Goal: Task Accomplishment & Management: Use online tool/utility

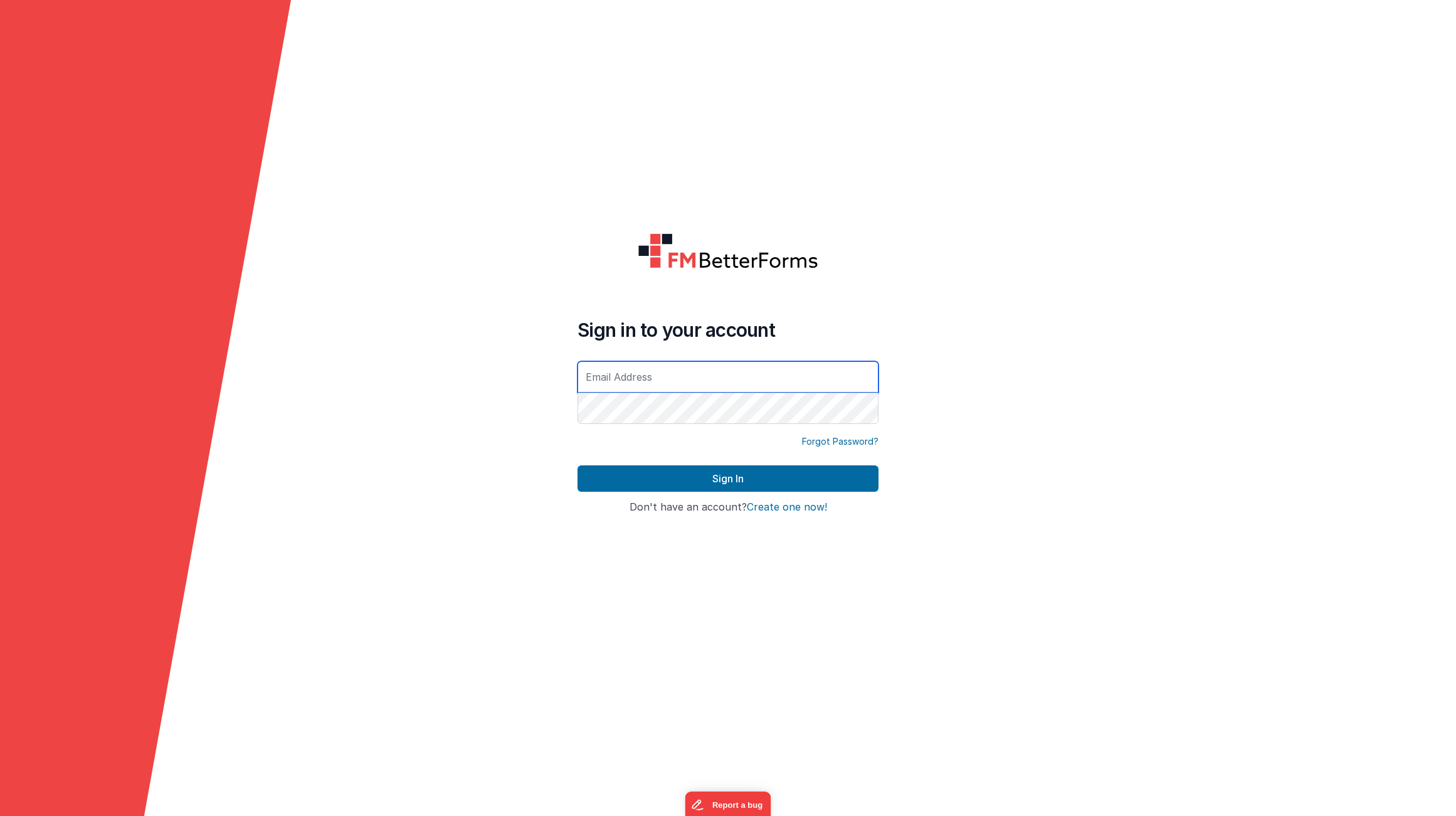
type input "[EMAIL_ADDRESS][DOMAIN_NAME]"
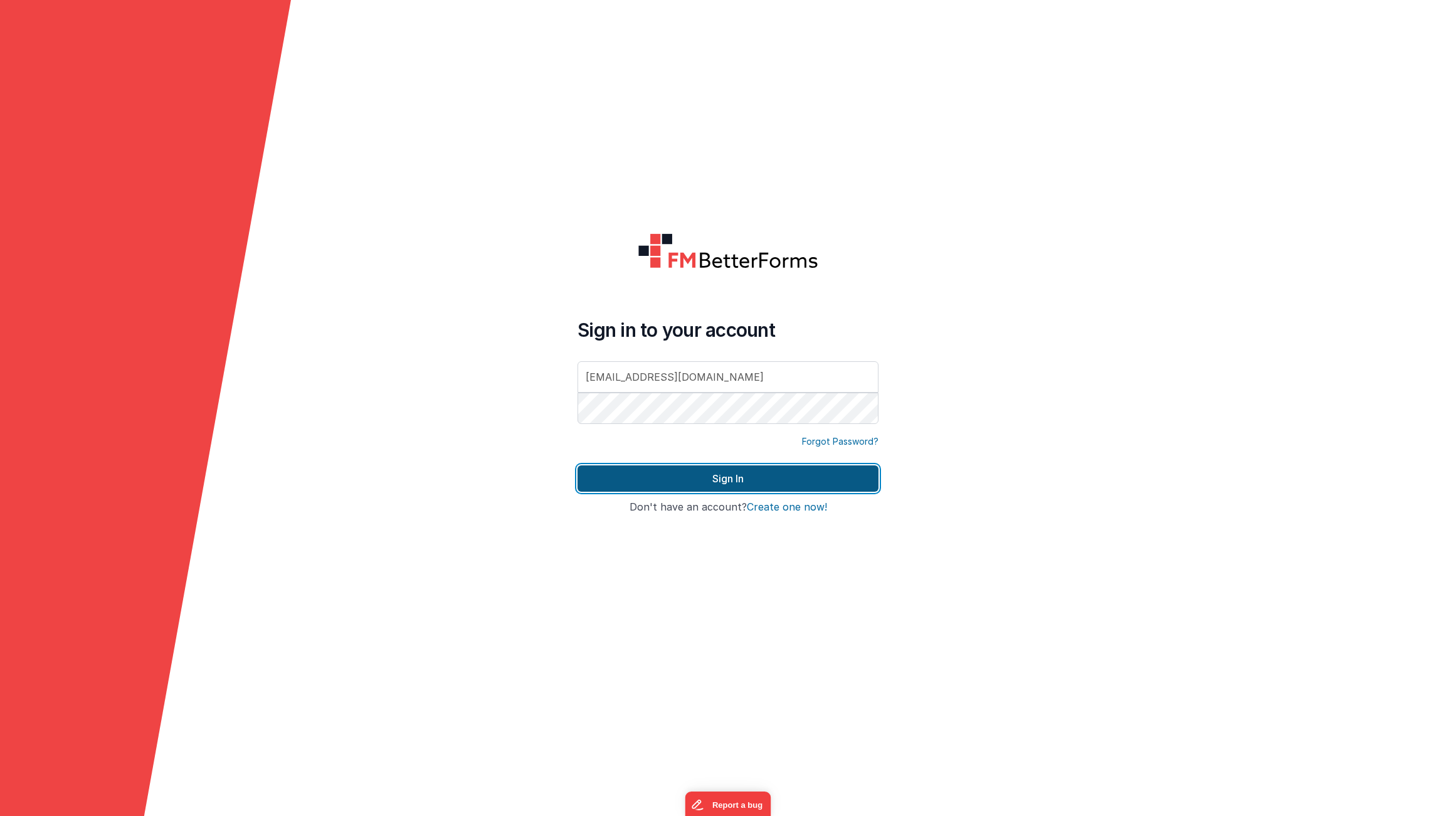
drag, startPoint x: 741, startPoint y: 482, endPoint x: 750, endPoint y: 481, distance: 9.1
click at [741, 481] on button "Sign In" at bounding box center [728, 479] width 301 height 27
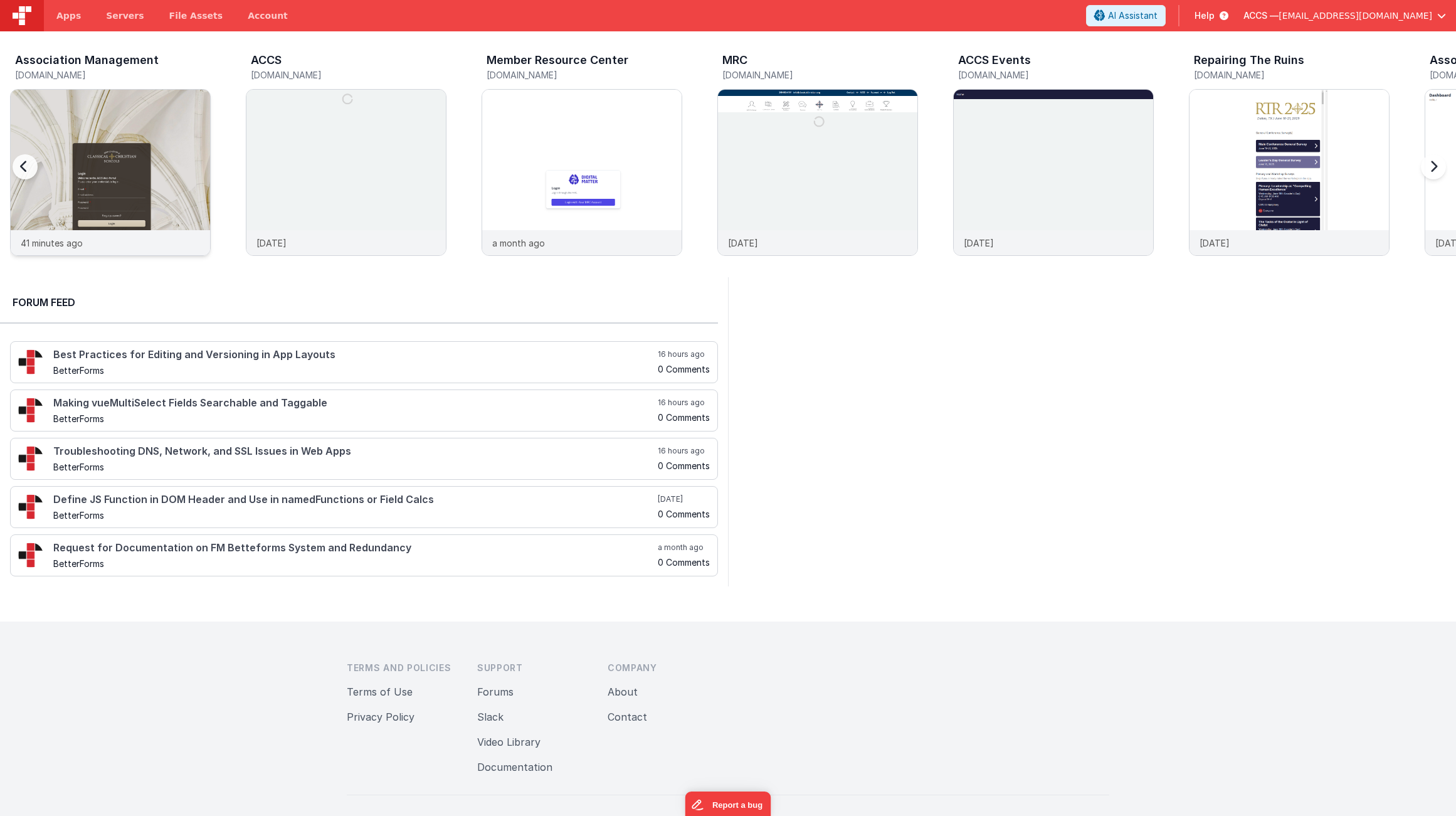
click at [198, 131] on img at bounding box center [110, 189] width 199 height 199
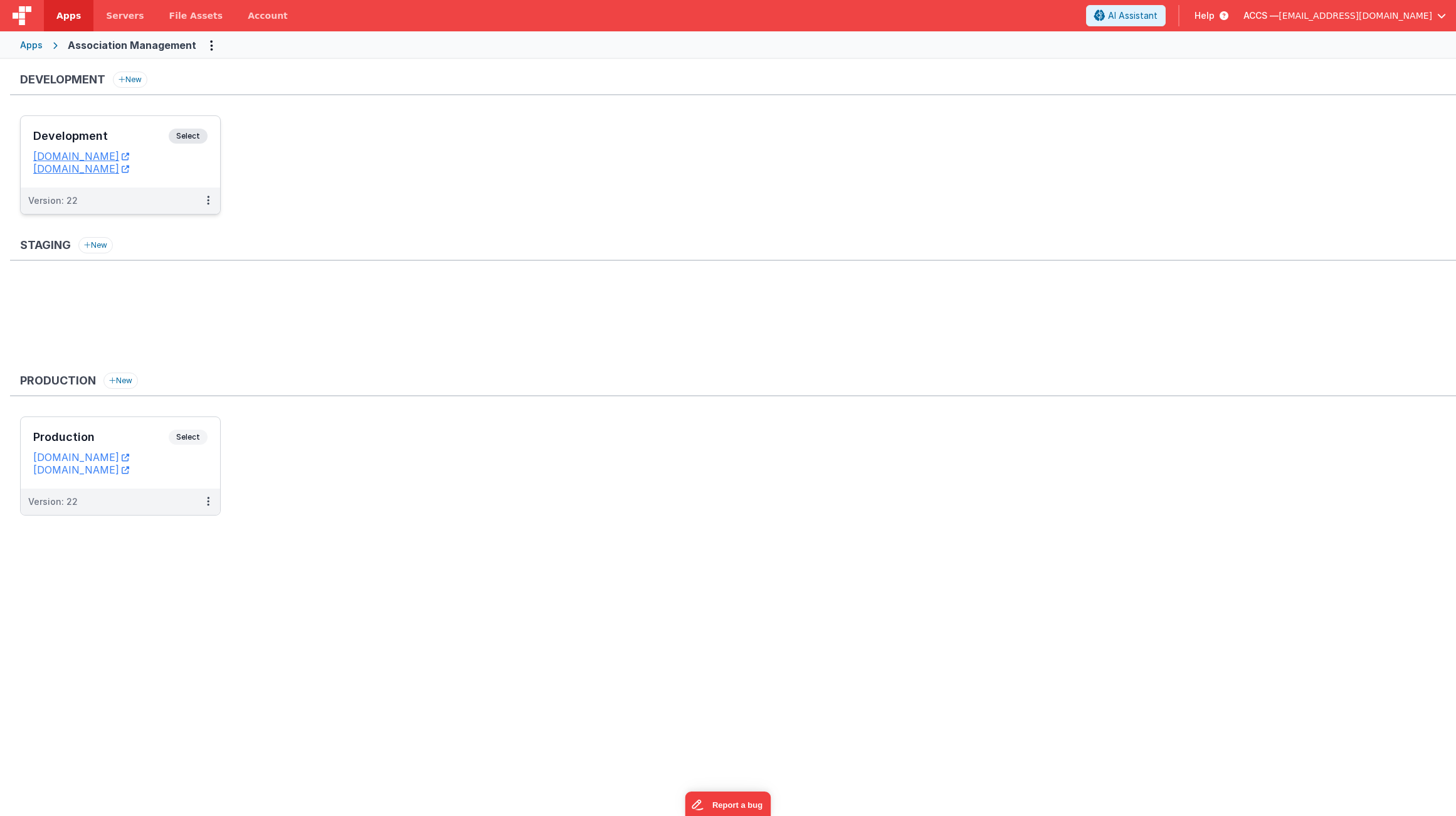
click at [161, 139] on h3 "Development" at bounding box center [101, 136] width 135 height 13
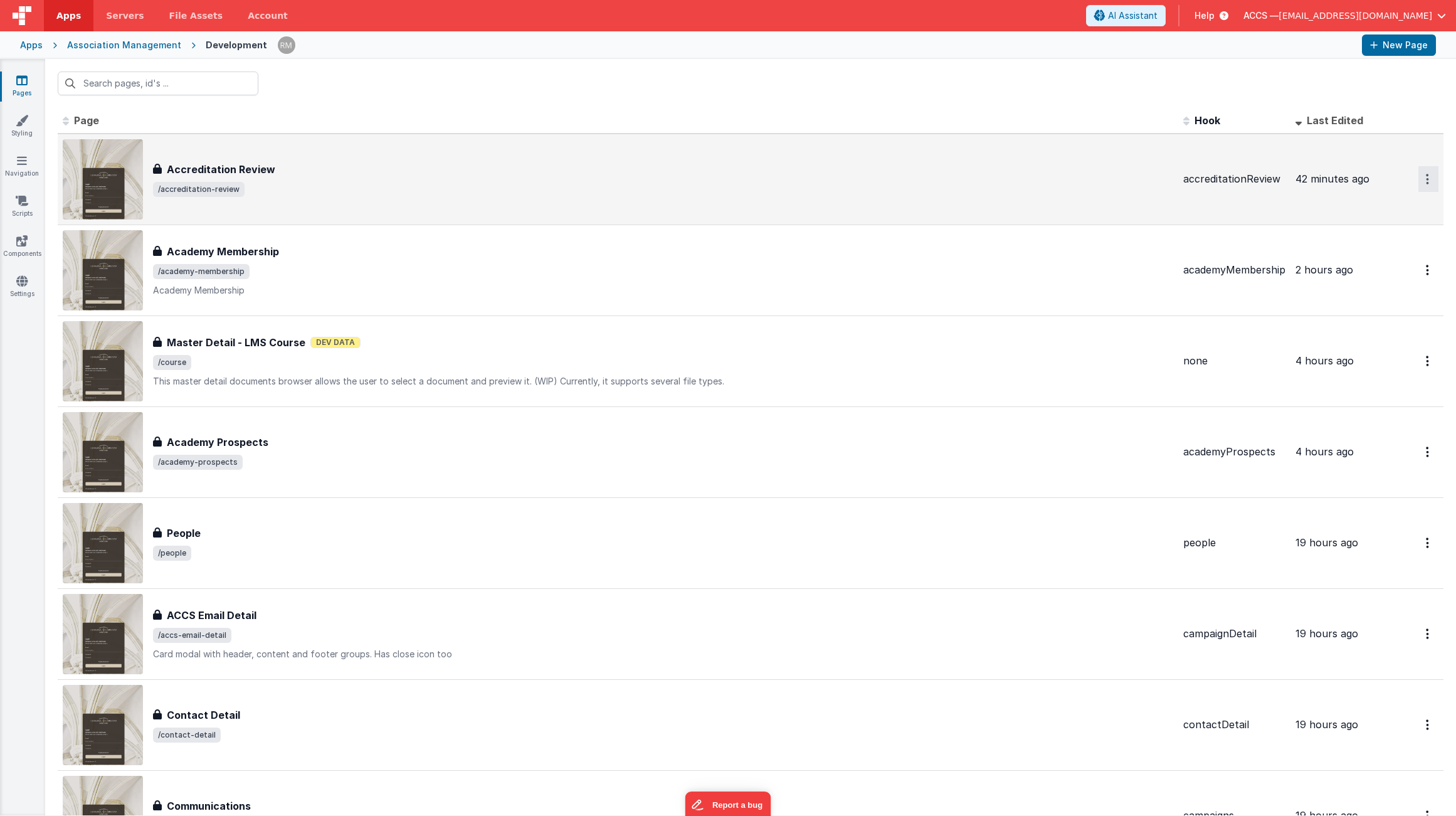
click at [1420, 185] on button "Options" at bounding box center [1428, 179] width 20 height 26
click at [1382, 228] on link "Duplicate" at bounding box center [1383, 231] width 110 height 24
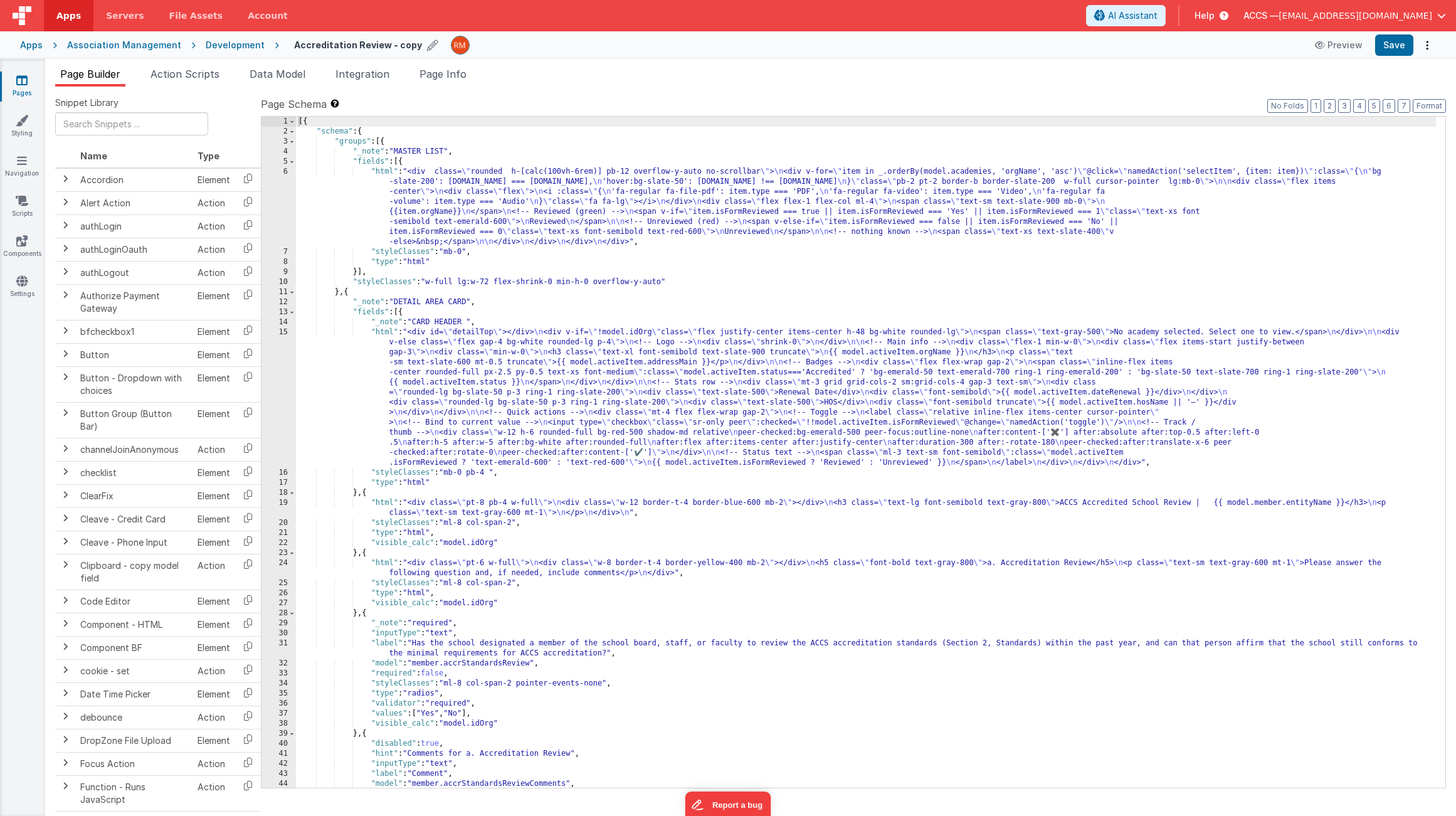
click at [427, 47] on icon at bounding box center [433, 45] width 12 height 18
drag, startPoint x: 393, startPoint y: 47, endPoint x: 267, endPoint y: 43, distance: 126.1
click at [279, 43] on div "Accreditation Review - copy Preview Save" at bounding box center [857, 45] width 1157 height 22
type input "Course Example"
click at [455, 48] on icon at bounding box center [460, 45] width 10 height 18
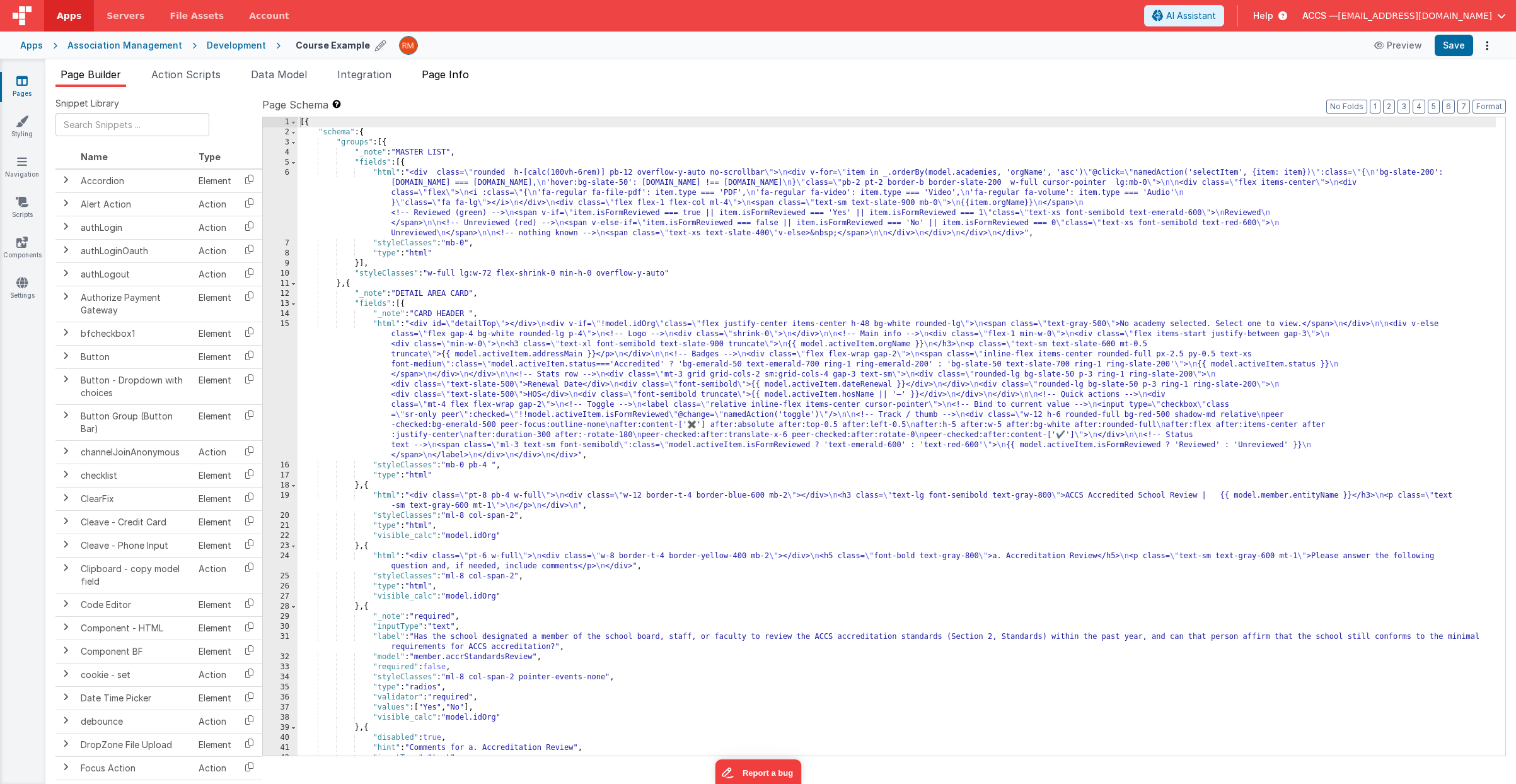
click at [439, 74] on span "Page Info" at bounding box center [445, 74] width 47 height 13
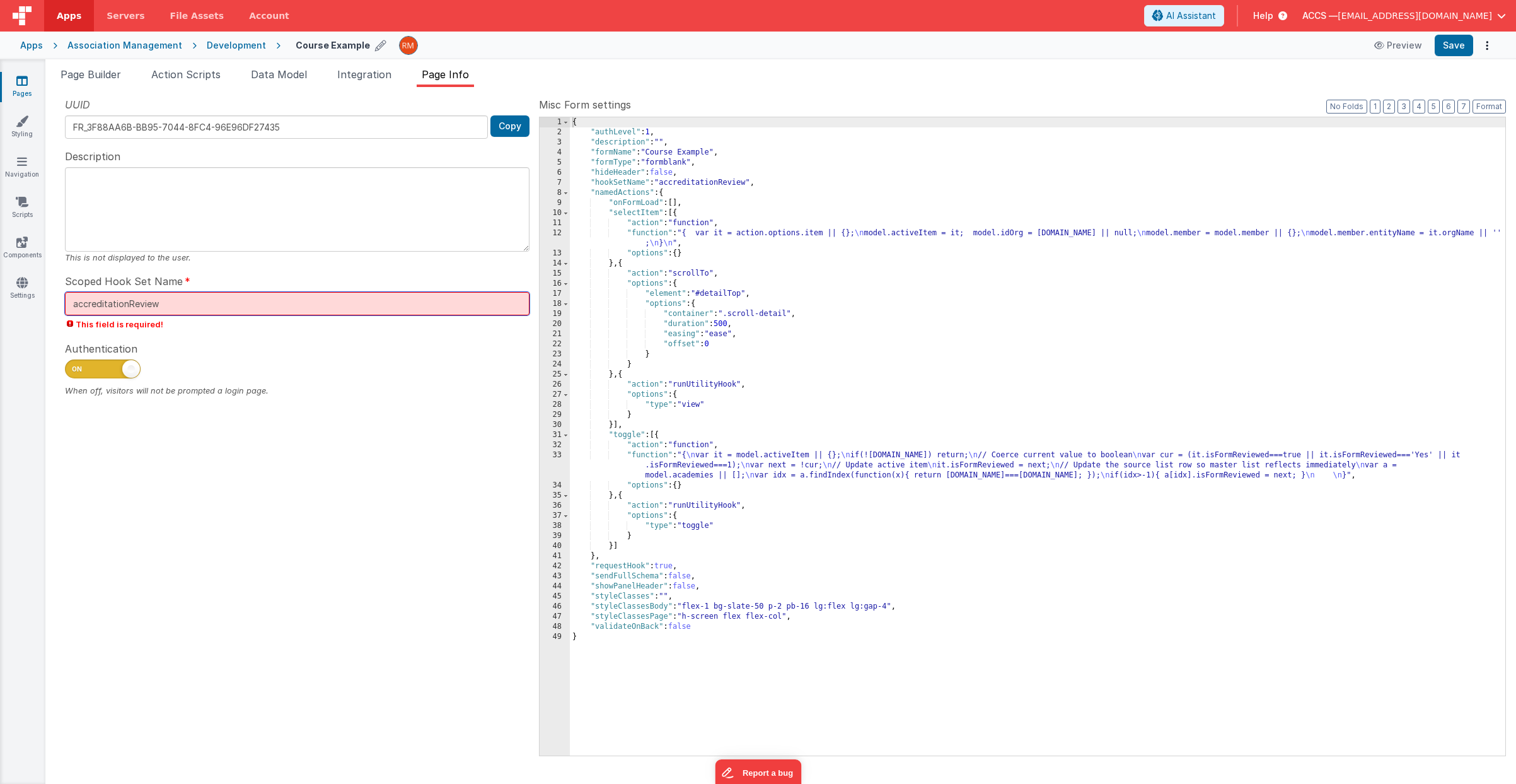
click at [200, 297] on input "accreditationReview" at bounding box center [297, 304] width 465 height 23
drag, startPoint x: 227, startPoint y: 303, endPoint x: 65, endPoint y: 296, distance: 162.2
click at [65, 296] on div "UUID FR_3F88AA6B-BB95-7044-8FC4-96E96DF27435 Copy Description This is not displ…" at bounding box center [297, 426] width 484 height 657
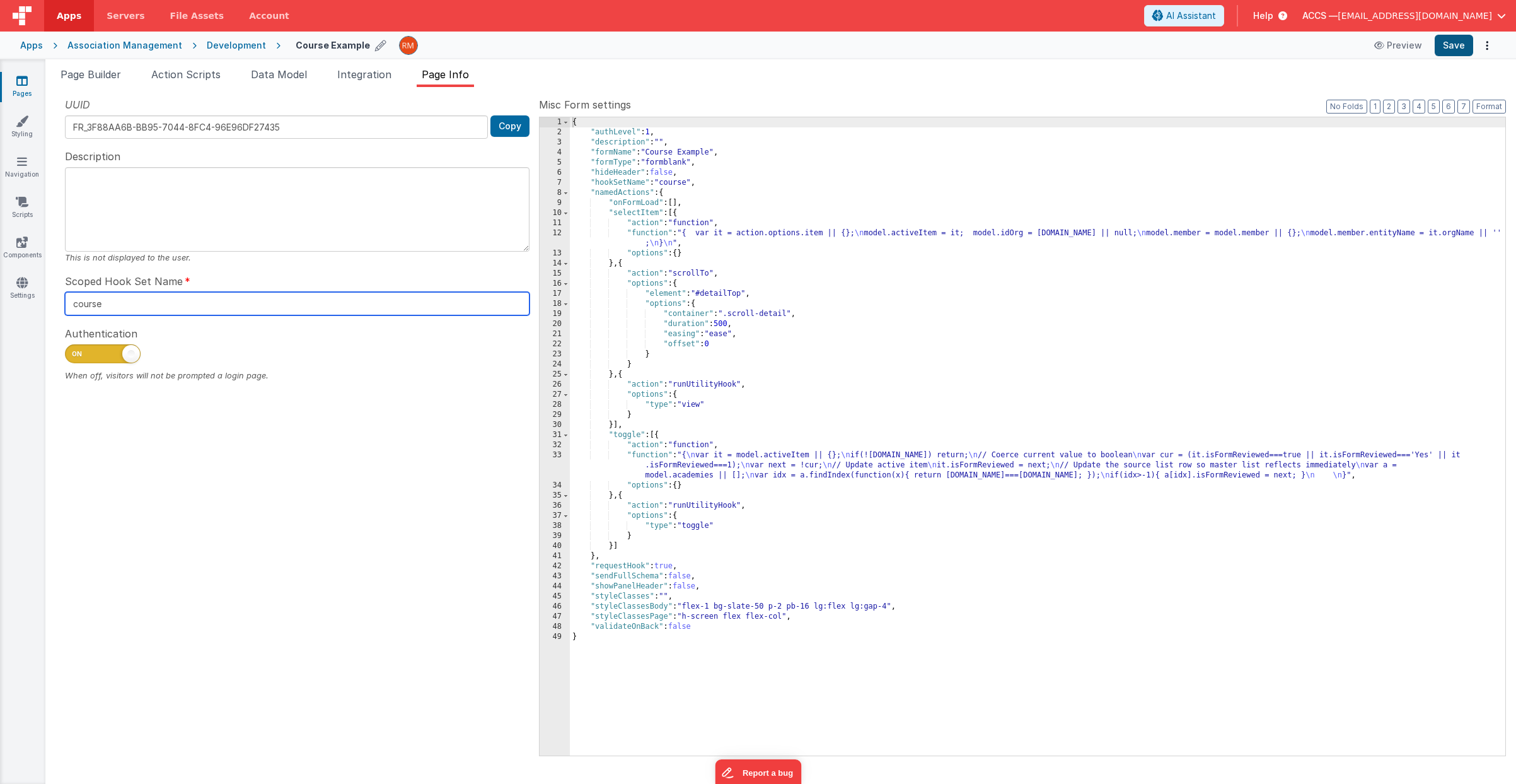
type input "course"
click at [1456, 52] on button "Save" at bounding box center [1454, 45] width 39 height 22
click at [23, 88] on link "Pages" at bounding box center [22, 87] width 45 height 25
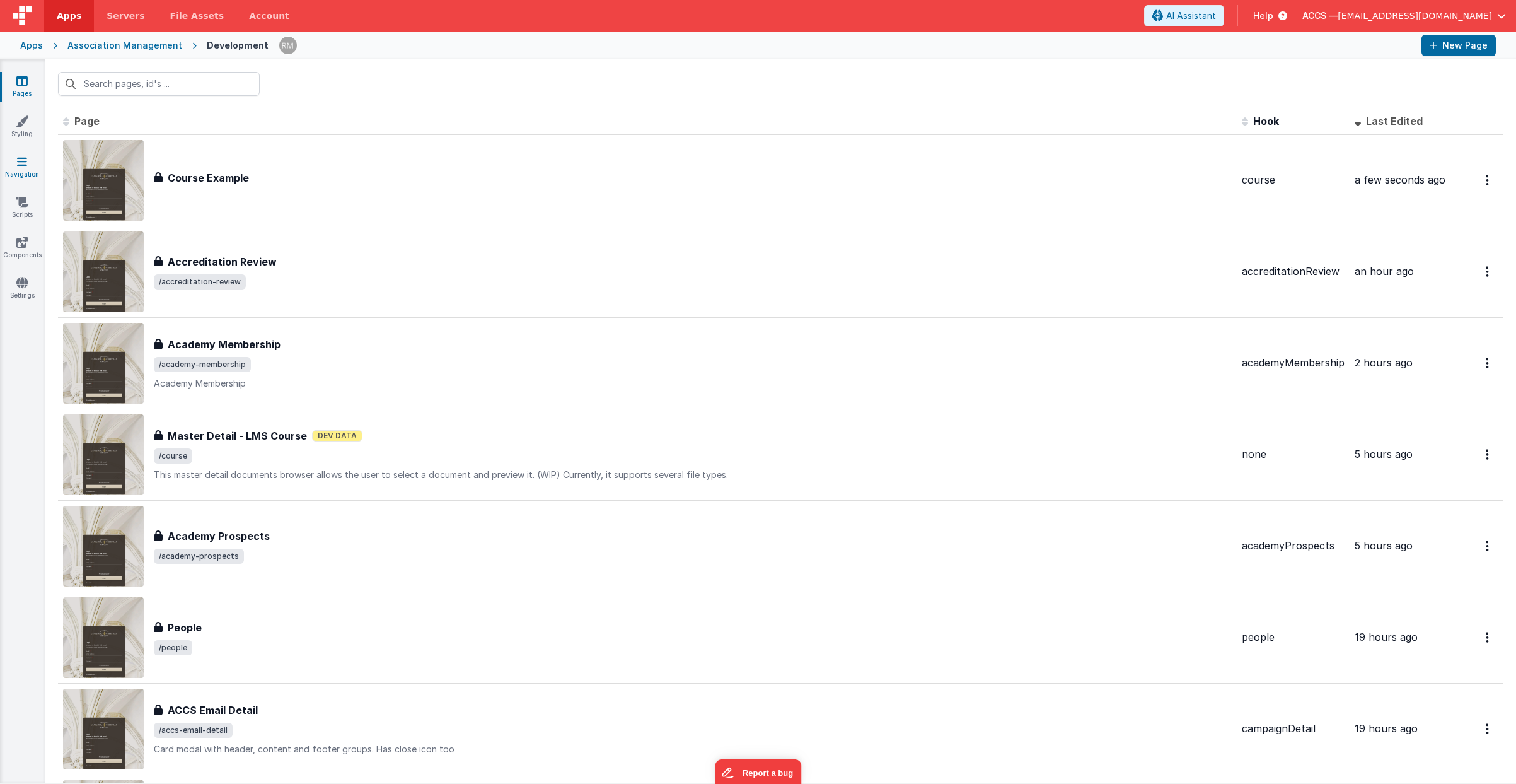
click at [28, 164] on link "Navigation" at bounding box center [22, 168] width 45 height 25
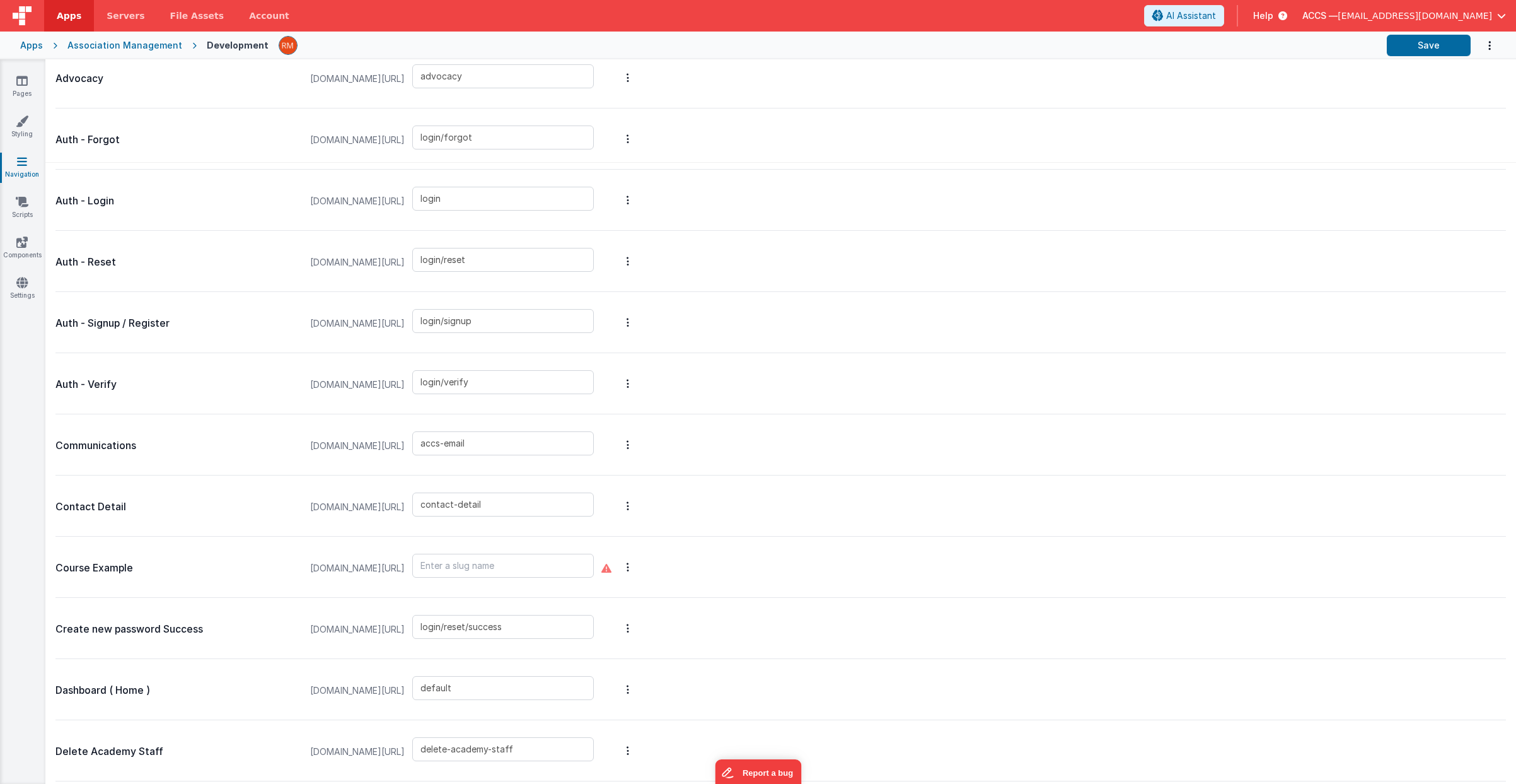
scroll to position [984, 0]
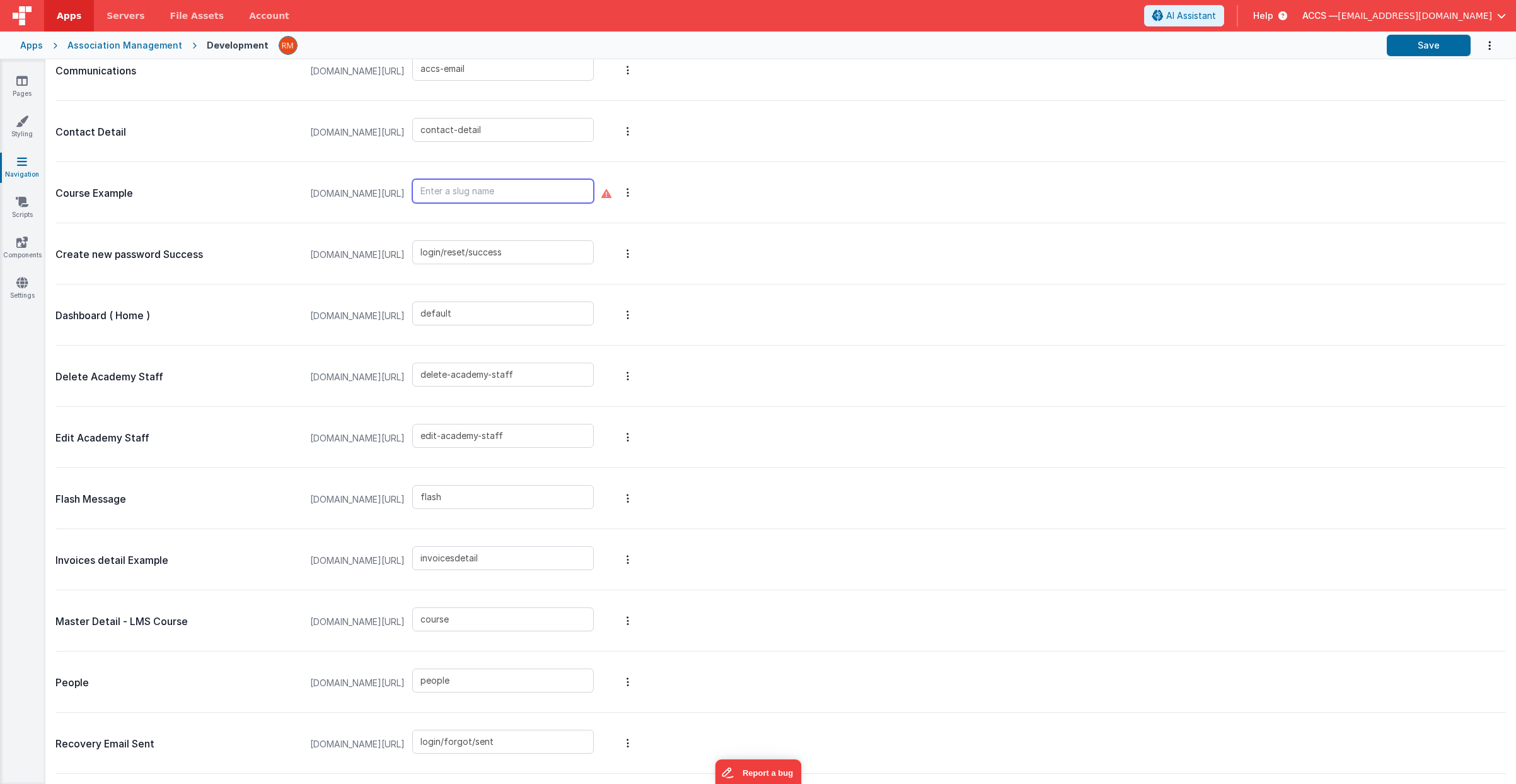
click at [446, 196] on input "text" at bounding box center [503, 191] width 182 height 24
type input "course"
click at [1427, 46] on button "Save" at bounding box center [1429, 45] width 84 height 22
click at [490, 615] on input "text" at bounding box center [503, 619] width 182 height 24
drag, startPoint x: 198, startPoint y: 620, endPoint x: 55, endPoint y: 616, distance: 143.1
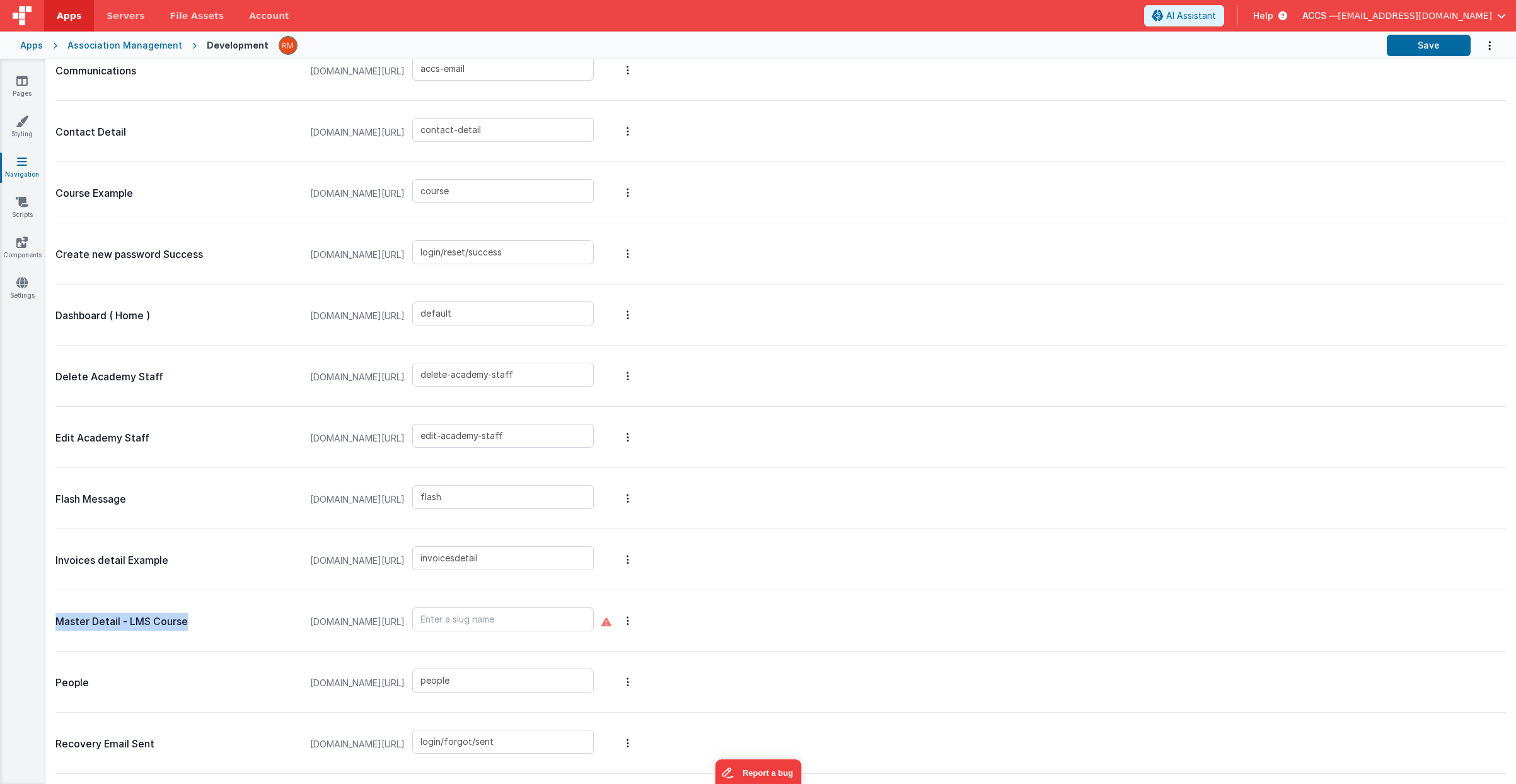
click at [55, 616] on div "Slug Names Menu Schema New Slug Page Nav Slug Academy Detail [DOMAIN_NAME][URL]…" at bounding box center [781, 422] width 1471 height 724
copy p "Master Detail - LMS Course"
click at [429, 620] on input "text" at bounding box center [503, 619] width 182 height 24
paste input "Master Detail - LMS Course"
click at [480, 619] on input "Master Detail - LMS Course" at bounding box center [503, 619] width 182 height 24
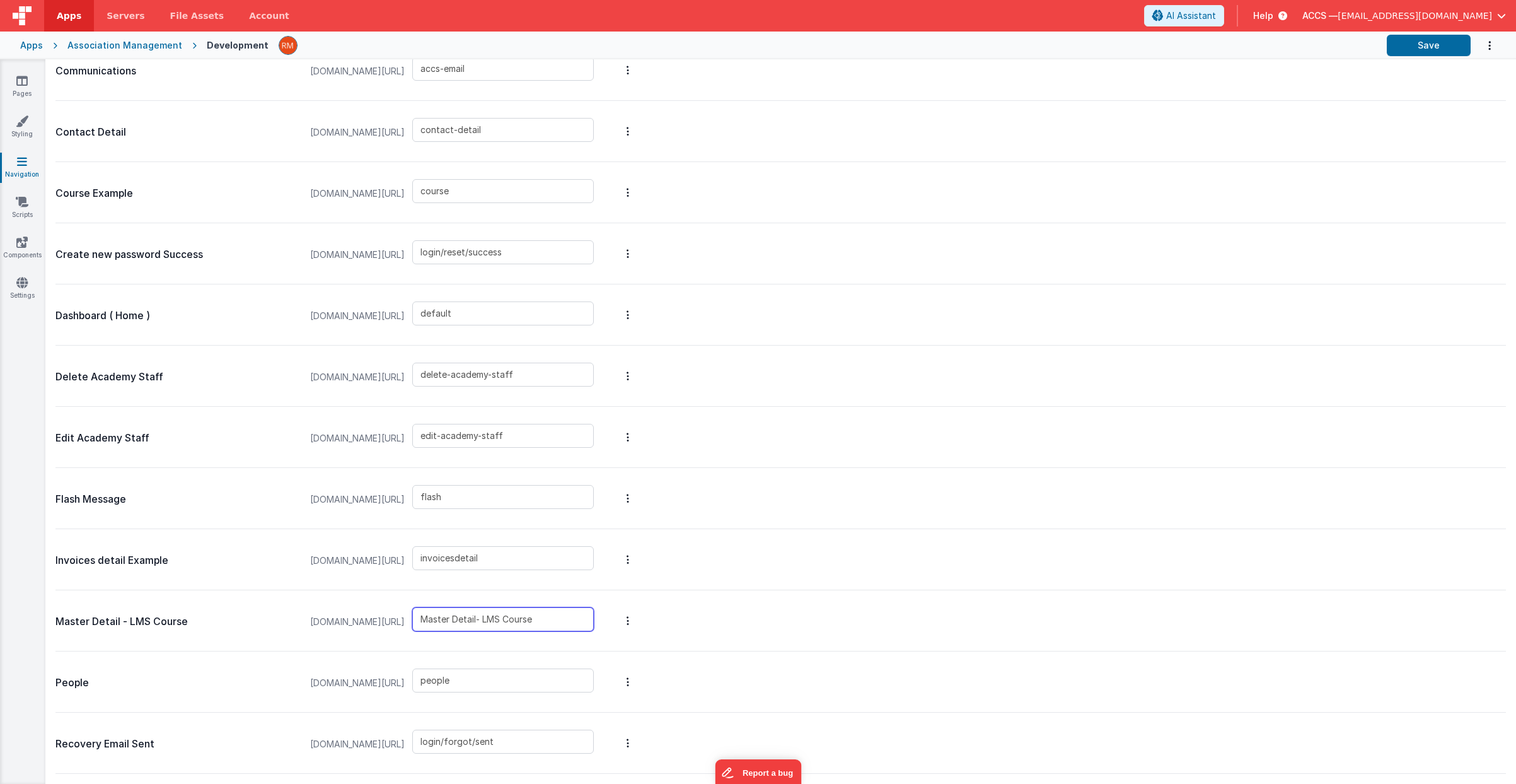
click at [484, 621] on input "Master Detail- LMS Course" at bounding box center [503, 619] width 182 height 24
type input "Master Detail-LMS Course"
click at [1408, 35] on button "Save" at bounding box center [1429, 45] width 84 height 22
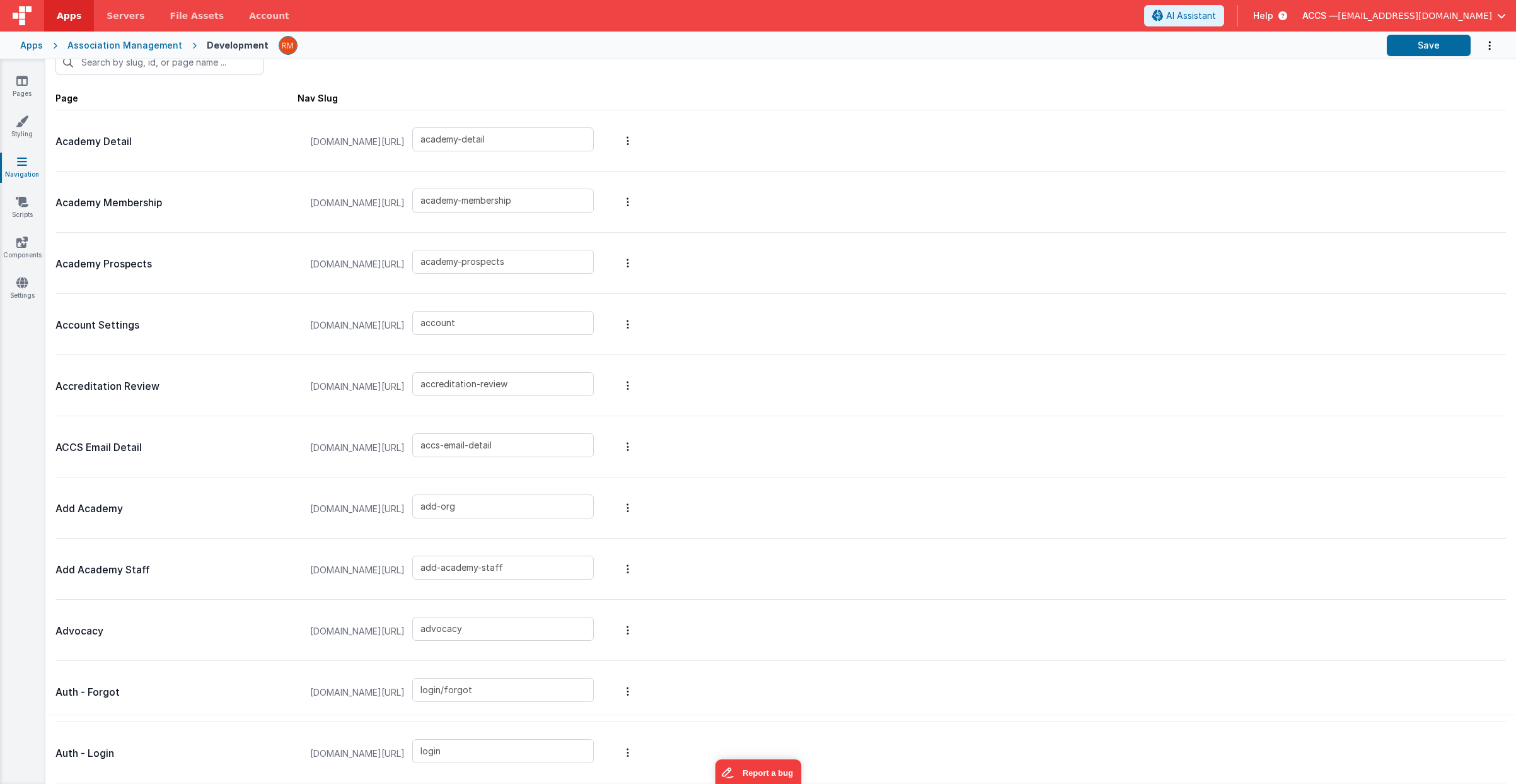
scroll to position [0, 0]
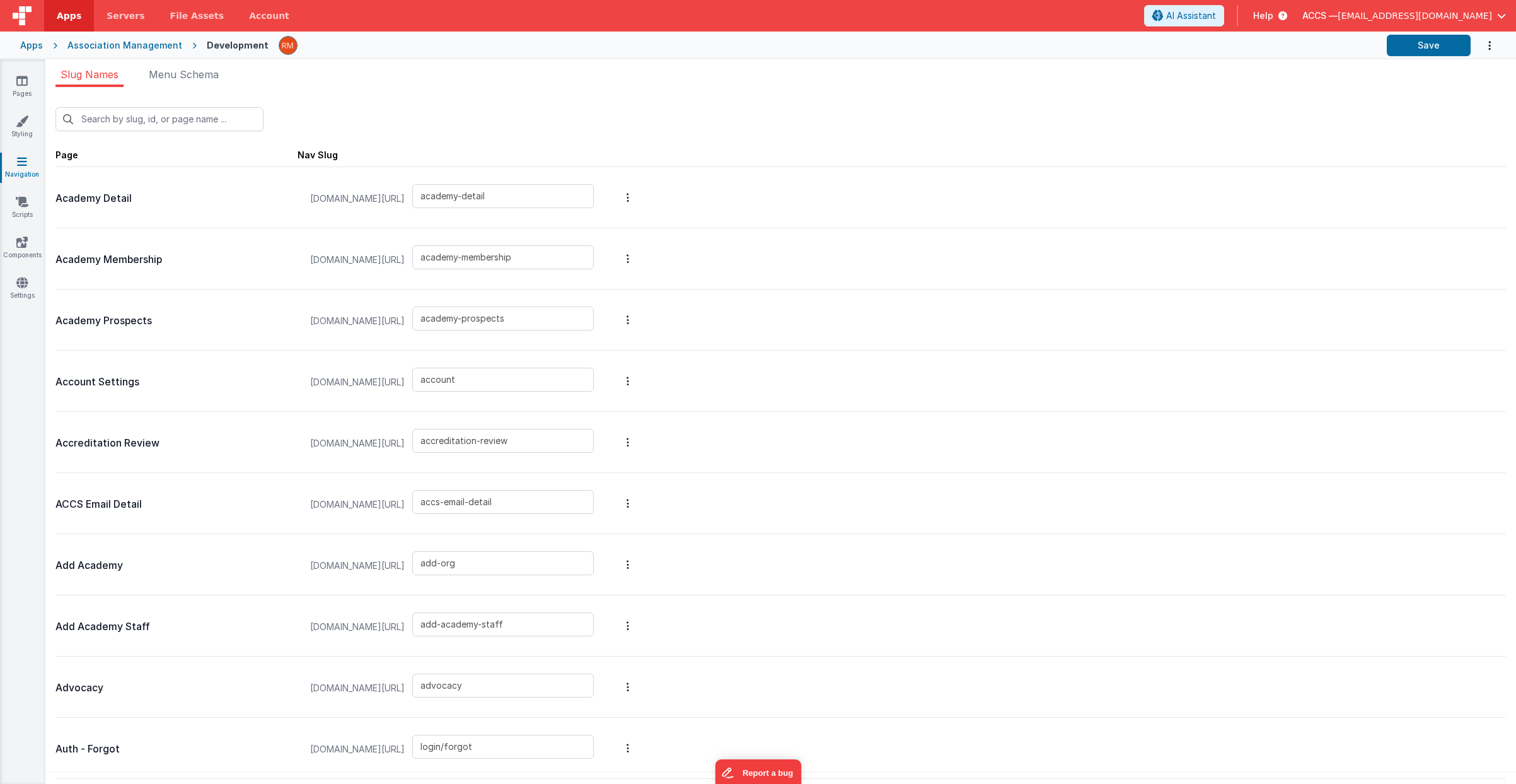
click at [62, 23] on link "Apps" at bounding box center [69, 16] width 49 height 32
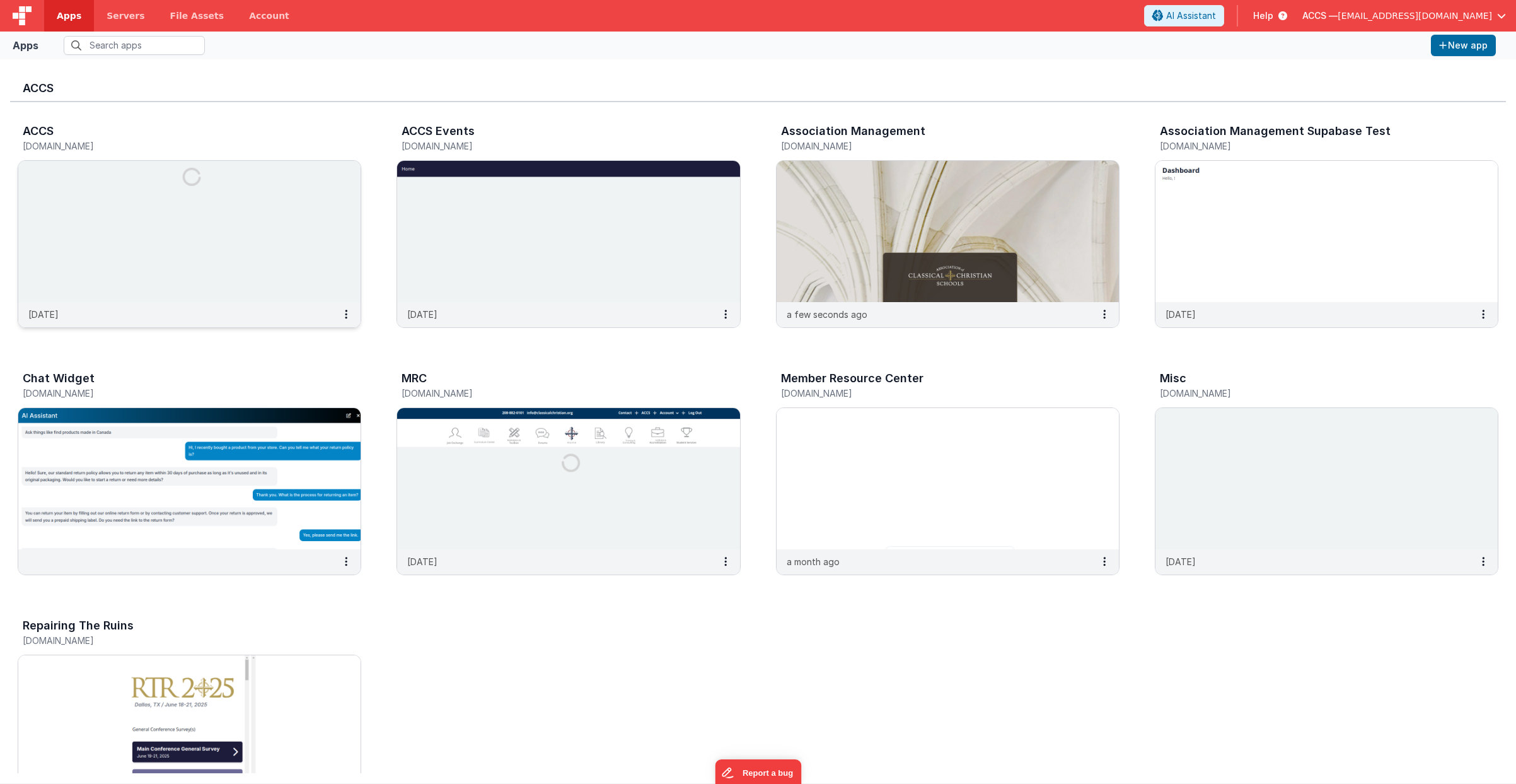
click at [267, 202] on img at bounding box center [190, 231] width 342 height 141
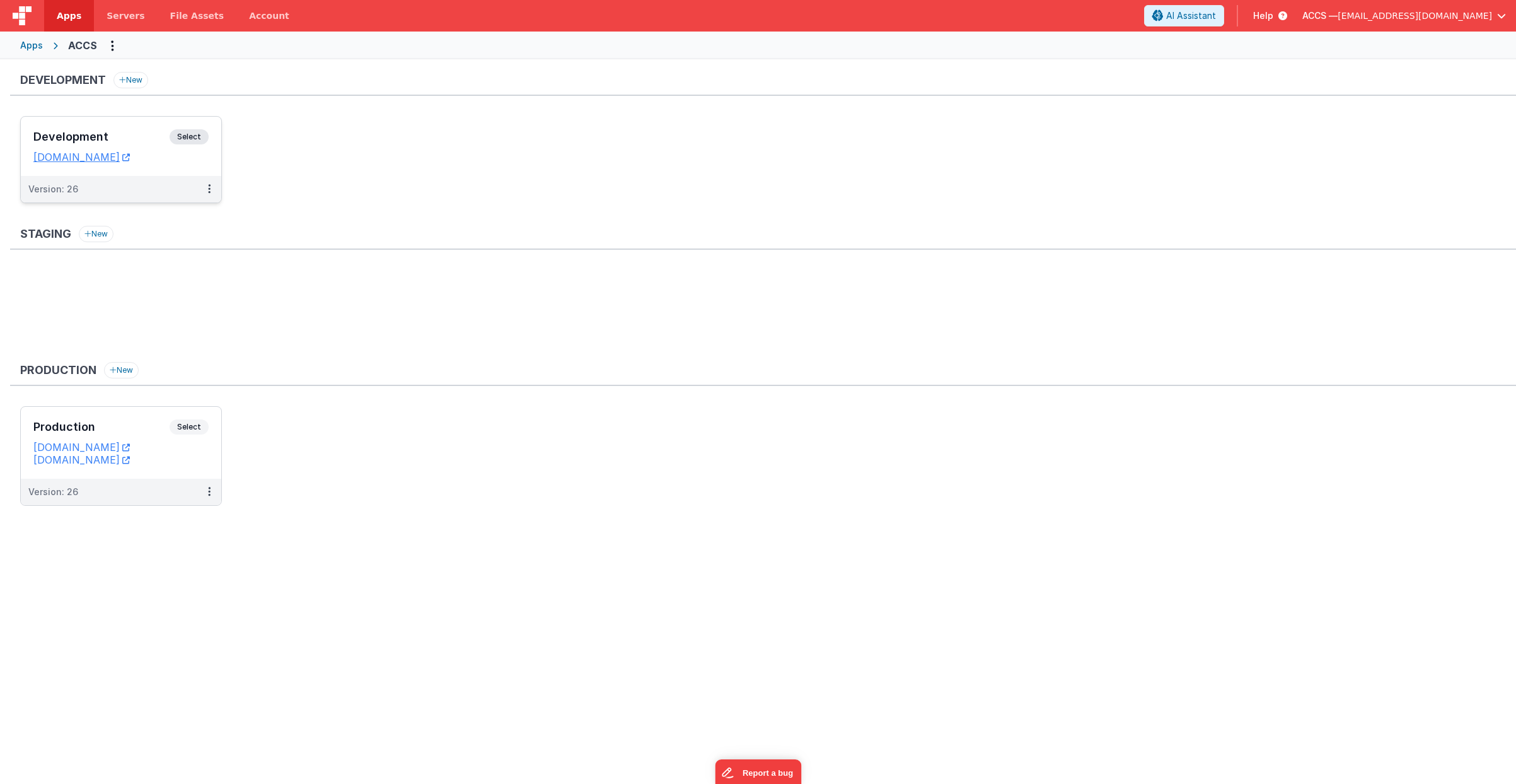
click at [141, 143] on div "Development Select" at bounding box center [121, 140] width 175 height 22
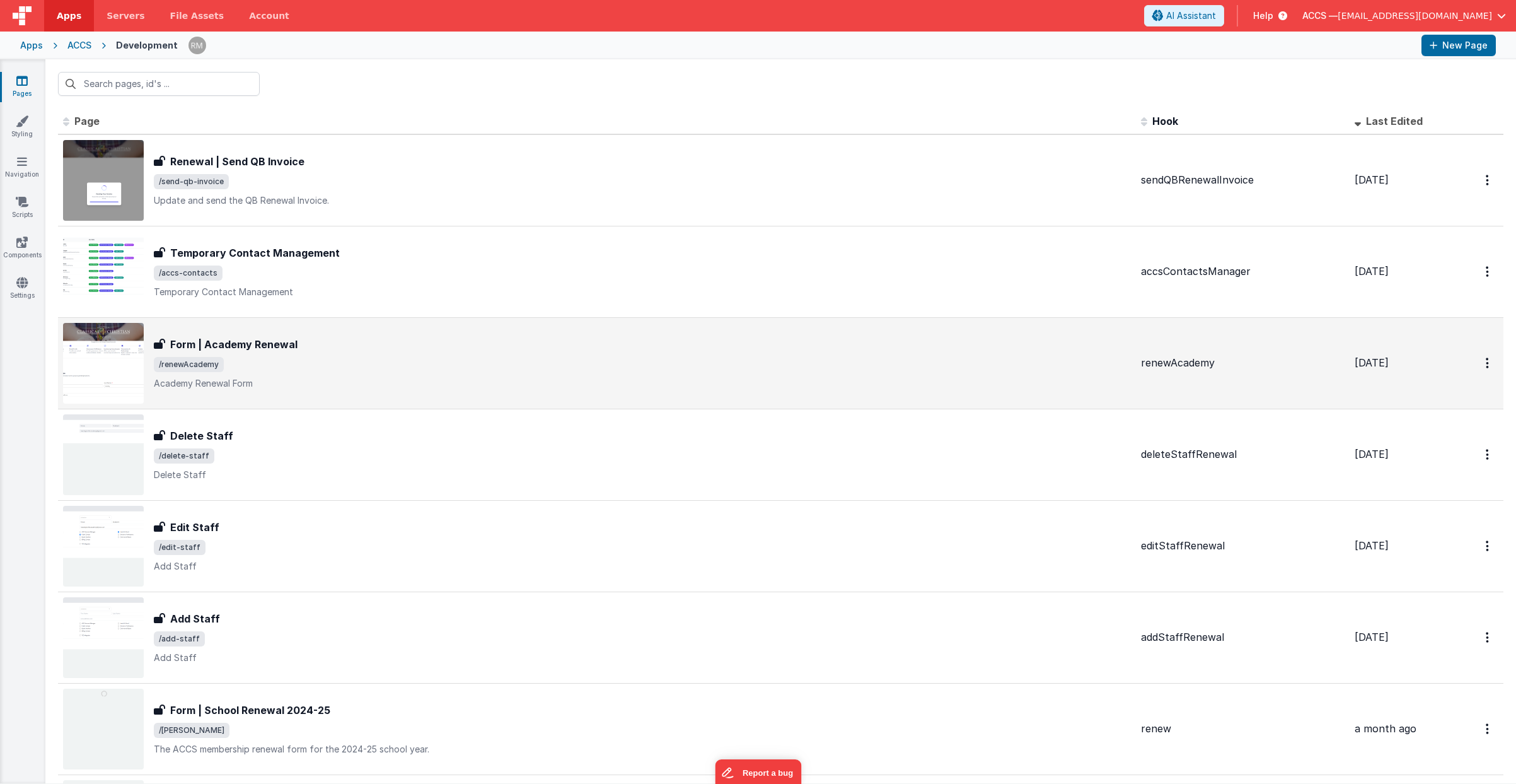
click at [281, 360] on span "/renewAcademy" at bounding box center [641, 365] width 977 height 15
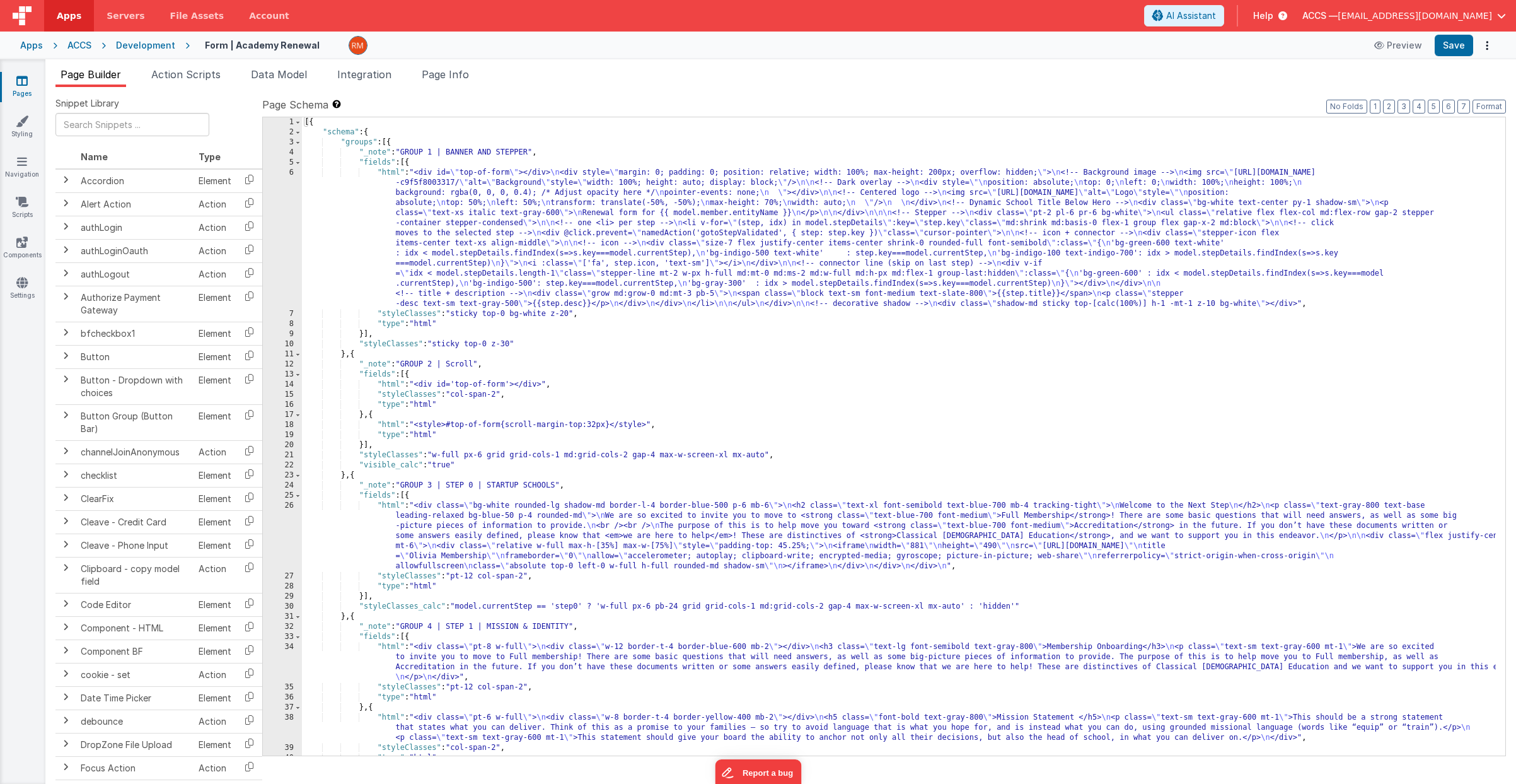
click at [391, 174] on div "[{ "schema" : { "groups" : [{ "_note" : "GROUP 1 | BANNER AND STEPPER" , "field…" at bounding box center [899, 446] width 1194 height 658
click at [291, 172] on div "6" at bounding box center [283, 238] width 39 height 141
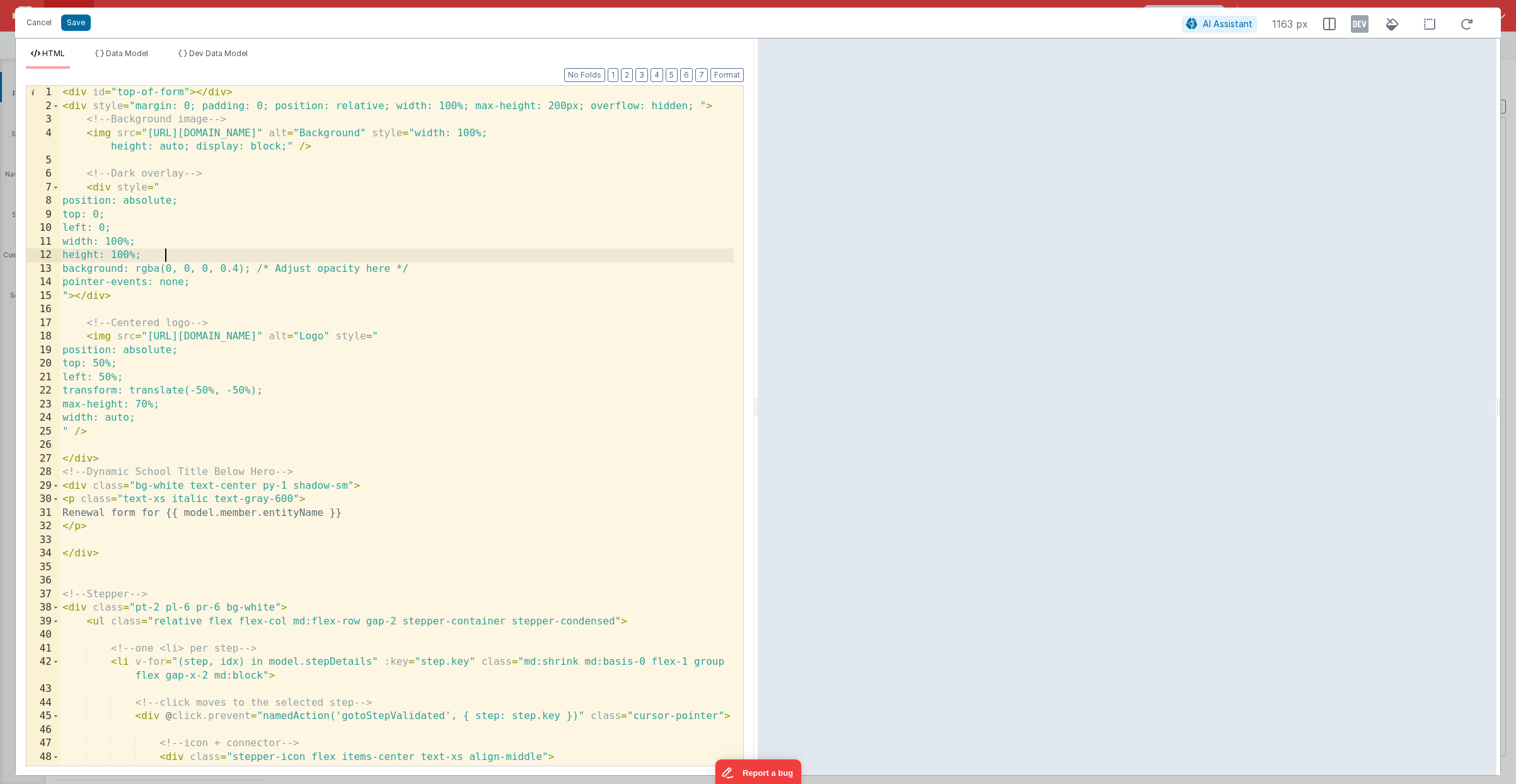
click at [264, 254] on div "< div id = "top-of-form" > </ div > < div style = "margin: 0; padding: 0; posit…" at bounding box center [397, 439] width 674 height 707
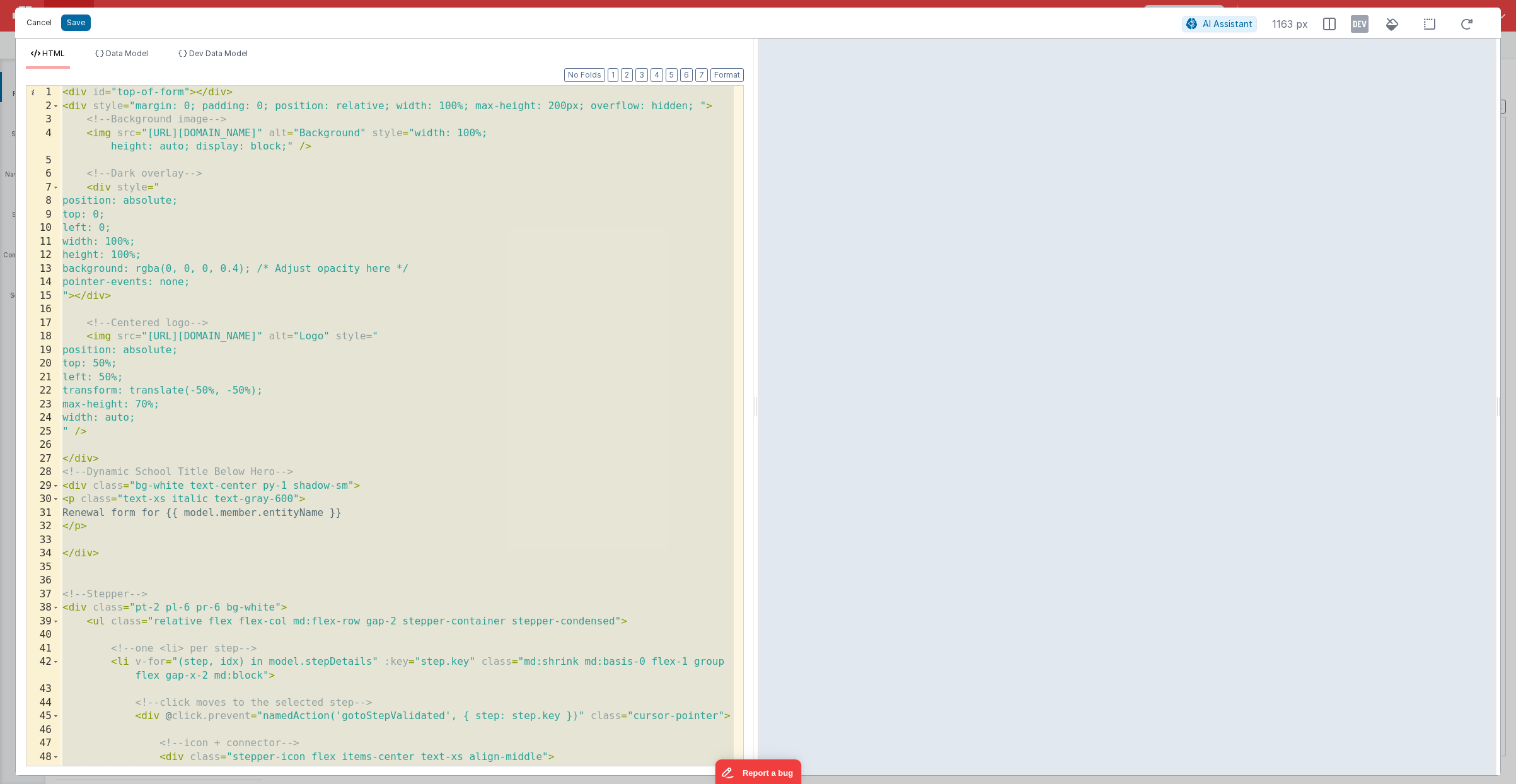
click at [51, 29] on button "Cancel" at bounding box center [39, 23] width 38 height 18
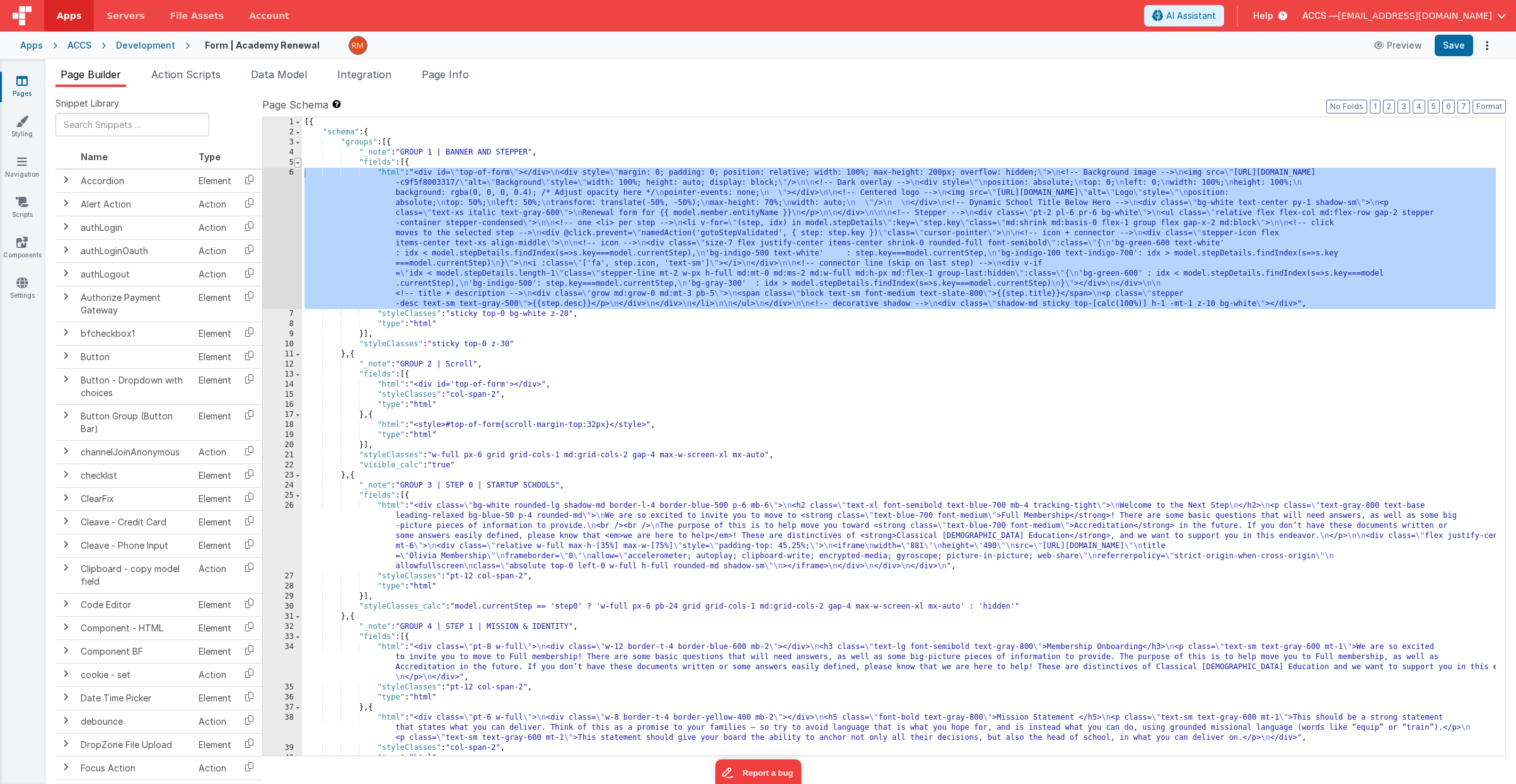
click at [299, 162] on span at bounding box center [298, 163] width 7 height 10
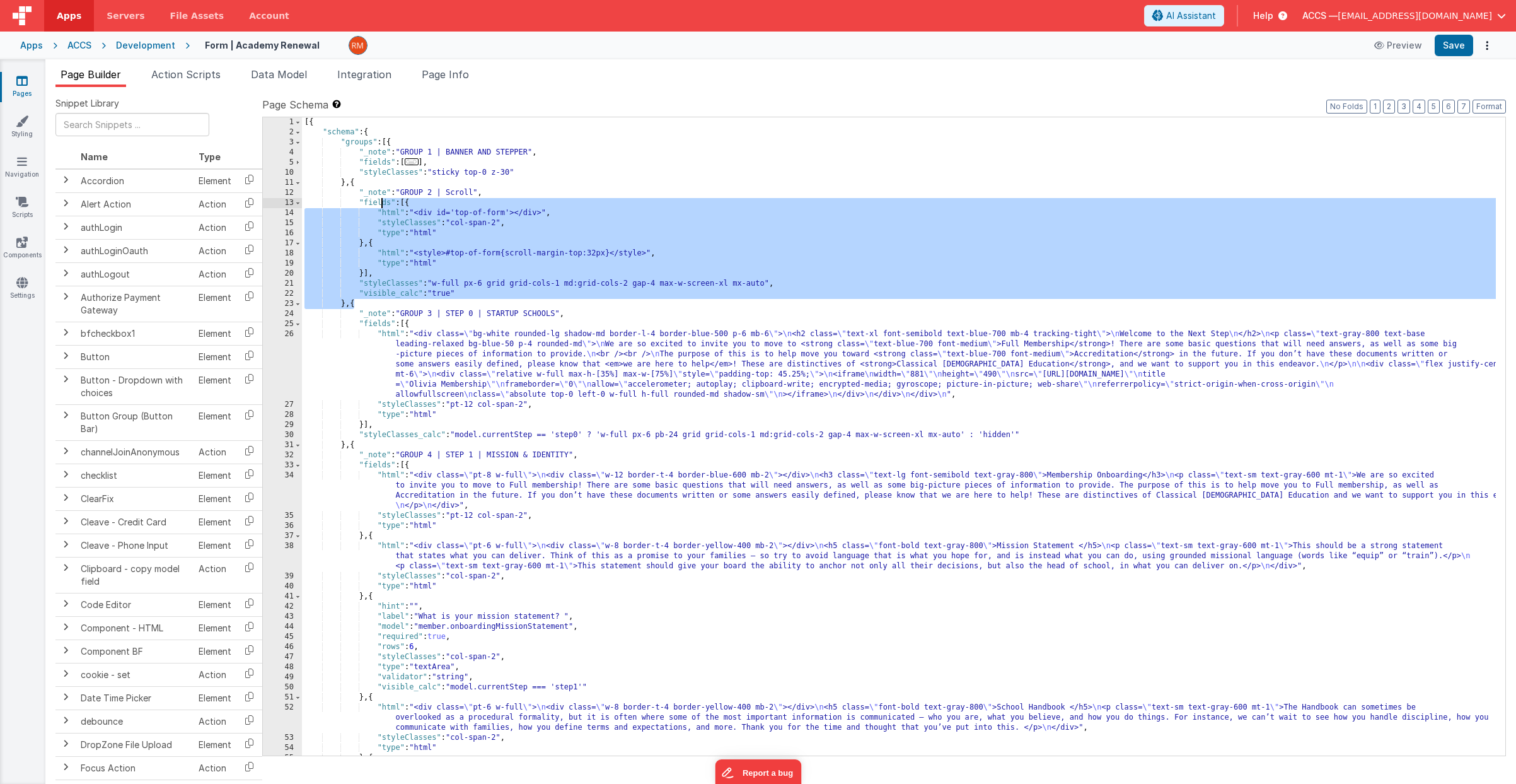
drag, startPoint x: 353, startPoint y: 306, endPoint x: 383, endPoint y: 200, distance: 110.2
click at [383, 200] on div "[{ "schema" : { "groups" : [{ "_note" : "GROUP 1 | BANNER AND STEPPER" , "field…" at bounding box center [899, 446] width 1194 height 658
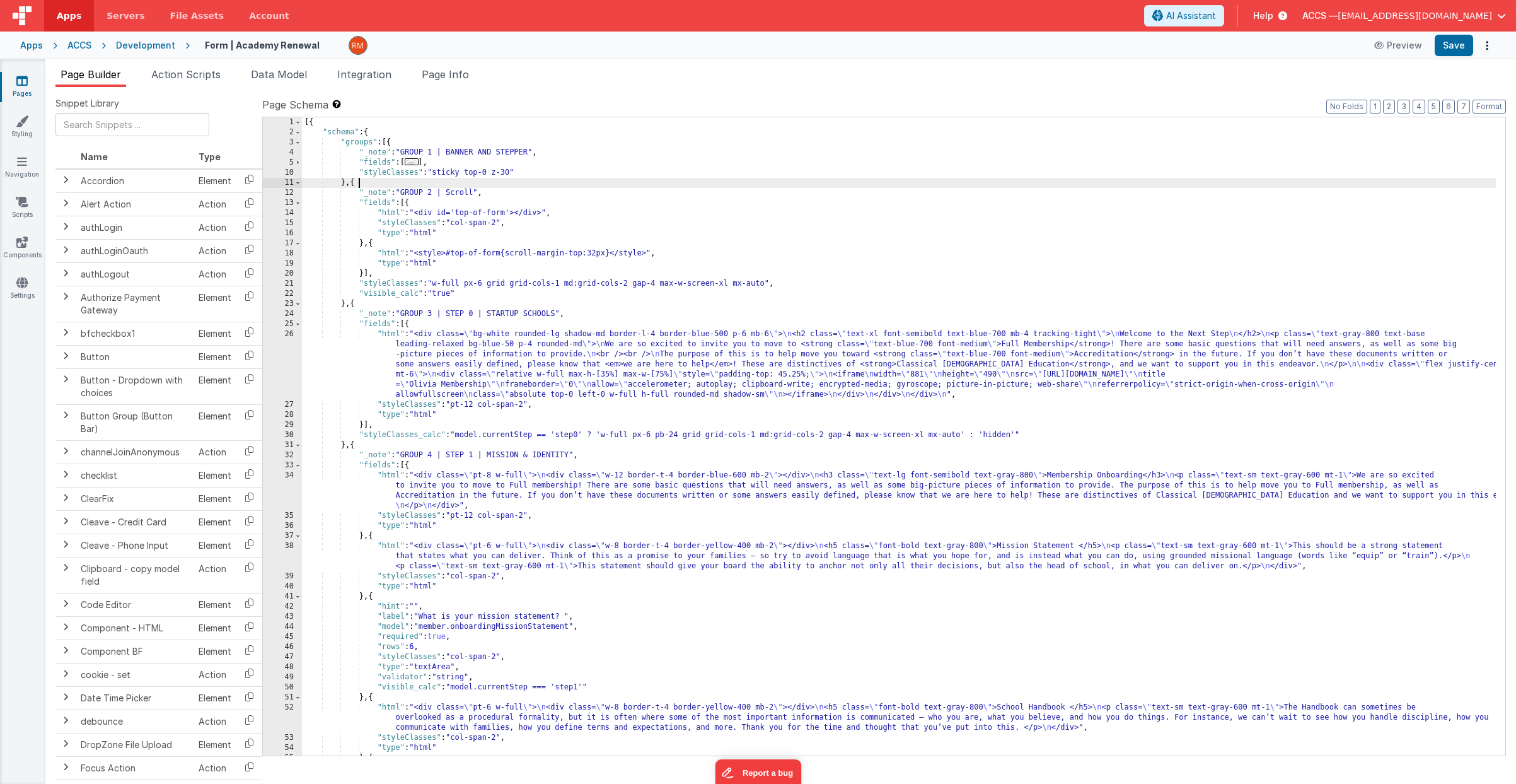
click at [421, 179] on div "[{ "schema" : { "groups" : [{ "_note" : "GROUP 1 | BANNER AND STEPPER" , "field…" at bounding box center [899, 446] width 1194 height 658
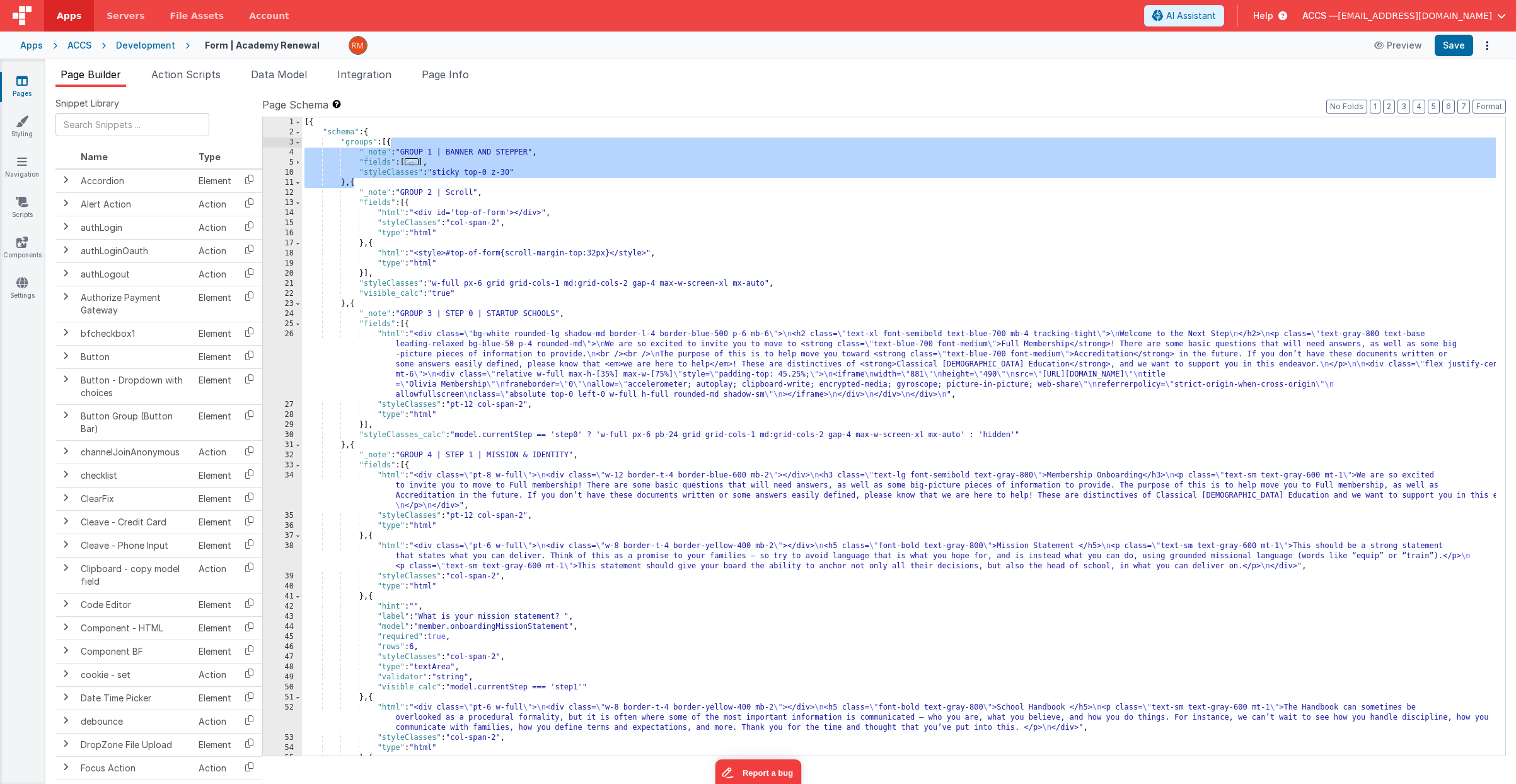
drag, startPoint x: 355, startPoint y: 185, endPoint x: 390, endPoint y: 144, distance: 53.9
click at [390, 144] on div "[{ "schema" : { "groups" : [{ "_note" : "GROUP 1 | BANNER AND STEPPER" , "field…" at bounding box center [899, 446] width 1194 height 658
click at [76, 47] on div "ACCS" at bounding box center [79, 45] width 24 height 13
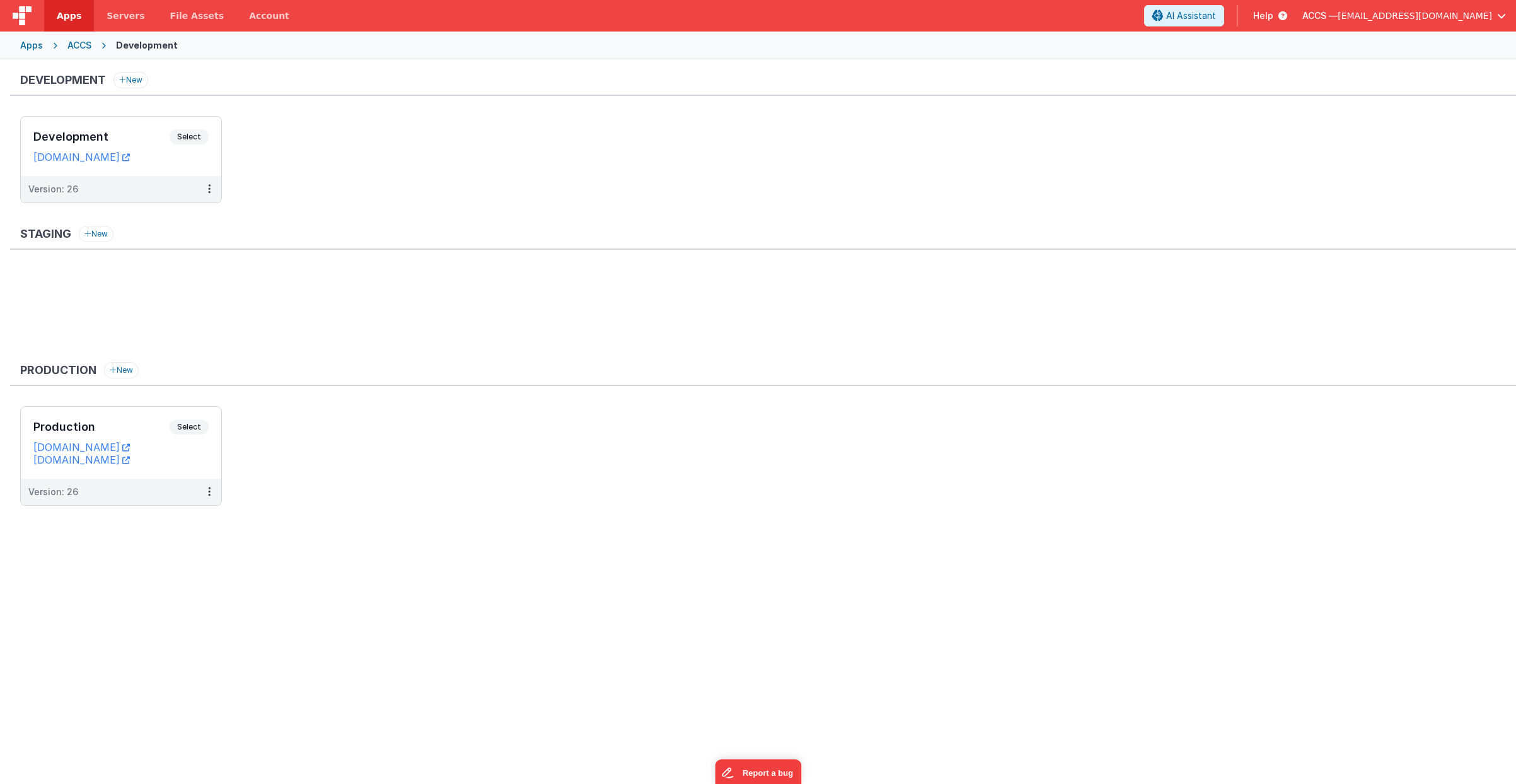
click at [39, 49] on div "Apps" at bounding box center [31, 45] width 23 height 13
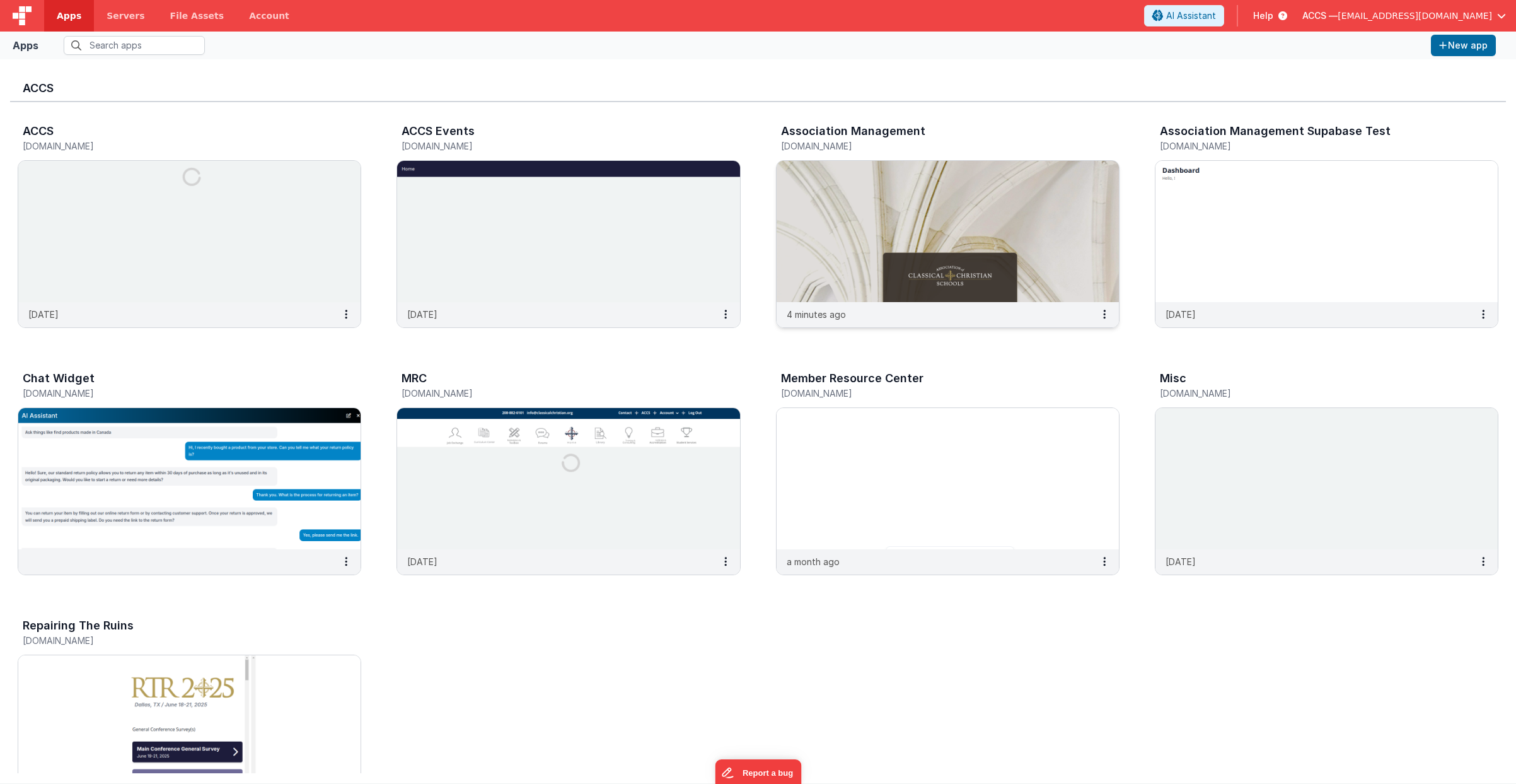
click at [828, 214] on img at bounding box center [948, 231] width 342 height 141
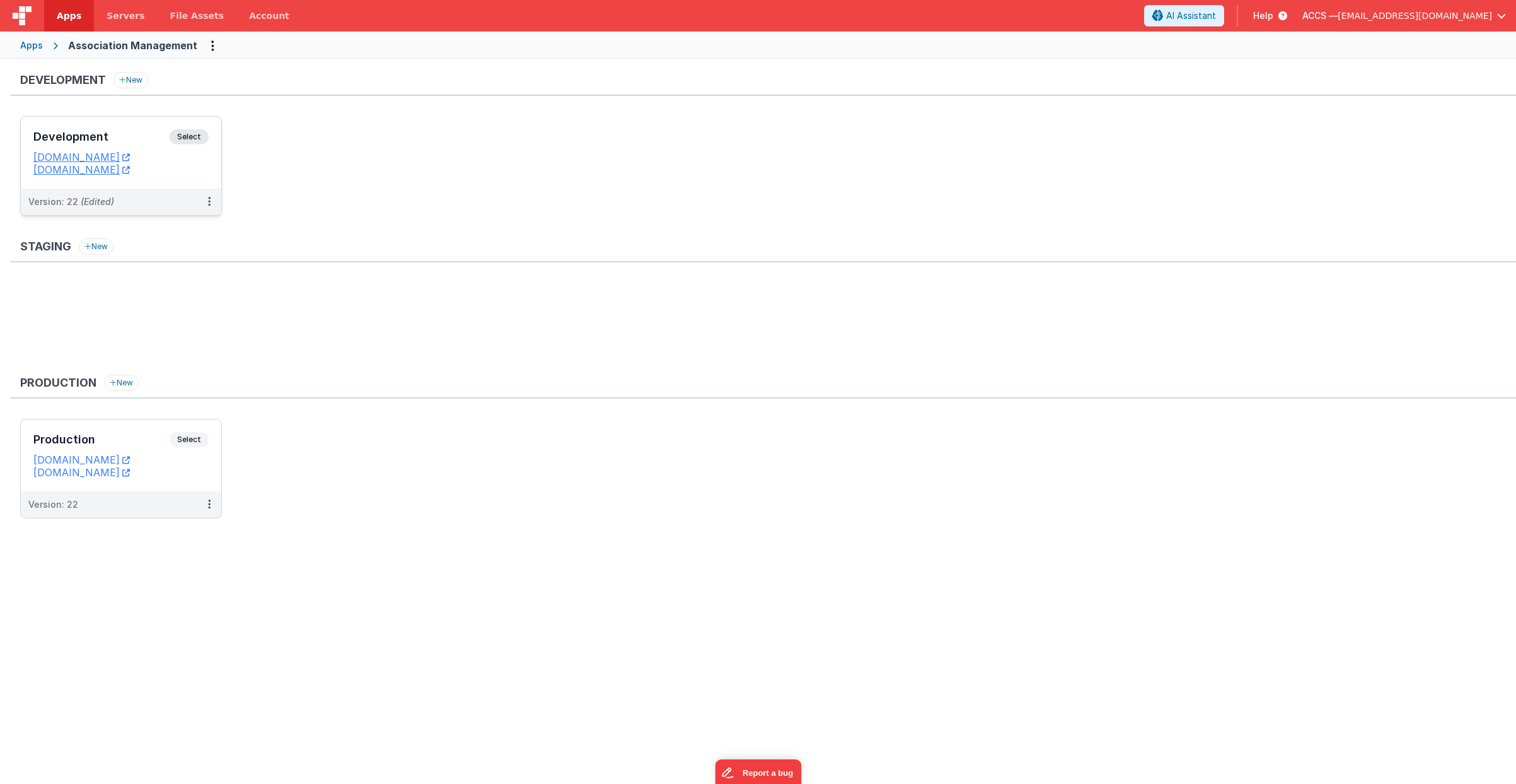
click at [127, 138] on h3 "Development" at bounding box center [101, 137] width 136 height 13
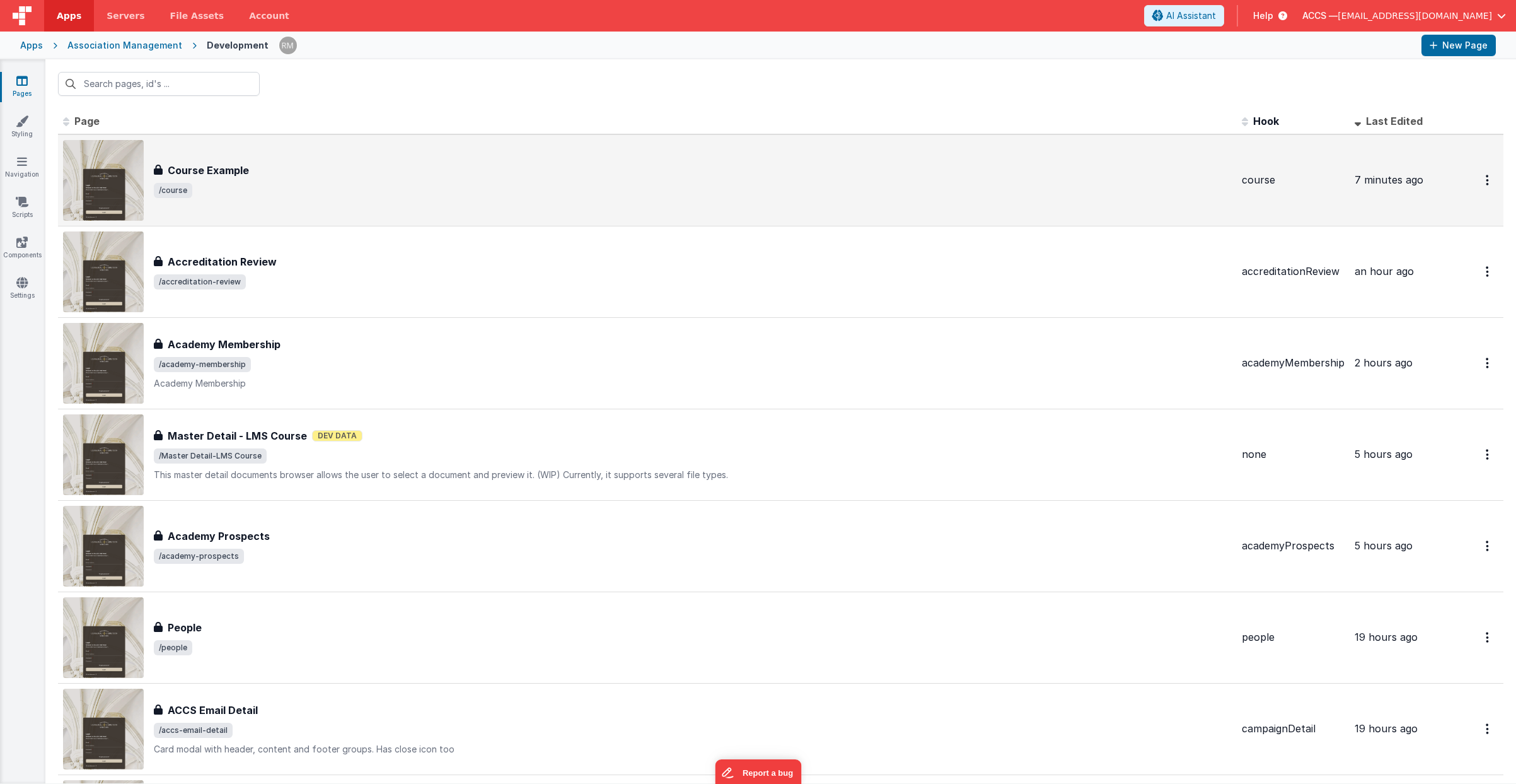
click at [315, 200] on div "Course Example Course Example /course" at bounding box center [647, 180] width 1169 height 80
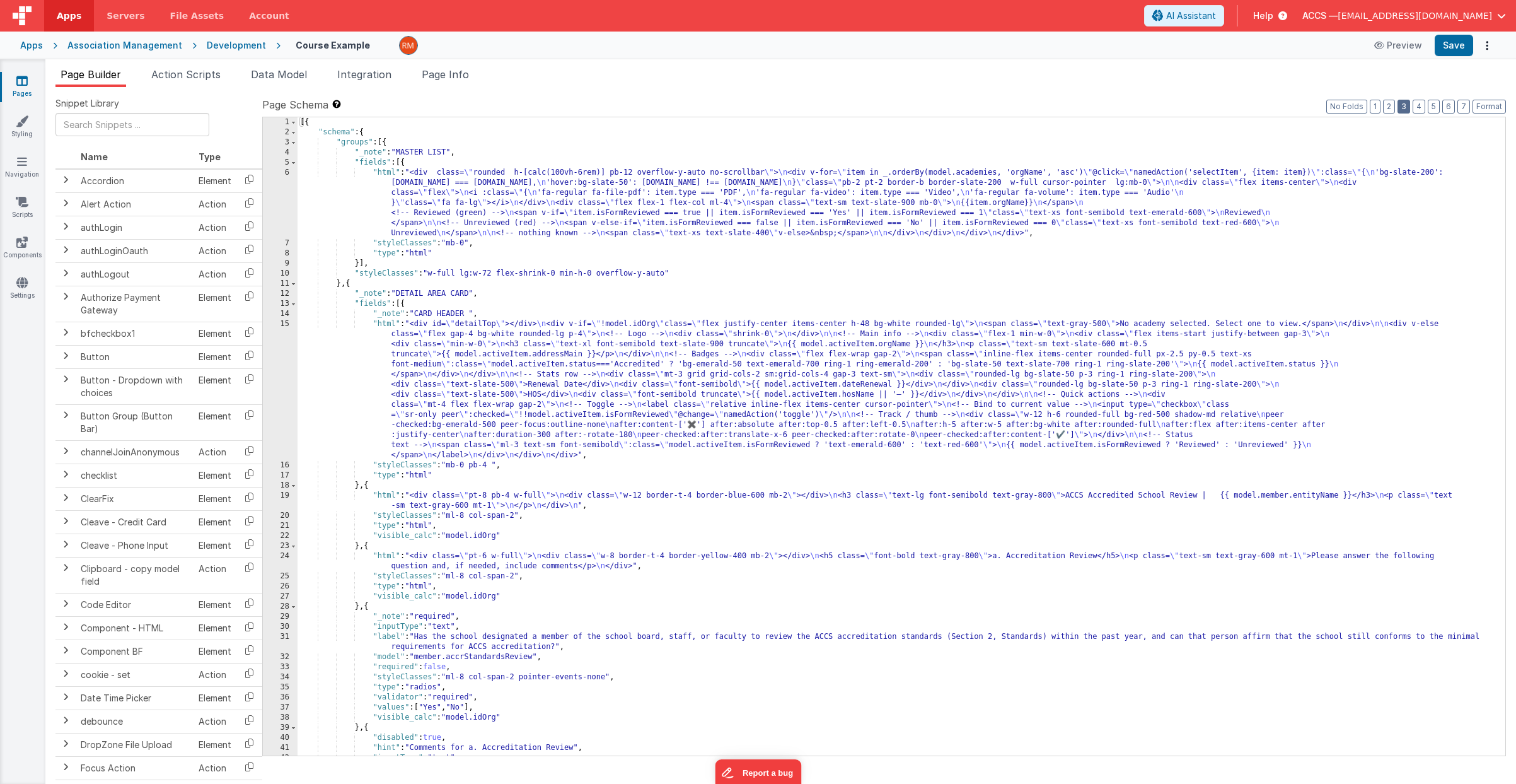
click at [1407, 106] on button "3" at bounding box center [1404, 106] width 13 height 14
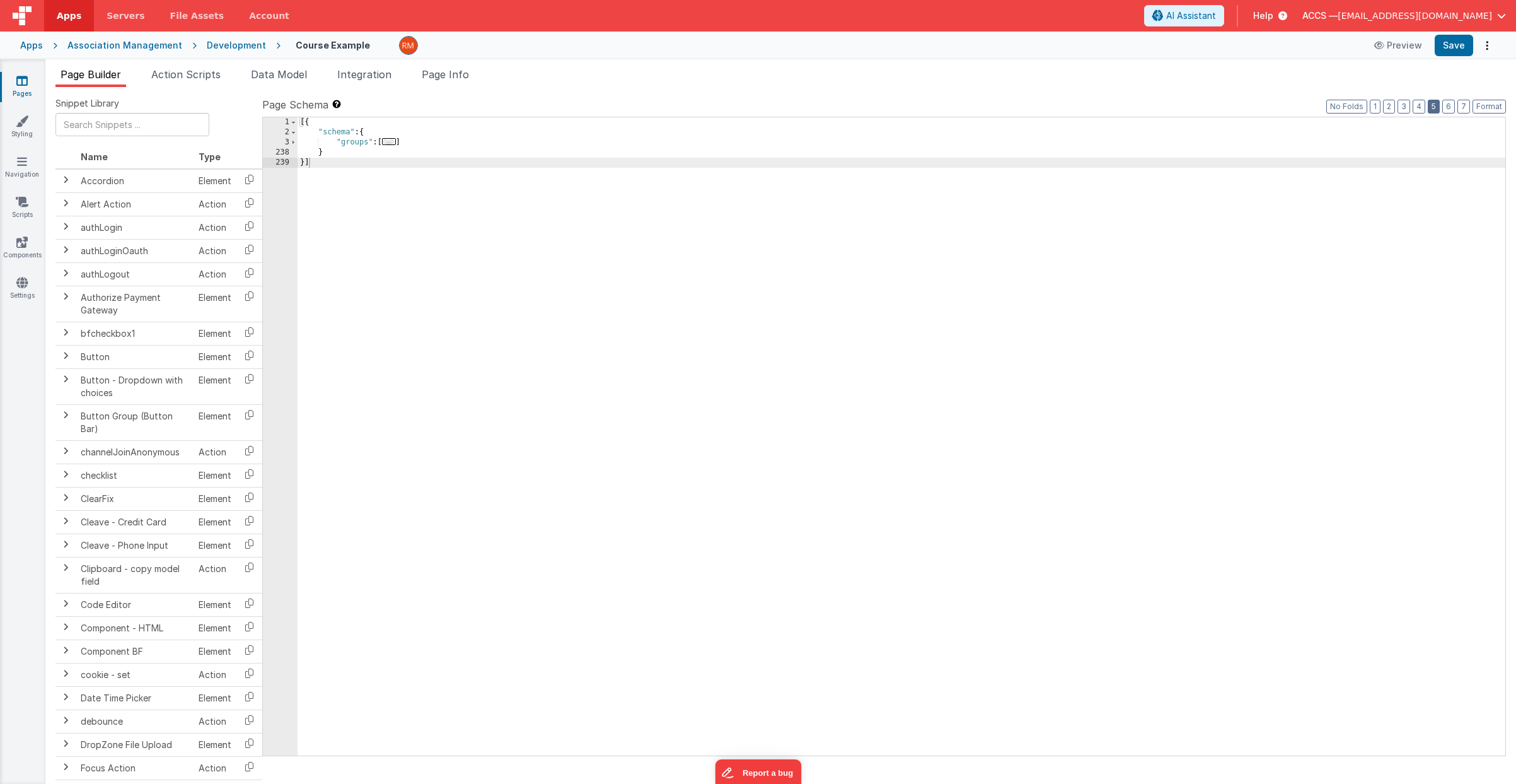
click at [1431, 106] on button "5" at bounding box center [1434, 106] width 12 height 14
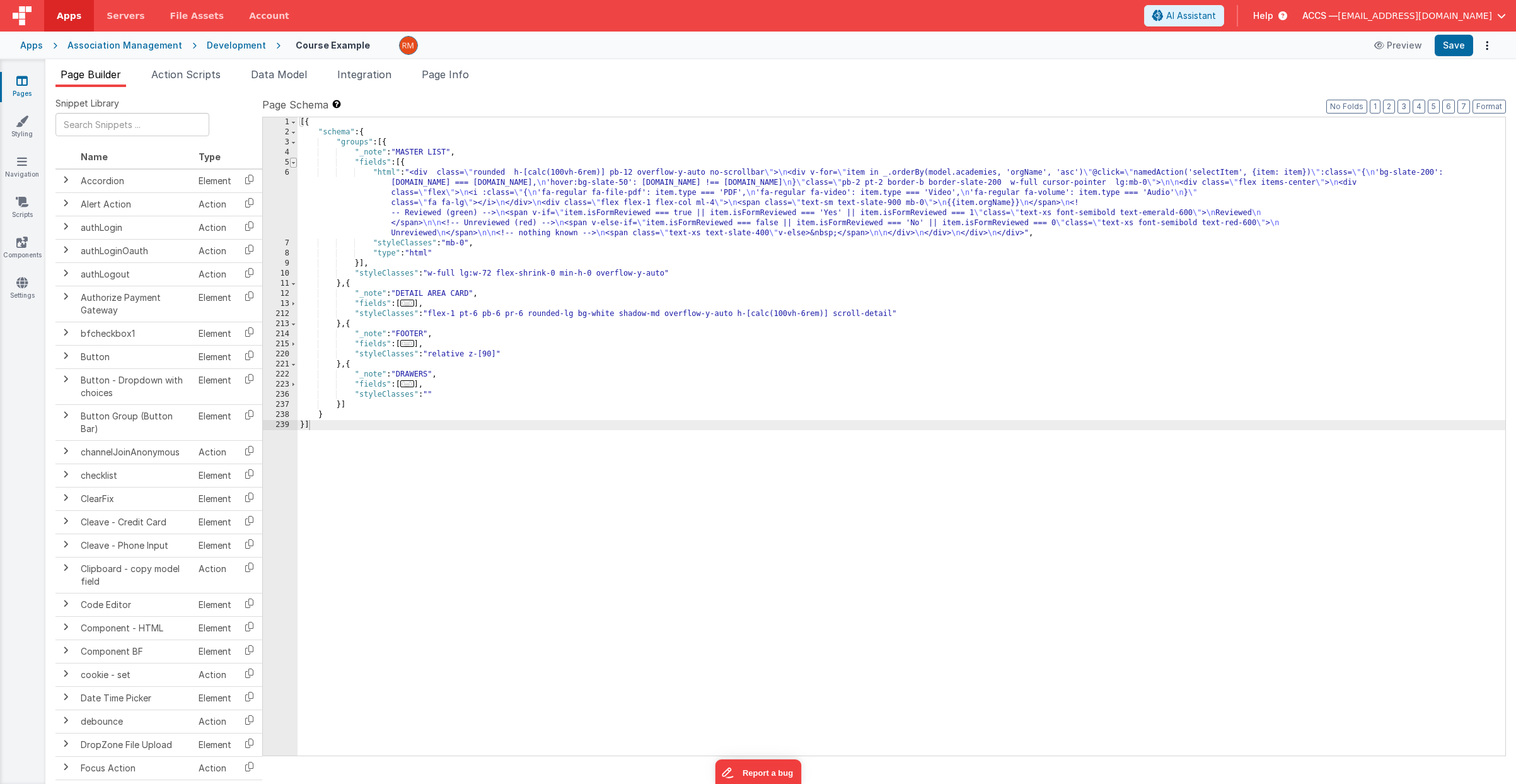
click at [296, 162] on span at bounding box center [293, 163] width 7 height 10
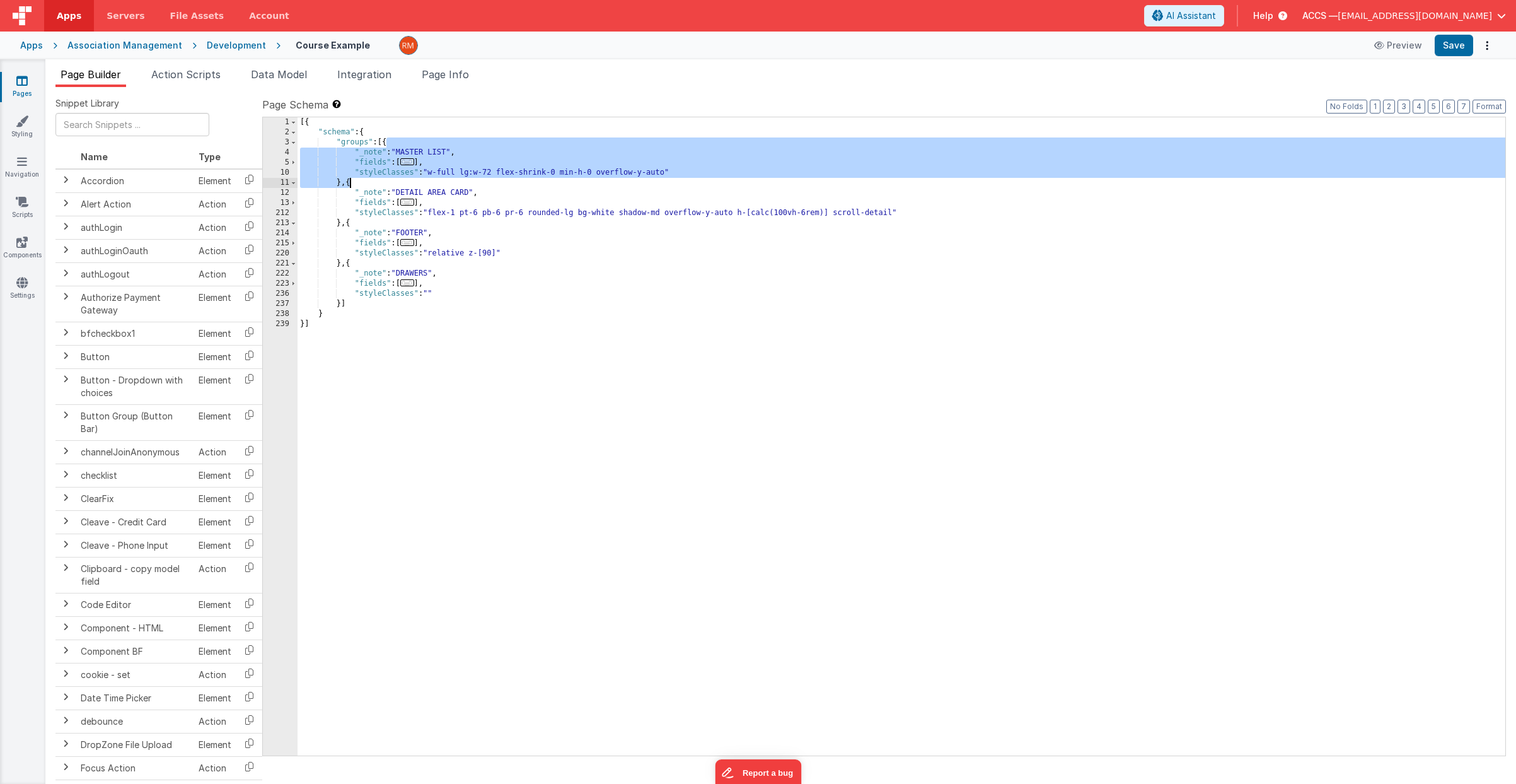
drag, startPoint x: 386, startPoint y: 142, endPoint x: 350, endPoint y: 184, distance: 55.3
click at [350, 184] on div "[{ "schema" : { "groups" : [{ "_note" : "MASTER LIST" , "fields" : [ ... ] , "s…" at bounding box center [901, 446] width 1208 height 658
click at [387, 144] on div "[{ "schema" : { "groups" : [{ "_note" : "MASTER LIST" , "fields" : [ ... ] , "s…" at bounding box center [901, 446] width 1208 height 658
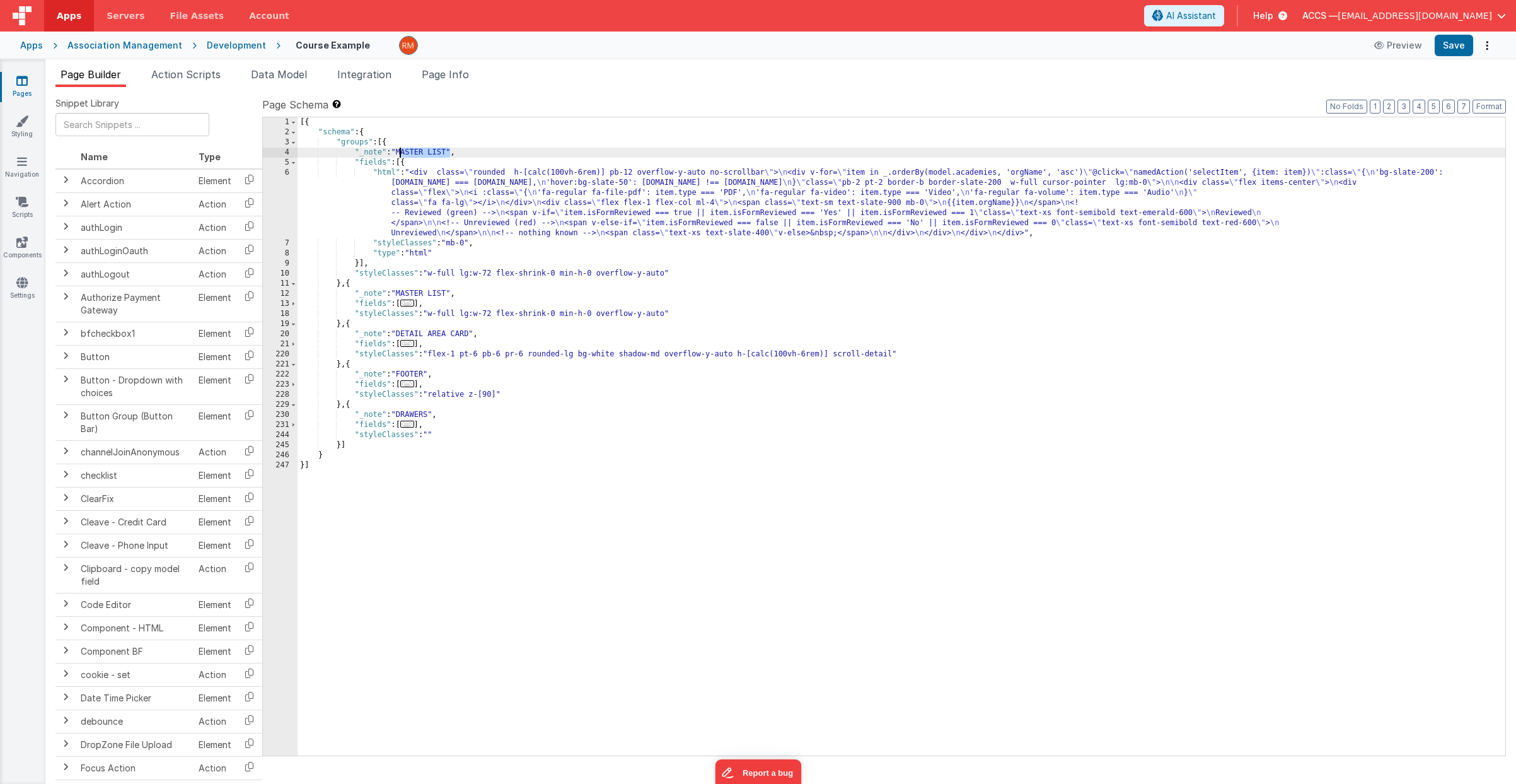
drag, startPoint x: 450, startPoint y: 153, endPoint x: 401, endPoint y: 152, distance: 49.0
click at [401, 152] on div "[{ "schema" : { "groups" : [{ "_note" : "MASTER LIST" , "fields" : [{ "html" : …" at bounding box center [901, 446] width 1208 height 658
click at [1446, 48] on button "Save" at bounding box center [1454, 45] width 39 height 22
click at [41, 46] on div "Apps" at bounding box center [31, 45] width 23 height 13
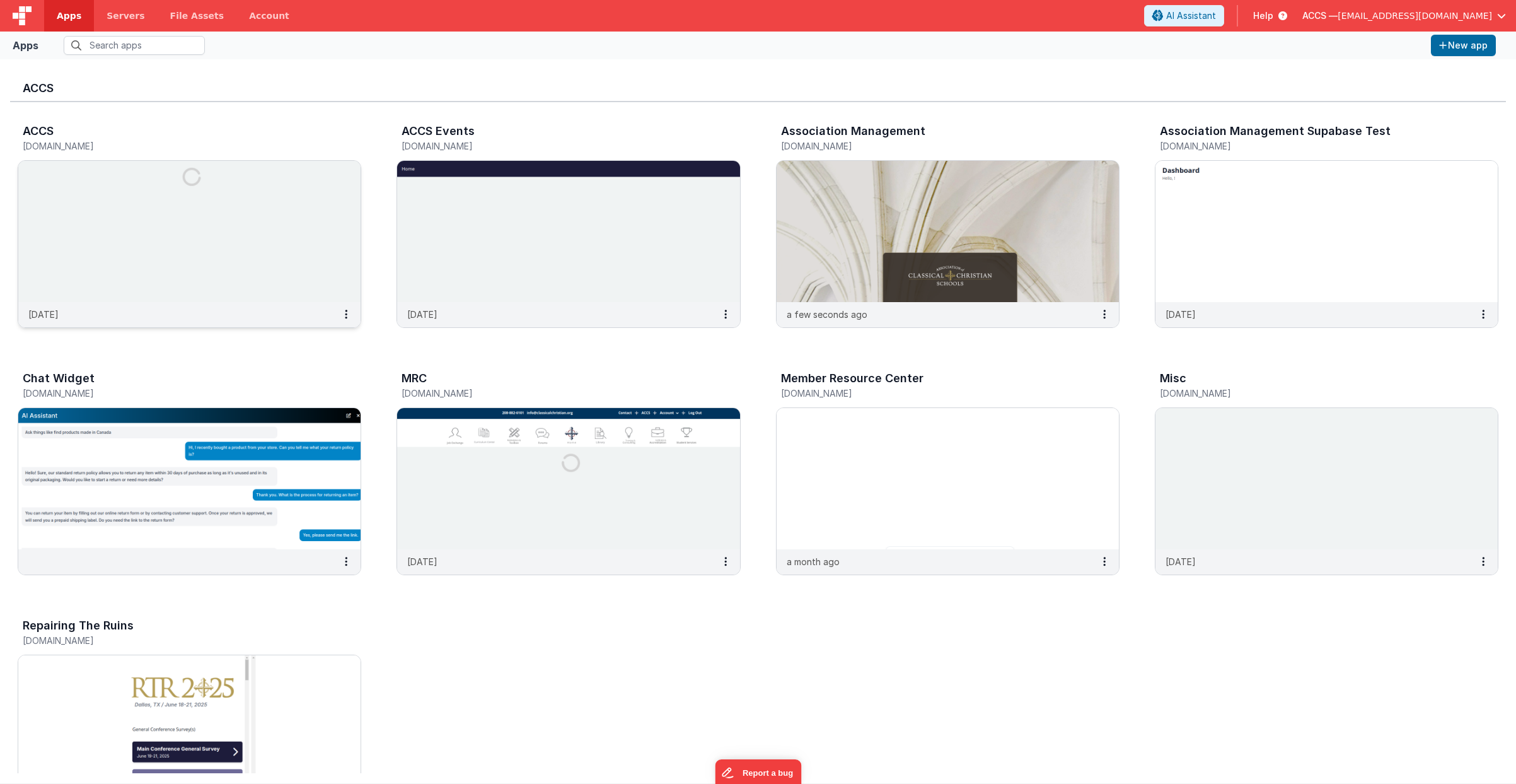
click at [232, 213] on img at bounding box center [190, 231] width 342 height 141
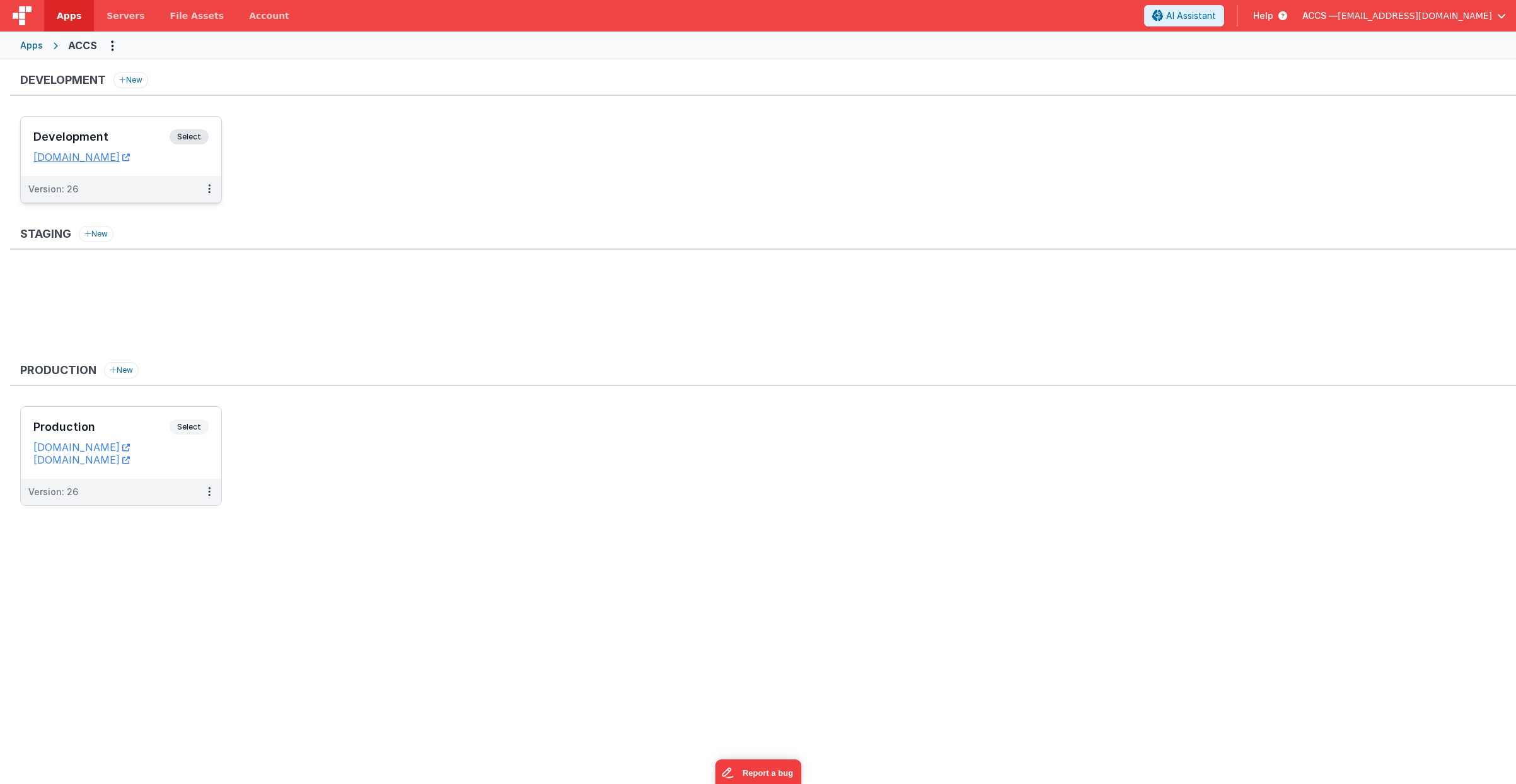
click at [119, 141] on h3 "Development" at bounding box center [101, 137] width 136 height 13
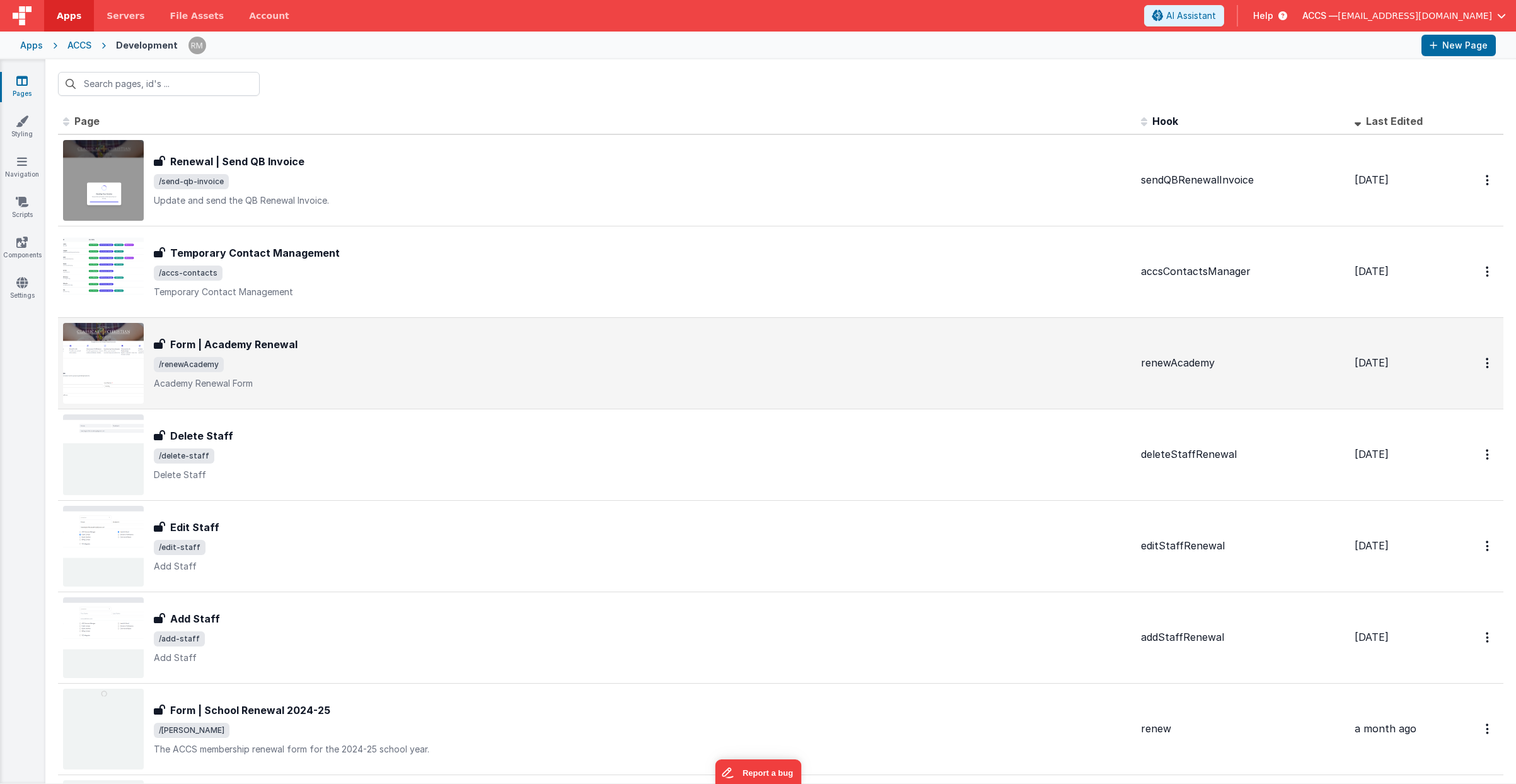
click at [363, 342] on div "Form | Academy Renewal" at bounding box center [641, 345] width 977 height 15
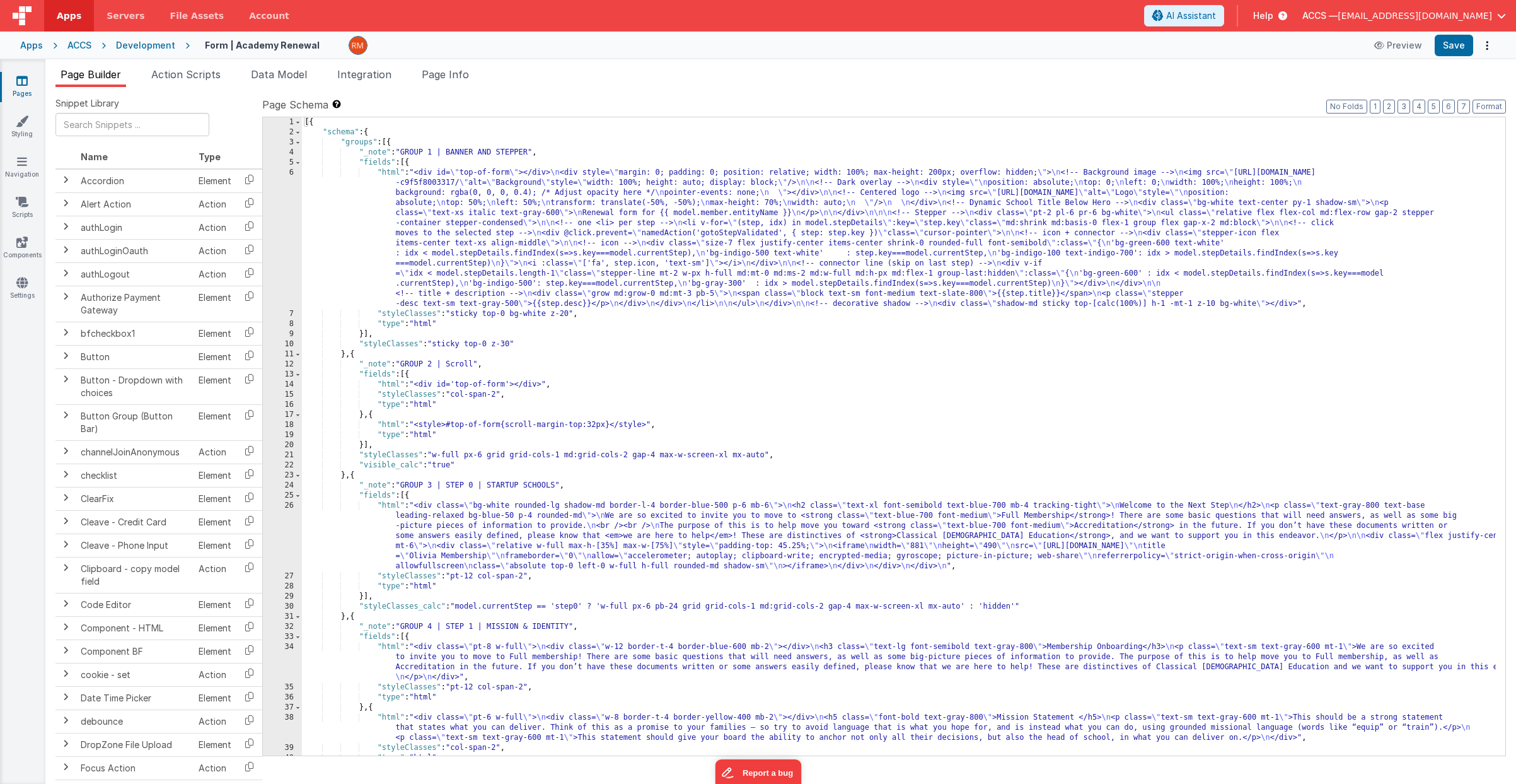
click at [389, 172] on div "[{ "schema" : { "groups" : [{ "_note" : "GROUP 1 | BANNER AND STEPPER" , "field…" at bounding box center [899, 446] width 1194 height 658
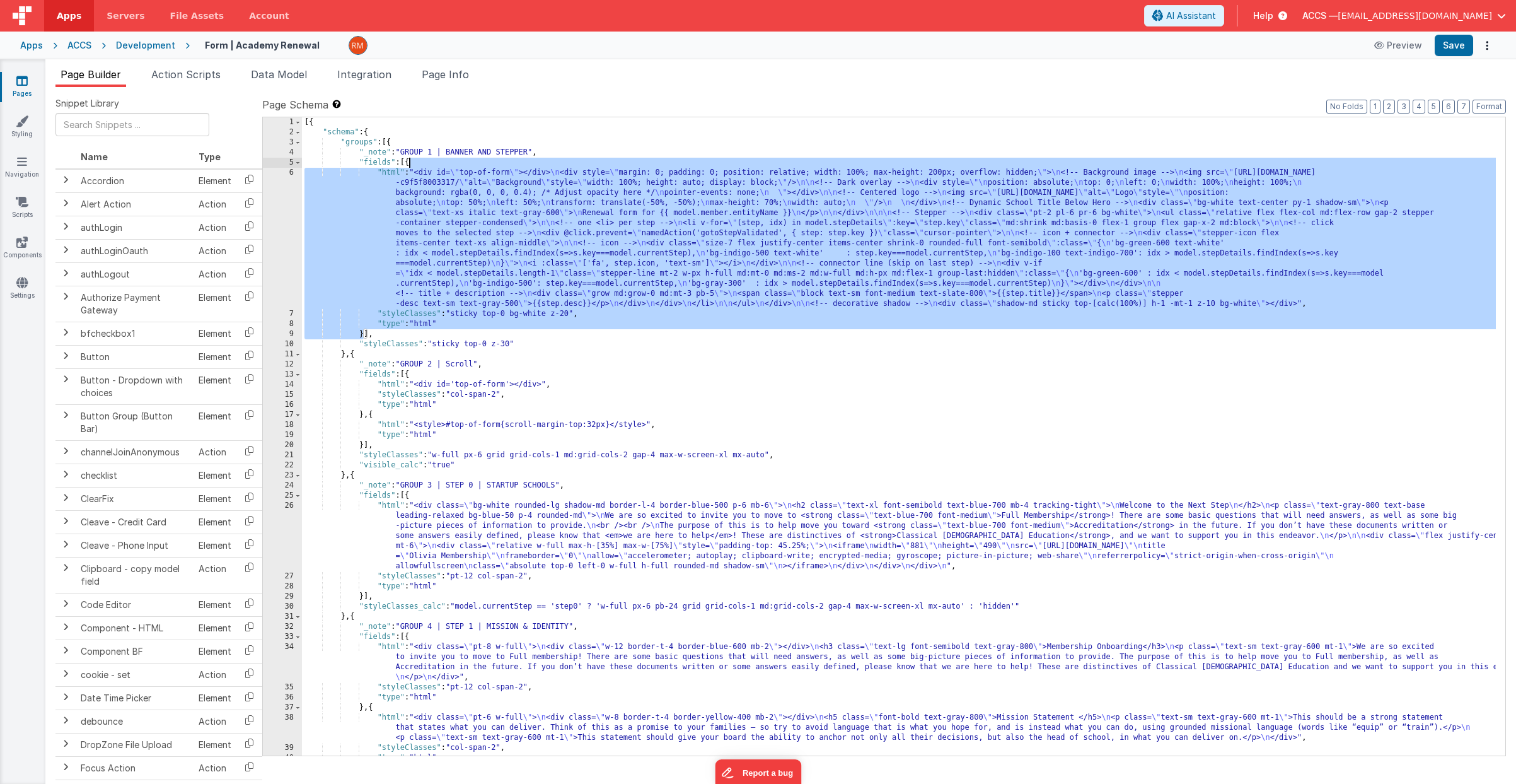
drag, startPoint x: 360, startPoint y: 332, endPoint x: 408, endPoint y: 164, distance: 174.7
click at [408, 164] on div "[{ "schema" : { "groups" : [{ "_note" : "GROUP 1 | BANNER AND STEPPER" , "field…" at bounding box center [899, 446] width 1194 height 658
drag, startPoint x: 406, startPoint y: 260, endPoint x: 391, endPoint y: 226, distance: 37.2
click at [406, 259] on div "[{ "schema" : { "groups" : [{ "_note" : "GROUP 1 | BANNER AND STEPPER" , "field…" at bounding box center [899, 446] width 1194 height 658
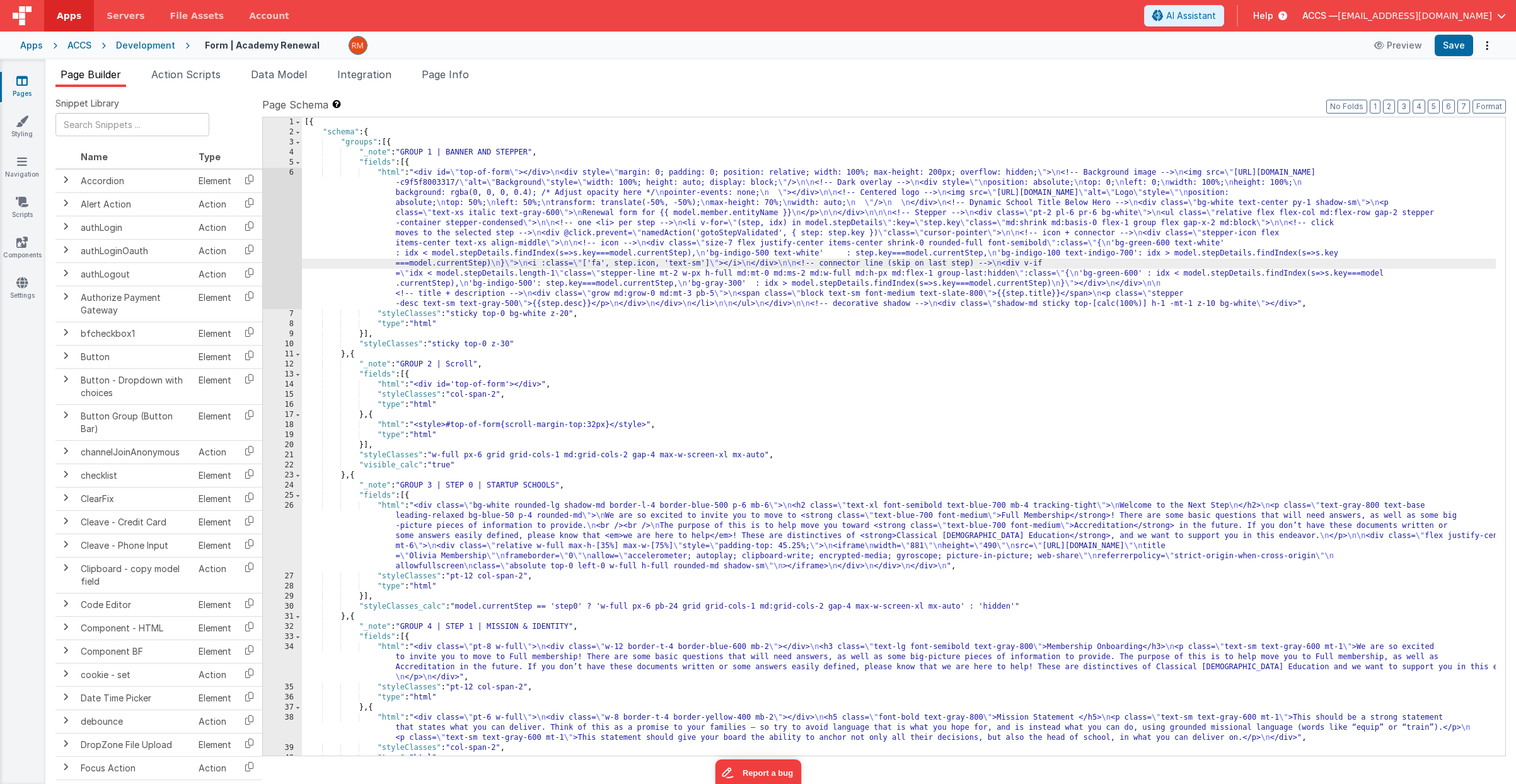
click at [389, 169] on div "[{ "schema" : { "groups" : [{ "_note" : "GROUP 1 | BANNER AND STEPPER" , "field…" at bounding box center [899, 446] width 1194 height 658
click at [471, 203] on div "[{ "schema" : { "groups" : [{ "_note" : "GROUP 1 | BANNER AND STEPPER" , "field…" at bounding box center [899, 446] width 1194 height 658
click at [391, 174] on div "[{ "schema" : { "groups" : [{ "_note" : "GROUP 1 | BANNER AND STEPPER" , "field…" at bounding box center [899, 446] width 1194 height 658
click at [289, 172] on div "6" at bounding box center [283, 238] width 39 height 141
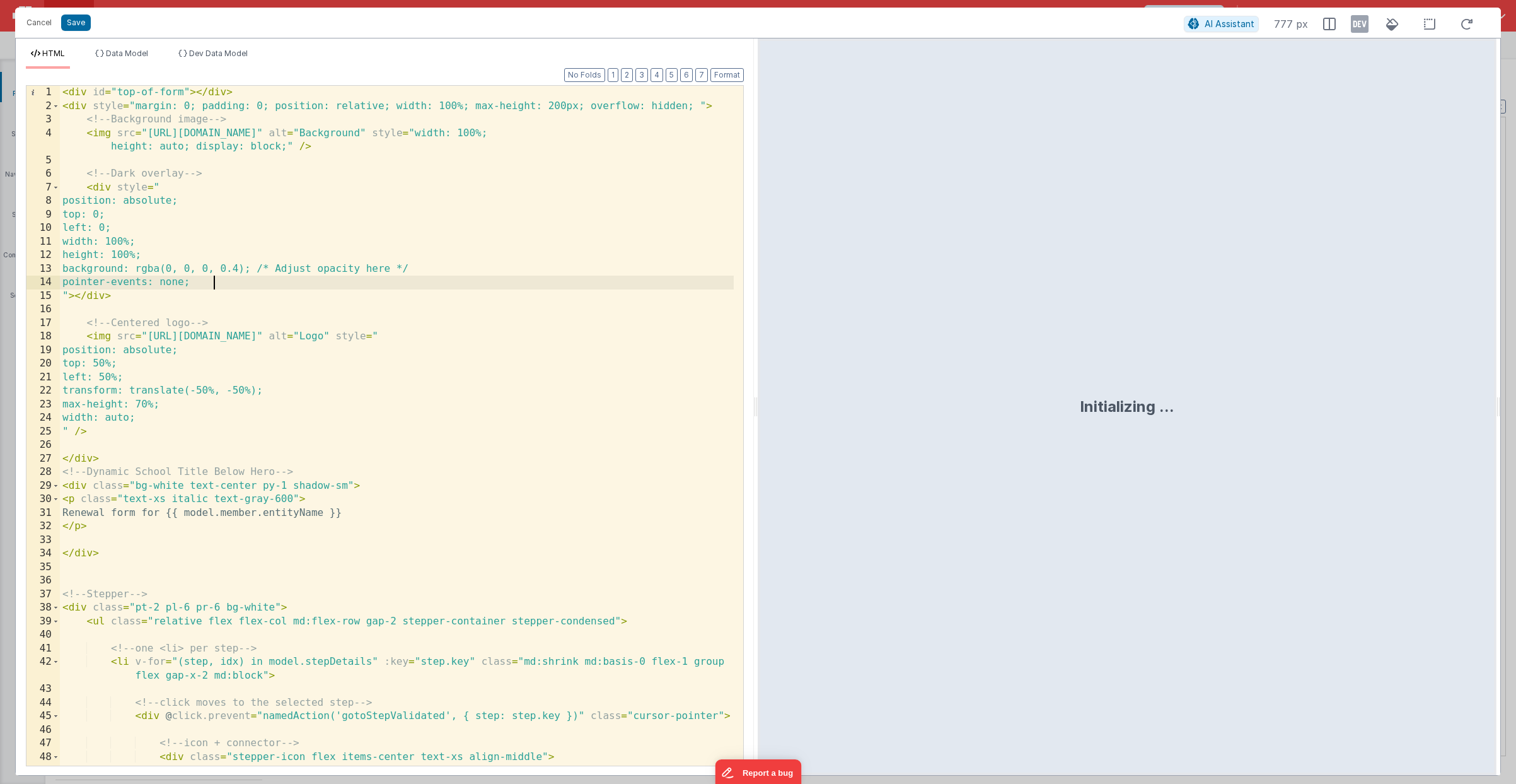
click at [371, 280] on div "< div id = "top-of-form" > </ div > < div style = "margin: 0; padding: 0; posit…" at bounding box center [397, 439] width 674 height 707
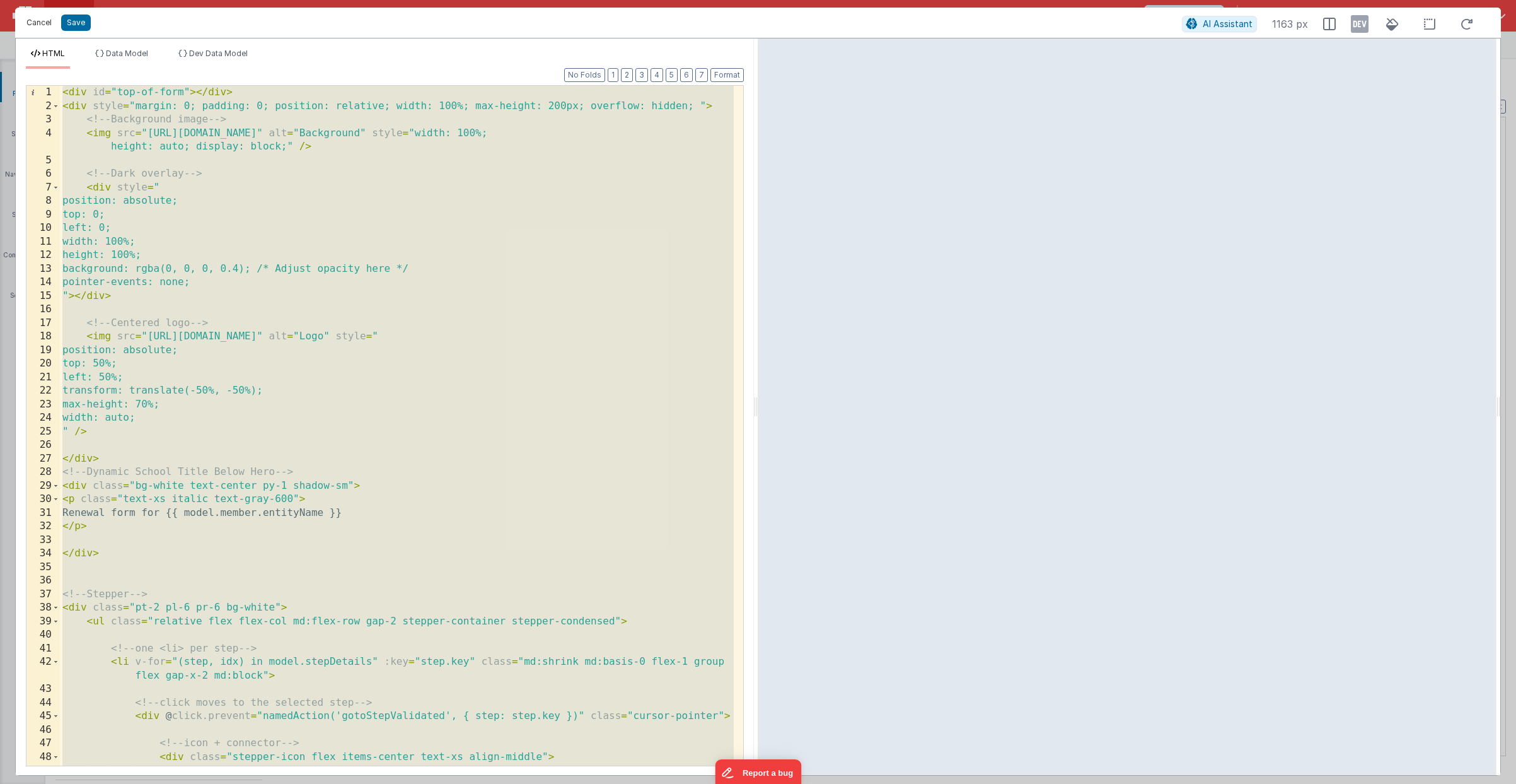
click at [49, 26] on button "Cancel" at bounding box center [39, 23] width 38 height 18
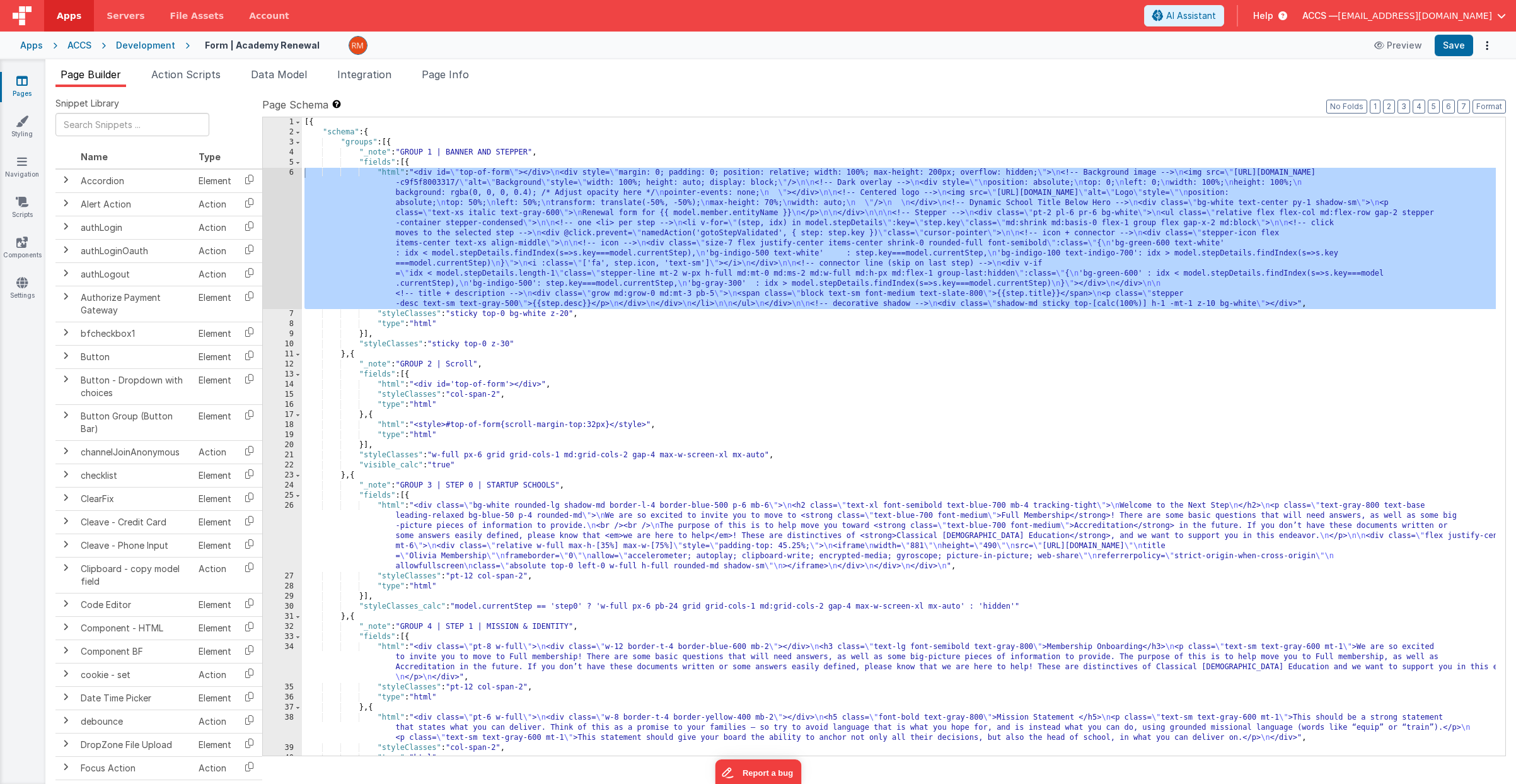
click at [75, 48] on div "ACCS" at bounding box center [79, 45] width 24 height 13
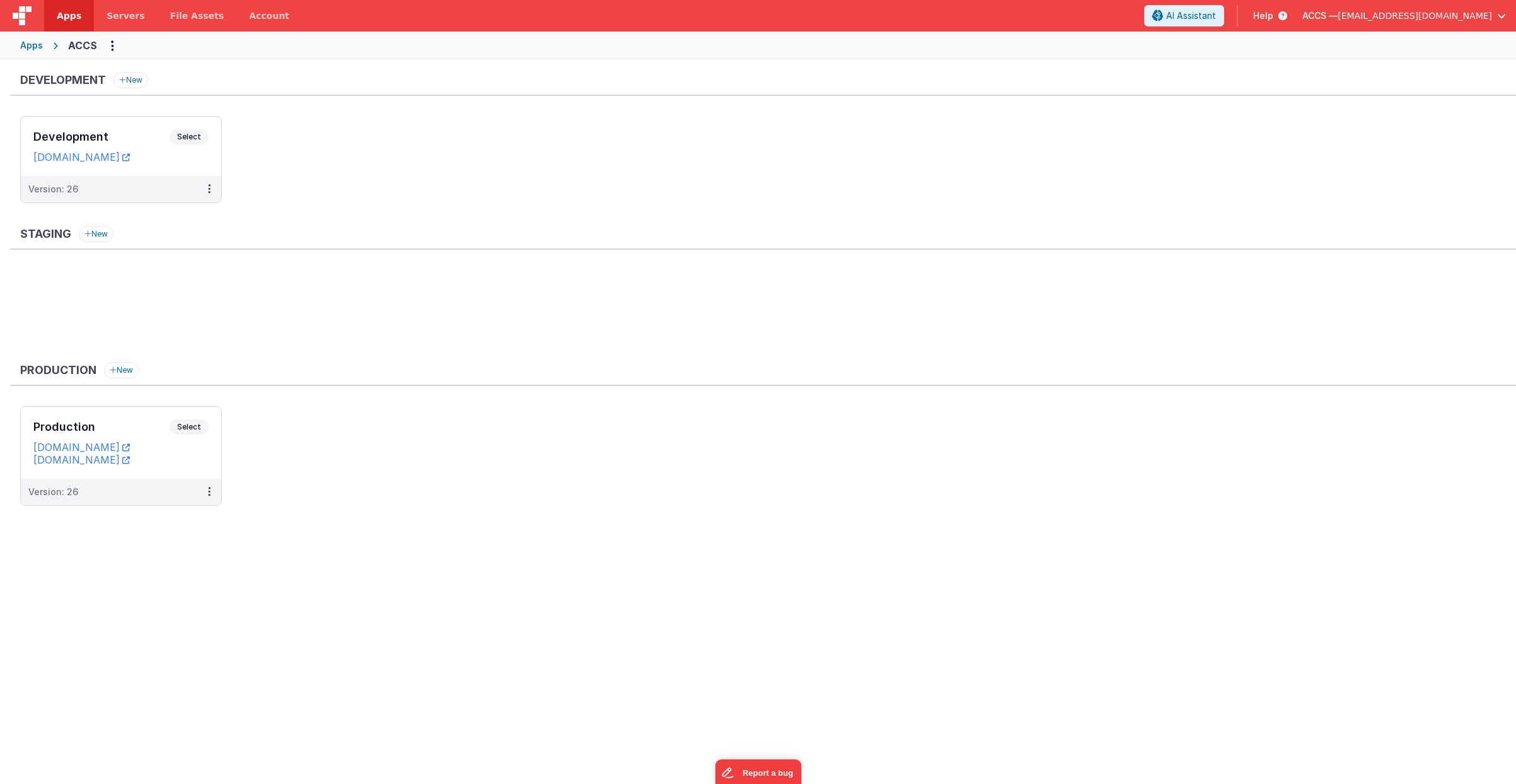
click at [29, 51] on div "Apps" at bounding box center [31, 45] width 23 height 13
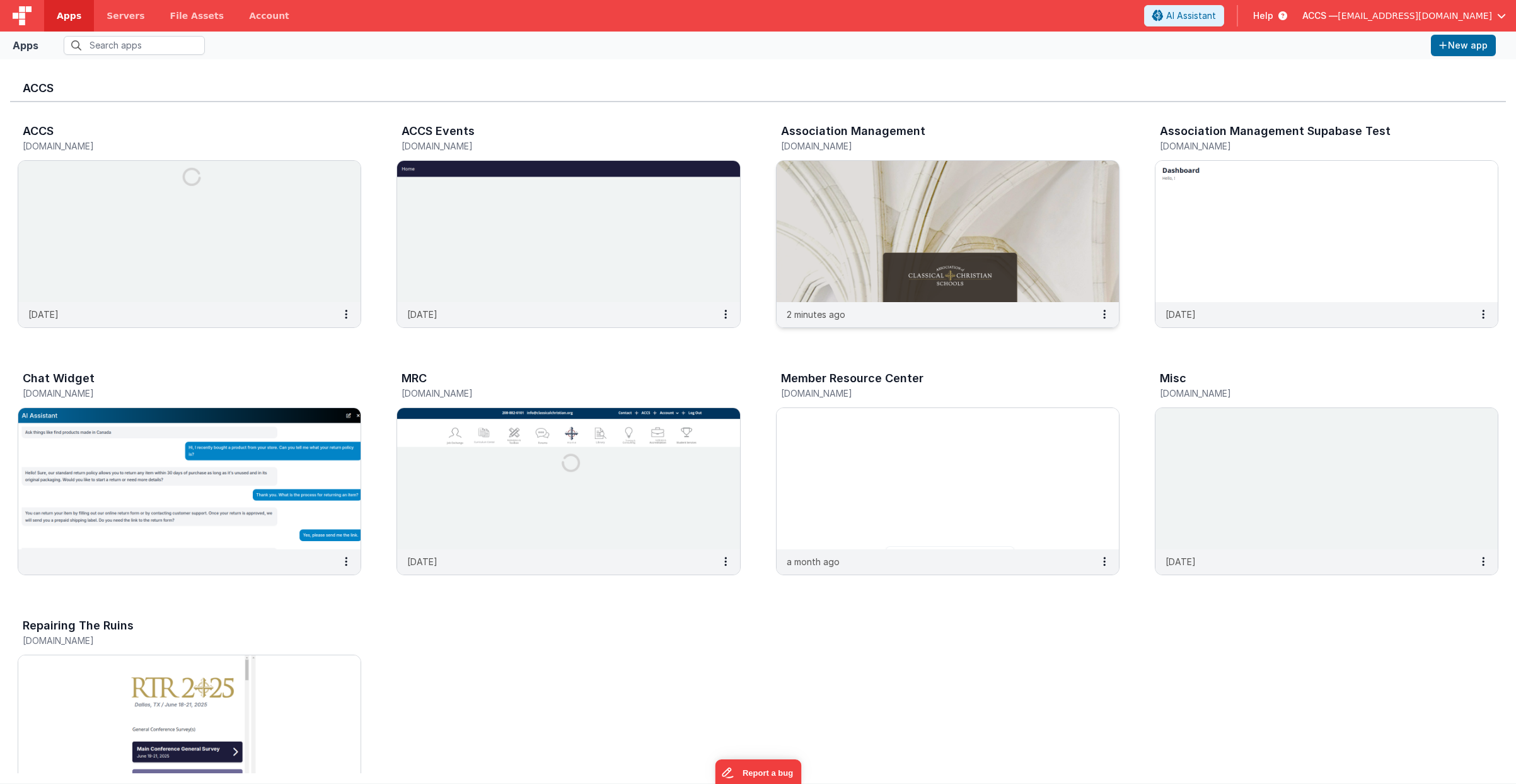
click at [880, 202] on img at bounding box center [948, 231] width 342 height 141
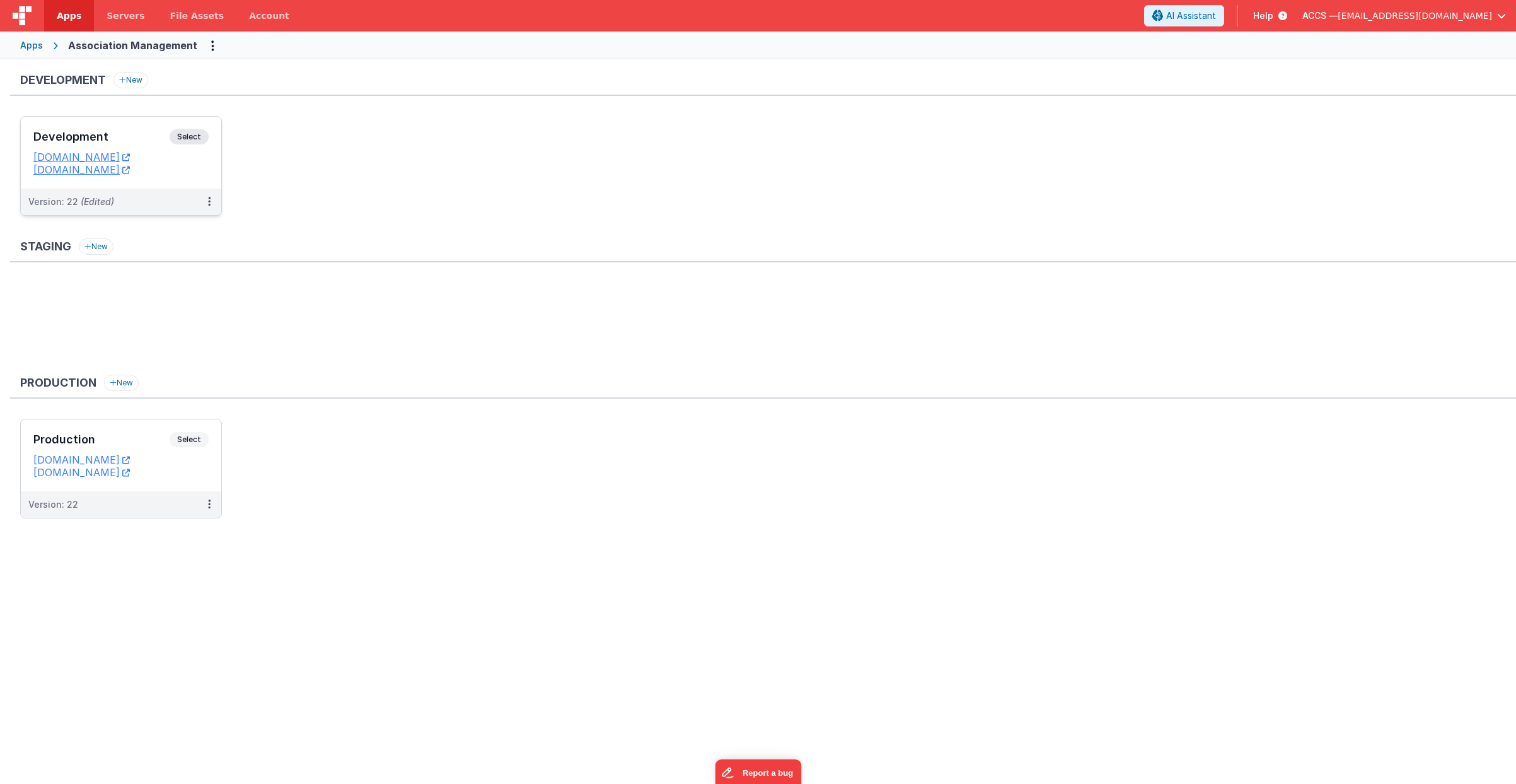
click at [146, 148] on div "Development Select" at bounding box center [121, 140] width 175 height 22
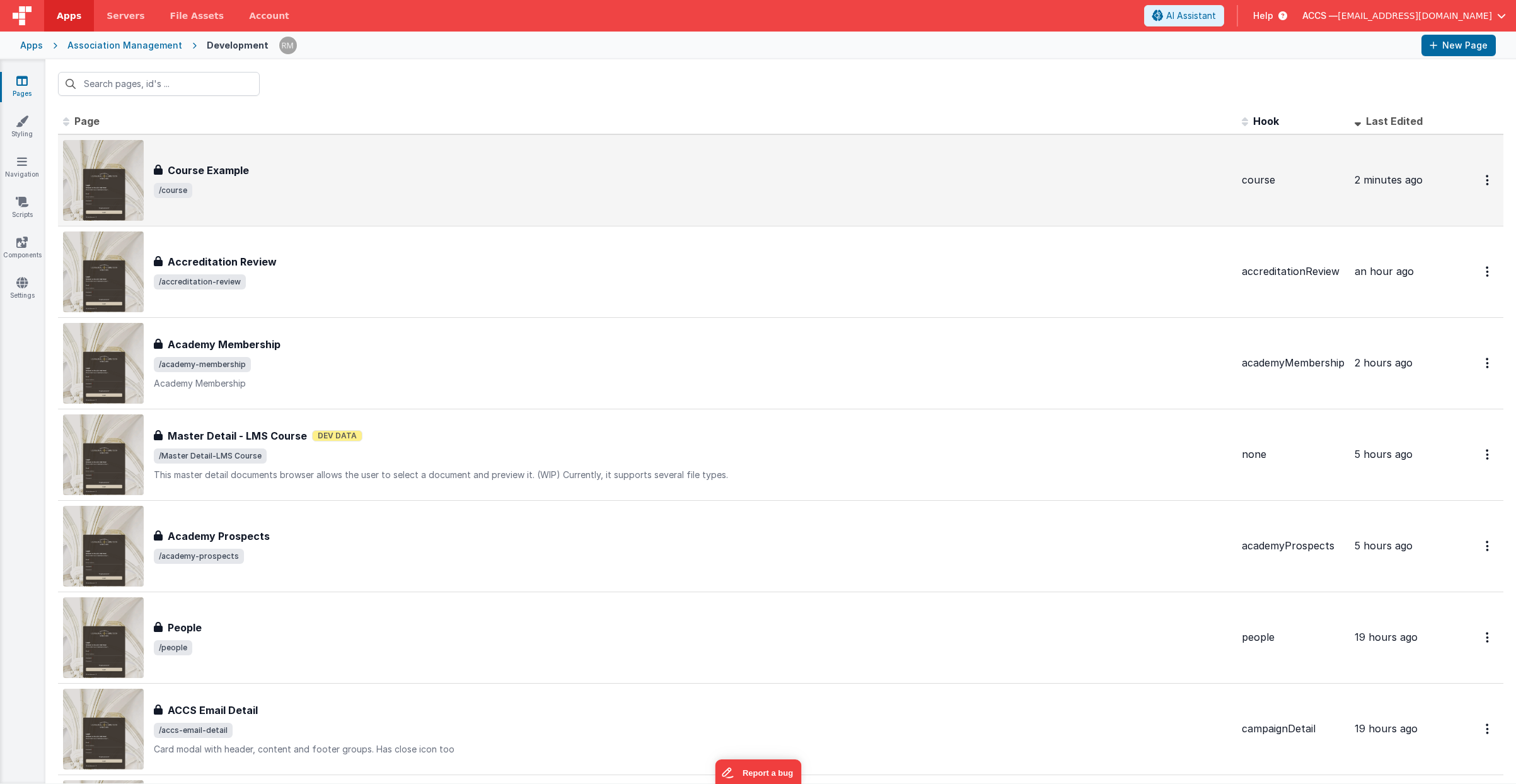
click at [268, 192] on span "/course" at bounding box center [693, 190] width 1078 height 15
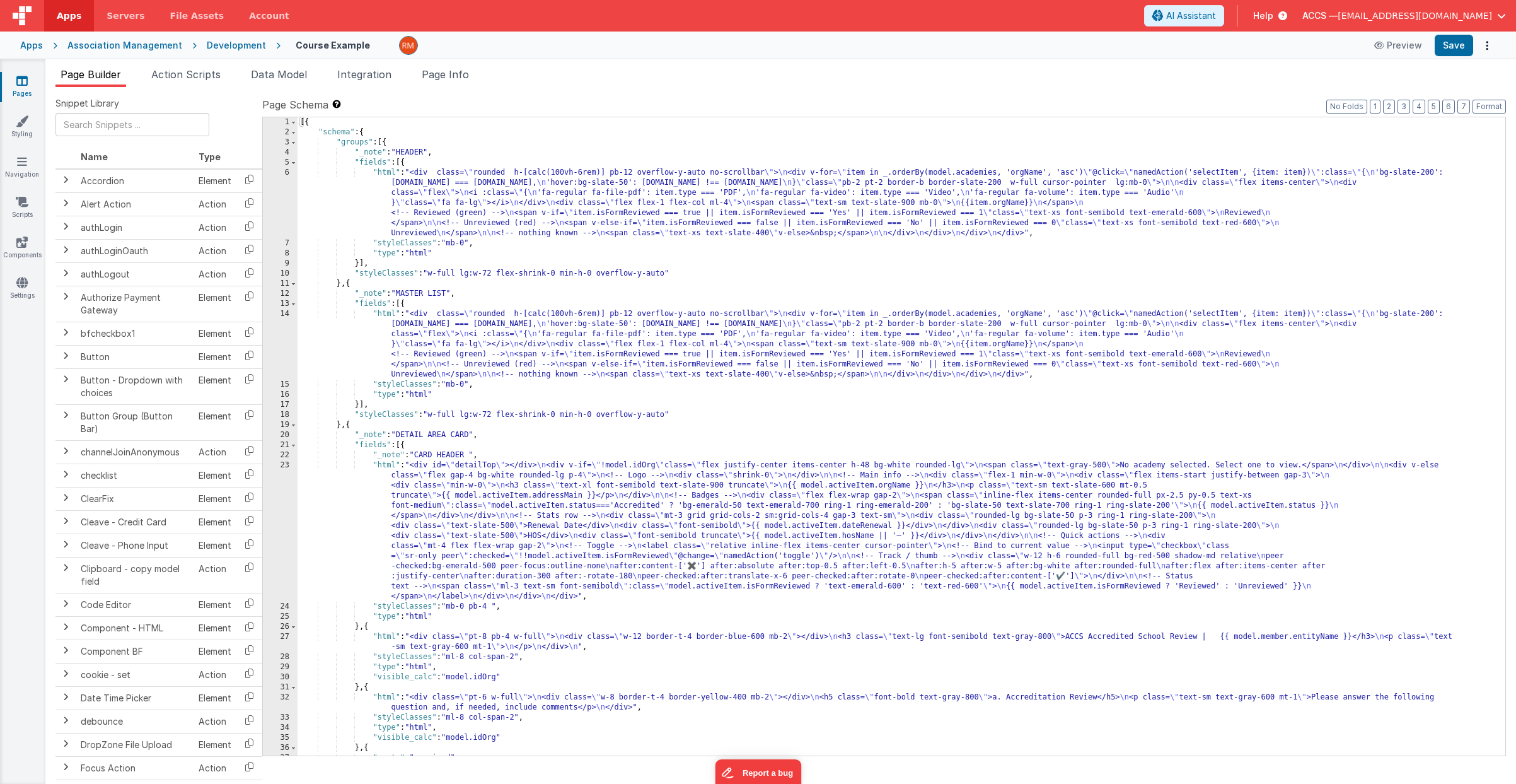
drag, startPoint x: 383, startPoint y: 174, endPoint x: 372, endPoint y: 174, distance: 11.0
click at [383, 174] on div "[{ "schema" : { "groups" : [{ "_note" : "HEADER" , "fields" : [{ "html" : "<div…" at bounding box center [896, 446] width 1198 height 658
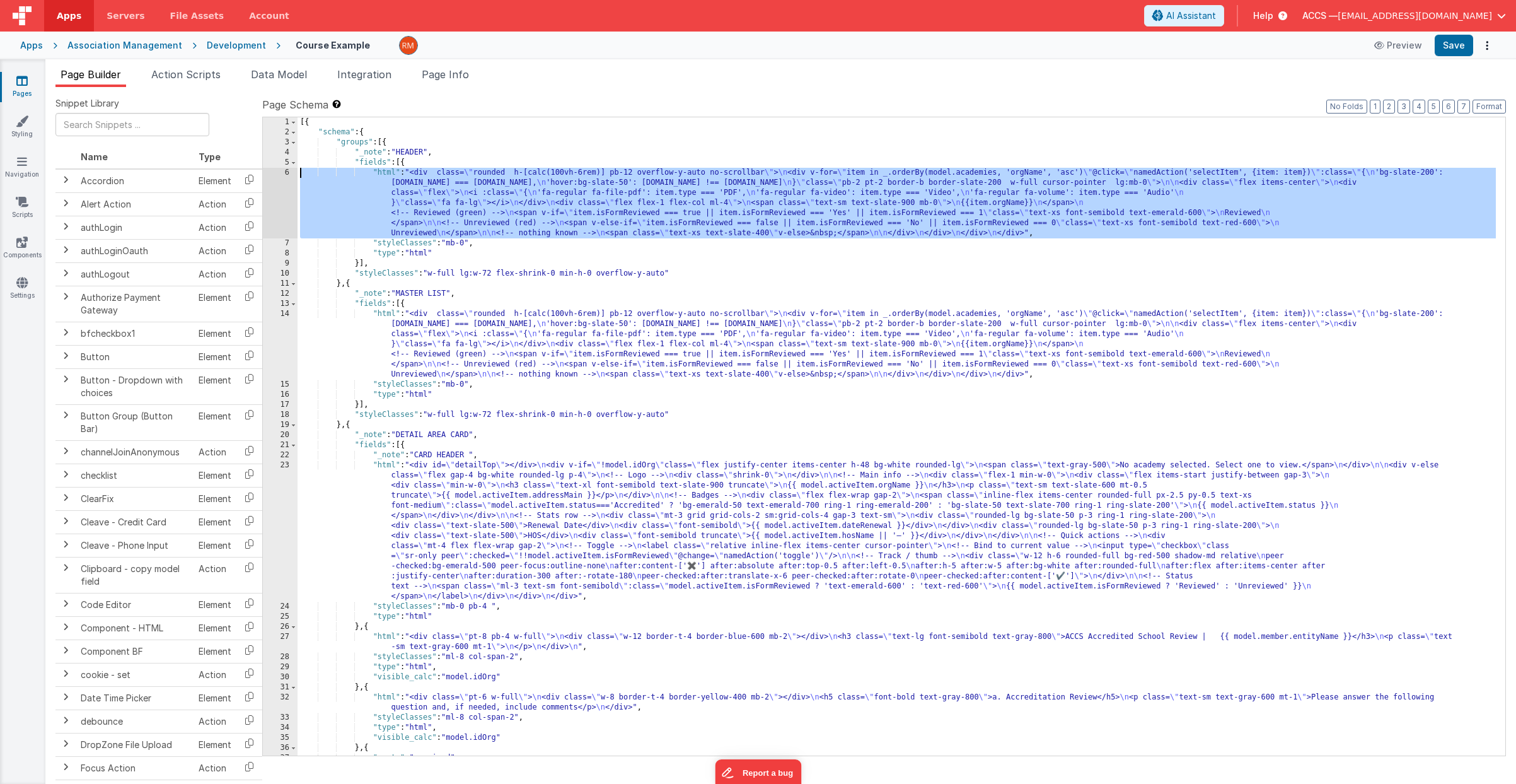
click at [283, 174] on div "6" at bounding box center [280, 203] width 34 height 70
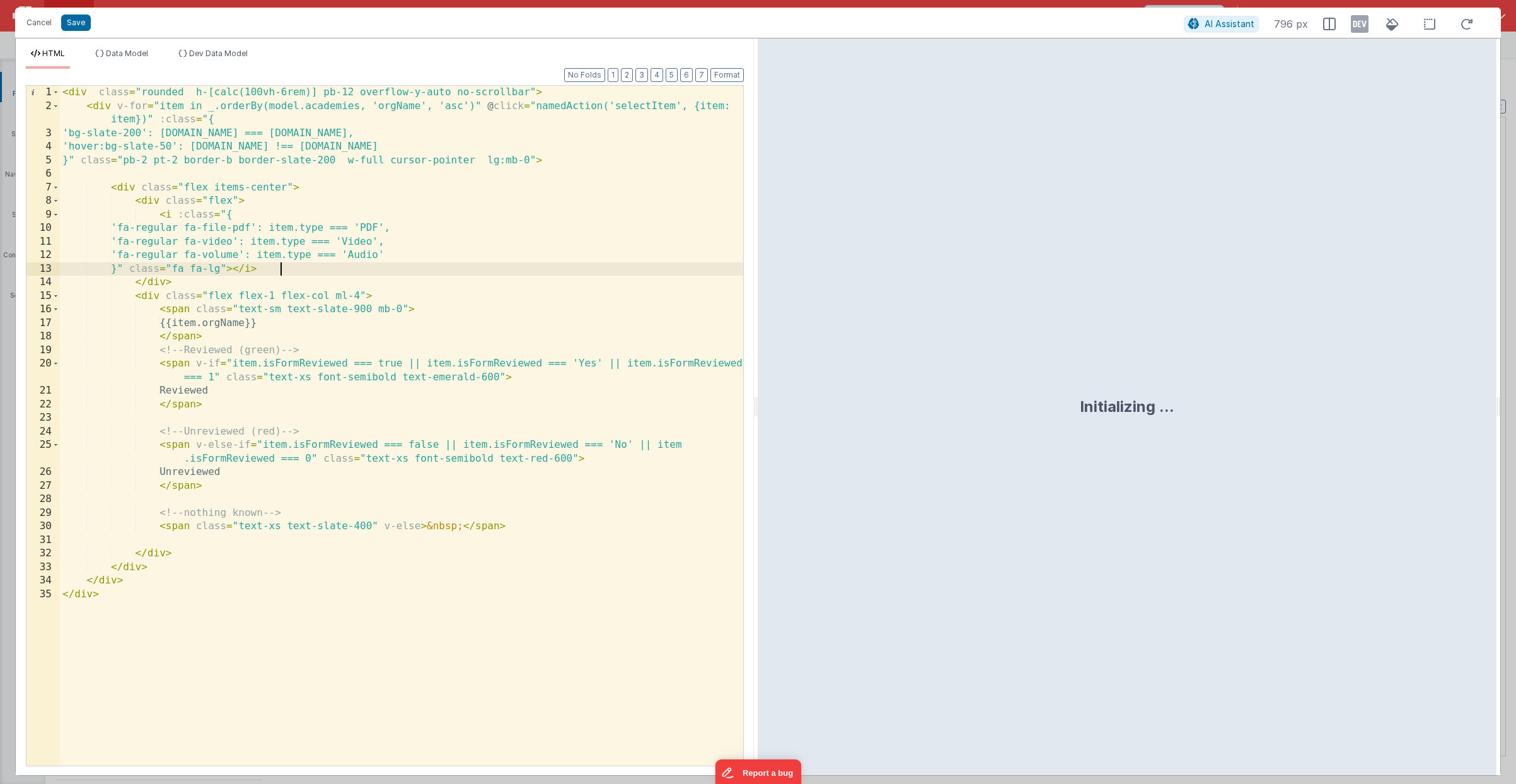
click at [324, 293] on div "< div class = "rounded h-[calc(100vh-6rem)] pb-12 overflow-y-auto no-scrollbar"…" at bounding box center [401, 439] width 683 height 707
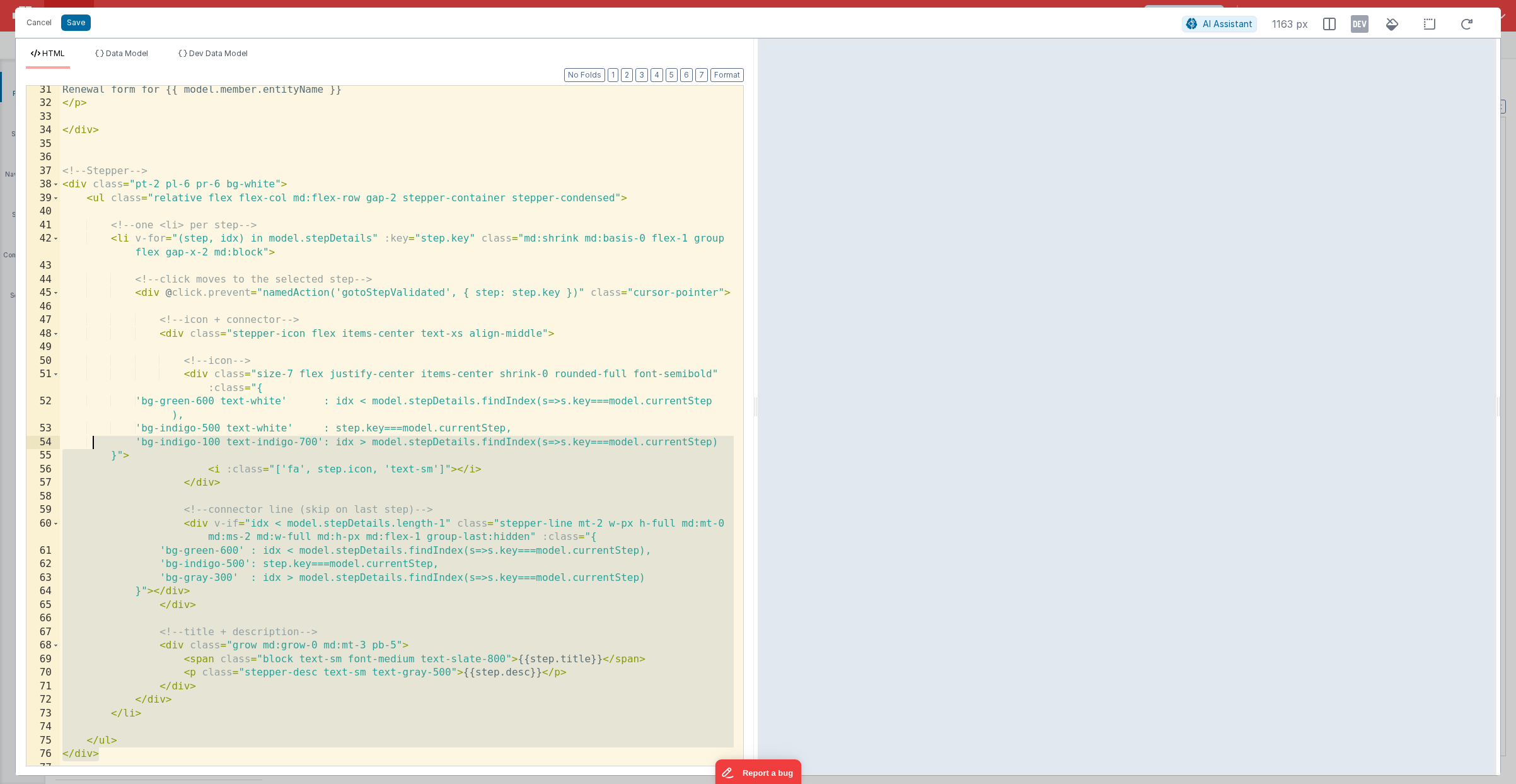
scroll to position [354, 0]
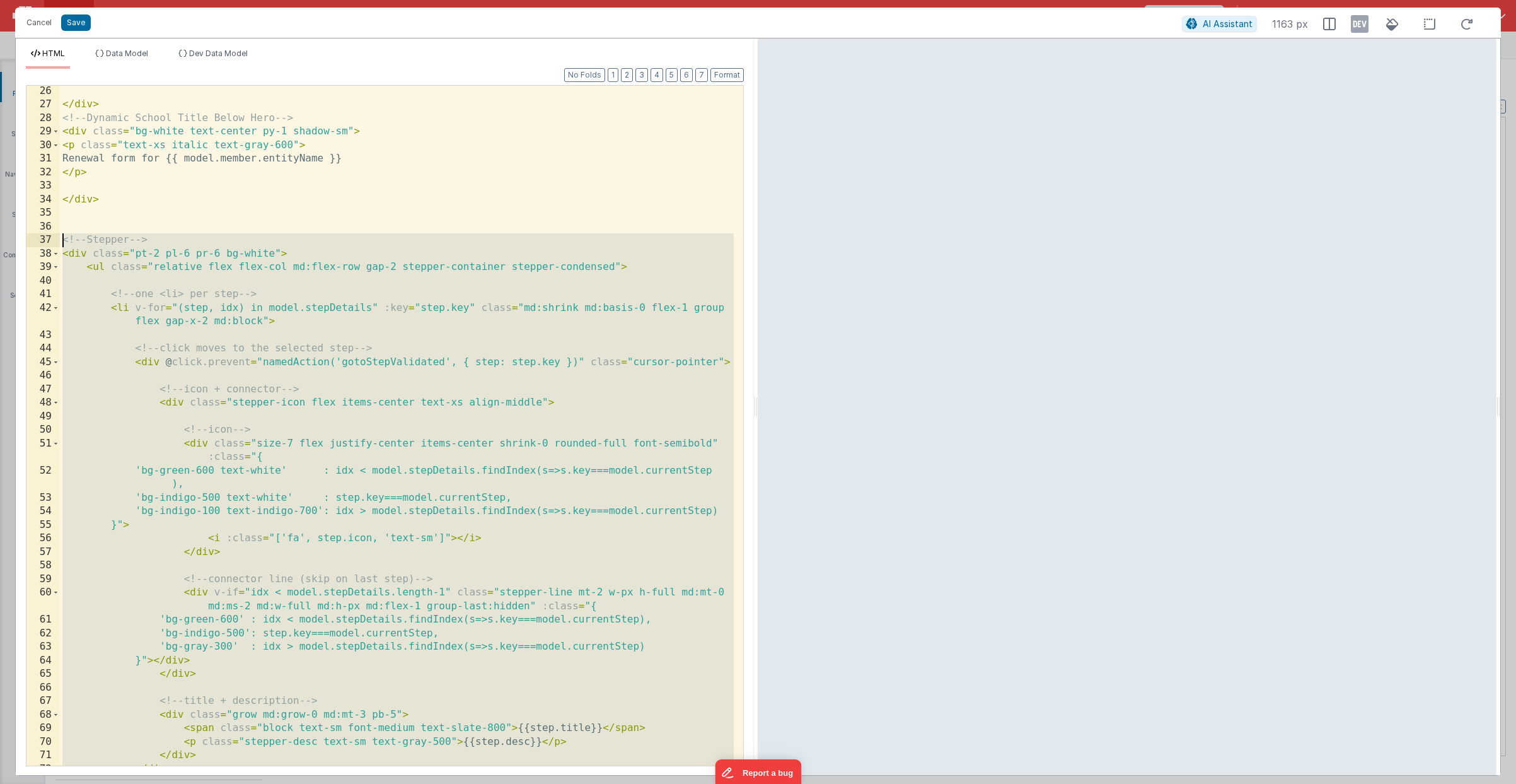
drag, startPoint x: 122, startPoint y: 721, endPoint x: 37, endPoint y: 279, distance: 450.1
click at [27, 241] on div "26 27 28 29 30 31 32 33 34 35 36 37 38 39 40 41 42 43 44 45 46 47 48 49 50 51 5…" at bounding box center [385, 426] width 718 height 681
click at [444, 319] on div "</ div > <!-- Dynamic School Title Below Hero --> < div class = "bg-white text-…" at bounding box center [397, 438] width 674 height 707
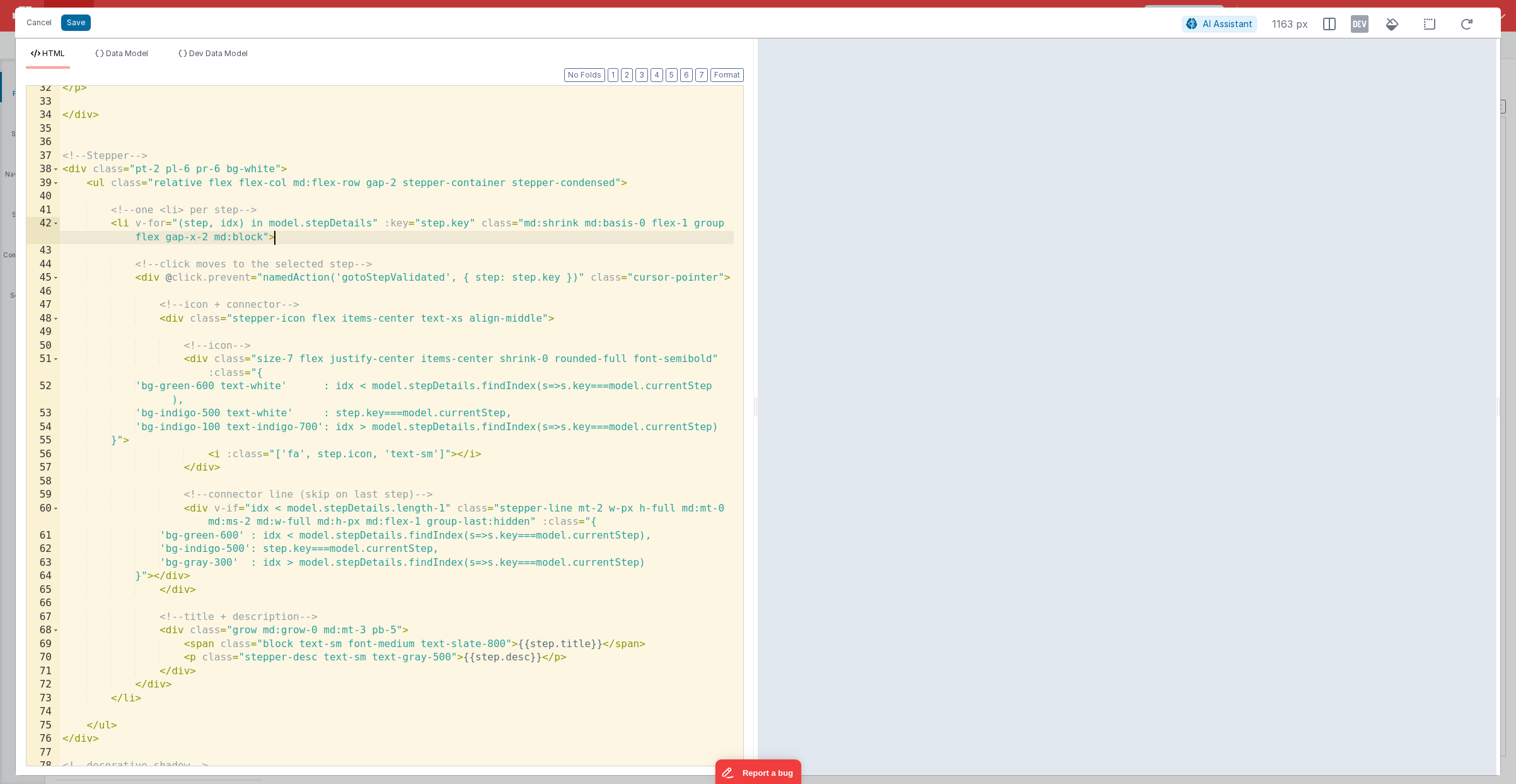
scroll to position [439, 0]
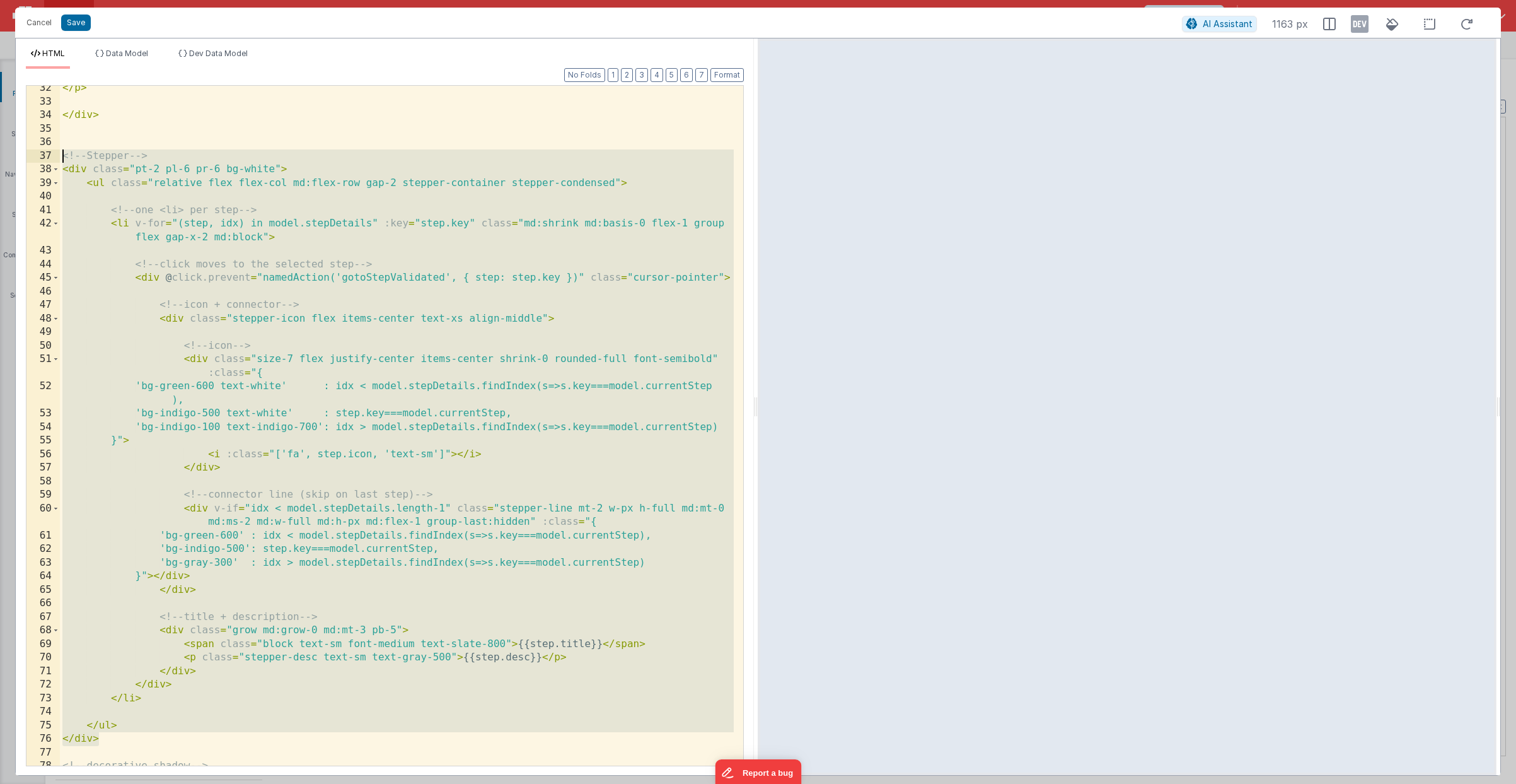
drag, startPoint x: 109, startPoint y: 736, endPoint x: 25, endPoint y: 162, distance: 580.1
click at [26, 162] on div "32 33 34 35 36 37 38 39 40 41 42 43 44 45 46 47 48 49 50 51 52 53 54 55 56 57 5…" at bounding box center [385, 426] width 718 height 681
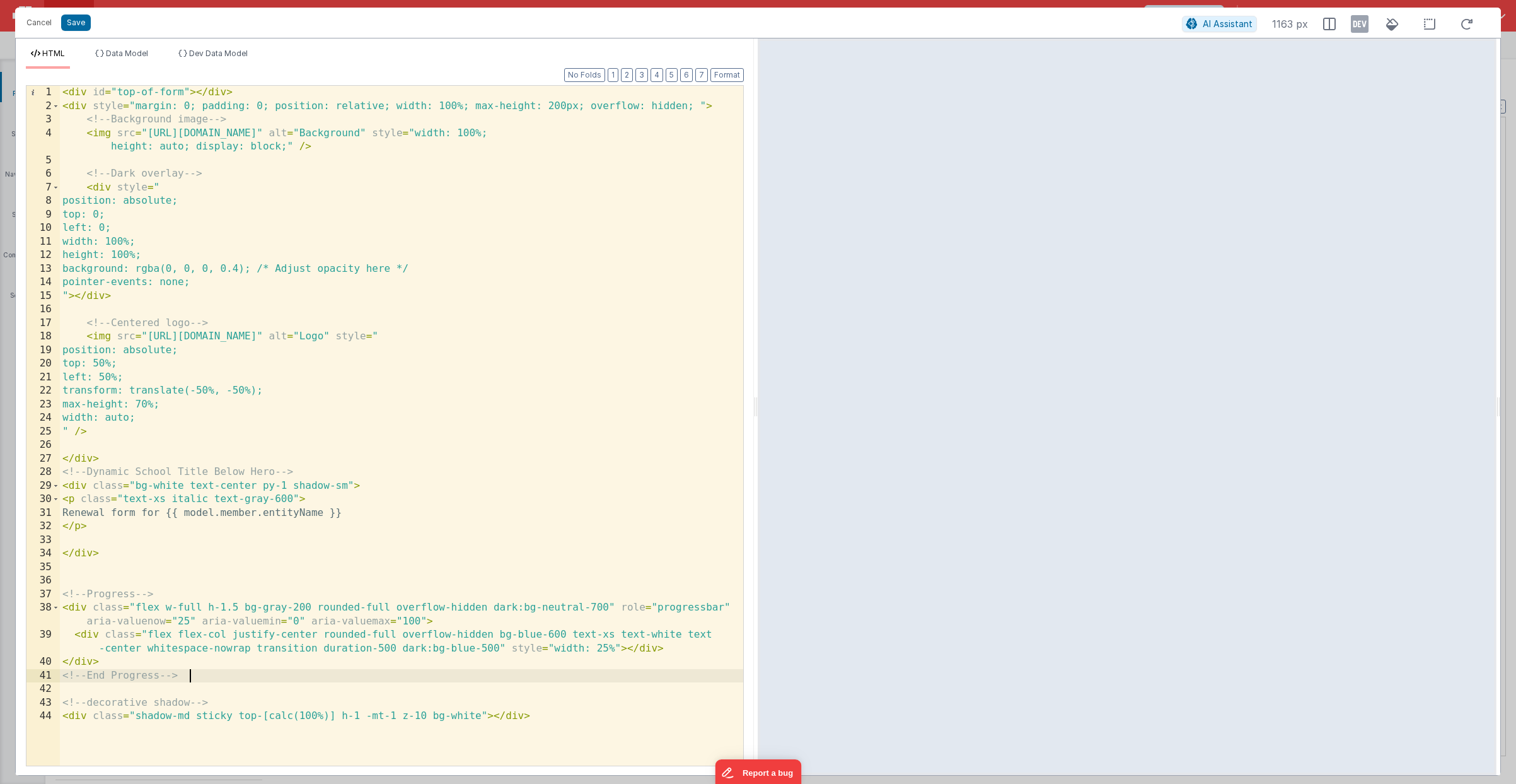
click at [257, 362] on div "< div id = "top-of-form" > </ div > < div style = "margin: 0; padding: 0; posit…" at bounding box center [401, 439] width 683 height 707
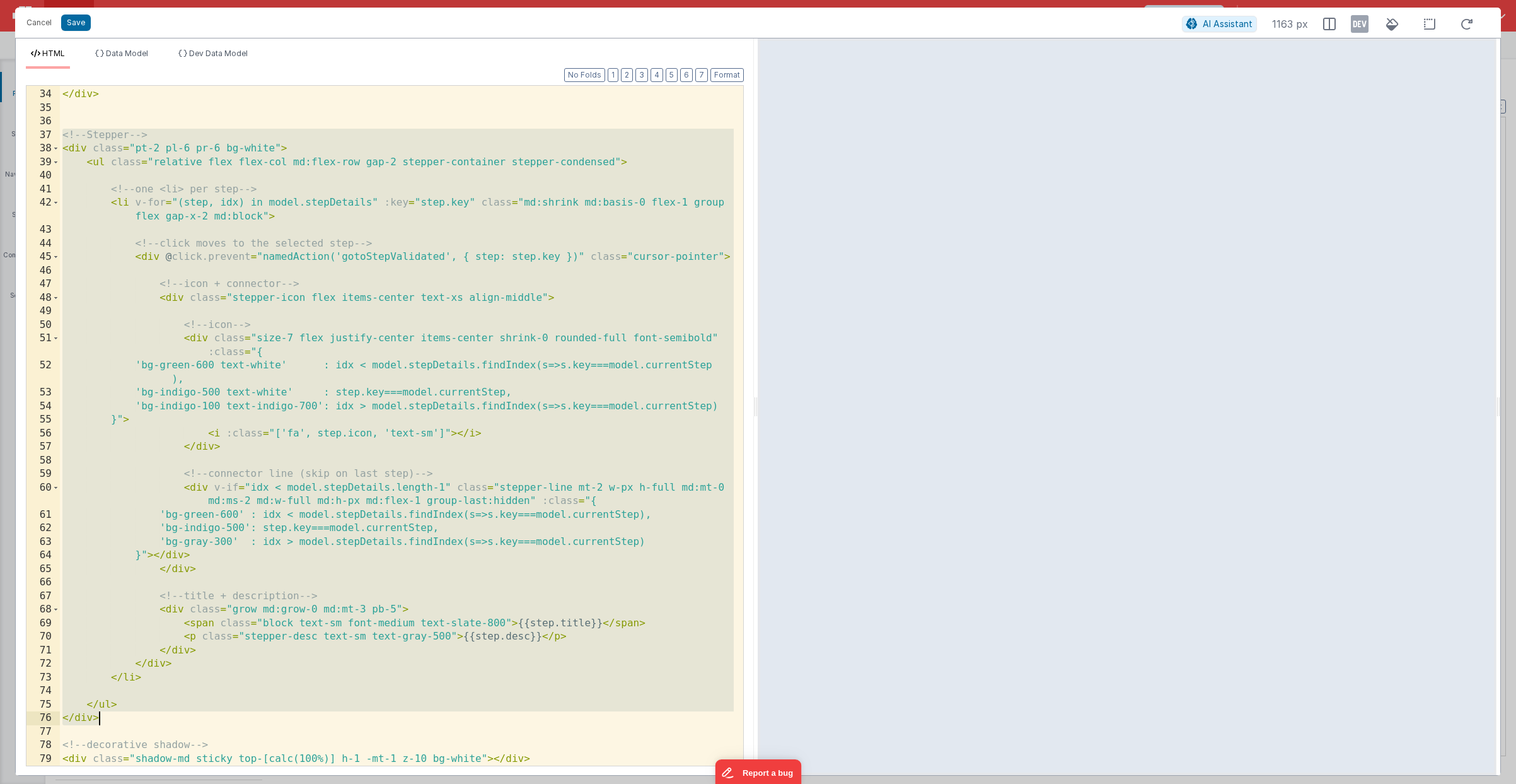
scroll to position [459, 0]
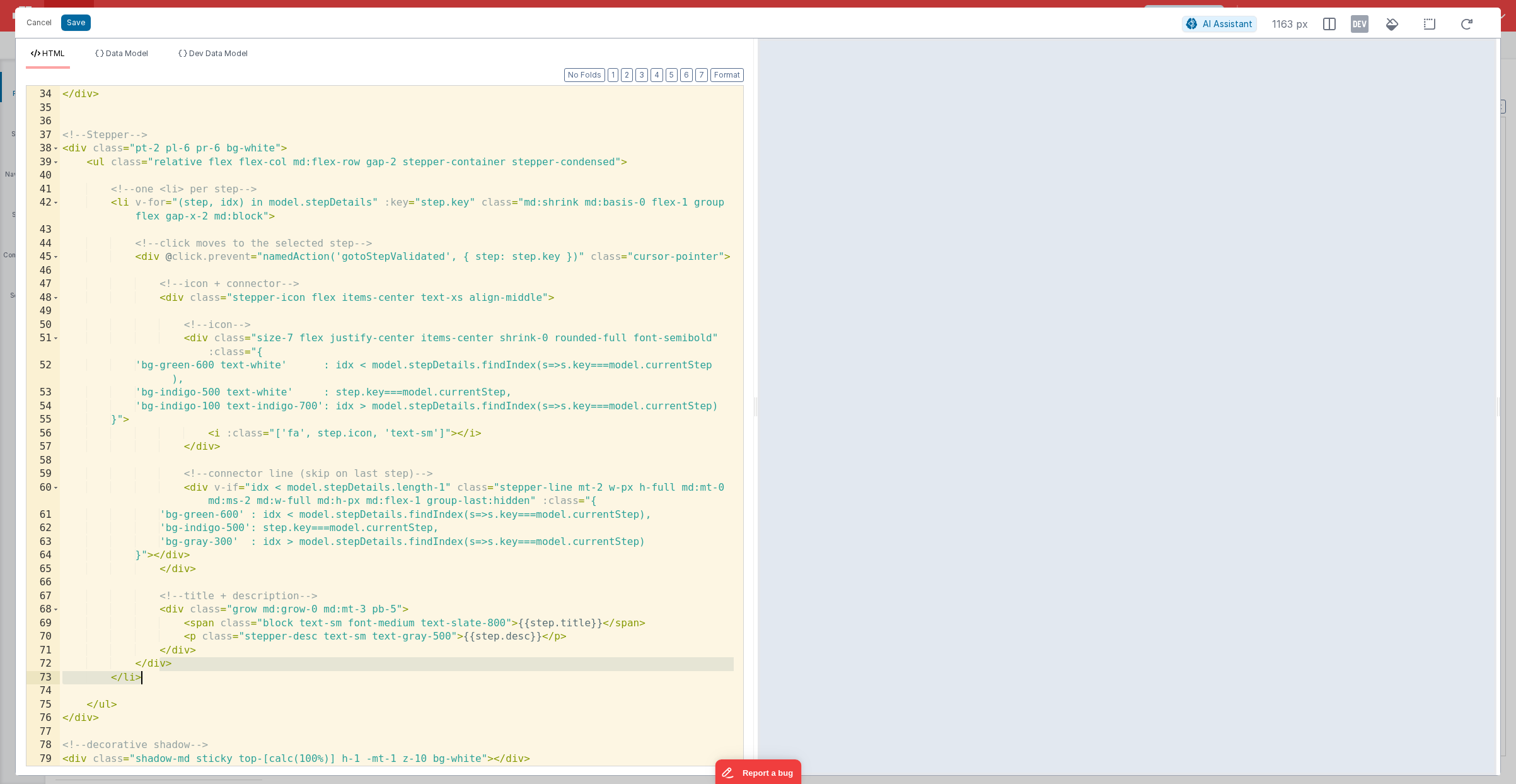
click at [148, 675] on div "</ div > <!-- Stepper --> < div class = "pt-2 pl-6 pr-6 bg-white" > < ul class …" at bounding box center [397, 428] width 674 height 707
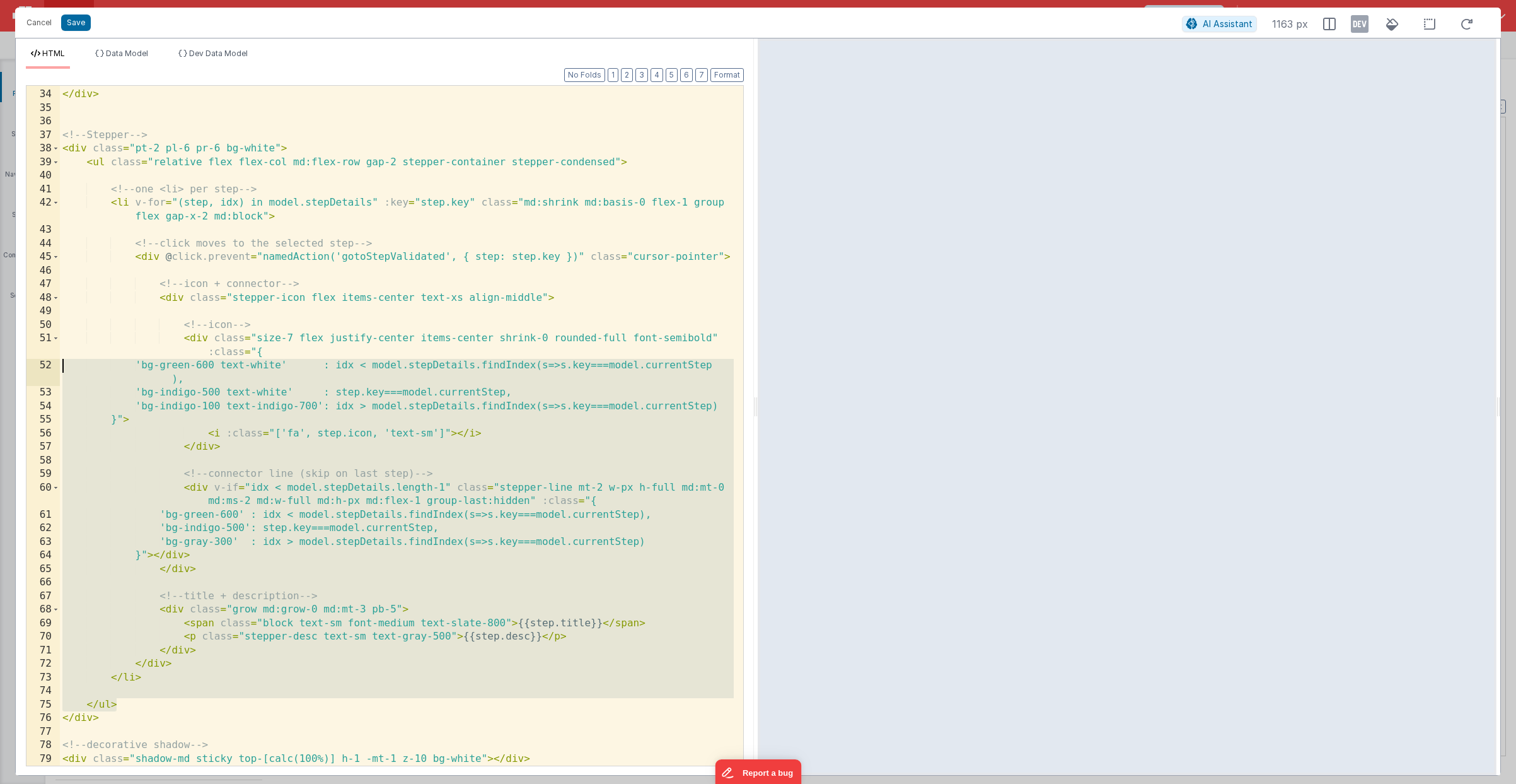
drag, startPoint x: 151, startPoint y: 704, endPoint x: 32, endPoint y: 366, distance: 358.3
click at [32, 366] on div "33 34 35 36 37 38 39 40 41 42 43 44 45 46 47 48 49 50 51 52 53 54 55 56 57 58 5…" at bounding box center [385, 426] width 718 height 681
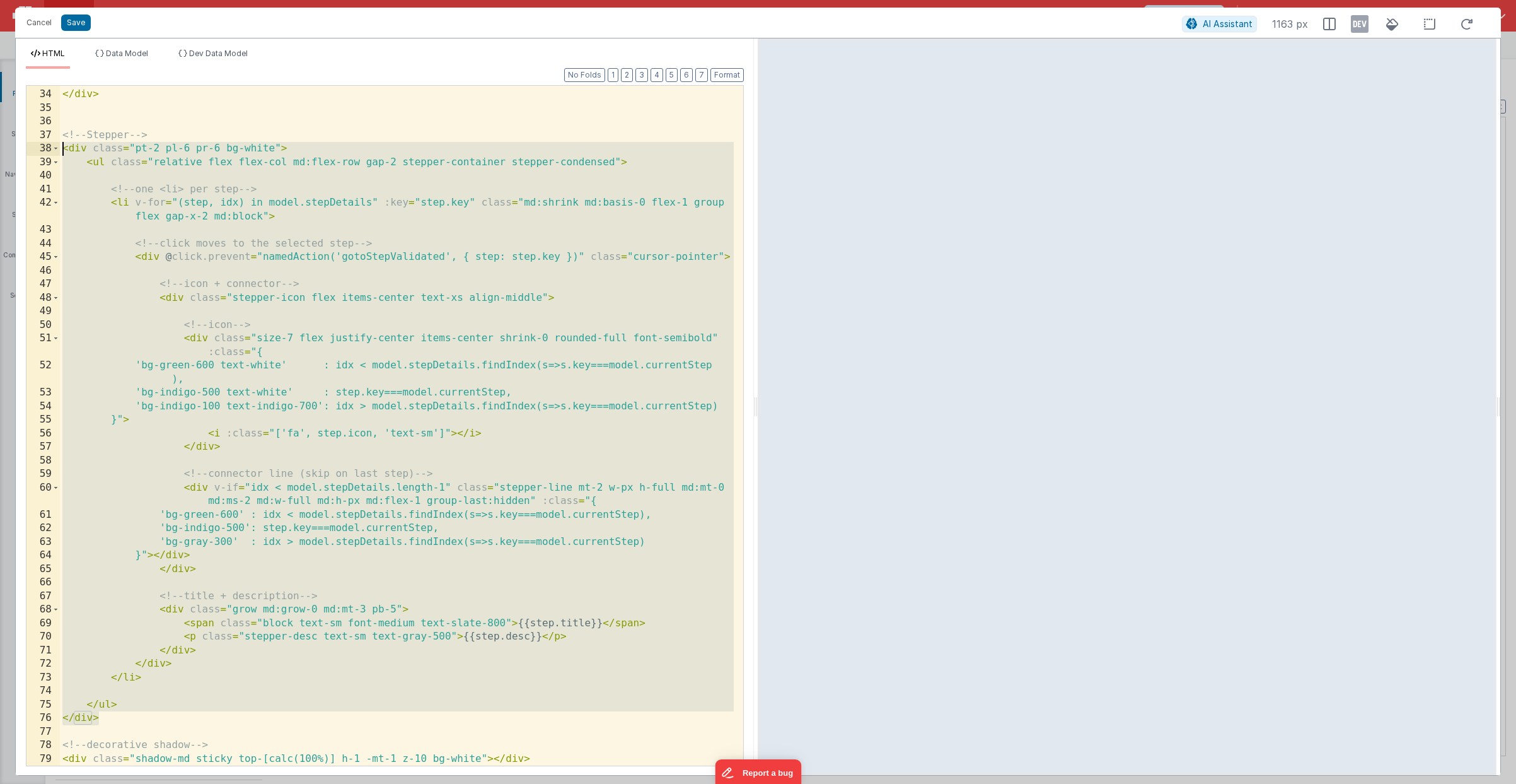
drag, startPoint x: 121, startPoint y: 714, endPoint x: 17, endPoint y: 153, distance: 570.6
click at [17, 153] on div "Format 7 6 5 4 3 2 1 No Folds 33 34 35 36 37 38 39 40 41 42 43 44 45 46 47 48 4…" at bounding box center [385, 422] width 738 height 706
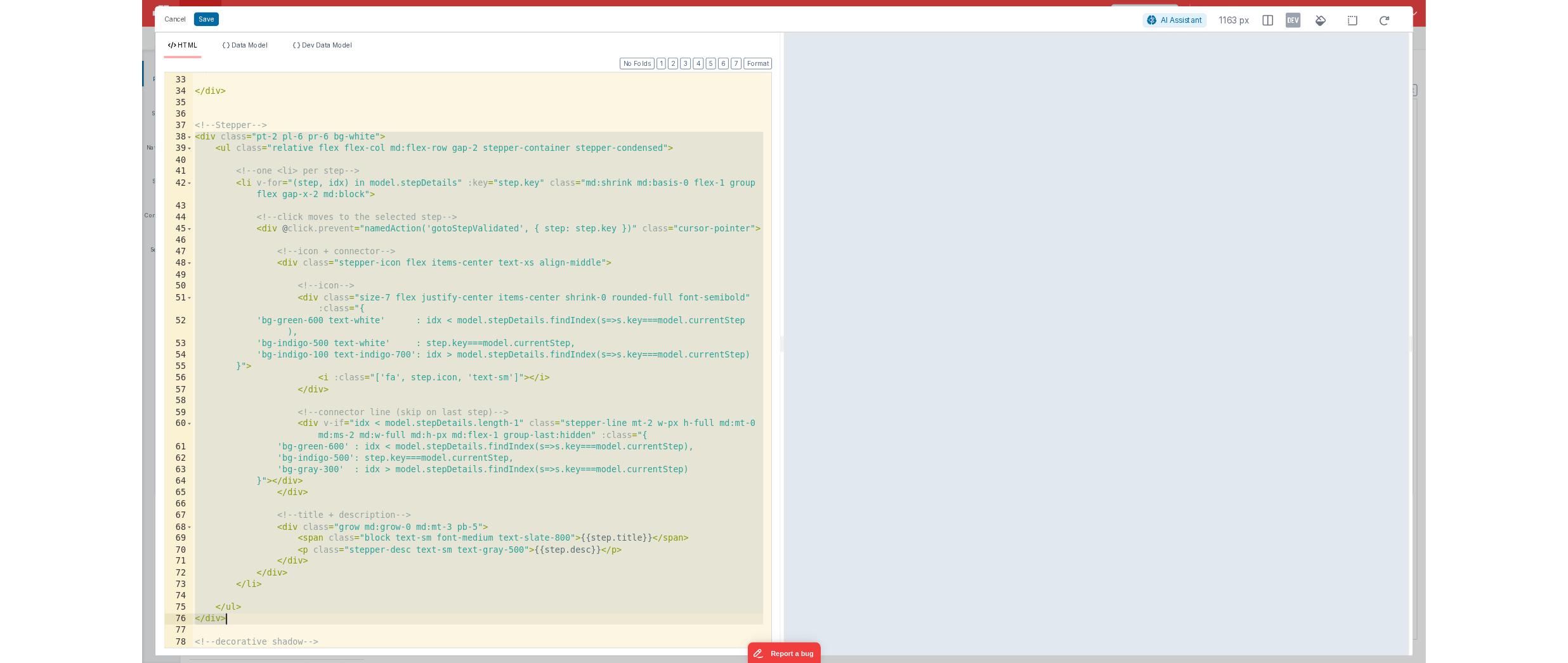
scroll to position [448, 0]
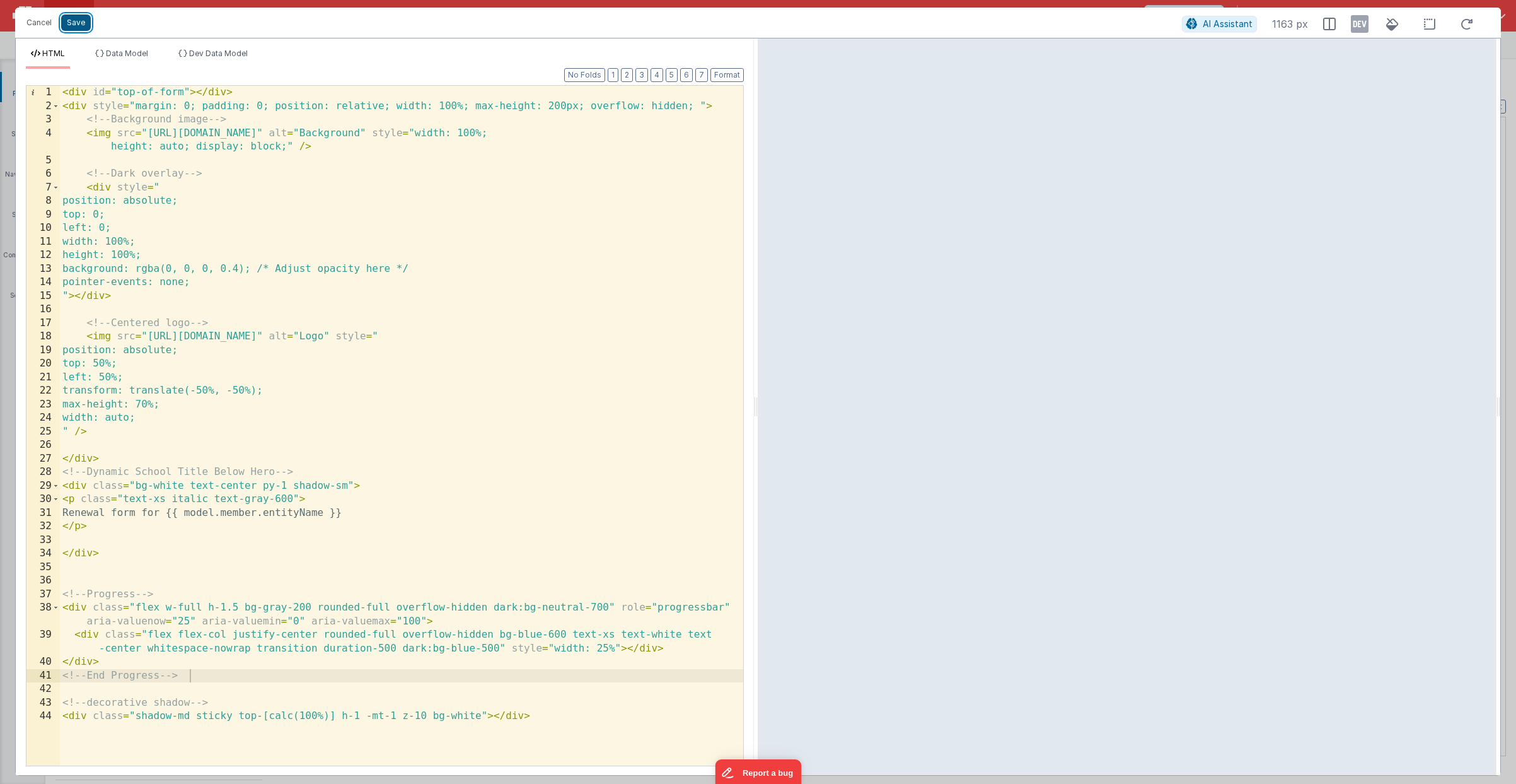
click at [74, 30] on button "Save" at bounding box center [75, 23] width 29 height 17
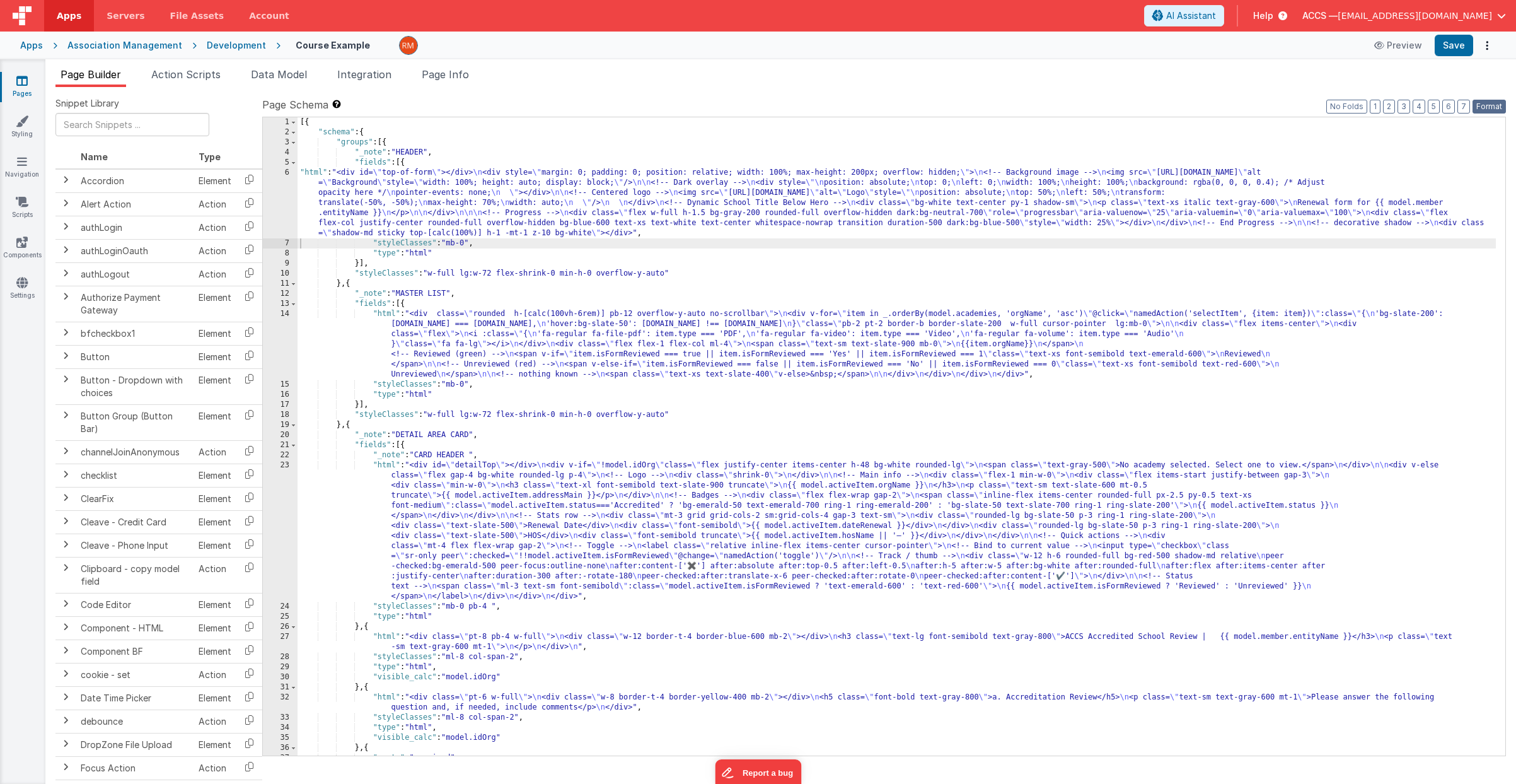
click at [1463, 113] on button "Format" at bounding box center [1489, 106] width 34 height 14
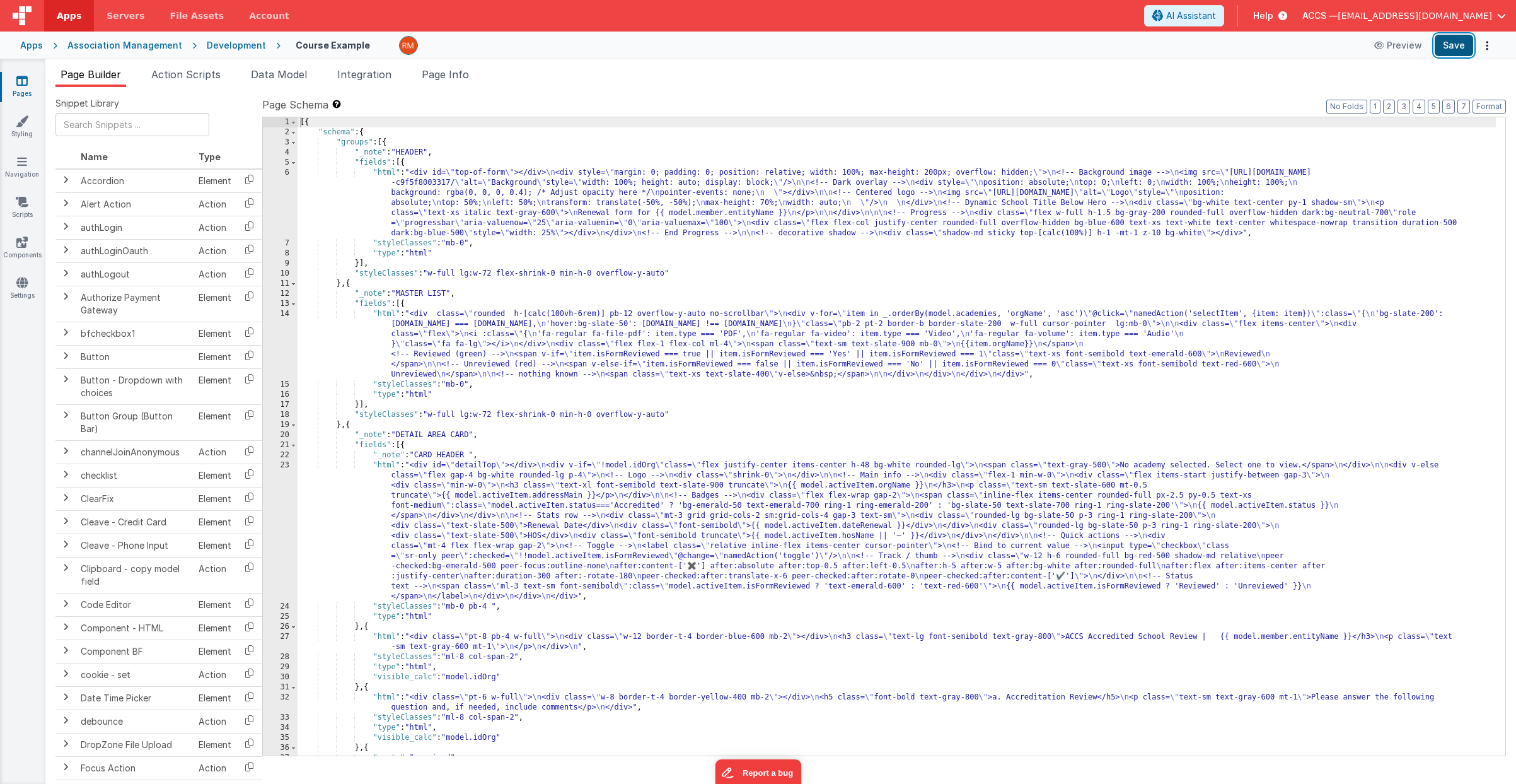
click at [1450, 42] on button "Save" at bounding box center [1454, 45] width 39 height 22
click at [453, 70] on span "Page Info" at bounding box center [445, 74] width 47 height 13
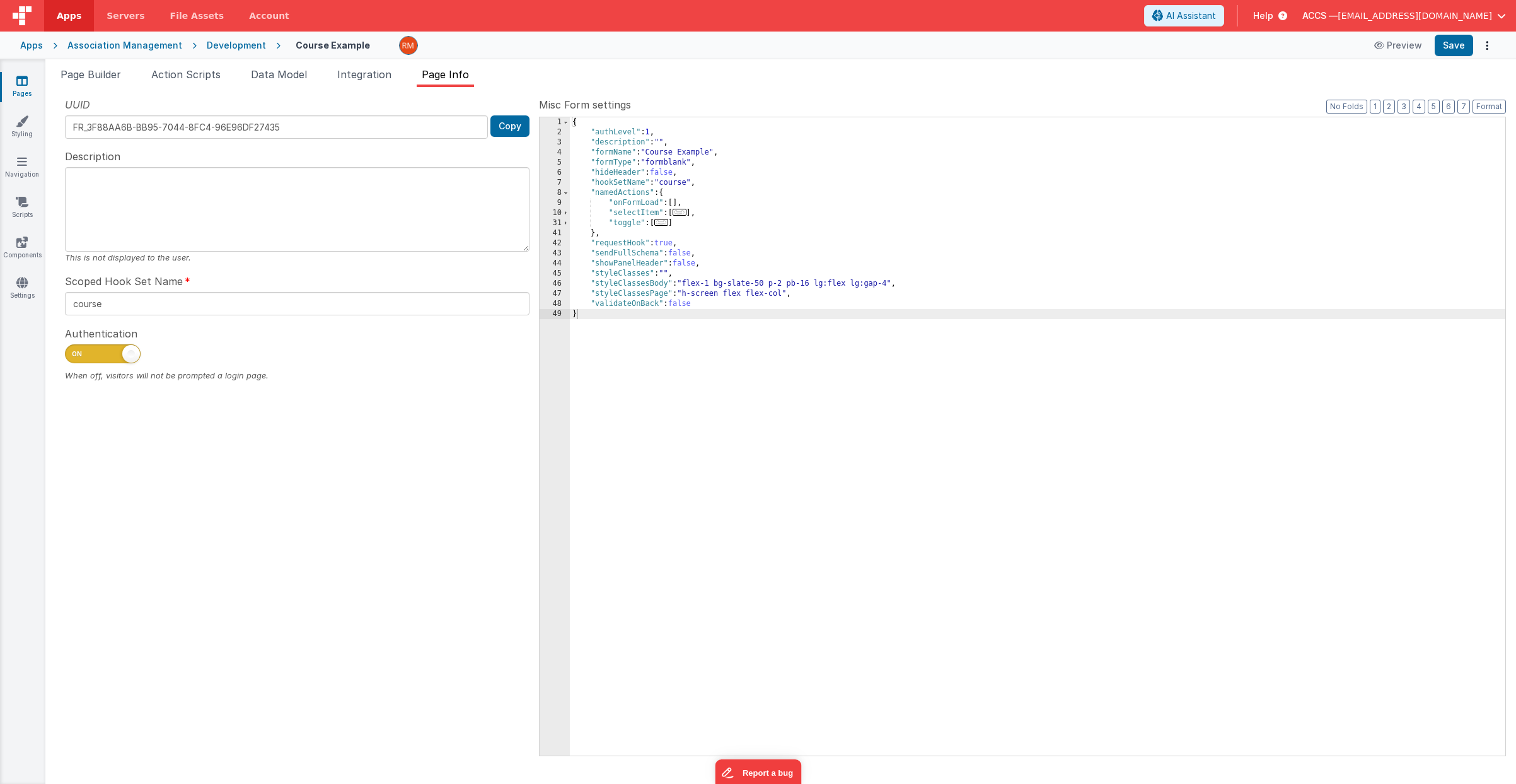
click at [115, 352] on span at bounding box center [102, 354] width 75 height 19
click at [75, 352] on input "checkbox" at bounding box center [70, 352] width 10 height 10
checkbox input "false"
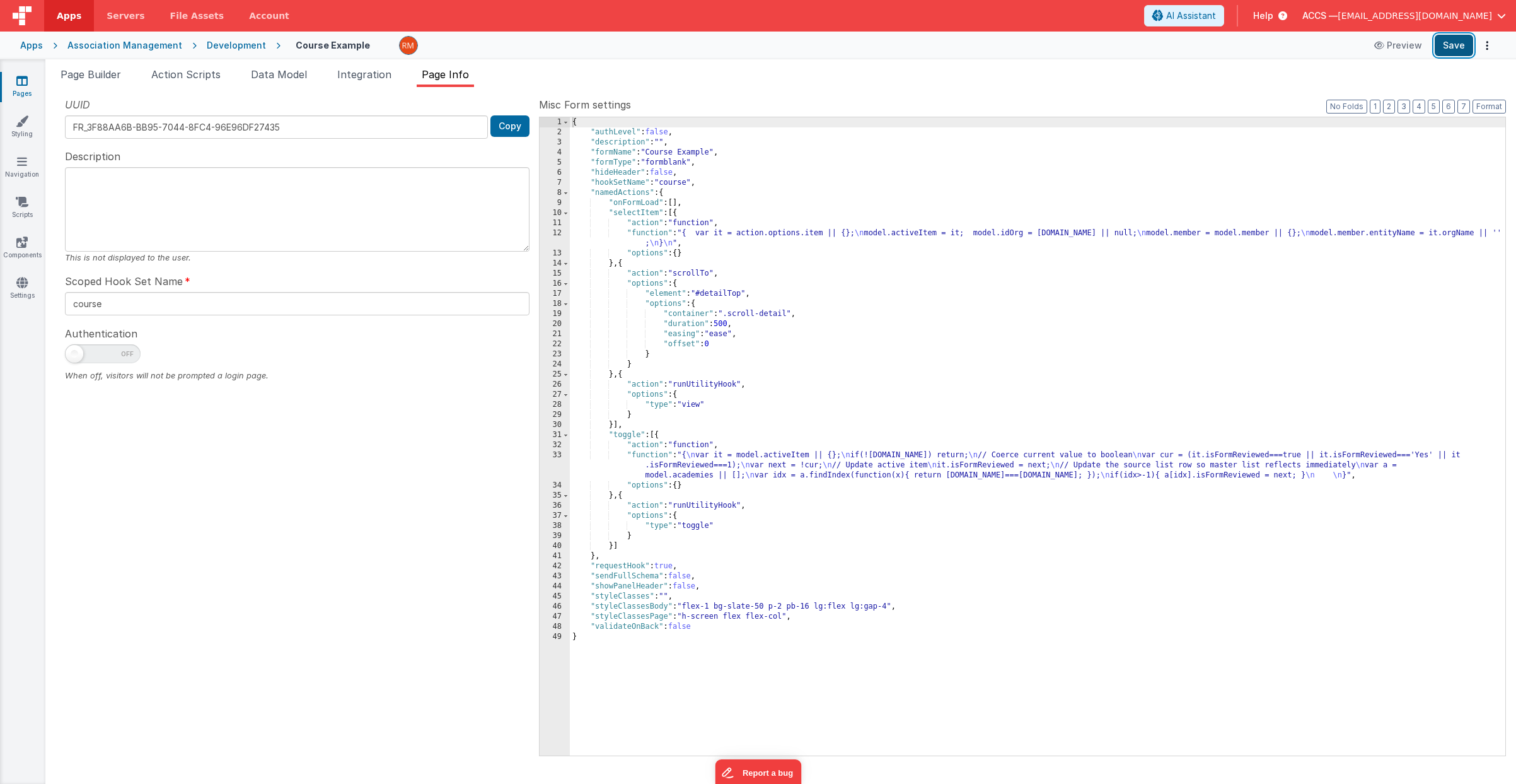
drag, startPoint x: 1442, startPoint y: 42, endPoint x: 1422, endPoint y: 44, distance: 20.1
click at [1441, 42] on button "Save" at bounding box center [1454, 45] width 39 height 22
click at [1401, 47] on button "Preview" at bounding box center [1398, 45] width 63 height 20
click at [108, 79] on span "Page Builder" at bounding box center [91, 74] width 60 height 13
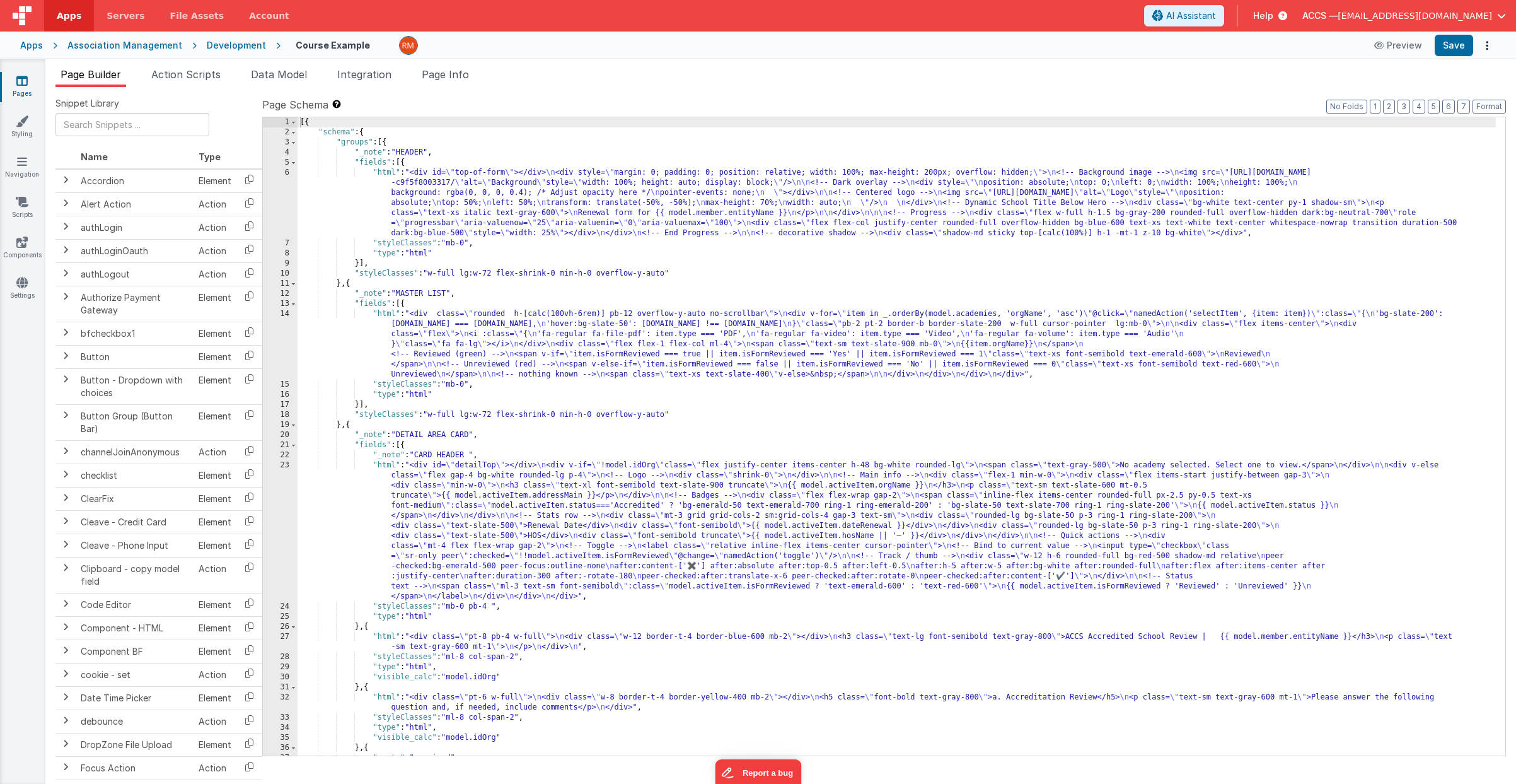
click at [391, 172] on div "[{ "schema" : { "groups" : [{ "_note" : "HEADER" , "fields" : [{ "html" : "<div…" at bounding box center [896, 446] width 1198 height 658
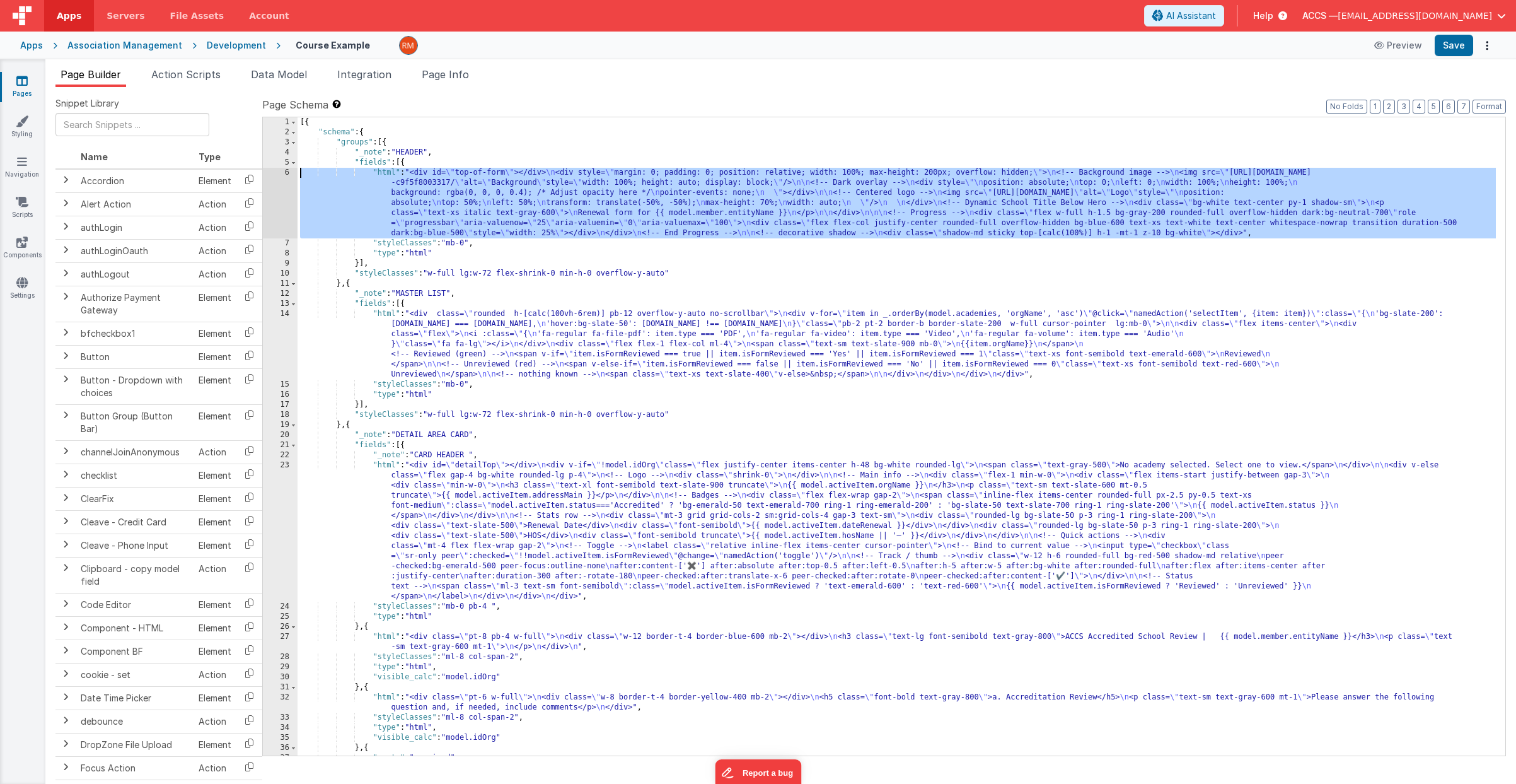
click at [283, 169] on div "6" at bounding box center [280, 203] width 34 height 70
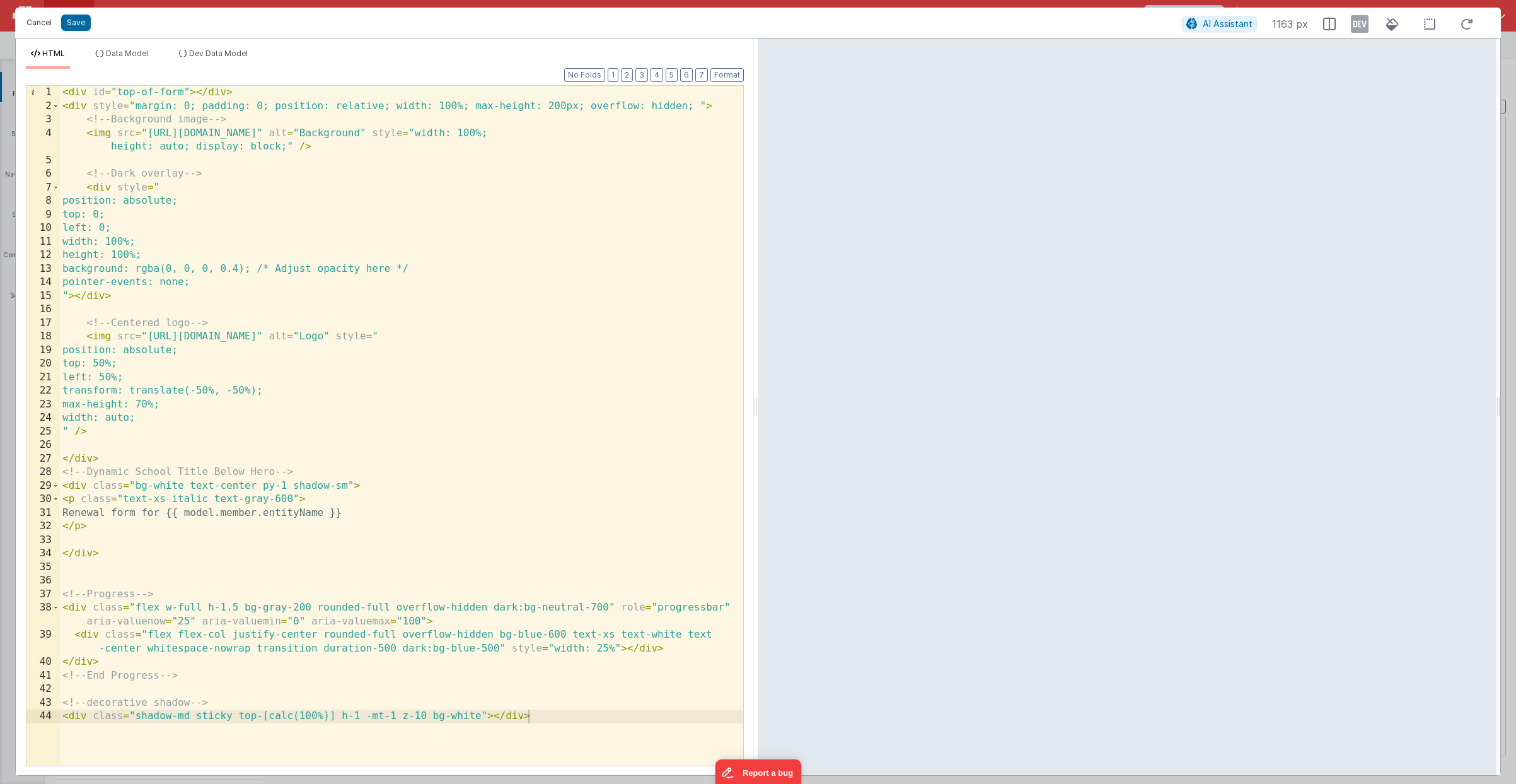
click at [44, 29] on button "Cancel" at bounding box center [39, 23] width 38 height 18
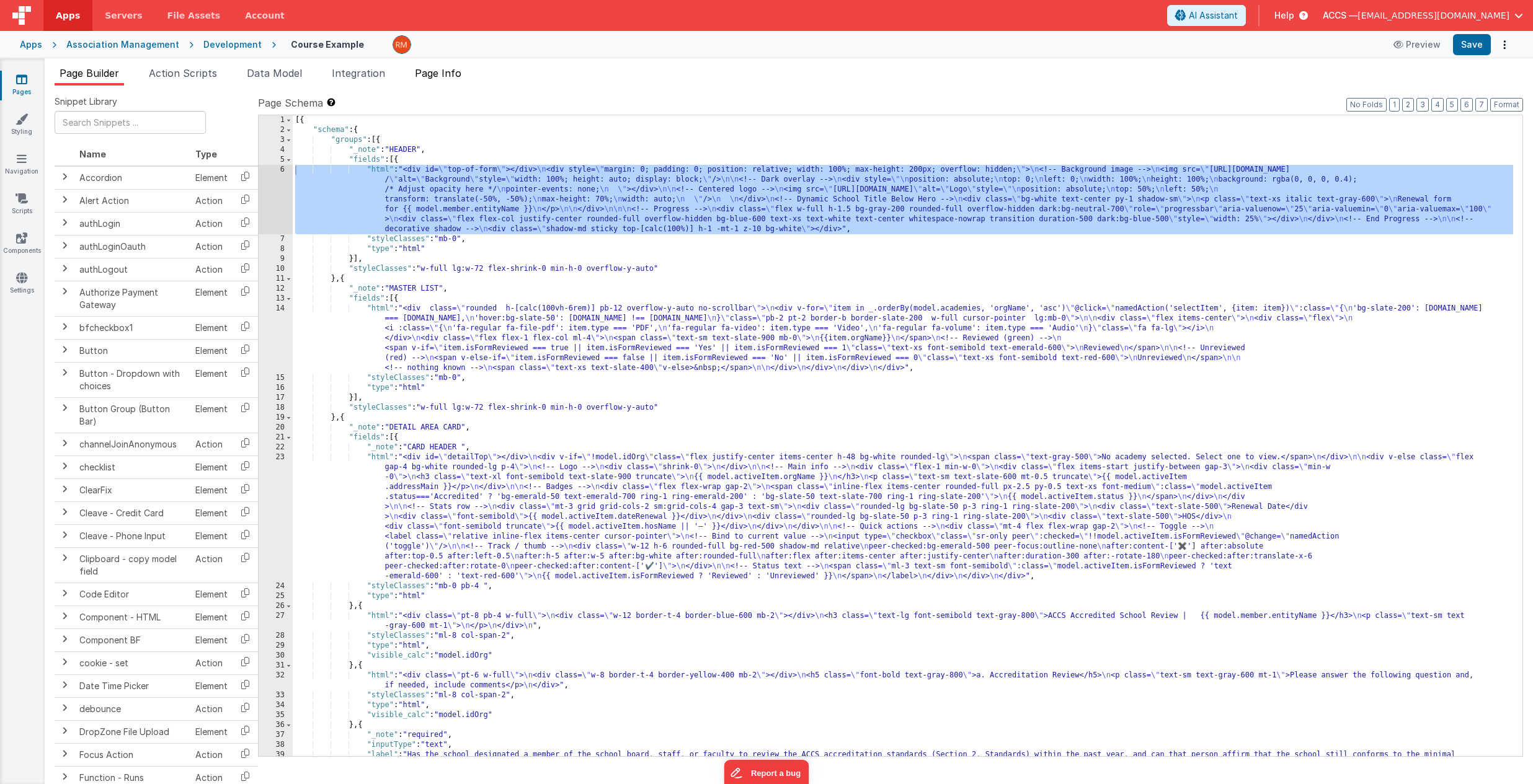
click at [444, 71] on span "Page Info" at bounding box center [438, 73] width 46 height 12
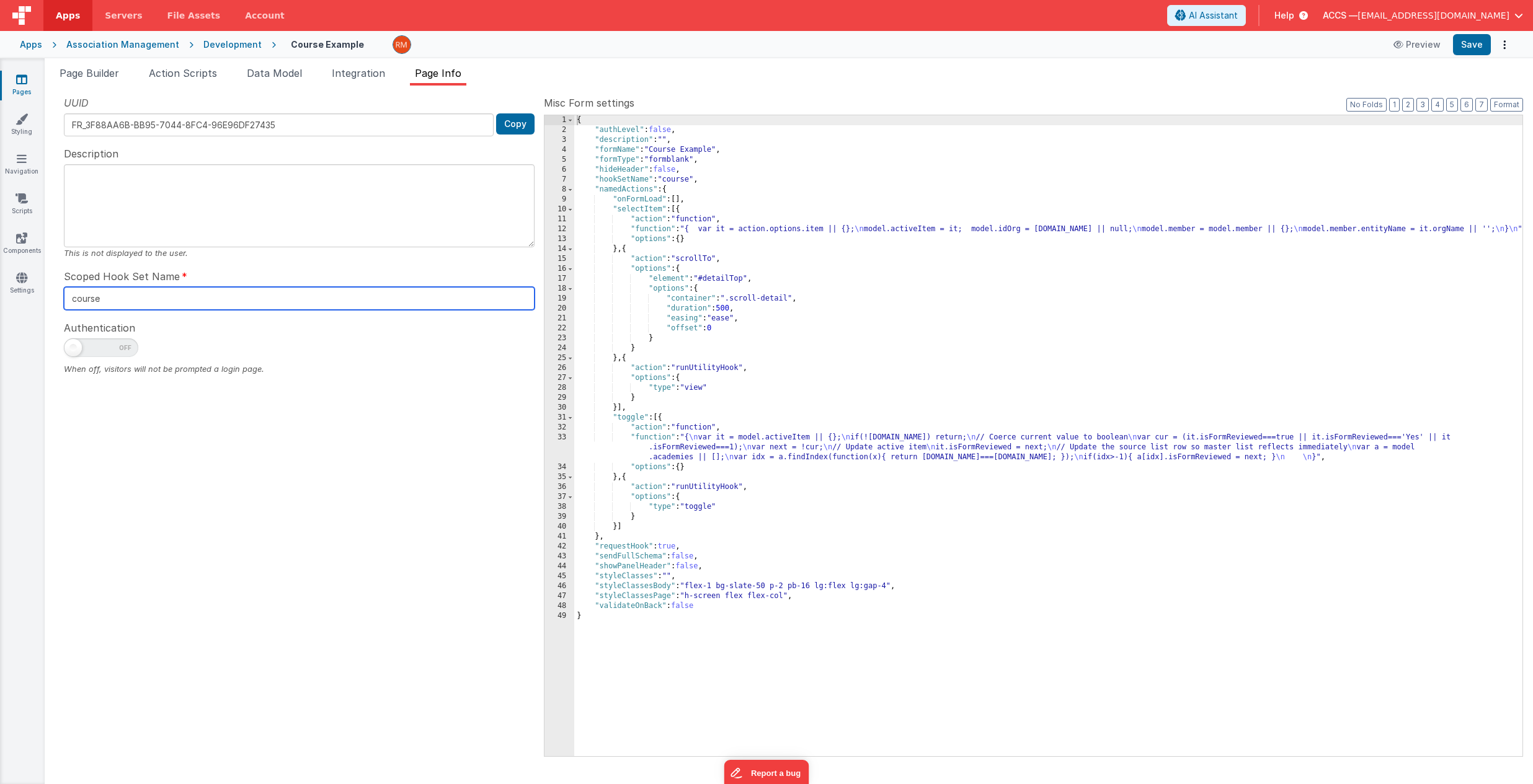
drag, startPoint x: 151, startPoint y: 296, endPoint x: 45, endPoint y: 280, distance: 107.2
click at [45, 280] on div "Snippet Library Name Type Accordion Element Alert Action Action authLogin Actio…" at bounding box center [788, 434] width 1488 height 698
click at [1439, 46] on button "Save" at bounding box center [1472, 45] width 38 height 21
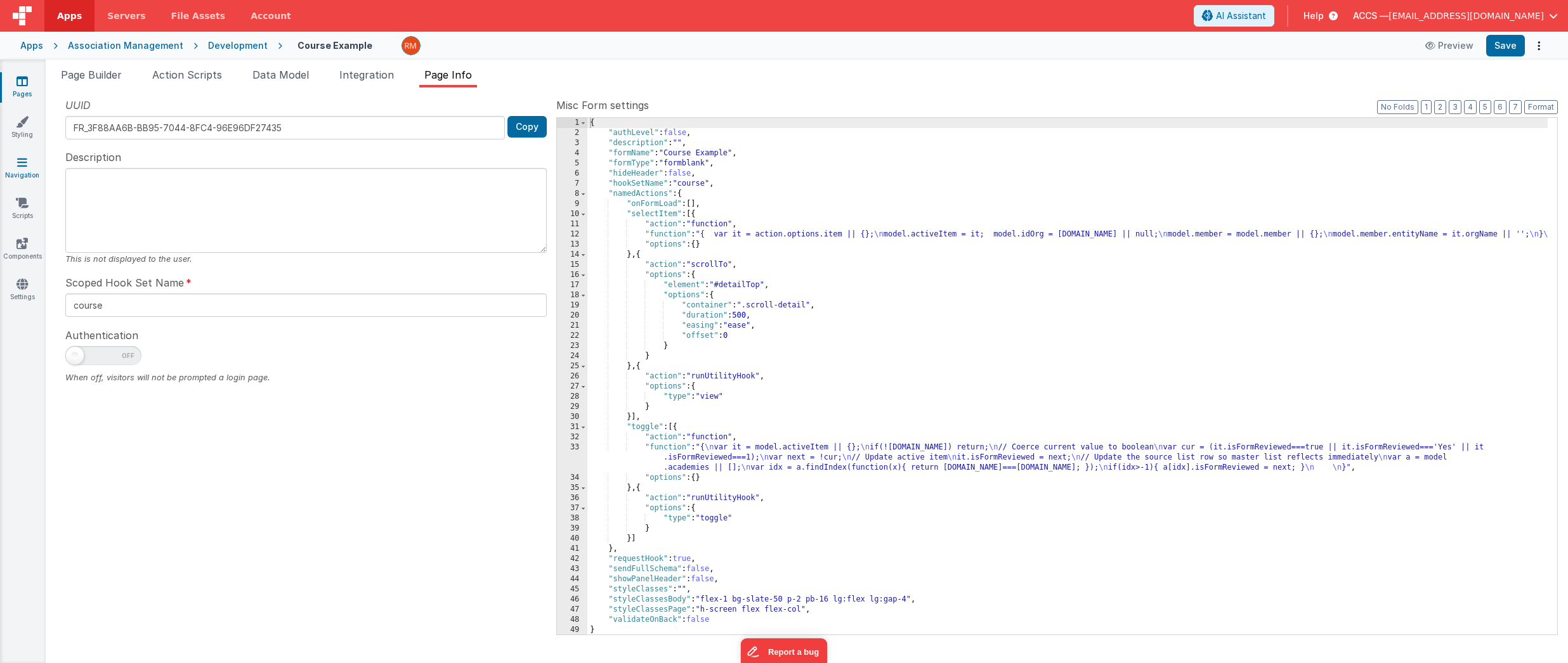
click at [27, 170] on link "Navigation" at bounding box center [22, 169] width 46 height 25
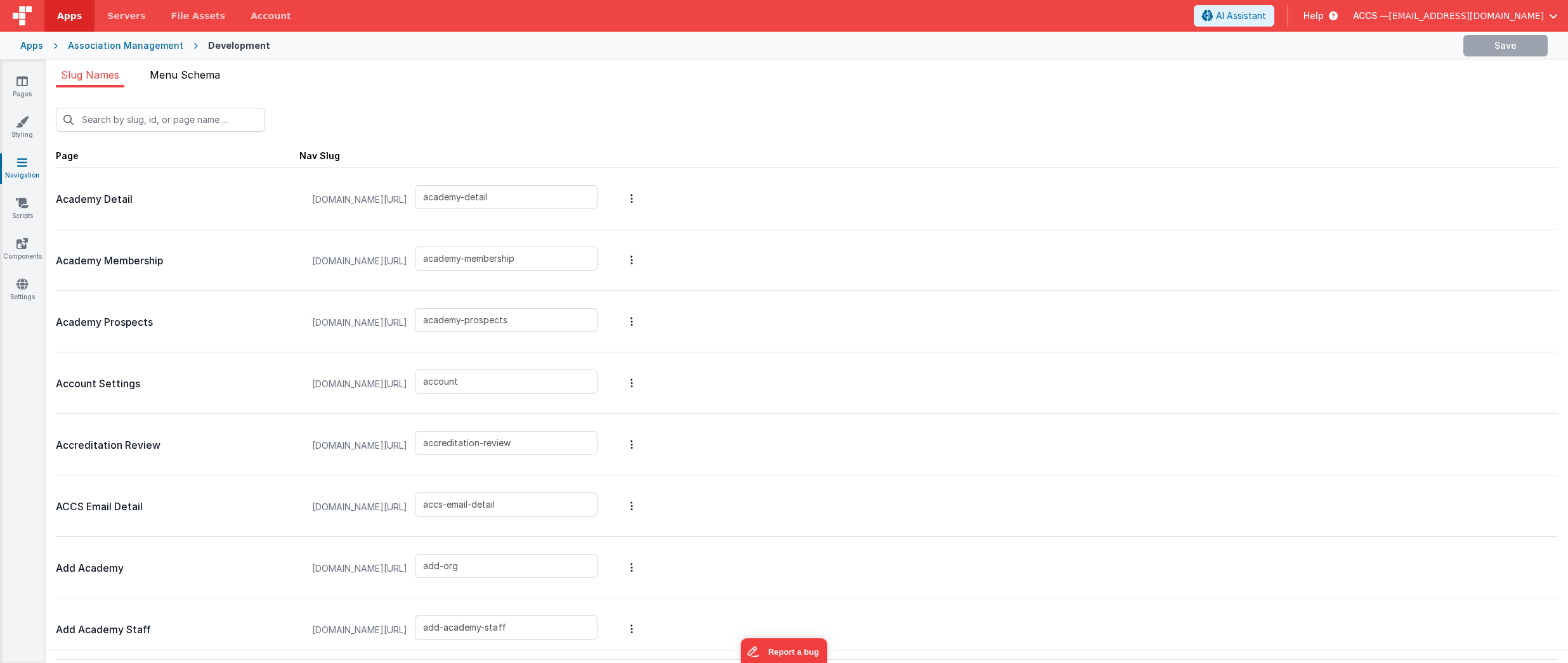
click at [189, 81] on li "Menu Schema" at bounding box center [184, 78] width 80 height 20
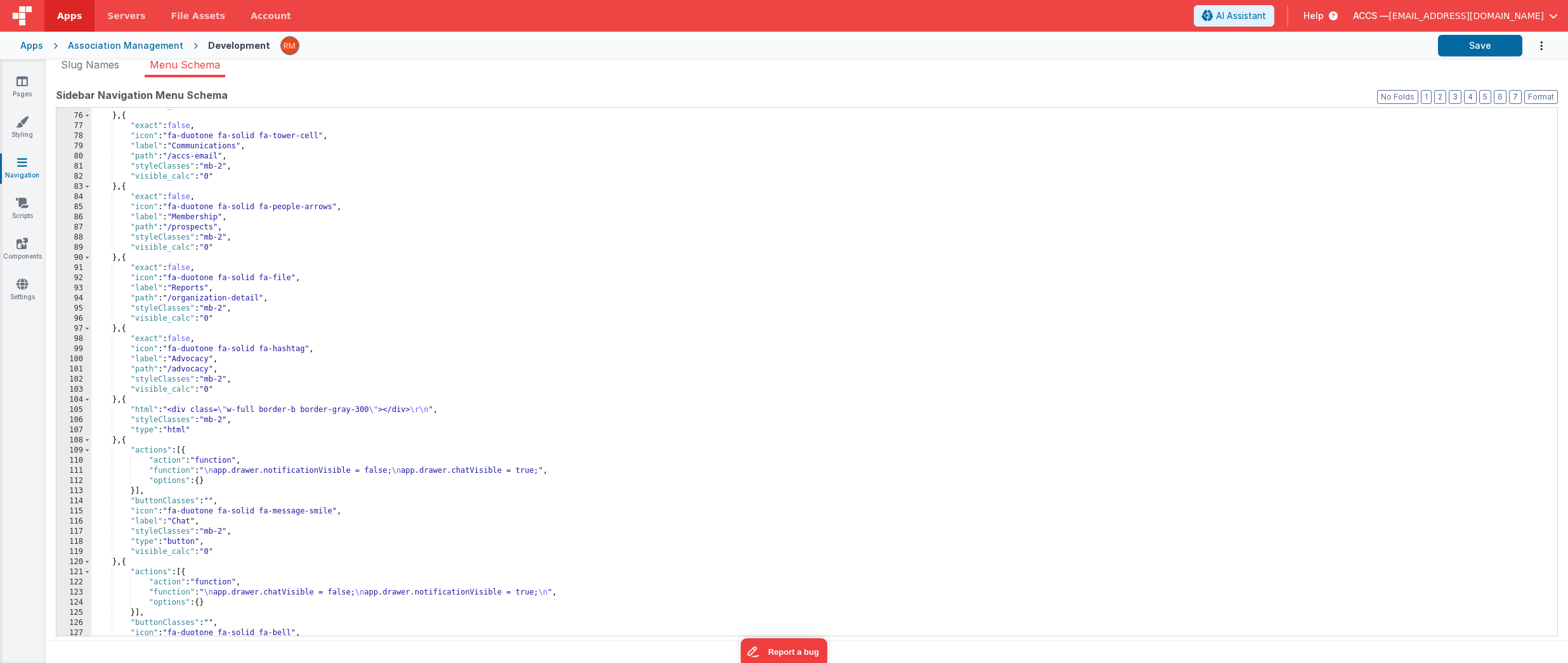
scroll to position [766, 0]
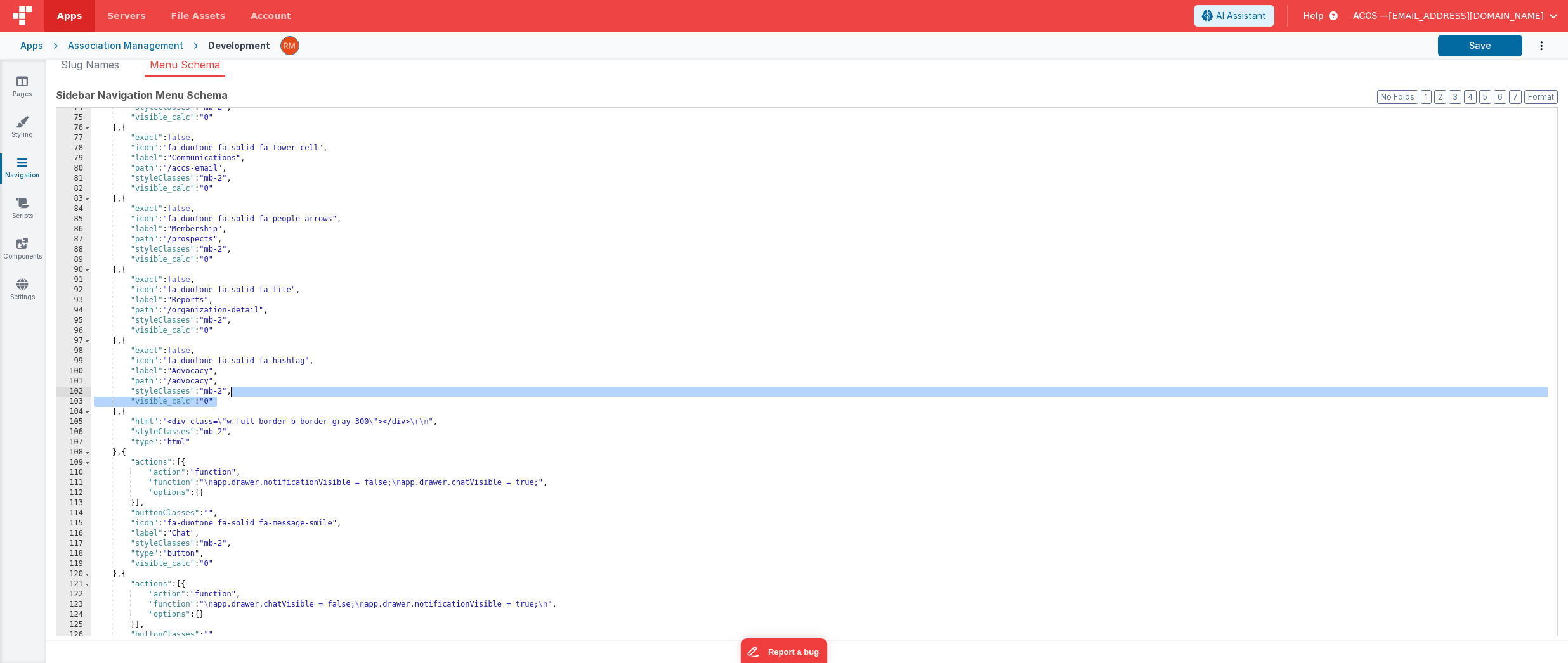
drag, startPoint x: 234, startPoint y: 403, endPoint x: 232, endPoint y: 394, distance: 9.2
click at [232, 394] on div ""styleClasses" : "mb-2" , "visible_calc" : "0" } , { "exact" : false , "icon" :…" at bounding box center [819, 377] width 1456 height 548
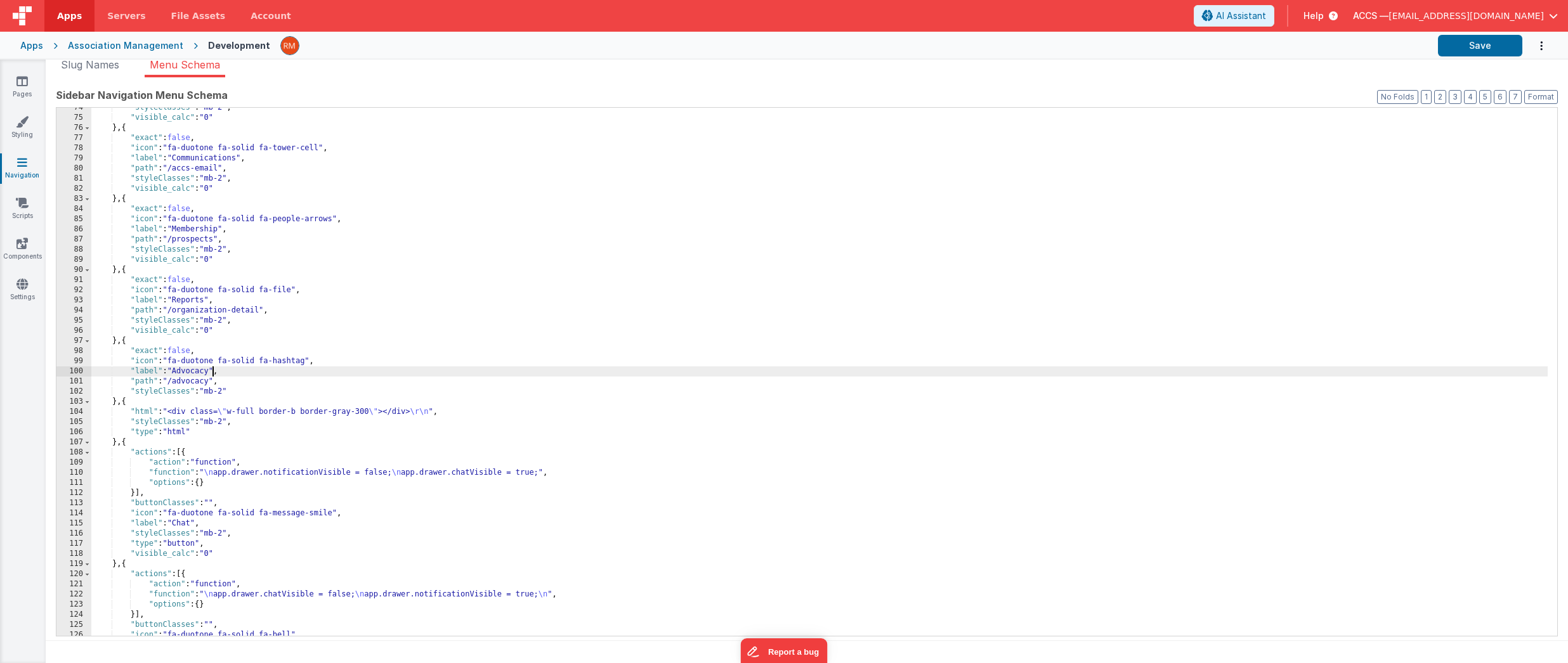
click at [214, 371] on div ""styleClasses" : "mb-2" , "visible_calc" : "0" } , { "exact" : false , "icon" :…" at bounding box center [819, 377] width 1456 height 548
click at [213, 385] on div ""styleClasses" : "mb-2" , "visible_calc" : "0" } , { "exact" : false , "icon" :…" at bounding box center [819, 377] width 1456 height 548
click at [1472, 55] on button "Save" at bounding box center [1480, 46] width 84 height 22
click at [30, 89] on link "Pages" at bounding box center [22, 88] width 46 height 25
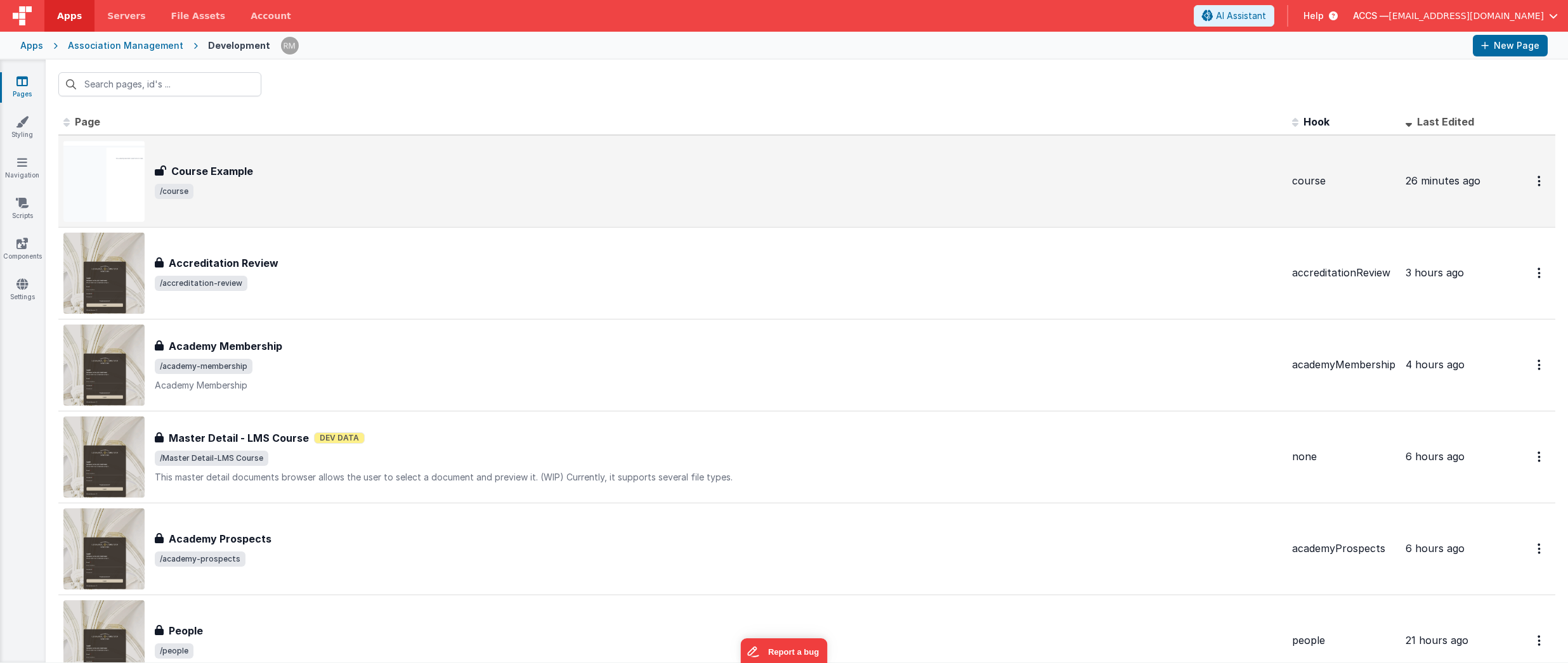
click at [479, 196] on span "/course" at bounding box center [718, 191] width 1127 height 15
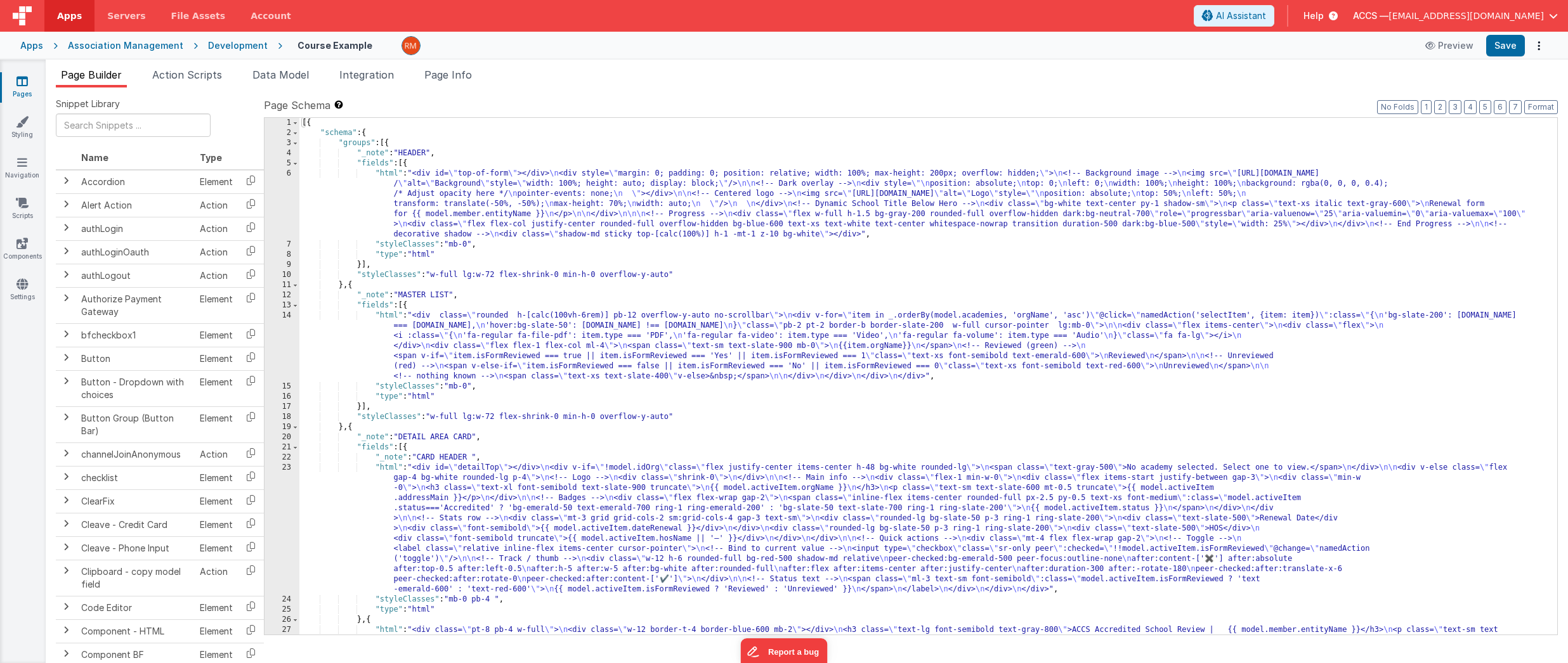
click at [384, 316] on div "[{ "schema" : { "groups" : [{ "_note" : "HEADER" , "fields" : [{ "html" : "<div…" at bounding box center [924, 391] width 1248 height 547
click at [285, 315] on div "14" at bounding box center [282, 346] width 35 height 71
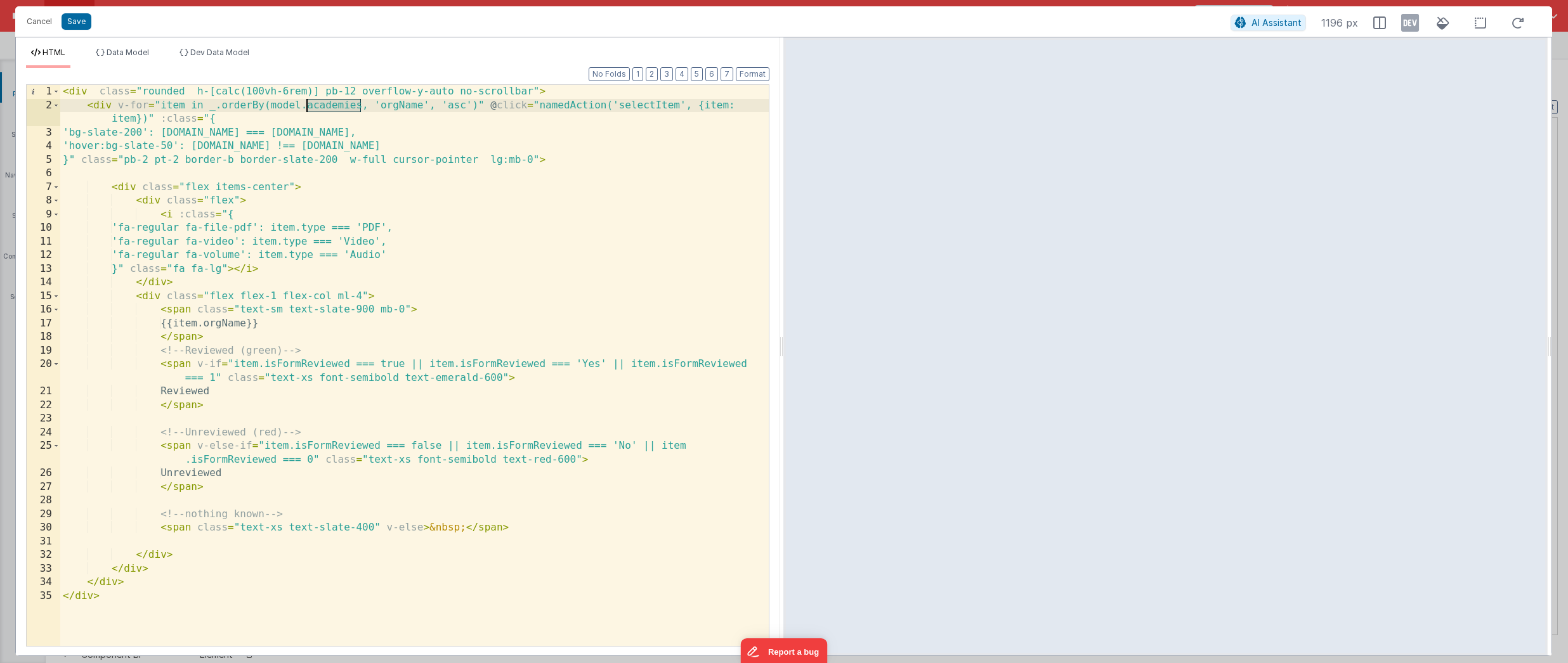
drag, startPoint x: 362, startPoint y: 106, endPoint x: 308, endPoint y: 106, distance: 54.0
click at [308, 106] on div "< div class = "rounded h-[calc(100vh-6rem)] pb-12 overflow-y-auto no-scrollbar"…" at bounding box center [414, 380] width 709 height 589
click at [407, 107] on div "< div class = "rounded h-[calc(100vh-6rem)] pb-12 overflow-y-auto no-scrollbar"…" at bounding box center [414, 380] width 709 height 589
click at [676, 106] on div "< div class = "rounded h-[calc(100vh-6rem)] pb-12 overflow-y-auto no-scrollbar"…" at bounding box center [414, 380] width 709 height 589
click at [352, 134] on div "< div class = "rounded h-[calc(100vh-6rem)] pb-12 overflow-y-auto no-scrollbar"…" at bounding box center [414, 380] width 709 height 589
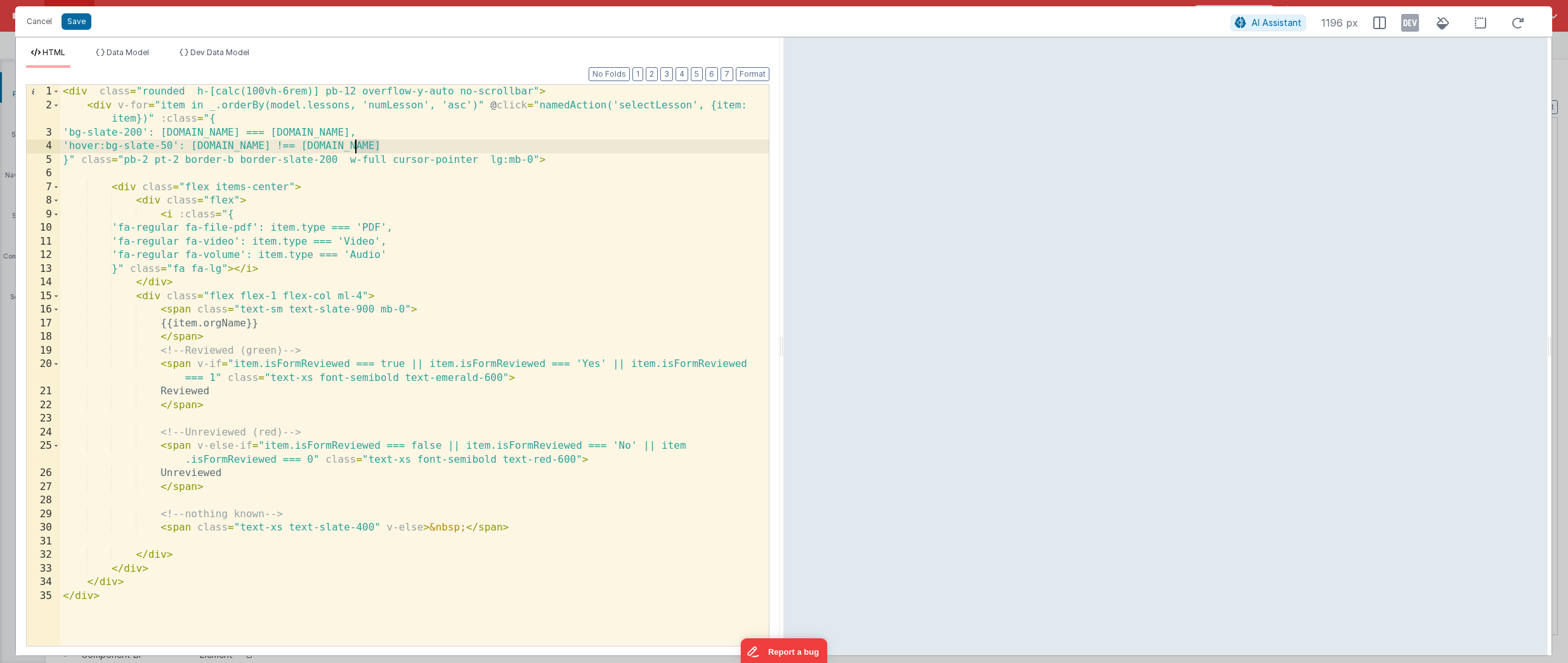
drag, startPoint x: 379, startPoint y: 147, endPoint x: 357, endPoint y: 148, distance: 22.0
click at [357, 148] on div "< div class = "rounded h-[calc(100vh-6rem)] pb-12 overflow-y-auto no-scrollbar"…" at bounding box center [414, 380] width 709 height 589
click at [270, 323] on div "< div class = "rounded h-[calc(100vh-6rem)] pb-12 overflow-y-auto no-scrollbar"…" at bounding box center [414, 380] width 709 height 589
click at [97, 299] on div "< div class = "rounded h-[calc(100vh-6rem)] pb-12 overflow-y-auto no-scrollbar"…" at bounding box center [414, 380] width 709 height 589
click at [256, 493] on div "< div class = "rounded h-[calc(100vh-6rem)] pb-12 overflow-y-auto no-scrollbar"…" at bounding box center [414, 380] width 709 height 589
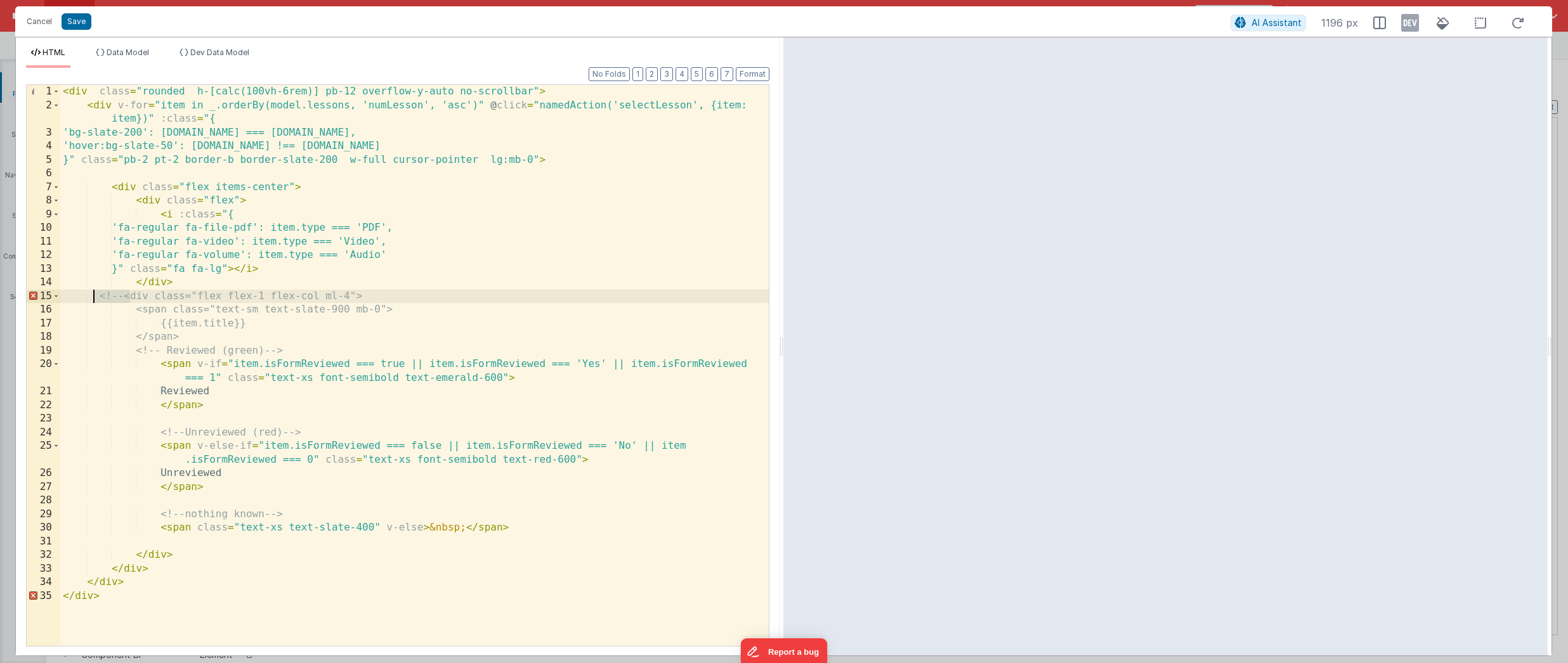
drag, startPoint x: 127, startPoint y: 292, endPoint x: 95, endPoint y: 294, distance: 32.1
click at [95, 294] on div "< div class = "rounded h-[calc(100vh-6rem)] pb-12 overflow-y-auto no-scrollbar"…" at bounding box center [414, 380] width 709 height 589
click at [142, 338] on div "< div class = "rounded h-[calc(100vh-6rem)] pb-12 overflow-y-auto no-scrollbar"…" at bounding box center [414, 380] width 709 height 589
click at [126, 366] on div "< div class = "rounded h-[calc(100vh-6rem)] pb-12 overflow-y-auto no-scrollbar"…" at bounding box center [414, 380] width 709 height 589
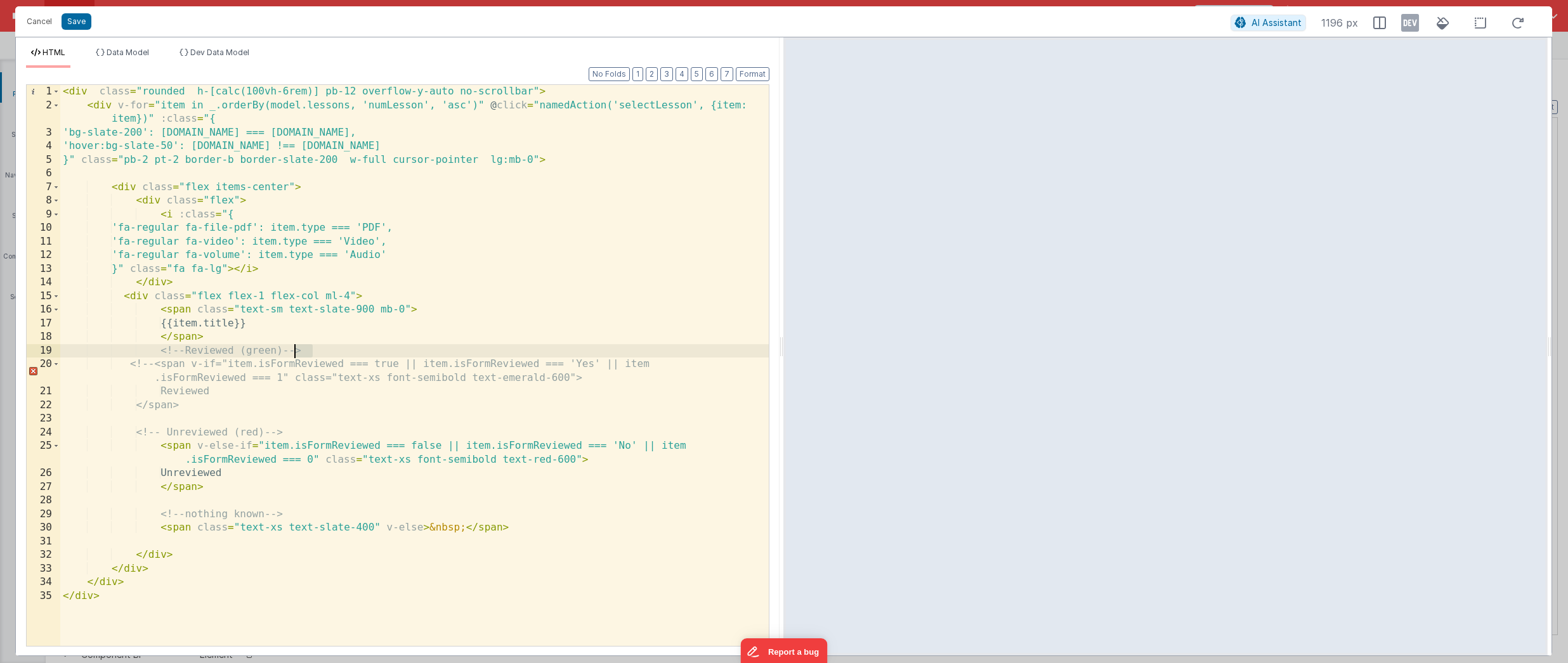
drag, startPoint x: 312, startPoint y: 353, endPoint x: 295, endPoint y: 354, distance: 17.0
click at [295, 354] on div "< div class = "rounded h-[calc(100vh-6rem)] pb-12 overflow-y-auto no-scrollbar"…" at bounding box center [414, 380] width 709 height 589
click at [277, 407] on div "< div class = "rounded h-[calc(100vh-6rem)] pb-12 overflow-y-auto no-scrollbar"…" at bounding box center [414, 380] width 709 height 589
drag, startPoint x: 161, startPoint y: 367, endPoint x: 121, endPoint y: 364, distance: 40.1
click at [121, 364] on div "< div class = "rounded h-[calc(100vh-6rem)] pb-12 overflow-y-auto no-scrollbar"…" at bounding box center [414, 380] width 709 height 589
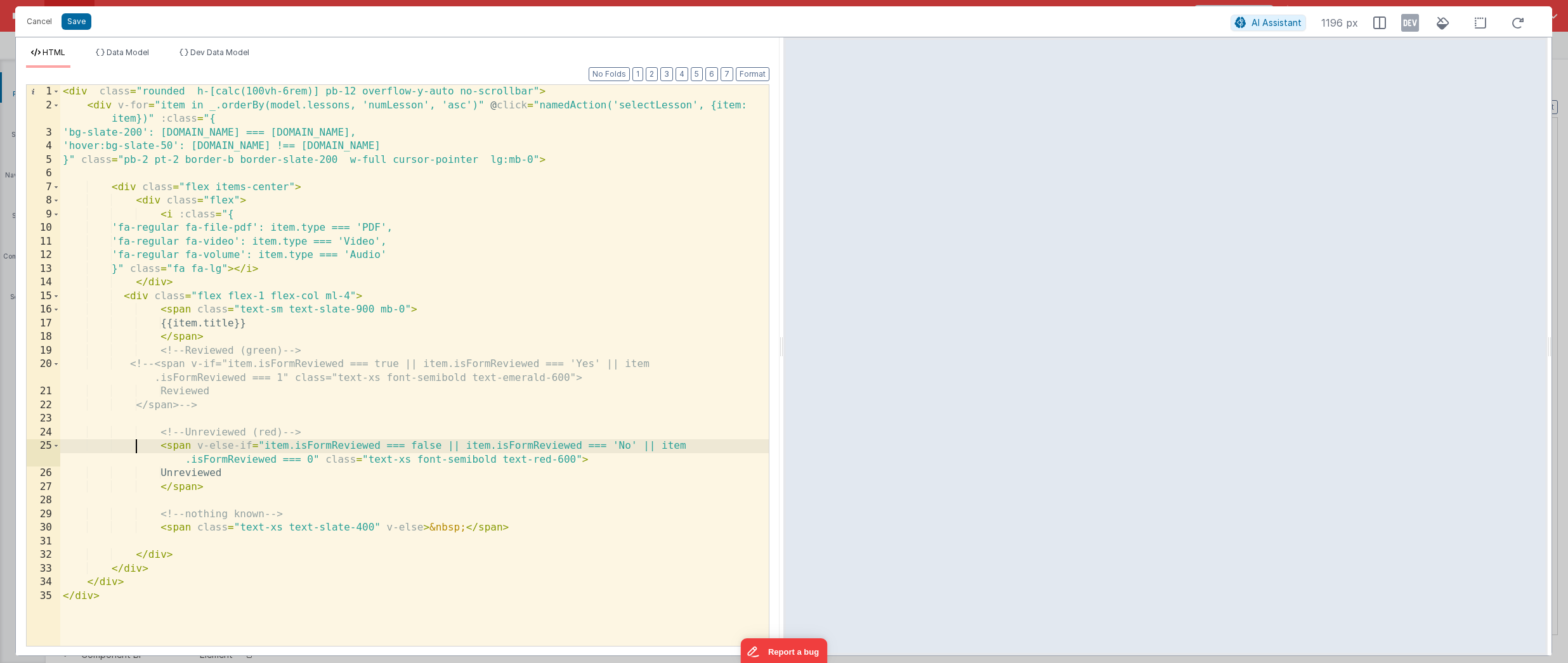
click at [137, 446] on div "< div class = "rounded h-[calc(100vh-6rem)] pb-12 overflow-y-auto no-scrollbar"…" at bounding box center [414, 380] width 709 height 589
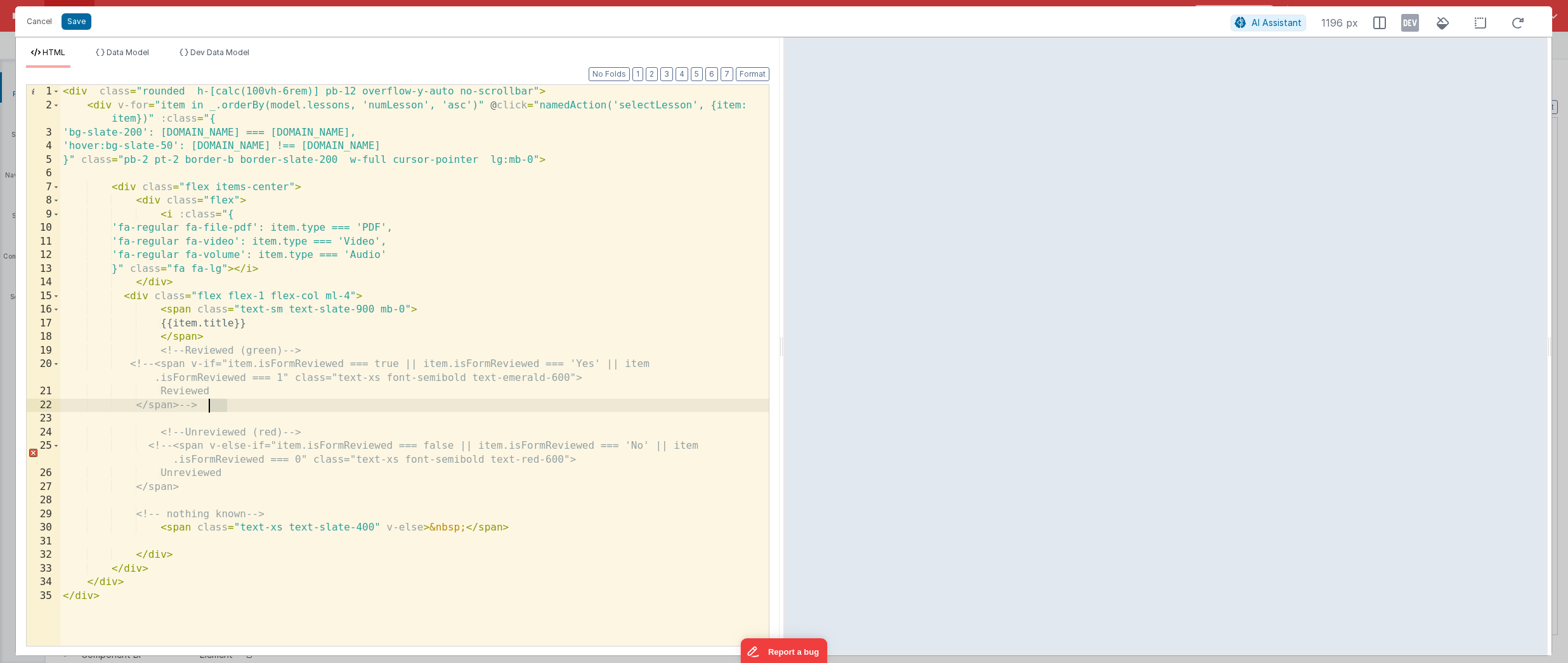
drag, startPoint x: 220, startPoint y: 410, endPoint x: 211, endPoint y: 410, distance: 9.0
click at [211, 410] on div "< div class = "rounded h-[calc(100vh-6rem)] pb-12 overflow-y-auto no-scrollbar"…" at bounding box center [414, 380] width 709 height 589
click at [259, 489] on div "< div class = "rounded h-[calc(100vh-6rem)] pb-12 overflow-y-auto no-scrollbar"…" at bounding box center [414, 380] width 709 height 589
drag, startPoint x: 298, startPoint y: 513, endPoint x: 277, endPoint y: 515, distance: 21.1
click at [277, 515] on div "< div class = "rounded h-[calc(100vh-6rem)] pb-12 overflow-y-auto no-scrollbar"…" at bounding box center [414, 380] width 709 height 589
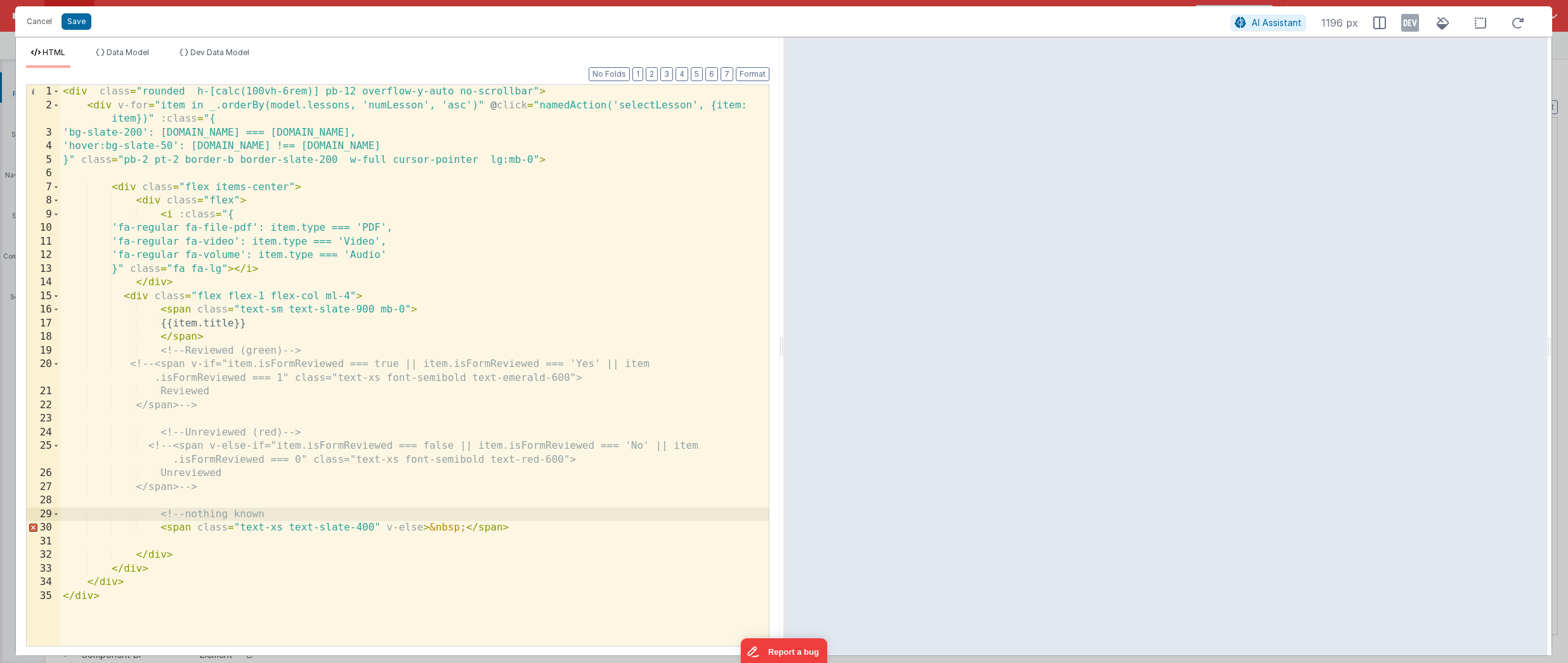
click at [548, 531] on div "< div class = "rounded h-[calc(100vh-6rem)] pb-12 overflow-y-auto no-scrollbar"…" at bounding box center [414, 380] width 709 height 589
click at [67, 19] on button "Save" at bounding box center [76, 22] width 30 height 17
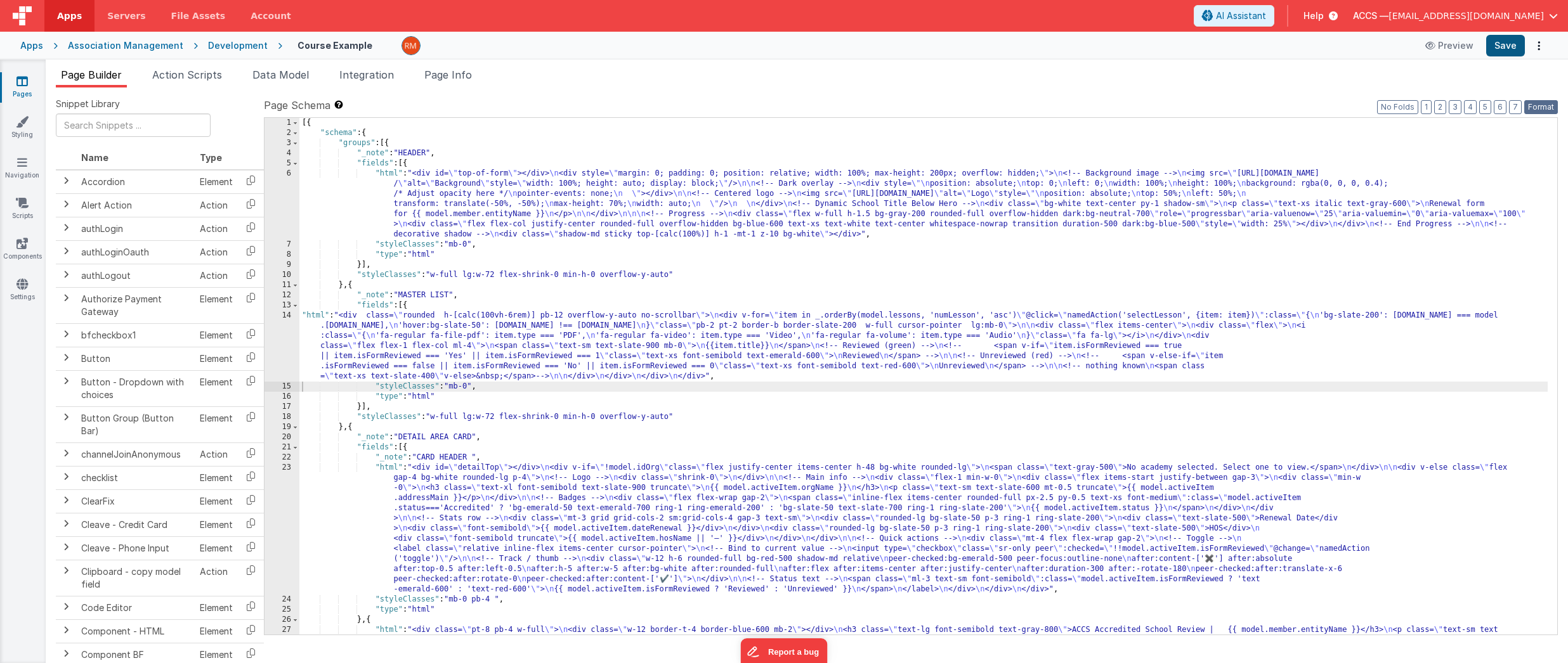
drag, startPoint x: 1535, startPoint y: 105, endPoint x: 1523, endPoint y: 47, distance: 59.2
click at [1472, 105] on button "Format" at bounding box center [1541, 107] width 34 height 14
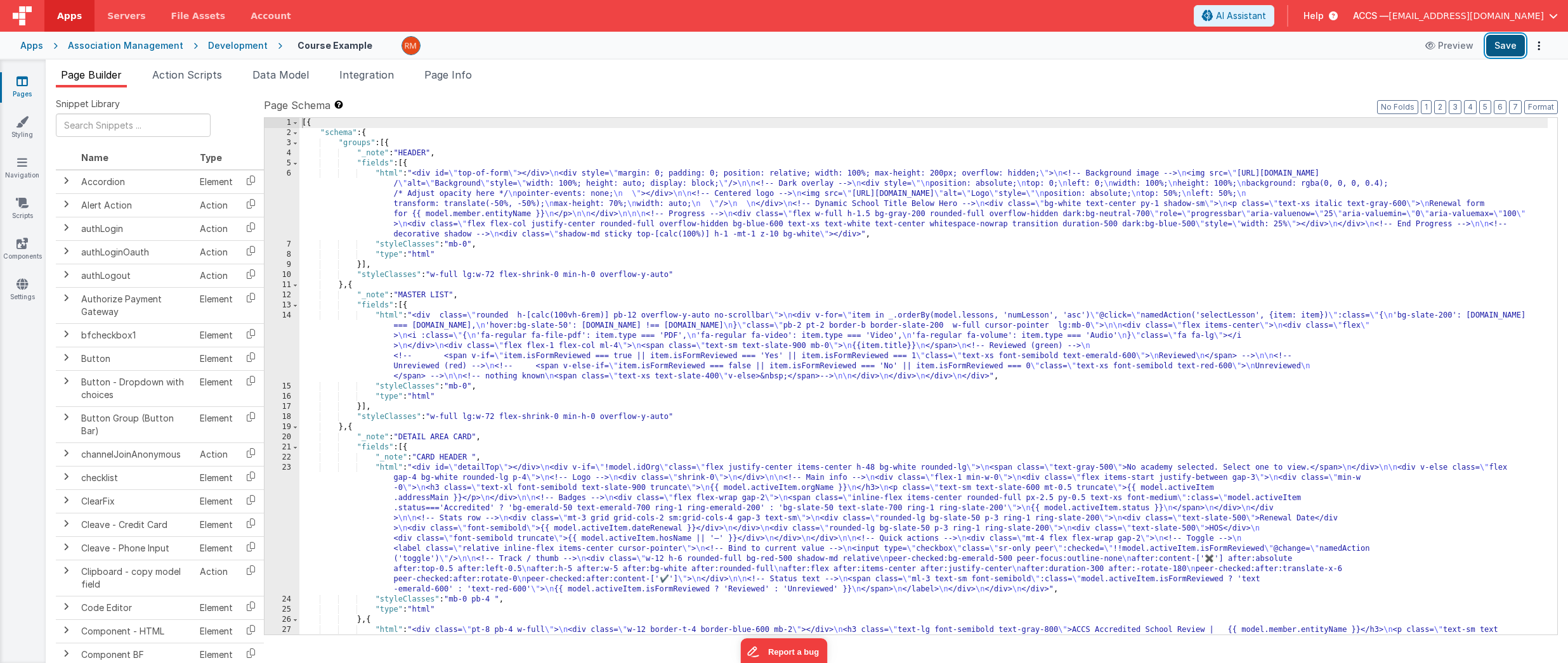
click at [1472, 46] on button "Save" at bounding box center [1506, 46] width 39 height 22
click at [296, 166] on span at bounding box center [295, 164] width 7 height 10
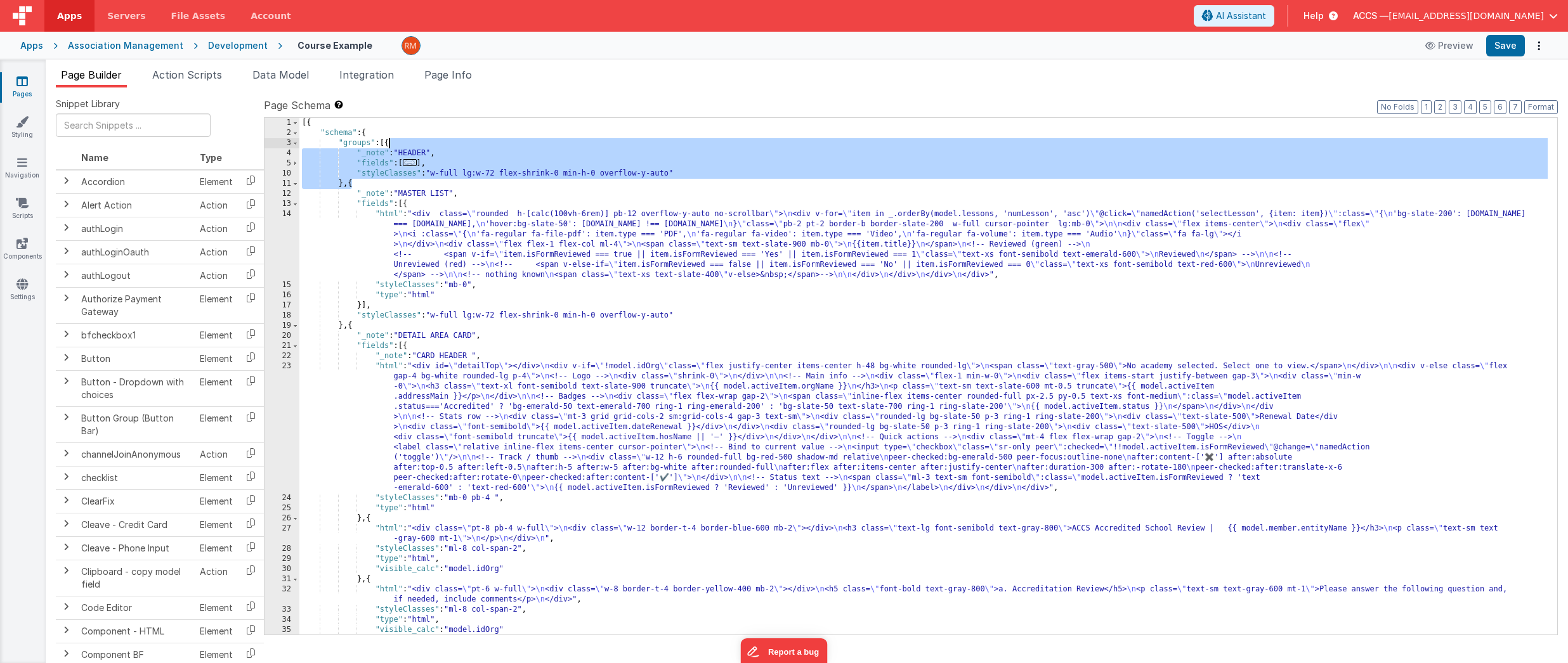
drag, startPoint x: 353, startPoint y: 187, endPoint x: 389, endPoint y: 147, distance: 53.8
click at [389, 147] on div "[{ "schema" : { "groups" : [{ "_note" : "HEADER" , "fields" : [ ... ] , "styleC…" at bounding box center [924, 386] width 1248 height 537
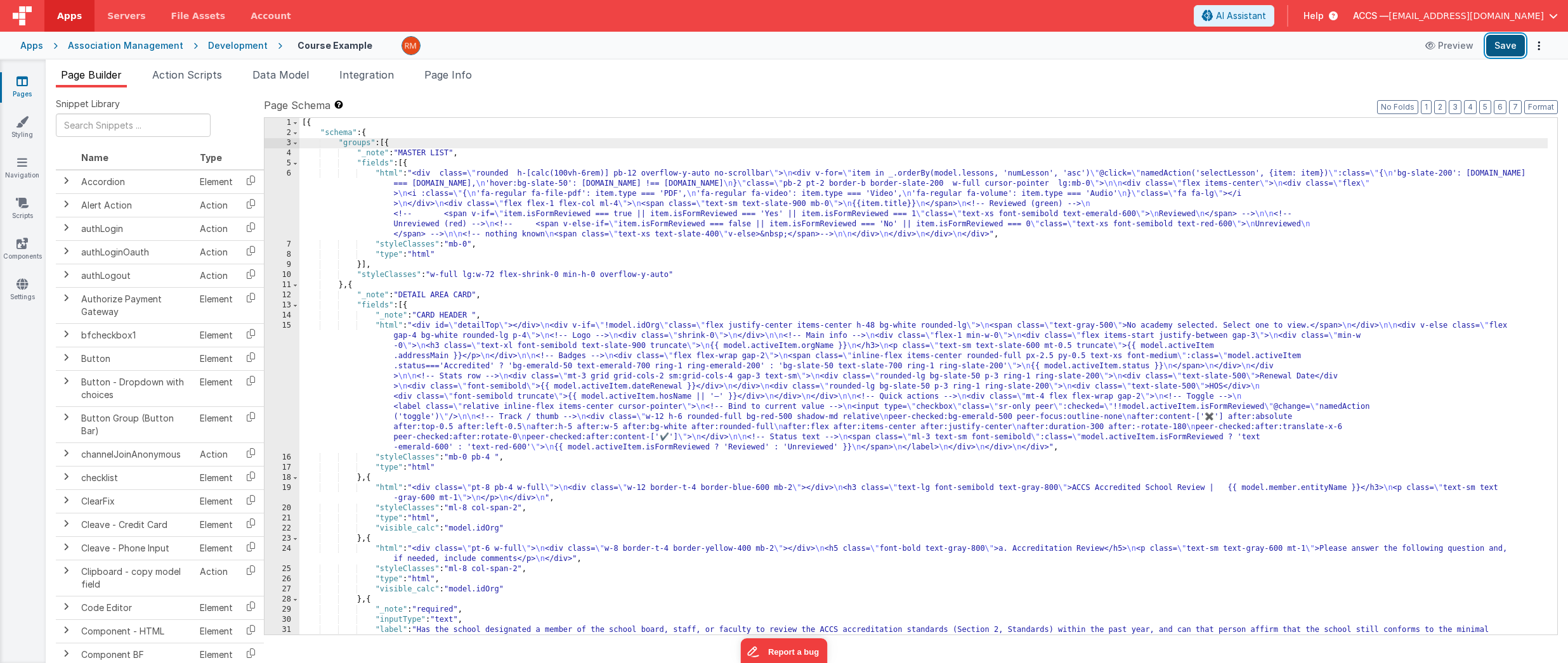
click at [1472, 46] on button "Save" at bounding box center [1506, 46] width 39 height 22
click at [389, 174] on div "[{ "schema" : { "groups" : [{ "_note" : "MASTER LIST" , "fields" : [{ "html" : …" at bounding box center [924, 391] width 1248 height 547
click at [283, 172] on div "6" at bounding box center [282, 204] width 35 height 71
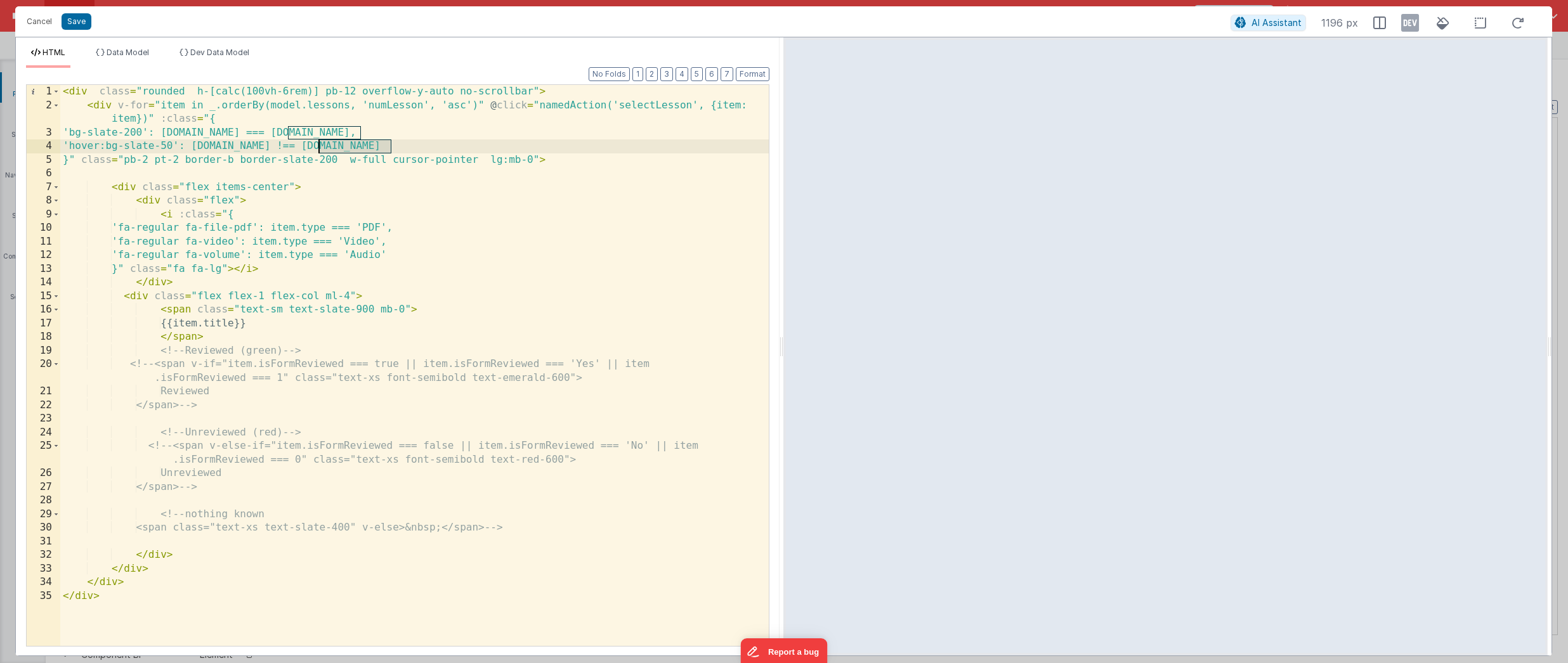
drag, startPoint x: 391, startPoint y: 148, endPoint x: 321, endPoint y: 147, distance: 70.0
click at [321, 147] on div "< div class = "rounded h-[calc(100vh-6rem)] pb-12 overflow-y-auto no-scrollbar"…" at bounding box center [414, 380] width 709 height 589
click at [141, 53] on span "Data Model" at bounding box center [127, 51] width 42 height 9
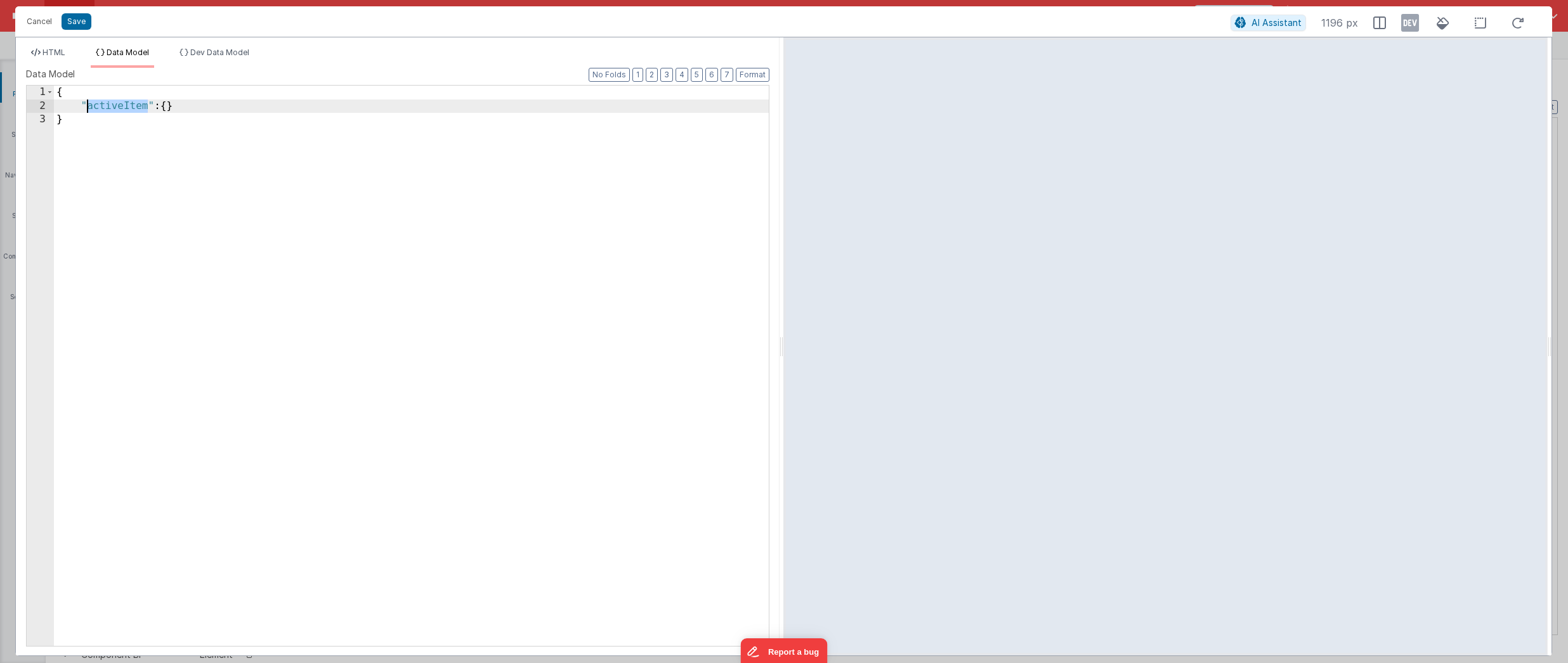
drag, startPoint x: 148, startPoint y: 106, endPoint x: 92, endPoint y: 110, distance: 56.1
click at [89, 107] on div "{ "activeItem" : { } }" at bounding box center [411, 380] width 714 height 588
click at [75, 21] on button "Save" at bounding box center [76, 22] width 30 height 17
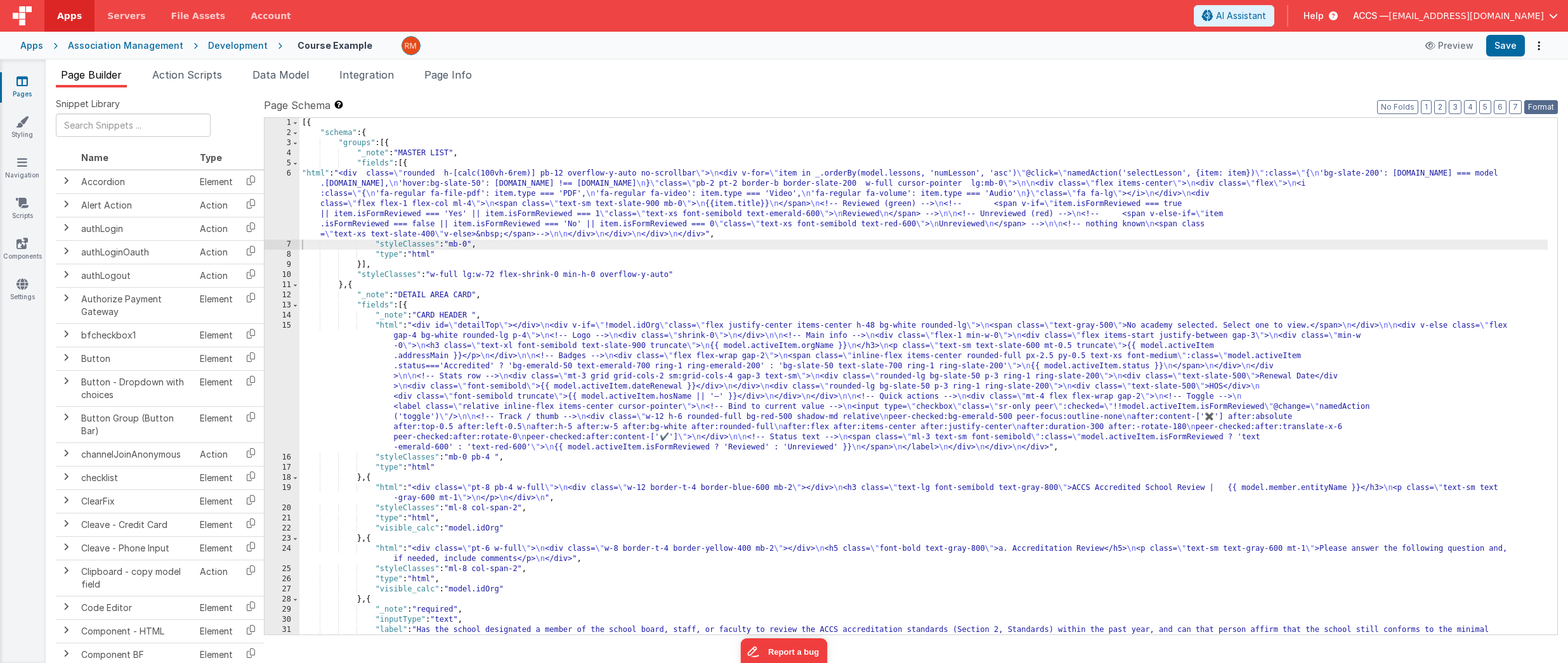
click at [1472, 110] on button "Format" at bounding box center [1541, 107] width 34 height 14
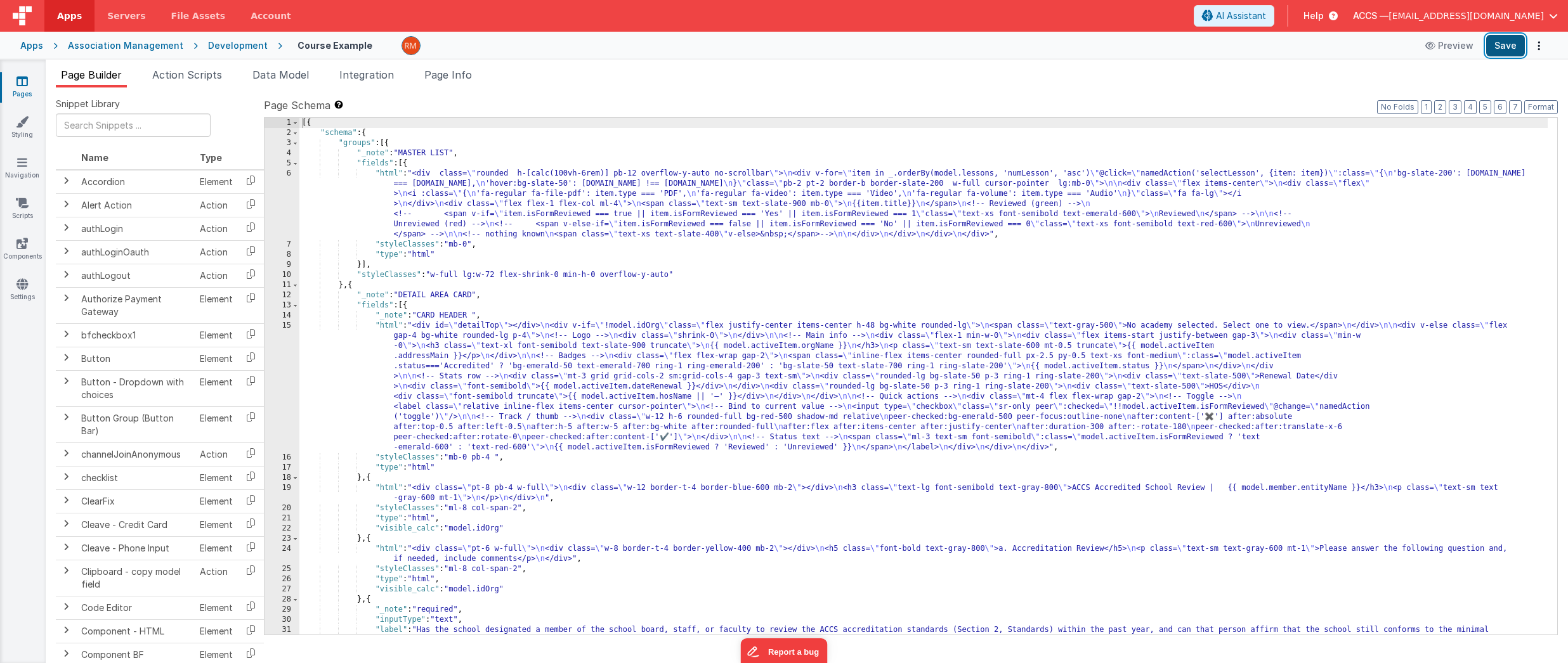
click at [1472, 46] on button "Save" at bounding box center [1506, 46] width 39 height 22
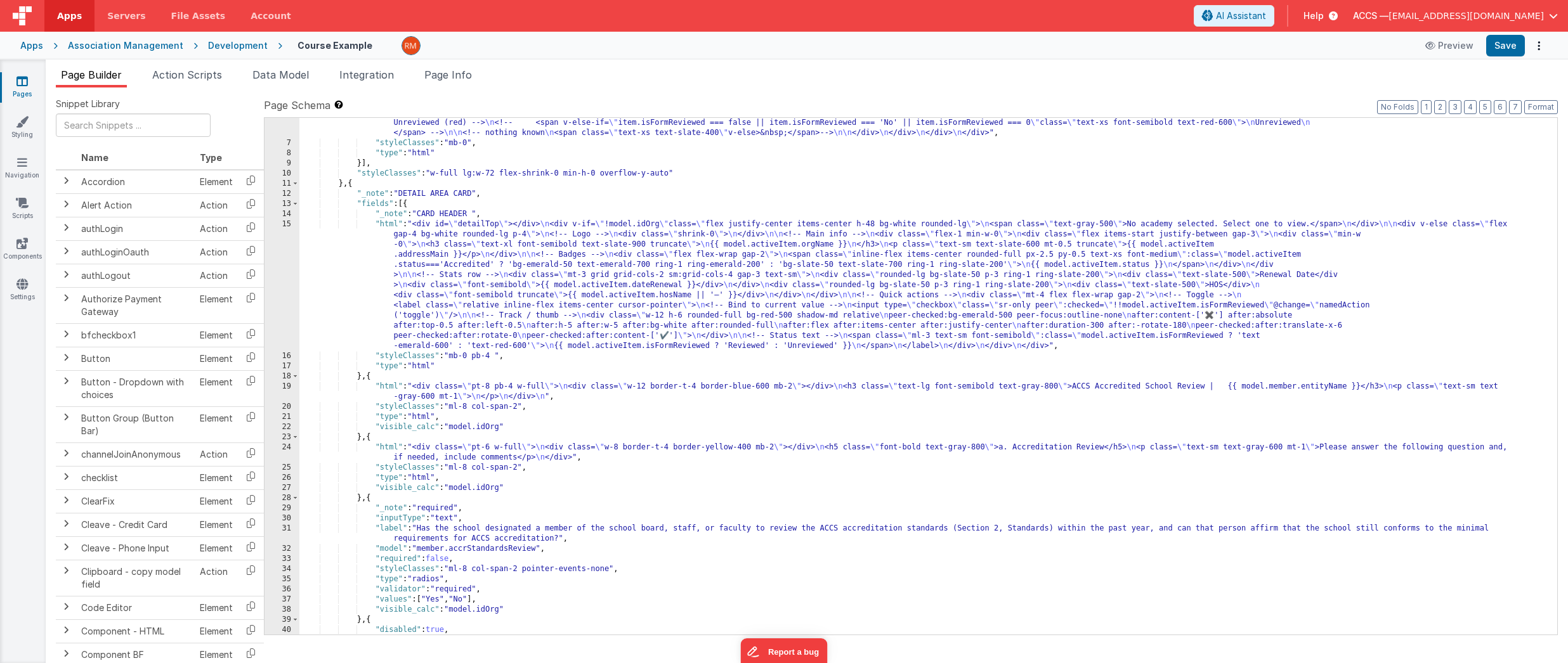
scroll to position [101, 0]
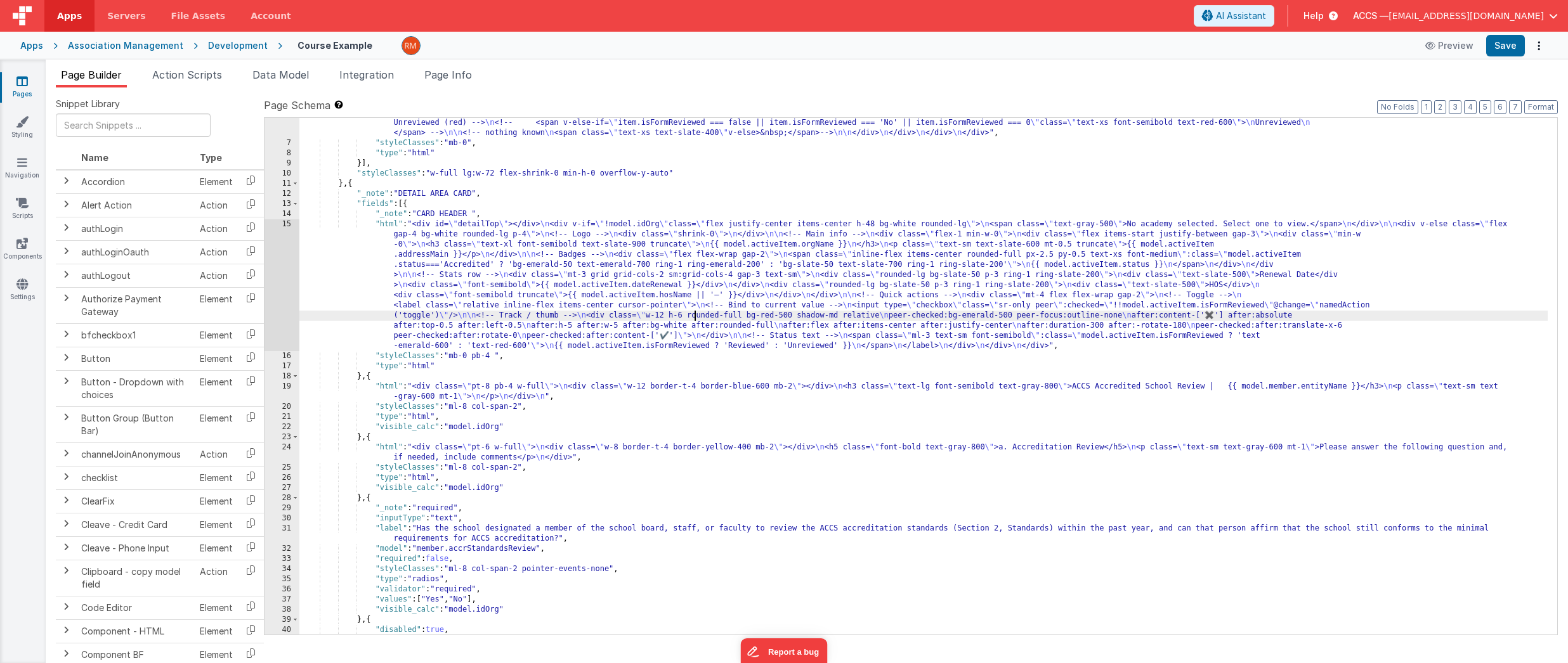
click at [694, 316] on div ""html" : "<div class= \" rounded h-[calc(100vh-6rem)] pb-12 overflow-y-auto no-…" at bounding box center [924, 366] width 1248 height 598
click at [280, 80] on span "Data Model" at bounding box center [280, 74] width 57 height 13
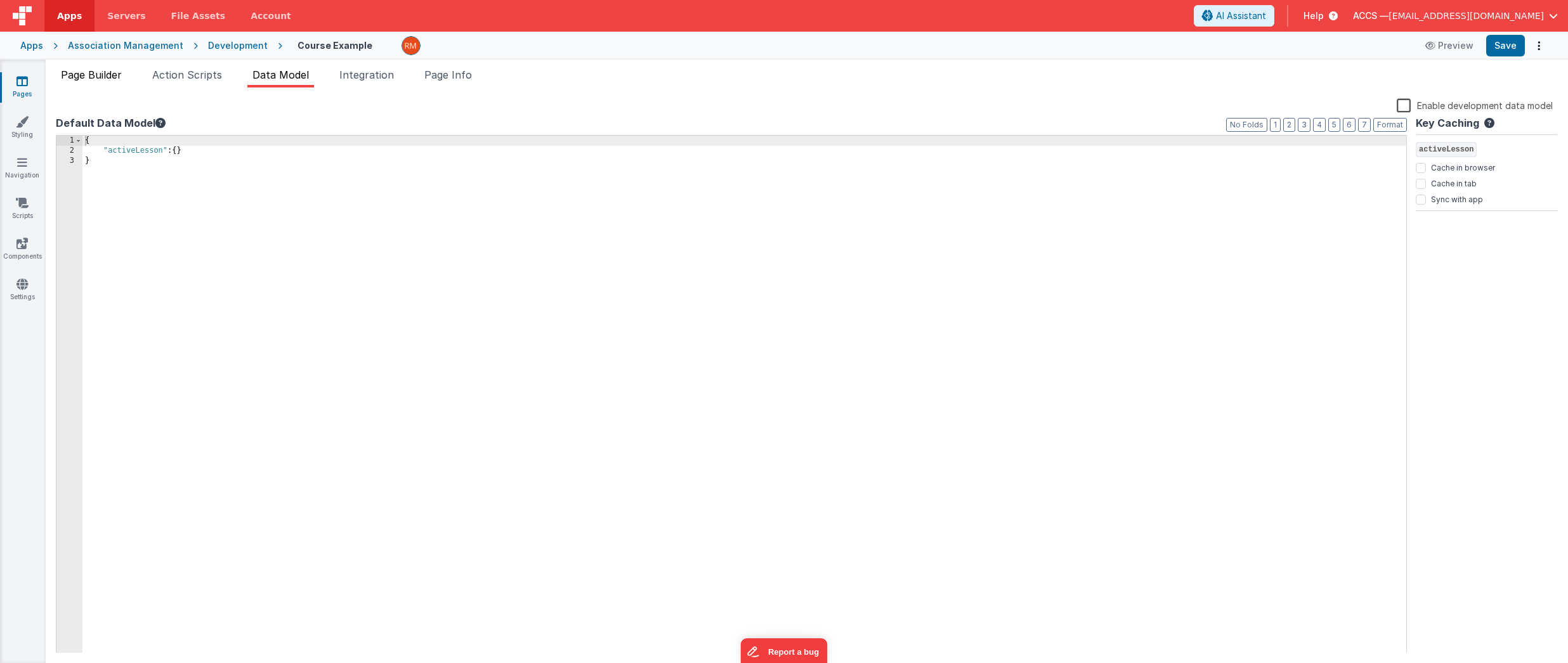
click at [99, 84] on li "Page Builder" at bounding box center [91, 78] width 71 height 20
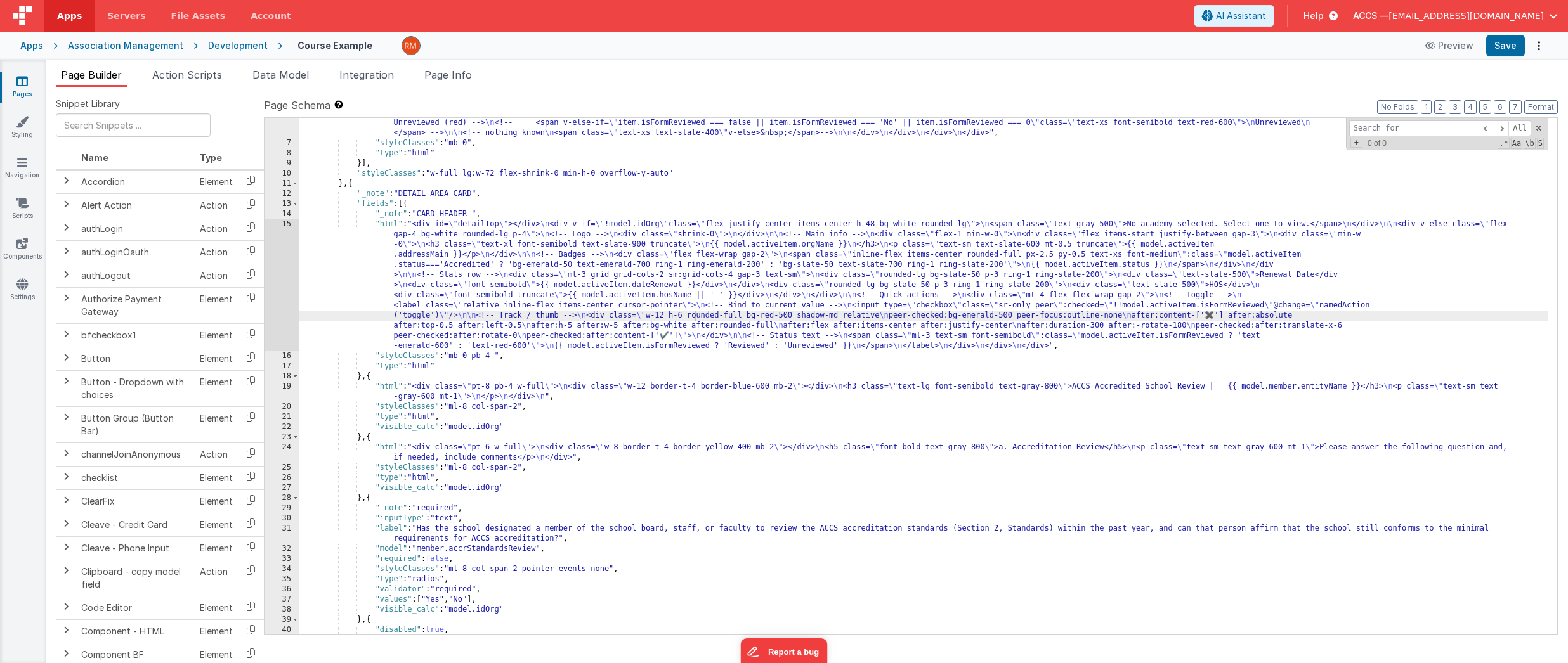
click at [736, 286] on div ""html" : "<div class= \" rounded h-[calc(100vh-6rem)] pb-12 overflow-y-auto no-…" at bounding box center [924, 366] width 1248 height 598
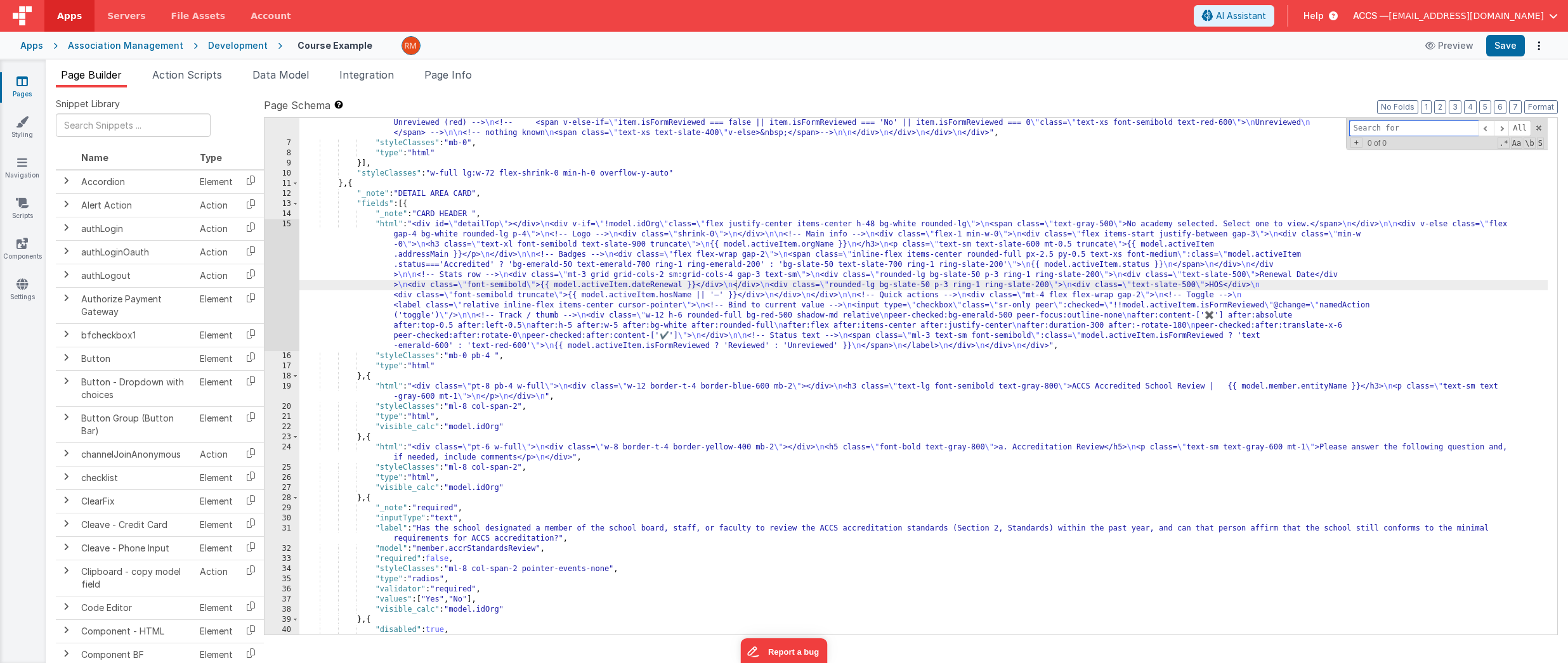
click at [1369, 135] on div "All Replace All + 0 of 0 .* Aa \b S" at bounding box center [1447, 134] width 202 height 32
click at [1472, 127] on span at bounding box center [1501, 128] width 15 height 16
click at [1472, 126] on span at bounding box center [1501, 128] width 15 height 16
click at [1406, 131] on input "active" at bounding box center [1413, 128] width 129 height 16
type input "activeItem"
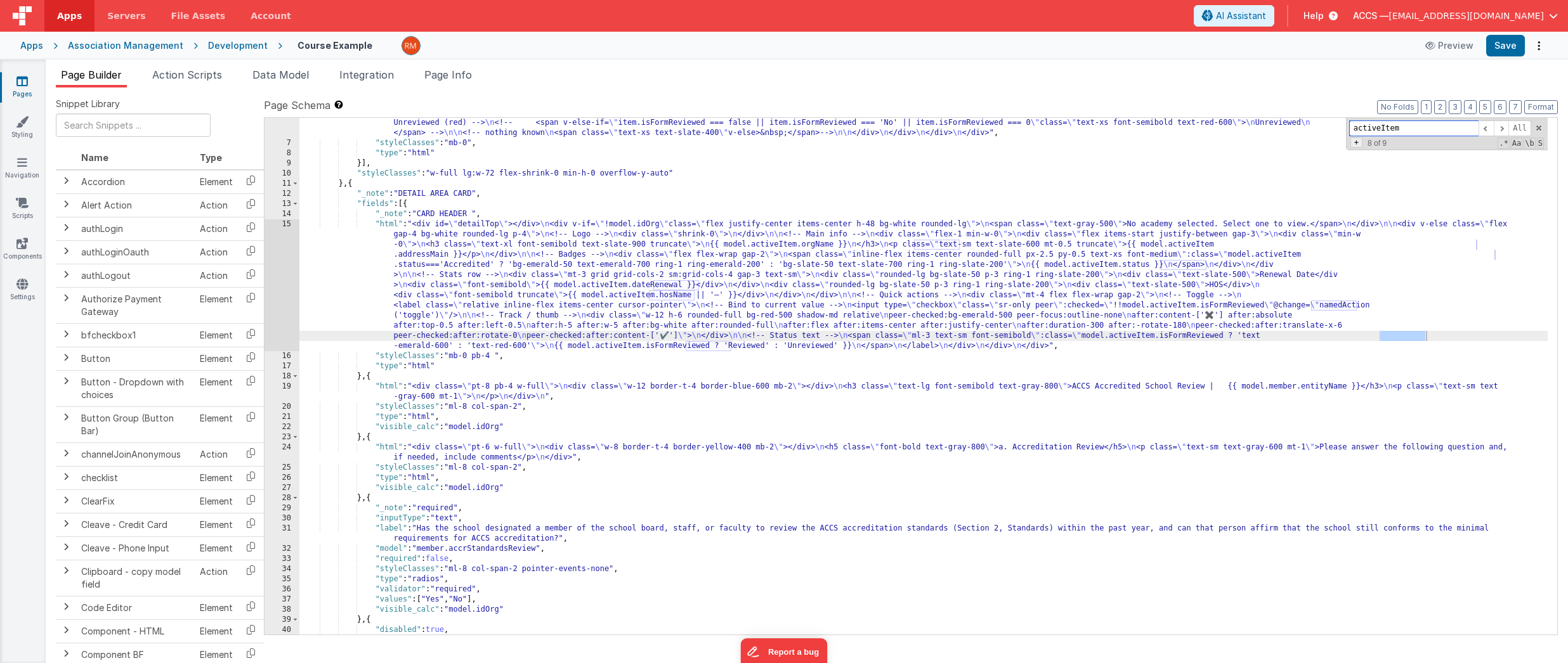
click at [1354, 146] on span "+" at bounding box center [1356, 143] width 12 height 10
click at [1374, 148] on input at bounding box center [1413, 147] width 129 height 16
type input "A"
type input "activeLesson"
click at [1472, 147] on span "All" at bounding box center [1529, 147] width 23 height 16
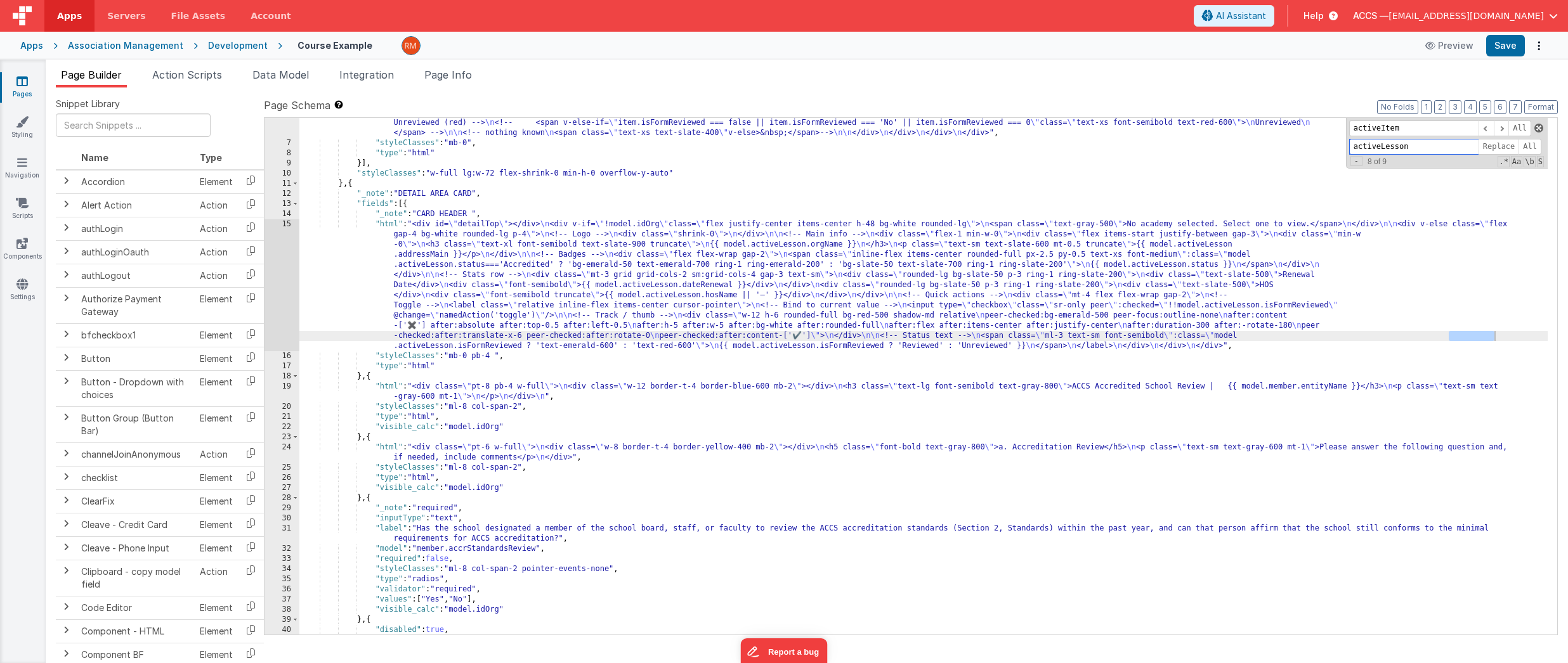
click at [1472, 131] on span at bounding box center [1538, 128] width 9 height 9
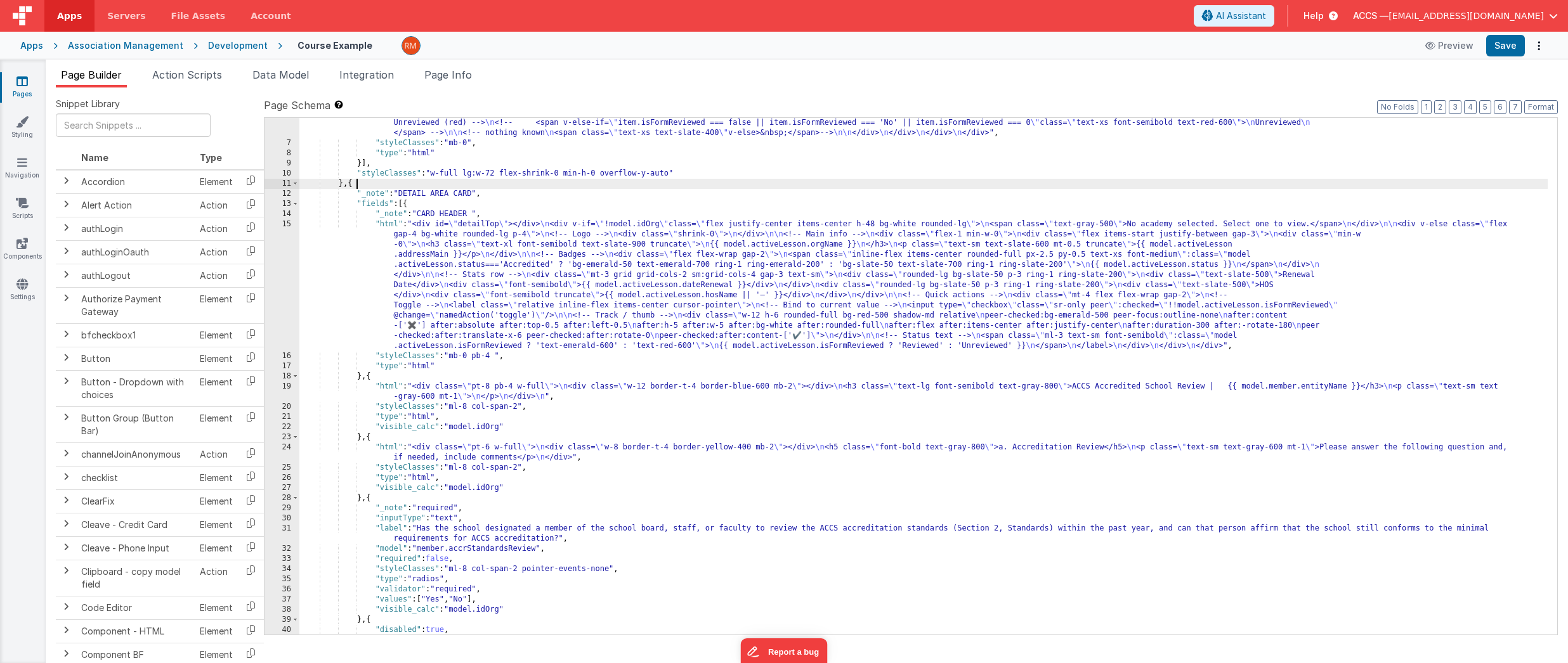
click at [1386, 182] on div ""html" : "<div class= \" rounded h-[calc(100vh-6rem)] pb-12 overflow-y-auto no-…" at bounding box center [924, 366] width 1248 height 598
click at [1472, 50] on button "Save" at bounding box center [1506, 46] width 39 height 22
click at [462, 75] on span "Page Info" at bounding box center [448, 74] width 47 height 13
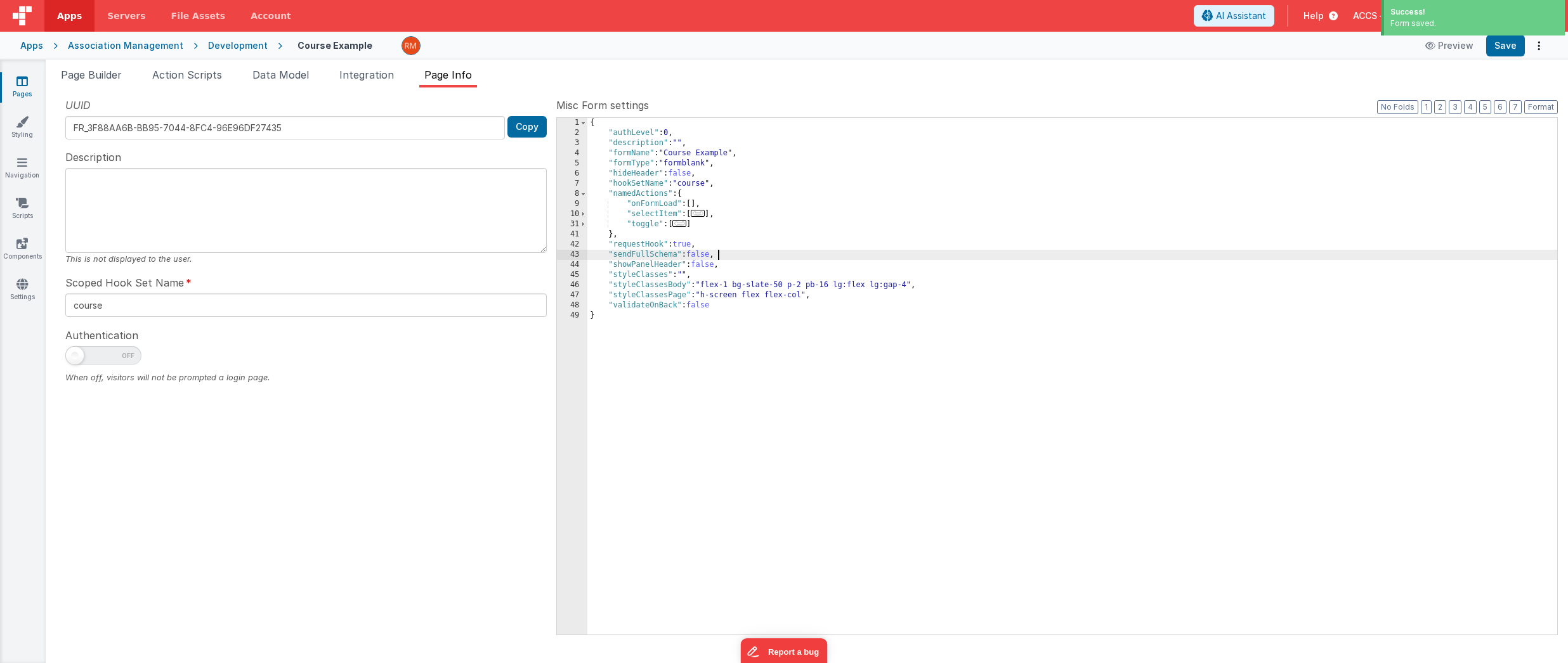
click at [935, 251] on div "{ "authLevel" : 0 , "description" : "" , "formName" : "Course Example" , "formT…" at bounding box center [1072, 386] width 970 height 537
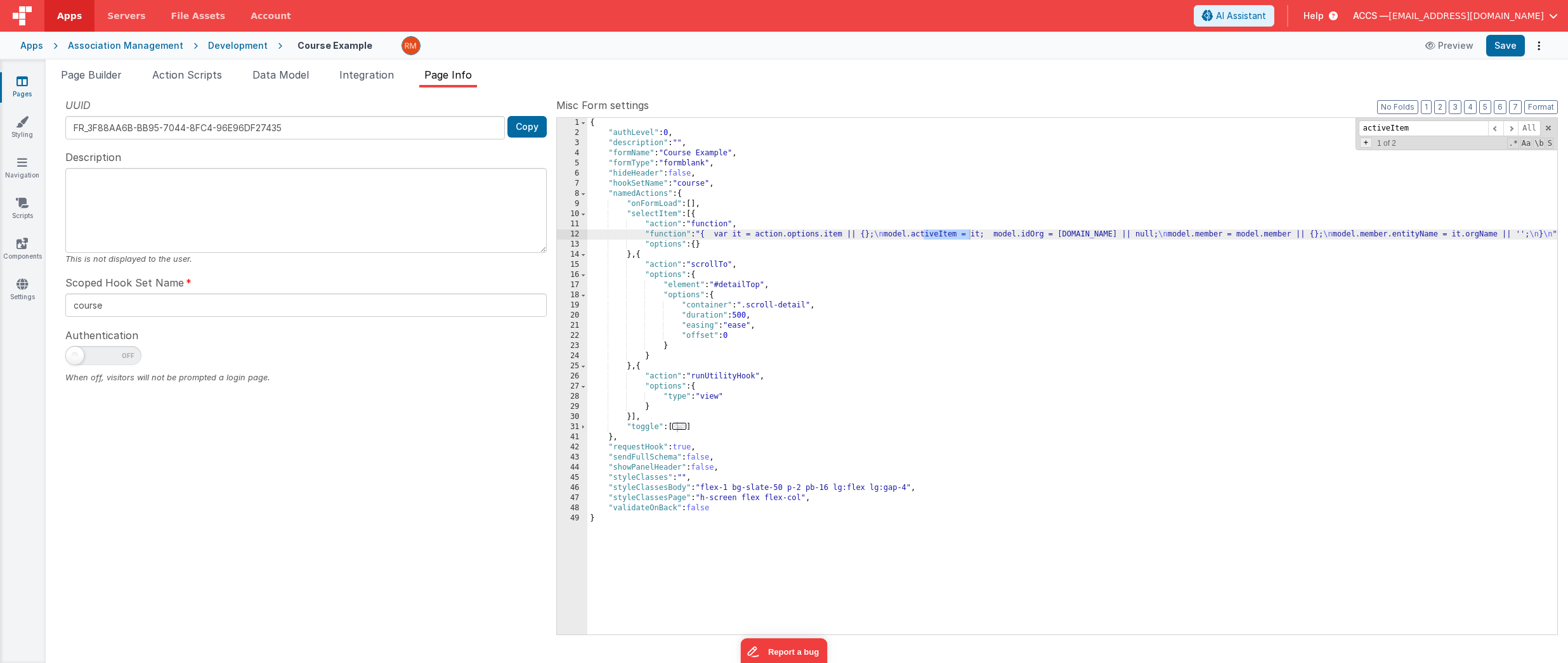
type input "activeItem"
click at [1361, 148] on span "+" at bounding box center [1366, 143] width 12 height 10
click at [1409, 147] on input at bounding box center [1423, 147] width 129 height 16
type input "activeLesson"
click at [1472, 147] on span "All" at bounding box center [1538, 147] width 23 height 16
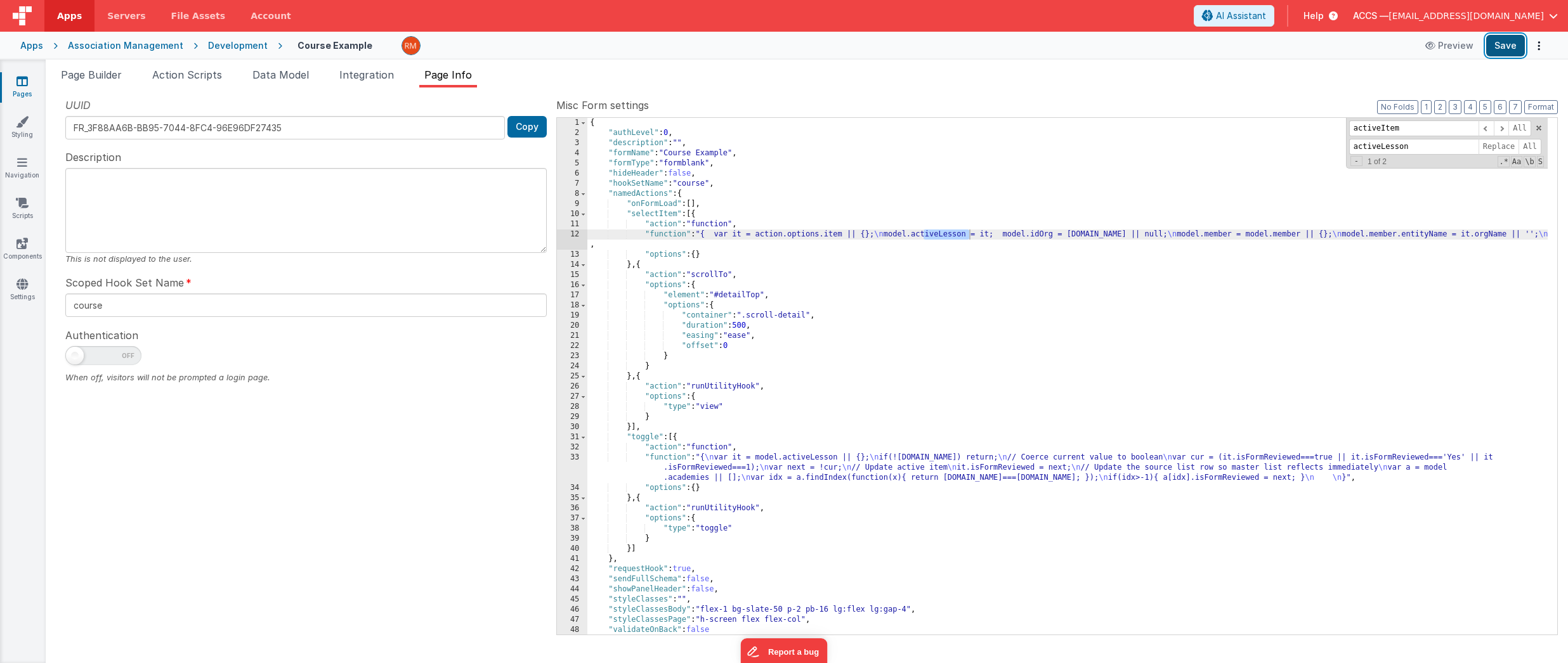
click at [1472, 48] on button "Save" at bounding box center [1506, 46] width 39 height 22
click at [100, 78] on span "Page Builder" at bounding box center [91, 74] width 61 height 13
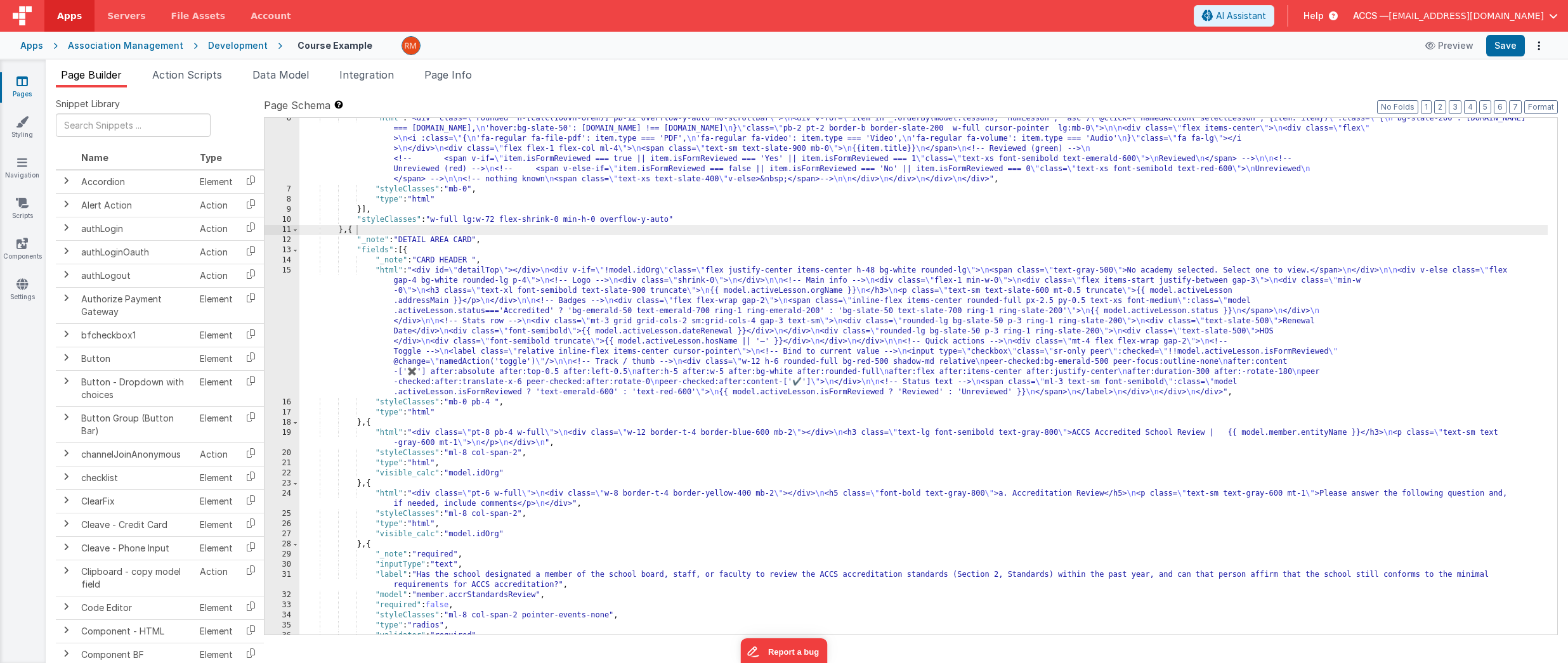
scroll to position [55, 0]
click at [388, 270] on div ""html" : "<div class= \" rounded h-[calc(100vh-6rem)] pb-12 overflow-y-auto no-…" at bounding box center [924, 412] width 1248 height 598
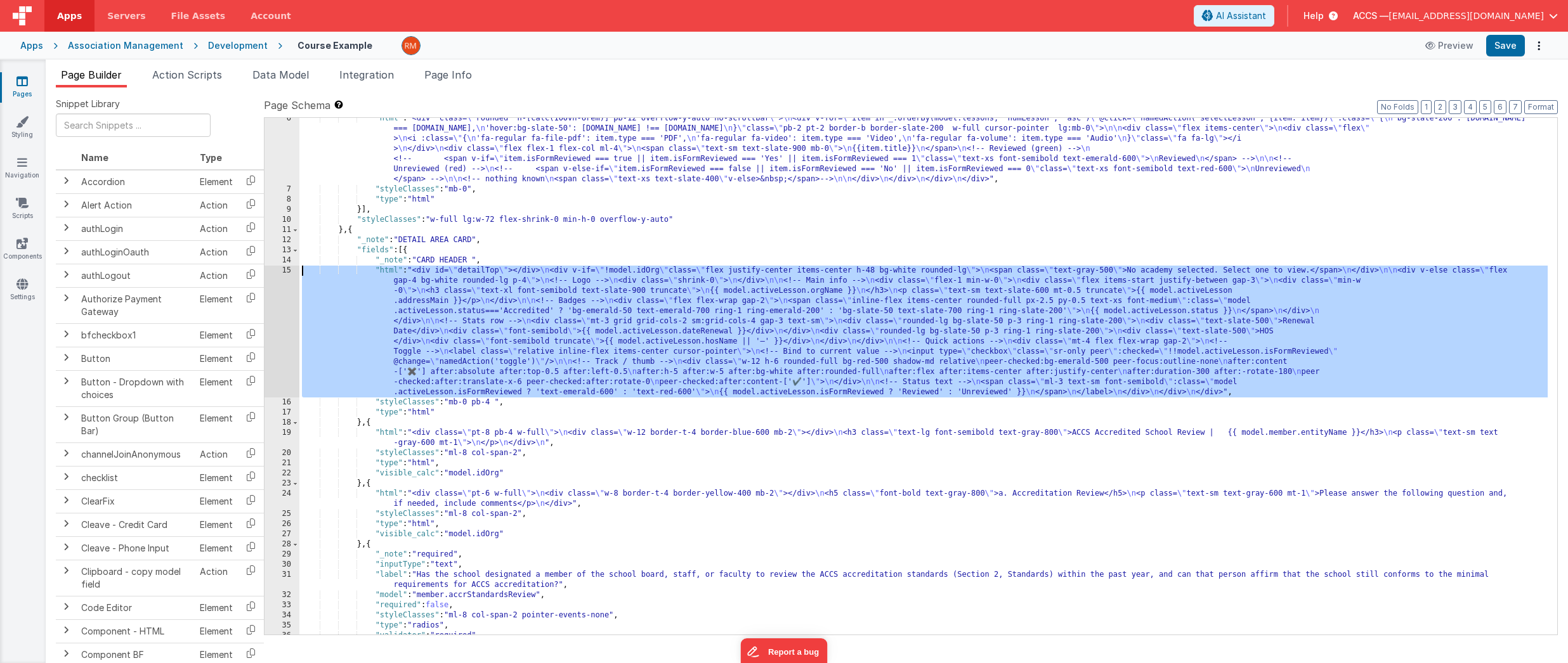
click at [283, 272] on div "15" at bounding box center [282, 332] width 35 height 132
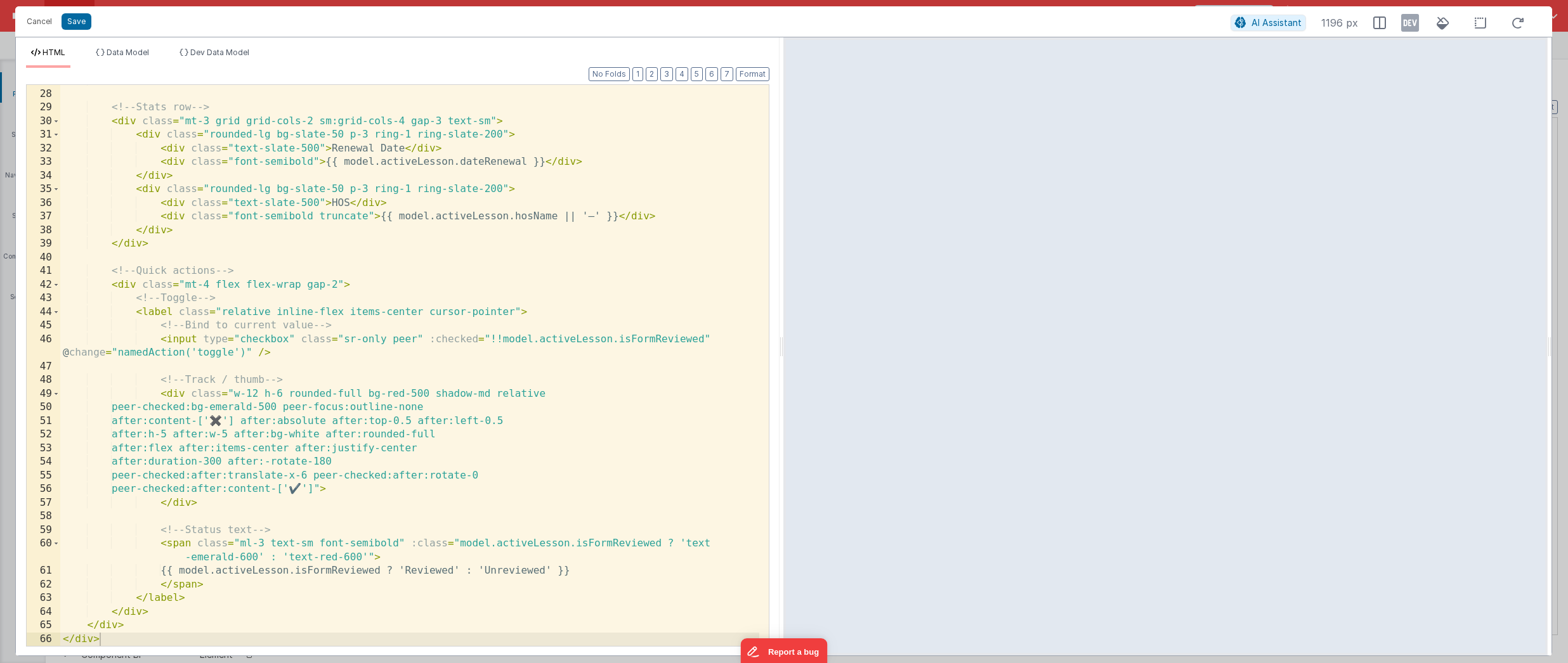
scroll to position [393, 0]
click at [46, 27] on button "Cancel" at bounding box center [39, 21] width 38 height 18
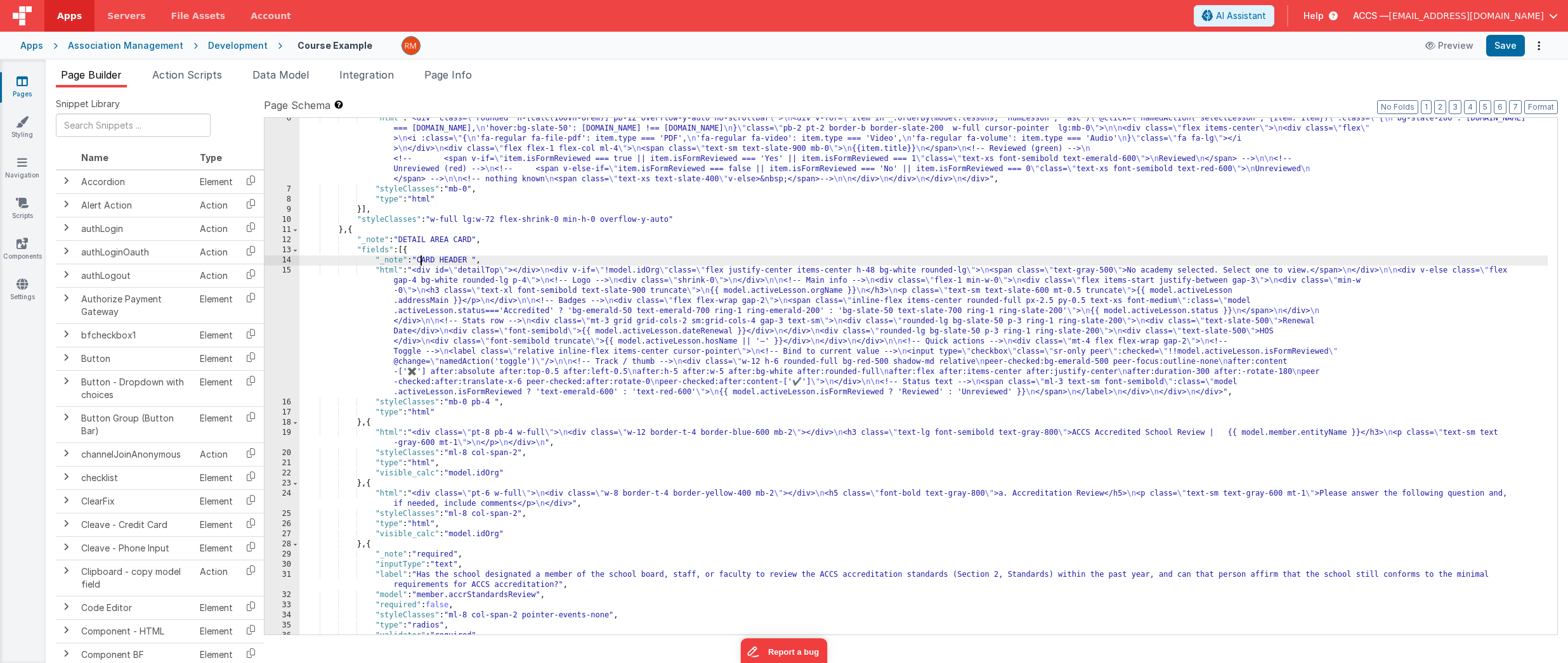
drag, startPoint x: 421, startPoint y: 260, endPoint x: 423, endPoint y: 272, distance: 12.2
click at [422, 260] on div ""html" : "<div class= \" rounded h-[calc(100vh-6rem)] pb-12 overflow-y-auto no-…" at bounding box center [924, 412] width 1248 height 598
click at [500, 258] on div ""html" : "<div class= \" rounded h-[calc(100vh-6rem)] pb-12 overflow-y-auto no-…" at bounding box center [924, 412] width 1248 height 598
click at [471, 261] on div ""html" : "<div class= \" rounded h-[calc(100vh-6rem)] pb-12 overflow-y-auto no-…" at bounding box center [924, 412] width 1248 height 598
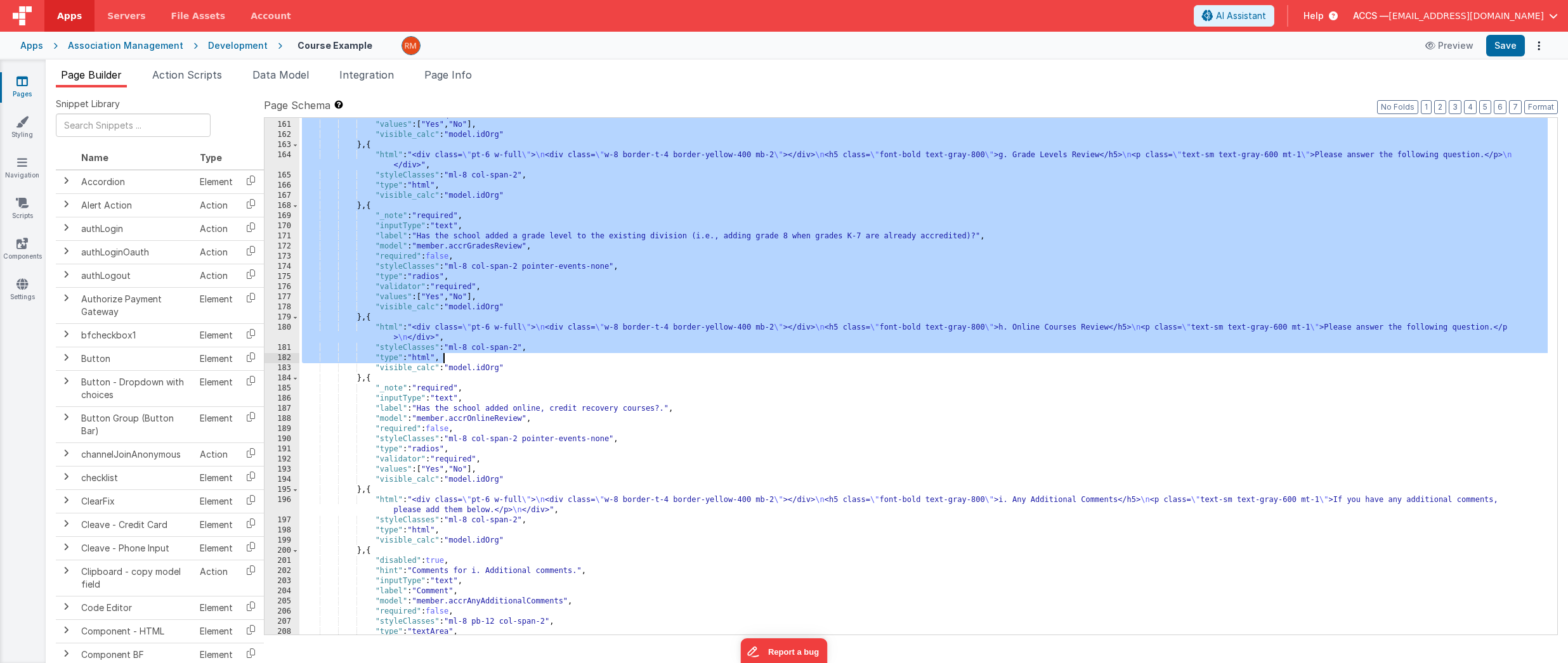
scroll to position [2082, 0]
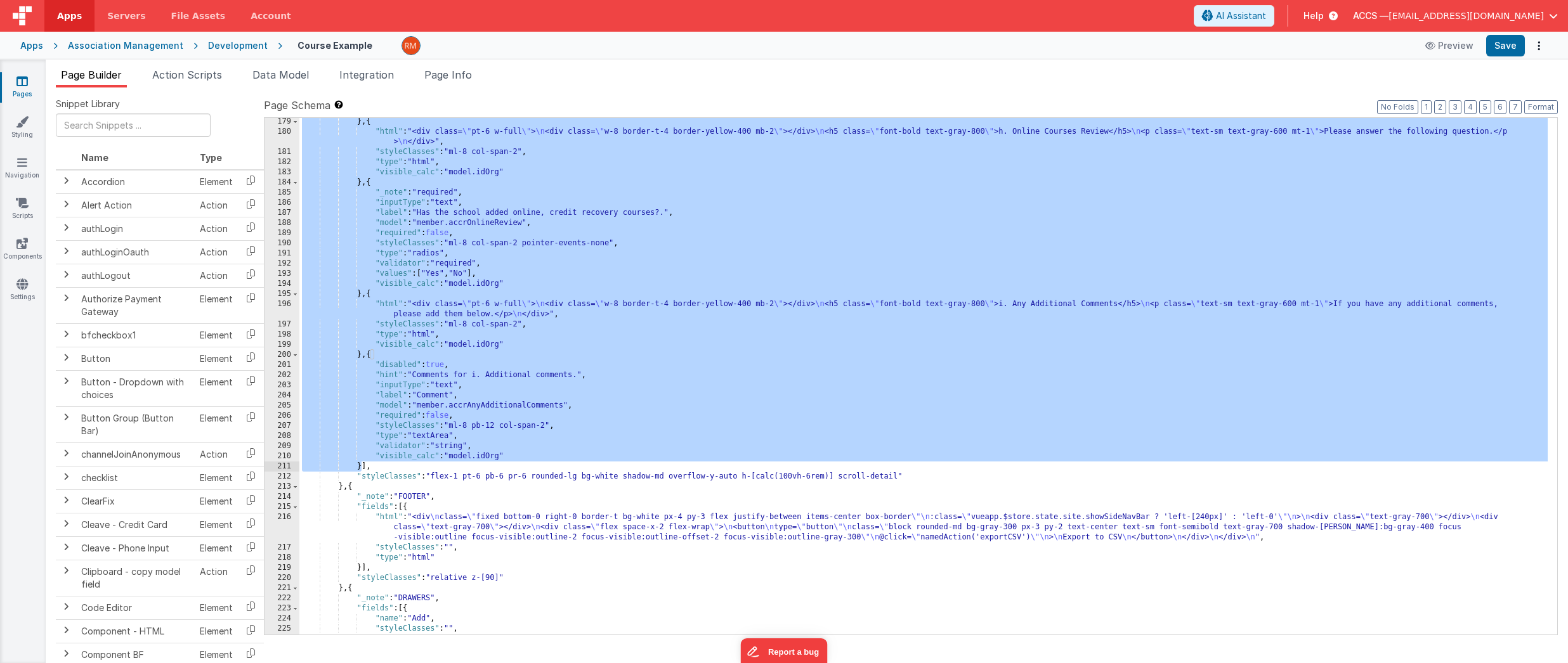
drag, startPoint x: 363, startPoint y: 362, endPoint x: 362, endPoint y: 464, distance: 102.0
click at [362, 464] on div "} , { "html" : "<div class= \" pt-6 w-full \" > \n <div class= \" w-8 border-t-…" at bounding box center [924, 385] width 1248 height 537
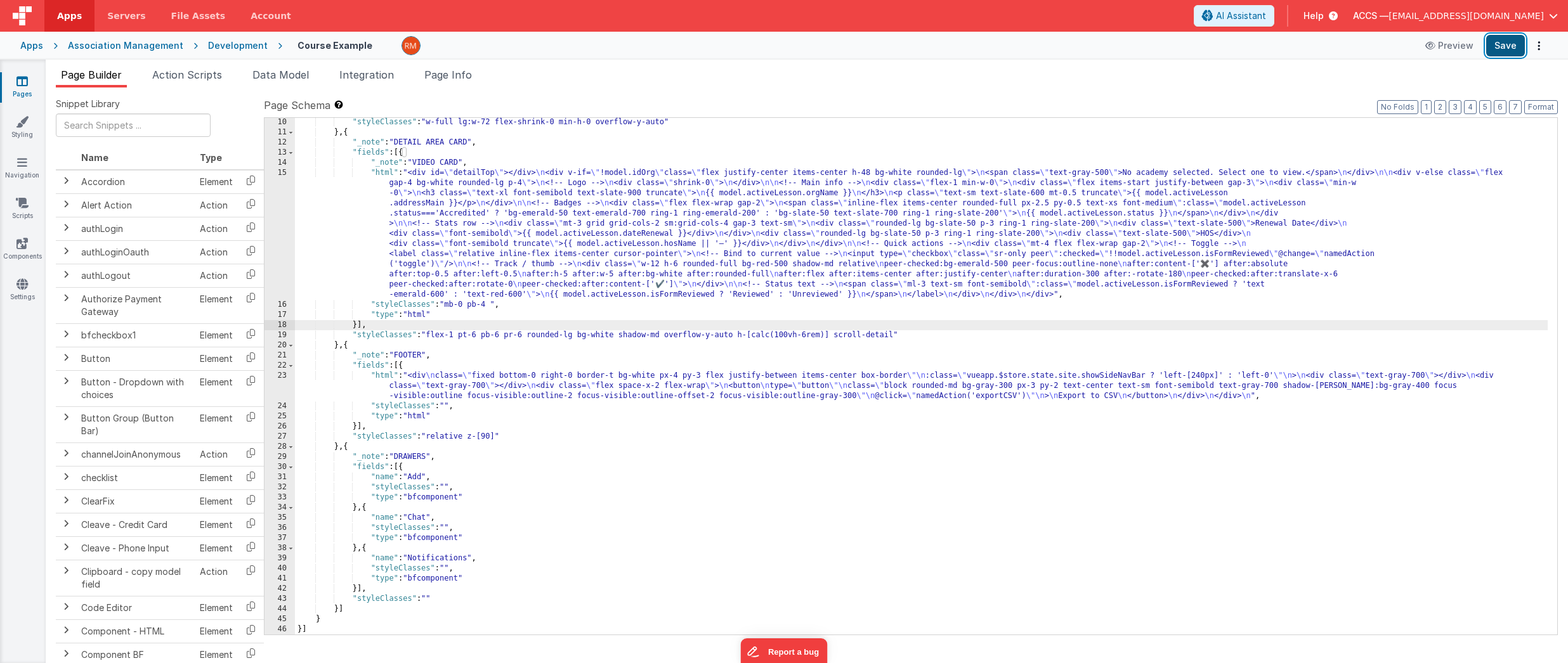
click at [1472, 52] on button "Save" at bounding box center [1506, 46] width 39 height 22
click at [385, 173] on div ""styleClasses" : "w-full lg:w-72 flex-shrink-0 min-h-0 overflow-y-auto" } , { "…" at bounding box center [921, 385] width 1253 height 537
click at [283, 173] on div "15" at bounding box center [280, 234] width 30 height 132
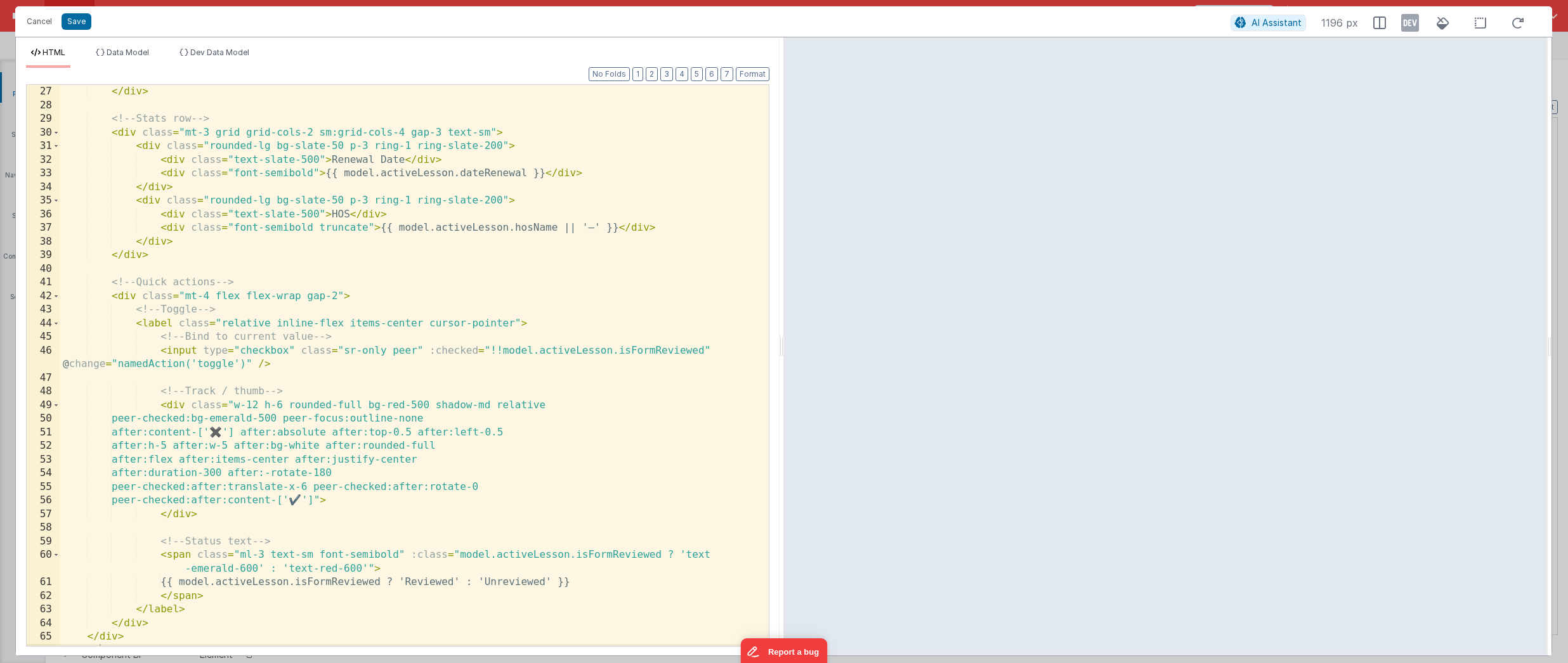
scroll to position [0, 0]
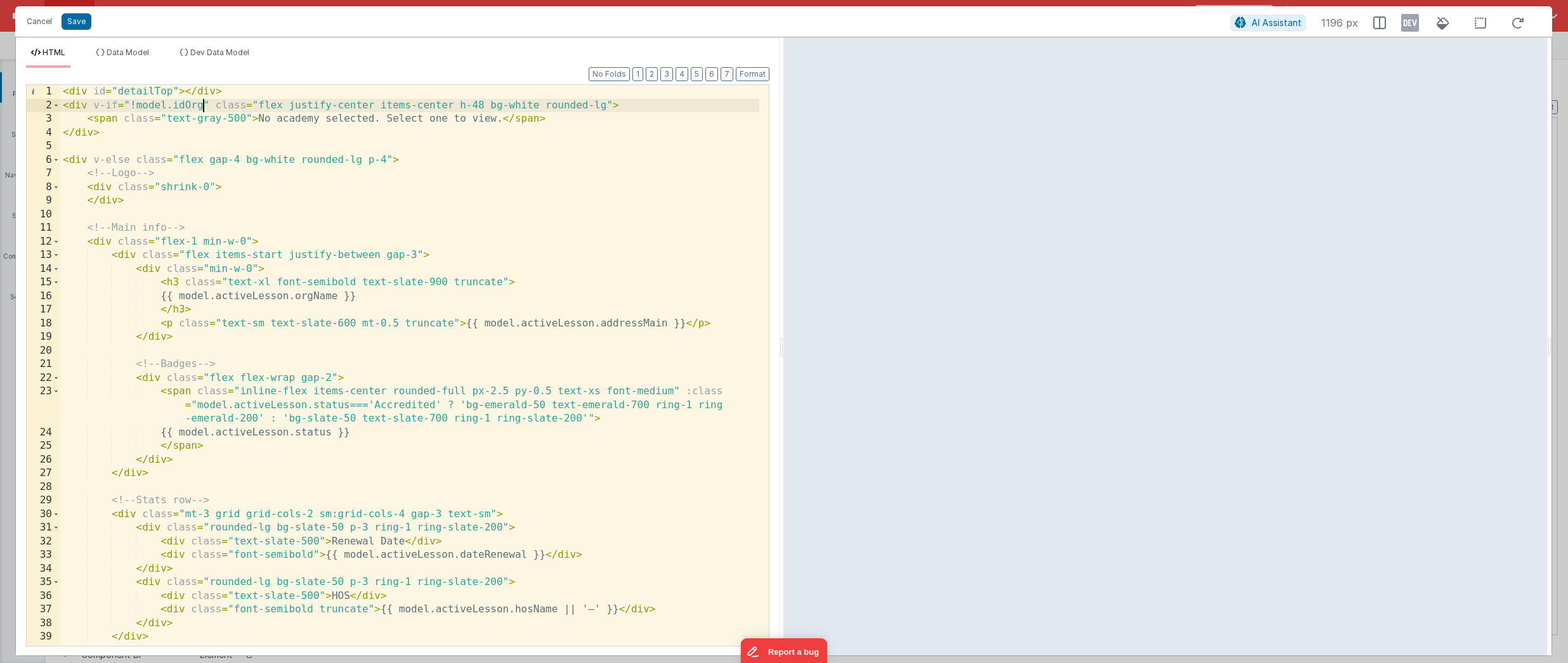
click at [202, 108] on div "< div id = "detailTop" > </ div > < div v-if = "!model.idOrg" class = "flex jus…" at bounding box center [409, 380] width 699 height 589
click at [317, 119] on div "< div id = "detailTop" > </ div > < div v-if = "!model.idLesson" class = "flex …" at bounding box center [409, 380] width 699 height 589
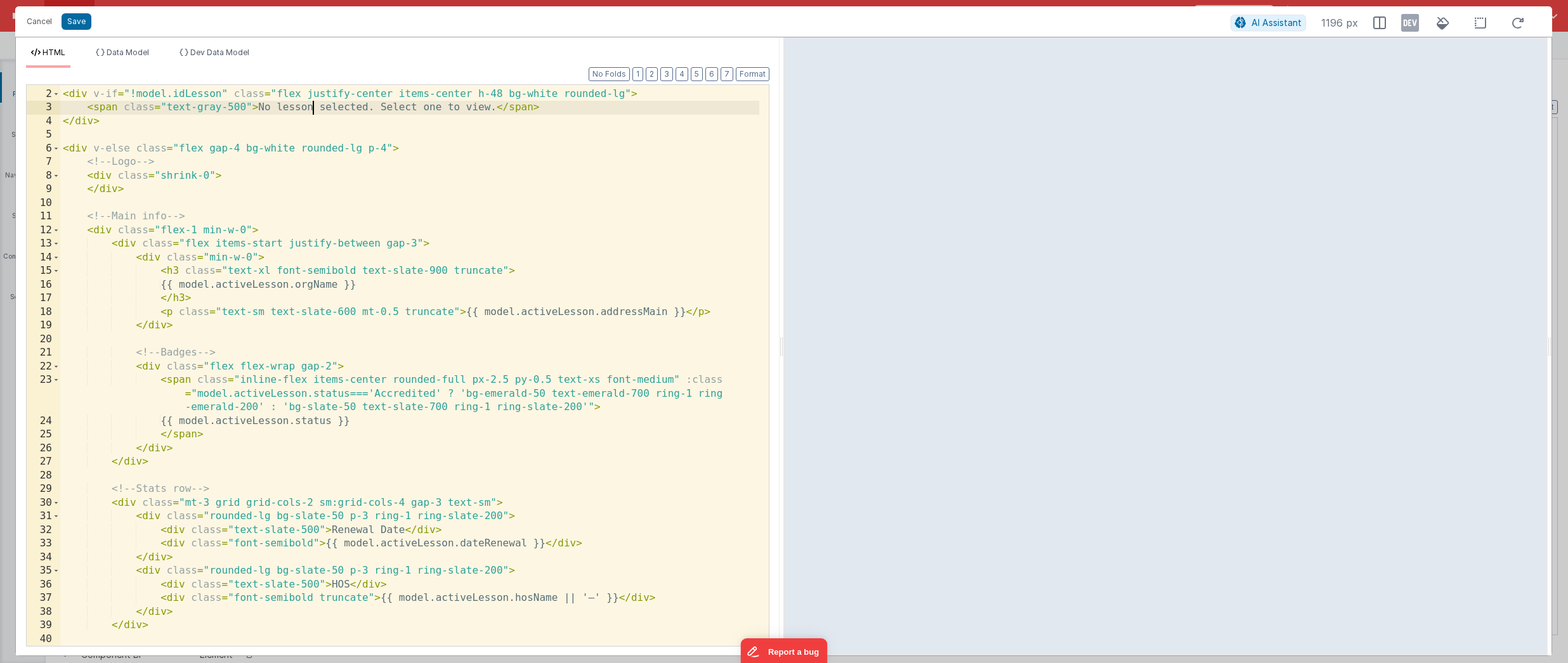
scroll to position [48, 0]
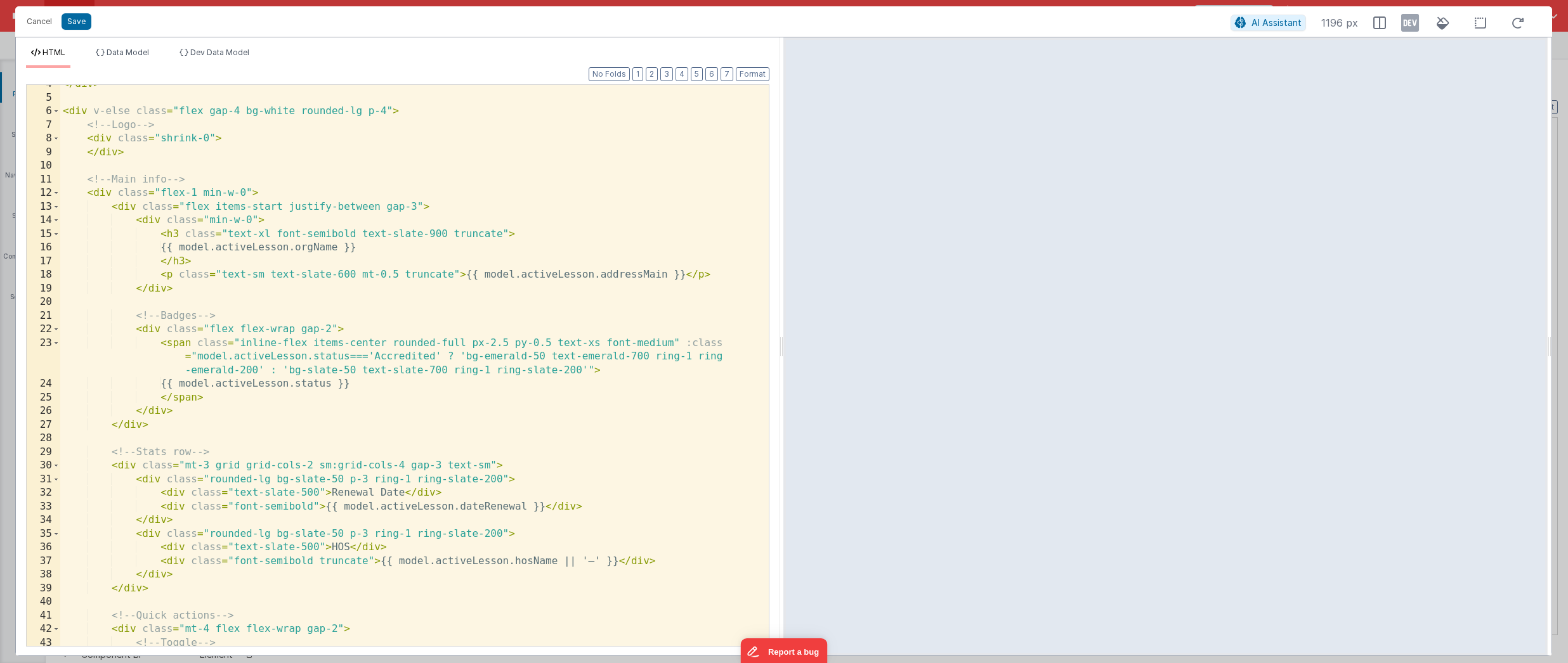
click at [360, 246] on div "</ div > < div v-else class = "flex gap-4 bg-white rounded-lg p-4" > <!-- Logo …" at bounding box center [409, 372] width 699 height 589
drag, startPoint x: 666, startPoint y: 275, endPoint x: 601, endPoint y: 273, distance: 65.0
click at [601, 273] on div "</ div > < div v-else class = "flex gap-4 bg-white rounded-lg p-4" > <!-- Logo …" at bounding box center [409, 372] width 699 height 589
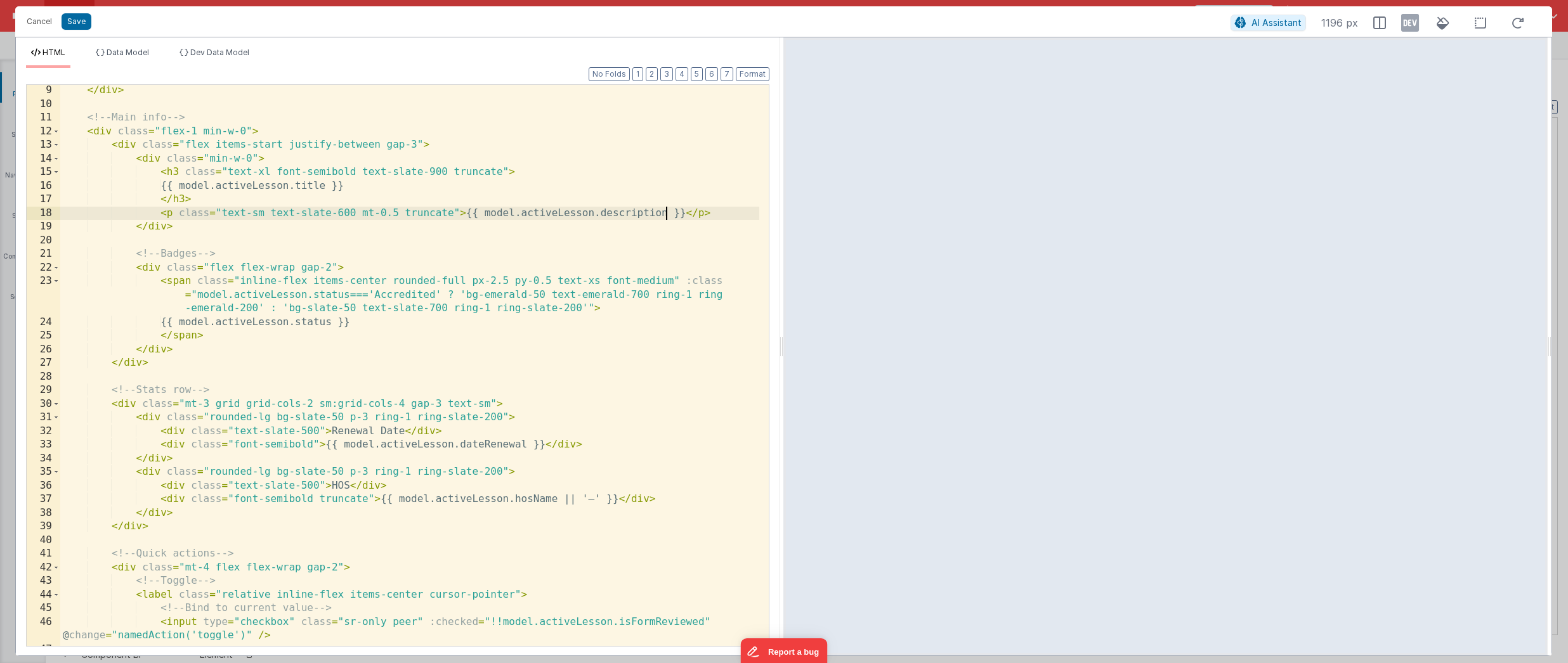
scroll to position [134, 0]
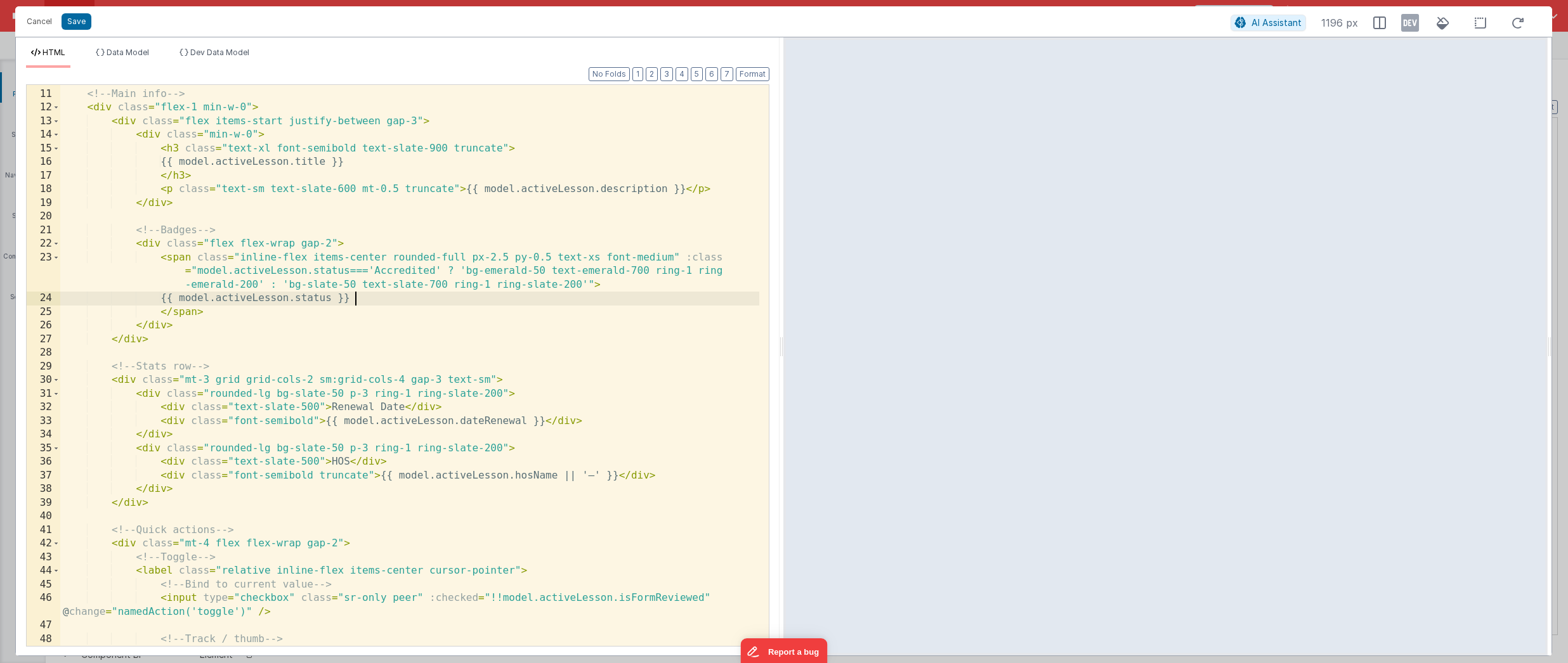
click at [354, 300] on div "<!-- Main info --> < div class = "flex-1 min-w-0" > < div class = "flex items-s…" at bounding box center [409, 368] width 699 height 589
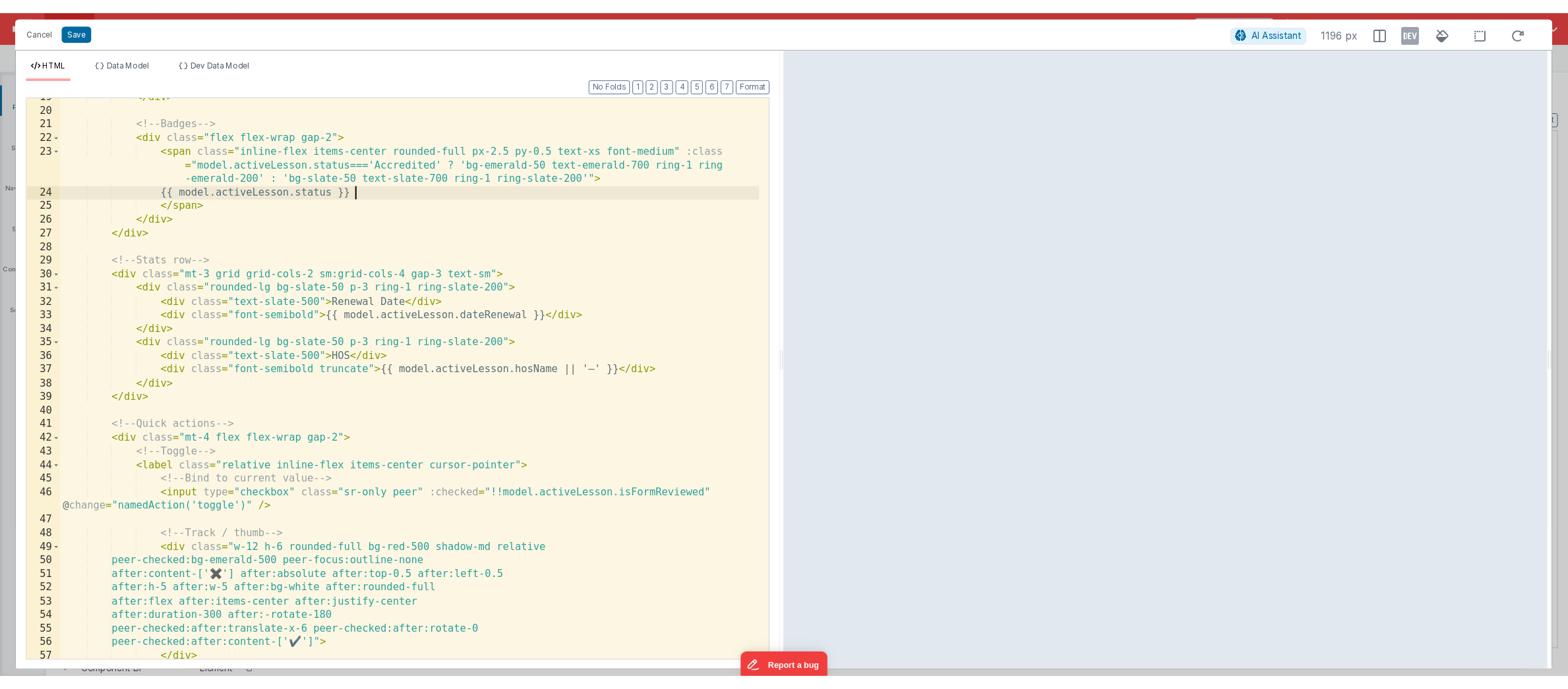
scroll to position [275, 0]
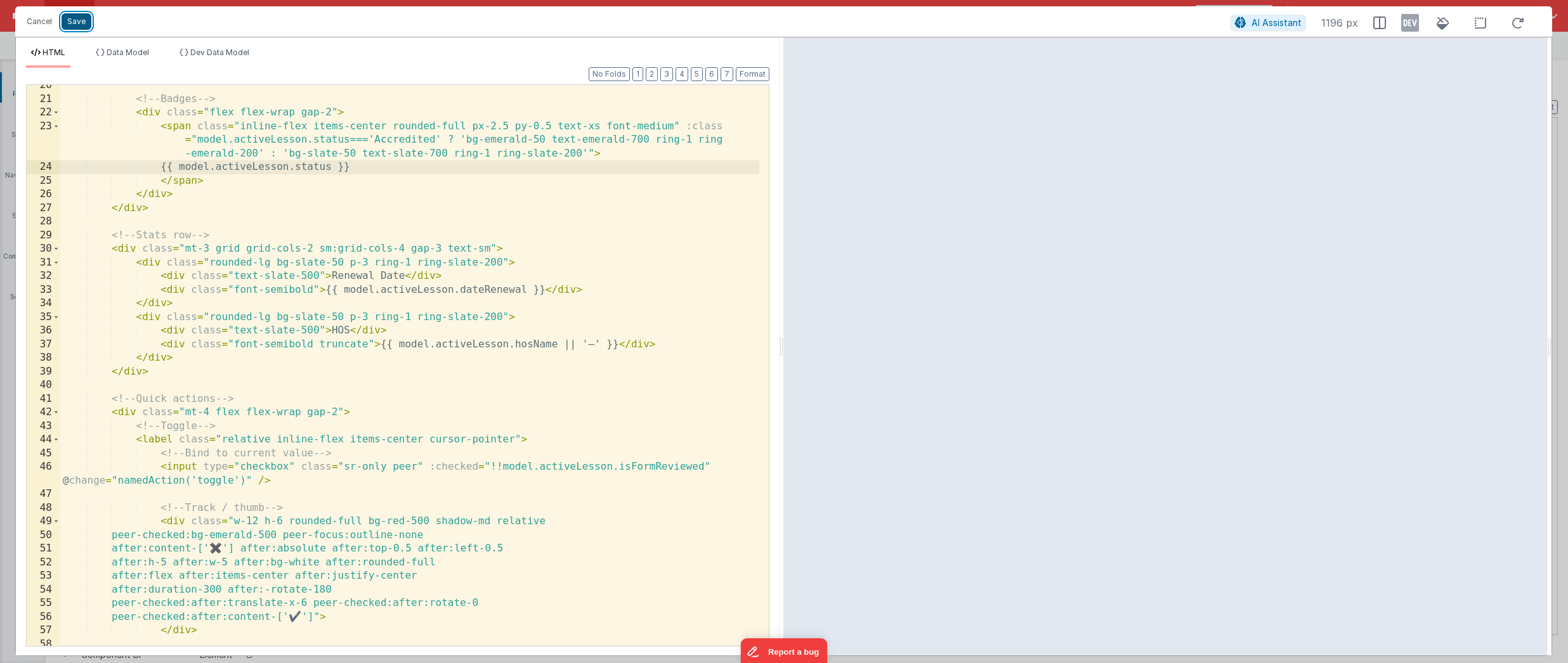
click at [73, 24] on button "Save" at bounding box center [76, 22] width 30 height 17
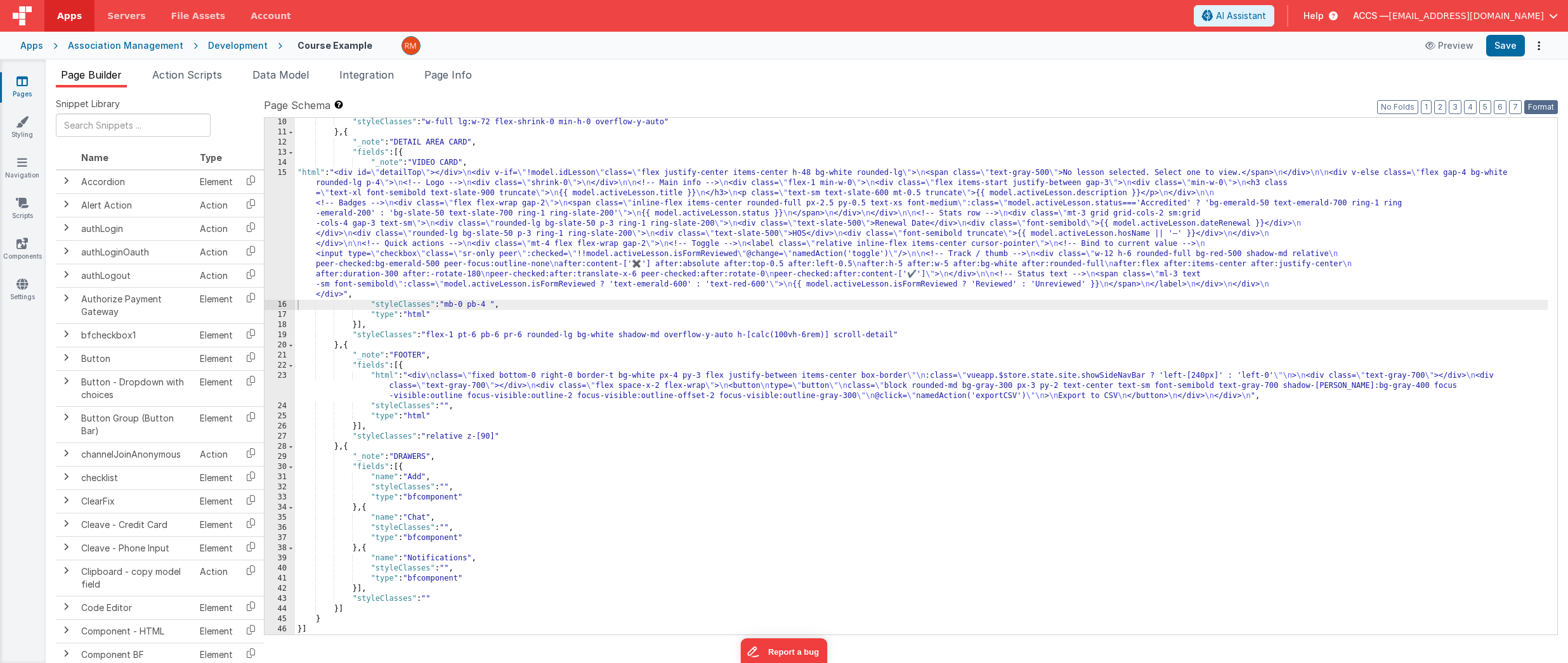
click at [1472, 105] on button "Format" at bounding box center [1541, 107] width 34 height 14
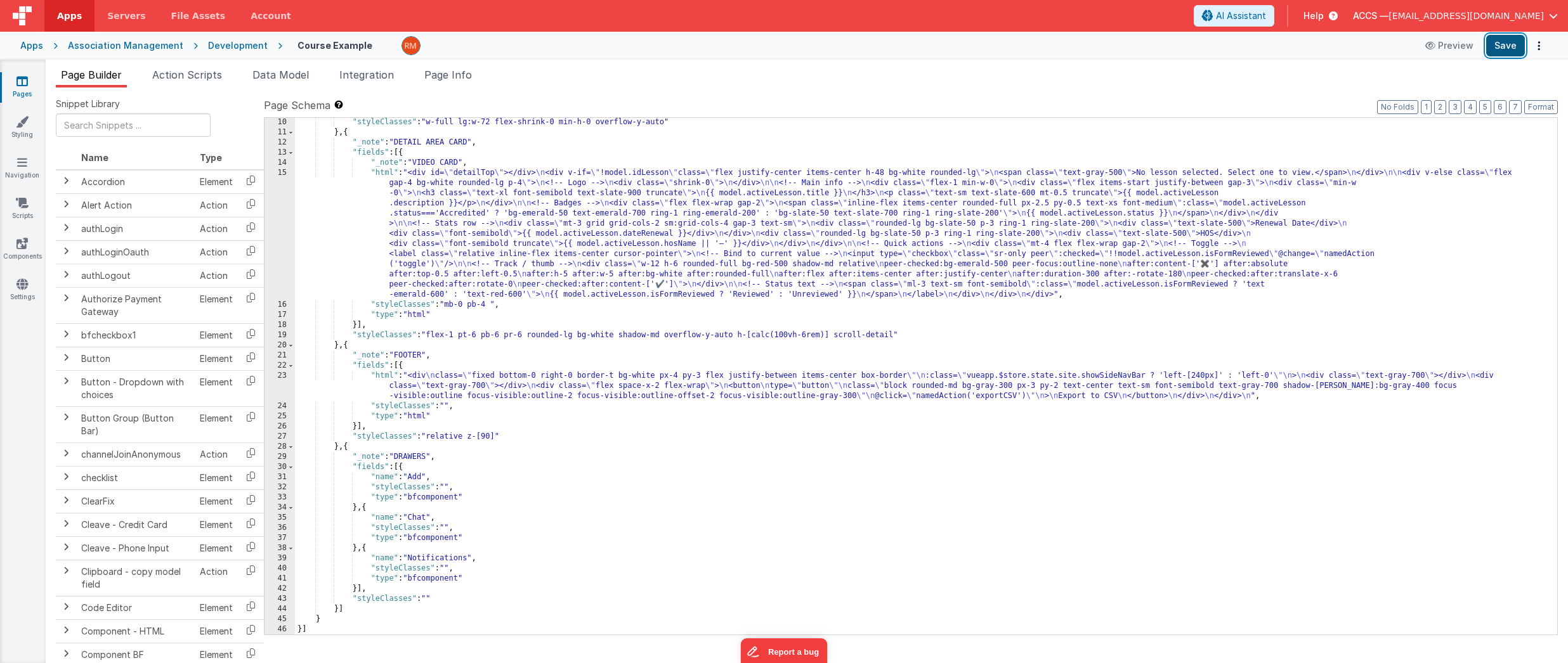
click at [1472, 49] on button "Save" at bounding box center [1506, 46] width 39 height 22
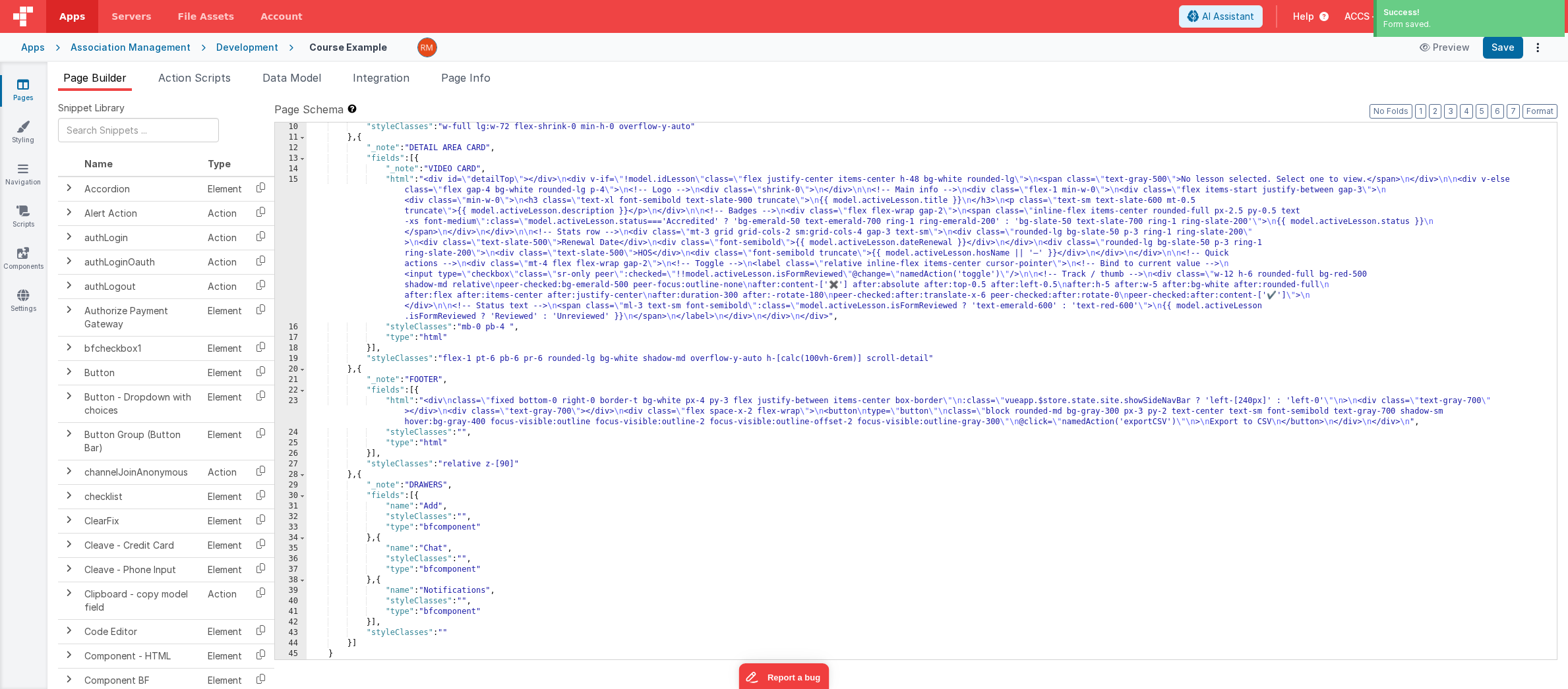
scroll to position [169, 0]
click at [608, 287] on div ""styleClasses" : "w-full lg:w-72 flex-shrink-0 min-h-0 overflow-y-auto" } , { "…" at bounding box center [927, 401] width 1240 height 558
click at [565, 267] on div ""styleClasses" : "w-full lg:w-72 flex-shrink-0 min-h-0 overflow-y-auto" } , { "…" at bounding box center [927, 401] width 1240 height 558
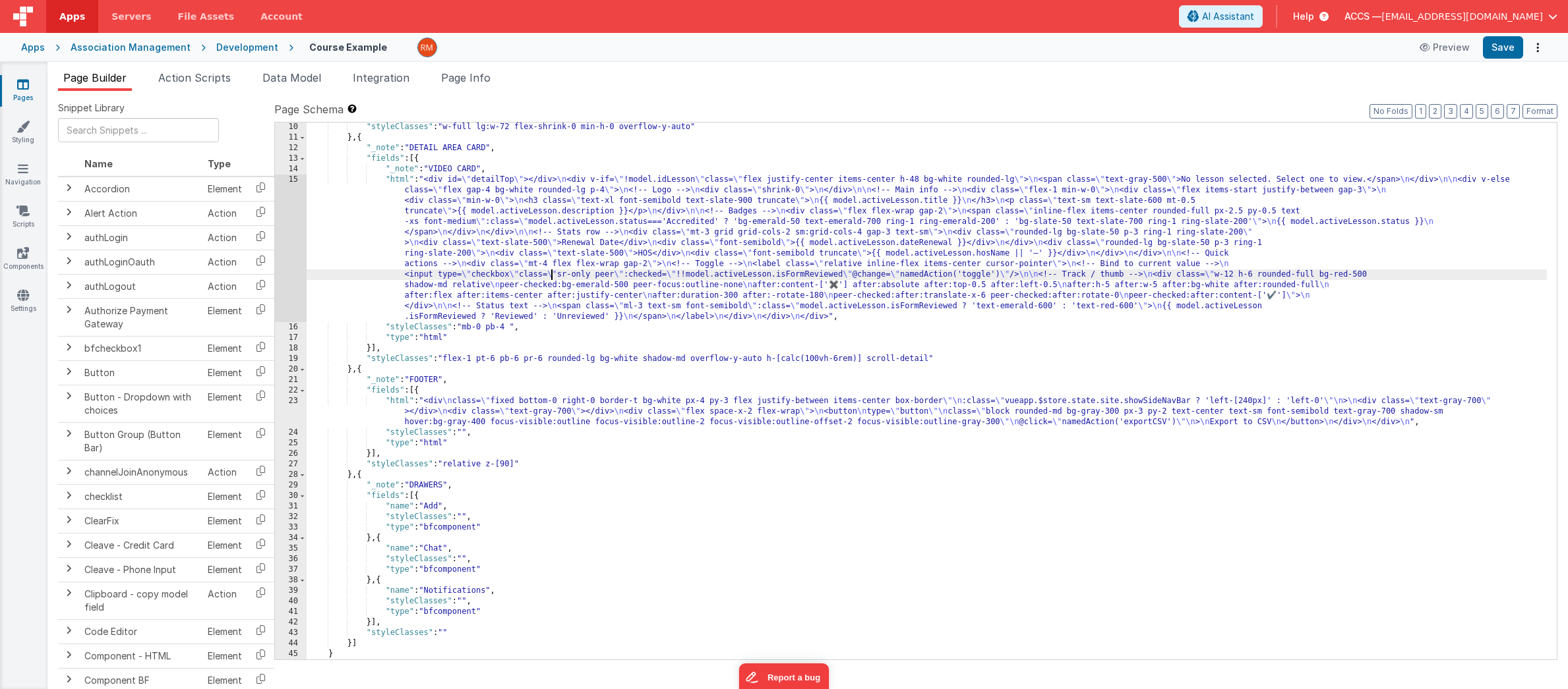
click at [552, 272] on div ""styleClasses" : "w-full lg:w-72 flex-shrink-0 min-h-0 overflow-y-auto" } , { "…" at bounding box center [927, 401] width 1240 height 558
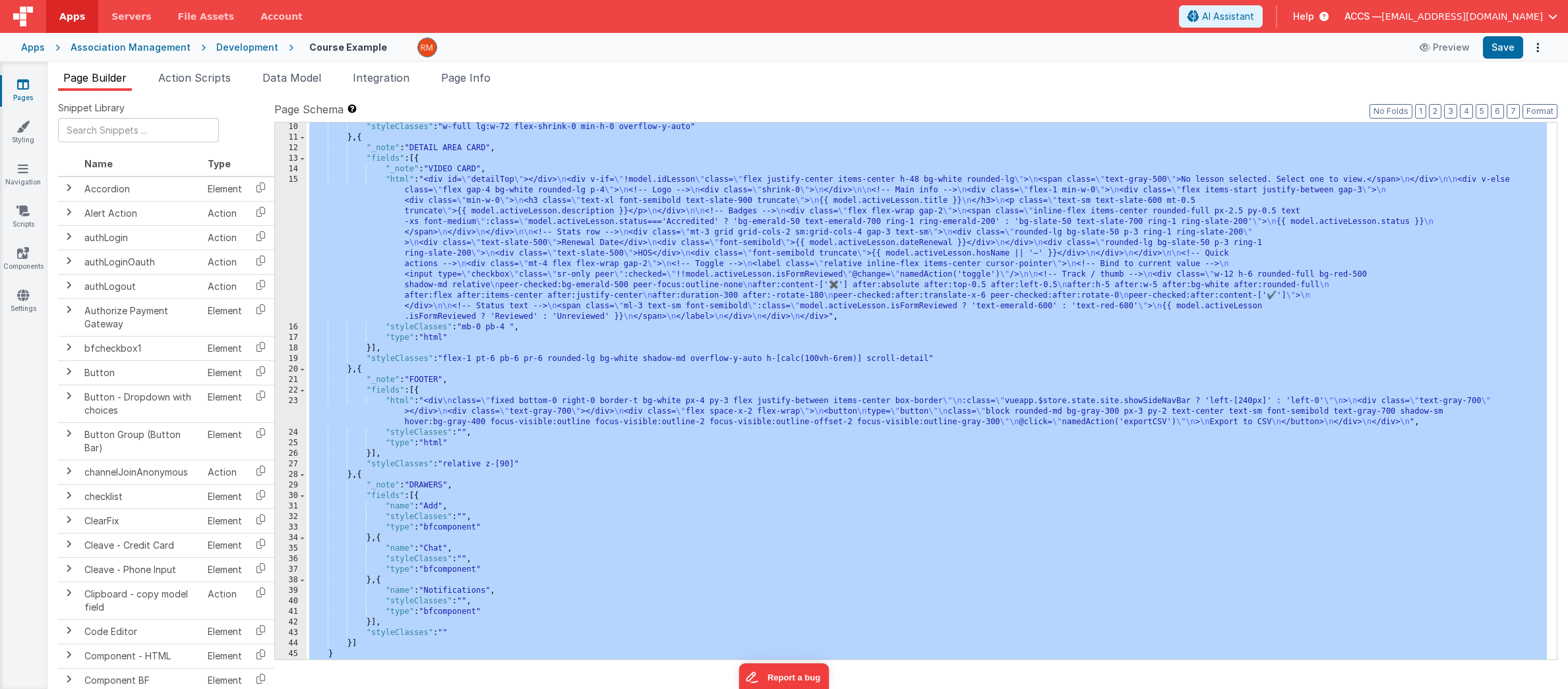
click at [469, 400] on div ""styleClasses" : "w-full lg:w-72 flex-shrink-0 min-h-0 overflow-y-auto" } , { "…" at bounding box center [927, 401] width 1240 height 558
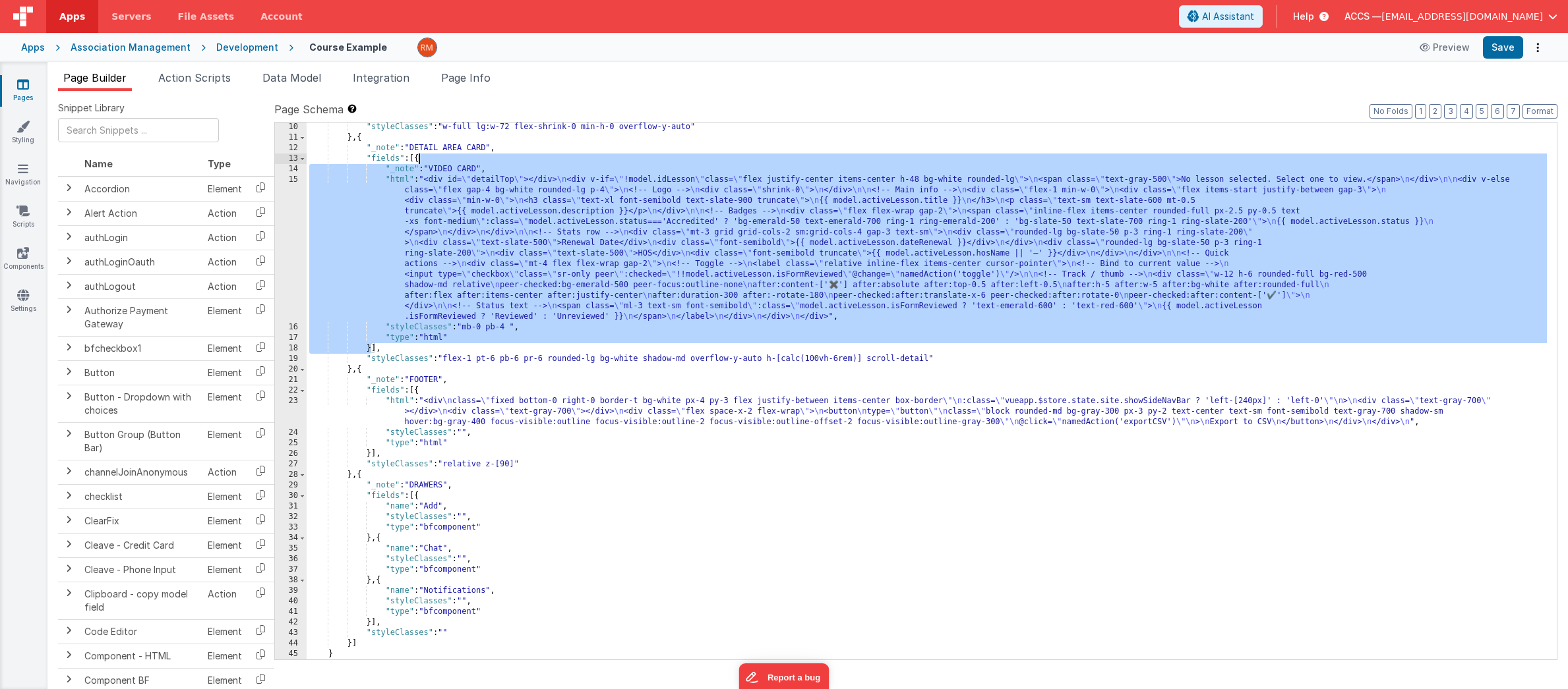
drag, startPoint x: 371, startPoint y: 352, endPoint x: 418, endPoint y: 163, distance: 194.8
click at [418, 163] on div ""styleClasses" : "w-full lg:w-72 flex-shrink-0 min-h-0 overflow-y-auto" } , { "…" at bounding box center [927, 401] width 1240 height 558
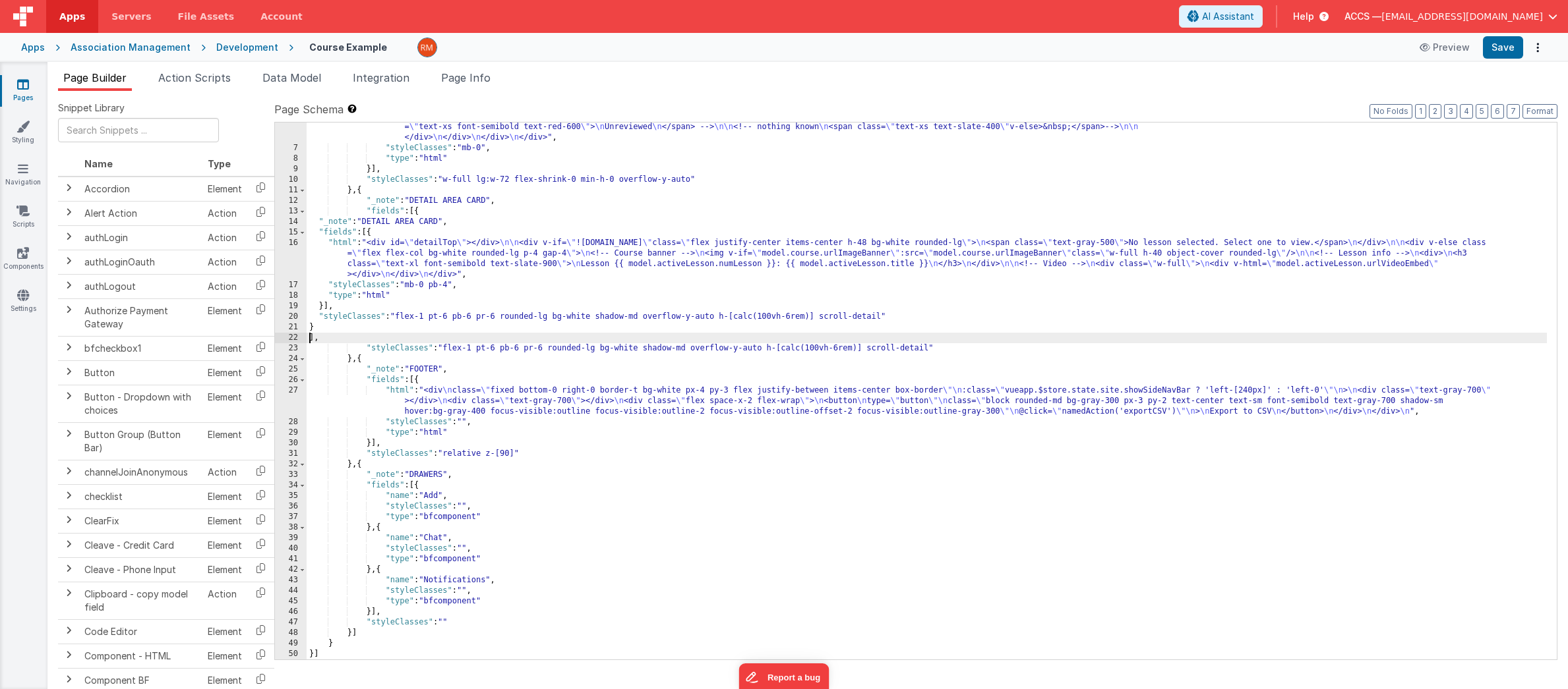
scroll to position [117, 0]
click at [1530, 110] on button "Format" at bounding box center [1540, 111] width 35 height 15
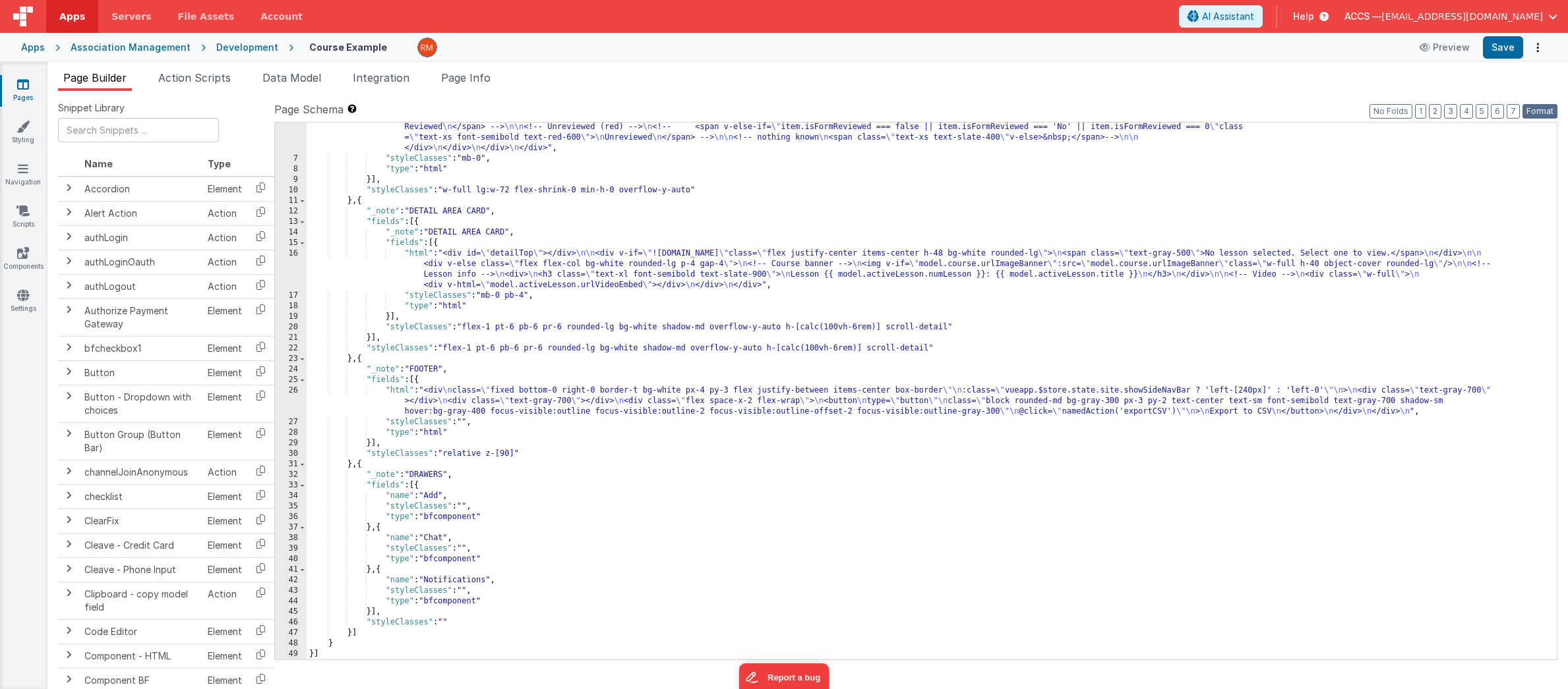
scroll to position [106, 0]
click at [1508, 53] on button "Save" at bounding box center [1503, 47] width 40 height 23
click at [480, 81] on span "Page Info" at bounding box center [466, 77] width 49 height 13
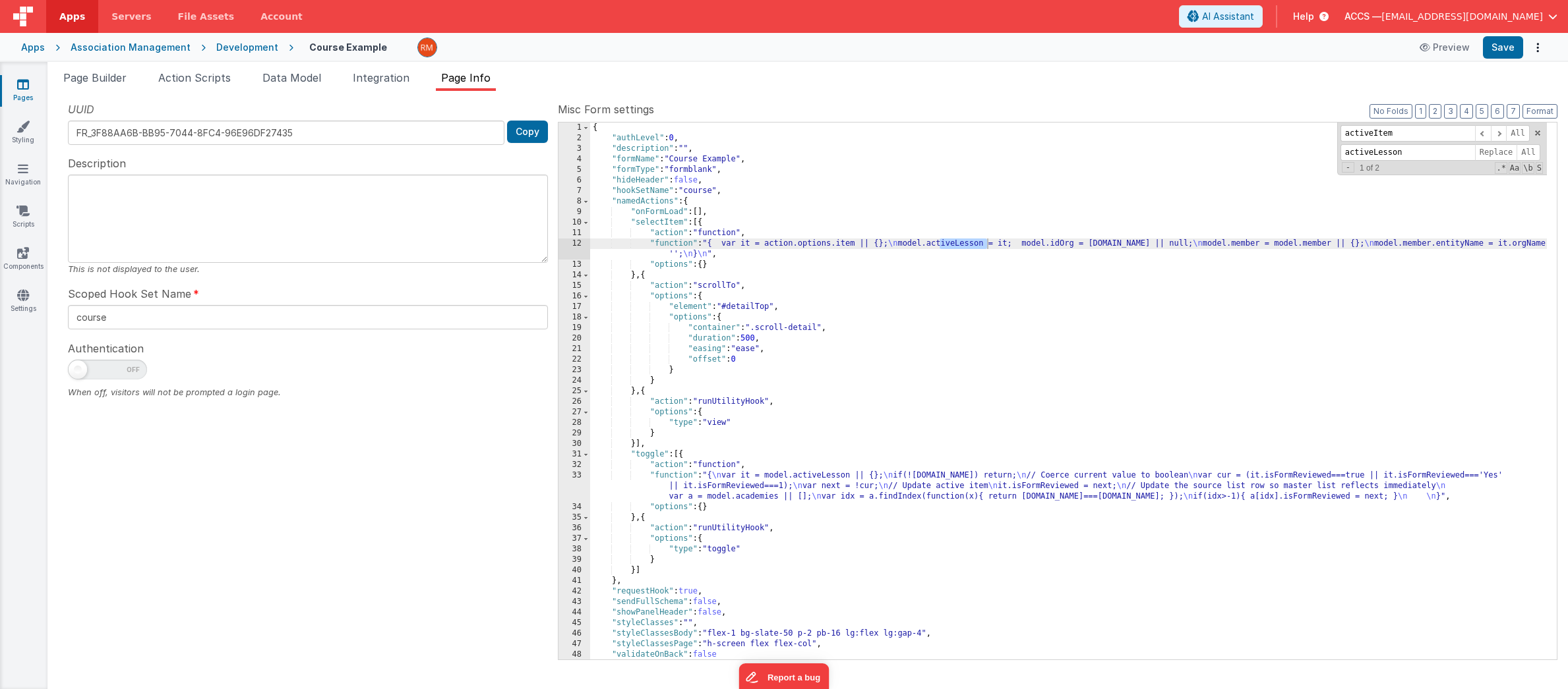
click at [78, 372] on span at bounding box center [77, 369] width 18 height 18
click at [78, 372] on input "checkbox" at bounding box center [73, 368] width 11 height 11
checkbox input "true"
click at [1503, 47] on button "Save" at bounding box center [1503, 47] width 40 height 23
click at [582, 225] on span at bounding box center [586, 223] width 7 height 11
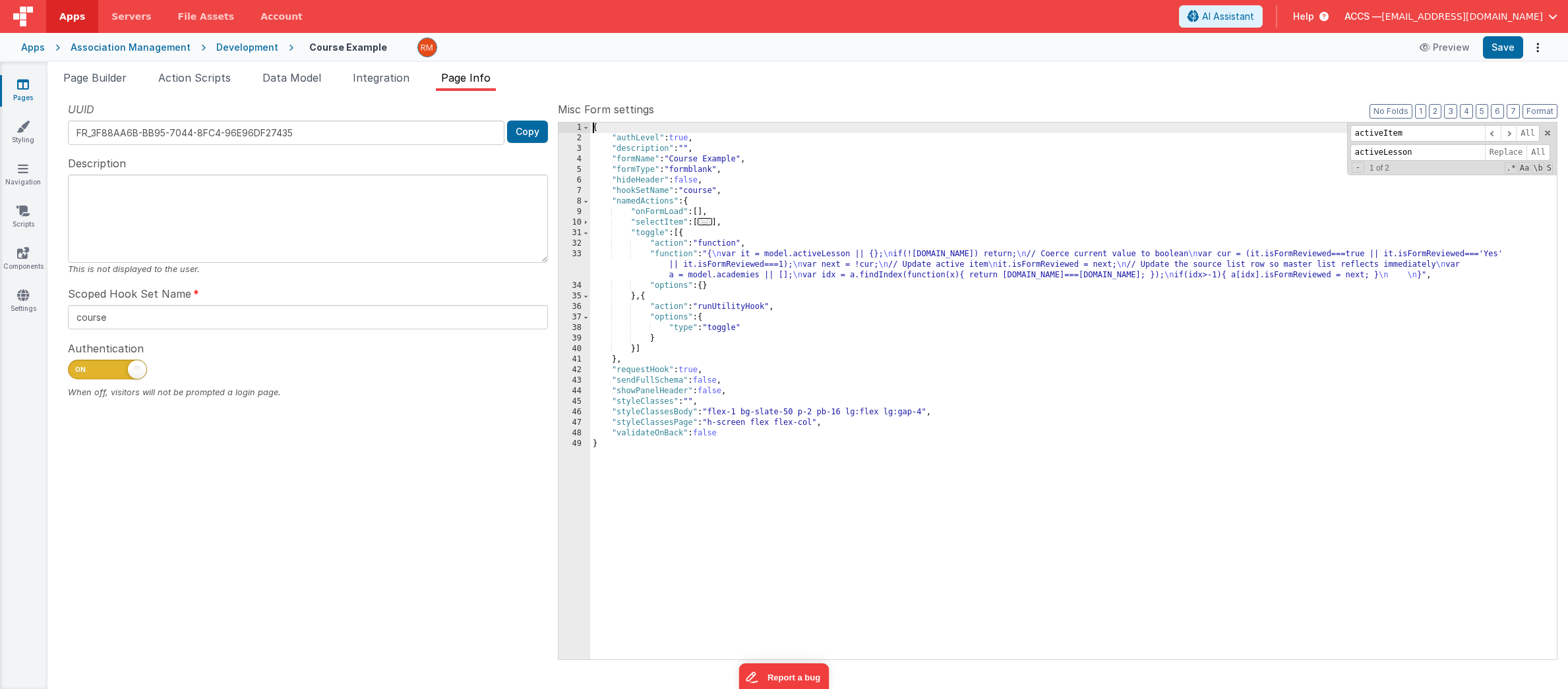
click at [684, 224] on div "{ "authLevel" : true , "description" : "" , "formName" : "Course Example" , "fo…" at bounding box center [1073, 401] width 966 height 558
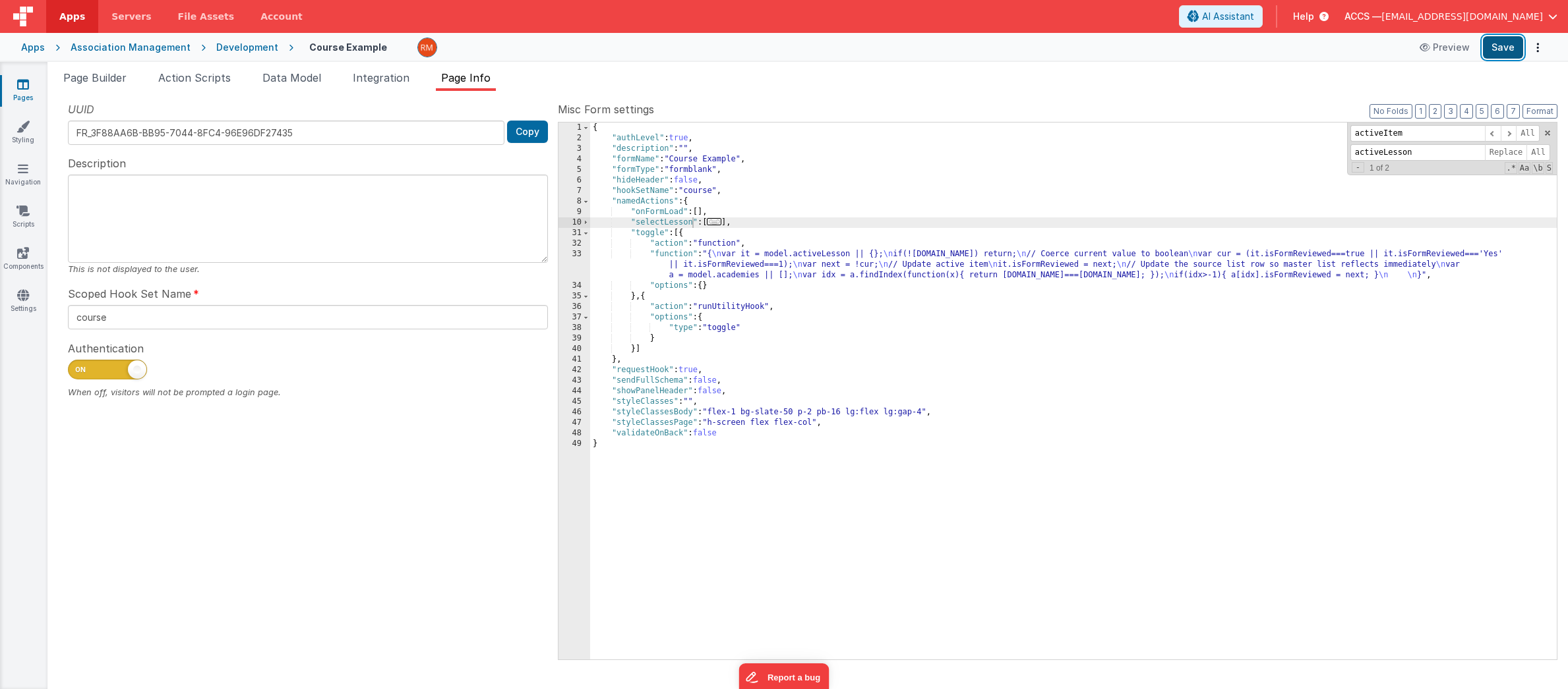
click at [1502, 46] on button "Save" at bounding box center [1503, 47] width 40 height 23
click at [119, 80] on span "Page Builder" at bounding box center [95, 77] width 63 height 13
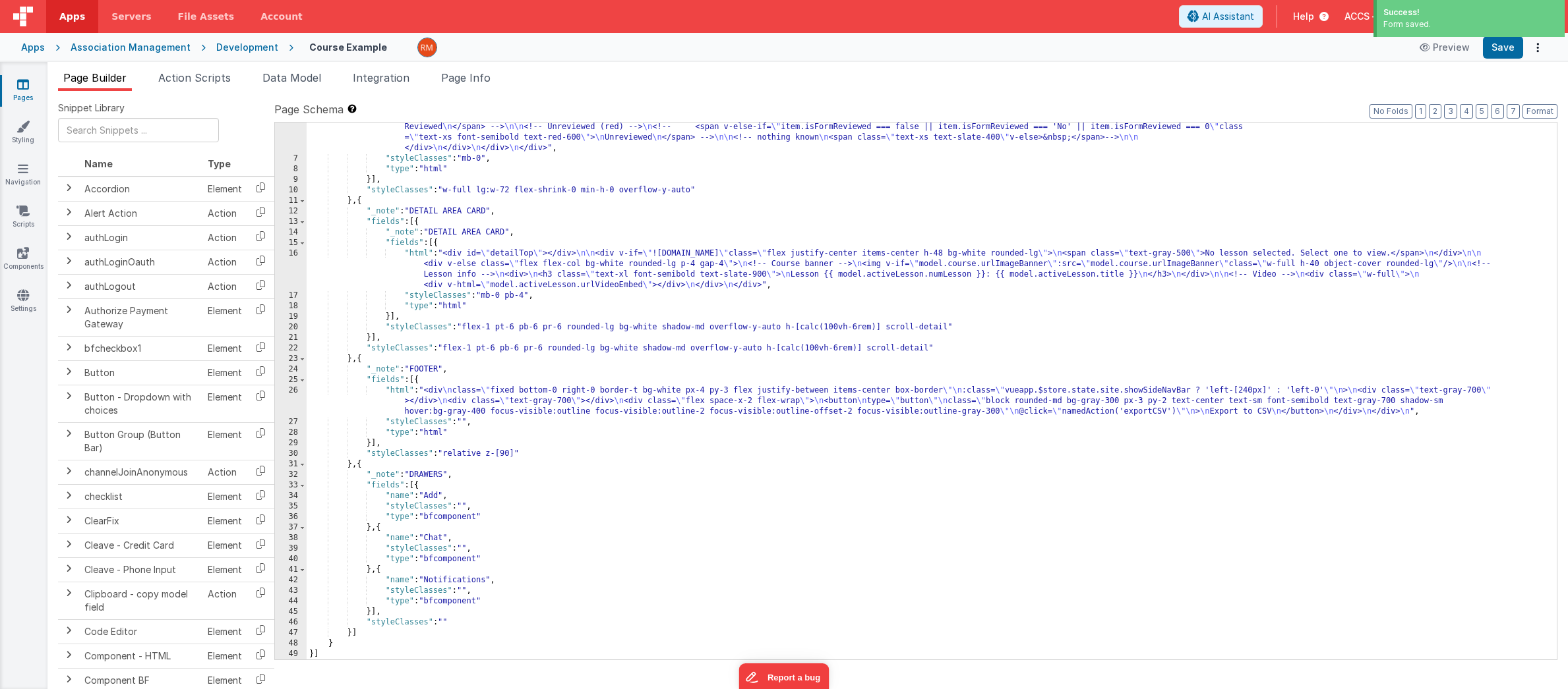
click at [772, 235] on div ""html" : "<div class= \" rounded h-[calc(100vh-6rem)] pb-12 overflow-y-auto no-…" at bounding box center [927, 385] width 1240 height 632
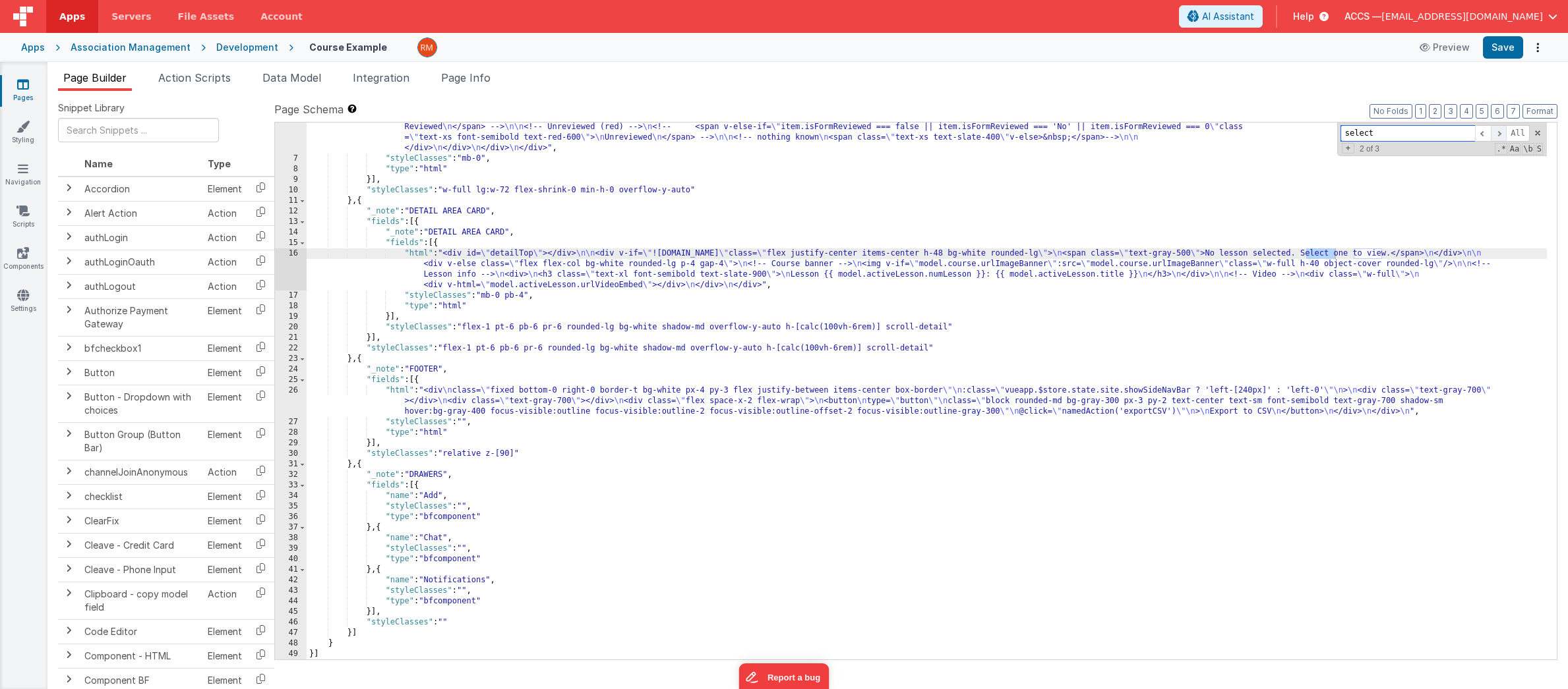
type input "select"
click at [1501, 134] on span at bounding box center [1499, 133] width 16 height 17
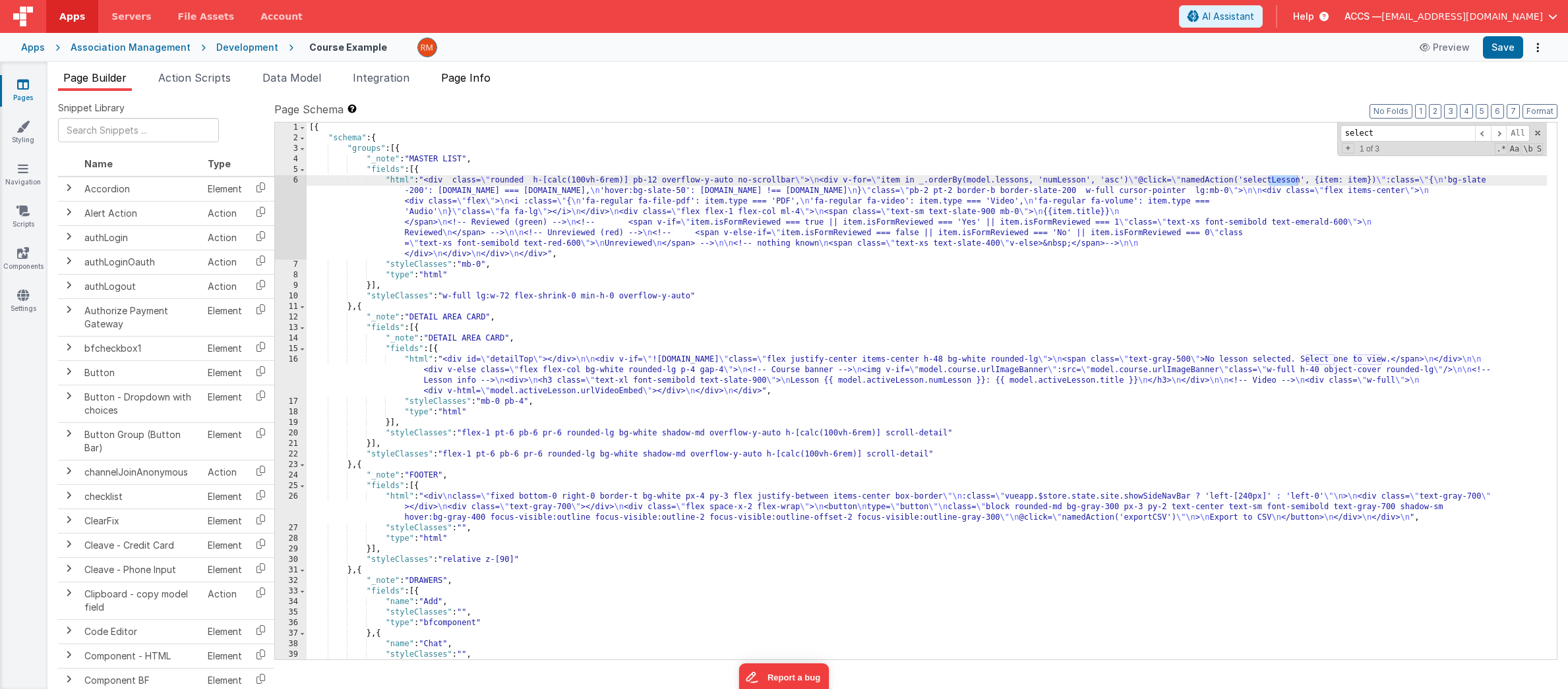
click at [466, 71] on span "Page Info" at bounding box center [466, 77] width 49 height 13
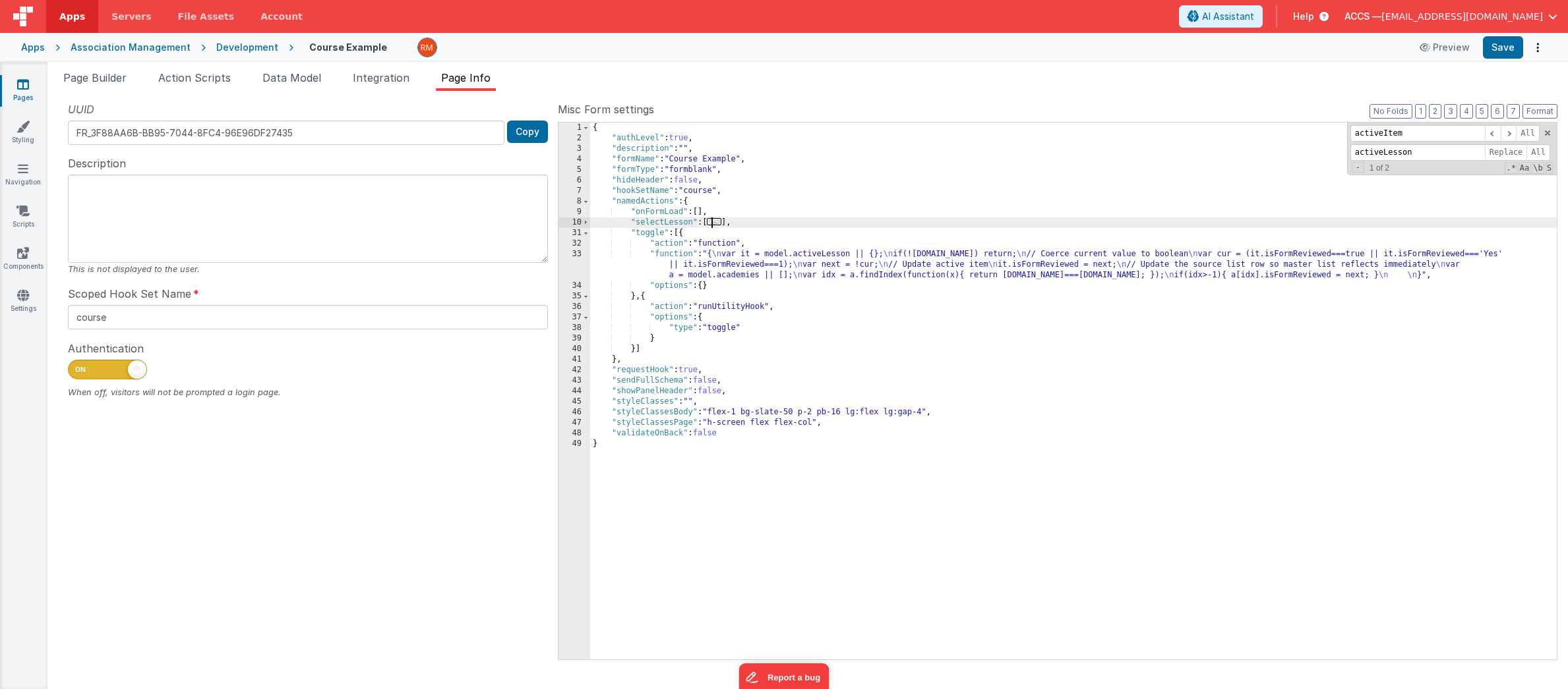
click at [718, 225] on span "..." at bounding box center [714, 222] width 15 height 7
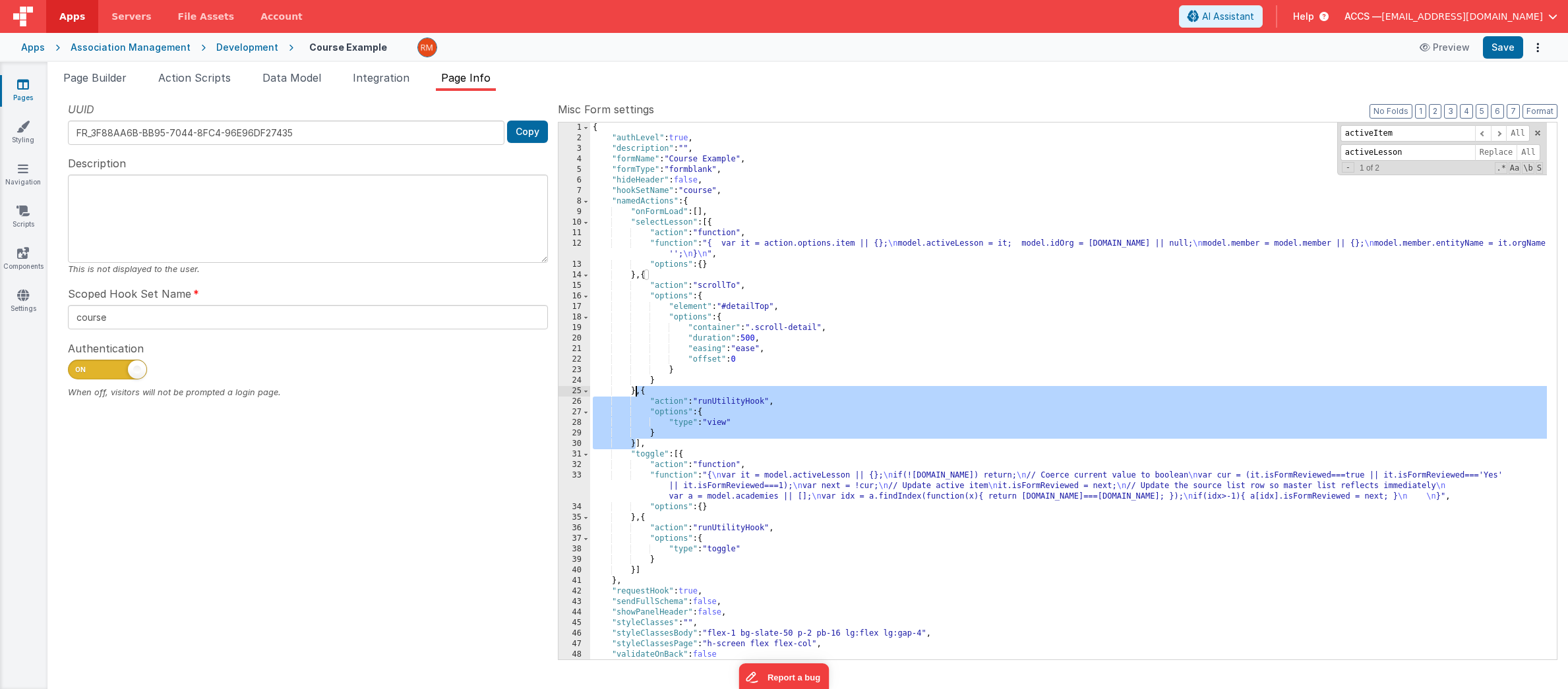
drag, startPoint x: 635, startPoint y: 444, endPoint x: 637, endPoint y: 395, distance: 49.0
click at [637, 395] on div "{ "authLevel" : true , "description" : "" , "formName" : "Course Example" , "fo…" at bounding box center [1068, 401] width 957 height 558
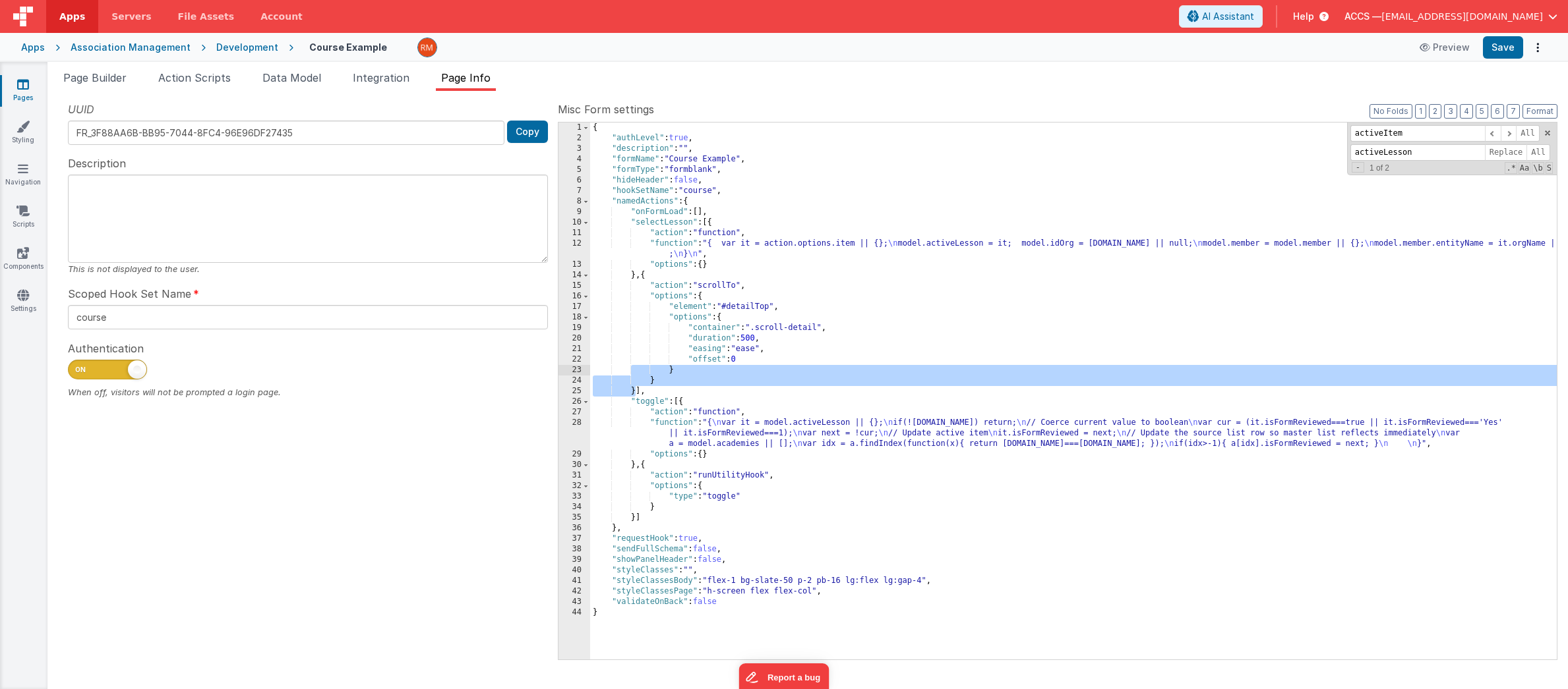
drag, startPoint x: 635, startPoint y: 394, endPoint x: 662, endPoint y: 331, distance: 68.5
click at [631, 366] on div "{ "authLevel" : true , "description" : "" , "formName" : "Course Example" , "fo…" at bounding box center [1073, 401] width 966 height 558
click at [670, 244] on div "{ "authLevel" : true , "description" : "" , "formName" : "Course Example" , "fo…" at bounding box center [1073, 401] width 966 height 558
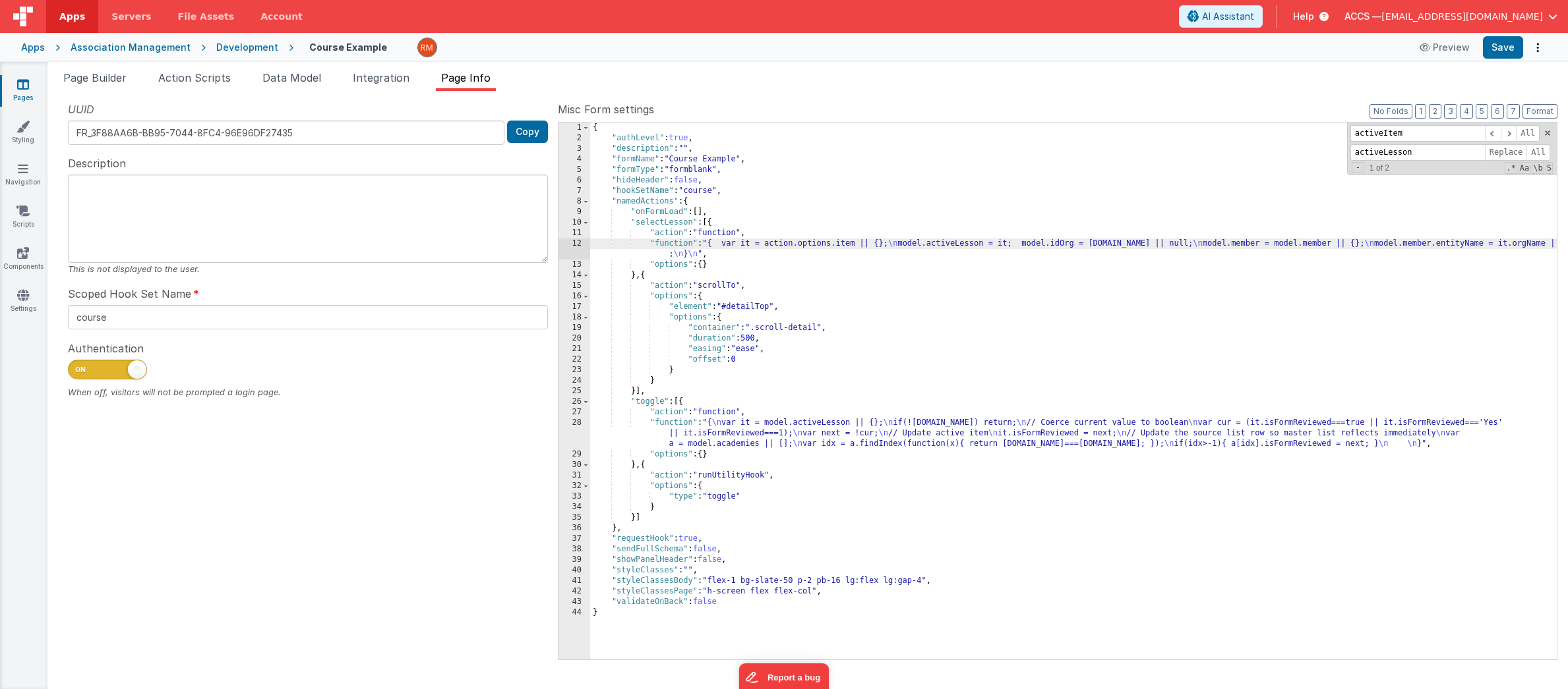
click at [576, 244] on div "12" at bounding box center [574, 249] width 32 height 21
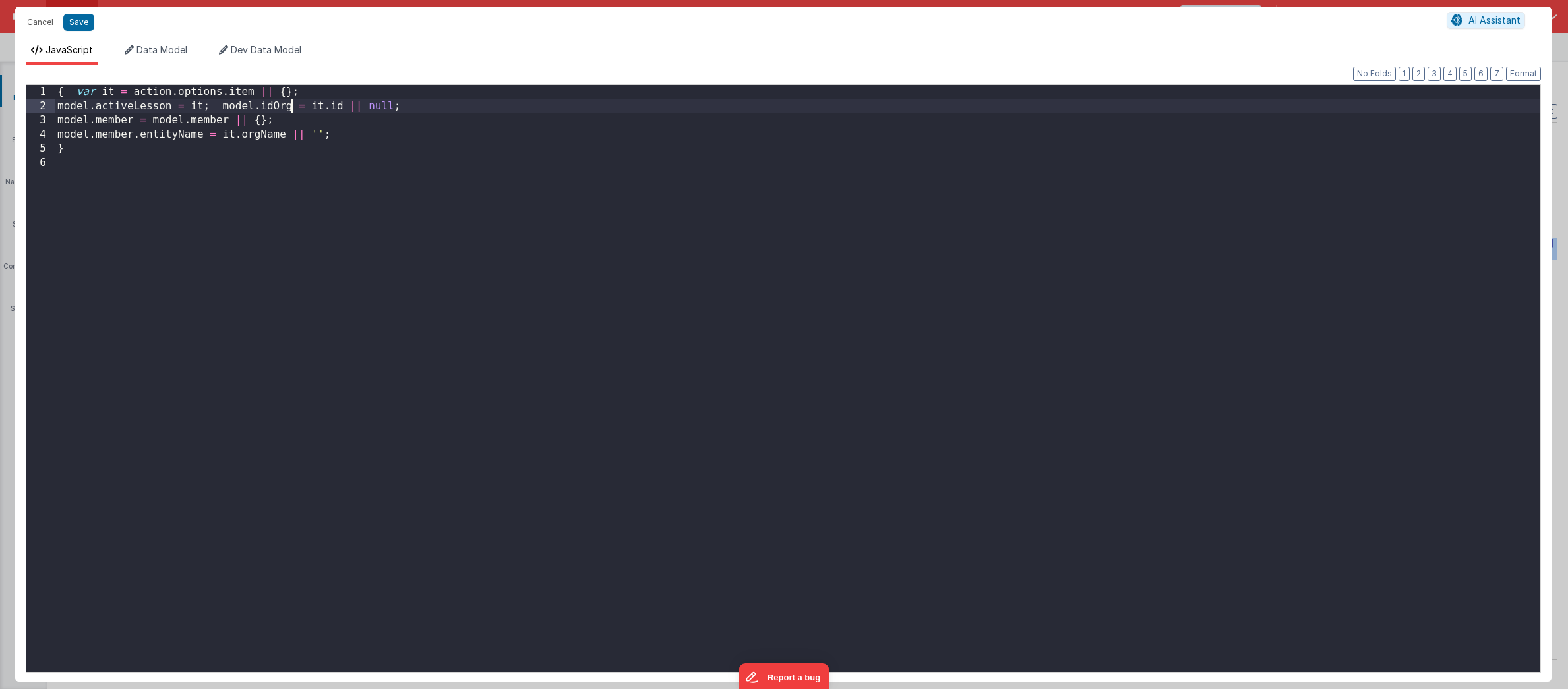
click at [289, 108] on div "{ var it = action . options . item || { } ; model . activeLesson = it ; model .…" at bounding box center [797, 393] width 1486 height 615
click at [132, 122] on div "{ var it = action . options . item || { } ; model . activeLesson = it ; model .…" at bounding box center [797, 393] width 1486 height 615
click at [229, 121] on div "{ var it = action . options . item || { } ; model . activeLesson = it ; model .…" at bounding box center [797, 393] width 1486 height 615
click at [132, 134] on div "{ var it = action . options . item || { } ; model . activeLesson = it ; model .…" at bounding box center [797, 393] width 1486 height 615
drag, startPoint x: 203, startPoint y: 137, endPoint x: 142, endPoint y: 139, distance: 61.0
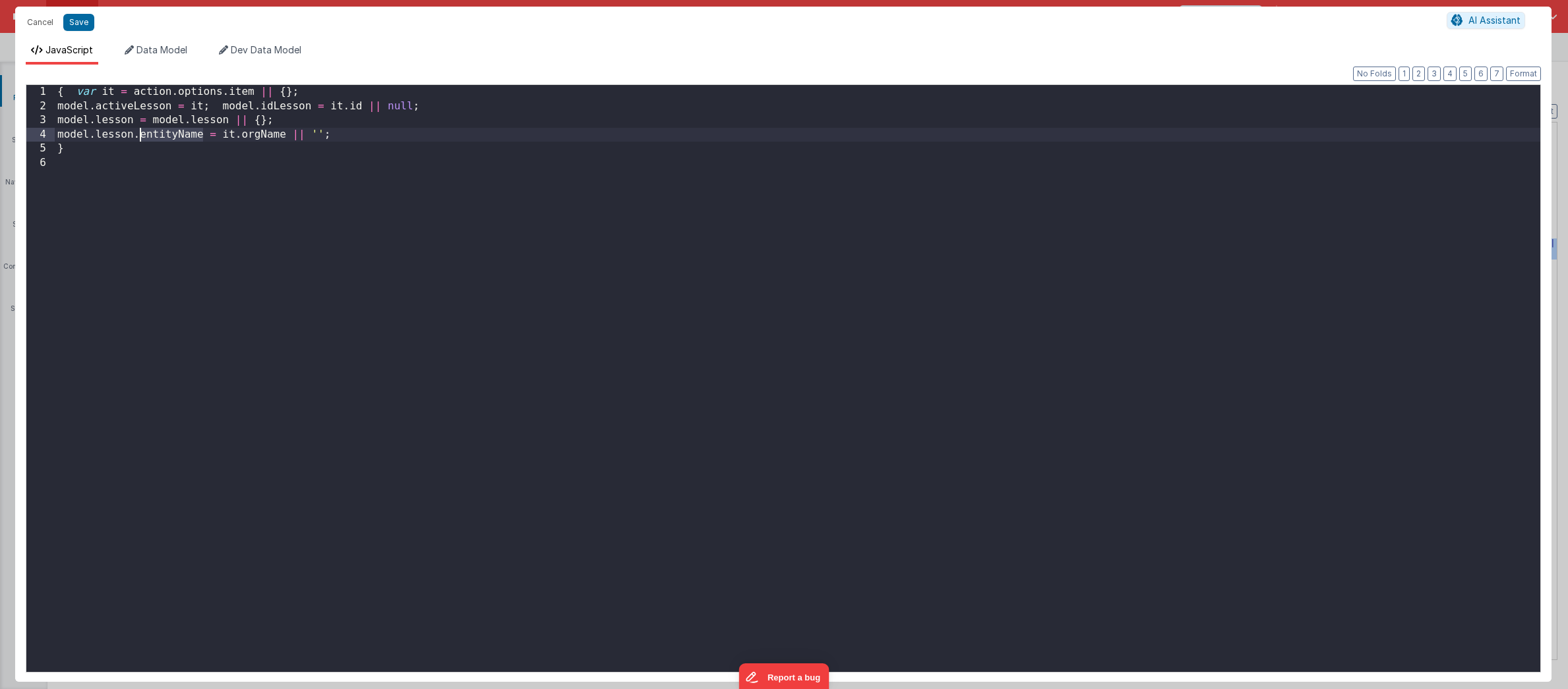
click at [142, 138] on div "{ var it = action . options . item || { } ; model . activeLesson = it ; model .…" at bounding box center [797, 393] width 1486 height 615
click at [253, 134] on div "{ var it = action . options . item || { } ; model . activeLesson = it ; model .…" at bounding box center [797, 393] width 1486 height 615
click at [78, 30] on button "Save" at bounding box center [78, 23] width 31 height 18
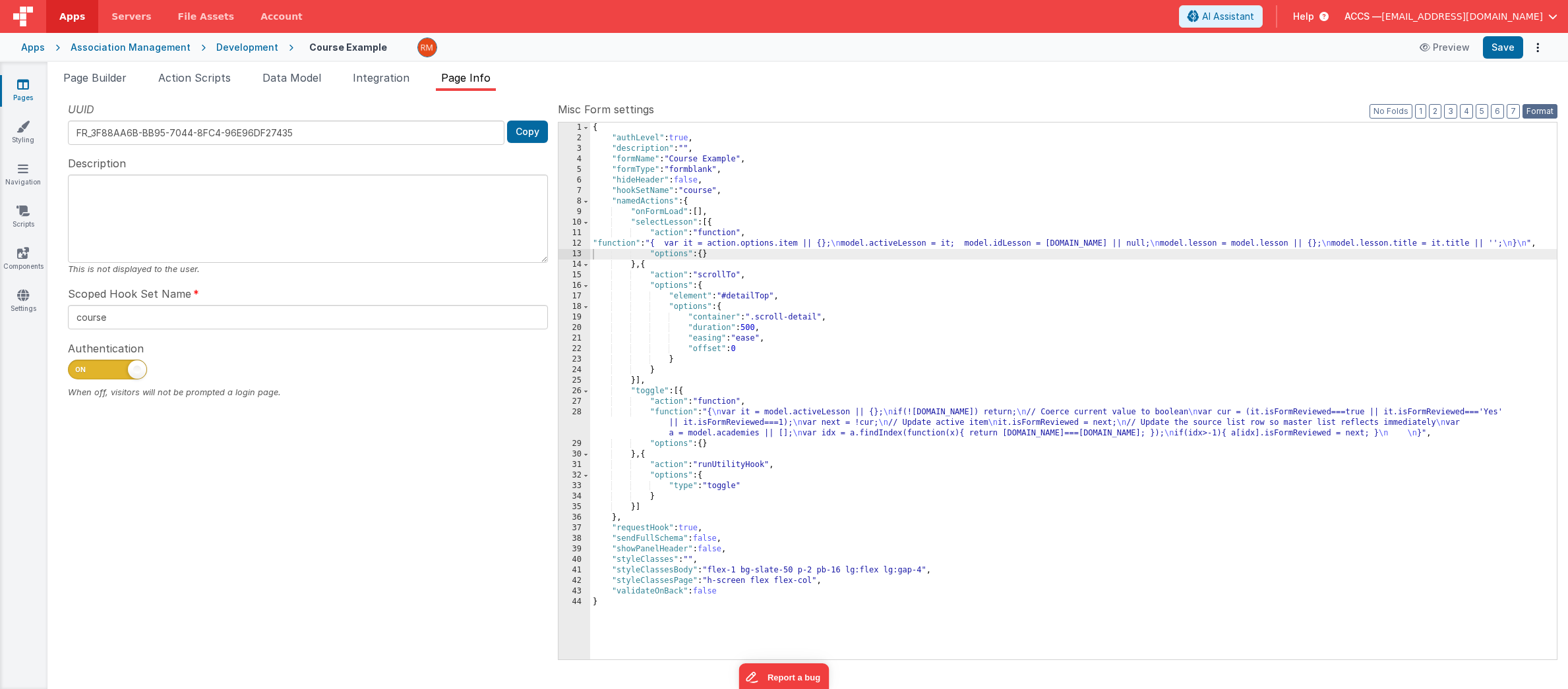
drag, startPoint x: 1543, startPoint y: 116, endPoint x: 1529, endPoint y: 67, distance: 51.0
click at [1530, 115] on button "Format" at bounding box center [1540, 111] width 35 height 15
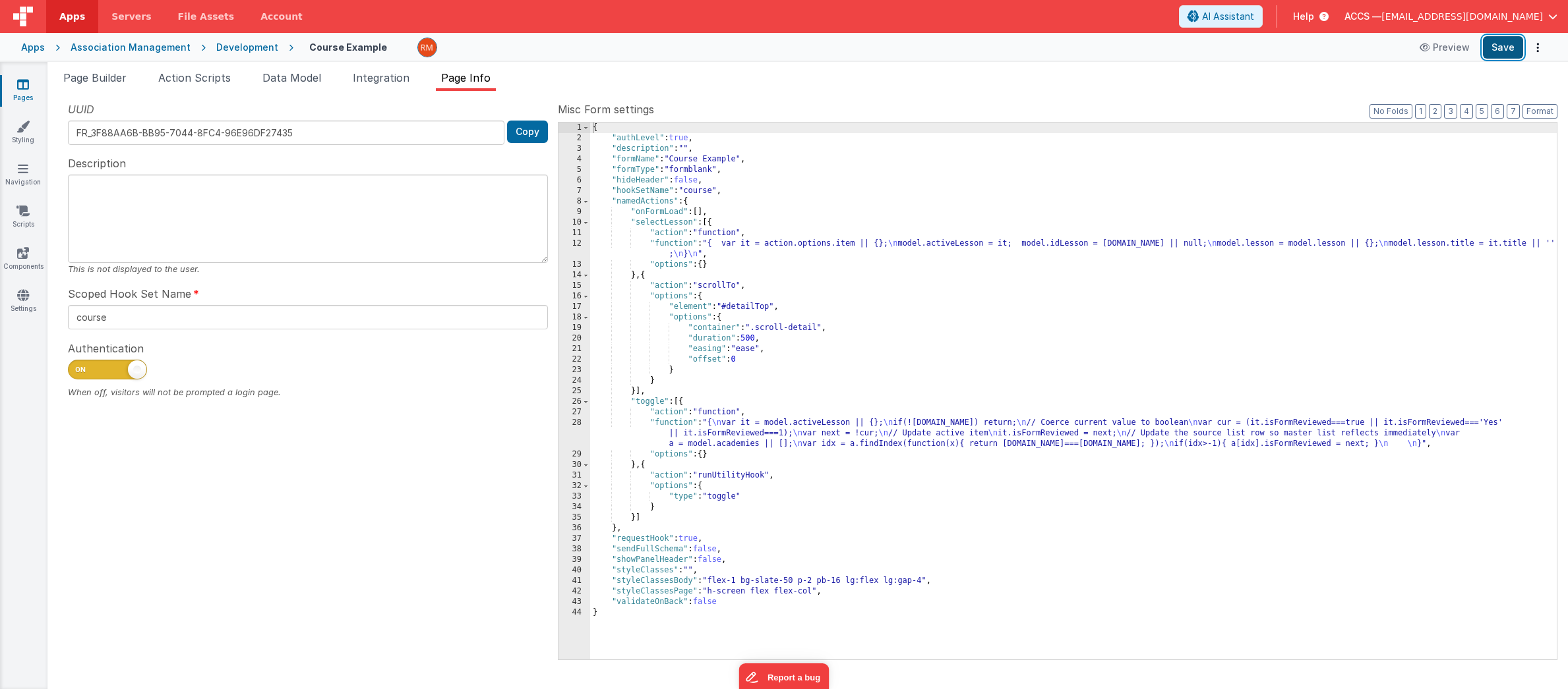
click at [1513, 48] on button "Save" at bounding box center [1503, 47] width 40 height 23
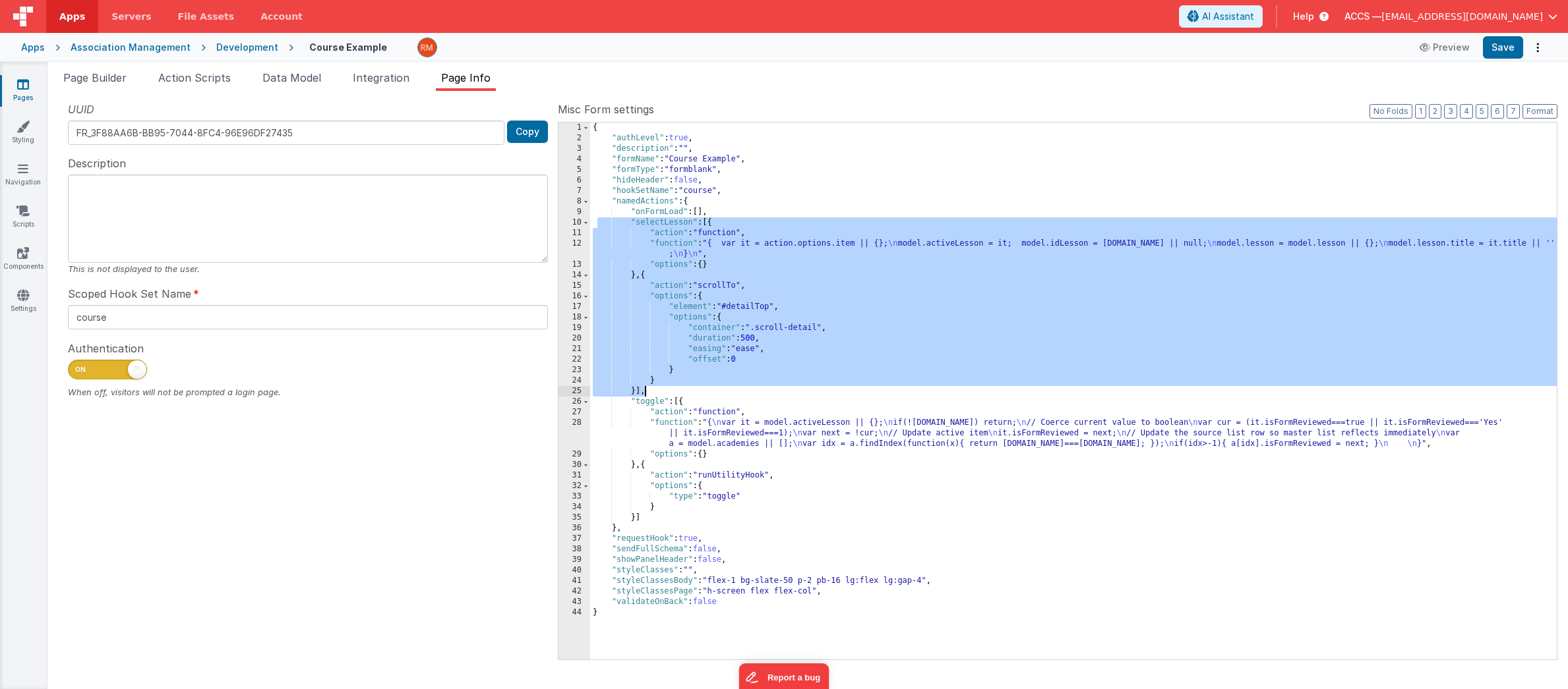
drag, startPoint x: 596, startPoint y: 223, endPoint x: 692, endPoint y: 387, distance: 190.0
click at [690, 387] on div "{ "authLevel" : true , "description" : "" , "formName" : "Course Example" , "fo…" at bounding box center [1073, 401] width 966 height 558
click at [107, 75] on span "Page Builder" at bounding box center [95, 77] width 63 height 13
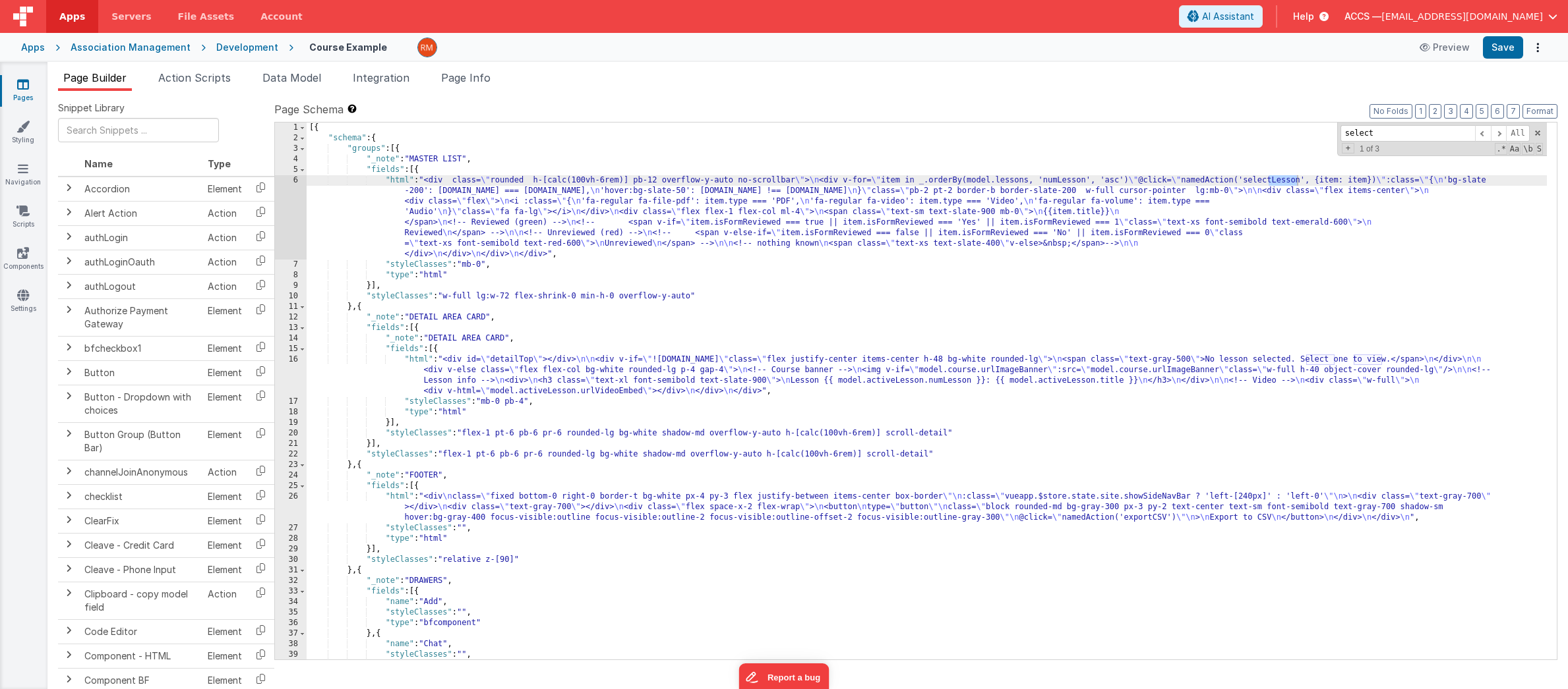
click at [398, 180] on div "[{ "schema" : { "groups" : [{ "_note" : "MASTER LIST" , "fields" : [{ "html" : …" at bounding box center [927, 401] width 1240 height 558
click at [296, 180] on div "6" at bounding box center [291, 217] width 32 height 84
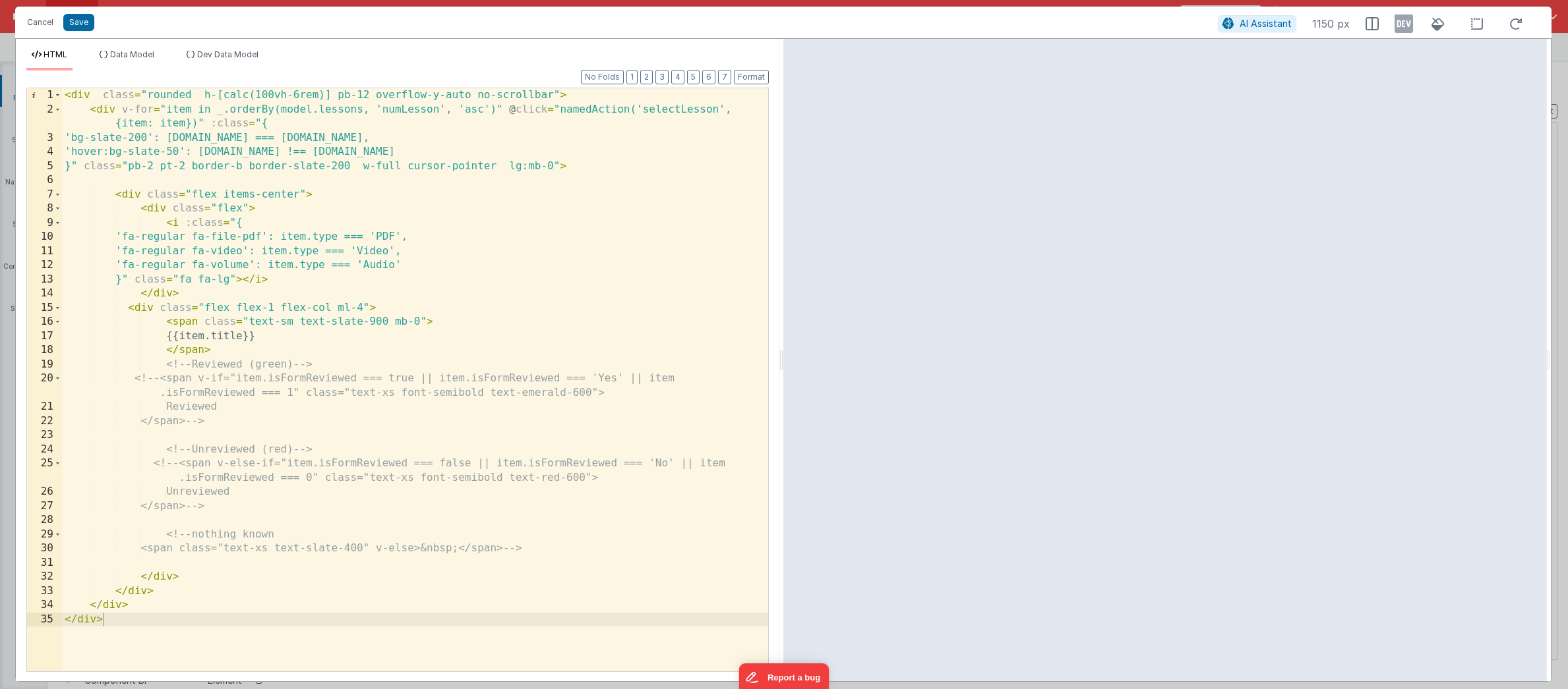
click at [416, 275] on div "< div class = "rounded h-[calc(100vh-6rem)] pb-12 overflow-y-auto no-scrollbar"…" at bounding box center [415, 394] width 706 height 612
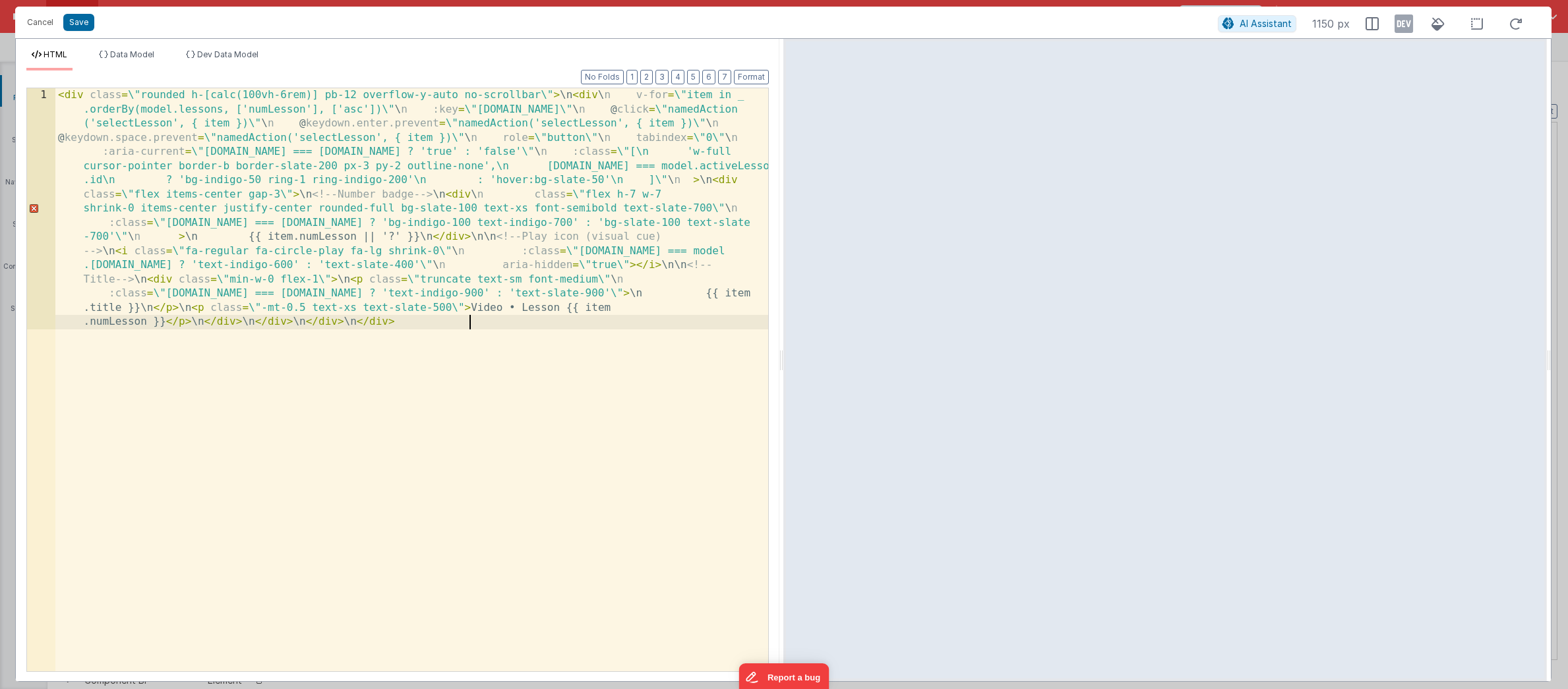
click at [134, 95] on div "< div class = \ "rounded h-[calc(100vh-6rem)] pb-12 overflow-y-auto no-scrollba…" at bounding box center [411, 621] width 713 height 1065
click at [564, 95] on div "< div class = "rounded h-[calc(100vh-6rem)] pb-12 overflow-y-auto no-scrollbar\…" at bounding box center [411, 621] width 713 height 1065
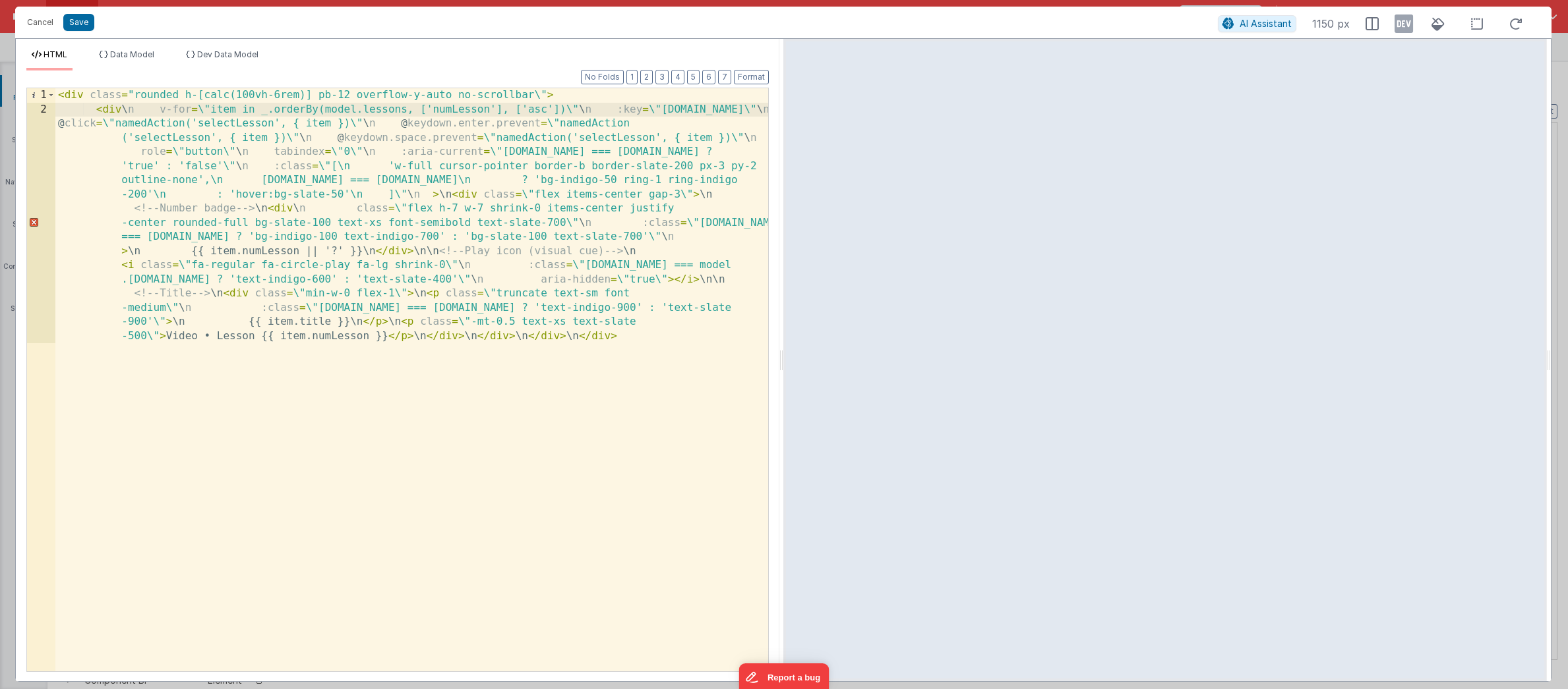
click at [137, 112] on div "< div class = "rounded h-[calc(100vh-6rem)] pb-12 overflow-y-auto no-scrollbar\…" at bounding box center [411, 508] width 713 height 838
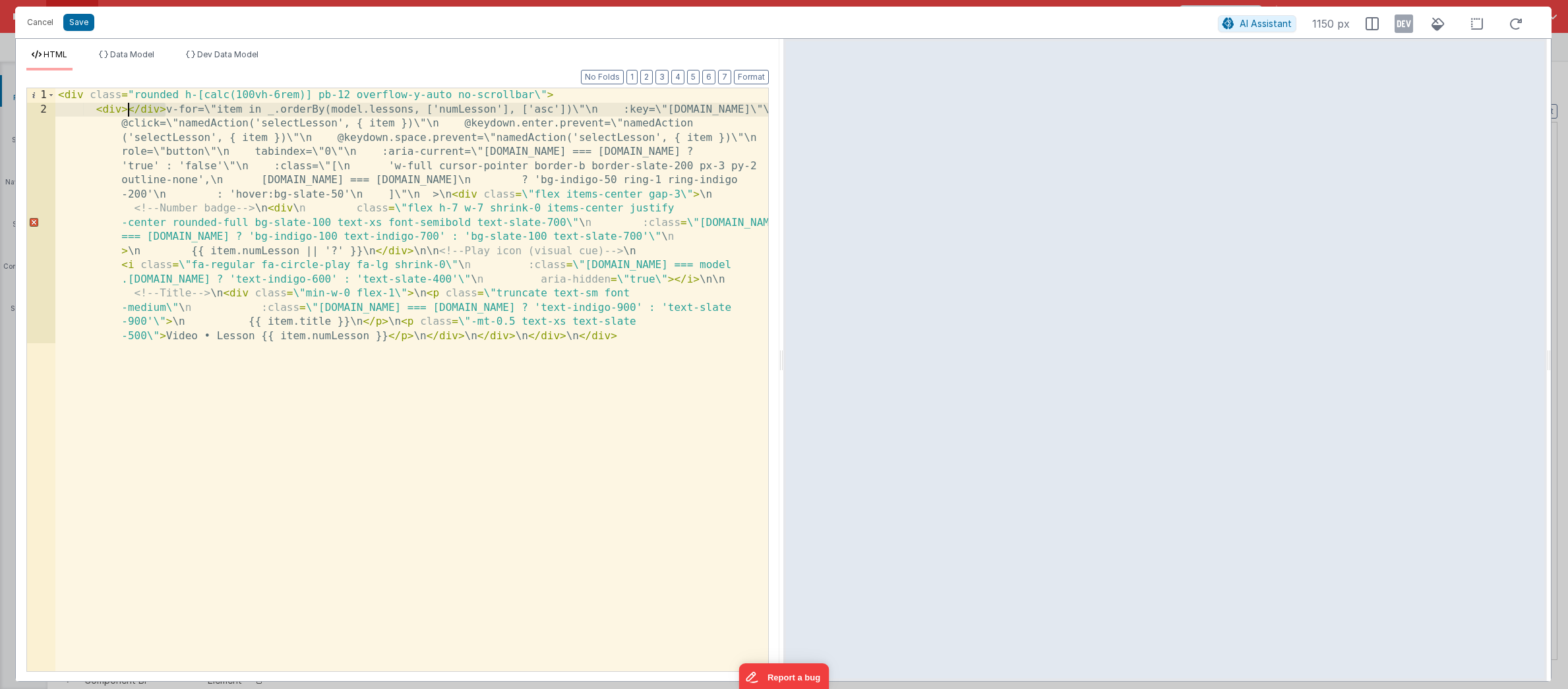
drag, startPoint x: 167, startPoint y: 110, endPoint x: 129, endPoint y: 113, distance: 38.1
click at [129, 113] on div "< div class = "rounded h-[calc(100vh-6rem)] pb-12 overflow-y-auto no-scrollbar\…" at bounding box center [411, 508] width 713 height 838
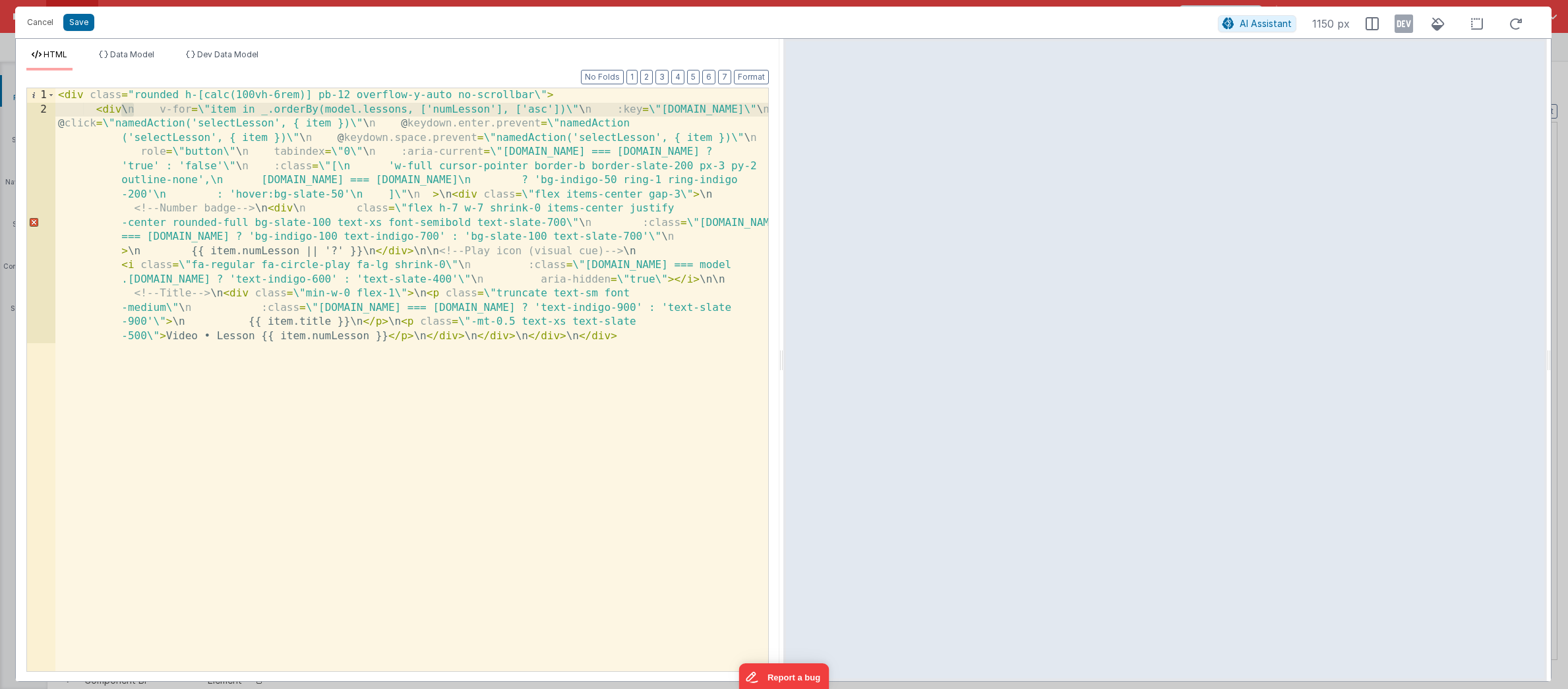
click at [149, 110] on div "< div class = "rounded h-[calc(100vh-6rem)] pb-12 overflow-y-auto no-scrollbar\…" at bounding box center [411, 508] width 713 height 838
click at [141, 112] on div "< div class = "rounded h-[calc(100vh-6rem)] pb-12 overflow-y-auto no-scrollbar\…" at bounding box center [411, 508] width 713 height 838
click at [183, 110] on div "< div class = "rounded h-[calc(100vh-6rem)] pb-12 overflow-y-auto no-scrollbar\…" at bounding box center [411, 508] width 713 height 838
click at [545, 110] on div "< div class = "rounded h-[calc(100vh-6rem)] pb-12 overflow-y-auto no-scrollbar\…" at bounding box center [411, 508] width 713 height 838
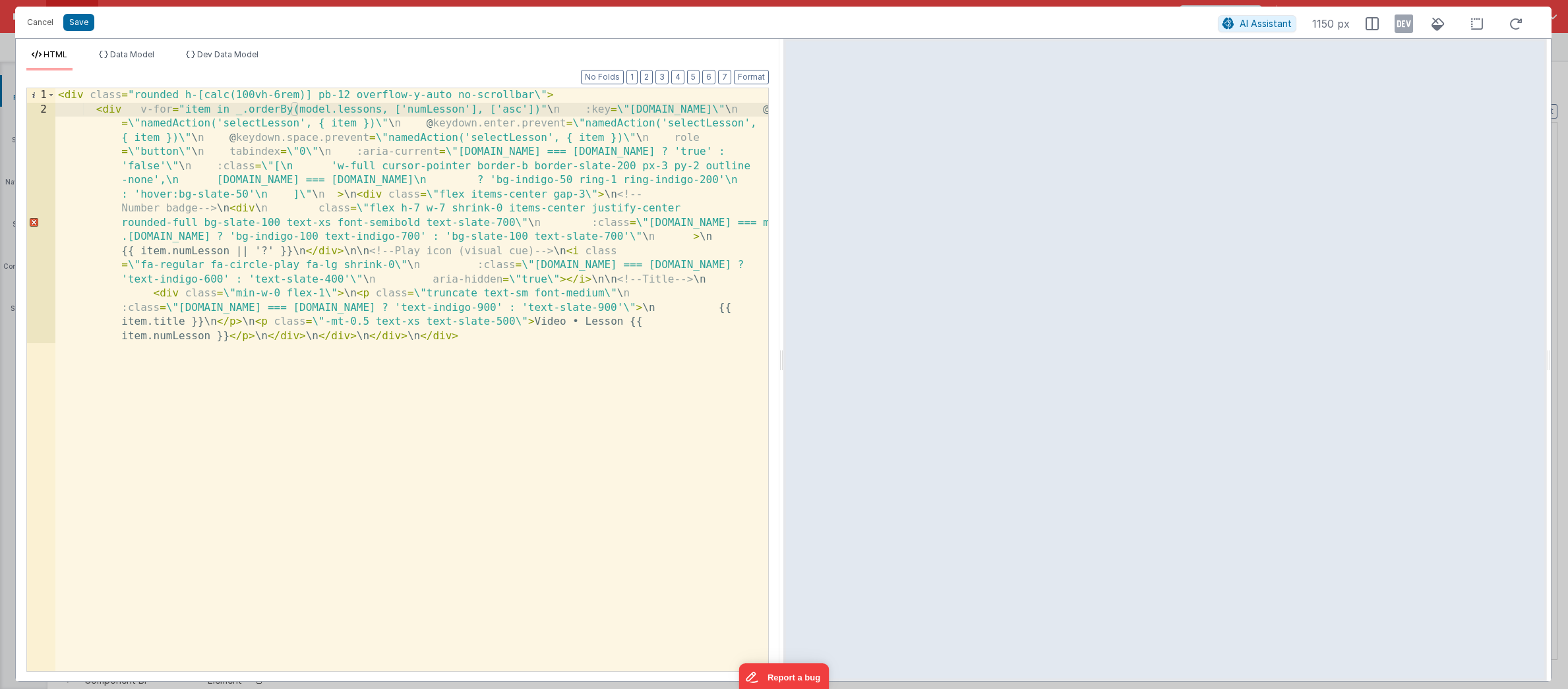
click at [559, 112] on div "< div class = "rounded h-[calc(100vh-6rem)] pb-12 overflow-y-auto no-scrollbar\…" at bounding box center [411, 508] width 713 height 838
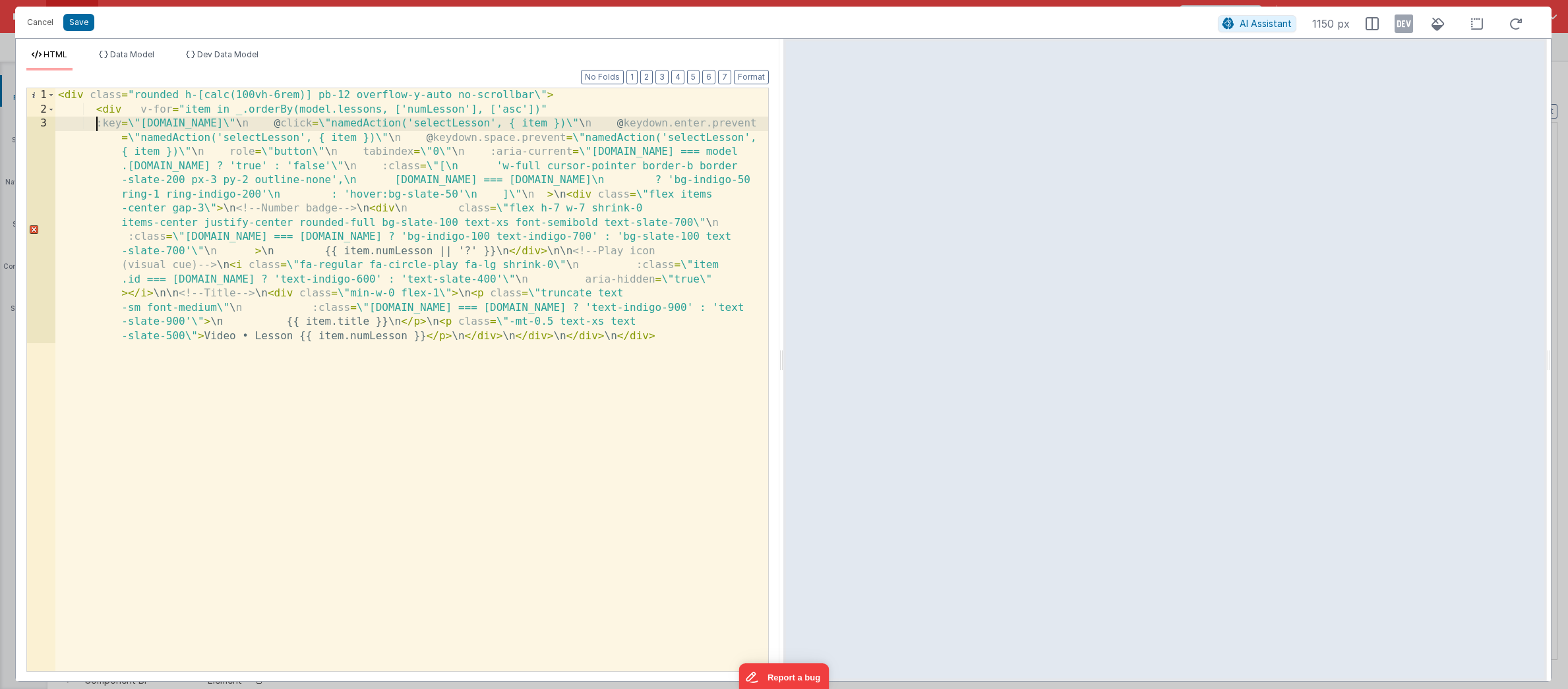
click at [135, 124] on div "< div class = "rounded h-[calc(100vh-6rem)] pb-12 overflow-y-auto no-scrollbar\…" at bounding box center [411, 501] width 713 height 825
click at [184, 123] on div "< div class = "rounded h-[calc(100vh-6rem)] pb-12 overflow-y-auto no-scrollbar\…" at bounding box center [411, 501] width 713 height 825
click at [199, 124] on div "< div class = "rounded h-[calc(100vh-6rem)] pb-12 overflow-y-auto no-scrollbar\…" at bounding box center [411, 501] width 713 height 825
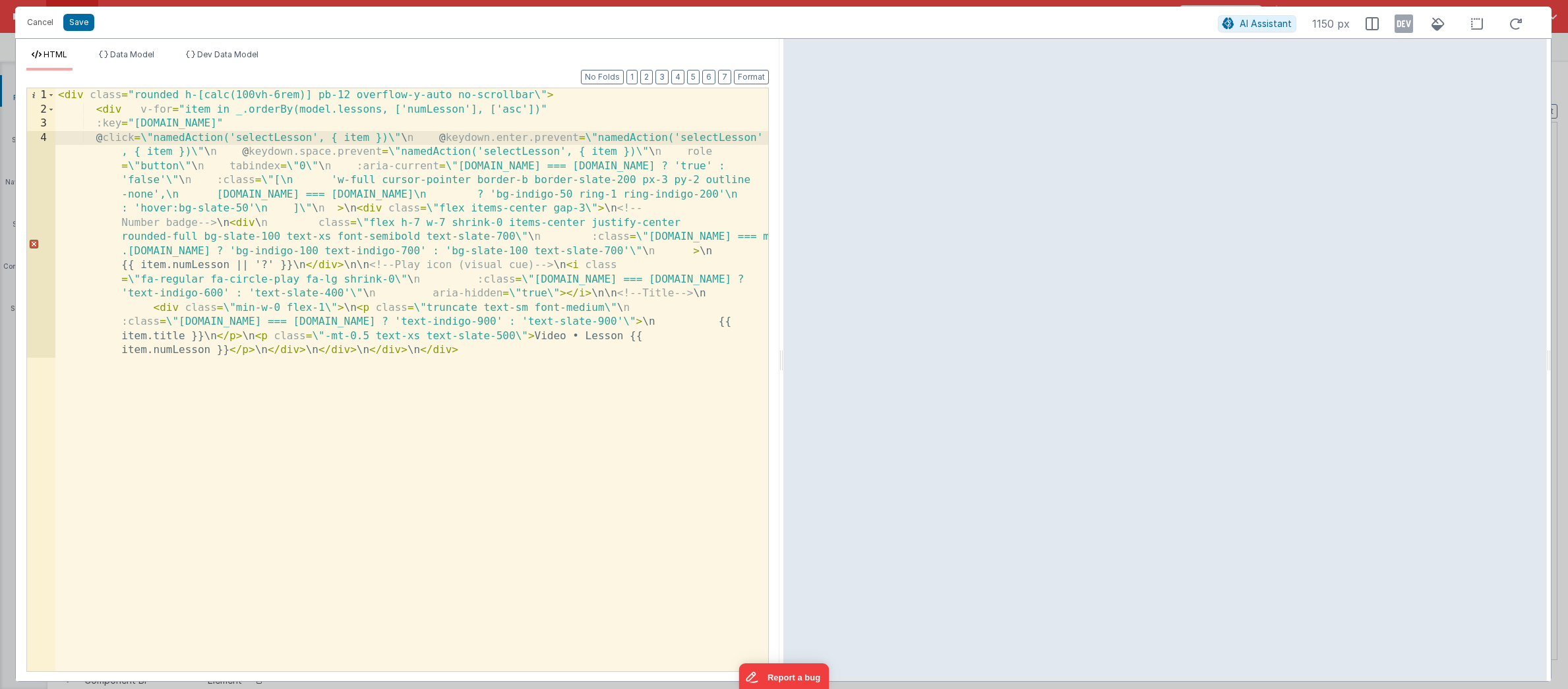
click at [147, 138] on div "< div class = "rounded h-[calc(100vh-6rem)] pb-12 overflow-y-auto no-scrollbar\…" at bounding box center [411, 501] width 713 height 825
click at [406, 138] on div "< div class = "rounded h-[calc(100vh-6rem)] pb-12 overflow-y-auto no-scrollbar\…" at bounding box center [411, 501] width 713 height 825
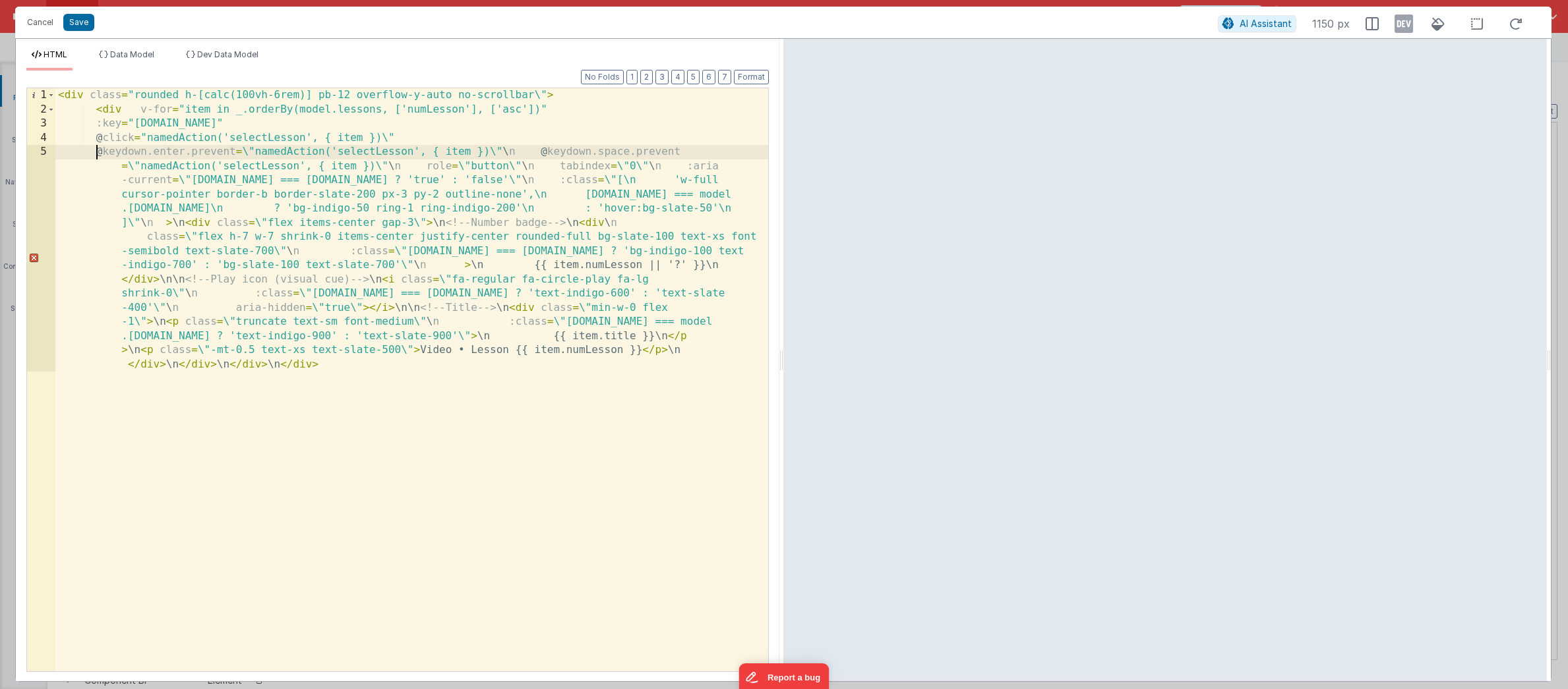
click at [248, 153] on div "< div class = "rounded h-[calc(100vh-6rem)] pb-12 overflow-y-auto no-scrollbar\…" at bounding box center [411, 501] width 713 height 825
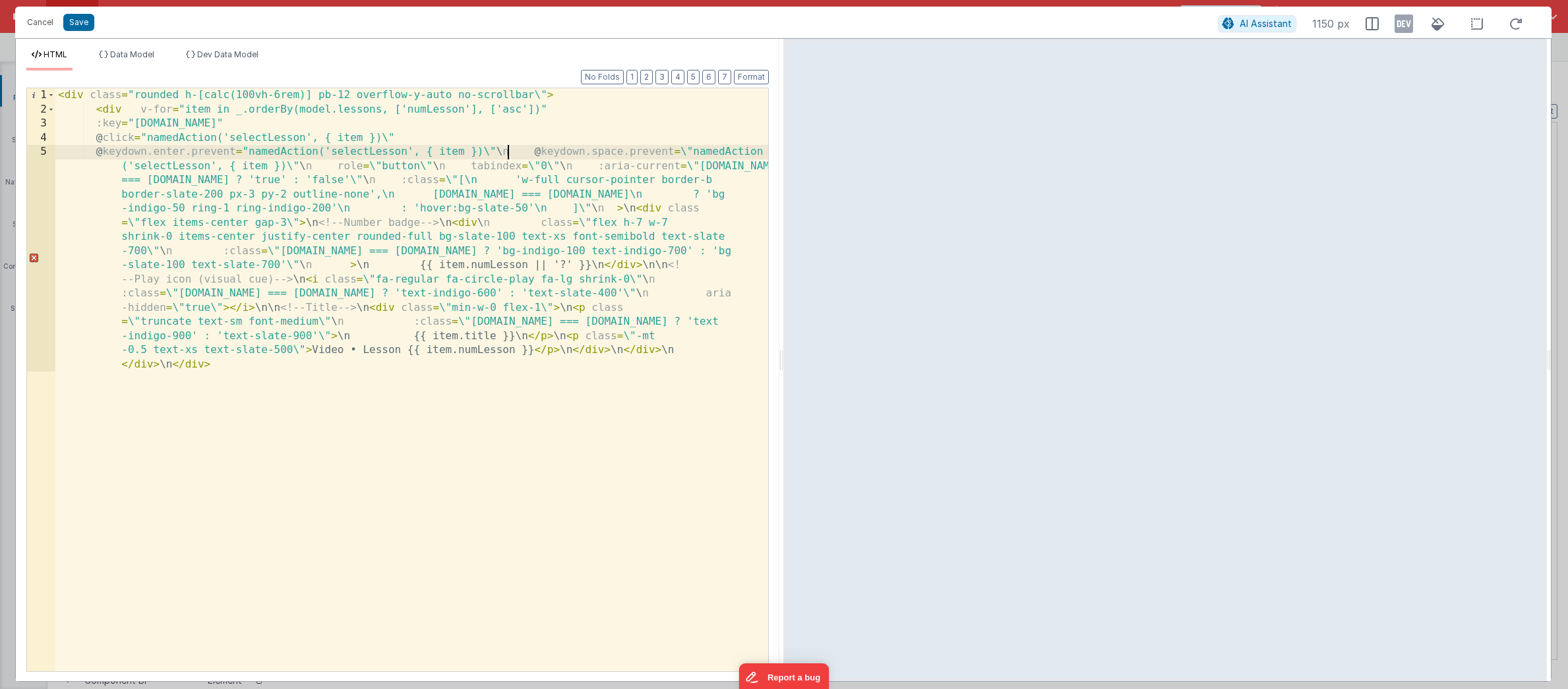
click at [506, 153] on div "< div class = "rounded h-[calc(100vh-6rem)] pb-12 overflow-y-auto no-scrollbar\…" at bounding box center [411, 501] width 713 height 825
click at [489, 154] on div "< div class = "rounded h-[calc(100vh-6rem)] pb-12 overflow-y-auto no-scrollbar\…" at bounding box center [411, 501] width 713 height 825
click at [492, 153] on div "< div class = "rounded h-[calc(100vh-6rem)] pb-12 overflow-y-auto no-scrollbar\…" at bounding box center [411, 501] width 713 height 825
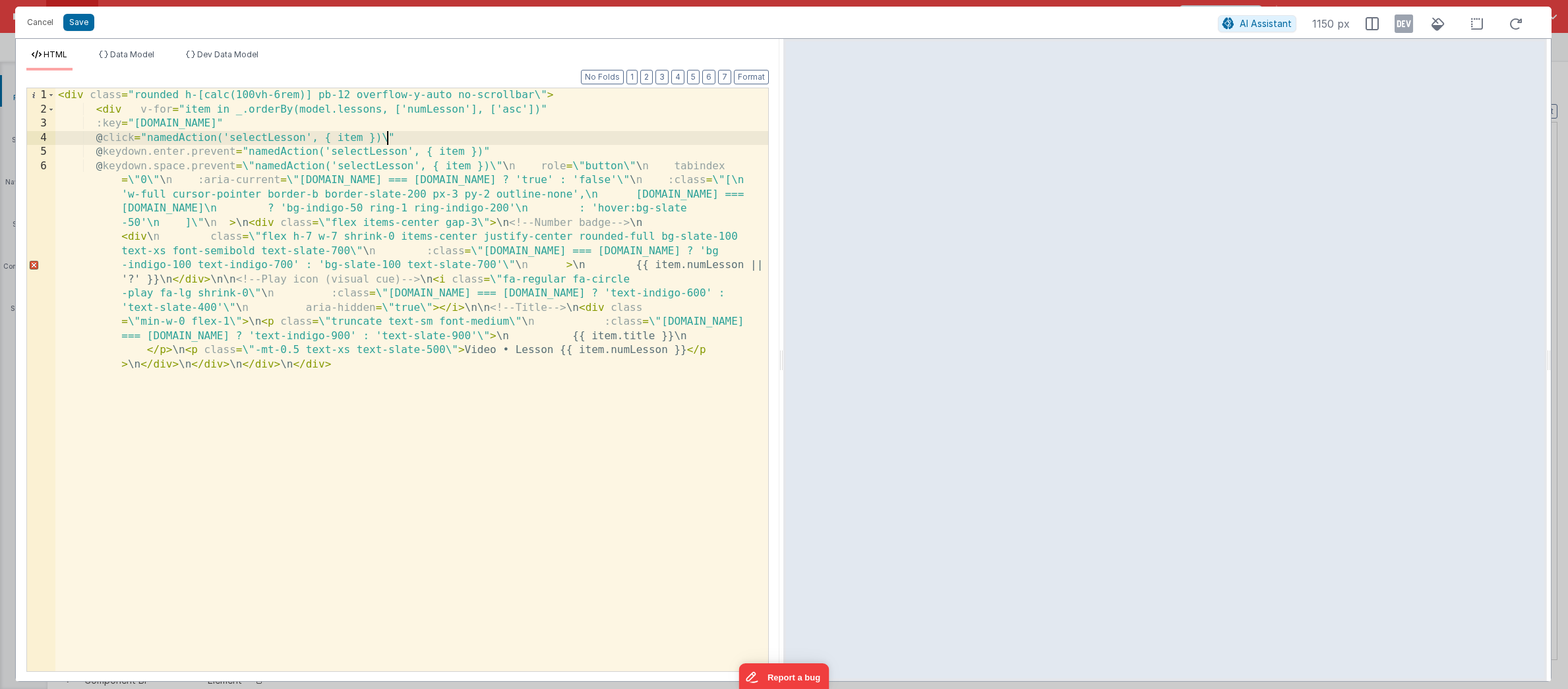
click at [388, 139] on div "< div class = "rounded h-[calc(100vh-6rem)] pb-12 overflow-y-auto no-scrollbar\…" at bounding box center [411, 494] width 713 height 810
click at [539, 93] on div "< div class = "rounded h-[calc(100vh-6rem)] pb-12 overflow-y-auto no-scrollbar\…" at bounding box center [411, 494] width 713 height 810
click at [248, 167] on div "< div class = "rounded h-[calc(100vh-6rem)] pb-12 overflow-y-auto no-scrollbar"…" at bounding box center [411, 494] width 713 height 810
click at [487, 165] on div "< div class = "rounded h-[calc(100vh-6rem)] pb-12 overflow-y-auto no-scrollbar"…" at bounding box center [411, 494] width 713 height 810
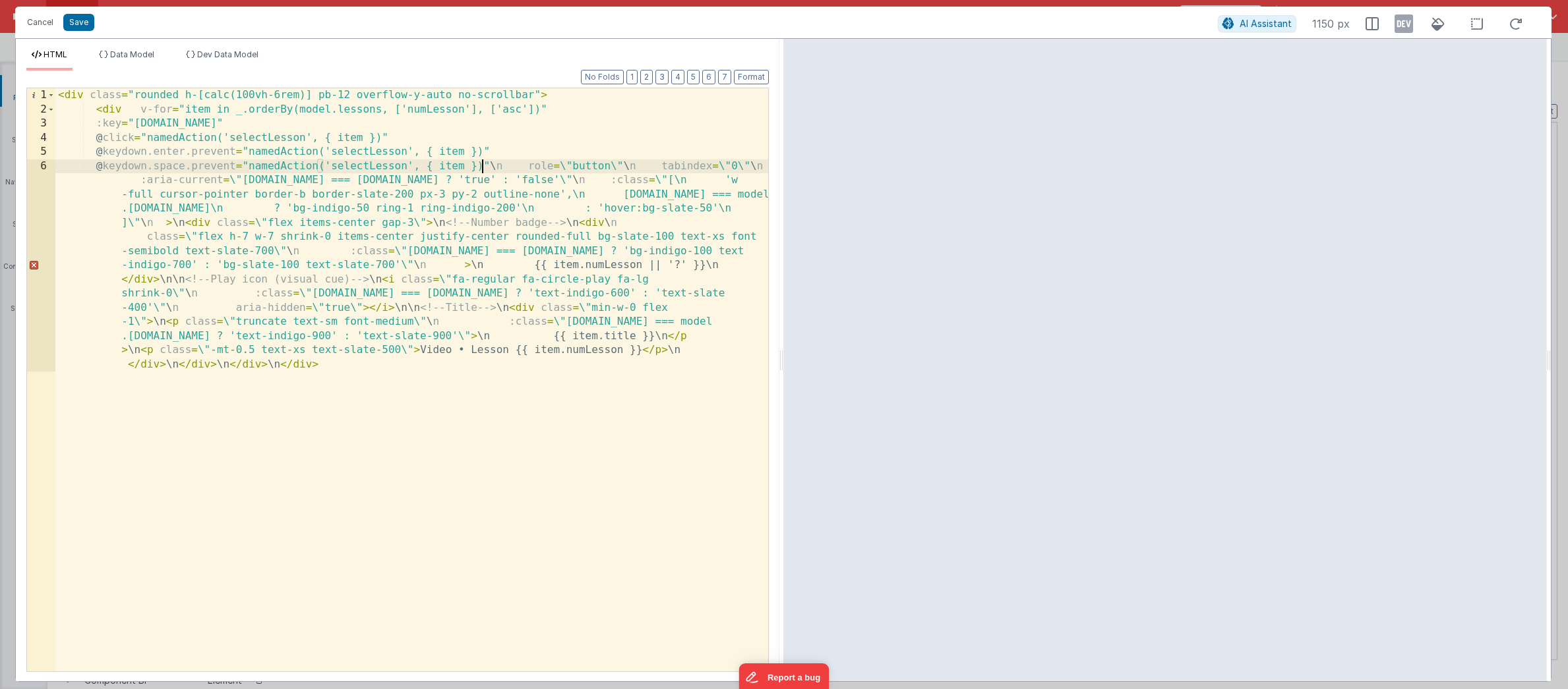
click at [503, 167] on div "< div class = "rounded h-[calc(100vh-6rem)] pb-12 overflow-y-auto no-scrollbar"…" at bounding box center [411, 494] width 713 height 810
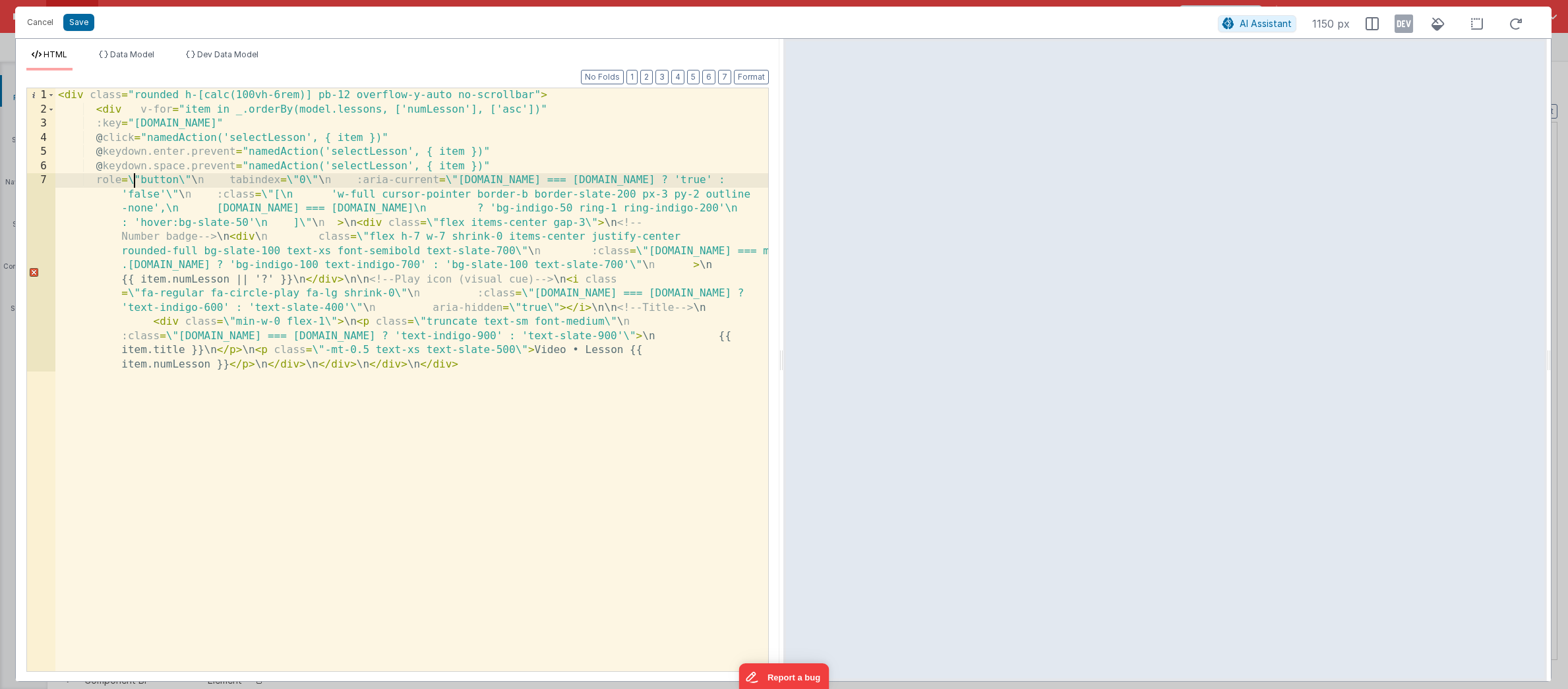
click at [132, 180] on div "< div class = "rounded h-[calc(100vh-6rem)] pb-12 overflow-y-auto no-scrollbar"…" at bounding box center [411, 487] width 713 height 796
click at [178, 181] on div "< div class = "rounded h-[calc(100vh-6rem)] pb-12 overflow-y-auto no-scrollbar"…" at bounding box center [411, 487] width 713 height 796
click at [193, 181] on div "< div class = "rounded h-[calc(100vh-6rem)] pb-12 overflow-y-auto no-scrollbar"…" at bounding box center [411, 487] width 713 height 796
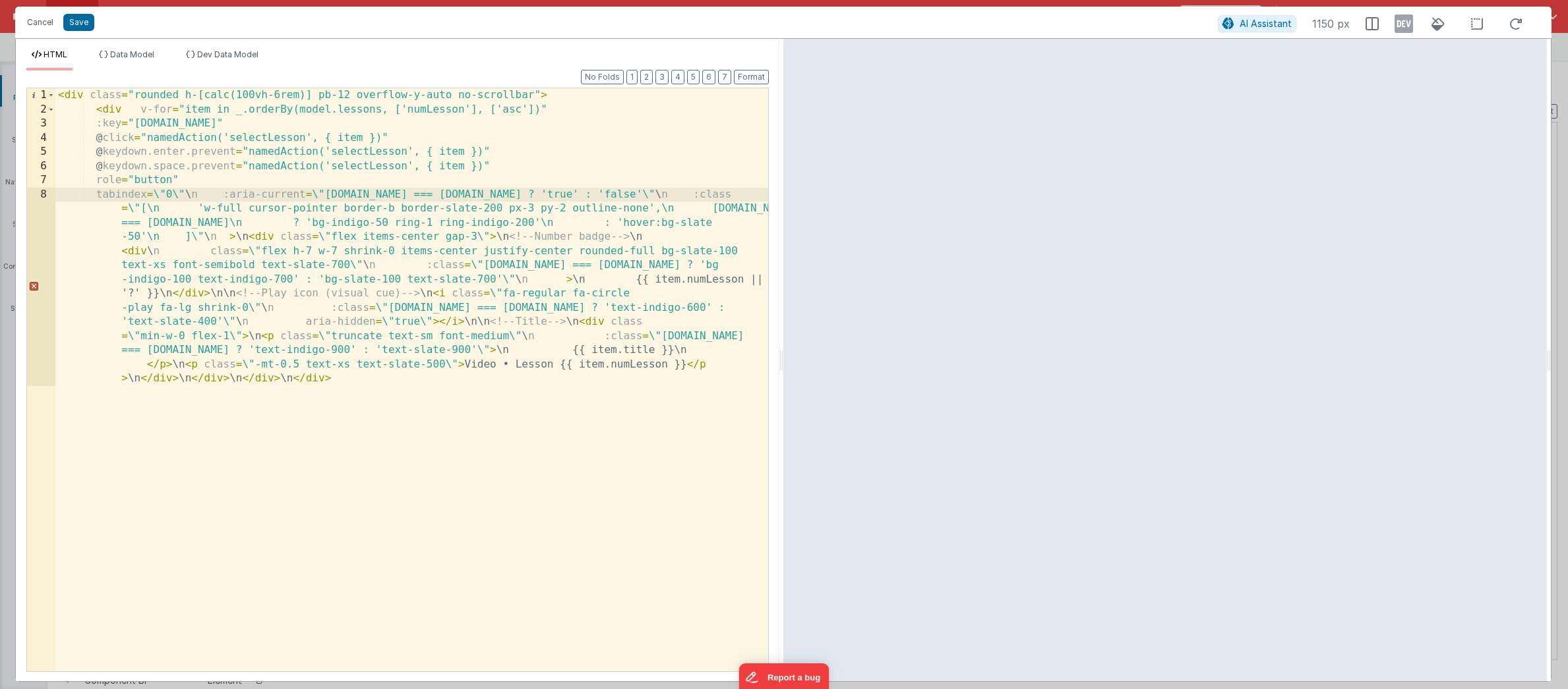
click at [158, 195] on div "< div class = "rounded h-[calc(100vh-6rem)] pb-12 overflow-y-auto no-scrollbar"…" at bounding box center [411, 487] width 713 height 796
click at [171, 195] on div "< div class = "rounded h-[calc(100vh-6rem)] pb-12 overflow-y-auto no-scrollbar"…" at bounding box center [411, 487] width 713 height 796
click at [188, 195] on div "< div class = "rounded h-[calc(100vh-6rem)] pb-12 overflow-y-auto no-scrollbar"…" at bounding box center [411, 487] width 713 height 796
click at [197, 195] on div "< div class = "rounded h-[calc(100vh-6rem)] pb-12 overflow-y-auto no-scrollbar"…" at bounding box center [411, 487] width 713 height 796
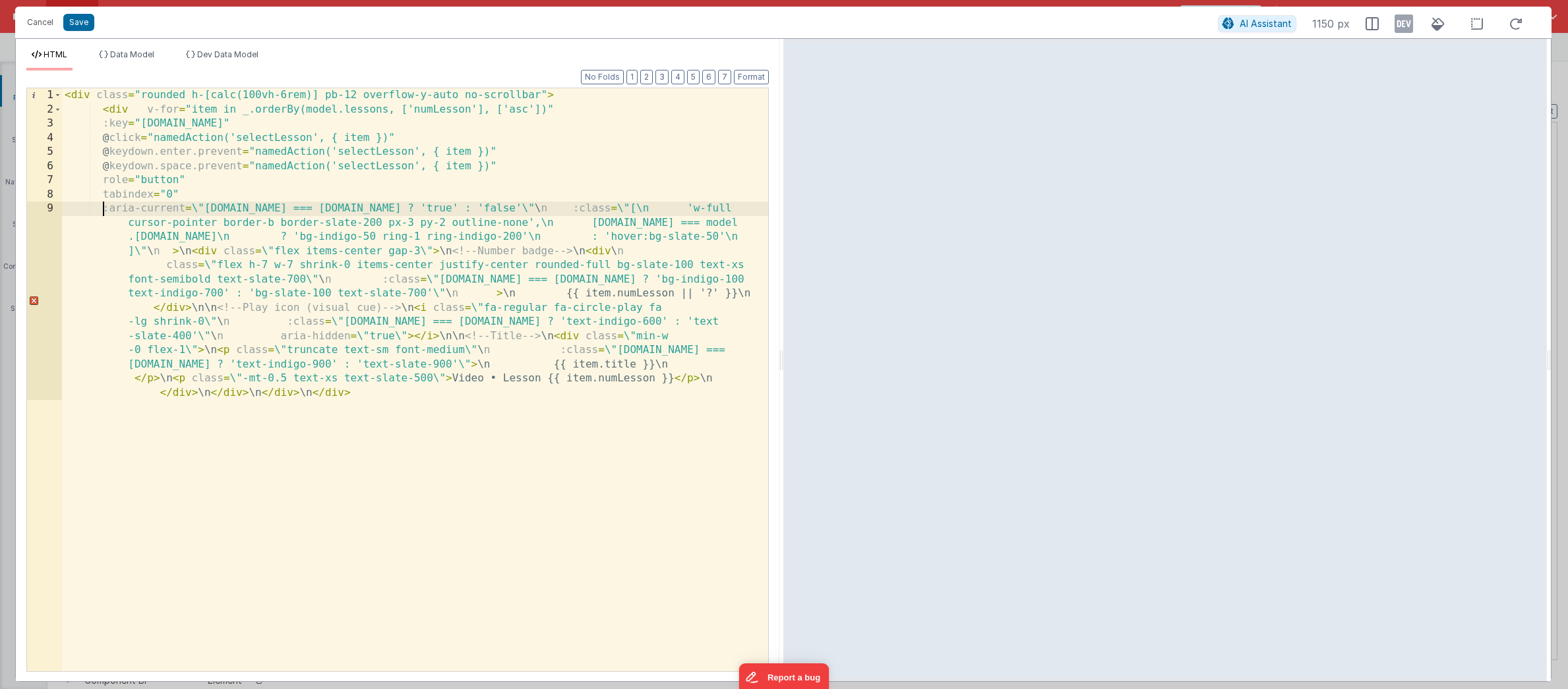
click at [196, 210] on div "< div class = "rounded h-[calc(100vh-6rem)] pb-12 overflow-y-auto no-scrollbar"…" at bounding box center [415, 487] width 706 height 796
click at [533, 209] on div "< div class = "rounded h-[calc(100vh-6rem)] pb-12 overflow-y-auto no-scrollbar"…" at bounding box center [415, 487] width 706 height 796
click at [545, 209] on div "< div class = "rounded h-[calc(100vh-6rem)] pb-12 overflow-y-auto no-scrollbar"…" at bounding box center [415, 487] width 706 height 796
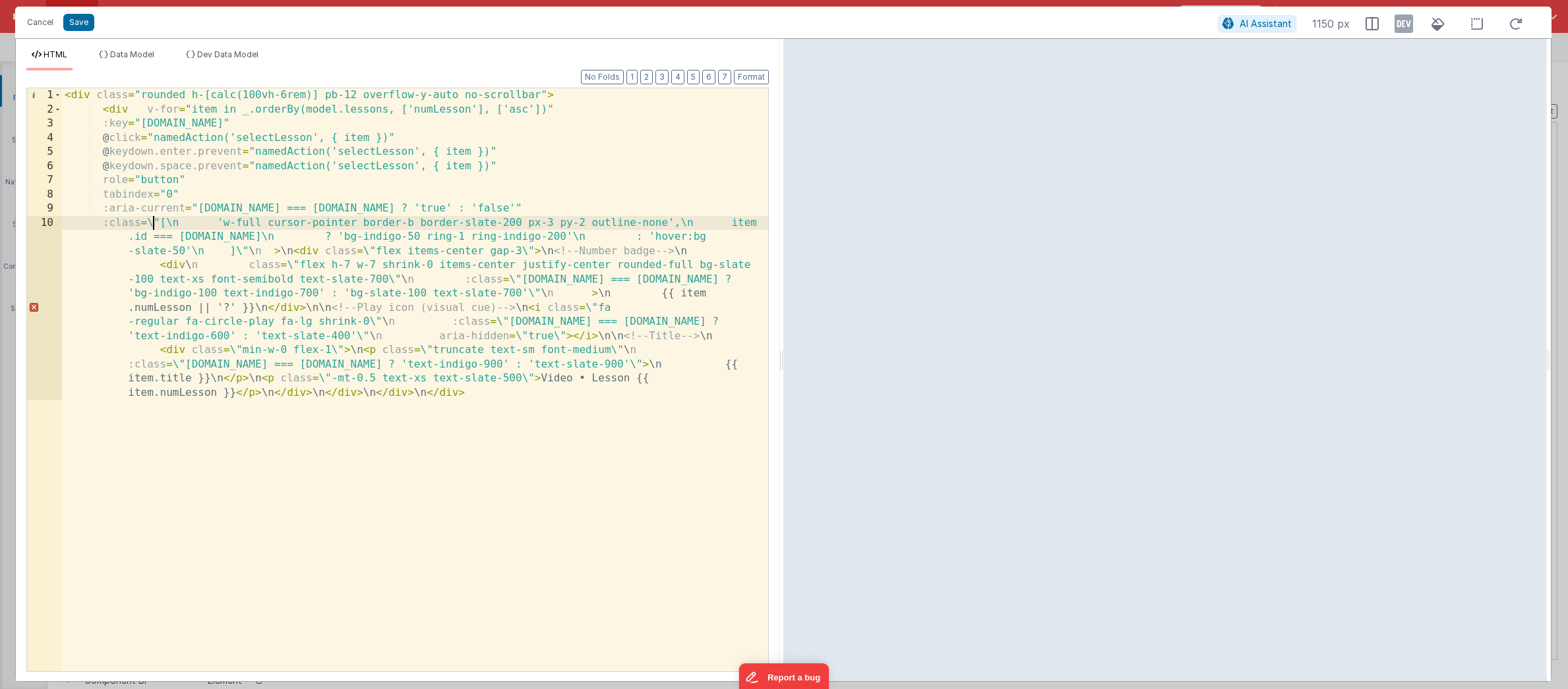
click at [153, 224] on div "< div class = "rounded h-[calc(100vh-6rem)] pb-12 overflow-y-auto no-scrollbar"…" at bounding box center [415, 479] width 706 height 782
click at [173, 223] on div "< div class = "rounded h-[calc(100vh-6rem)] pb-12 overflow-y-auto no-scrollbar"…" at bounding box center [415, 479] width 706 height 782
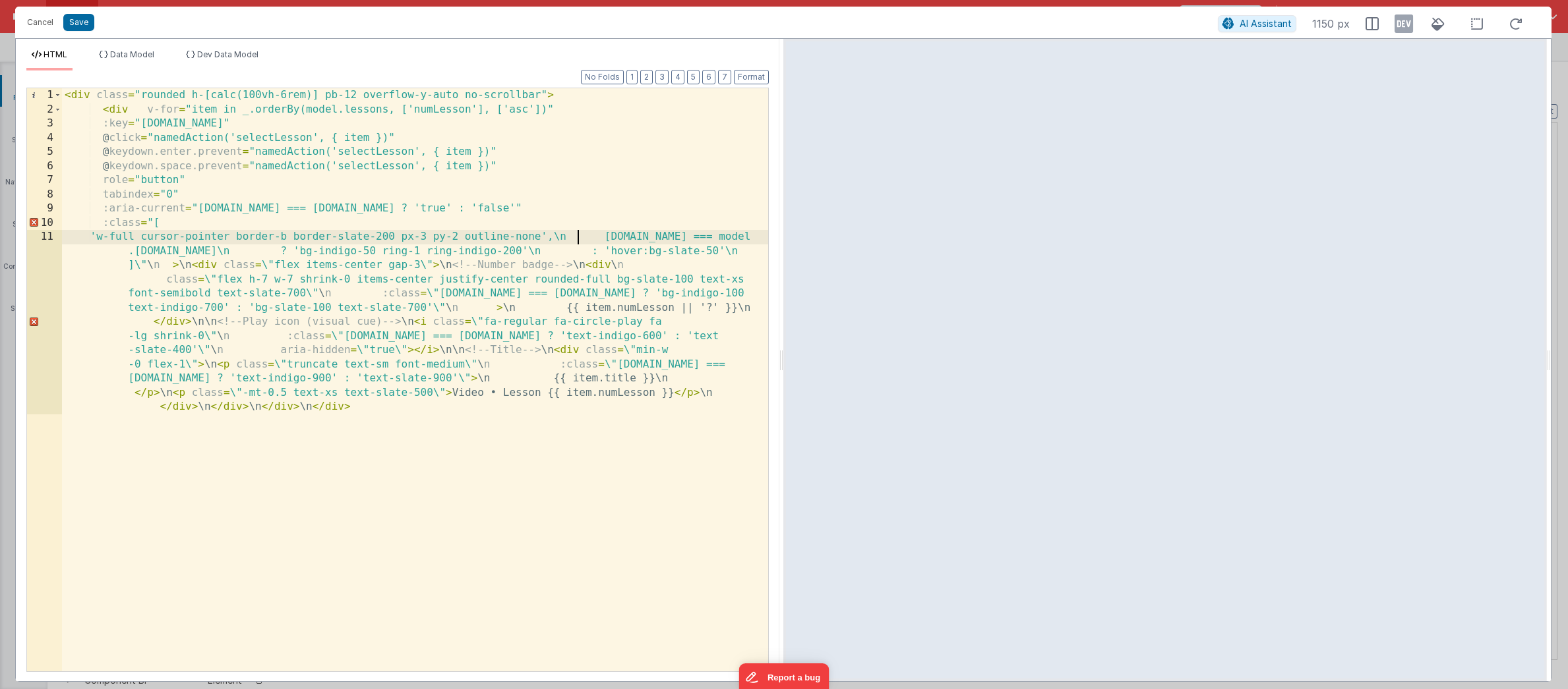
click at [577, 238] on div "< div class = "rounded h-[calc(100vh-6rem)] pb-12 overflow-y-auto no-scrollbar"…" at bounding box center [415, 479] width 706 height 782
click at [579, 238] on div "< div class = "rounded h-[calc(100vh-6rem)] pb-12 overflow-y-auto no-scrollbar"…" at bounding box center [415, 479] width 706 height 782
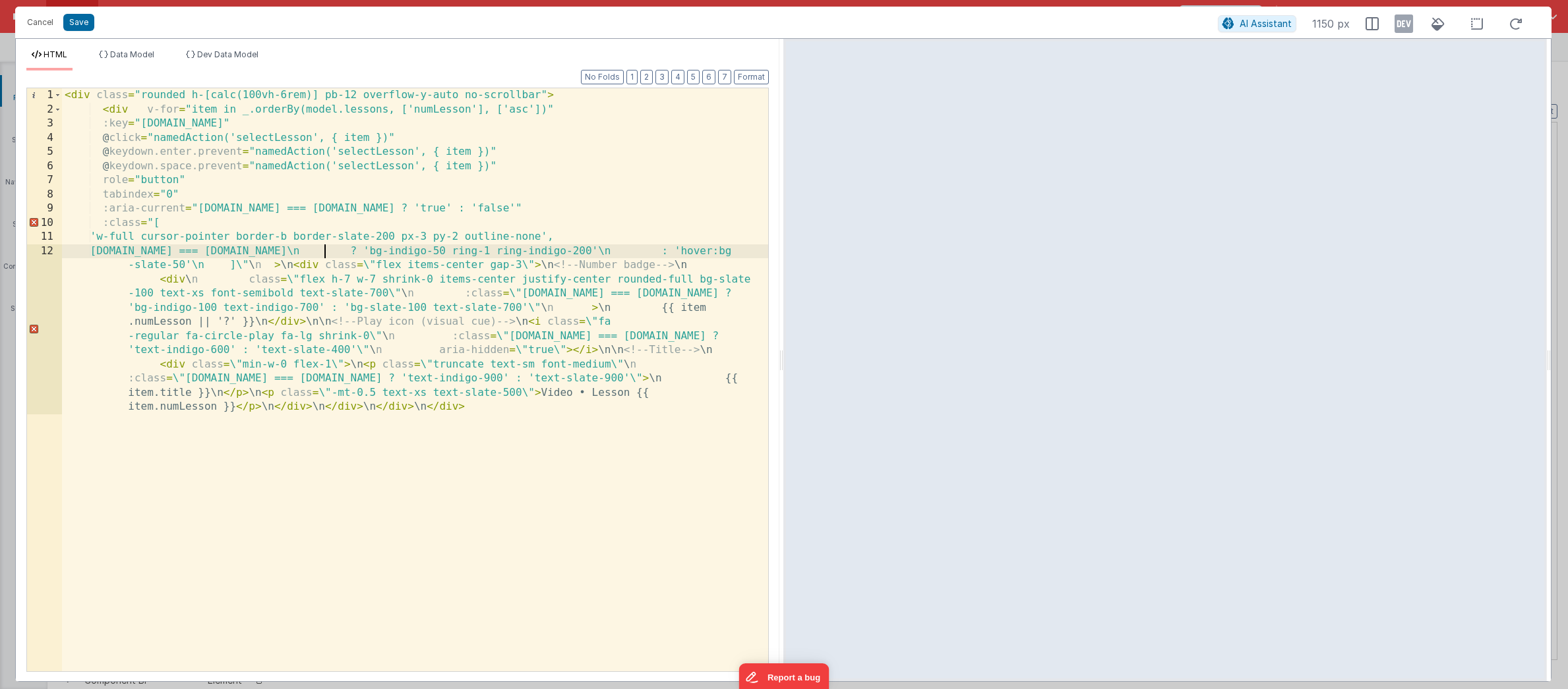
click at [325, 251] on div "< div class = "rounded h-[calc(100vh-6rem)] pb-12 overflow-y-auto no-scrollbar"…" at bounding box center [415, 472] width 706 height 768
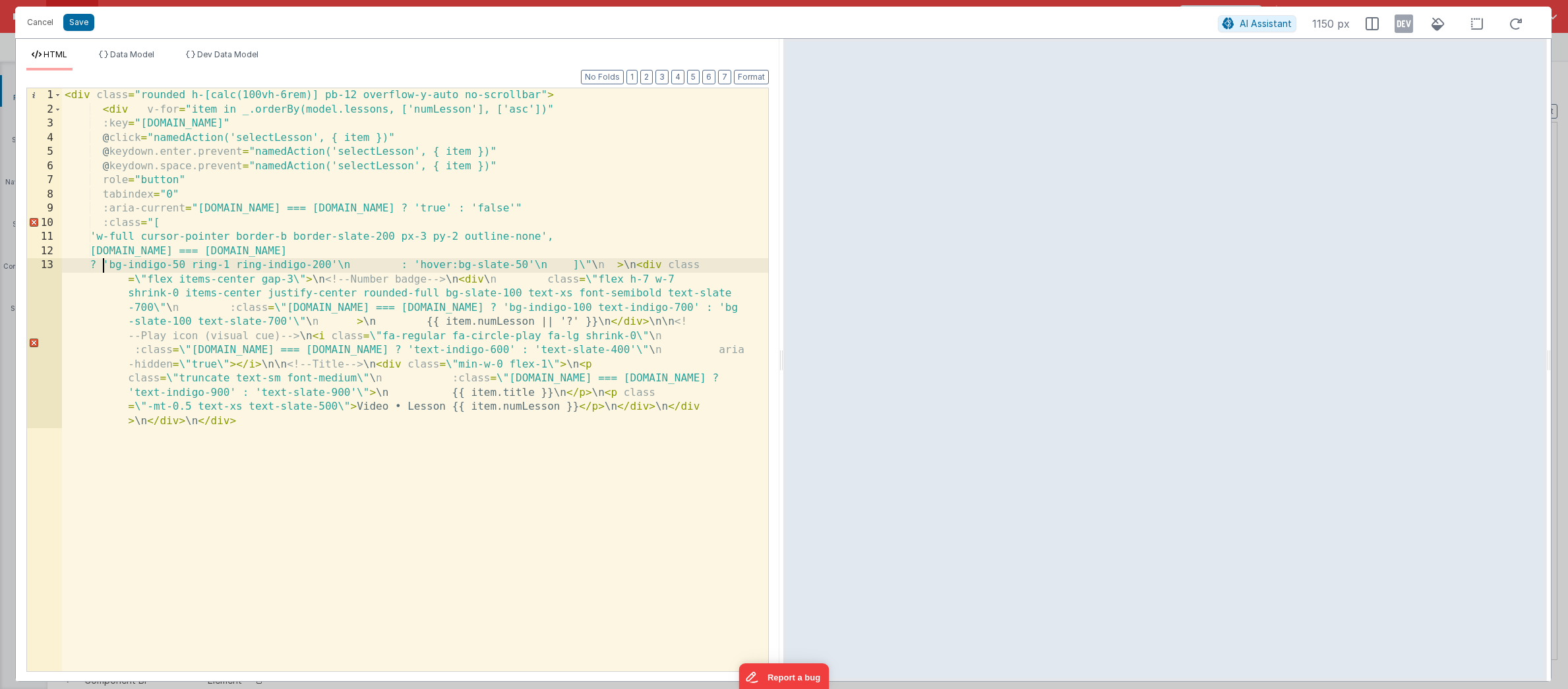
click at [363, 266] on div "< div class = "rounded h-[calc(100vh-6rem)] pb-12 overflow-y-auto no-scrollbar"…" at bounding box center [415, 472] width 706 height 768
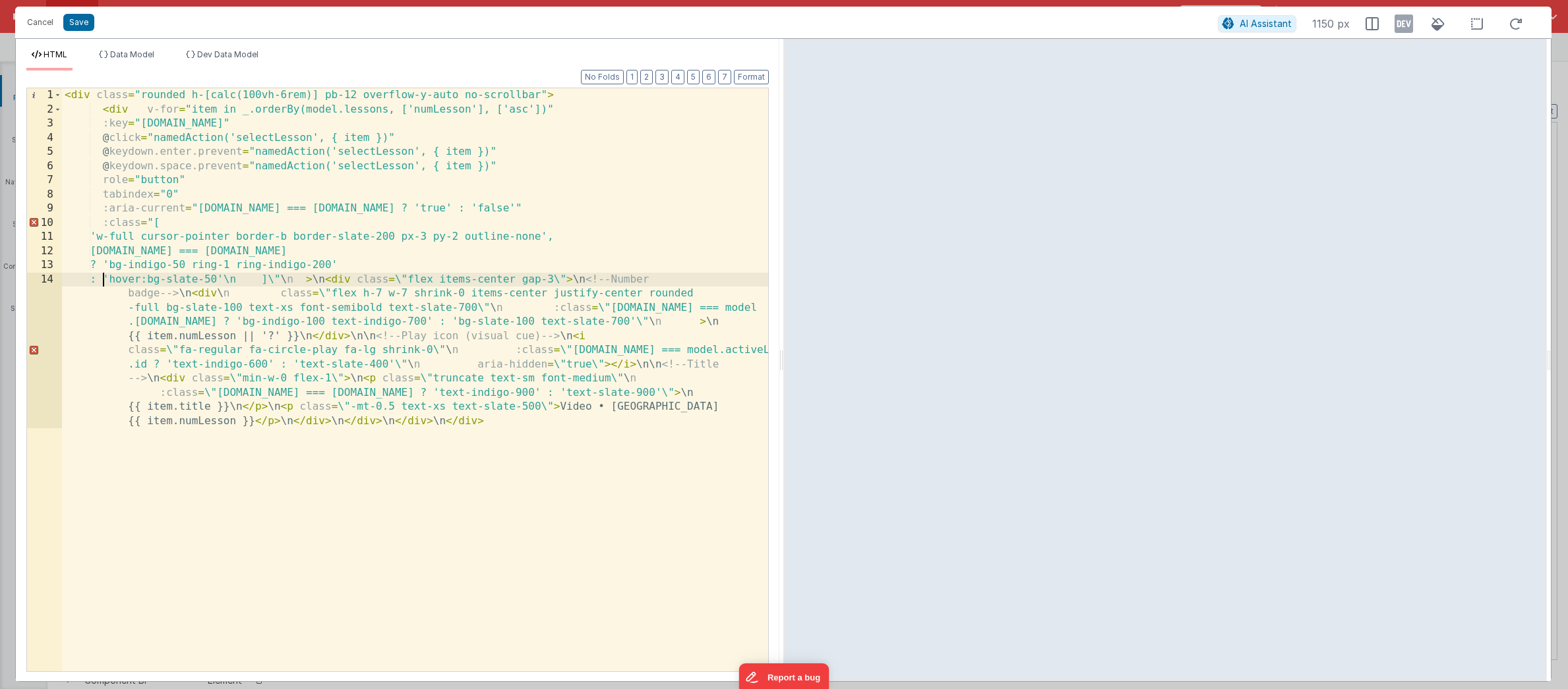
click at [248, 281] on div "< div class = "rounded h-[calc(100vh-6rem)] pb-12 overflow-y-auto no-scrollbar"…" at bounding box center [415, 465] width 706 height 753
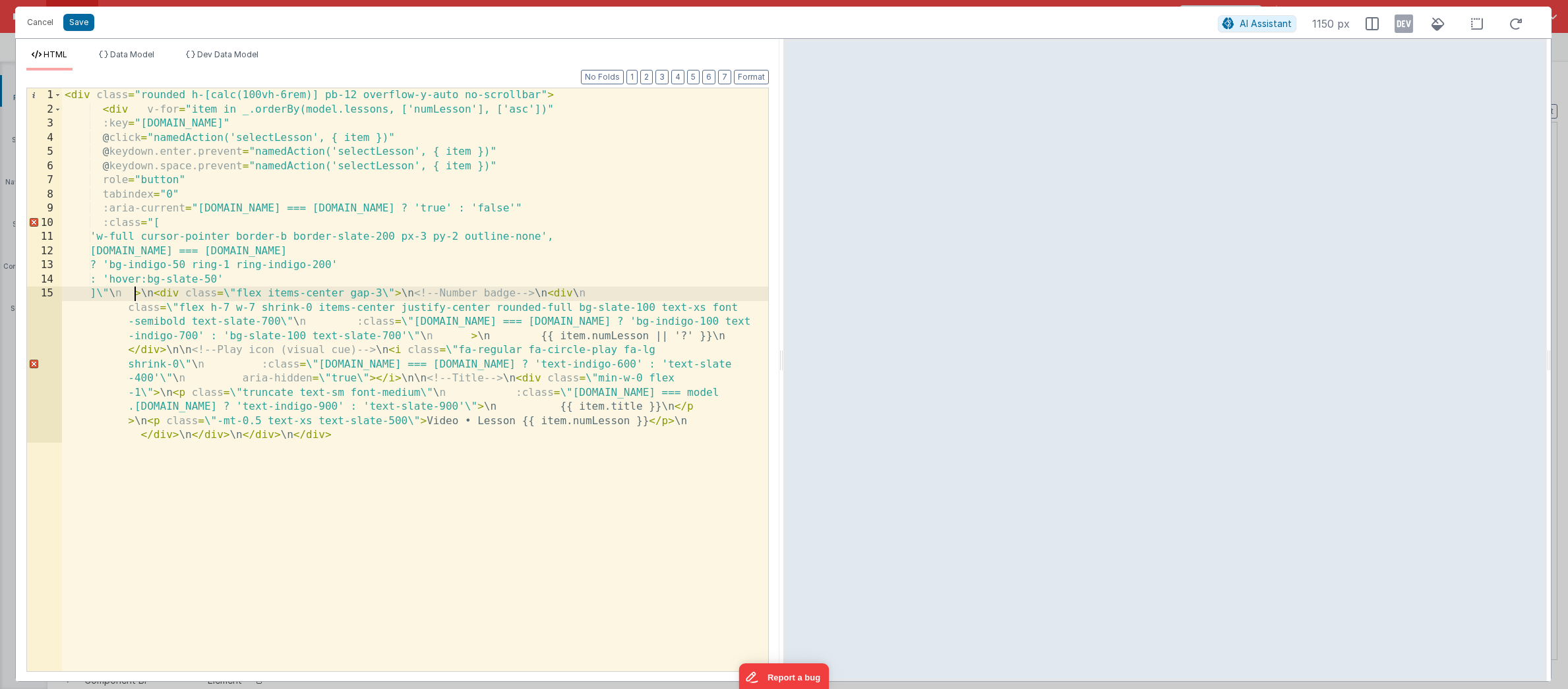
click at [137, 294] on div "< div class = "rounded h-[calc(100vh-6rem)] pb-12 overflow-y-auto no-scrollbar"…" at bounding box center [415, 465] width 706 height 753
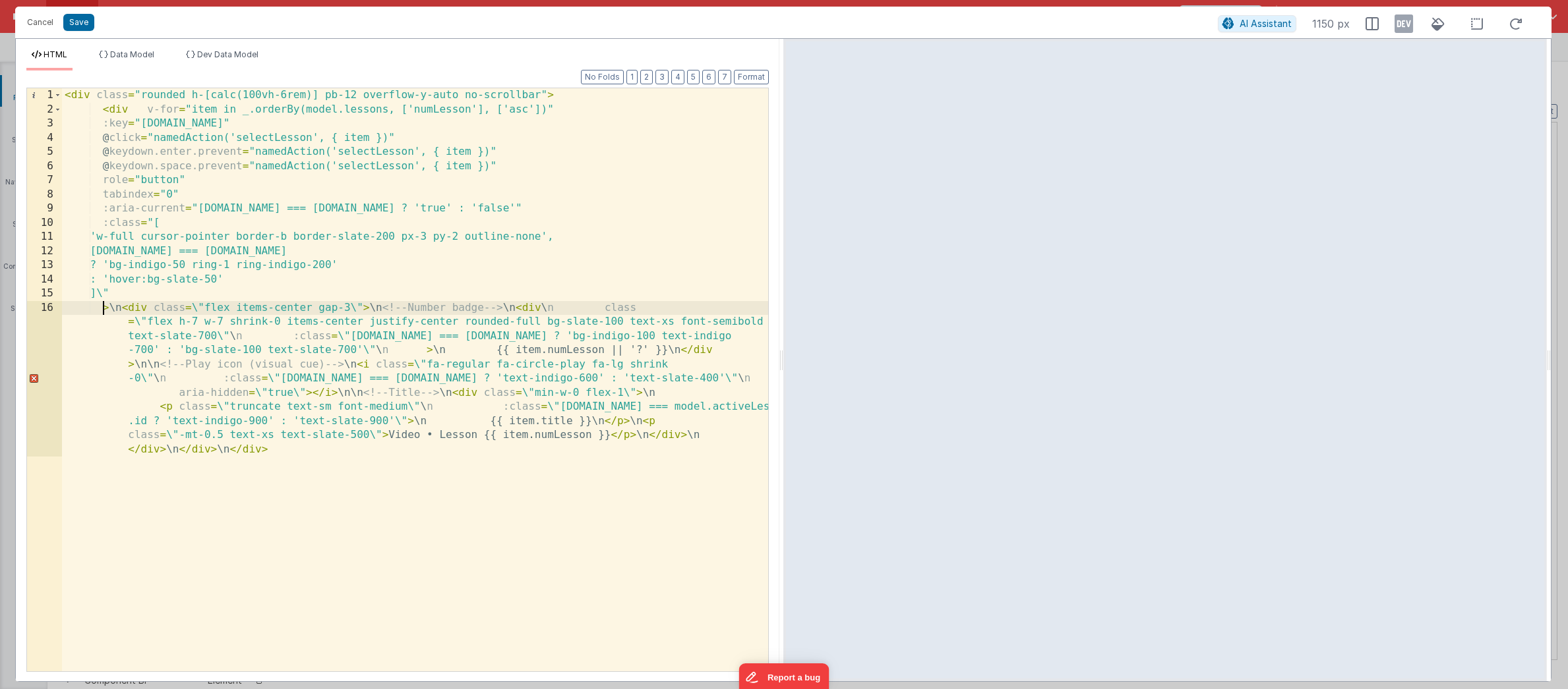
click at [131, 308] on div "< div class = "rounded h-[calc(100vh-6rem)] pb-12 overflow-y-auto no-scrollbar"…" at bounding box center [415, 465] width 706 height 753
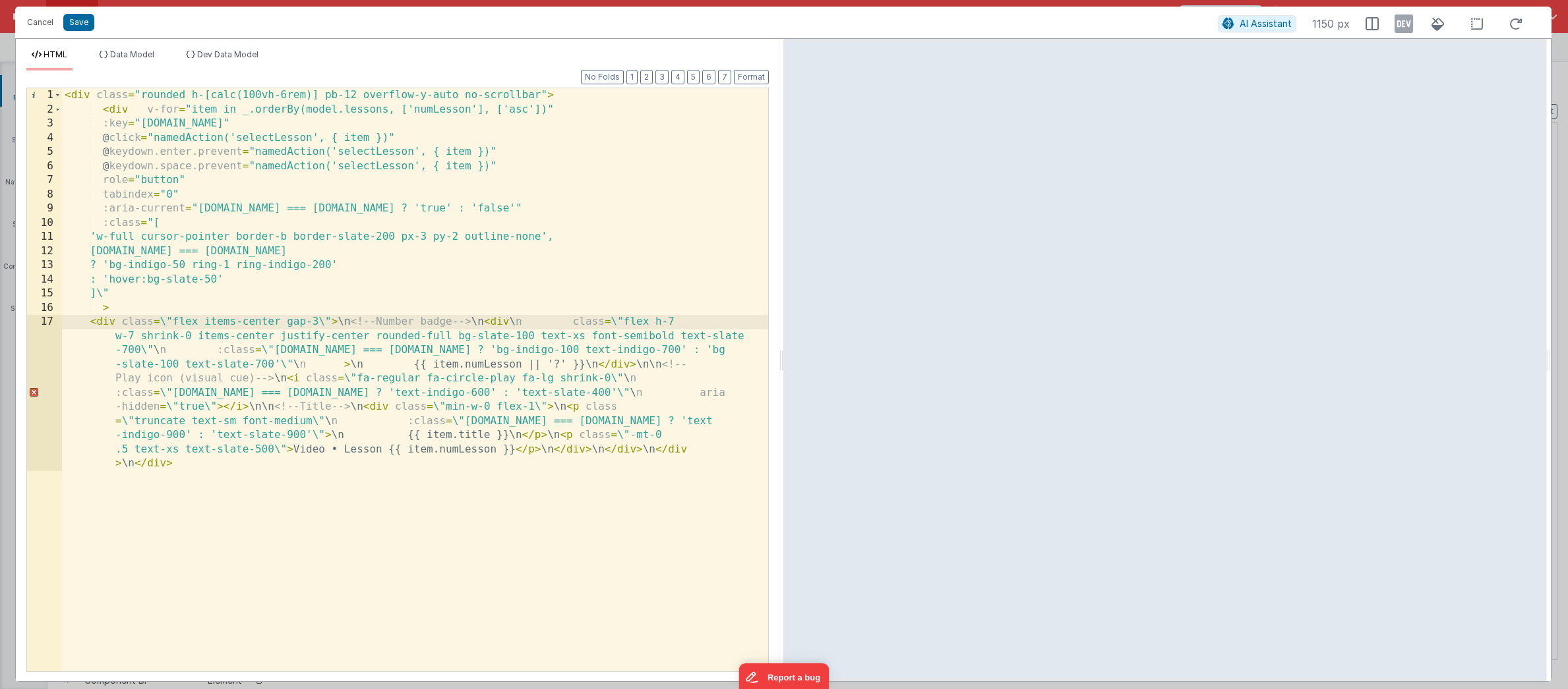
click at [168, 323] on div "< div class = "rounded h-[calc(100vh-6rem)] pb-12 overflow-y-auto no-scrollbar"…" at bounding box center [415, 465] width 706 height 753
click at [317, 323] on div "< div class = "rounded h-[calc(100vh-6rem)] pb-12 overflow-y-auto no-scrollbar"…" at bounding box center [415, 465] width 706 height 753
click at [344, 321] on div "< div class = "rounded h-[calc(100vh-6rem)] pb-12 overflow-y-auto no-scrollbar"…" at bounding box center [415, 465] width 706 height 753
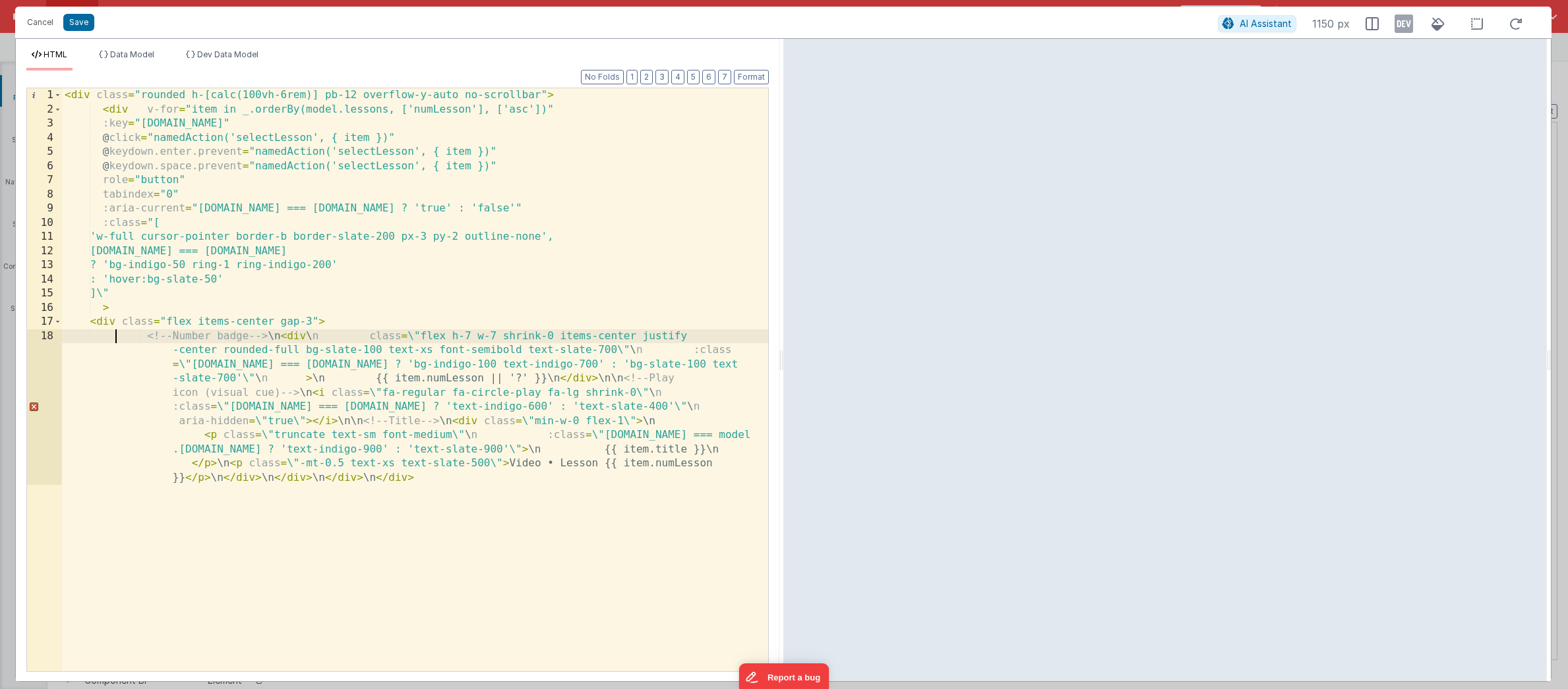
click at [296, 337] on div "< div class = "rounded h-[calc(100vh-6rem)] pb-12 overflow-y-auto no-scrollbar"…" at bounding box center [415, 465] width 706 height 753
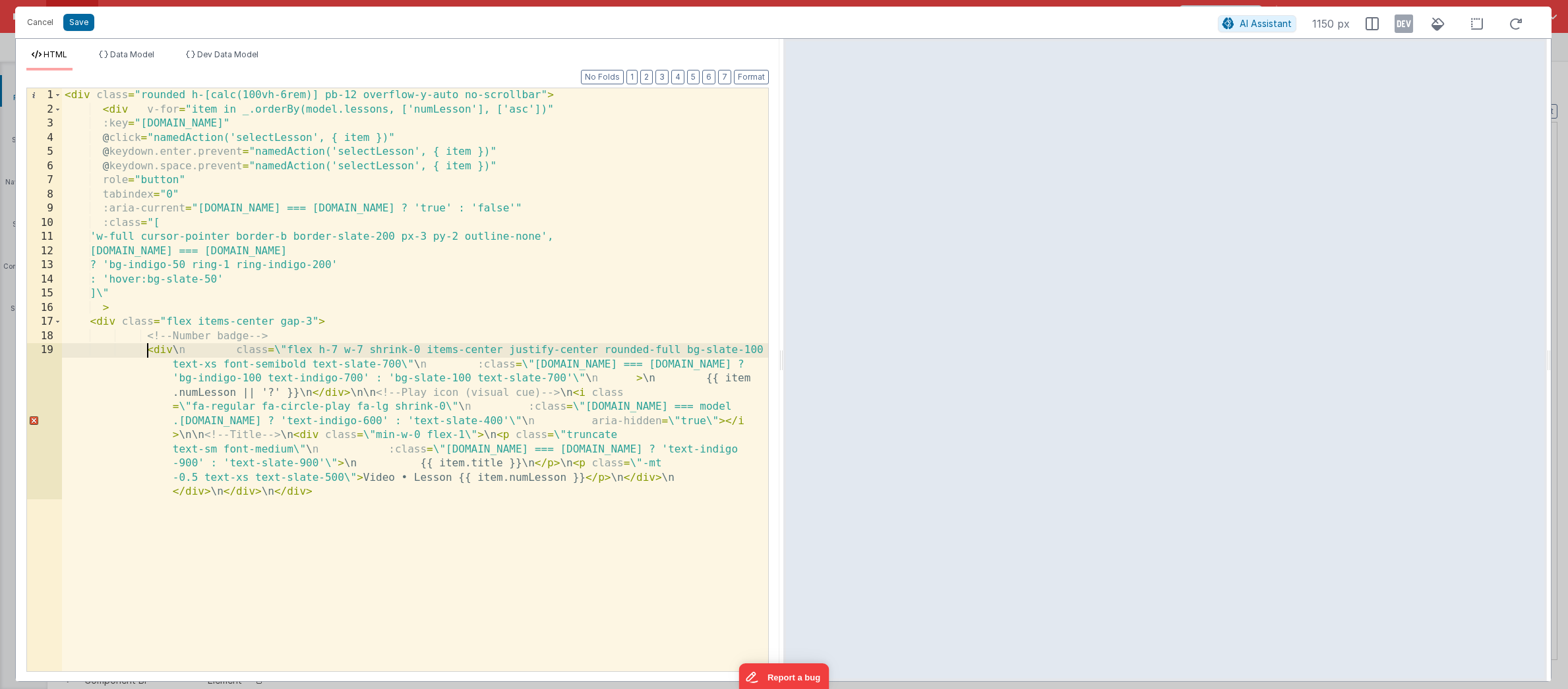
click at [190, 353] on div "< div class = "rounded h-[calc(100vh-6rem)] pb-12 overflow-y-auto no-scrollbar"…" at bounding box center [415, 465] width 706 height 753
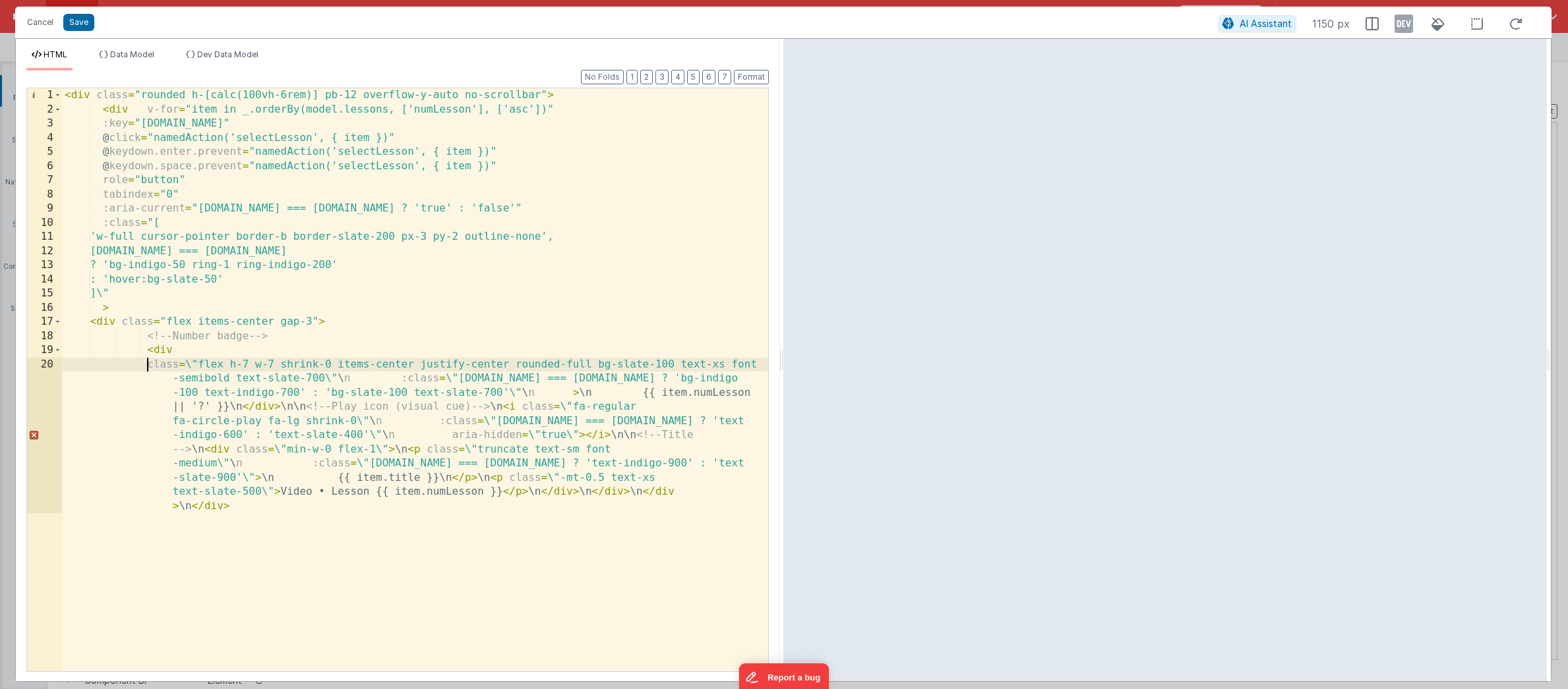
click at [190, 364] on div "< div class = "rounded h-[calc(100vh-6rem)] pb-12 overflow-y-auto no-scrollbar"…" at bounding box center [415, 465] width 706 height 753
click at [329, 379] on div "< div class = "rounded h-[calc(100vh-6rem)] pb-12 overflow-y-auto no-scrollbar"…" at bounding box center [415, 465] width 706 height 753
click at [350, 380] on div "< div class = "rounded h-[calc(100vh-6rem)] pb-12 overflow-y-auto no-scrollbar"…" at bounding box center [415, 465] width 706 height 753
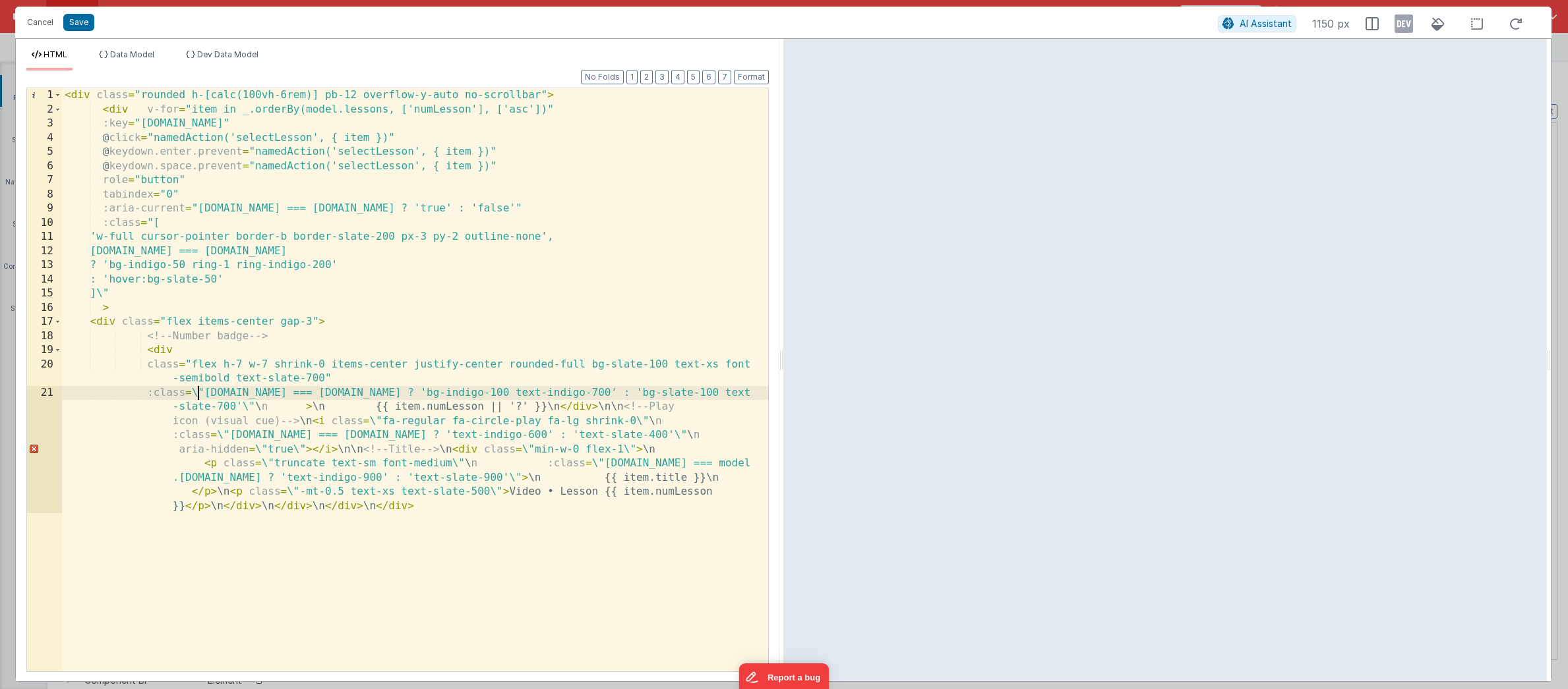
click at [198, 394] on div "< div class = "rounded h-[calc(100vh-6rem)] pb-12 overflow-y-auto no-scrollbar"…" at bounding box center [415, 451] width 706 height 725
click at [250, 408] on div "< div class = "rounded h-[calc(100vh-6rem)] pb-12 overflow-y-auto no-scrollbar"…" at bounding box center [415, 451] width 706 height 725
click at [262, 406] on div "< div class = "rounded h-[calc(100vh-6rem)] pb-12 overflow-y-auto no-scrollbar"…" at bounding box center [415, 451] width 706 height 725
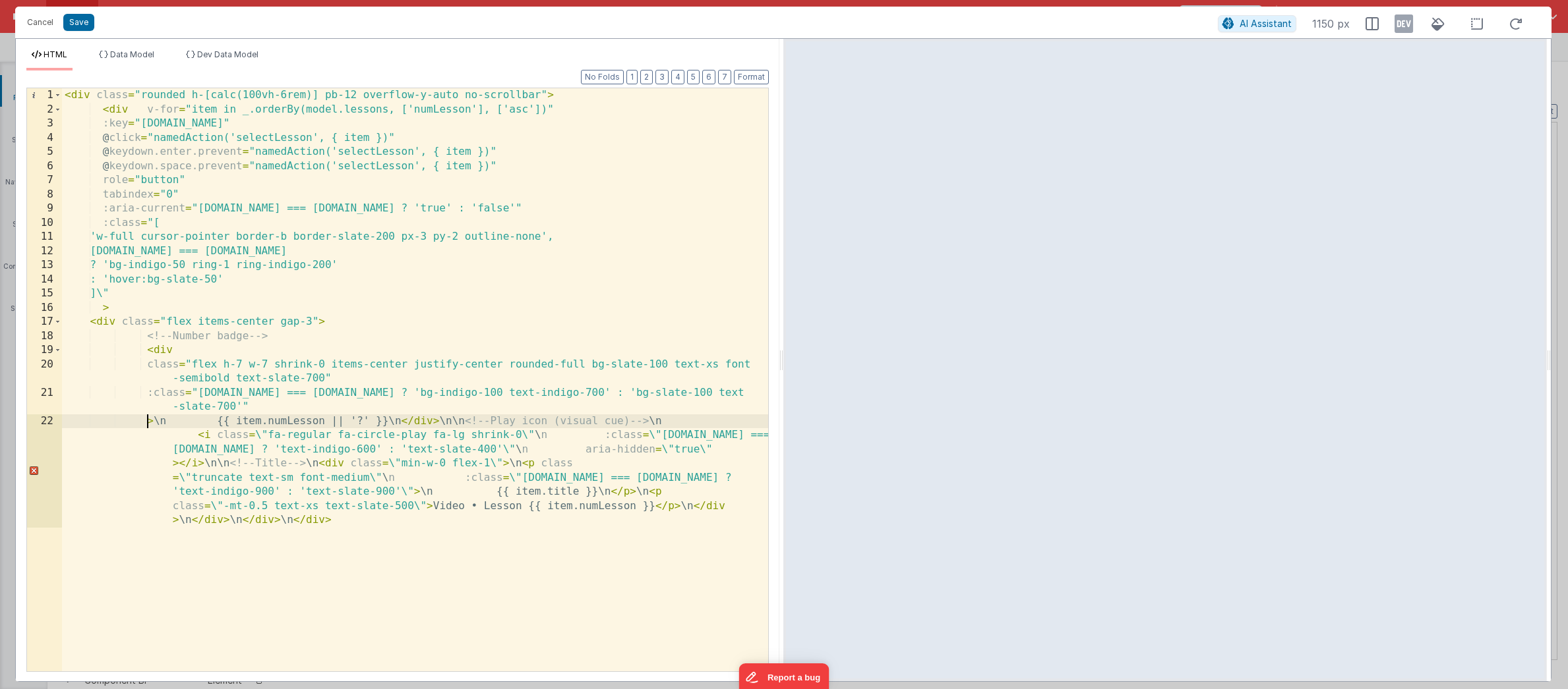
click at [167, 423] on div "< div class = "rounded h-[calc(100vh-6rem)] pb-12 overflow-y-auto no-scrollbar"…" at bounding box center [415, 444] width 706 height 711
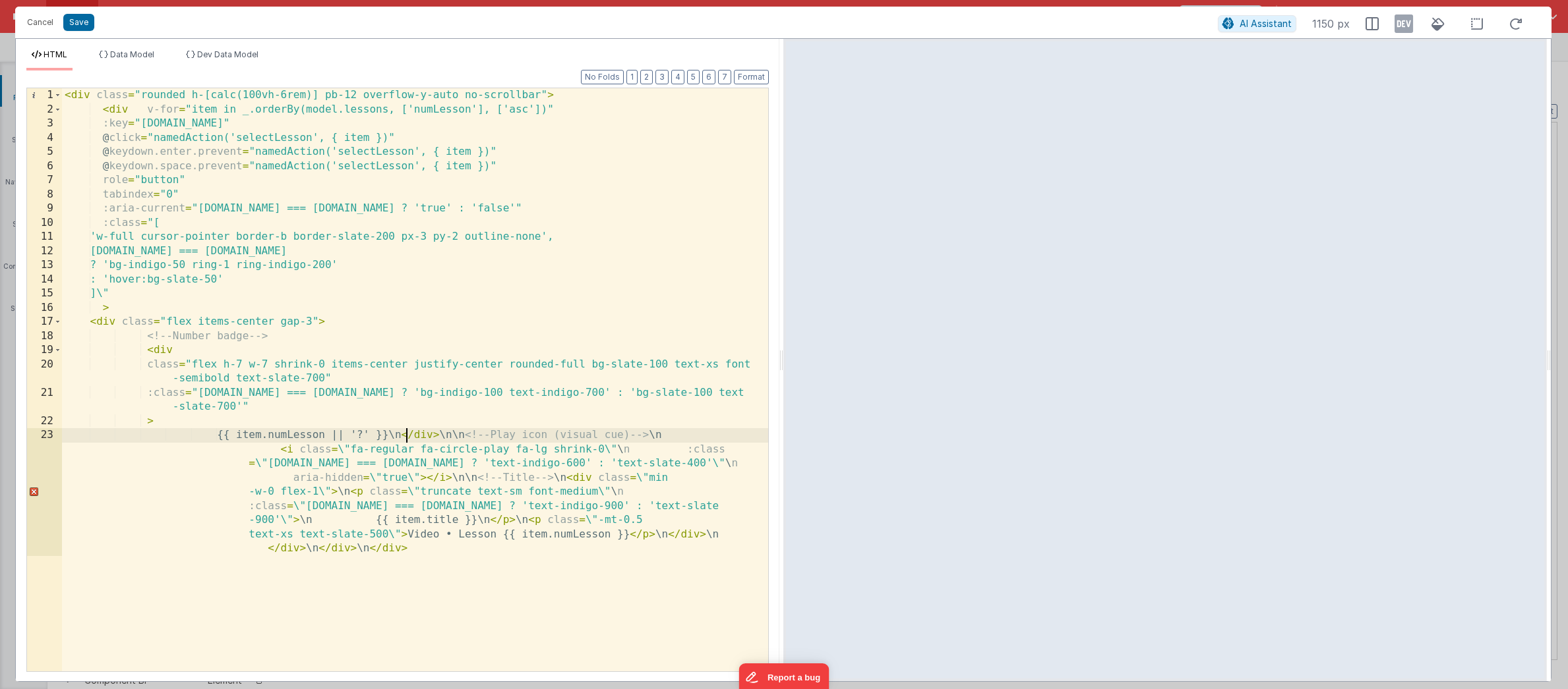
click at [410, 437] on div "< div class = "rounded h-[calc(100vh-6rem)] pb-12 overflow-y-auto no-scrollbar"…" at bounding box center [415, 451] width 706 height 725
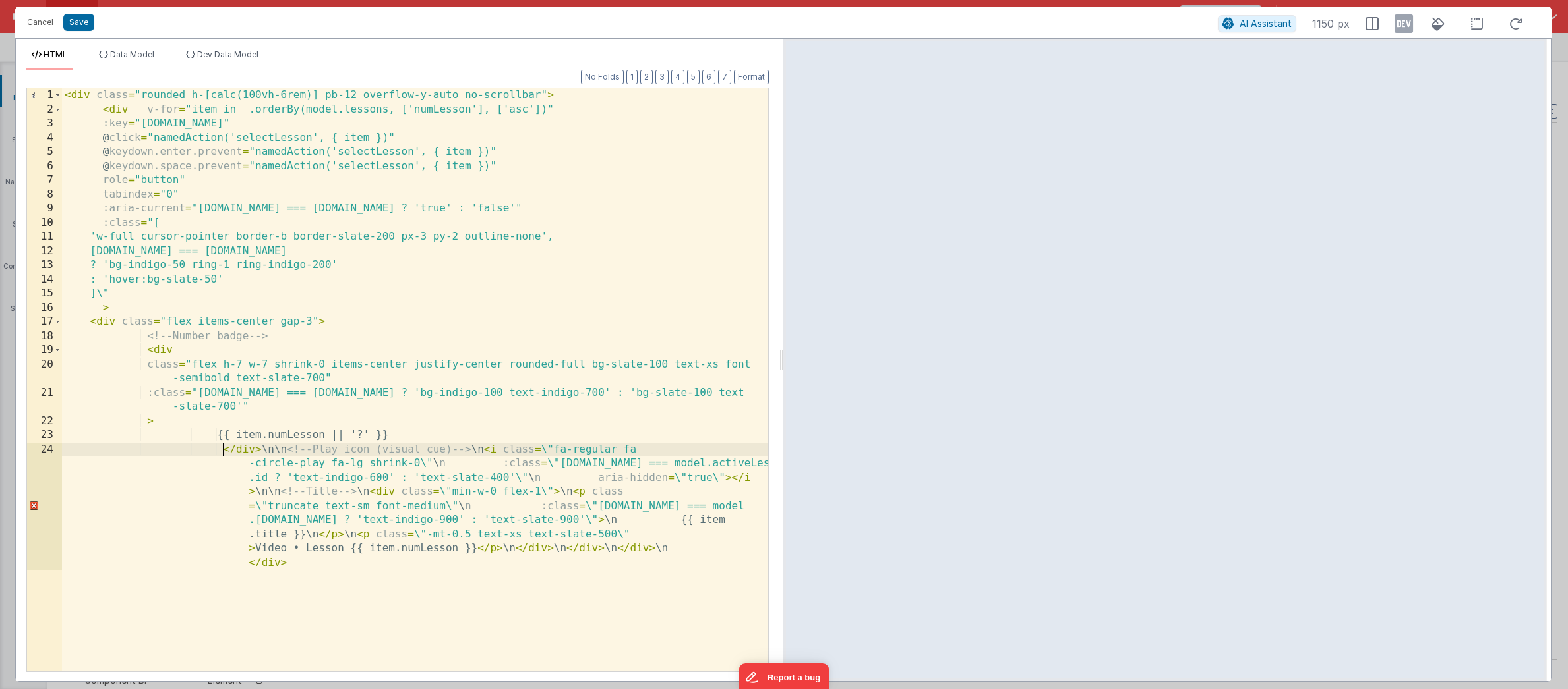
click at [286, 448] on div "< div class = "rounded h-[calc(100vh-6rem)] pb-12 overflow-y-auto no-scrollbar"…" at bounding box center [415, 451] width 706 height 725
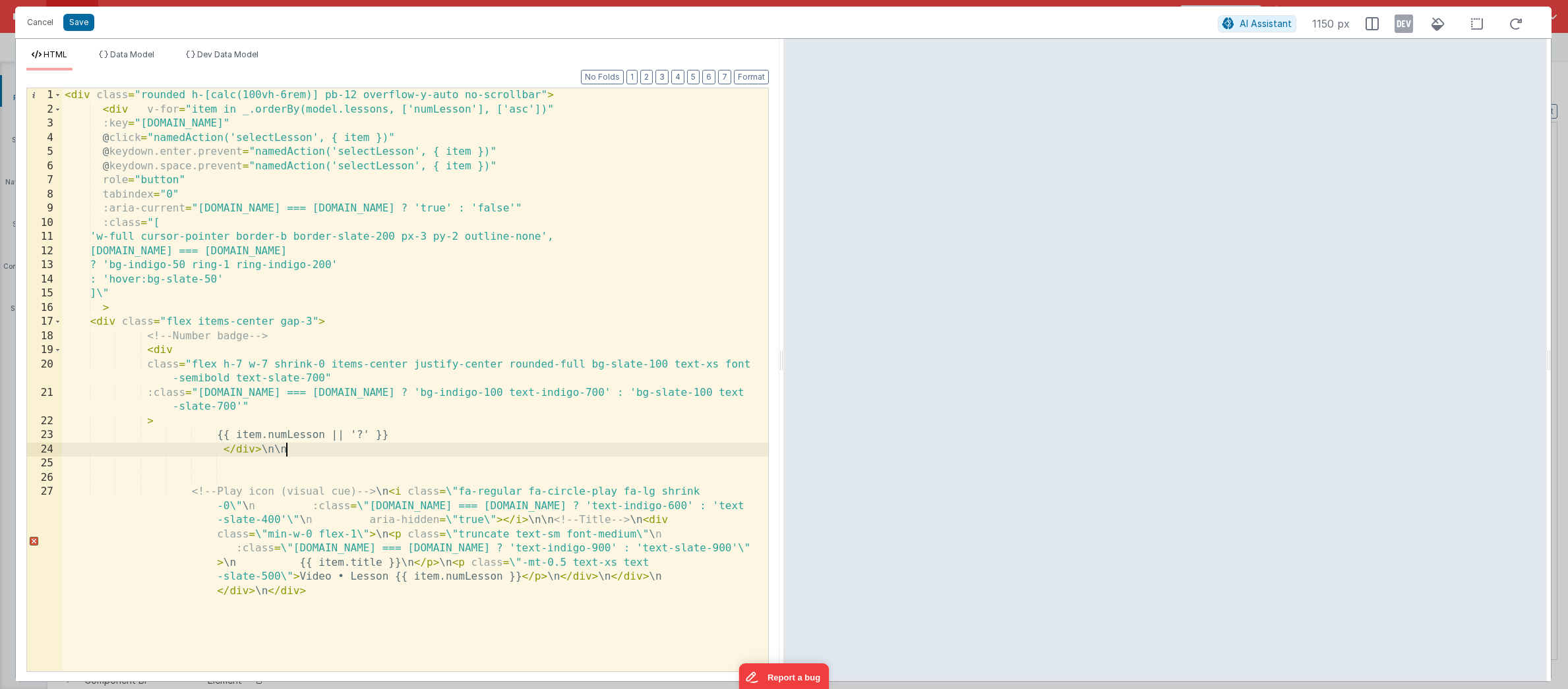
click at [287, 450] on div "< div class = "rounded h-[calc(100vh-6rem)] pb-12 overflow-y-auto no-scrollbar"…" at bounding box center [415, 444] width 706 height 711
click at [225, 479] on div "< div class = "rounded h-[calc(100vh-6rem)] pb-12 overflow-y-auto no-scrollbar"…" at bounding box center [415, 444] width 706 height 711
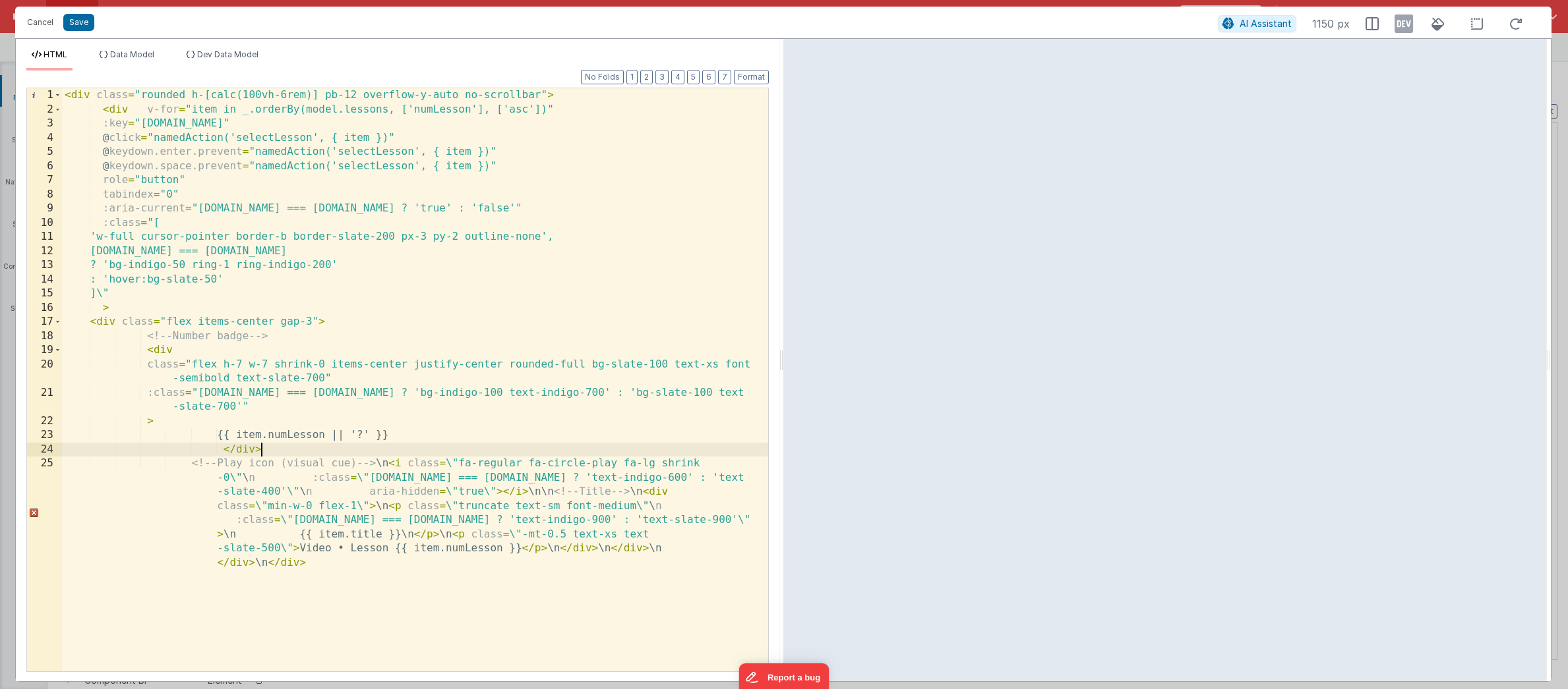
click at [399, 464] on div "< div class = "rounded h-[calc(100vh-6rem)] pb-12 overflow-y-auto no-scrollbar"…" at bounding box center [415, 444] width 706 height 711
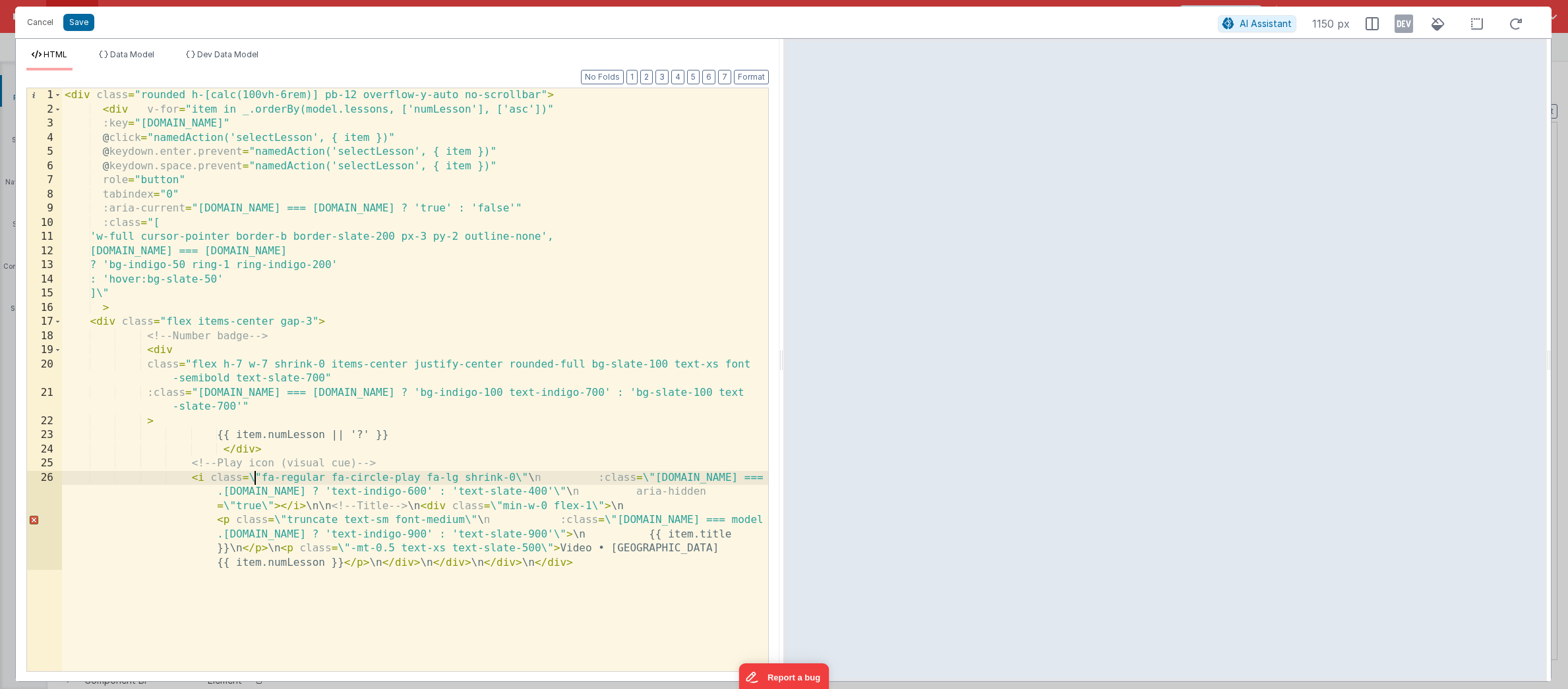
click at [255, 479] on div "< div class = "rounded h-[calc(100vh-6rem)] pb-12 overflow-y-auto no-scrollbar"…" at bounding box center [415, 437] width 706 height 697
click at [512, 479] on div "< div class = "rounded h-[calc(100vh-6rem)] pb-12 overflow-y-auto no-scrollbar"…" at bounding box center [415, 437] width 706 height 697
click at [526, 477] on div "< div class = "rounded h-[calc(100vh-6rem)] pb-12 overflow-y-auto no-scrollbar"…" at bounding box center [415, 437] width 706 height 697
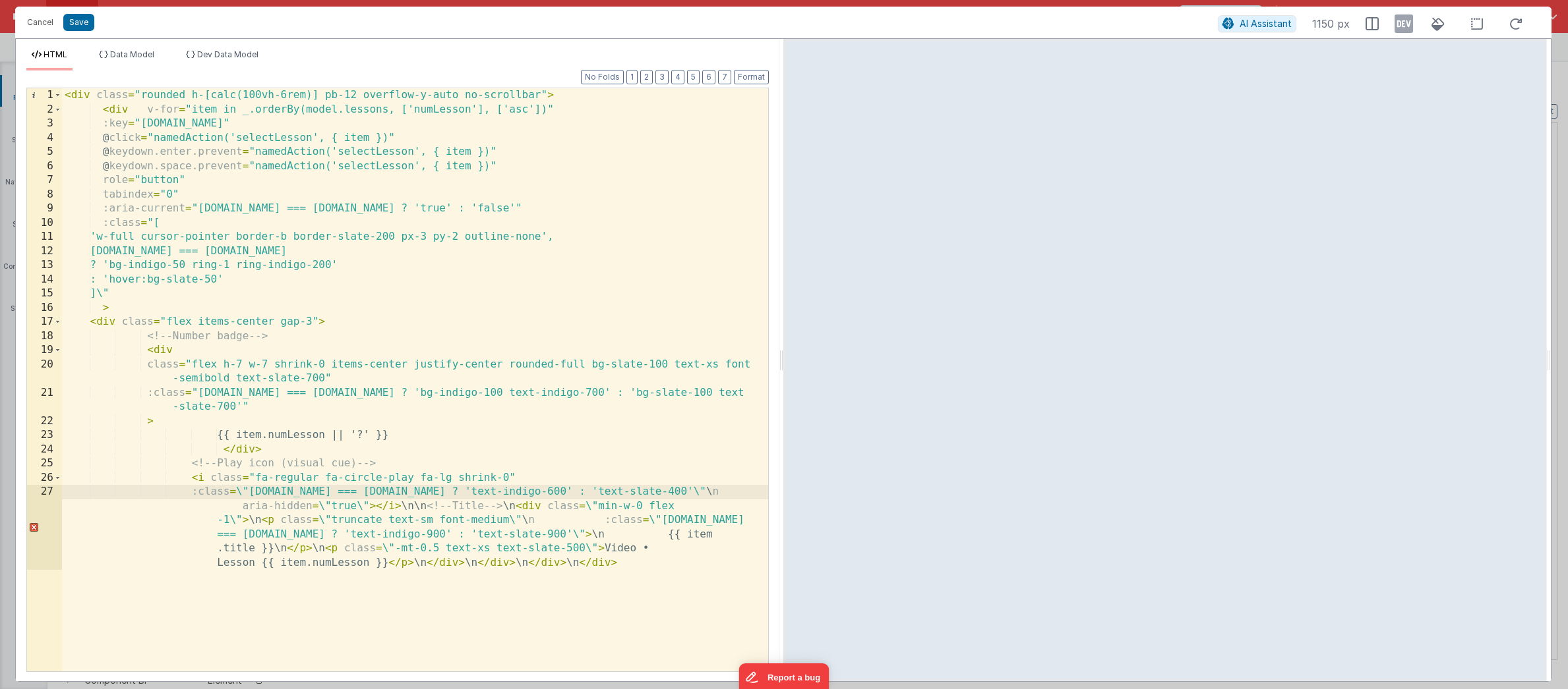
click at [240, 492] on div "< div class = "rounded h-[calc(100vh-6rem)] pb-12 overflow-y-auto no-scrollbar"…" at bounding box center [415, 430] width 706 height 683
click at [706, 494] on div "< div class = "rounded h-[calc(100vh-6rem)] pb-12 overflow-y-auto no-scrollbar"…" at bounding box center [415, 430] width 706 height 683
click at [716, 490] on div "< div class = "rounded h-[calc(100vh-6rem)] pb-12 overflow-y-auto no-scrollbar"…" at bounding box center [415, 430] width 706 height 683
click at [275, 508] on div "< div class = "rounded h-[calc(100vh-6rem)] pb-12 overflow-y-auto no-scrollbar"…" at bounding box center [415, 423] width 706 height 668
click at [304, 504] on div "< div class = "rounded h-[calc(100vh-6rem)] pb-12 overflow-y-auto no-scrollbar"…" at bounding box center [415, 423] width 706 height 668
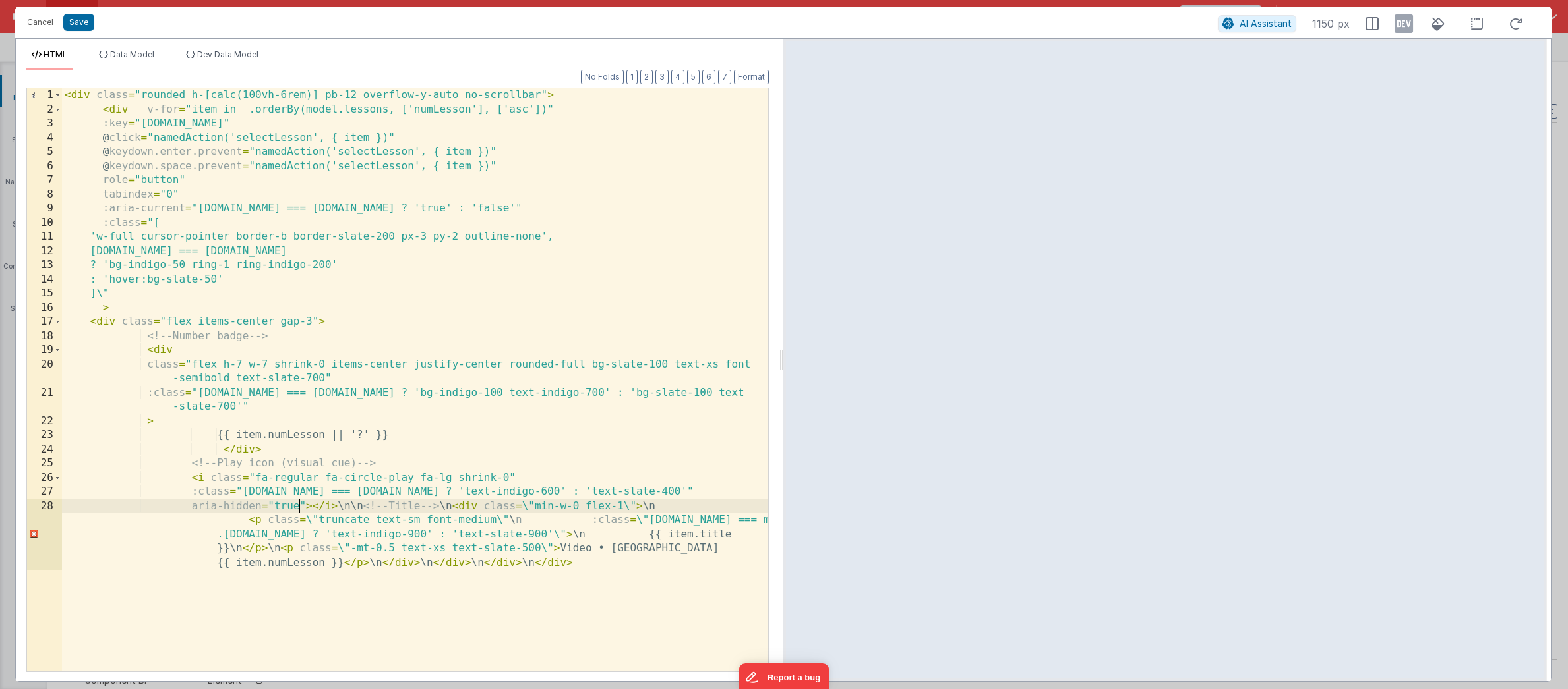
click at [361, 506] on div "< div class = "rounded h-[calc(100vh-6rem)] pb-12 overflow-y-auto no-scrollbar"…" at bounding box center [415, 423] width 706 height 668
click at [477, 508] on div "< div class = "rounded h-[calc(100vh-6rem)] pb-12 overflow-y-auto no-scrollbar"…" at bounding box center [415, 423] width 706 height 668
click at [339, 505] on div "< div class = "rounded h-[calc(100vh-6rem)] pb-12 overflow-y-auto no-scrollbar"…" at bounding box center [415, 423] width 706 height 668
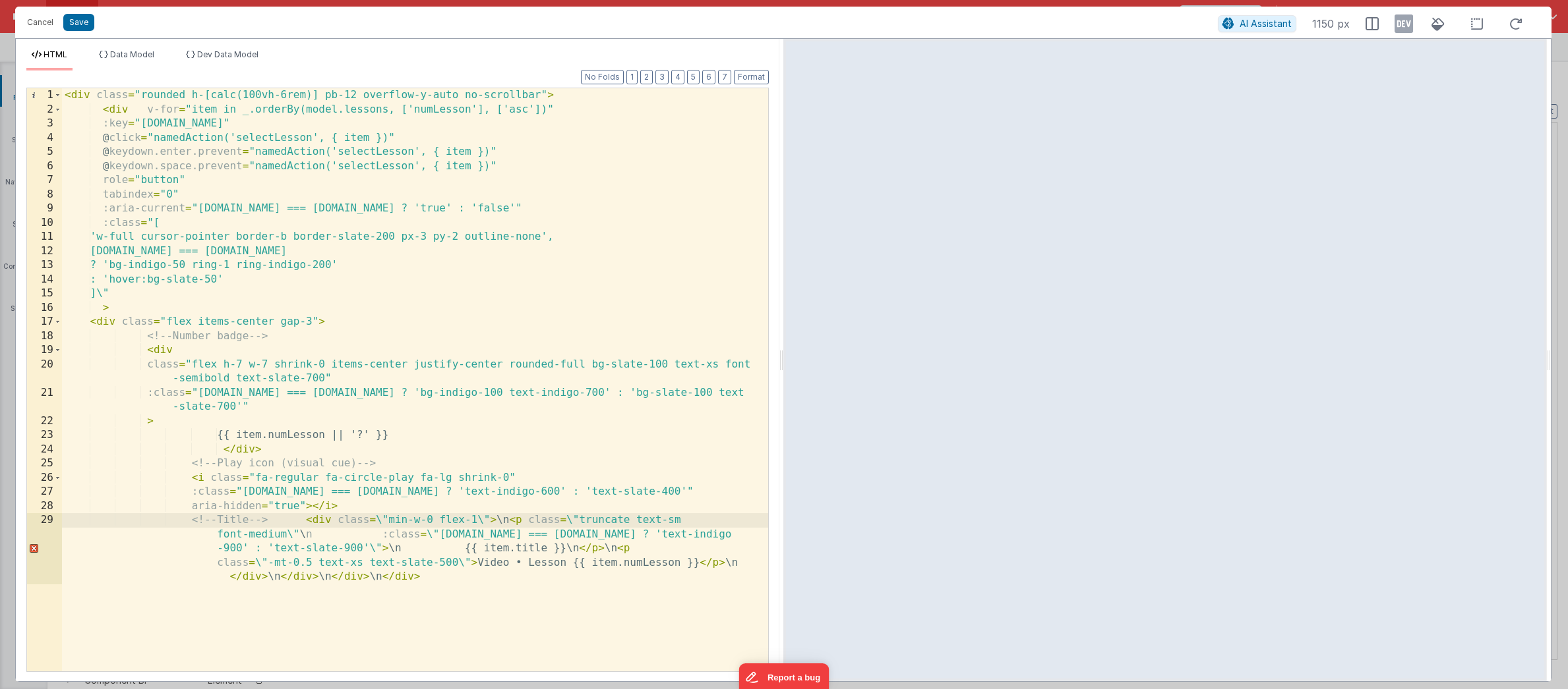
click at [314, 522] on div "< div class = "rounded h-[calc(100vh-6rem)] pb-12 overflow-y-auto no-scrollbar"…" at bounding box center [415, 423] width 706 height 668
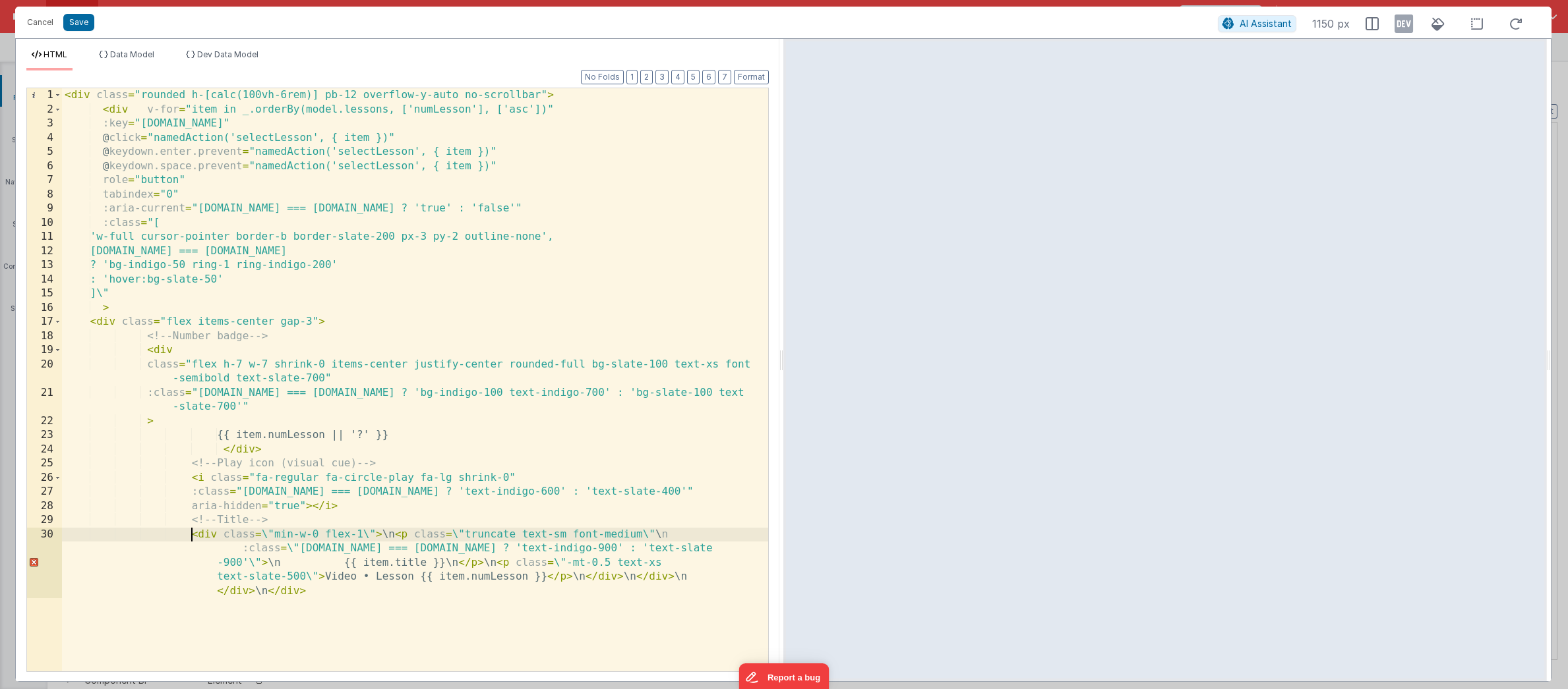
click at [397, 537] on div "< div class = "rounded h-[calc(100vh-6rem)] pb-12 overflow-y-auto no-scrollbar"…" at bounding box center [415, 423] width 706 height 668
click at [268, 536] on div "< div class = "rounded h-[calc(100vh-6rem)] pb-12 overflow-y-auto no-scrollbar"…" at bounding box center [415, 423] width 706 height 668
click at [361, 535] on div "< div class = "rounded h-[calc(100vh-6rem)] pb-12 overflow-y-auto no-scrollbar"…" at bounding box center [415, 423] width 706 height 668
click at [394, 539] on div "< div class = "rounded h-[calc(100vh-6rem)] pb-12 overflow-y-auto no-scrollbar"…" at bounding box center [415, 423] width 706 height 668
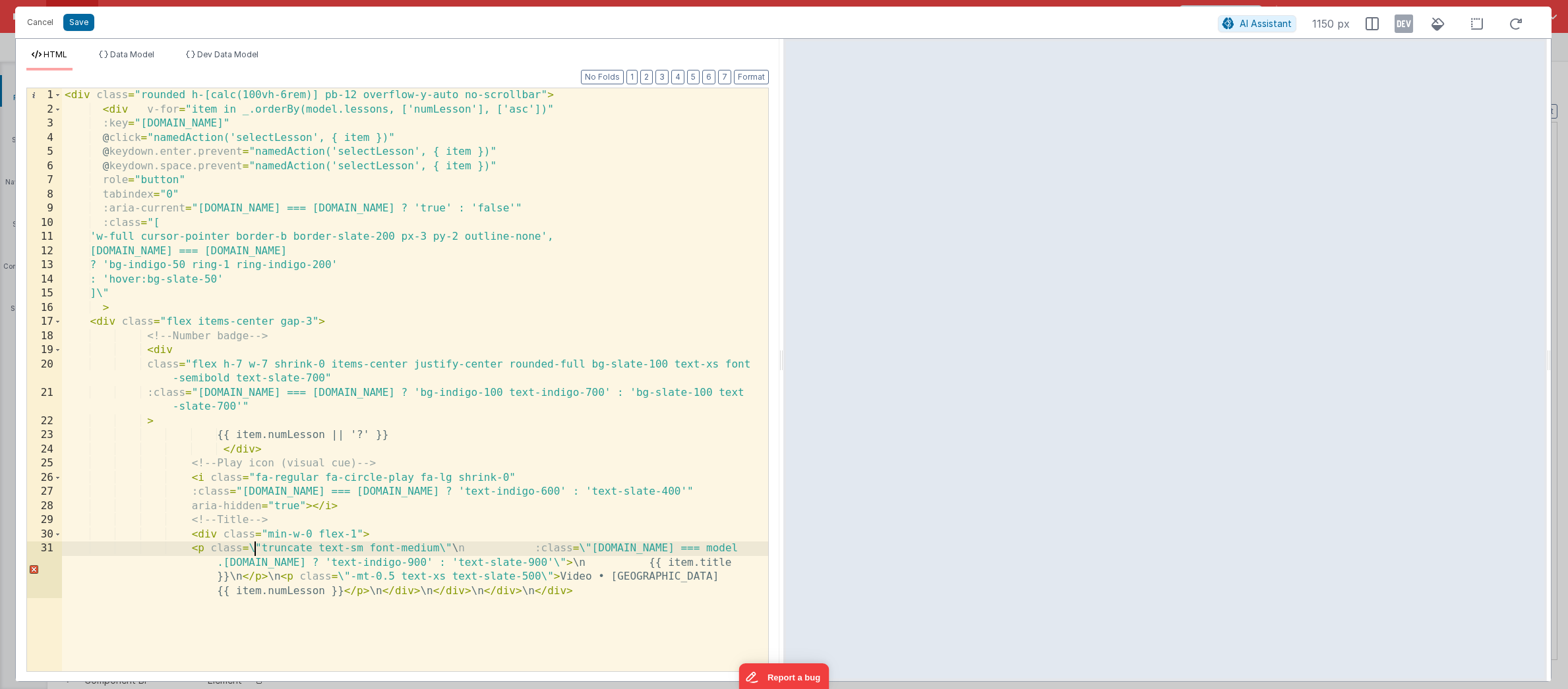
click at [255, 549] on div "< div class = "rounded h-[calc(100vh-6rem)] pb-12 overflow-y-auto no-scrollbar"…" at bounding box center [415, 416] width 706 height 655
click at [438, 549] on div "< div class = "rounded h-[calc(100vh-6rem)] pb-12 overflow-y-auto no-scrollbar"…" at bounding box center [415, 416] width 706 height 655
click at [450, 549] on div "< div class = "rounded h-[calc(100vh-6rem)] pb-12 overflow-y-auto no-scrollbar"…" at bounding box center [415, 416] width 706 height 655
click at [240, 564] on div "< div class = "rounded h-[calc(100vh-6rem)] pb-12 overflow-y-auto no-scrollbar"…" at bounding box center [415, 416] width 706 height 655
click at [706, 564] on div "< div class = "rounded h-[calc(100vh-6rem)] pb-12 overflow-y-auto no-scrollbar"…" at bounding box center [415, 416] width 706 height 655
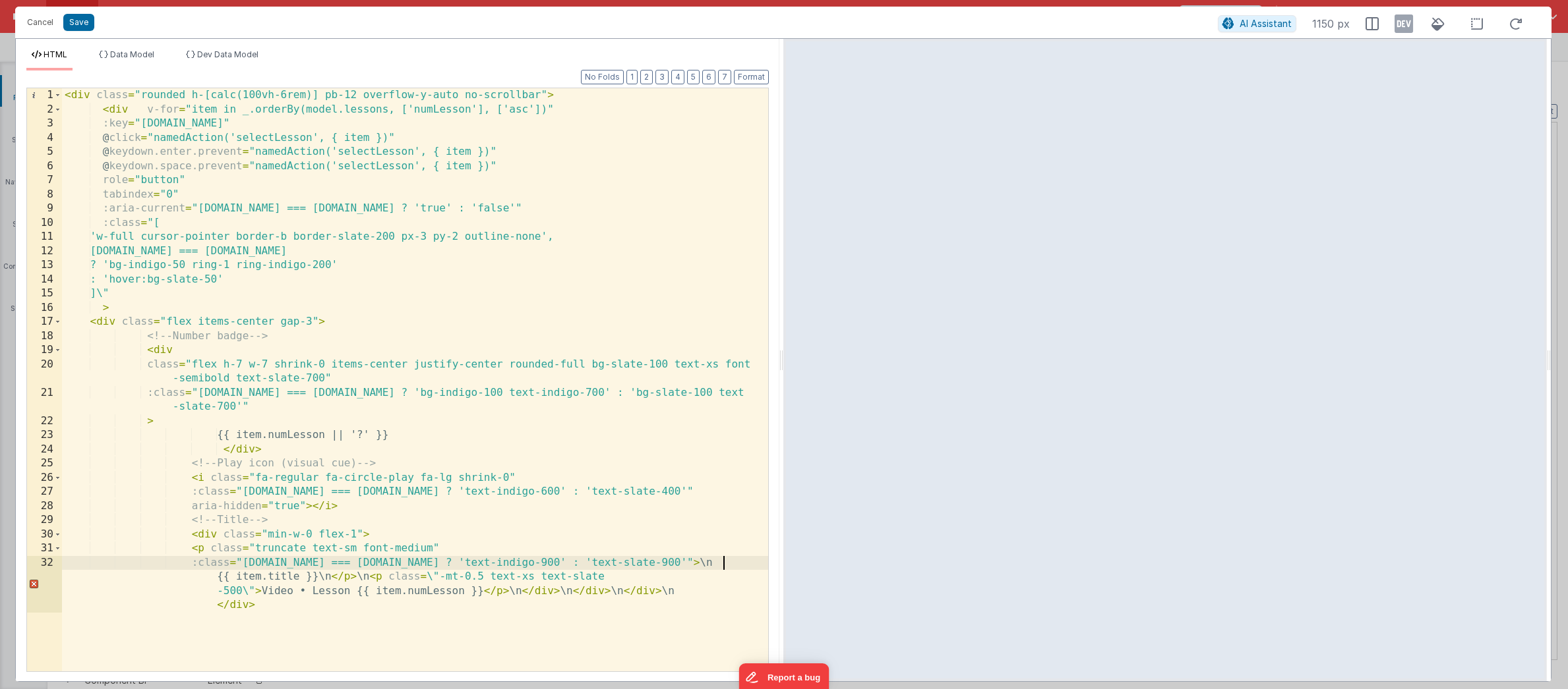
click at [725, 562] on div "< div class = "rounded h-[calc(100vh-6rem)] pb-12 overflow-y-auto no-scrollbar"…" at bounding box center [415, 416] width 706 height 655
click at [344, 576] on div "< div class = "rounded h-[calc(100vh-6rem)] pb-12 overflow-y-auto no-scrollbar"…" at bounding box center [415, 408] width 706 height 640
click at [424, 577] on div "< div class = "rounded h-[calc(100vh-6rem)] pb-12 overflow-y-auto no-scrollbar"…" at bounding box center [415, 408] width 706 height 640
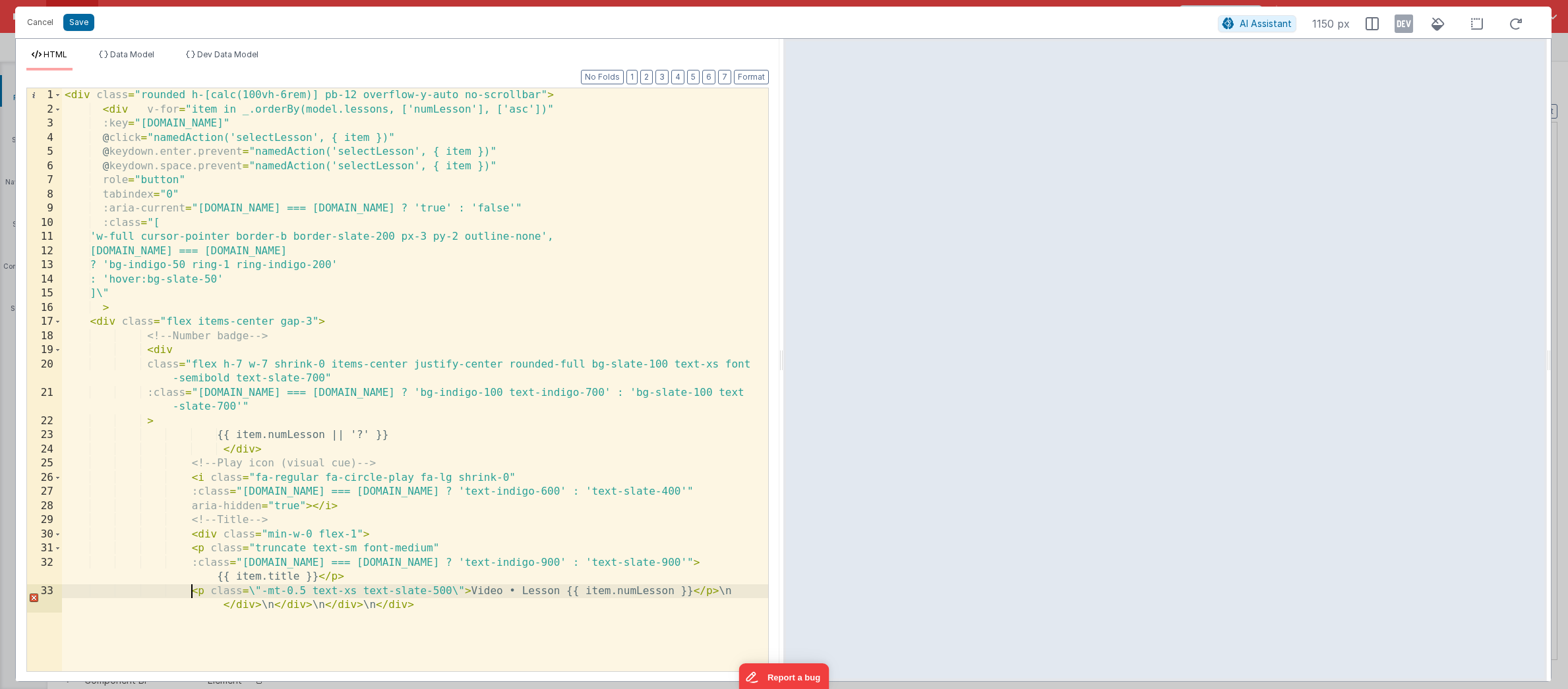
click at [253, 593] on div "< div class = "rounded h-[calc(100vh-6rem)] pb-12 overflow-y-auto no-scrollbar"…" at bounding box center [415, 401] width 706 height 626
click at [451, 593] on div "< div class = "rounded h-[calc(100vh-6rem)] pb-12 overflow-y-auto no-scrollbar"…" at bounding box center [415, 401] width 706 height 626
click at [717, 591] on div "< div class = "rounded h-[calc(100vh-6rem)] pb-12 overflow-y-auto no-scrollbar"…" at bounding box center [415, 401] width 706 height 626
click at [273, 607] on div "< div class = "rounded h-[calc(100vh-6rem)] pb-12 overflow-y-auto no-scrollbar"…" at bounding box center [415, 401] width 706 height 626
click at [327, 605] on div "< div class = "rounded h-[calc(100vh-6rem)] pb-12 overflow-y-auto no-scrollbar"…" at bounding box center [415, 401] width 706 height 626
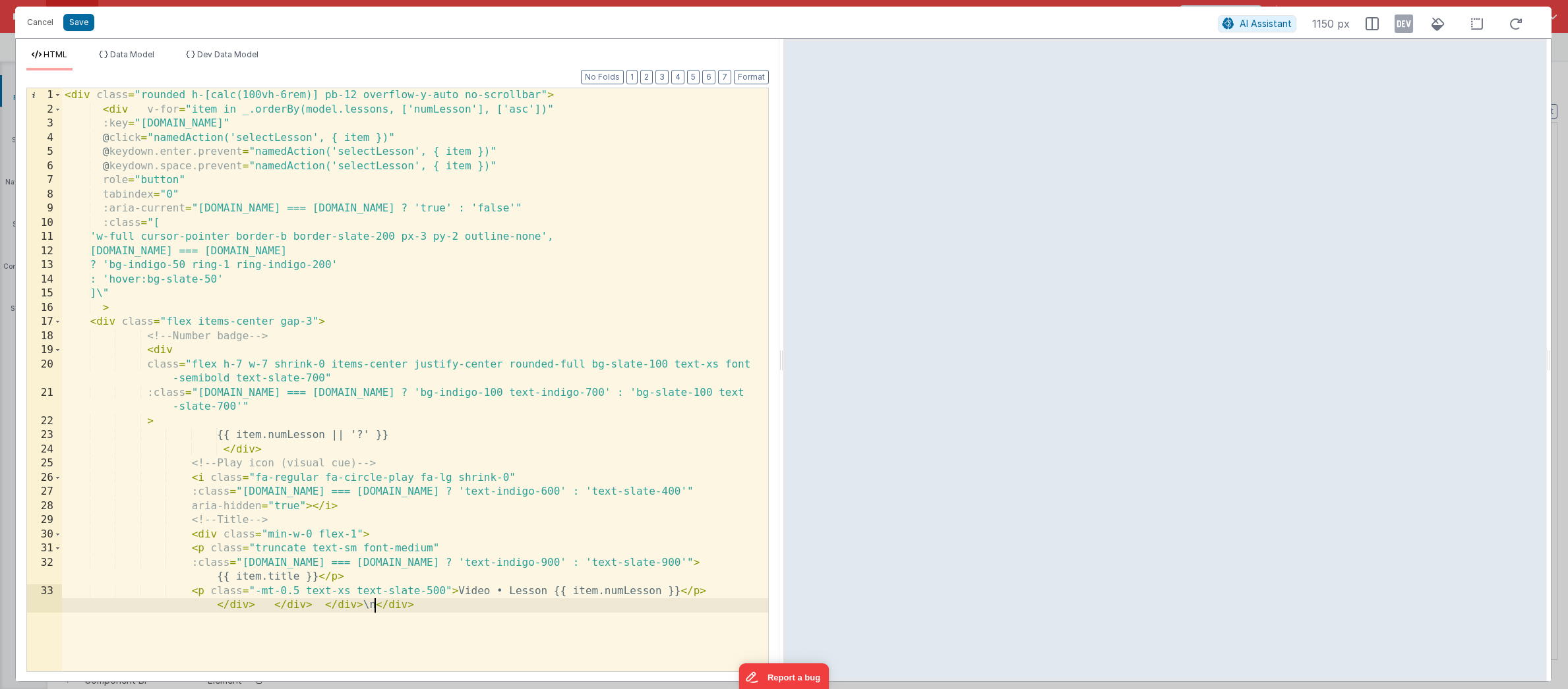
click at [372, 605] on div "< div class = "rounded h-[calc(100vh-6rem)] pb-12 overflow-y-auto no-scrollbar"…" at bounding box center [415, 401] width 706 height 626
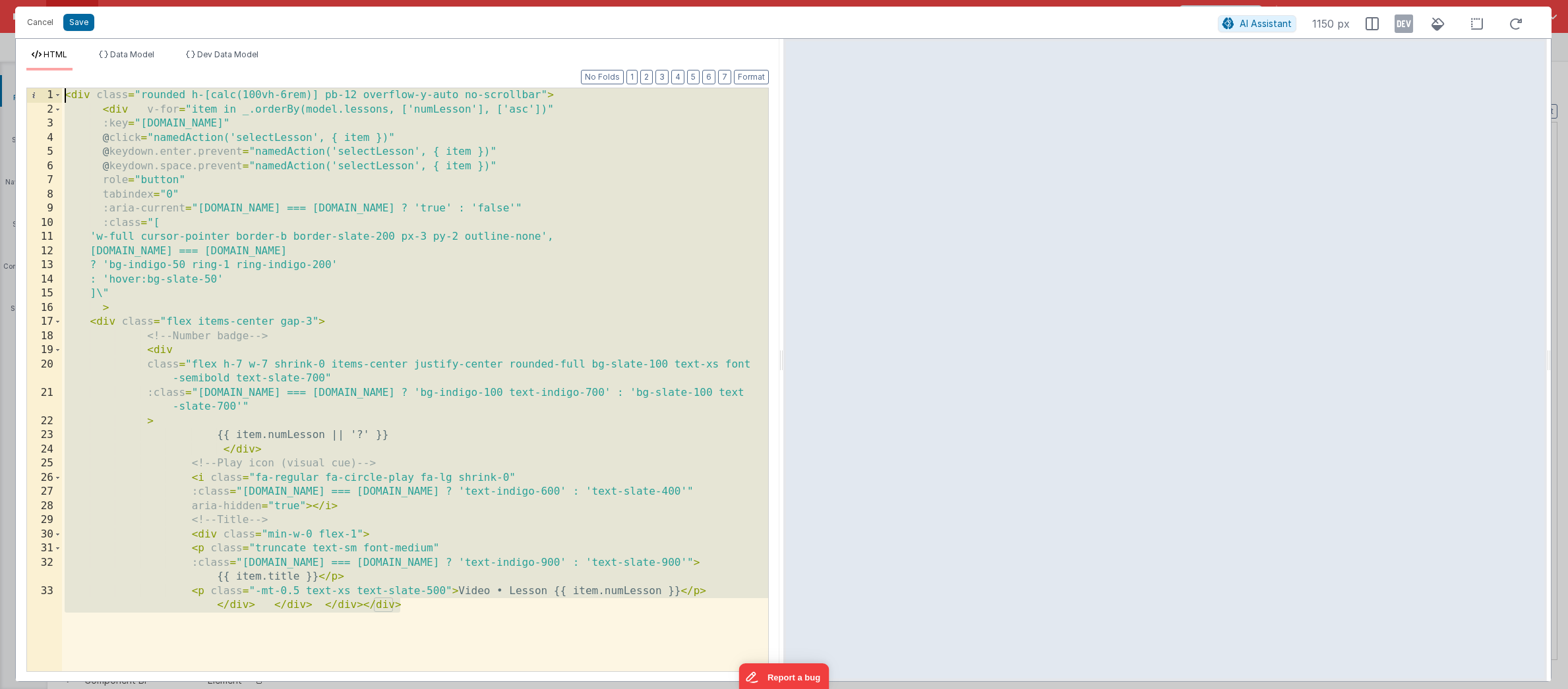
drag, startPoint x: 405, startPoint y: 590, endPoint x: -115, endPoint y: 18, distance: 773.0
click at [0, 18] on html "Cancel Save AI Assistant 1150 px HTML Data Model Dev Data Model Format 7 6 5 4 …" at bounding box center [784, 344] width 1568 height 689
click at [745, 82] on button "Format" at bounding box center [752, 77] width 35 height 15
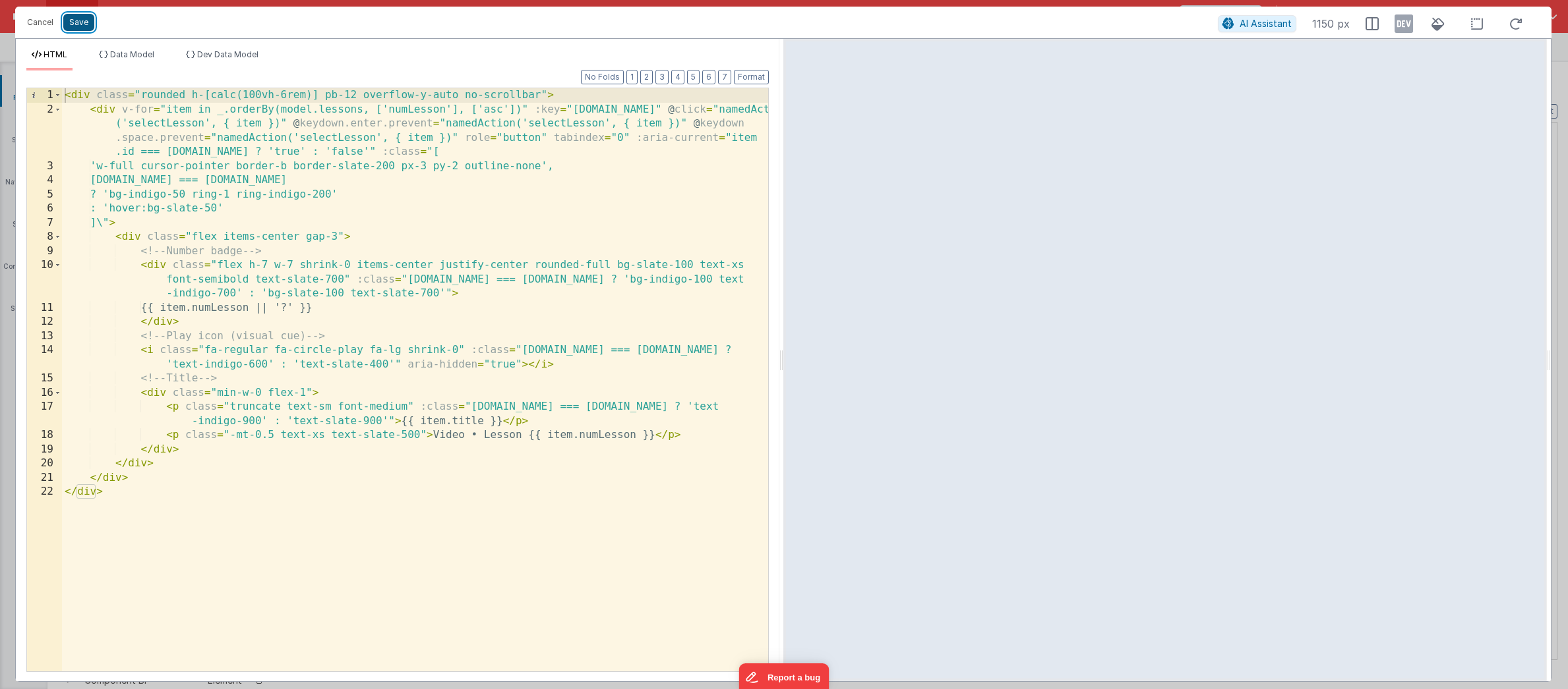
click at [68, 26] on button "Save" at bounding box center [78, 23] width 31 height 18
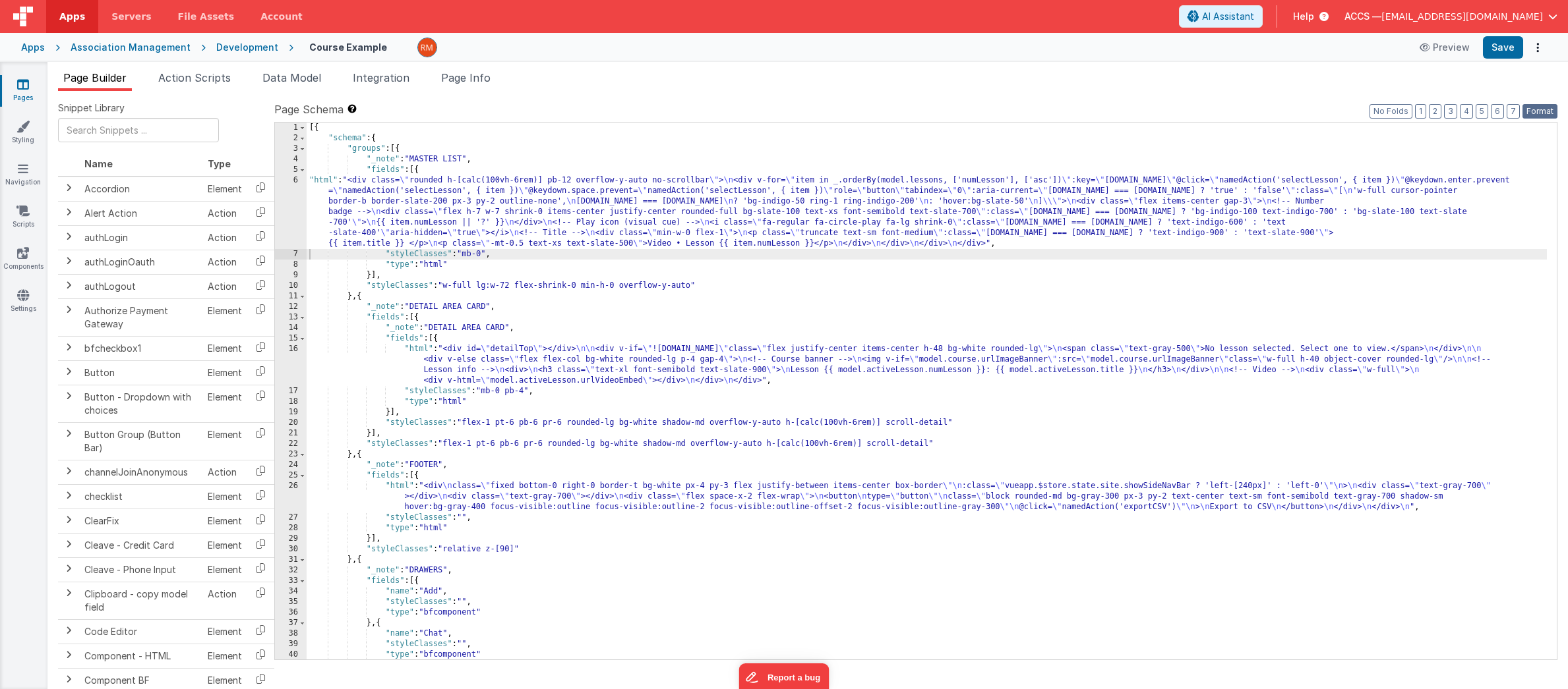
drag, startPoint x: 1534, startPoint y: 110, endPoint x: 1519, endPoint y: 61, distance: 51.2
click at [1534, 110] on button "Format" at bounding box center [1540, 111] width 35 height 15
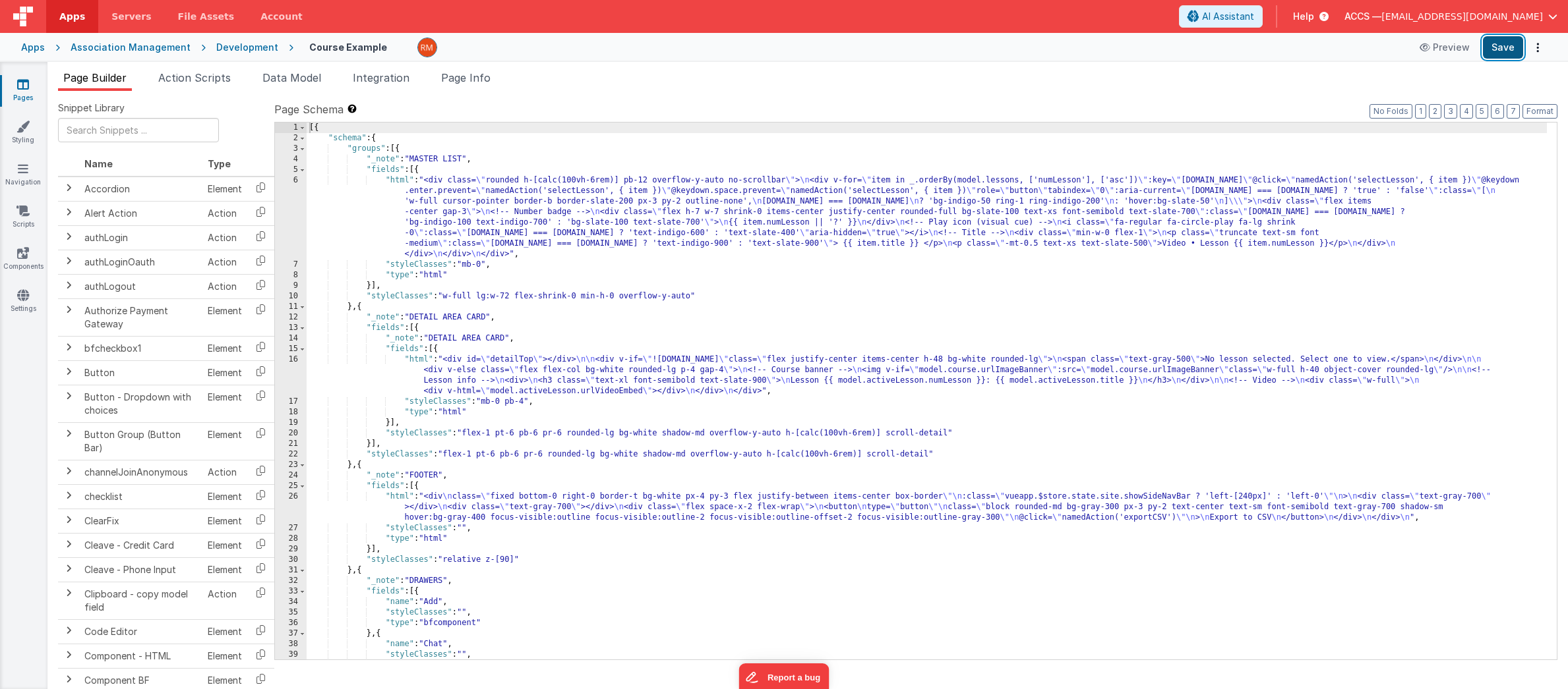
click at [1508, 52] on button "Save" at bounding box center [1503, 47] width 40 height 23
click at [425, 359] on div "[{ "schema" : { "groups" : [{ "_note" : "MASTER LIST" , "fields" : [{ "html" : …" at bounding box center [927, 401] width 1240 height 558
click at [400, 181] on div "[{ "schema" : { "groups" : [{ "_note" : "MASTER LIST" , "fields" : [{ "html" : …" at bounding box center [927, 401] width 1240 height 558
click at [289, 182] on div "6" at bounding box center [291, 217] width 32 height 84
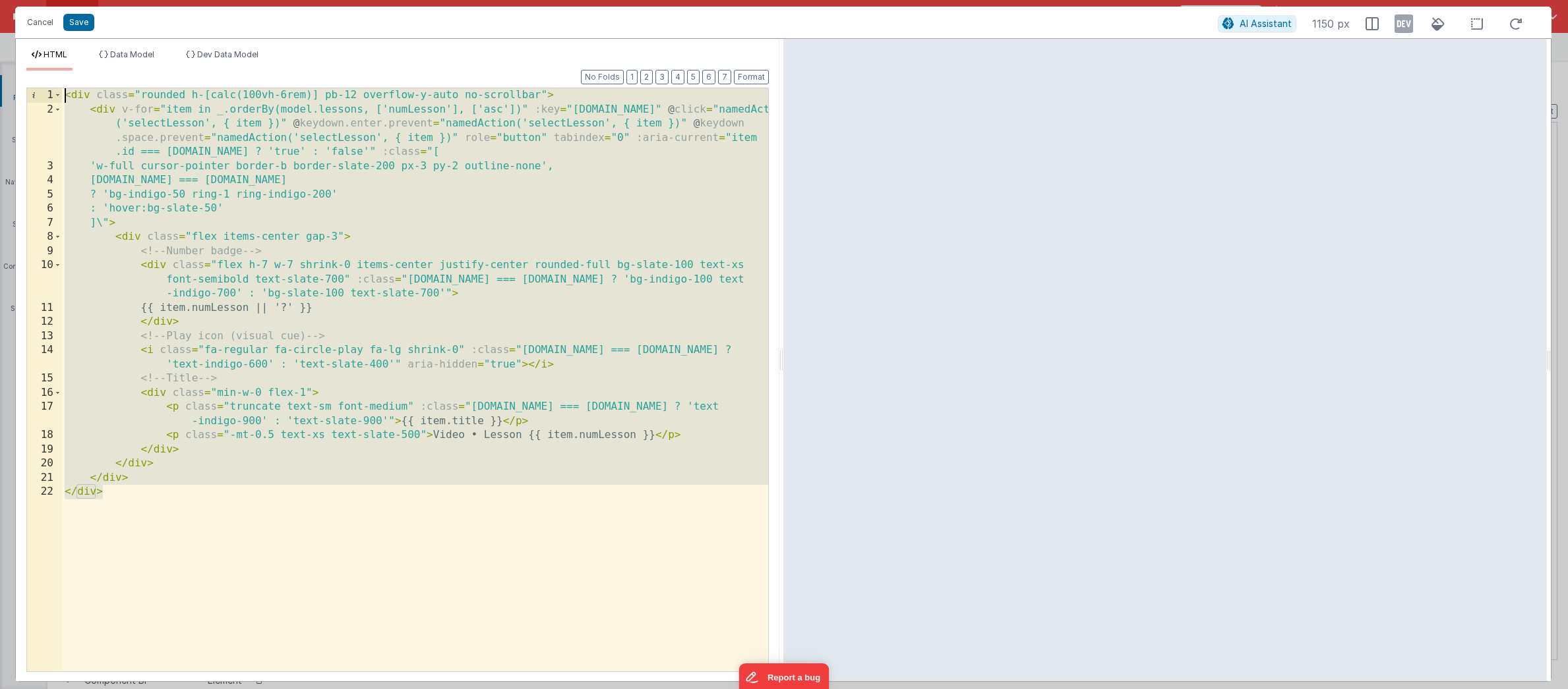
drag, startPoint x: 196, startPoint y: 524, endPoint x: -44, endPoint y: -23, distance: 597.3
click at [0, 0] on html "Cancel Save AI Assistant 1150 px HTML Data Model Dev Data Model Format 7 6 5 4 …" at bounding box center [784, 344] width 1568 height 689
click at [1277, 21] on span "AI Assistant" at bounding box center [1265, 23] width 52 height 11
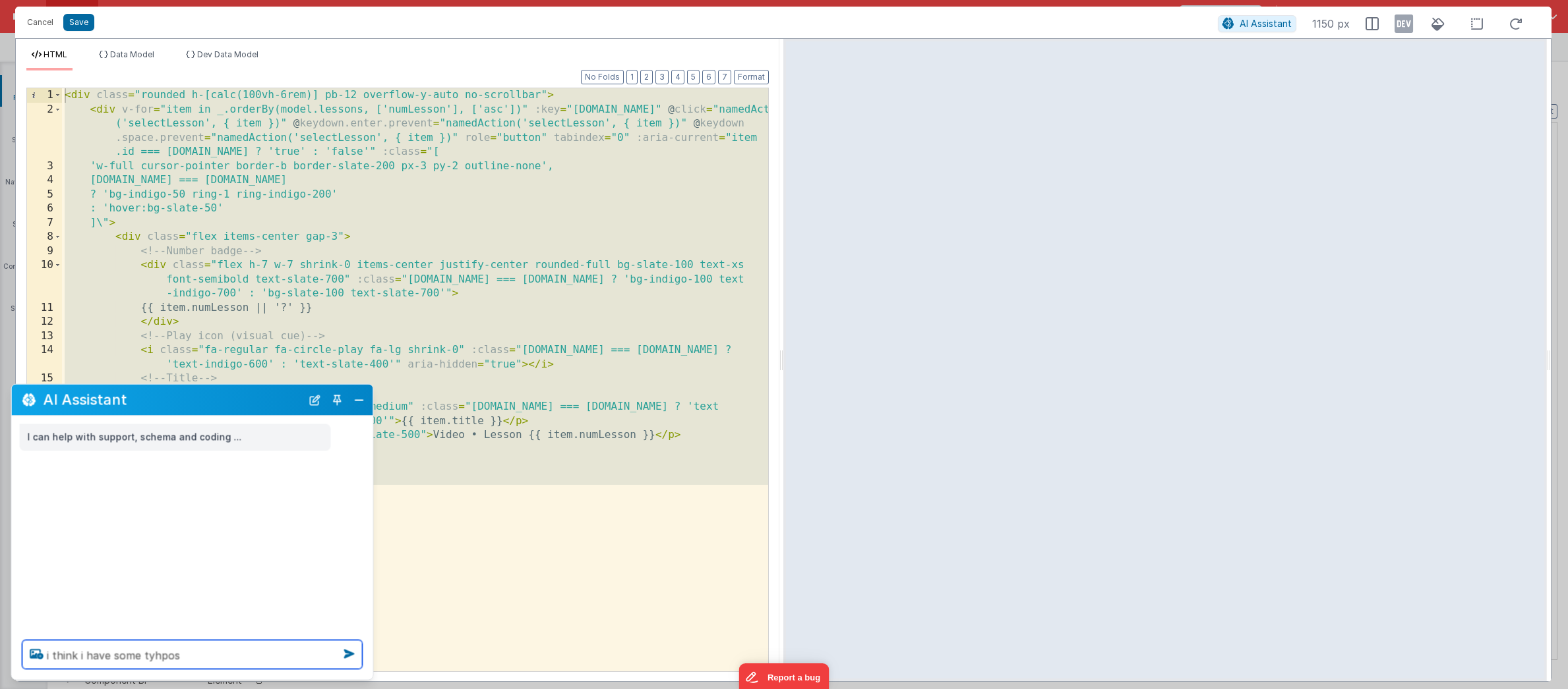
type textarea "i think i have some tyhpos"
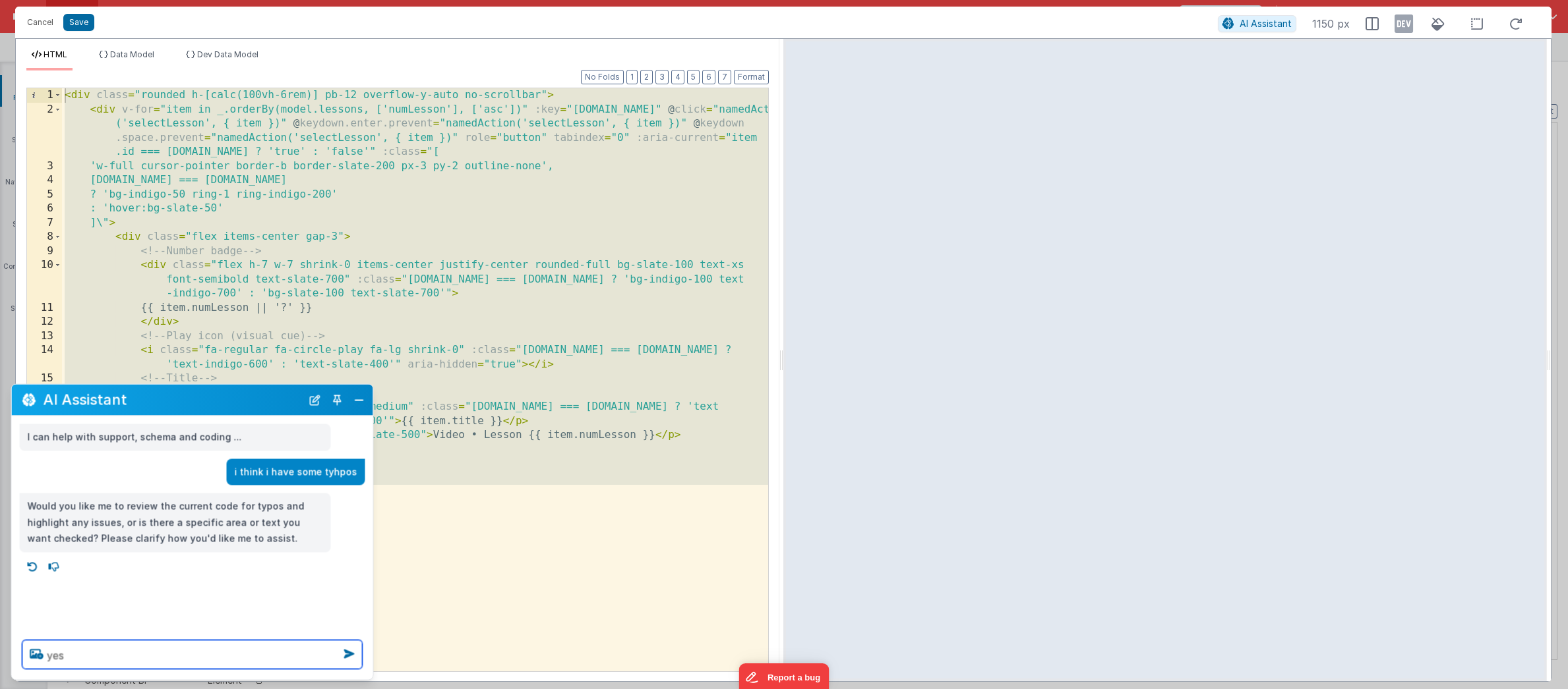
type textarea "yes"
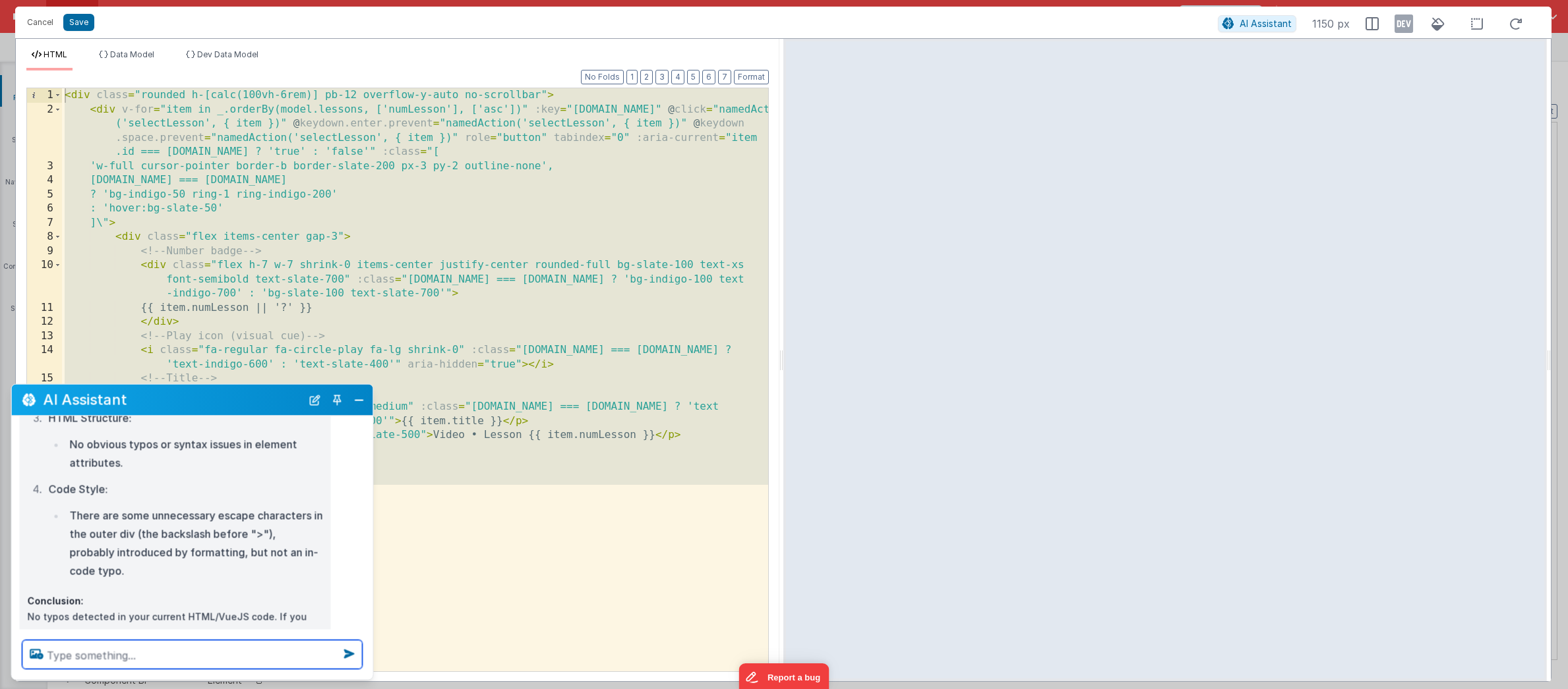
scroll to position [490, 0]
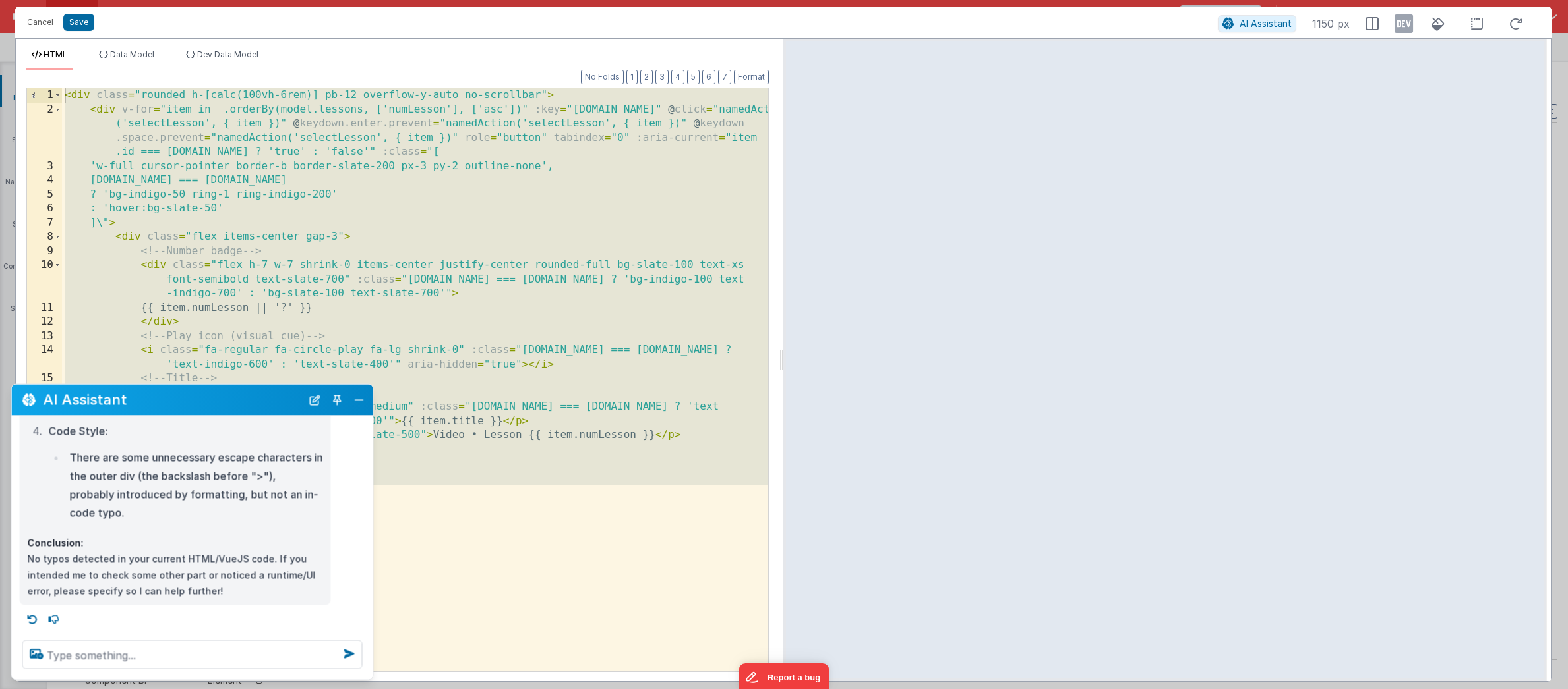
click at [501, 551] on div "< div class = "rounded h-[calc(100vh-6rem)] pb-12 overflow-y-auto no-scrollbar"…" at bounding box center [415, 394] width 706 height 612
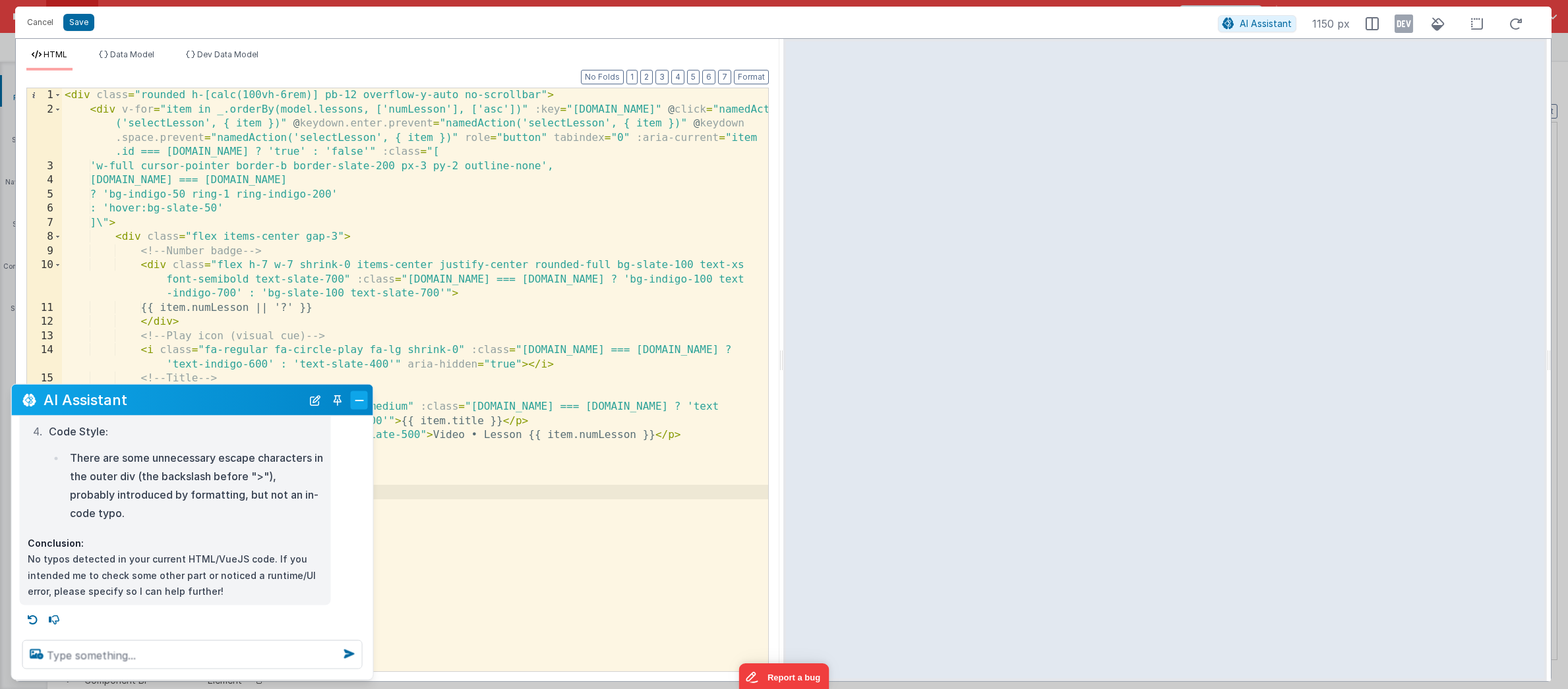
click at [358, 407] on button "Close" at bounding box center [360, 400] width 18 height 18
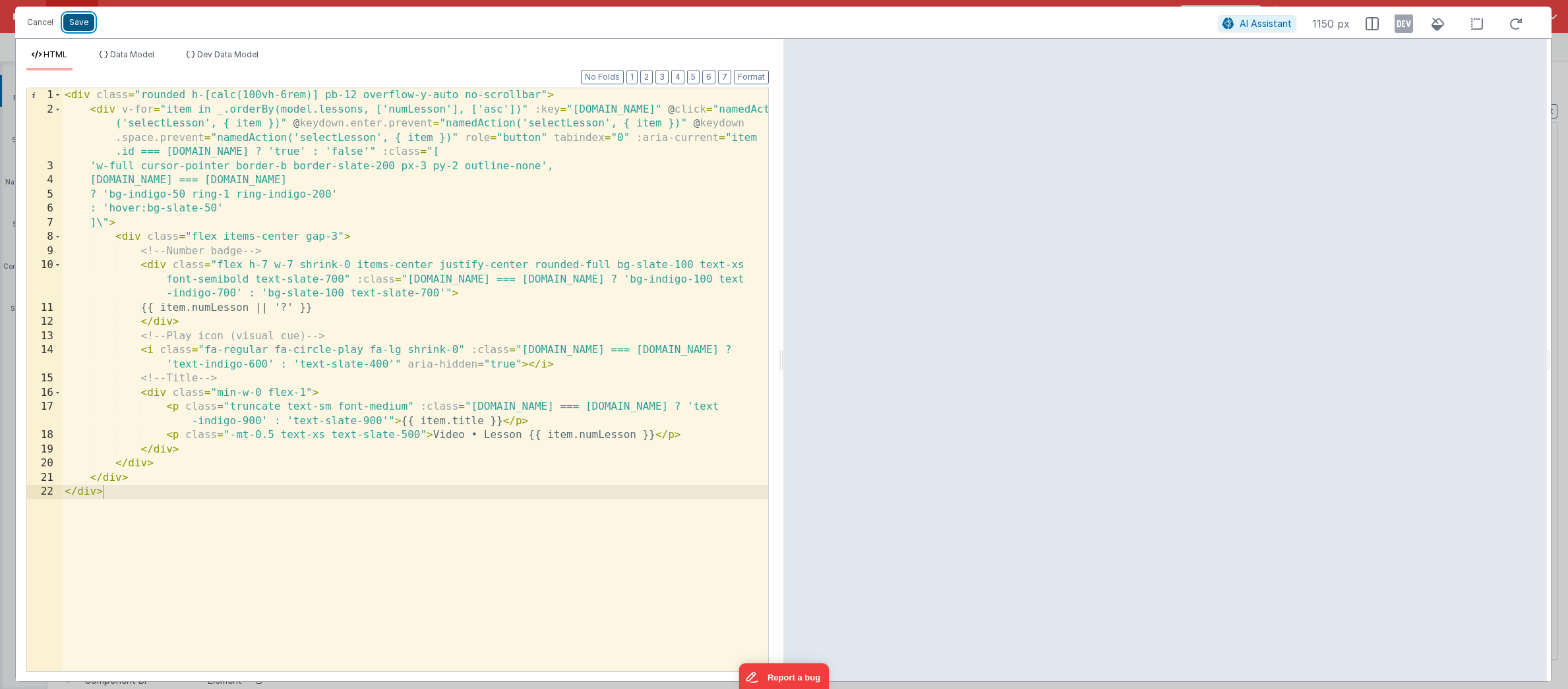
click at [76, 22] on button "Save" at bounding box center [78, 23] width 31 height 18
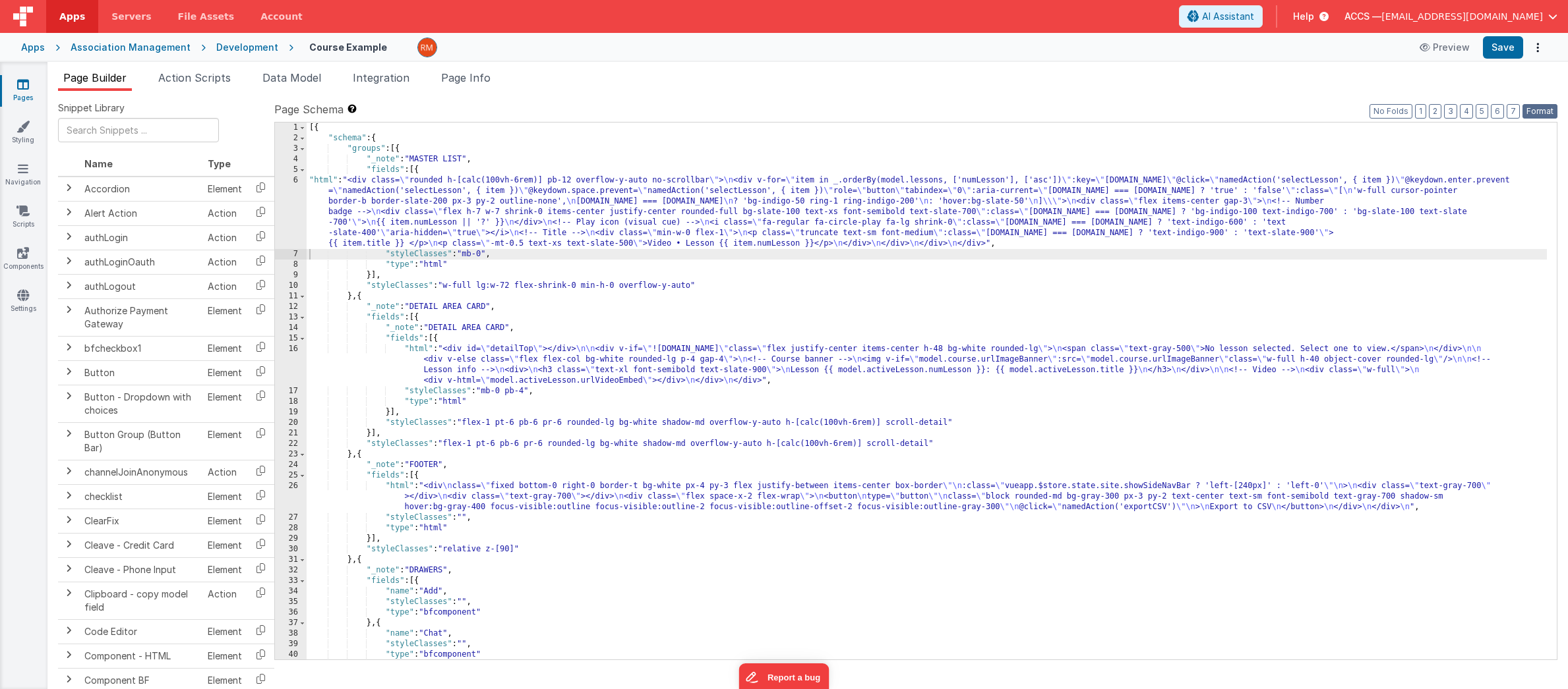
click at [1540, 115] on button "Format" at bounding box center [1540, 111] width 35 height 15
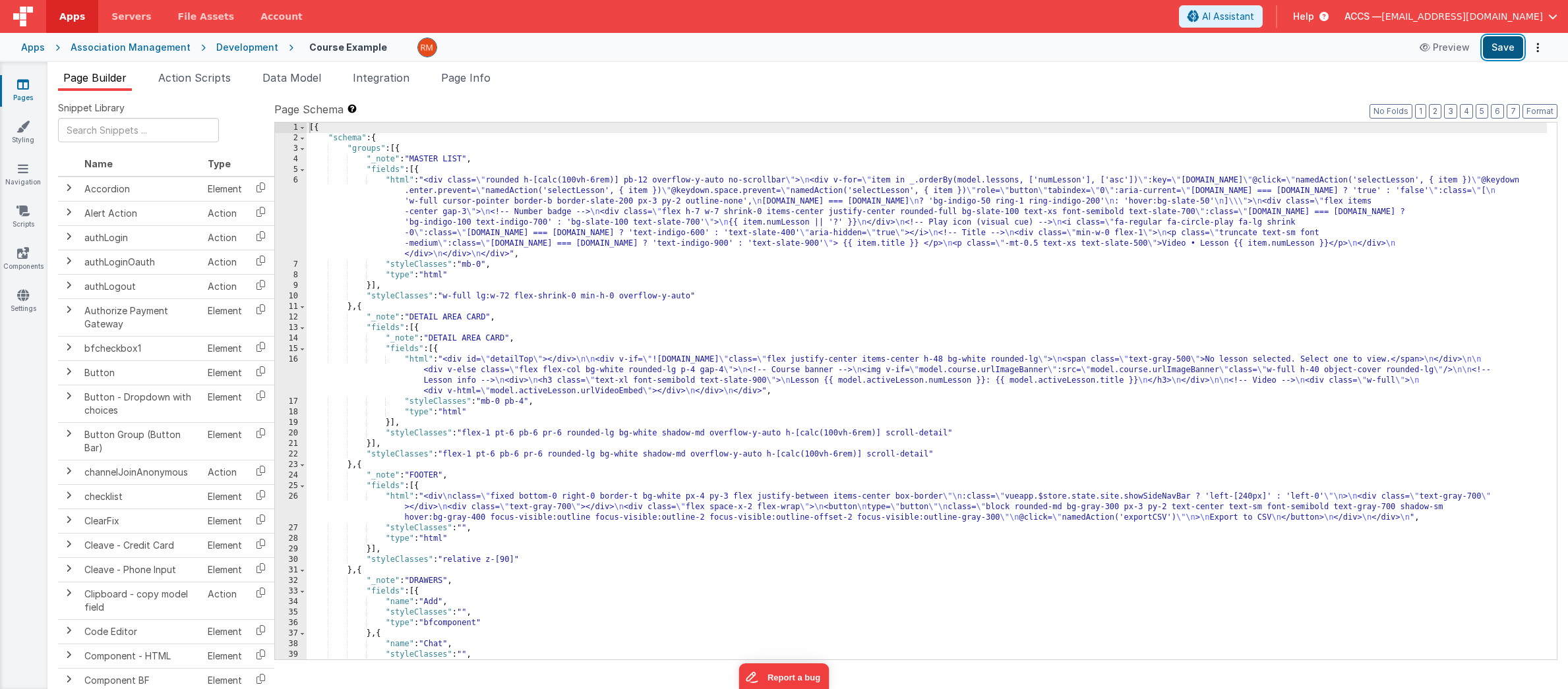
click at [1498, 52] on button "Save" at bounding box center [1503, 47] width 40 height 23
click at [619, 299] on div "[{ "schema" : { "groups" : [{ "_note" : "MASTER LIST" , "fields" : [{ "html" : …" at bounding box center [927, 401] width 1240 height 558
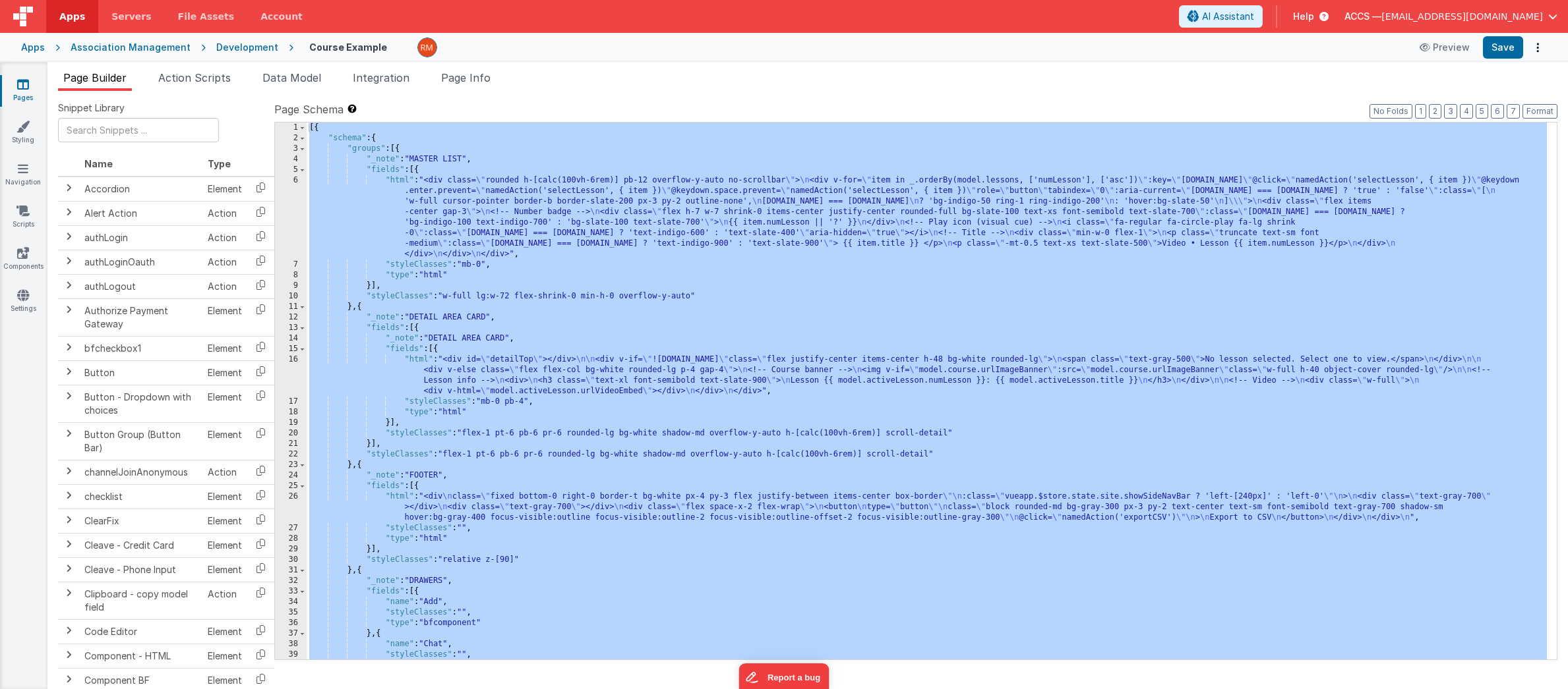
click at [522, 306] on div "[{ "schema" : { "groups" : [{ "_note" : "MASTER LIST" , "fields" : [{ "html" : …" at bounding box center [927, 401] width 1240 height 558
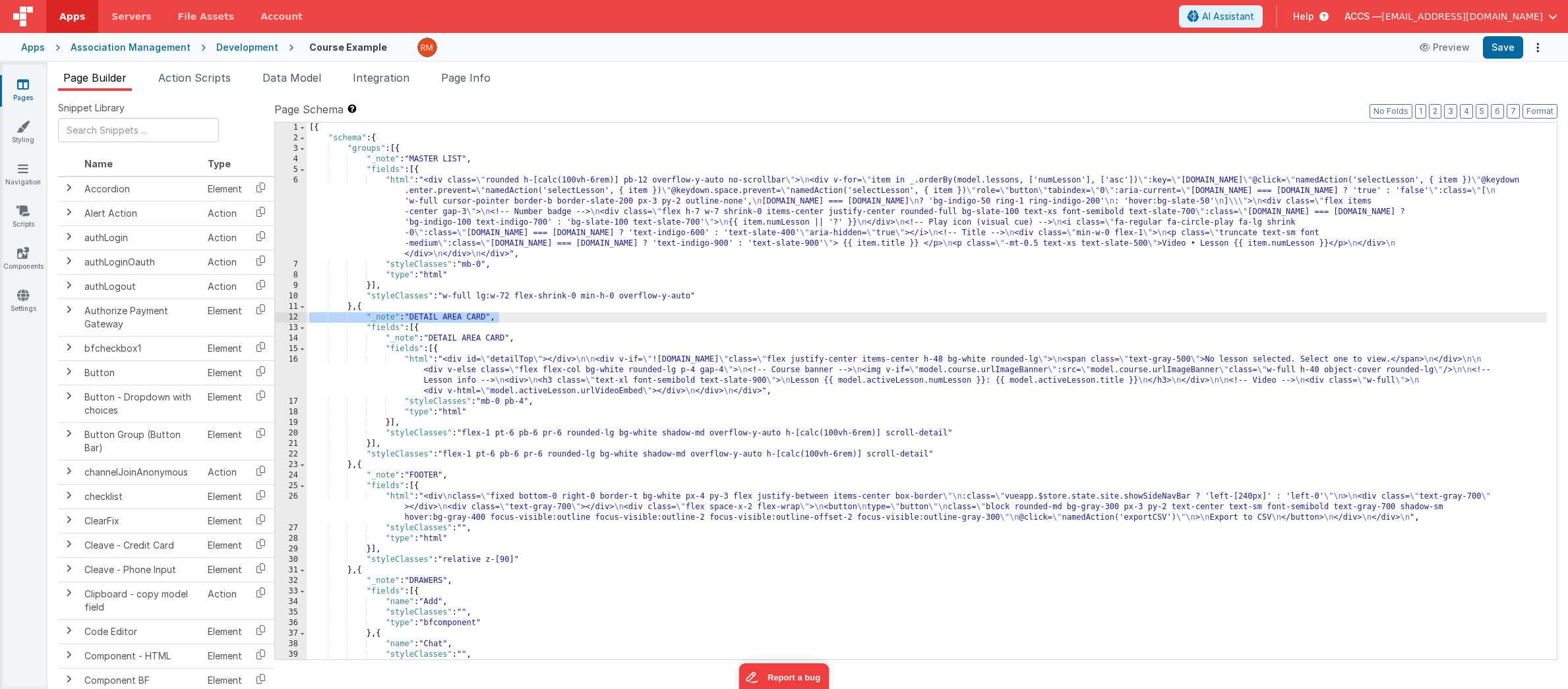
drag, startPoint x: 519, startPoint y: 317, endPoint x: 284, endPoint y: 320, distance: 235.0
click at [284, 320] on div "1 2 3 4 5 6 7 8 9 10 11 12 13 14 15 16 17 18 19 20 21 22 23 24 25 26 27 28 29 3…" at bounding box center [916, 391] width 1283 height 538
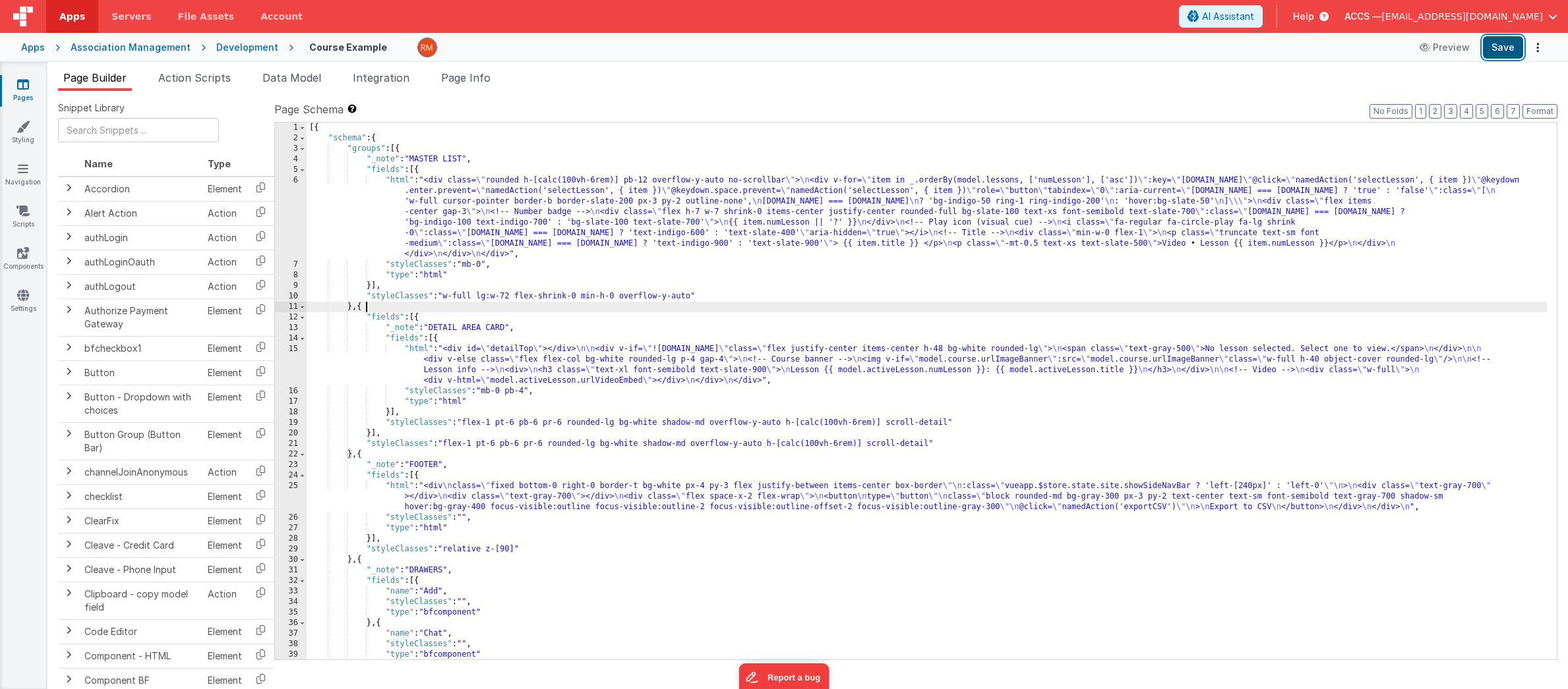
click at [1506, 39] on button "Save" at bounding box center [1503, 47] width 40 height 23
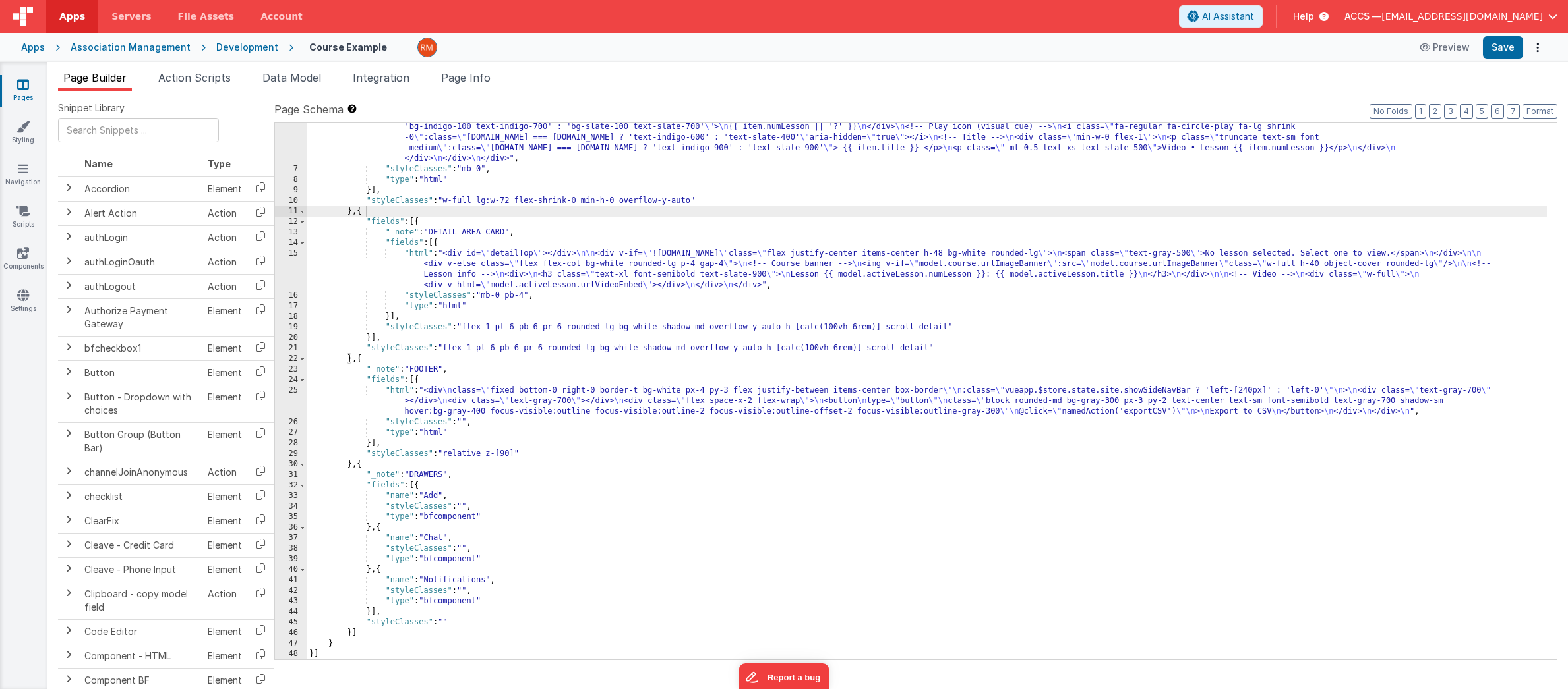
scroll to position [96, 0]
click at [1450, 111] on button "3" at bounding box center [1450, 111] width 13 height 15
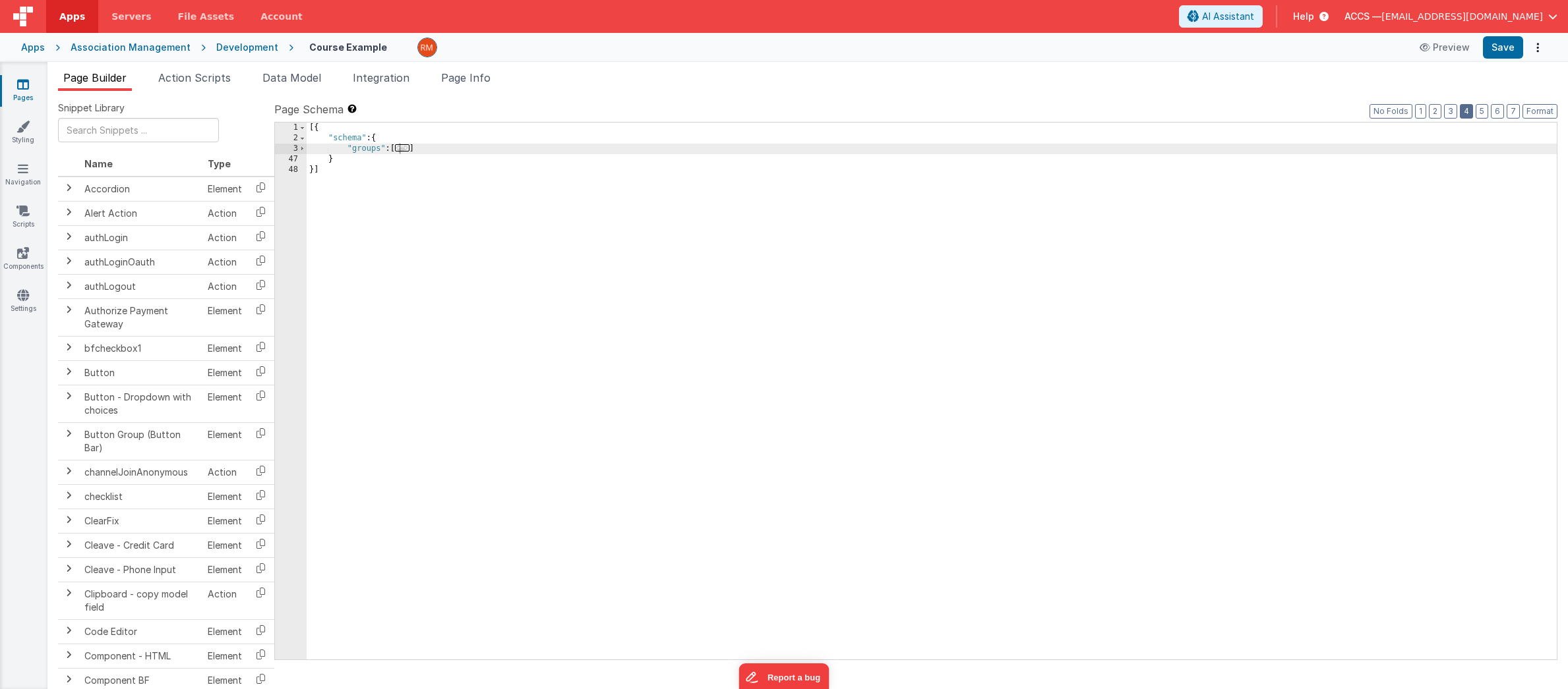
click at [1465, 111] on button "4" at bounding box center [1466, 111] width 13 height 15
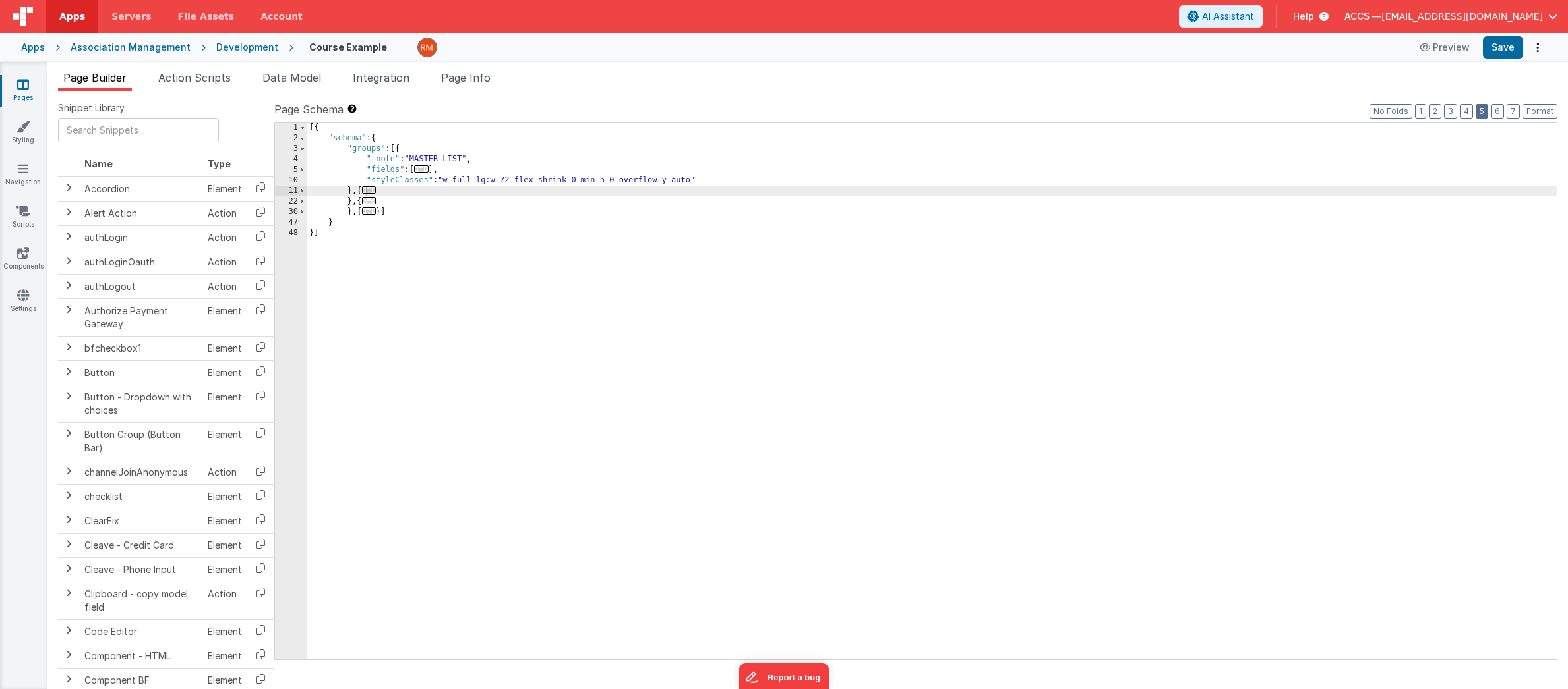
click at [1479, 112] on button "5" at bounding box center [1482, 111] width 12 height 15
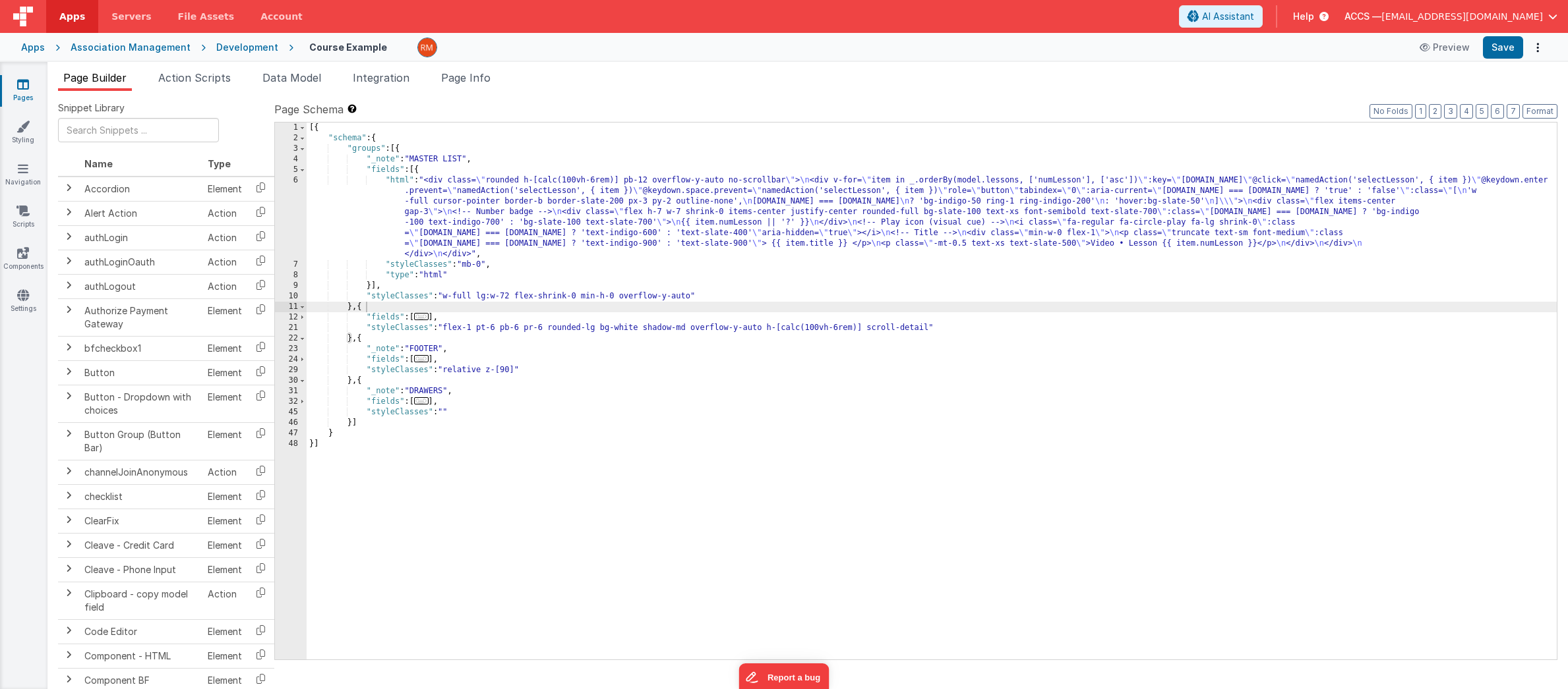
click at [427, 317] on span "..." at bounding box center [421, 316] width 15 height 7
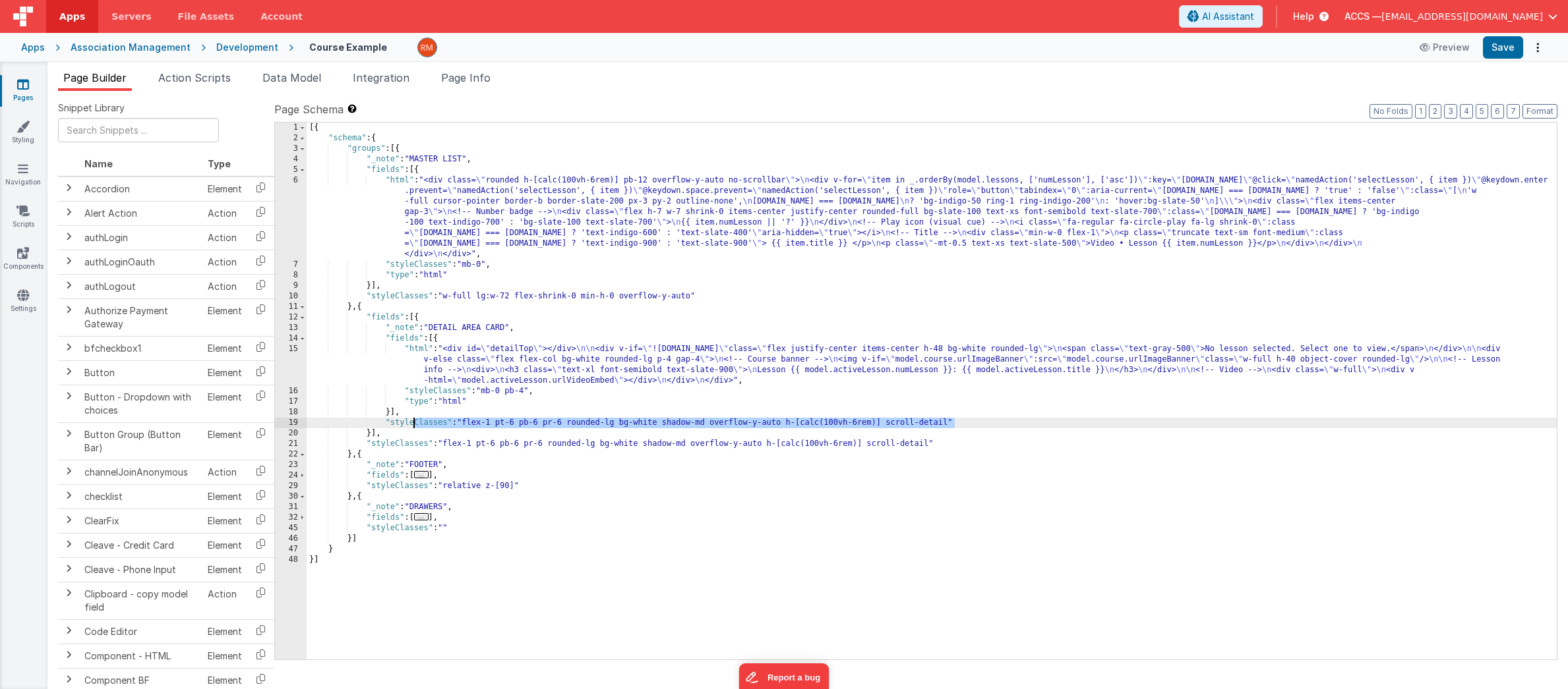
drag, startPoint x: 944, startPoint y: 420, endPoint x: 416, endPoint y: 427, distance: 528.0
click at [416, 427] on div "[{ "schema" : { "groups" : [{ "_note" : "MASTER LIST" , "fields" : [{ "html" : …" at bounding box center [932, 401] width 1251 height 558
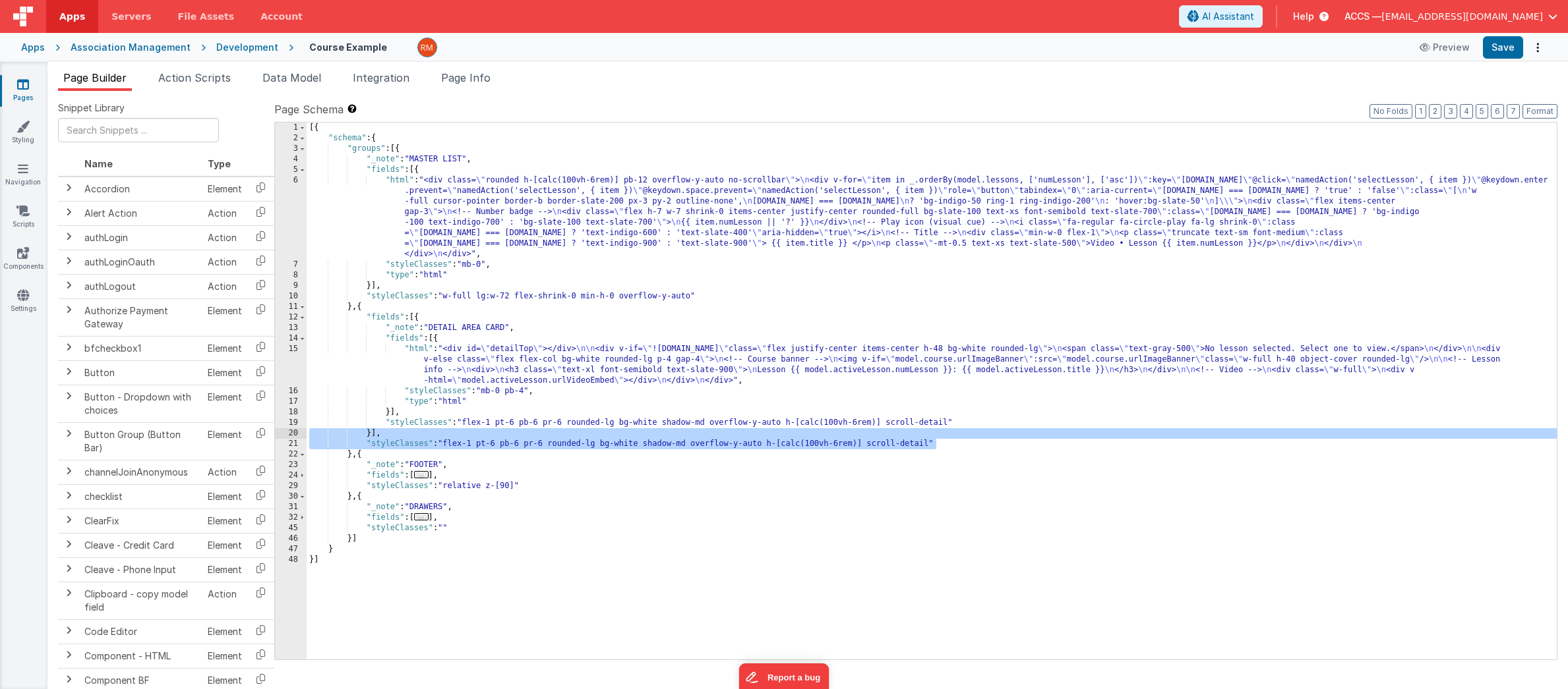
drag, startPoint x: 951, startPoint y: 442, endPoint x: 284, endPoint y: 438, distance: 667.0
click at [284, 438] on div "1 2 3 4 5 6 7 8 9 10 11 12 13 14 15 16 17 18 19 20 21 22 23 24 29 30 31 32 45 4…" at bounding box center [916, 391] width 1283 height 538
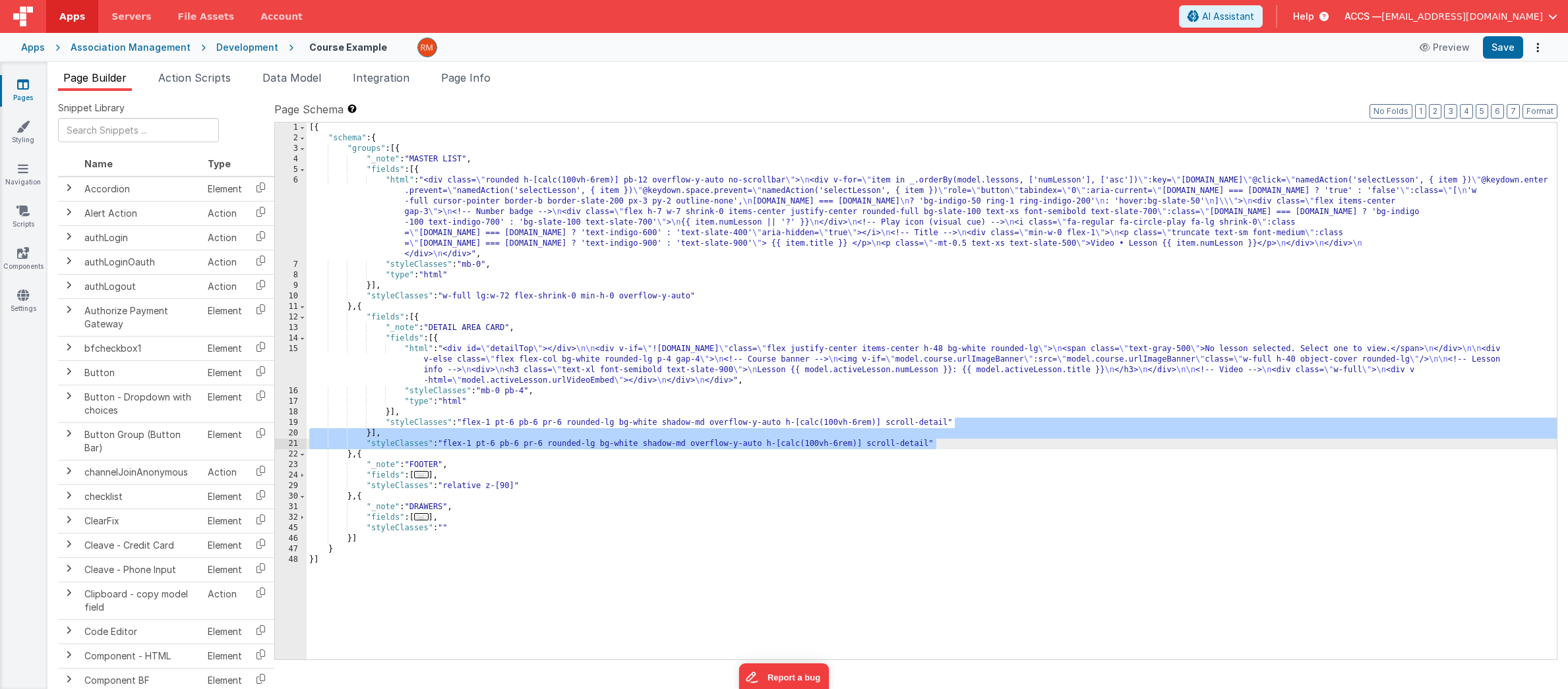
click at [990, 423] on div "[{ "schema" : { "groups" : [{ "_note" : "MASTER LIST" , "fields" : [{ "html" : …" at bounding box center [932, 401] width 1251 height 558
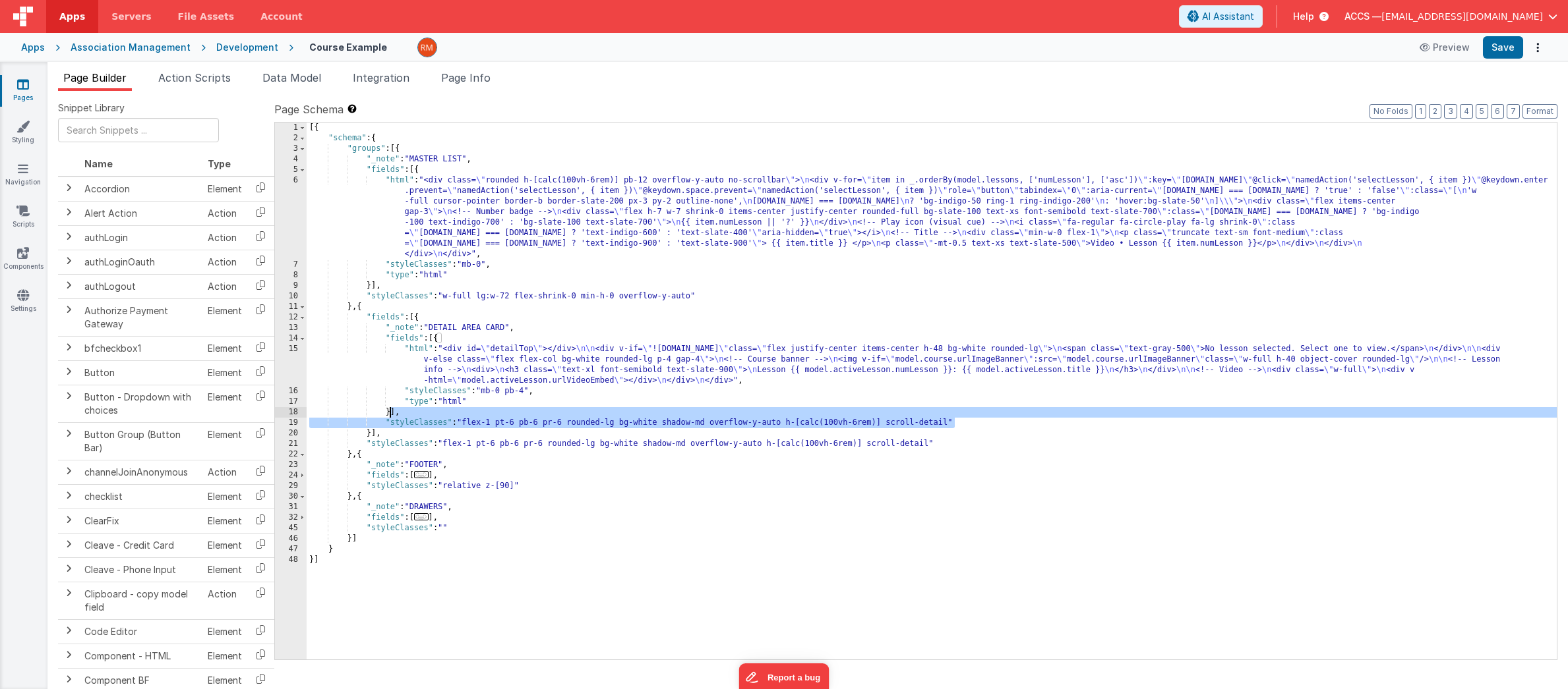
drag, startPoint x: 993, startPoint y: 421, endPoint x: 391, endPoint y: 416, distance: 602.0
click at [391, 416] on div "[{ "schema" : { "groups" : [{ "_note" : "MASTER LIST" , "fields" : [{ "html" : …" at bounding box center [932, 401] width 1251 height 558
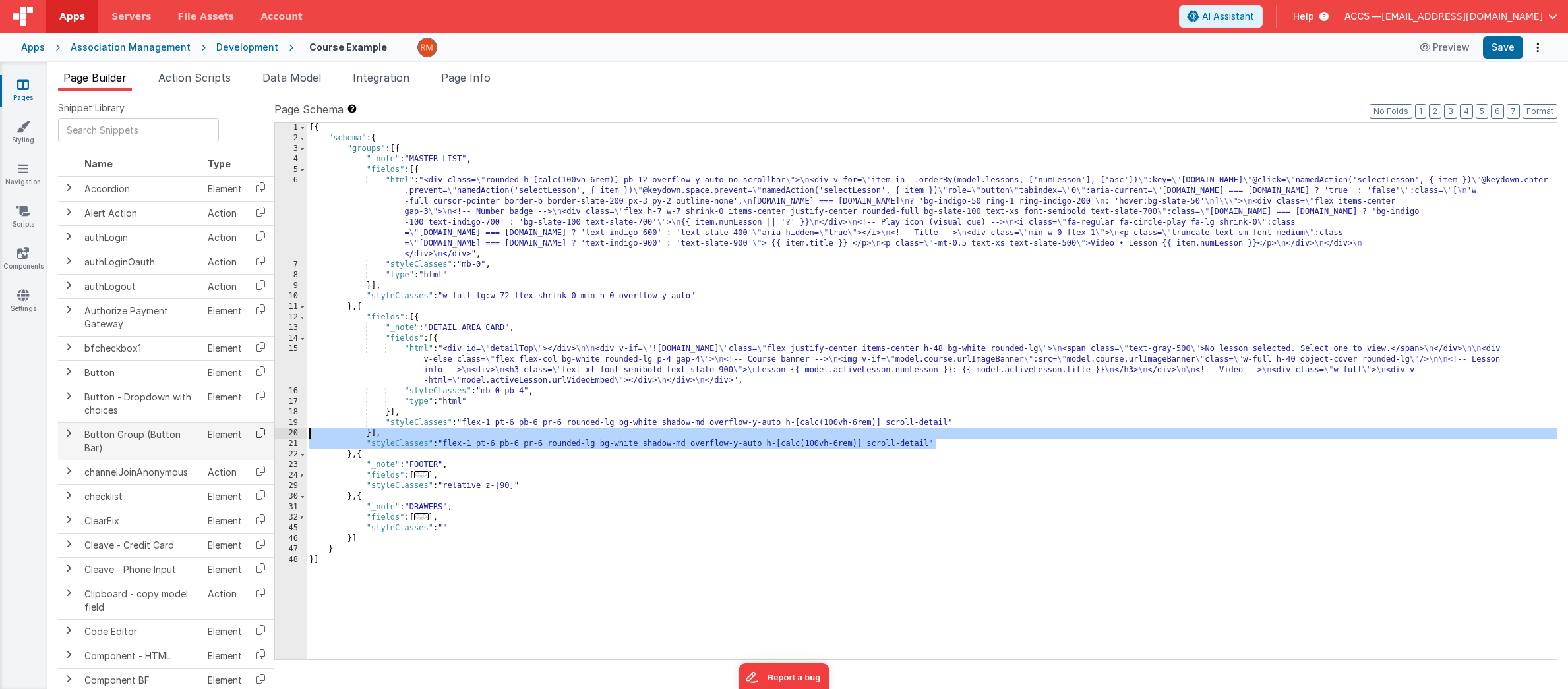
drag, startPoint x: 923, startPoint y: 445, endPoint x: 262, endPoint y: 437, distance: 661.0
click at [262, 437] on div "Snippet Library Name Type Accordion Element Alert Action Action authLogin Actio…" at bounding box center [808, 401] width 1500 height 599
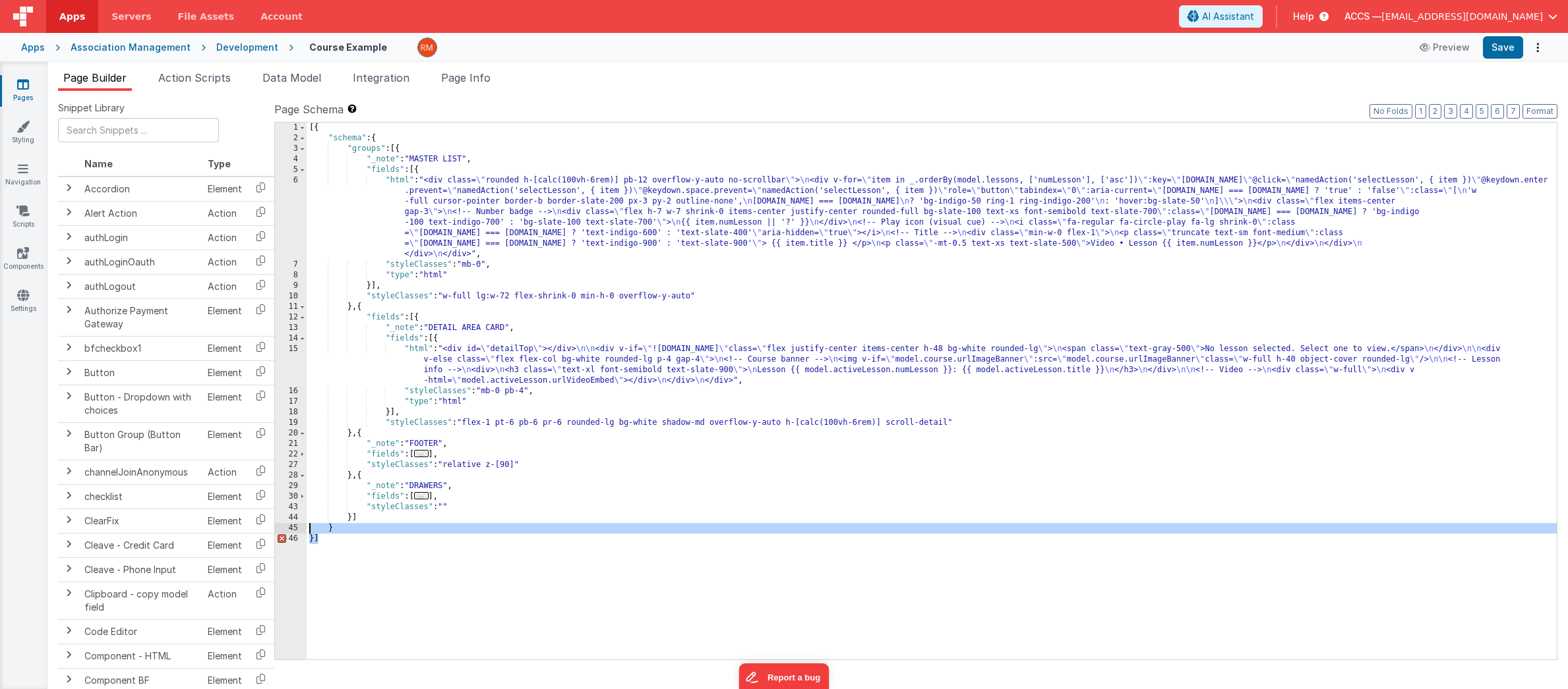
drag, startPoint x: 325, startPoint y: 539, endPoint x: 301, endPoint y: 529, distance: 26.0
click at [301, 529] on div "1 2 3 4 5 6 7 8 9 10 11 12 13 14 15 16 17 18 19 20 21 22 27 28 29 30 43 44 45 4…" at bounding box center [916, 391] width 1283 height 538
click at [322, 540] on div "[{ "schema" : { "groups" : [{ "_note" : "MASTER LIST" , "fields" : [{ "html" : …" at bounding box center [932, 401] width 1251 height 558
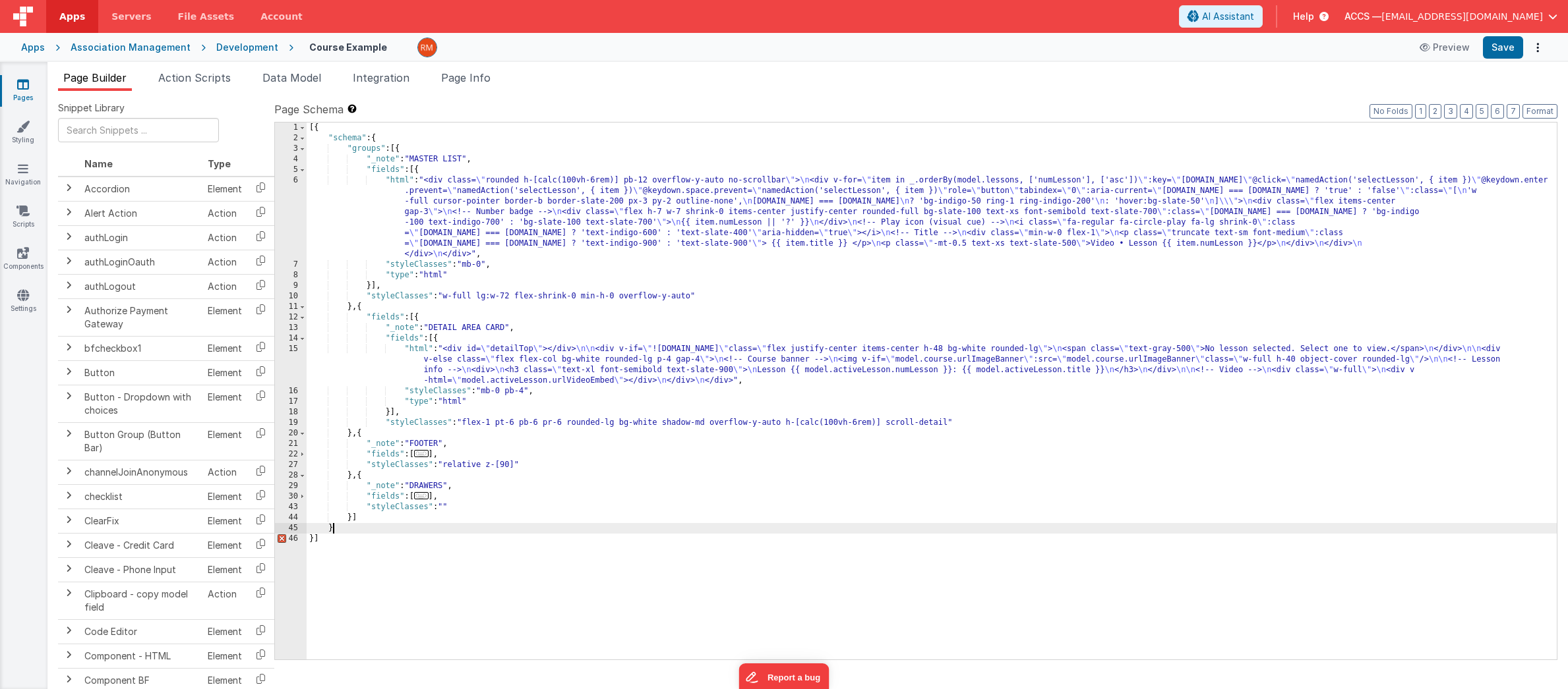
click at [340, 530] on div "[{ "schema" : { "groups" : [{ "_note" : "MASTER LIST" , "fields" : [{ "html" : …" at bounding box center [932, 401] width 1251 height 558
click at [303, 174] on span at bounding box center [303, 170] width 7 height 11
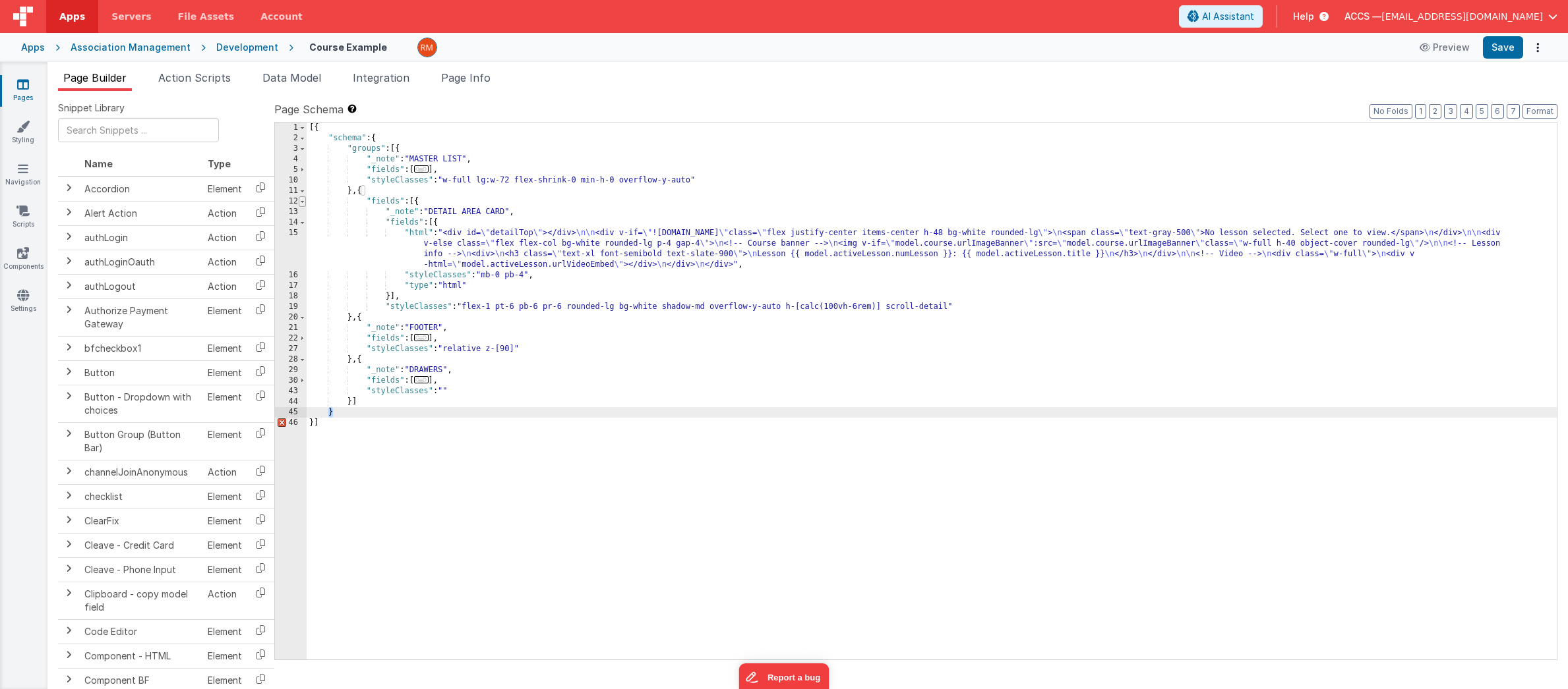
click at [303, 201] on span at bounding box center [303, 202] width 7 height 11
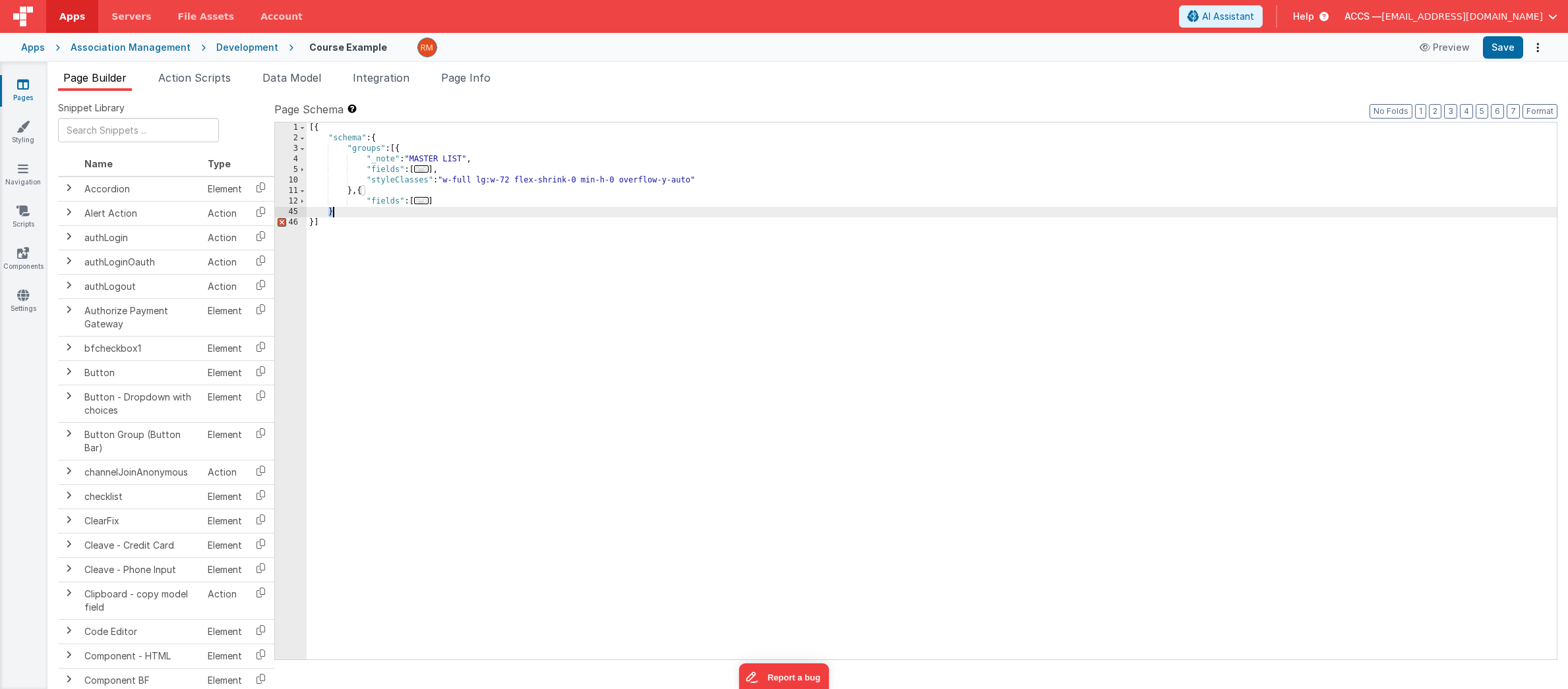
click at [424, 203] on span "..." at bounding box center [421, 201] width 15 height 7
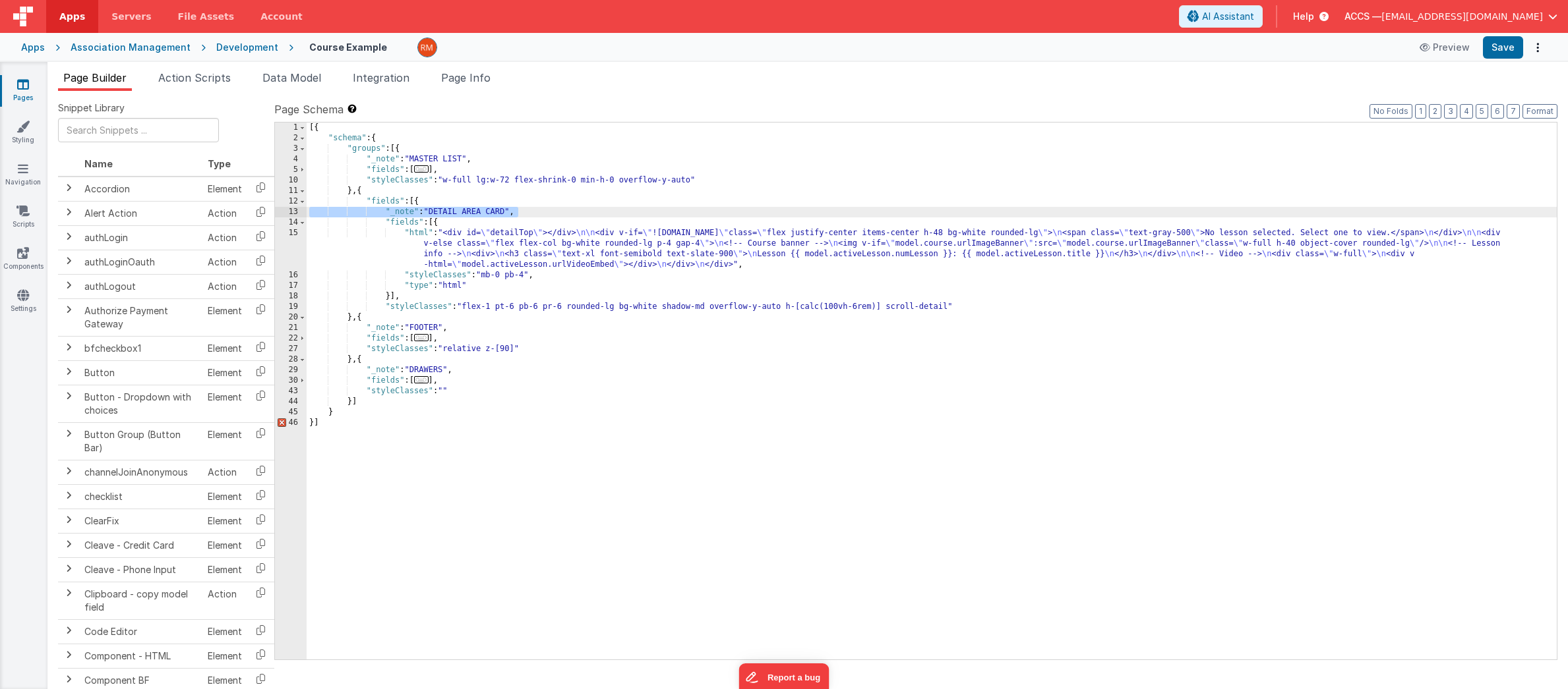
drag, startPoint x: 523, startPoint y: 211, endPoint x: 281, endPoint y: 209, distance: 242.0
click at [281, 209] on div "1 2 3 4 5 10 11 12 13 14 15 16 17 18 19 20 21 22 27 28 29 30 43 44 45 46 [{ "sc…" at bounding box center [916, 391] width 1283 height 538
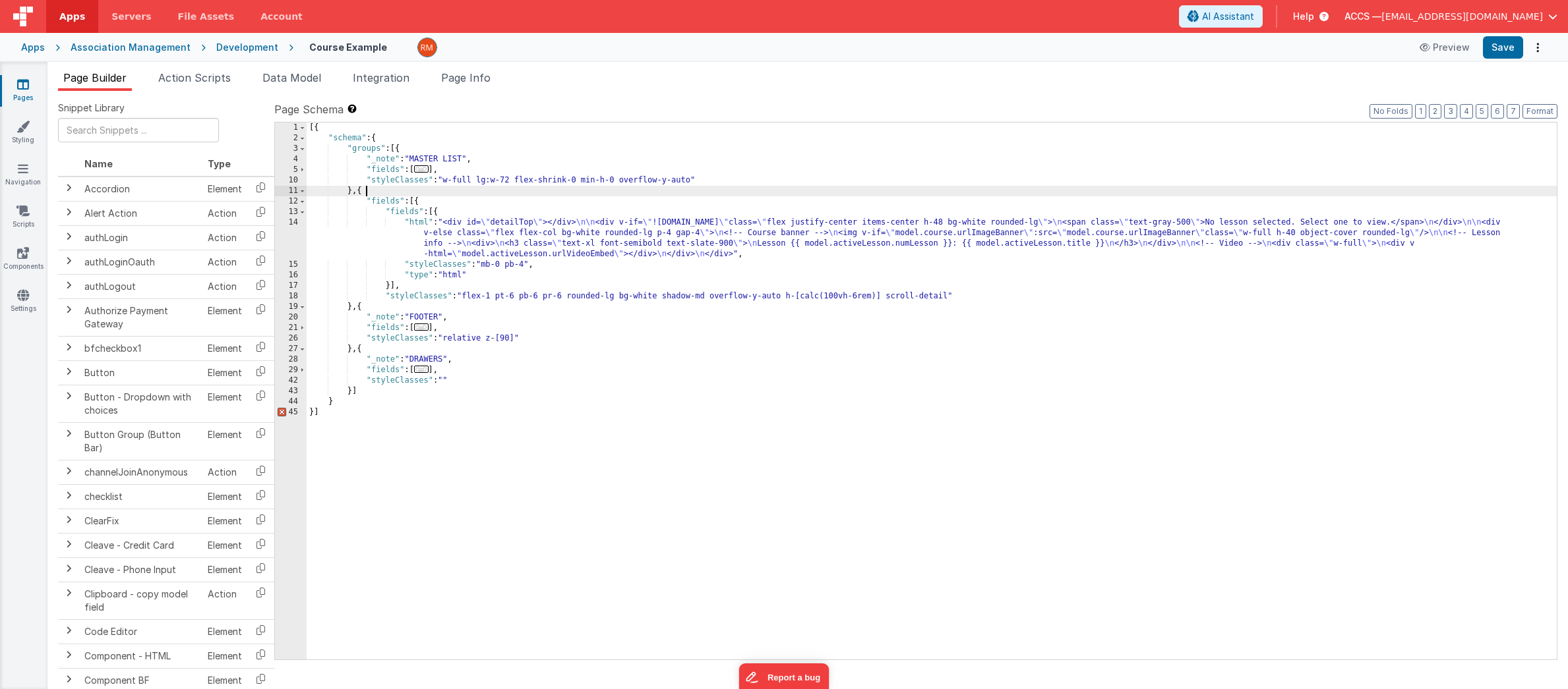
click at [389, 193] on div "[{ "schema" : { "groups" : [{ "_note" : "MASTER LIST" , "fields" : [ ... ] , "s…" at bounding box center [932, 401] width 1251 height 558
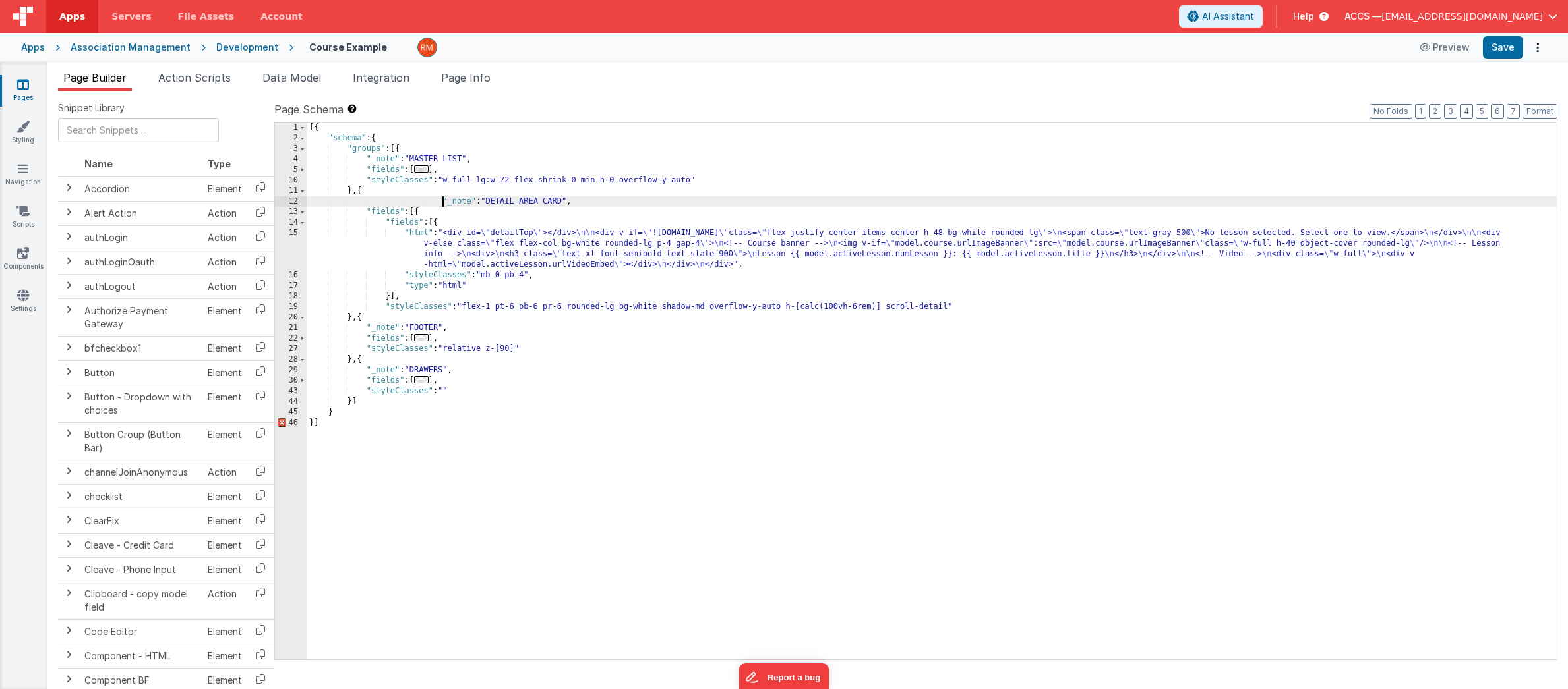
click at [442, 203] on div "[{ "schema" : { "groups" : [{ "_note" : "MASTER LIST" , "fields" : [ ... ] , "s…" at bounding box center [932, 401] width 1251 height 558
click at [303, 222] on span at bounding box center [303, 223] width 7 height 11
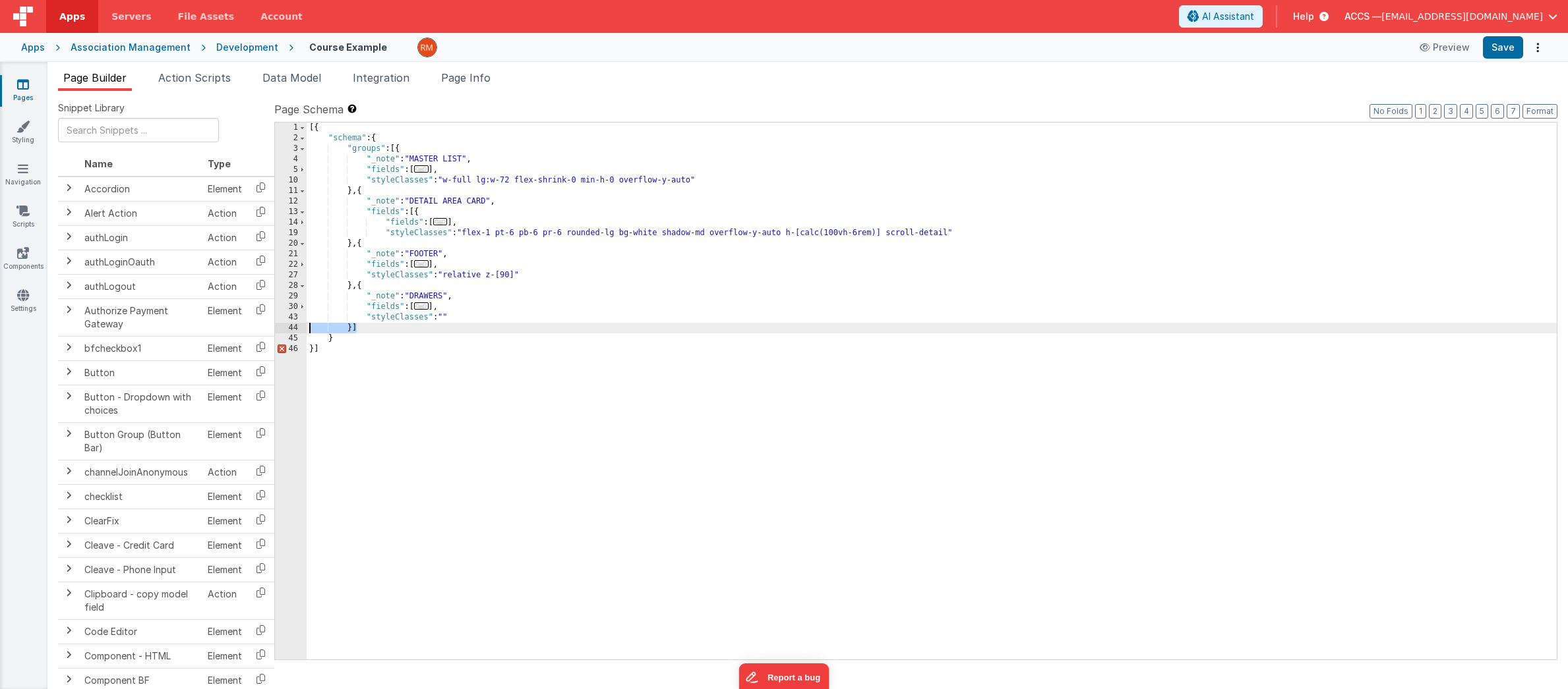
drag, startPoint x: 381, startPoint y: 326, endPoint x: 279, endPoint y: 328, distance: 102.0
click at [279, 328] on div "1 2 3 4 5 10 11 12 13 14 19 20 21 22 27 28 29 30 43 44 45 46 [{ "schema" : { "g…" at bounding box center [916, 391] width 1283 height 538
click at [355, 328] on div "[{ "schema" : { "groups" : [{ "_note" : "MASTER LIST" , "fields" : [ ... ] , "s…" at bounding box center [932, 401] width 1251 height 558
drag, startPoint x: 325, startPoint y: 337, endPoint x: 274, endPoint y: 334, distance: 51.1
click at [274, 334] on div "Snippet Library Name Type Accordion Element Alert Action Action authLogin Actio…" at bounding box center [808, 401] width 1500 height 599
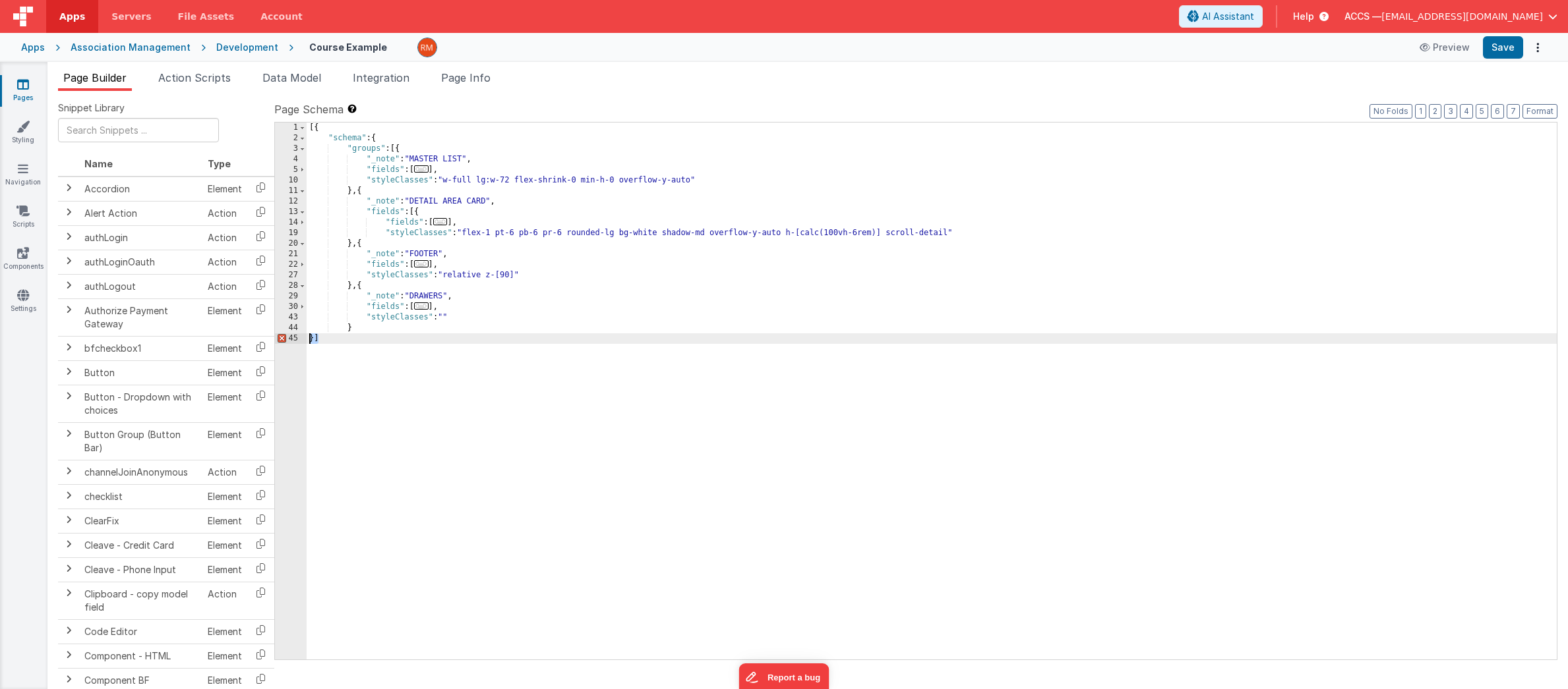
click at [360, 328] on div "[{ "schema" : { "groups" : [{ "_note" : "MASTER LIST" , "fields" : [ ... ] , "s…" at bounding box center [932, 401] width 1251 height 558
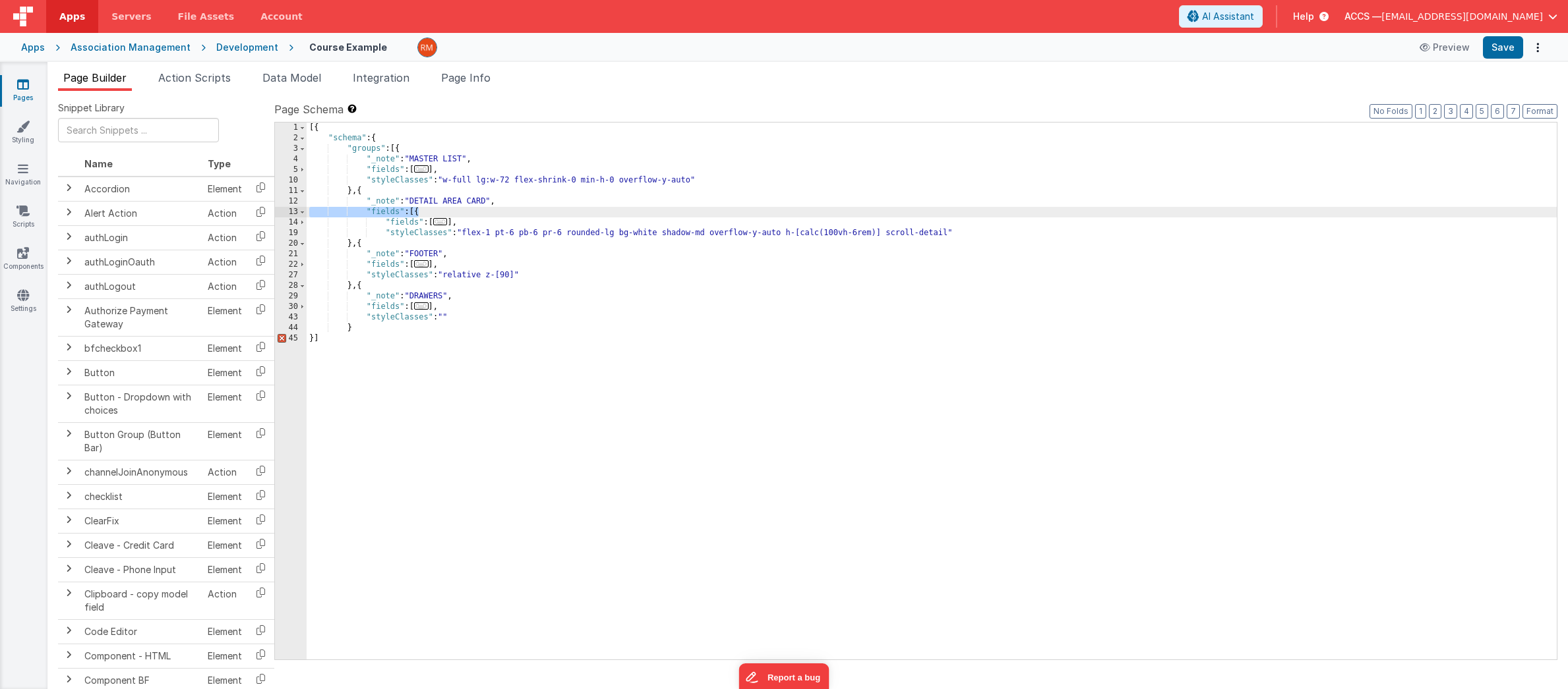
drag, startPoint x: 417, startPoint y: 214, endPoint x: 292, endPoint y: 216, distance: 125.0
click at [292, 216] on div "1 2 3 4 5 10 11 12 13 14 19 20 21 22 27 28 29 30 43 44 45 [{ "schema" : { "grou…" at bounding box center [916, 391] width 1283 height 538
drag, startPoint x: 442, startPoint y: 212, endPoint x: 242, endPoint y: 211, distance: 200.0
click at [242, 211] on div "Snippet Library Name Type Accordion Element Alert Action Action authLogin Actio…" at bounding box center [808, 401] width 1500 height 599
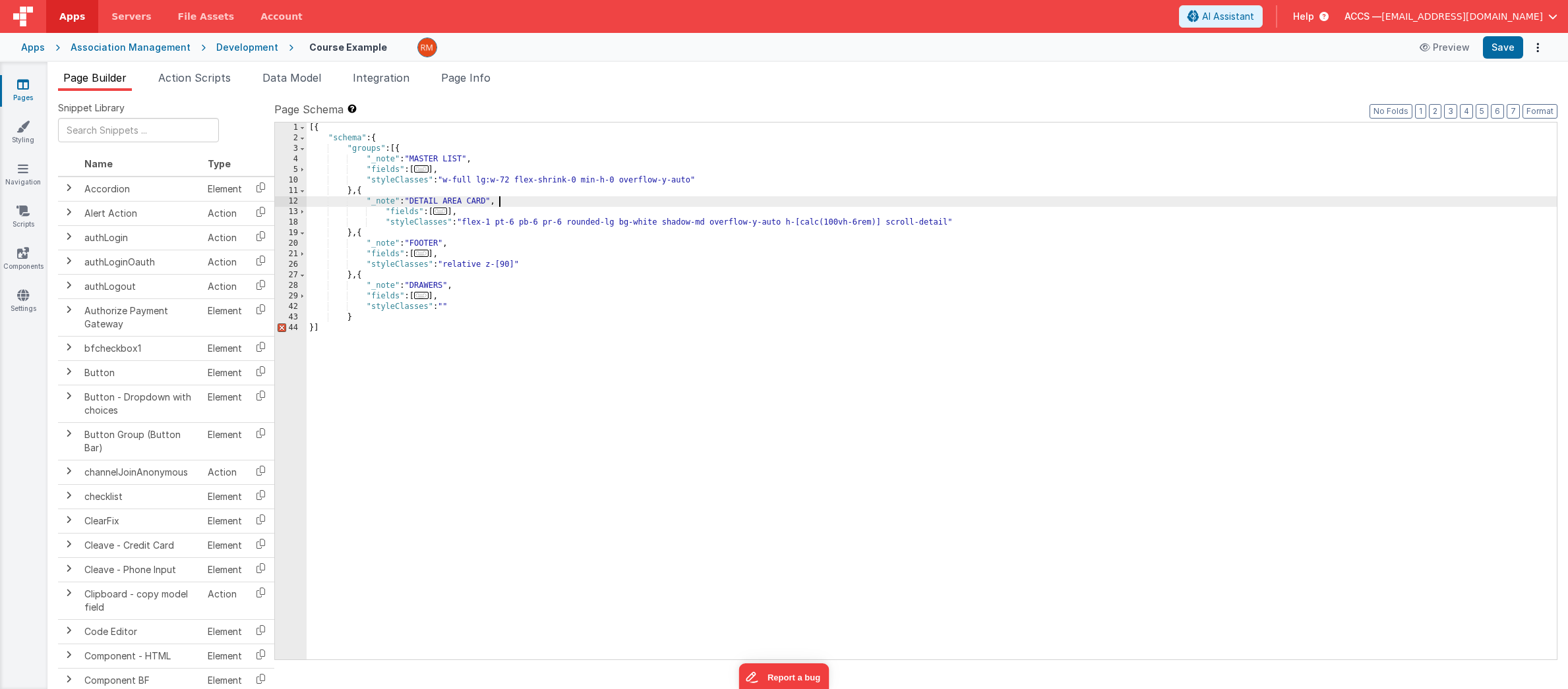
click at [448, 215] on span "..." at bounding box center [440, 211] width 15 height 7
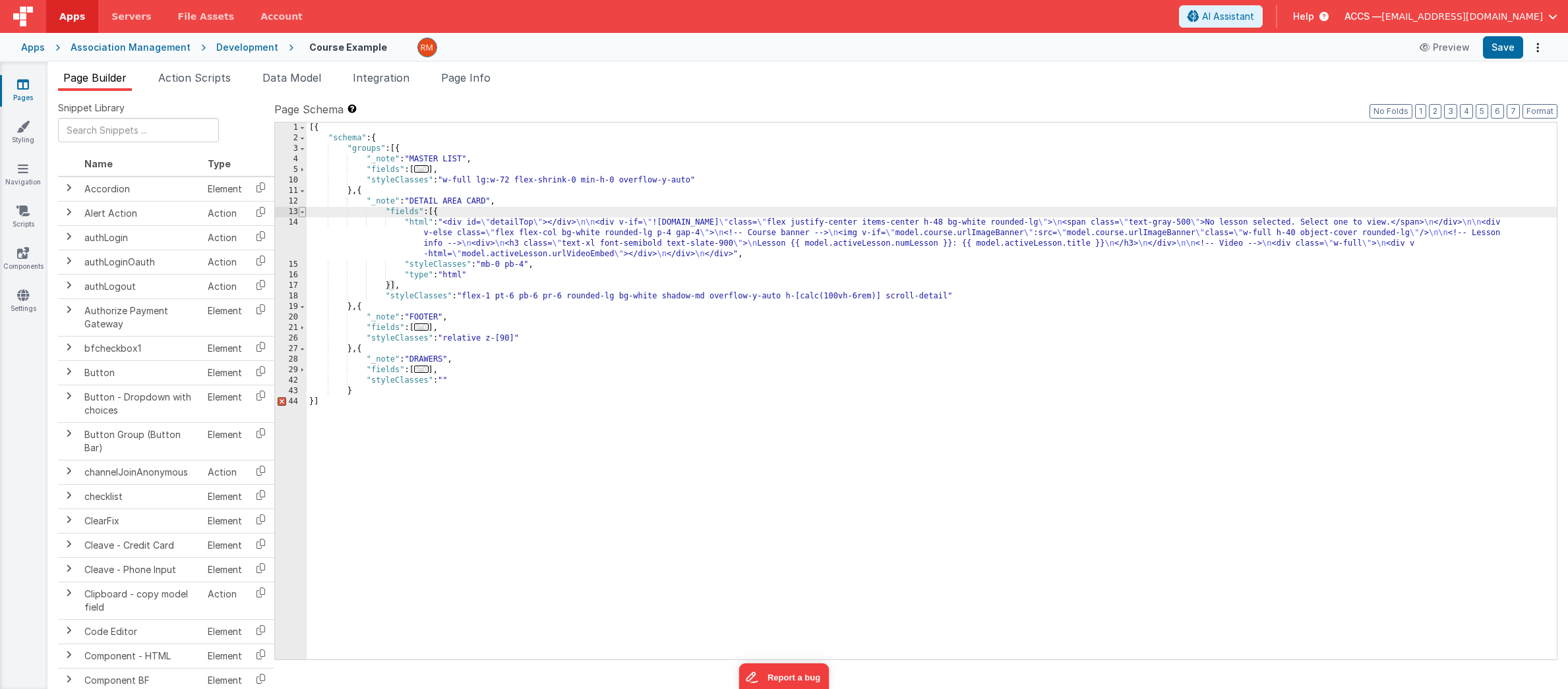
click at [300, 214] on span at bounding box center [303, 212] width 7 height 11
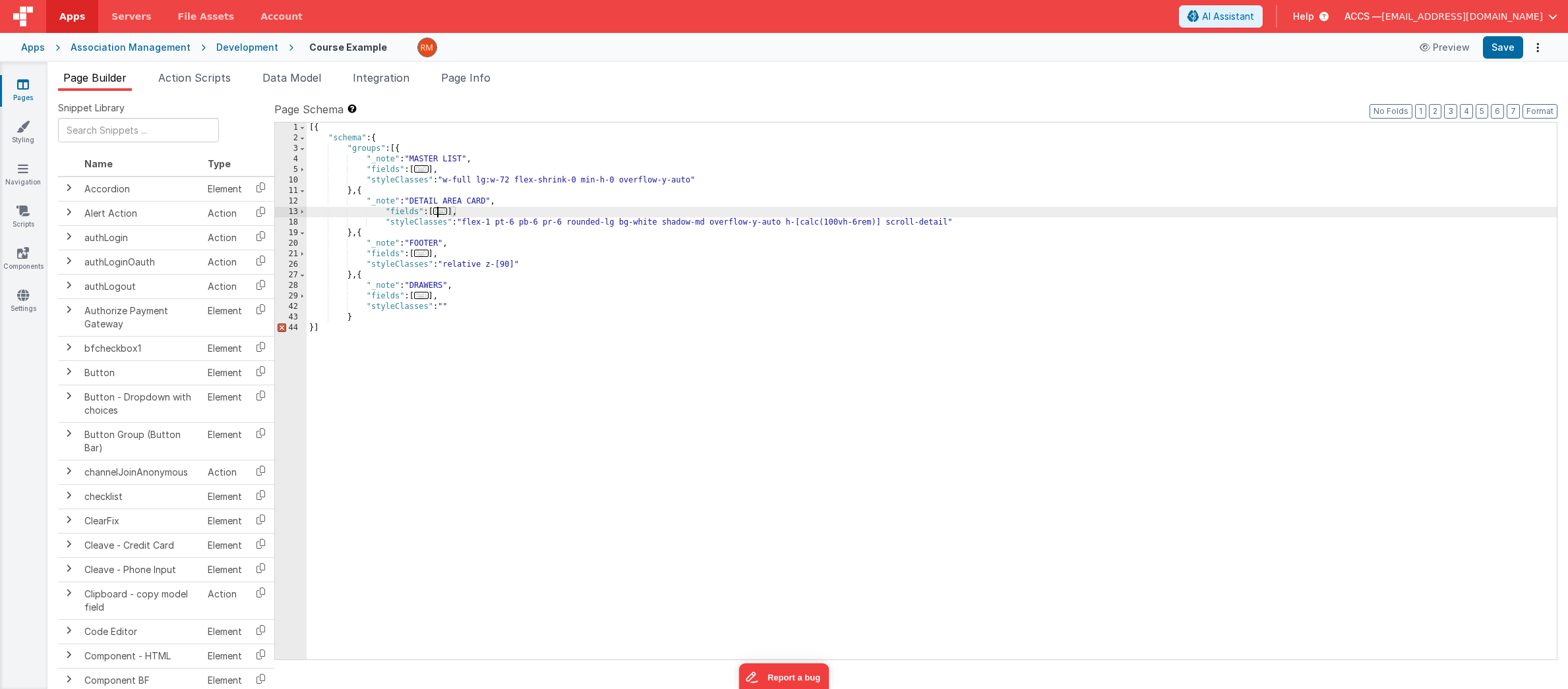
click at [389, 321] on div "[{ "schema" : { "groups" : [{ "_note" : "MASTER LIST" , "fields" : [ ... ] , "s…" at bounding box center [932, 401] width 1251 height 558
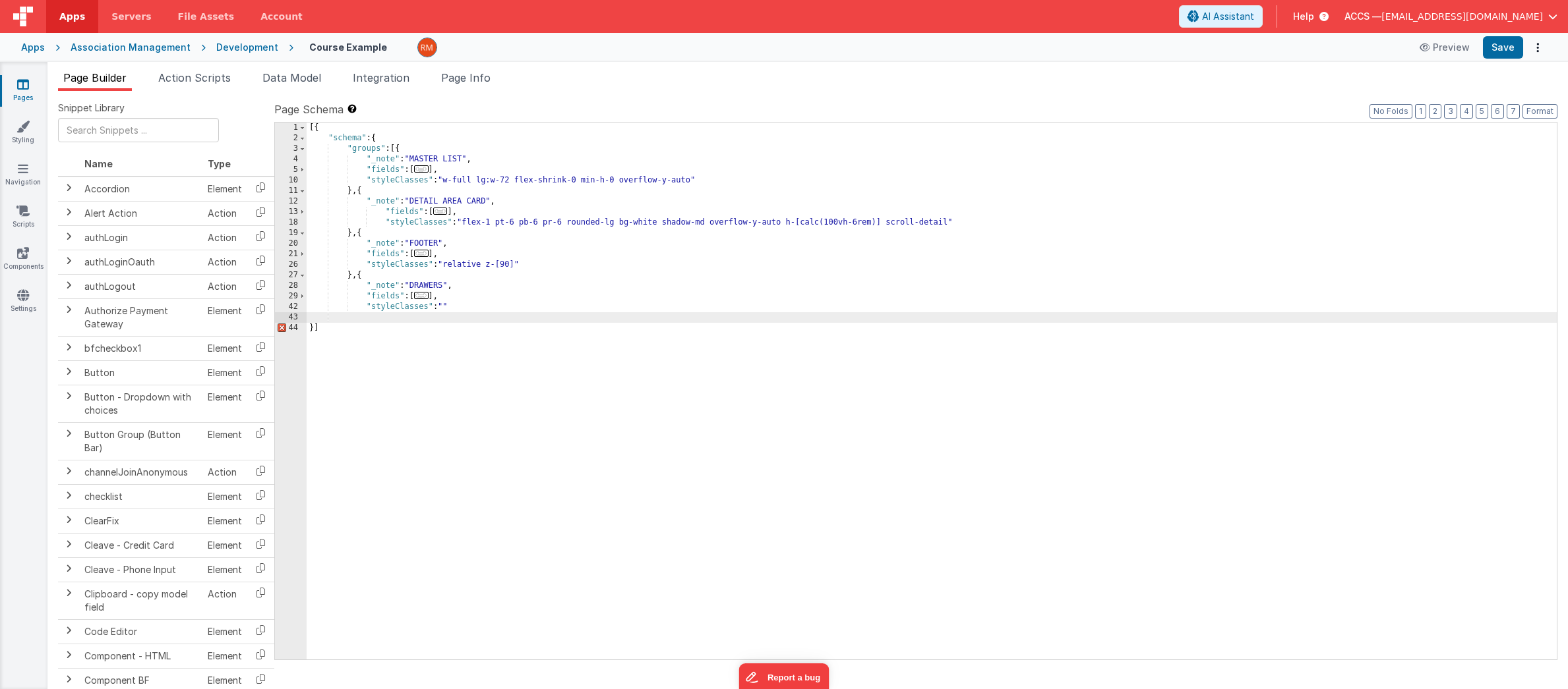
click at [387, 212] on div "[{ "schema" : { "groups" : [{ "_note" : "MASTER LIST" , "fields" : [ ... ] , "s…" at bounding box center [932, 401] width 1251 height 558
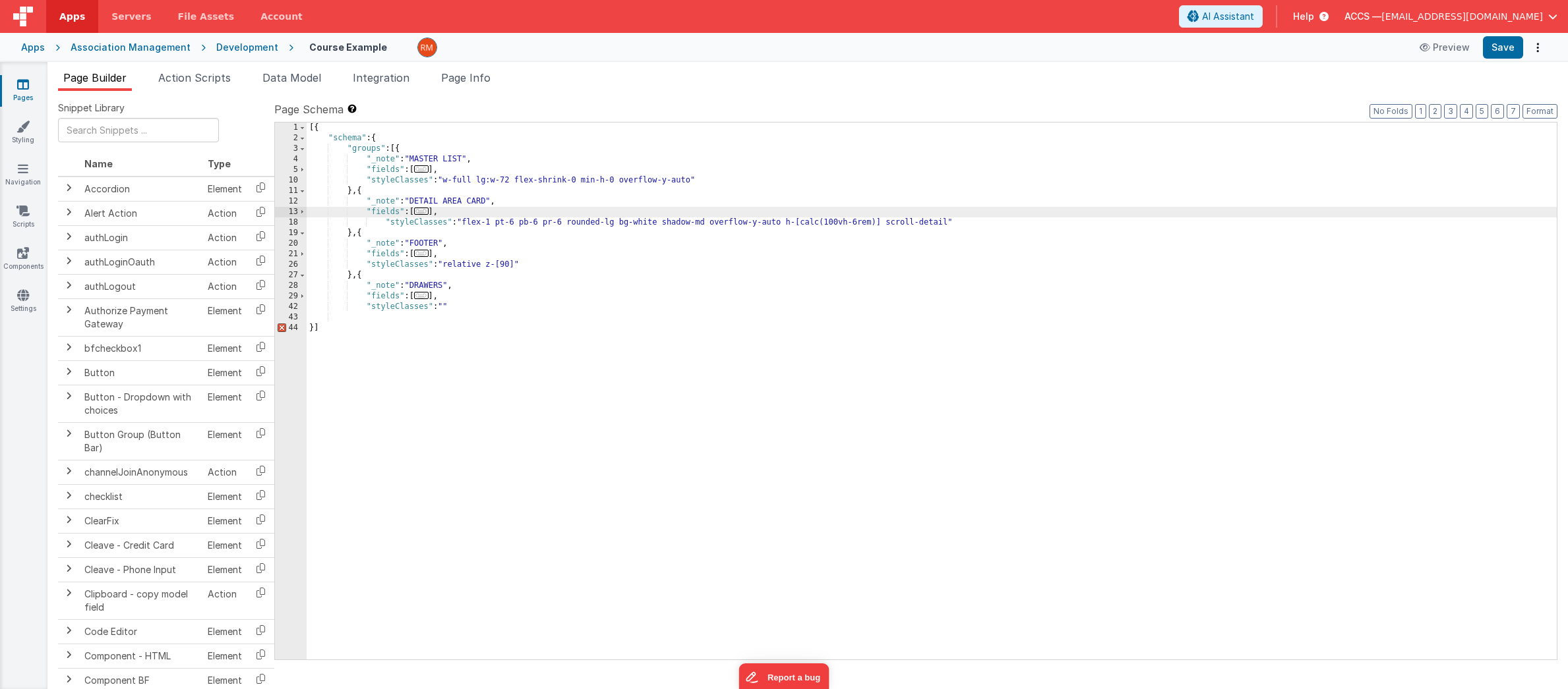
click at [387, 224] on div "[{ "schema" : { "groups" : [{ "_note" : "MASTER LIST" , "fields" : [ ... ] , "s…" at bounding box center [932, 401] width 1251 height 558
click at [301, 210] on span at bounding box center [303, 212] width 7 height 11
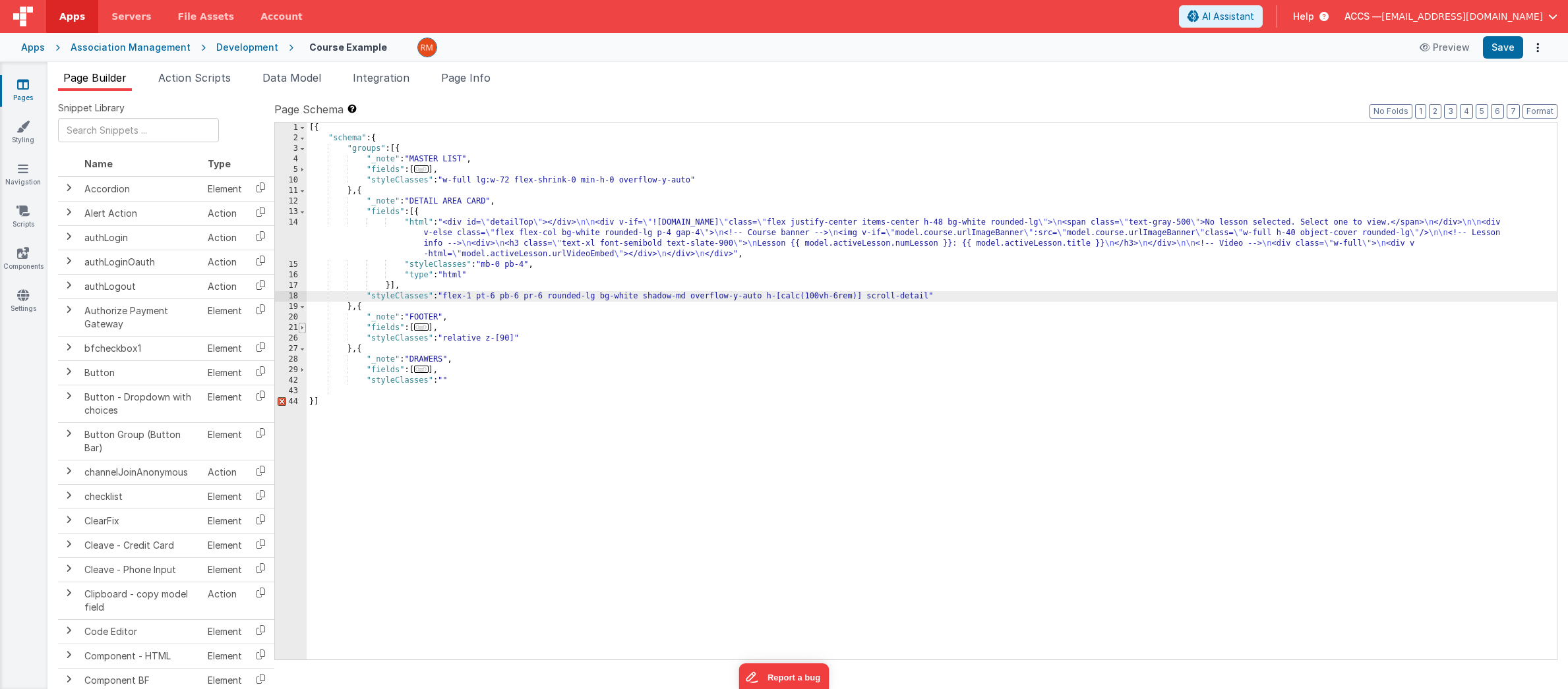
click at [304, 329] on span at bounding box center [303, 328] width 7 height 11
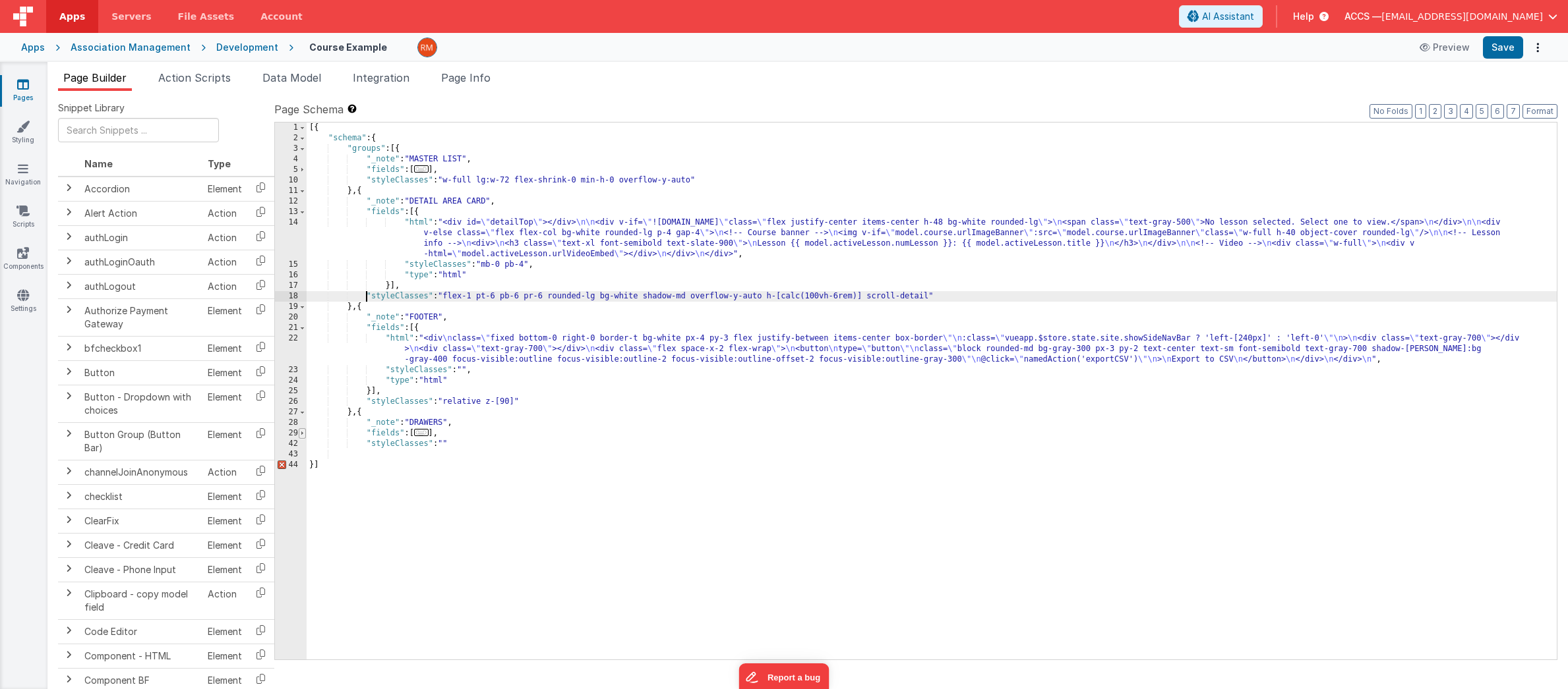
click at [303, 432] on span at bounding box center [303, 434] width 7 height 11
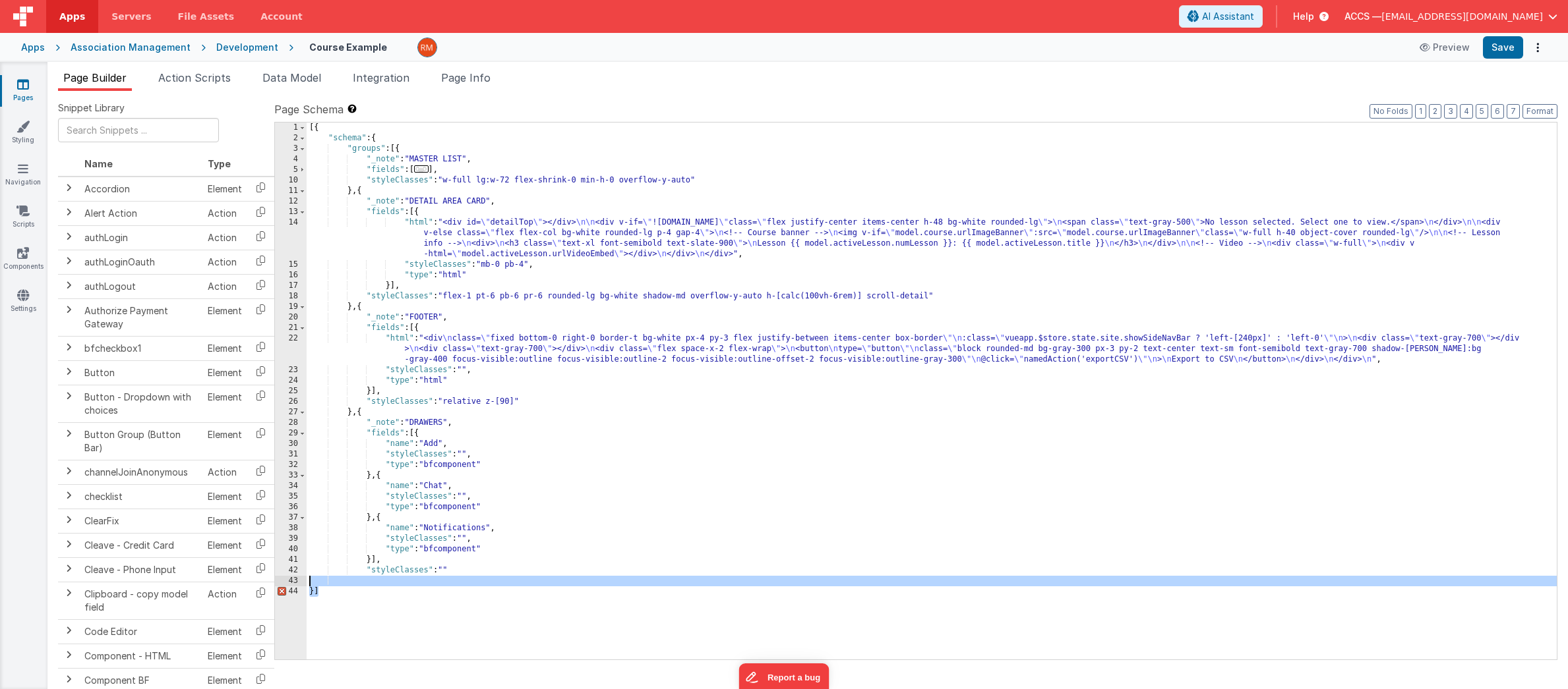
drag, startPoint x: 344, startPoint y: 590, endPoint x: 274, endPoint y: 584, distance: 70.3
click at [274, 584] on div "1 2 3 4 5 10 11 12 13 14 15 16 17 18 19 20 21 22 23 24 25 26 27 28 29 30 31 32 …" at bounding box center [916, 391] width 1283 height 538
click at [355, 593] on div "[{ "schema" : { "groups" : [{ "_note" : "MASTER LIST" , "fields" : [ ... ] , "s…" at bounding box center [932, 401] width 1251 height 558
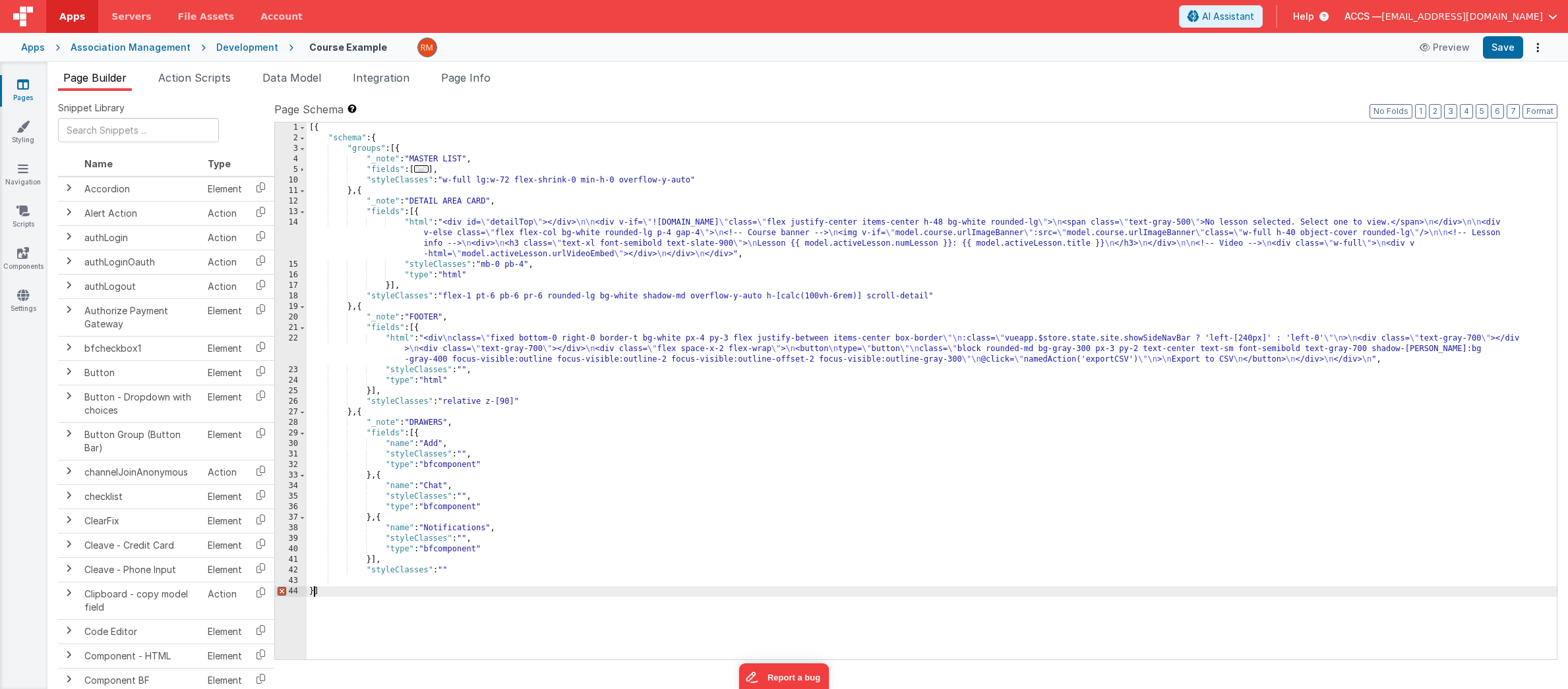
click at [315, 591] on div "[{ "schema" : { "groups" : [{ "_note" : "MASTER LIST" , "fields" : [ ... ] , "s…" at bounding box center [932, 401] width 1251 height 558
click at [416, 576] on div "[{ "schema" : { "groups" : [{ "_note" : "MASTER LIST" , "fields" : [ ... ] , "s…" at bounding box center [932, 401] width 1251 height 558
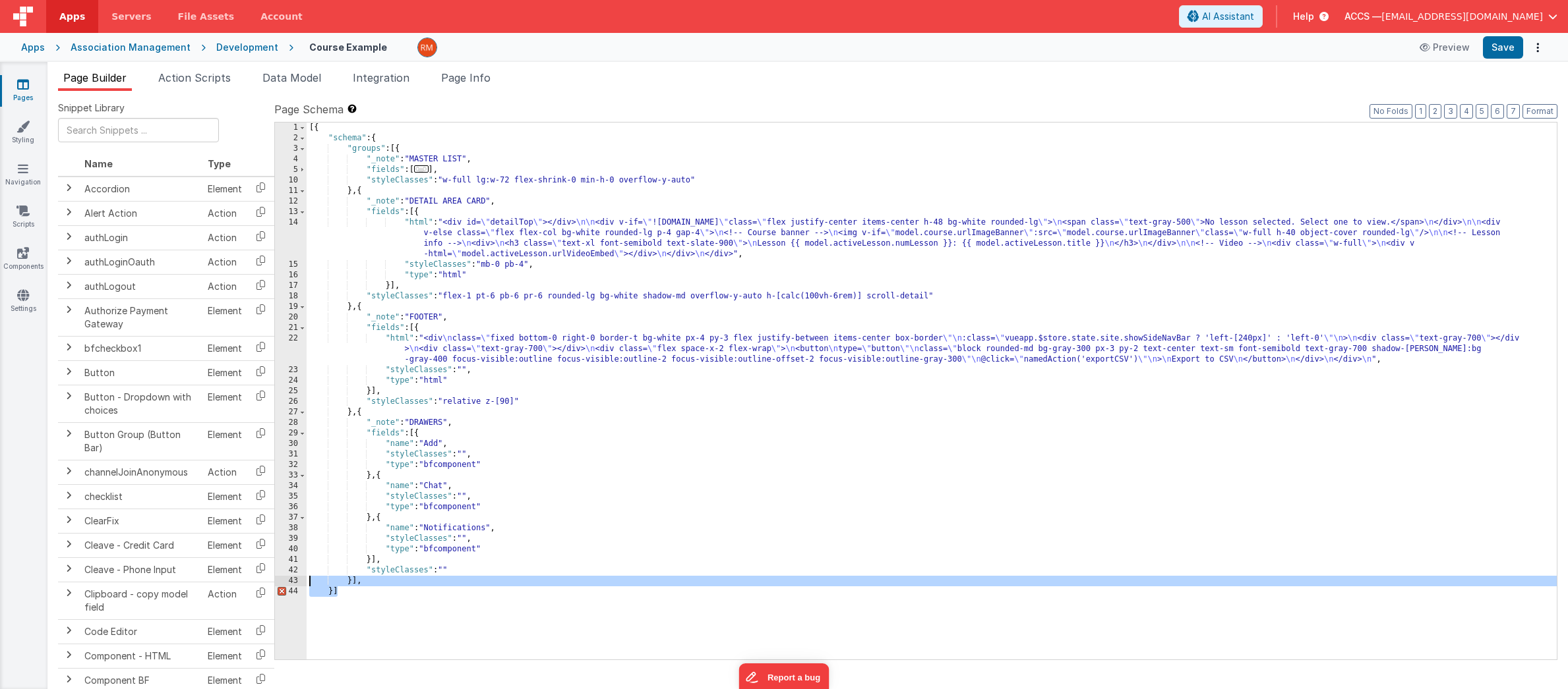
drag, startPoint x: 382, startPoint y: 594, endPoint x: 310, endPoint y: 576, distance: 74.2
click at [310, 576] on div "[{ "schema" : { "groups" : [{ "_note" : "MASTER LIST" , "fields" : [ ... ] , "s…" at bounding box center [932, 401] width 1251 height 558
click at [367, 583] on div "[{ "schema" : { "groups" : [{ "_note" : "MASTER LIST" , "fields" : [ ... ] , "s…" at bounding box center [932, 401] width 1251 height 558
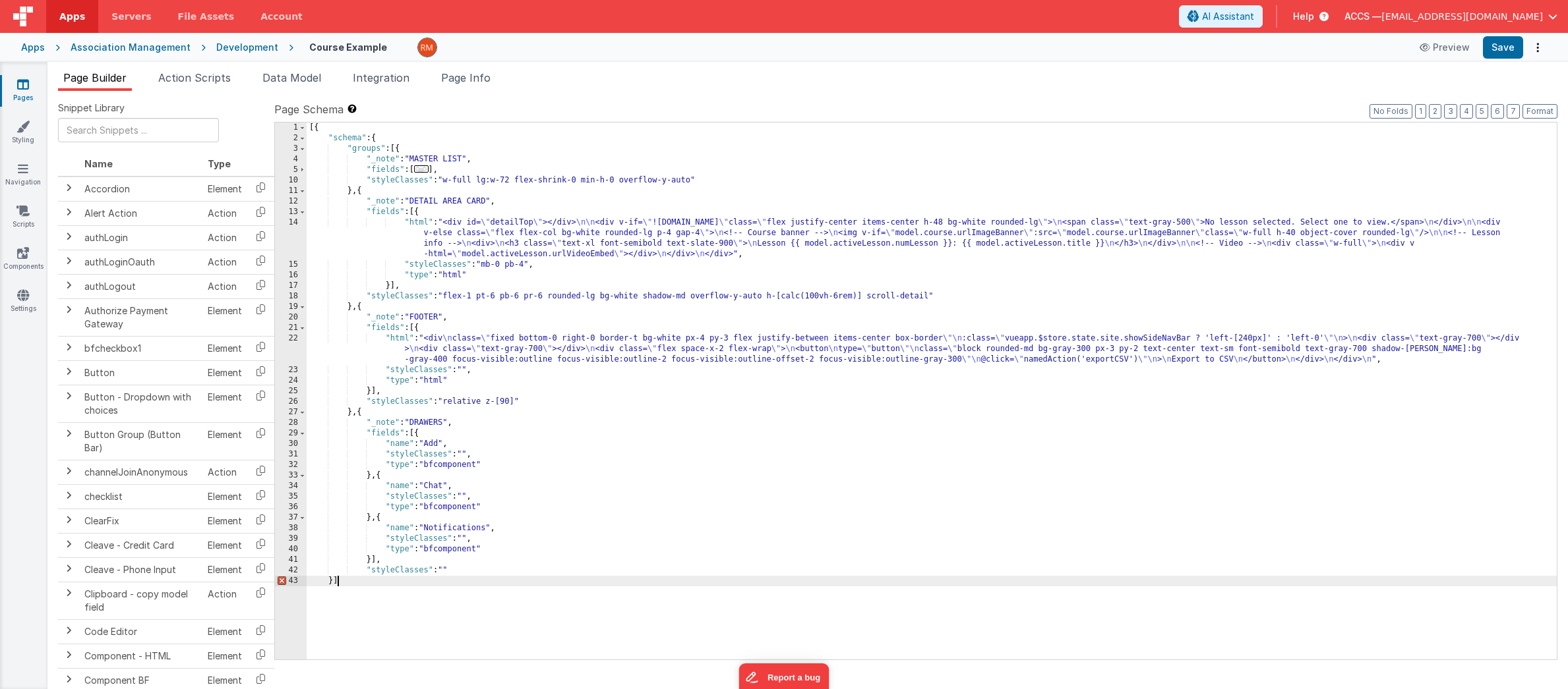
click at [374, 590] on div "[{ "schema" : { "groups" : [{ "_note" : "MASTER LIST" , "fields" : [ ... ] , "s…" at bounding box center [932, 401] width 1251 height 558
click at [1254, 19] on span "AI Assistant" at bounding box center [1228, 16] width 52 height 13
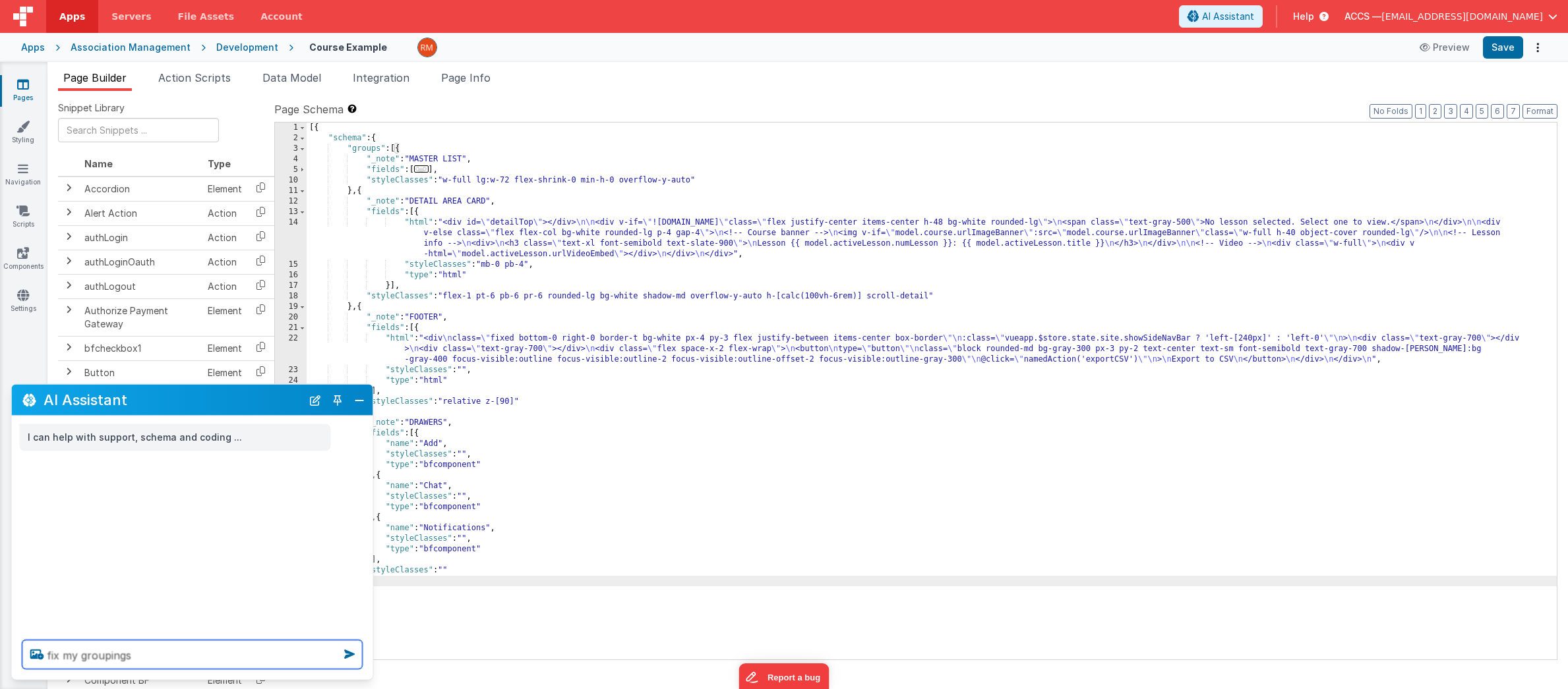
type textarea "fix my groupings"
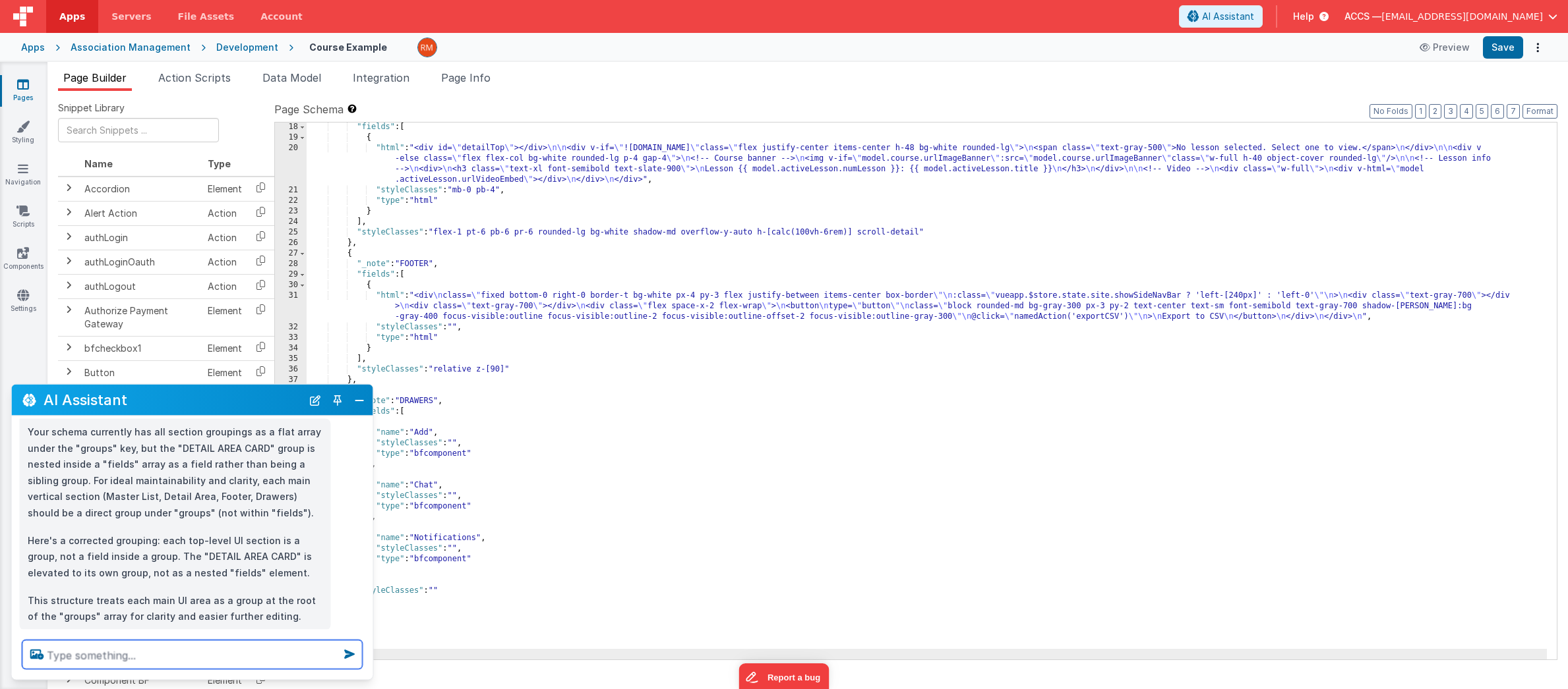
scroll to position [100, 0]
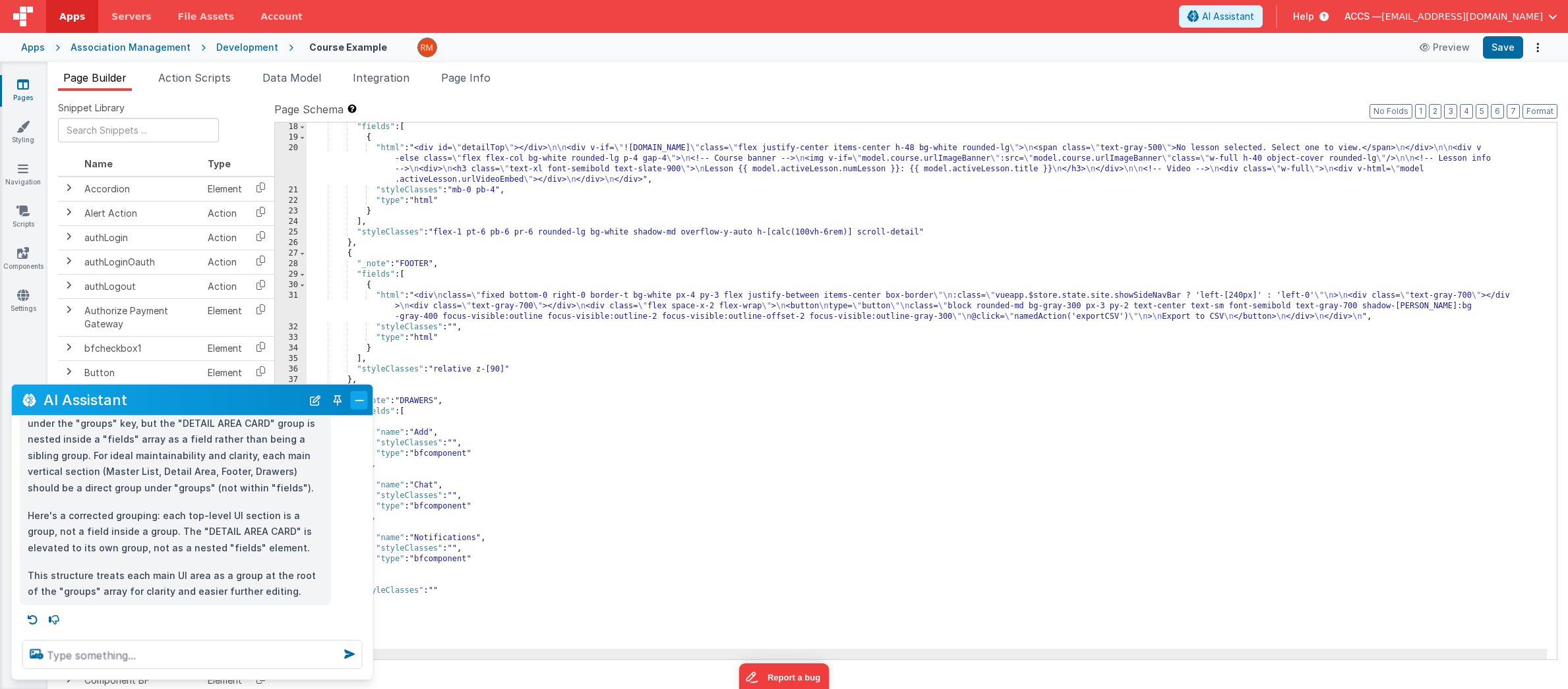
click at [364, 404] on button "Close" at bounding box center [360, 400] width 18 height 18
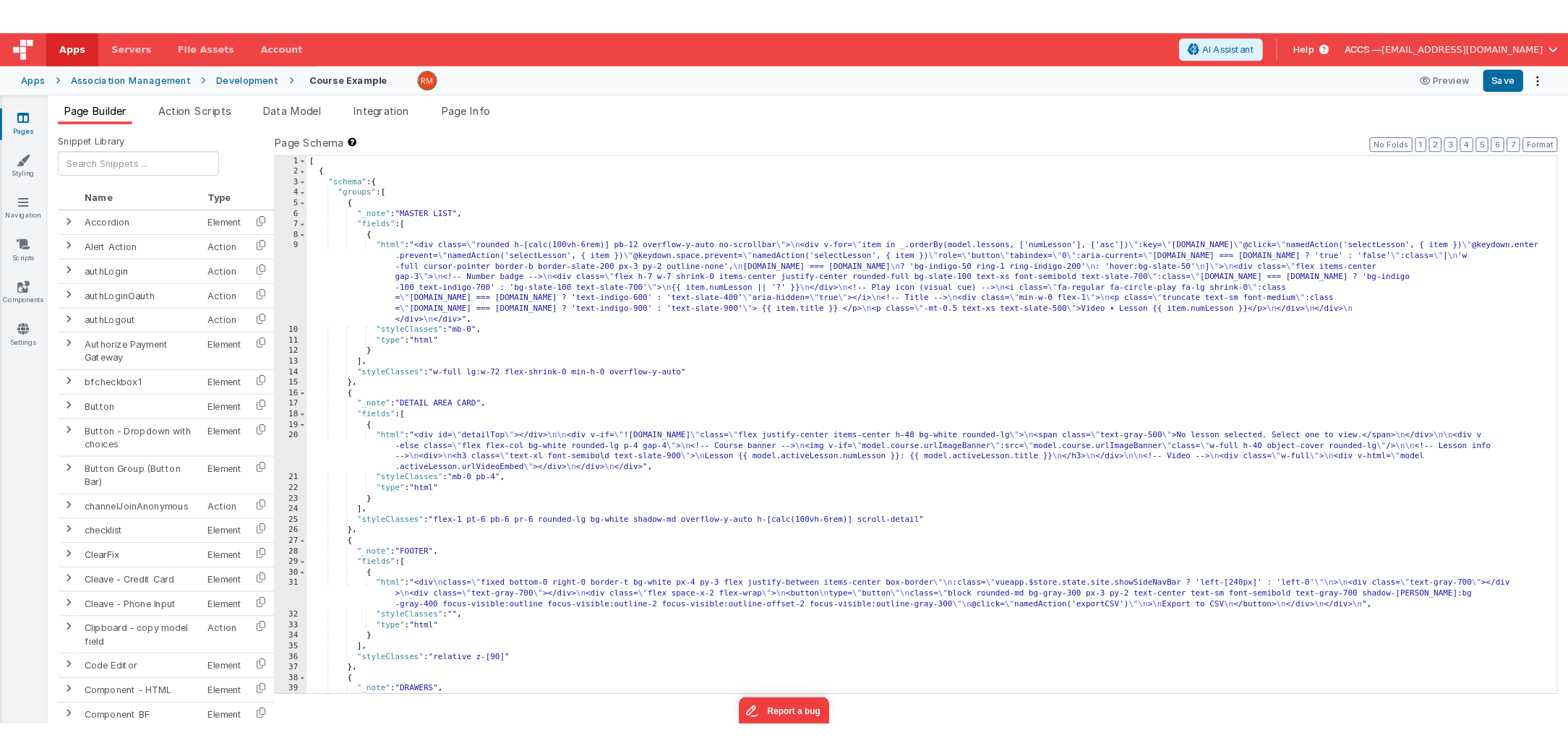
scroll to position [0, 0]
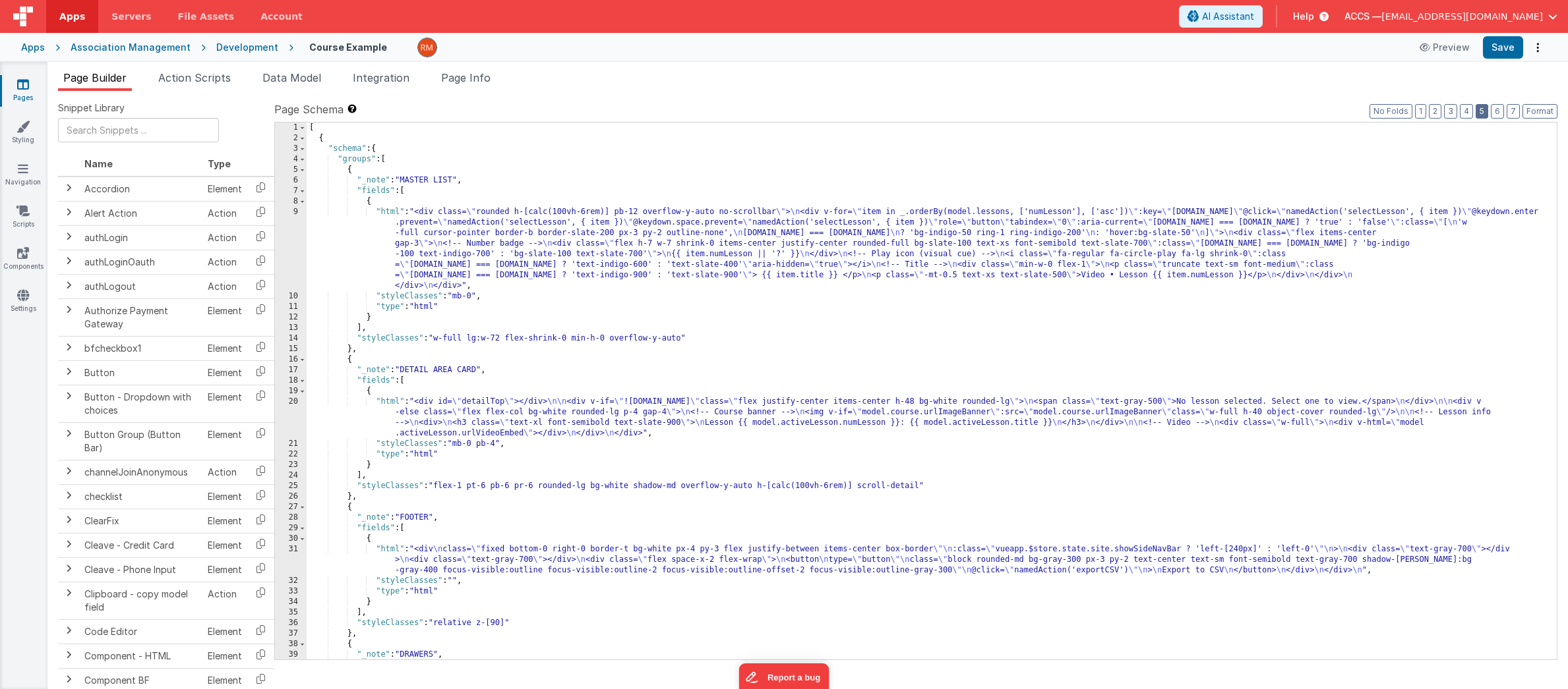
click at [1479, 115] on button "5" at bounding box center [1482, 111] width 12 height 15
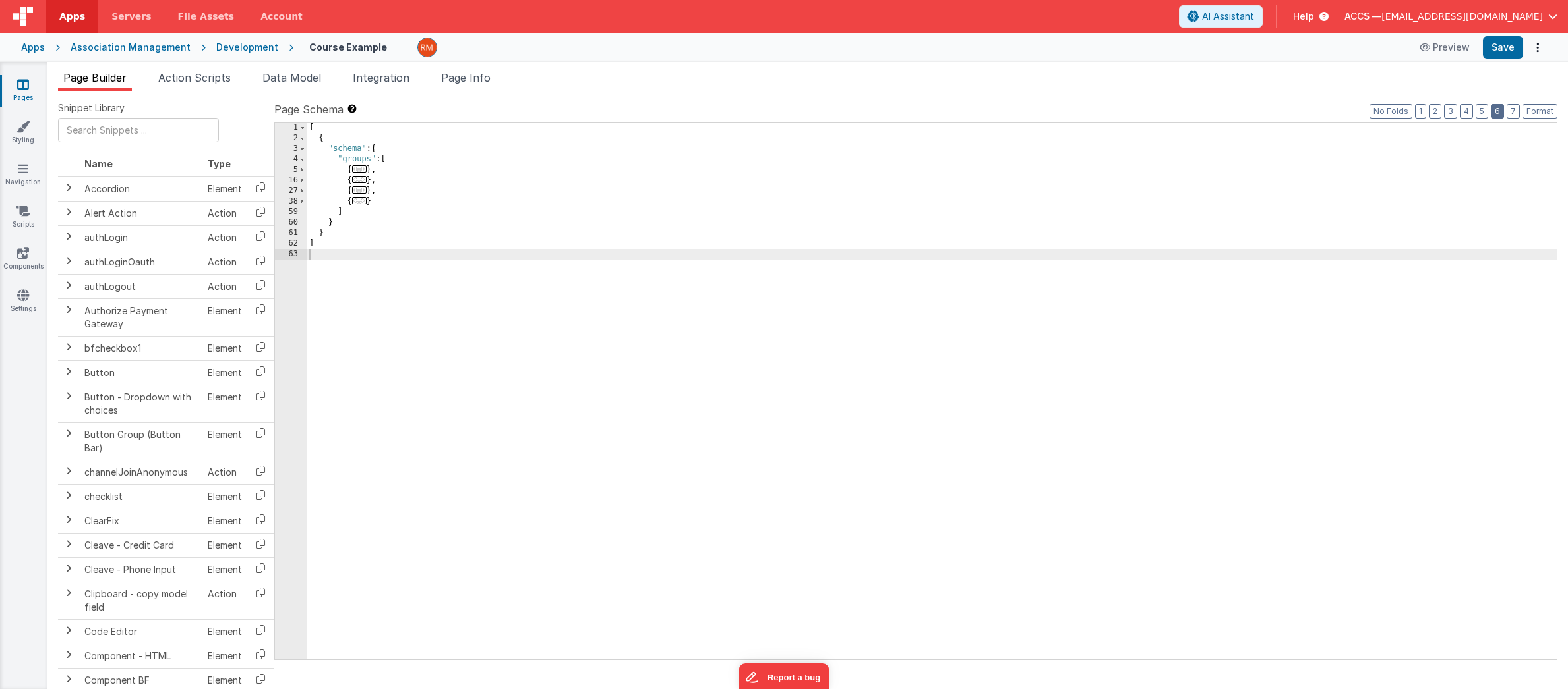
click at [1494, 110] on button "6" at bounding box center [1497, 111] width 13 height 15
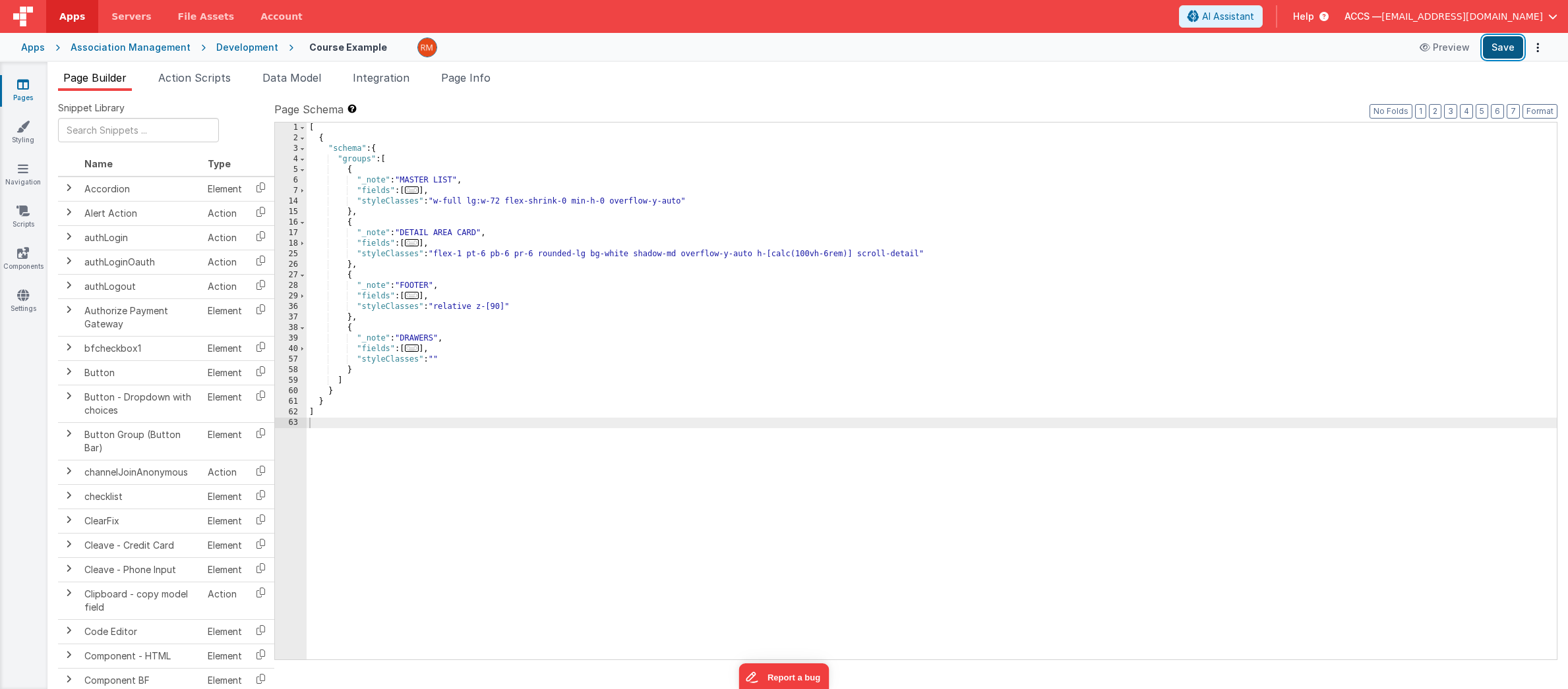
click at [1487, 46] on button "Save" at bounding box center [1503, 47] width 40 height 23
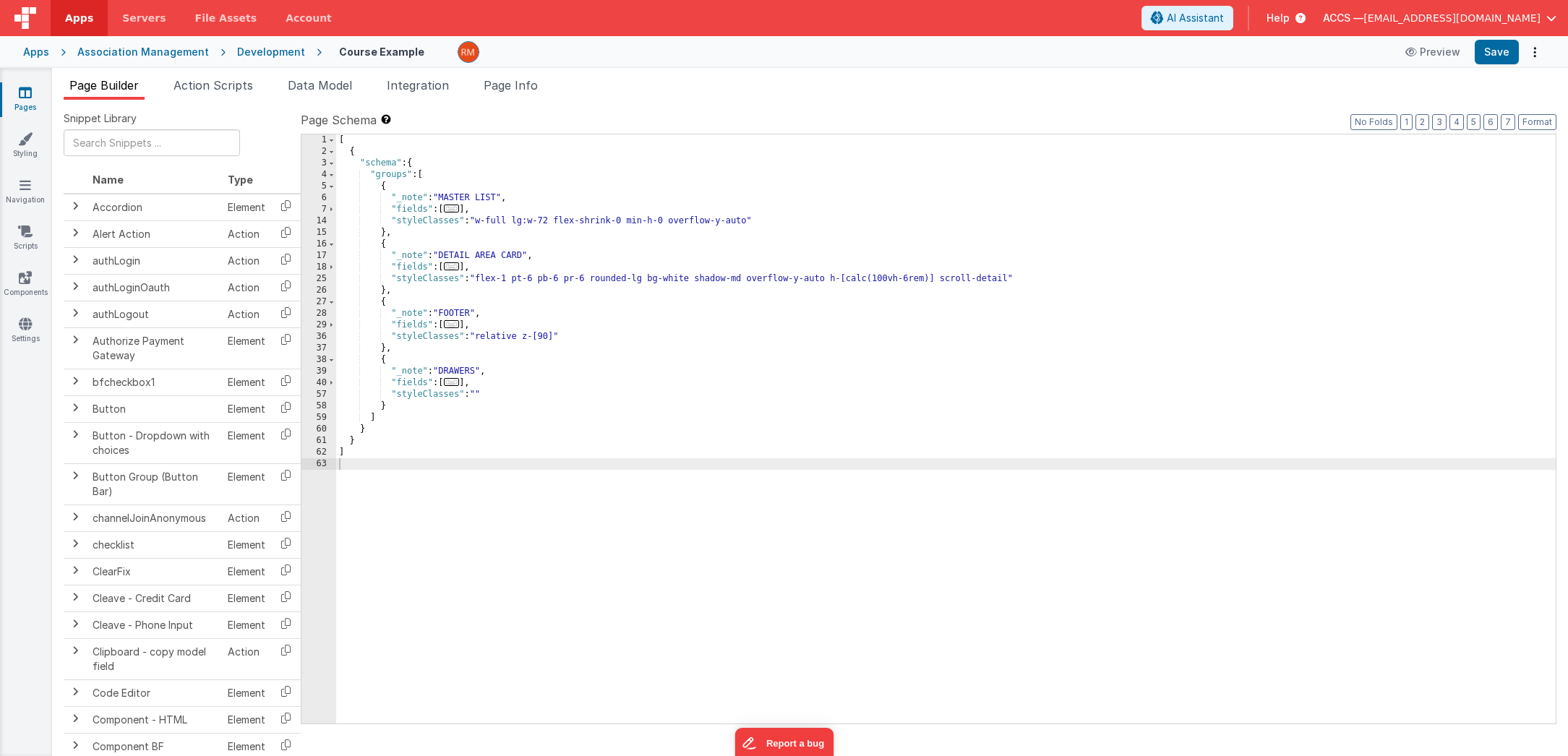
click at [460, 269] on span "..." at bounding box center [452, 266] width 16 height 8
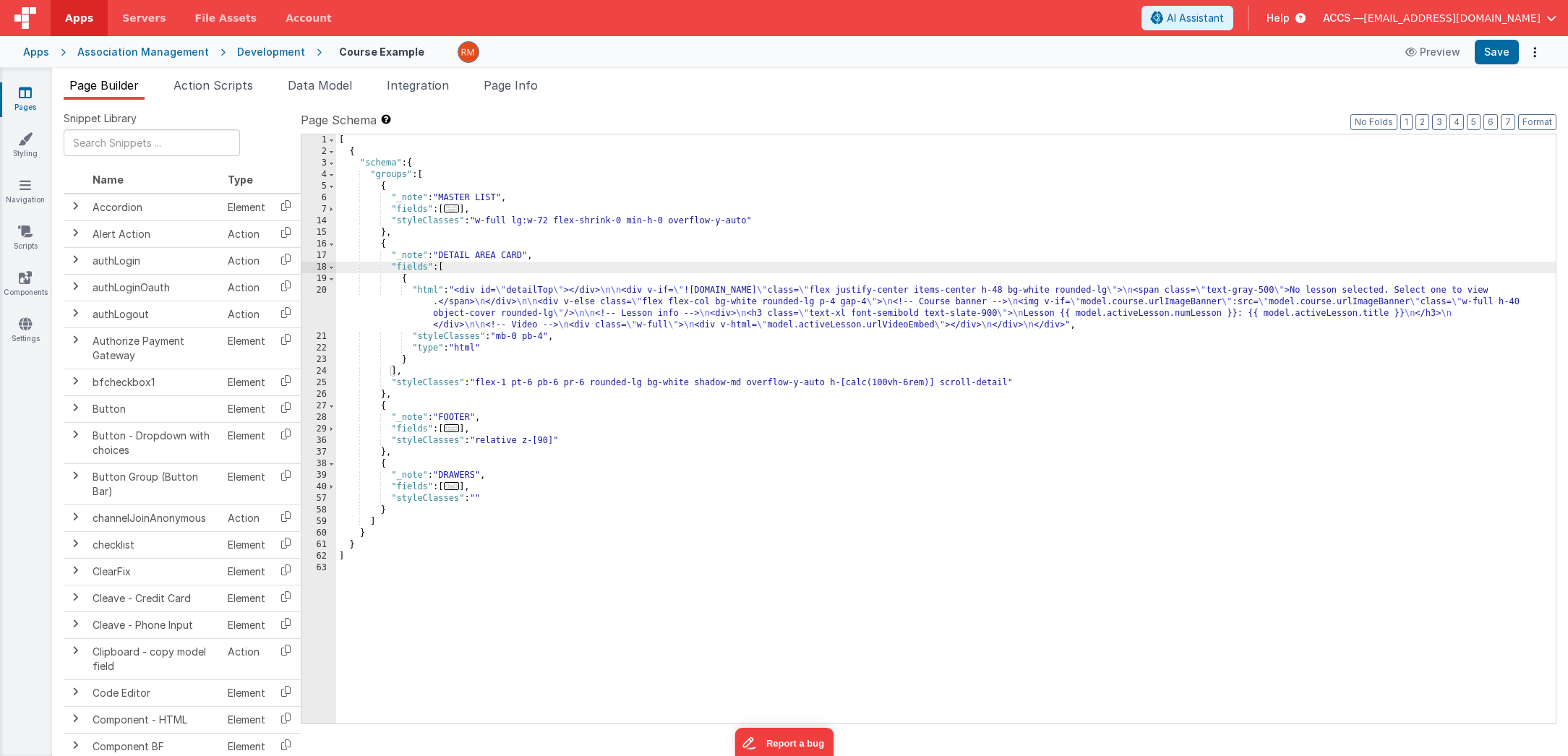
click at [424, 289] on div "[ { "schema" : { "groups" : [ { "_note" : "MASTER LIST" , "fields" : [ ... ] , …" at bounding box center [946, 441] width 1219 height 613
click at [322, 290] on div "20" at bounding box center [319, 308] width 35 height 46
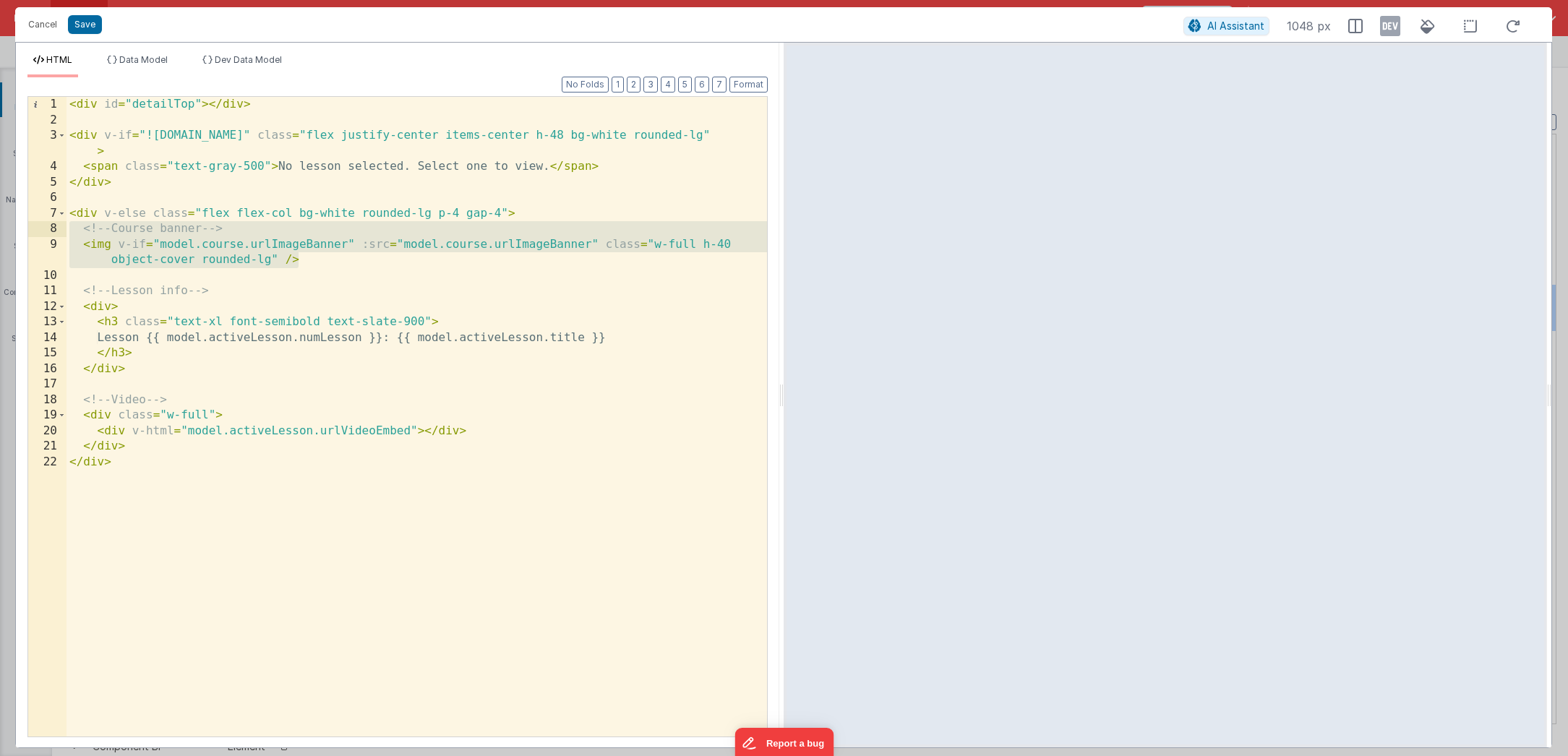
drag, startPoint x: 302, startPoint y: 261, endPoint x: 40, endPoint y: 234, distance: 263.4
click at [40, 234] on div "1 2 3 4 5 6 7 8 9 10 11 12 13 14 15 16 17 18 19 20 21 22 < div id = "detailTop"…" at bounding box center [398, 416] width 740 height 642
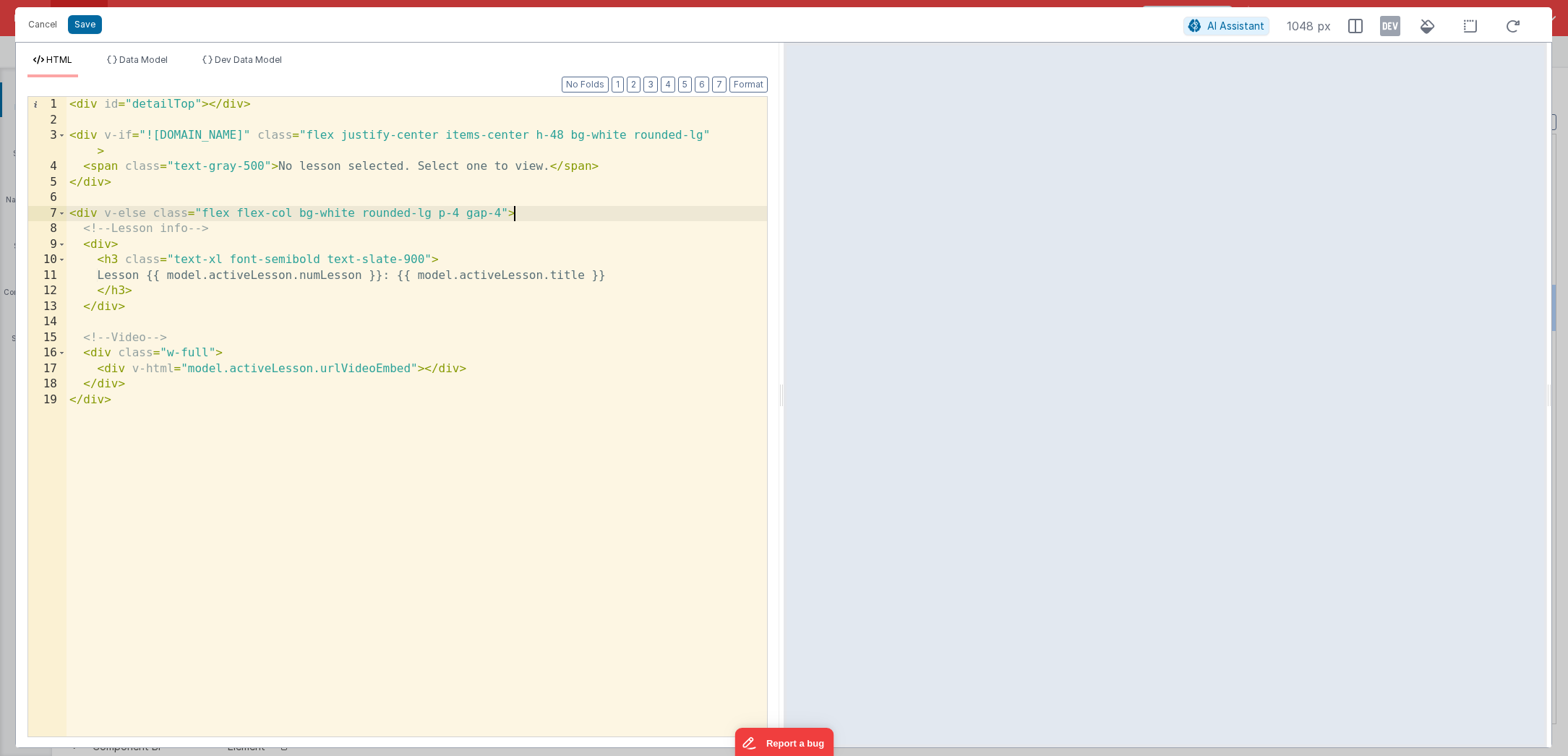
click at [90, 14] on div "Cancel Save AI Assistant 1048 px" at bounding box center [784, 25] width 1537 height 35
drag, startPoint x: 89, startPoint y: 20, endPoint x: 395, endPoint y: 55, distance: 308.0
click at [89, 20] on button "Save" at bounding box center [85, 25] width 34 height 19
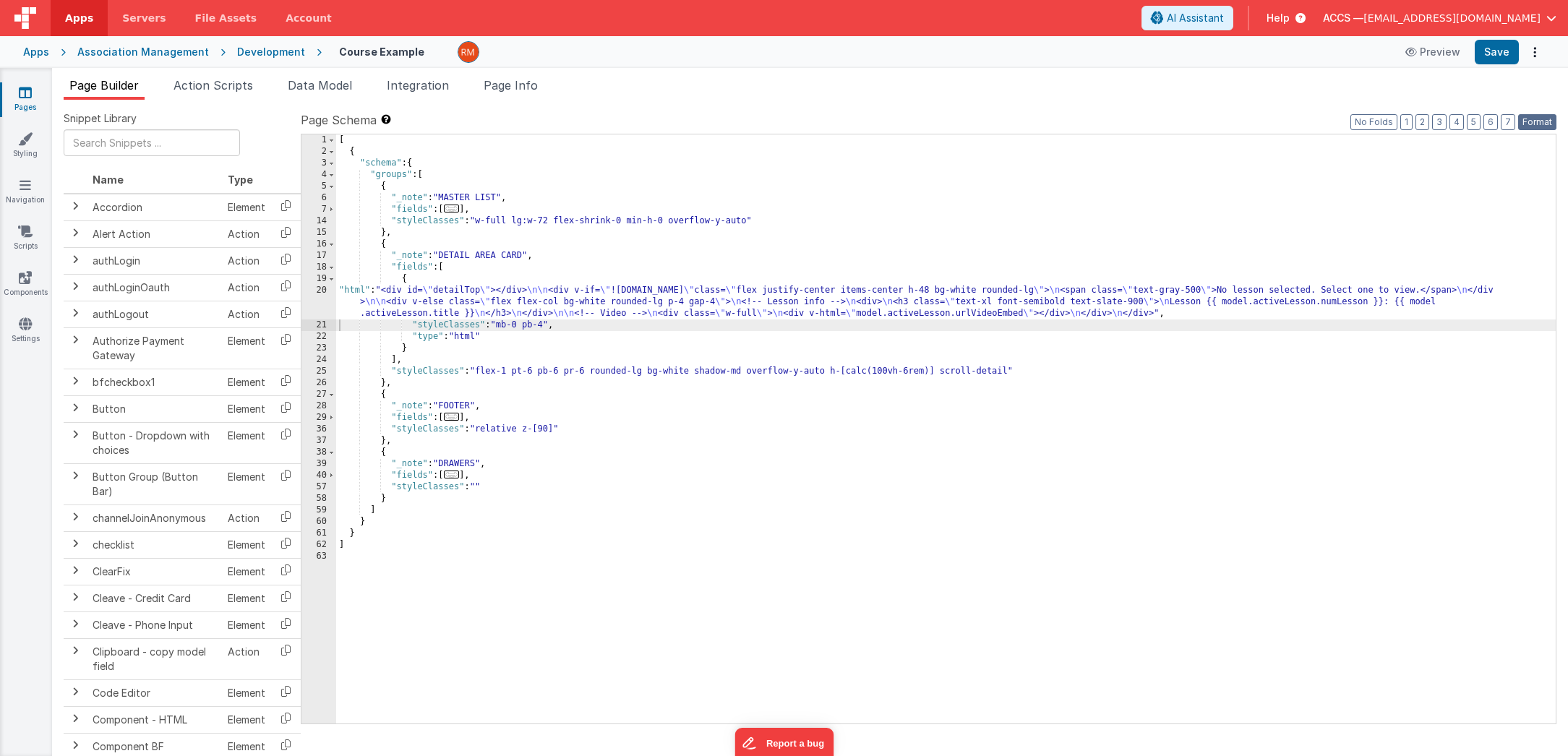
drag, startPoint x: 1540, startPoint y: 121, endPoint x: 1523, endPoint y: 101, distance: 26.2
click at [1540, 121] on button "Format" at bounding box center [1537, 122] width 38 height 16
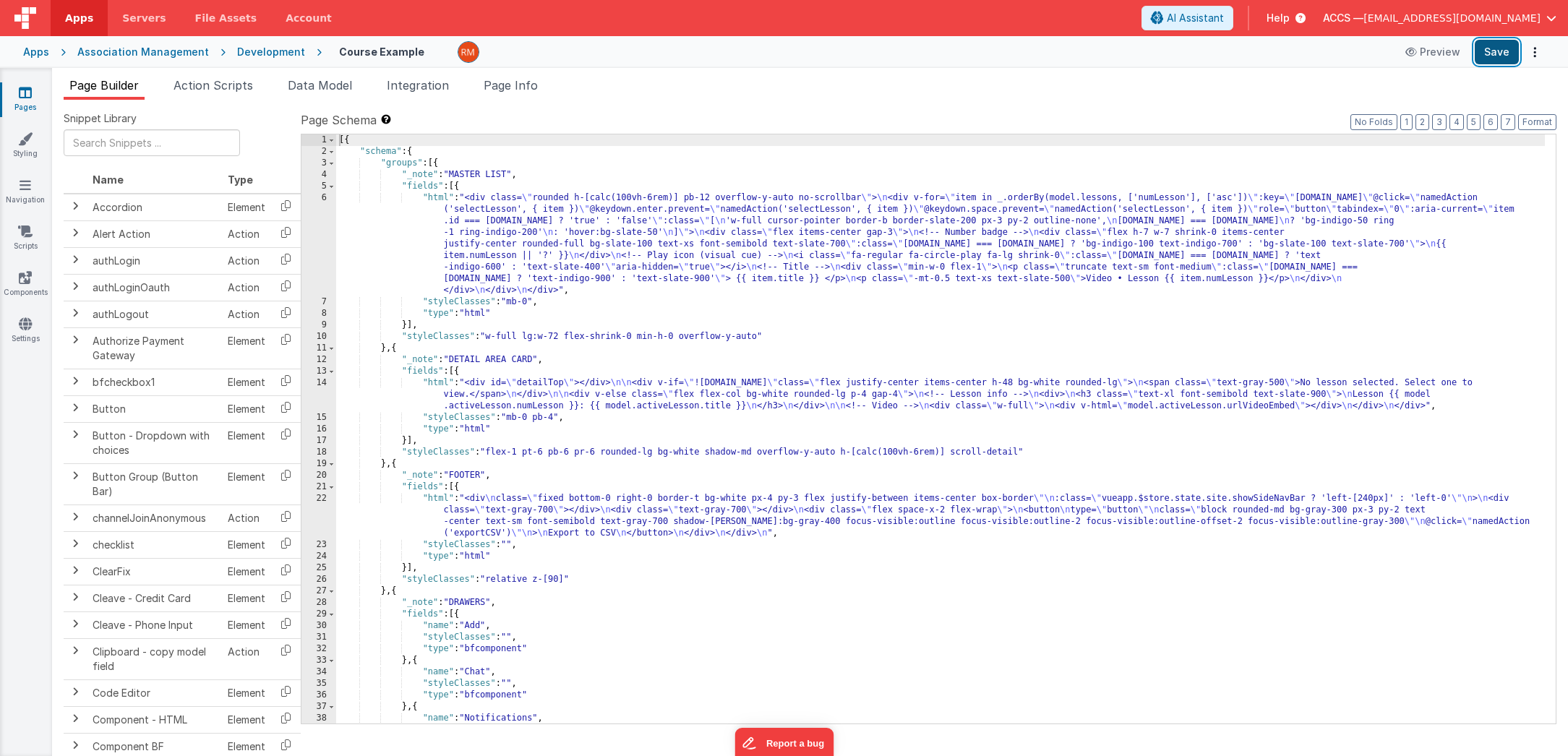
click at [1498, 59] on button "Save" at bounding box center [1497, 52] width 44 height 25
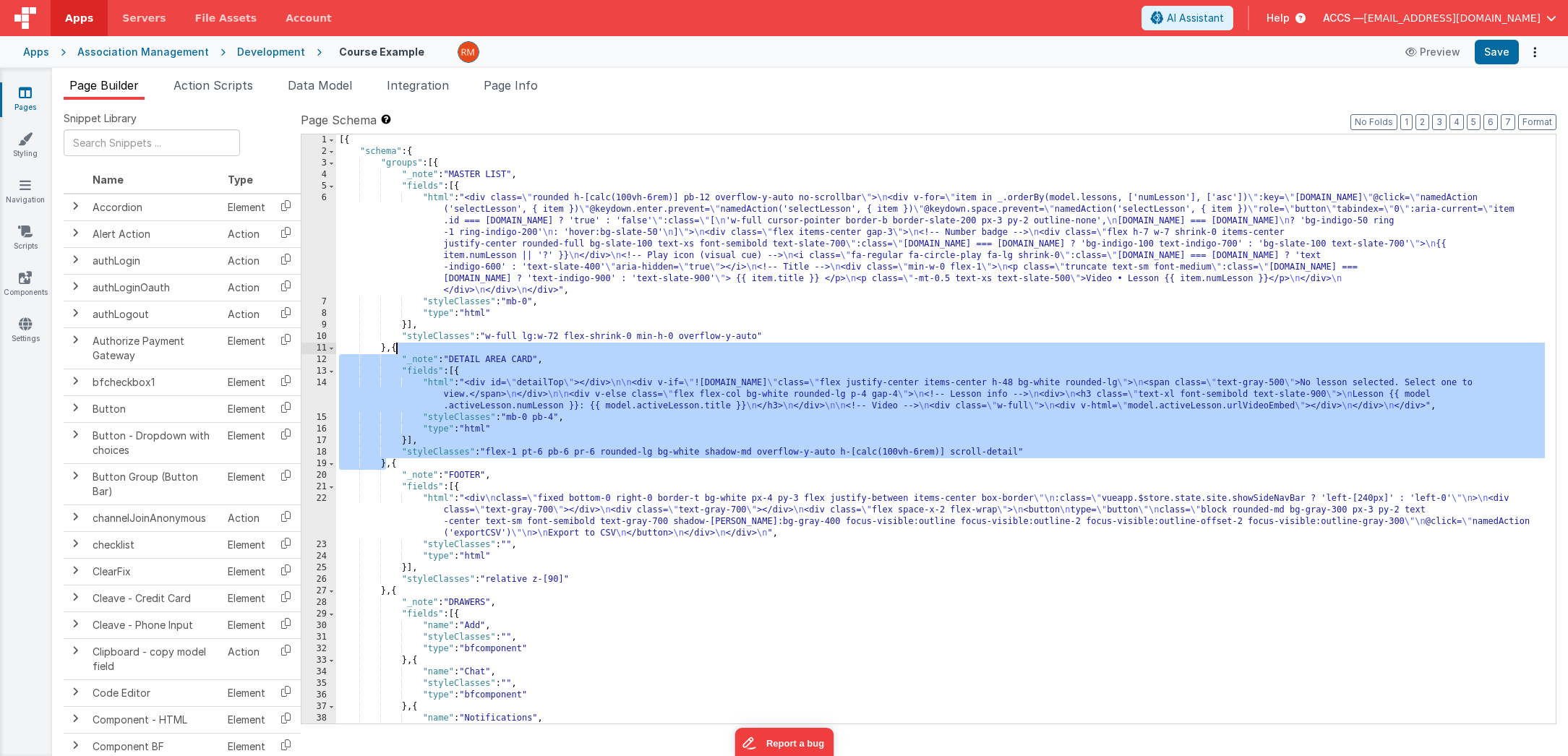
drag, startPoint x: 384, startPoint y: 466, endPoint x: 398, endPoint y: 350, distance: 116.8
click at [398, 350] on div "[{ "schema" : { "groups" : [{ "_note" : "MASTER LIST" , "fields" : [{ "html" : …" at bounding box center [940, 441] width 1208 height 613
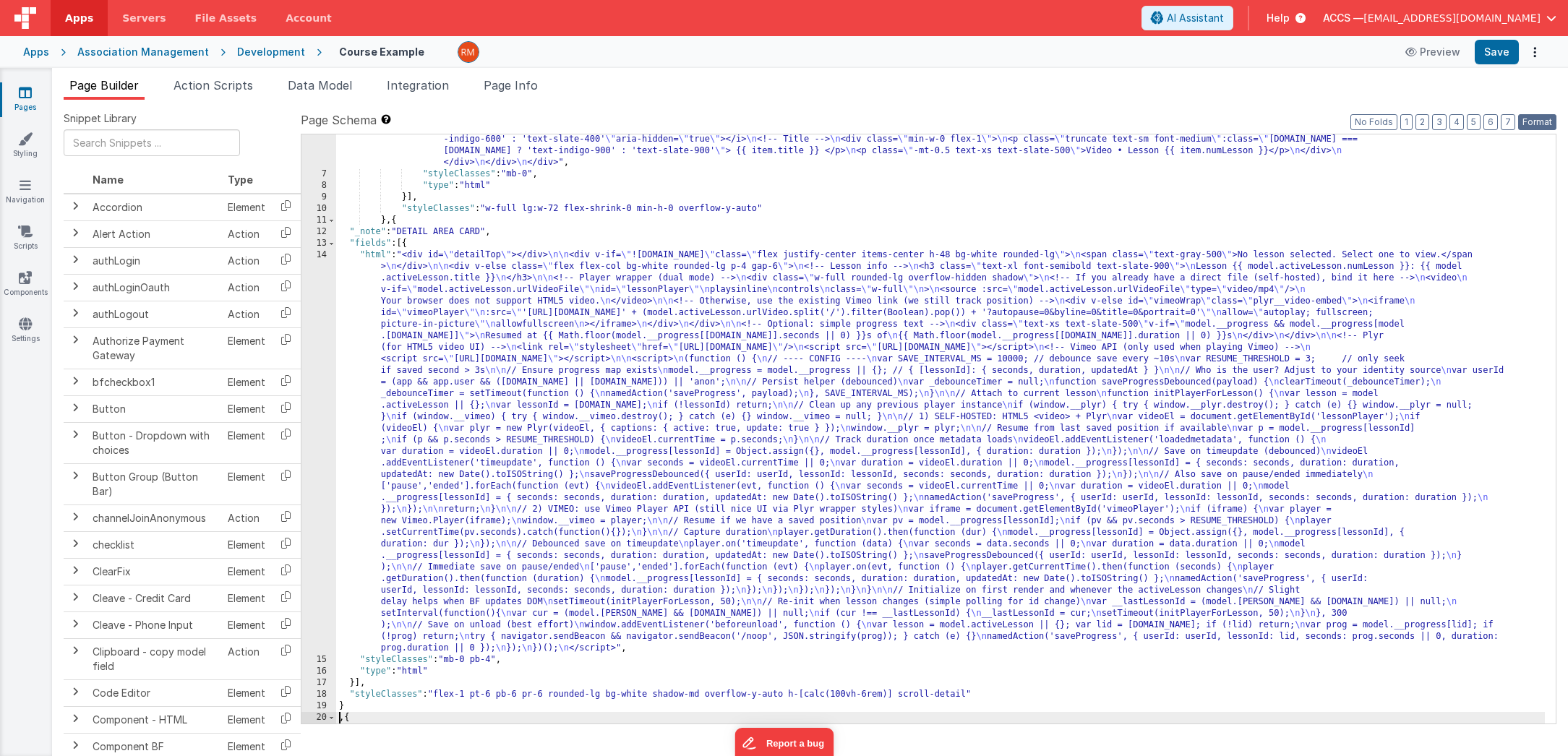
drag, startPoint x: 1533, startPoint y: 122, endPoint x: 1524, endPoint y: 109, distance: 15.8
click at [1533, 122] on button "Format" at bounding box center [1537, 122] width 38 height 16
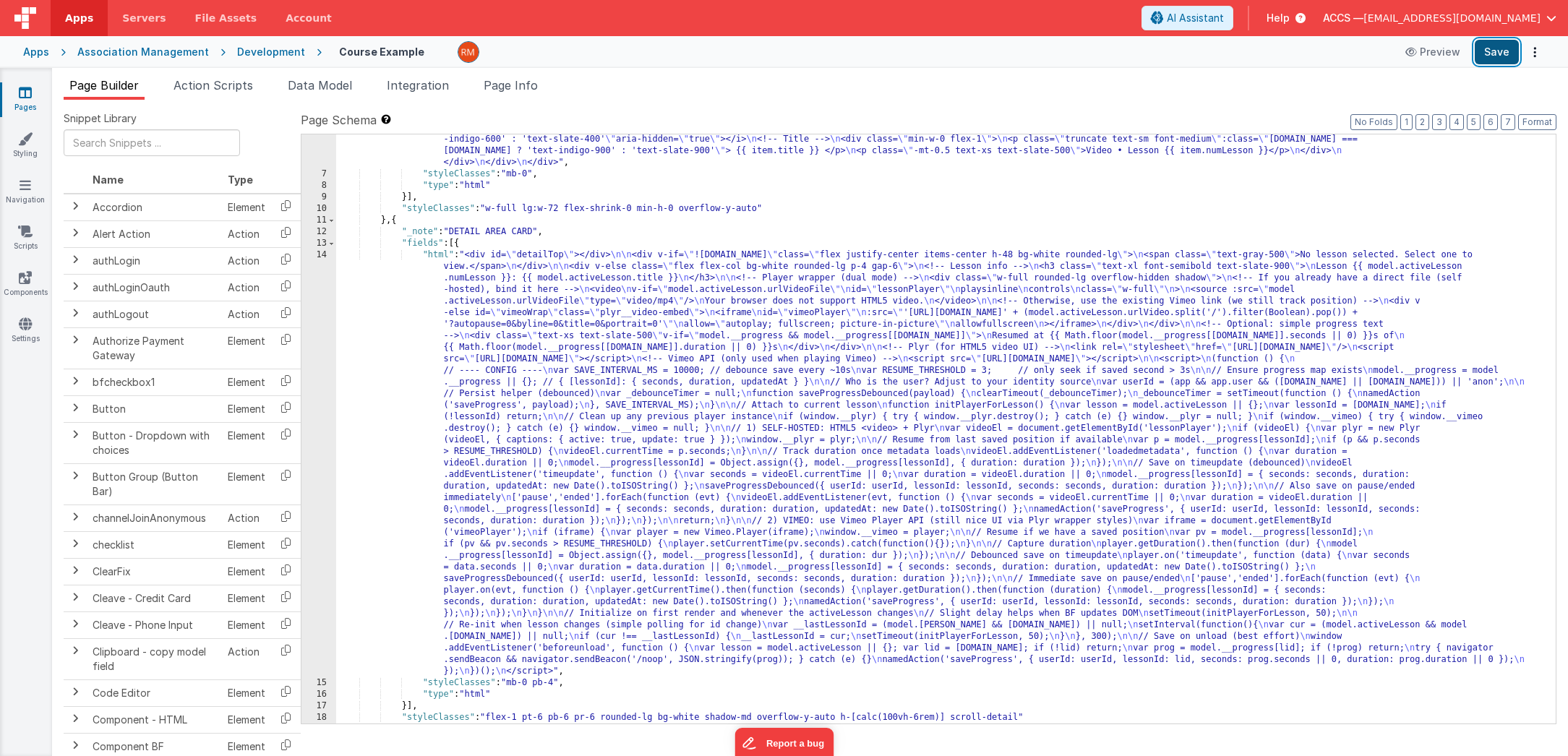
click at [1490, 58] on button "Save" at bounding box center [1497, 52] width 44 height 25
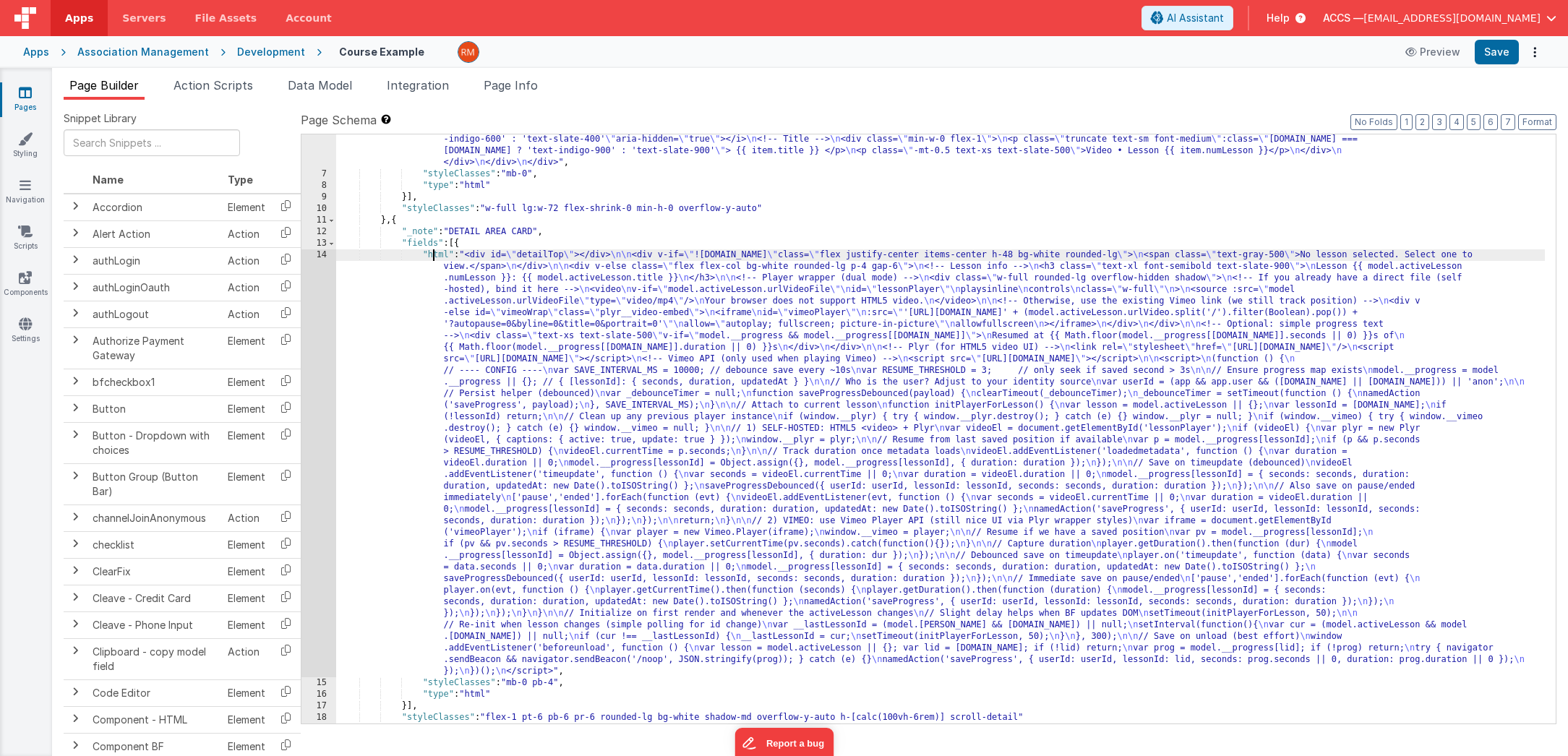
click at [435, 252] on div ""html" : "<div class= \" rounded h-[calc(100vh-6rem)] pb-12 overflow-y-auto no-…" at bounding box center [940, 416] width 1208 height 705
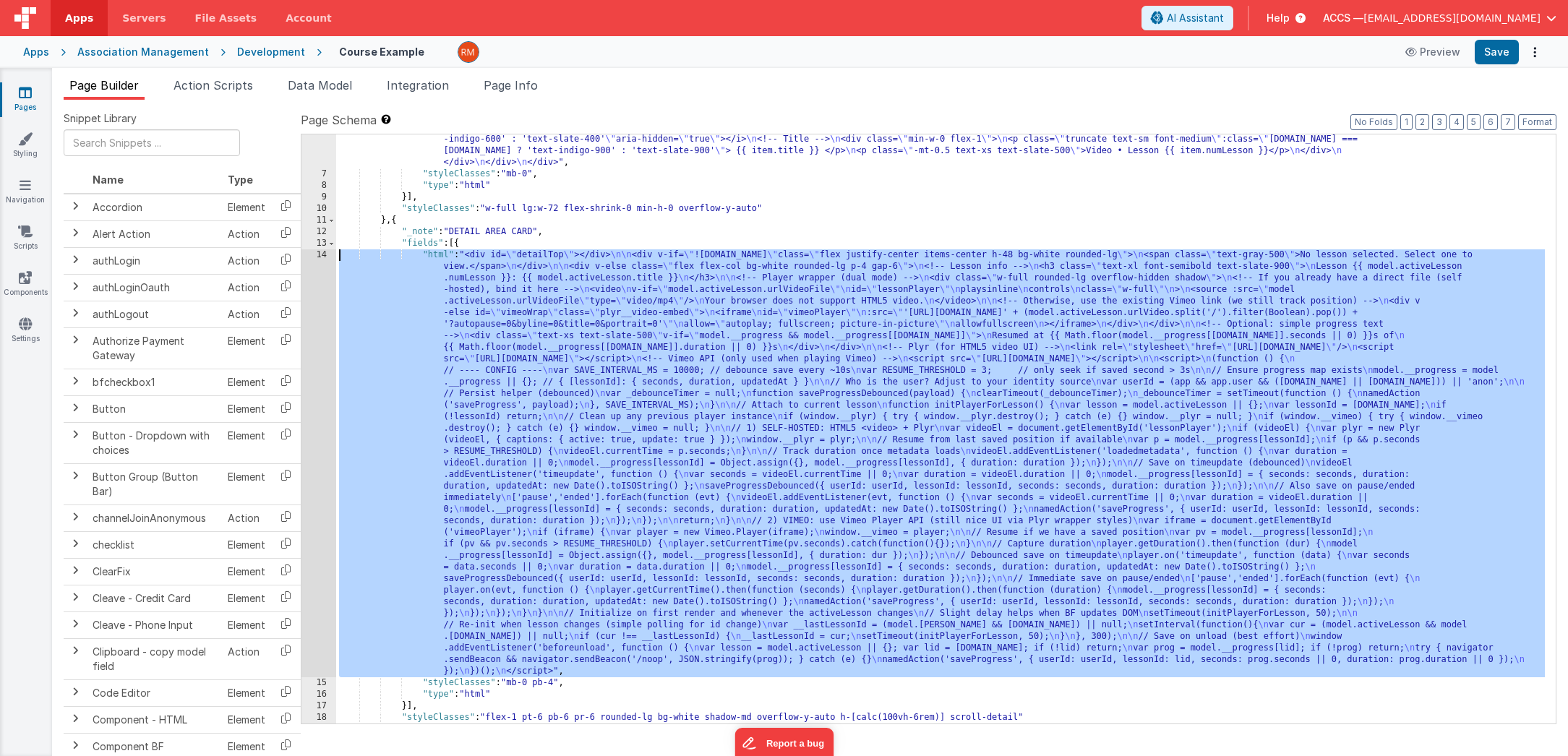
click at [326, 255] on div "14" at bounding box center [319, 463] width 35 height 428
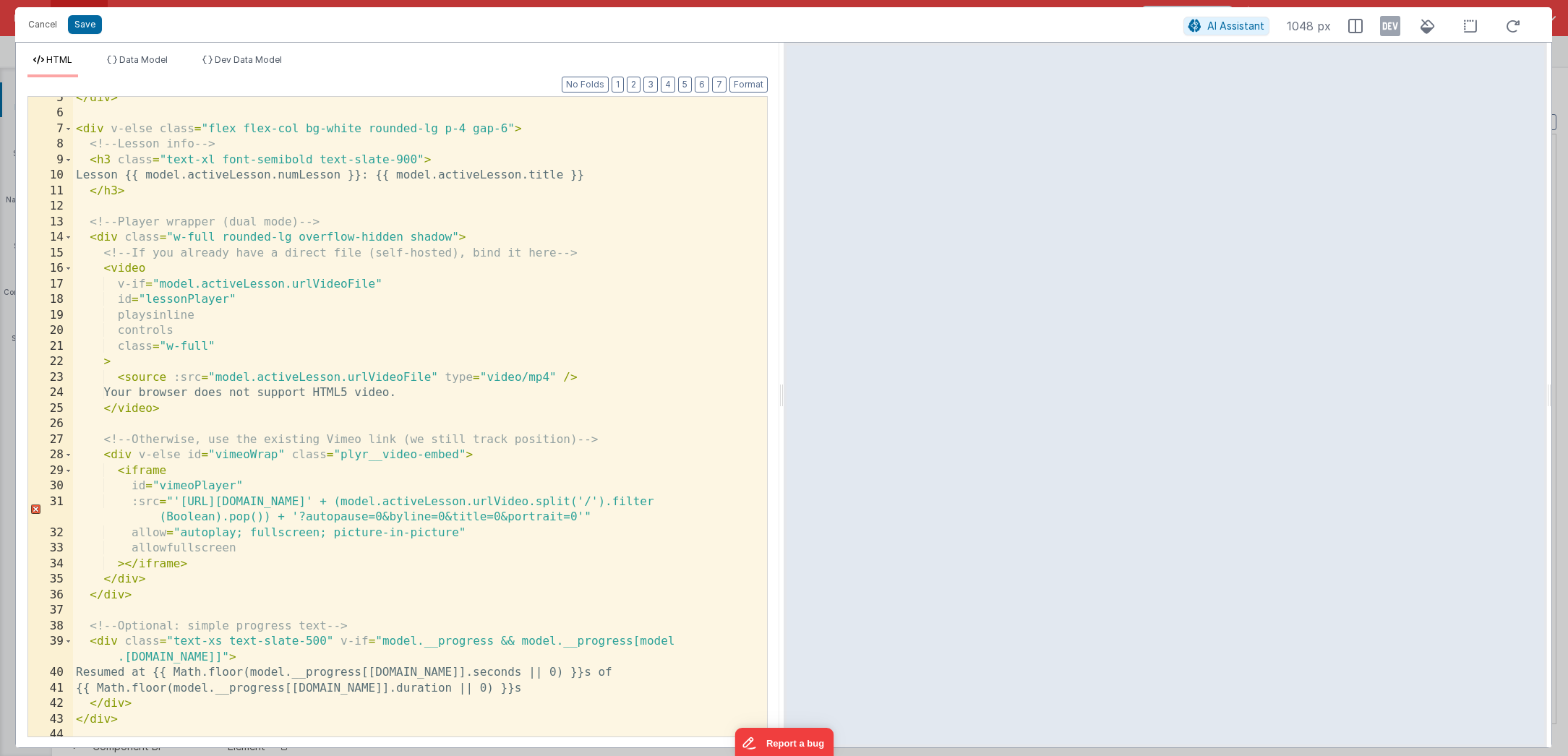
scroll to position [239, 0]
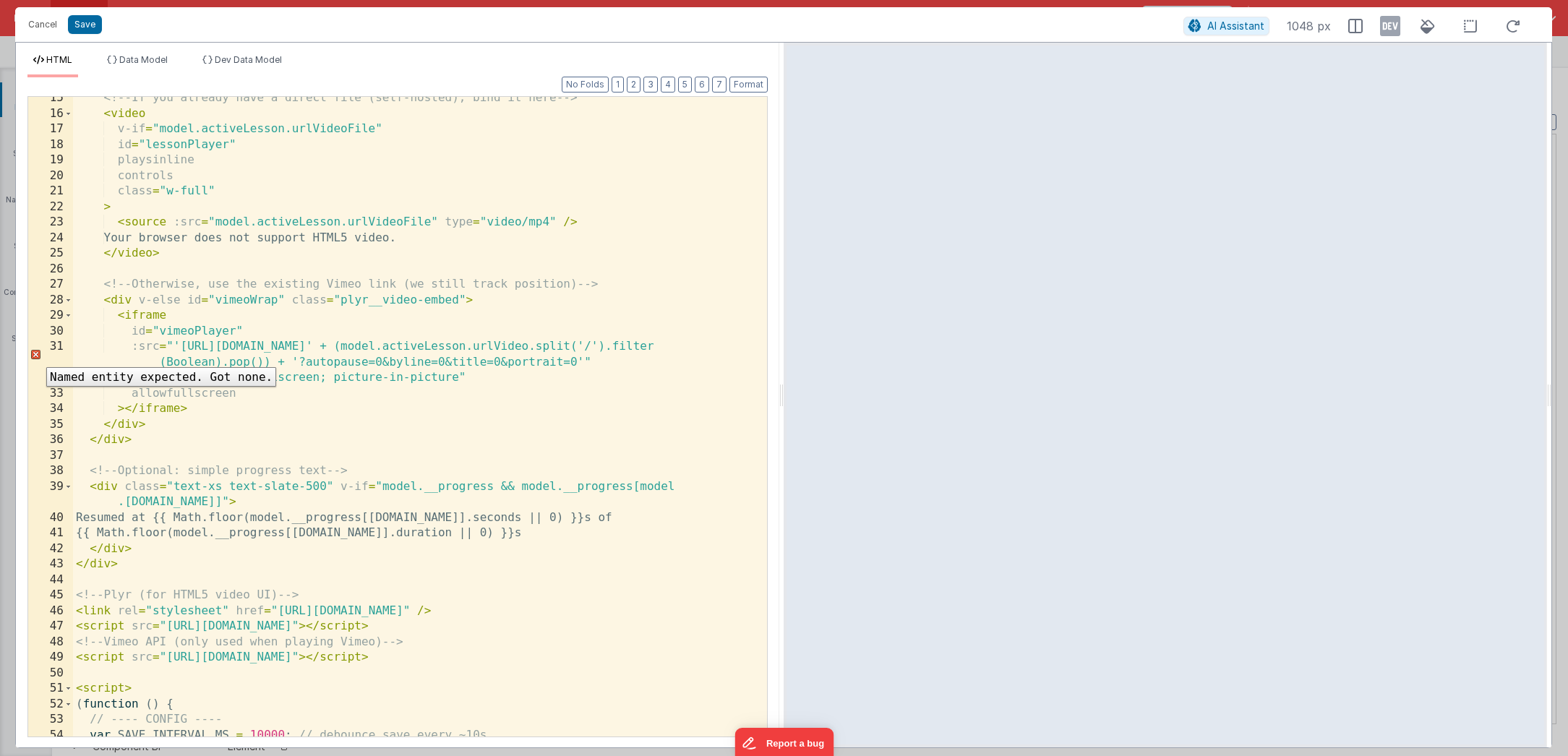
click at [36, 357] on div "31" at bounding box center [50, 355] width 45 height 31
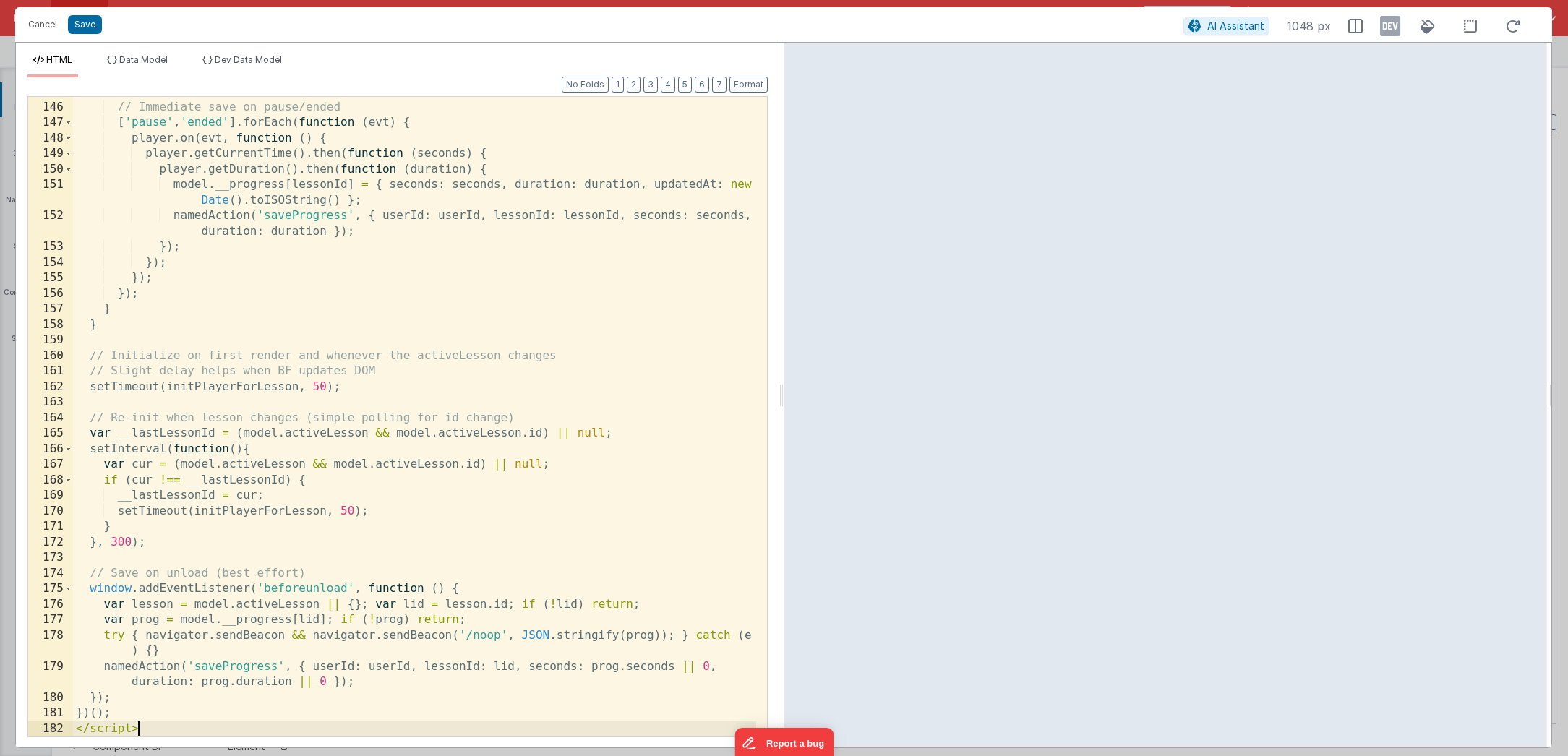
scroll to position [0, 0]
click at [41, 34] on button "Cancel" at bounding box center [42, 24] width 43 height 20
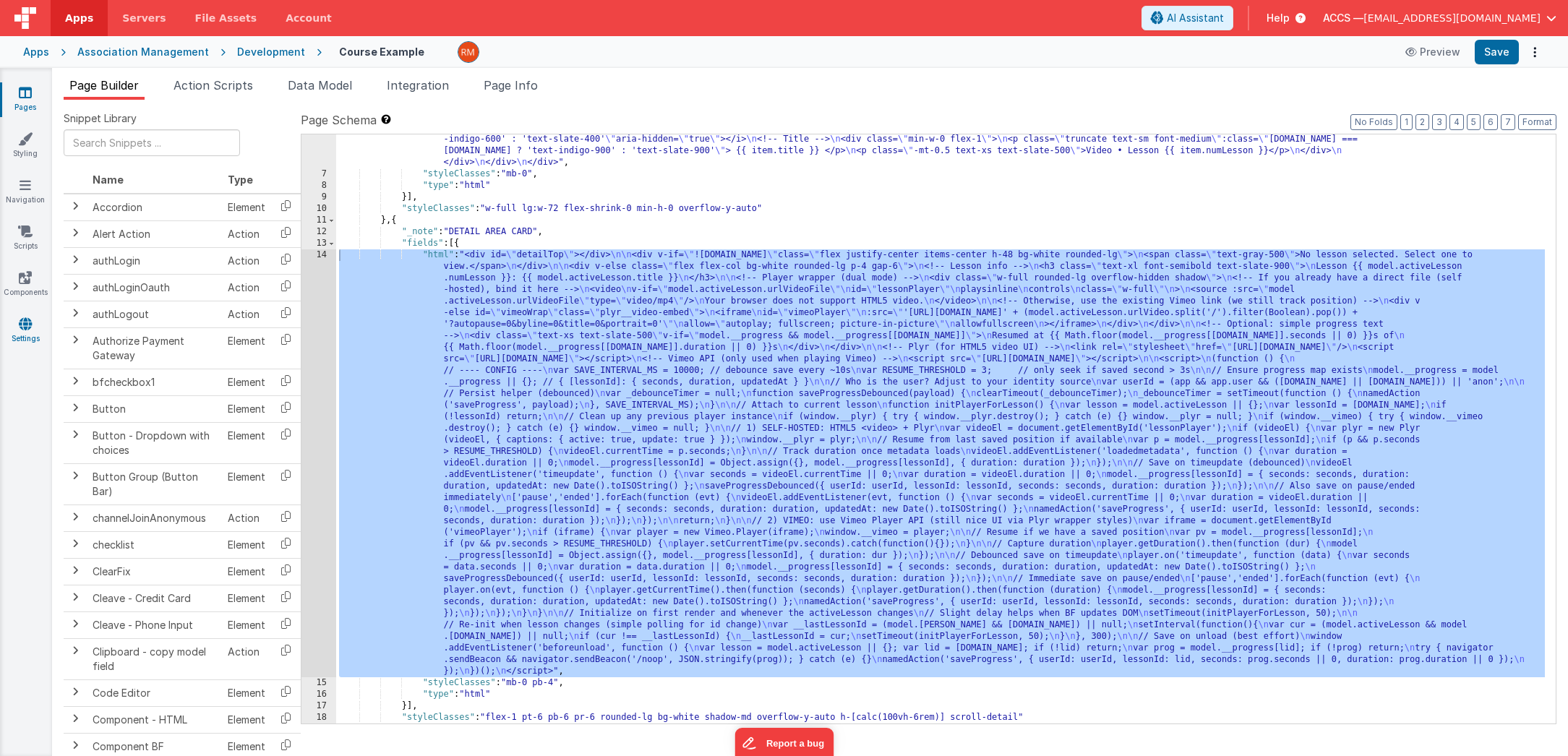
click at [28, 324] on icon at bounding box center [26, 323] width 13 height 14
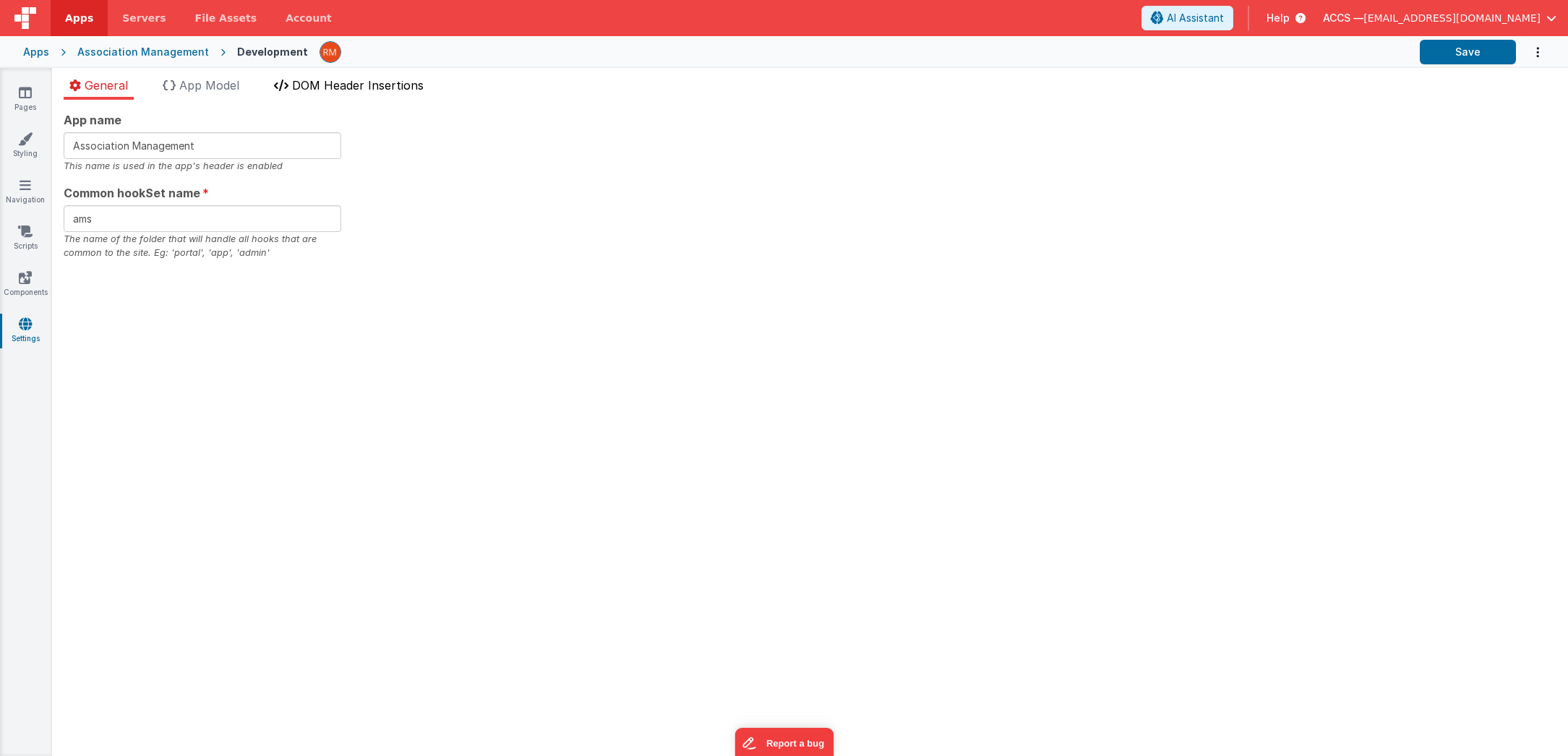
click at [316, 90] on span "DOM Header Insertions" at bounding box center [358, 85] width 132 height 14
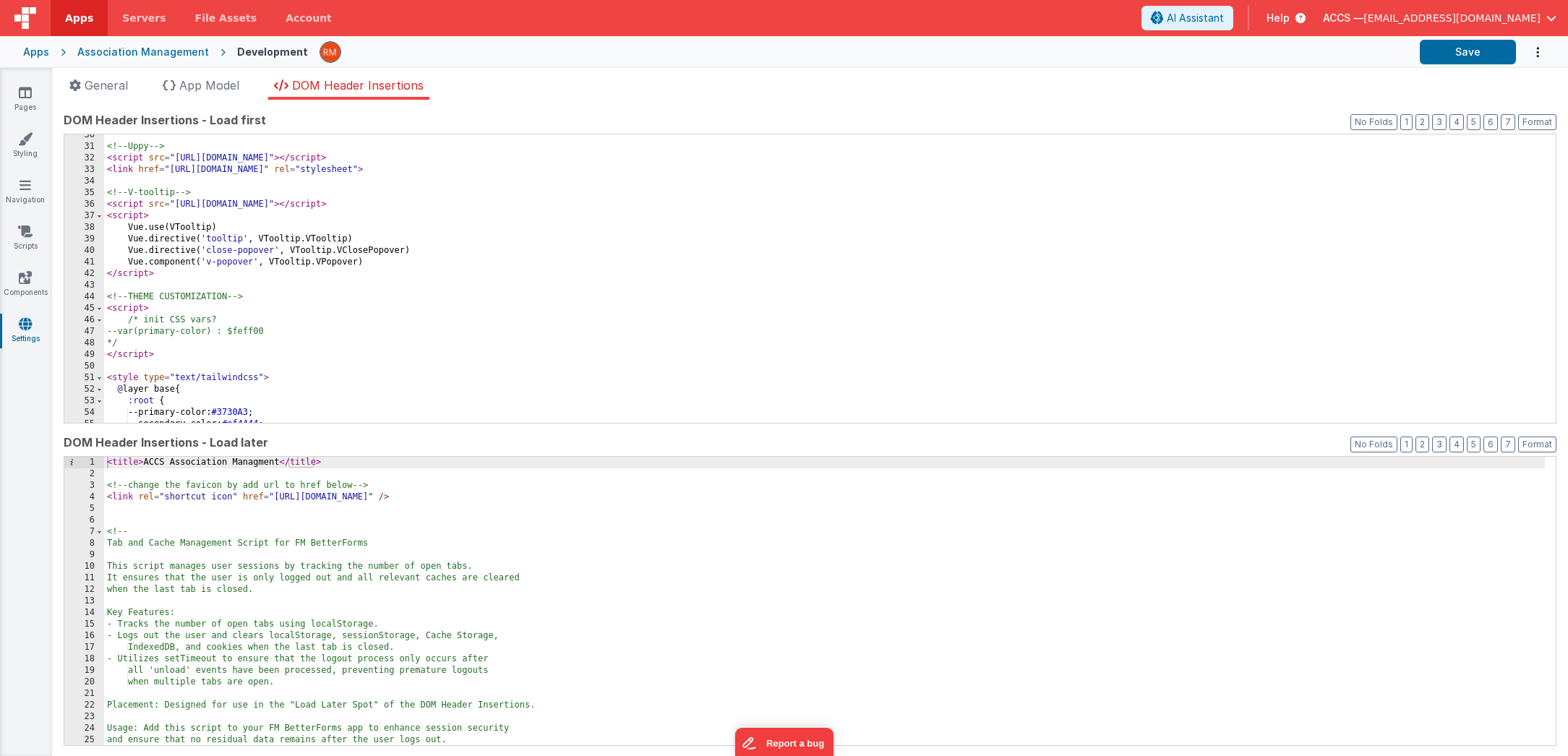
click at [733, 496] on div "< title > ACCS Association Managment </ title > <!-- change the favicon by add …" at bounding box center [824, 613] width 1441 height 312
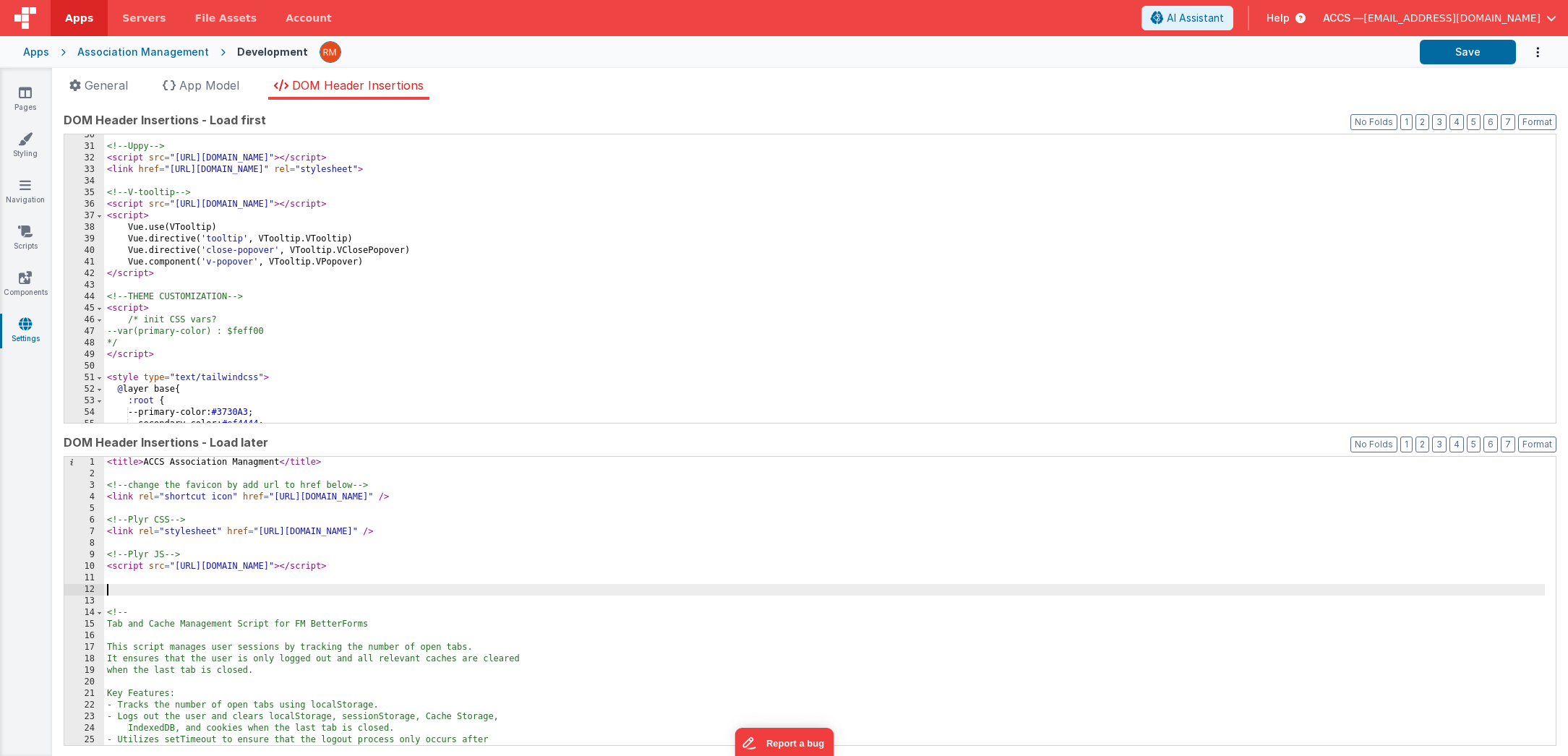
click at [249, 592] on div "< title > ACCS Association Managment </ title > <!-- change the favicon by add …" at bounding box center [824, 613] width 1441 height 312
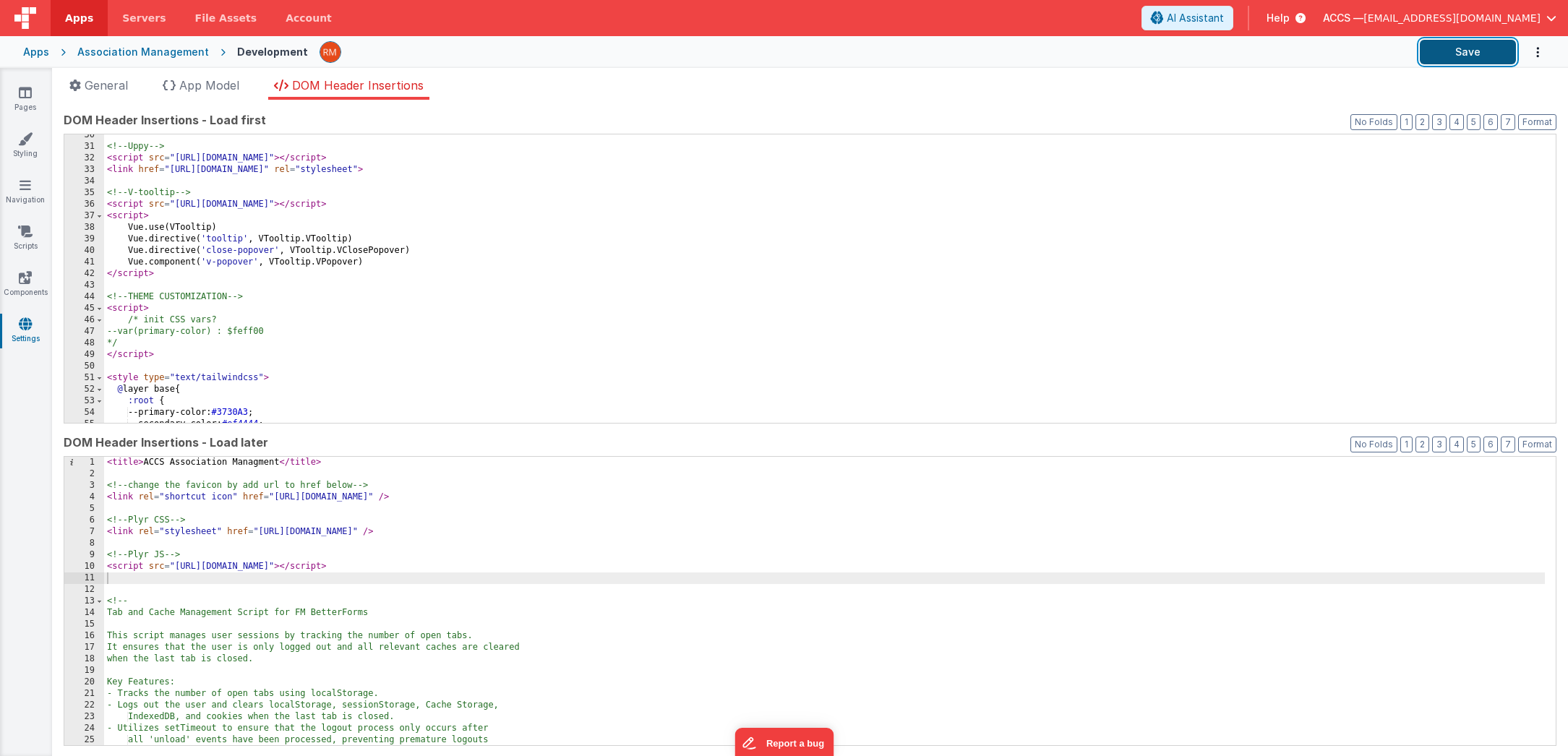
click at [1479, 50] on button "Save" at bounding box center [1468, 52] width 96 height 25
click at [37, 105] on link "Pages" at bounding box center [25, 100] width 52 height 29
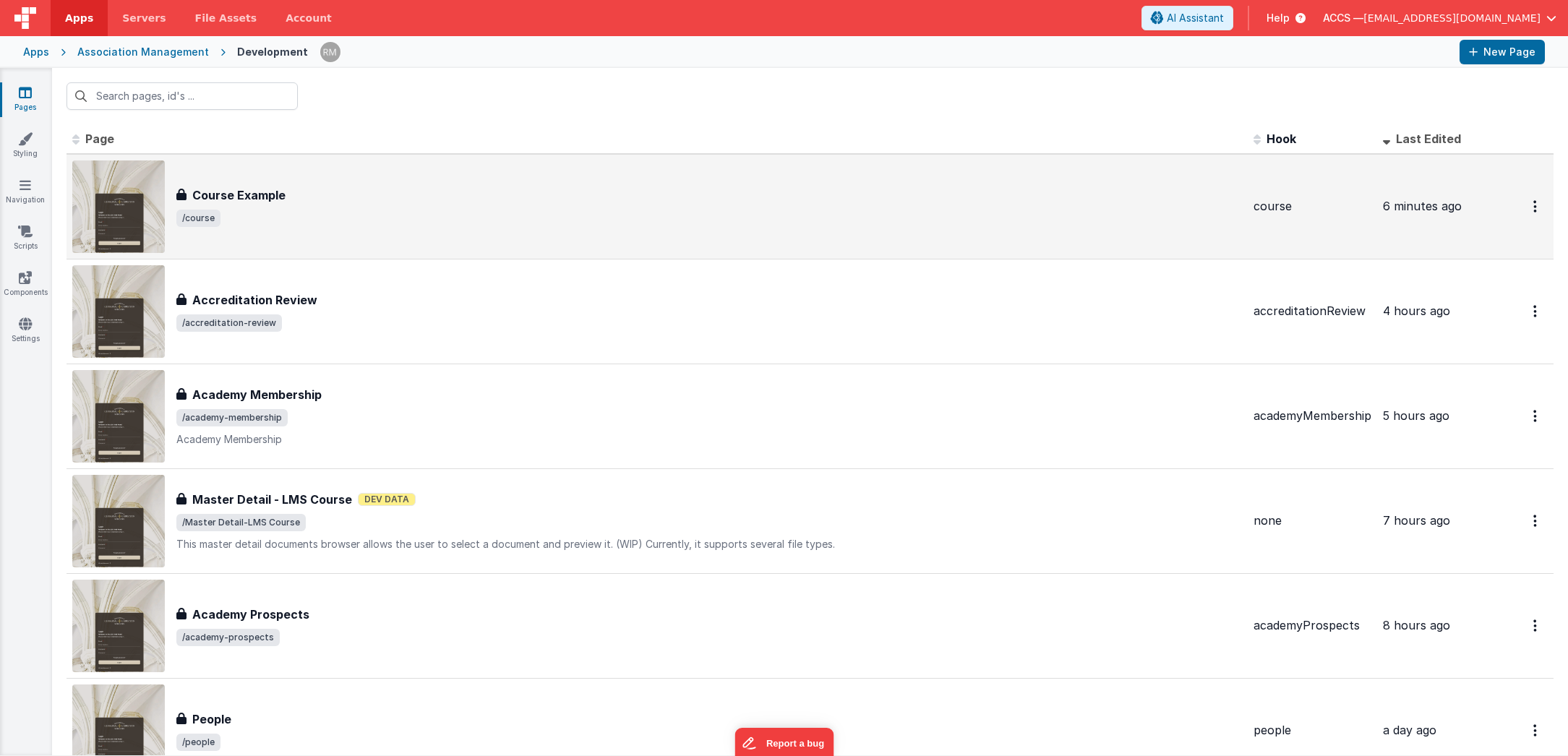
click at [339, 211] on span "/course" at bounding box center [709, 218] width 1065 height 17
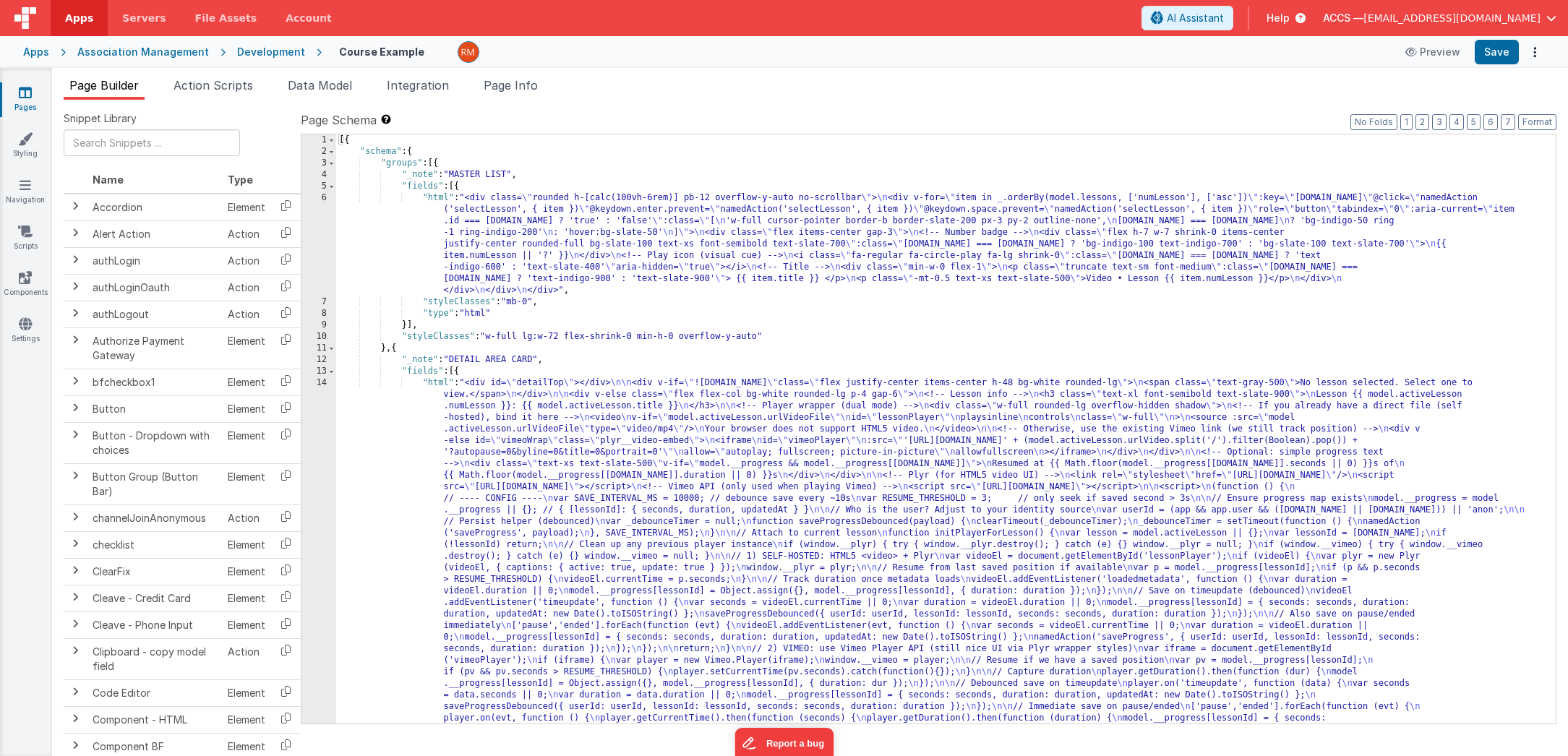
click at [438, 382] on div "[{ "schema" : { "groups" : [{ "_note" : "MASTER LIST" , "fields" : [{ "html" : …" at bounding box center [940, 649] width 1208 height 1029
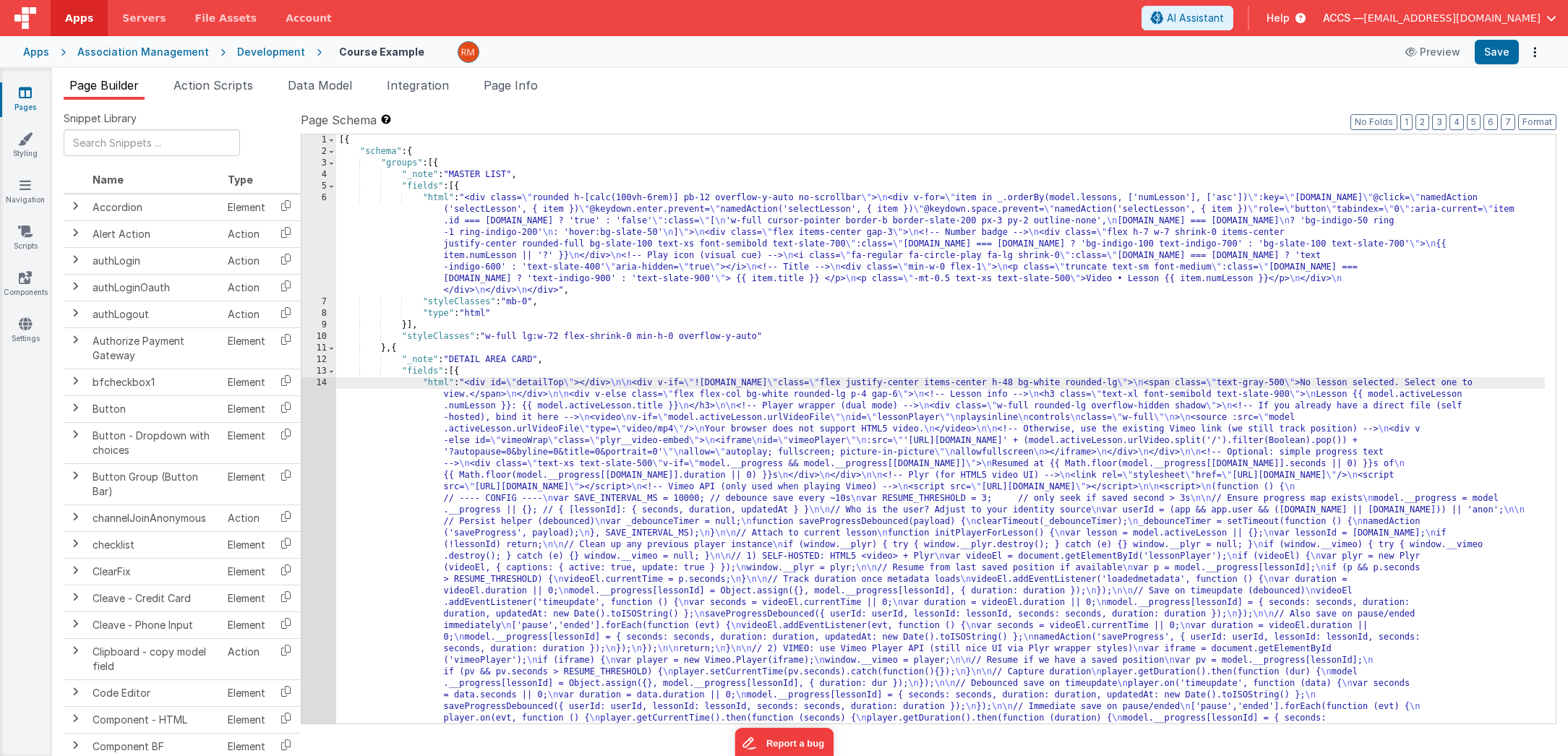
click at [323, 381] on div "14" at bounding box center [319, 591] width 35 height 428
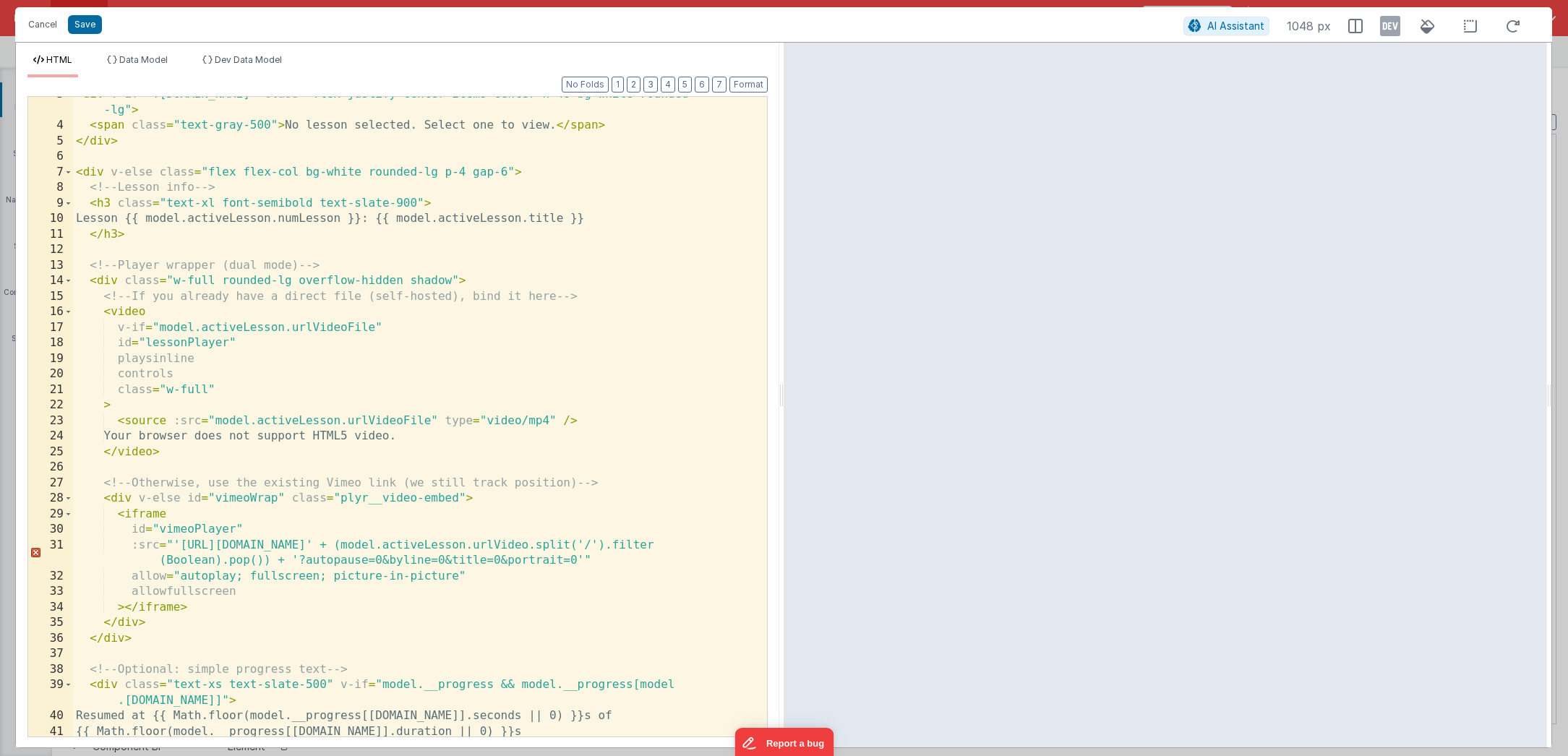
scroll to position [41, 0]
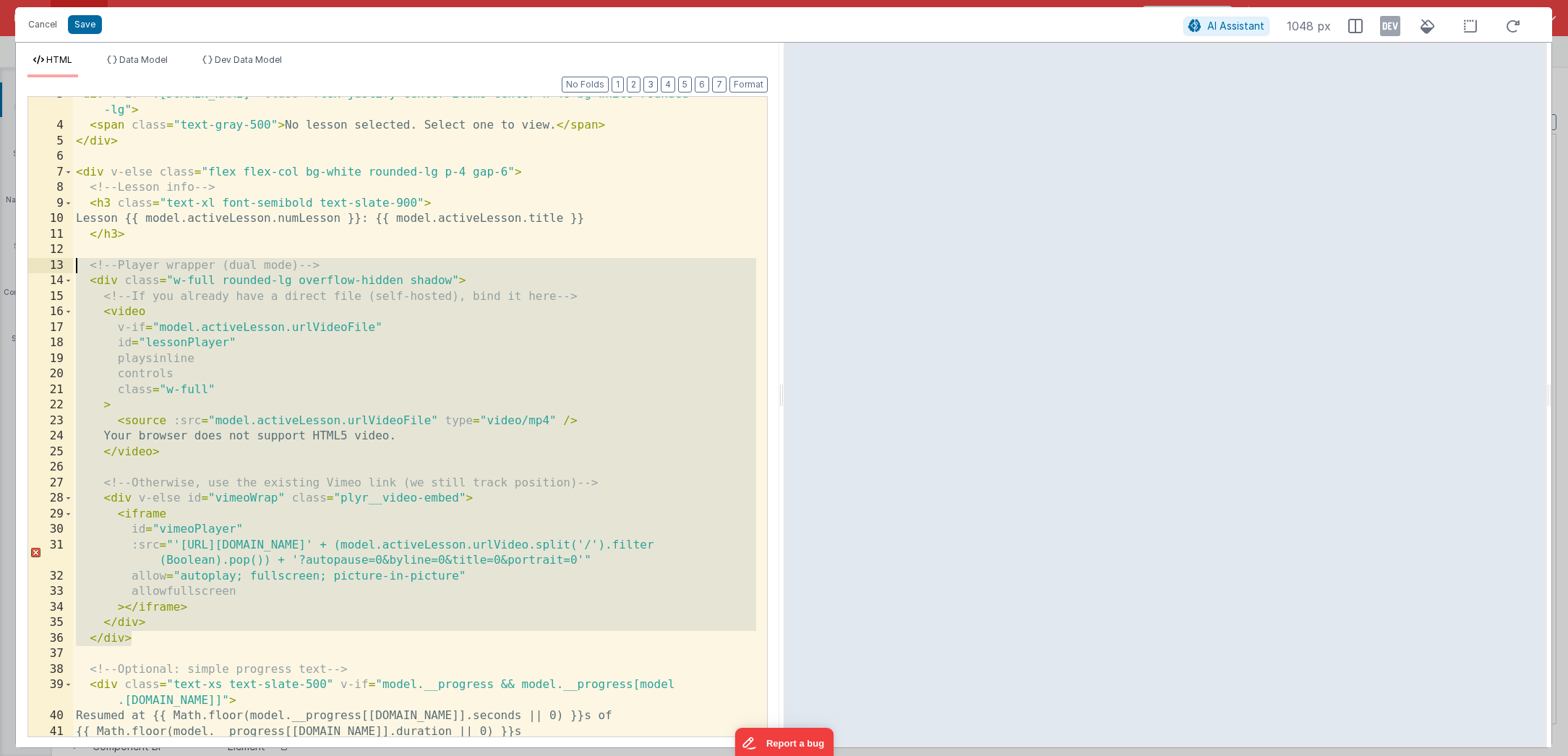
drag, startPoint x: 171, startPoint y: 629, endPoint x: 17, endPoint y: 261, distance: 398.9
click at [17, 261] on div "Format 7 6 5 4 3 2 1 No Folds 3 4 5 6 7 8 9 10 11 12 13 14 15 16 17 18 19 20 21…" at bounding box center [398, 412] width 763 height 670
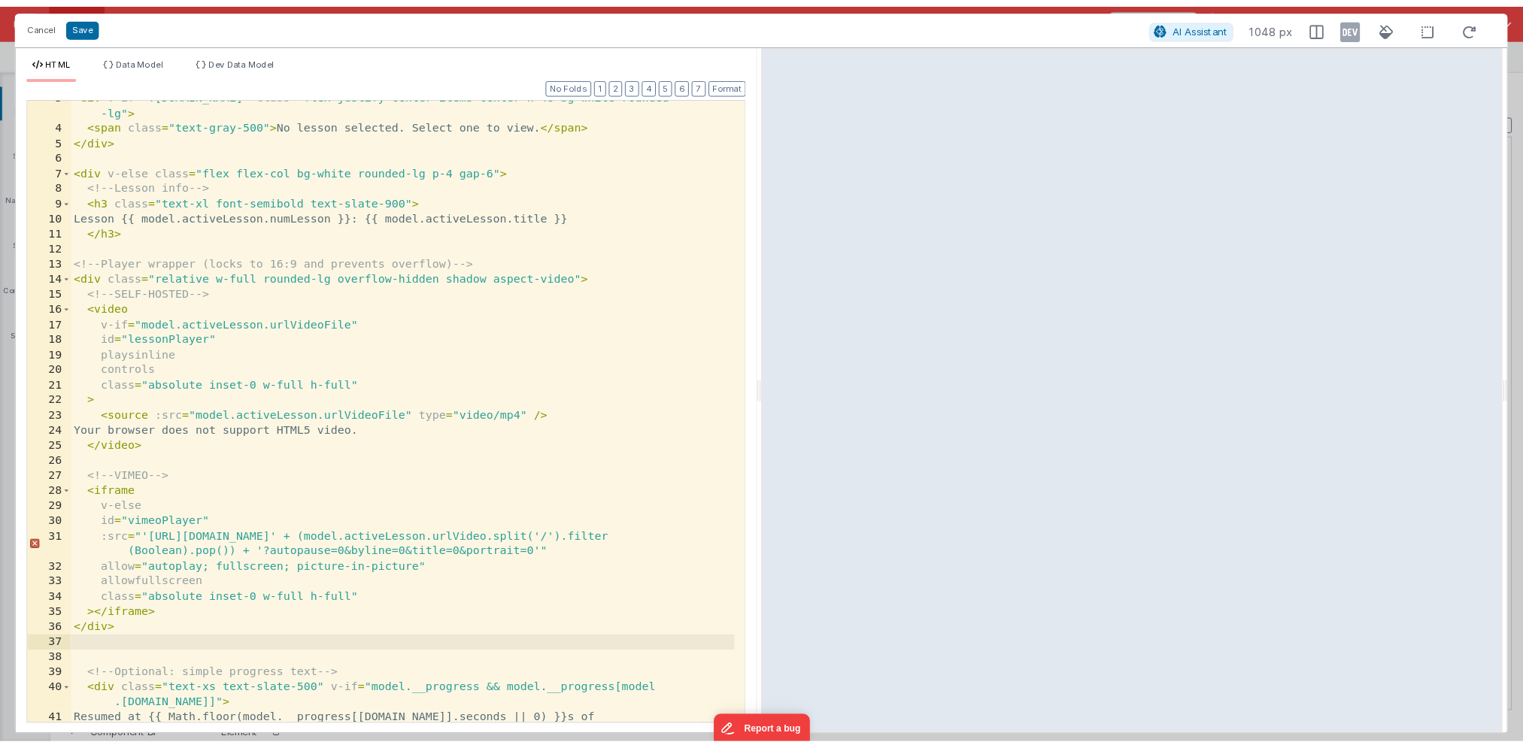
scroll to position [72, 0]
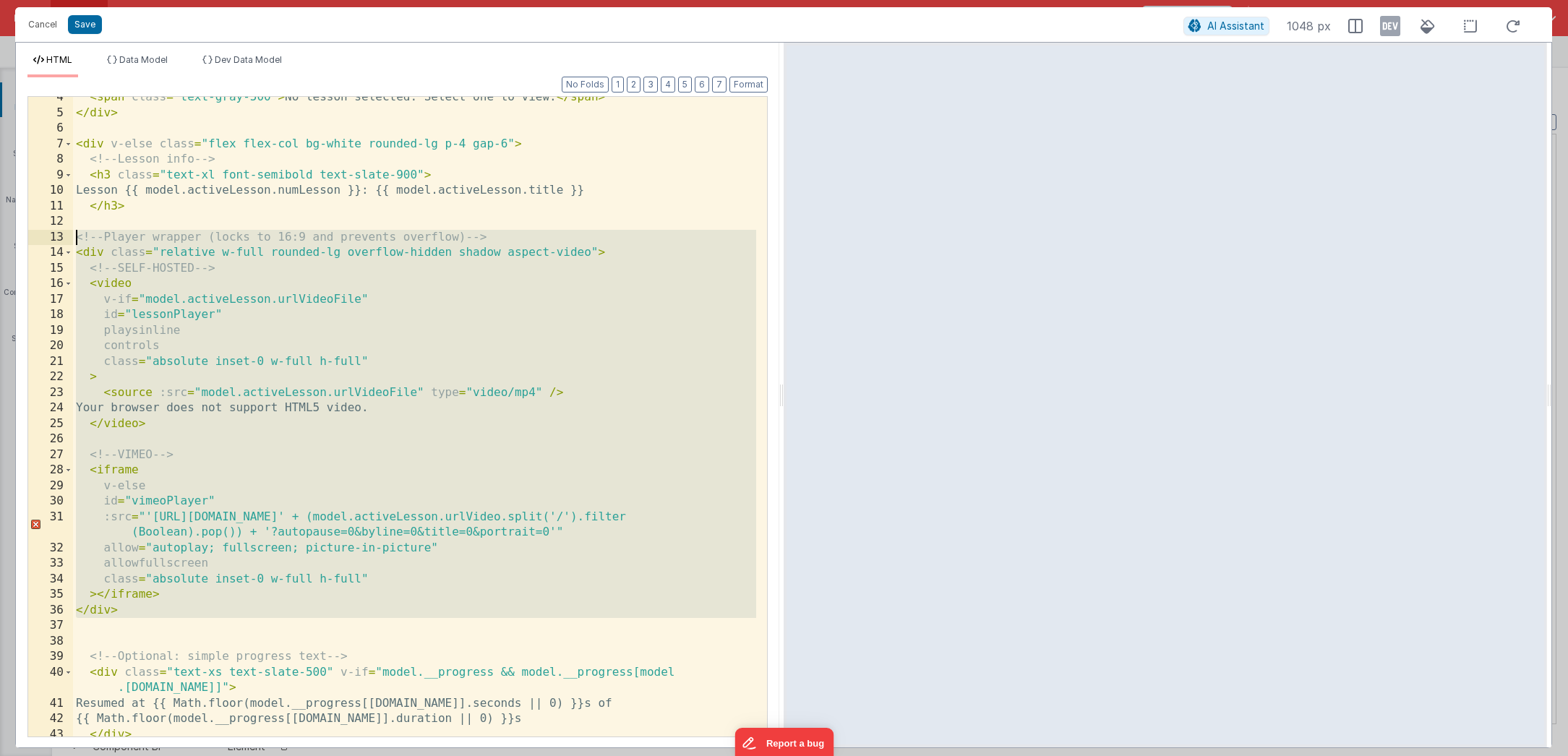
drag, startPoint x: 158, startPoint y: 618, endPoint x: 26, endPoint y: 235, distance: 405.1
click at [26, 235] on div "Format 7 6 5 4 3 2 1 No Folds 4 5 6 7 8 9 10 11 12 13 14 15 16 17 18 19 20 21 2…" at bounding box center [398, 412] width 763 height 670
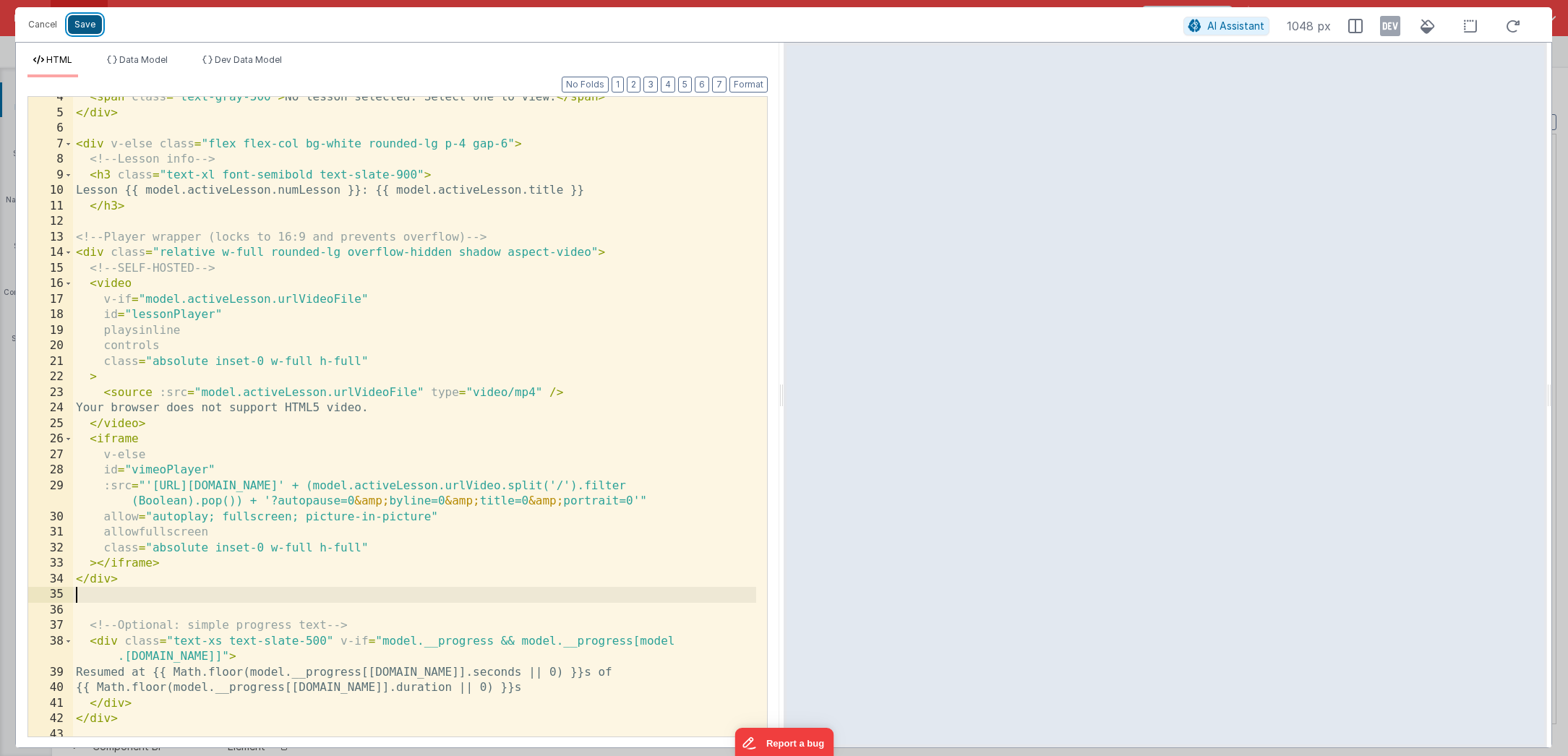
click at [95, 33] on button "Save" at bounding box center [85, 25] width 34 height 19
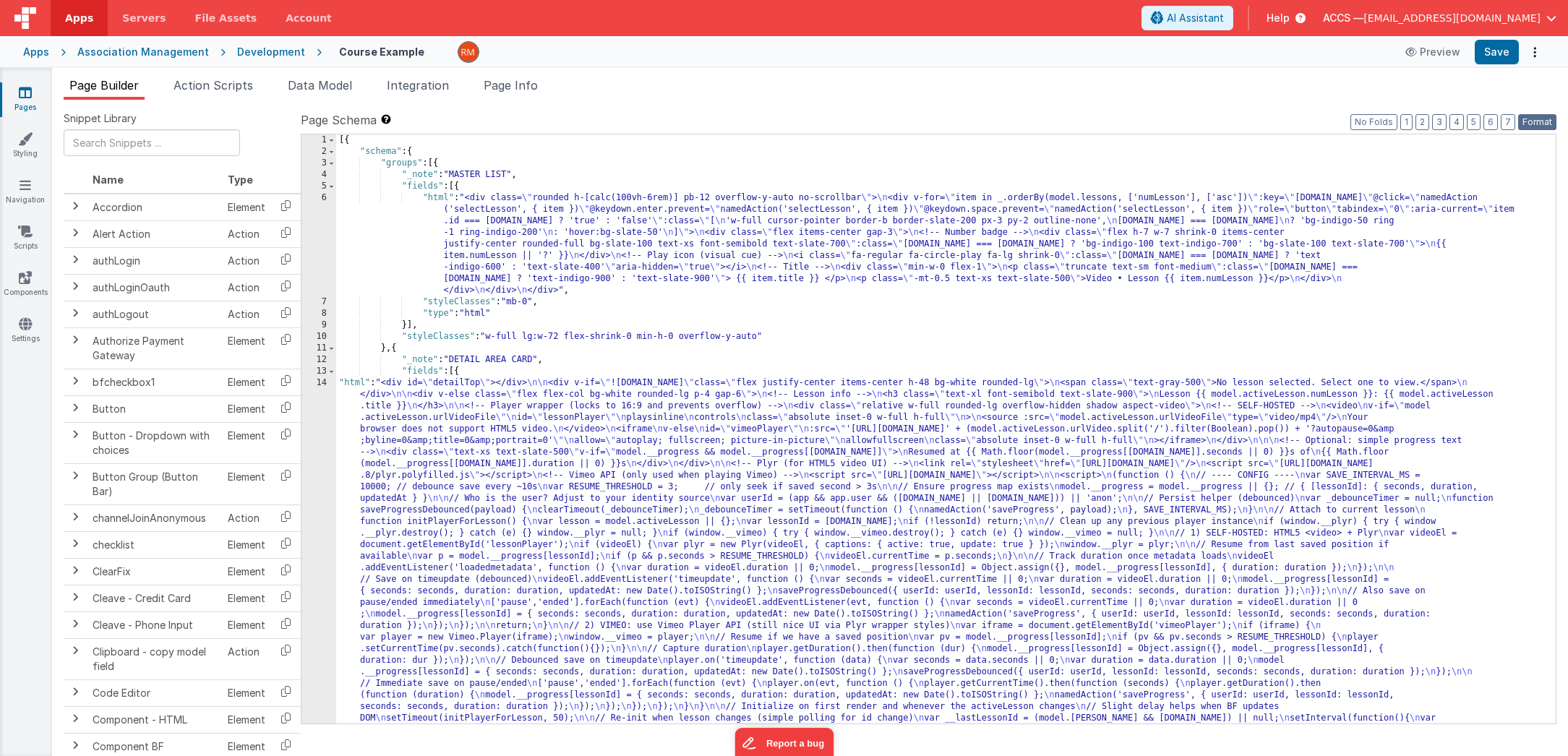
click at [1541, 122] on button "Format" at bounding box center [1537, 122] width 38 height 16
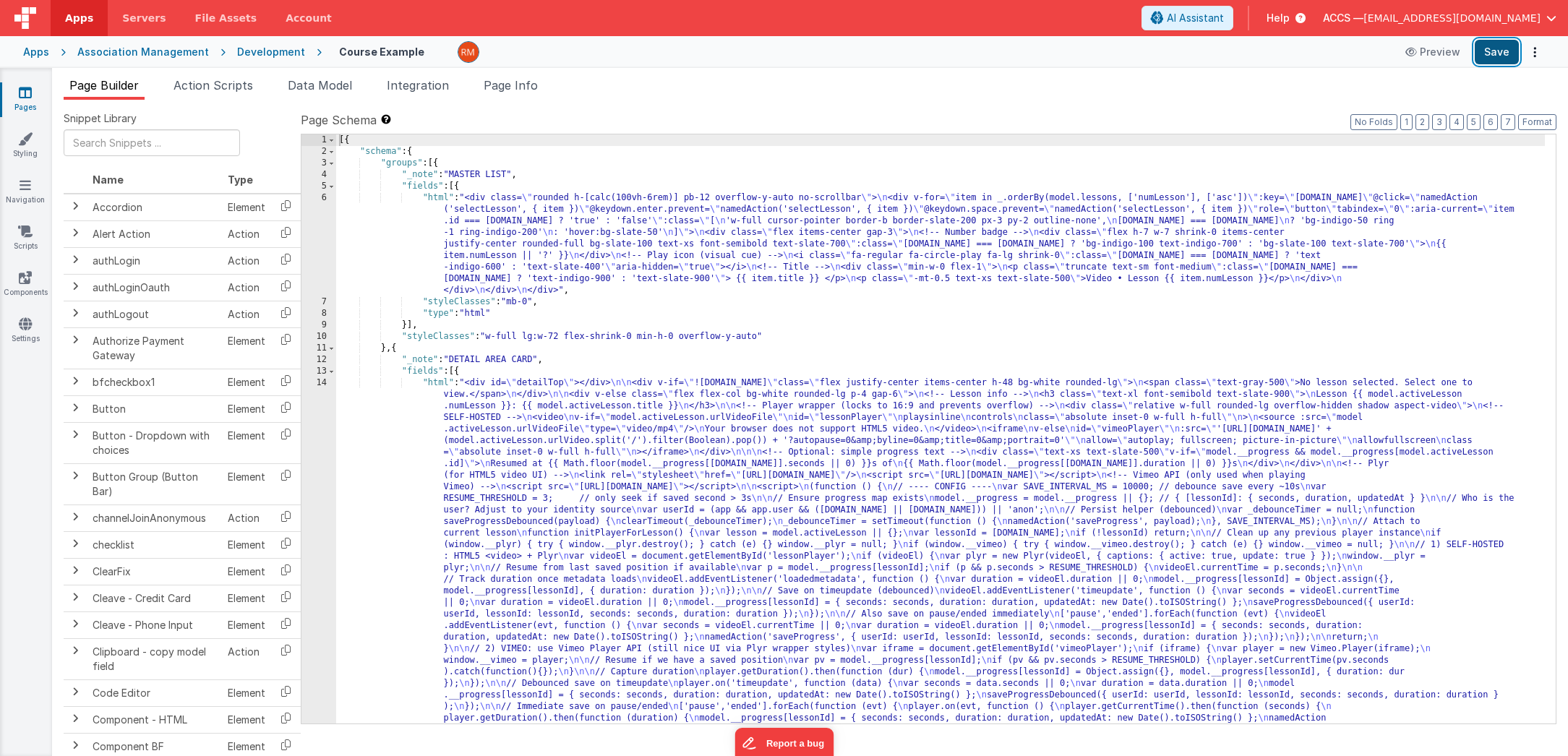
click at [1497, 51] on button "Save" at bounding box center [1497, 52] width 44 height 25
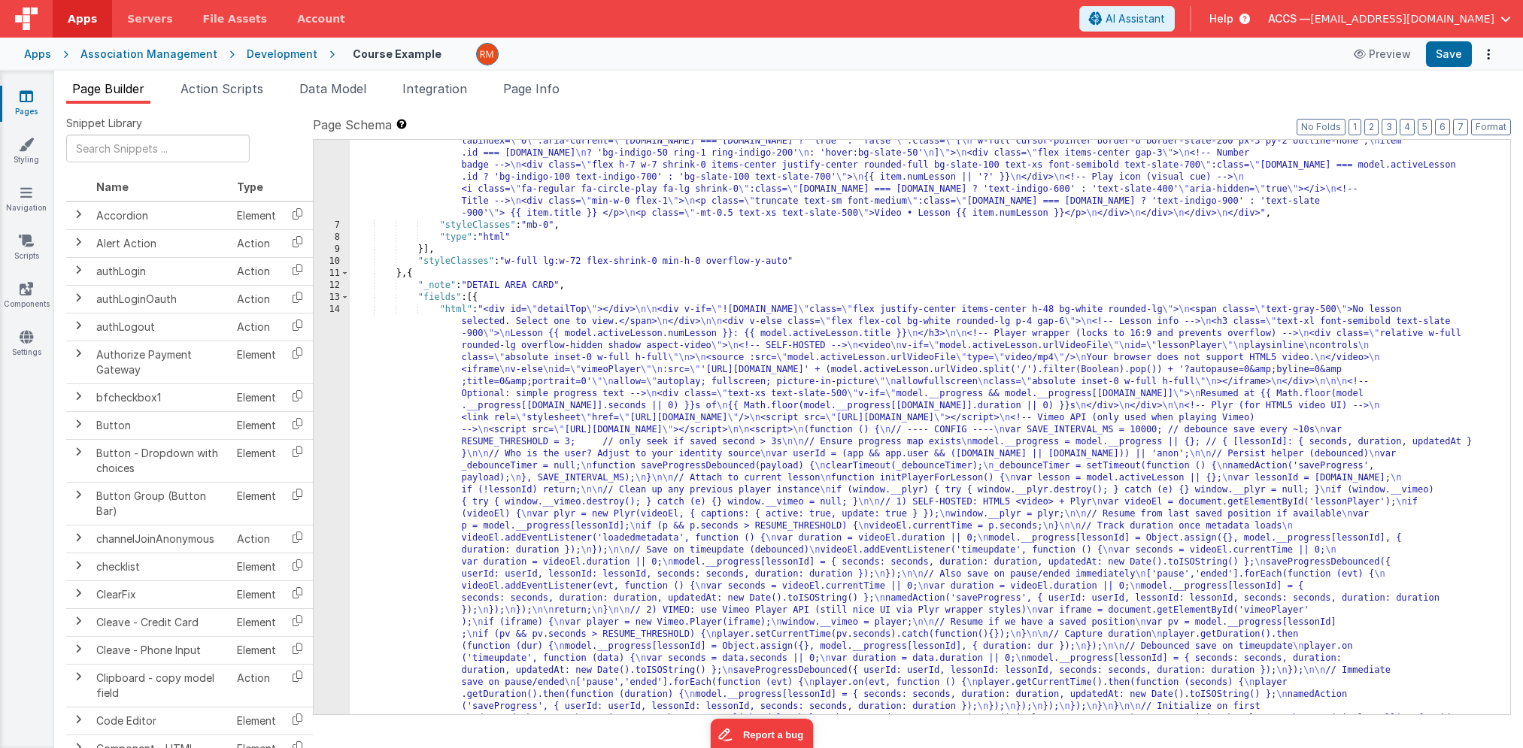
scroll to position [104, 0]
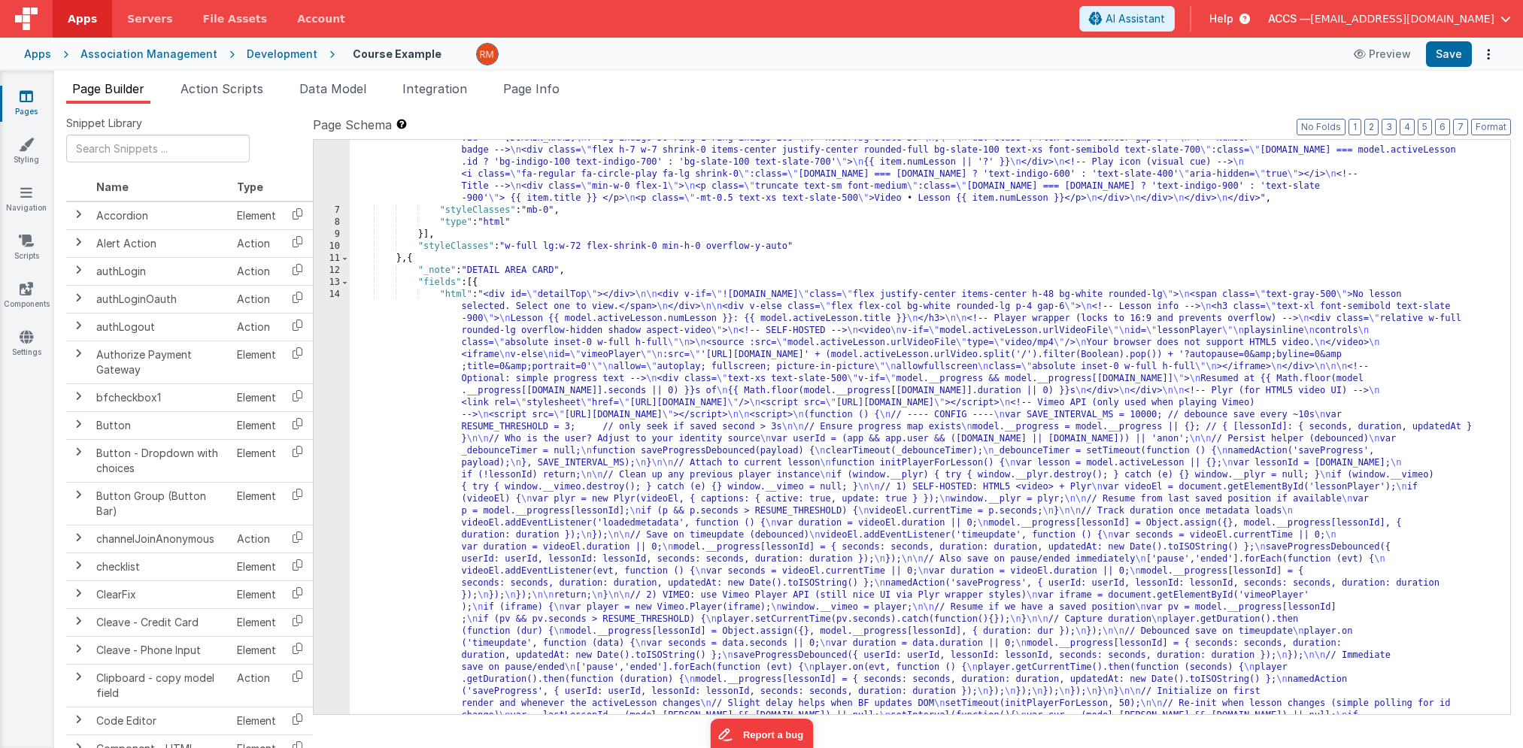
click at [450, 296] on div ""html" : "<div class= \" rounded h-[calc(100vh-6rem)] pb-12 overflow-y-auto no-…" at bounding box center [924, 678] width 1149 height 1164
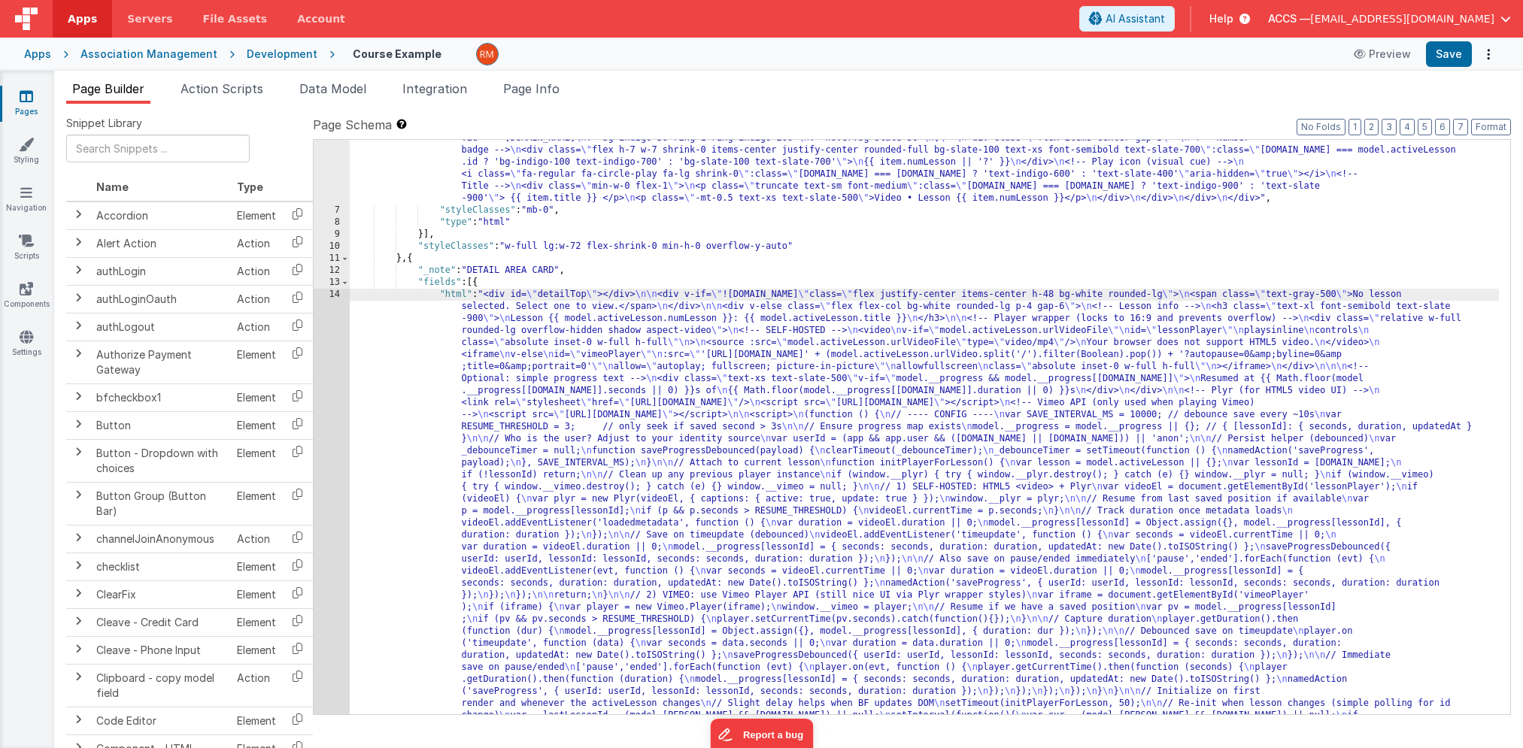
click at [341, 297] on div "14" at bounding box center [332, 529] width 36 height 481
click at [337, 293] on div "14" at bounding box center [332, 529] width 36 height 481
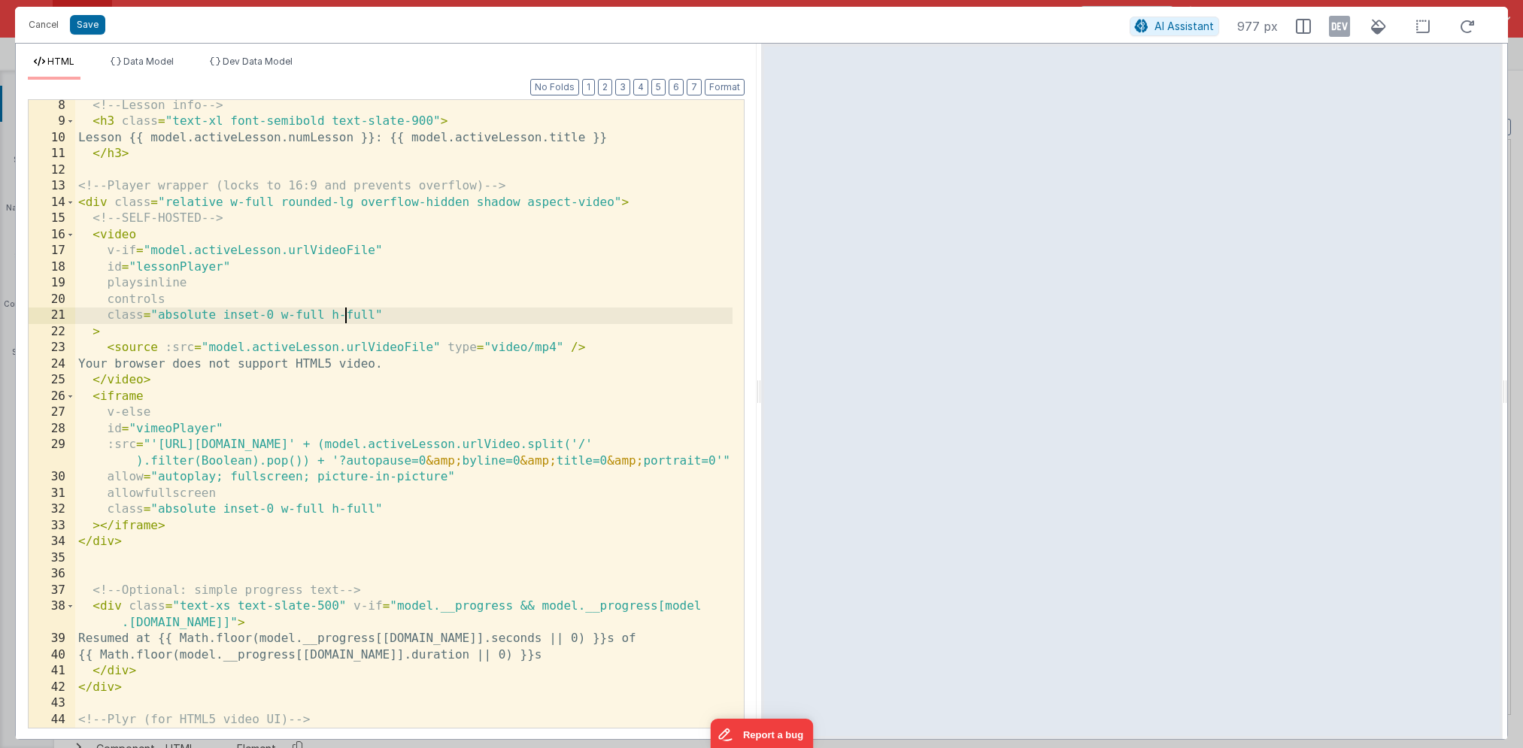
scroll to position [0, 0]
click at [347, 311] on div "<!-- Lesson info --> < h3 class = "text-xl font-semibold text-slate-900" > Less…" at bounding box center [403, 428] width 657 height 660
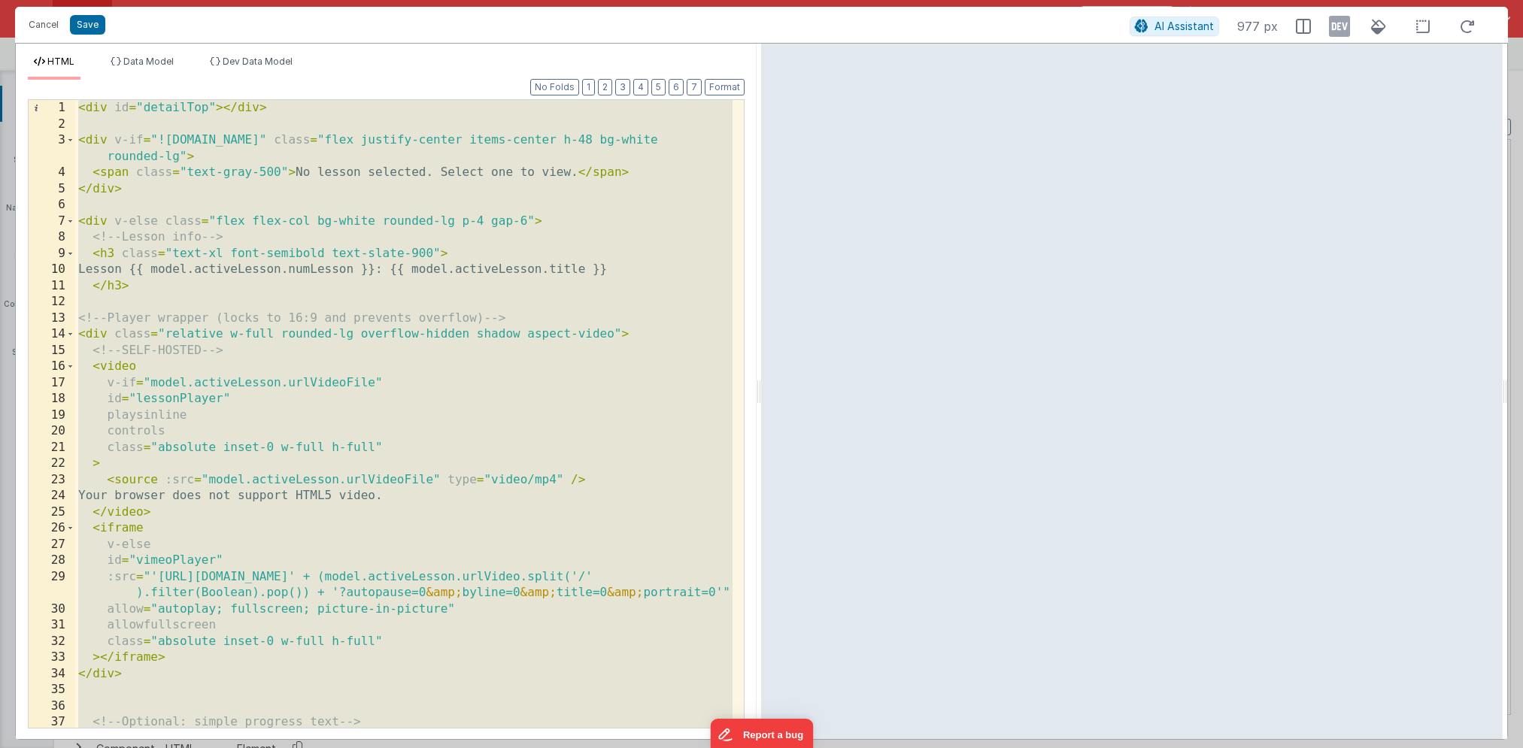
click at [277, 328] on div "< div id = "detailTop" > </ div > < div v-if = "!model.activeLesson.id" class =…" at bounding box center [403, 438] width 657 height 677
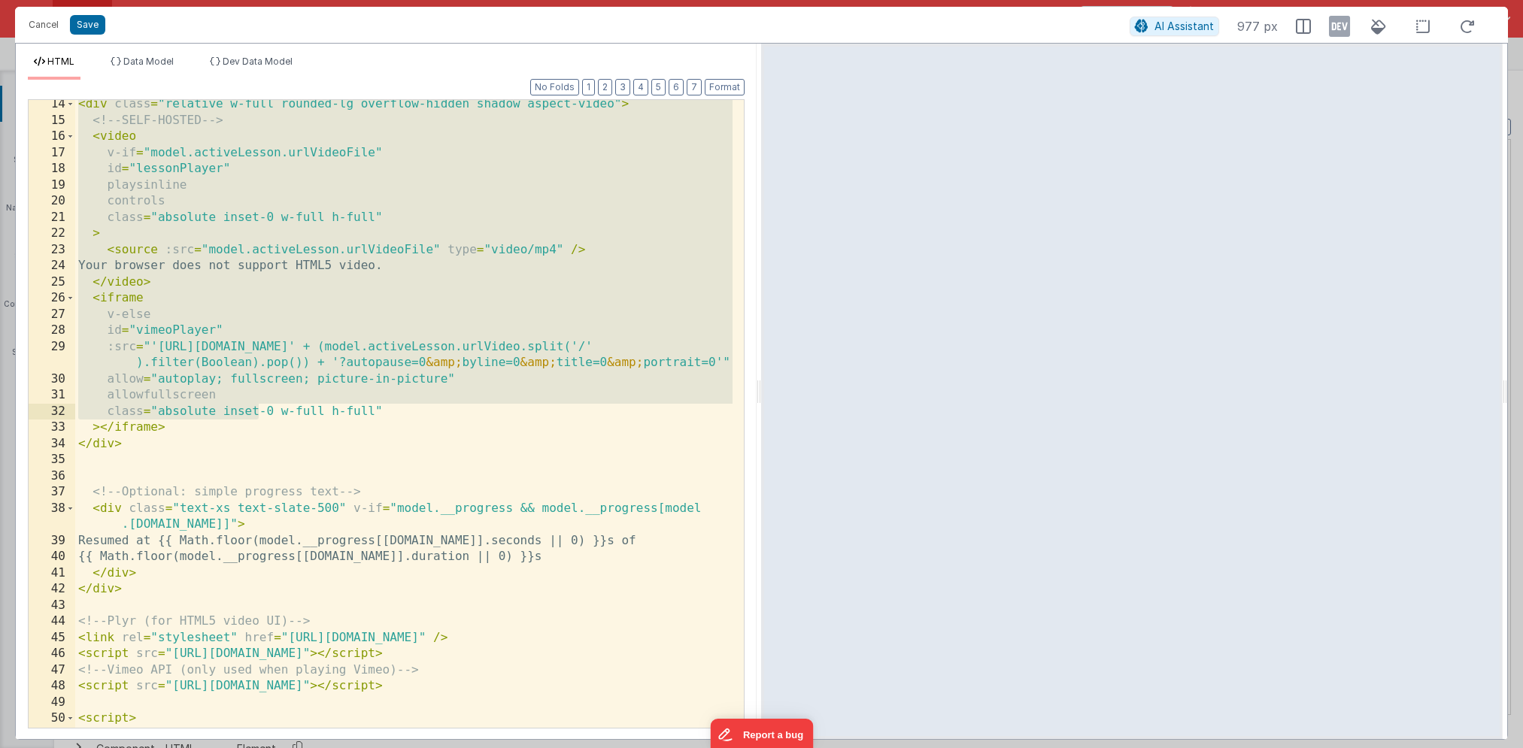
scroll to position [244, 0]
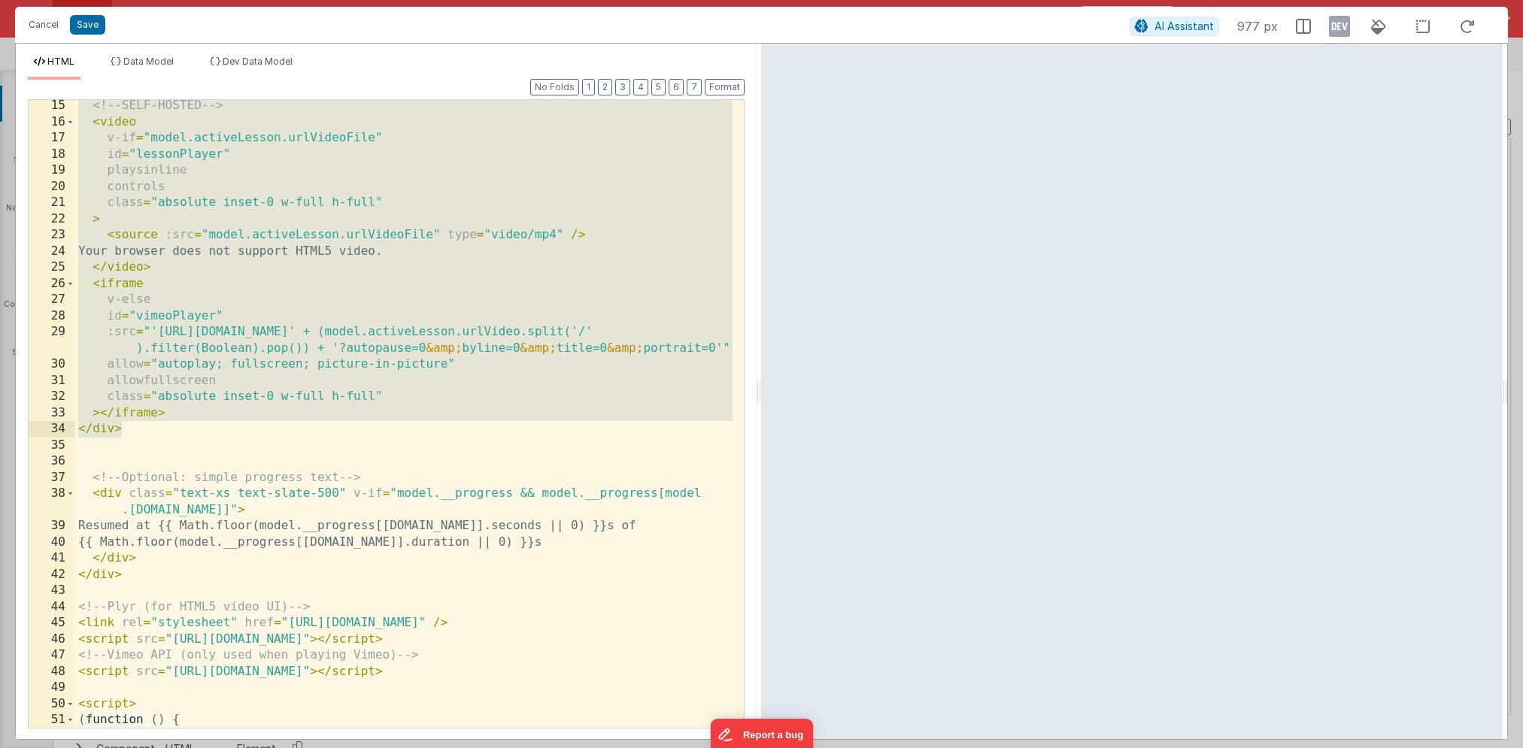
drag, startPoint x: 75, startPoint y: 220, endPoint x: 259, endPoint y: 426, distance: 276.4
click at [259, 426] on div "<!-- SELF-HOSTED --> < video v-if = "model.activeLesson.urlVideoFile" id = "les…" at bounding box center [403, 428] width 657 height 660
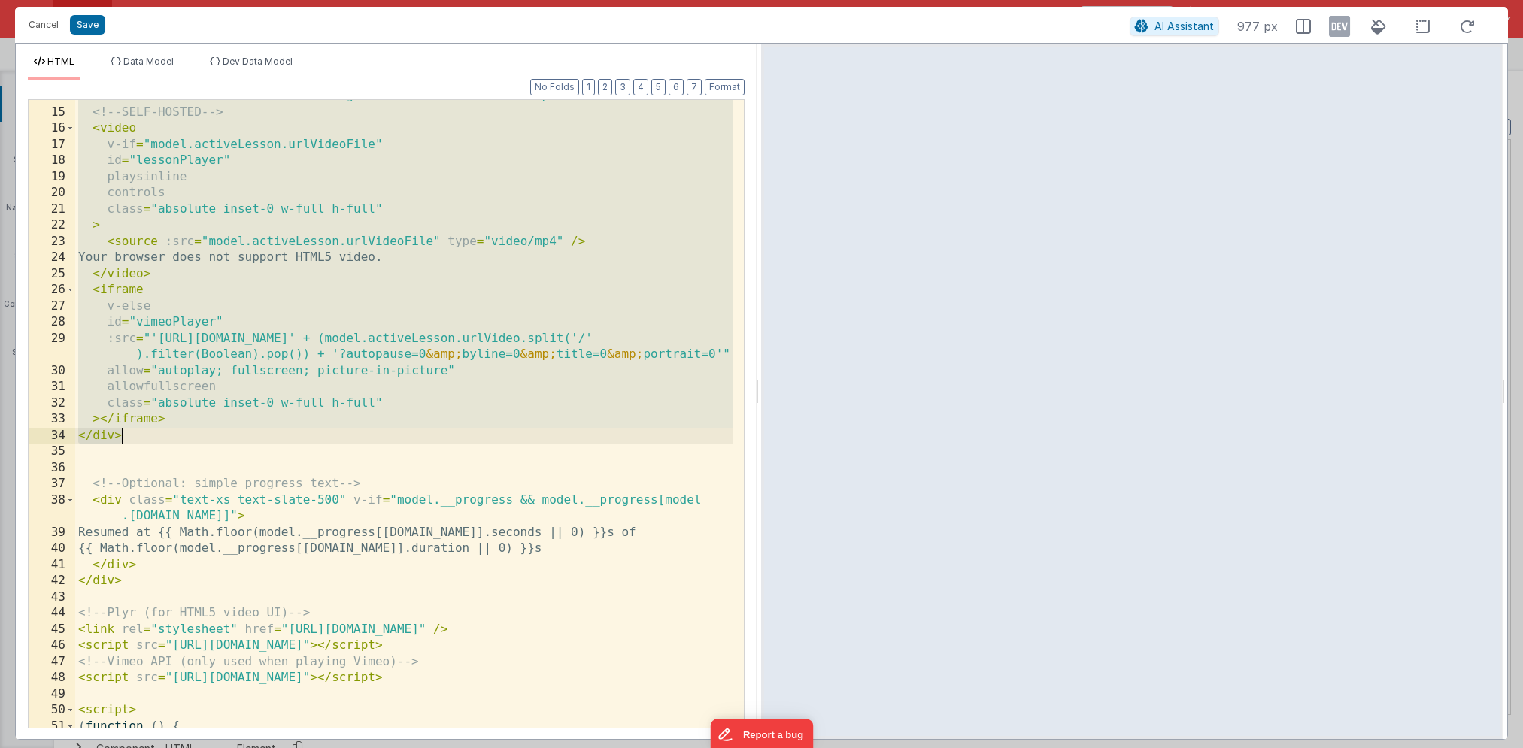
scroll to position [0, 0]
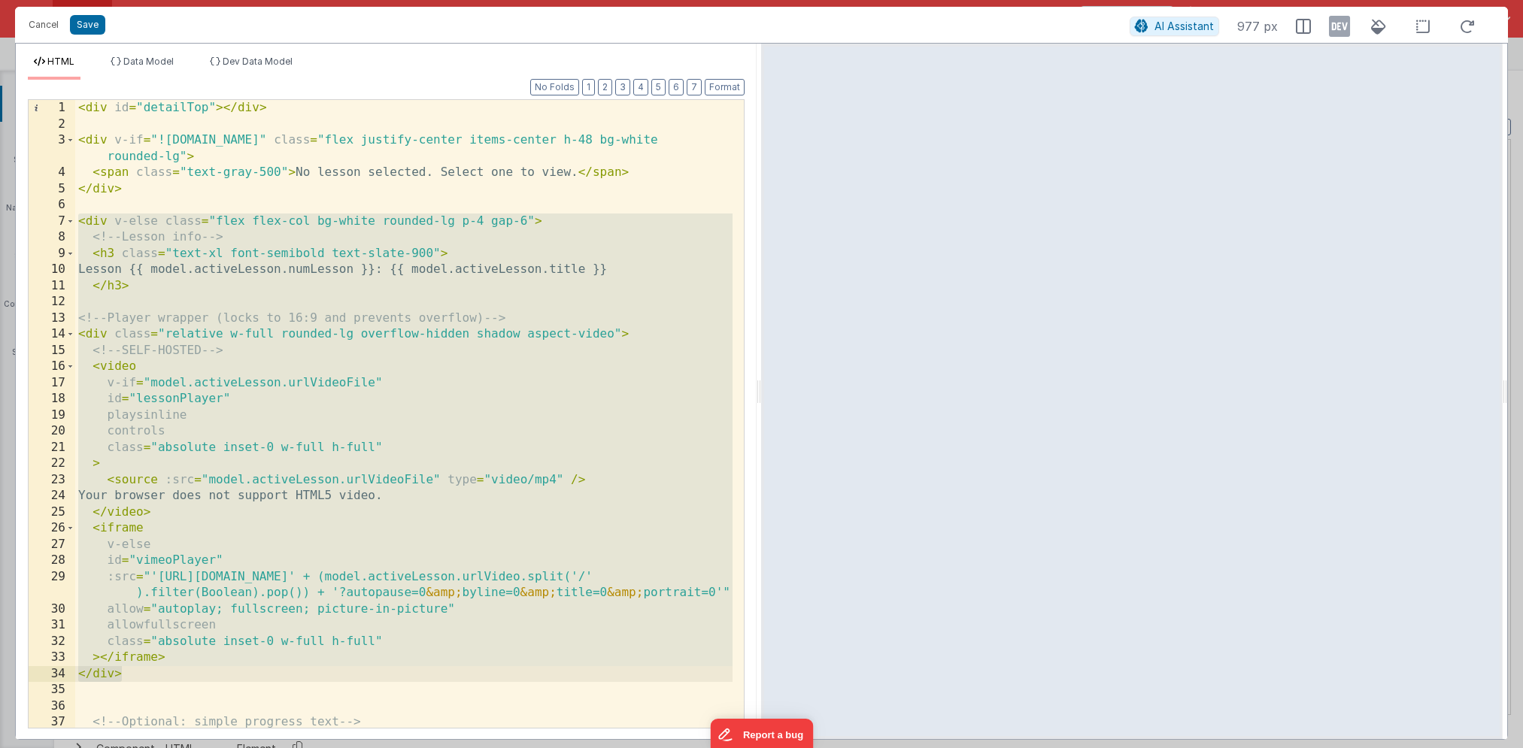
click at [178, 218] on div "< div id = "detailTop" > </ div > < div v-if = "!model.activeLesson.id" class =…" at bounding box center [403, 438] width 657 height 677
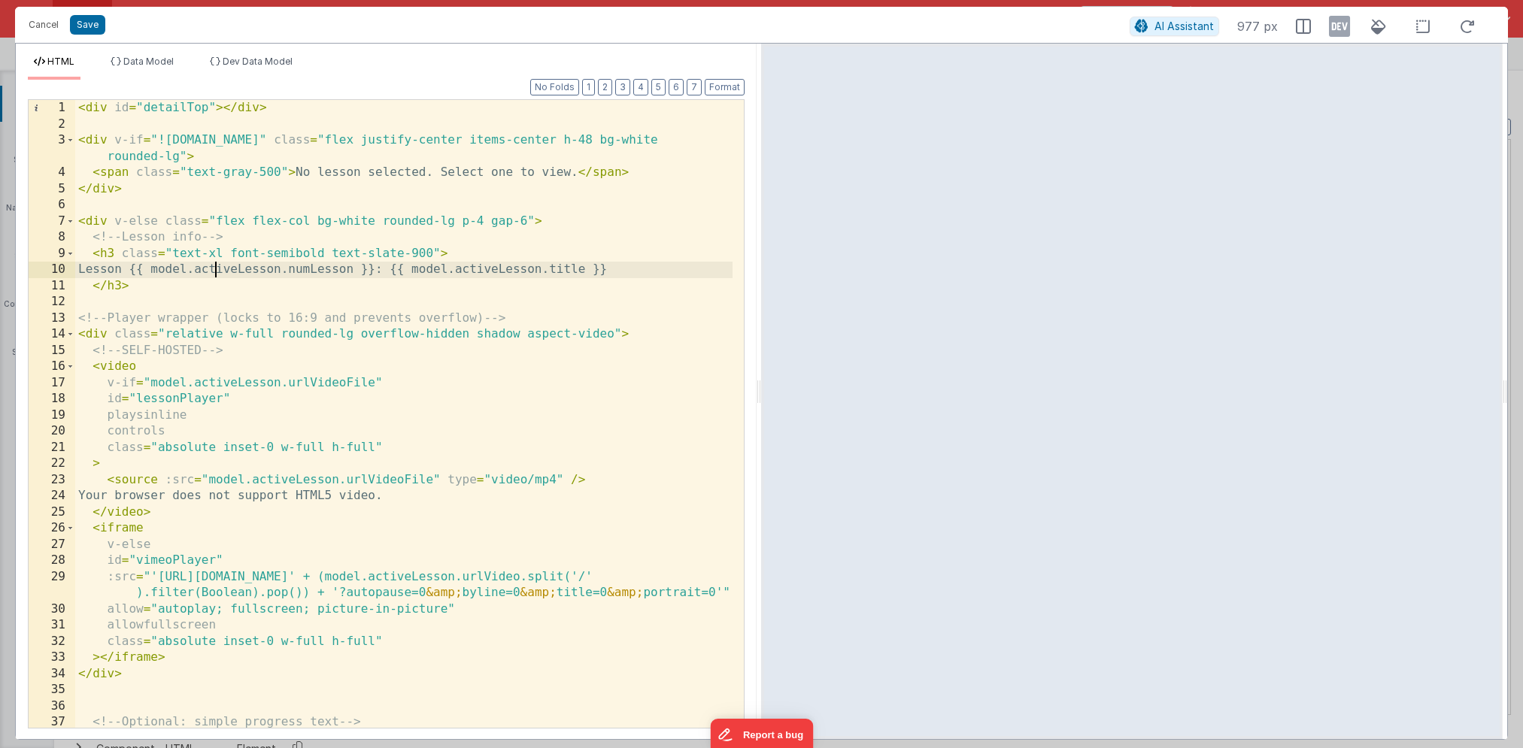
click at [214, 263] on div "< div id = "detailTop" > </ div > < div v-if = "!model.activeLesson.id" class =…" at bounding box center [403, 438] width 657 height 677
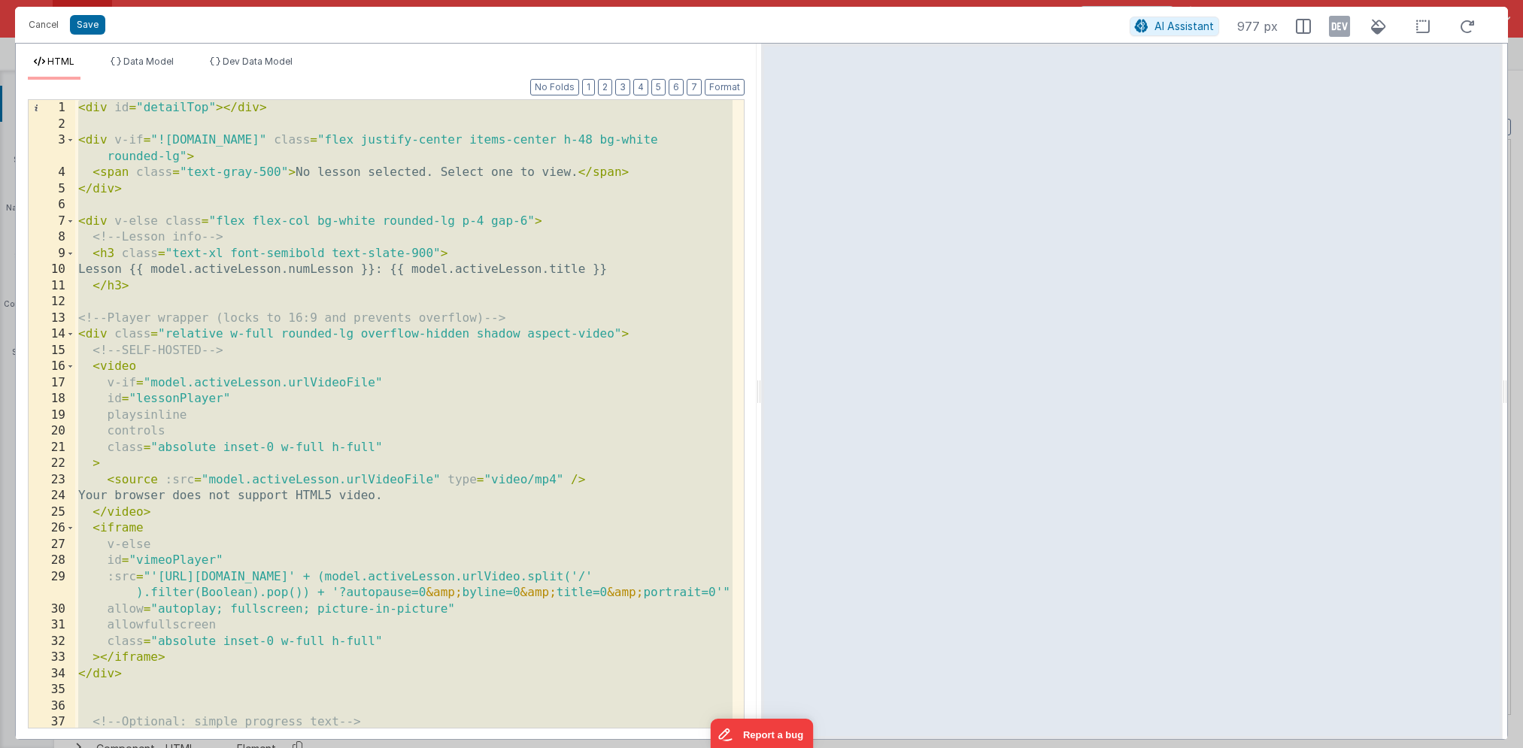
click at [344, 432] on div "< div id = "detailTop" > </ div > < div v-if = "!model.activeLesson.id" class =…" at bounding box center [403, 438] width 657 height 677
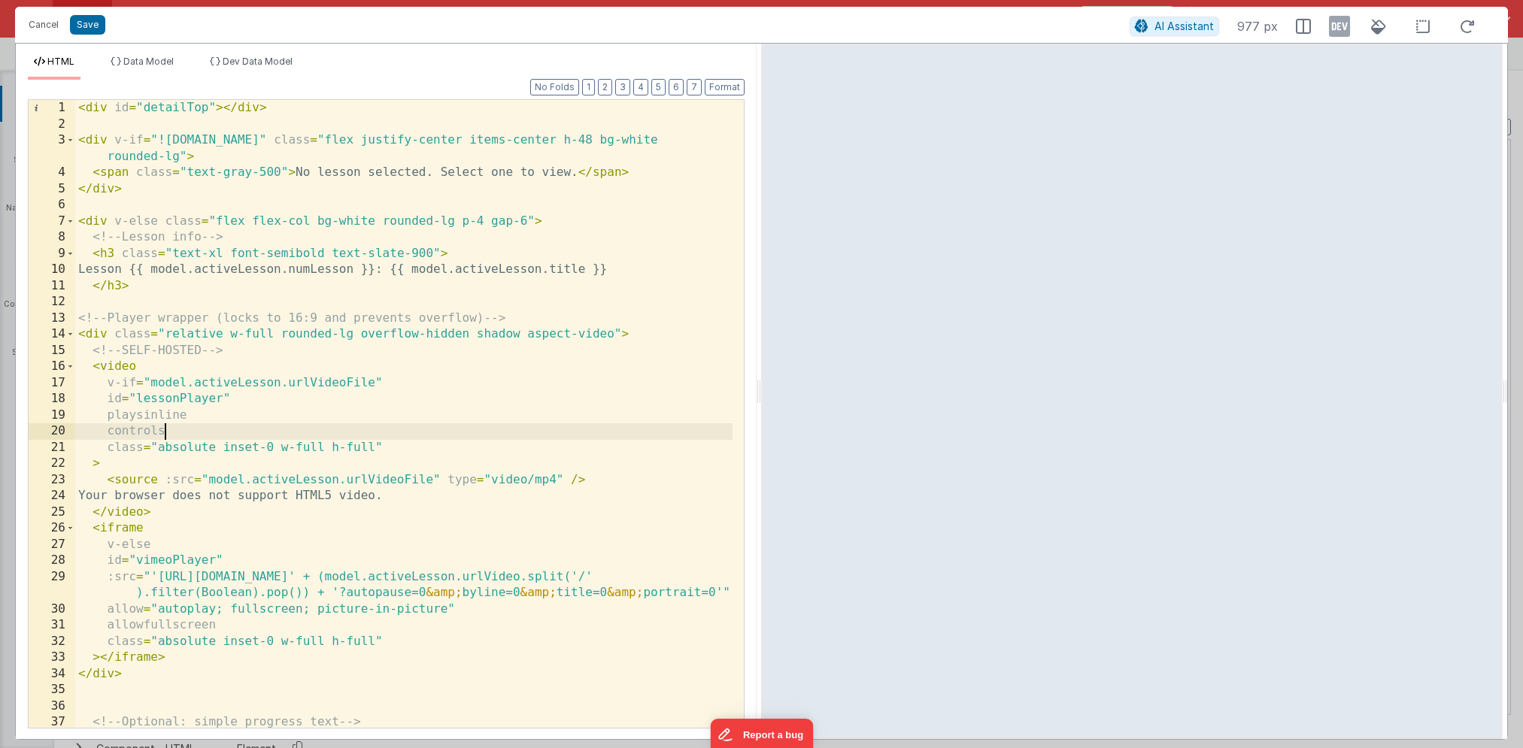
click at [343, 434] on div "< div id = "detailTop" > </ div > < div v-if = "!model.activeLesson.id" class =…" at bounding box center [403, 438] width 657 height 677
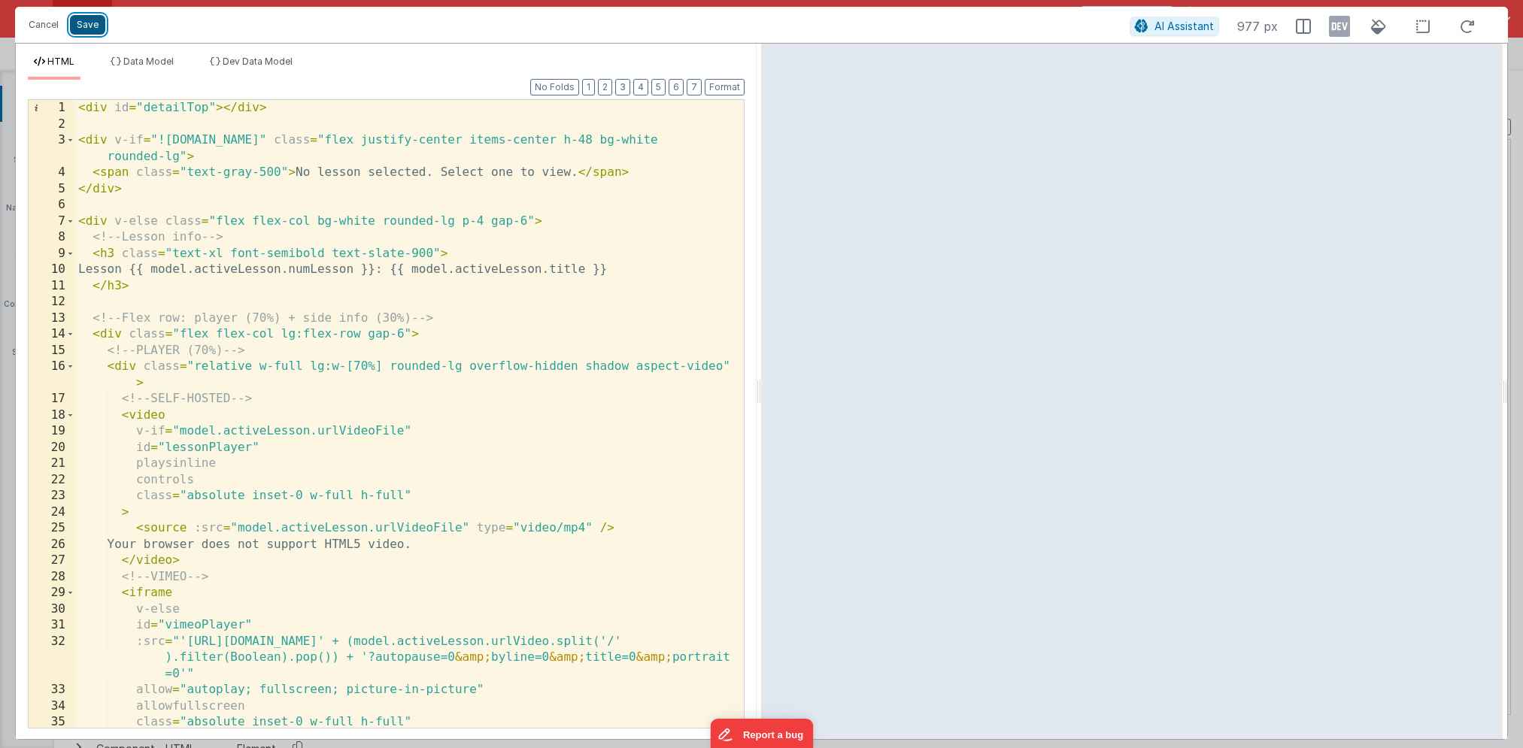
click at [91, 29] on button "Save" at bounding box center [87, 25] width 35 height 20
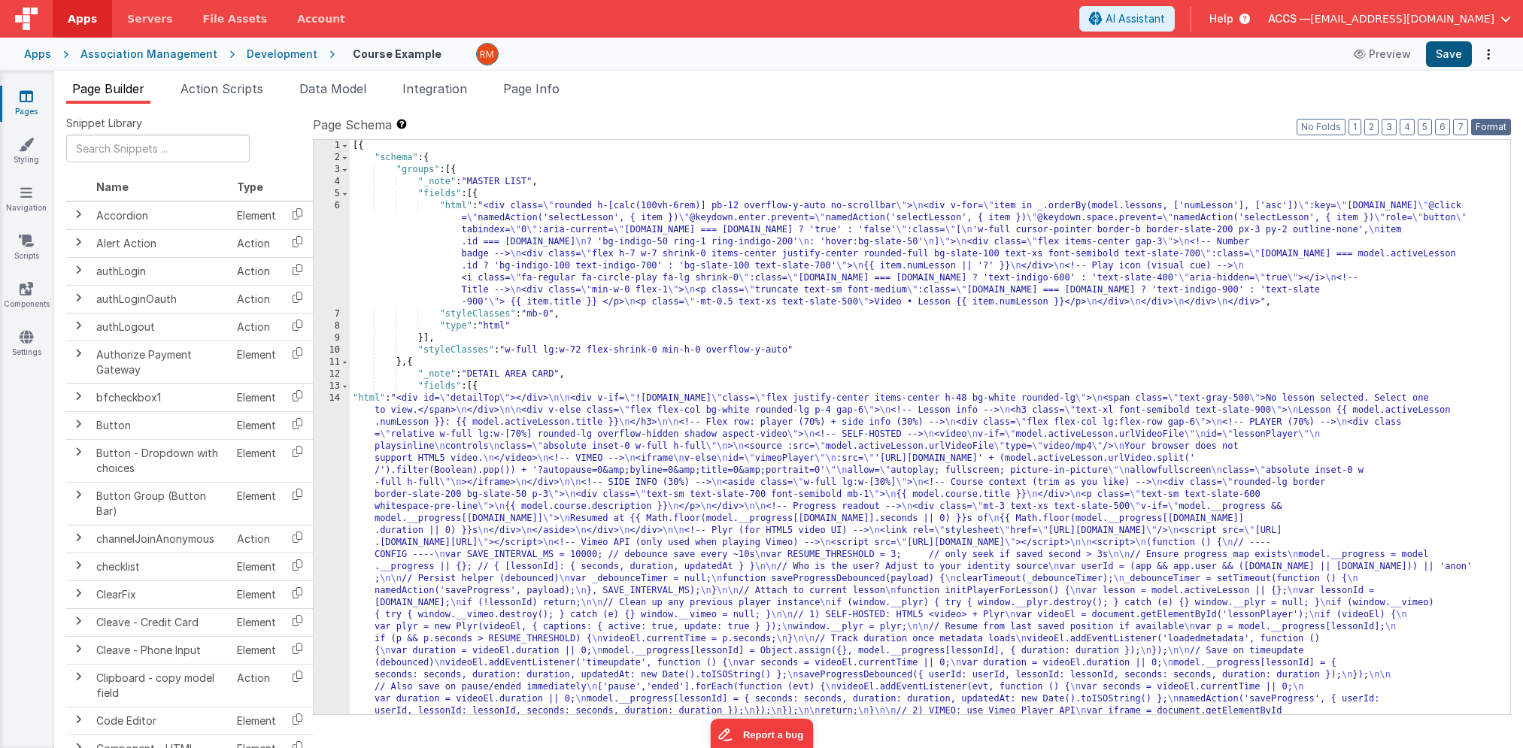
drag, startPoint x: 1502, startPoint y: 126, endPoint x: 1459, endPoint y: 60, distance: 77.8
click at [1501, 125] on button "Format" at bounding box center [1491, 127] width 40 height 17
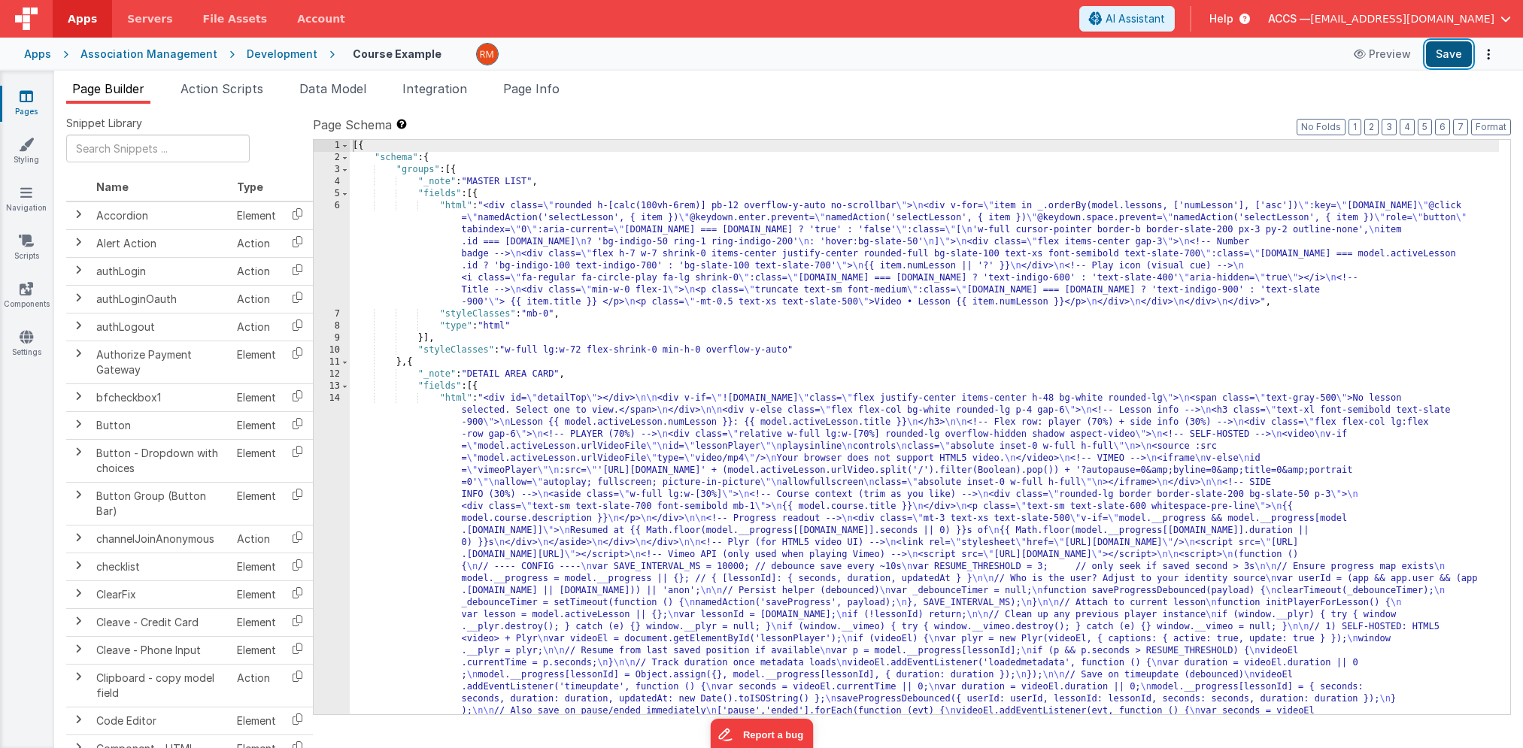
click at [1452, 54] on button "Save" at bounding box center [1449, 54] width 46 height 26
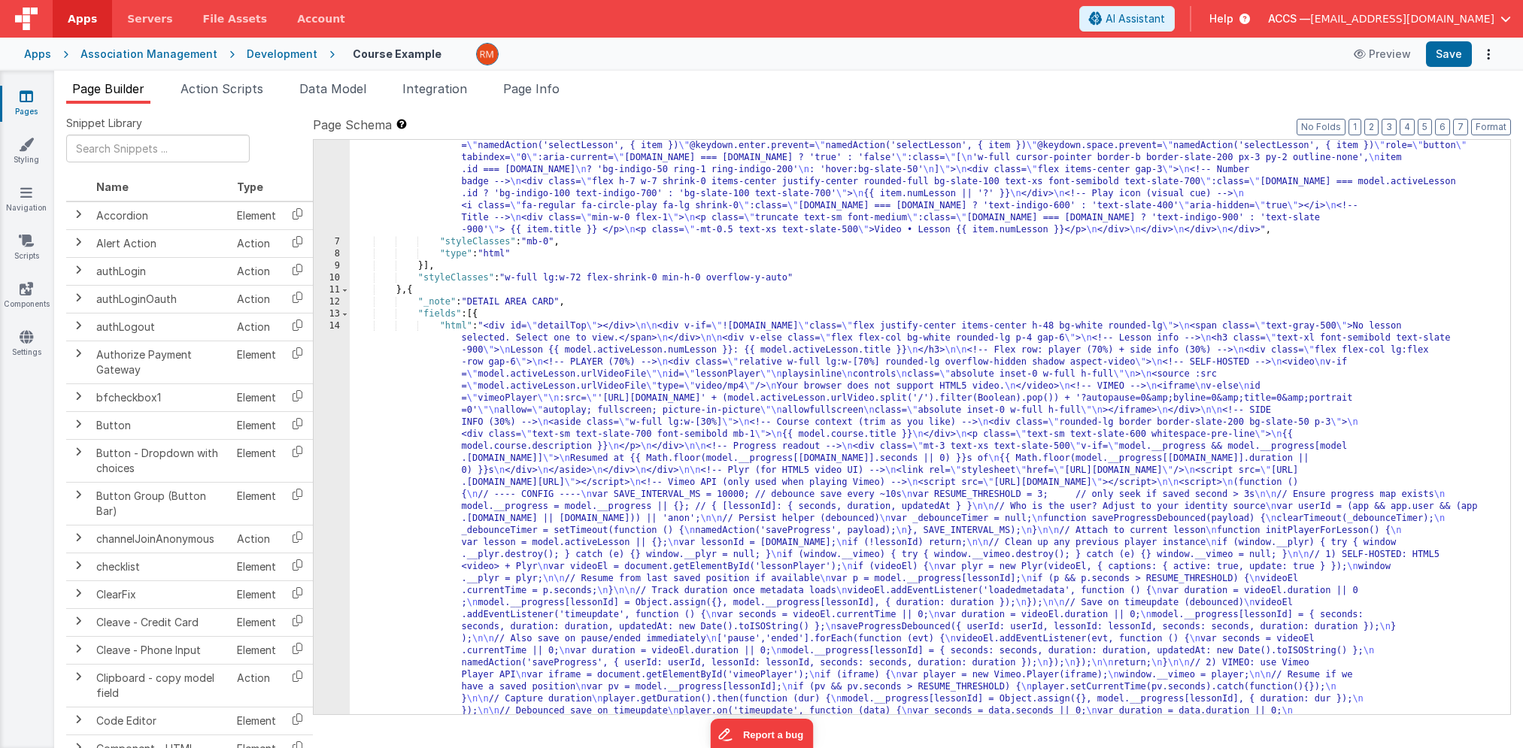
scroll to position [72, 0]
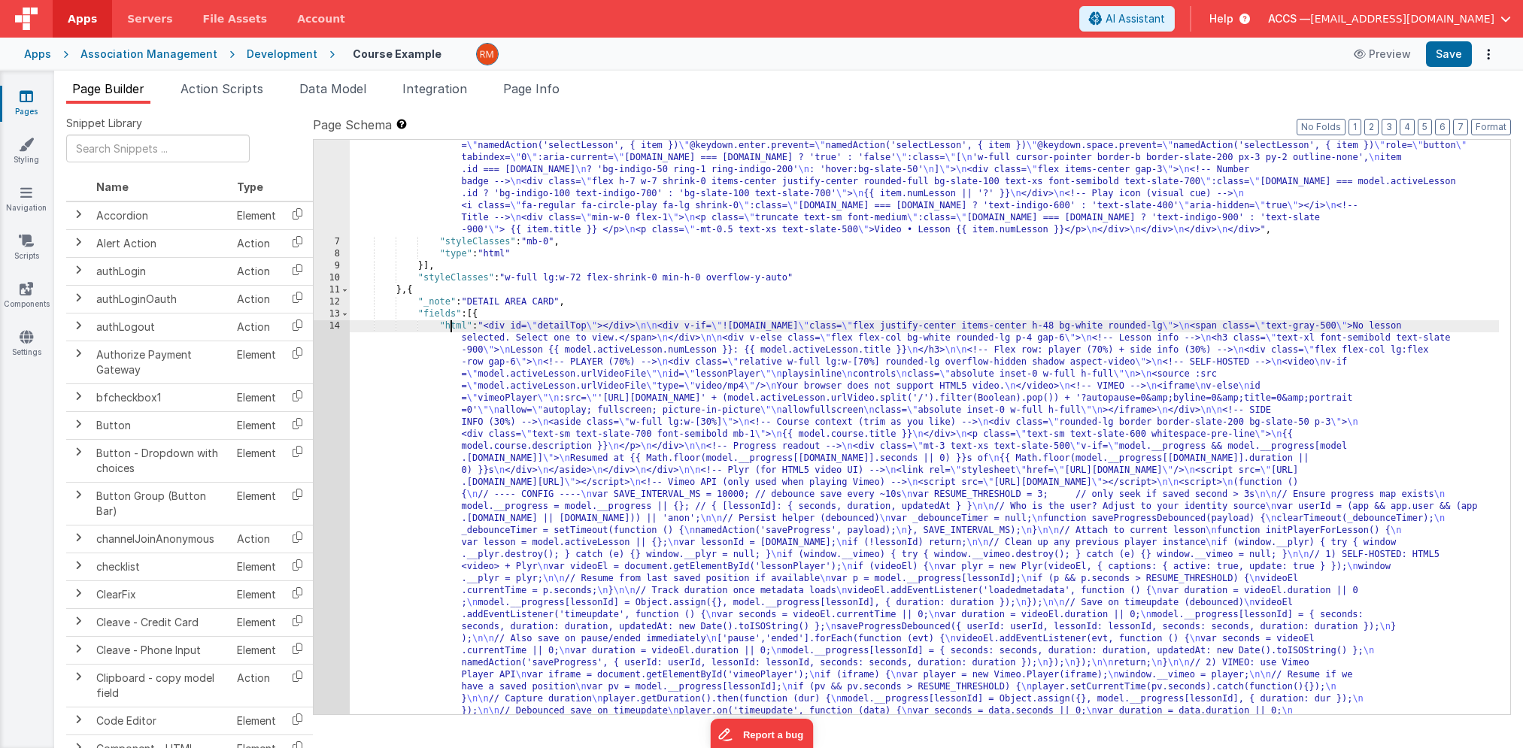
click at [450, 326] on div ""html" : "<div class= \" rounded h-[calc(100vh-6rem)] pb-12 overflow-y-auto no-…" at bounding box center [924, 728] width 1149 height 1200
click at [335, 326] on div "14" at bounding box center [332, 578] width 36 height 517
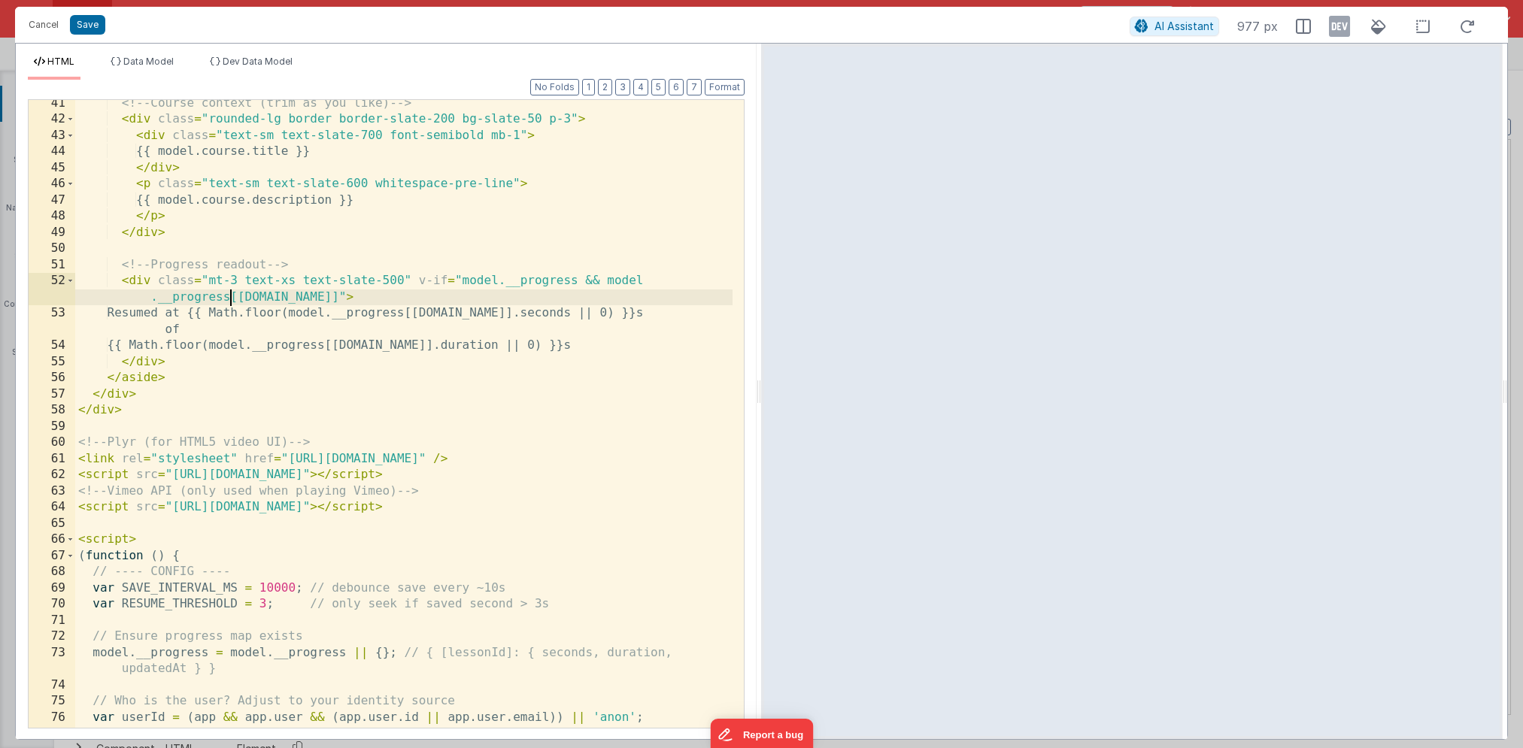
scroll to position [0, 0]
drag, startPoint x: 231, startPoint y: 297, endPoint x: 173, endPoint y: 298, distance: 57.9
click at [173, 298] on div "<!-- Course context (trim as you like) --> < div class = "rounded-lg border bor…" at bounding box center [403, 425] width 657 height 660
click at [43, 22] on button "Cancel" at bounding box center [43, 24] width 45 height 21
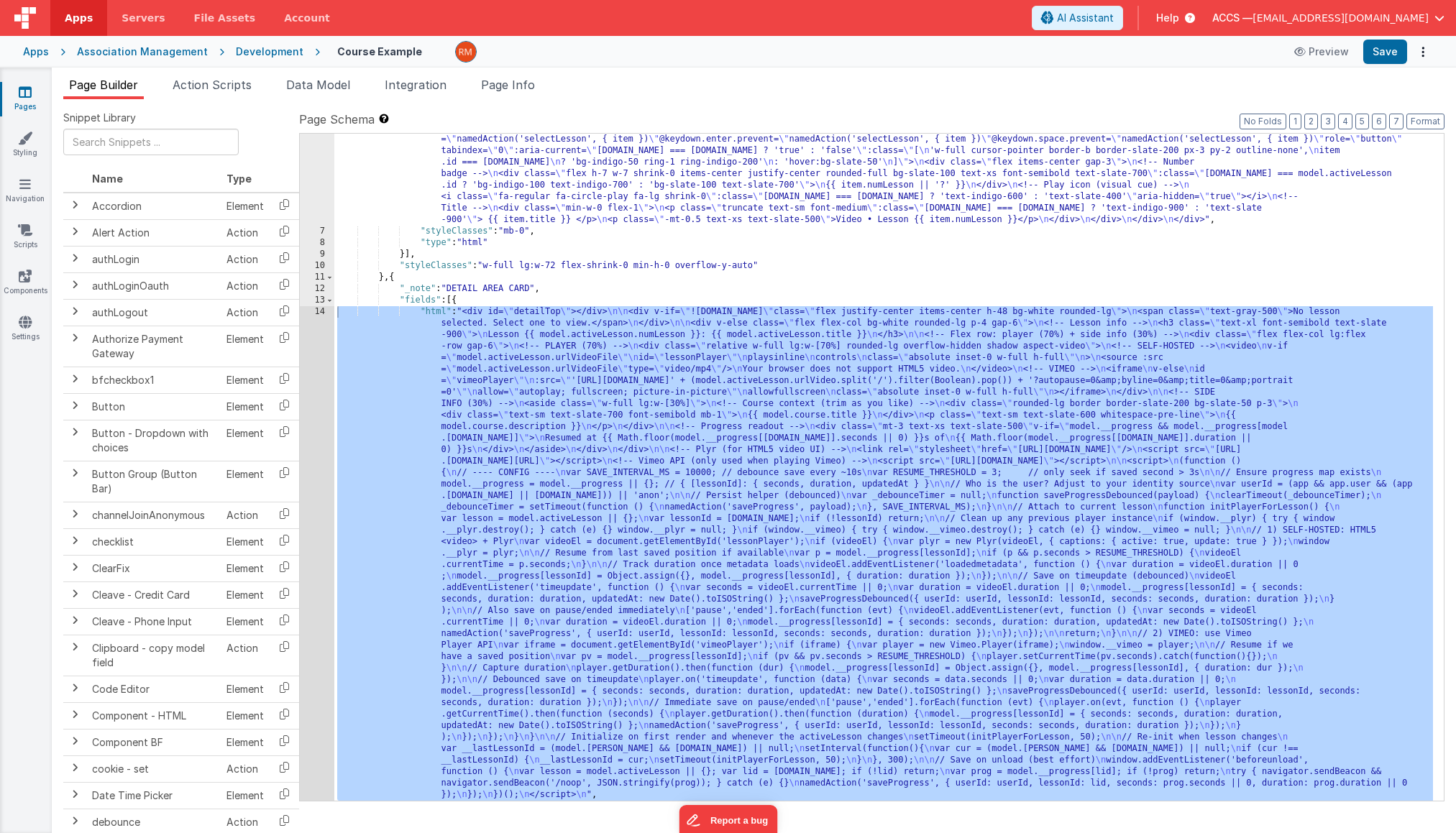
click at [482, 336] on div ""html" : "<div class= \" rounded h-[calc(100vh-6rem)] pb-12 overflow-y-auto no-…" at bounding box center [883, 514] width 1098 height 782
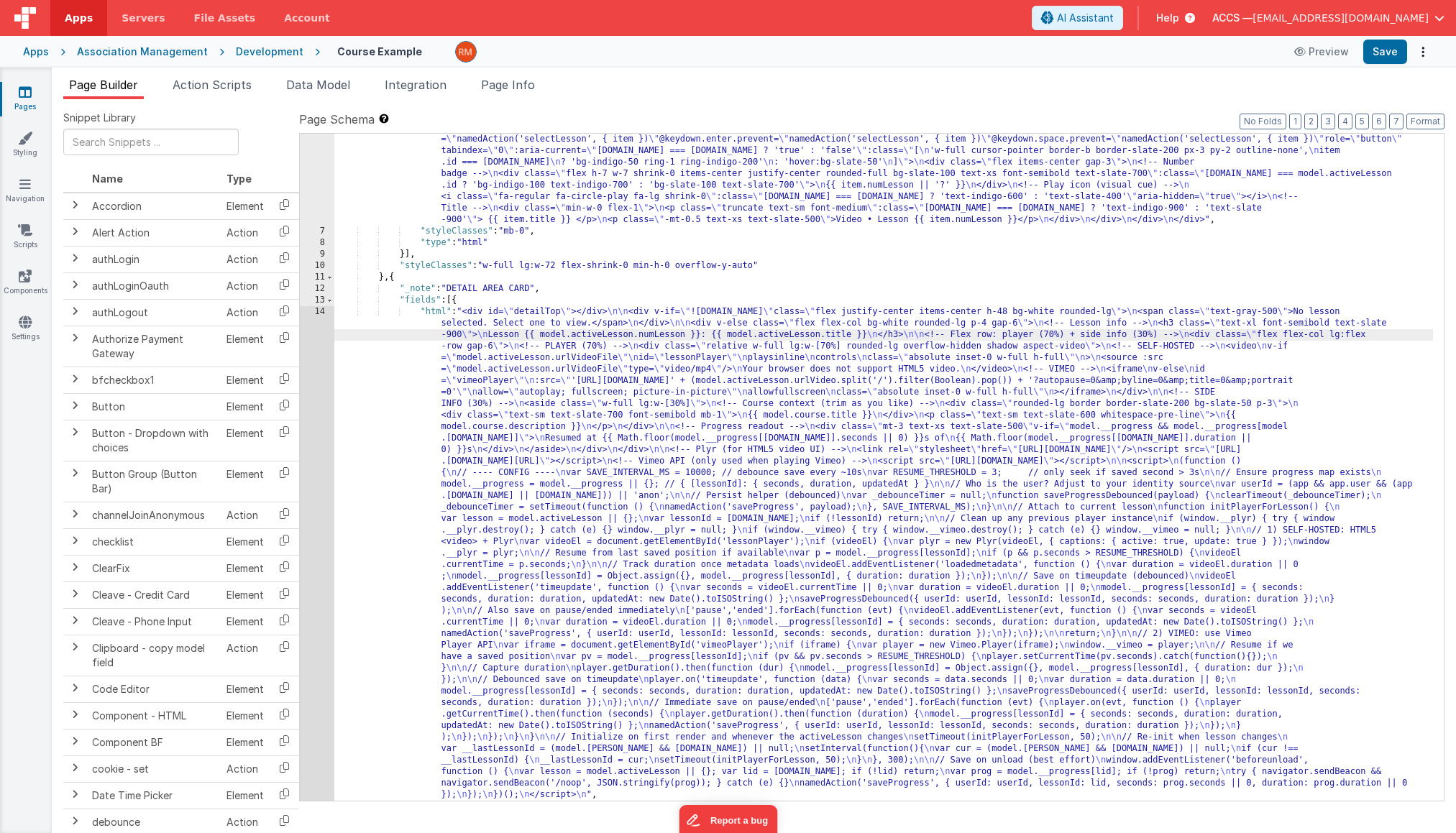
click at [440, 314] on div ""html" : "<div class= \" rounded h-[calc(100vh-6rem)] pb-12 overflow-y-auto no-…" at bounding box center [883, 514] width 1098 height 782
click at [315, 312] on div "14" at bounding box center [317, 553] width 34 height 494
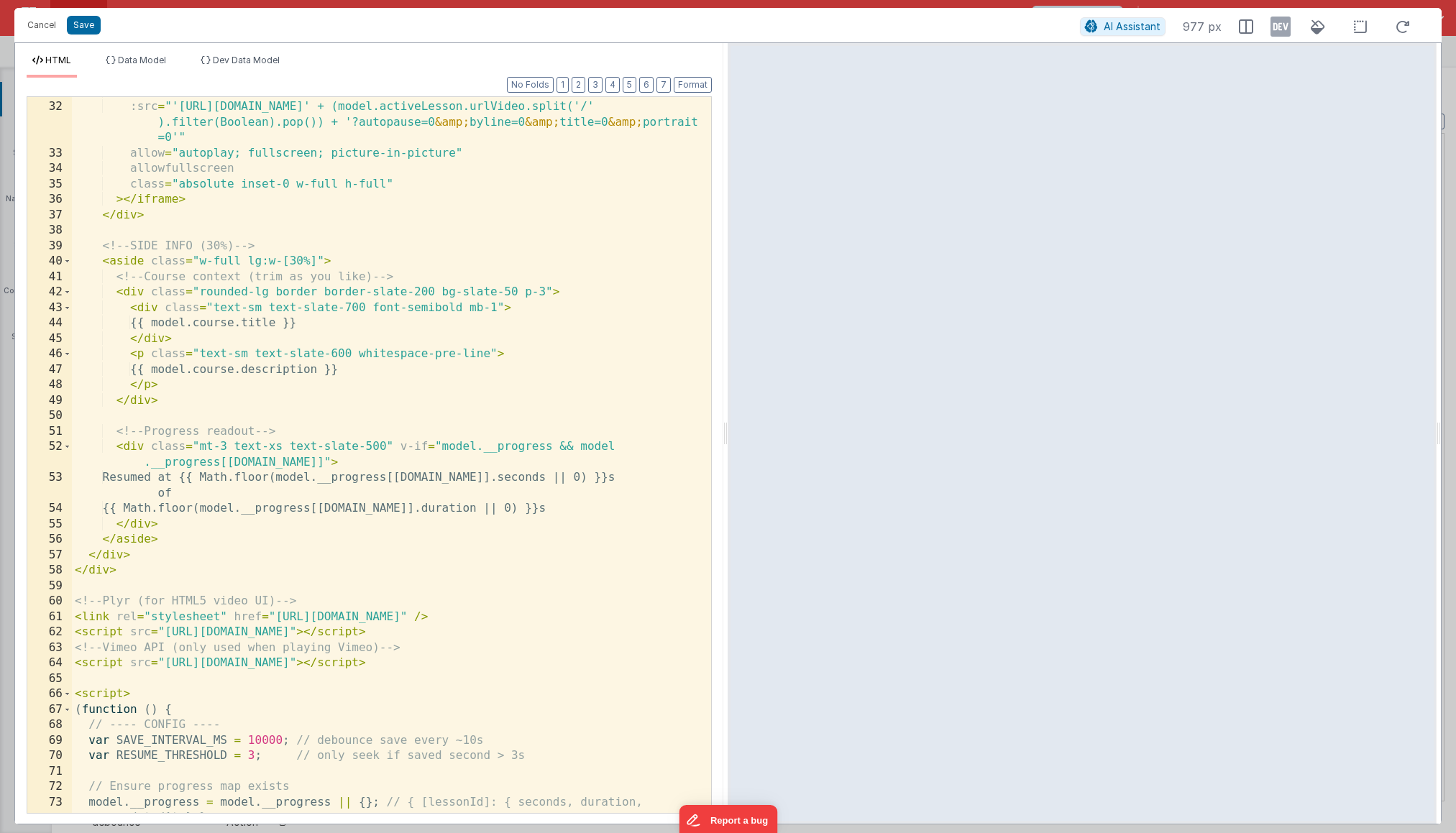
scroll to position [508, 0]
click at [249, 369] on div "id = "vimeoPlayer" :src = "'https://player.vimeo.com/video/' + (model.activeLes…" at bounding box center [385, 466] width 628 height 763
drag, startPoint x: 320, startPoint y: 324, endPoint x: 145, endPoint y: 322, distance: 175.0
click at [145, 322] on div "id = "vimeoPlayer" :src = "'https://player.vimeo.com/video/' + (model.activeLes…" at bounding box center [385, 466] width 628 height 763
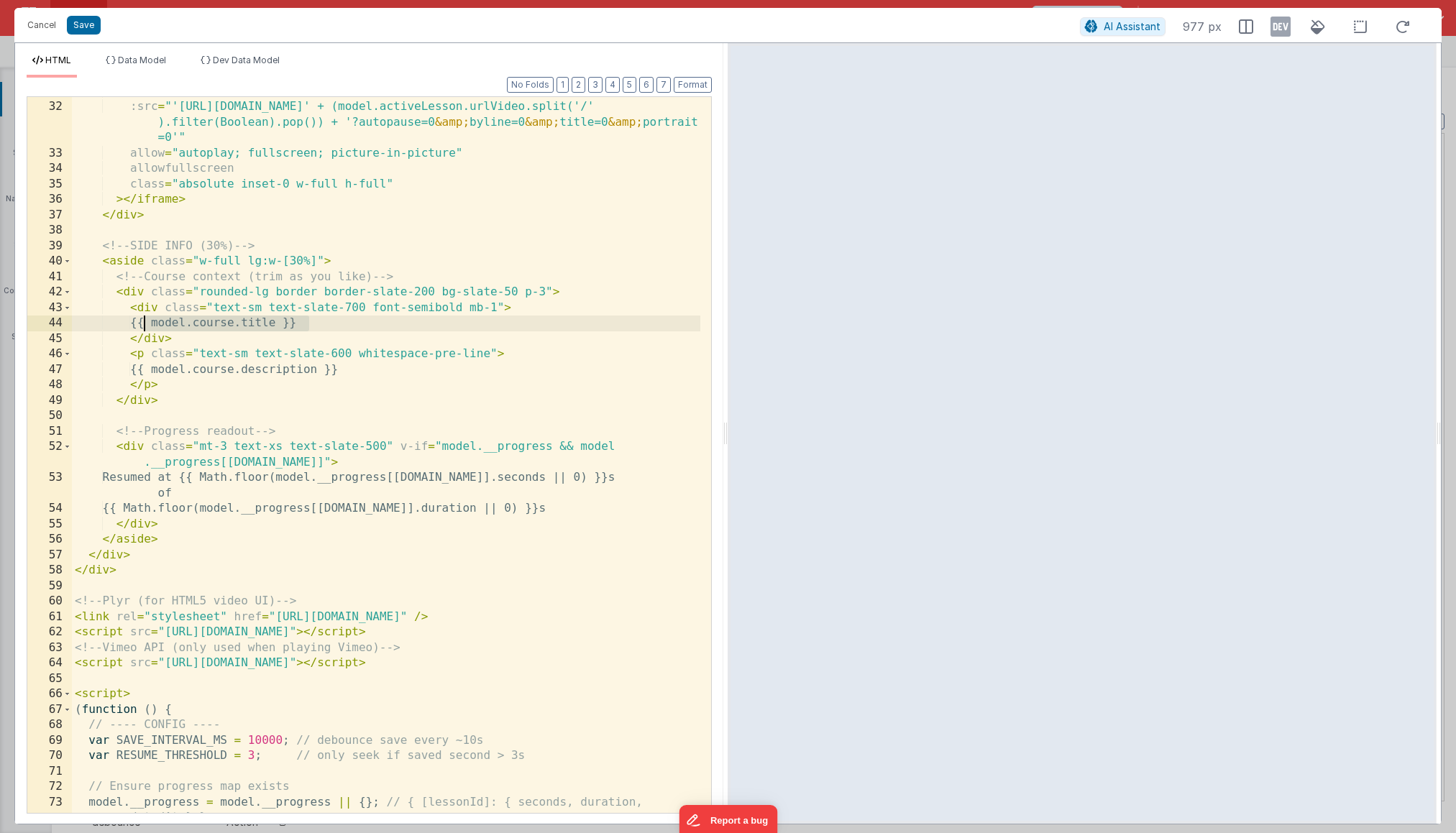
click at [367, 334] on div "id = "vimeoPlayer" :src = "'https://player.vimeo.com/video/' + (model.activeLes…" at bounding box center [385, 466] width 628 height 763
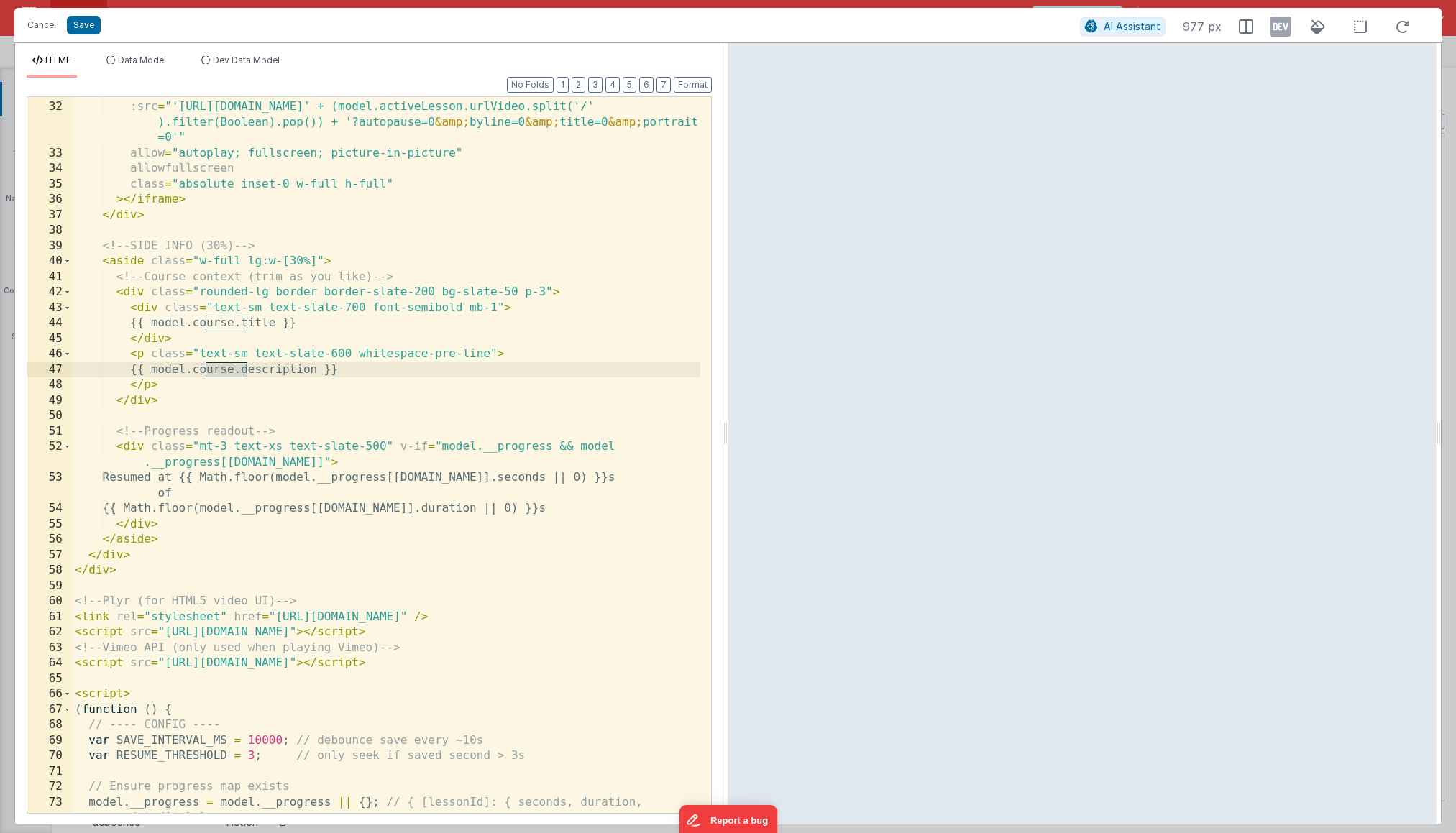
drag, startPoint x: 248, startPoint y: 369, endPoint x: 209, endPoint y: 363, distance: 39.5
click at [209, 363] on div "id = "vimeoPlayer" :src = "'https://player.vimeo.com/video/' + (model.activeLes…" at bounding box center [385, 466] width 628 height 763
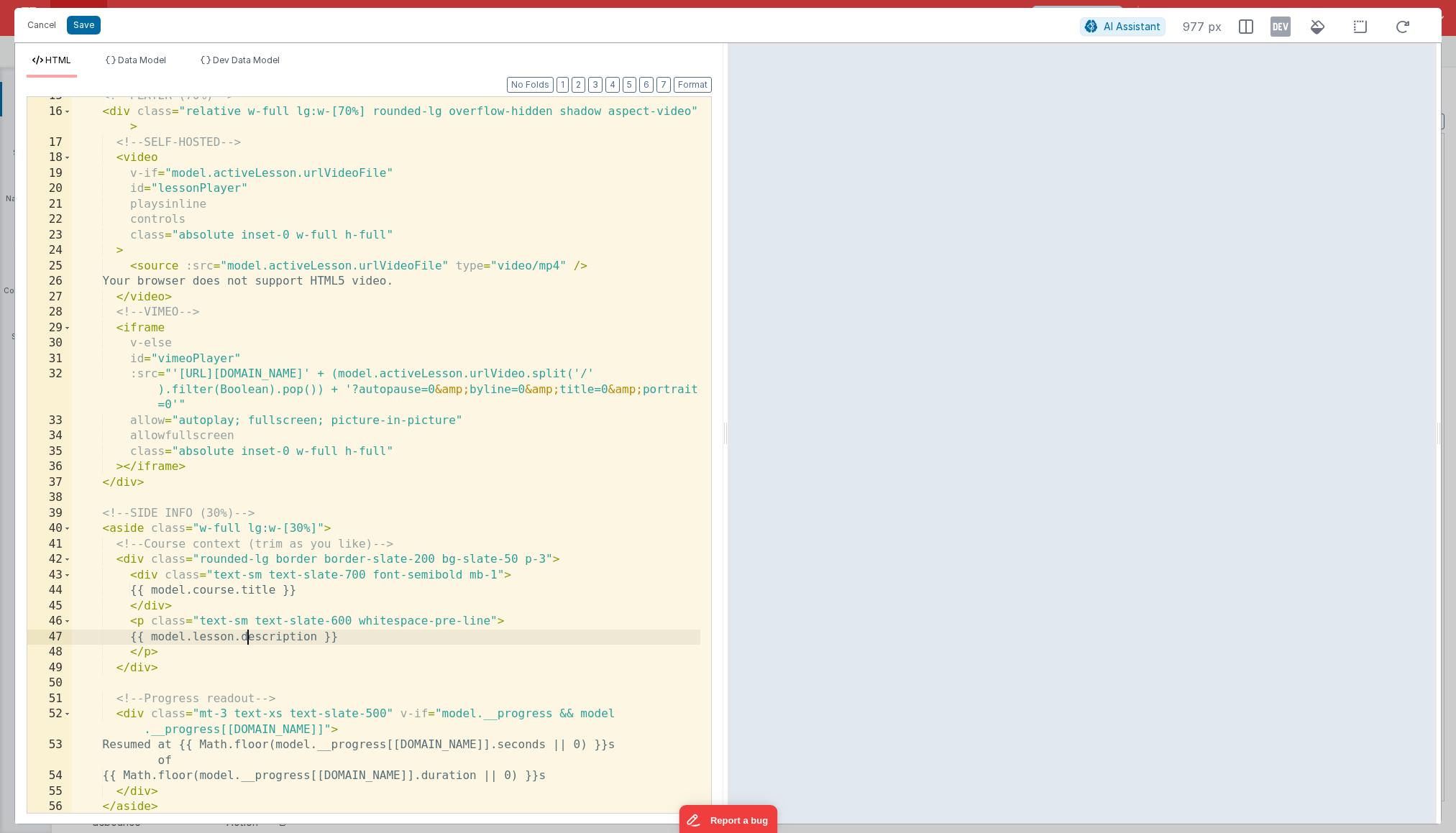
scroll to position [352, 0]
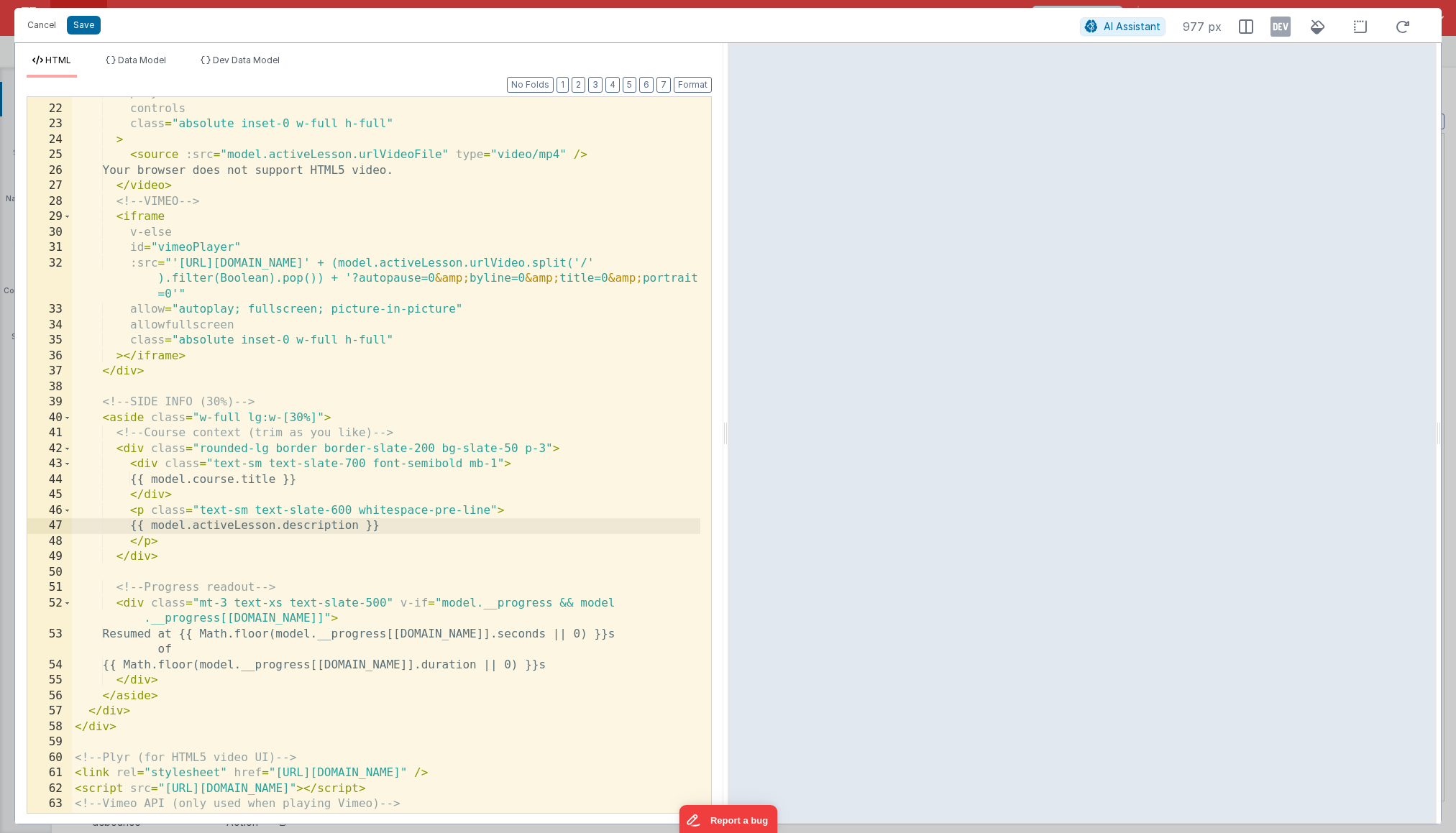
click at [372, 527] on div "playsinline controls class = "absolute inset-0 w-full h-full" > < source :src =…" at bounding box center [385, 458] width 628 height 747
click at [88, 30] on button "Save" at bounding box center [83, 26] width 33 height 19
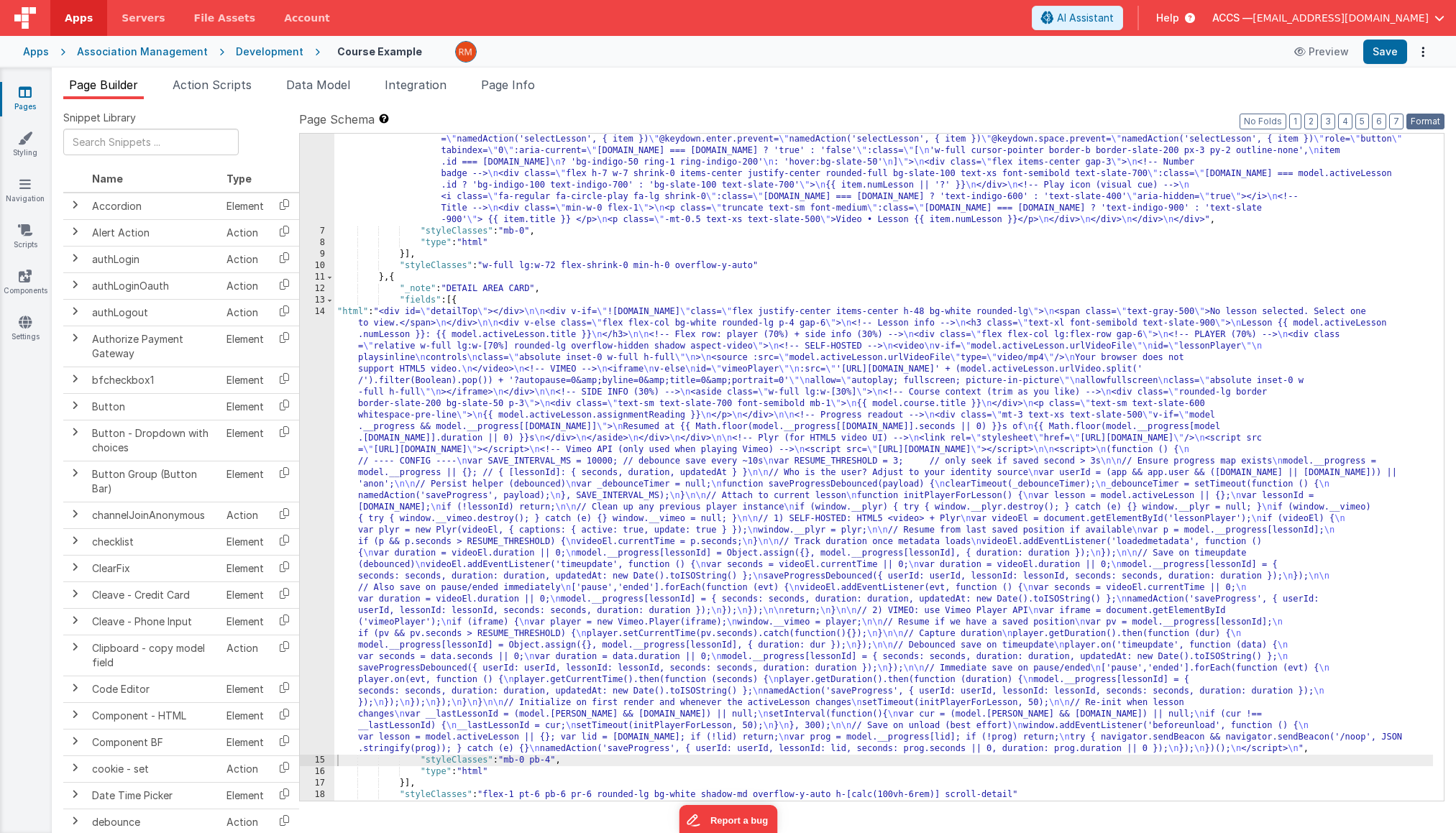
drag, startPoint x: 1424, startPoint y: 126, endPoint x: 1419, endPoint y: 113, distance: 13.9
click at [1424, 126] on button "Format" at bounding box center [1425, 121] width 38 height 16
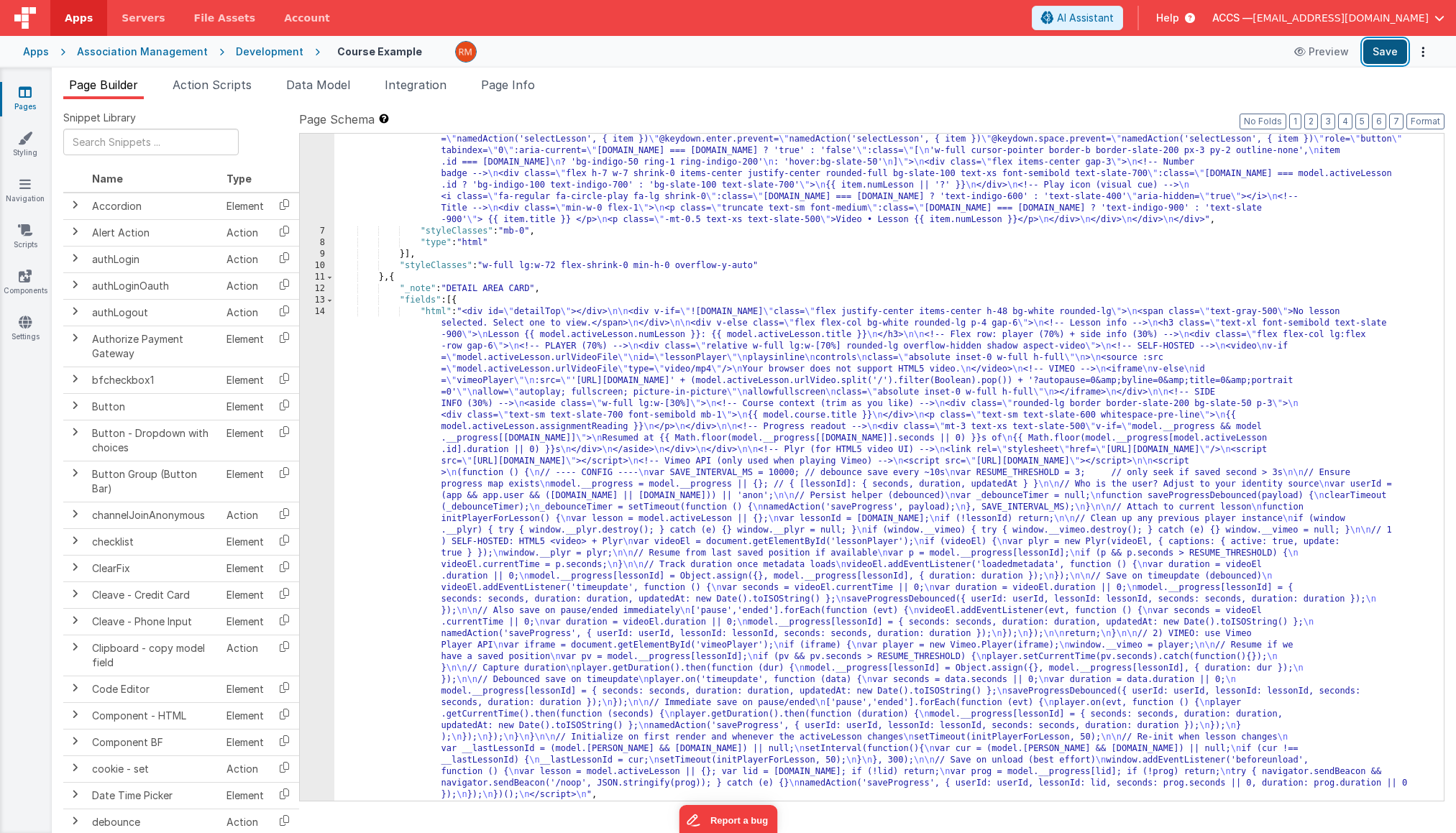
click at [1392, 57] on button "Save" at bounding box center [1385, 52] width 44 height 25
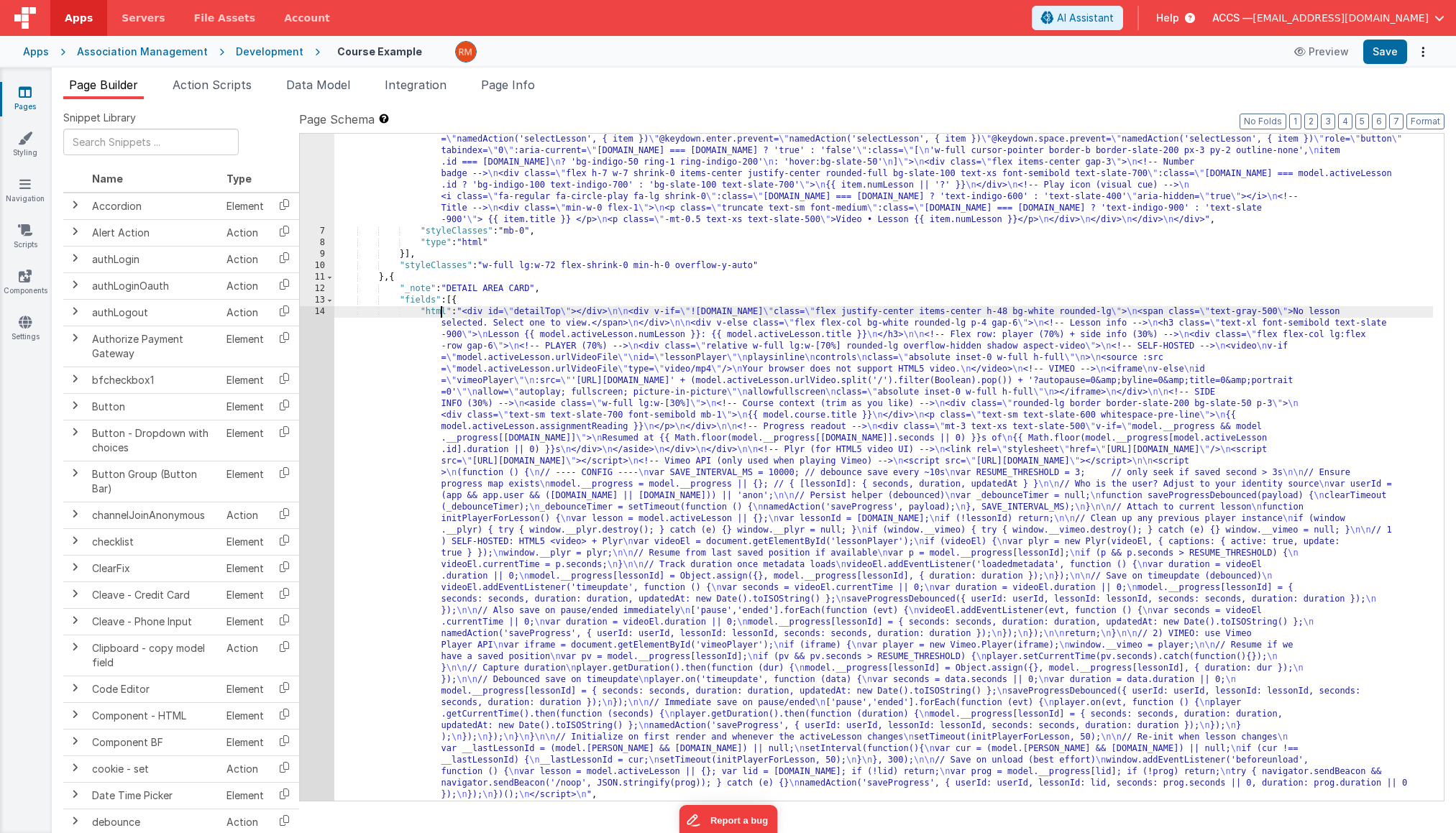
click at [441, 314] on div ""html" : "<div class= \" rounded h-[calc(100vh-6rem)] pb-12 overflow-y-auto no-…" at bounding box center [883, 514] width 1098 height 782
click at [321, 315] on div "14" at bounding box center [317, 553] width 34 height 494
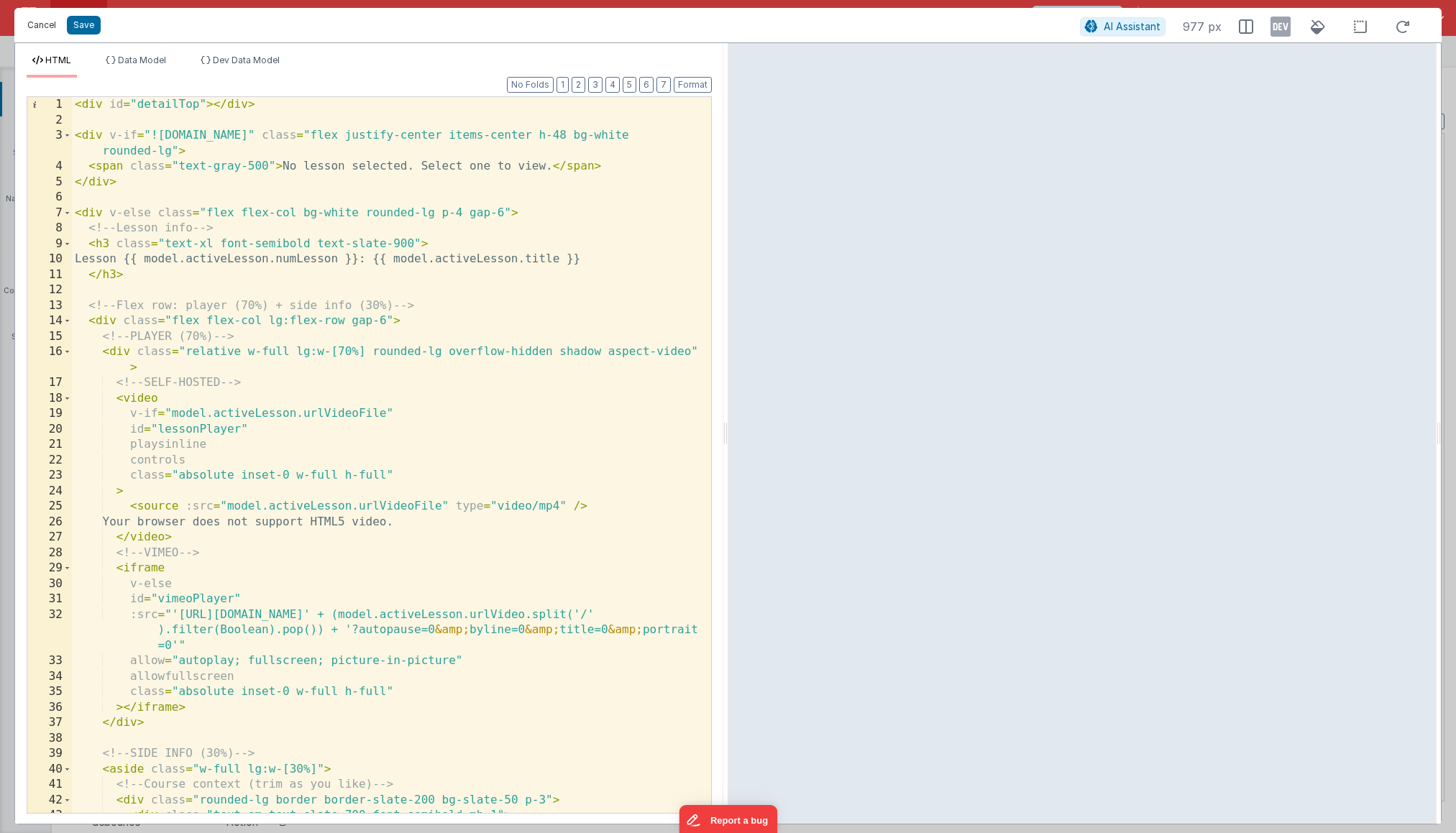
click at [43, 24] on button "Cancel" at bounding box center [41, 25] width 43 height 20
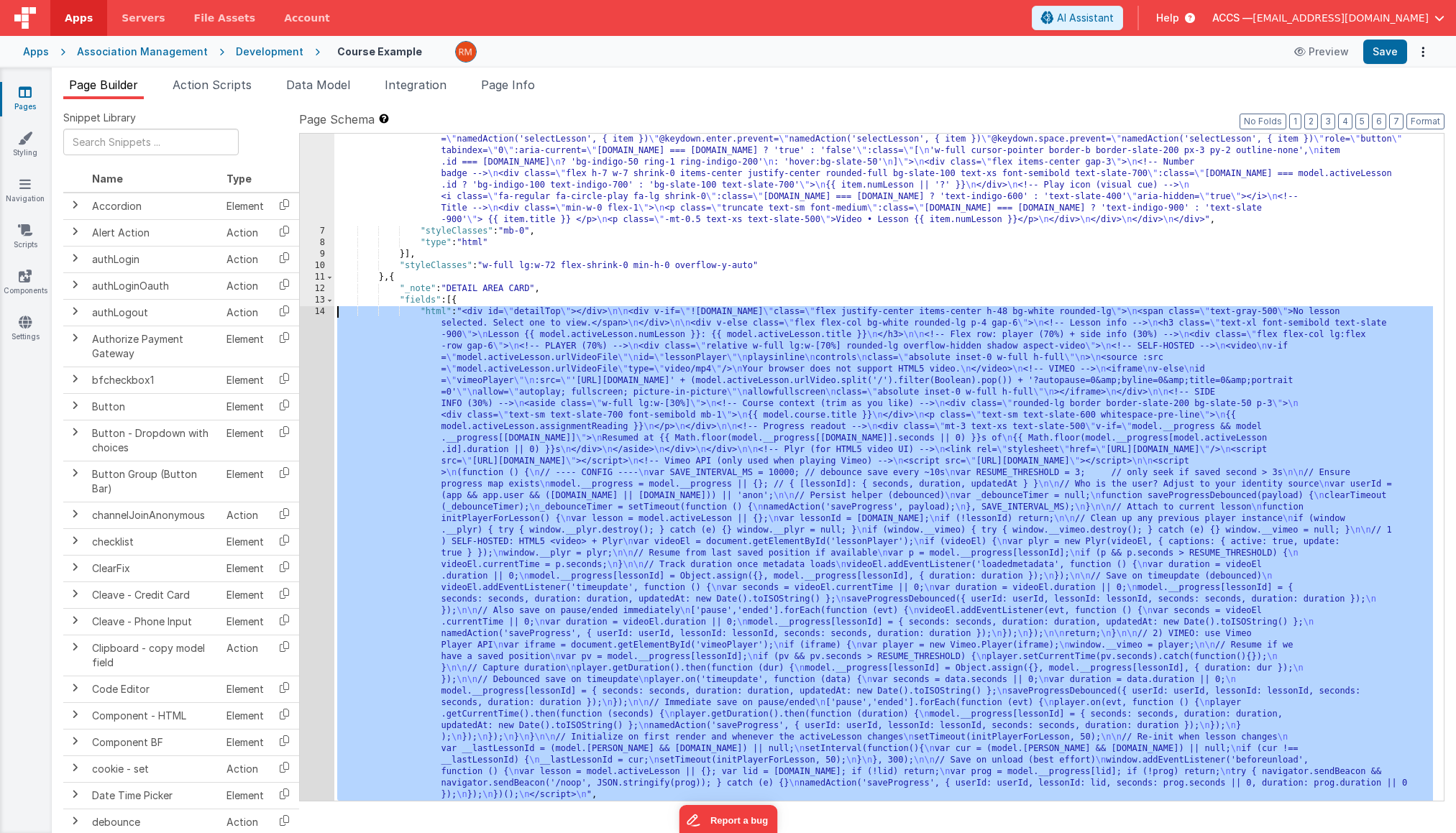
click at [439, 309] on div ""html" : "<div class= \" rounded h-[calc(100vh-6rem)] pb-12 overflow-y-auto no-…" at bounding box center [883, 514] width 1098 height 782
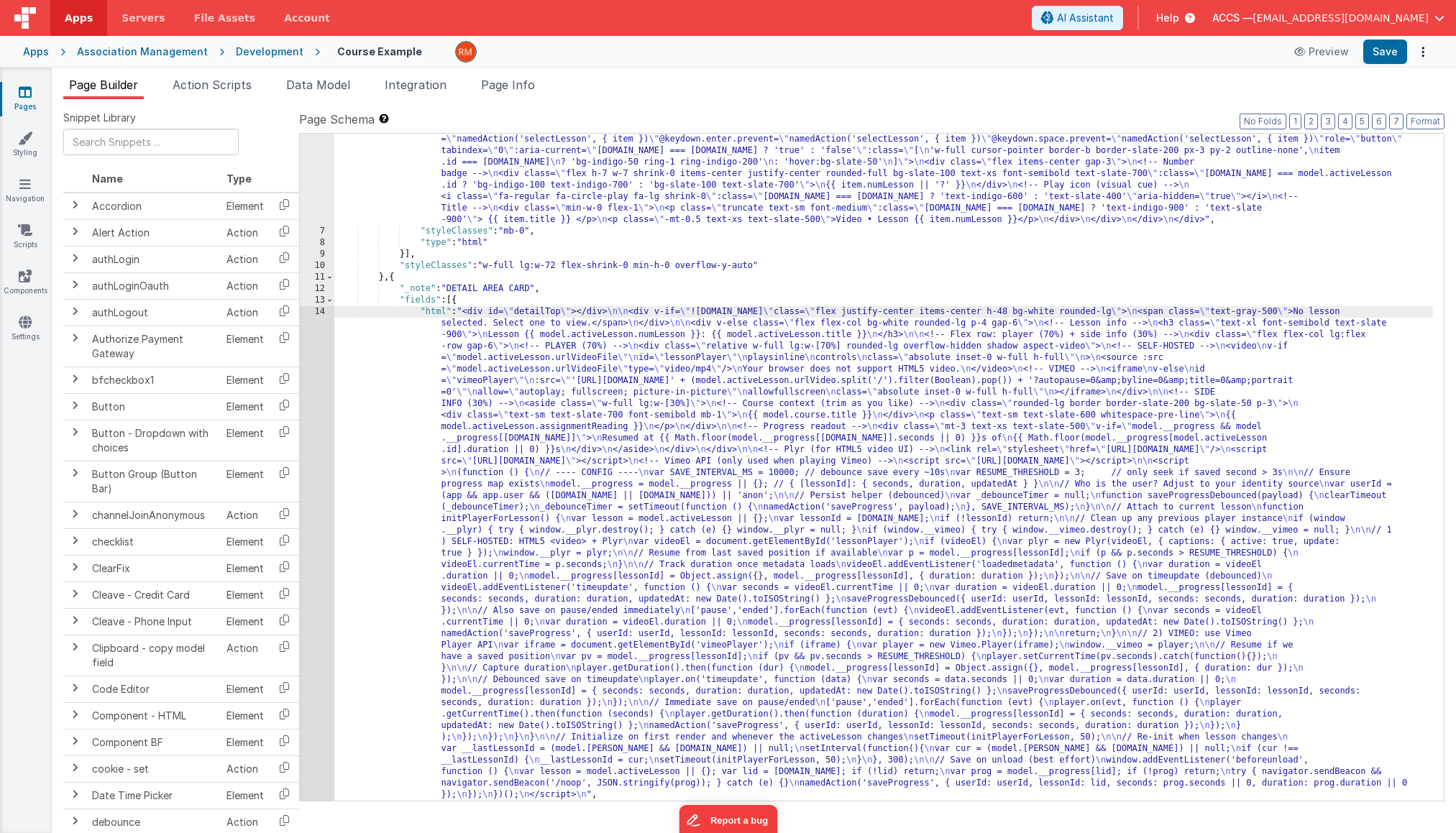
click at [319, 313] on div "14" at bounding box center [317, 553] width 34 height 494
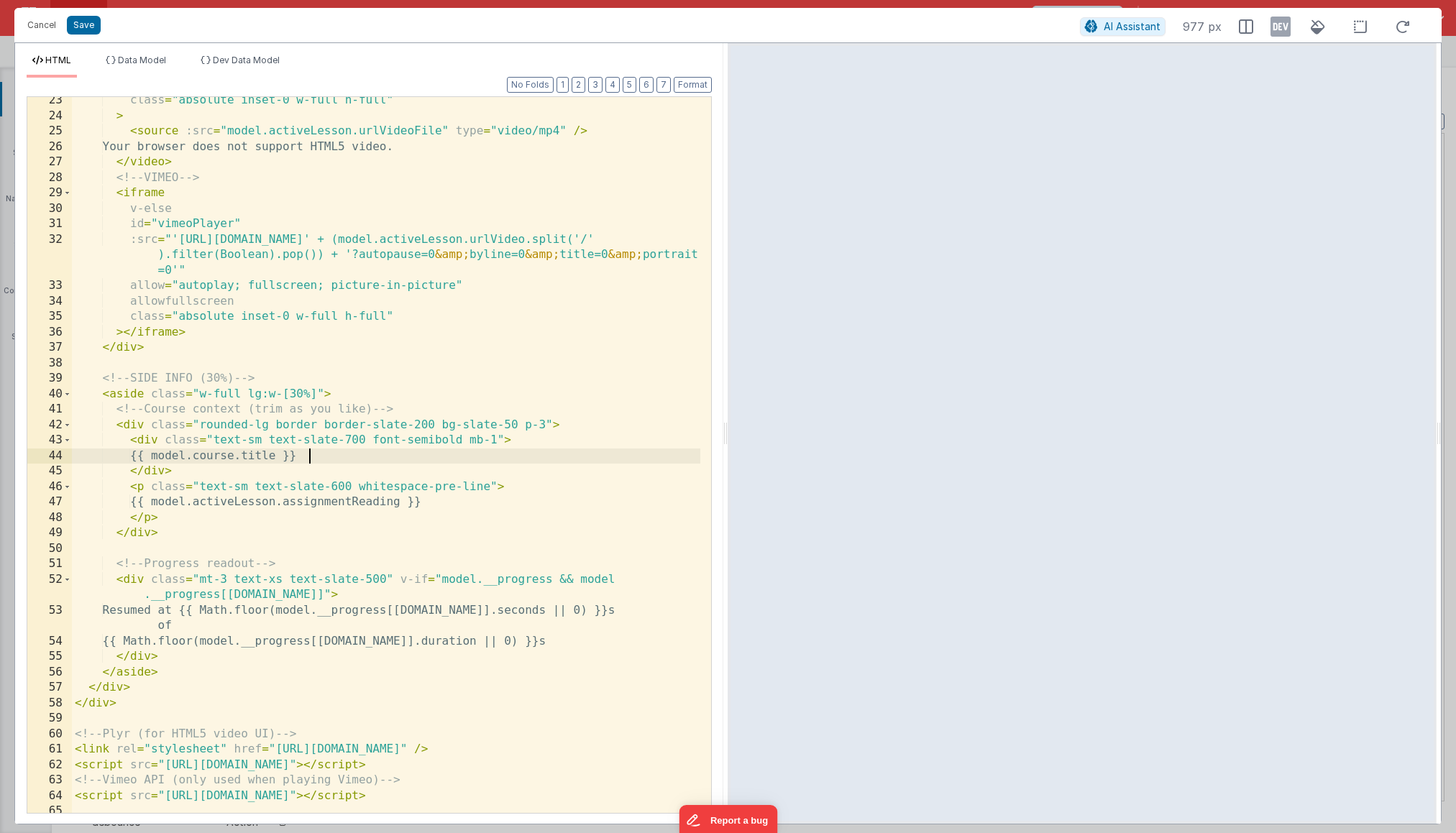
scroll to position [0, 0]
drag, startPoint x: 315, startPoint y: 456, endPoint x: 143, endPoint y: 451, distance: 172.1
click at [143, 451] on div "class = "absolute inset-0 w-full h-full" > < source :src = "model.activeLesson.…" at bounding box center [385, 466] width 628 height 747
click at [82, 34] on div "Cancel Save" at bounding box center [550, 25] width 1059 height 20
click at [85, 30] on button "Save" at bounding box center [83, 26] width 33 height 19
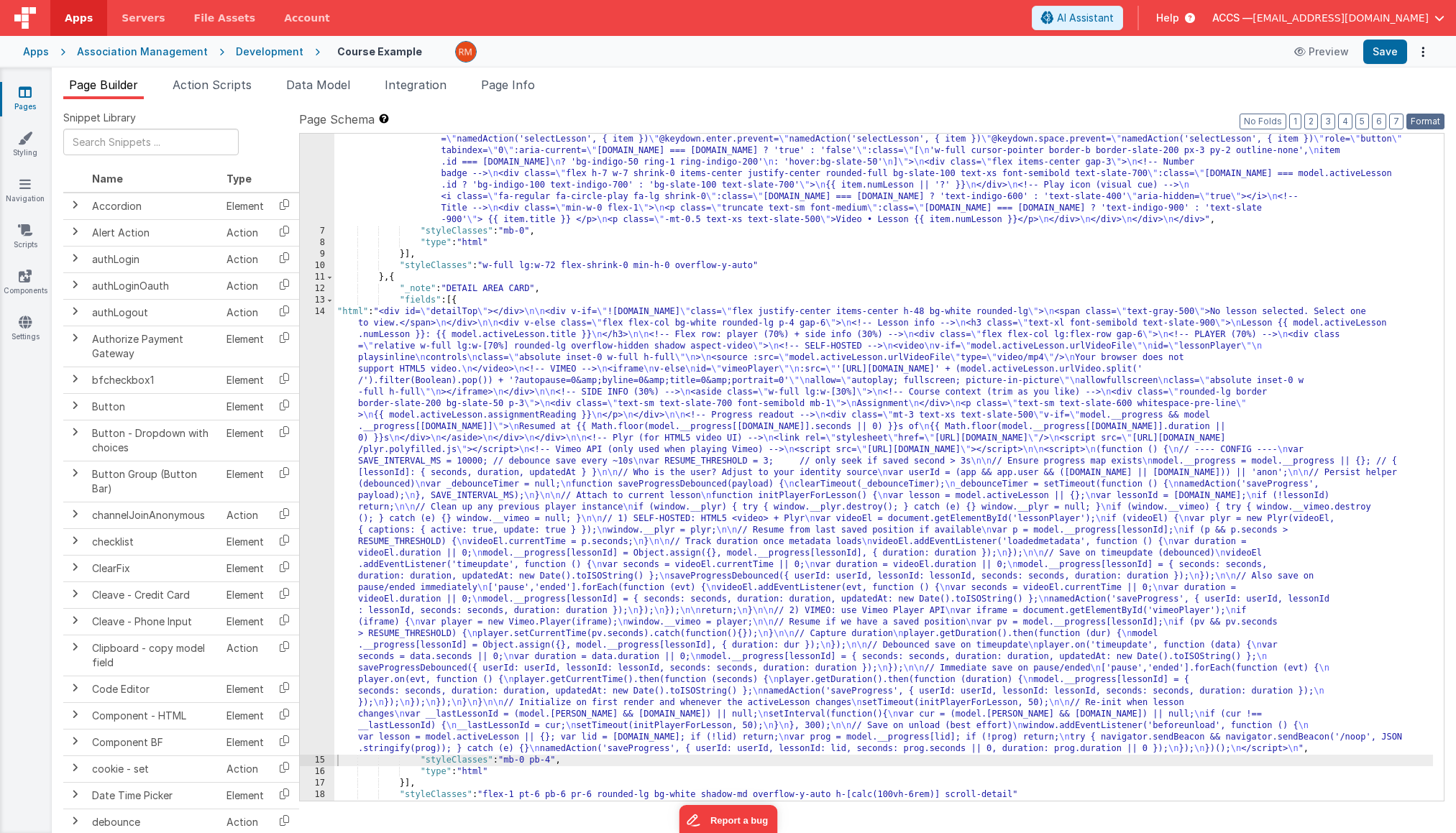
click at [1427, 129] on div "Page Schema Shortcuts: Find: command-f Fold: command-option-L Unfold: command-o…" at bounding box center [872, 455] width 1145 height 690
click at [1387, 55] on button "Save" at bounding box center [1385, 52] width 44 height 25
click at [1430, 121] on button "Format" at bounding box center [1425, 121] width 38 height 16
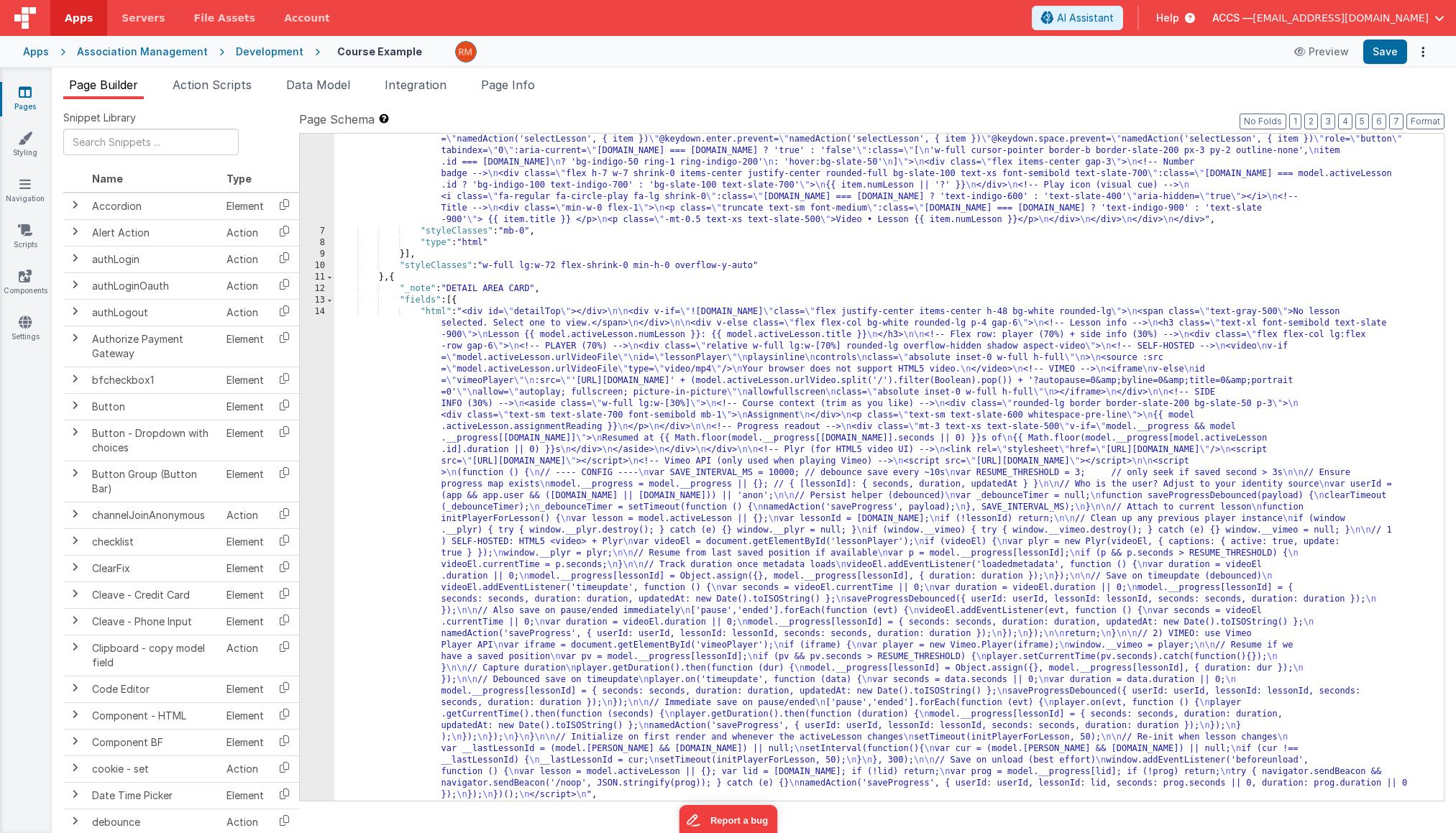
click at [433, 315] on div ""html" : "<div class= \" rounded h-[calc(100vh-6rem)] pb-12 overflow-y-auto no-…" at bounding box center [883, 514] width 1098 height 782
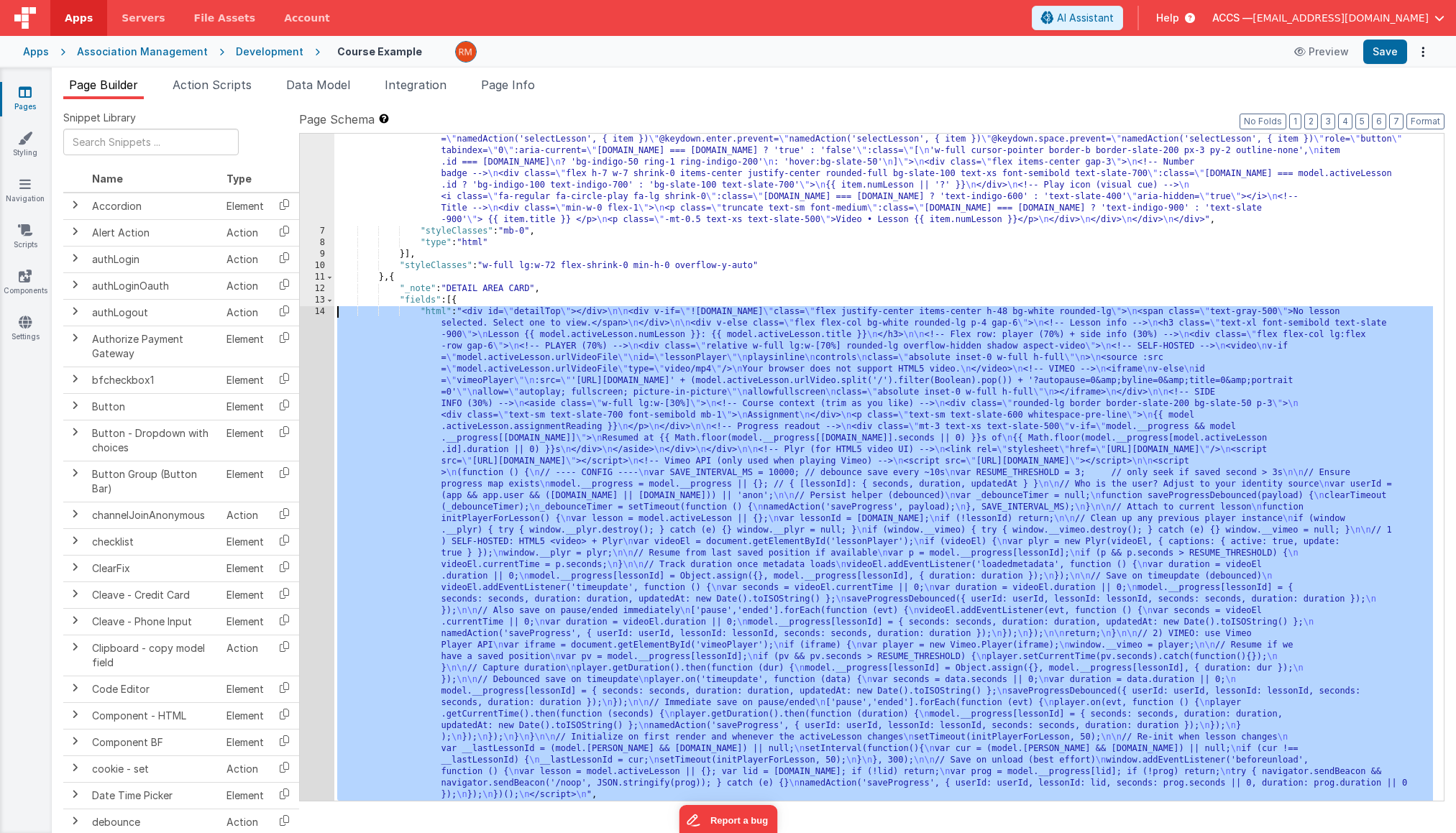
click at [321, 311] on div "14" at bounding box center [317, 553] width 34 height 494
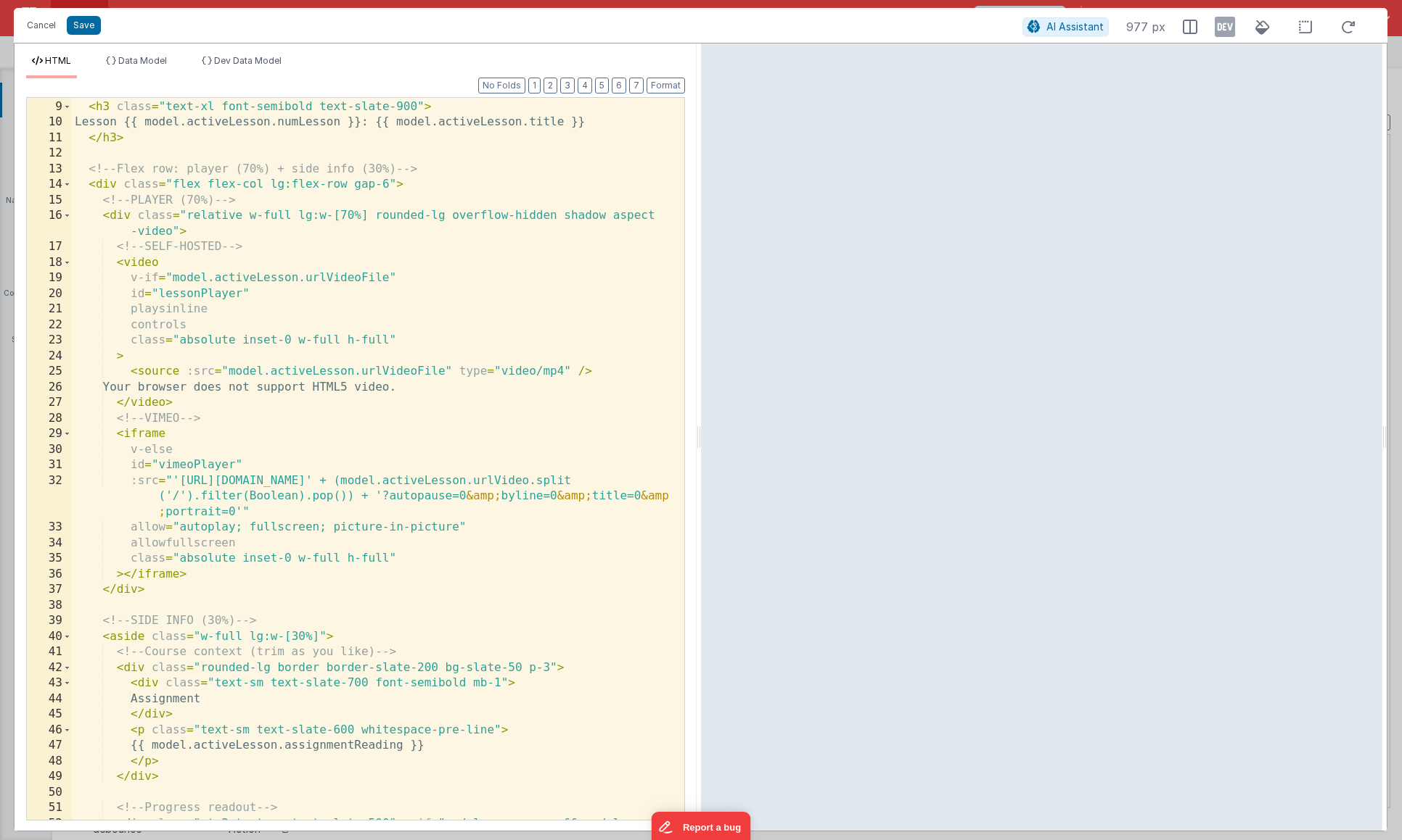
scroll to position [139, 0]
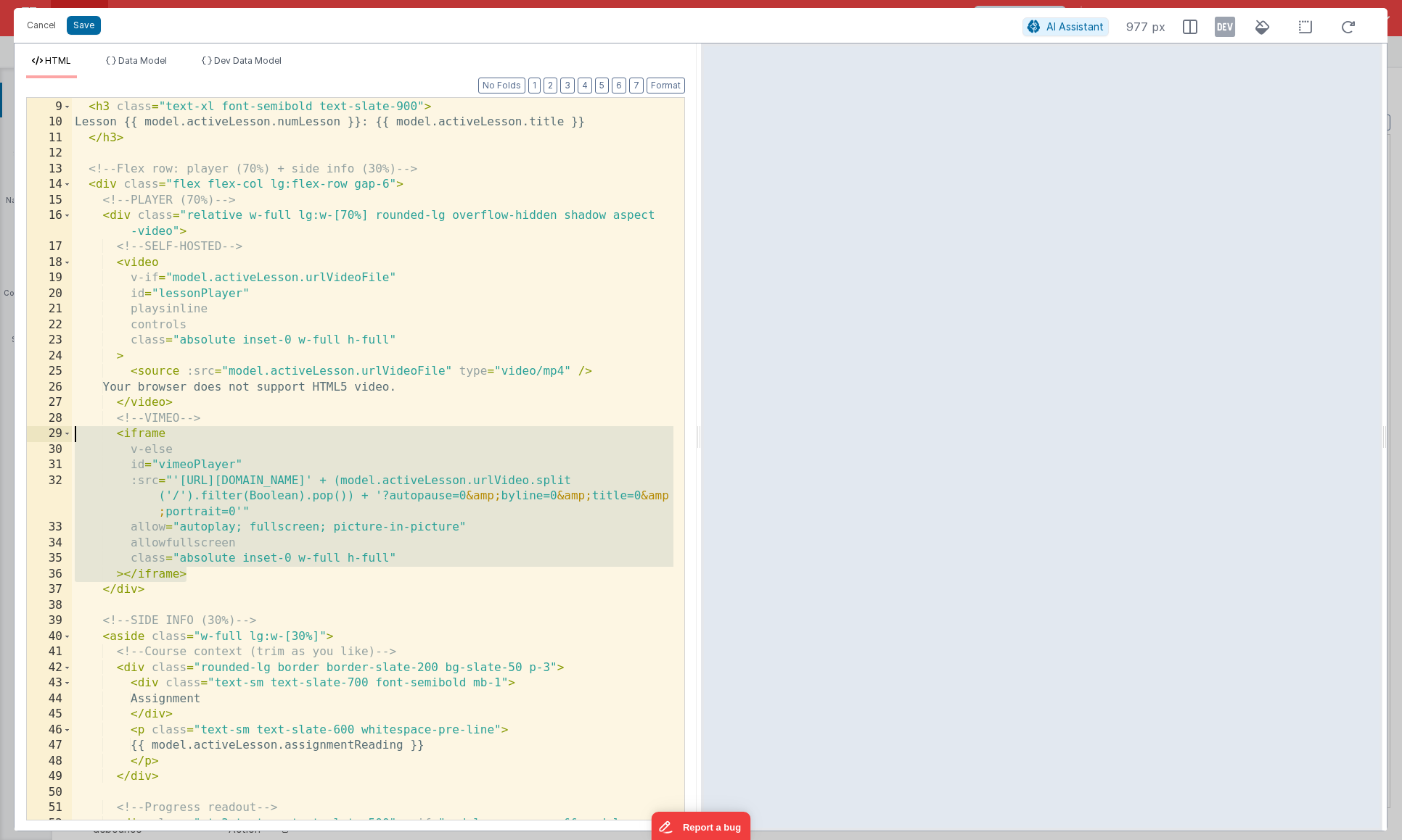
drag, startPoint x: 182, startPoint y: 572, endPoint x: 5, endPoint y: 434, distance: 224.4
click at [5, 434] on div "Cancel Save AI Assistant 977 px HTML Data Model Dev Data Model Format 7 6 5 4 3…" at bounding box center [701, 420] width 1402 height 840
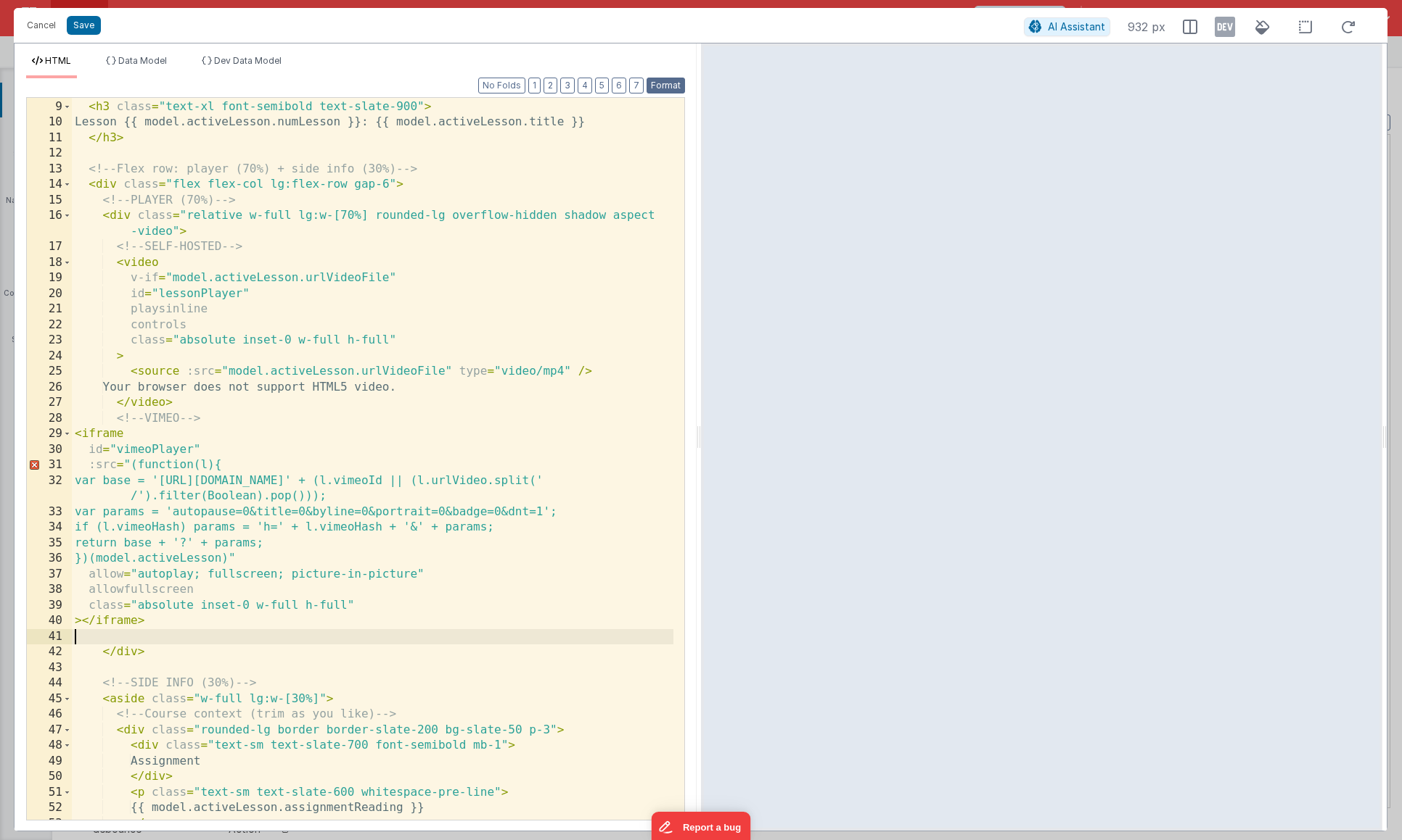
click at [662, 85] on button "Format" at bounding box center [666, 85] width 39 height 16
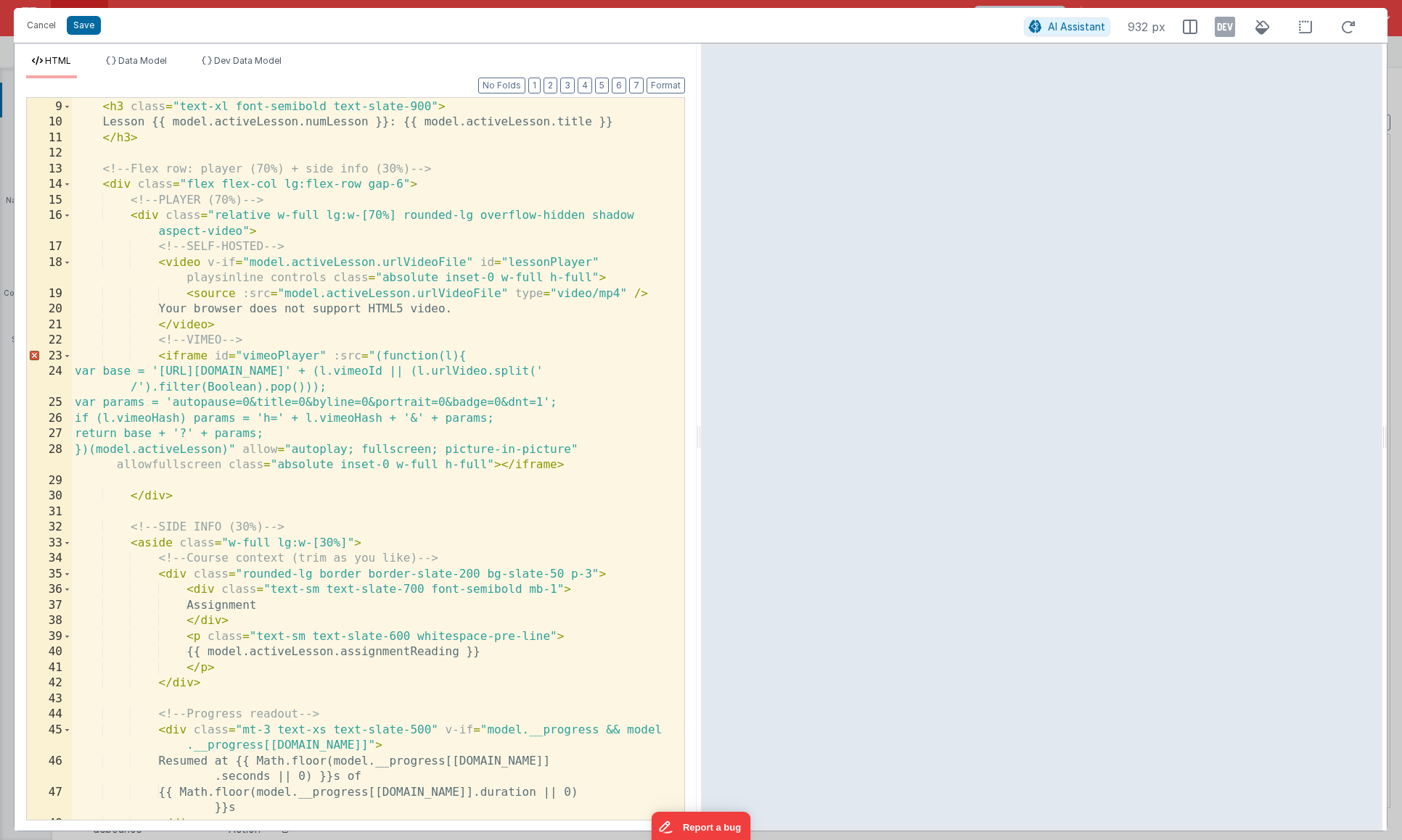
click at [238, 483] on div "<!-- Lesson info --> < h3 class = "text-xl font-semibold text-slate-900" > Less…" at bounding box center [371, 459] width 601 height 753
click at [94, 30] on button "Save" at bounding box center [83, 26] width 34 height 19
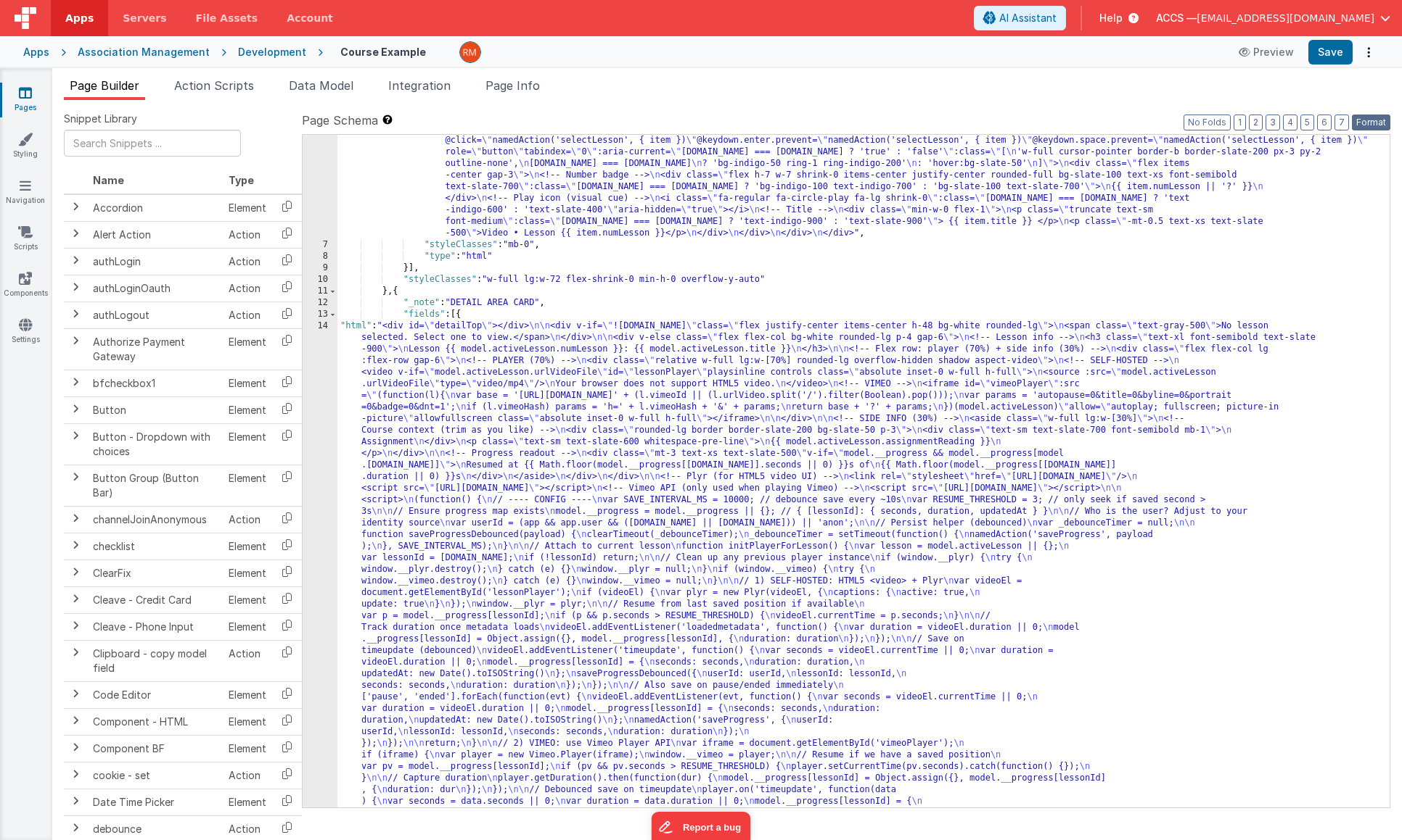
drag, startPoint x: 1369, startPoint y: 119, endPoint x: 1342, endPoint y: 80, distance: 47.4
click at [1368, 119] on button "Format" at bounding box center [1371, 122] width 39 height 16
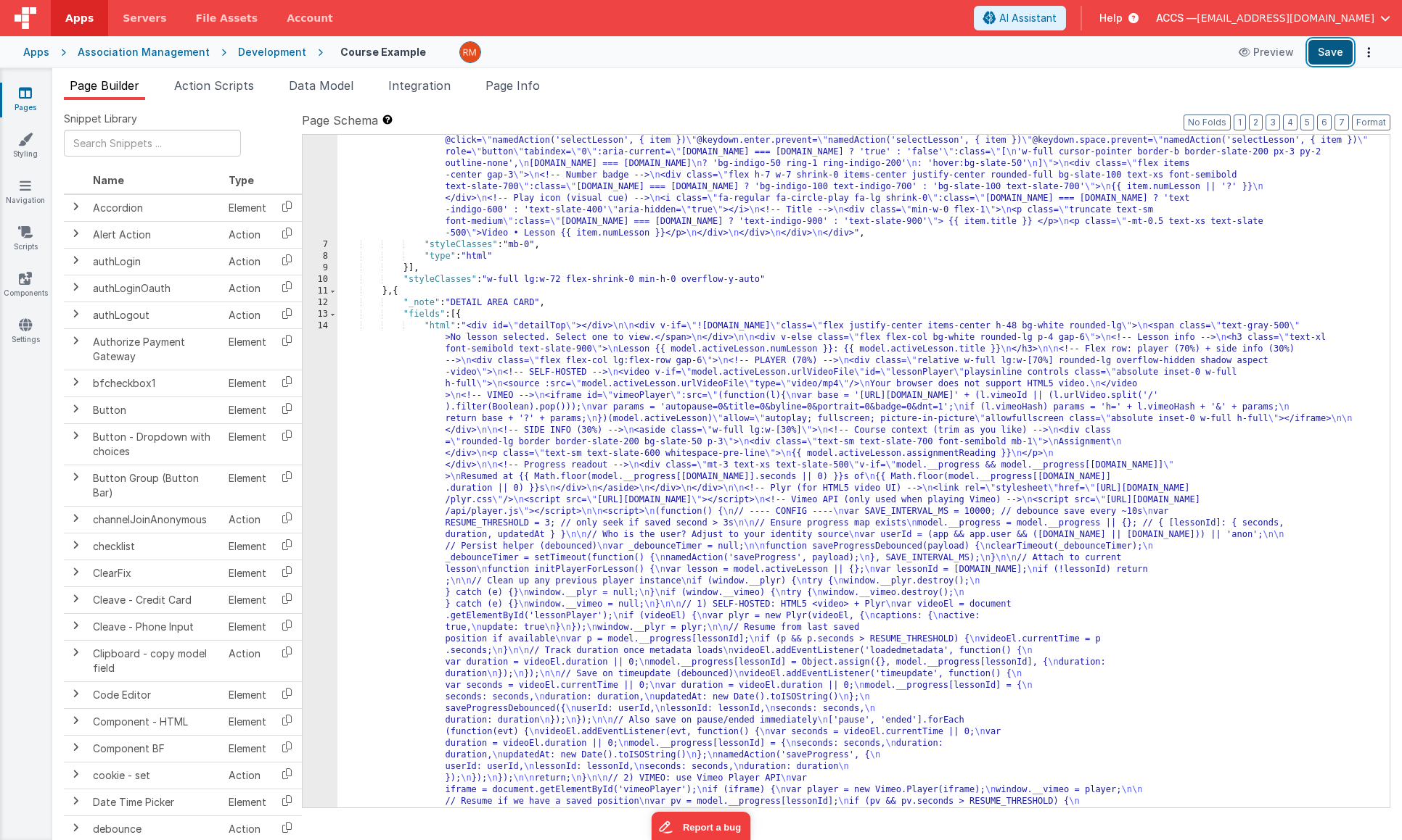
click at [1326, 51] on button "Save" at bounding box center [1331, 52] width 44 height 25
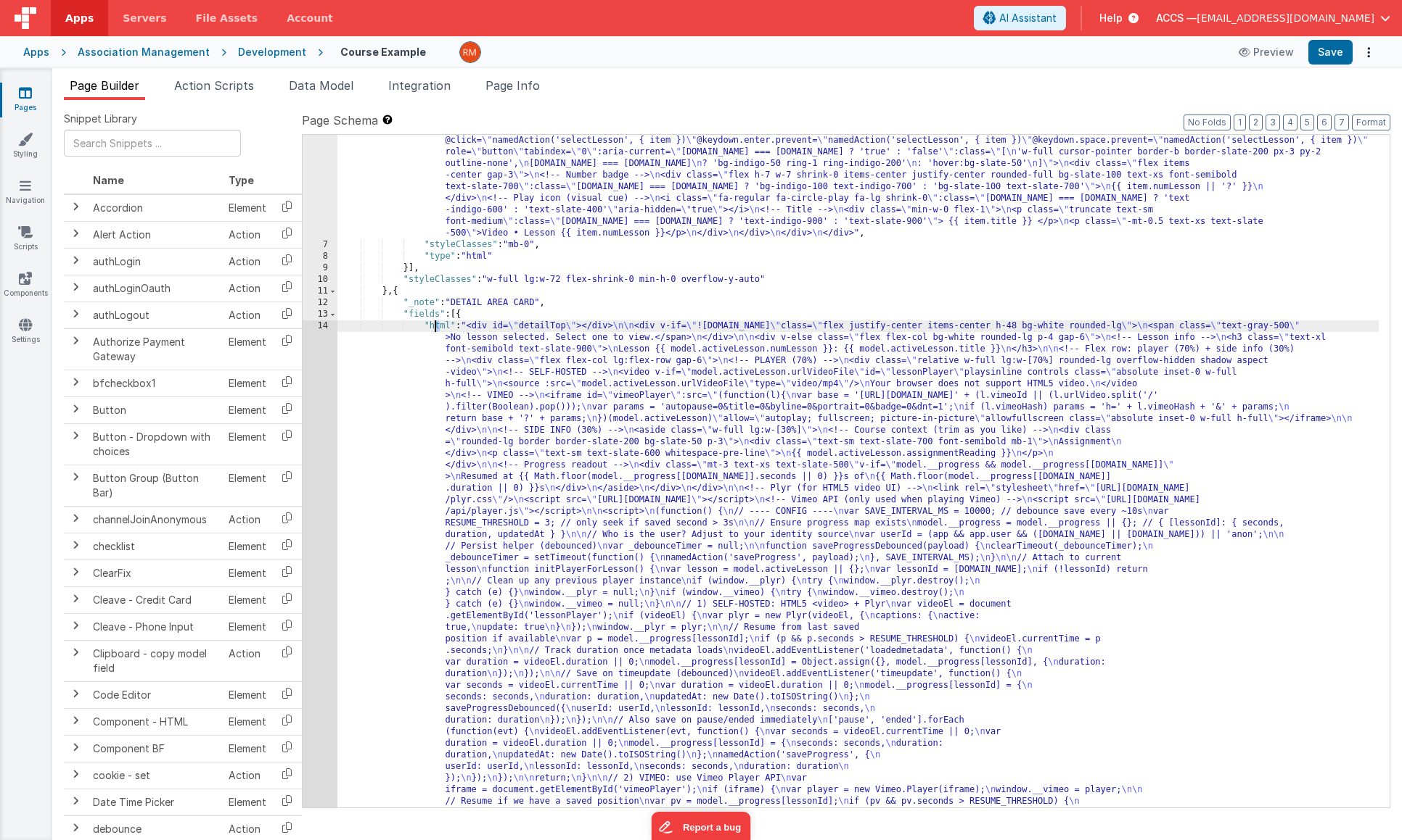
click at [324, 329] on div "14" at bounding box center [320, 674] width 35 height 708
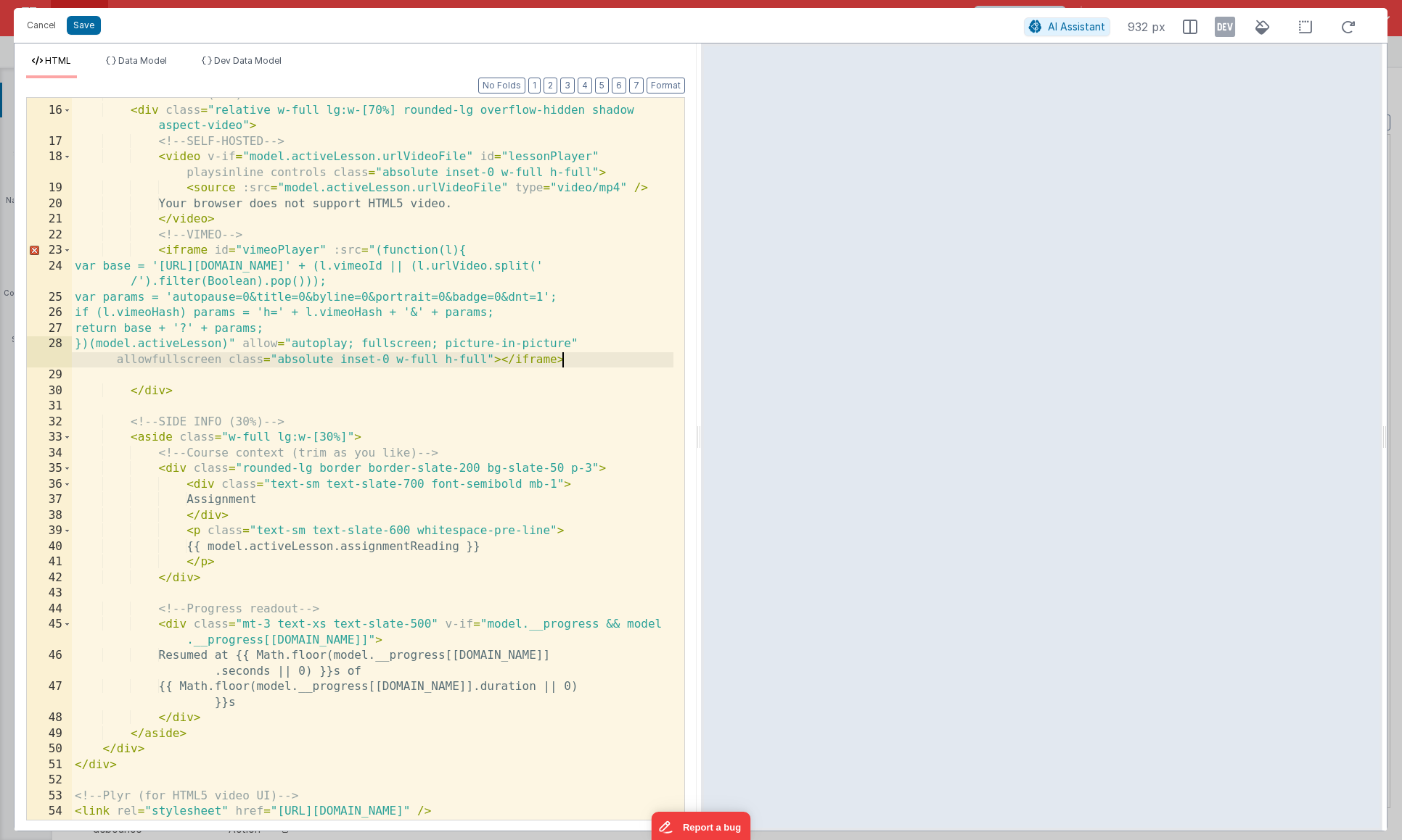
scroll to position [0, 0]
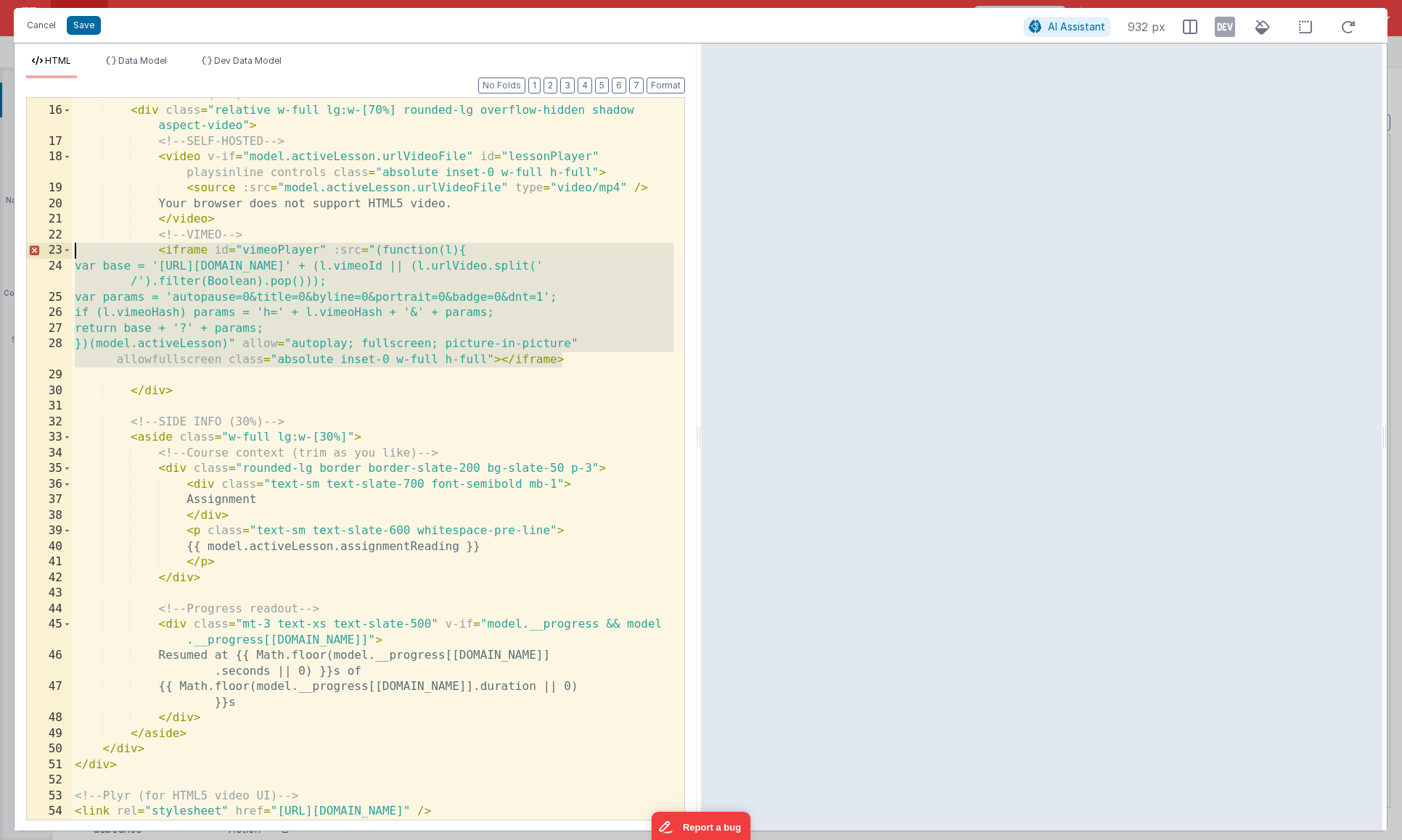
drag, startPoint x: 568, startPoint y: 359, endPoint x: 16, endPoint y: 253, distance: 562.1
click at [16, 253] on div "Format 7 6 5 4 3 2 1 No Folds 15 16 17 18 19 20 21 22 23 24 25 26 27 28 29 30 3…" at bounding box center [355, 454] width 682 height 752
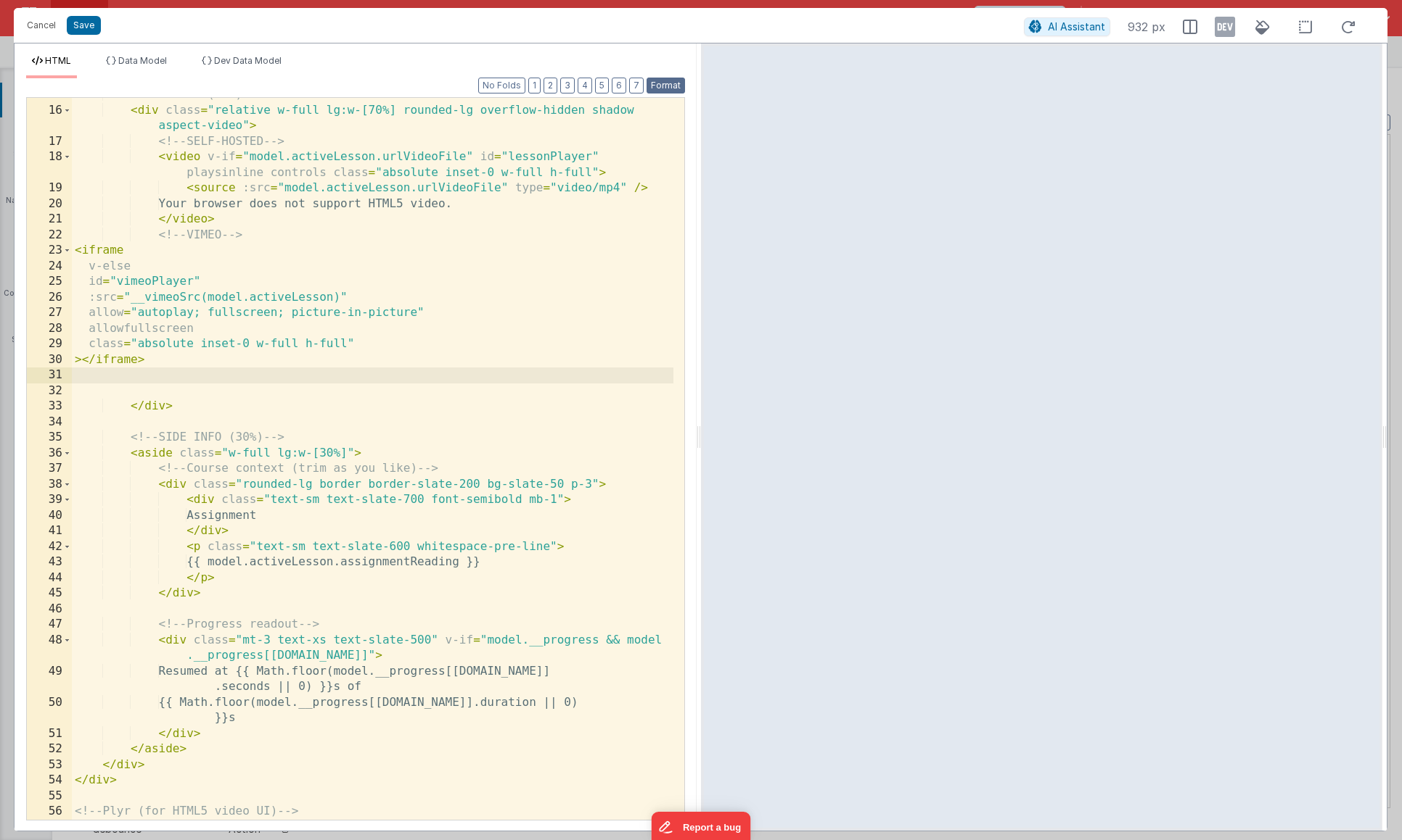
click at [675, 88] on button "Format" at bounding box center [666, 85] width 39 height 16
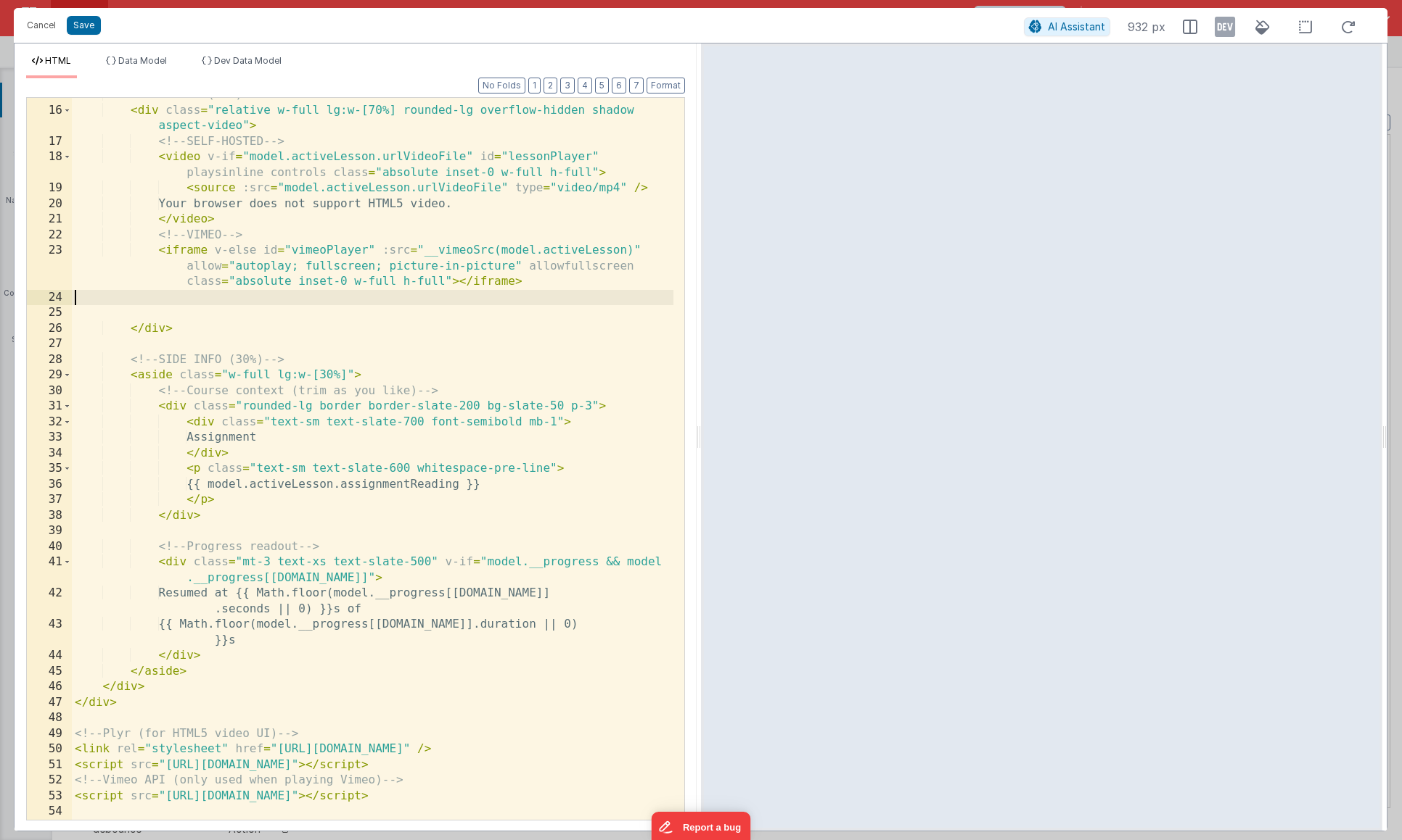
click at [265, 302] on div "<!-- PLAYER (70%) --> < div class = "relative w-full lg:w-[70%] rounded-lg over…" at bounding box center [371, 463] width 601 height 753
click at [264, 309] on div "<!-- PLAYER (70%) --> < div class = "relative w-full lg:w-[70%] rounded-lg over…" at bounding box center [371, 463] width 601 height 753
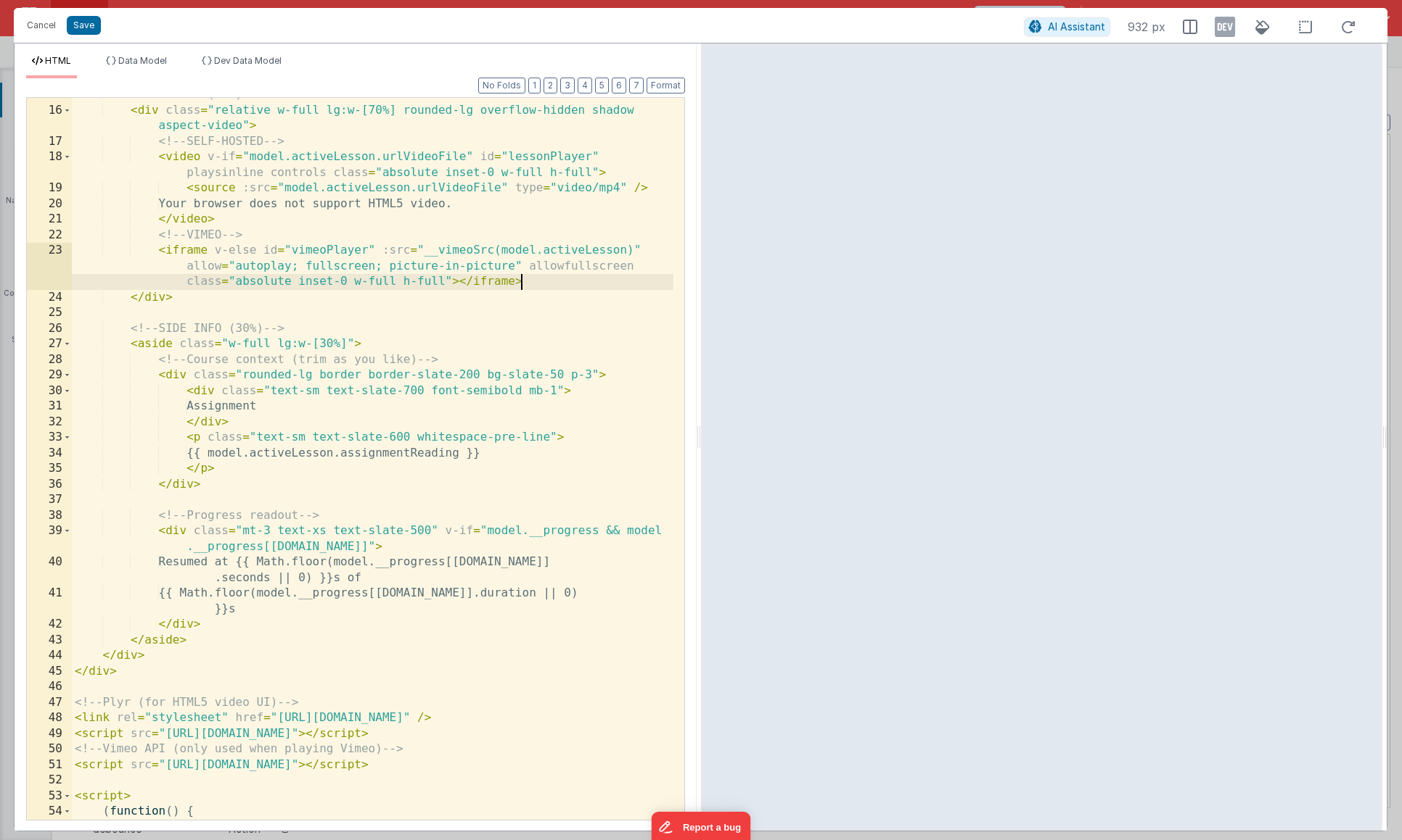
click at [179, 314] on div "<!-- PLAYER (70%) --> < div class = "relative w-full lg:w-[70%] rounded-lg over…" at bounding box center [371, 463] width 601 height 753
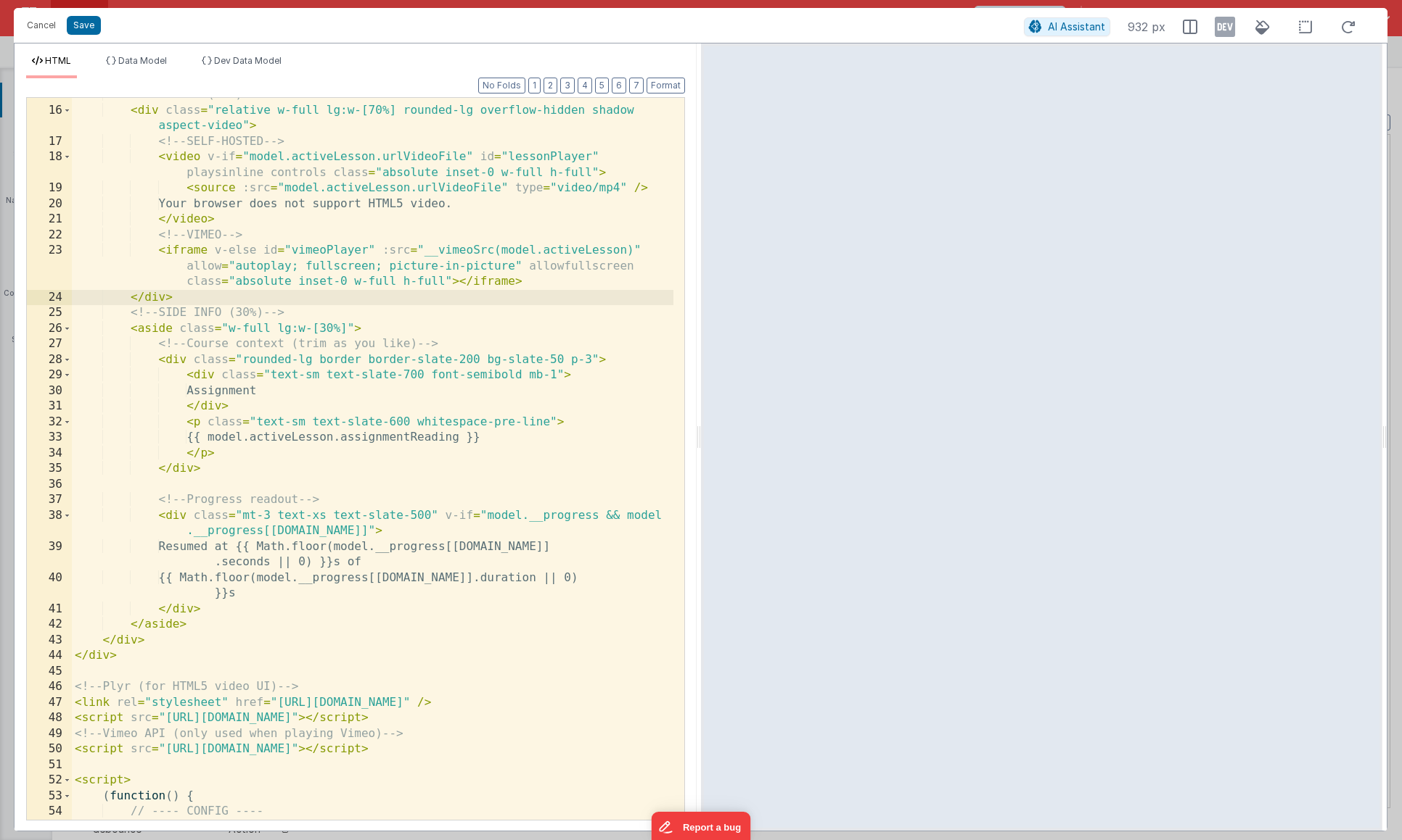
click at [160, 487] on div "<!-- PLAYER (70%) --> < div class = "relative w-full lg:w-[70%] rounded-lg over…" at bounding box center [371, 463] width 601 height 753
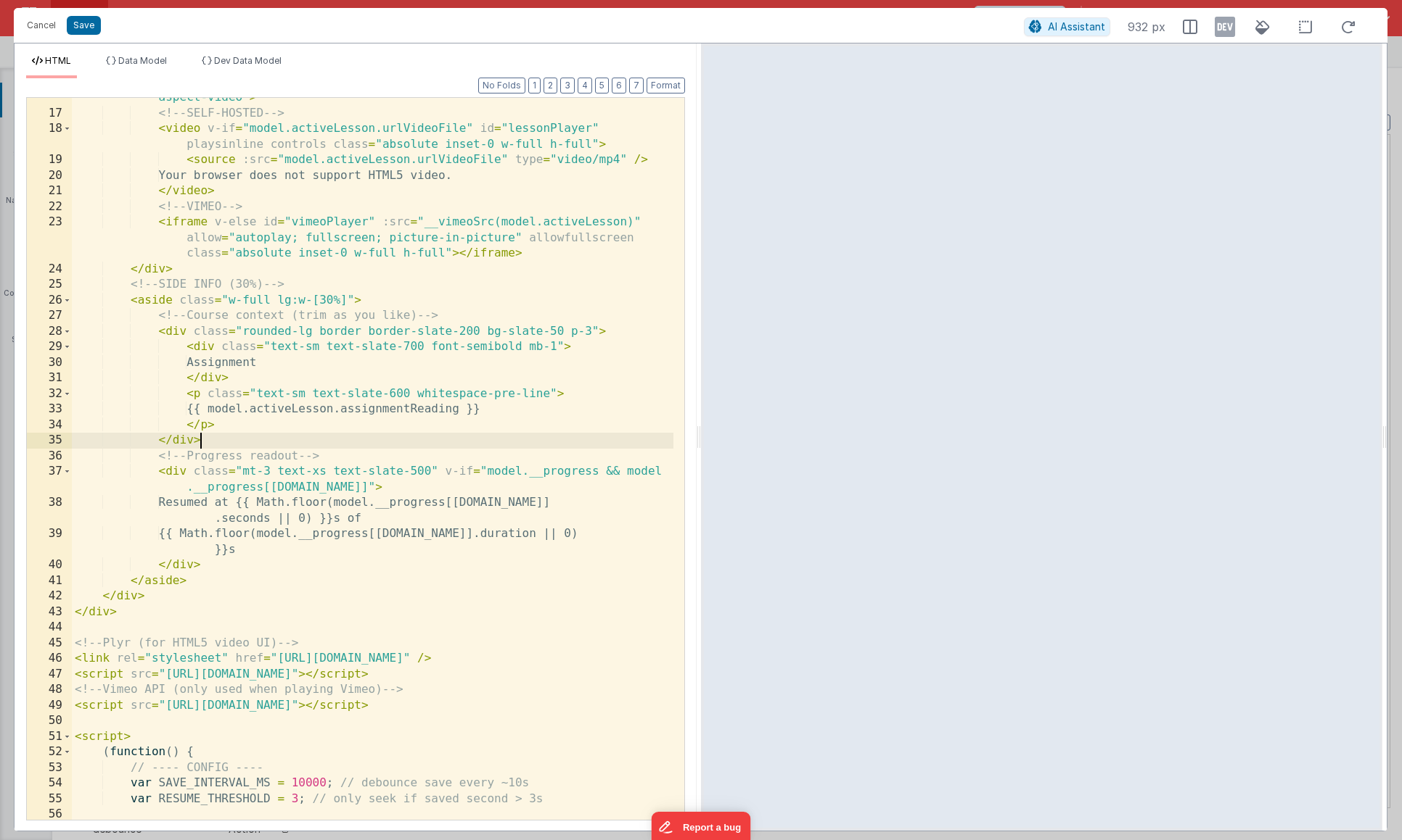
scroll to position [273, 0]
click at [91, 29] on button "Save" at bounding box center [83, 26] width 34 height 19
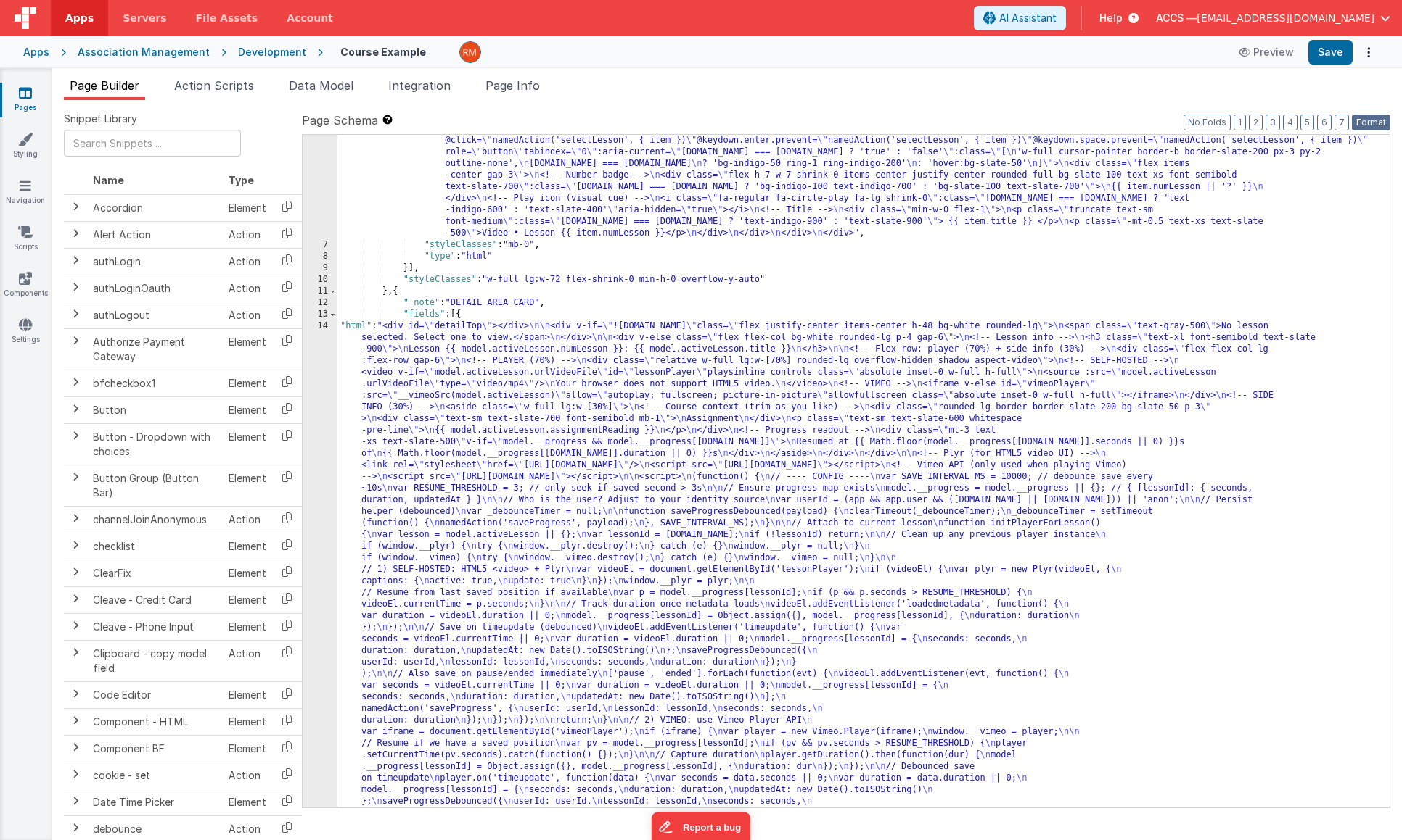
click at [1372, 121] on button "Format" at bounding box center [1371, 122] width 39 height 16
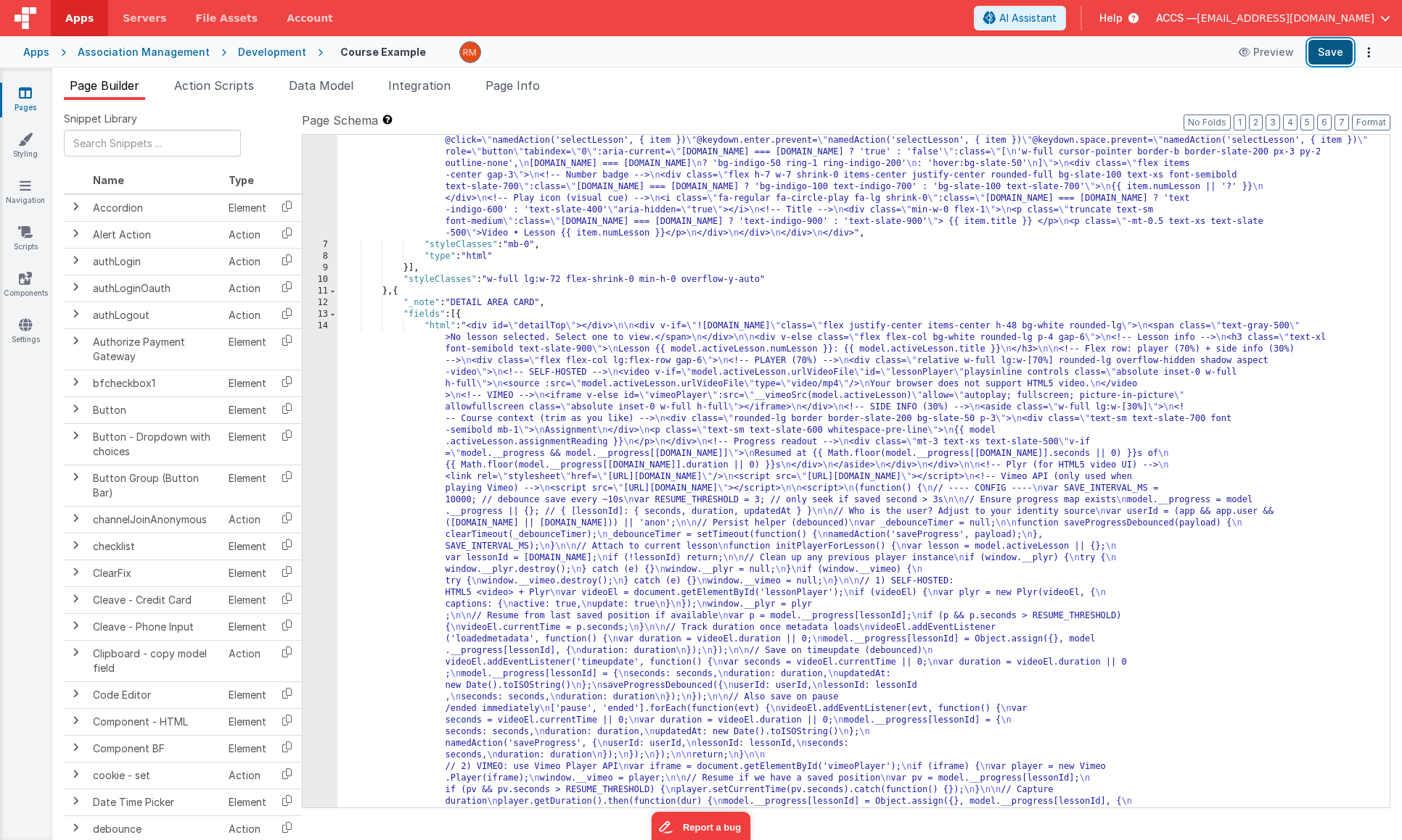
click at [1318, 57] on button "Save" at bounding box center [1331, 52] width 44 height 25
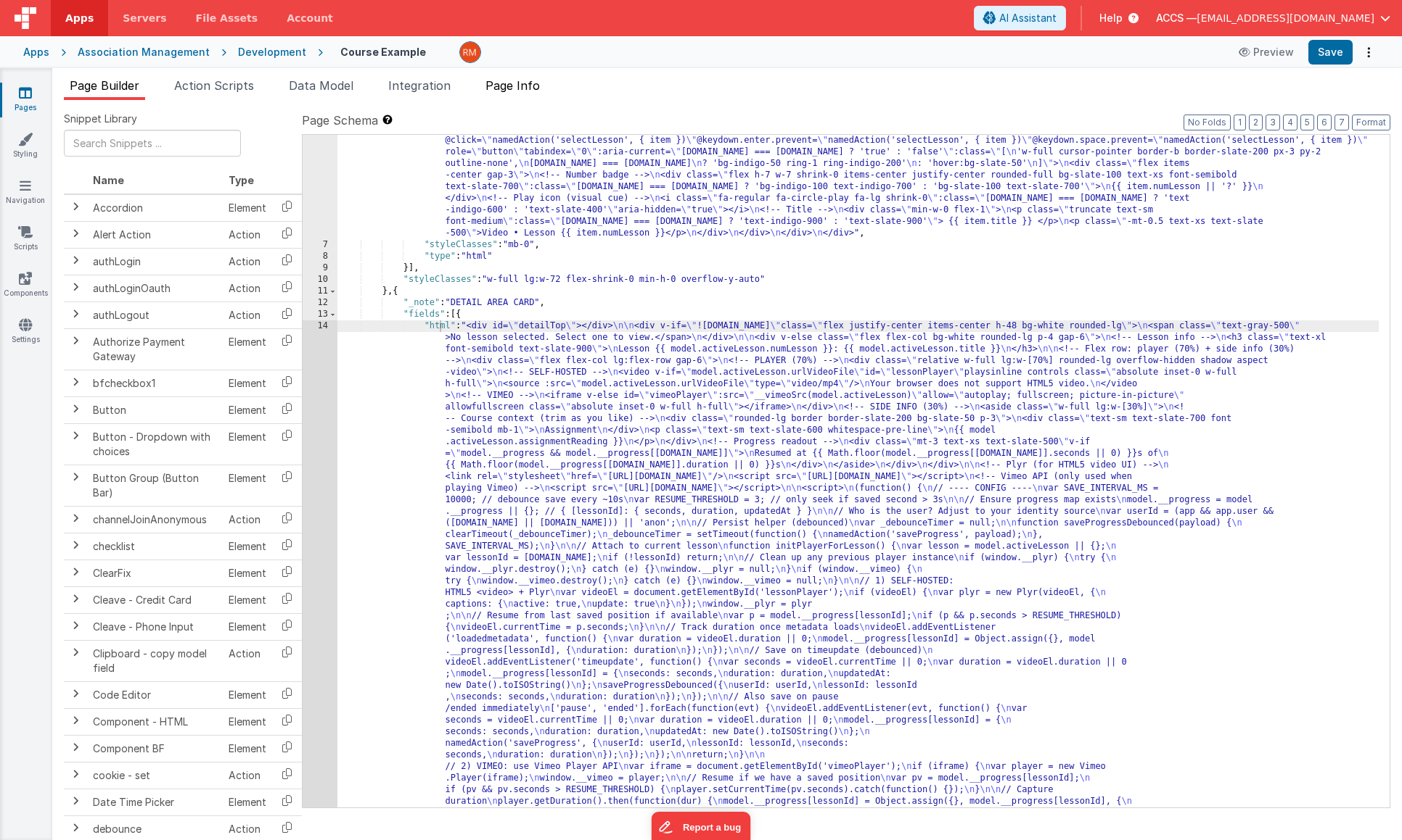
click at [518, 83] on span "Page Info" at bounding box center [512, 85] width 54 height 14
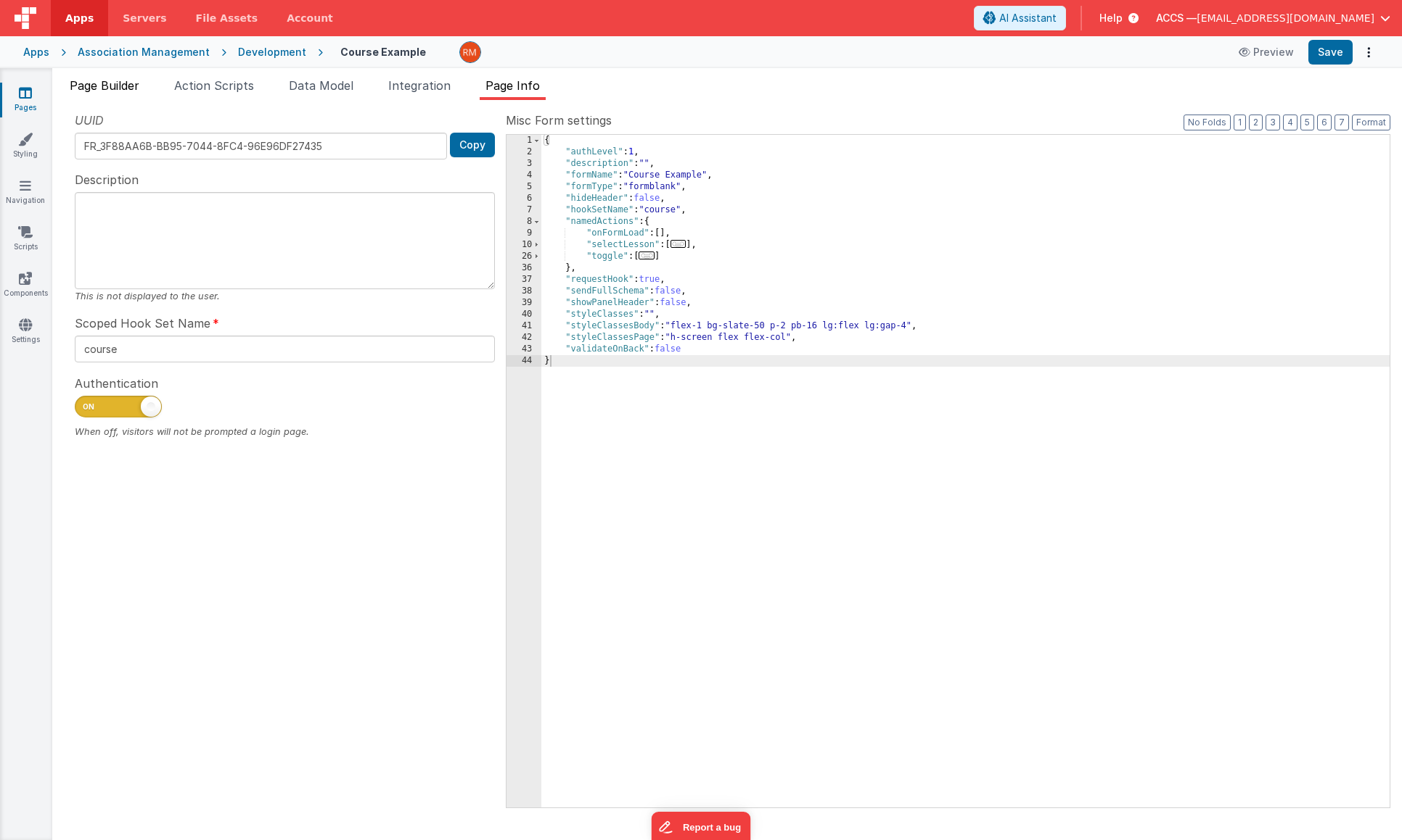
click at [122, 85] on span "Page Builder" at bounding box center [104, 85] width 69 height 14
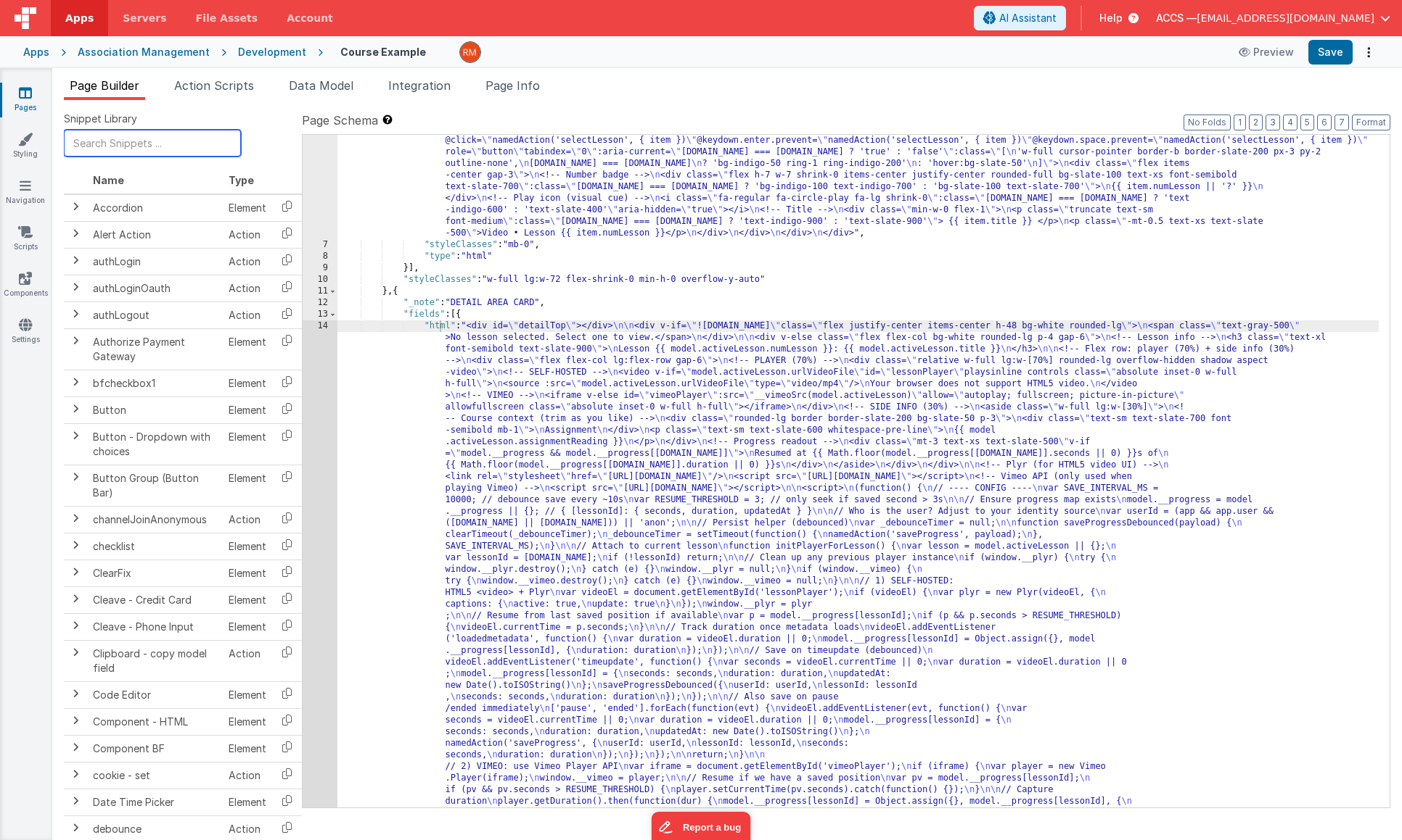
click at [178, 145] on input "text" at bounding box center [151, 144] width 177 height 27
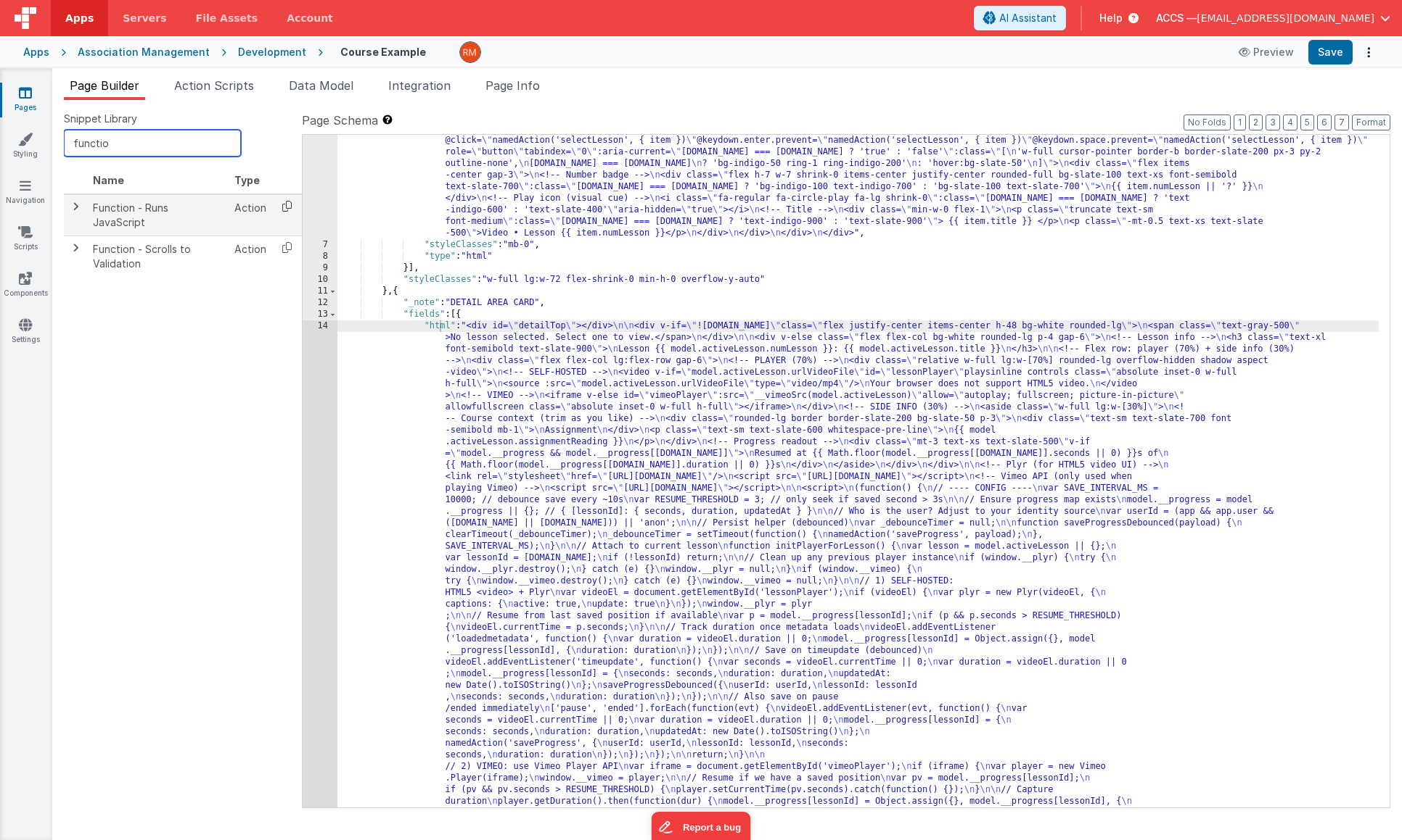
type input "functio"
click at [287, 208] on icon at bounding box center [287, 205] width 30 height 22
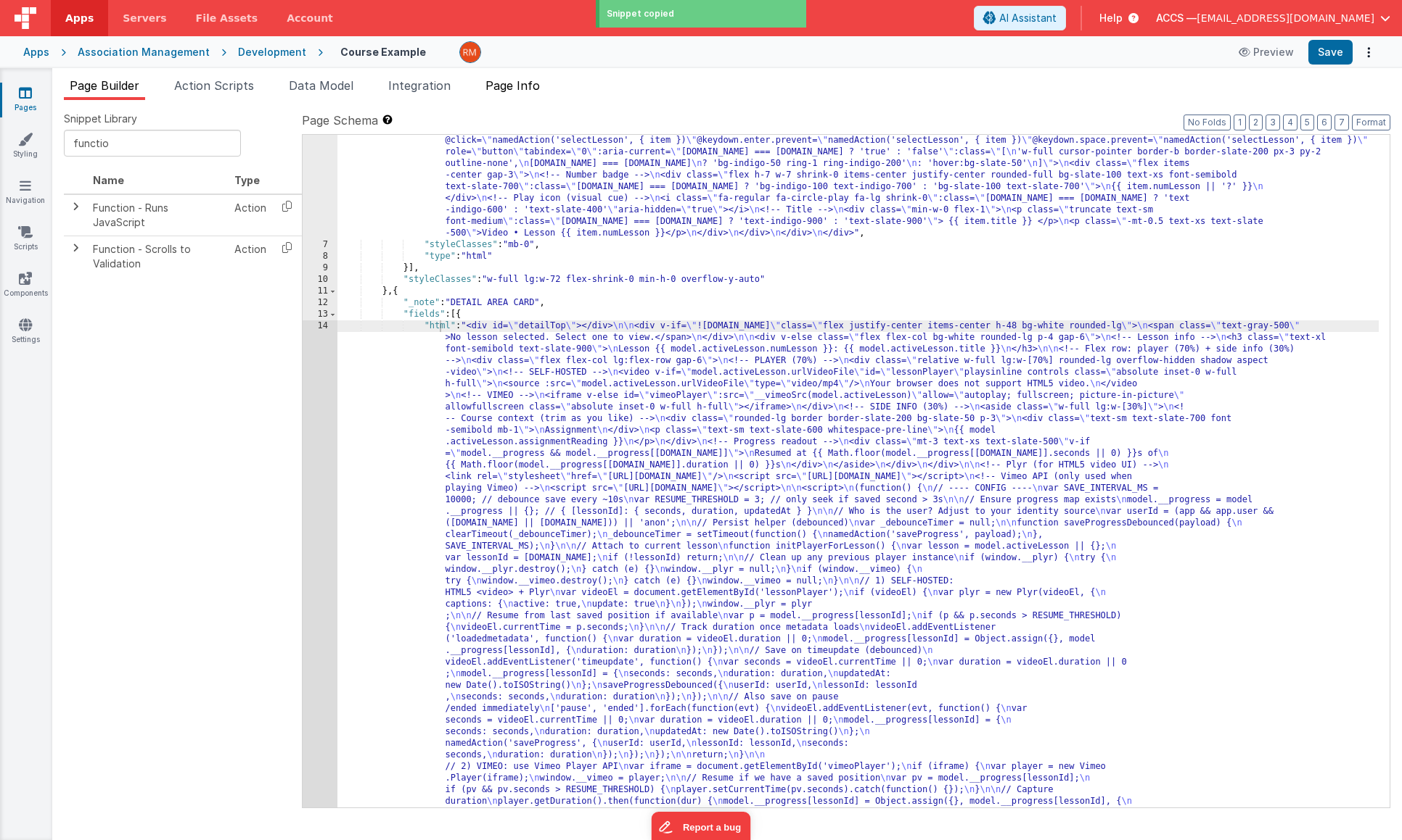
click at [516, 86] on span "Page Info" at bounding box center [512, 85] width 54 height 14
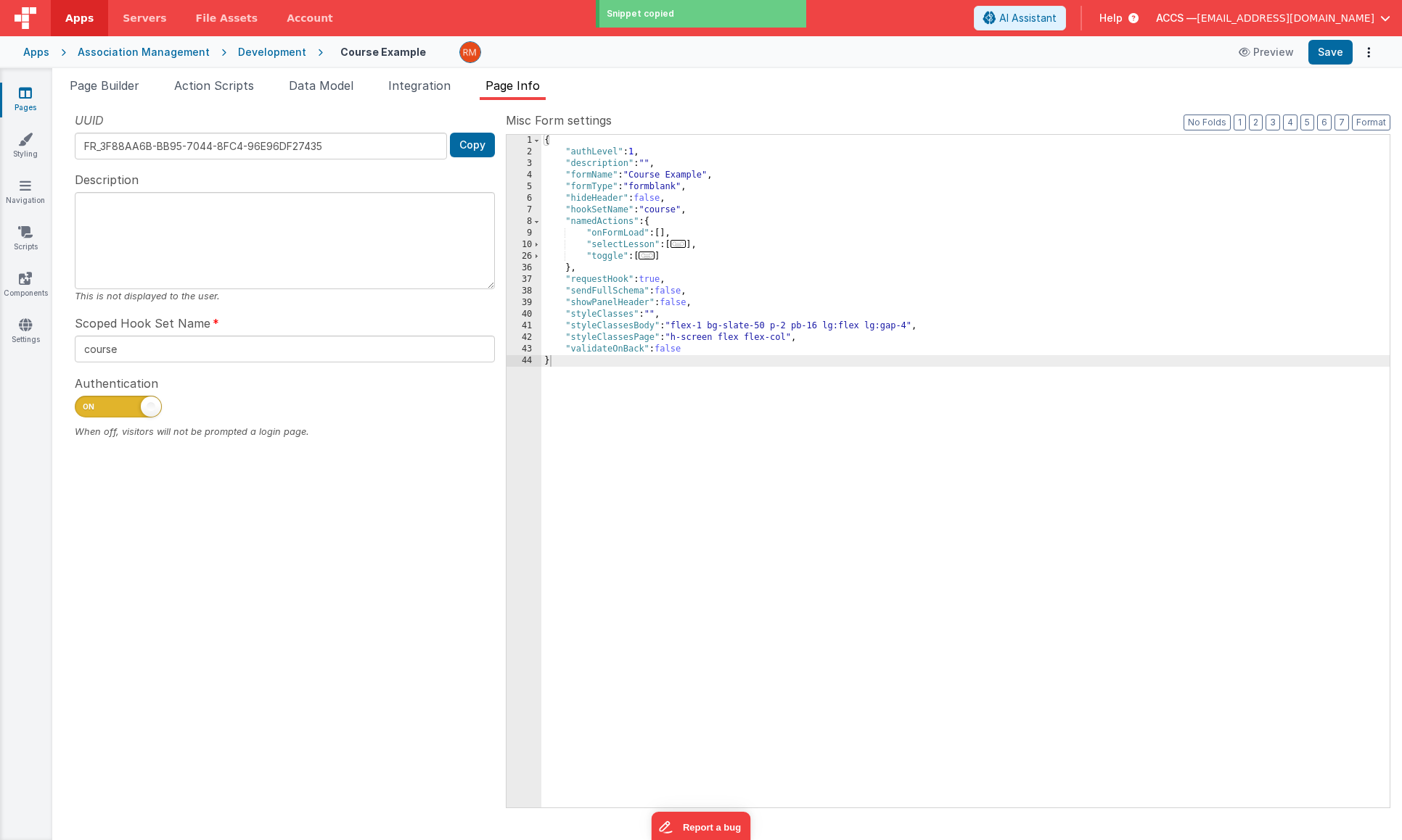
click at [666, 237] on div "{ "authLevel" : 1 , "description" : "" , "formName" : "Course Example" , "formT…" at bounding box center [965, 483] width 848 height 696
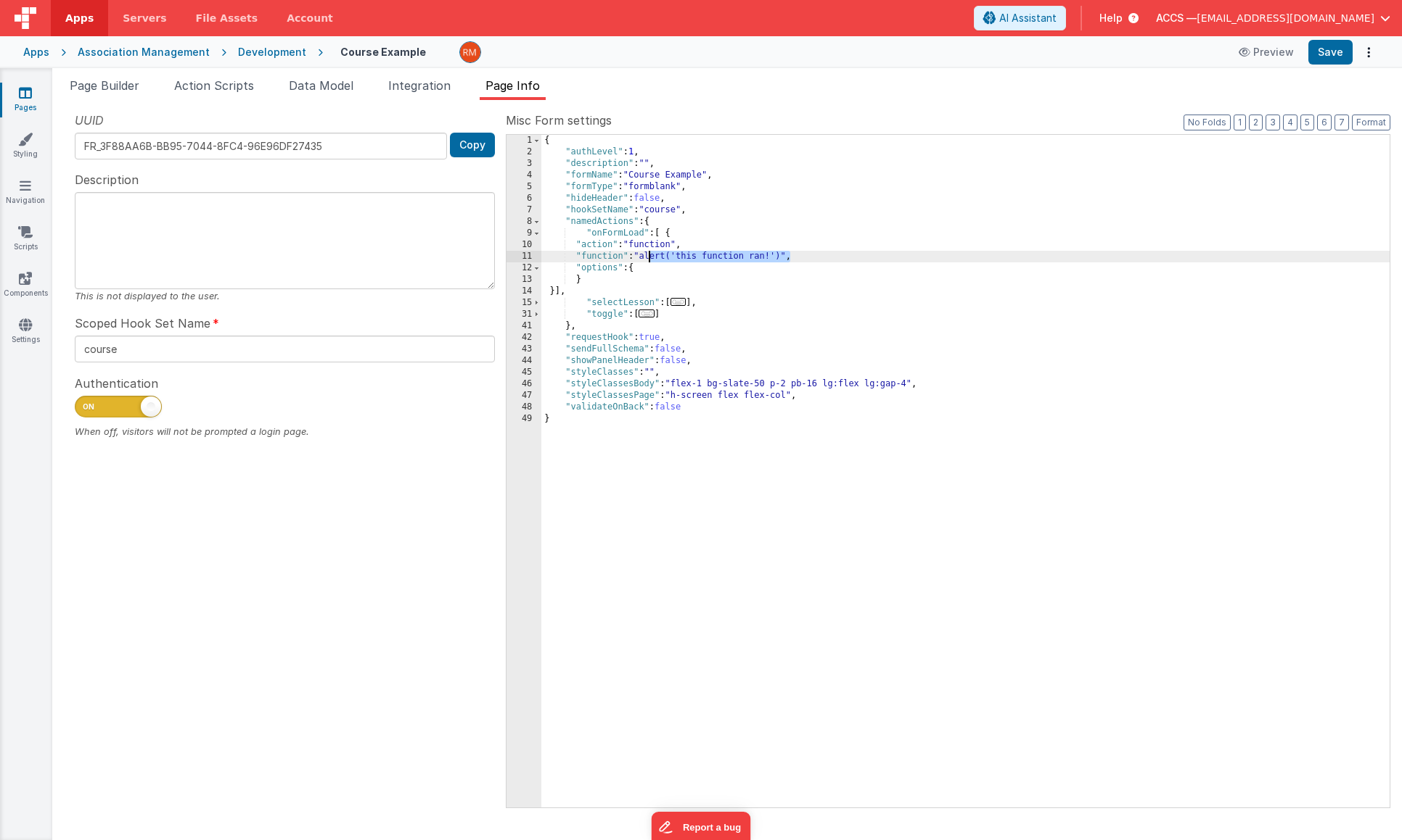
drag, startPoint x: 791, startPoint y: 258, endPoint x: 647, endPoint y: 258, distance: 144.0
click at [647, 258] on div "{ "authLevel" : 1 , "description" : "" , "formName" : "Course Example" , "formT…" at bounding box center [965, 483] width 848 height 696
click at [1330, 54] on button "Save" at bounding box center [1331, 52] width 44 height 25
click at [94, 87] on span "Page Builder" at bounding box center [104, 85] width 69 height 14
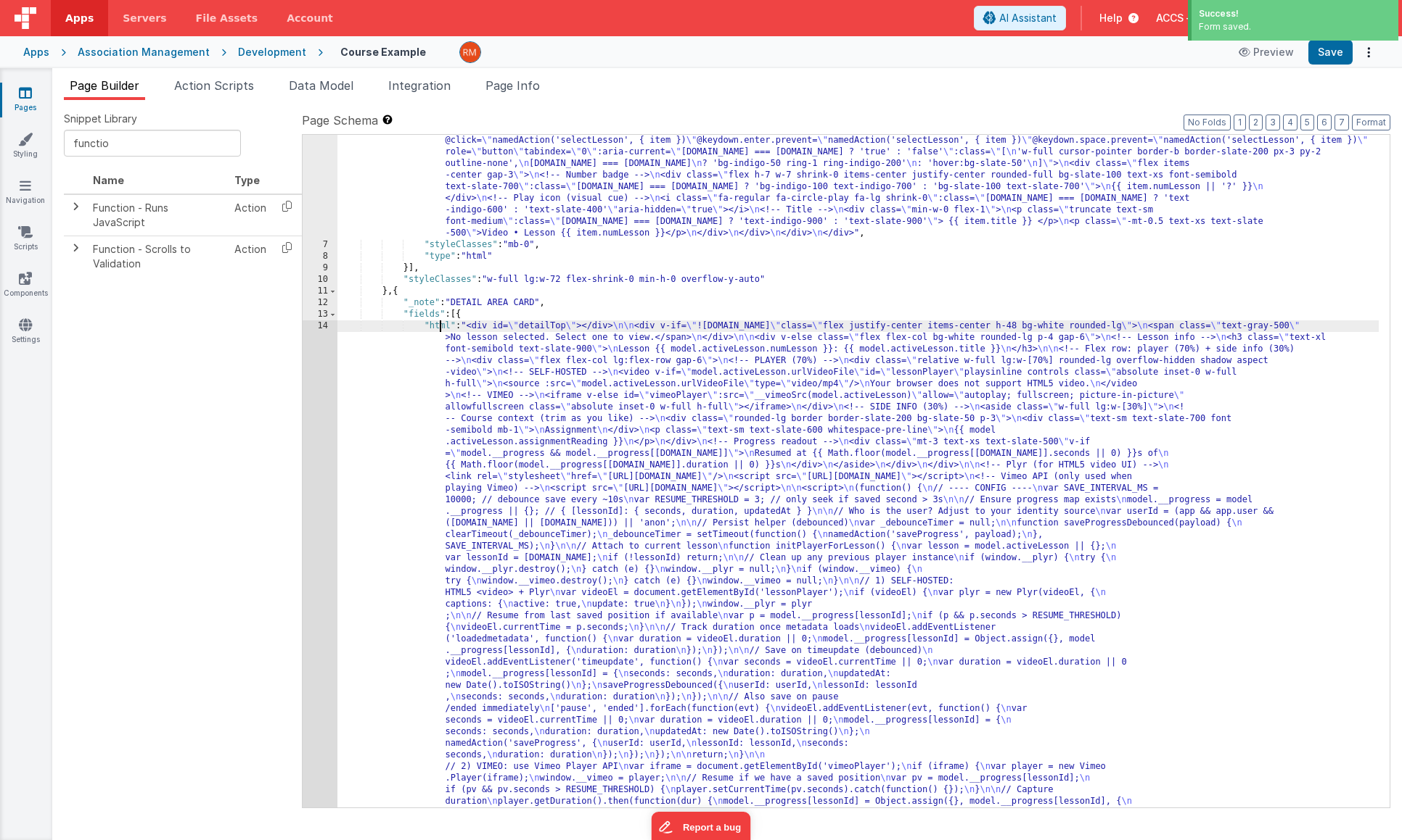
click at [322, 328] on div "14" at bounding box center [320, 668] width 35 height 696
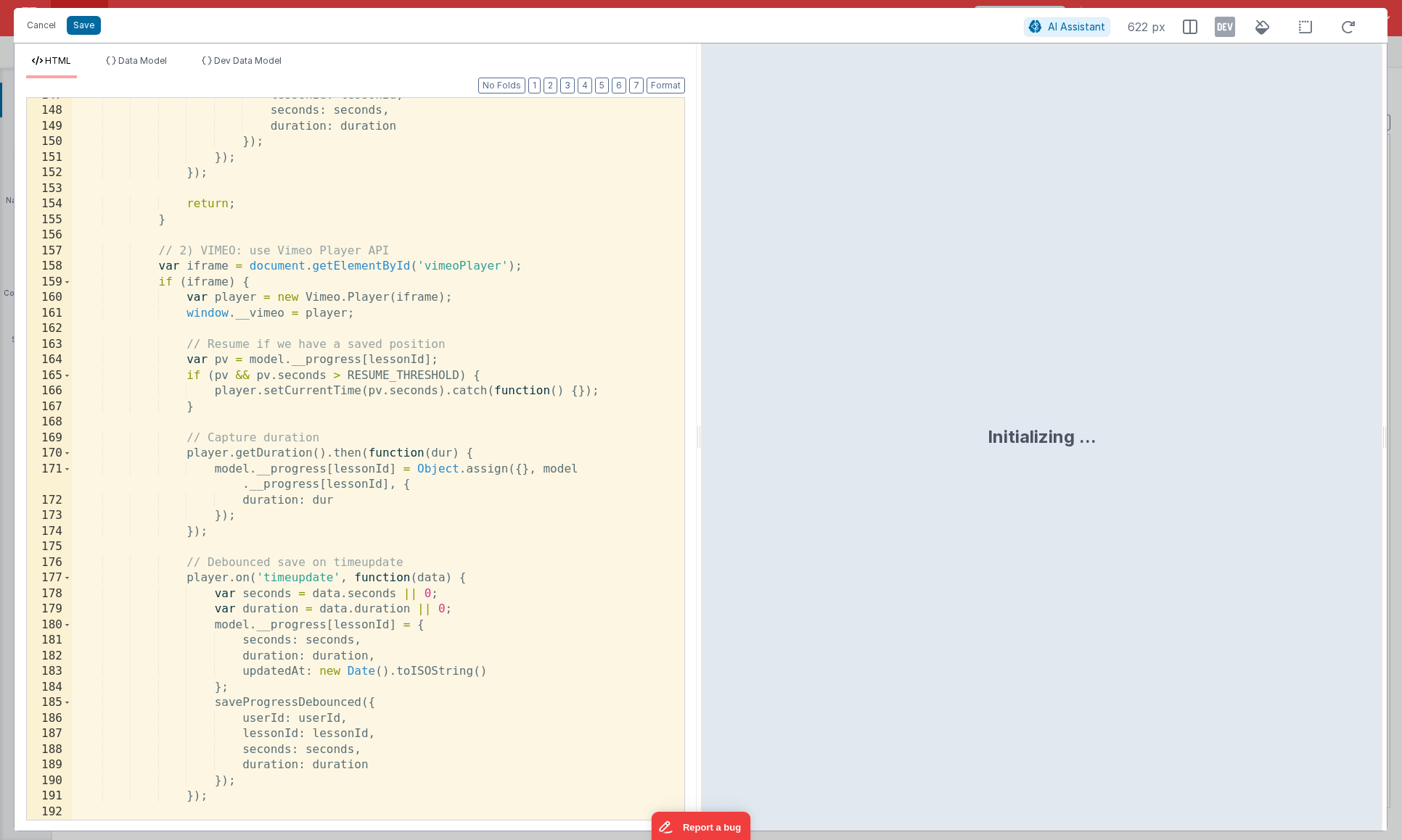
scroll to position [3316, 0]
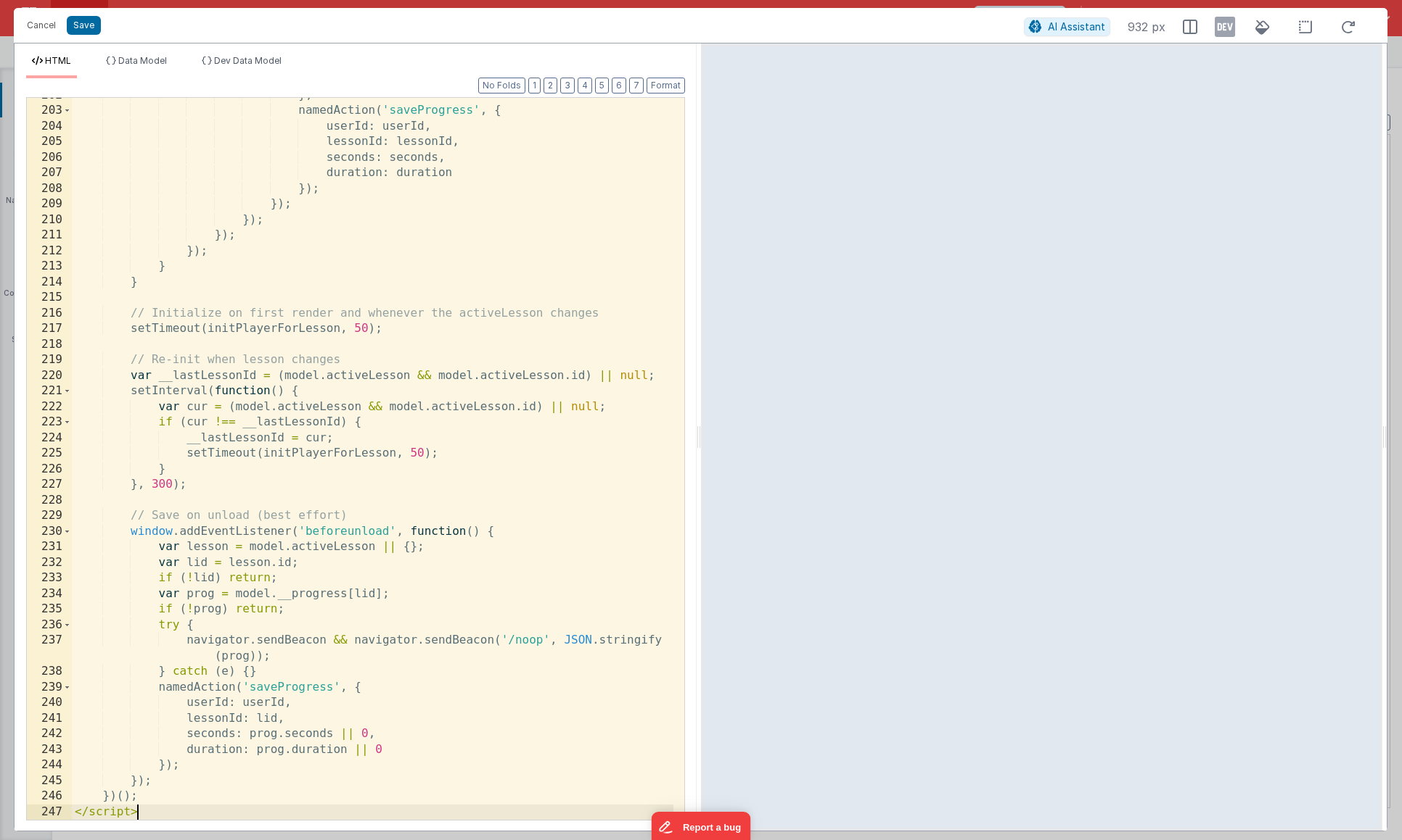
click at [169, 758] on div "} ; namedAction ( 'saveProgress' , { userId : userId , lessonId : lessonId , se…" at bounding box center [371, 464] width 601 height 753
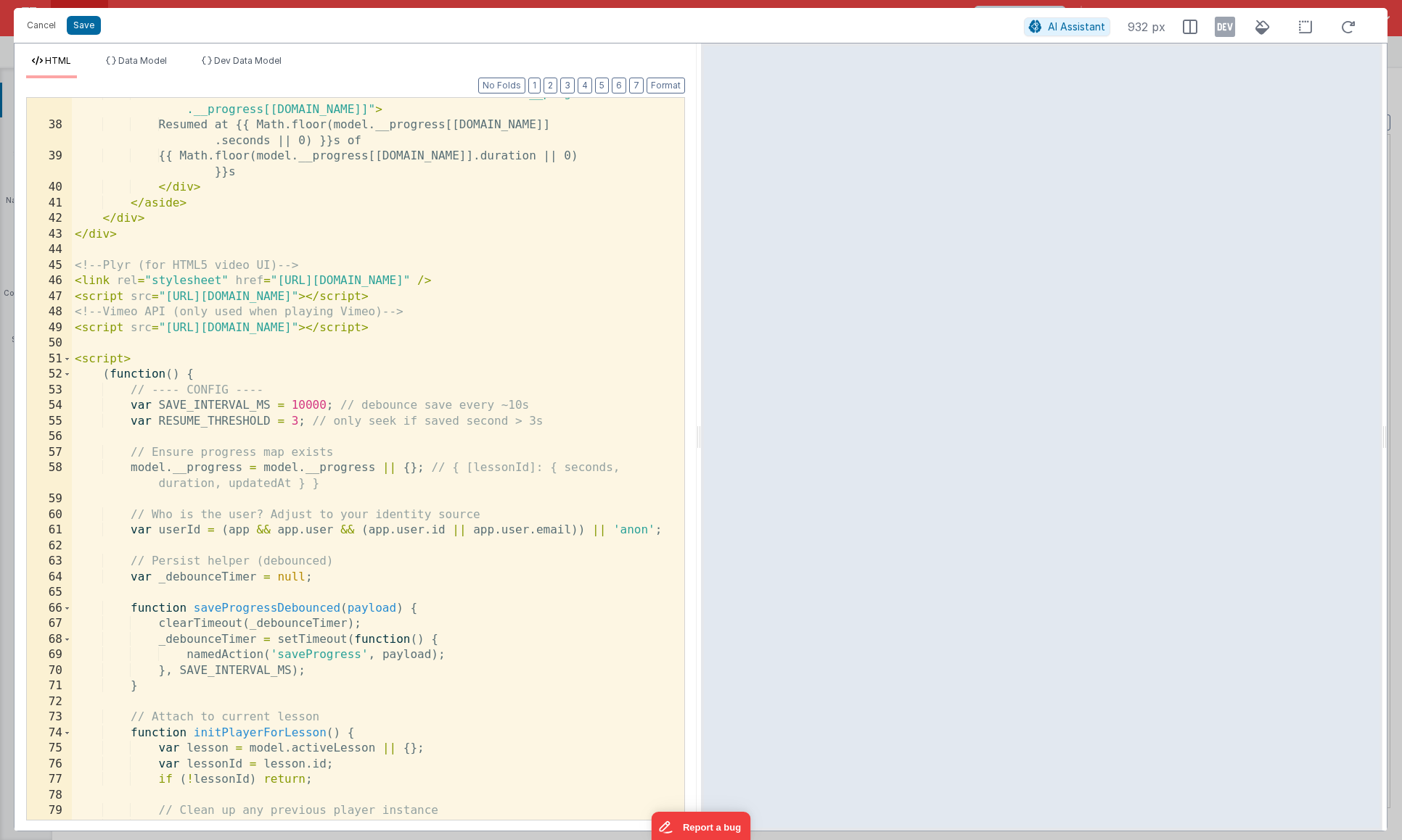
scroll to position [650, 0]
click at [550, 335] on div "< div class = "mt-3 text-xs text-slate-500" v-if = "model.__progress && model .…" at bounding box center [371, 471] width 601 height 770
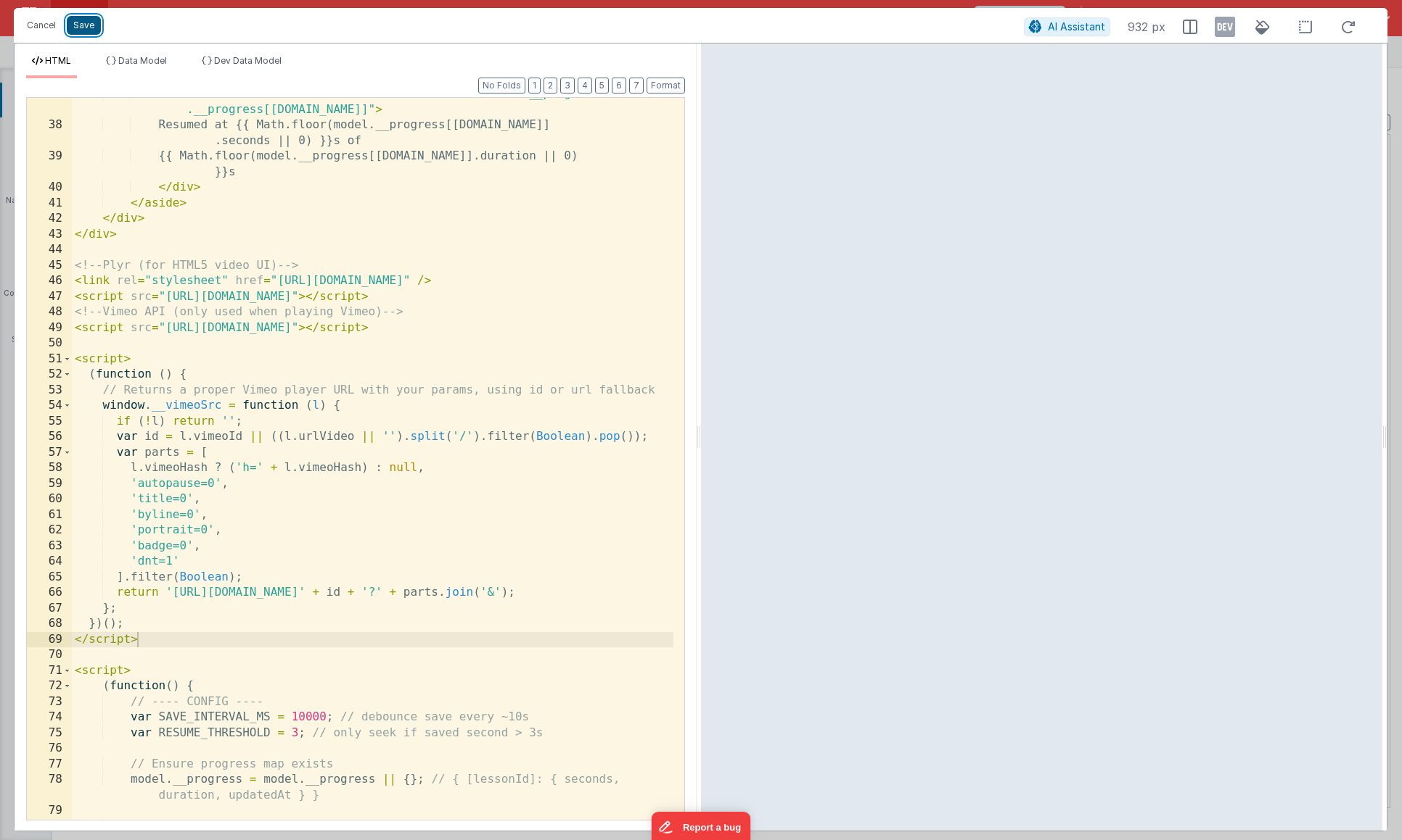
click at [89, 26] on button "Save" at bounding box center [83, 26] width 34 height 19
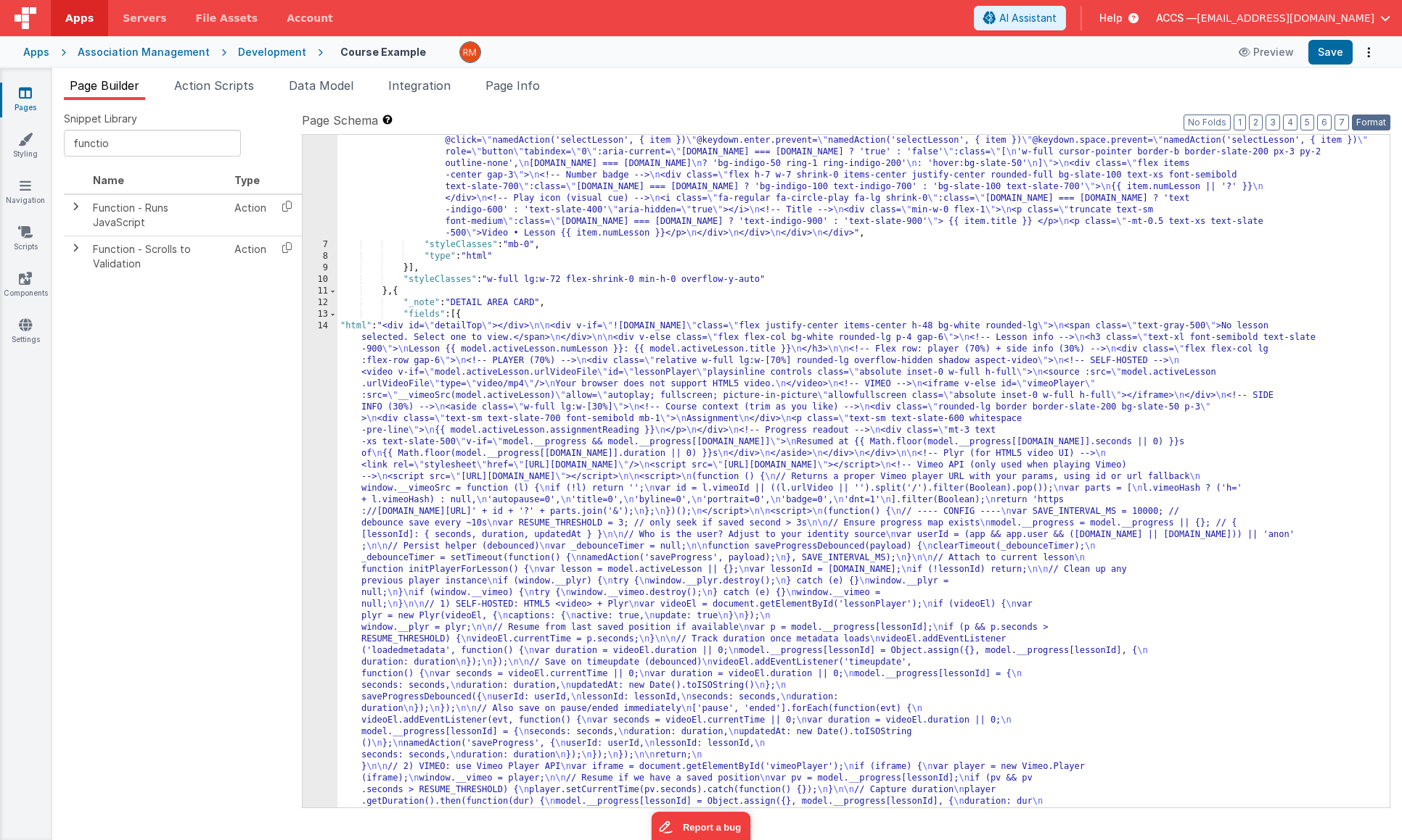
click at [1381, 122] on button "Format" at bounding box center [1371, 122] width 39 height 16
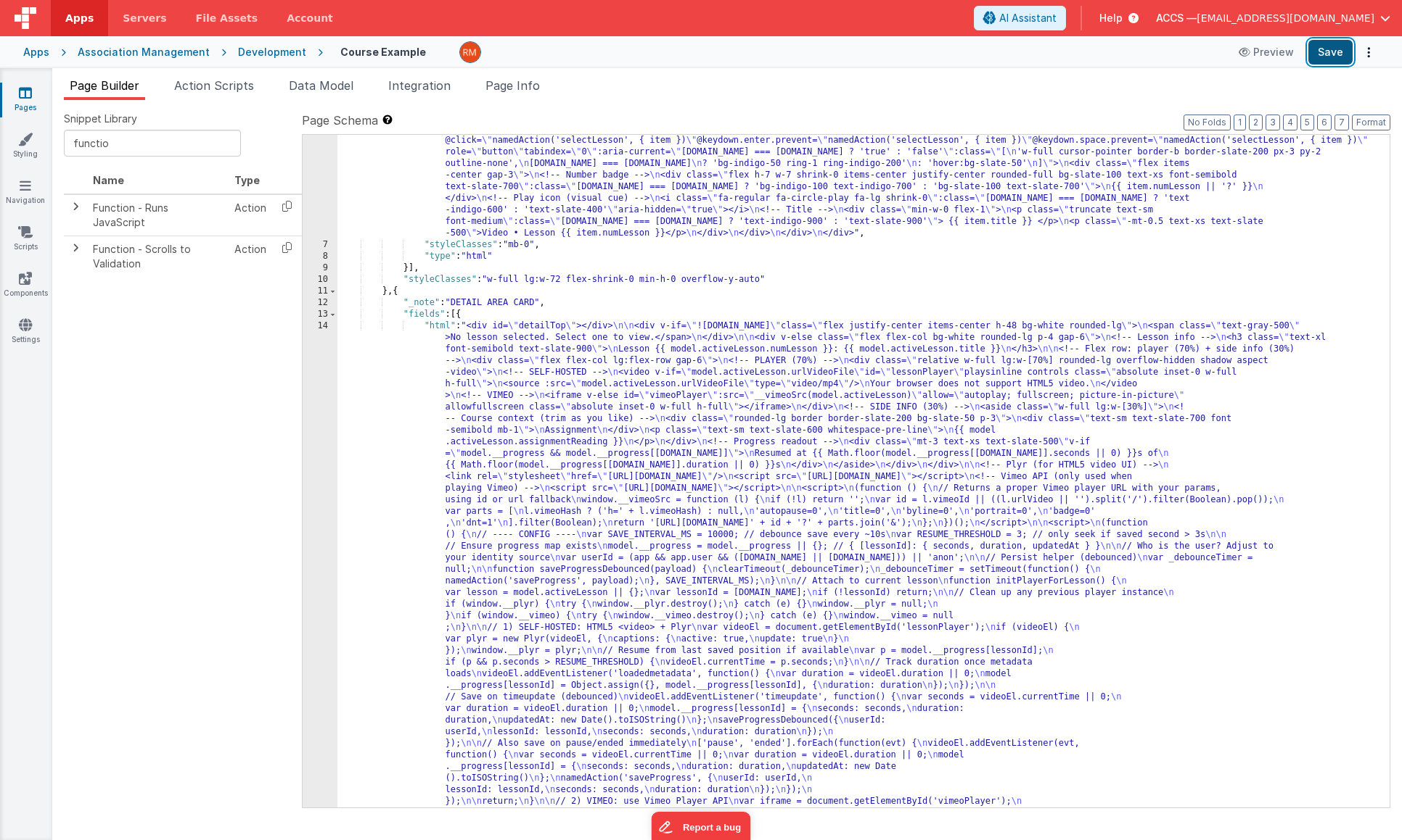
click at [1331, 56] on button "Save" at bounding box center [1331, 52] width 44 height 25
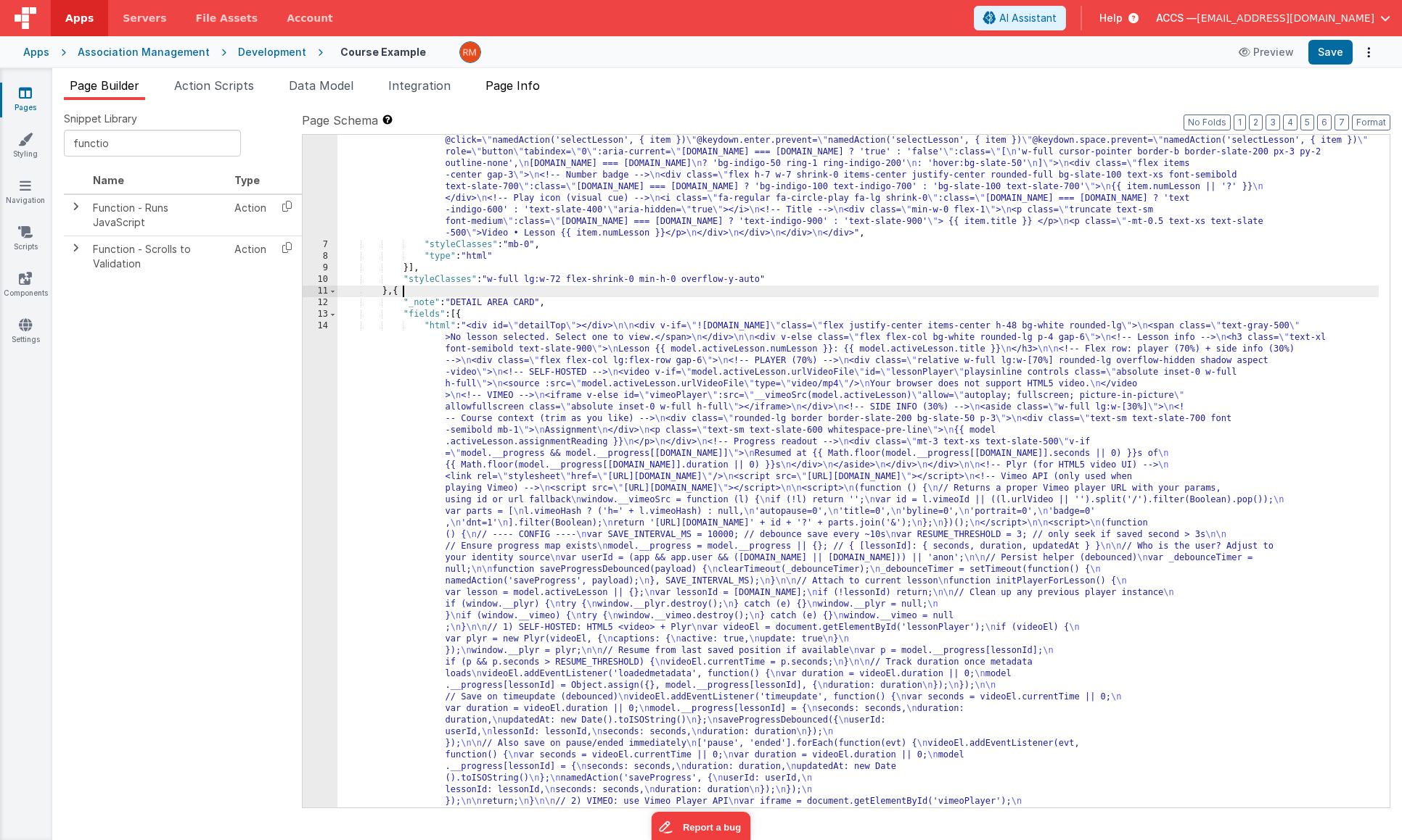
click at [518, 86] on span "Page Info" at bounding box center [512, 85] width 54 height 14
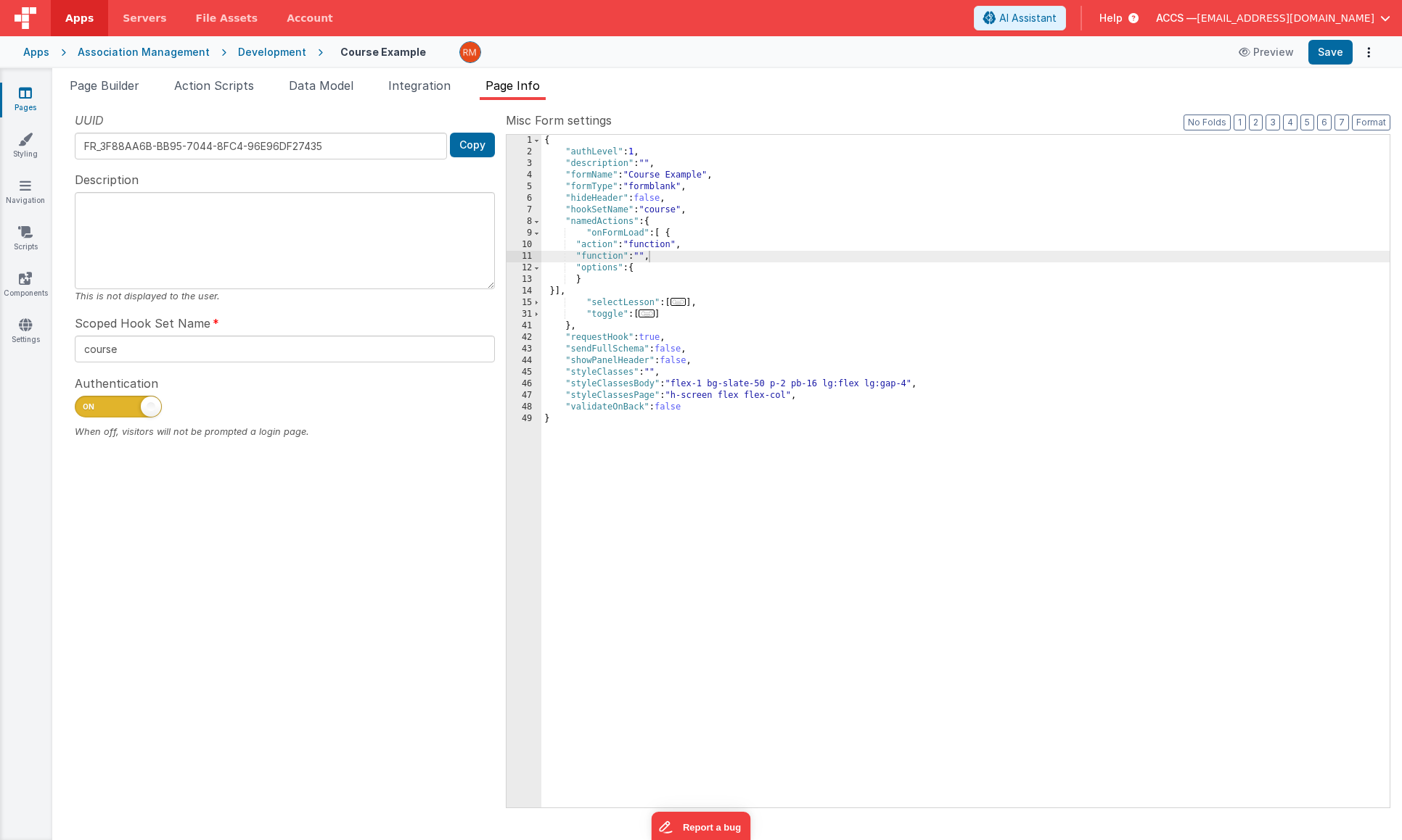
click at [679, 303] on span "..." at bounding box center [678, 302] width 16 height 8
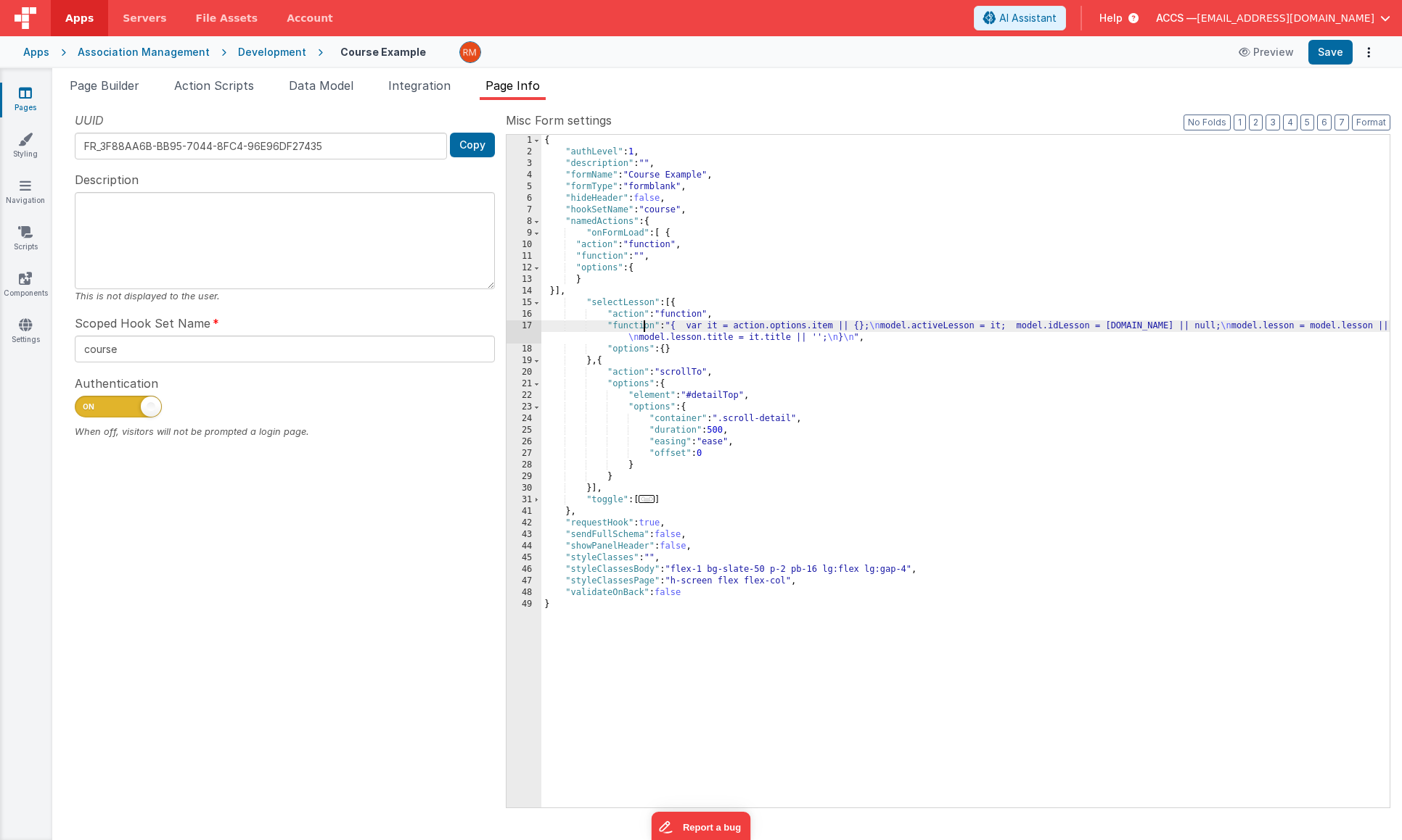
click at [642, 328] on div "{ "authLevel" : 1 , "description" : "" , "formName" : "Course Example" , "formT…" at bounding box center [965, 483] width 848 height 696
click at [524, 324] on div "17" at bounding box center [524, 332] width 35 height 23
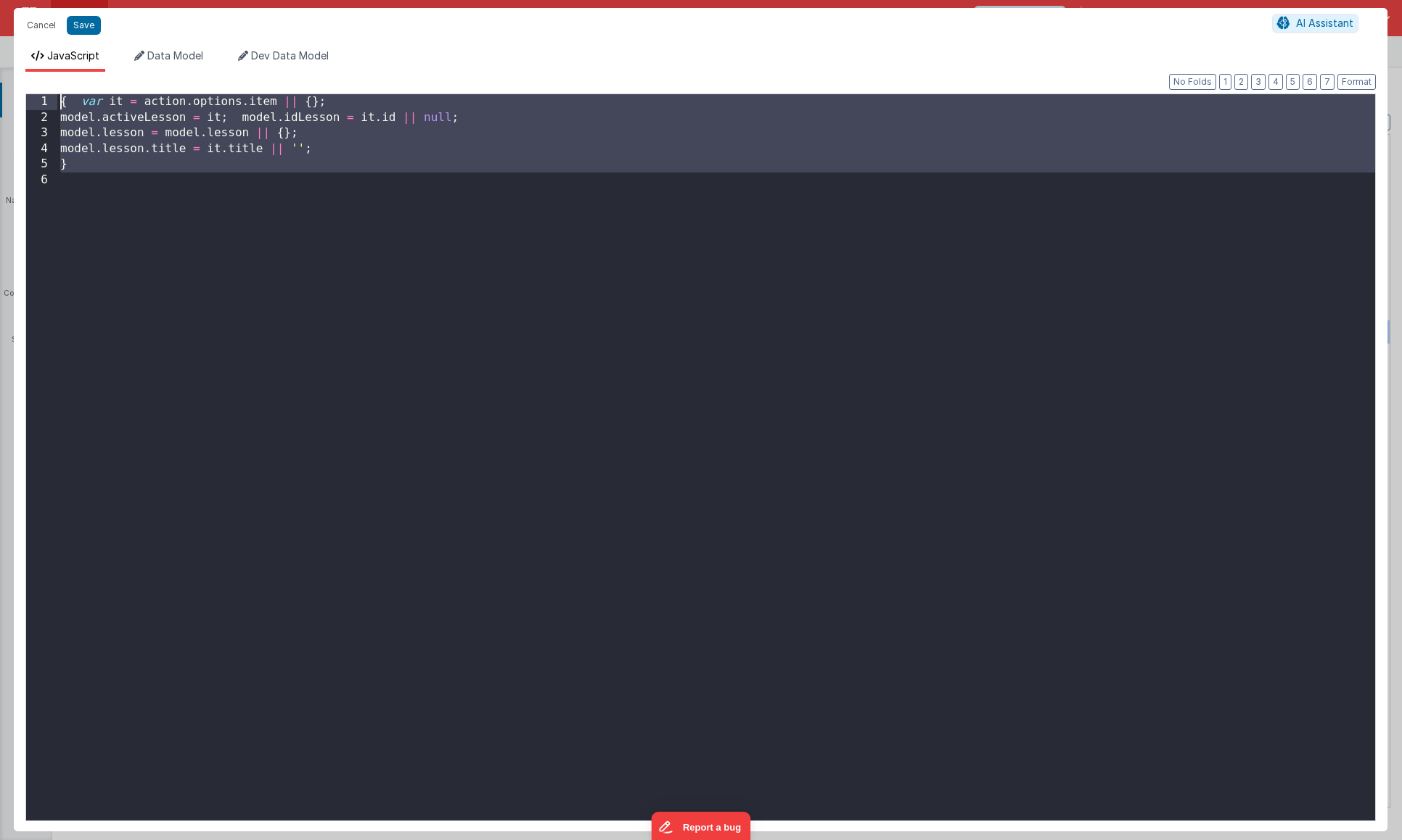
drag, startPoint x: 84, startPoint y: 247, endPoint x: 2, endPoint y: 35, distance: 227.3
click at [2, 35] on div "Cancel Save AI Assistant JavaScript Data Model Dev Data Model Format 7 6 5 4 3 …" at bounding box center [701, 420] width 1402 height 840
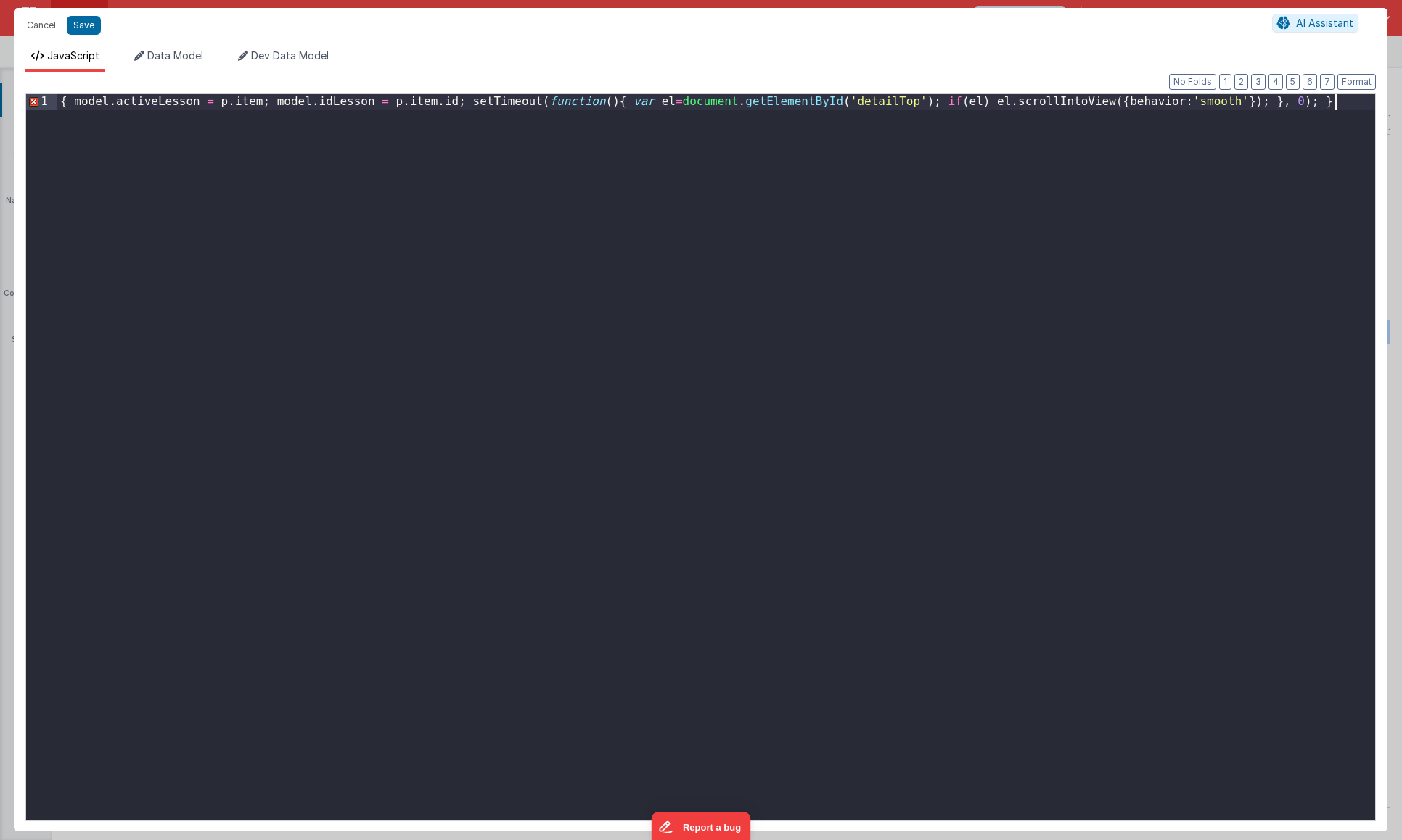
click at [271, 104] on div "{ model . activeLesson = p . item ; model . idLesson = p . item . id ; setTimeo…" at bounding box center [715, 474] width 1317 height 758
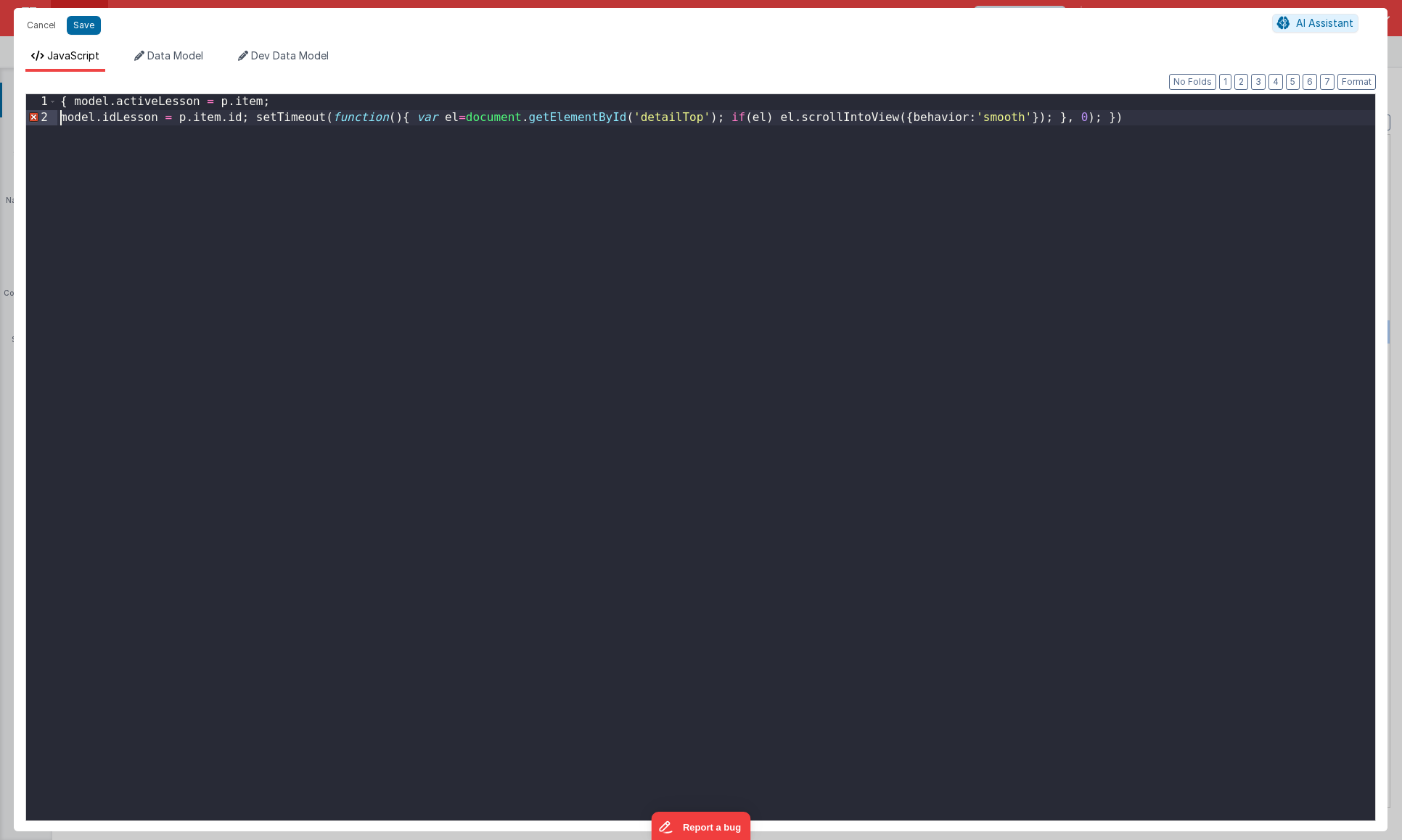
click at [256, 121] on div "{ model . activeLesson = p . item ; model . idLesson = p . item . id ; setTimeo…" at bounding box center [715, 474] width 1317 height 758
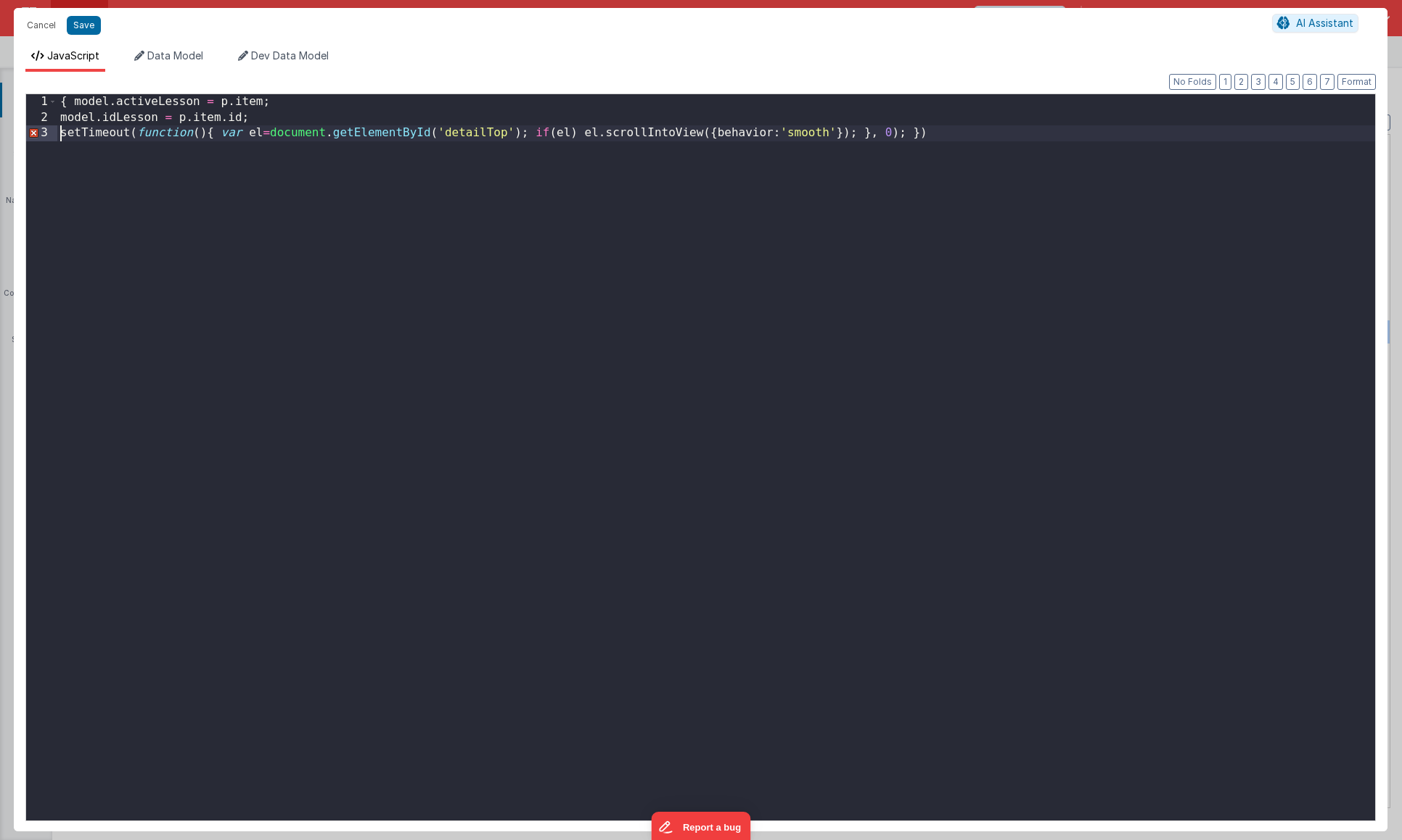
click at [530, 135] on div "{ model . activeLesson = p . item ; model . idLesson = p . item . id ; setTimeo…" at bounding box center [715, 474] width 1317 height 758
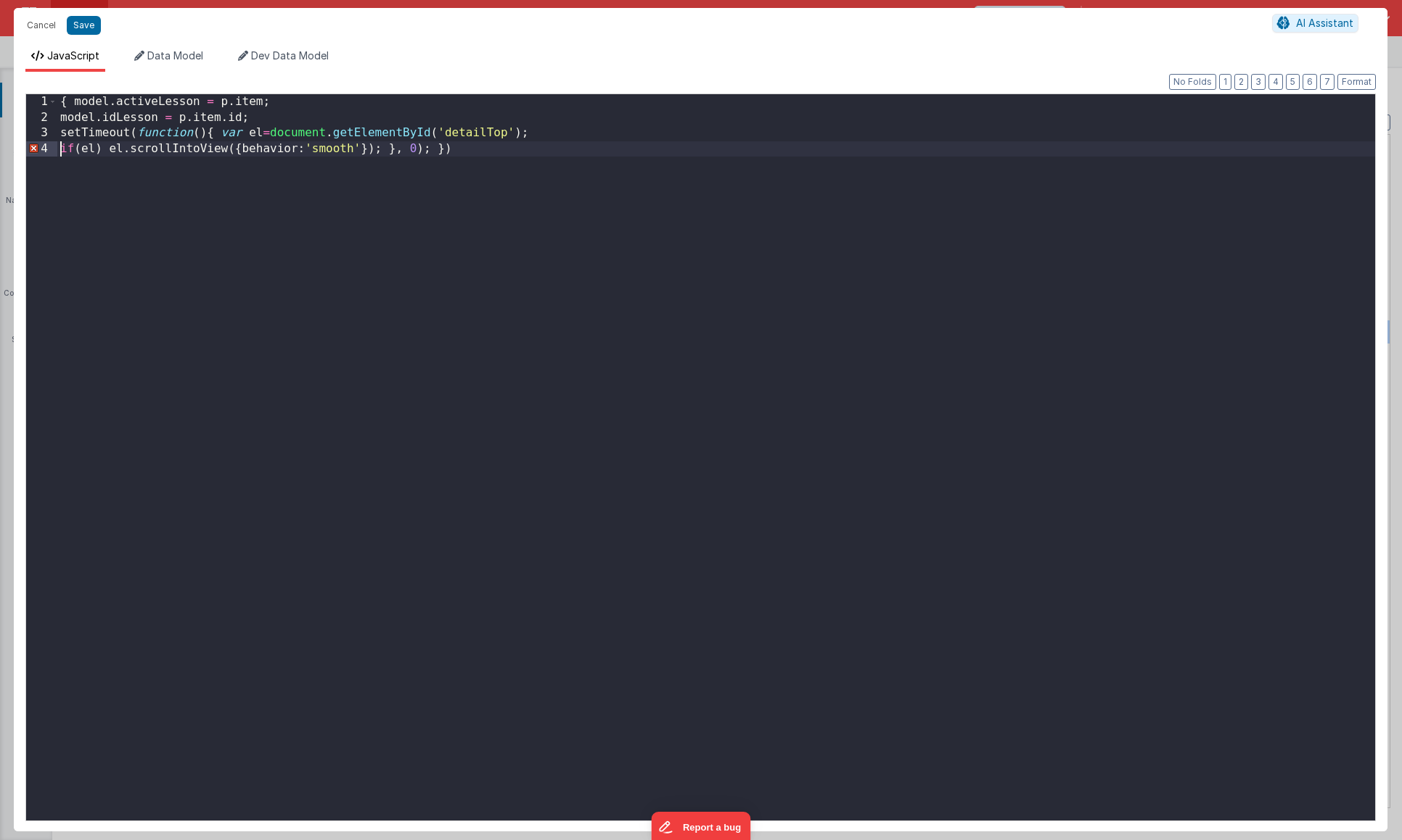
click at [458, 153] on div "{ model . activeLesson = p . item ; model . idLesson = p . item . id ; setTimeo…" at bounding box center [715, 474] width 1317 height 758
click at [1363, 79] on button "Format" at bounding box center [1357, 82] width 39 height 16
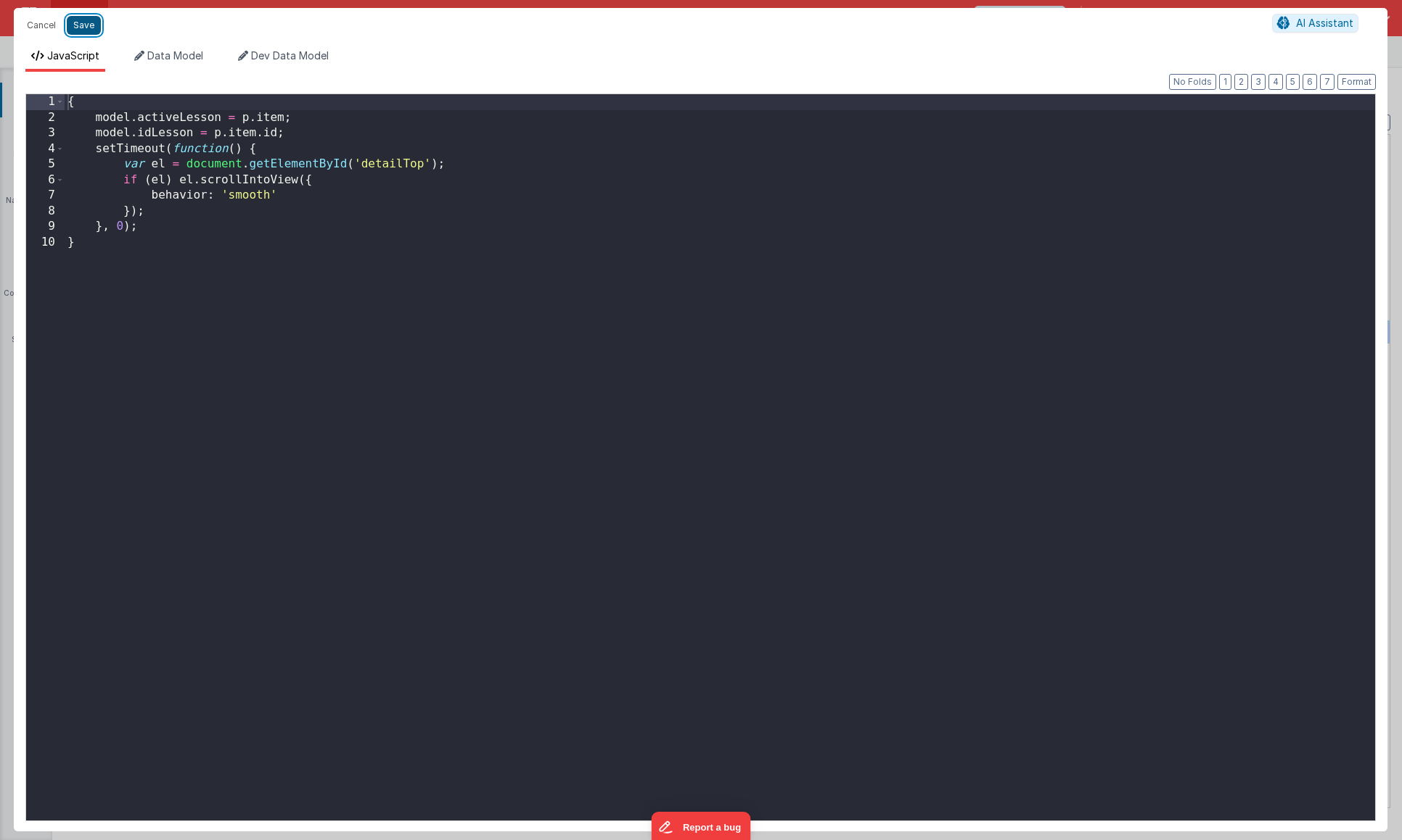
click at [89, 25] on button "Save" at bounding box center [83, 26] width 34 height 19
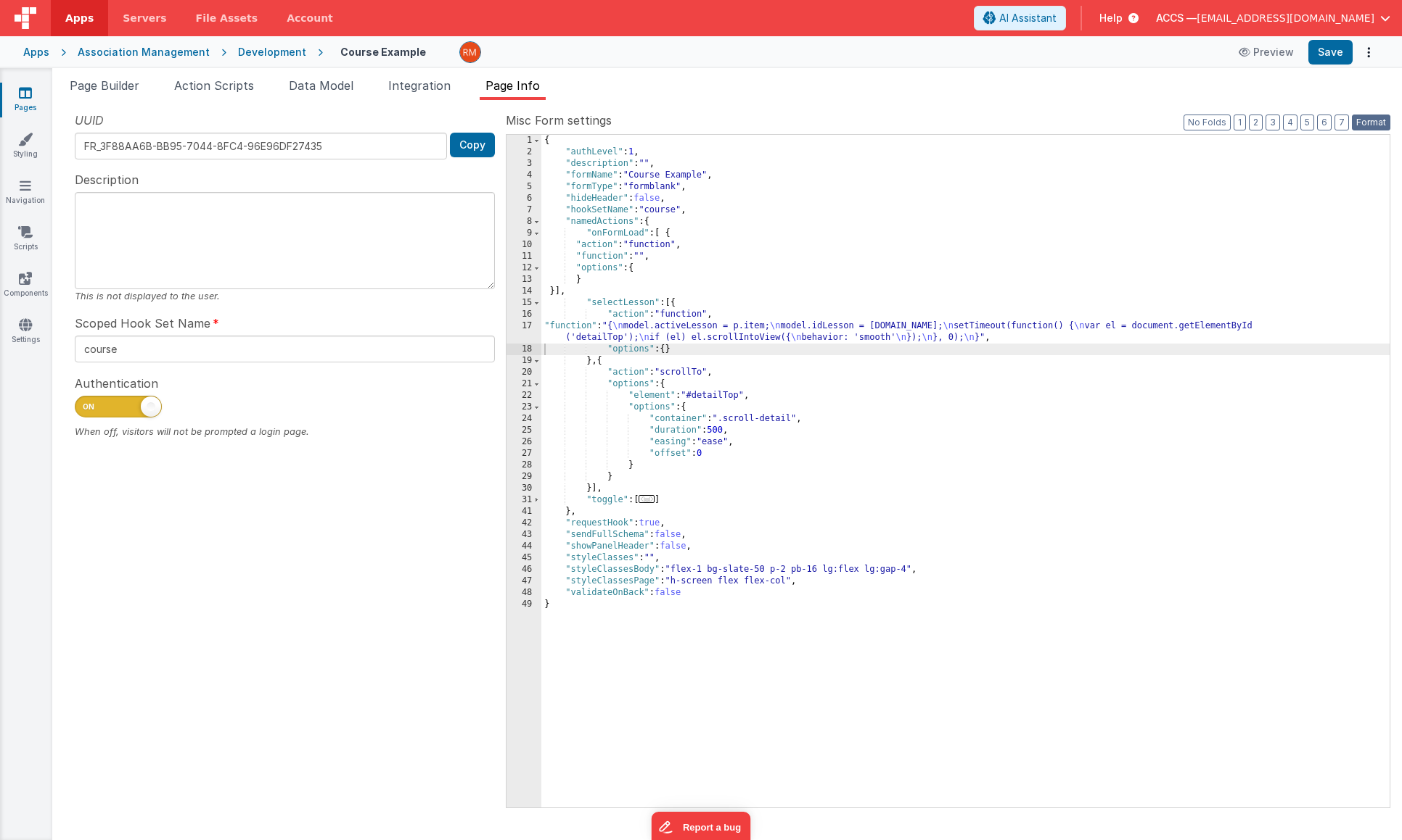
click at [1359, 122] on button "Format" at bounding box center [1371, 122] width 39 height 16
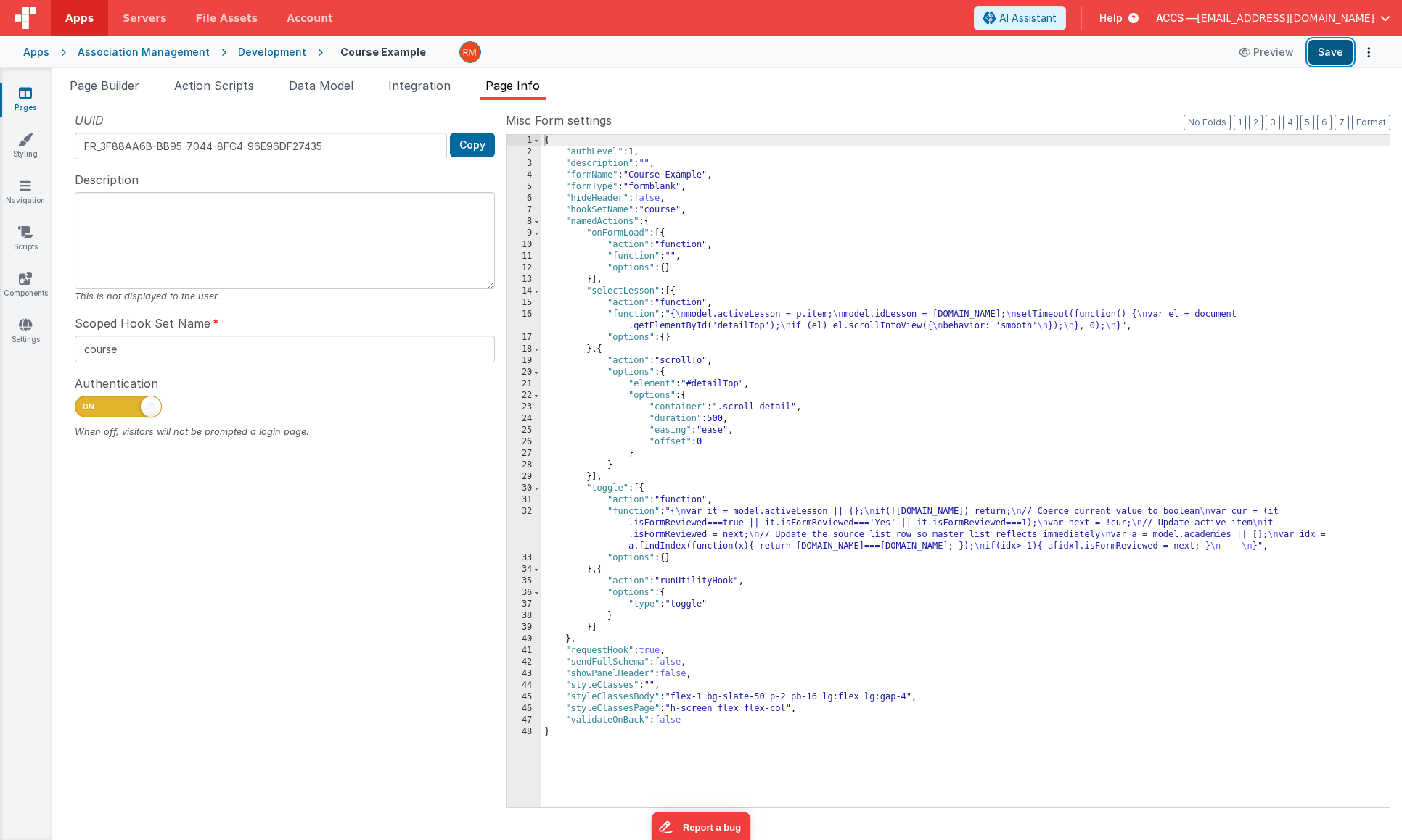
drag, startPoint x: 1329, startPoint y: 57, endPoint x: 1314, endPoint y: 55, distance: 15.1
click at [1328, 56] on button "Save" at bounding box center [1331, 52] width 44 height 25
click at [536, 232] on span at bounding box center [536, 233] width 8 height 12
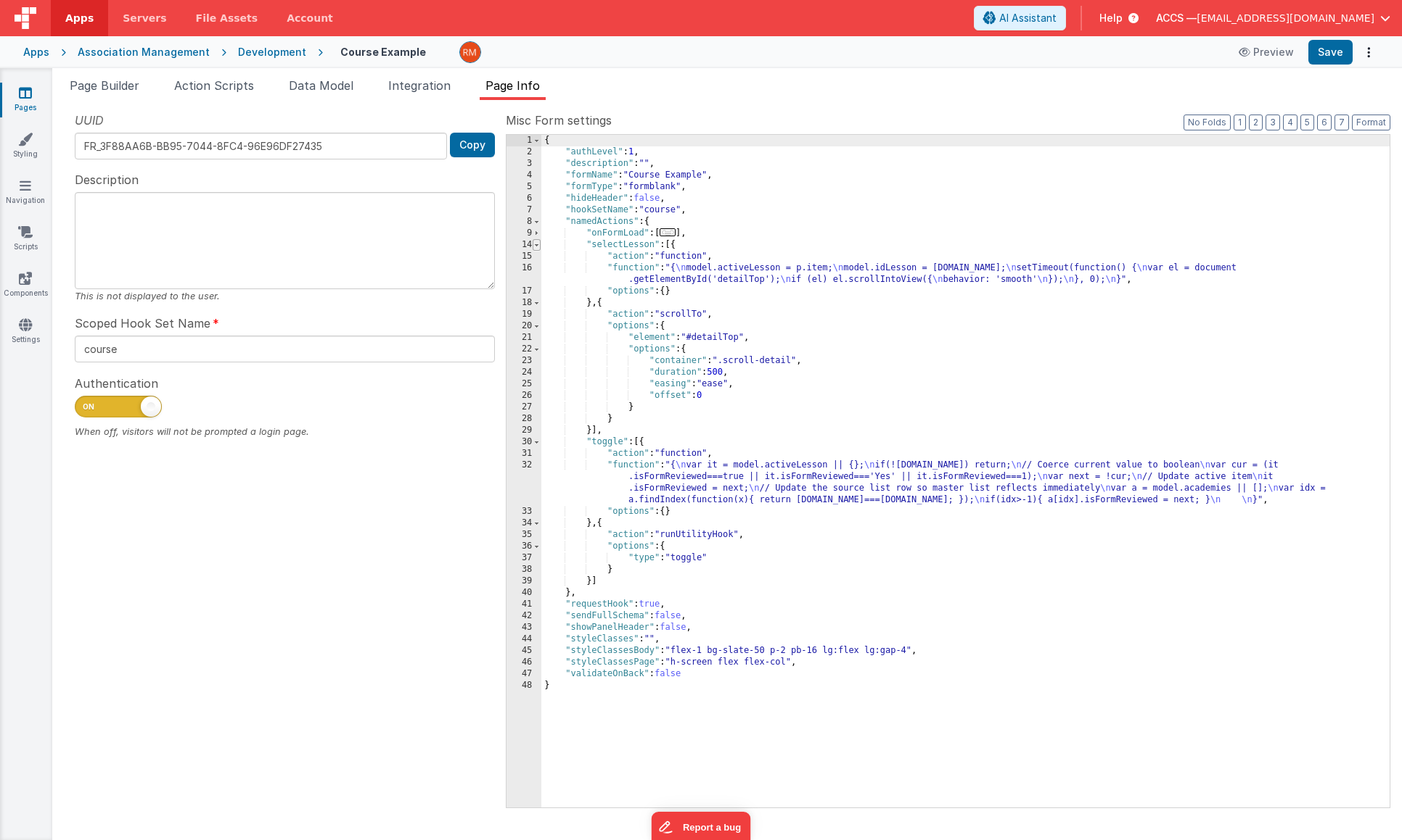
click at [536, 245] on span at bounding box center [536, 245] width 8 height 12
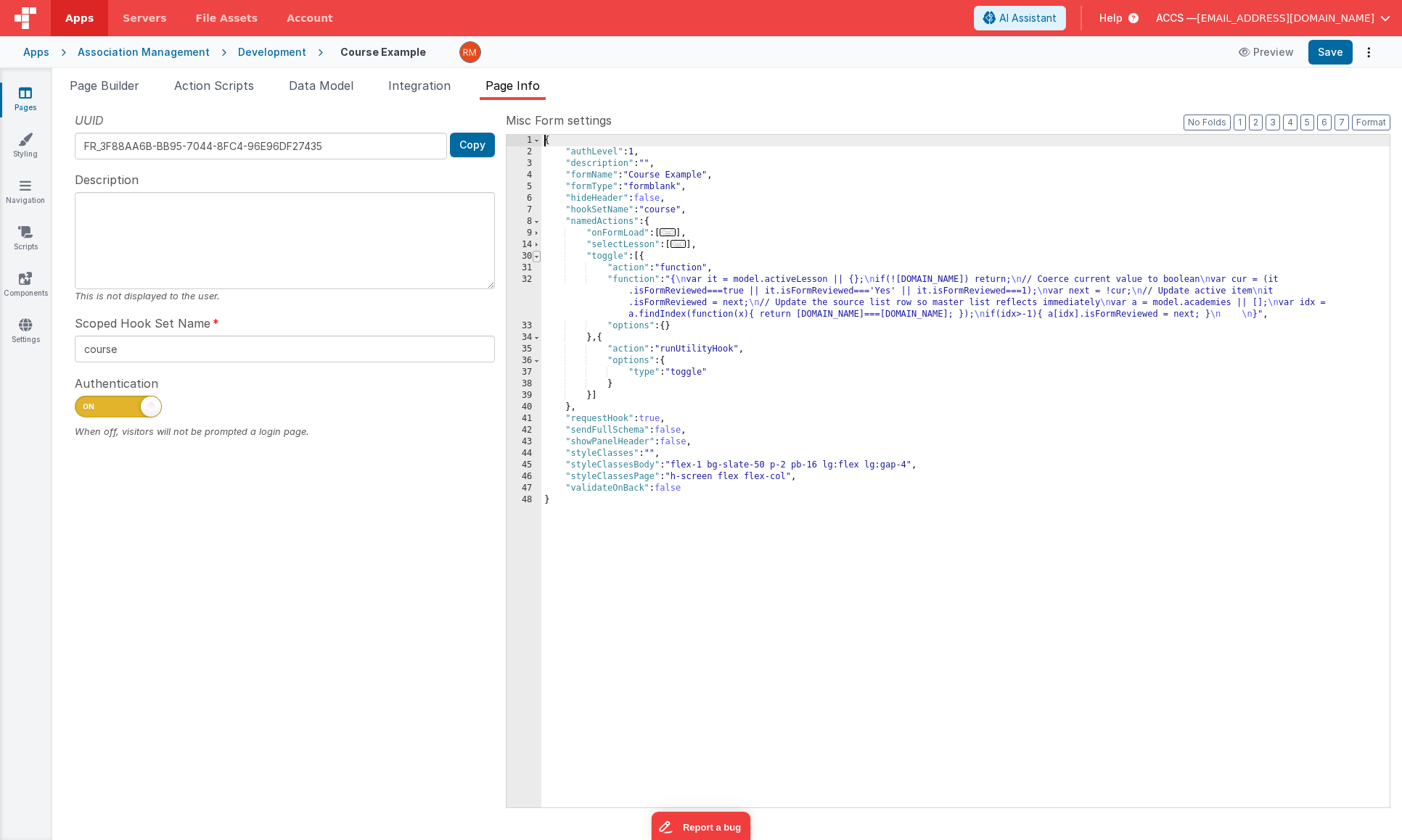
click at [534, 257] on span at bounding box center [536, 257] width 8 height 12
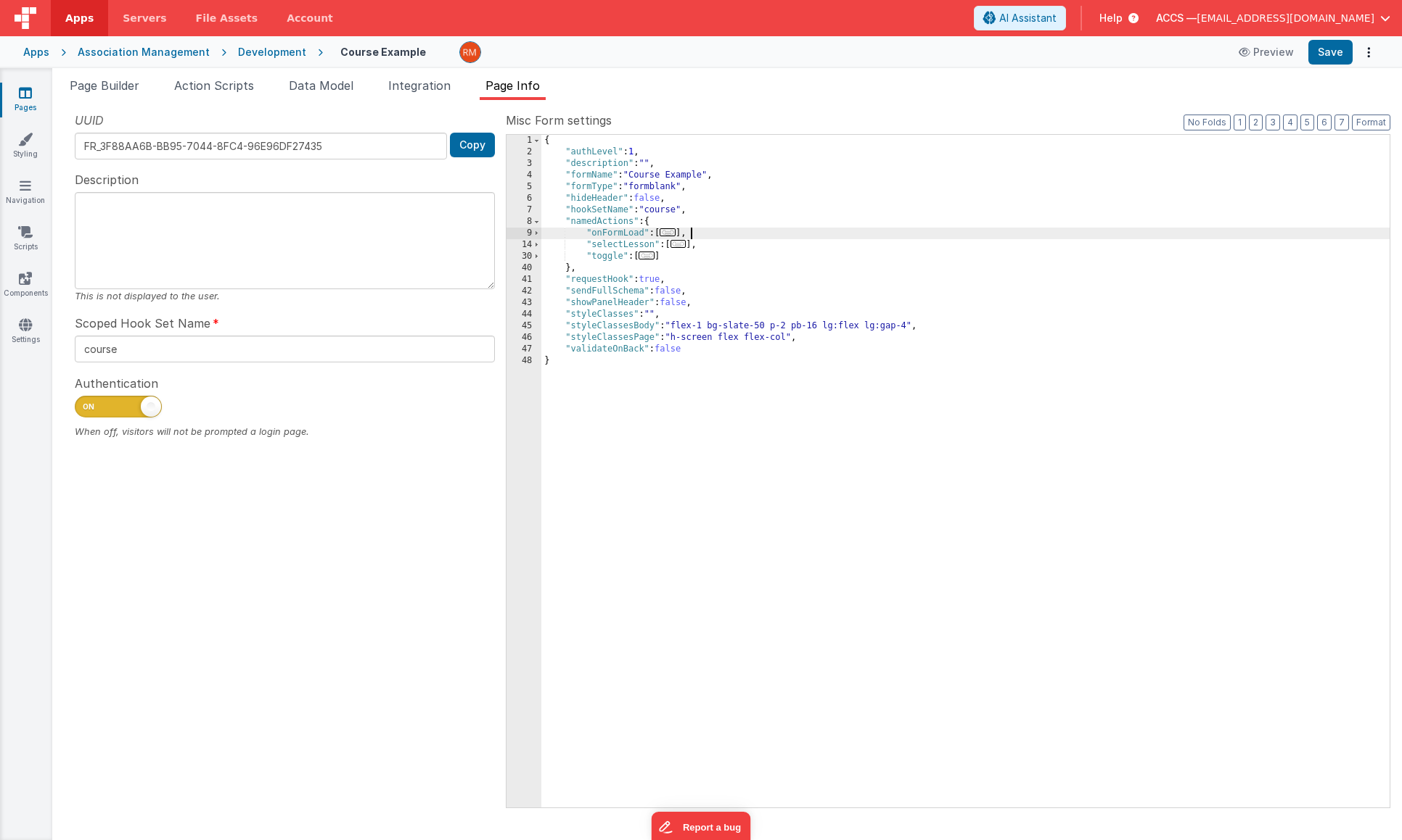
click at [702, 235] on div "{ "authLevel" : 1 , "description" : "" , "formName" : "Course Example" , "formT…" at bounding box center [965, 483] width 848 height 696
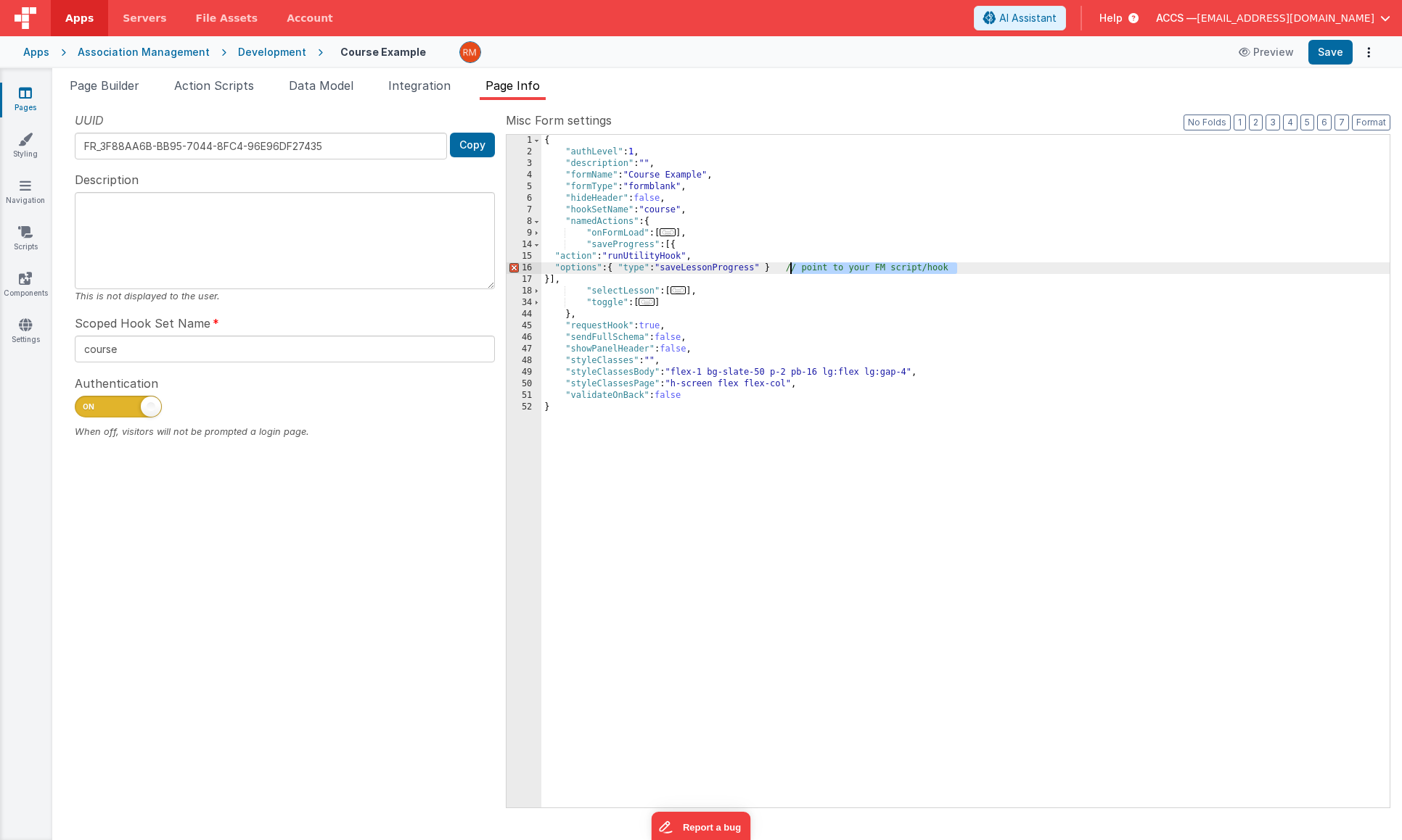
drag, startPoint x: 938, startPoint y: 263, endPoint x: 790, endPoint y: 268, distance: 148.1
click at [790, 268] on div "{ "authLevel" : 1 , "description" : "" , "formName" : "Course Example" , "formT…" at bounding box center [965, 483] width 848 height 696
click at [623, 268] on div "{ "authLevel" : 1 , "description" : "" , "formName" : "Course Example" , "formT…" at bounding box center [965, 483] width 848 height 696
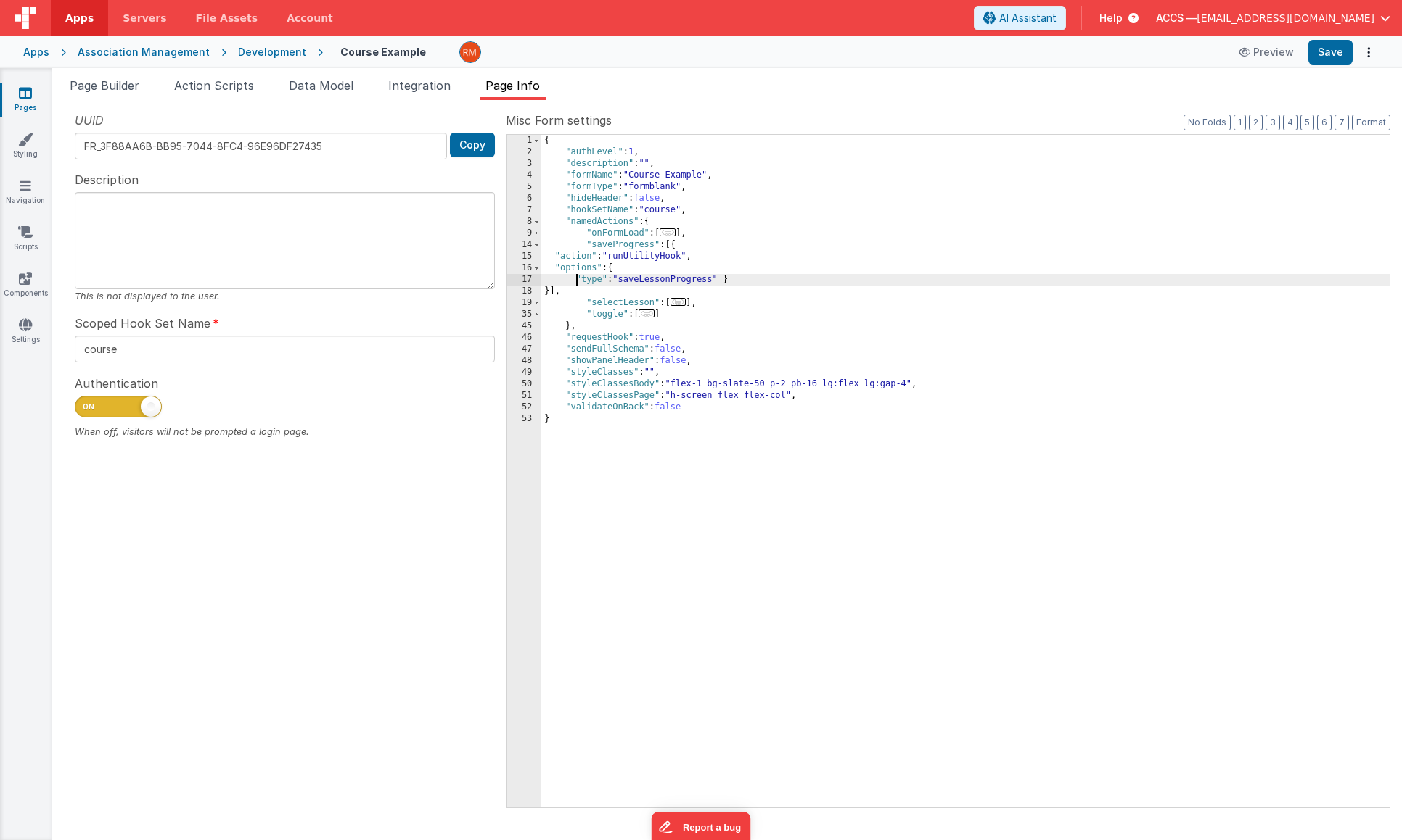
click at [727, 282] on div "{ "authLevel" : 1 , "description" : "" , "formName" : "Course Example" , "formT…" at bounding box center [965, 483] width 848 height 696
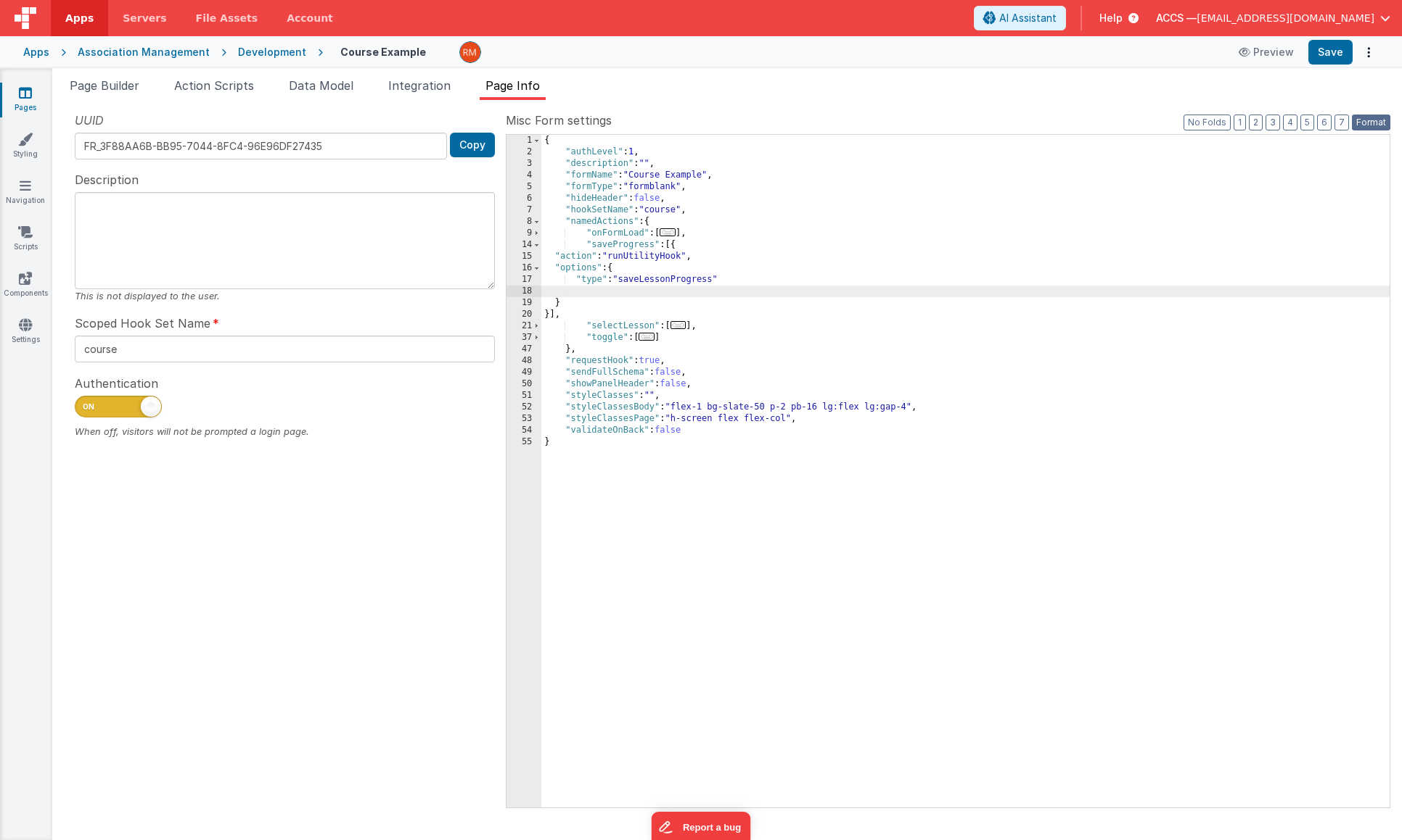
click at [1380, 123] on button "Format" at bounding box center [1371, 122] width 39 height 16
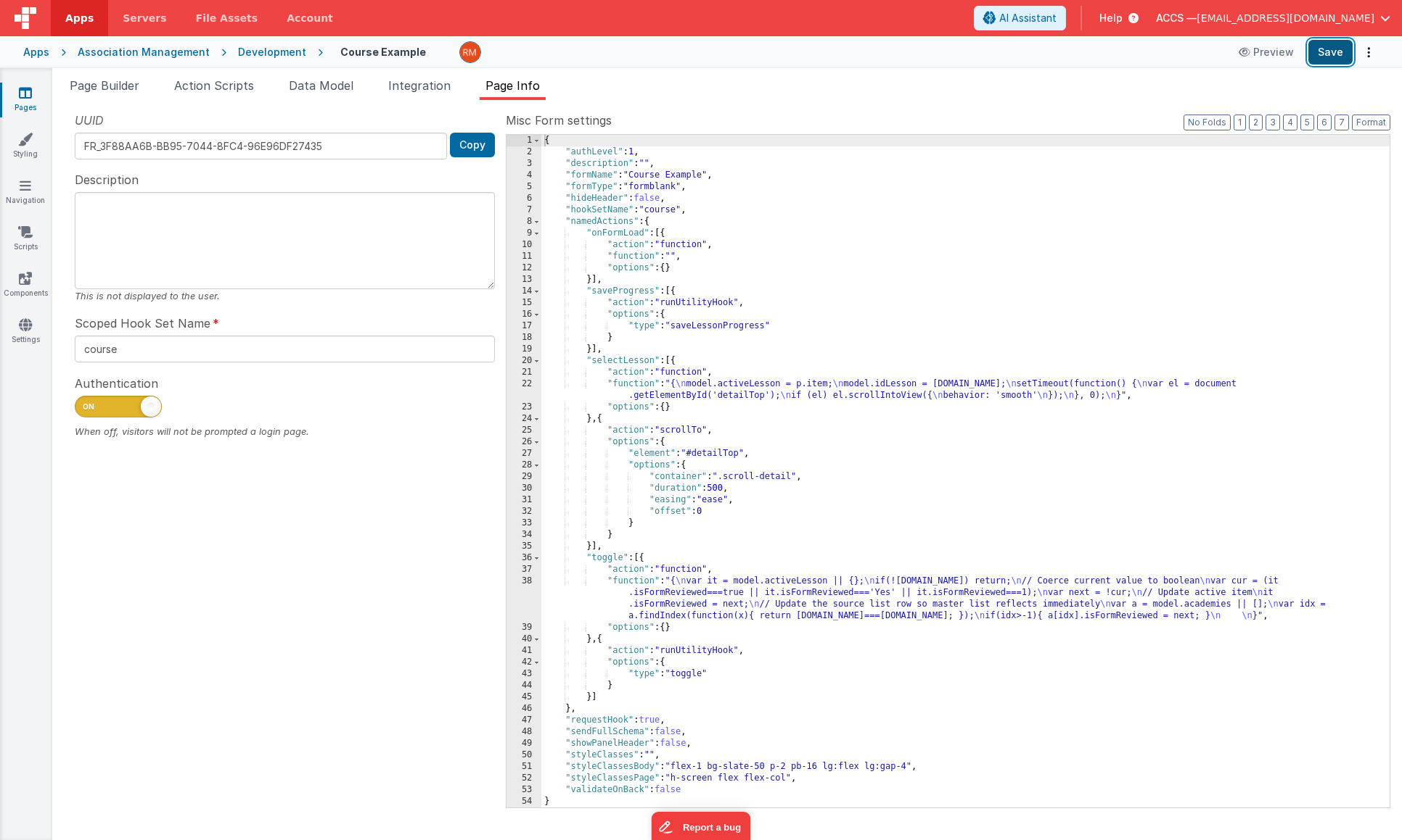
click at [1334, 56] on button "Save" at bounding box center [1331, 52] width 44 height 25
click at [116, 88] on span "Page Builder" at bounding box center [104, 85] width 69 height 14
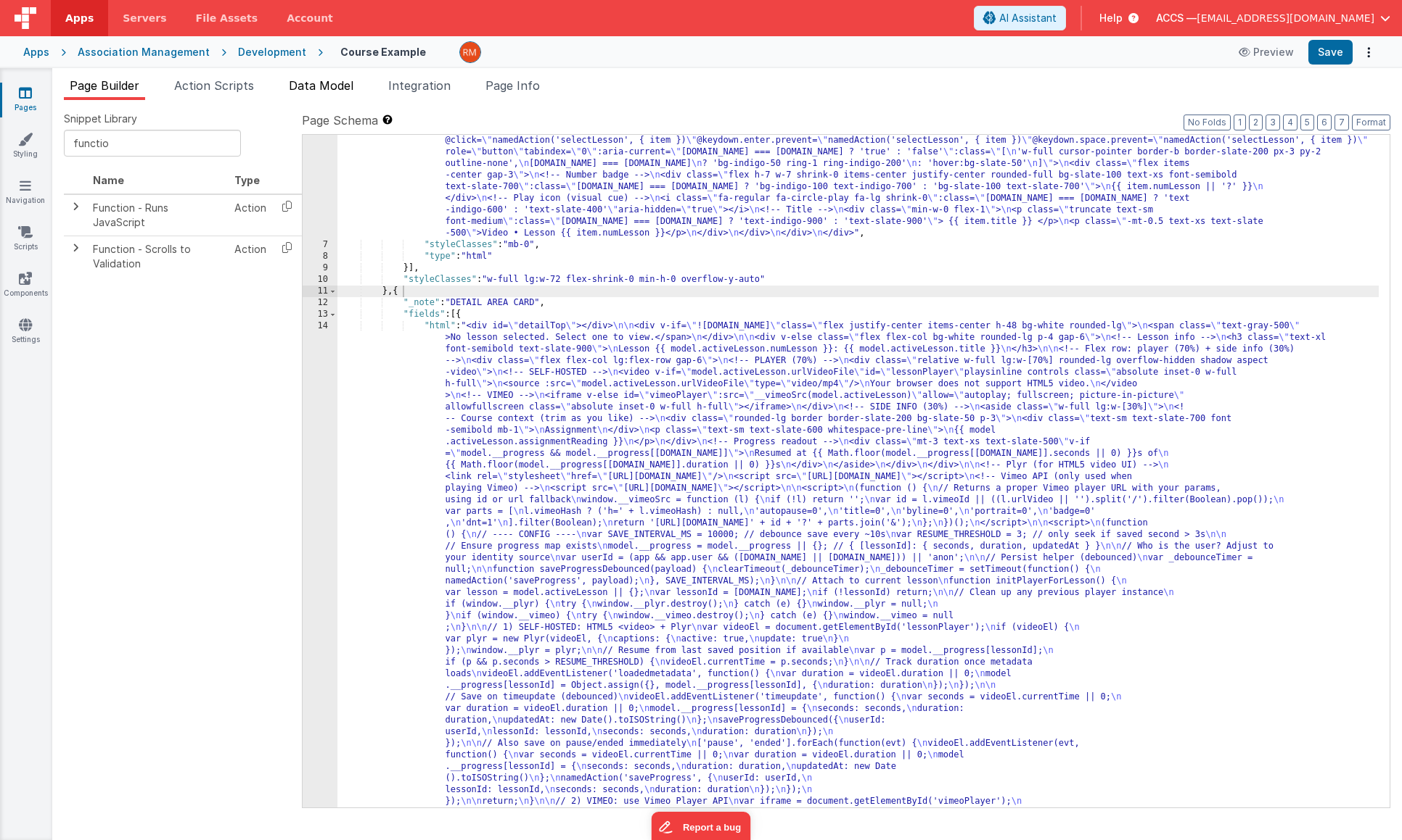
click at [330, 87] on span "Data Model" at bounding box center [320, 85] width 65 height 14
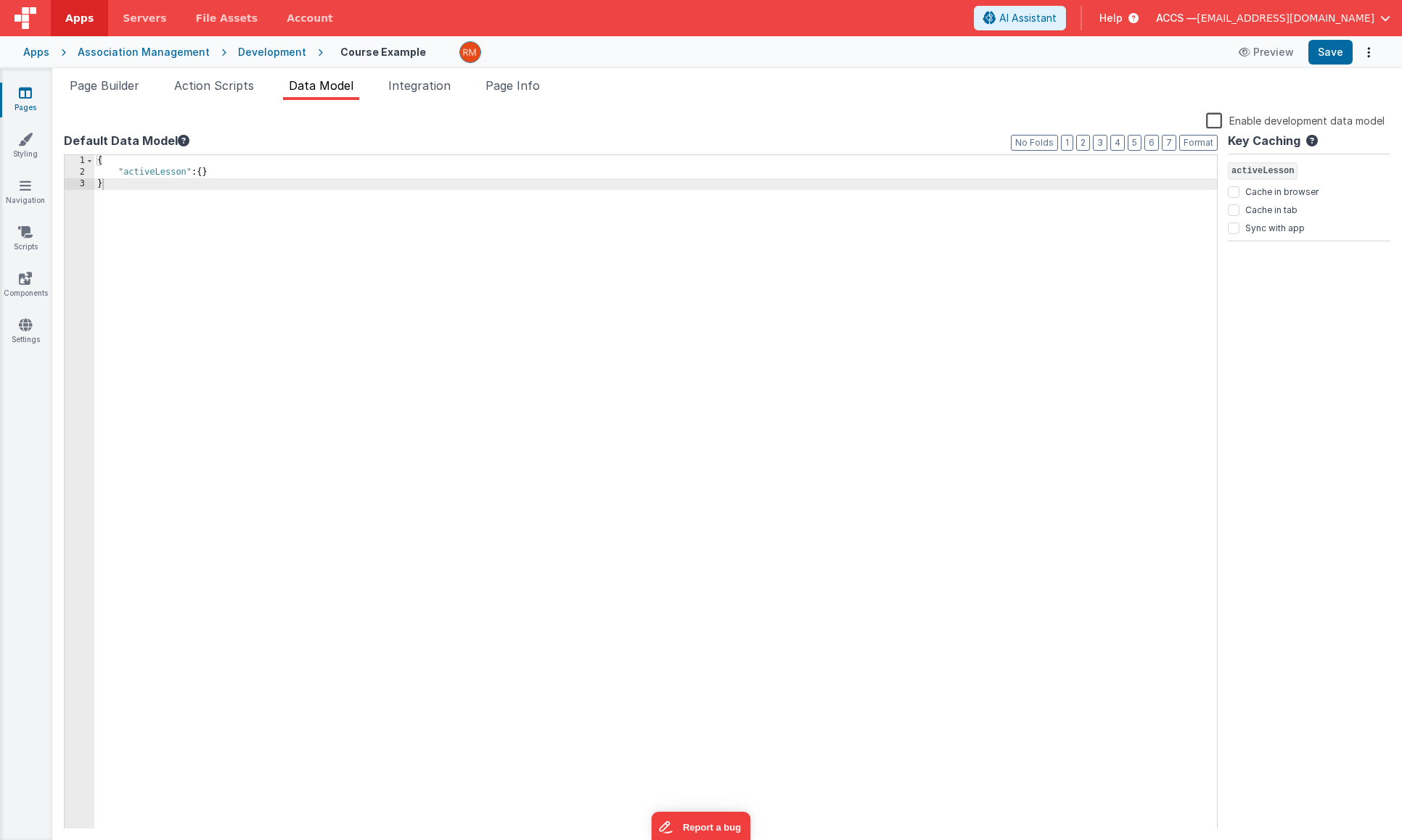
click at [230, 174] on div "{ "activeLesson" : { } }" at bounding box center [655, 503] width 1122 height 697
click at [206, 174] on div "{ "activeLesson" : { } }" at bounding box center [655, 503] width 1122 height 697
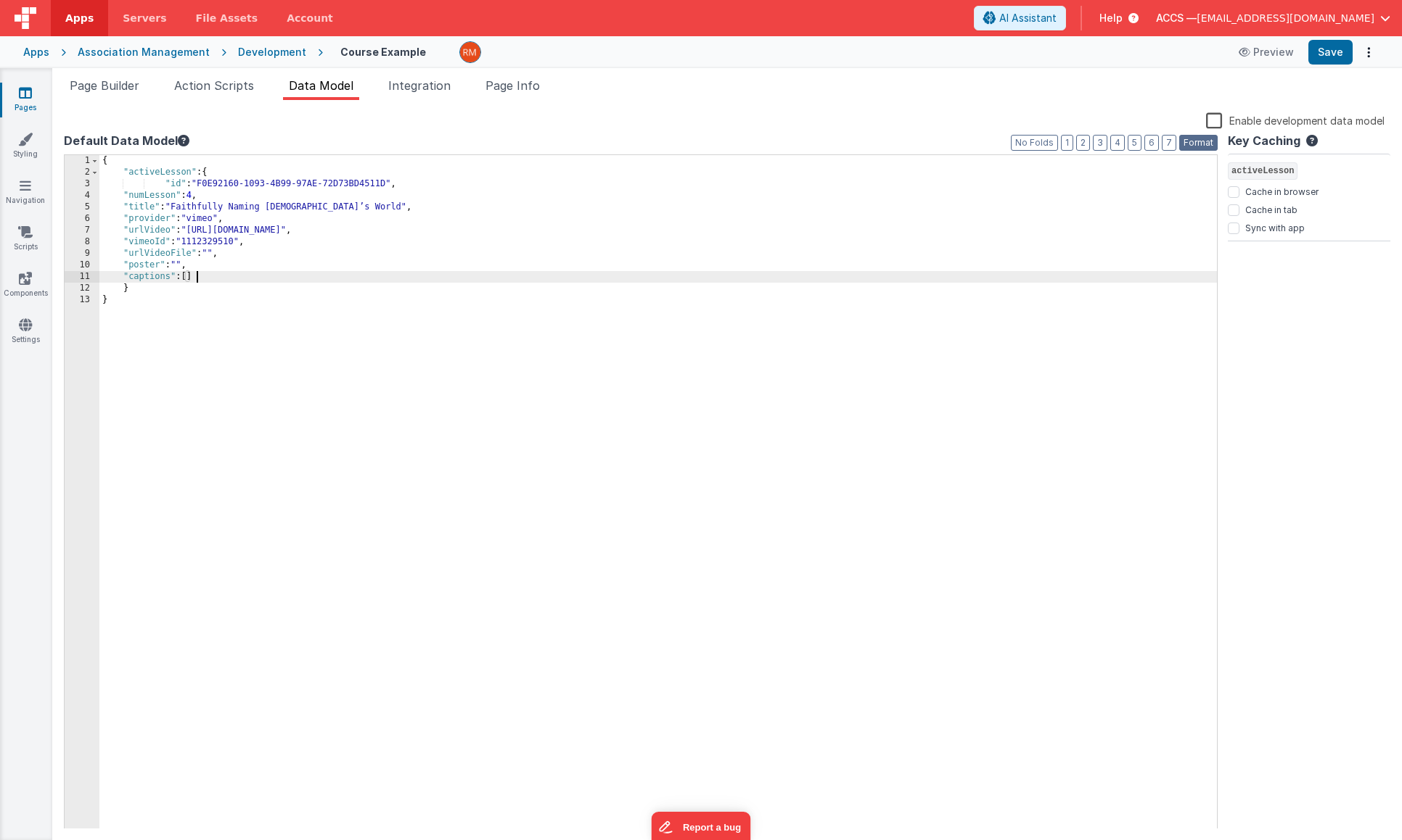
click at [1190, 146] on button "Format" at bounding box center [1198, 143] width 39 height 16
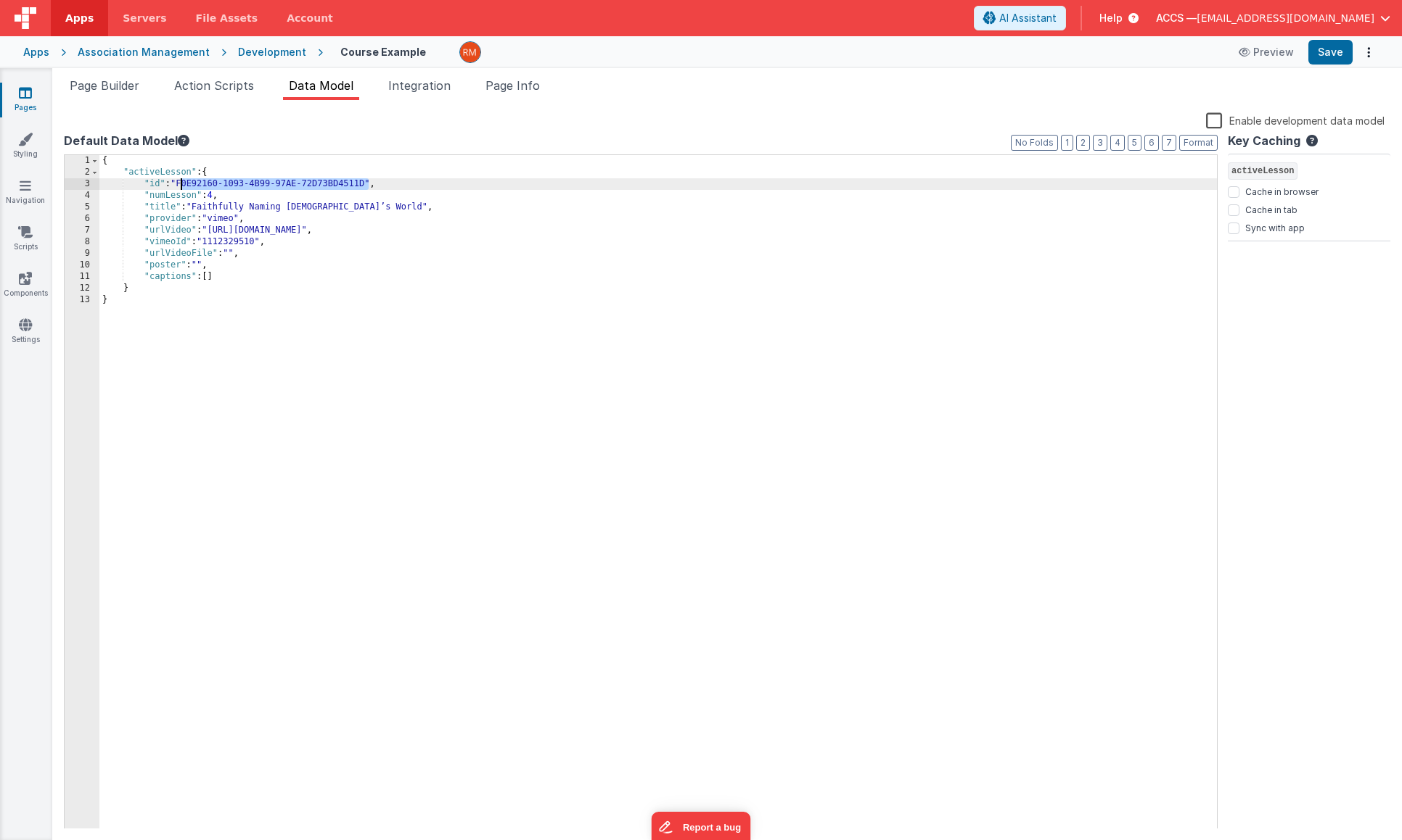
drag, startPoint x: 361, startPoint y: 185, endPoint x: 181, endPoint y: 183, distance: 180.0
click at [181, 183] on div "{ "activeLesson" : { "id" : "F0E92160-1093-4B99-97AE-72D73BD4511D" , "numLesson…" at bounding box center [658, 503] width 1117 height 697
click at [216, 195] on div "{ "activeLesson" : { "id" : "" , "numLesson" : 4 , "title" : "Faithfully Naming…" at bounding box center [658, 503] width 1117 height 697
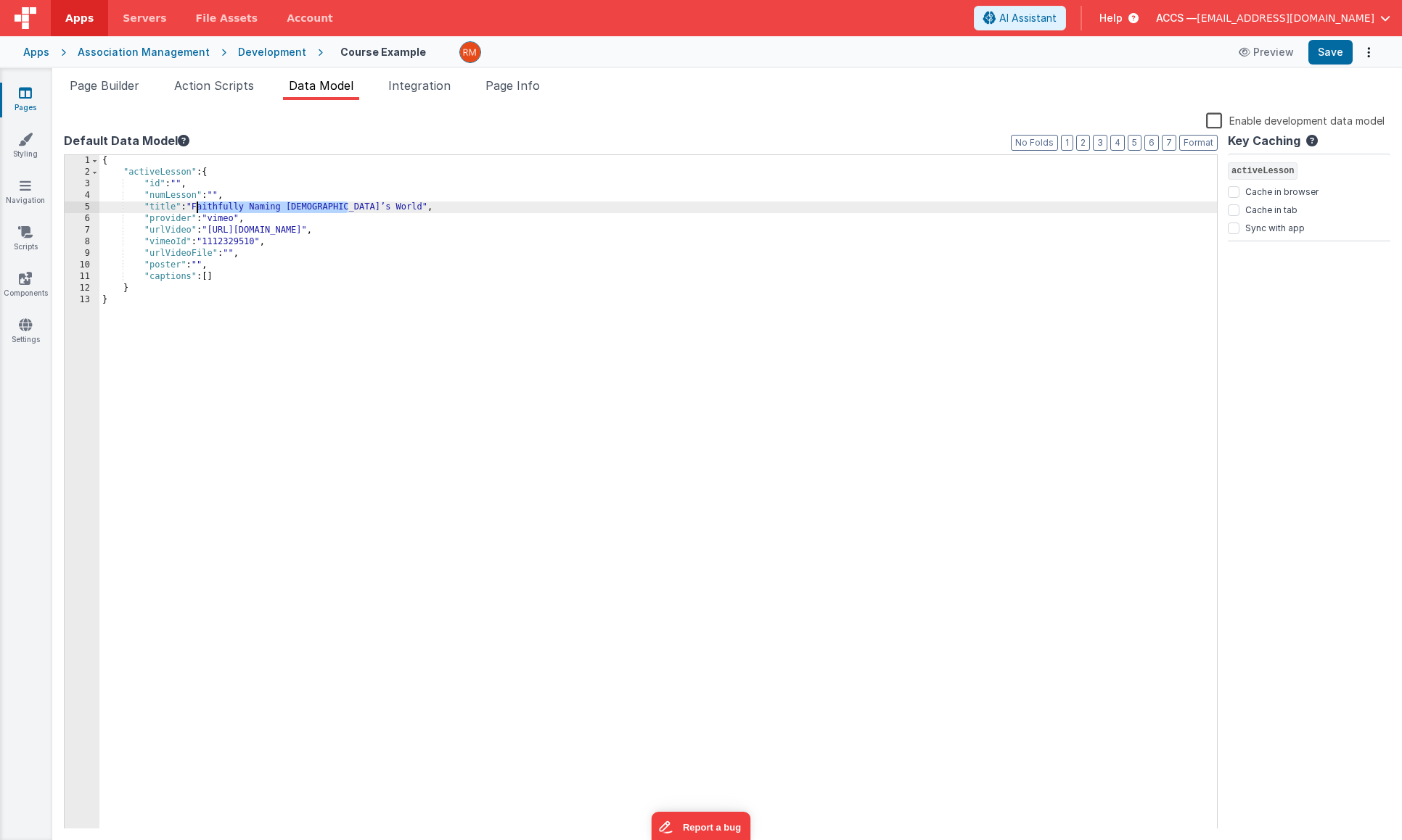
drag, startPoint x: 346, startPoint y: 207, endPoint x: 198, endPoint y: 206, distance: 148.0
click at [198, 206] on div "{ "activeLesson" : { "id" : "" , "numLesson" : "" , "title" : "Faithfully Namin…" at bounding box center [658, 503] width 1117 height 697
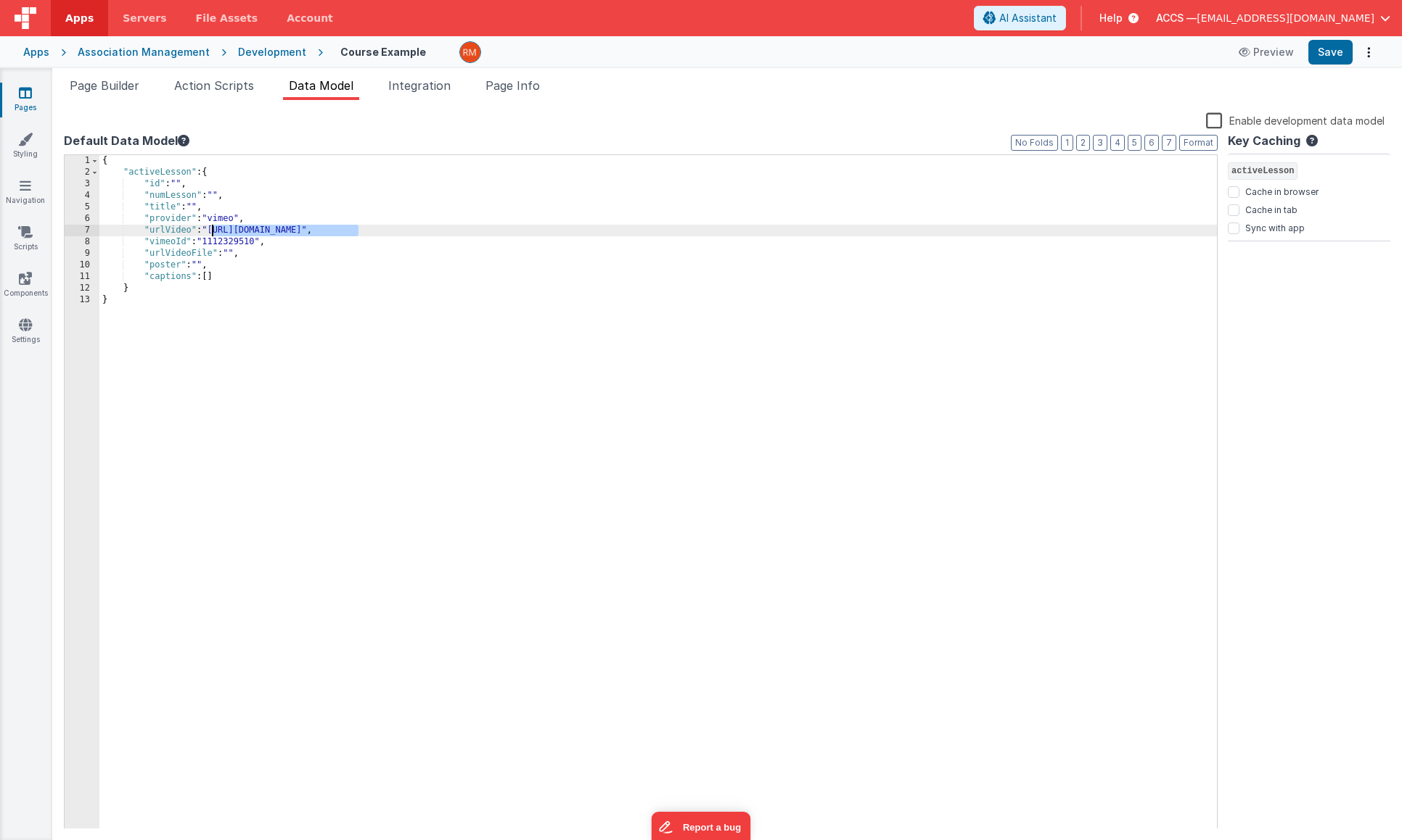
drag, startPoint x: 359, startPoint y: 230, endPoint x: 211, endPoint y: 231, distance: 148.0
click at [211, 231] on div "{ "activeLesson" : { "id" : "" , "numLesson" : "" , "title" : "" , "provider" :…" at bounding box center [658, 503] width 1117 height 697
drag, startPoint x: 261, startPoint y: 242, endPoint x: 209, endPoint y: 244, distance: 52.0
click at [209, 244] on div "{ "activeLesson" : { "id" : "" , "numLesson" : "" , "title" : "" , "provider" :…" at bounding box center [658, 503] width 1117 height 697
click at [233, 252] on div "{ "activeLesson" : { "id" : "" , "numLesson" : "" , "title" : "" , "provider" :…" at bounding box center [658, 503] width 1117 height 697
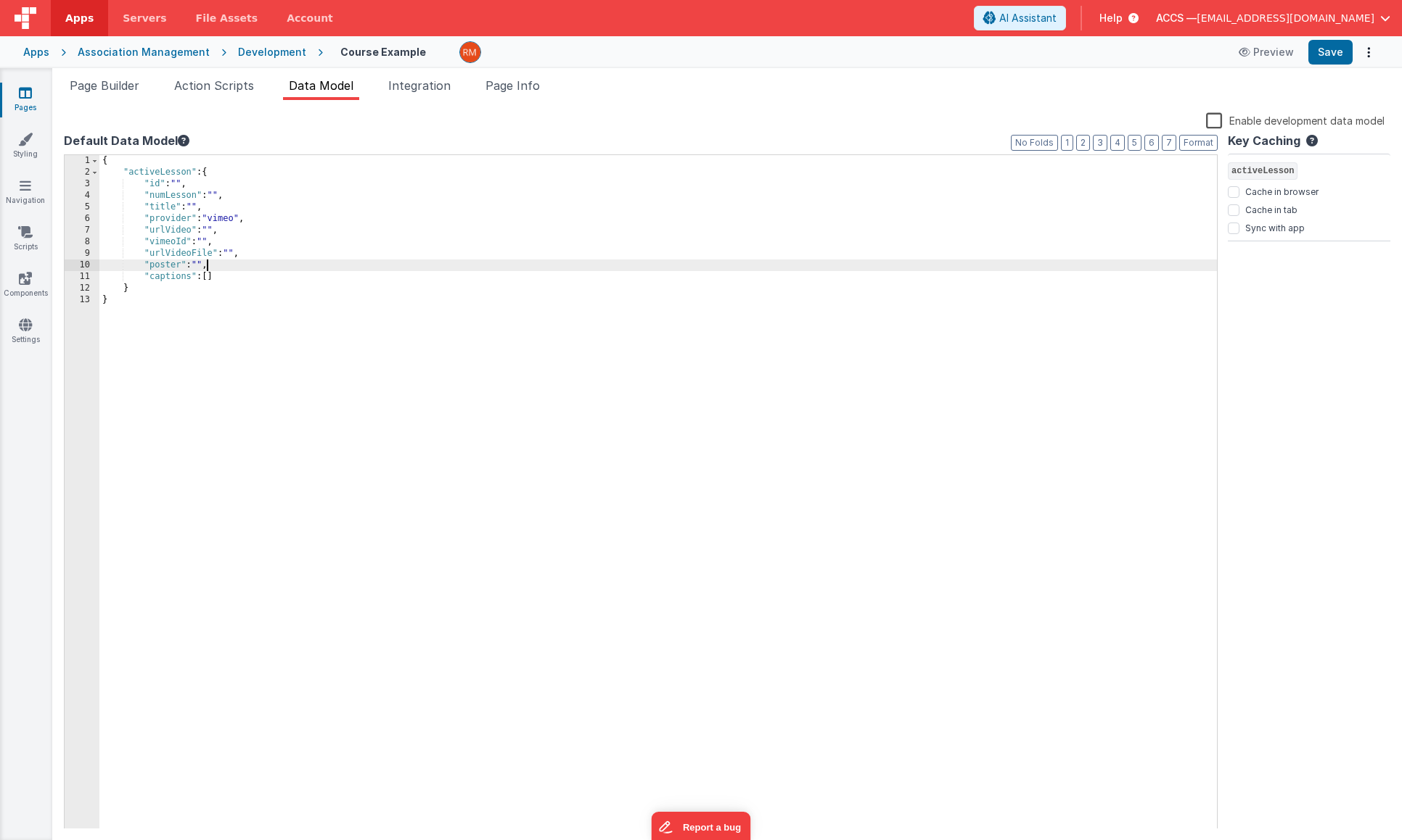
click at [206, 266] on div "{ "activeLesson" : { "id" : "" , "numLesson" : "" , "title" : "" , "provider" :…" at bounding box center [658, 503] width 1117 height 697
click at [216, 280] on div "{ "activeLesson" : { "id" : "" , "numLesson" : "" , "title" : "" , "provider" :…" at bounding box center [658, 503] width 1117 height 697
drag, startPoint x: 215, startPoint y: 264, endPoint x: 524, endPoint y: 25, distance: 390.6
click at [147, 264] on div "{ "activeLesson" : { "id" : "" , "numLesson" : "" , "title" : "" , "provider" :…" at bounding box center [658, 503] width 1117 height 697
click at [1326, 57] on button "Save" at bounding box center [1331, 52] width 44 height 25
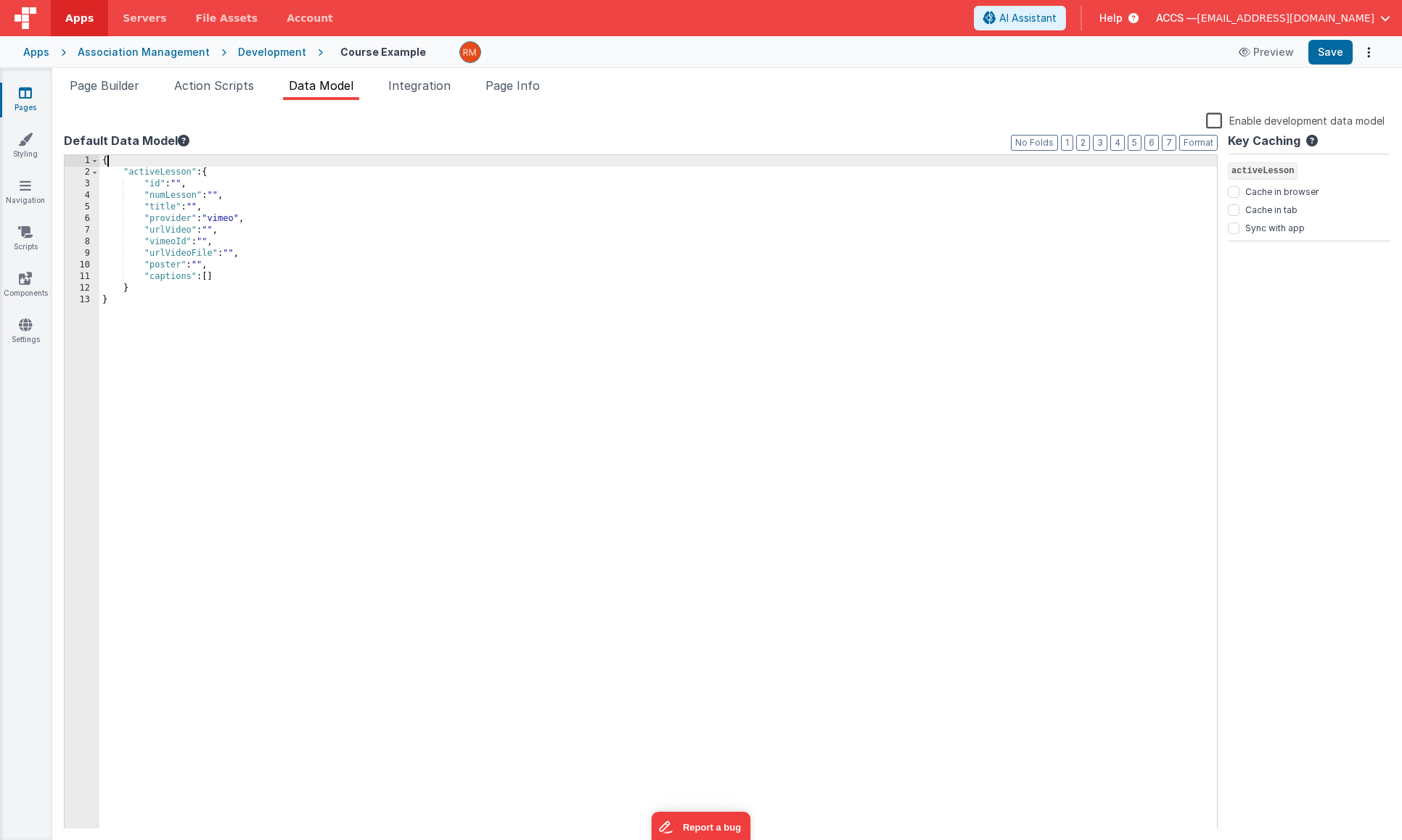
click at [168, 161] on div "{ "activeLesson" : { "id" : "" , "numLesson" : "" , "title" : "" , "provider" :…" at bounding box center [658, 503] width 1117 height 697
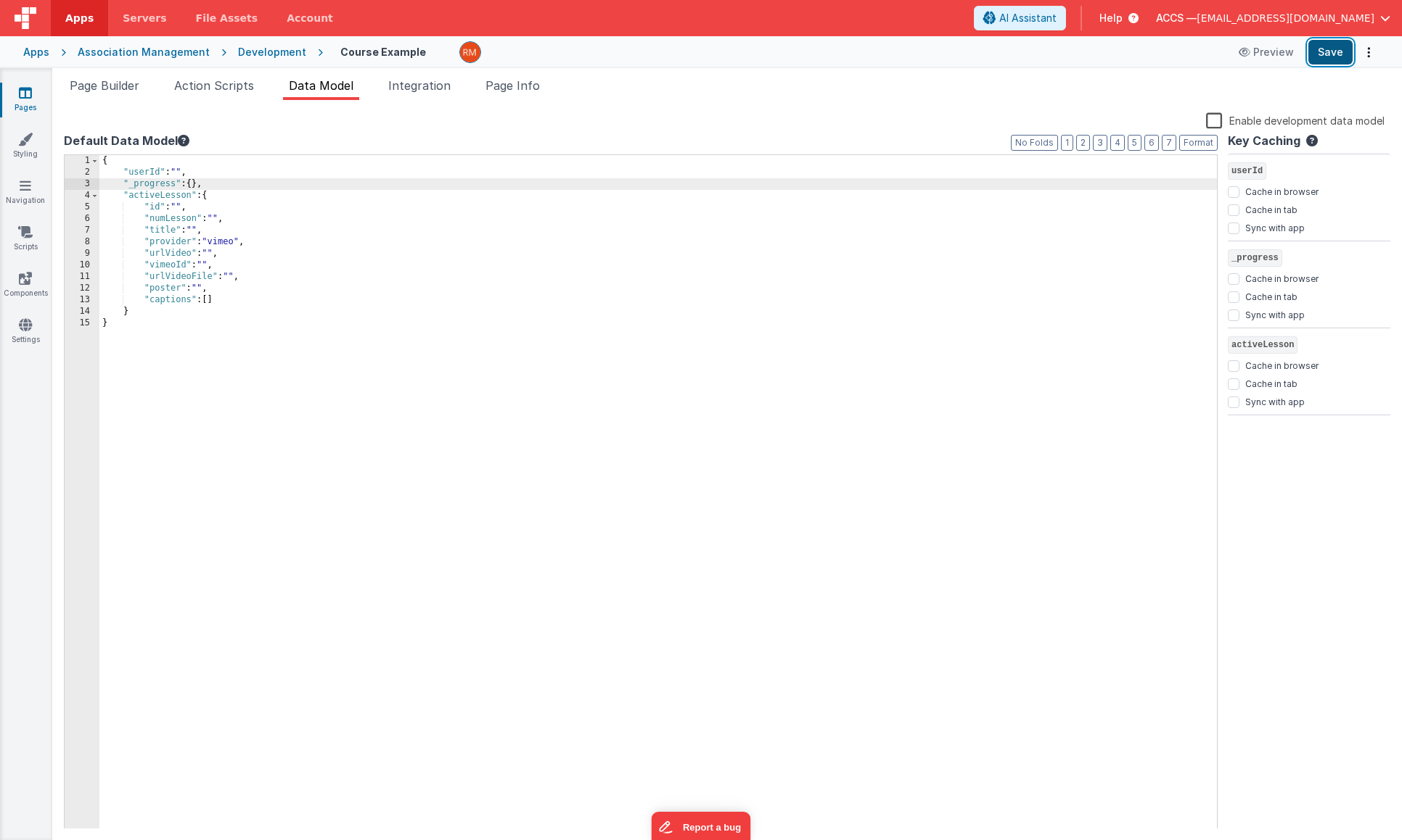
click at [1338, 55] on button "Save" at bounding box center [1331, 52] width 44 height 25
click at [179, 173] on div "{ "userId" : "" , "_progress" : { } , "activeLesson" : { "id" : "" , "numLesson…" at bounding box center [658, 503] width 1117 height 697
click at [1324, 60] on button "Save" at bounding box center [1331, 52] width 44 height 25
click at [104, 92] on span "Page Builder" at bounding box center [104, 85] width 69 height 14
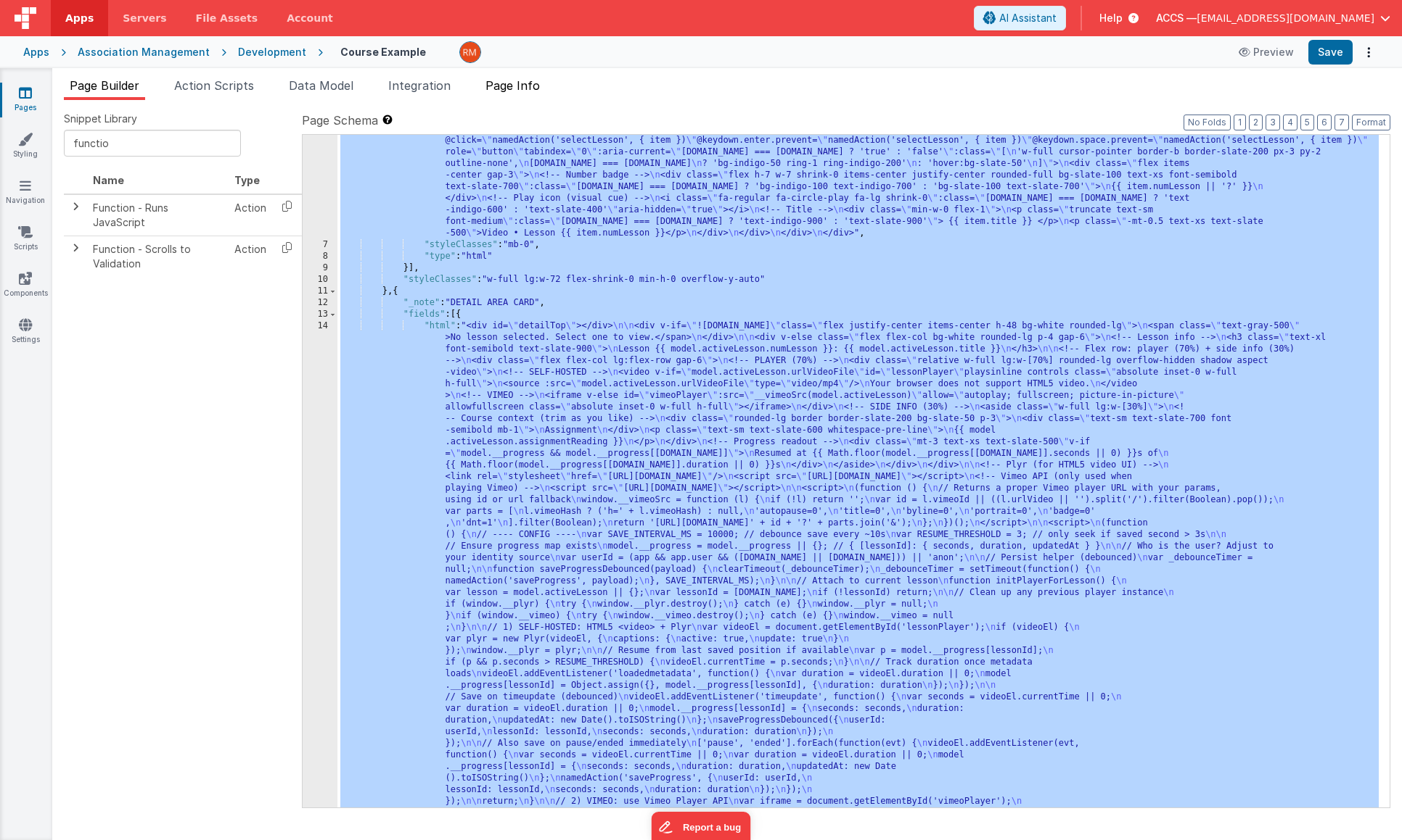
click at [521, 91] on span "Page Info" at bounding box center [512, 85] width 54 height 14
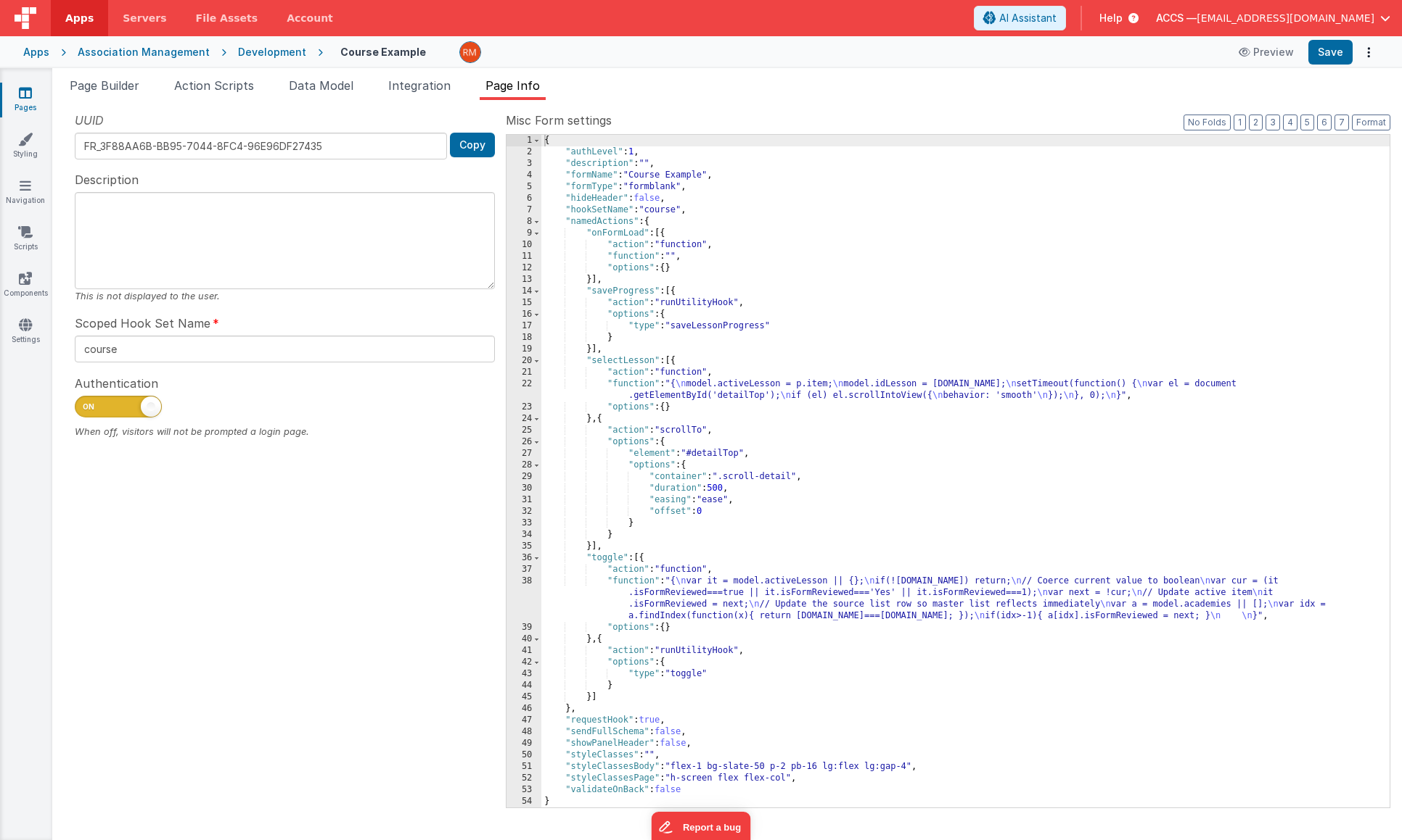
click at [731, 273] on div "{ "authLevel" : 1 , "description" : "" , "formName" : "Course Example" , "formT…" at bounding box center [965, 483] width 848 height 696
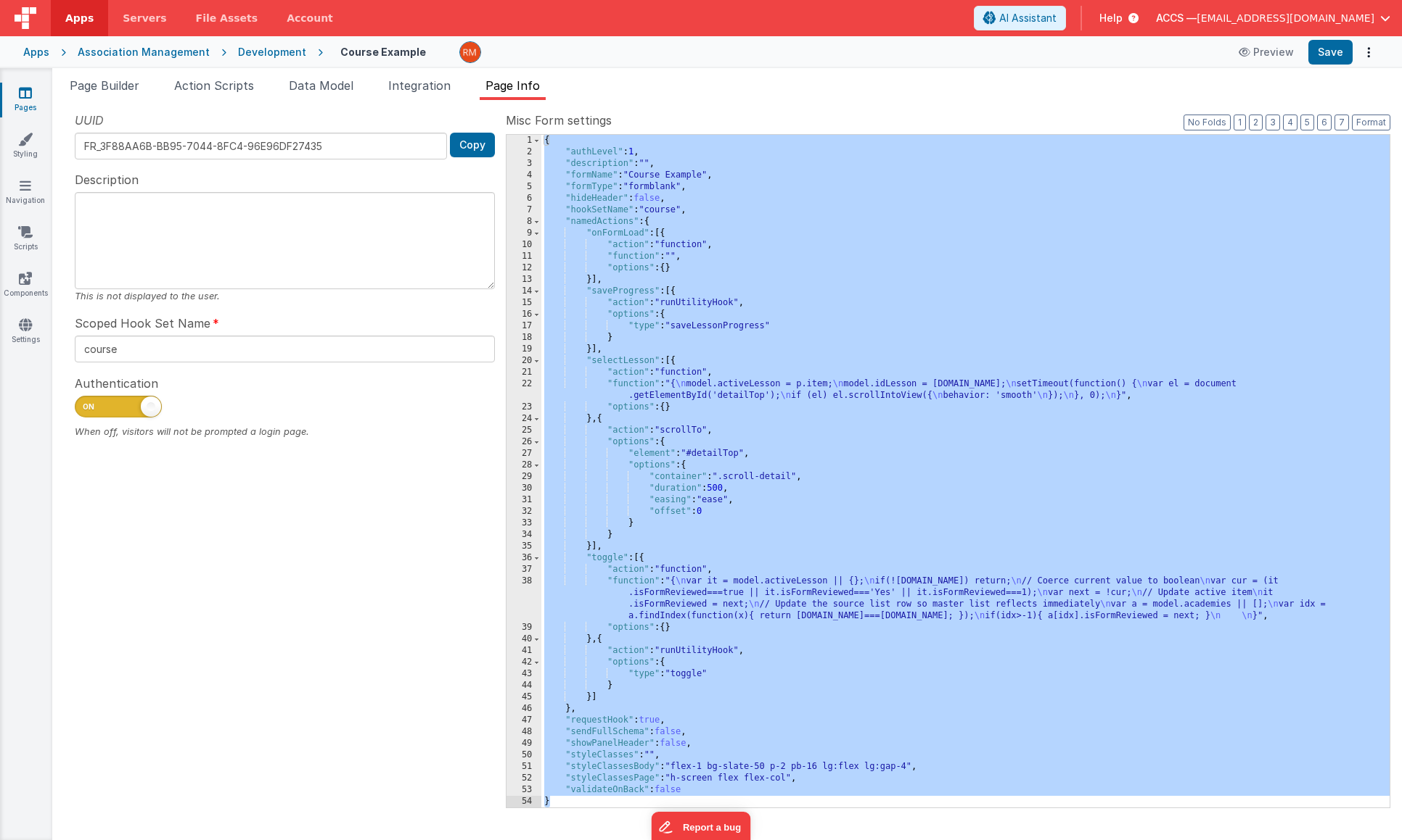
click at [785, 270] on div "{ "authLevel" : 1 , "description" : "" , "formName" : "Course Example" , "formT…" at bounding box center [965, 483] width 848 height 696
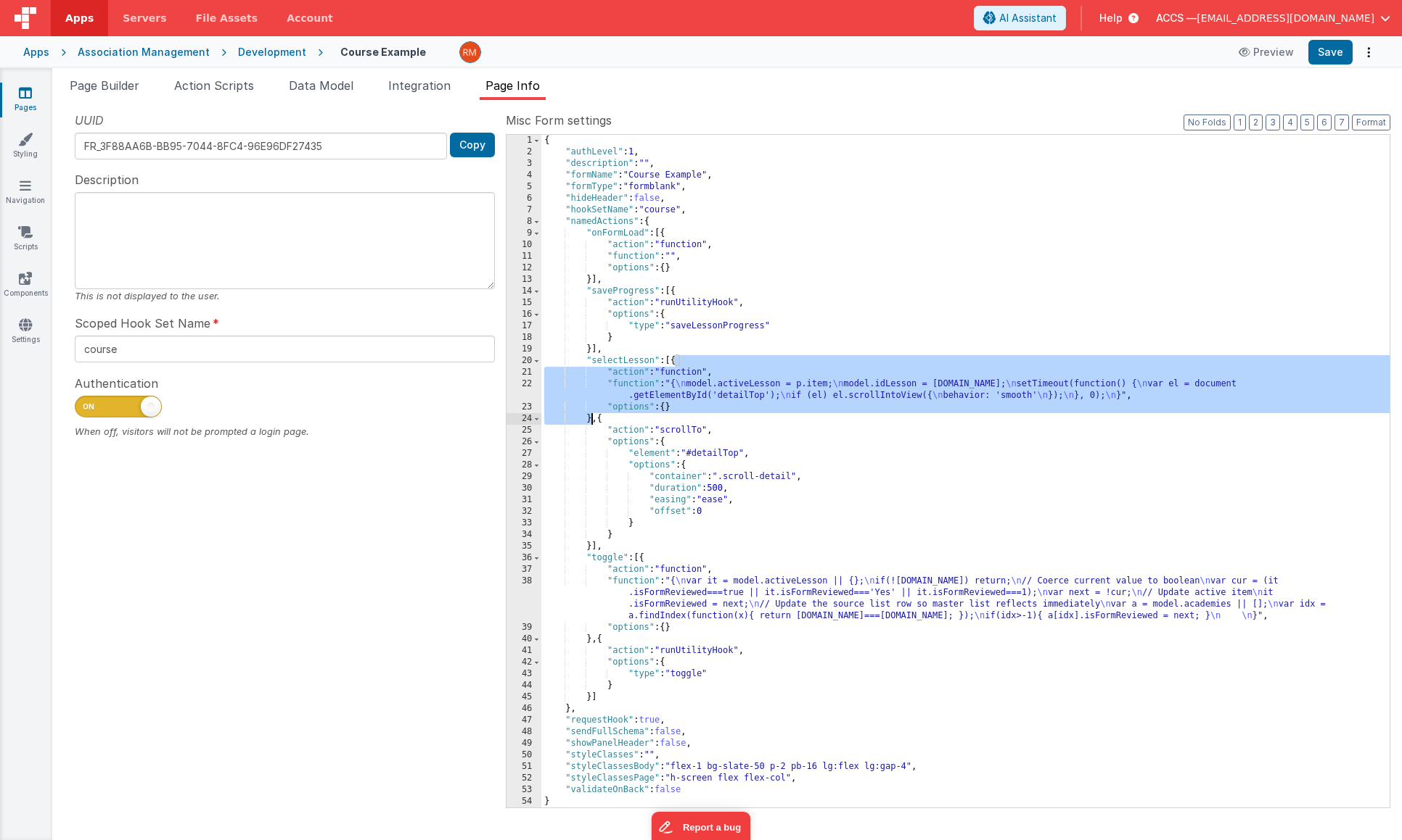
drag, startPoint x: 675, startPoint y: 364, endPoint x: 590, endPoint y: 420, distance: 101.8
click at [590, 420] on div "{ "authLevel" : 1 , "description" : "" , "formName" : "Course Example" , "formT…" at bounding box center [965, 483] width 848 height 696
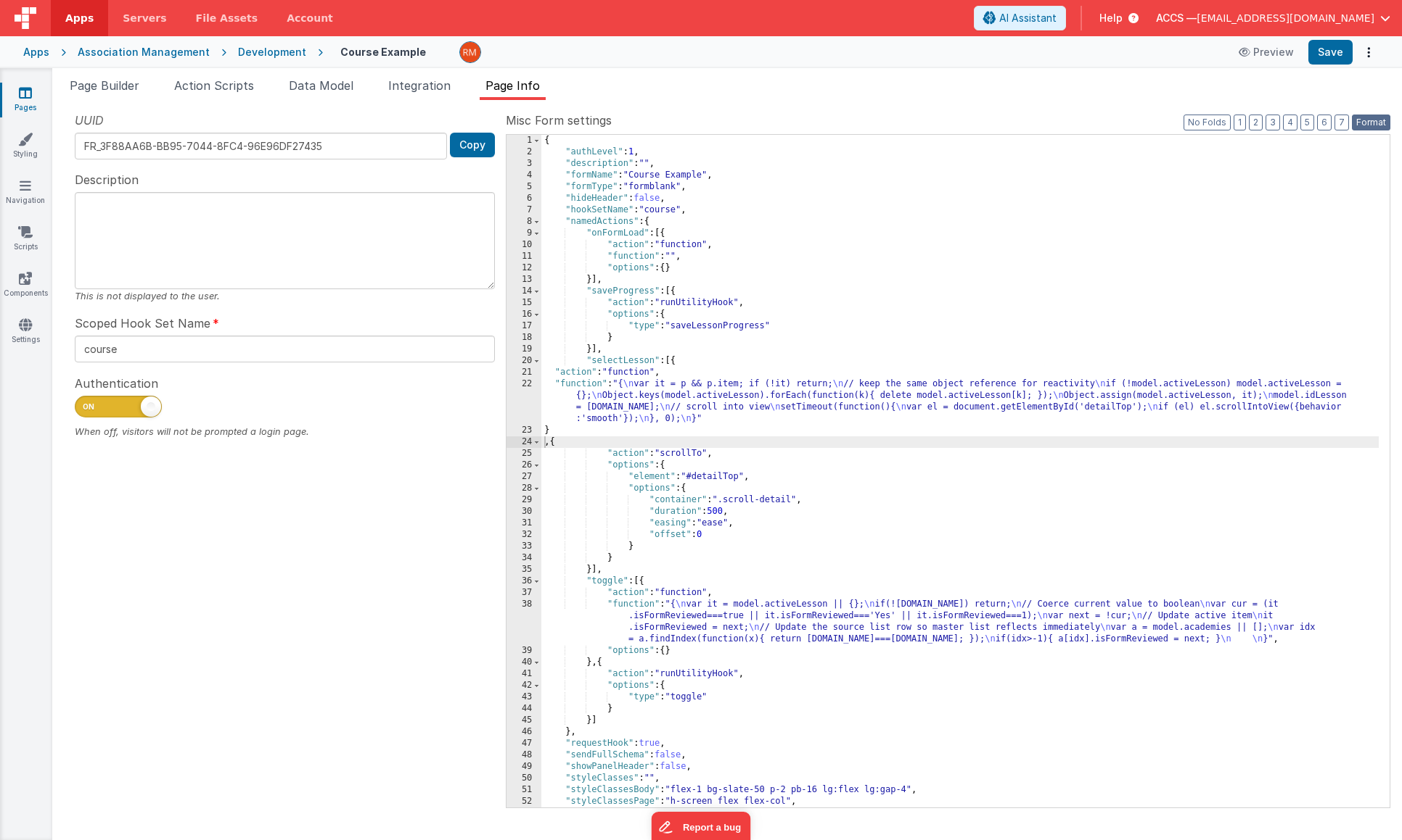
click at [1374, 122] on button "Format" at bounding box center [1371, 122] width 39 height 16
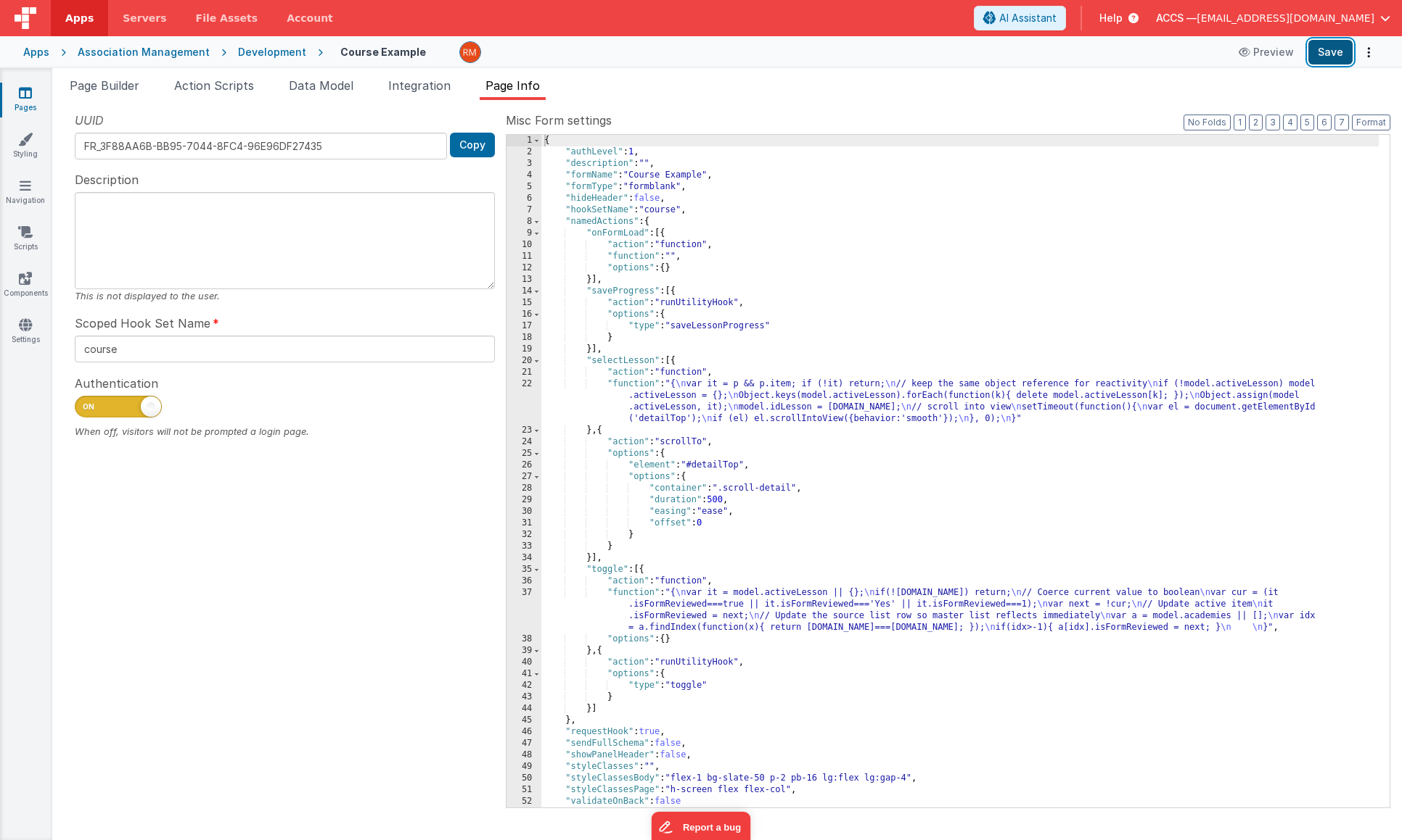
click at [1338, 55] on button "Save" at bounding box center [1331, 52] width 44 height 25
click at [644, 387] on div "{ "authLevel" : 1 , "description" : "" , "formName" : "Course Example" , "formT…" at bounding box center [960, 483] width 838 height 696
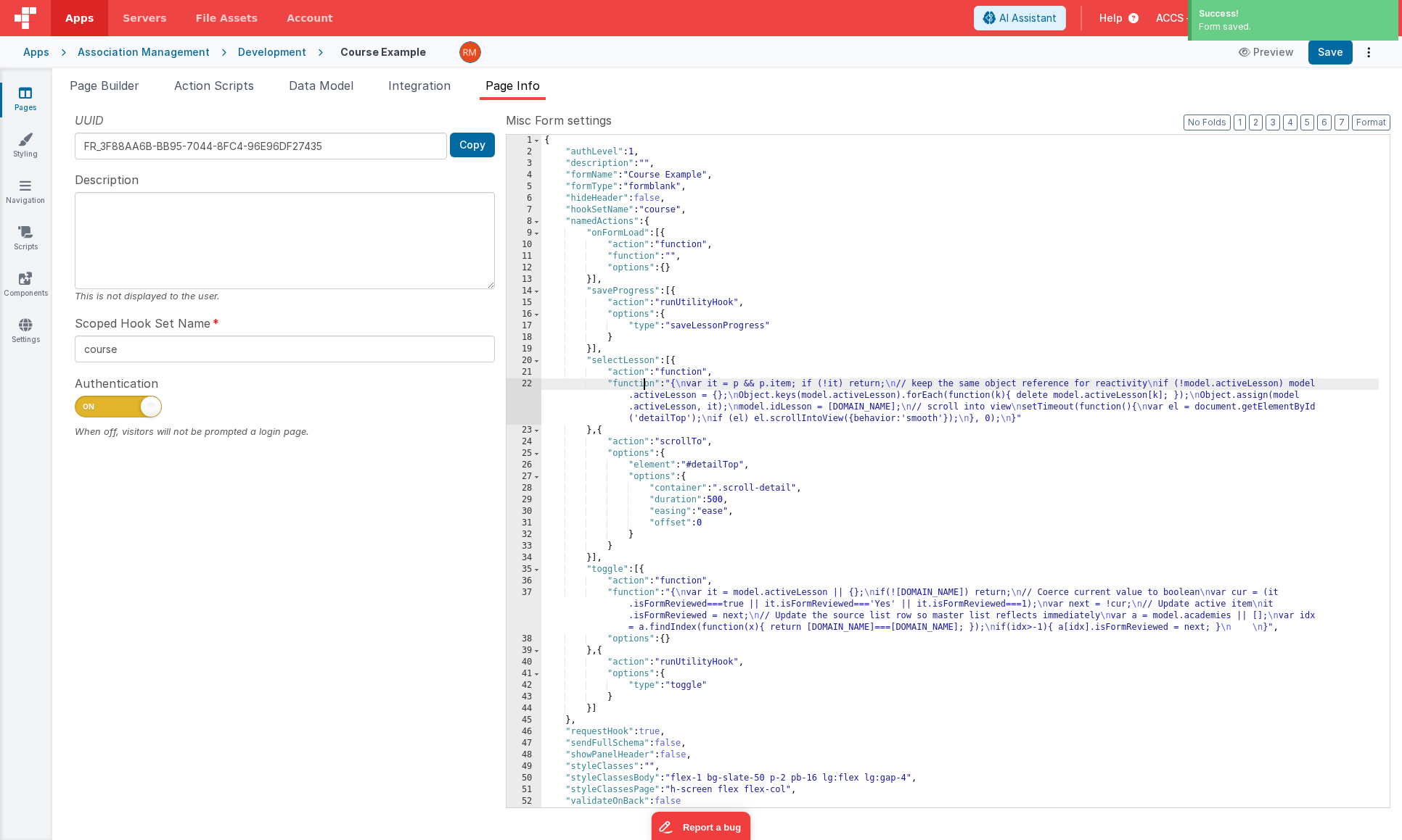
click at [531, 385] on div "22" at bounding box center [524, 401] width 35 height 46
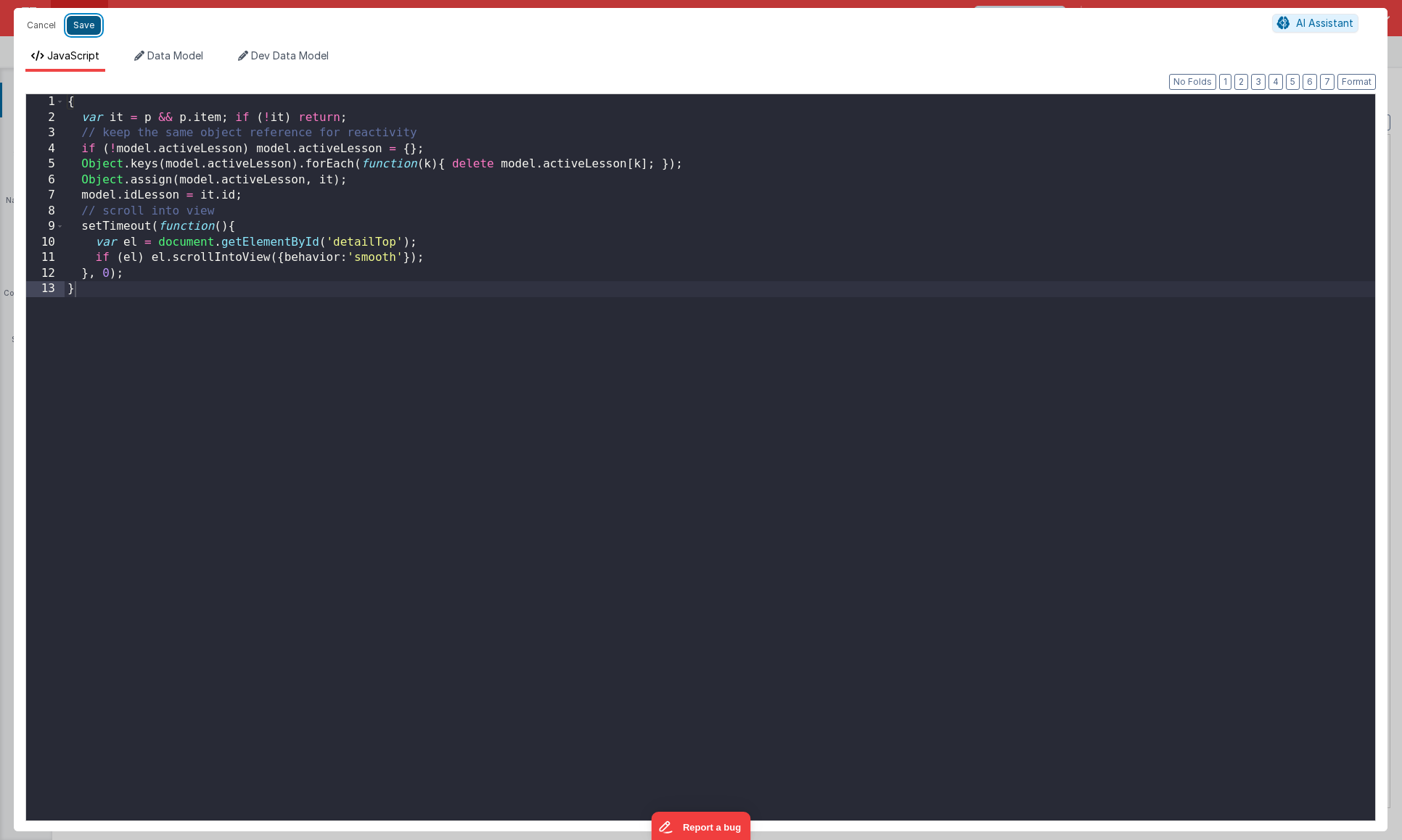
click at [84, 30] on button "Save" at bounding box center [83, 26] width 34 height 19
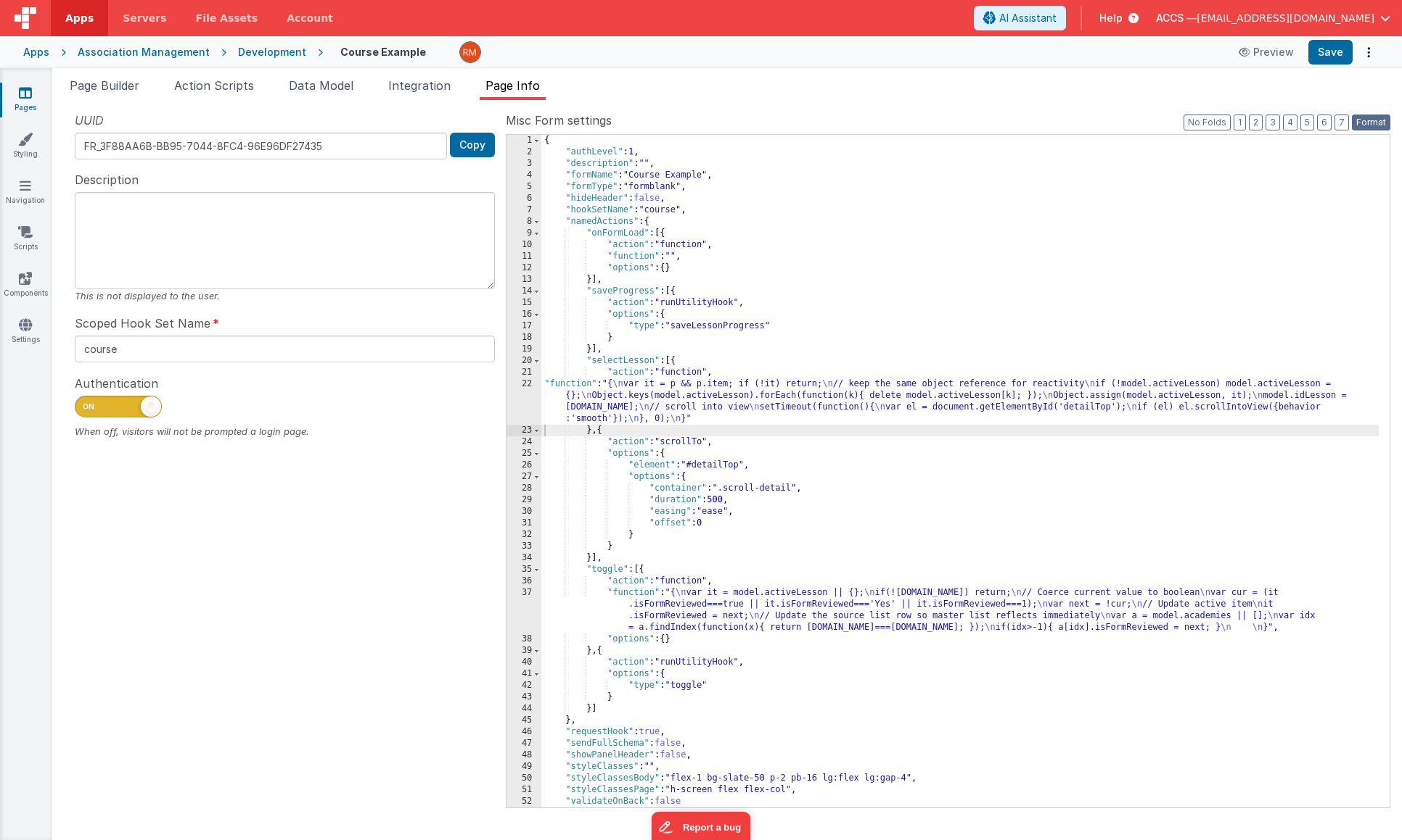
drag, startPoint x: 1357, startPoint y: 119, endPoint x: 1346, endPoint y: 95, distance: 26.4
click at [1357, 119] on button "Format" at bounding box center [1371, 122] width 39 height 16
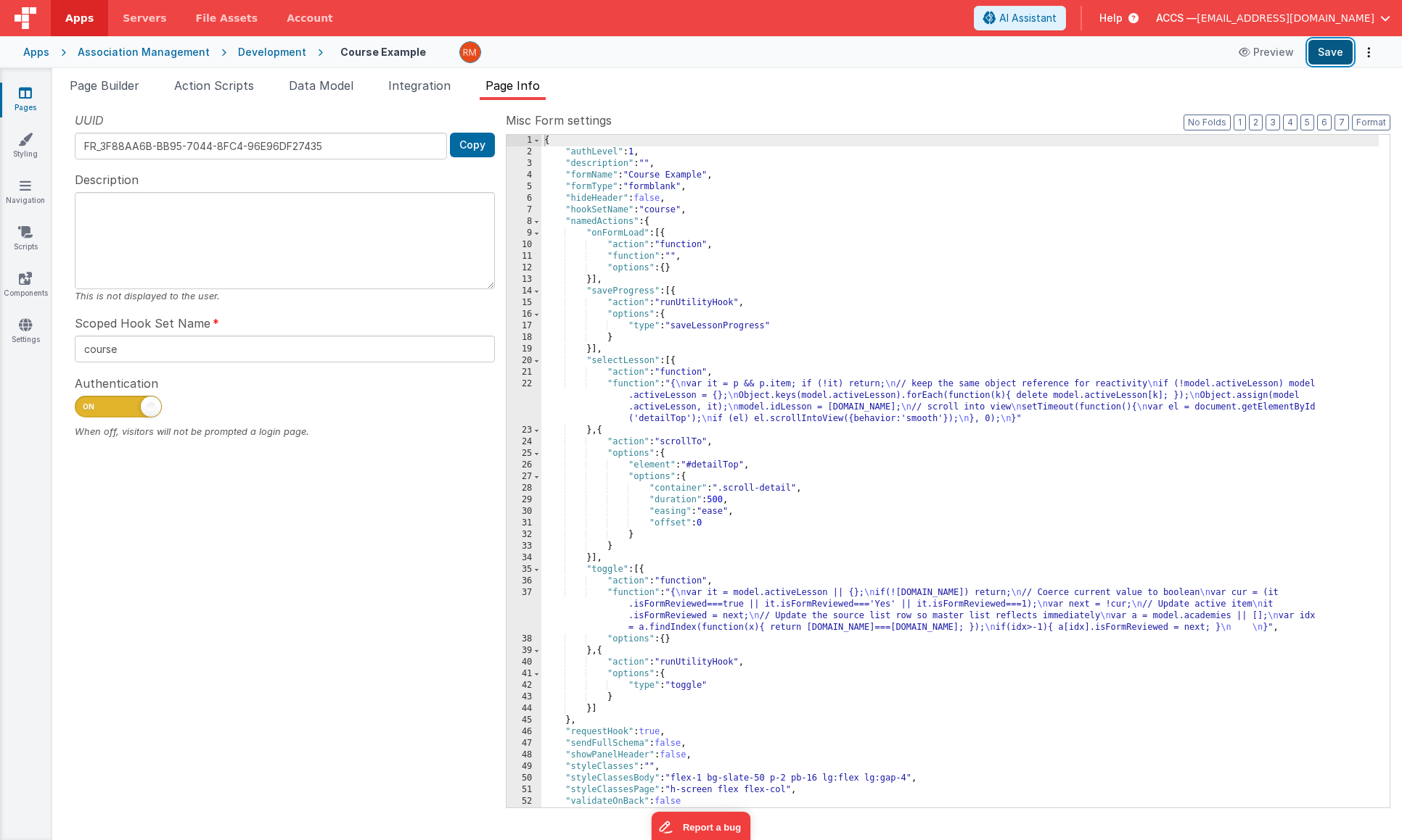
drag, startPoint x: 1326, startPoint y: 57, endPoint x: 1311, endPoint y: 48, distance: 17.5
click at [1325, 57] on button "Save" at bounding box center [1331, 52] width 44 height 25
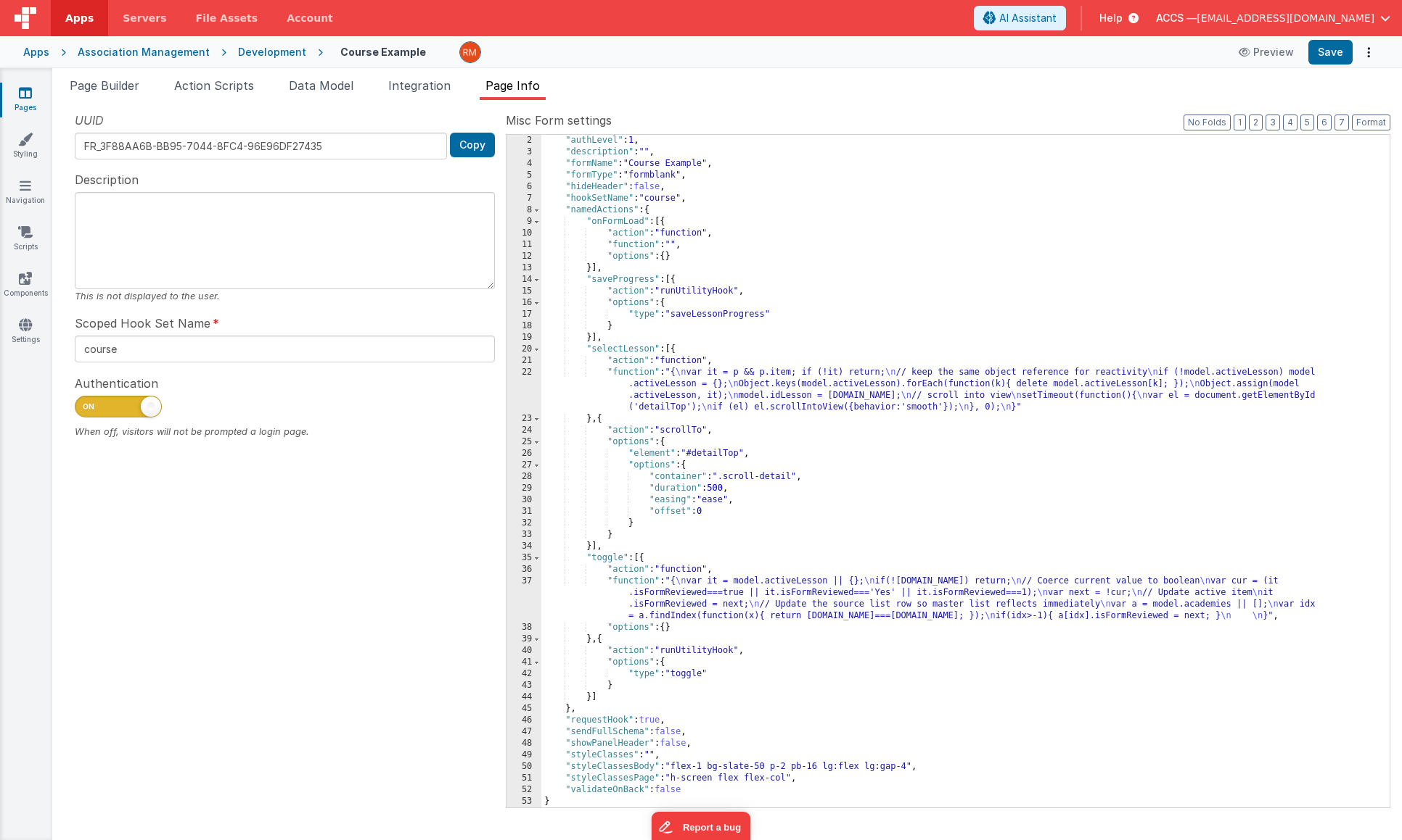
scroll to position [12, 0]
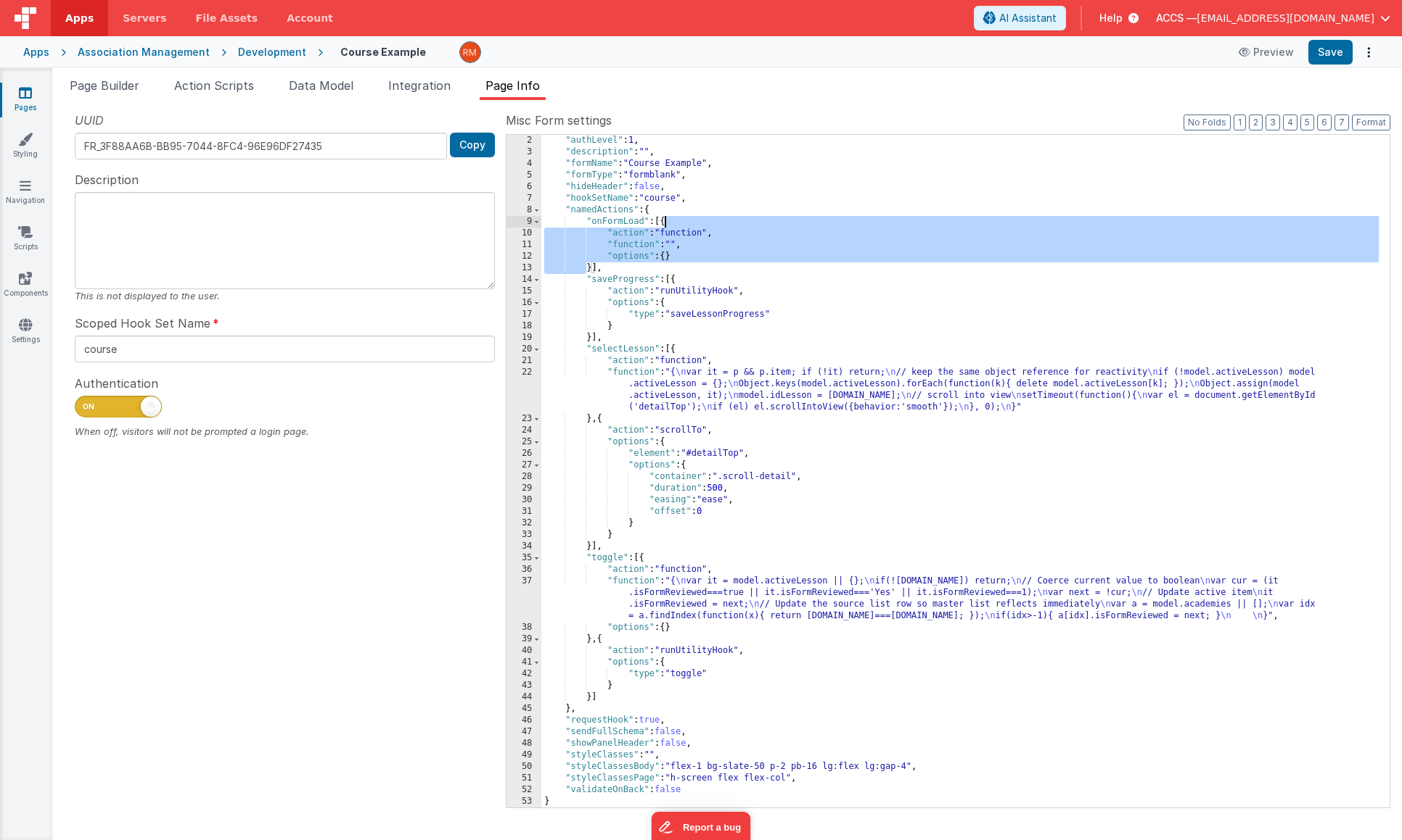
drag, startPoint x: 589, startPoint y: 270, endPoint x: 666, endPoint y: 223, distance: 90.2
click at [666, 223] on div ""authLevel" : 1 , "description" : "" , "formName" : "Course Example" , "formTyp…" at bounding box center [960, 483] width 838 height 696
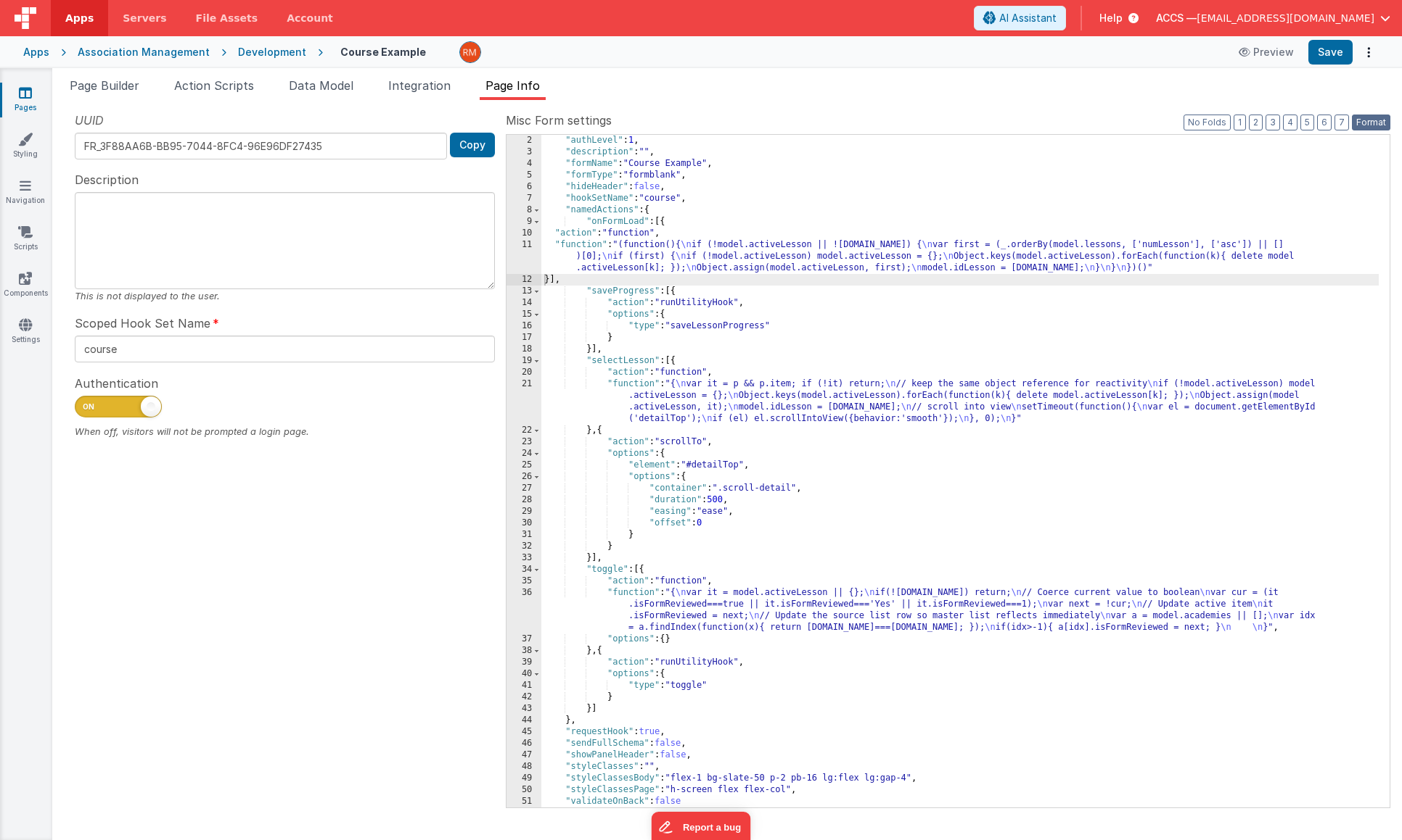
click at [1370, 124] on button "Format" at bounding box center [1371, 122] width 39 height 16
click at [1372, 122] on button "Format" at bounding box center [1371, 122] width 39 height 16
click at [1328, 58] on button "Save" at bounding box center [1331, 52] width 44 height 25
click at [124, 86] on span "Page Builder" at bounding box center [104, 85] width 69 height 14
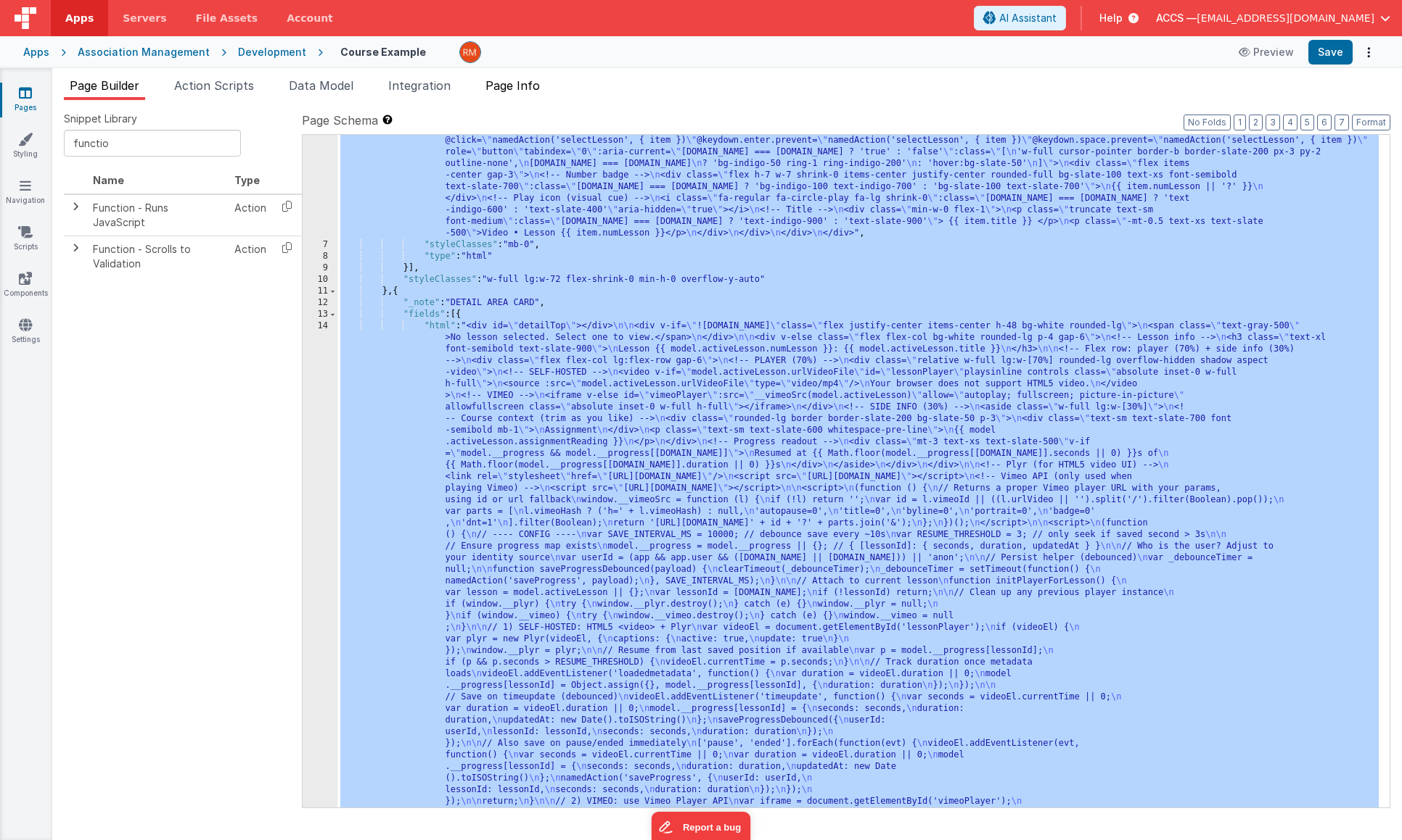
click at [517, 88] on span "Page Info" at bounding box center [512, 85] width 54 height 14
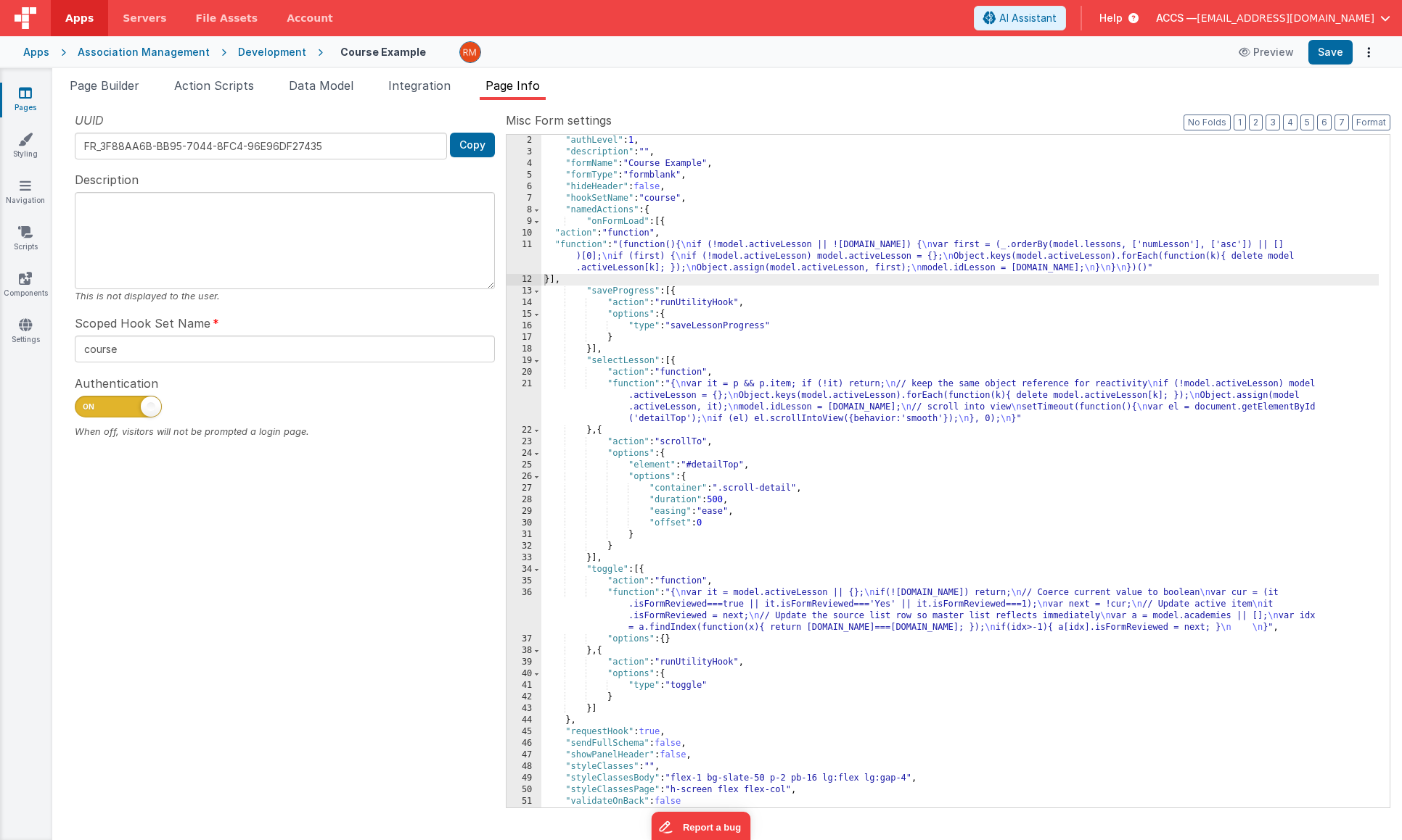
click at [30, 98] on icon at bounding box center [26, 93] width 14 height 14
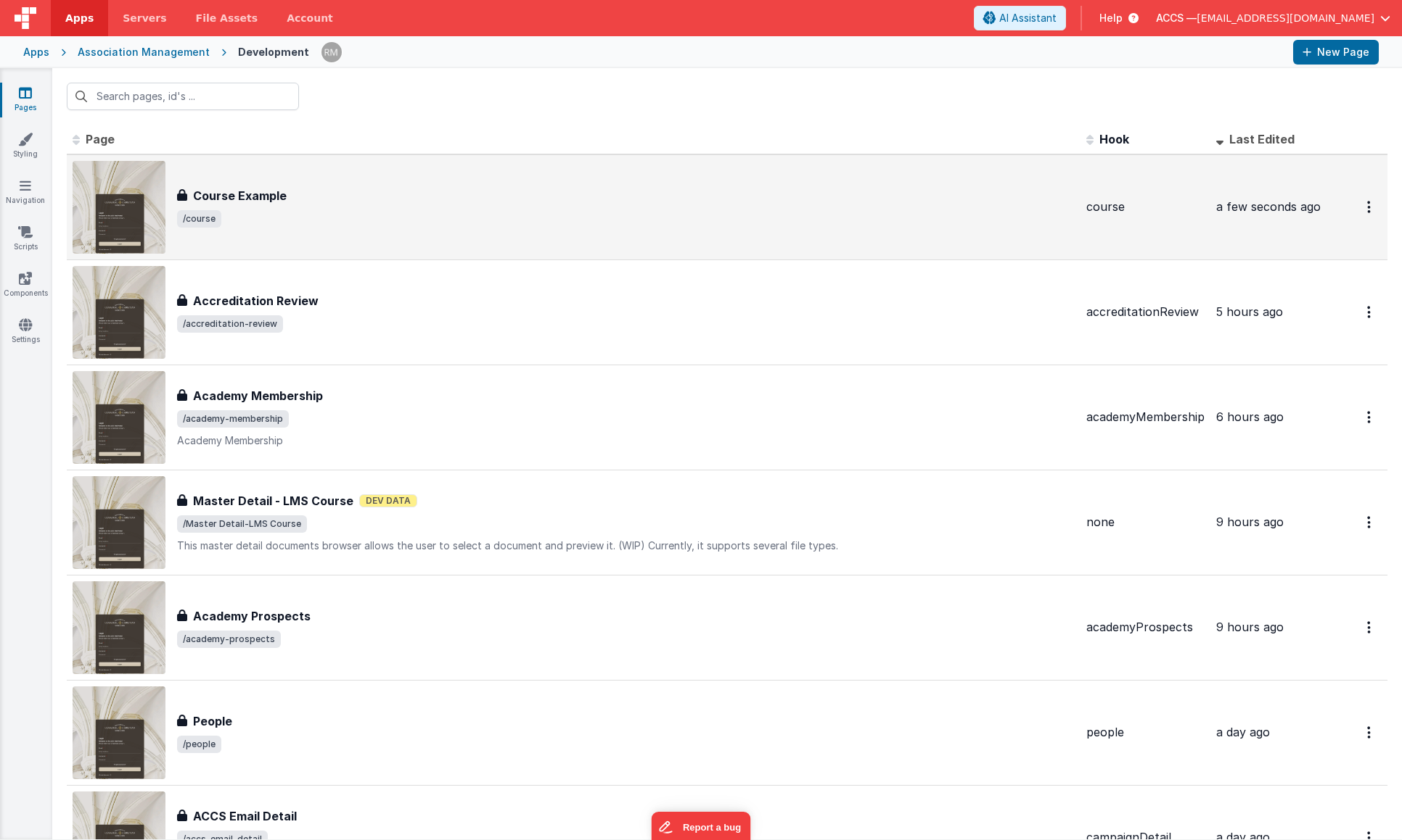
click at [282, 216] on span "/course" at bounding box center [625, 219] width 897 height 17
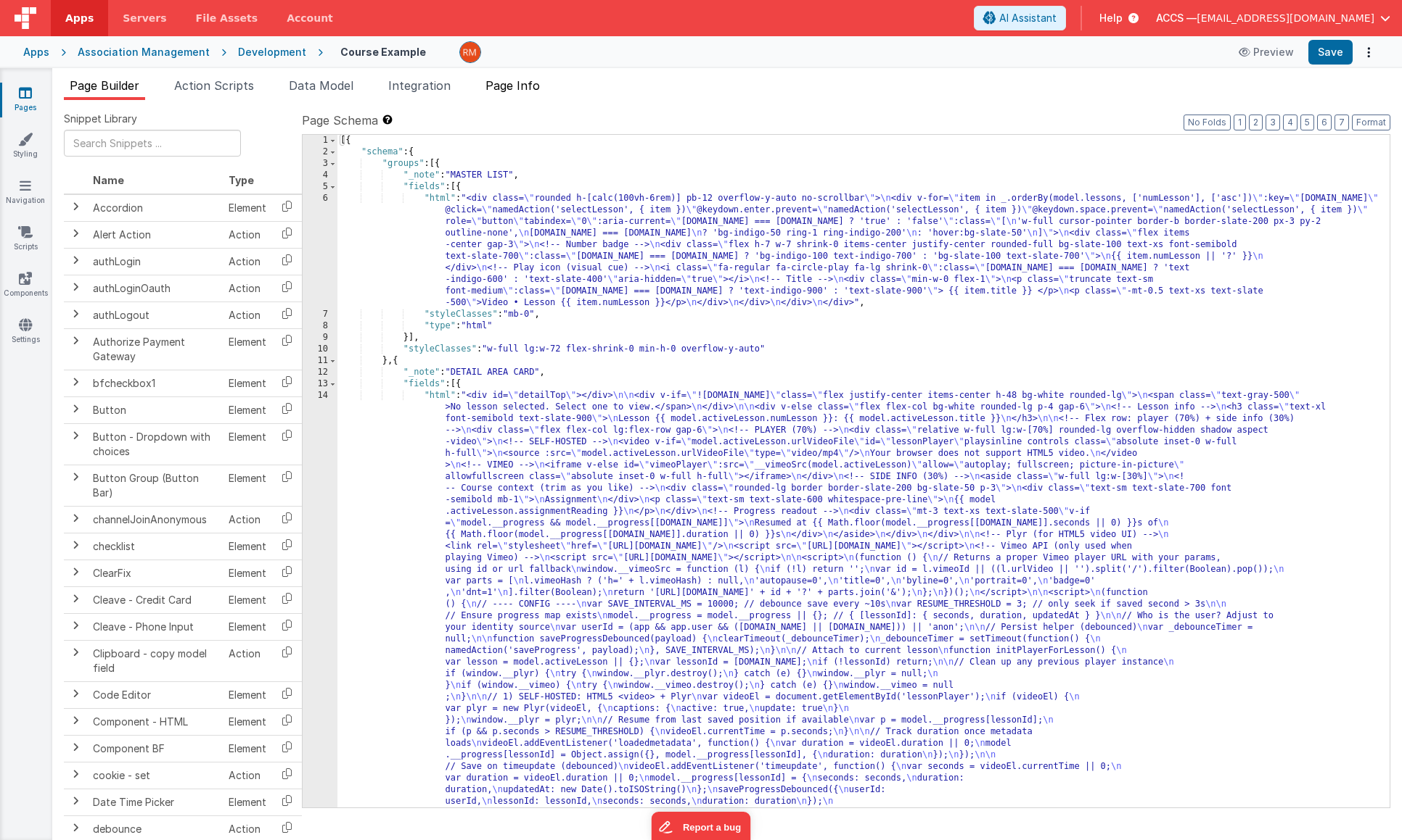
click at [515, 82] on span "Page Info" at bounding box center [512, 85] width 54 height 14
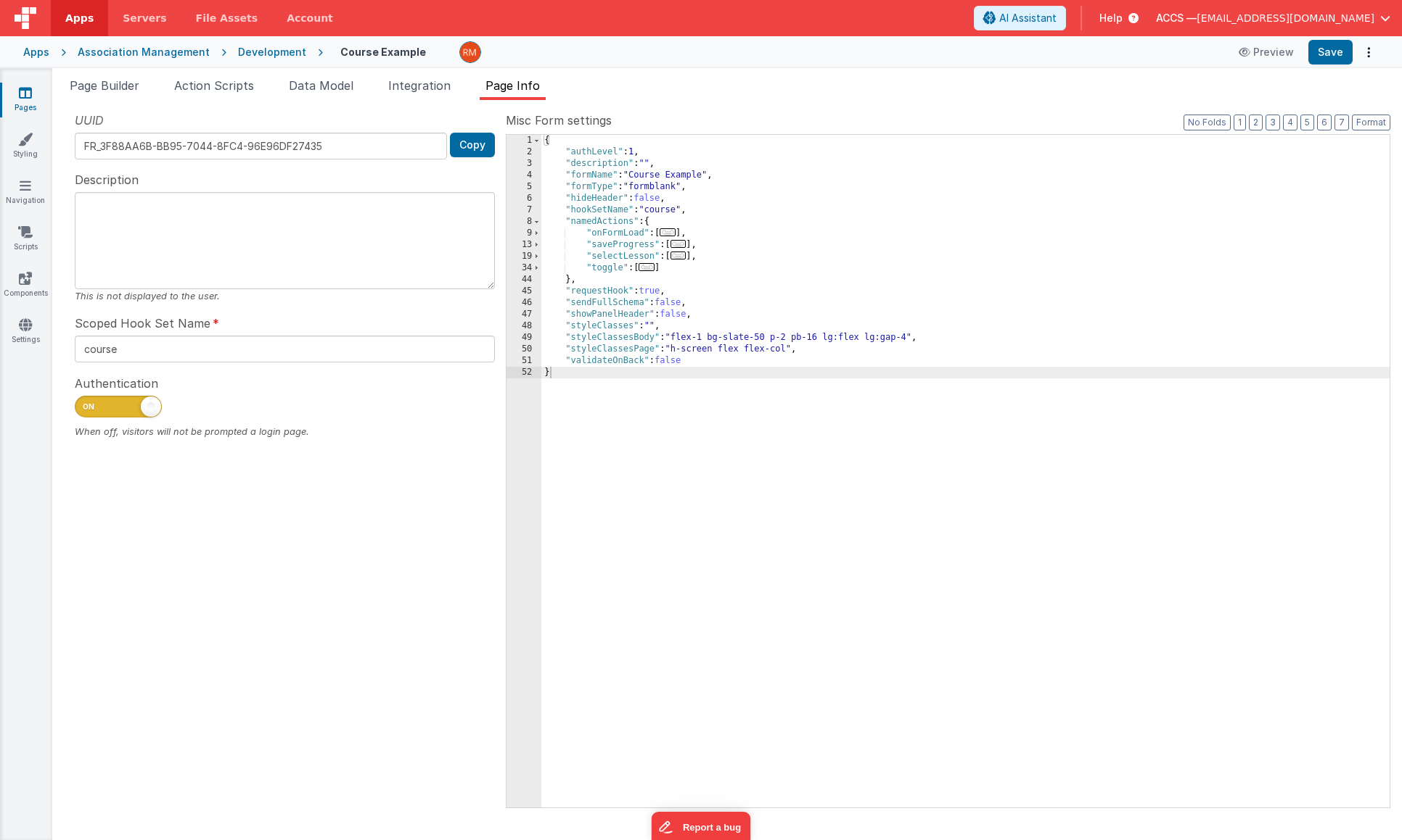
click at [673, 235] on span "..." at bounding box center [667, 232] width 16 height 8
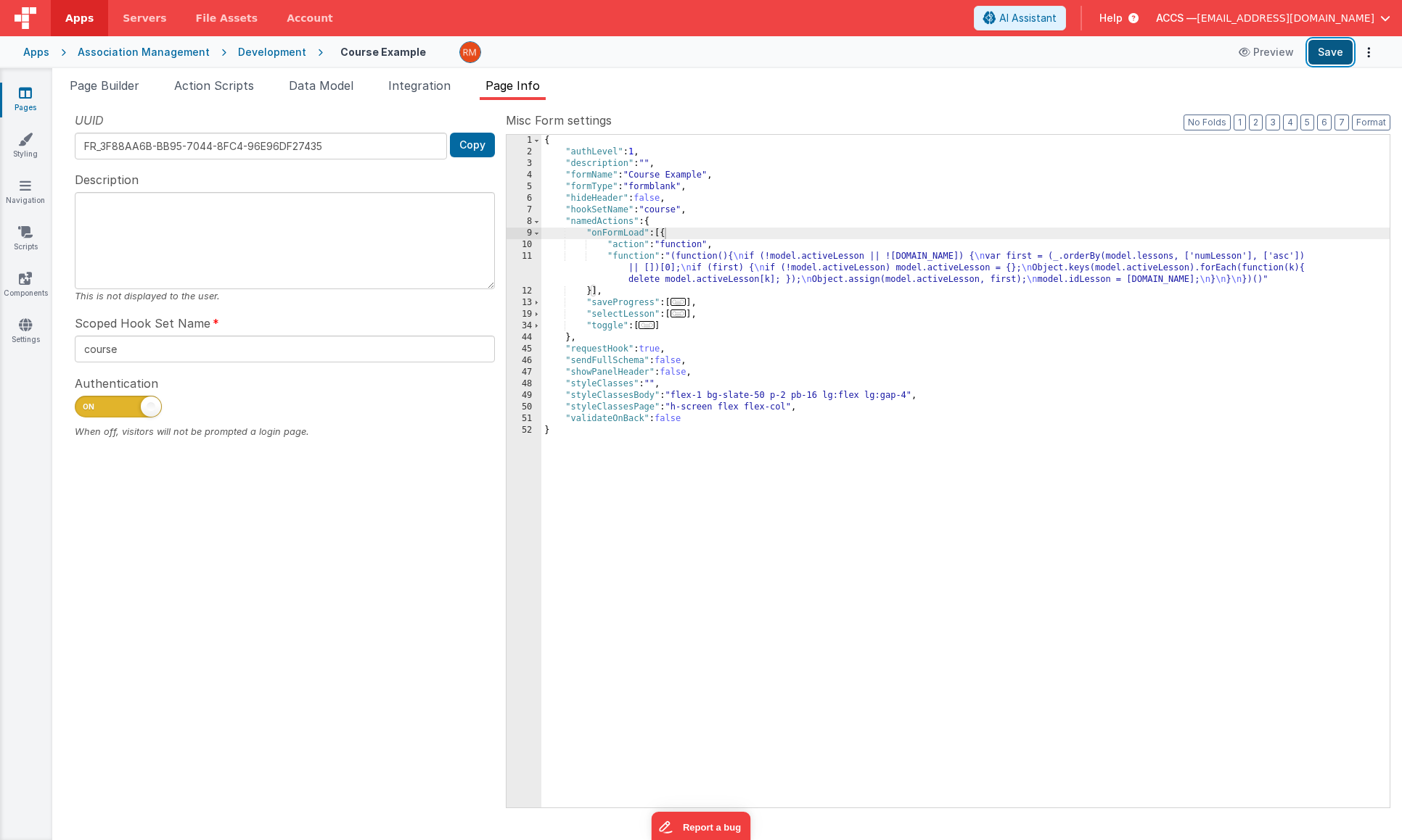
drag, startPoint x: 1320, startPoint y: 57, endPoint x: 1312, endPoint y: 57, distance: 8.0
click at [1320, 57] on button "Save" at bounding box center [1331, 52] width 44 height 25
click at [104, 93] on li "Page Builder" at bounding box center [104, 89] width 81 height 23
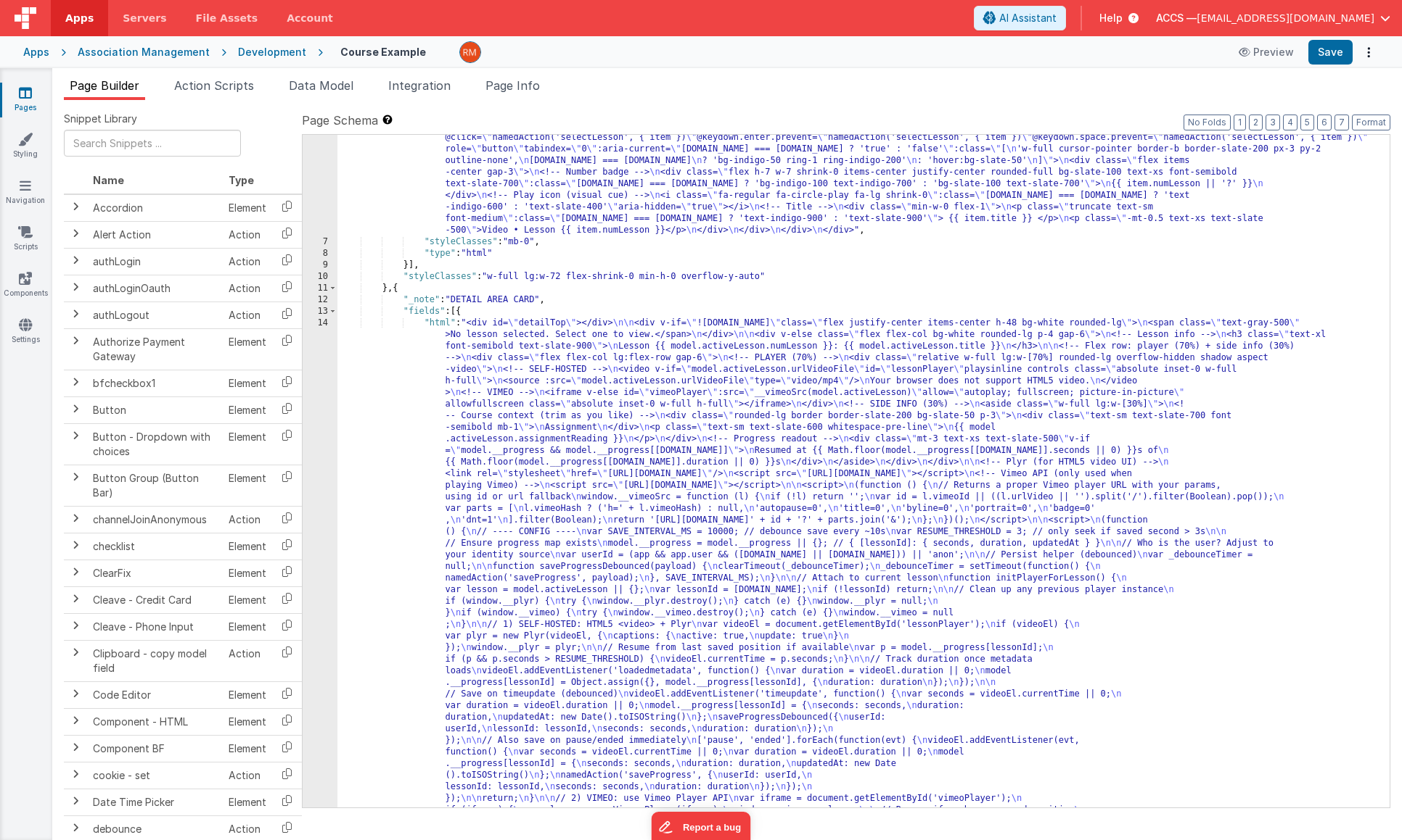
scroll to position [72, 0]
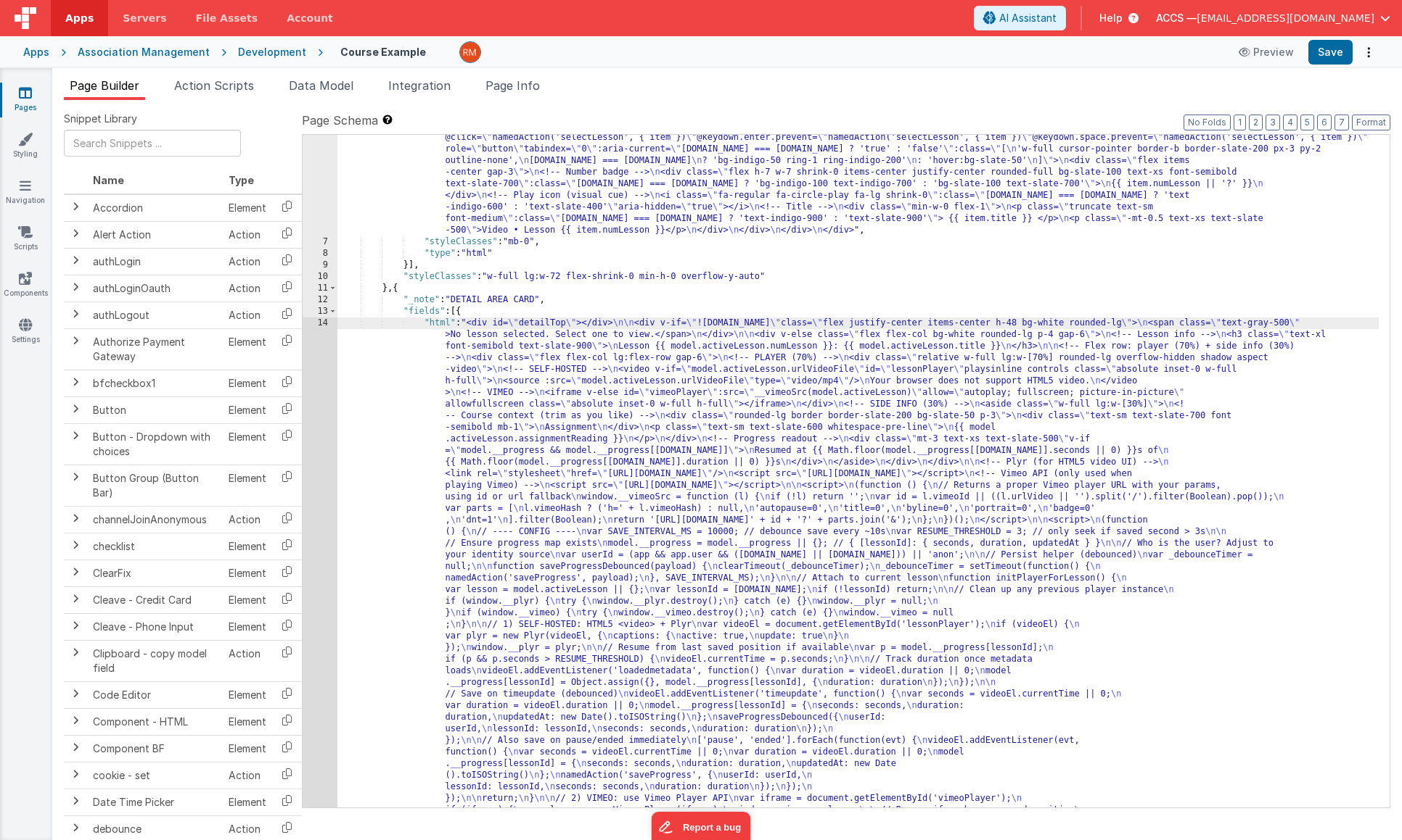
click at [320, 323] on div "14" at bounding box center [320, 683] width 35 height 731
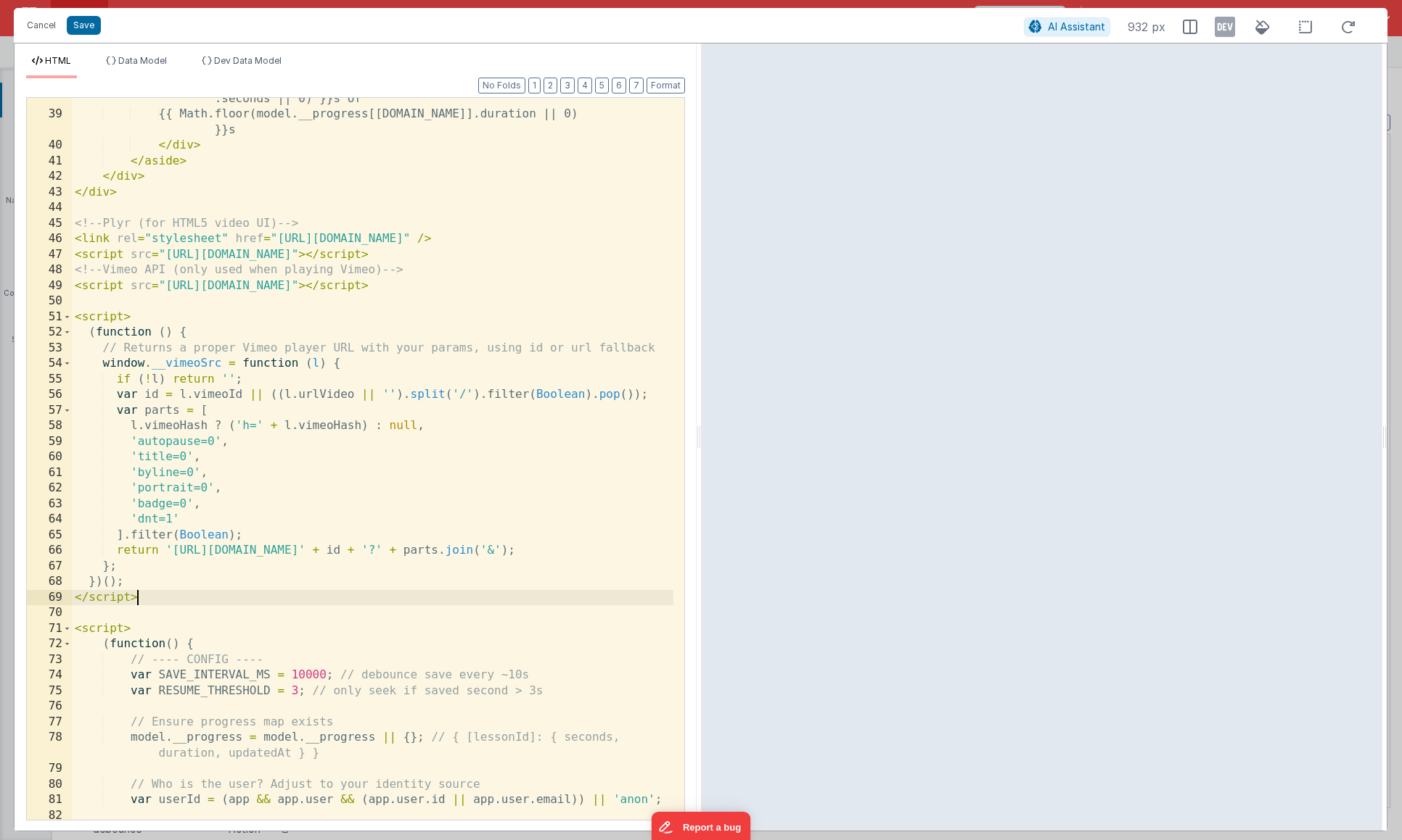
scroll to position [0, 0]
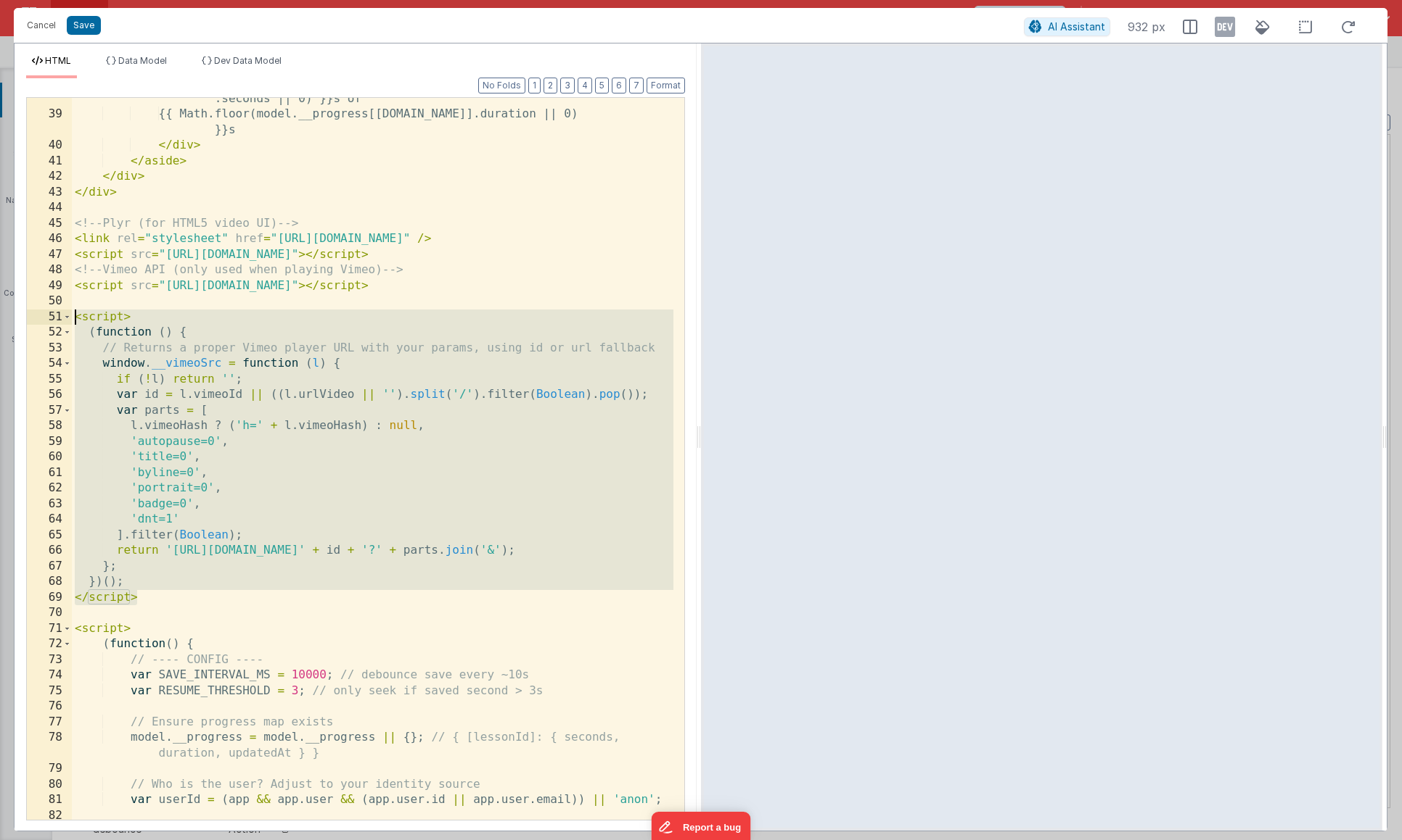
drag, startPoint x: 156, startPoint y: 598, endPoint x: 25, endPoint y: 320, distance: 307.3
click at [25, 320] on div "Format 7 6 5 4 3 2 1 No Folds 38 39 40 41 42 43 44 45 46 47 48 49 50 51 52 53 5…" at bounding box center [355, 454] width 682 height 752
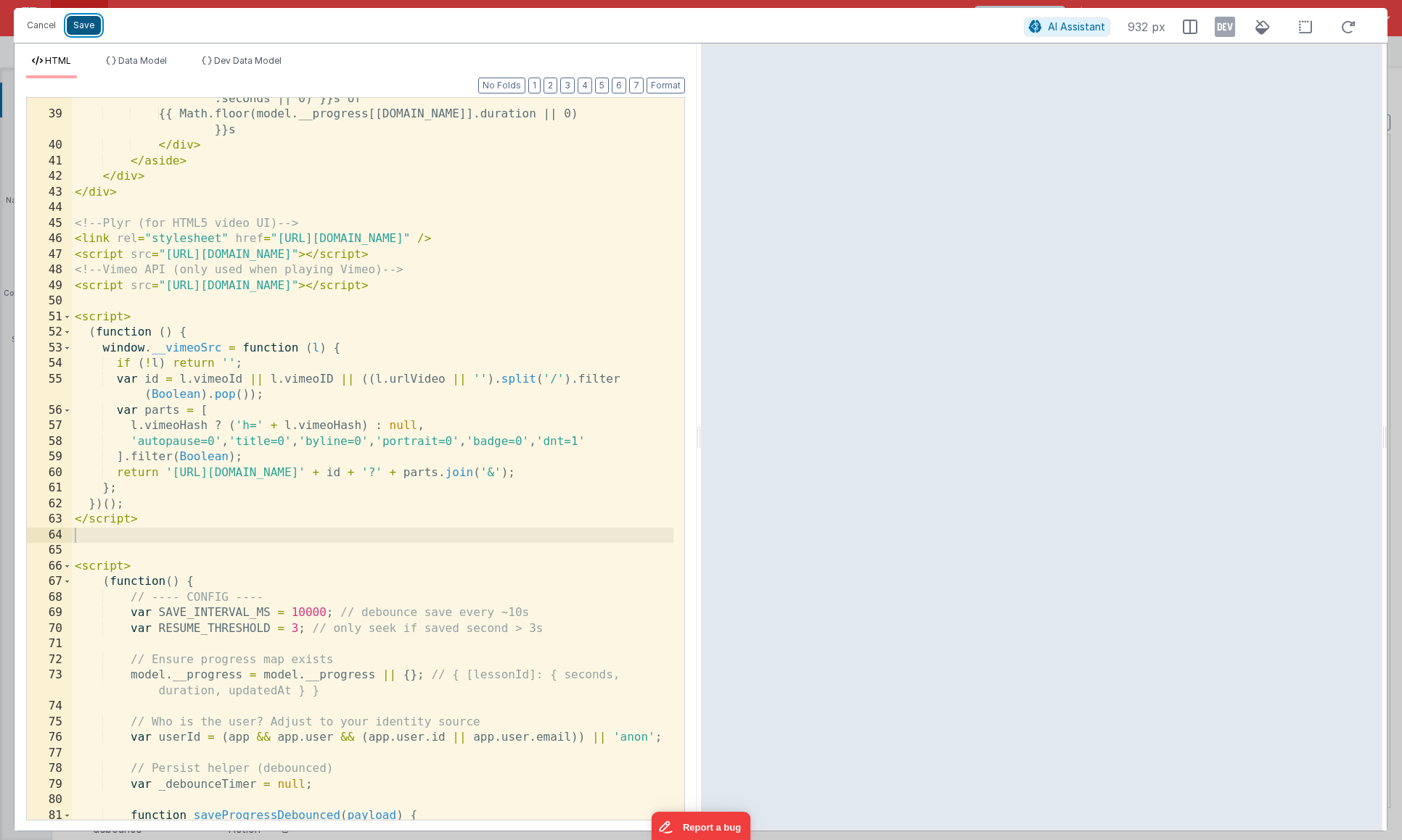
click at [91, 28] on button "Save" at bounding box center [83, 26] width 34 height 19
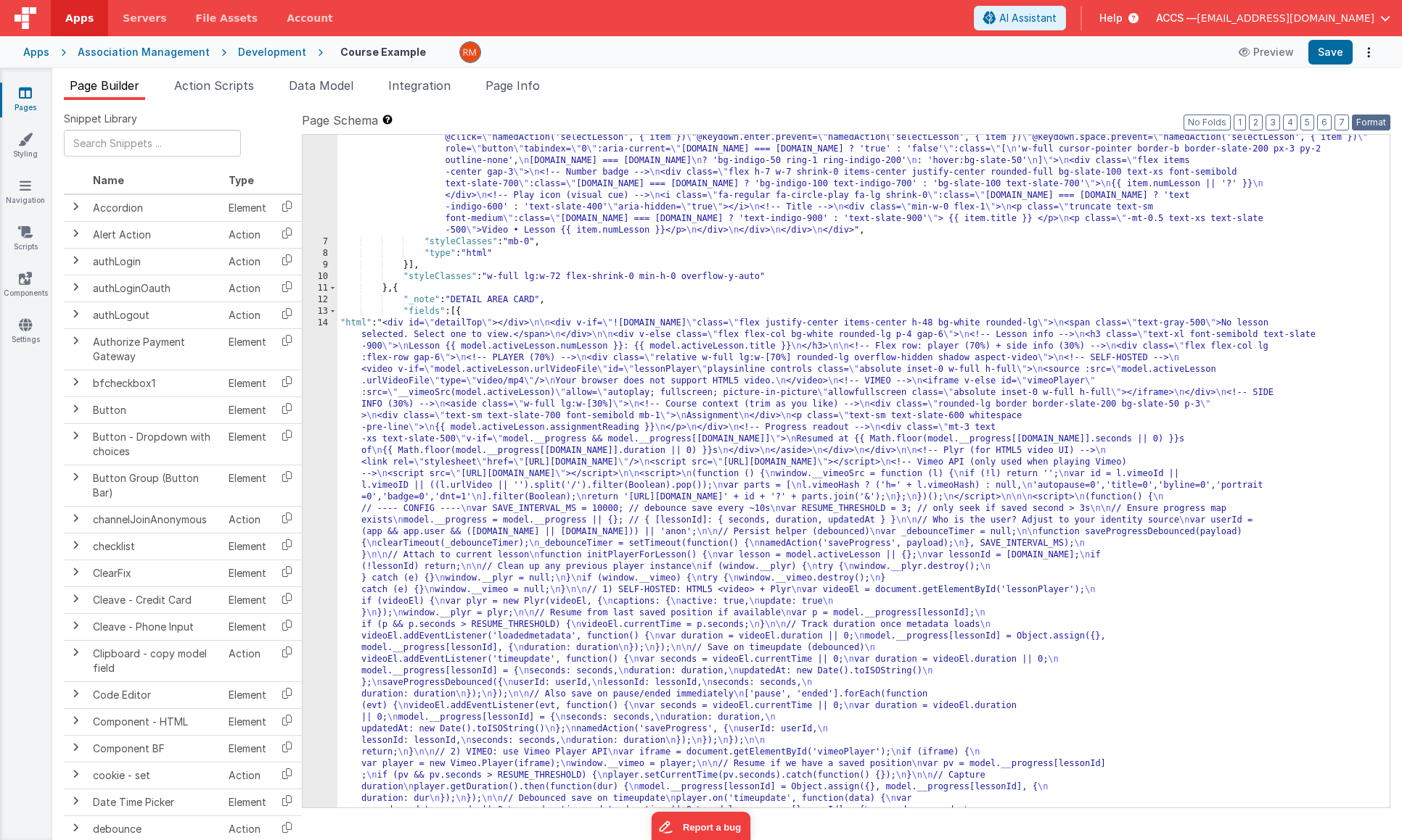
click at [1381, 119] on button "Format" at bounding box center [1371, 122] width 39 height 16
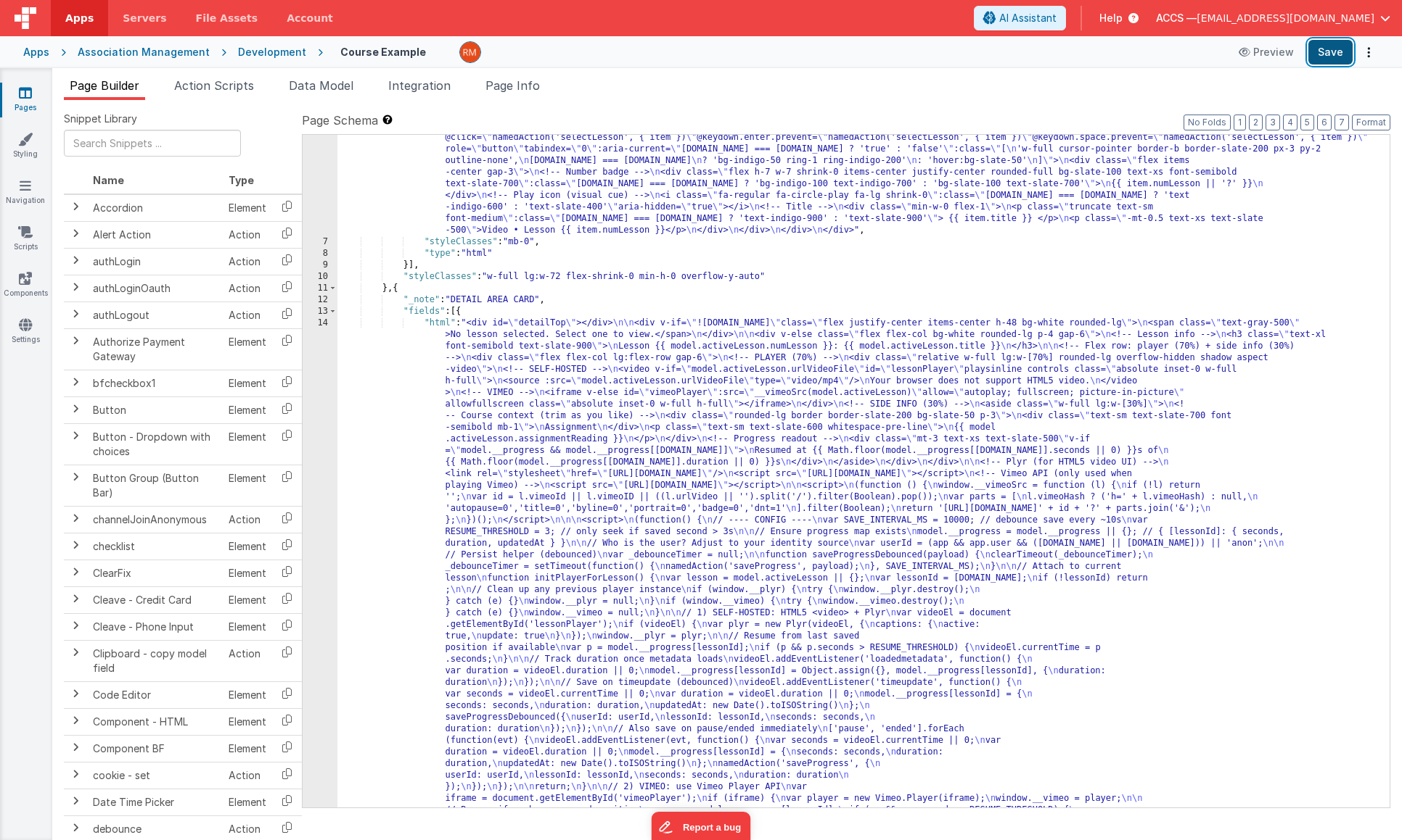
click at [1335, 57] on button "Save" at bounding box center [1331, 52] width 44 height 25
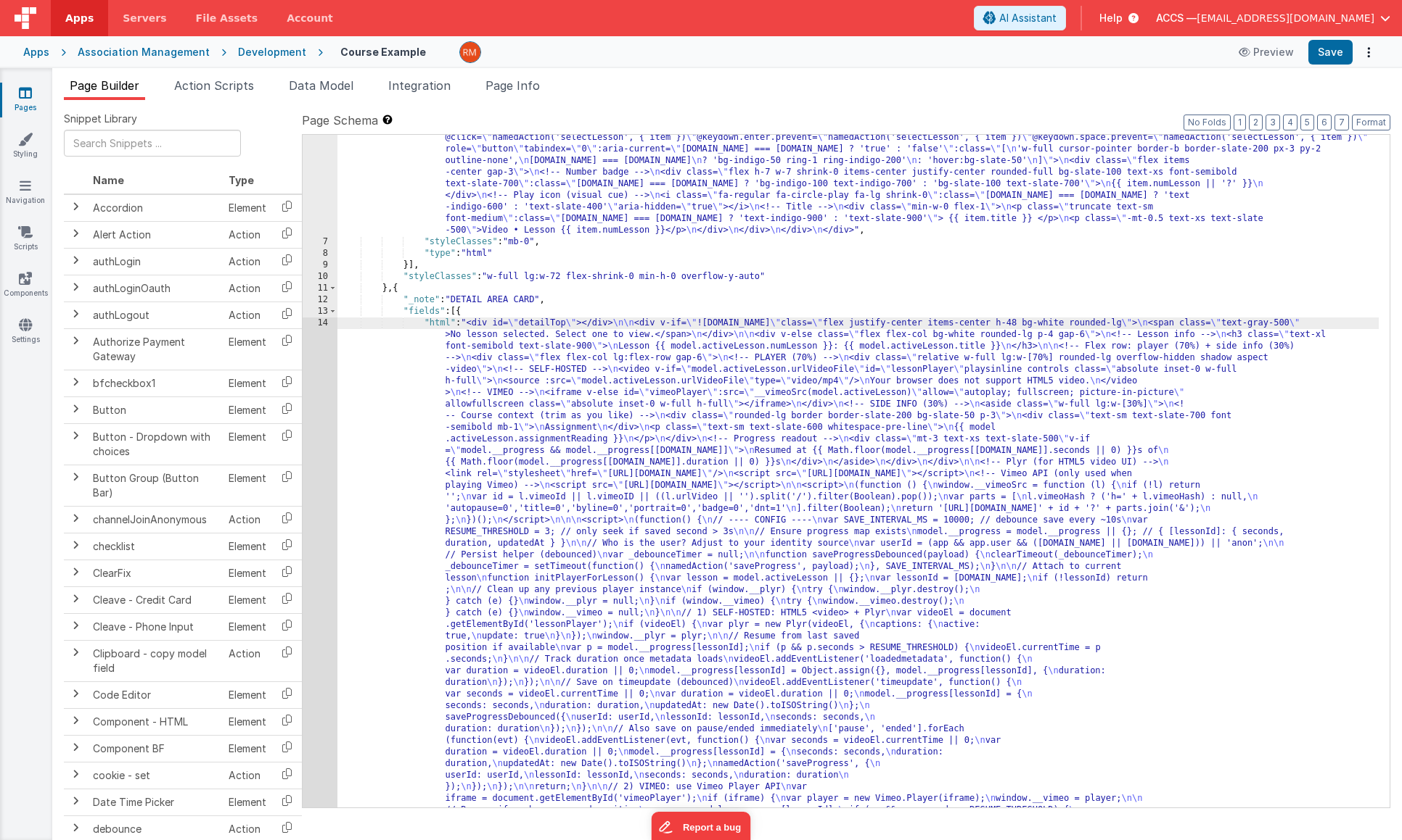
click at [326, 322] on div "14" at bounding box center [320, 677] width 35 height 719
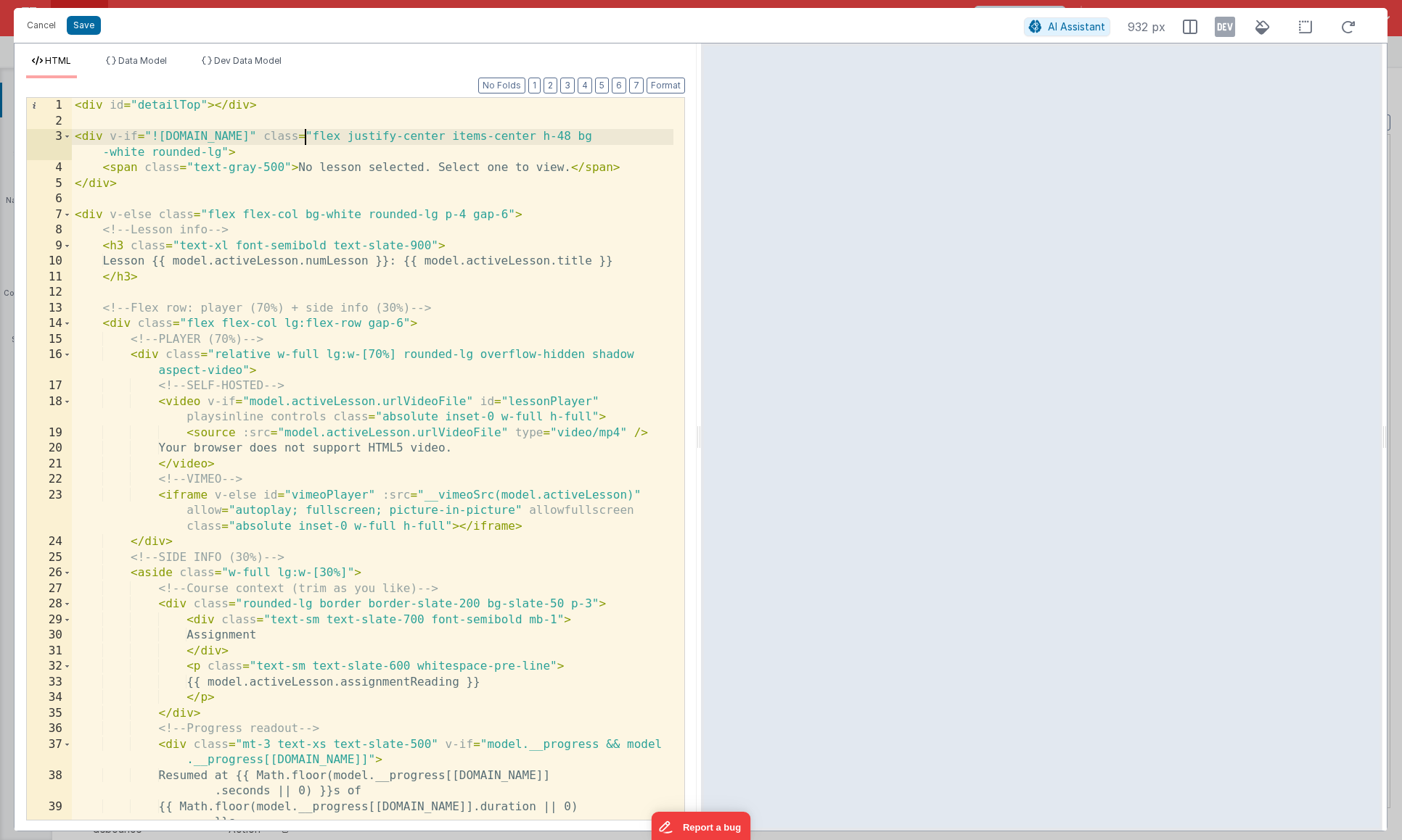
click at [303, 136] on div "< div id = "detailTop" > </ div > < div v-if = "!model.activeLesson.id" class =…" at bounding box center [371, 474] width 601 height 753
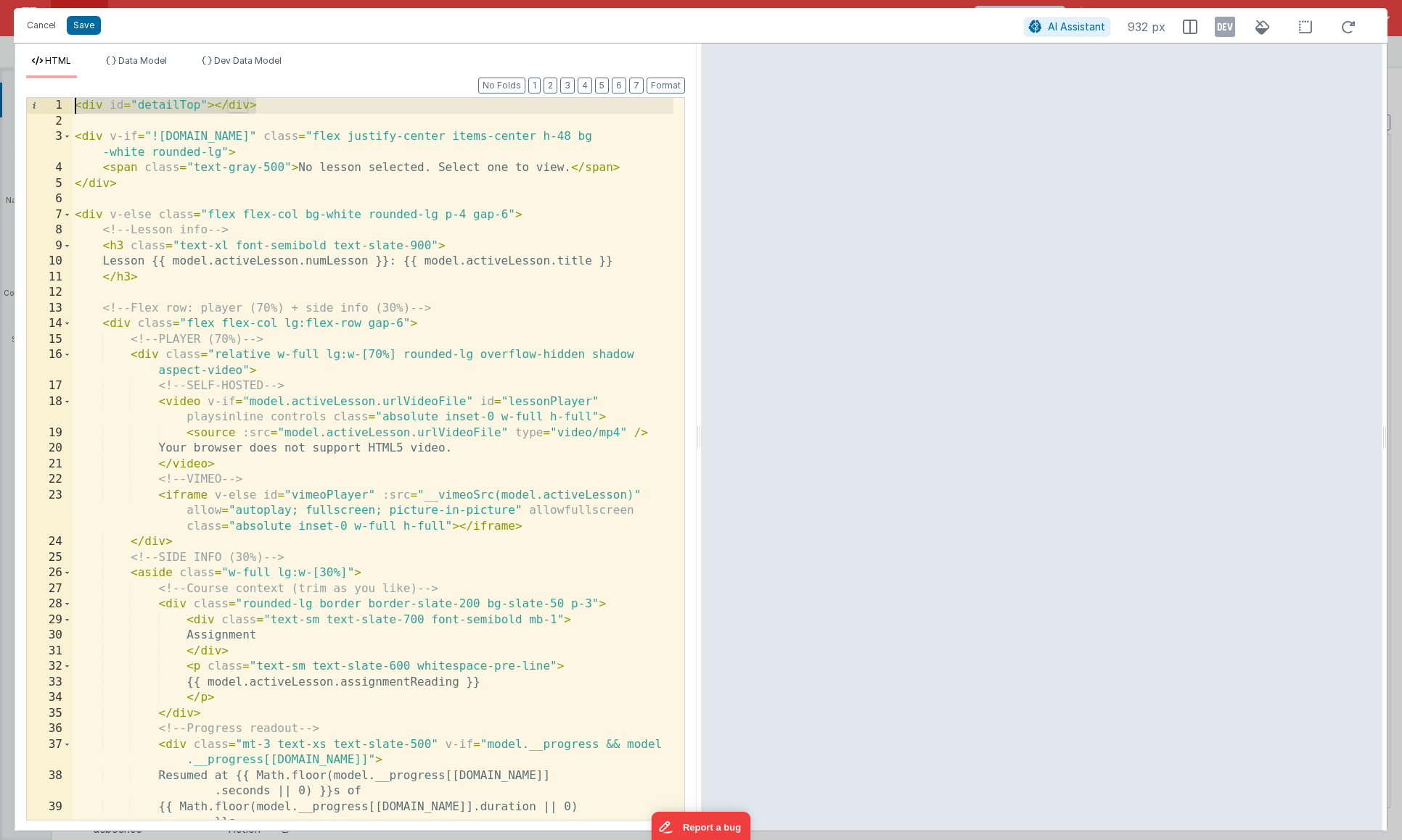
drag, startPoint x: 279, startPoint y: 104, endPoint x: 51, endPoint y: 98, distance: 228.1
click at [51, 98] on div "1 2 3 4 5 6 7 8 9 10 11 12 13 14 15 16 17 18 19 20 21 22 23 24 25 26 27 28 29 3…" at bounding box center [355, 459] width 659 height 723
click at [83, 26] on button "Save" at bounding box center [83, 26] width 34 height 19
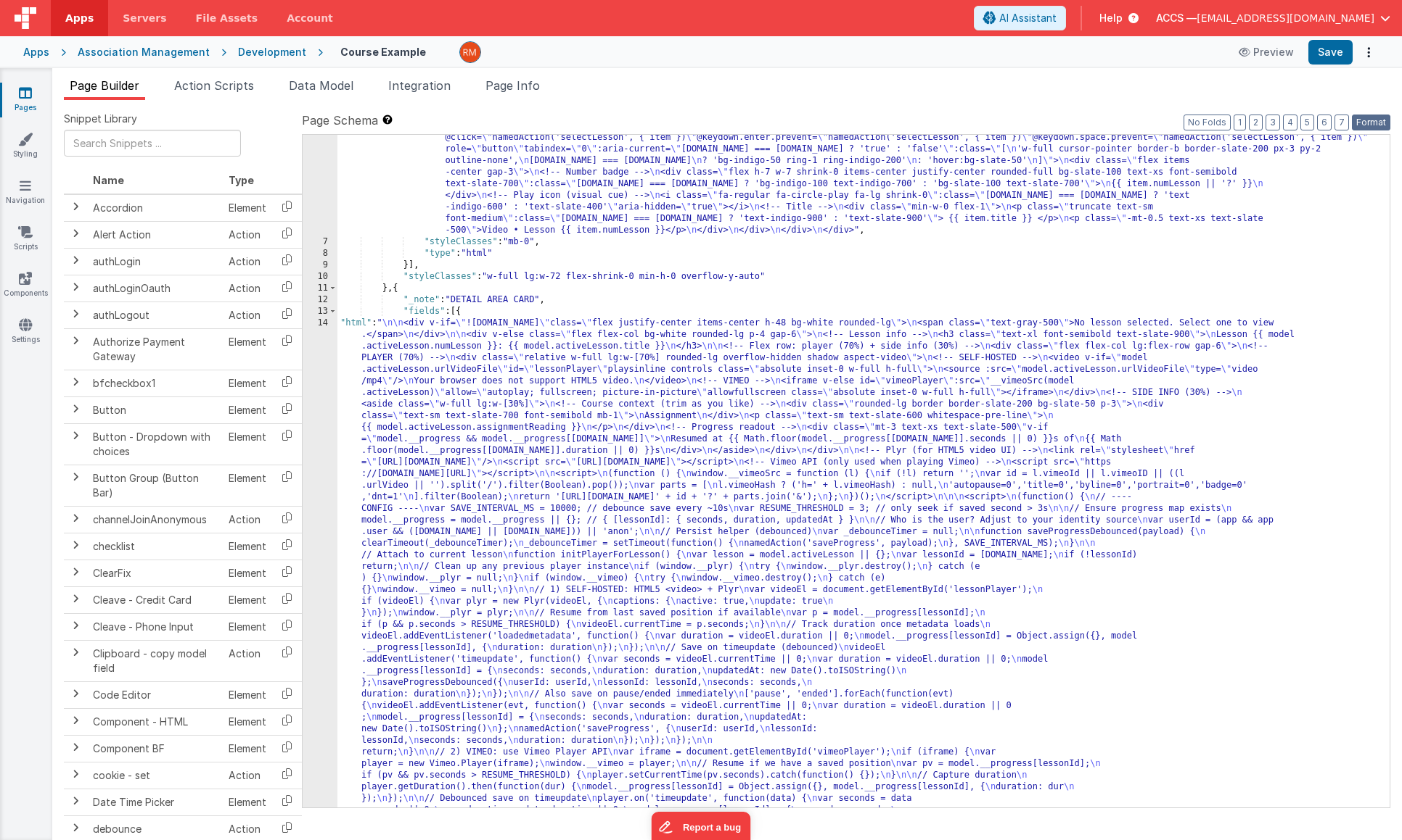
drag, startPoint x: 1365, startPoint y: 122, endPoint x: 1353, endPoint y: 87, distance: 37.0
click at [1364, 122] on button "Format" at bounding box center [1371, 122] width 39 height 16
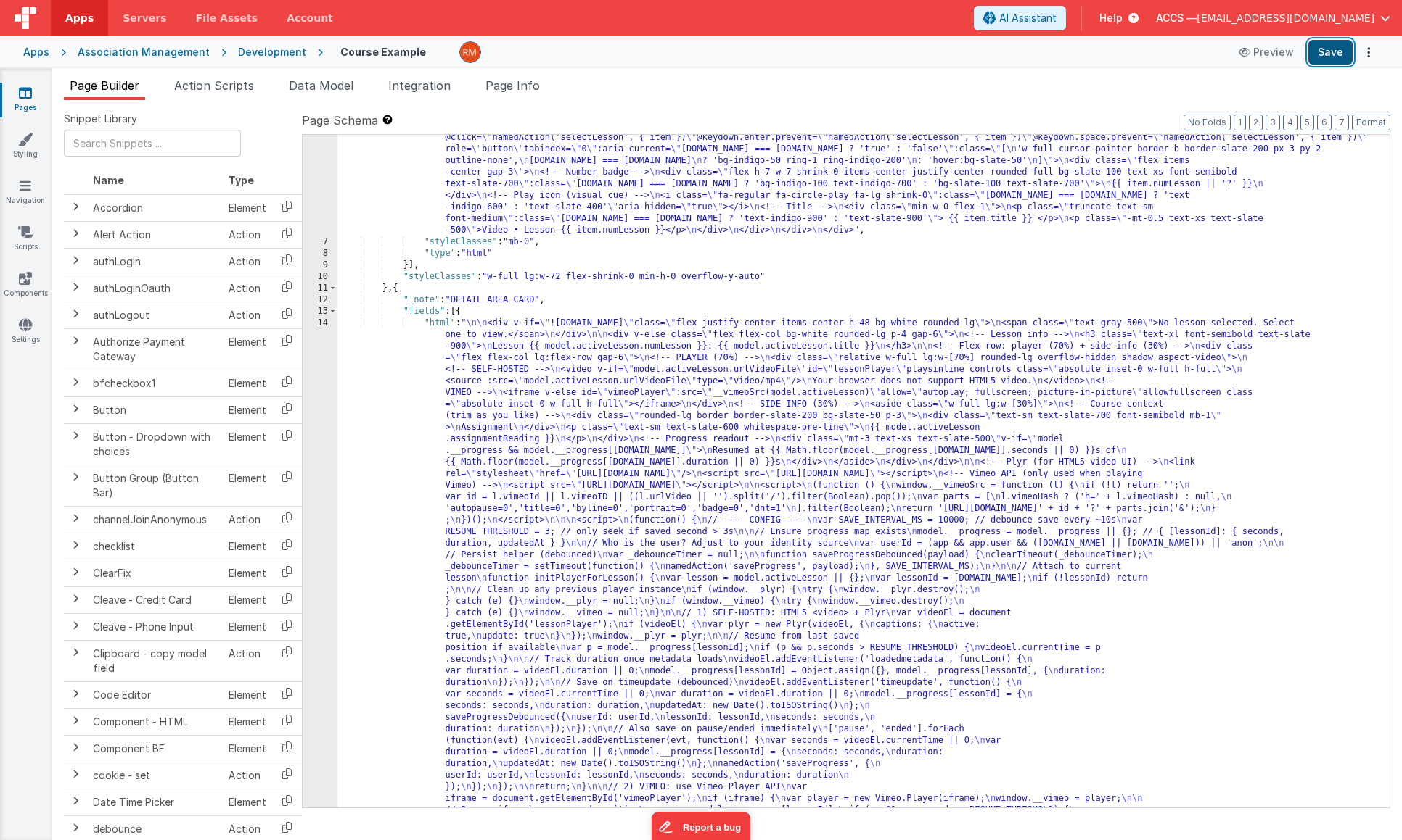
click at [1334, 57] on button "Save" at bounding box center [1331, 52] width 44 height 25
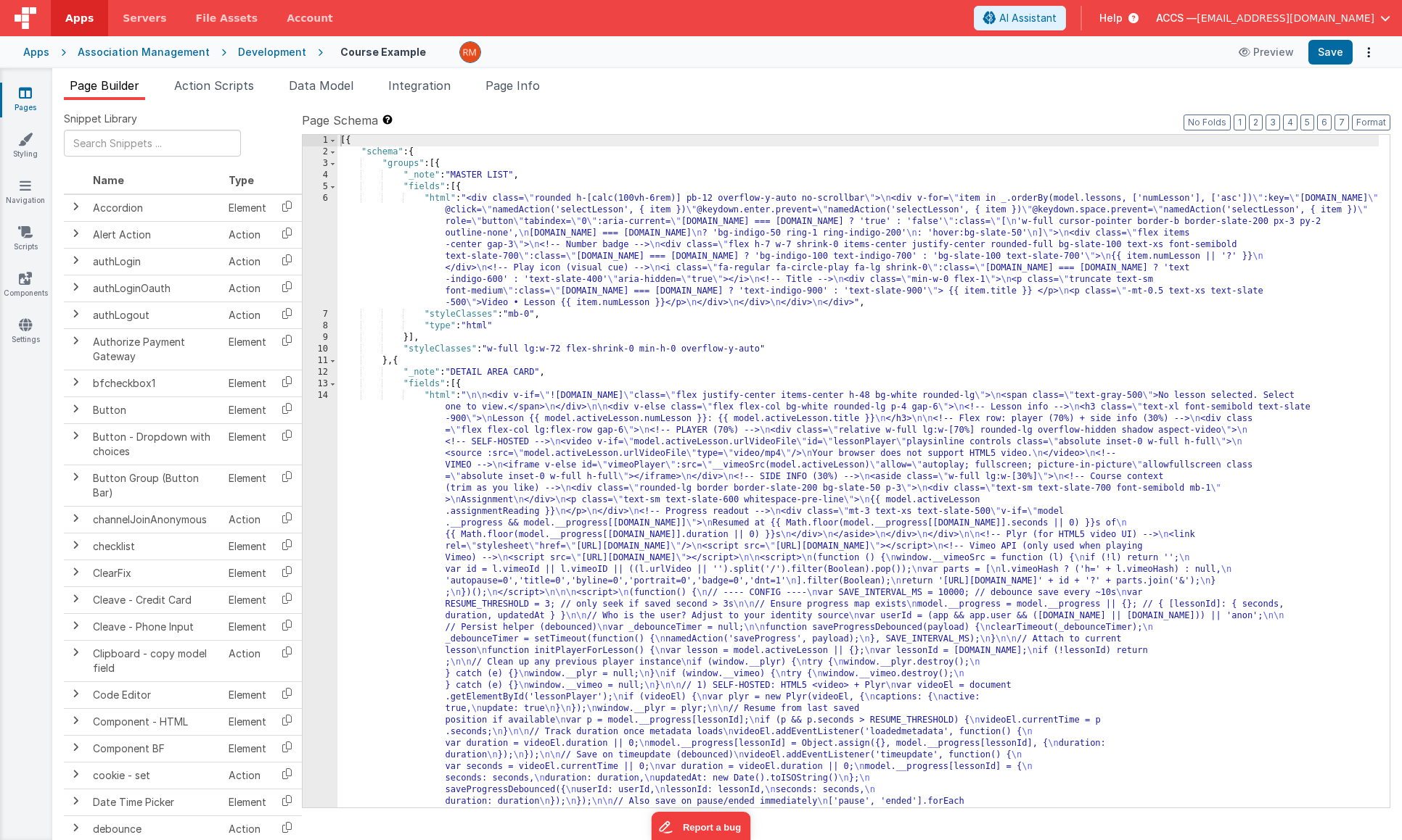
click at [435, 394] on div "[{ "schema" : { "groups" : [{ "_note" : "MASTER LIST" , "fields" : [{ "html" : …" at bounding box center [858, 837] width 1041 height 1404
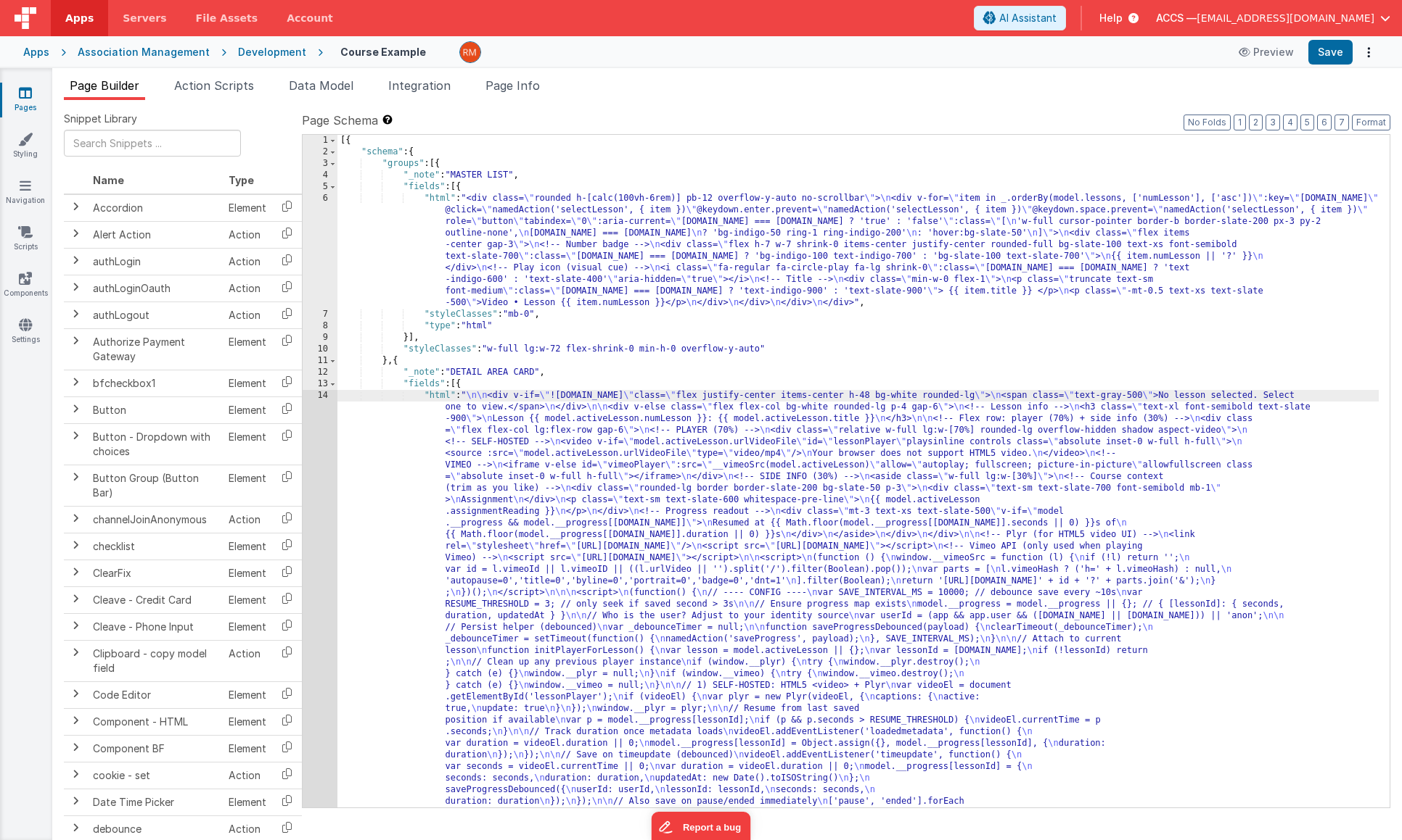
click at [323, 395] on div "14" at bounding box center [320, 750] width 35 height 719
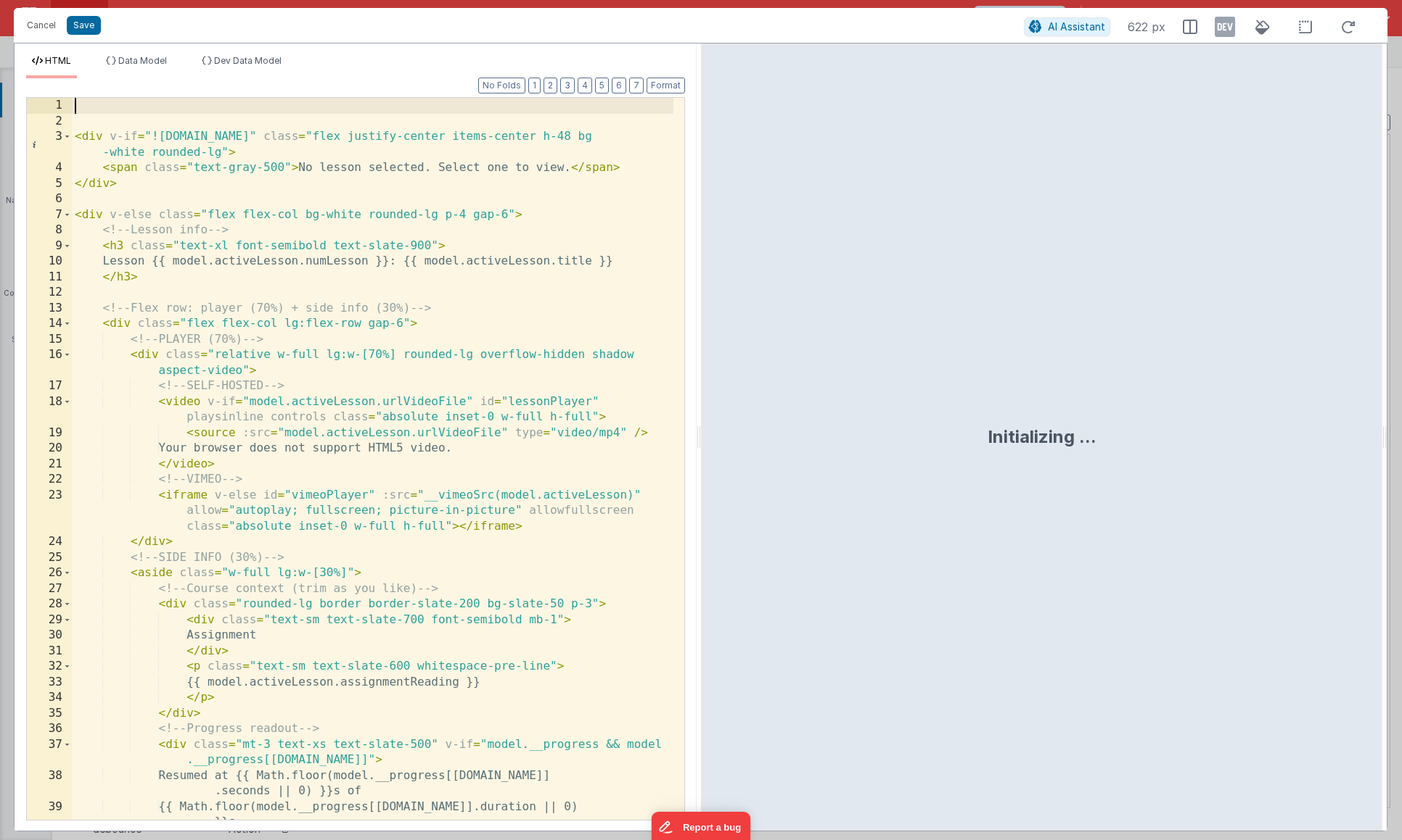
click at [117, 113] on div "< div v-if = "!model.activeLesson.id" class = "flex justify-center items-center…" at bounding box center [371, 474] width 601 height 753
click at [159, 136] on div "< div id = "detailTop" > </ div > < div v-if = "!model.activeLesson.id" class =…" at bounding box center [371, 474] width 601 height 753
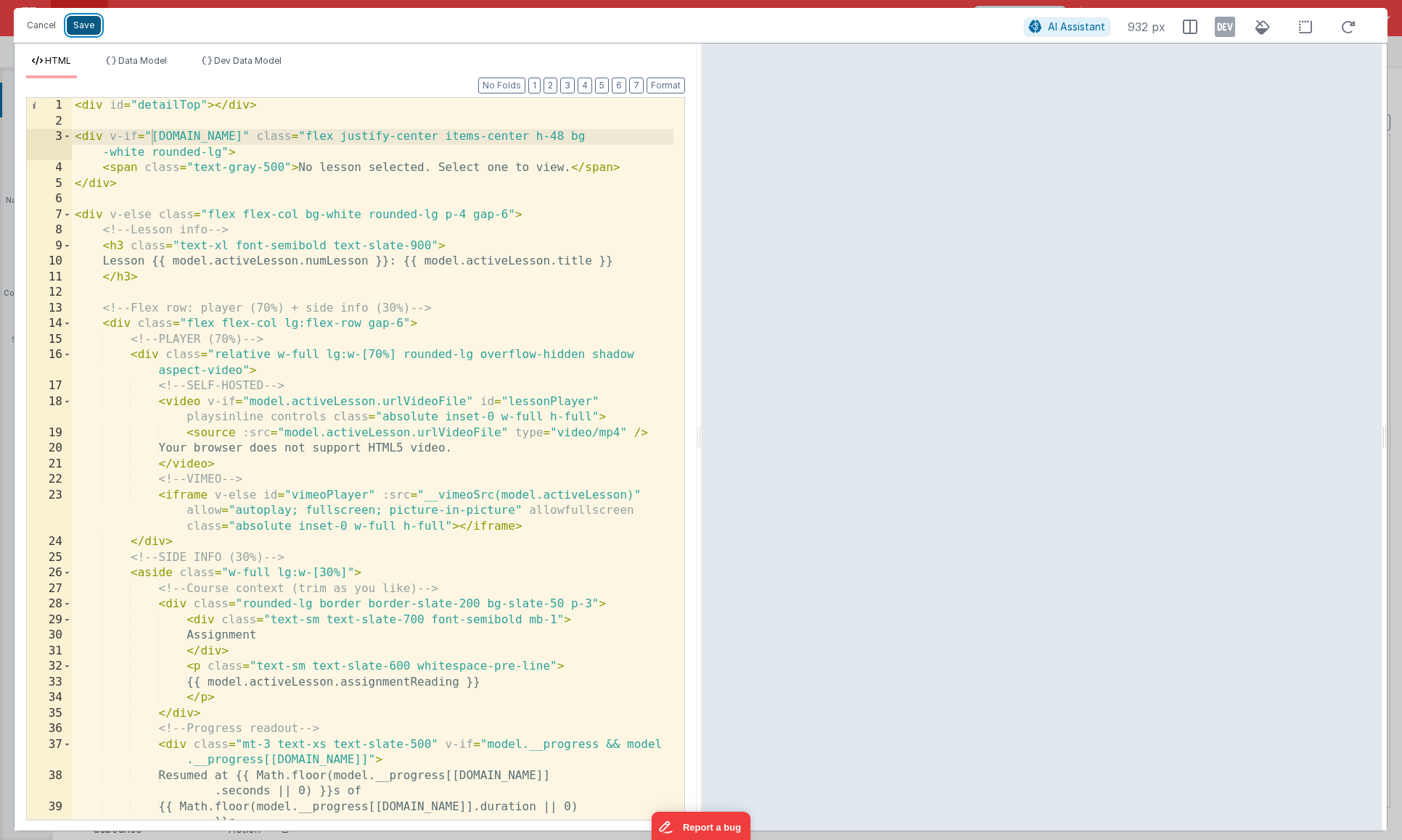
click at [84, 31] on button "Save" at bounding box center [83, 26] width 34 height 19
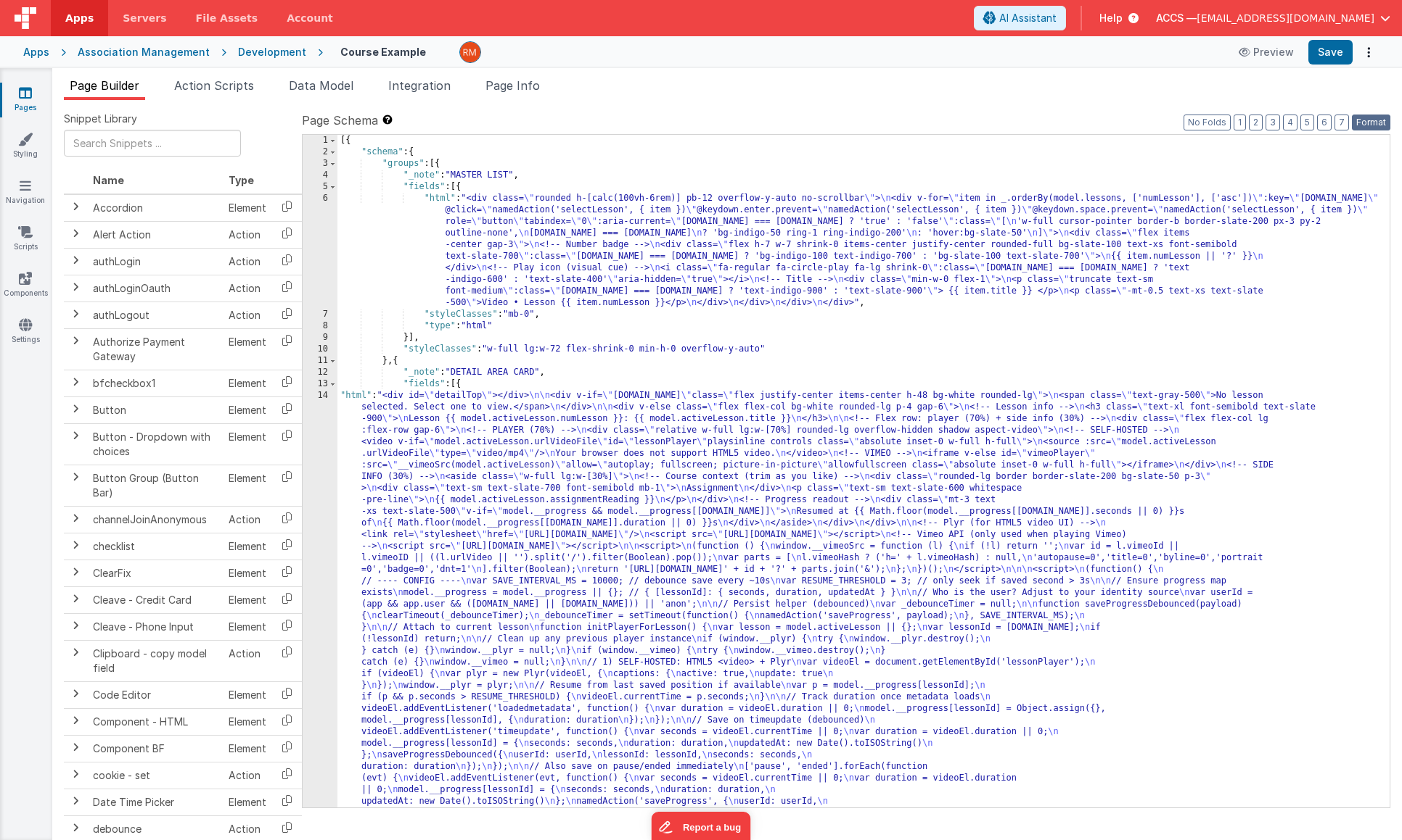
click at [1360, 126] on button "Format" at bounding box center [1371, 122] width 39 height 16
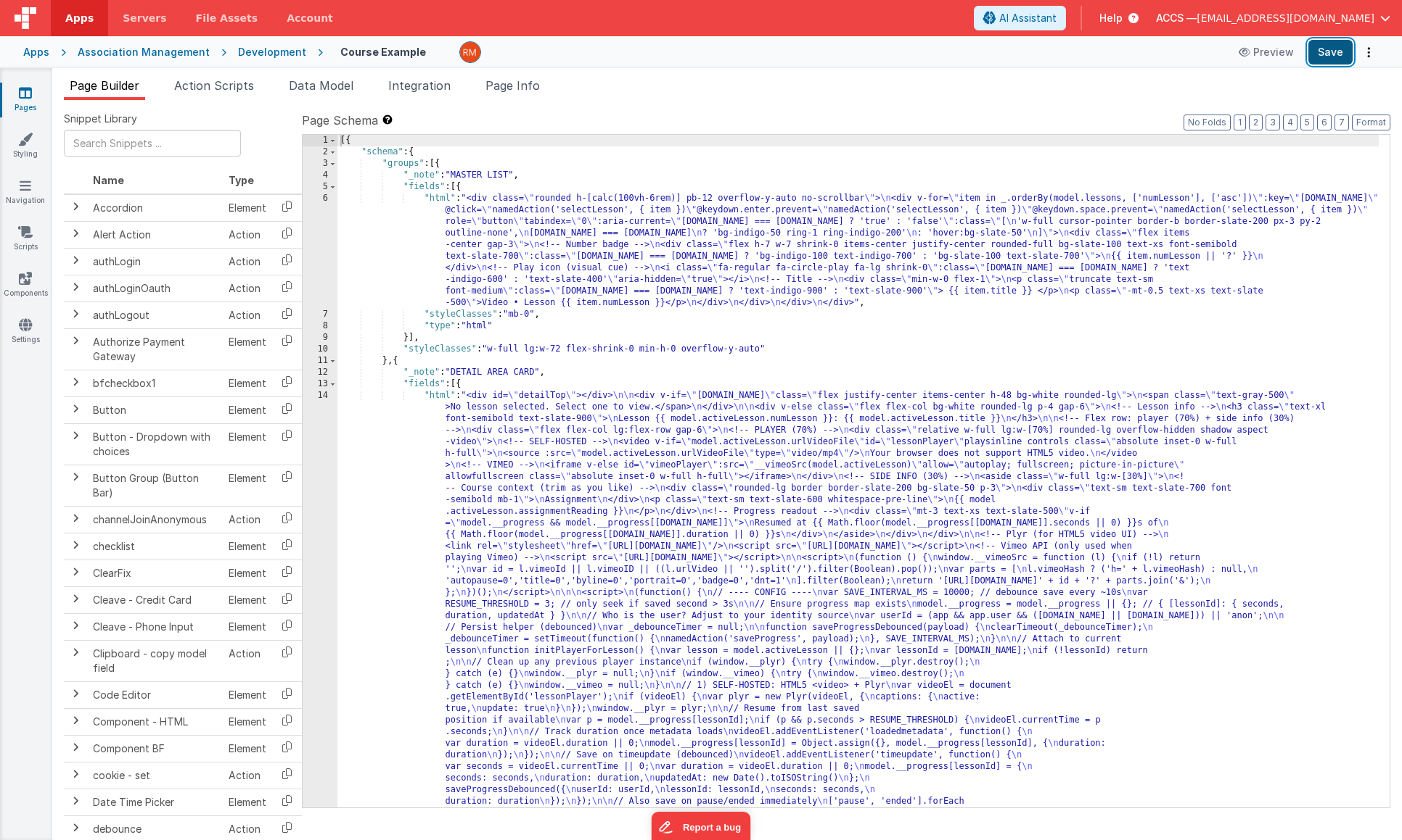
click at [1334, 53] on button "Save" at bounding box center [1331, 52] width 44 height 25
click at [440, 394] on div "[{ "schema" : { "groups" : [{ "_note" : "MASTER LIST" , "fields" : [{ "html" : …" at bounding box center [858, 837] width 1041 height 1404
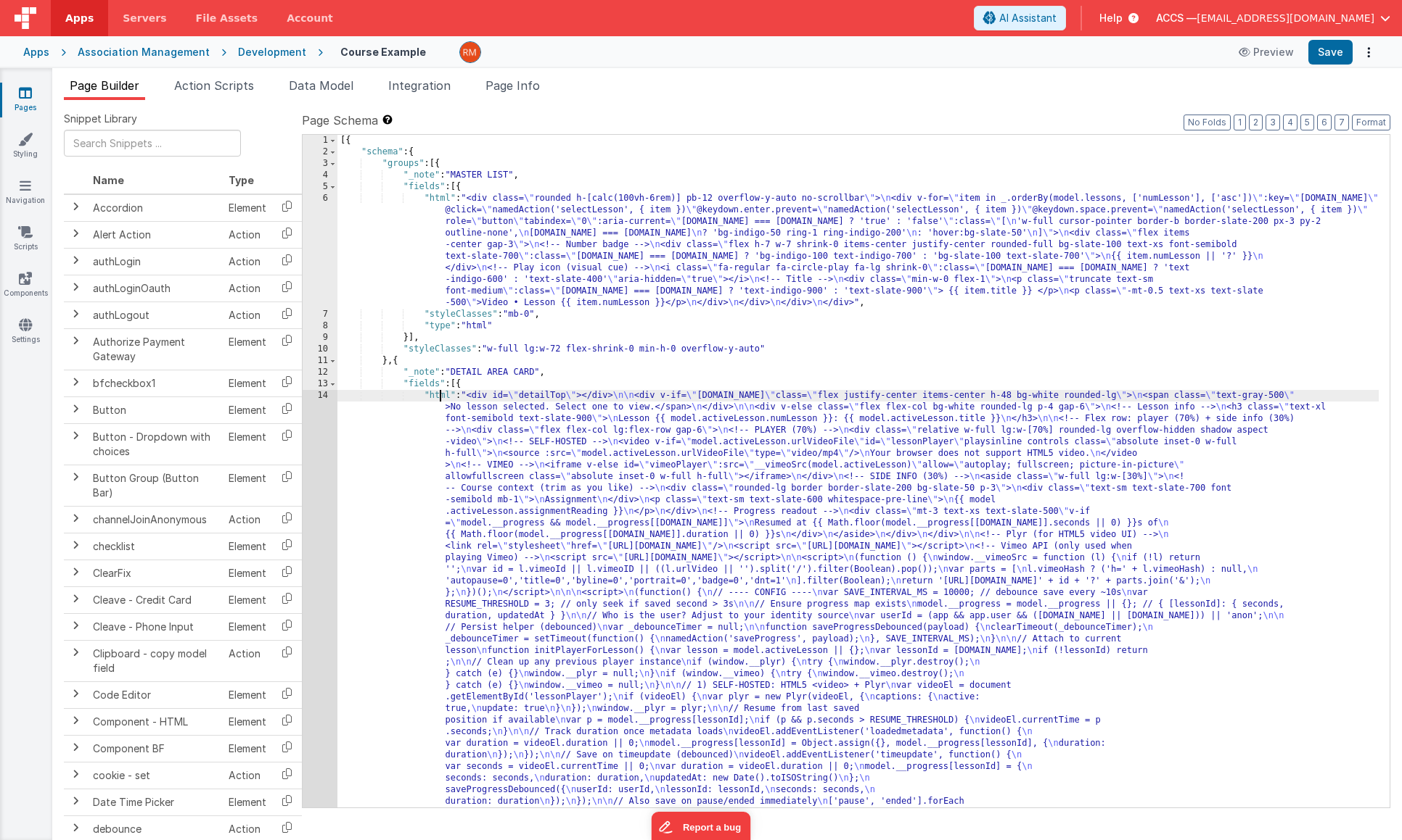
click at [327, 395] on div "14" at bounding box center [320, 750] width 35 height 719
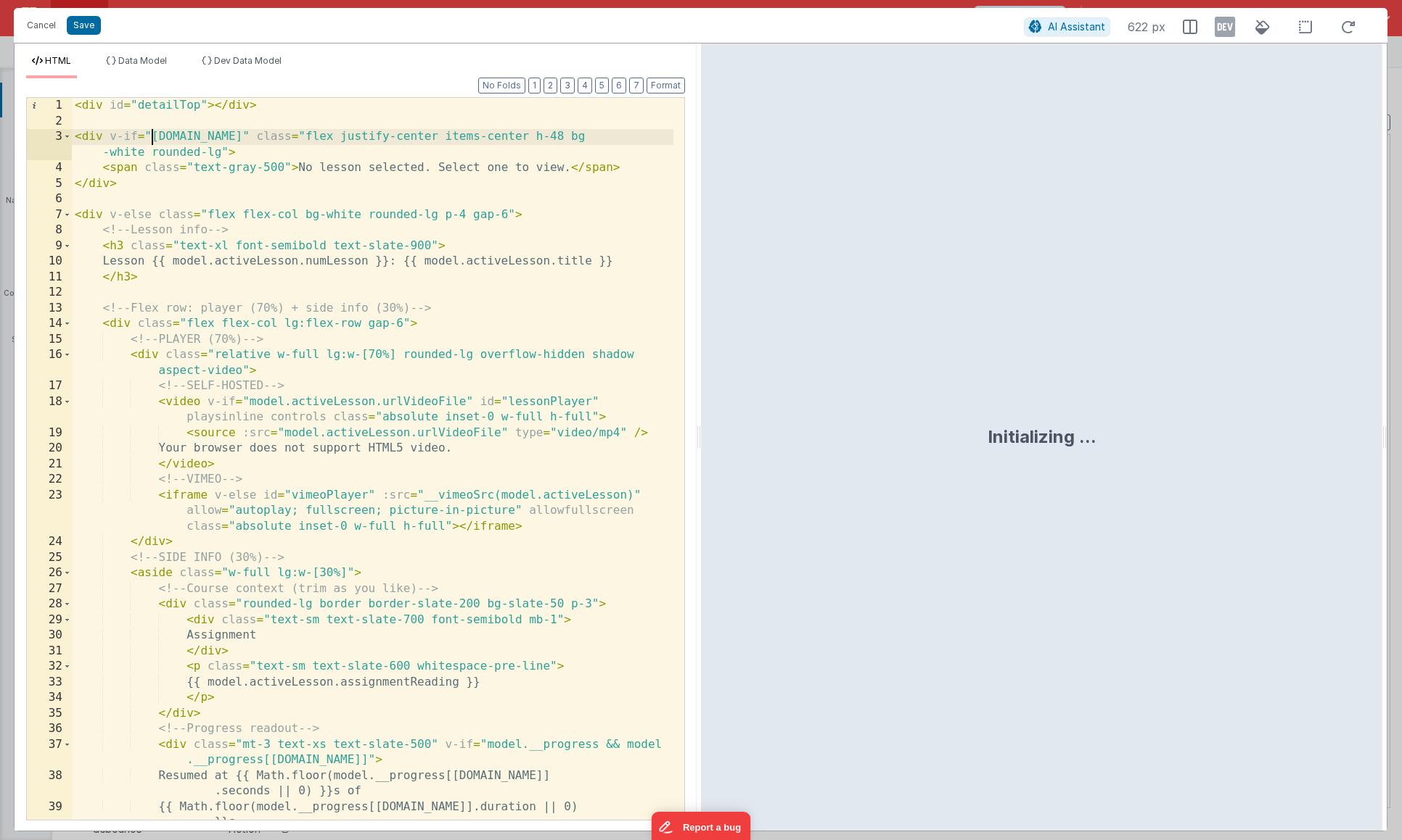
click at [151, 137] on div "< div id = "detailTop" > </ div > < div v-if = "model.activeLesson.id" class = …" at bounding box center [371, 474] width 601 height 753
click at [89, 29] on button "Save" at bounding box center [83, 26] width 34 height 19
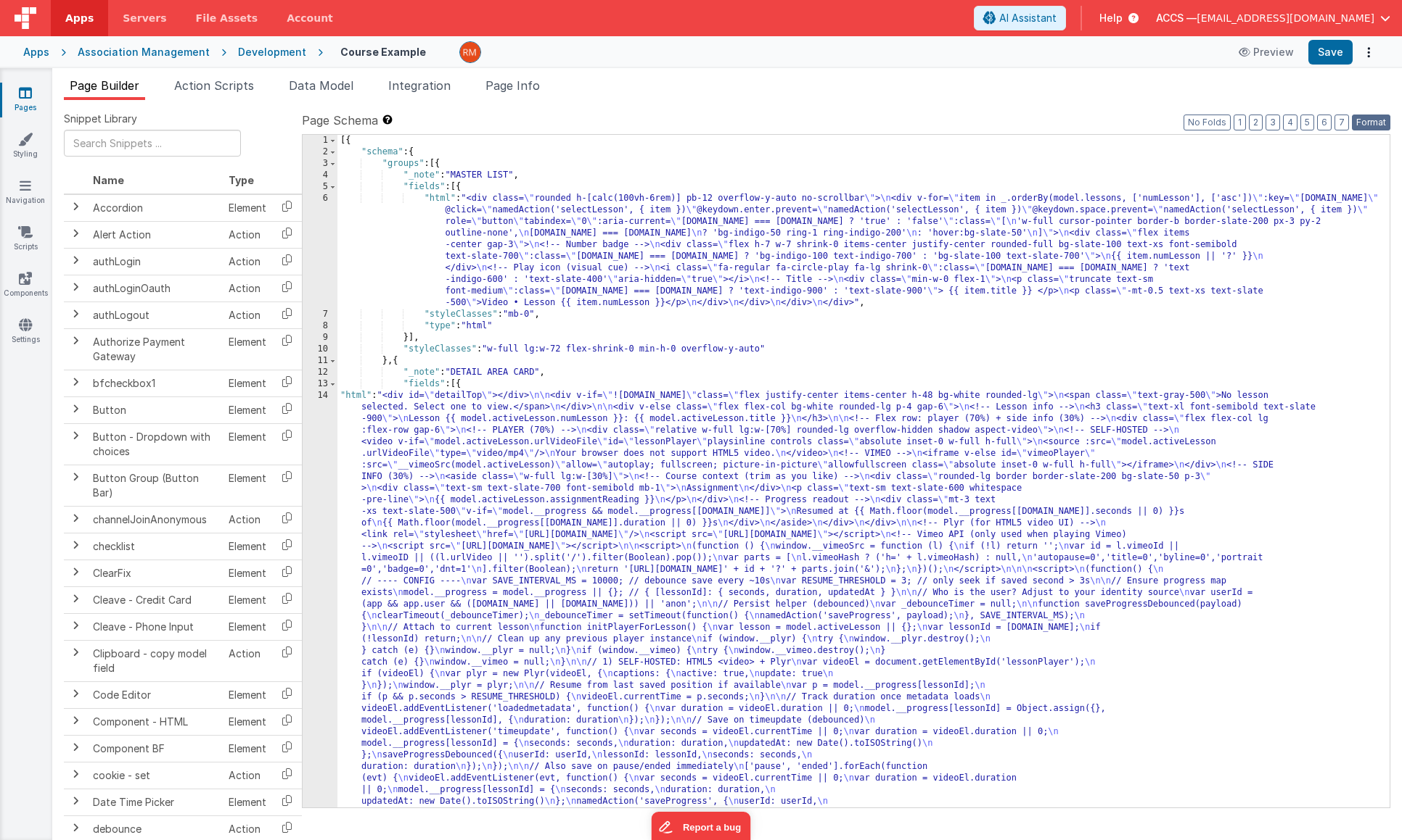
click at [1367, 117] on button "Format" at bounding box center [1371, 122] width 39 height 16
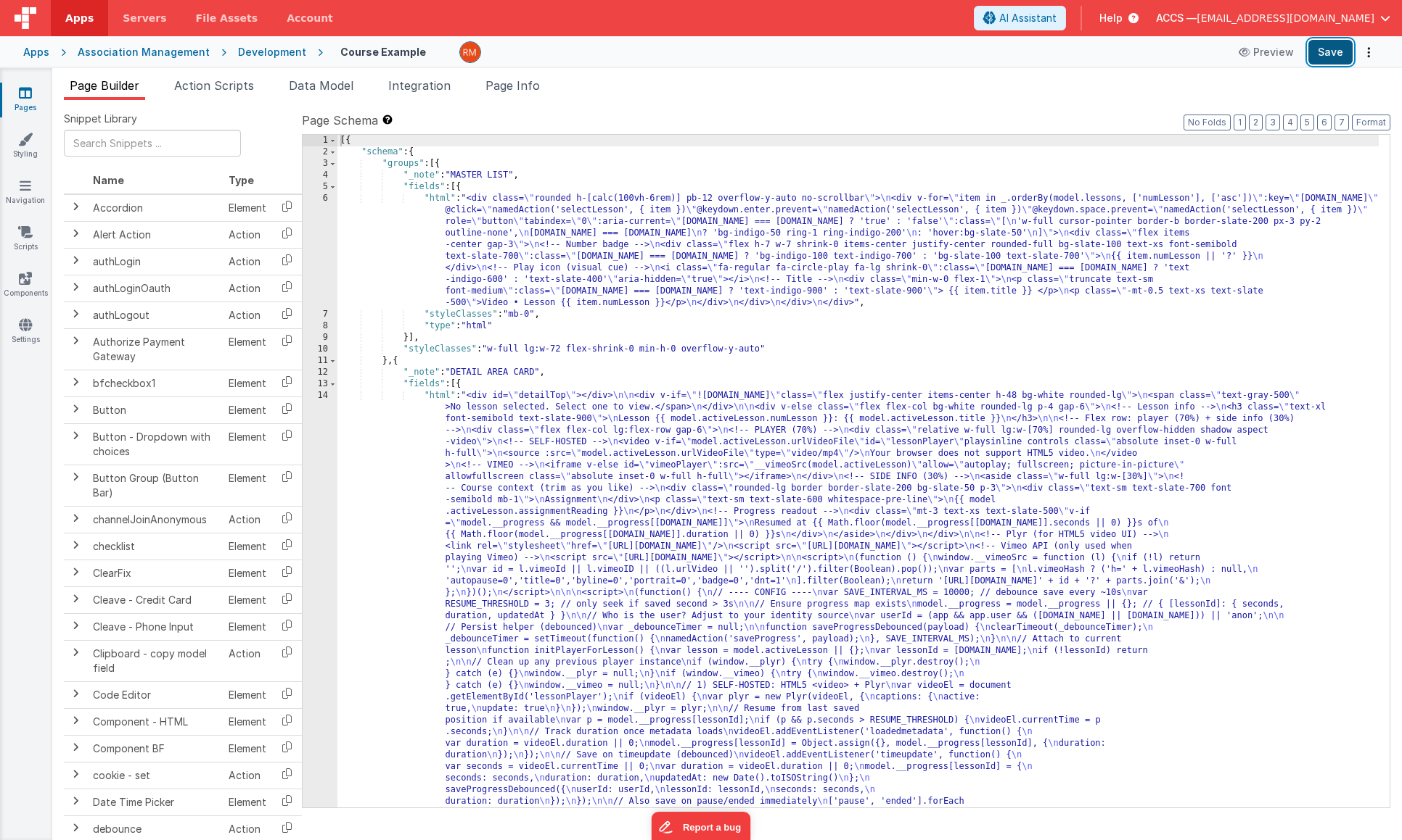
click at [1329, 60] on button "Save" at bounding box center [1331, 52] width 44 height 25
click at [539, 258] on div "[{ "schema" : { "groups" : [{ "_note" : "MASTER LIST" , "fields" : [{ "html" : …" at bounding box center [858, 837] width 1041 height 1404
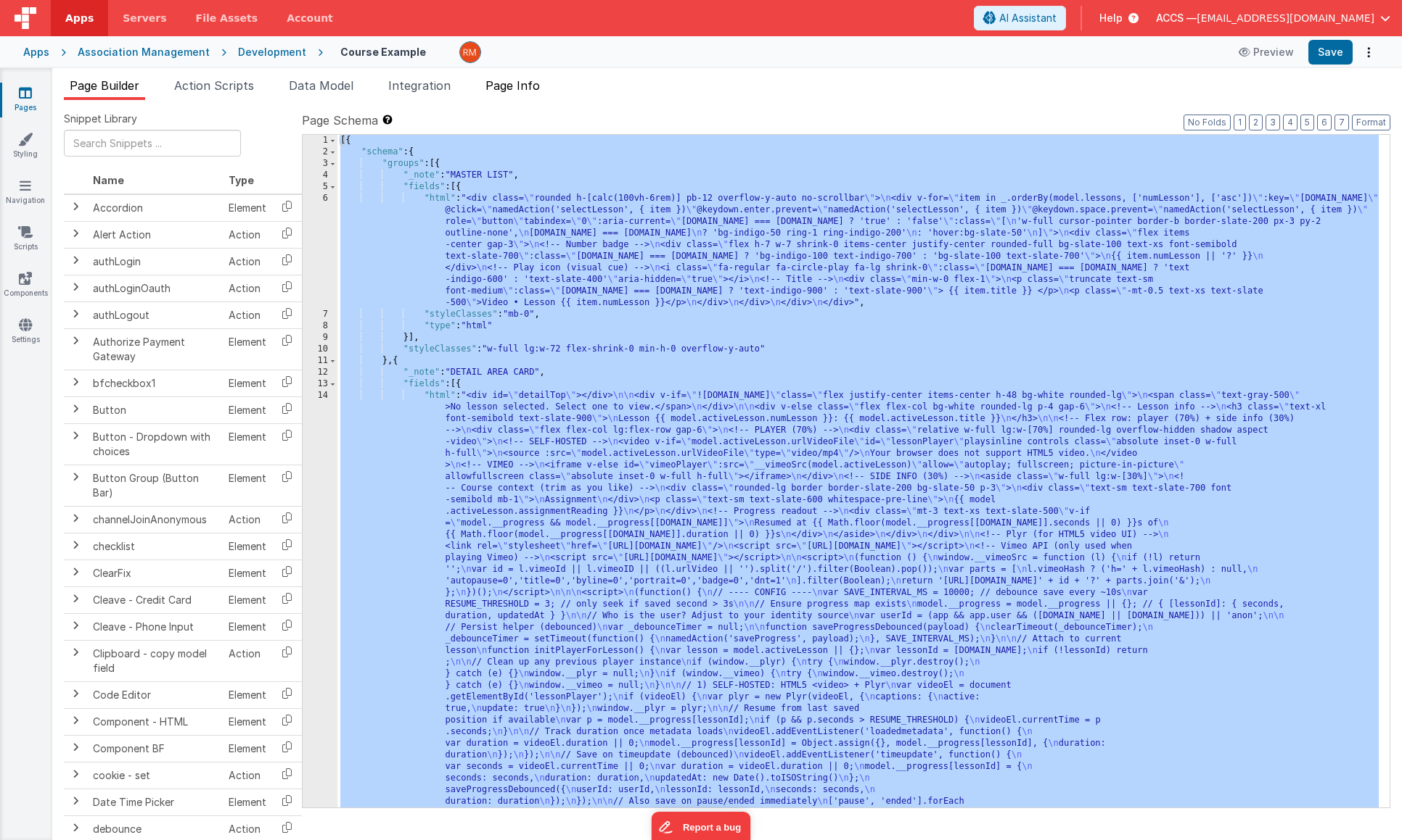
click at [504, 89] on span "Page Info" at bounding box center [512, 85] width 54 height 14
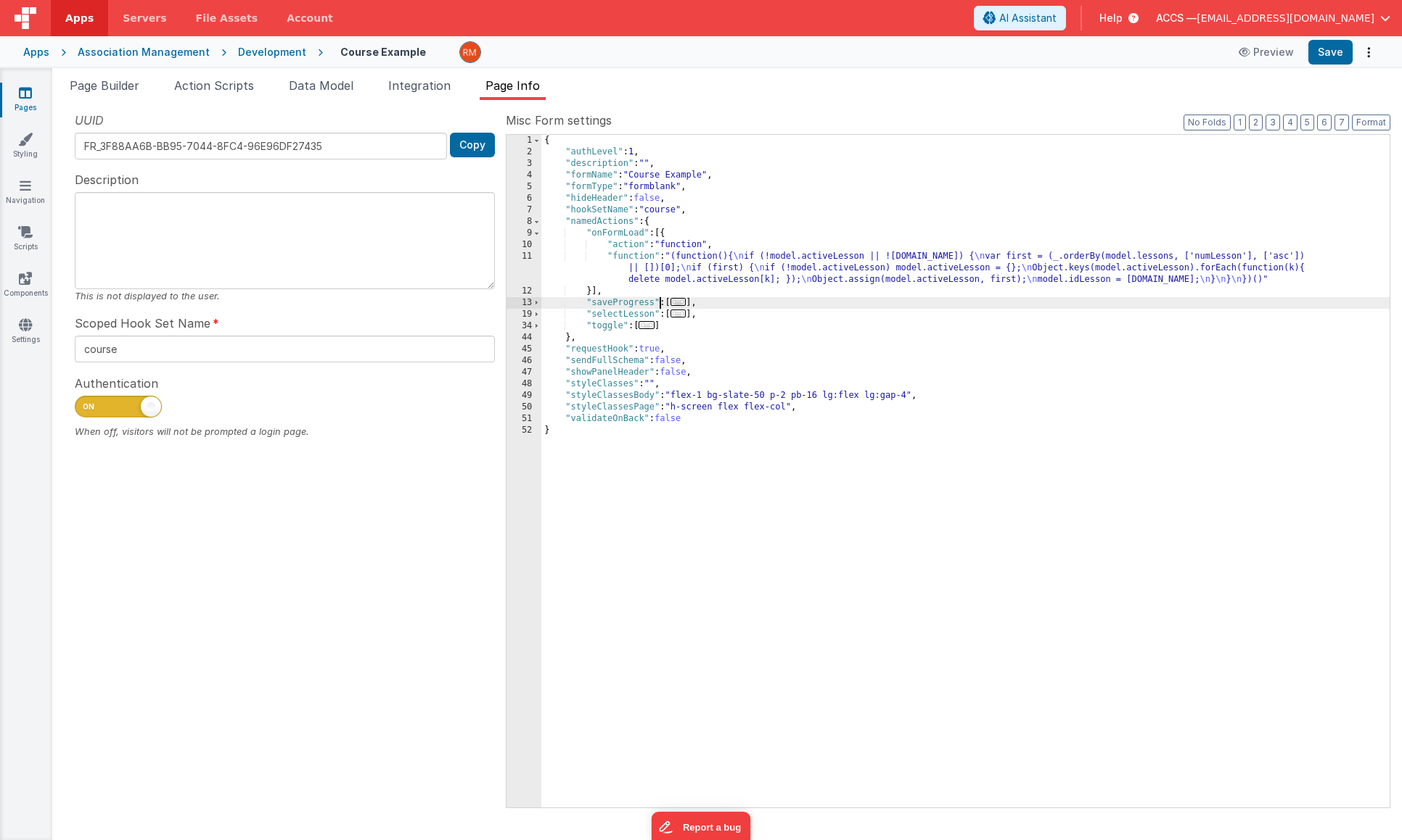
click at [660, 304] on div "{ "authLevel" : 1 , "description" : "" , "formName" : "Course Example" , "formT…" at bounding box center [965, 483] width 848 height 696
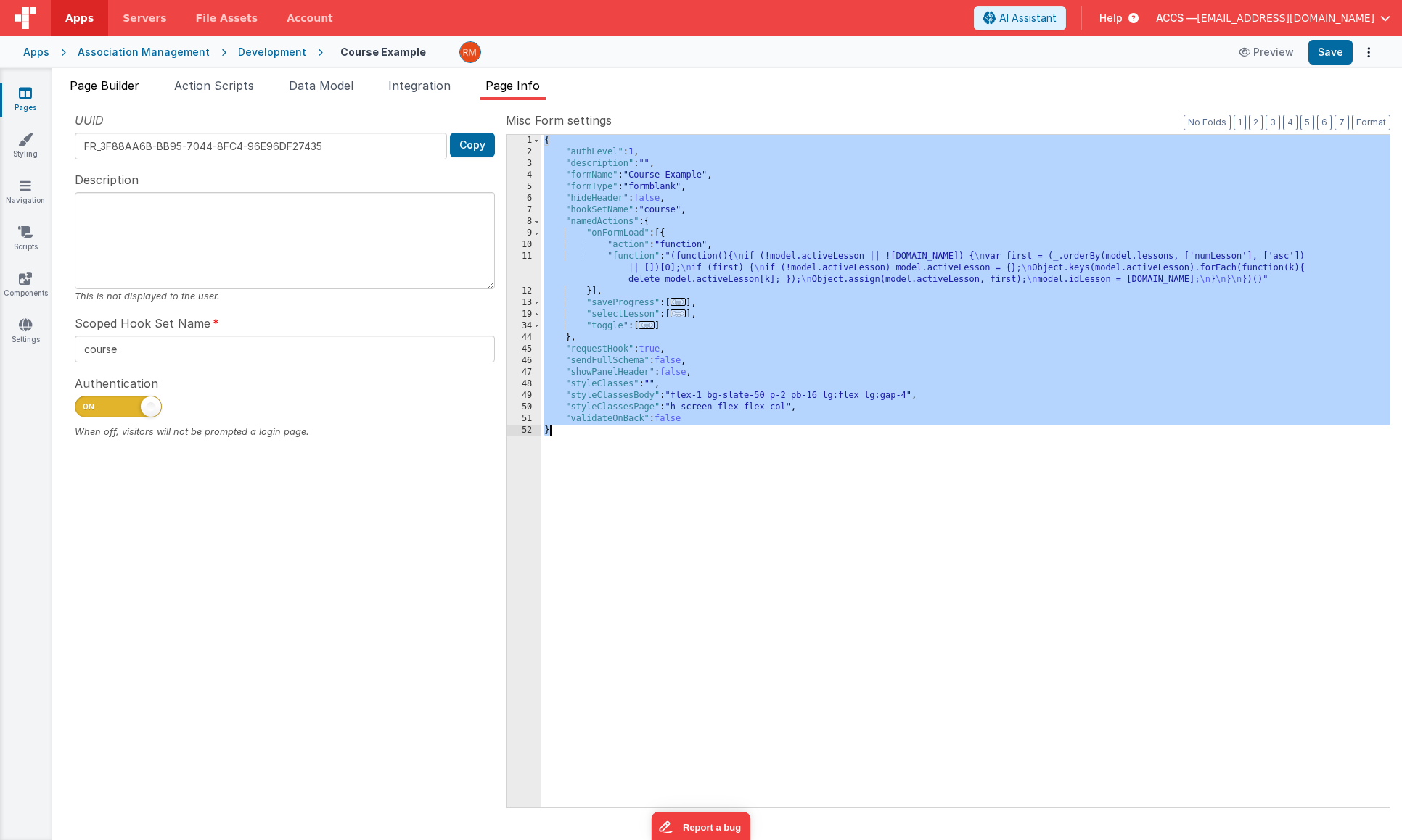
click at [107, 86] on span "Page Builder" at bounding box center [104, 85] width 69 height 14
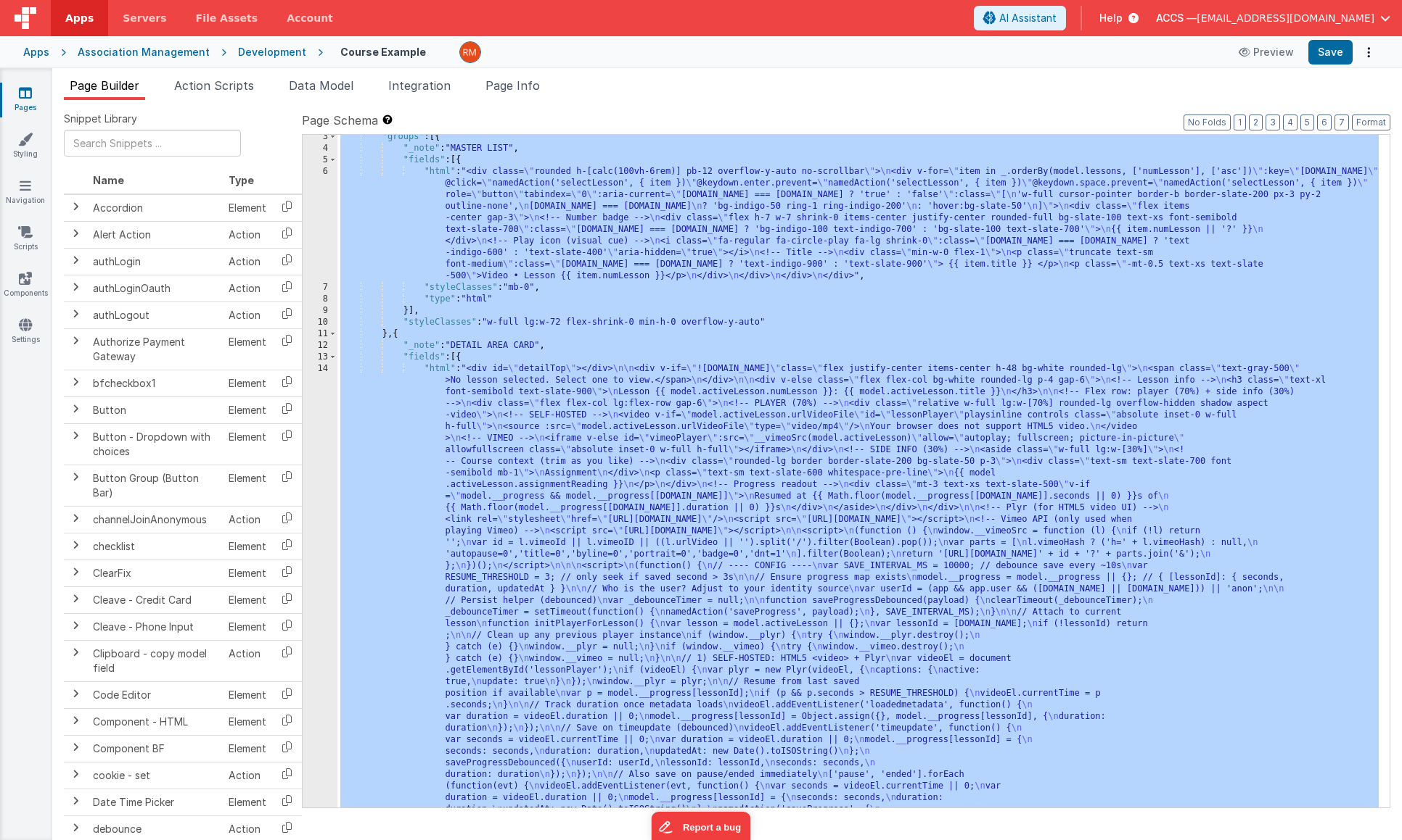
scroll to position [197, 0]
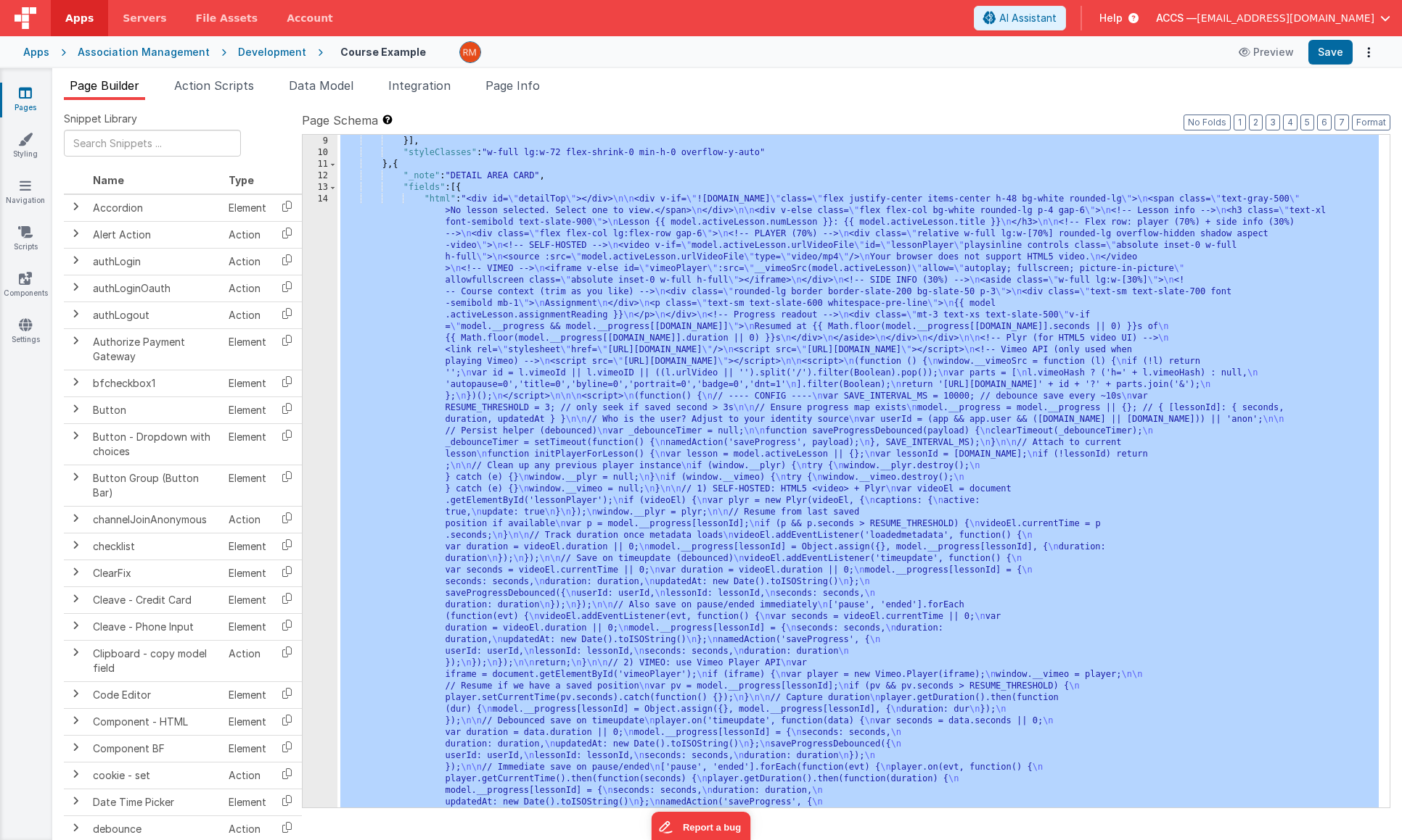
click at [443, 200] on div ""type" : "html" }] , "styleClasses" : "w-full lg:w-72 flex-shrink-0 min-h-0 ove…" at bounding box center [858, 826] width 1041 height 1404
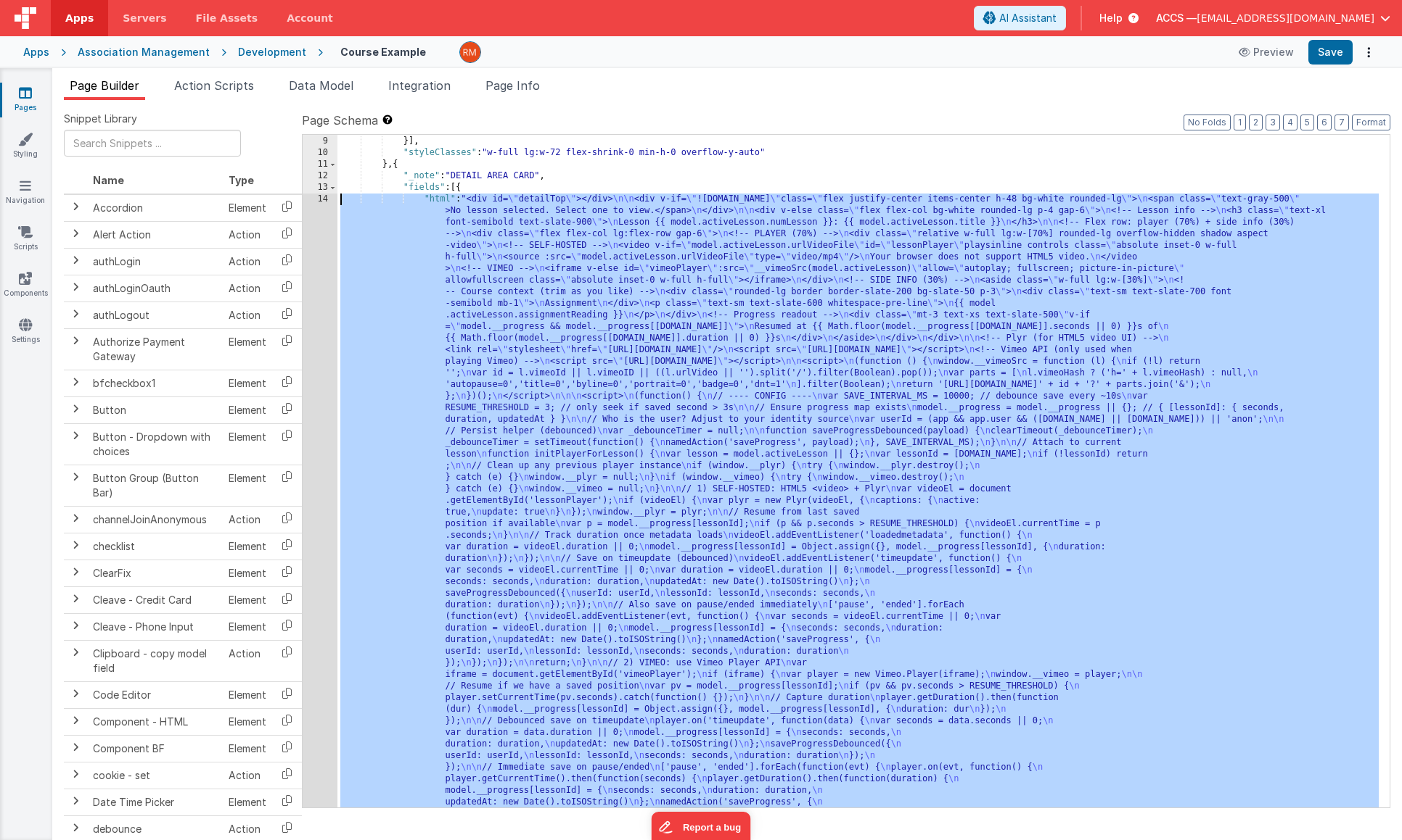
click at [315, 202] on div "14" at bounding box center [320, 554] width 35 height 719
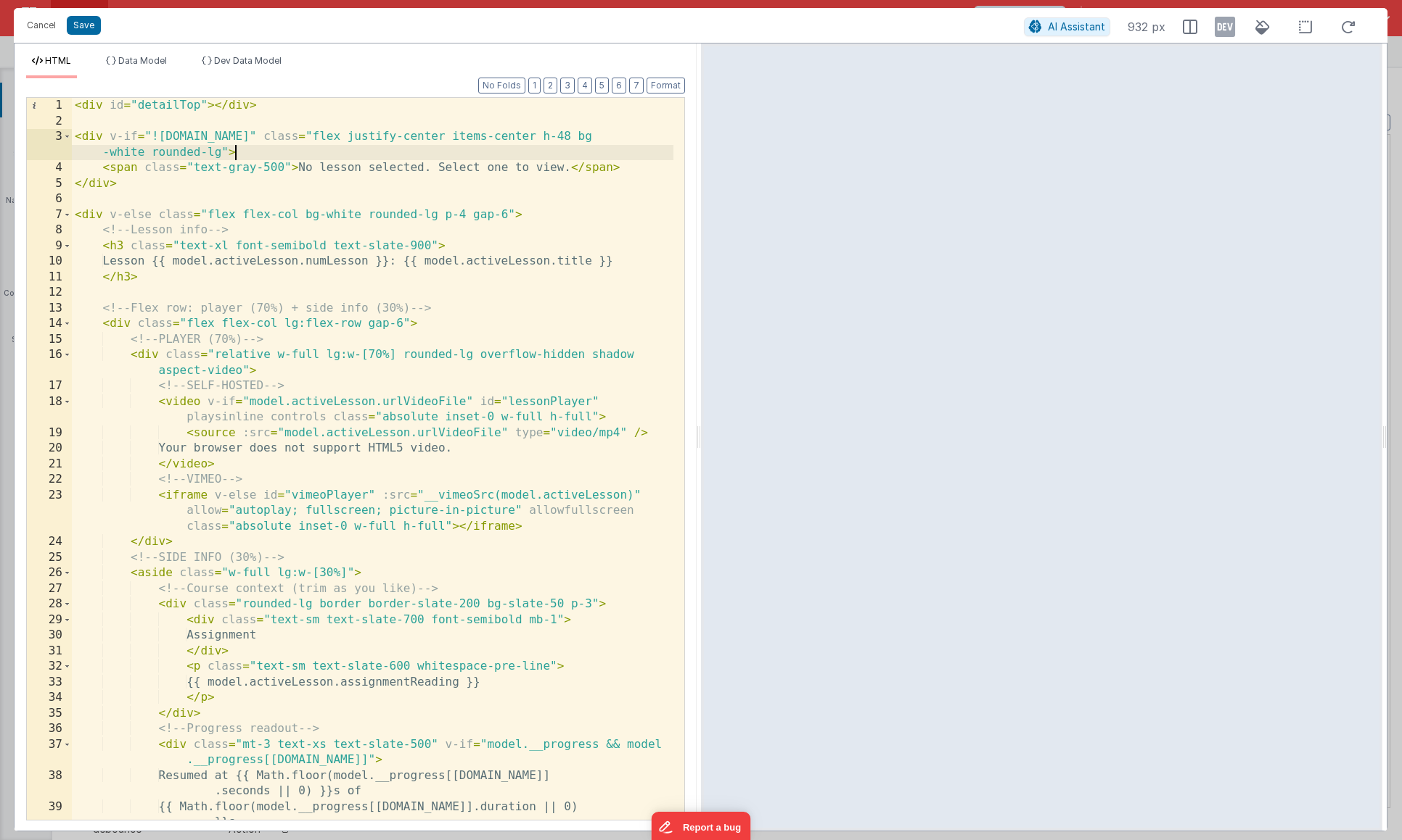
scroll to position [0, 0]
drag, startPoint x: 260, startPoint y: 154, endPoint x: 45, endPoint y: 134, distance: 215.9
click at [45, 134] on div "1 2 3 4 5 6 7 8 9 10 11 12 13 14 15 16 17 18 19 20 21 22 23 24 25 26 27 28 29 3…" at bounding box center [355, 459] width 659 height 723
click at [92, 32] on button "Save" at bounding box center [83, 26] width 34 height 19
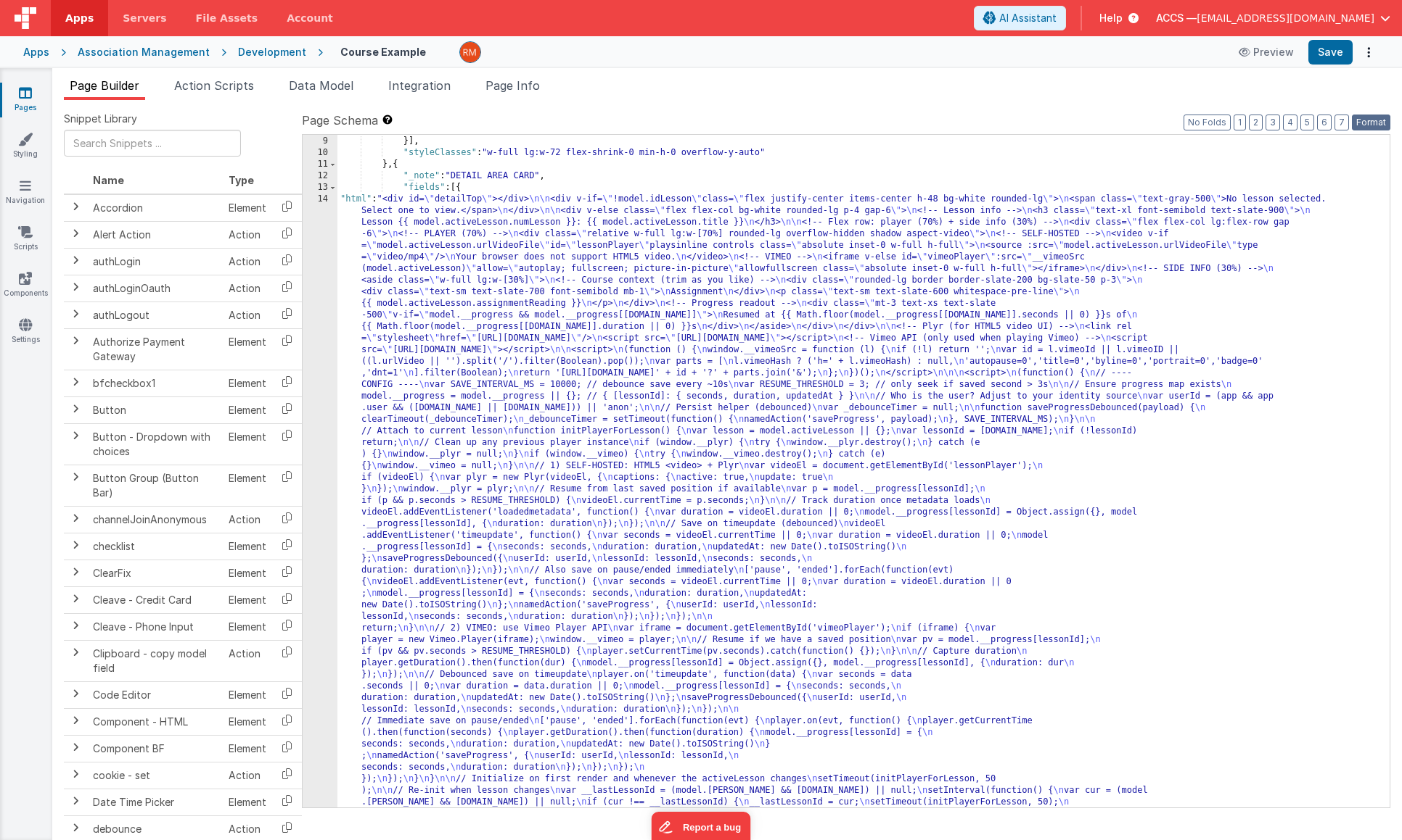
drag, startPoint x: 1376, startPoint y: 122, endPoint x: 1348, endPoint y: 92, distance: 41.0
click at [1376, 122] on button "Format" at bounding box center [1371, 122] width 39 height 16
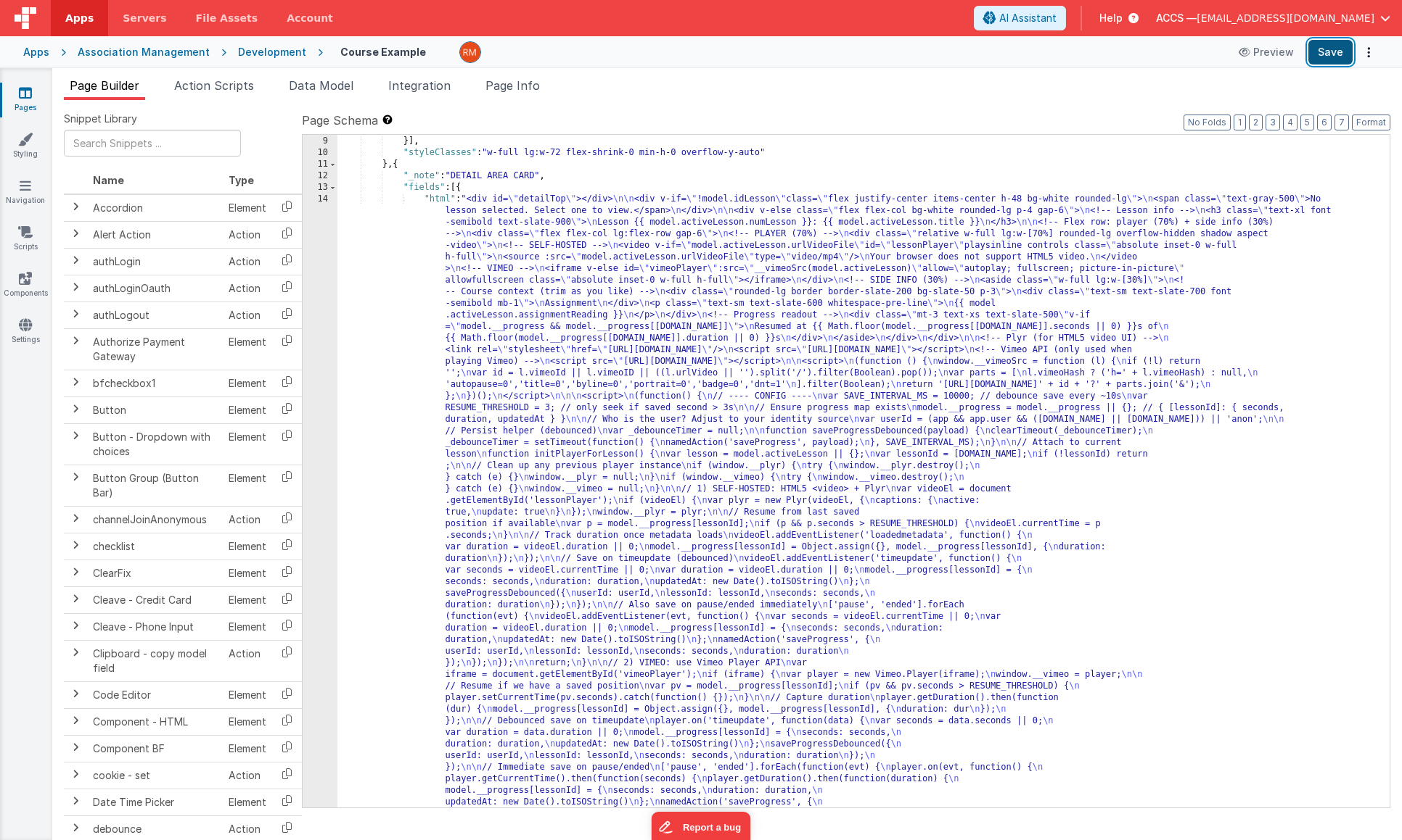
click at [1329, 59] on button "Save" at bounding box center [1331, 52] width 44 height 25
click at [522, 89] on span "Page Info" at bounding box center [512, 85] width 54 height 14
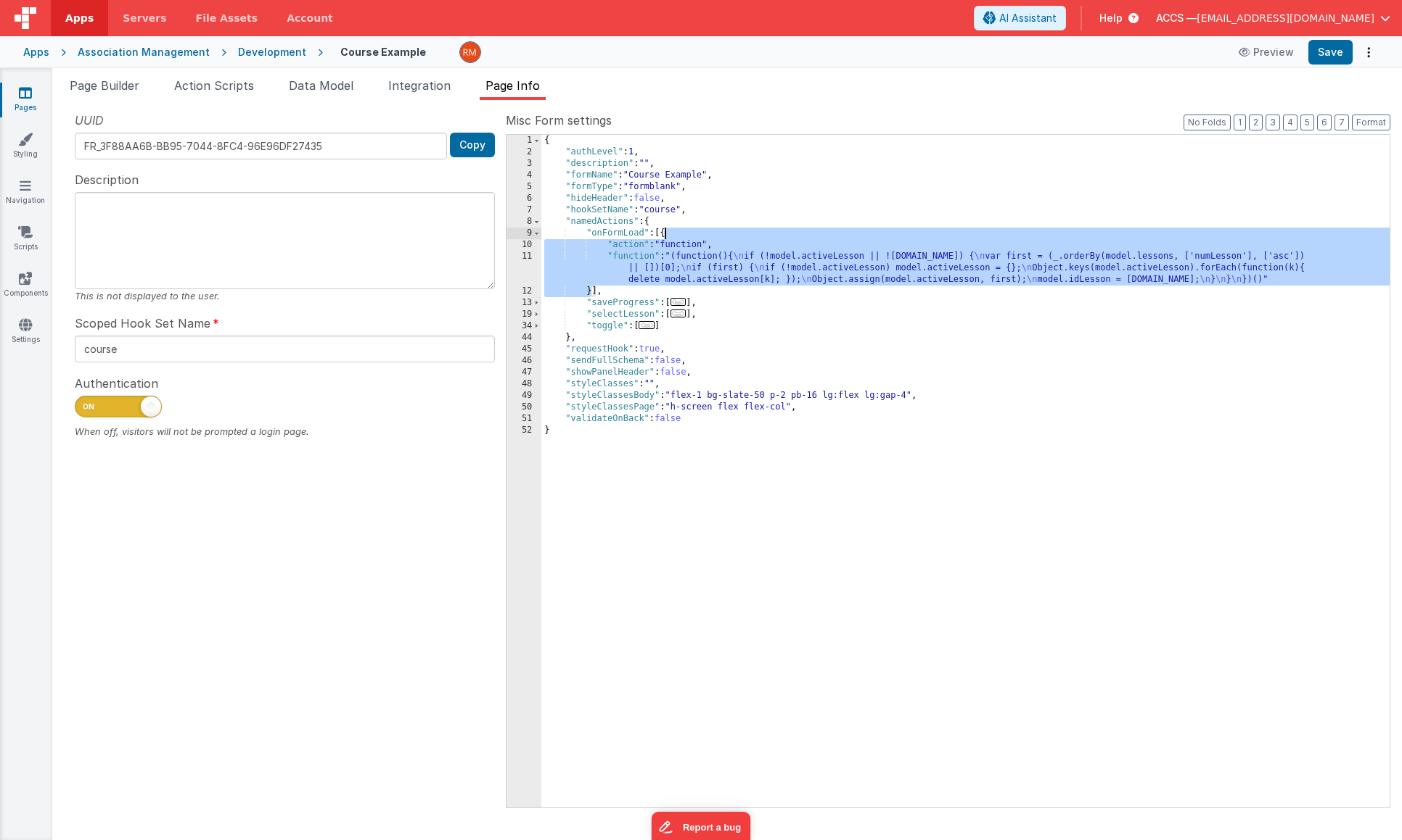
drag, startPoint x: 592, startPoint y: 293, endPoint x: 665, endPoint y: 236, distance: 92.6
click at [665, 236] on div "{ "authLevel" : 1 , "description" : "" , "formName" : "Course Example" , "formT…" at bounding box center [965, 483] width 848 height 696
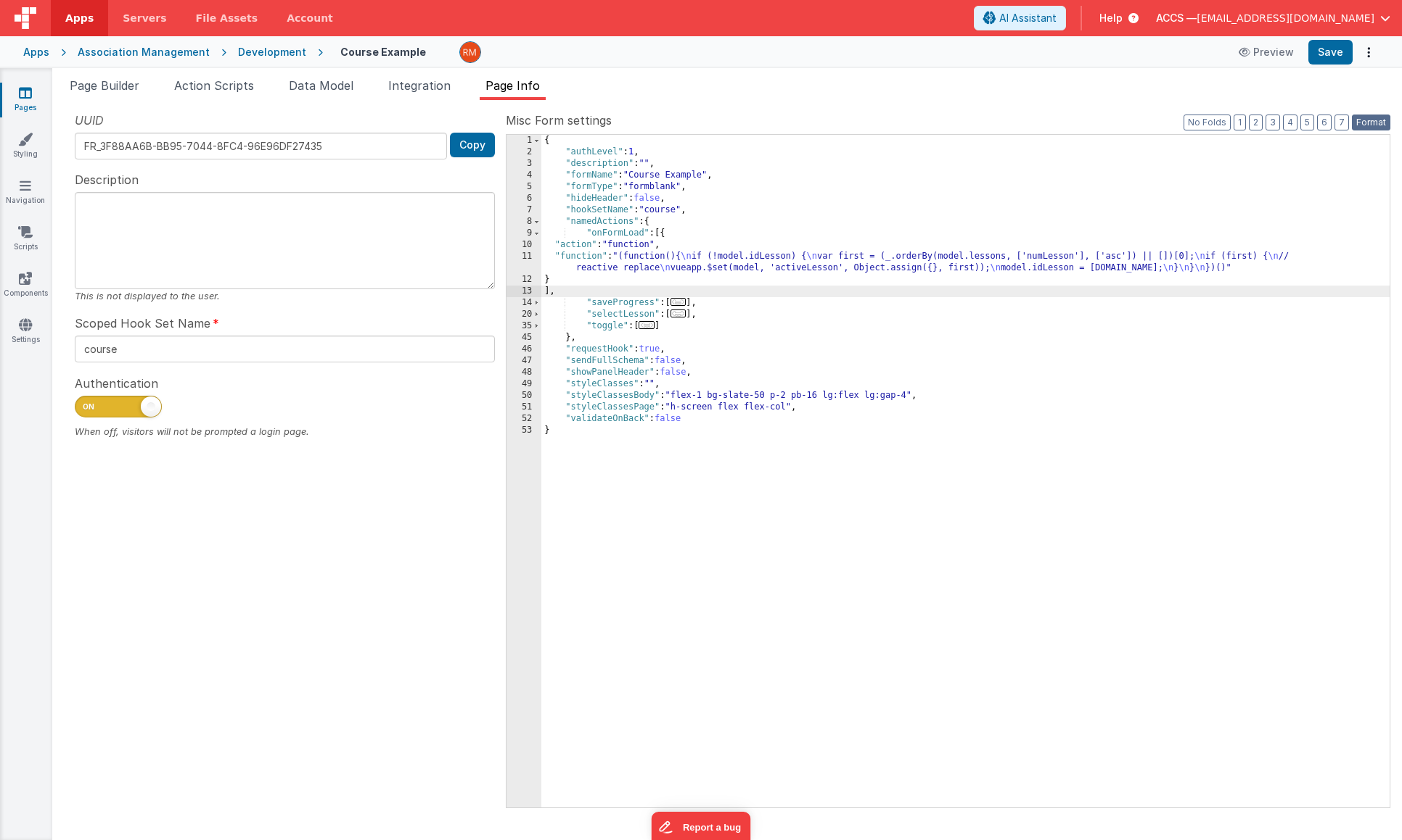
click at [1363, 119] on button "Format" at bounding box center [1371, 122] width 39 height 16
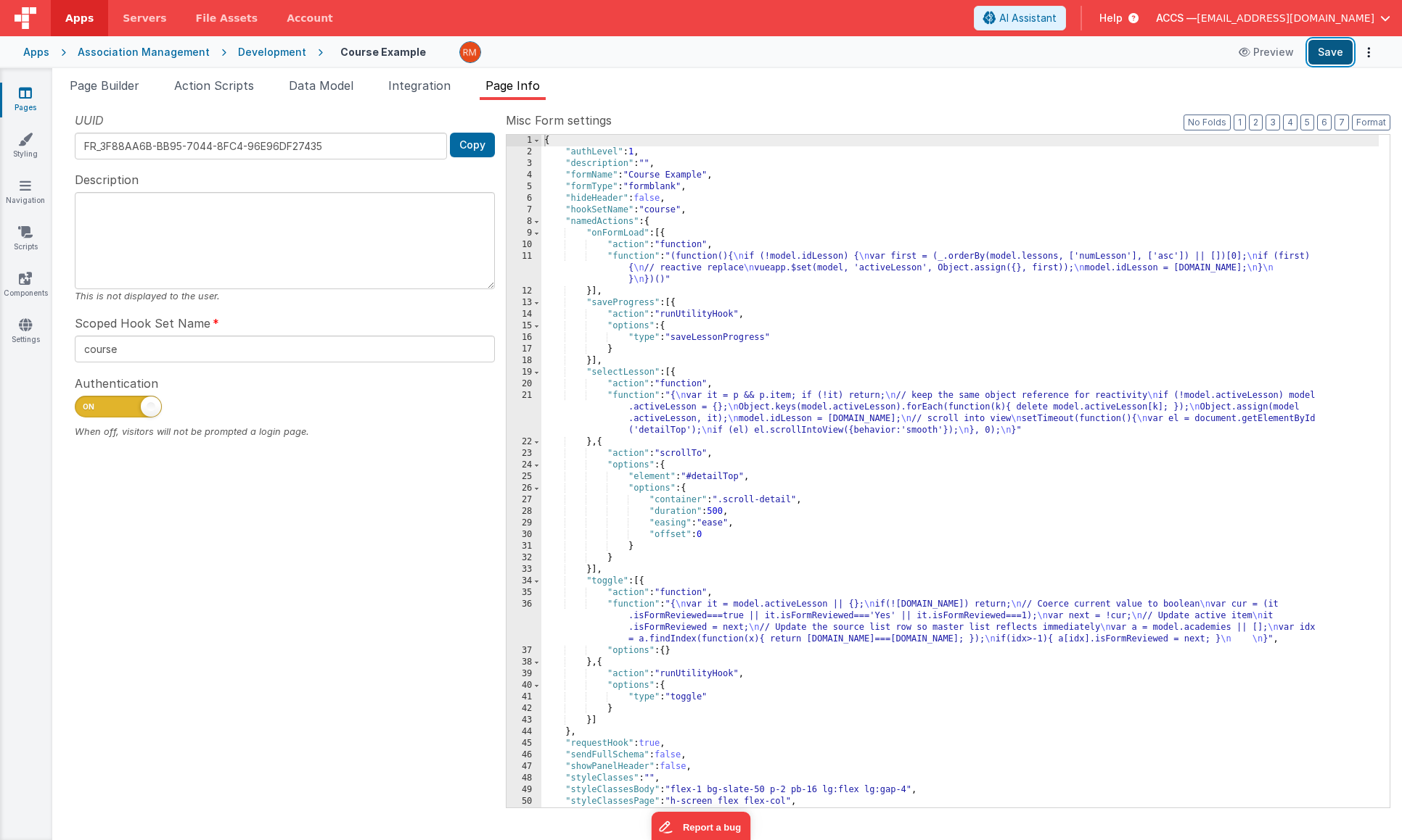
click at [1329, 47] on button "Save" at bounding box center [1331, 52] width 44 height 25
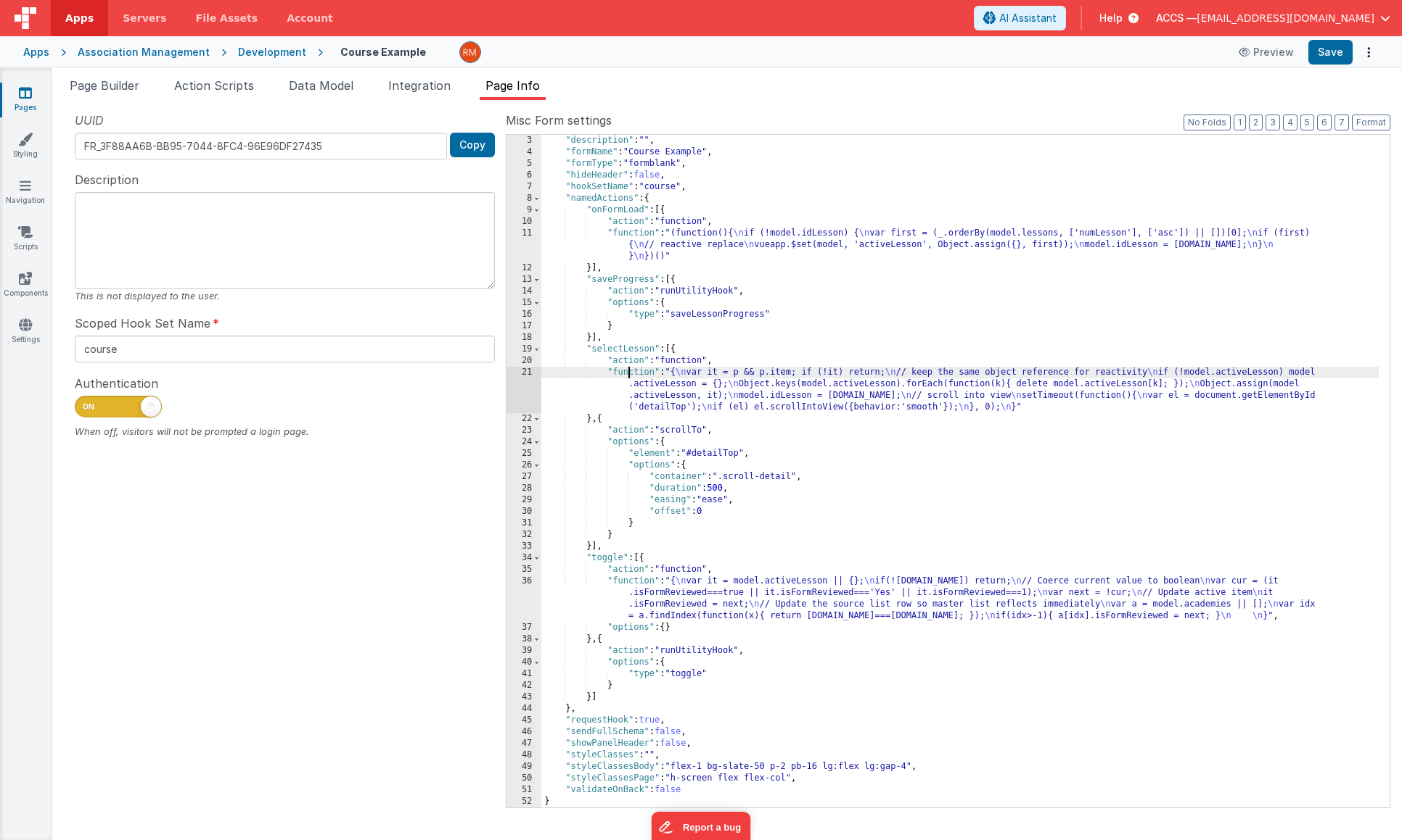
click at [629, 371] on div ""description" : "" , "formName" : "Course Example" , "formType" : "formblank" ,…" at bounding box center [960, 483] width 838 height 696
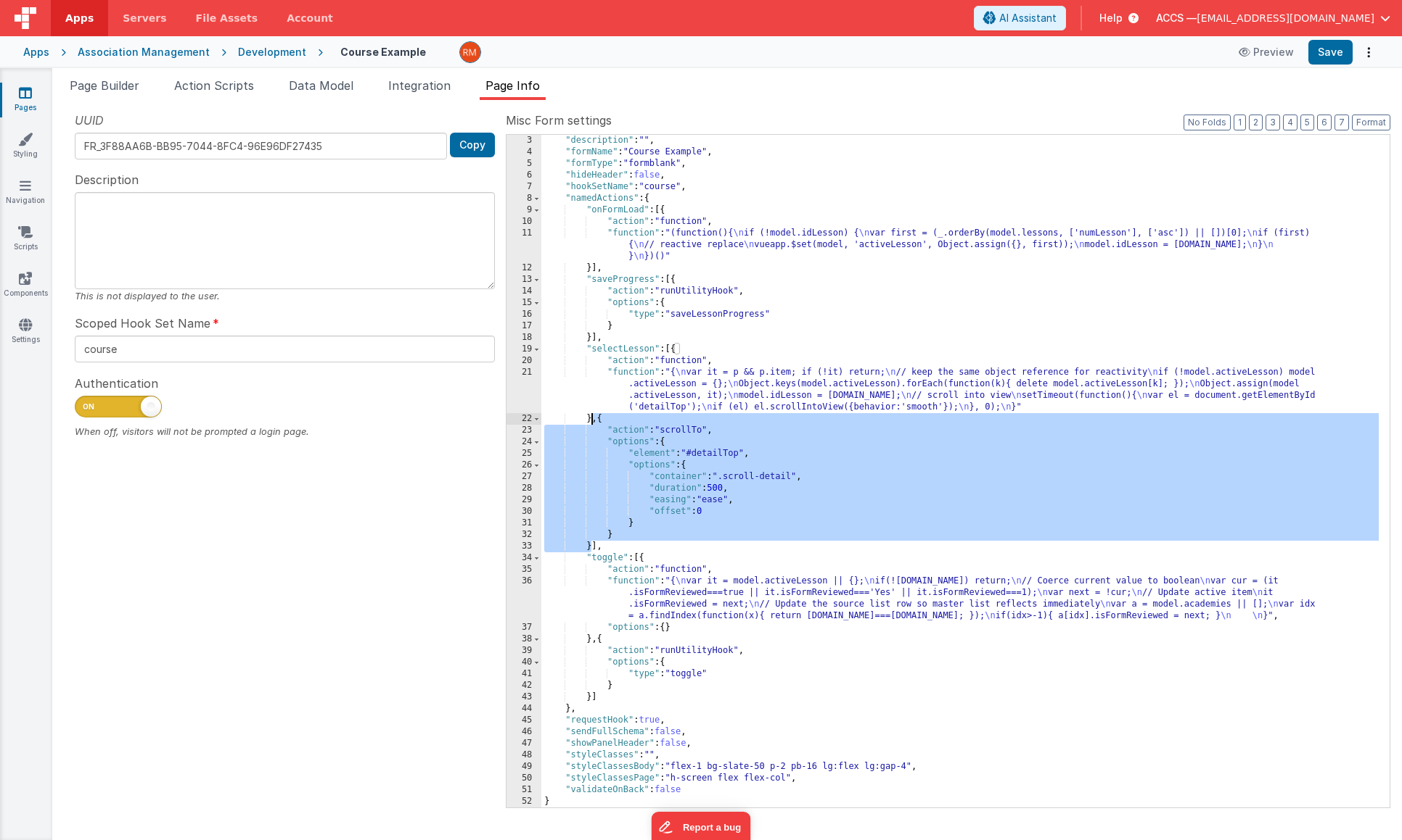
drag, startPoint x: 592, startPoint y: 546, endPoint x: 592, endPoint y: 421, distance: 125.0
click at [592, 421] on div ""description" : "" , "formName" : "Course Example" , "formType" : "formblank" ,…" at bounding box center [960, 483] width 838 height 696
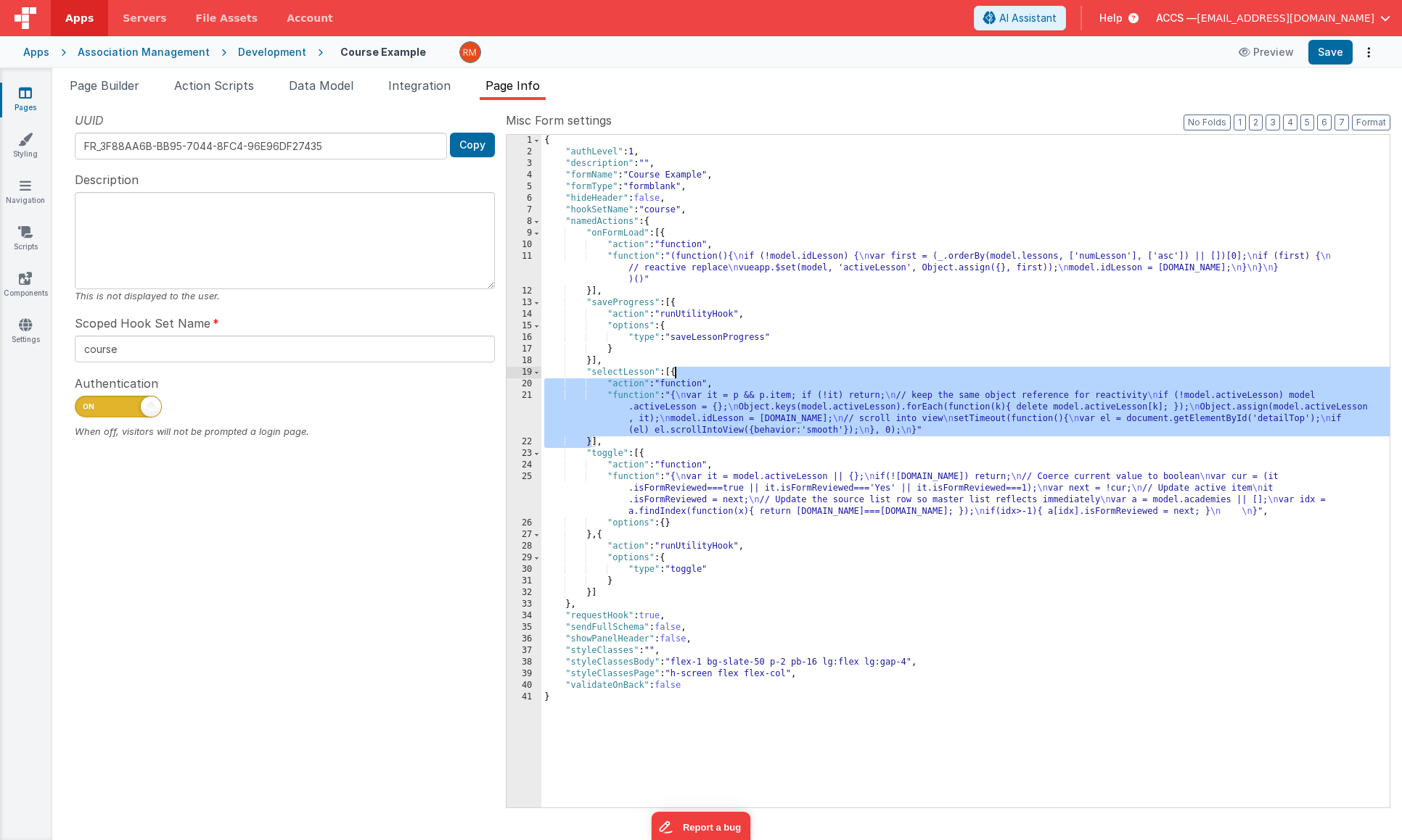
drag, startPoint x: 592, startPoint y: 443, endPoint x: 674, endPoint y: 374, distance: 107.2
click at [674, 374] on div "{ "authLevel" : 1 , "description" : "" , "formName" : "Course Example" , "formT…" at bounding box center [965, 483] width 848 height 696
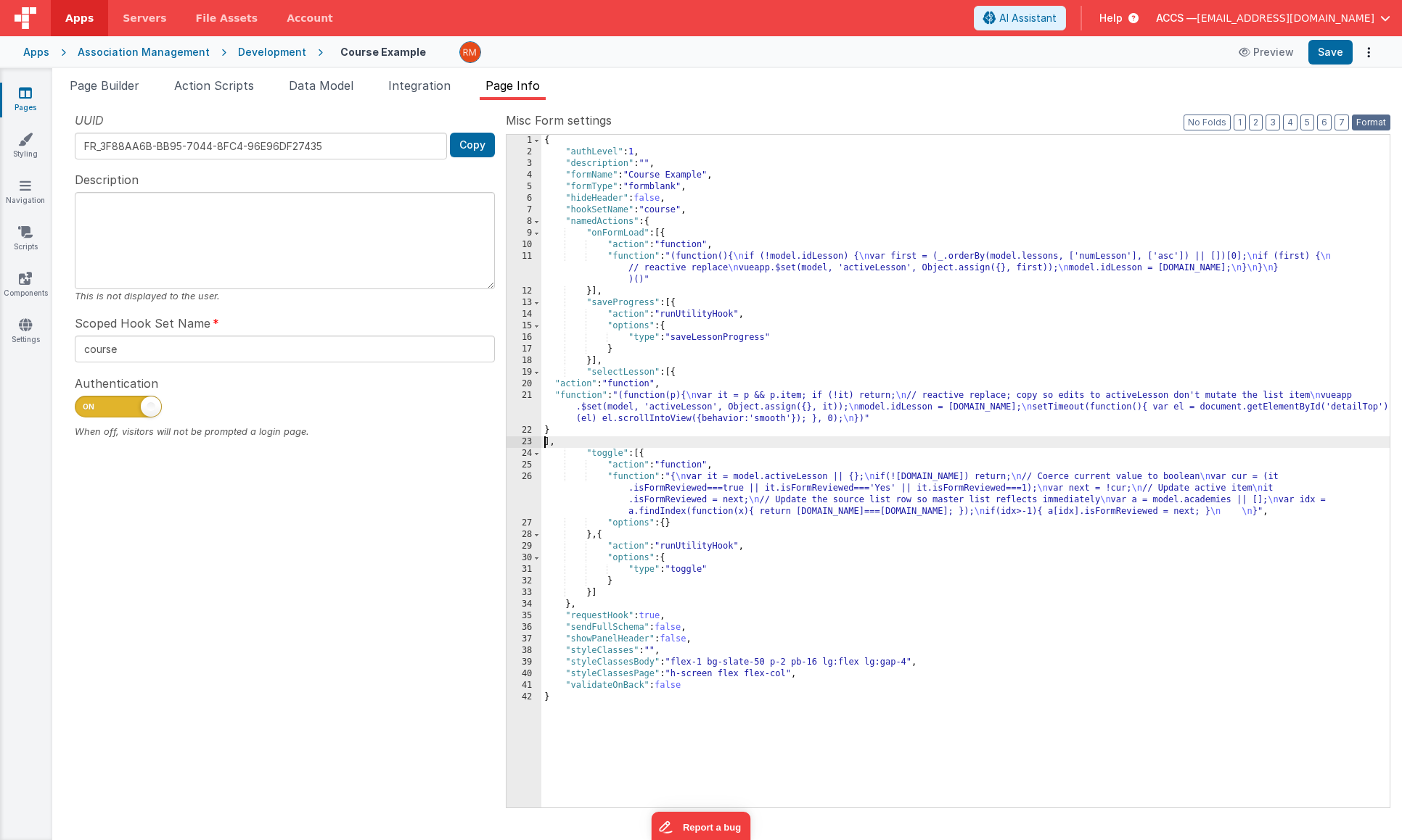
click at [1364, 124] on button "Format" at bounding box center [1371, 122] width 39 height 16
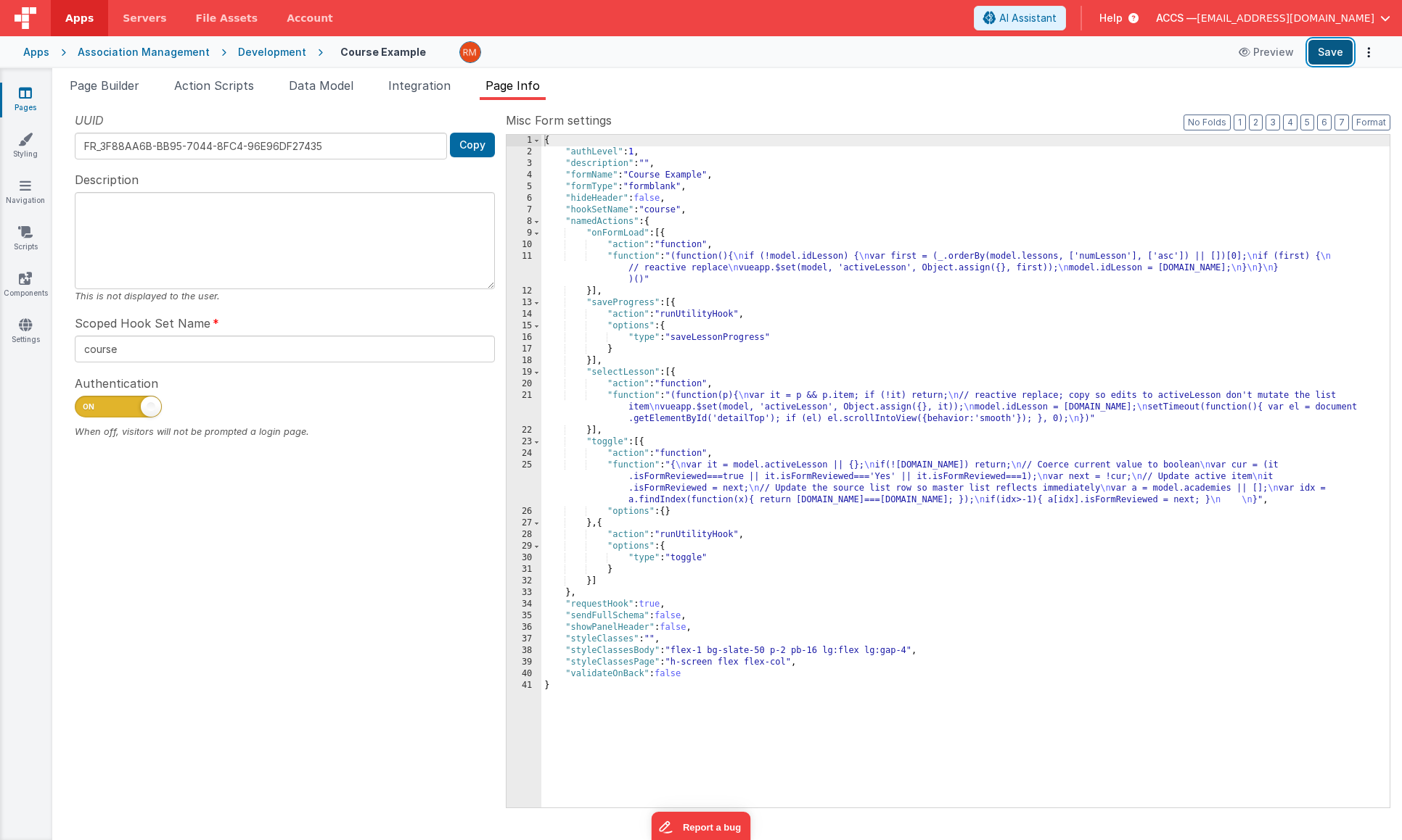
drag, startPoint x: 1334, startPoint y: 55, endPoint x: 1326, endPoint y: 56, distance: 8.1
click at [1333, 56] on button "Save" at bounding box center [1331, 52] width 44 height 25
click at [130, 91] on span "Page Builder" at bounding box center [104, 85] width 69 height 14
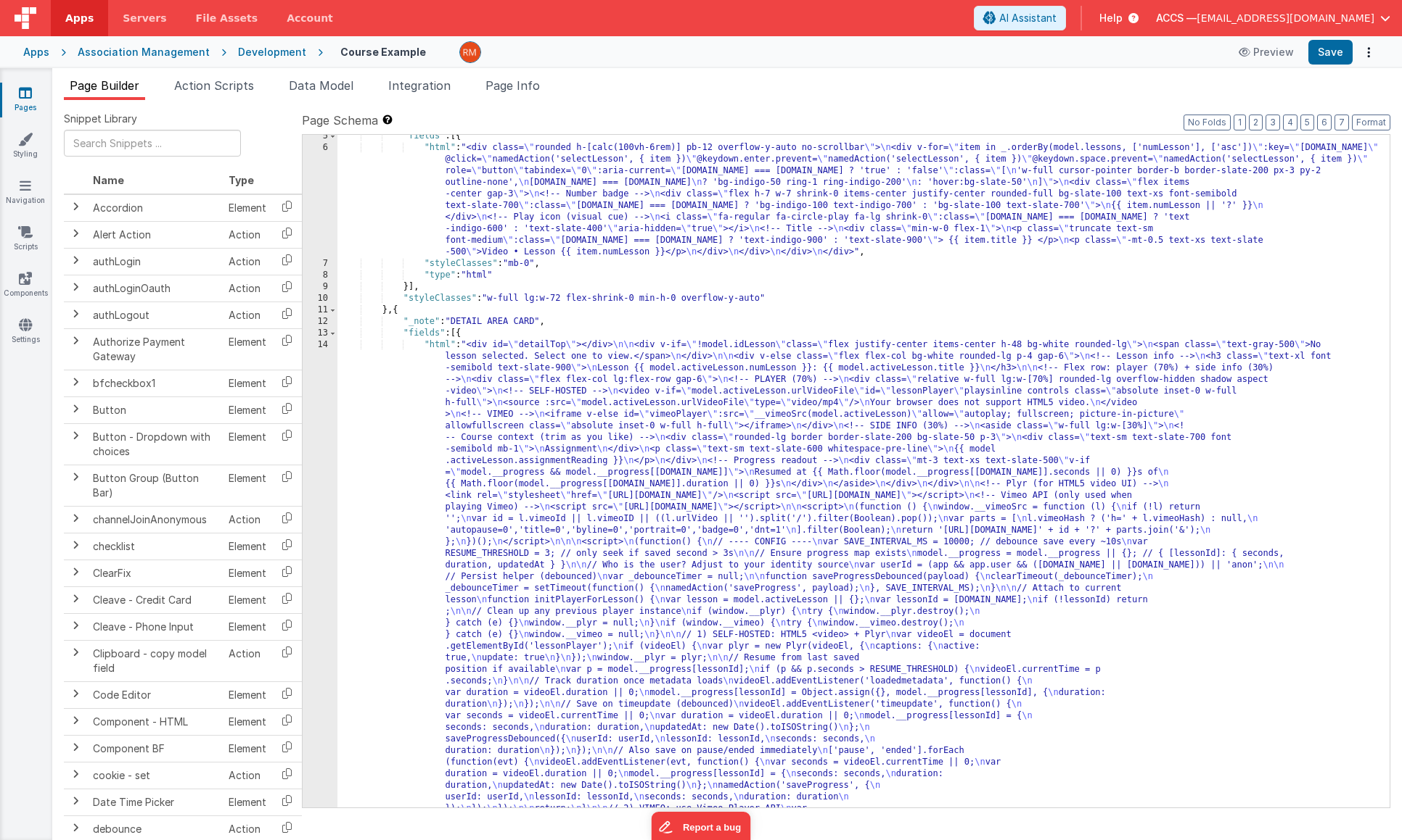
scroll to position [51, 0]
click at [435, 344] on div ""fields" : [{ "html" : "<div class= \" rounded h-[calc(100vh-6rem)] pb-12 overf…" at bounding box center [858, 832] width 1041 height 1404
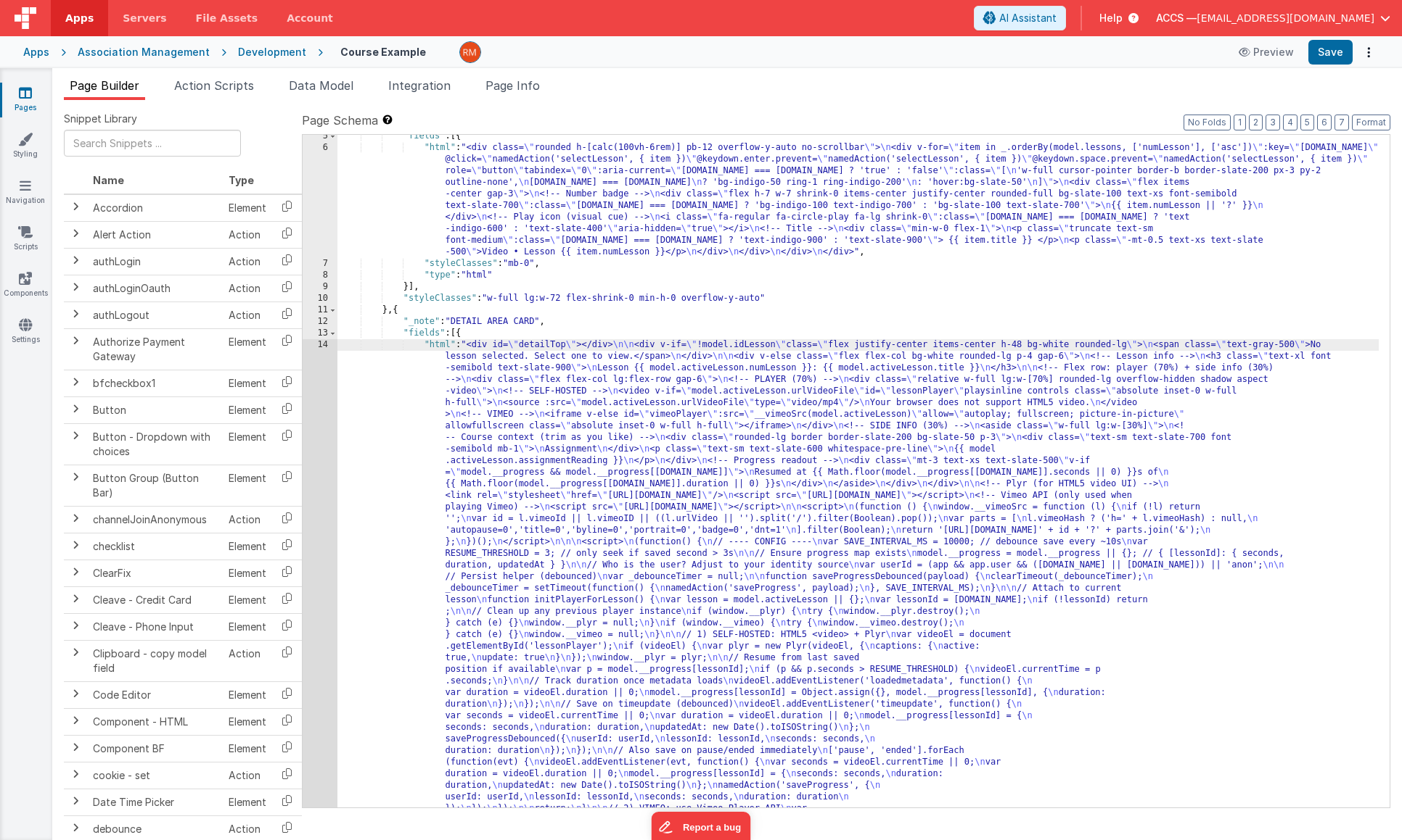
click at [318, 345] on div "14" at bounding box center [320, 699] width 35 height 719
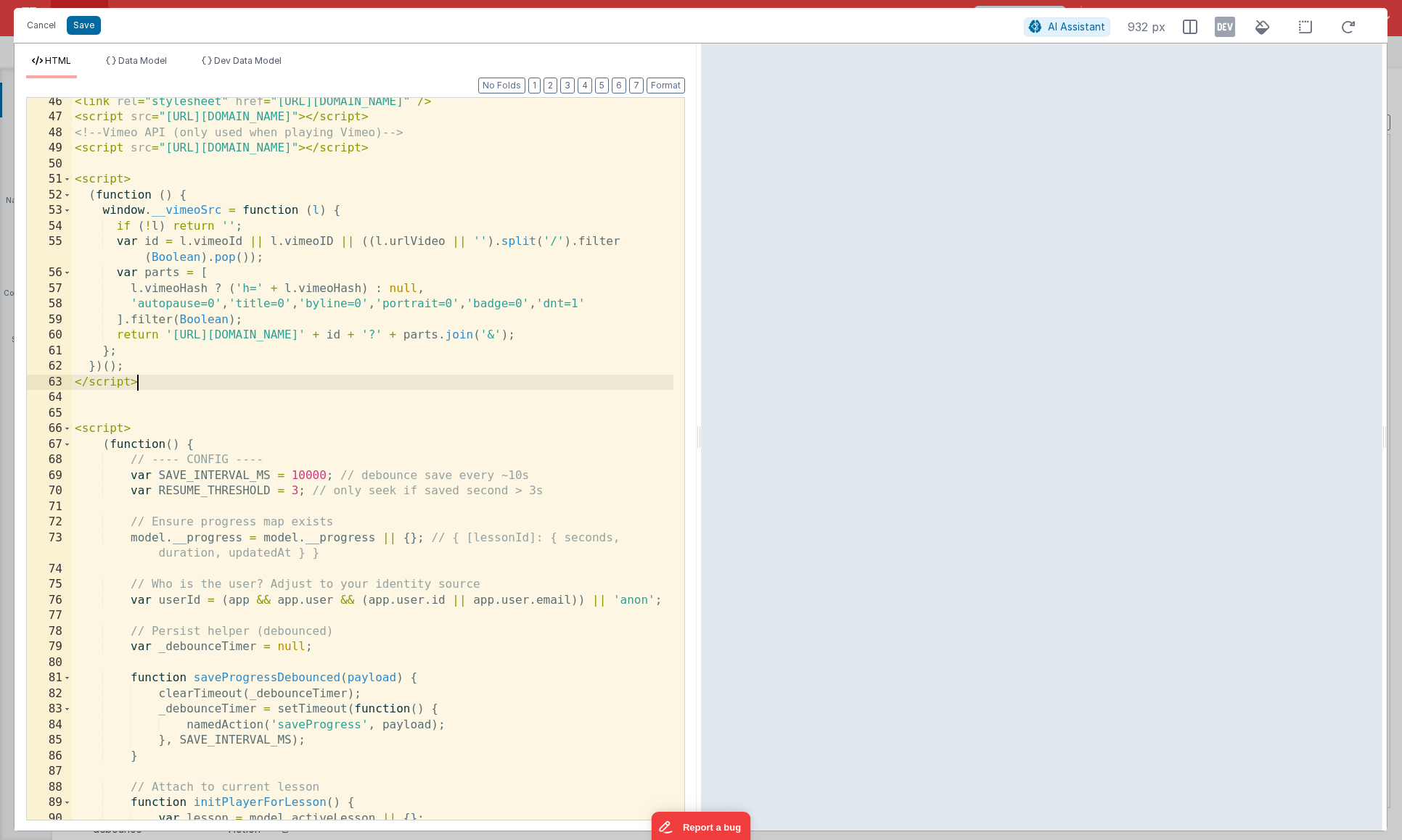
scroll to position [0, 0]
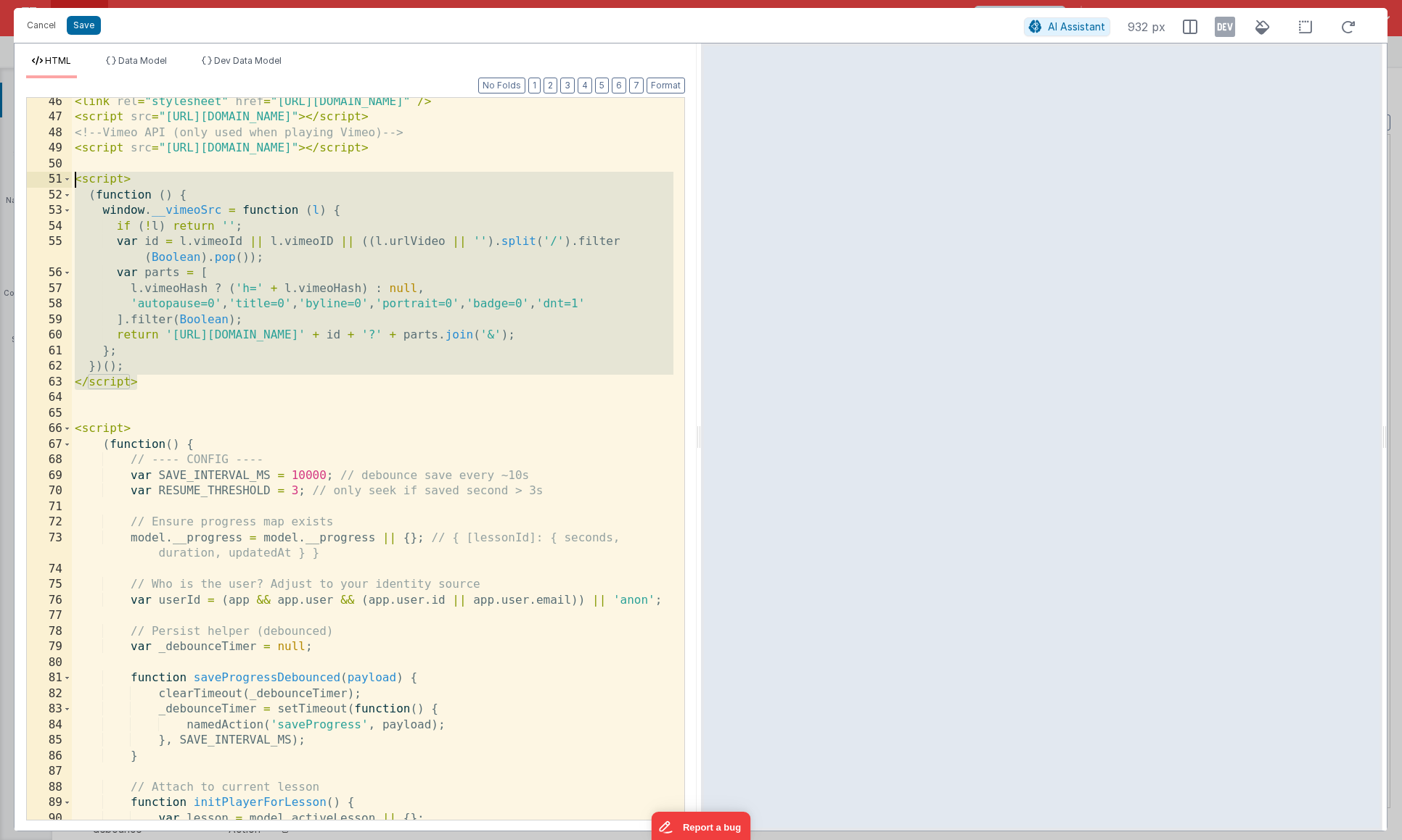
drag, startPoint x: 172, startPoint y: 390, endPoint x: 43, endPoint y: 181, distance: 245.6
click at [43, 181] on div "46 47 48 49 50 51 52 53 54 55 56 57 58 59 60 61 62 63 64 65 66 67 68 69 70 71 7…" at bounding box center [355, 459] width 659 height 723
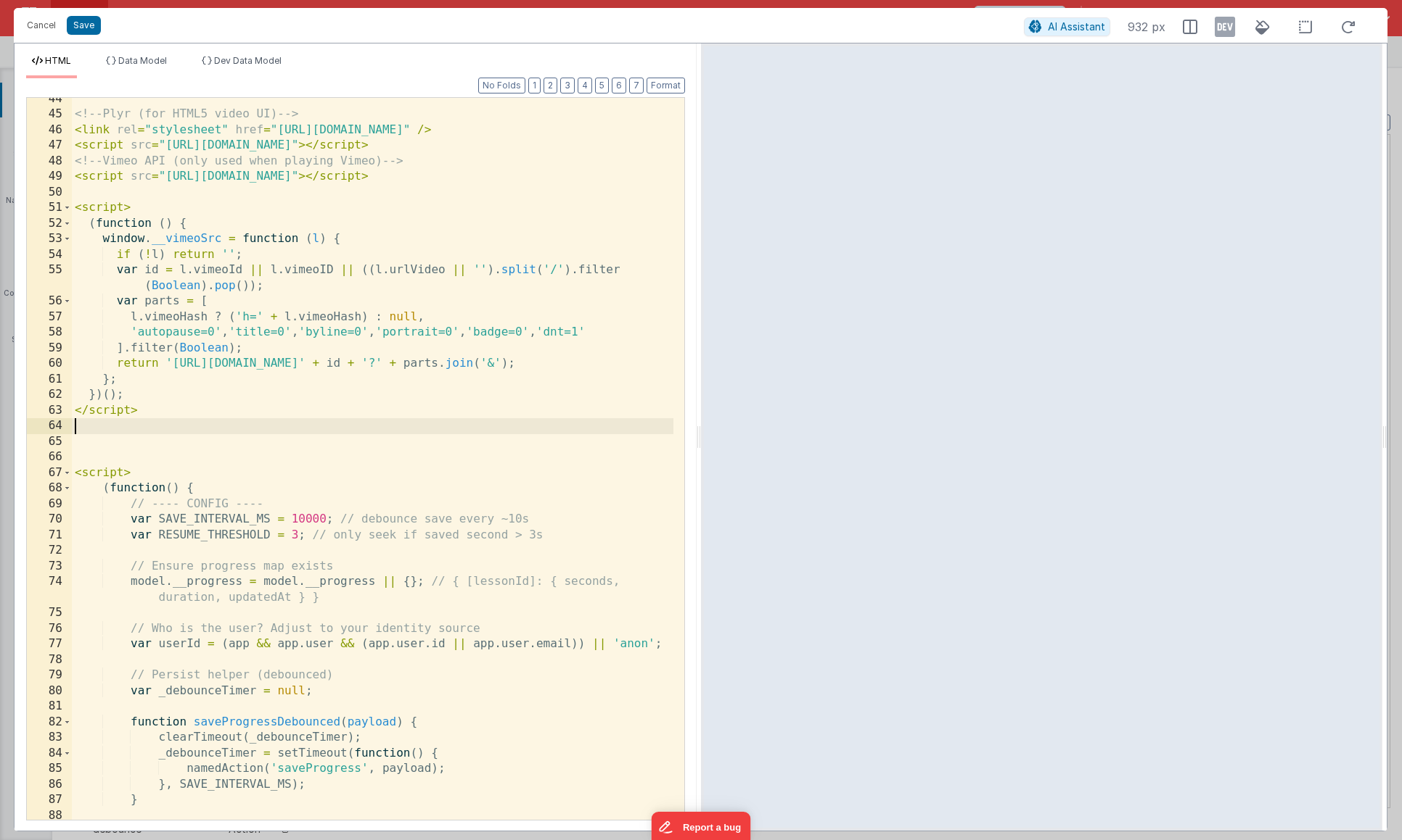
scroll to position [631, 0]
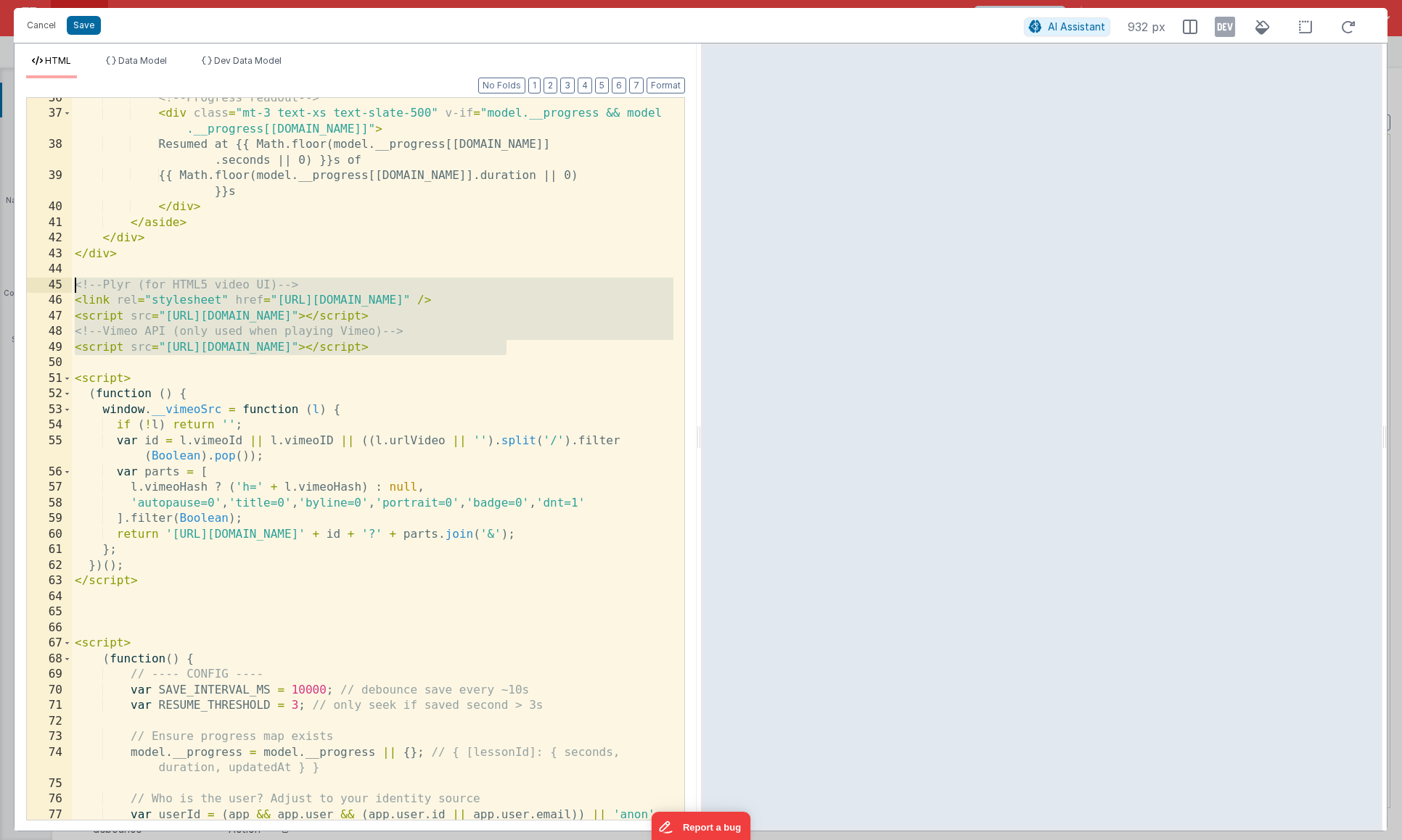
drag, startPoint x: 531, startPoint y: 348, endPoint x: 71, endPoint y: 289, distance: 463.8
click at [71, 289] on div "36 37 38 39 40 41 42 43 44 45 46 47 48 49 50 51 52 53 54 55 56 57 58 59 60 61 6…" at bounding box center [355, 459] width 659 height 723
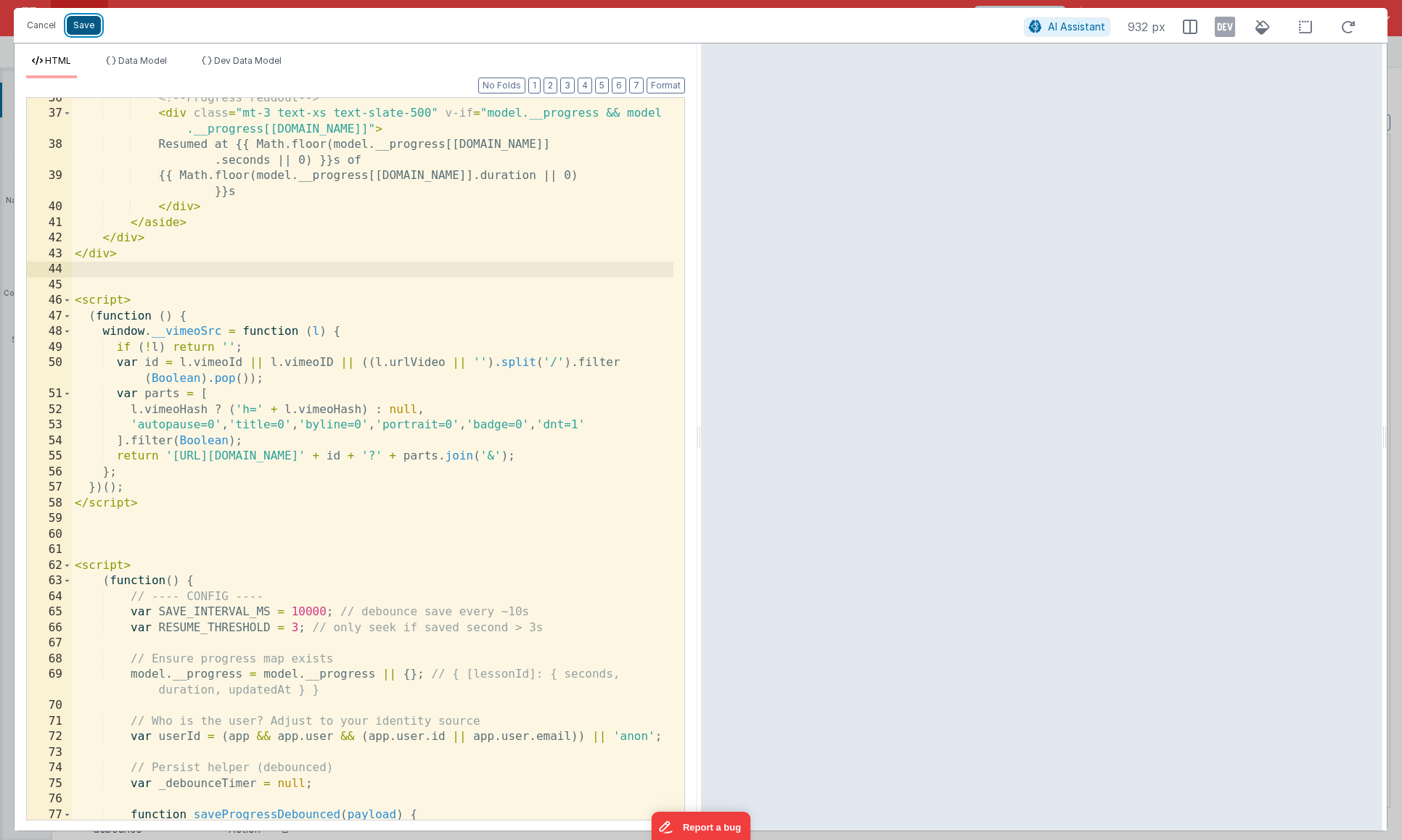
click at [82, 30] on button "Save" at bounding box center [83, 26] width 34 height 19
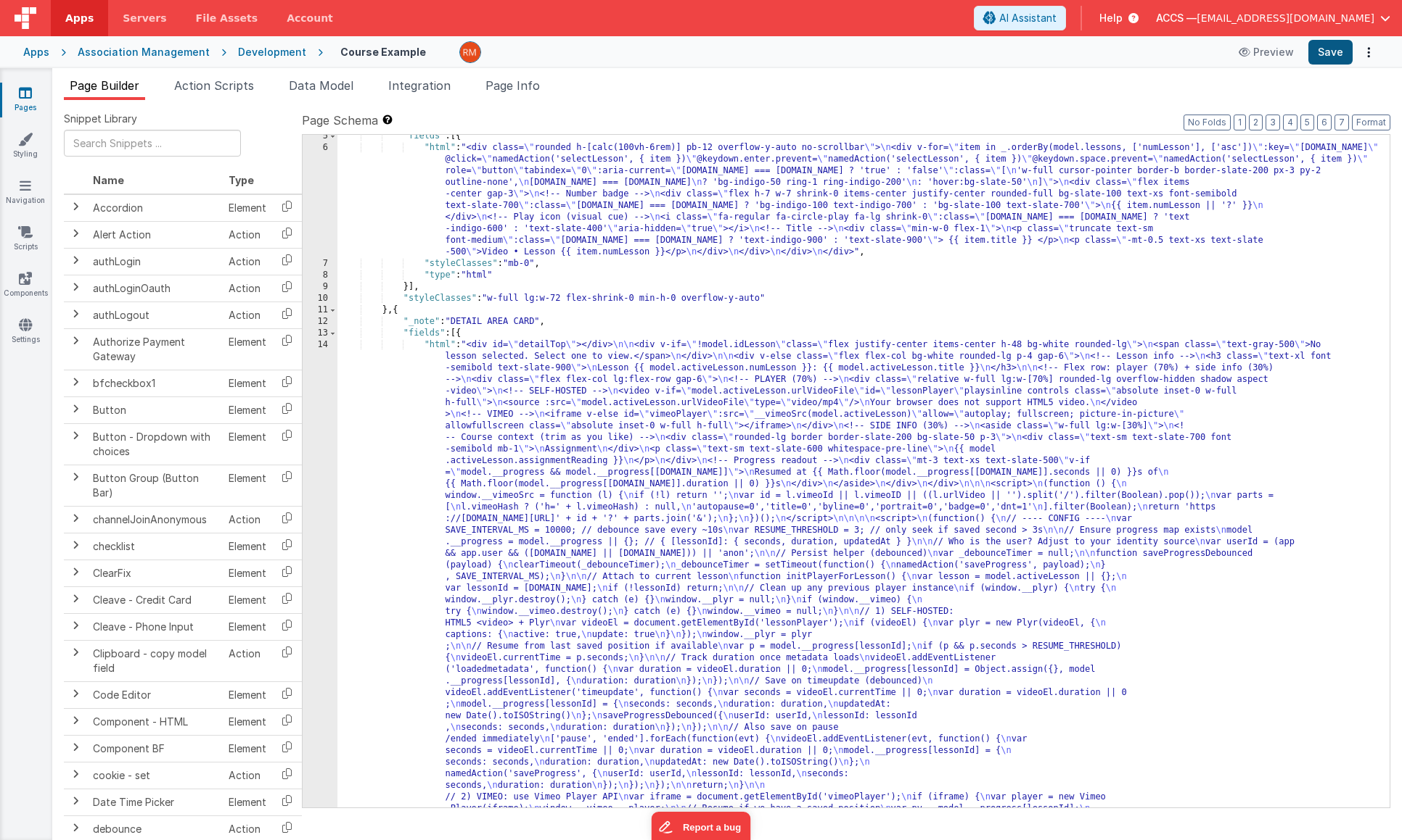
scroll to position [51, 0]
click at [1338, 51] on button "Save" at bounding box center [1331, 52] width 44 height 25
click at [29, 329] on icon at bounding box center [26, 324] width 14 height 14
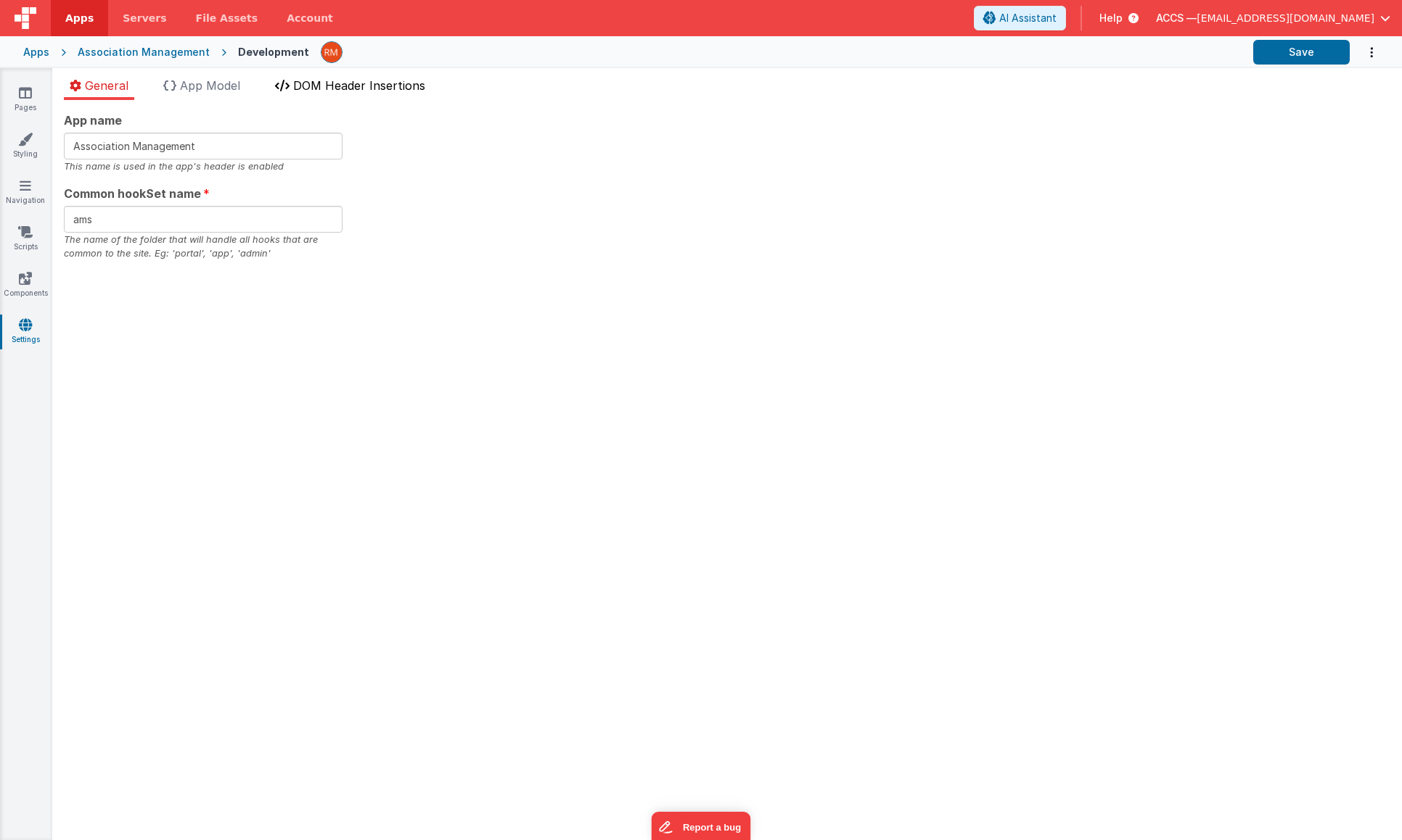
click at [367, 89] on span "DOM Header Insertions" at bounding box center [359, 85] width 132 height 14
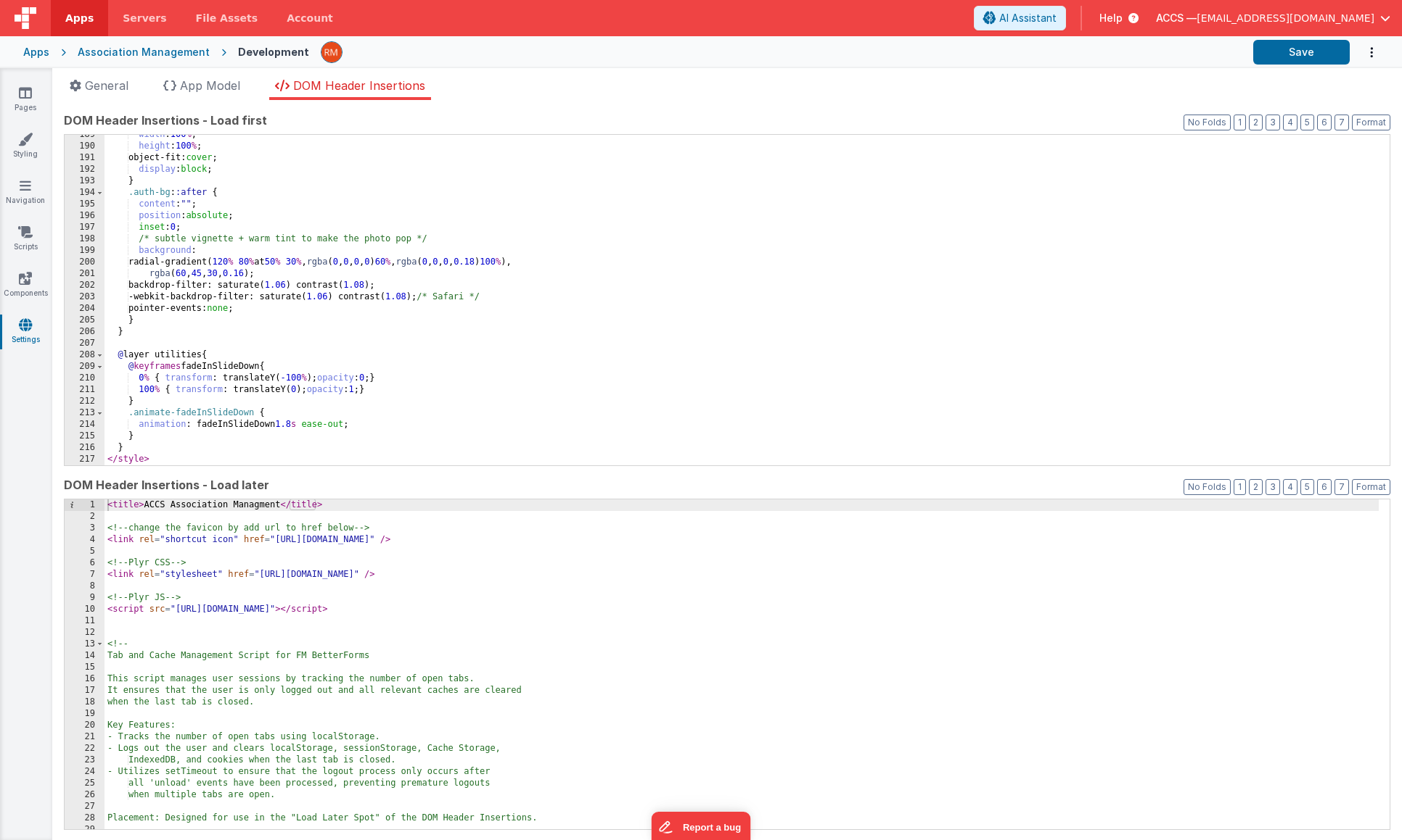
scroll to position [2187, 0]
click at [267, 619] on div "< title > ACCS Association Managment </ title > <!-- change the favicon by add …" at bounding box center [741, 676] width 1274 height 354
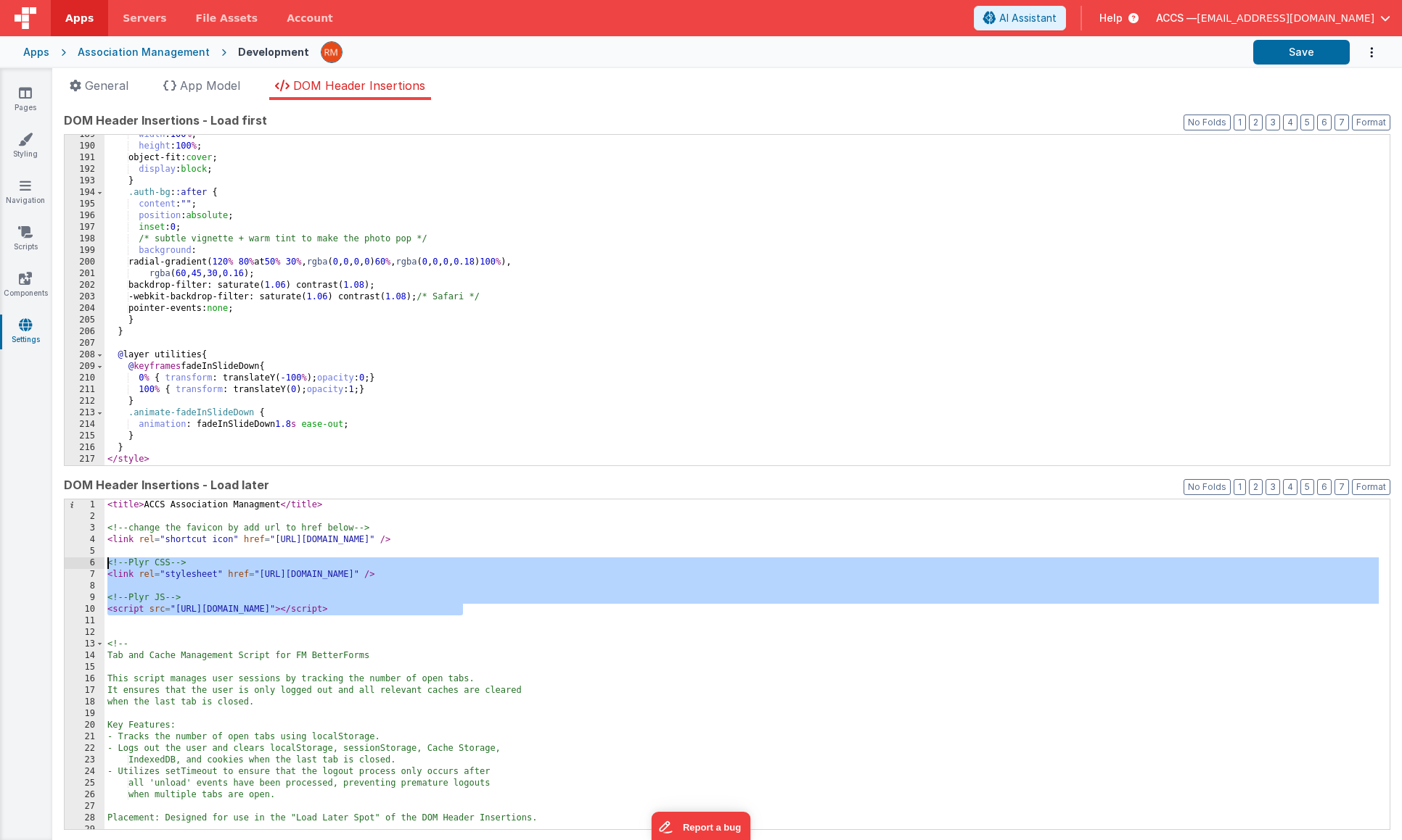
drag, startPoint x: 490, startPoint y: 612, endPoint x: 89, endPoint y: 554, distance: 405.2
click at [91, 558] on div "1 2 3 4 5 6 7 8 9 10 11 12 13 14 15 16 17 18 19 20 21 22 23 24 25 26 27 28 29 3…" at bounding box center [727, 664] width 1326 height 332
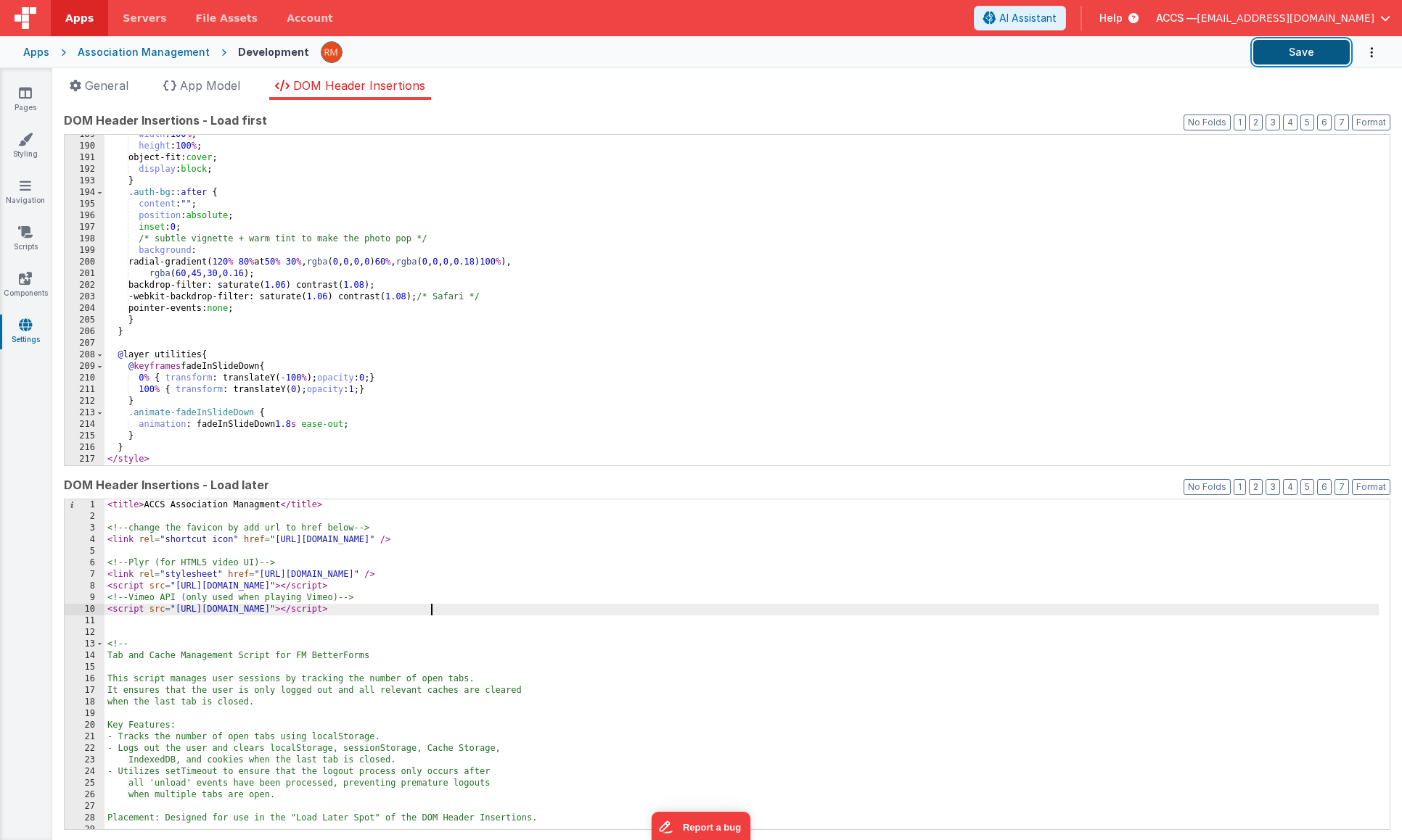
click at [1304, 60] on button "Save" at bounding box center [1302, 52] width 96 height 25
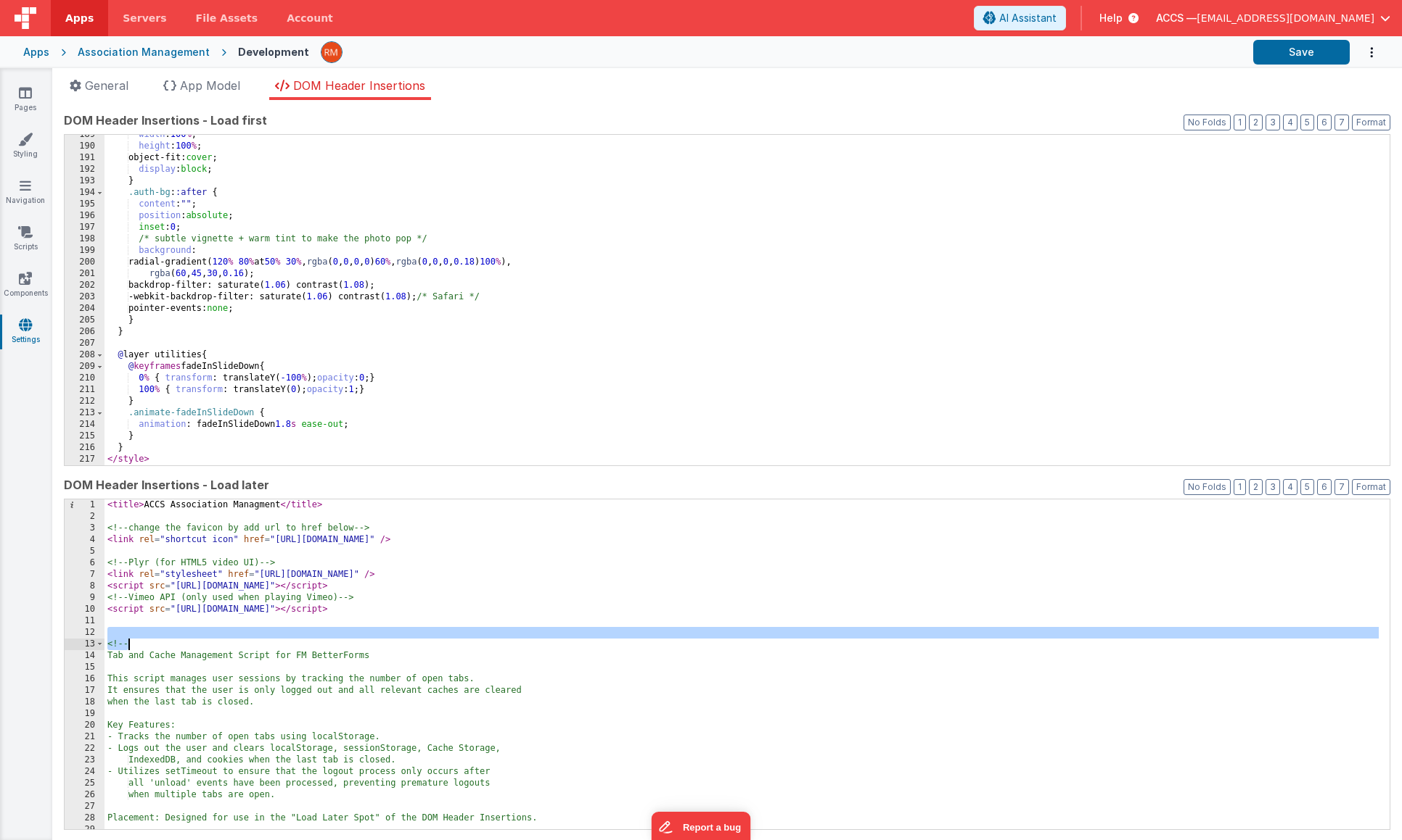
drag, startPoint x: 539, startPoint y: 628, endPoint x: 386, endPoint y: 640, distance: 153.5
click at [384, 644] on div "< title > ACCS Association Managment </ title > <!-- change the favicon by add …" at bounding box center [741, 676] width 1274 height 354
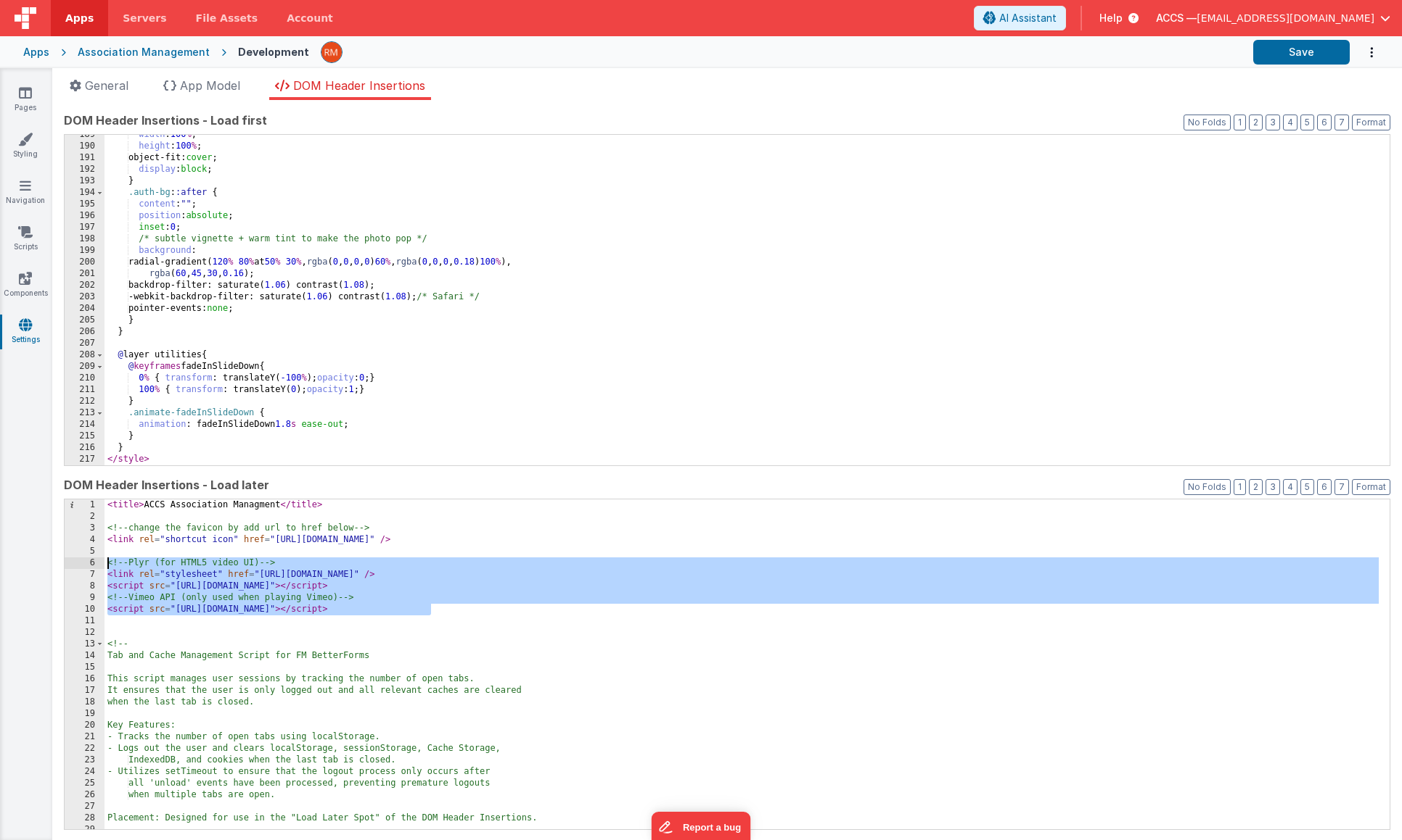
drag, startPoint x: 480, startPoint y: 615, endPoint x: 84, endPoint y: 568, distance: 398.8
click at [84, 568] on div "1 2 3 4 5 6 7 8 9 10 11 12 13 14 15 16 17 18 19 20 21 22 23 24 25 26 27 28 29 3…" at bounding box center [727, 664] width 1326 height 332
click at [40, 98] on link "Pages" at bounding box center [25, 100] width 52 height 29
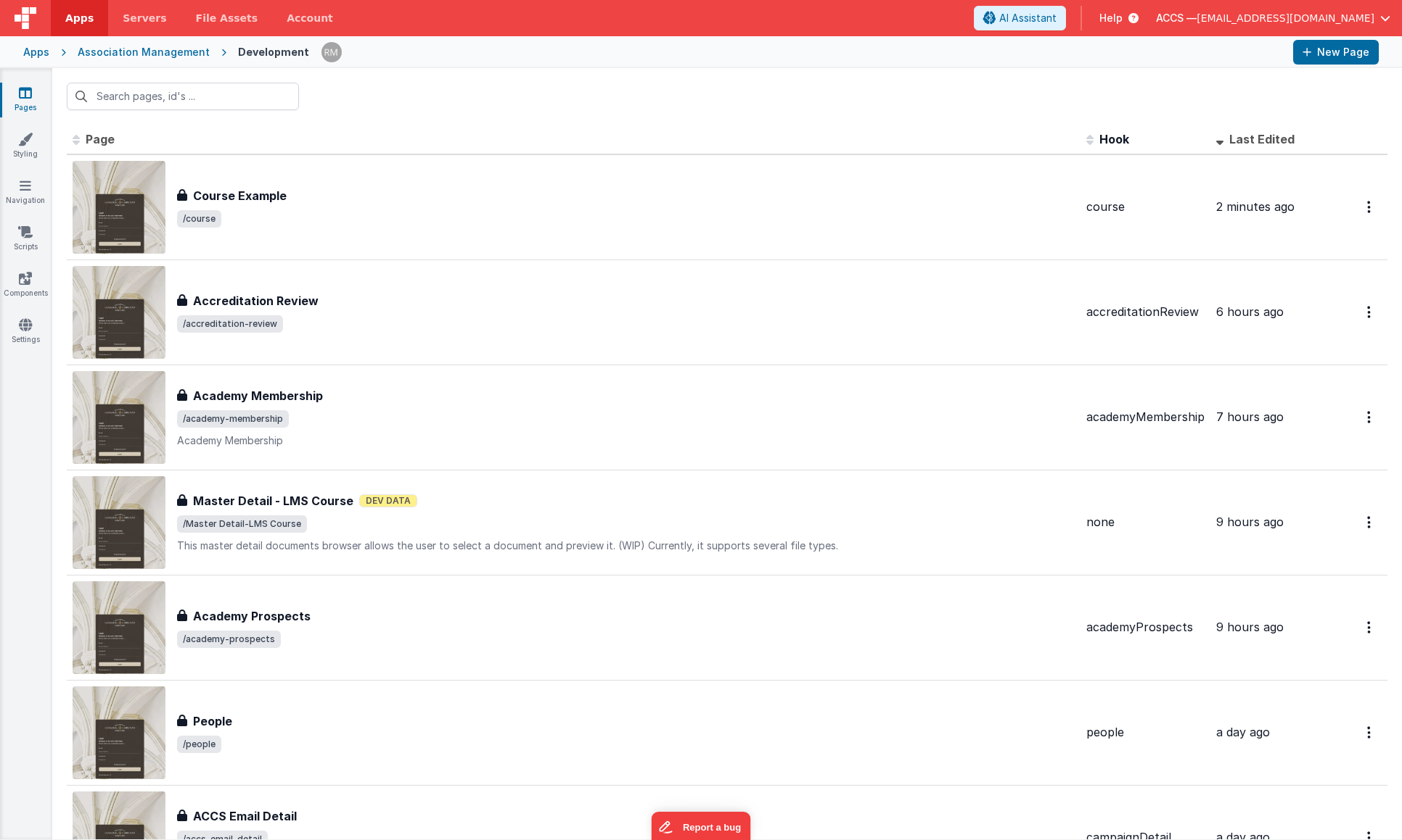
click at [31, 104] on link "Pages" at bounding box center [25, 100] width 52 height 29
click at [27, 99] on link "Pages" at bounding box center [25, 100] width 52 height 29
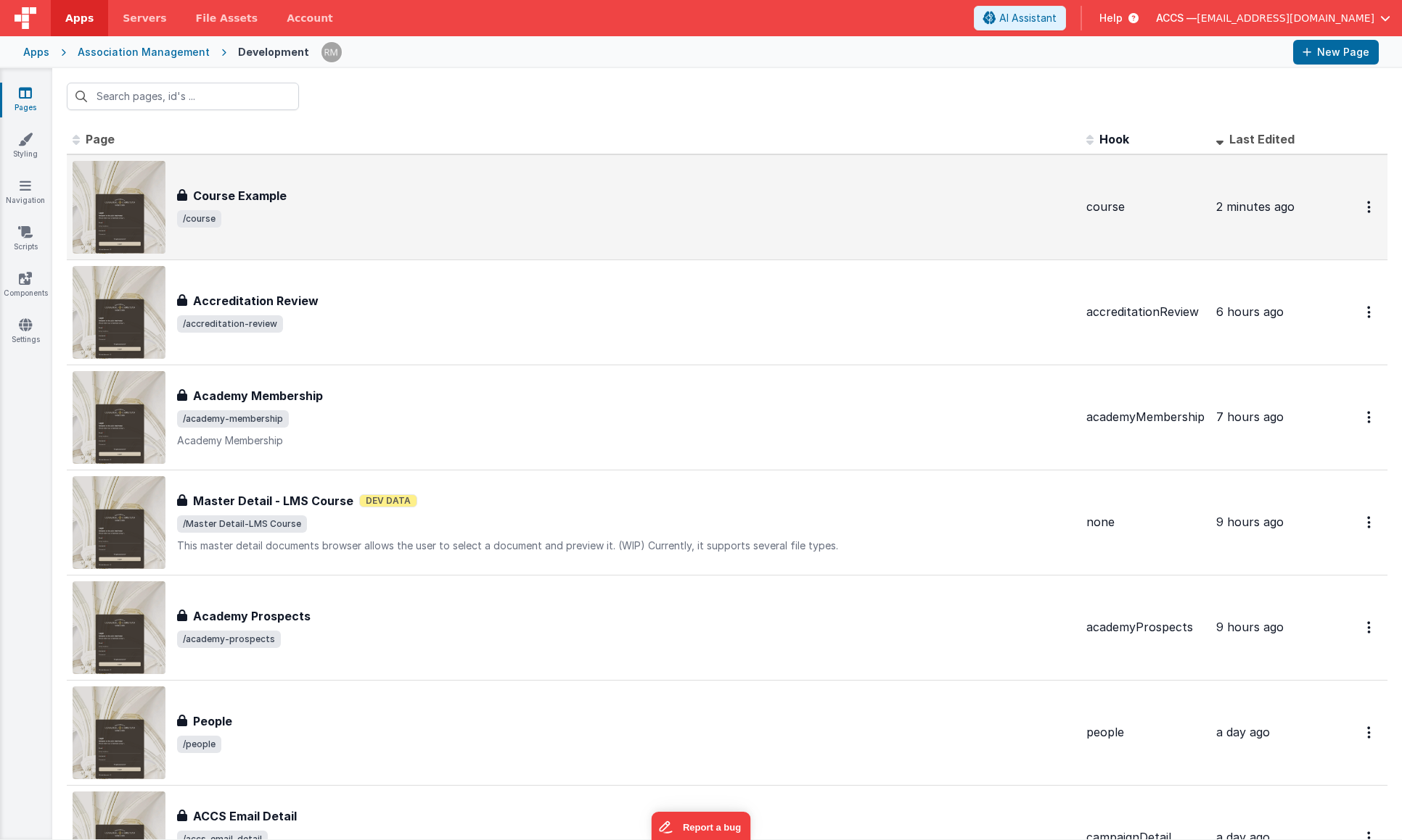
click at [236, 176] on div "Course Example Course Example /course" at bounding box center [573, 207] width 1002 height 93
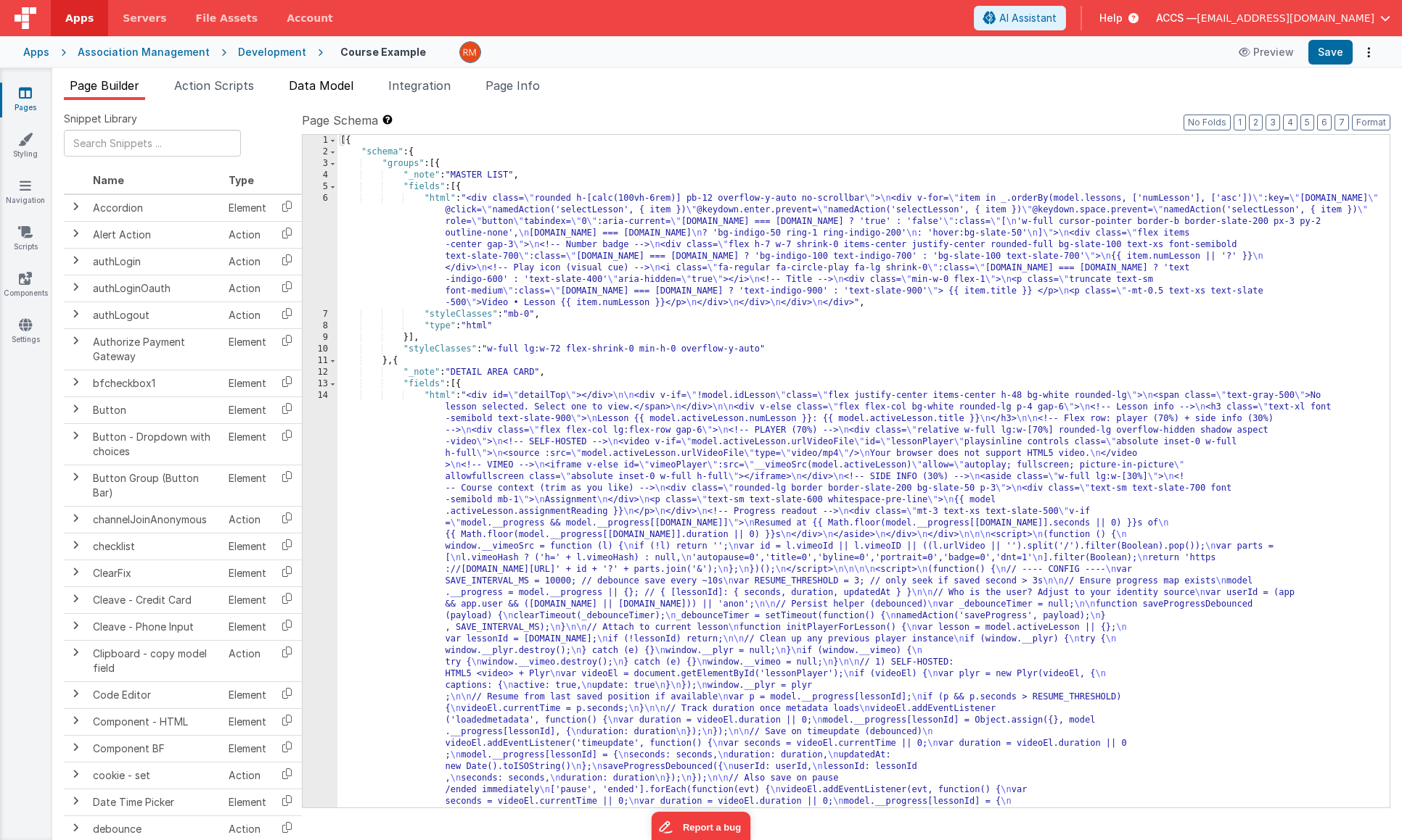
click at [326, 86] on span "Data Model" at bounding box center [320, 85] width 65 height 14
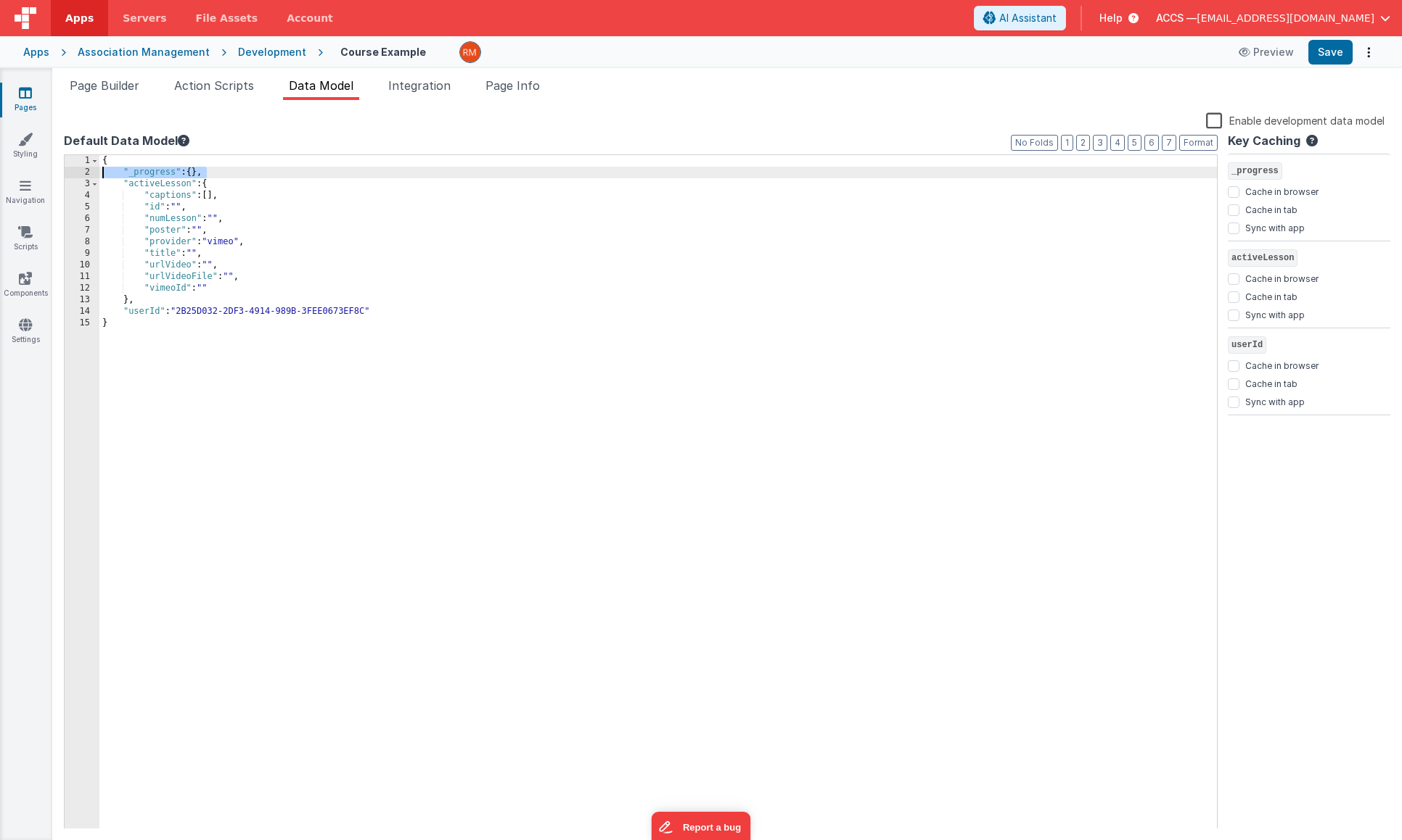
drag, startPoint x: 211, startPoint y: 171, endPoint x: 83, endPoint y: 169, distance: 128.0
click at [83, 169] on div "1 2 3 4 5 6 7 8 9 10 11 12 13 14 15 { "_progress" : { } , "activeLesson" : { "c…" at bounding box center [641, 492] width 1154 height 676
click at [241, 173] on div "{ "_progress" : { } , "activeLesson" : { "captions" : [ ] , "id" : "" , "numLes…" at bounding box center [658, 503] width 1117 height 697
paste textarea
click at [153, 185] on div "{ "_progress" : { } , "_progress" : { } , "activeLesson" : { "captions" : [ ] ,…" at bounding box center [658, 503] width 1117 height 697
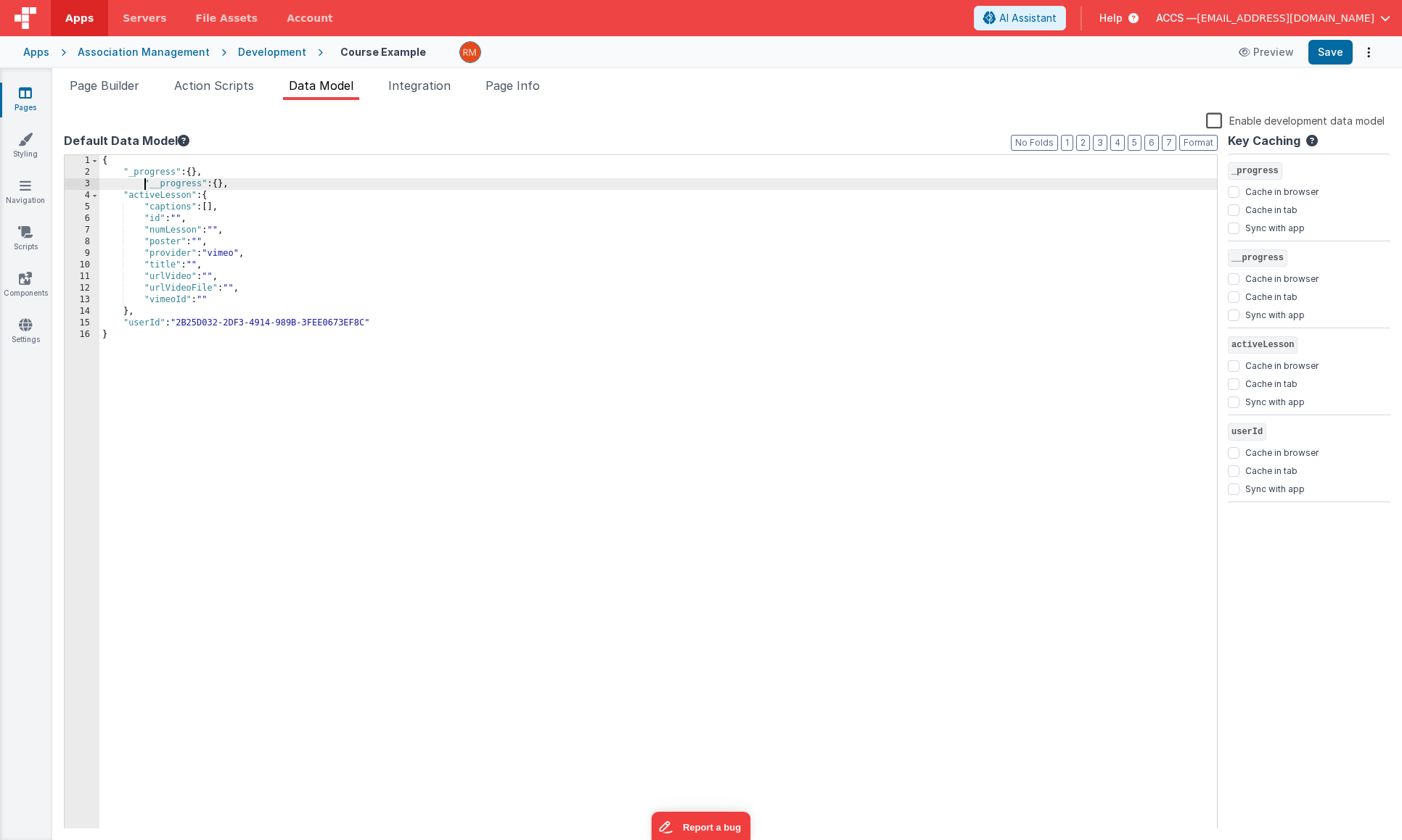
drag, startPoint x: 145, startPoint y: 182, endPoint x: 135, endPoint y: 185, distance: 10.4
click at [145, 182] on div "{ "_progress" : { } , "__progress" : { } , "activeLesson" : { "captions" : [ ] …" at bounding box center [658, 503] width 1117 height 697
click at [1336, 63] on button "Save" at bounding box center [1331, 52] width 44 height 25
click at [509, 95] on li "Page Info" at bounding box center [512, 89] width 66 height 23
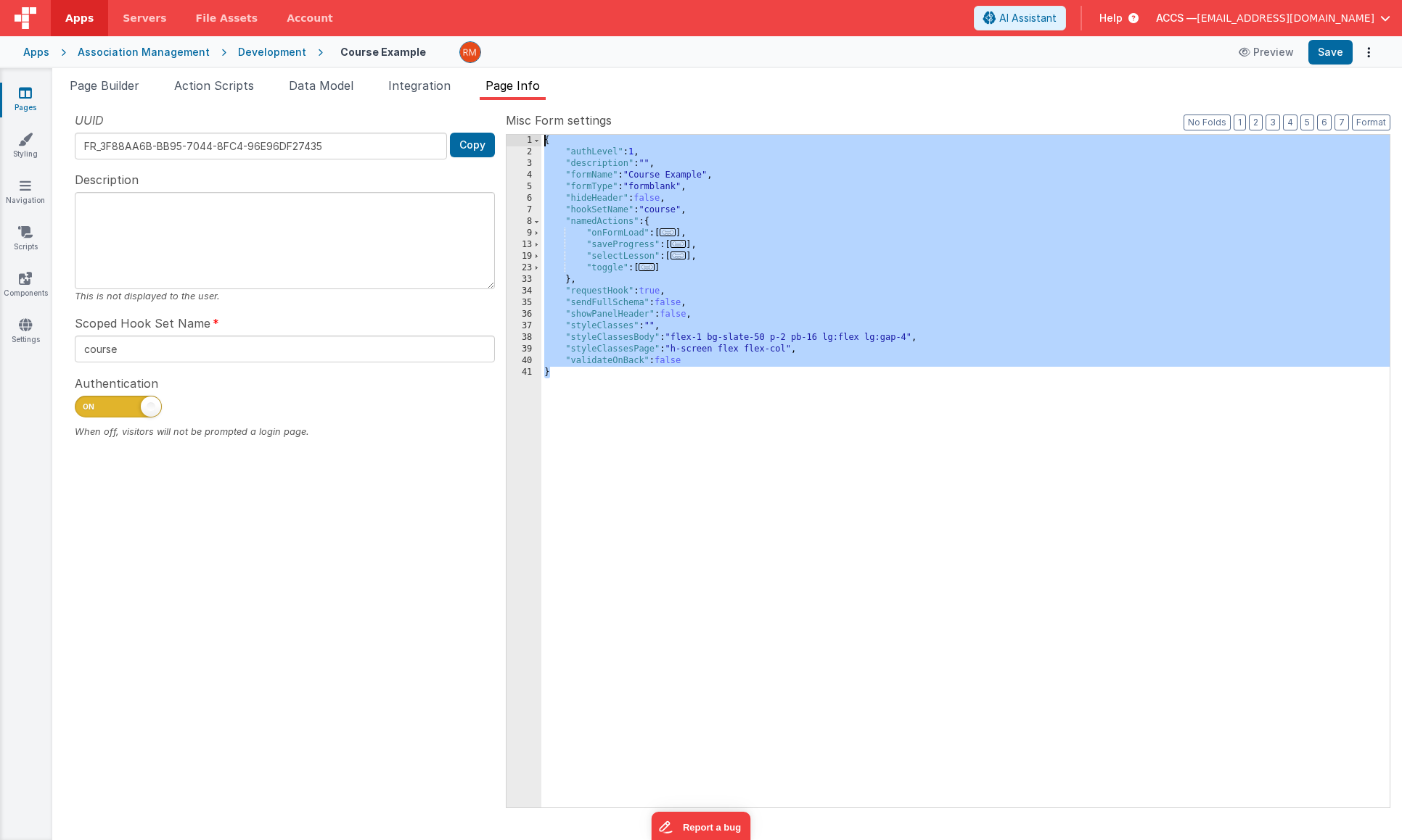
drag, startPoint x: 621, startPoint y: 353, endPoint x: 516, endPoint y: 129, distance: 247.4
click at [516, 129] on div "Misc Form settings Format 7 6 5 4 3 2 1 No Folds 1 2 3 4 5 6 7 8 9 13 19 23 33 …" at bounding box center [948, 459] width 885 height 695
click at [124, 90] on span "Page Builder" at bounding box center [104, 85] width 69 height 14
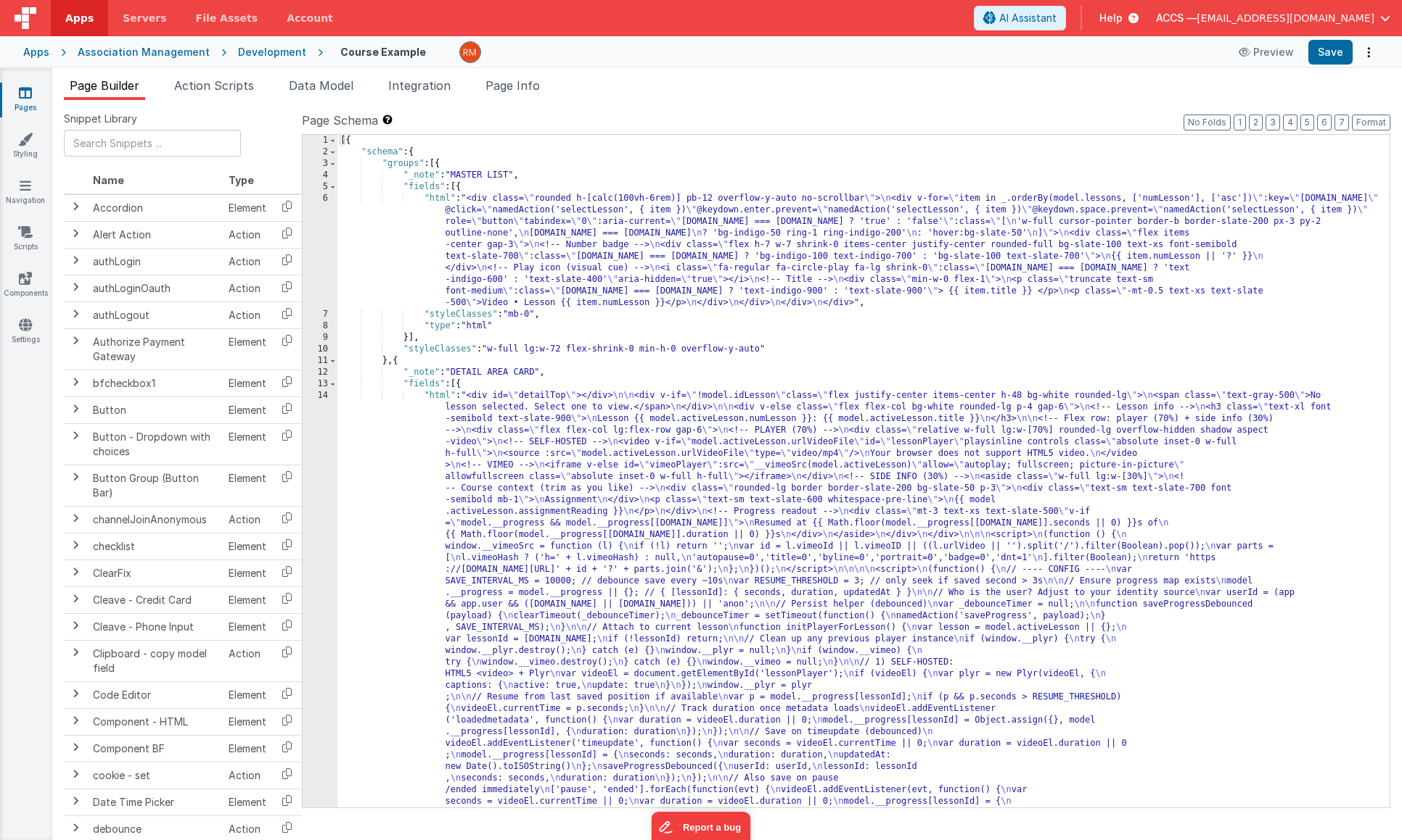
click at [601, 477] on div "[{ "schema" : { "groups" : [{ "_note" : "MASTER LIST" , "fields" : [{ "html" : …" at bounding box center [858, 831] width 1041 height 1393
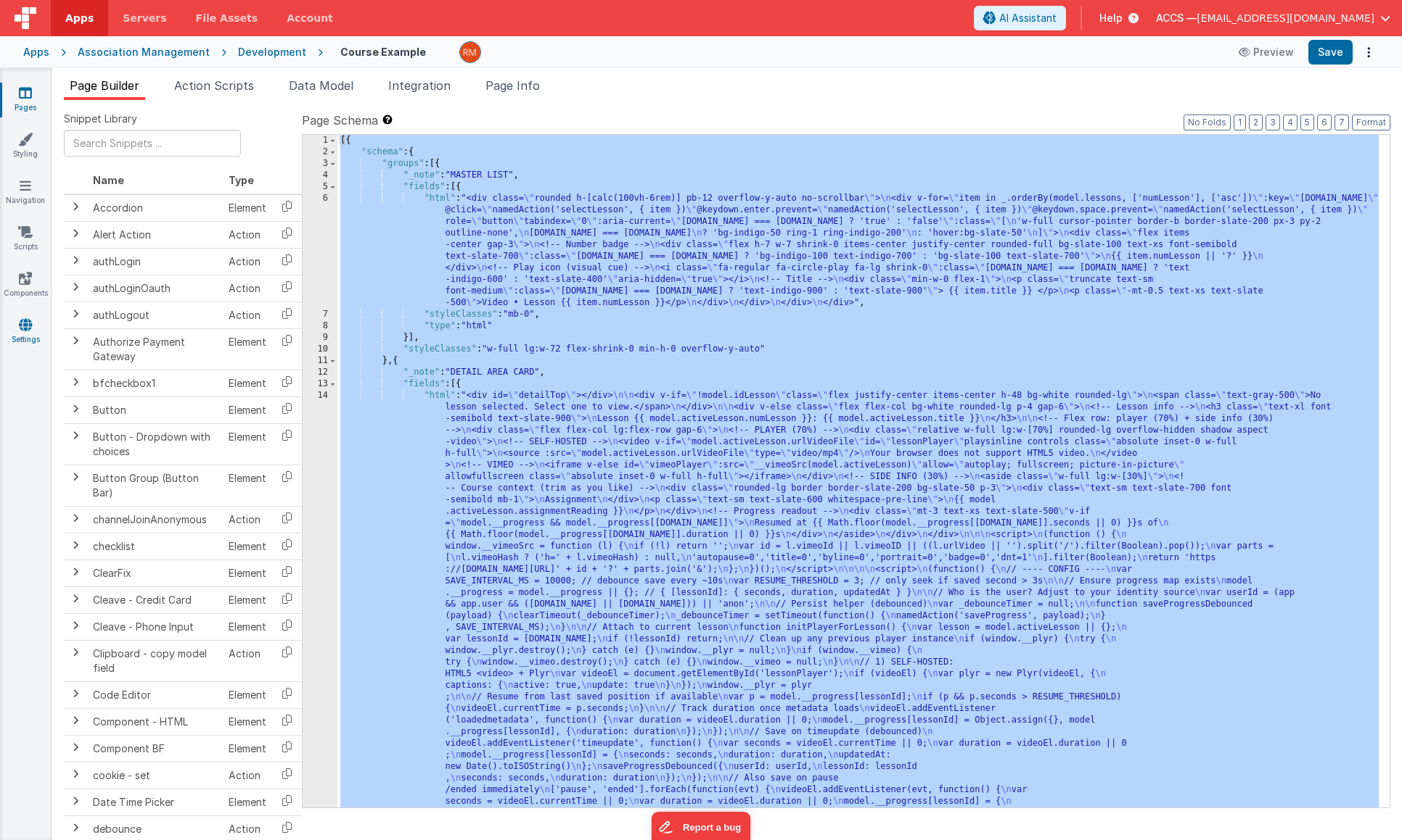
click at [35, 326] on link "Settings" at bounding box center [25, 332] width 52 height 29
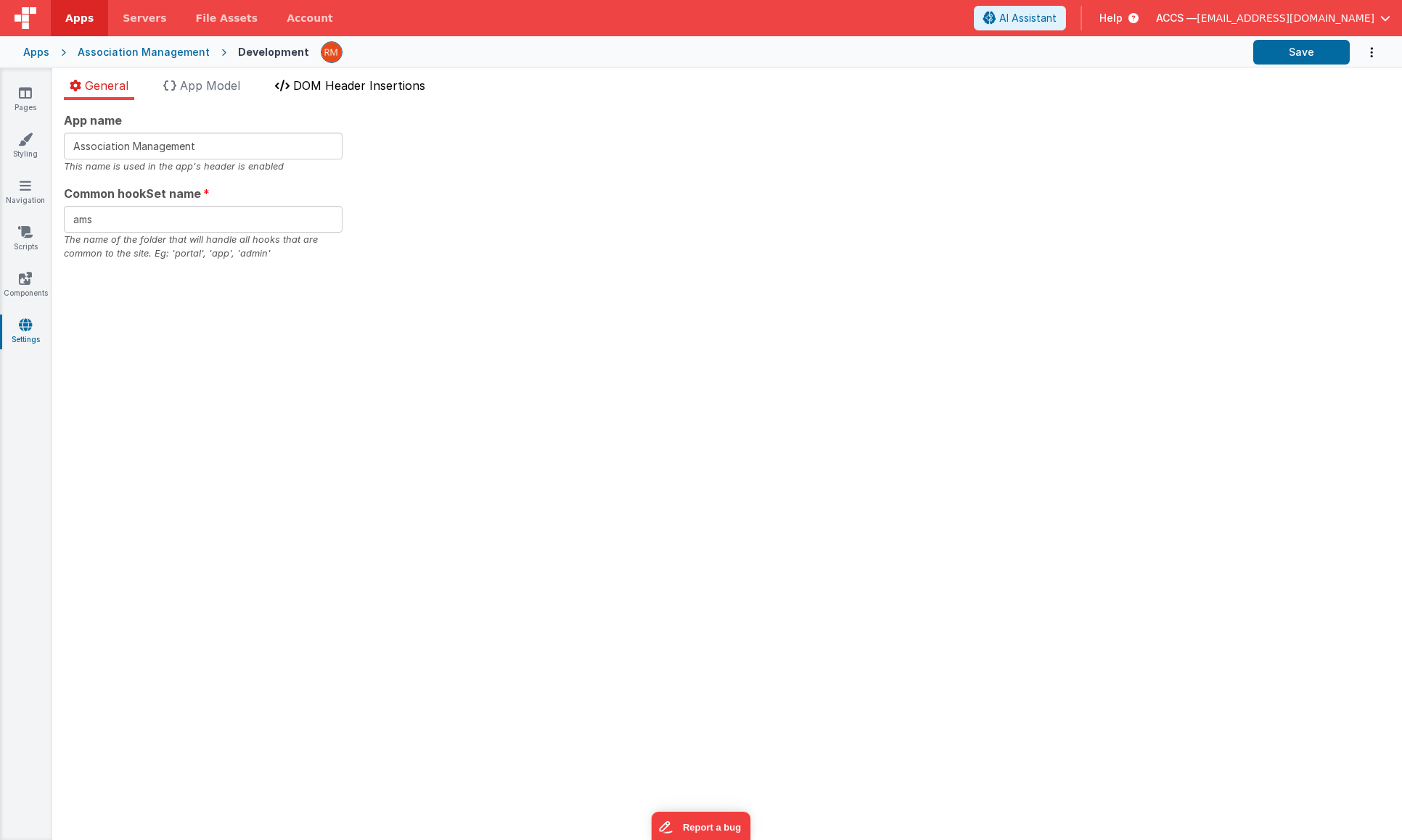
click at [343, 86] on span "DOM Header Insertions" at bounding box center [359, 85] width 132 height 14
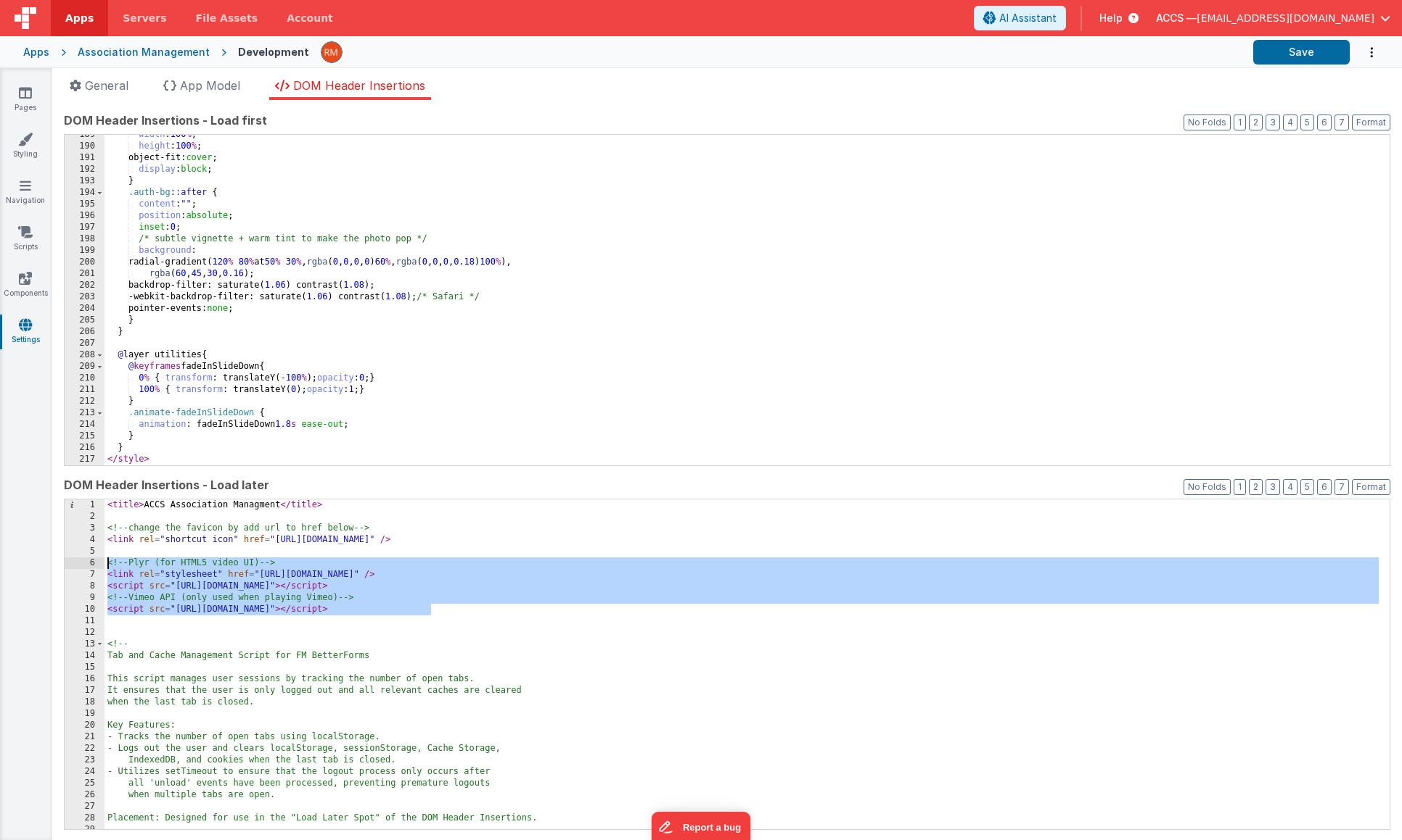
drag, startPoint x: 459, startPoint y: 610, endPoint x: 89, endPoint y: 561, distance: 373.2
click at [89, 561] on div "1 2 3 4 5 6 7 8 9 10 11 12 13 14 15 16 17 18 19 20 21 22 23 24 25 26 27 28 29 3…" at bounding box center [727, 664] width 1326 height 332
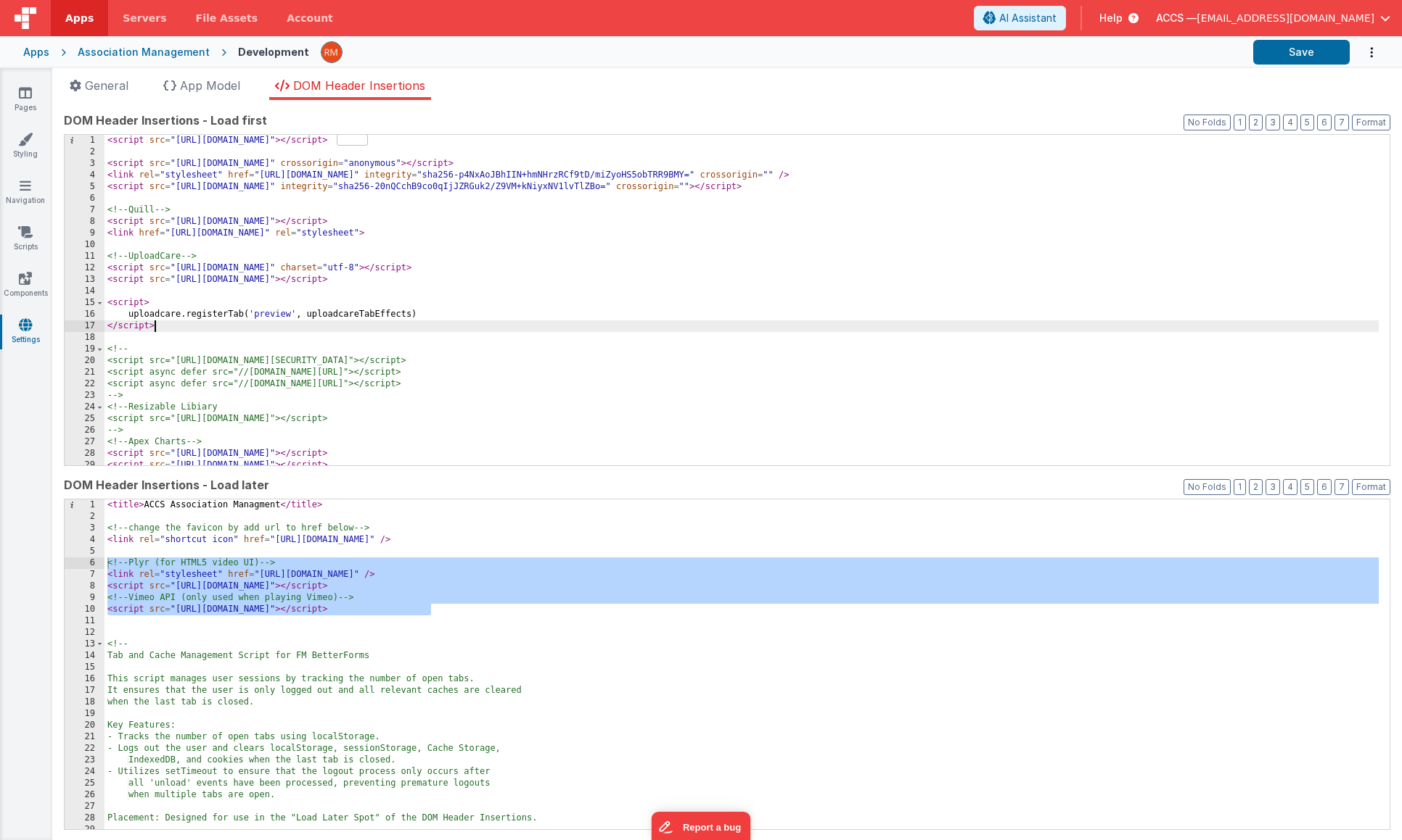
click at [289, 331] on div "< script src = "https://cdn.tailwindcss.com" > </ script > < script src = "http…" at bounding box center [741, 312] width 1274 height 354
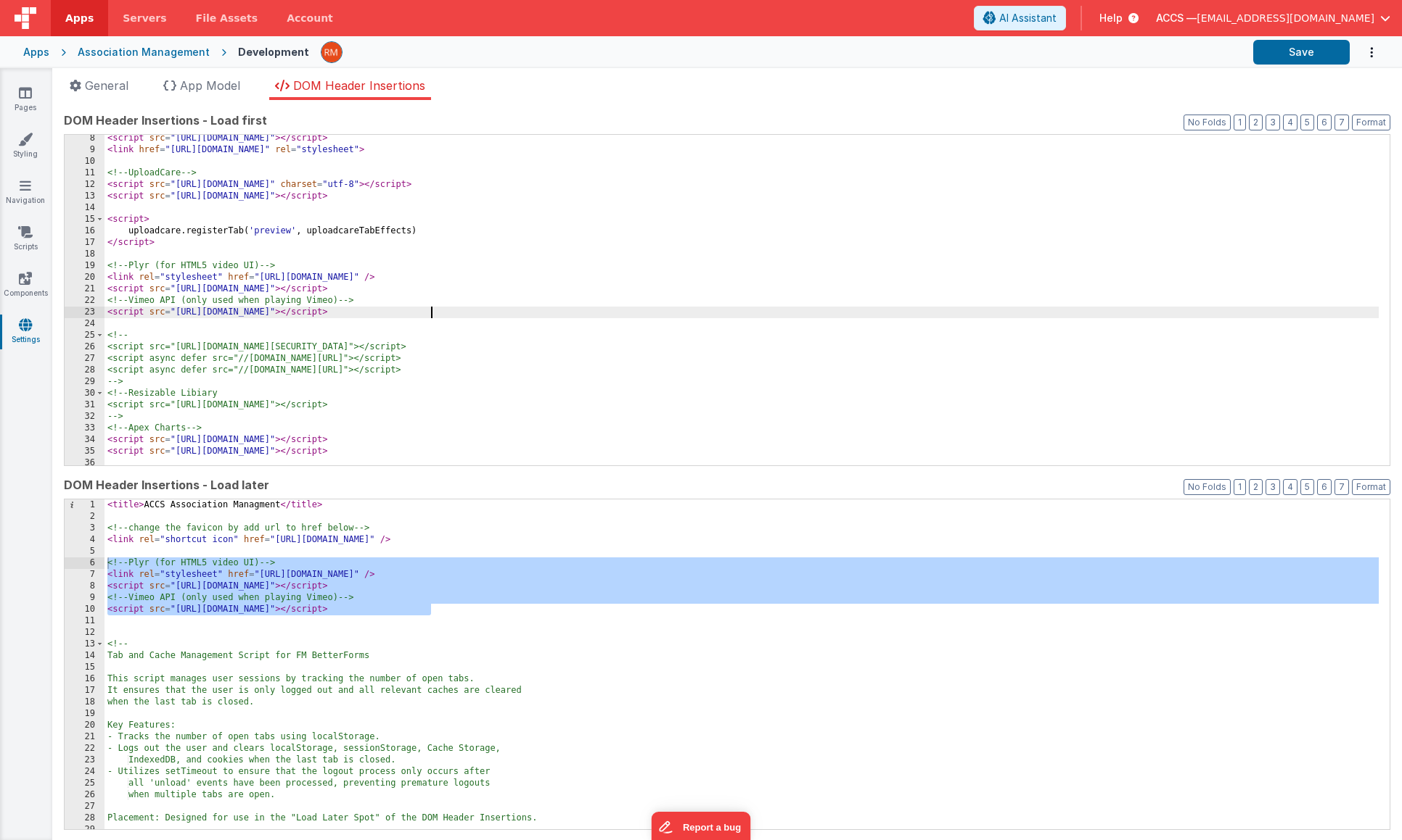
scroll to position [83, 0]
click at [1305, 40] on button "Save" at bounding box center [1302, 52] width 96 height 25
click at [39, 101] on link "Pages" at bounding box center [25, 100] width 52 height 29
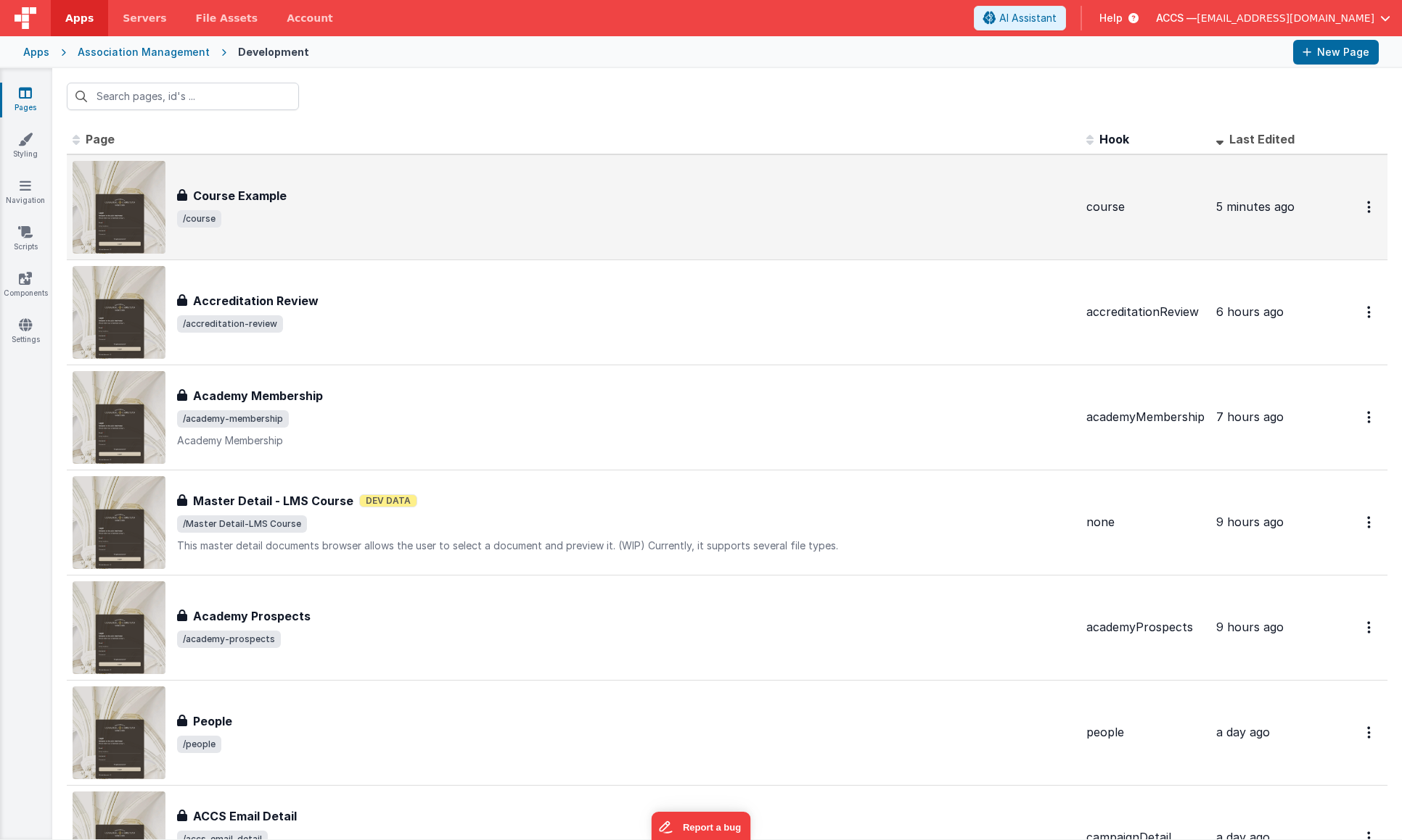
click at [256, 182] on div "Course Example Course Example /course" at bounding box center [573, 207] width 1002 height 93
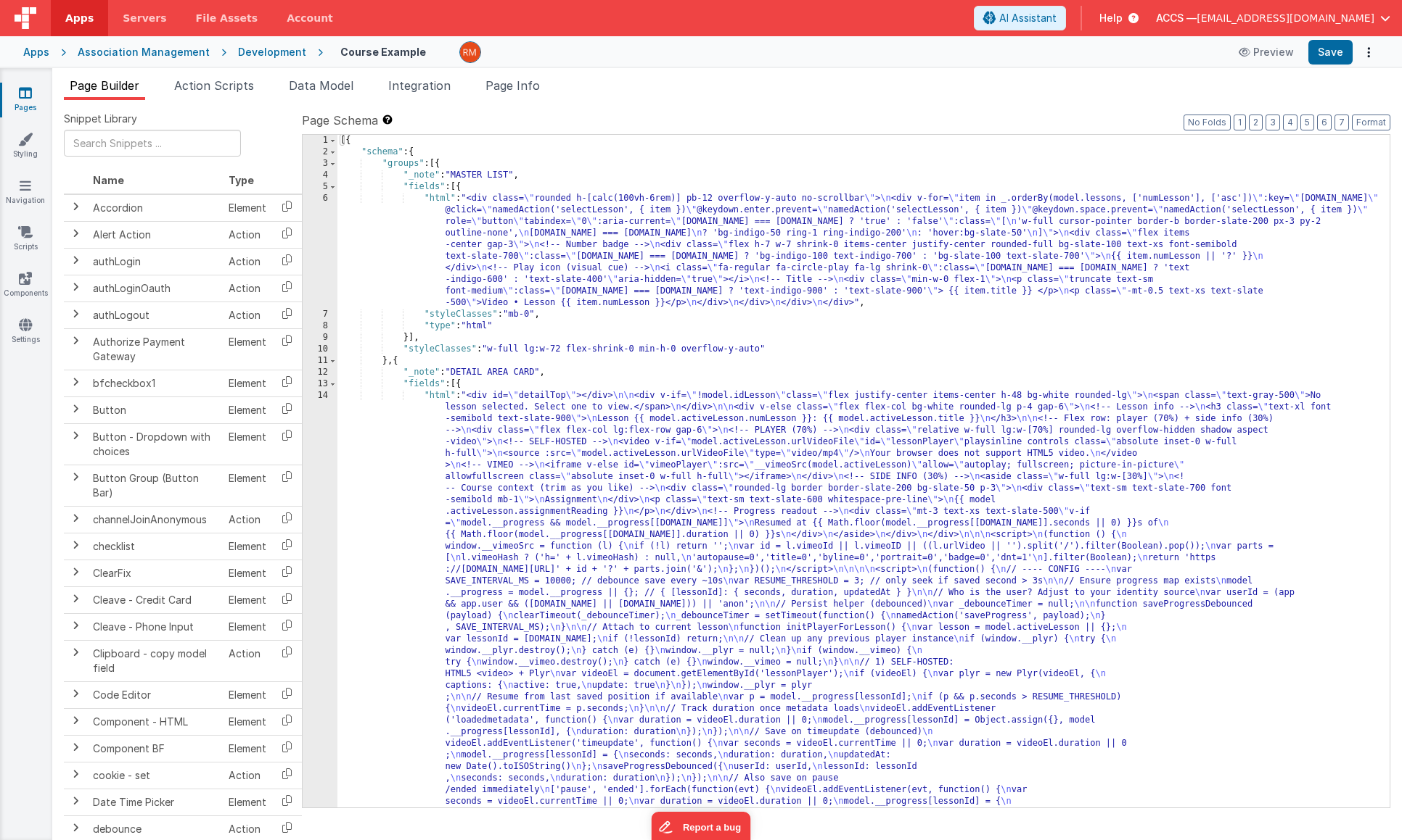
click at [437, 199] on div "[{ "schema" : { "groups" : [{ "_note" : "MASTER LIST" , "fields" : [{ "html" : …" at bounding box center [858, 831] width 1041 height 1393
click at [323, 197] on div "6" at bounding box center [320, 251] width 35 height 116
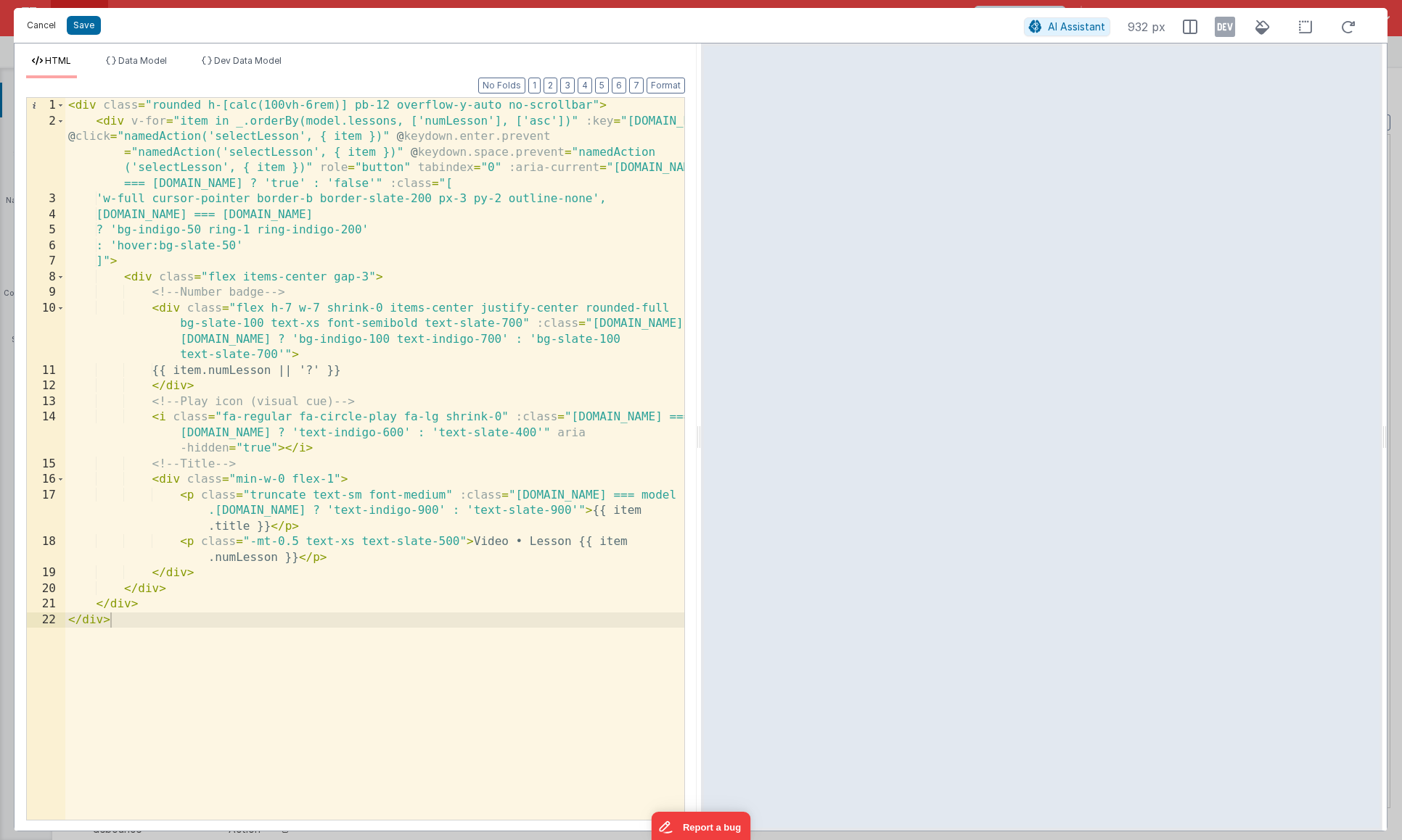
click at [45, 34] on button "Cancel" at bounding box center [41, 25] width 43 height 20
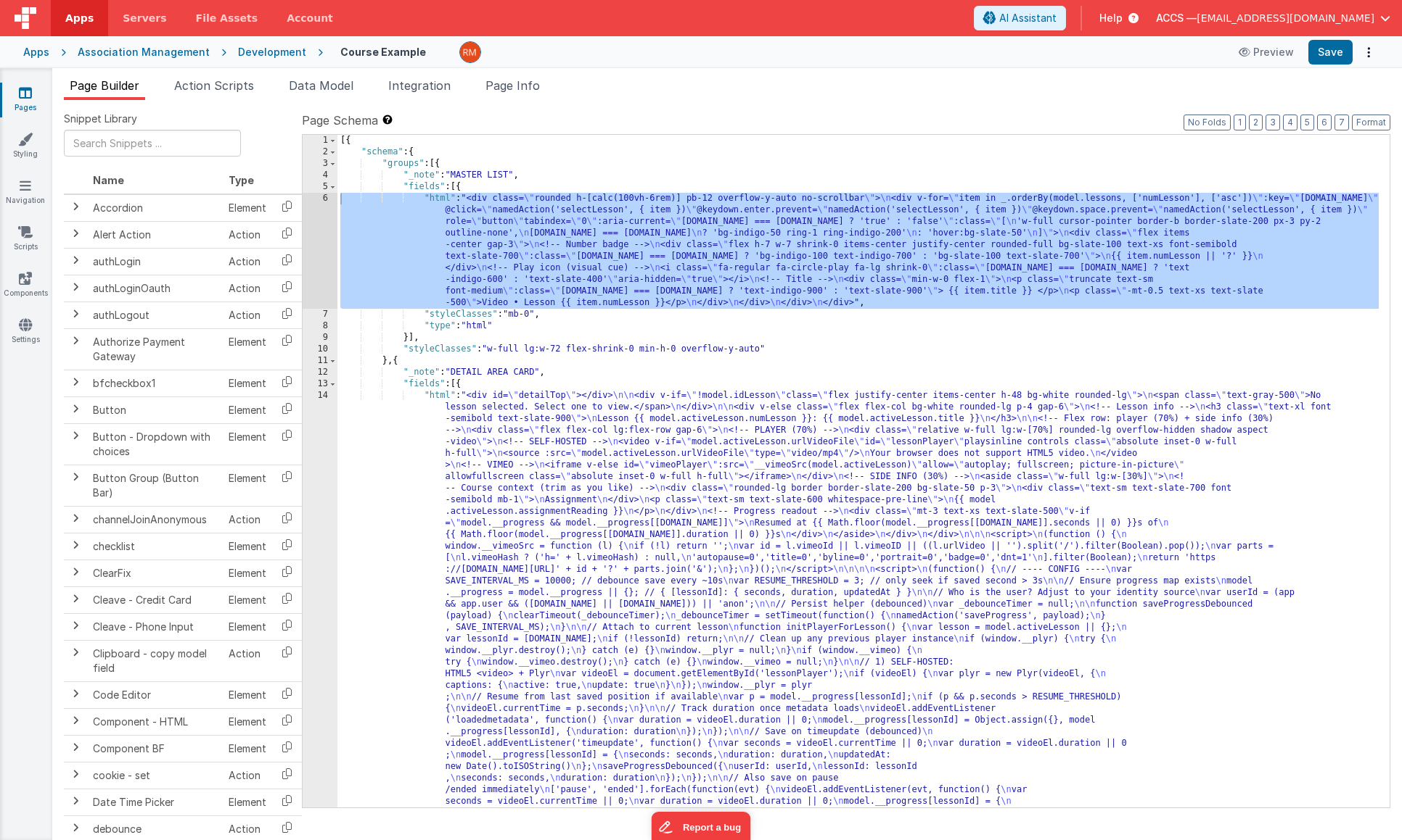
click at [441, 396] on div "[{ "schema" : { "groups" : [{ "_note" : "MASTER LIST" , "fields" : [{ "html" : …" at bounding box center [858, 831] width 1041 height 1393
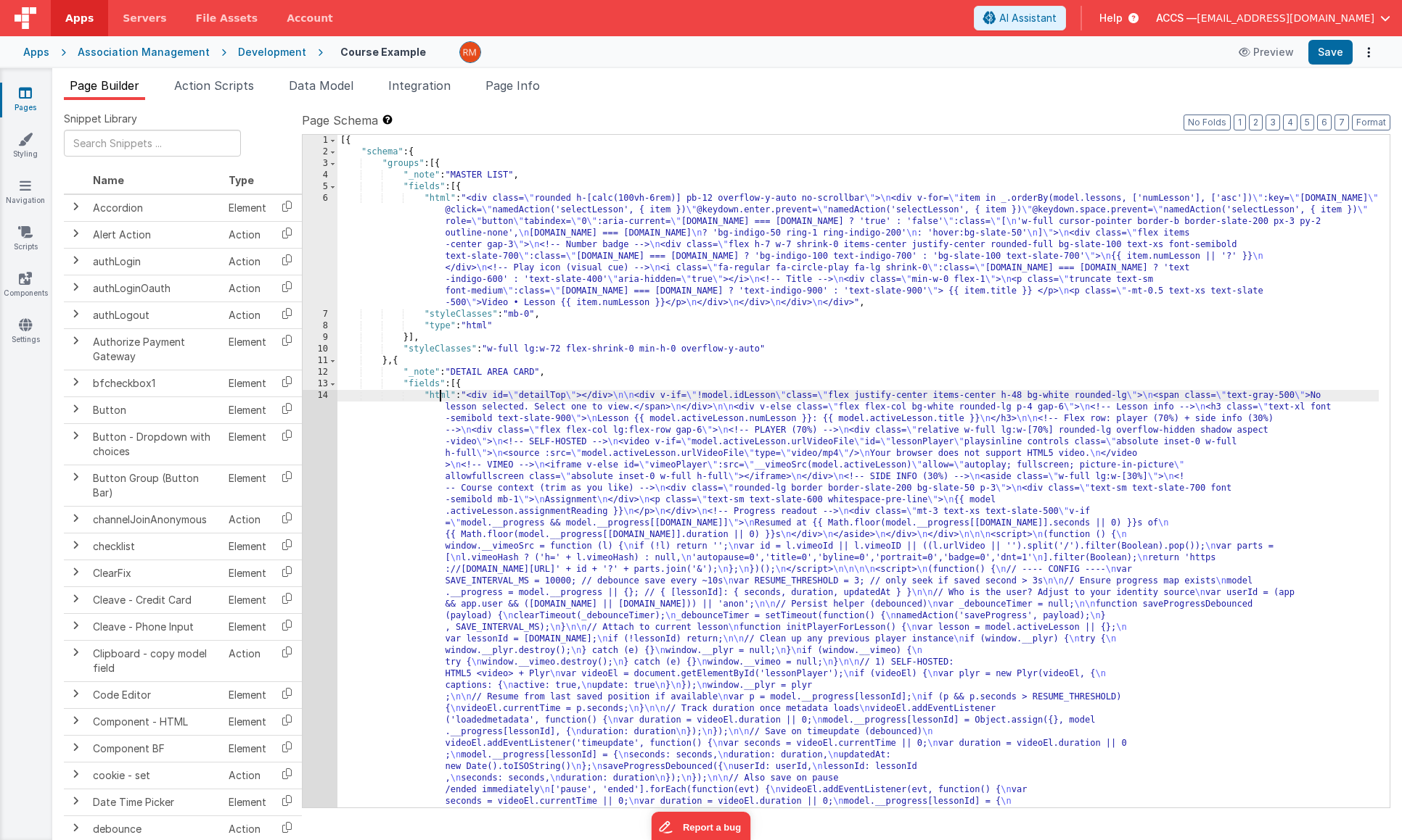
click at [326, 396] on div "14" at bounding box center [320, 745] width 35 height 708
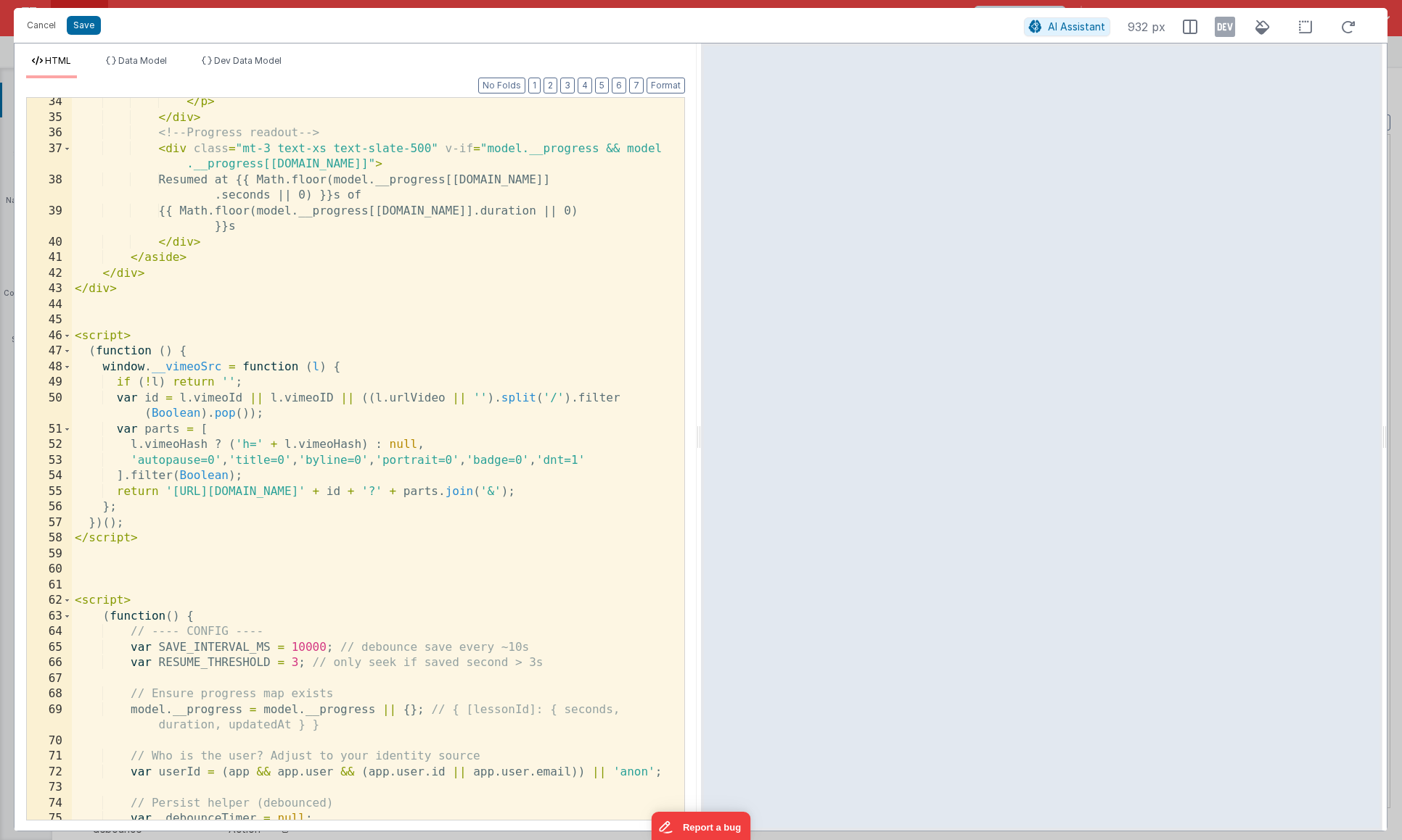
scroll to position [582, 0]
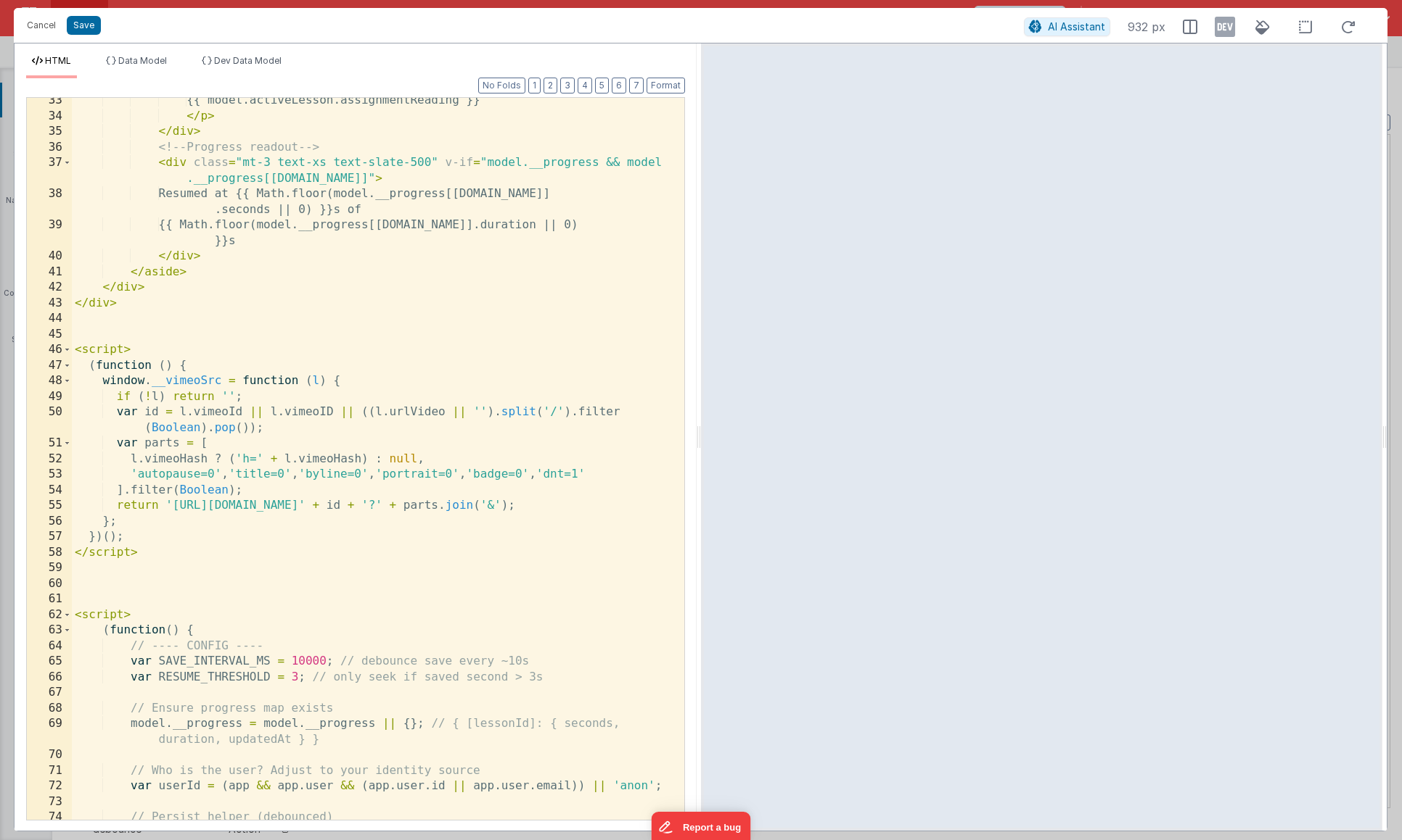
click at [191, 309] on div "{{ model.activeLesson.assignmentReading }} </ p > </ div > <!-- Progress readou…" at bounding box center [371, 469] width 601 height 753
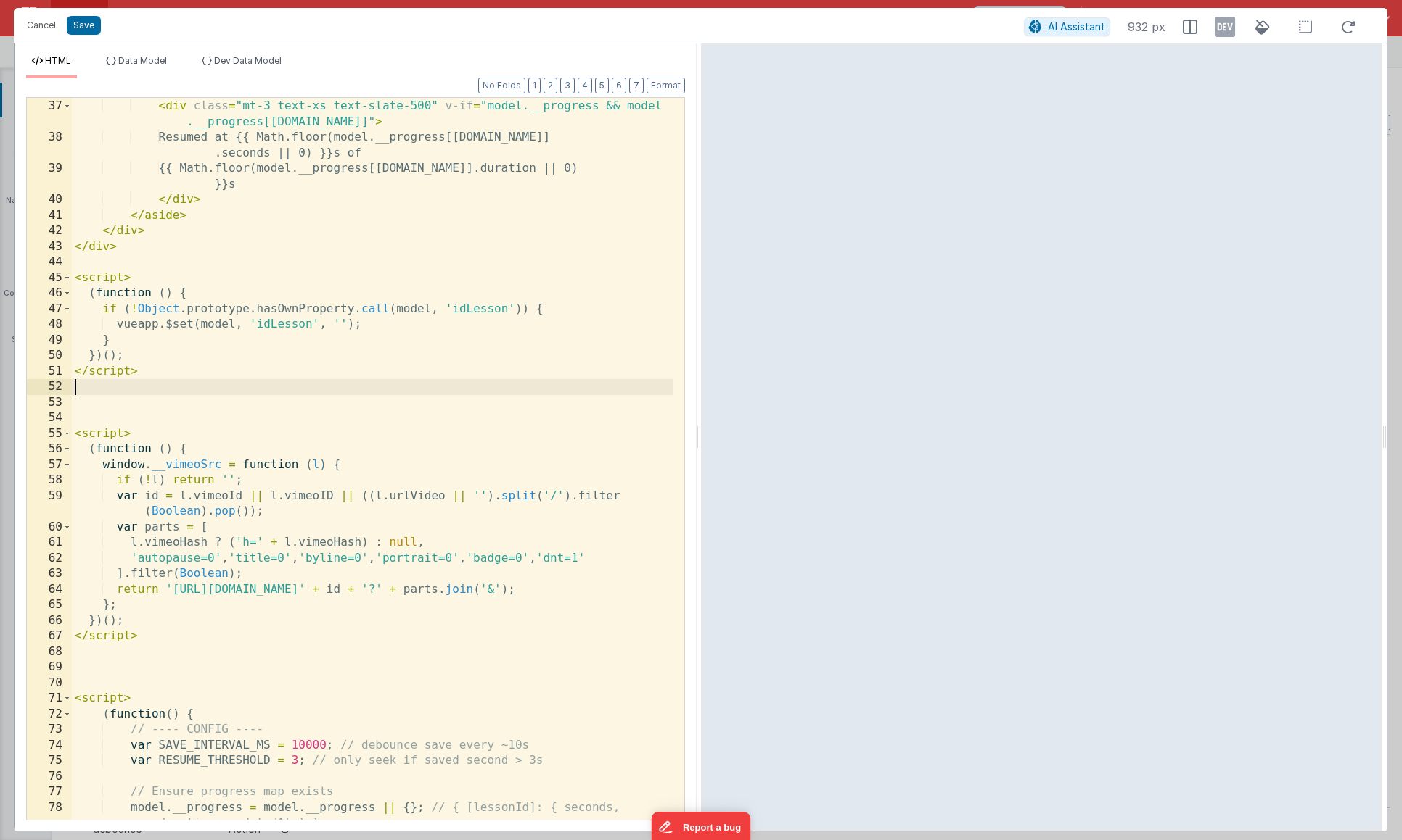
scroll to position [638, 0]
click at [89, 28] on button "Save" at bounding box center [83, 26] width 34 height 19
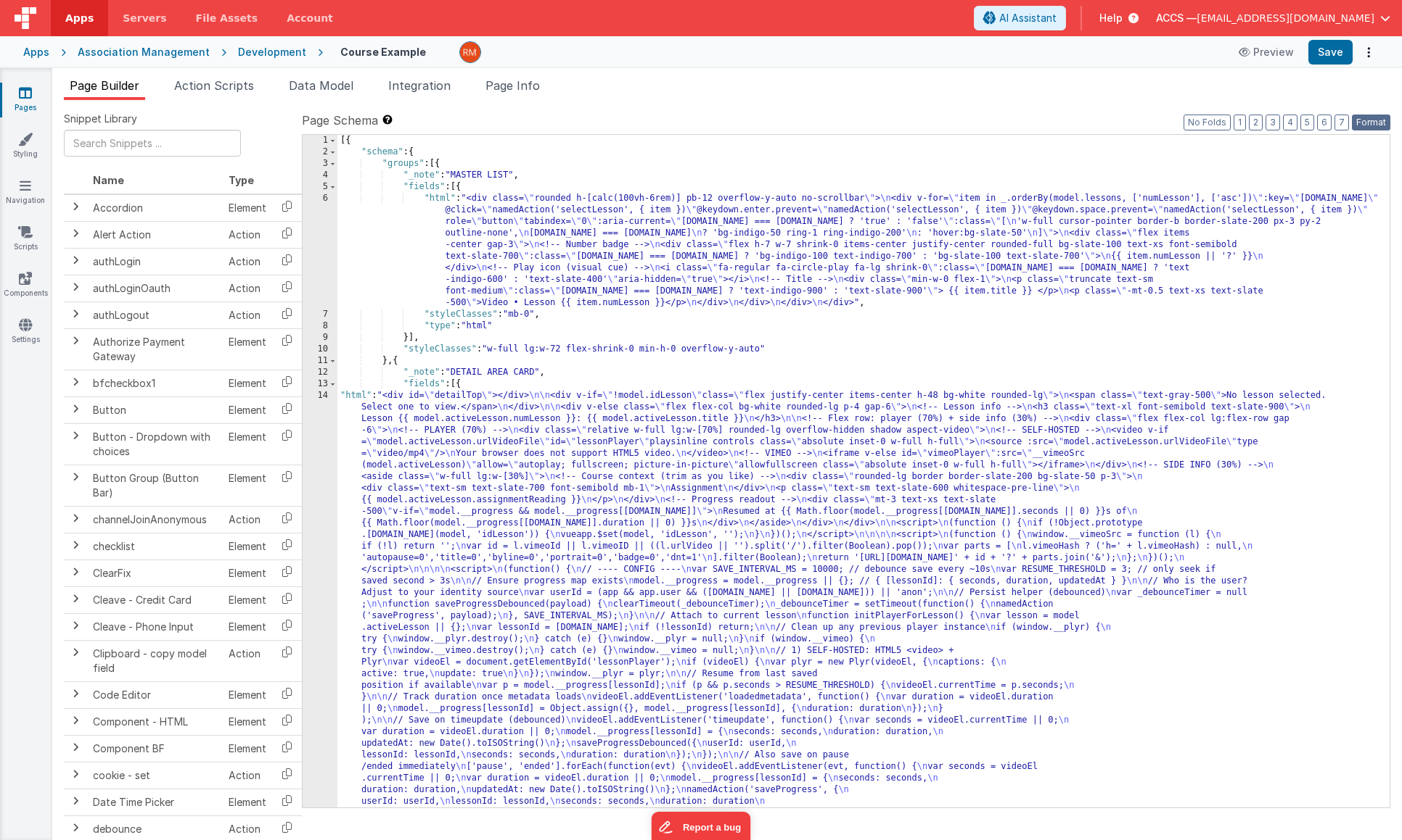
drag, startPoint x: 1361, startPoint y: 119, endPoint x: 1308, endPoint y: 60, distance: 79.3
click at [1358, 116] on button "Format" at bounding box center [1371, 122] width 39 height 16
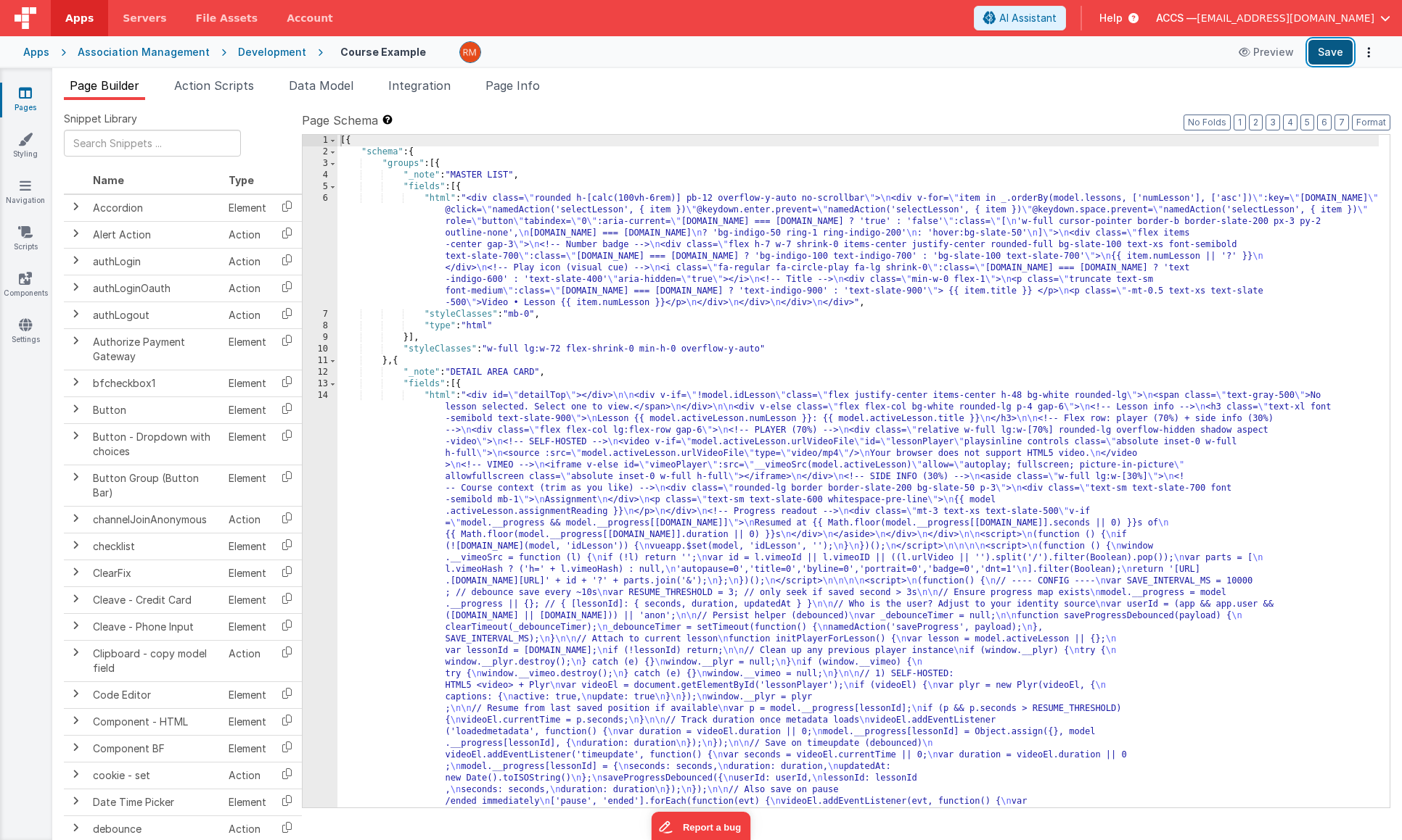
click at [1311, 50] on button "Save" at bounding box center [1331, 52] width 44 height 25
click at [530, 92] on span "Page Info" at bounding box center [512, 85] width 54 height 14
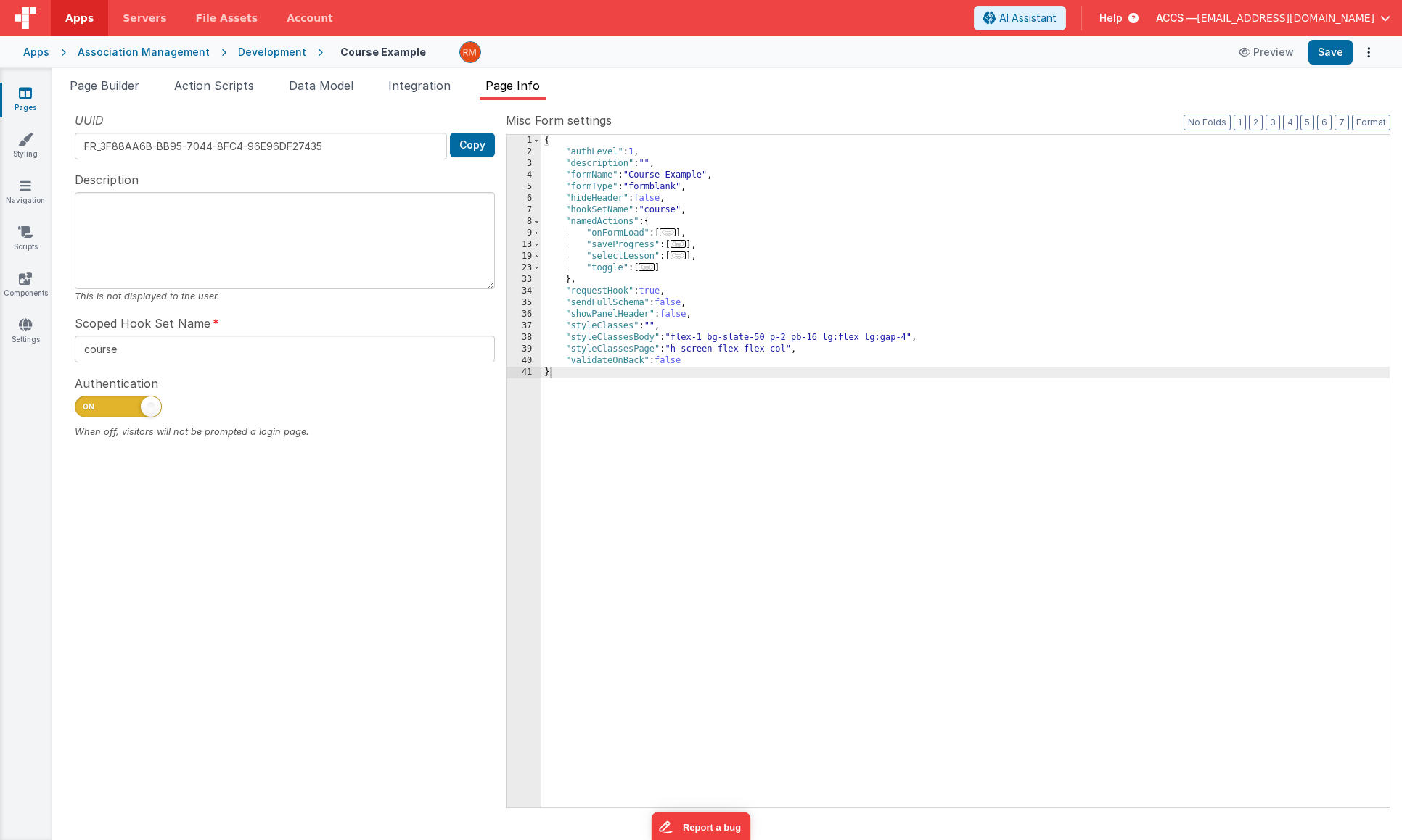
click at [683, 238] on div "{ "authLevel" : 1 , "description" : "" , "formName" : "Course Example" , "formT…" at bounding box center [965, 483] width 848 height 696
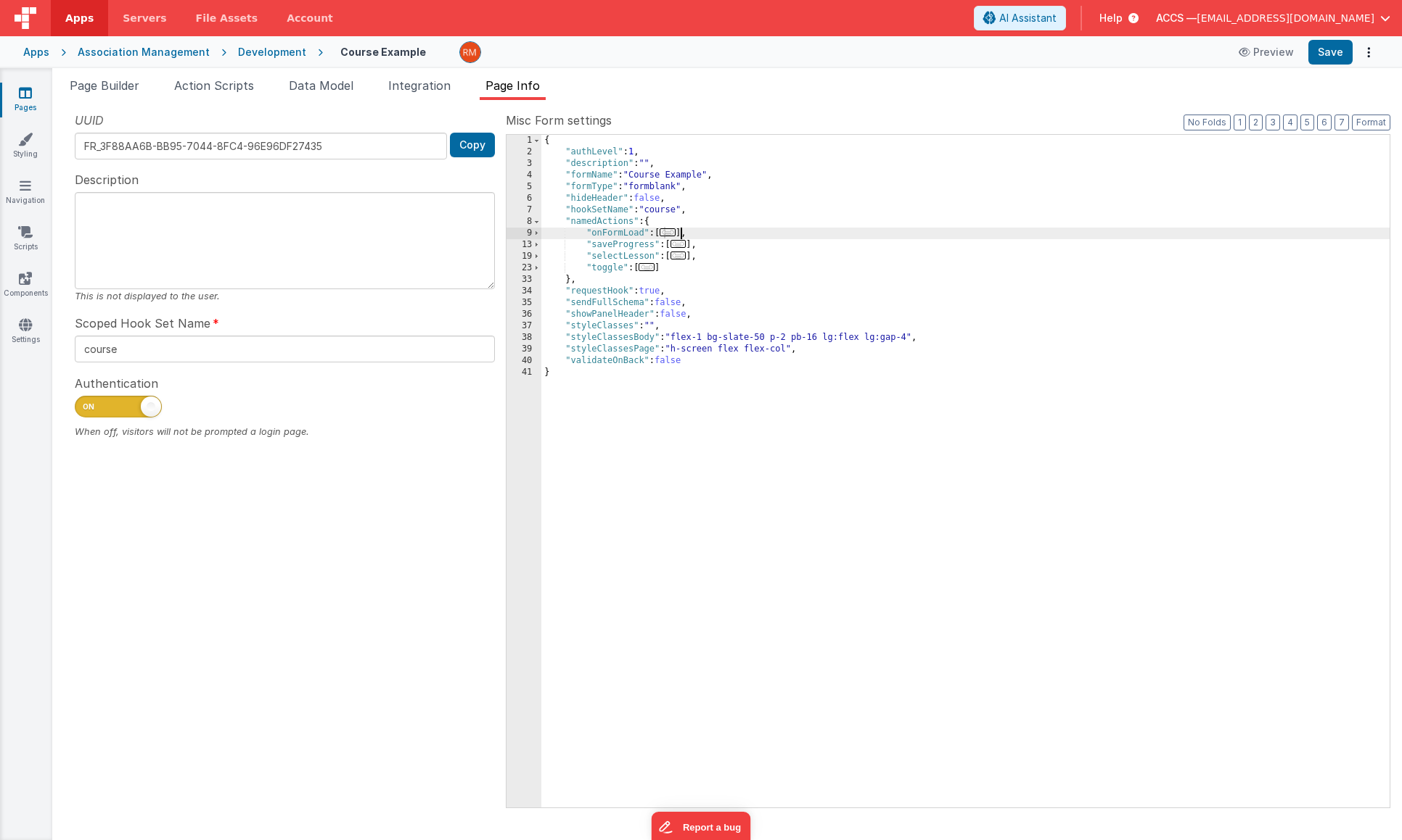
click at [669, 236] on span "..." at bounding box center [667, 232] width 16 height 8
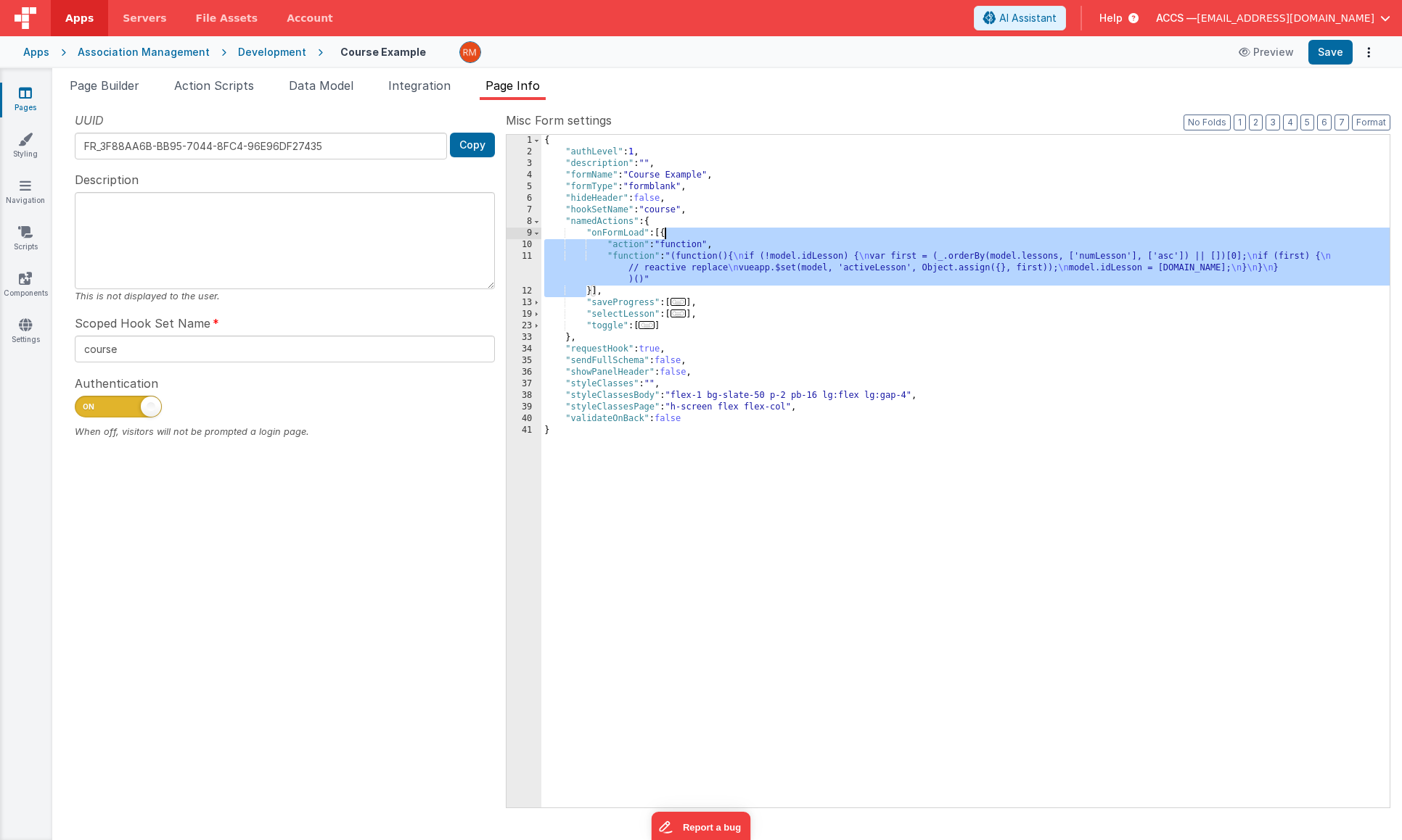
drag, startPoint x: 589, startPoint y: 292, endPoint x: 666, endPoint y: 236, distance: 95.2
click at [666, 236] on div "{ "authLevel" : 1 , "description" : "" , "formName" : "Course Example" , "formT…" at bounding box center [965, 483] width 848 height 696
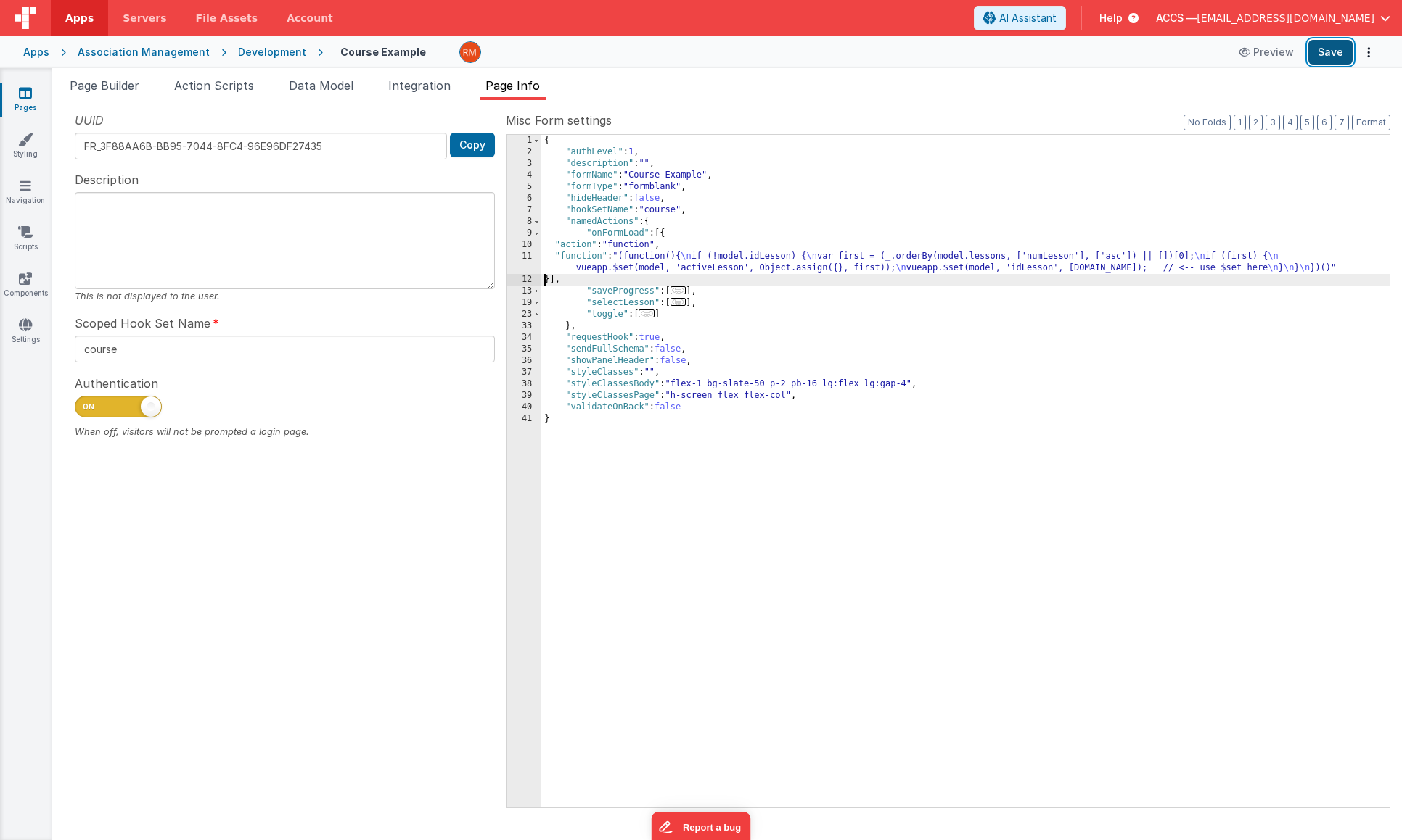
click at [1326, 55] on button "Save" at bounding box center [1331, 52] width 44 height 25
click at [584, 257] on div "{ "authLevel" : 1 , "description" : "" , "formName" : "Course Example" , "formT…" at bounding box center [965, 483] width 848 height 696
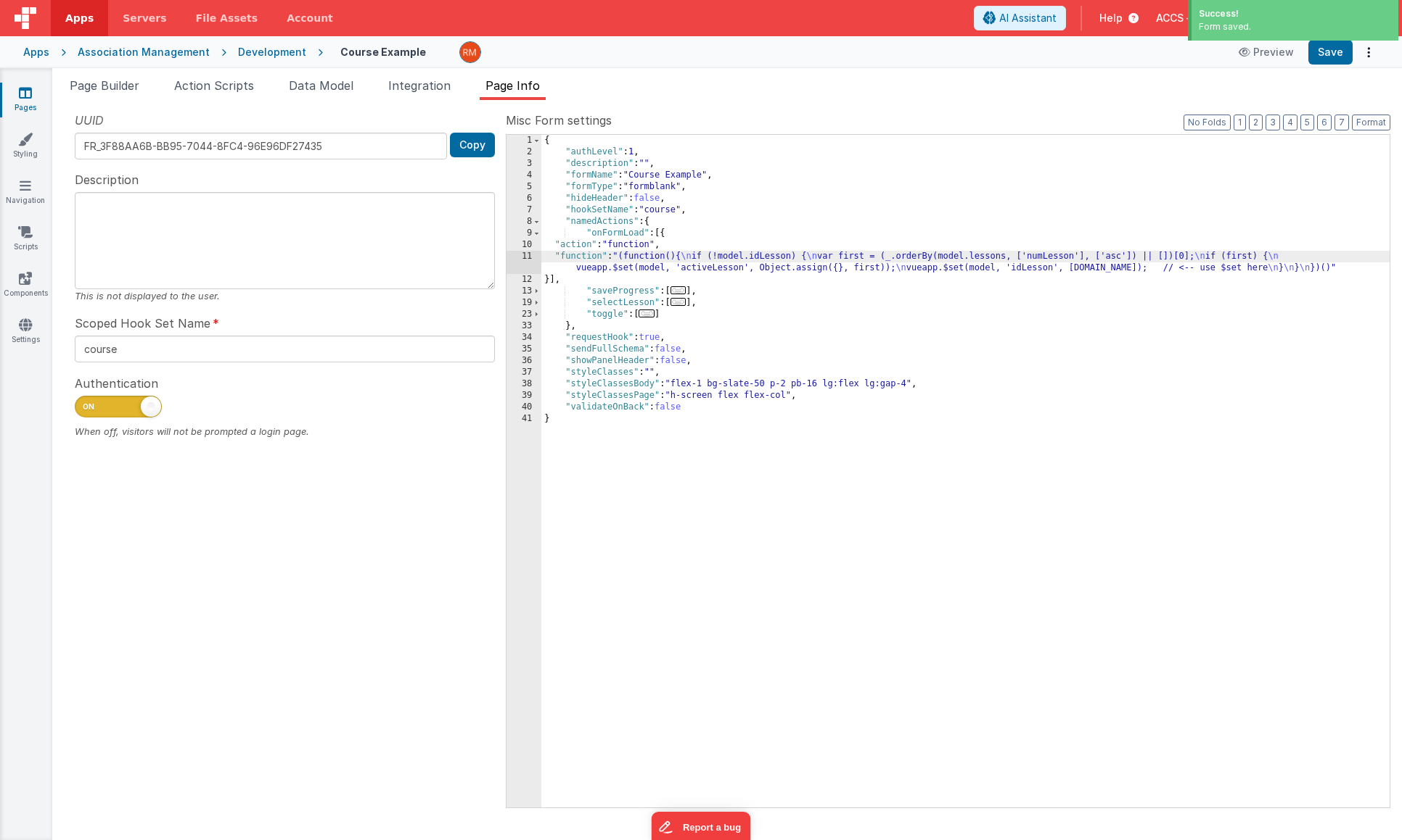
click at [527, 255] on div "11" at bounding box center [524, 262] width 35 height 23
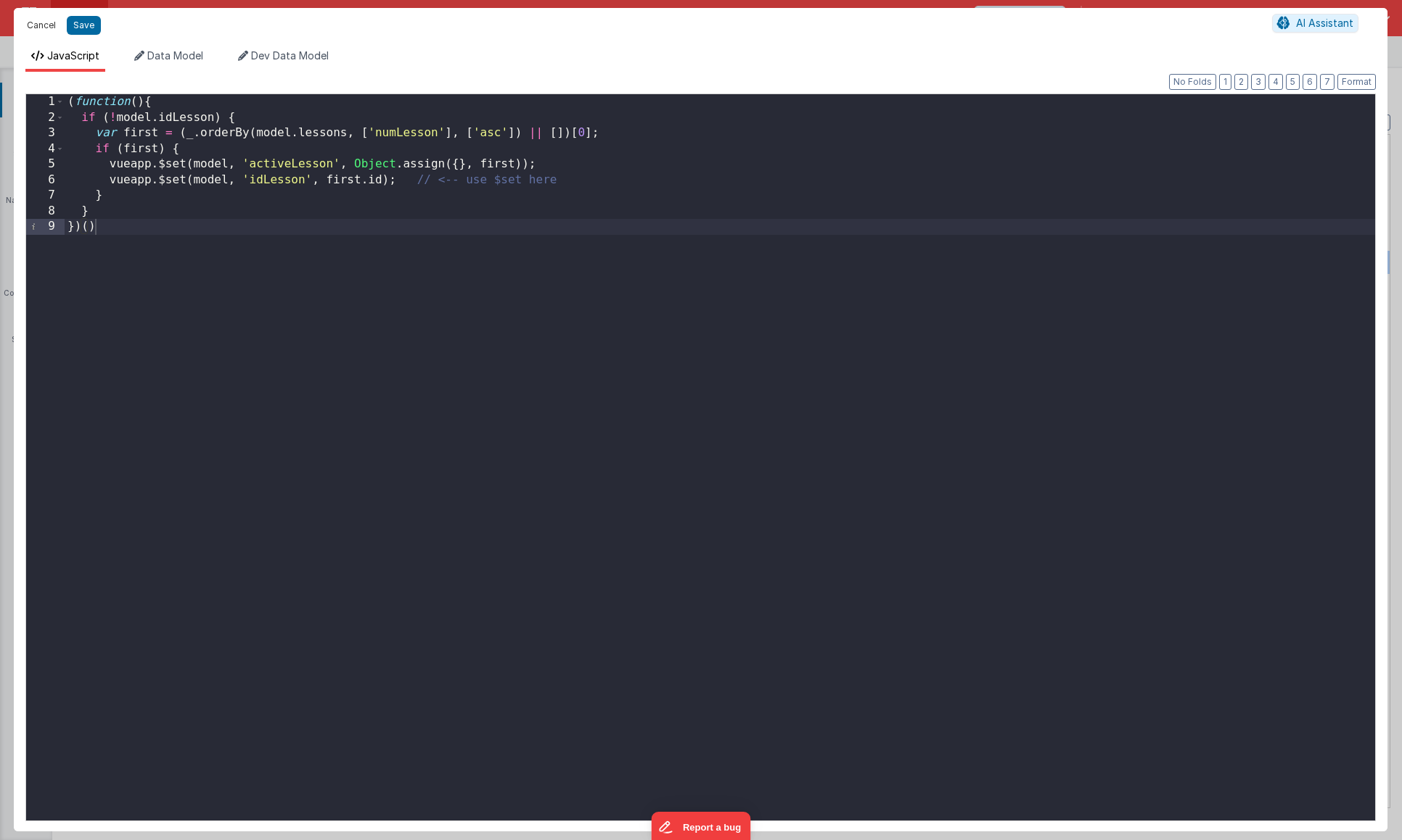
click at [41, 31] on button "Cancel" at bounding box center [41, 25] width 43 height 20
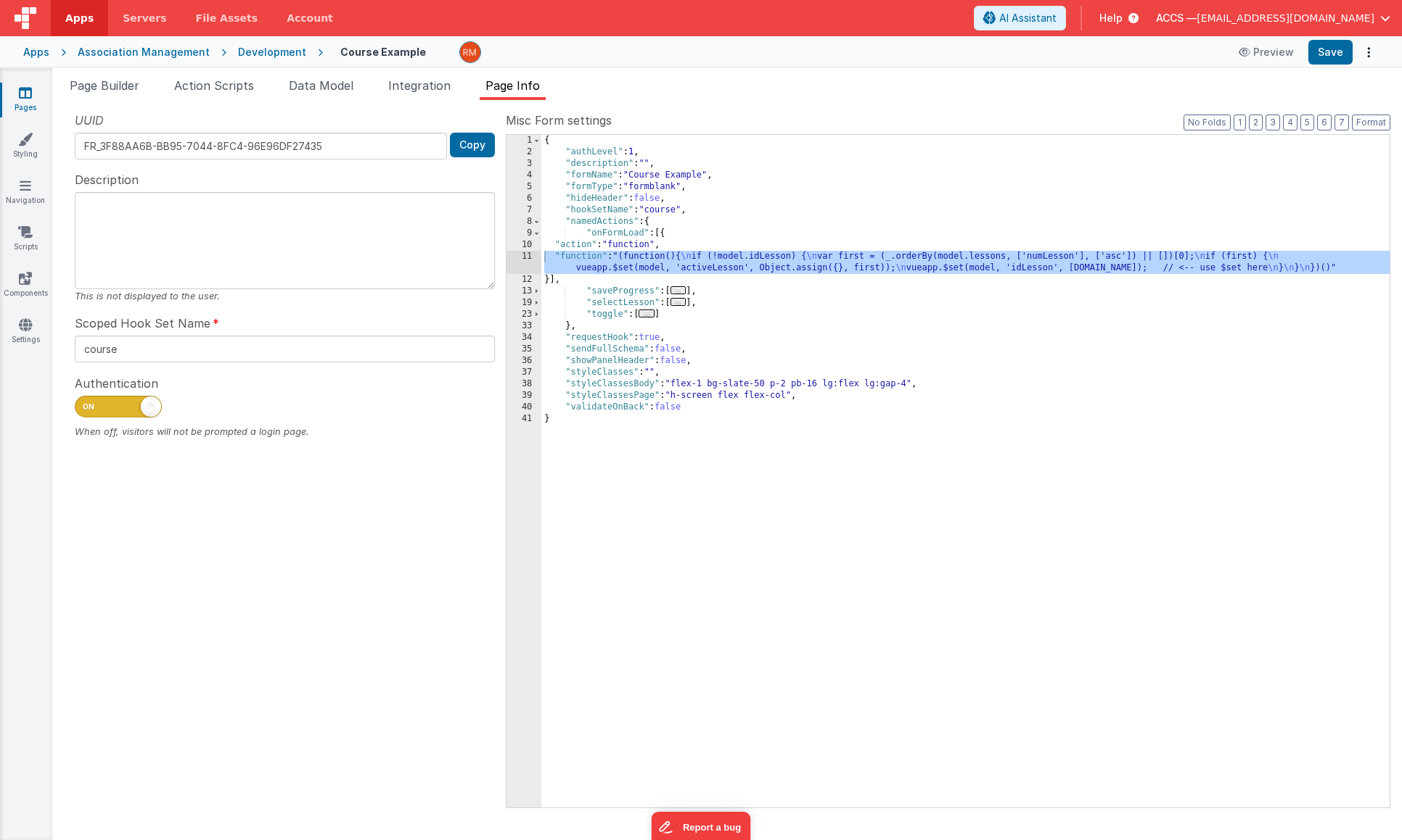
click at [679, 306] on span "..." at bounding box center [678, 302] width 16 height 8
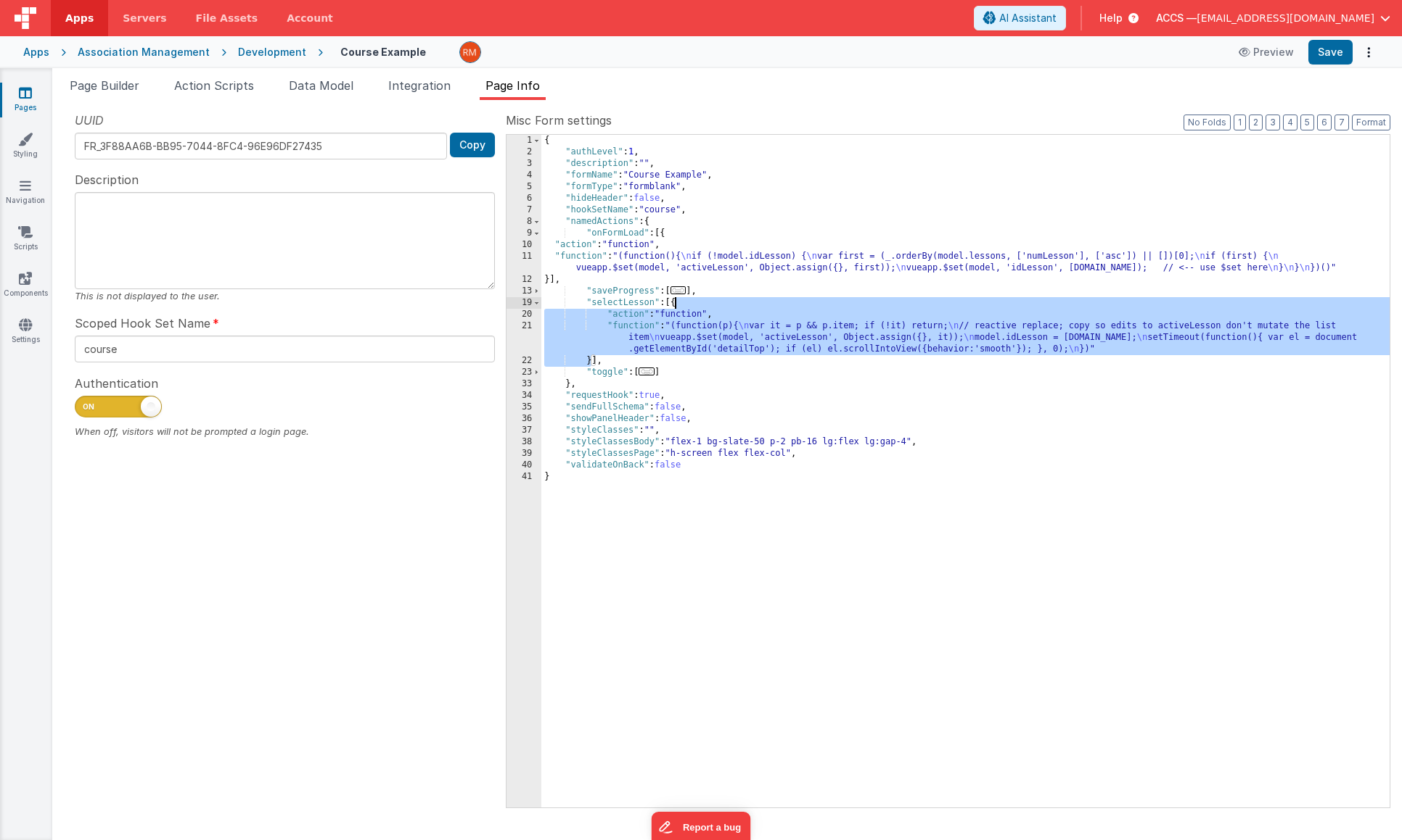
drag, startPoint x: 591, startPoint y: 364, endPoint x: 675, endPoint y: 306, distance: 102.1
click at [675, 306] on div "{ "authLevel" : 1 , "description" : "" , "formName" : "Course Example" , "formT…" at bounding box center [965, 483] width 848 height 696
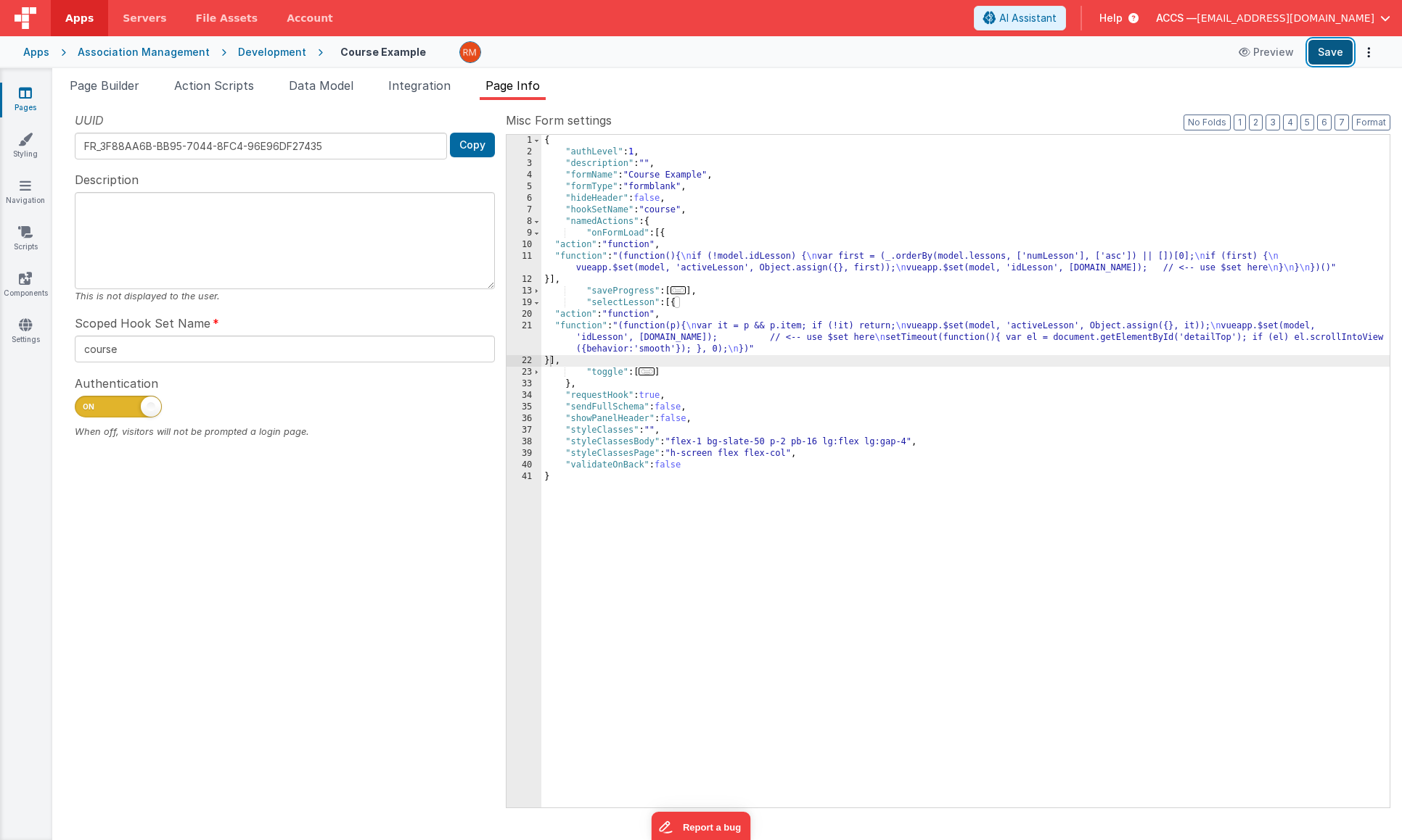
drag, startPoint x: 1330, startPoint y: 55, endPoint x: 1321, endPoint y: 54, distance: 9.1
click at [1330, 54] on button "Save" at bounding box center [1331, 52] width 44 height 25
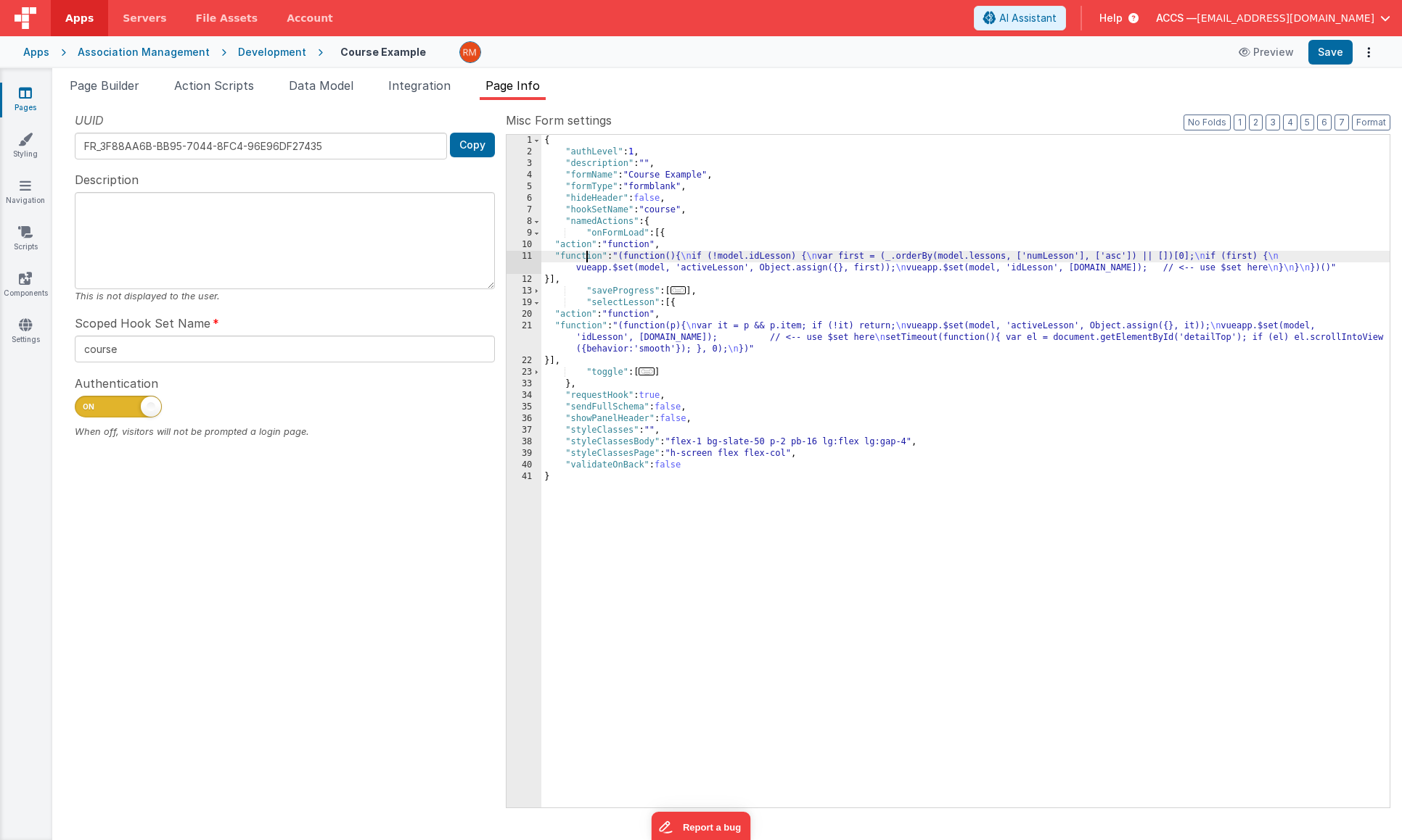
click at [587, 257] on div "{ "authLevel" : 1 , "description" : "" , "formName" : "Course Example" , "formT…" at bounding box center [965, 483] width 848 height 696
click at [530, 258] on div "11" at bounding box center [524, 262] width 35 height 23
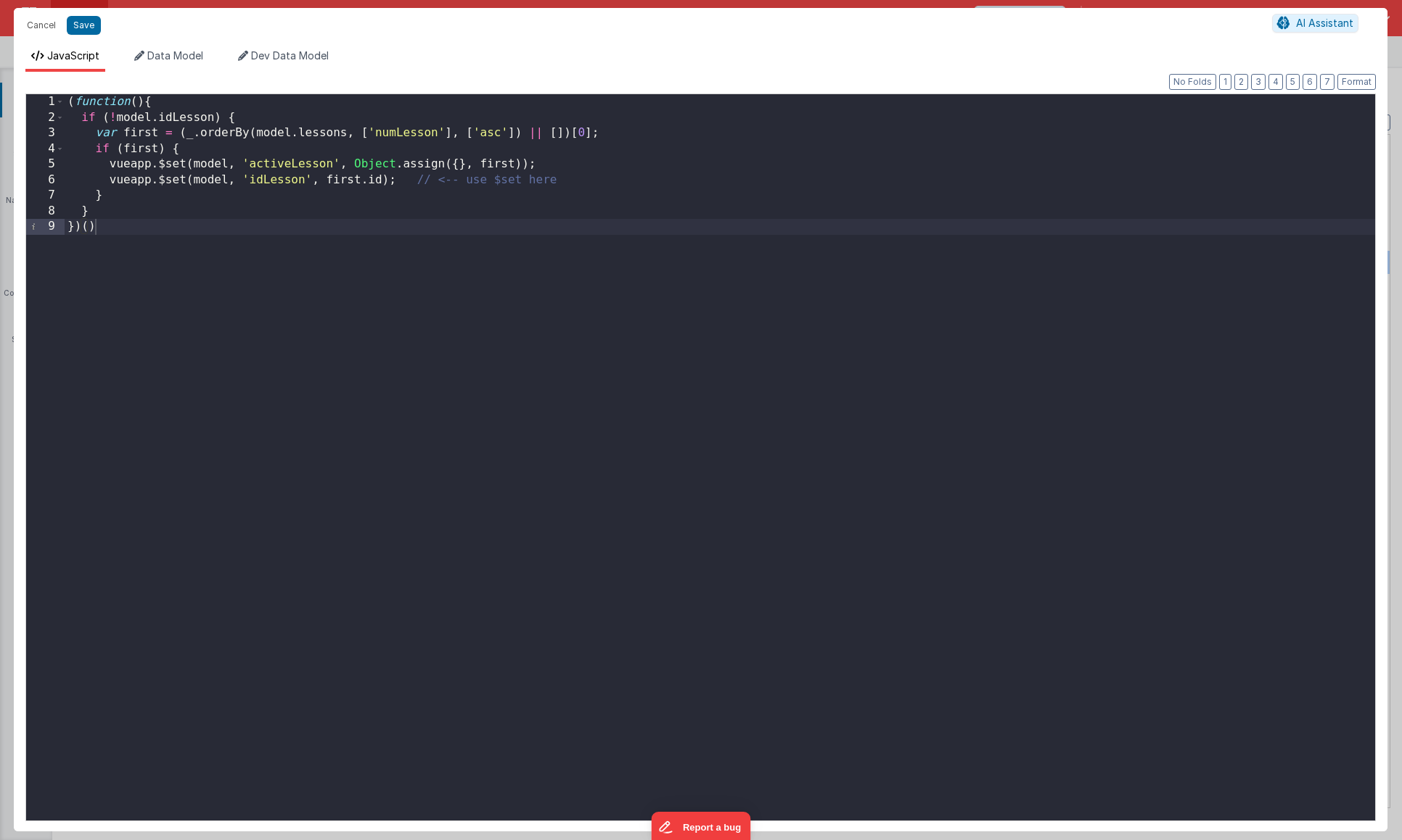
click at [147, 104] on div "( function ( ) { if ( ! model . idLesson ) { var first = ( _ . orderBy ( model …" at bounding box center [720, 474] width 1310 height 758
click at [120, 227] on div "{ if ( ! model . idLesson ) { var first = ( _ . orderBy ( model . lessons , [ '…" at bounding box center [720, 474] width 1310 height 758
click at [85, 31] on button "Save" at bounding box center [83, 26] width 34 height 19
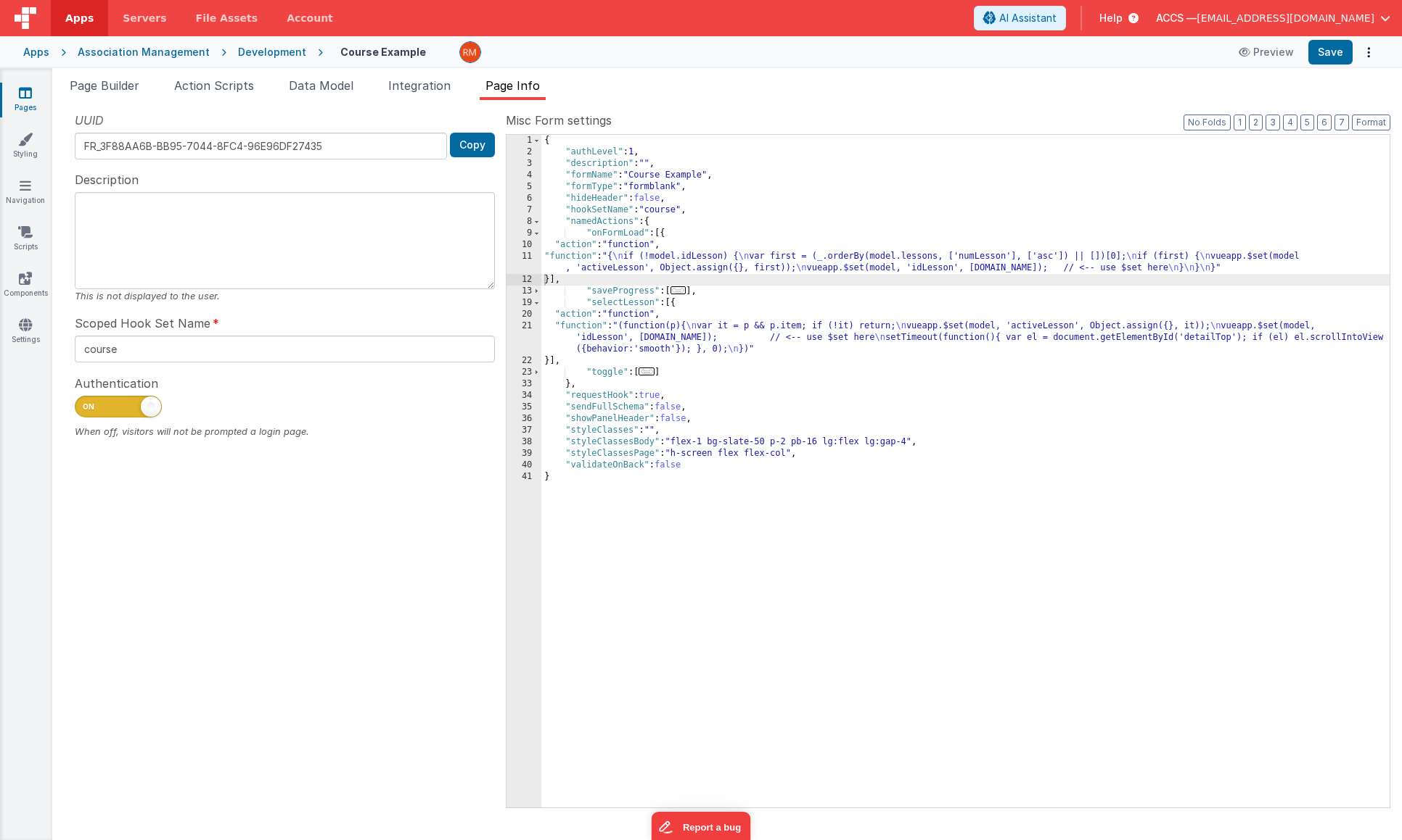
click at [1365, 131] on div "Misc Form settings Format 7 6 5 4 3 2 1 No Folds 1 2 3 4 5 6 7 8 9 10 11 12 13 …" at bounding box center [948, 459] width 885 height 695
click at [1364, 126] on button "Format" at bounding box center [1371, 122] width 39 height 16
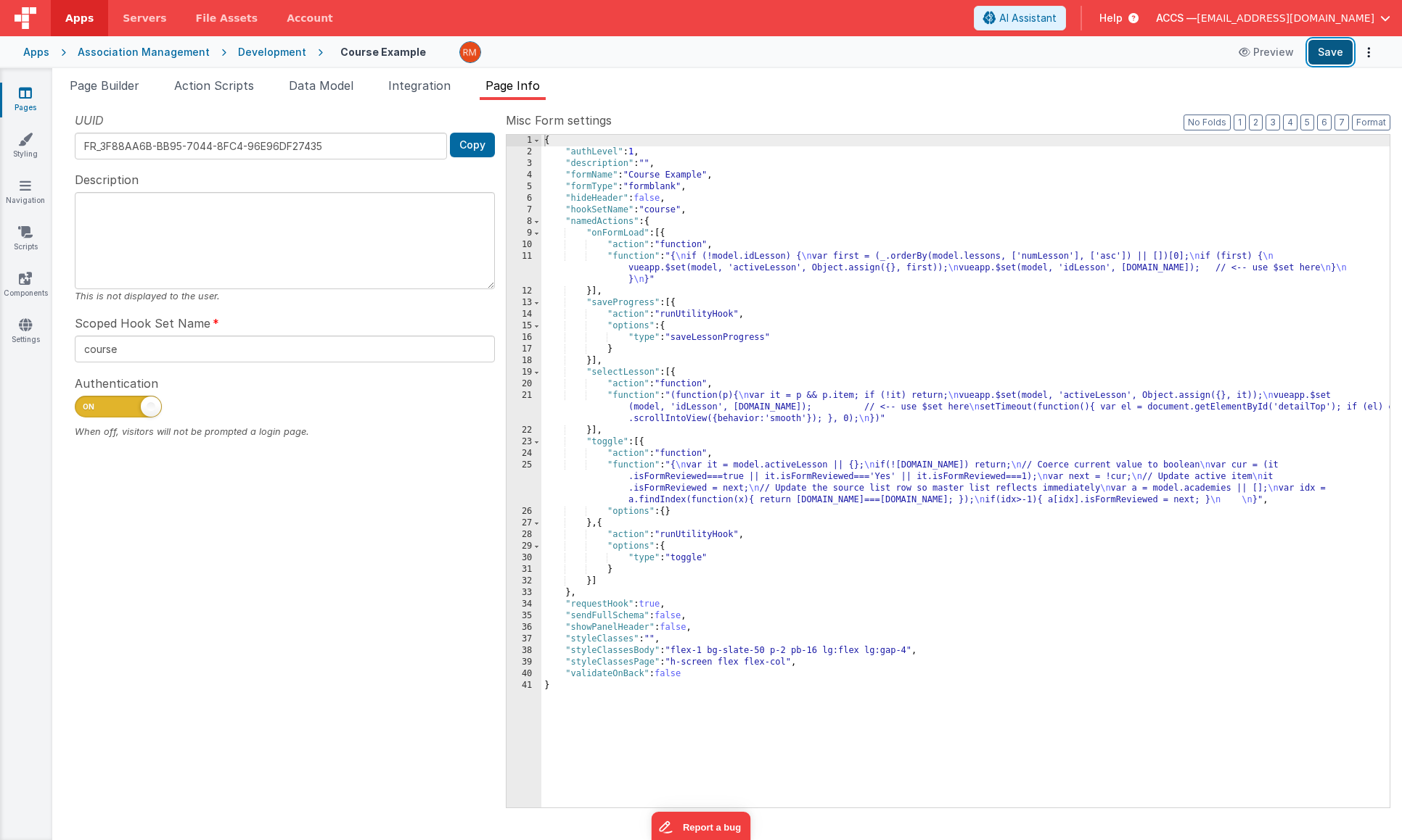
click at [1339, 56] on button "Save" at bounding box center [1331, 52] width 44 height 25
click at [643, 396] on div "{ "authLevel" : 1 , "description" : "" , "formName" : "Course Example" , "formT…" at bounding box center [965, 483] width 848 height 696
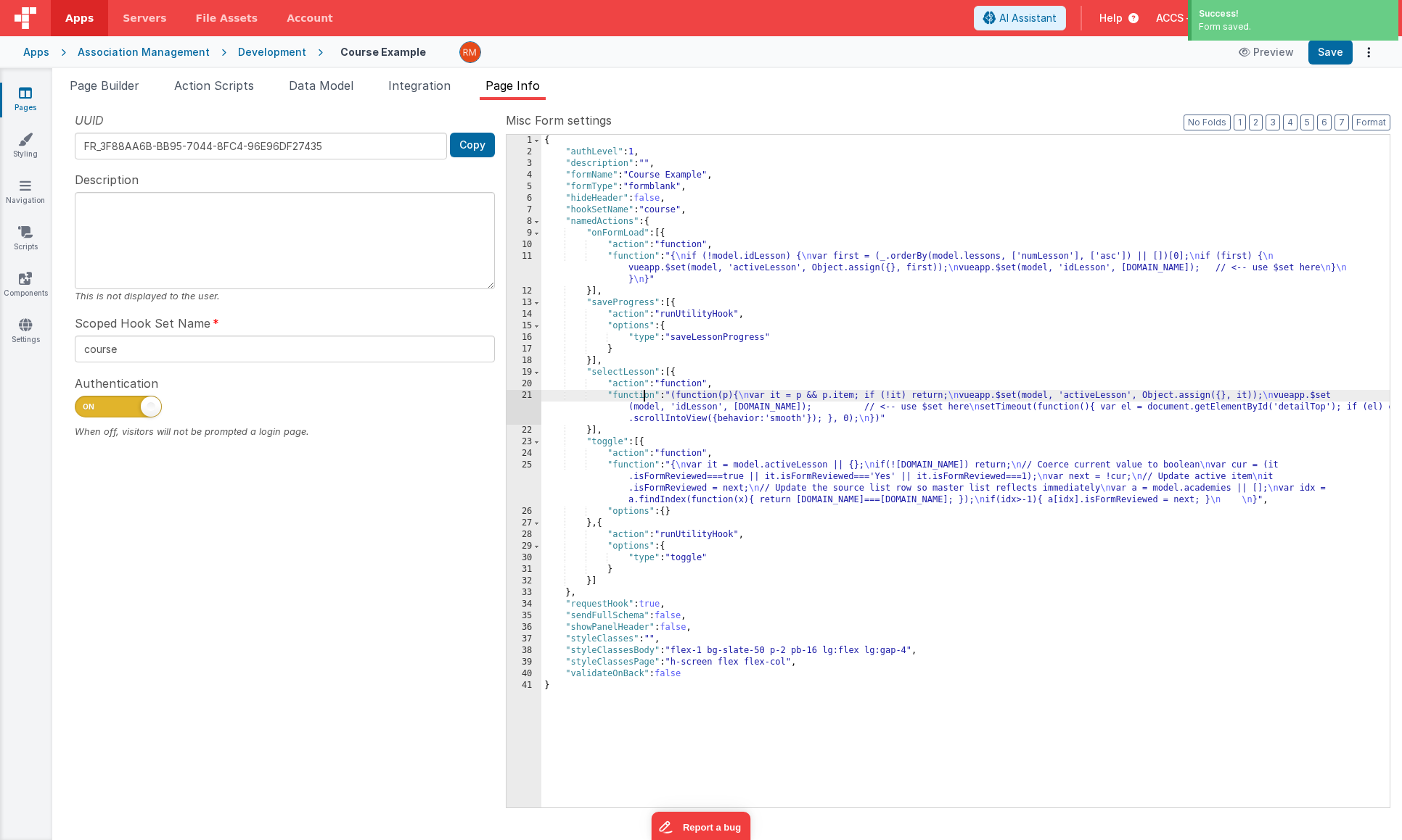
click at [535, 396] on div "21" at bounding box center [524, 408] width 35 height 35
click at [529, 396] on div "21" at bounding box center [524, 408] width 35 height 35
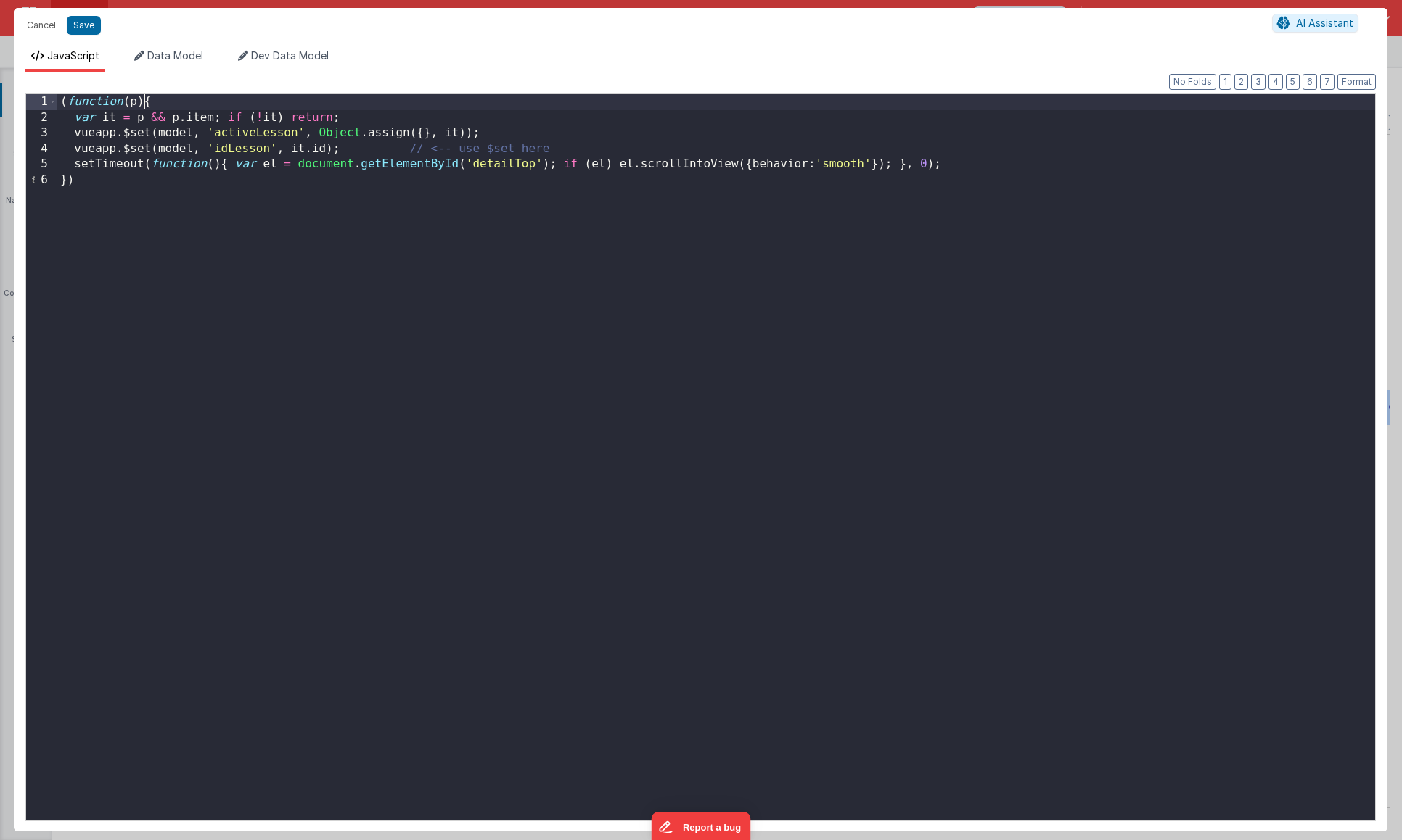
click at [147, 104] on div "( function ( p ) { var it = p && p . item ; if ( ! it ) return ; vueapp . $set …" at bounding box center [715, 474] width 1317 height 758
click at [107, 178] on div "{ var it = p && p . item ; if ( ! it ) return ; vueapp . $set ( model , 'active…" at bounding box center [715, 474] width 1317 height 758
click at [72, 27] on button "Save" at bounding box center [83, 26] width 34 height 19
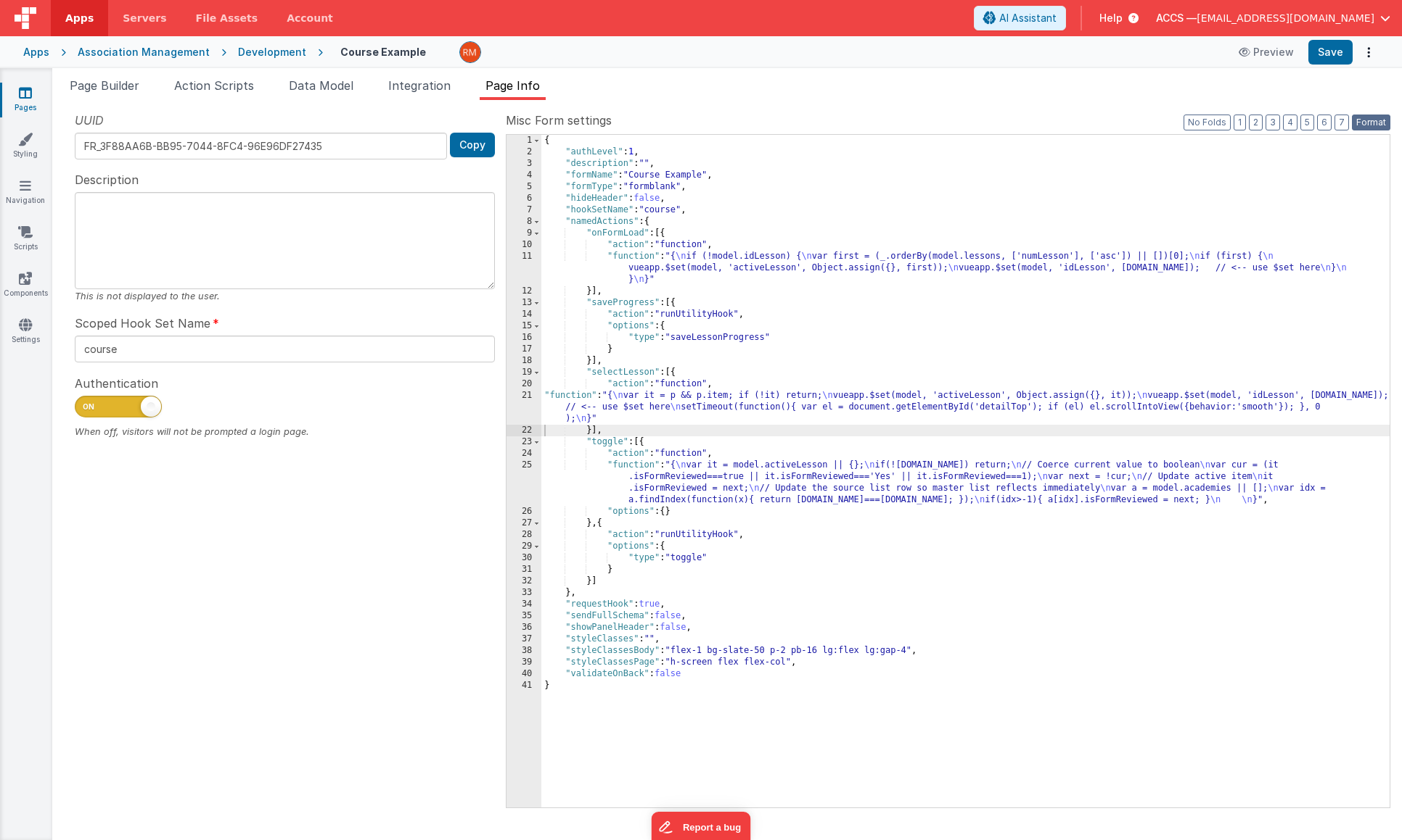
drag, startPoint x: 1365, startPoint y: 119, endPoint x: 1349, endPoint y: 99, distance: 25.6
click at [1365, 119] on button "Format" at bounding box center [1371, 122] width 39 height 16
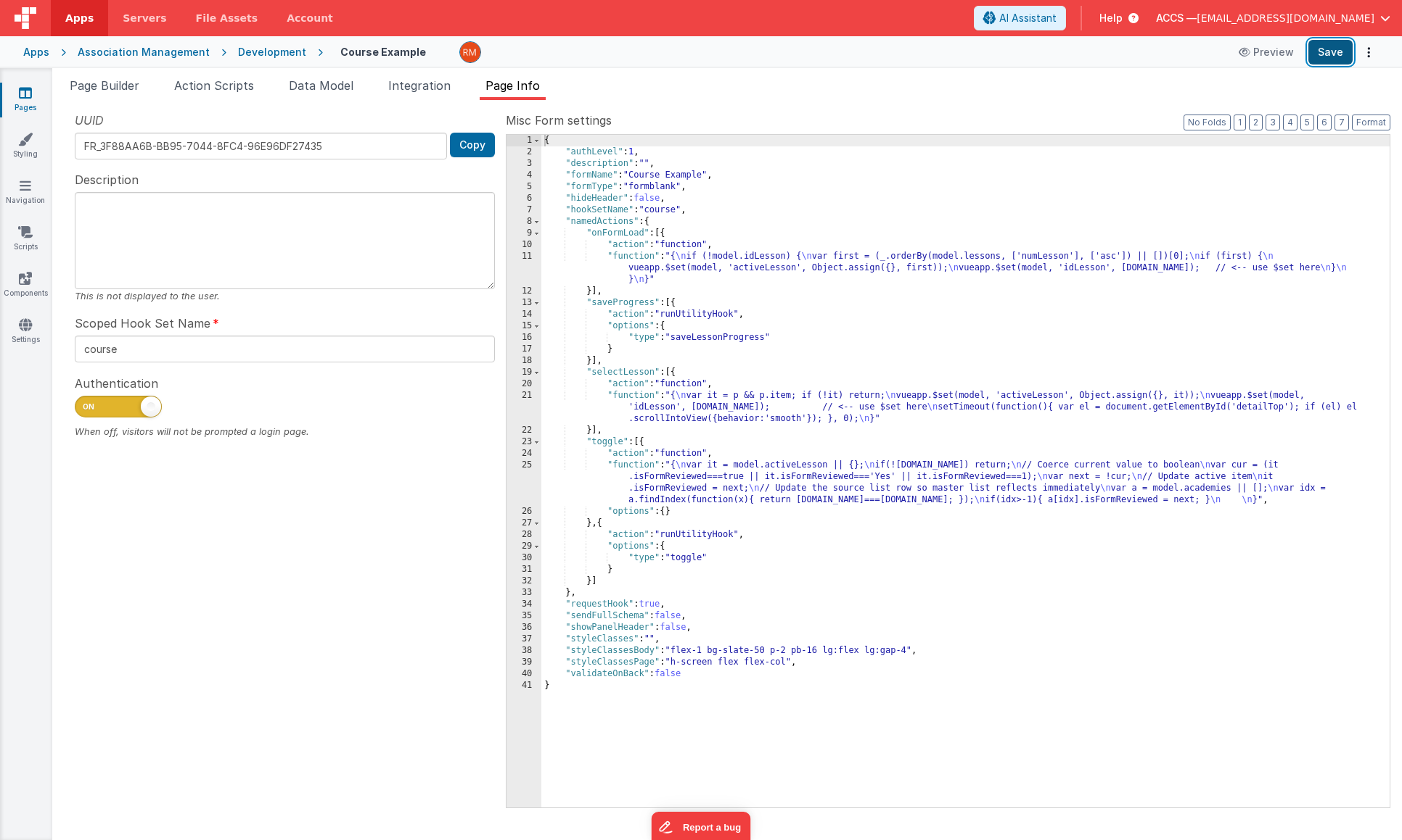
click at [1340, 54] on button "Save" at bounding box center [1331, 52] width 44 height 25
click at [110, 84] on span "Page Builder" at bounding box center [104, 85] width 69 height 14
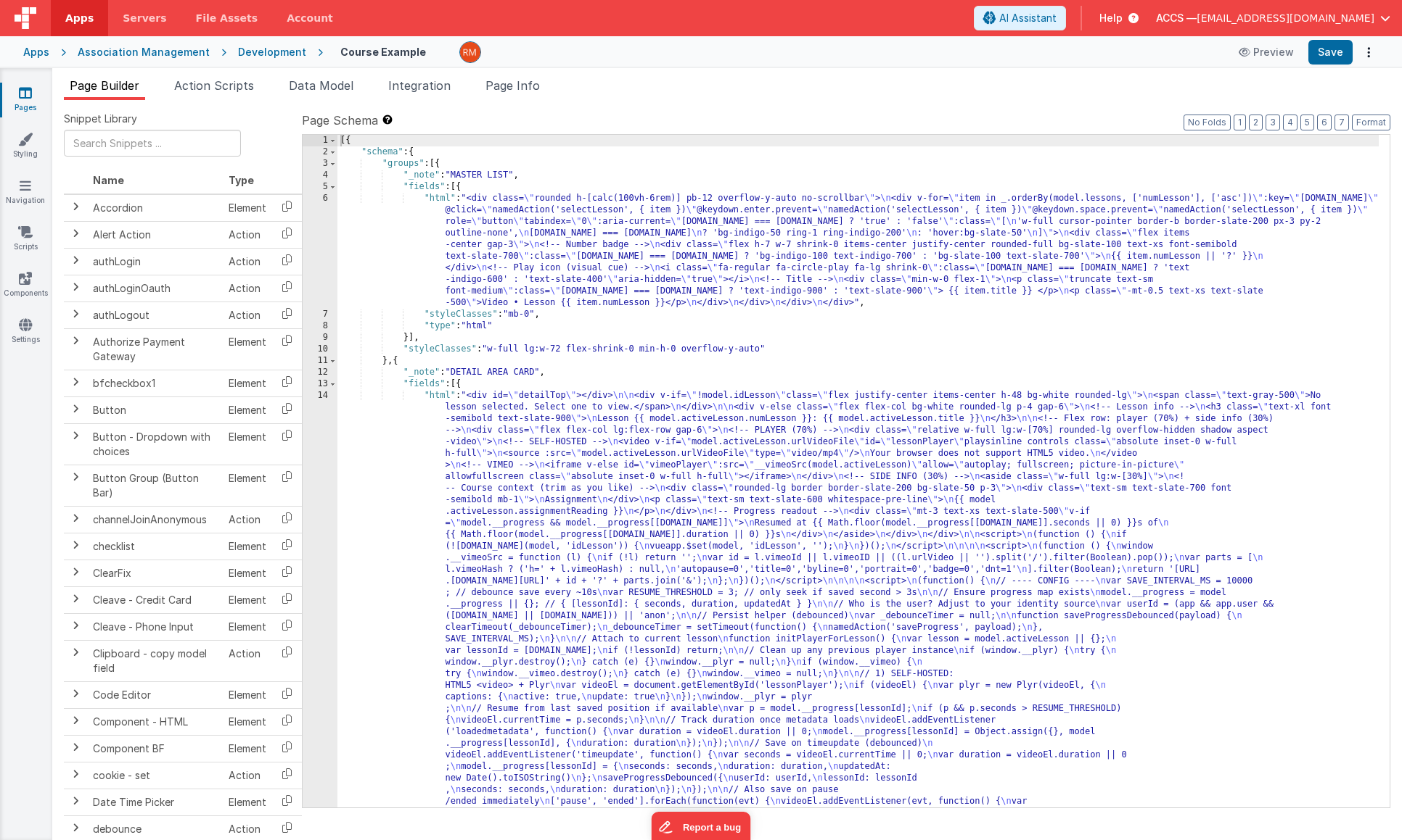
click at [439, 200] on div "[{ "schema" : { "groups" : [{ "_note" : "MASTER LIST" , "fields" : [{ "html" : …" at bounding box center [858, 837] width 1041 height 1404
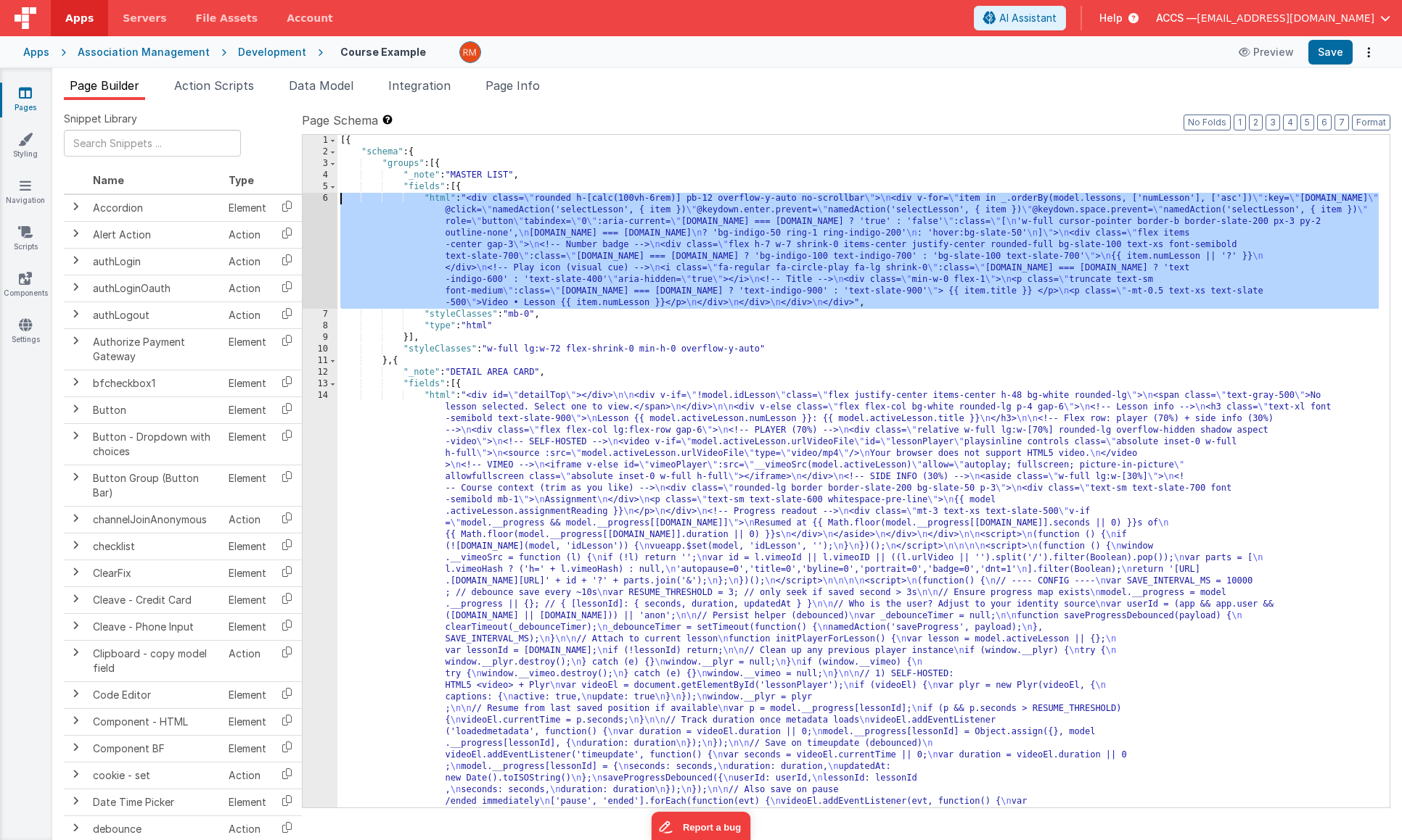
click at [328, 198] on div "6" at bounding box center [320, 251] width 35 height 116
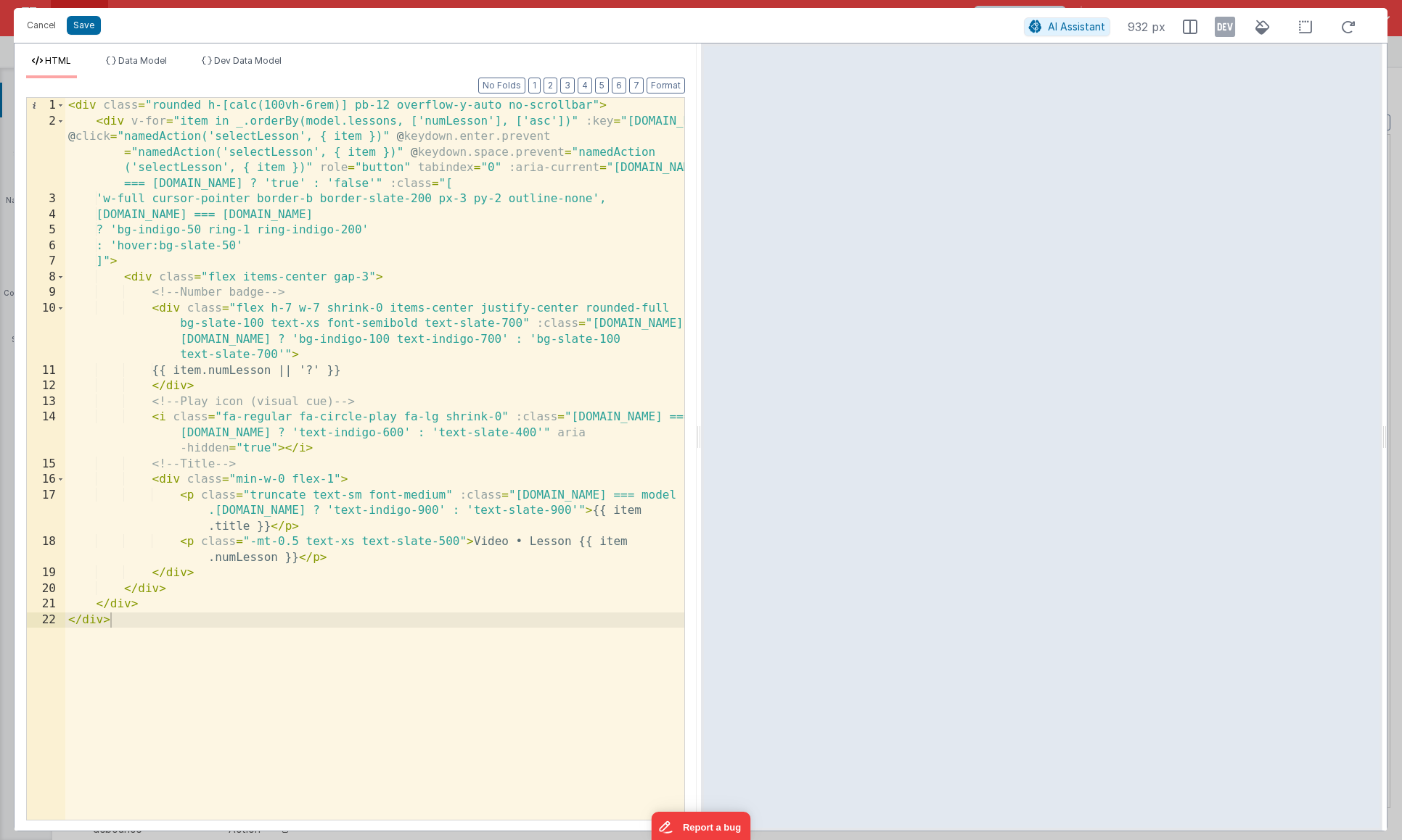
click at [446, 137] on div "< div class = "rounded h-[calc(100vh-6rem)] pb-12 overflow-y-auto no-scrollbar"…" at bounding box center [374, 474] width 619 height 753
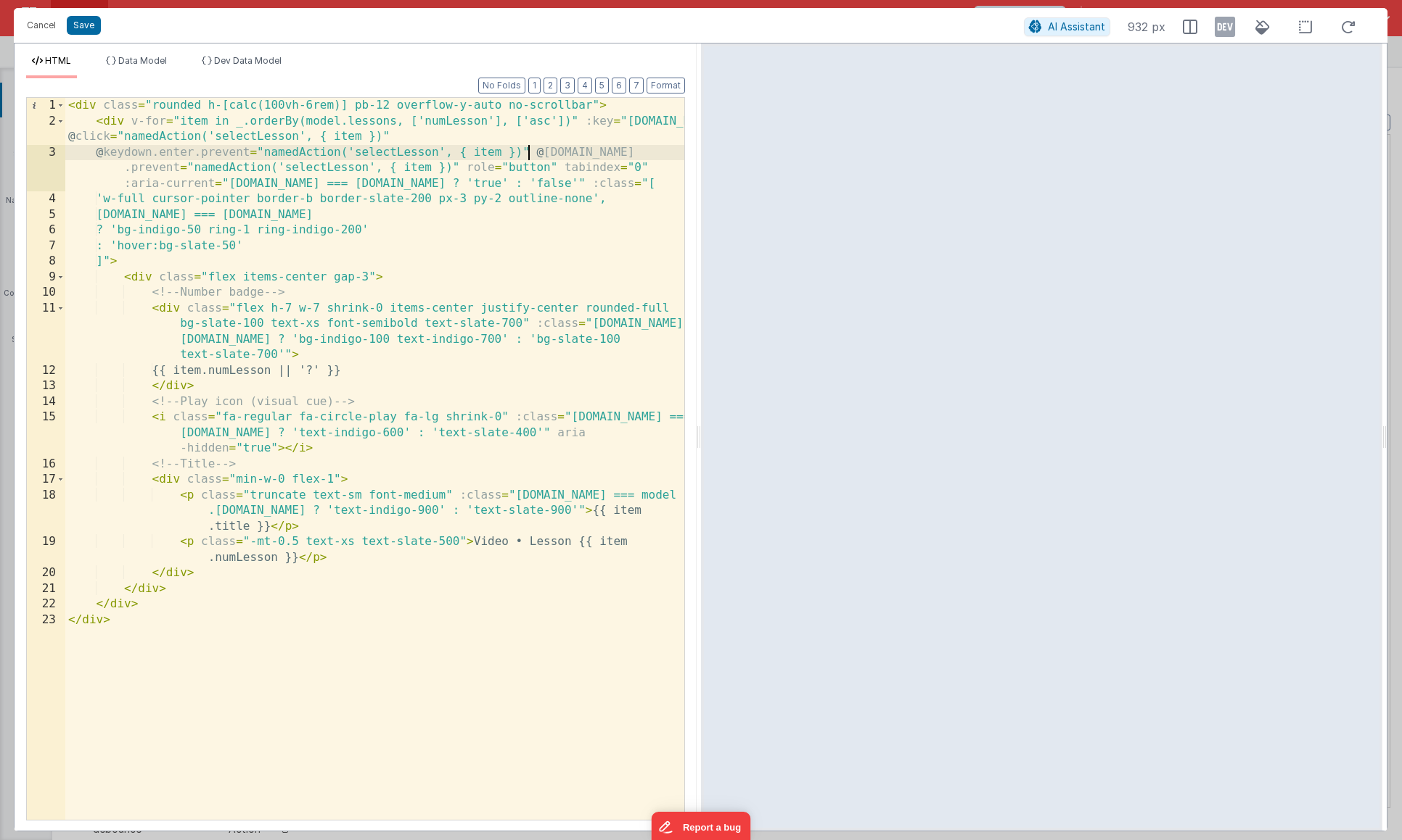
click at [531, 150] on div "< div class = "rounded h-[calc(100vh-6rem)] pb-12 overflow-y-auto no-scrollbar"…" at bounding box center [374, 474] width 619 height 753
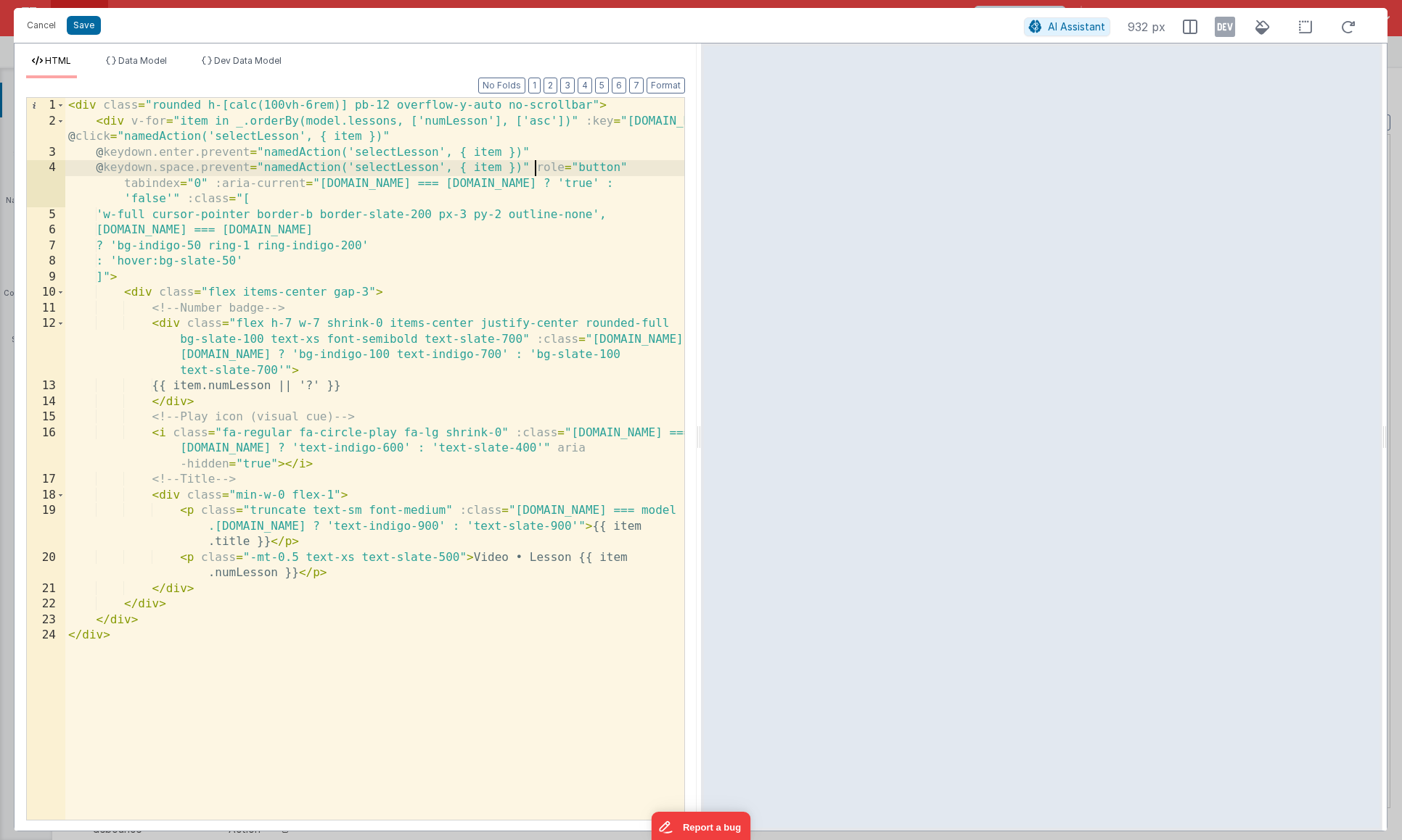
click at [534, 168] on div "< div class = "rounded h-[calc(100vh-6rem)] pb-12 overflow-y-auto no-scrollbar"…" at bounding box center [374, 474] width 619 height 753
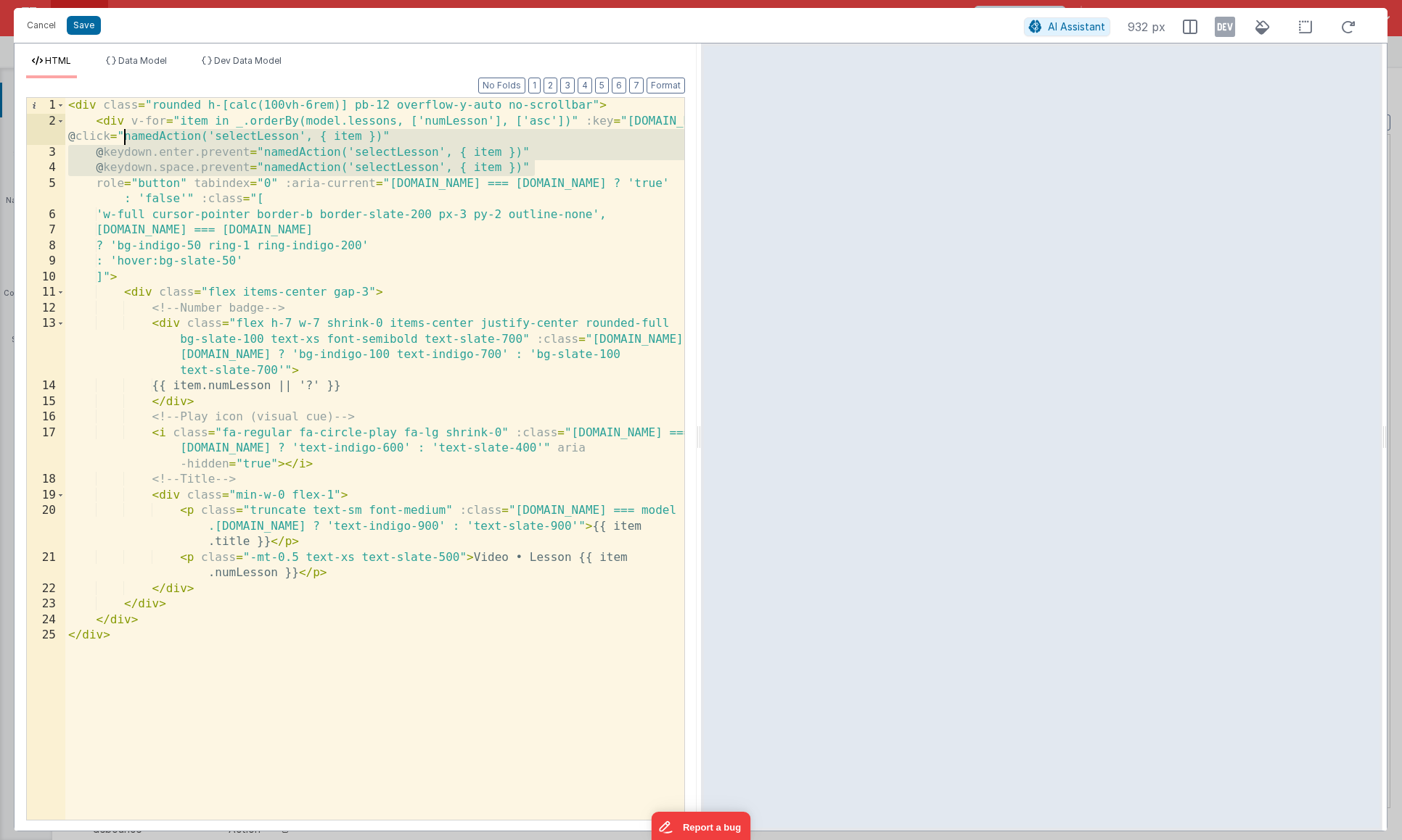
drag, startPoint x: 533, startPoint y: 168, endPoint x: 64, endPoint y: 139, distance: 469.9
click at [64, 139] on div "1 2 3 4 5 6 7 8 9 10 11 12 13 14 15 16 17 18 19 20 21 22 23 24 25 < div class =…" at bounding box center [355, 459] width 659 height 723
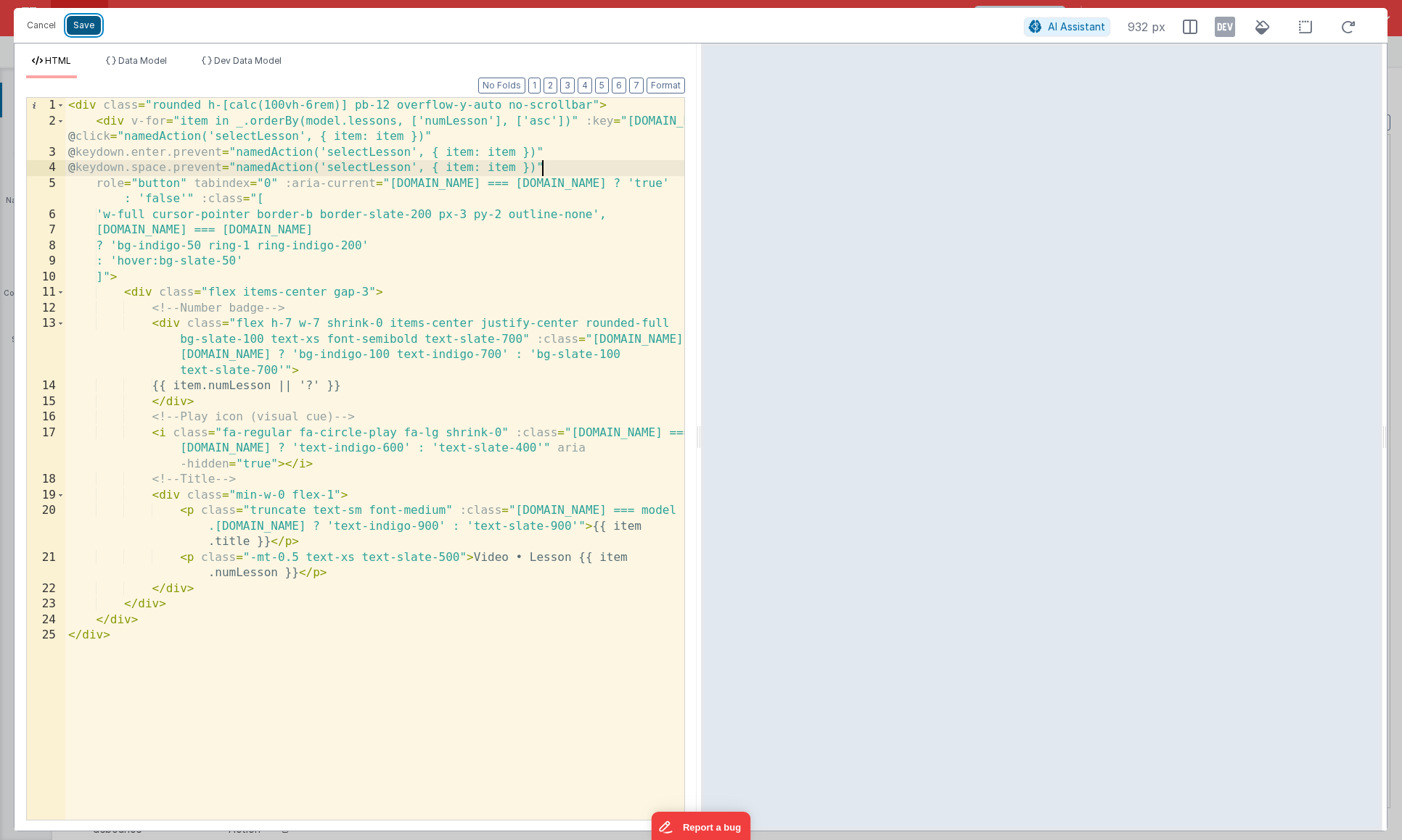
click at [88, 30] on button "Save" at bounding box center [83, 26] width 34 height 19
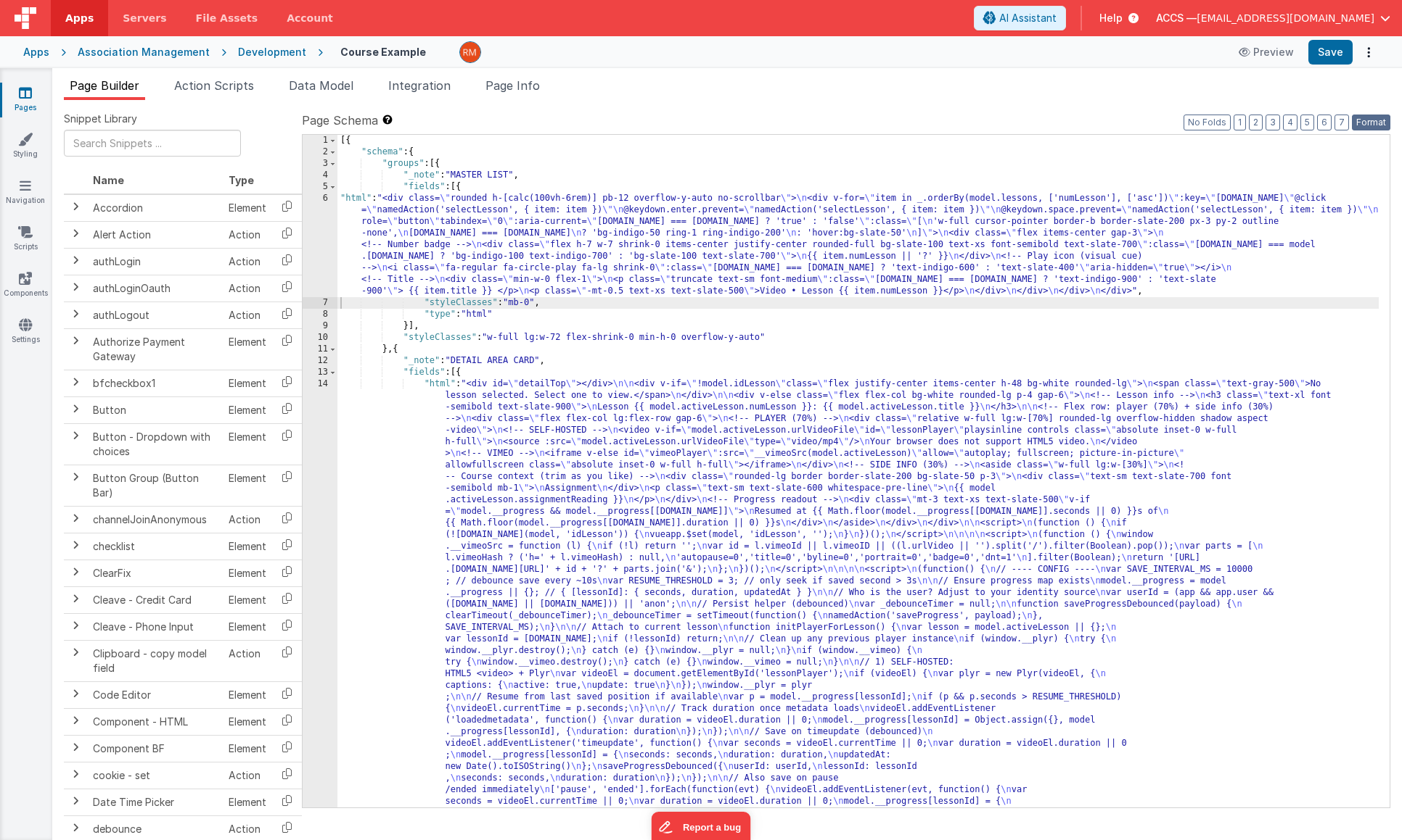
click at [1365, 129] on button "Format" at bounding box center [1371, 122] width 39 height 16
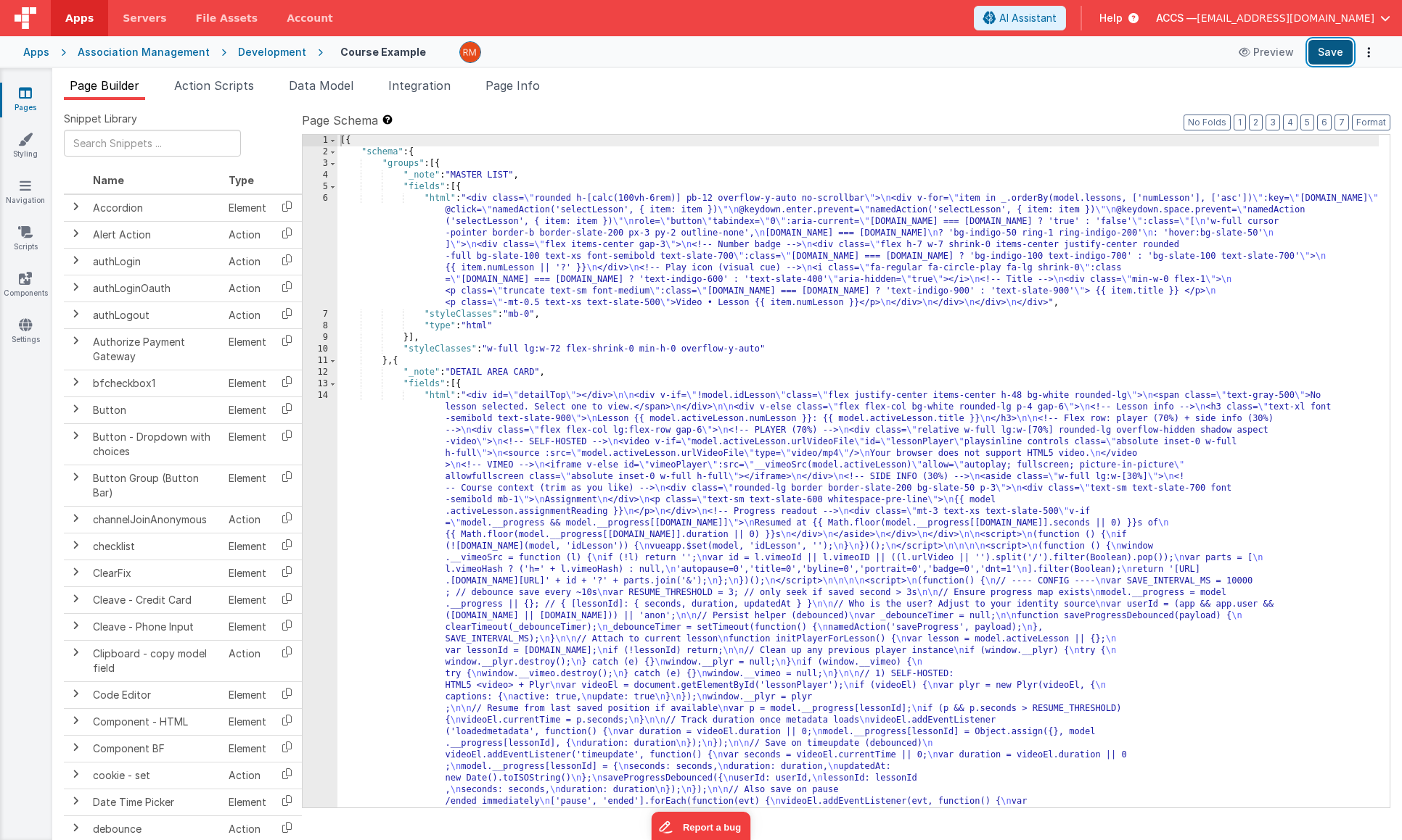
click at [1314, 52] on button "Save" at bounding box center [1331, 52] width 44 height 25
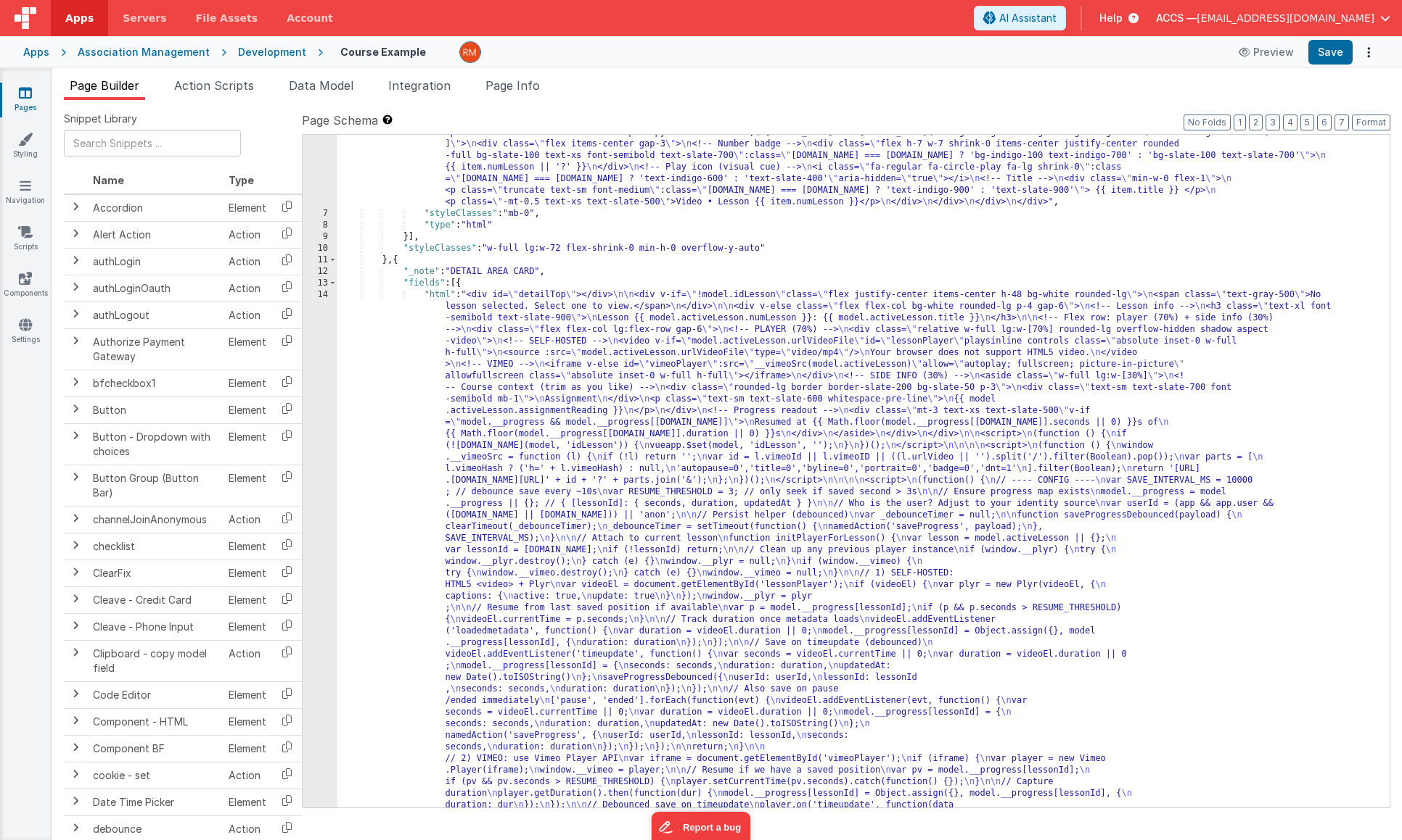
scroll to position [87, 0]
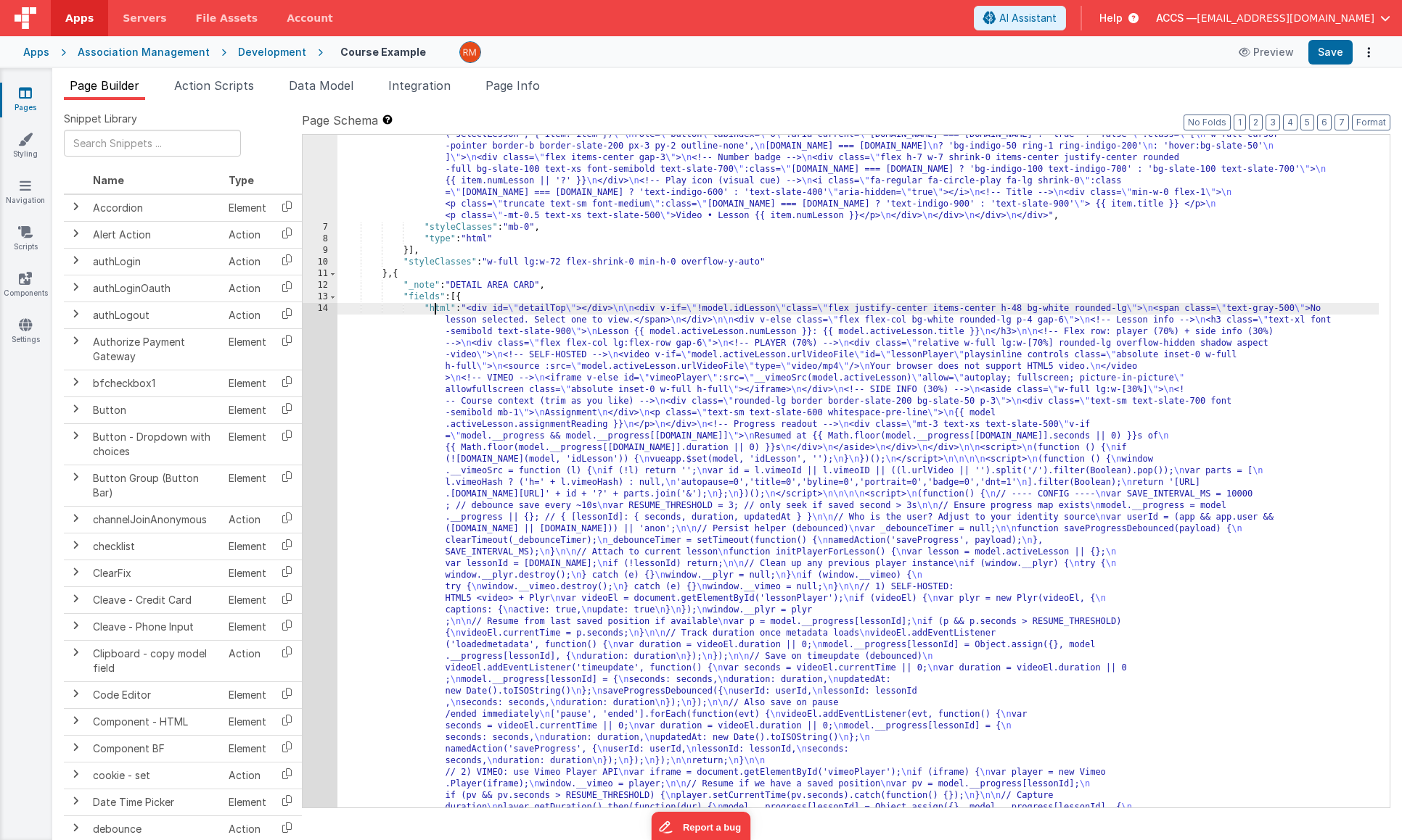
click at [327, 309] on div "14" at bounding box center [320, 663] width 35 height 719
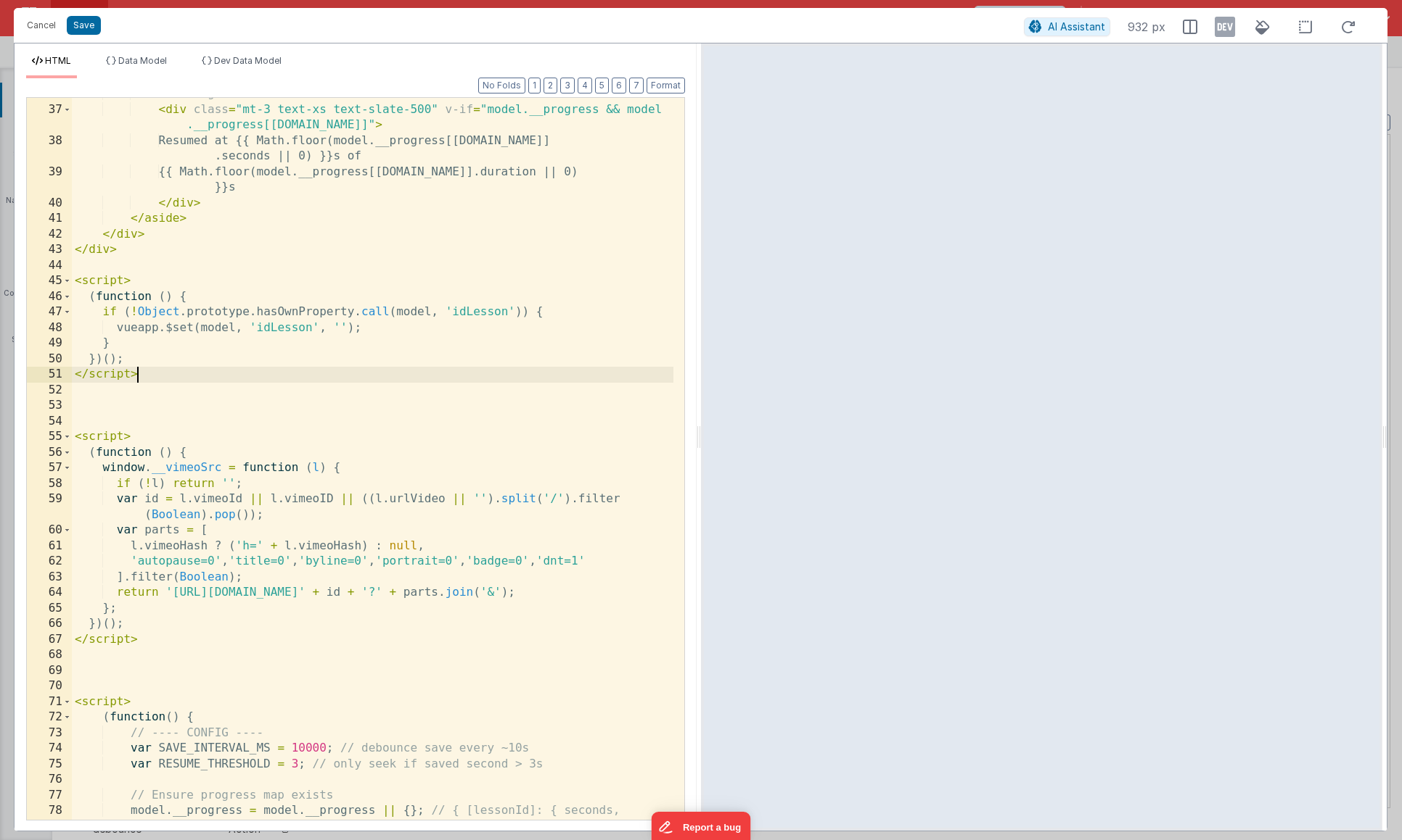
scroll to position [0, 0]
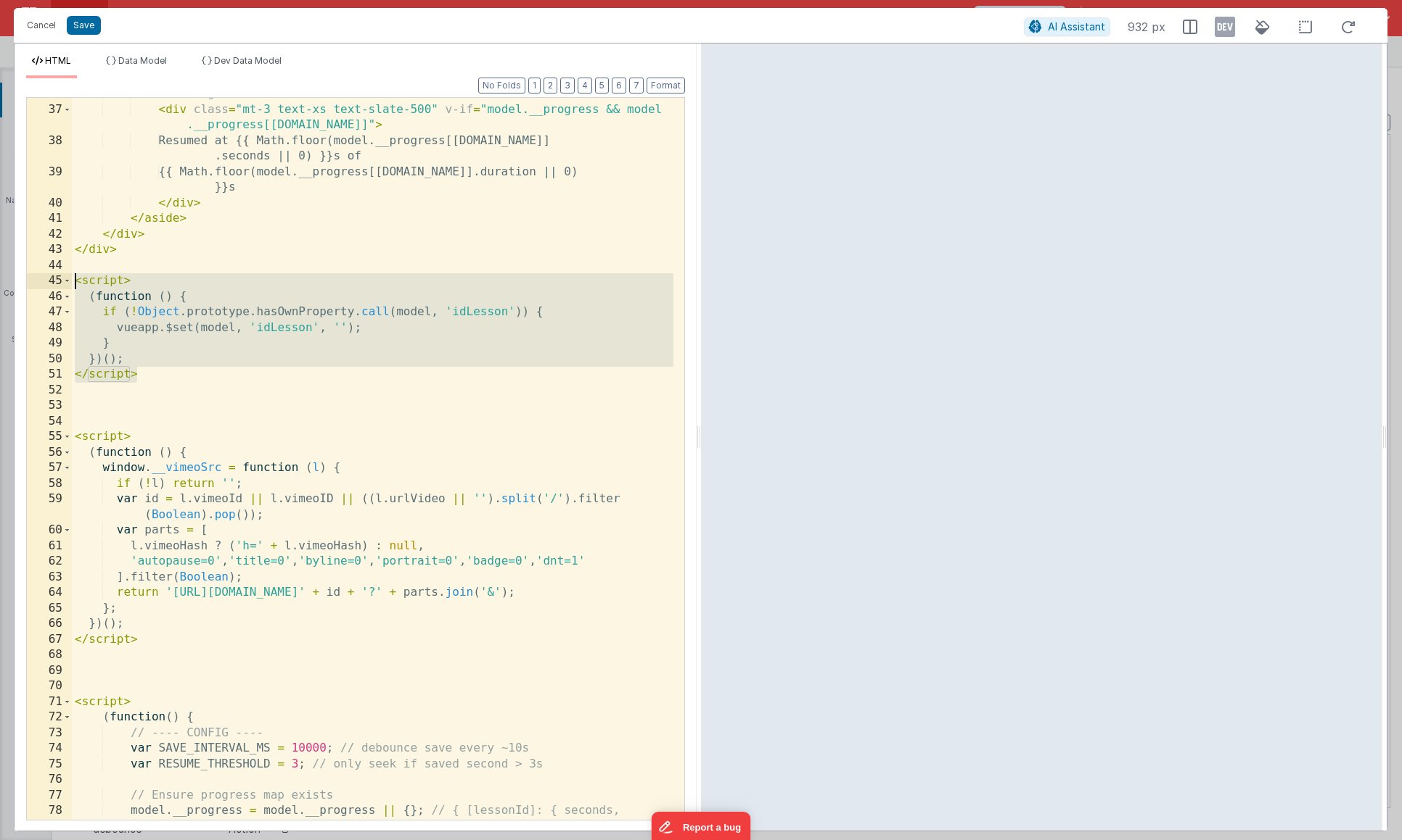
drag, startPoint x: 193, startPoint y: 381, endPoint x: 33, endPoint y: 286, distance: 186.1
click at [33, 286] on div "36 37 38 39 40 41 42 43 44 45 46 47 48 49 50 51 52 53 54 55 56 57 58 59 60 61 6…" at bounding box center [355, 459] width 659 height 723
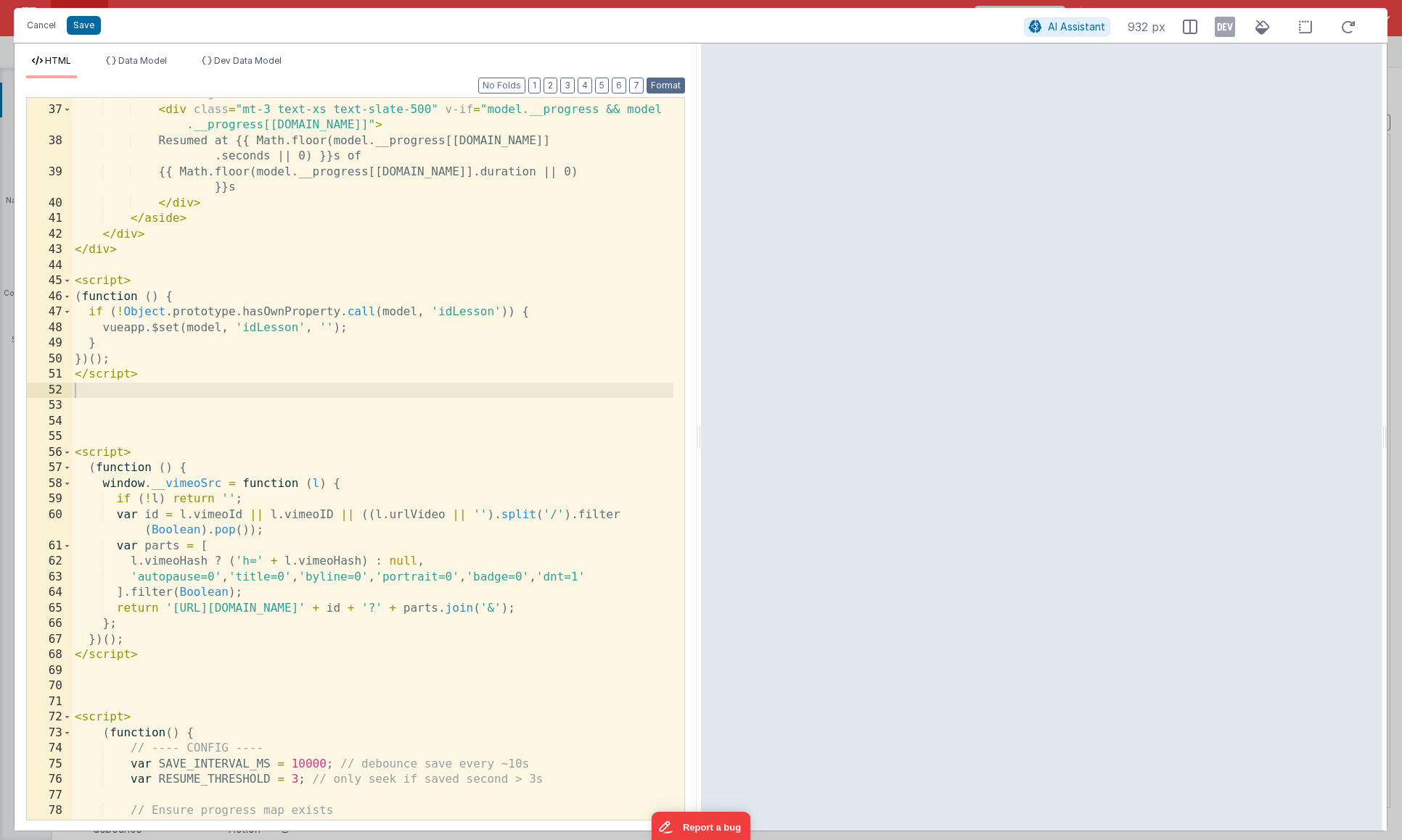
click at [678, 84] on button "Format" at bounding box center [666, 85] width 39 height 16
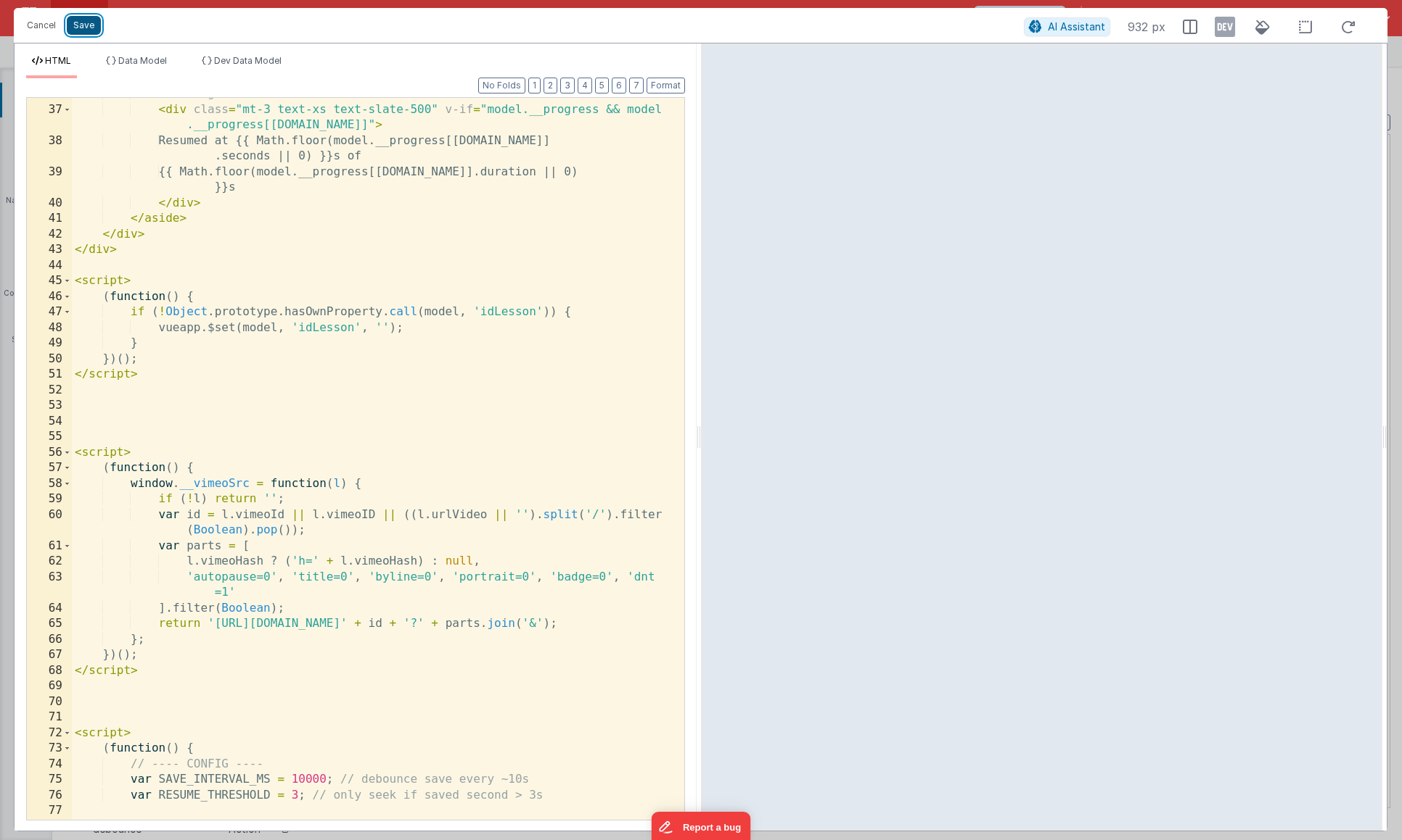
click at [91, 31] on button "Save" at bounding box center [83, 26] width 34 height 19
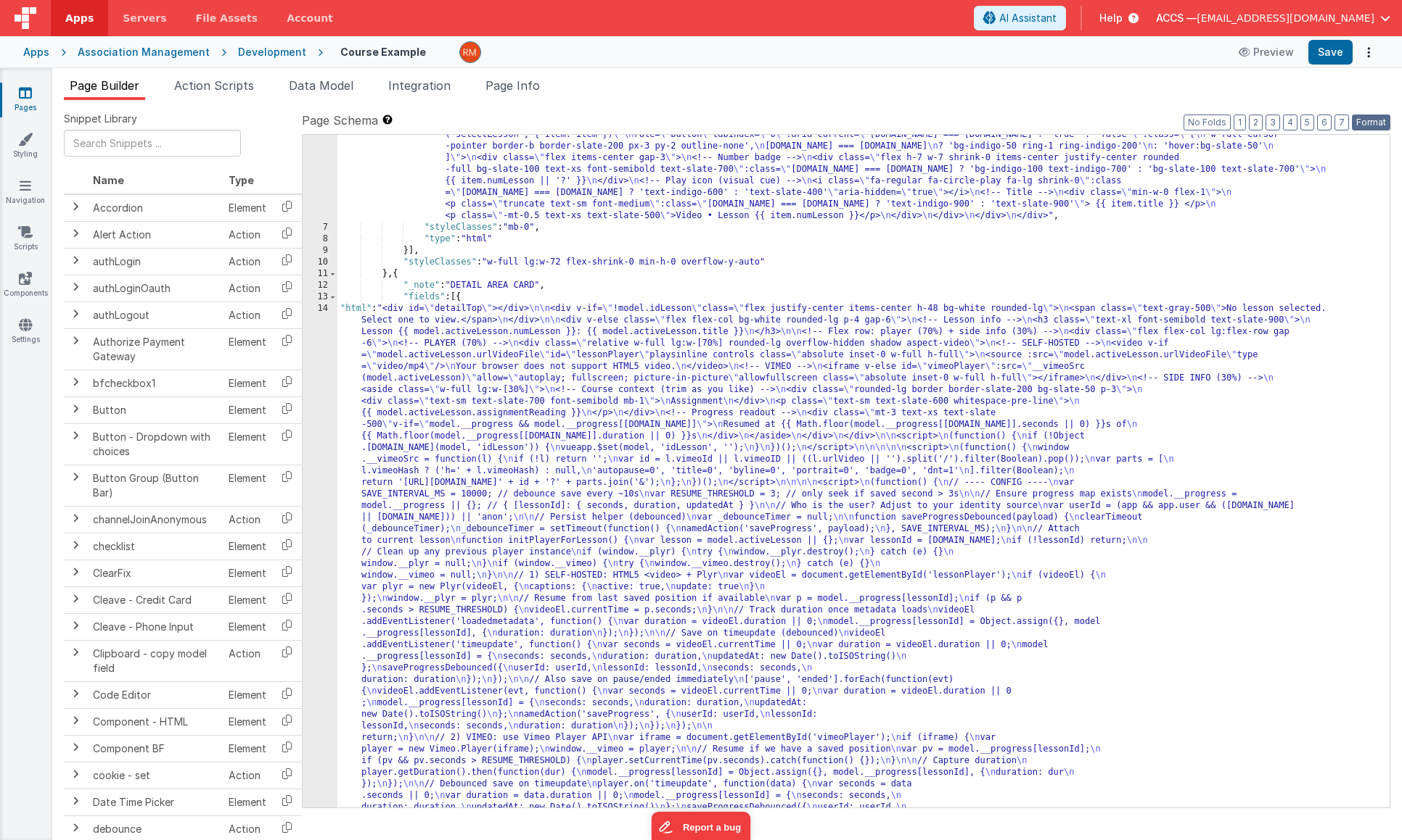
drag, startPoint x: 1372, startPoint y: 120, endPoint x: 1346, endPoint y: 78, distance: 49.4
click at [1372, 119] on button "Format" at bounding box center [1371, 122] width 39 height 16
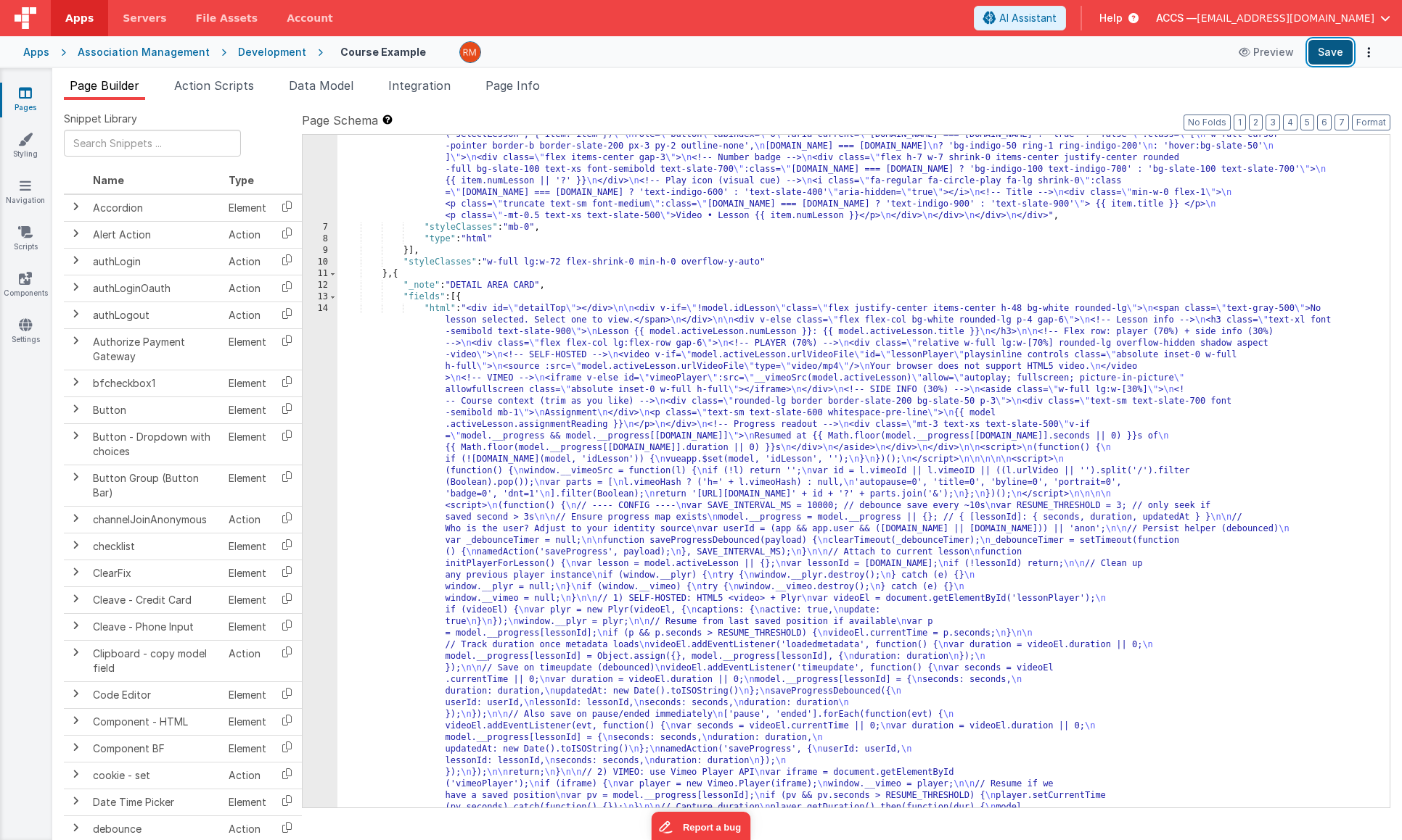
click at [1339, 54] on button "Save" at bounding box center [1331, 52] width 44 height 25
click at [509, 84] on span "Page Info" at bounding box center [512, 85] width 54 height 14
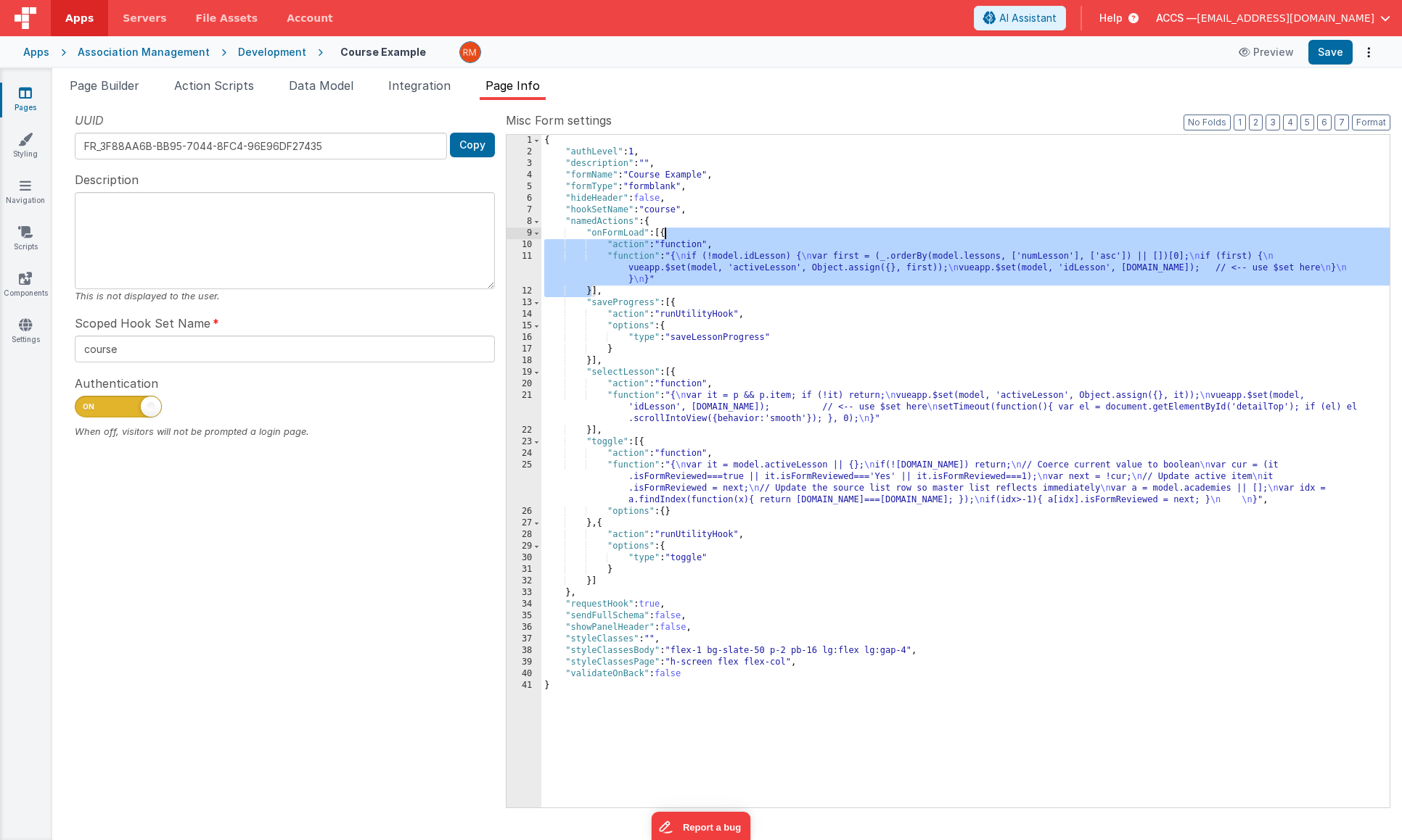
drag, startPoint x: 592, startPoint y: 291, endPoint x: 664, endPoint y: 232, distance: 93.1
click at [664, 232] on div "{ "authLevel" : 1 , "description" : "" , "formName" : "Course Example" , "formT…" at bounding box center [965, 483] width 848 height 696
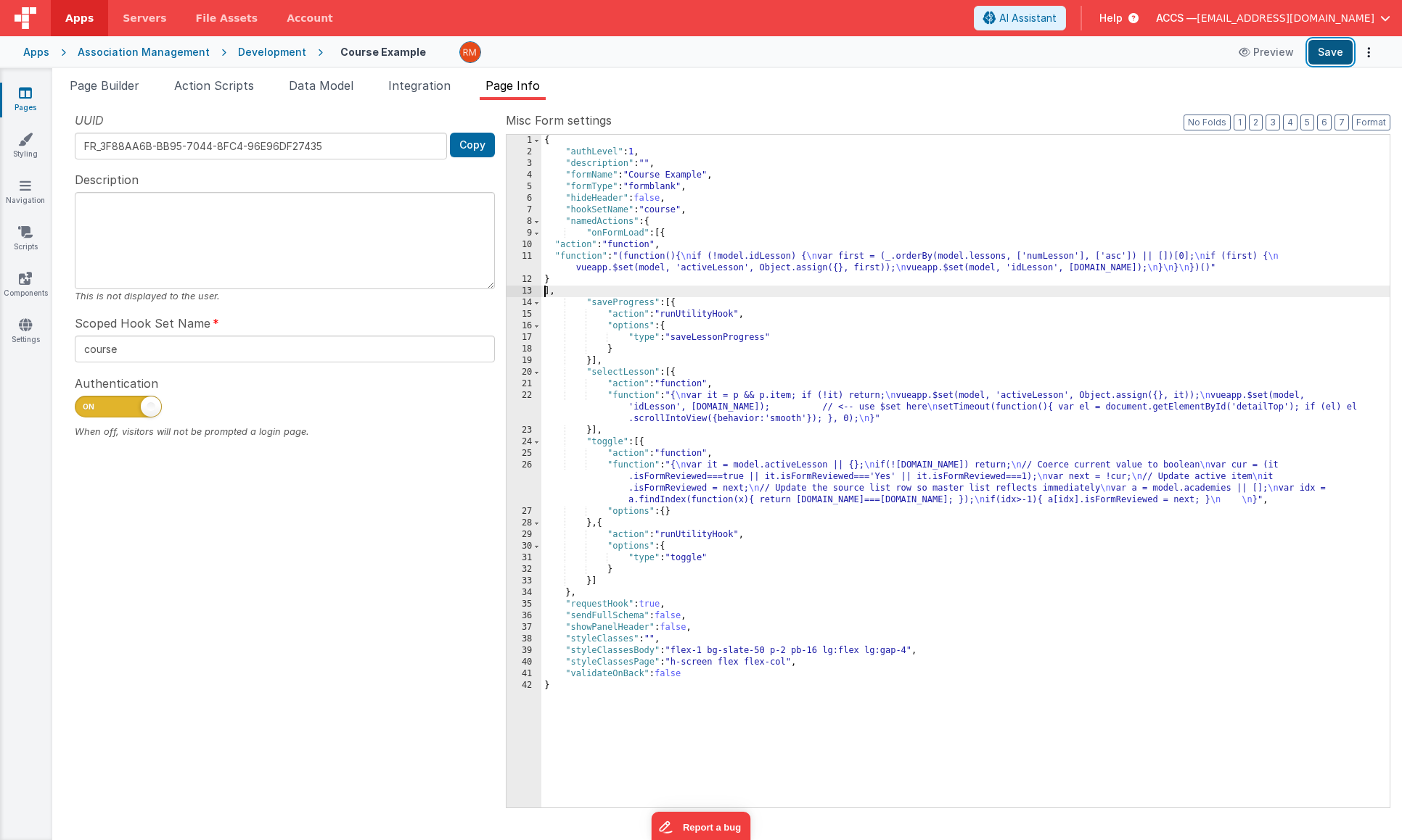
click at [1333, 54] on button "Save" at bounding box center [1331, 52] width 44 height 25
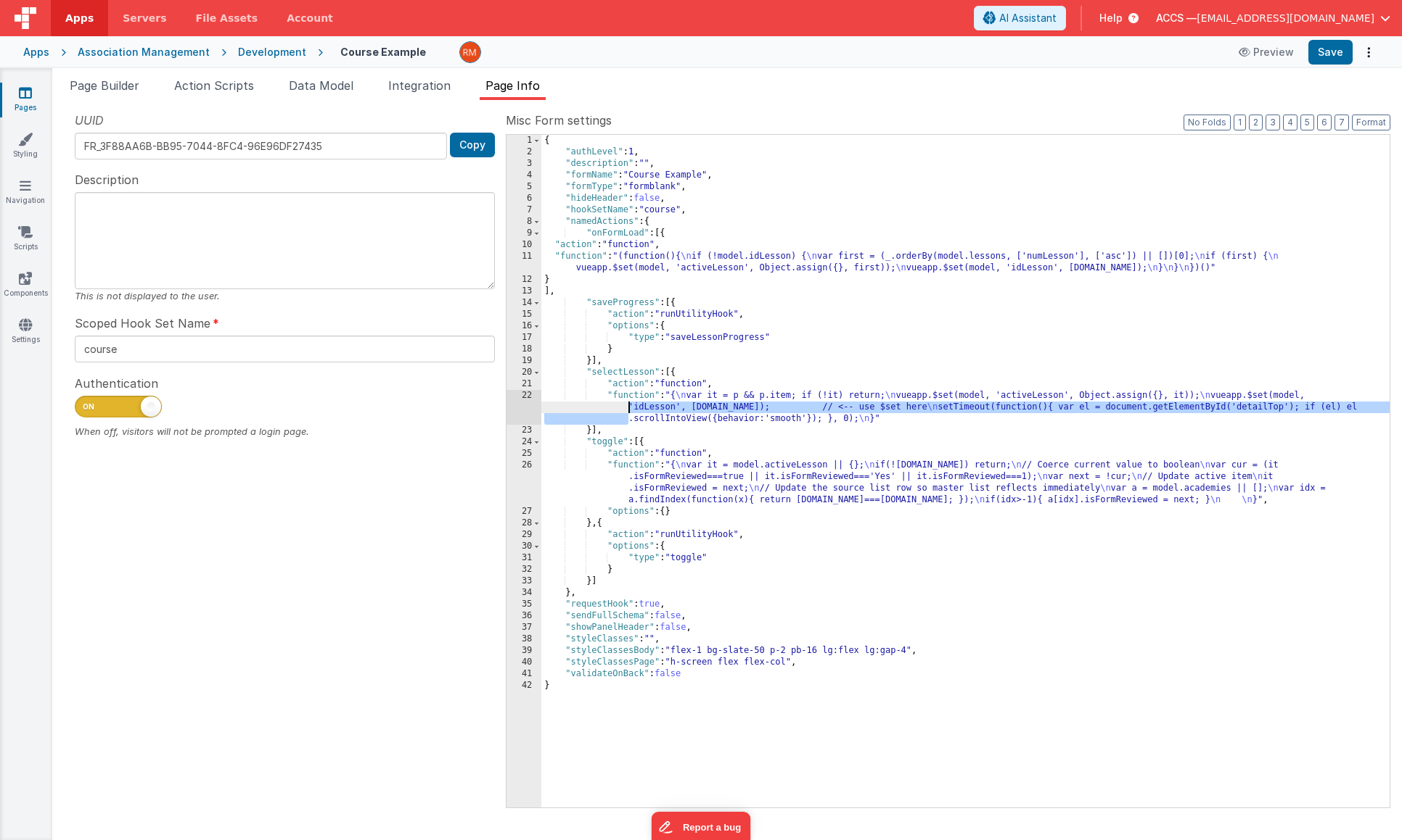
drag, startPoint x: 596, startPoint y: 425, endPoint x: 616, endPoint y: 400, distance: 32.0
click at [618, 399] on div "{ "authLevel" : 1 , "description" : "" , "formName" : "Course Example" , "formT…" at bounding box center [965, 483] width 848 height 696
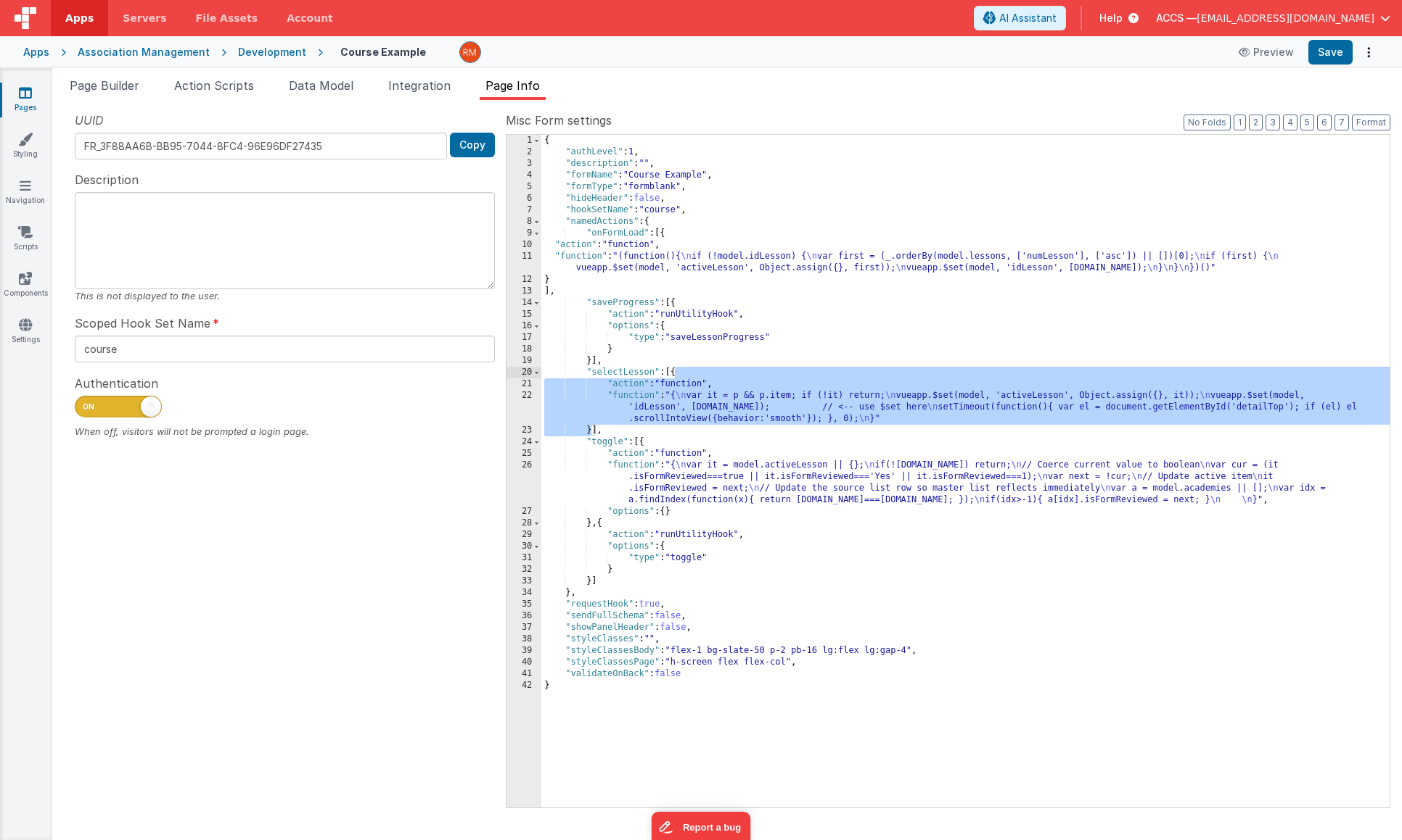
drag, startPoint x: 591, startPoint y: 432, endPoint x: 676, endPoint y: 375, distance: 102.3
click at [676, 375] on div "{ "authLevel" : 1 , "description" : "" , "formName" : "Course Example" , "formT…" at bounding box center [965, 483] width 848 height 696
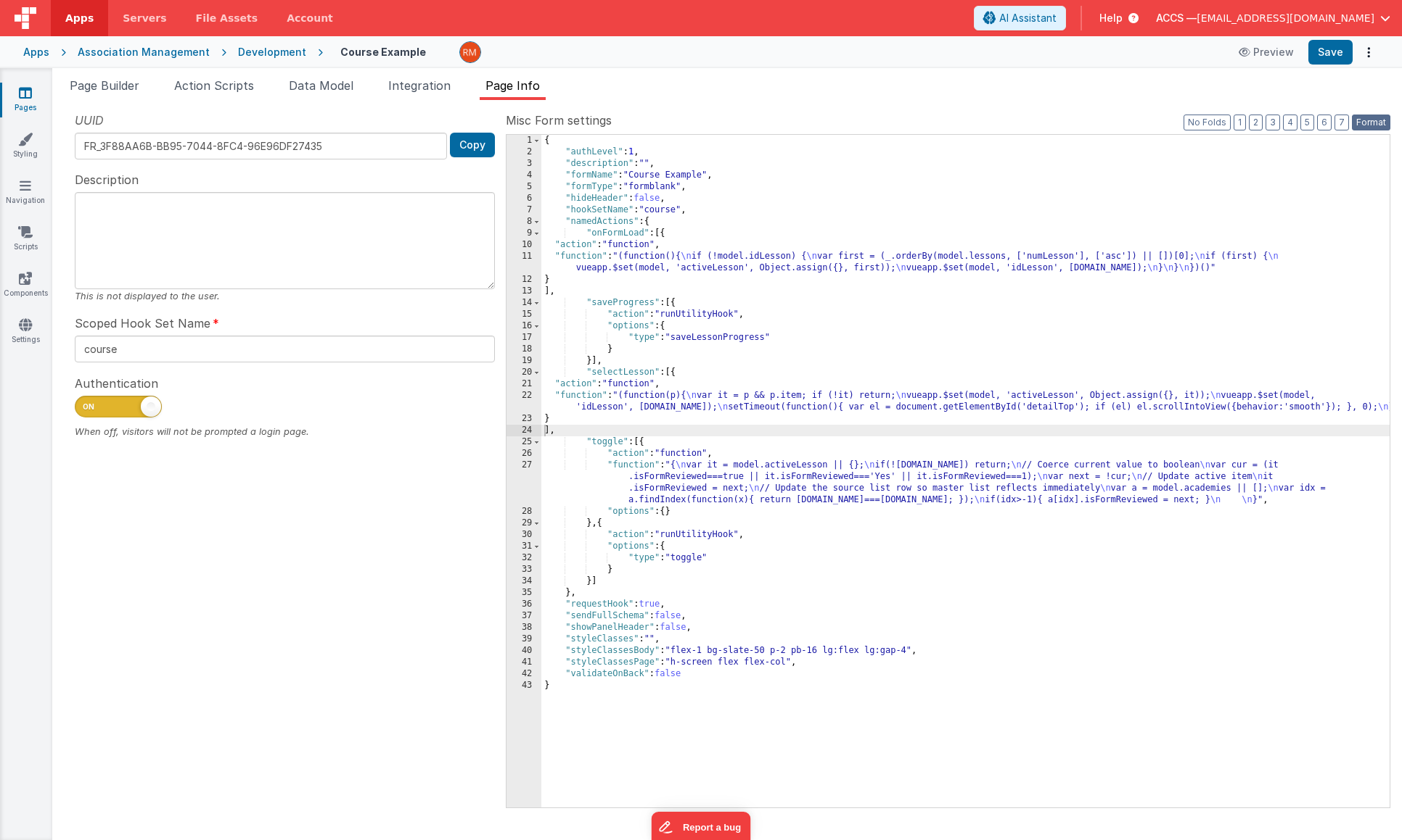
click at [1370, 119] on button "Format" at bounding box center [1371, 122] width 39 height 16
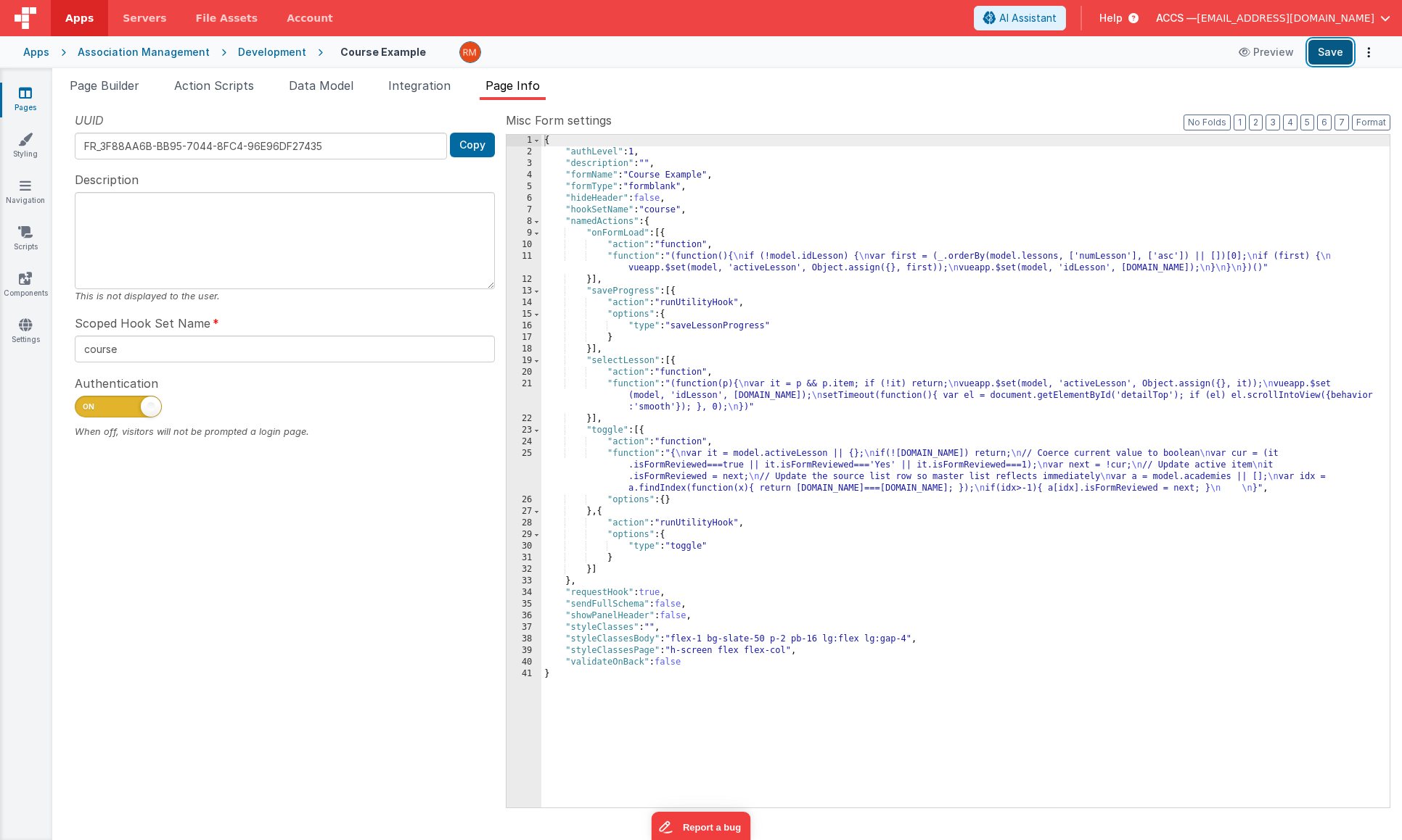
click at [1320, 54] on button "Save" at bounding box center [1331, 52] width 44 height 25
click at [628, 257] on div "{ "authLevel" : 1 , "description" : "" , "formName" : "Course Example" , "formT…" at bounding box center [965, 483] width 848 height 696
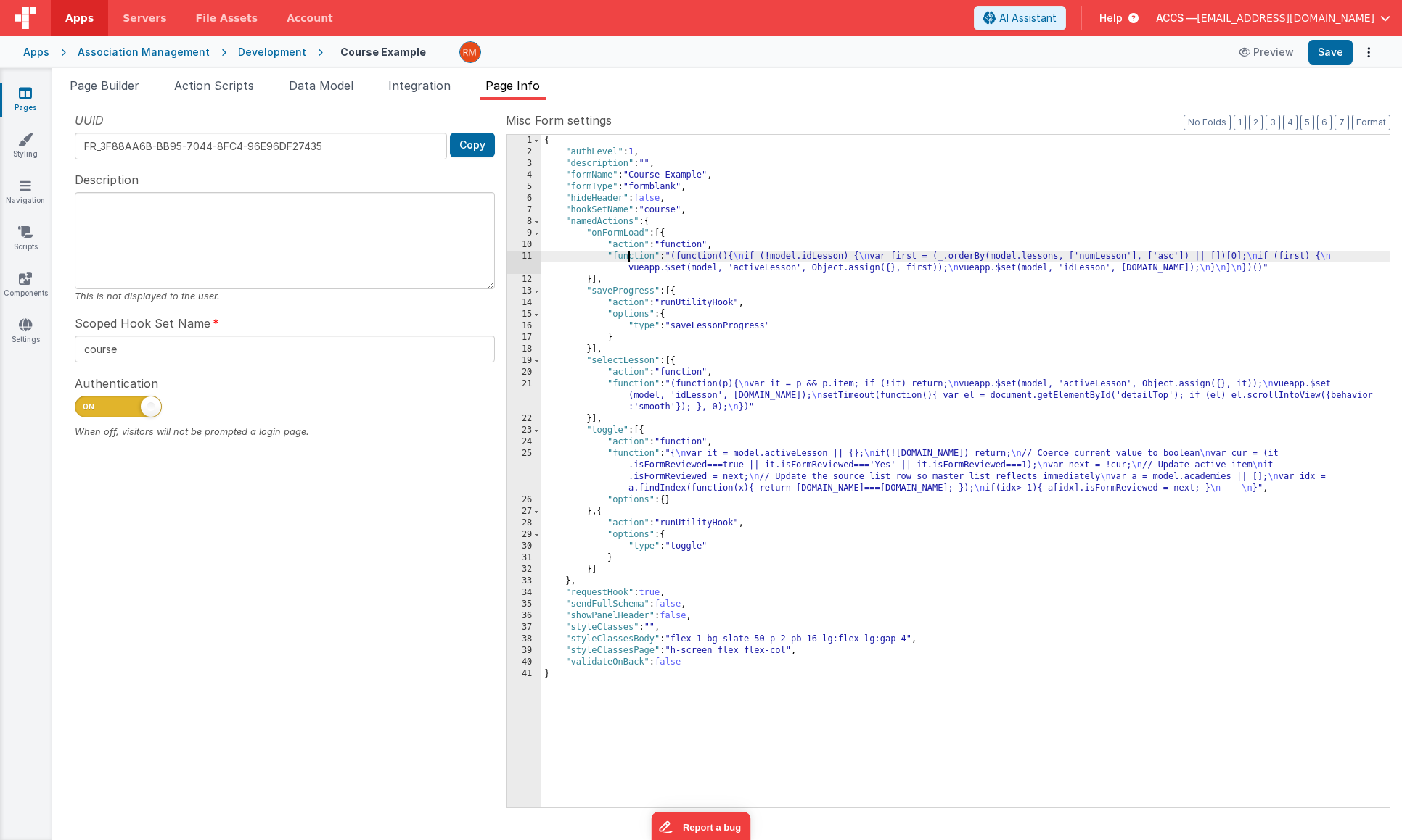
click at [530, 256] on div "11" at bounding box center [524, 262] width 35 height 23
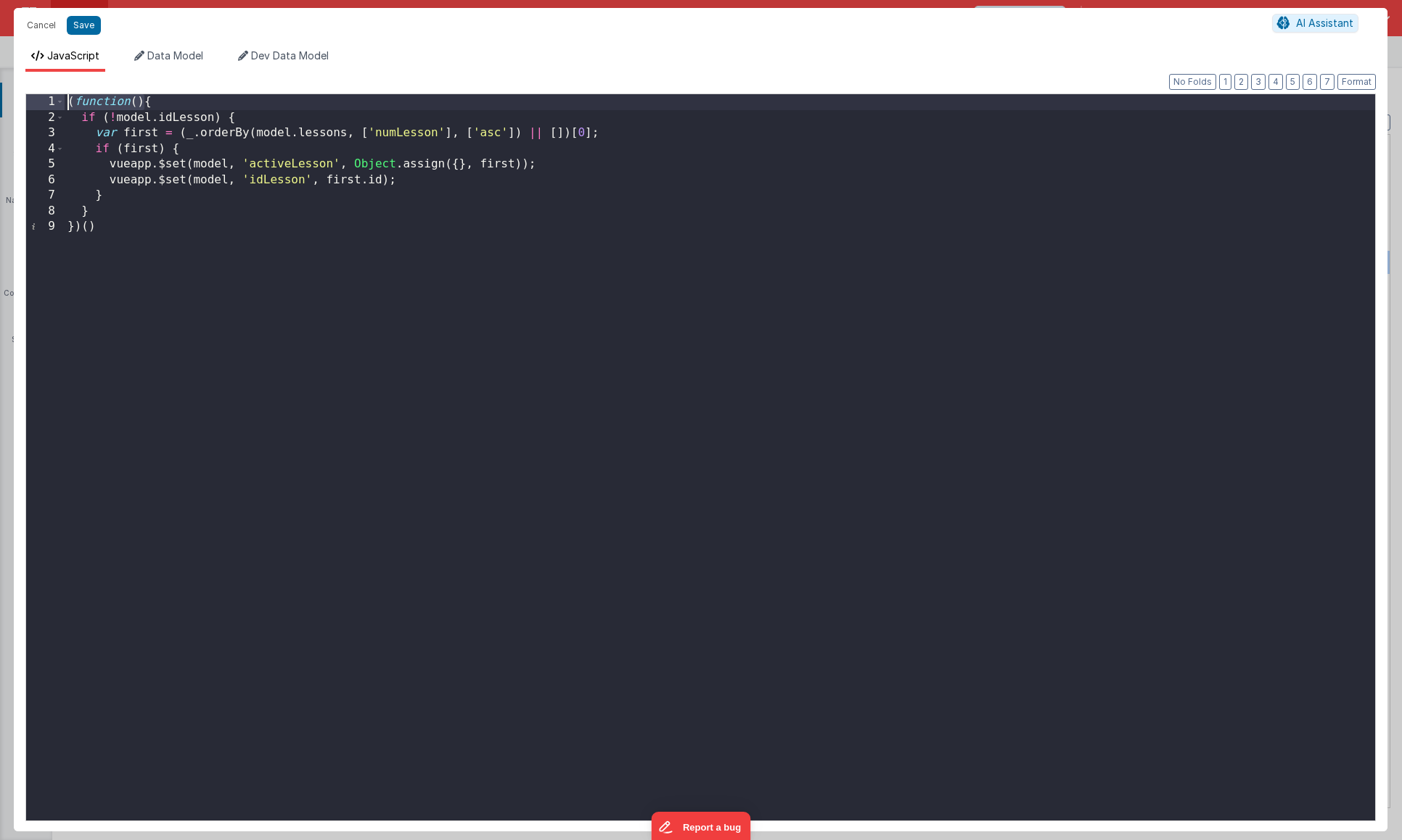
drag, startPoint x: 145, startPoint y: 103, endPoint x: 41, endPoint y: 94, distance: 104.4
click at [41, 94] on div "1 2 3 4 5 6 7 8 9 ( function ( ) { if ( ! model . idLesson ) { var first = ( _ …" at bounding box center [700, 457] width 1350 height 728
click at [125, 227] on div "{ if ( ! model . idLesson ) { var first = ( _ . orderBy ( model . lessons , [ '…" at bounding box center [720, 474] width 1310 height 758
click at [1345, 83] on button "Format" at bounding box center [1357, 82] width 39 height 16
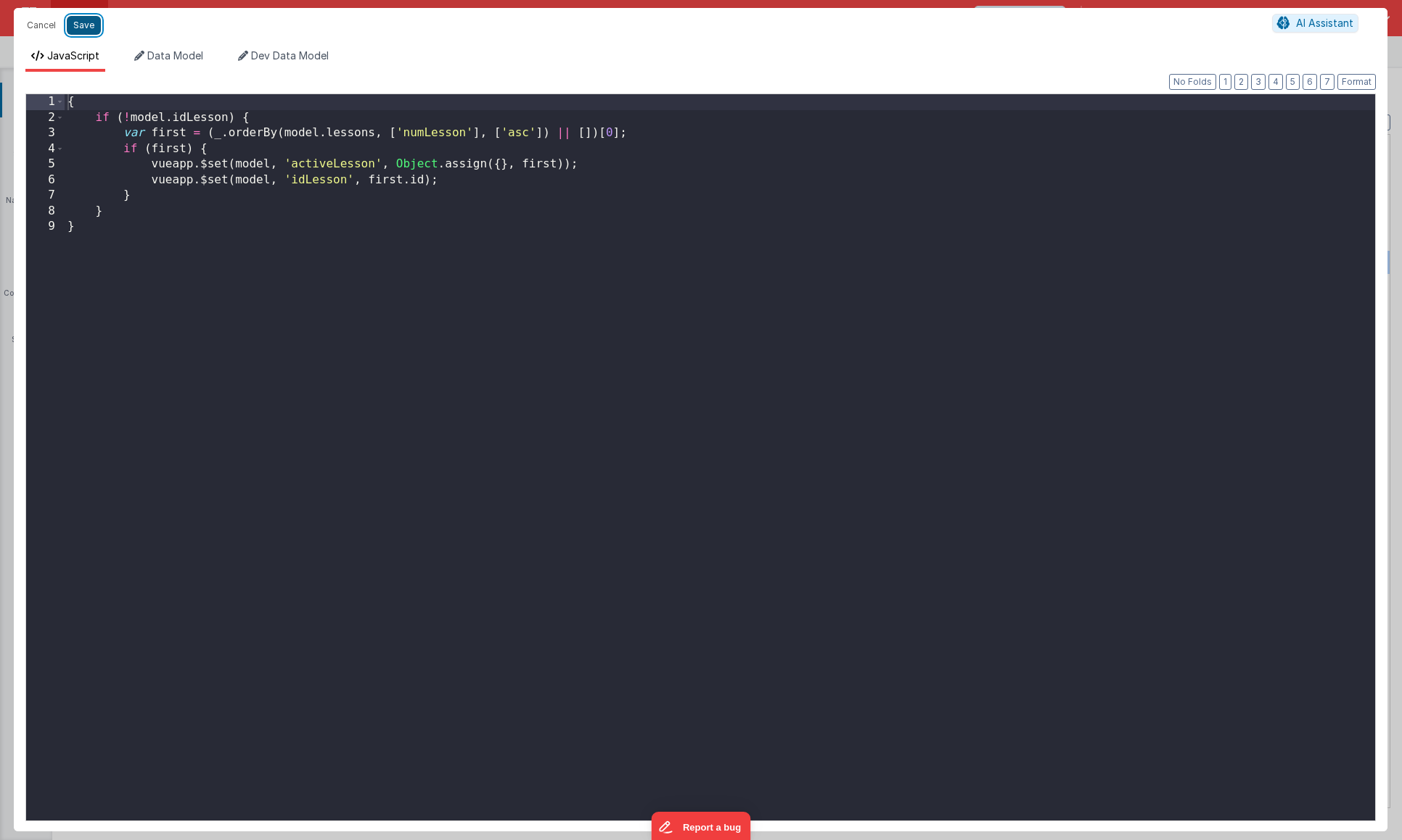
click at [92, 28] on button "Save" at bounding box center [83, 26] width 34 height 19
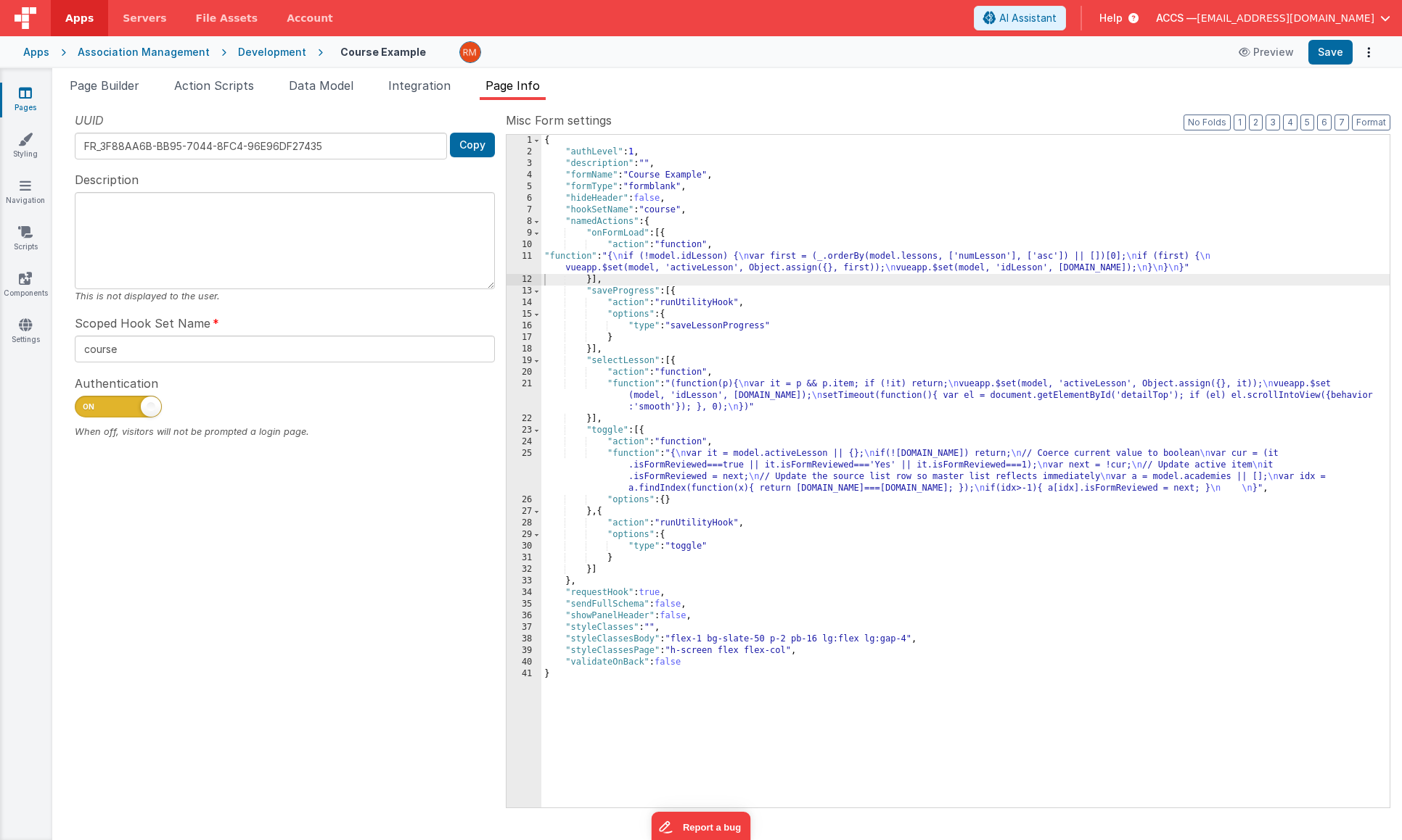
click at [631, 382] on div "{ "authLevel" : 1 , "description" : "" , "formName" : "Course Example" , "formT…" at bounding box center [965, 483] width 848 height 696
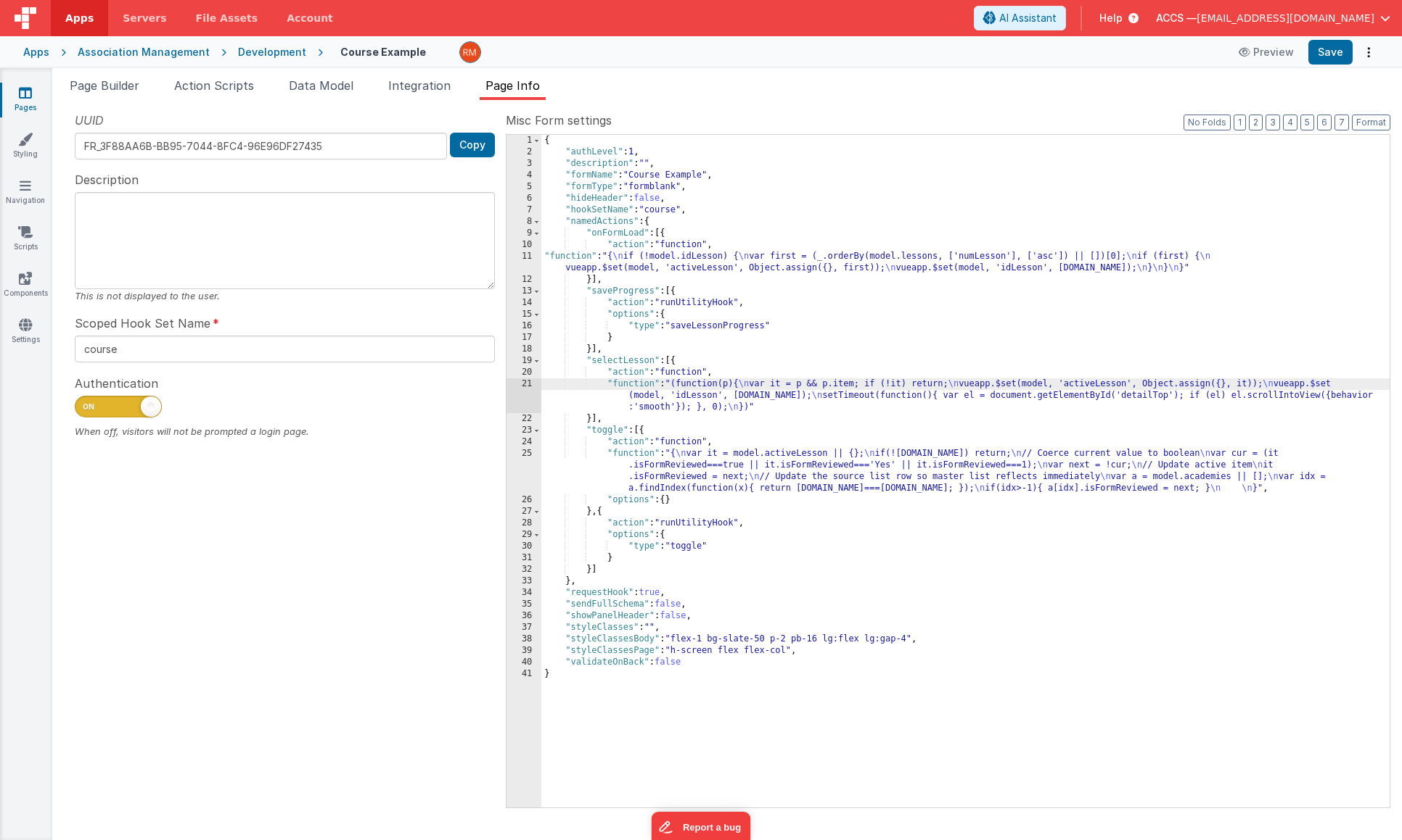
click at [534, 382] on div "21" at bounding box center [524, 395] width 35 height 35
click at [531, 384] on div "21" at bounding box center [524, 395] width 35 height 35
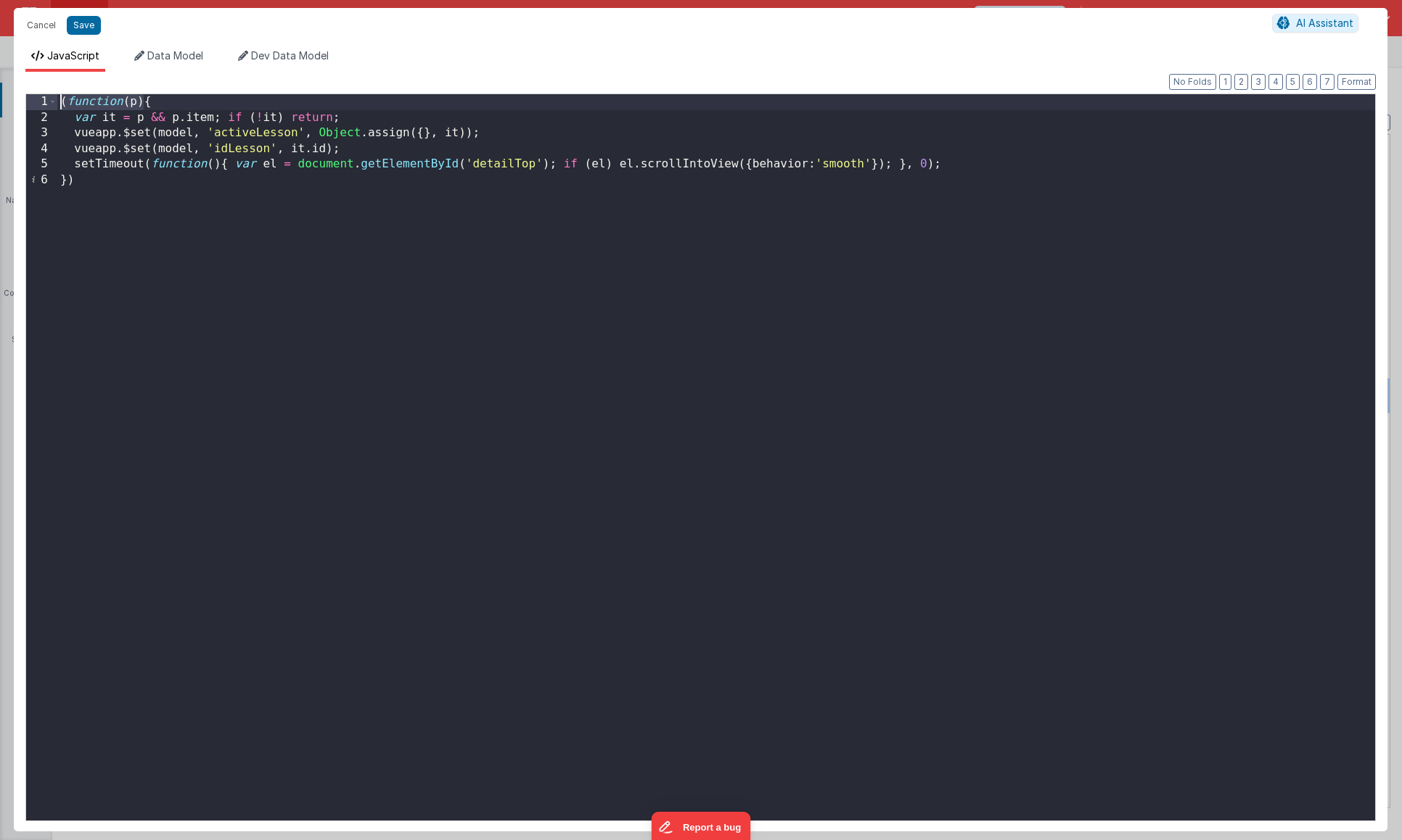
drag, startPoint x: 145, startPoint y: 103, endPoint x: 22, endPoint y: 86, distance: 124.2
click at [22, 86] on div "Format 7 6 5 4 3 2 1 No Folds 1 2 3 4 5 6 ( function ( p ) { var it = p && p . …" at bounding box center [700, 451] width 1373 height 760
click at [80, 182] on div "{ var it = p && p . item ; if ( ! it ) return ; vueapp . $set ( model , 'active…" at bounding box center [715, 474] width 1317 height 758
click at [1345, 82] on button "Format" at bounding box center [1357, 82] width 39 height 16
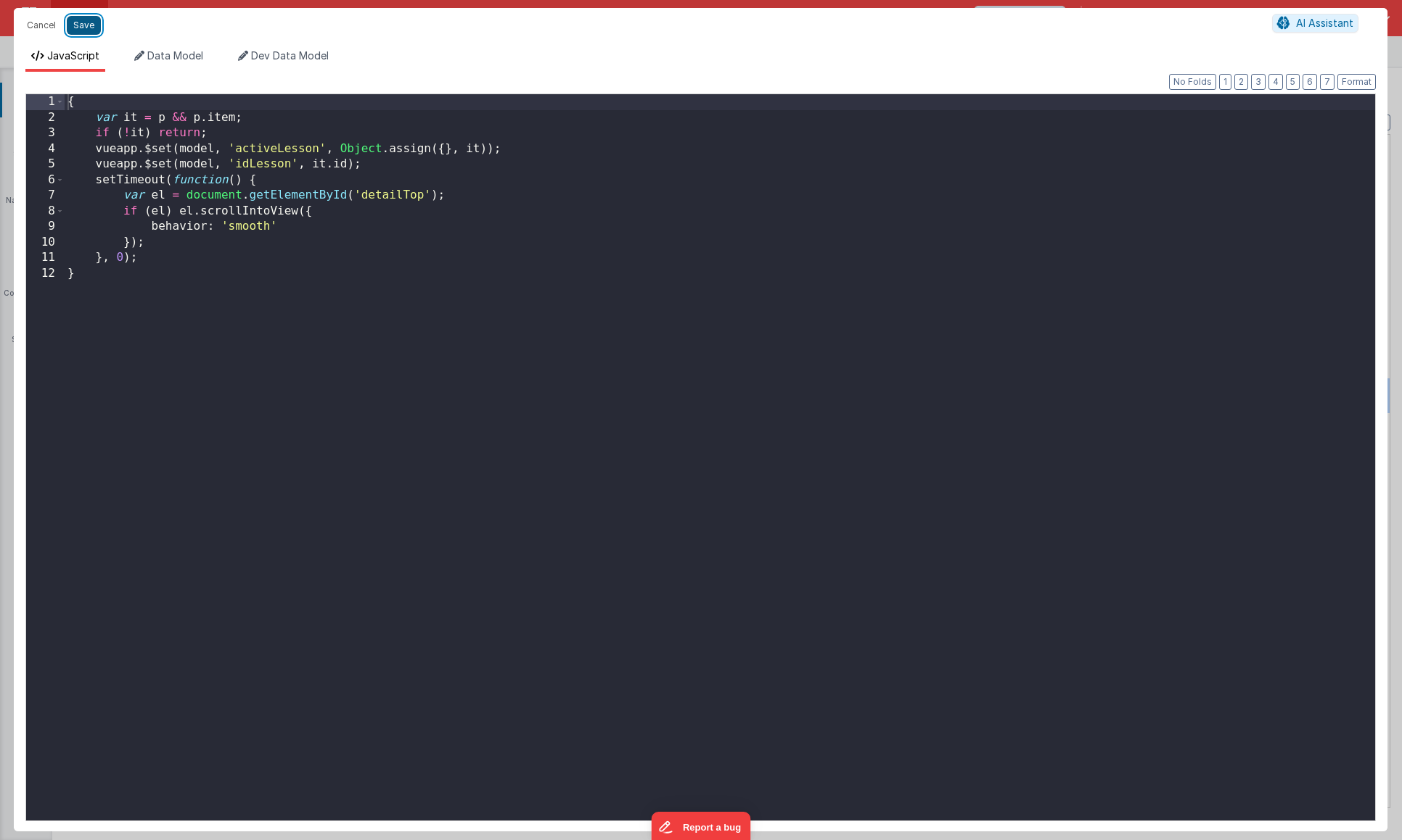
click at [90, 24] on button "Save" at bounding box center [83, 26] width 34 height 19
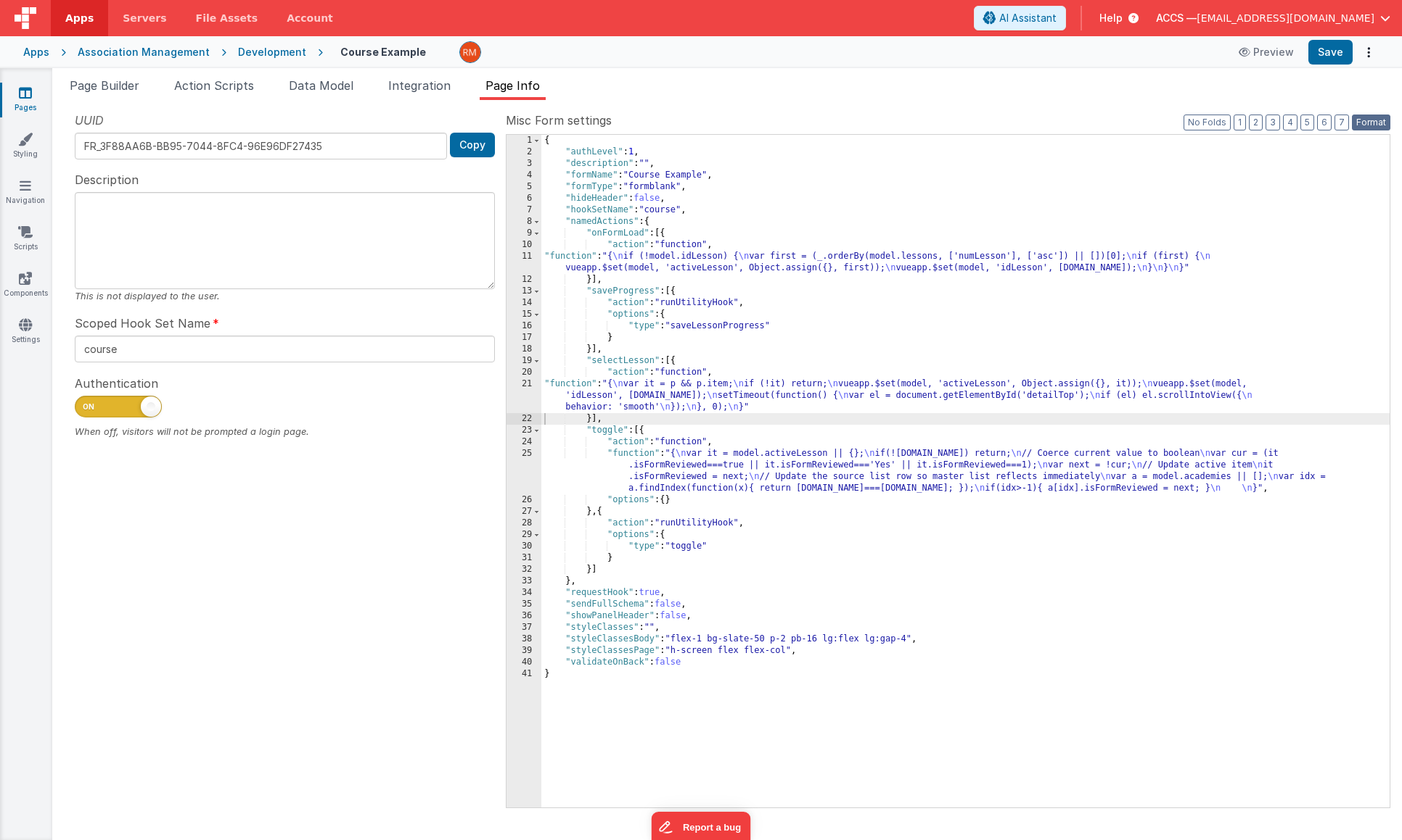
click at [1356, 124] on button "Format" at bounding box center [1371, 122] width 39 height 16
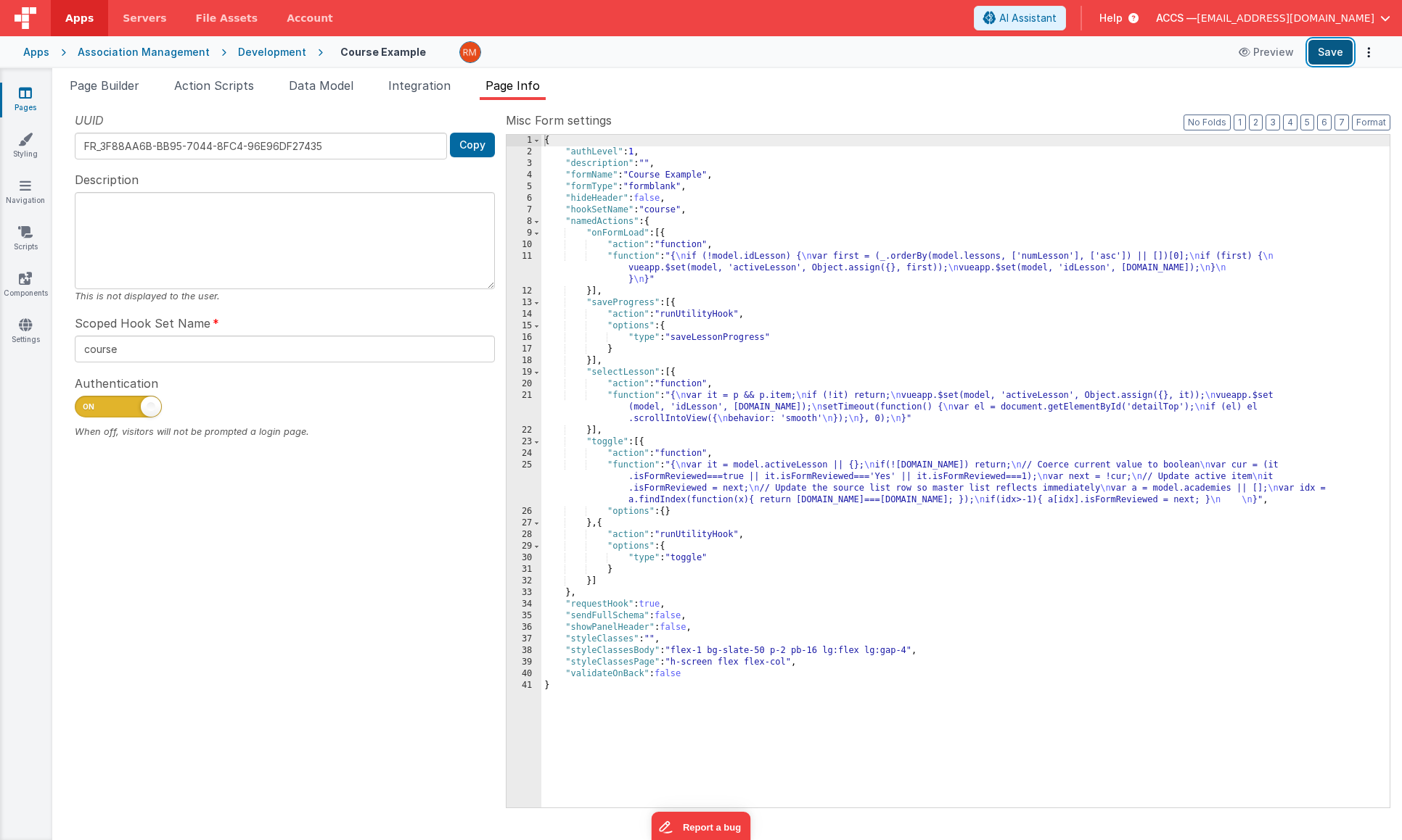
click at [1316, 60] on button "Save" at bounding box center [1331, 52] width 44 height 25
click at [18, 163] on div "Pages Styling Navigation Scripts Components Settings" at bounding box center [26, 454] width 52 height 772
click at [21, 150] on link "Styling" at bounding box center [25, 147] width 52 height 29
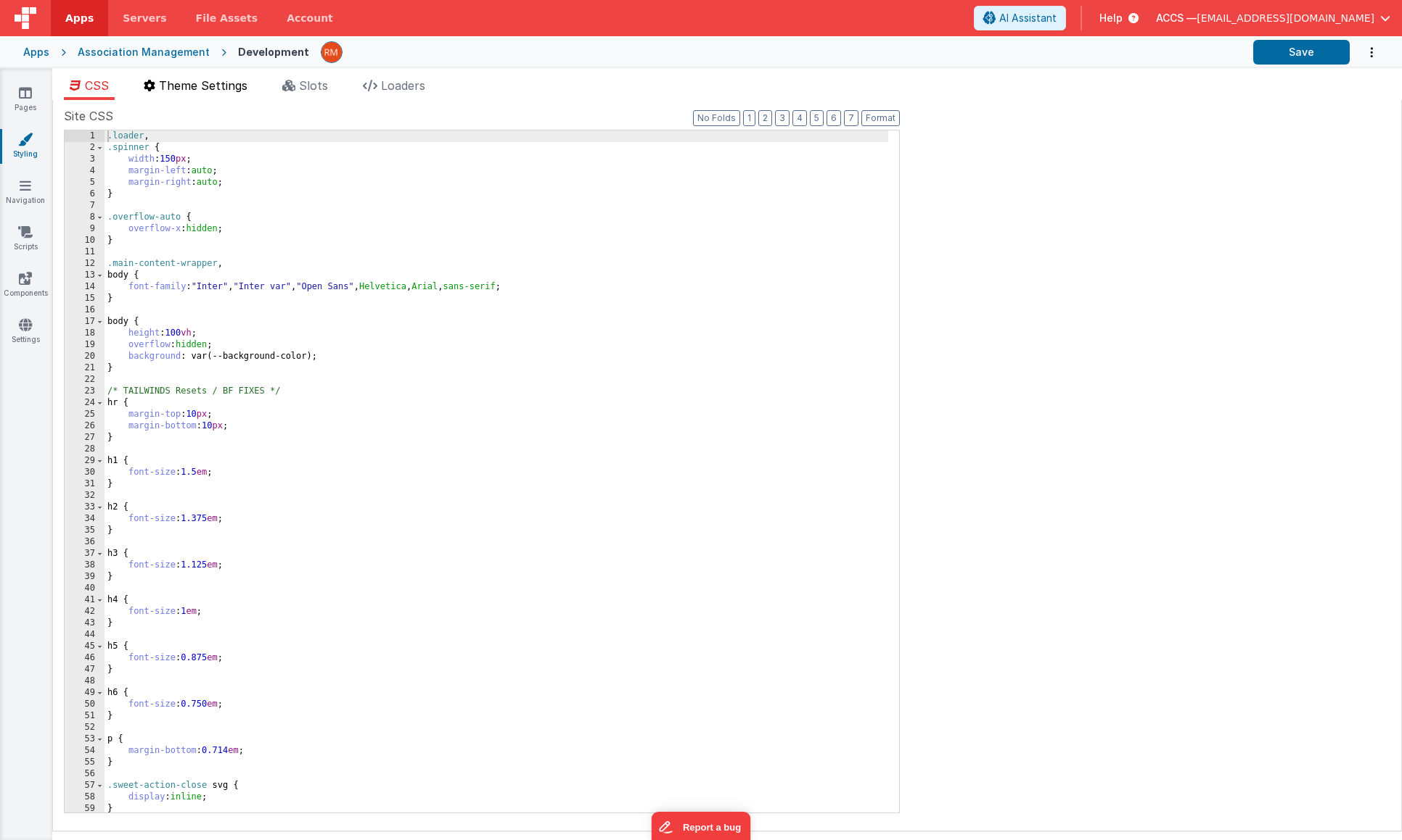
click at [233, 94] on li "Theme Settings" at bounding box center [196, 89] width 116 height 23
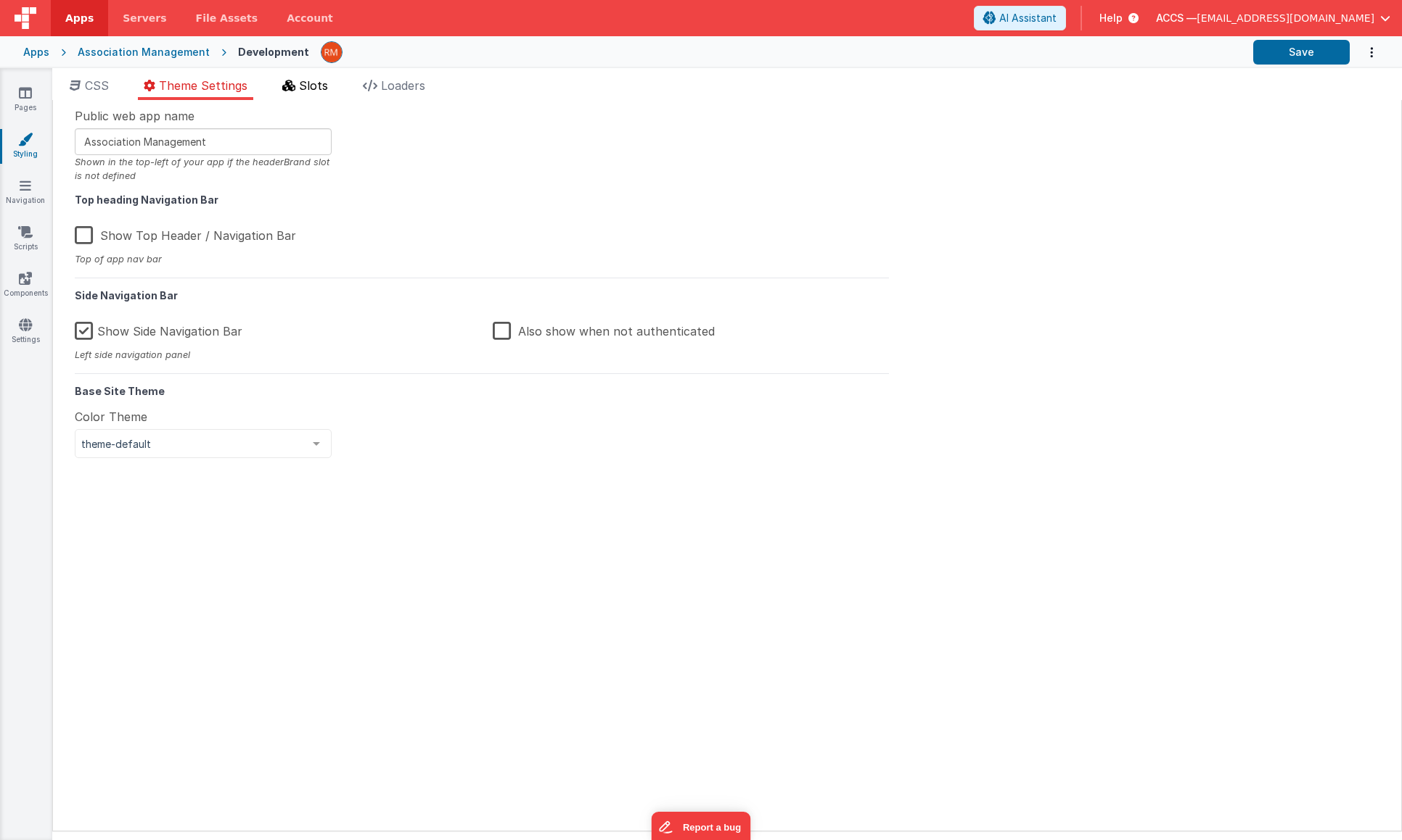
click at [298, 99] on div "CSS Theme Settings Slots Loaders Site CSS Format 7 6 5 4 3 2 1 No Folds 1 2 3 4…" at bounding box center [727, 454] width 1350 height 755
click at [300, 95] on li "Slots" at bounding box center [304, 89] width 57 height 23
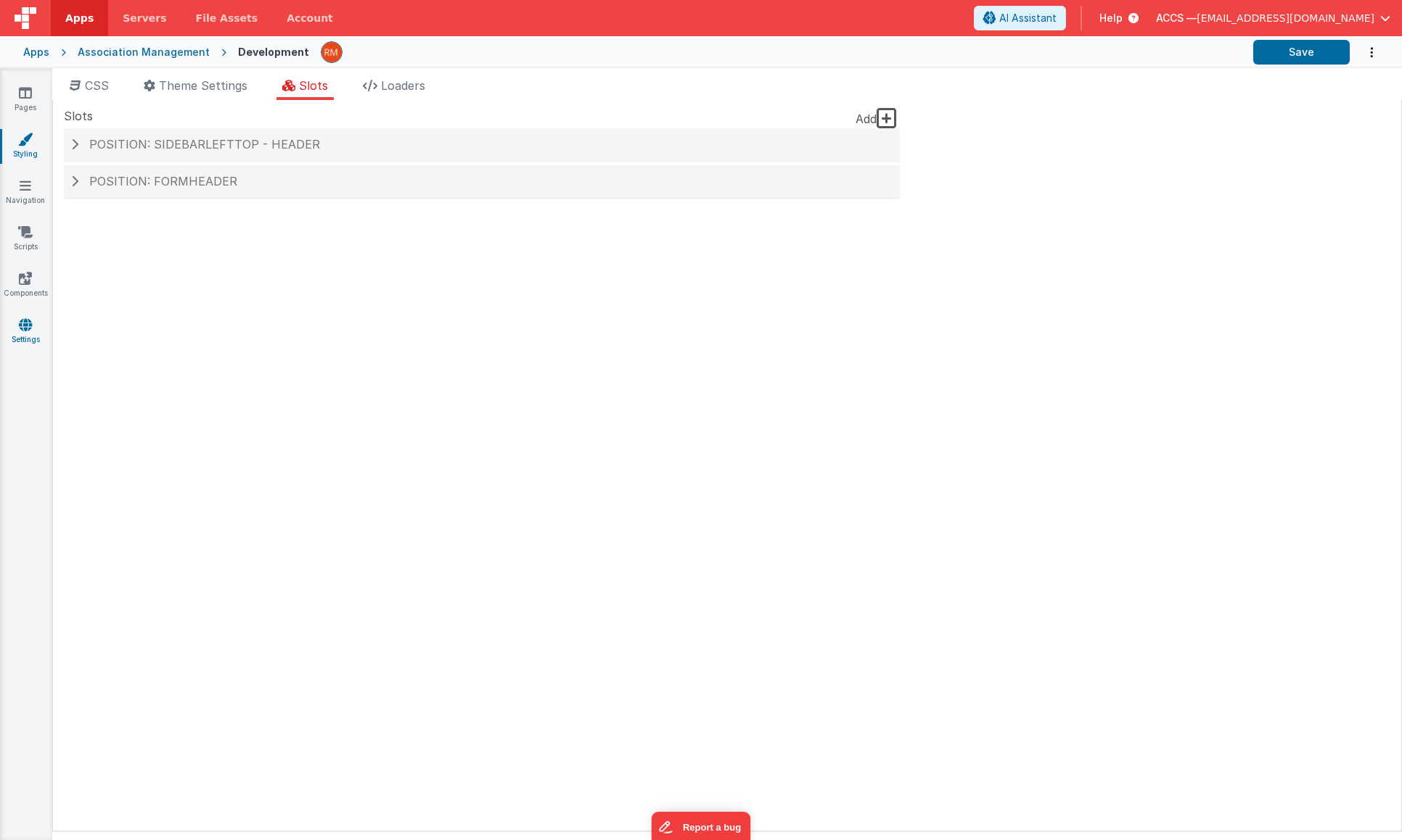
click at [29, 323] on icon at bounding box center [26, 324] width 14 height 14
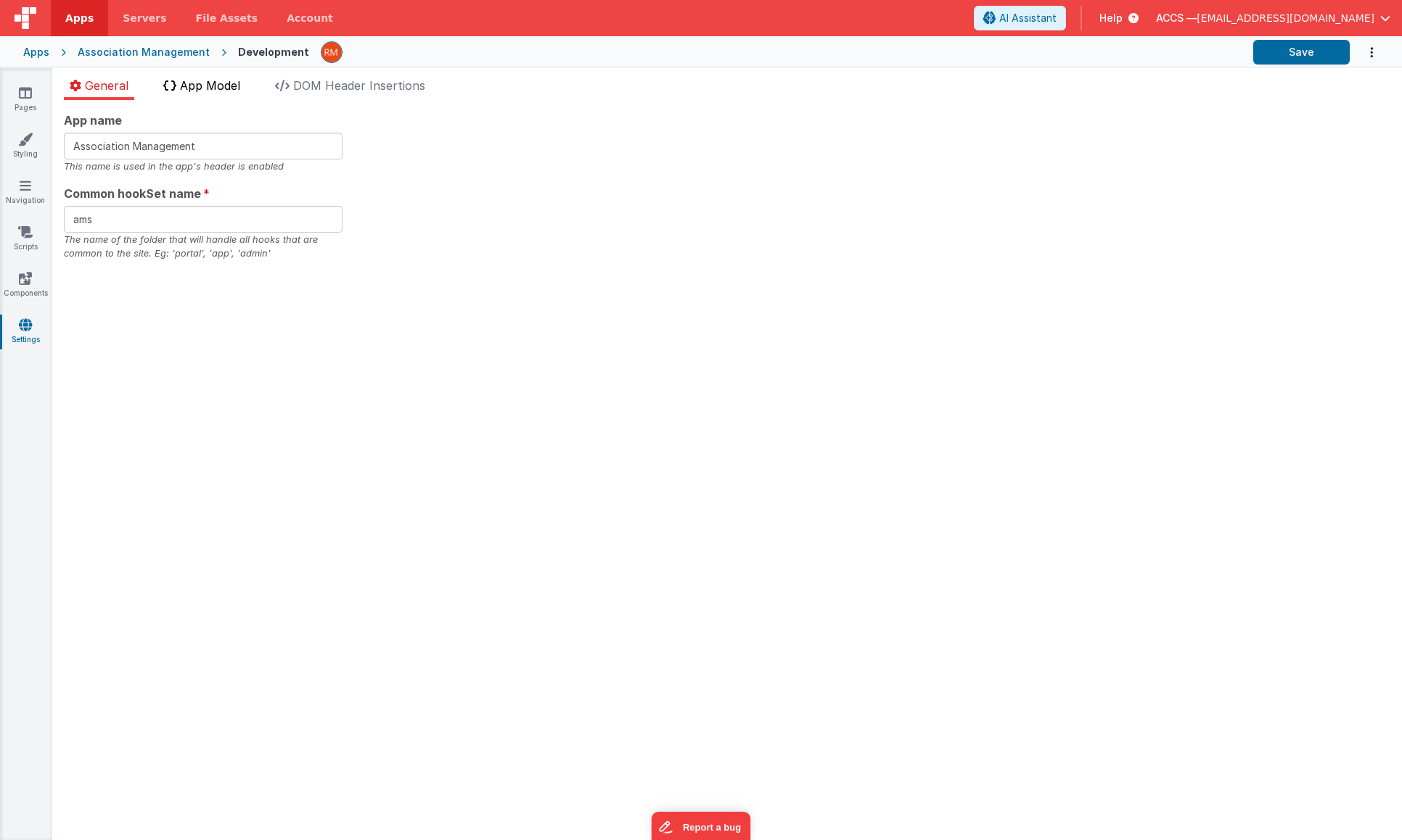
click at [227, 95] on li "App Model" at bounding box center [202, 89] width 89 height 23
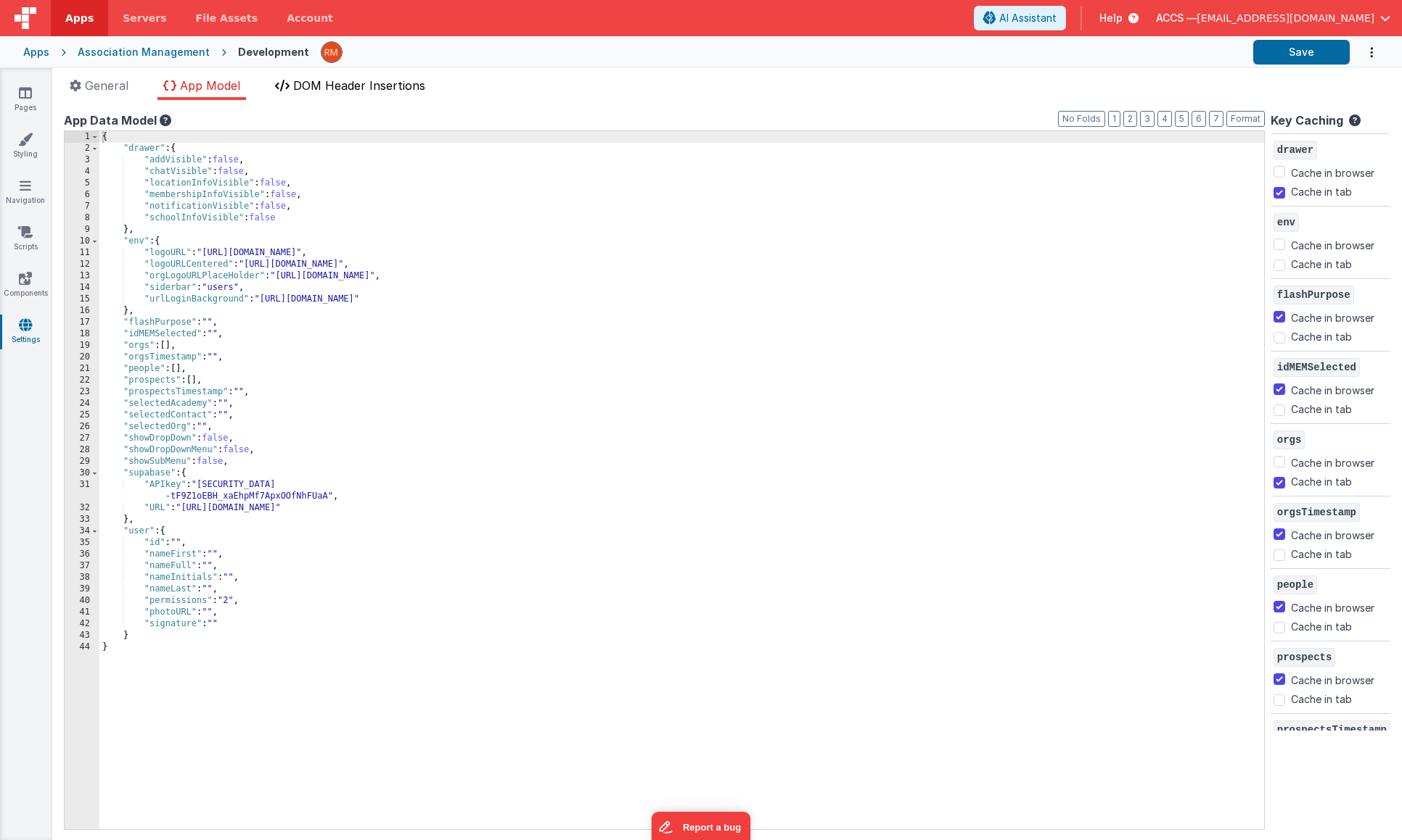
click at [370, 86] on span "DOM Header Insertions" at bounding box center [359, 85] width 132 height 14
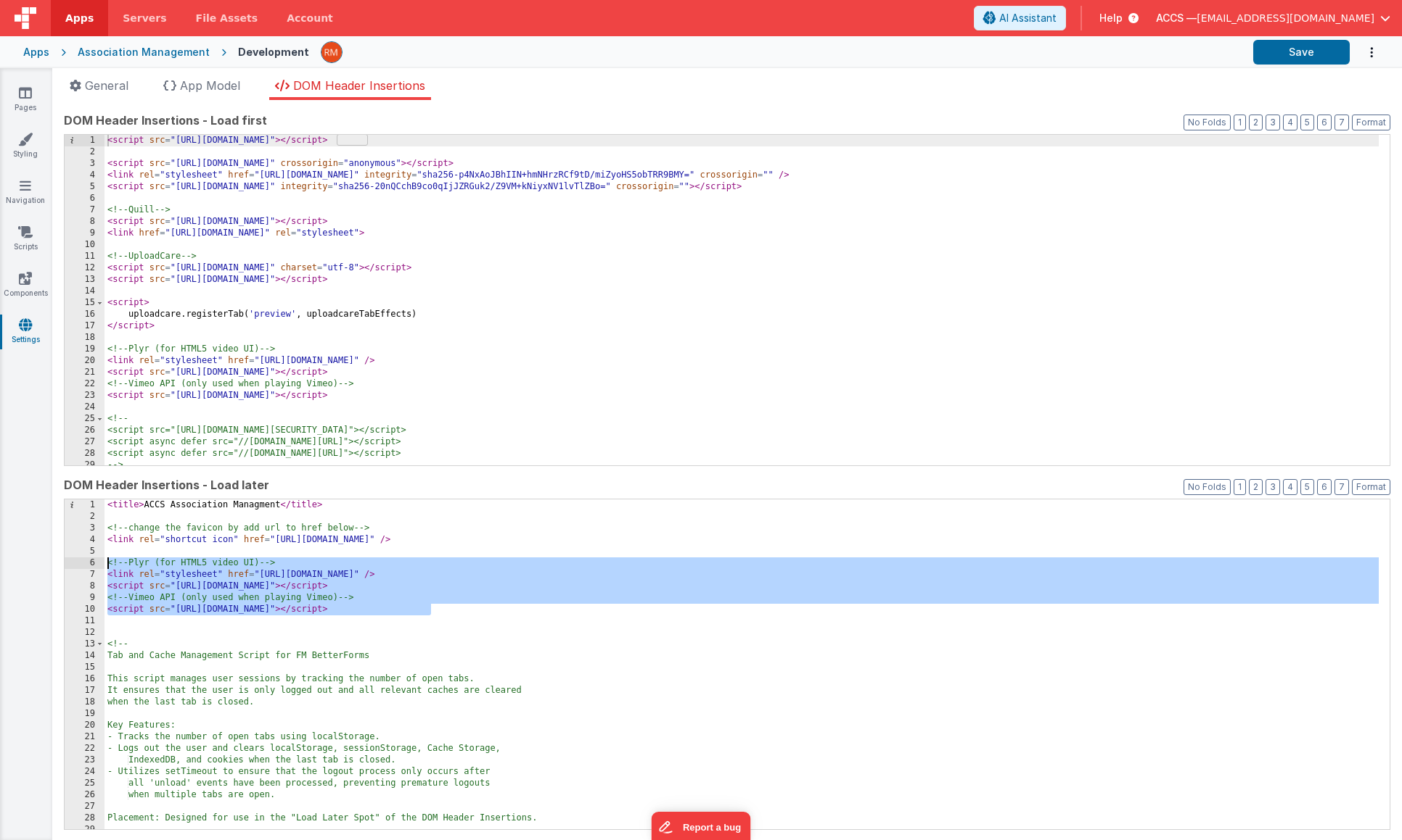
drag, startPoint x: 446, startPoint y: 614, endPoint x: 107, endPoint y: 557, distance: 343.8
click at [107, 557] on div "< title > ACCS Association Managment </ title > <!-- change the favicon by add …" at bounding box center [741, 676] width 1274 height 354
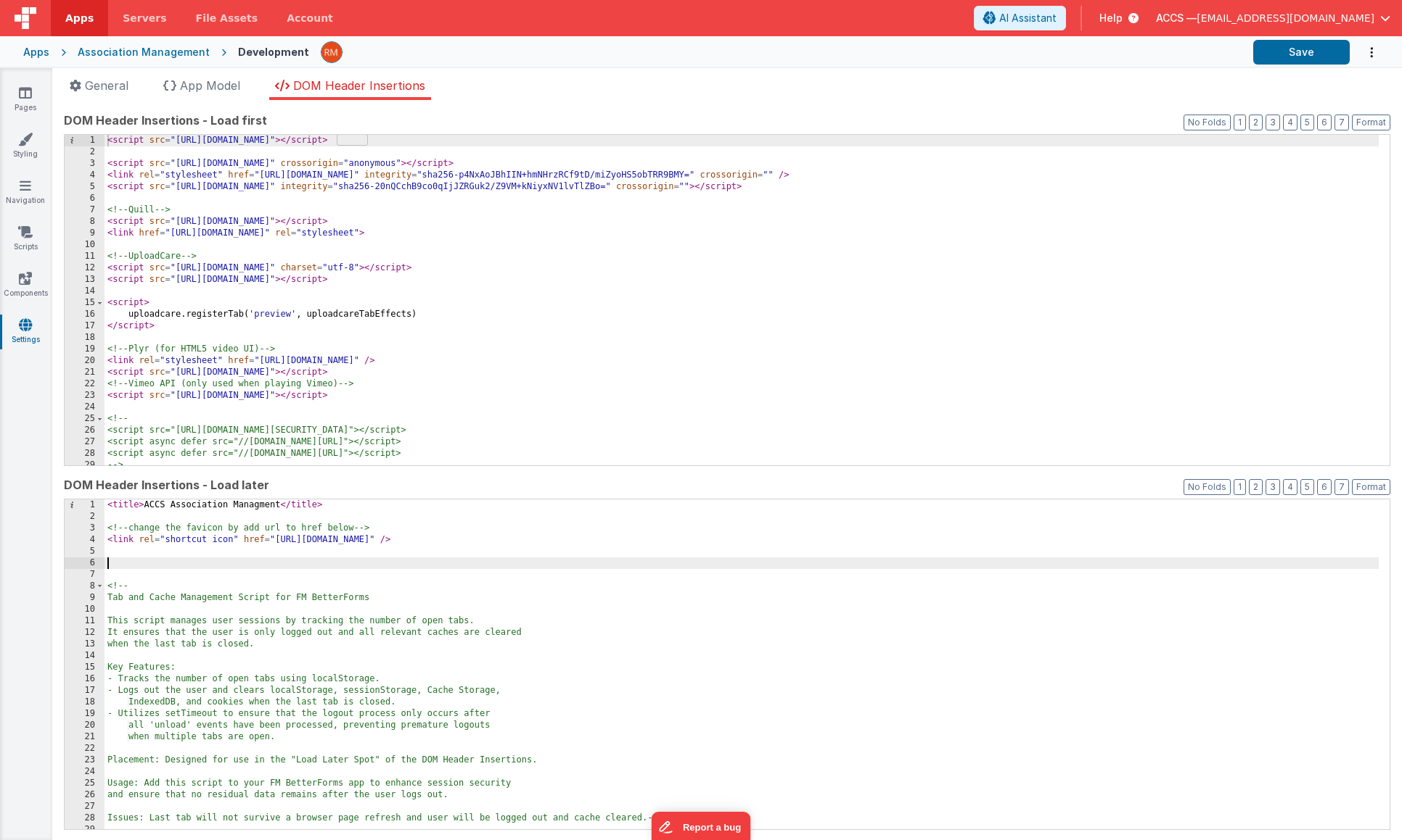
click at [118, 565] on div "< title > ACCS Association Managment </ title > <!-- change the favicon by add …" at bounding box center [741, 676] width 1274 height 354
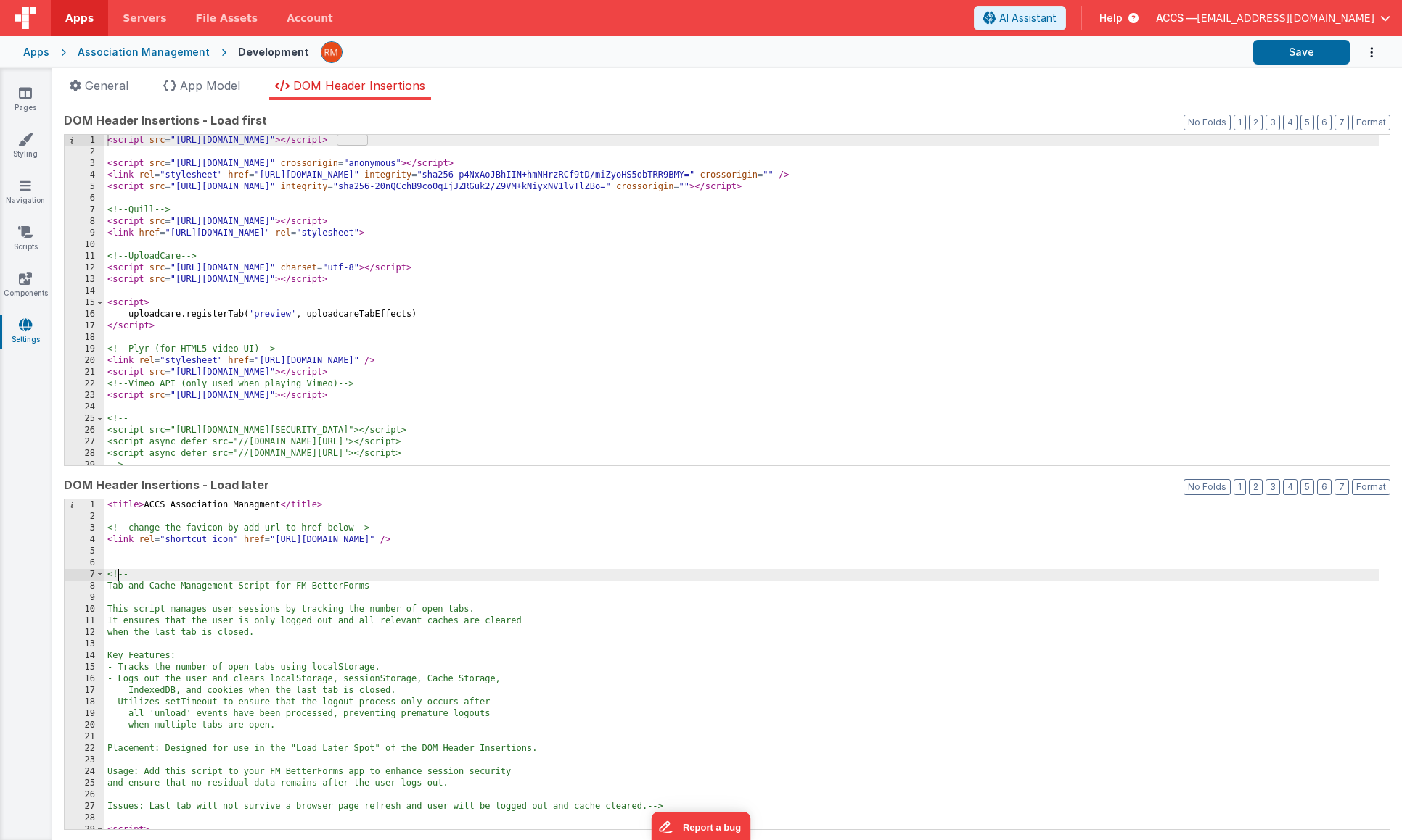
click at [116, 568] on div "< title > ACCS Association Managment </ title > <!-- change the favicon by add …" at bounding box center [741, 676] width 1274 height 354
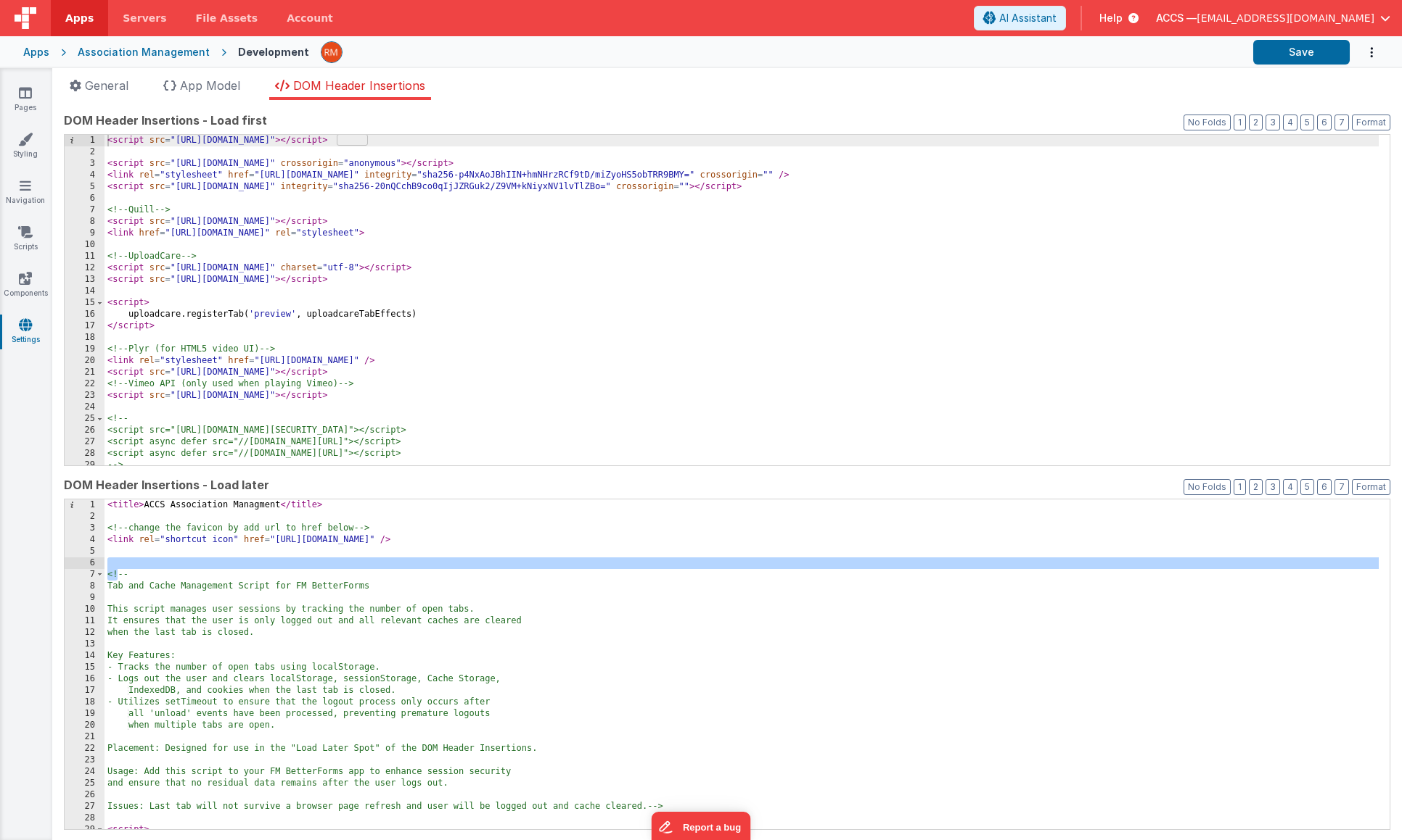
click at [116, 561] on div "< title > ACCS Association Managment </ title > <!-- change the favicon by add …" at bounding box center [741, 676] width 1274 height 354
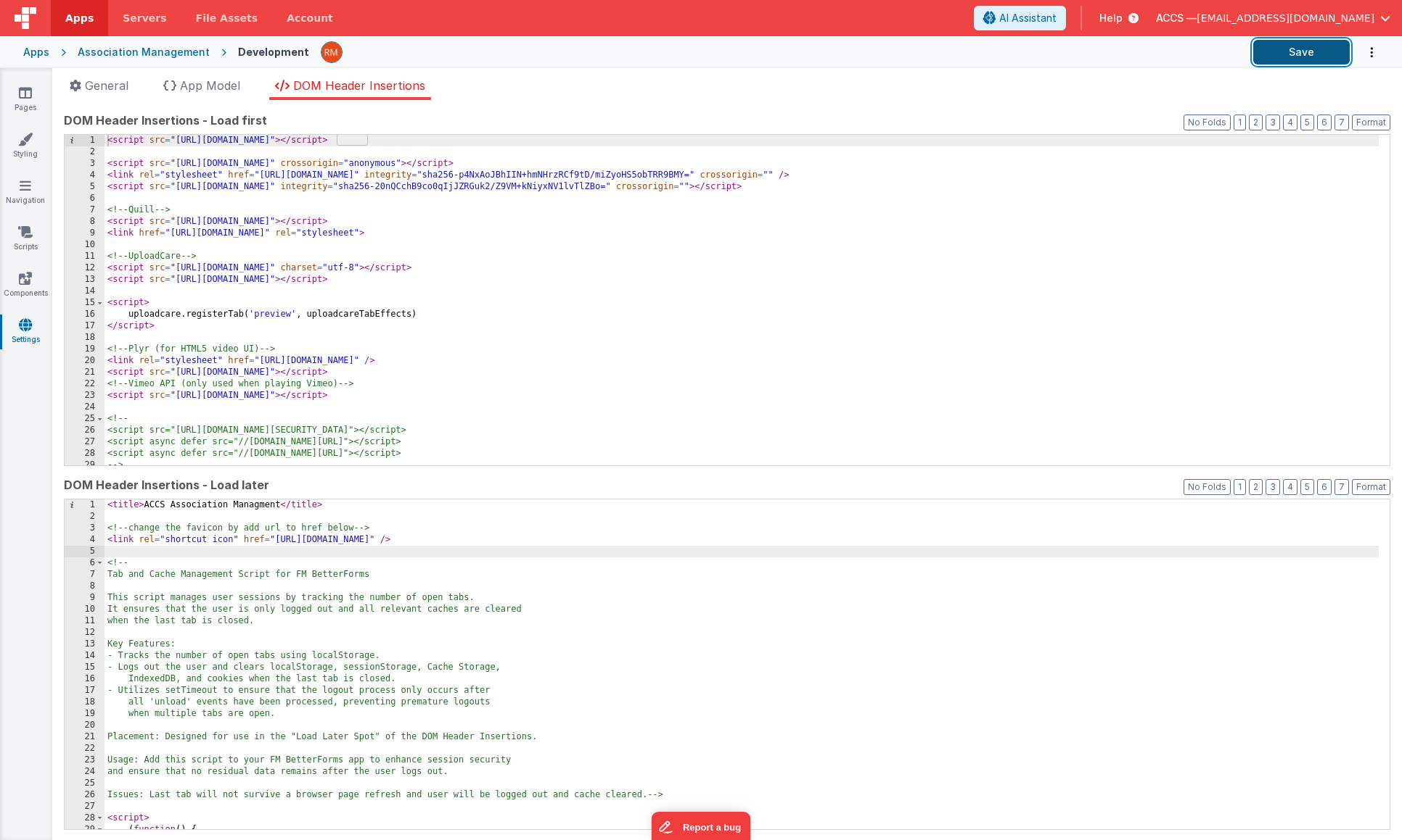
click at [1307, 47] on button "Save" at bounding box center [1302, 52] width 96 height 25
click at [32, 100] on link "Pages" at bounding box center [25, 100] width 52 height 29
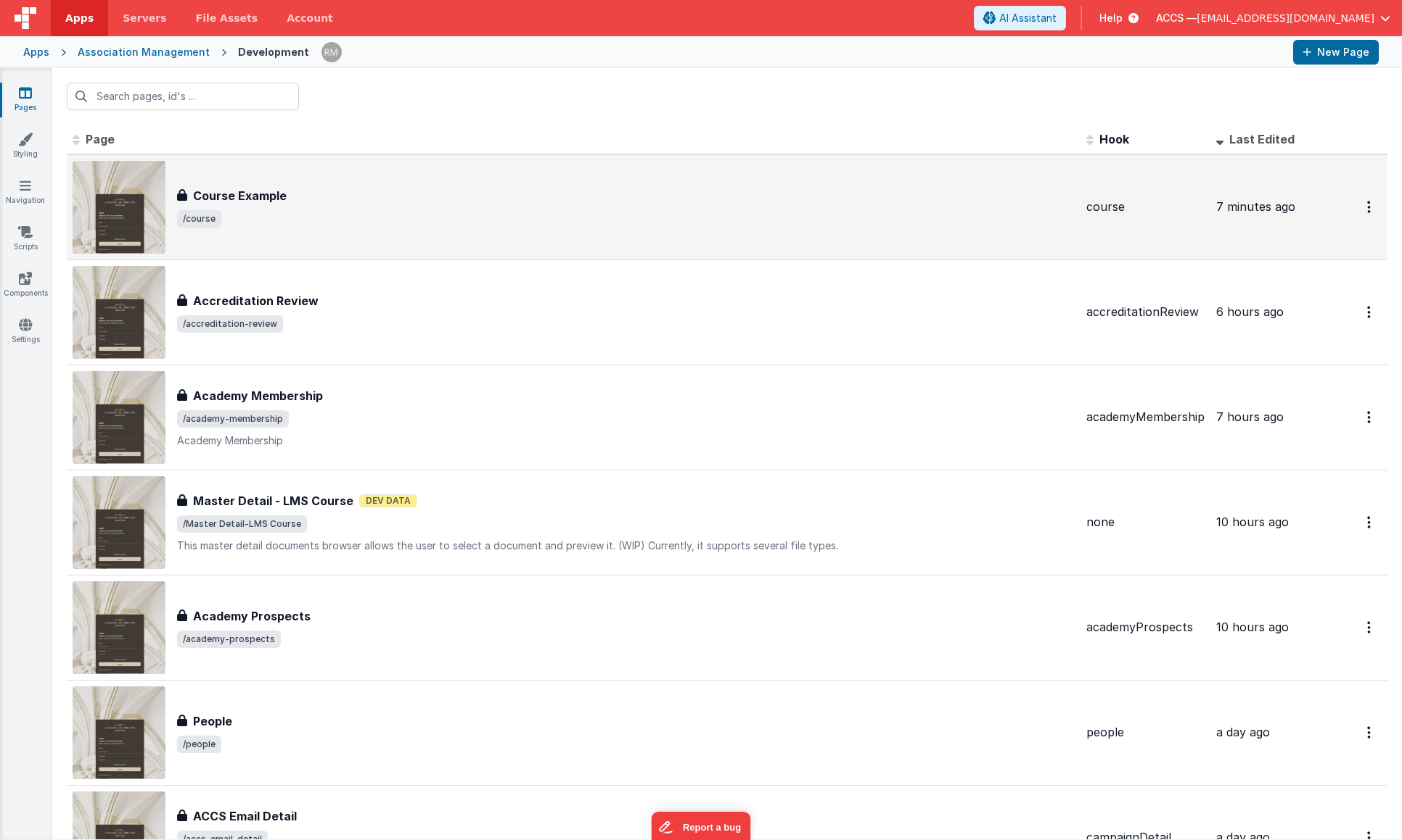
click at [315, 197] on div "Course Example" at bounding box center [625, 196] width 897 height 17
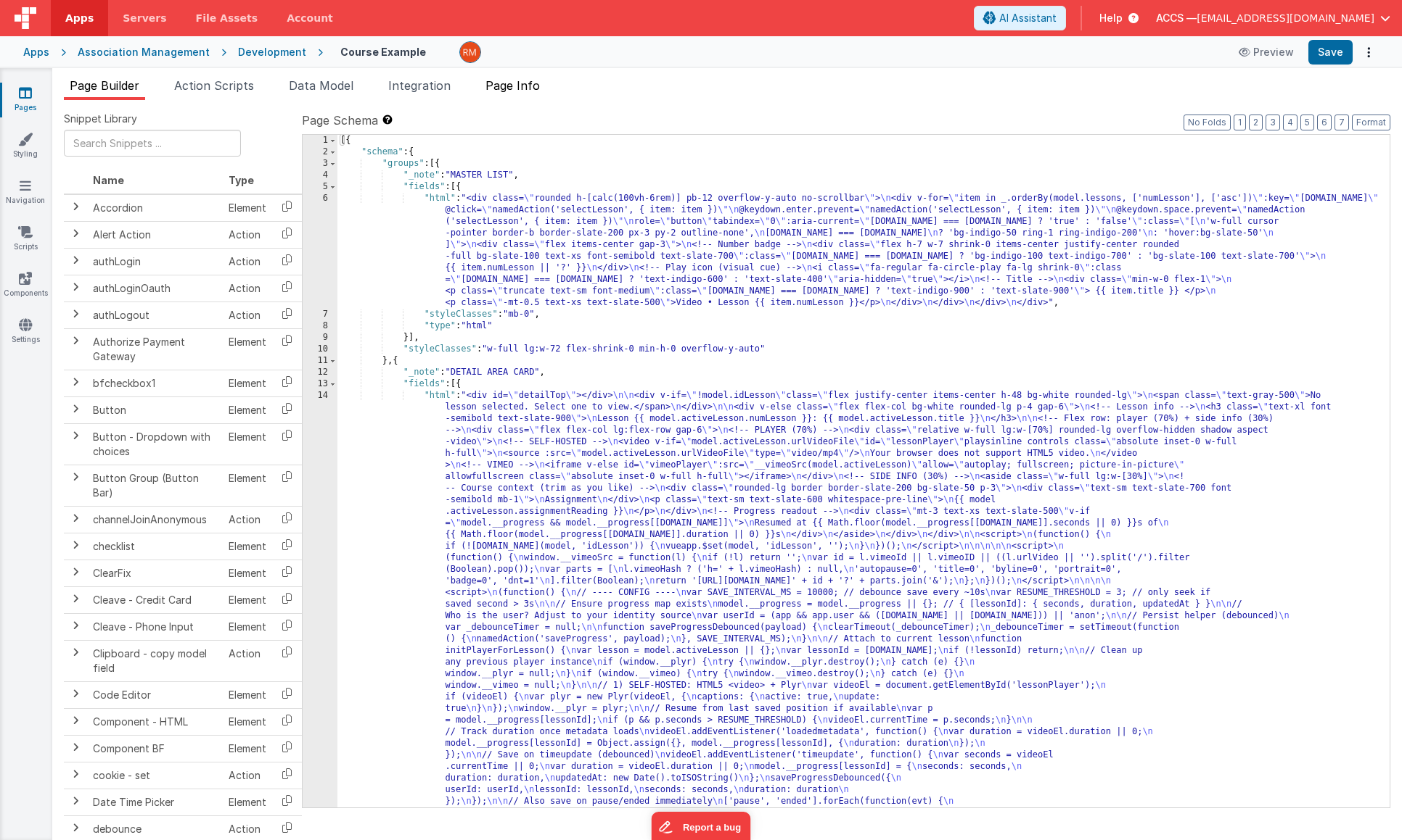
click at [529, 94] on li "Page Info" at bounding box center [512, 89] width 66 height 23
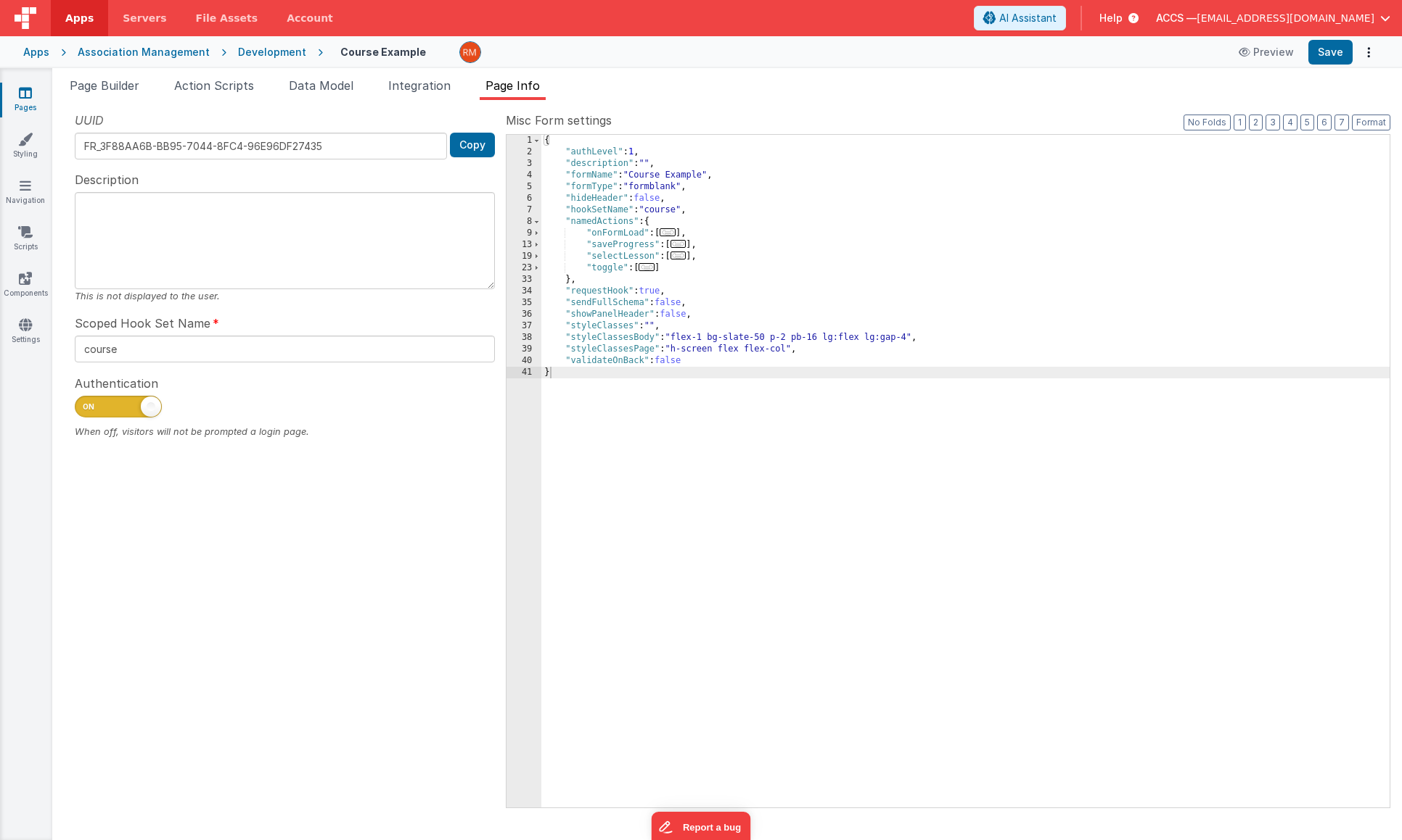
click at [674, 234] on span "..." at bounding box center [667, 232] width 16 height 8
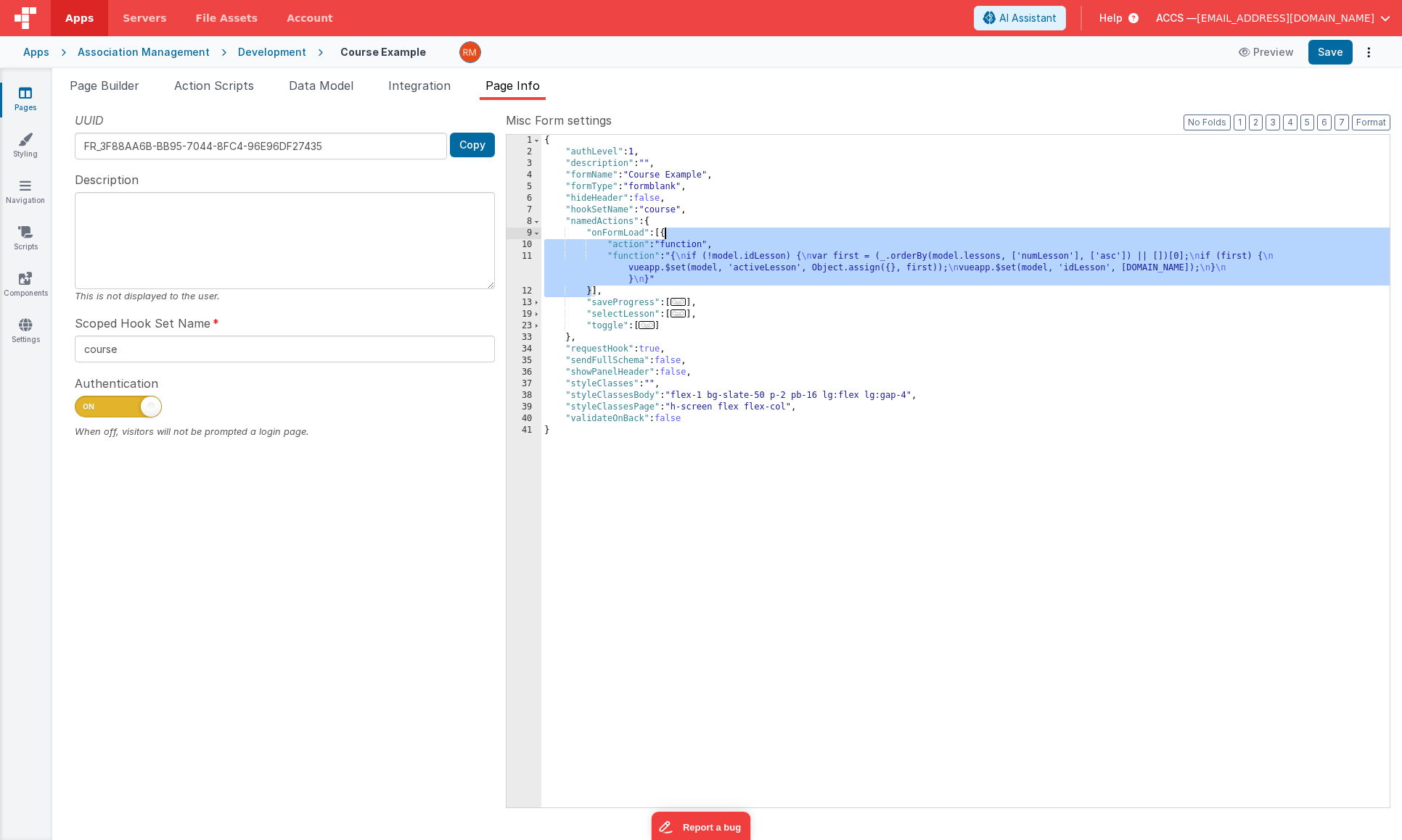
drag, startPoint x: 592, startPoint y: 294, endPoint x: 665, endPoint y: 238, distance: 92.0
click at [665, 238] on div "{ "authLevel" : 1 , "description" : "" , "formName" : "Course Example" , "formT…" at bounding box center [965, 483] width 848 height 696
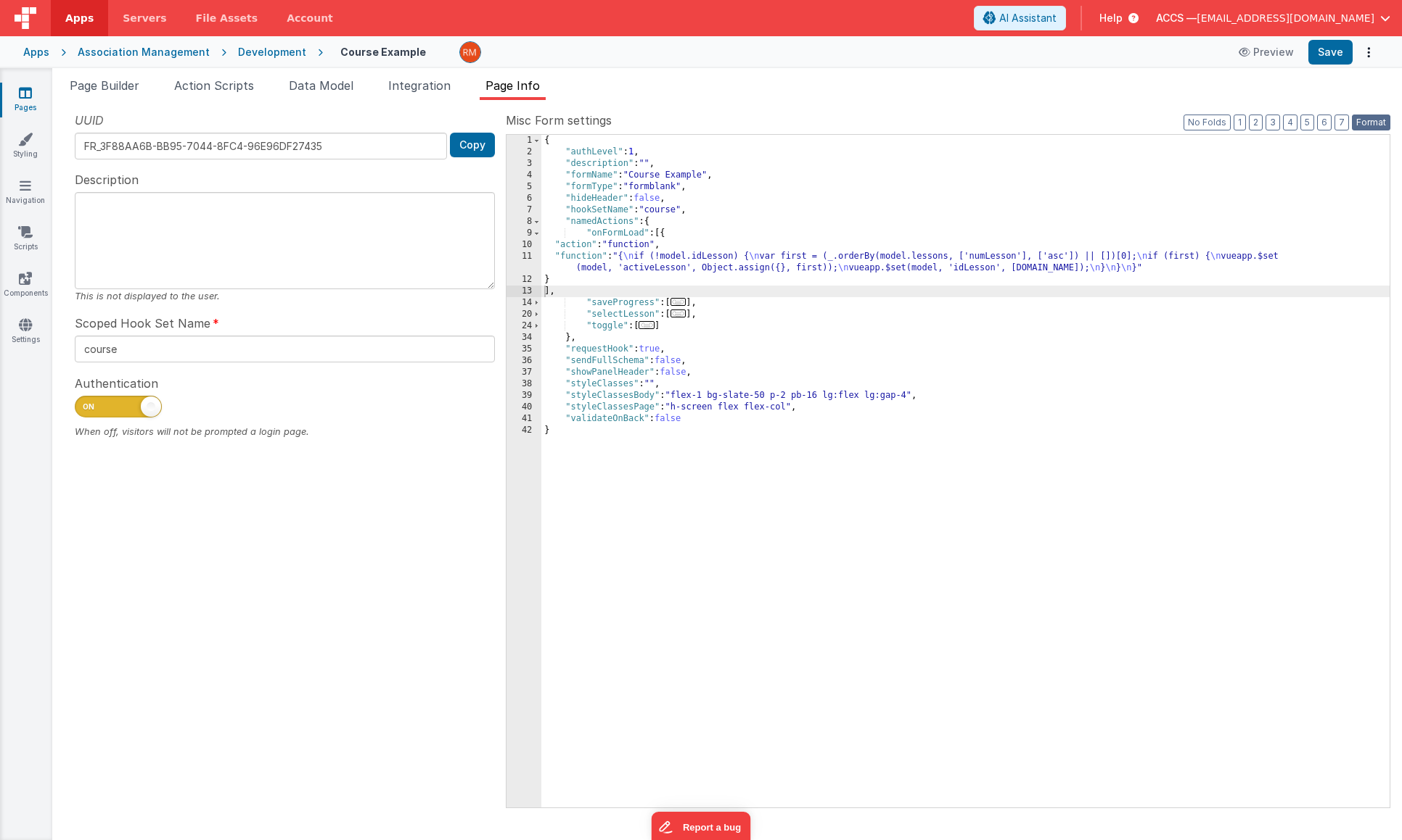
click at [1377, 119] on button "Format" at bounding box center [1371, 122] width 39 height 16
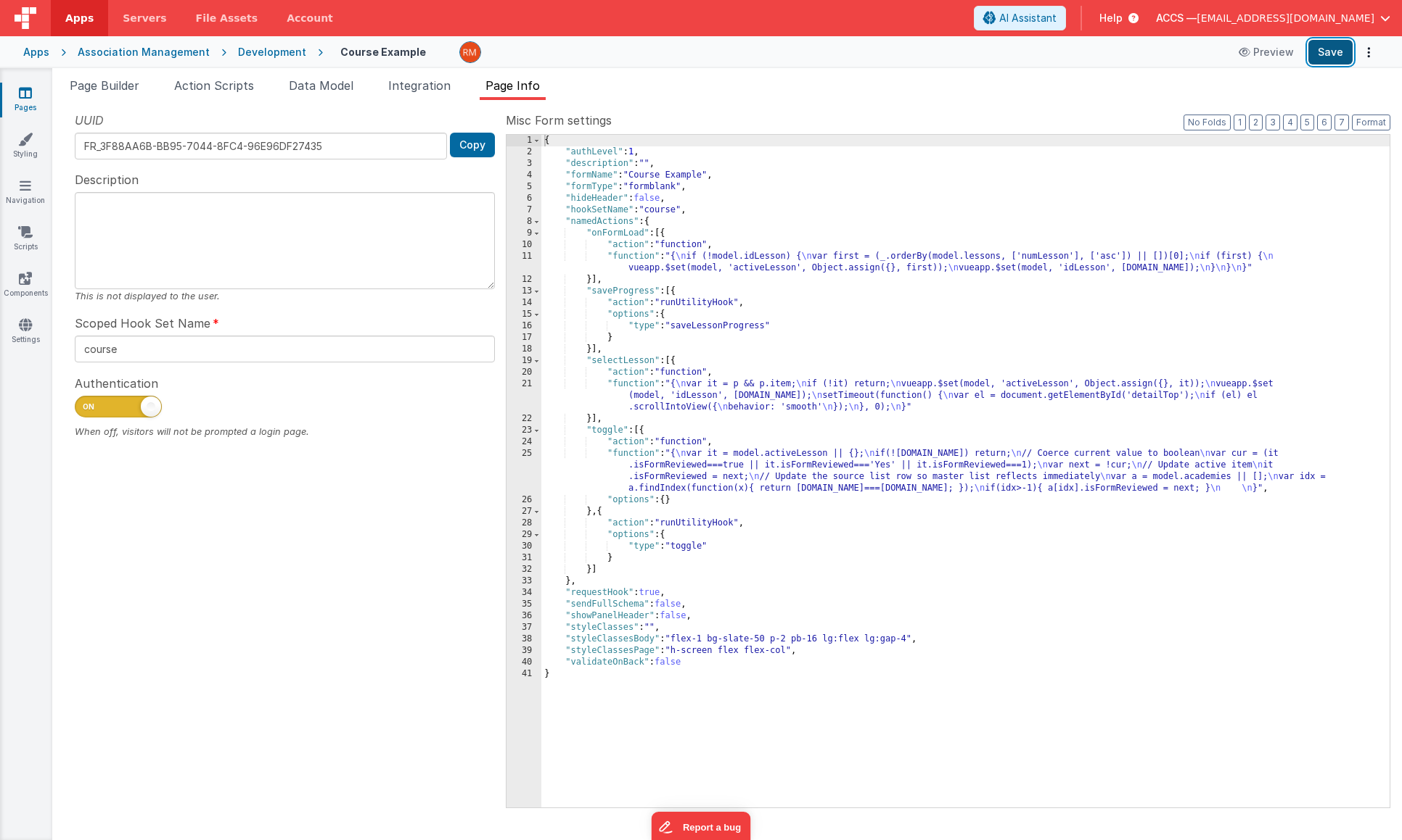
click at [1327, 50] on button "Save" at bounding box center [1331, 52] width 44 height 25
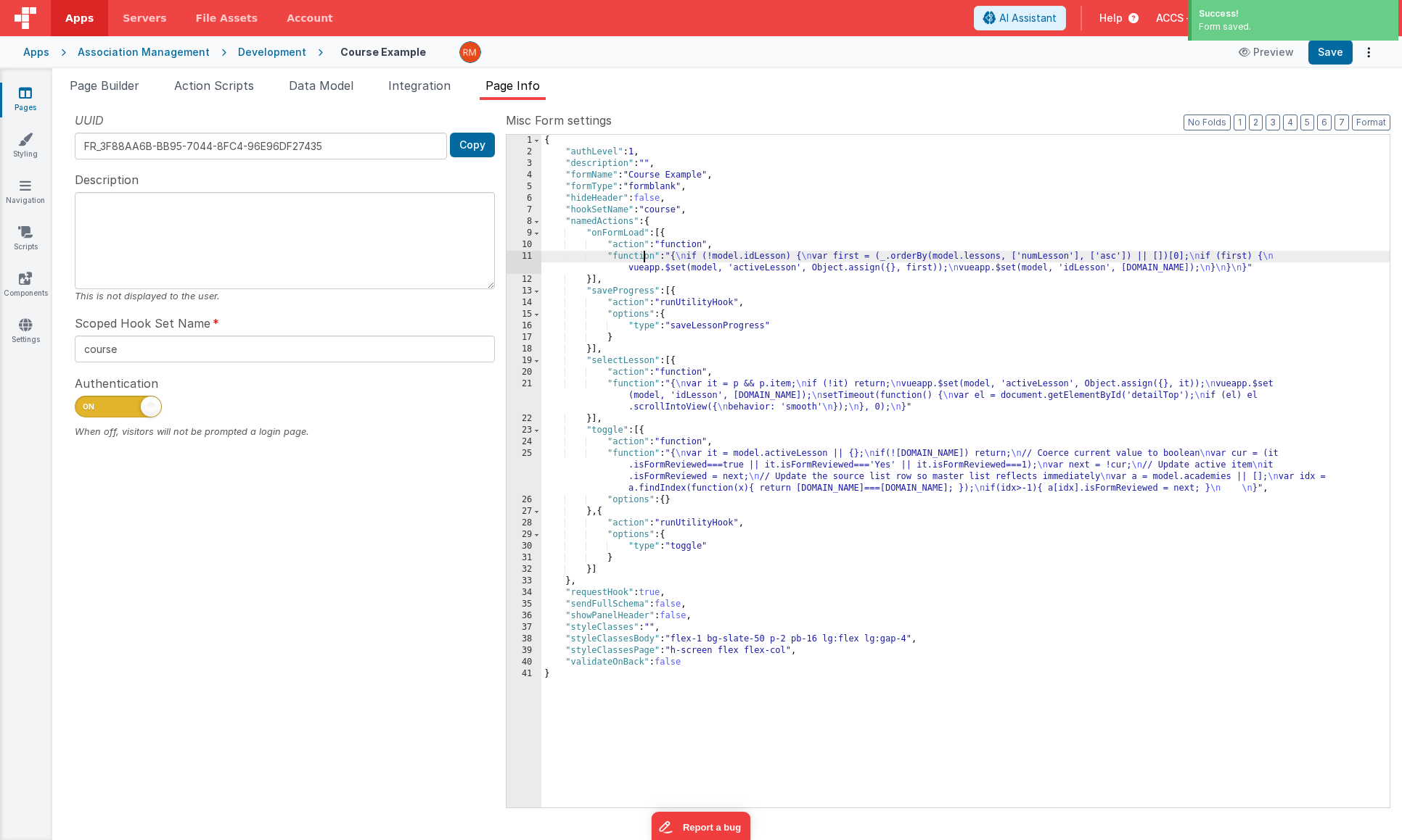
click at [642, 256] on div "{ "authLevel" : 1 , "description" : "" , "formName" : "Course Example" , "formT…" at bounding box center [965, 483] width 848 height 696
click at [534, 254] on div "11" at bounding box center [524, 262] width 35 height 23
click at [530, 253] on div "11" at bounding box center [524, 262] width 35 height 23
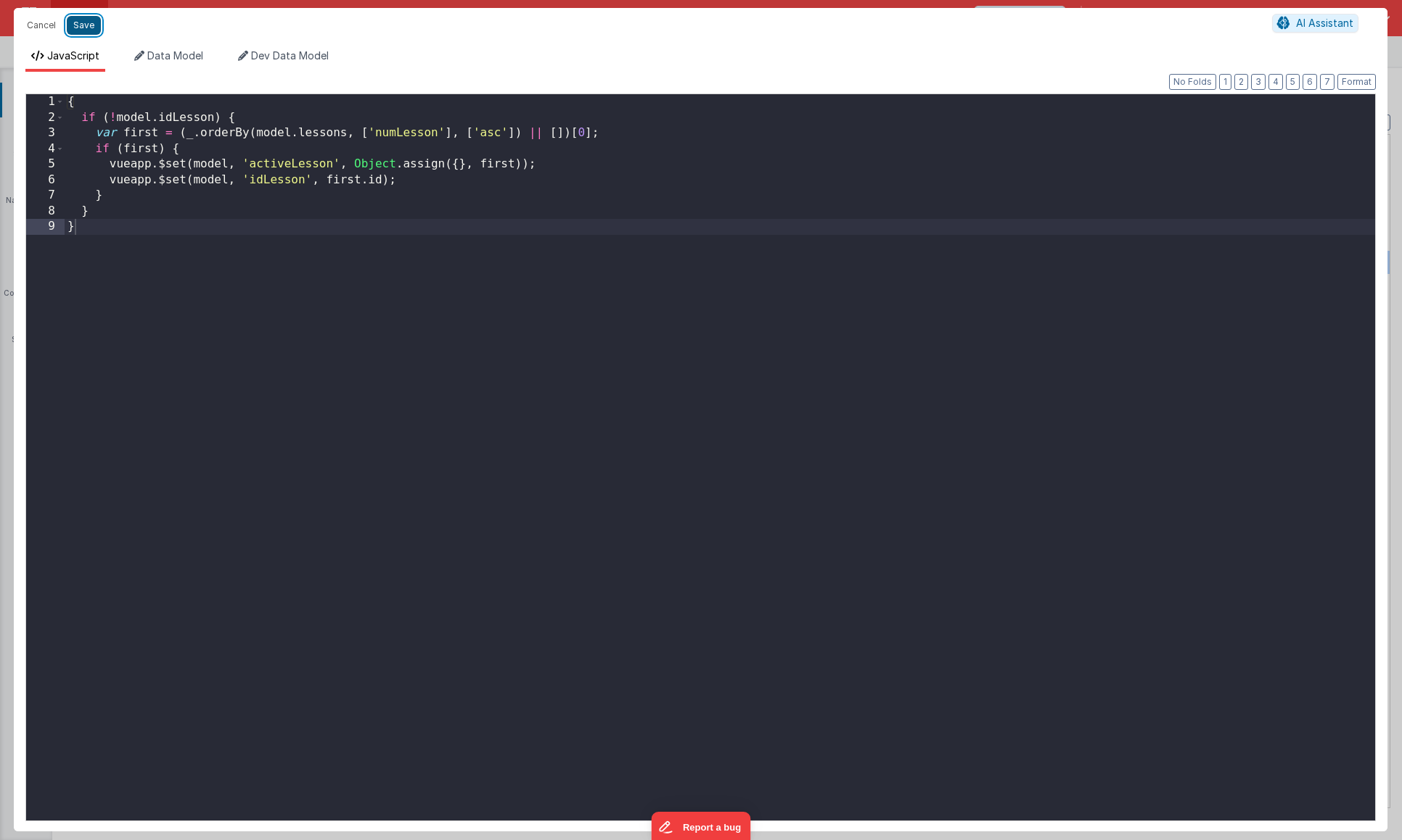
click at [89, 34] on button "Save" at bounding box center [83, 26] width 34 height 19
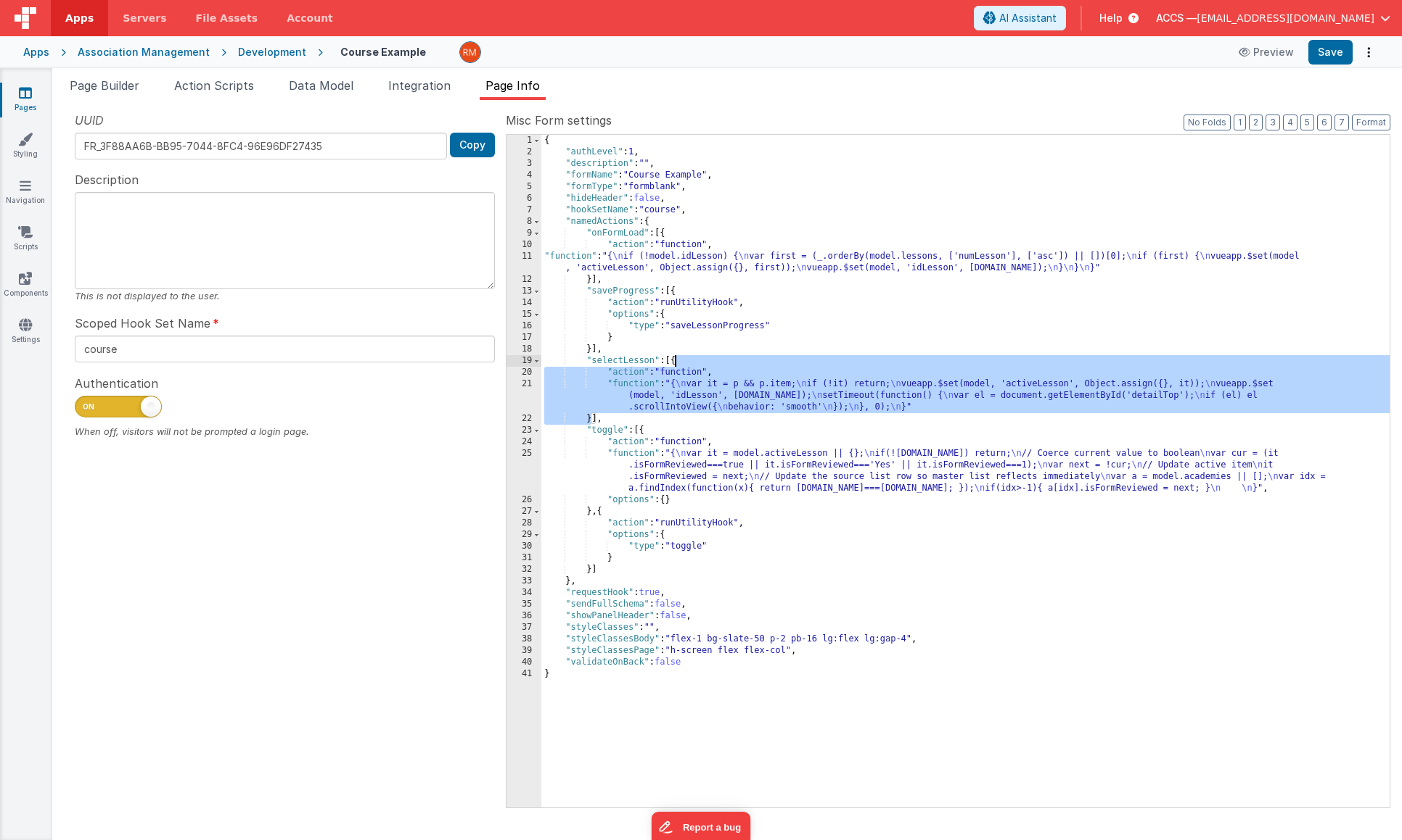
drag, startPoint x: 591, startPoint y: 421, endPoint x: 674, endPoint y: 363, distance: 101.3
click at [674, 363] on div "{ "authLevel" : 1 , "description" : "" , "formName" : "Course Example" , "formT…" at bounding box center [965, 483] width 848 height 696
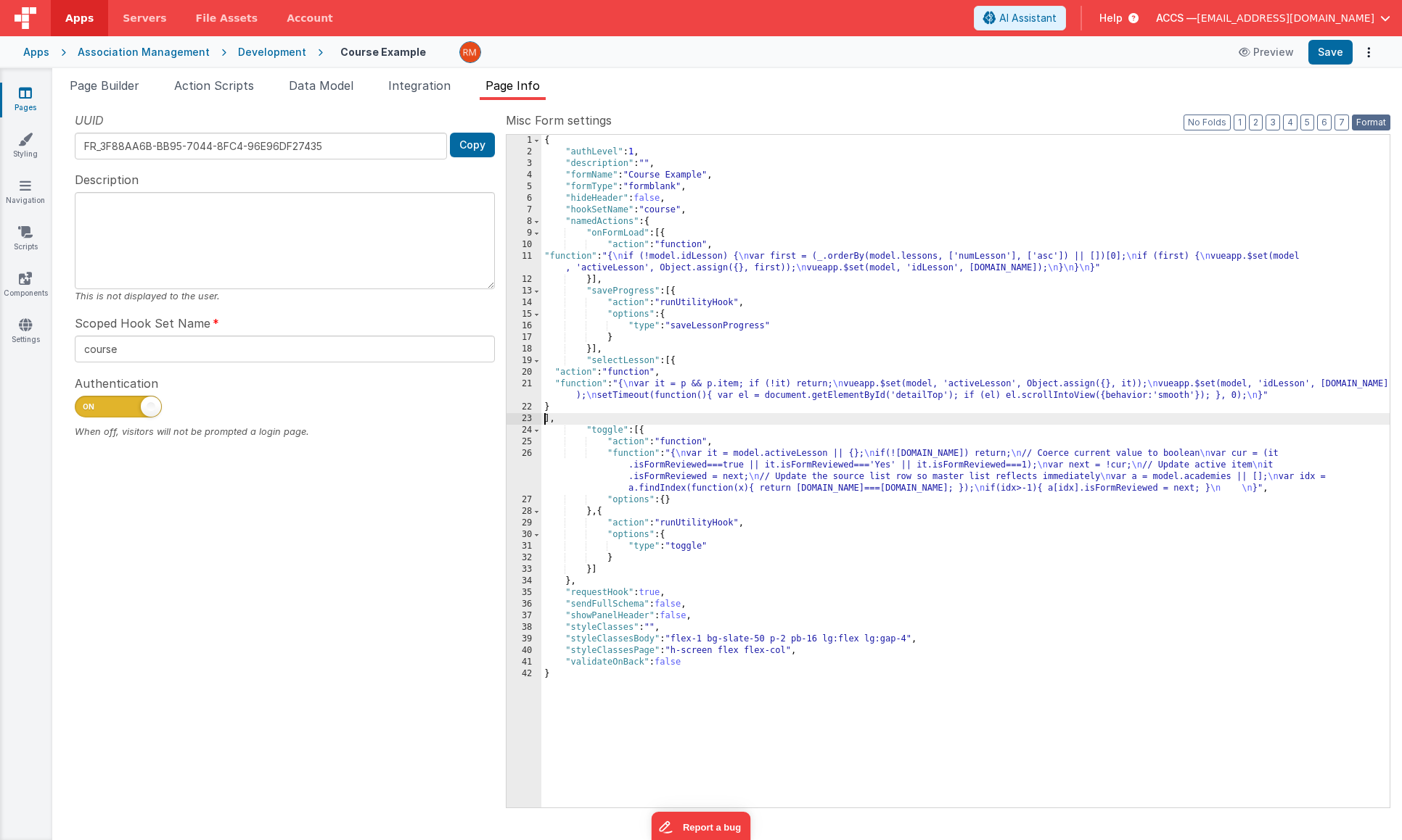
click at [1389, 123] on button "Format" at bounding box center [1371, 122] width 39 height 16
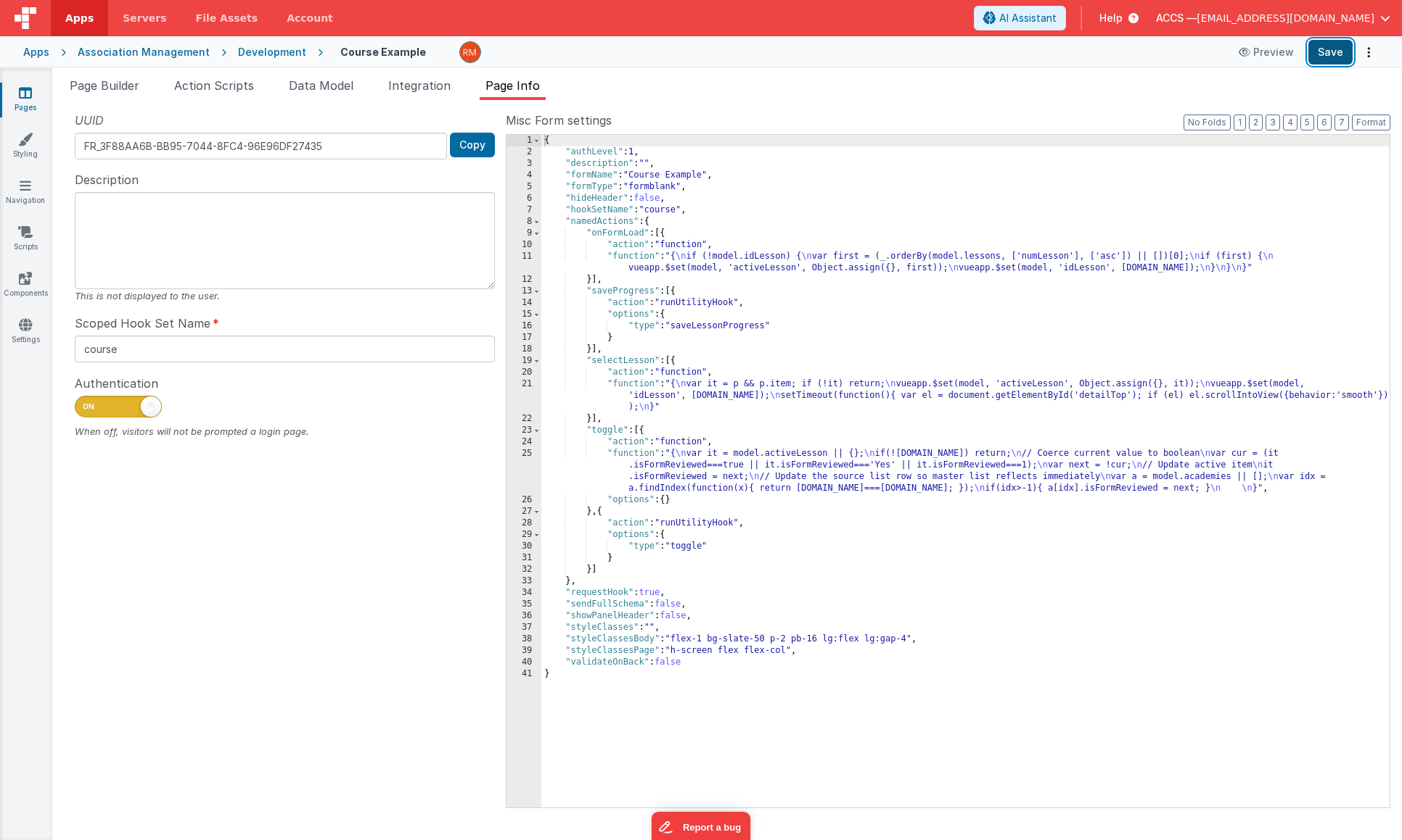
click at [1325, 56] on button "Save" at bounding box center [1331, 52] width 44 height 25
click at [110, 87] on span "Page Builder" at bounding box center [104, 85] width 69 height 14
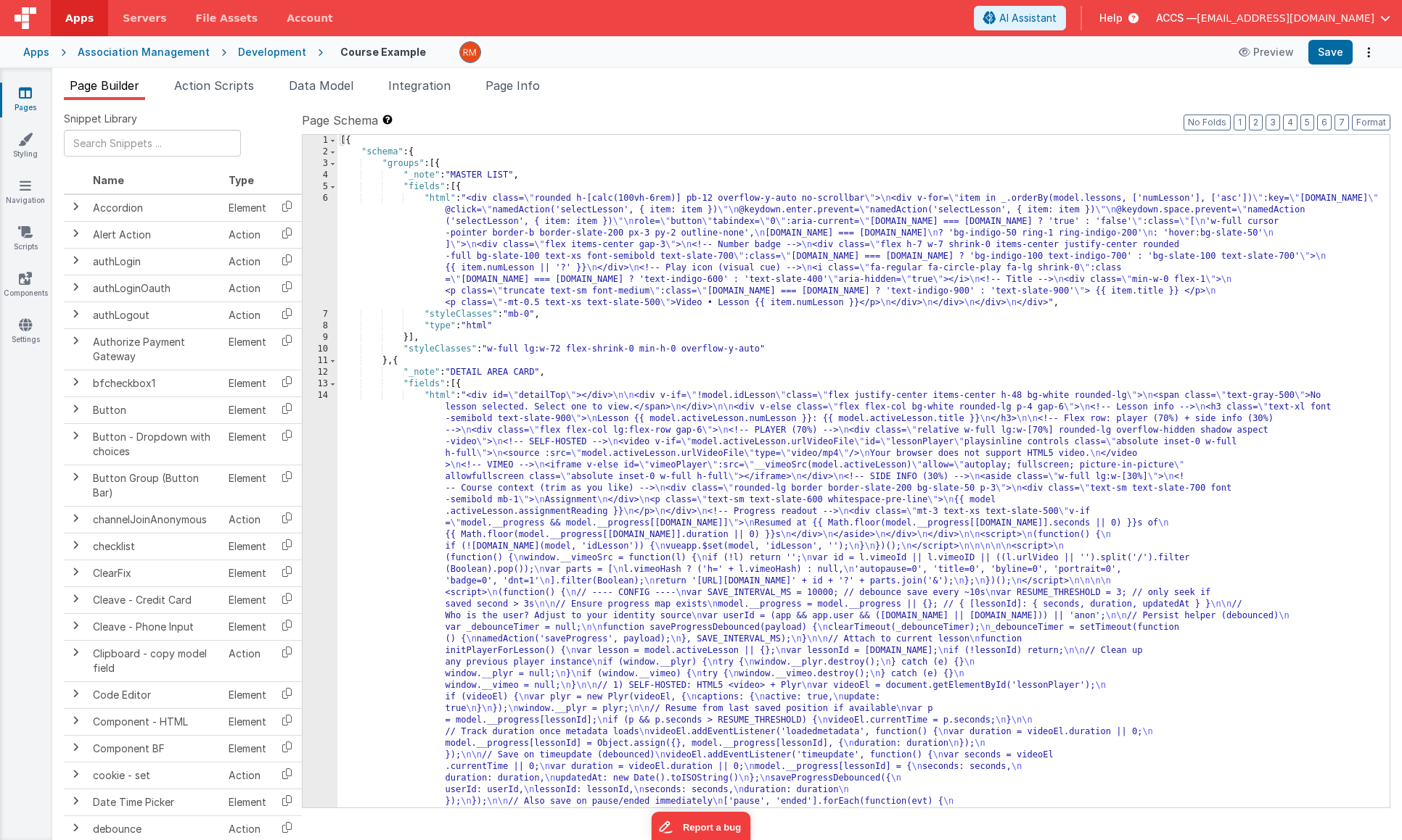
click at [440, 201] on div "[{ "schema" : { "groups" : [{ "_note" : "MASTER LIST" , "fields" : [{ "html" : …" at bounding box center [858, 837] width 1041 height 1404
click at [326, 199] on div "6" at bounding box center [320, 251] width 35 height 116
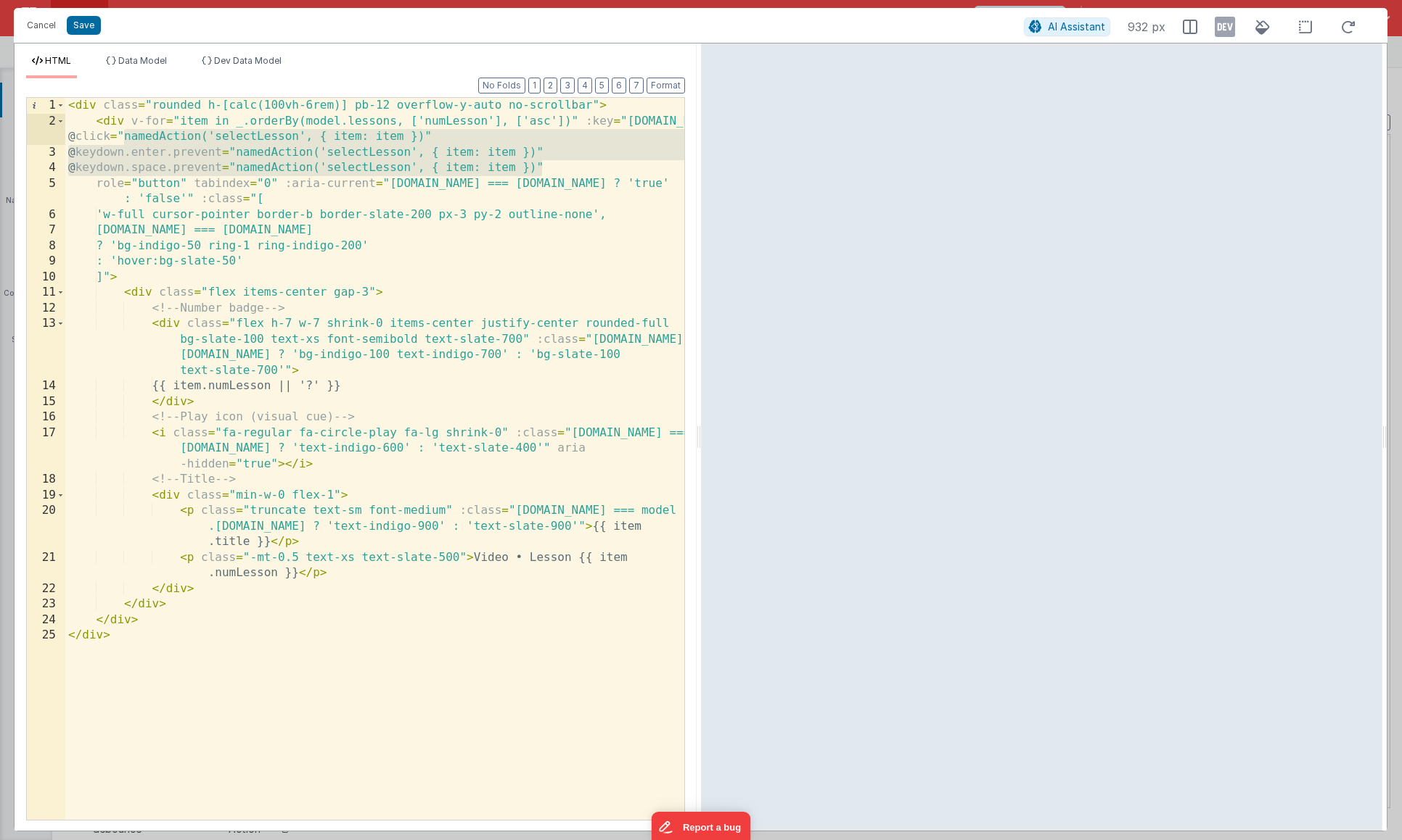
drag, startPoint x: 576, startPoint y: 168, endPoint x: 64, endPoint y: 139, distance: 512.8
click at [64, 139] on div "1 2 3 4 5 6 7 8 9 10 11 12 13 14 15 16 17 18 19 20 21 22 23 24 25 < div class =…" at bounding box center [355, 459] width 659 height 723
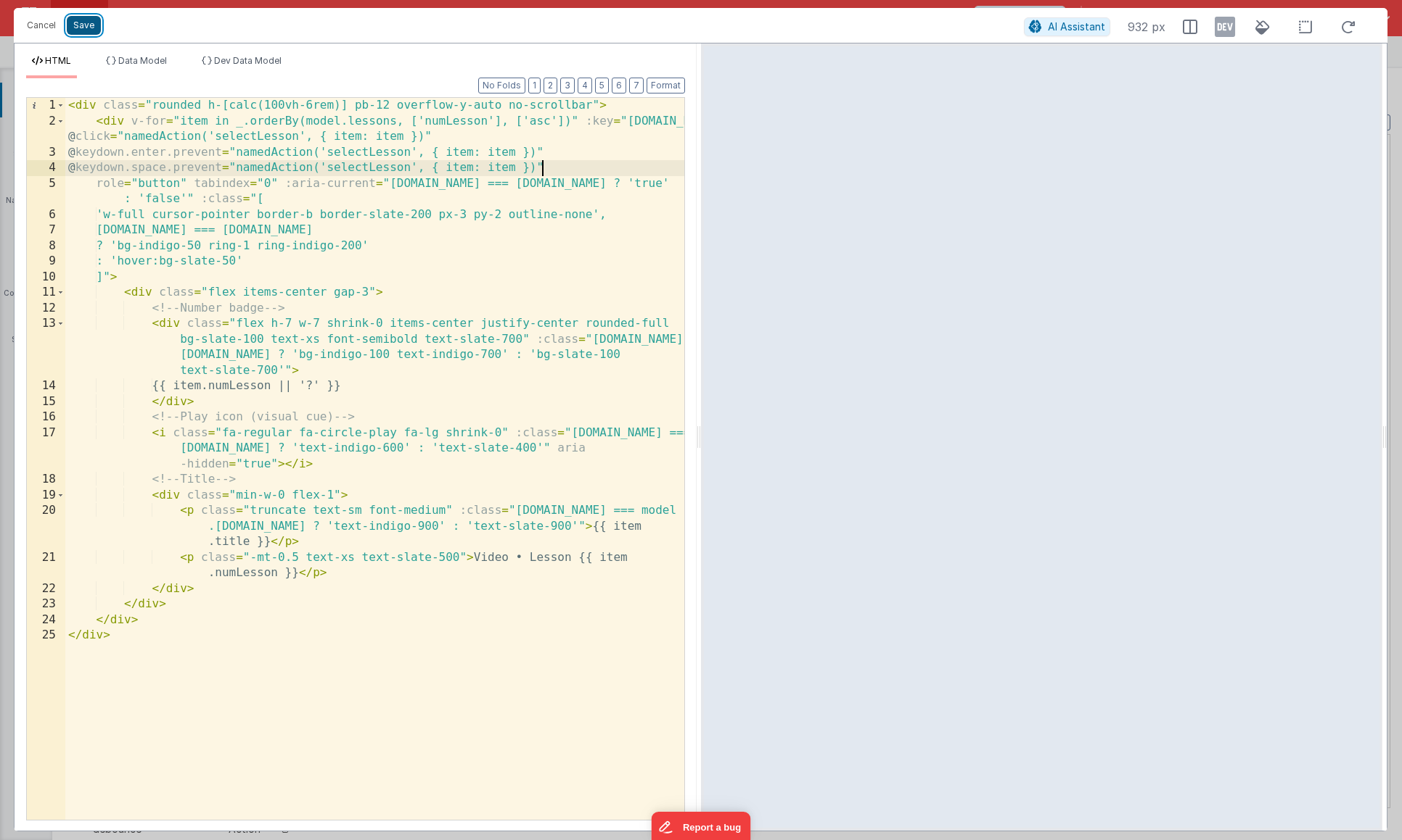
click at [92, 24] on button "Save" at bounding box center [83, 26] width 34 height 19
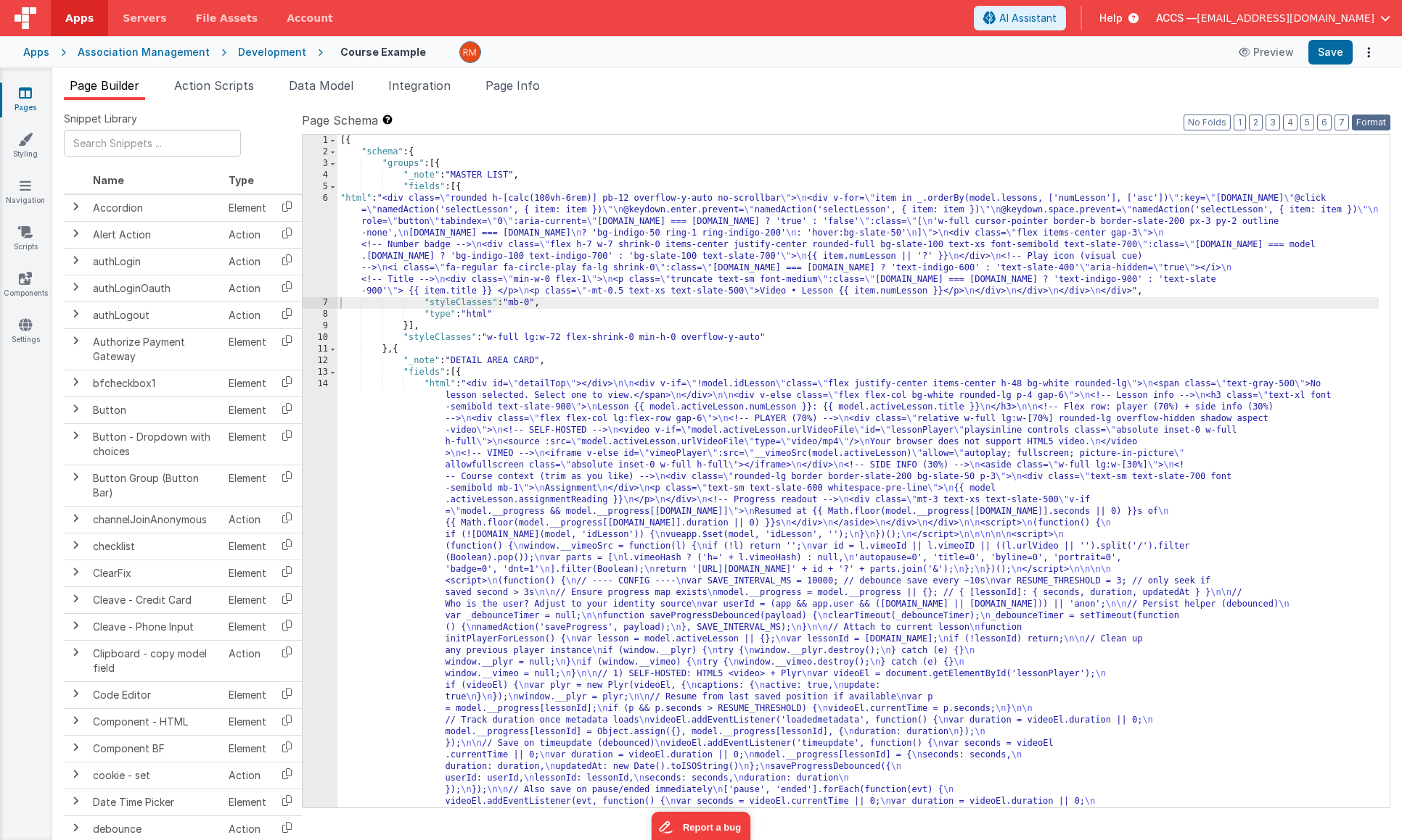
drag, startPoint x: 1370, startPoint y: 120, endPoint x: 1365, endPoint y: 110, distance: 11.2
click at [1368, 118] on button "Format" at bounding box center [1371, 122] width 39 height 16
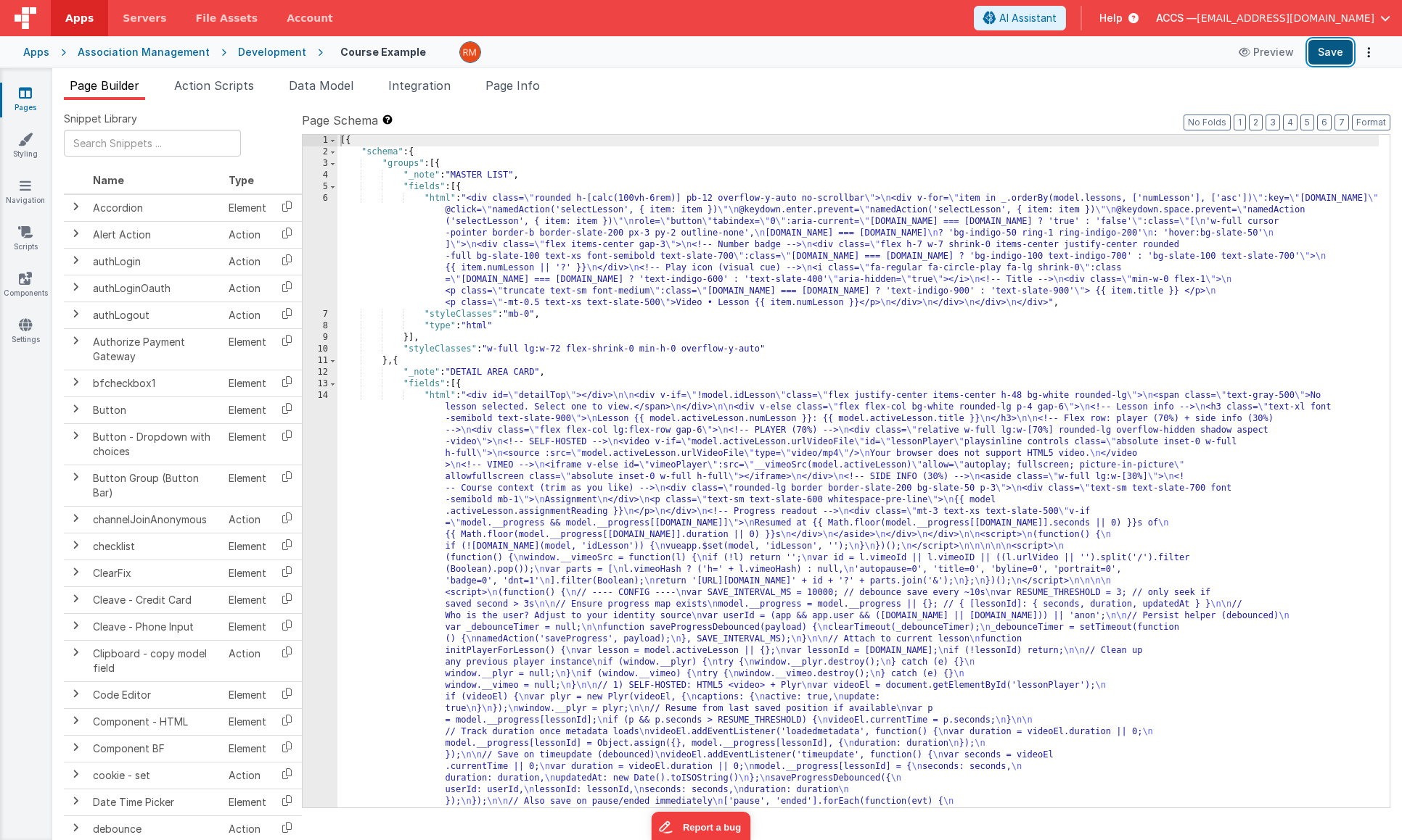
click at [1329, 58] on button "Save" at bounding box center [1331, 52] width 44 height 25
click at [521, 320] on div "[{ "schema" : { "groups" : [{ "_note" : "MASTER LIST" , "fields" : [{ "html" : …" at bounding box center [858, 837] width 1041 height 1404
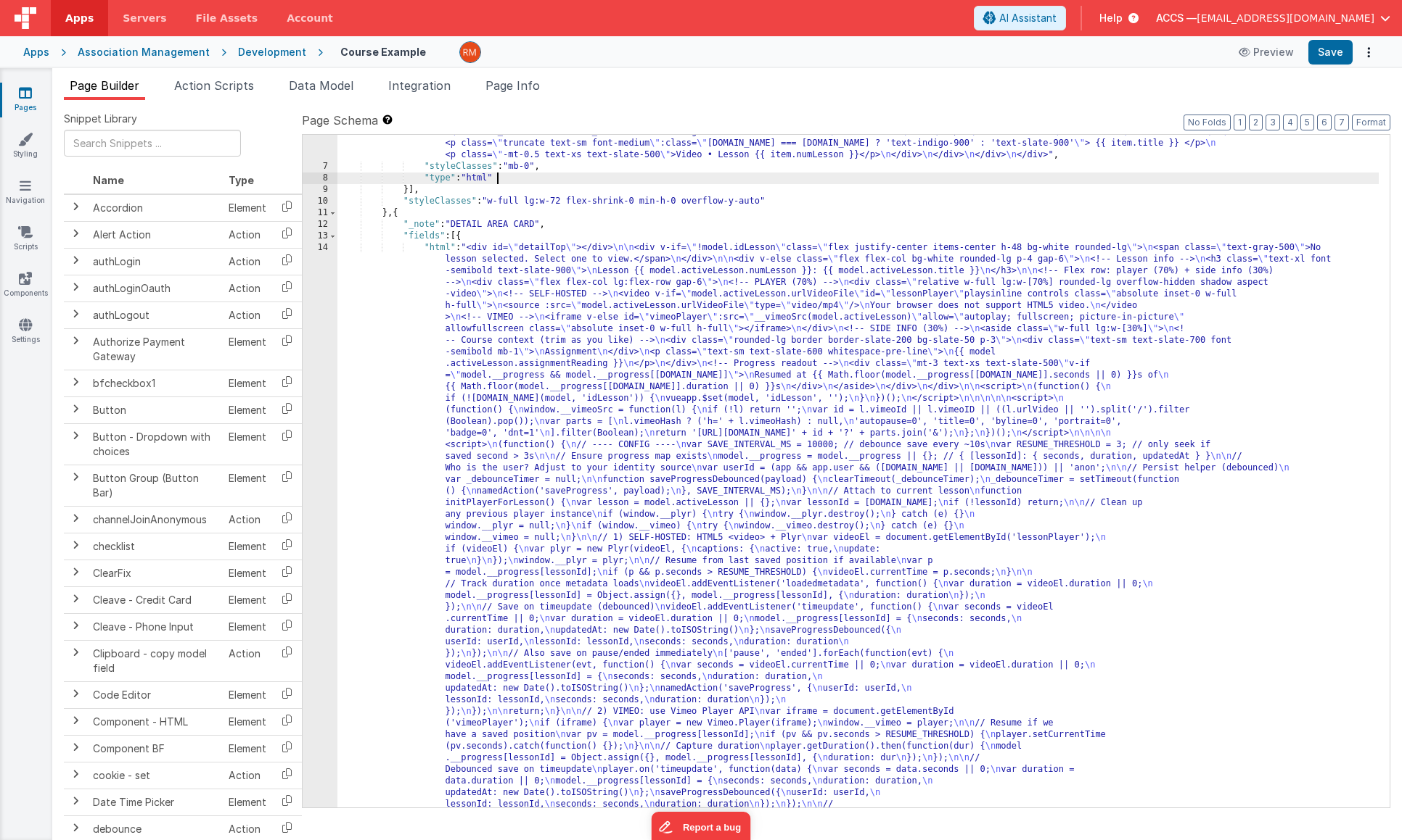
scroll to position [148, 0]
click at [437, 251] on div ""html" : "<div class= \" rounded h-[calc(100vh-6rem)] pb-12 overflow-y-auto no-…" at bounding box center [858, 799] width 1041 height 1508
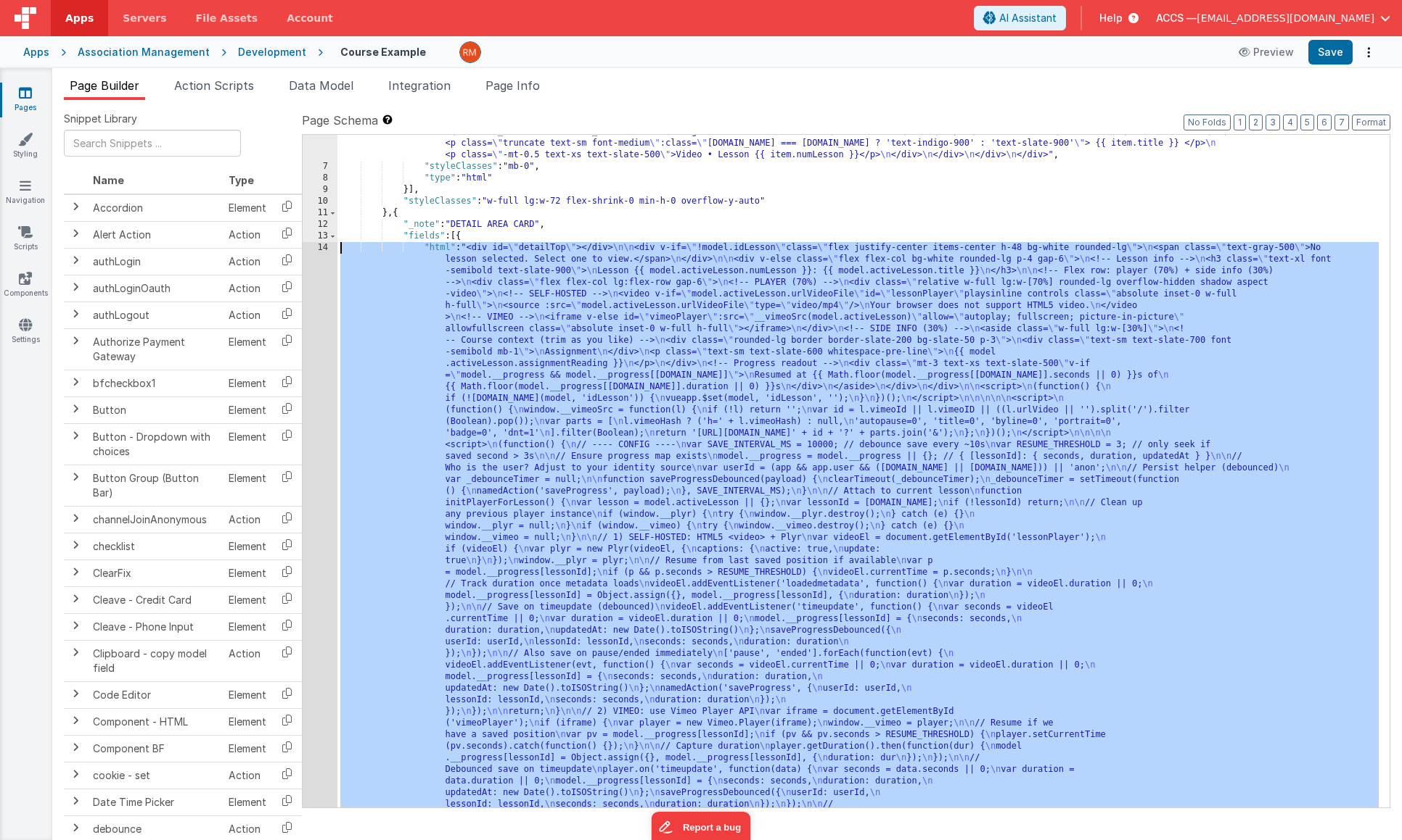
click at [320, 250] on div "14" at bounding box center [320, 602] width 35 height 719
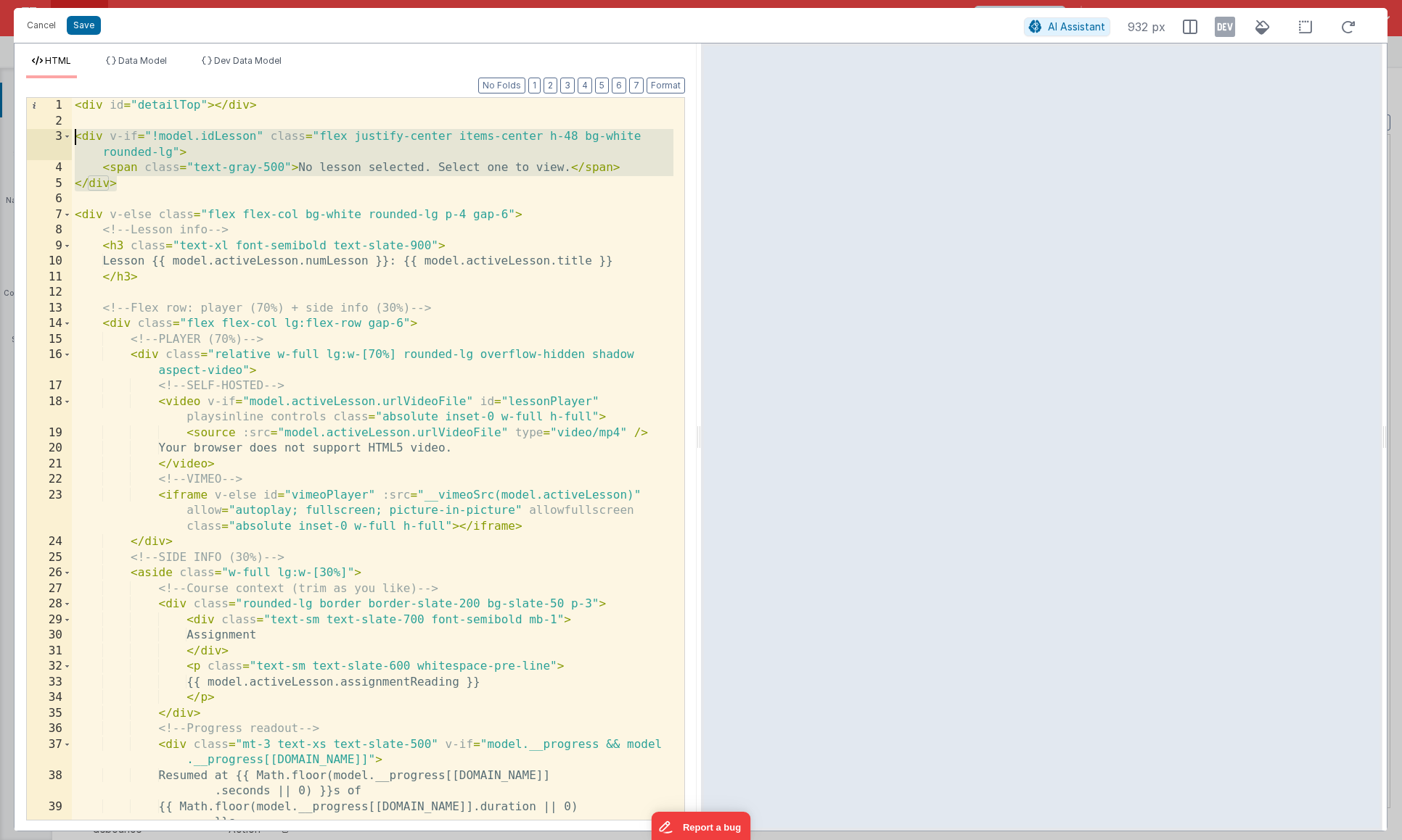
drag, startPoint x: 153, startPoint y: 187, endPoint x: 16, endPoint y: 141, distance: 144.5
click at [16, 141] on div "Format 7 6 5 4 3 2 1 No Folds 1 2 3 4 5 6 7 8 9 10 11 12 13 14 15 16 17 18 19 2…" at bounding box center [355, 454] width 682 height 752
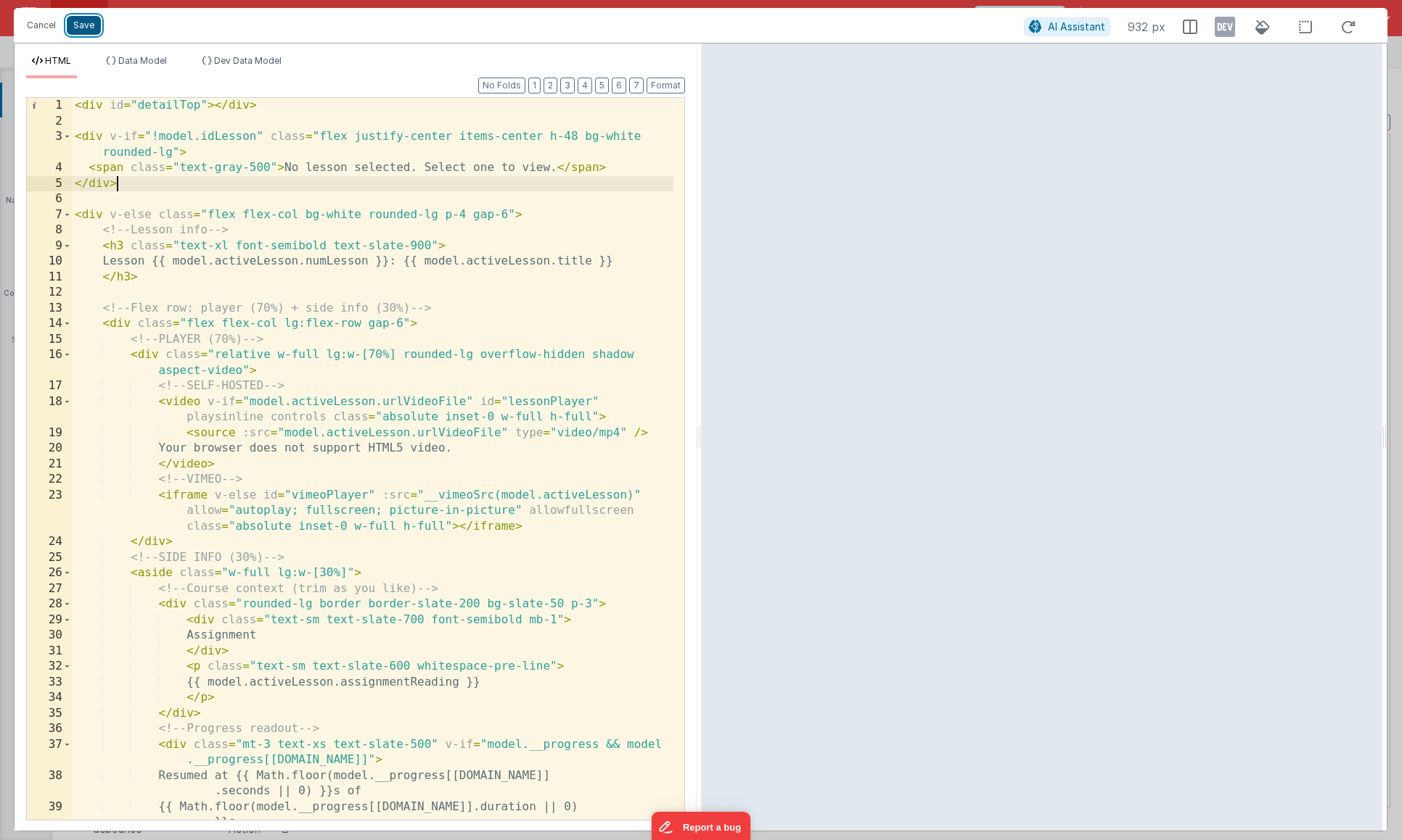
click at [91, 25] on button "Save" at bounding box center [83, 26] width 34 height 19
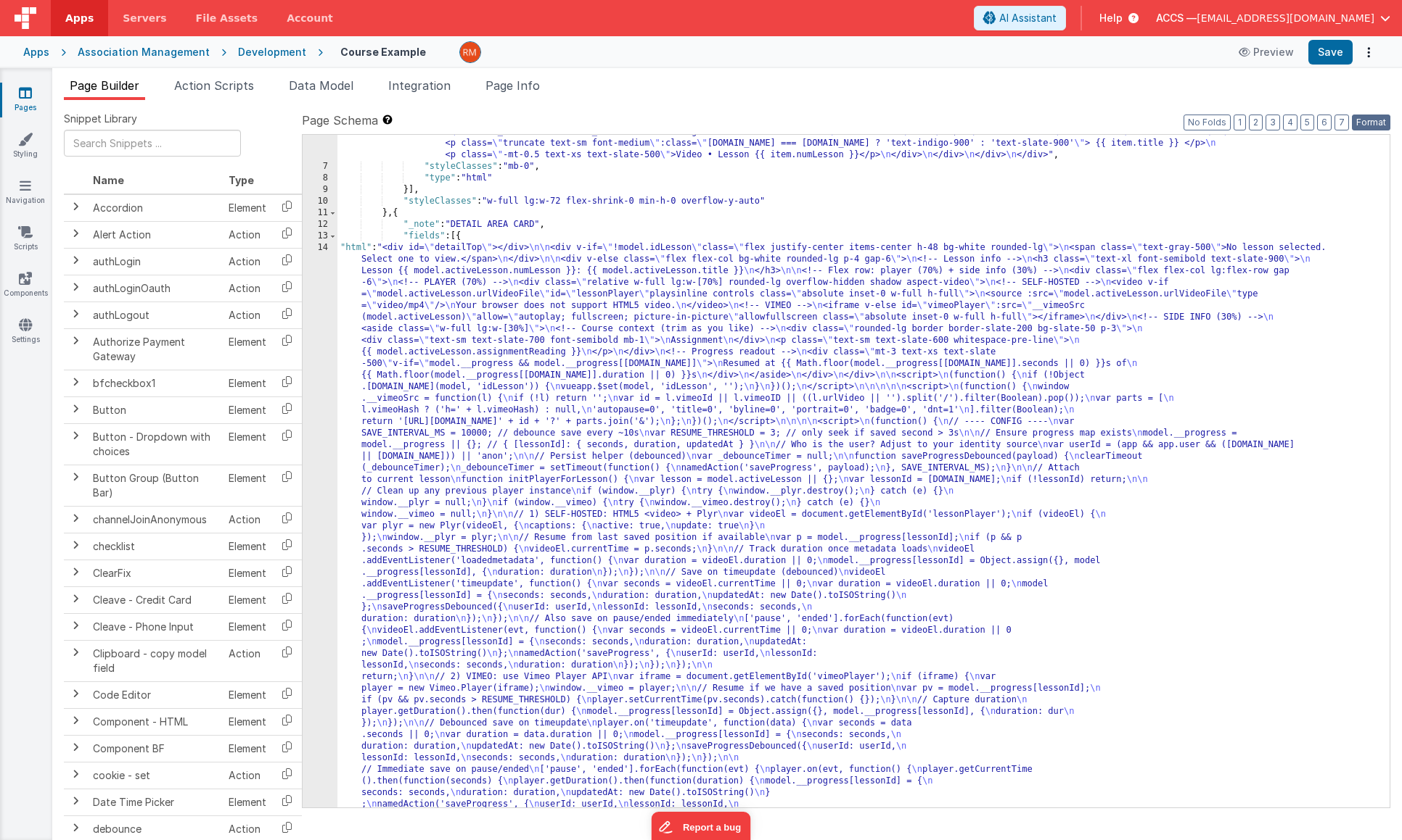
click at [1361, 122] on button "Format" at bounding box center [1371, 122] width 39 height 16
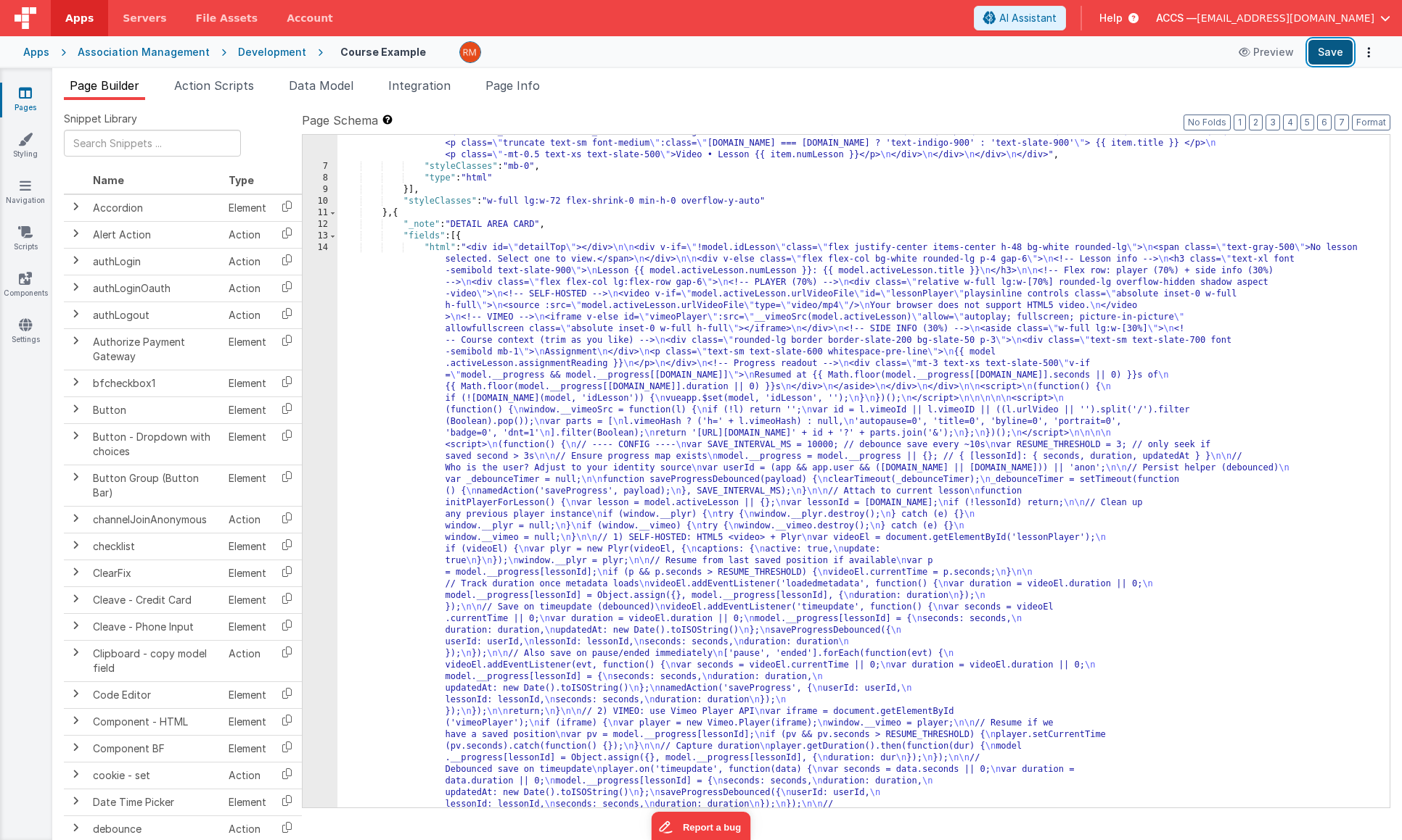
click at [1329, 52] on button "Save" at bounding box center [1331, 52] width 44 height 25
click at [437, 248] on div ""html" : "<div class= \" rounded h-[calc(100vh-6rem)] pb-12 overflow-y-auto no-…" at bounding box center [858, 799] width 1041 height 1508
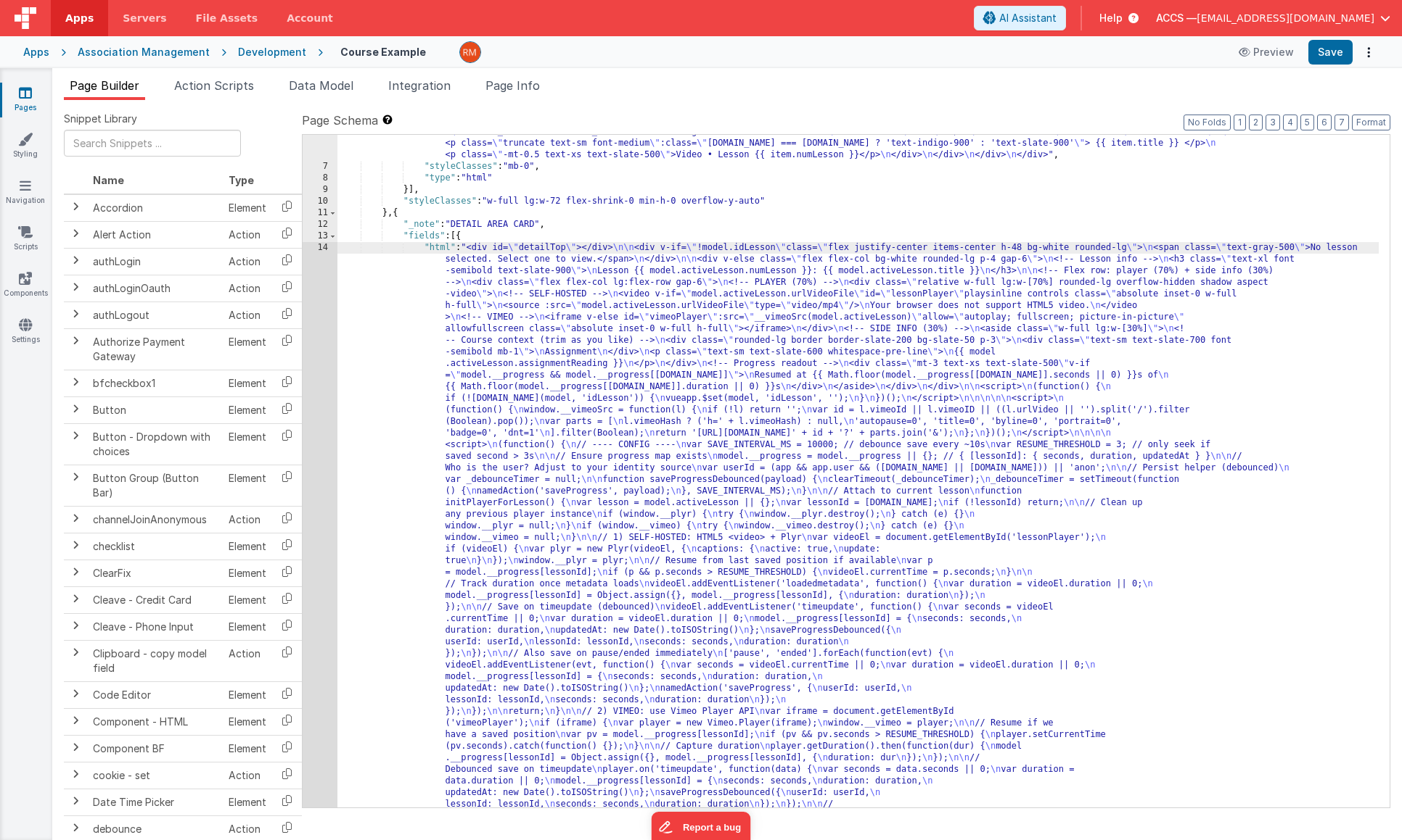
click at [317, 247] on div "14" at bounding box center [320, 602] width 35 height 719
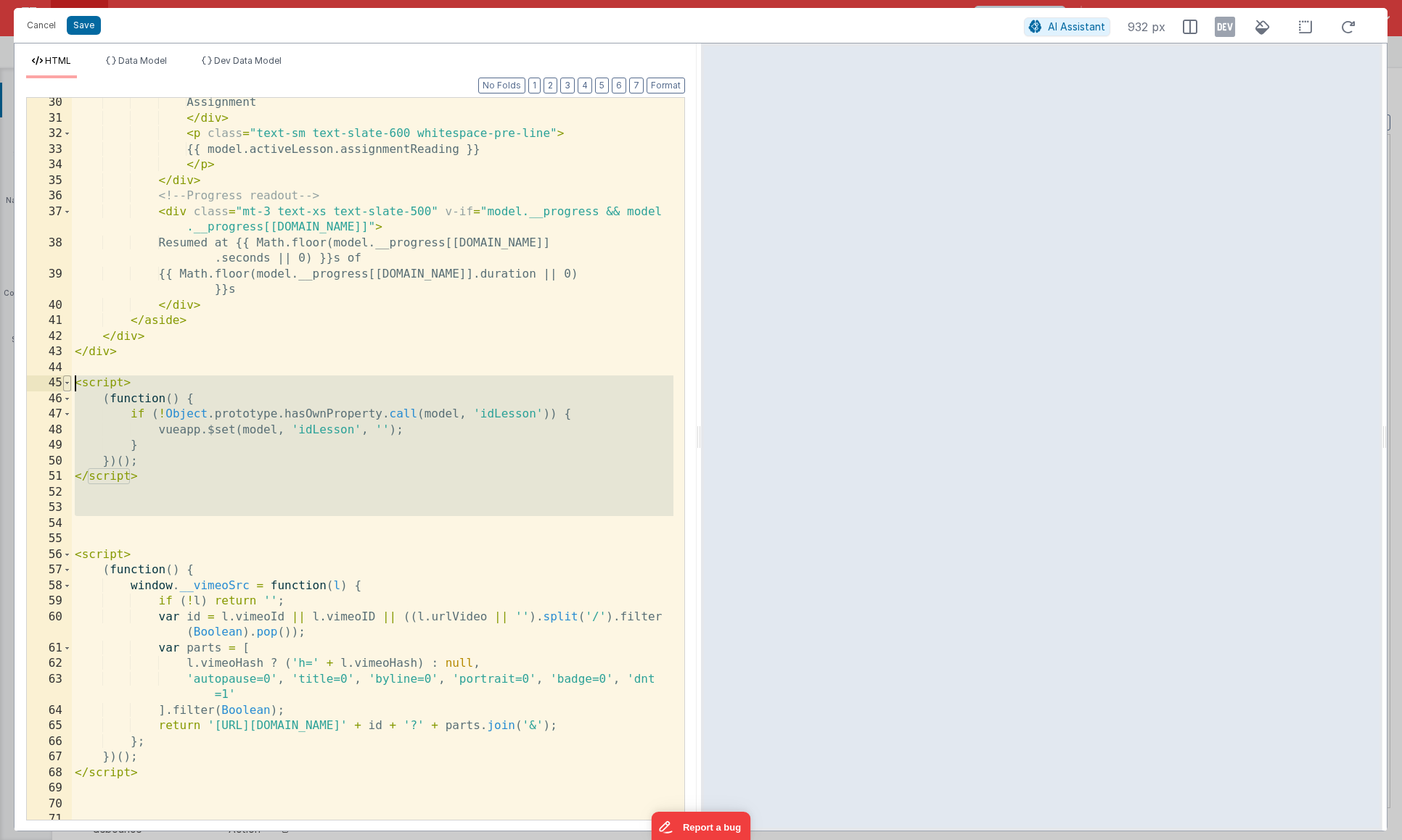
drag, startPoint x: 184, startPoint y: 519, endPoint x: 66, endPoint y: 385, distance: 178.5
click at [66, 385] on div "30 31 32 33 34 35 36 37 38 39 40 41 42 43 44 45 46 47 48 49 50 51 52 53 54 55 5…" at bounding box center [355, 459] width 659 height 723
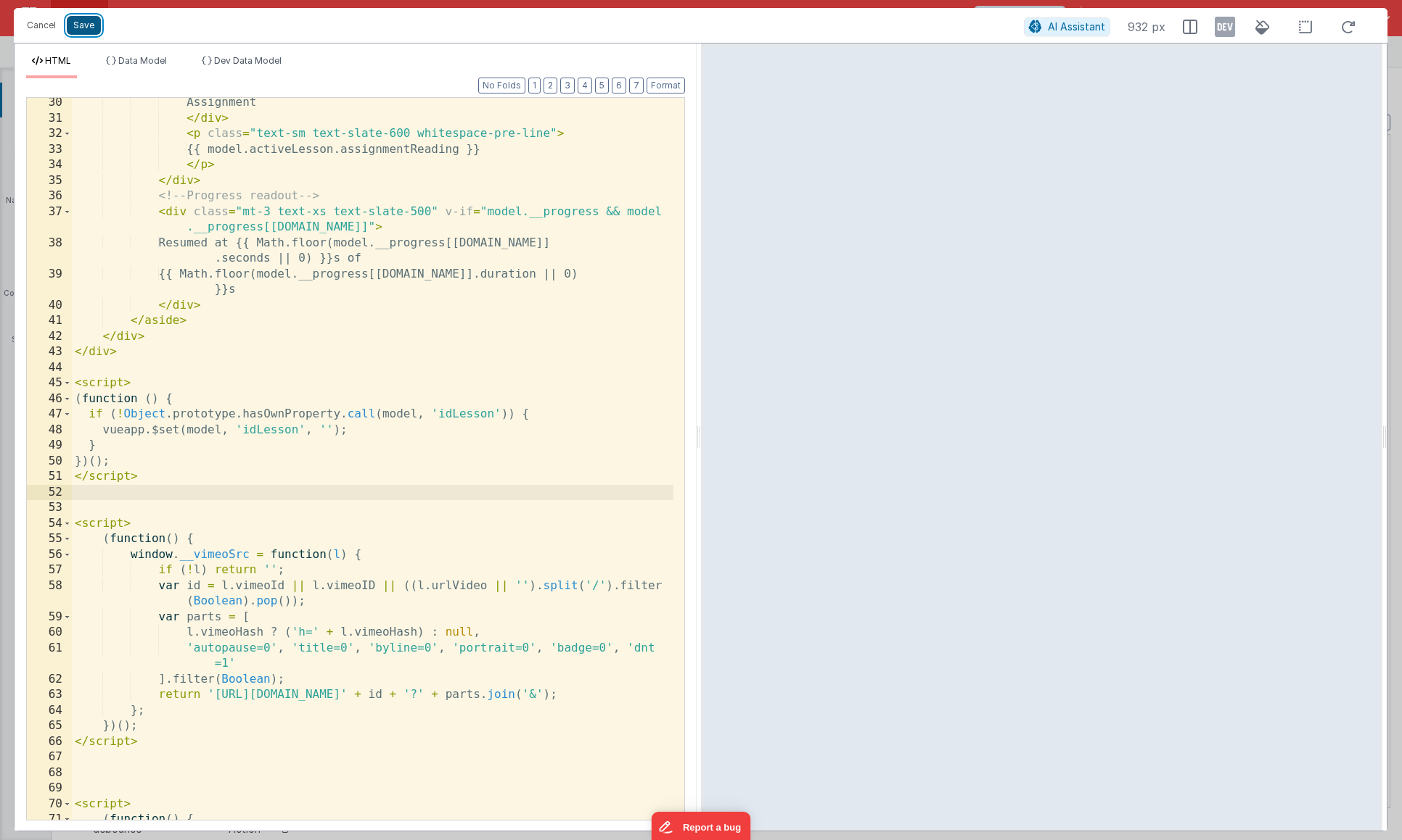
click at [86, 28] on button "Save" at bounding box center [83, 26] width 34 height 19
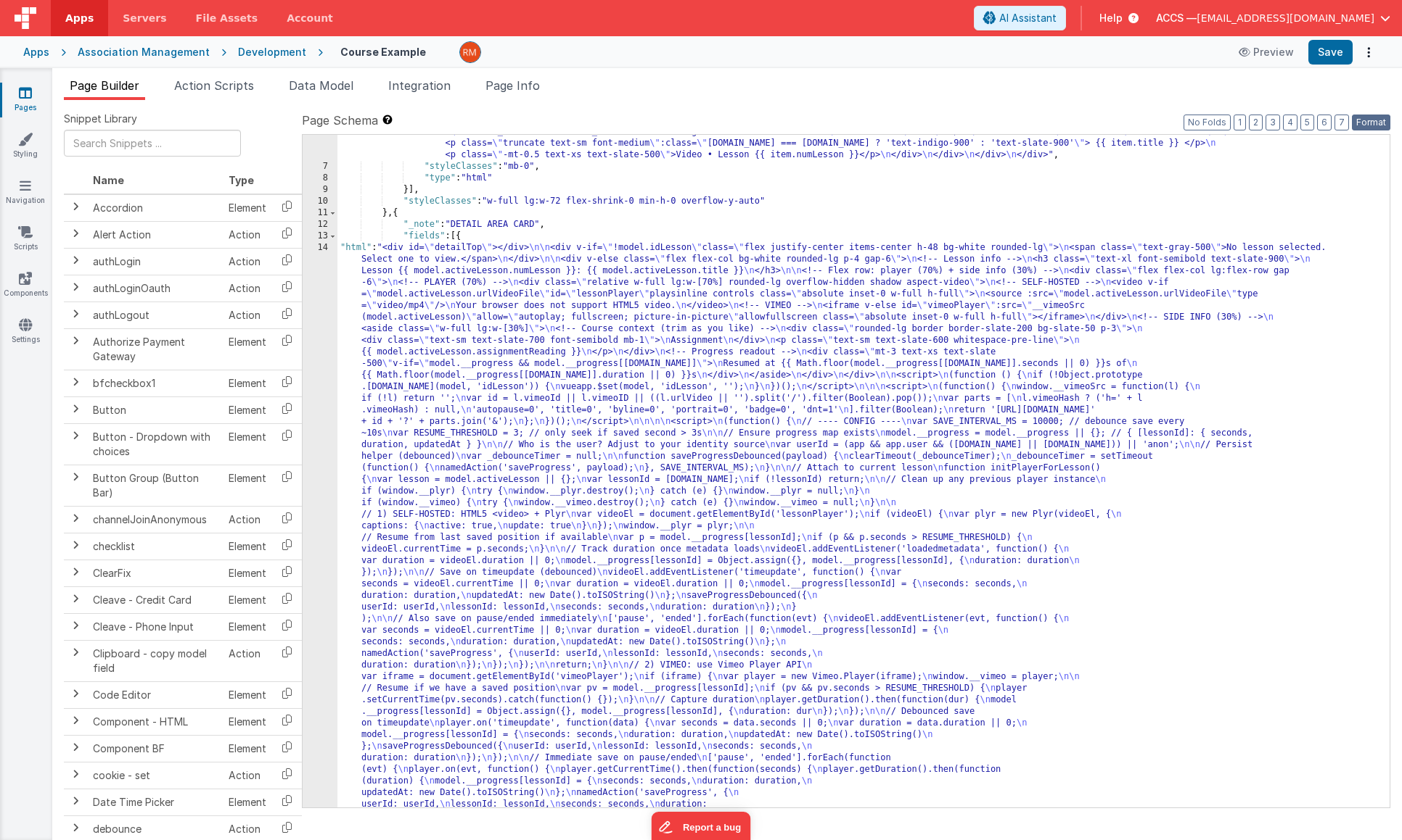
click at [1374, 122] on button "Format" at bounding box center [1371, 122] width 39 height 16
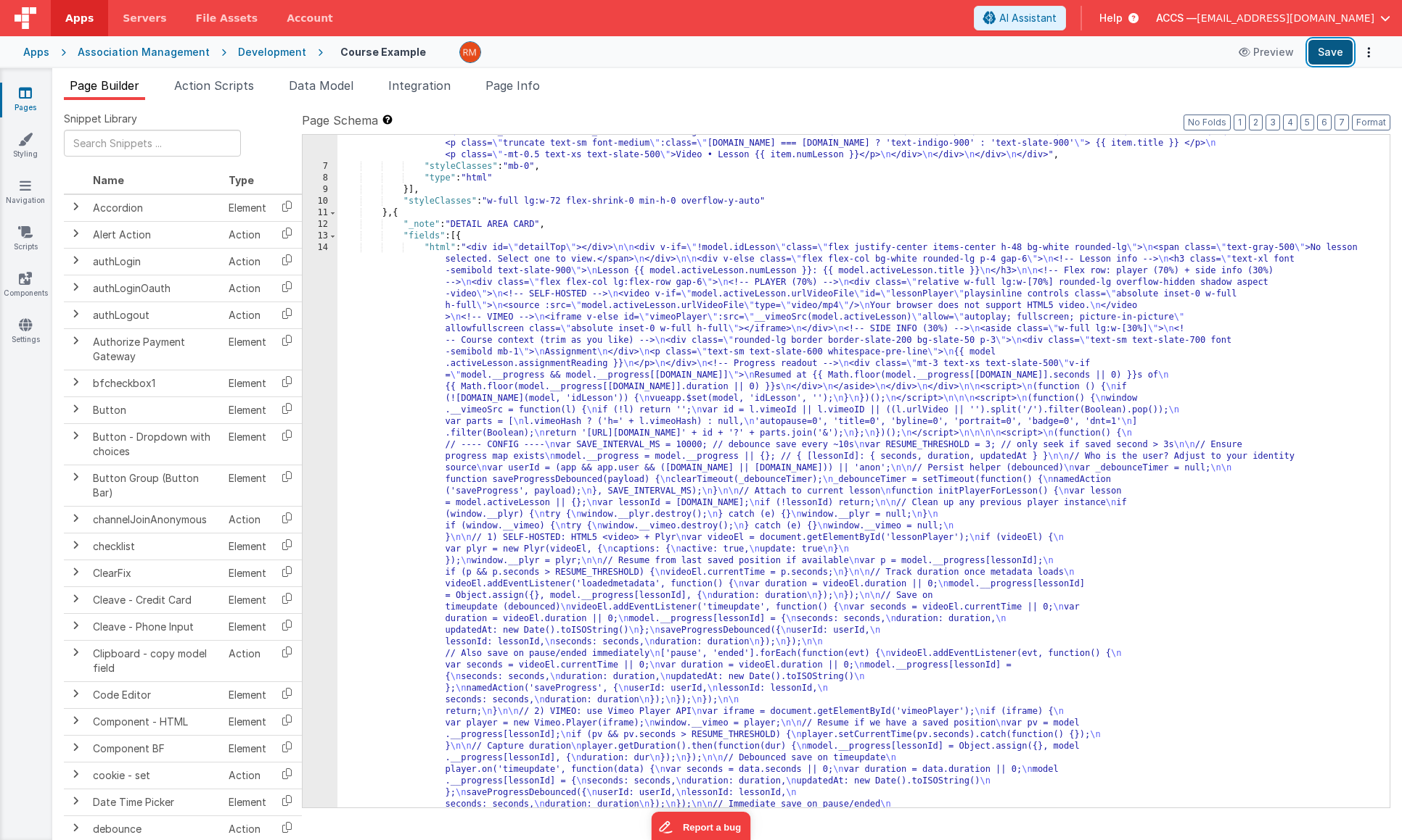
click at [1323, 57] on button "Save" at bounding box center [1331, 52] width 44 height 25
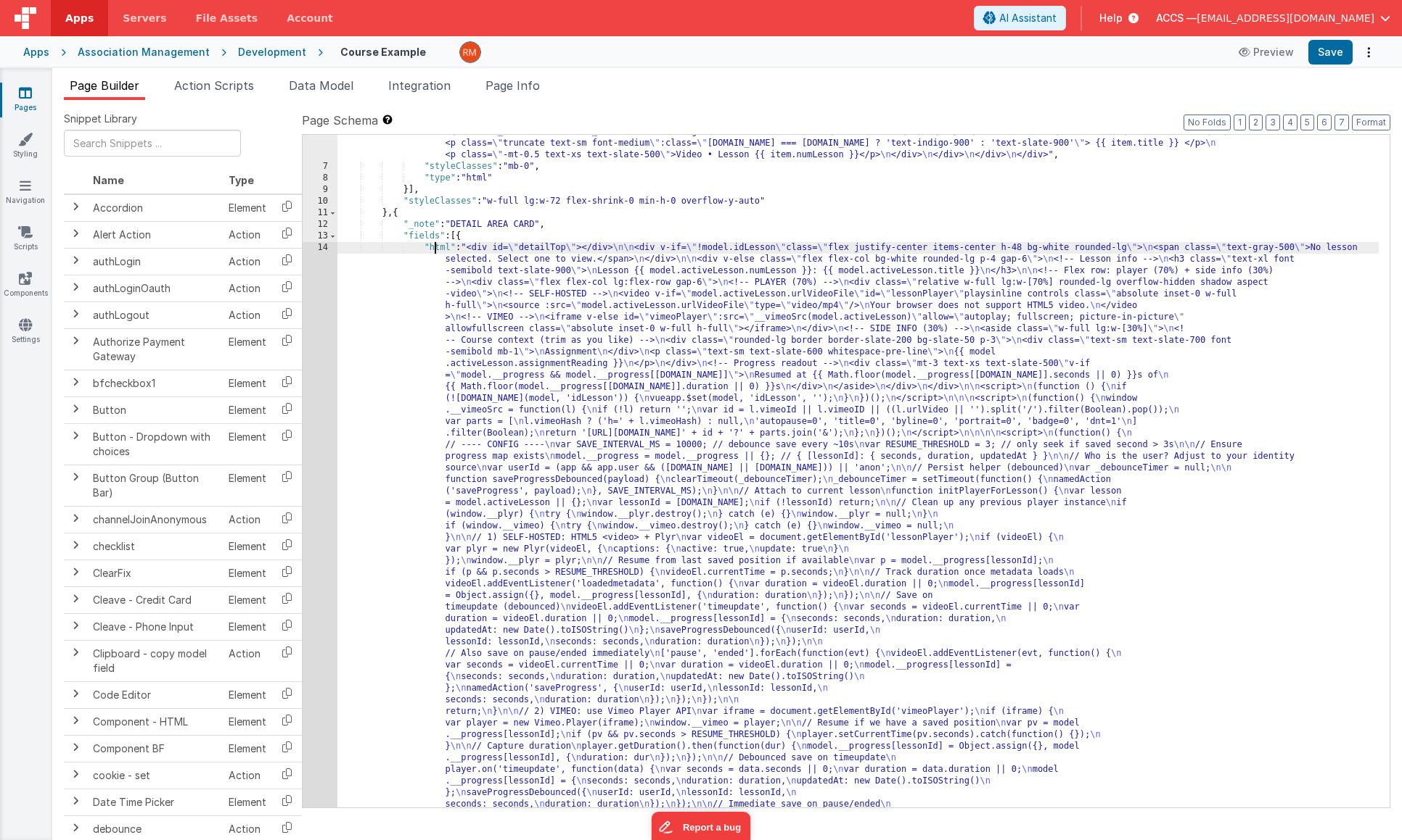
click at [436, 247] on div ""html" : "<div class= \" rounded h-[calc(100vh-6rem)] pb-12 overflow-y-auto no-…" at bounding box center [858, 799] width 1041 height 1508
click at [323, 247] on div "14" at bounding box center [320, 602] width 35 height 719
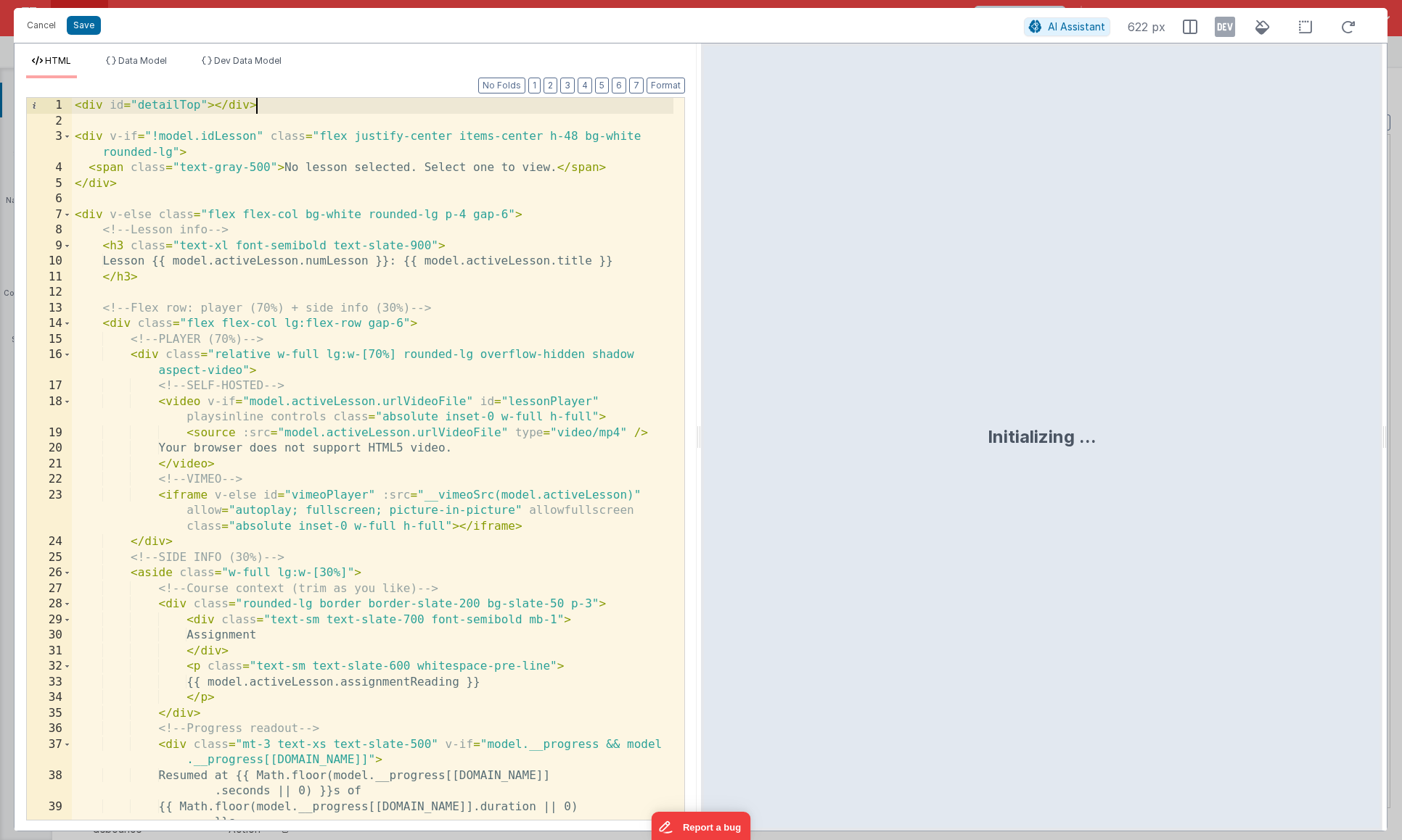
click at [282, 110] on div "< div id = "detailTop" > </ div > < div v-if = "!model.idLesson" class = "flex …" at bounding box center [371, 474] width 601 height 753
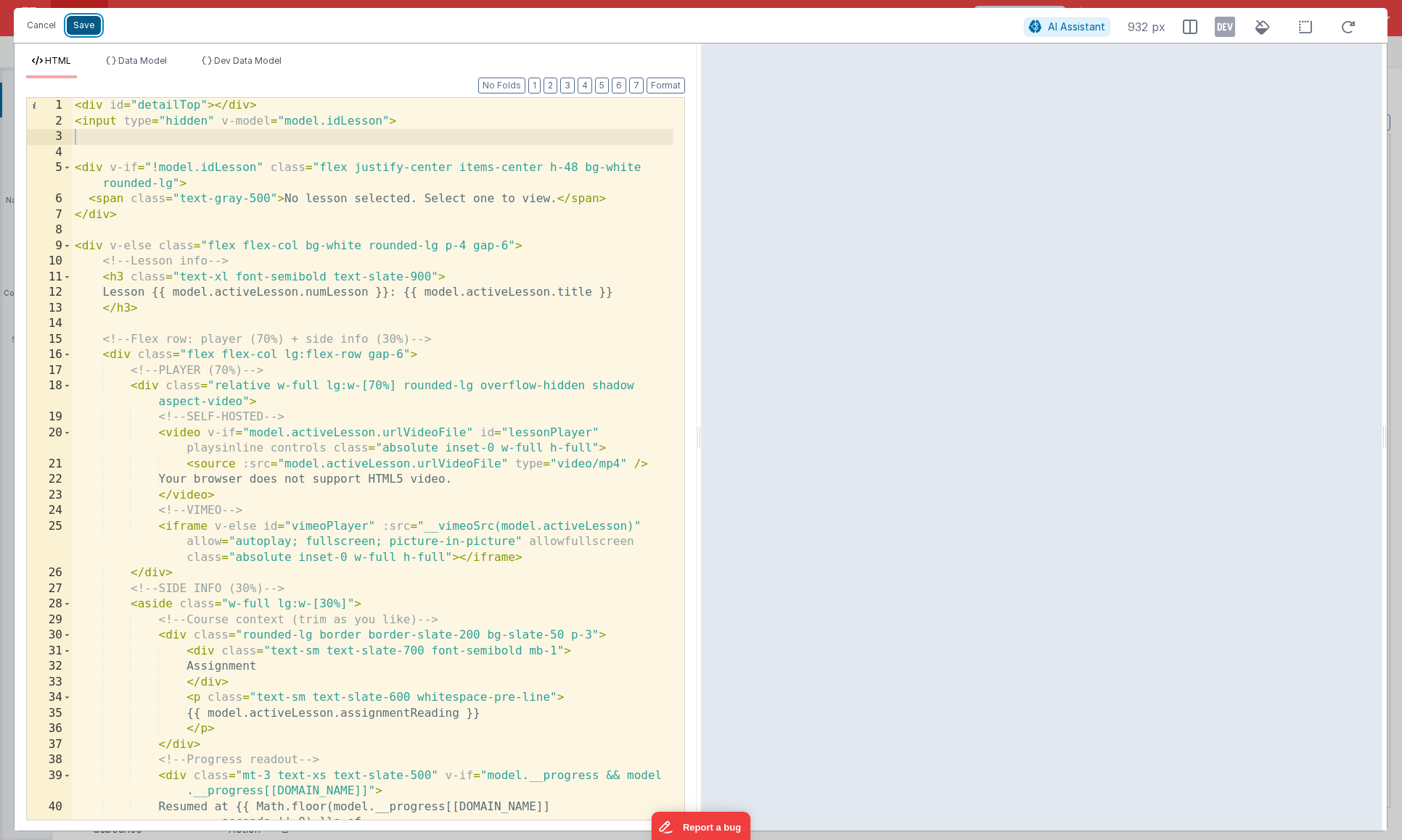
click at [83, 26] on button "Save" at bounding box center [83, 26] width 34 height 19
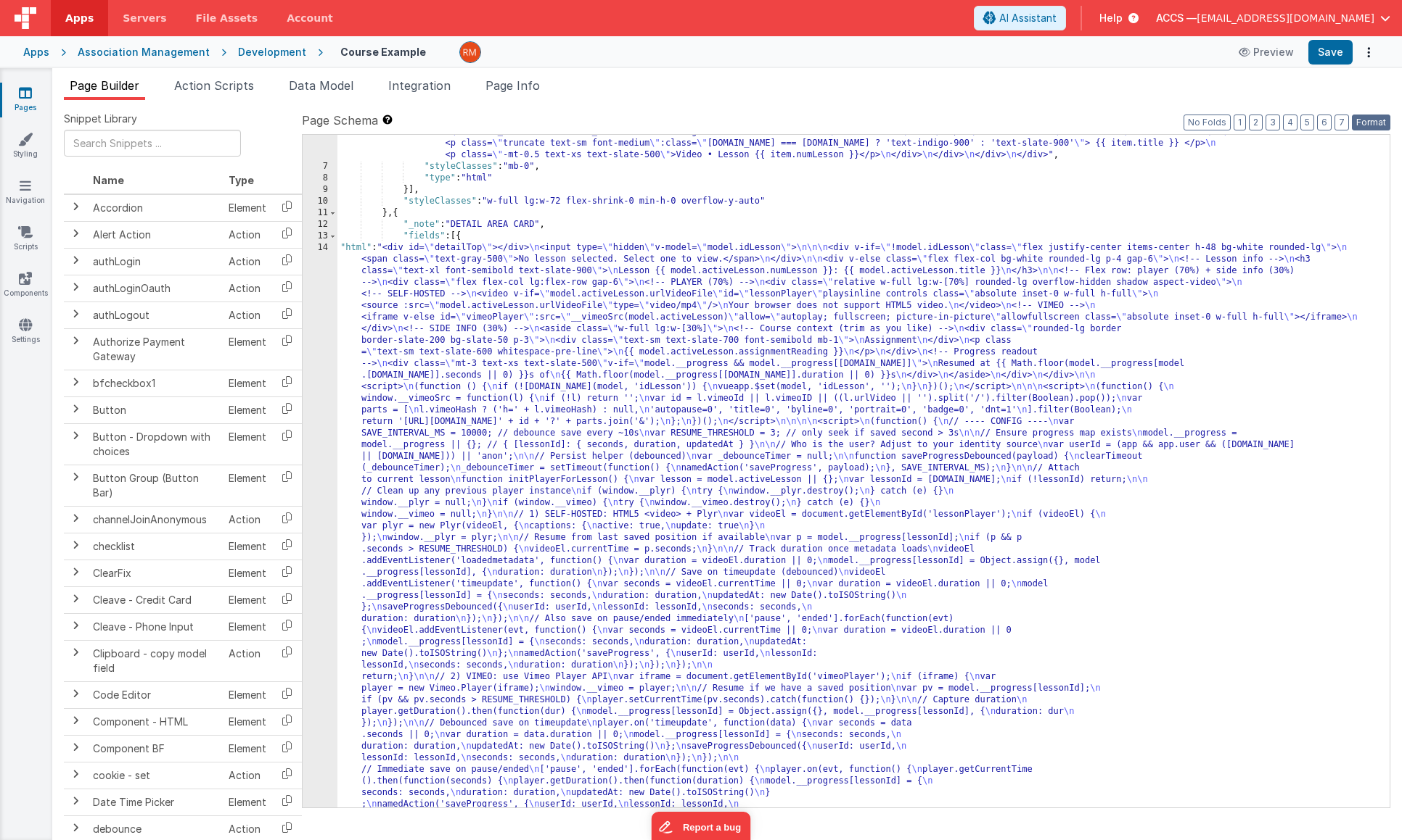
click at [1373, 123] on button "Format" at bounding box center [1371, 122] width 39 height 16
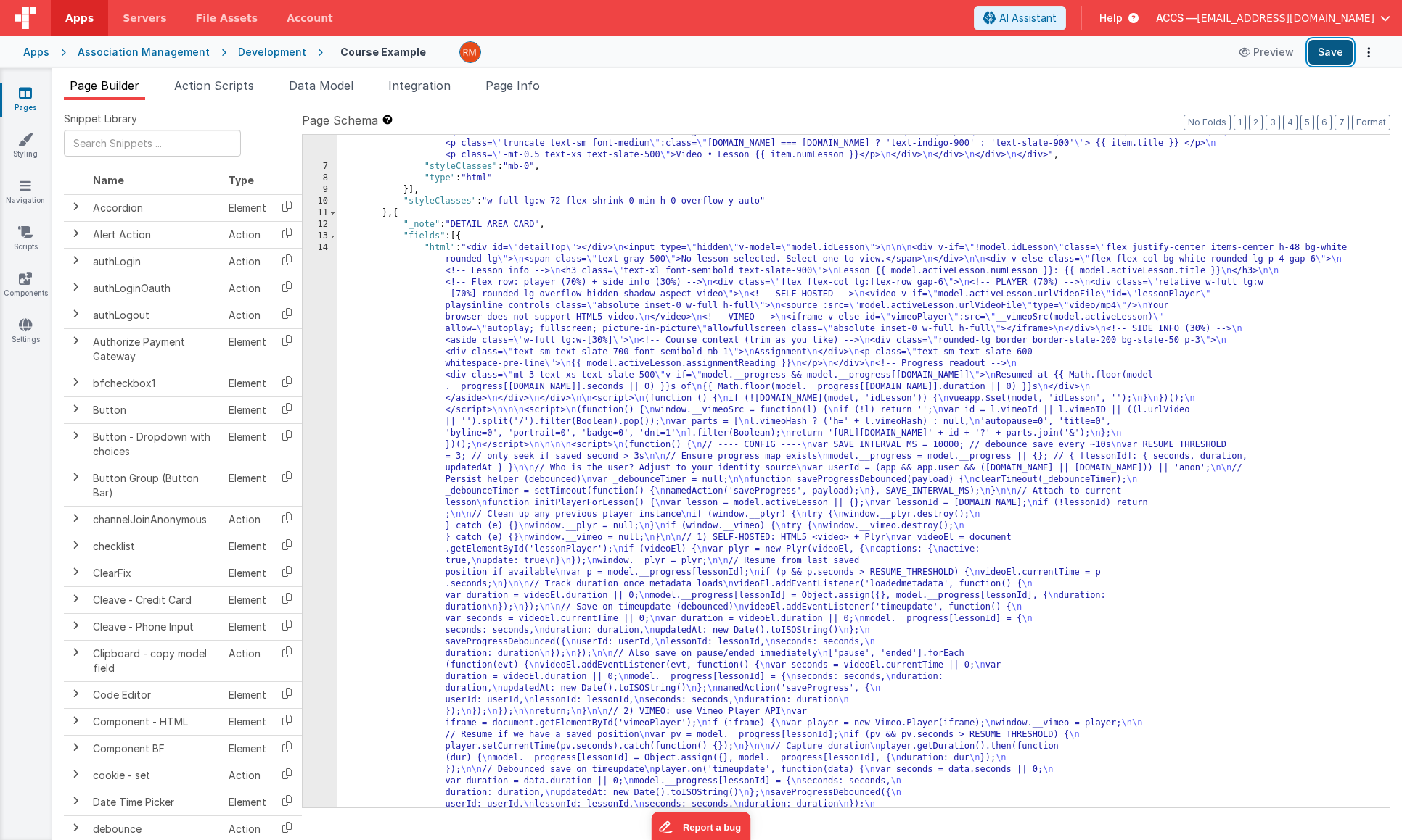
click at [1335, 57] on button "Save" at bounding box center [1331, 52] width 44 height 25
click at [543, 278] on div ""html" : "<div class= \" rounded h-[calc(100vh-6rem)] pb-12 overflow-y-auto no-…" at bounding box center [858, 799] width 1041 height 1508
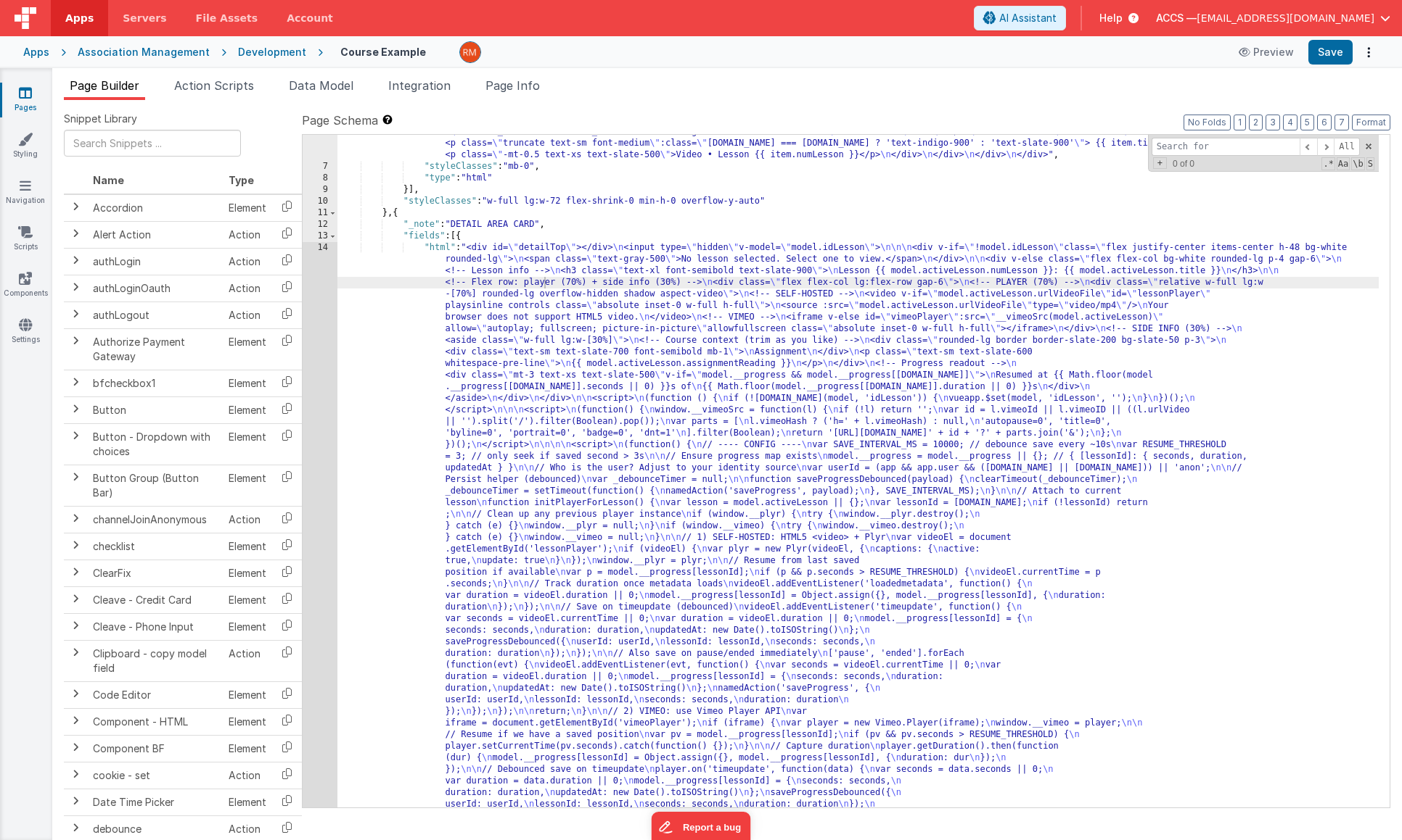
type input "<input type="hidden" v-model="model.idLesson">"
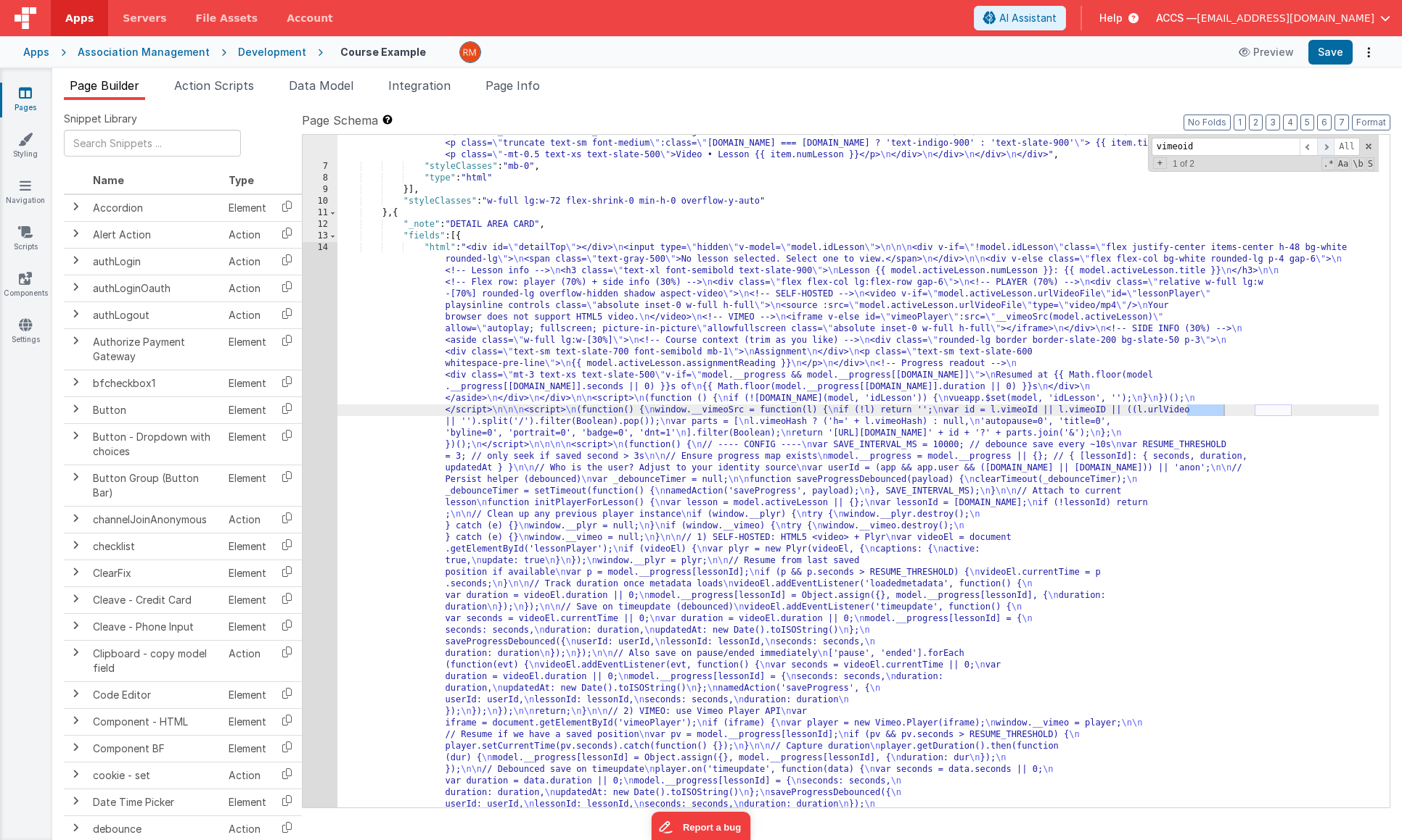
type input "vimeoid"
click at [1326, 146] on span at bounding box center [1326, 147] width 17 height 18
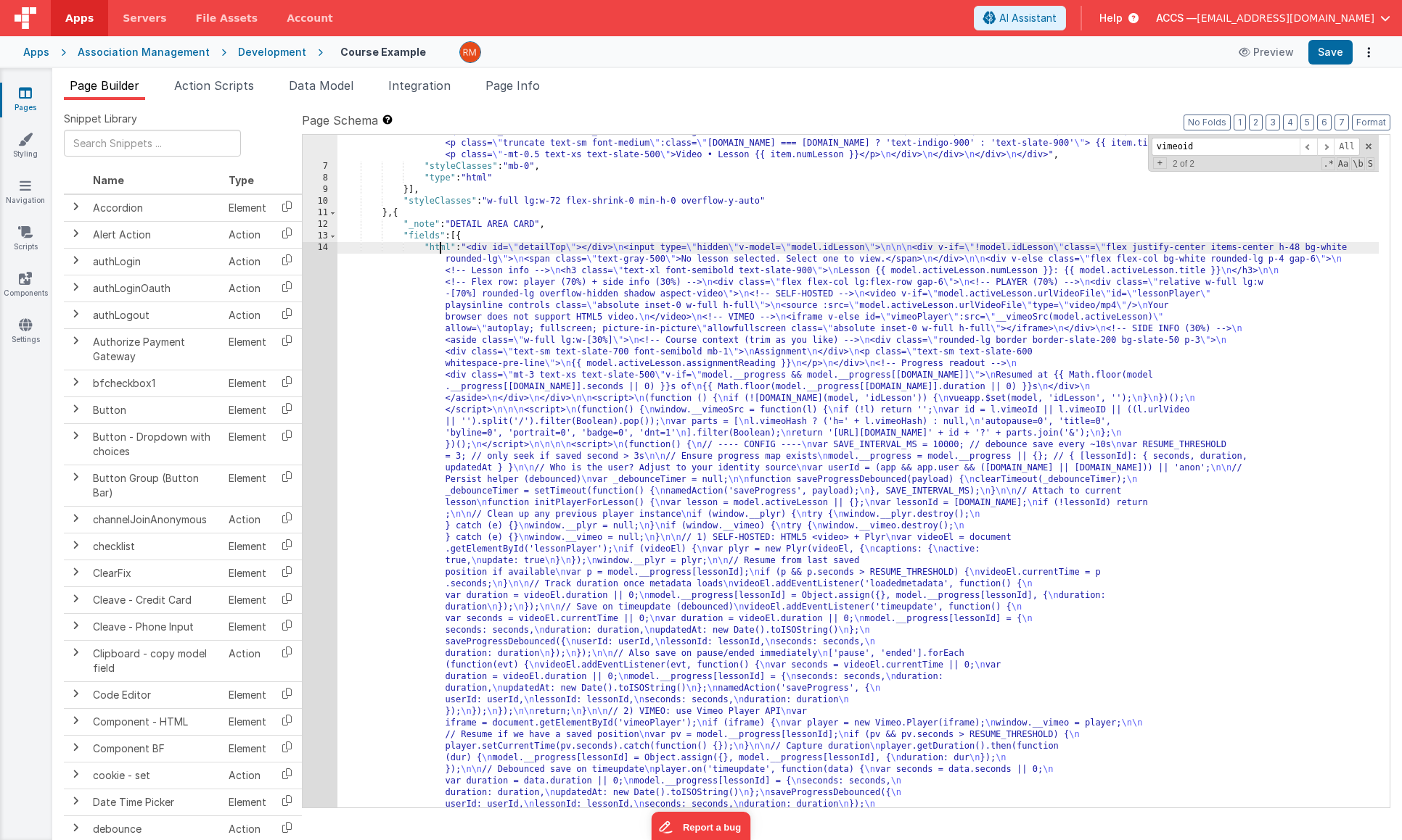
click at [437, 247] on div ""html" : "<div class= \" rounded h-[calc(100vh-6rem)] pb-12 overflow-y-auto no-…" at bounding box center [858, 799] width 1041 height 1508
click at [324, 247] on div "14" at bounding box center [320, 602] width 35 height 719
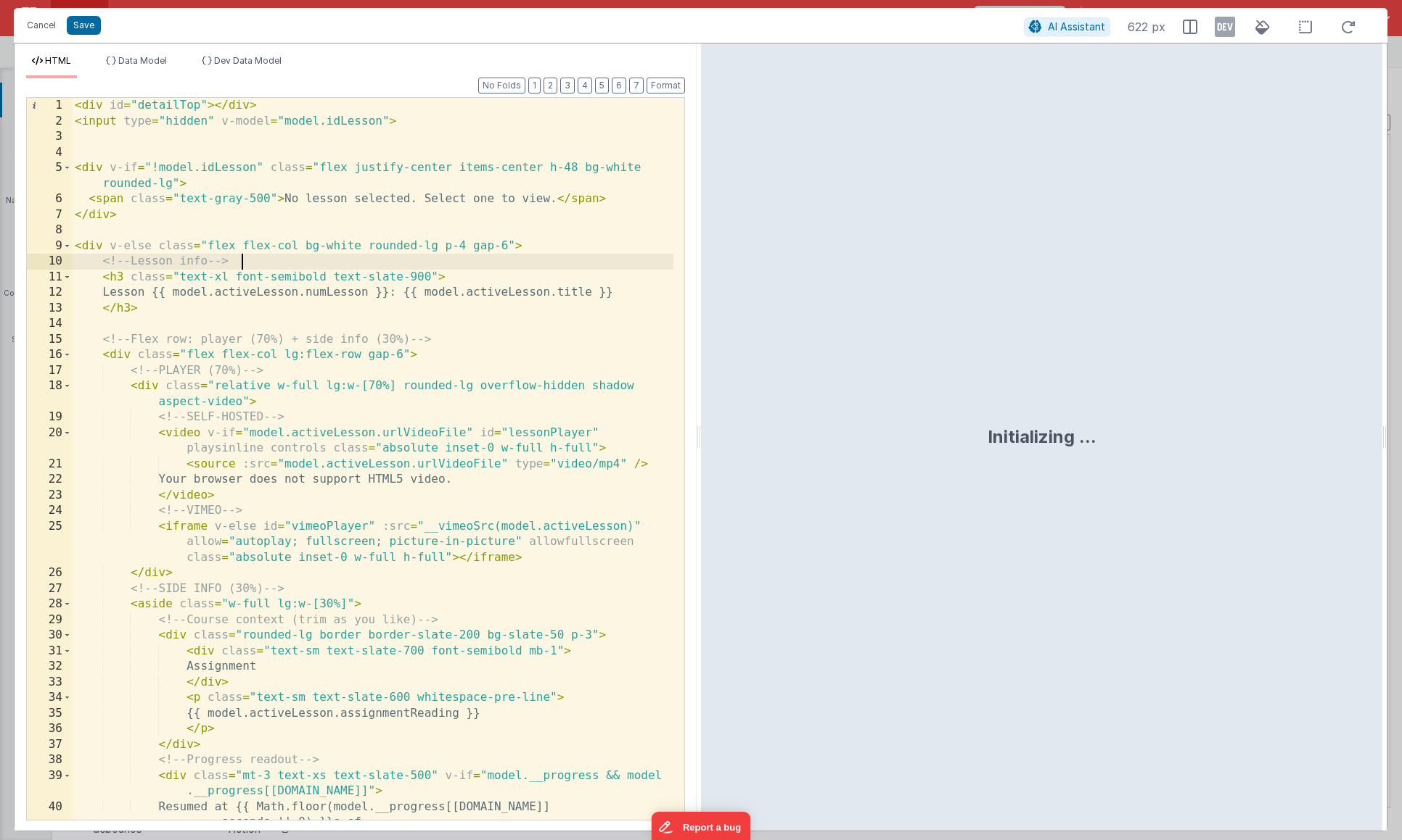
click at [597, 258] on div "< div id = "detailTop" > </ div > < input type = "hidden" v-model = "model.idLe…" at bounding box center [371, 483] width 601 height 770
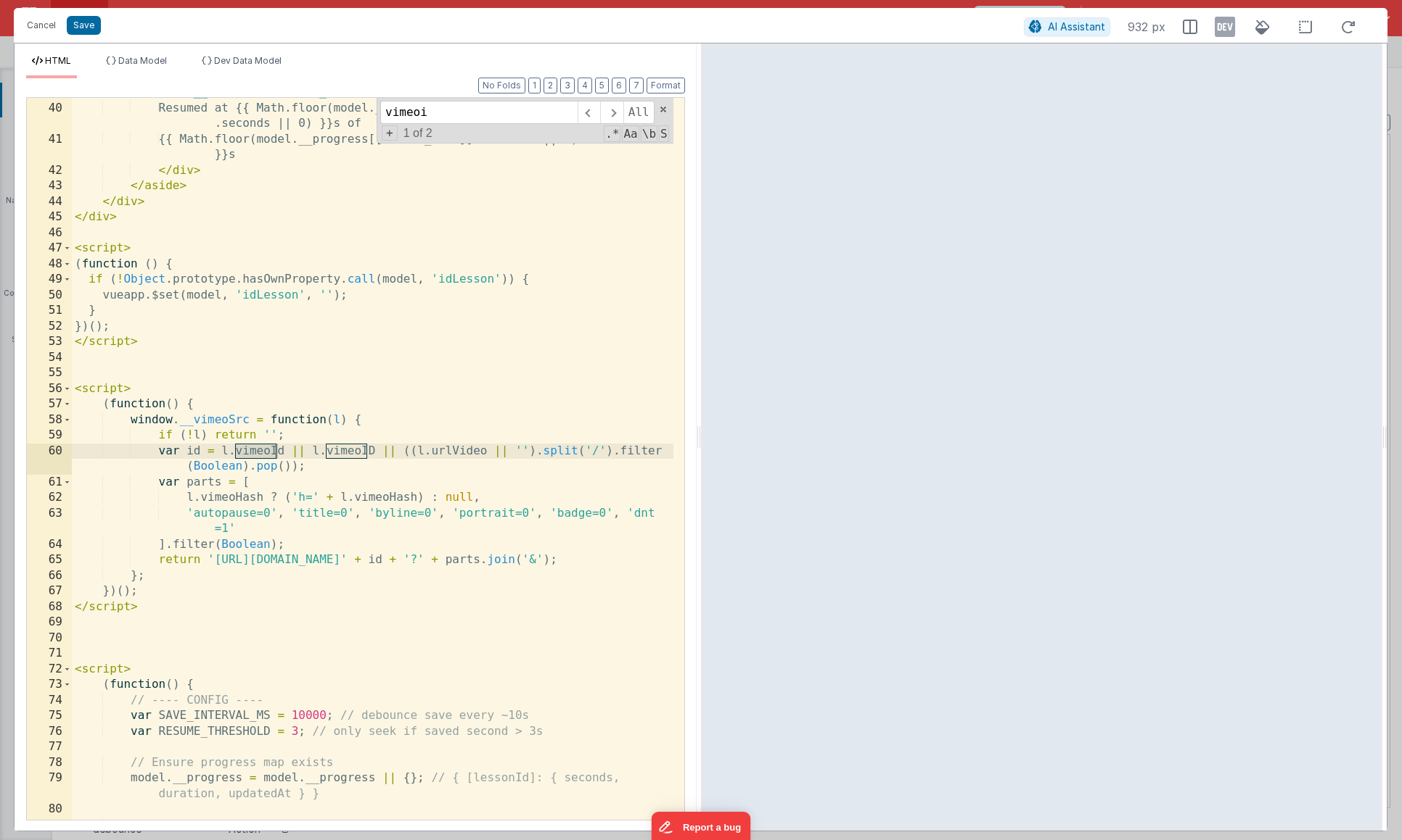
scroll to position [699, 0]
type input "vimeoid"
click at [399, 475] on div "< div class = "mt-3 text-xs text-slate-500" v-if = "model.__progress && model .…" at bounding box center [371, 454] width 601 height 770
click at [282, 451] on div "< div class = "mt-3 text-xs text-slate-500" v-if = "model.__progress && model .…" at bounding box center [371, 454] width 601 height 770
click at [611, 119] on span at bounding box center [611, 113] width 22 height 23
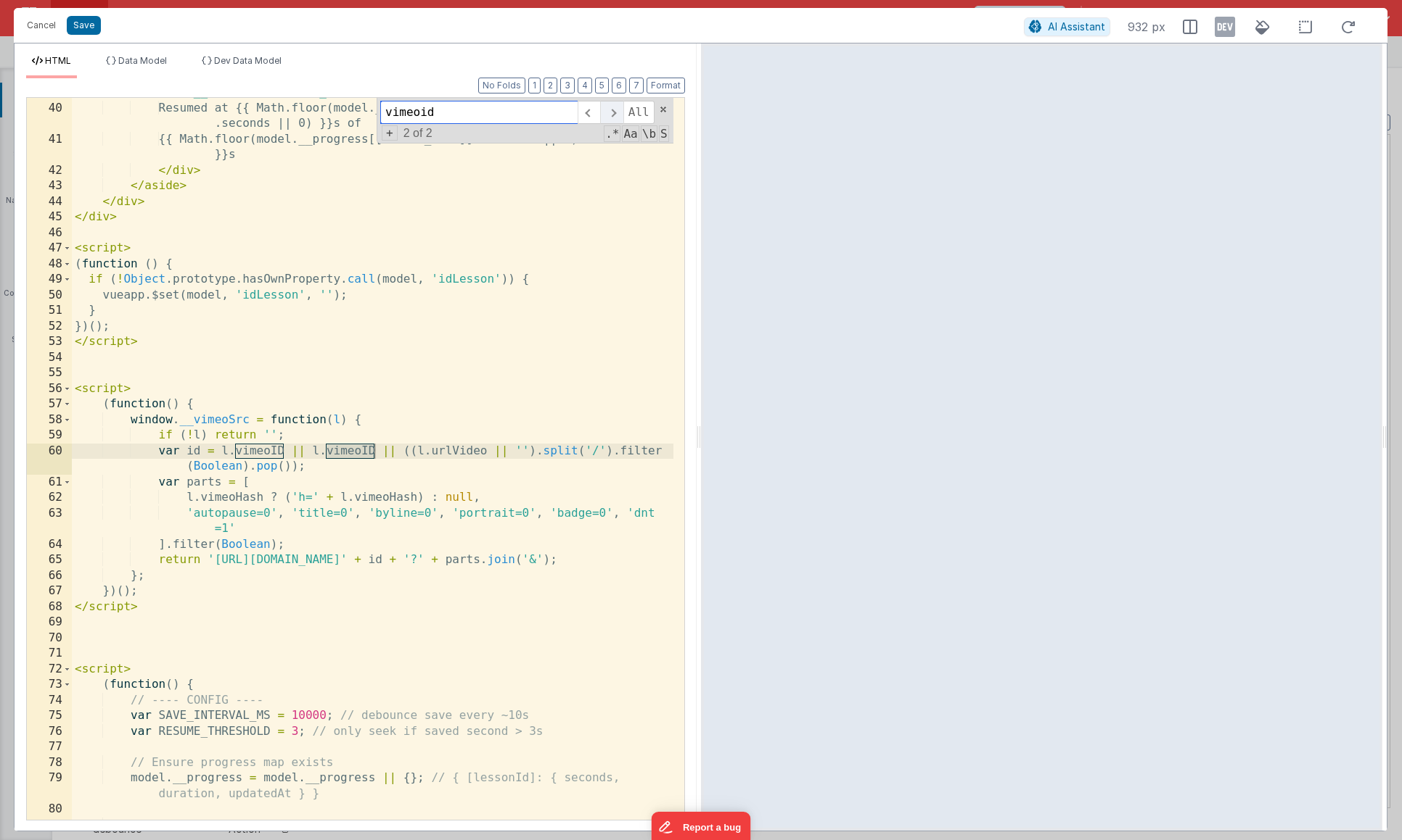
click at [611, 119] on span at bounding box center [611, 113] width 22 height 23
click at [86, 33] on button "Save" at bounding box center [83, 26] width 34 height 19
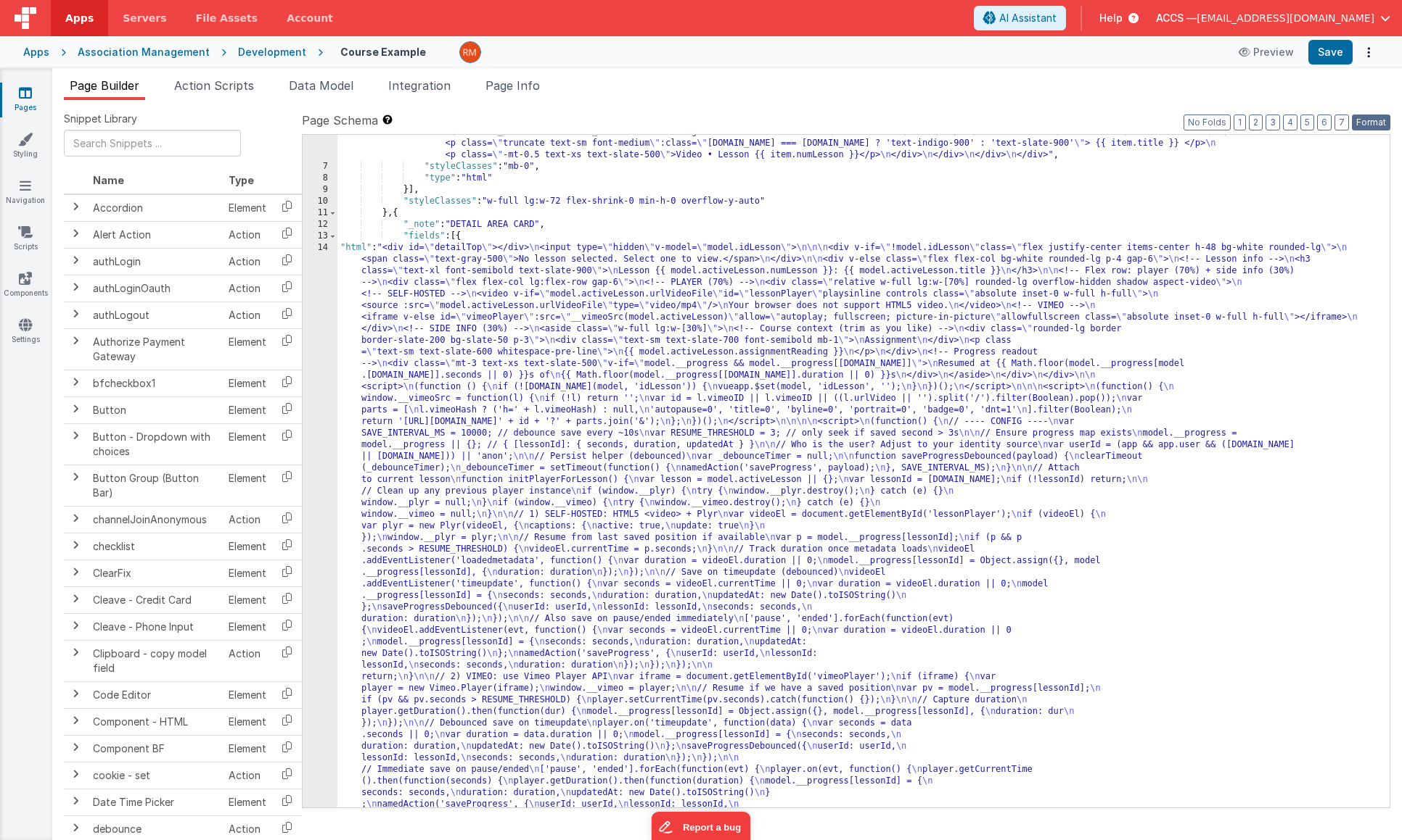
click at [1373, 127] on button "Format" at bounding box center [1371, 122] width 39 height 16
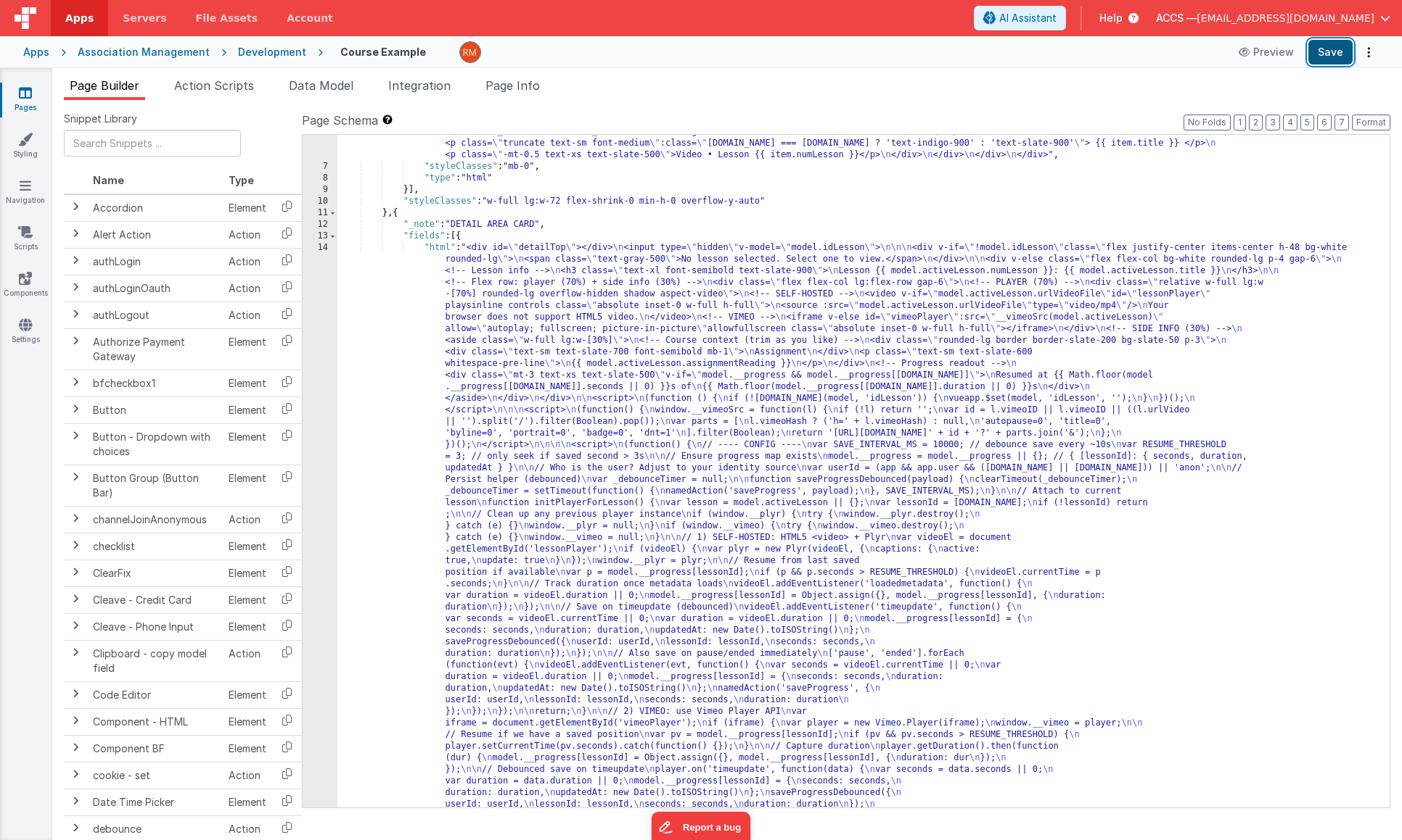
click at [1331, 53] on button "Save" at bounding box center [1331, 52] width 44 height 25
click at [443, 250] on div ""html" : "<div class= \" rounded h-[calc(100vh-6rem)] pb-12 overflow-y-auto no-…" at bounding box center [858, 799] width 1041 height 1508
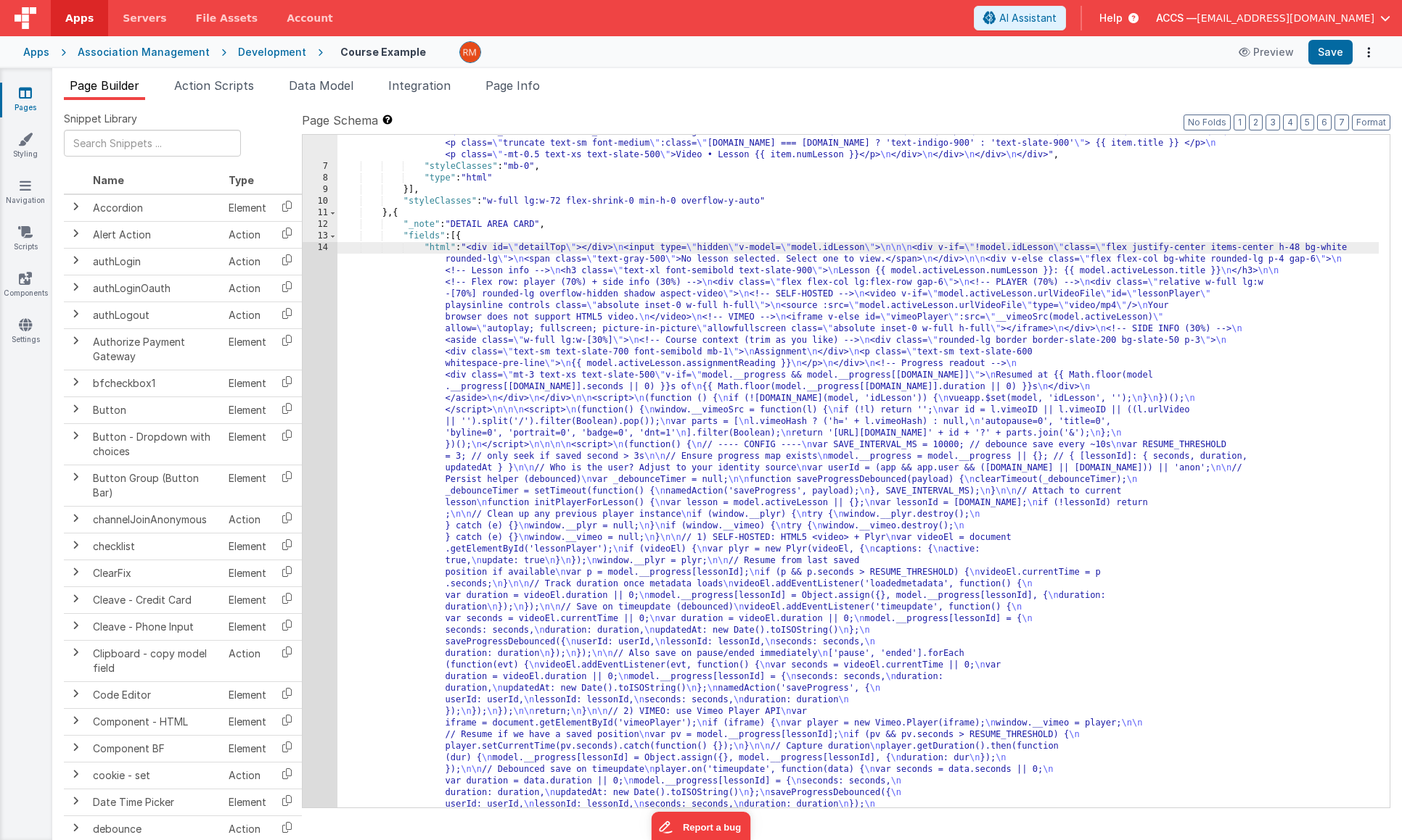
click at [325, 249] on div "14" at bounding box center [320, 602] width 35 height 719
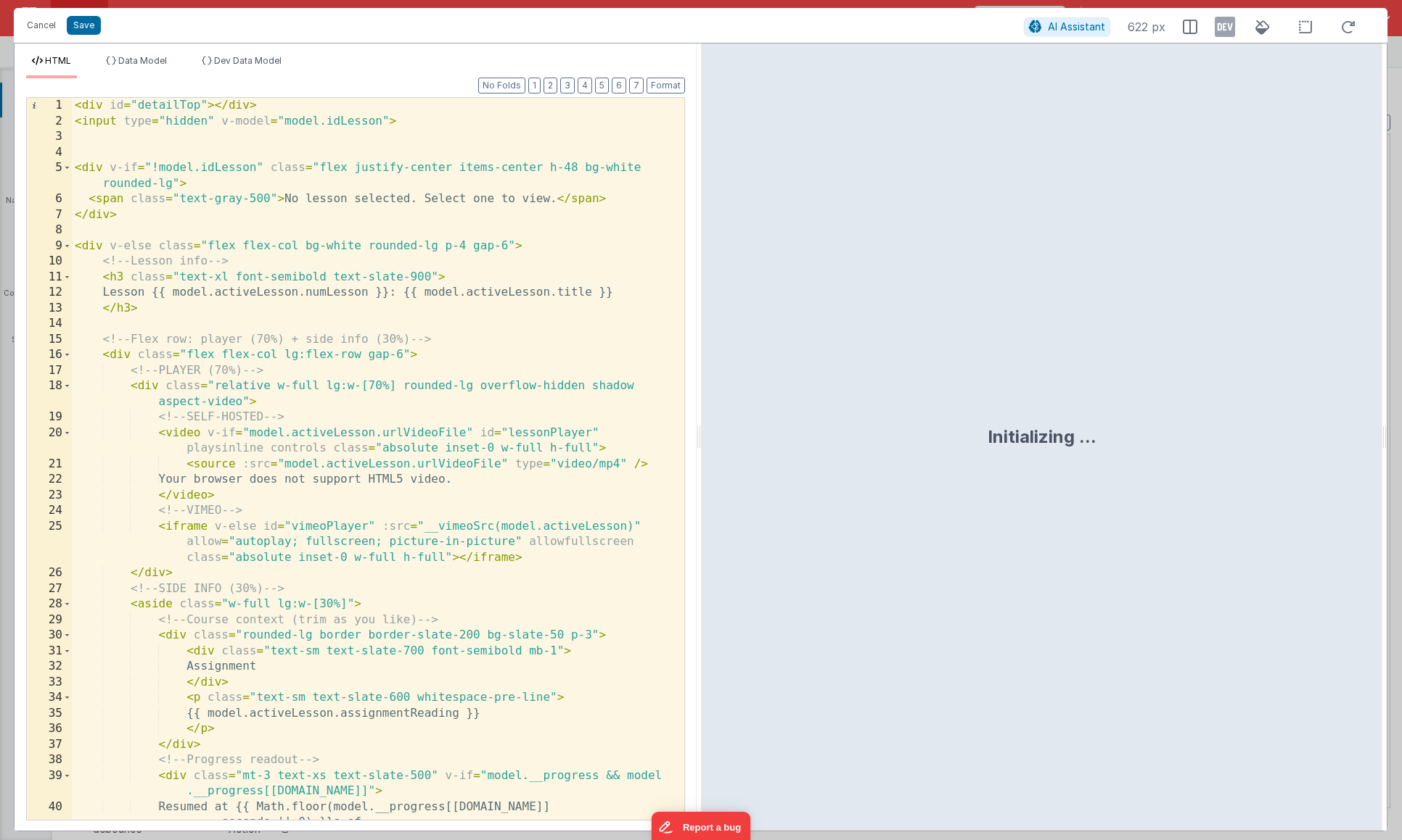
click at [431, 127] on div "< div id = "detailTop" > </ div > < input type = "hidden" v-model = "model.idLe…" at bounding box center [371, 483] width 601 height 770
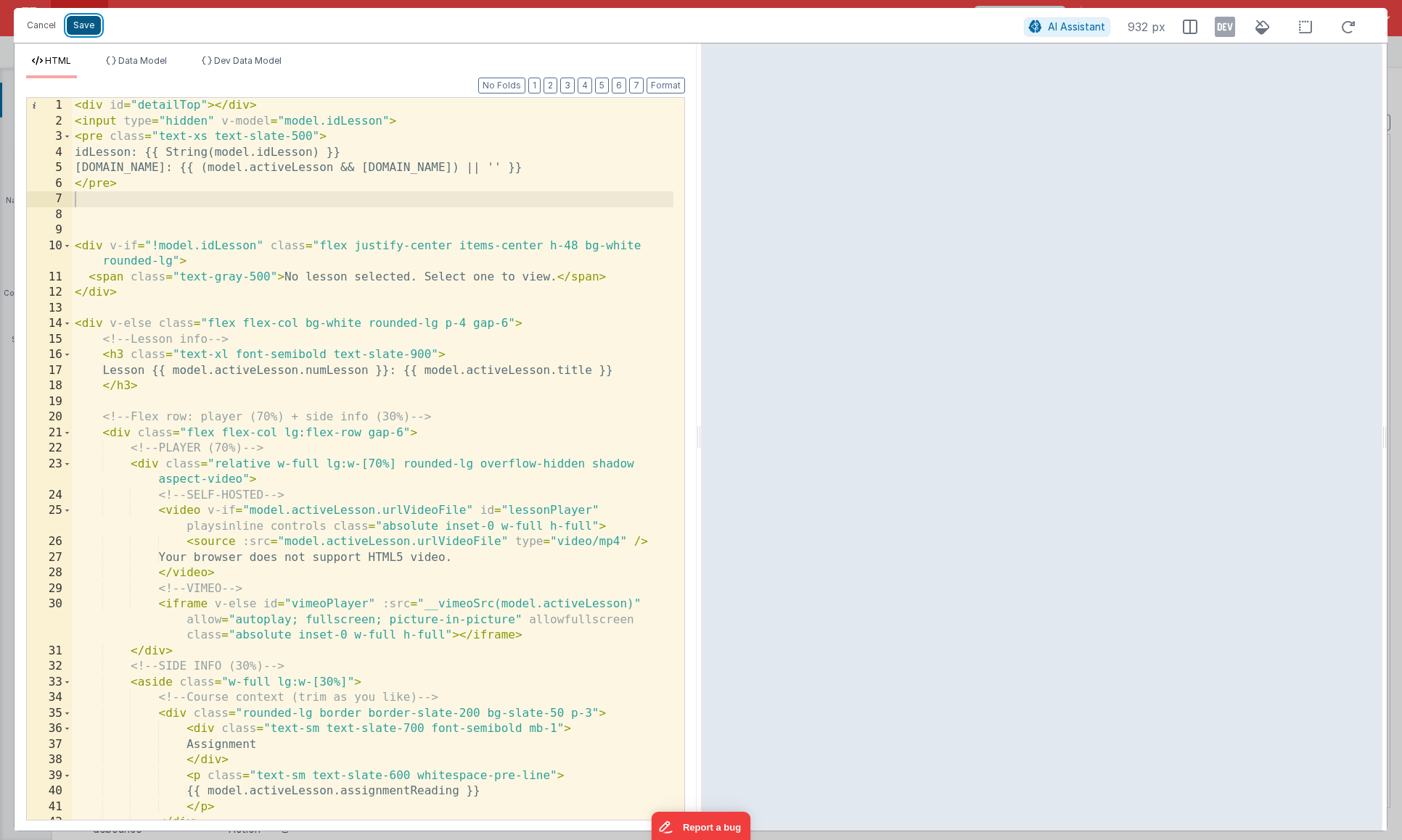
click at [89, 27] on button "Save" at bounding box center [83, 26] width 34 height 19
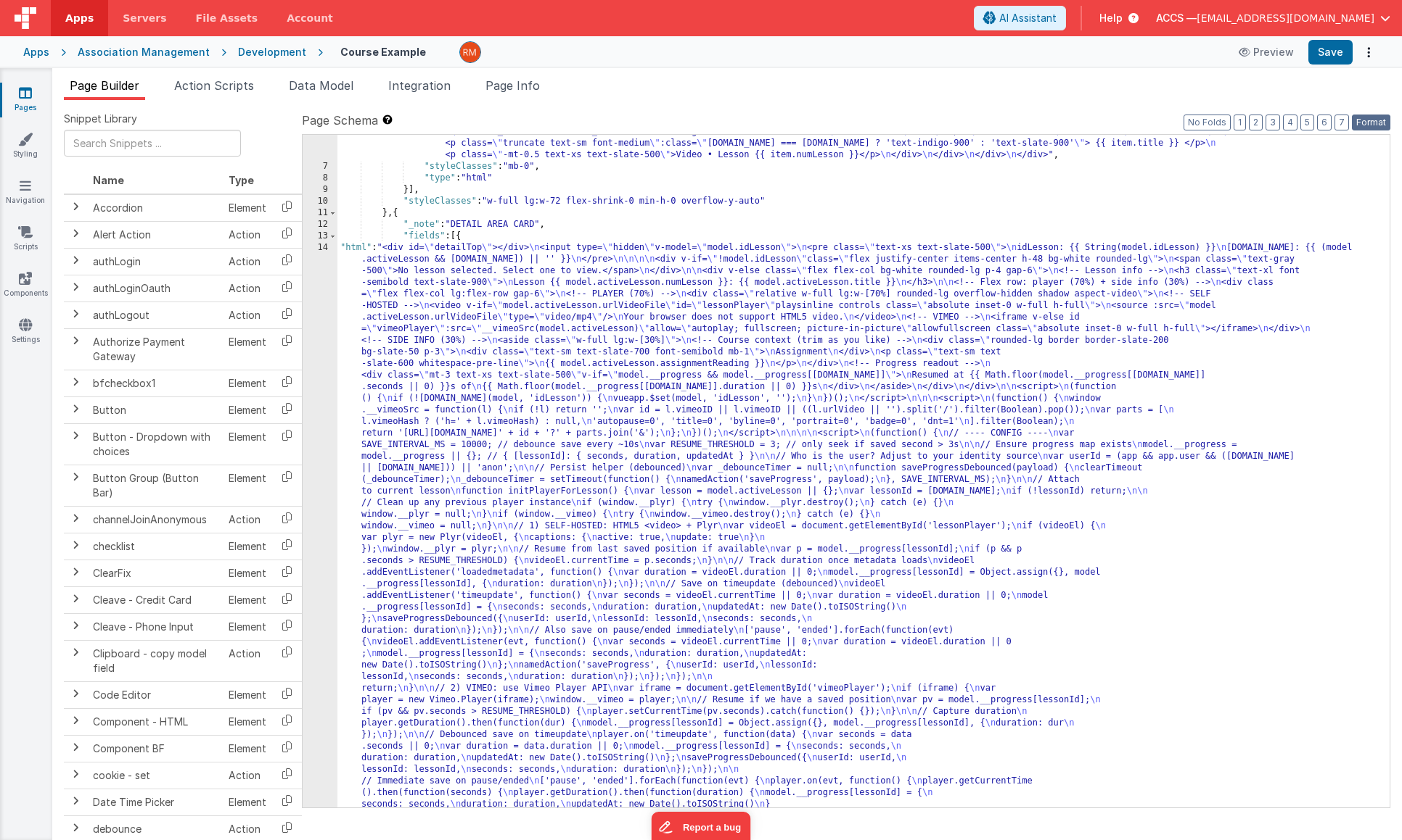
click at [1373, 124] on button "Format" at bounding box center [1371, 122] width 39 height 16
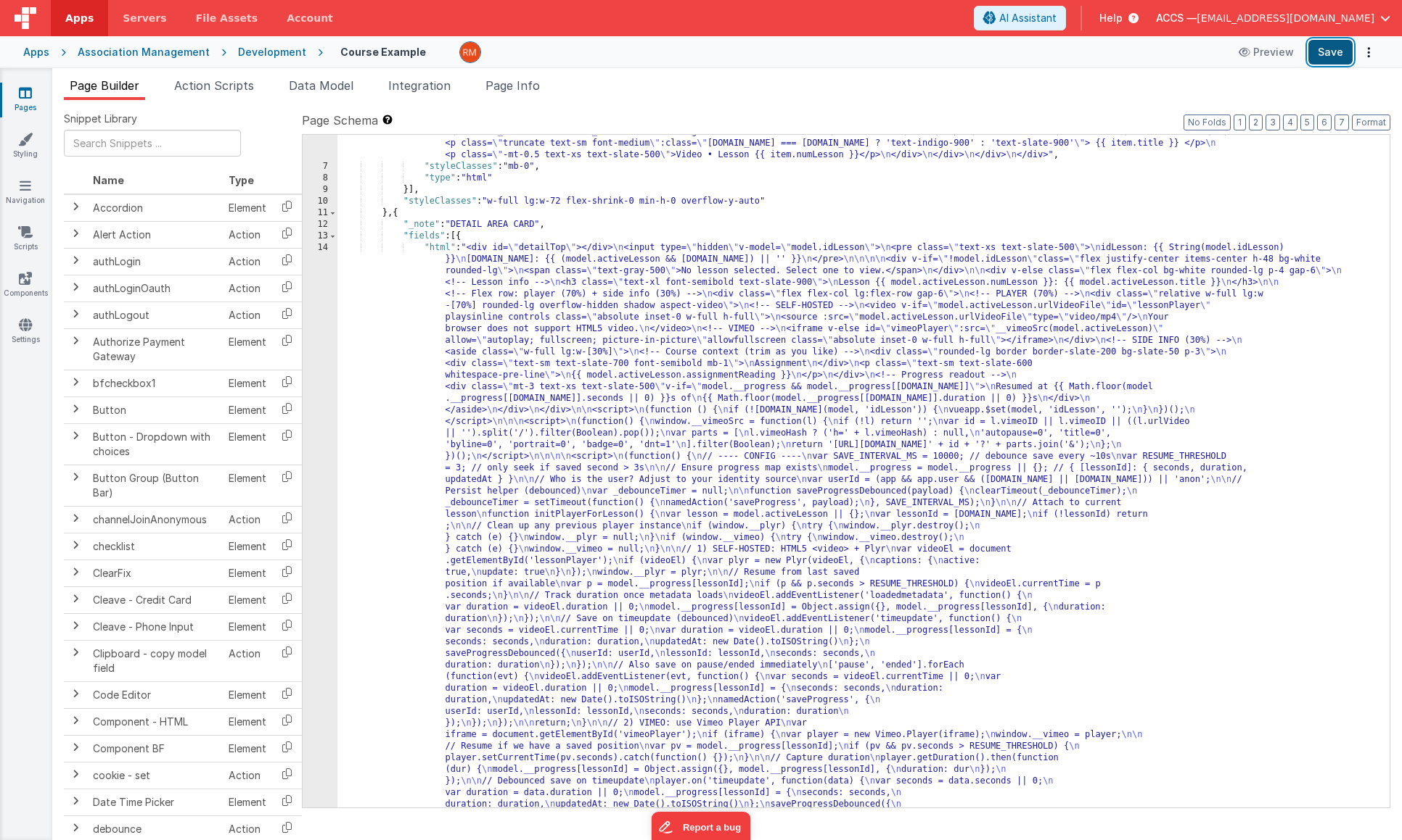
click at [1333, 56] on button "Save" at bounding box center [1331, 52] width 44 height 25
click at [572, 273] on div ""html" : "<div class= \" rounded h-[calc(100vh-6rem)] pb-12 overflow-y-auto no-…" at bounding box center [858, 805] width 1041 height 1520
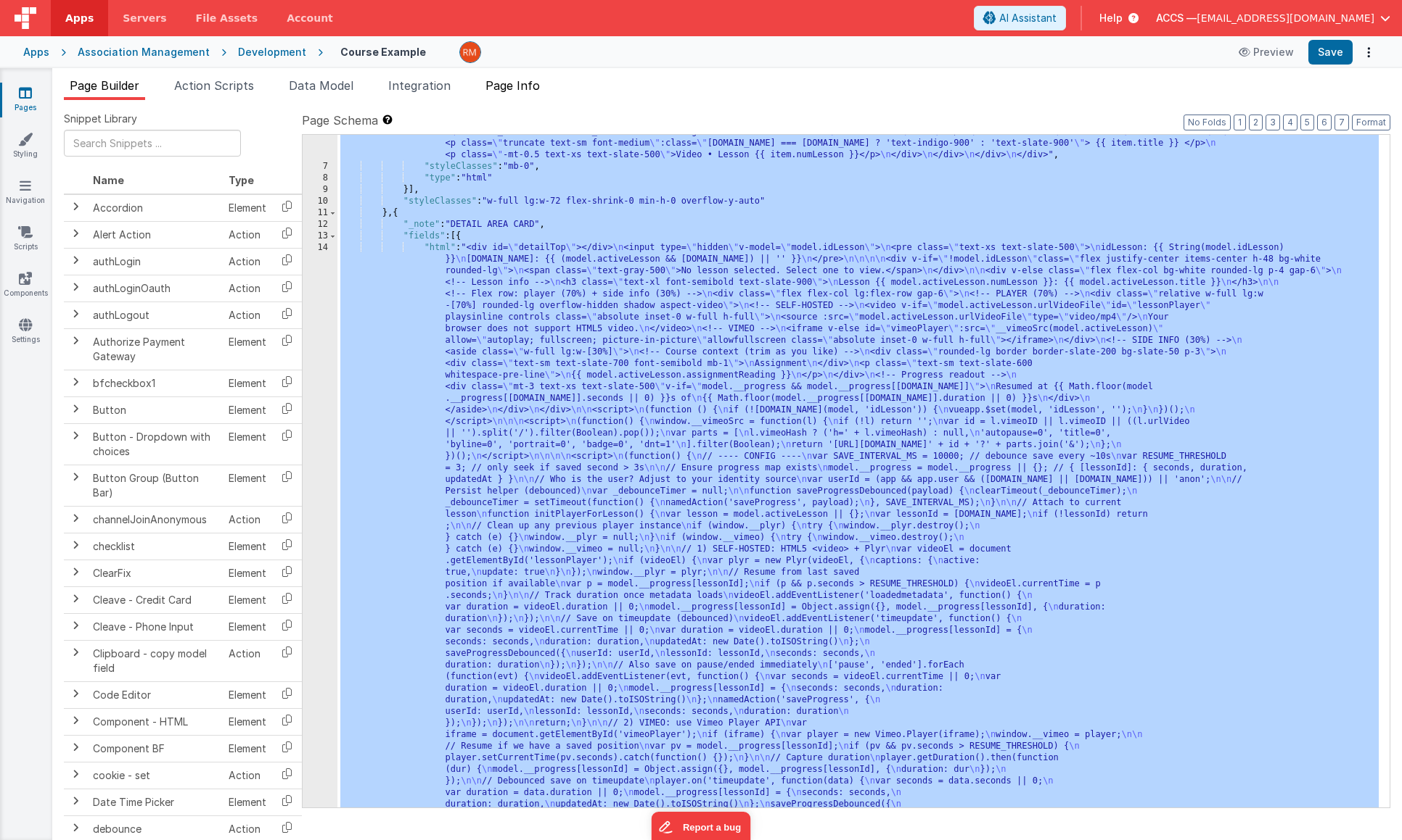
click at [510, 89] on span "Page Info" at bounding box center [512, 85] width 54 height 14
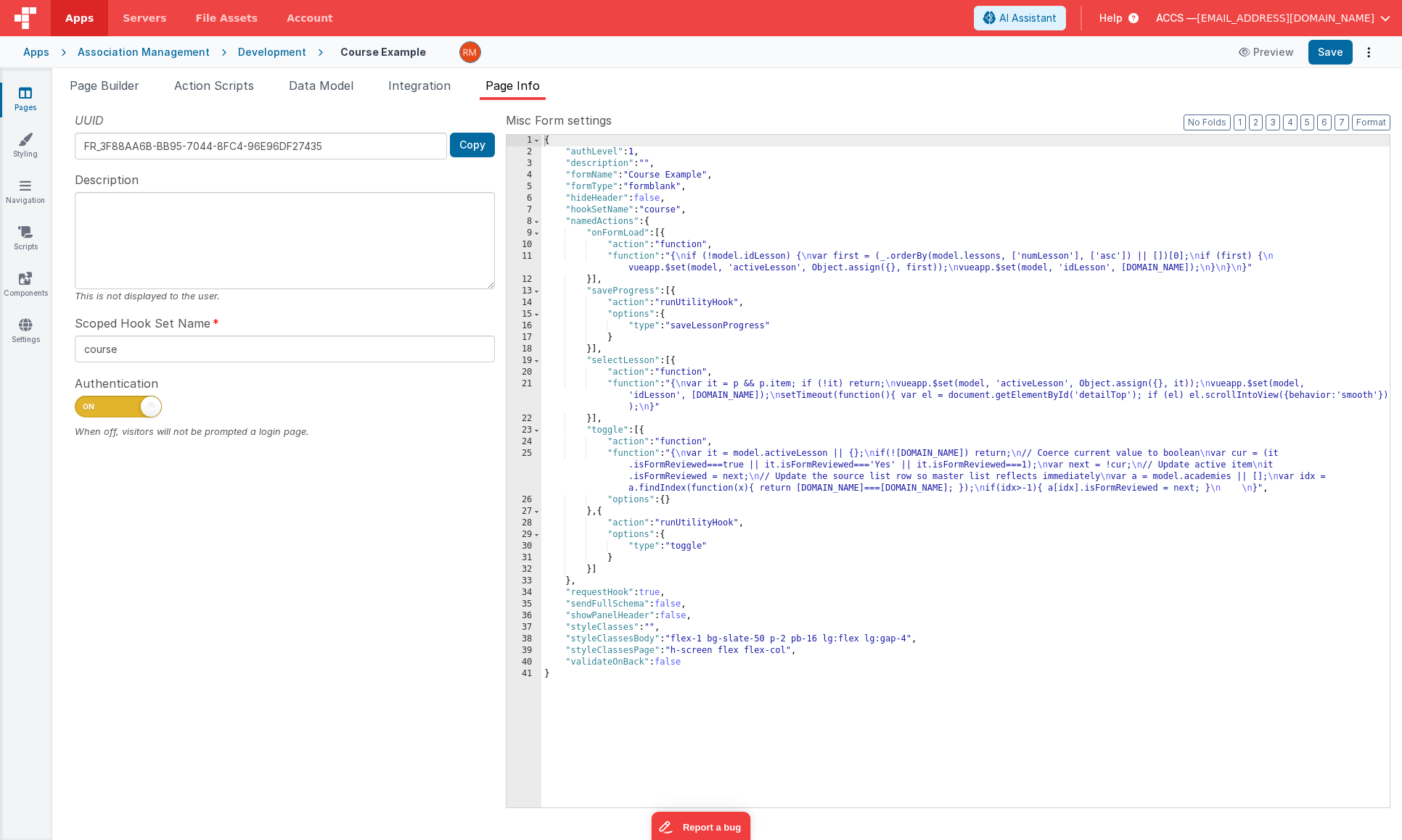
click at [704, 302] on div "{ "authLevel" : 1 , "description" : "" , "formName" : "Course Example" , "formT…" at bounding box center [965, 483] width 848 height 696
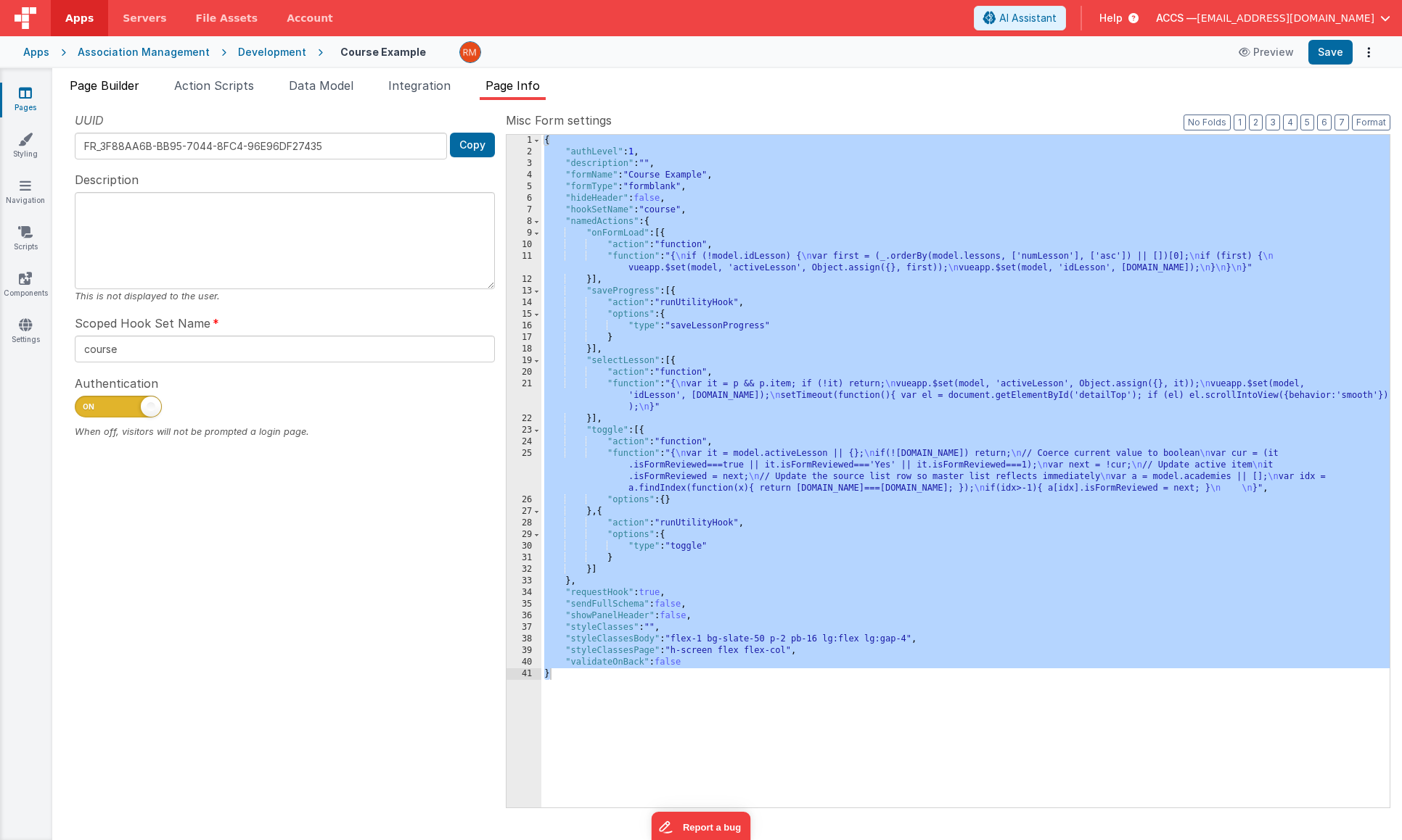
click at [111, 90] on span "Page Builder" at bounding box center [104, 85] width 69 height 14
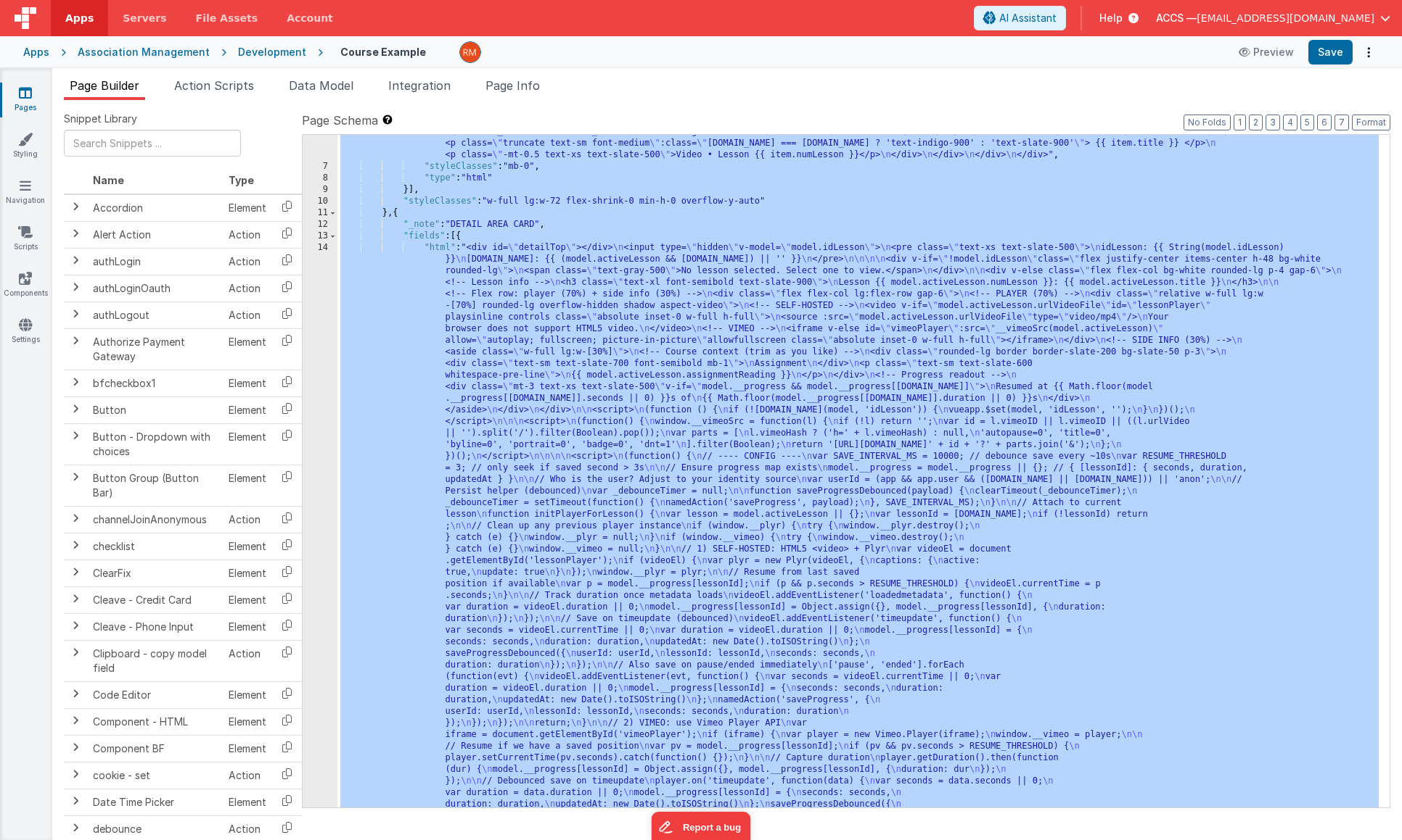
click at [443, 246] on div ""html" : "<div class= \" rounded h-[calc(100vh-6rem)] pb-12 overflow-y-auto no-…" at bounding box center [858, 805] width 1041 height 1520
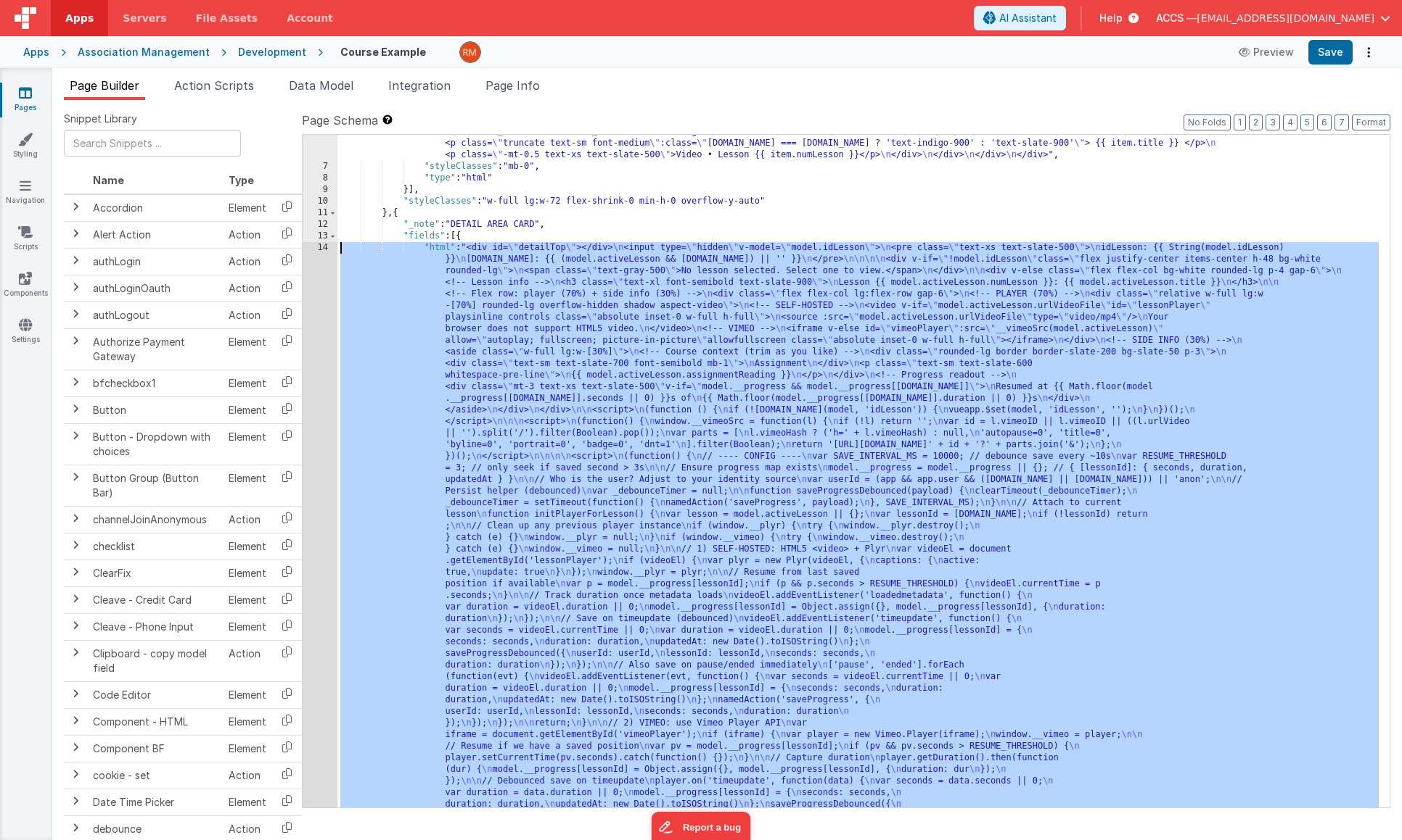
click at [320, 249] on div "14" at bounding box center [320, 608] width 35 height 731
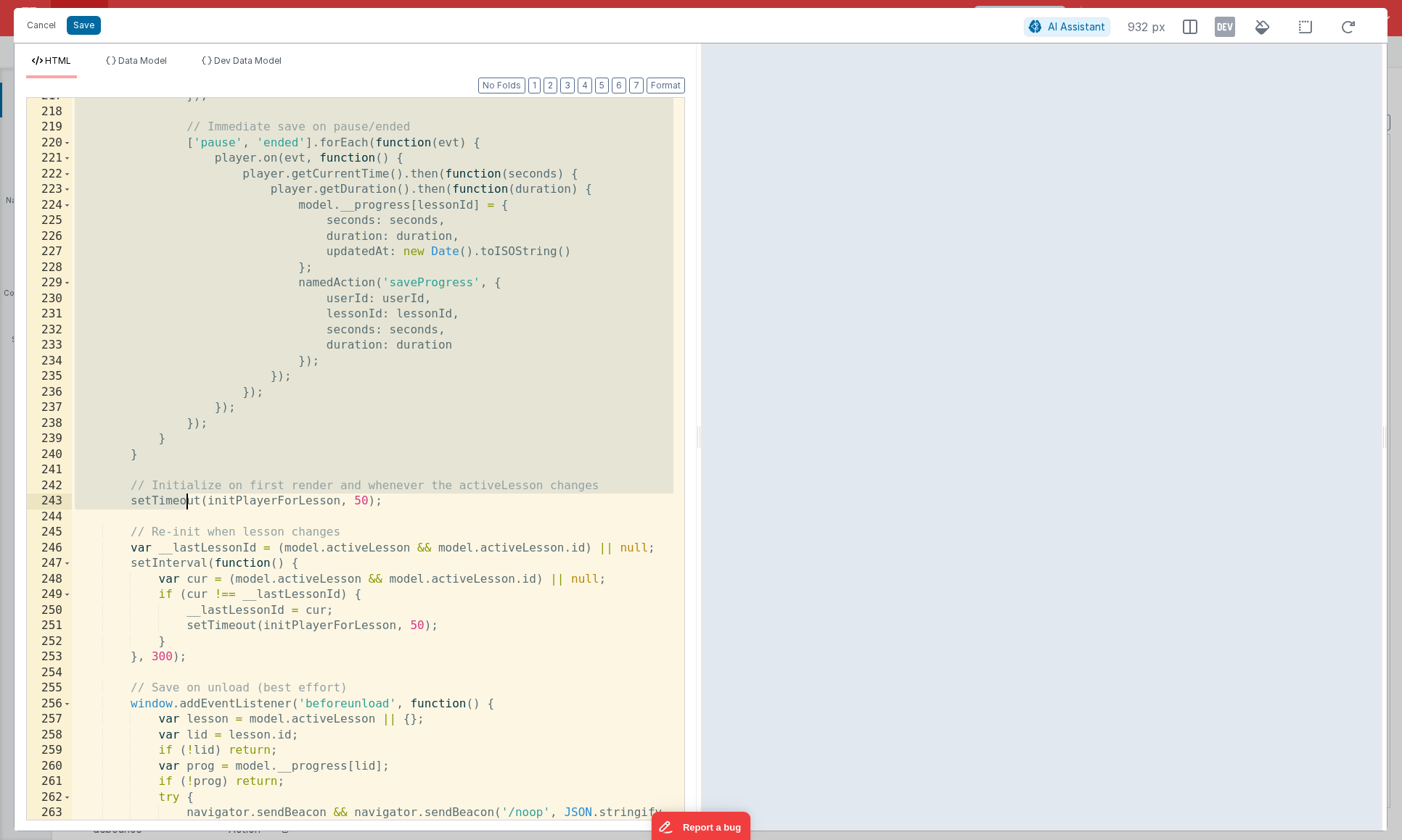
scroll to position [3752, 0]
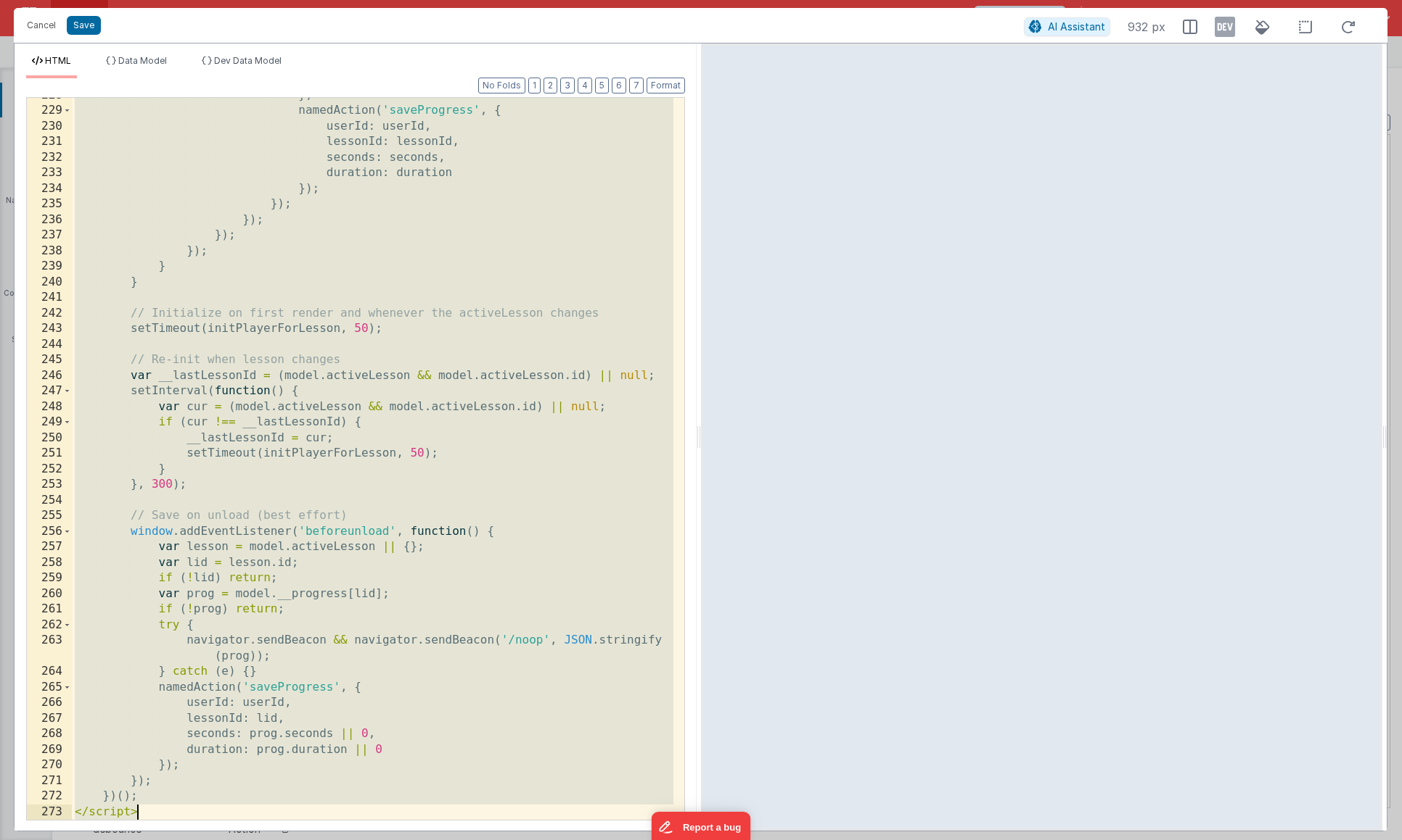
drag, startPoint x: 74, startPoint y: 261, endPoint x: 166, endPoint y: 810, distance: 556.7
click at [166, 810] on div "} ; namedAction ( 'saveProgress' , { userId : userId , lessonId : lessonId , se…" at bounding box center [371, 464] width 601 height 753
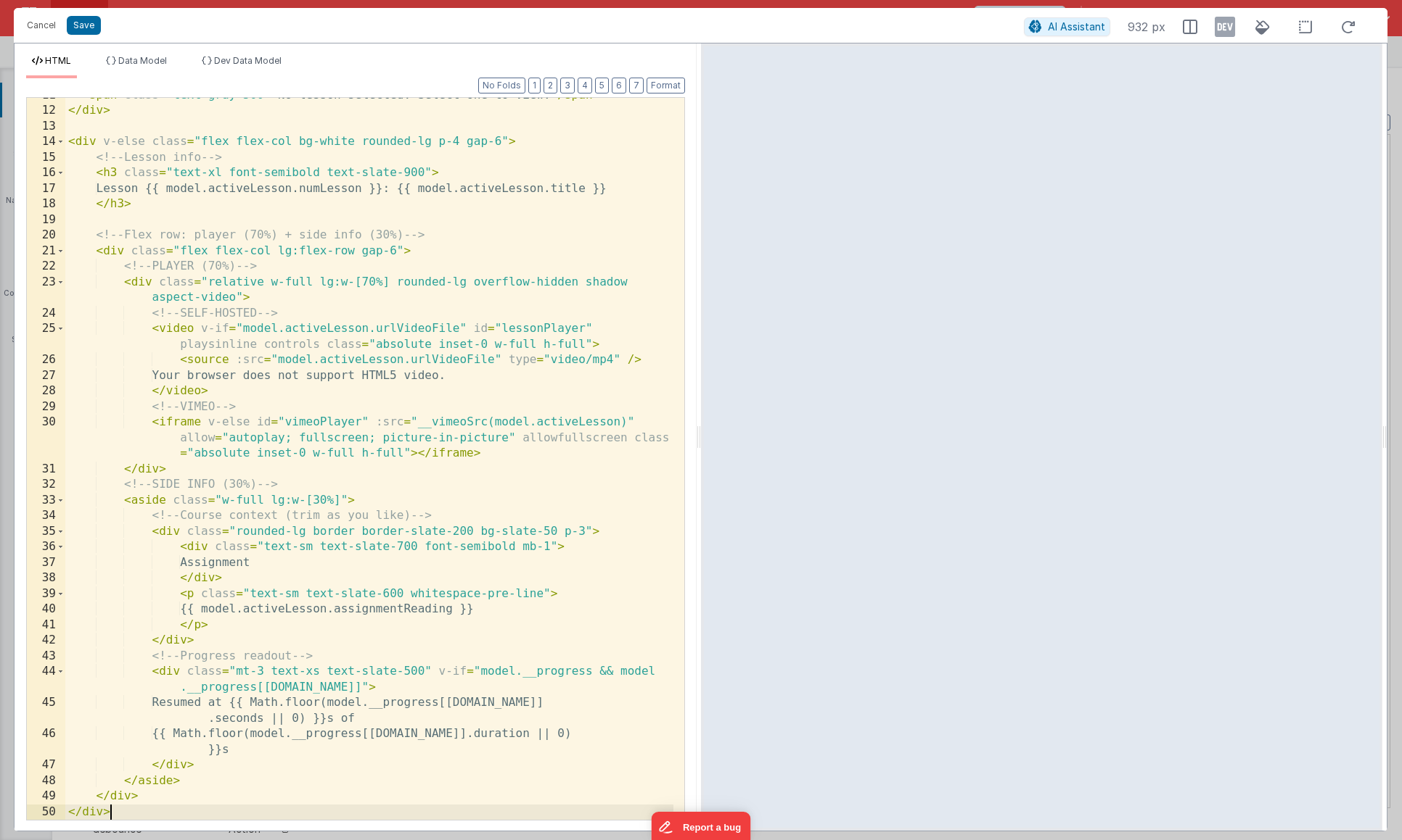
scroll to position [182, 0]
click at [89, 29] on button "Save" at bounding box center [83, 26] width 34 height 19
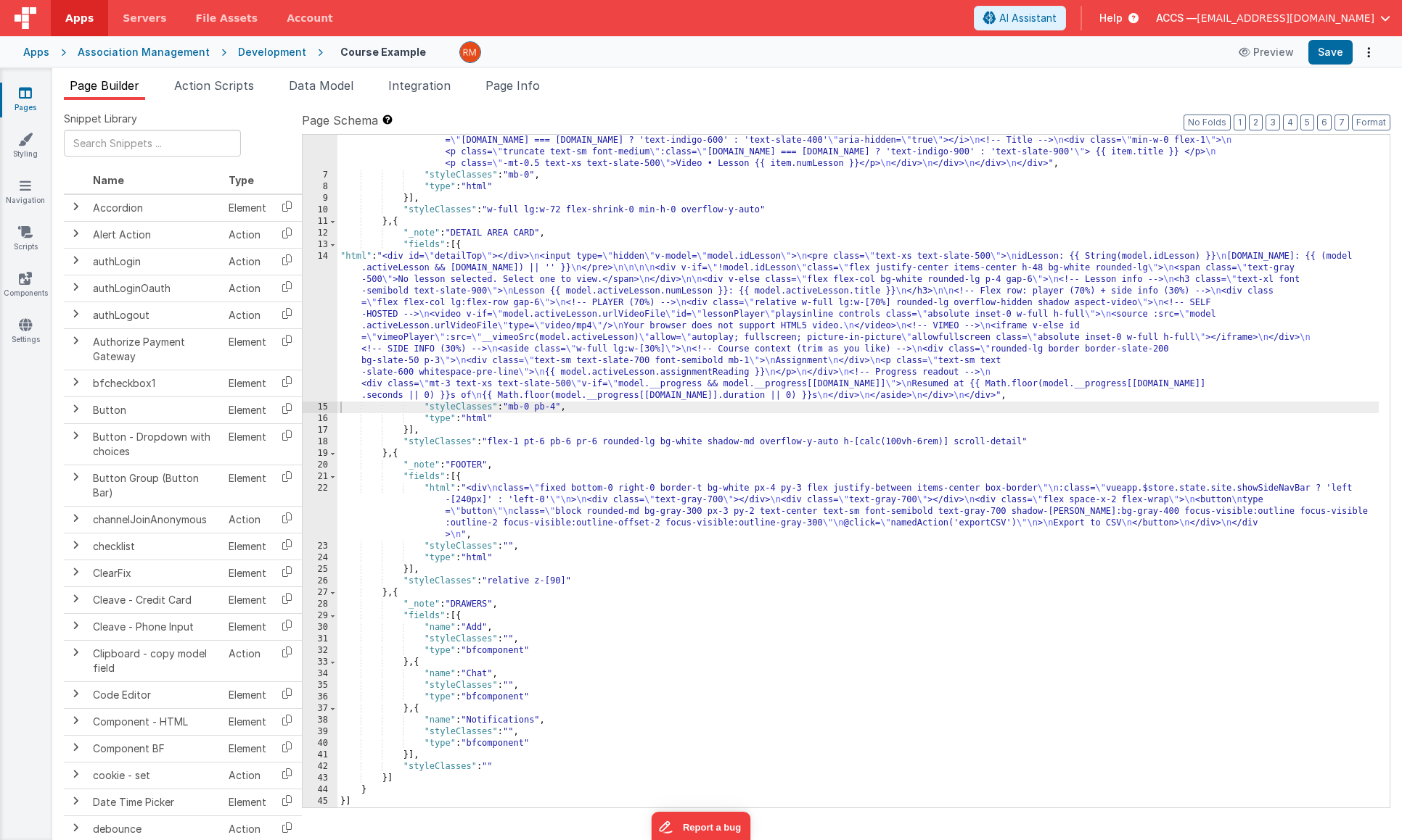
scroll to position [139, 0]
click at [1364, 124] on button "Format" at bounding box center [1371, 122] width 39 height 16
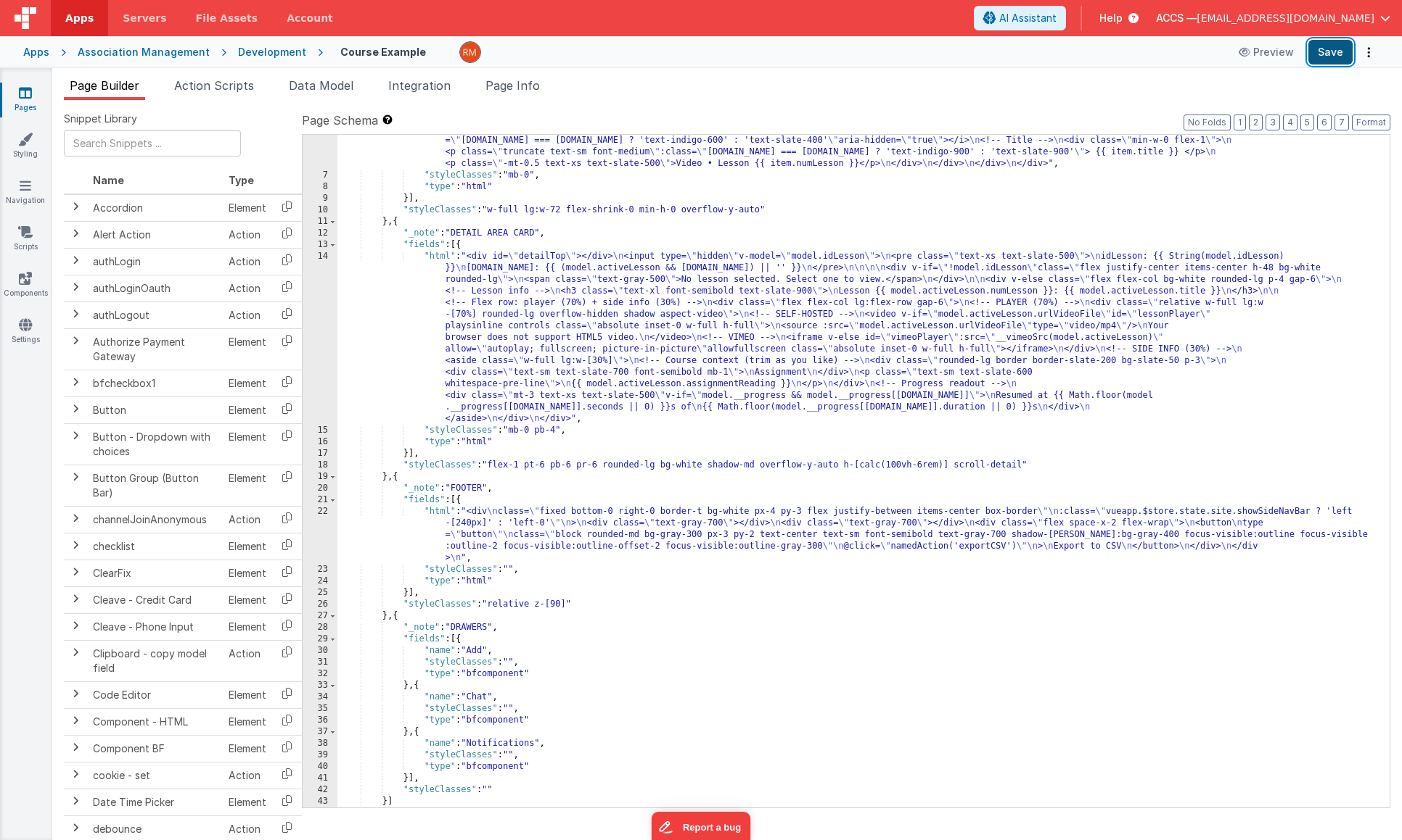
click at [1333, 50] on button "Save" at bounding box center [1331, 52] width 44 height 25
click at [437, 256] on div ""html" : "<div class= \" rounded h-[calc(100vh-6rem)] pb-12 overflow-y-auto no-…" at bounding box center [858, 454] width 1041 height 800
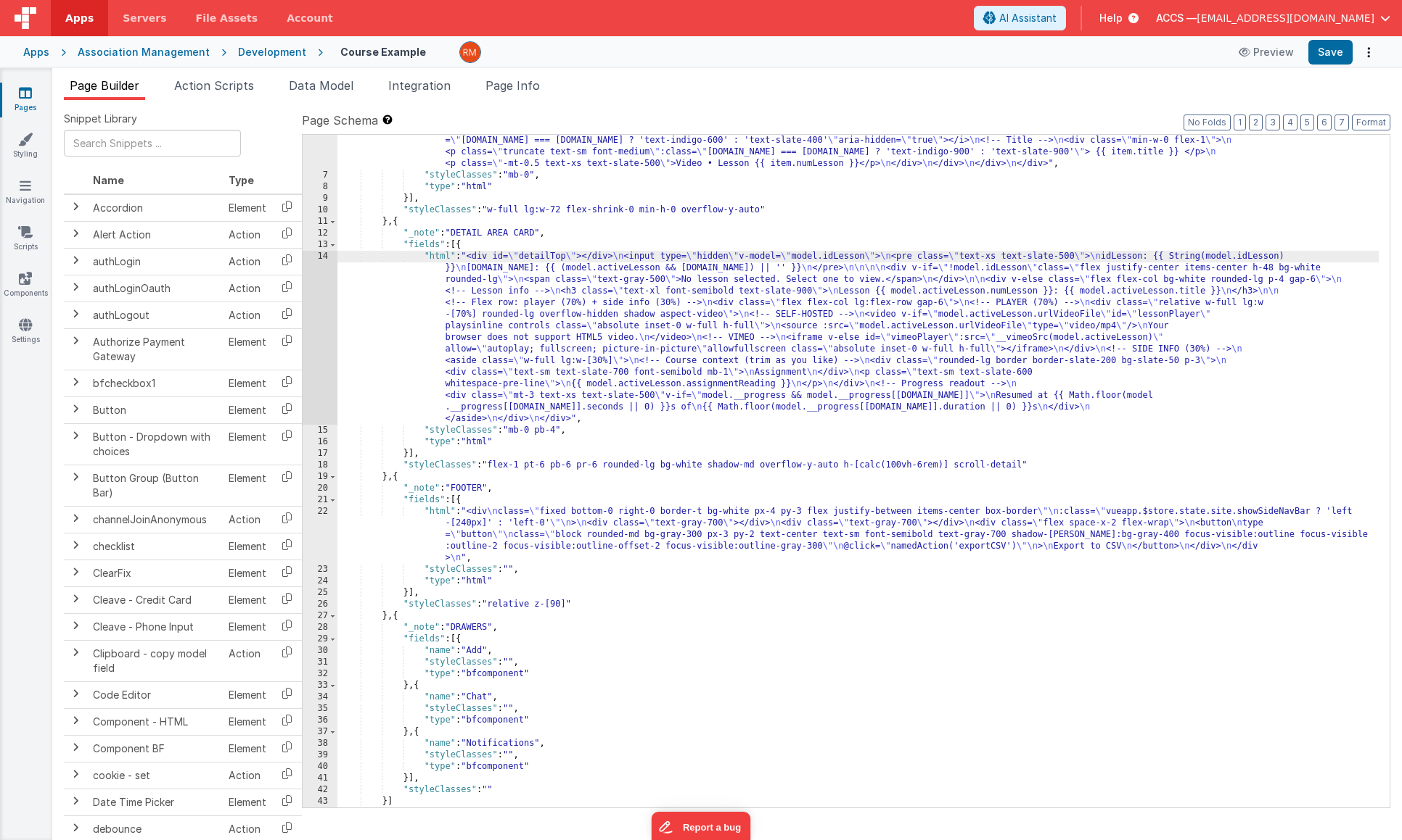
click at [323, 256] on div "14" at bounding box center [320, 338] width 35 height 174
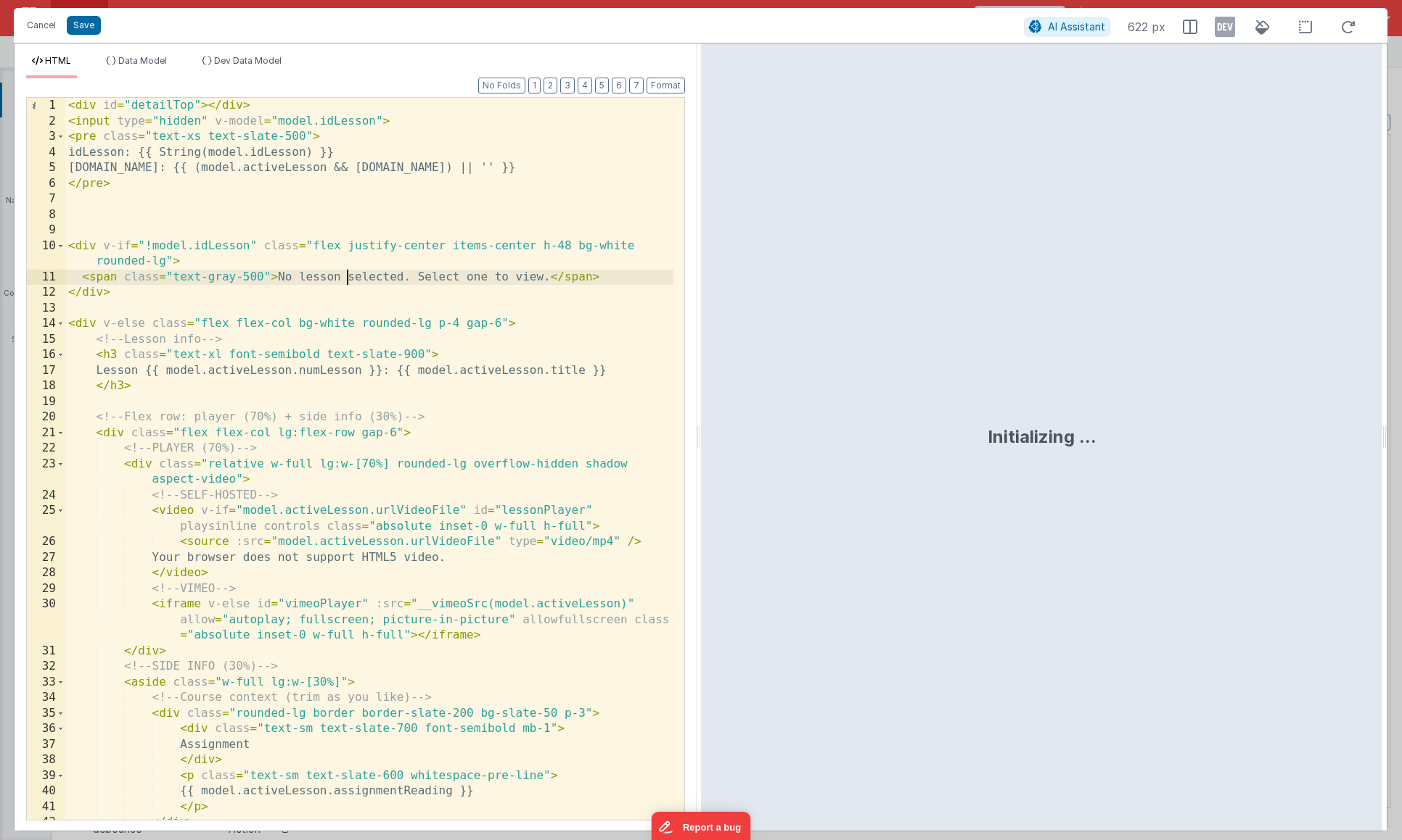
click at [344, 285] on div "< div id = "detailTop" > </ div > < input type = "hidden" v-model = "model.idLe…" at bounding box center [370, 474] width 608 height 753
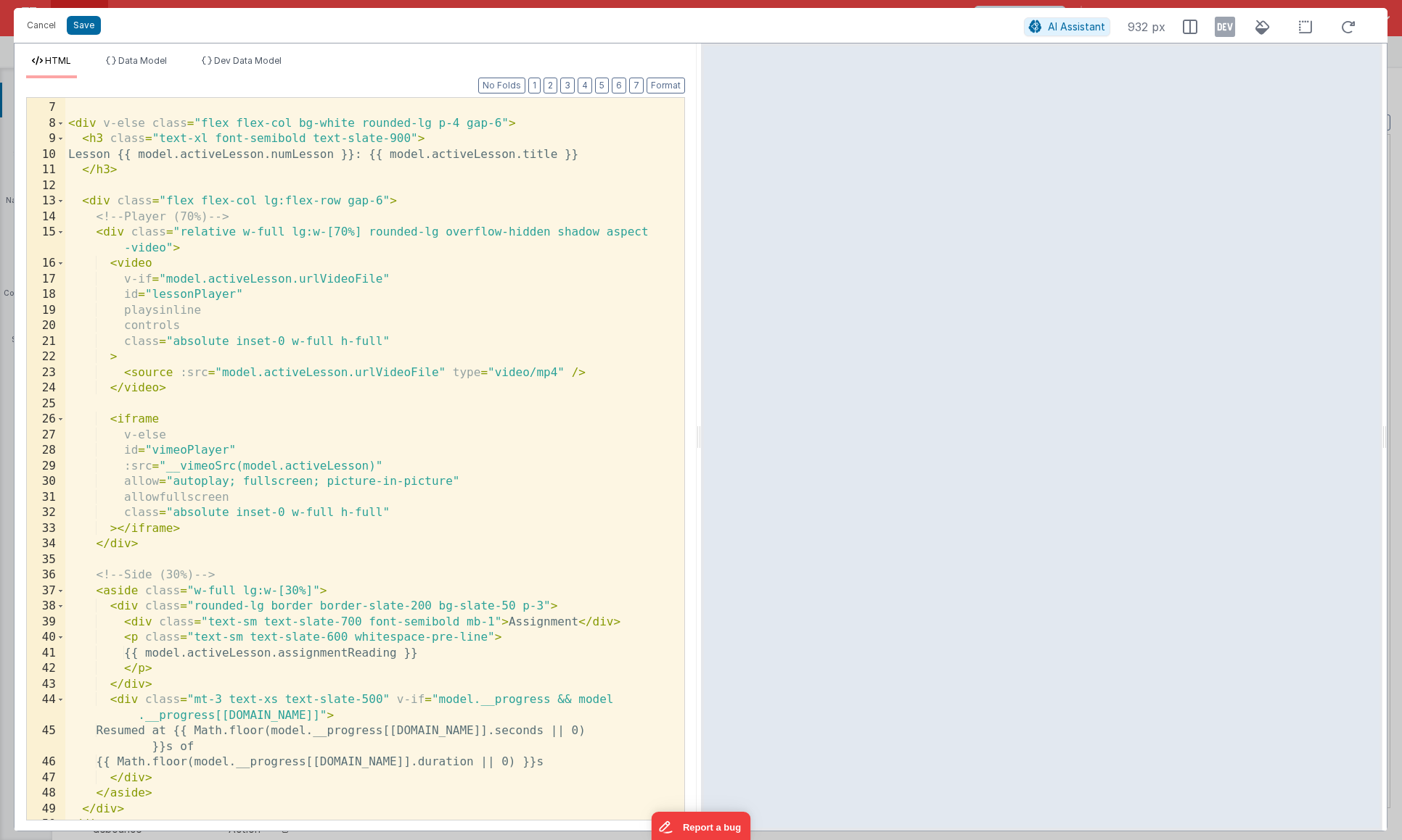
scroll to position [0, 0]
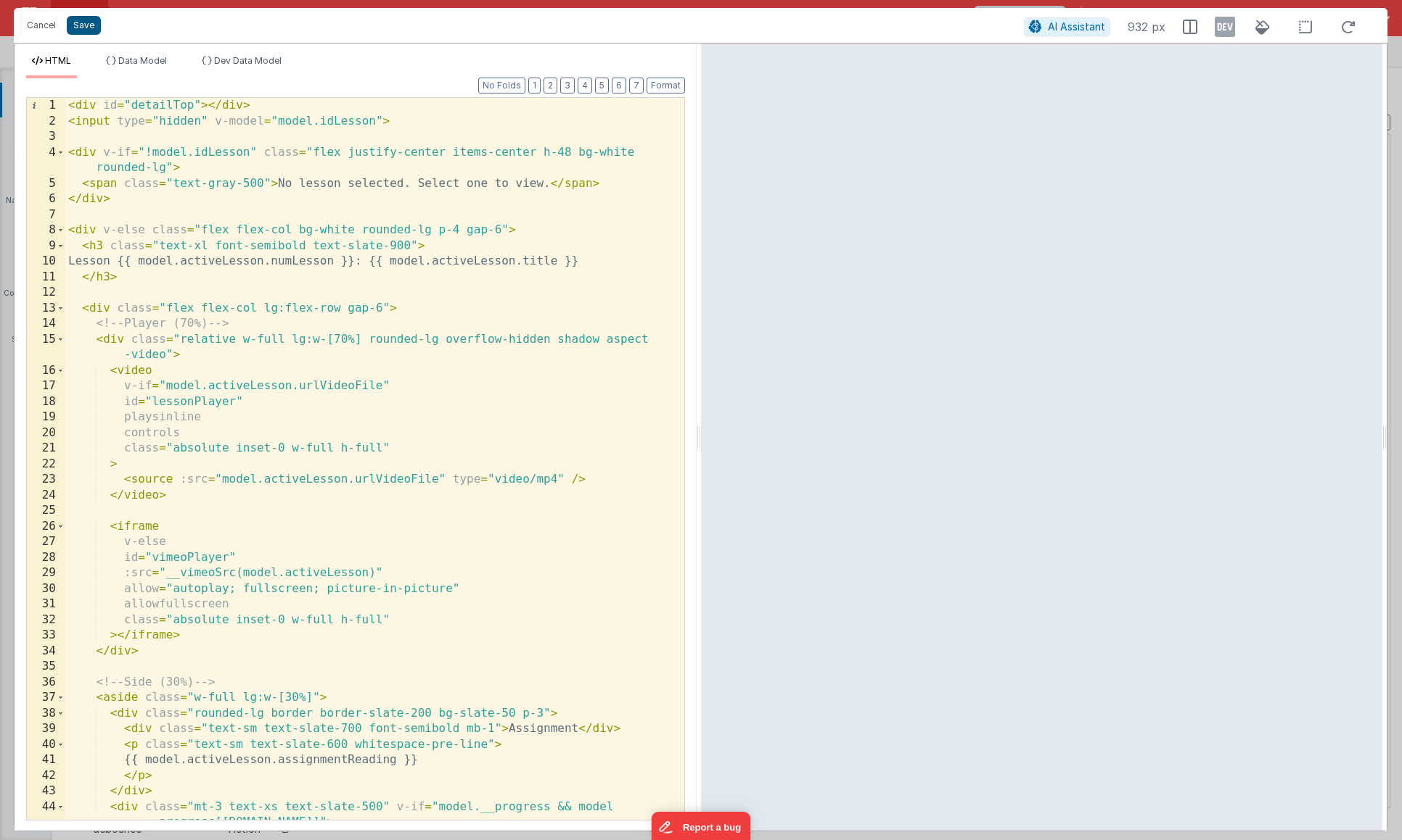
click at [81, 16] on div "Cancel Save" at bounding box center [521, 25] width 1004 height 20
click at [83, 19] on button "Save" at bounding box center [83, 26] width 34 height 19
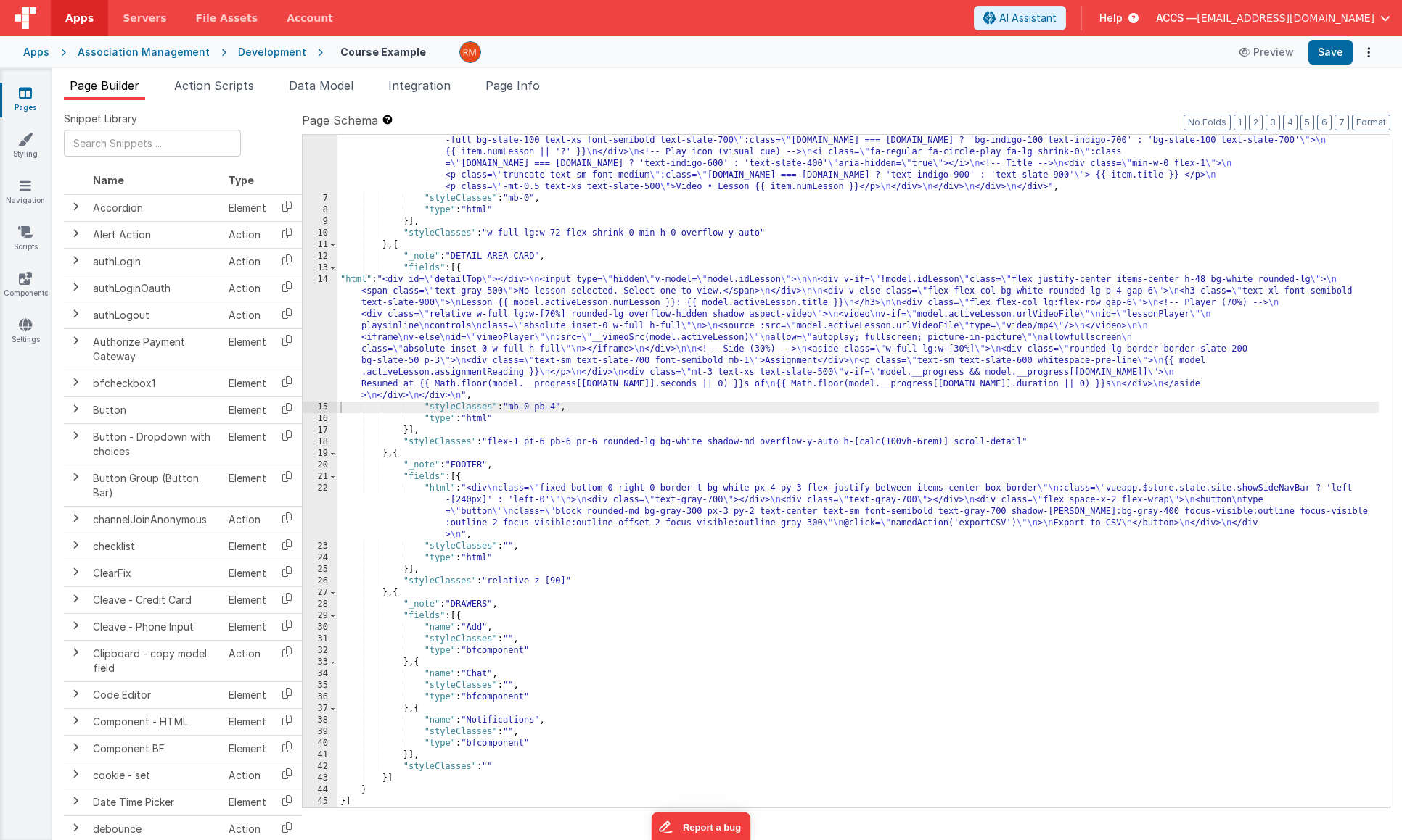
scroll to position [116, 0]
click at [1376, 123] on button "Format" at bounding box center [1371, 122] width 39 height 16
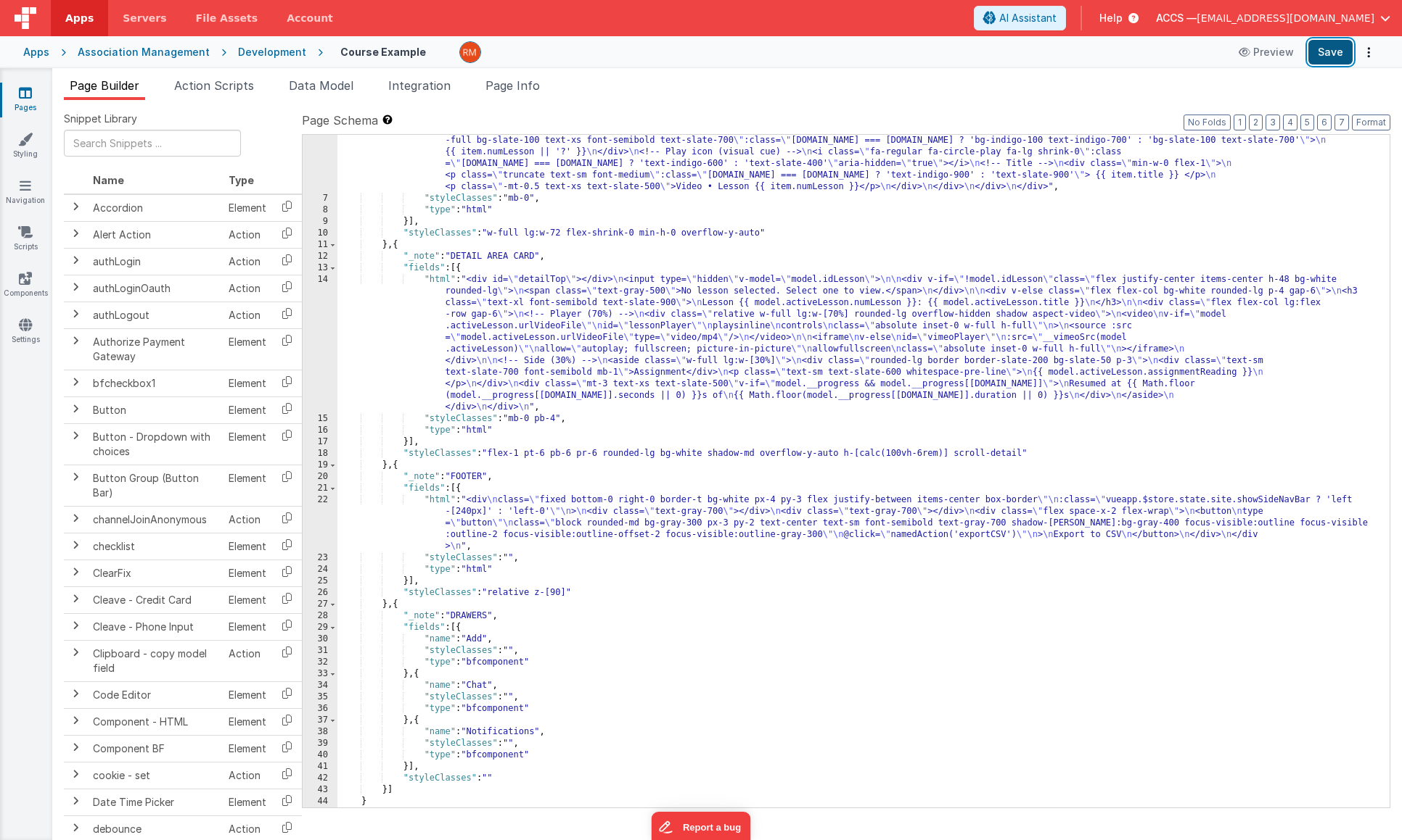
click at [1320, 54] on button "Save" at bounding box center [1331, 52] width 44 height 25
click at [527, 90] on span "Page Info" at bounding box center [512, 85] width 54 height 14
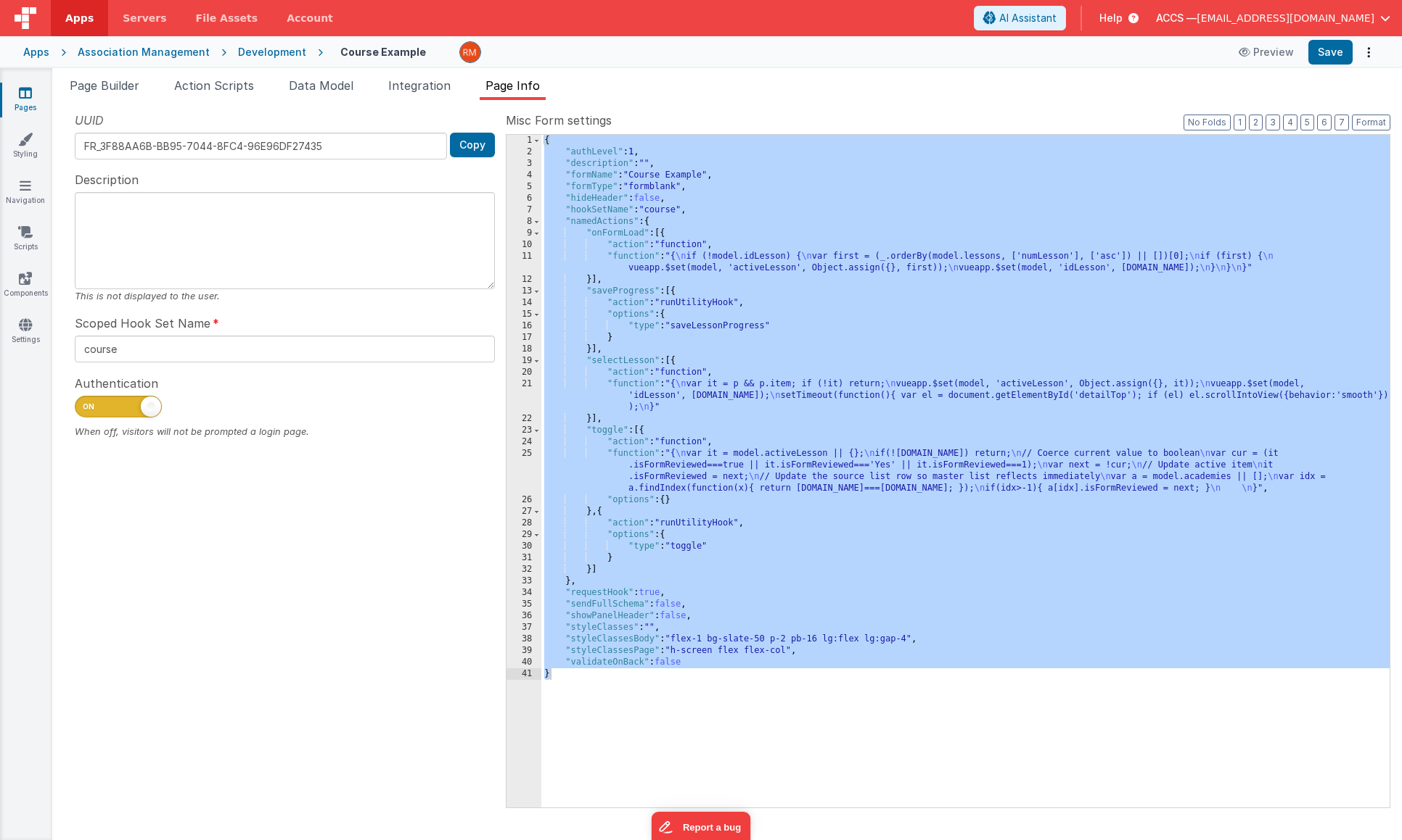
click at [683, 315] on div "{ "authLevel" : 1 , "description" : "" , "formName" : "Course Example" , "formT…" at bounding box center [965, 483] width 848 height 696
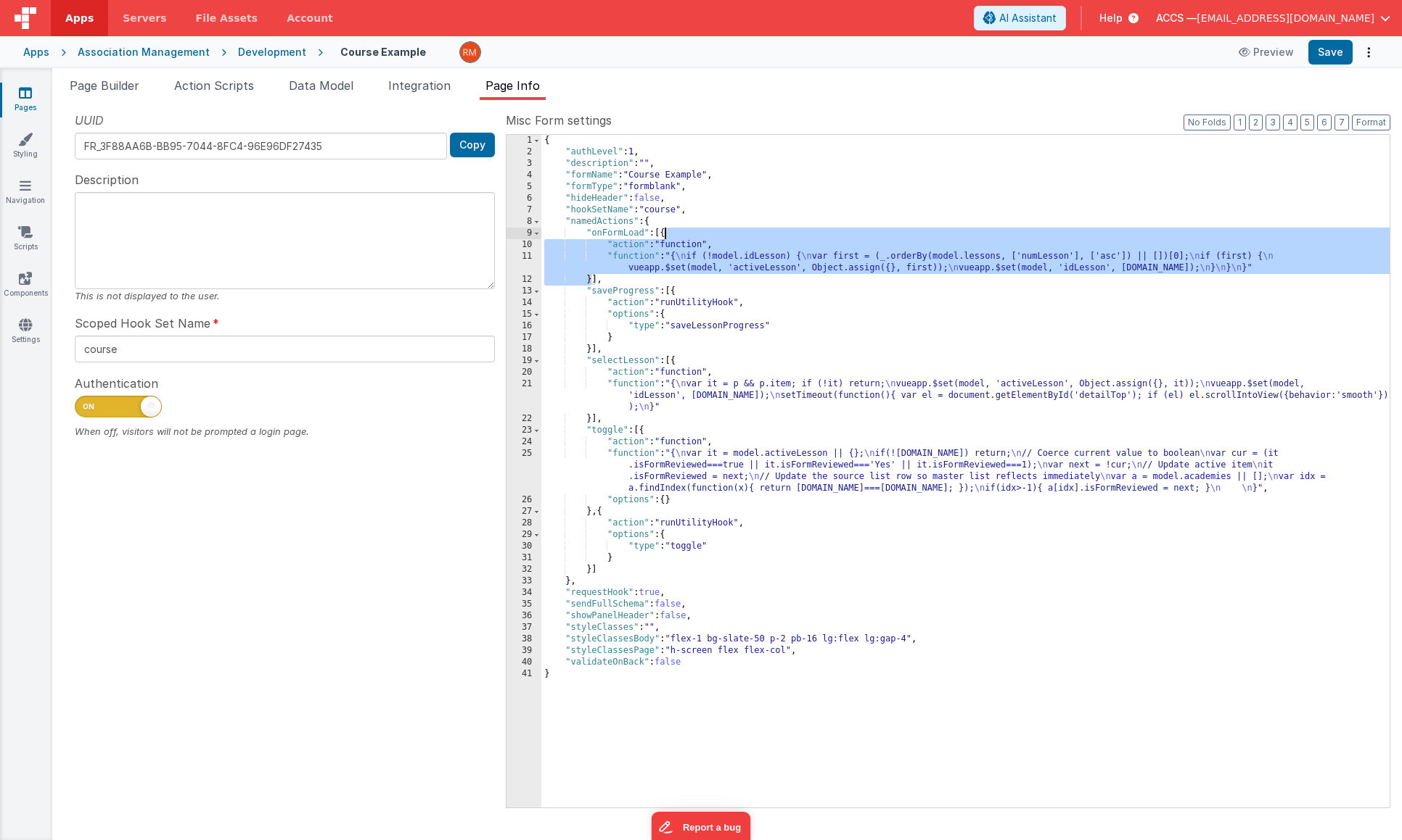
drag, startPoint x: 591, startPoint y: 283, endPoint x: 665, endPoint y: 238, distance: 86.6
click at [665, 238] on div "{ "authLevel" : 1 , "description" : "" , "formName" : "Course Example" , "formT…" at bounding box center [965, 483] width 848 height 696
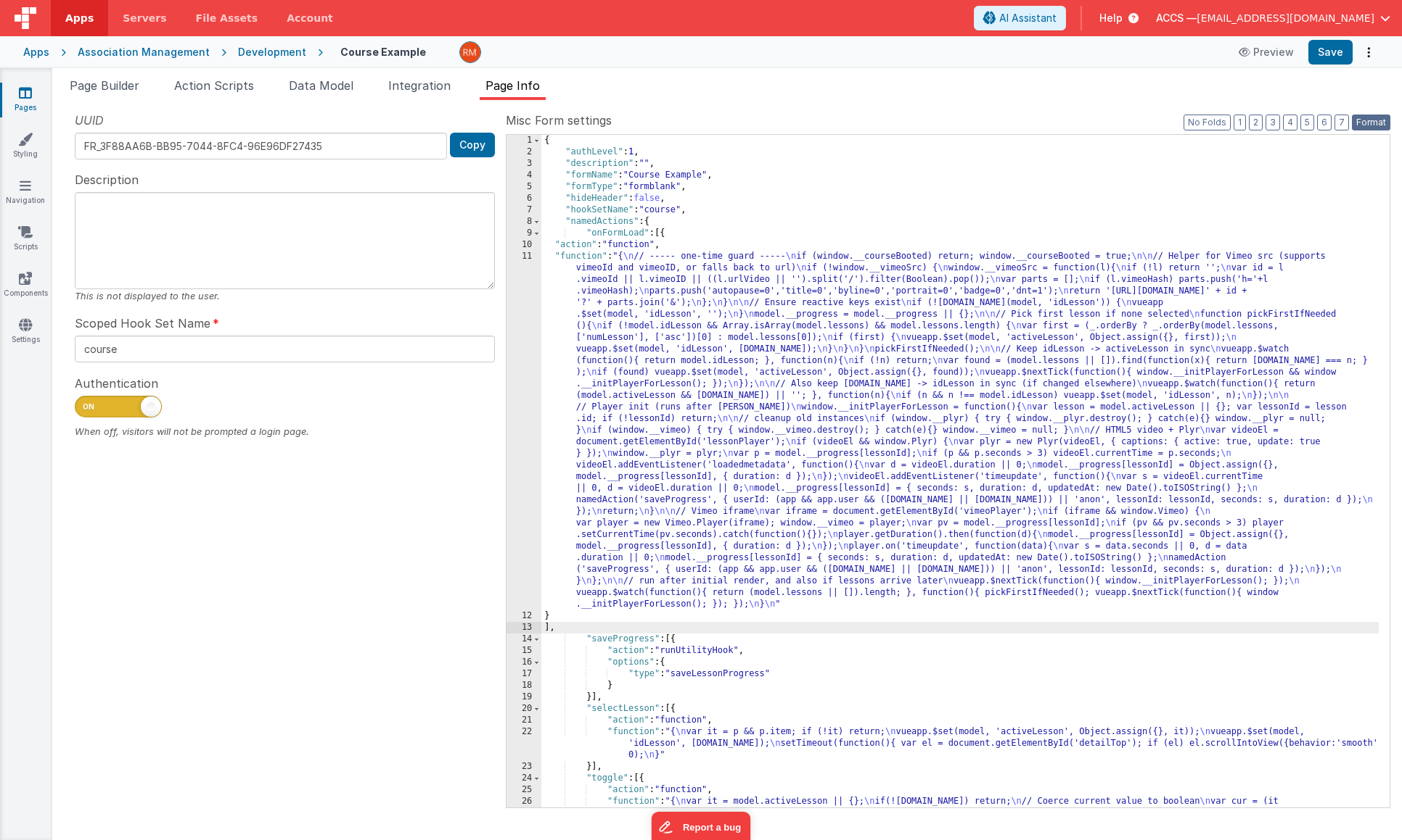
click at [1368, 122] on button "Format" at bounding box center [1371, 122] width 39 height 16
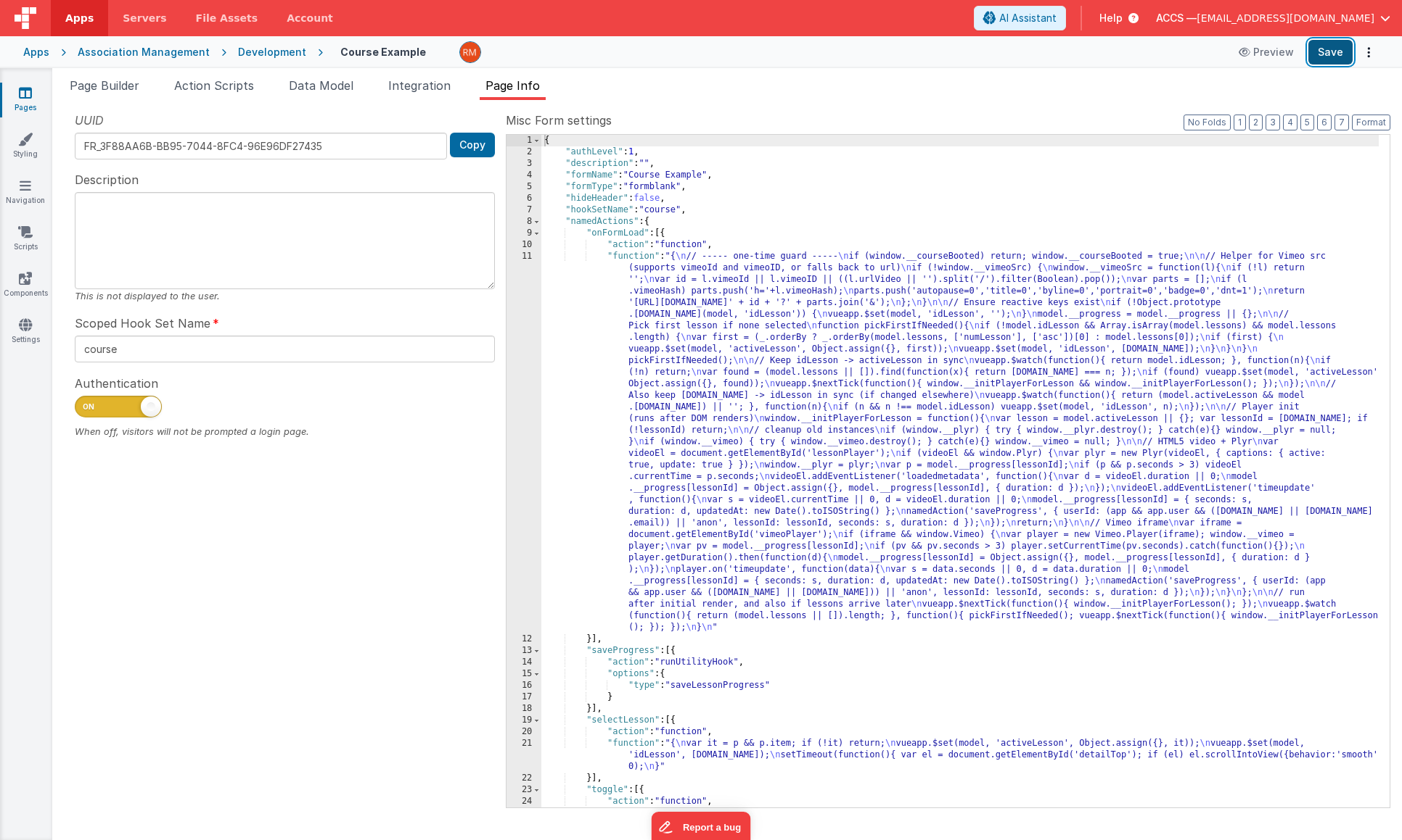
click at [1330, 49] on button "Save" at bounding box center [1331, 52] width 44 height 25
click at [641, 258] on div "{ "authLevel" : 1 , "description" : "" , "formName" : "Course Example" , "formT…" at bounding box center [960, 501] width 838 height 731
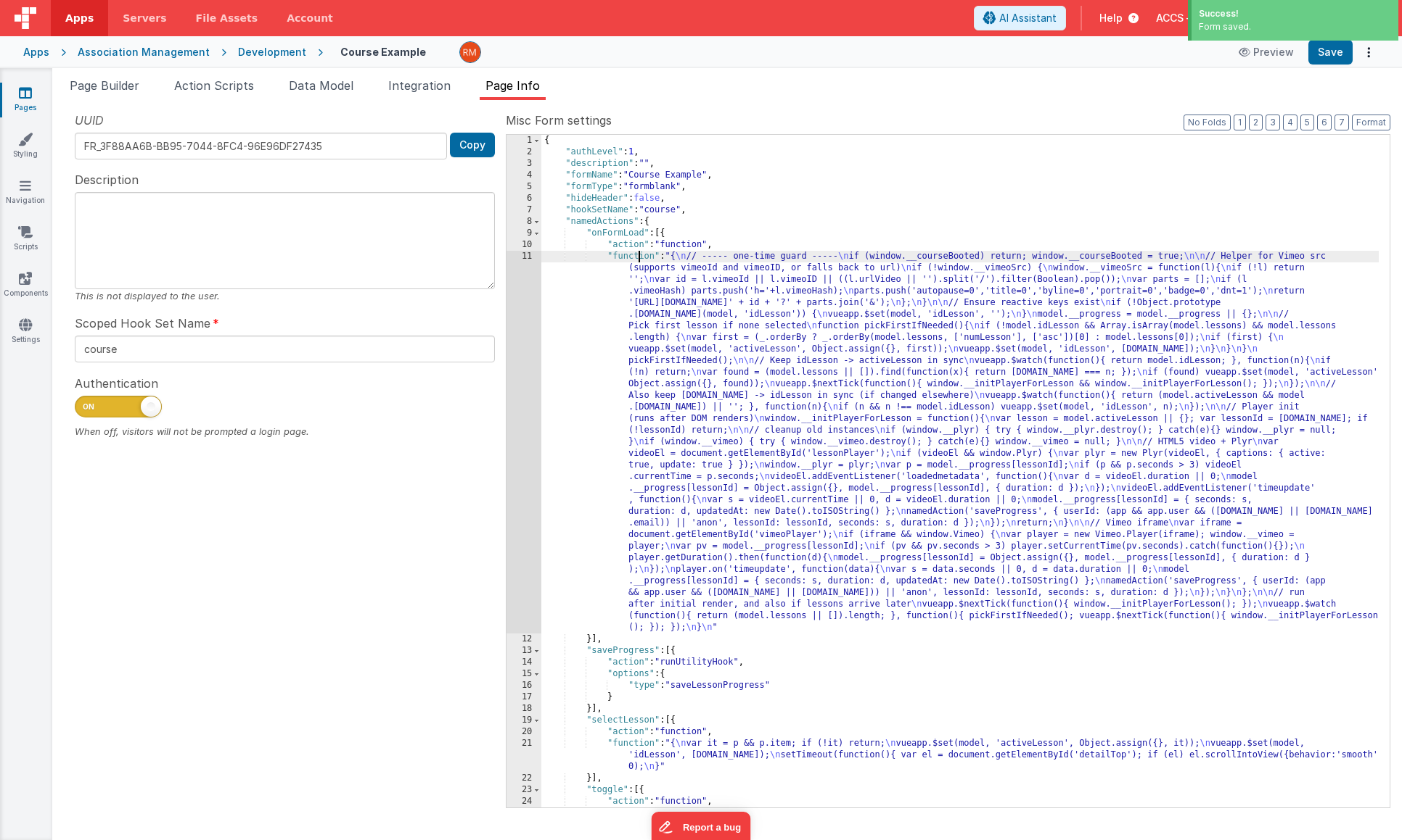
click at [529, 257] on div "11" at bounding box center [524, 442] width 35 height 383
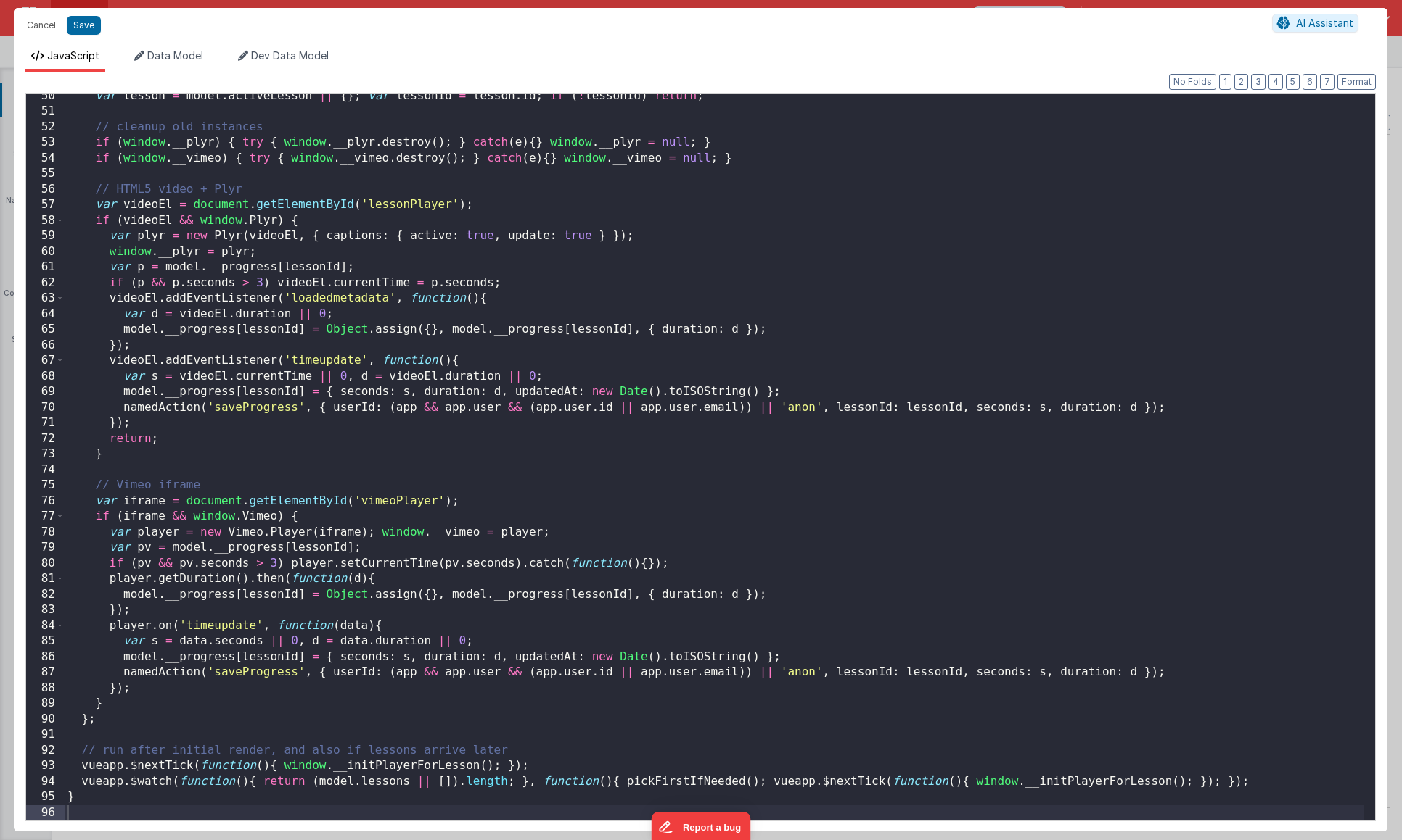
scroll to position [771, 0]
click at [48, 25] on button "Cancel" at bounding box center [41, 25] width 43 height 20
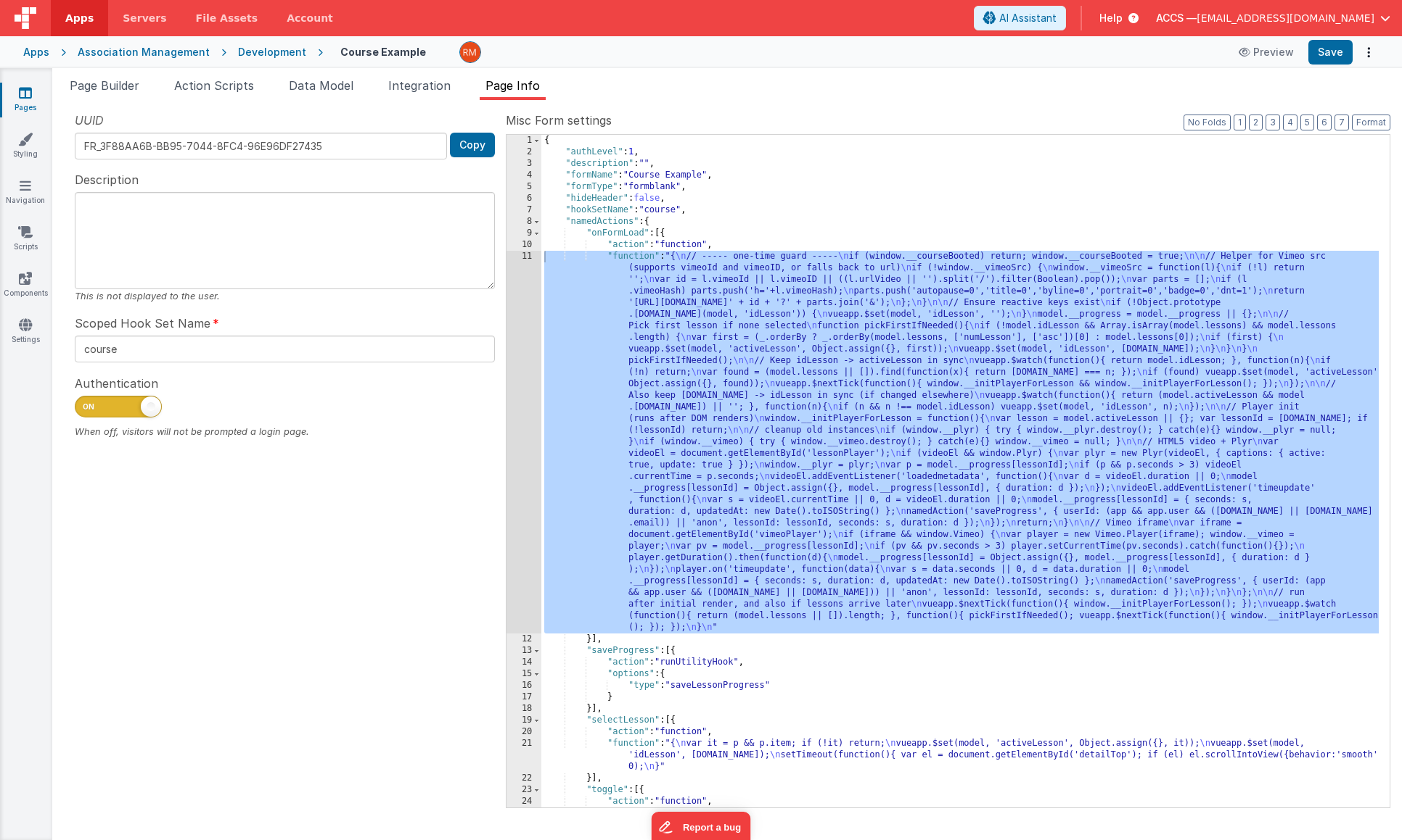
scroll to position [232, 0]
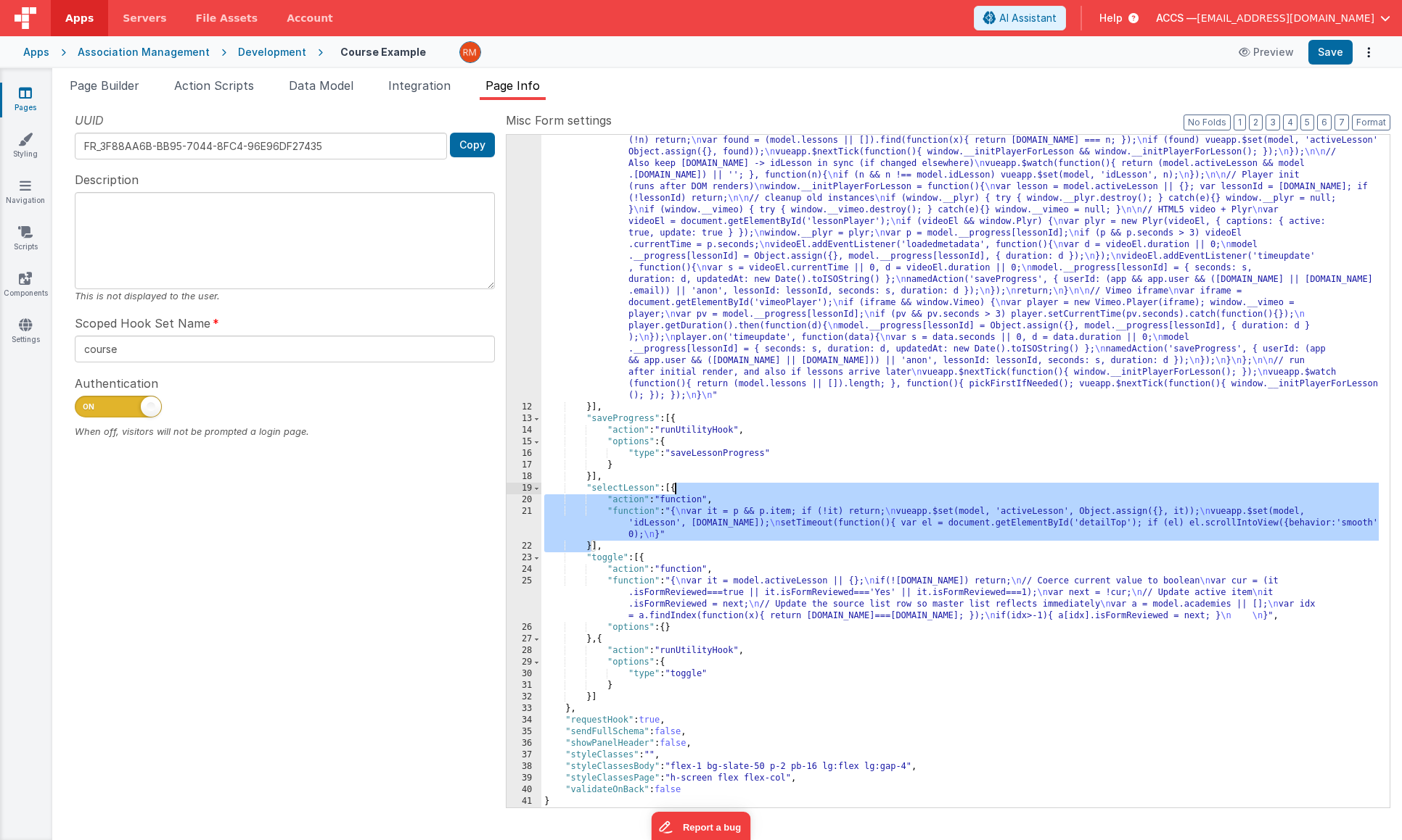
drag, startPoint x: 592, startPoint y: 543, endPoint x: 674, endPoint y: 493, distance: 96.0
click at [674, 493] on div ""function" : "{ \n // ----- one-time guard ----- \n if (window.__courseBooted) …" at bounding box center [960, 553] width 838 height 1068
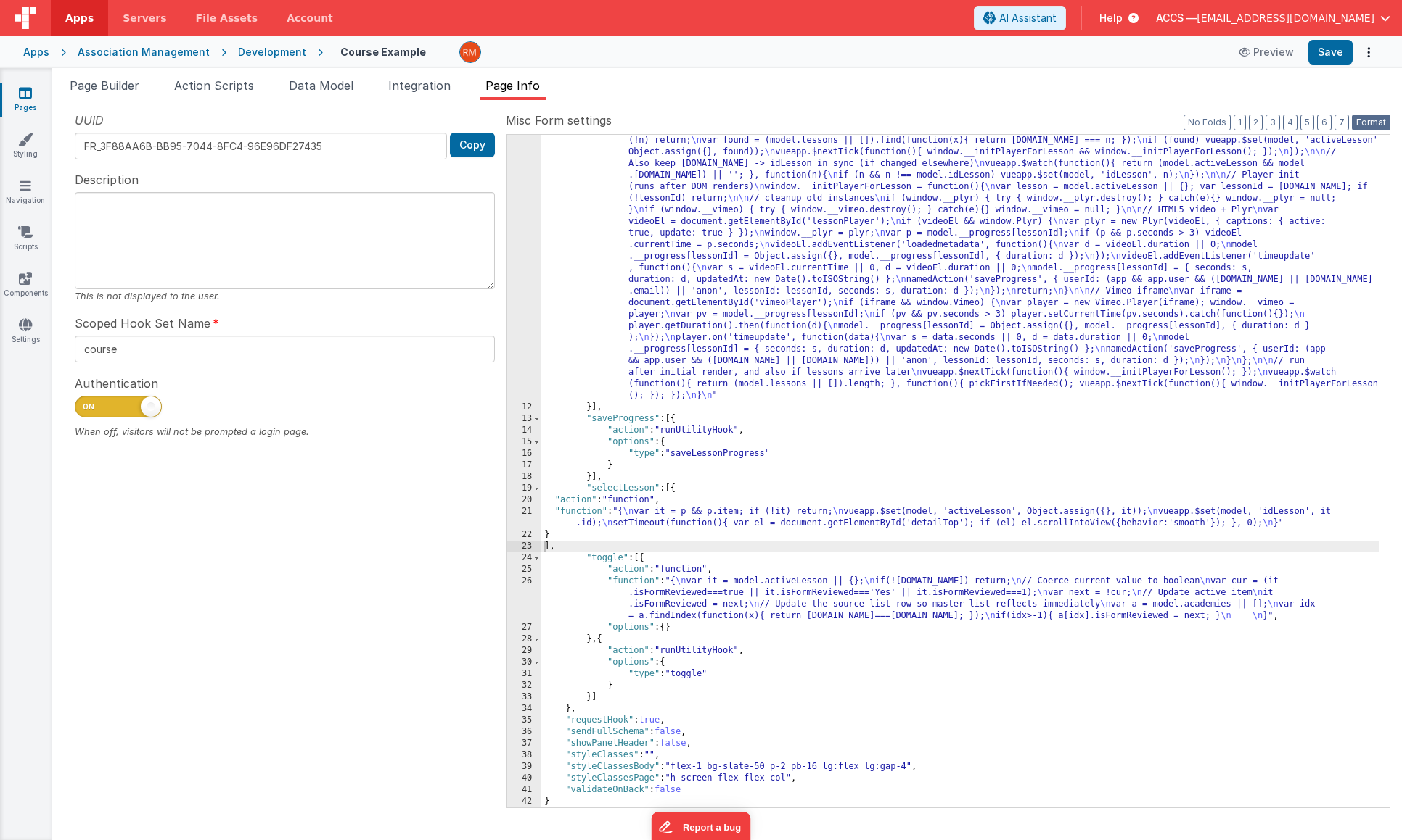
drag, startPoint x: 1370, startPoint y: 117, endPoint x: 1346, endPoint y: 86, distance: 39.2
click at [1369, 116] on button "Format" at bounding box center [1371, 122] width 39 height 16
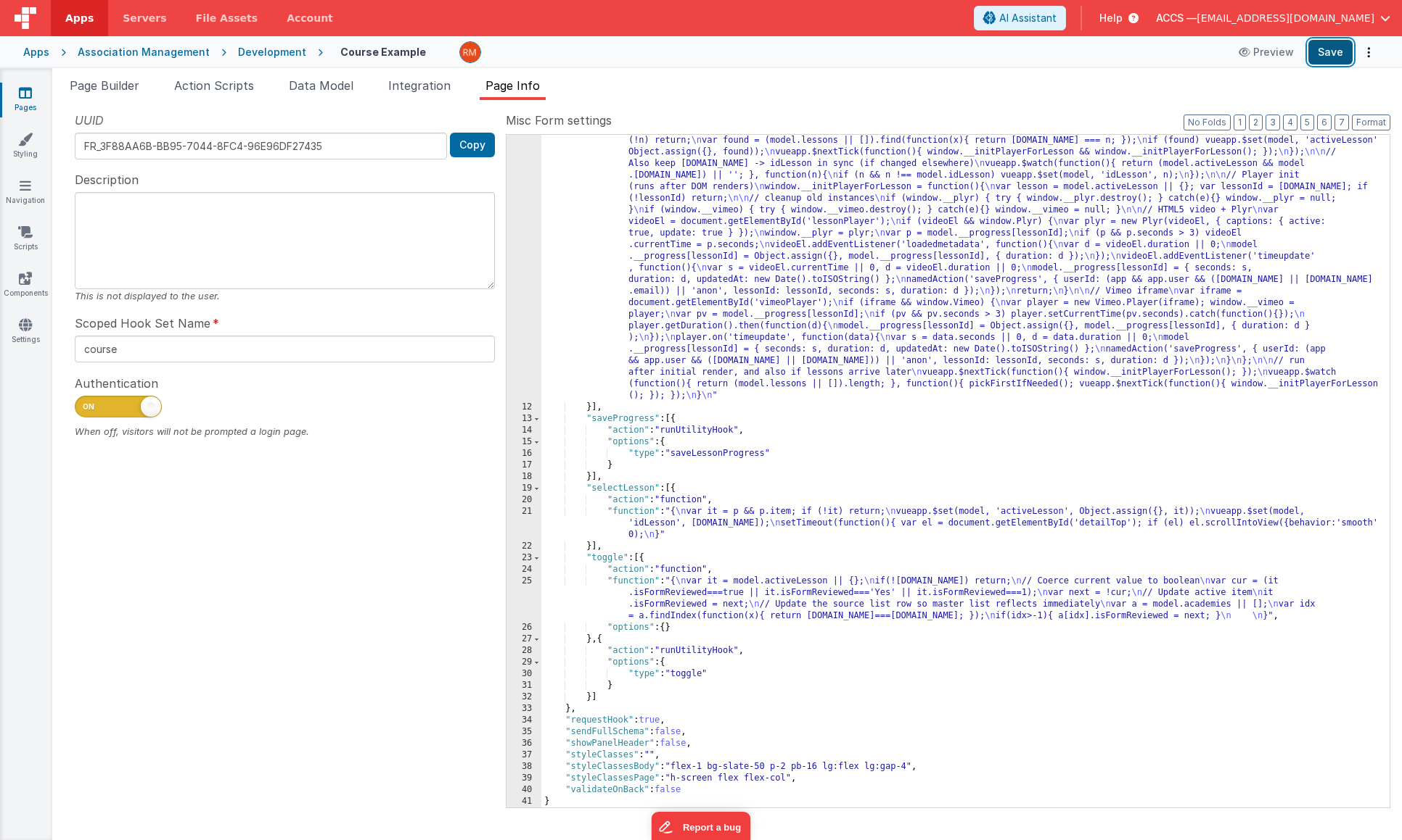
click at [1330, 51] on button "Save" at bounding box center [1331, 52] width 44 height 25
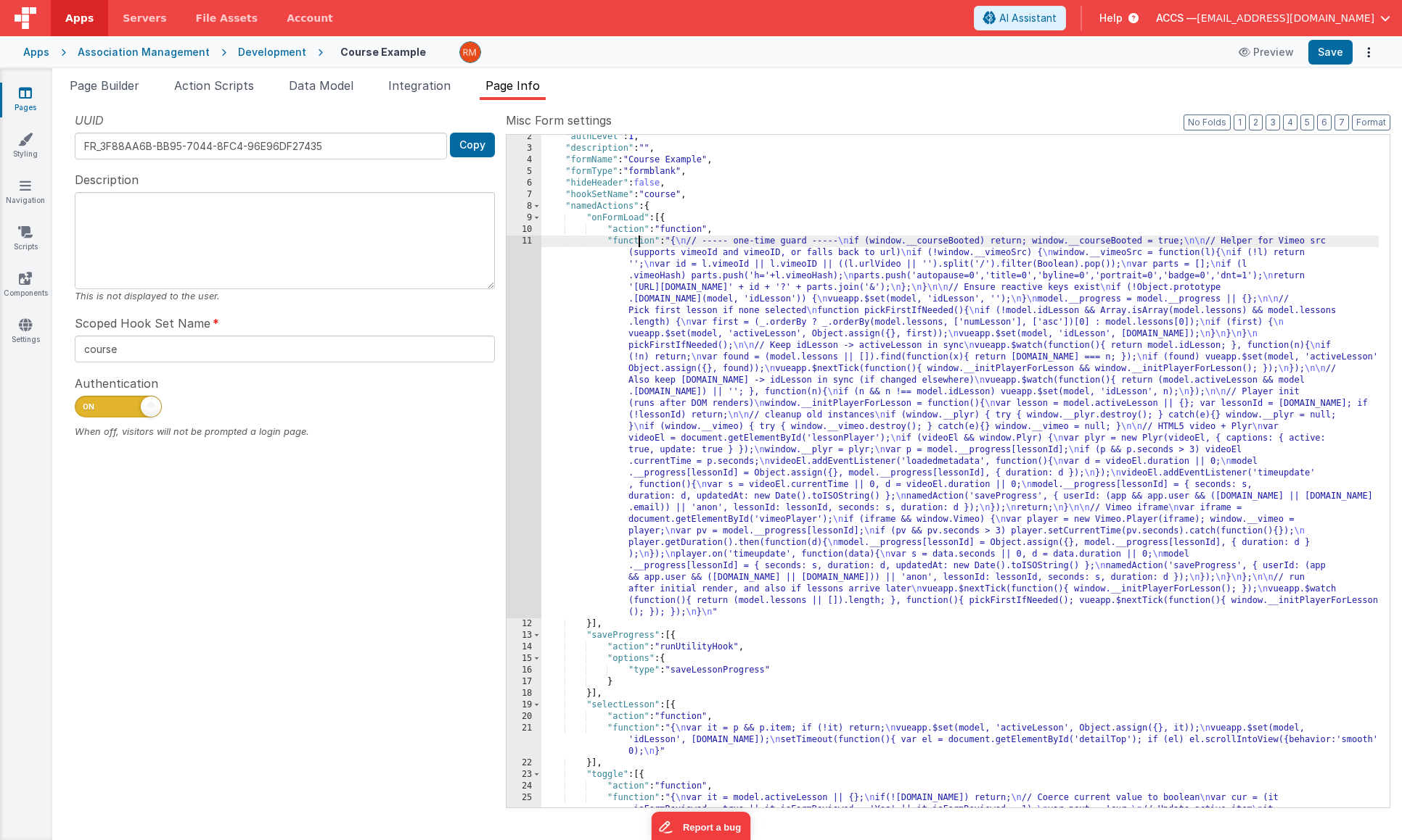
click at [637, 239] on div ""authLevel" : 1 , "description" : "" , "formName" : "Course Example" , "formTyp…" at bounding box center [960, 497] width 838 height 731
click at [529, 241] on div "11" at bounding box center [524, 426] width 35 height 383
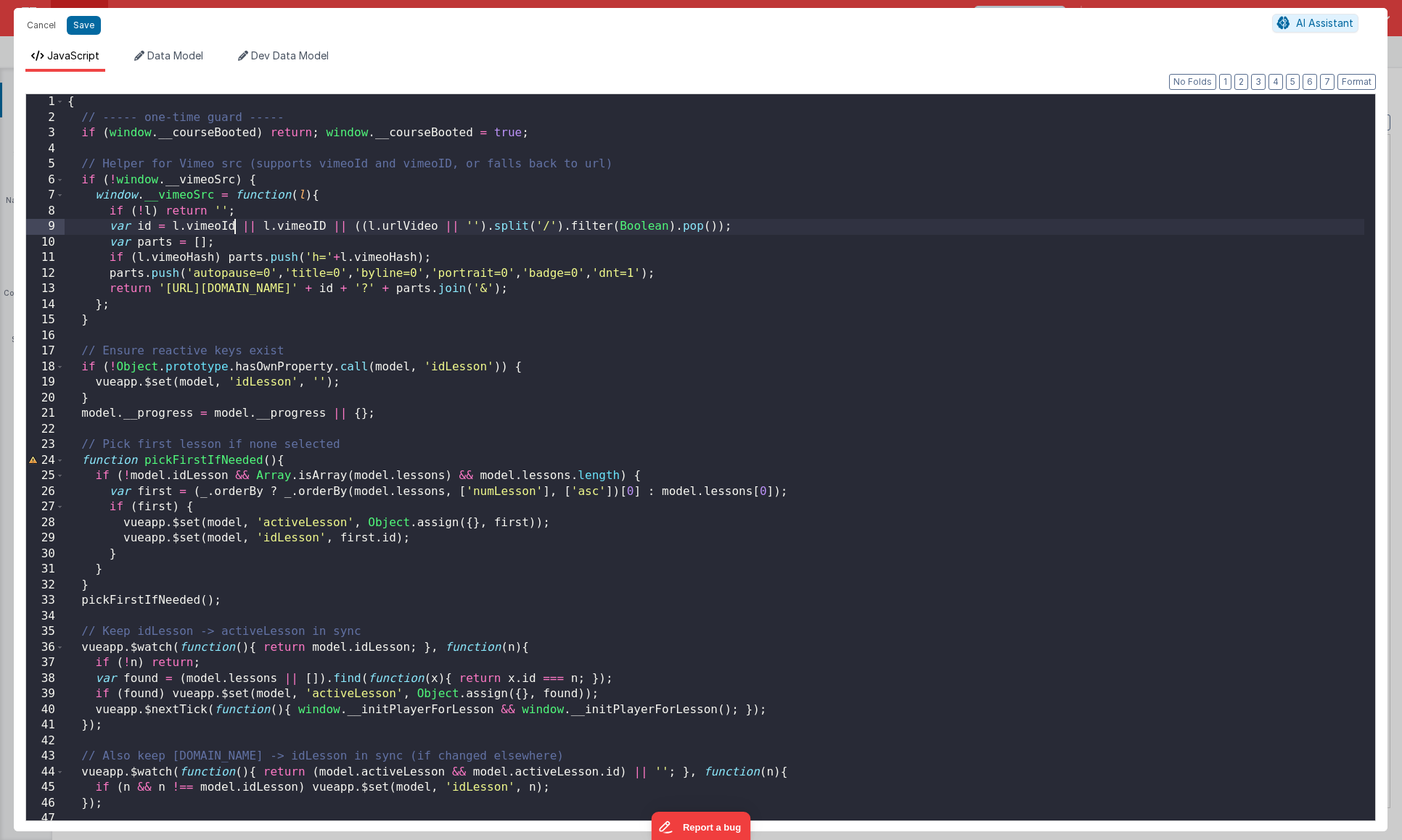
click at [235, 227] on div "{ // ----- one-time guard ----- if ( window . __courseBooted ) return ; window …" at bounding box center [714, 474] width 1300 height 758
click at [83, 28] on button "Save" at bounding box center [83, 26] width 34 height 19
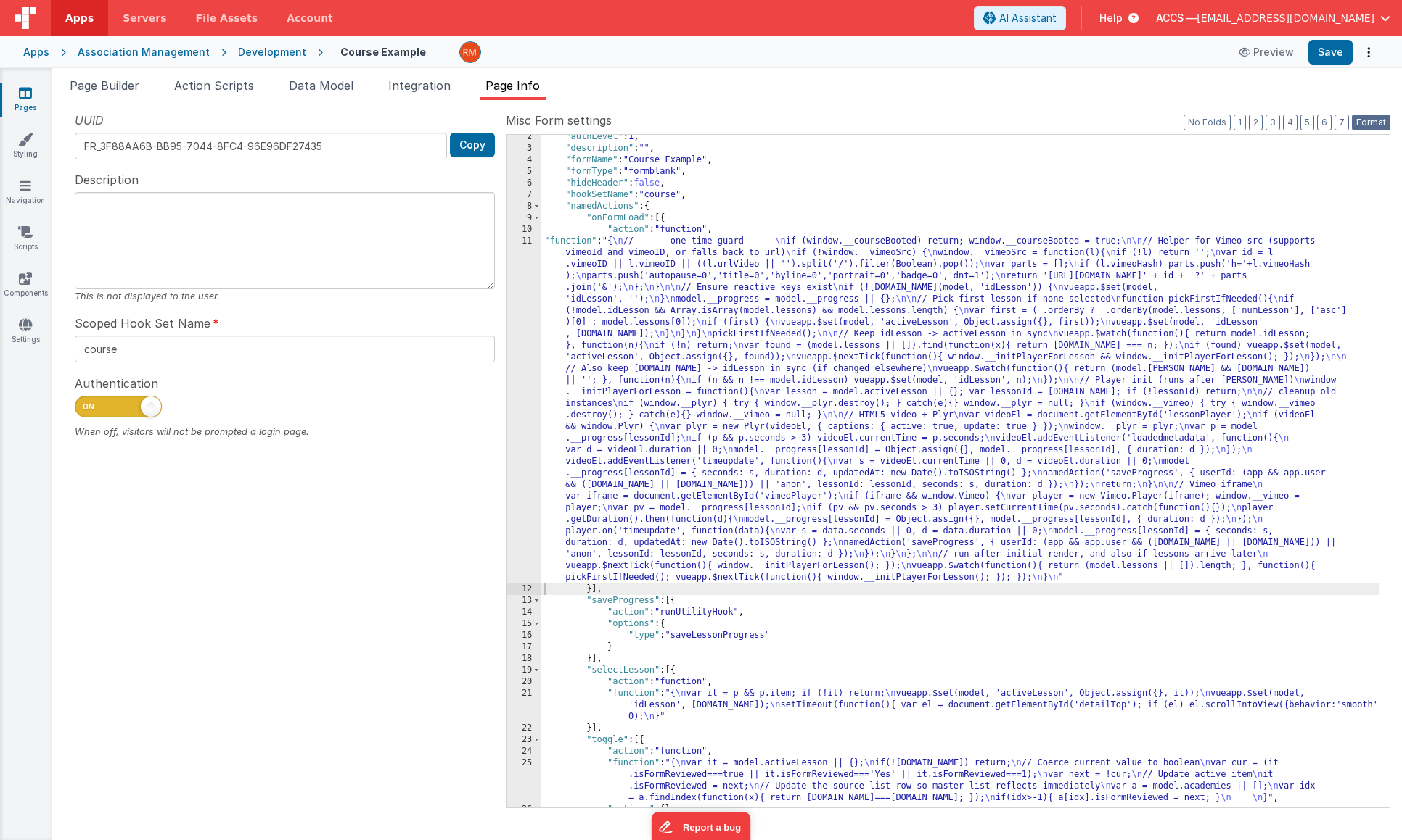
drag, startPoint x: 1370, startPoint y: 117, endPoint x: 1366, endPoint y: 110, distance: 8.1
click at [1370, 117] on button "Format" at bounding box center [1371, 122] width 39 height 16
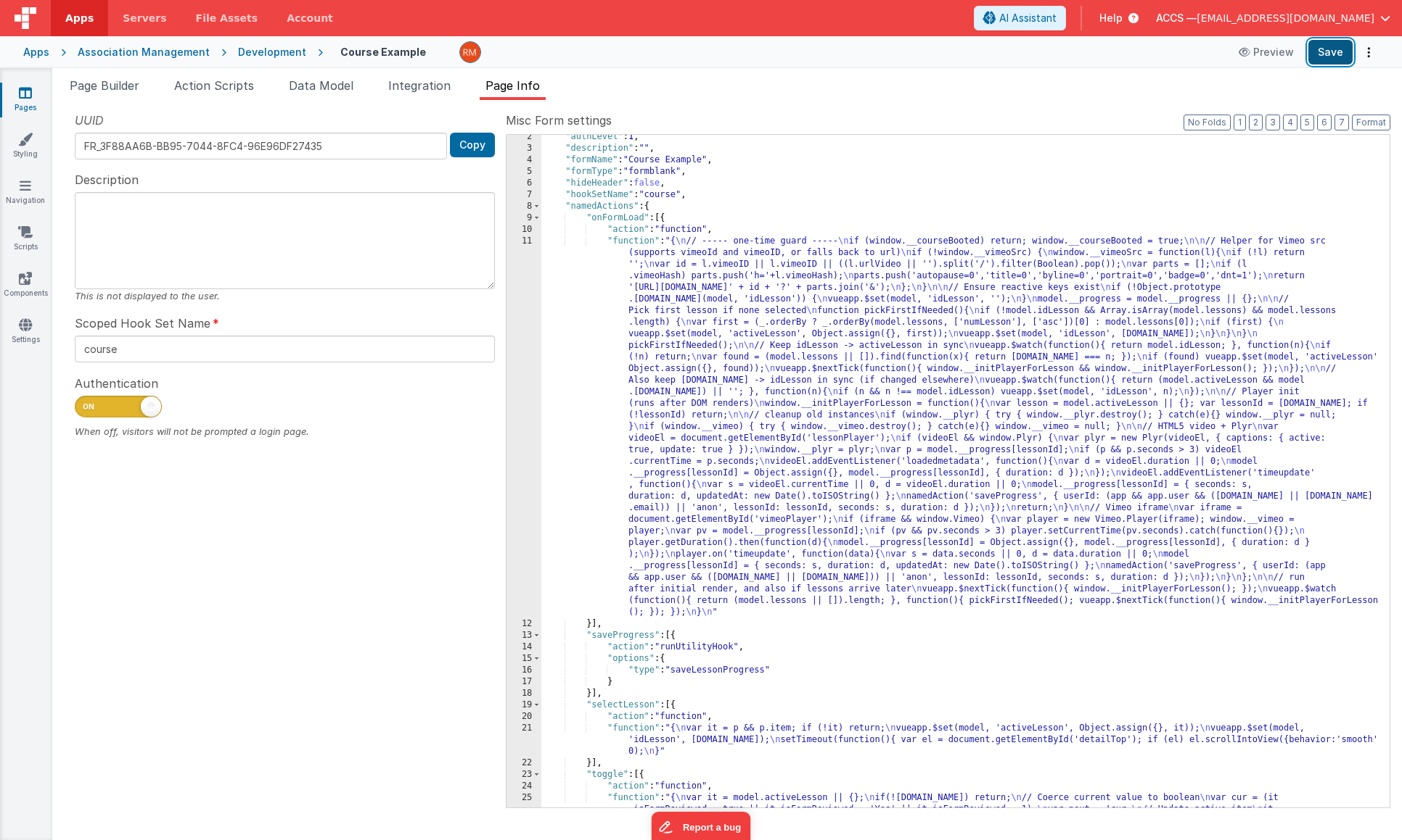
click at [1335, 48] on button "Save" at bounding box center [1331, 52] width 44 height 25
click at [625, 241] on div ""authLevel" : 1 , "description" : "" , "formName" : "Course Example" , "formTyp…" at bounding box center [960, 497] width 838 height 731
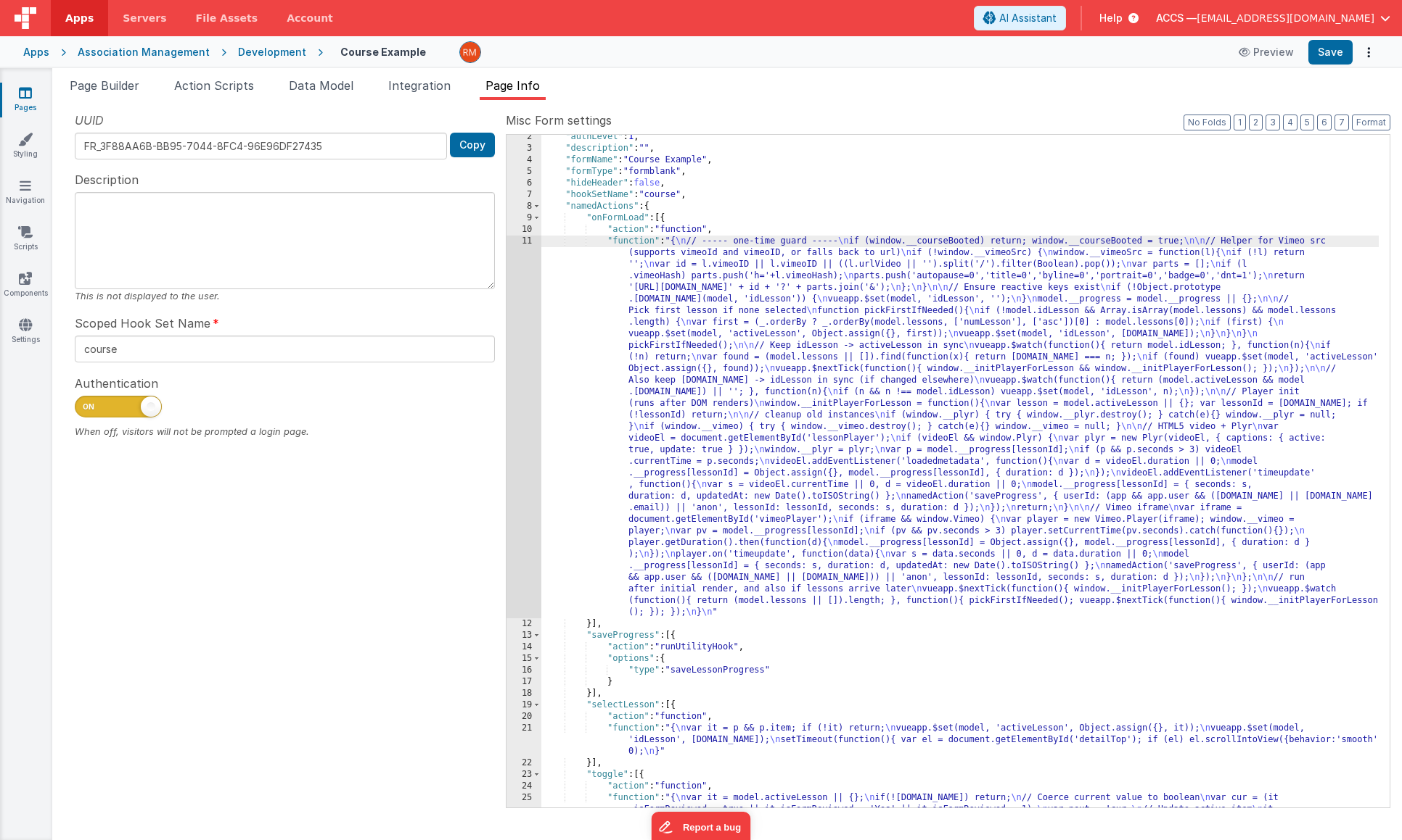
click at [528, 240] on div "11" at bounding box center [524, 426] width 35 height 383
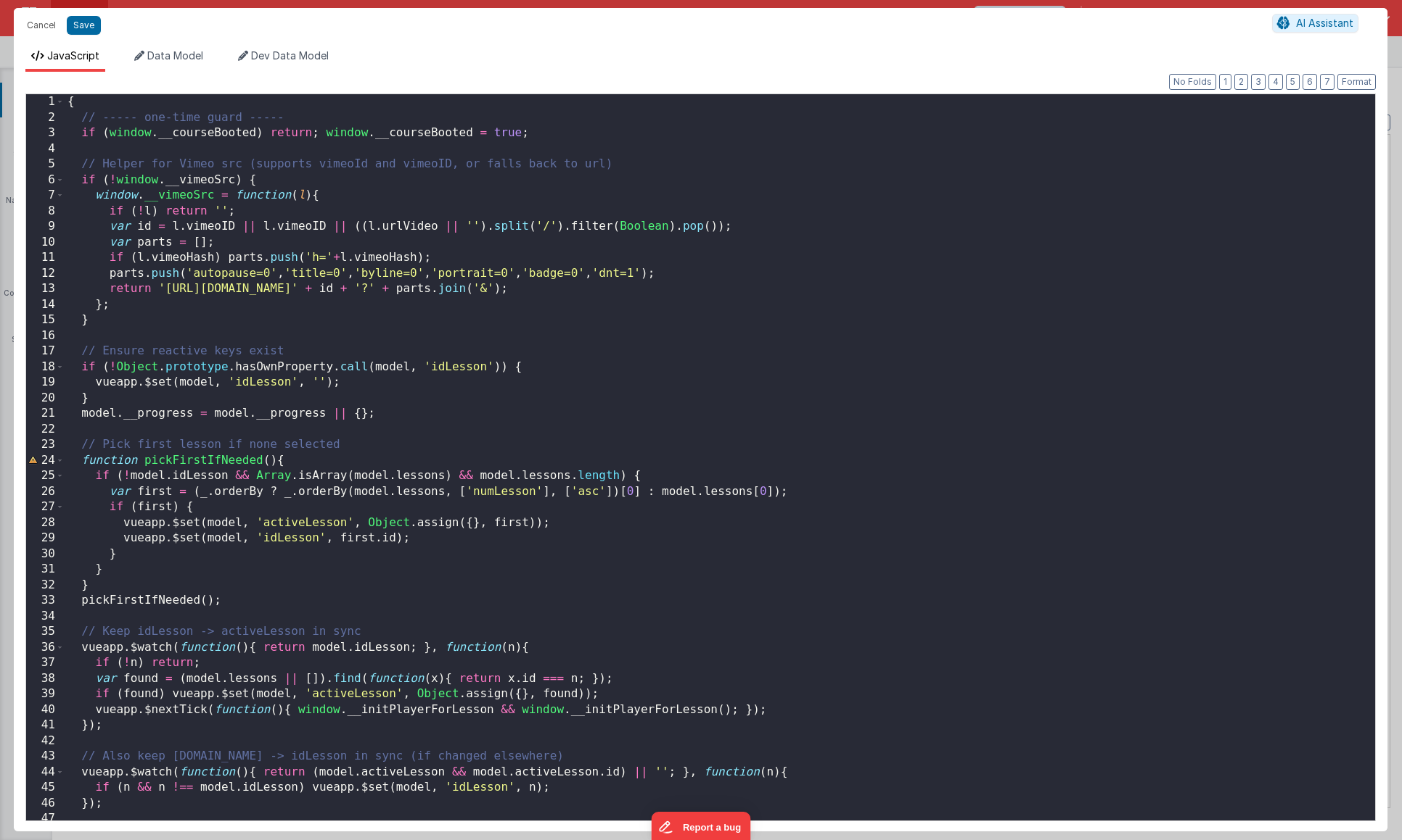
click at [236, 226] on div "{ // ----- one-time guard ----- if ( window . __courseBooted ) return ; window …" at bounding box center [714, 474] width 1300 height 758
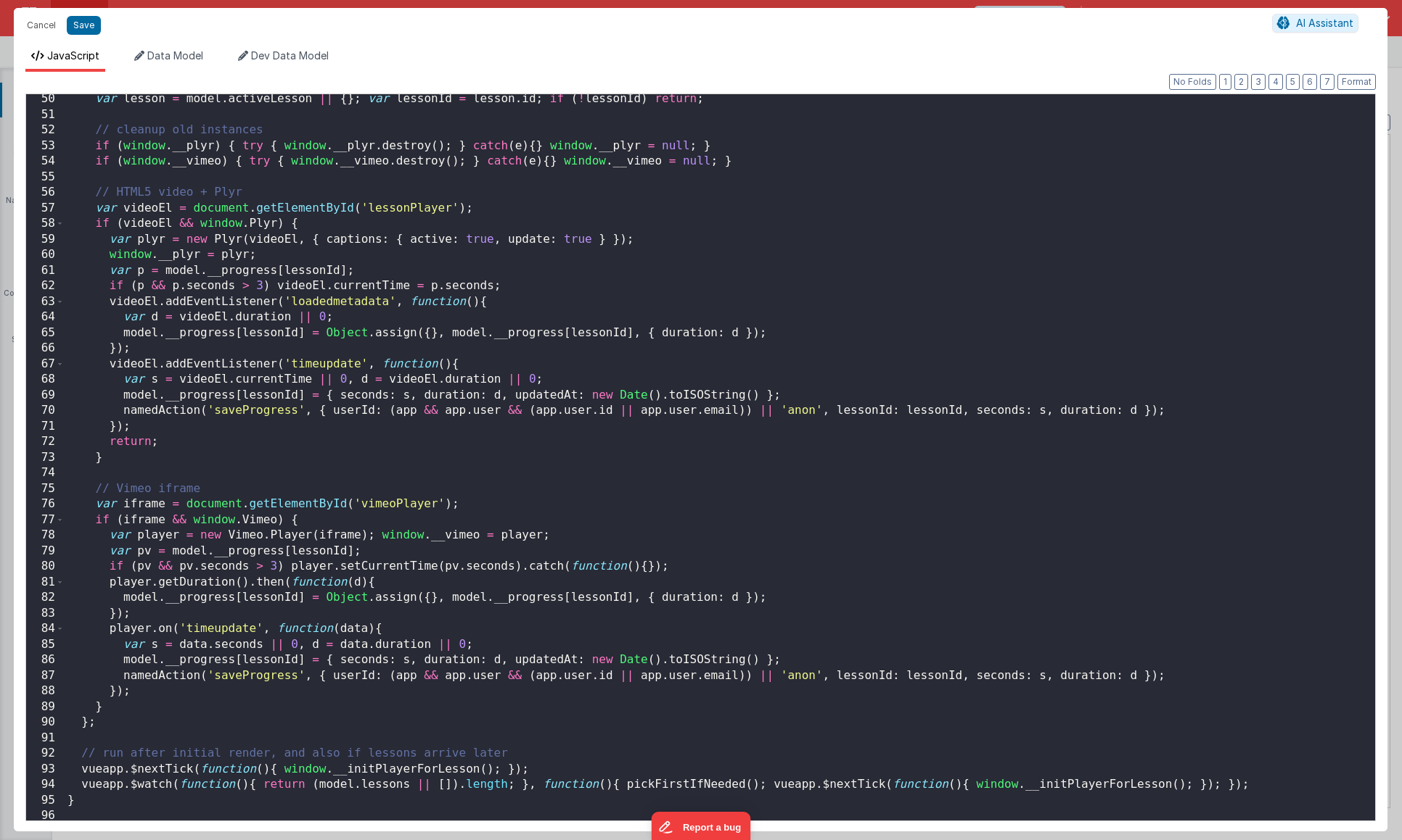
scroll to position [771, 0]
click at [94, 22] on button "Save" at bounding box center [83, 26] width 34 height 19
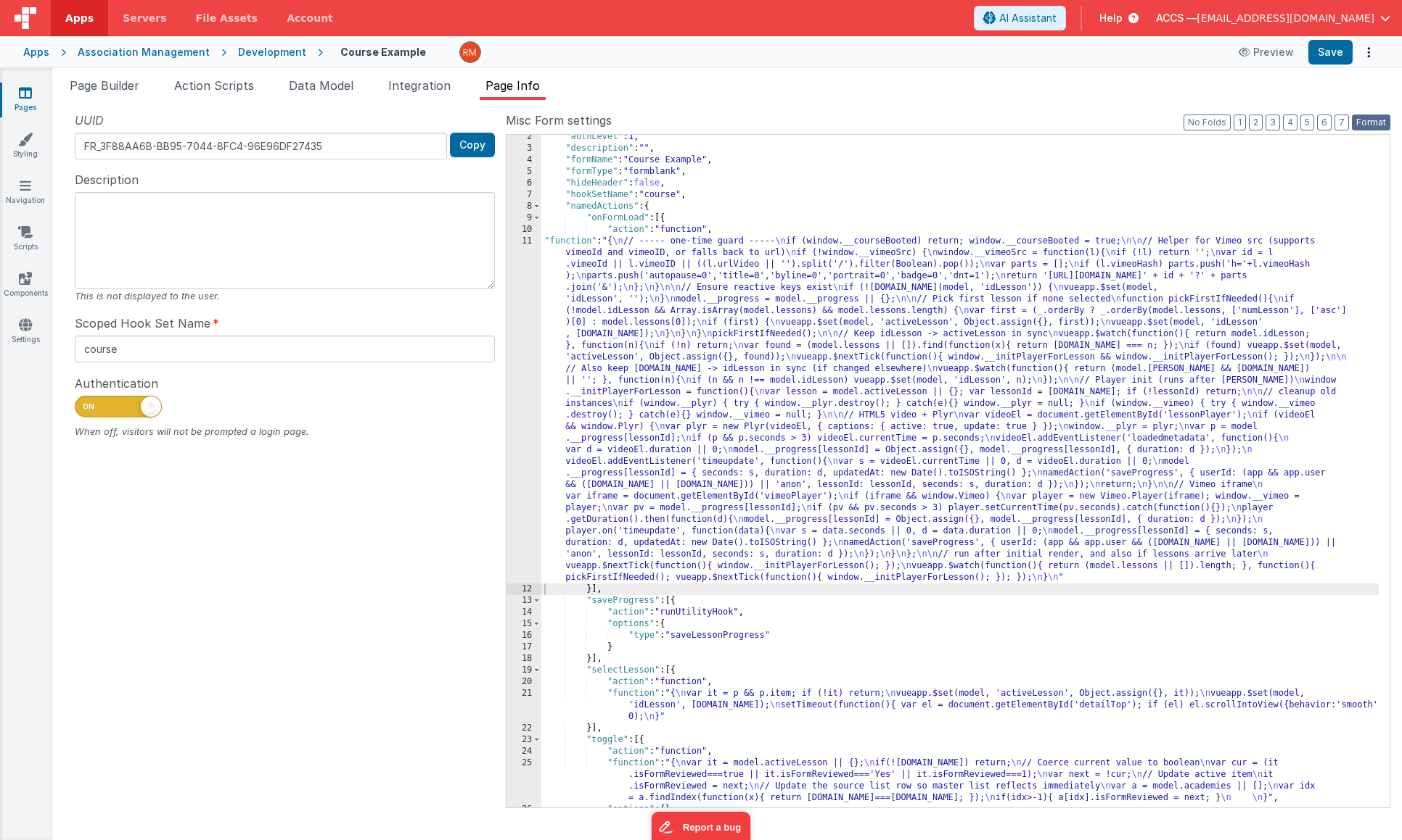
click at [1363, 129] on button "Format" at bounding box center [1371, 122] width 39 height 16
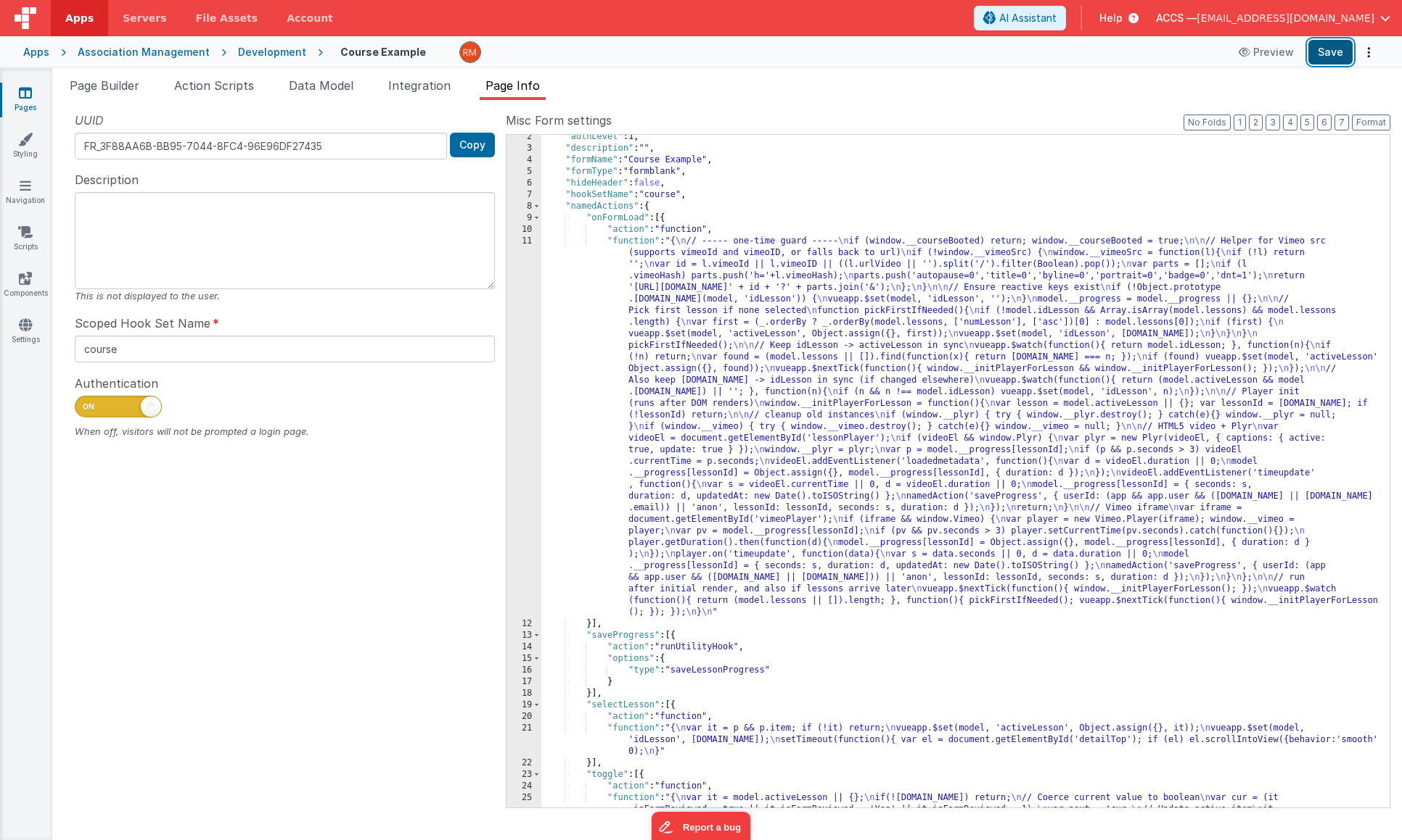
click at [1326, 56] on button "Save" at bounding box center [1331, 52] width 44 height 25
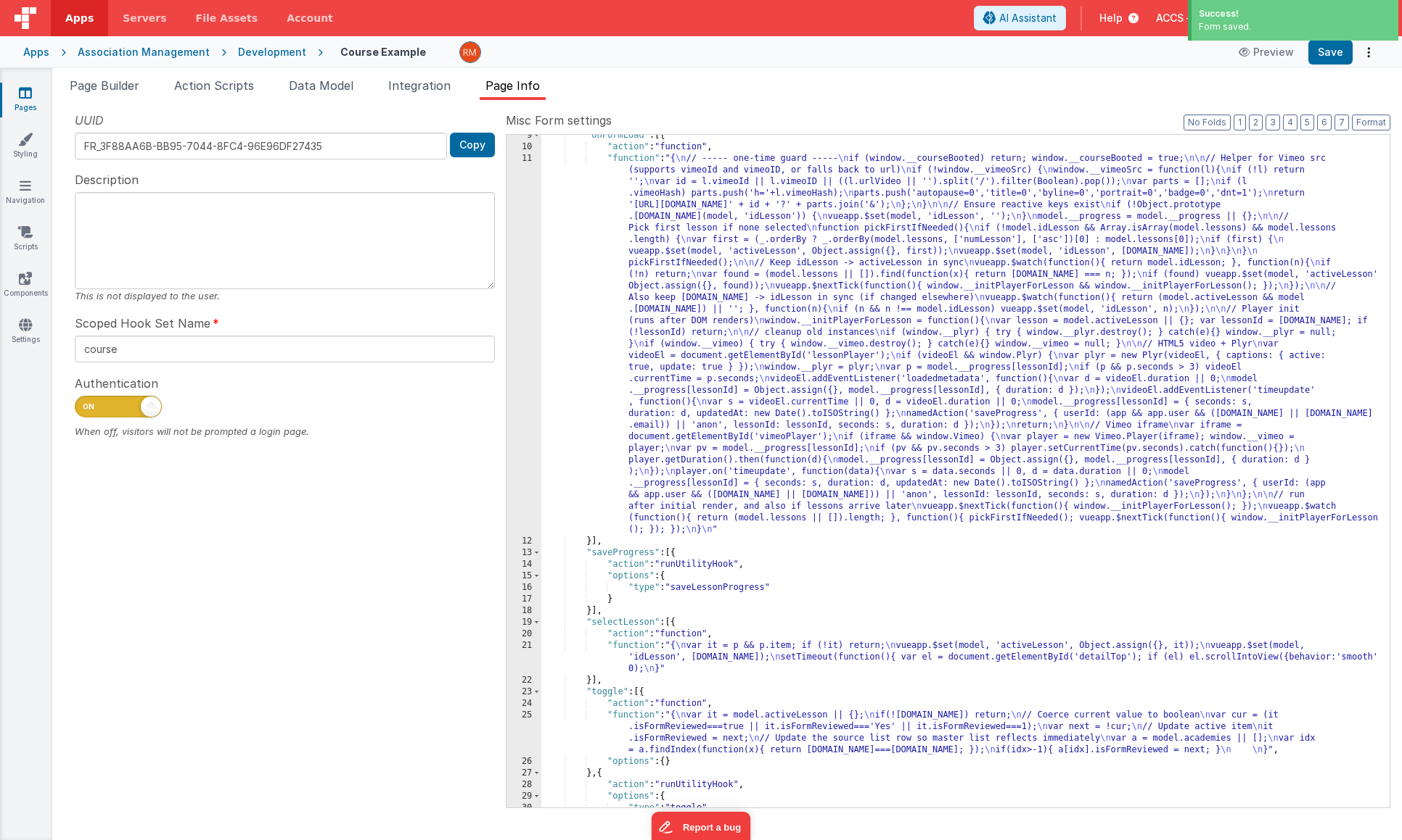
scroll to position [232, 0]
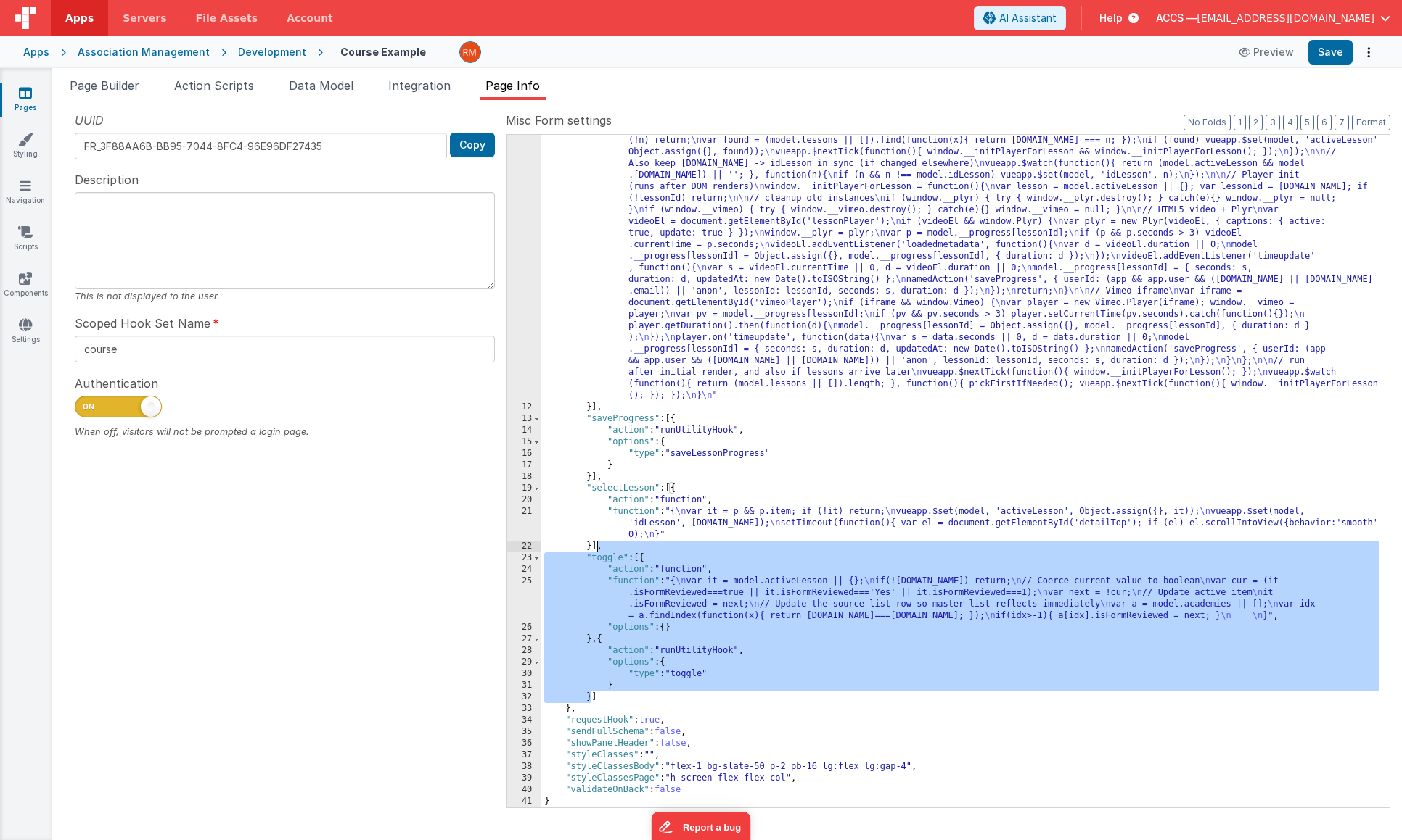
drag, startPoint x: 591, startPoint y: 692, endPoint x: 596, endPoint y: 551, distance: 141.1
click at [596, 551] on div ""function" : "{ \n // ----- one-time guard ----- \n if (window.__courseBooted) …" at bounding box center [960, 553] width 838 height 1068
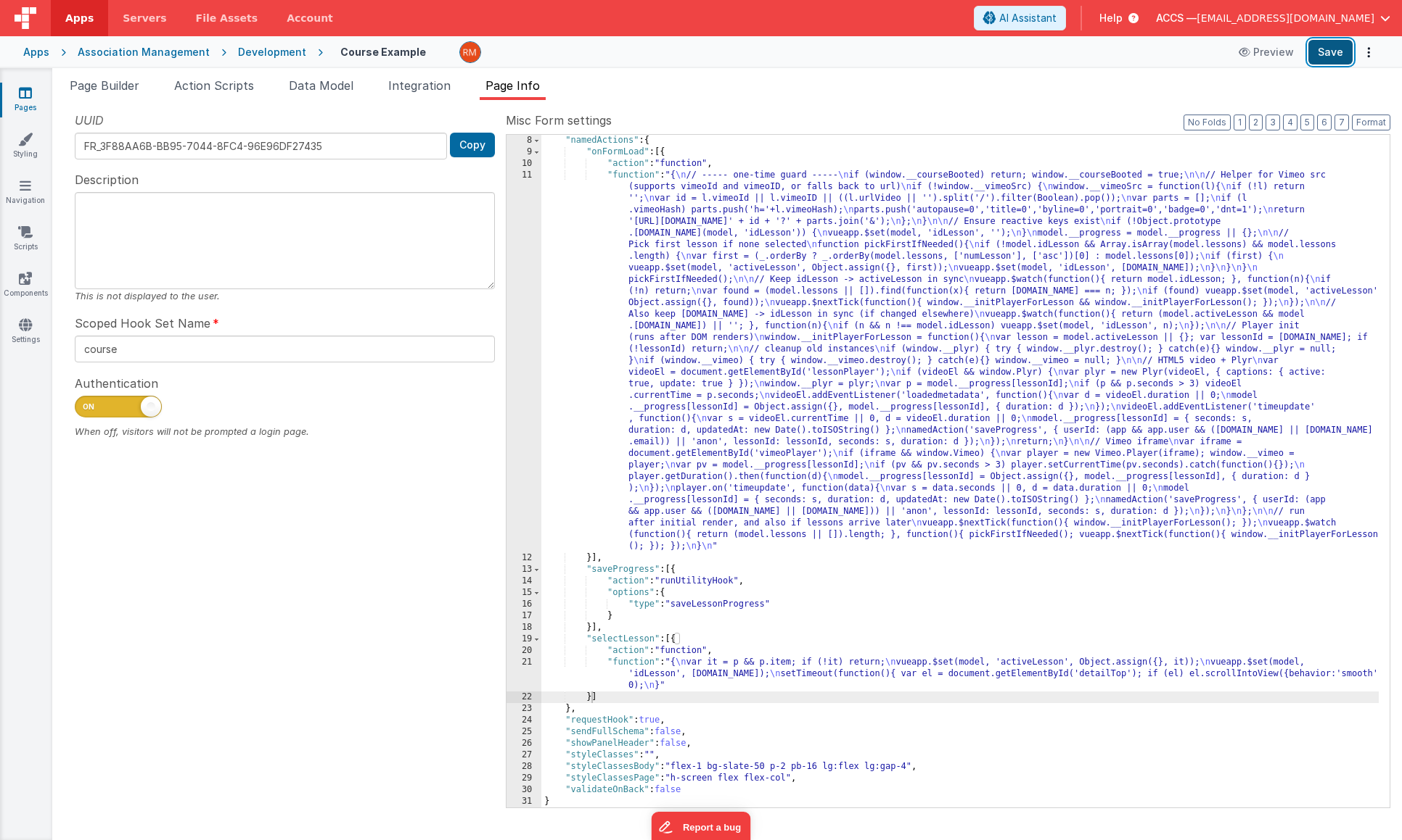
click at [1317, 55] on button "Save" at bounding box center [1331, 52] width 44 height 25
click at [399, 332] on div "Scoped Hook Set Name course" at bounding box center [284, 339] width 420 height 48
click at [104, 92] on li "Page Builder" at bounding box center [104, 89] width 81 height 23
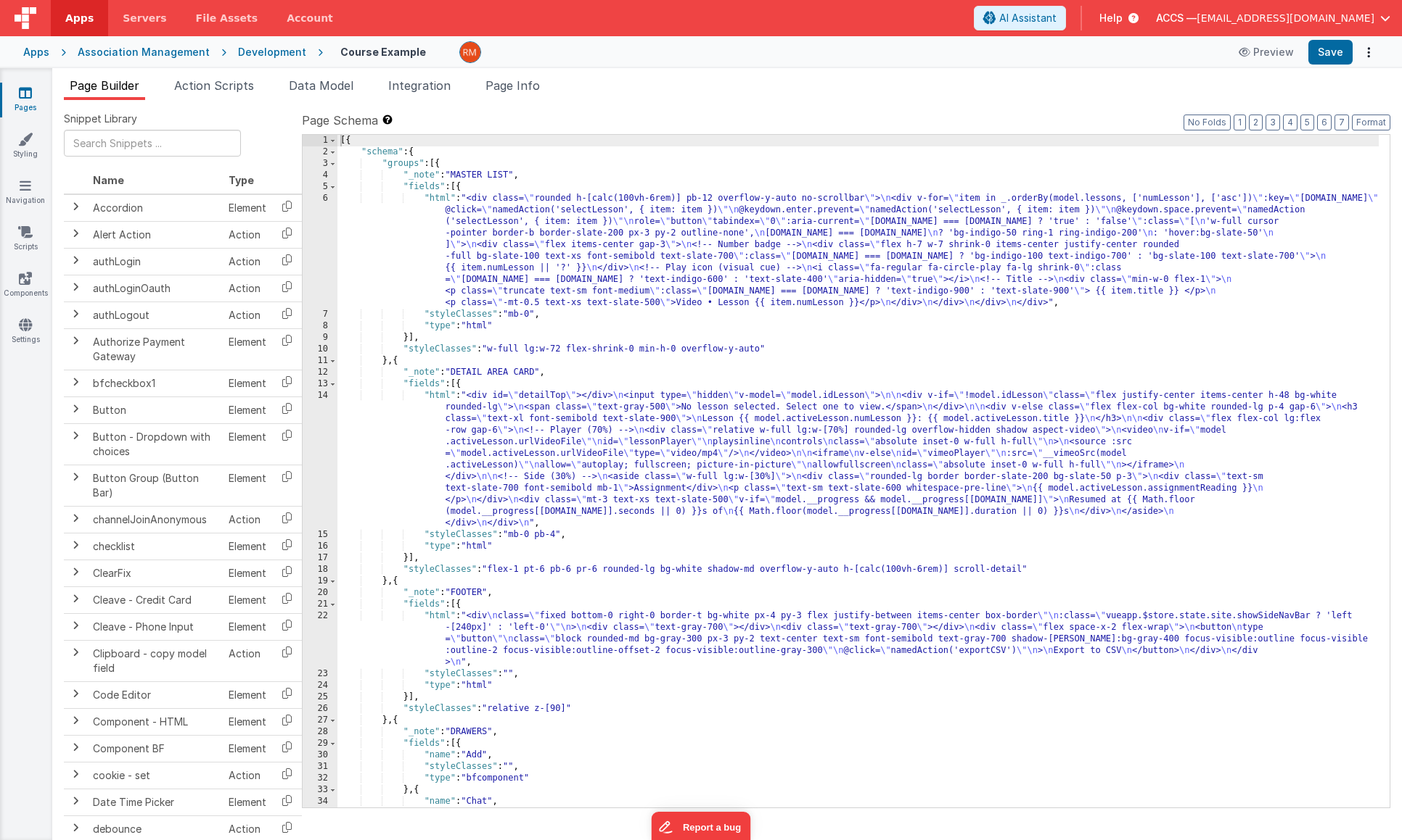
scroll to position [0, 0]
click at [14, 103] on link "Pages" at bounding box center [25, 100] width 52 height 29
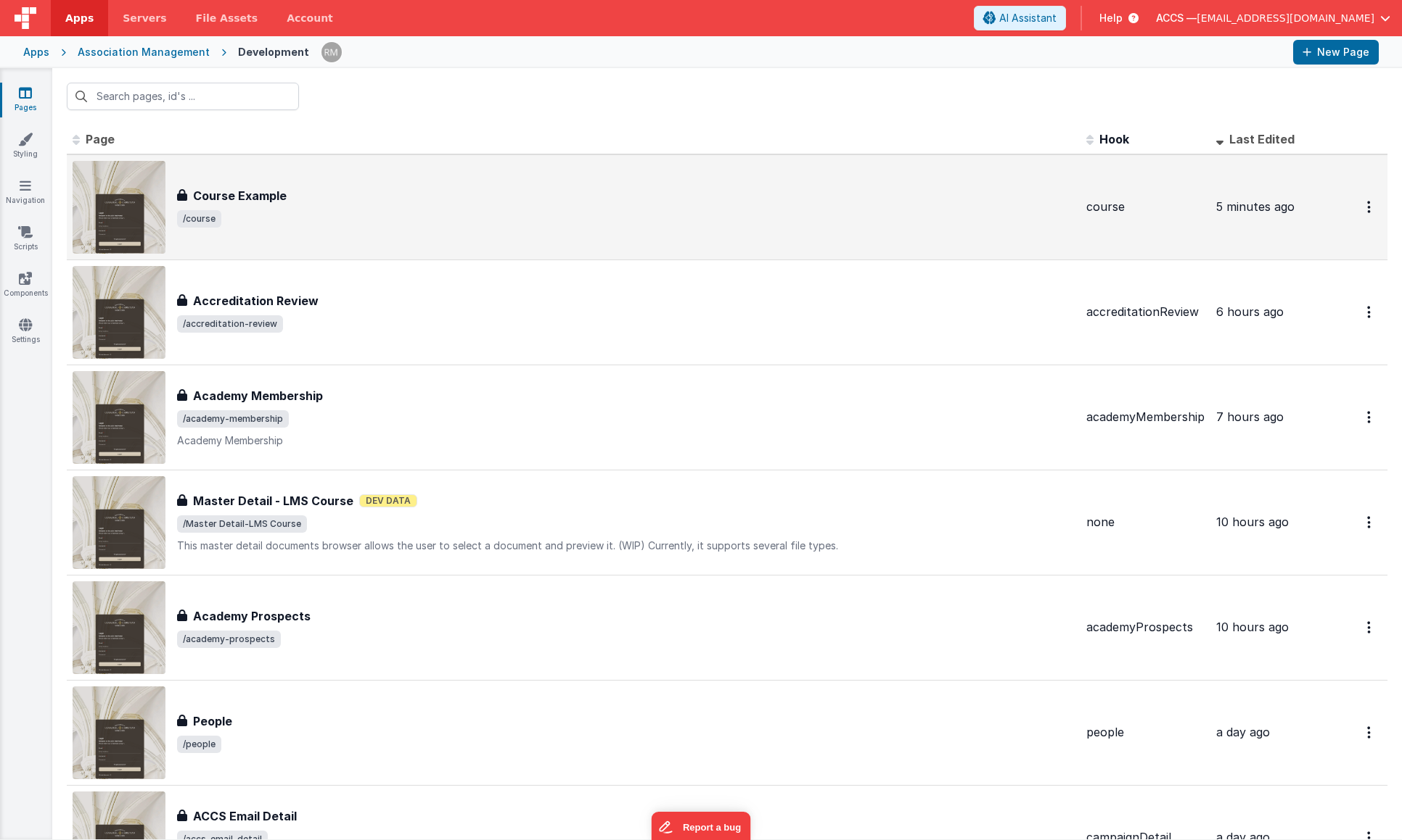
click at [305, 192] on div "Course Example" at bounding box center [625, 196] width 897 height 17
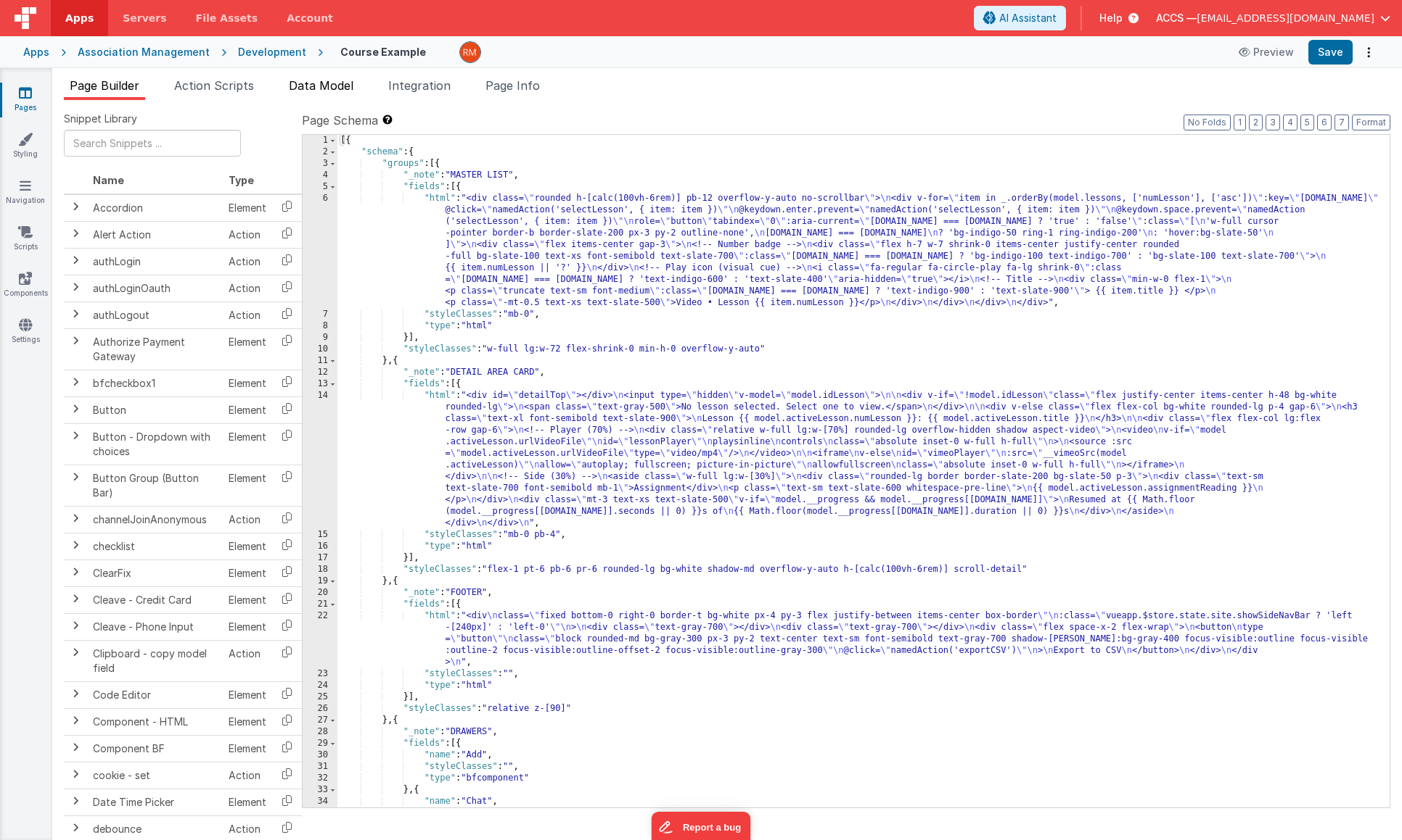
click at [320, 87] on span "Data Model" at bounding box center [320, 85] width 65 height 14
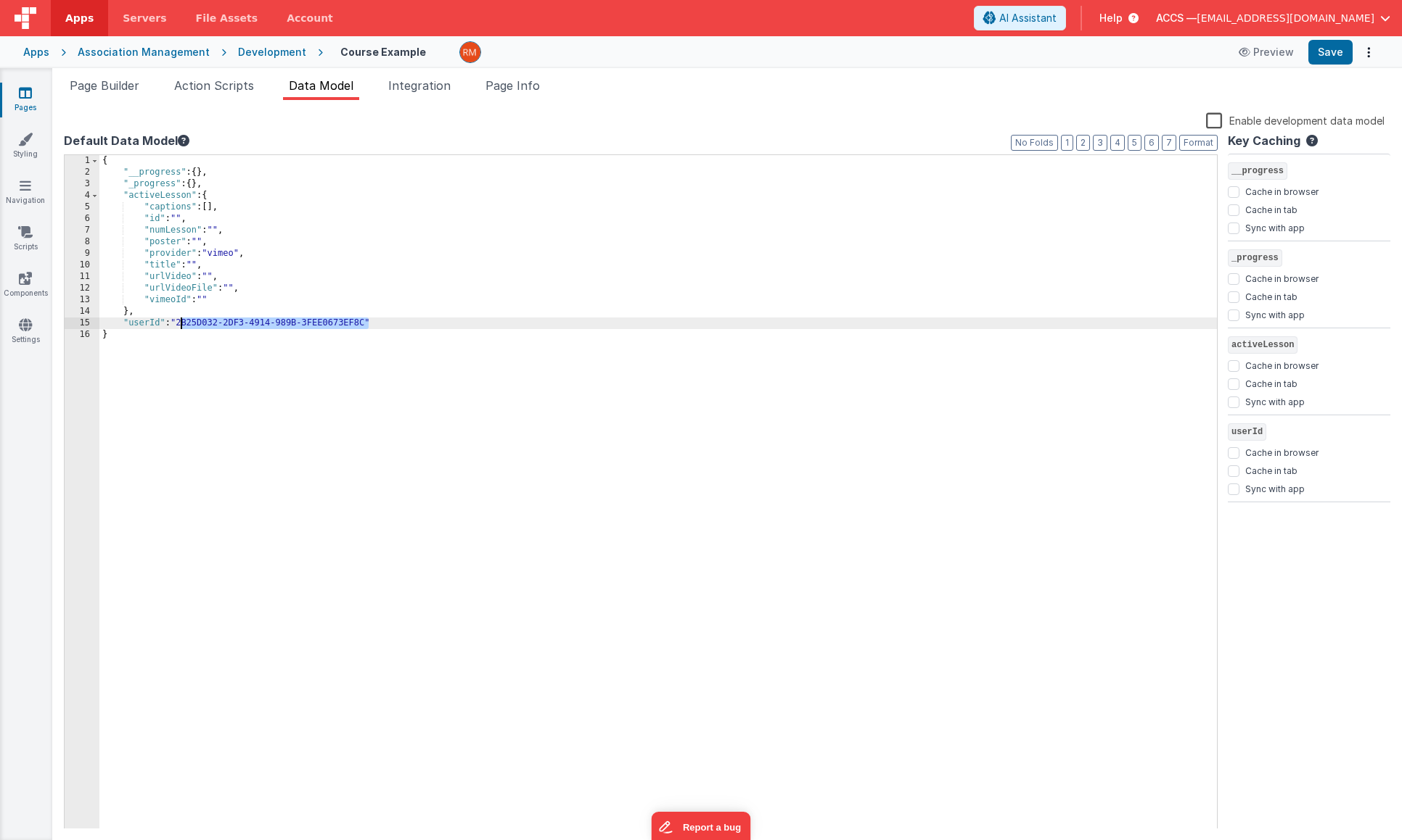
drag, startPoint x: 368, startPoint y: 324, endPoint x: 180, endPoint y: 323, distance: 188.0
click at [180, 323] on div "{ "__progress" : { } , "_progress" : { } , "activeLesson" : { "captions" : [ ] …" at bounding box center [658, 503] width 1117 height 697
click at [108, 84] on span "Page Builder" at bounding box center [104, 85] width 69 height 14
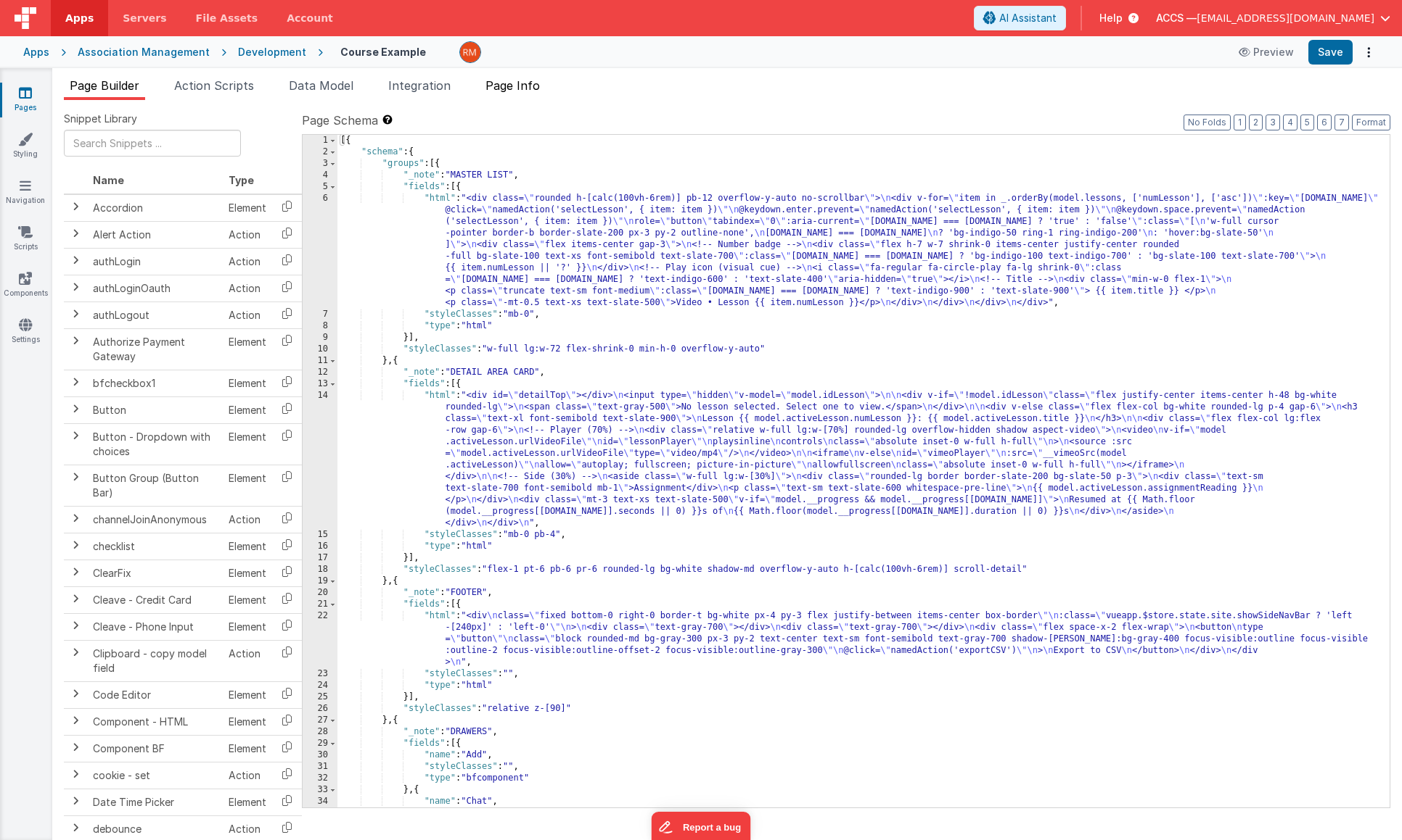
click at [513, 95] on li "Page Info" at bounding box center [512, 89] width 66 height 23
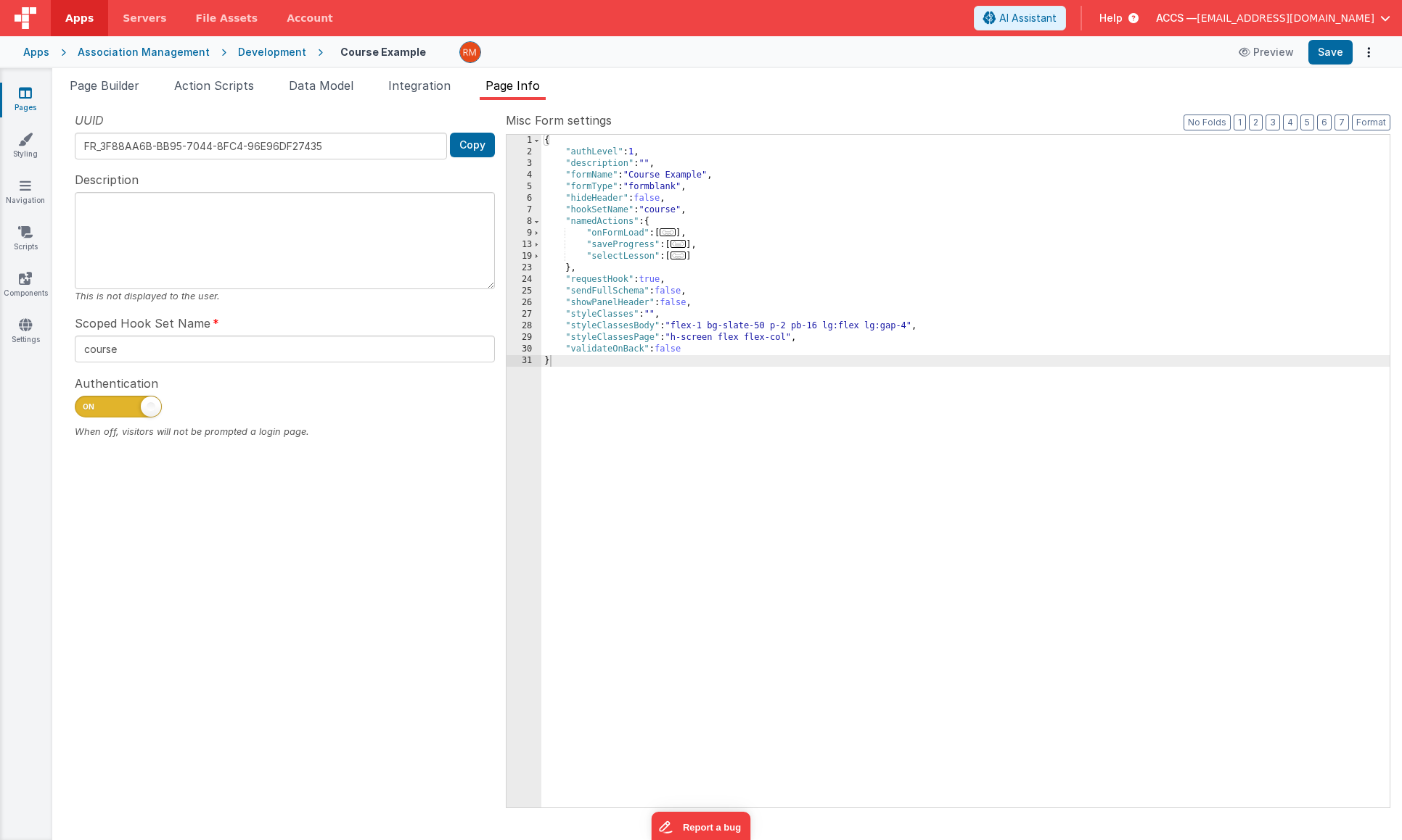
click at [679, 257] on span "..." at bounding box center [678, 256] width 16 height 8
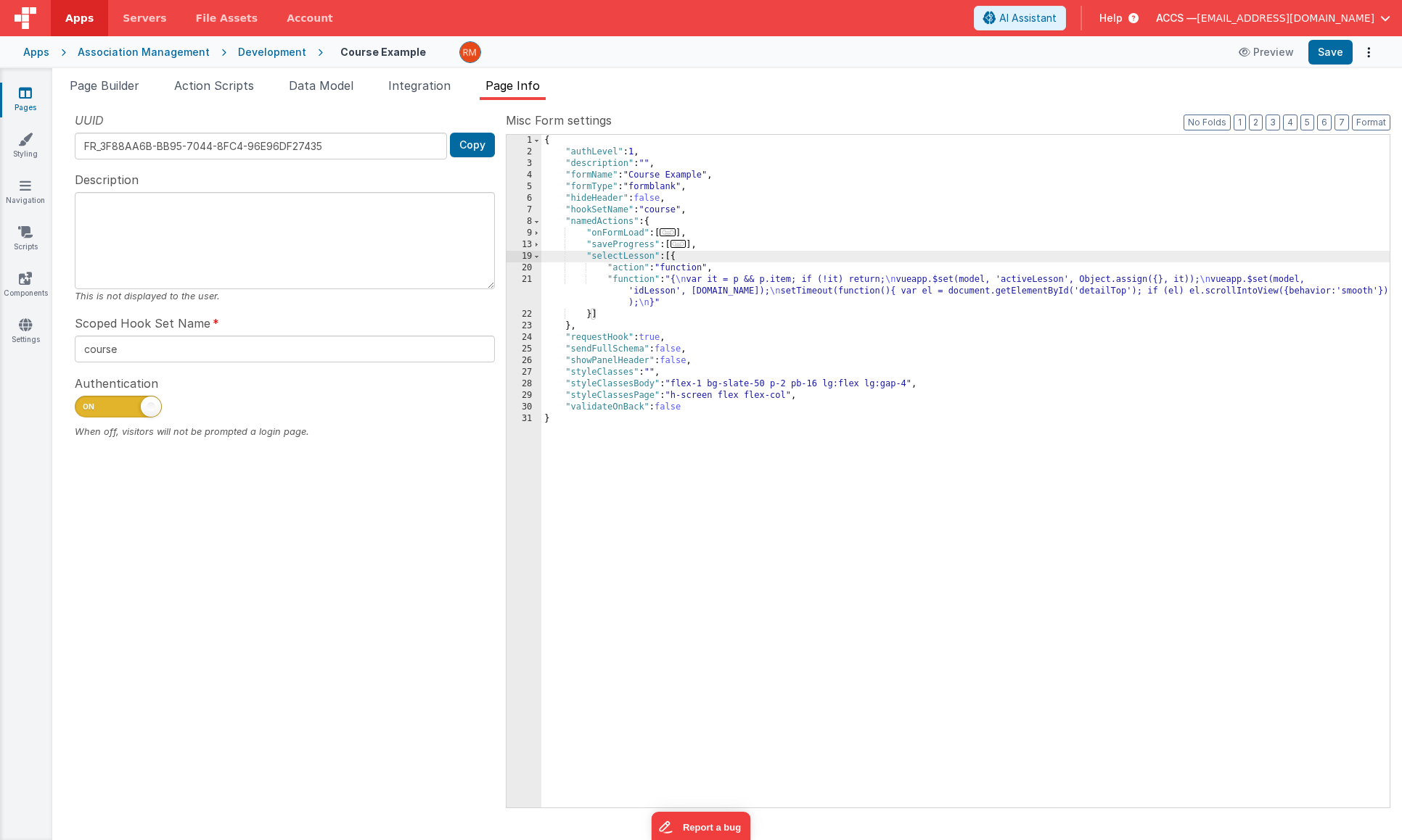
click at [625, 284] on div "{ "authLevel" : 1 , "description" : "" , "formName" : "Course Example" , "formT…" at bounding box center [965, 483] width 848 height 696
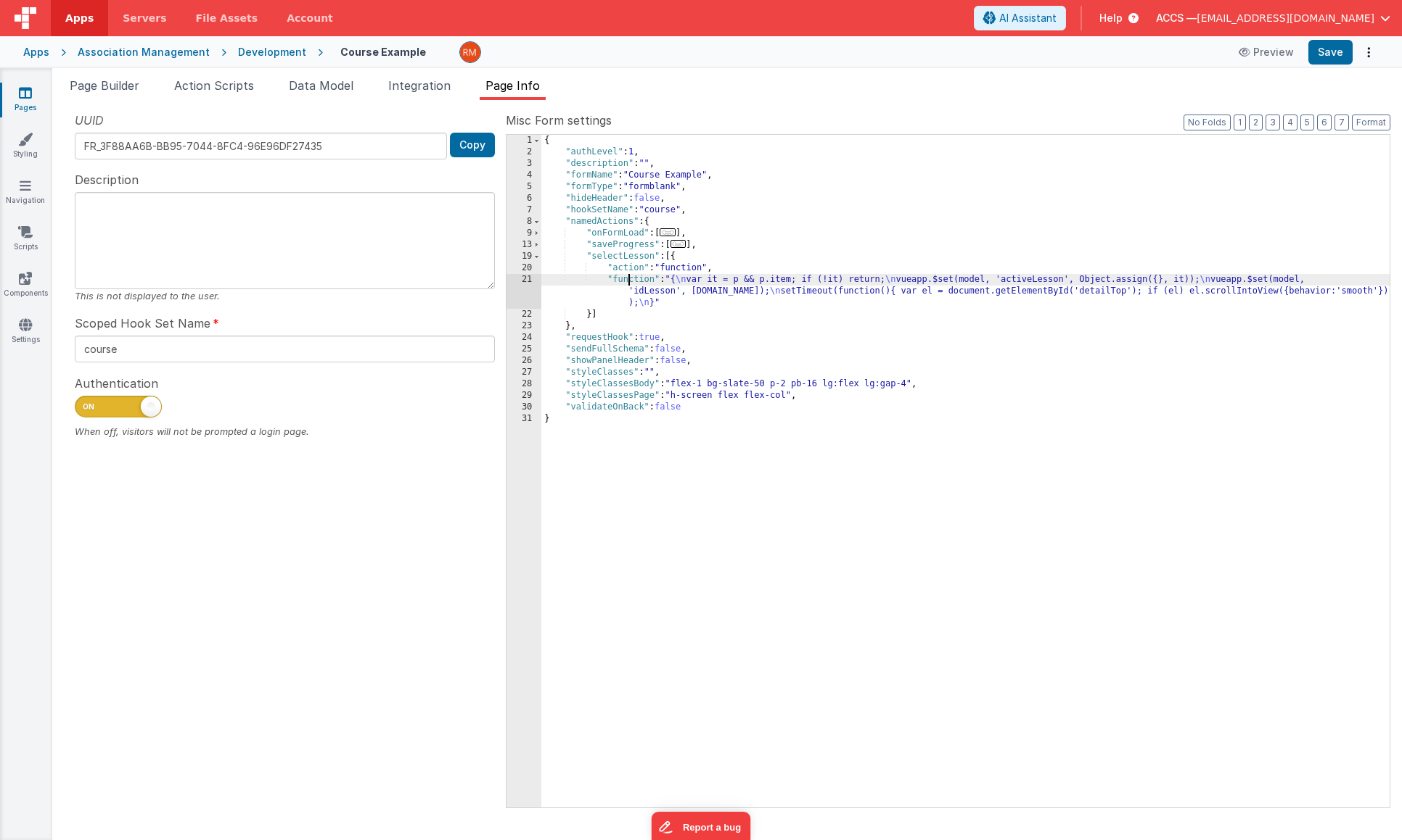
click at [519, 280] on div "21" at bounding box center [524, 291] width 35 height 35
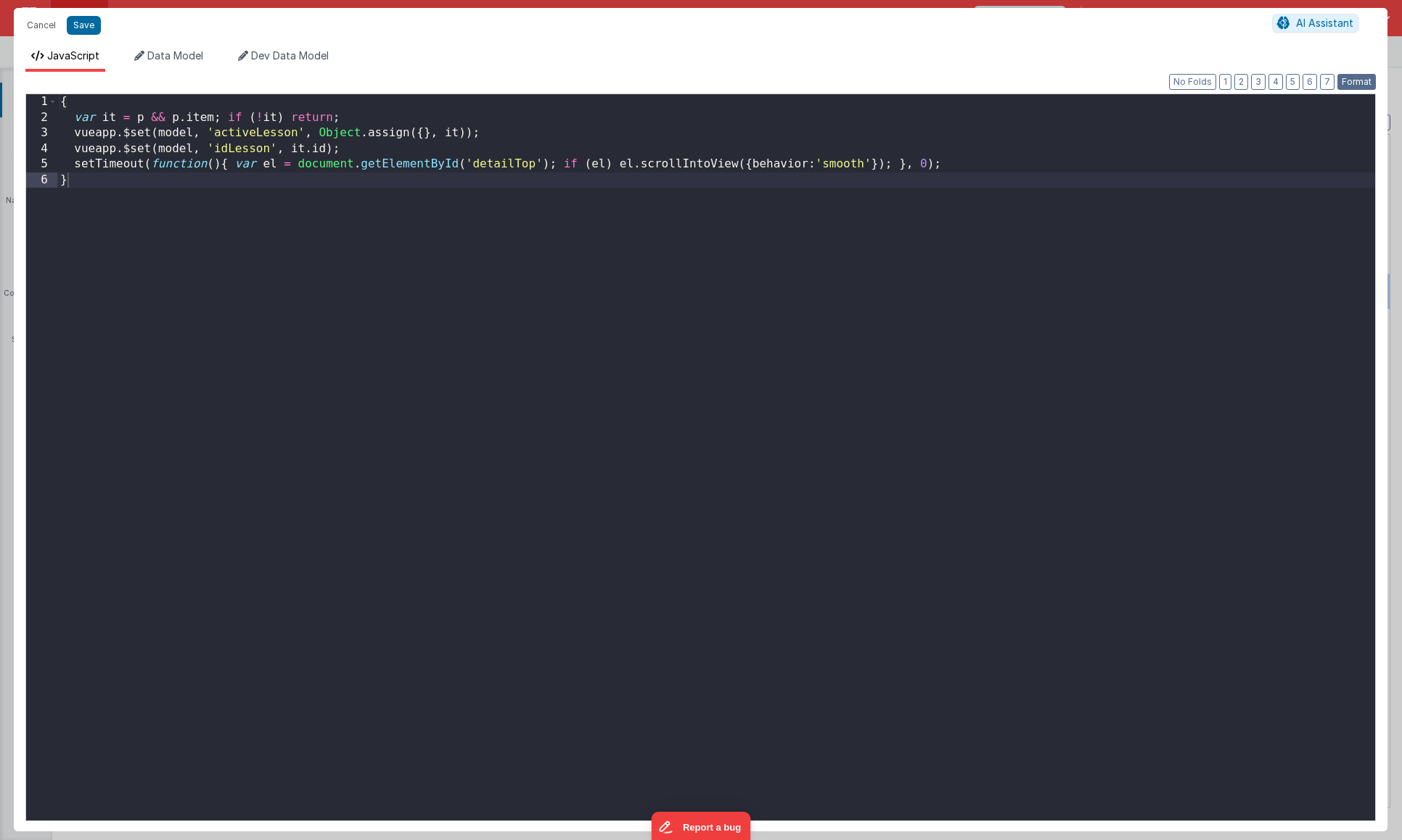
click at [1365, 80] on button "Format" at bounding box center [1357, 82] width 39 height 16
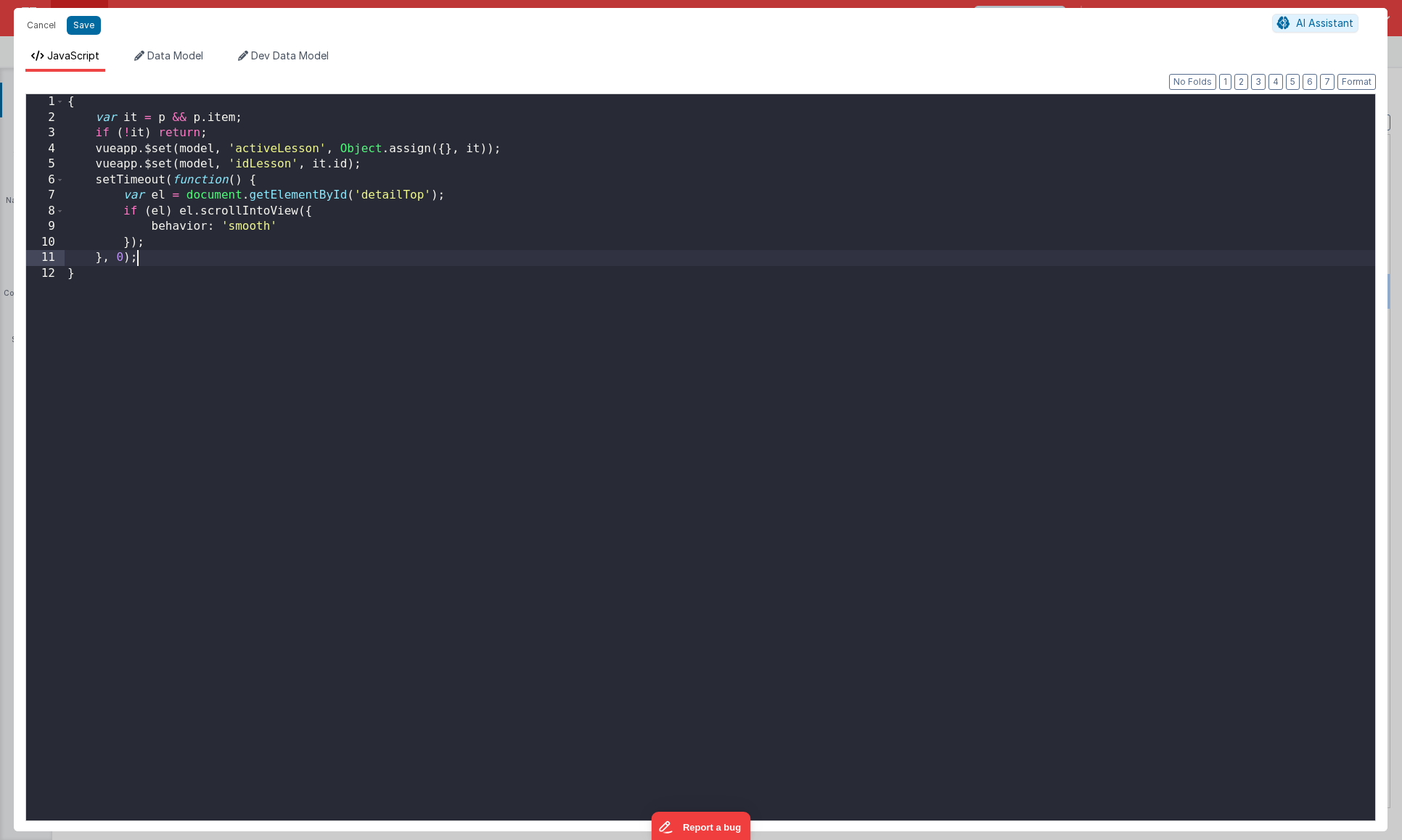
drag, startPoint x: 152, startPoint y: 259, endPoint x: 136, endPoint y: 253, distance: 17.1
click at [136, 253] on div "{ var it = p && p . item ; if ( ! it ) return ; vueapp . $set ( model , 'active…" at bounding box center [720, 474] width 1310 height 758
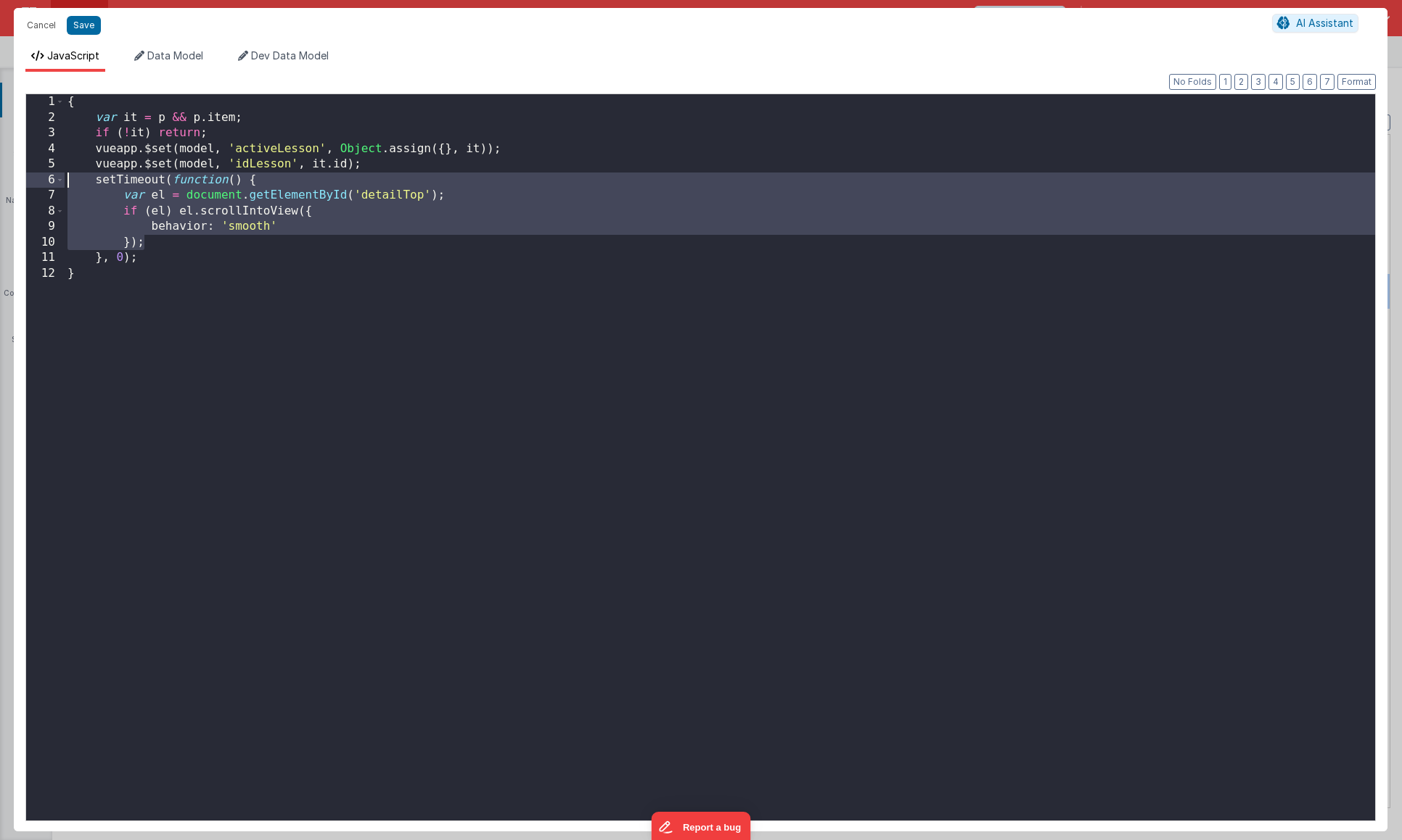
drag, startPoint x: 127, startPoint y: 237, endPoint x: 46, endPoint y: 186, distance: 95.7
click at [46, 186] on div "1 2 3 4 5 6 7 8 9 10 11 12 { var it = p && p . item ; if ( ! it ) return ; vuea…" at bounding box center [700, 457] width 1350 height 728
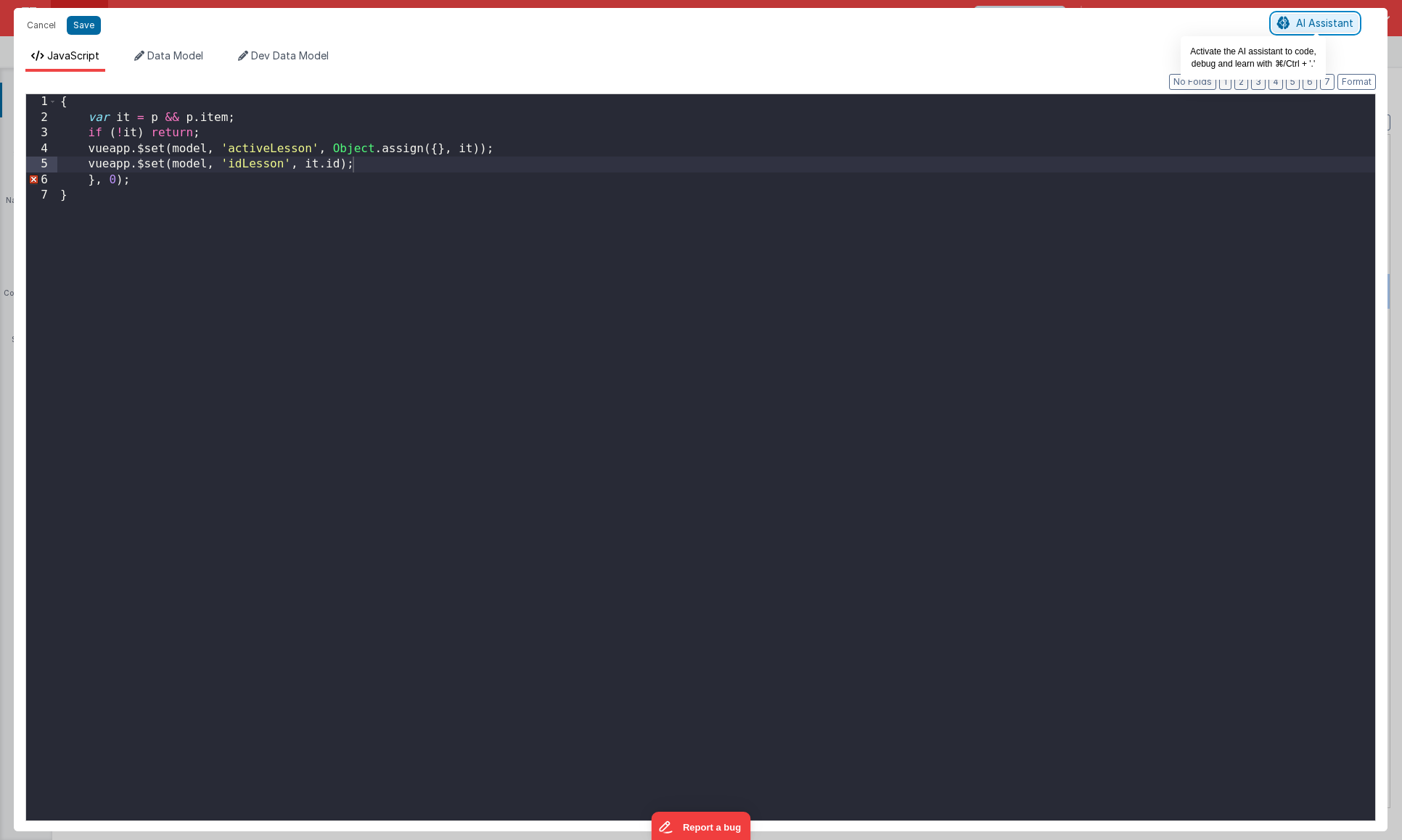
click at [1314, 28] on span "AI Assistant" at bounding box center [1324, 22] width 57 height 13
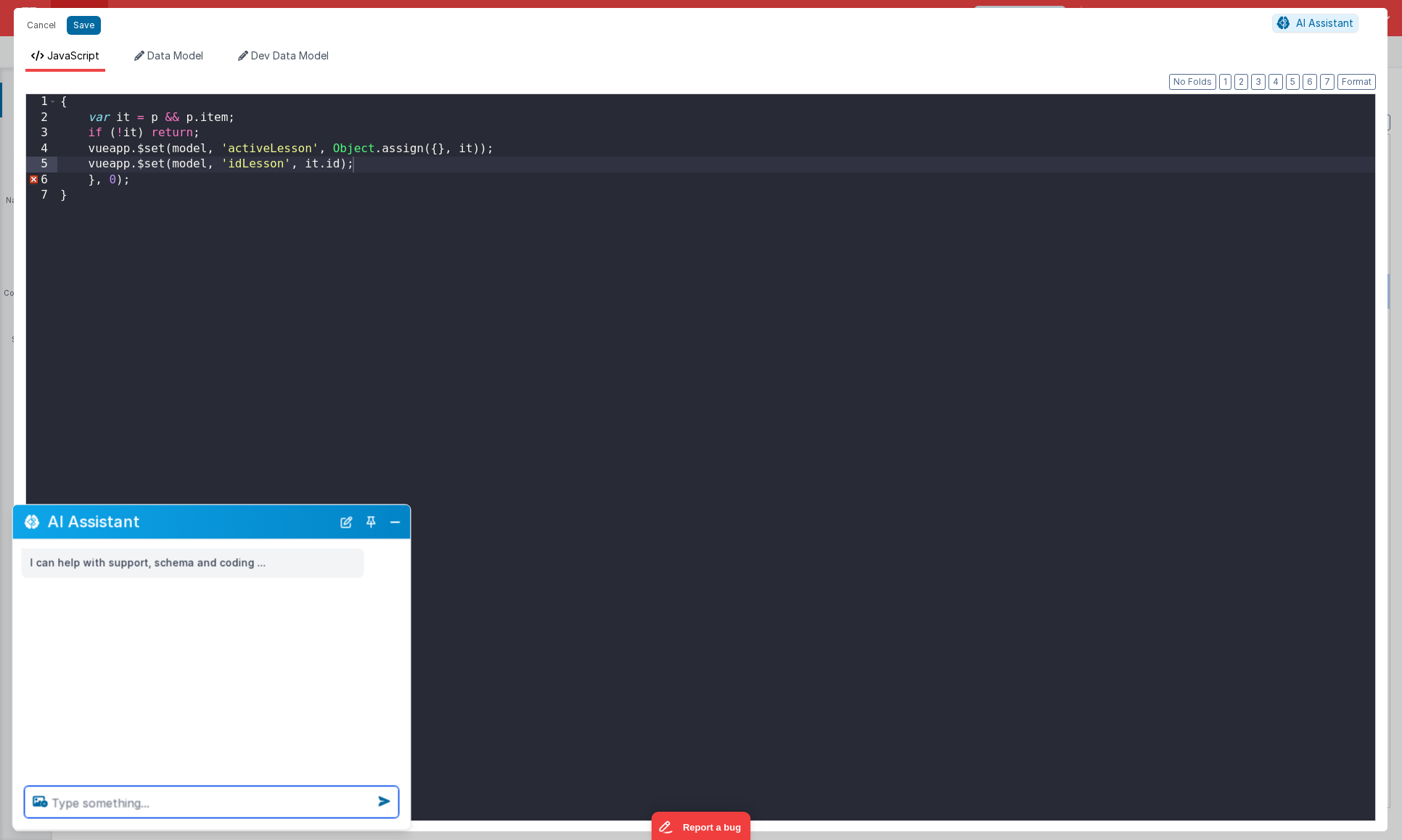
click at [135, 798] on textarea at bounding box center [212, 802] width 374 height 32
type textarea "clean uop,this code"
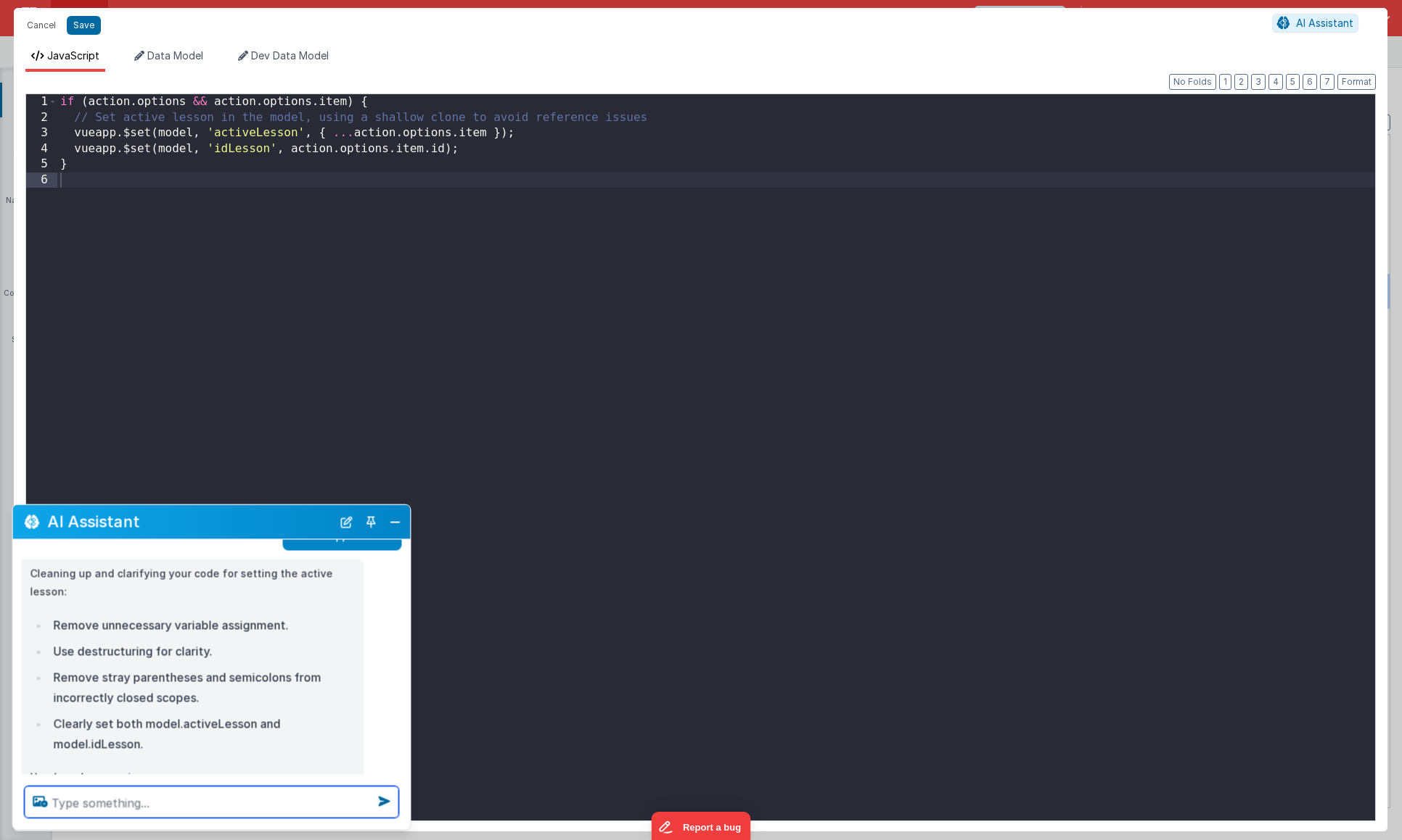
scroll to position [93, 0]
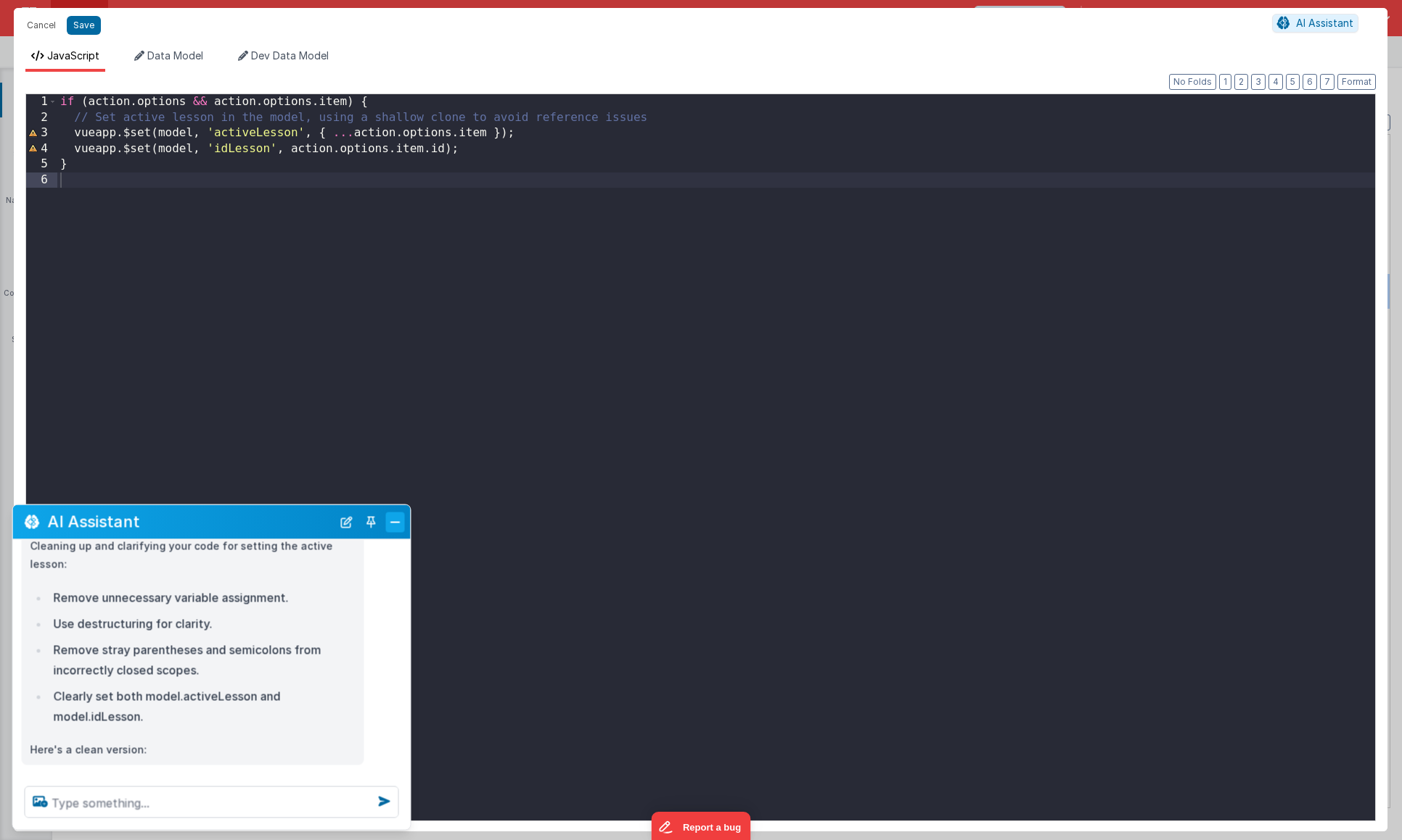
click at [394, 526] on button "Close" at bounding box center [396, 522] width 19 height 20
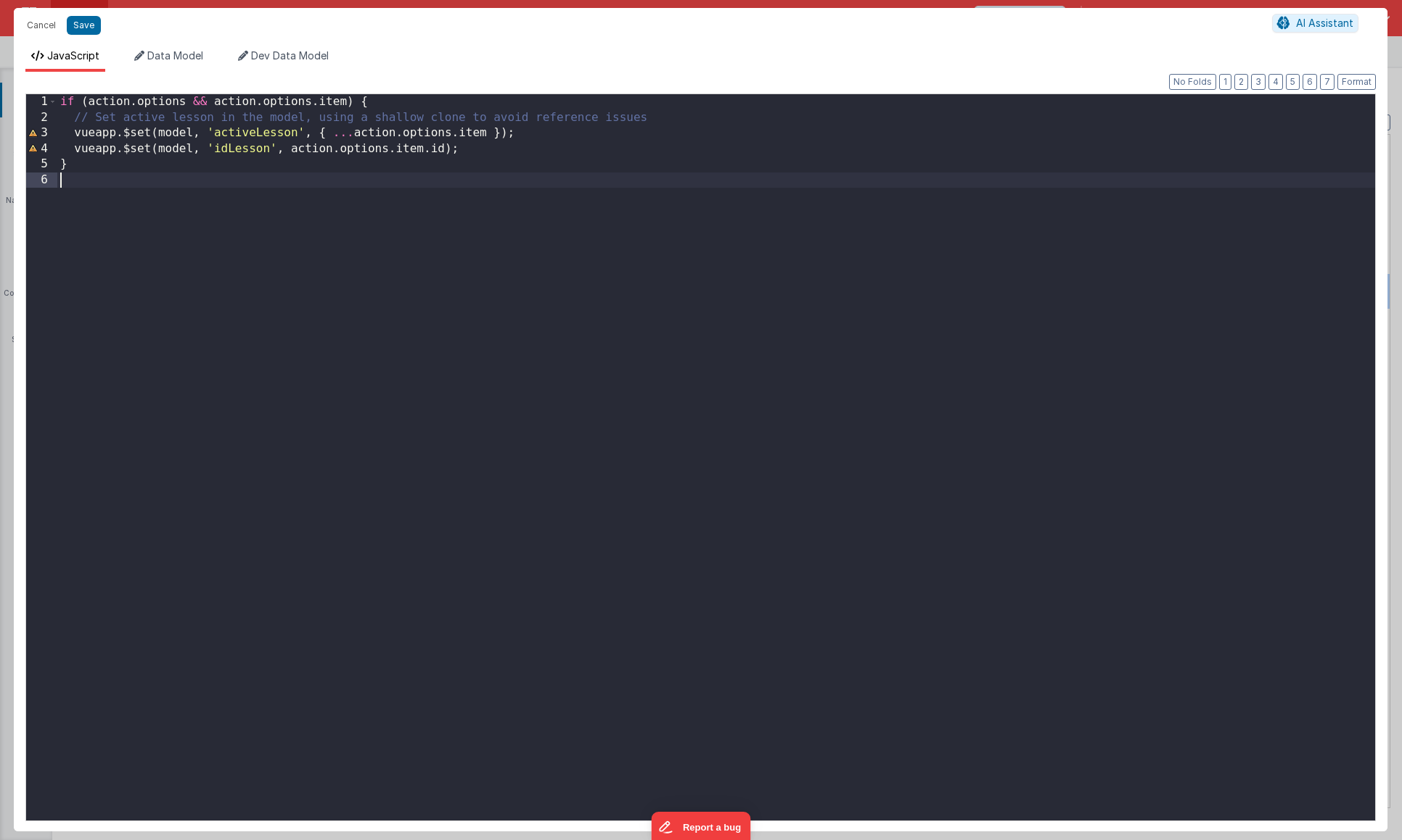
click at [148, 219] on div "if ( action . options && action . options . item ) { // Set active lesson in th…" at bounding box center [715, 474] width 1317 height 758
click at [143, 218] on div "if ( action . options && action . options . item ) { // Set active lesson in th…" at bounding box center [715, 474] width 1317 height 758
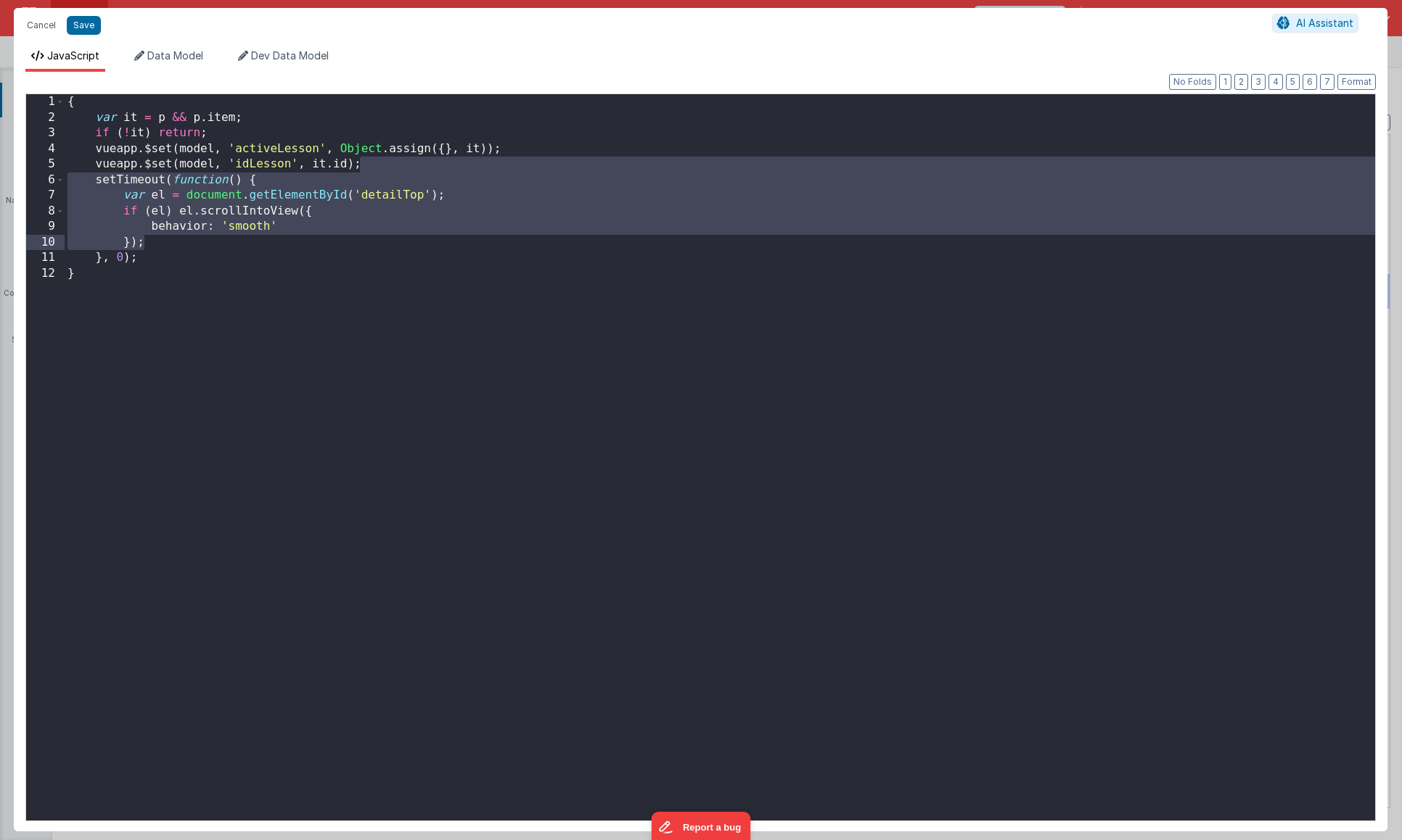
click at [220, 264] on div "{ var it = p && p . item ; if ( ! it ) return ; vueapp . $set ( model , 'active…" at bounding box center [720, 474] width 1310 height 758
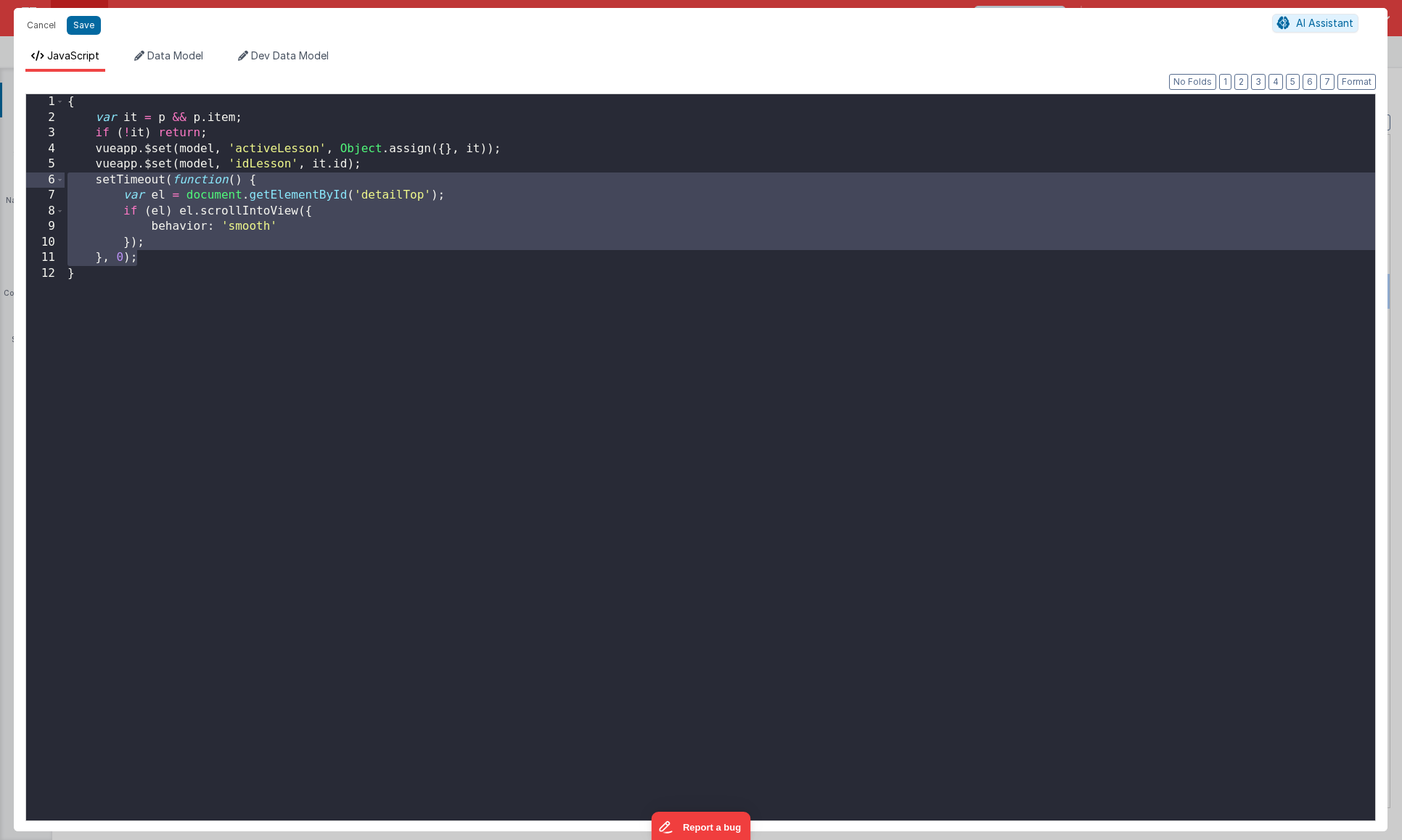
drag, startPoint x: 206, startPoint y: 262, endPoint x: 0, endPoint y: 186, distance: 219.6
click at [0, 186] on div "Cancel Save AI Assistant JavaScript Data Model Dev Data Model Format 7 6 5 4 3 …" at bounding box center [701, 420] width 1402 height 840
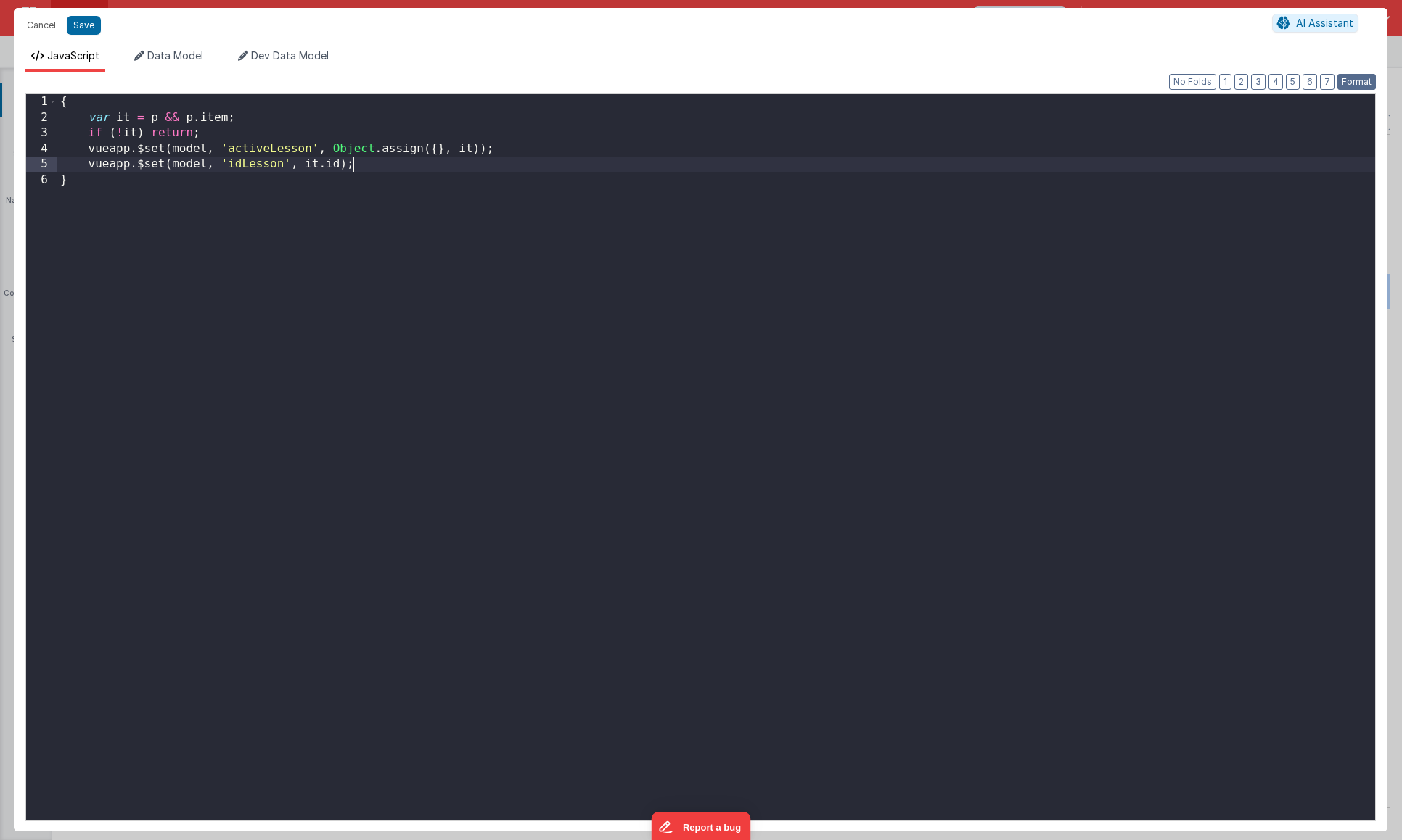
click at [1355, 86] on button "Format" at bounding box center [1357, 82] width 39 height 16
click at [88, 27] on button "Save" at bounding box center [83, 26] width 34 height 19
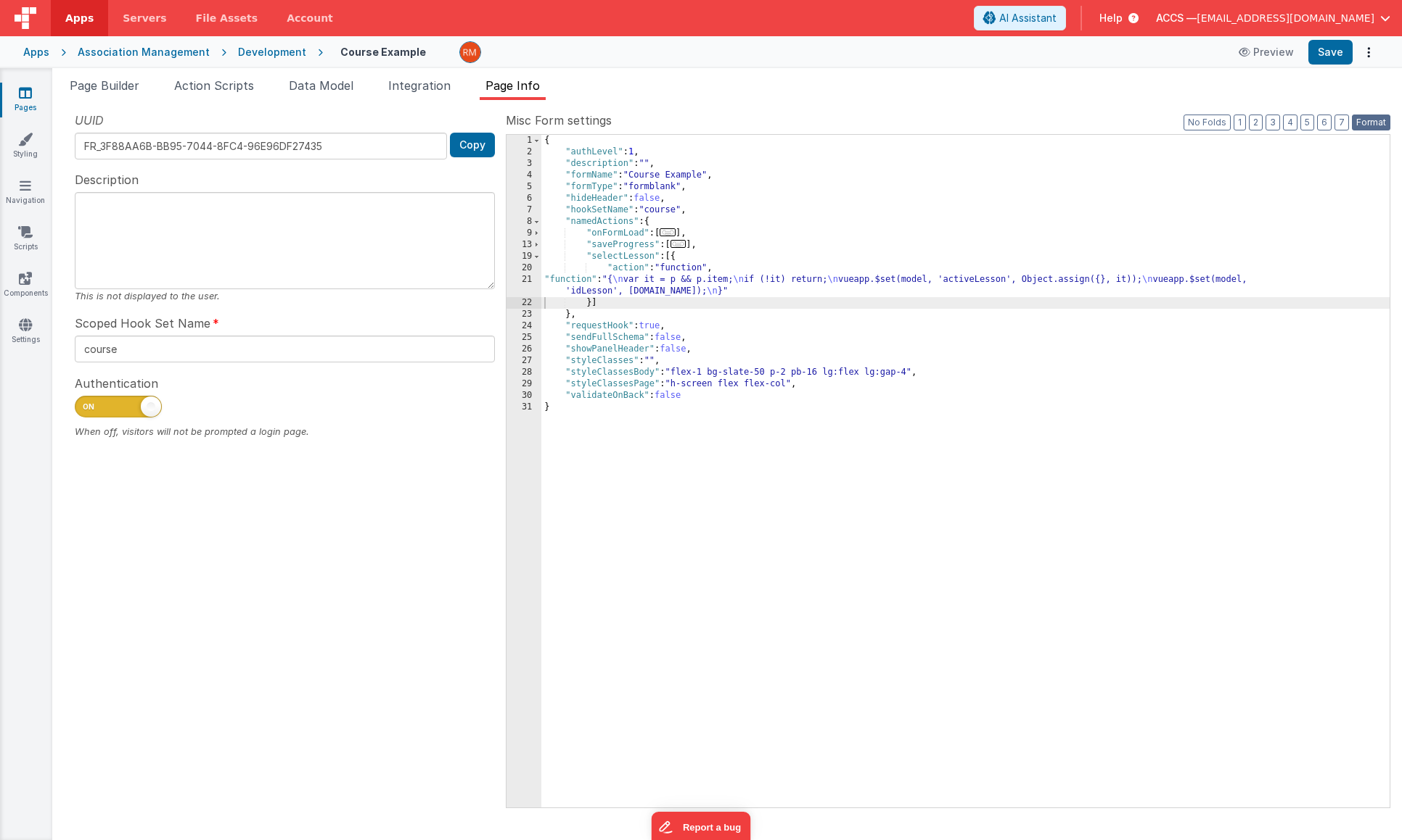
drag, startPoint x: 1358, startPoint y: 120, endPoint x: 1338, endPoint y: 89, distance: 36.9
click at [1357, 119] on button "Format" at bounding box center [1371, 122] width 39 height 16
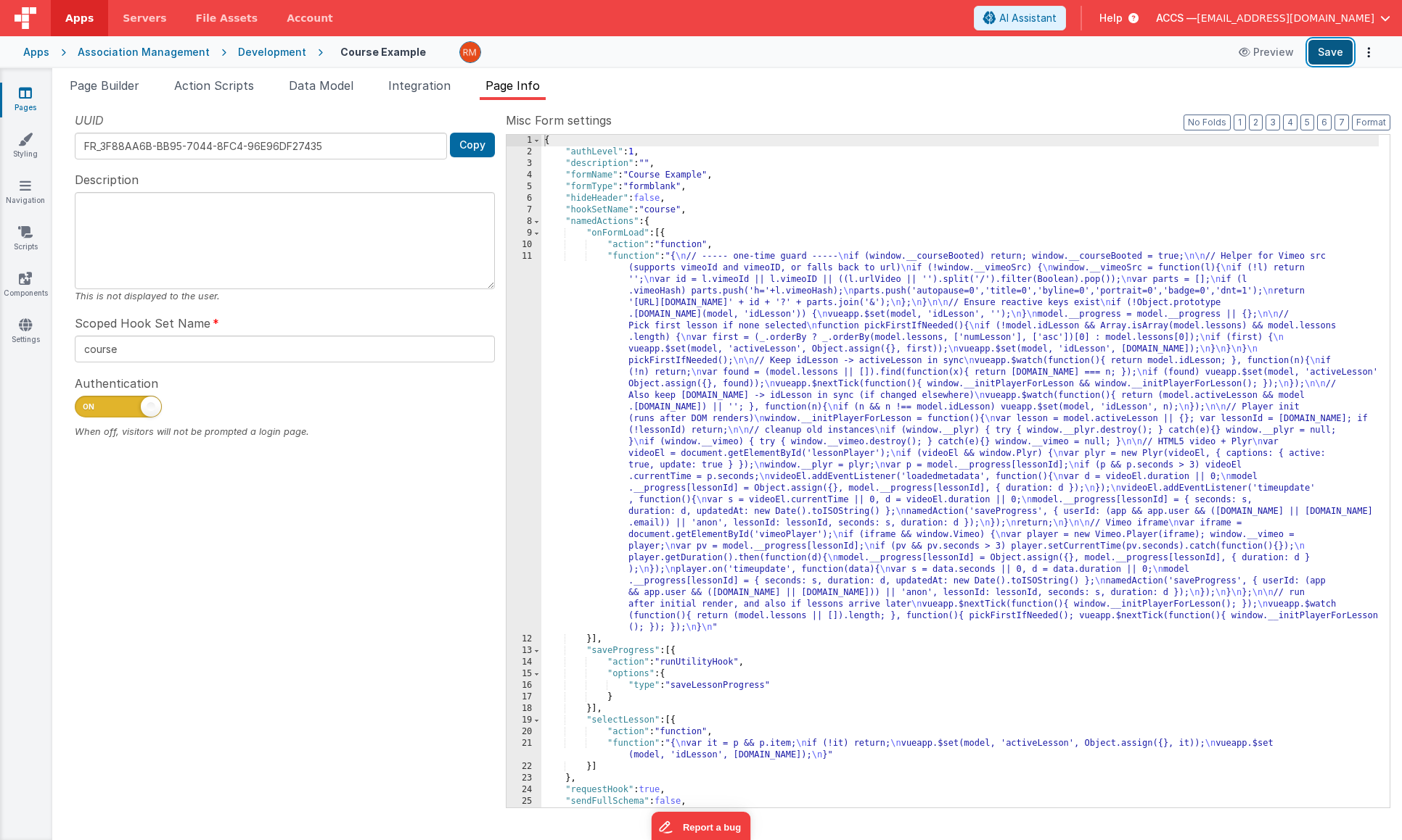
click at [1324, 59] on button "Save" at bounding box center [1331, 52] width 44 height 25
click at [646, 257] on div "{ "authLevel" : 1 , "description" : "" , "formName" : "Course Example" , "formT…" at bounding box center [960, 483] width 838 height 696
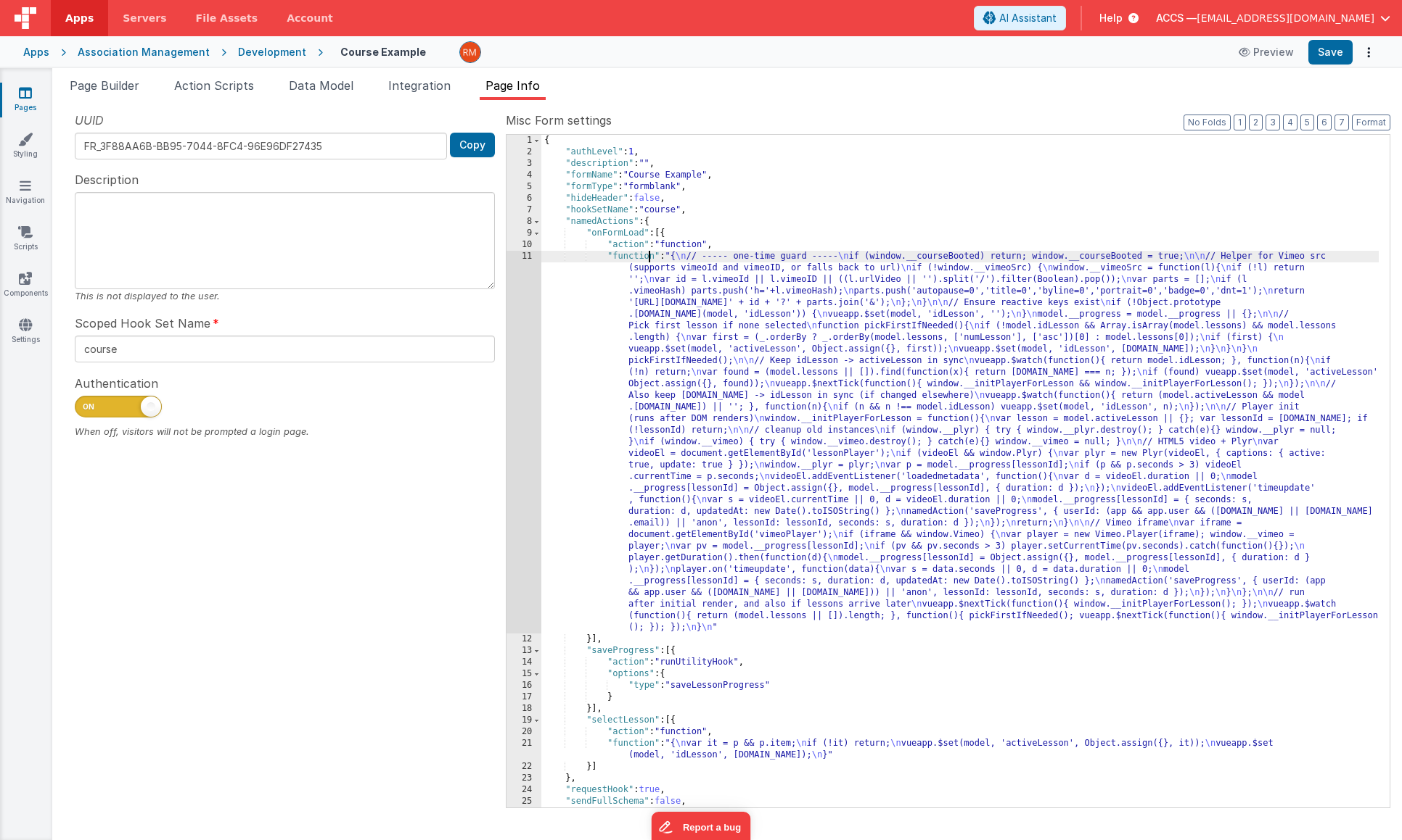
click at [532, 257] on div "11" at bounding box center [524, 442] width 35 height 383
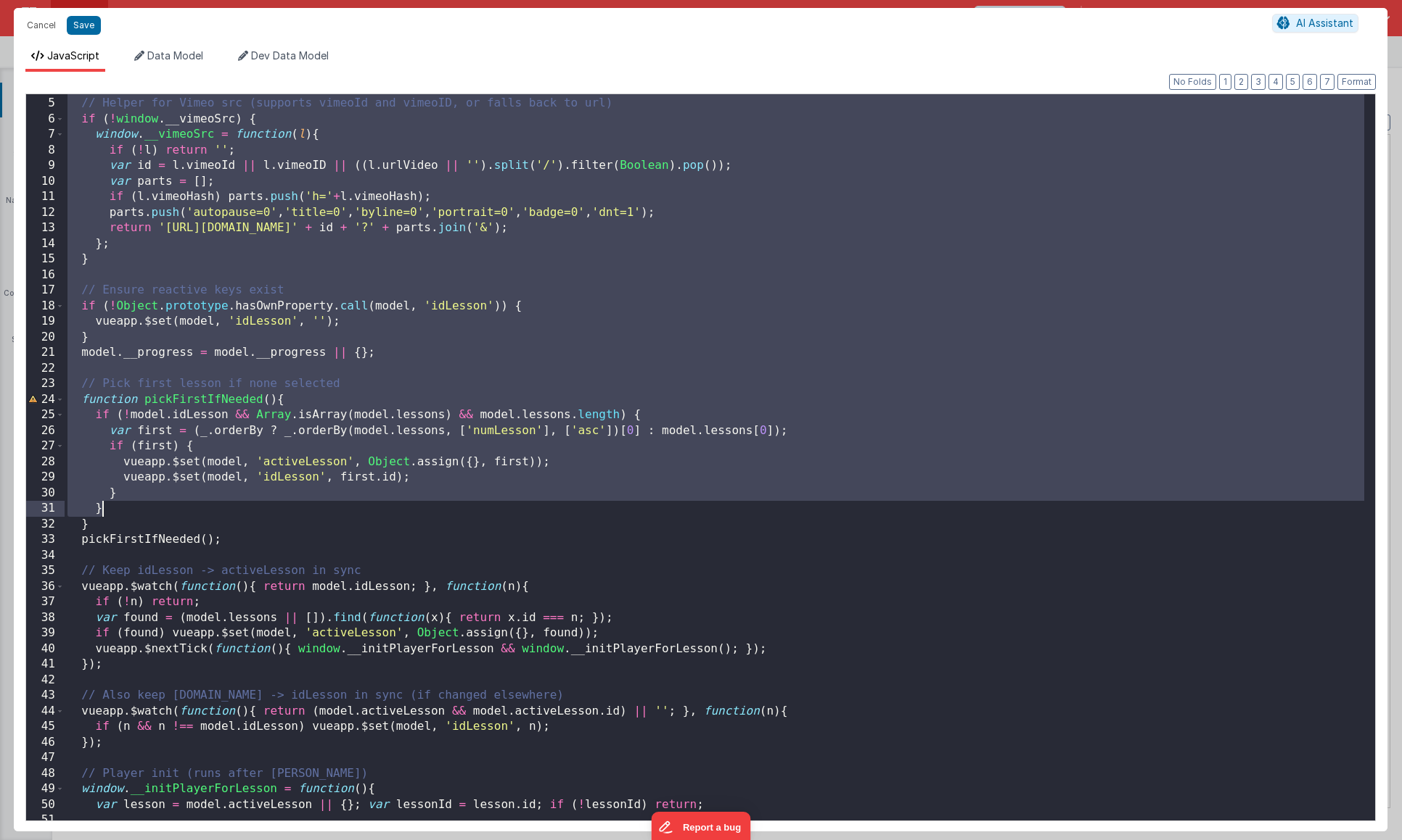
scroll to position [244, 0]
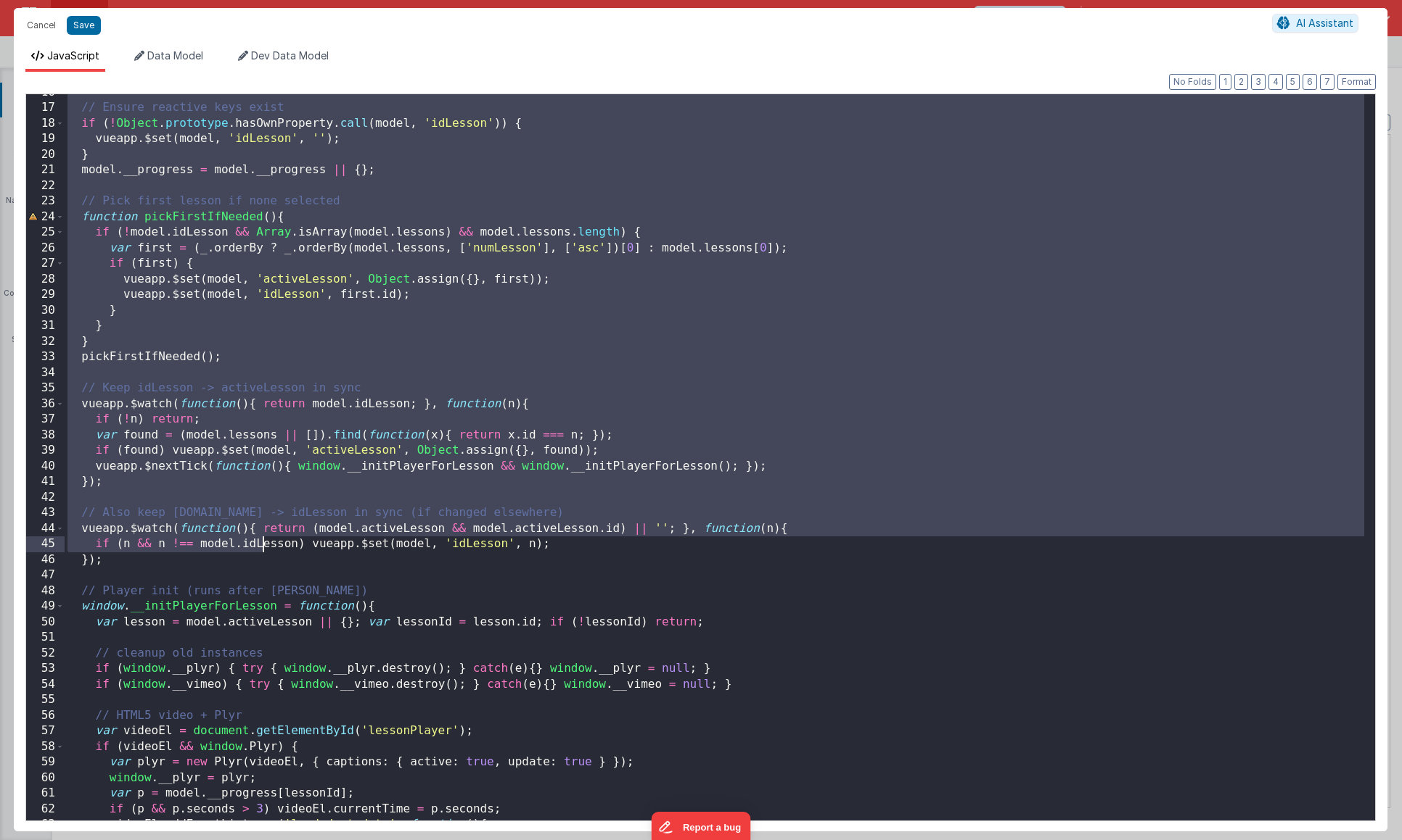
drag, startPoint x: 70, startPoint y: 129, endPoint x: 262, endPoint y: 536, distance: 450.0
click at [262, 536] on div "// Ensure reactive keys exist if ( ! Object . prototype . hasOwnProperty . call…" at bounding box center [714, 464] width 1300 height 758
click at [294, 218] on div "// Ensure reactive keys exist if ( ! Object . prototype . hasOwnProperty . call…" at bounding box center [714, 464] width 1300 height 758
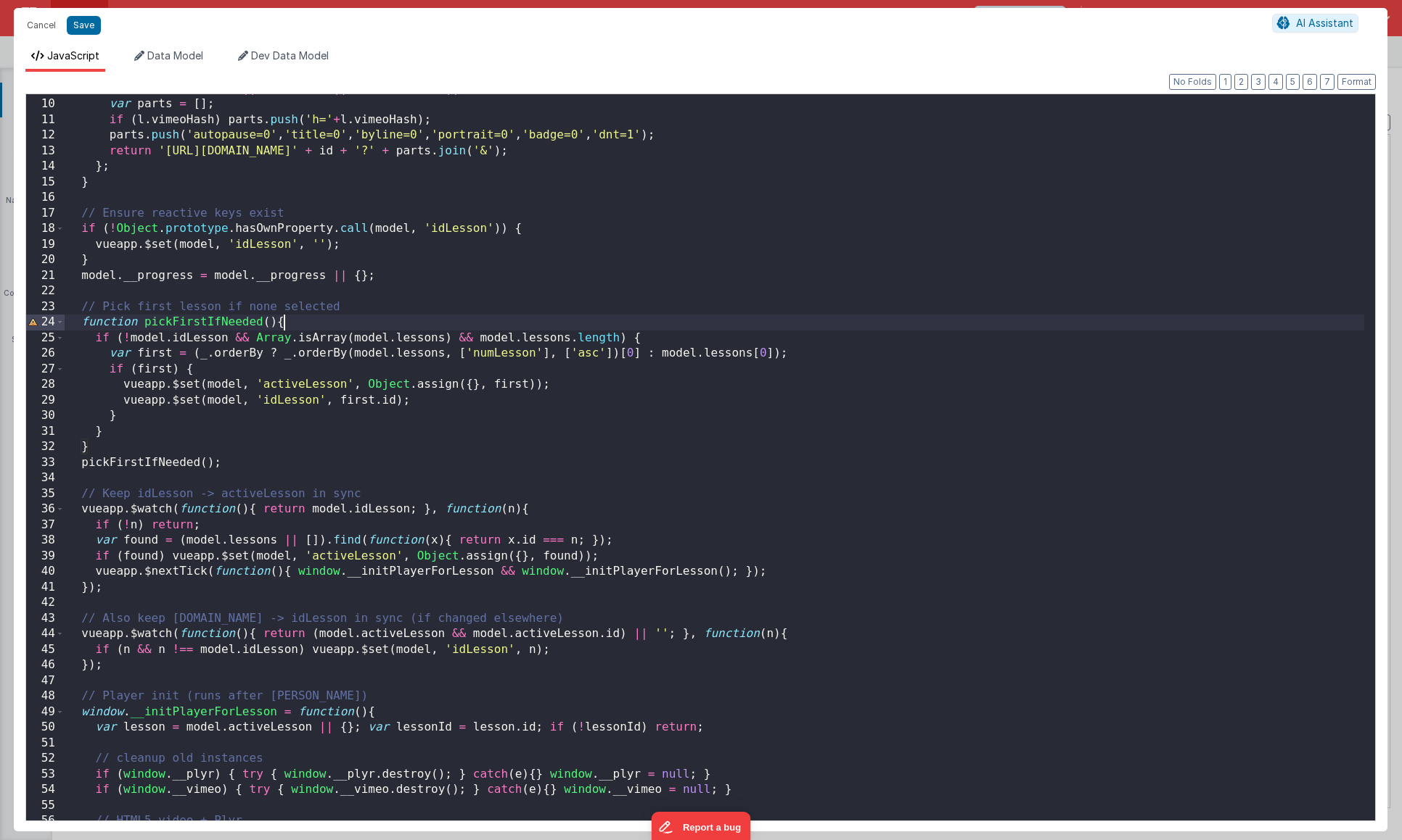
scroll to position [138, 0]
click at [45, 26] on button "Cancel" at bounding box center [41, 25] width 43 height 20
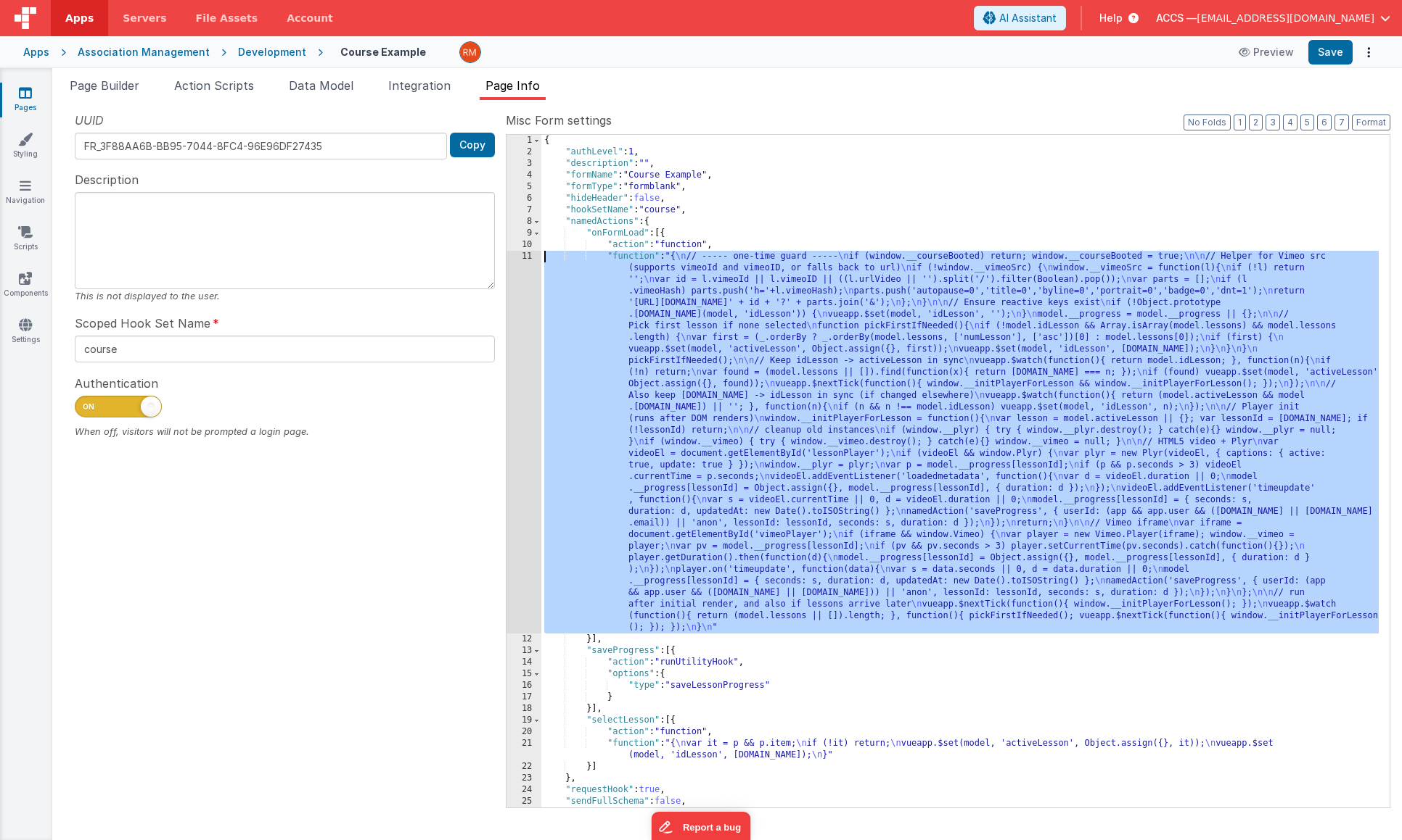
drag, startPoint x: 630, startPoint y: 253, endPoint x: 564, endPoint y: 256, distance: 66.1
click at [630, 253] on div "{ "authLevel" : 1 , "description" : "" , "formName" : "Course Example" , "formT…" at bounding box center [960, 483] width 838 height 696
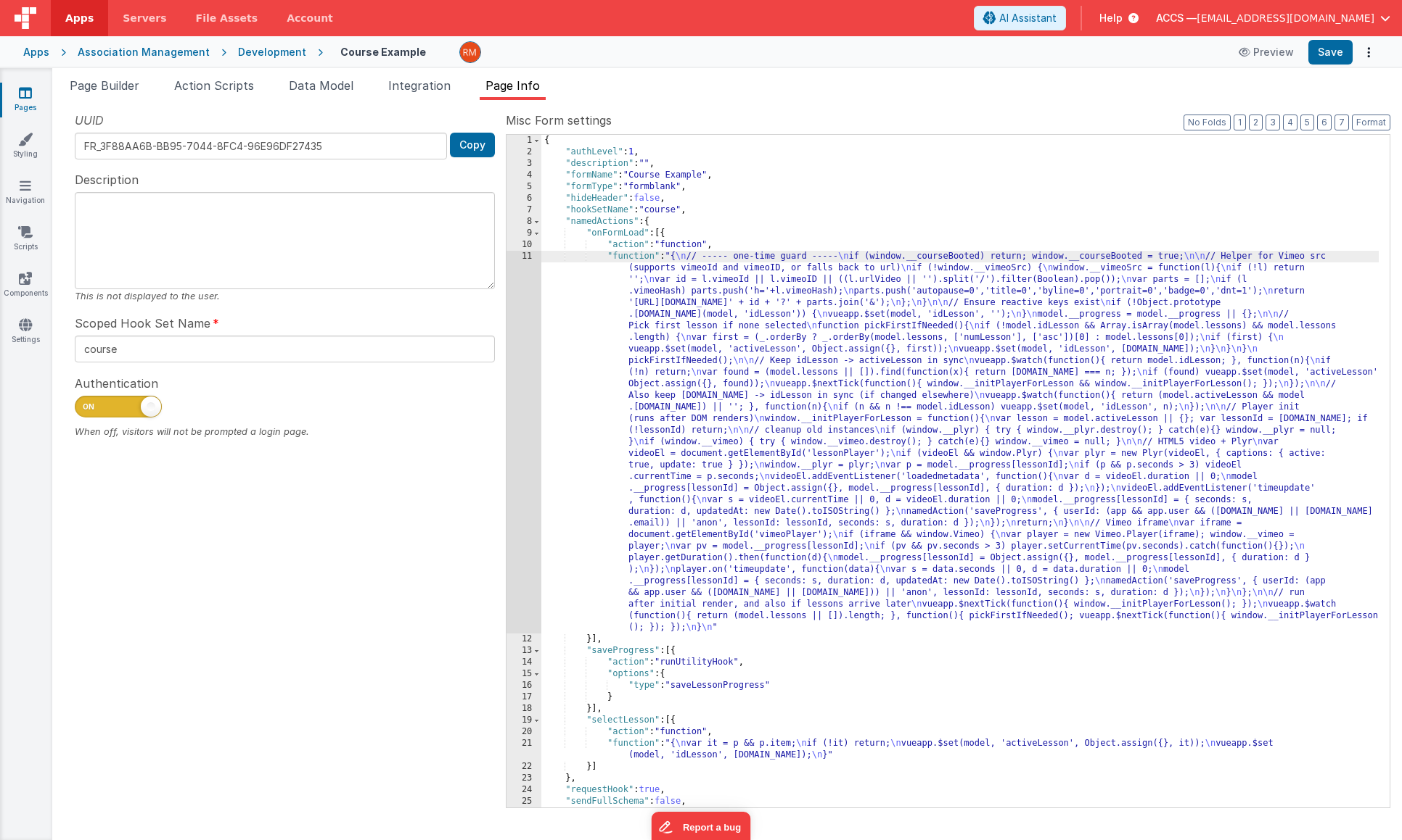
click at [531, 254] on div "11" at bounding box center [524, 442] width 35 height 383
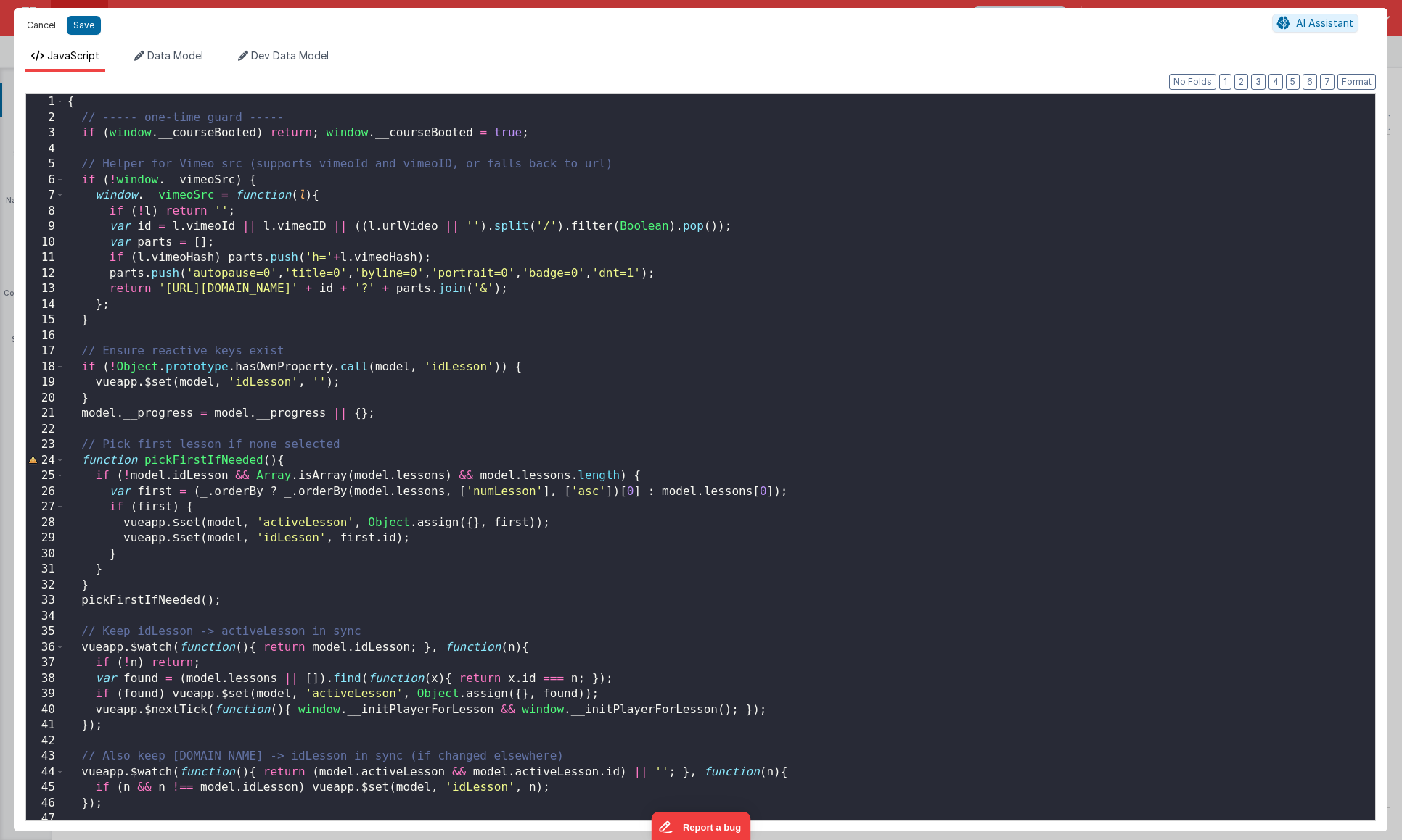
click at [36, 25] on button "Cancel" at bounding box center [41, 25] width 43 height 20
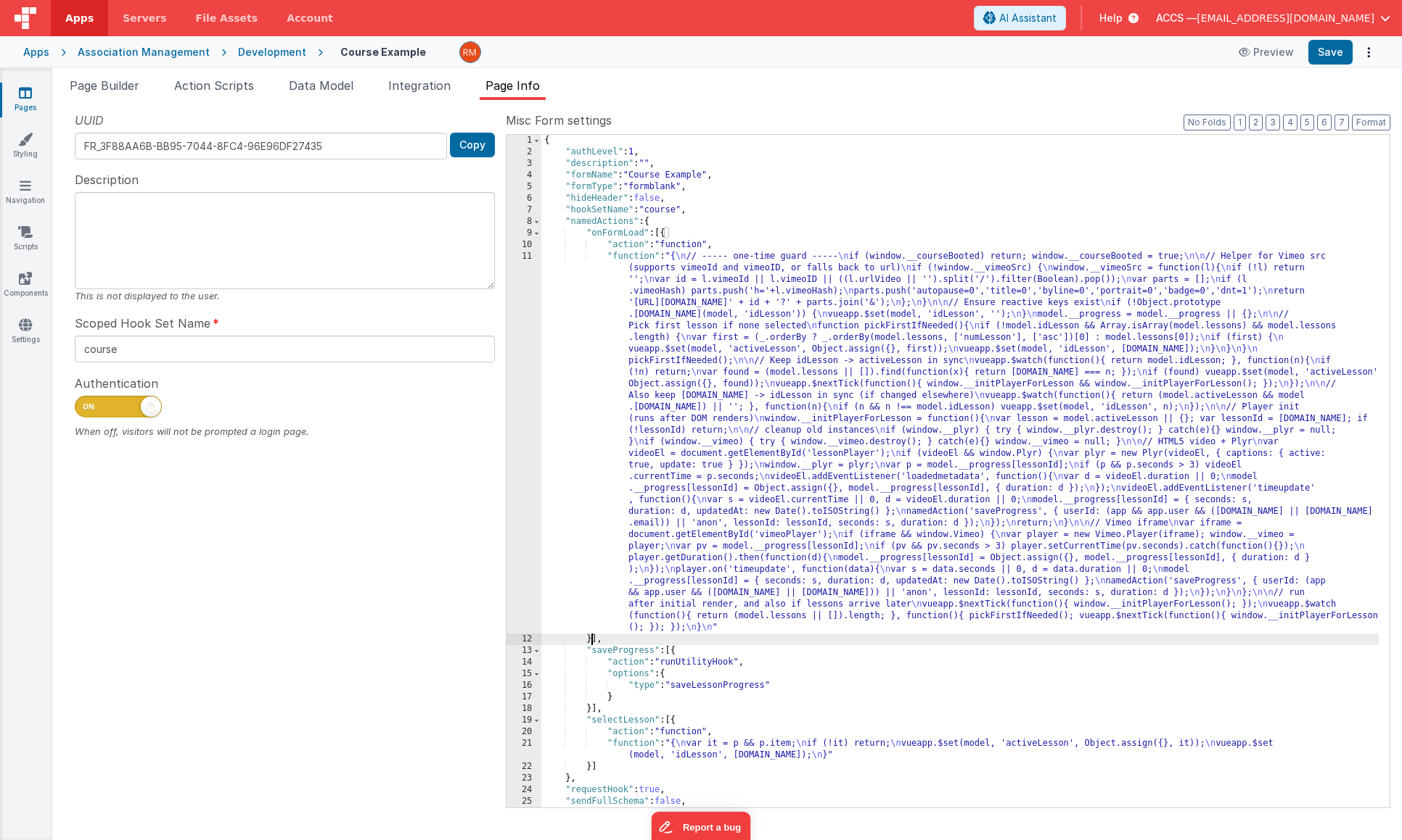
click at [593, 641] on div "{ "authLevel" : 1 , "description" : "" , "formName" : "Course Example" , "formT…" at bounding box center [960, 483] width 838 height 696
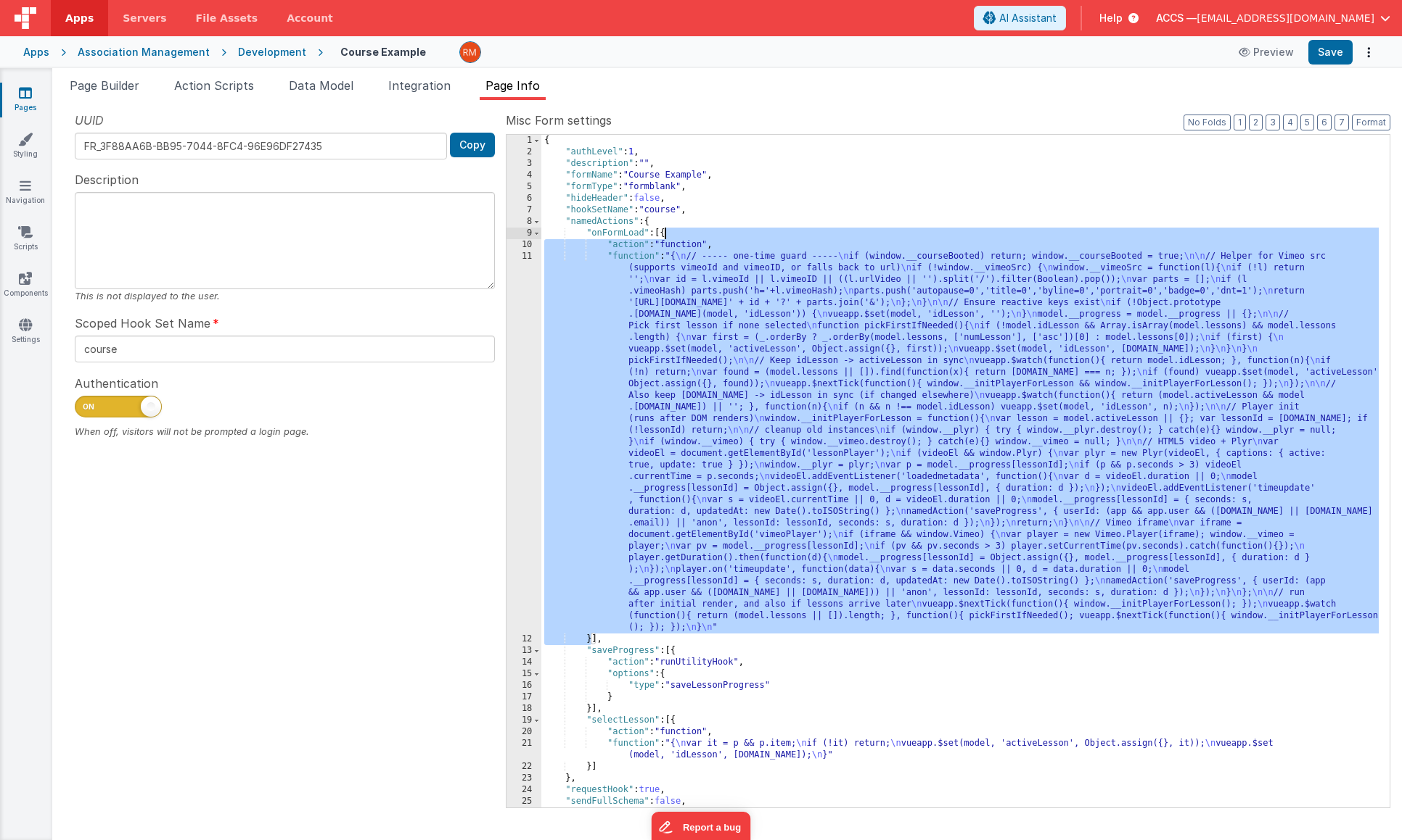
drag, startPoint x: 592, startPoint y: 643, endPoint x: 663, endPoint y: 238, distance: 411.2
click at [663, 238] on div "{ "authLevel" : 1 , "description" : "" , "formName" : "Course Example" , "formT…" at bounding box center [960, 483] width 838 height 696
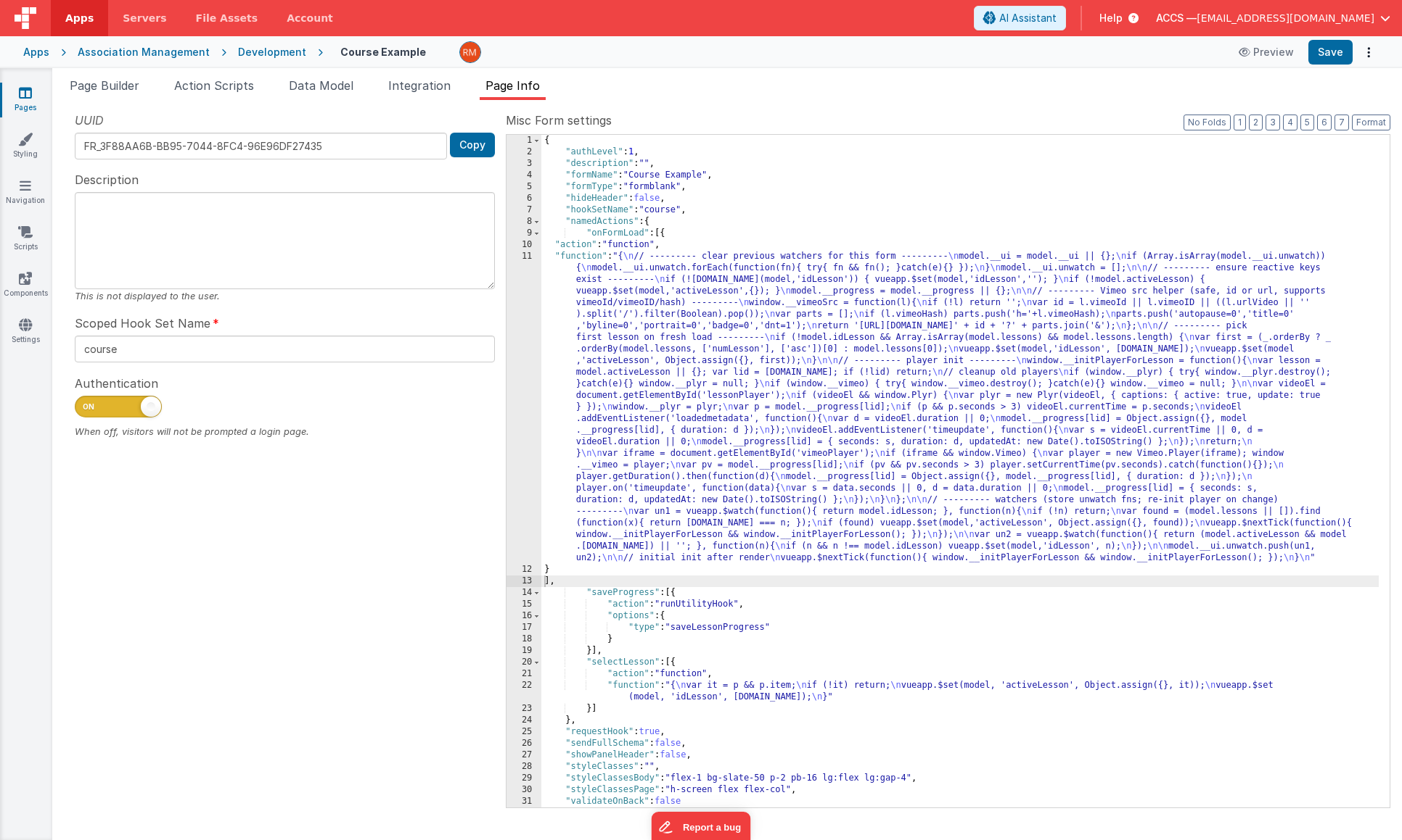
click at [1367, 113] on label "Misc Form settings" at bounding box center [948, 121] width 885 height 17
click at [1367, 122] on button "Format" at bounding box center [1371, 122] width 39 height 16
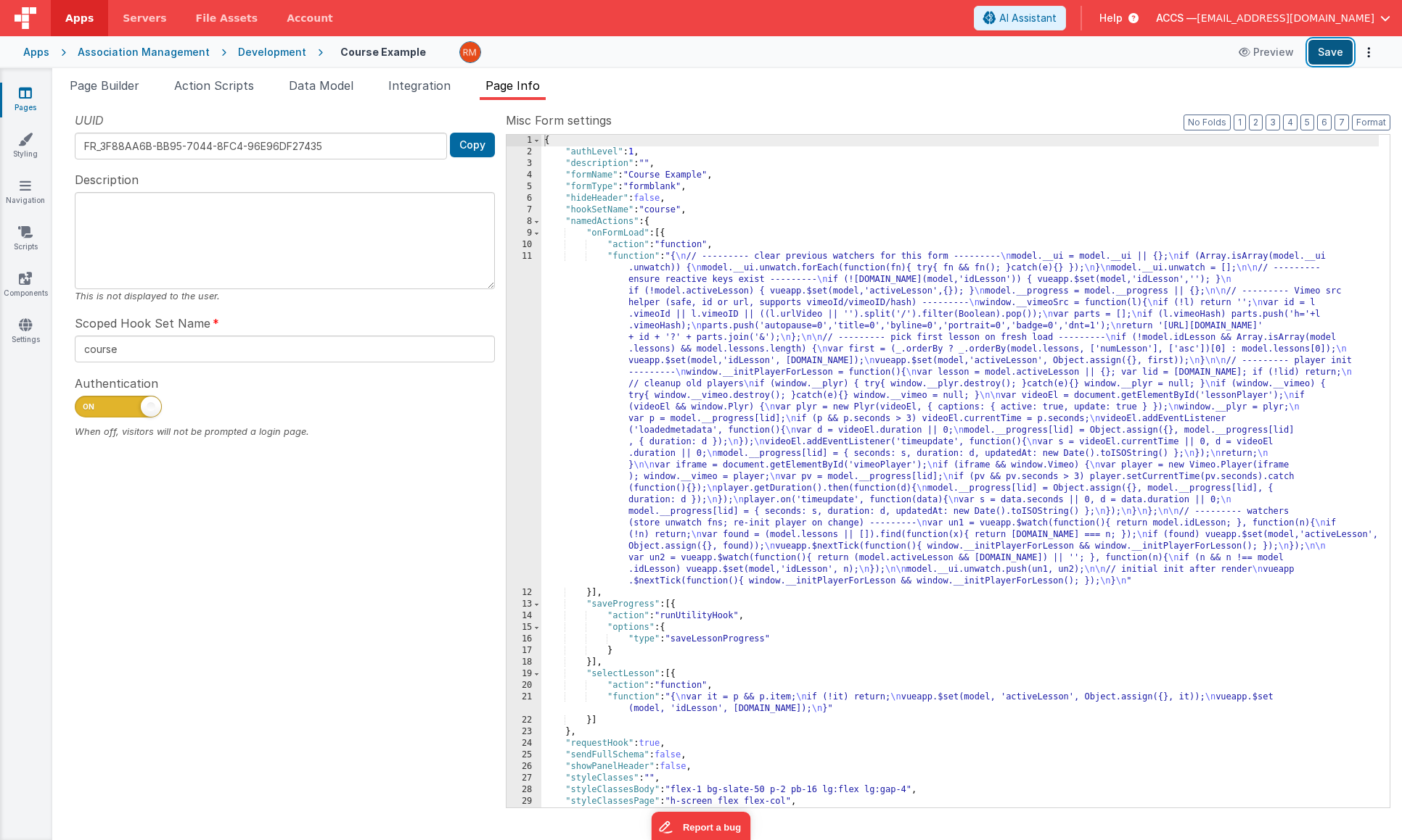
click at [1328, 60] on button "Save" at bounding box center [1331, 52] width 44 height 25
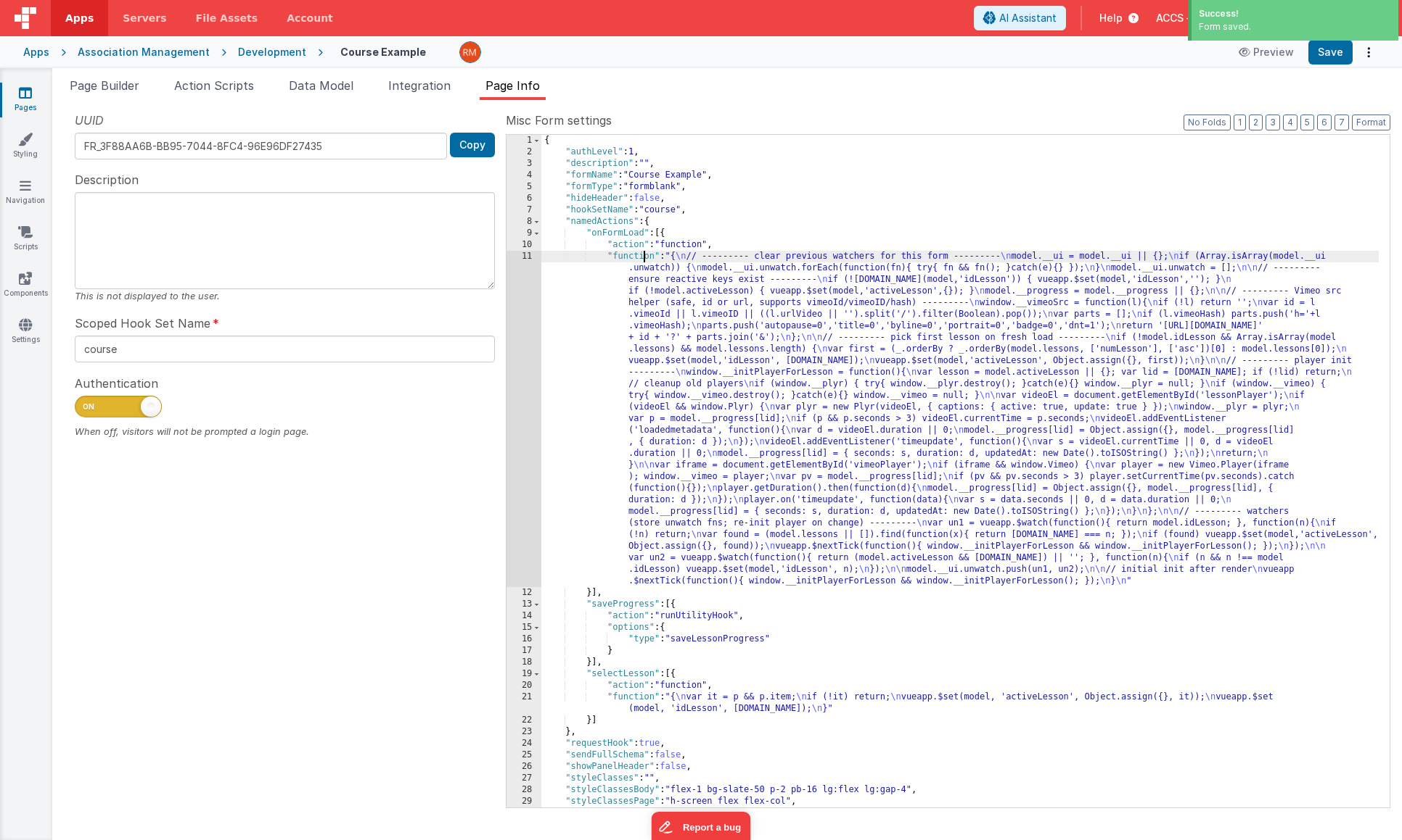
click at [644, 258] on div "{ "authLevel" : 1 , "description" : "" , "formName" : "Course Example" , "formT…" at bounding box center [960, 483] width 838 height 696
click at [531, 258] on div "11" at bounding box center [524, 419] width 35 height 337
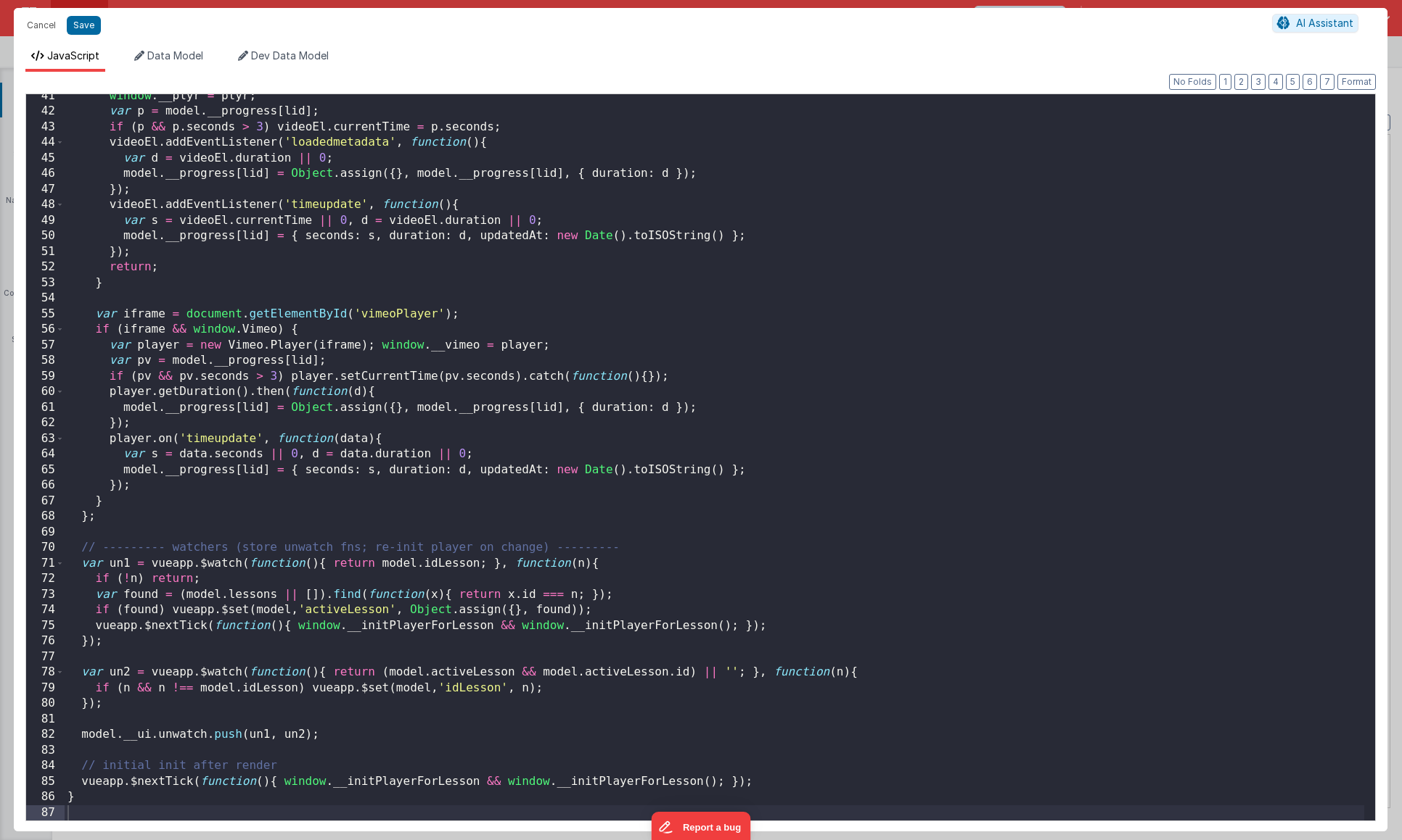
scroll to position [0, 0]
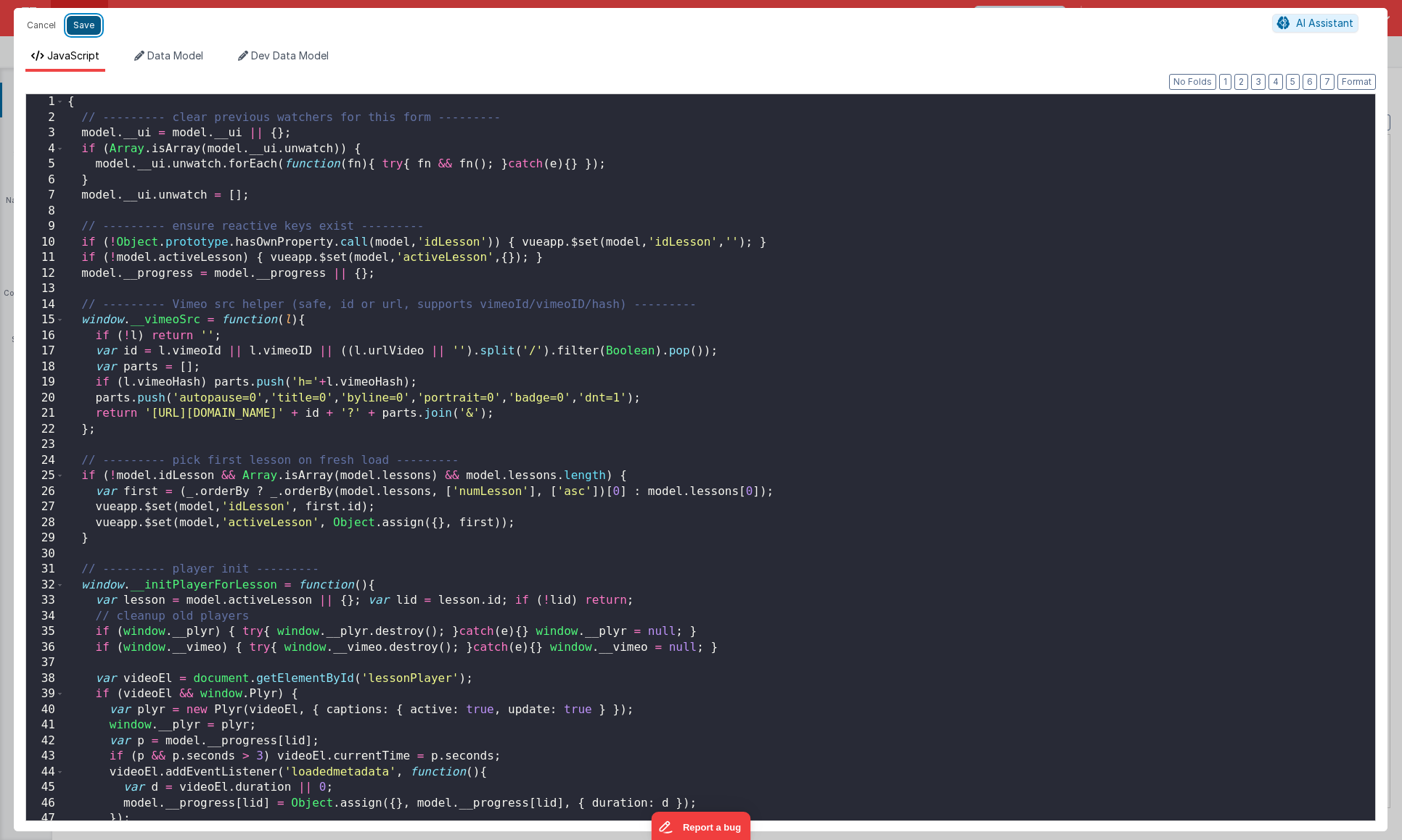
click at [93, 24] on button "Save" at bounding box center [83, 26] width 34 height 19
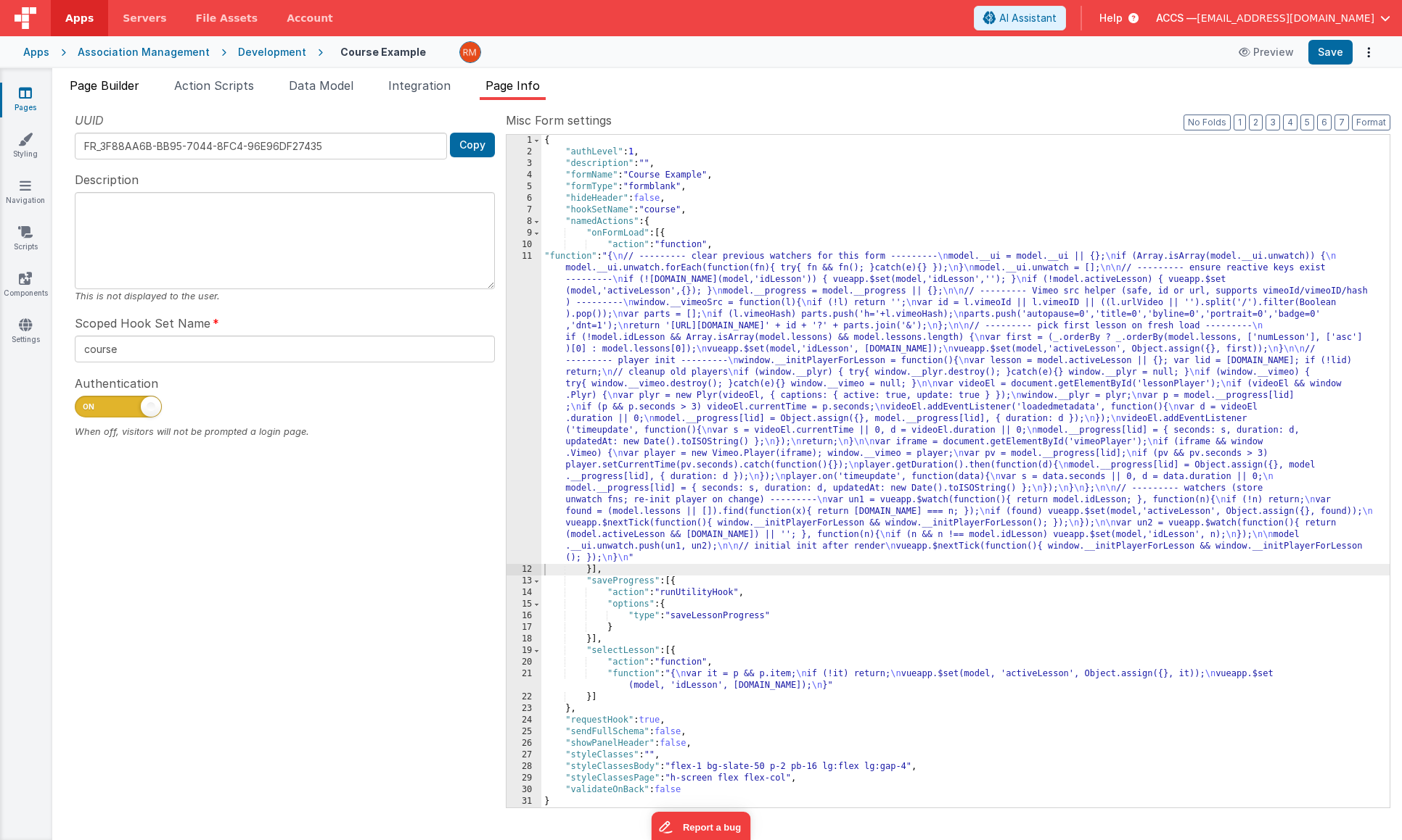
click at [127, 89] on span "Page Builder" at bounding box center [104, 85] width 69 height 14
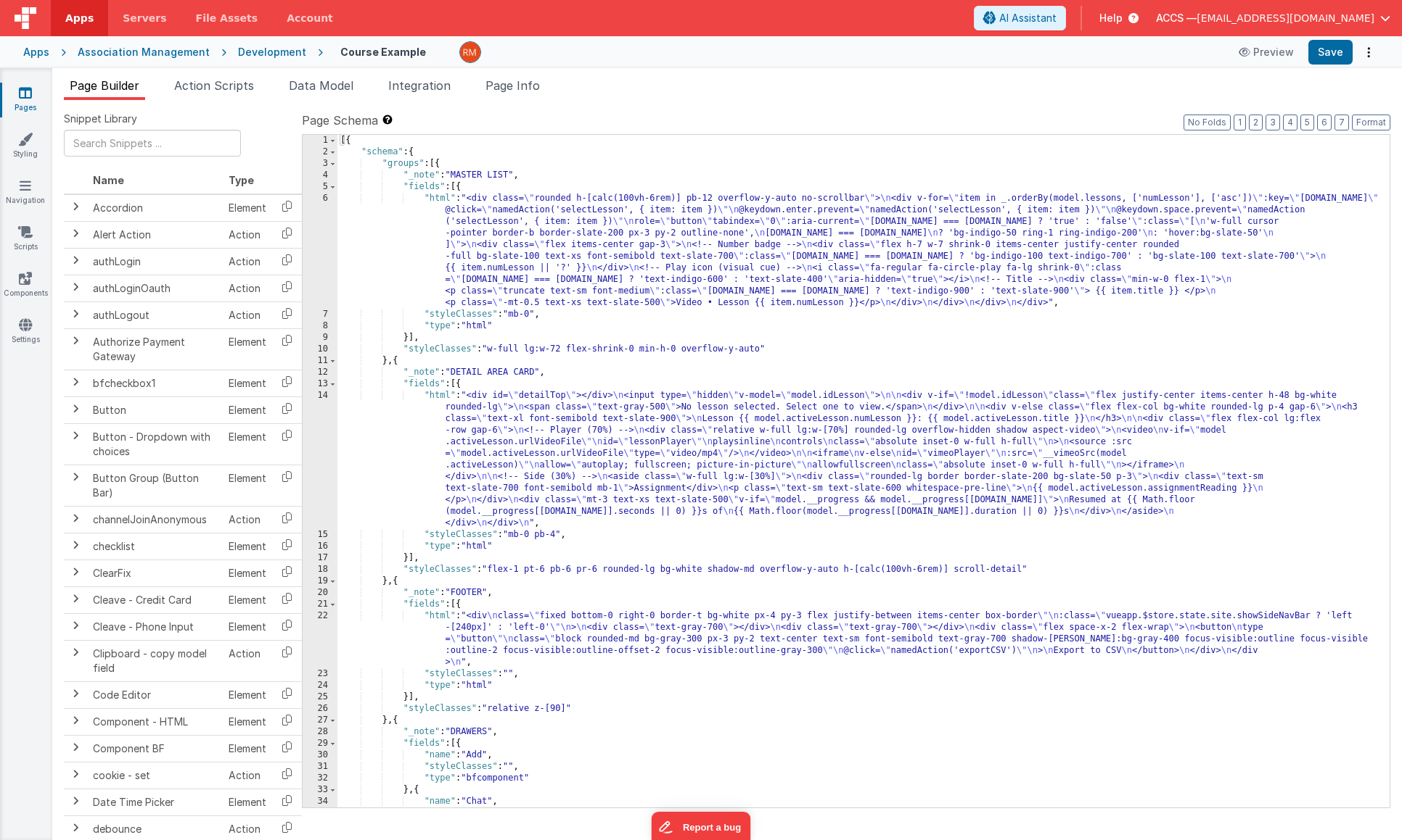
click at [440, 196] on div "[{ "schema" : { "groups" : [{ "_note" : "MASTER LIST" , "fields" : [{ "html" : …" at bounding box center [858, 483] width 1041 height 696
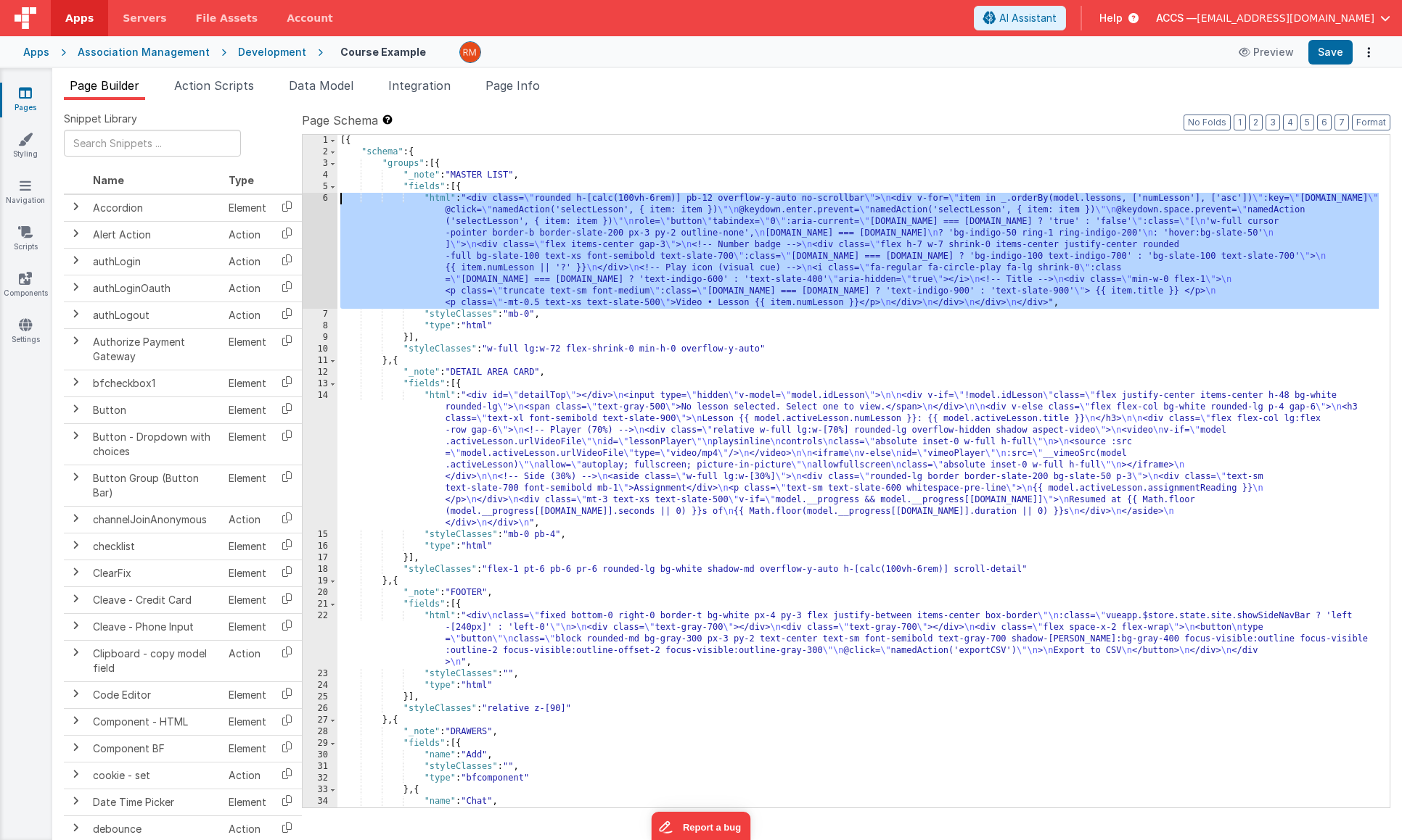
click at [326, 199] on div "6" at bounding box center [320, 251] width 35 height 116
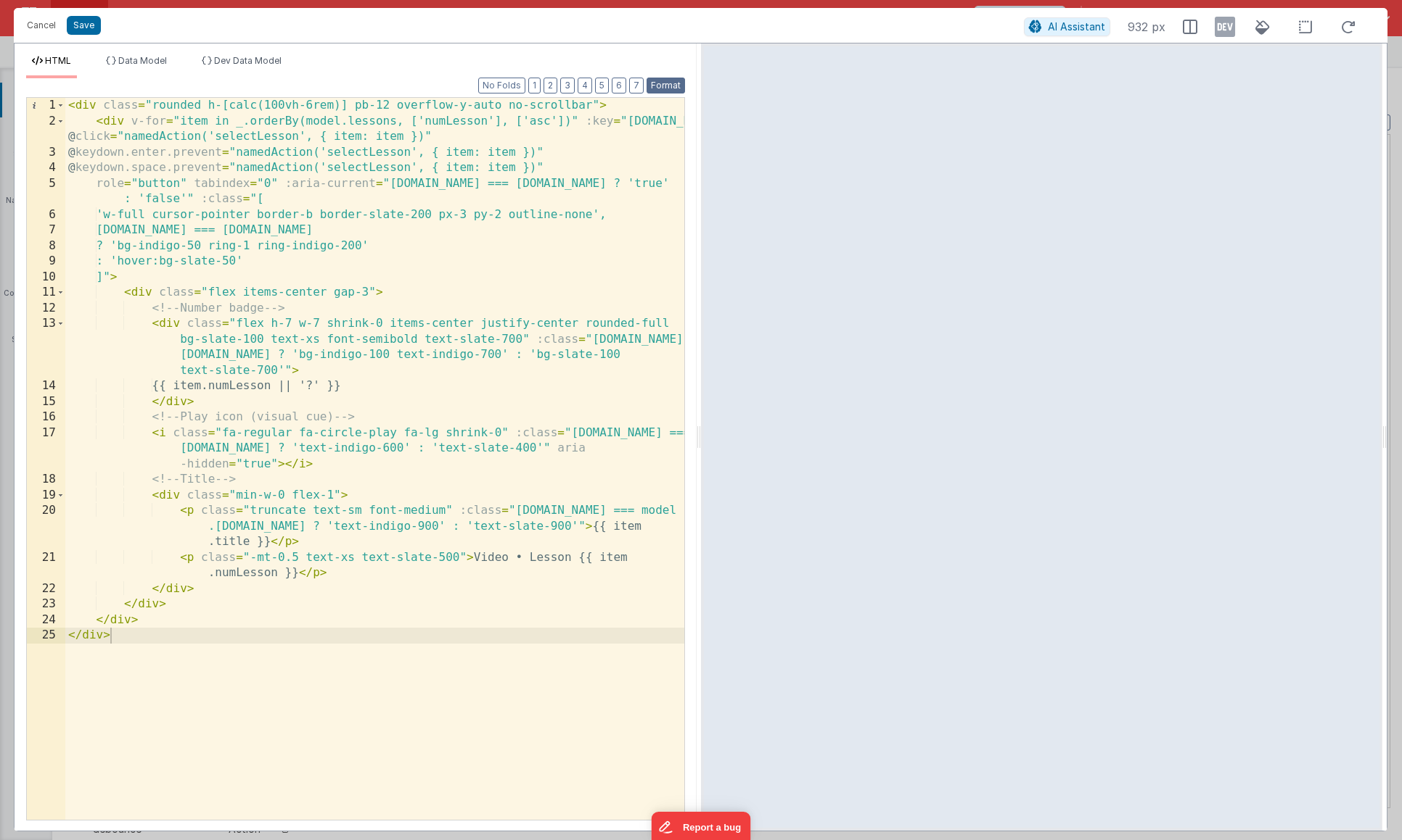
click at [669, 87] on button "Format" at bounding box center [666, 85] width 39 height 16
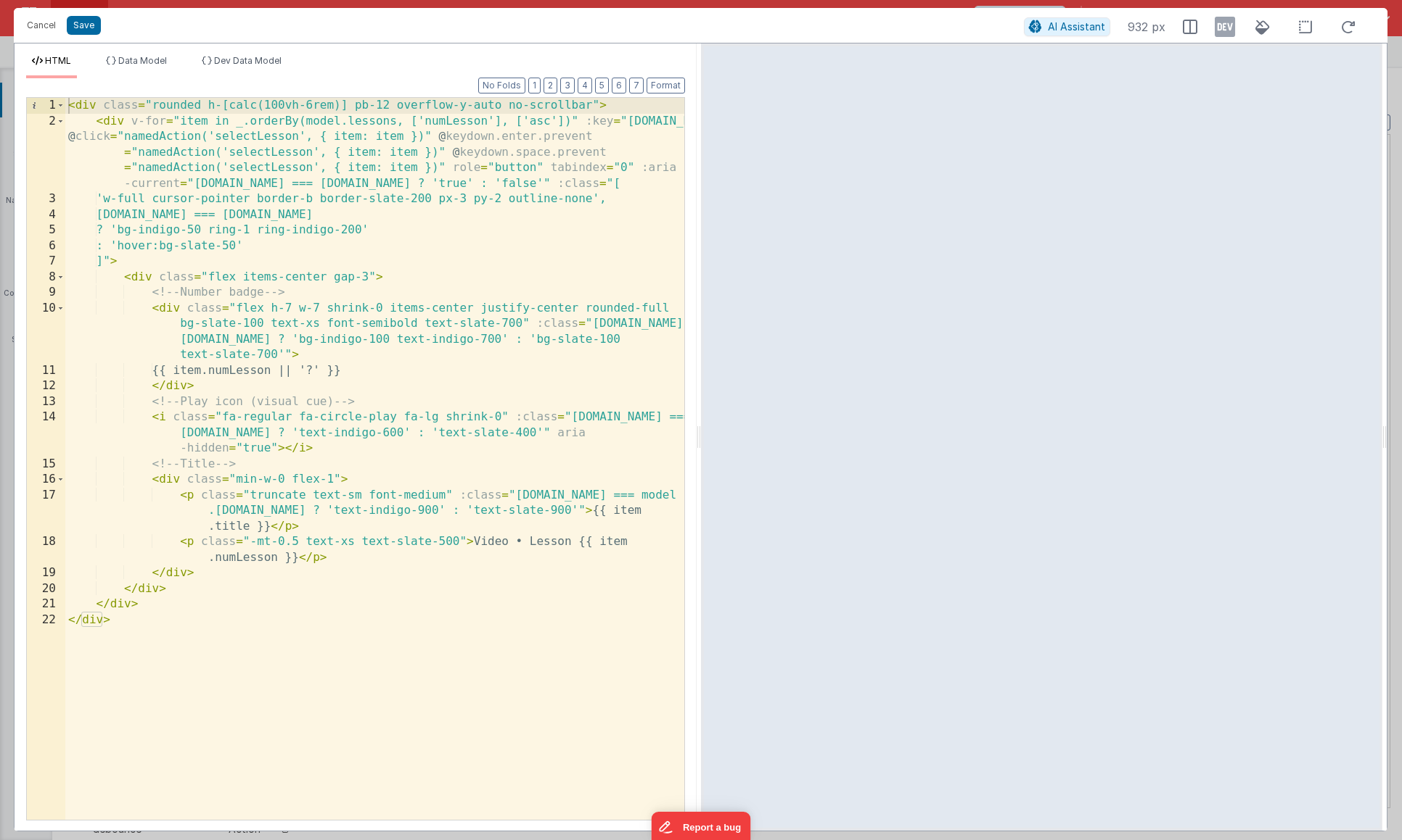
click at [531, 224] on div "< div class = "rounded h-[calc(100vh-6rem)] pb-12 overflow-y-auto no-scrollbar"…" at bounding box center [374, 474] width 619 height 753
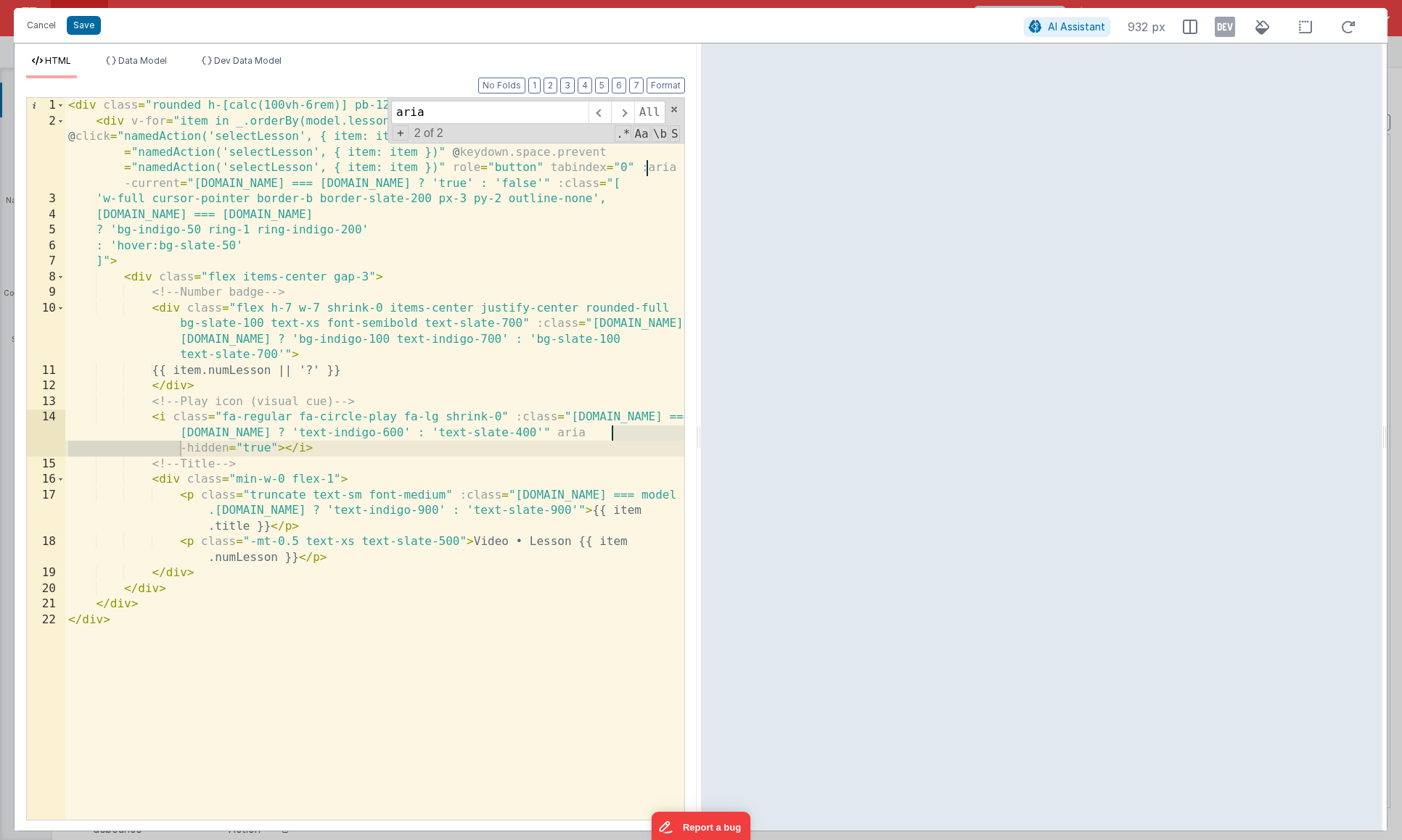
type input "aria"
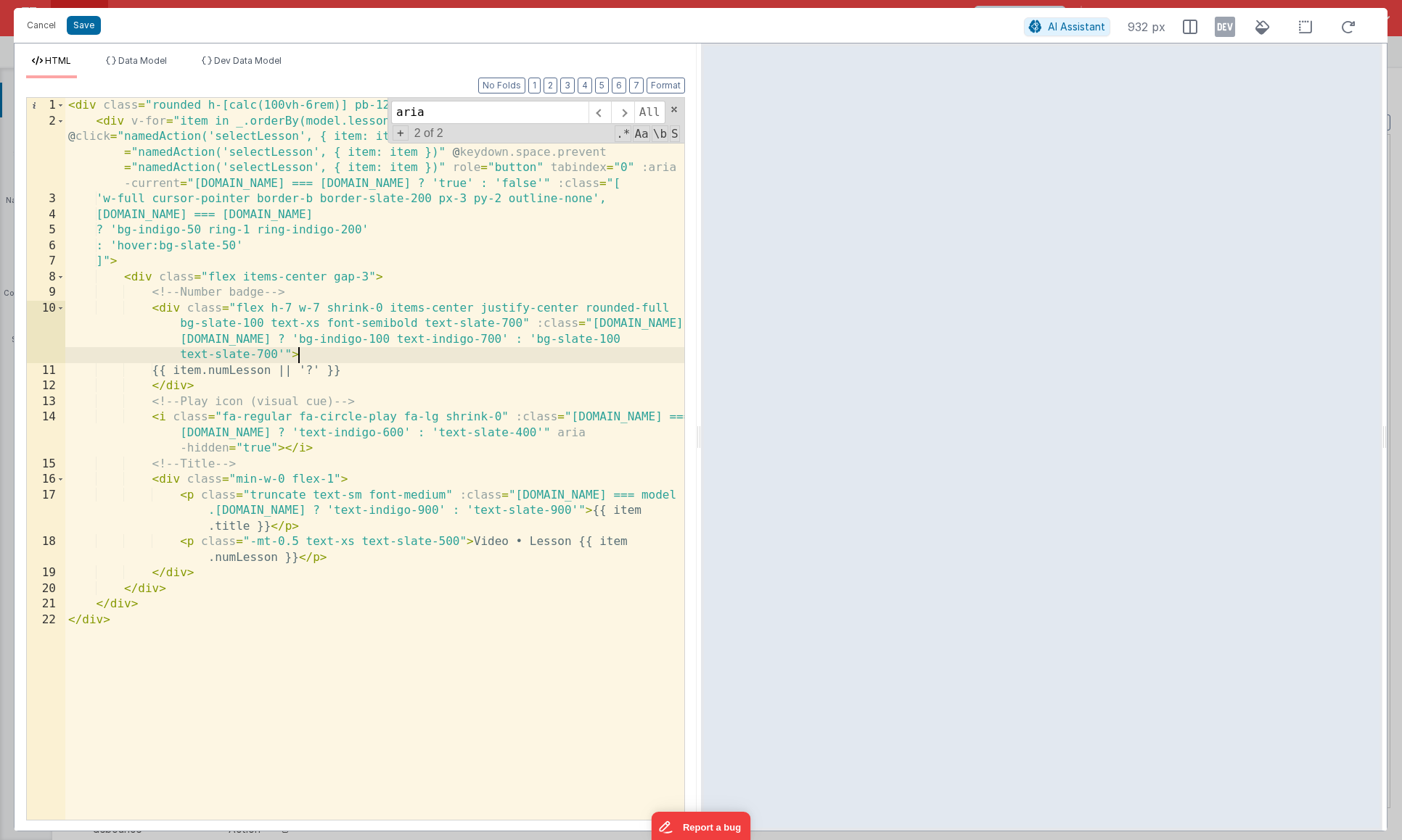
click at [527, 355] on div "< div class = "rounded h-[calc(100vh-6rem)] pb-12 overflow-y-auto no-scrollbar"…" at bounding box center [374, 474] width 619 height 753
click at [598, 113] on span at bounding box center [599, 113] width 22 height 23
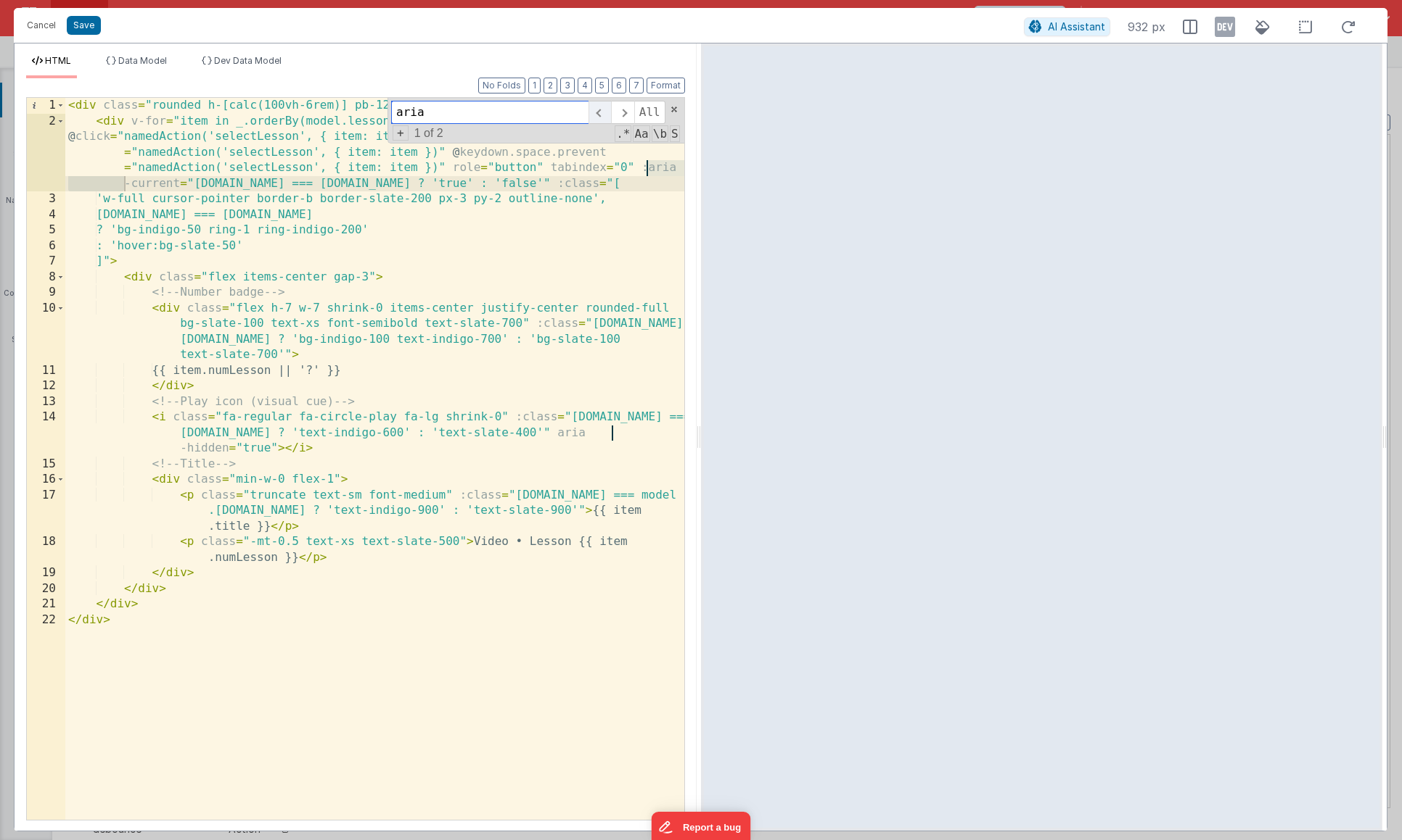
click at [598, 113] on span at bounding box center [599, 113] width 22 height 23
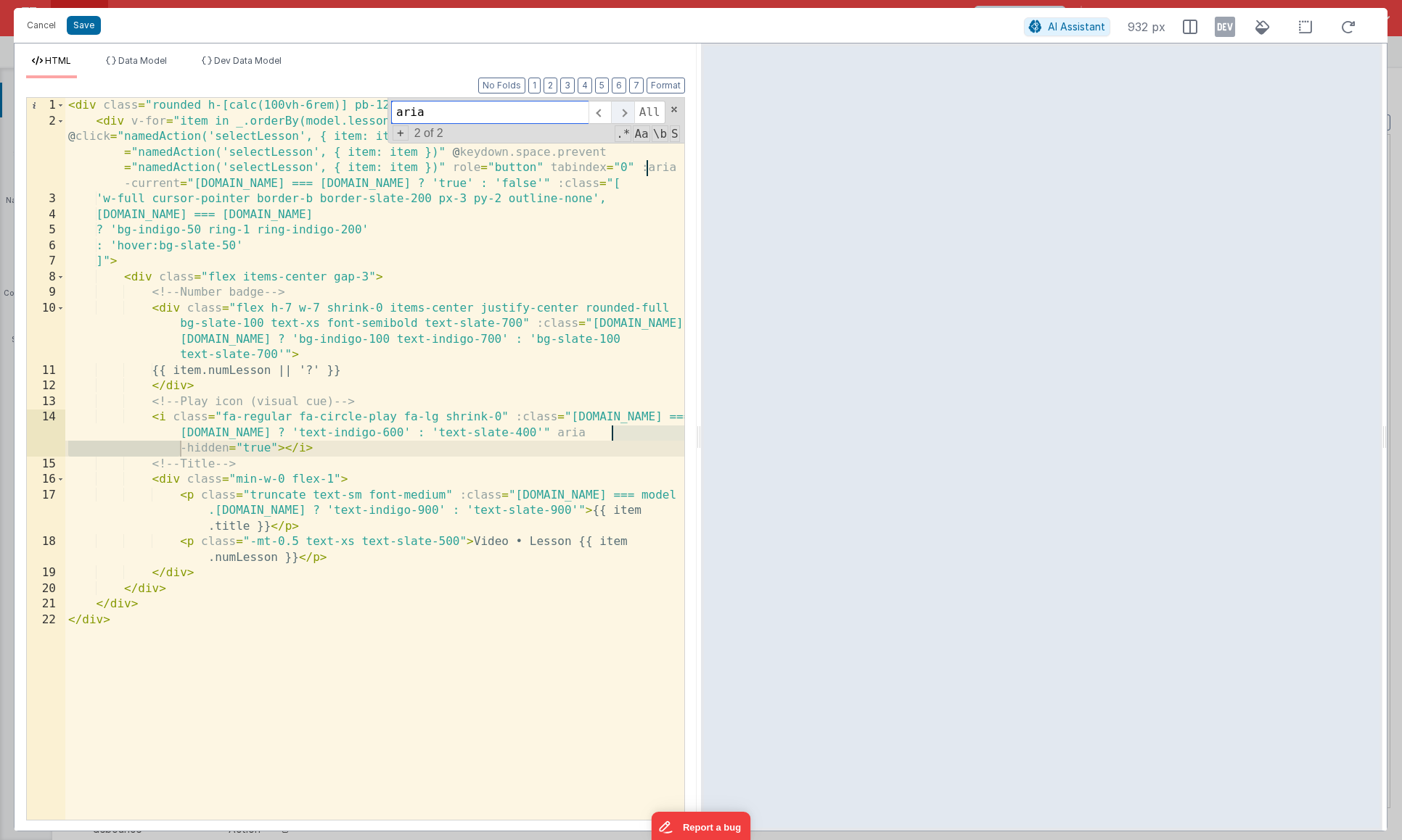
click at [619, 114] on span at bounding box center [621, 113] width 22 height 23
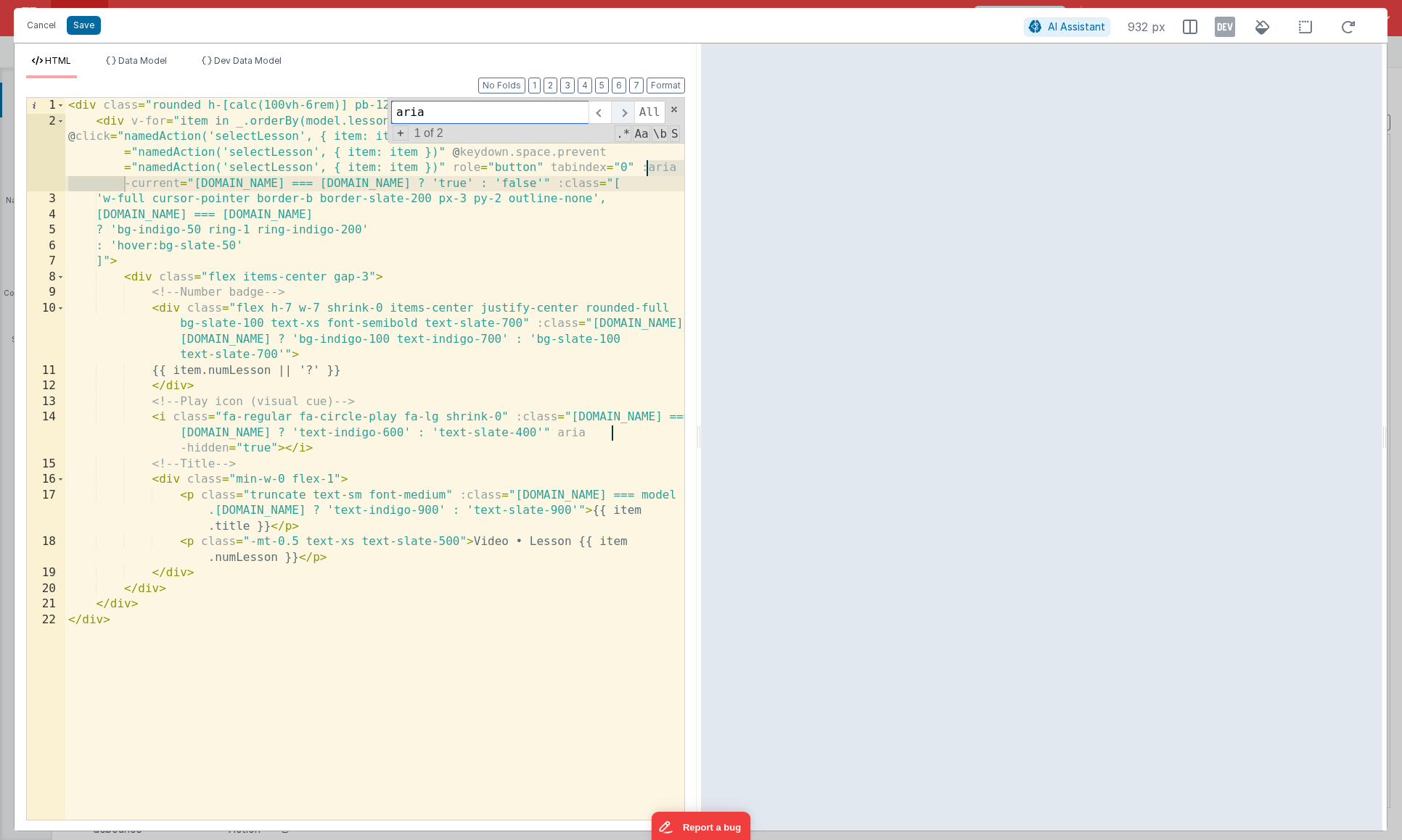
click at [619, 114] on span at bounding box center [621, 113] width 22 height 23
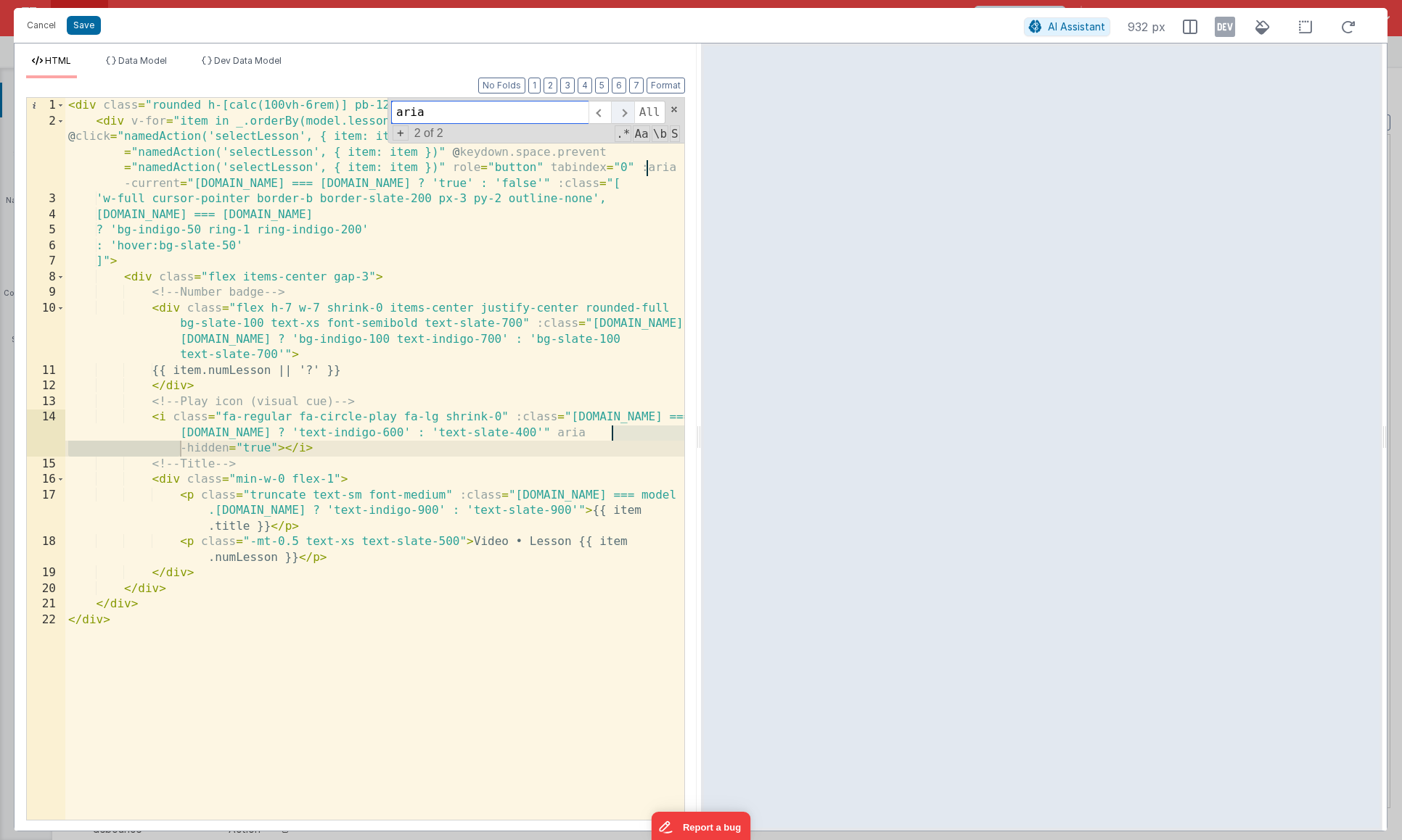
click at [619, 114] on span at bounding box center [621, 113] width 22 height 23
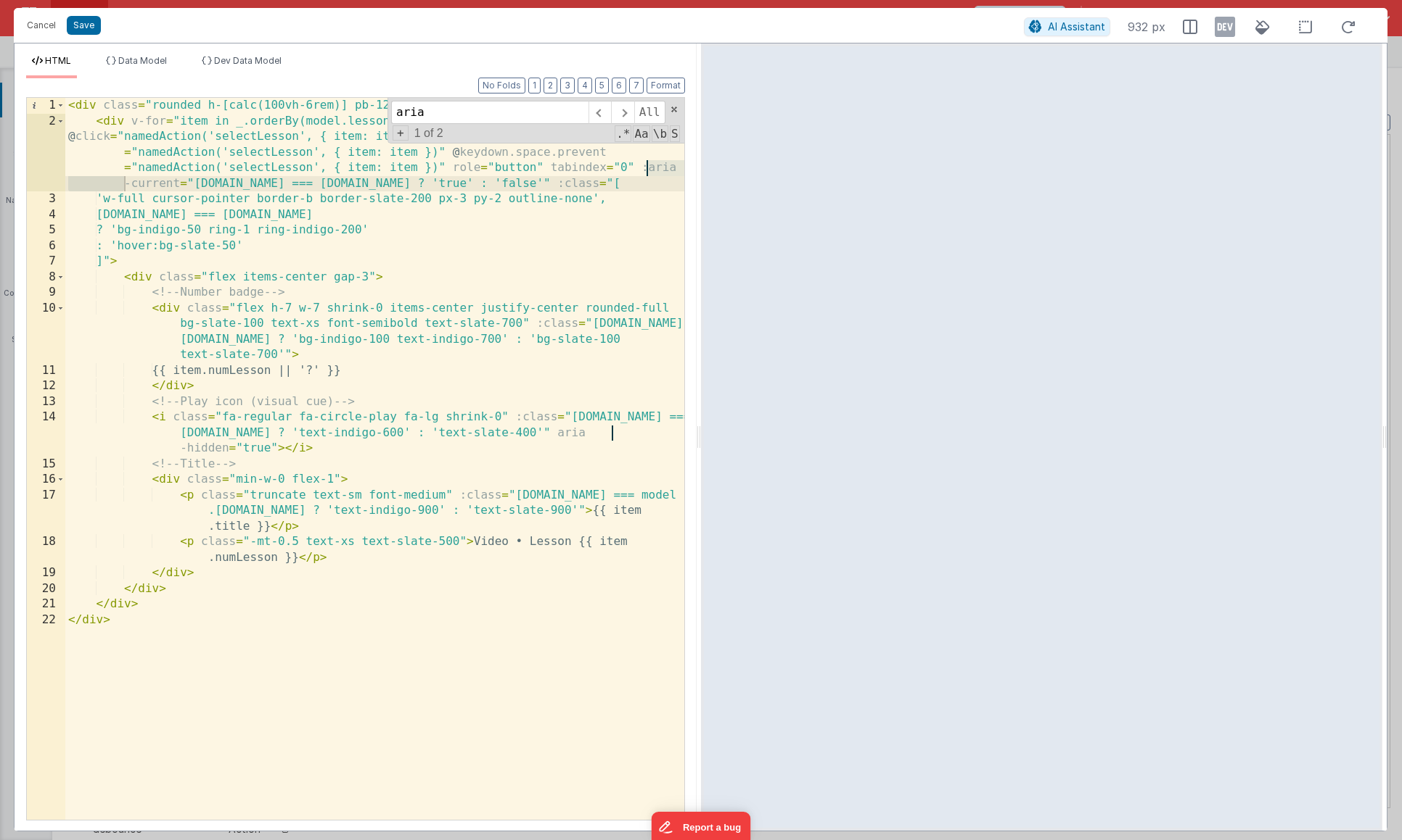
click at [639, 169] on div "< div class = "rounded h-[calc(100vh-6rem)] pb-12 overflow-y-auto no-scrollbar"…" at bounding box center [374, 474] width 619 height 753
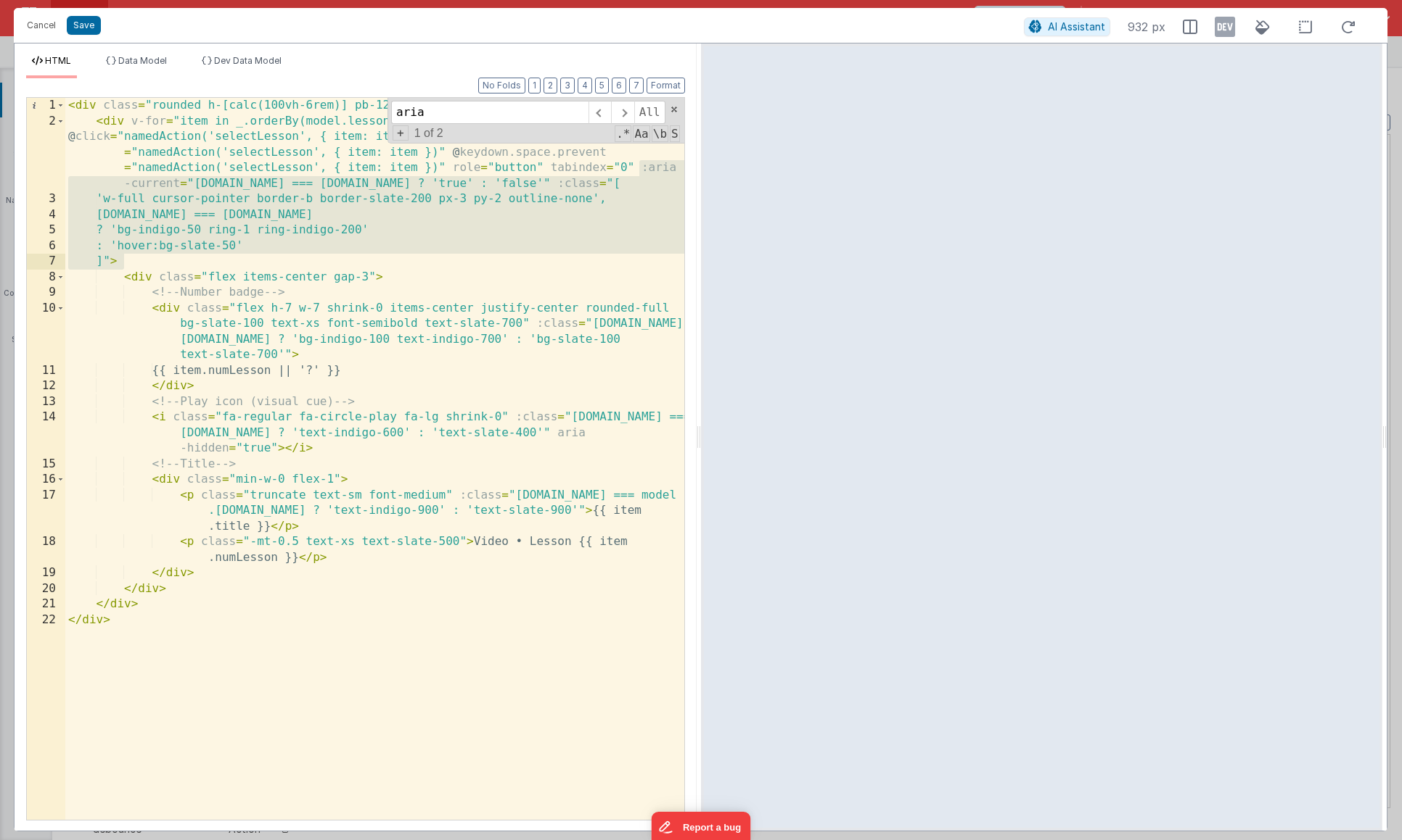
drag, startPoint x: 638, startPoint y: 168, endPoint x: 123, endPoint y: 259, distance: 523.0
click at [123, 259] on div "< div class = "rounded h-[calc(100vh-6rem)] pb-12 overflow-y-auto no-scrollbar"…" at bounding box center [374, 474] width 619 height 753
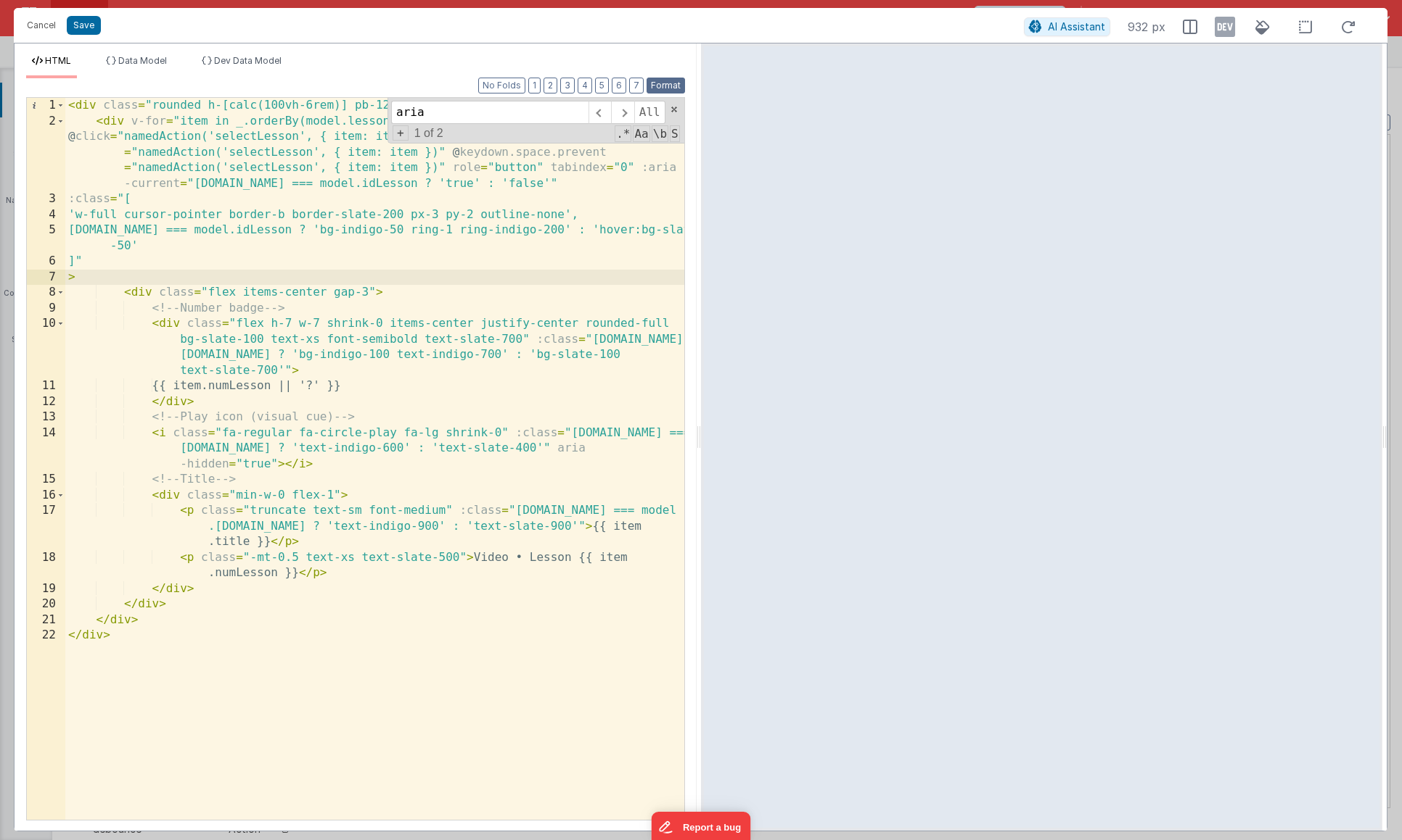
click at [669, 87] on button "Format" at bounding box center [666, 85] width 39 height 16
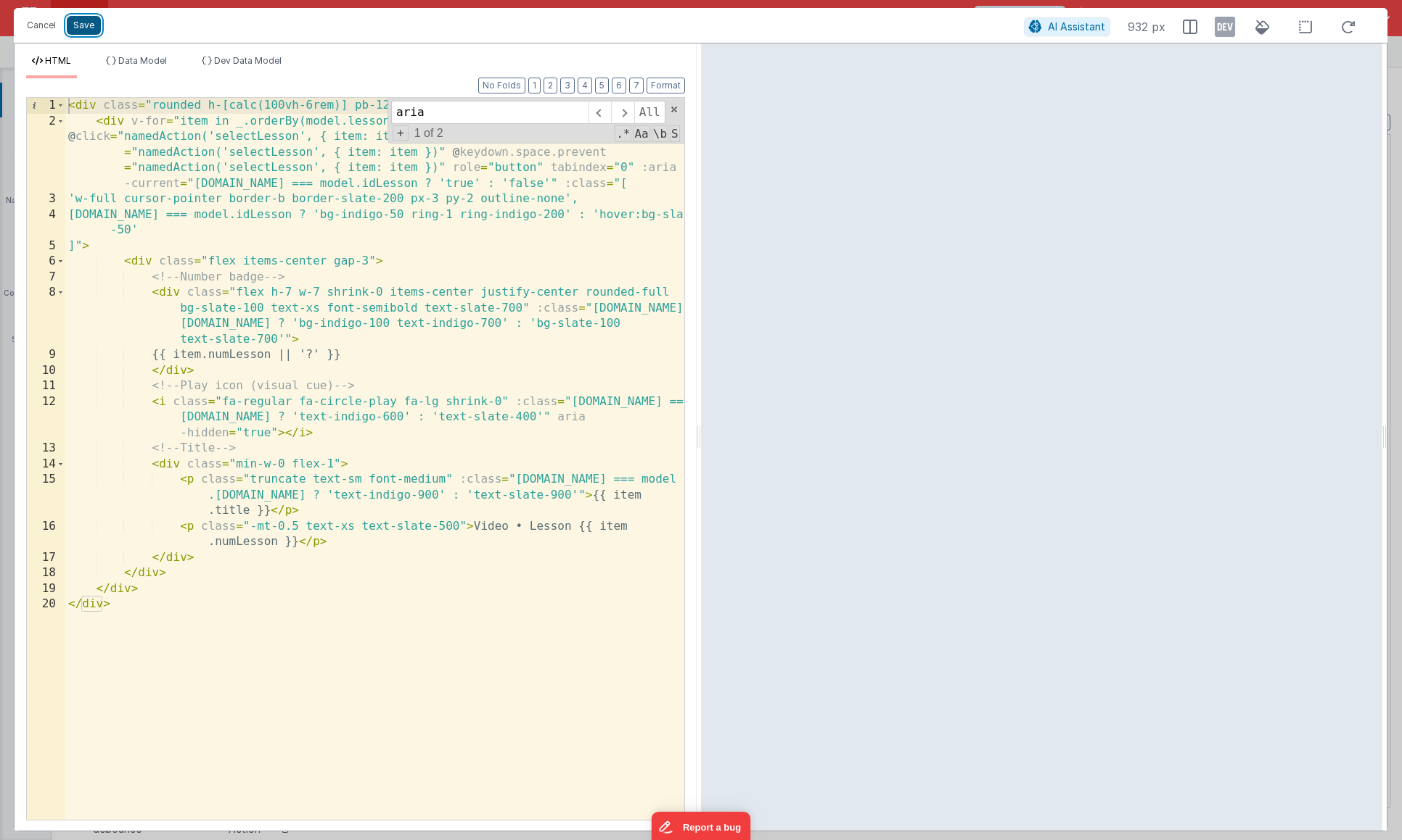
click at [91, 26] on button "Save" at bounding box center [83, 26] width 34 height 19
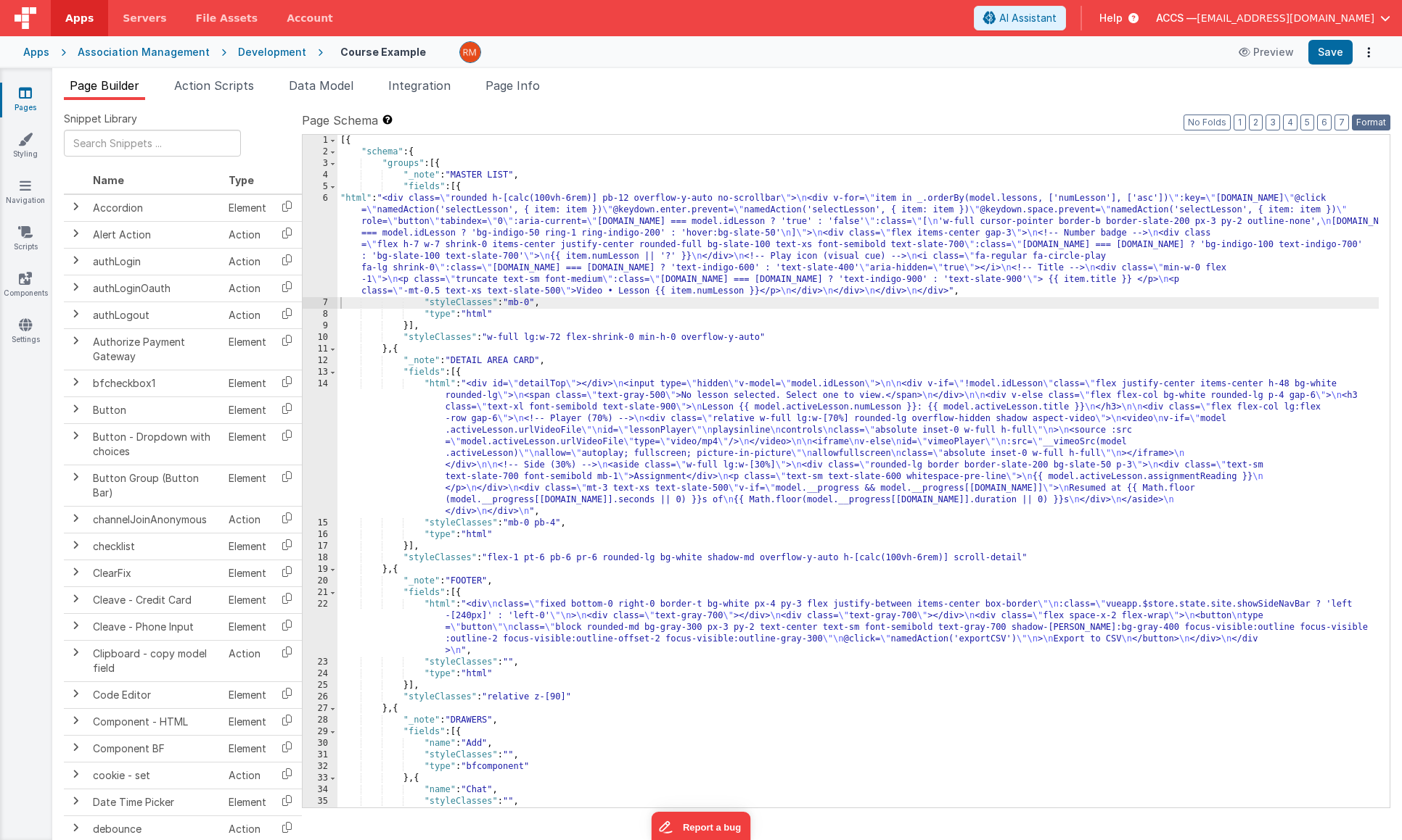
click at [1357, 123] on button "Format" at bounding box center [1371, 122] width 39 height 16
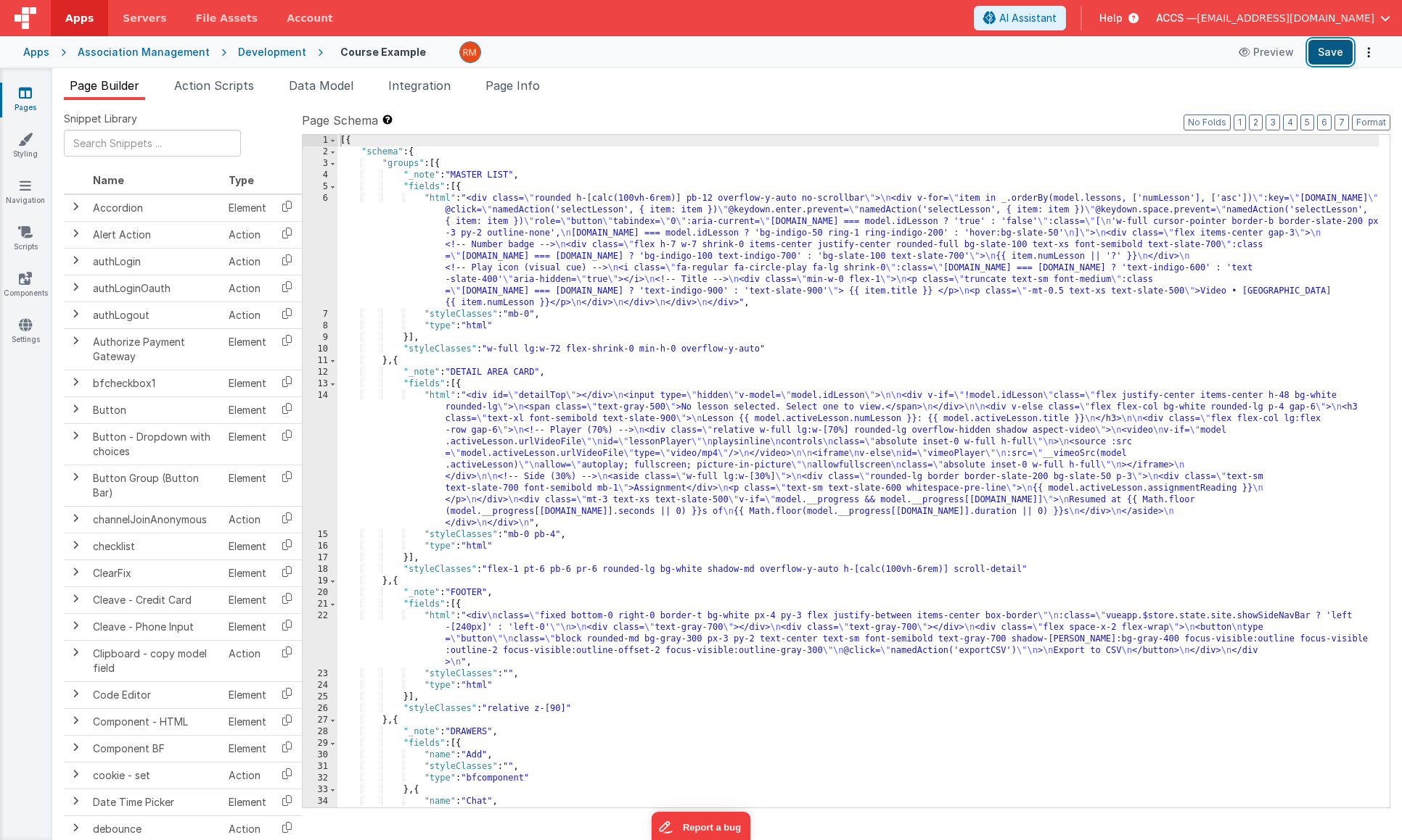
click at [1329, 56] on button "Save" at bounding box center [1331, 52] width 44 height 25
click at [494, 88] on span "Page Info" at bounding box center [512, 85] width 54 height 14
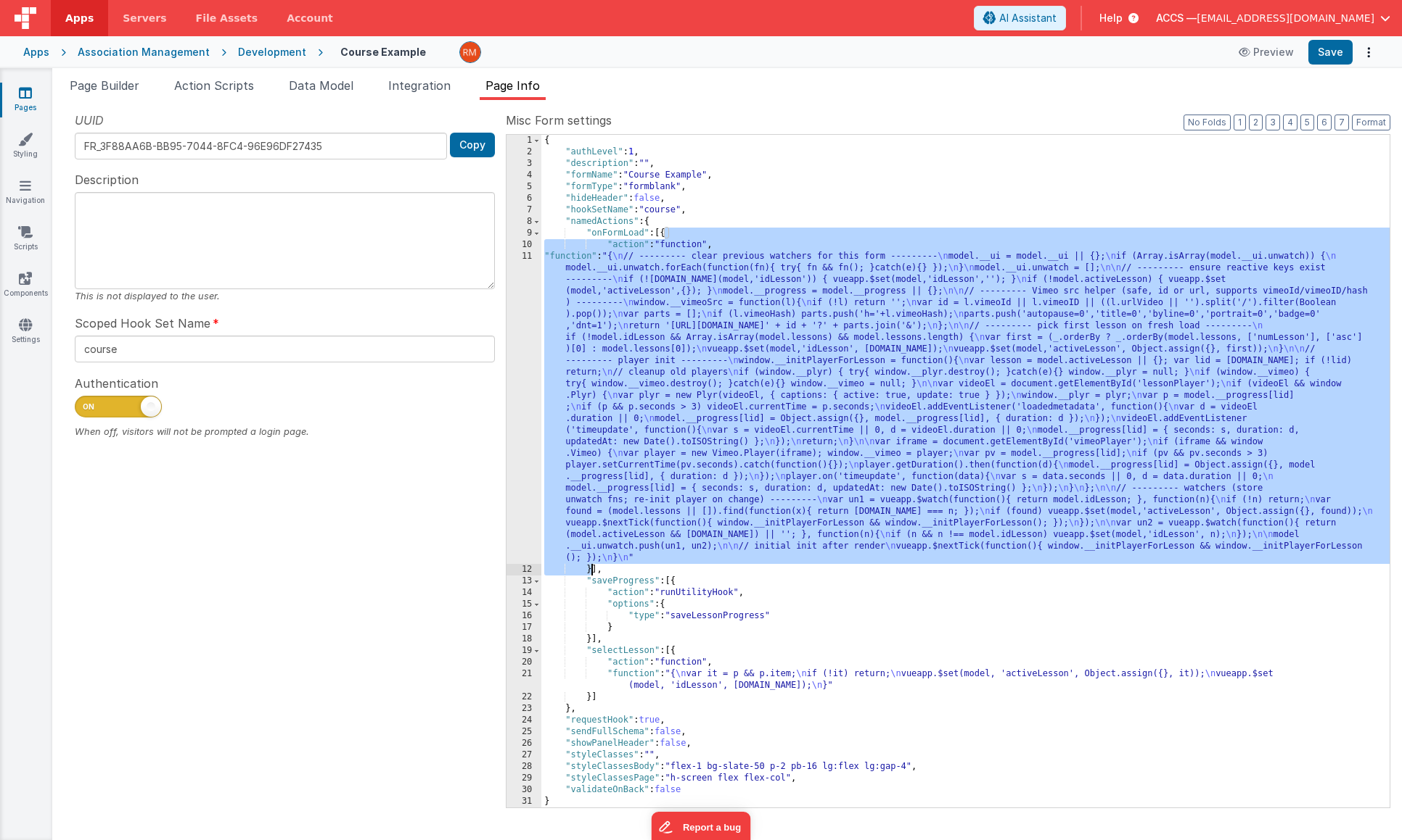
drag, startPoint x: 663, startPoint y: 236, endPoint x: 591, endPoint y: 566, distance: 337.8
click at [591, 566] on div "{ "authLevel" : 1 , "description" : "" , "formName" : "Course Example" , "formT…" at bounding box center [965, 483] width 848 height 696
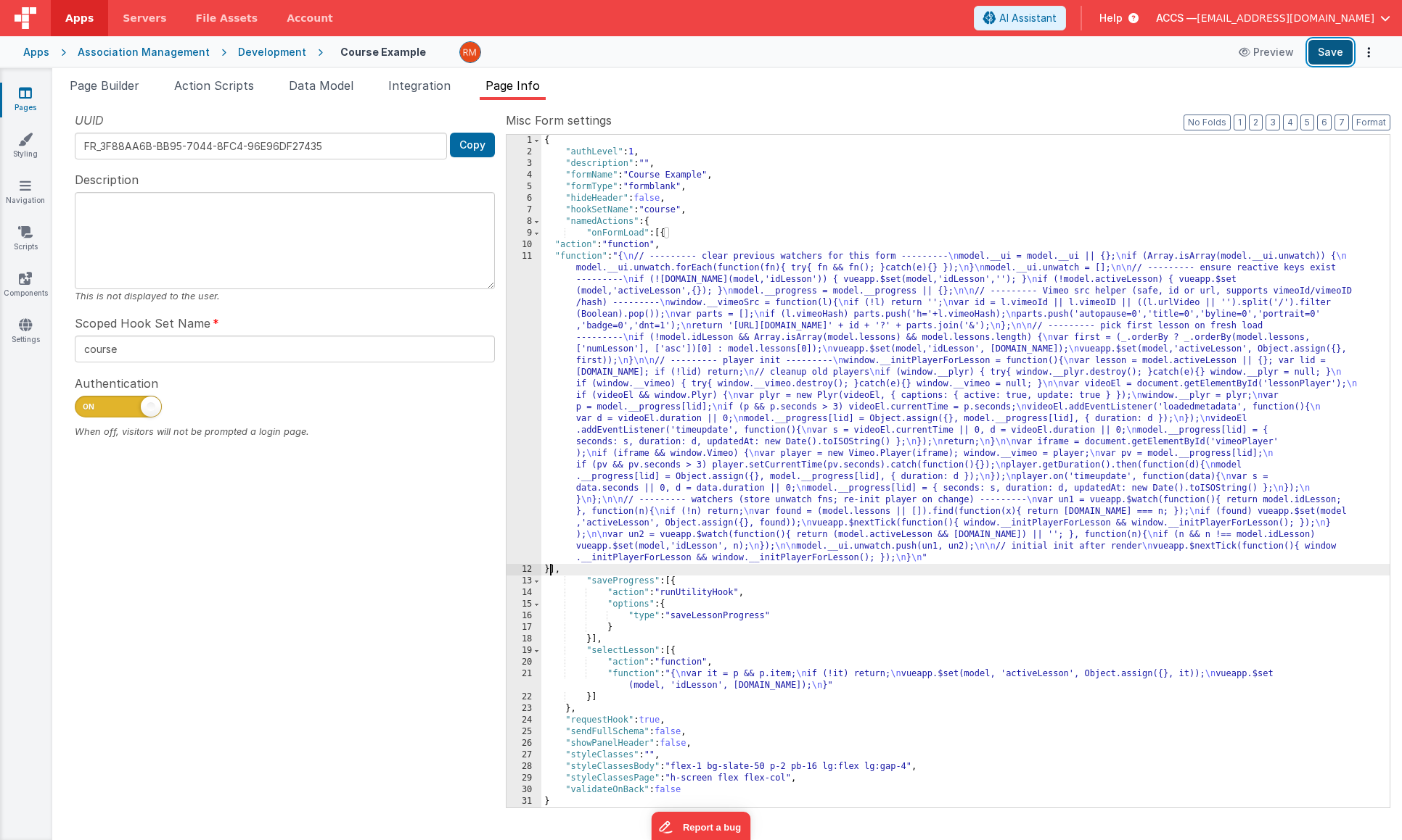
click at [1327, 54] on button "Save" at bounding box center [1331, 52] width 44 height 25
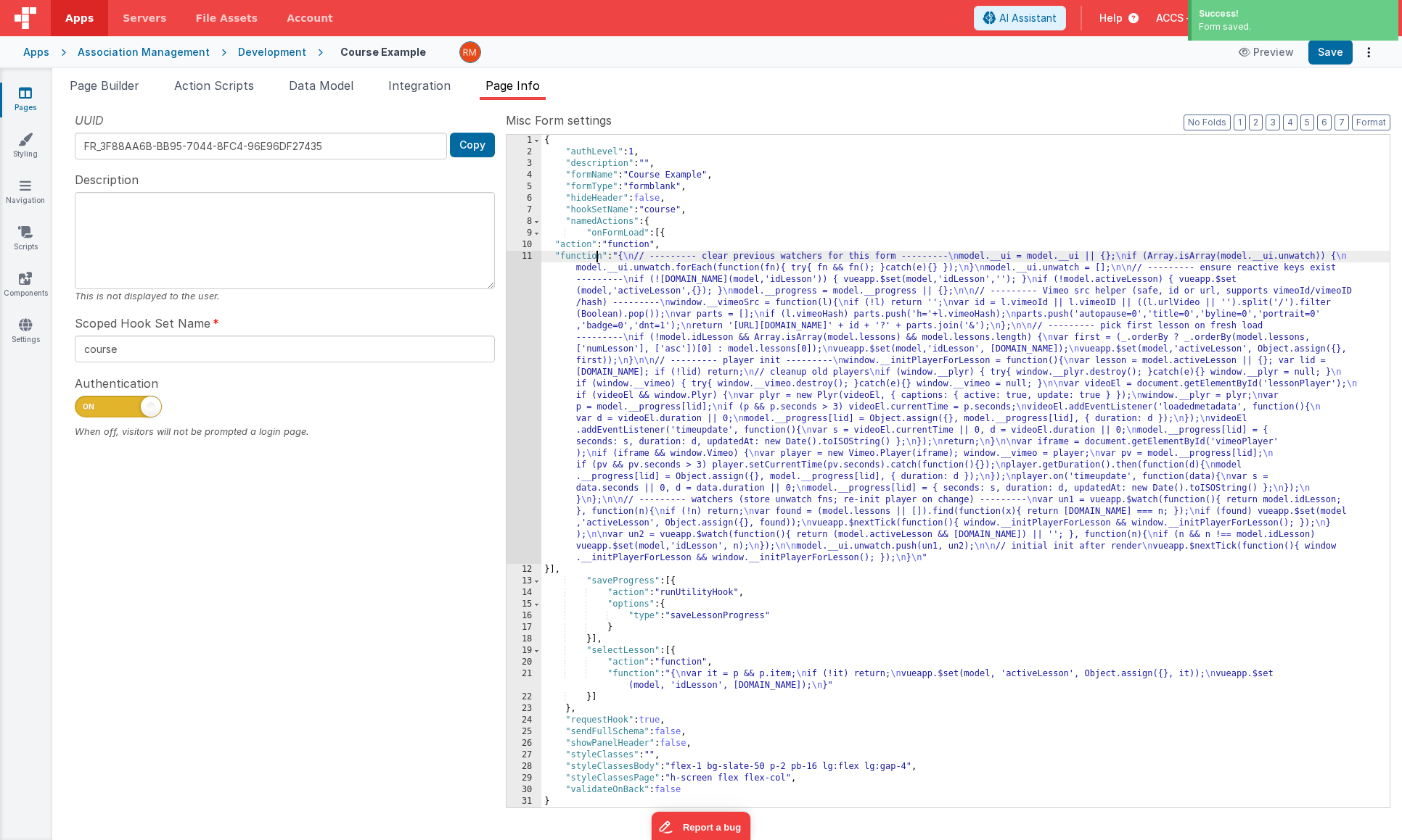
click at [597, 257] on div "{ "authLevel" : 1 , "description" : "" , "formName" : "Course Example" , "formT…" at bounding box center [965, 483] width 848 height 696
click at [523, 256] on div "11" at bounding box center [524, 407] width 35 height 313
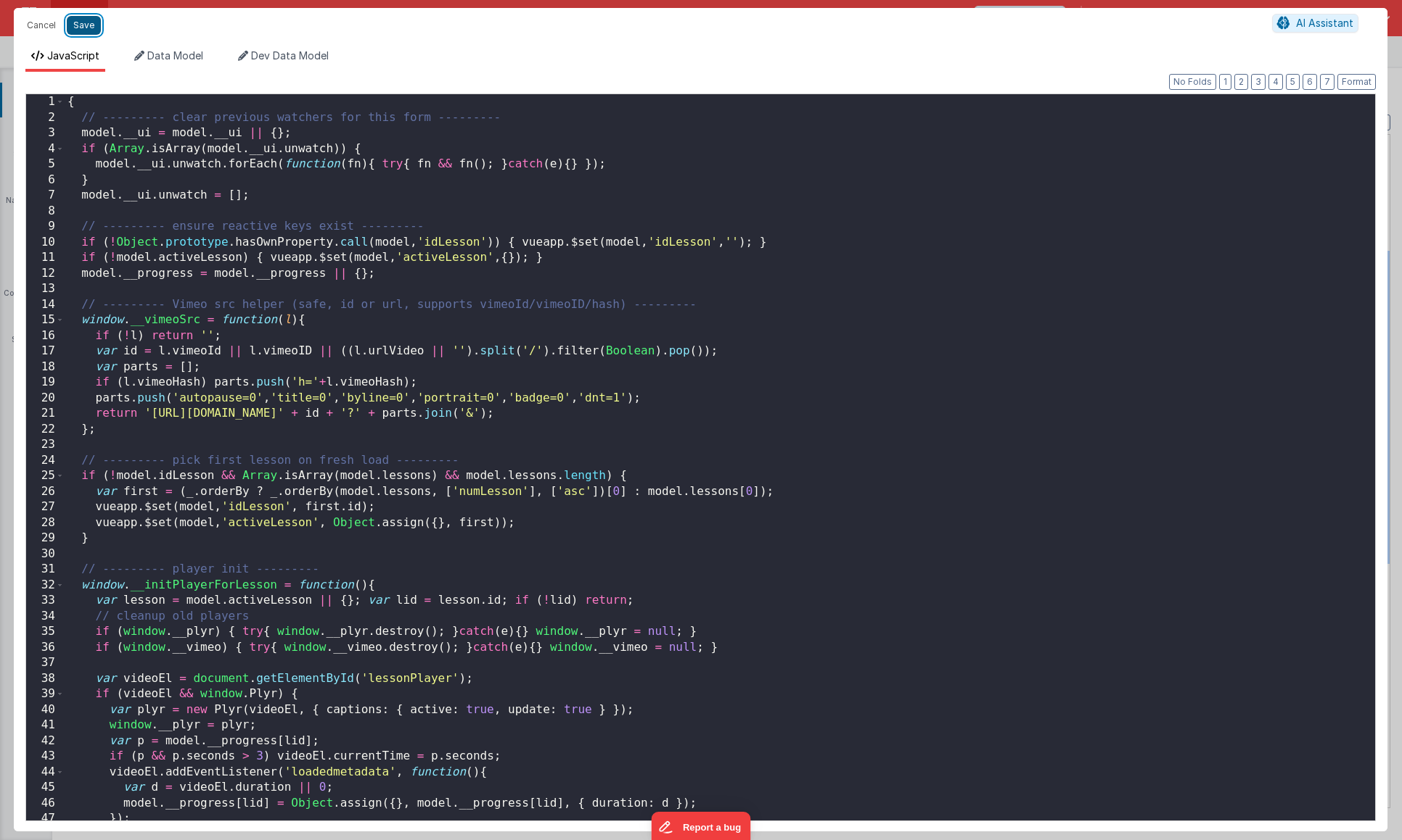
click at [86, 33] on button "Save" at bounding box center [83, 26] width 34 height 19
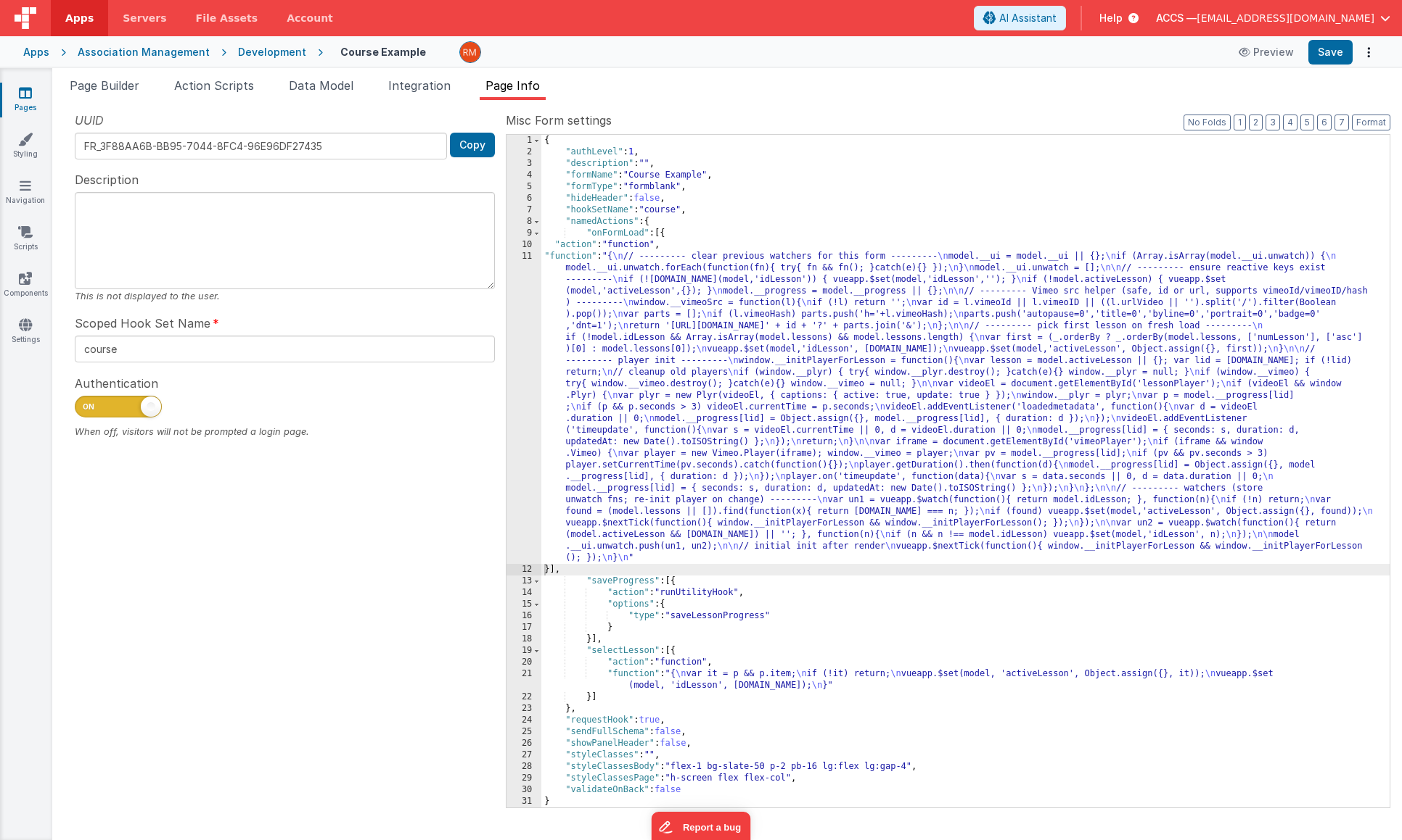
click at [627, 676] on div "{ "authLevel" : 1 , "description" : "" , "formName" : "Course Example" , "formT…" at bounding box center [965, 483] width 848 height 696
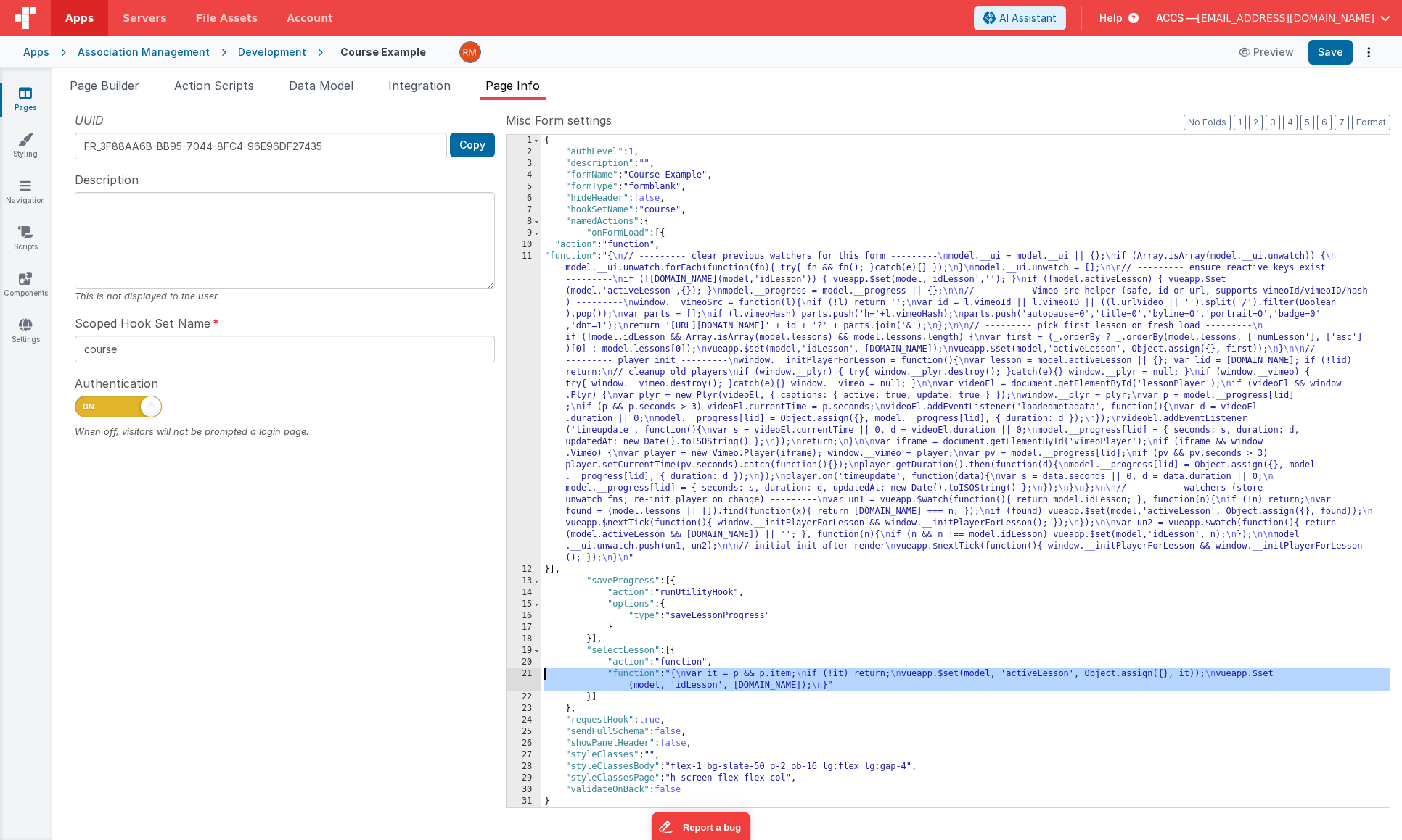
click at [525, 673] on div "21" at bounding box center [524, 680] width 35 height 23
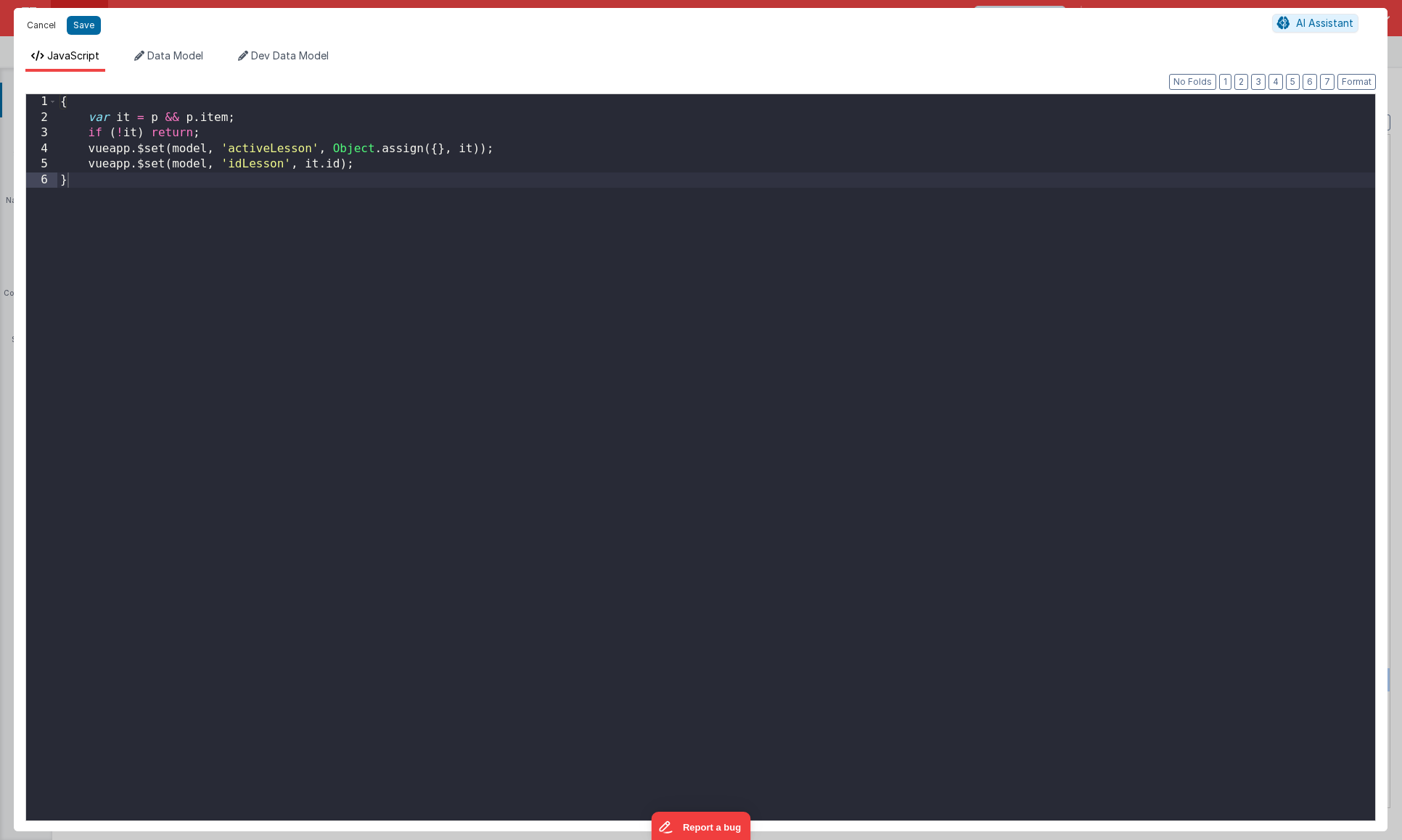
click at [45, 30] on button "Cancel" at bounding box center [41, 25] width 43 height 20
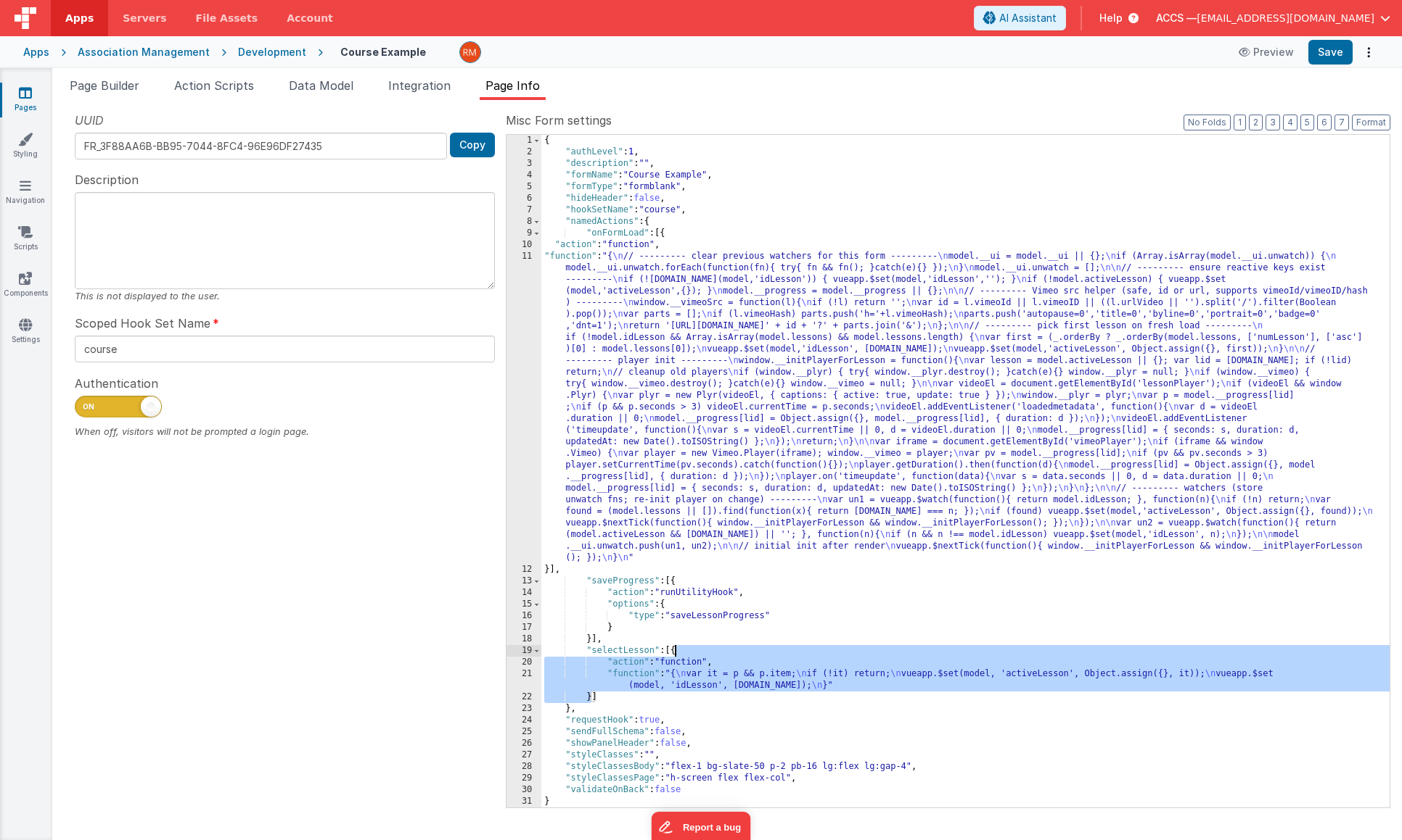
drag, startPoint x: 590, startPoint y: 697, endPoint x: 674, endPoint y: 653, distance: 94.8
click at [674, 653] on div "{ "authLevel" : 1 , "description" : "" , "formName" : "Course Example" , "formT…" at bounding box center [965, 483] width 848 height 696
click at [591, 699] on div "{ "authLevel" : 1 , "description" : "" , "formName" : "Course Example" , "formT…" at bounding box center [965, 483] width 848 height 696
drag, startPoint x: 591, startPoint y: 699, endPoint x: 674, endPoint y: 655, distance: 93.9
click at [674, 655] on div "{ "authLevel" : 1 , "description" : "" , "formName" : "Course Example" , "formT…" at bounding box center [965, 483] width 848 height 696
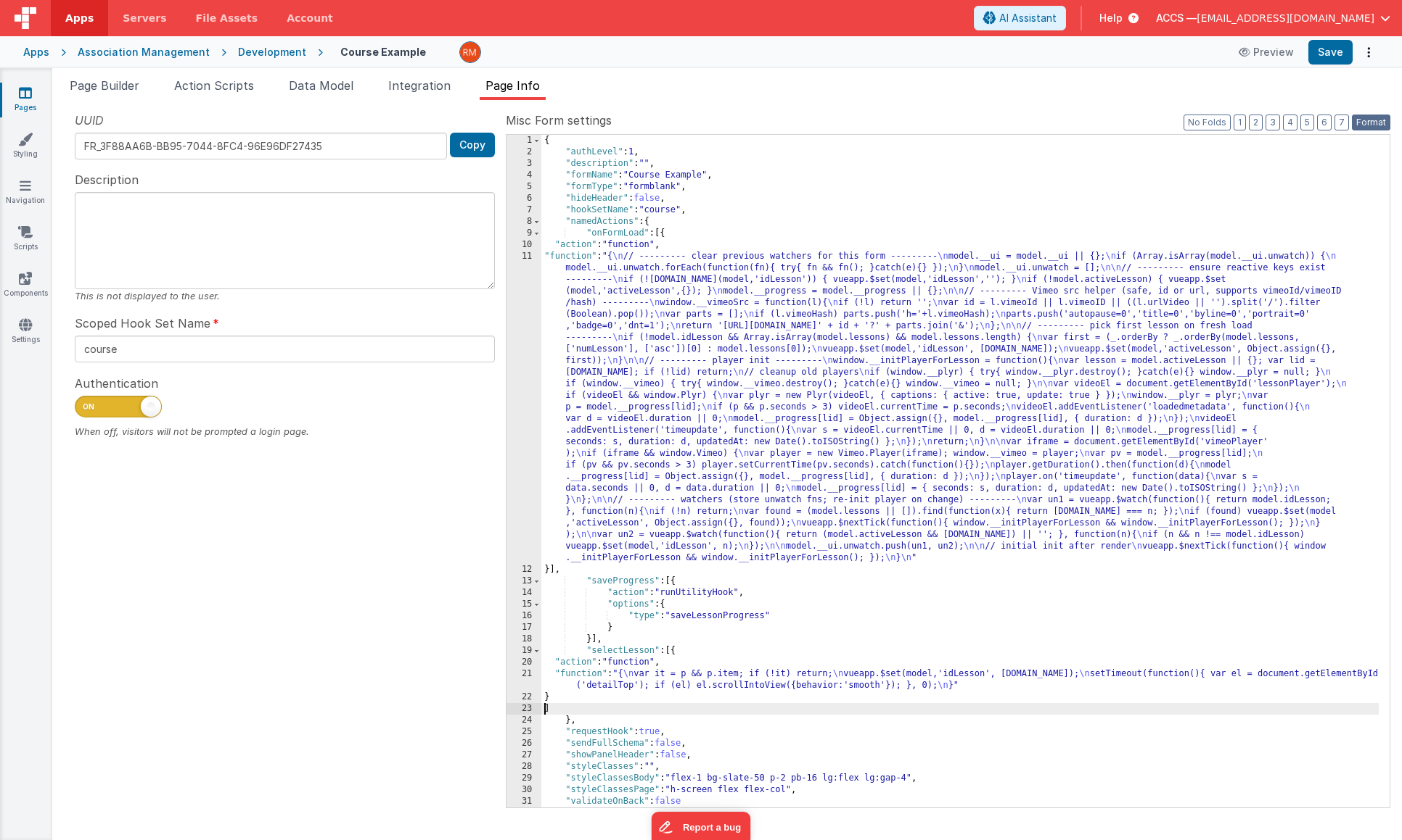
click at [1371, 122] on button "Format" at bounding box center [1371, 122] width 39 height 16
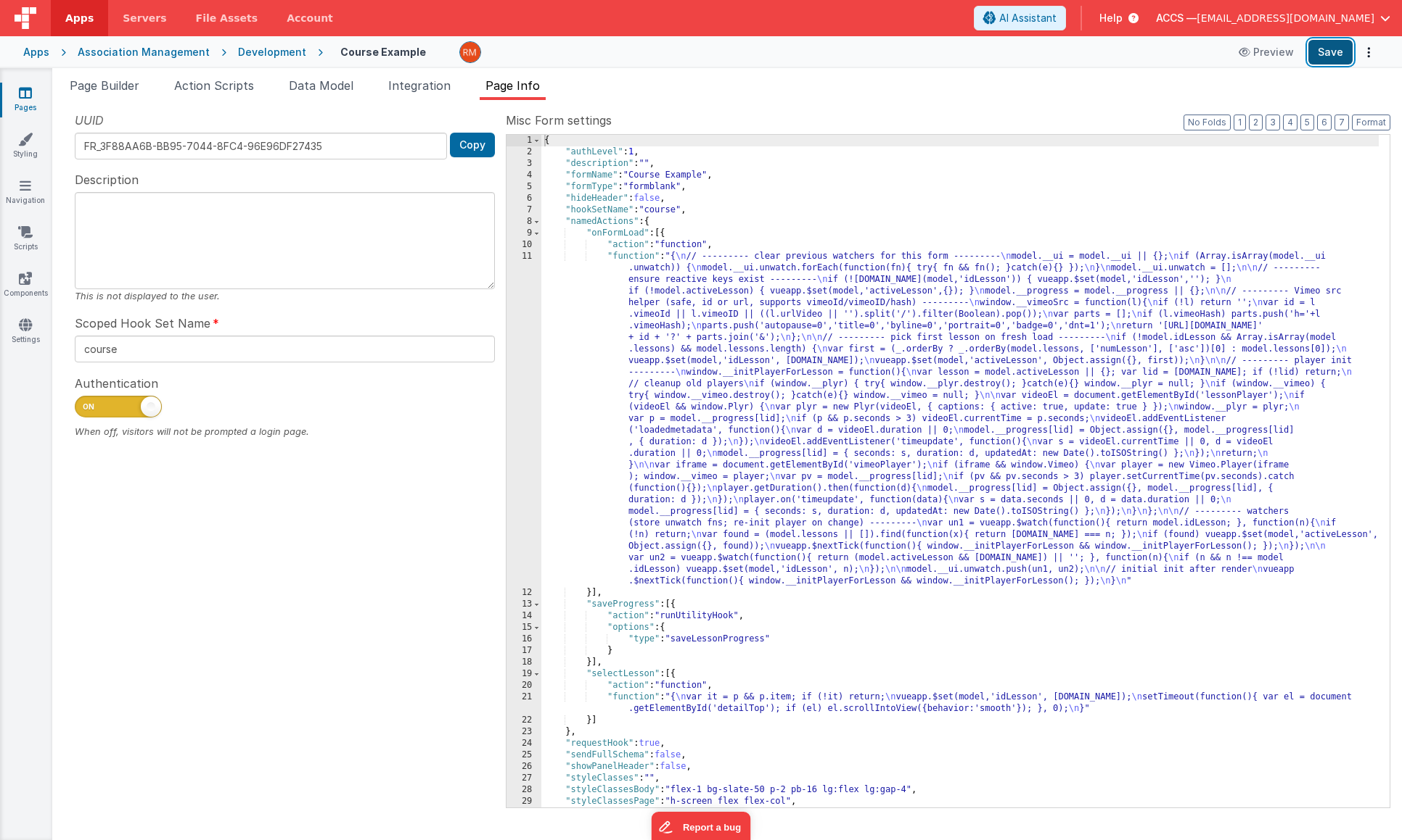
click at [1338, 50] on button "Save" at bounding box center [1331, 52] width 44 height 25
click at [192, 91] on span "Action Scripts" at bounding box center [213, 85] width 80 height 14
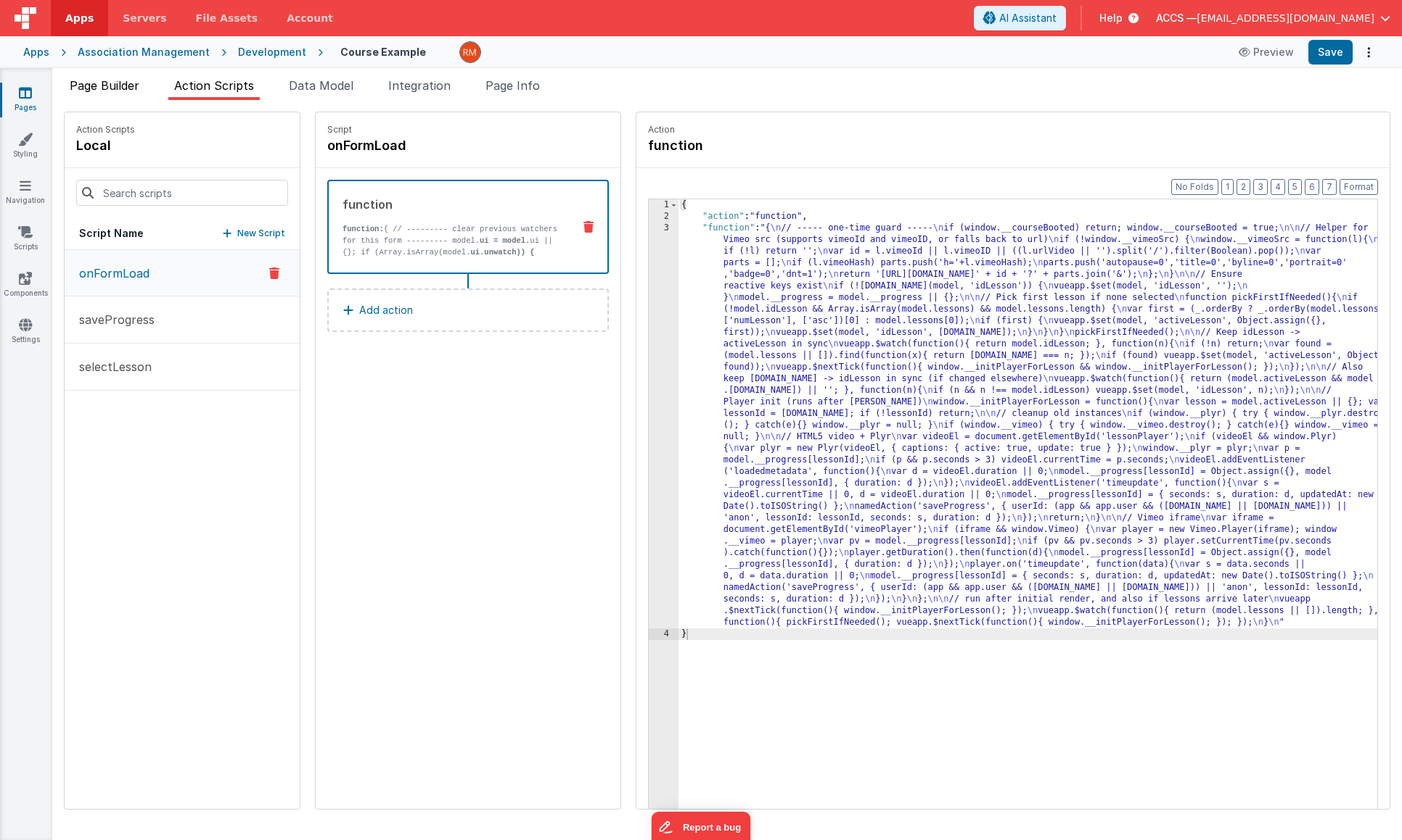
click at [133, 87] on span "Page Builder" at bounding box center [104, 85] width 69 height 14
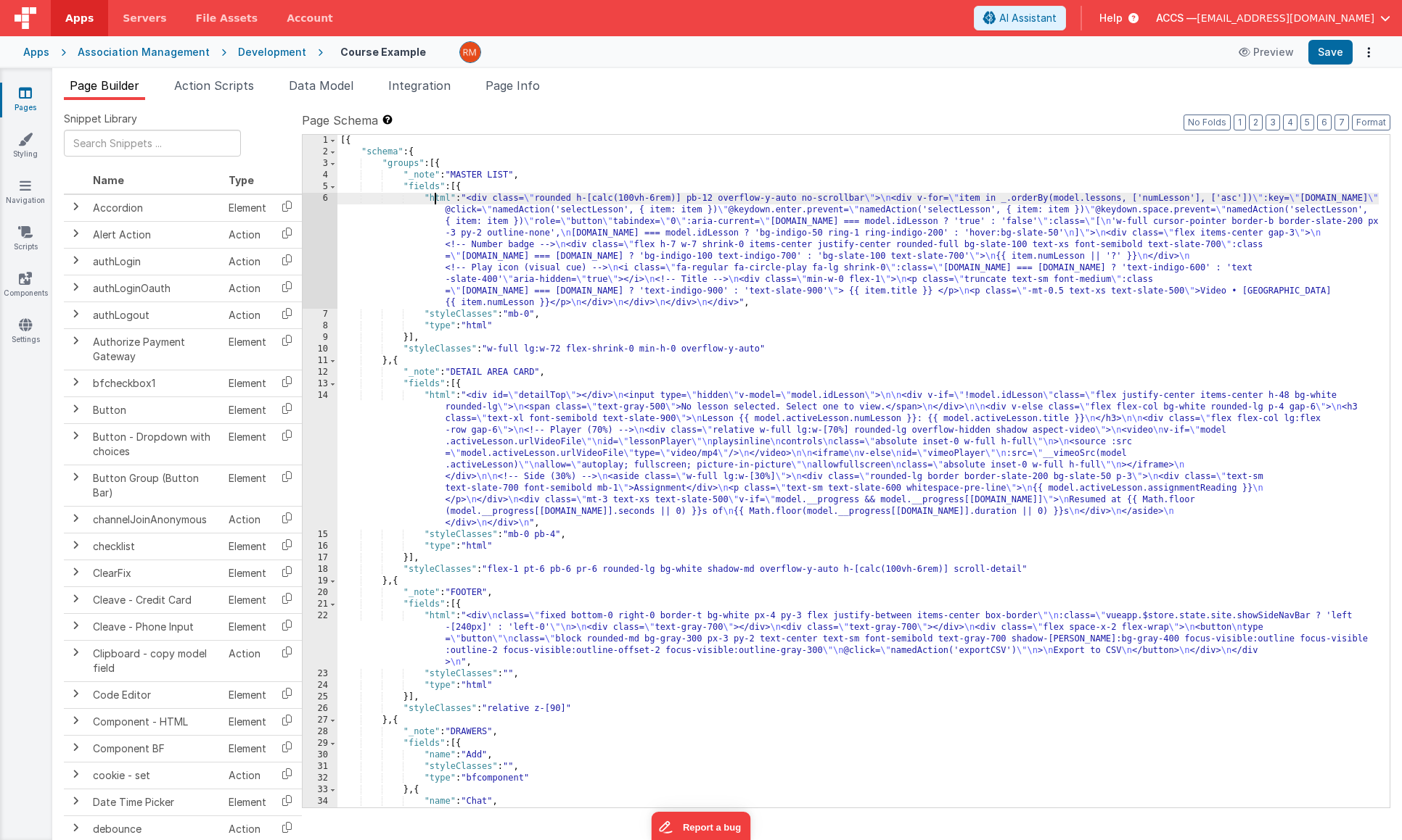
click at [437, 199] on div "[{ "schema" : { "groups" : [{ "_note" : "MASTER LIST" , "fields" : [{ "html" : …" at bounding box center [858, 483] width 1041 height 696
click at [324, 200] on div "6" at bounding box center [320, 251] width 35 height 116
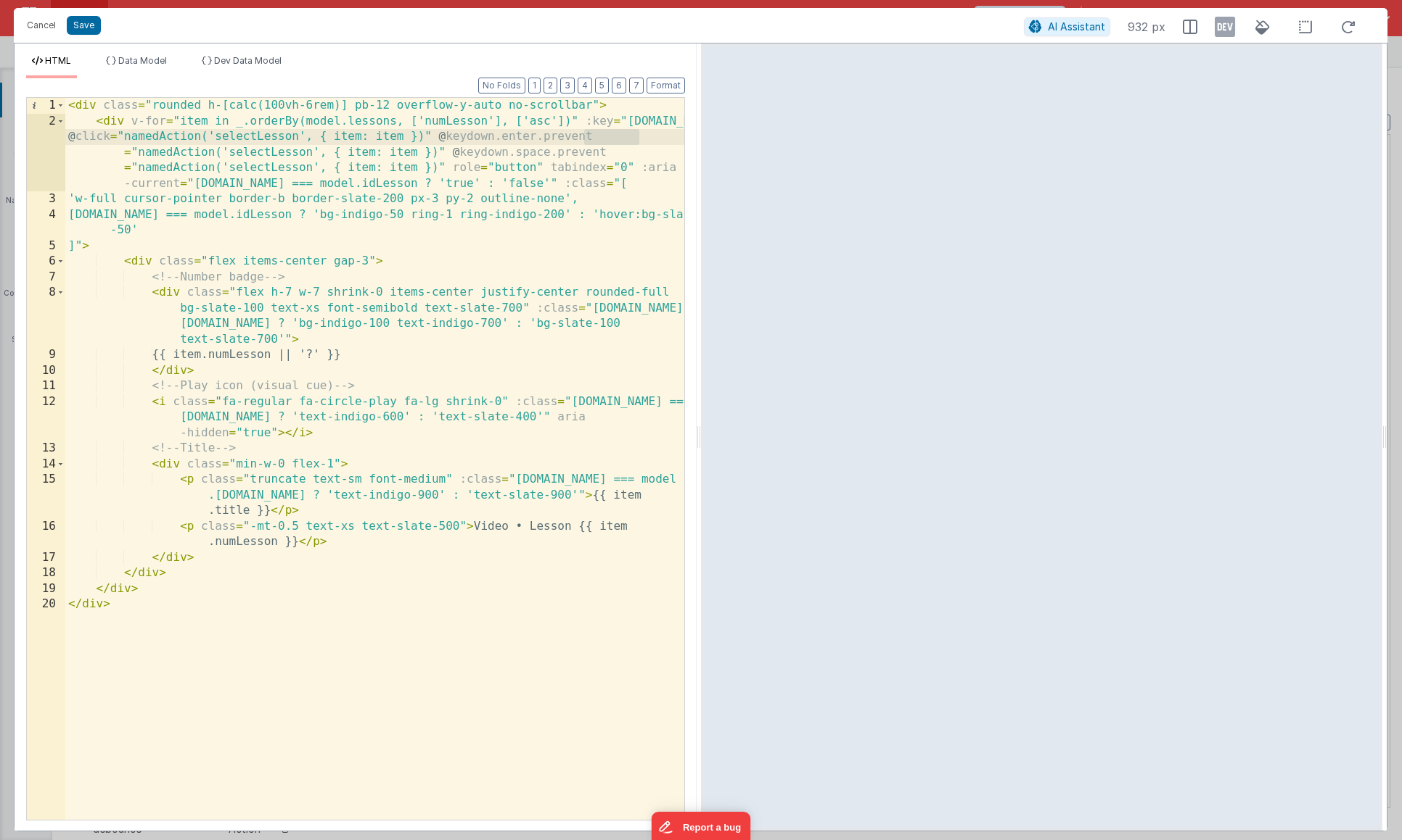
drag, startPoint x: 651, startPoint y: 139, endPoint x: 585, endPoint y: 132, distance: 66.4
click at [585, 132] on div "< div class = "rounded h-[calc(100vh-6rem)] pb-12 overflow-y-auto no-scrollbar"…" at bounding box center [374, 474] width 619 height 753
drag, startPoint x: 447, startPoint y: 168, endPoint x: 469, endPoint y: 137, distance: 38.0
click at [490, 140] on div "< div class = "rounded h-[calc(100vh-6rem)] pb-12 overflow-y-auto no-scrollbar"…" at bounding box center [374, 474] width 619 height 753
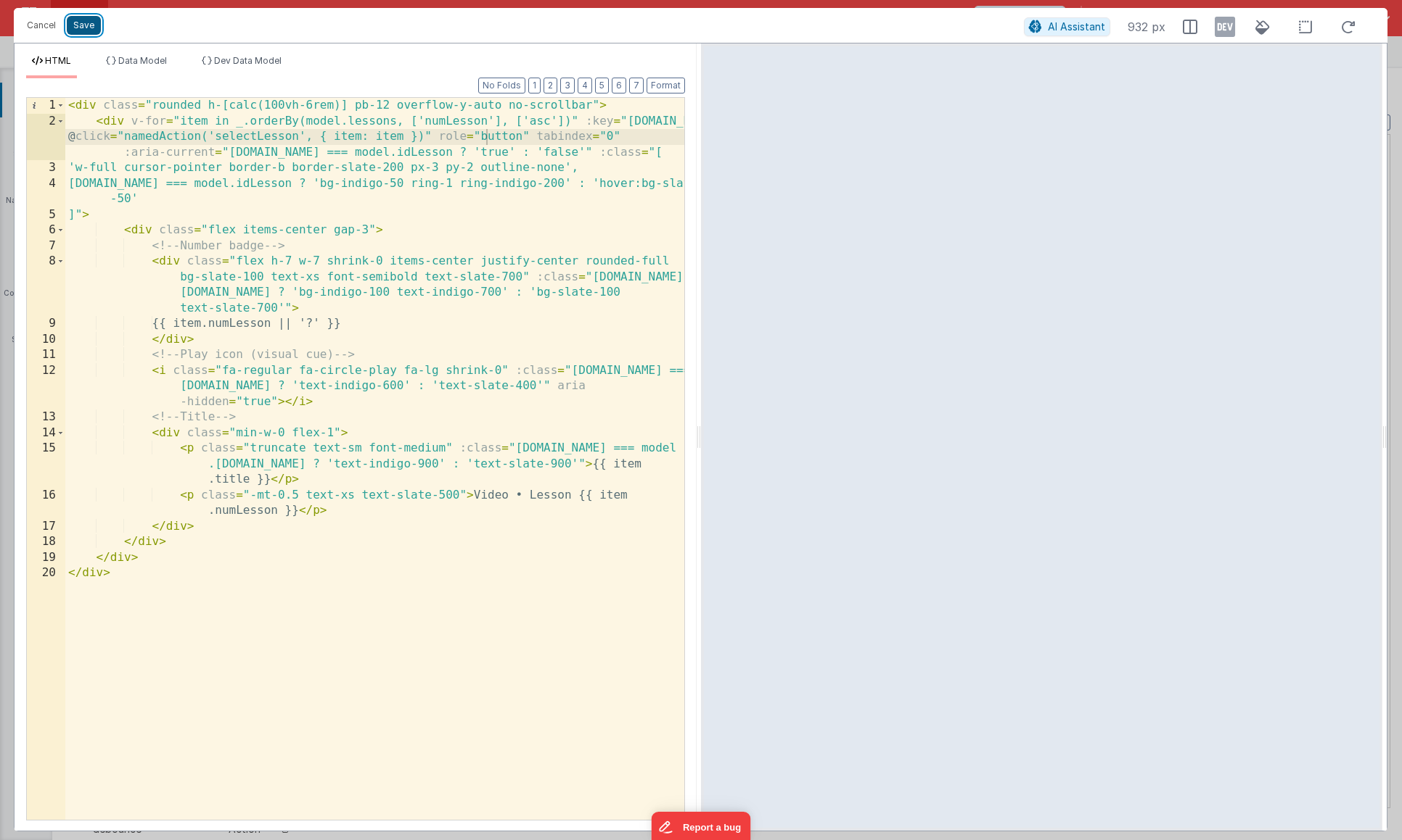
click at [89, 30] on button "Save" at bounding box center [83, 26] width 34 height 19
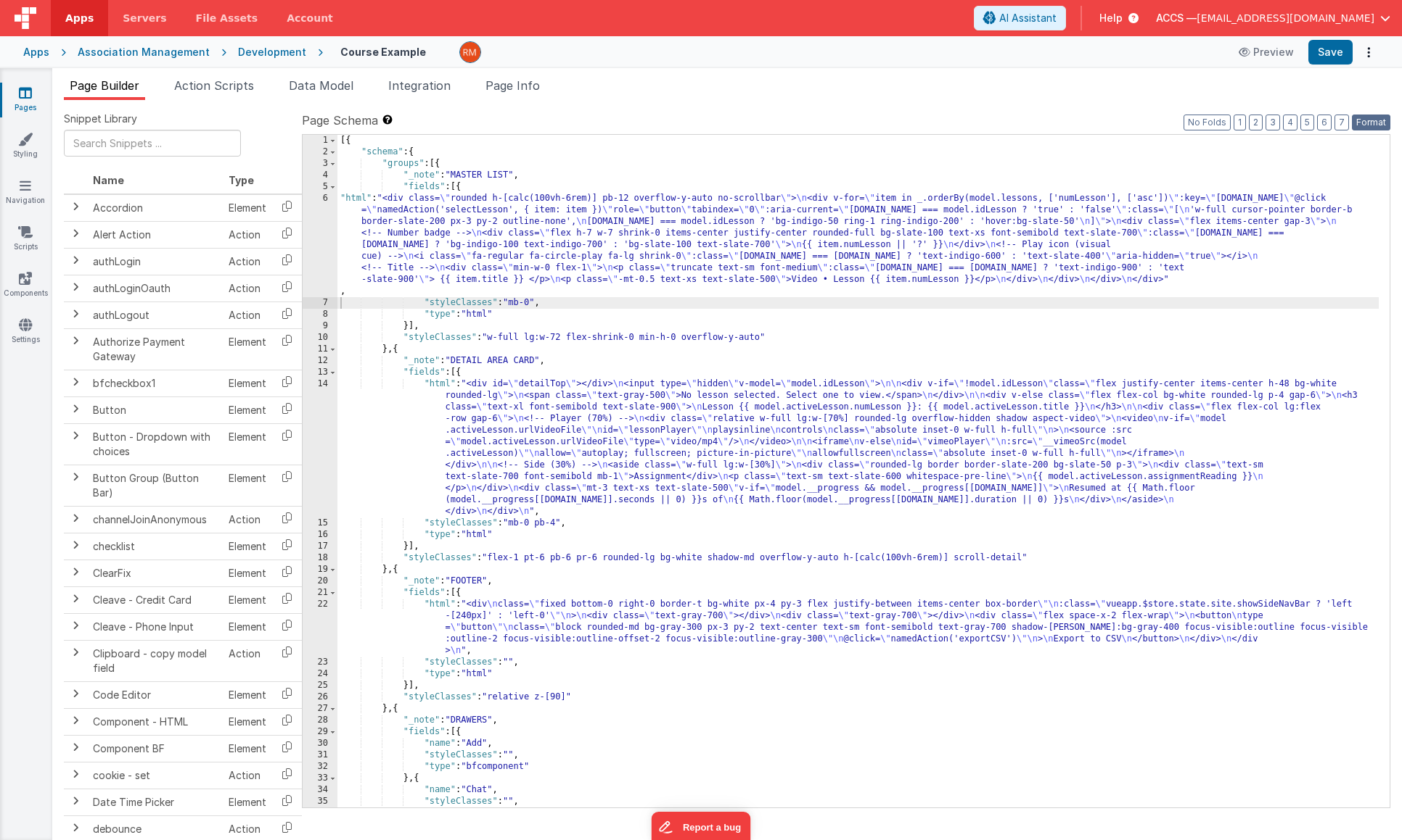
click at [1385, 119] on button "Format" at bounding box center [1371, 122] width 39 height 16
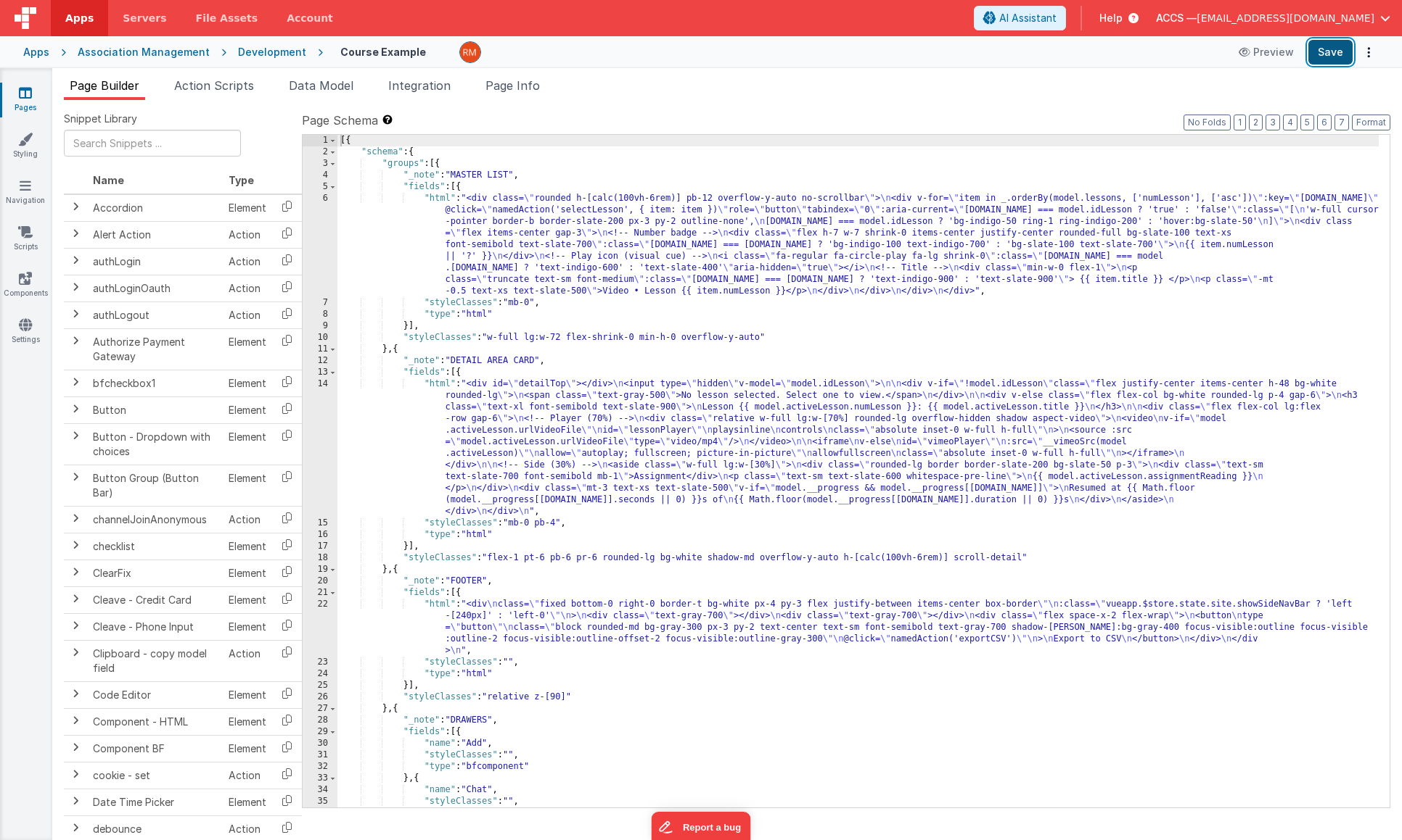
click at [1341, 51] on button "Save" at bounding box center [1331, 52] width 44 height 25
click at [437, 201] on div "[{ "schema" : { "groups" : [{ "_note" : "MASTER LIST" , "fields" : [{ "html" : …" at bounding box center [858, 483] width 1041 height 696
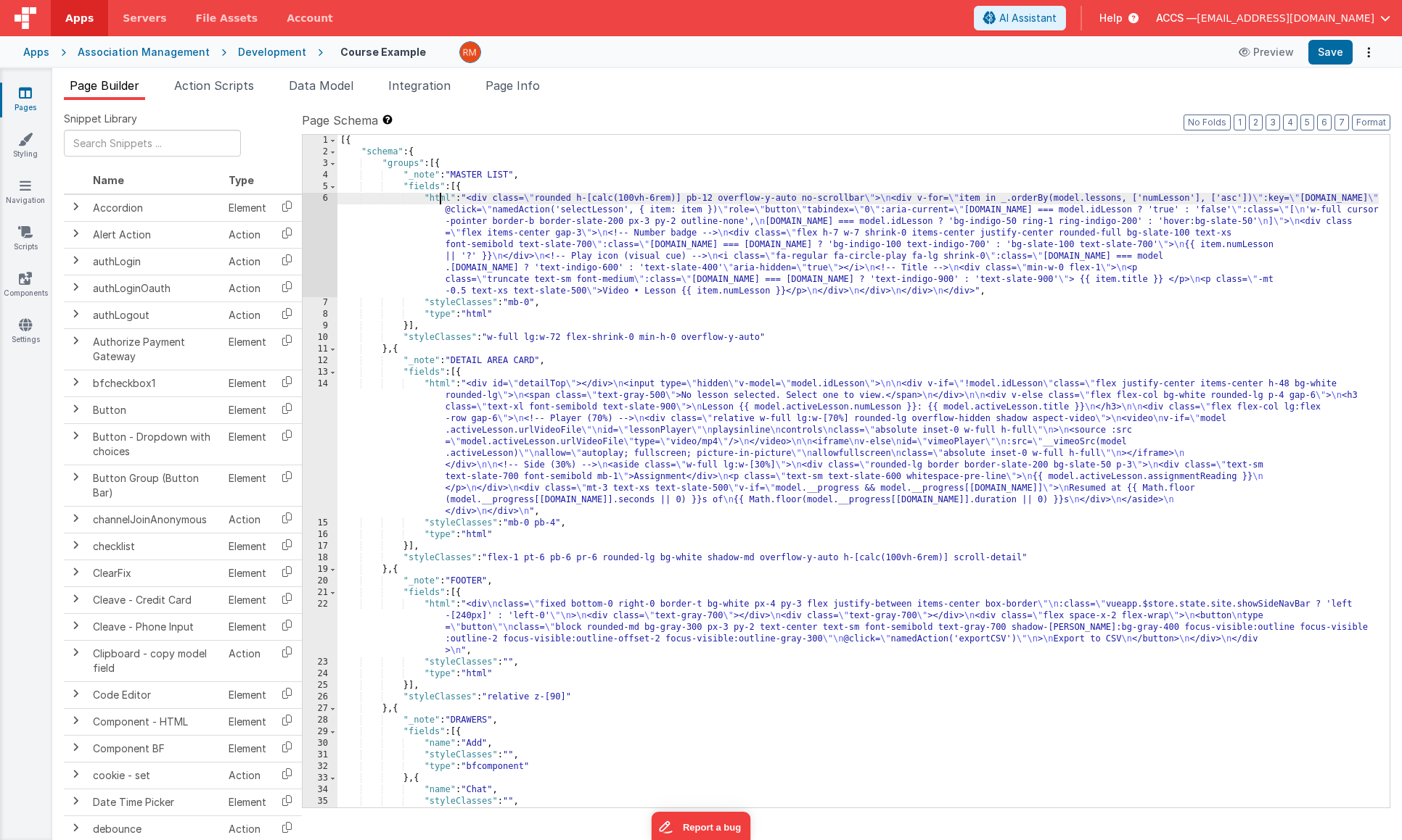
click at [326, 201] on div "6" at bounding box center [320, 245] width 35 height 104
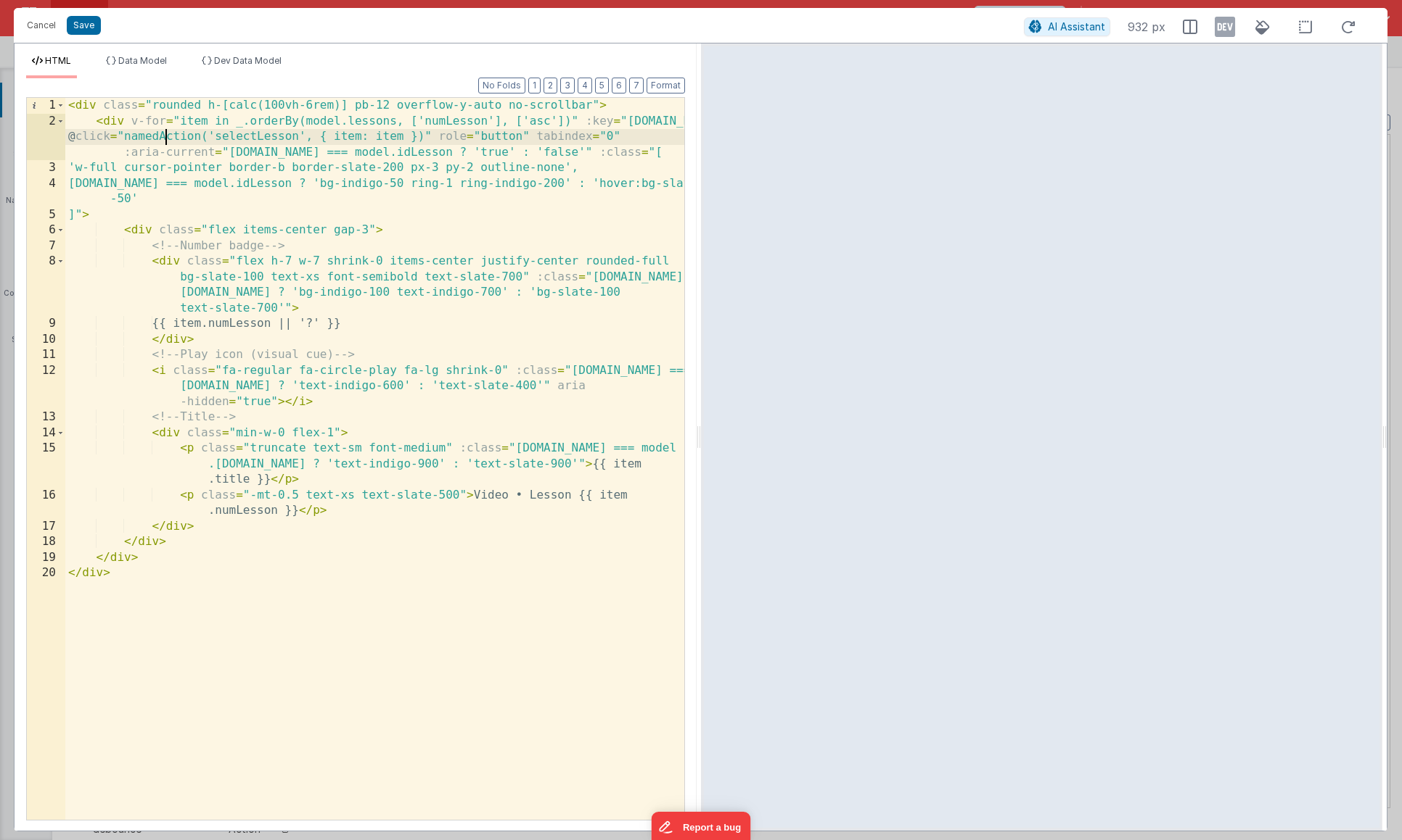
click at [163, 142] on div "< div class = "rounded h-[calc(100vh-6rem)] pb-12 overflow-y-auto no-scrollbar"…" at bounding box center [374, 474] width 619 height 753
click at [92, 30] on button "Save" at bounding box center [83, 26] width 34 height 19
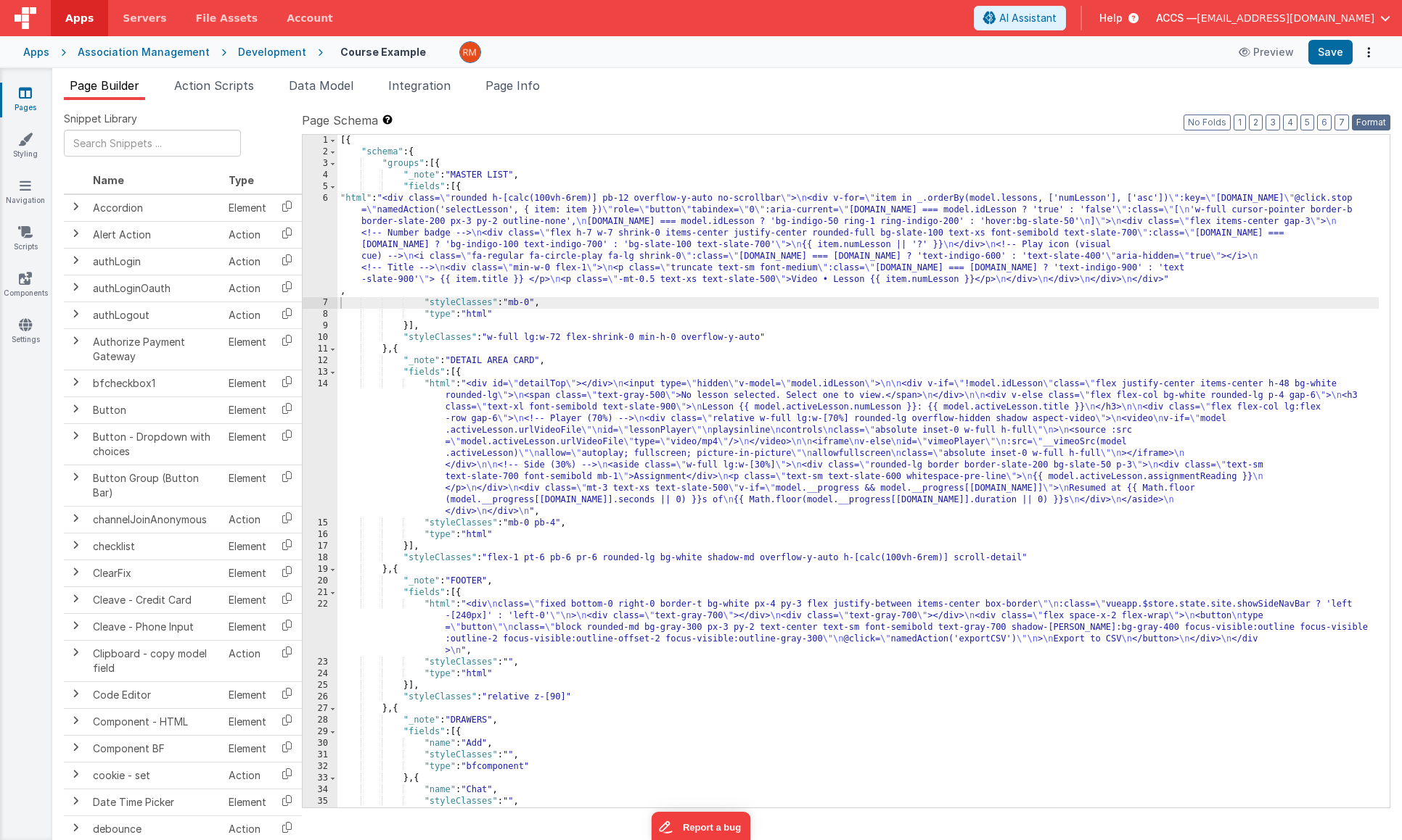
drag, startPoint x: 1367, startPoint y: 124, endPoint x: 1350, endPoint y: 82, distance: 45.3
click at [1367, 124] on button "Format" at bounding box center [1371, 122] width 39 height 16
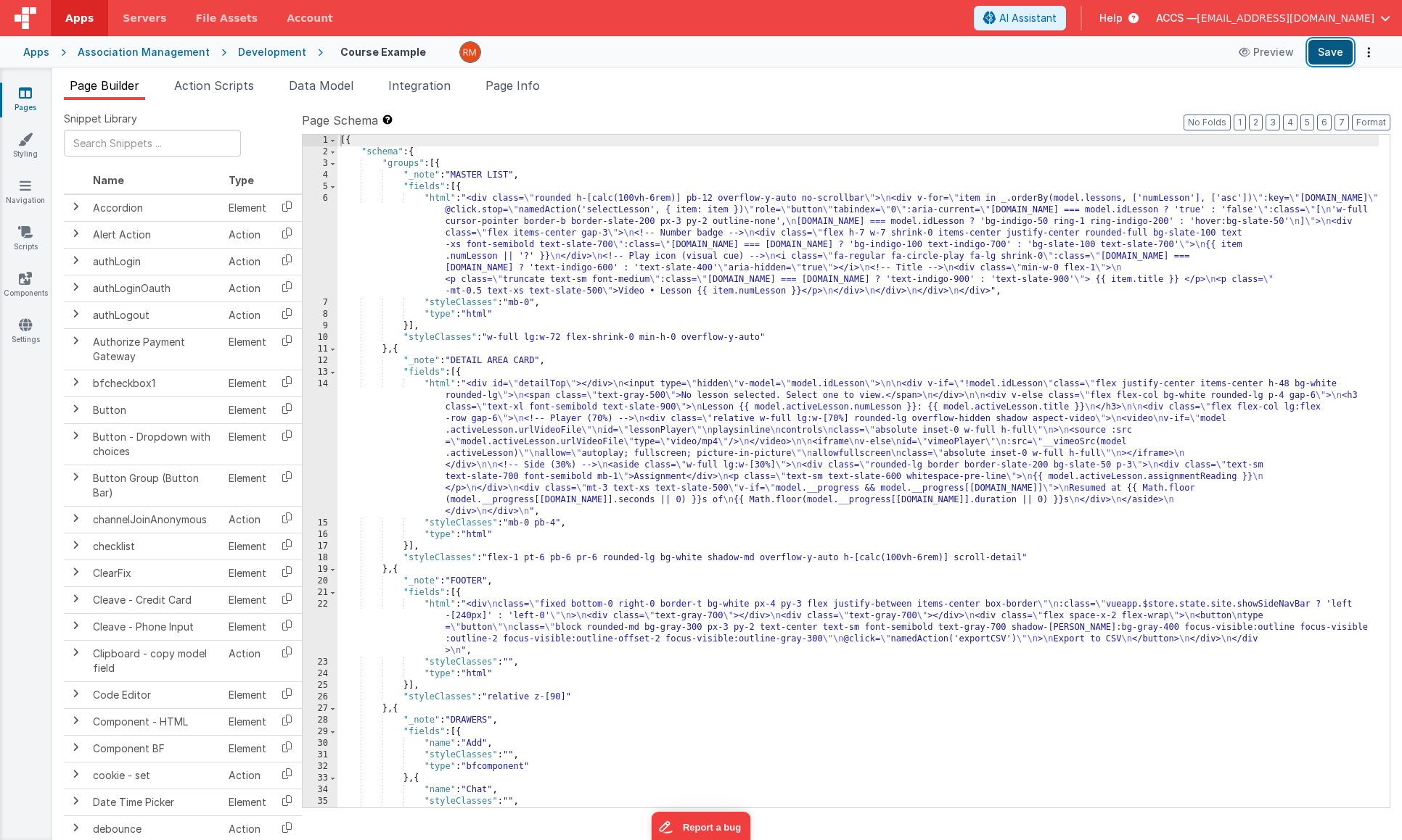
click at [1331, 53] on button "Save" at bounding box center [1331, 52] width 44 height 25
click at [440, 202] on div "[{ "schema" : { "groups" : [{ "_note" : "MASTER LIST" , "fields" : [{ "html" : …" at bounding box center [858, 483] width 1041 height 696
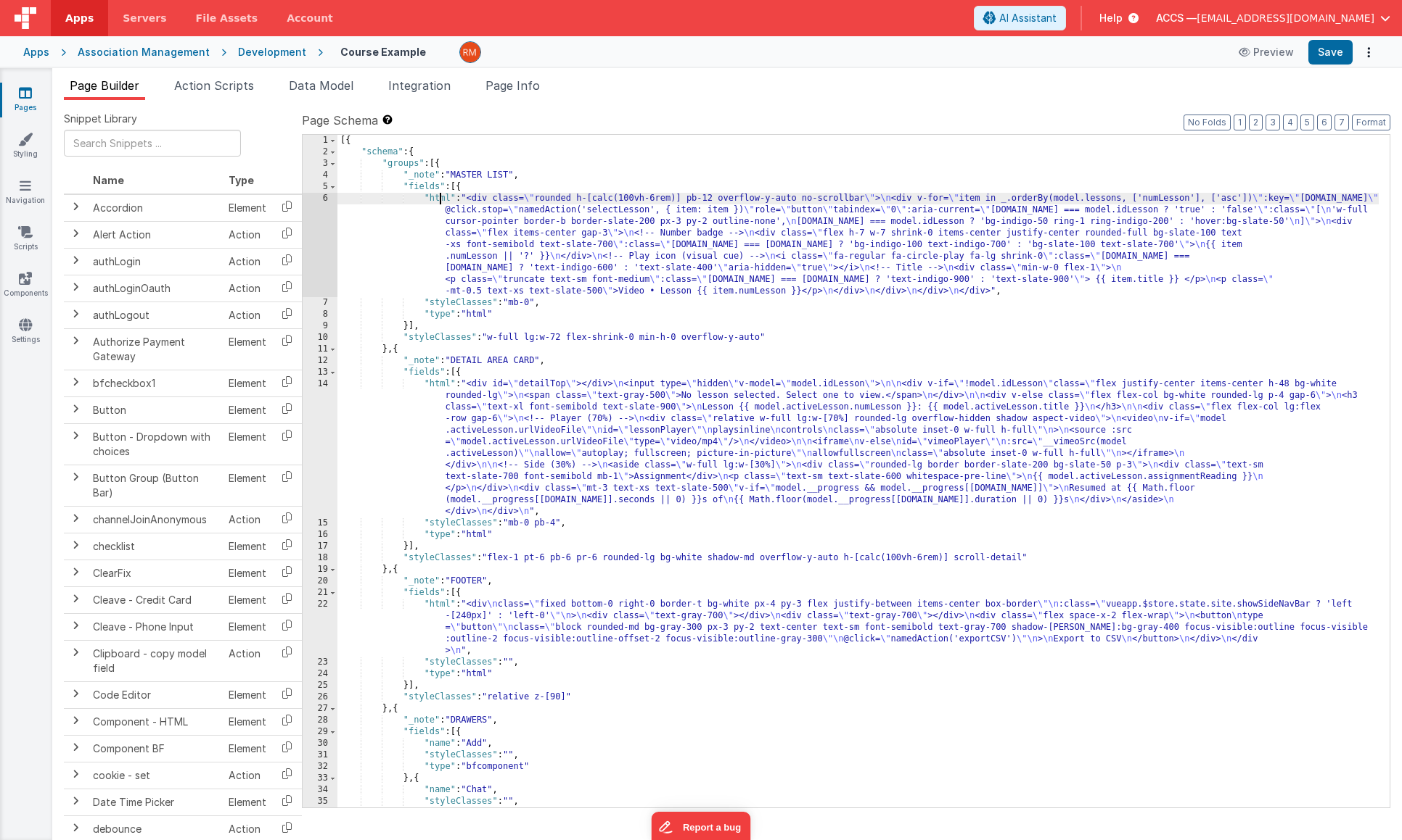
click at [434, 199] on div "[{ "schema" : { "groups" : [{ "_note" : "MASTER LIST" , "fields" : [{ "html" : …" at bounding box center [858, 483] width 1041 height 696
click at [326, 196] on div "6" at bounding box center [320, 245] width 35 height 104
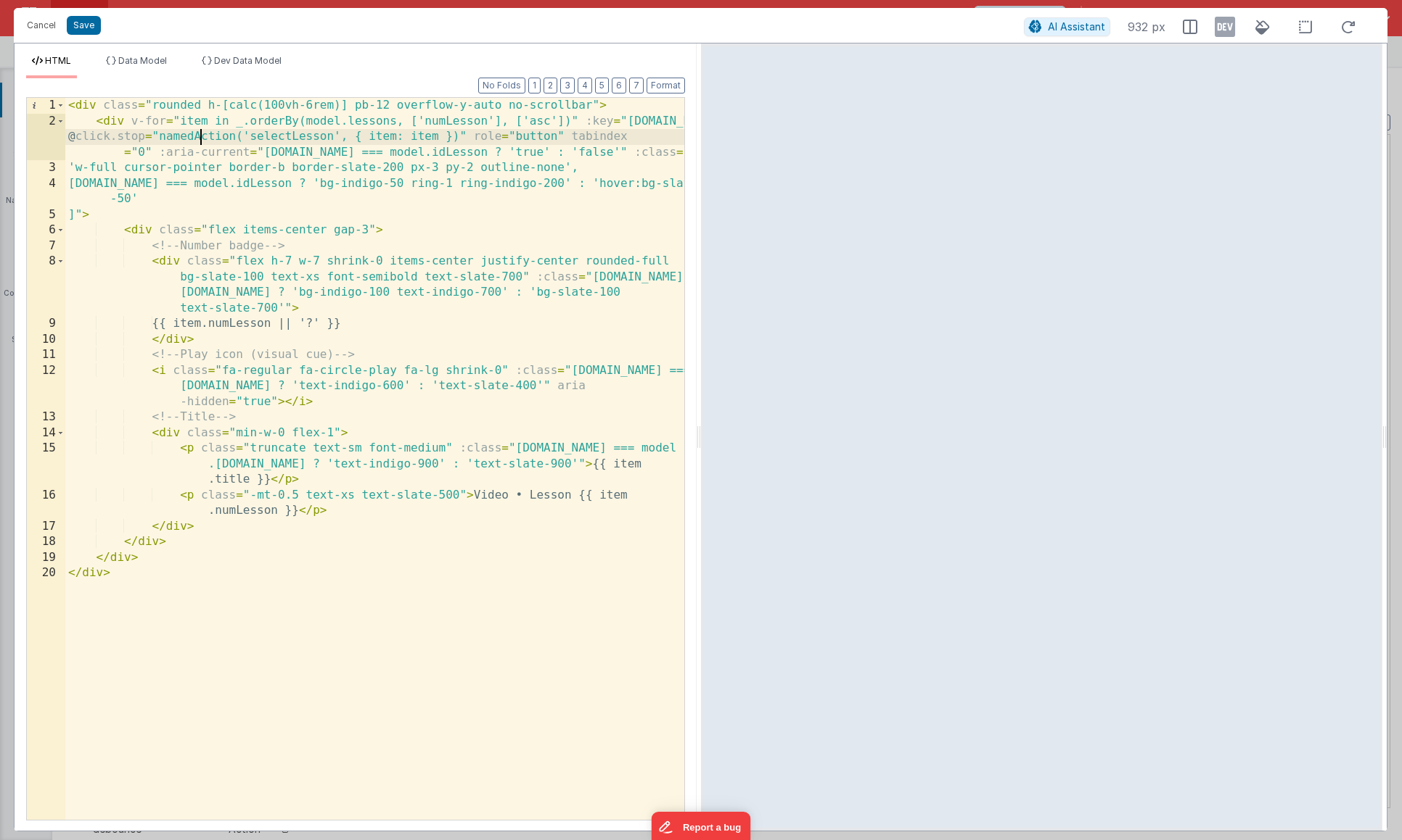
click at [201, 139] on div "< div class = "rounded h-[calc(100vh-6rem)] pb-12 overflow-y-auto no-scrollbar"…" at bounding box center [374, 474] width 619 height 753
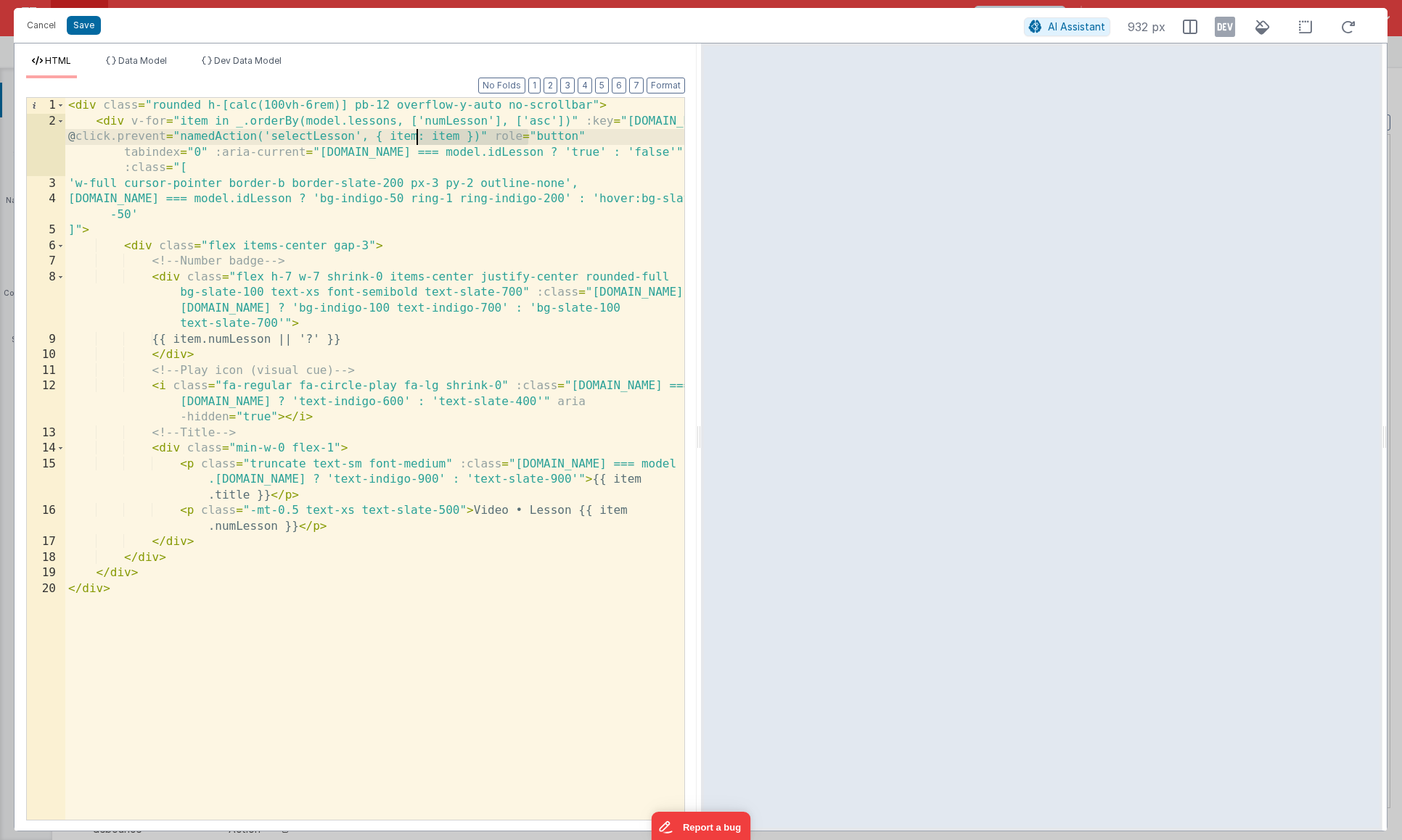
drag, startPoint x: 530, startPoint y: 139, endPoint x: 418, endPoint y: 140, distance: 112.0
click at [418, 140] on div "< div class = "rounded h-[calc(100vh-6rem)] pb-12 overflow-y-auto no-scrollbar"…" at bounding box center [374, 474] width 619 height 753
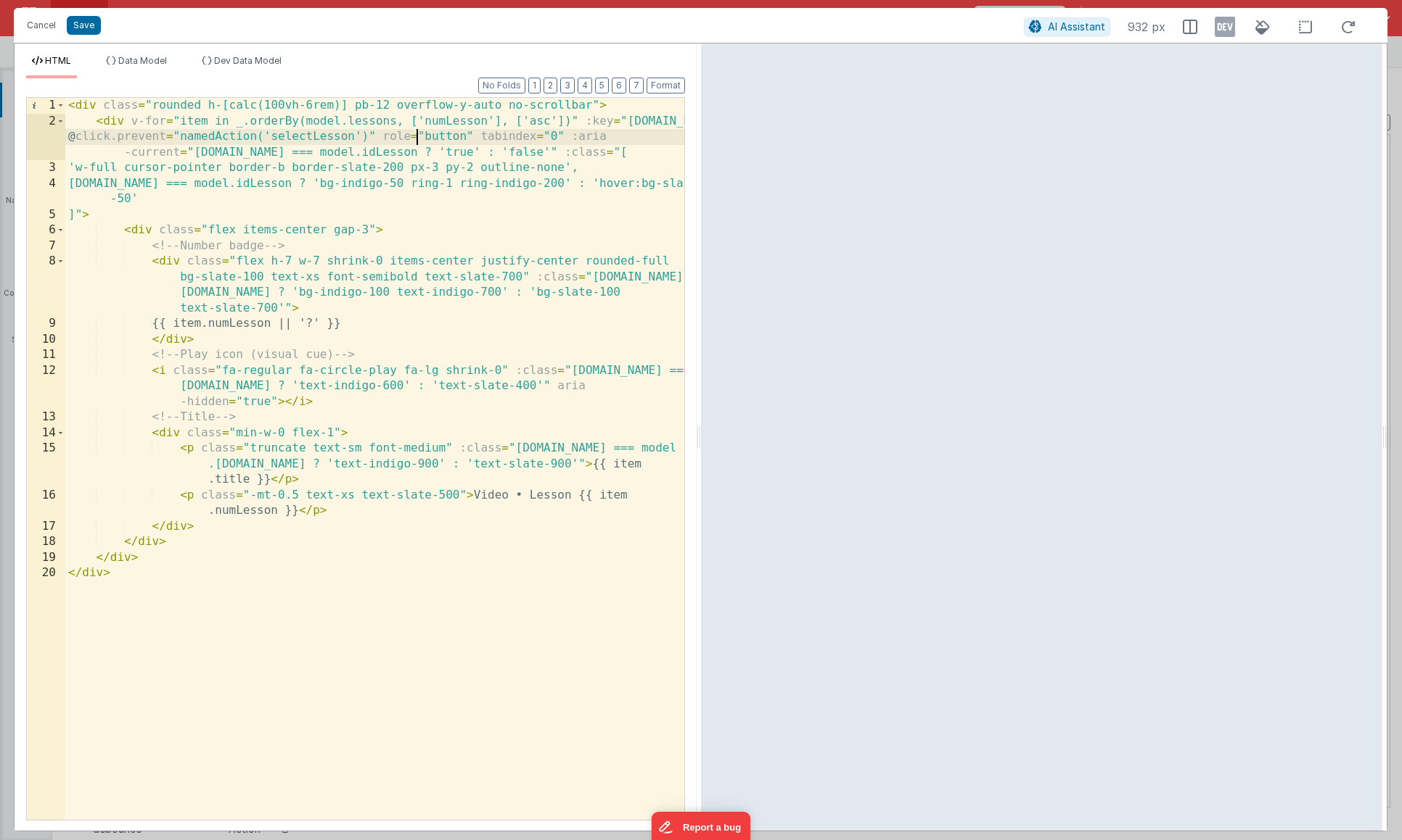
click at [91, 37] on div "Cancel Save AI Assistant 932 px" at bounding box center [700, 25] width 1373 height 35
click at [89, 31] on button "Save" at bounding box center [83, 26] width 34 height 19
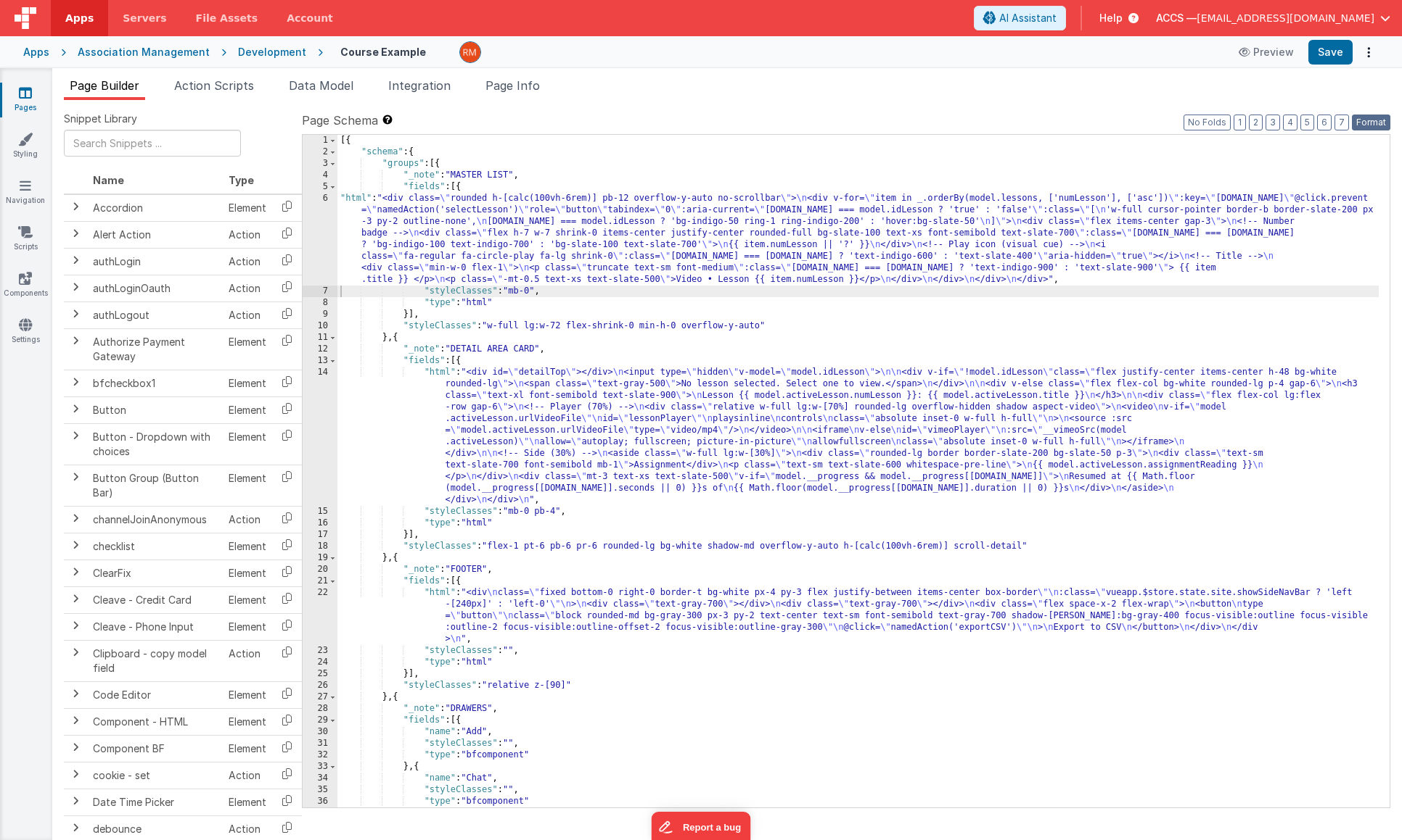
click at [1361, 122] on button "Format" at bounding box center [1371, 122] width 39 height 16
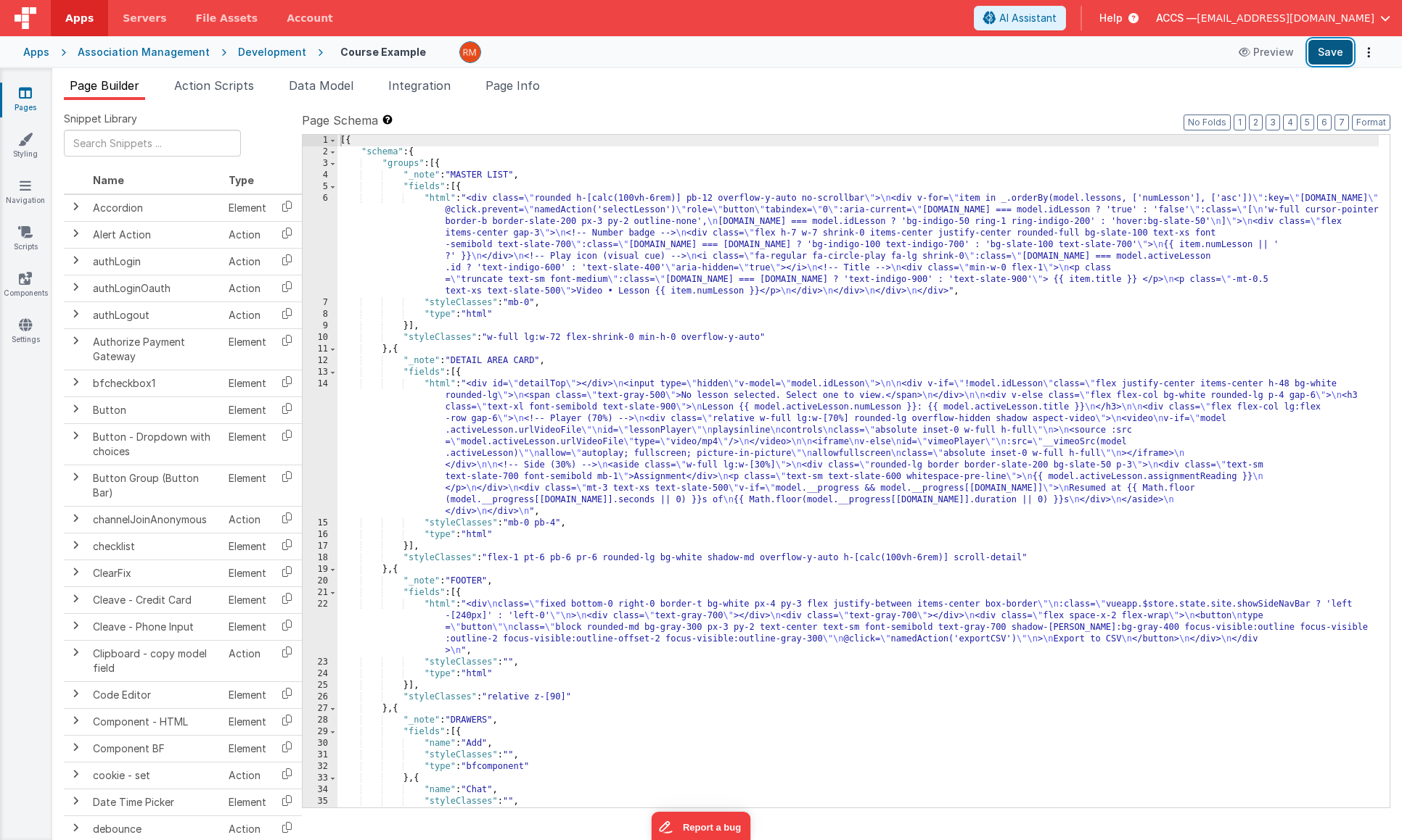
click at [1329, 48] on button "Save" at bounding box center [1331, 52] width 44 height 25
click at [16, 91] on link "Pages" at bounding box center [25, 100] width 52 height 29
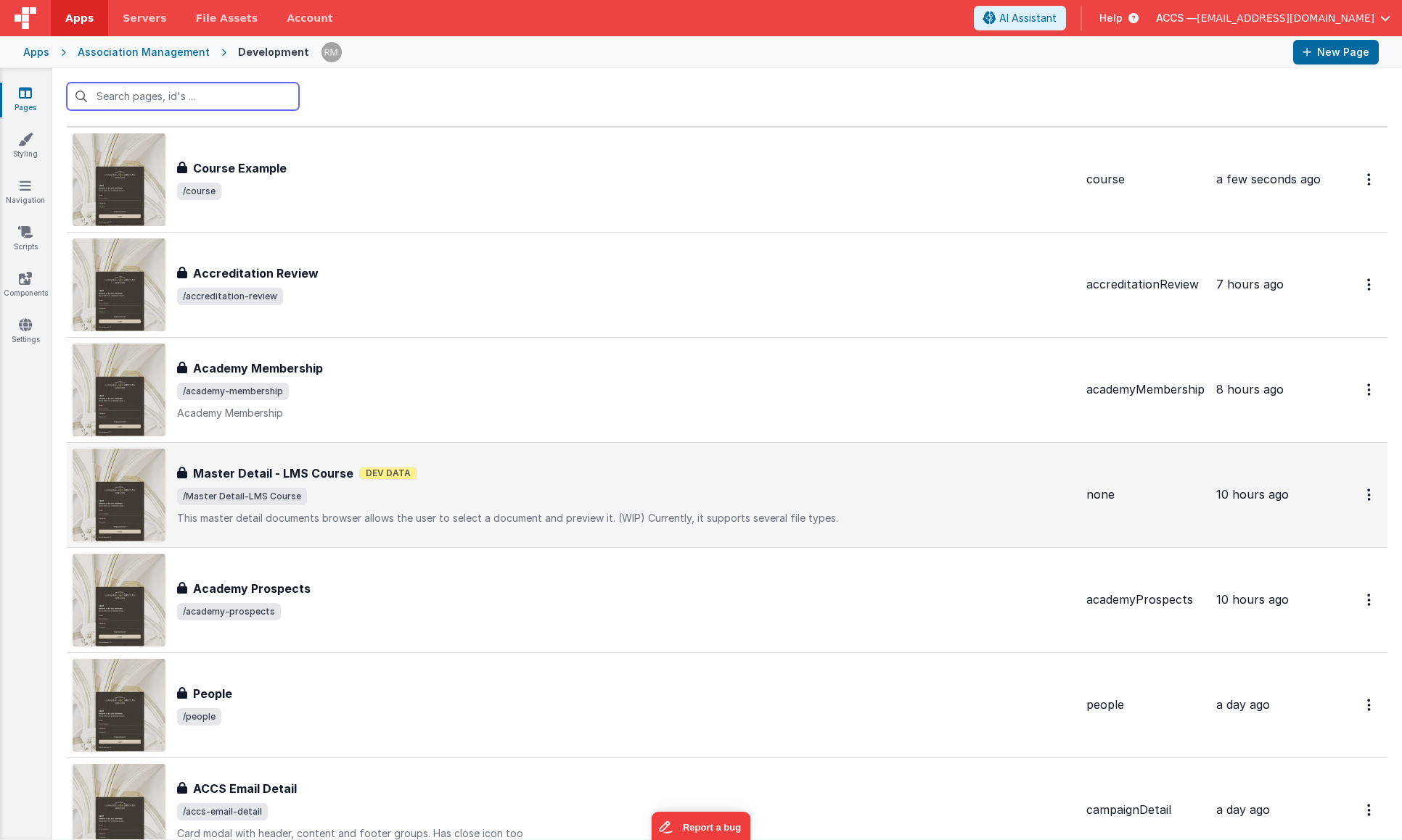
scroll to position [37, 0]
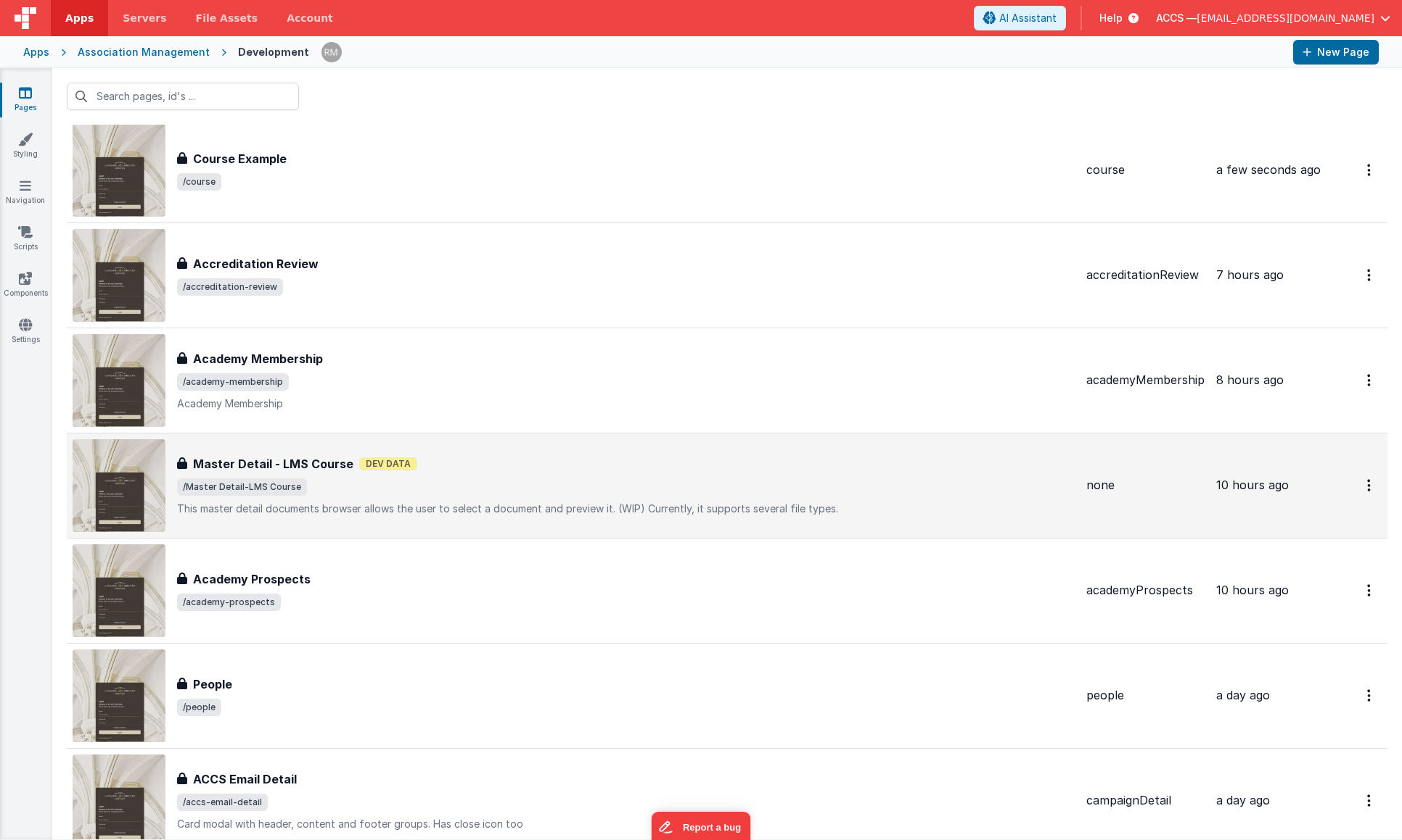
click at [372, 473] on div "Master Detail - LMS Course Master Detail - LMS Course Dev Data /Master Detail-L…" at bounding box center [625, 485] width 897 height 61
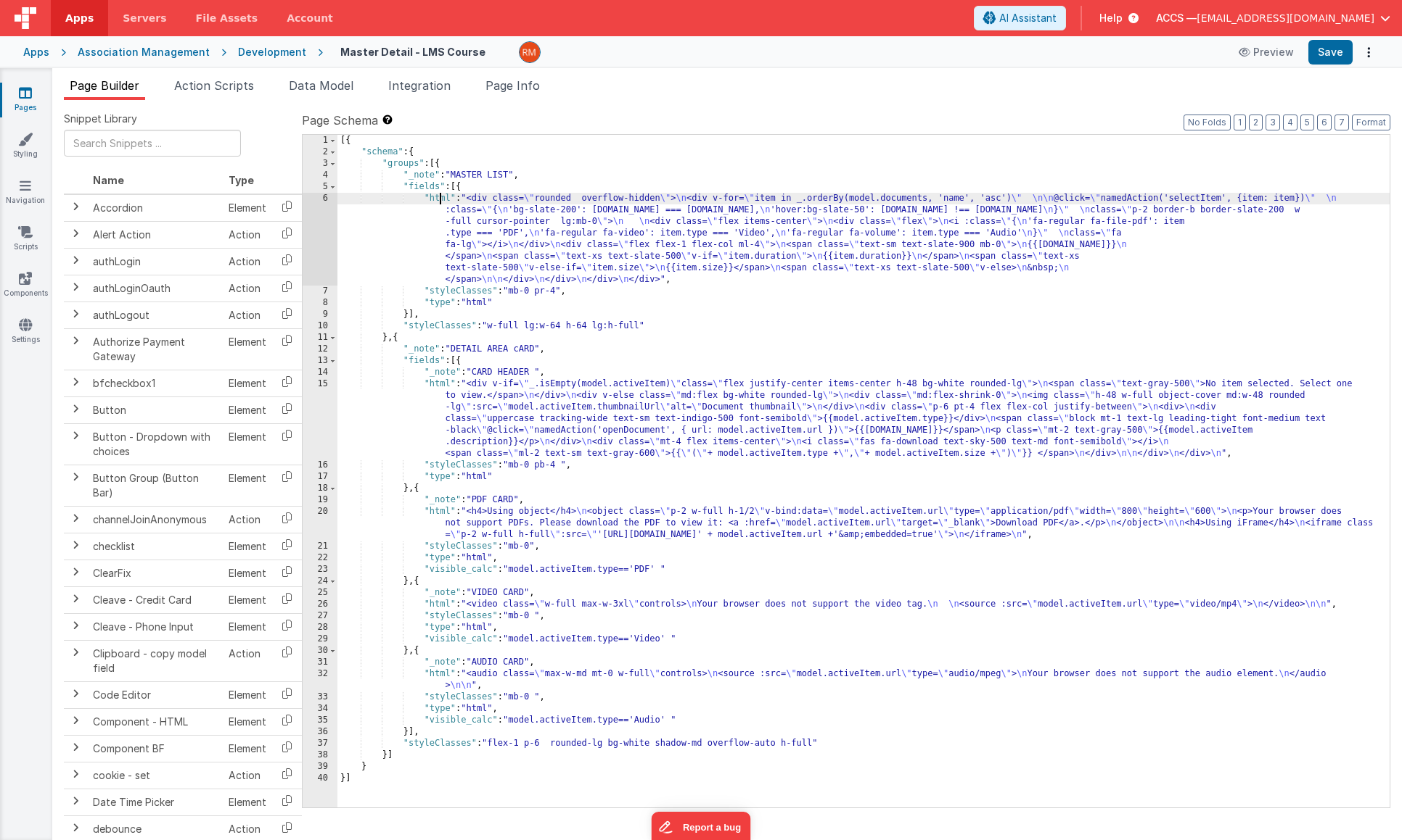
click at [441, 197] on div "[{ "schema" : { "groups" : [{ "_note" : "MASTER LIST" , "fields" : [{ "html" : …" at bounding box center [864, 483] width 1052 height 696
click at [327, 198] on div "6" at bounding box center [320, 239] width 35 height 93
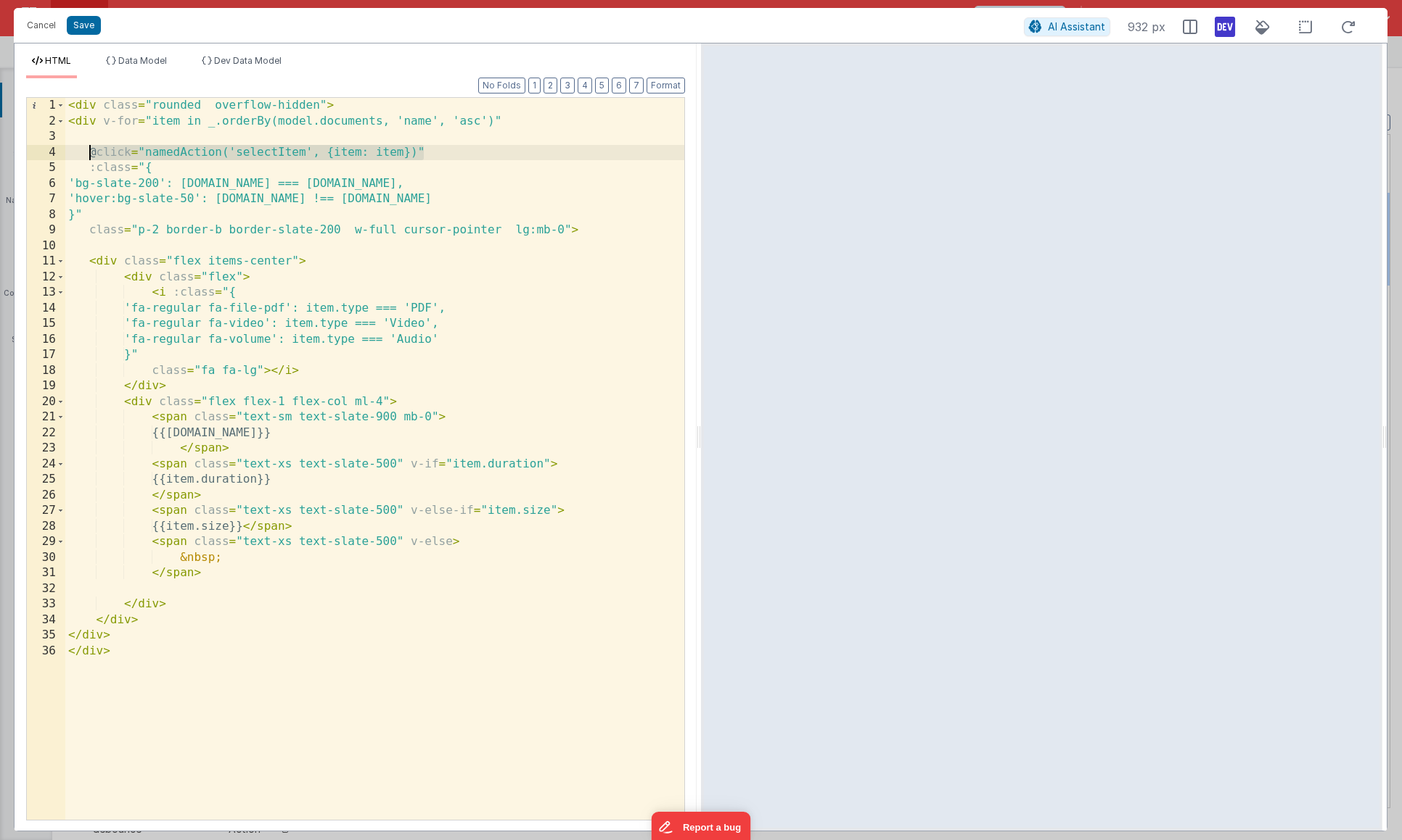
drag, startPoint x: 420, startPoint y: 153, endPoint x: 88, endPoint y: 151, distance: 332.0
click at [88, 151] on div "< div class = "rounded overflow-hidden" > < div v-for = "item in _.orderBy(mode…" at bounding box center [374, 474] width 619 height 753
click at [48, 22] on button "Cancel" at bounding box center [41, 25] width 43 height 20
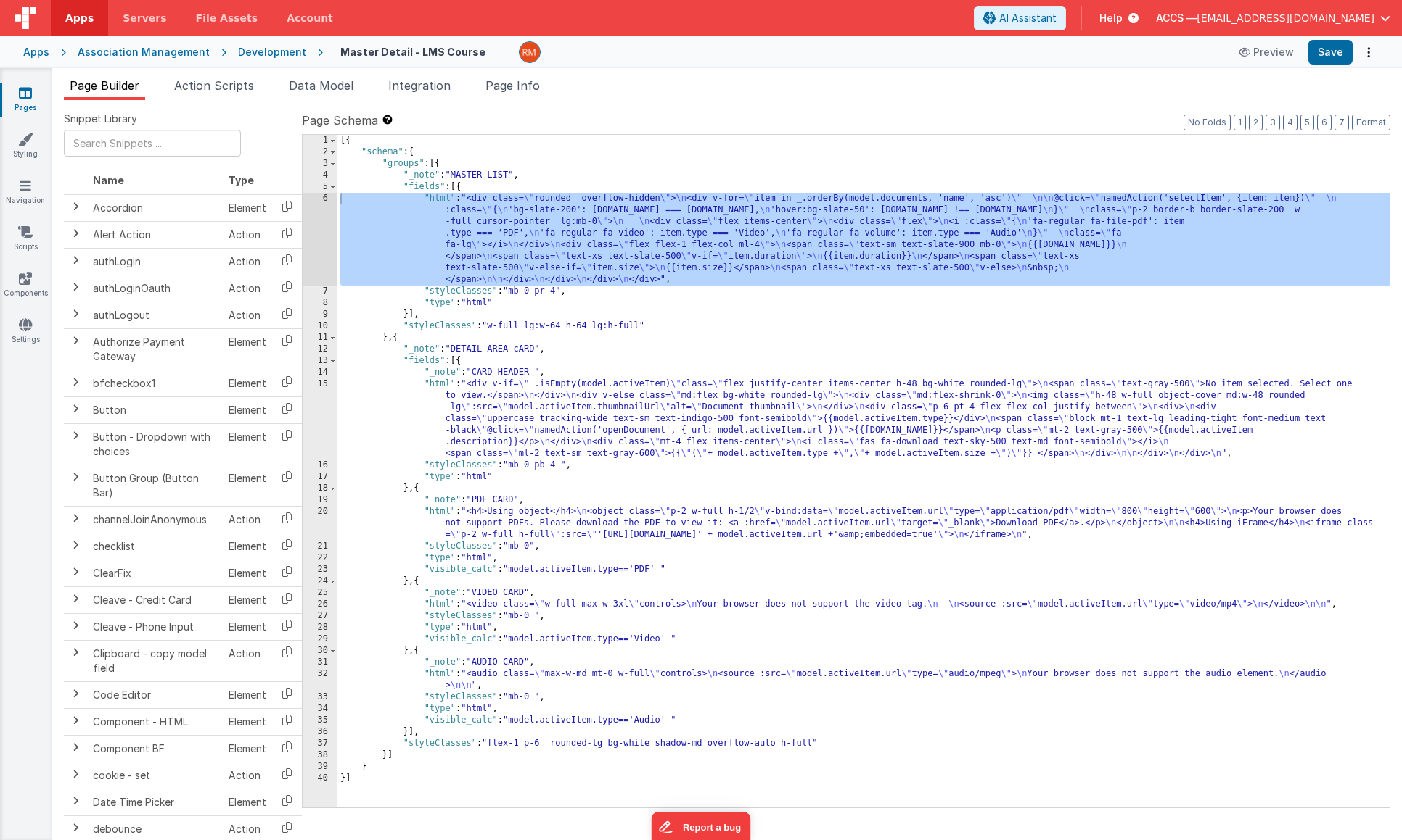
click at [445, 208] on div "[{ "schema" : { "groups" : [{ "_note" : "MASTER LIST" , "fields" : [{ "html" : …" at bounding box center [864, 483] width 1052 height 696
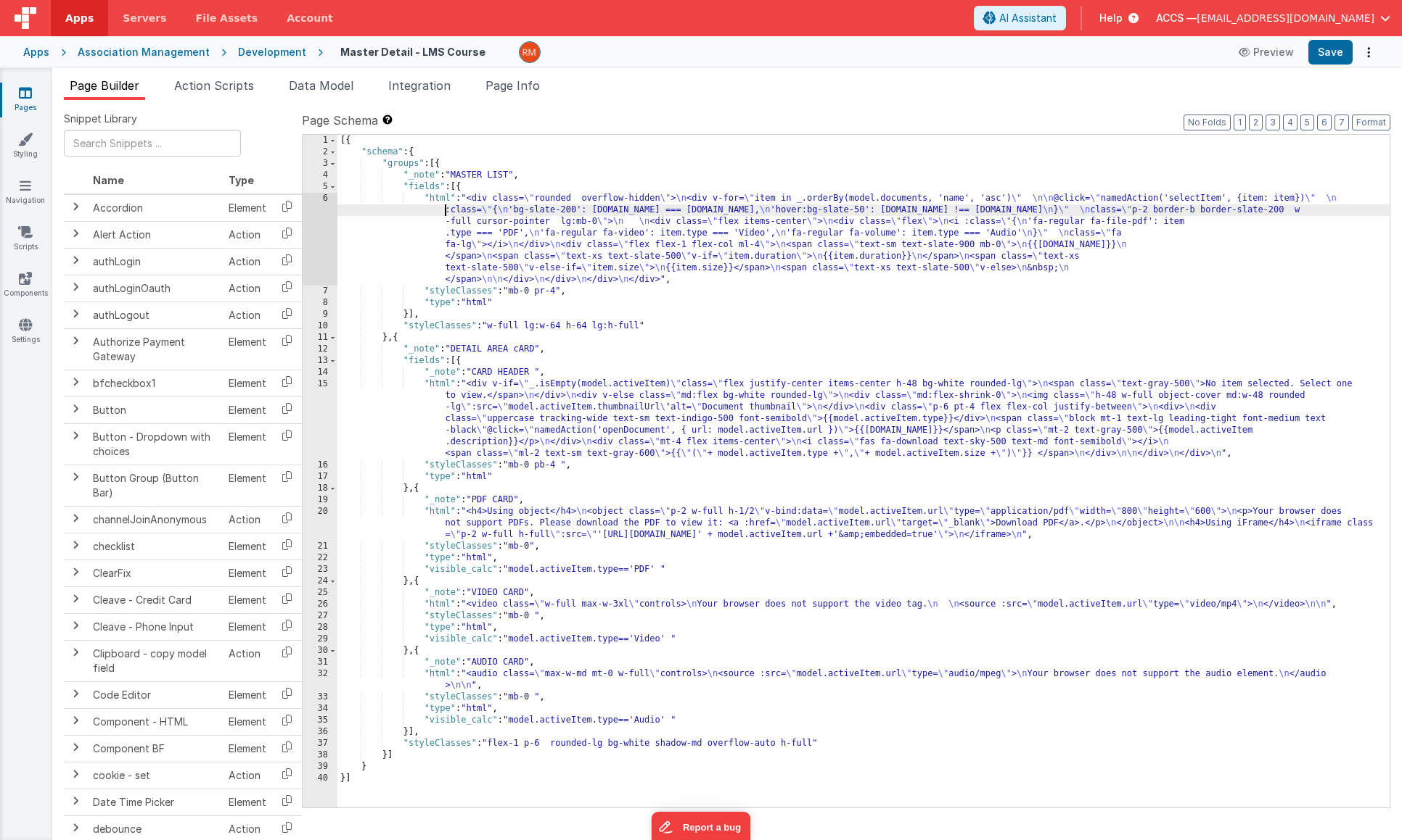
drag, startPoint x: 440, startPoint y: 199, endPoint x: 426, endPoint y: 198, distance: 14.0
click at [440, 199] on div "[{ "schema" : { "groups" : [{ "_note" : "MASTER LIST" , "fields" : [{ "html" : …" at bounding box center [864, 483] width 1052 height 696
click at [324, 200] on div "6" at bounding box center [320, 239] width 35 height 93
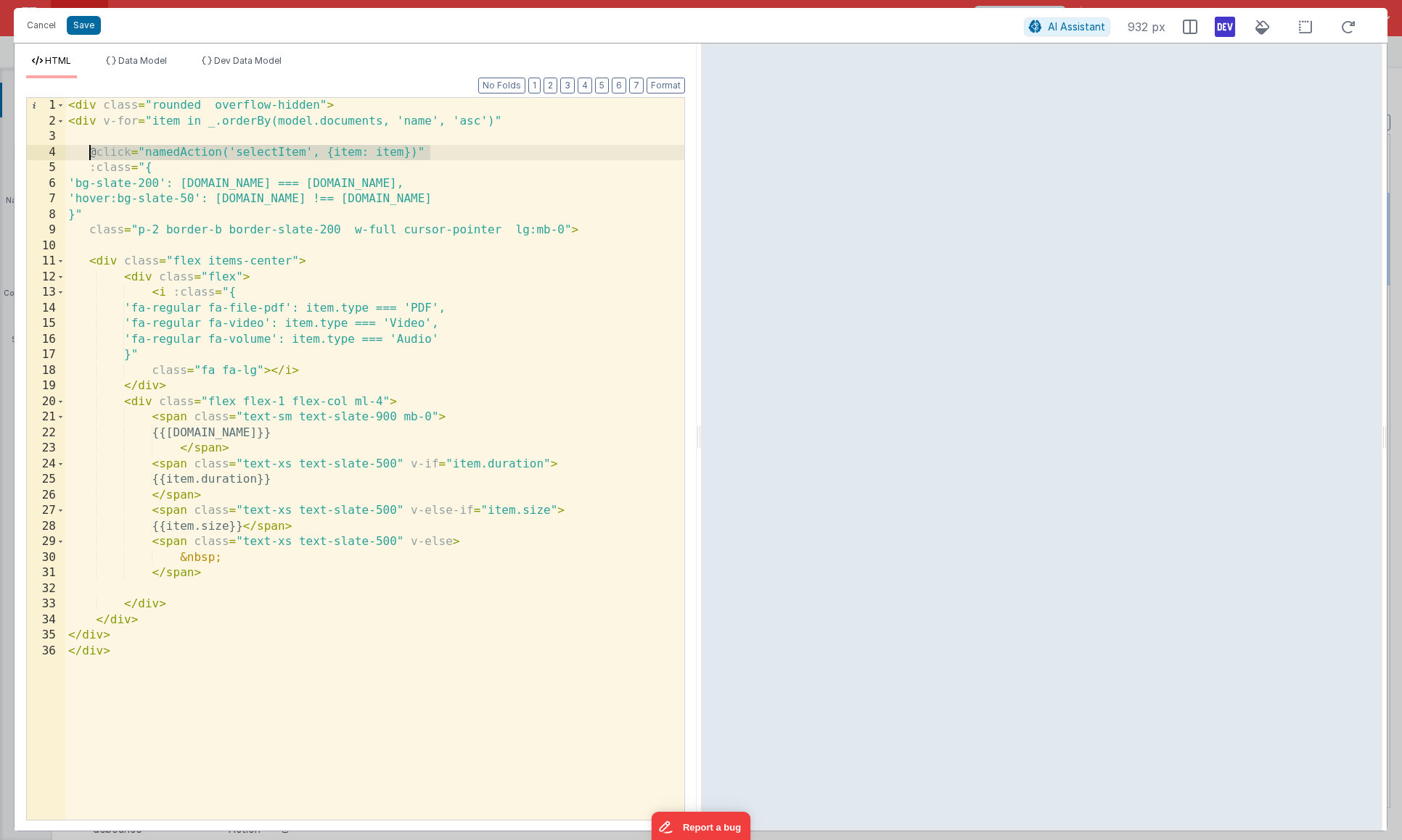
drag, startPoint x: 387, startPoint y: 149, endPoint x: 86, endPoint y: 152, distance: 301.0
click at [86, 152] on div "< div class = "rounded overflow-hidden" > < div v-for = "item in _.orderBy(mode…" at bounding box center [374, 474] width 619 height 753
click at [184, 134] on div "< div class = "rounded overflow-hidden" > < div v-for = "item in _.orderBy(mode…" at bounding box center [374, 474] width 619 height 753
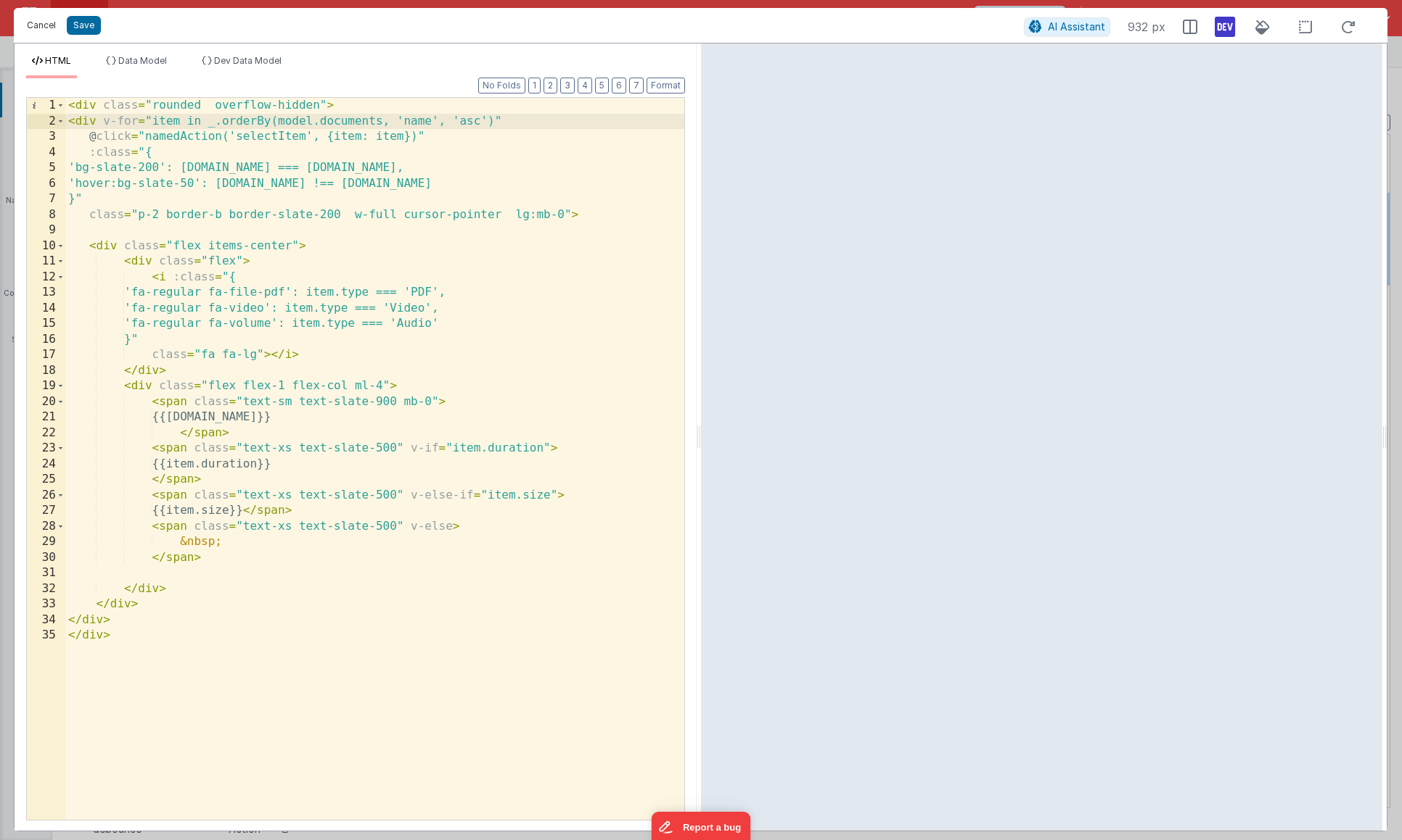
click at [40, 28] on button "Cancel" at bounding box center [41, 25] width 43 height 20
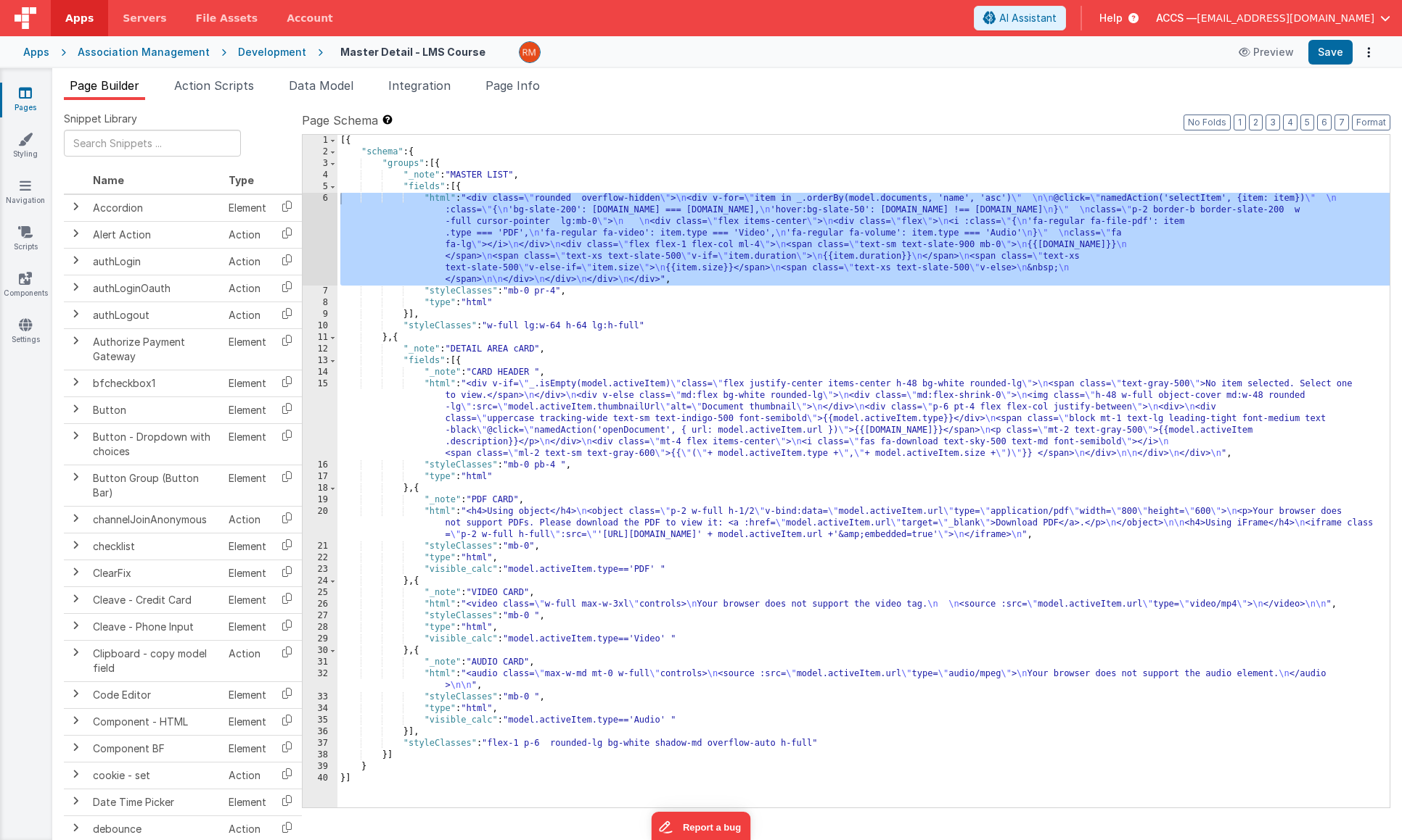
click at [30, 92] on icon at bounding box center [26, 93] width 14 height 14
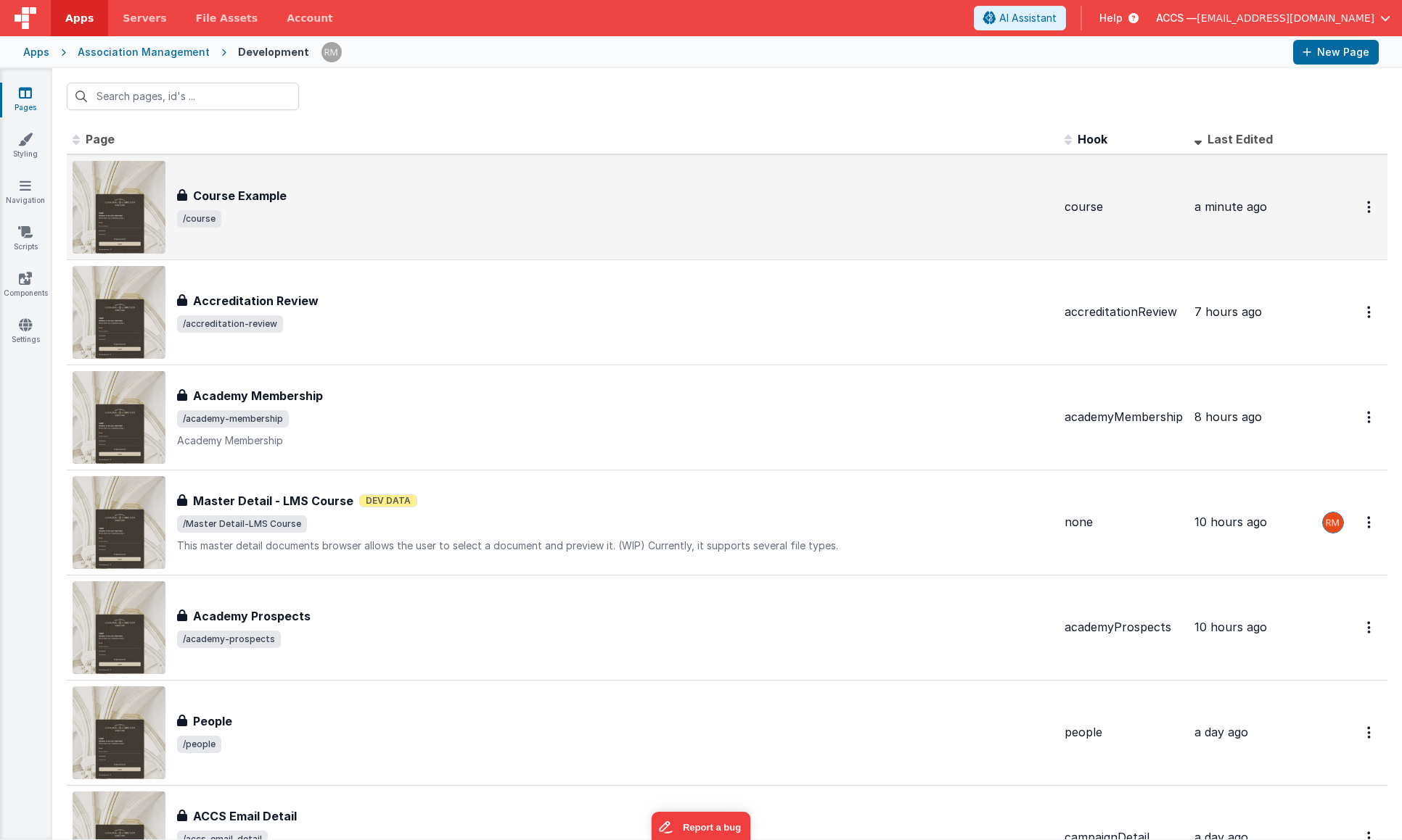
click at [256, 193] on h3 "Course Example" at bounding box center [239, 196] width 94 height 17
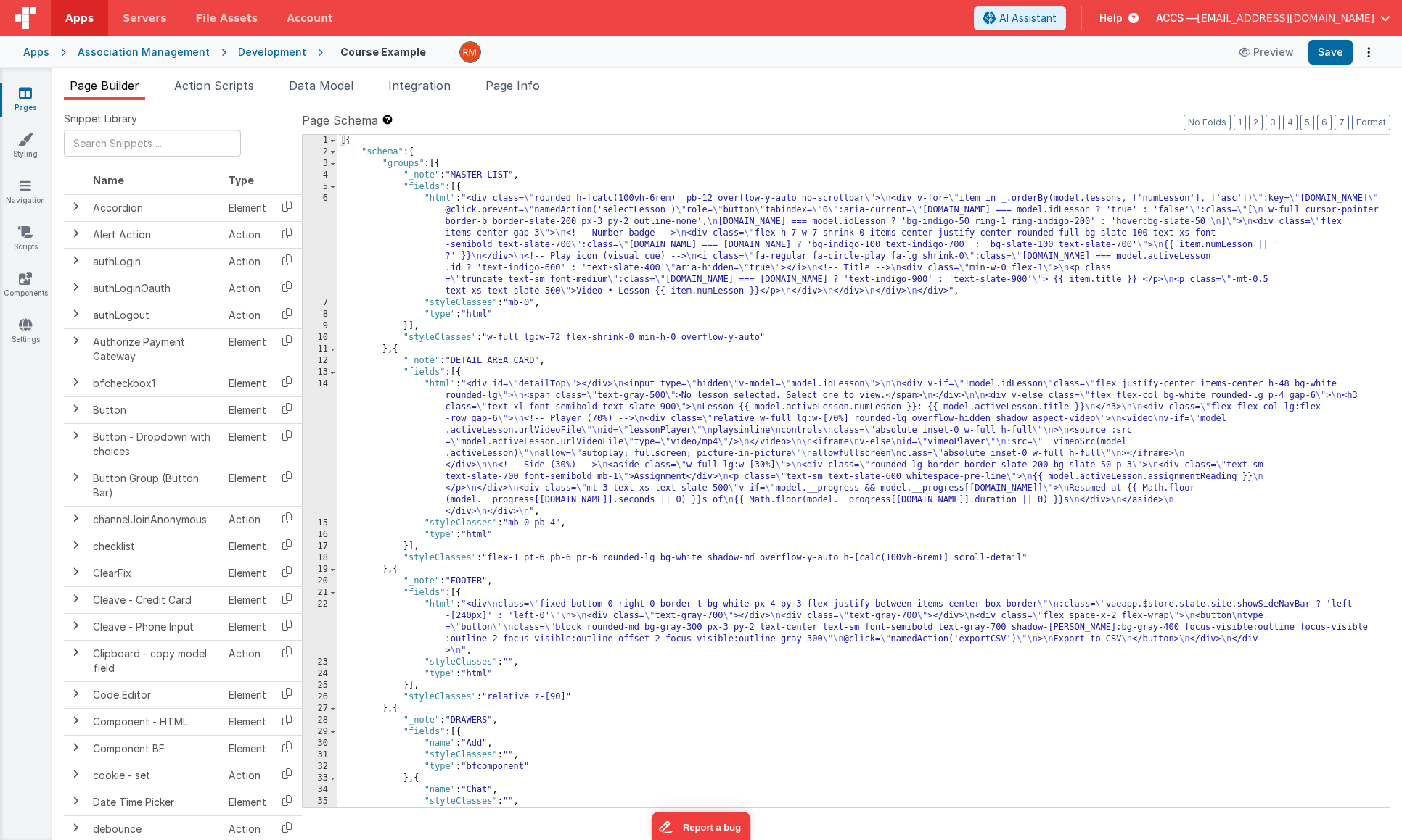
click at [442, 198] on div "[{ "schema" : { "groups" : [{ "_note" : "MASTER LIST" , "fields" : [{ "html" : …" at bounding box center [858, 483] width 1041 height 696
click at [323, 198] on div "6" at bounding box center [320, 245] width 35 height 104
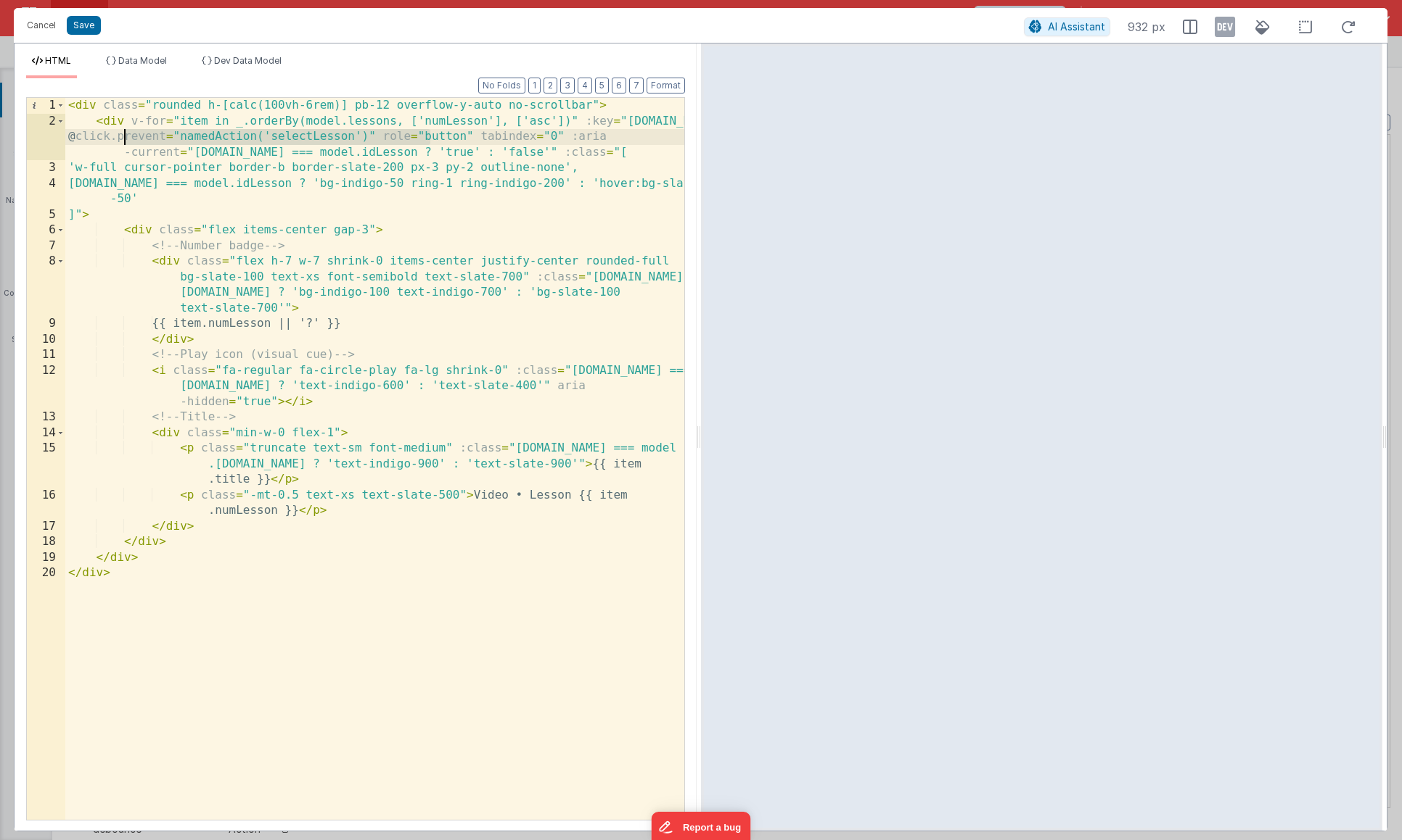
drag, startPoint x: 431, startPoint y: 135, endPoint x: 119, endPoint y: 138, distance: 312.0
click at [119, 138] on div "< div class = "rounded h-[calc(100vh-6rem)] pb-12 overflow-y-auto no-scrollbar"…" at bounding box center [374, 474] width 619 height 753
click at [341, 138] on div "< div class = "rounded h-[calc(100vh-6rem)] pb-12 overflow-y-auto no-scrollbar"…" at bounding box center [374, 474] width 619 height 753
click at [87, 28] on button "Save" at bounding box center [83, 26] width 34 height 19
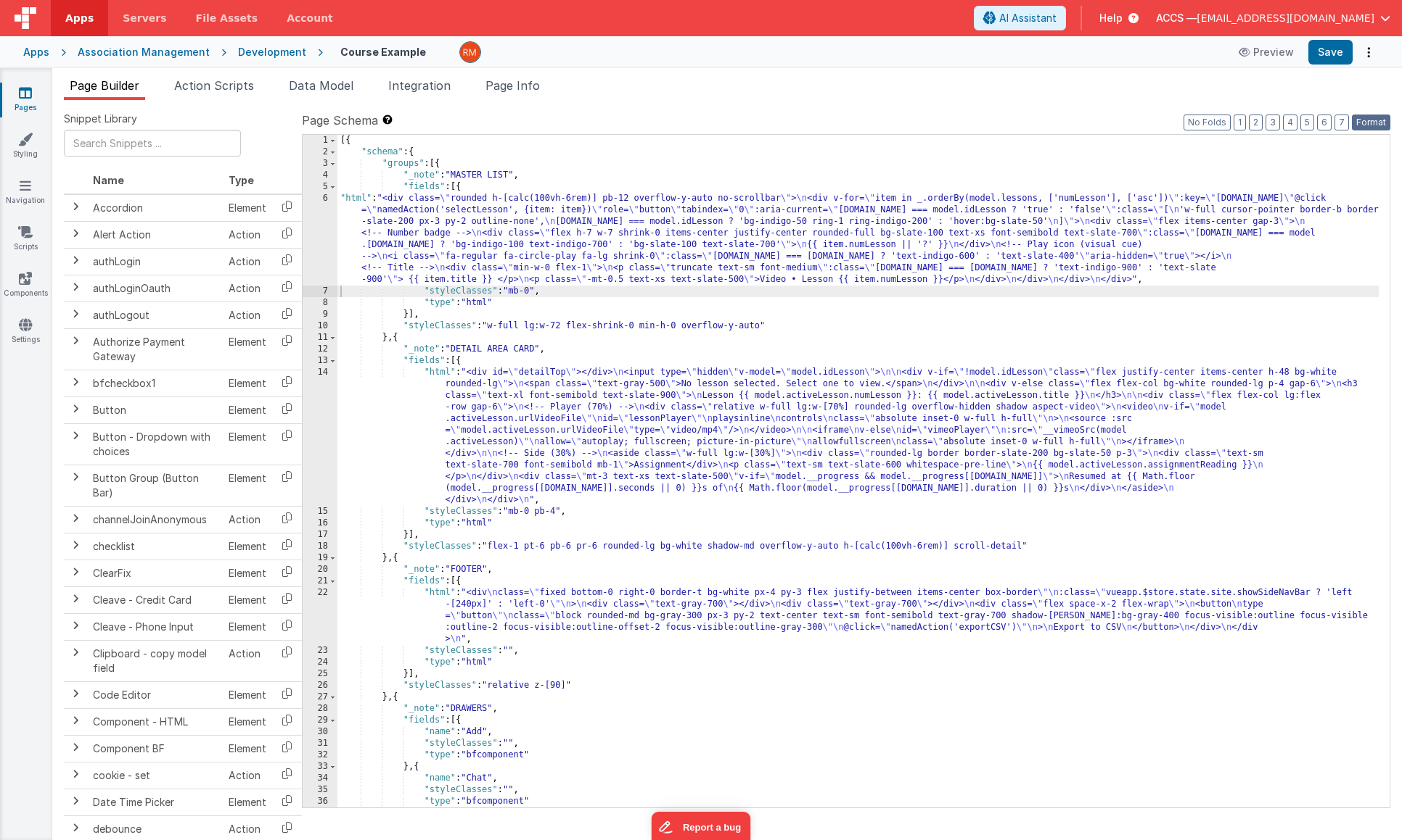
click at [1367, 127] on button "Format" at bounding box center [1371, 122] width 39 height 16
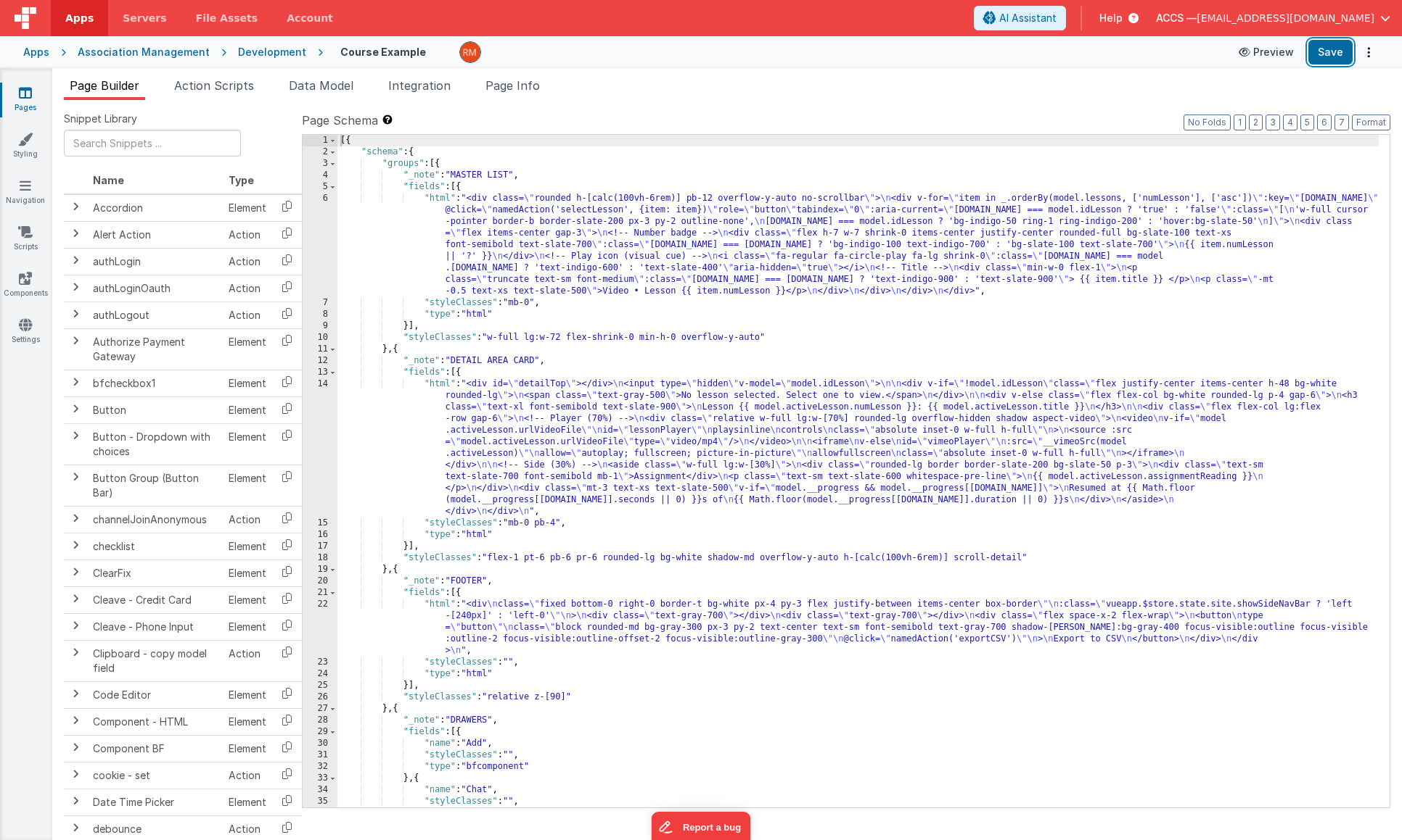
drag, startPoint x: 1323, startPoint y: 56, endPoint x: 1278, endPoint y: 47, distance: 45.9
click at [1323, 56] on button "Save" at bounding box center [1331, 52] width 44 height 25
click at [439, 198] on div "[{ "schema" : { "groups" : [{ "_note" : "MASTER LIST" , "fields" : [{ "html" : …" at bounding box center [858, 483] width 1041 height 696
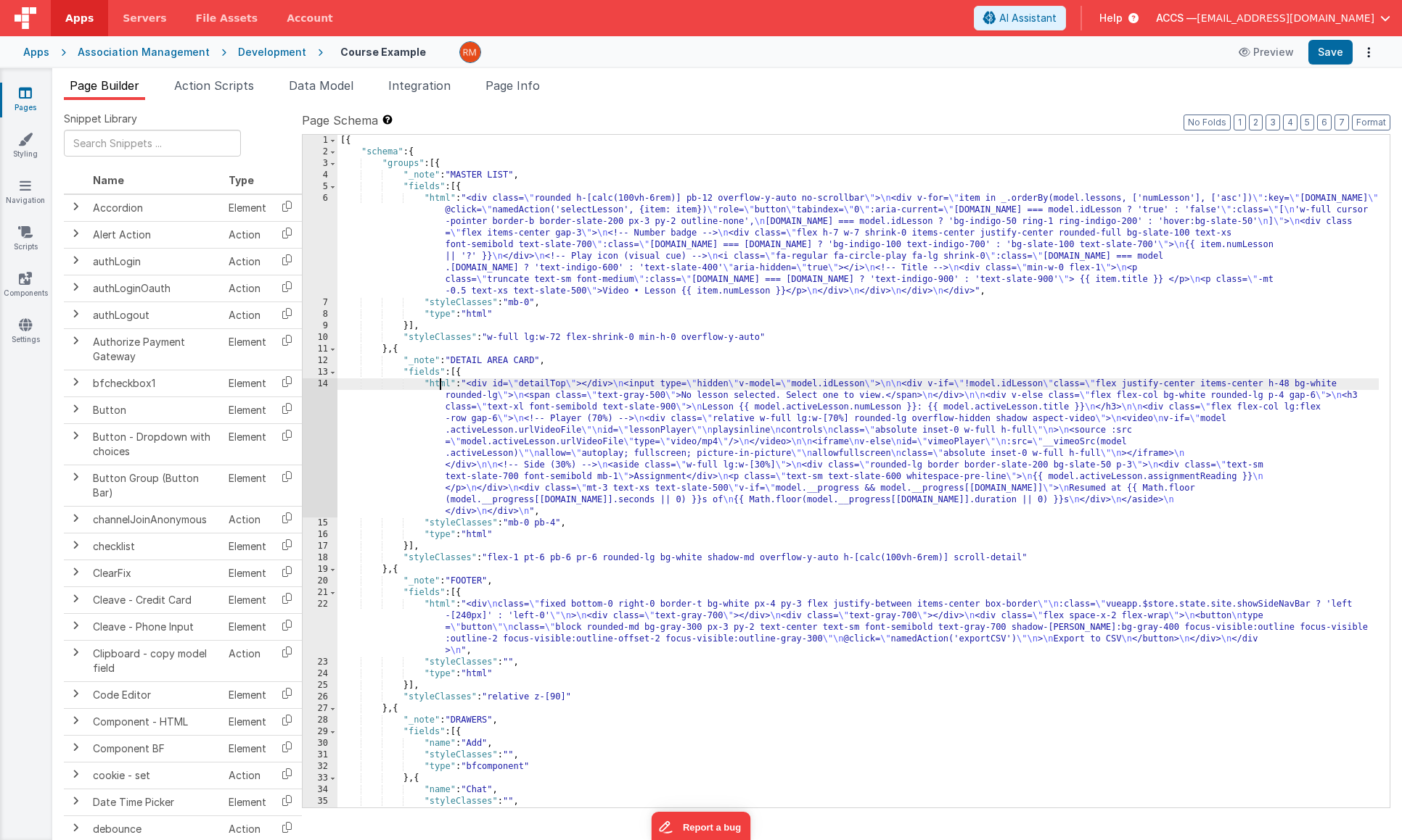
click at [438, 385] on div "[{ "schema" : { "groups" : [{ "_note" : "MASTER LIST" , "fields" : [{ "html" : …" at bounding box center [858, 483] width 1041 height 696
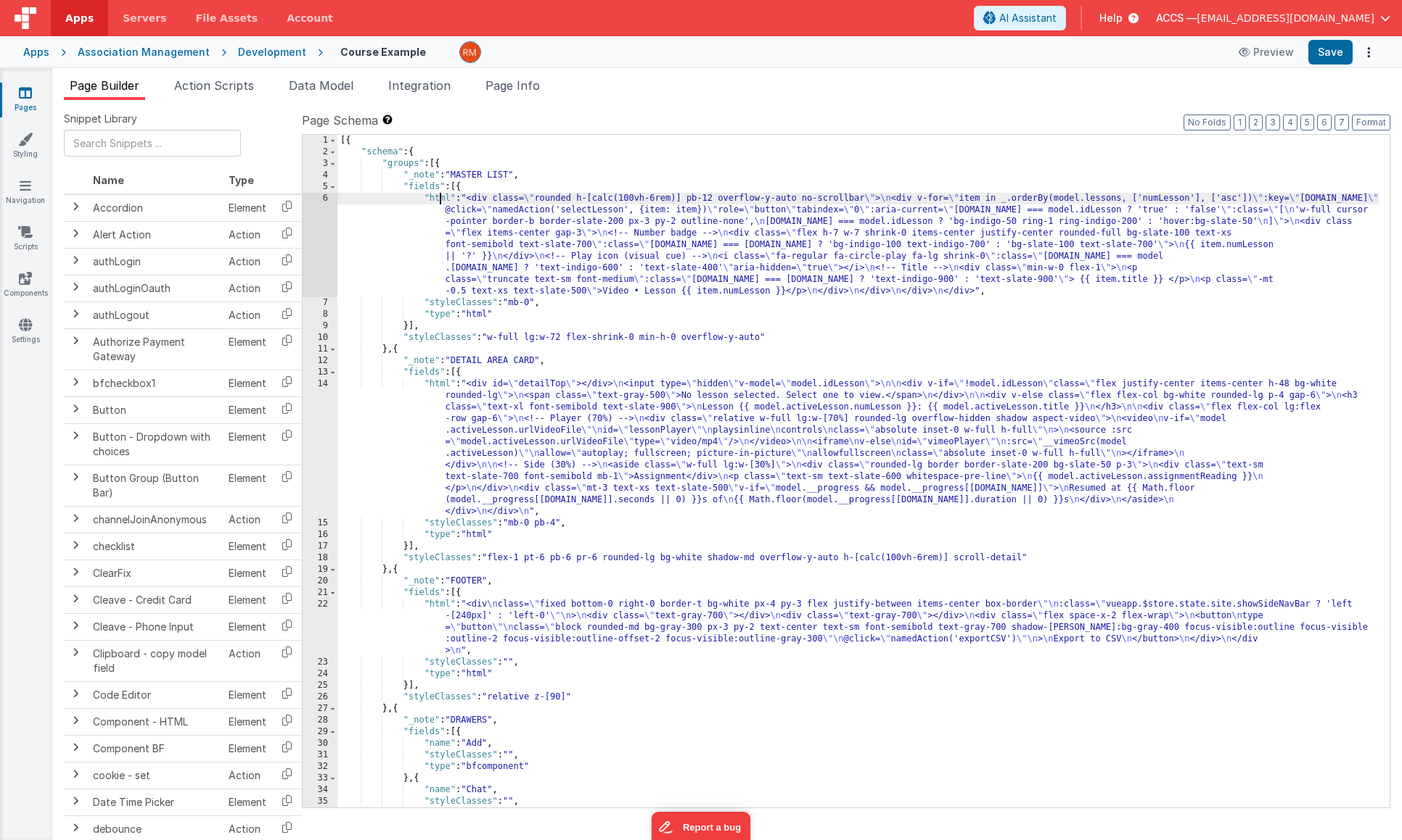
click at [442, 197] on div "[{ "schema" : { "groups" : [{ "_note" : "MASTER LIST" , "fields" : [{ "html" : …" at bounding box center [858, 483] width 1041 height 696
click at [326, 195] on div "6" at bounding box center [320, 245] width 35 height 104
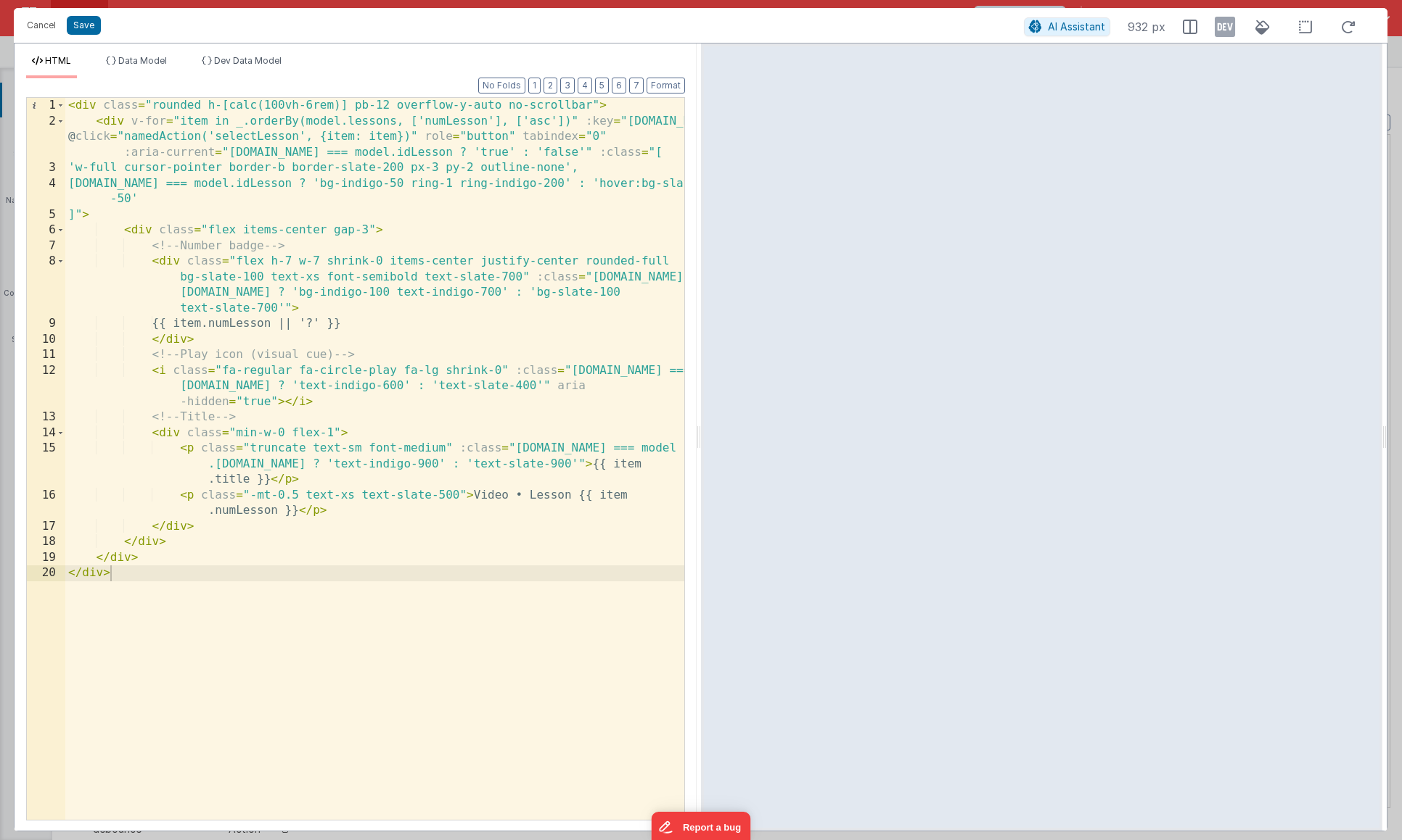
click at [426, 138] on div "< div class = "rounded h-[calc(100vh-6rem)] pb-12 overflow-y-auto no-scrollbar"…" at bounding box center [374, 474] width 619 height 753
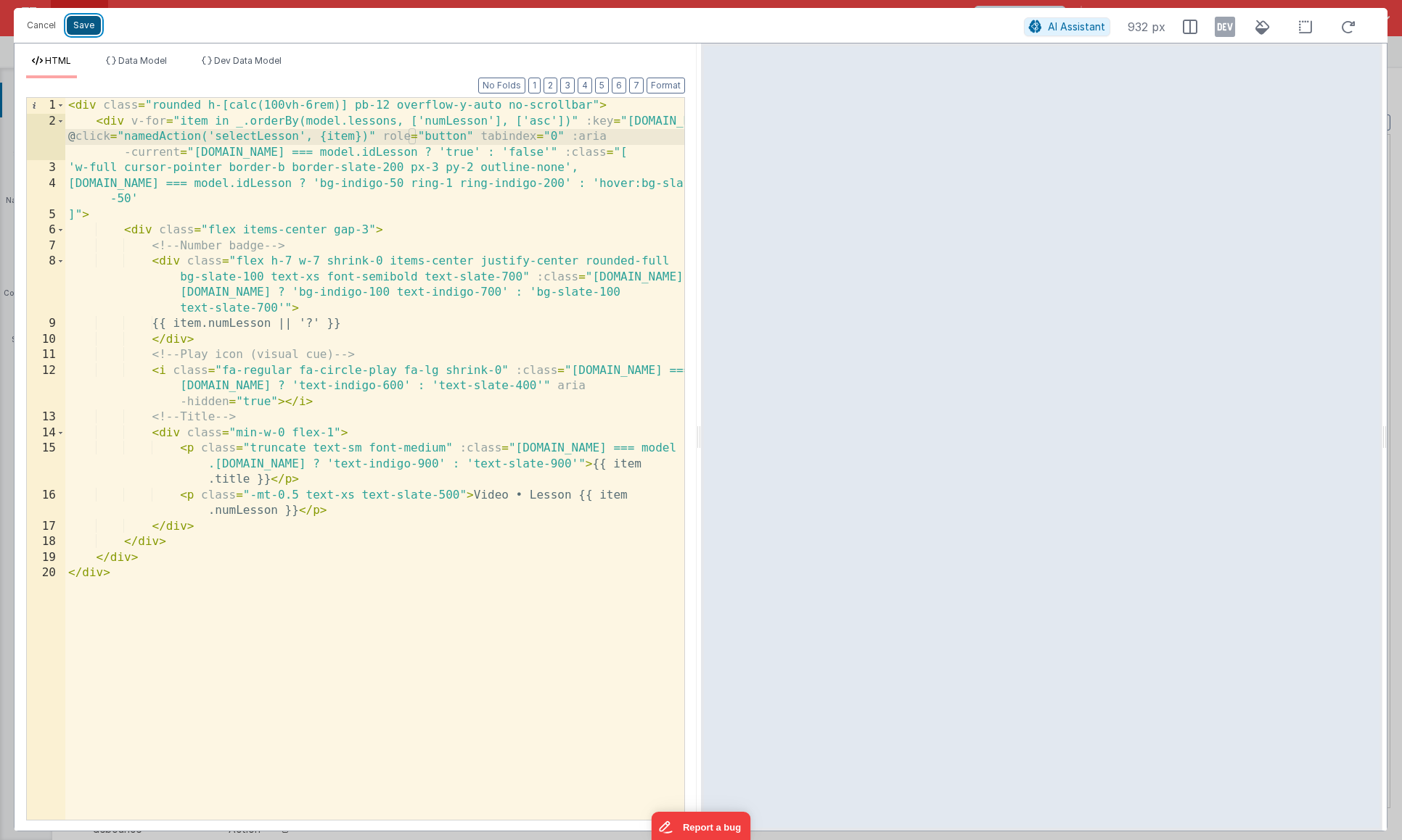
click at [77, 28] on button "Save" at bounding box center [83, 26] width 34 height 19
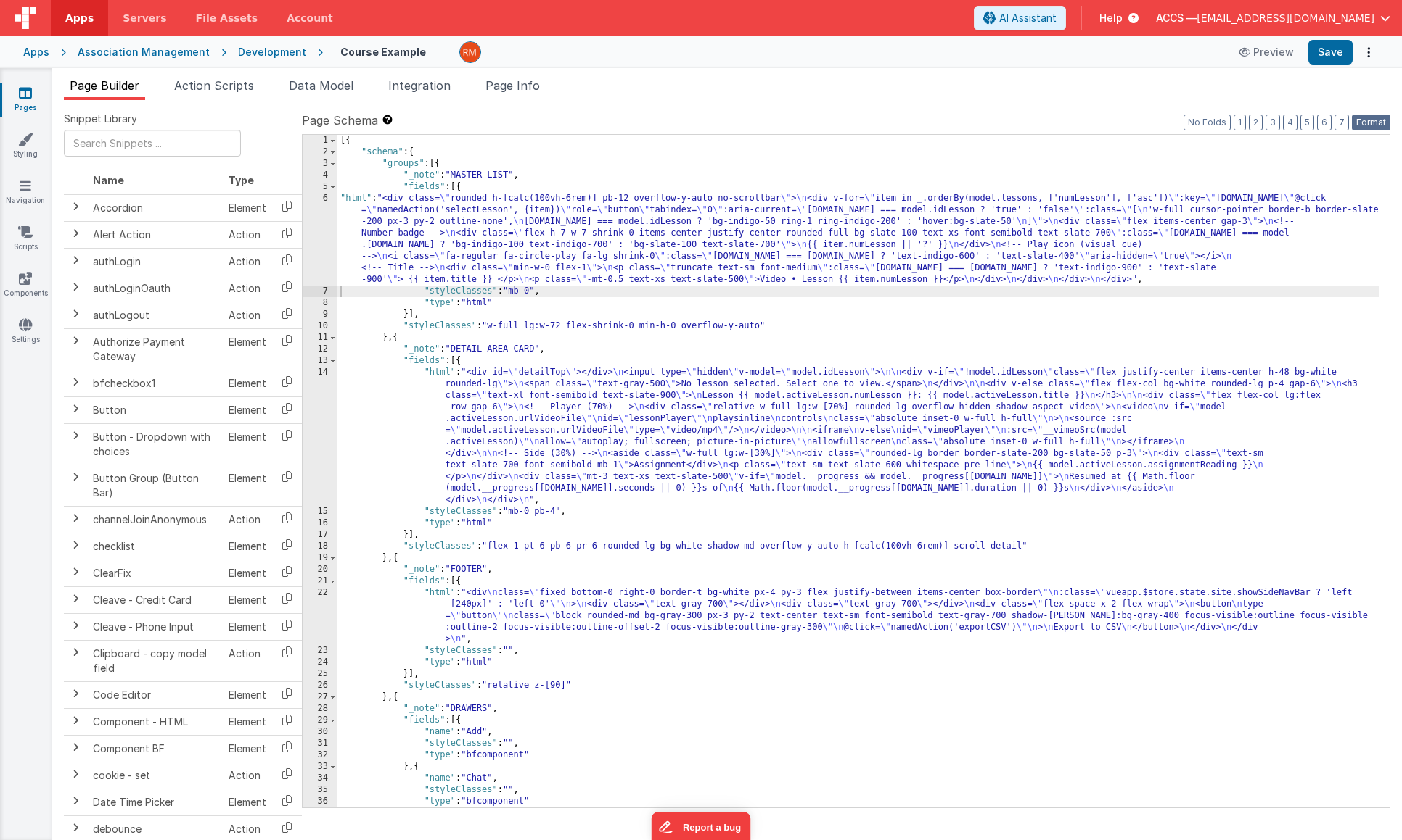
click at [1386, 123] on button "Format" at bounding box center [1371, 122] width 39 height 16
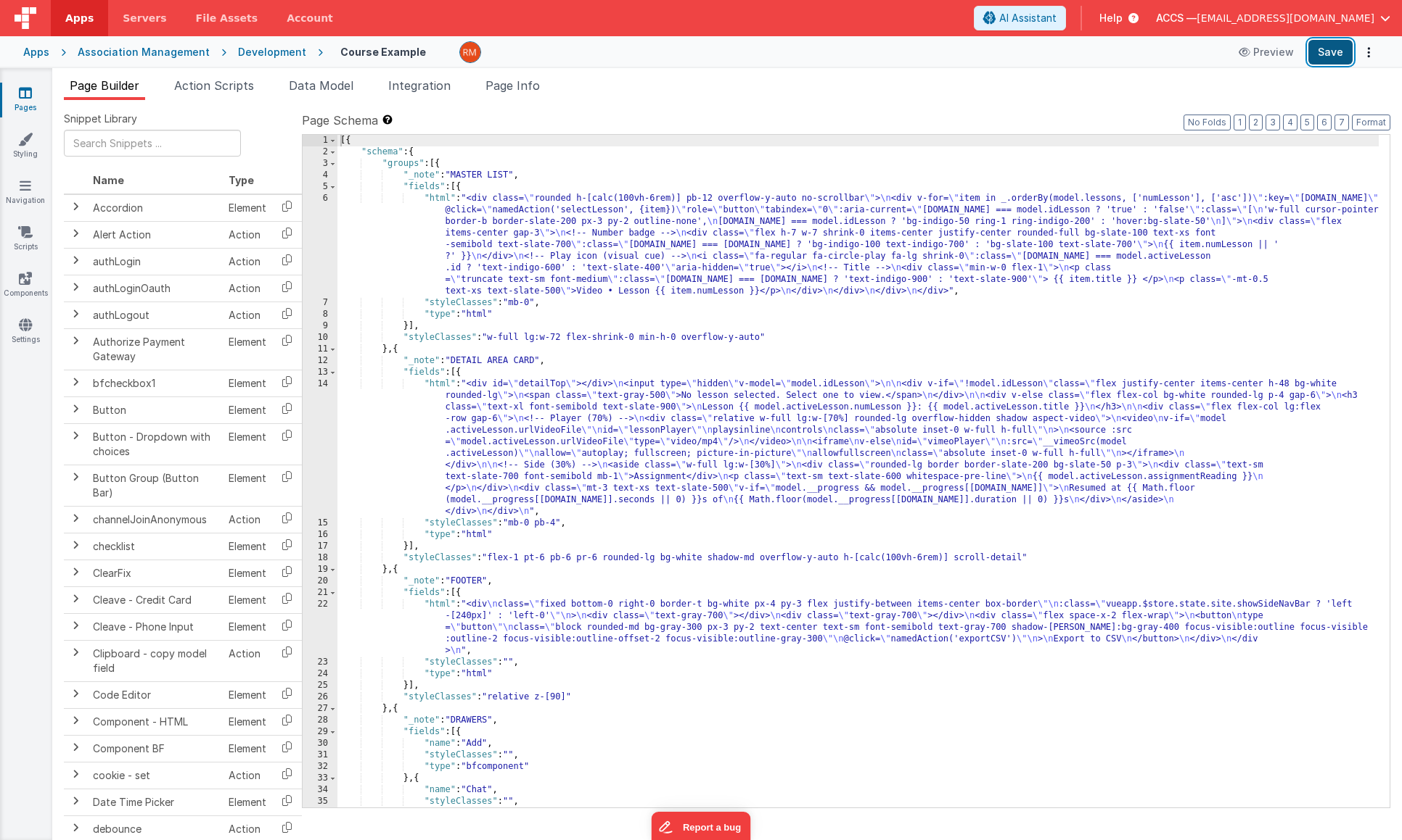
click at [1334, 42] on button "Save" at bounding box center [1331, 52] width 44 height 25
click at [440, 198] on div "[{ "schema" : { "groups" : [{ "_note" : "MASTER LIST" , "fields" : [{ "html" : …" at bounding box center [858, 483] width 1041 height 696
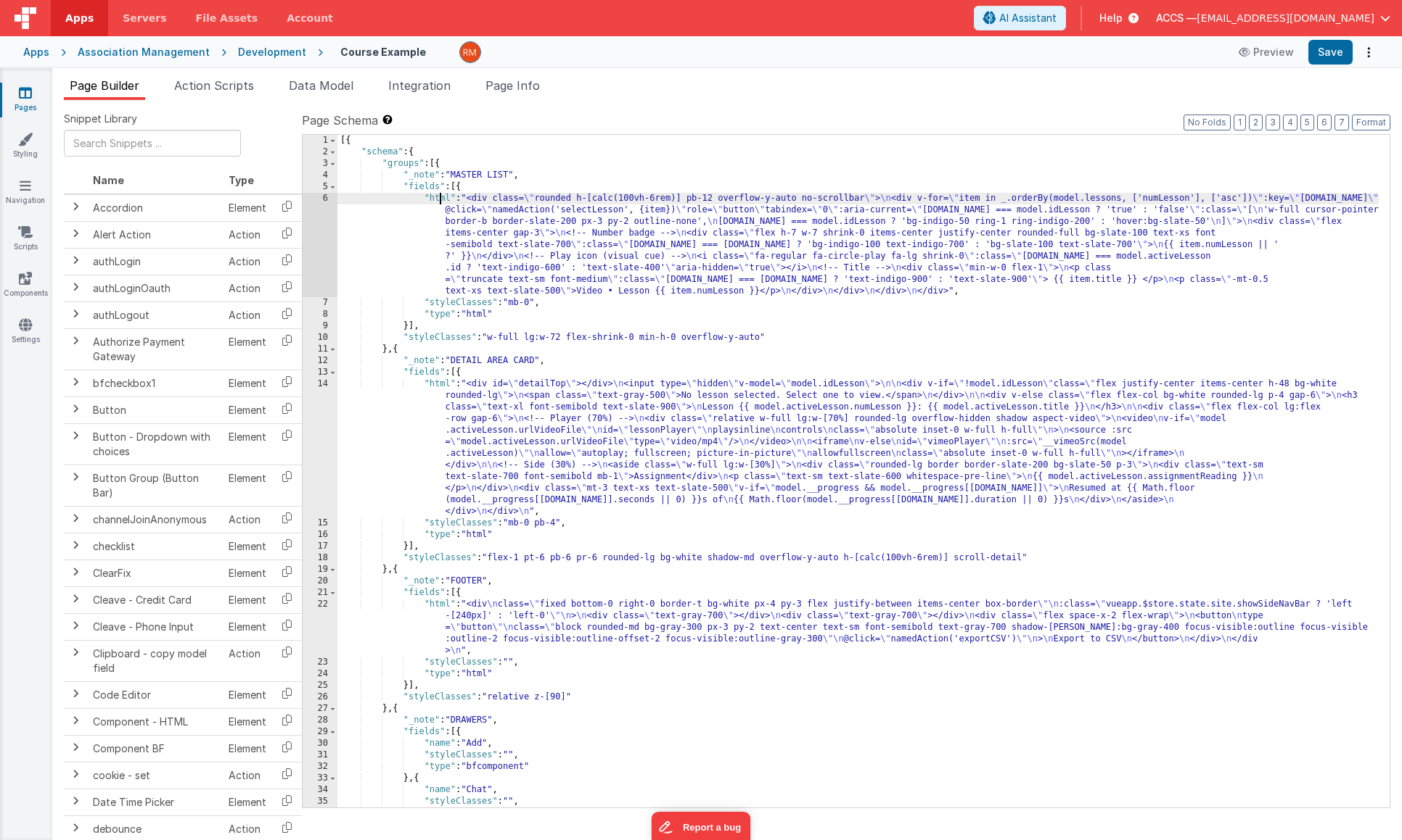
click at [329, 200] on div "6" at bounding box center [320, 245] width 35 height 104
click at [326, 198] on div "6" at bounding box center [320, 245] width 35 height 104
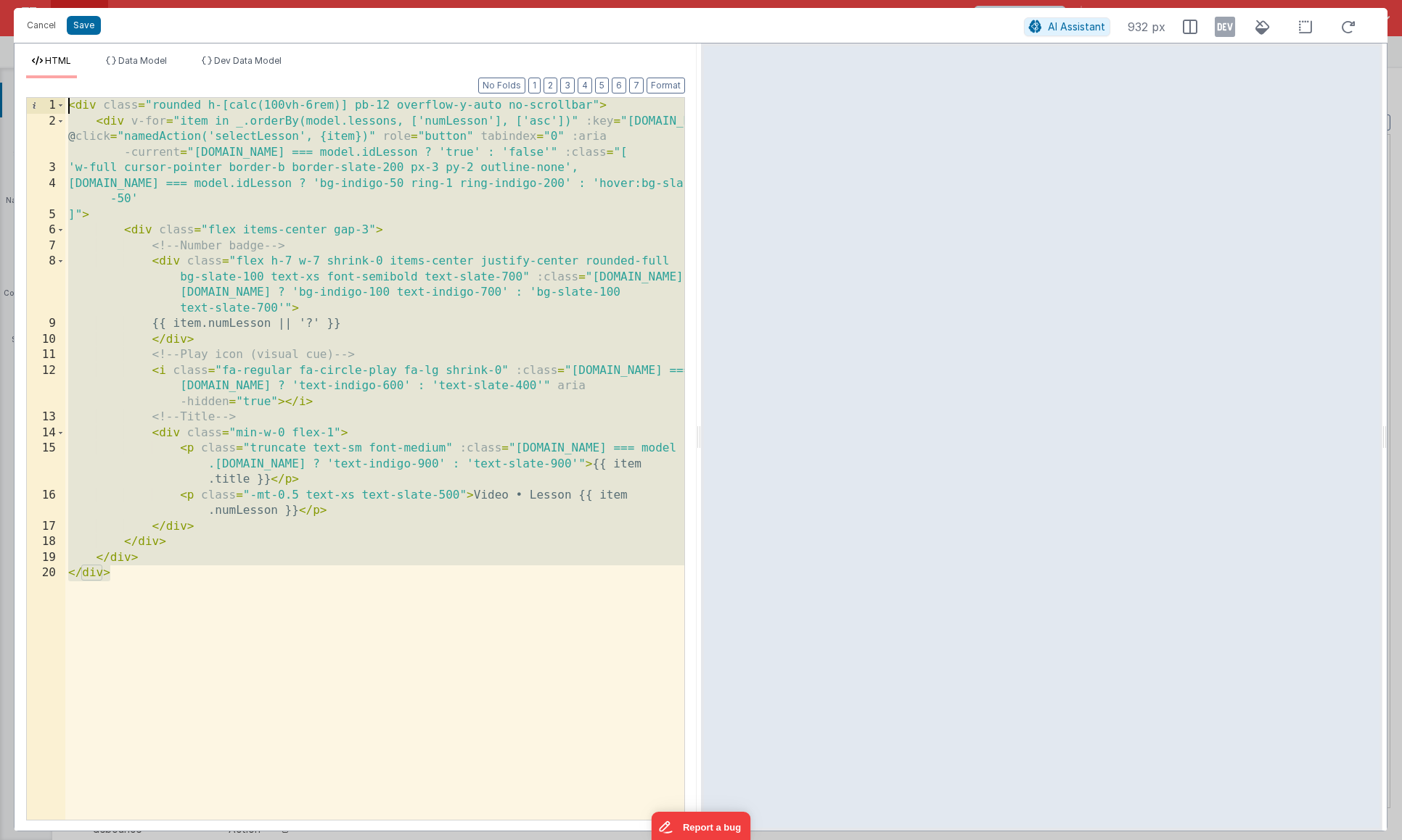
drag, startPoint x: 145, startPoint y: 586, endPoint x: 51, endPoint y: 0, distance: 593.5
click at [51, 0] on div "Cancel Save AI Assistant 932 px HTML Data Model Dev Data Model Format 7 6 5 4 3…" at bounding box center [701, 420] width 1402 height 840
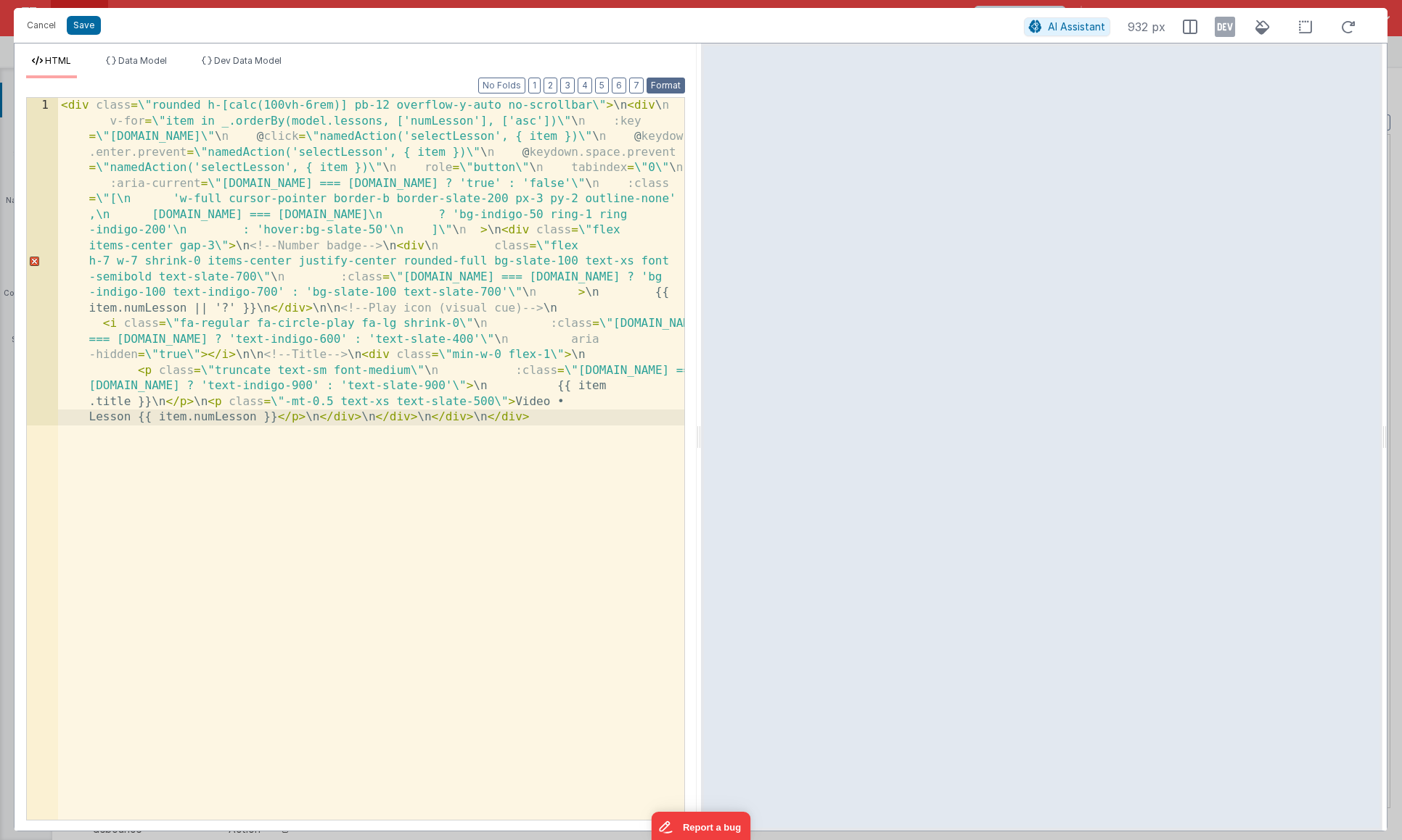
click at [656, 83] on button "Format" at bounding box center [666, 85] width 39 height 16
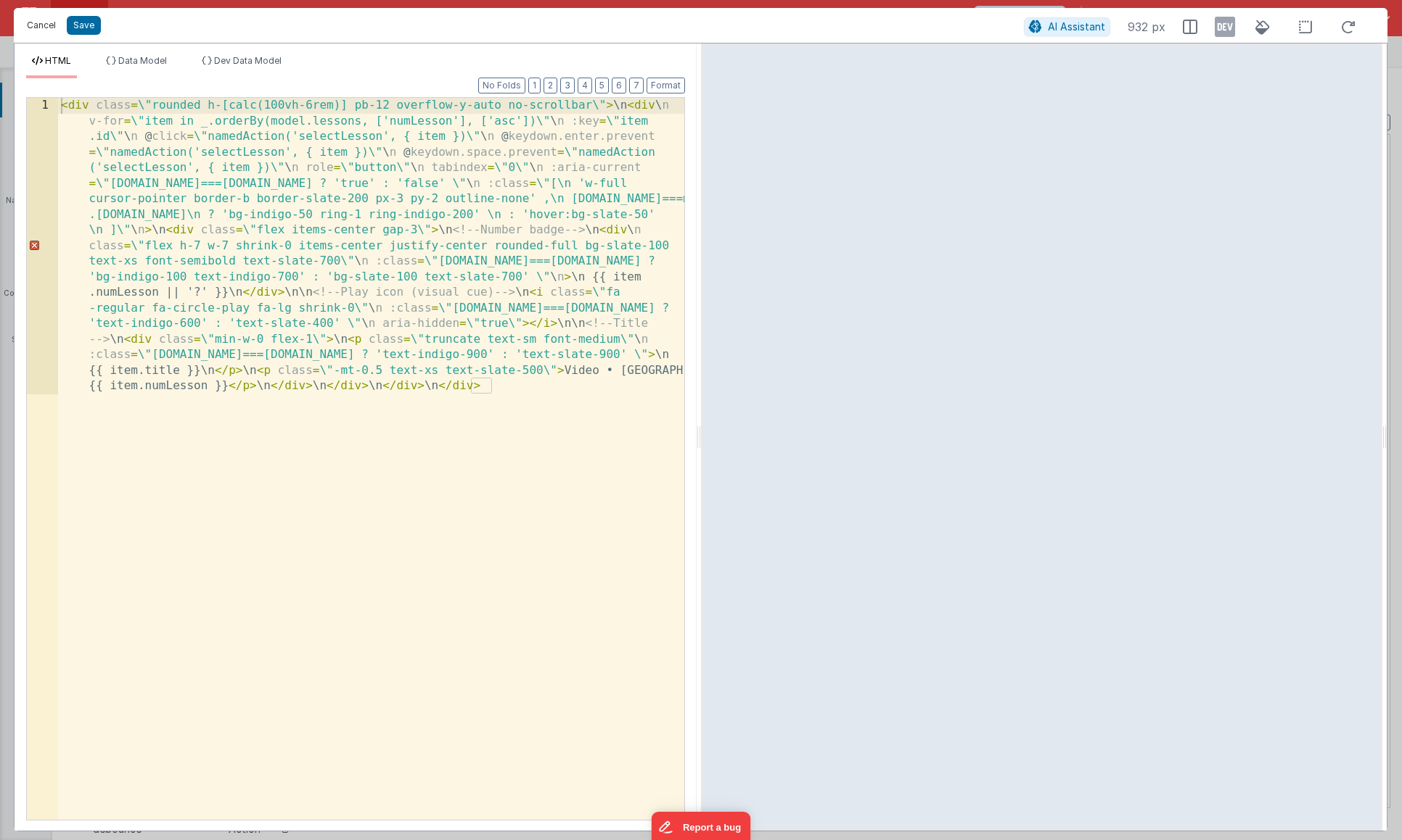
click at [44, 27] on button "Cancel" at bounding box center [41, 25] width 43 height 20
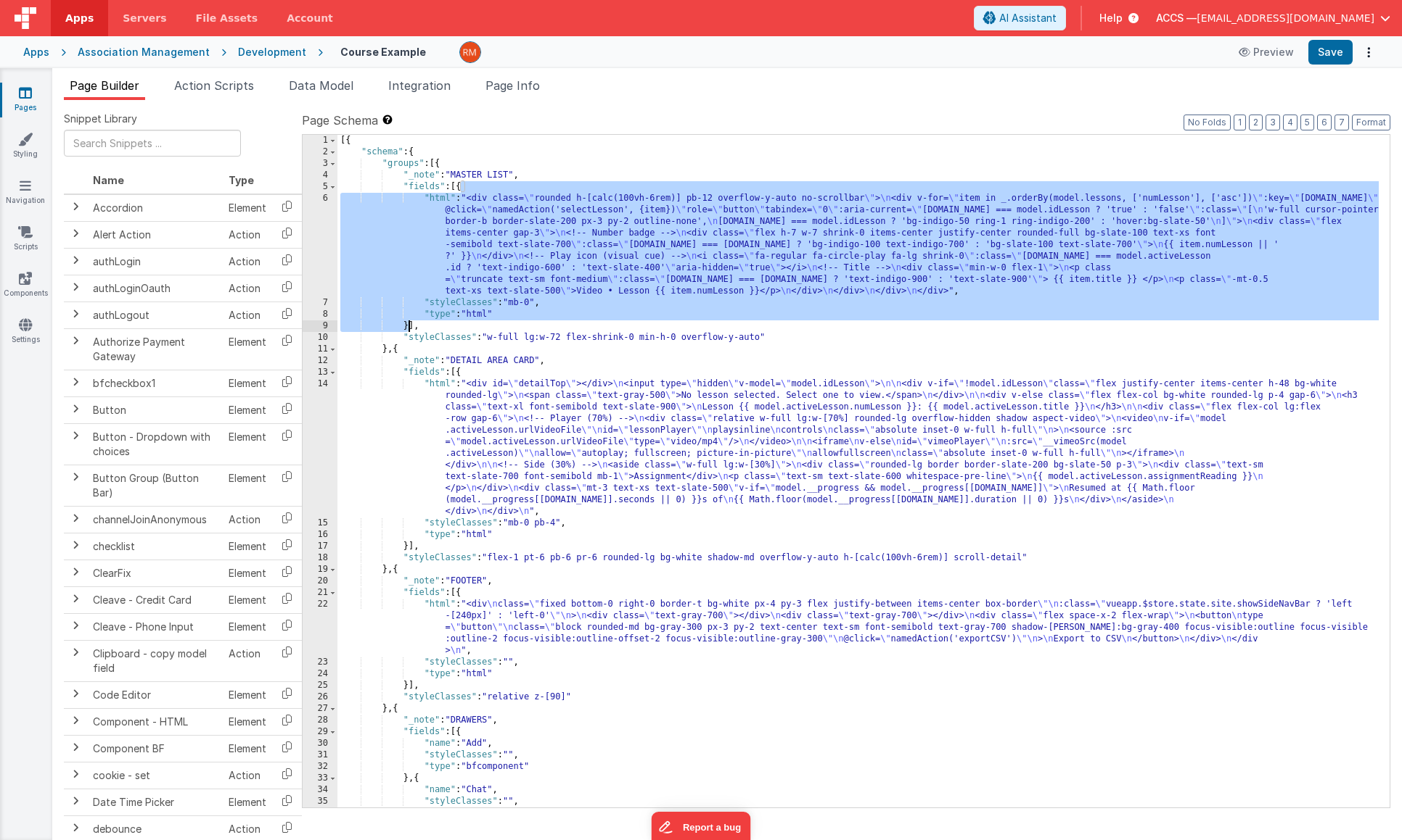
drag, startPoint x: 460, startPoint y: 186, endPoint x: 408, endPoint y: 324, distance: 147.5
click at [408, 324] on div "[{ "schema" : { "groups" : [{ "_note" : "MASTER LIST" , "fields" : [{ "html" : …" at bounding box center [858, 483] width 1041 height 696
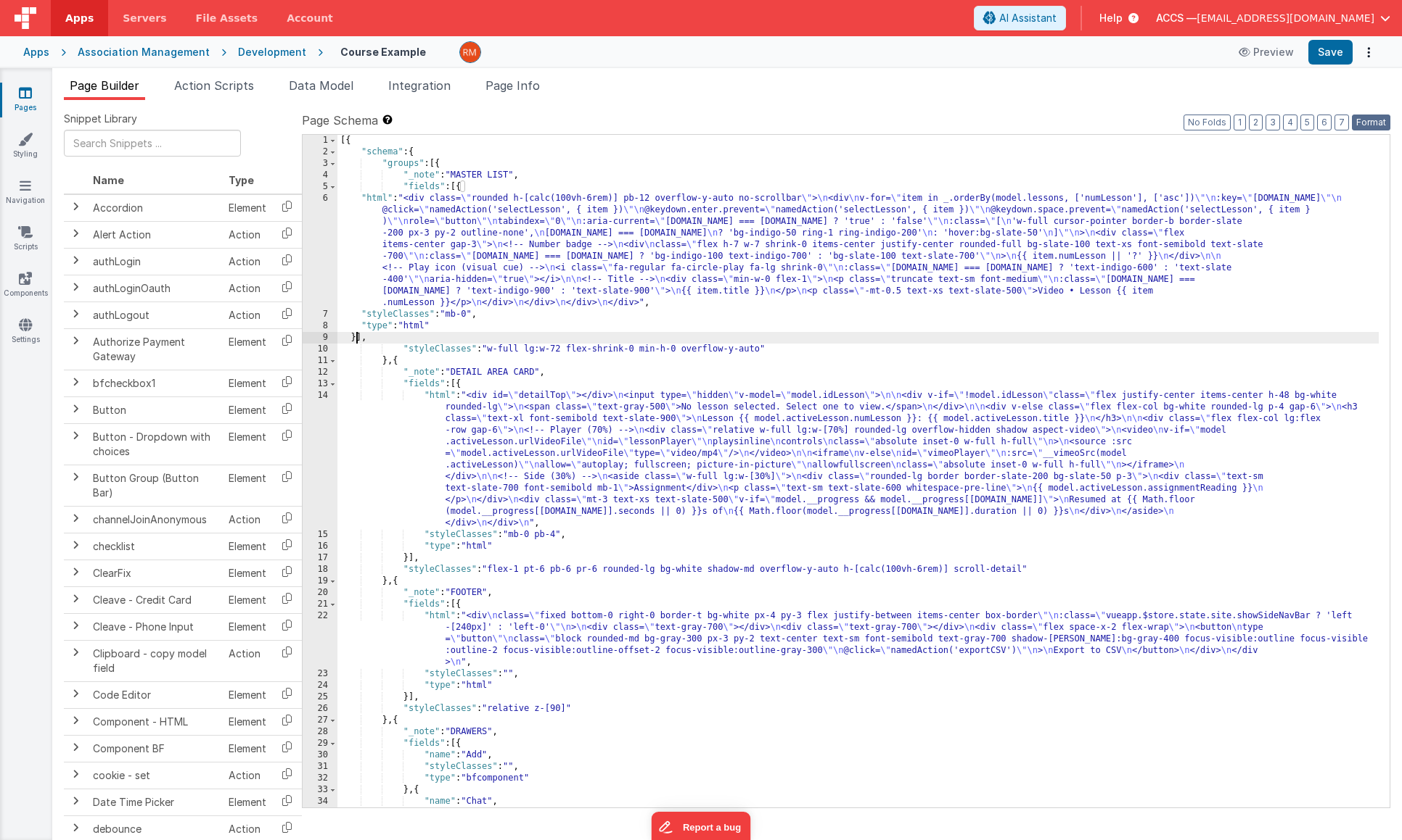
click at [1381, 122] on button "Format" at bounding box center [1371, 122] width 39 height 16
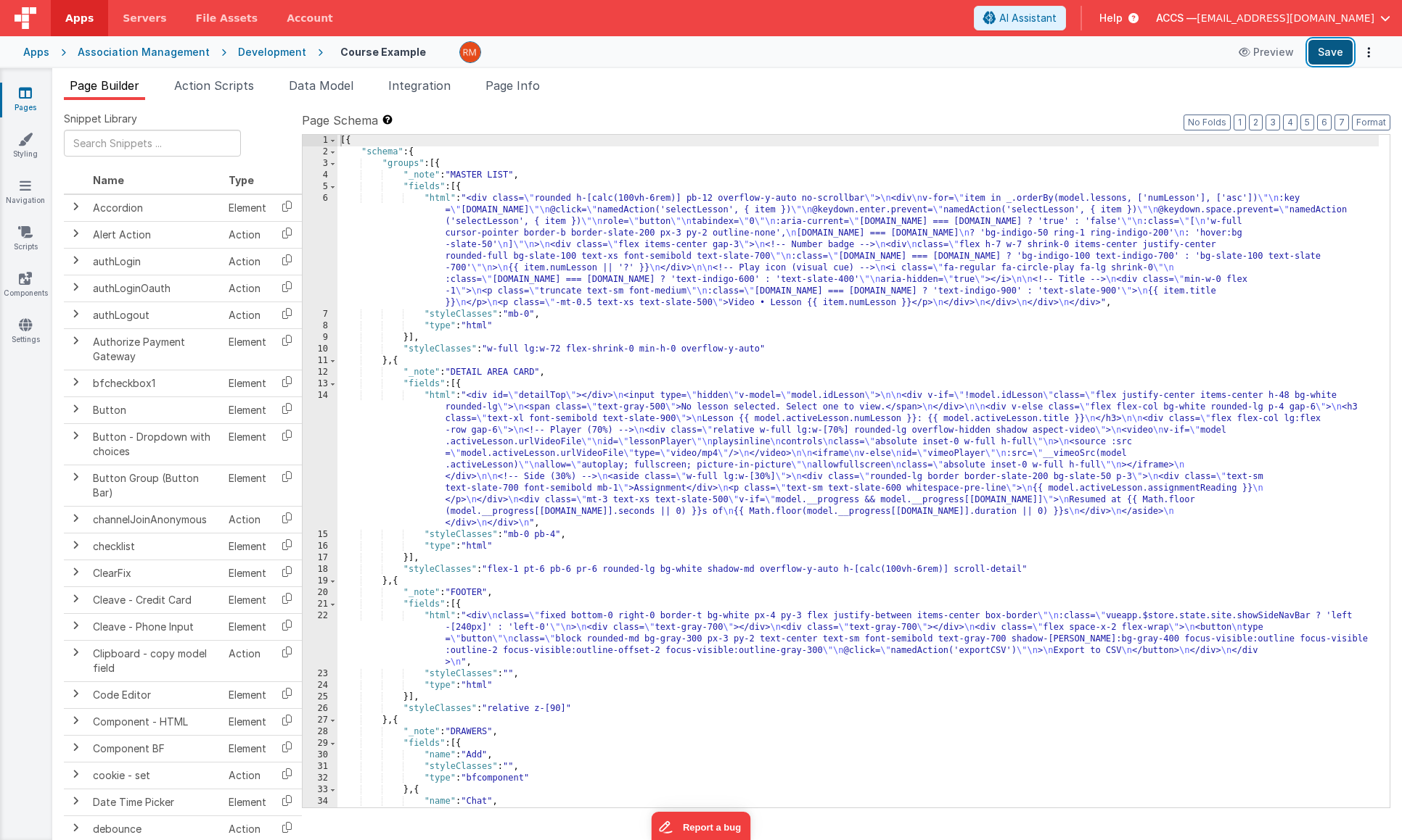
click at [1323, 47] on button "Save" at bounding box center [1331, 52] width 44 height 25
click at [529, 236] on div "[{ "schema" : { "groups" : [{ "_note" : "MASTER LIST" , "fields" : [{ "html" : …" at bounding box center [858, 483] width 1041 height 696
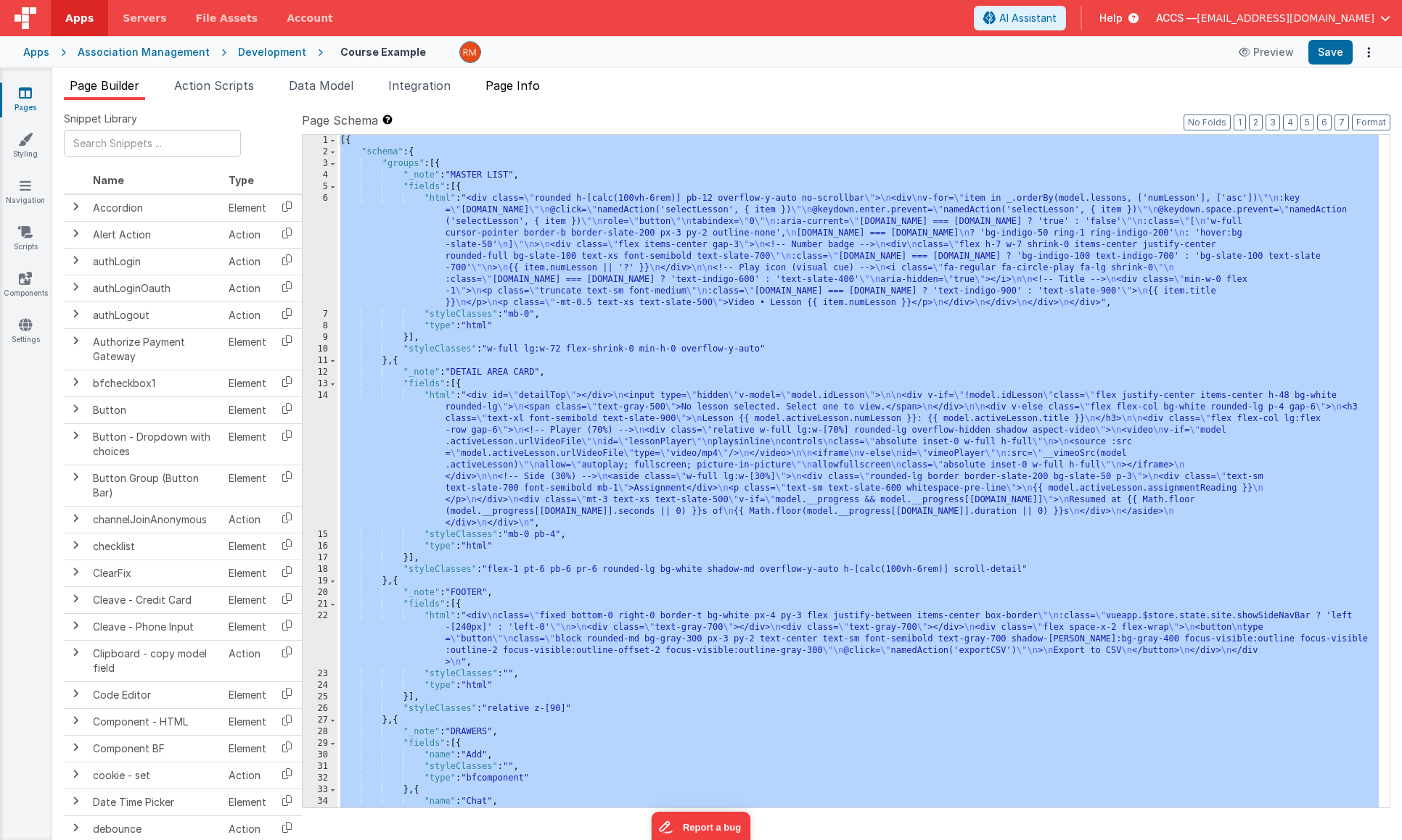
click at [517, 88] on span "Page Info" at bounding box center [512, 85] width 54 height 14
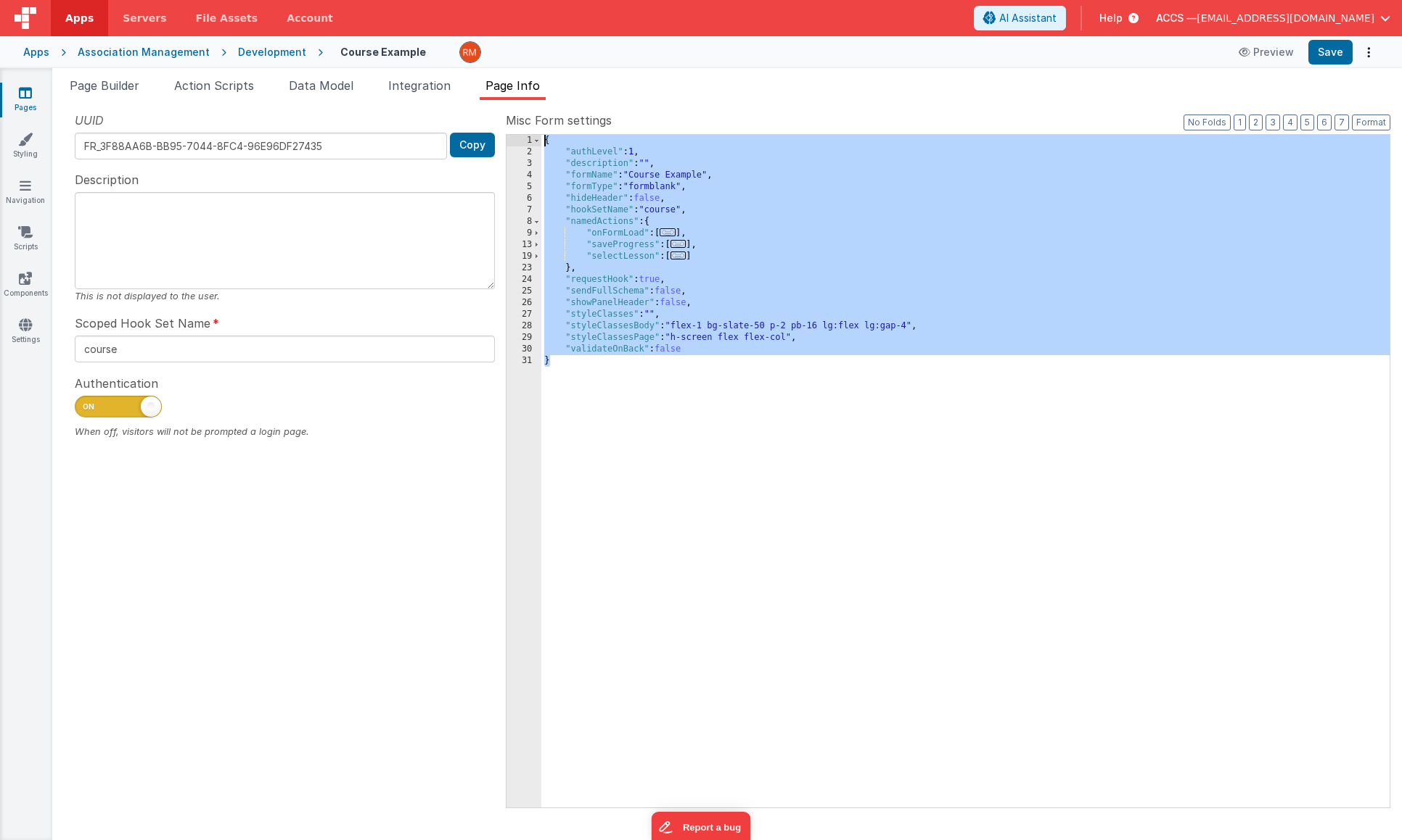
drag, startPoint x: 569, startPoint y: 394, endPoint x: 498, endPoint y: 31, distance: 369.9
click at [498, 31] on div "Apps Servers File Assets Account Some FUTURE Slot AI Assistant Help ACCS — rmer…" at bounding box center [701, 420] width 1402 height 840
click at [129, 82] on span "Page Builder" at bounding box center [104, 85] width 69 height 14
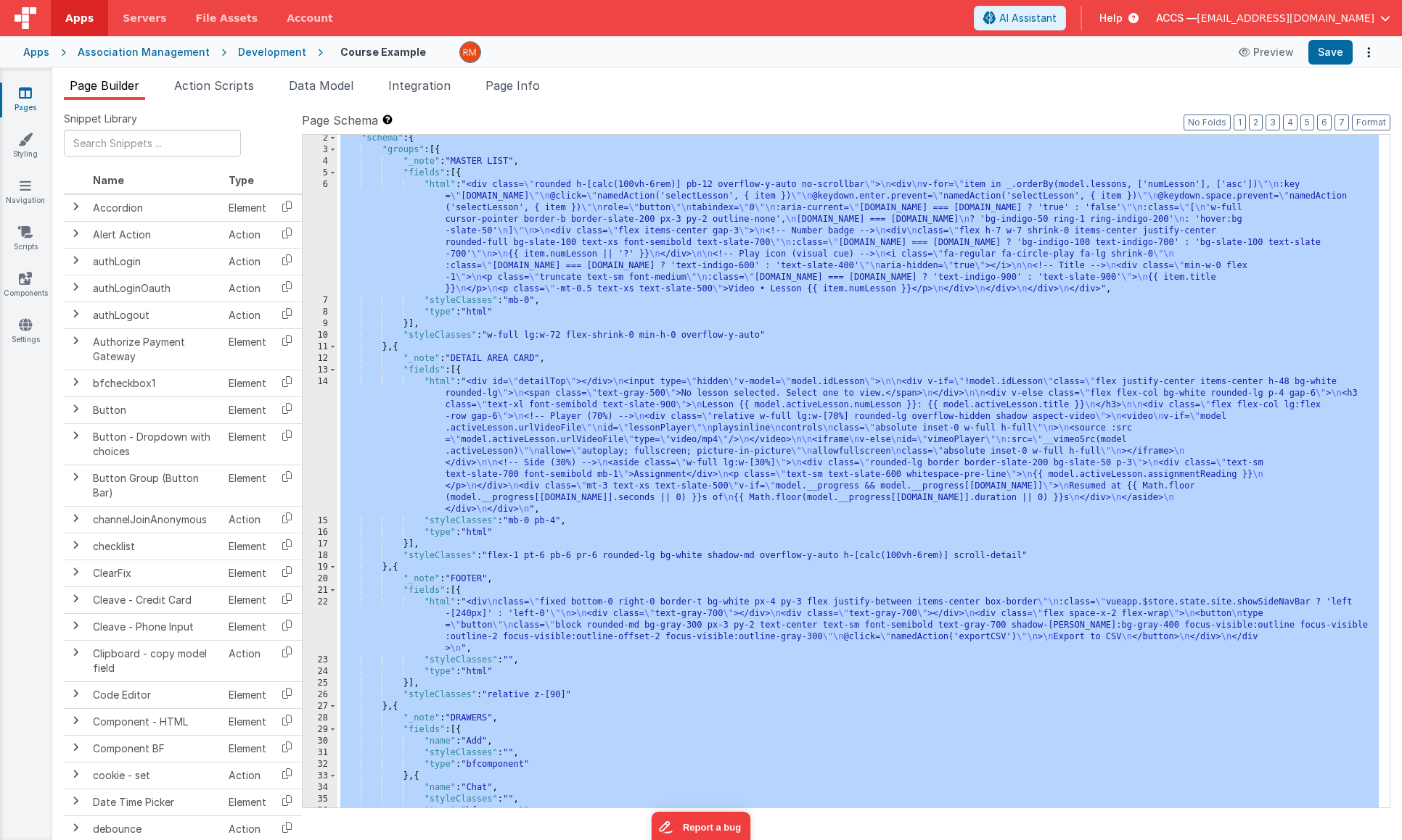
scroll to position [42, 0]
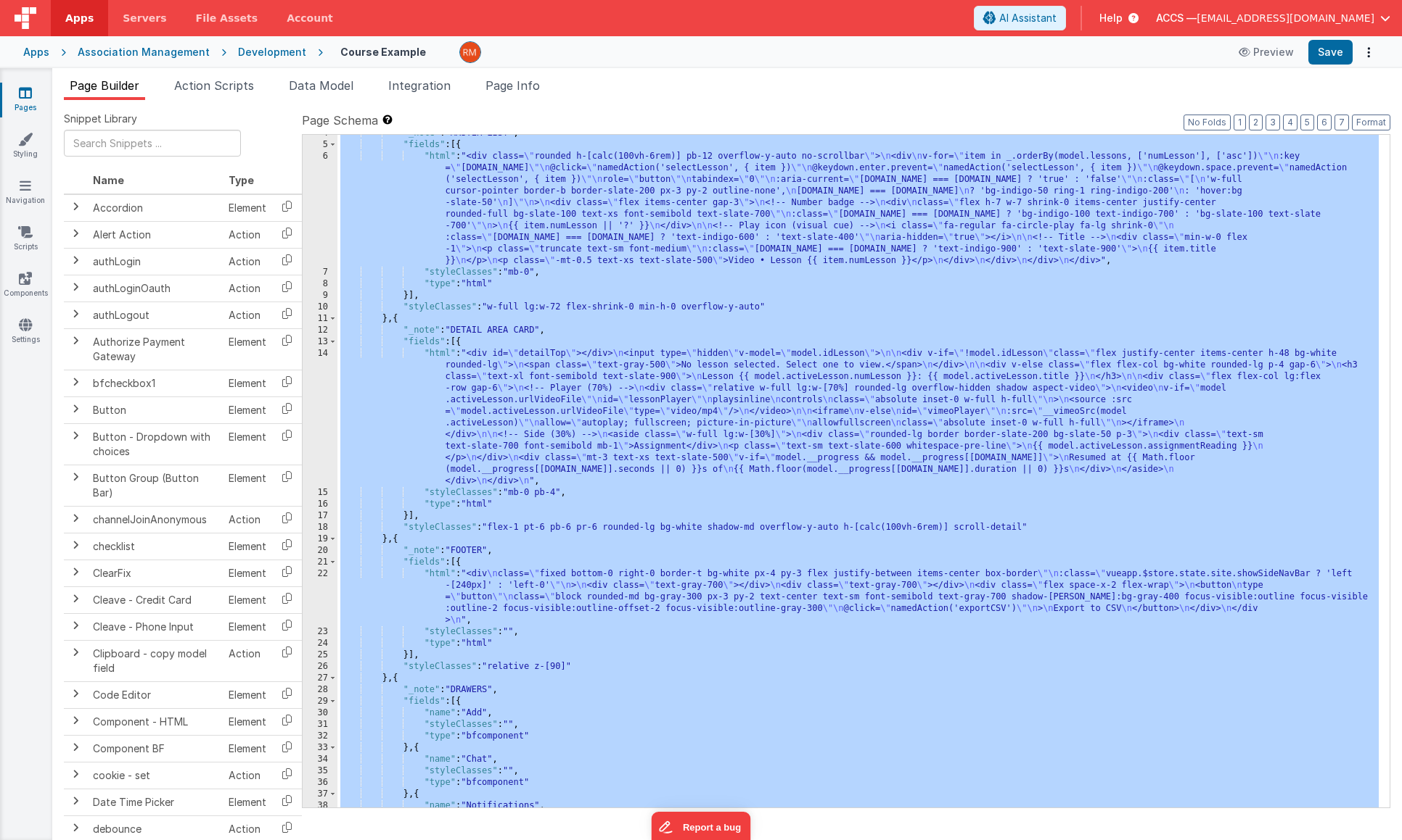
click at [436, 353] on div ""_note" : "MASTER LIST" , "fields" : [{ "html" : "<div class= \" rounded h-[cal…" at bounding box center [858, 475] width 1041 height 696
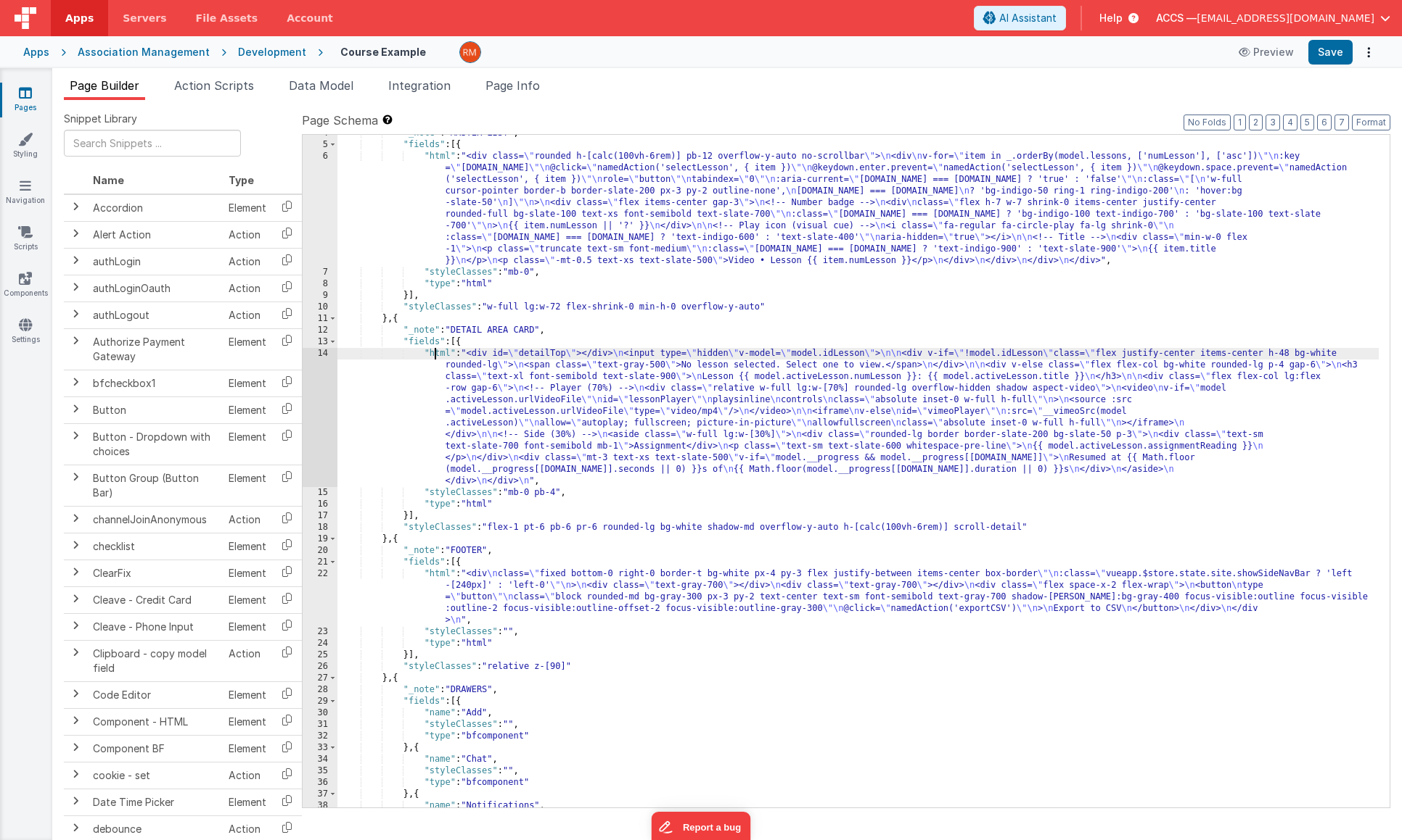
click at [324, 354] on div "14" at bounding box center [320, 418] width 35 height 139
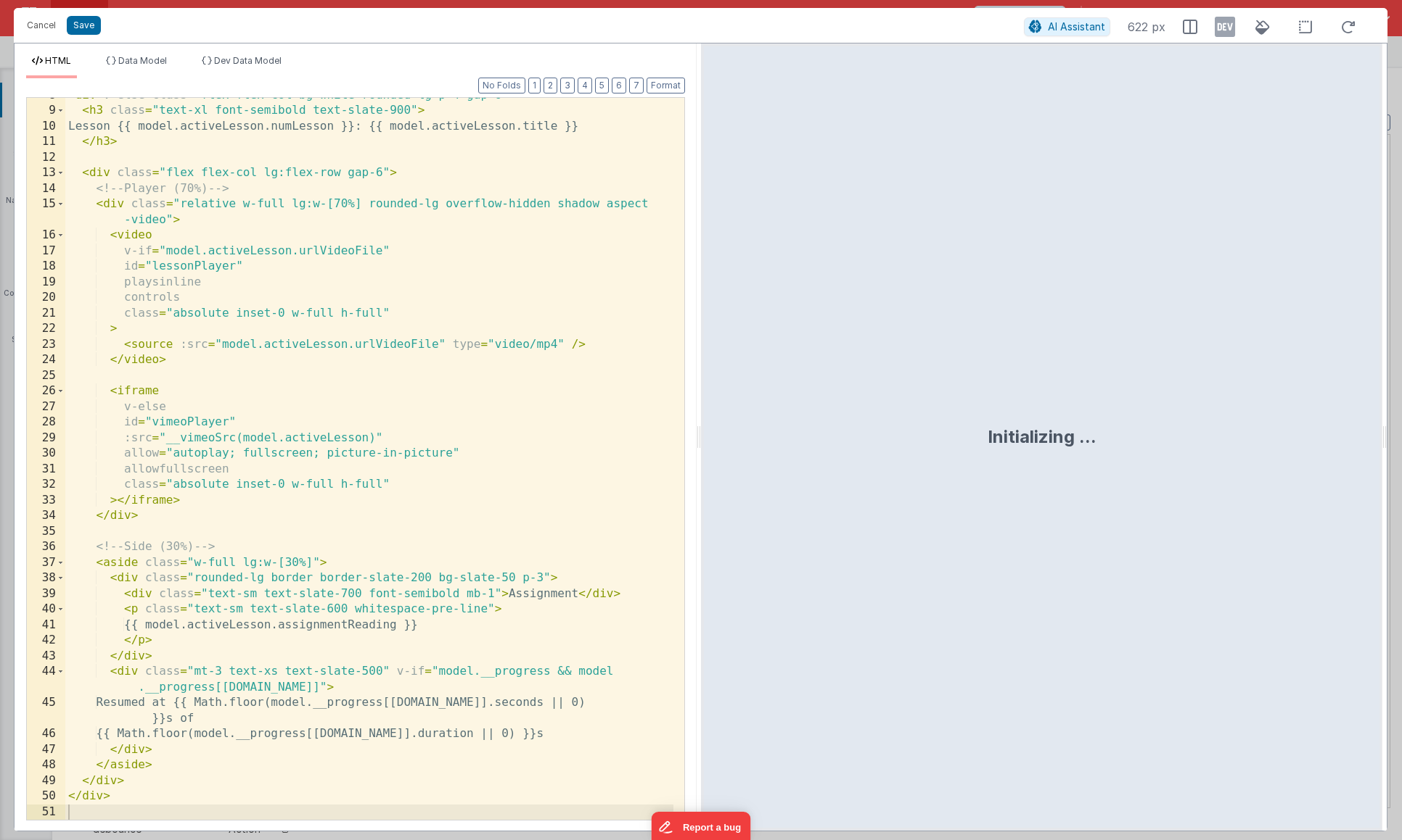
scroll to position [135, 0]
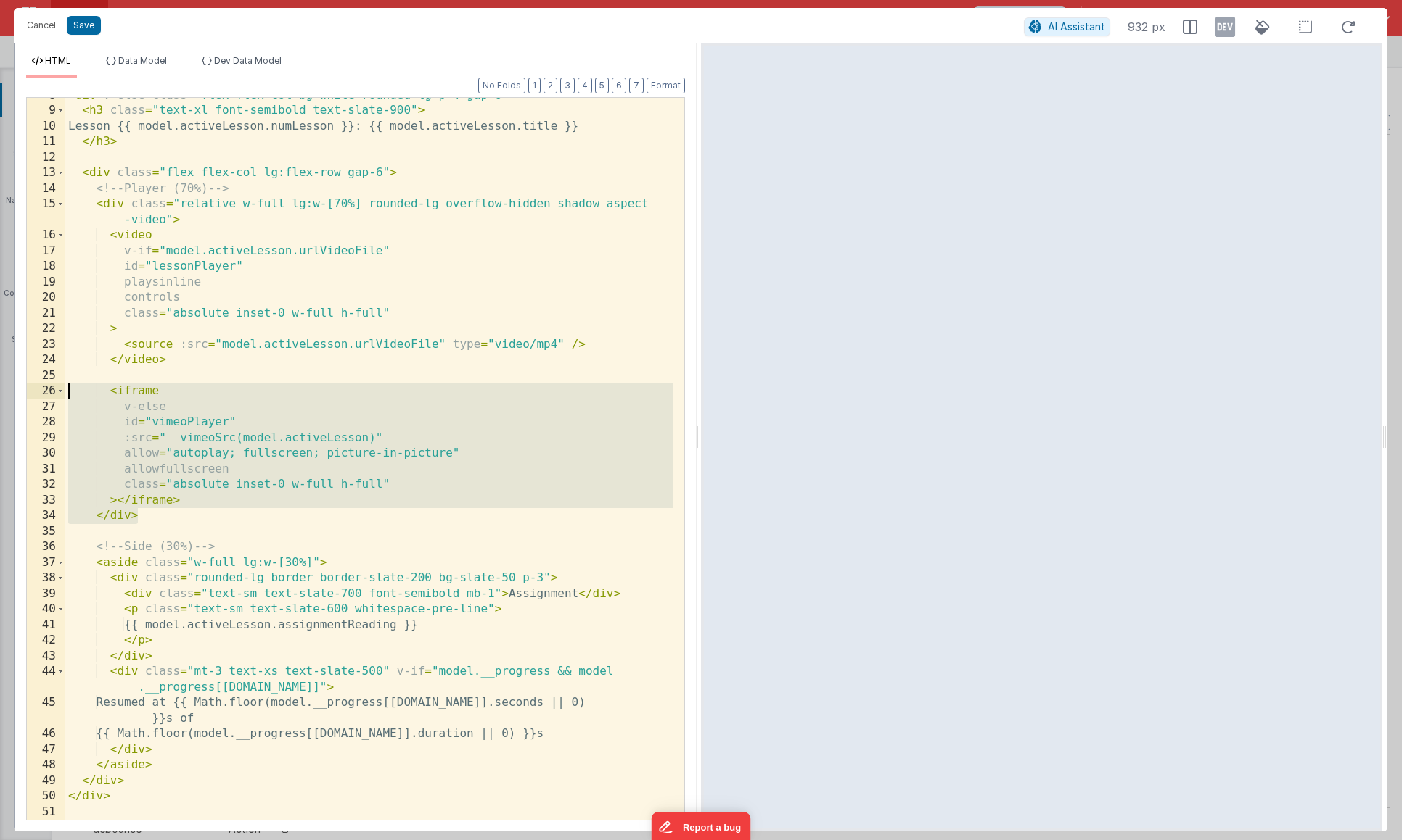
drag, startPoint x: 215, startPoint y: 514, endPoint x: 65, endPoint y: 393, distance: 192.7
click at [65, 393] on div "8 9 10 11 12 13 14 15 16 17 18 19 20 21 22 23 24 25 26 27 28 29 30 31 32 33 34 …" at bounding box center [355, 459] width 659 height 723
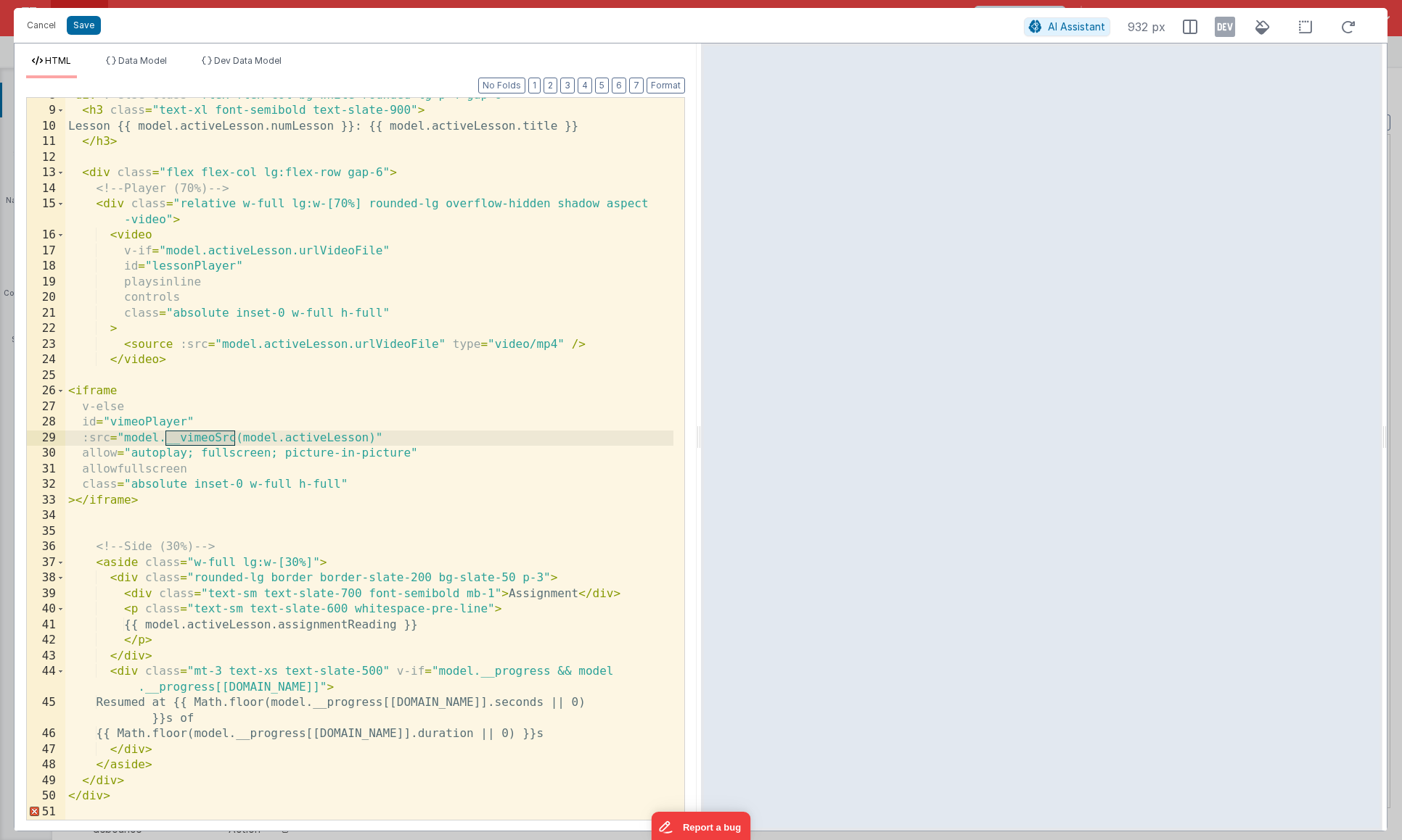
drag, startPoint x: 235, startPoint y: 439, endPoint x: 167, endPoint y: 438, distance: 68.0
click at [167, 438] on div "< div v-else class = "flex flex-col bg-white rounded-lg p-4 gap-6" > < h3 class…" at bounding box center [370, 464] width 608 height 753
click at [99, 34] on div "Cancel Save" at bounding box center [521, 25] width 1004 height 20
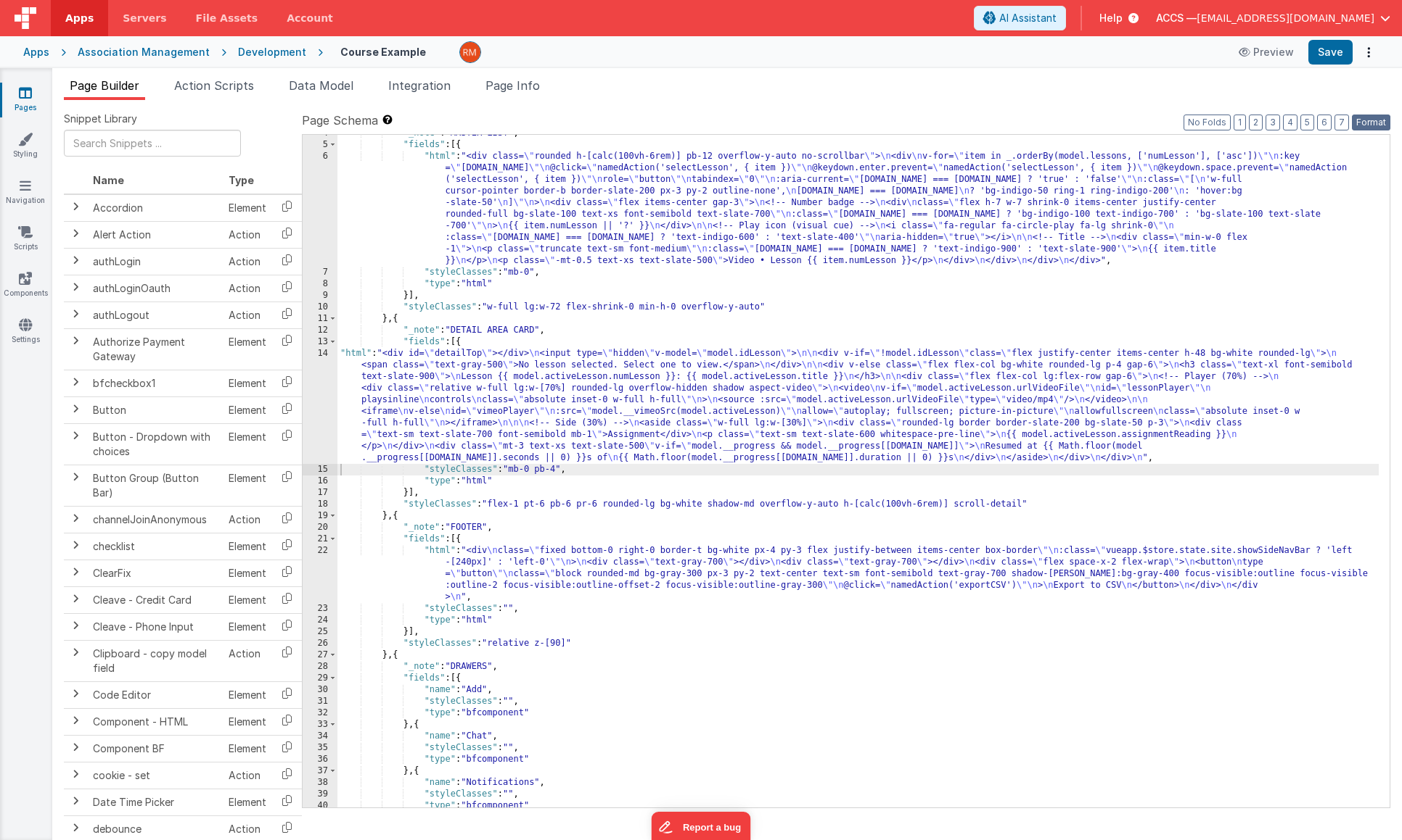
drag, startPoint x: 1379, startPoint y: 119, endPoint x: 1376, endPoint y: 111, distance: 8.5
click at [1379, 119] on button "Format" at bounding box center [1371, 122] width 39 height 16
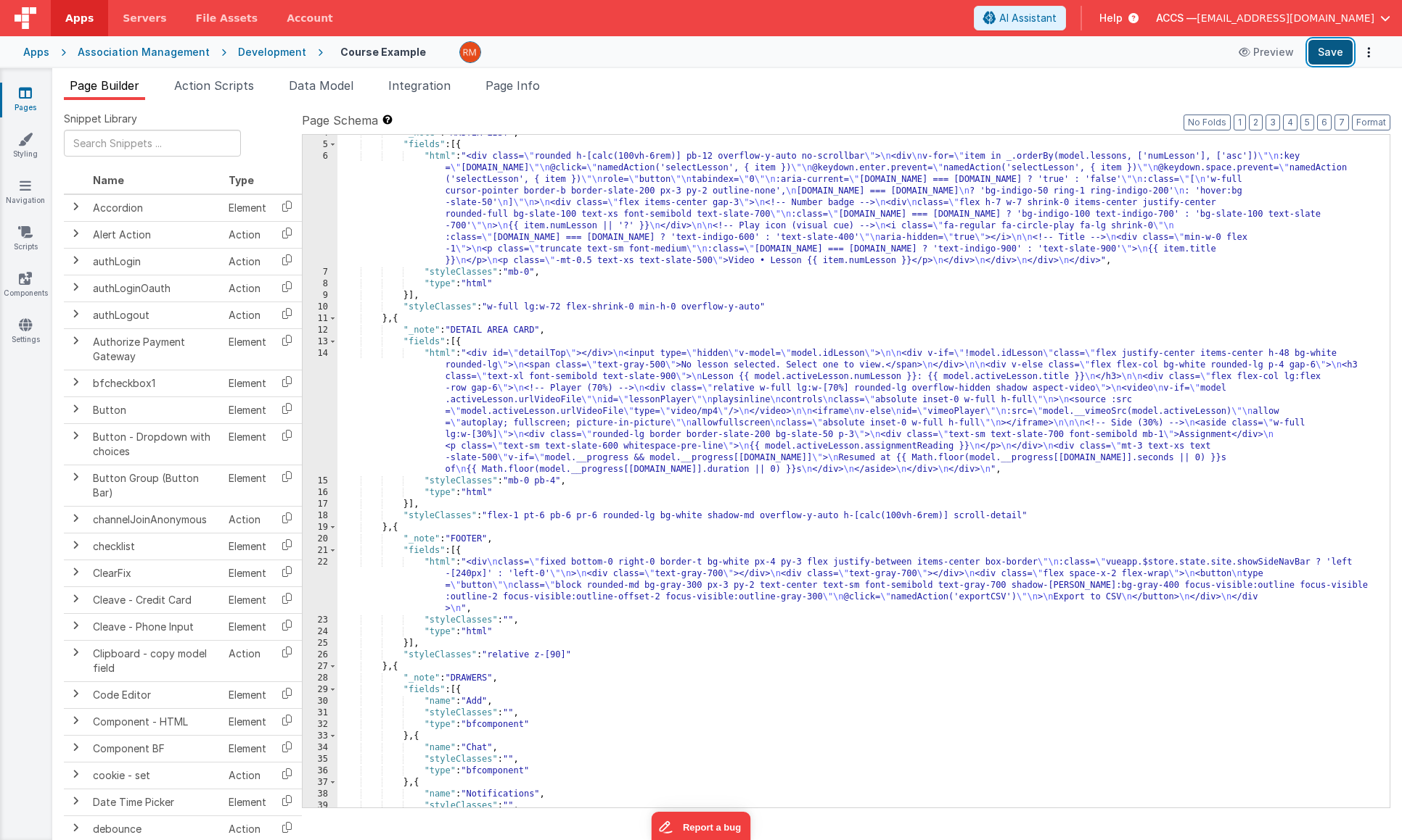
click at [1338, 52] on button "Save" at bounding box center [1331, 52] width 44 height 25
click at [323, 87] on span "Data Model" at bounding box center [320, 85] width 65 height 14
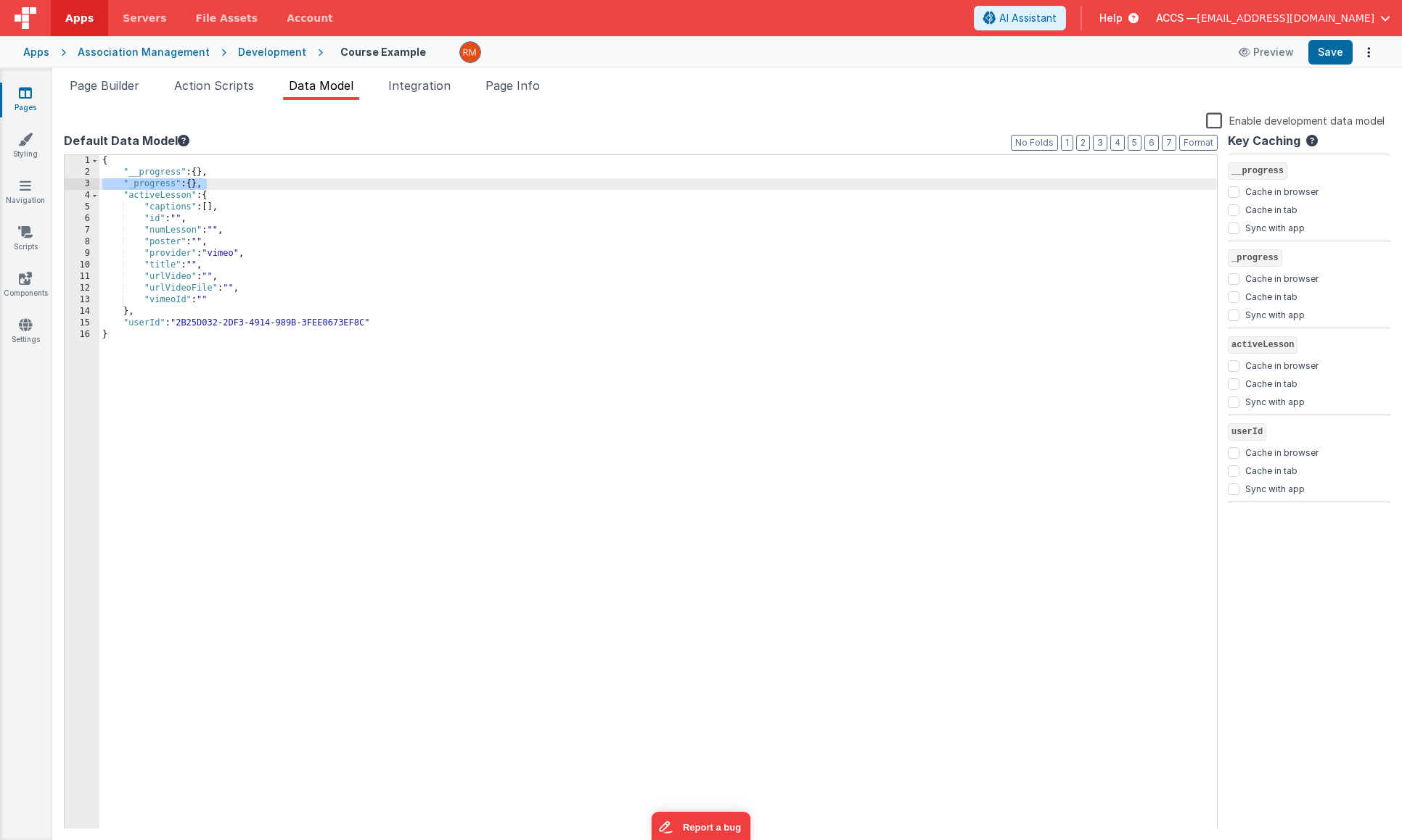
drag, startPoint x: 229, startPoint y: 186, endPoint x: 75, endPoint y: 179, distance: 154.2
click at [75, 179] on div "1 2 3 4 5 6 7 8 9 10 11 12 13 14 15 16 { "__progress" : { } , "_progress" : { }…" at bounding box center [641, 492] width 1154 height 676
paste textarea
click at [1196, 143] on button "Format" at bounding box center [1198, 143] width 39 height 16
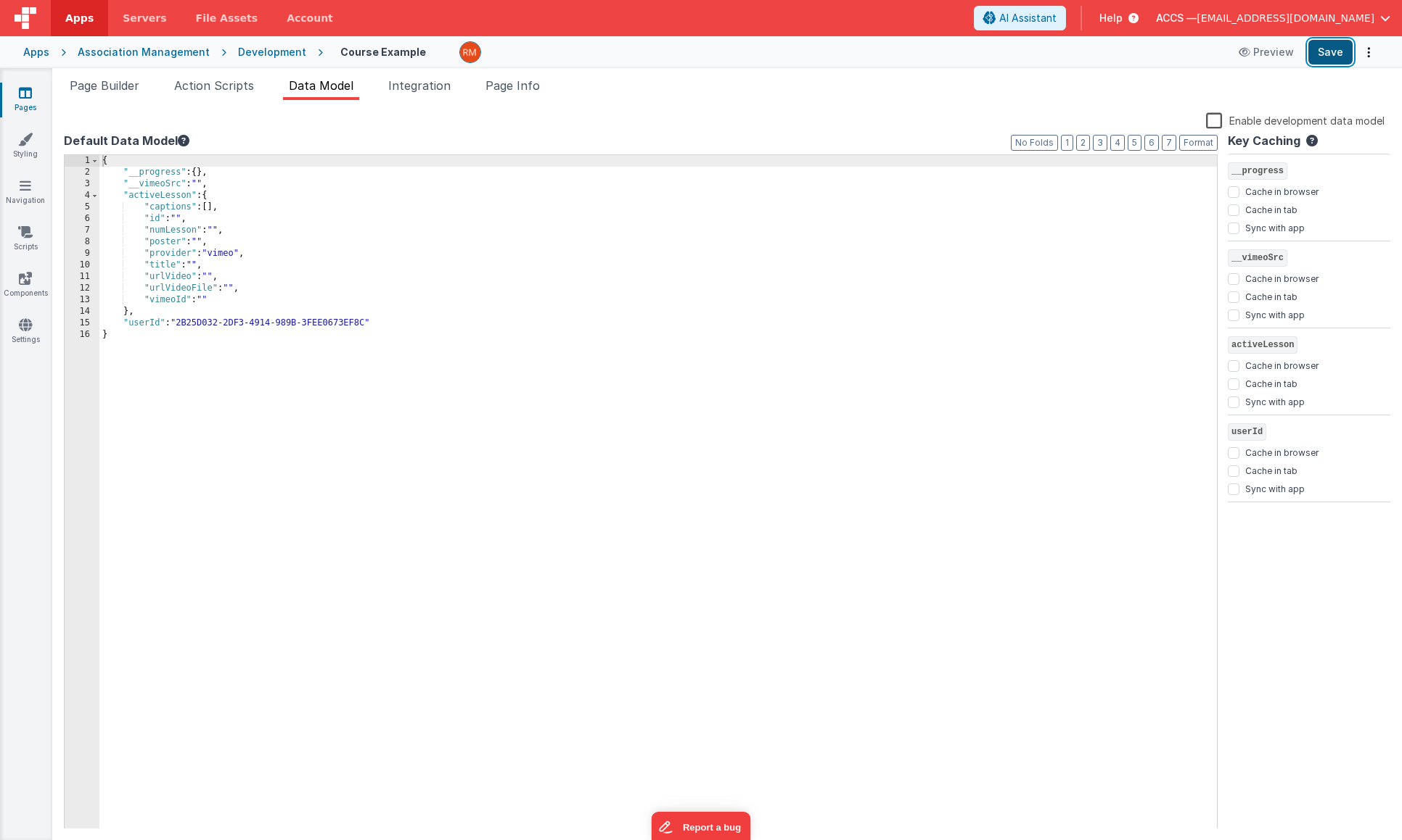
click at [1326, 48] on button "Save" at bounding box center [1331, 52] width 44 height 25
click at [434, 89] on span "Integration" at bounding box center [419, 85] width 63 height 14
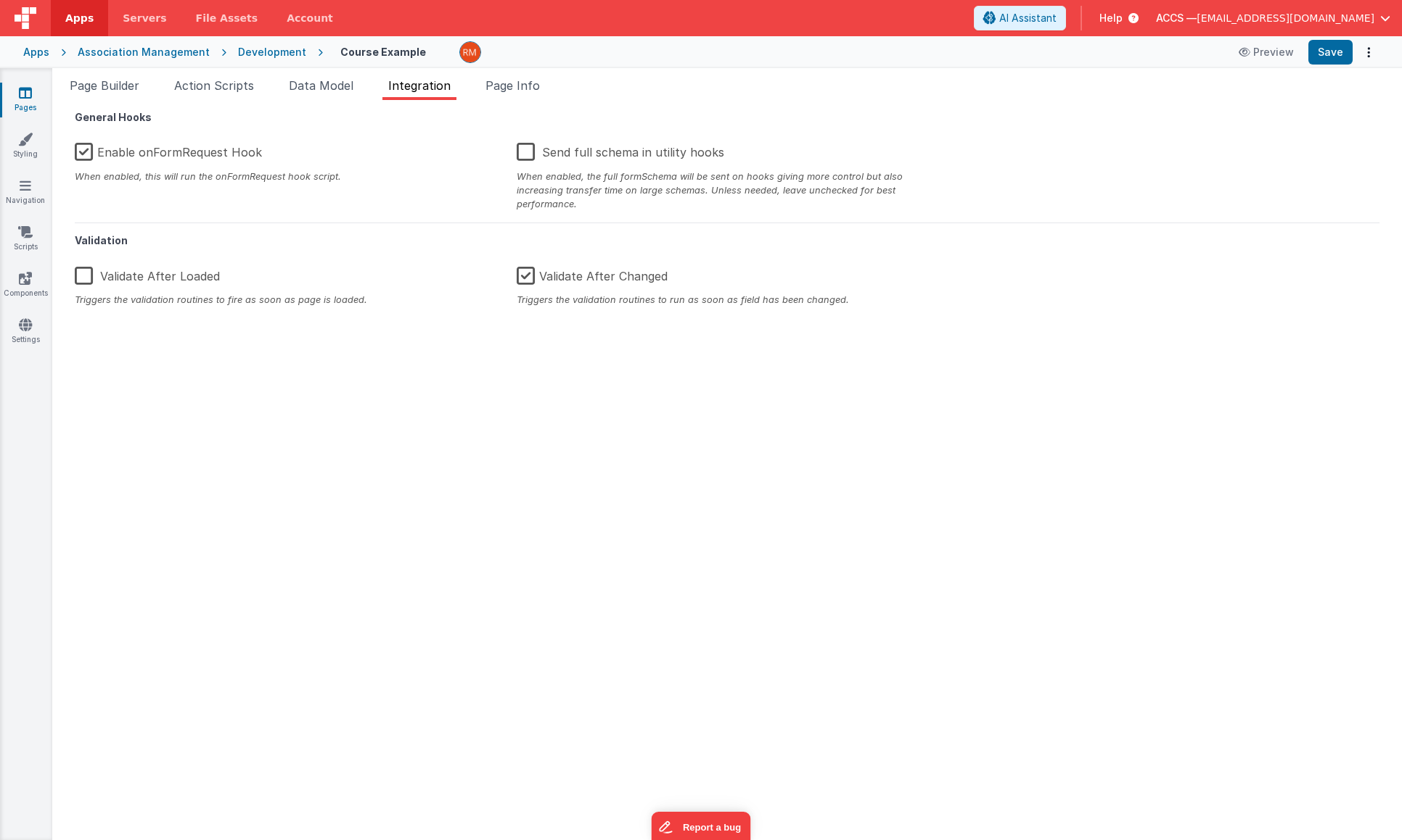
click at [421, 83] on span "Integration" at bounding box center [419, 85] width 63 height 14
click at [517, 89] on span "Page Info" at bounding box center [512, 85] width 54 height 14
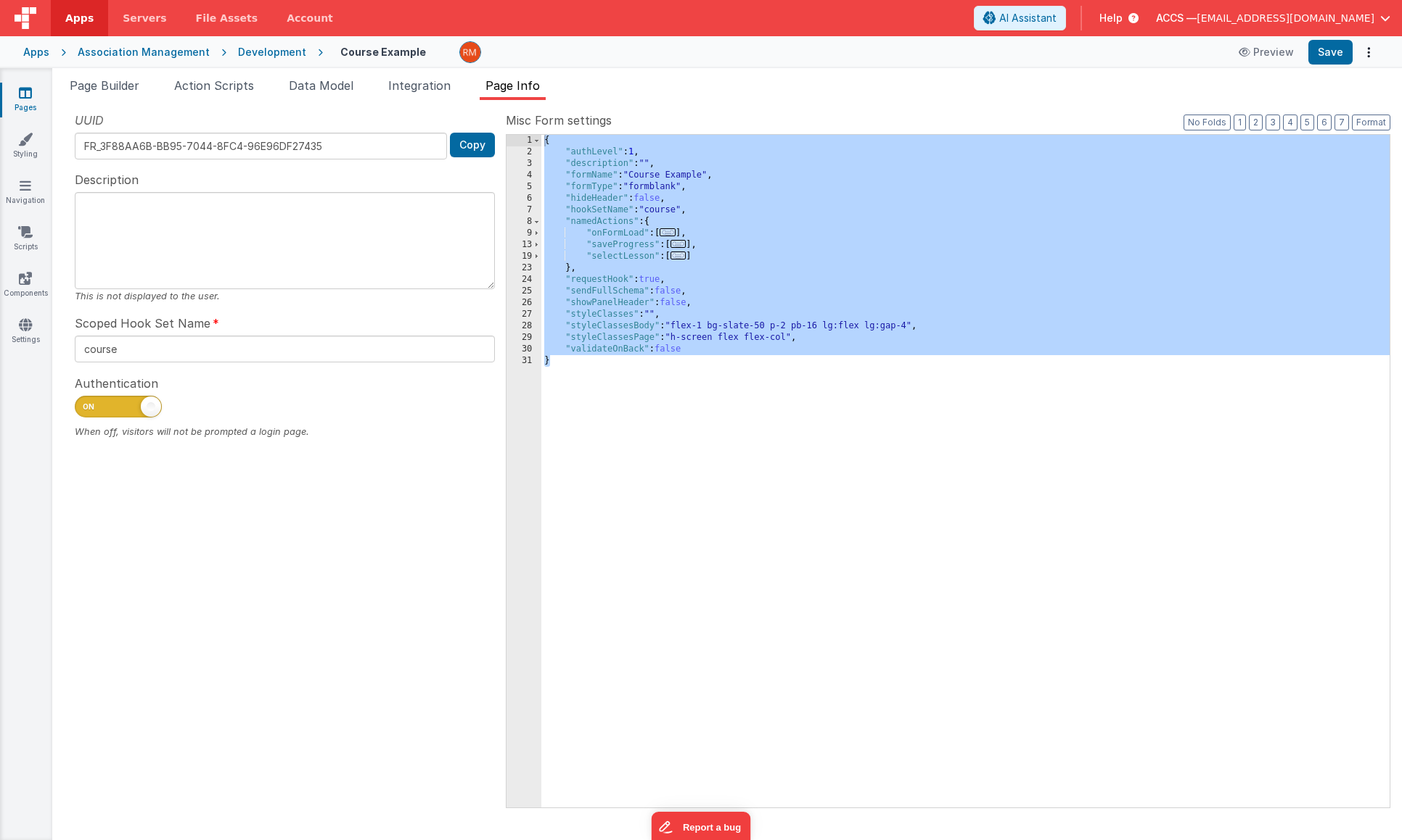
click at [686, 259] on span "..." at bounding box center [678, 256] width 16 height 8
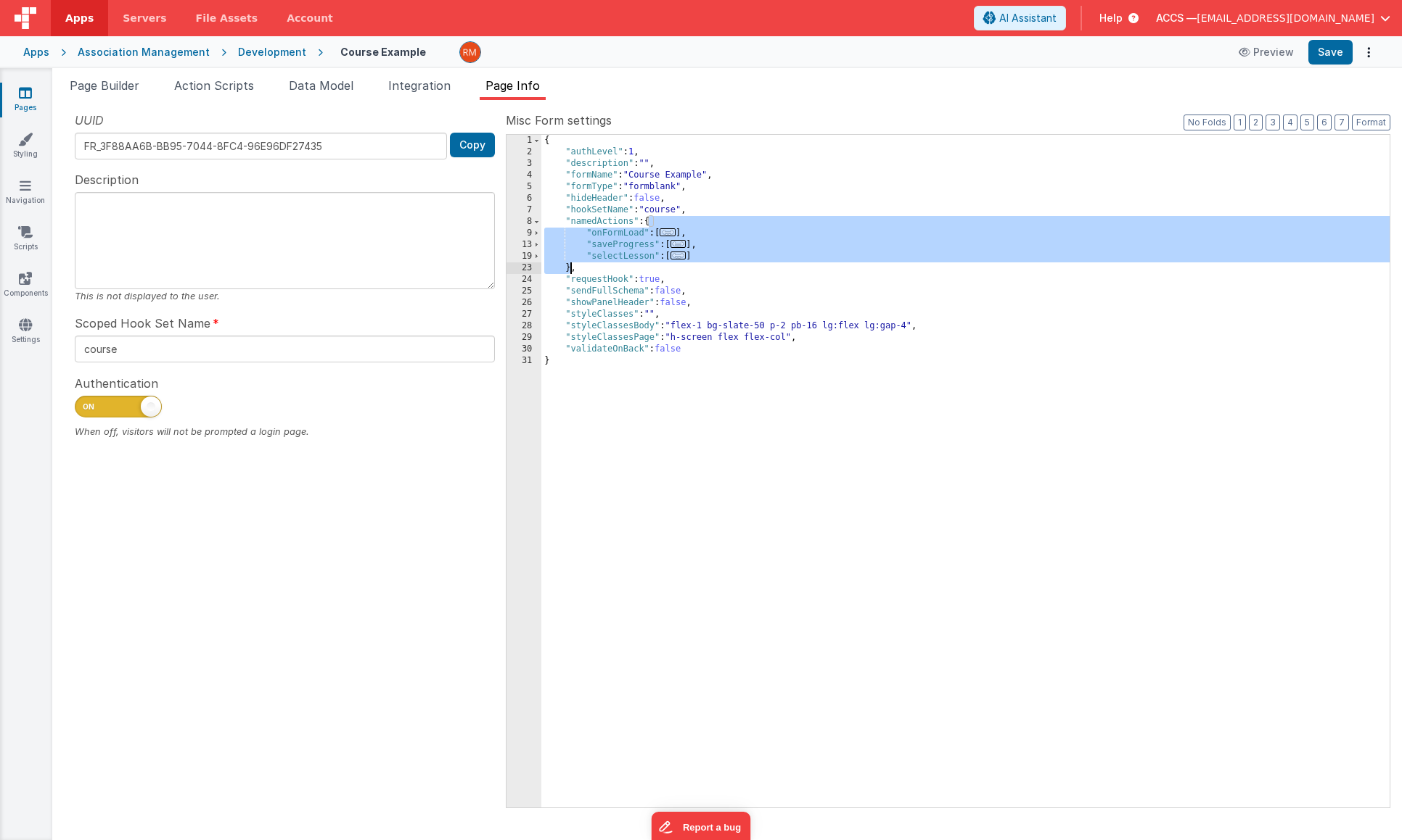
drag, startPoint x: 649, startPoint y: 221, endPoint x: 570, endPoint y: 267, distance: 91.4
click at [570, 267] on div "{ "authLevel" : 1 , "description" : "" , "formName" : "Course Example" , "formT…" at bounding box center [965, 483] width 848 height 696
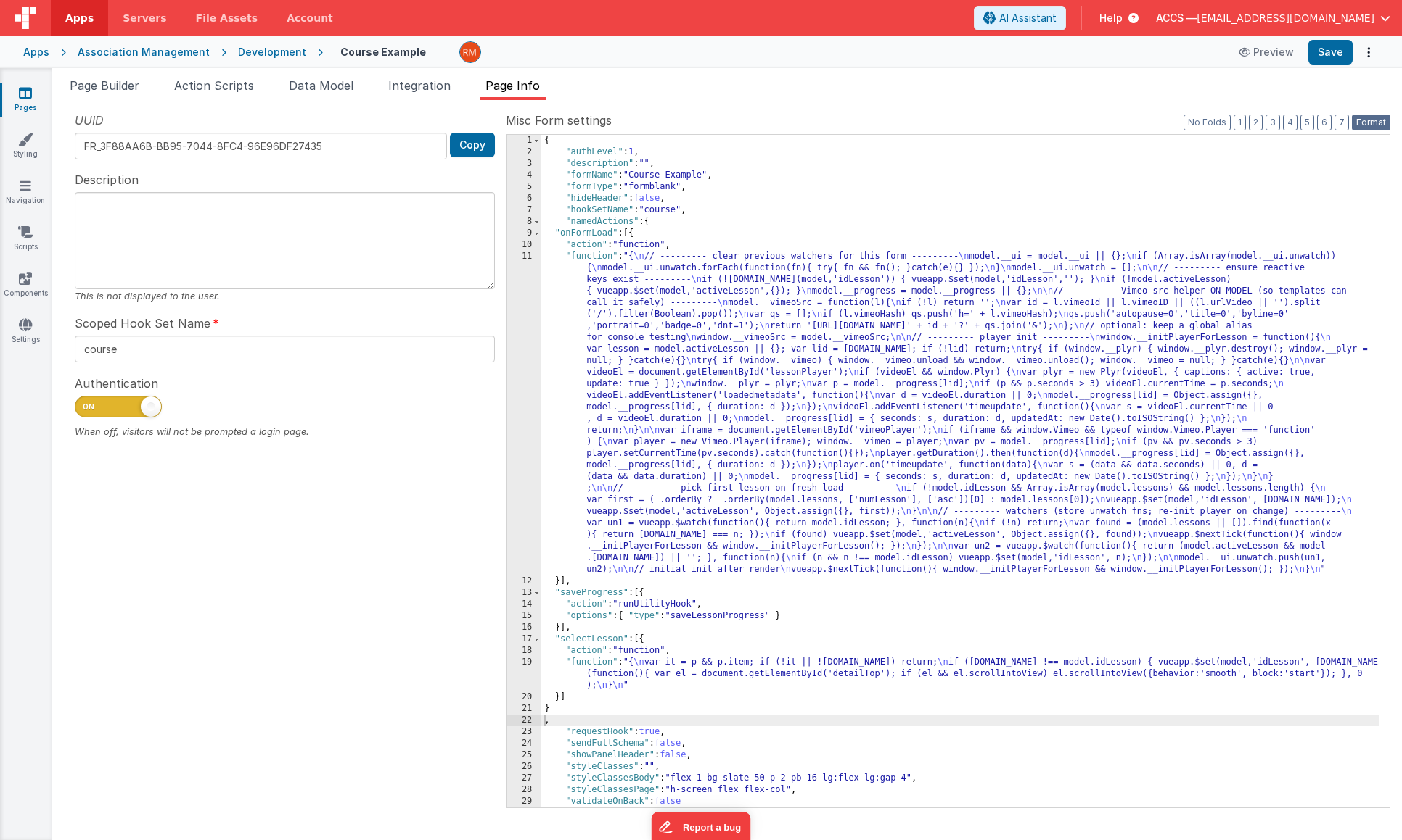
drag, startPoint x: 1375, startPoint y: 124, endPoint x: 1357, endPoint y: 74, distance: 53.1
click at [1375, 123] on button "Format" at bounding box center [1371, 122] width 39 height 16
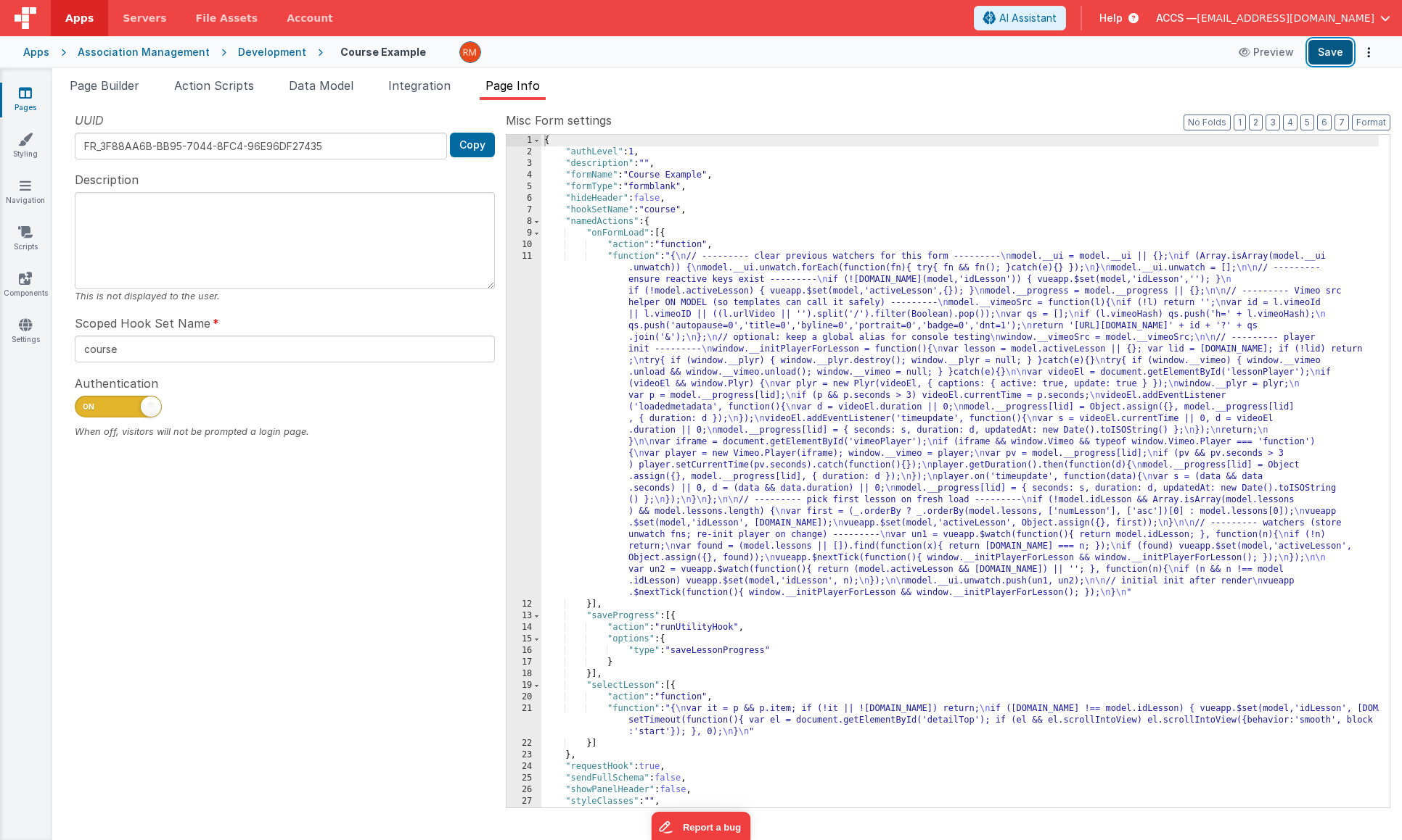
click at [1326, 55] on button "Save" at bounding box center [1331, 52] width 44 height 25
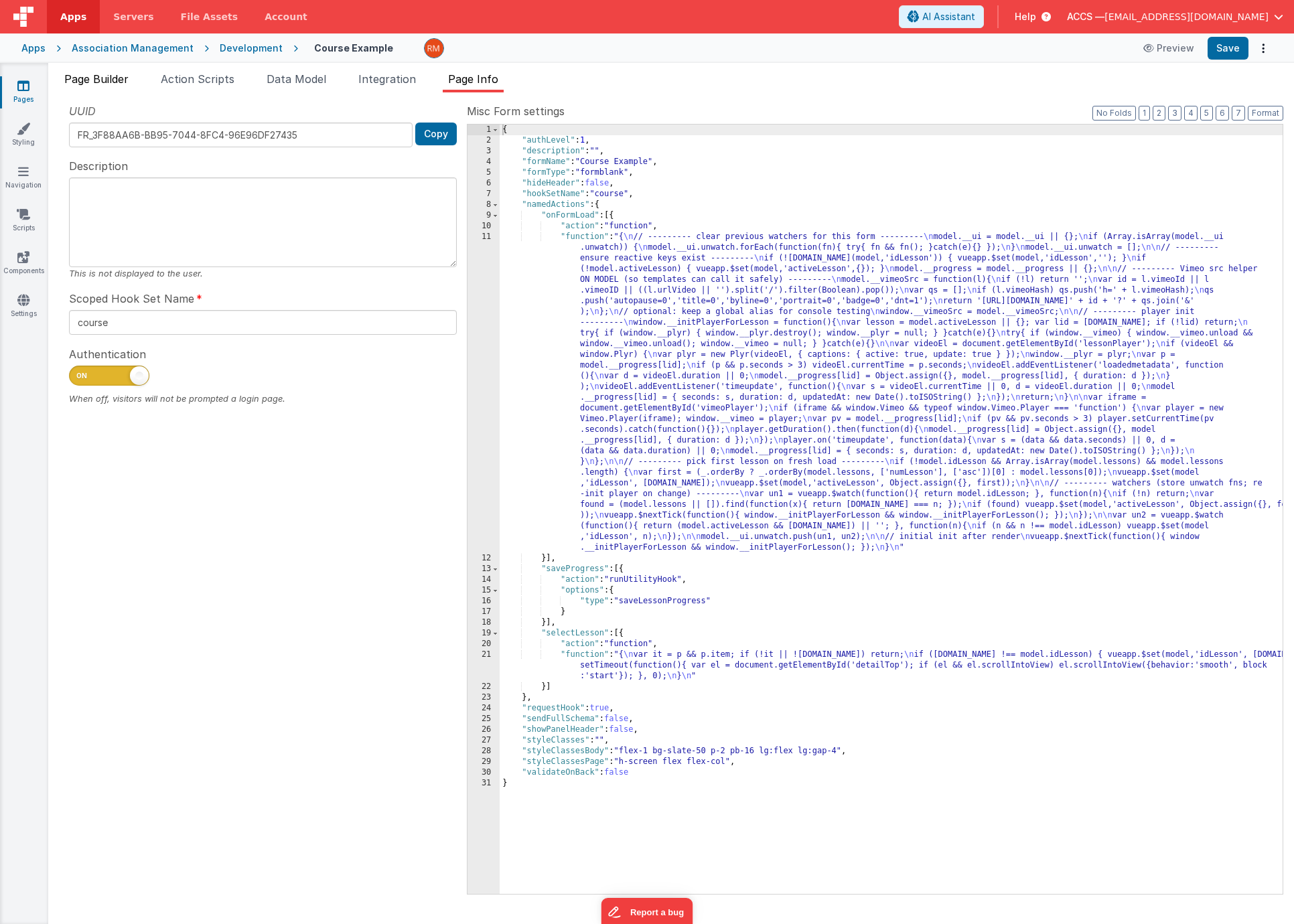
click at [112, 85] on span "Page Builder" at bounding box center [96, 78] width 64 height 13
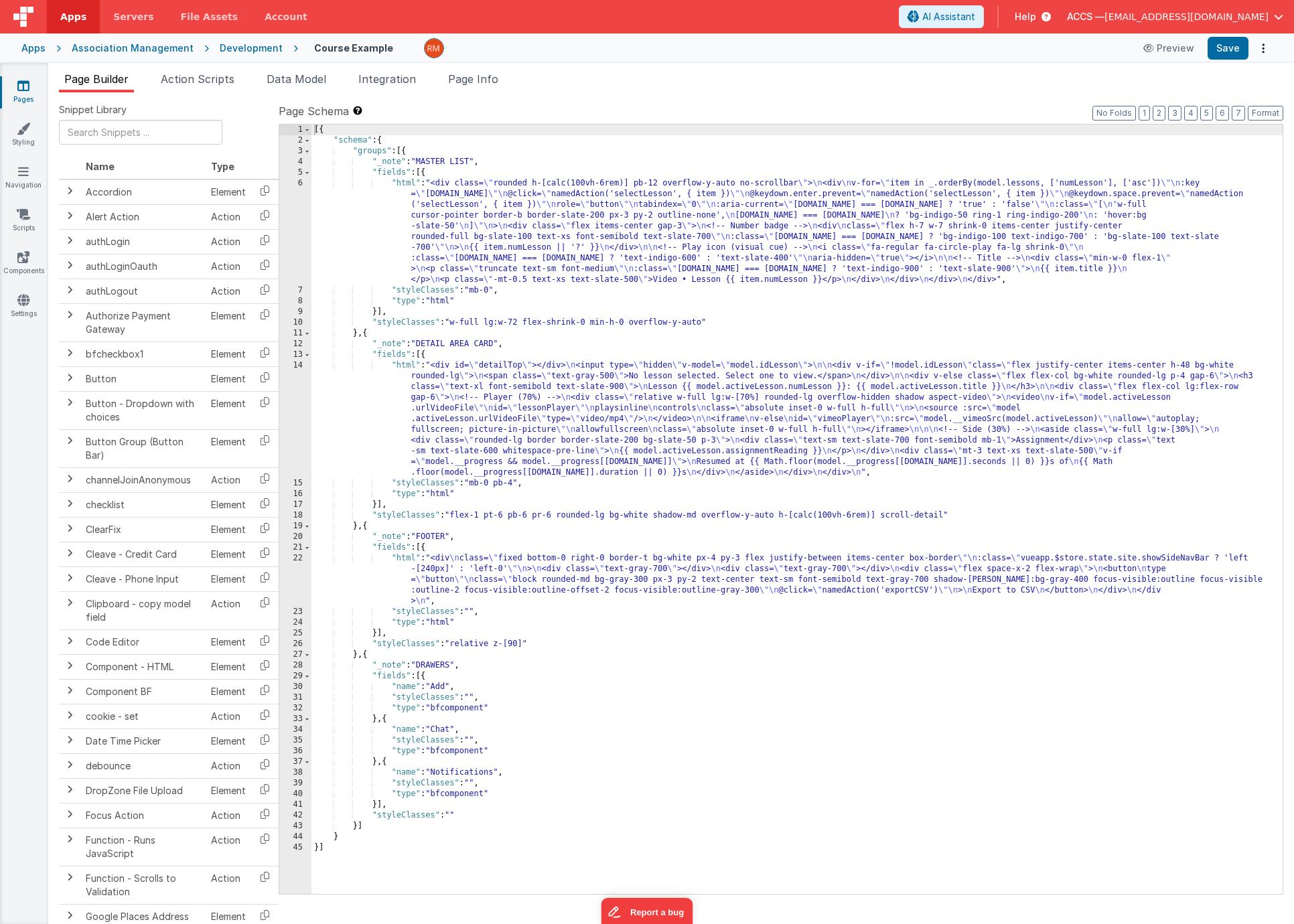
click at [410, 184] on div "[{ "schema" : { "groups" : [{ "_note" : "MASTER LIST" , "fields" : [{ "html" : …" at bounding box center [797, 520] width 971 height 790
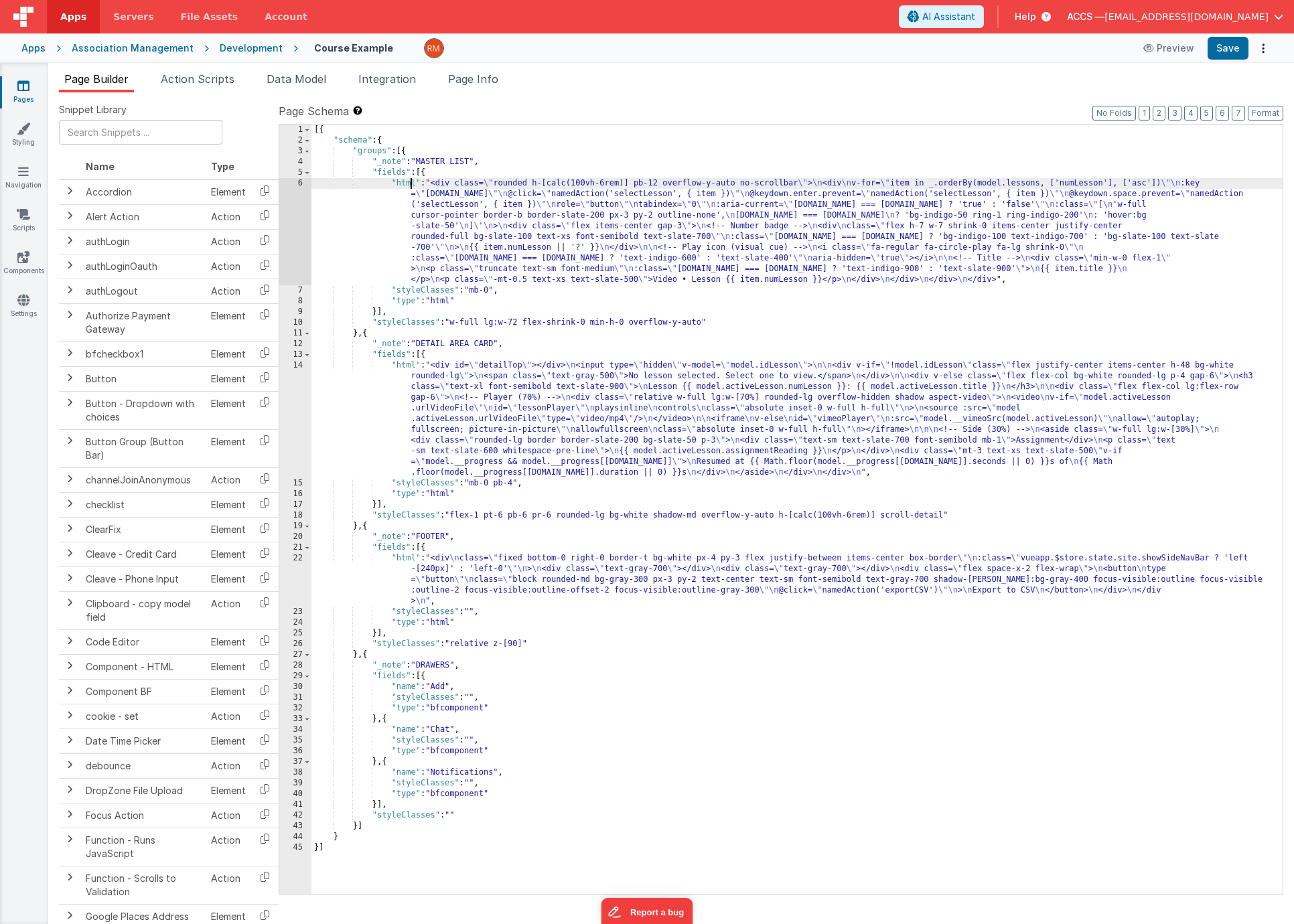
click at [301, 185] on div "6" at bounding box center [296, 231] width 32 height 107
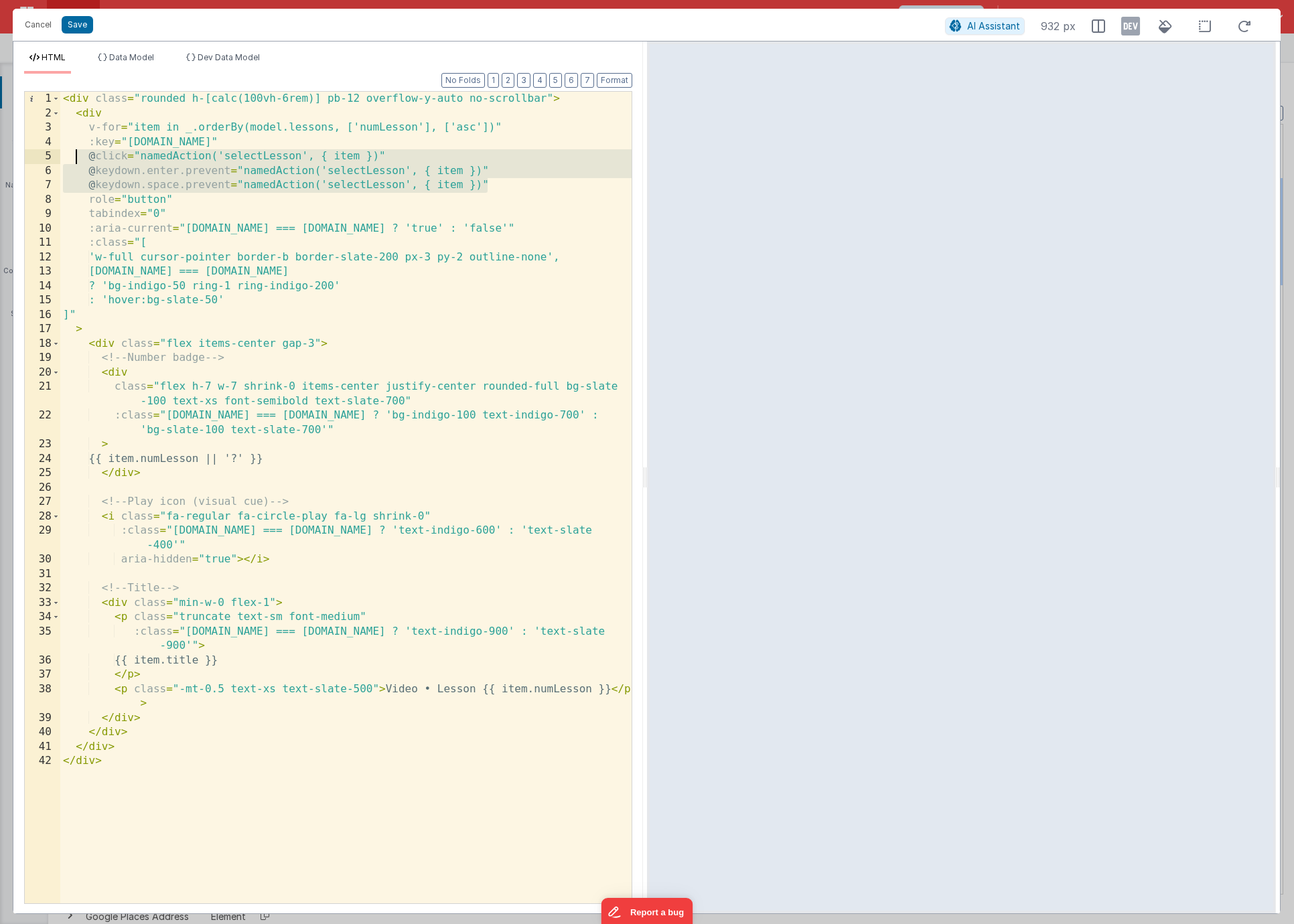
drag, startPoint x: 517, startPoint y: 190, endPoint x: 73, endPoint y: 160, distance: 445.0
click at [73, 160] on div "< div class = "rounded h-[calc(100vh-6rem)] pb-12 overflow-y-auto no-scrollbar"…" at bounding box center [346, 512] width 571 height 840
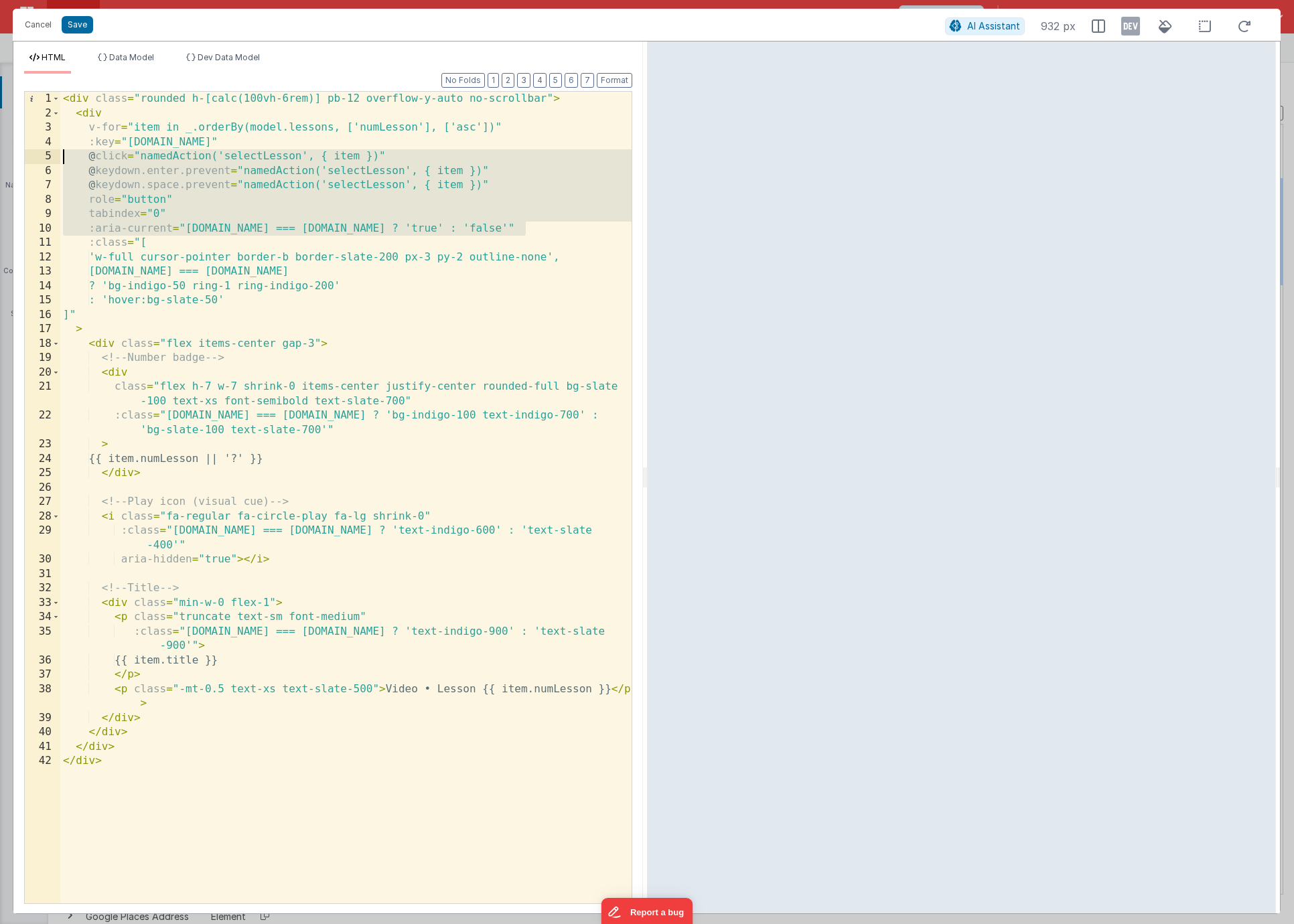
drag, startPoint x: 540, startPoint y: 228, endPoint x: 37, endPoint y: 158, distance: 507.8
click at [37, 158] on div "1 2 3 4 5 6 7 8 9 10 11 12 13 14 15 16 17 18 19 20 21 22 23 24 25 26 27 28 29 3…" at bounding box center [328, 497] width 608 height 813
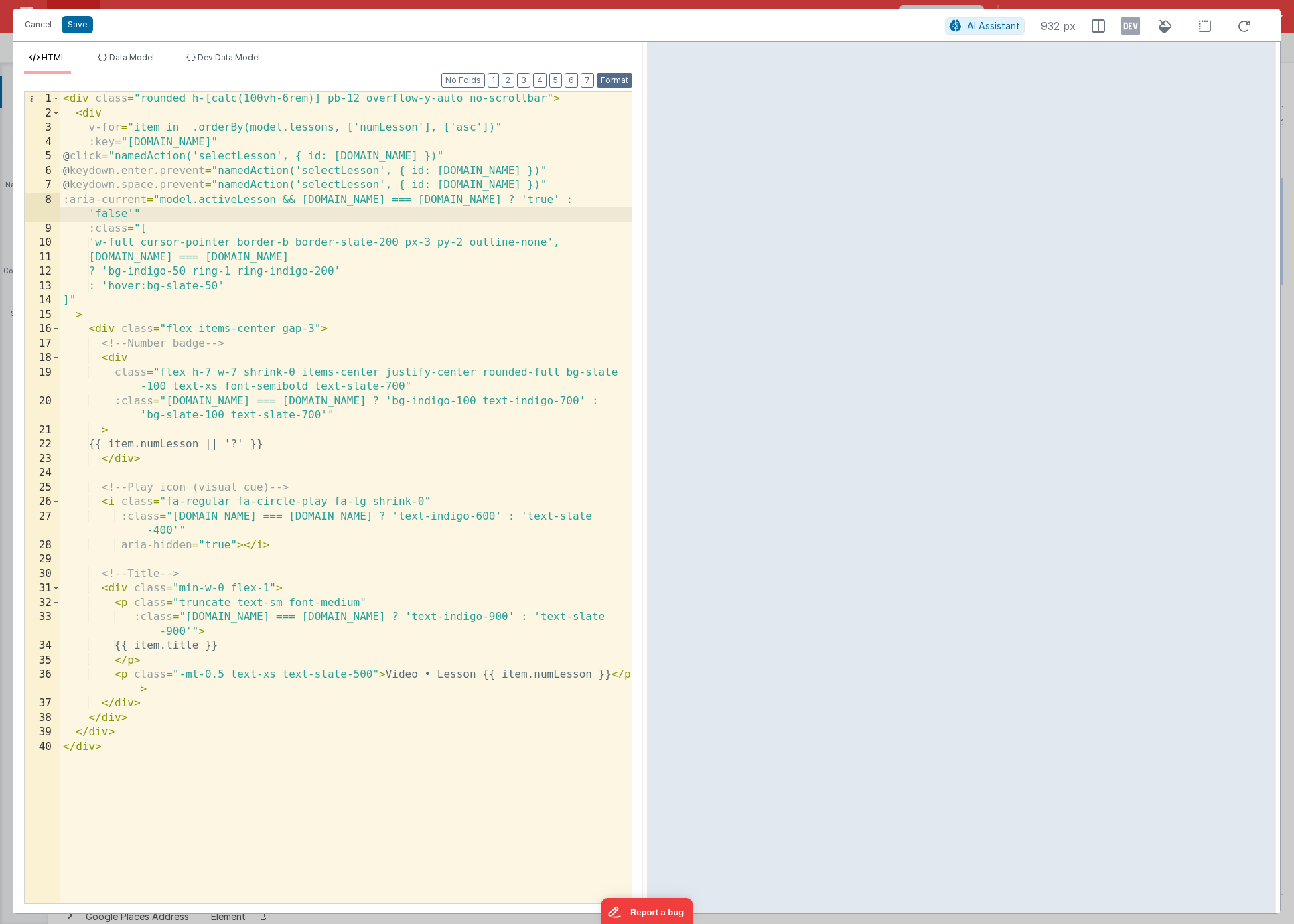
click at [616, 78] on button "Format" at bounding box center [614, 80] width 36 height 15
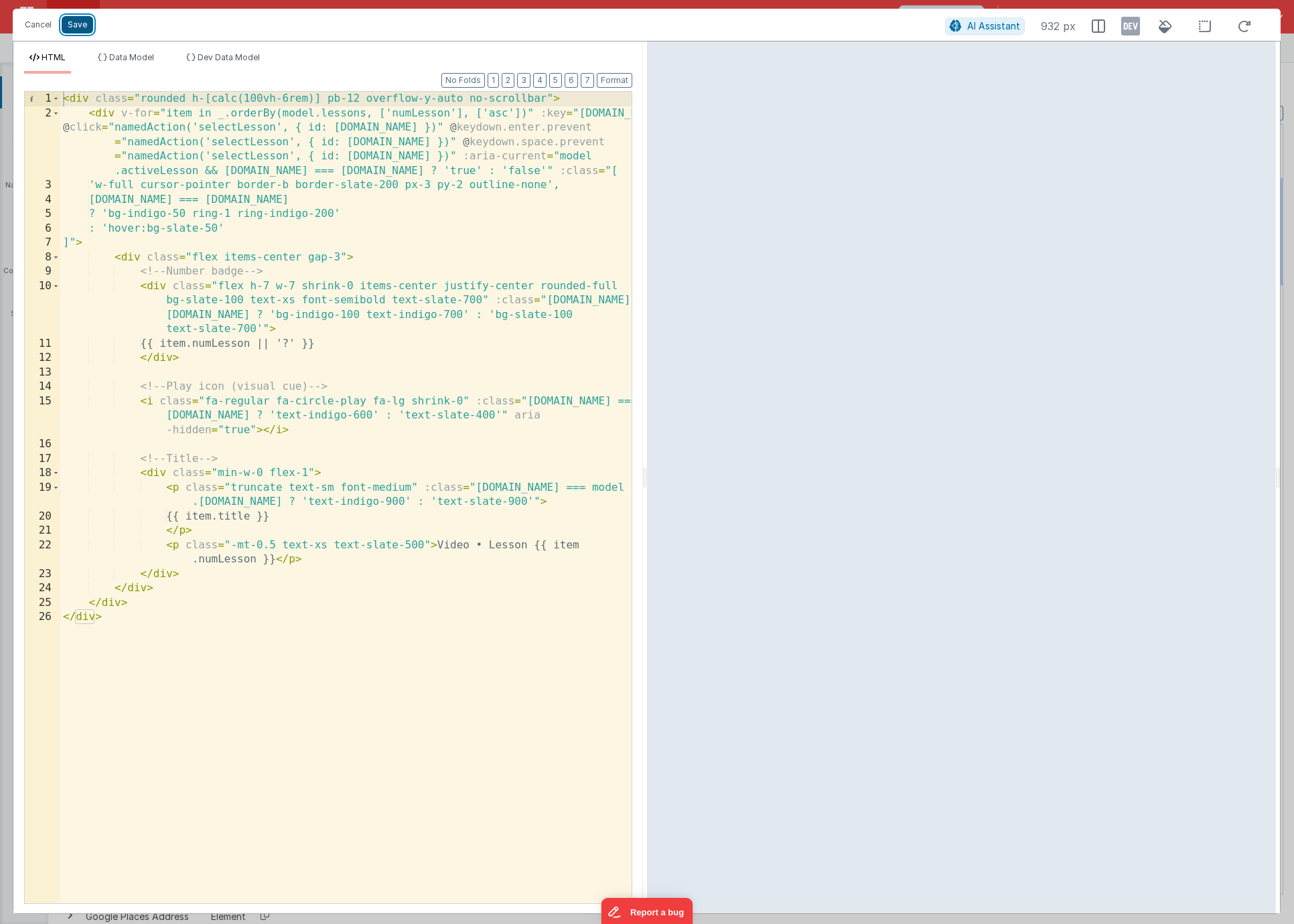
click at [82, 24] on button "Save" at bounding box center [77, 25] width 31 height 18
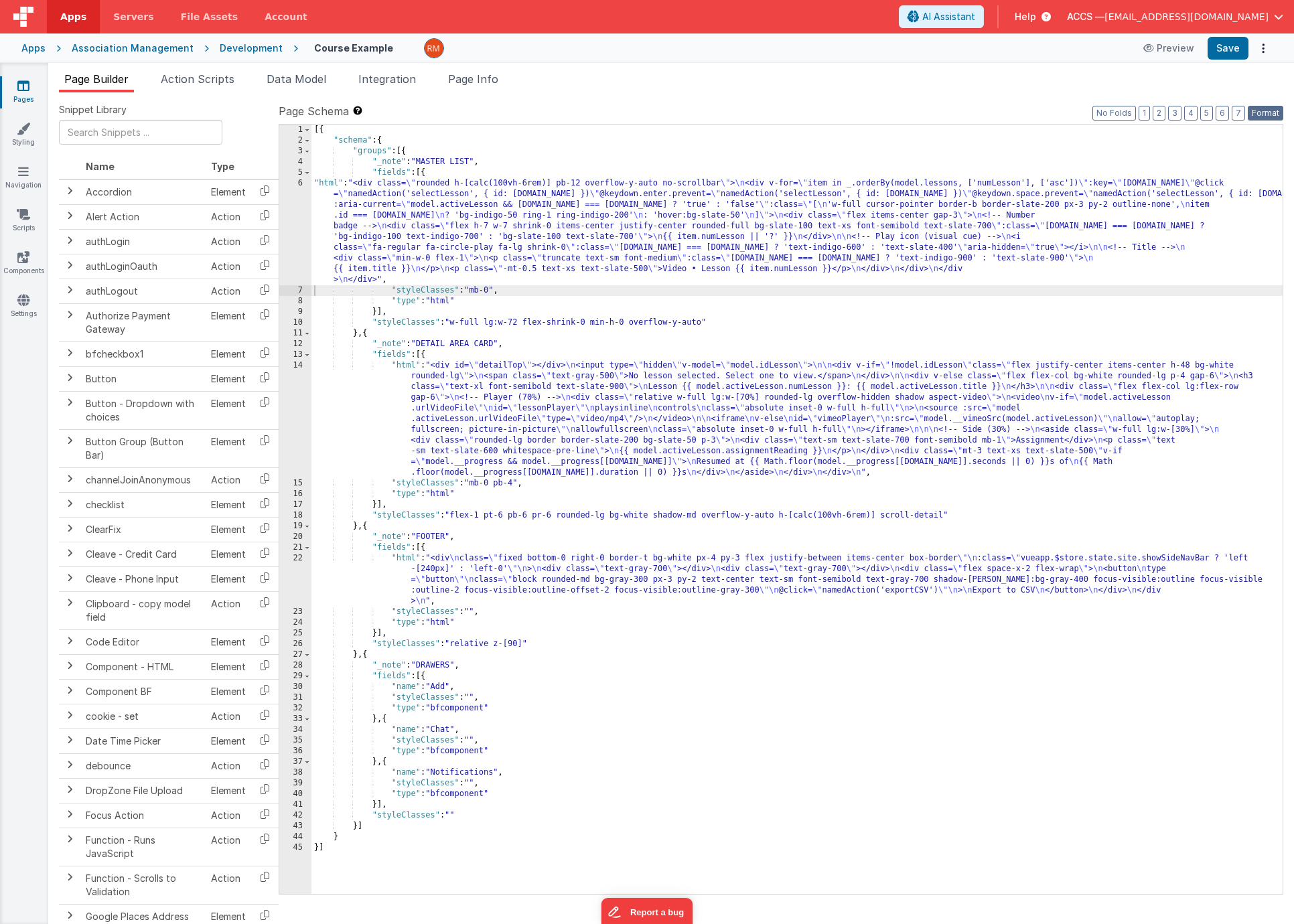
click at [1270, 112] on button "Format" at bounding box center [1266, 113] width 36 height 15
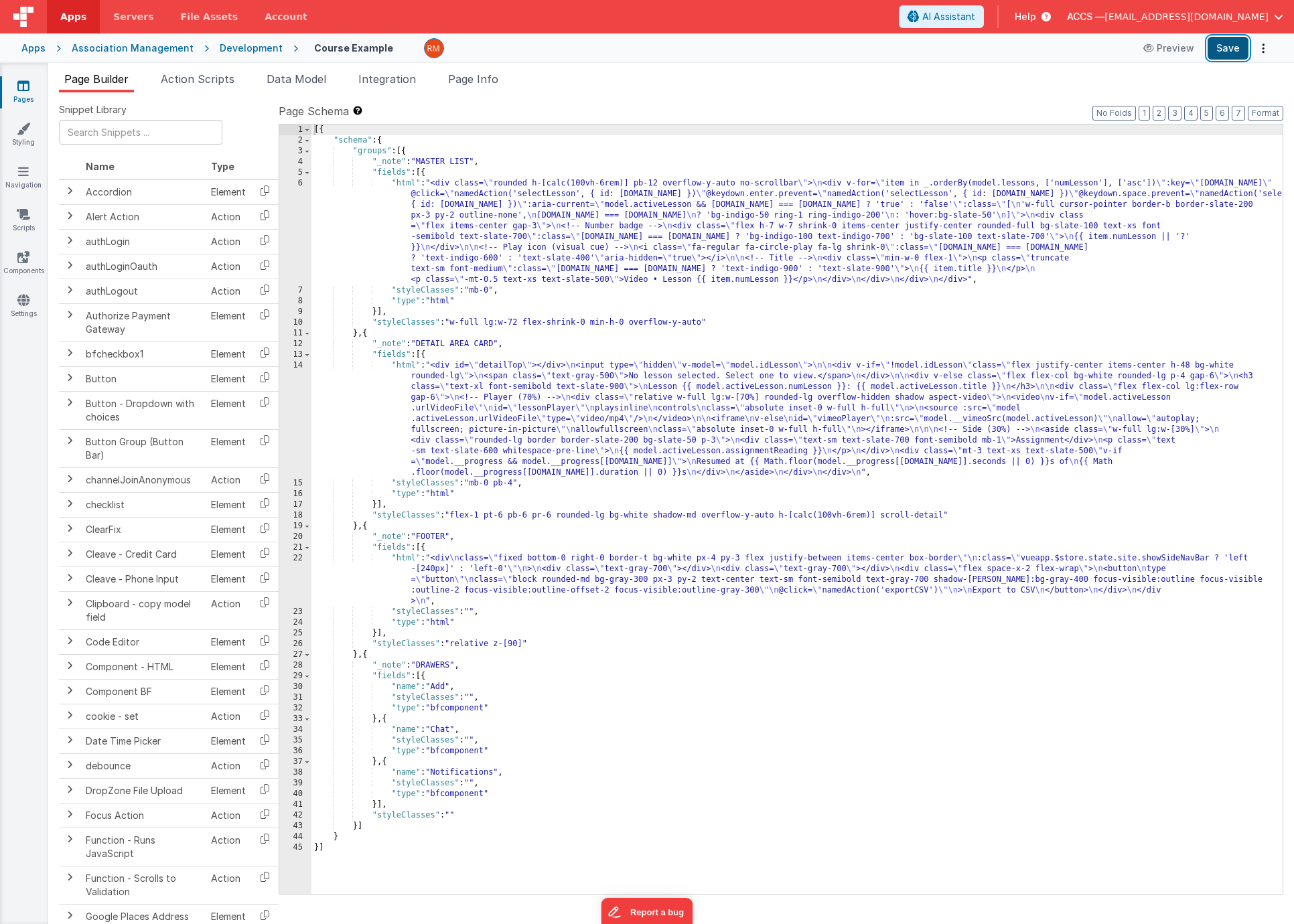
click at [1226, 56] on button "Save" at bounding box center [1228, 48] width 41 height 23
click at [401, 367] on div "[{ "schema" : { "groups" : [{ "_note" : "MASTER LIST" , "fields" : [{ "html" : …" at bounding box center [797, 520] width 971 height 790
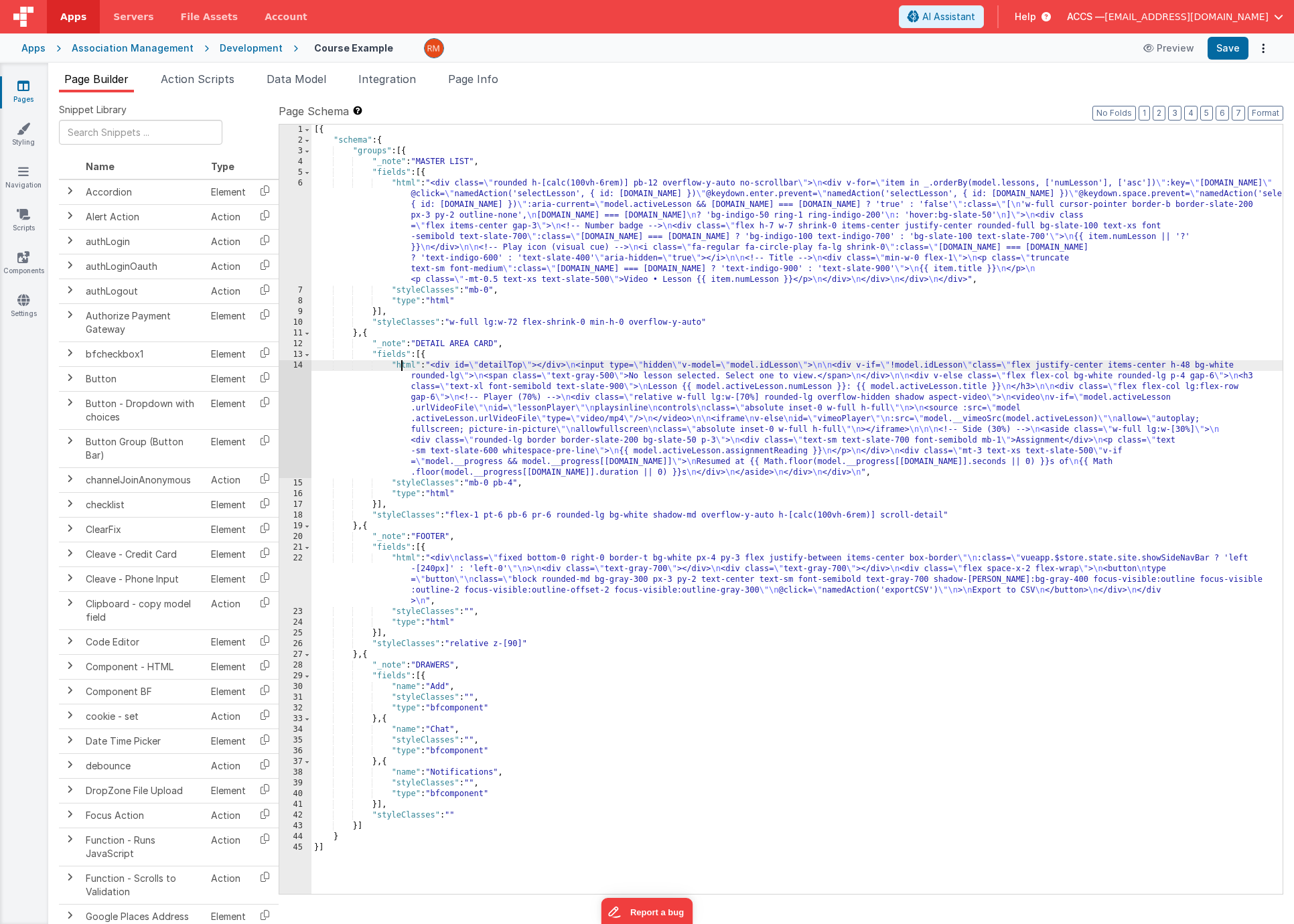
click at [299, 365] on div "14" at bounding box center [296, 419] width 32 height 118
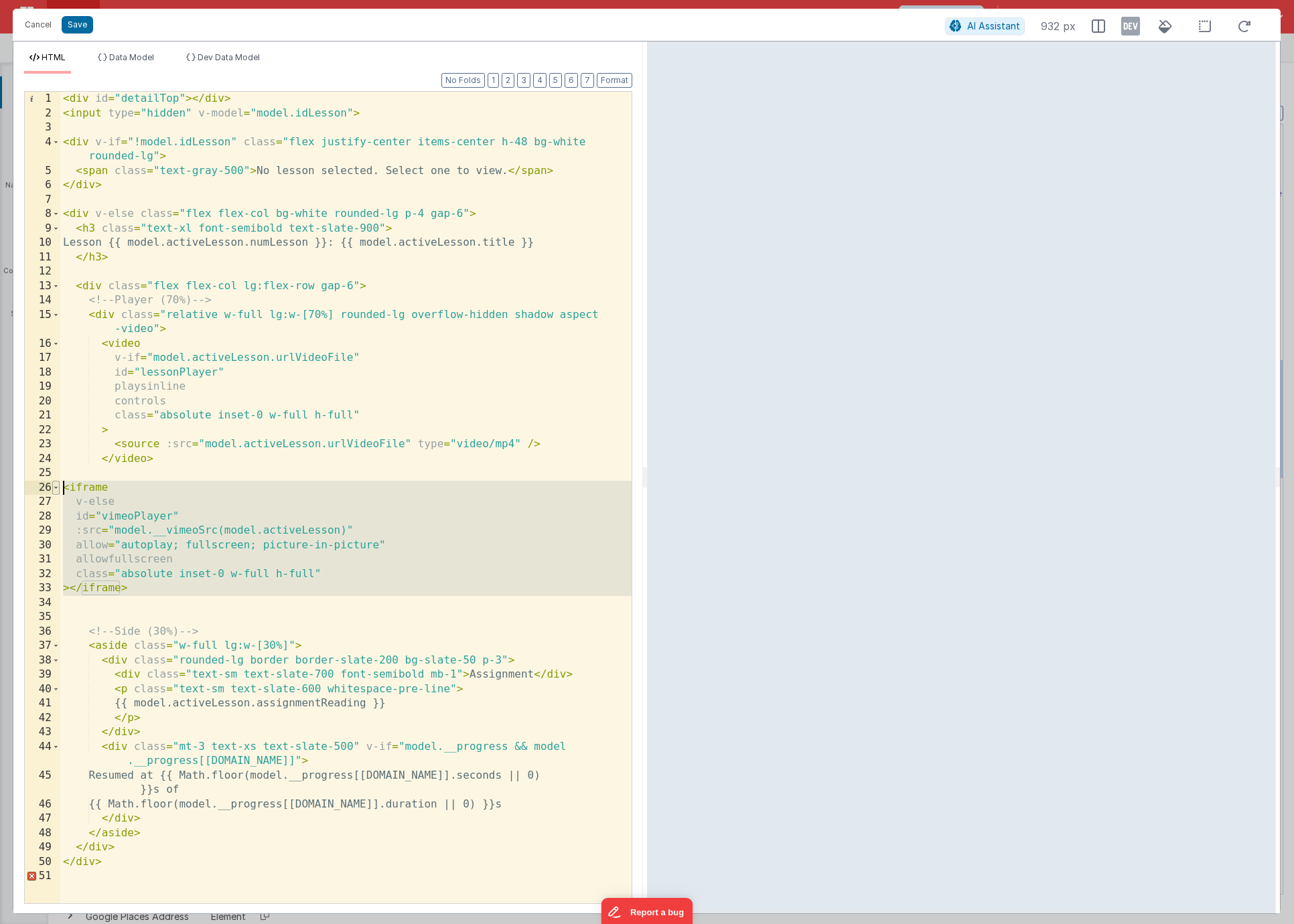
drag, startPoint x: 165, startPoint y: 599, endPoint x: 55, endPoint y: 487, distance: 157.0
click at [55, 487] on div "1 2 3 4 5 6 7 8 9 10 11 12 13 14 15 16 17 18 19 20 21 22 23 24 25 26 27 28 29 3…" at bounding box center [328, 497] width 608 height 813
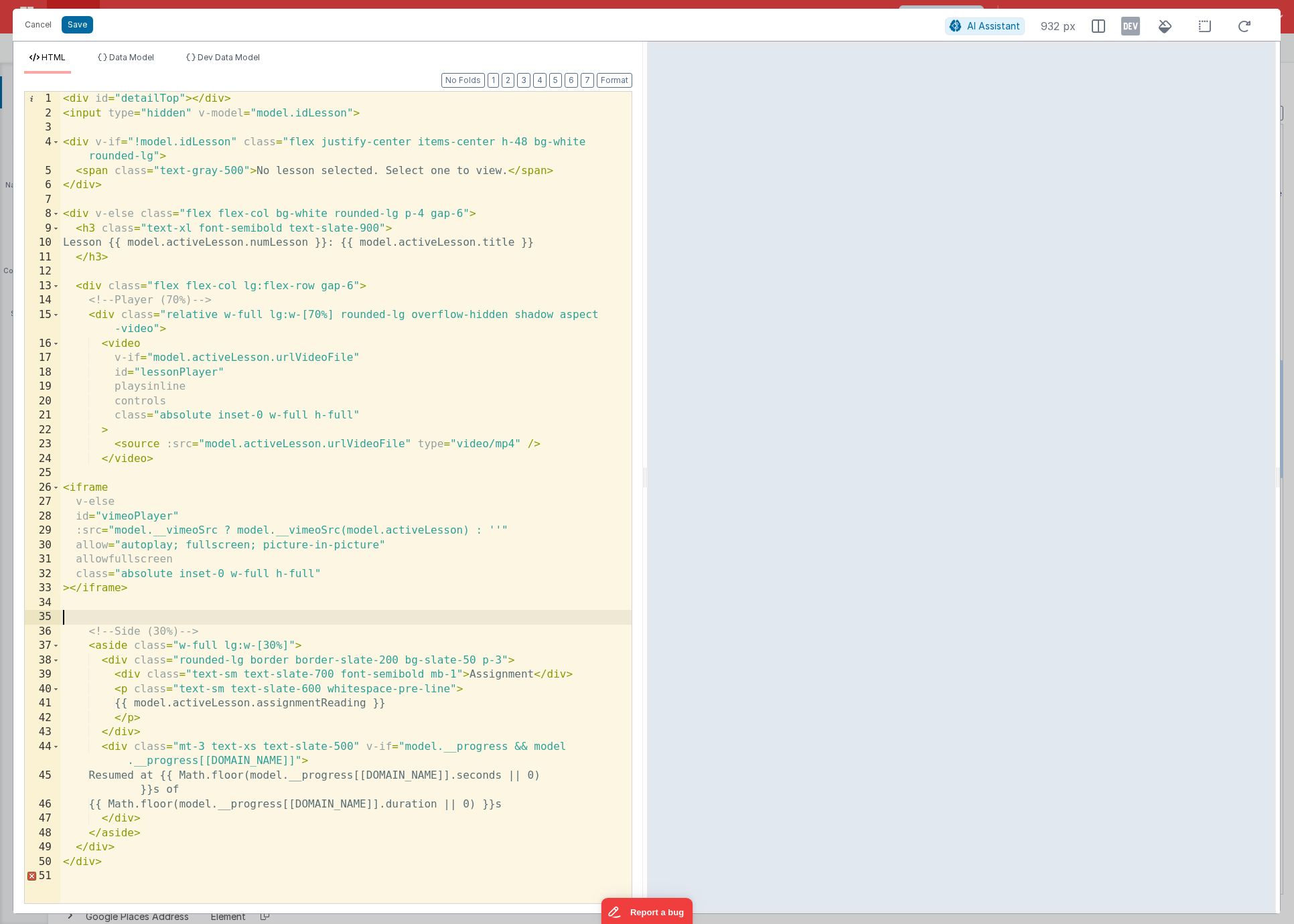
click at [137, 622] on div "< div id = "detailTop" > </ div > < input type = "hidden" v-model = "model.idLe…" at bounding box center [346, 512] width 571 height 840
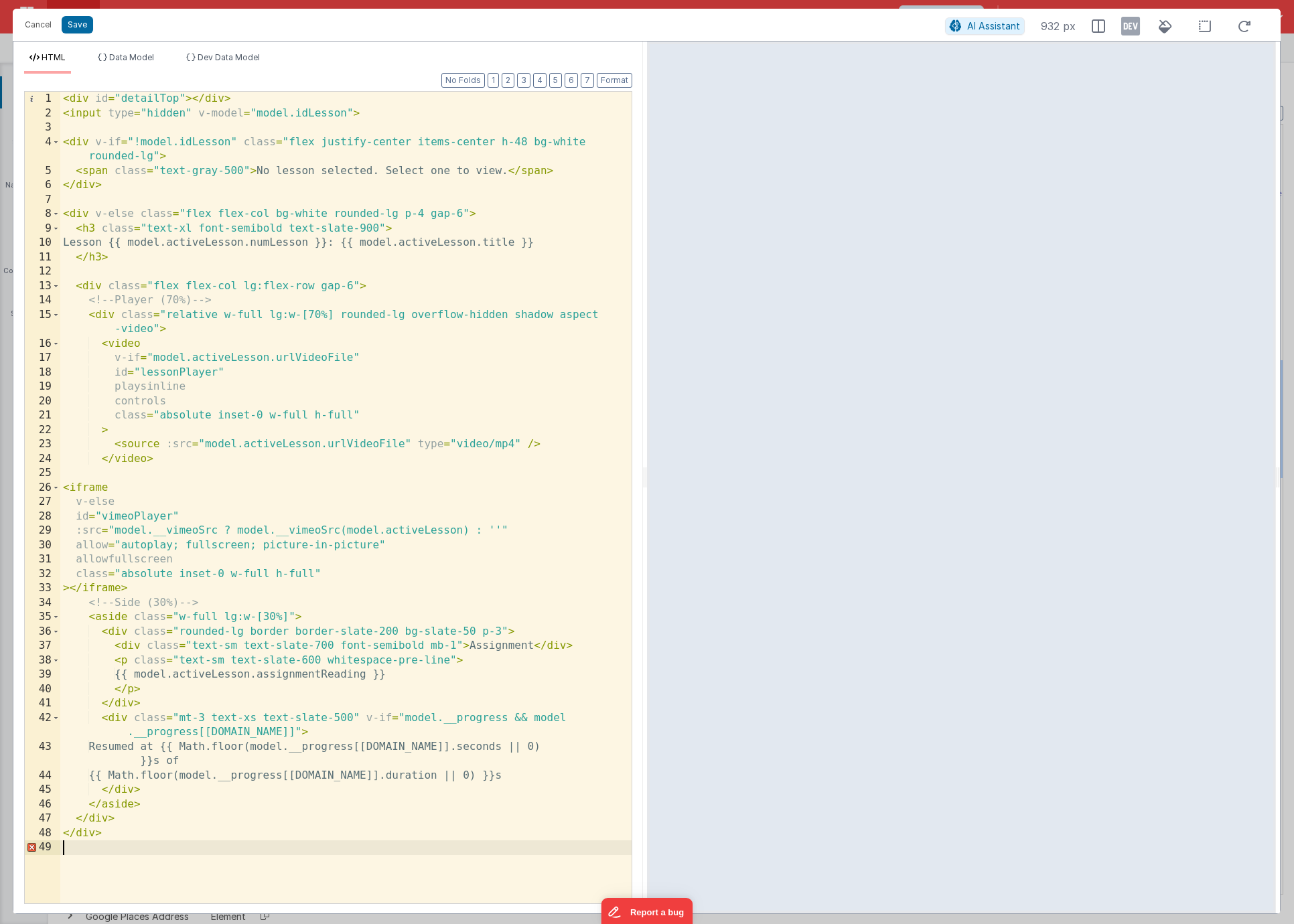
click at [102, 775] on div "< div id = "detailTop" > </ div > < input type = "hidden" v-model = "model.idLe…" at bounding box center [346, 512] width 571 height 840
click at [78, 23] on button "Save" at bounding box center [77, 25] width 31 height 18
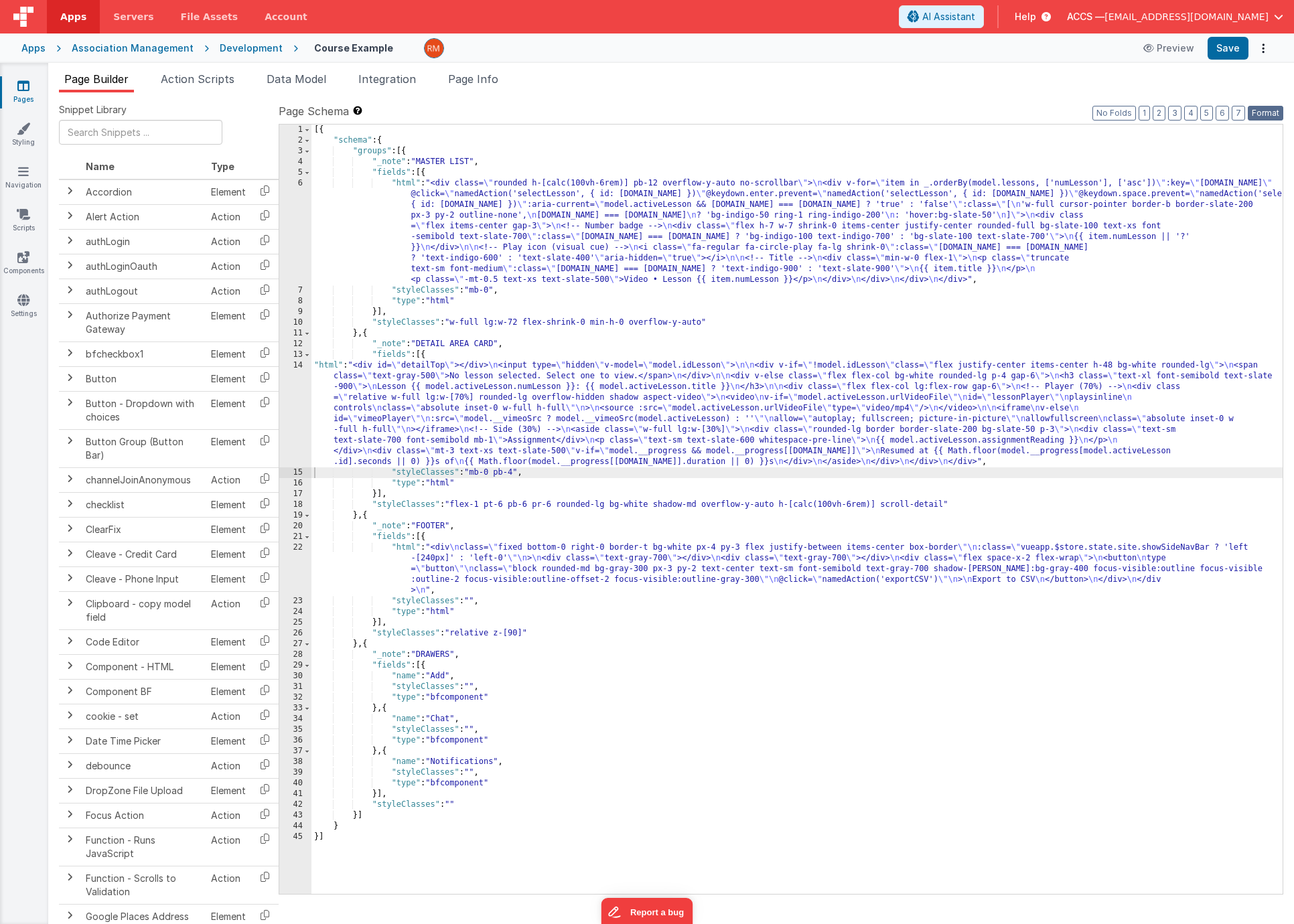
drag, startPoint x: 1257, startPoint y: 115, endPoint x: 1250, endPoint y: 79, distance: 36.7
click at [1257, 114] on button "Format" at bounding box center [1266, 113] width 36 height 15
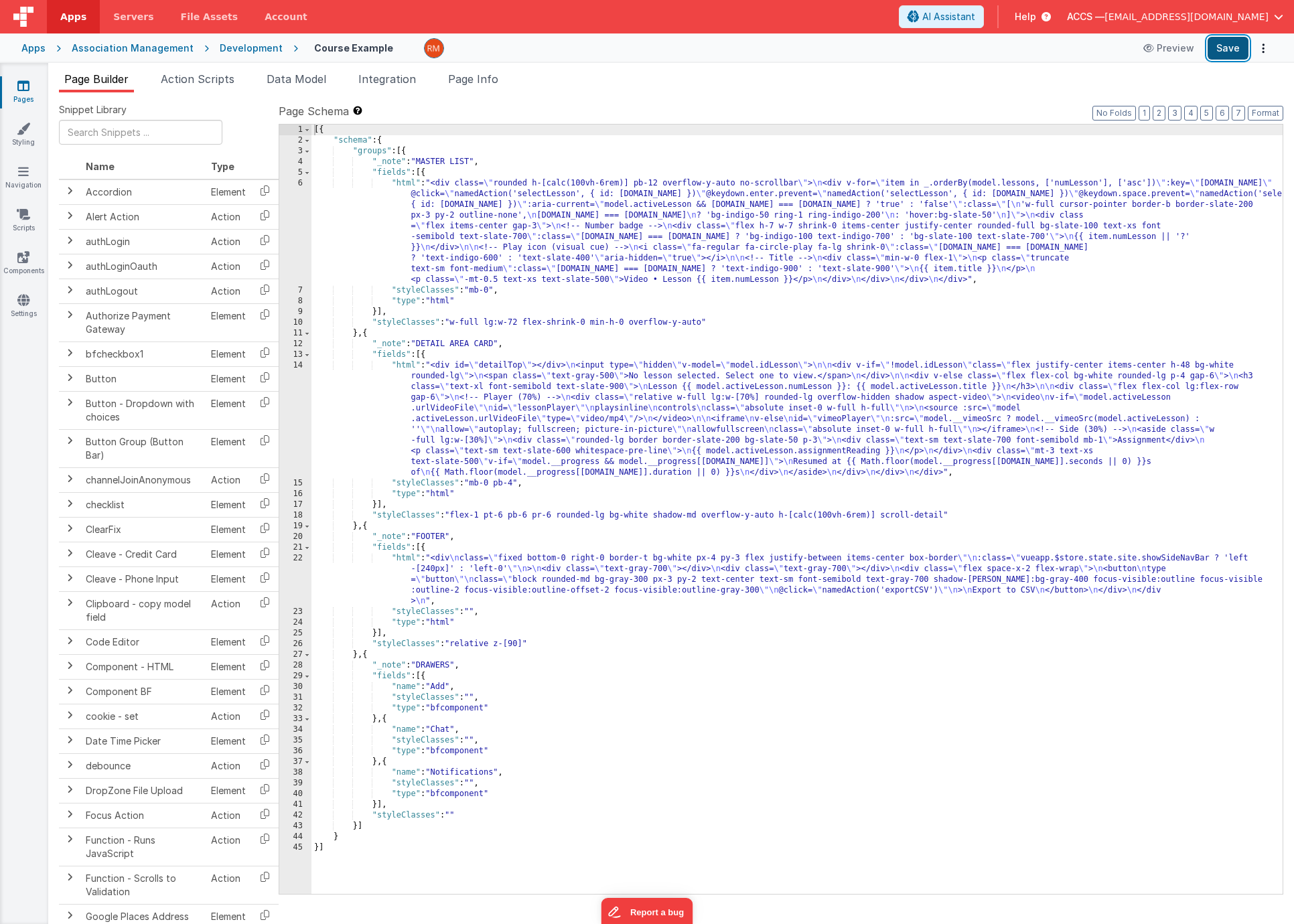
click at [1235, 51] on button "Save" at bounding box center [1228, 48] width 41 height 23
click at [482, 81] on span "Page Info" at bounding box center [473, 78] width 50 height 13
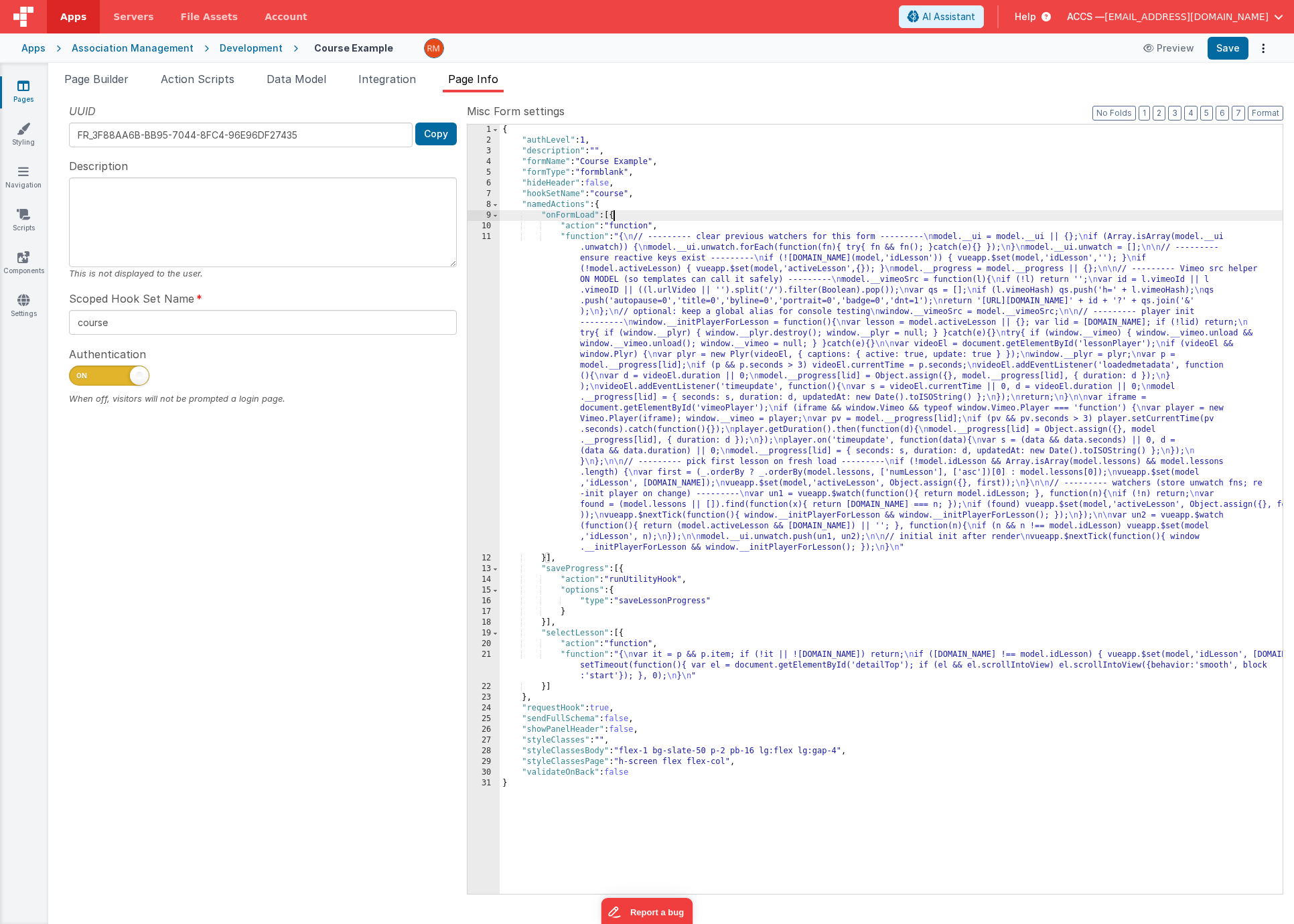
click at [614, 219] on div "{ "authLevel" : 1 , "description" : "" , "formName" : "Course Example" , "formT…" at bounding box center [891, 520] width 783 height 790
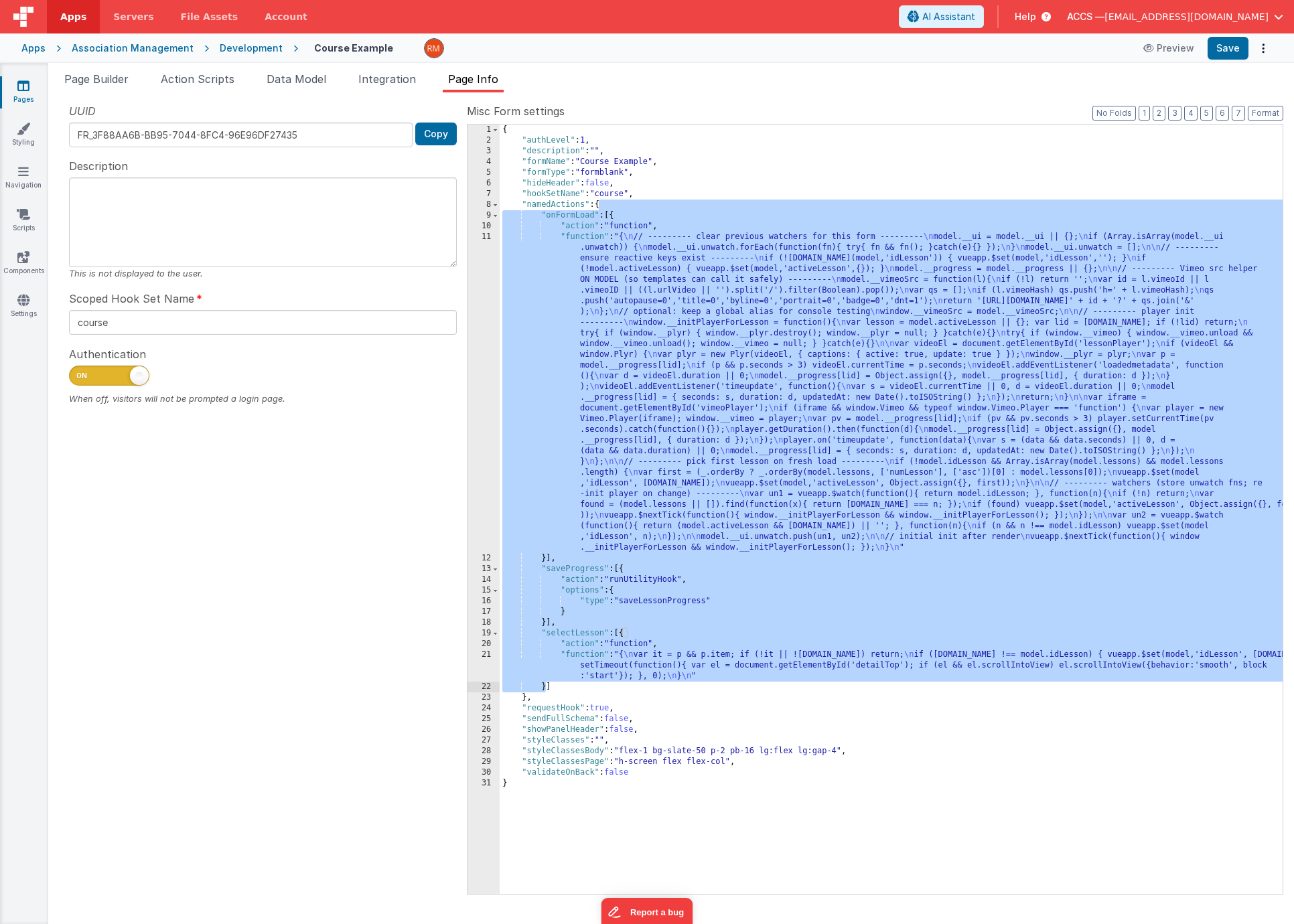
drag, startPoint x: 600, startPoint y: 207, endPoint x: 547, endPoint y: 685, distance: 480.9
click at [547, 685] on div "{ "authLevel" : 1 , "description" : "" , "formName" : "Course Example" , "formT…" at bounding box center [891, 520] width 783 height 790
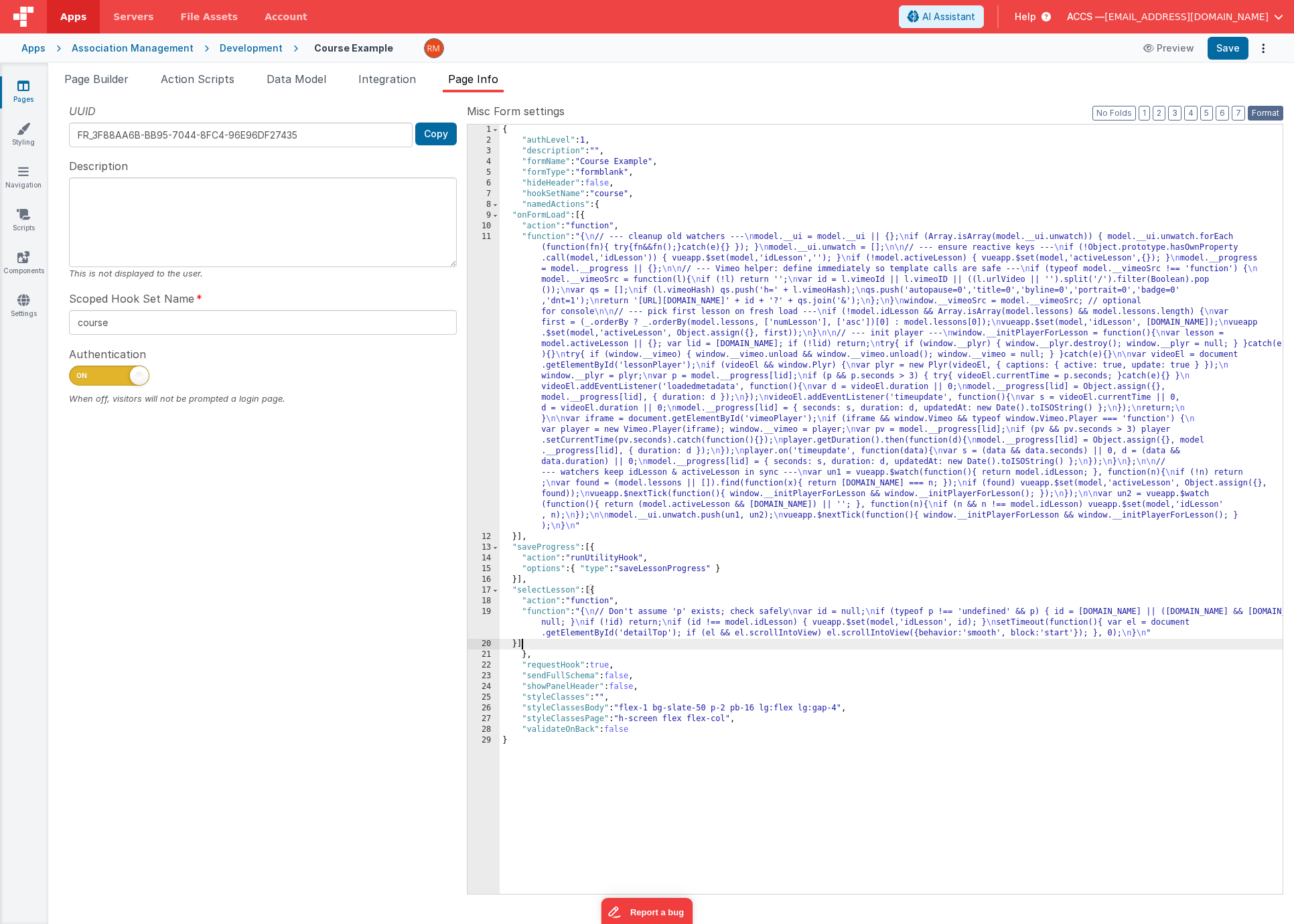
click at [1257, 115] on button "Format" at bounding box center [1266, 113] width 36 height 15
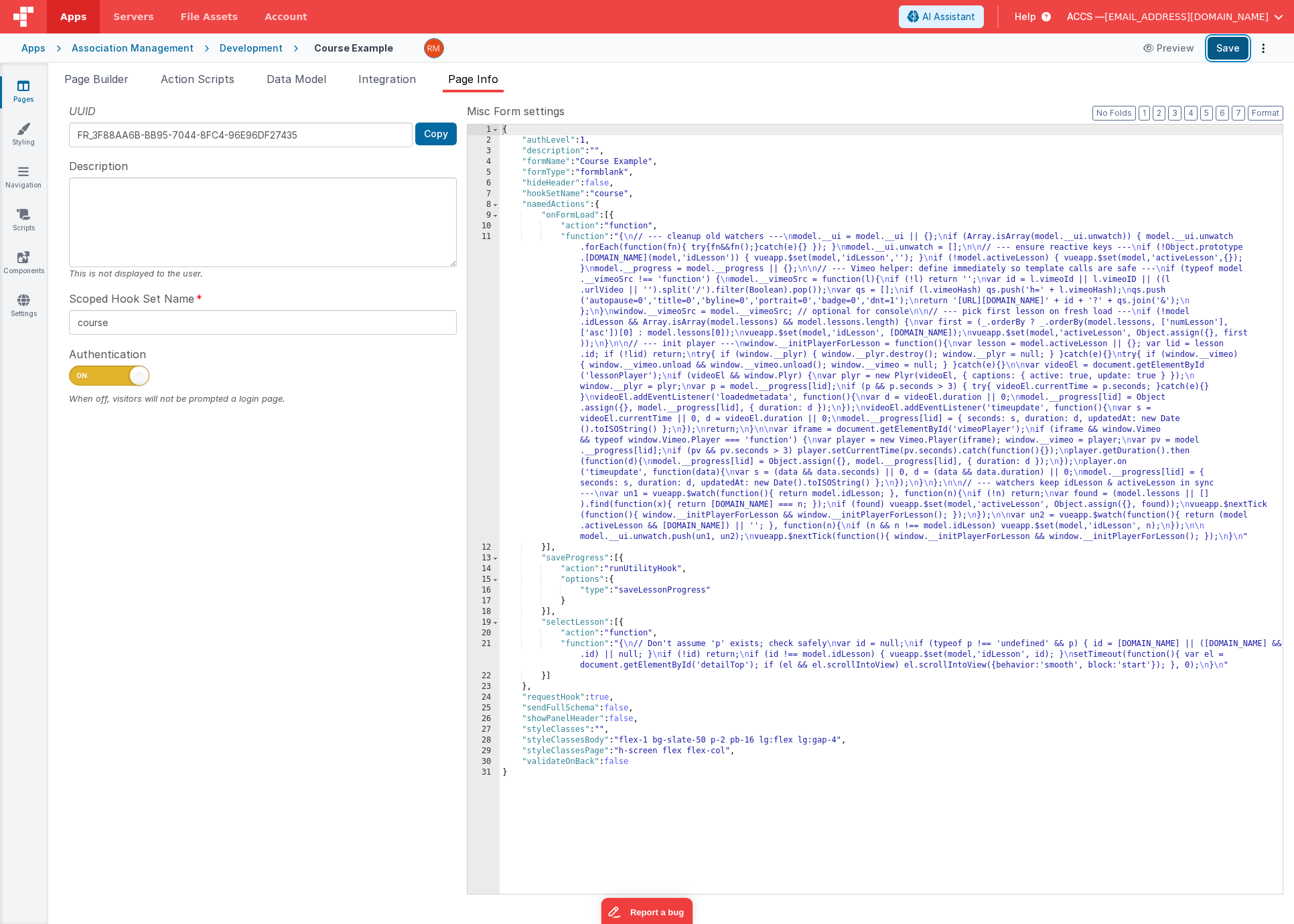
click at [1224, 50] on button "Save" at bounding box center [1228, 48] width 41 height 23
click at [128, 85] on span "Page Builder" at bounding box center [96, 78] width 64 height 13
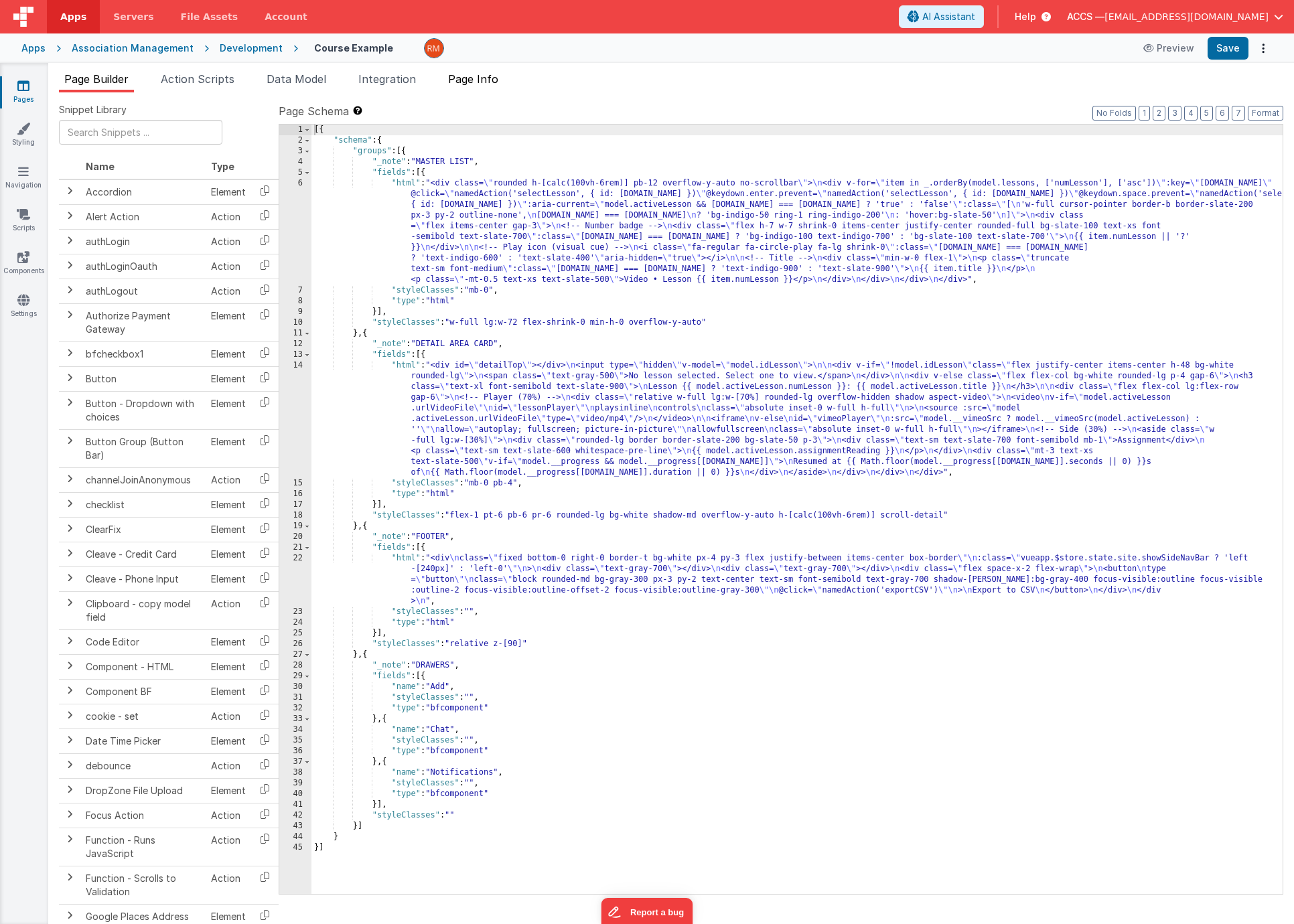
click at [466, 84] on span "Page Info" at bounding box center [473, 78] width 50 height 13
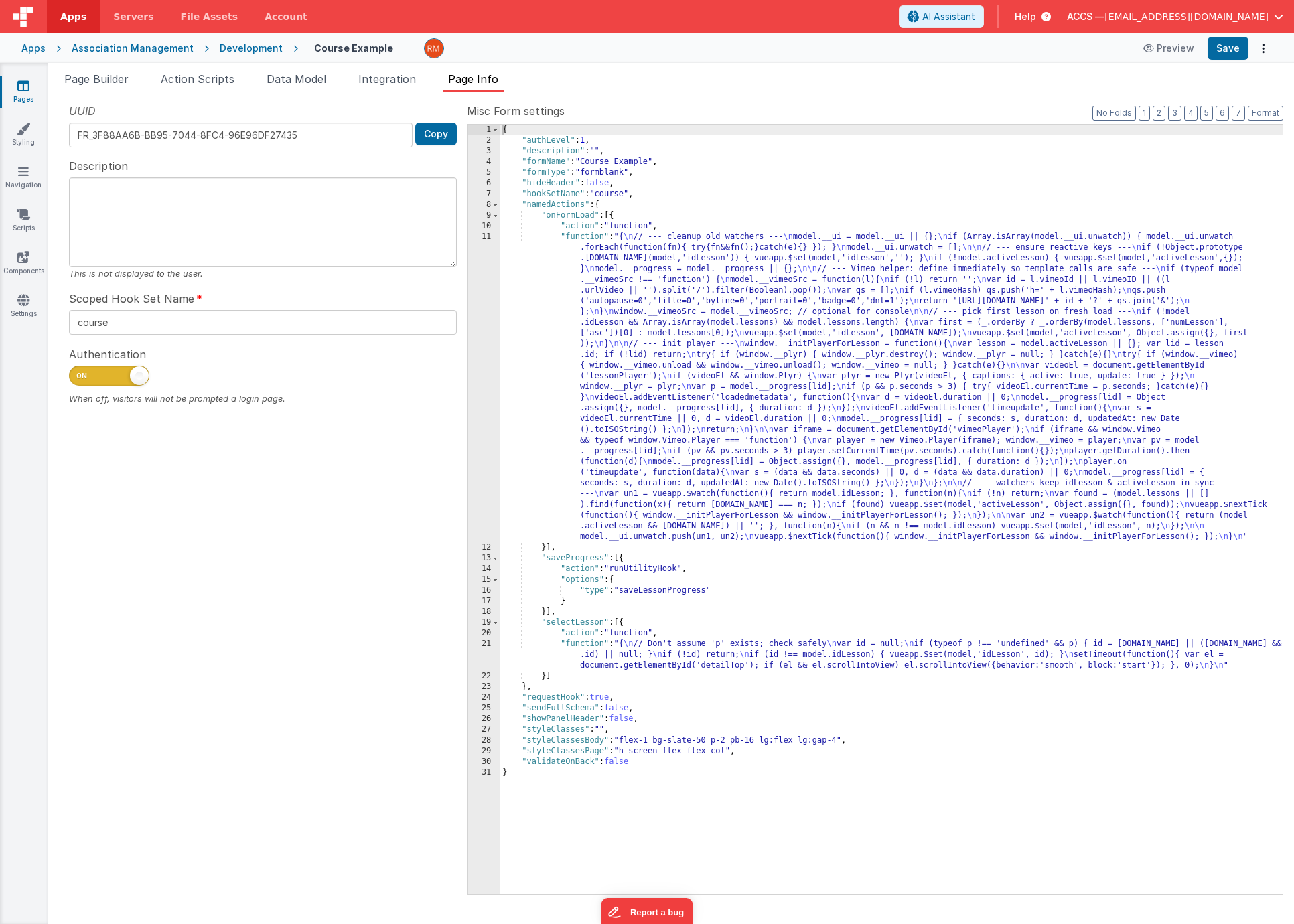
click at [585, 235] on div "{ "authLevel" : 1 , "description" : "" , "formName" : "Course Example" , "formT…" at bounding box center [891, 520] width 783 height 790
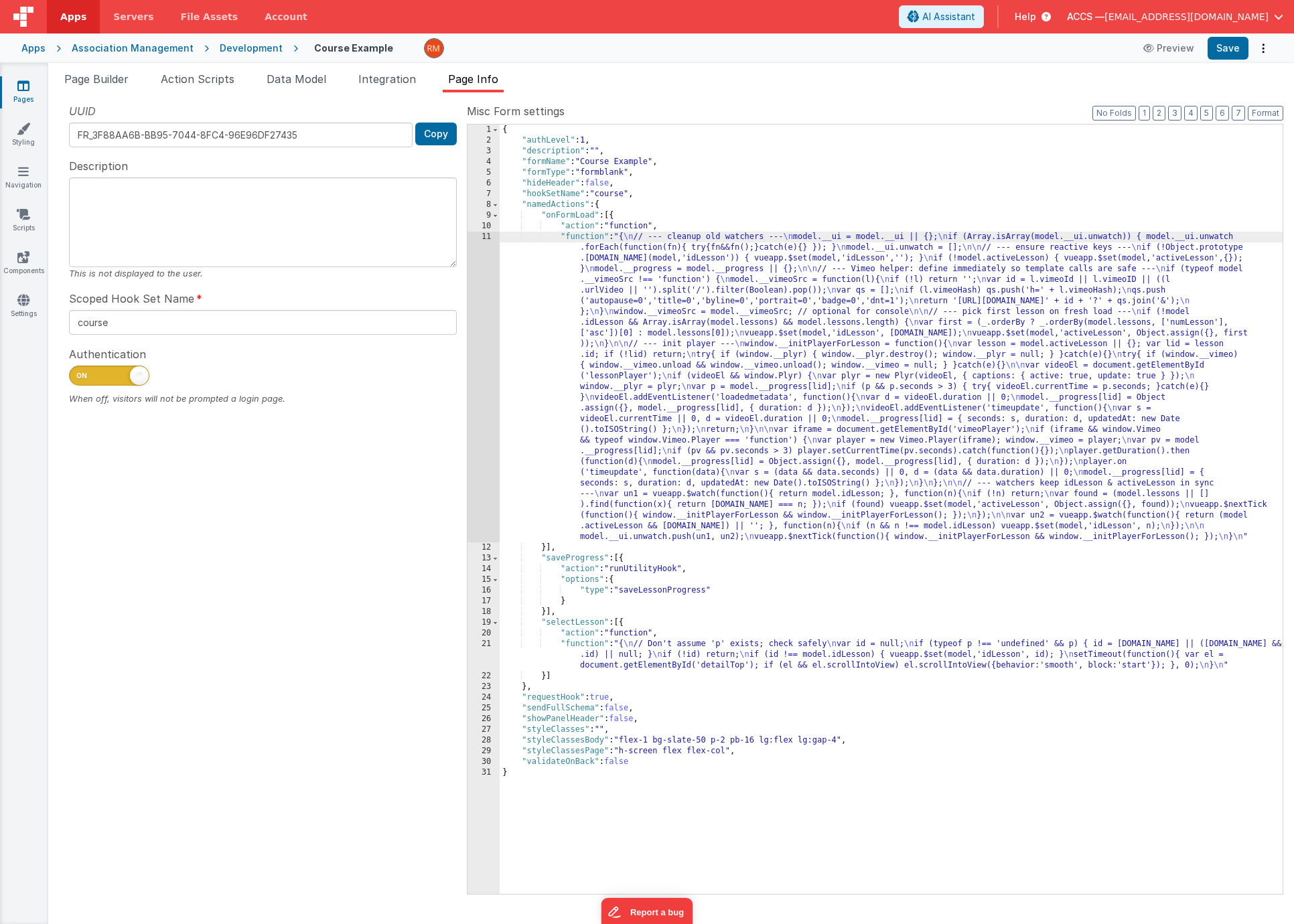
click at [487, 238] on div "11" at bounding box center [484, 386] width 32 height 311
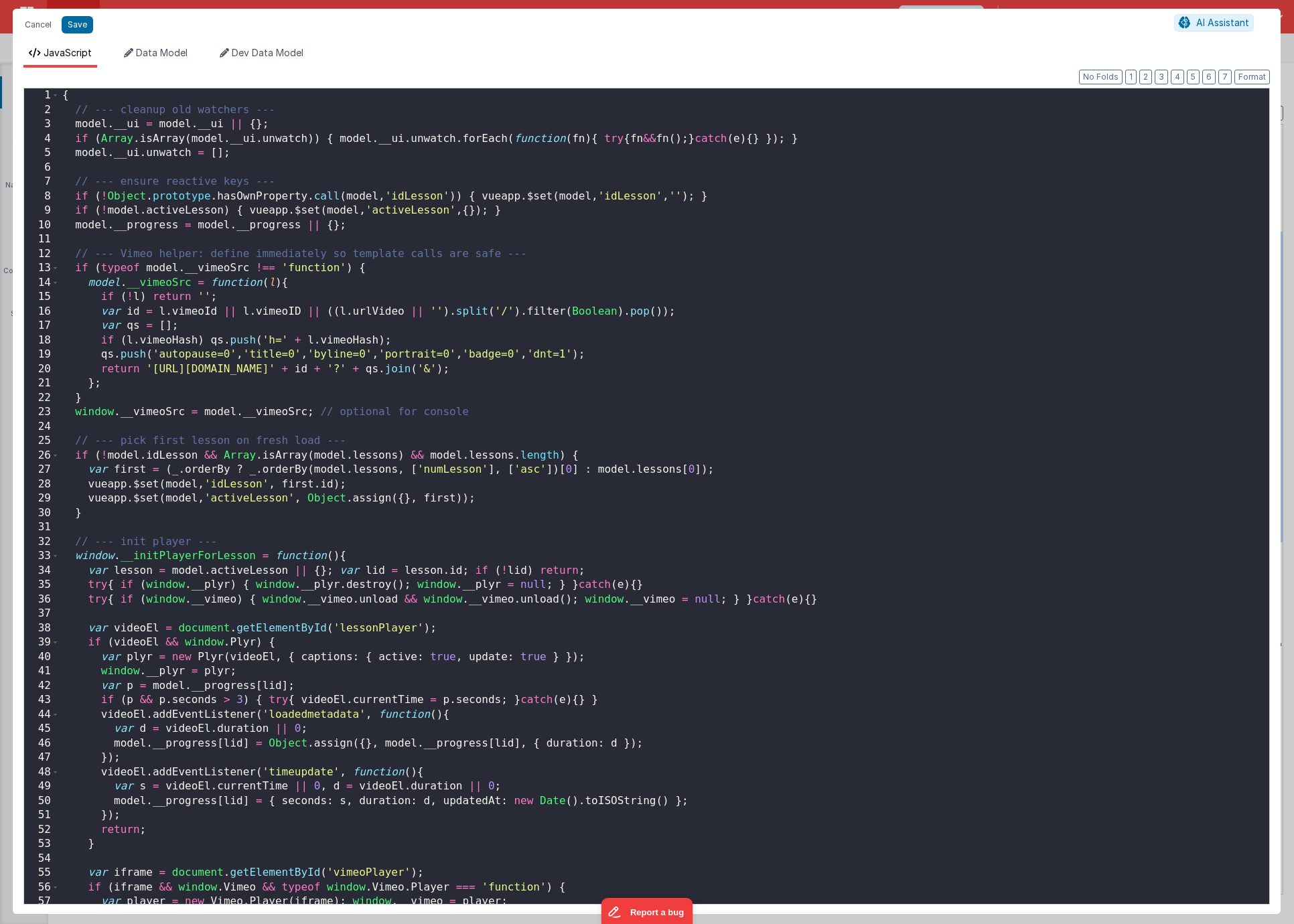
click at [37, 36] on div "Cancel Save AI Assistant" at bounding box center [646, 25] width 1267 height 32
click at [47, 21] on button "Cancel" at bounding box center [37, 24] width 40 height 19
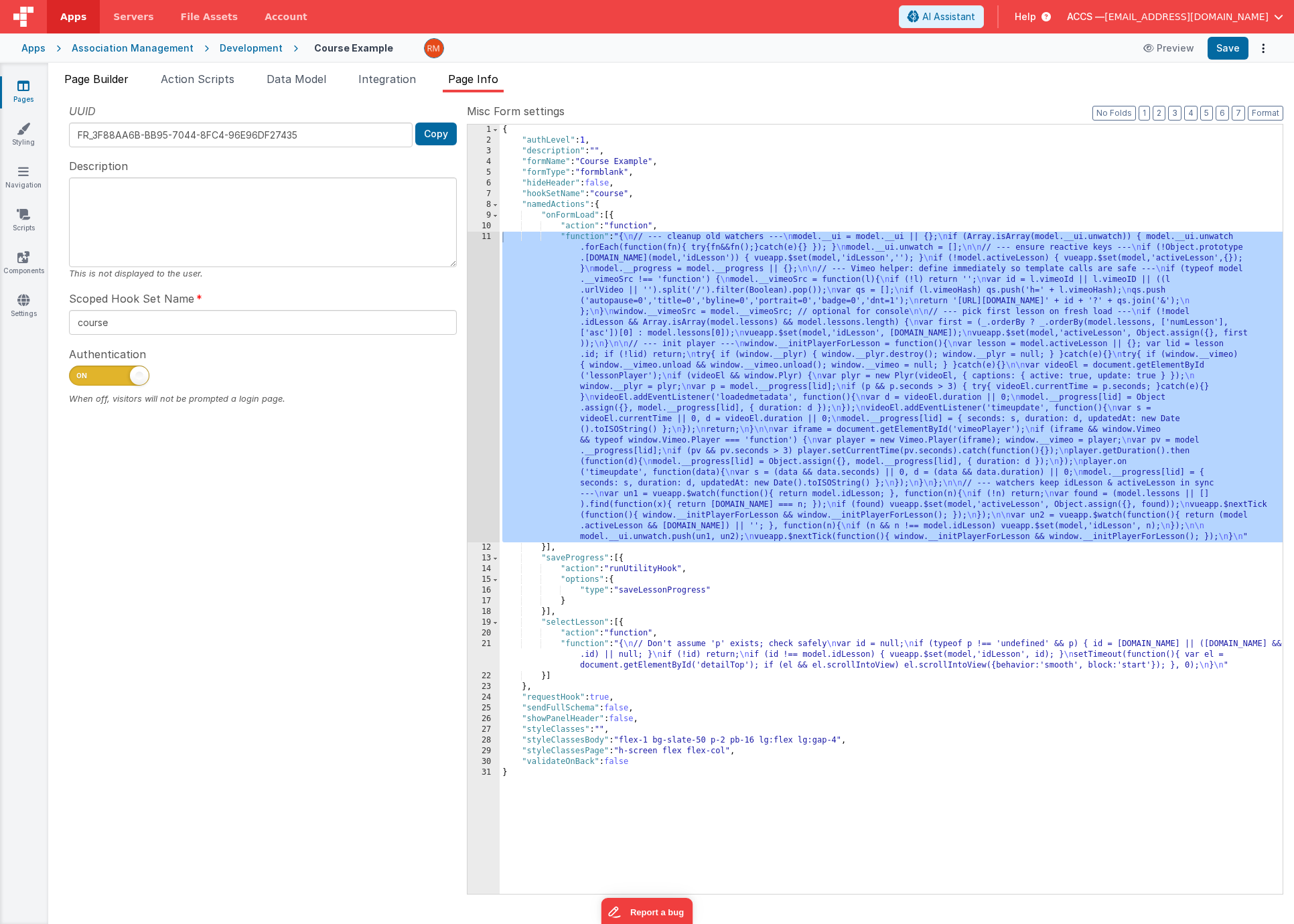
click at [117, 82] on span "Page Builder" at bounding box center [96, 78] width 64 height 13
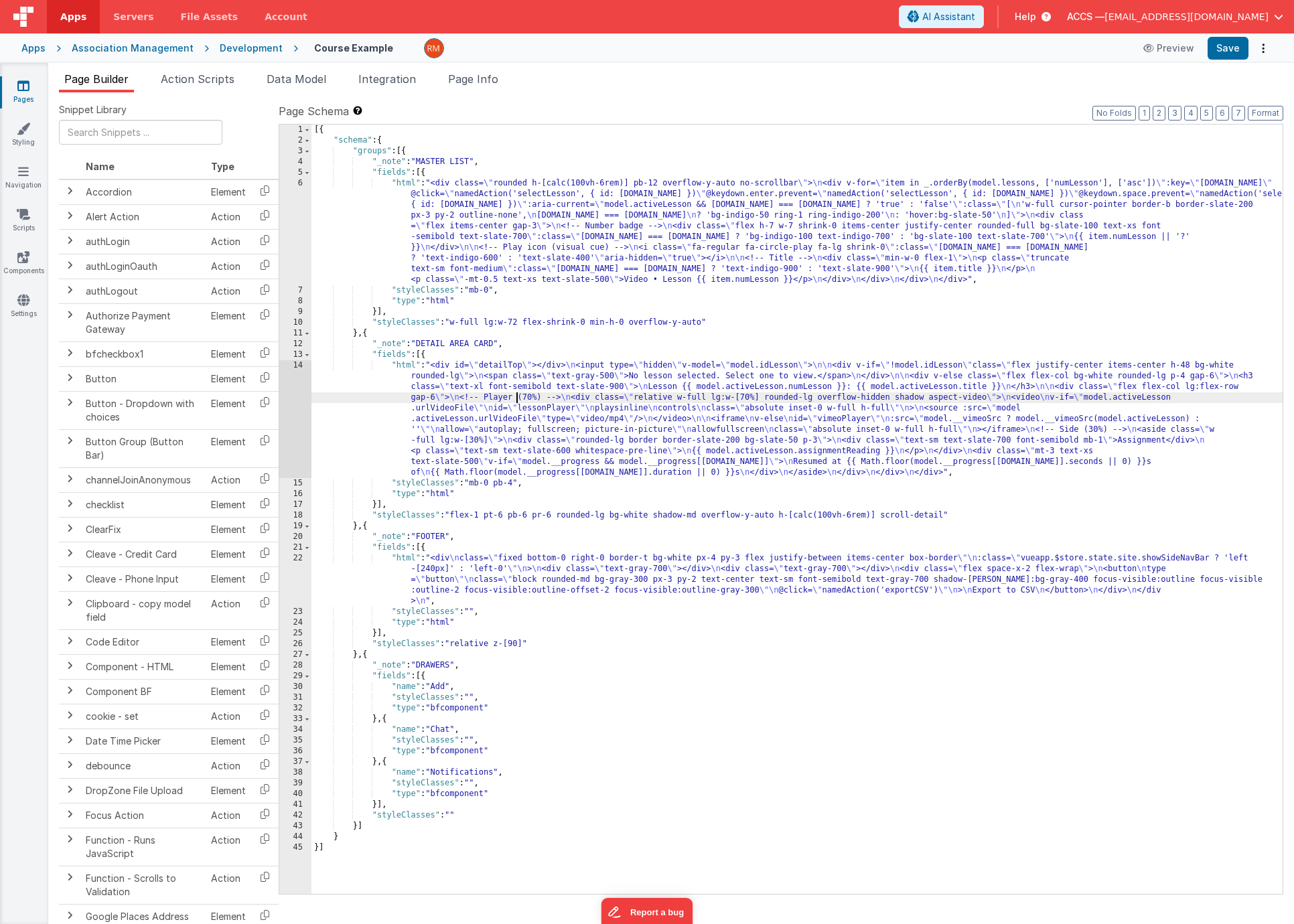
click at [516, 401] on div "[{ "schema" : { "groups" : [{ "_note" : "MASTER LIST" , "fields" : [{ "html" : …" at bounding box center [797, 520] width 971 height 790
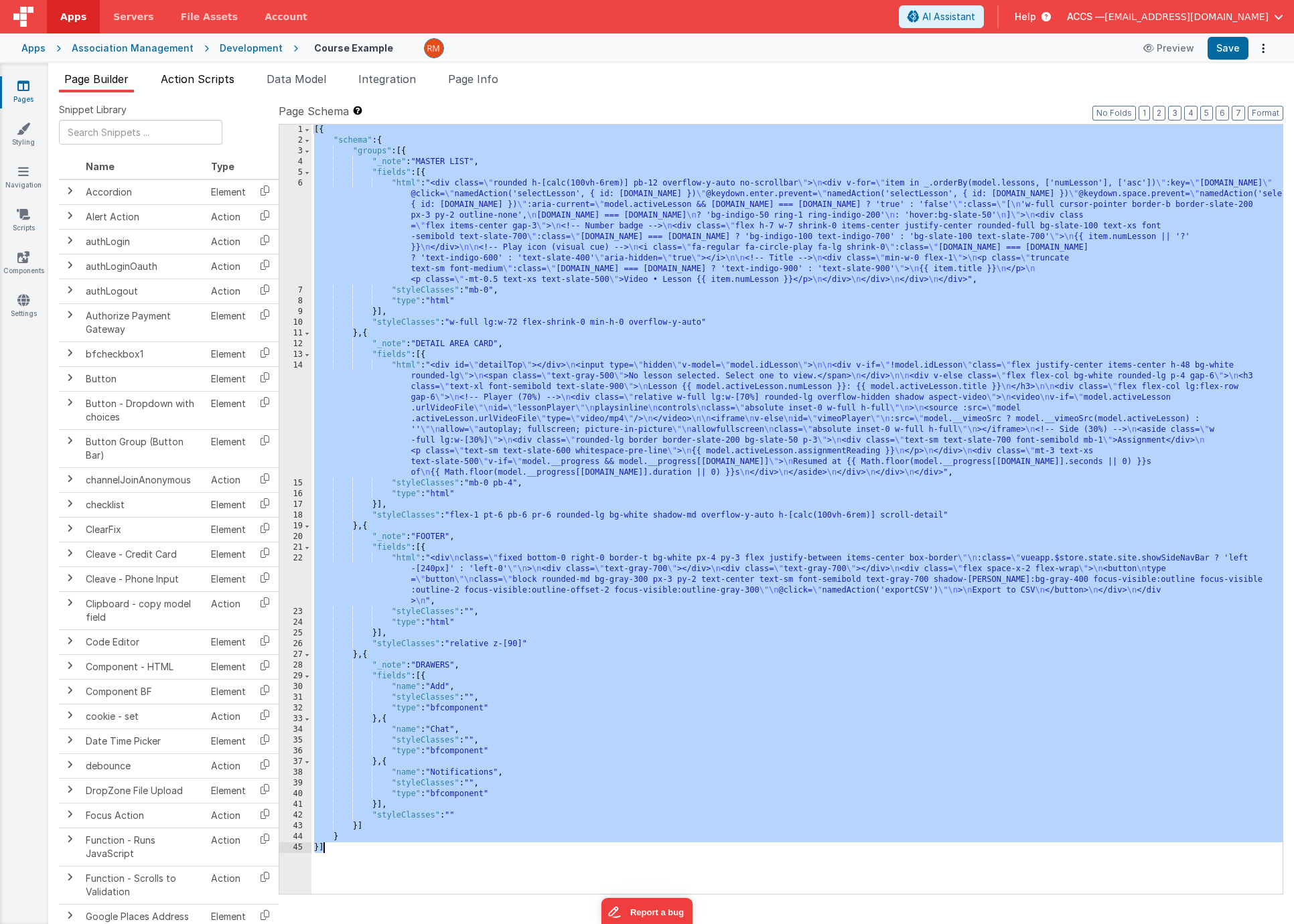
click at [198, 84] on span "Action Scripts" at bounding box center [197, 78] width 74 height 13
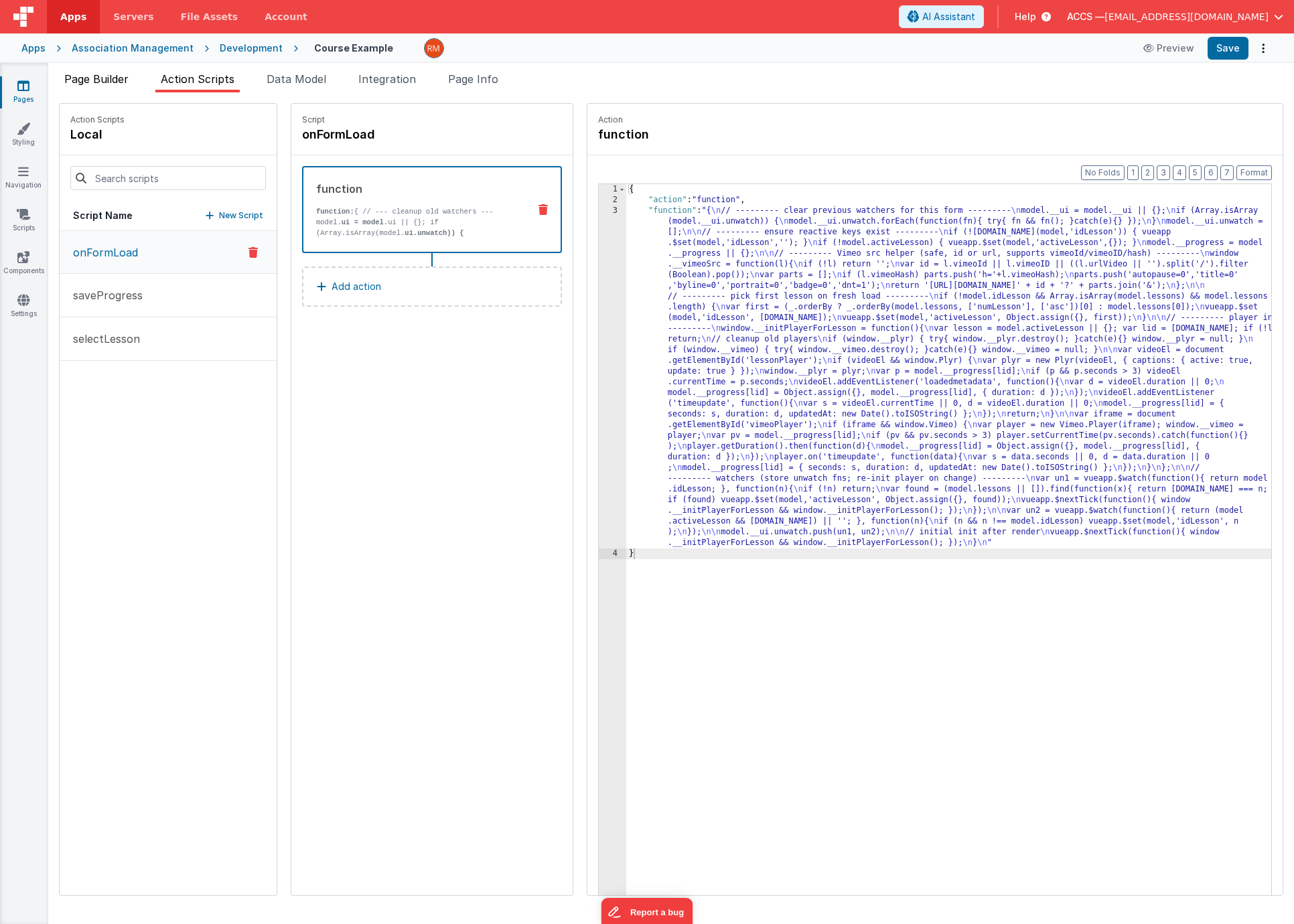
click at [118, 79] on span "Page Builder" at bounding box center [96, 78] width 64 height 13
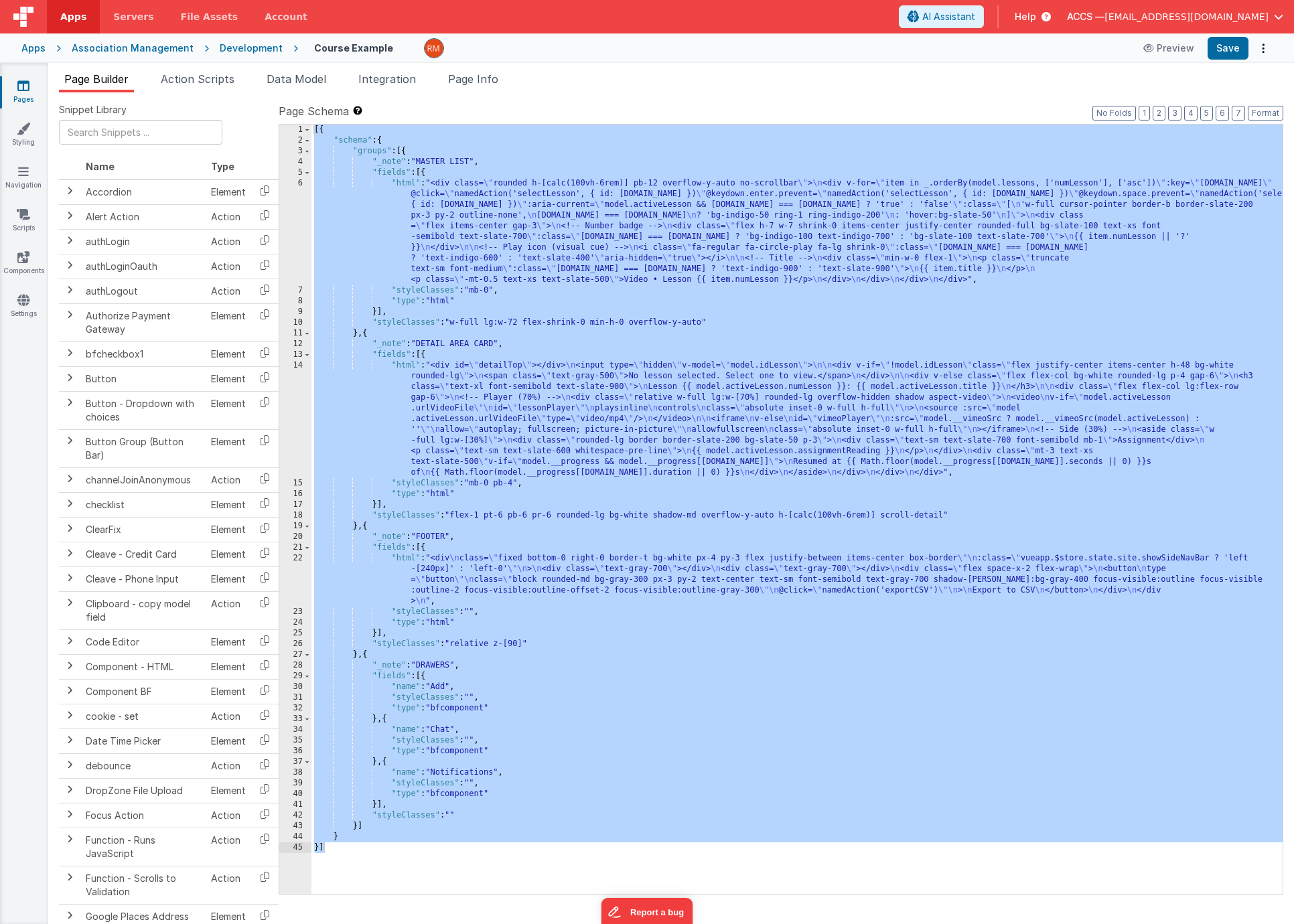
click at [408, 187] on div "[{ "schema" : { "groups" : [{ "_note" : "MASTER LIST" , "fields" : [{ "html" : …" at bounding box center [797, 520] width 971 height 790
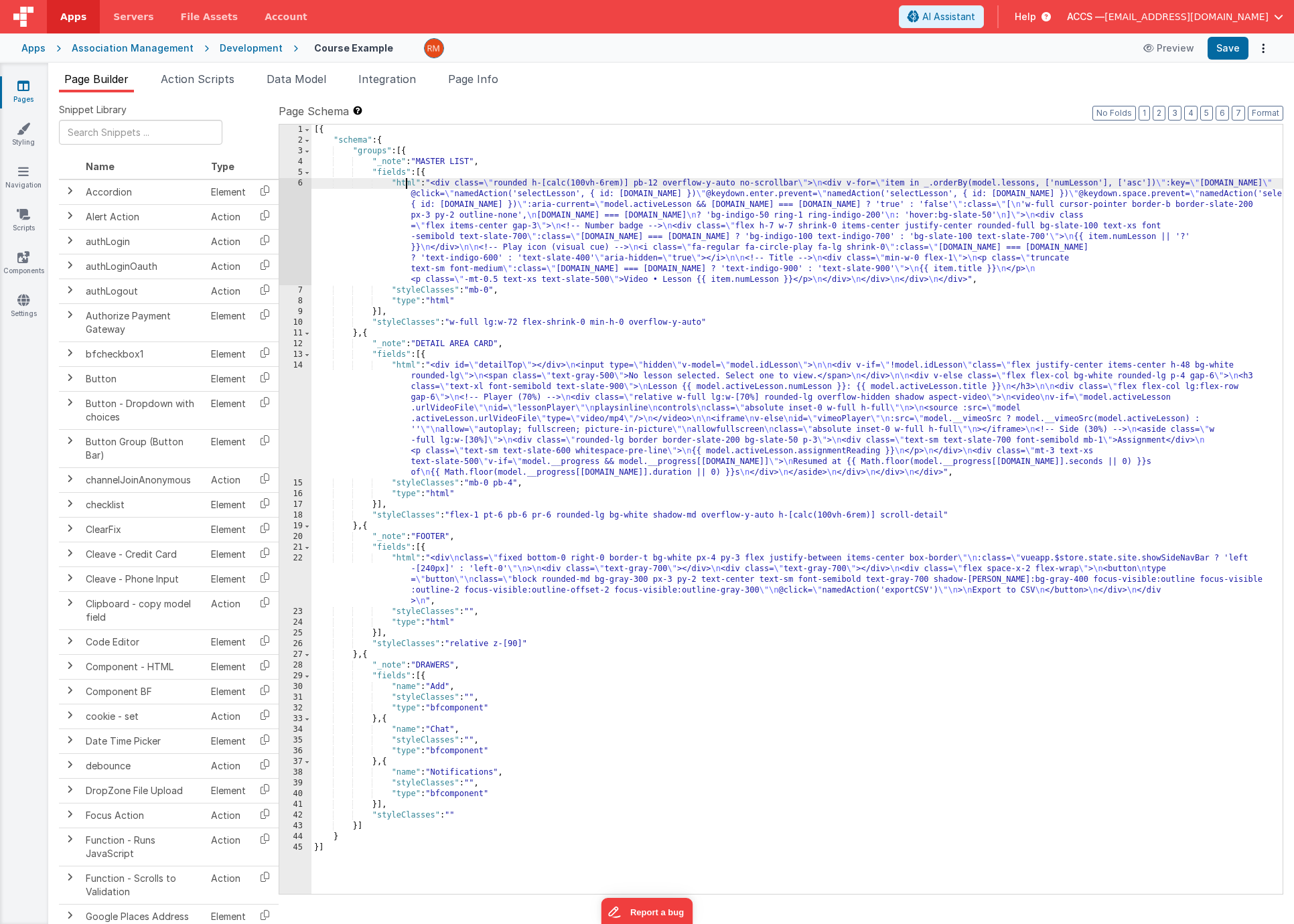
click at [304, 182] on div "6" at bounding box center [296, 231] width 32 height 107
click at [302, 180] on div "6" at bounding box center [296, 231] width 32 height 107
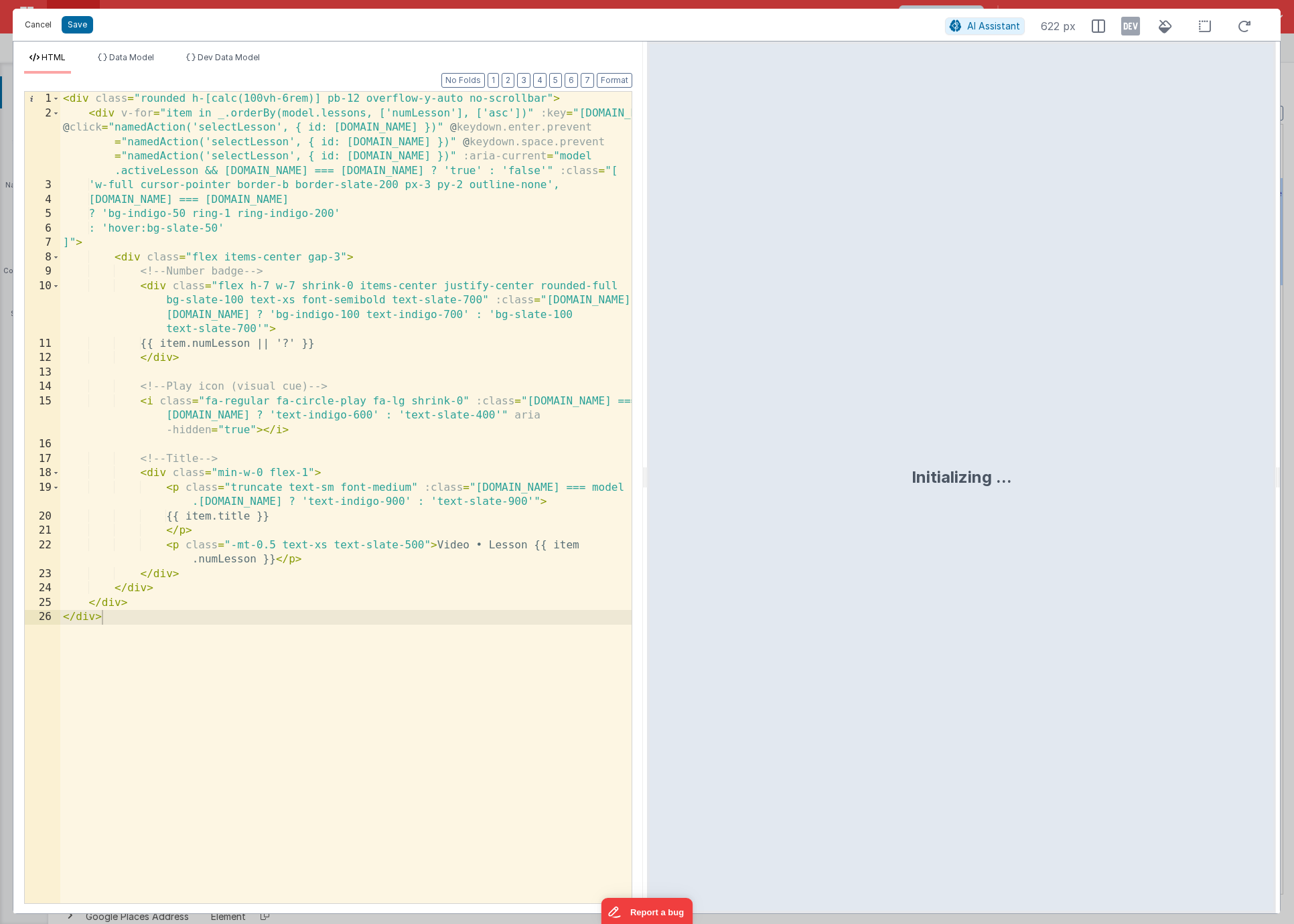
click at [39, 21] on button "Cancel" at bounding box center [37, 24] width 40 height 19
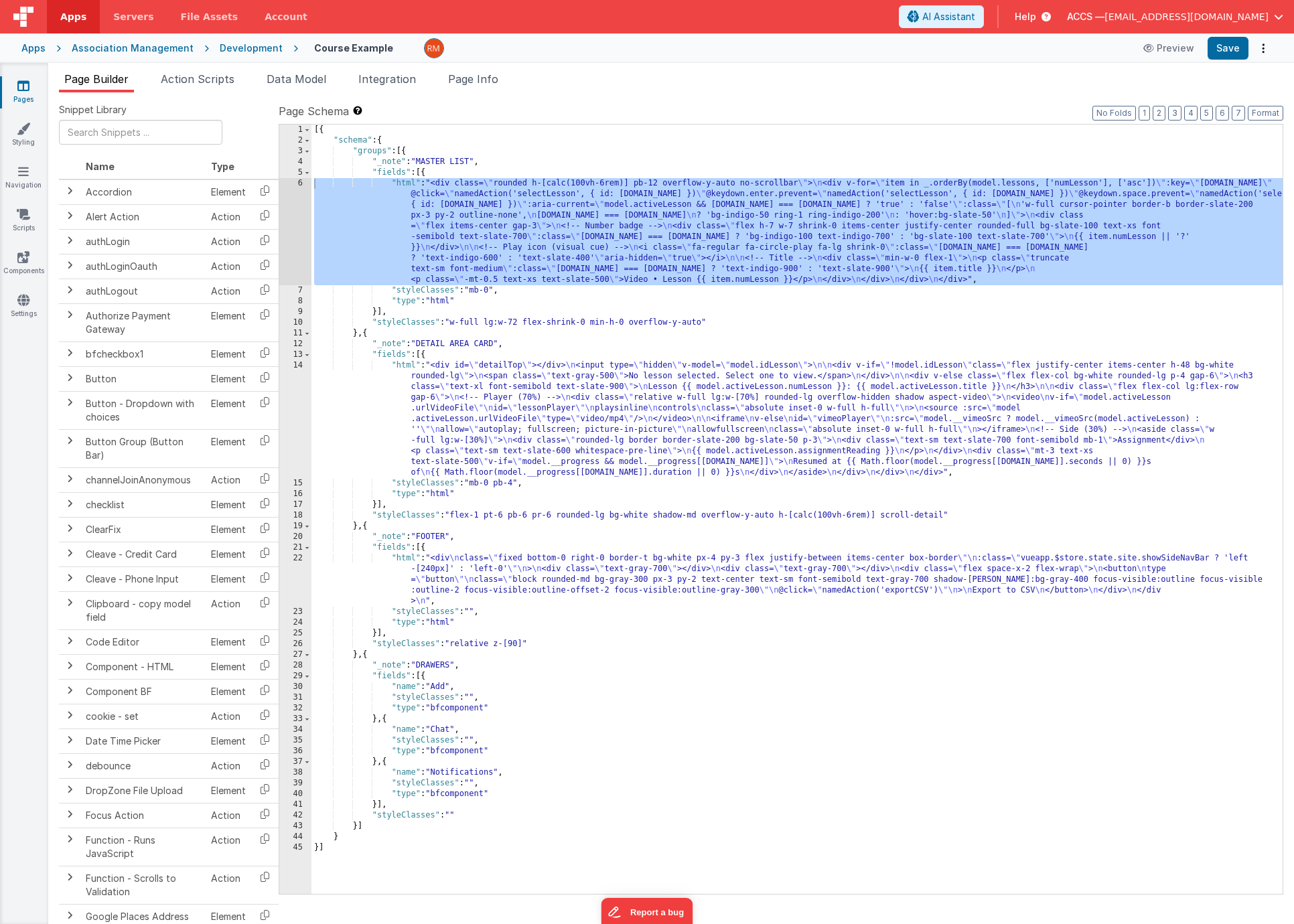
click at [408, 369] on div "[{ "schema" : { "groups" : [{ "_note" : "MASTER LIST" , "fields" : [{ "html" : …" at bounding box center [797, 520] width 971 height 790
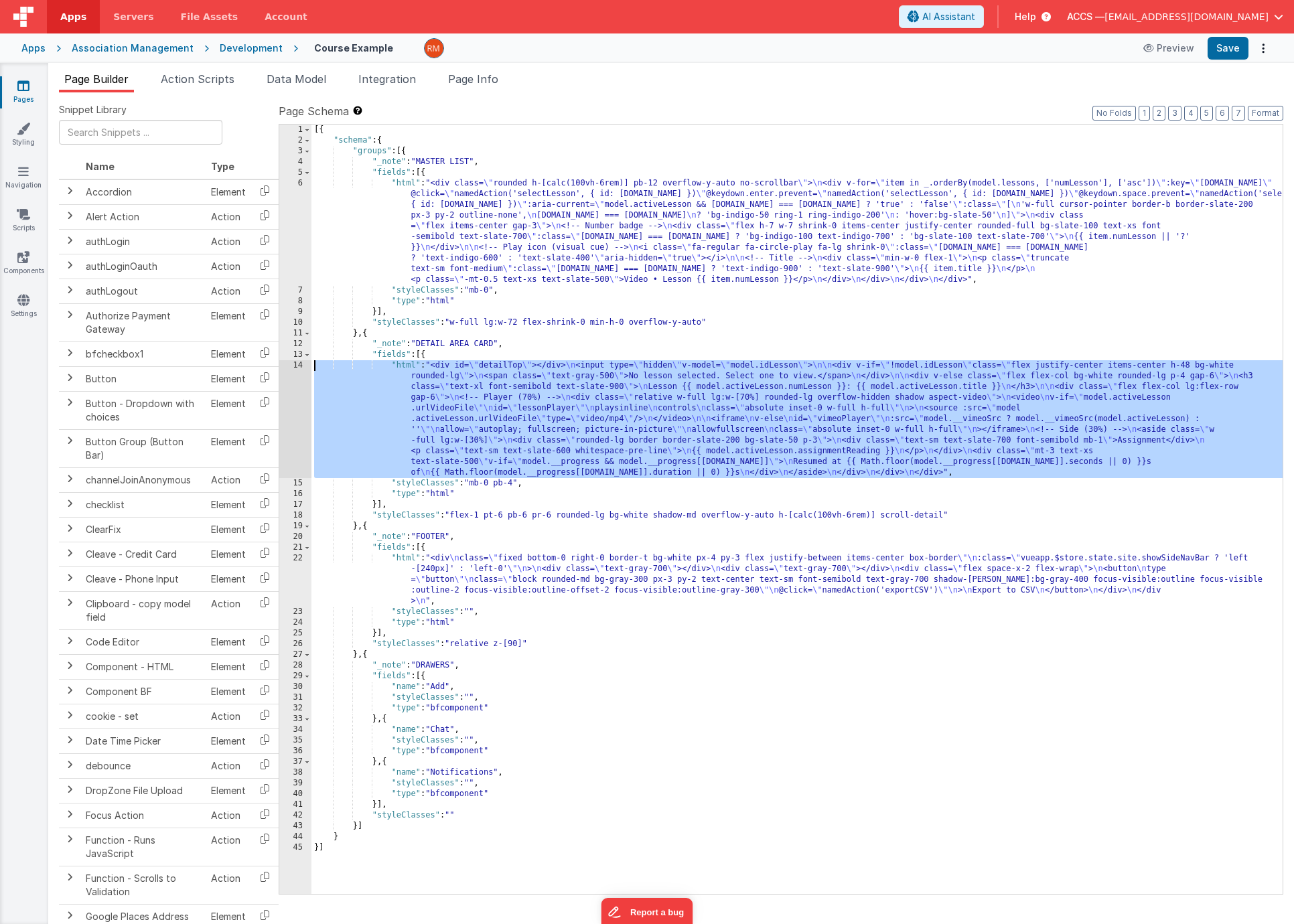
click at [297, 363] on div "14" at bounding box center [296, 419] width 32 height 118
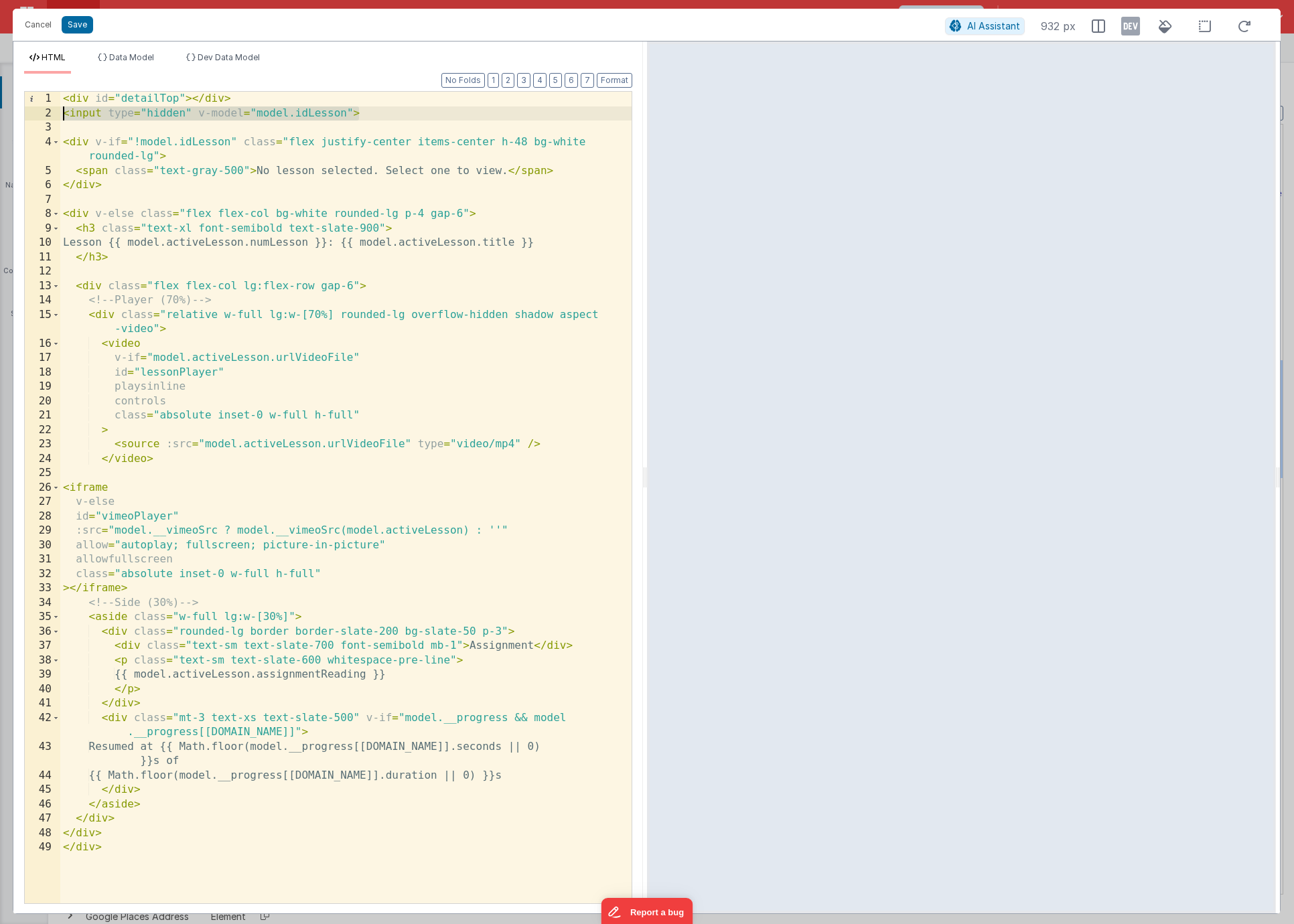
drag, startPoint x: 395, startPoint y: 115, endPoint x: 49, endPoint y: 110, distance: 346.0
click at [49, 110] on div "1 2 3 4 5 6 7 8 9 10 11 12 13 14 15 16 17 18 19 20 21 22 23 24 25 26 27 28 29 3…" at bounding box center [328, 497] width 608 height 813
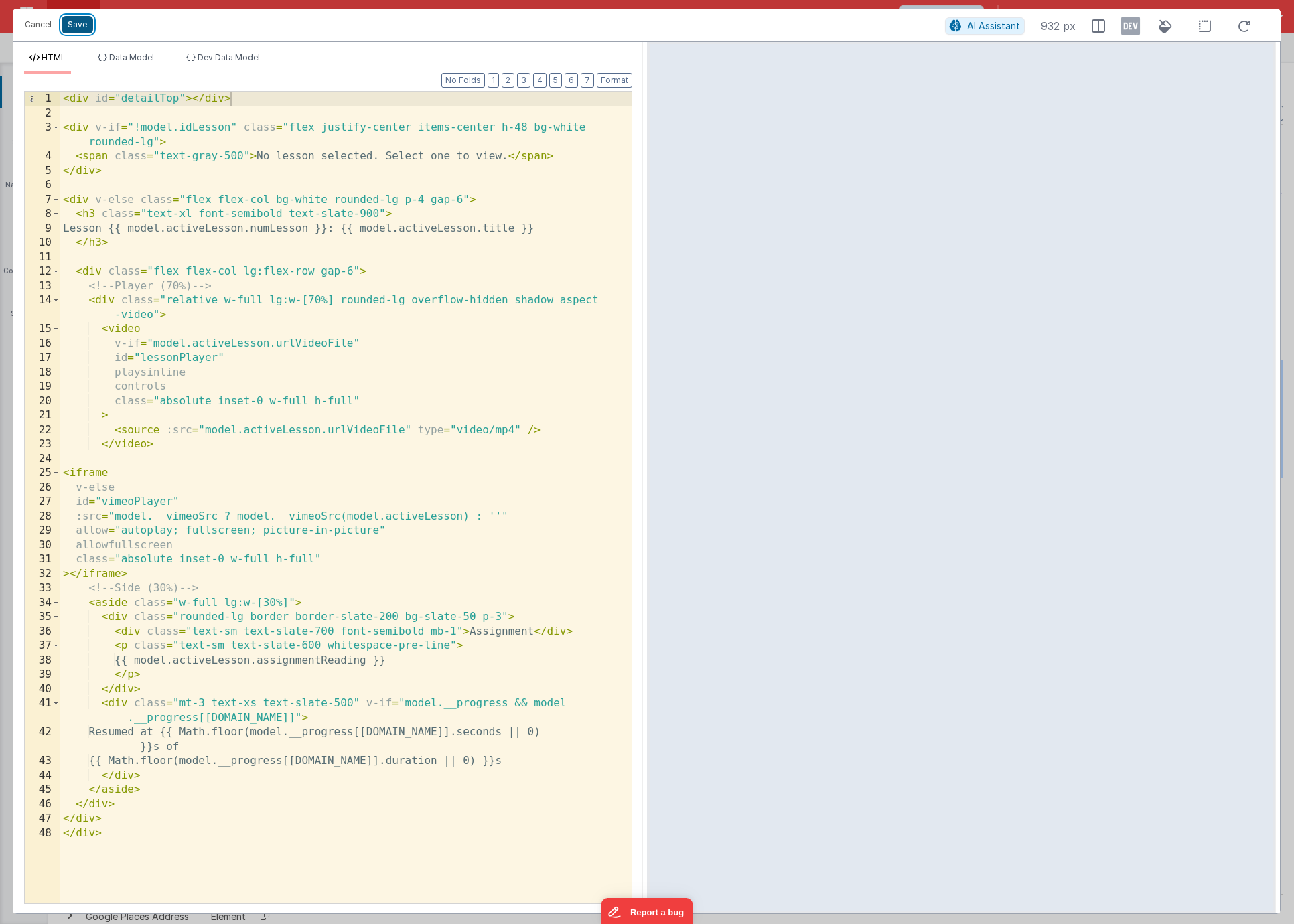
click at [77, 29] on button "Save" at bounding box center [77, 25] width 31 height 18
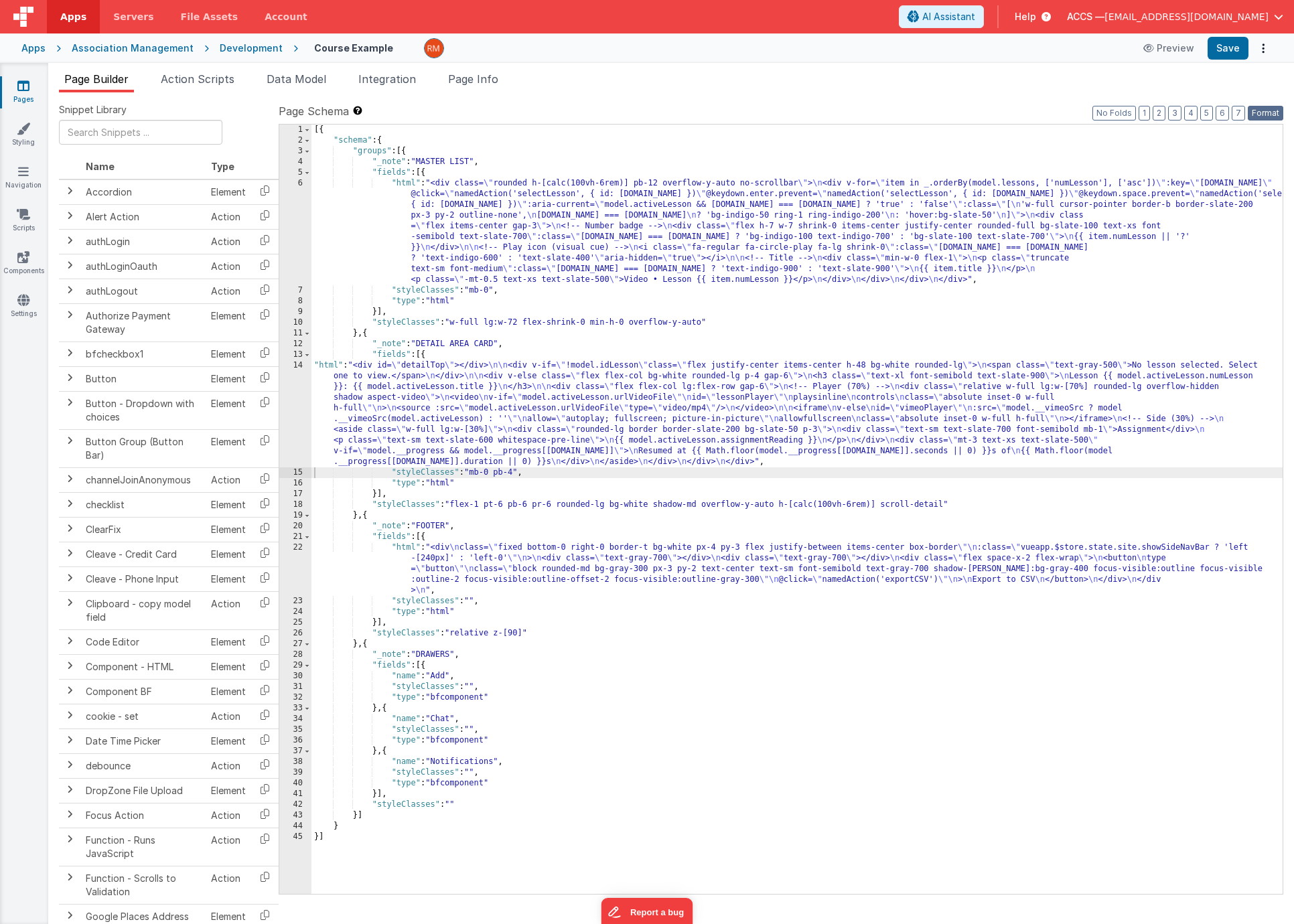
click at [1265, 118] on button "Format" at bounding box center [1266, 113] width 36 height 15
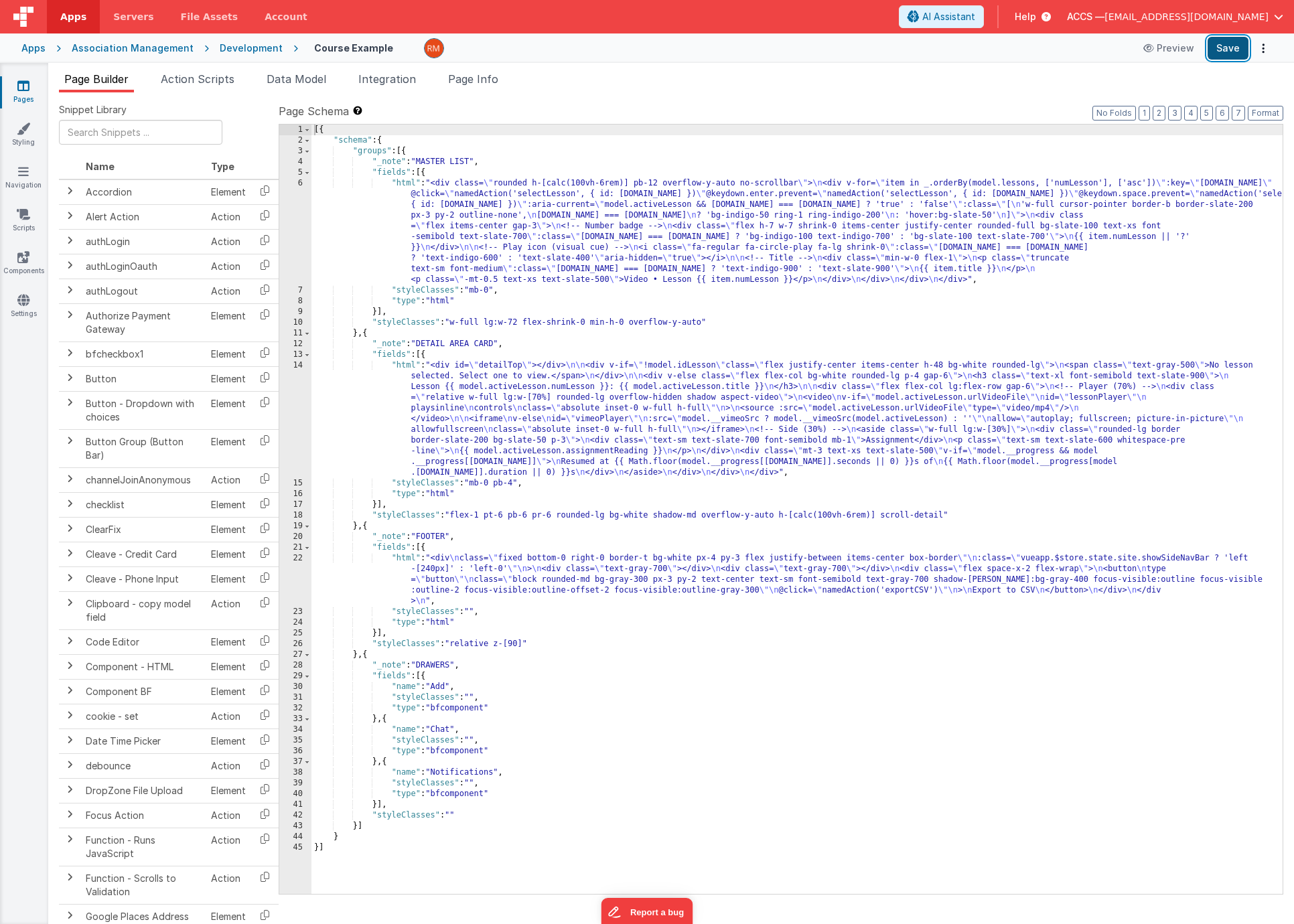
click at [1233, 47] on button "Save" at bounding box center [1228, 48] width 41 height 23
click at [492, 82] on span "Page Info" at bounding box center [473, 78] width 50 height 13
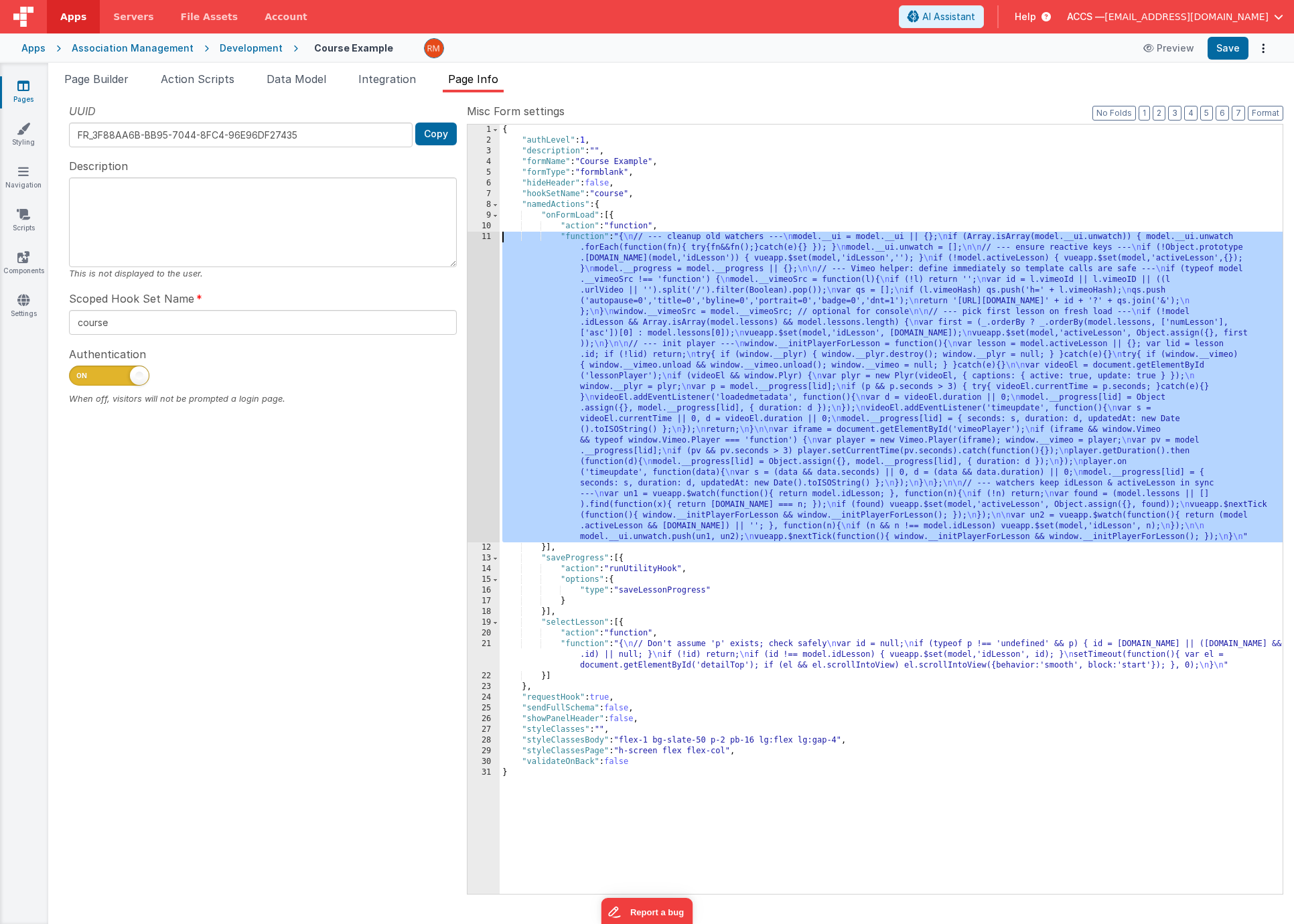
click at [579, 238] on div "{ "authLevel" : 1 , "description" : "" , "formName" : "Course Example" , "formT…" at bounding box center [891, 520] width 783 height 790
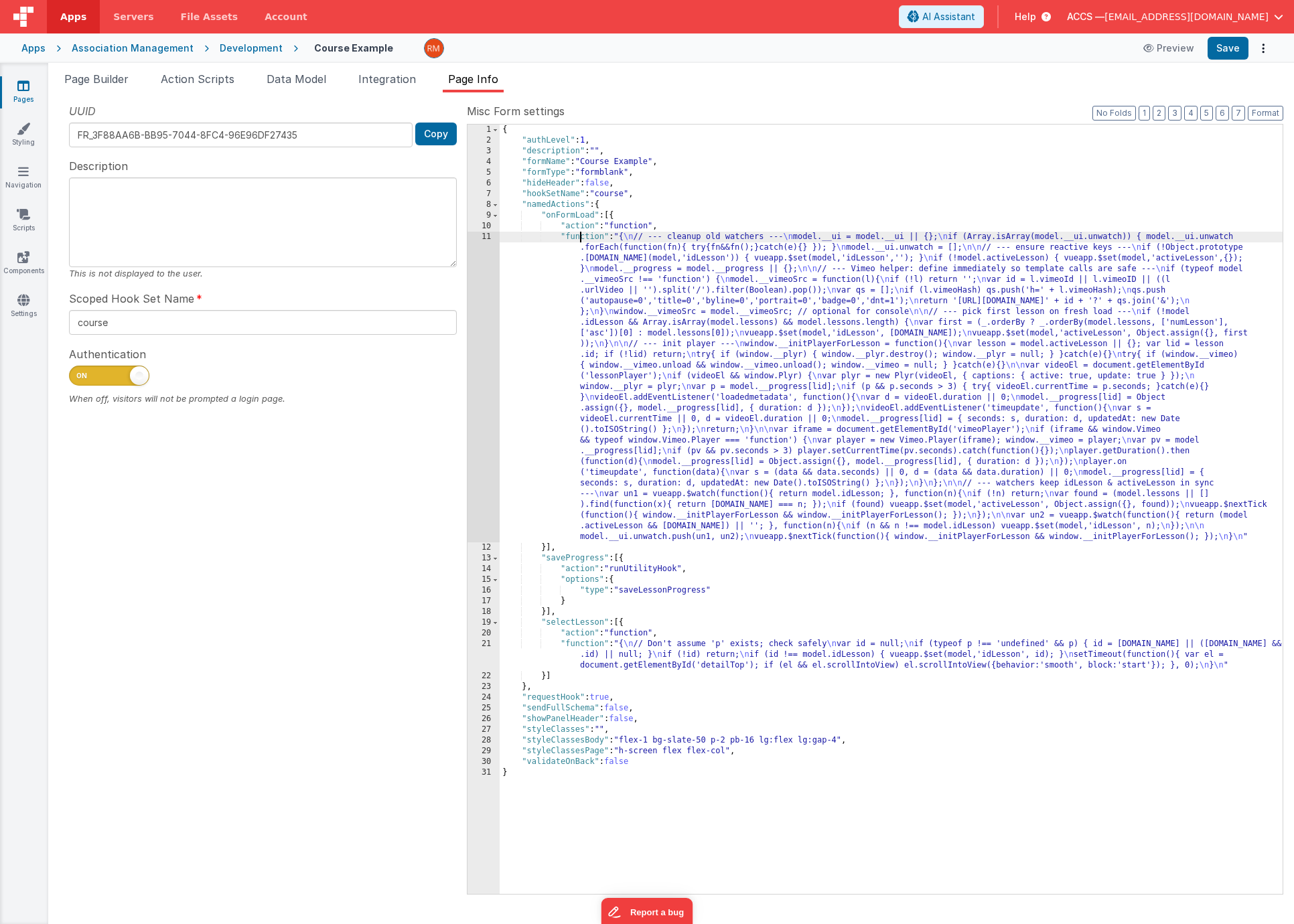
click at [490, 236] on div "11" at bounding box center [484, 386] width 32 height 311
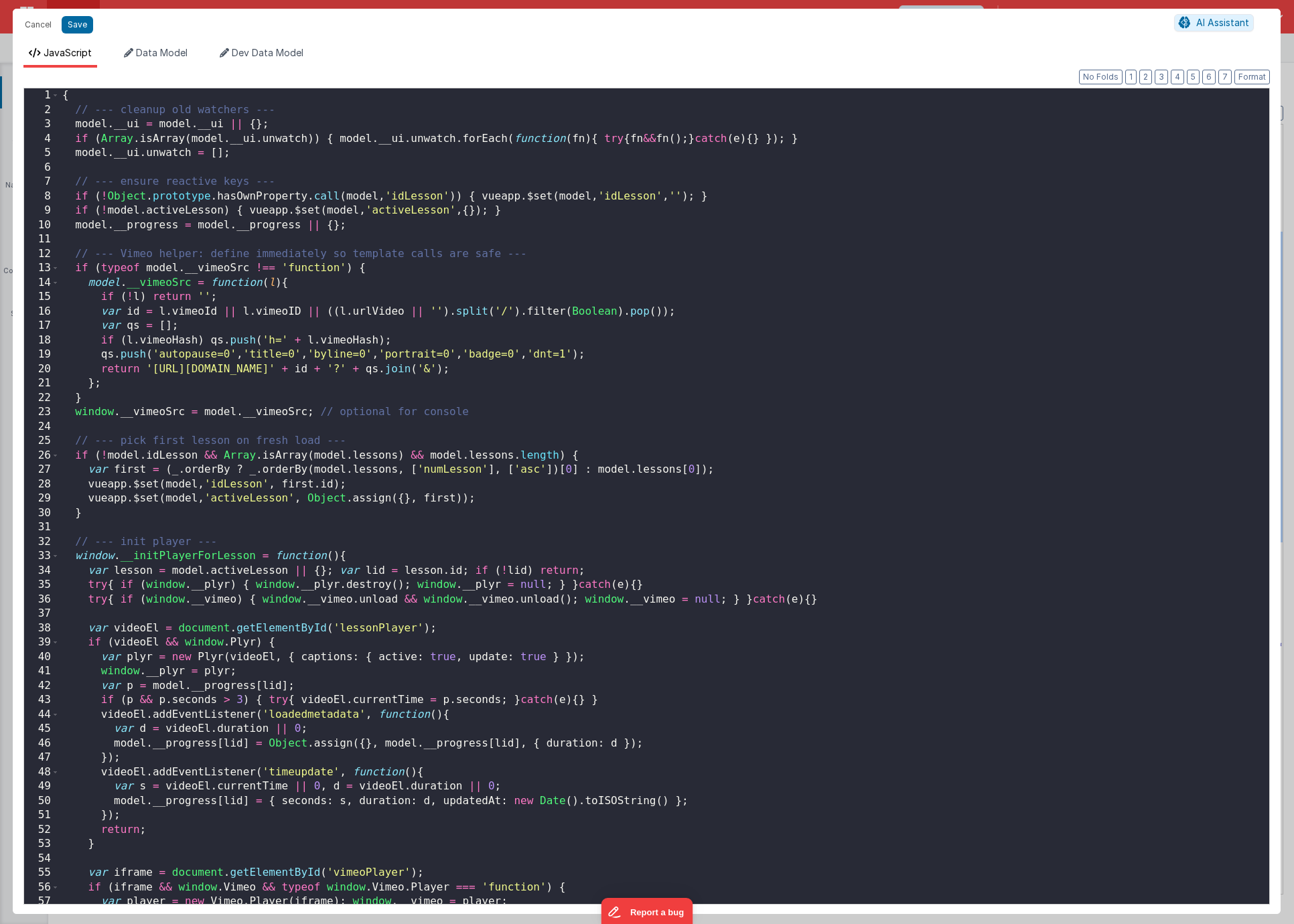
click at [679, 304] on div "{ // --- cleanup old watchers --- model . __ui = model . __ui || { } ; if ( Arr…" at bounding box center [659, 510] width 1200 height 844
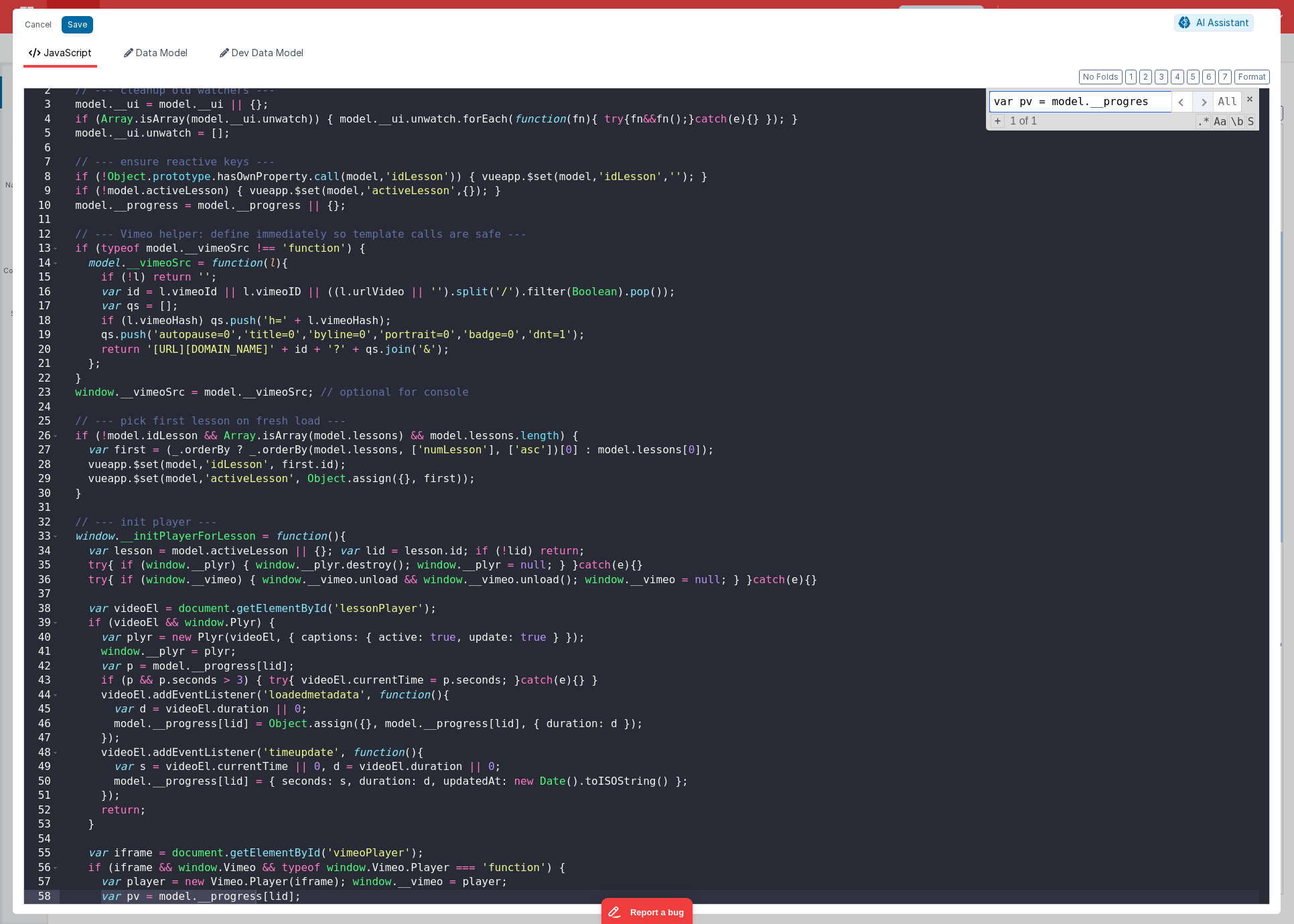
click at [1201, 101] on span at bounding box center [1201, 101] width 20 height 21
click at [1176, 104] on span at bounding box center [1181, 101] width 20 height 21
click at [1205, 104] on span at bounding box center [1201, 101] width 20 height 21
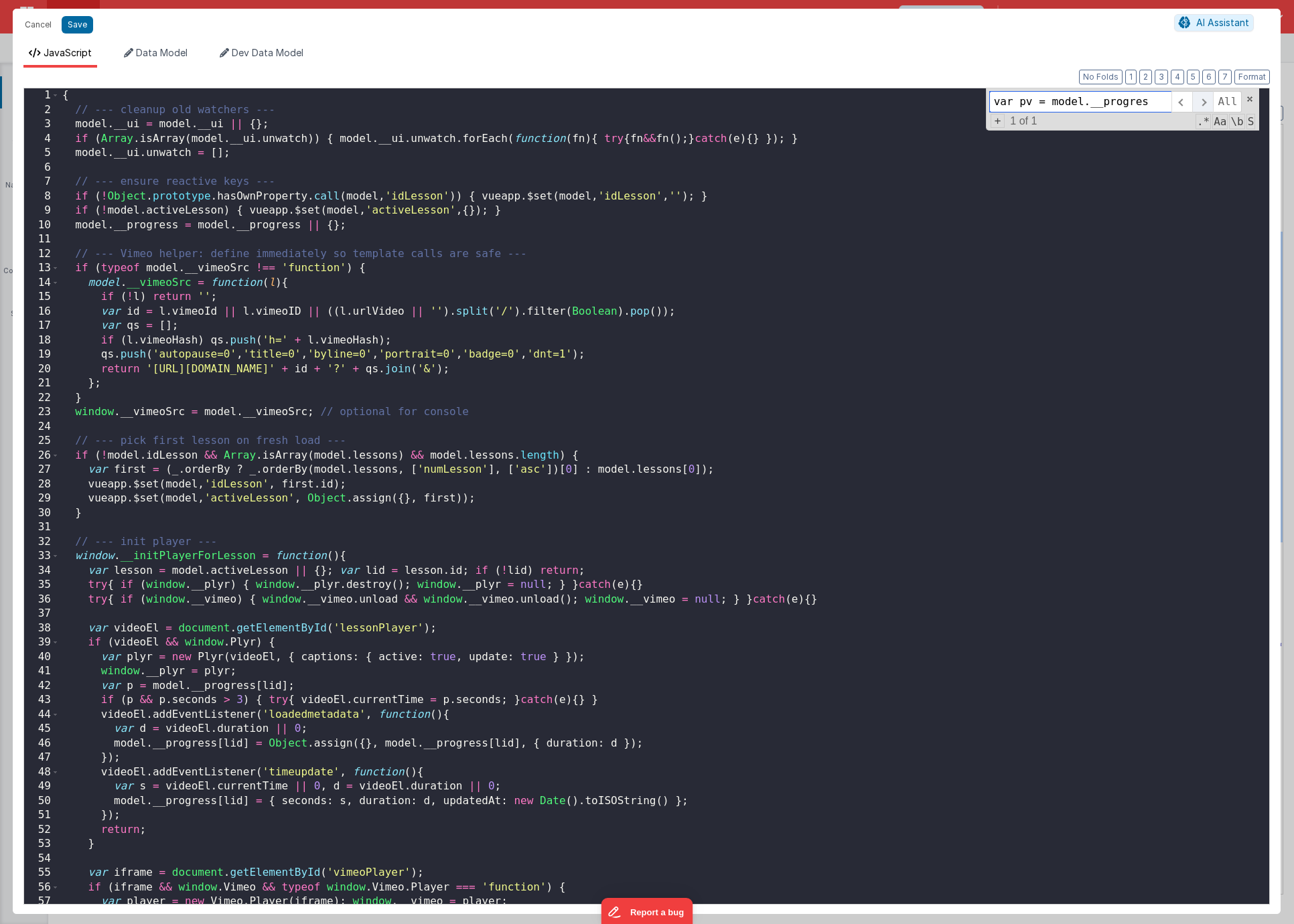
click at [1200, 106] on span at bounding box center [1201, 101] width 20 height 21
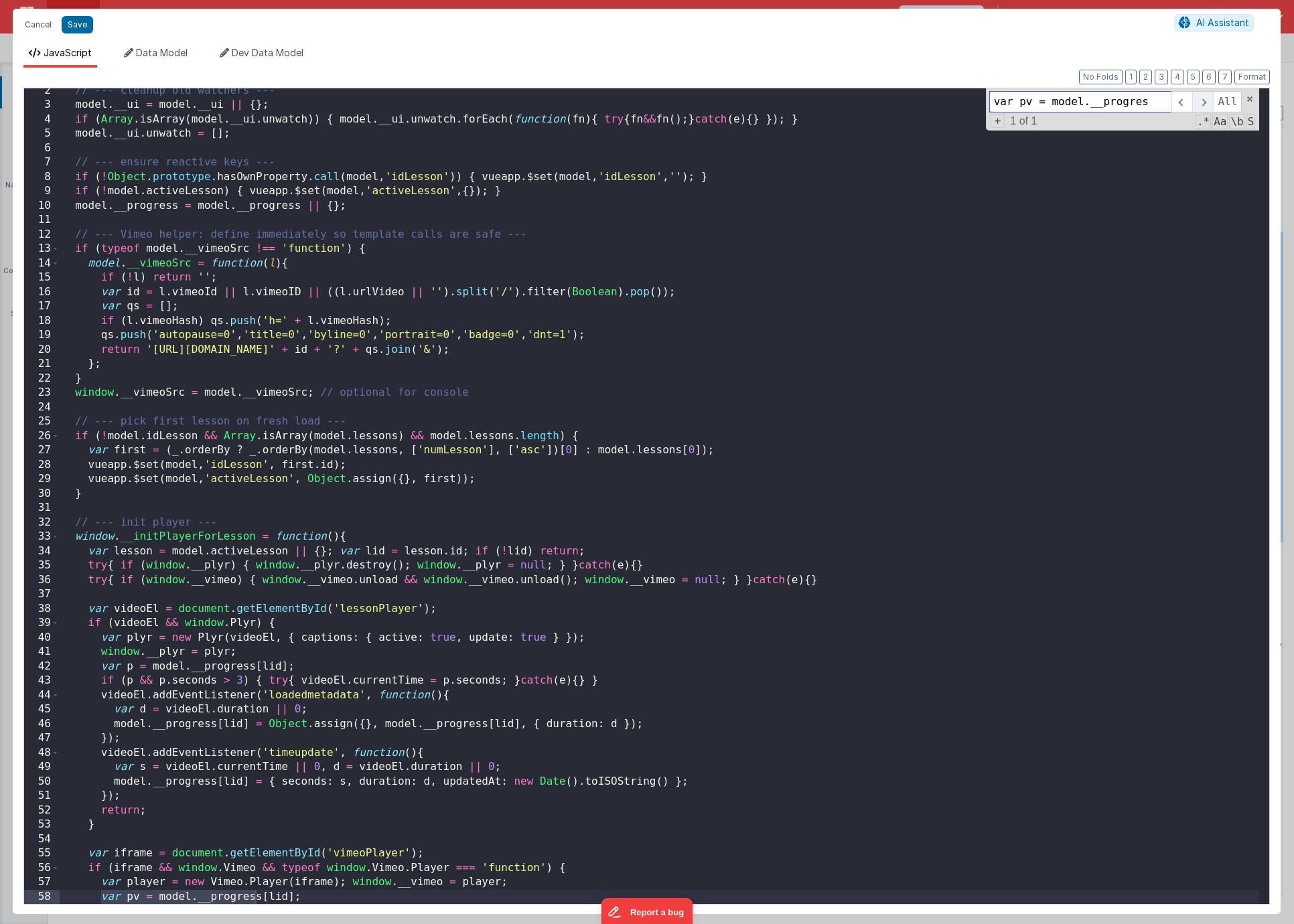
scroll to position [20, 0]
drag, startPoint x: 1054, startPoint y: 101, endPoint x: 1214, endPoint y: 93, distance: 160.2
click at [1214, 93] on div "var pv = model.__progres All" at bounding box center [1116, 101] width 253 height 21
type input "var pv ="
click at [1177, 104] on span at bounding box center [1181, 101] width 20 height 21
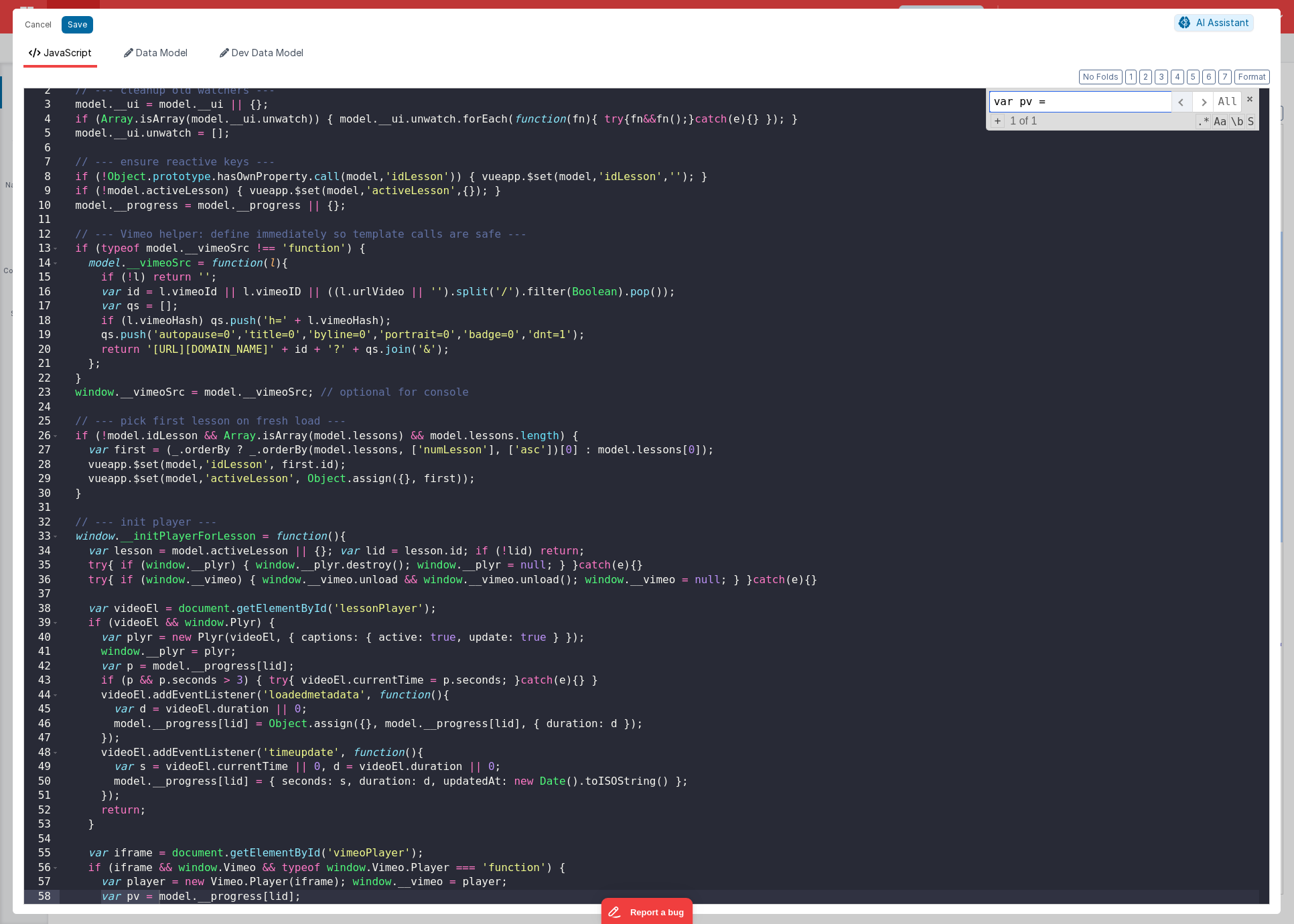
click at [1177, 104] on span at bounding box center [1181, 101] width 20 height 21
drag, startPoint x: 1082, startPoint y: 107, endPoint x: 922, endPoint y: 91, distance: 160.8
click at [922, 91] on div "// --- cleanup old watchers --- model . __ui = model . __ui || { } ; if ( Array…" at bounding box center [659, 496] width 1200 height 815
click at [924, 201] on div "// --- cleanup old watchers --- model . __ui = model . __ui || { } ; if ( Array…" at bounding box center [659, 506] width 1200 height 844
click at [1009, 104] on input at bounding box center [1080, 101] width 183 height 21
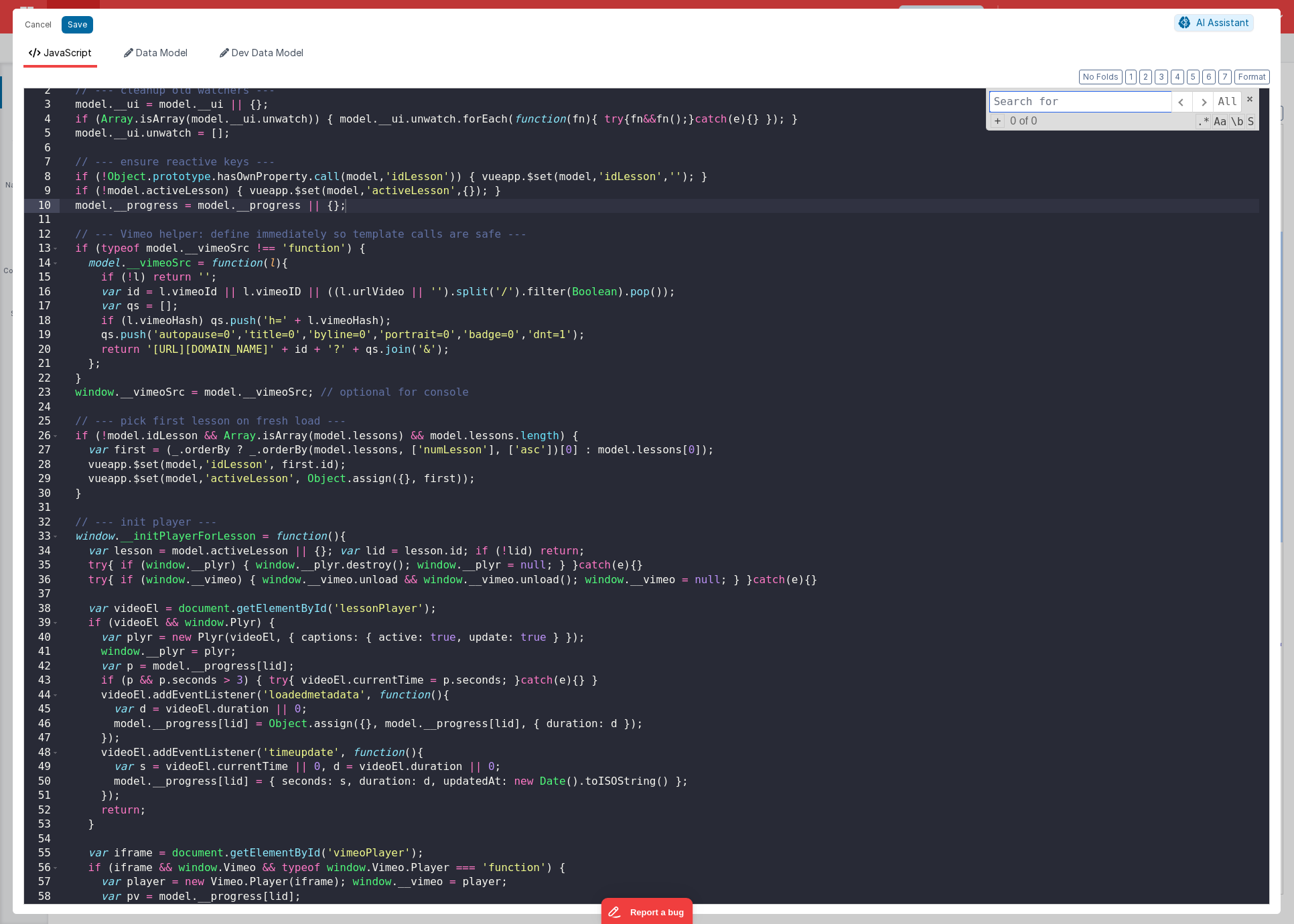
paste input "var pv ="
type input "var pv ="
click at [1197, 101] on span at bounding box center [1201, 101] width 20 height 21
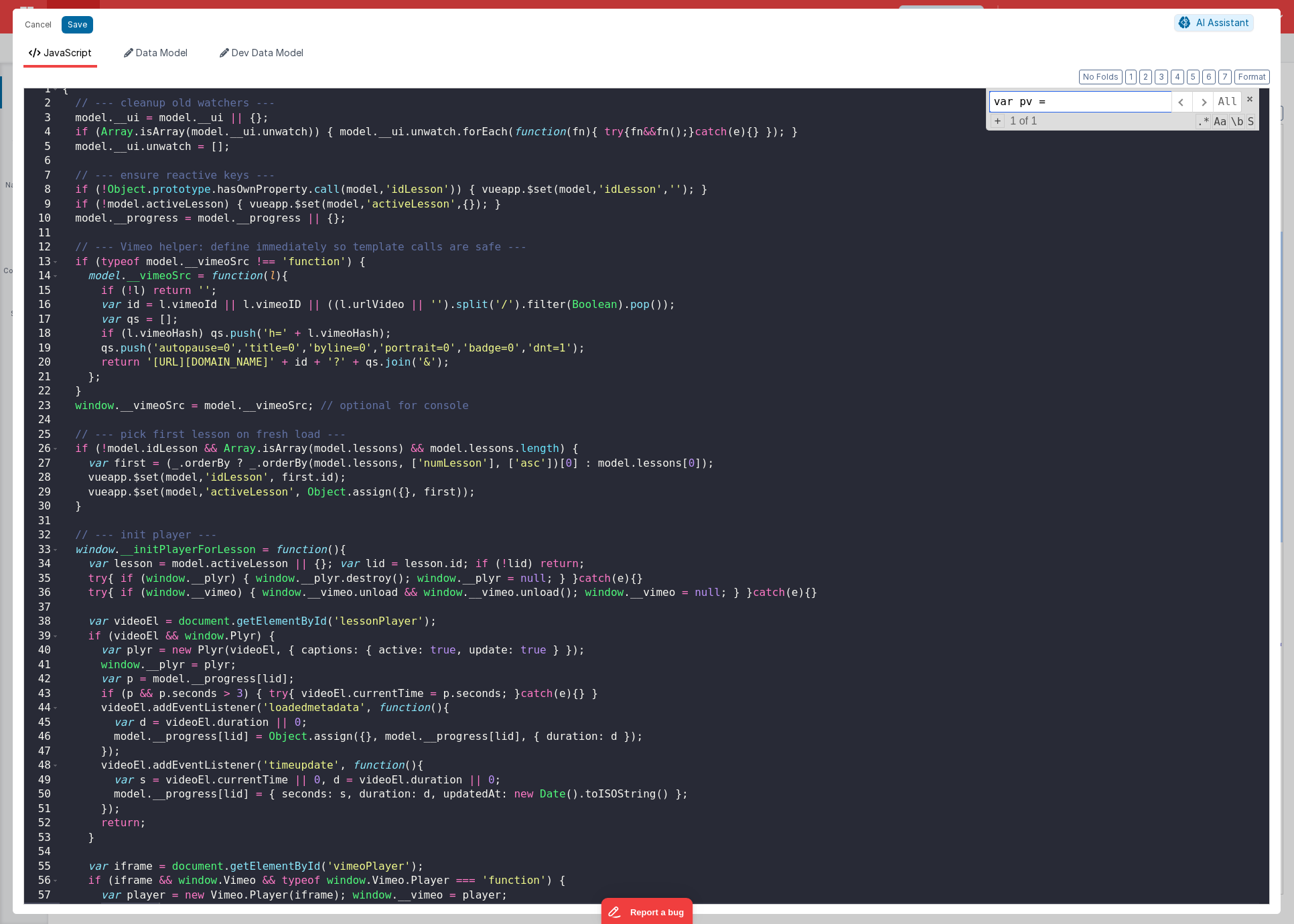
scroll to position [0, 0]
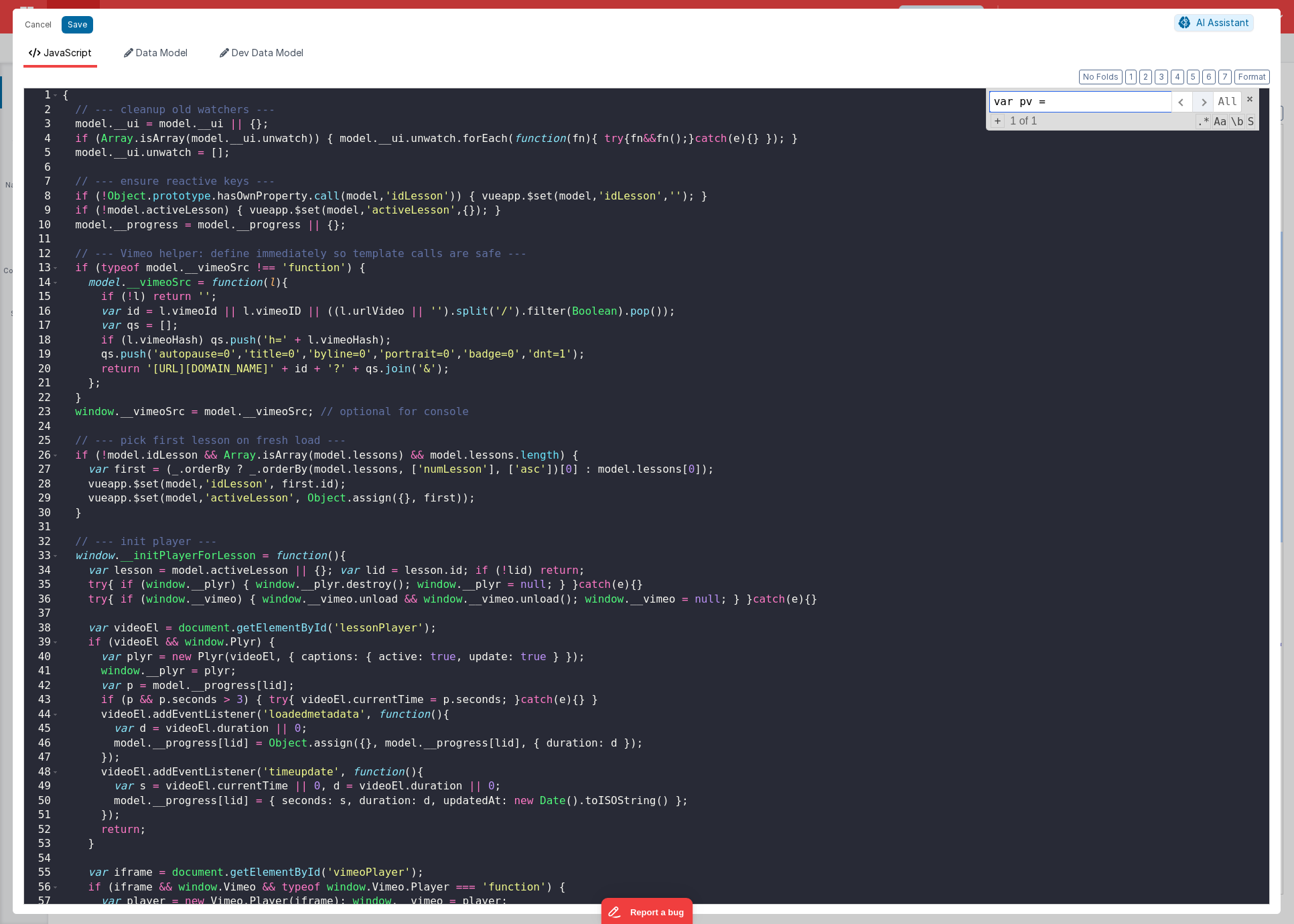
click at [1202, 103] on span at bounding box center [1201, 101] width 20 height 21
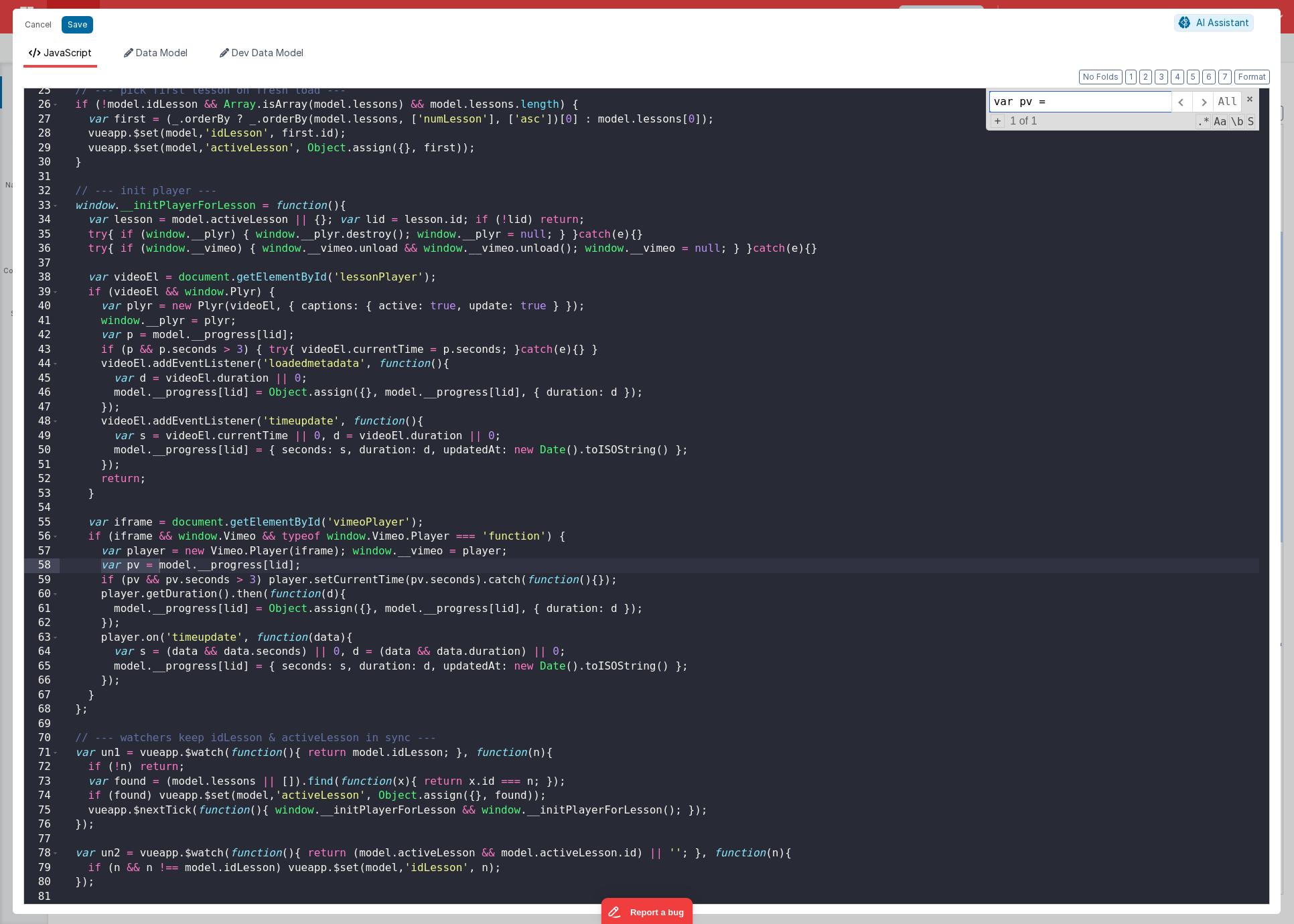
scroll to position [350, 0]
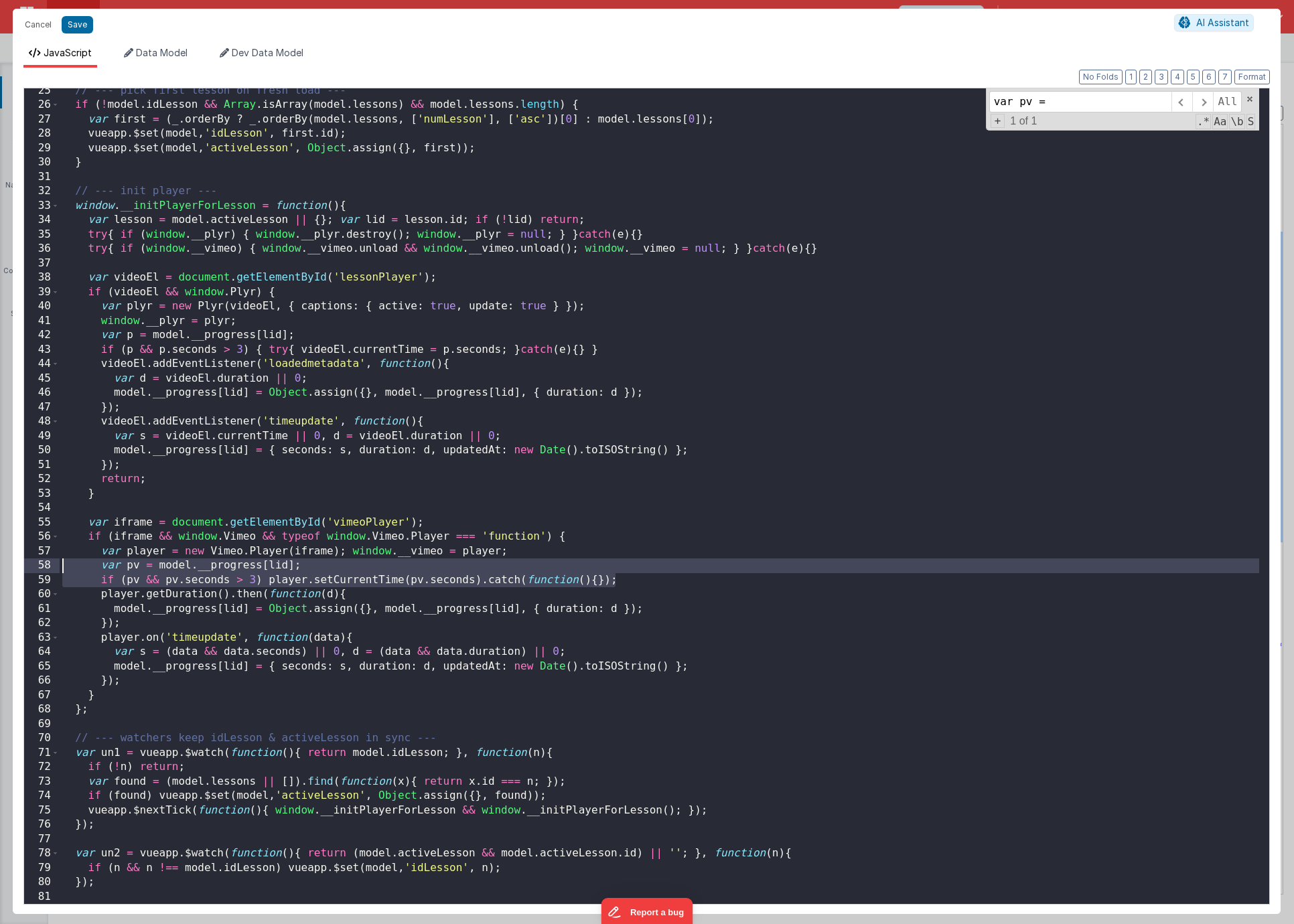
drag, startPoint x: 649, startPoint y: 584, endPoint x: 15, endPoint y: 569, distance: 634.2
click at [14, 570] on div "Format 7 6 5 4 3 2 1 No Folds 25 26 27 28 29 30 31 32 33 34 35 36 37 38 39 40 4…" at bounding box center [646, 490] width 1267 height 846
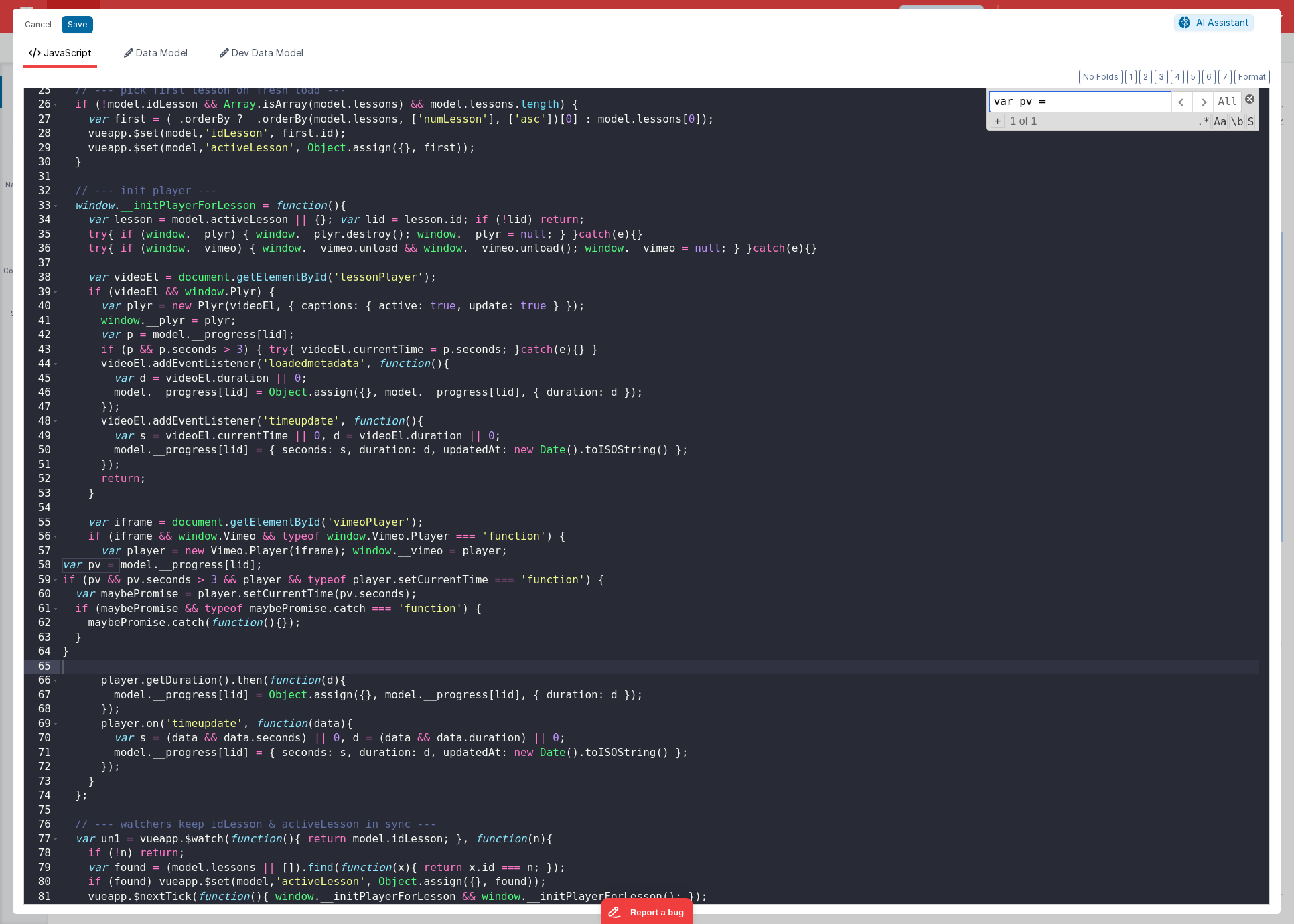
click at [1249, 95] on span at bounding box center [1249, 99] width 10 height 10
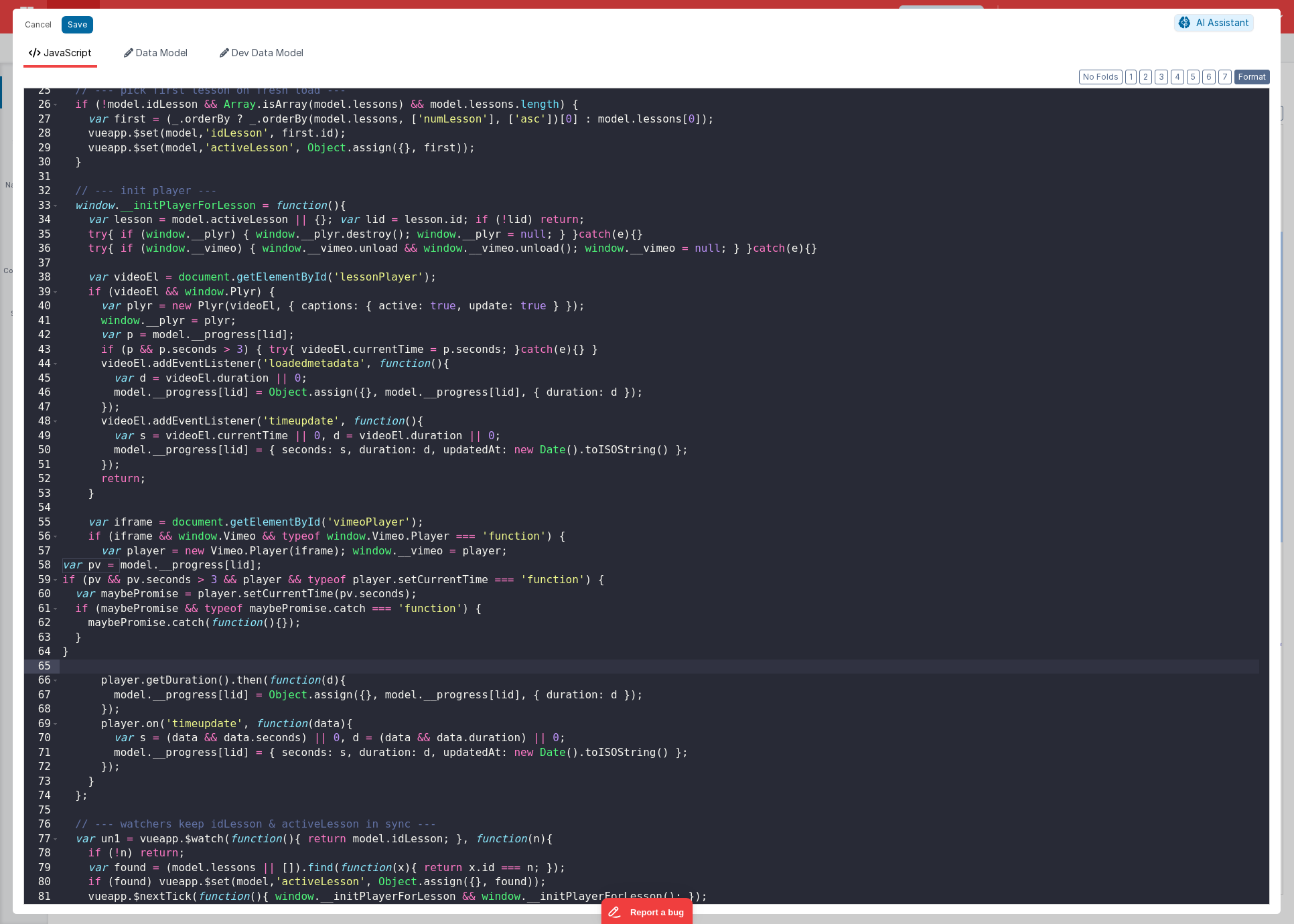
click at [1248, 73] on button "Format" at bounding box center [1252, 77] width 36 height 15
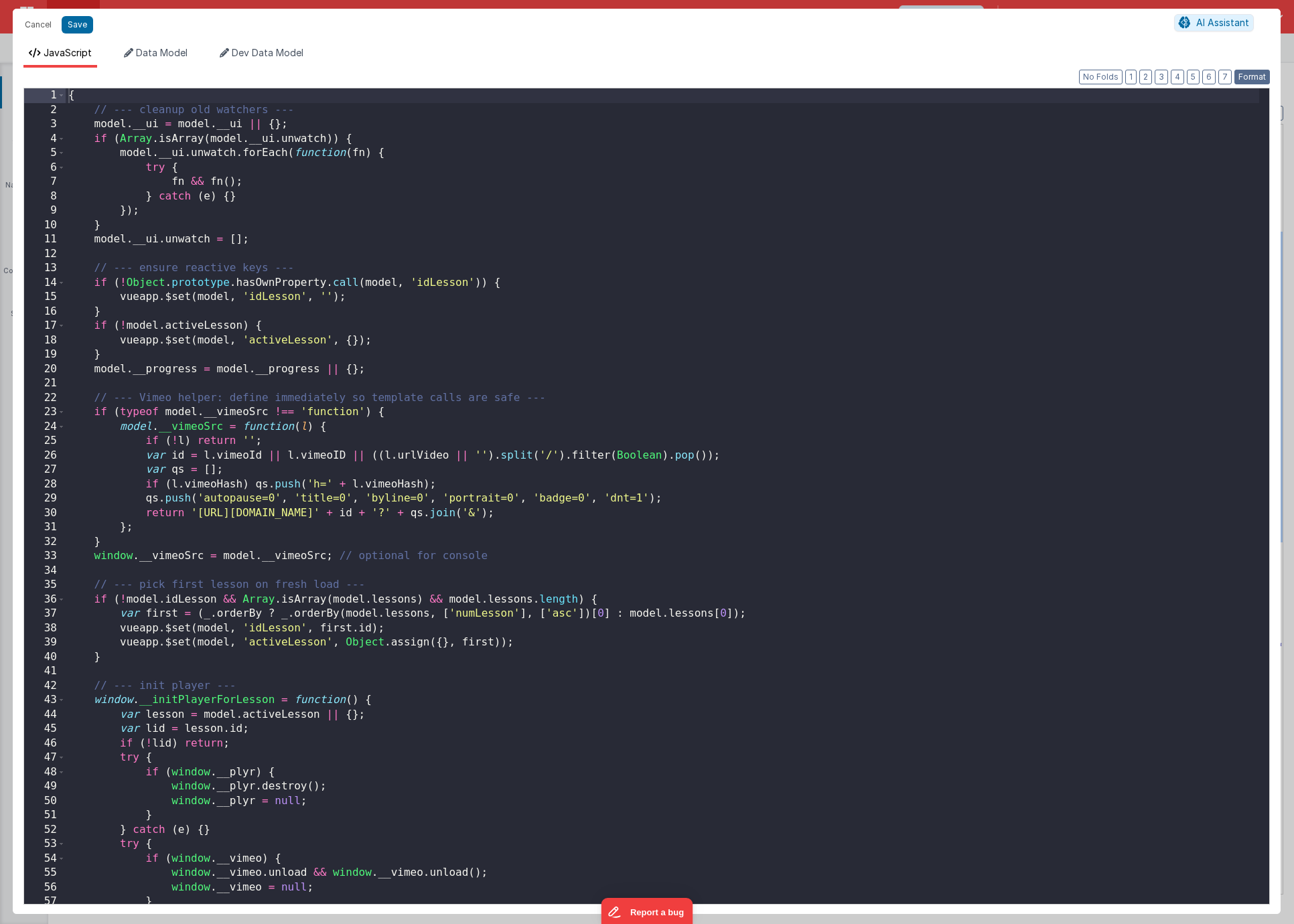
scroll to position [0, 0]
drag, startPoint x: 77, startPoint y: 25, endPoint x: 63, endPoint y: 28, distance: 14.3
click at [77, 24] on button "Save" at bounding box center [77, 25] width 31 height 18
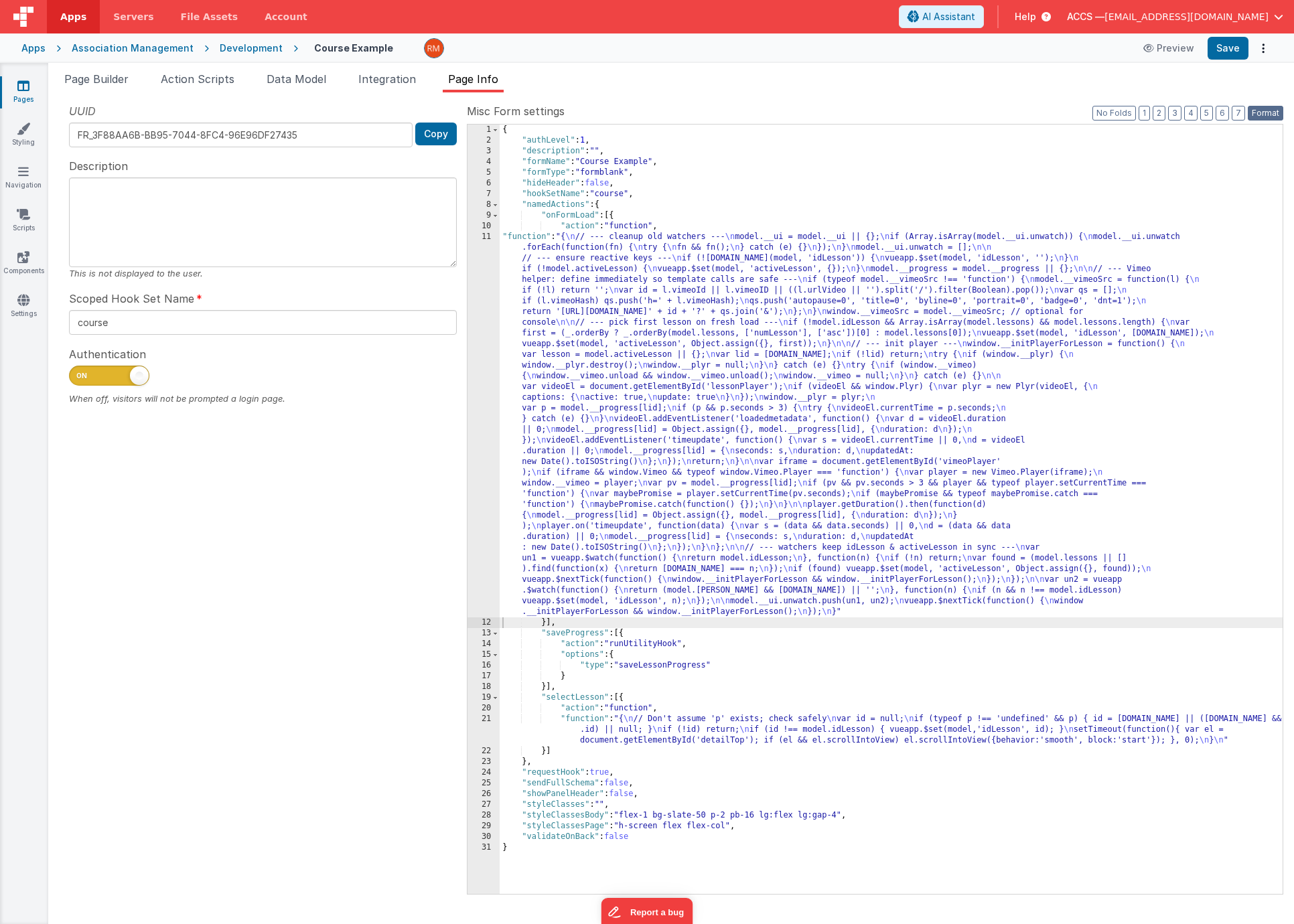
drag, startPoint x: 1266, startPoint y: 115, endPoint x: 1258, endPoint y: 101, distance: 16.1
click at [1266, 115] on button "Format" at bounding box center [1266, 113] width 36 height 15
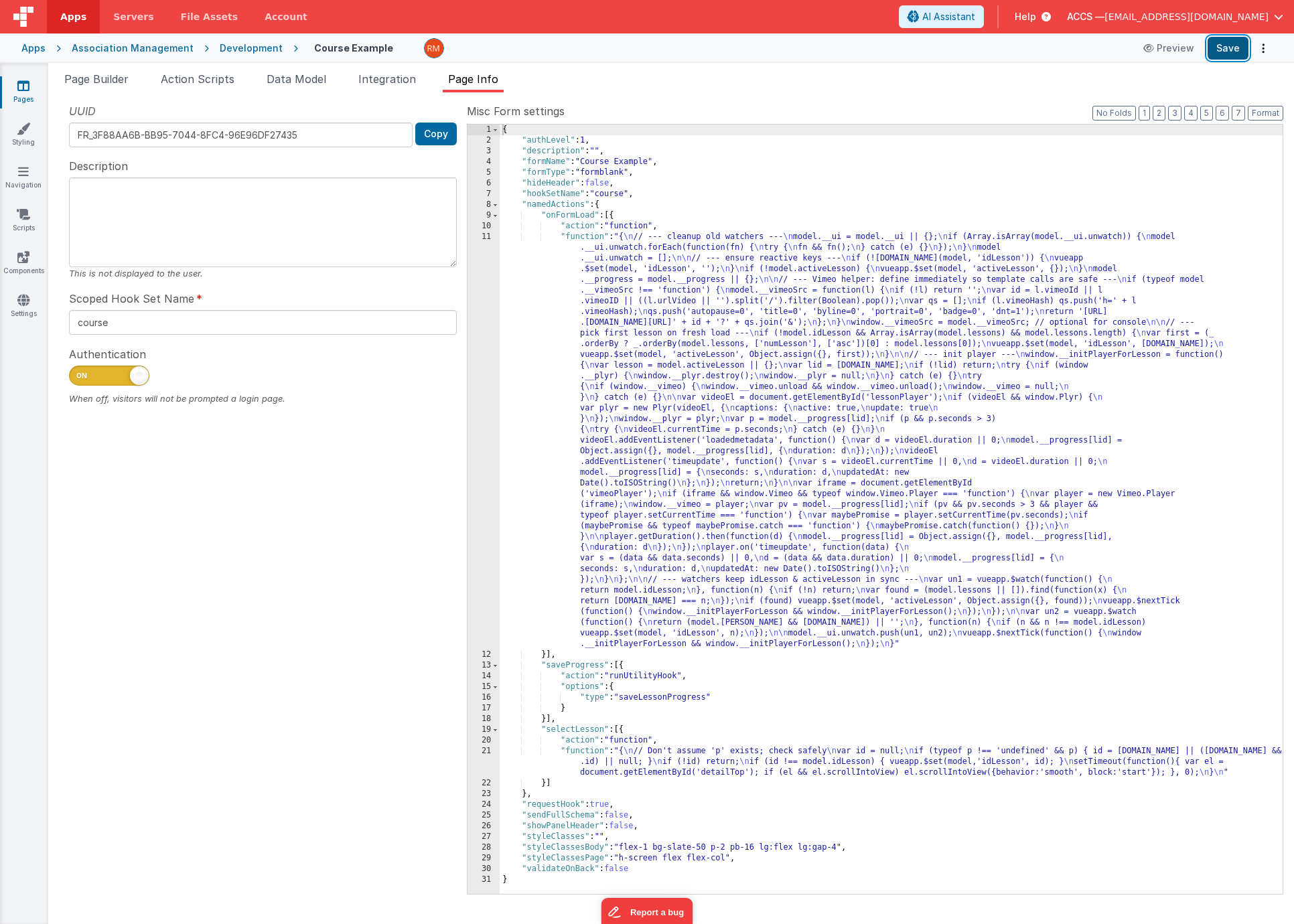
click at [1235, 49] on button "Save" at bounding box center [1228, 48] width 41 height 23
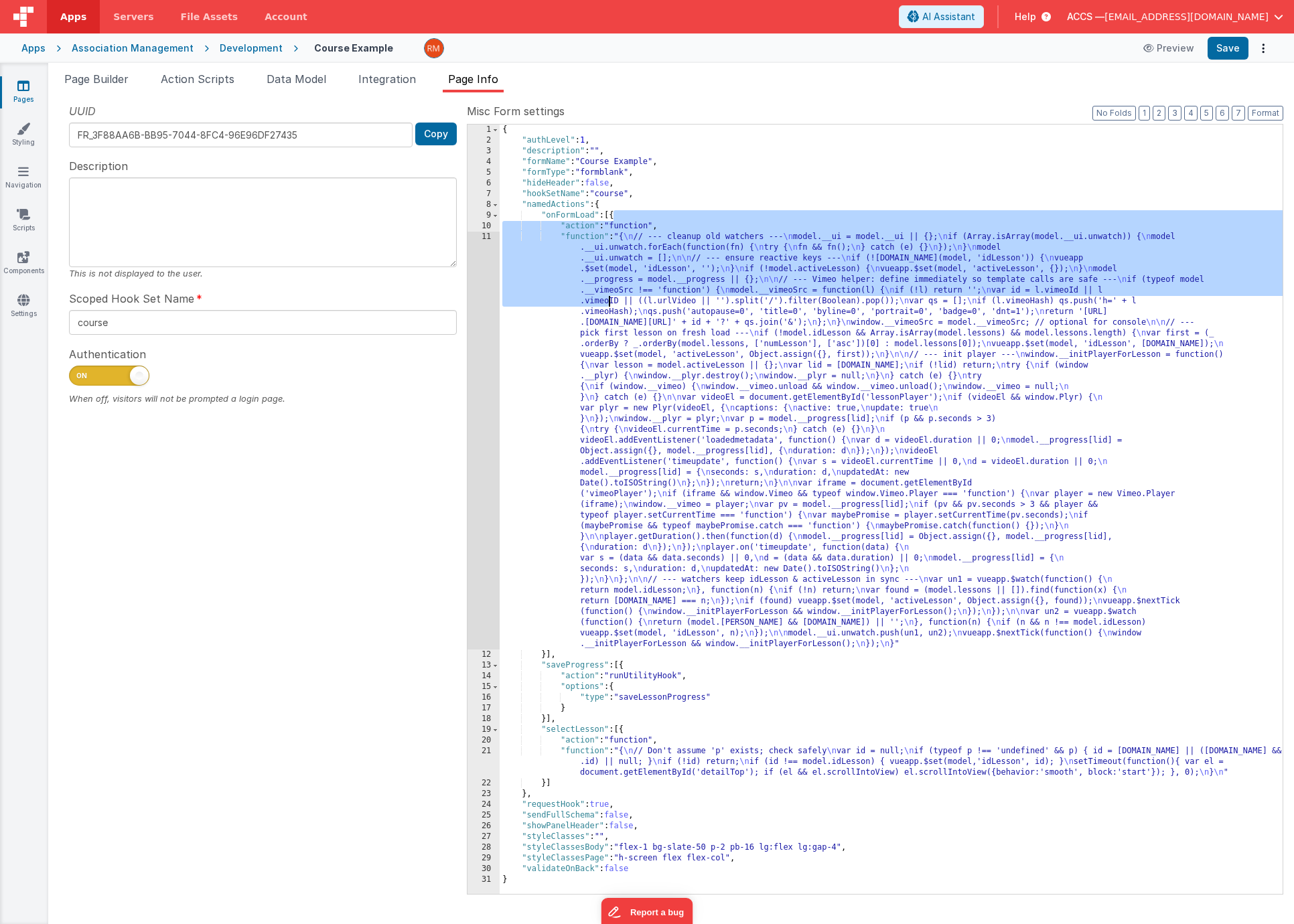
drag, startPoint x: 614, startPoint y: 216, endPoint x: 608, endPoint y: 297, distance: 81.2
click at [608, 297] on div "{ "authLevel" : 1 , "description" : "" , "formName" : "Course Example" , "formT…" at bounding box center [891, 520] width 783 height 790
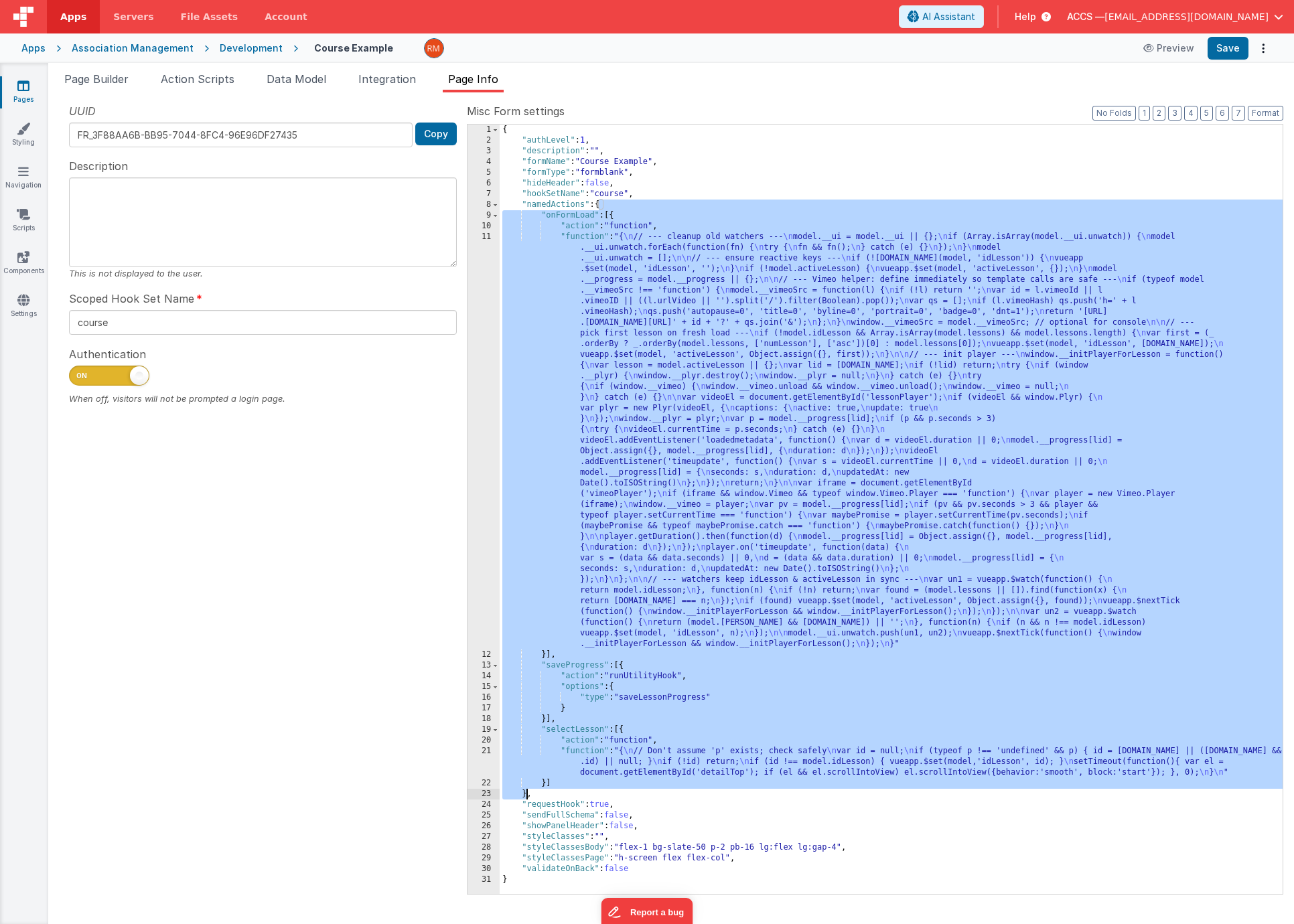
drag, startPoint x: 598, startPoint y: 204, endPoint x: 525, endPoint y: 798, distance: 598.5
click at [525, 775] on div "{ "authLevel" : 1 , "description" : "" , "formName" : "Course Example" , "formT…" at bounding box center [891, 520] width 783 height 790
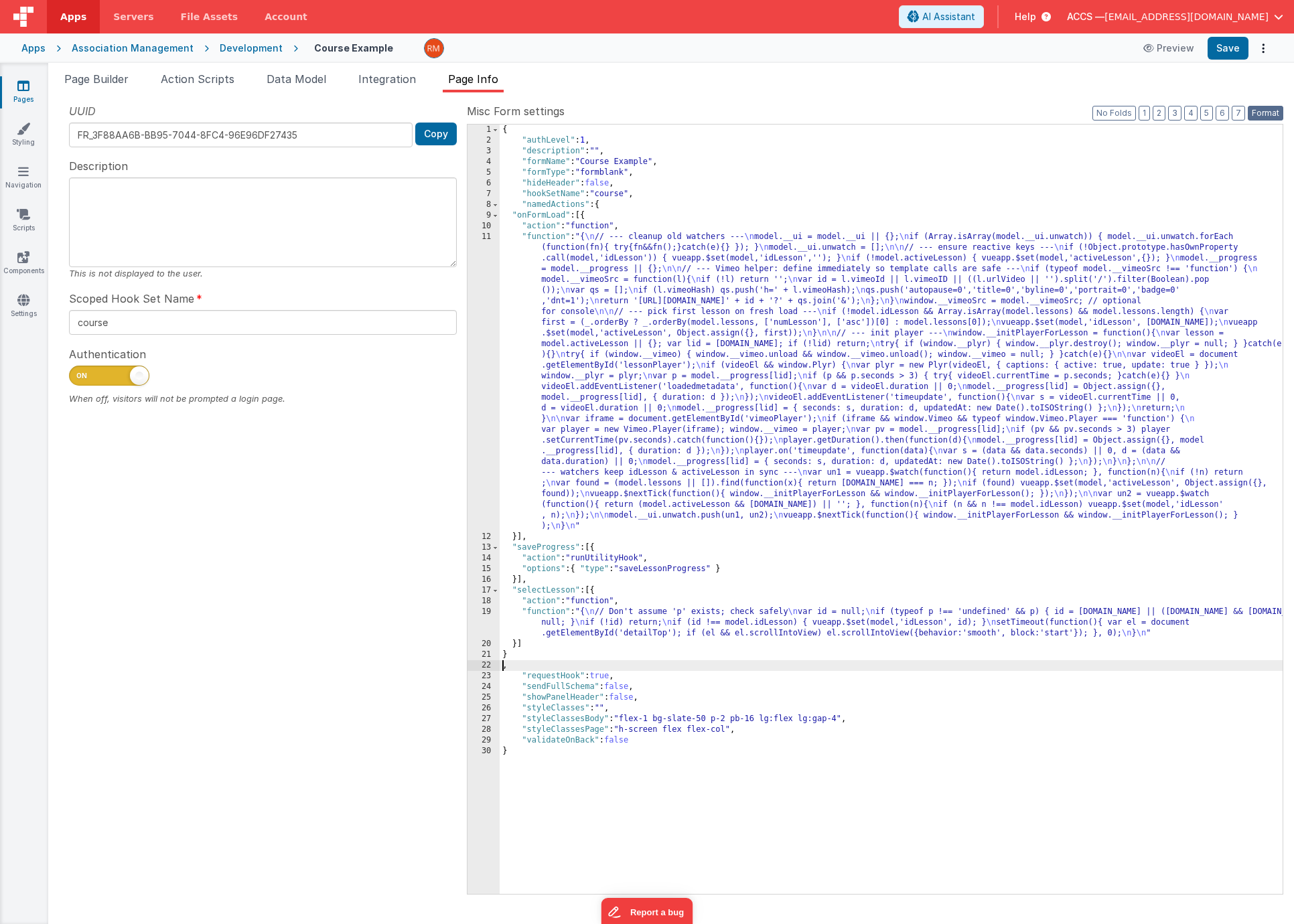
click at [1272, 118] on button "Format" at bounding box center [1266, 113] width 36 height 15
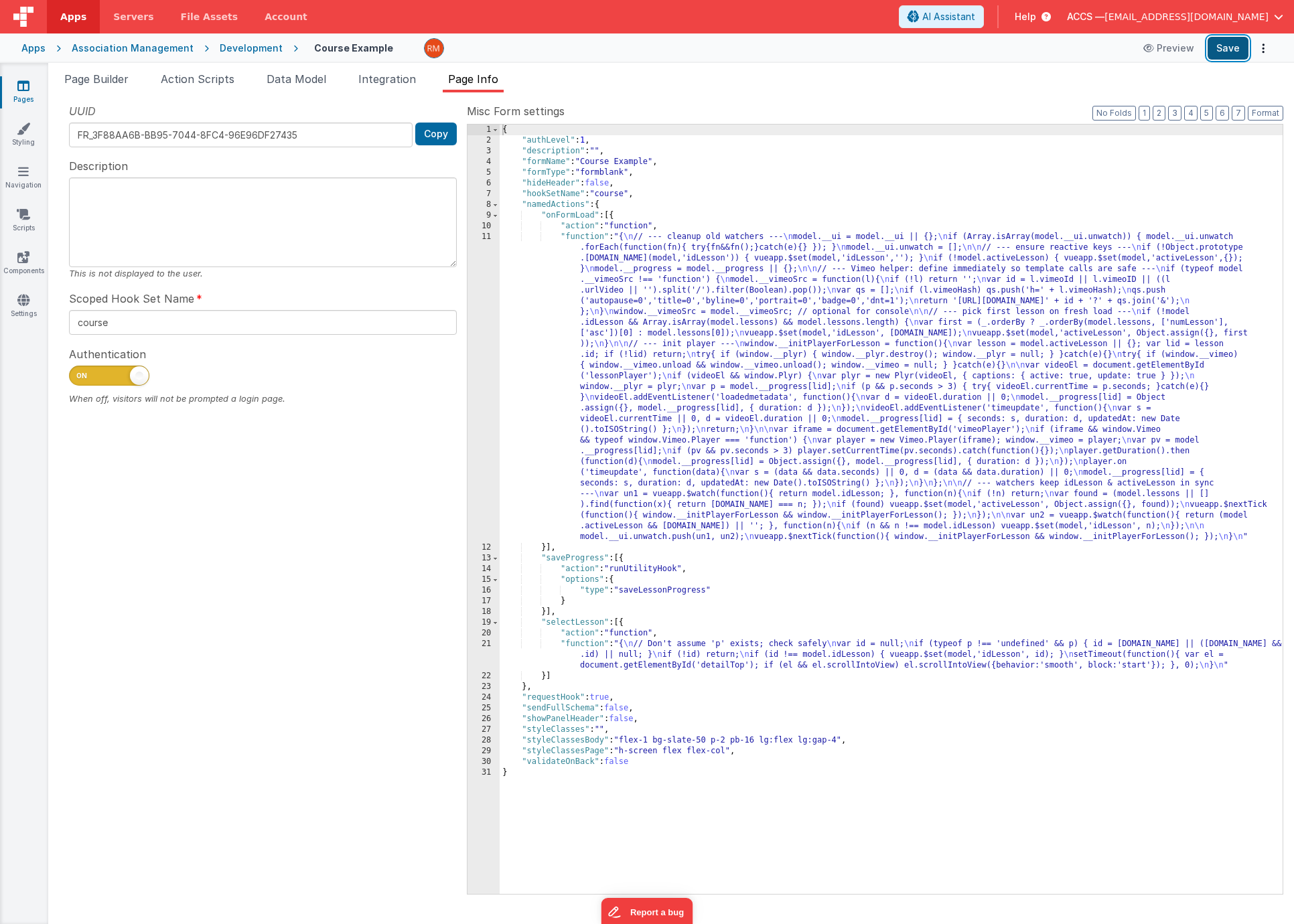
click at [1233, 51] on button "Save" at bounding box center [1228, 48] width 41 height 23
click at [104, 74] on span "Page Builder" at bounding box center [96, 78] width 64 height 13
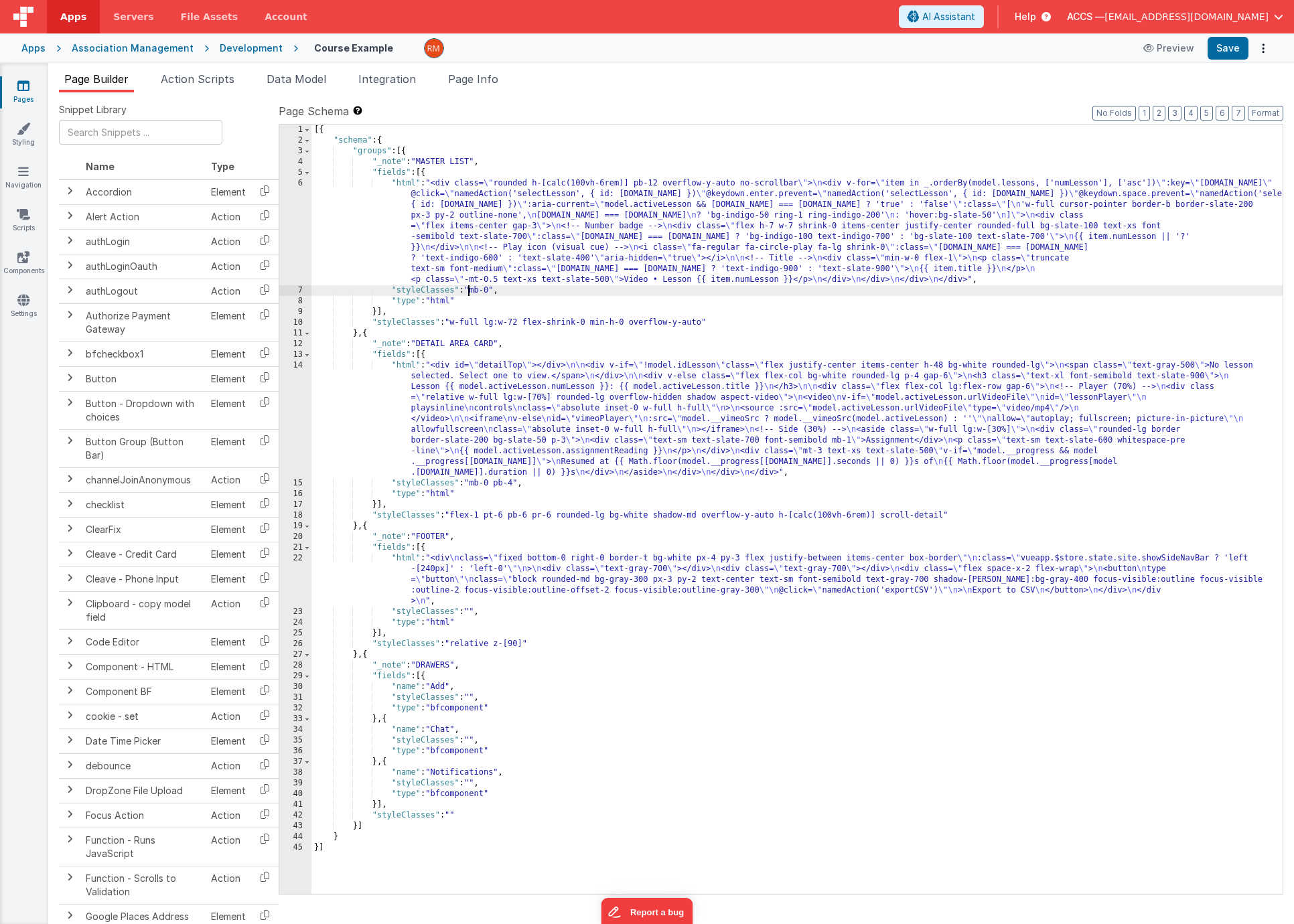
click at [469, 288] on div "[{ "schema" : { "groups" : [{ "_note" : "MASTER LIST" , "fields" : [{ "html" : …" at bounding box center [797, 520] width 971 height 790
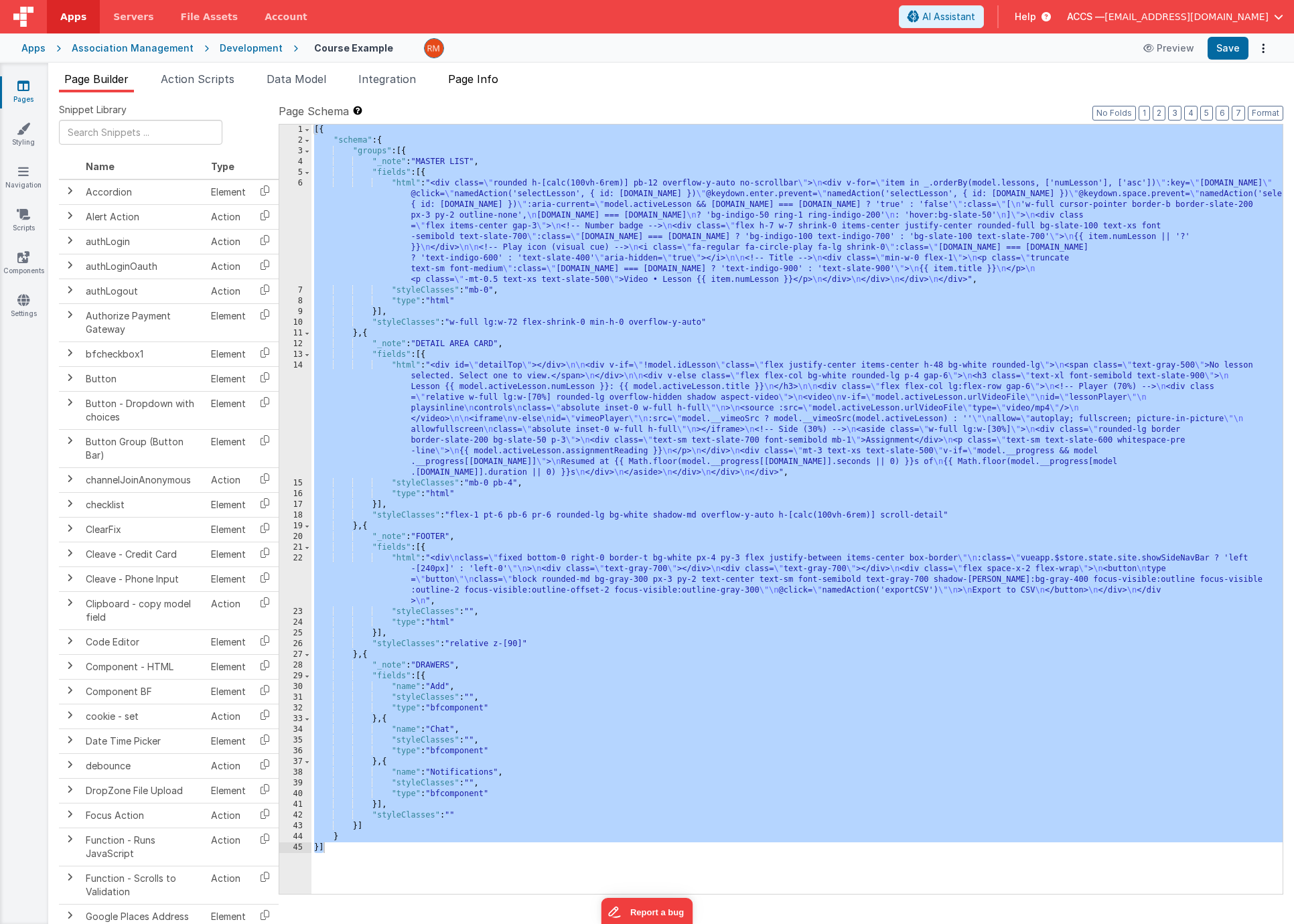
click at [476, 85] on li "Page Info" at bounding box center [473, 82] width 61 height 21
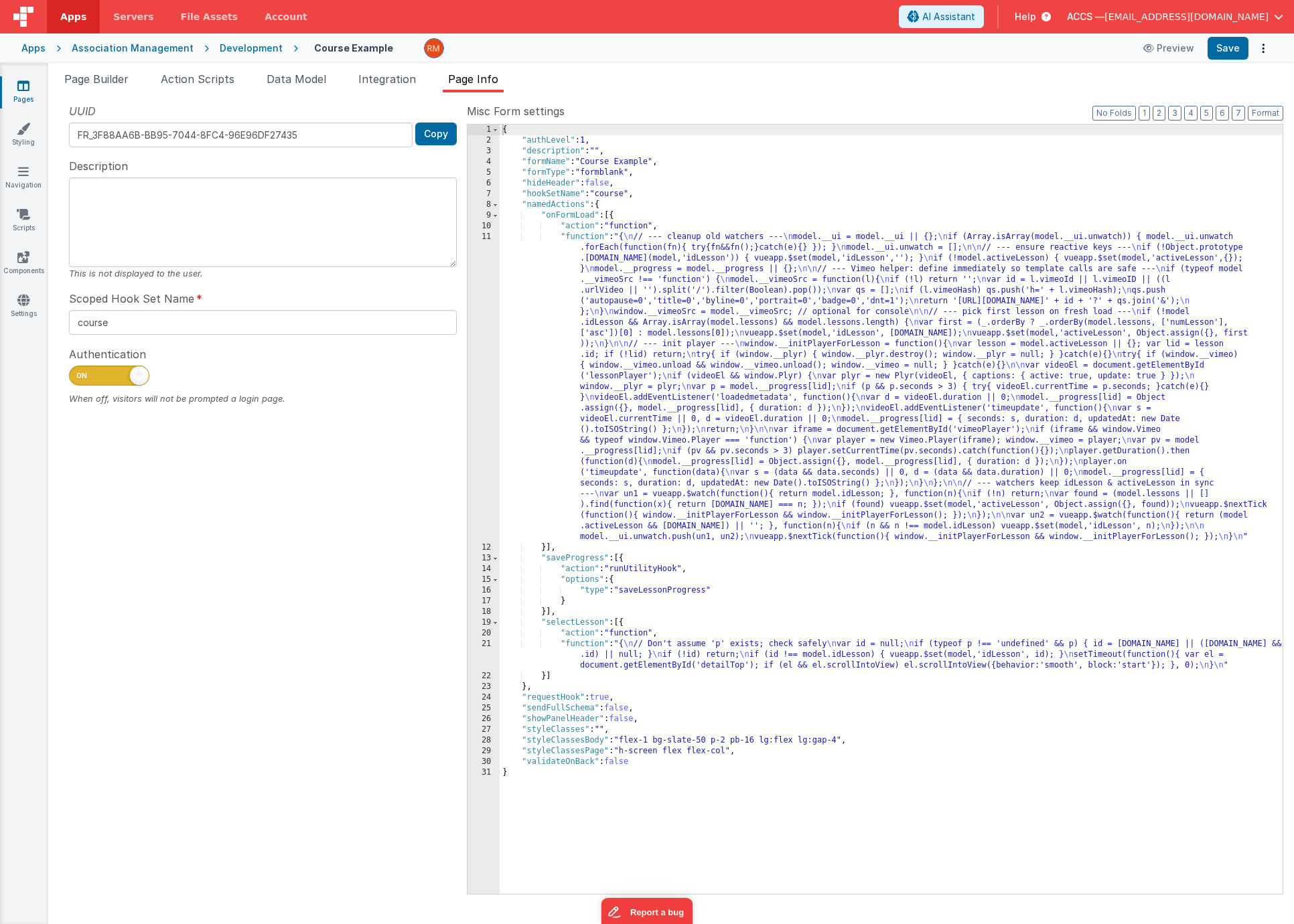
click at [620, 324] on div "{ "authLevel" : 1 , "description" : "" , "formName" : "Course Example" , "formT…" at bounding box center [891, 520] width 783 height 790
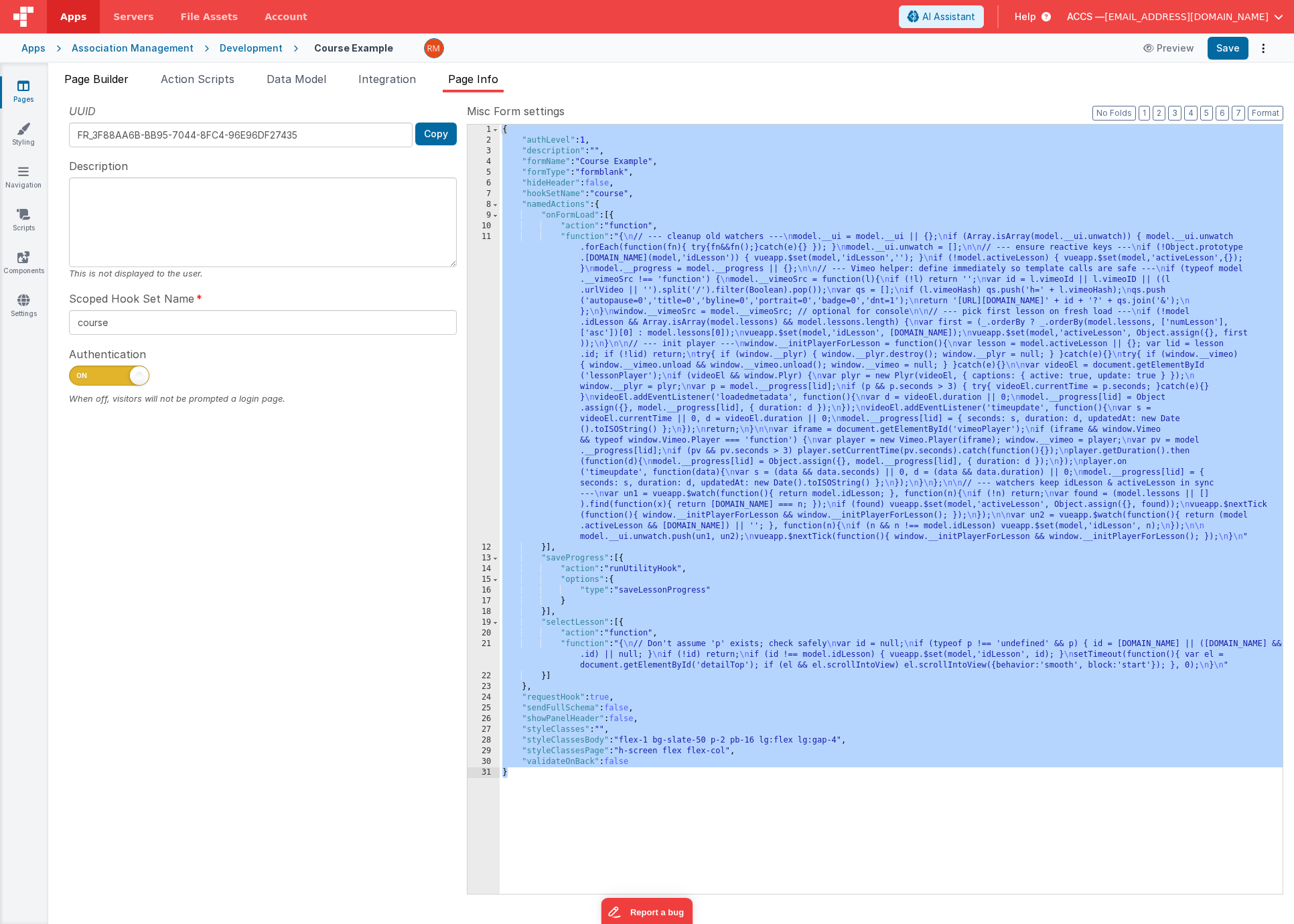
click at [116, 78] on span "Page Builder" at bounding box center [96, 78] width 64 height 13
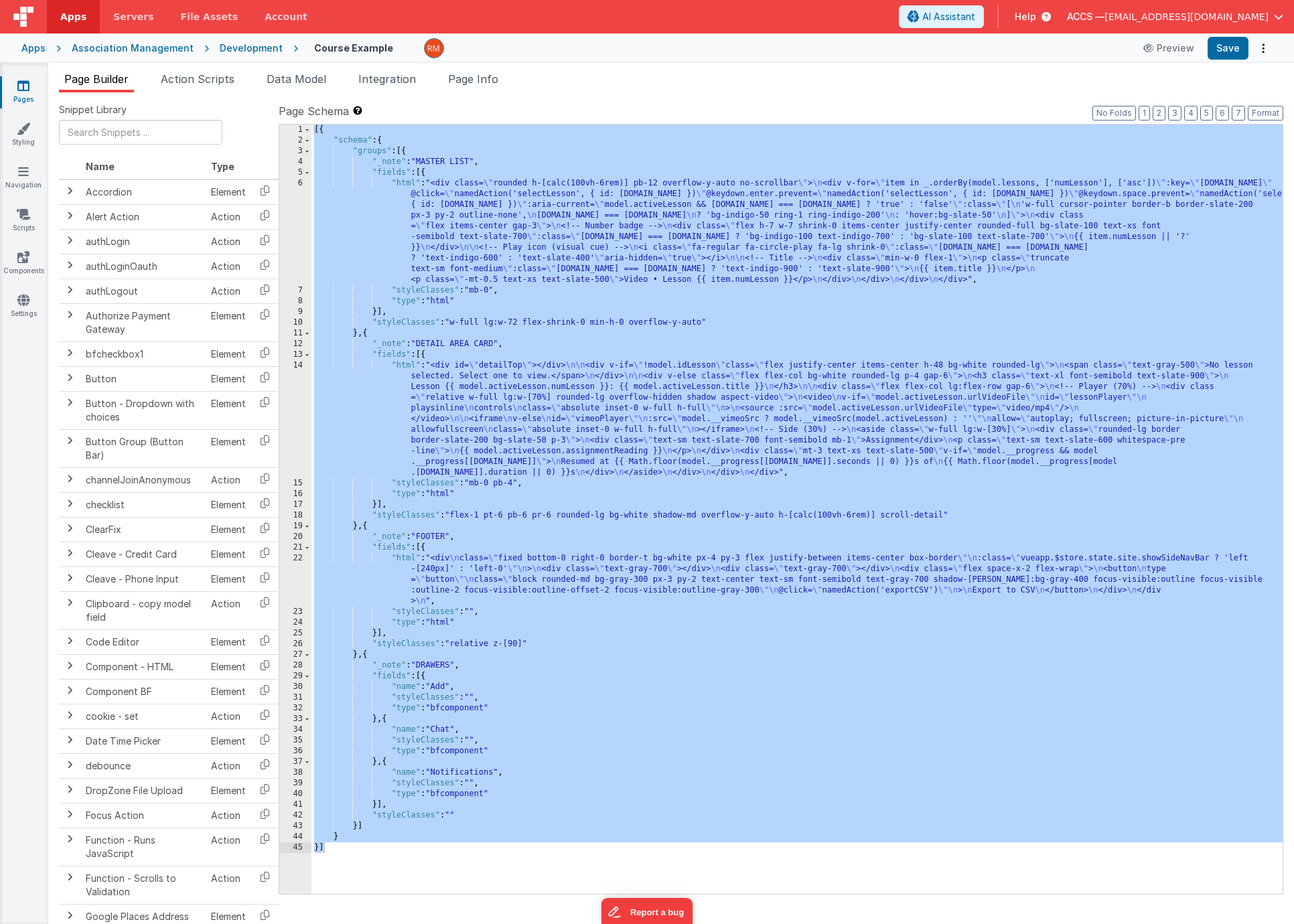
click at [399, 187] on div "[{ "schema" : { "groups" : [{ "_note" : "MASTER LIST" , "fields" : [{ "html" : …" at bounding box center [797, 520] width 971 height 790
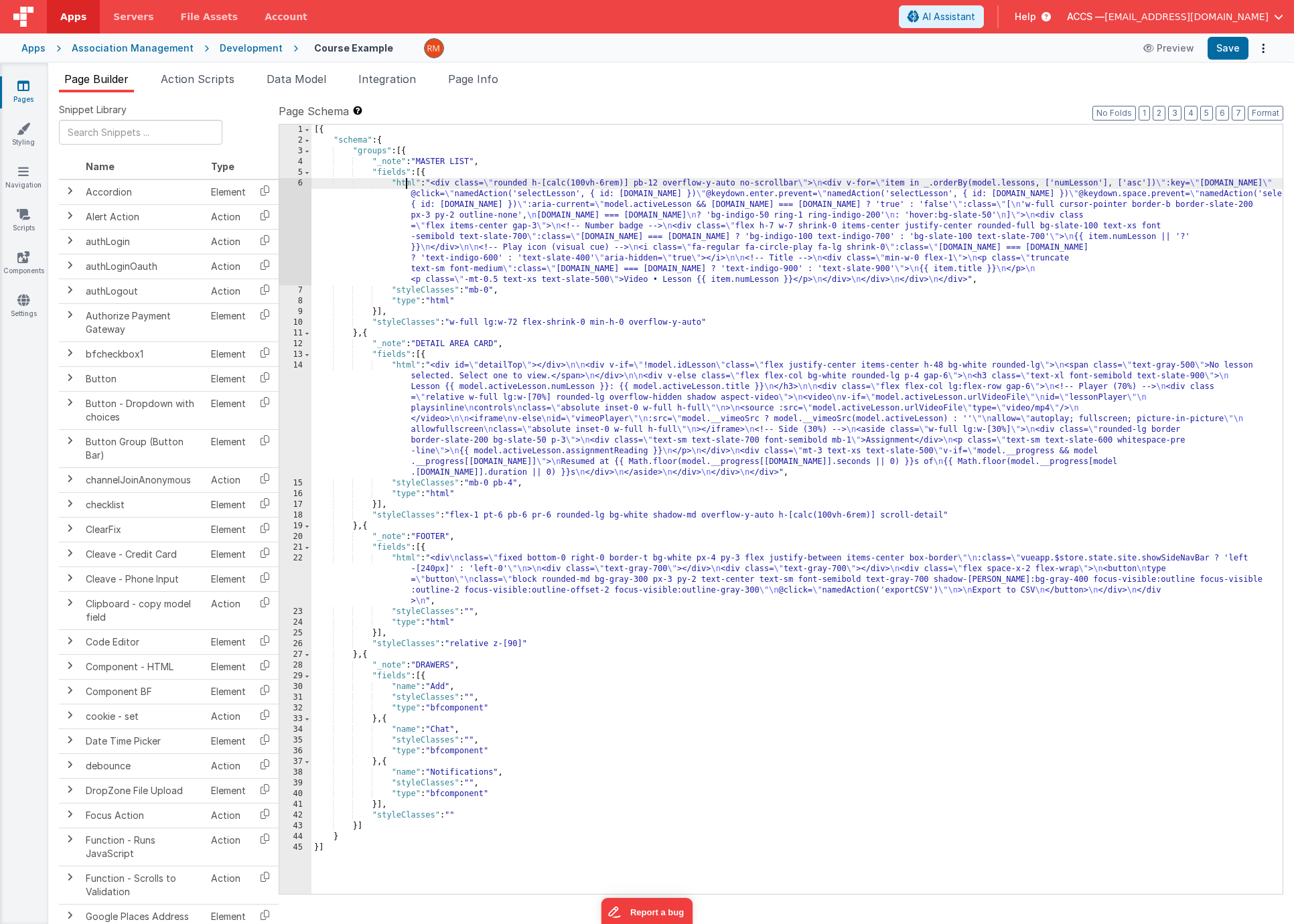
click at [403, 184] on div "[{ "schema" : { "groups" : [{ "_note" : "MASTER LIST" , "fields" : [{ "html" : …" at bounding box center [797, 520] width 971 height 790
click at [303, 183] on div "6" at bounding box center [296, 231] width 32 height 107
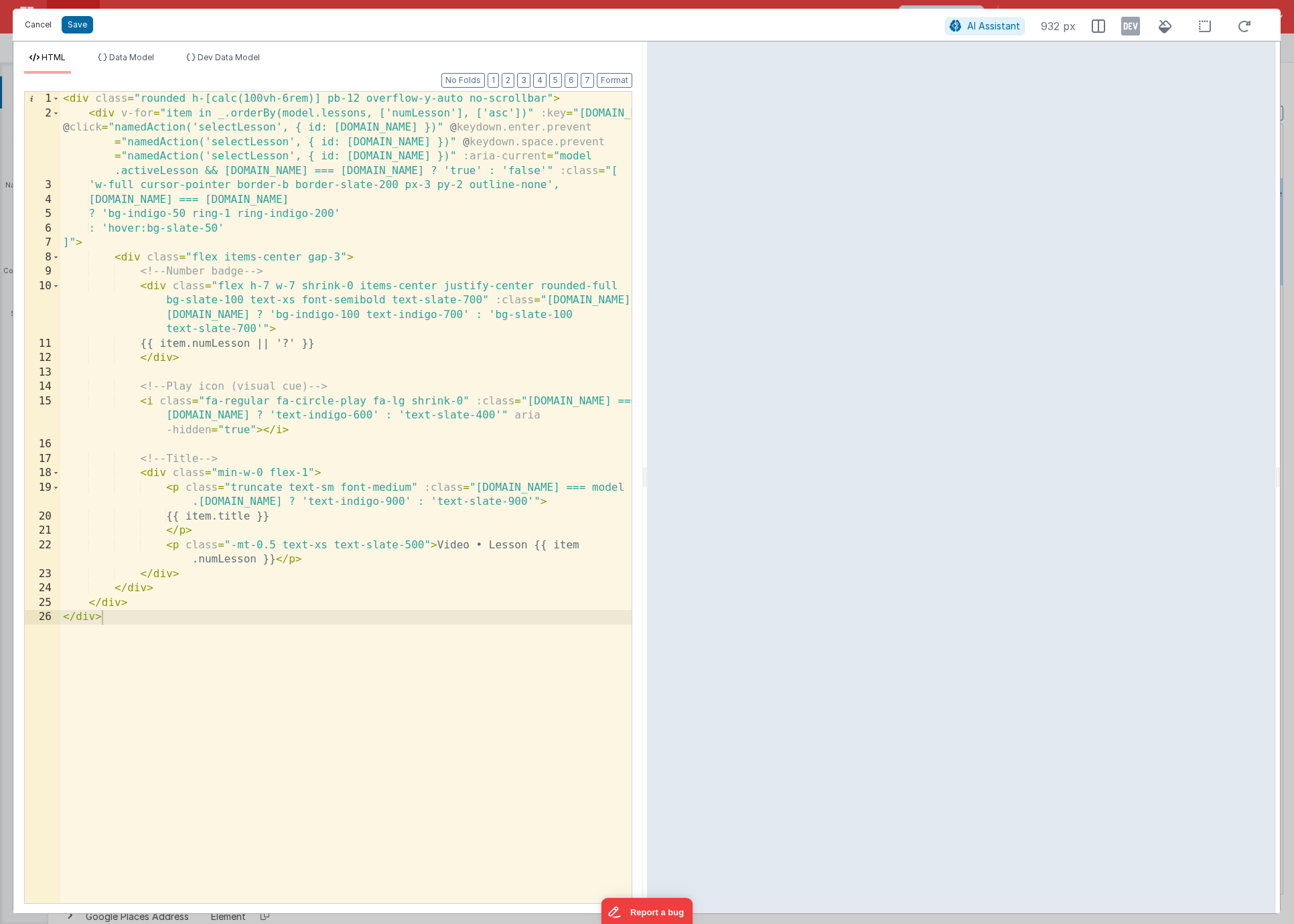
click at [36, 24] on button "Cancel" at bounding box center [37, 24] width 40 height 19
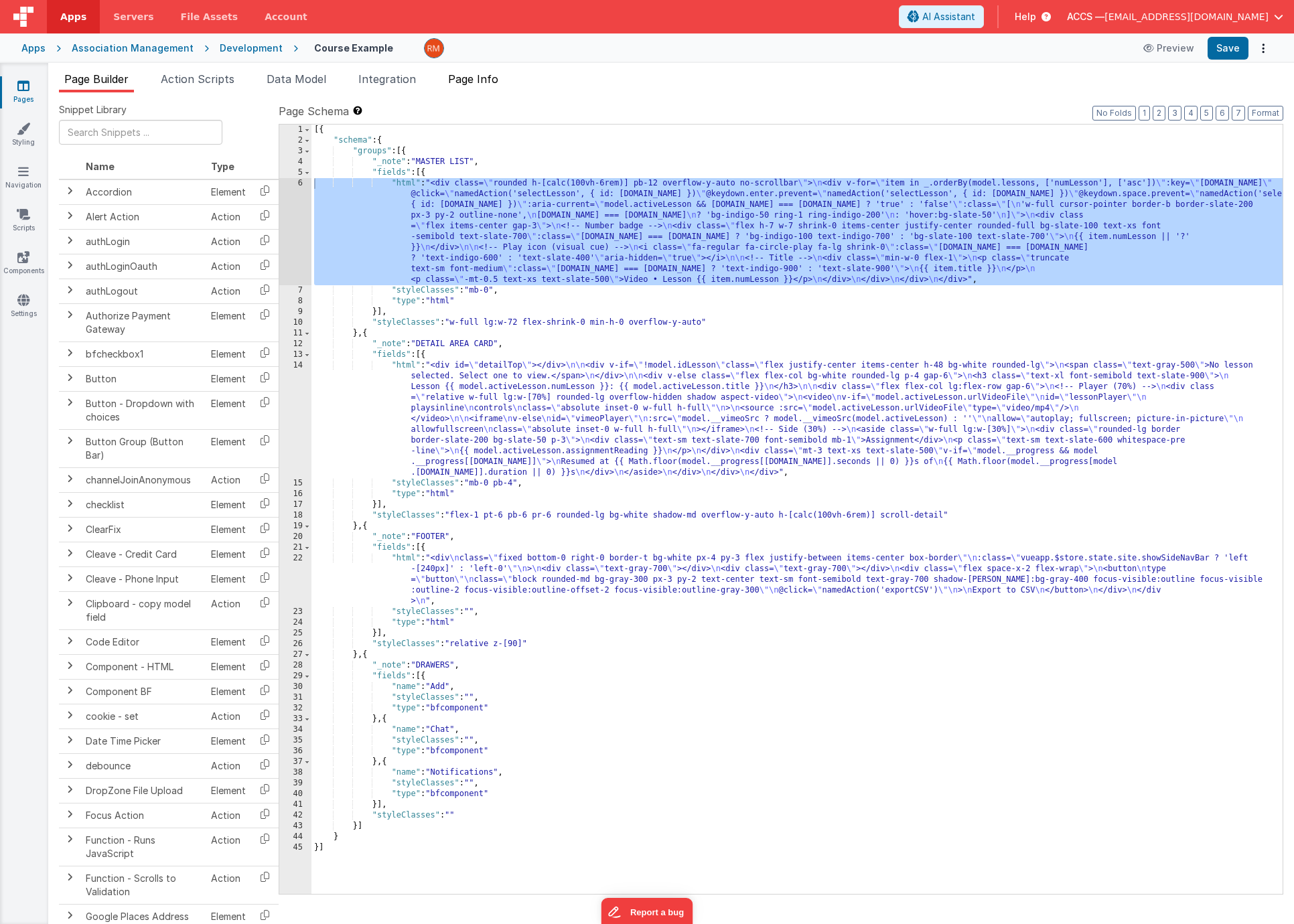
click at [471, 85] on span "Page Info" at bounding box center [473, 78] width 50 height 13
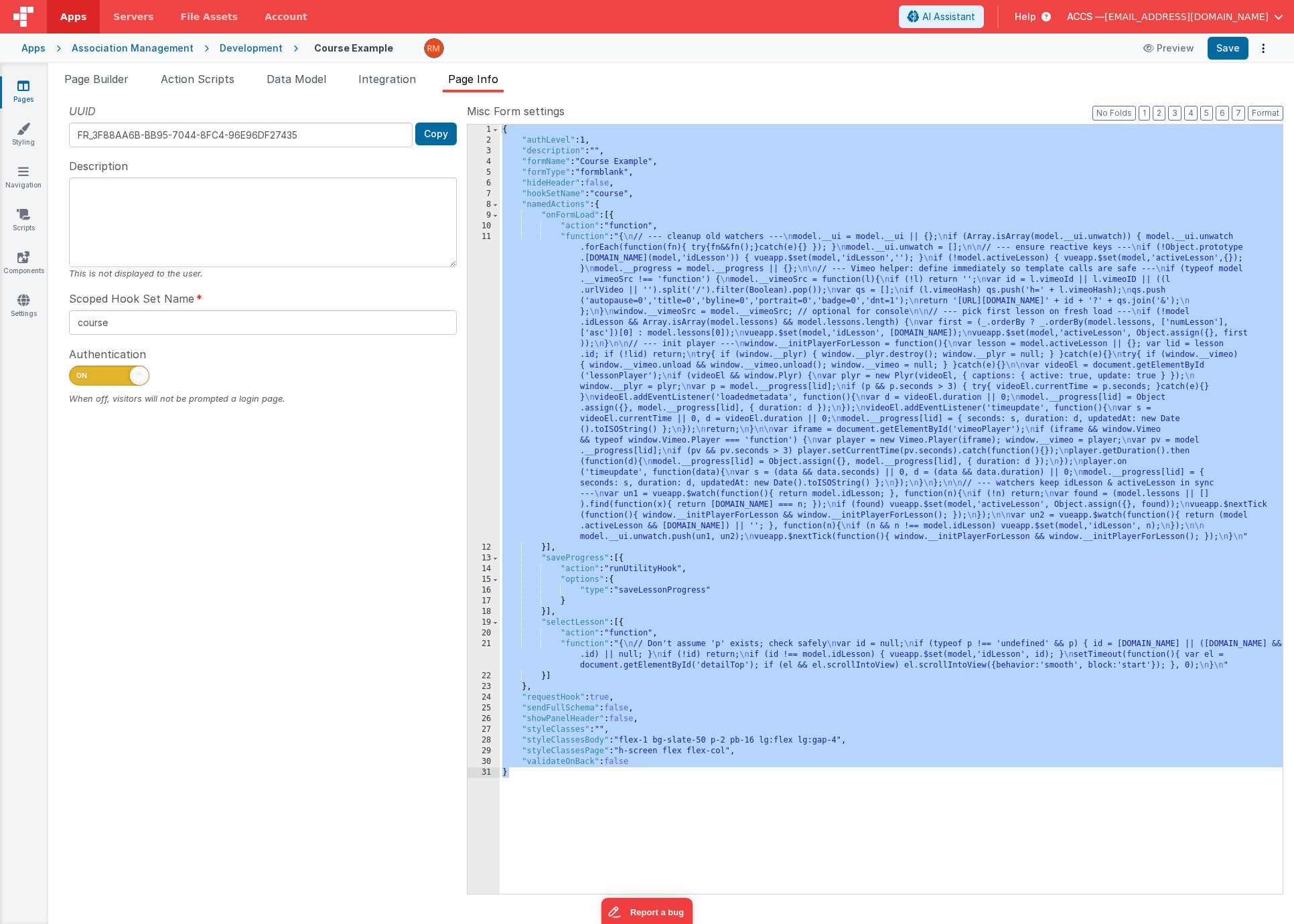
click at [582, 235] on div "{ "authLevel" : 1 , "description" : "" , "formName" : "Course Example" , "formT…" at bounding box center [891, 520] width 783 height 790
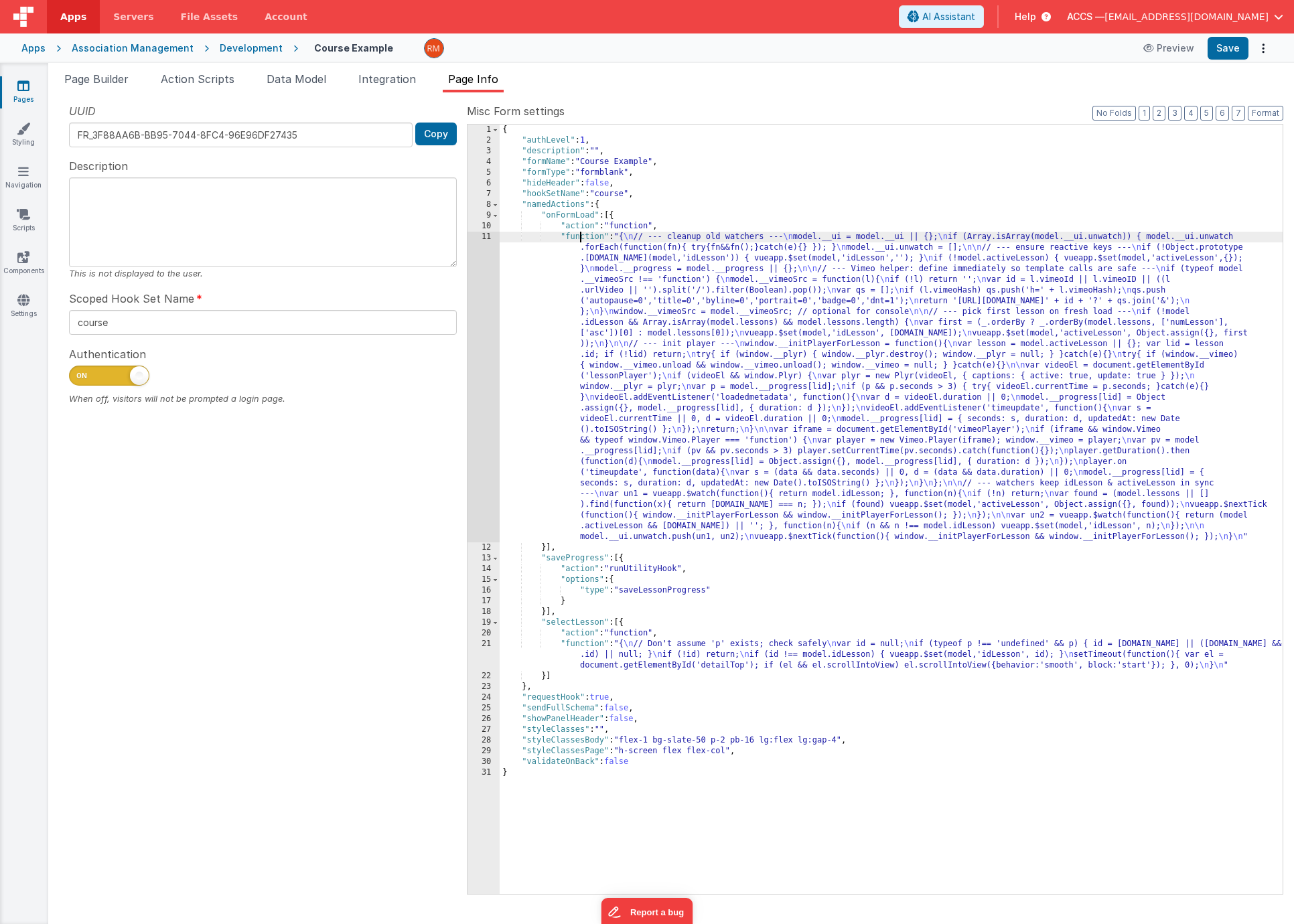
click at [487, 236] on div "11" at bounding box center [484, 386] width 32 height 311
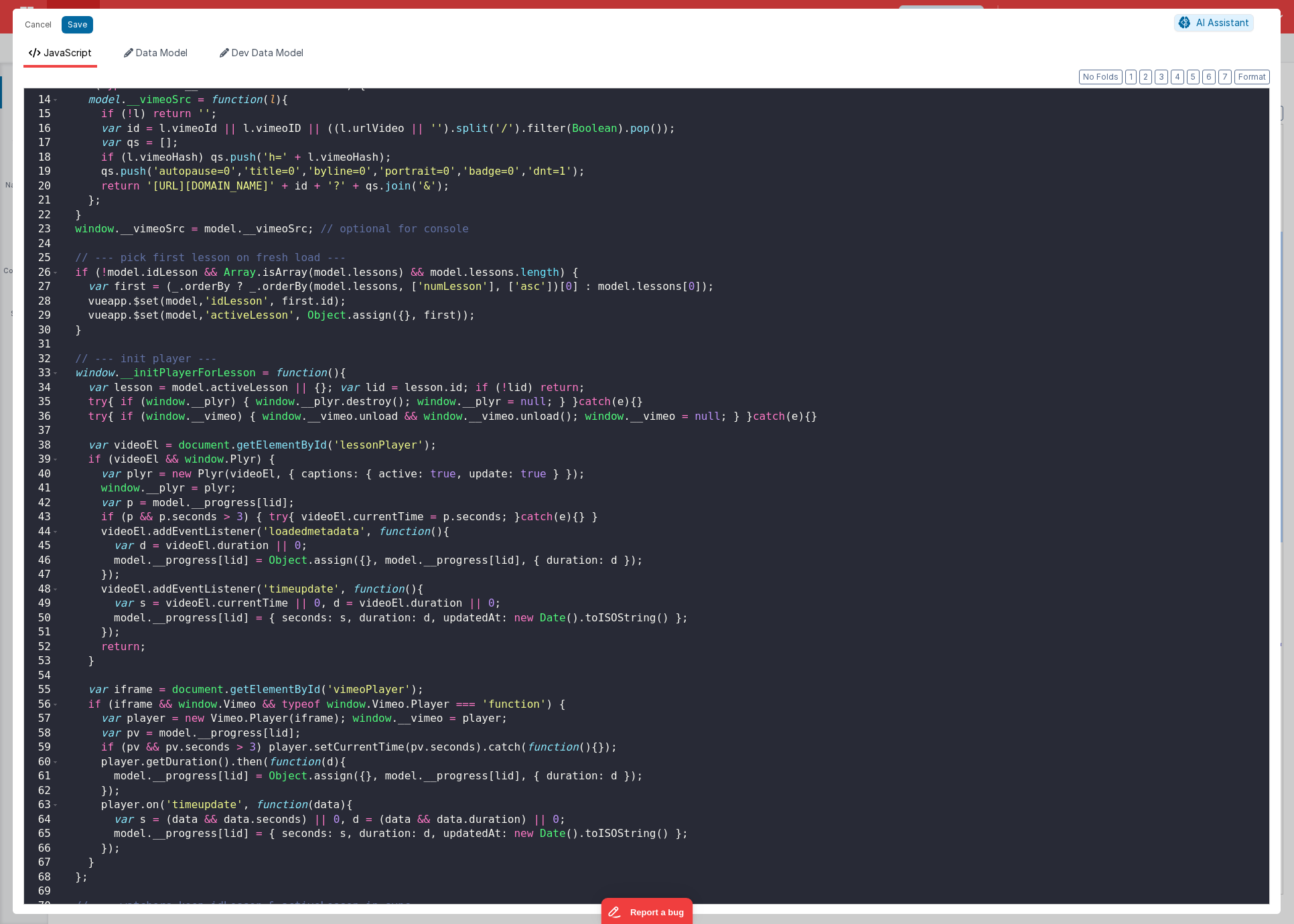
scroll to position [209, 0]
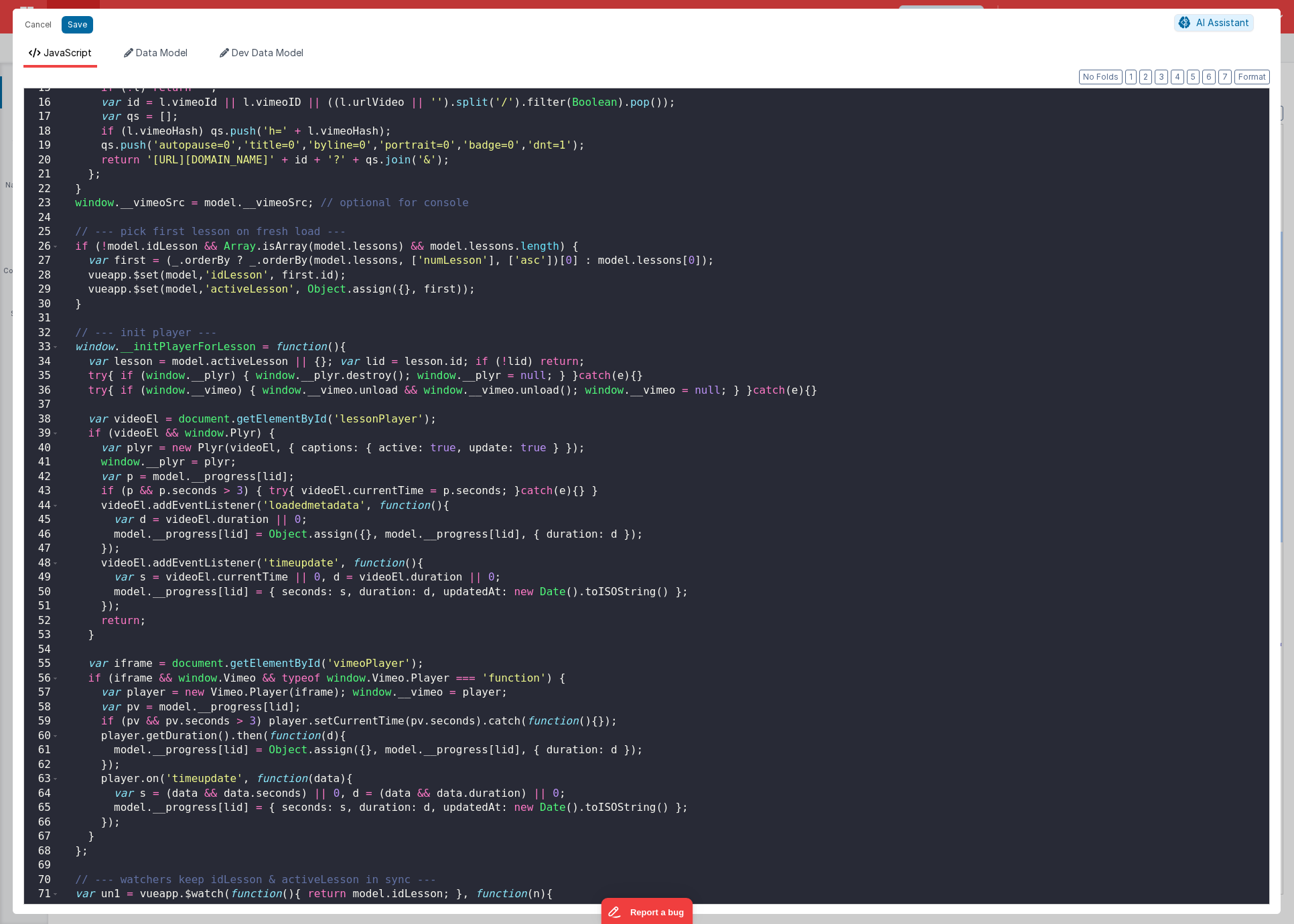
click at [1000, 122] on div "if ( ! l ) return '' ; var id = l . vimeoId || l . vimeoID || (( l . urlVideo |…" at bounding box center [659, 503] width 1200 height 844
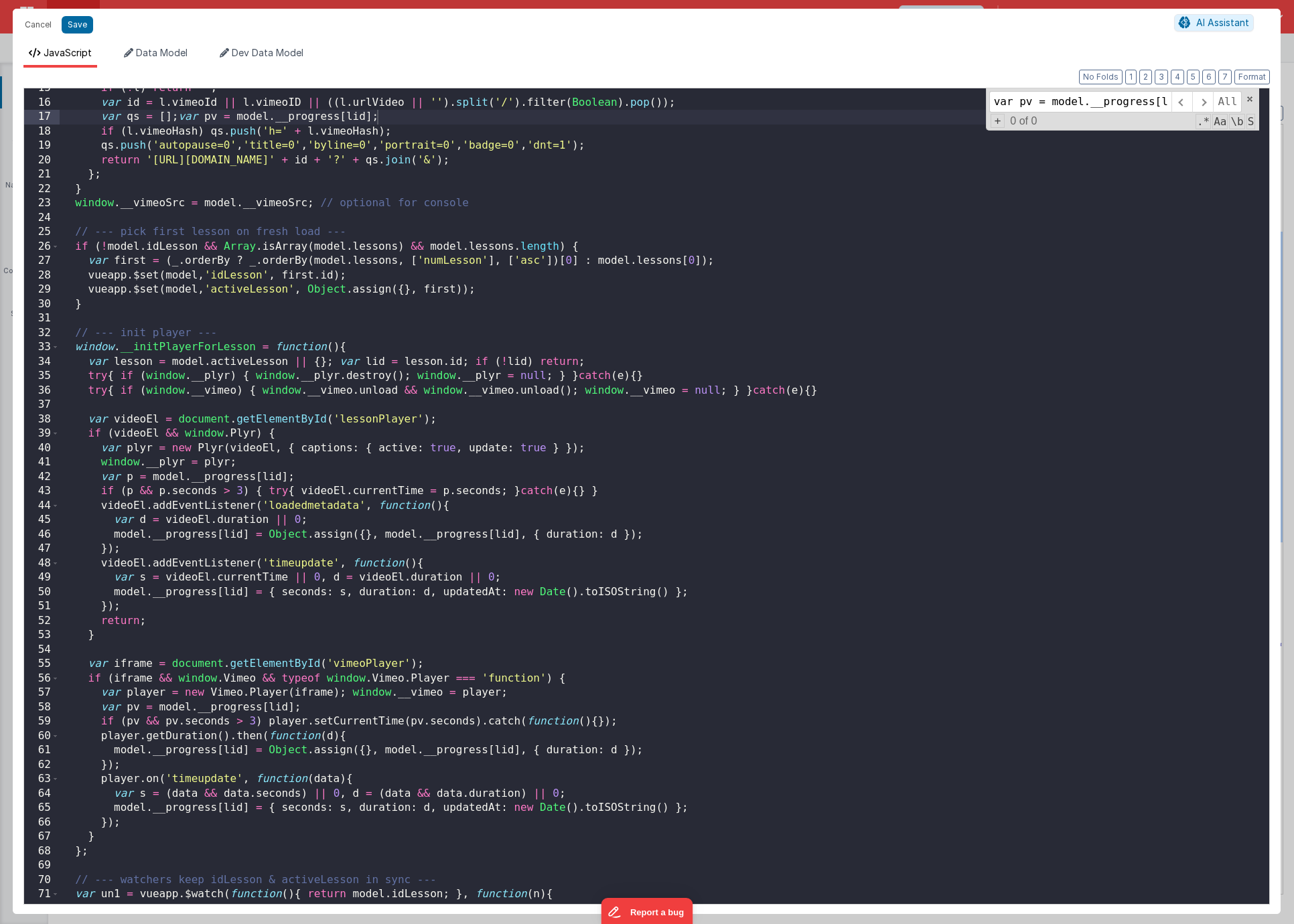
scroll to position [0, 26]
type input "var pv = model.__progress[lid];"
click at [1190, 100] on span at bounding box center [1181, 101] width 20 height 21
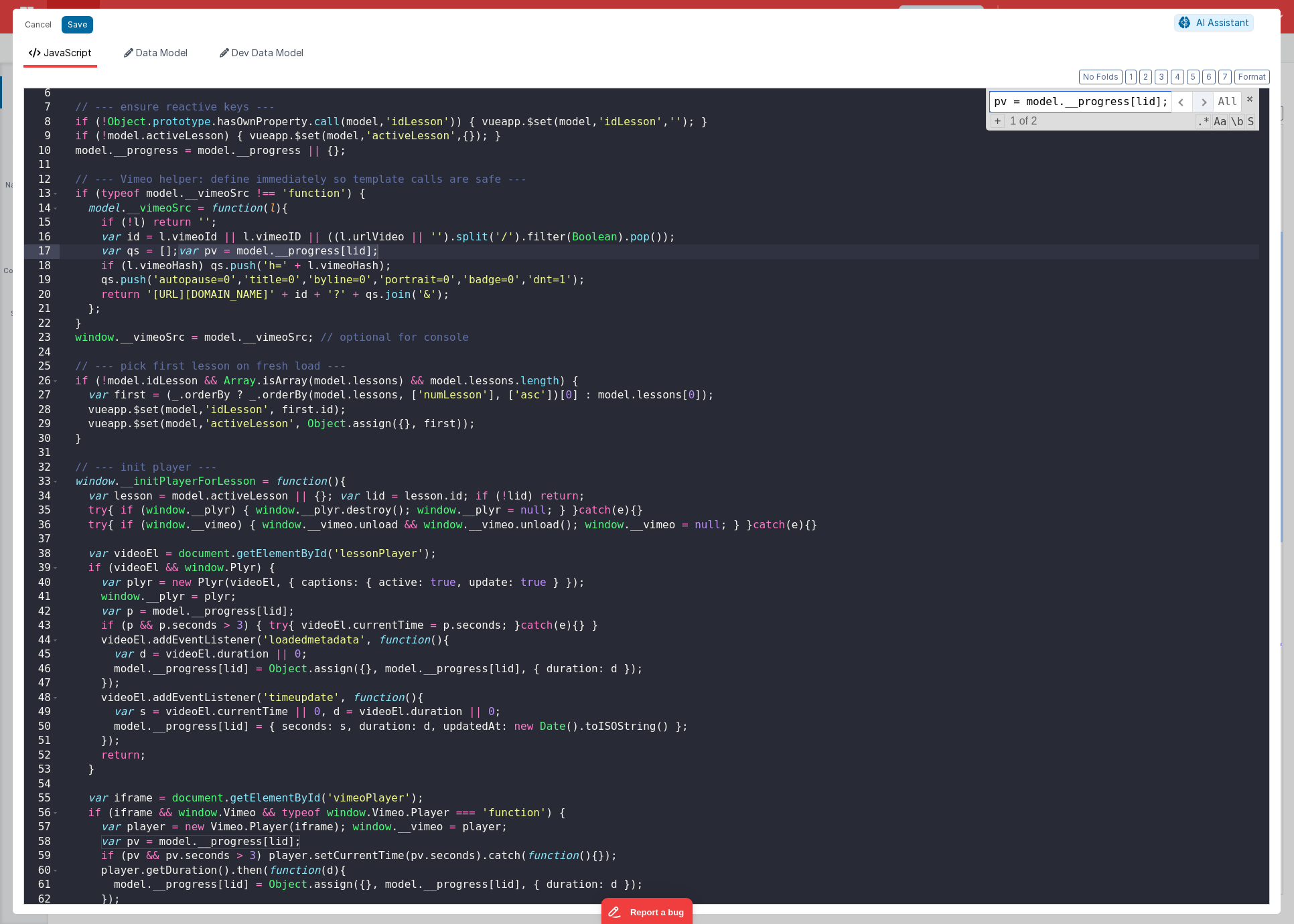
click at [1200, 108] on span at bounding box center [1201, 101] width 20 height 21
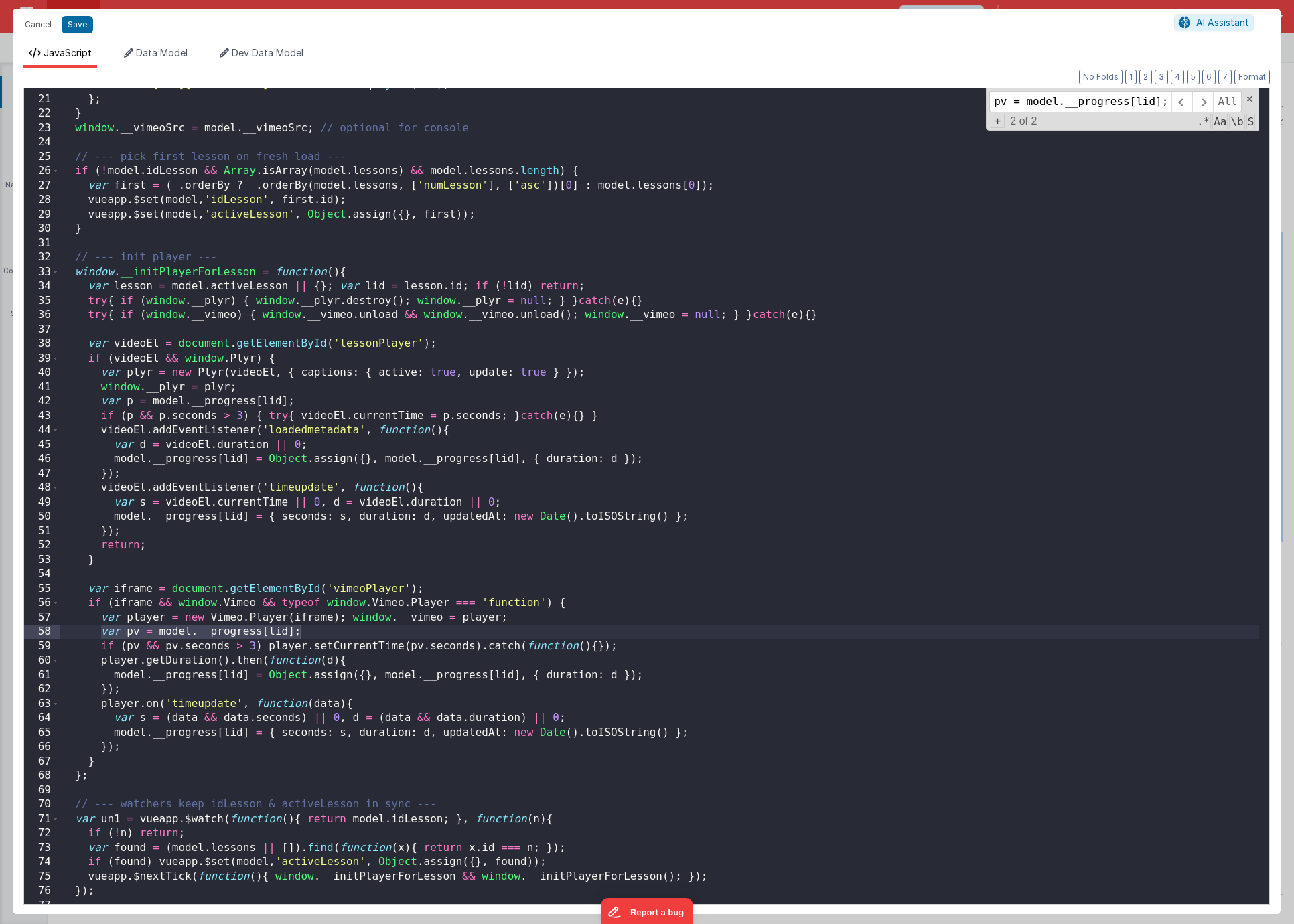
scroll to position [0, 0]
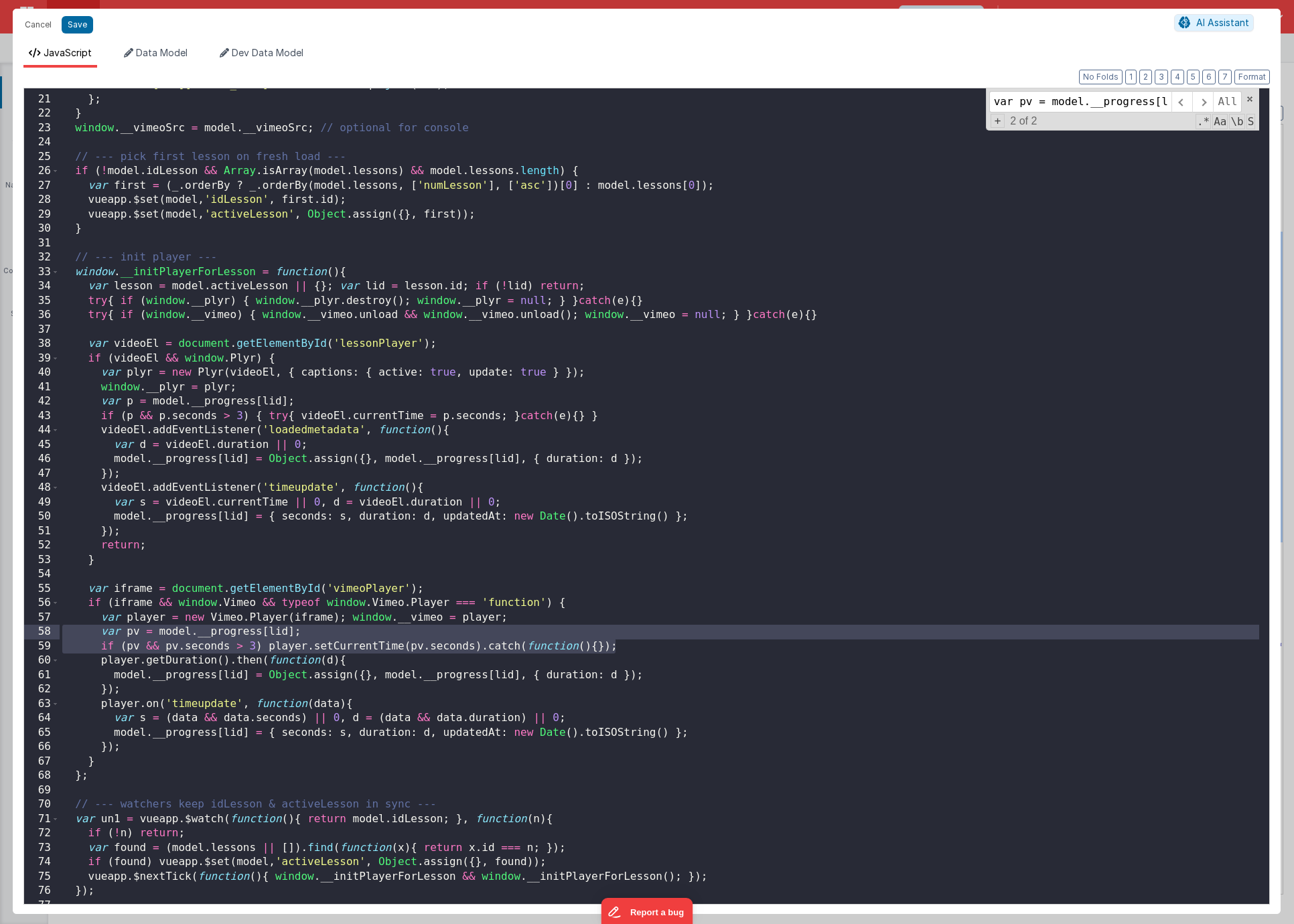
drag, startPoint x: 611, startPoint y: 648, endPoint x: 47, endPoint y: 635, distance: 564.1
click at [47, 635] on div "20 21 22 23 24 25 26 27 28 29 30 31 32 33 34 35 36 37 38 39 40 41 42 43 44 45 4…" at bounding box center [646, 496] width 1246 height 816
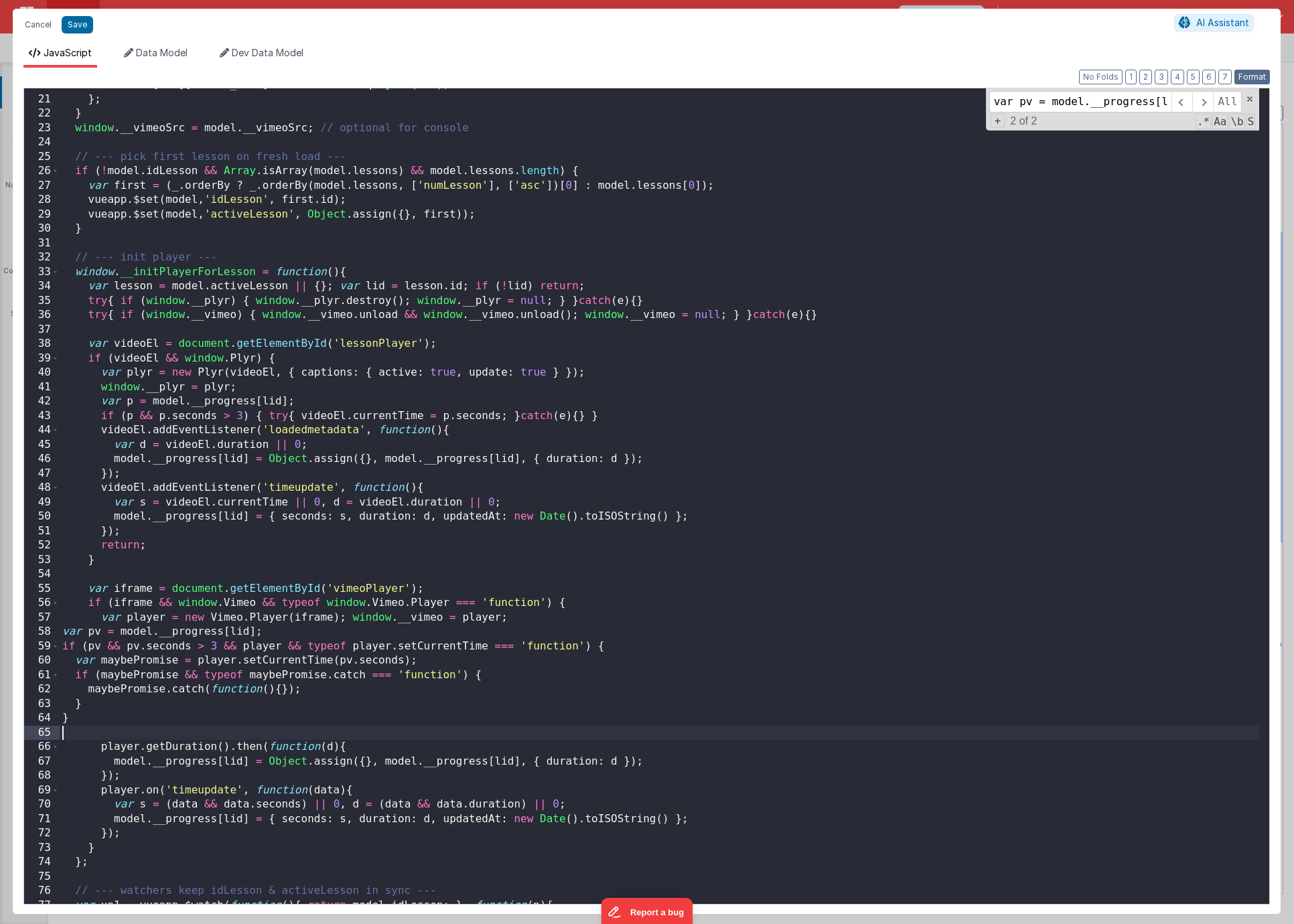
click at [1249, 74] on button "Format" at bounding box center [1252, 77] width 36 height 15
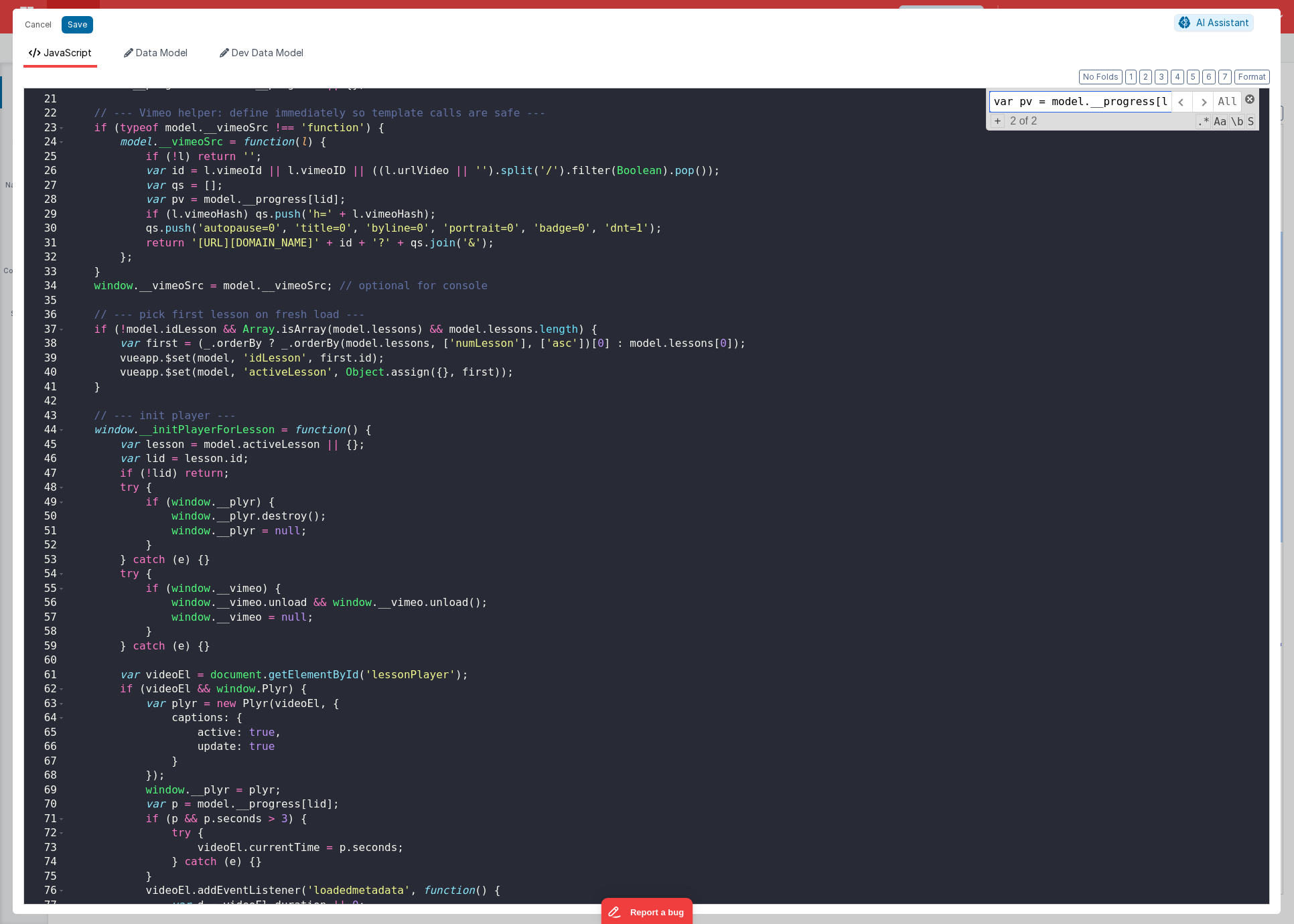
click at [1246, 101] on span at bounding box center [1249, 99] width 10 height 10
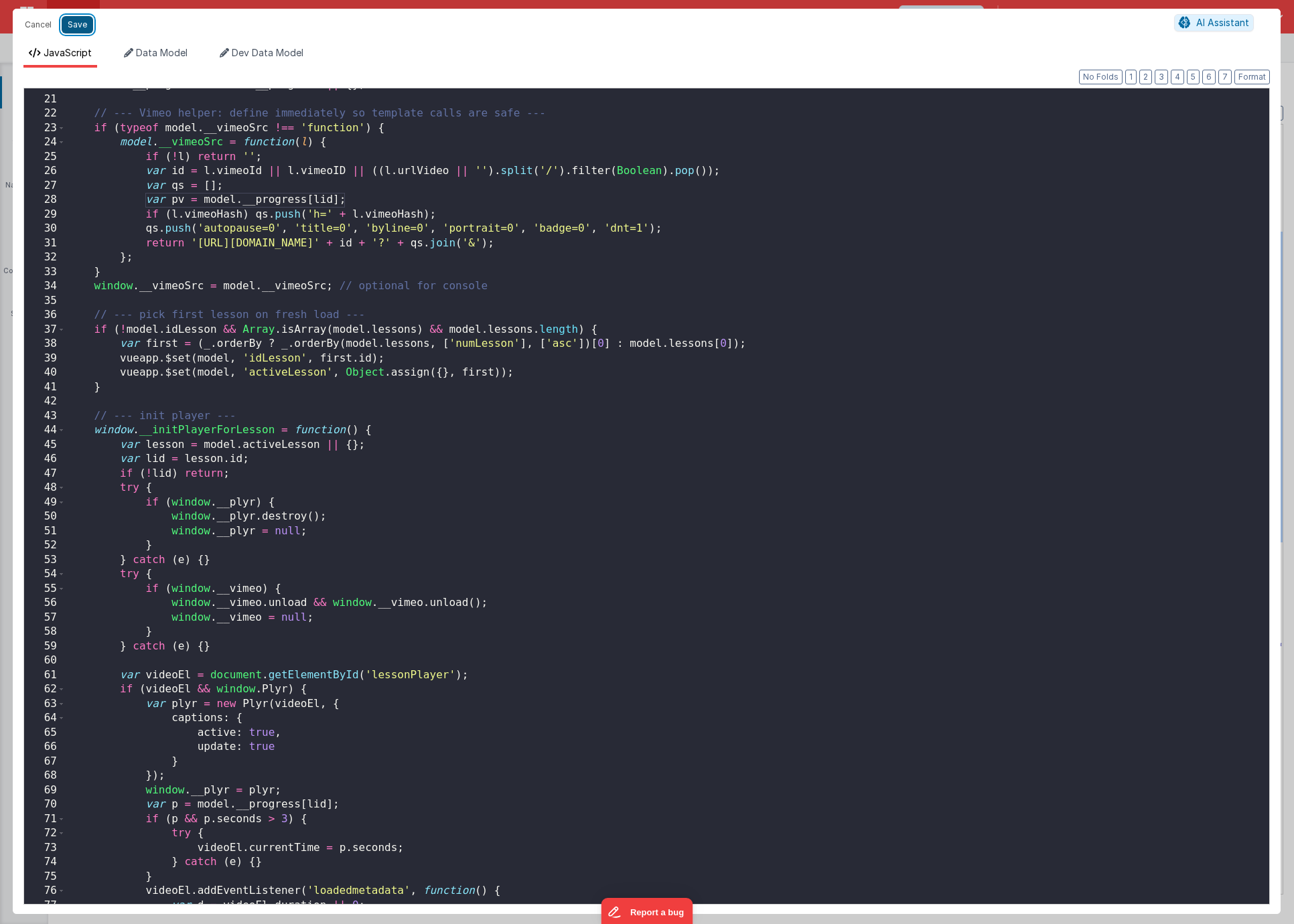
click at [89, 23] on button "Save" at bounding box center [77, 25] width 31 height 18
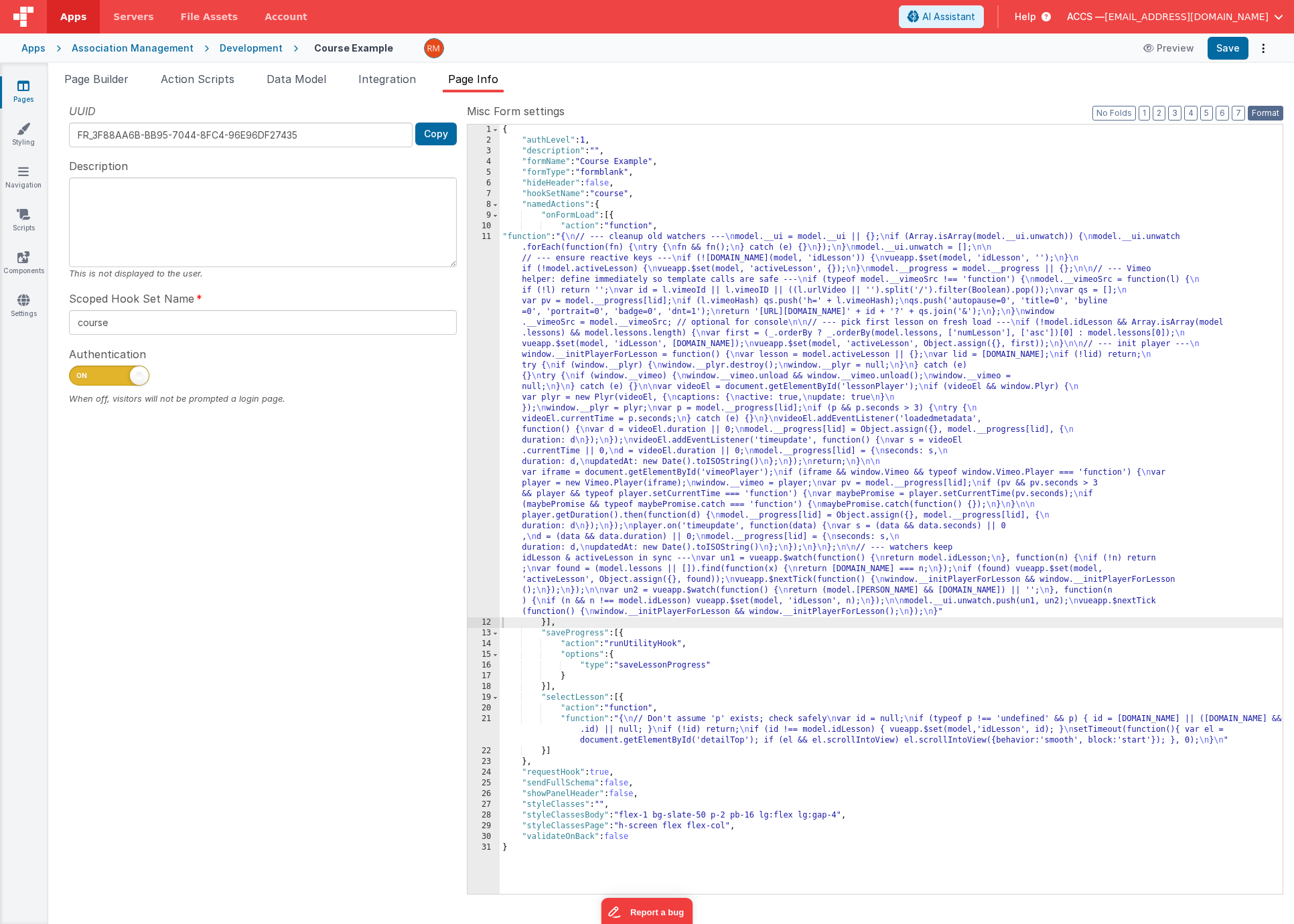
drag, startPoint x: 1264, startPoint y: 115, endPoint x: 1246, endPoint y: 93, distance: 28.4
click at [1263, 114] on button "Format" at bounding box center [1266, 113] width 36 height 15
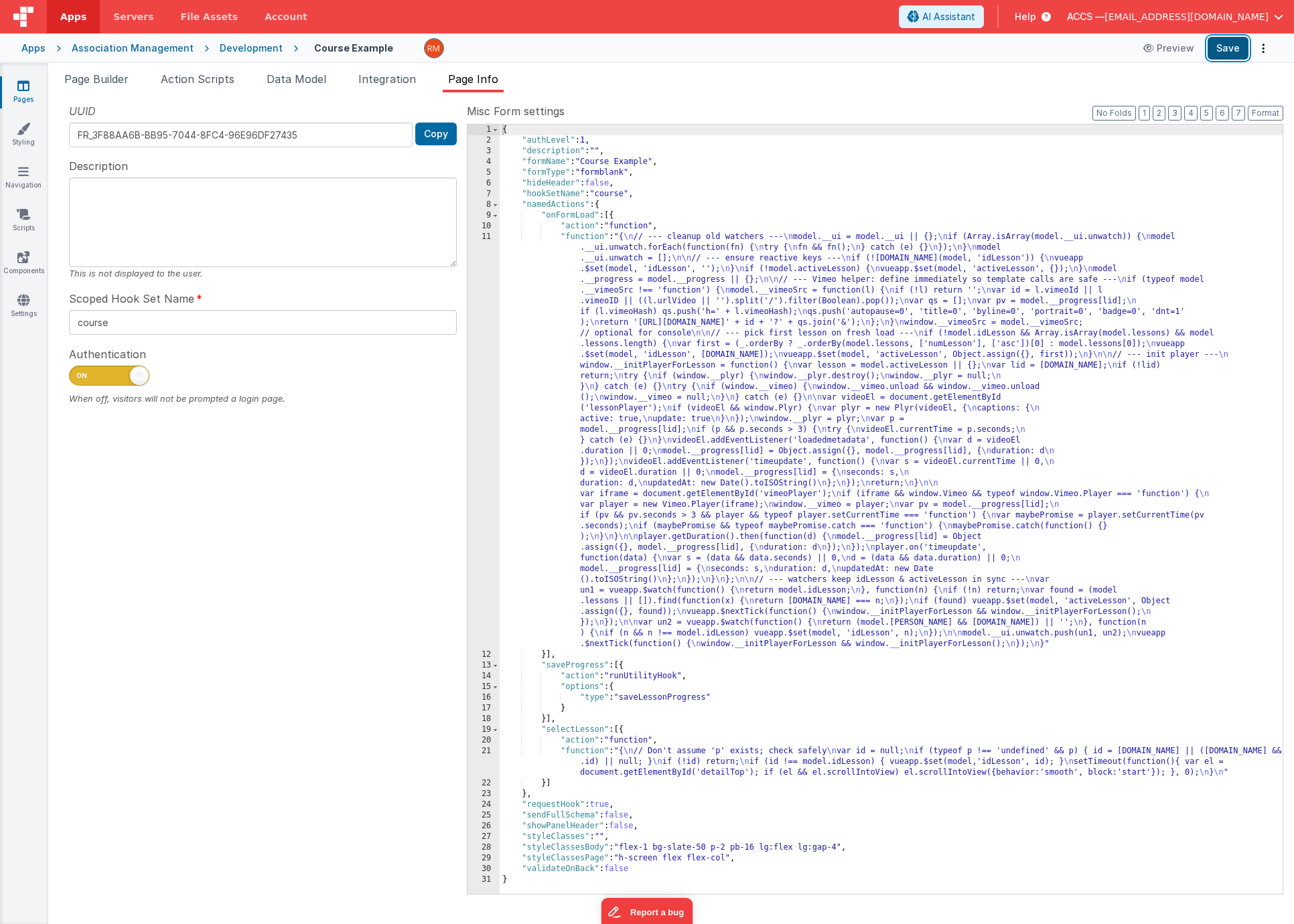
click at [1228, 52] on button "Save" at bounding box center [1228, 48] width 41 height 23
click at [582, 239] on div "{ "authLevel" : 1 , "description" : "" , "formName" : "Course Example" , "formT…" at bounding box center [891, 520] width 783 height 790
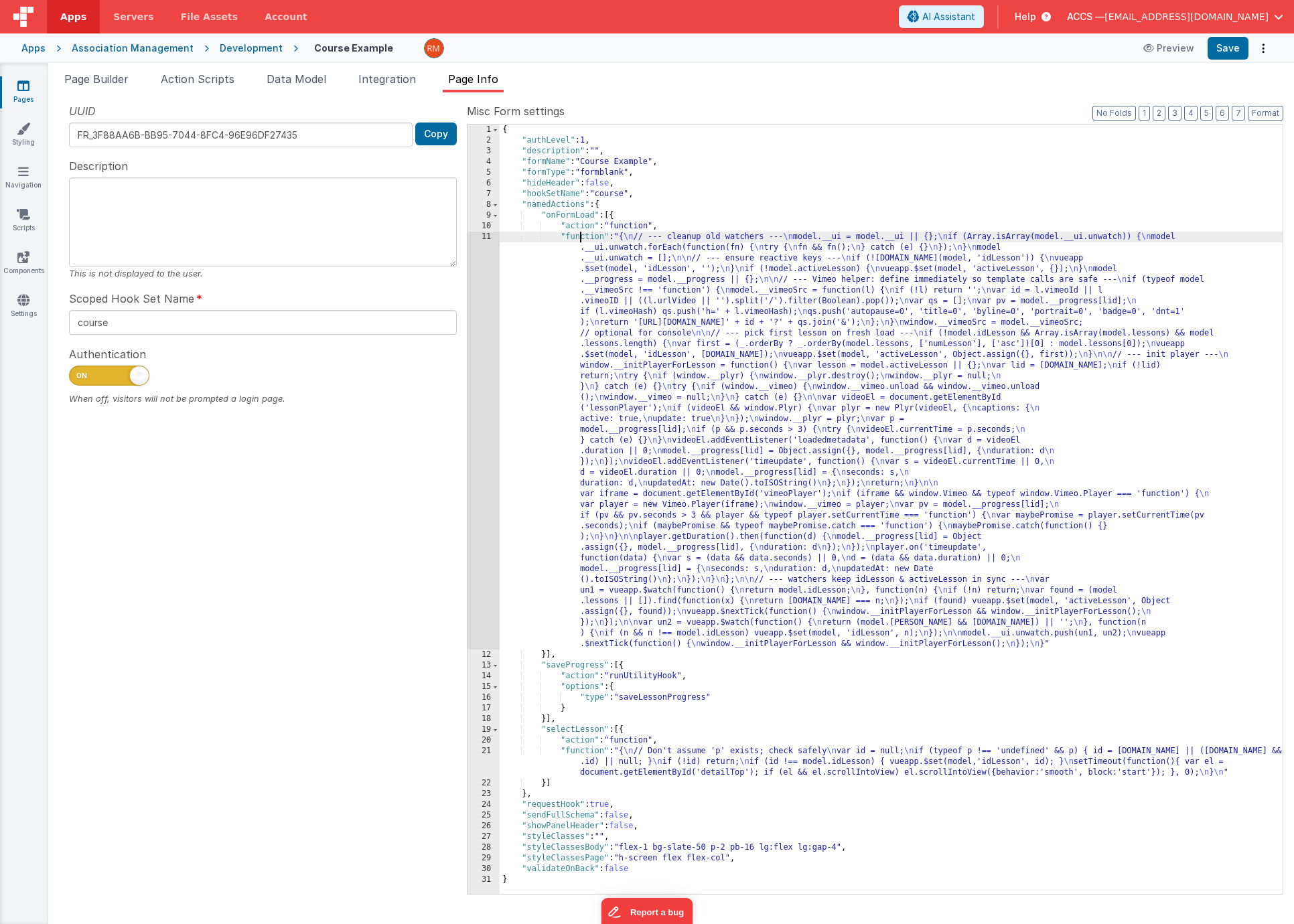
click at [489, 236] on div "11" at bounding box center [484, 440] width 32 height 417
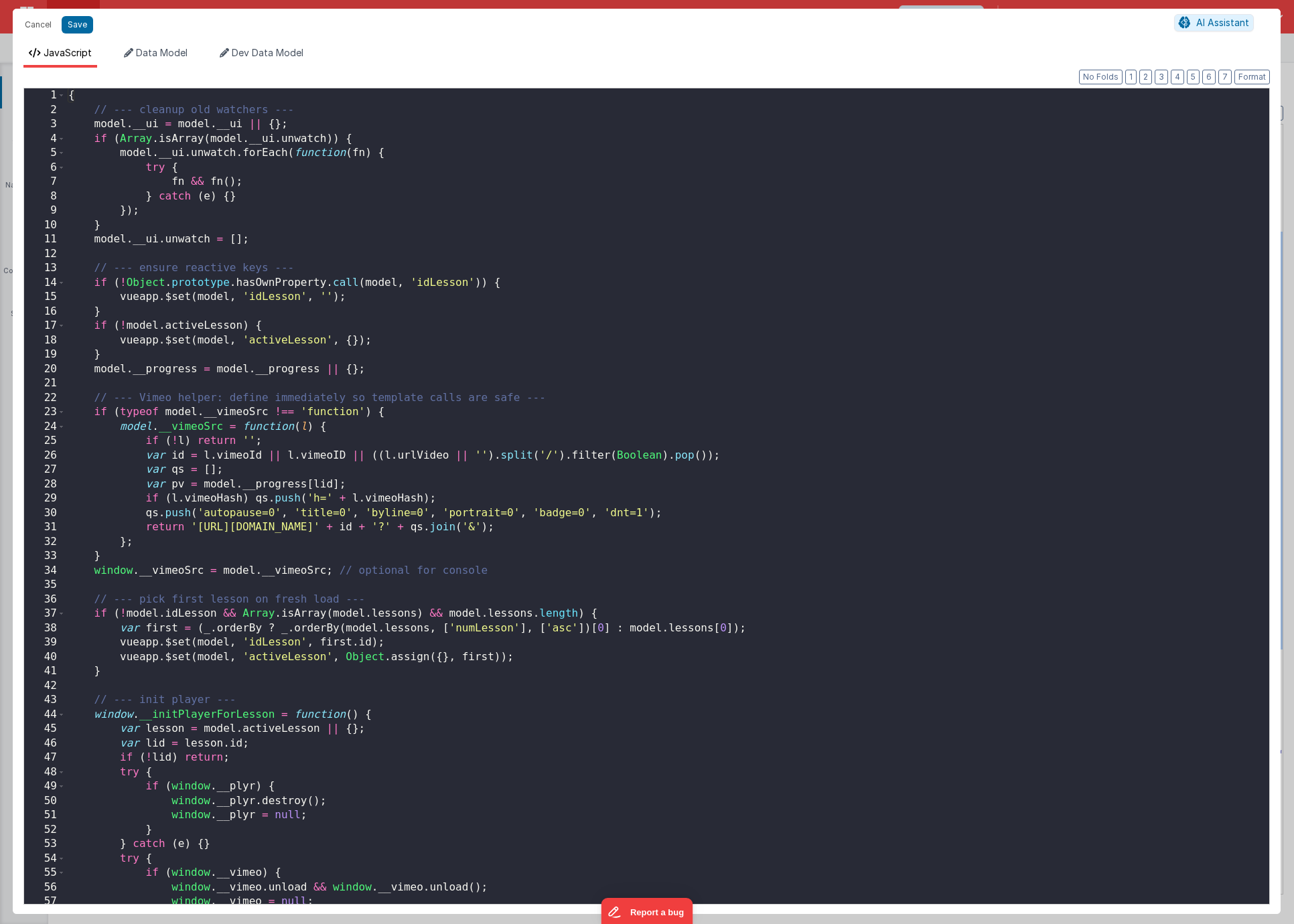
click at [313, 126] on div "{ // --- cleanup old watchers --- model . __ui = model . __ui || { } ; if ( Arr…" at bounding box center [663, 510] width 1193 height 844
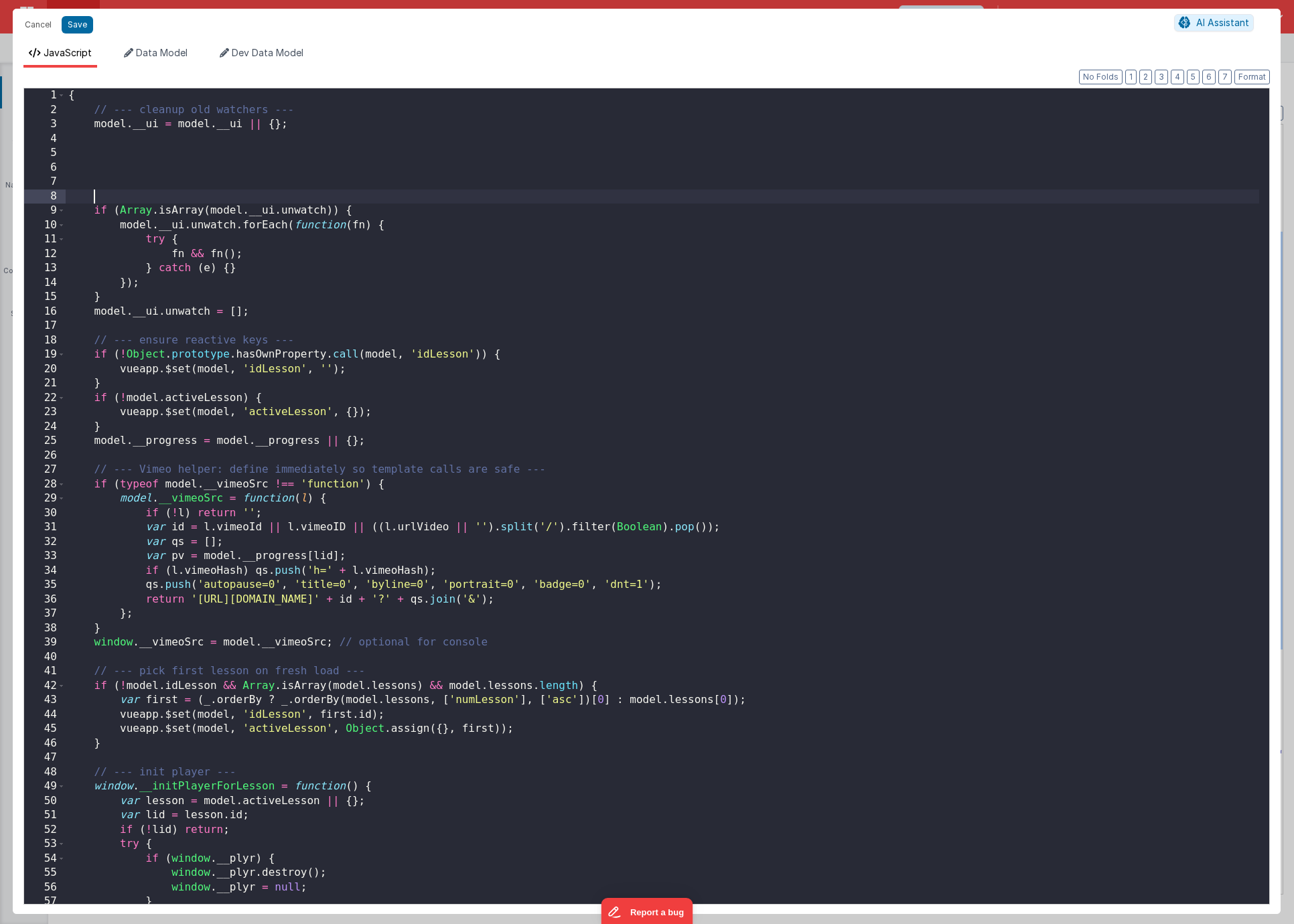
click at [160, 142] on div "{ // --- cleanup old watchers --- model . __ui = model . __ui || { } ; if ( Arr…" at bounding box center [663, 510] width 1193 height 844
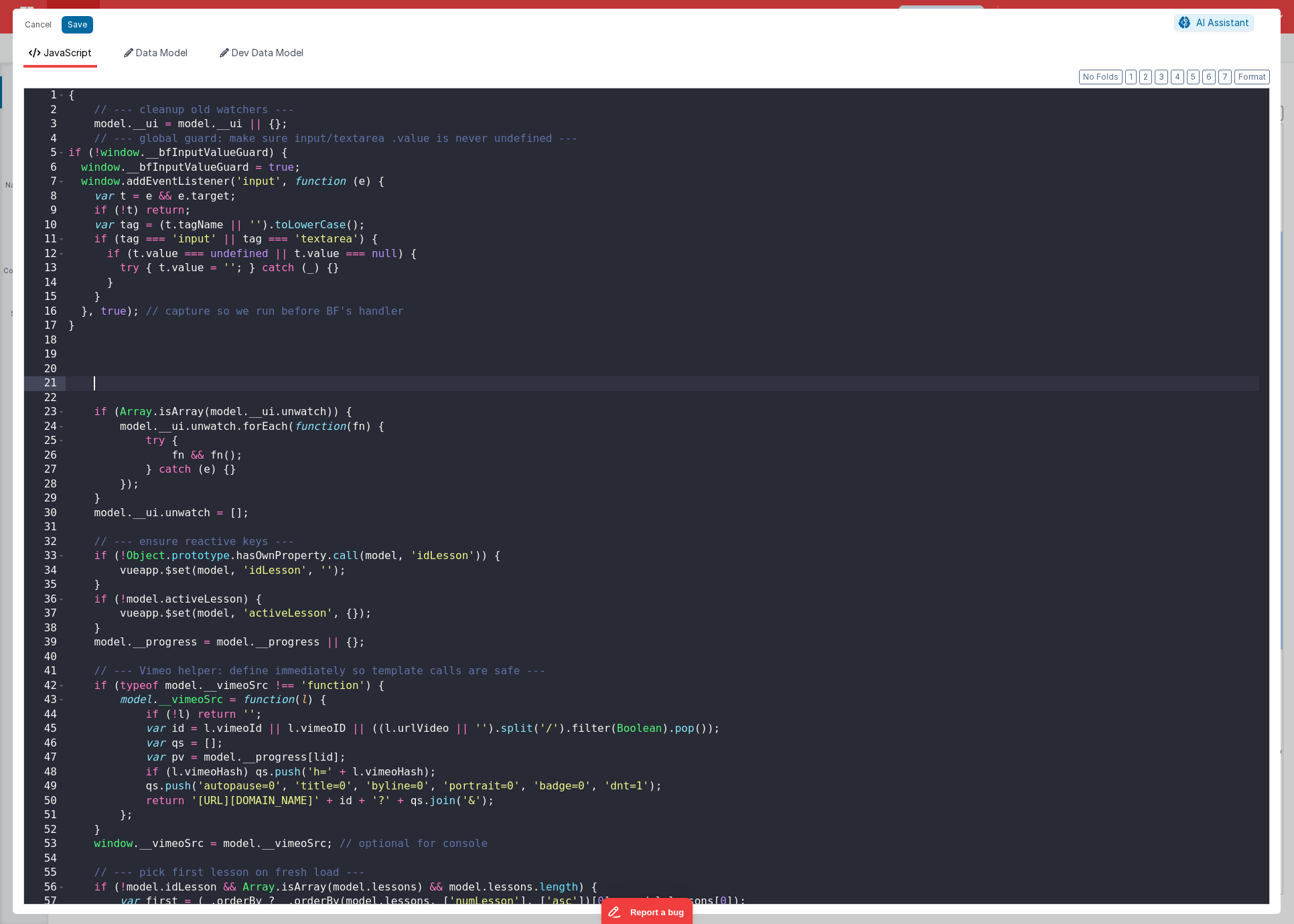
click at [156, 383] on div "{ // --- cleanup old watchers --- model . __ui = model . __ui || { } ; // --- g…" at bounding box center [663, 510] width 1193 height 844
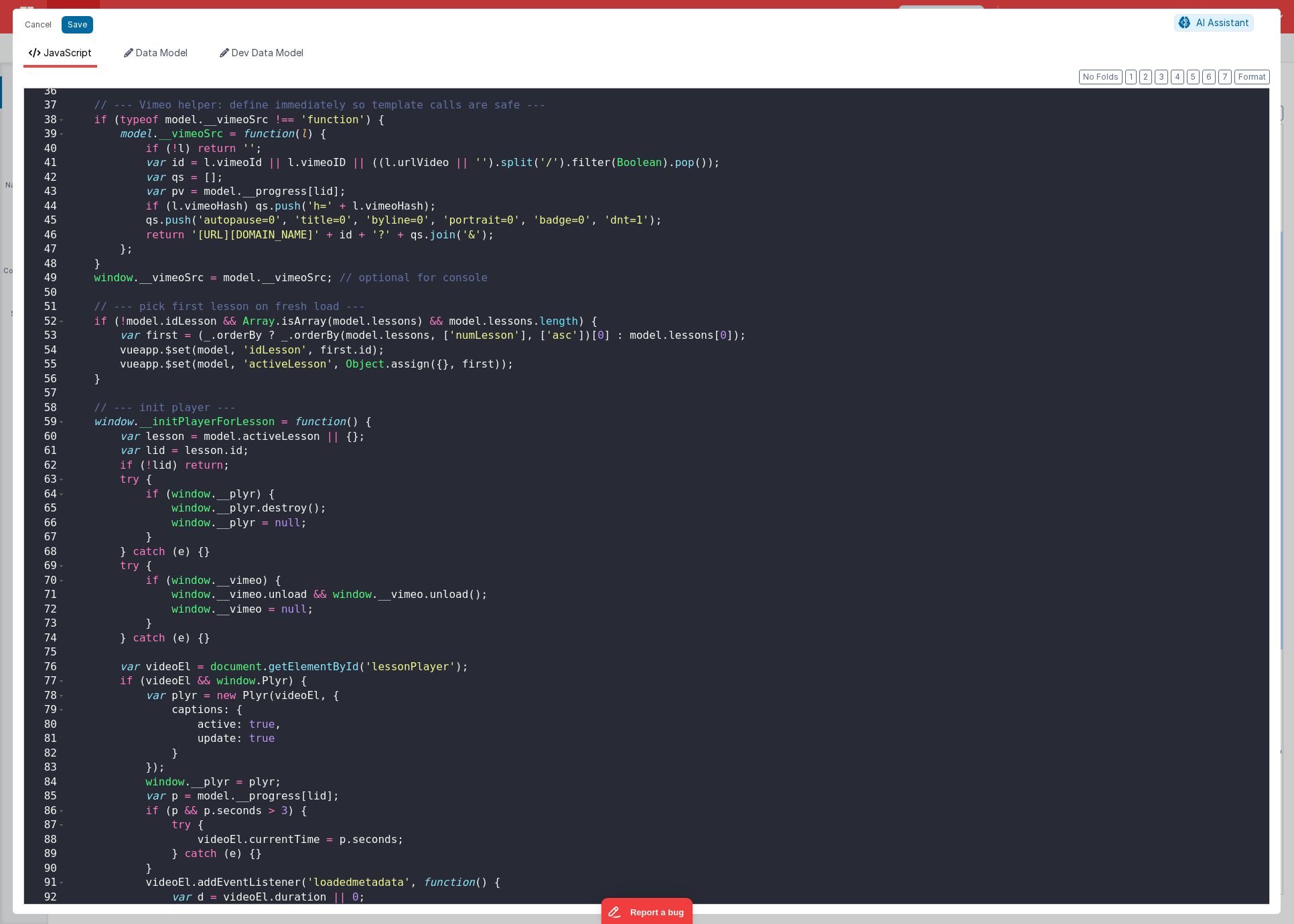
scroll to position [1515, 0]
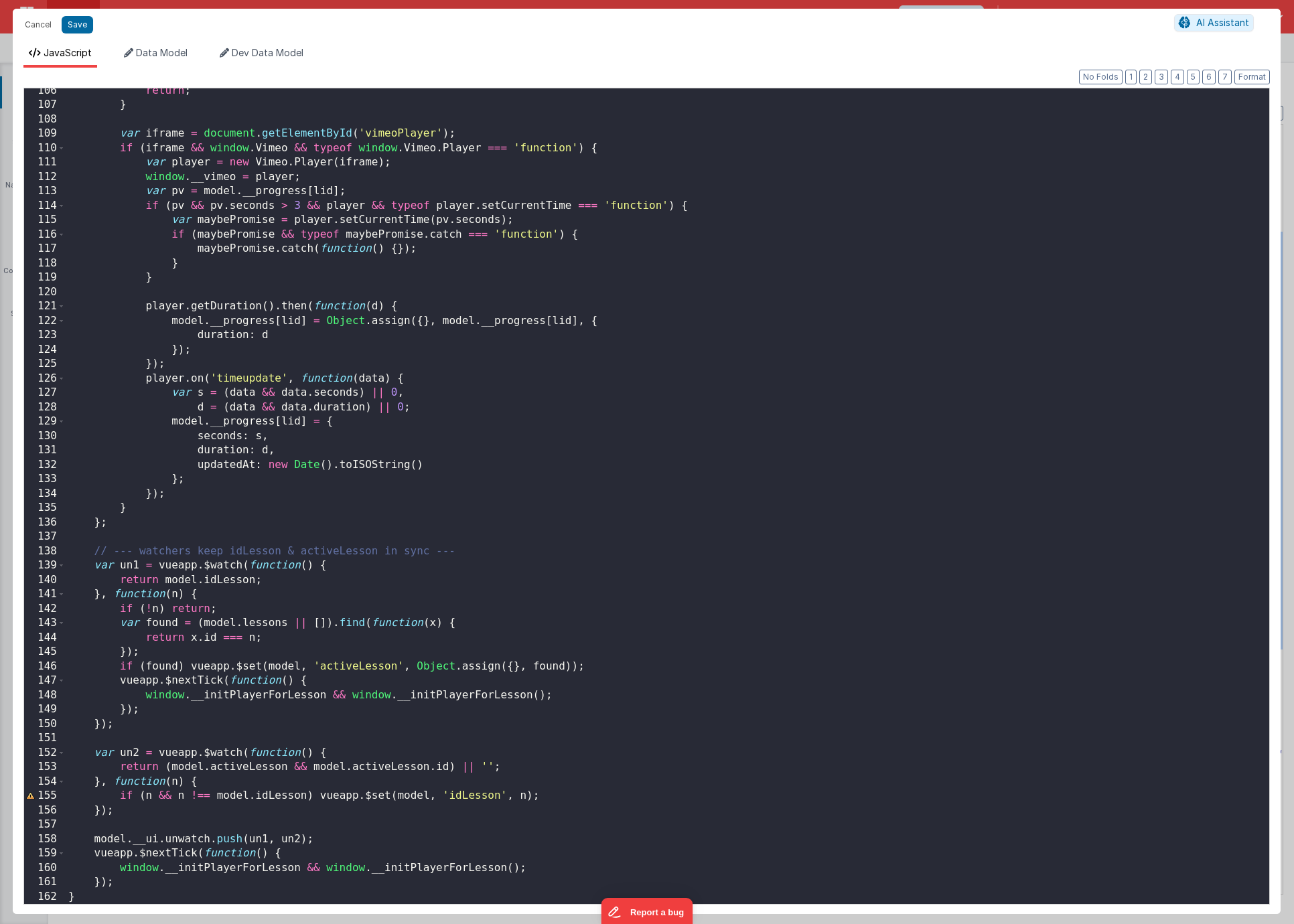
click at [272, 366] on div "return ; } var iframe = document . getElementById ( 'vimeoPlayer' ) ; if ( ifra…" at bounding box center [663, 506] width 1193 height 844
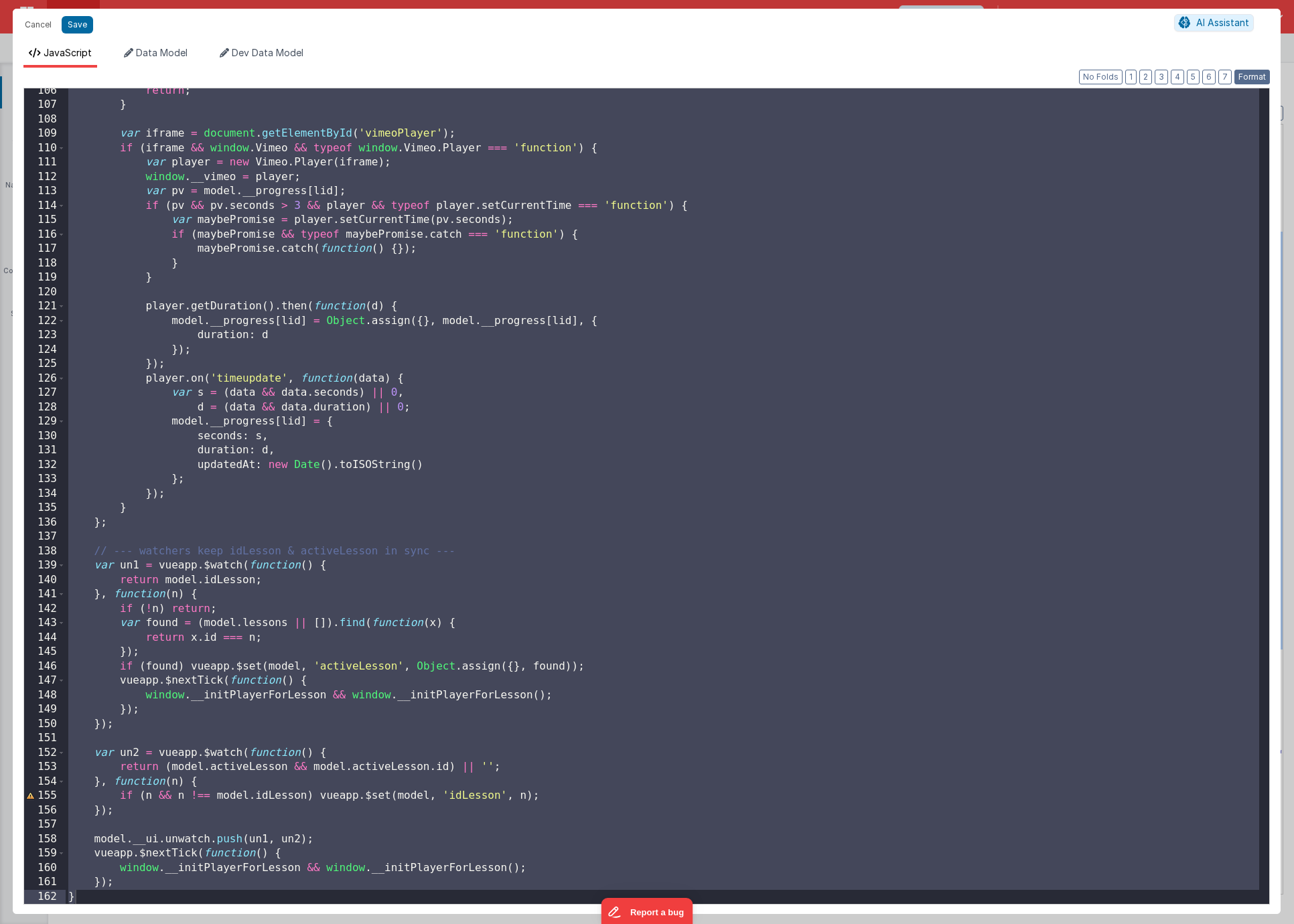
click at [1235, 77] on button "Format" at bounding box center [1252, 77] width 36 height 15
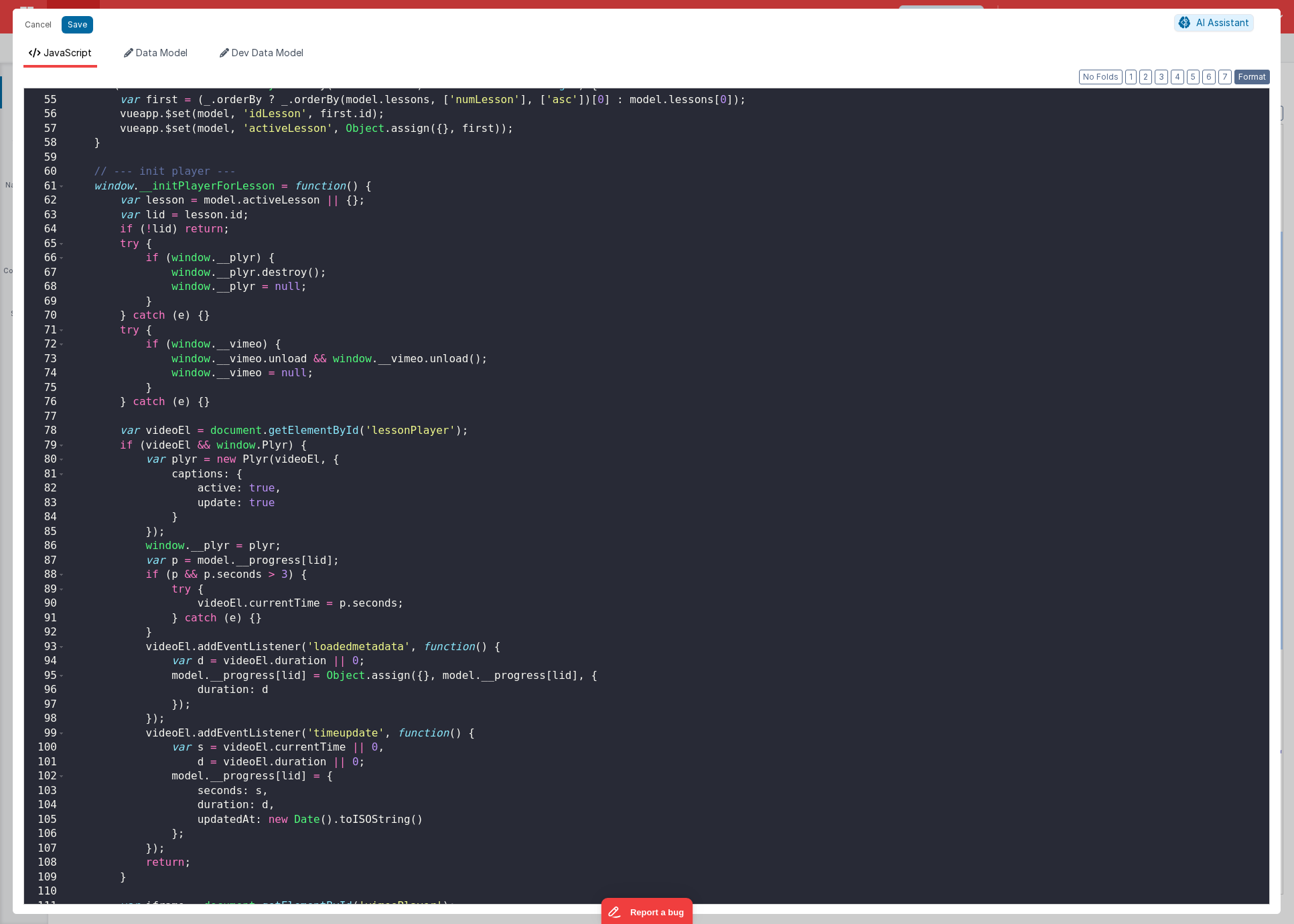
scroll to position [0, 0]
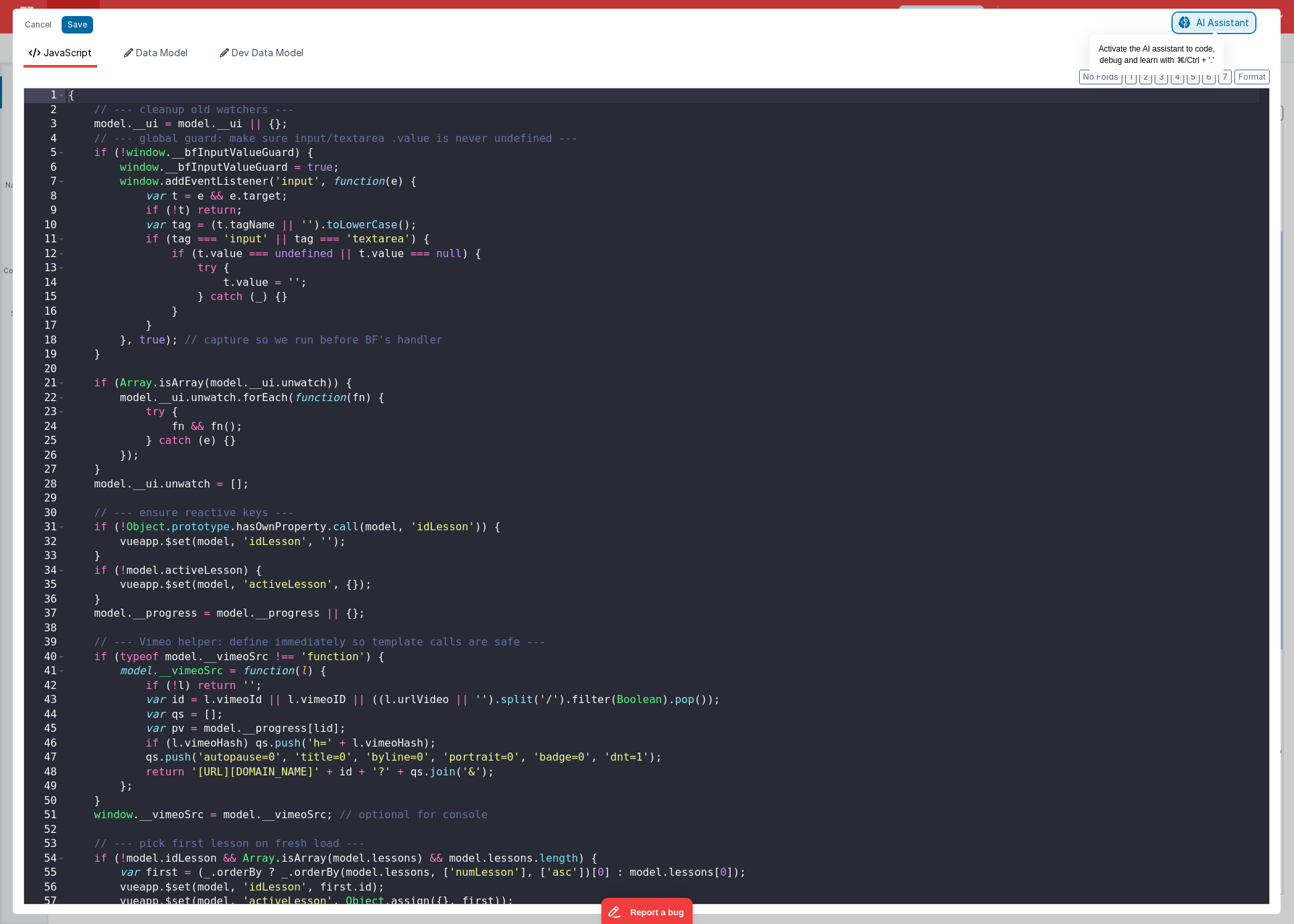
click at [1197, 27] on span "AI Assistant" at bounding box center [1222, 22] width 53 height 12
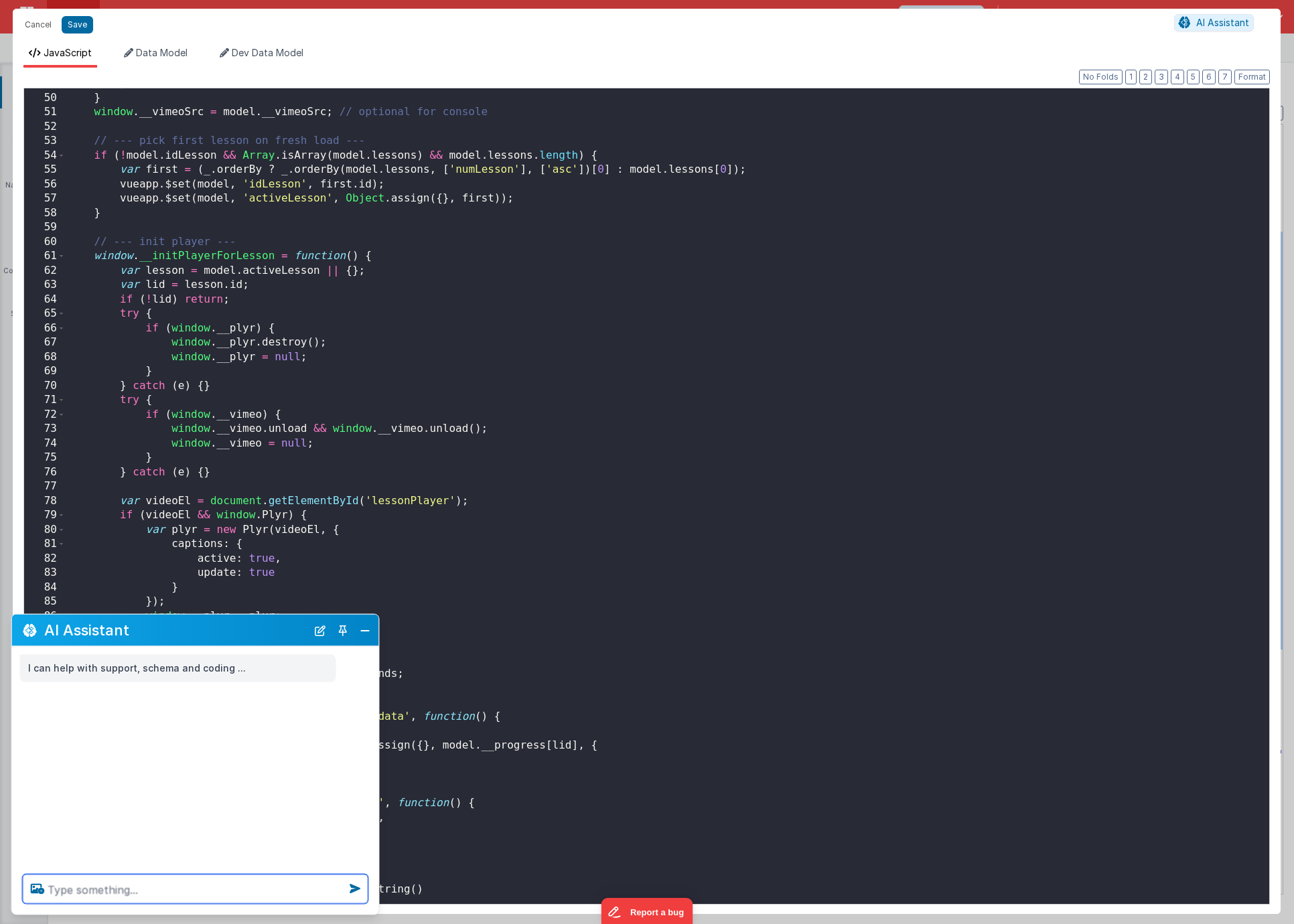
scroll to position [1544, 0]
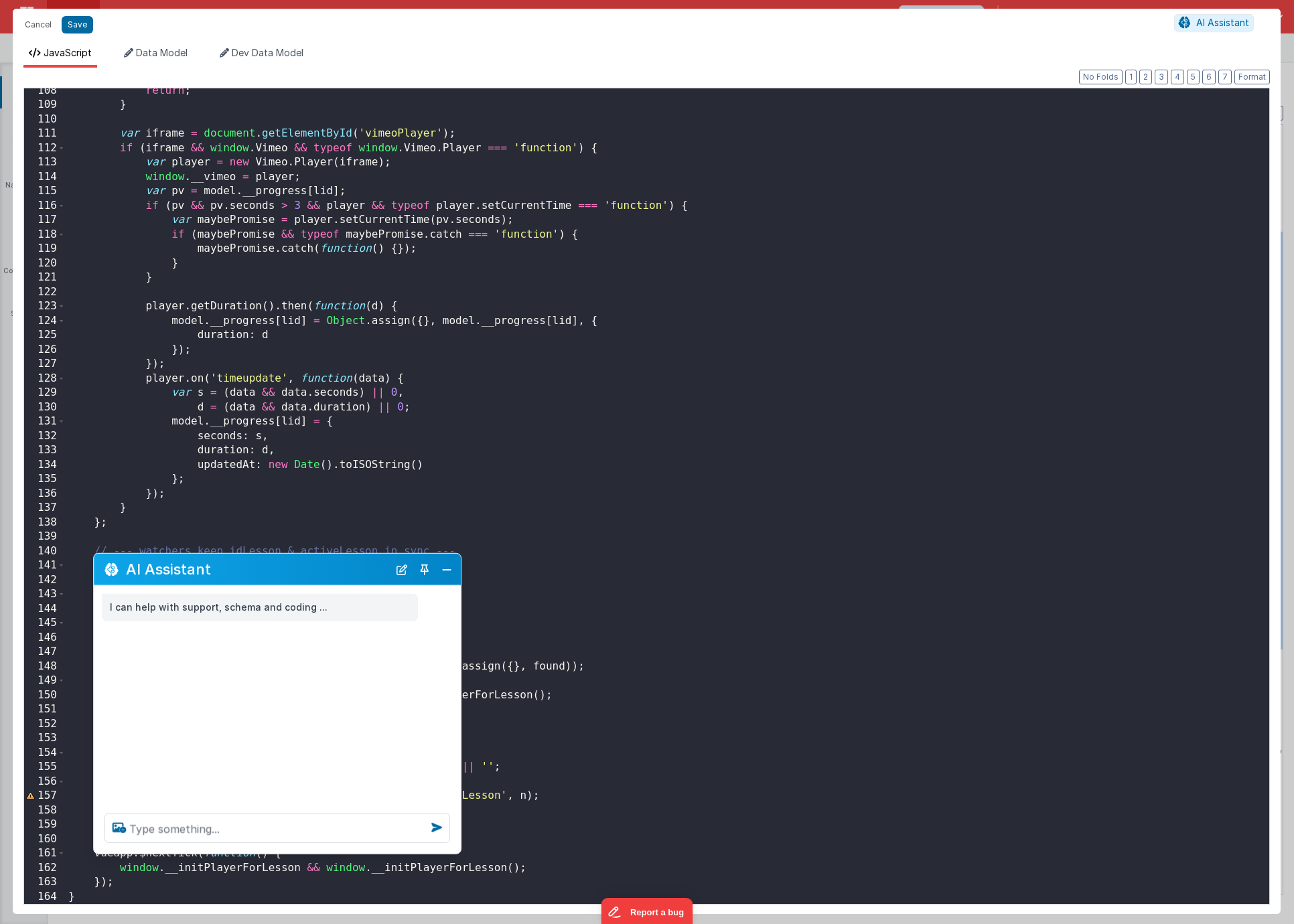
click at [272, 577] on h2 "AI Assistant" at bounding box center [256, 569] width 263 height 16
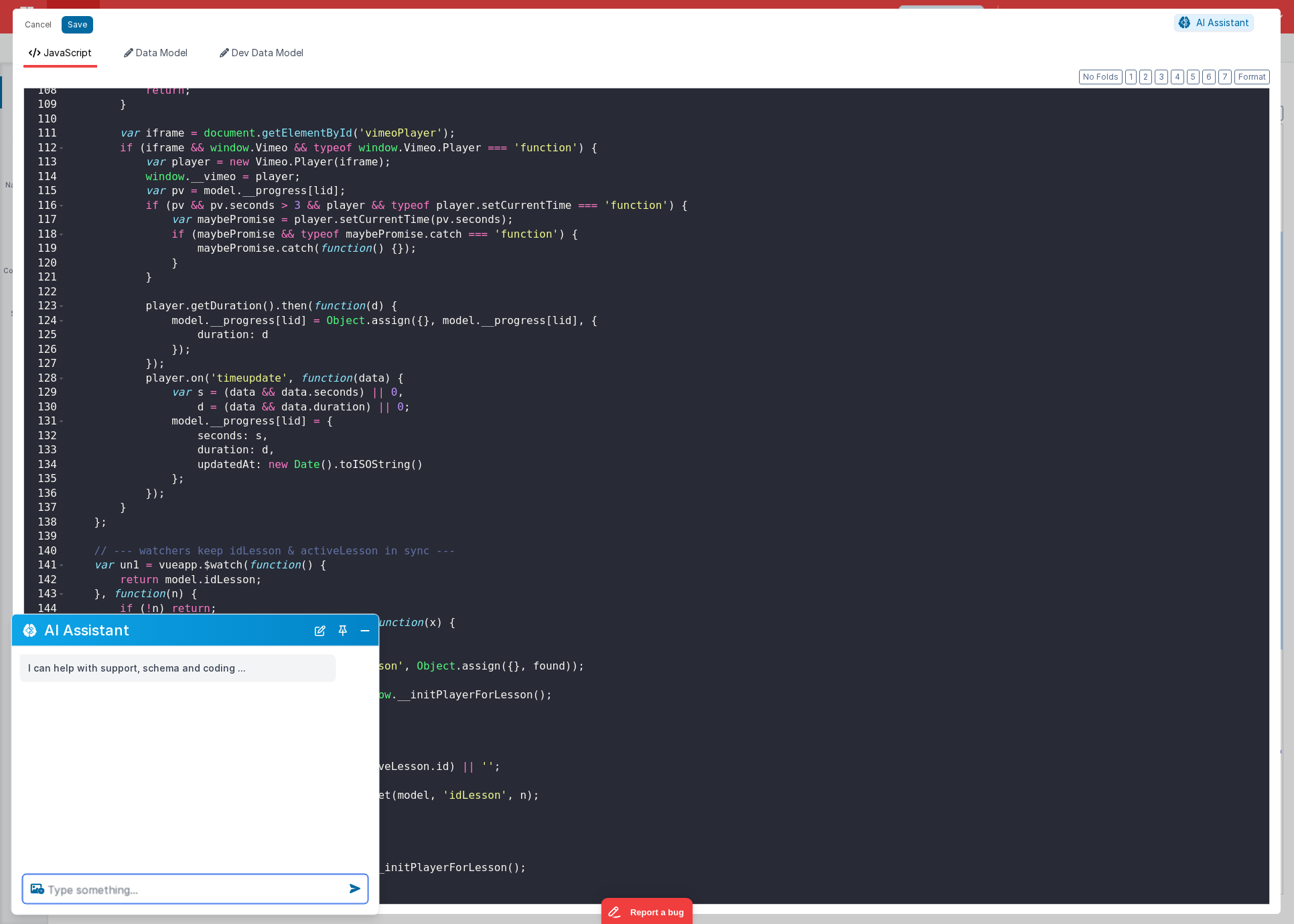
click at [120, 775] on textarea at bounding box center [196, 888] width 346 height 29
type textarea "fix around line 157"
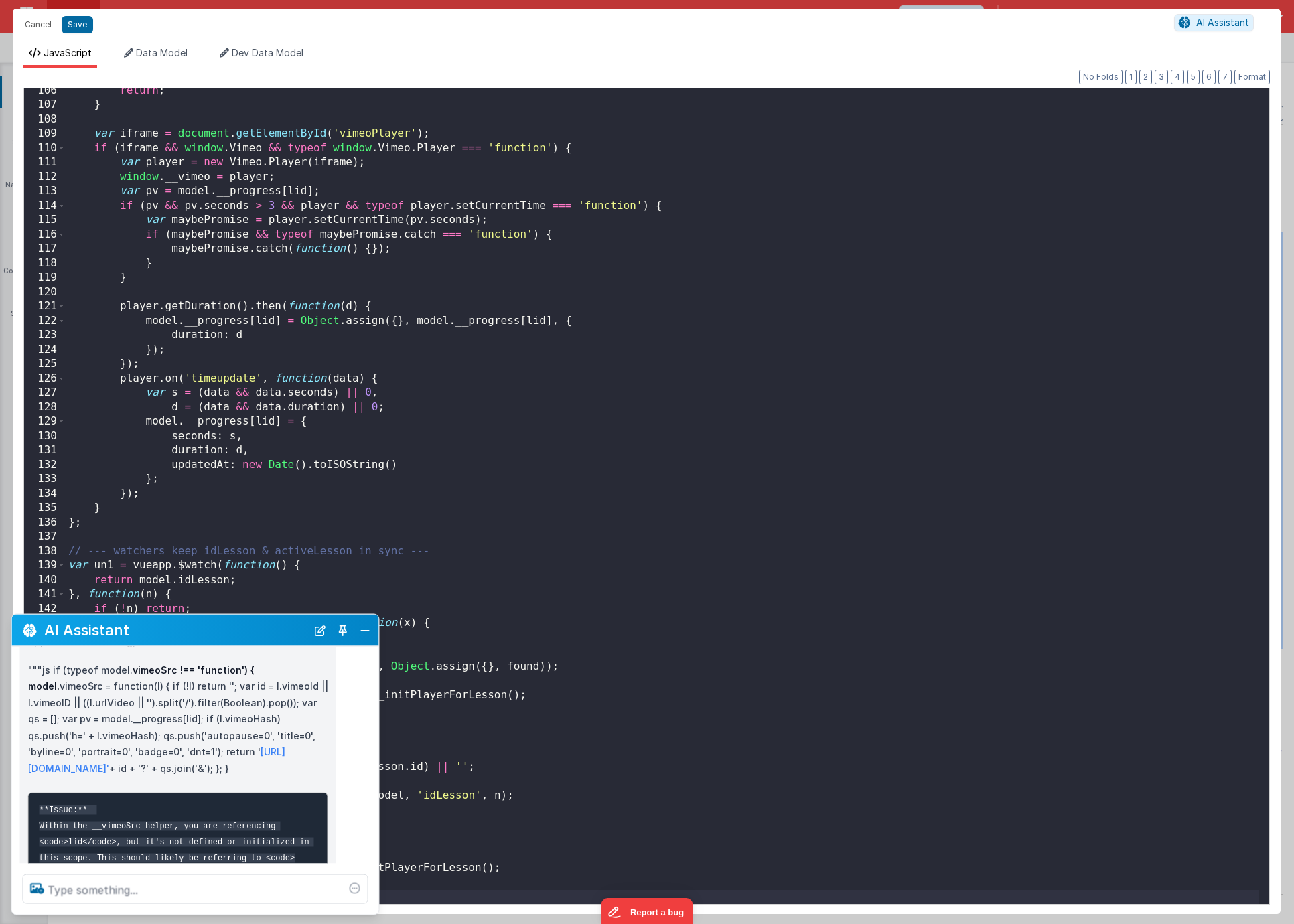
scroll to position [1515, 0]
click at [544, 555] on div "return ; } var iframe = document . getElementById ( 'vimeoPlayer' ) ; if ( ifra…" at bounding box center [663, 506] width 1193 height 844
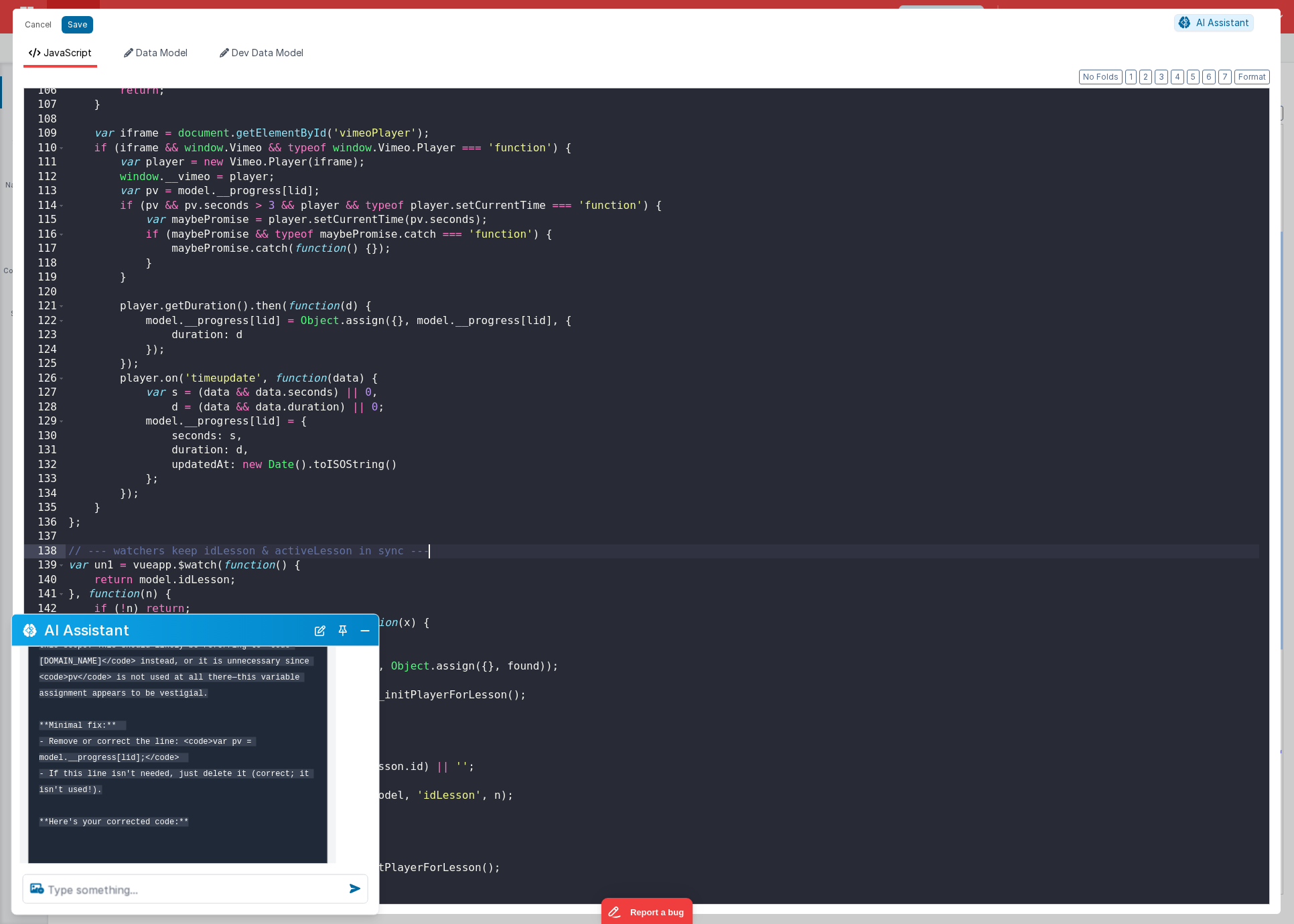
scroll to position [541, 0]
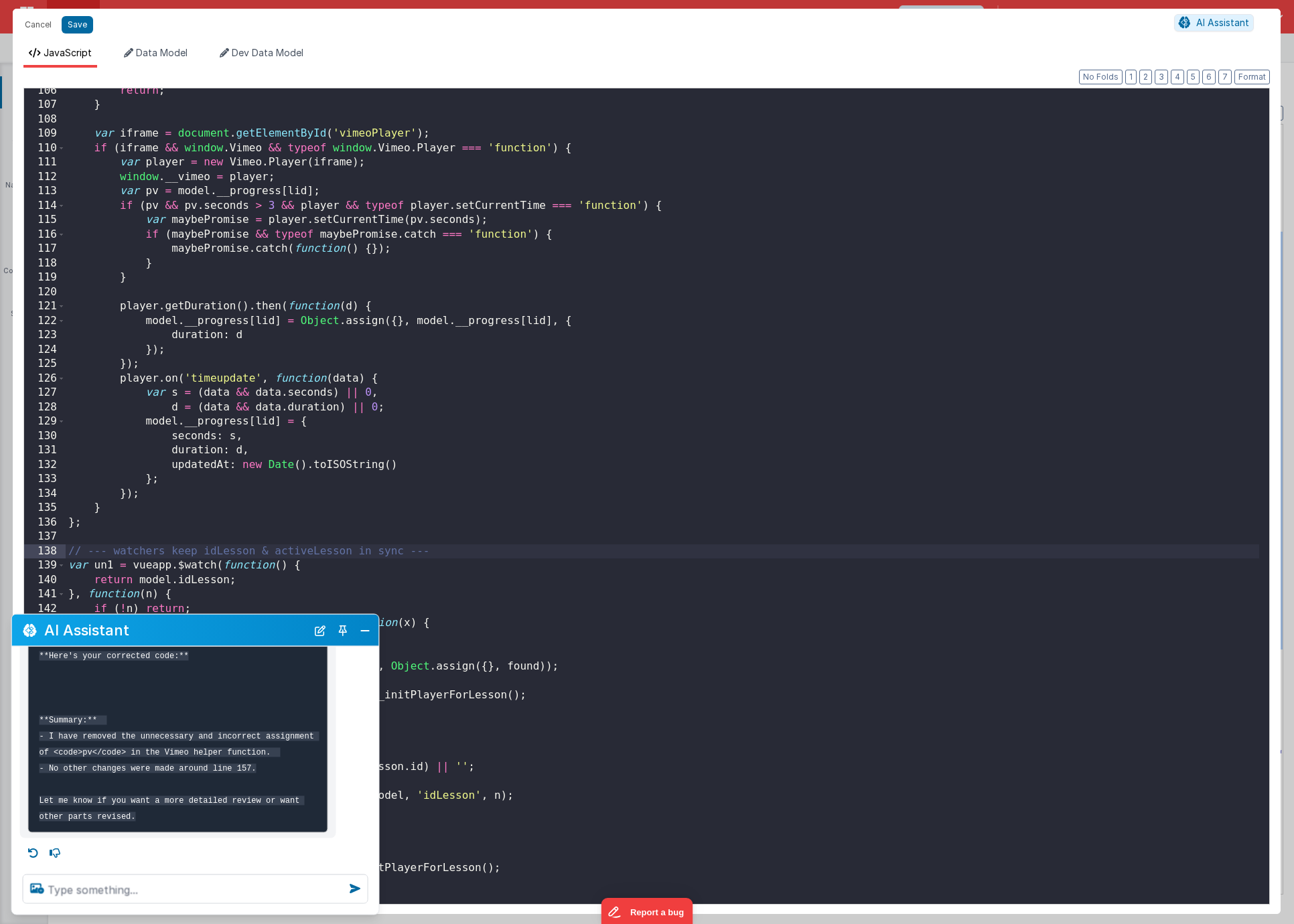
click at [374, 630] on div "AI Assistant" at bounding box center [196, 629] width 367 height 31
click at [369, 630] on button "Close" at bounding box center [365, 629] width 18 height 19
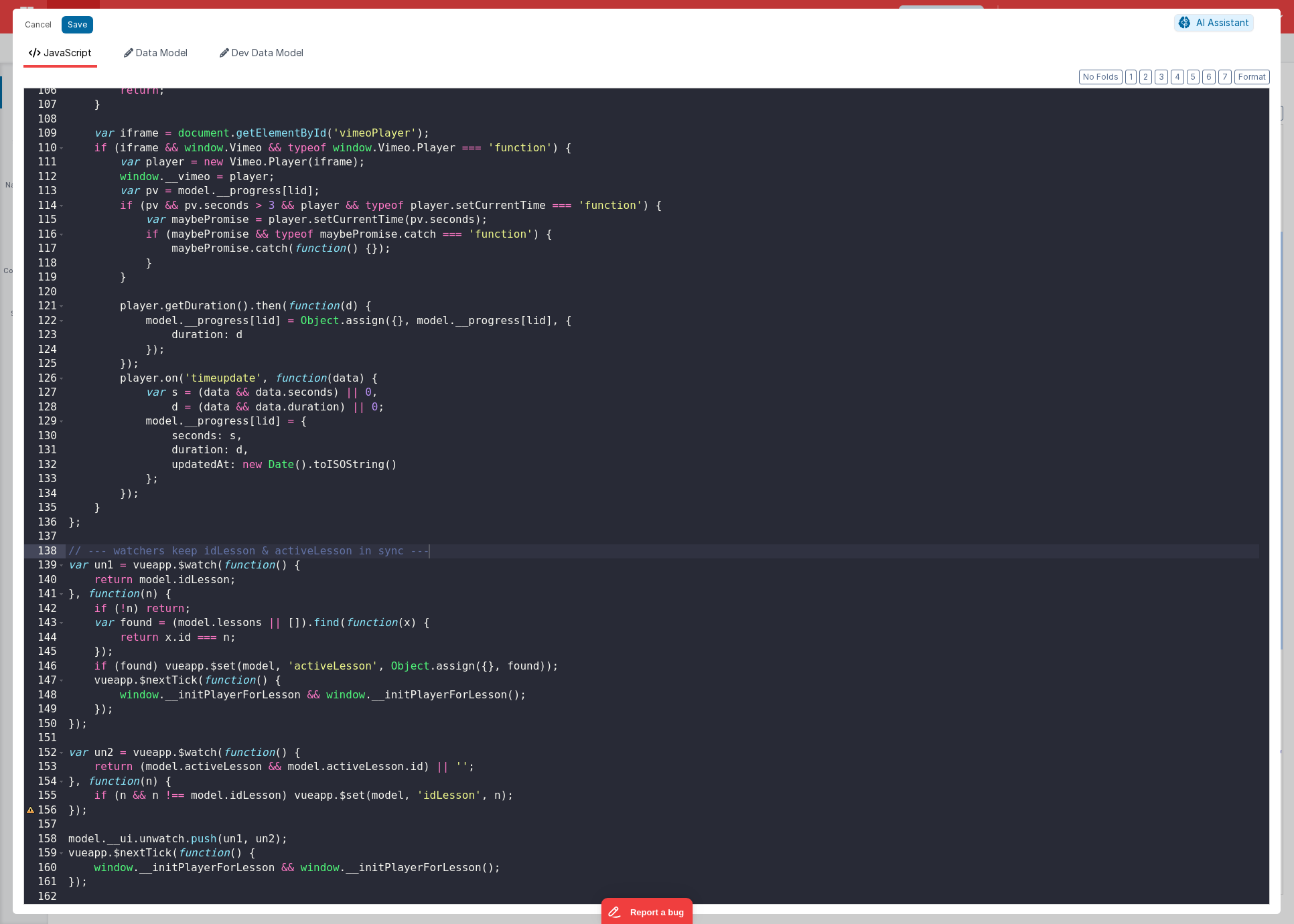
click at [783, 250] on div "return ; } var iframe = document . getElementById ( 'vimeoPlayer' ) ; if ( ifra…" at bounding box center [663, 506] width 1193 height 844
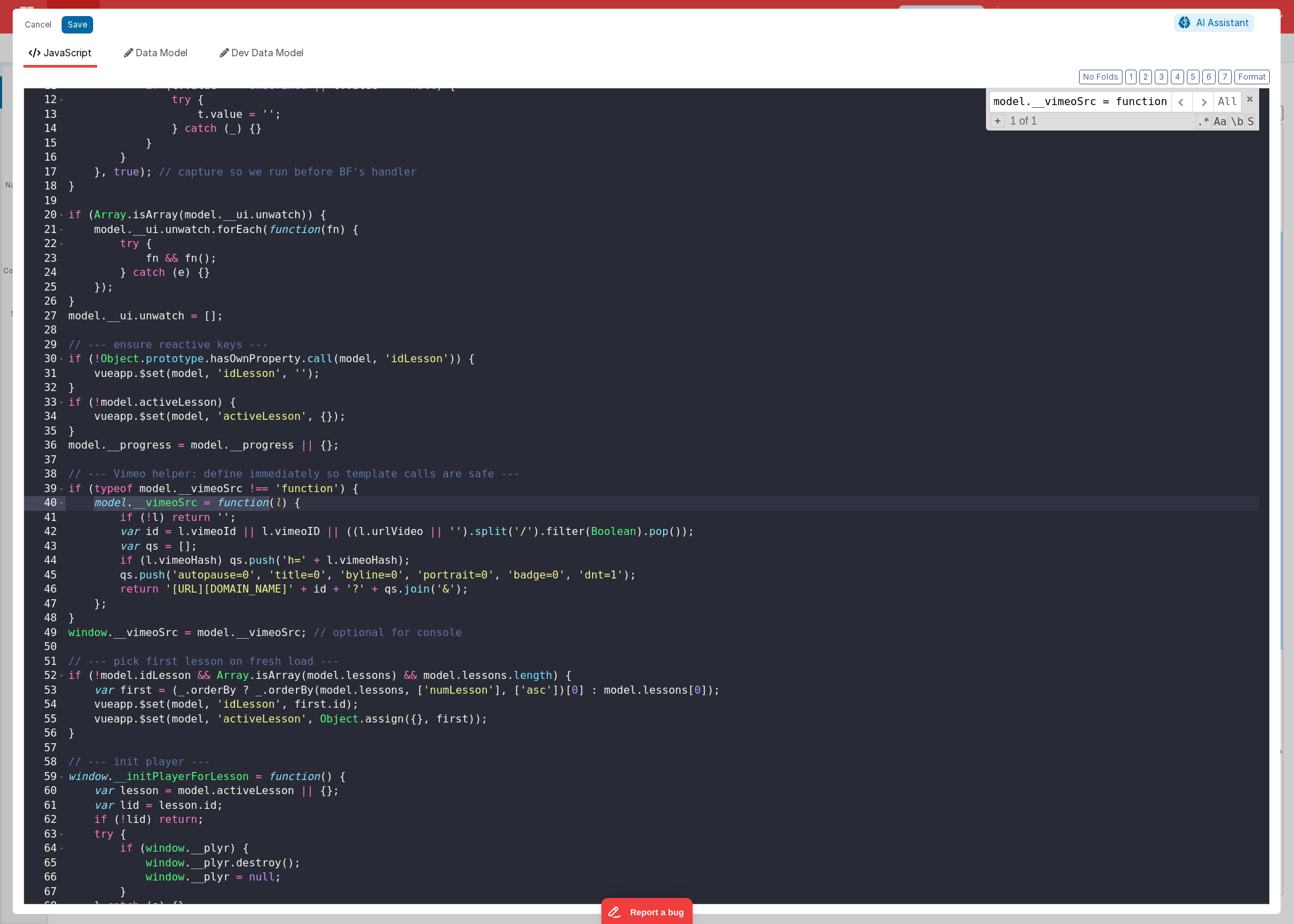
scroll to position [0, 0]
type input "model.__vimeoSrc = func"
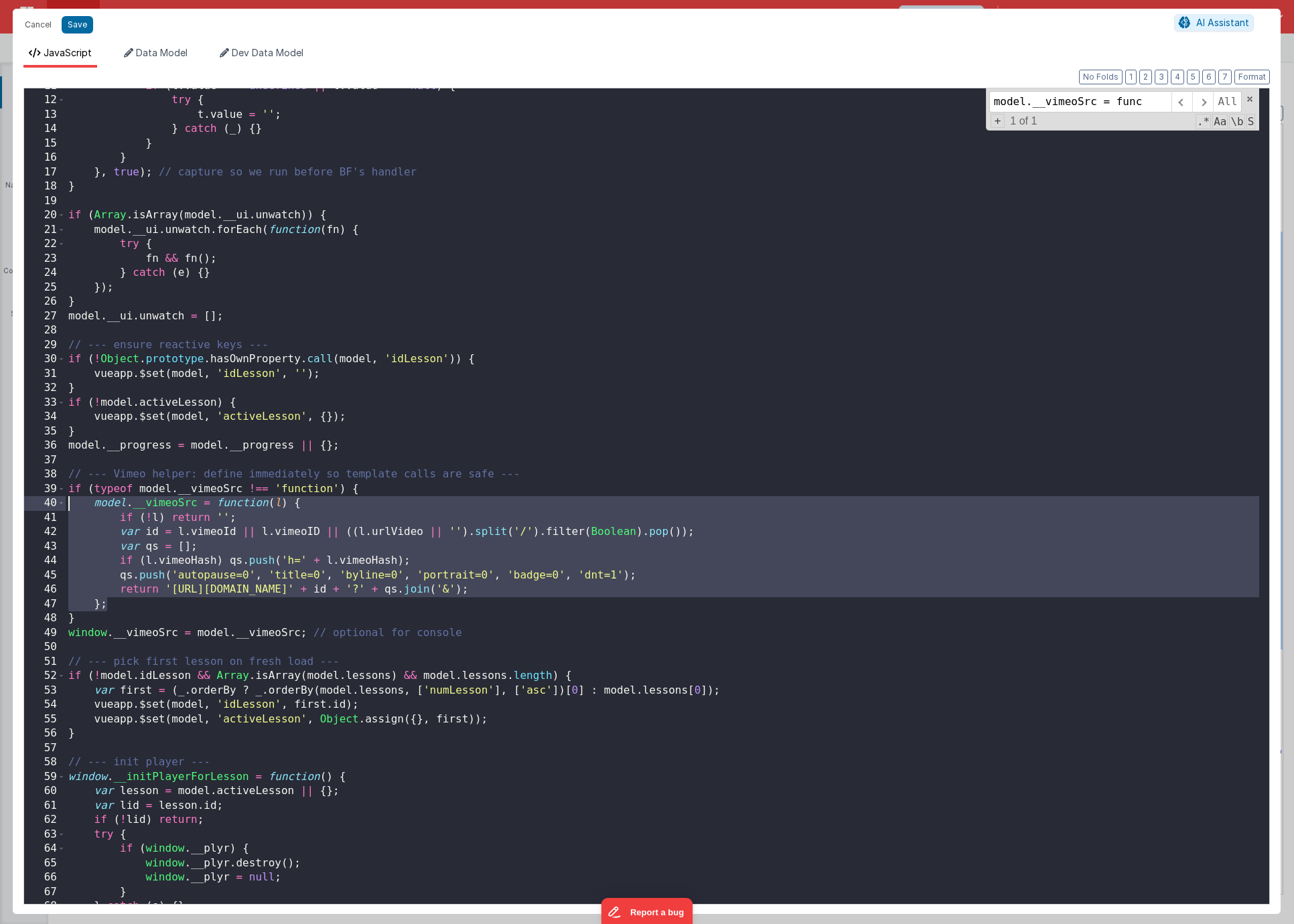
drag, startPoint x: 155, startPoint y: 611, endPoint x: -10, endPoint y: 505, distance: 196.1
click at [0, 505] on html "Cancel Save AI Assistant JavaScript Data Model Dev Data Model Format 7 6 5 4 3 …" at bounding box center [647, 462] width 1294 height 924
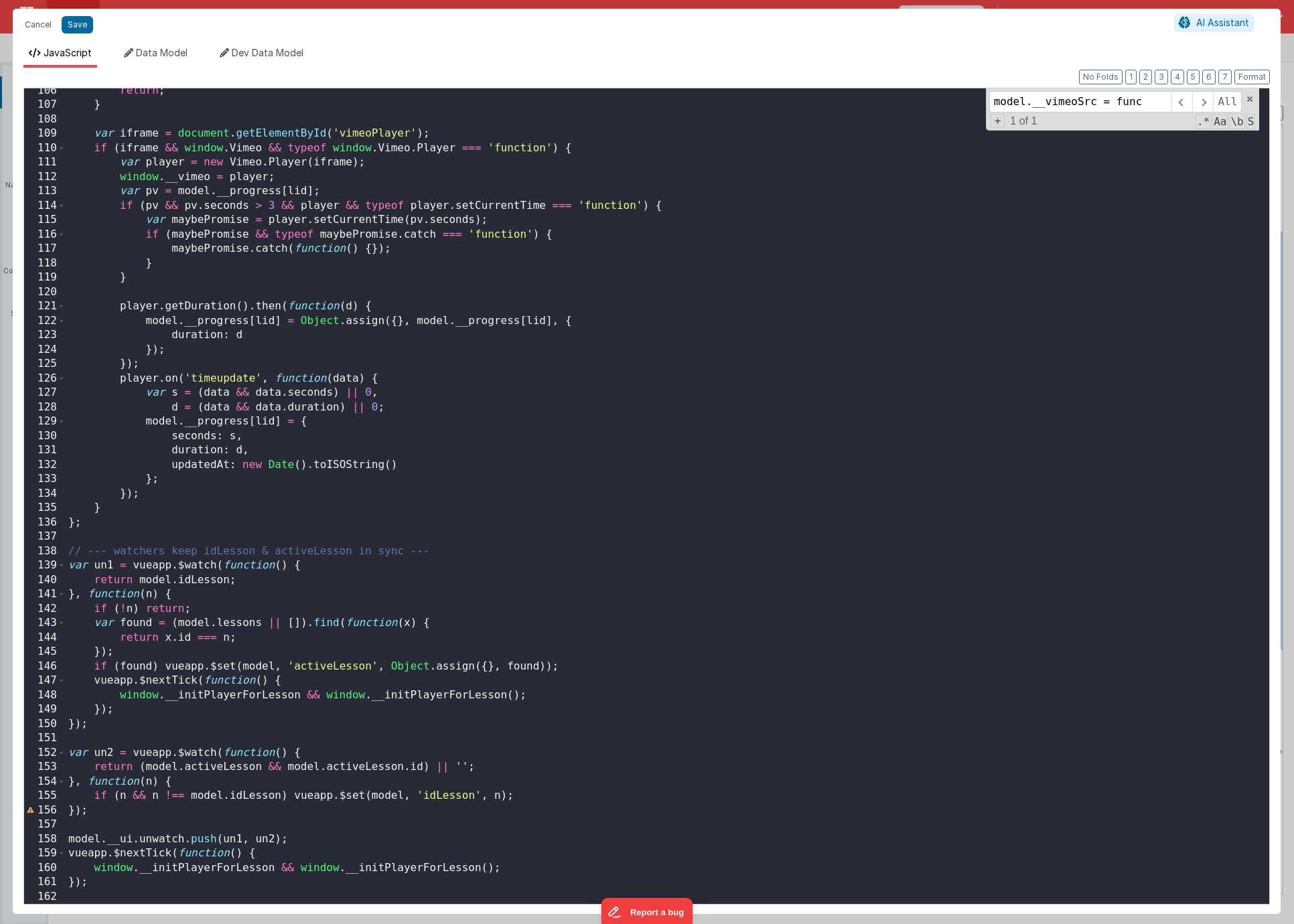
scroll to position [1515, 0]
click at [1249, 101] on span at bounding box center [1249, 99] width 10 height 10
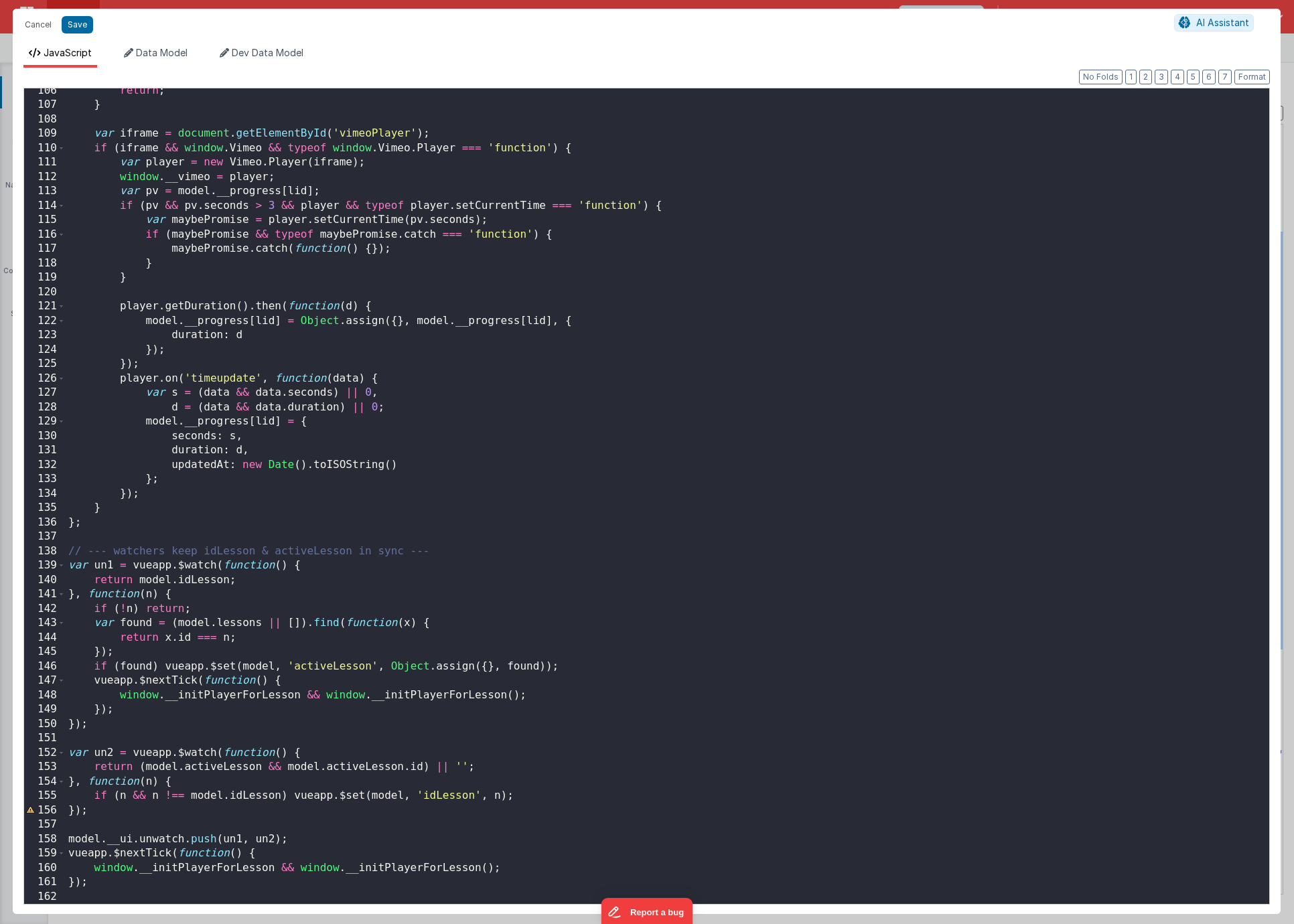
click at [851, 426] on div "return ; } var iframe = document . getElementById ( 'vimeoPlayer' ) ; if ( ifra…" at bounding box center [663, 506] width 1193 height 844
click at [78, 28] on button "Save" at bounding box center [77, 25] width 31 height 18
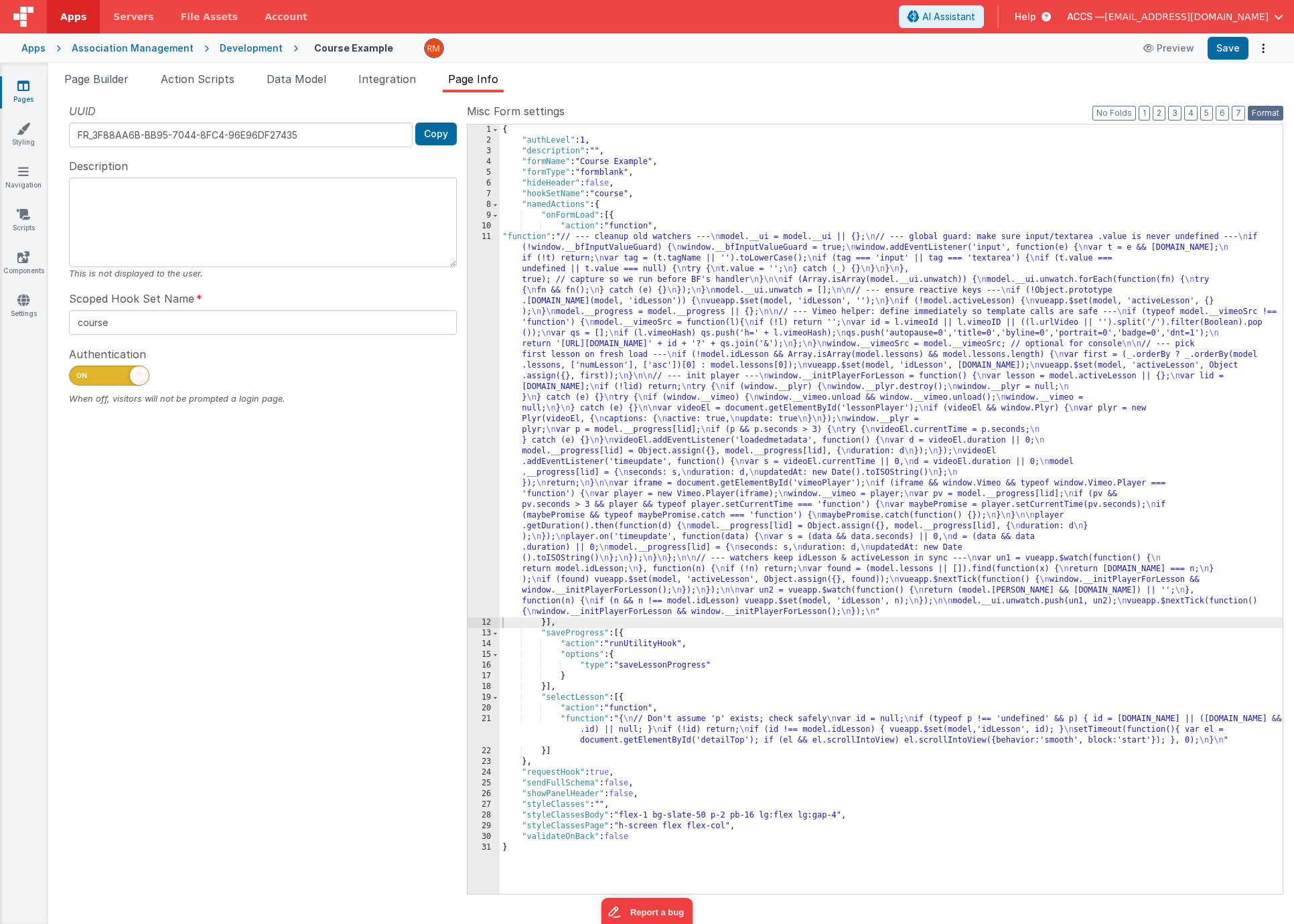
click at [1274, 109] on button "Format" at bounding box center [1266, 113] width 36 height 15
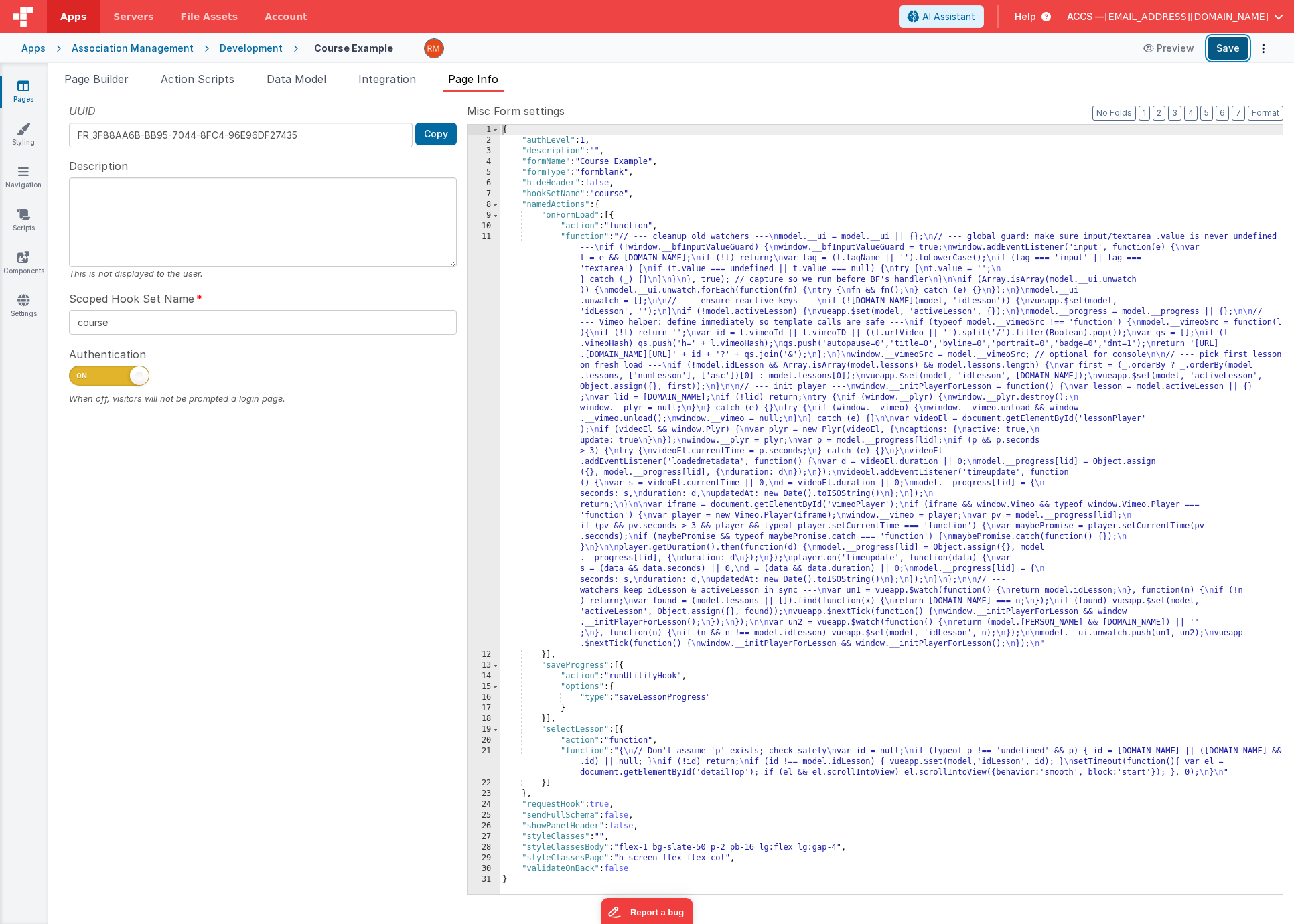
click at [1231, 52] on button "Save" at bounding box center [1228, 48] width 41 height 23
click at [1259, 52] on button "Options" at bounding box center [1263, 48] width 19 height 19
click at [1208, 101] on link "Rollback" at bounding box center [1213, 101] width 118 height 26
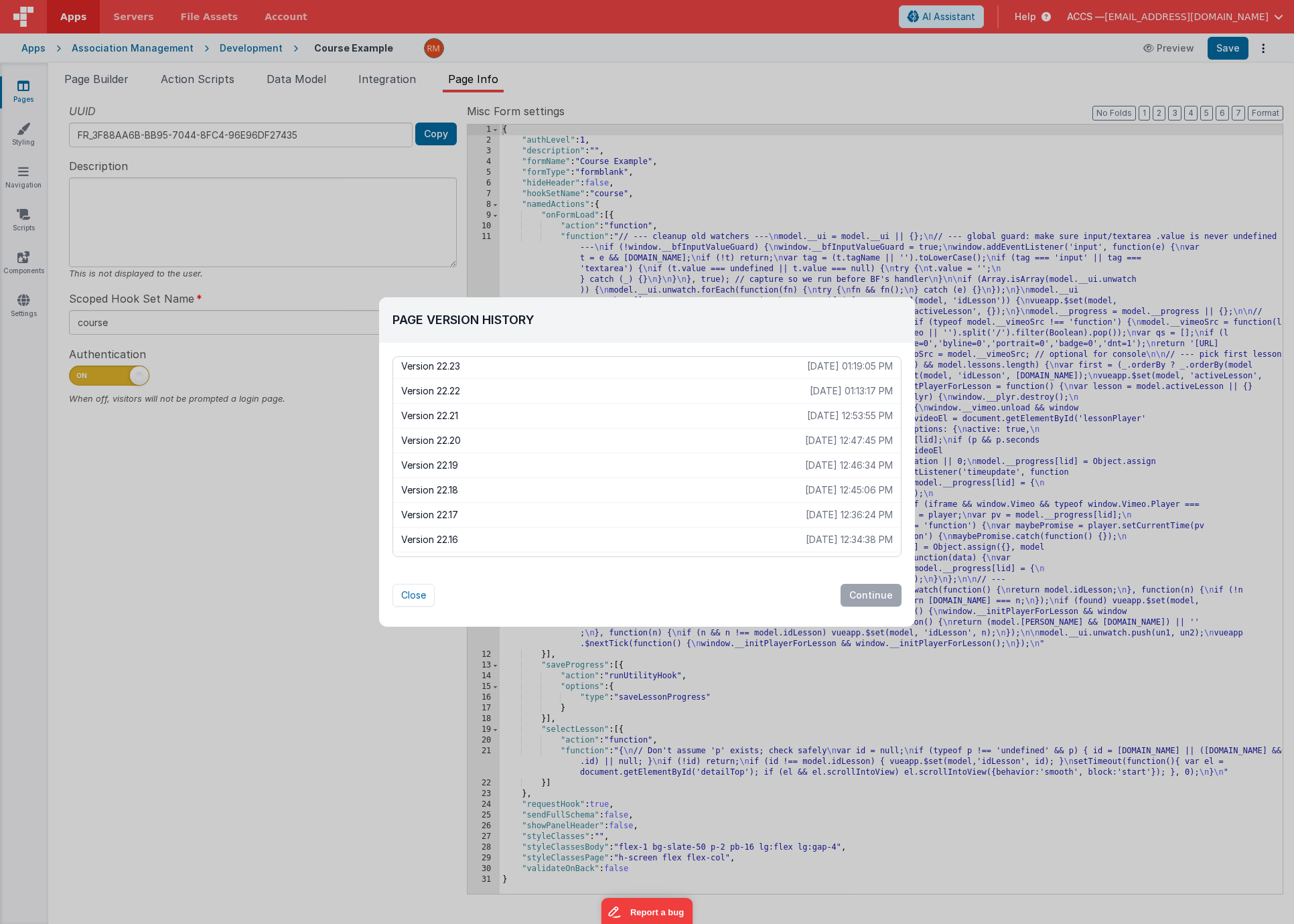
scroll to position [1880, 0]
click at [729, 519] on p "Version 22.14" at bounding box center [604, 520] width 406 height 13
click at [865, 595] on button "Continue" at bounding box center [871, 596] width 61 height 23
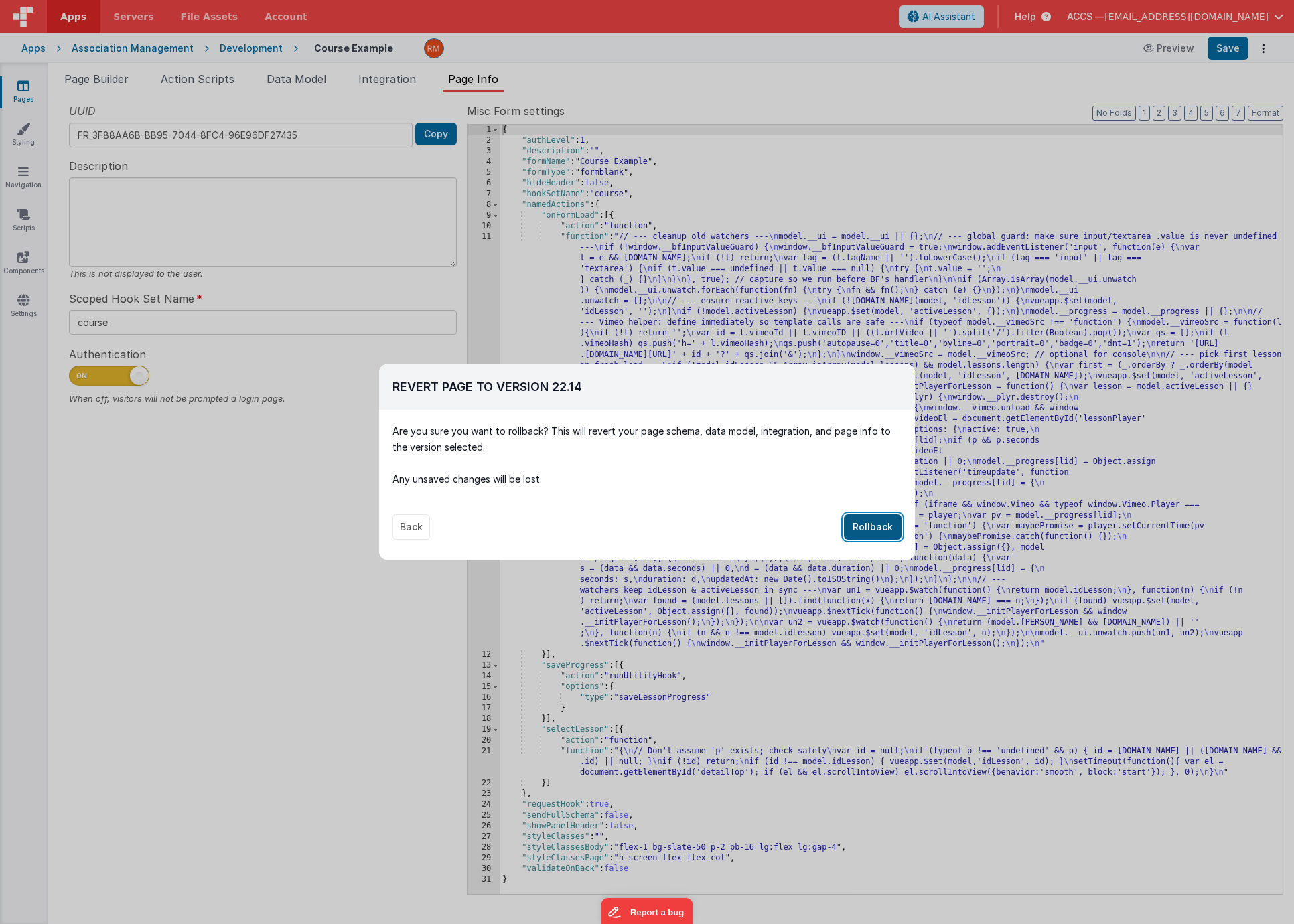
click at [872, 531] on button "Rollback" at bounding box center [872, 526] width 58 height 26
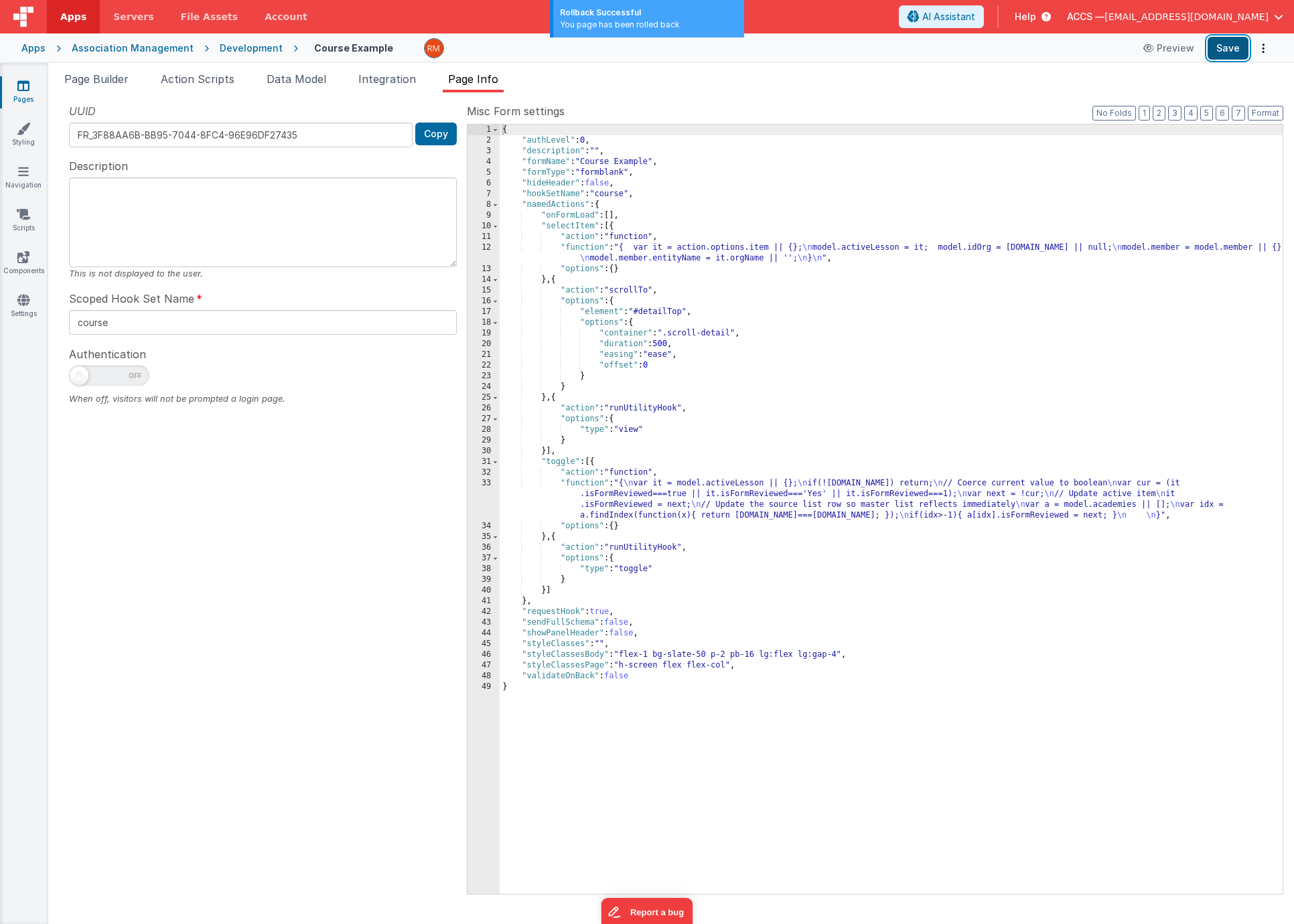
click at [1230, 42] on button "Save" at bounding box center [1228, 48] width 41 height 23
click at [1260, 53] on button "Options" at bounding box center [1263, 48] width 19 height 19
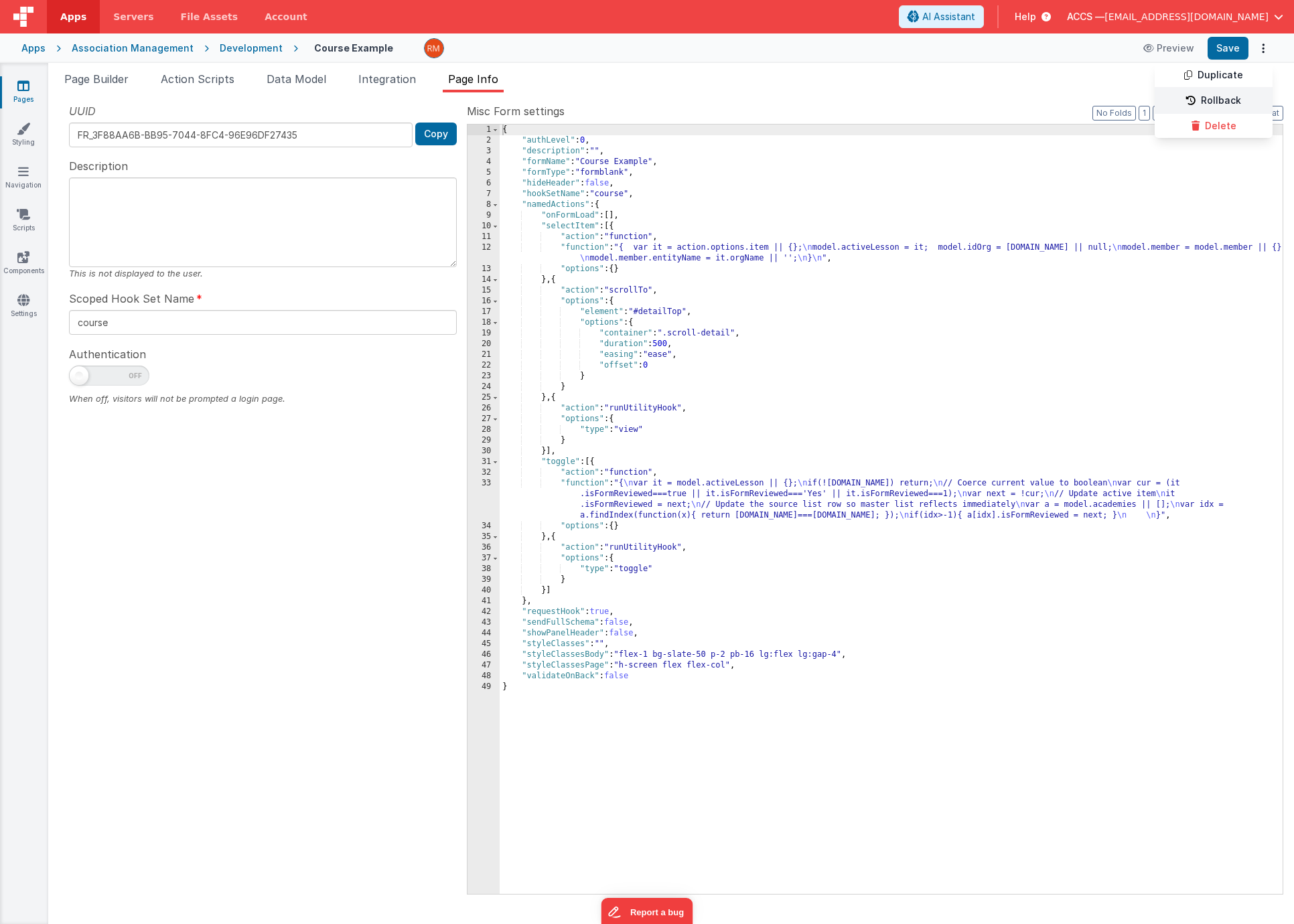
click at [1231, 93] on link "Rollback" at bounding box center [1213, 101] width 118 height 26
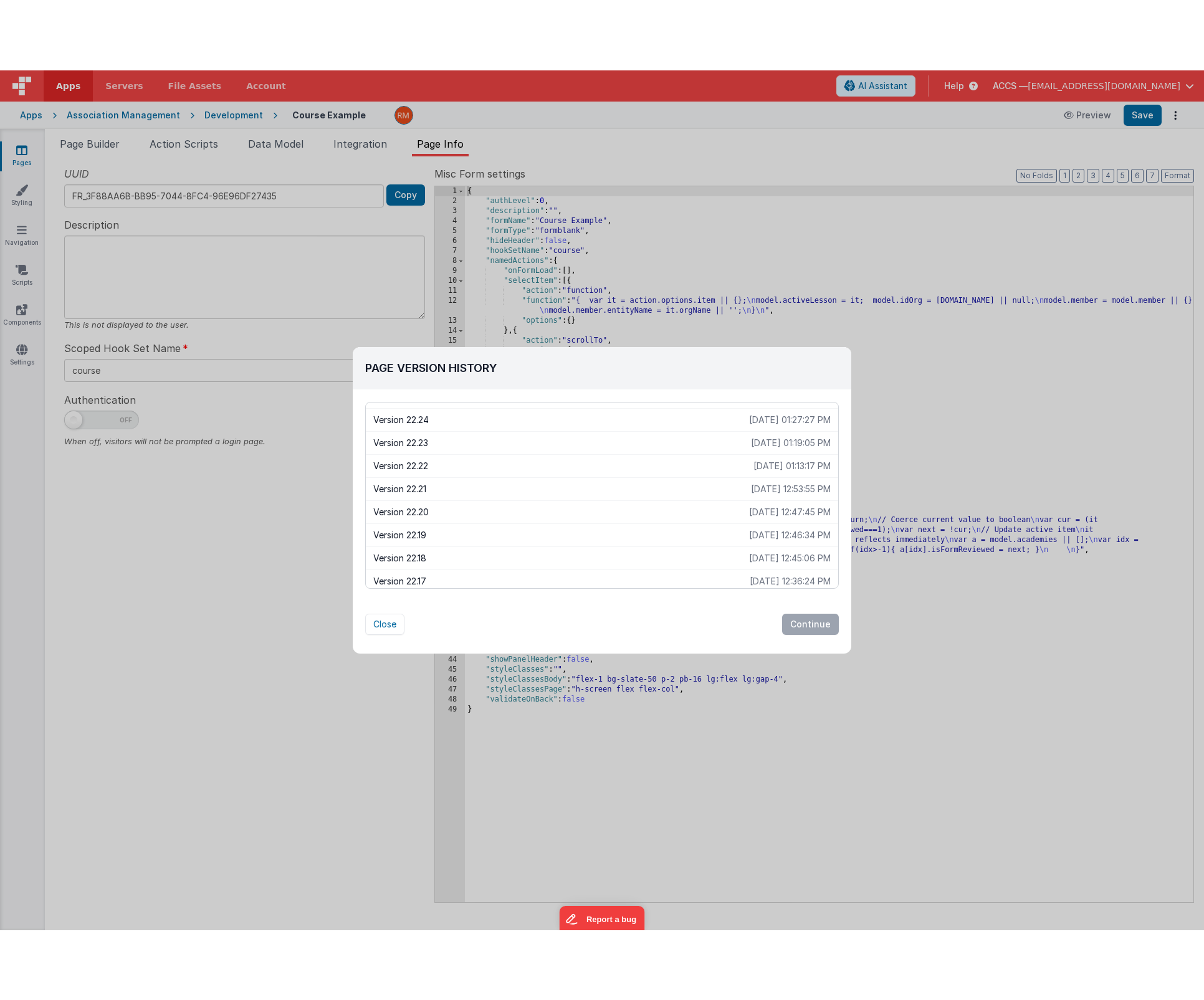
scroll to position [1602, 0]
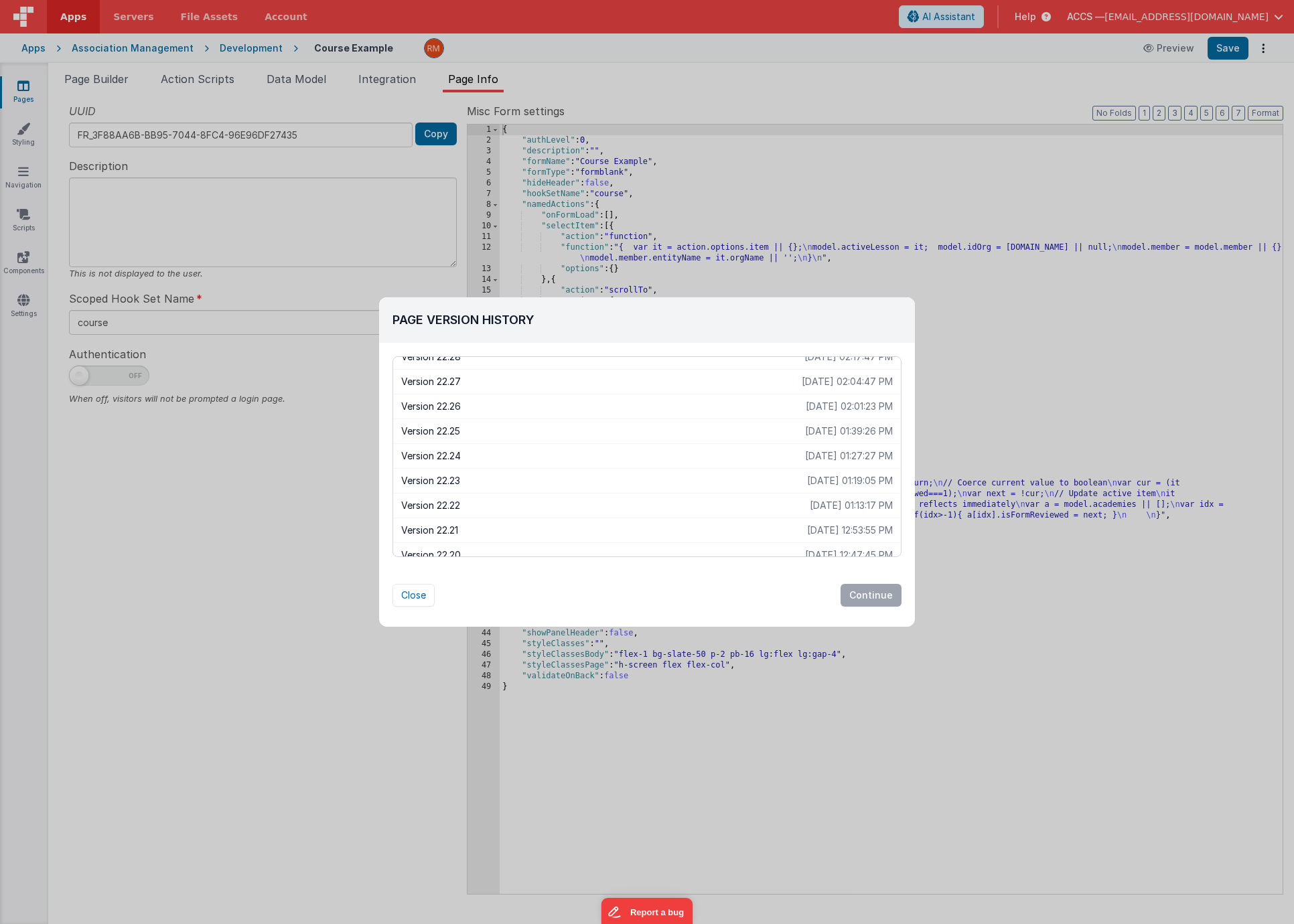
click at [805, 437] on p "2025-08-27 01:39:26 PM" at bounding box center [849, 431] width 88 height 13
click at [877, 592] on button "Continue" at bounding box center [871, 596] width 61 height 23
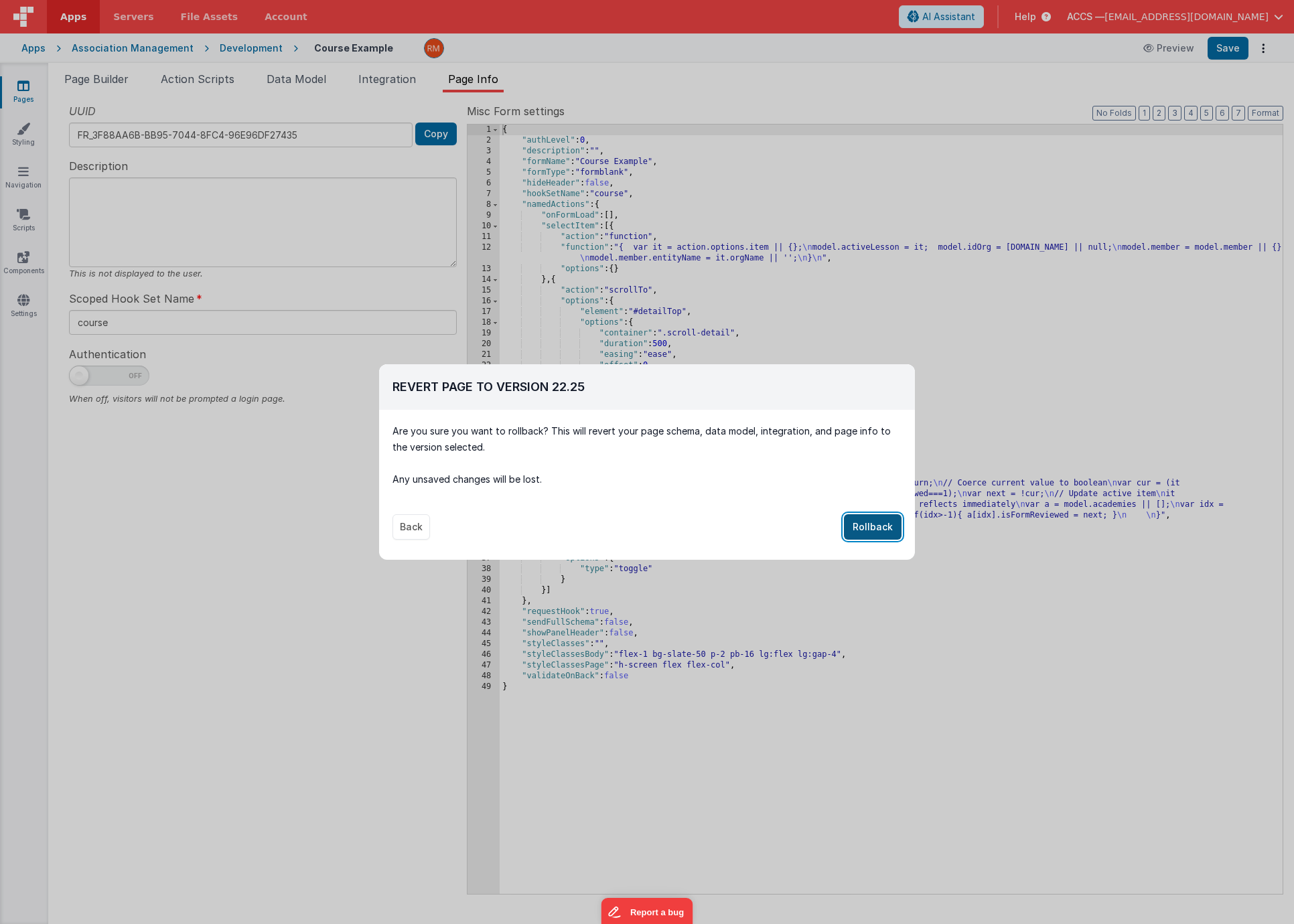
click at [870, 524] on button "Rollback" at bounding box center [872, 526] width 58 height 26
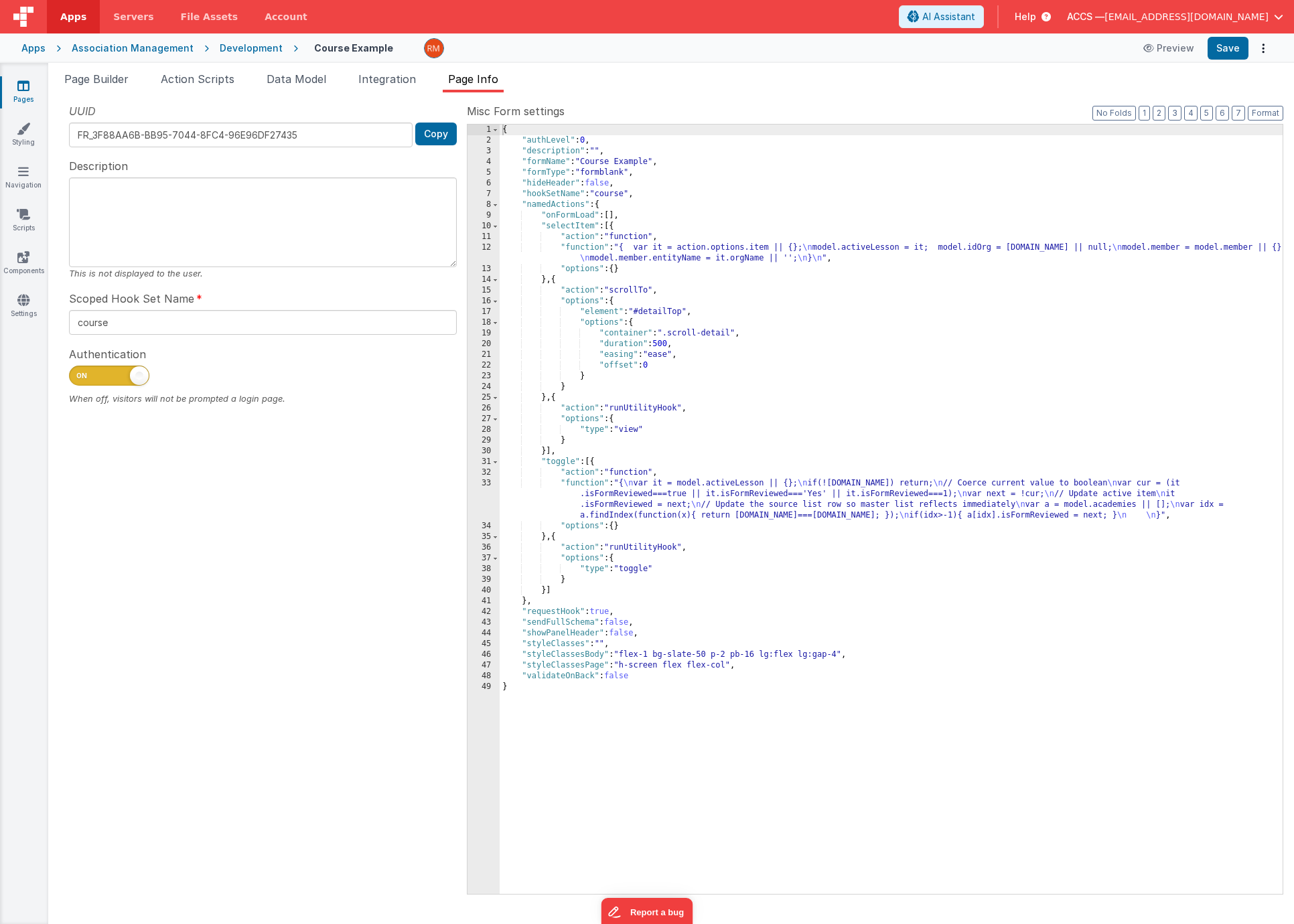
checkbox input "true"
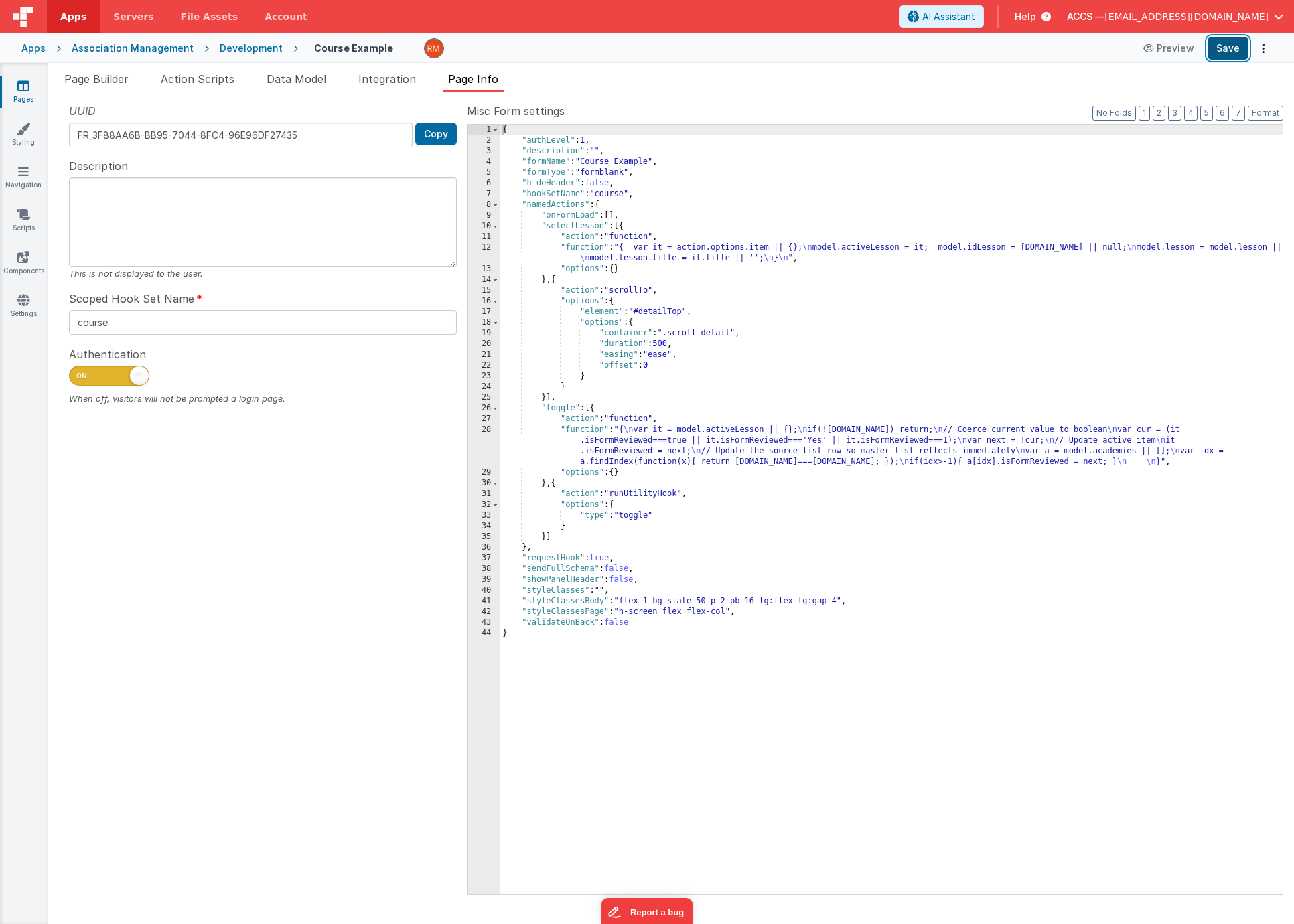
click at [1222, 44] on button "Save" at bounding box center [1228, 48] width 41 height 23
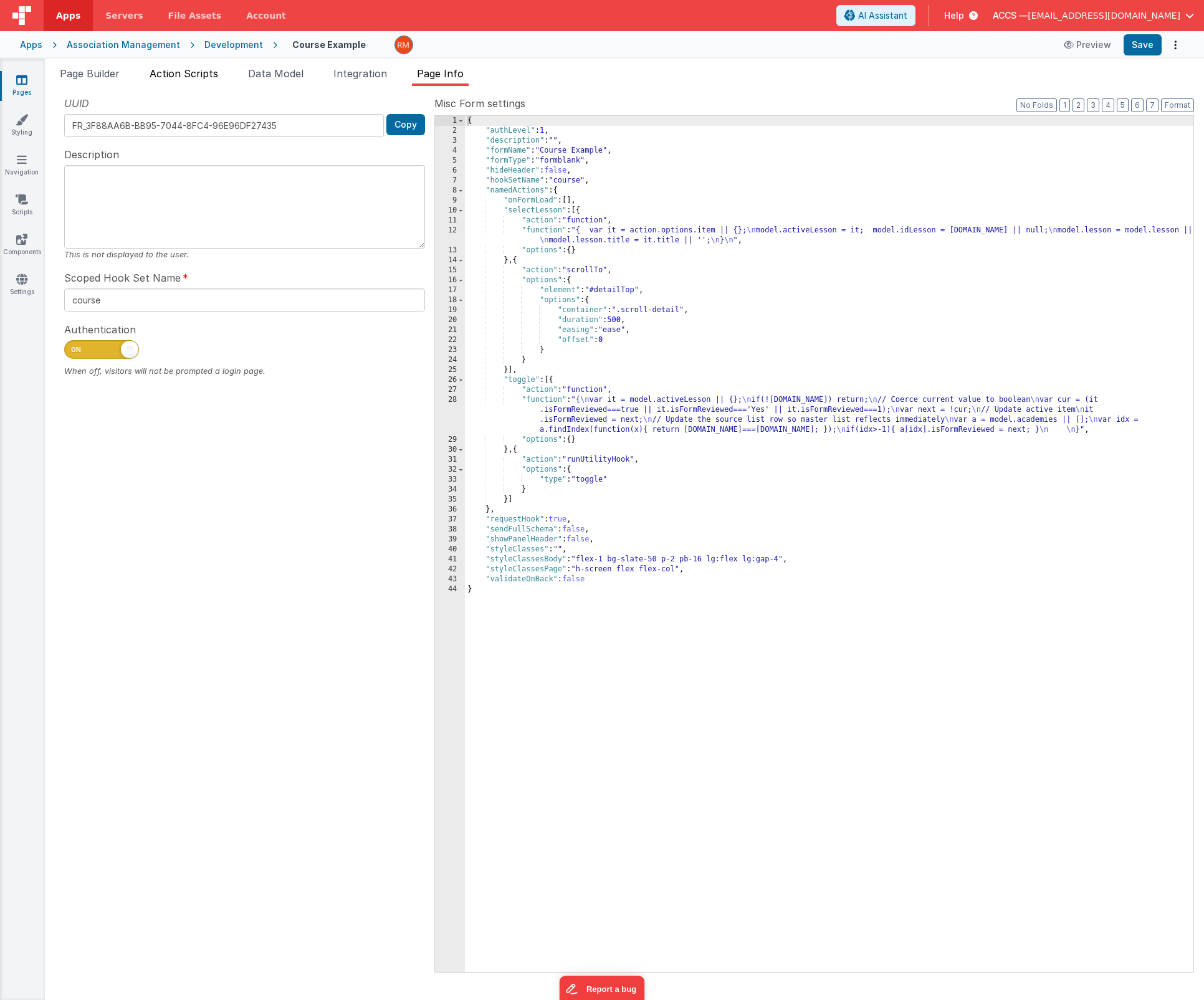
click at [194, 85] on li "Action Scripts" at bounding box center [183, 76] width 79 height 20
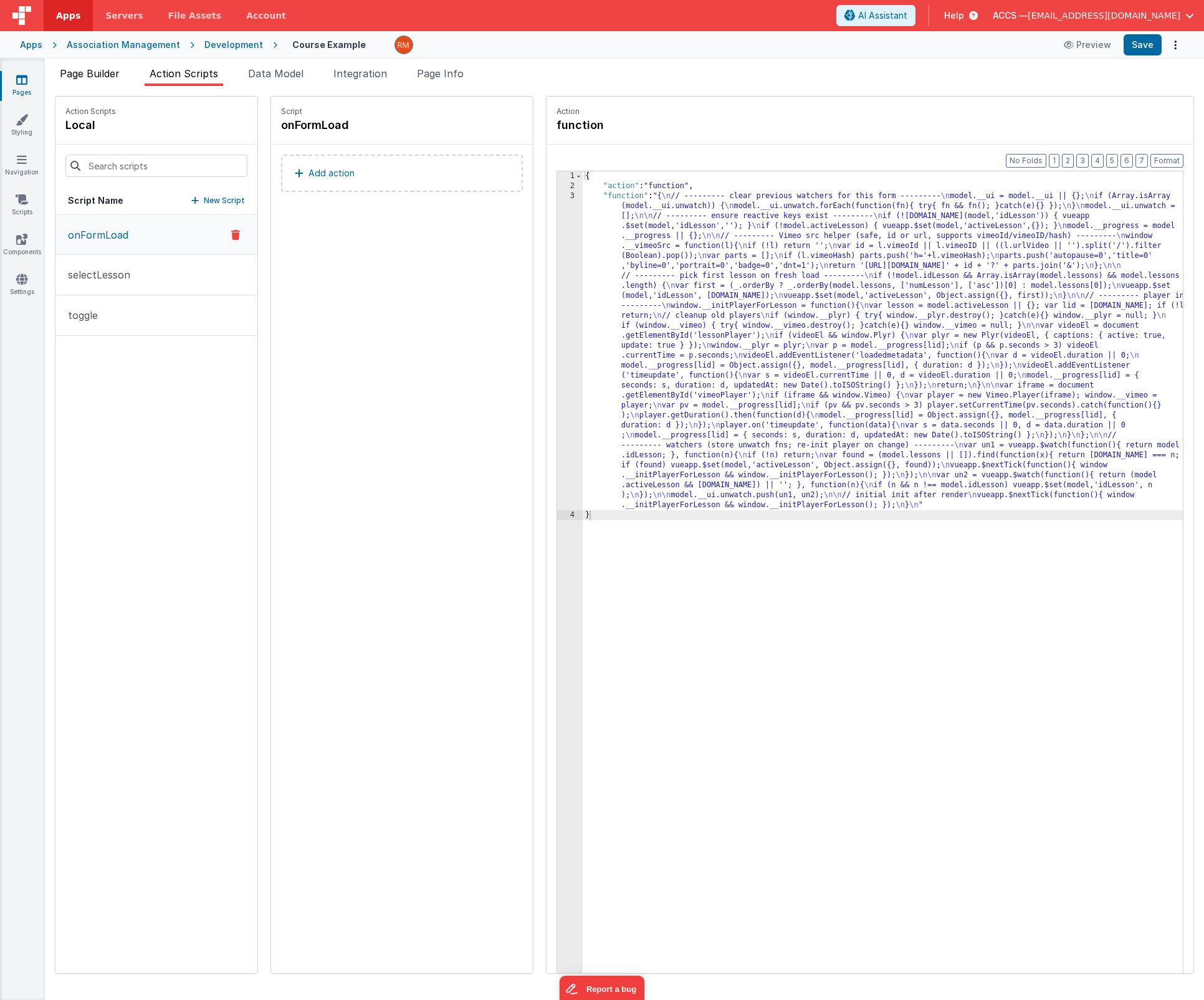
click at [114, 81] on li "Page Builder" at bounding box center [89, 76] width 70 height 20
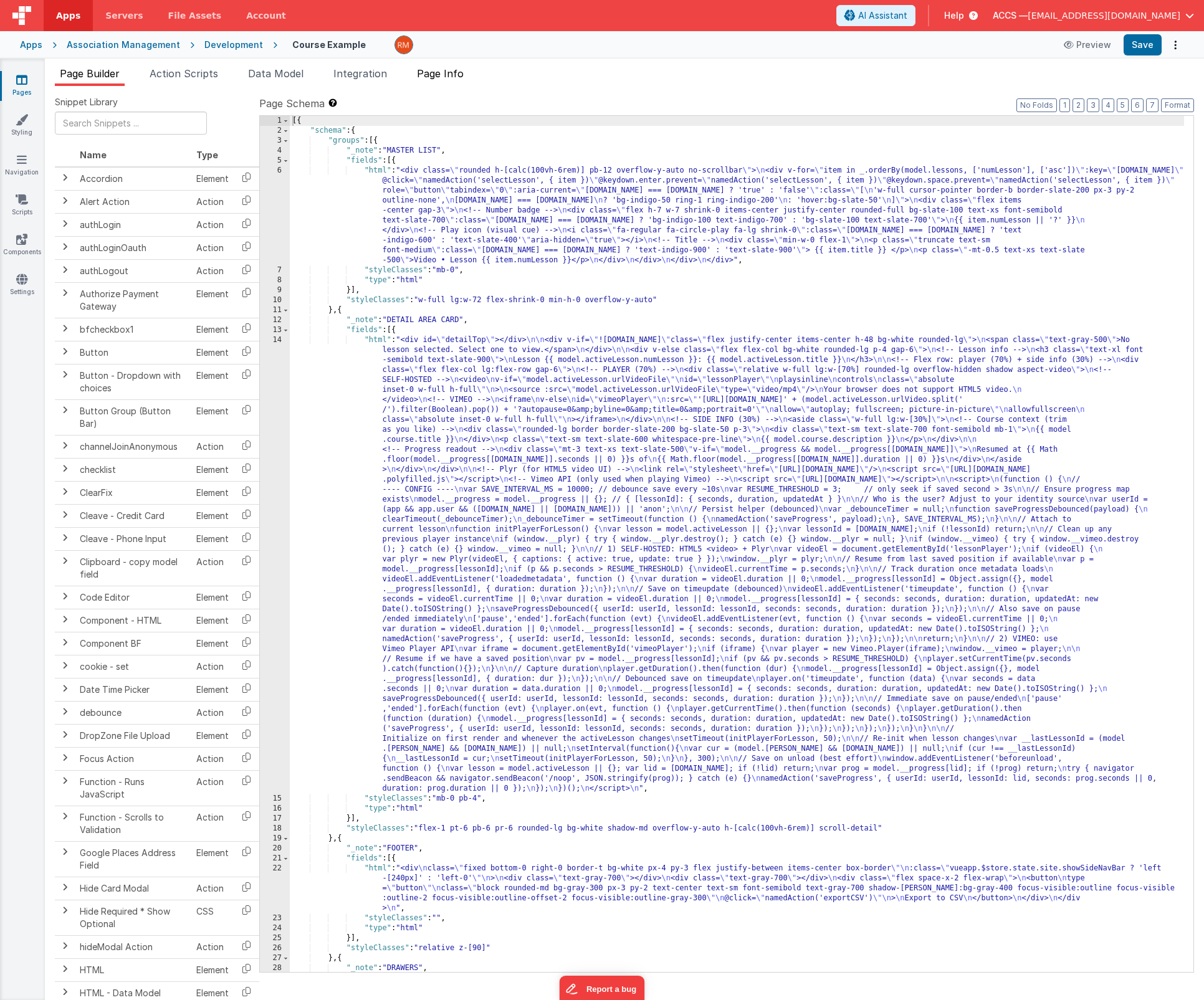
click at [441, 85] on li "Page Info" at bounding box center [440, 76] width 56 height 20
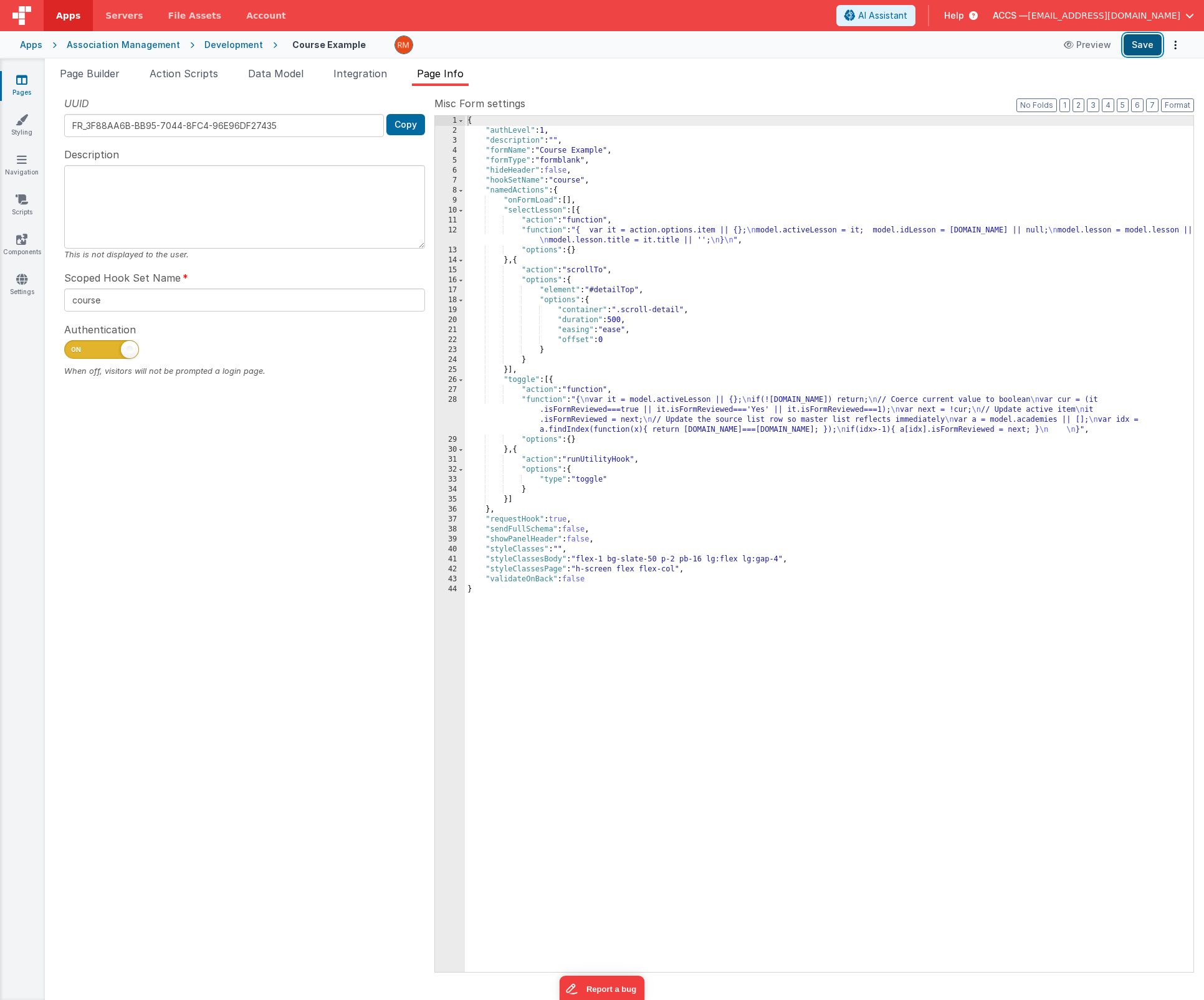
click at [1144, 50] on button "Save" at bounding box center [1143, 45] width 38 height 22
click at [182, 77] on span "Action Scripts" at bounding box center [183, 73] width 69 height 12
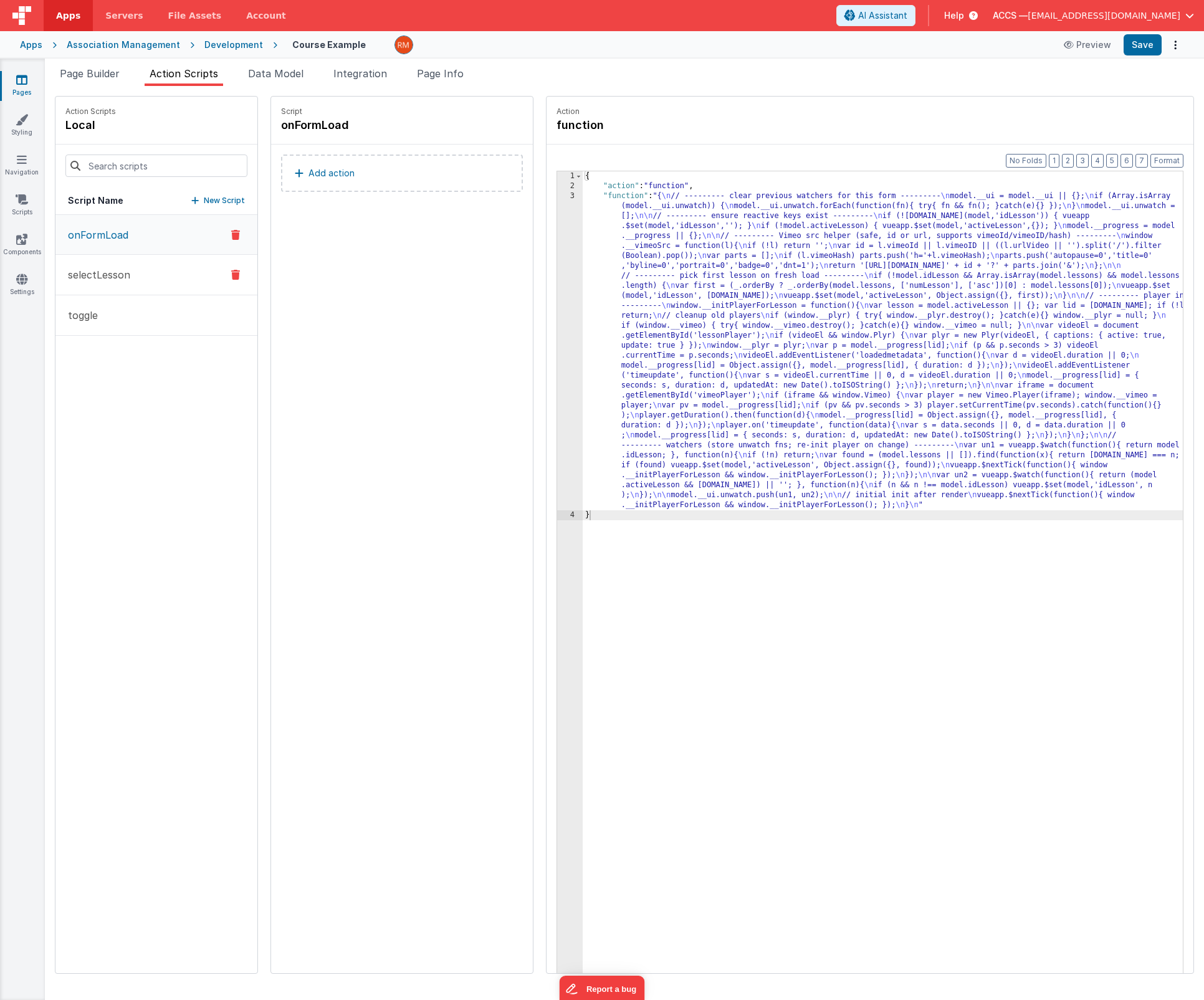
click at [124, 280] on p "selectLesson" at bounding box center [95, 275] width 70 height 15
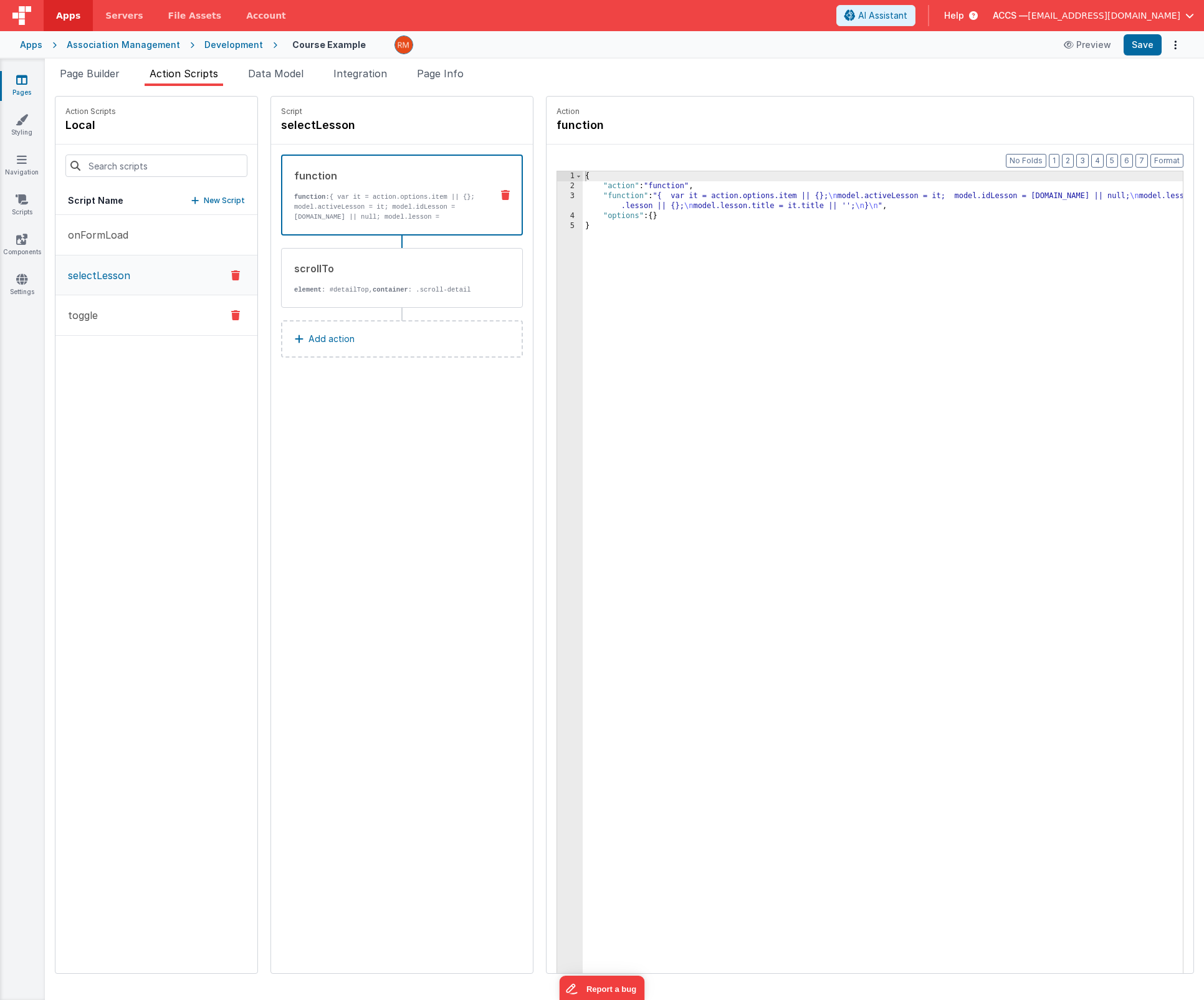
click at [124, 302] on button "toggle" at bounding box center [157, 315] width 202 height 41
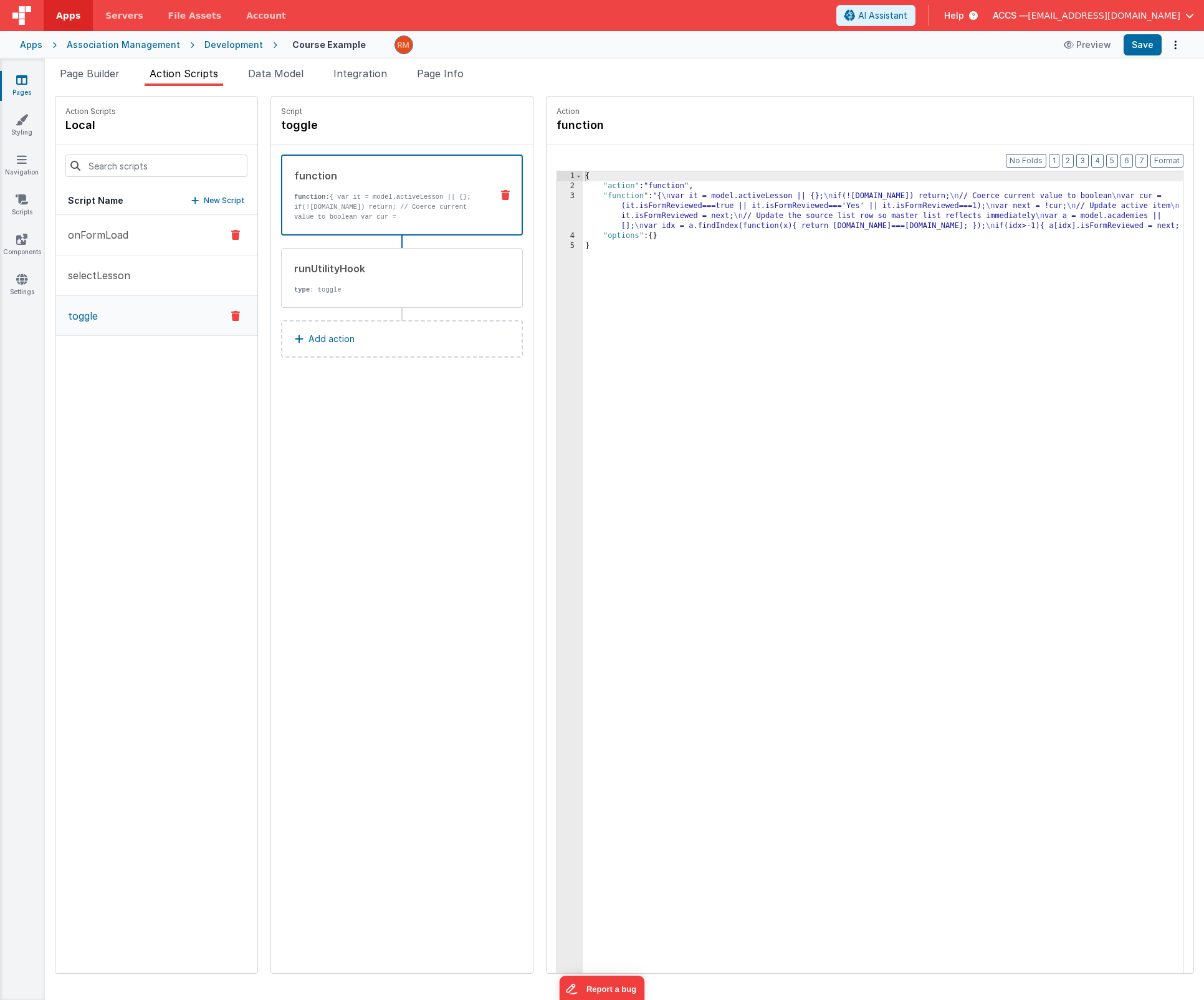
click at [121, 248] on button "onFormLoad" at bounding box center [157, 234] width 202 height 41
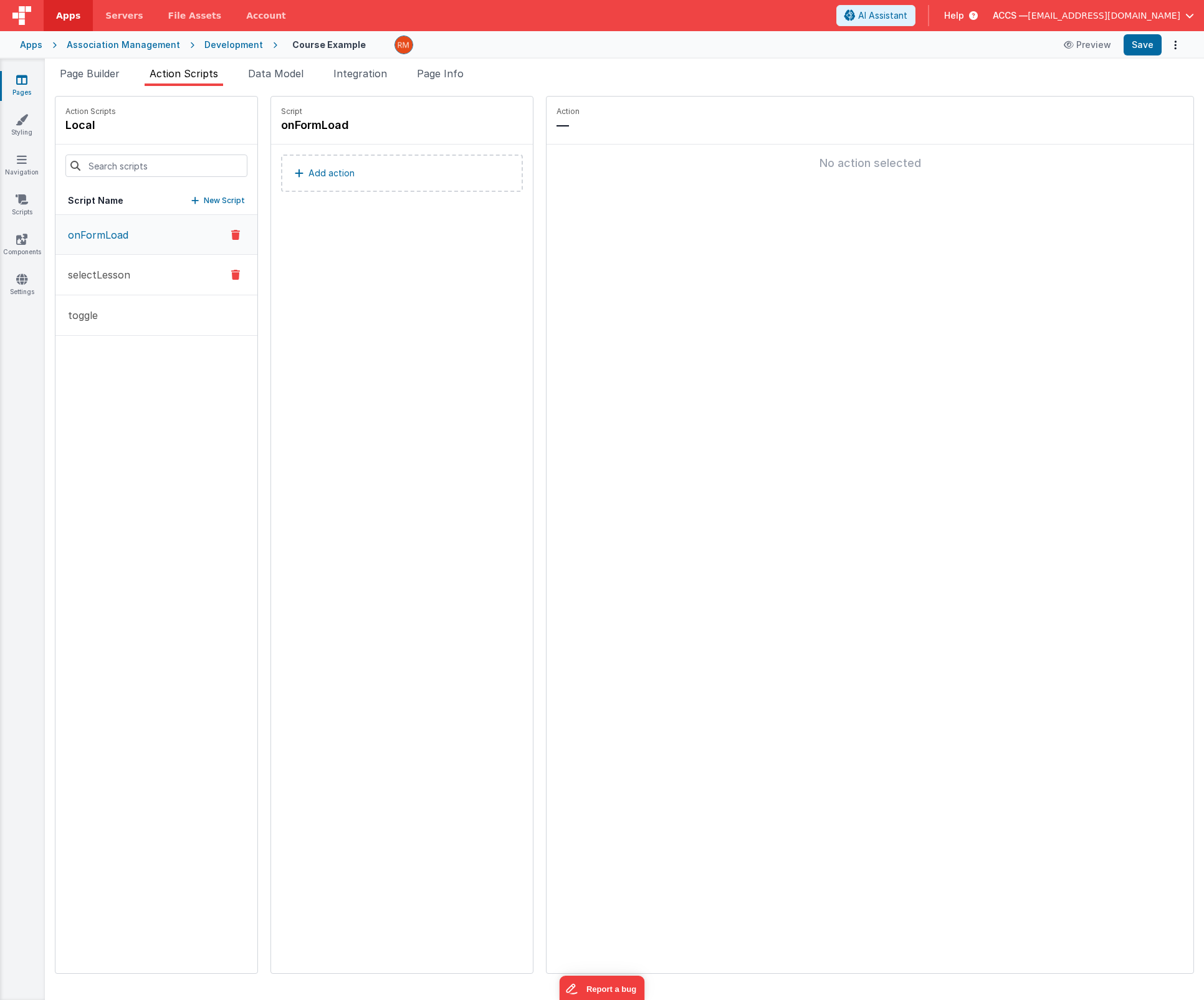
click at [122, 275] on p "selectLesson" at bounding box center [95, 275] width 70 height 15
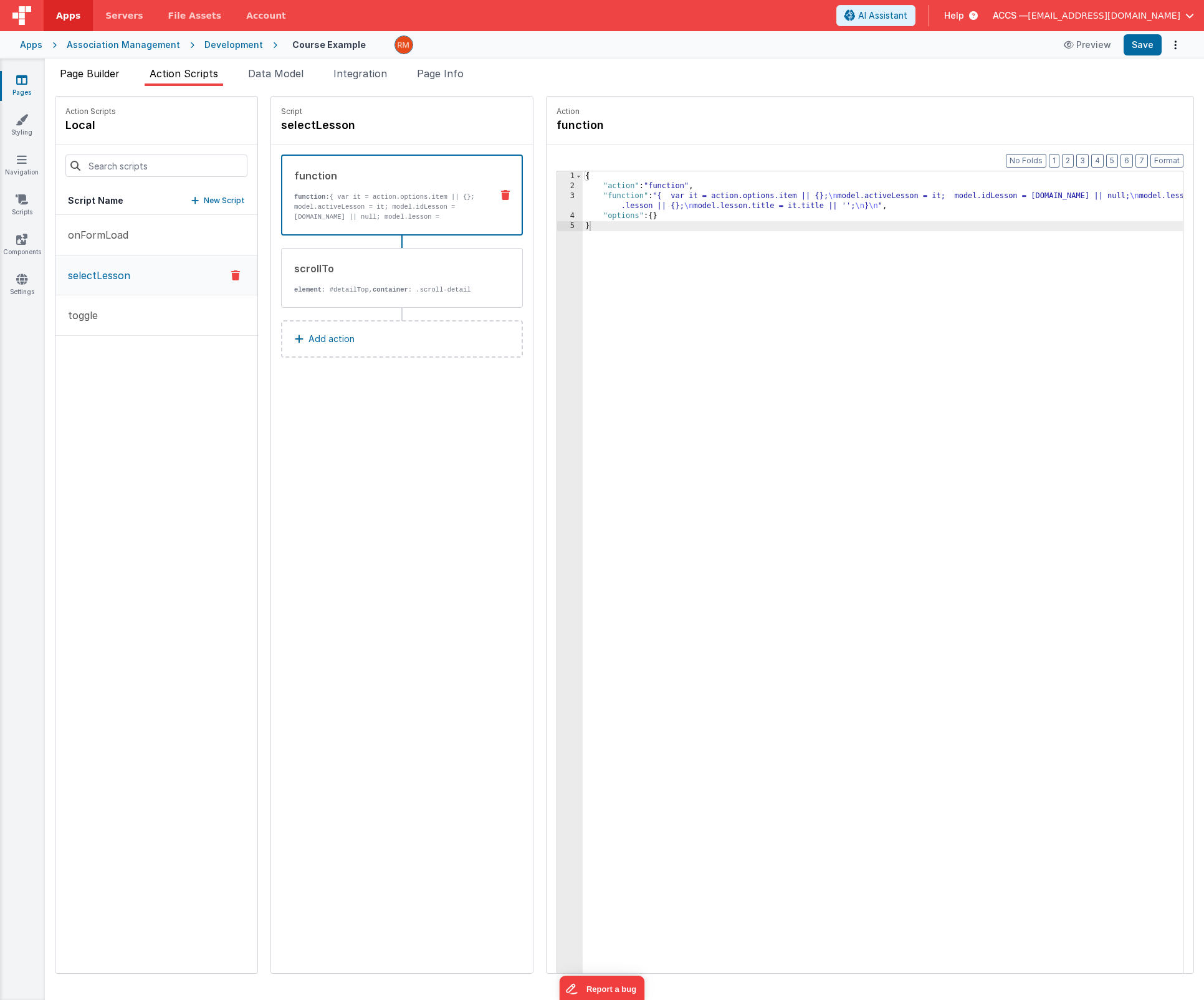
click at [104, 76] on span "Page Builder" at bounding box center [89, 73] width 60 height 12
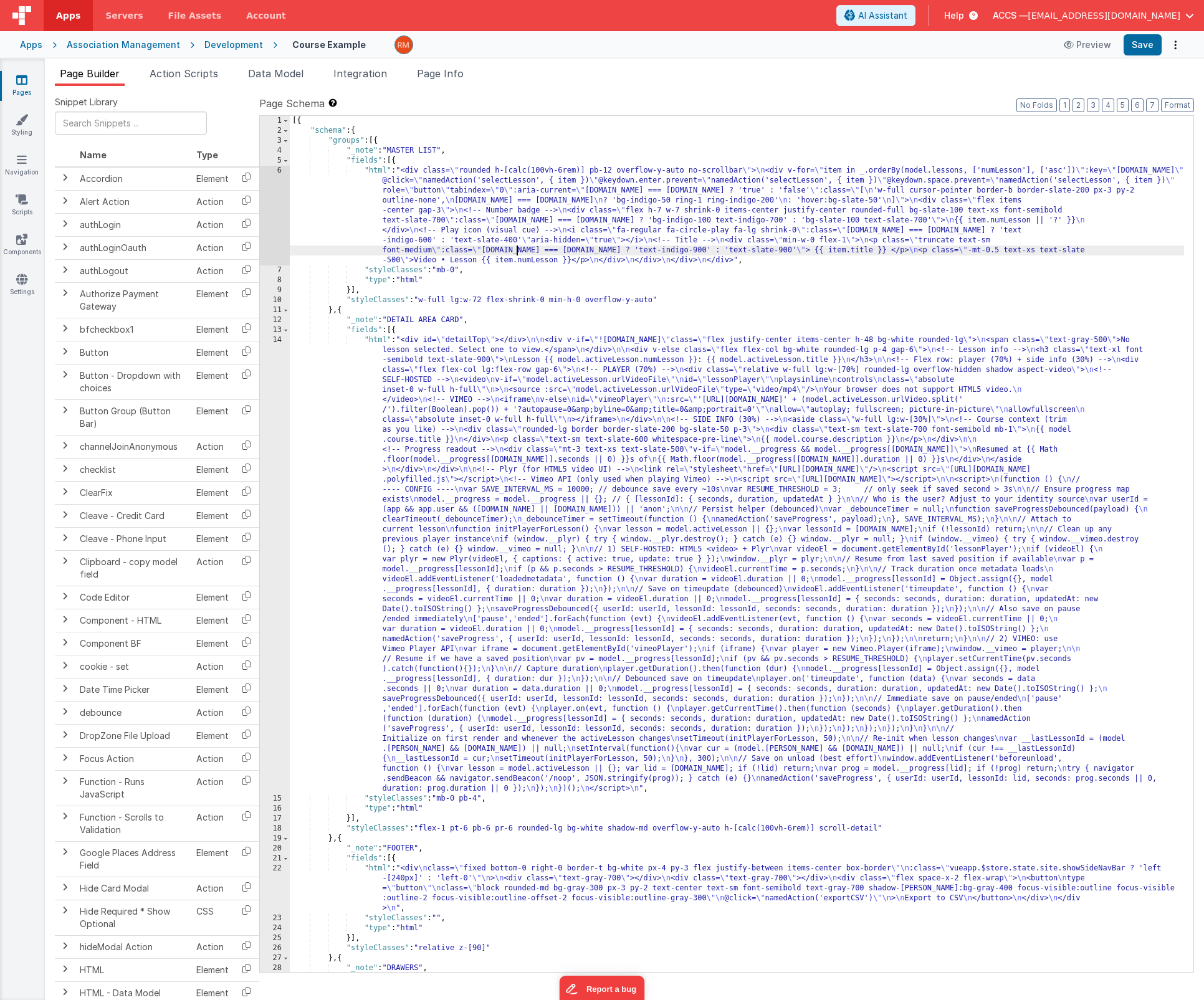
click at [515, 249] on div "[{ "schema" : { "groups" : [{ "_note" : "MASTER LIST" , "fields" : [{ "html" : …" at bounding box center [737, 553] width 894 height 876
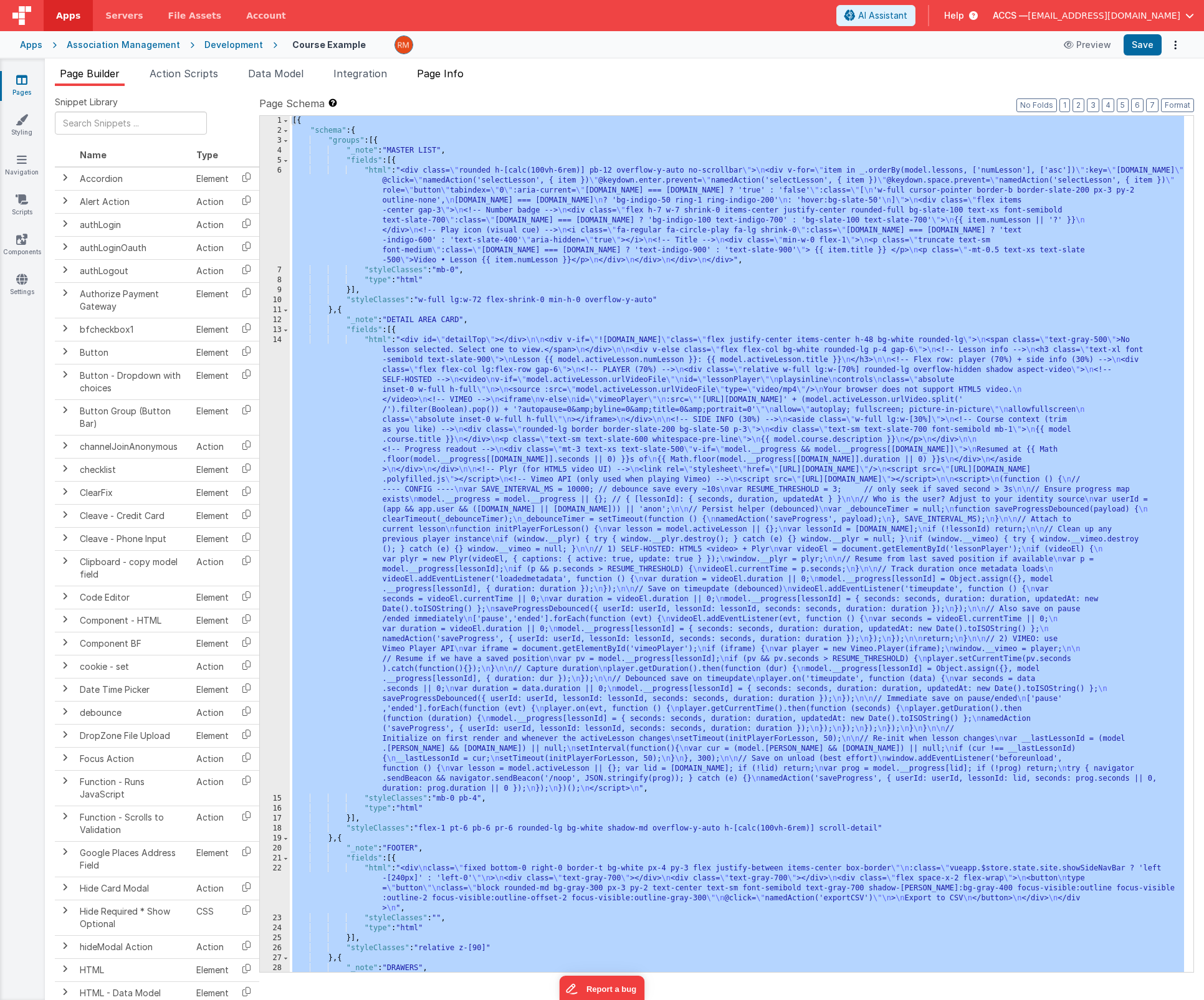
click at [454, 75] on span "Page Info" at bounding box center [440, 73] width 46 height 12
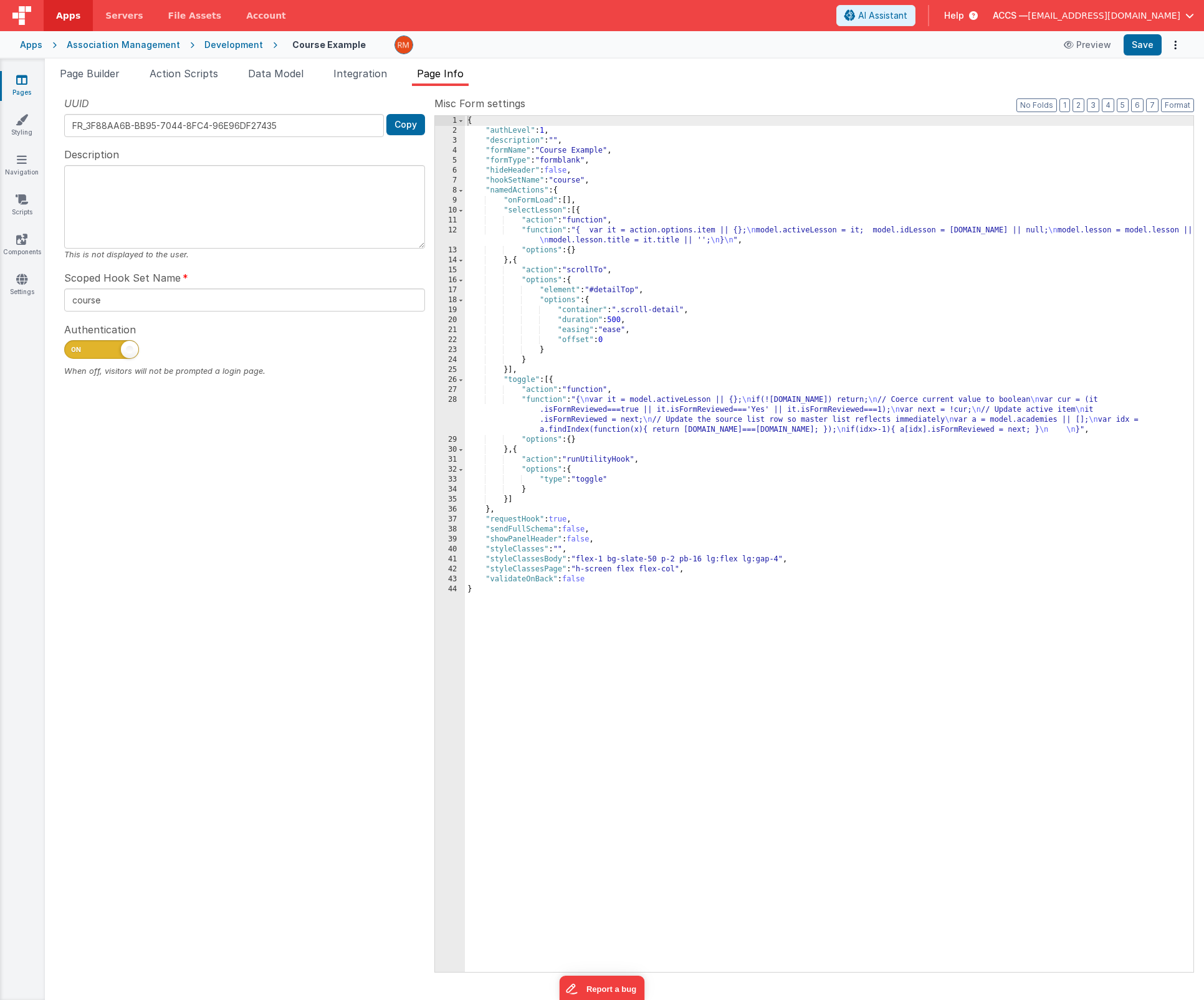
click at [683, 254] on div "{ "authLevel" : 1 , "description" : "" , "formName" : "Course Example" , "formT…" at bounding box center [829, 553] width 728 height 876
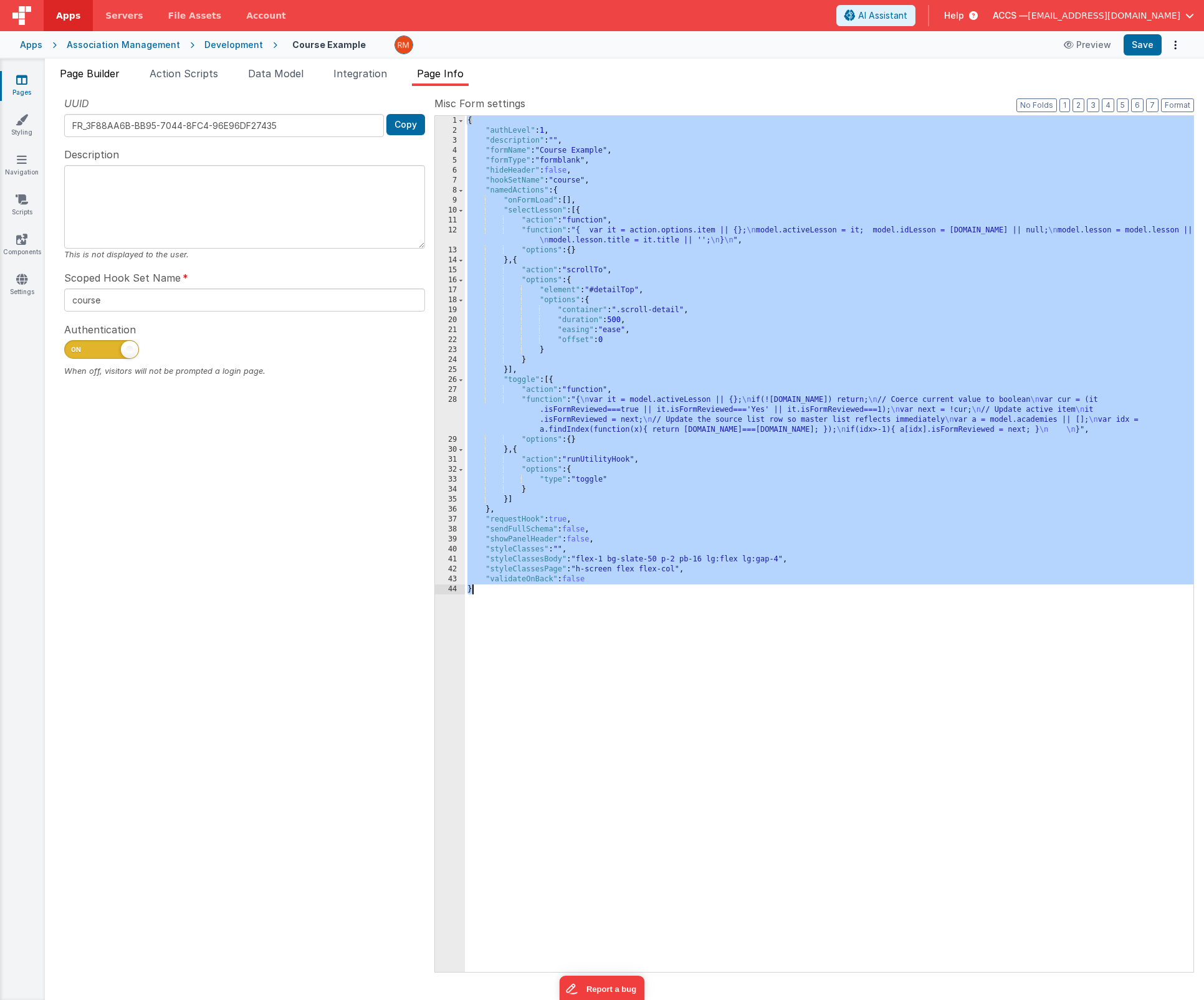
click at [111, 72] on span "Page Builder" at bounding box center [89, 73] width 60 height 12
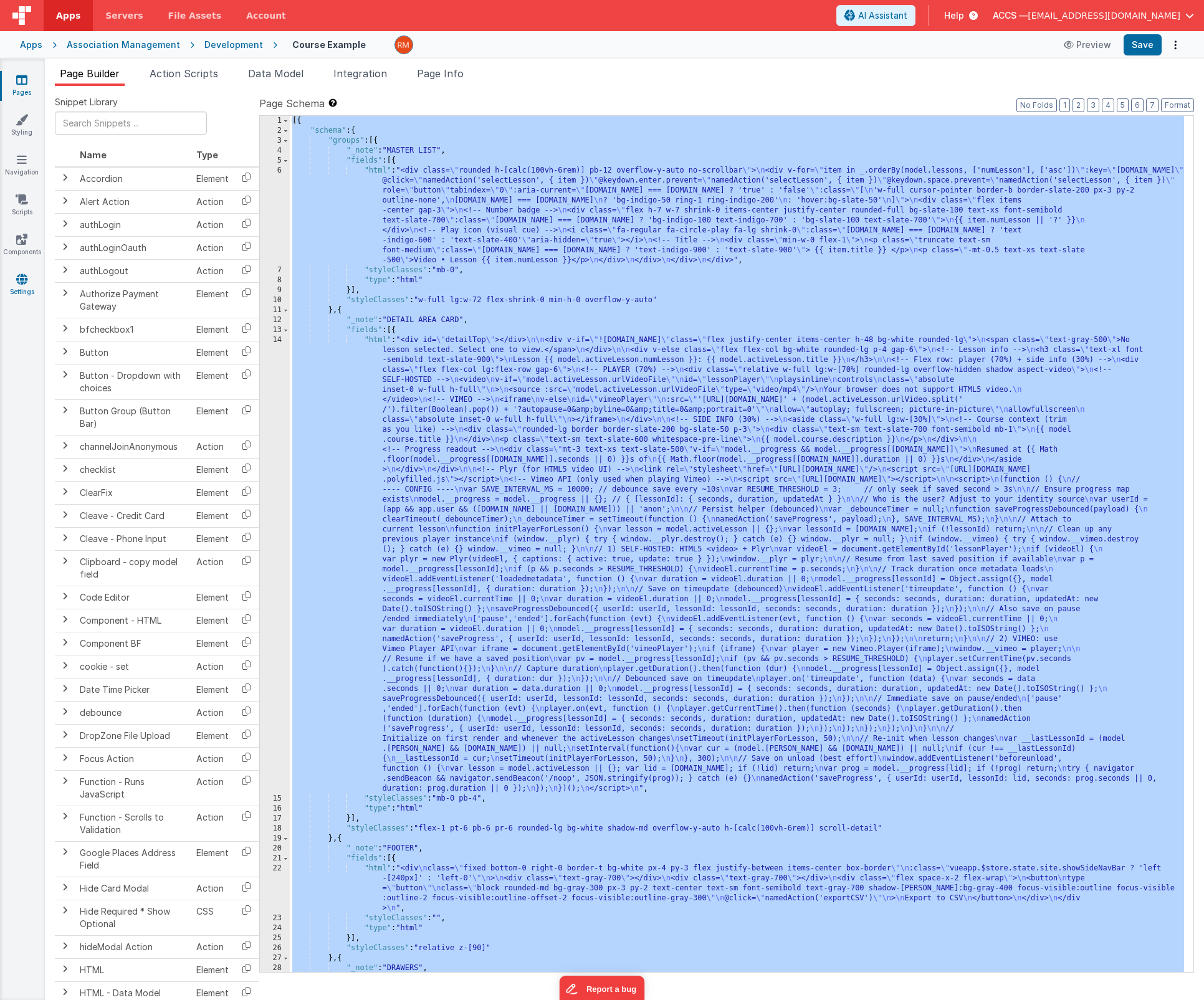
click at [24, 285] on link "Settings" at bounding box center [22, 285] width 45 height 25
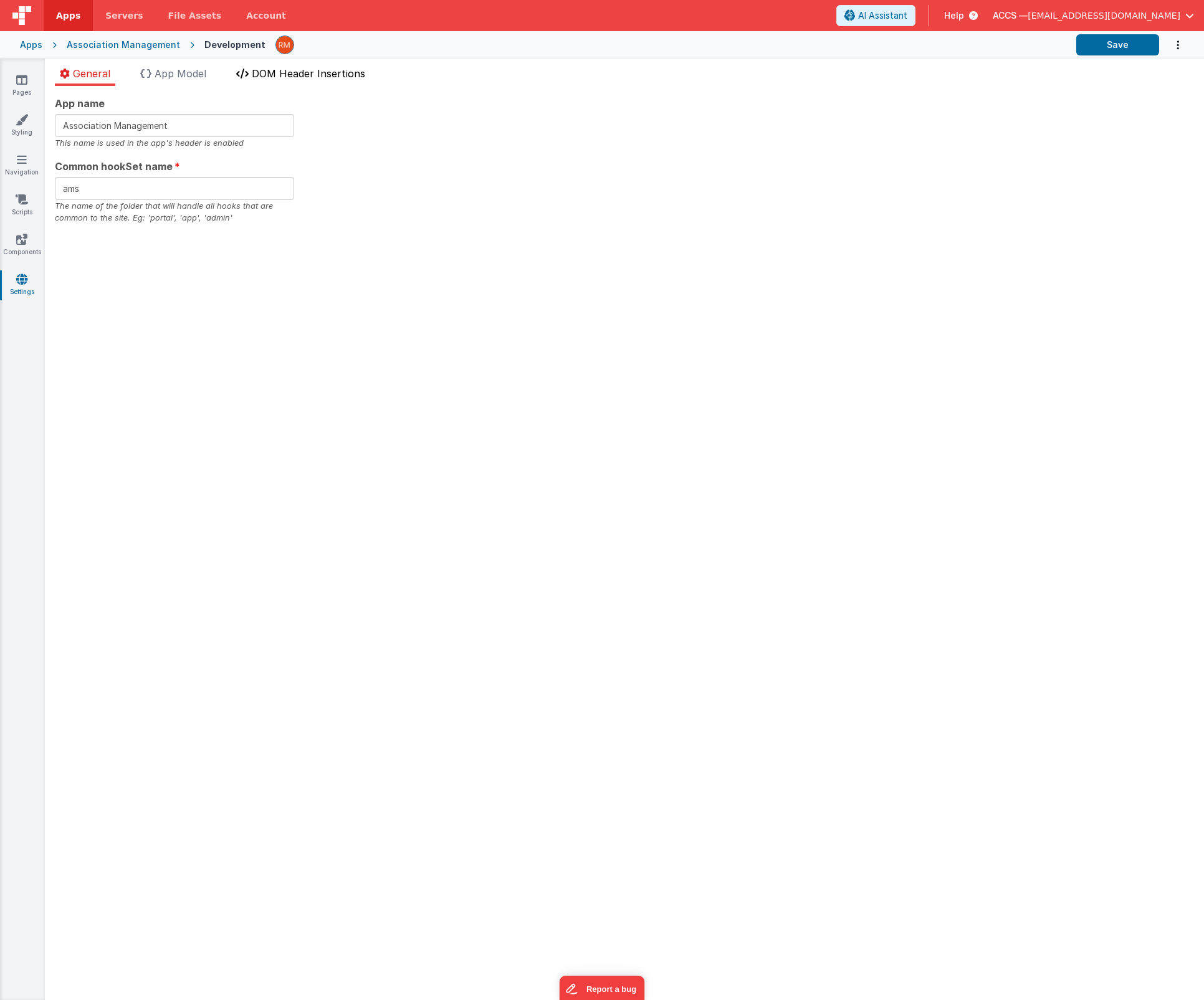
click at [268, 85] on li "DOM Header Insertions" at bounding box center [301, 76] width 139 height 20
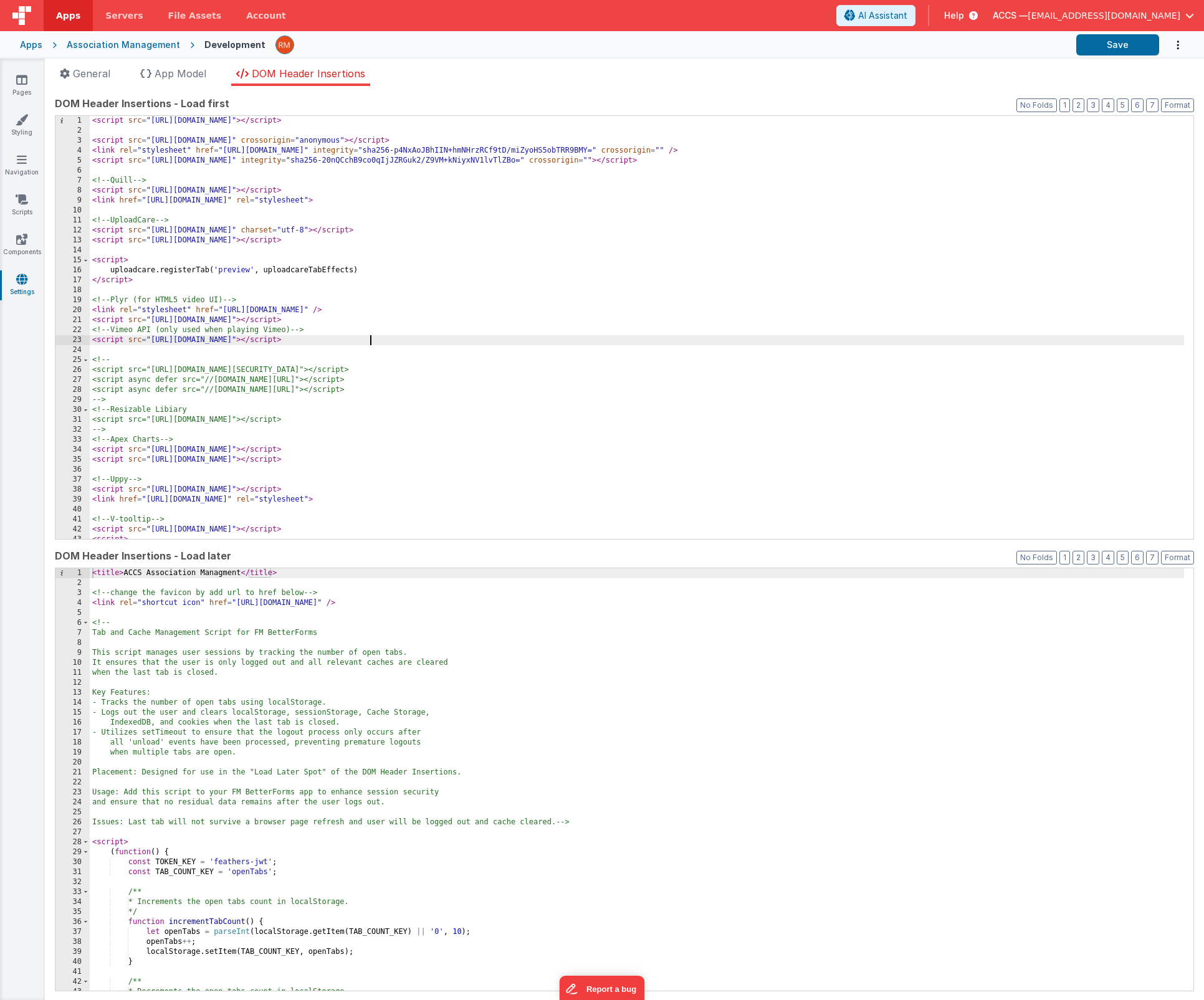
click at [400, 344] on div "< script src = "https://cdn.tailwindcss.com" > </ script > < script src = "http…" at bounding box center [636, 337] width 1094 height 443
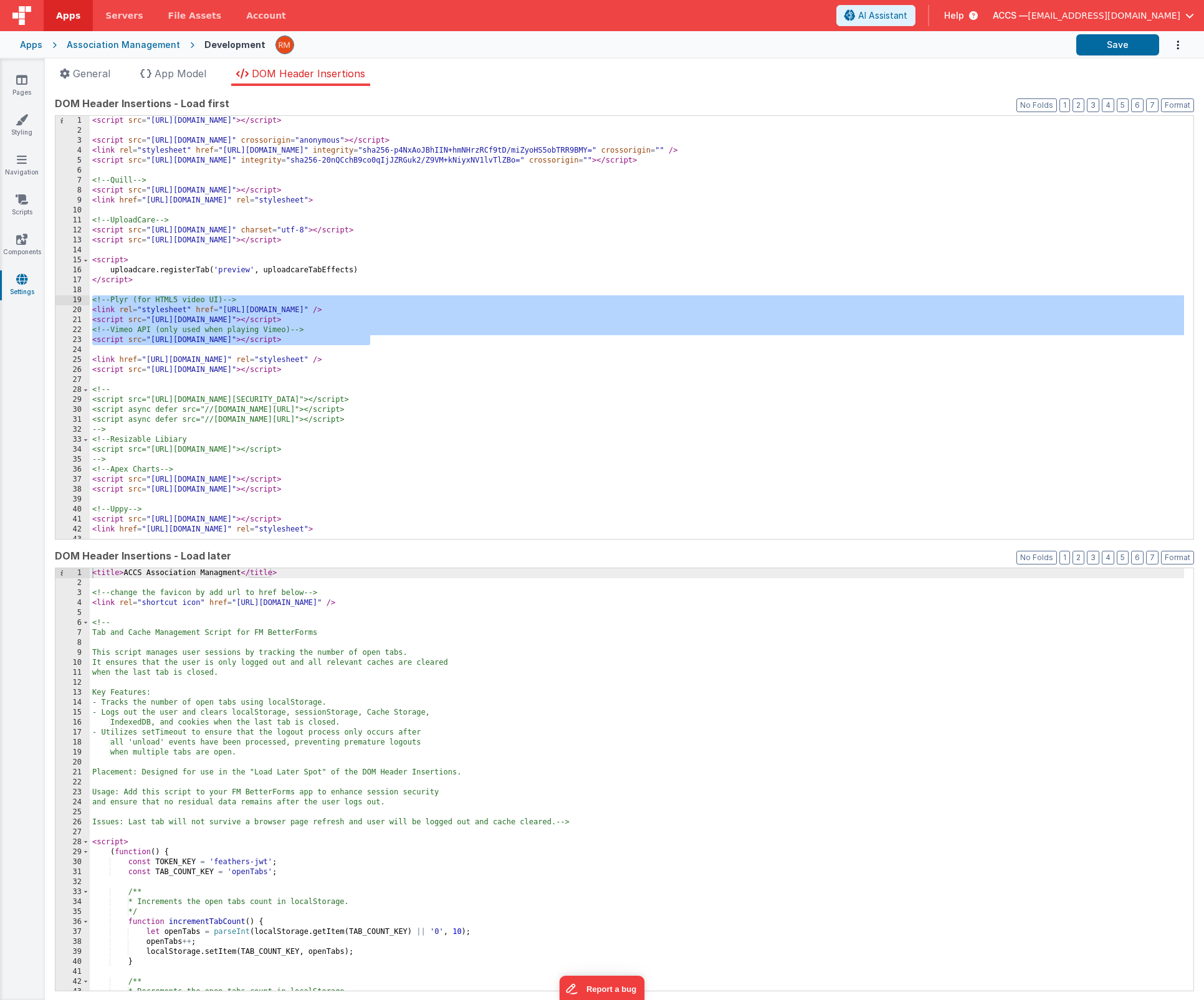
drag, startPoint x: 365, startPoint y: 338, endPoint x: 66, endPoint y: 297, distance: 301.8
click at [66, 297] on div "1 2 3 4 5 6 7 8 9 10 11 12 13 14 15 16 17 18 19 20 21 22 23 24 25 26 27 28 29 3…" at bounding box center [624, 327] width 1139 height 424
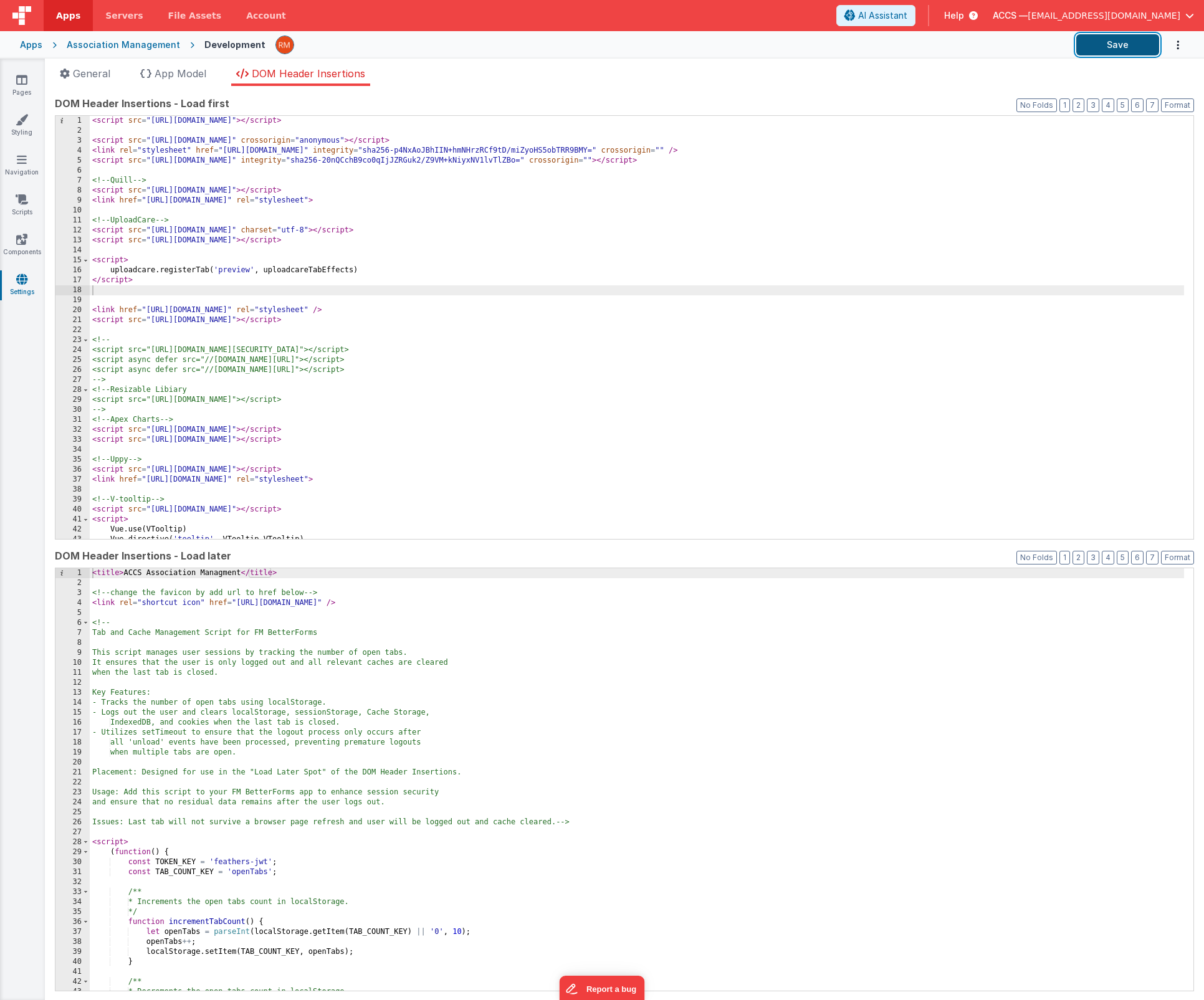
click at [1117, 48] on button "Save" at bounding box center [1118, 45] width 83 height 22
click at [14, 87] on link "Pages" at bounding box center [22, 86] width 45 height 25
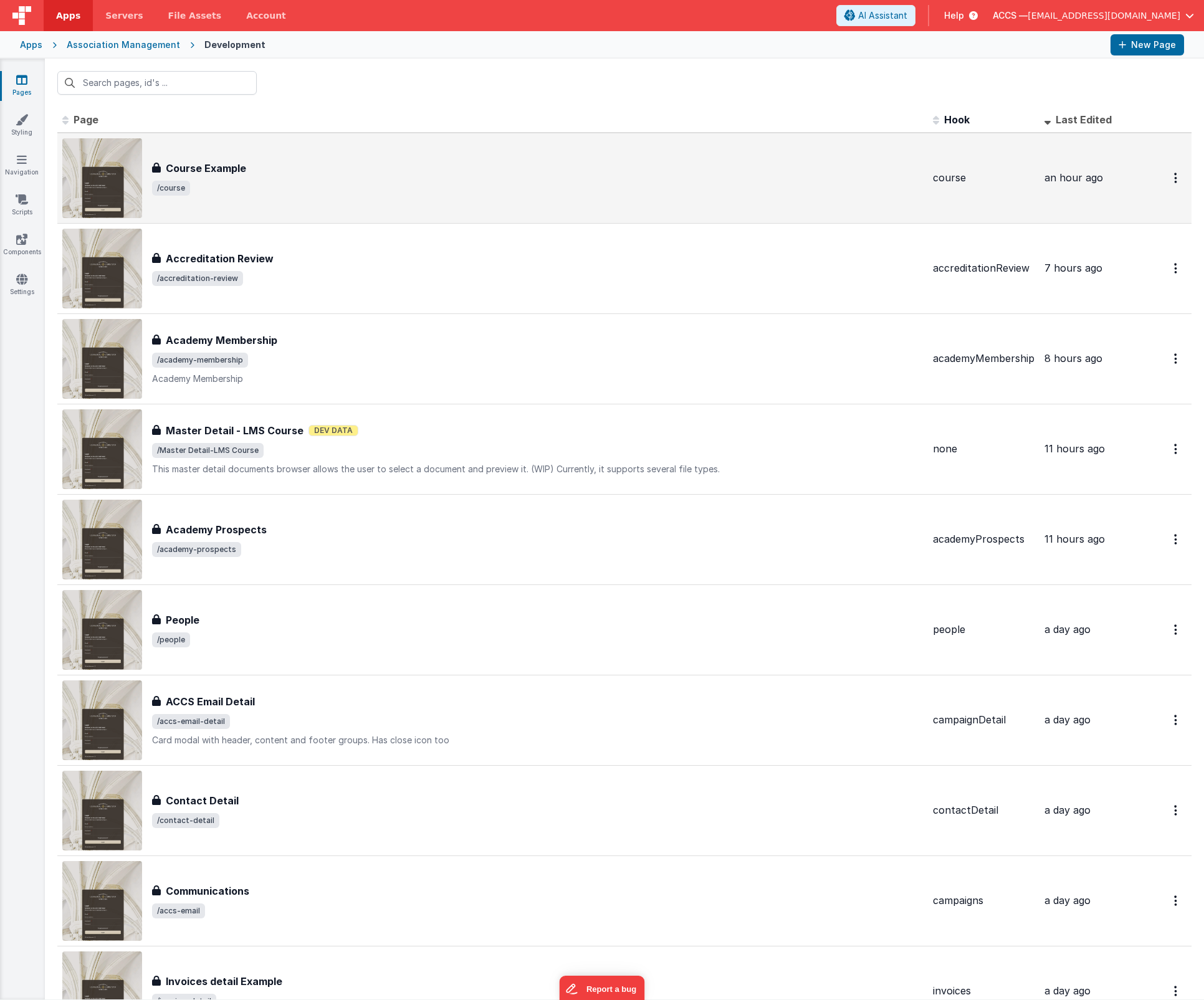
click at [246, 152] on div "Course Example Course Example /course" at bounding box center [492, 178] width 860 height 80
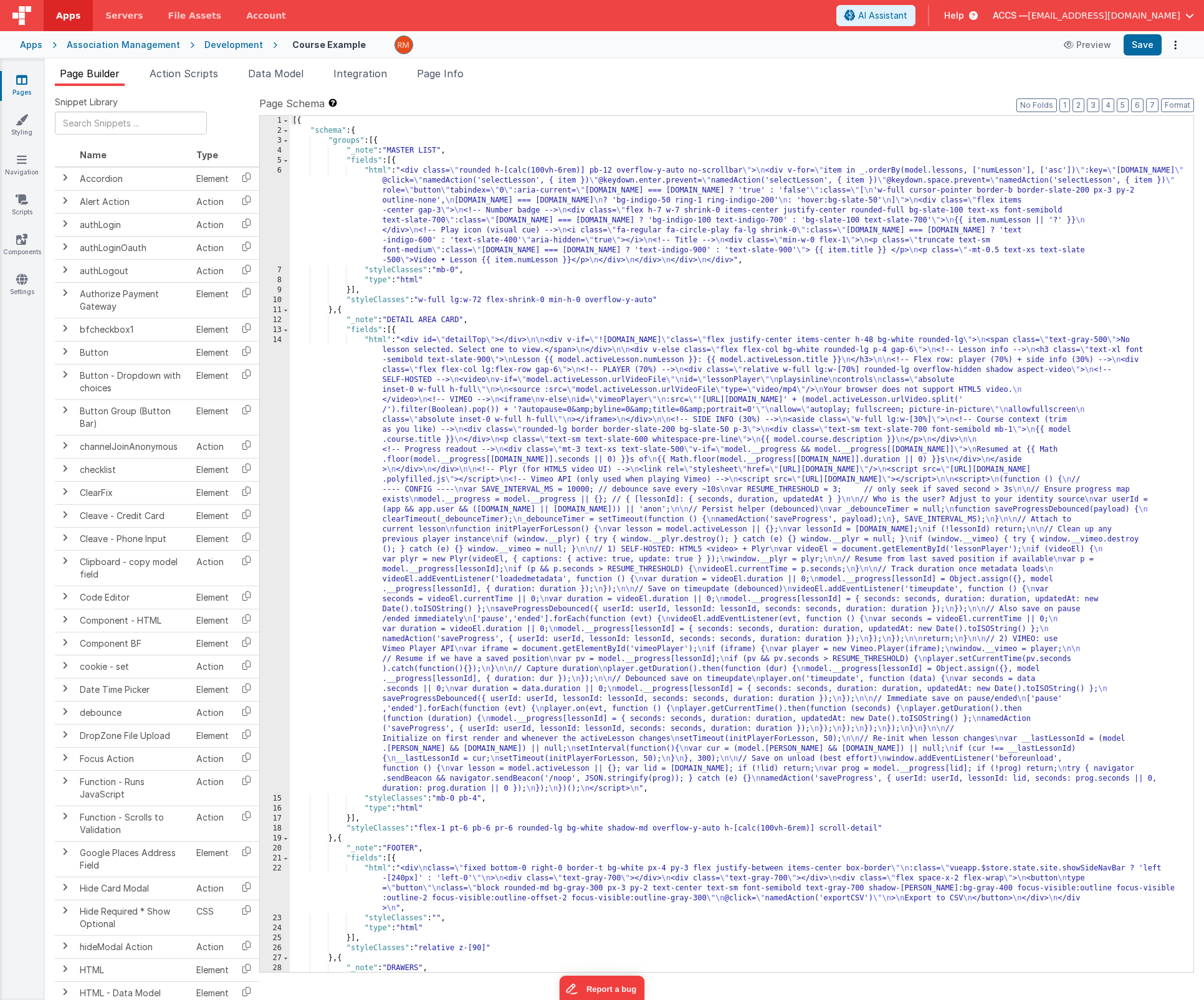
click at [380, 343] on div "[{ "schema" : { "groups" : [{ "_note" : "MASTER LIST" , "fields" : [{ "html" : …" at bounding box center [737, 553] width 894 height 876
click at [278, 340] on div "14" at bounding box center [275, 564] width 30 height 458
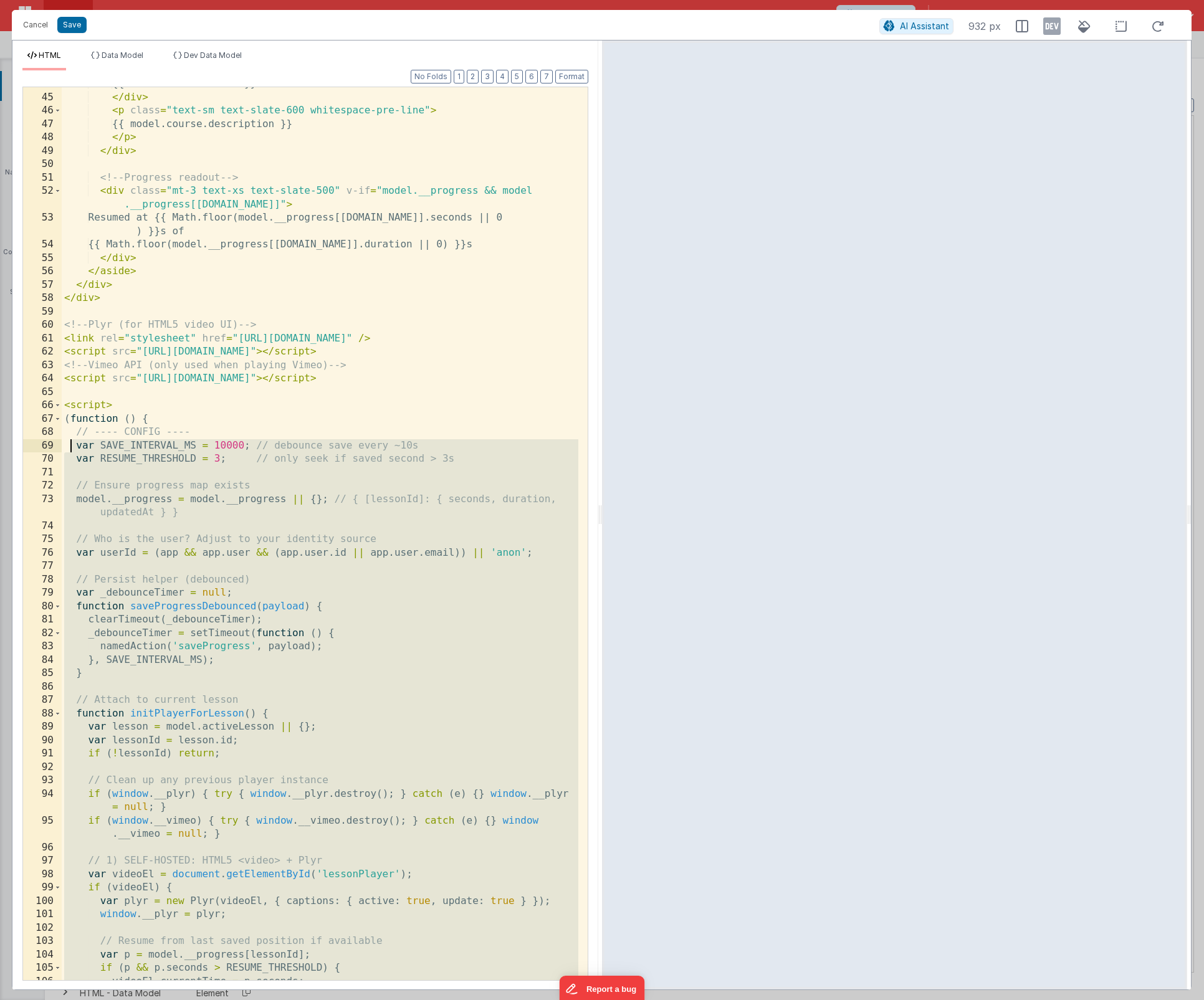
scroll to position [624, 0]
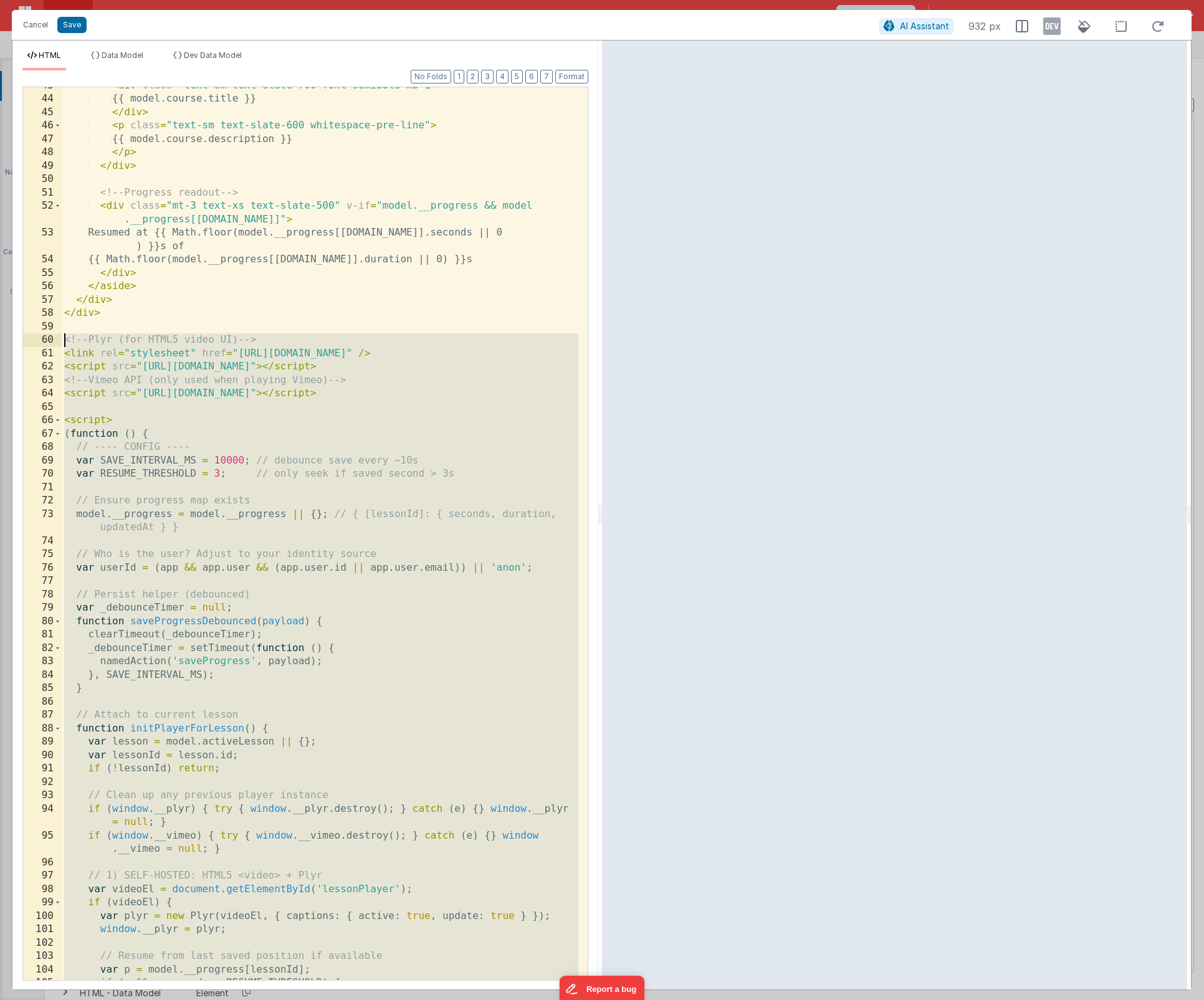
drag, startPoint x: 149, startPoint y: 960, endPoint x: 56, endPoint y: 342, distance: 625.0
click at [56, 342] on div "43 44 45 46 47 48 49 50 51 52 53 54 55 56 57 58 59 60 61 62 63 64 65 66 67 68 6…" at bounding box center [305, 534] width 566 height 894
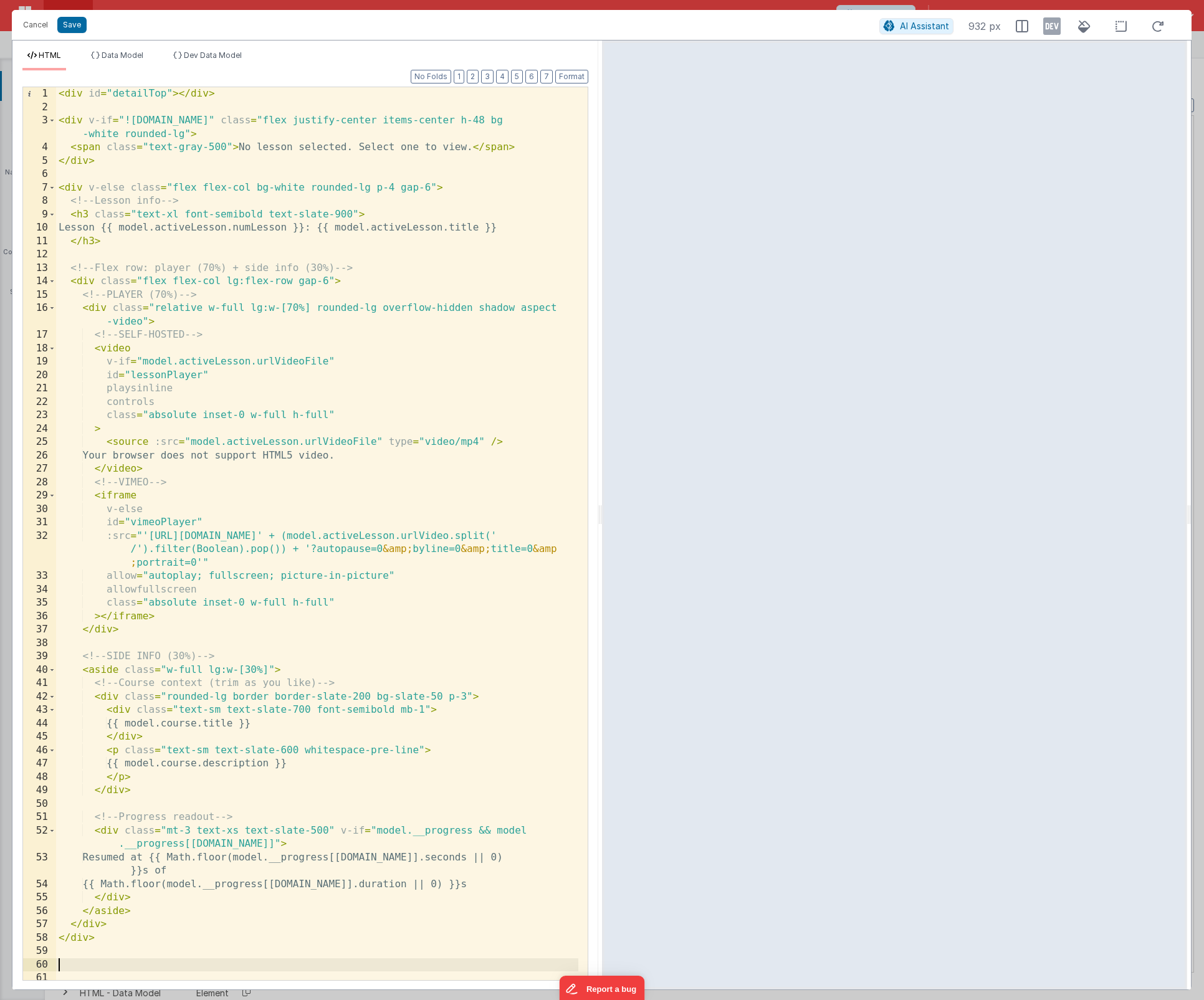
scroll to position [0, 0]
click at [71, 31] on button "Save" at bounding box center [71, 25] width 29 height 17
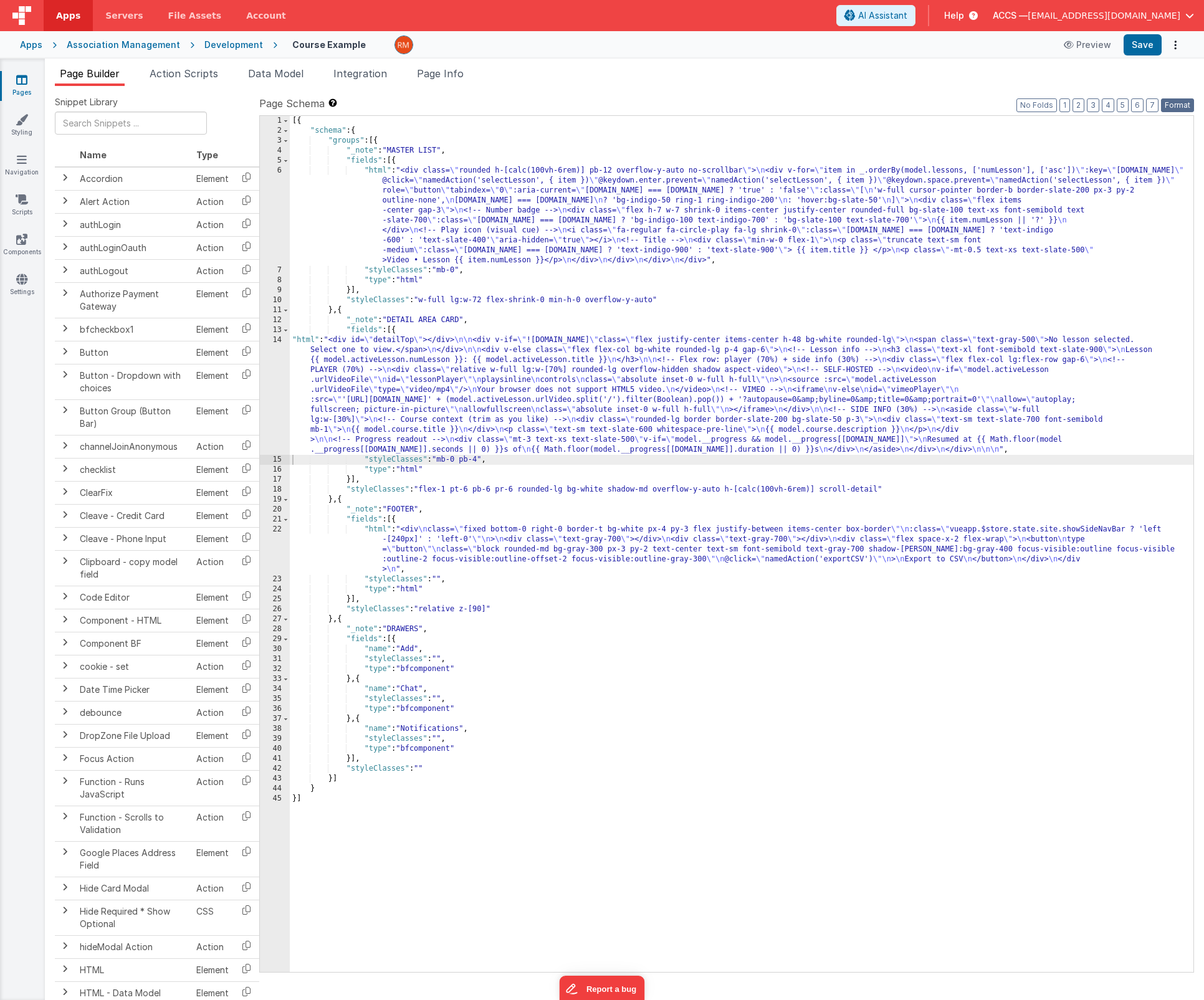
drag, startPoint x: 1174, startPoint y: 103, endPoint x: 1158, endPoint y: 66, distance: 40.3
click at [1173, 102] on button "Format" at bounding box center [1177, 105] width 33 height 14
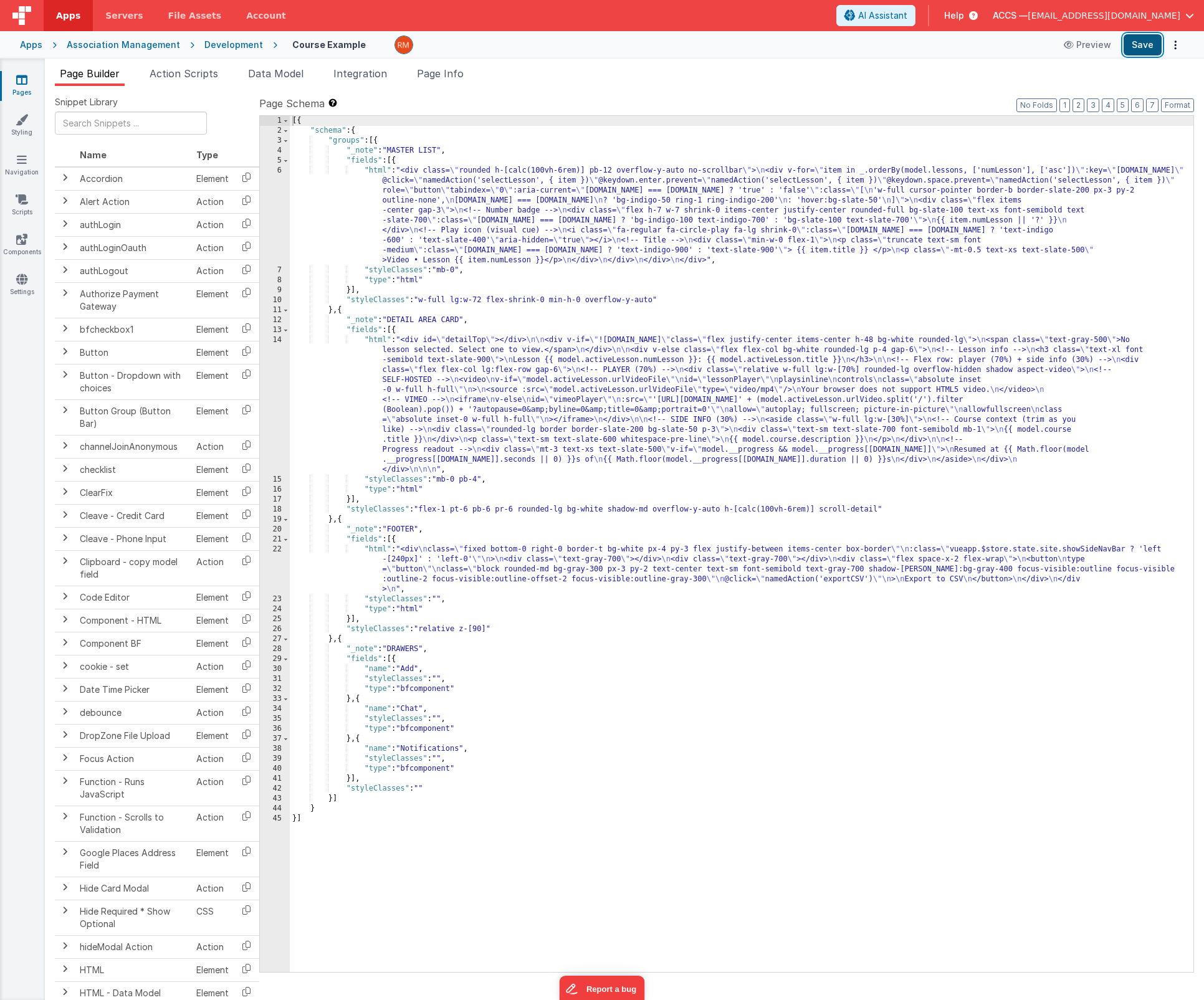
click at [1139, 46] on button "Save" at bounding box center [1143, 45] width 38 height 22
click at [374, 341] on div "[{ "schema" : { "groups" : [{ "_note" : "MASTER LIST" , "fields" : [{ "html" : …" at bounding box center [742, 553] width 903 height 876
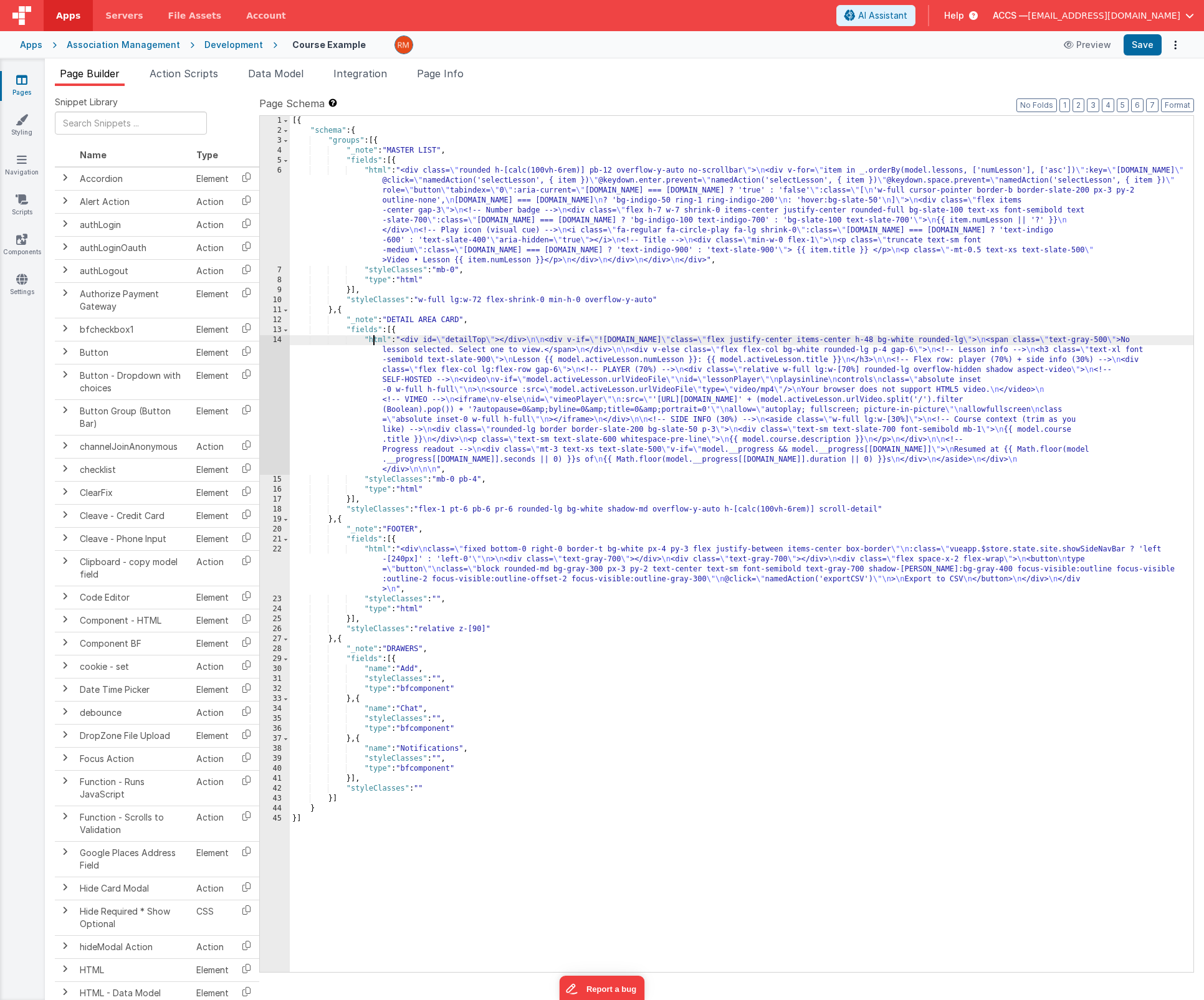
click at [276, 342] on div "14" at bounding box center [275, 405] width 30 height 139
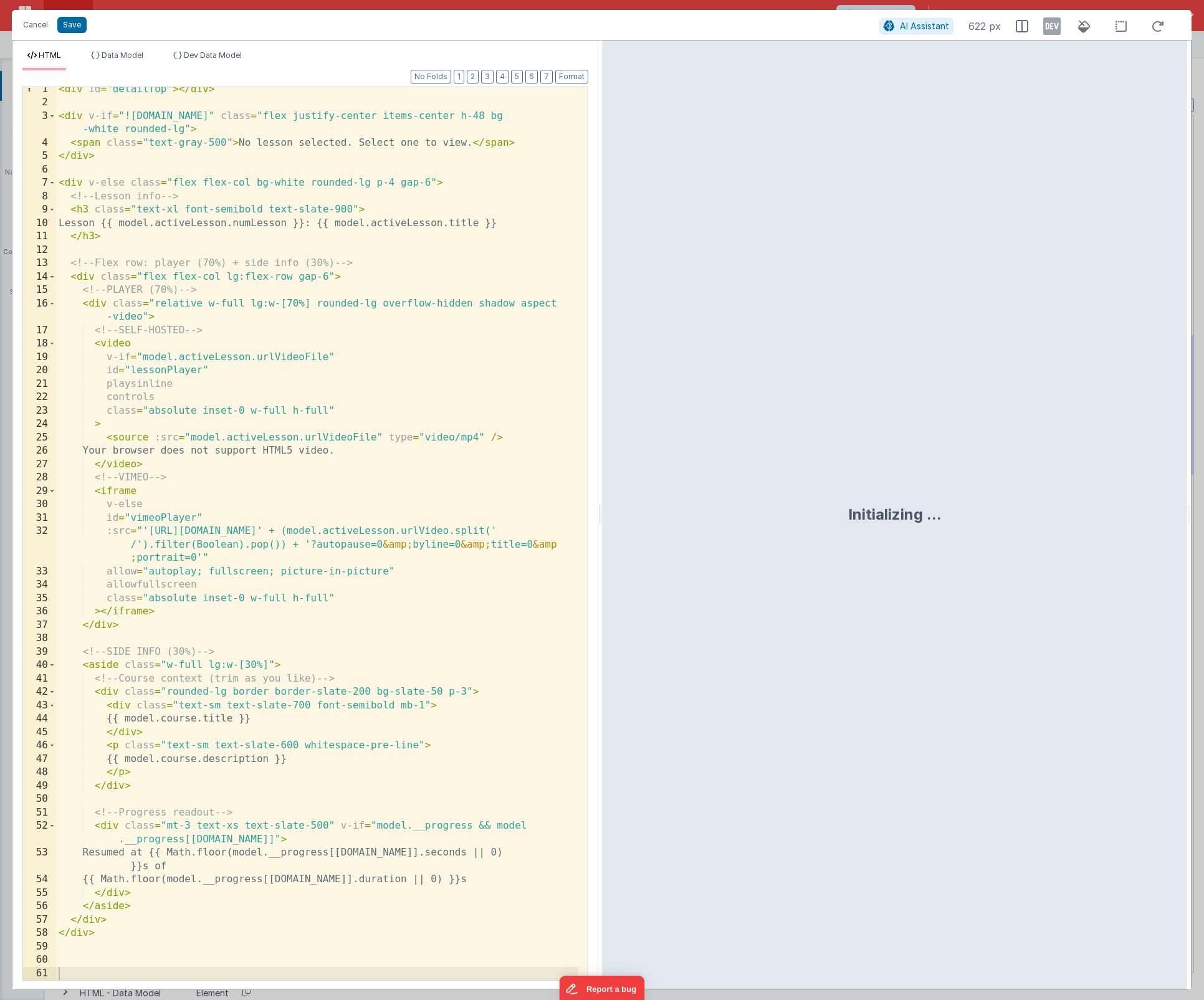
scroll to position [4, 0]
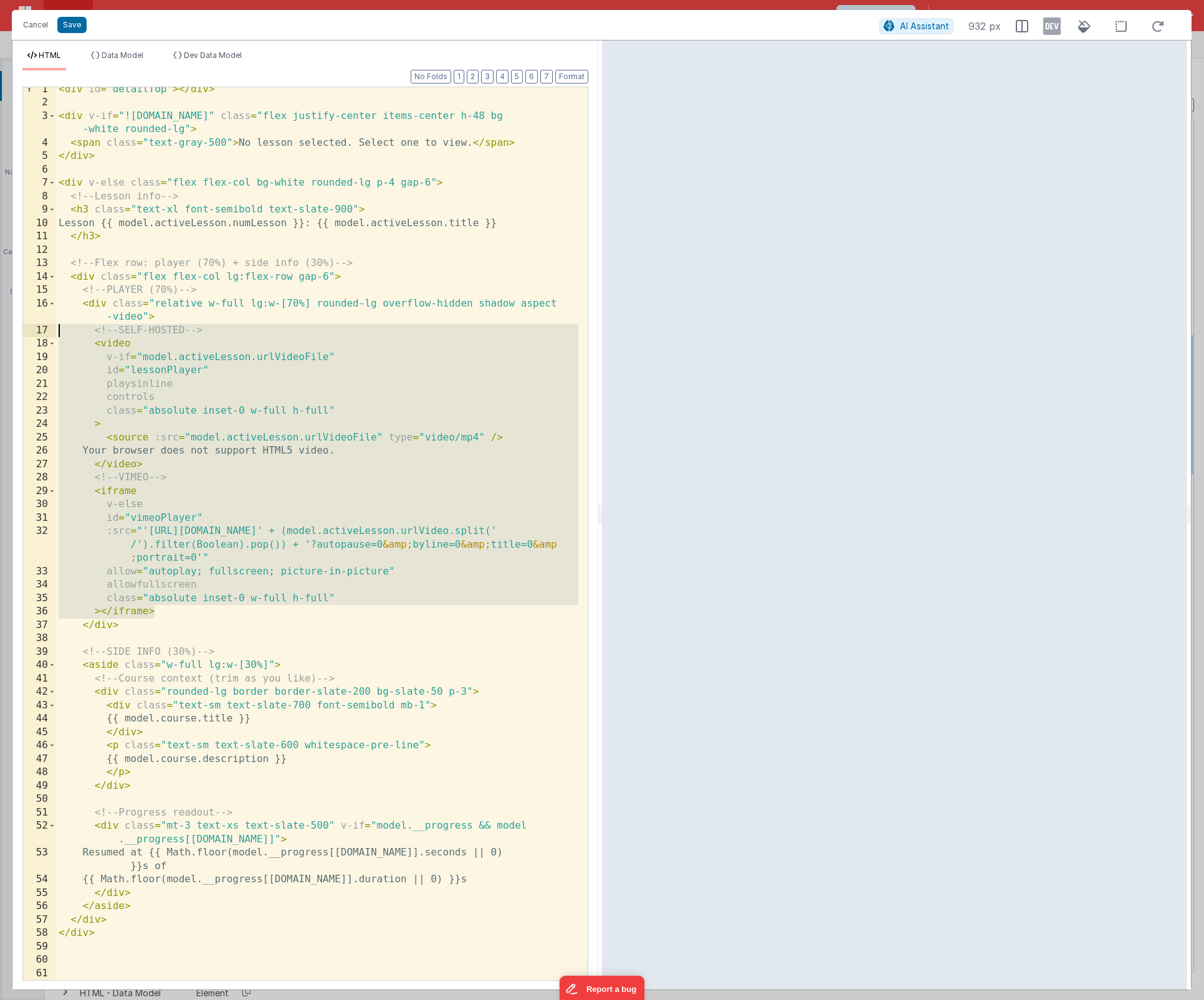
drag, startPoint x: 182, startPoint y: 608, endPoint x: 41, endPoint y: 331, distance: 310.8
click at [41, 331] on div "1 2 3 4 5 6 7 8 9 10 11 12 13 14 15 16 17 18 19 20 21 22 23 24 25 26 27 28 29 3…" at bounding box center [305, 534] width 566 height 894
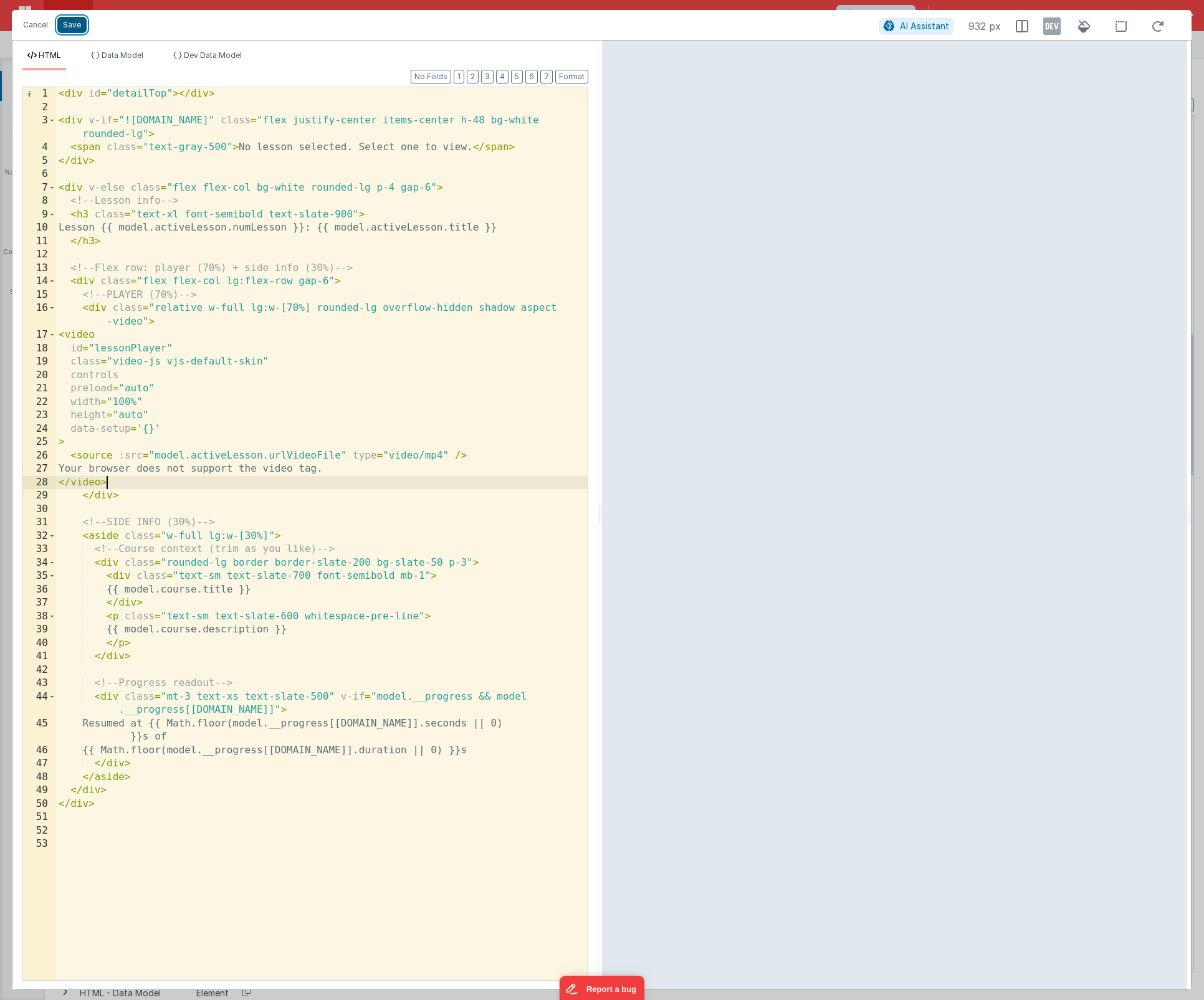
click at [62, 22] on button "Save" at bounding box center [71, 25] width 29 height 17
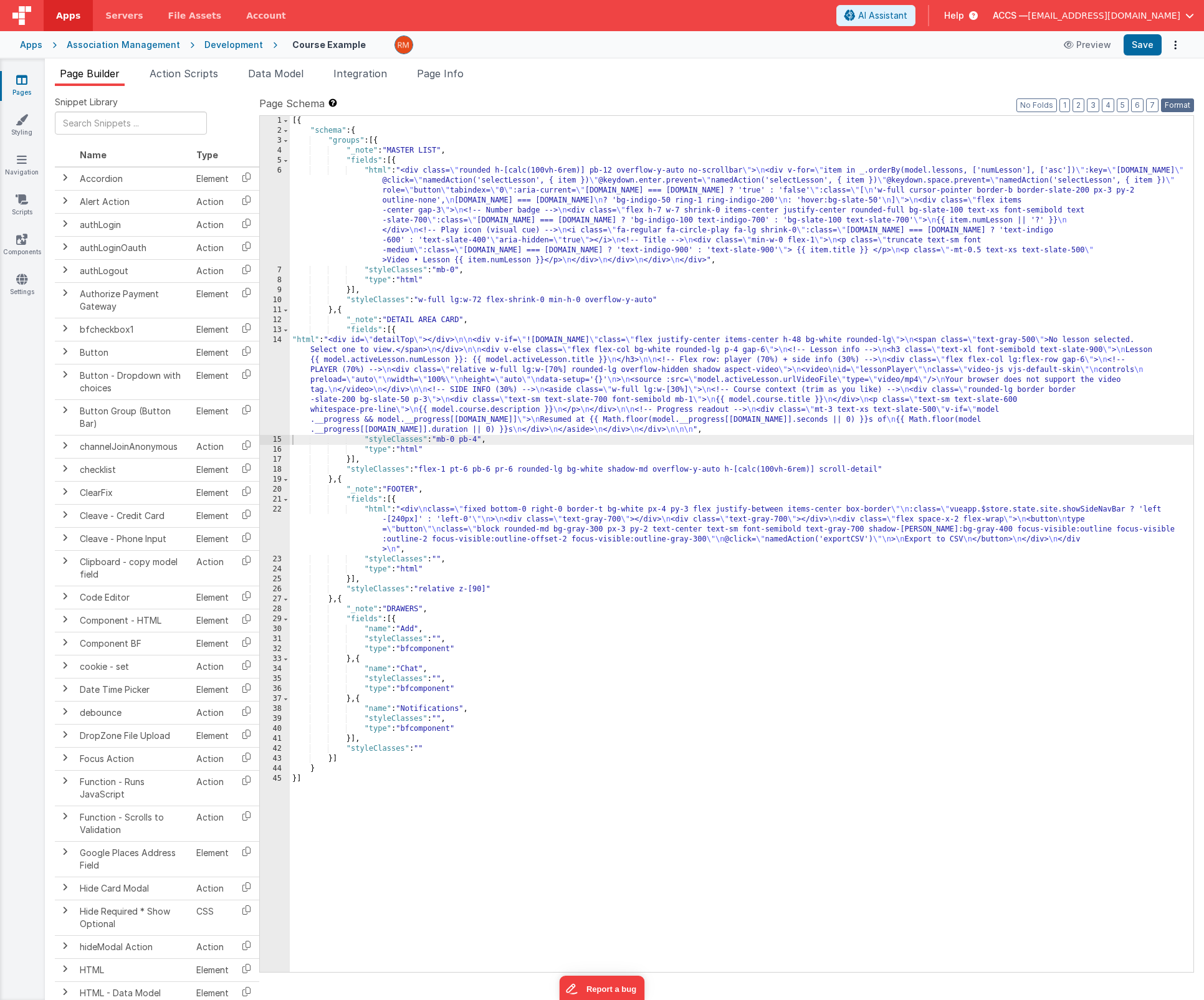
drag, startPoint x: 1182, startPoint y: 104, endPoint x: 1138, endPoint y: 56, distance: 65.1
click at [1179, 104] on button "Format" at bounding box center [1177, 105] width 33 height 14
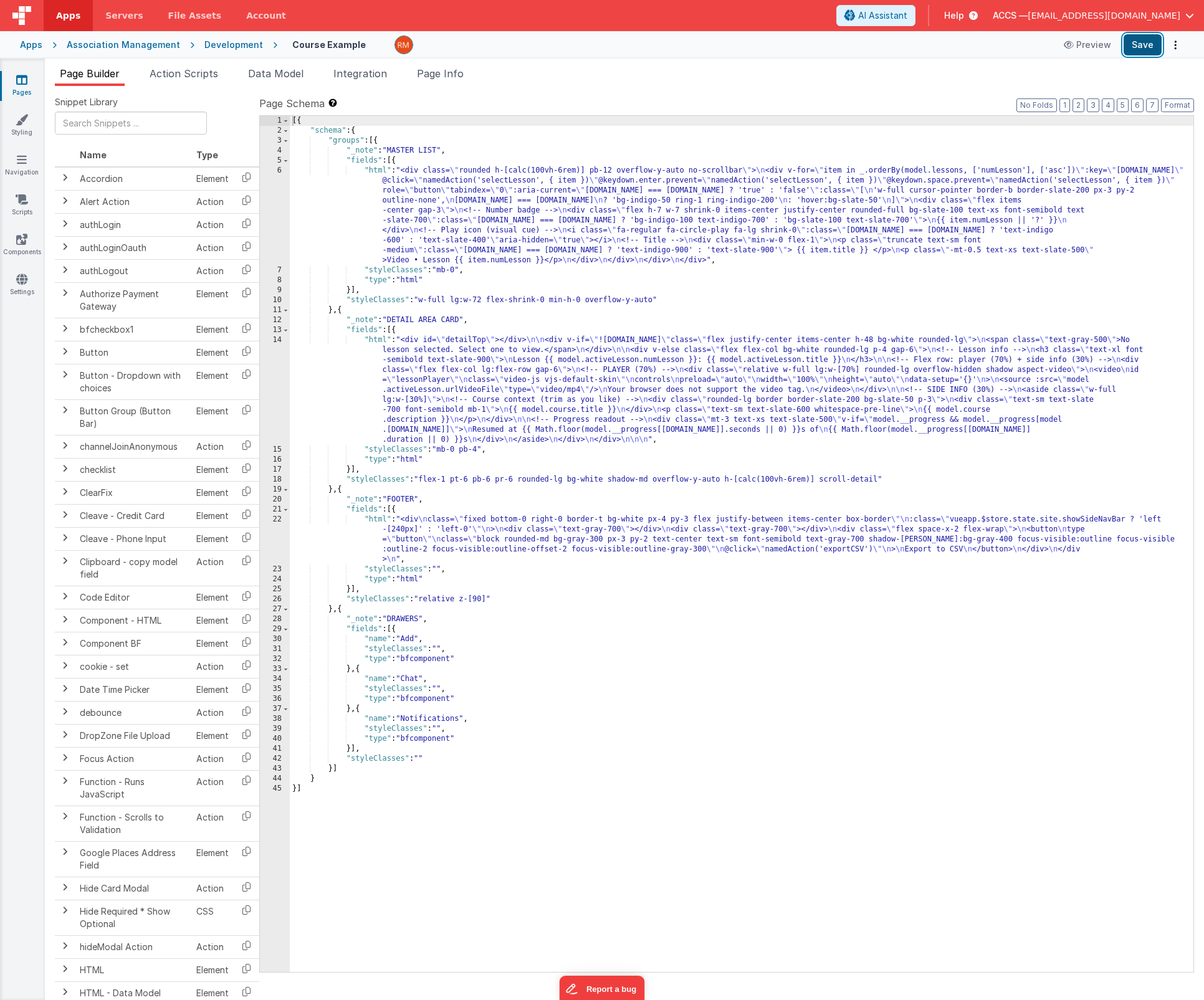
click at [1139, 51] on button "Save" at bounding box center [1143, 45] width 38 height 22
click at [463, 74] on span "Page Info" at bounding box center [440, 73] width 46 height 12
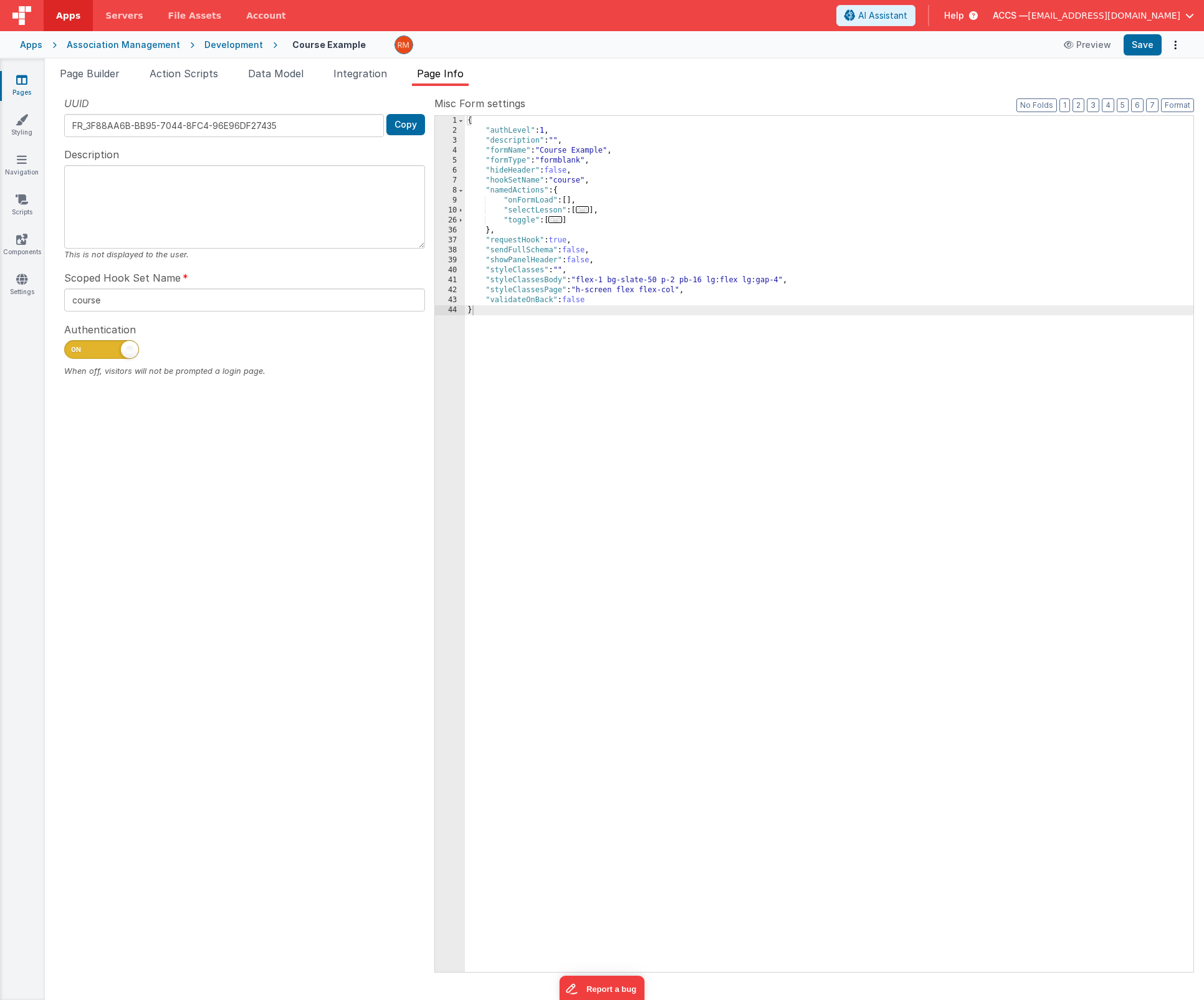
click at [94, 65] on div "Page Builder Action Scripts Data Model Integration Page Info Snippet Library Na…" at bounding box center [624, 529] width 1159 height 941
click at [99, 71] on span "Page Builder" at bounding box center [89, 73] width 60 height 12
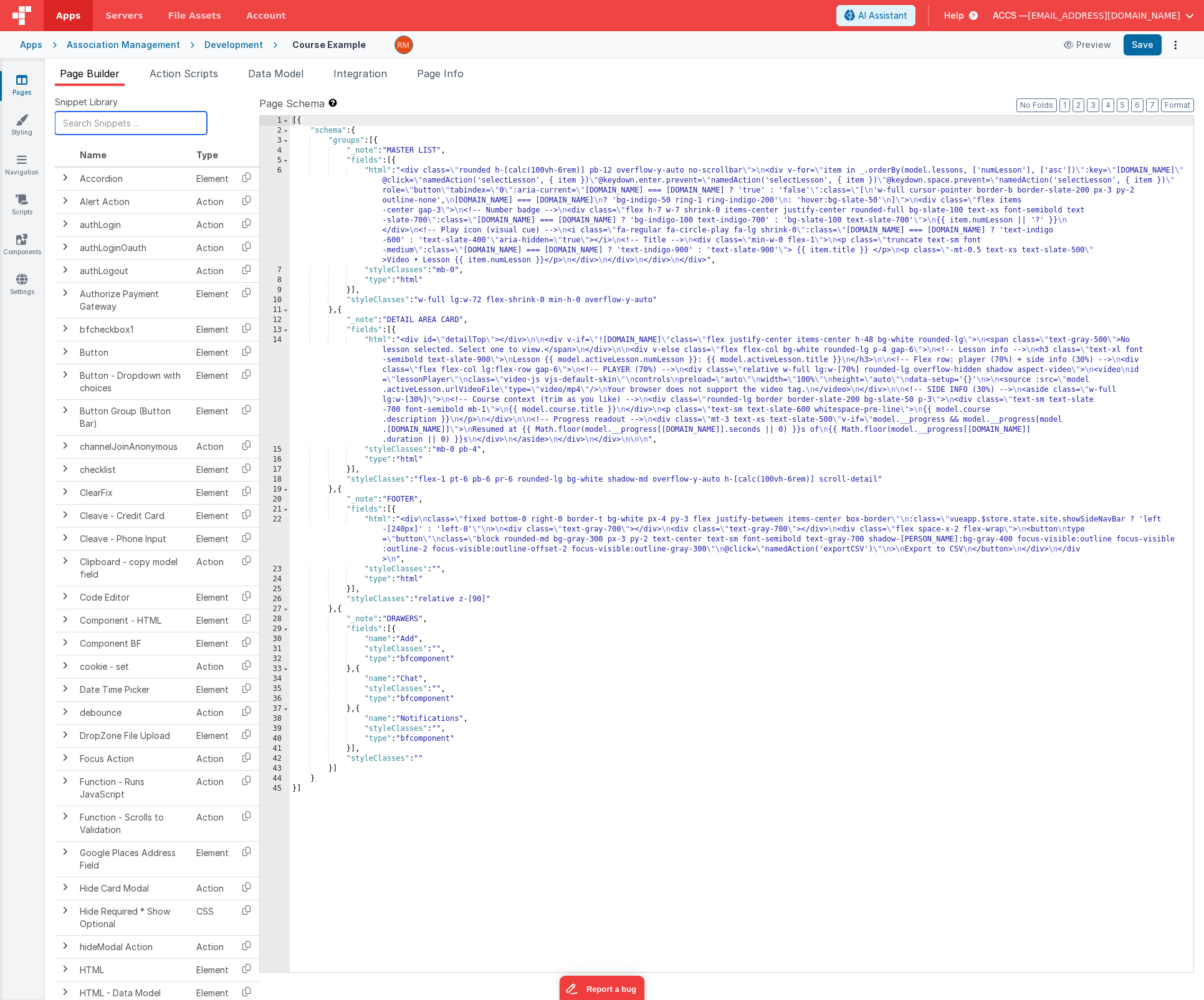
click at [118, 122] on input "text" at bounding box center [130, 123] width 152 height 23
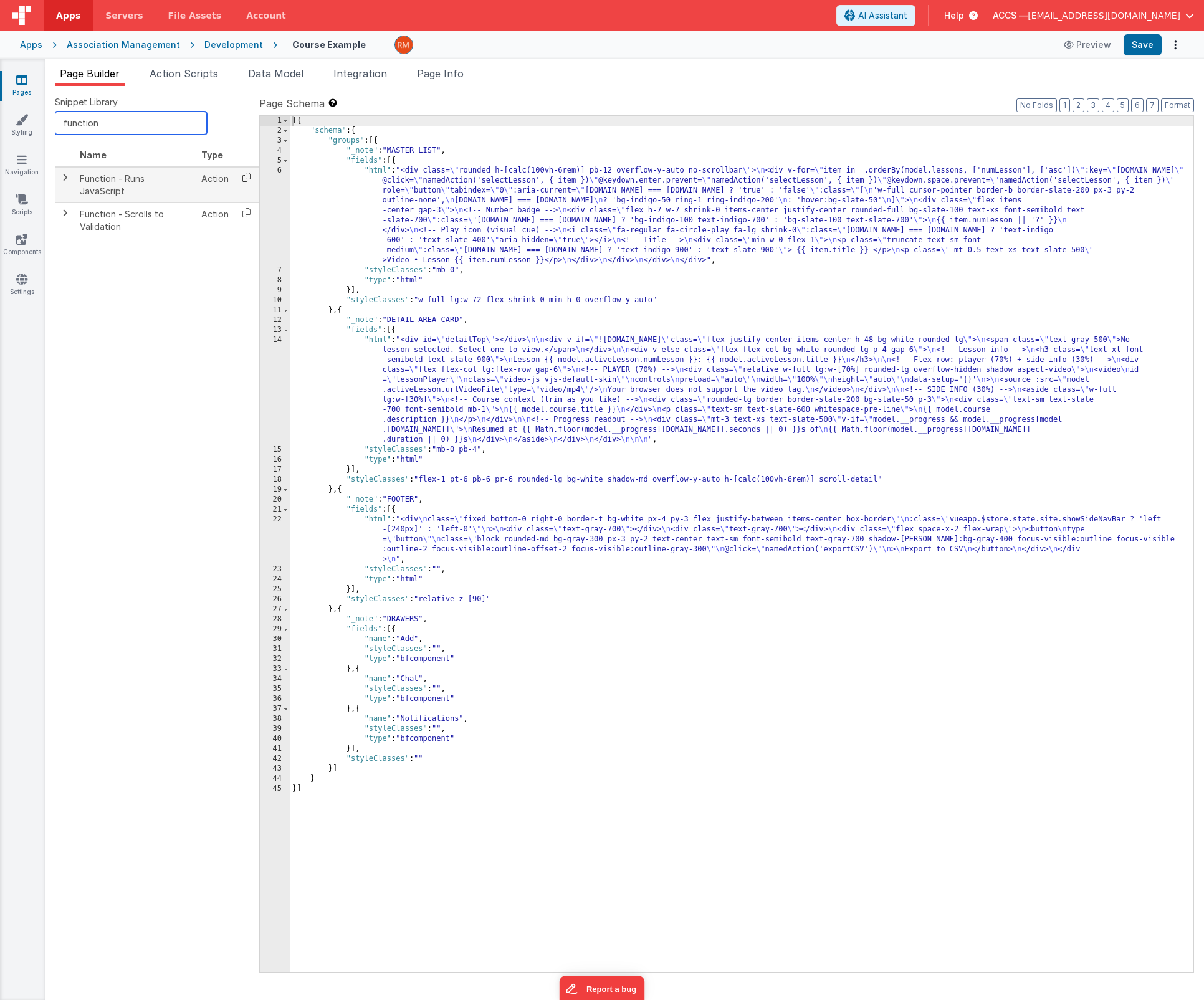
type input "function"
click at [244, 178] on icon at bounding box center [246, 176] width 26 height 19
click at [370, 76] on span "Integration" at bounding box center [360, 73] width 54 height 12
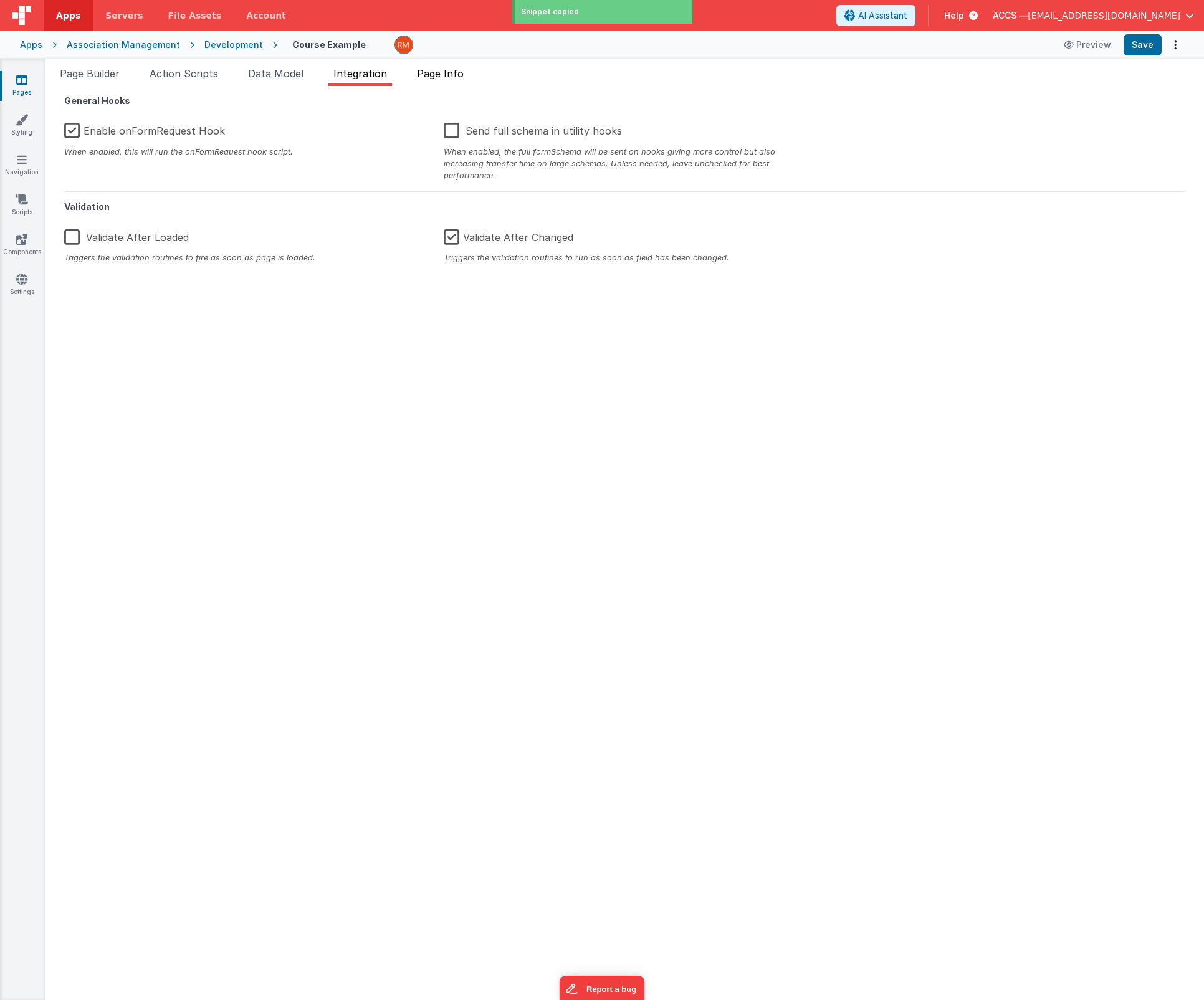
click at [433, 75] on span "Page Info" at bounding box center [440, 73] width 46 height 12
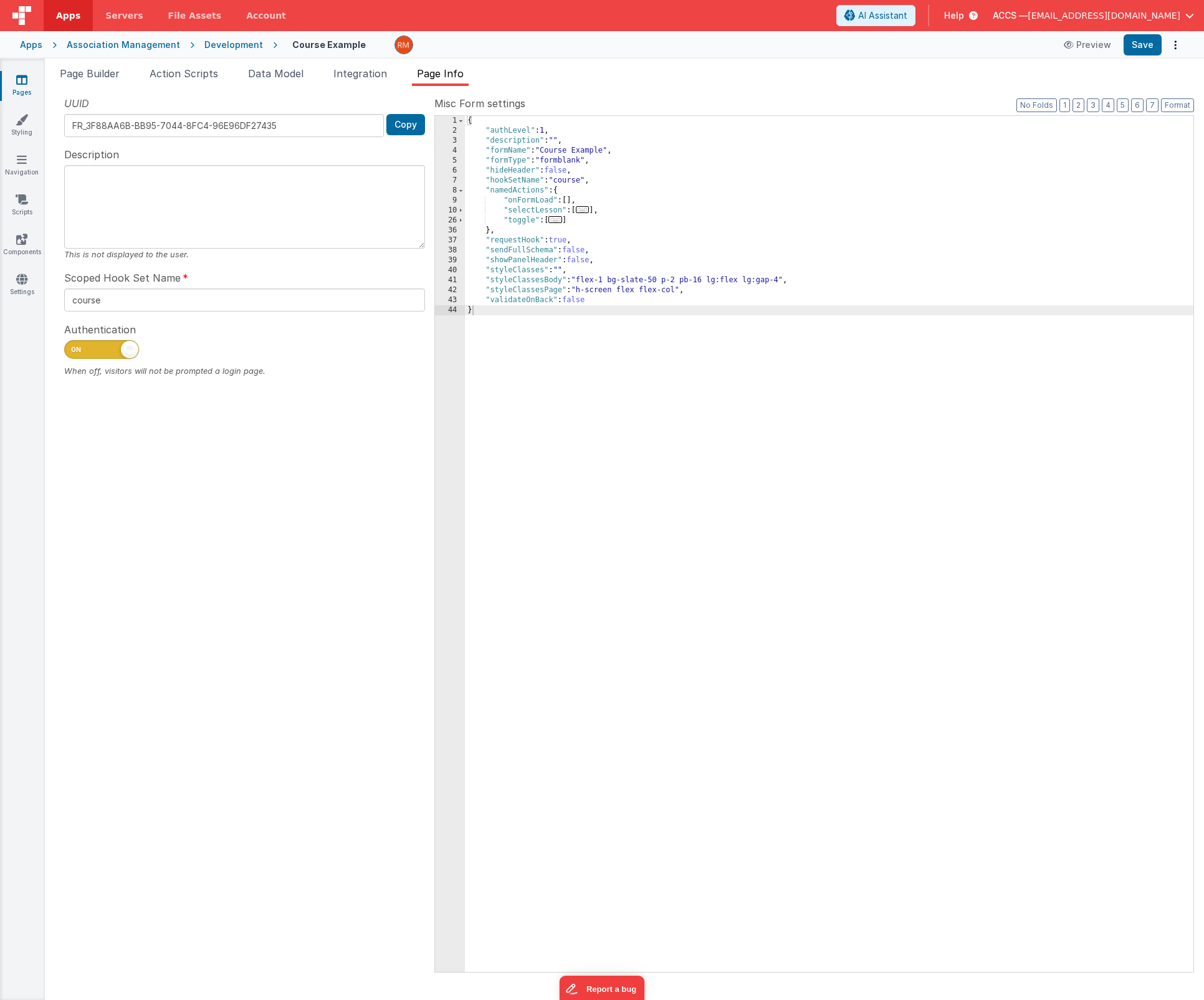
click at [568, 201] on div "{ "authLevel" : 1 , "description" : "" , "formName" : "Course Example" , "formT…" at bounding box center [829, 553] width 728 height 876
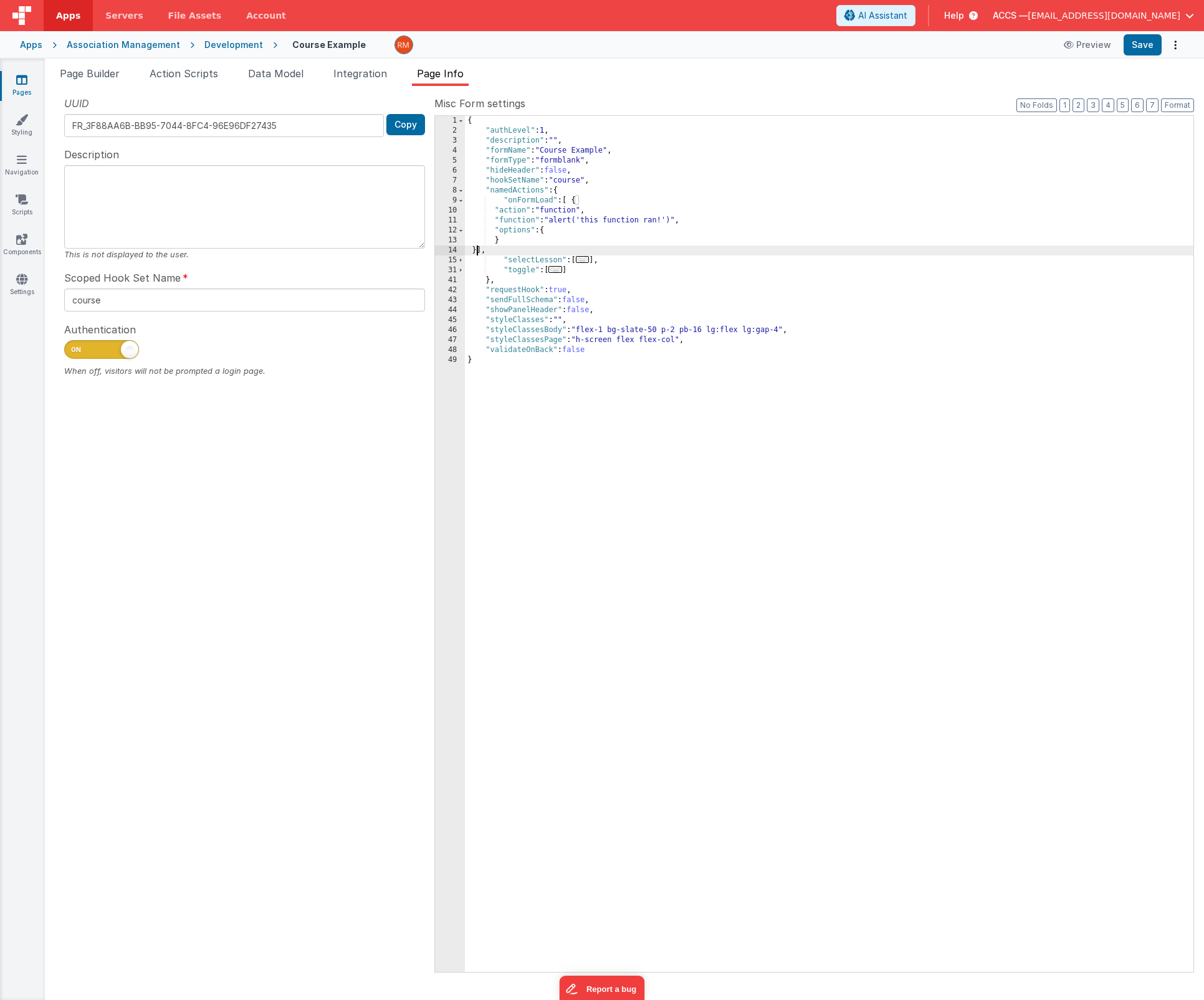
click at [521, 220] on div "{ "authLevel" : 1 , "description" : "" , "formName" : "Course Example" , "formT…" at bounding box center [829, 553] width 728 height 876
click at [451, 222] on div "11" at bounding box center [450, 220] width 30 height 10
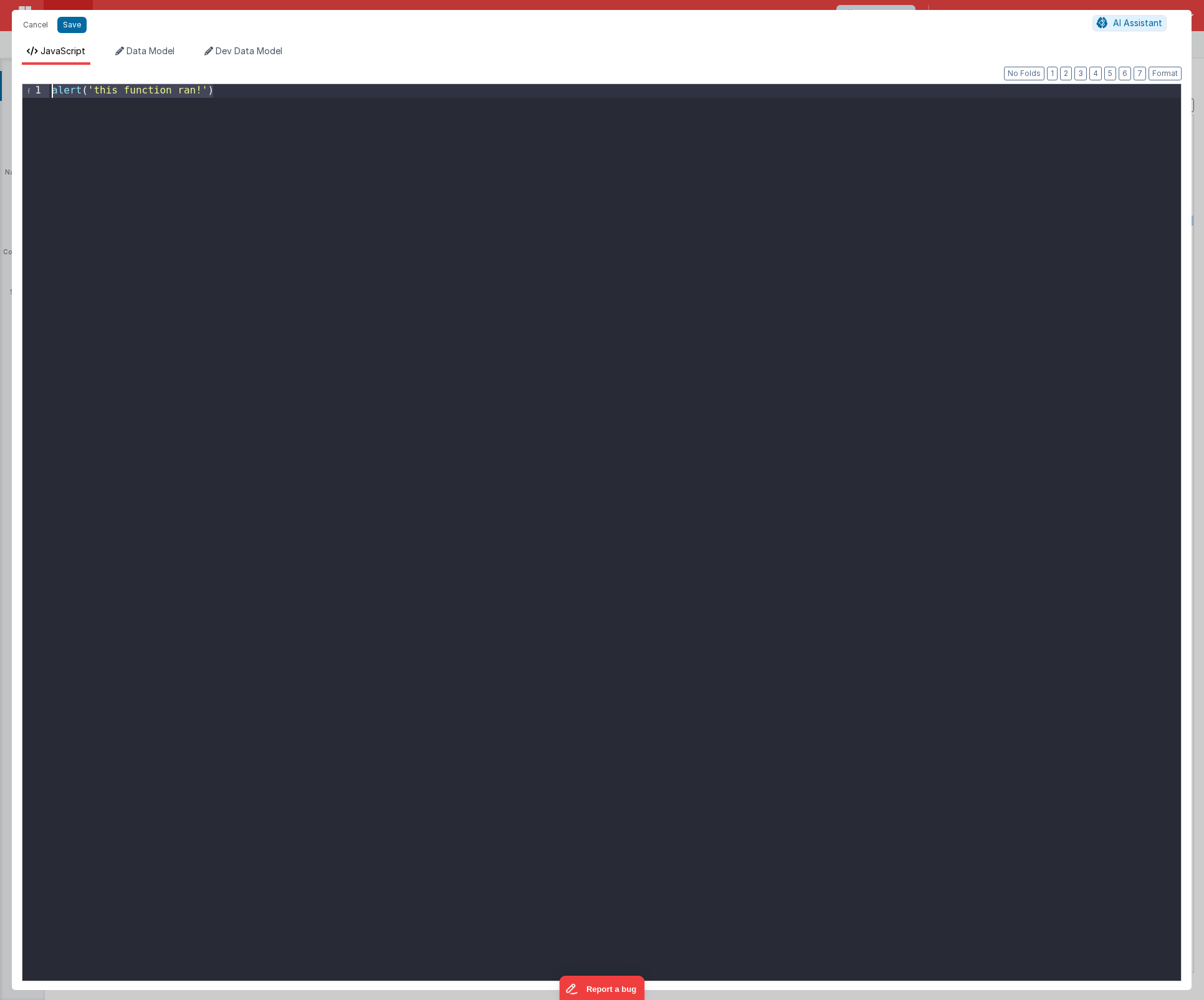
drag, startPoint x: 270, startPoint y: 309, endPoint x: -85, endPoint y: 30, distance: 451.5
click at [0, 30] on html "Cancel Save AI Assistant JavaScript Data Model Dev Data Model Format 7 6 5 4 3 …" at bounding box center [602, 500] width 1204 height 1000
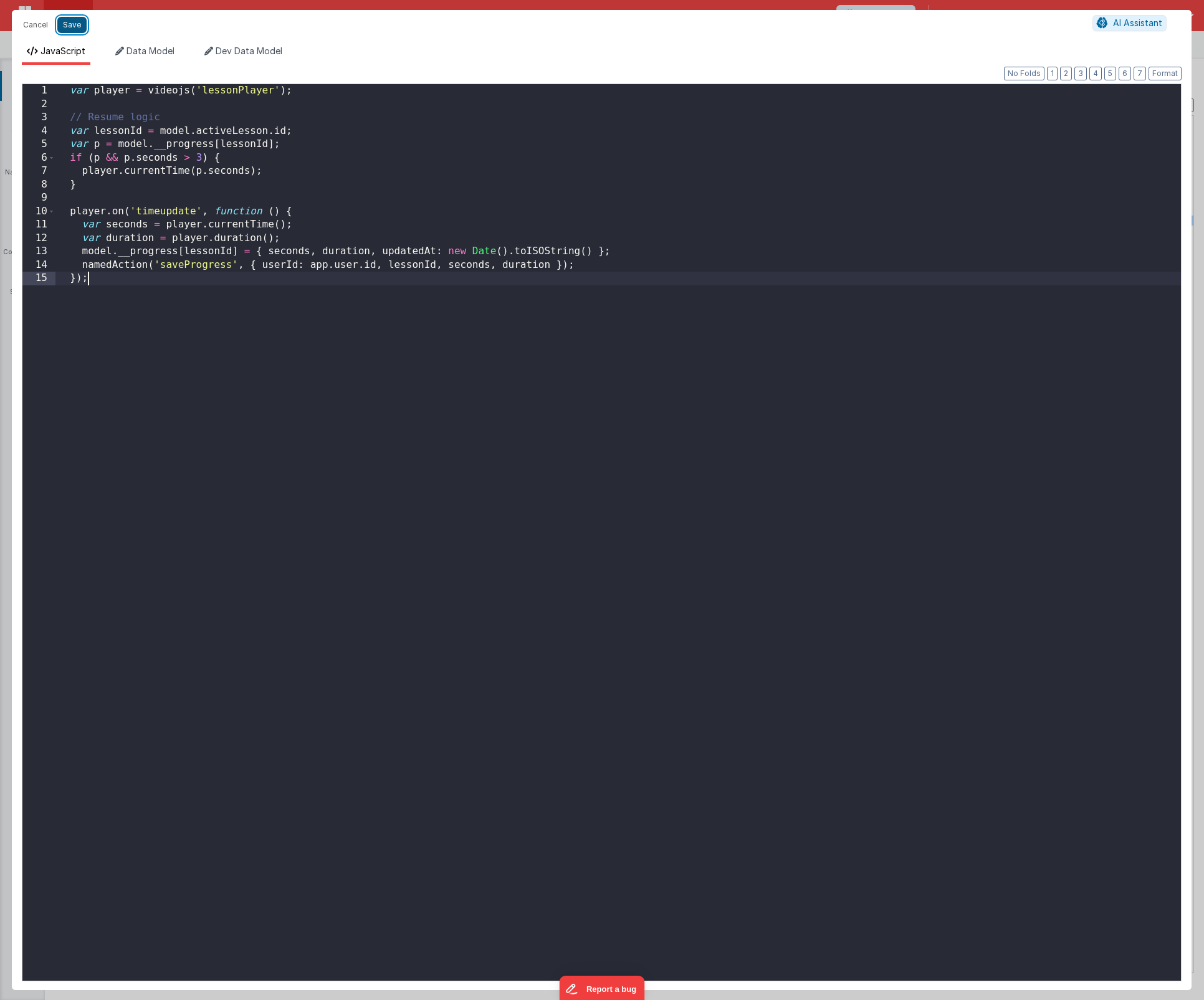
click at [65, 27] on button "Save" at bounding box center [71, 25] width 29 height 17
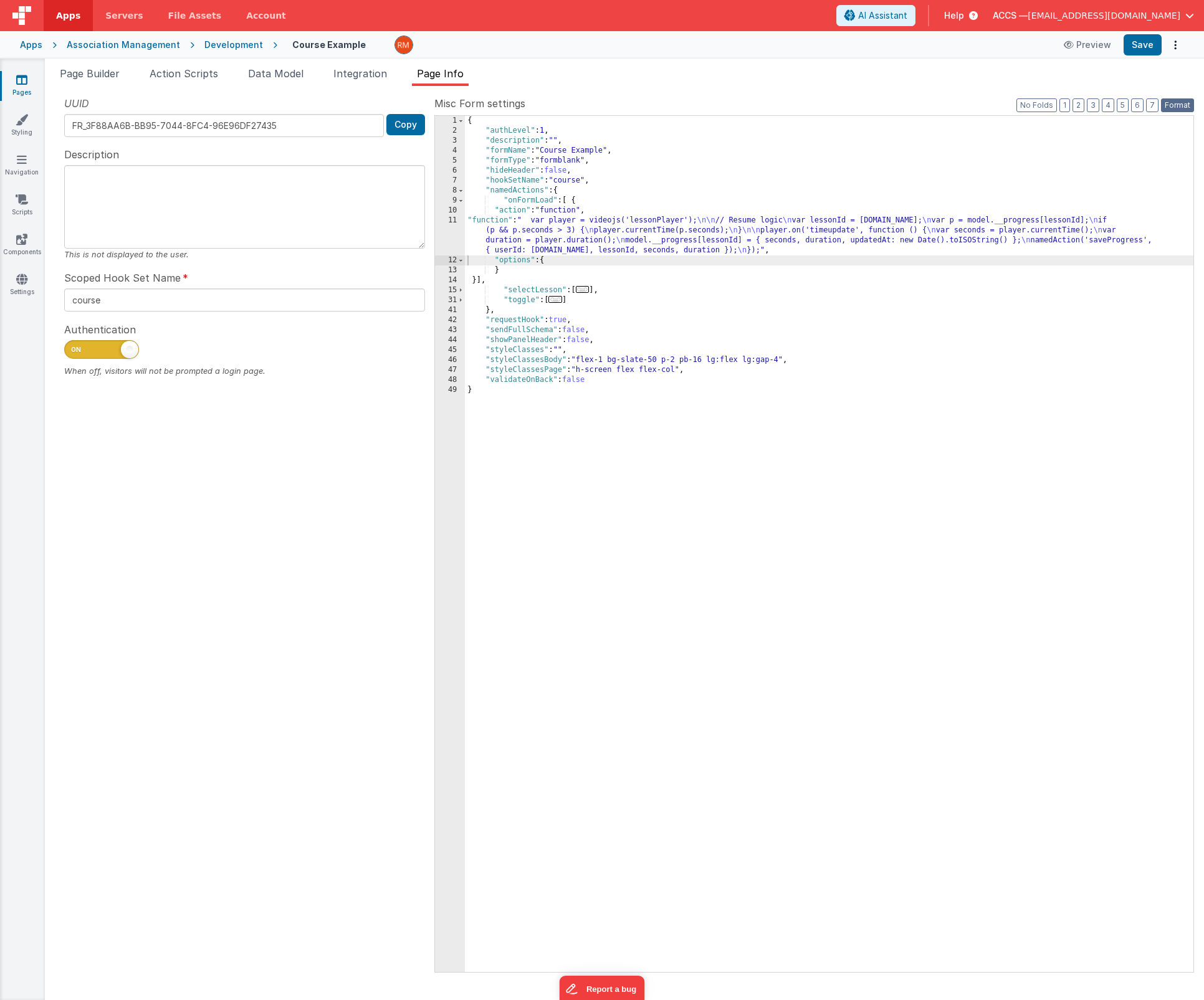
click at [1182, 104] on button "Format" at bounding box center [1177, 105] width 33 height 14
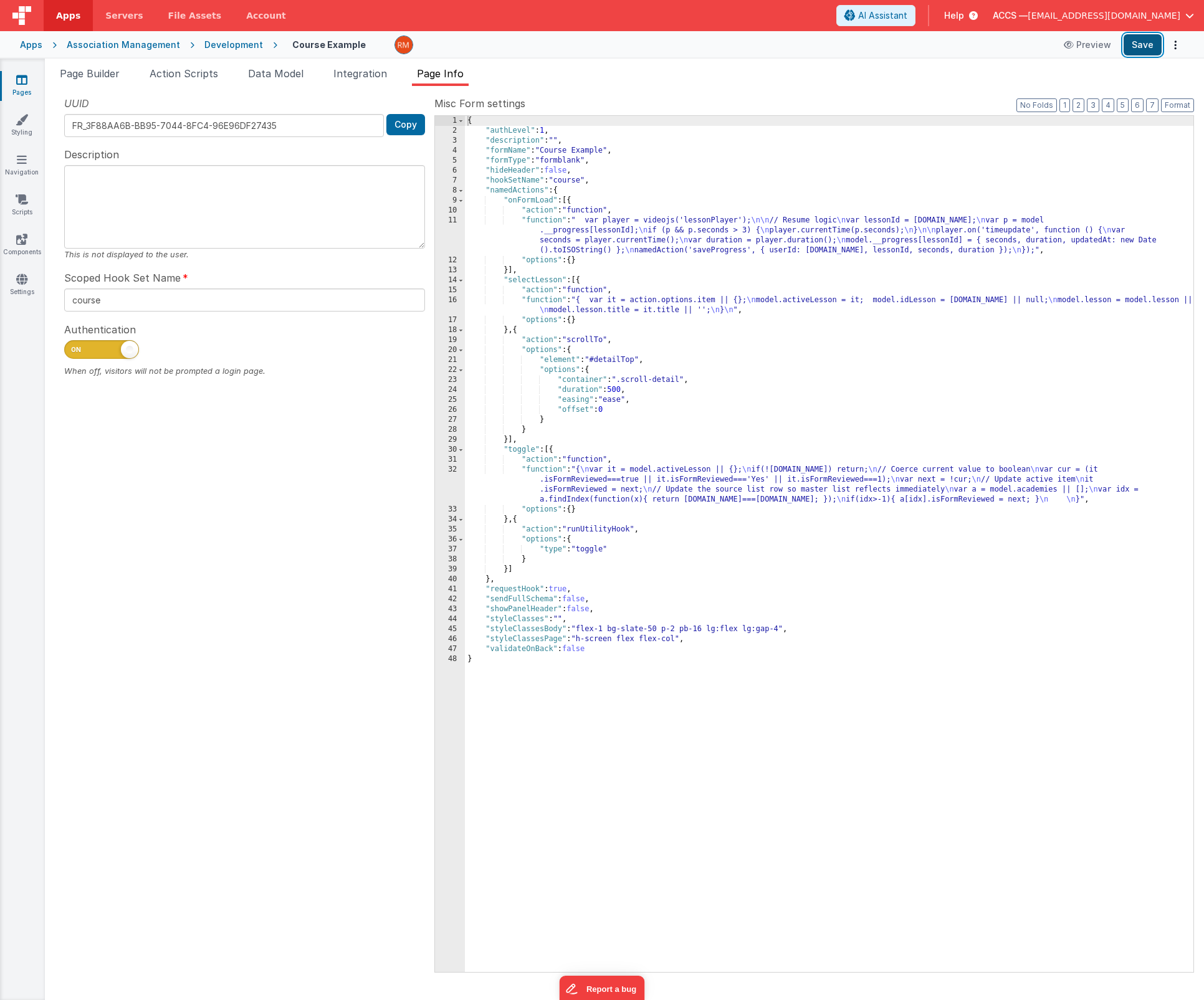
click at [1144, 49] on button "Save" at bounding box center [1143, 45] width 38 height 22
click at [551, 300] on div "{ "authLevel" : 1 , "description" : "" , "formName" : "Course Example" , "formT…" at bounding box center [829, 553] width 728 height 876
click at [453, 297] on div "16" at bounding box center [450, 305] width 30 height 20
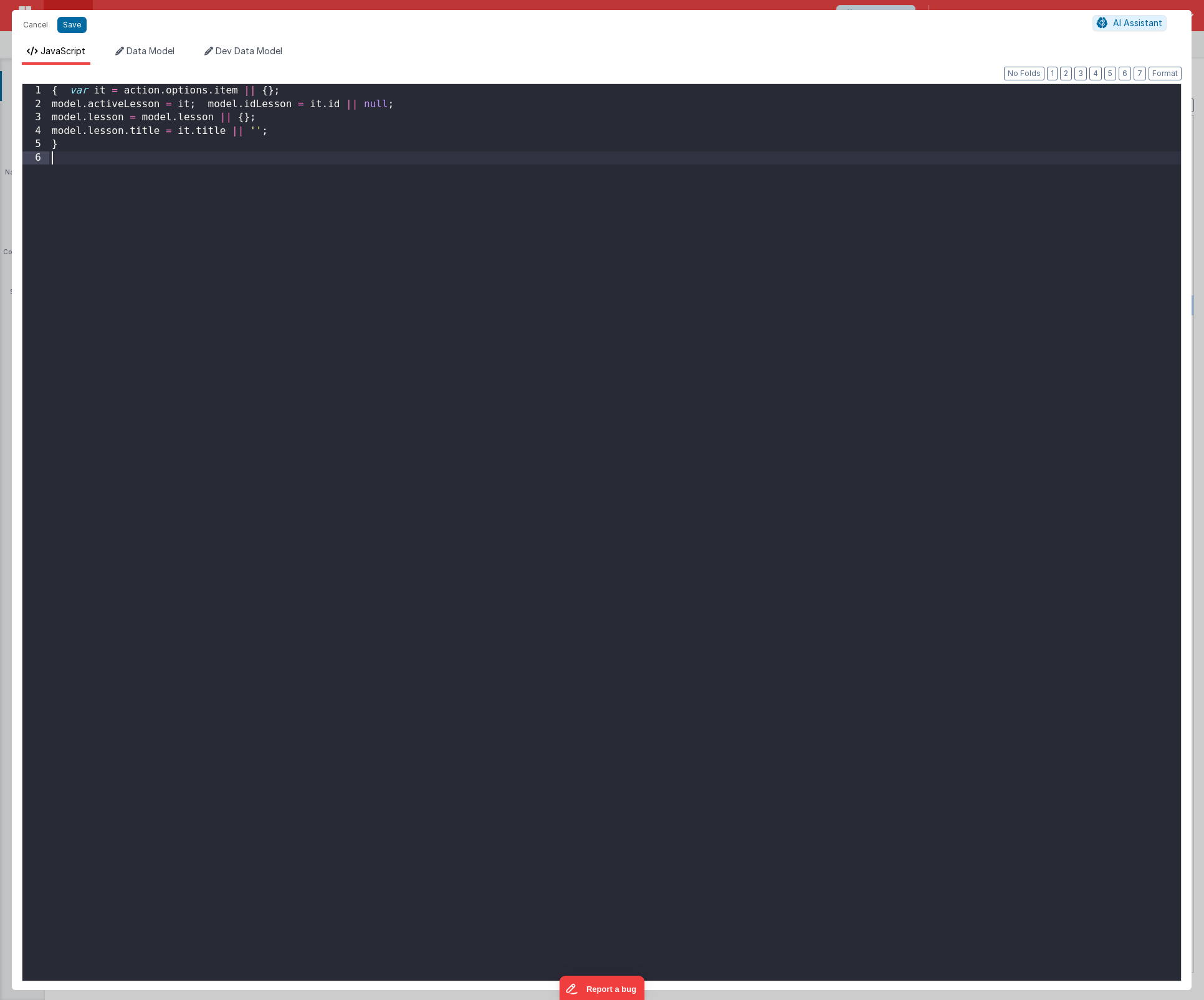
click at [107, 173] on div "{ var it = action . options . item || { } ; model . activeLesson = it ; model .…" at bounding box center [614, 546] width 1131 height 923
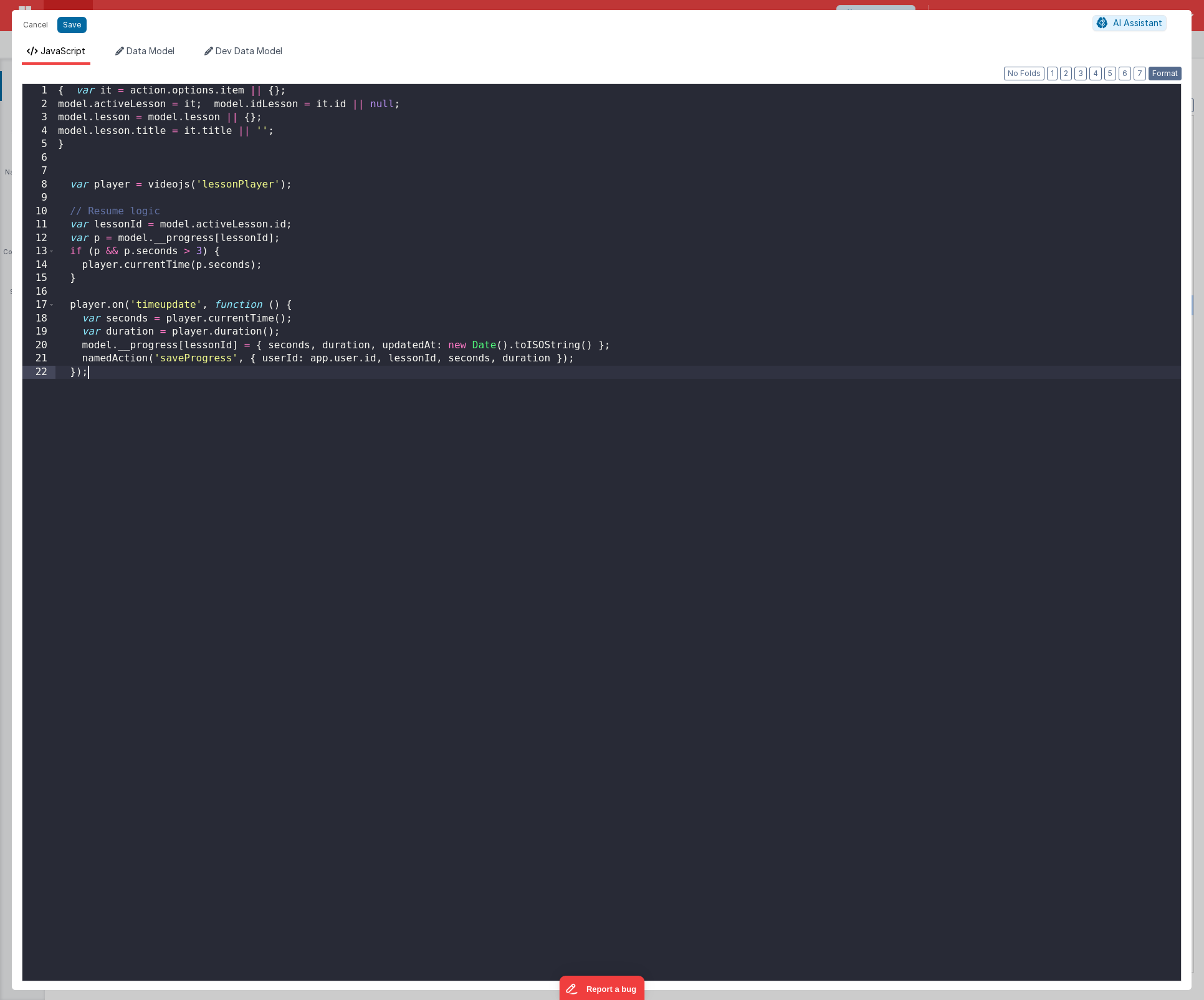
click at [1155, 76] on button "Format" at bounding box center [1165, 73] width 33 height 14
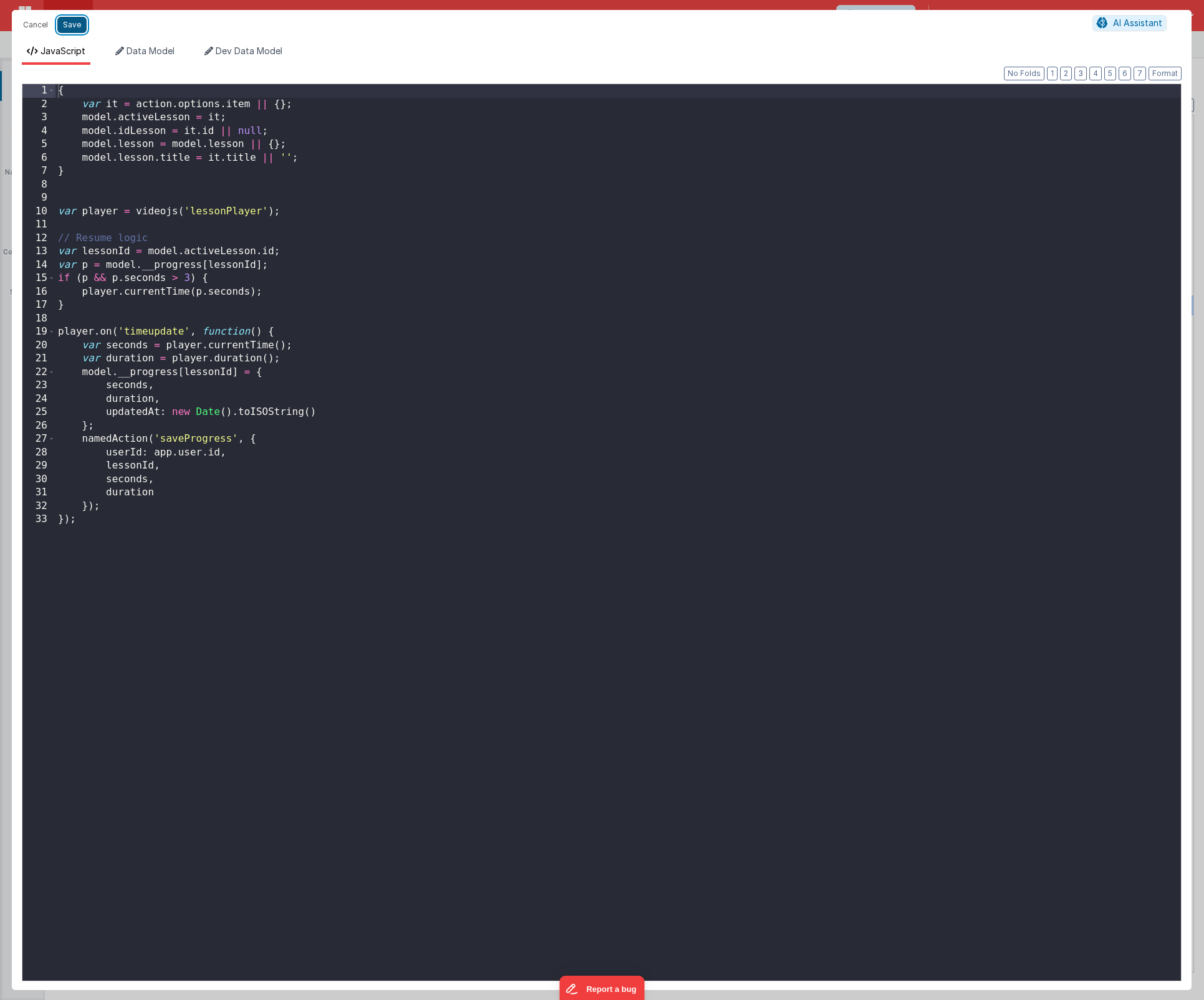
click at [71, 27] on button "Save" at bounding box center [71, 25] width 29 height 17
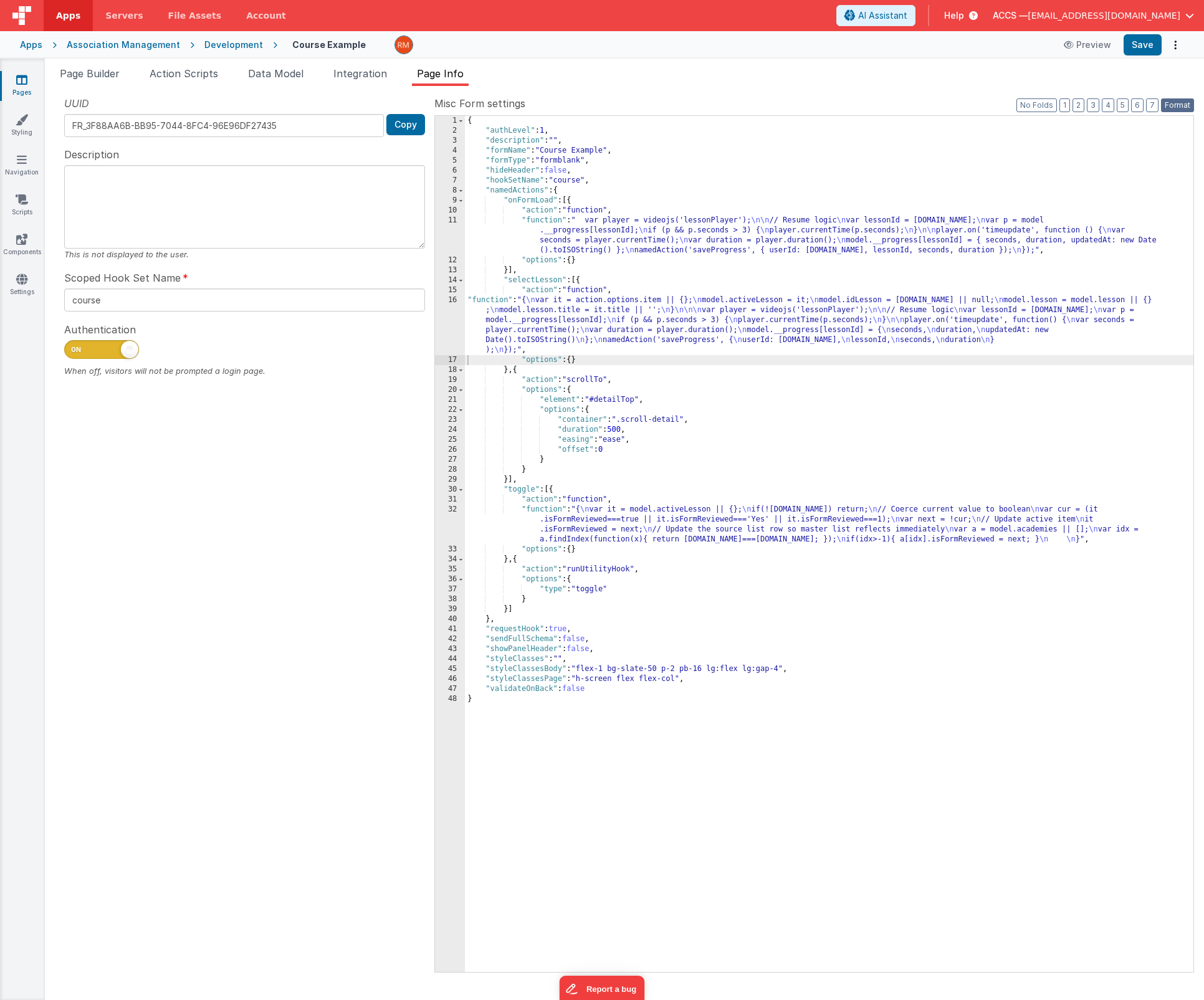
click at [1177, 100] on button "Format" at bounding box center [1177, 105] width 33 height 14
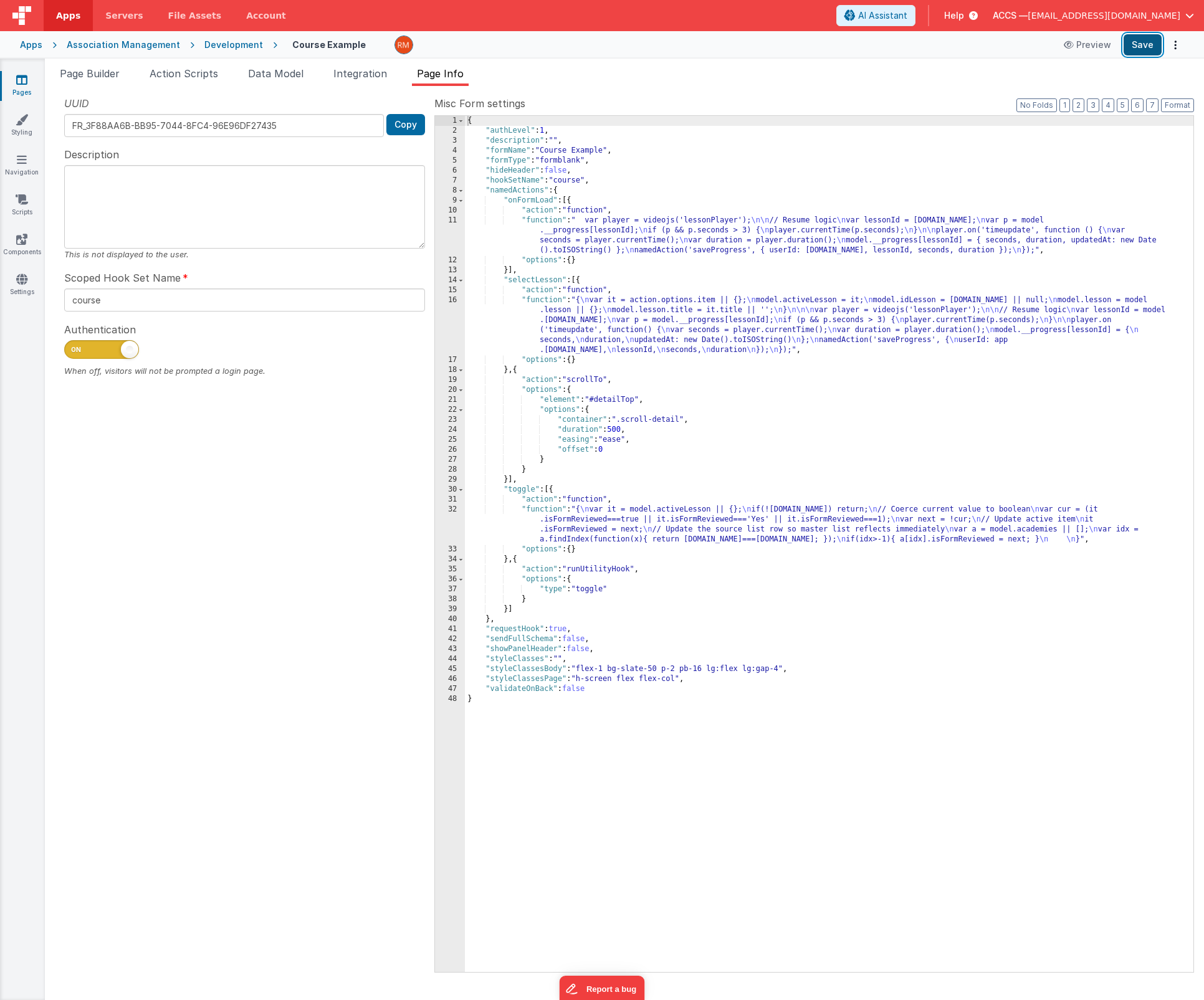
click at [1131, 45] on button "Save" at bounding box center [1143, 45] width 38 height 22
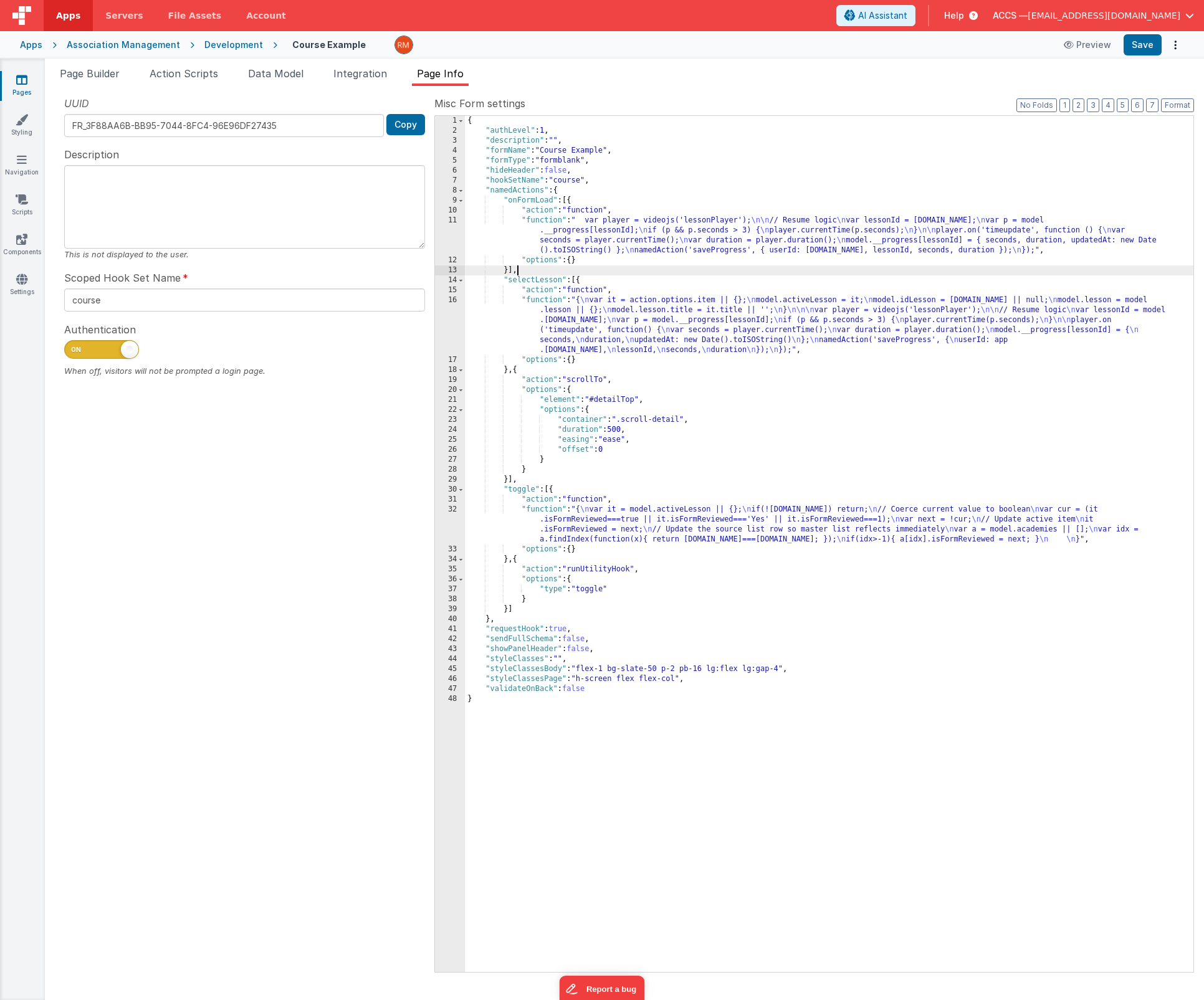
click at [619, 266] on div "{ "authLevel" : 1 , "description" : "" , "formName" : "Course Example" , "formT…" at bounding box center [829, 553] width 728 height 876
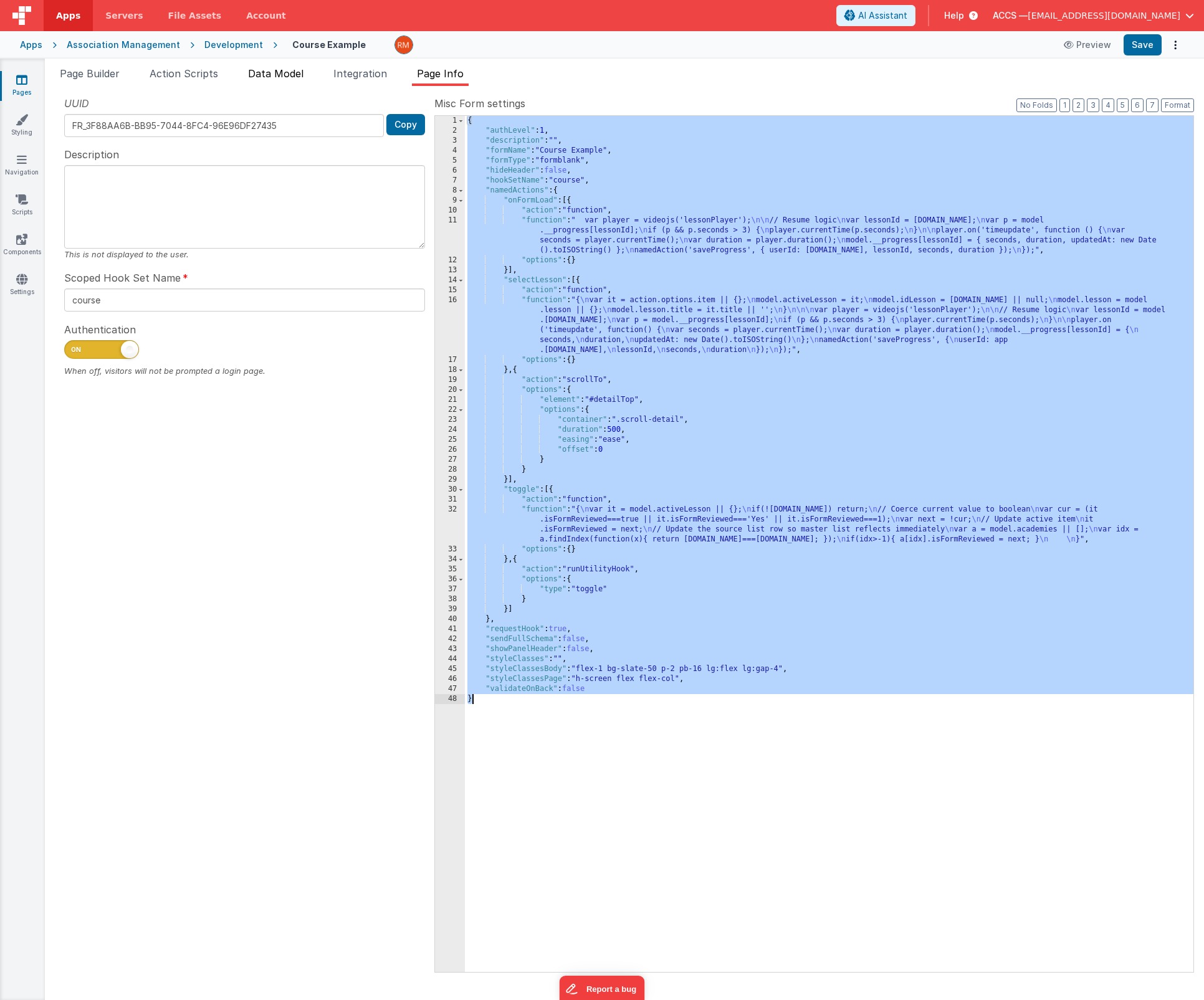
click at [283, 75] on span "Data Model" at bounding box center [275, 73] width 56 height 12
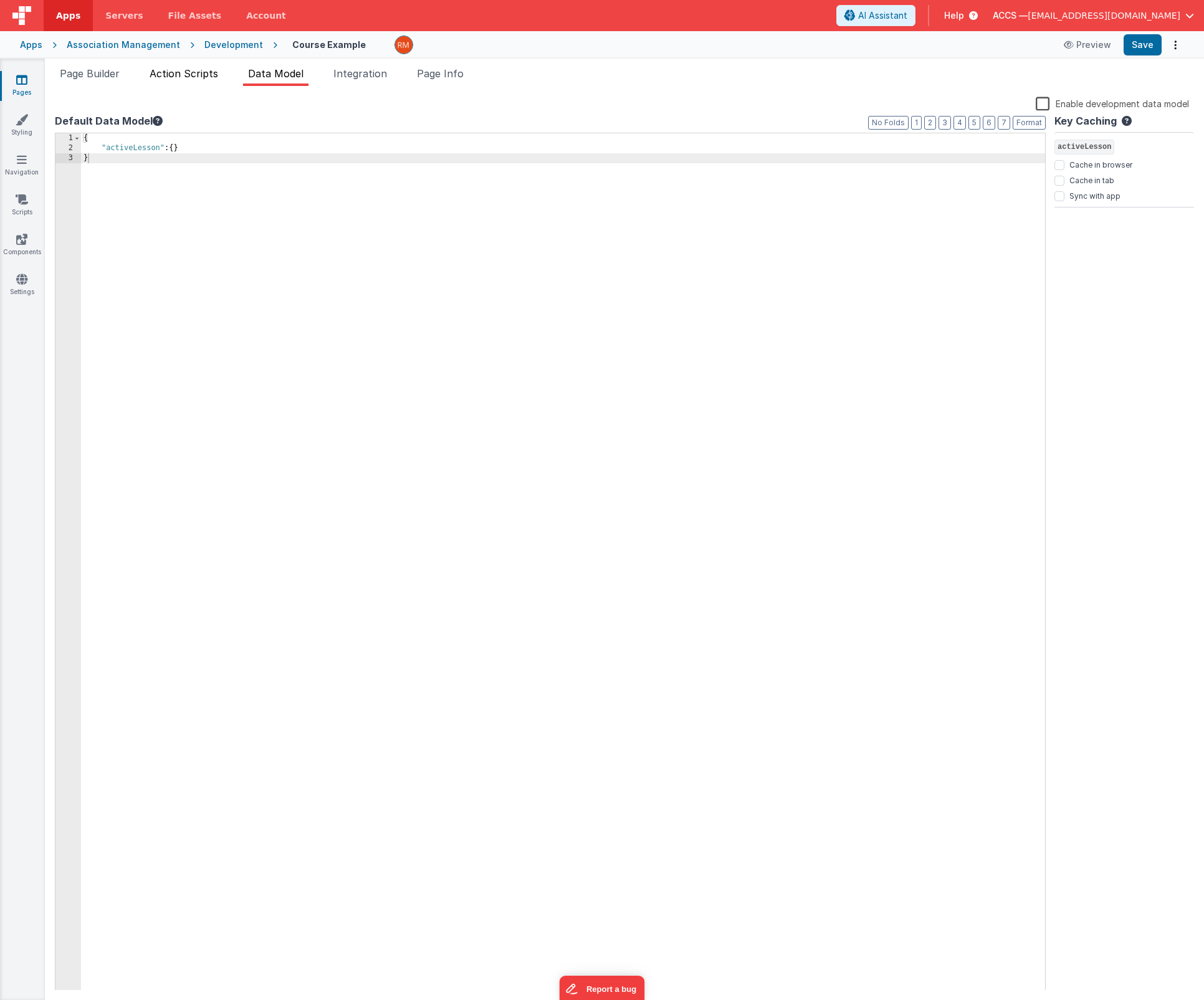
click at [201, 75] on span "Action Scripts" at bounding box center [183, 73] width 69 height 12
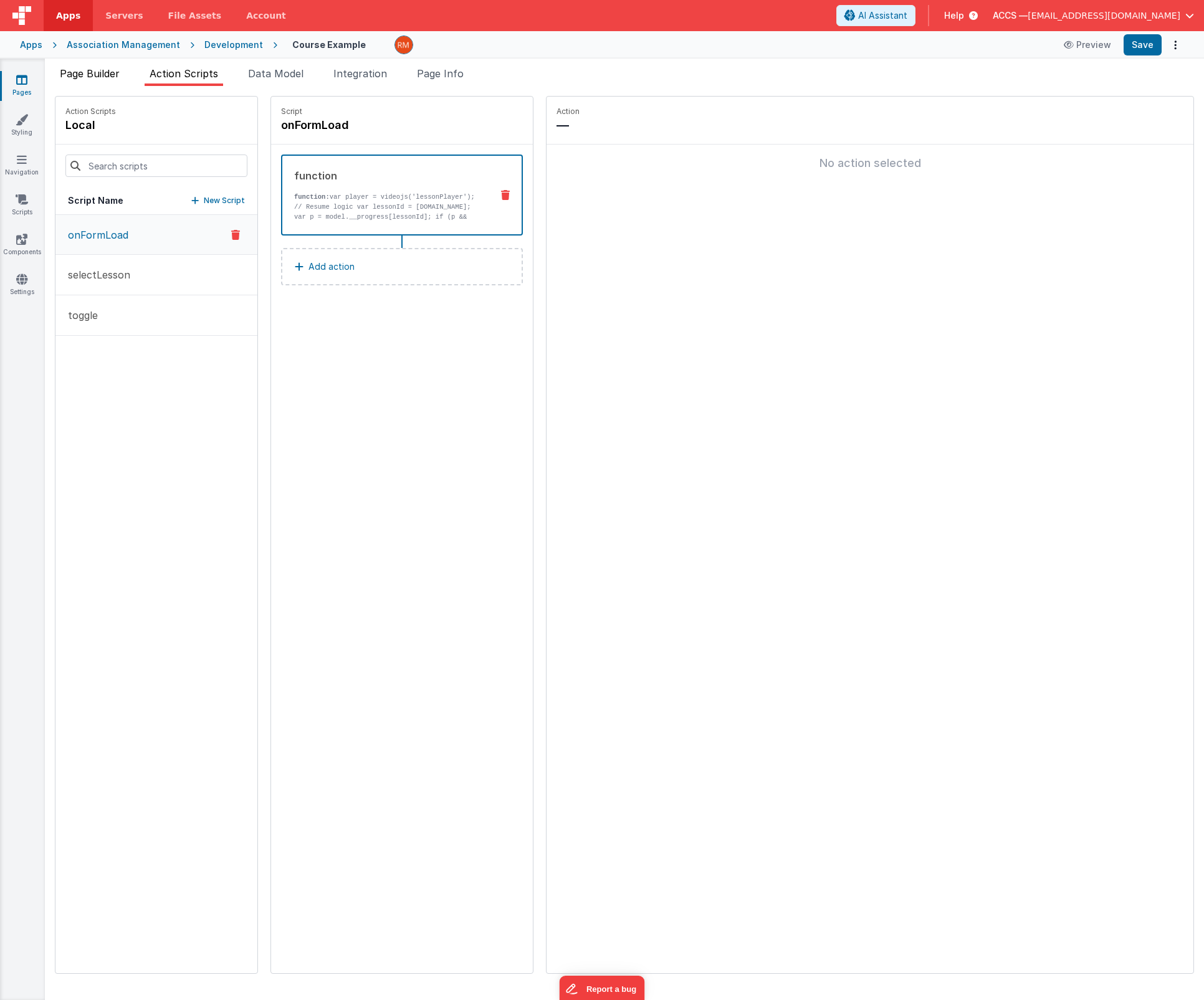
click at [104, 80] on li "Page Builder" at bounding box center [89, 76] width 70 height 20
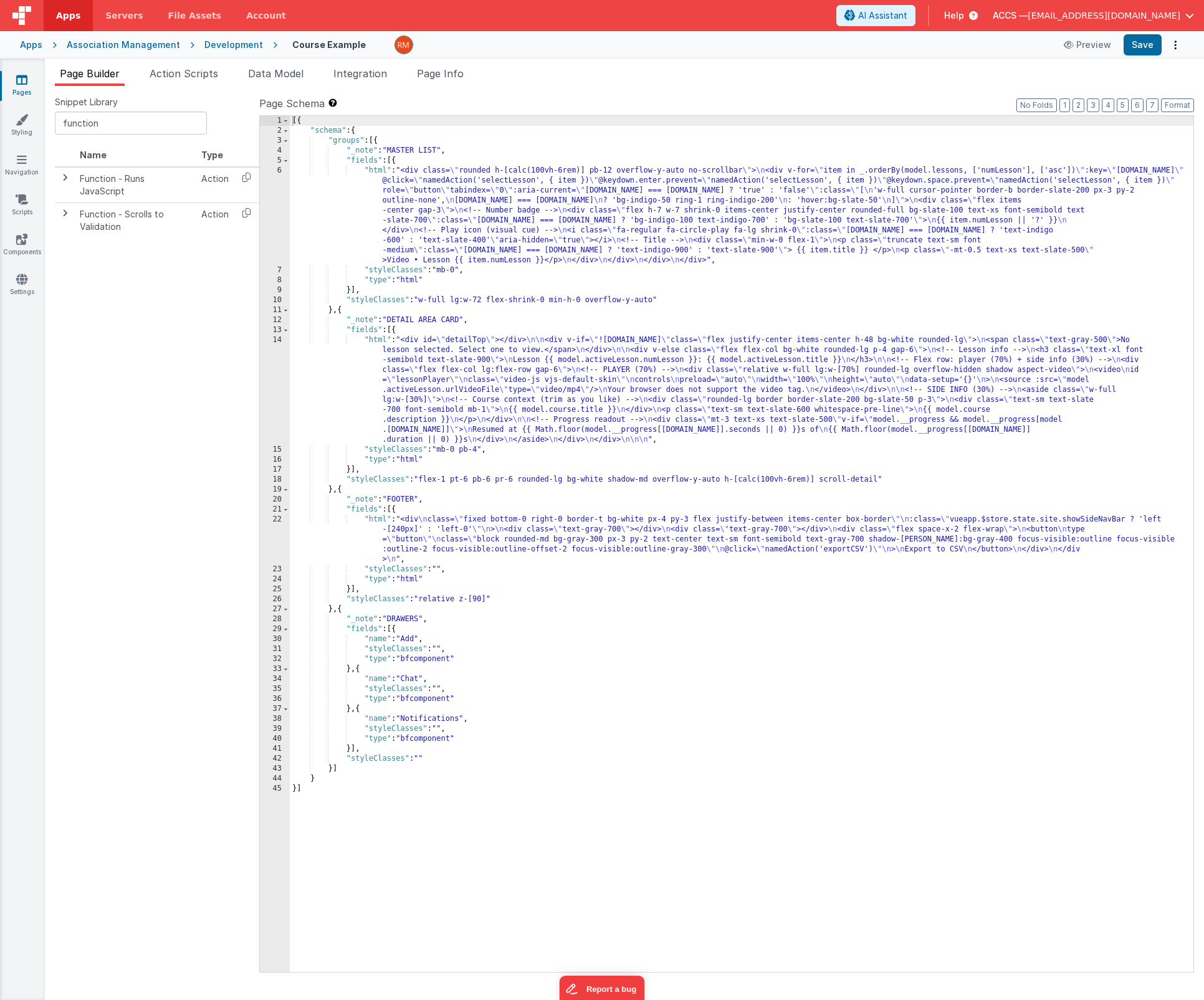
click at [454, 265] on div "[{ "schema" : { "groups" : [{ "_note" : "MASTER LIST" , "fields" : [{ "html" : …" at bounding box center [742, 553] width 903 height 876
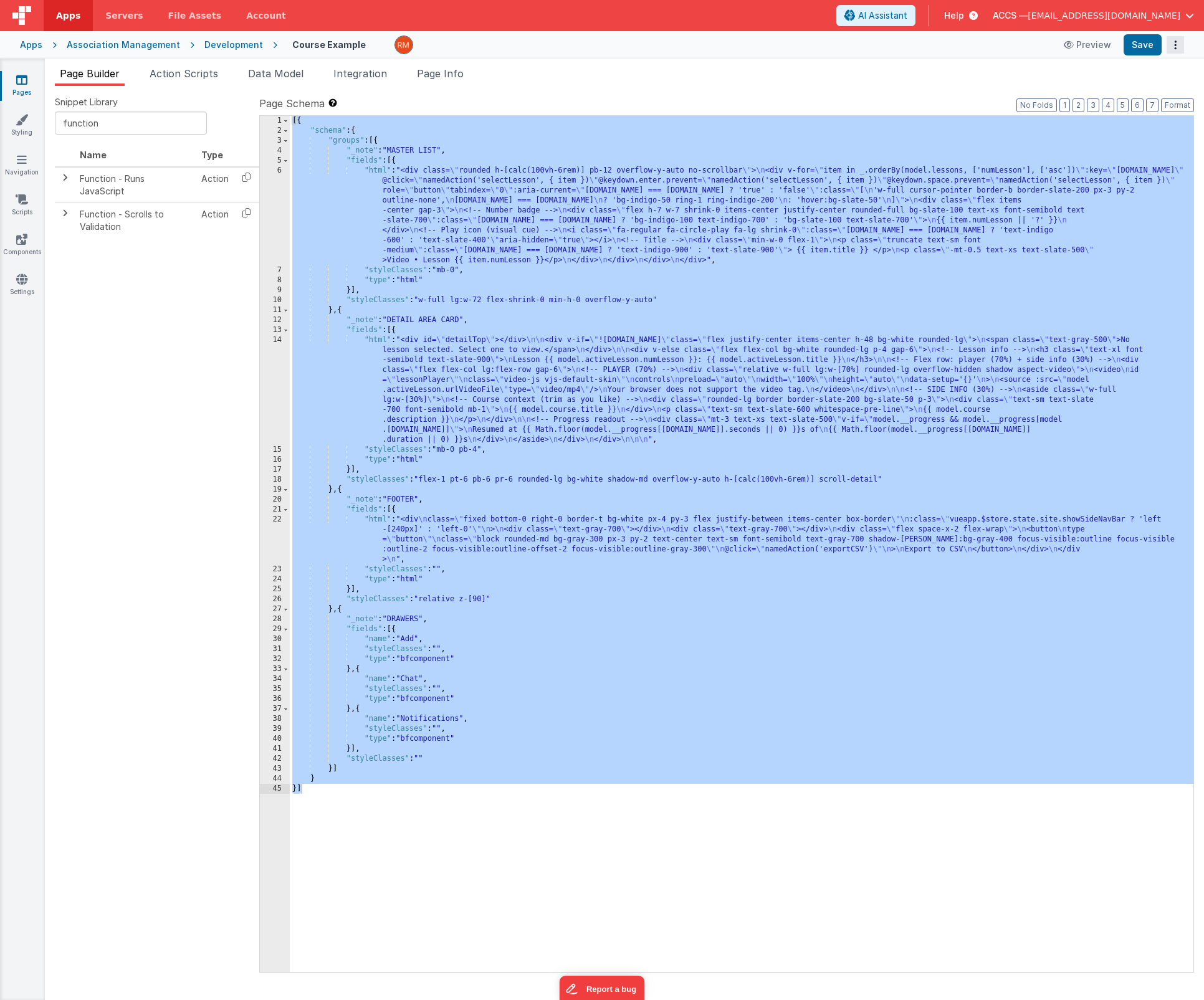
click at [1174, 45] on icon "Options" at bounding box center [1175, 45] width 17 height 1
click at [1143, 98] on link "Rollback" at bounding box center [1129, 94] width 109 height 24
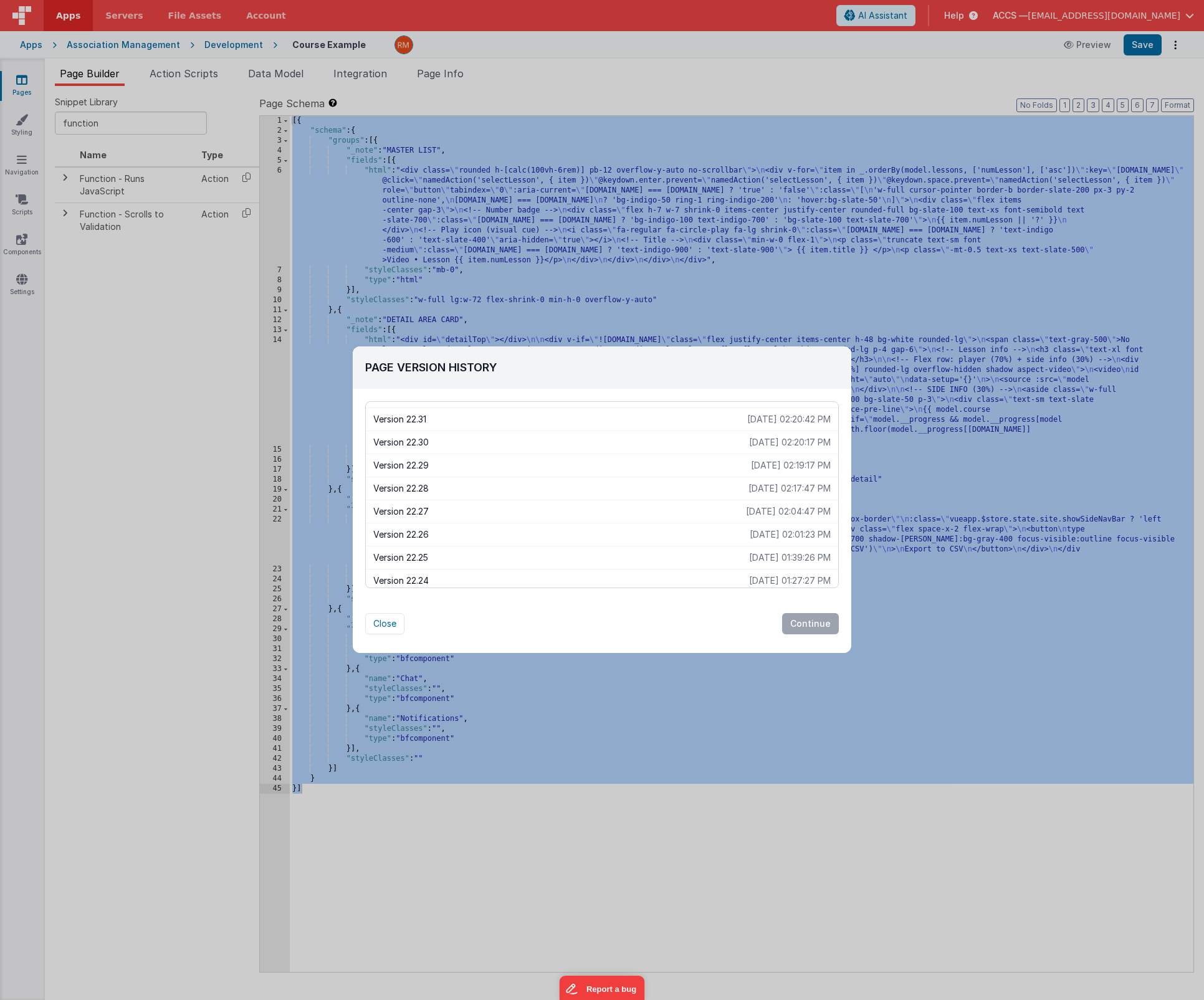
scroll to position [1662, 0]
click at [781, 529] on p "2025-08-27 02:01:23 PM" at bounding box center [791, 526] width 81 height 12
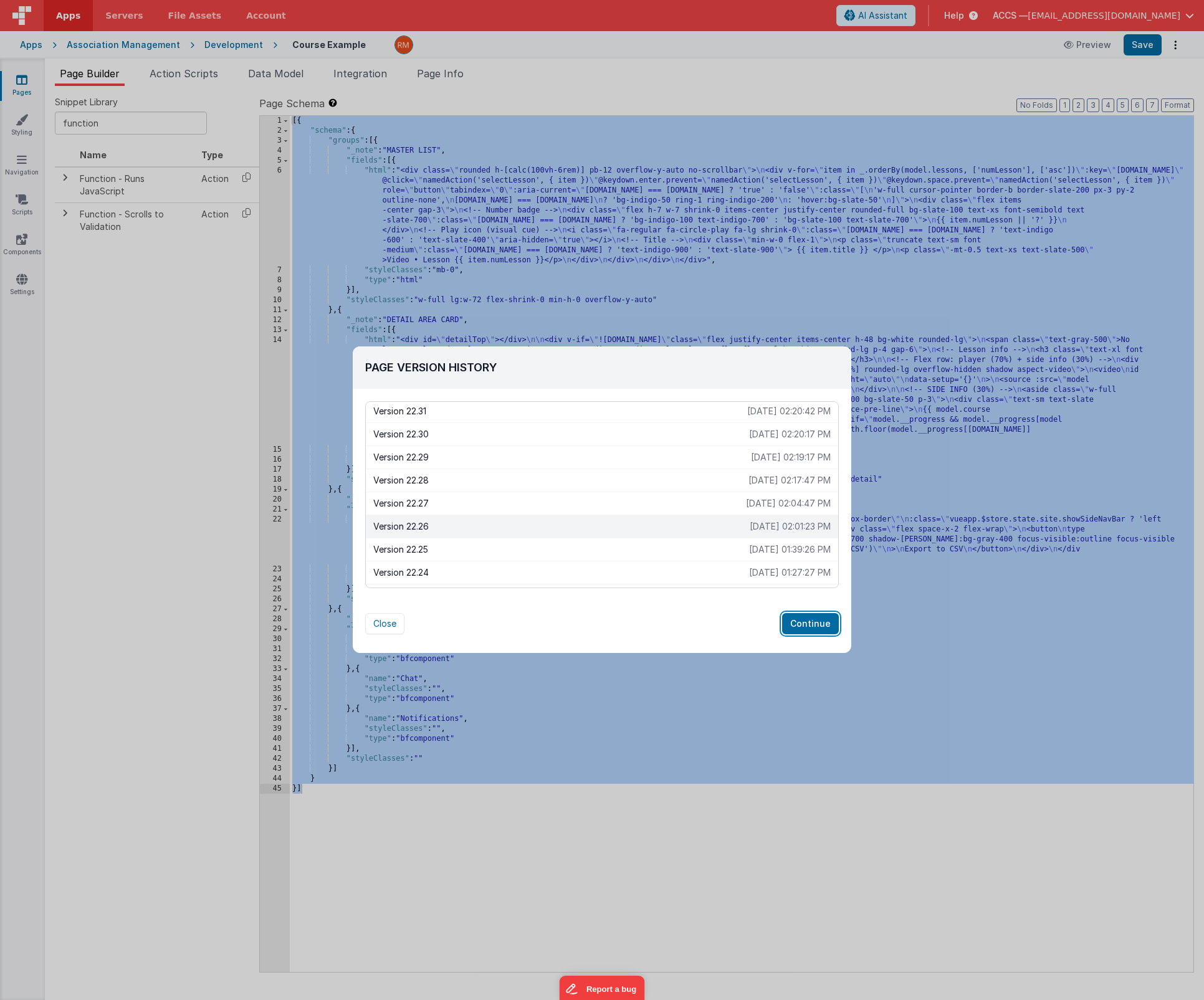
click at [802, 626] on button "Continue" at bounding box center [810, 624] width 56 height 22
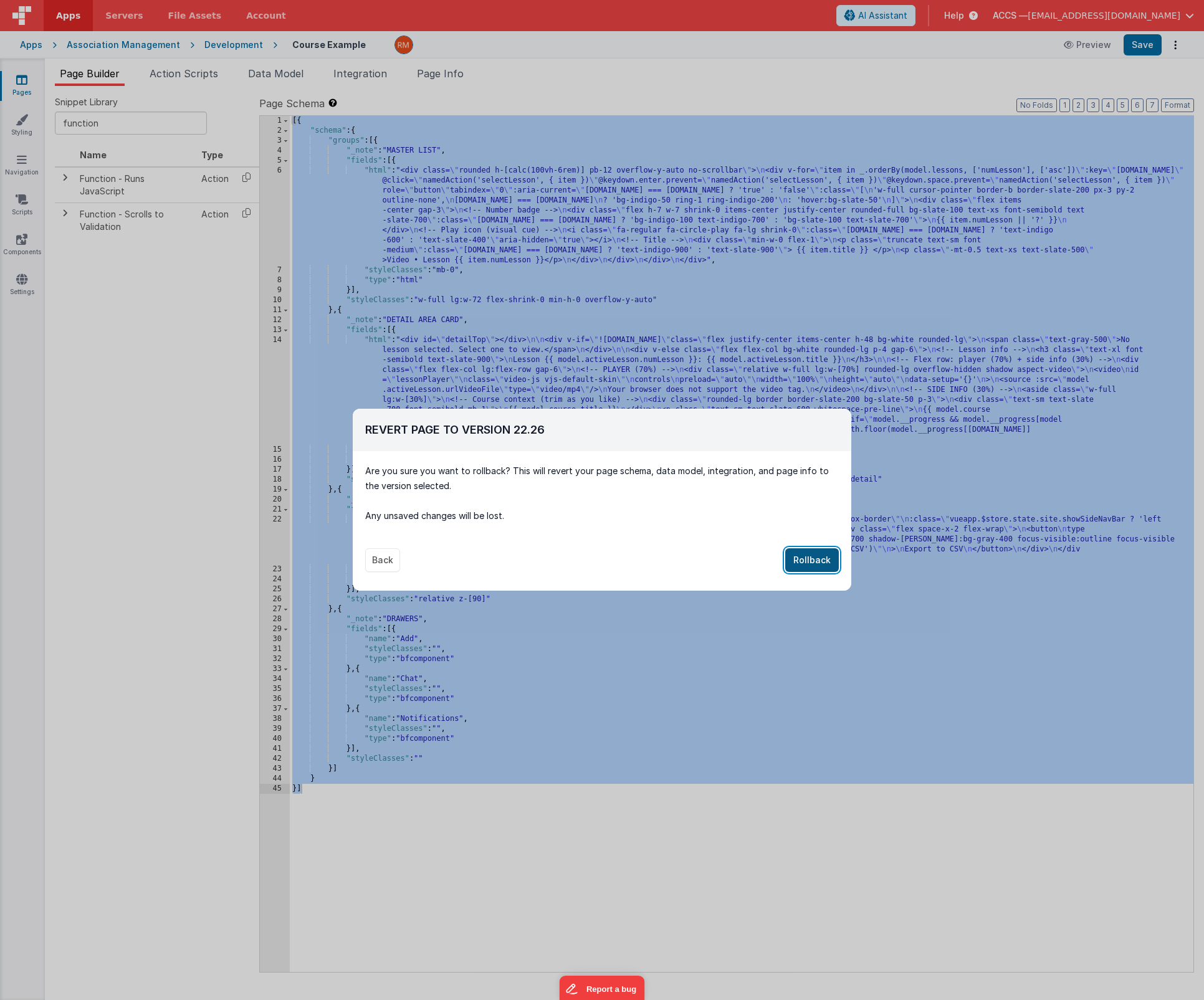
click at [817, 560] on button "Rollback" at bounding box center [811, 560] width 54 height 24
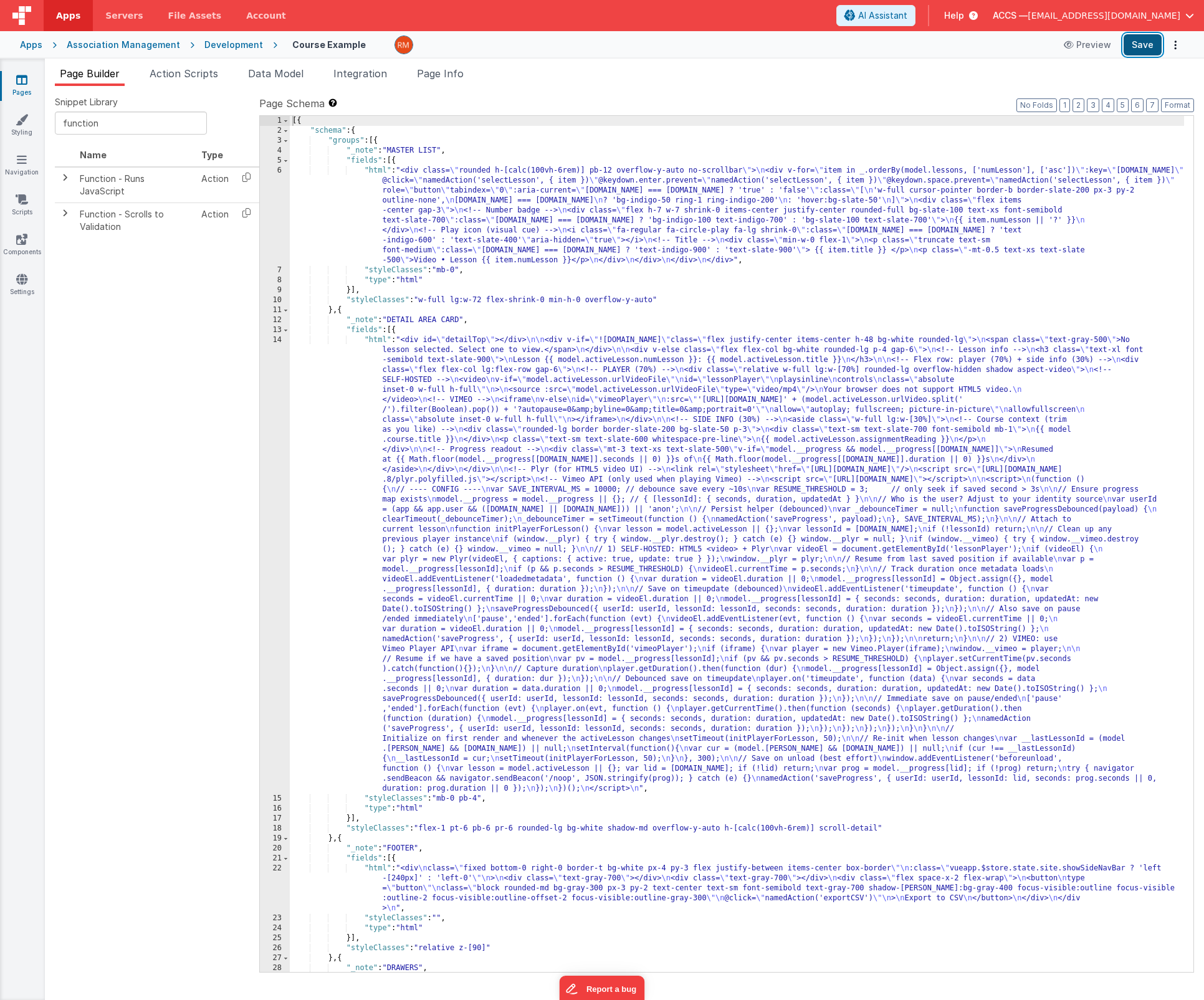
click at [1147, 49] on button "Save" at bounding box center [1143, 45] width 38 height 22
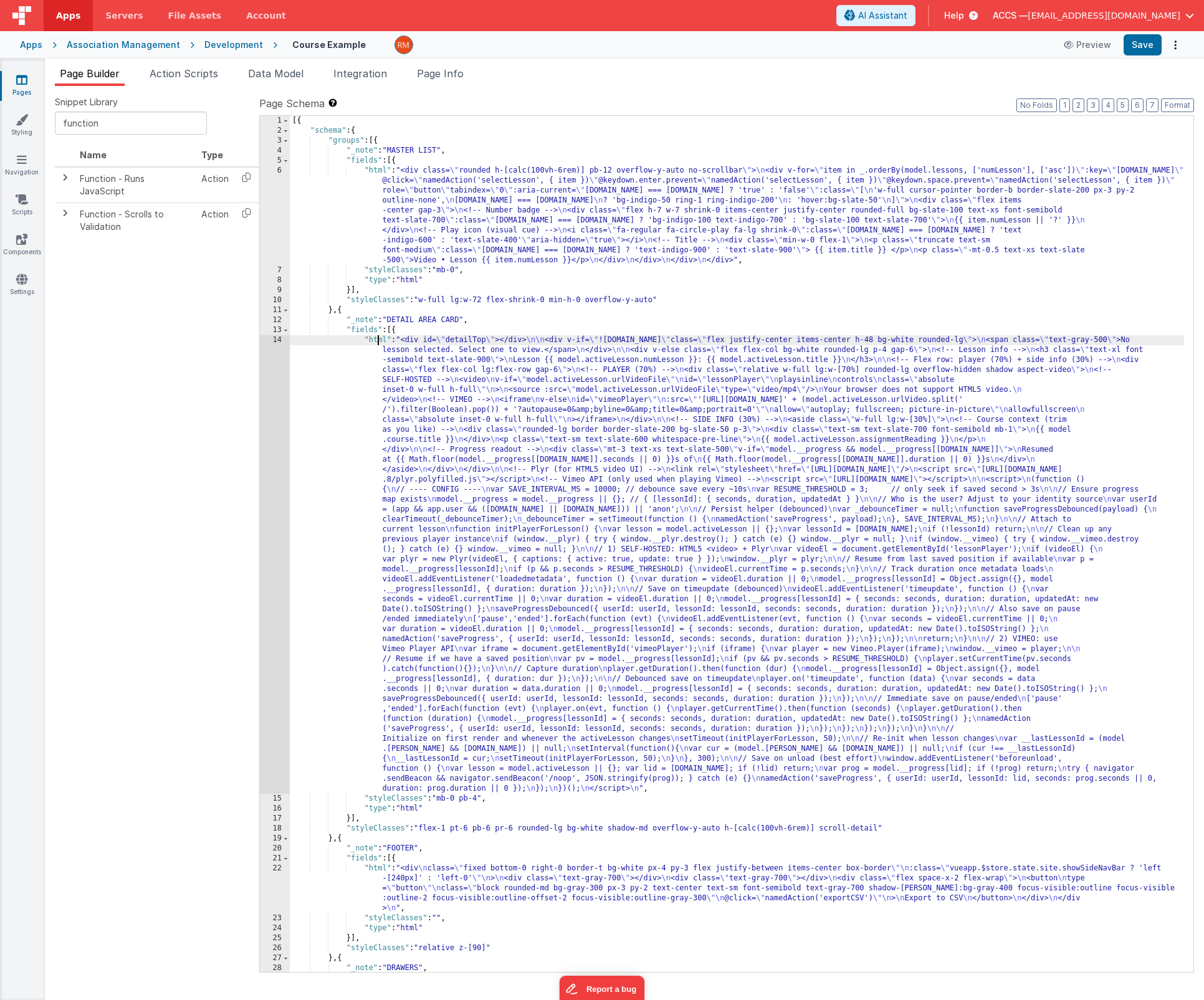
click at [380, 338] on div "[{ "schema" : { "groups" : [{ "_note" : "MASTER LIST" , "fields" : [{ "html" : …" at bounding box center [737, 553] width 894 height 876
click at [275, 341] on div "14" at bounding box center [275, 564] width 30 height 458
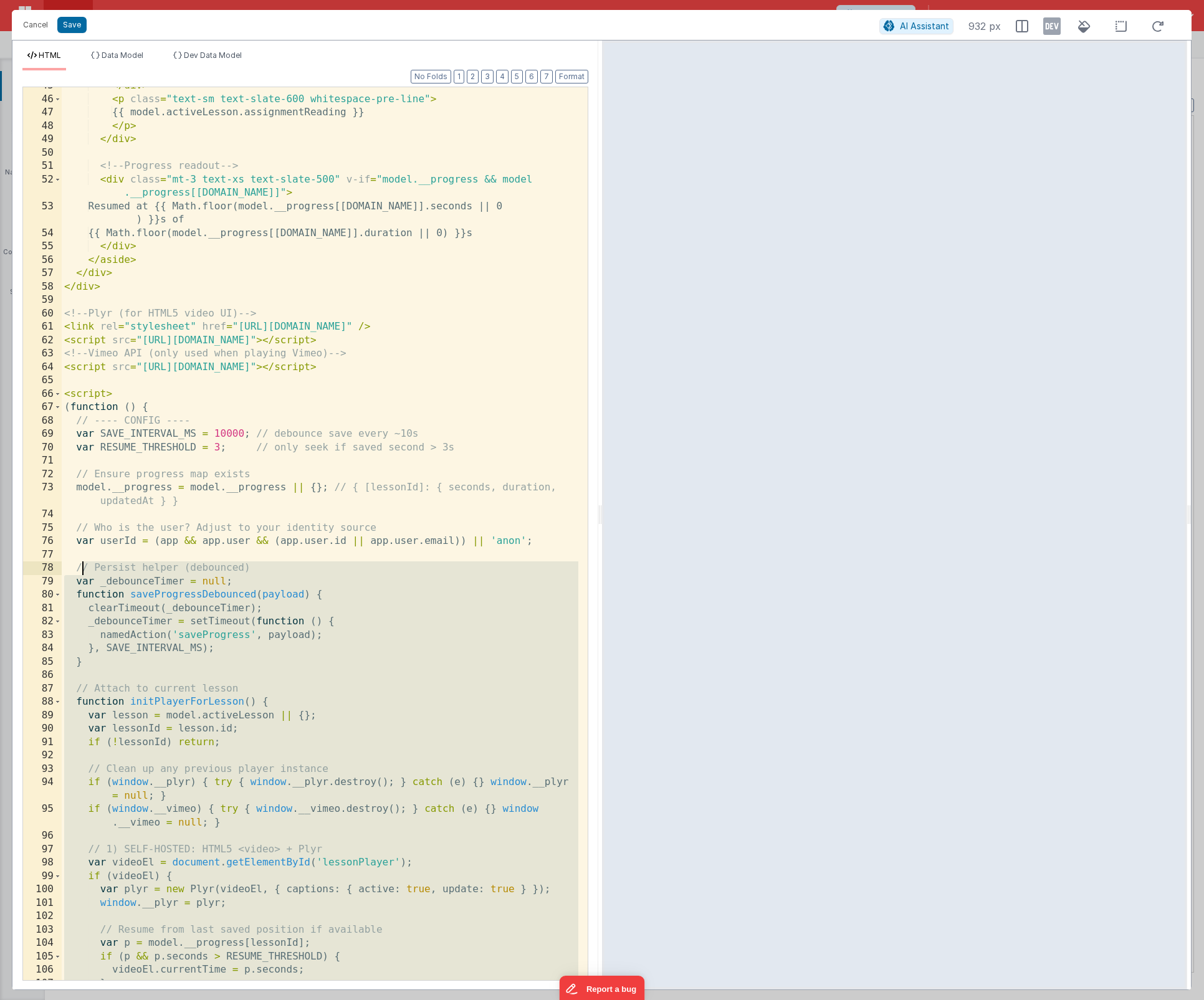
scroll to position [651, 0]
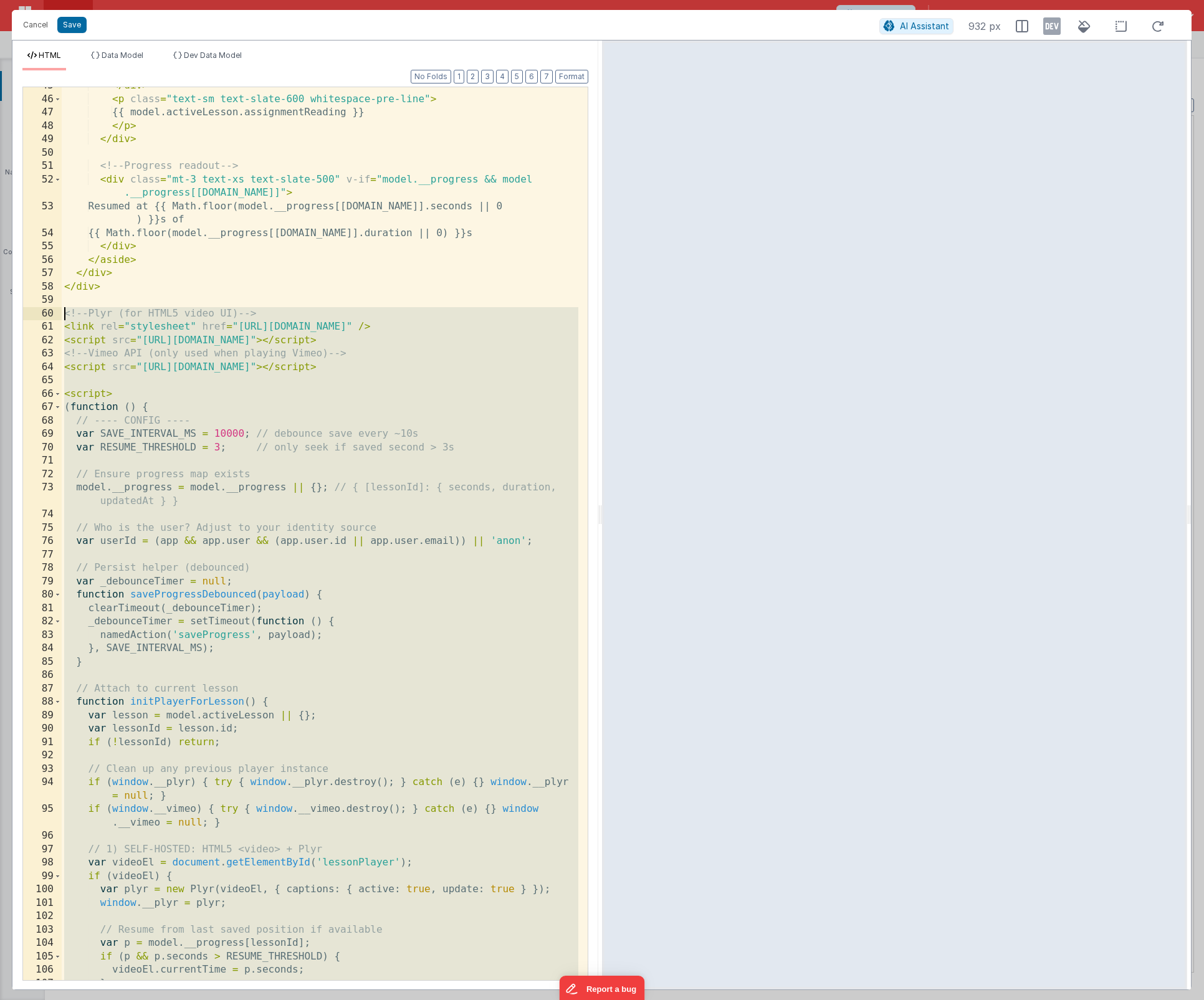
drag, startPoint x: 134, startPoint y: 959, endPoint x: 32, endPoint y: 316, distance: 651.0
click at [32, 316] on div "45 46 47 48 49 50 51 52 53 54 55 56 57 58 59 60 61 62 63 64 65 66 67 68 69 70 7…" at bounding box center [305, 534] width 566 height 894
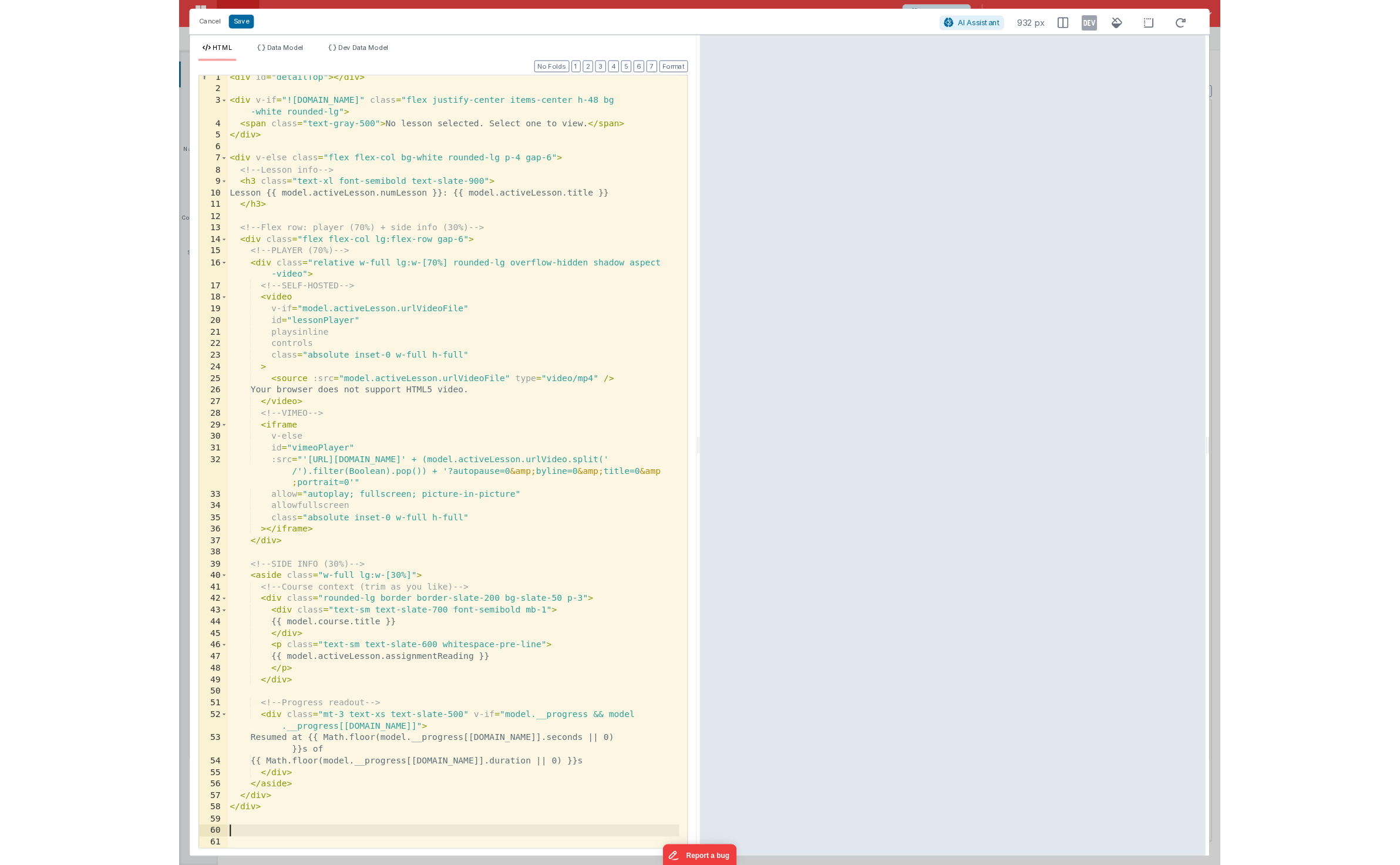
scroll to position [4, 0]
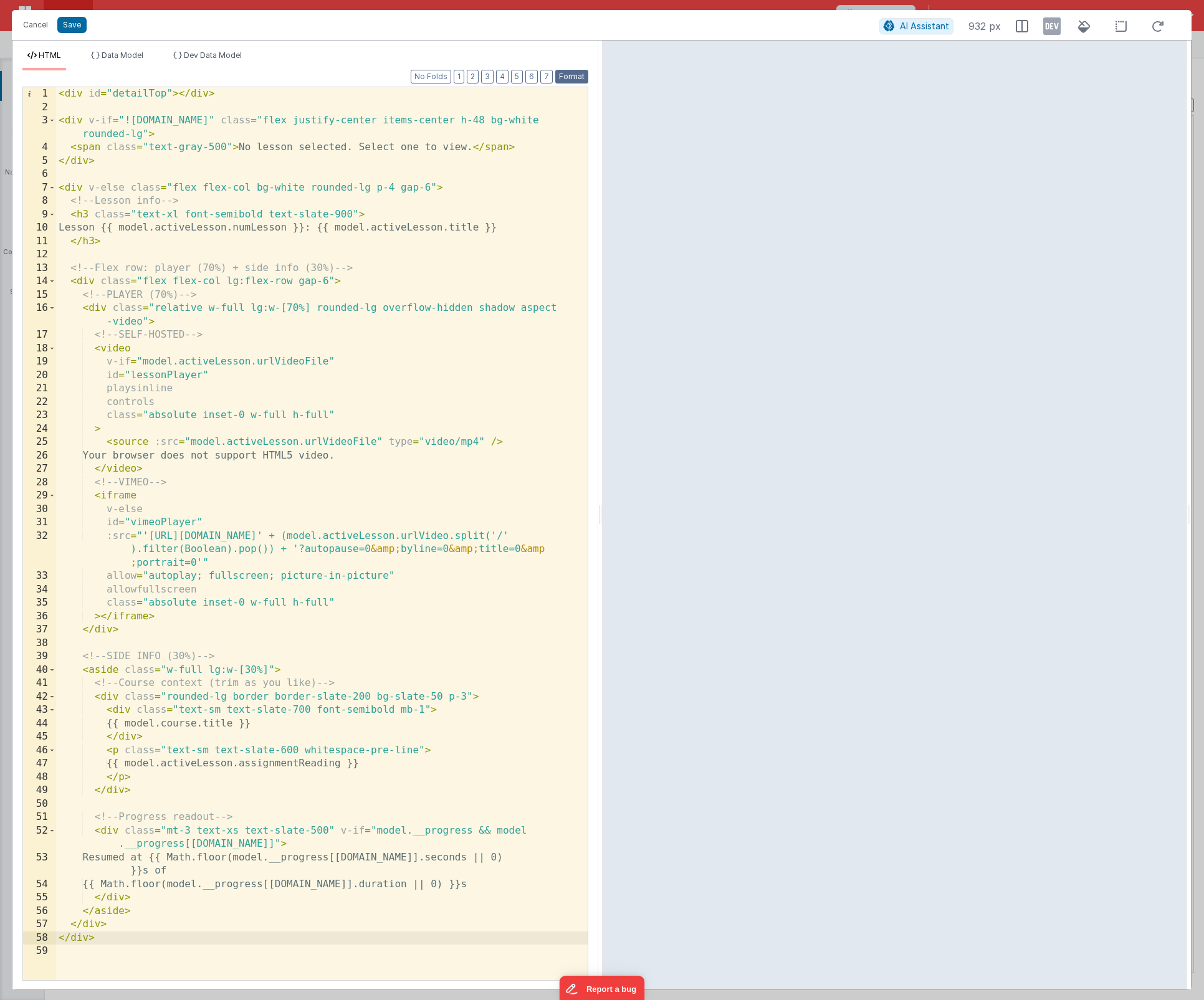
click at [565, 74] on button "Format" at bounding box center [572, 76] width 33 height 14
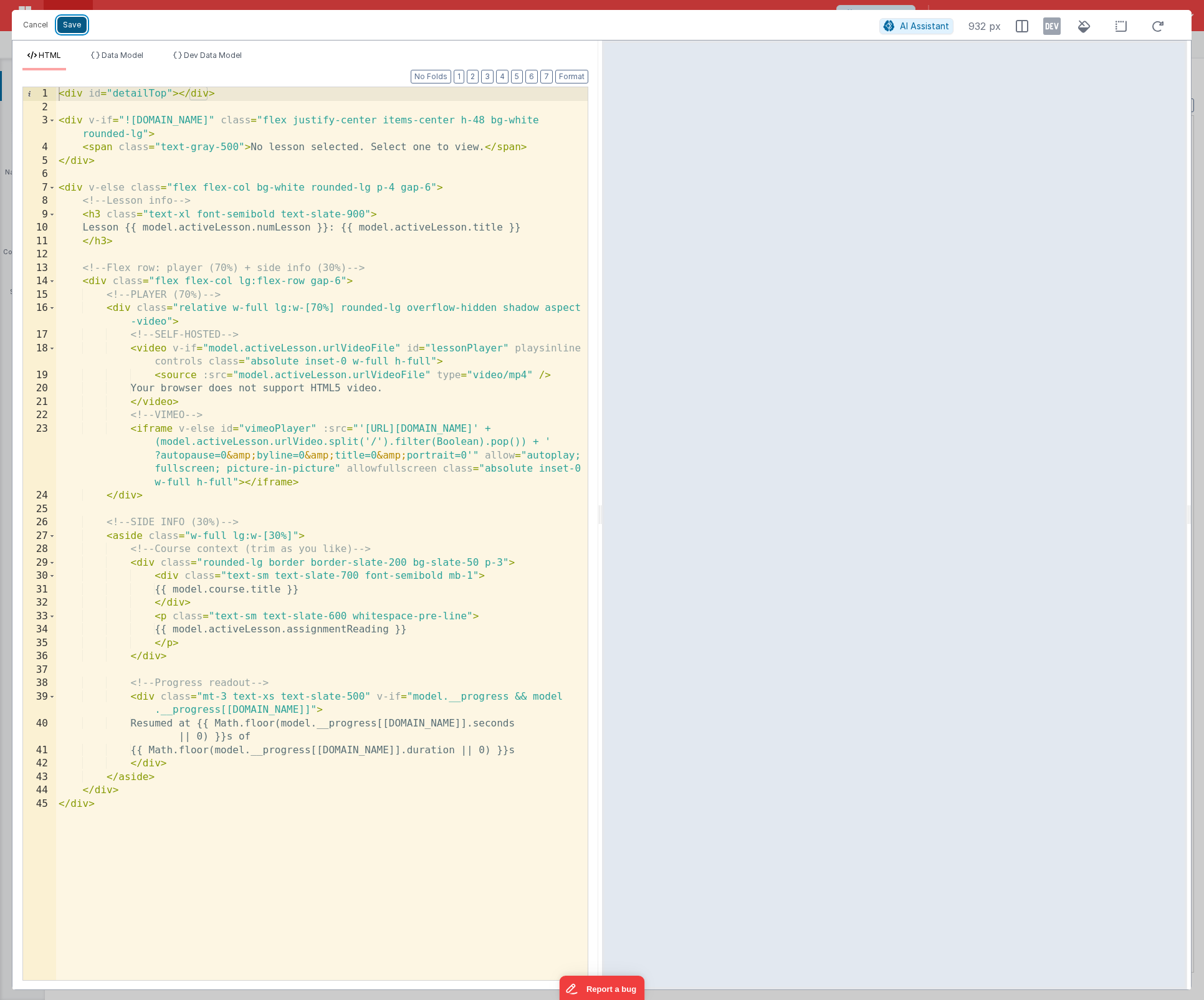
click at [69, 28] on button "Save" at bounding box center [71, 25] width 29 height 17
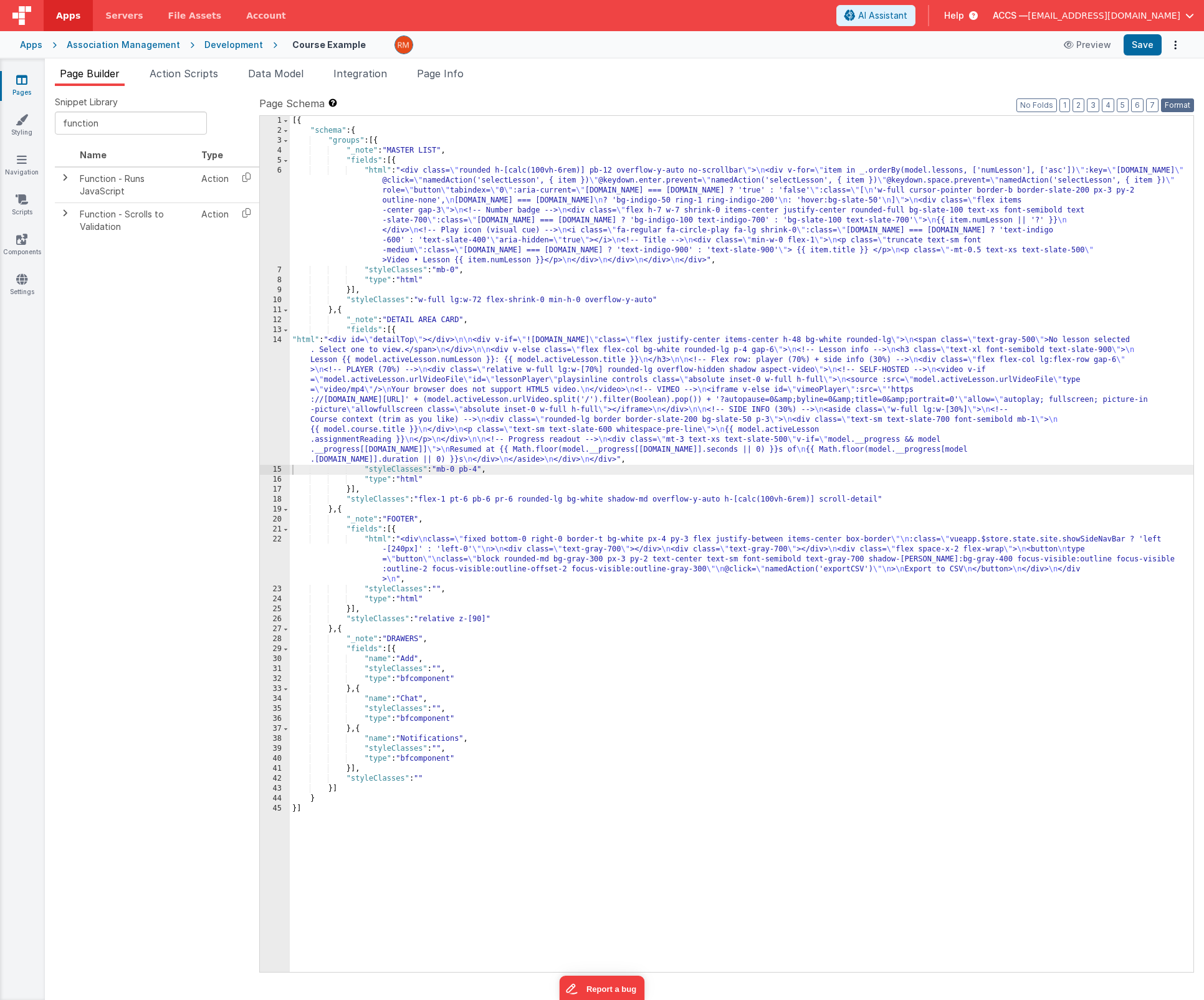
drag, startPoint x: 1167, startPoint y: 107, endPoint x: 1162, endPoint y: 85, distance: 22.6
click at [1166, 106] on button "Format" at bounding box center [1177, 105] width 33 height 14
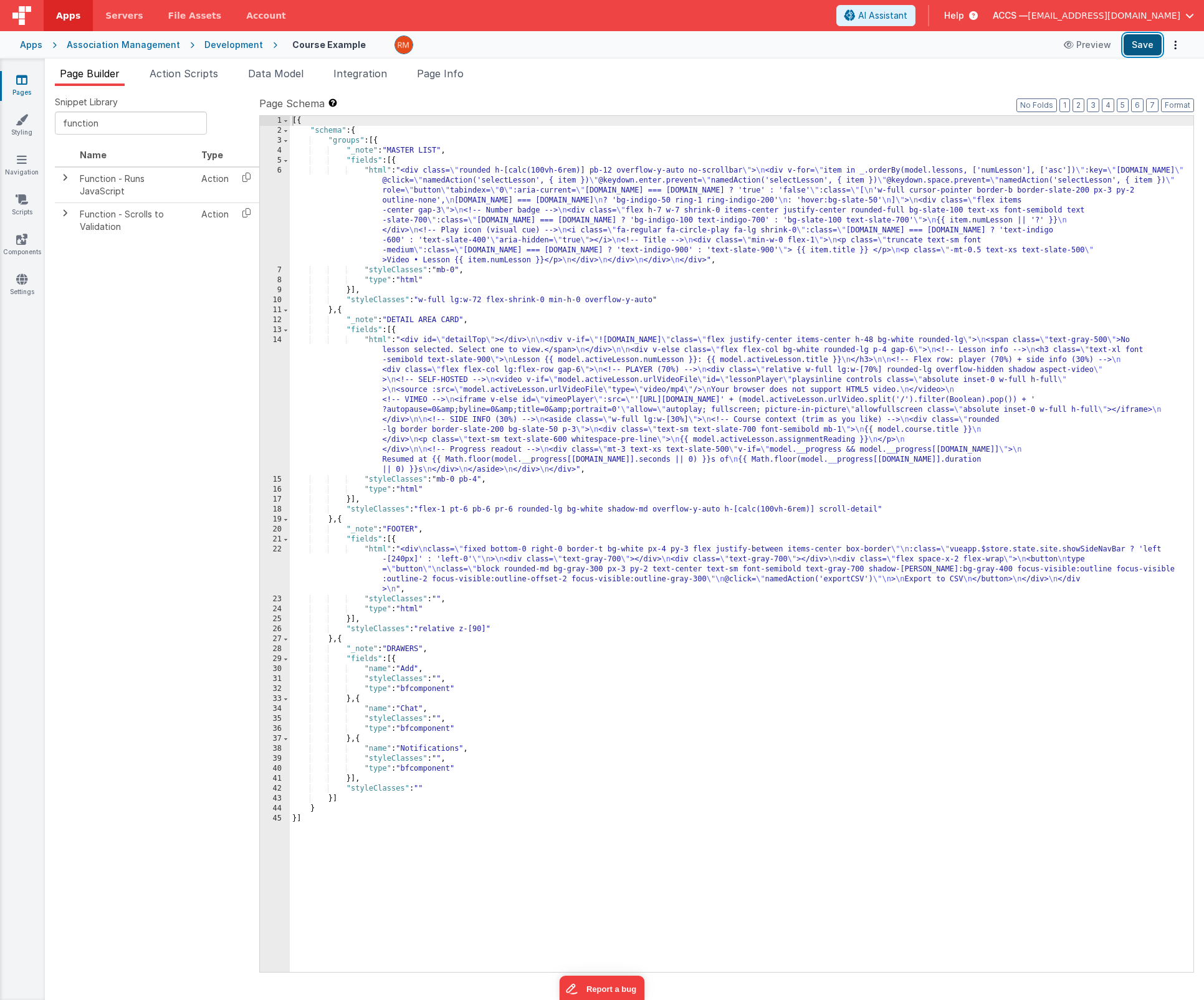
click at [1143, 52] on button "Save" at bounding box center [1143, 45] width 38 height 22
click at [380, 343] on div "[{ "schema" : { "groups" : [{ "_note" : "MASTER LIST" , "fields" : [{ "html" : …" at bounding box center [742, 553] width 903 height 876
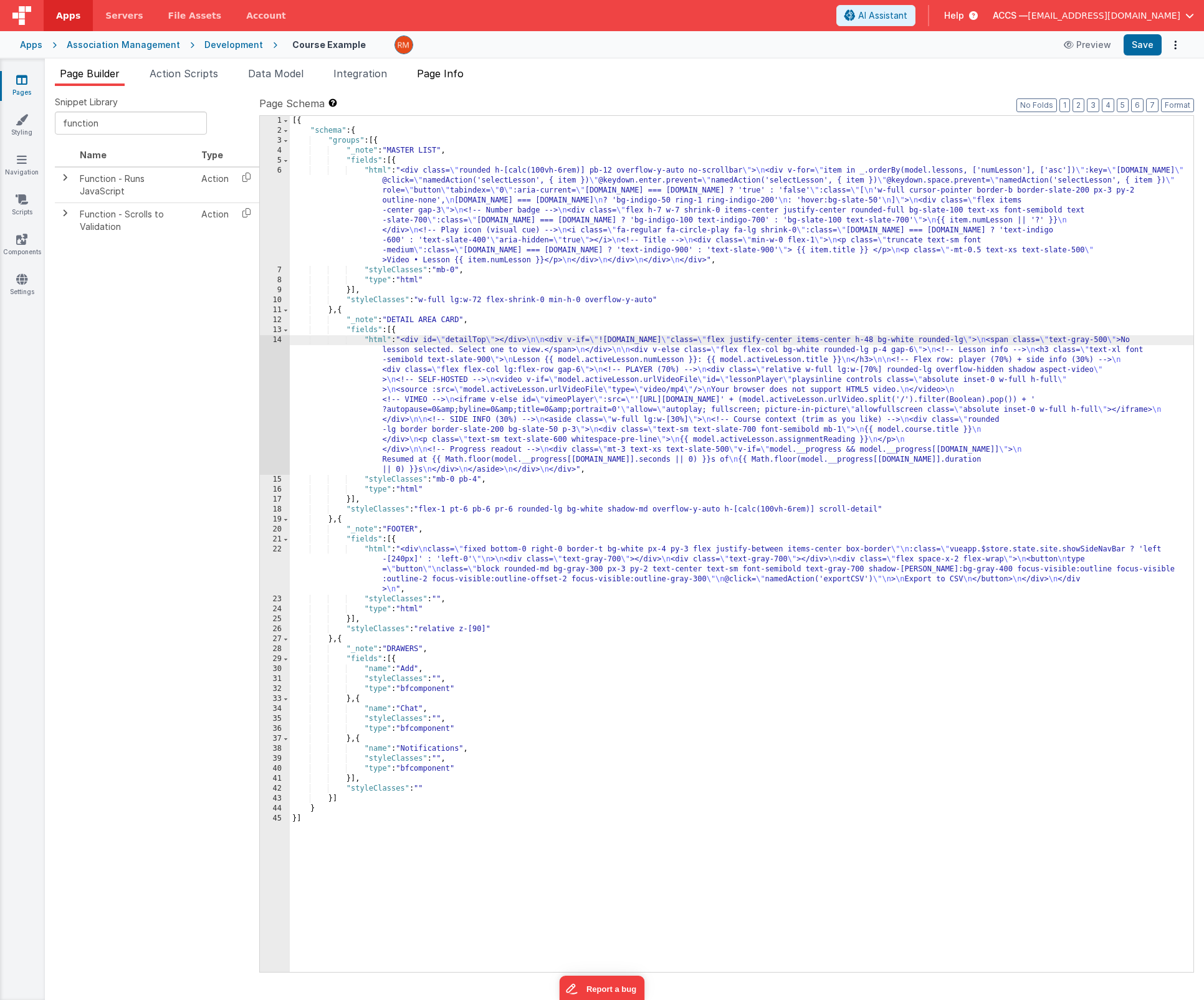
click at [451, 75] on span "Page Info" at bounding box center [440, 73] width 46 height 12
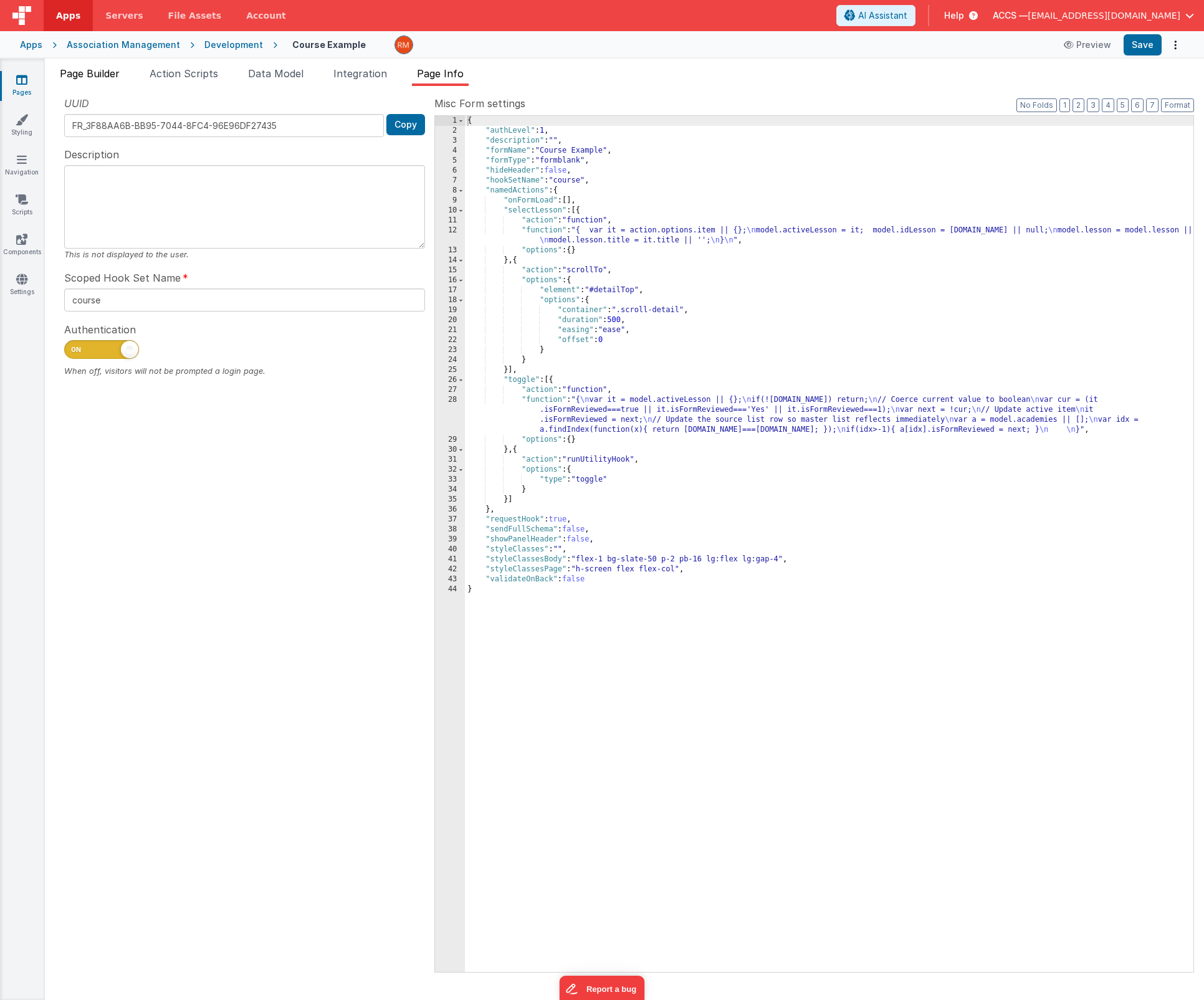
click at [106, 75] on span "Page Builder" at bounding box center [89, 73] width 60 height 12
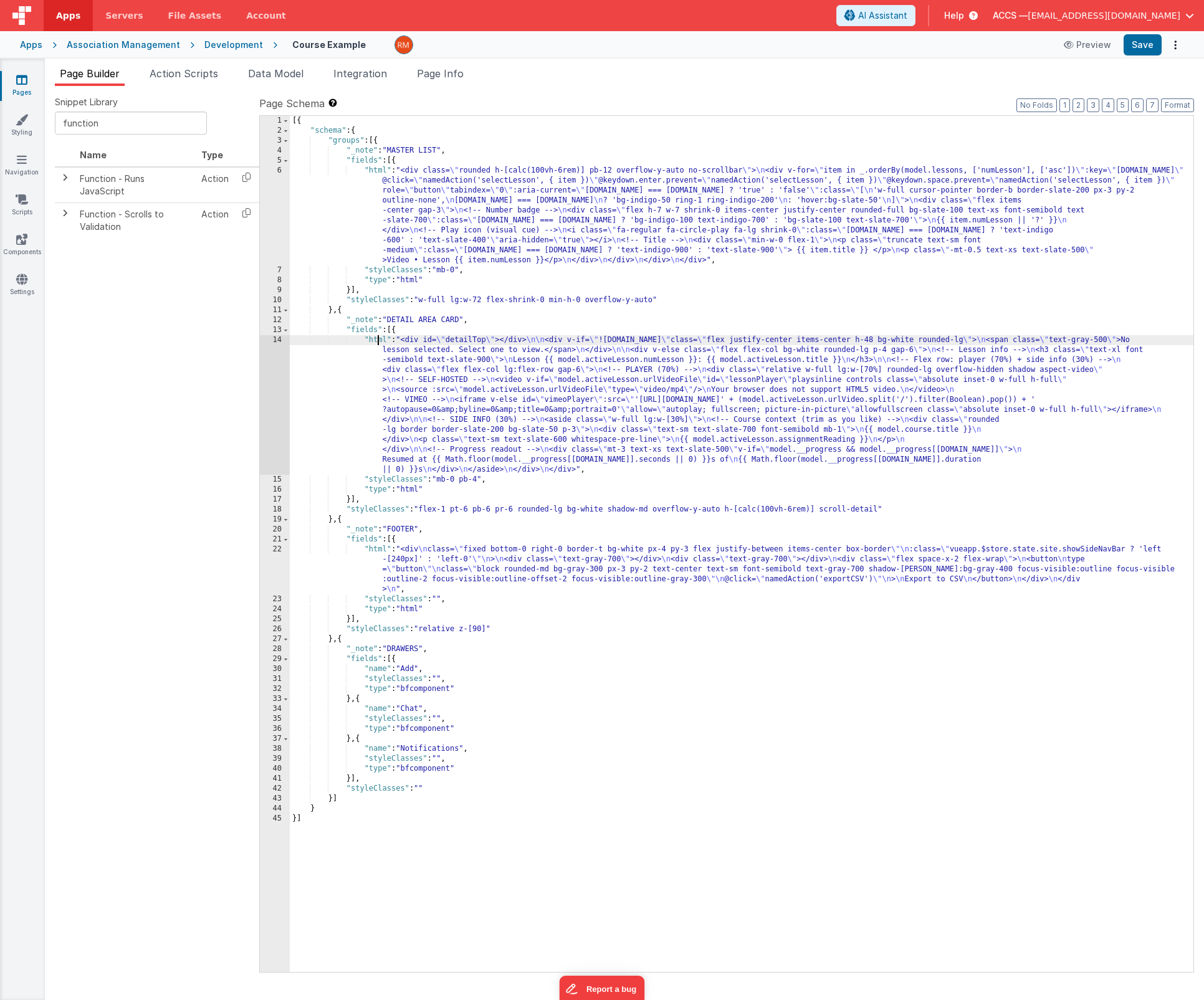
click at [376, 343] on div "[{ "schema" : { "groups" : [{ "_note" : "MASTER LIST" , "fields" : [{ "html" : …" at bounding box center [742, 553] width 903 height 876
click at [279, 341] on div "14" at bounding box center [275, 405] width 30 height 139
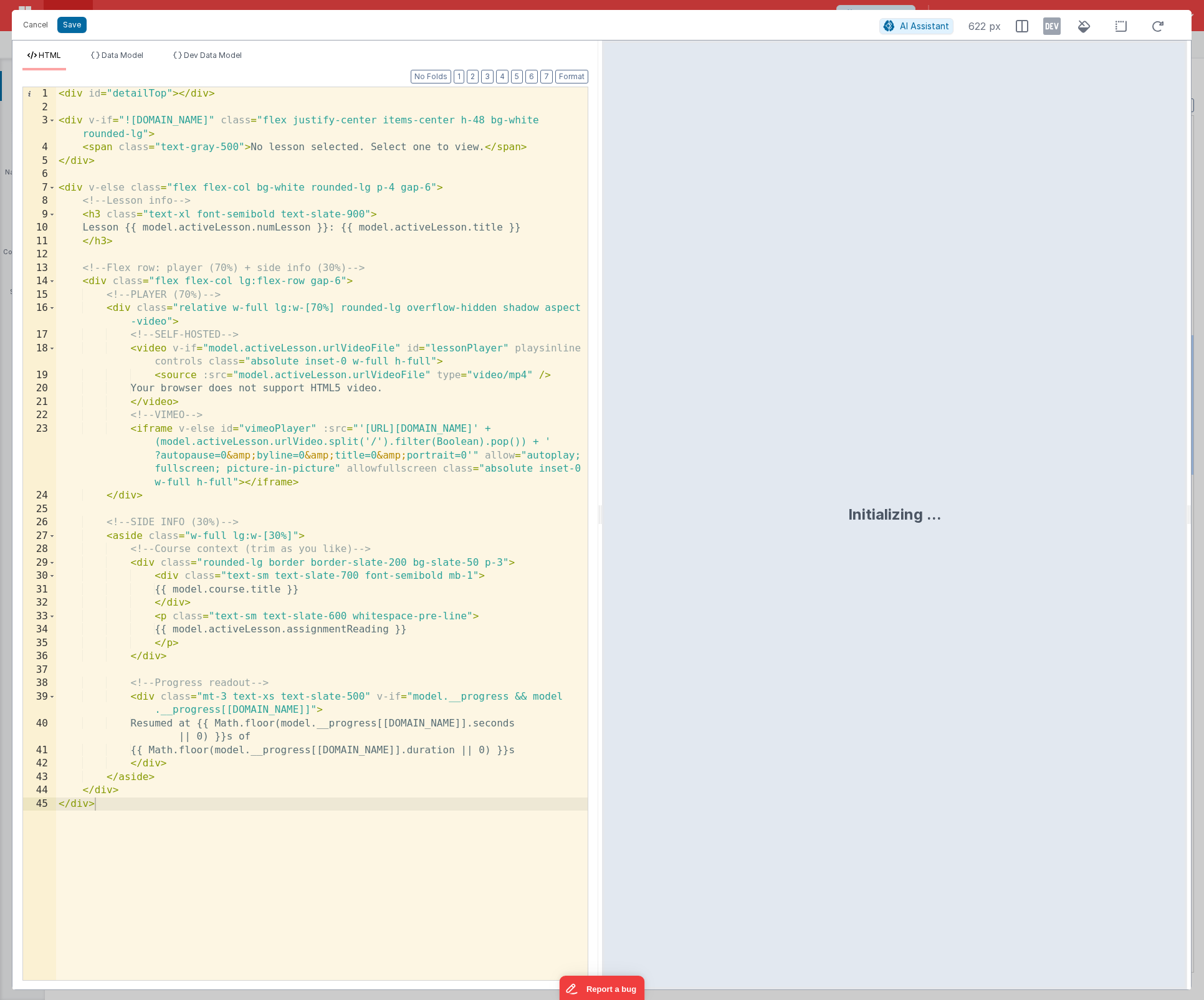
click at [338, 516] on div "< div id = "detailTop" > </ div > < div v-if = "!model.activeLesson.id" class =…" at bounding box center [322, 547] width 531 height 920
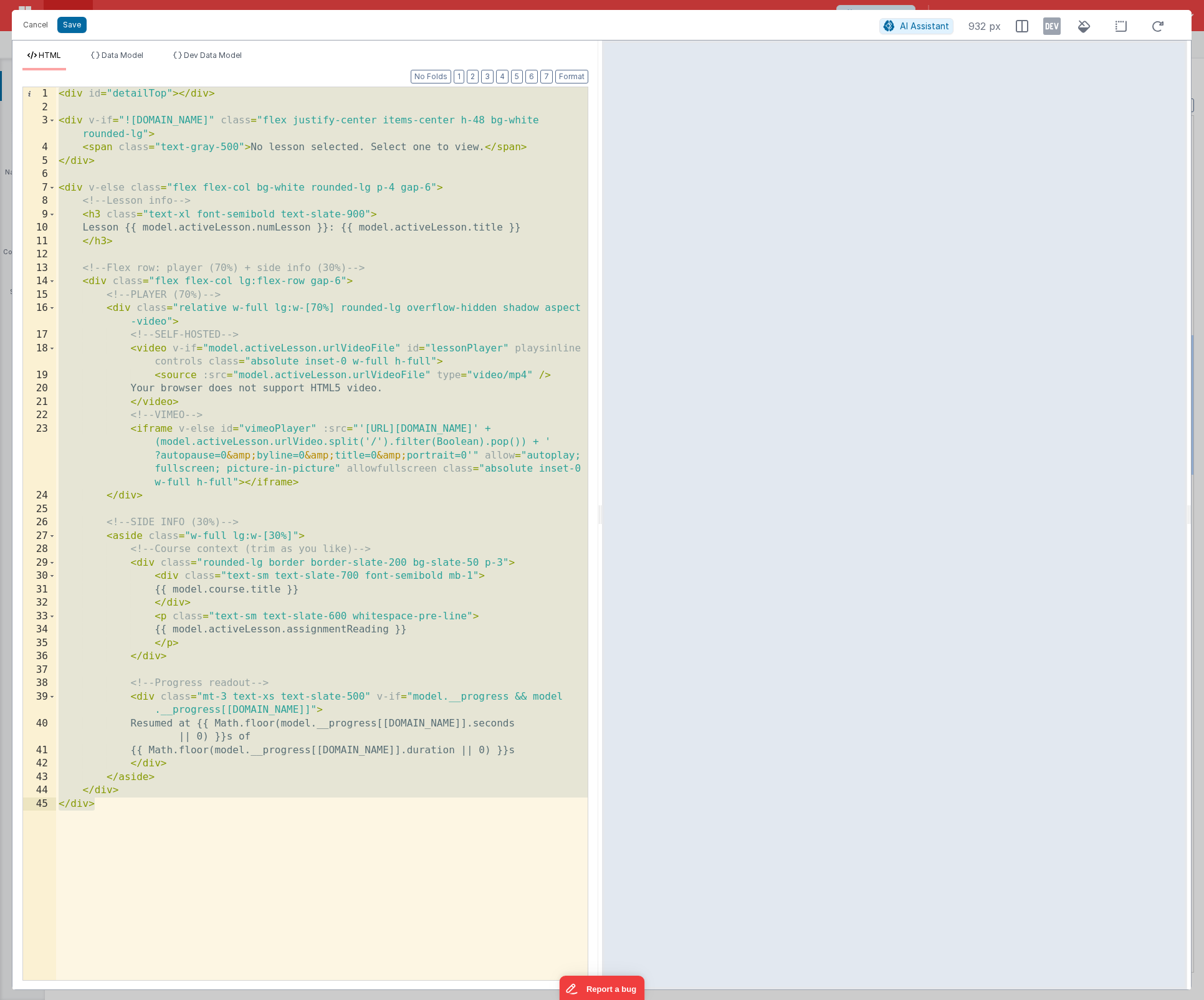
click at [365, 329] on div "< div id = "detailTop" > </ div > < div v-if = "!model.activeLesson.id" class =…" at bounding box center [322, 547] width 531 height 920
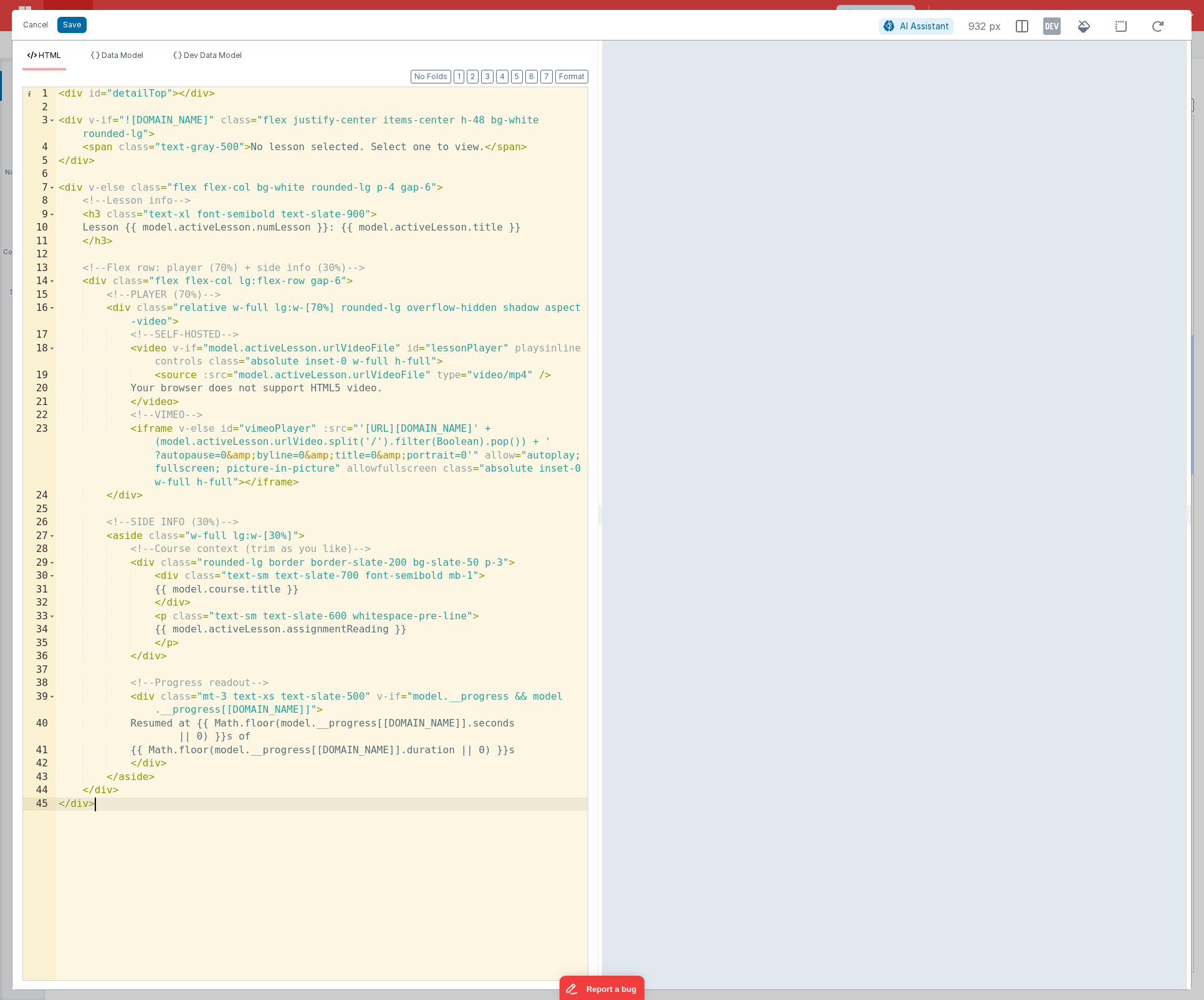
click at [142, 722] on div "< div id = "detailTop" > </ div > < div v-if = "!model.activeLesson.id" class =…" at bounding box center [322, 547] width 531 height 920
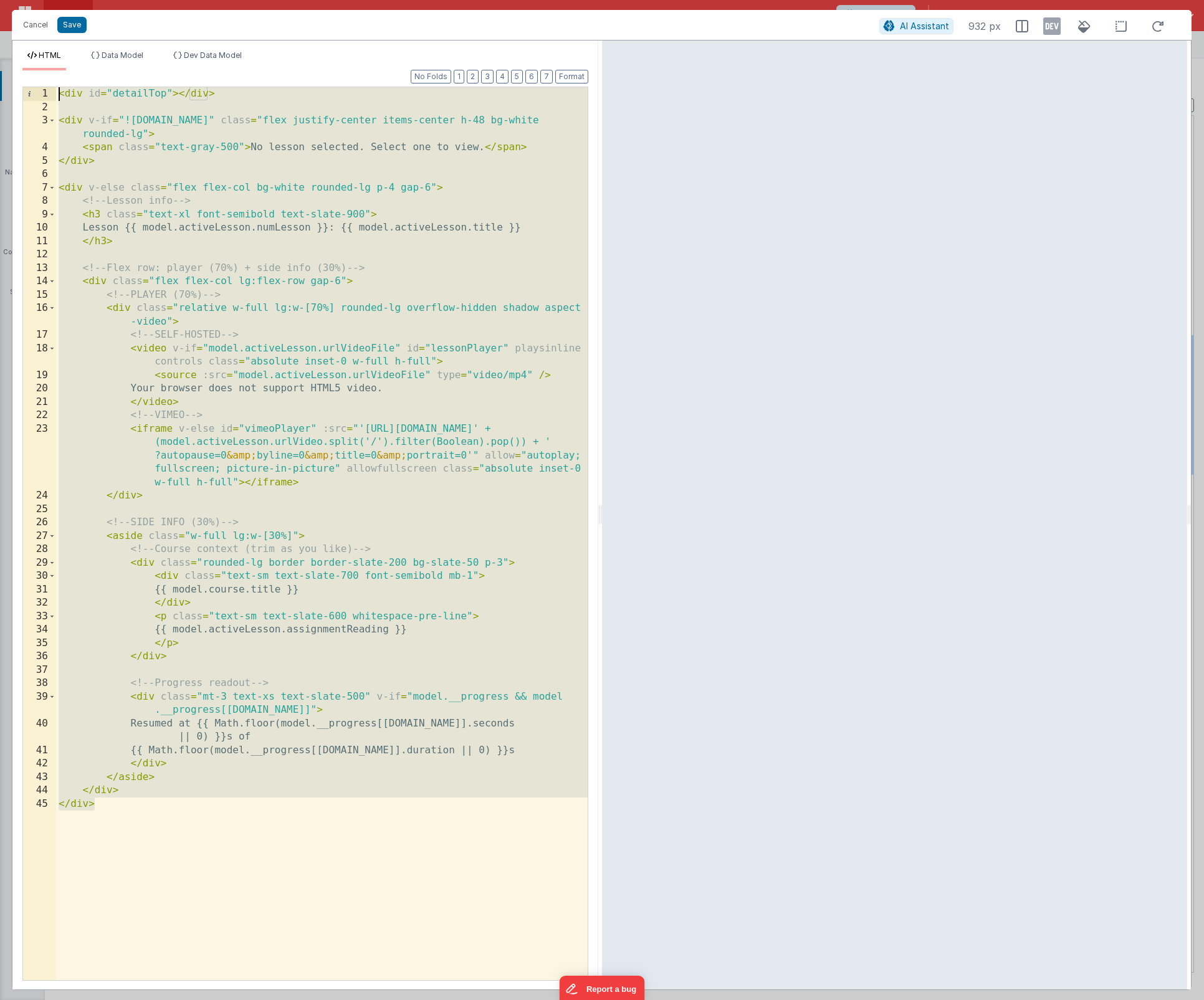
drag, startPoint x: 142, startPoint y: 809, endPoint x: -2, endPoint y: 37, distance: 785.3
click at [0, 37] on html "Cancel Save AI Assistant 932 px HTML Data Model Dev Data Model Format 7 6 5 4 3…" at bounding box center [602, 500] width 1204 height 1000
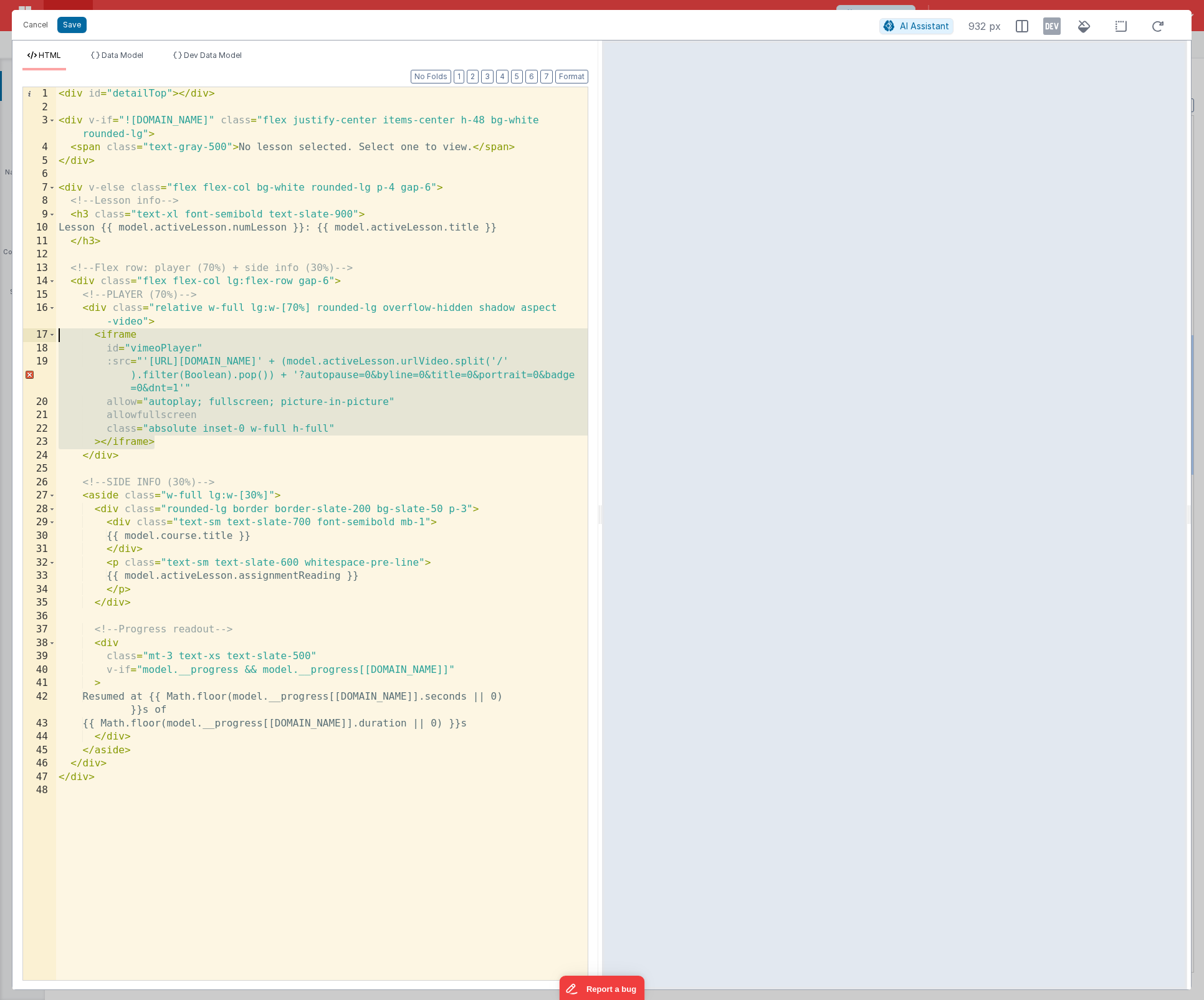
drag, startPoint x: 164, startPoint y: 444, endPoint x: 14, endPoint y: 341, distance: 182.0
click at [14, 341] on div "Format 7 6 5 4 3 2 1 No Folds 1 2 3 4 5 6 7 8 9 10 11 12 13 14 15 16 17 18 19 2…" at bounding box center [305, 529] width 586 height 919
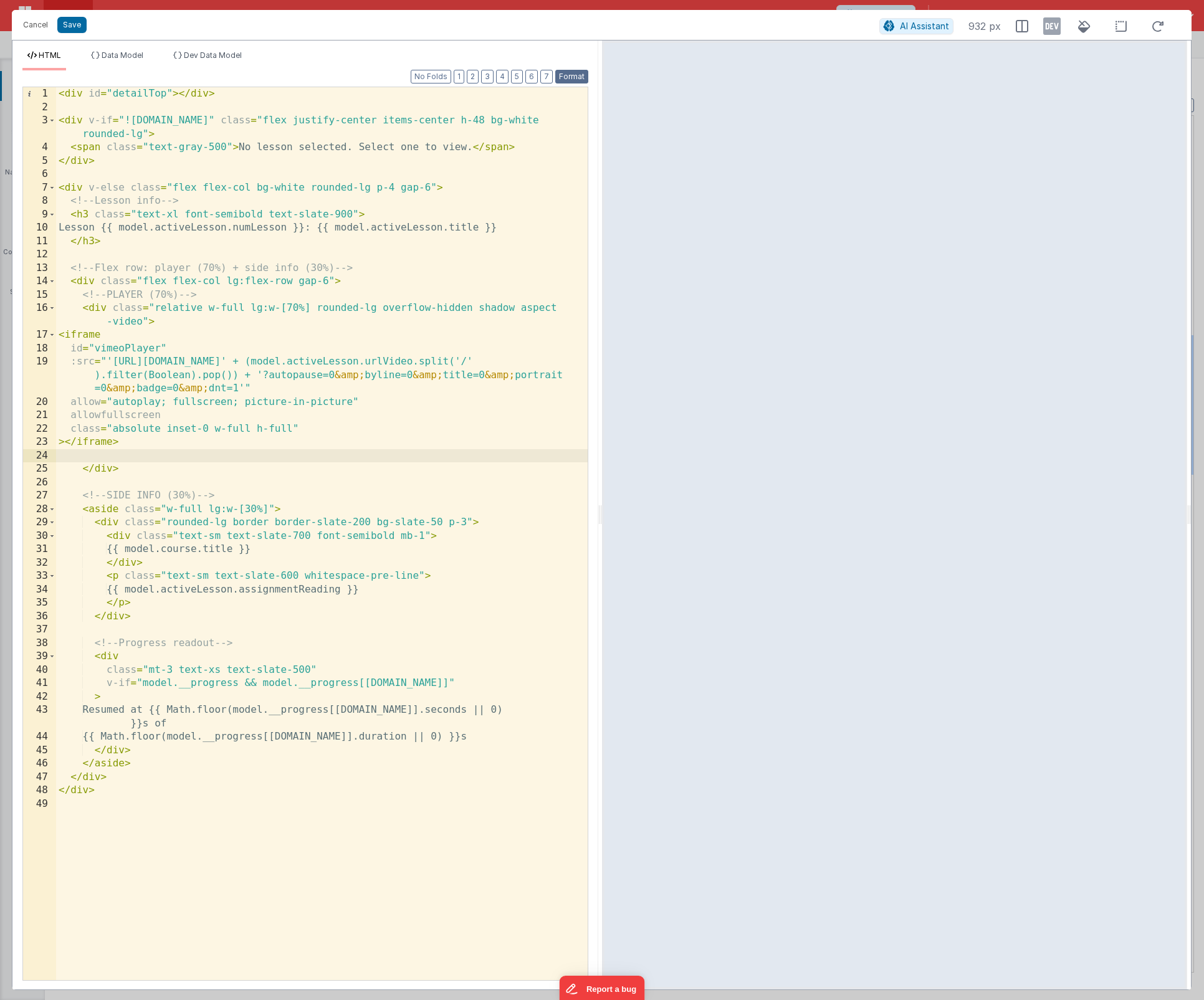
click at [574, 72] on button "Format" at bounding box center [572, 76] width 33 height 14
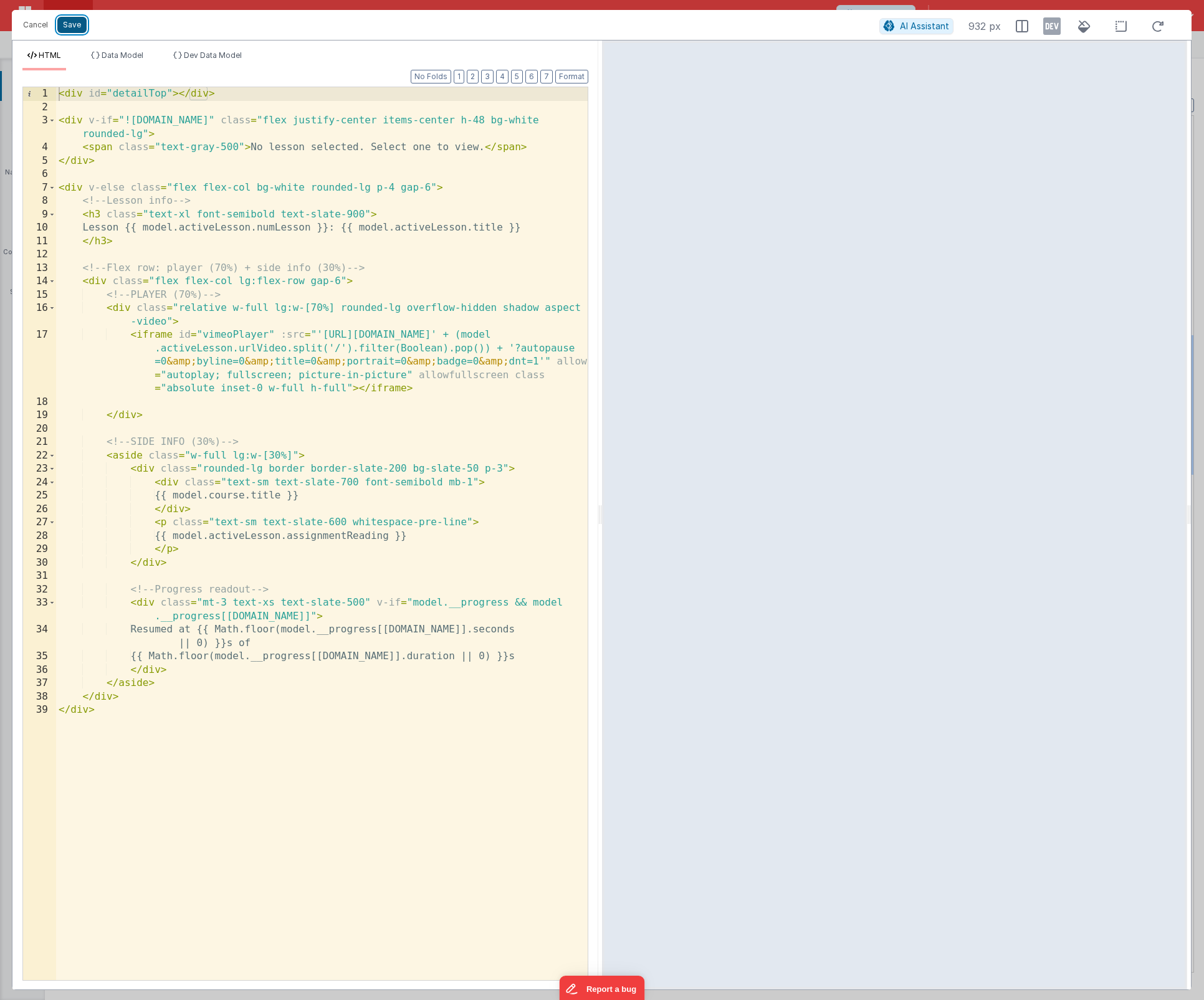
click at [80, 27] on button "Save" at bounding box center [71, 25] width 29 height 17
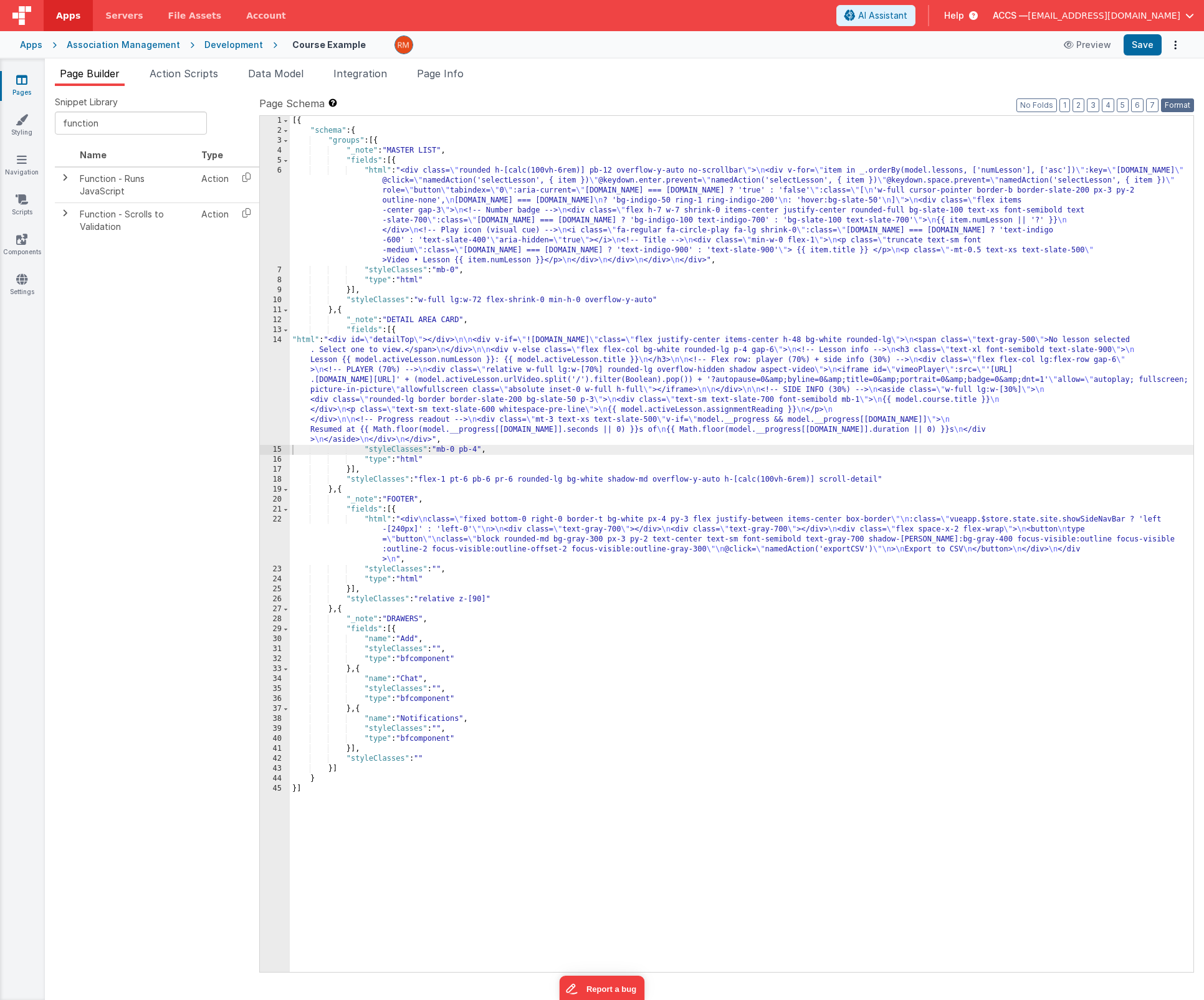
click at [1169, 104] on button "Format" at bounding box center [1177, 105] width 33 height 14
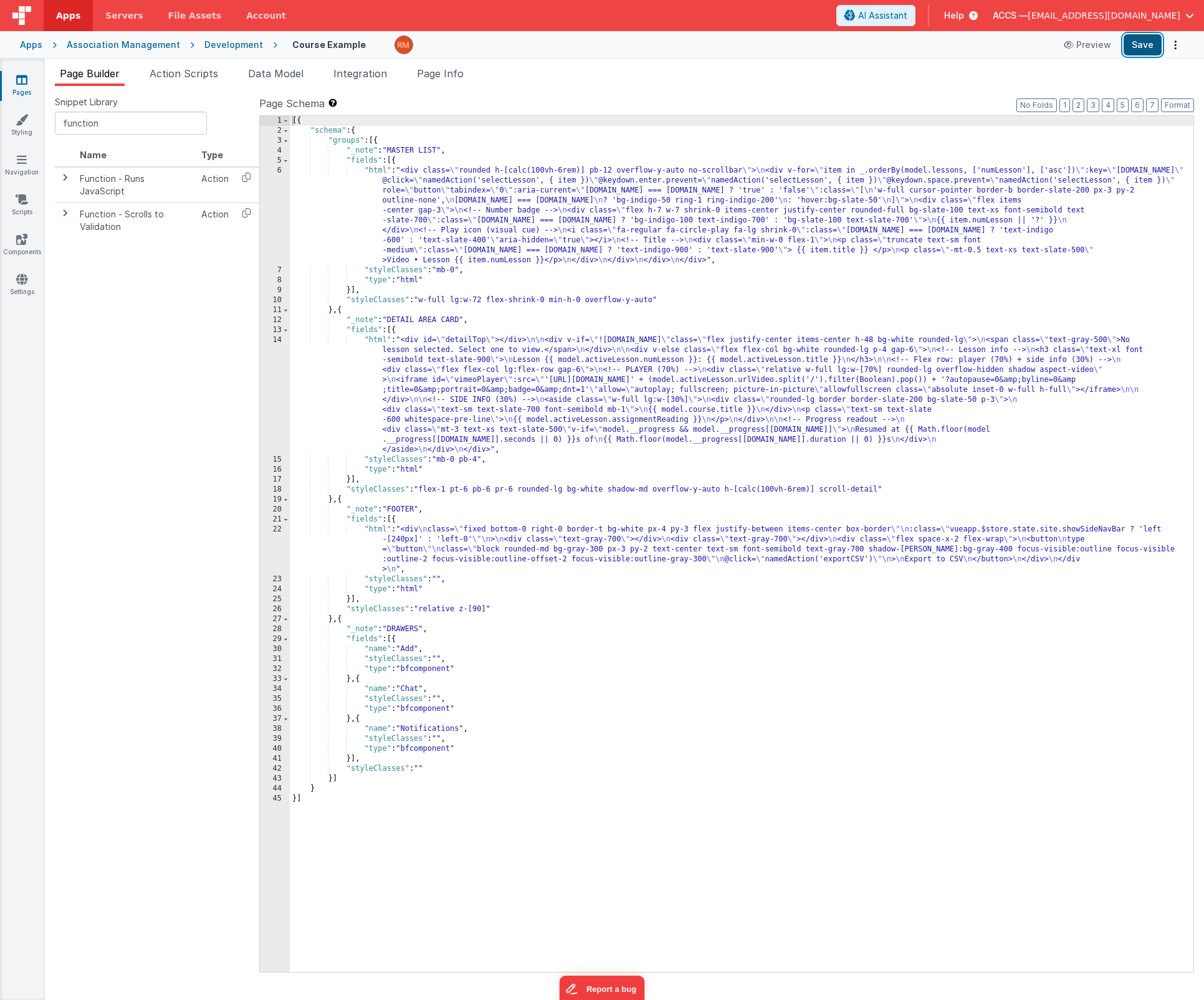
click at [1143, 44] on button "Save" at bounding box center [1143, 45] width 38 height 22
click at [379, 342] on div "[{ "schema" : { "groups" : [{ "_note" : "MASTER LIST" , "fields" : [{ "html" : …" at bounding box center [742, 553] width 903 height 876
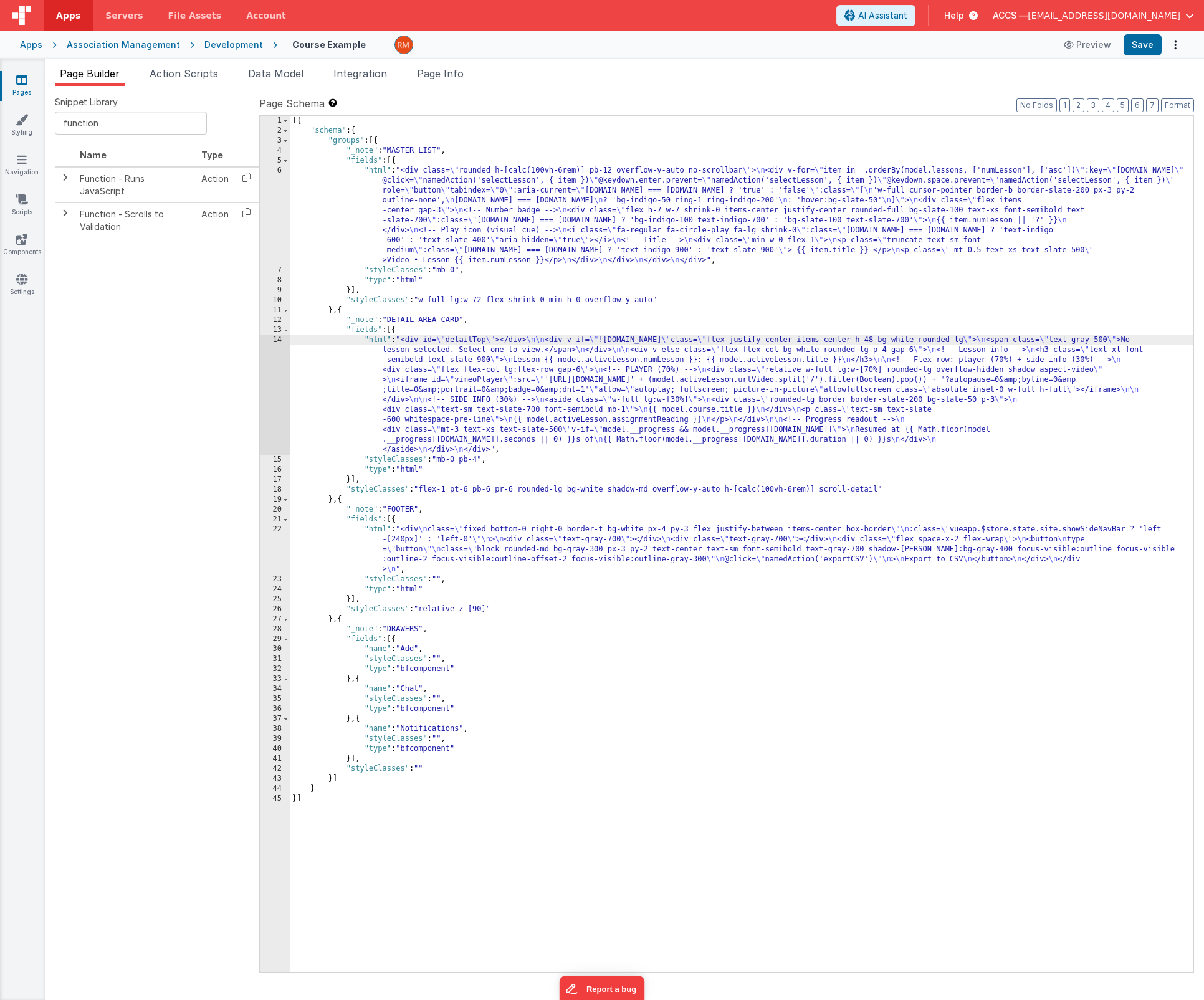
click at [280, 341] on div "14" at bounding box center [275, 395] width 30 height 119
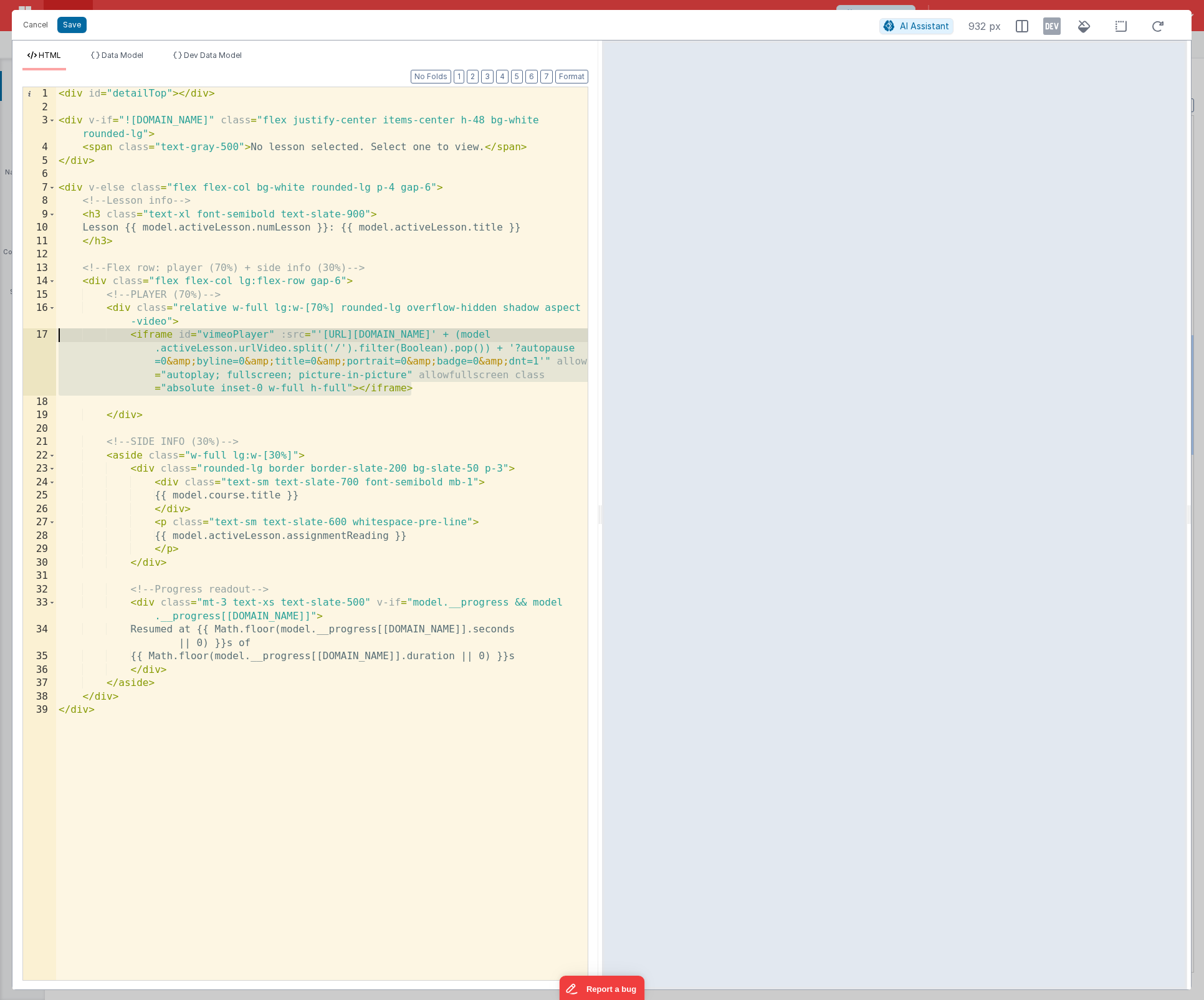
drag, startPoint x: 432, startPoint y: 389, endPoint x: 1, endPoint y: 336, distance: 434.2
click at [1, 336] on div "Cancel Save AI Assistant 932 px HTML Data Model Dev Data Model Format 7 6 5 4 3…" at bounding box center [602, 500] width 1204 height 1000
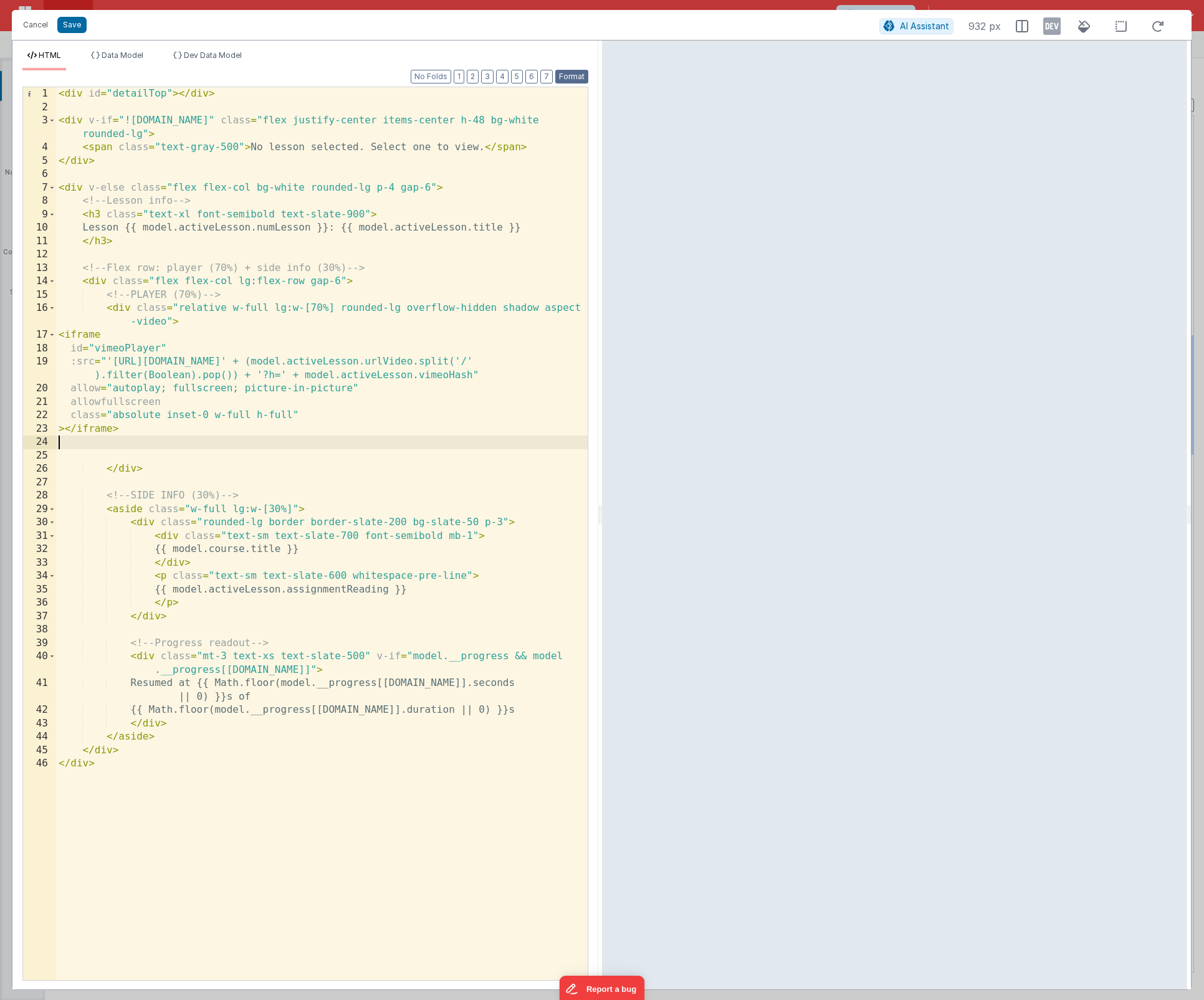
click at [572, 78] on button "Format" at bounding box center [572, 76] width 33 height 14
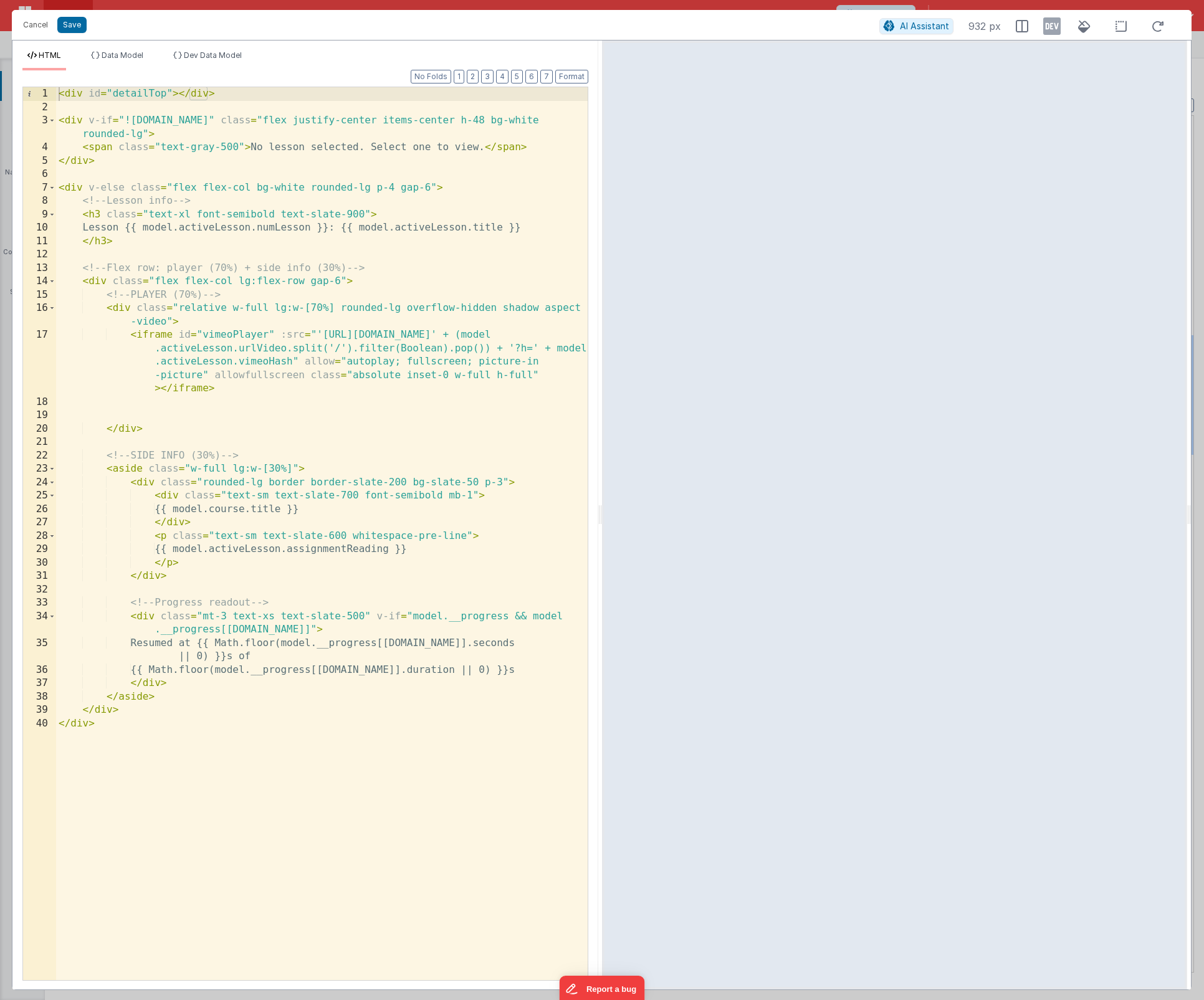
click at [186, 413] on div "< div id = "detailTop" > </ div > < div v-if = "!model.activeLesson.id" class =…" at bounding box center [322, 547] width 531 height 920
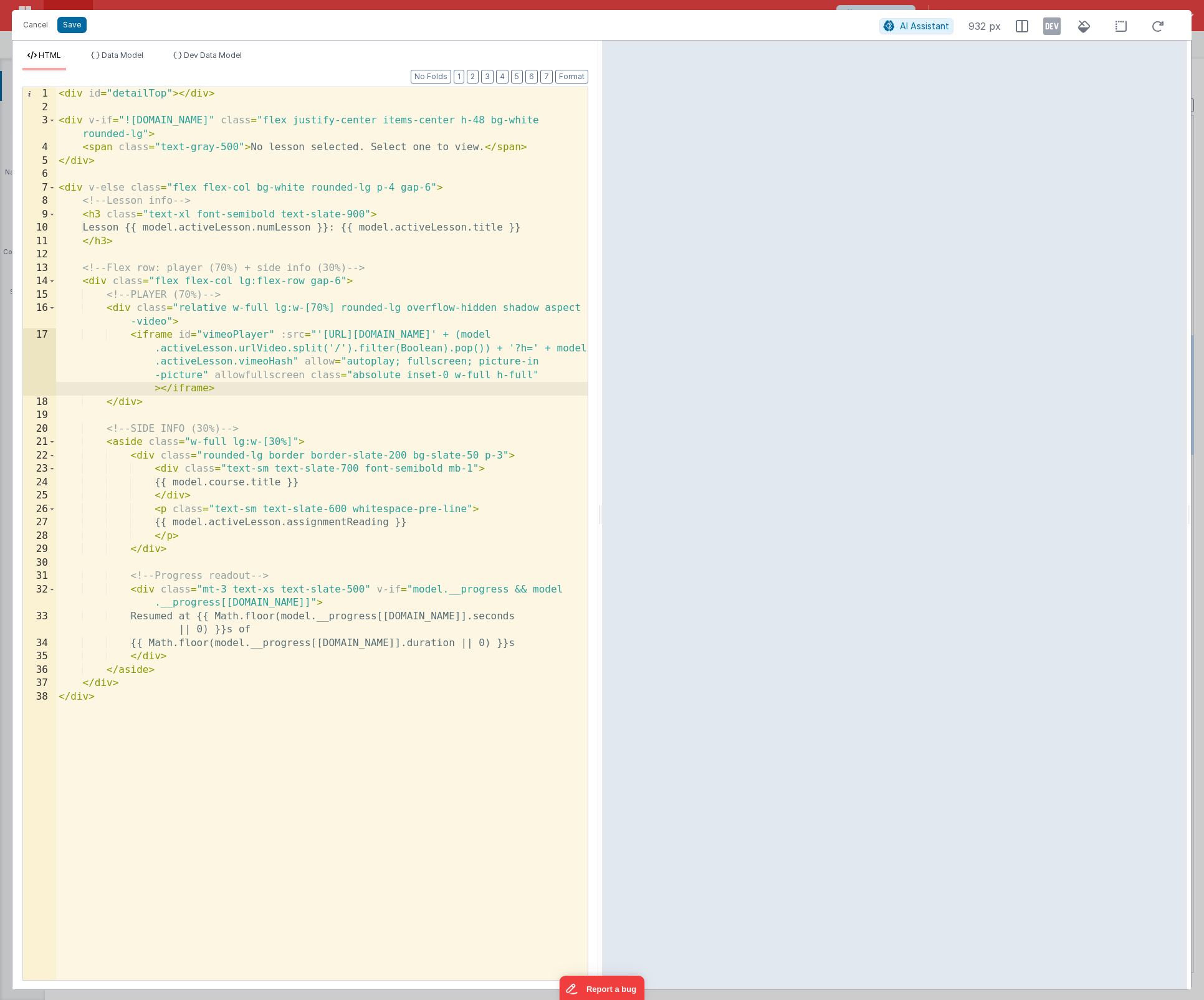
click at [147, 418] on div "< div id = "detailTop" > </ div > < div v-if = "!model.activeLesson.id" class =…" at bounding box center [322, 547] width 531 height 920
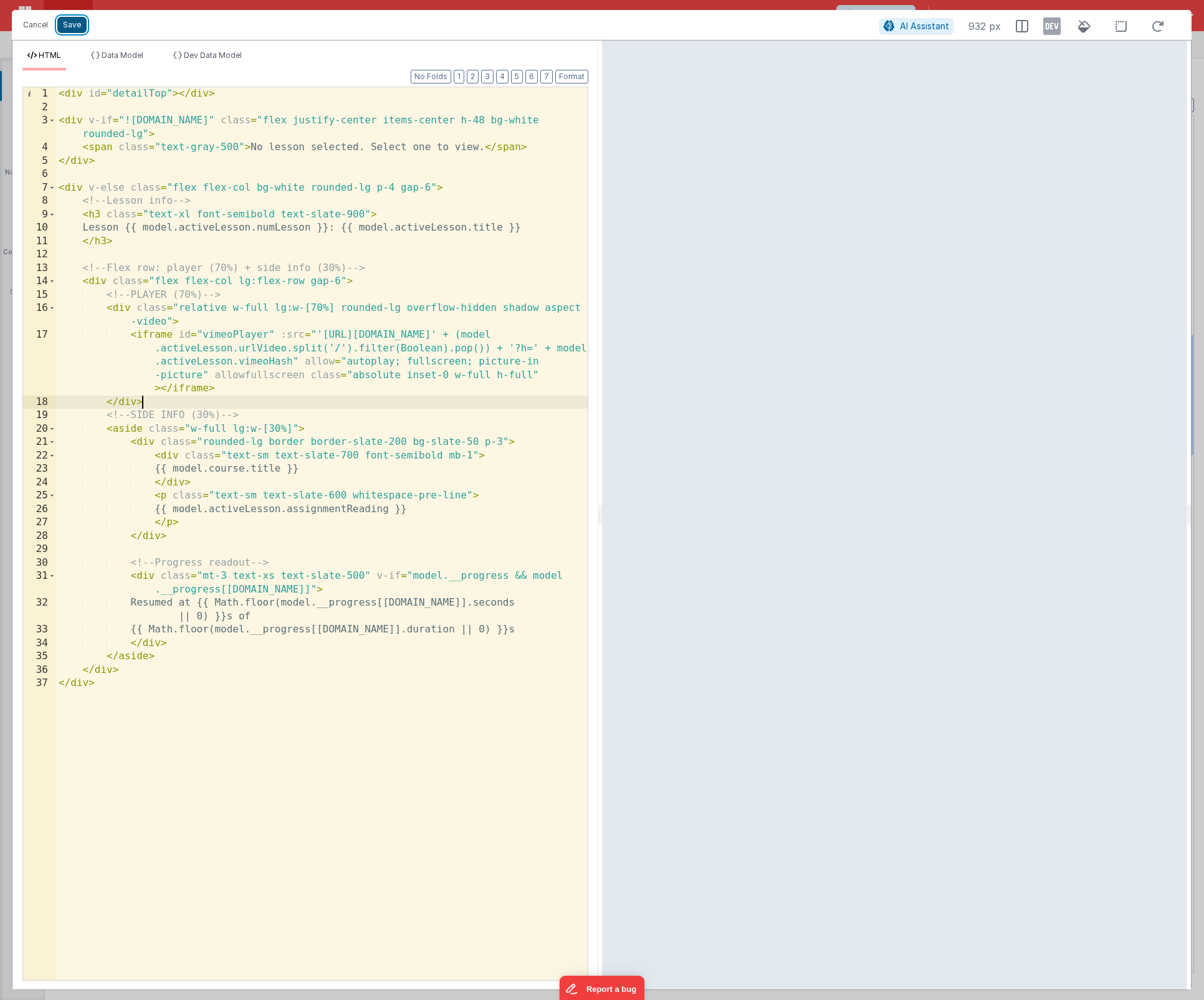
click at [66, 26] on button "Save" at bounding box center [71, 25] width 29 height 17
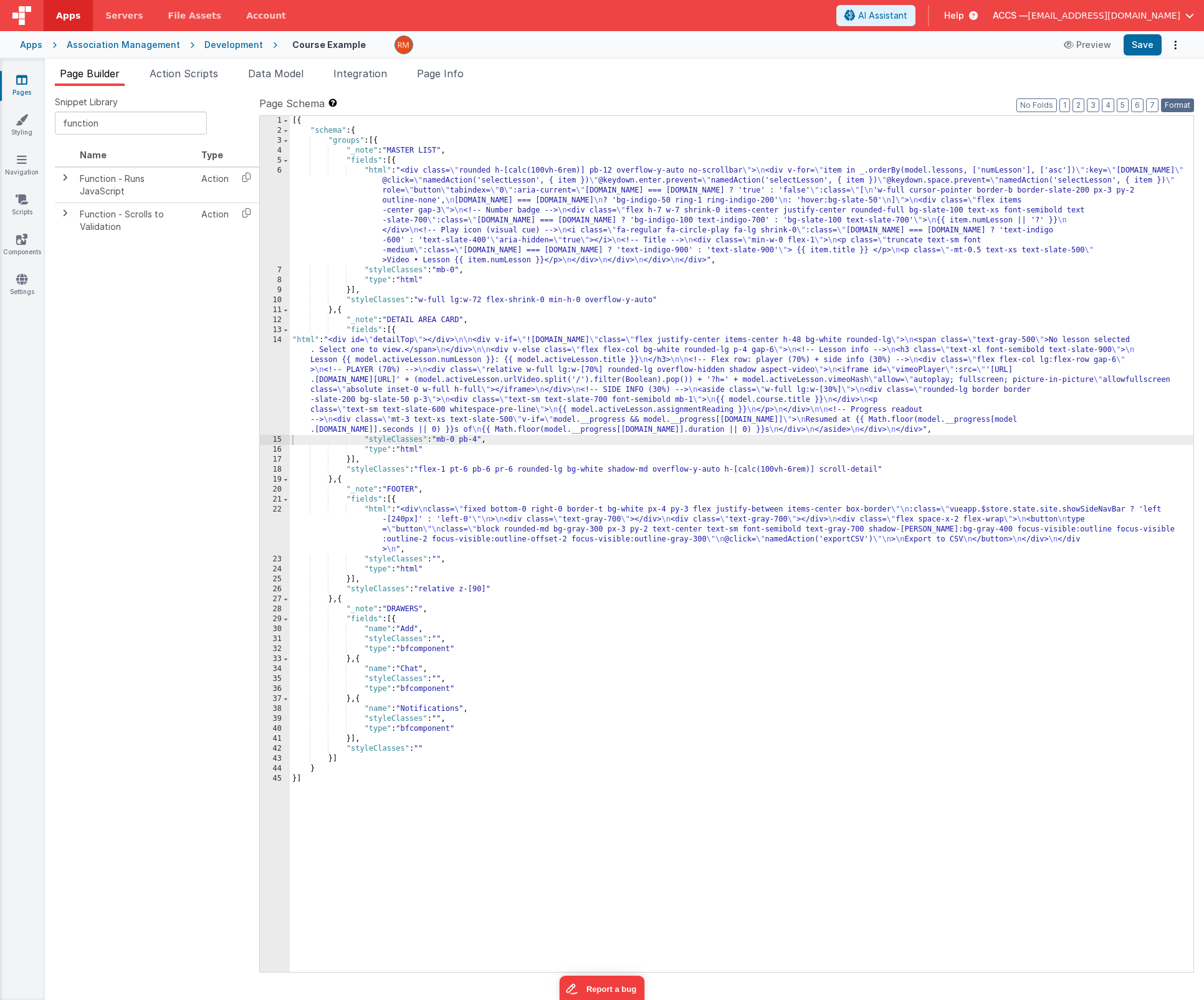
drag, startPoint x: 1172, startPoint y: 102, endPoint x: 1172, endPoint y: 91, distance: 11.0
click at [1172, 102] on button "Format" at bounding box center [1177, 105] width 33 height 14
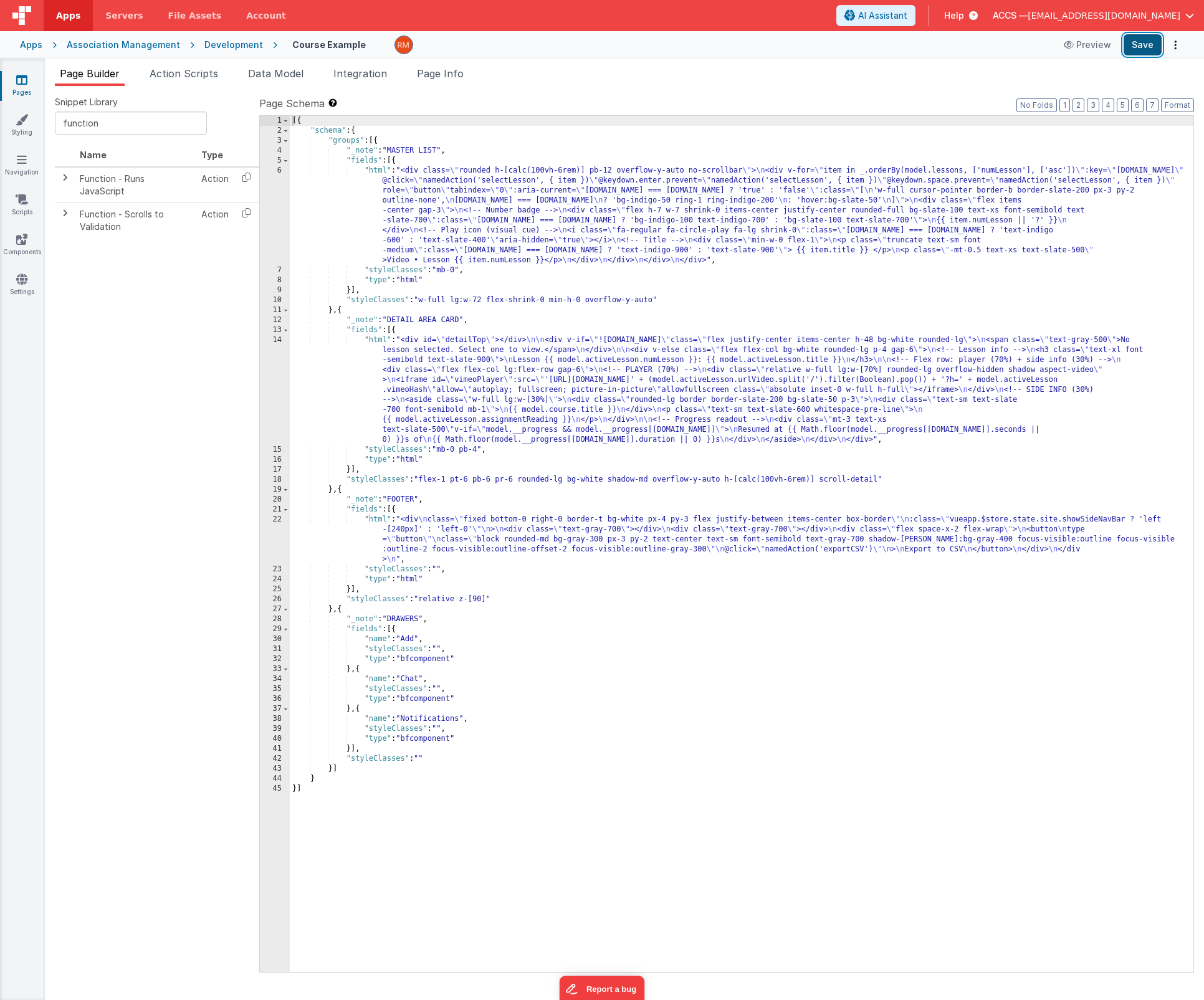
click at [1147, 46] on button "Save" at bounding box center [1143, 45] width 38 height 22
click at [28, 285] on link "Settings" at bounding box center [22, 285] width 45 height 25
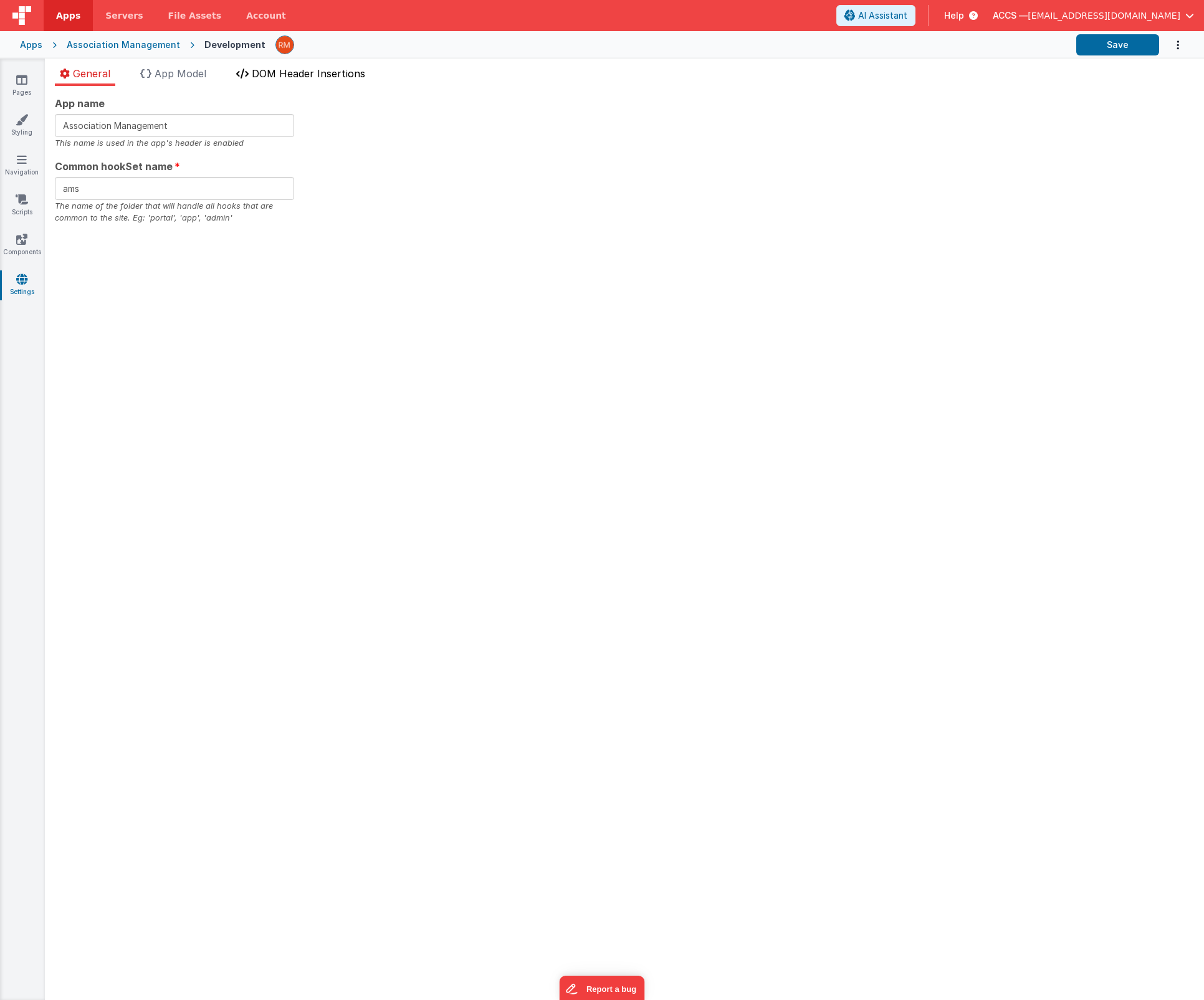
click at [255, 80] on li "DOM Header Insertions" at bounding box center [301, 76] width 139 height 20
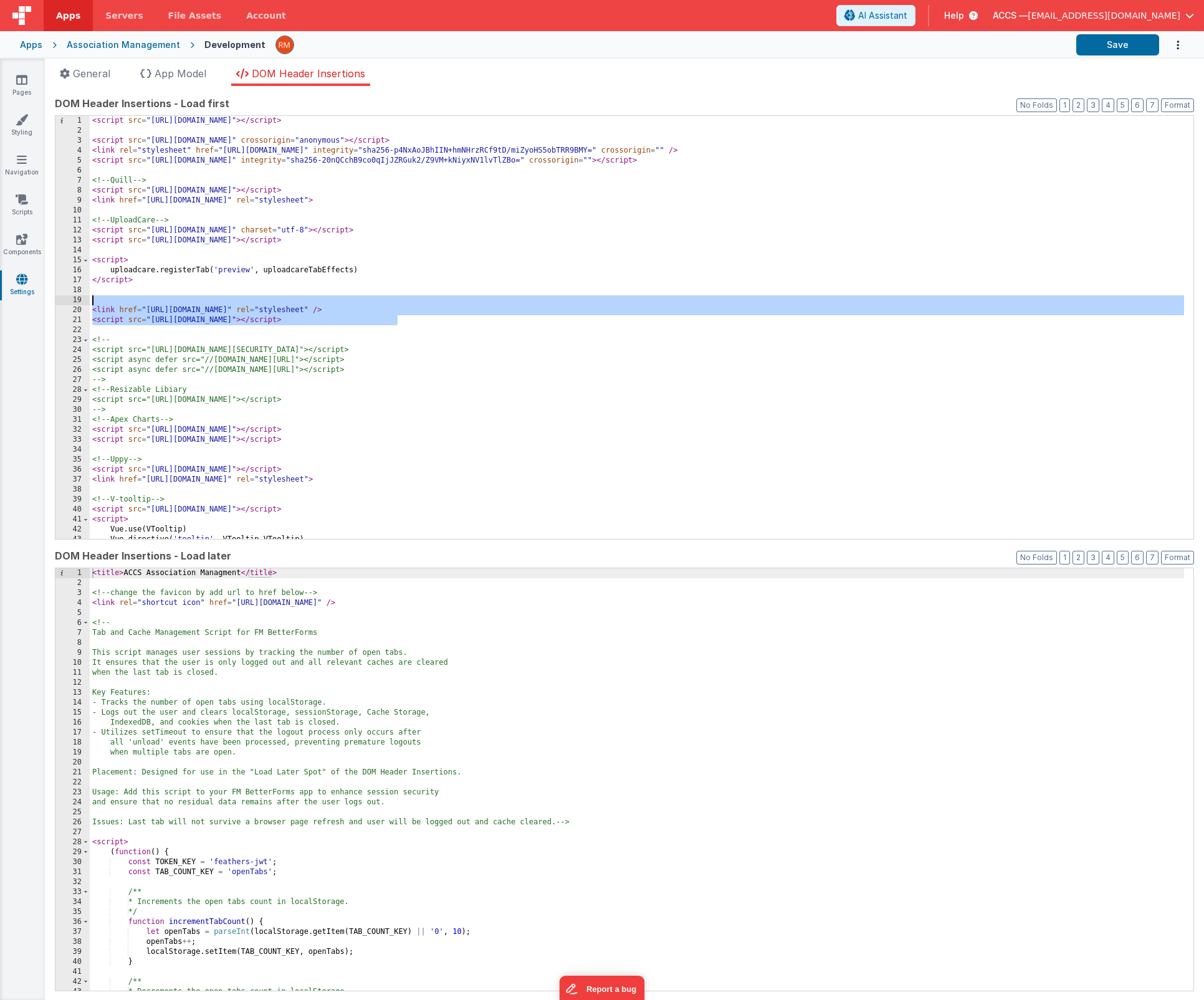
drag, startPoint x: 412, startPoint y: 321, endPoint x: 75, endPoint y: 297, distance: 337.9
click at [75, 297] on div "1 2 3 4 5 6 7 8 9 10 11 12 13 14 15 16 17 18 19 20 21 22 23 24 25 26 27 28 29 3…" at bounding box center [624, 327] width 1139 height 424
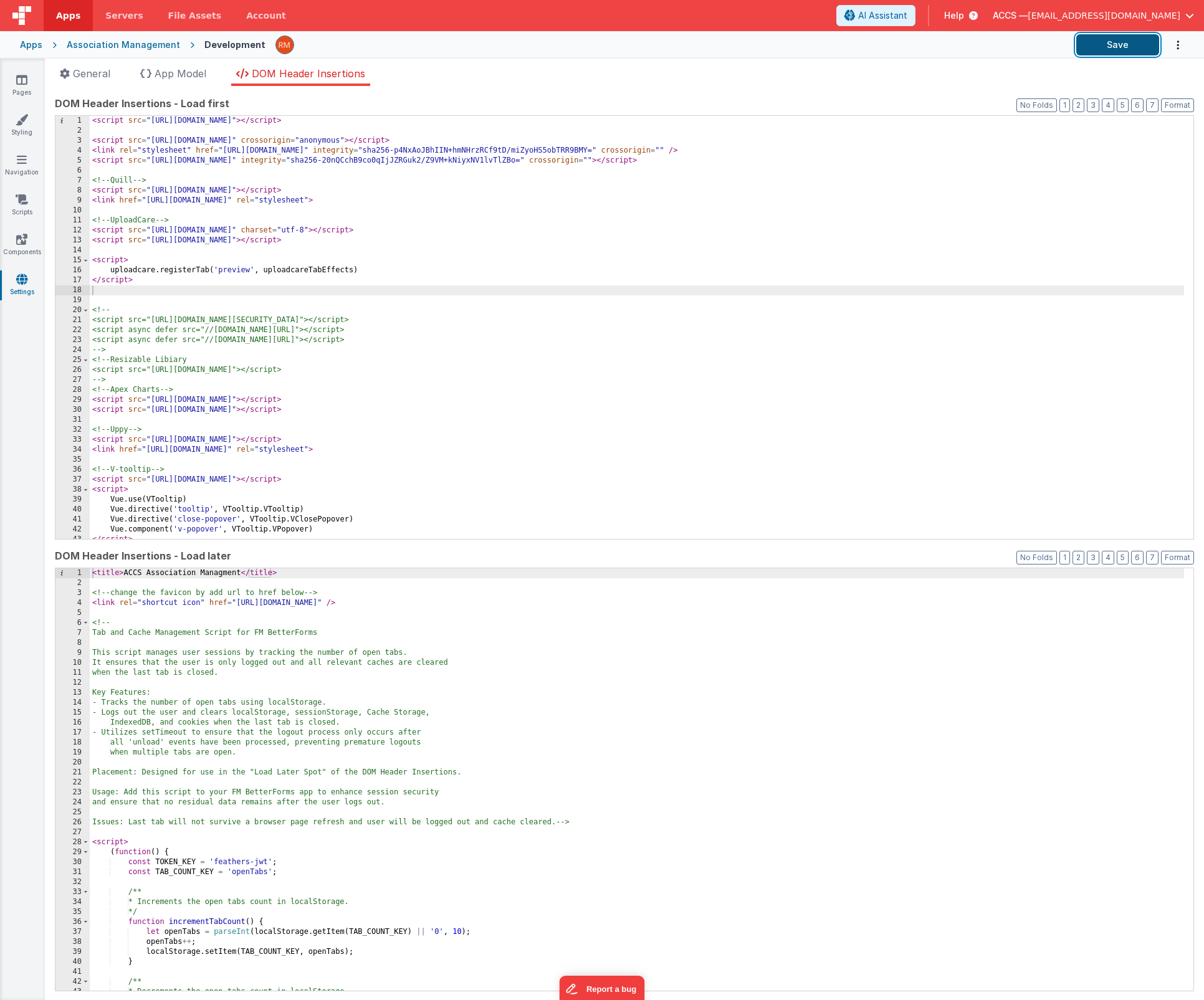
click at [1112, 50] on button "Save" at bounding box center [1118, 45] width 83 height 22
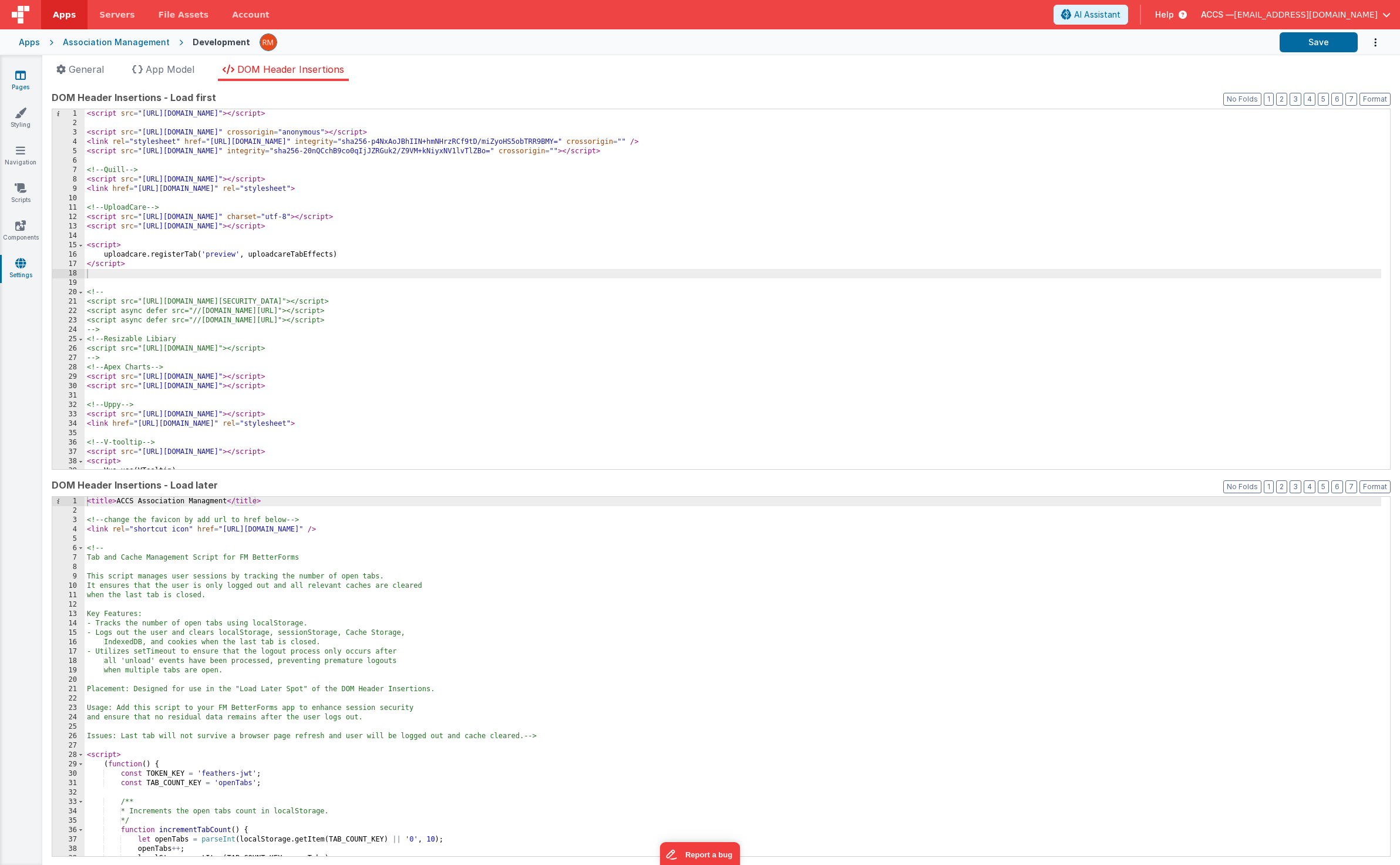
click at [26, 85] on link "Pages" at bounding box center [20, 81] width 42 height 23
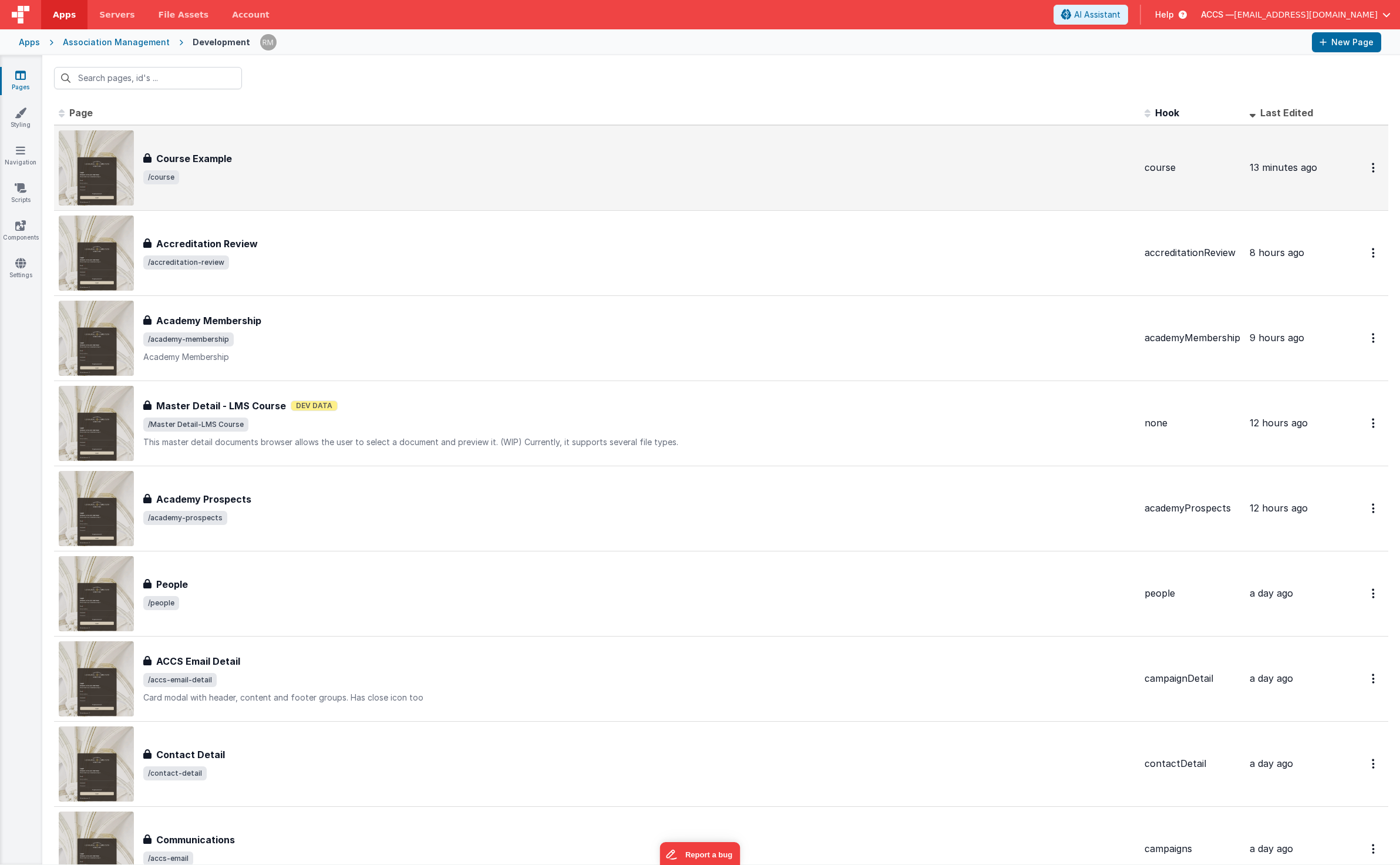
click at [377, 183] on span "/course" at bounding box center [639, 177] width 992 height 14
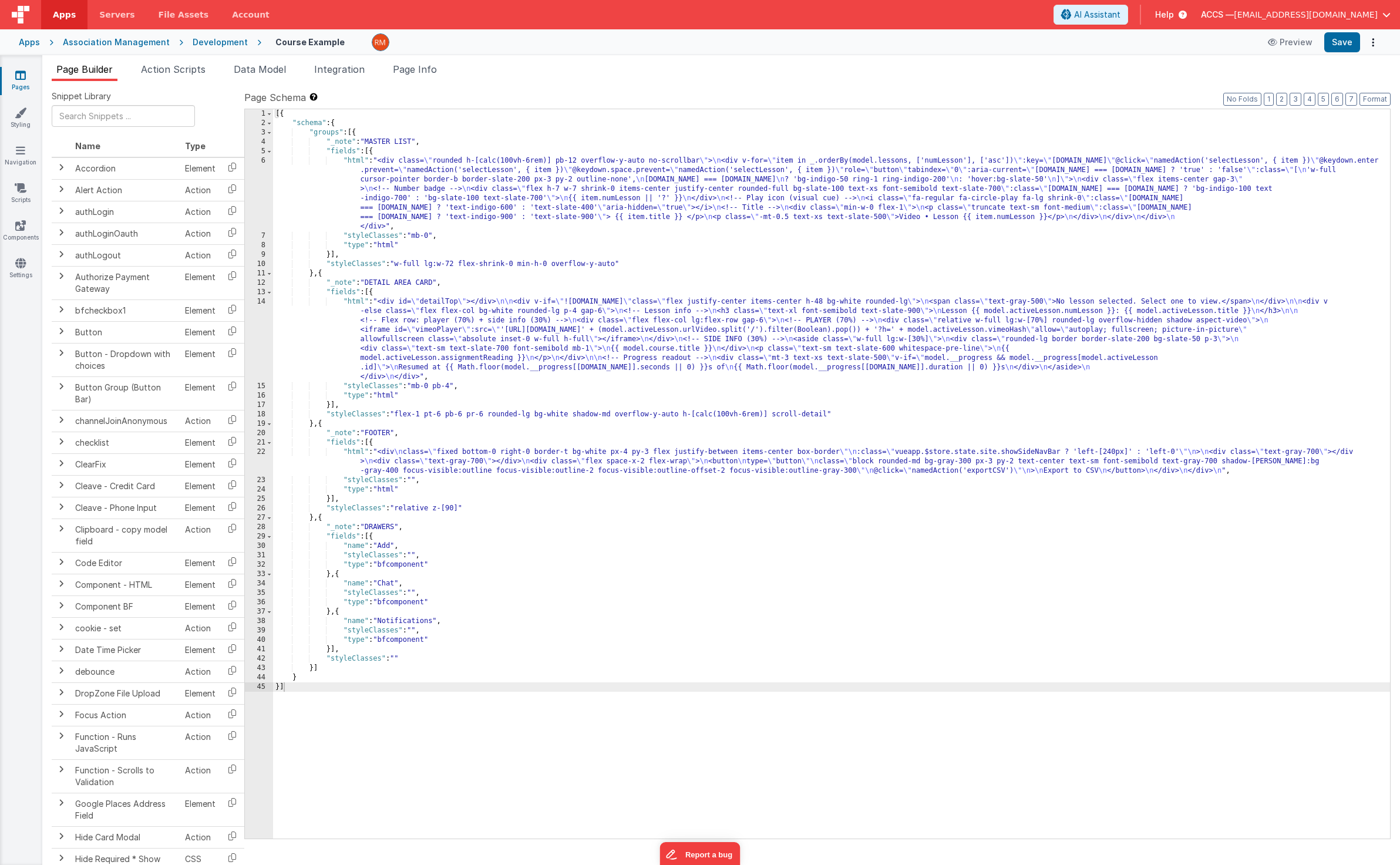
click at [354, 301] on div "[{ "schema" : { "groups" : [{ "_note" : "MASTER LIST" , "fields" : [{ "html" : …" at bounding box center [832, 483] width 1117 height 748
click at [261, 301] on div "14" at bounding box center [259, 339] width 28 height 84
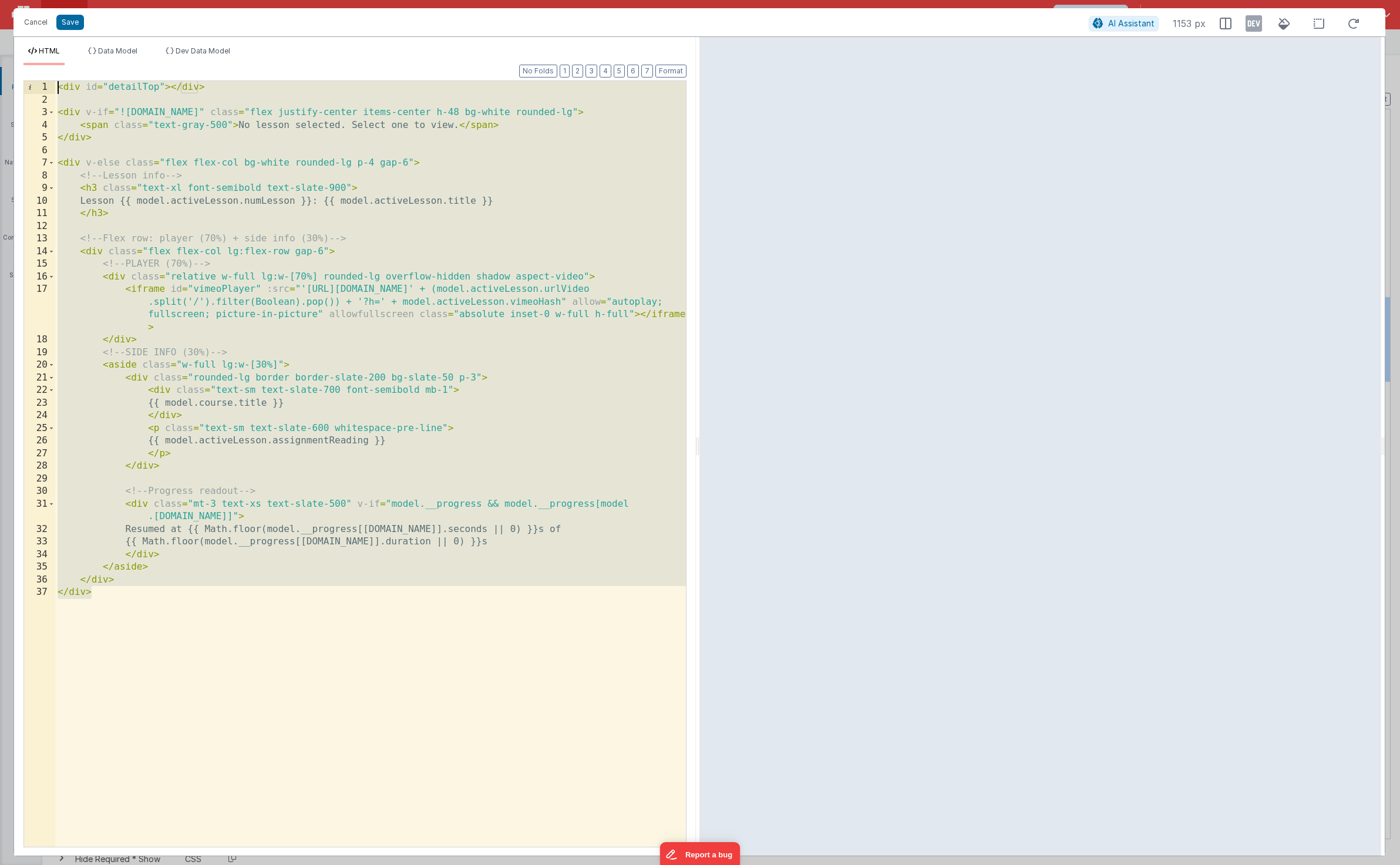
drag, startPoint x: 169, startPoint y: 625, endPoint x: 39, endPoint y: 66, distance: 573.9
click at [39, 66] on div "Format 7 6 5 4 3 2 1 No Folds 1 2 3 4 5 6 7 8 9 10 11 12 13 14 15 16 17 18 19 2…" at bounding box center [354, 455] width 663 height 781
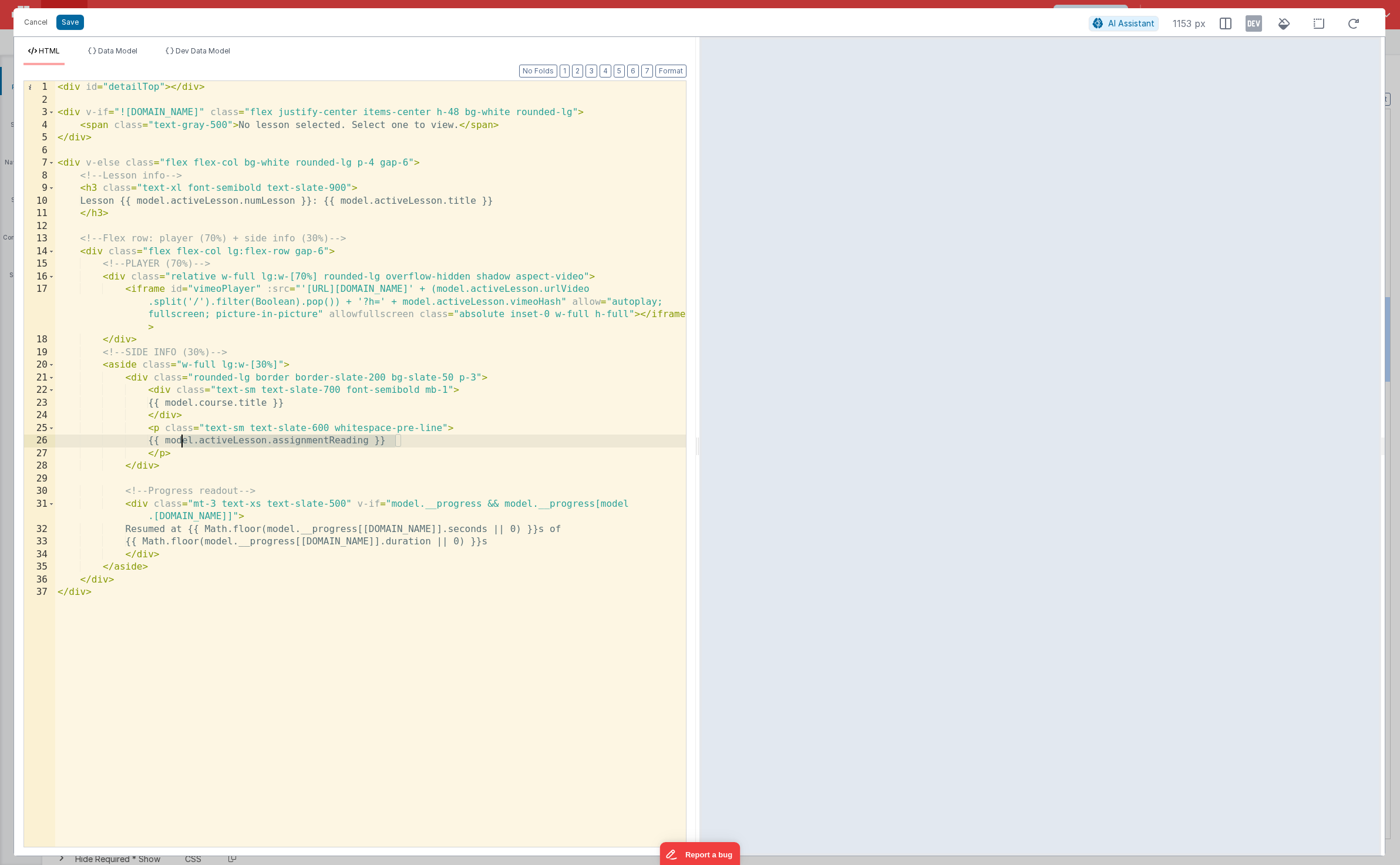
drag, startPoint x: 396, startPoint y: 442, endPoint x: 182, endPoint y: 437, distance: 214.1
click at [182, 437] on div "< div id = "detailTop" > </ div > < div v-if = "![DOMAIN_NAME]" class = "flex j…" at bounding box center [371, 476] width 631 height 791
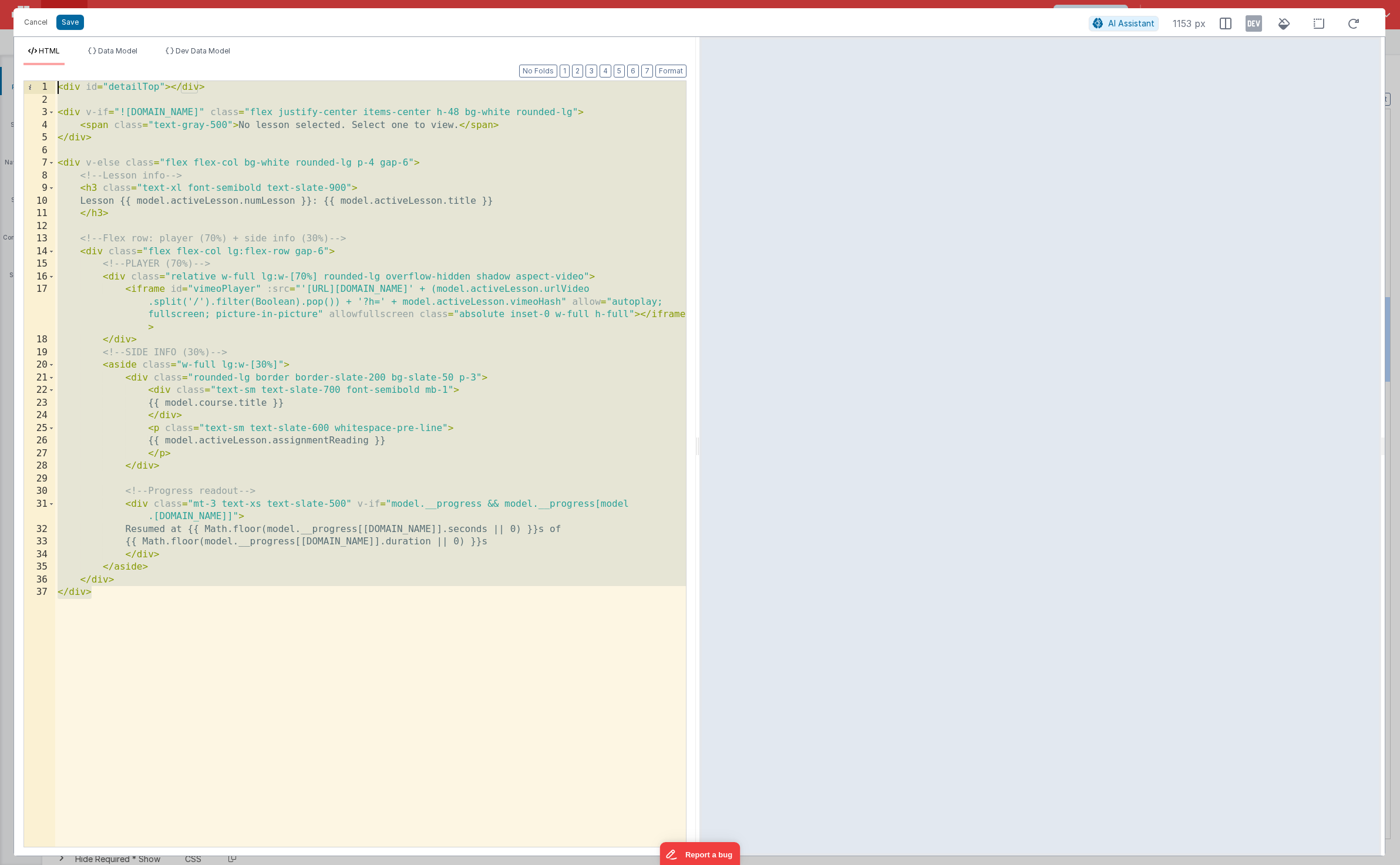
drag, startPoint x: 244, startPoint y: 616, endPoint x: 27, endPoint y: 52, distance: 604.3
click at [27, 52] on div "HTML Data Model Dev Data Model Format 7 6 5 4 3 2 1 No Folds 1 2 3 4 5 6 7 8 9 …" at bounding box center [354, 450] width 682 height 809
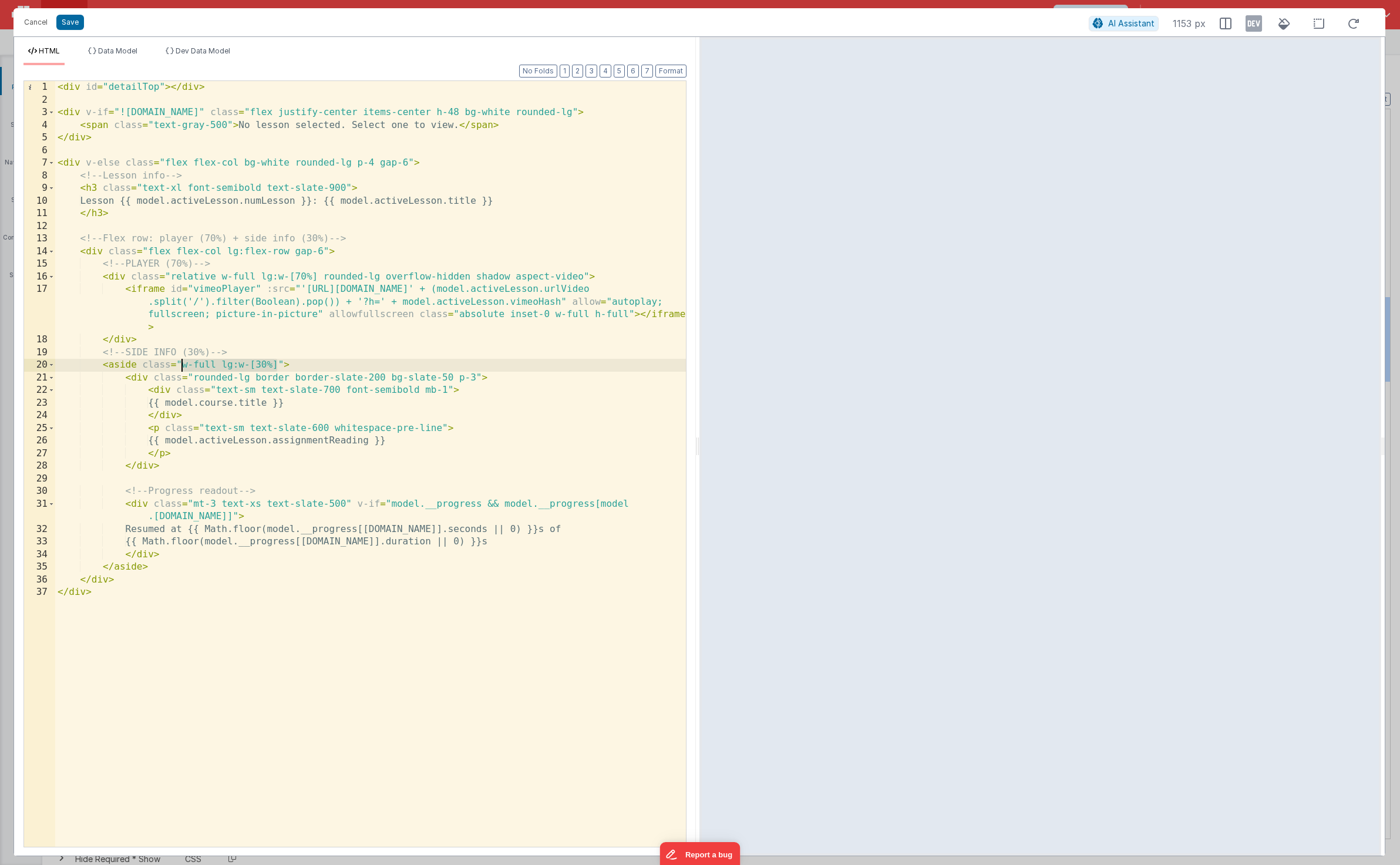
drag, startPoint x: 279, startPoint y: 365, endPoint x: 182, endPoint y: 365, distance: 97.0
click at [182, 365] on div "< div id = "detailTop" > </ div > < div v-if = "![DOMAIN_NAME]" class = "flex j…" at bounding box center [371, 476] width 631 height 791
click at [73, 23] on button "Save" at bounding box center [69, 23] width 27 height 16
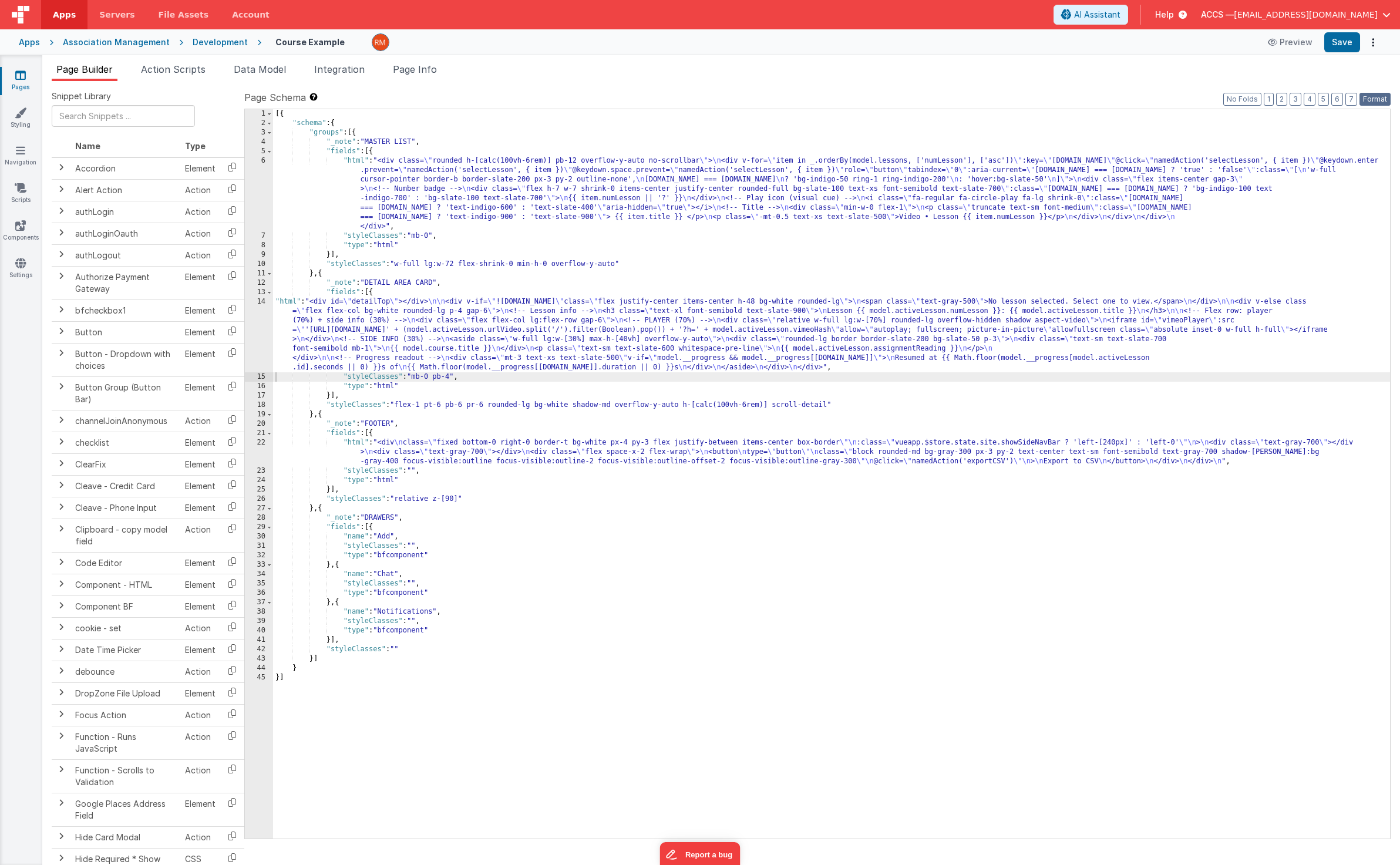
click at [1134, 98] on button "Format" at bounding box center [1375, 99] width 31 height 13
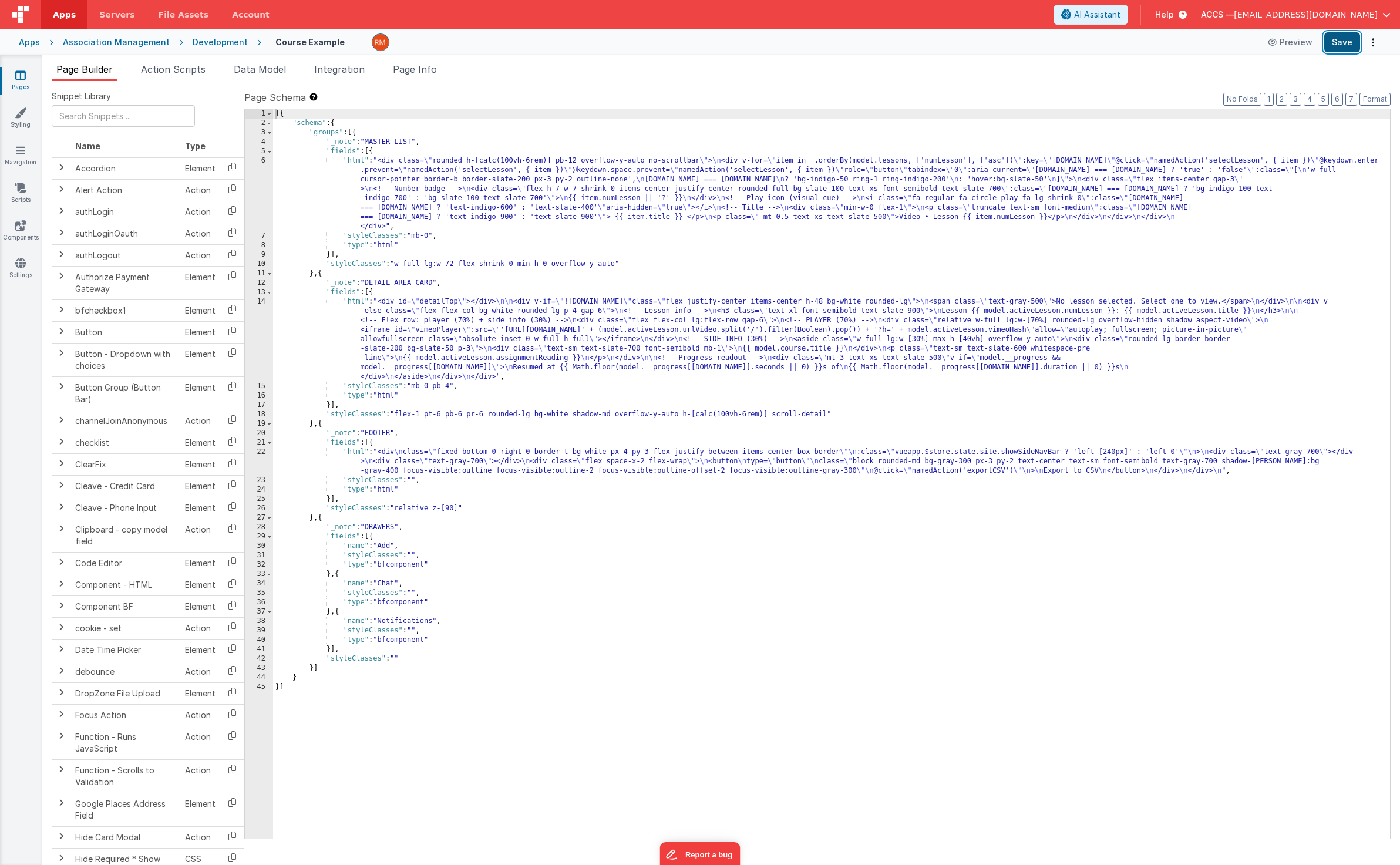
click at [1134, 48] on button "Save" at bounding box center [1342, 42] width 36 height 20
click at [354, 303] on div "[{ "schema" : { "groups" : [{ "_note" : "MASTER LIST" , "fields" : [{ "html" : …" at bounding box center [832, 483] width 1117 height 748
click at [264, 299] on div "14" at bounding box center [259, 339] width 28 height 84
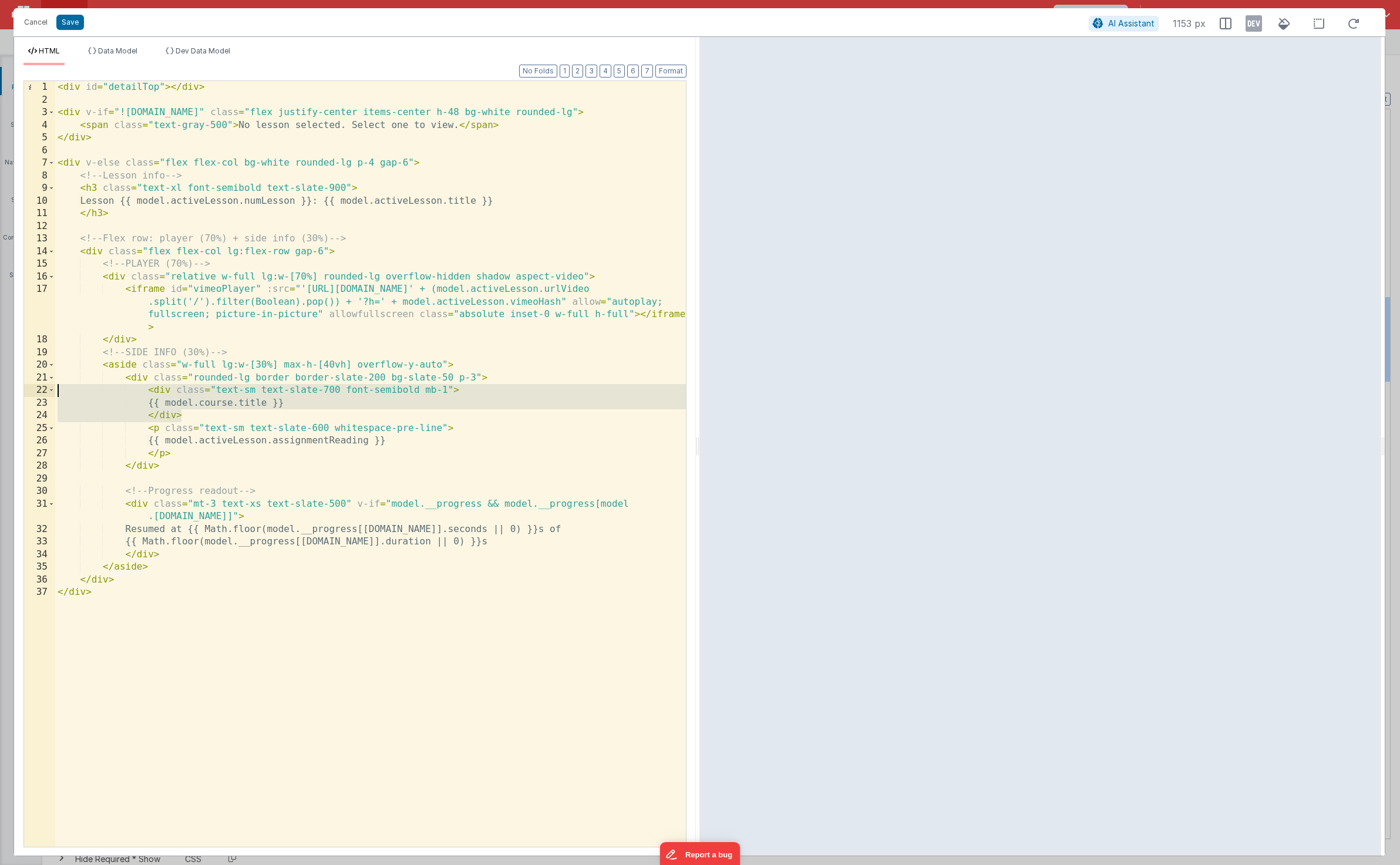
drag, startPoint x: 230, startPoint y: 413, endPoint x: 55, endPoint y: 393, distance: 176.1
click at [55, 393] on div "< div id = "detailTop" > </ div > < div v-if = "![DOMAIN_NAME]" class = "flex j…" at bounding box center [371, 476] width 631 height 791
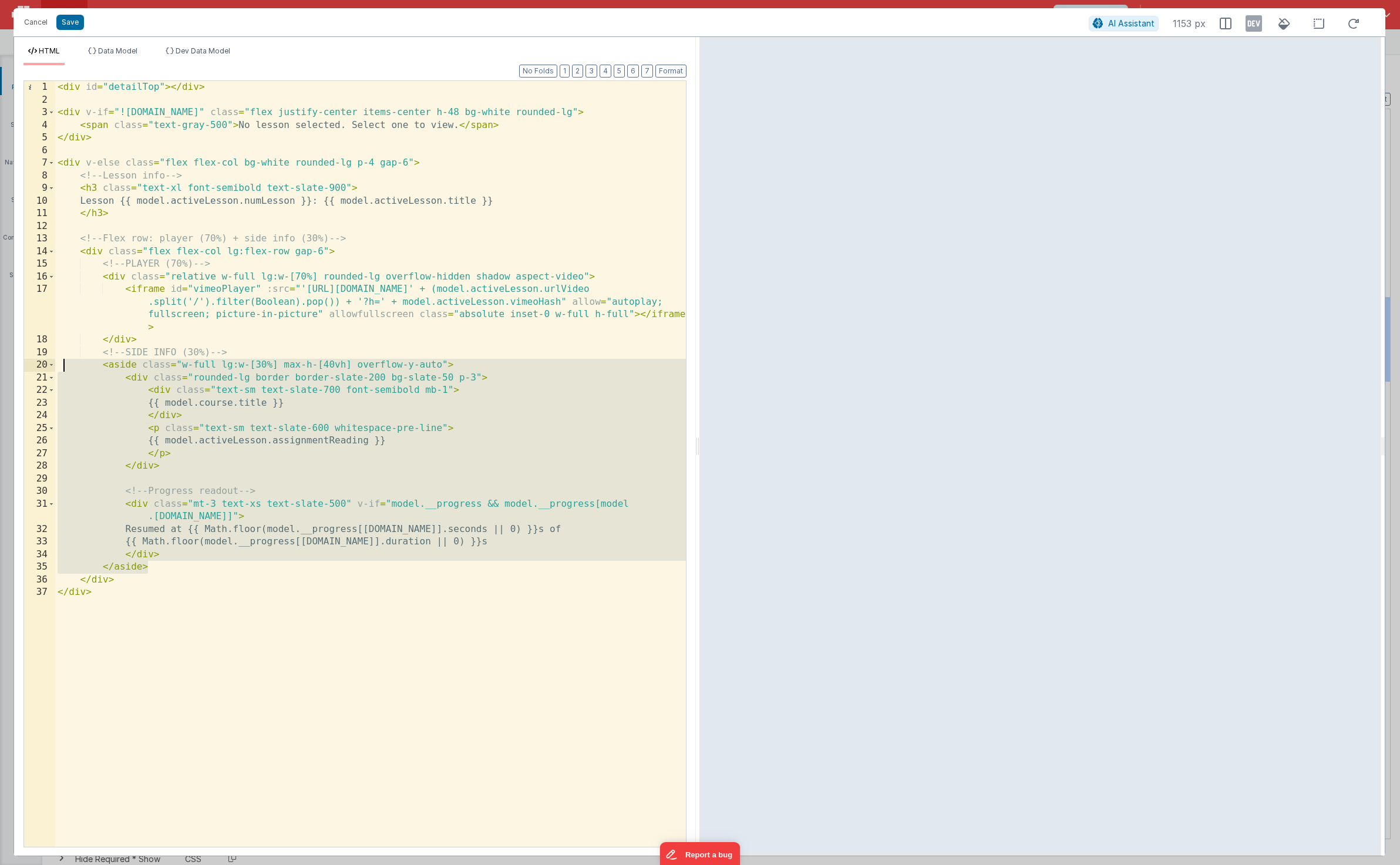
drag, startPoint x: 165, startPoint y: 564, endPoint x: 62, endPoint y: 367, distance: 222.3
click at [62, 367] on div "< div id = "detailTop" > </ div > < div v-if = "![DOMAIN_NAME]" class = "flex j…" at bounding box center [371, 476] width 631 height 791
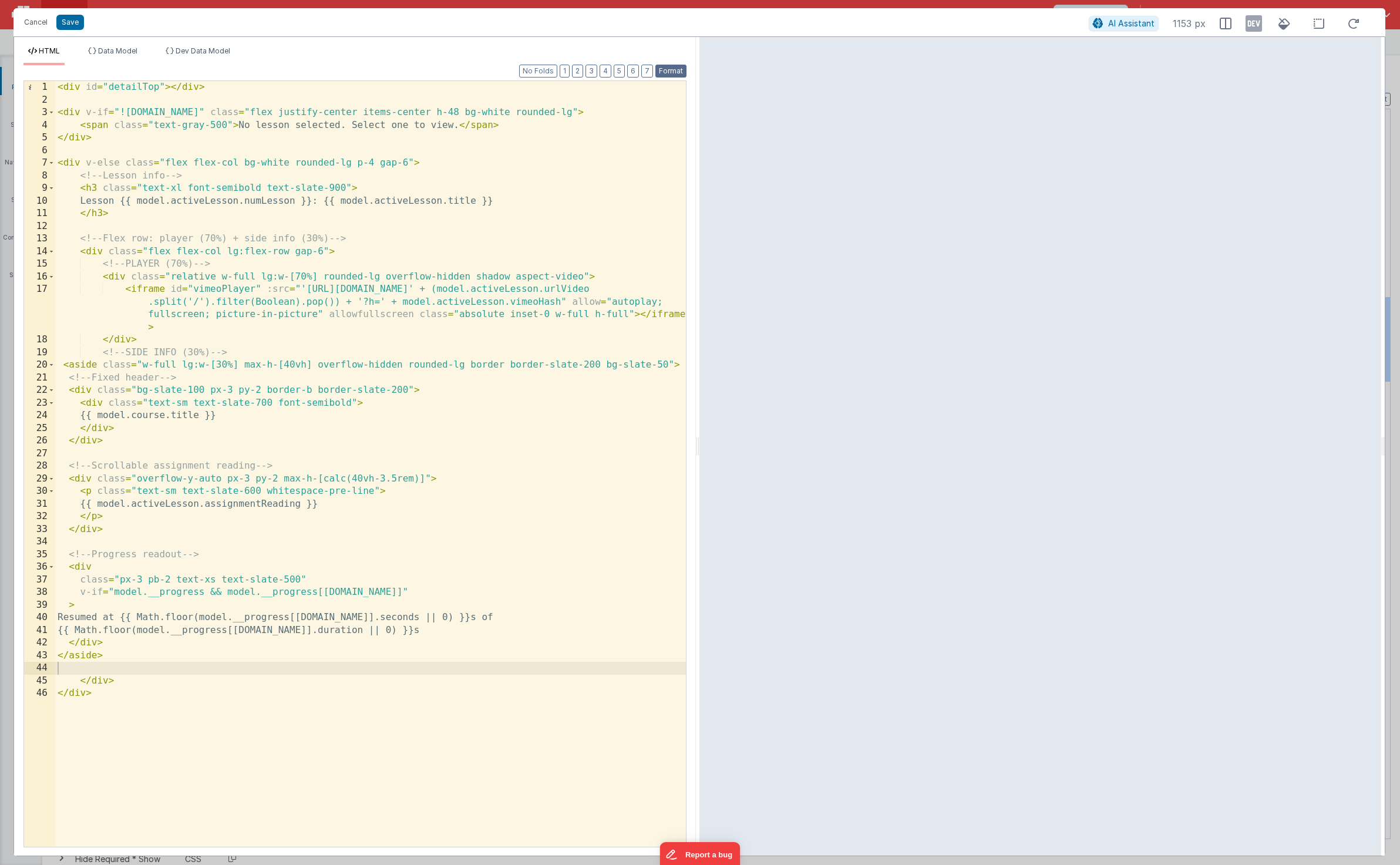
click at [665, 75] on button "Format" at bounding box center [671, 71] width 31 height 13
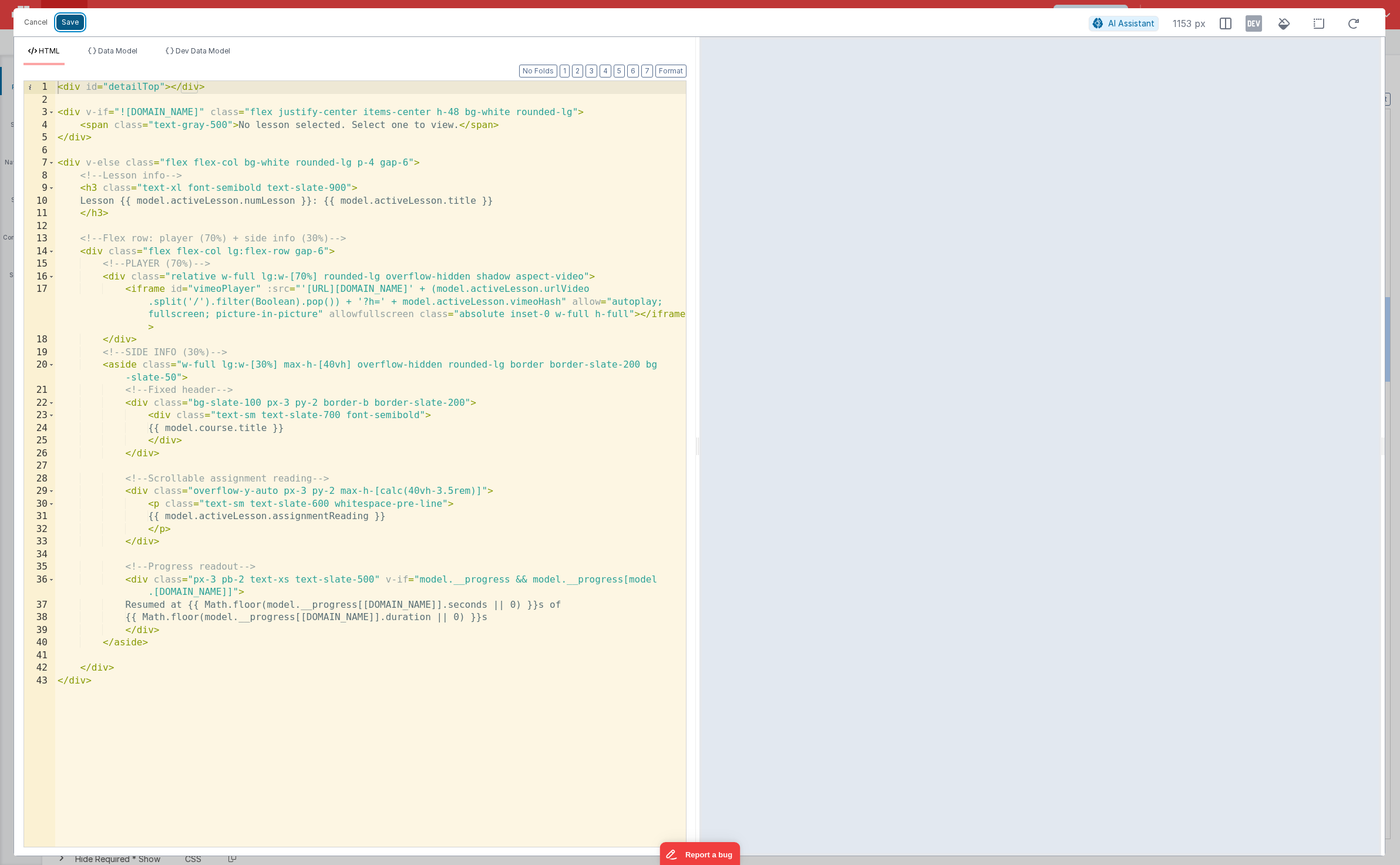
click at [78, 27] on button "Save" at bounding box center [69, 23] width 27 height 16
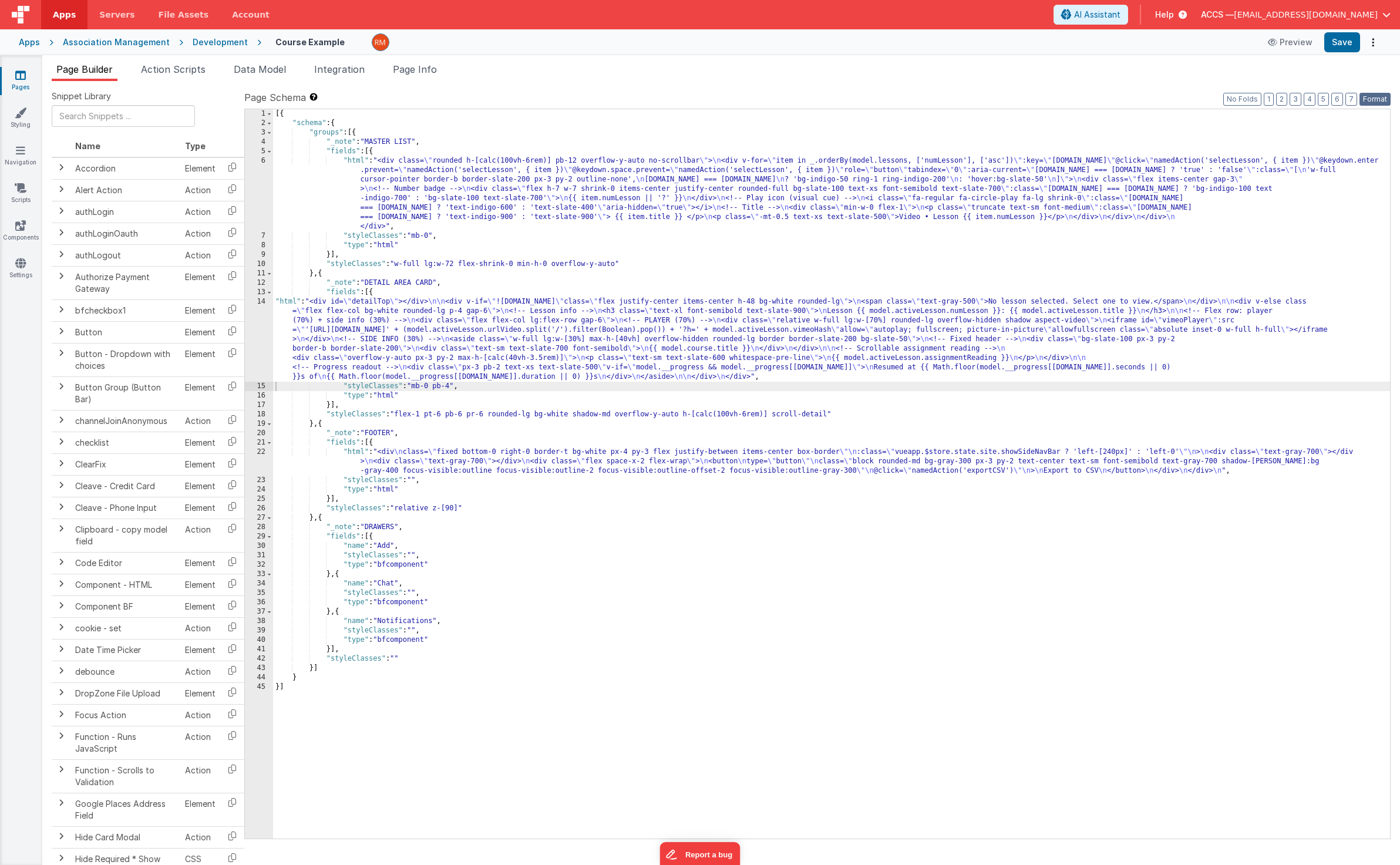
click at [1373, 101] on button "Format" at bounding box center [1375, 99] width 31 height 13
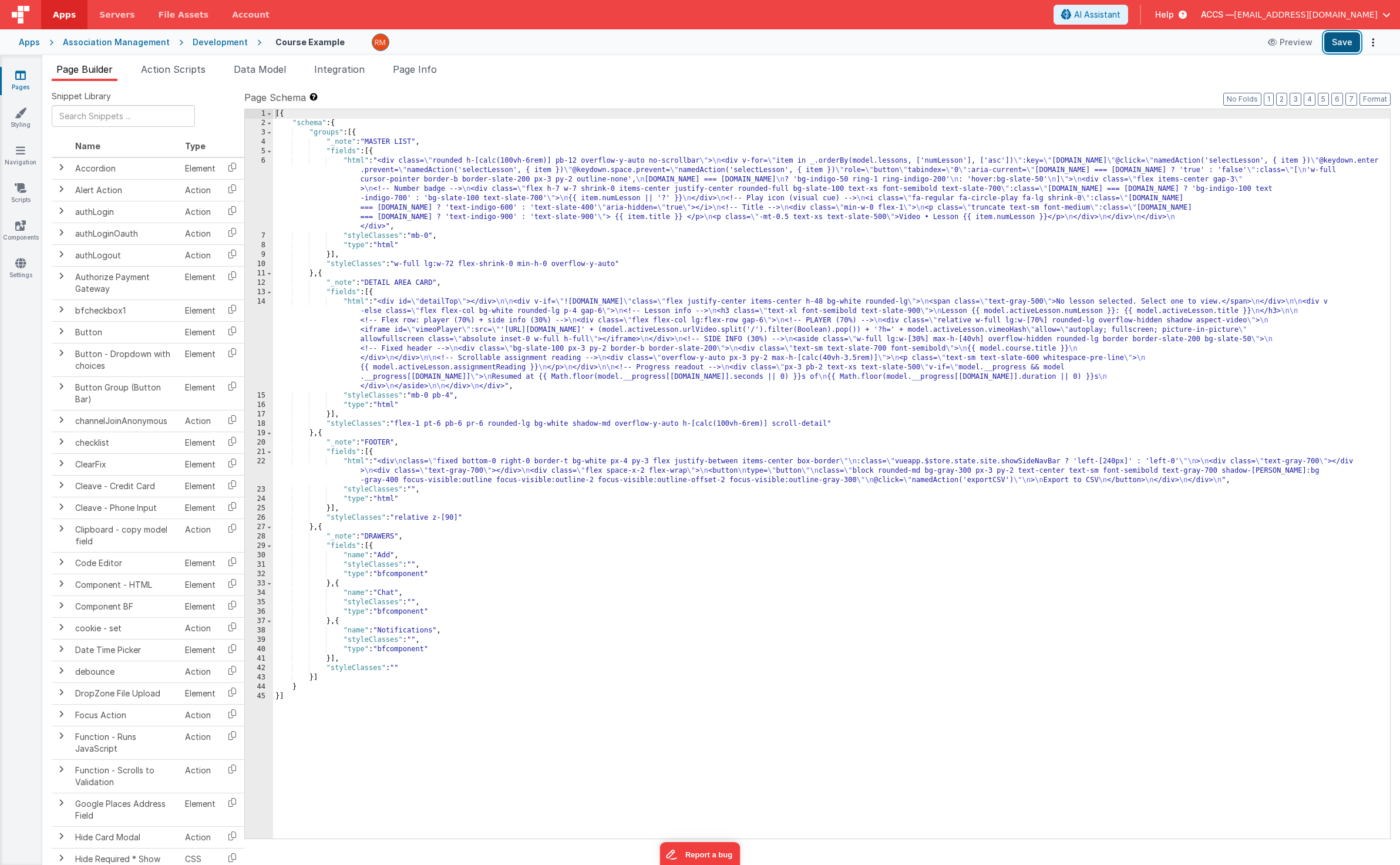
click at [1348, 44] on button "Save" at bounding box center [1342, 42] width 36 height 20
click at [262, 72] on span "Data Model" at bounding box center [259, 69] width 52 height 12
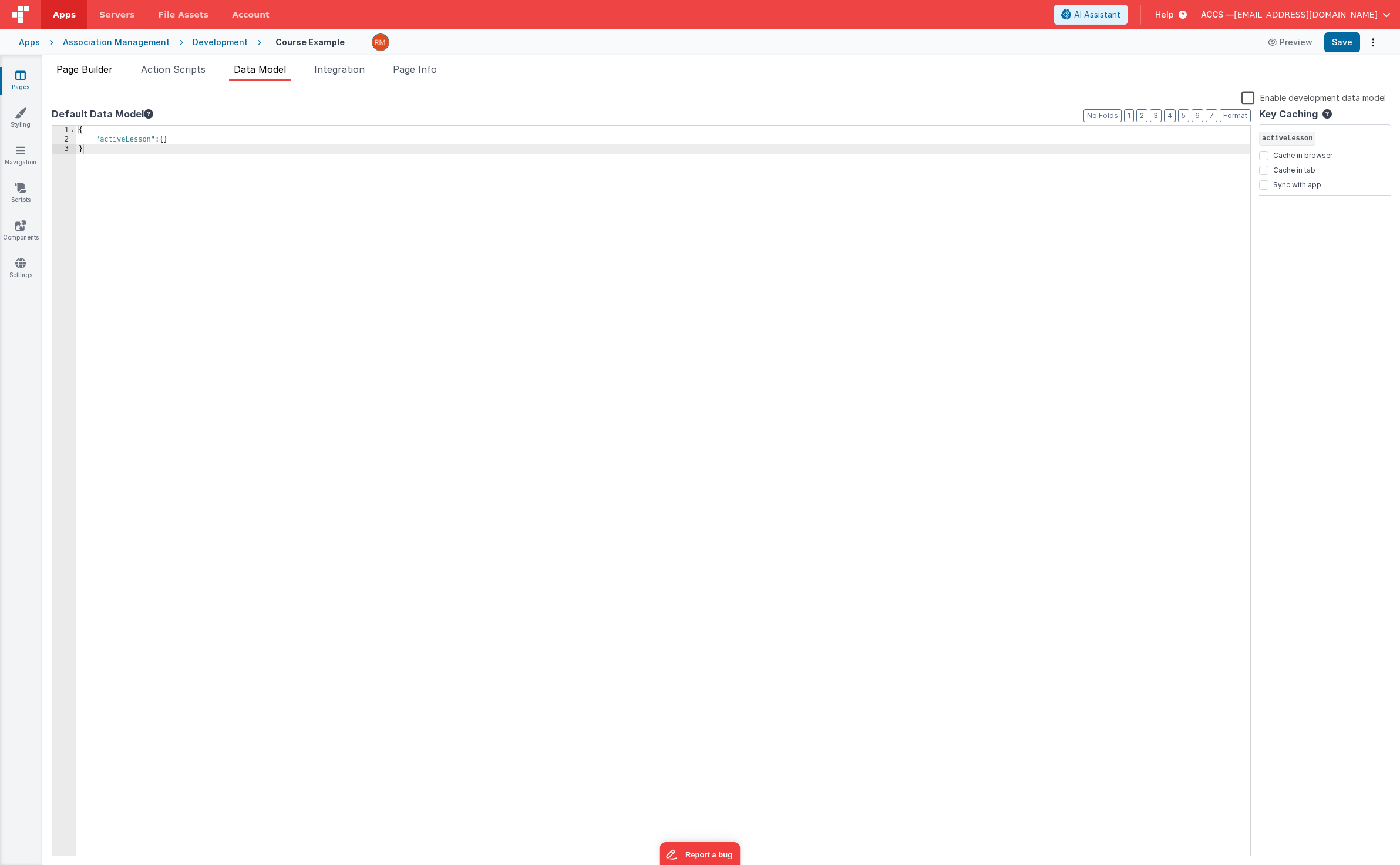
click at [108, 69] on span "Page Builder" at bounding box center [84, 69] width 56 height 12
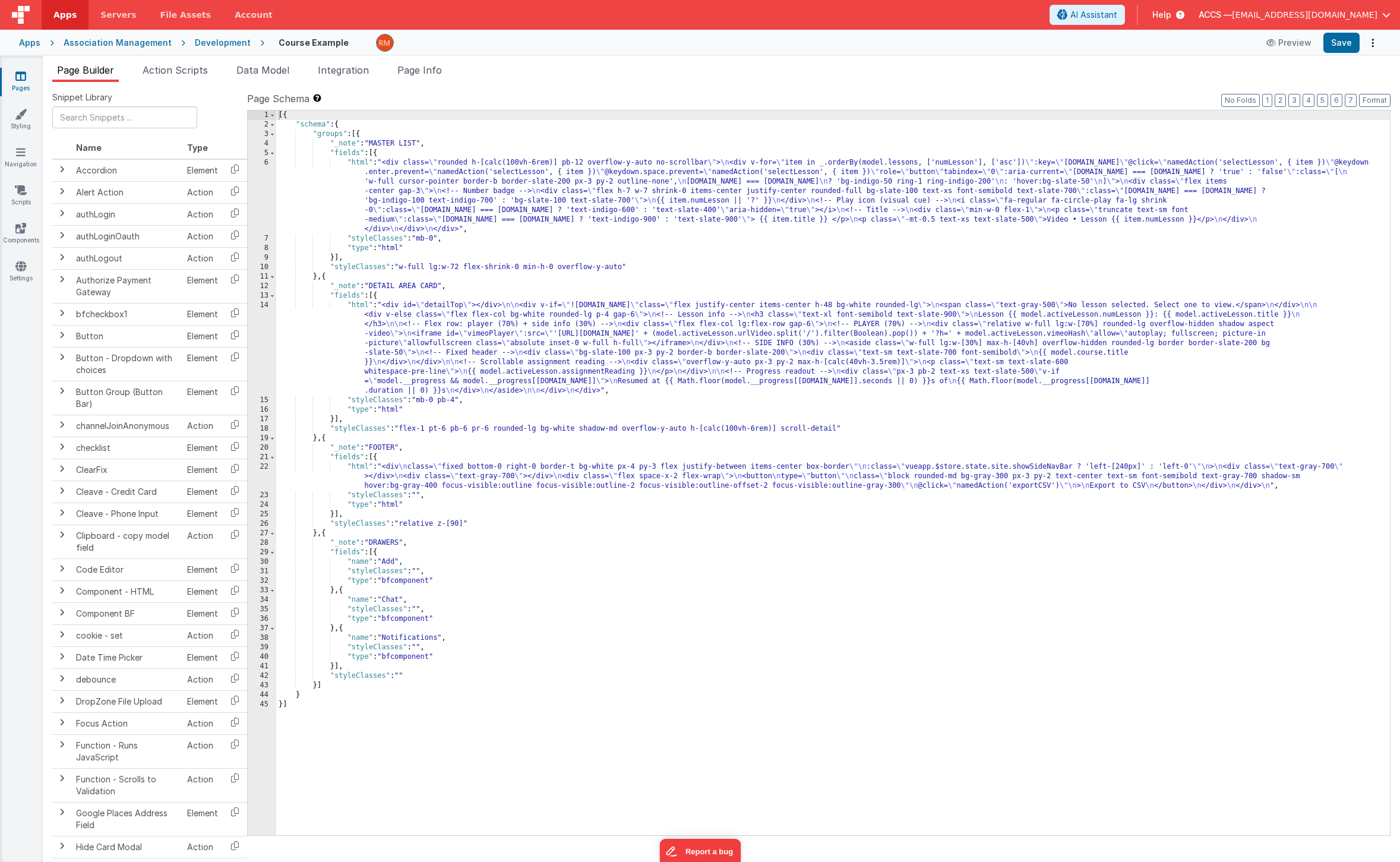
click at [360, 308] on div "[{ "schema" : { "groups" : [{ "_note" : "MASTER LIST" , "fields" : [{ "html" : …" at bounding box center [834, 482] width 1114 height 743
click at [264, 305] on div "14" at bounding box center [262, 348] width 28 height 95
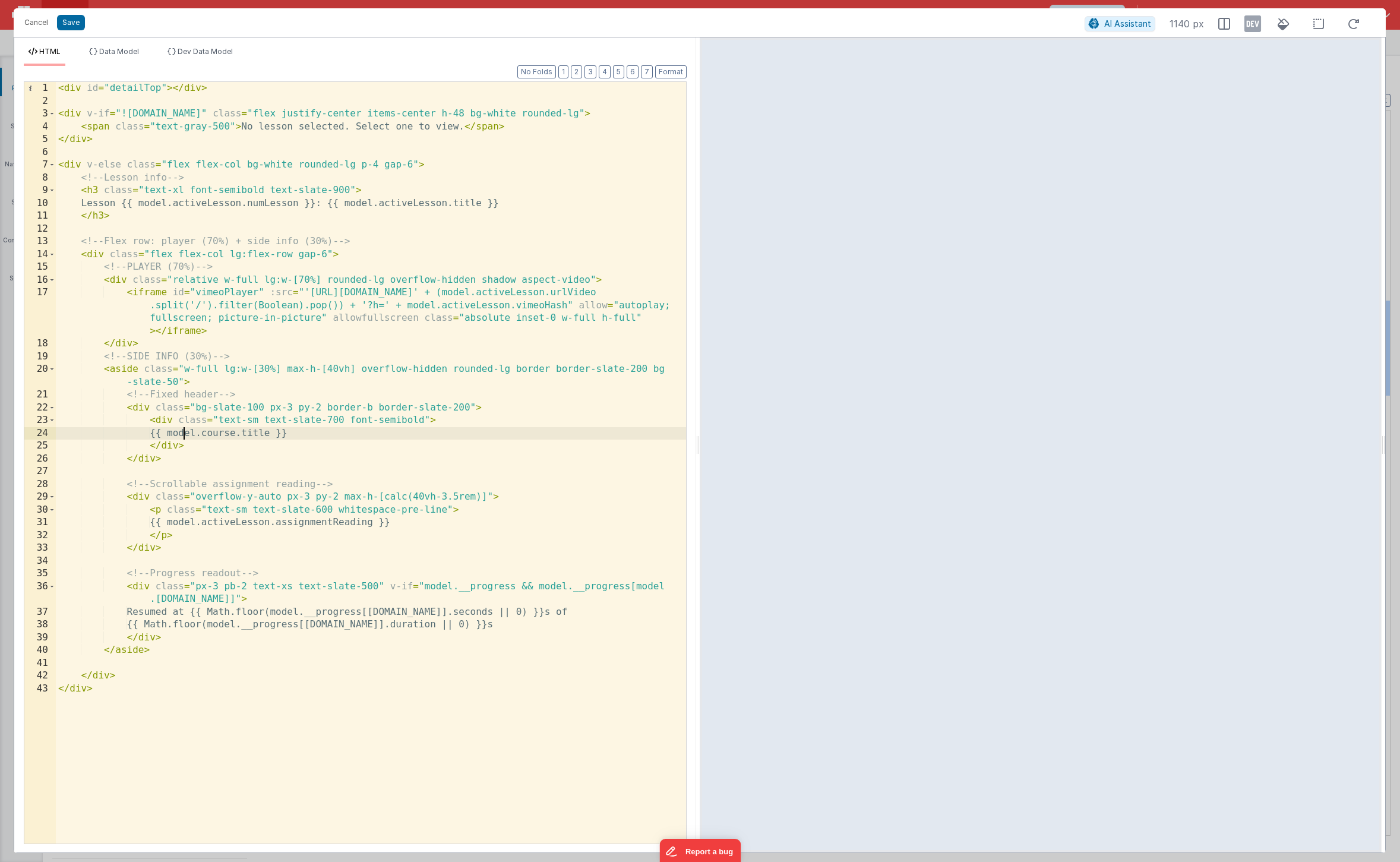
click at [186, 434] on div "< div id = "detailTop" > </ div > < div v-if = "![DOMAIN_NAME]" class = "flex j…" at bounding box center [371, 476] width 630 height 787
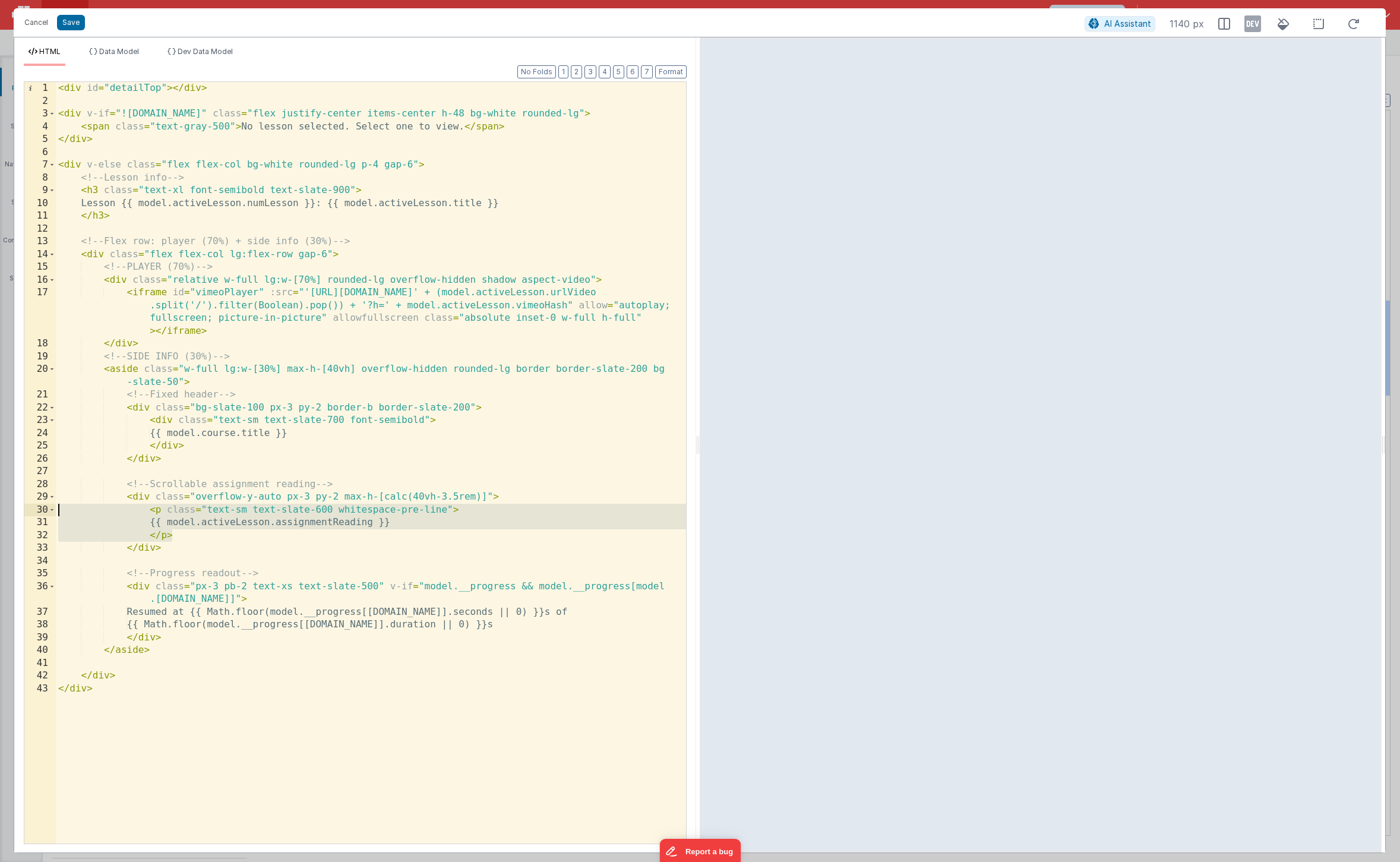
drag, startPoint x: 201, startPoint y: 536, endPoint x: 58, endPoint y: 511, distance: 145.2
click at [58, 511] on div "< div id = "detailTop" > </ div > < div v-if = "![DOMAIN_NAME]" class = "flex j…" at bounding box center [371, 476] width 630 height 787
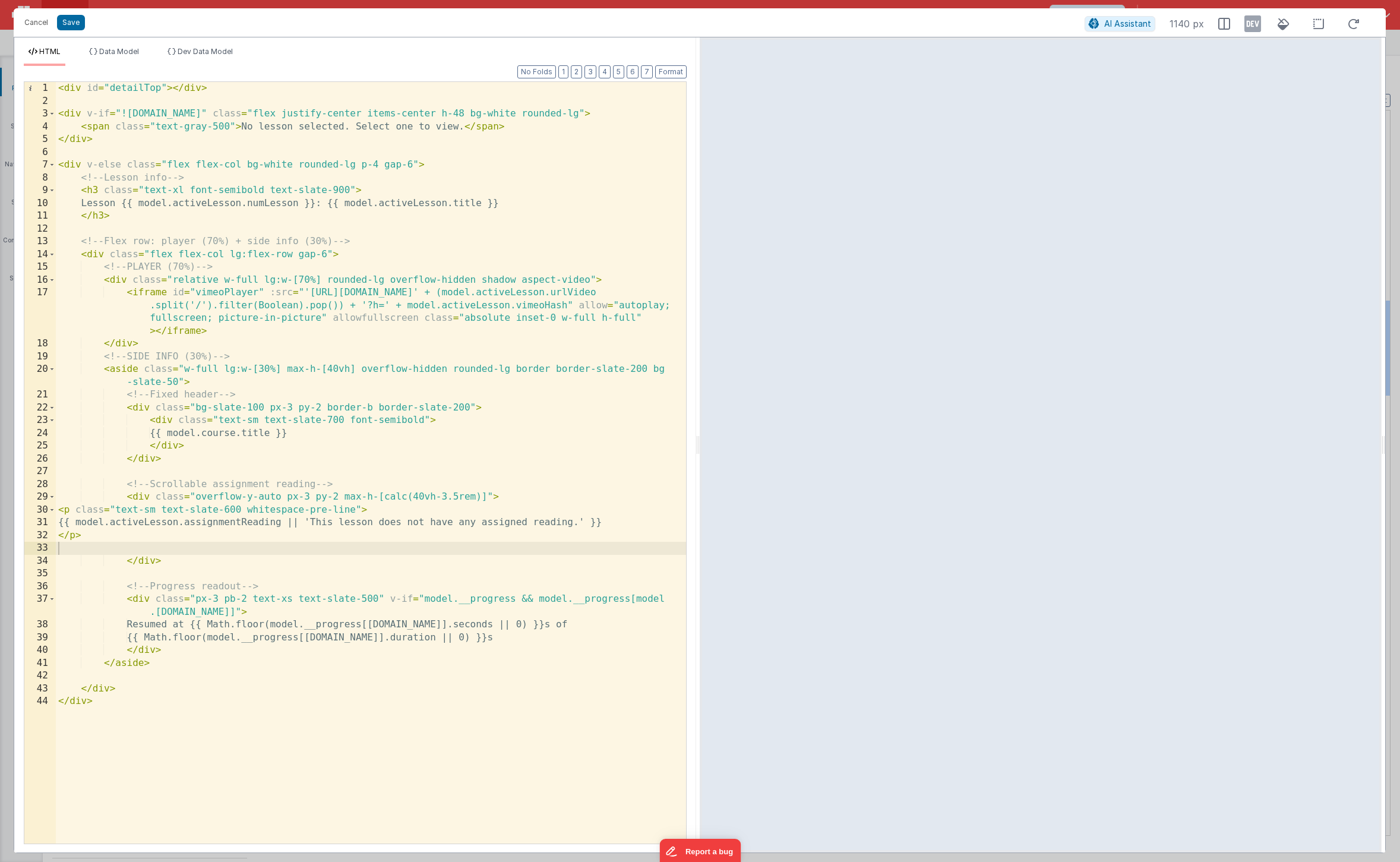
click at [672, 78] on div "Format 7 6 5 4 3 2 1 No Folds 1 2 3 4 5 6 7 8 9 10 11 12 13 14 15 16 17 18 19 2…" at bounding box center [355, 454] width 663 height 777
drag, startPoint x: 670, startPoint y: 74, endPoint x: 642, endPoint y: 100, distance: 38.2
click at [670, 74] on button "Format" at bounding box center [671, 72] width 32 height 13
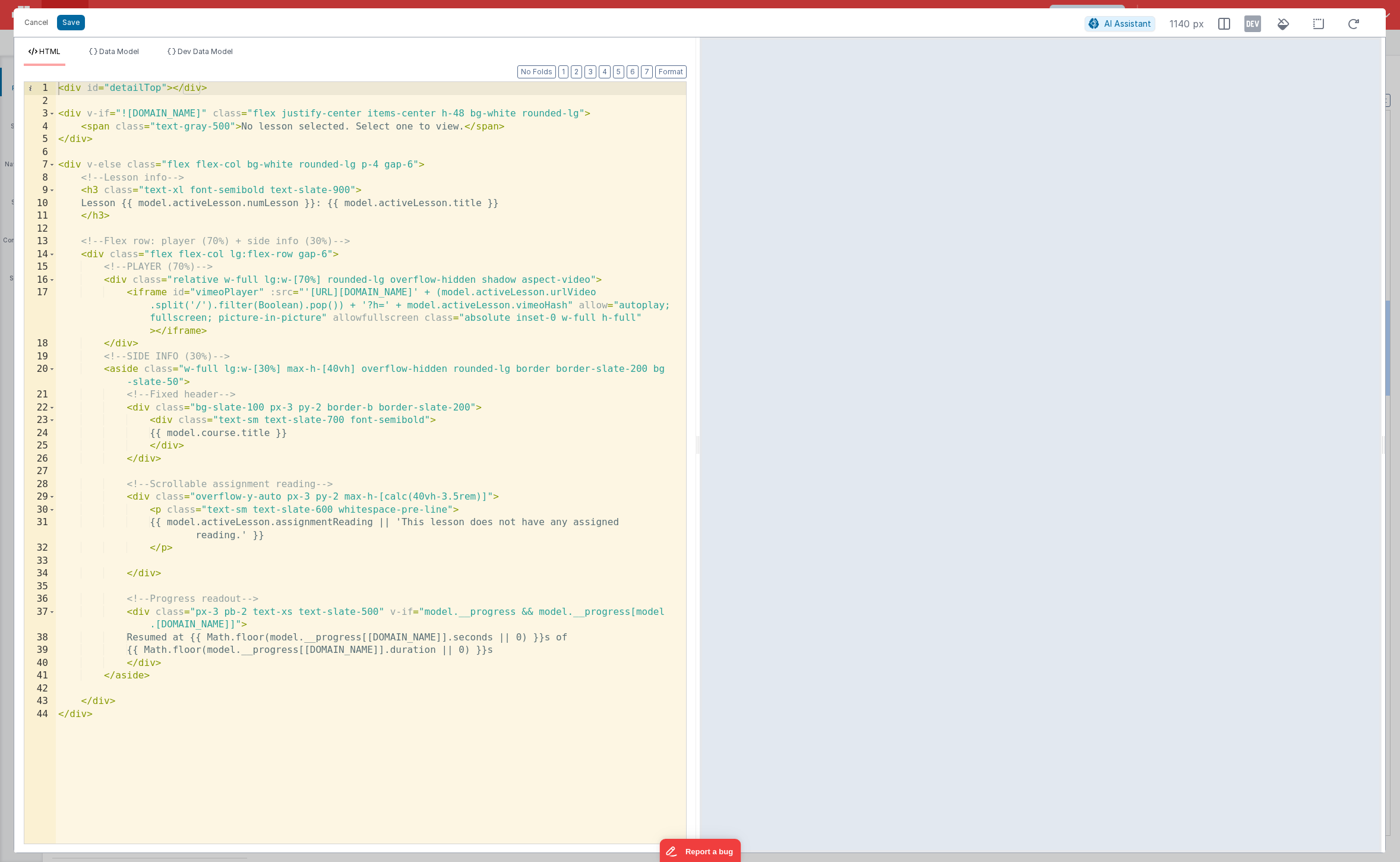
click at [171, 563] on div "< div id = "detailTop" > </ div > < div v-if = "![DOMAIN_NAME]" class = "flex j…" at bounding box center [371, 476] width 630 height 787
click at [283, 494] on div "< div id = "detailTop" > </ div > < div v-if = "![DOMAIN_NAME]" class = "flex j…" at bounding box center [371, 476] width 630 height 787
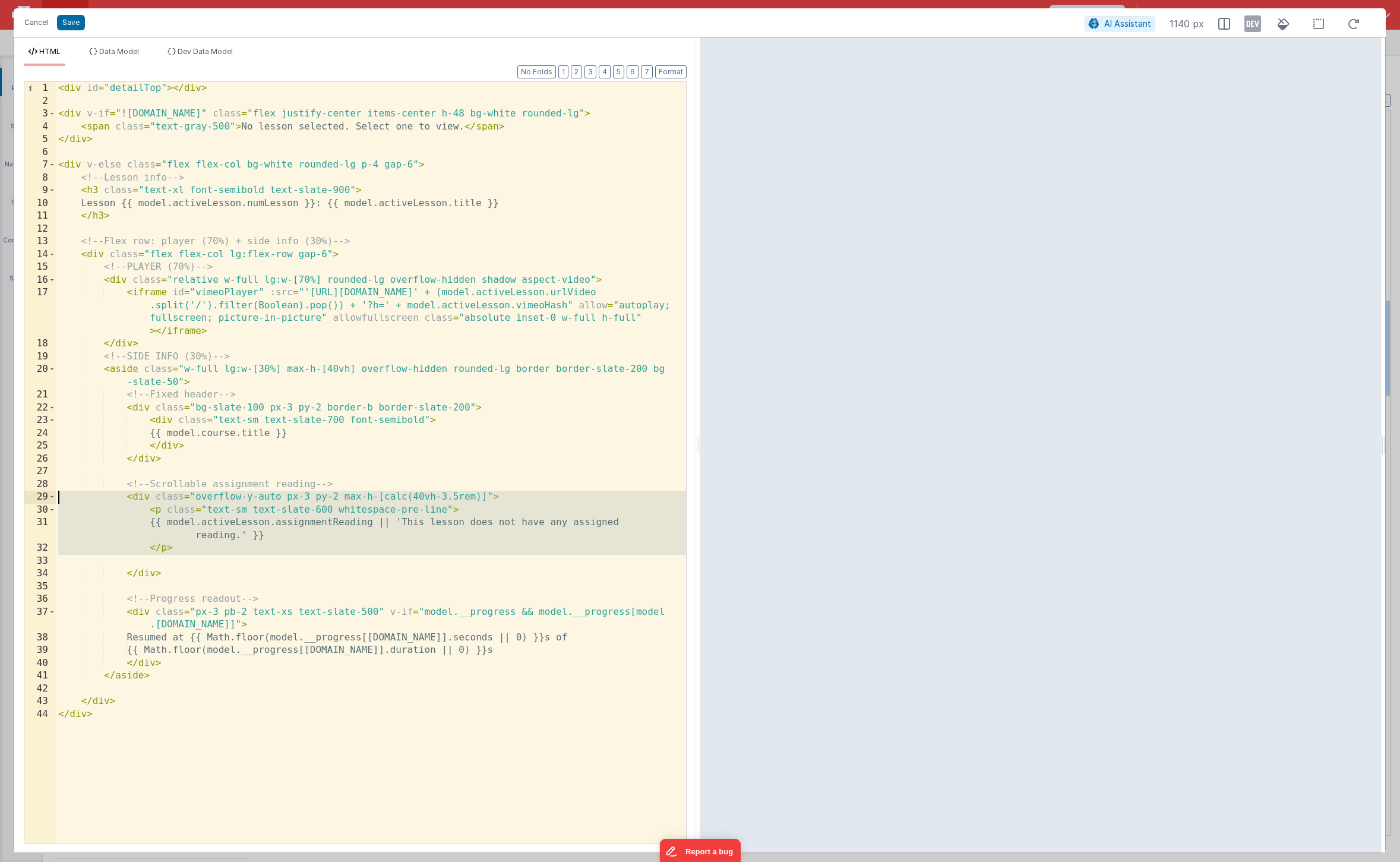
drag, startPoint x: 219, startPoint y: 567, endPoint x: 40, endPoint y: 492, distance: 194.1
click at [40, 492] on div "1 2 3 4 5 6 7 8 9 10 11 12 13 14 15 16 17 18 19 20 21 22 23 24 25 26 27 28 29 3…" at bounding box center [355, 462] width 663 height 762
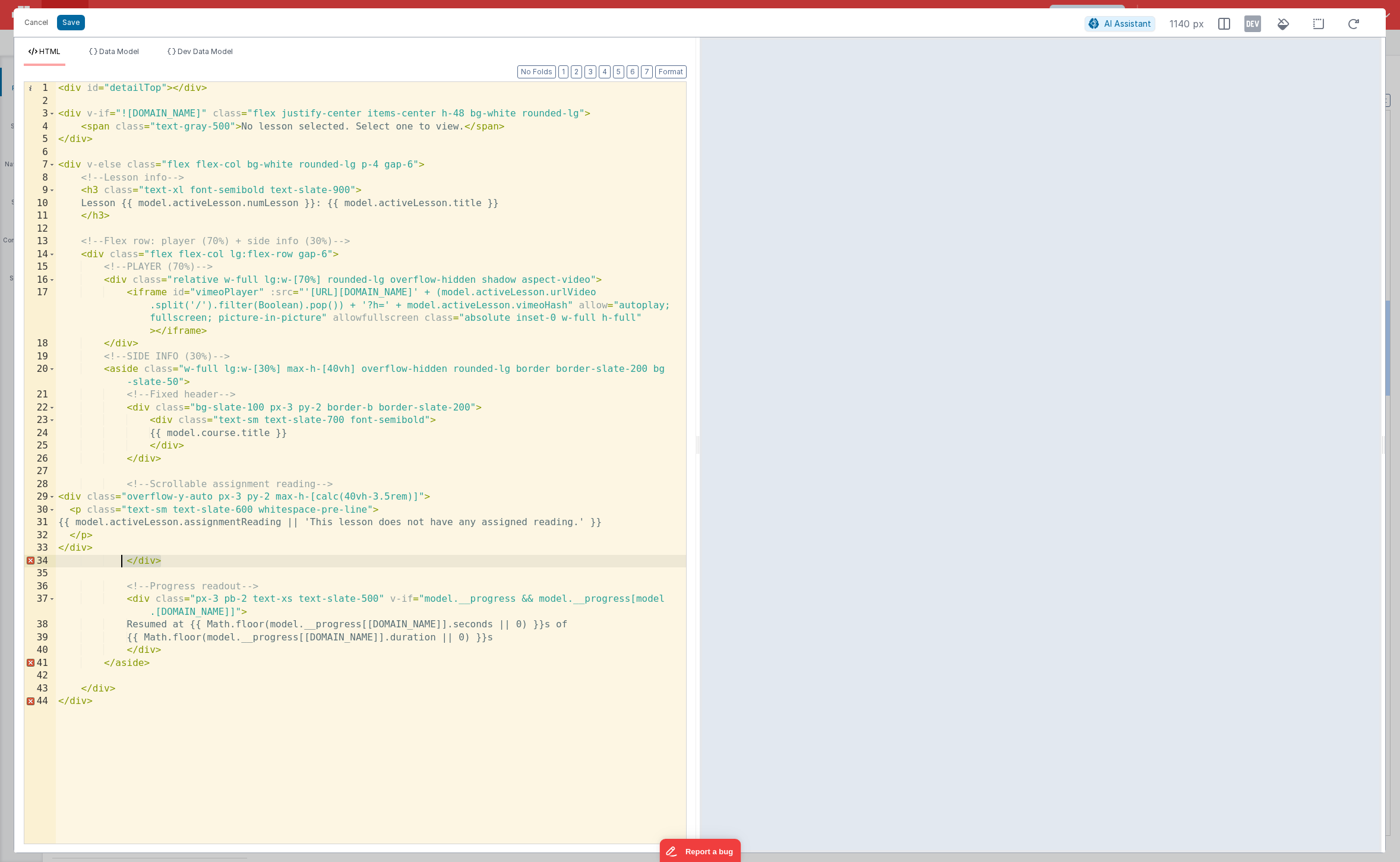
drag, startPoint x: 186, startPoint y: 562, endPoint x: 119, endPoint y: 562, distance: 67.0
click at [119, 562] on div "< div id = "detailTop" > </ div > < div v-if = "![DOMAIN_NAME]" class = "flex j…" at bounding box center [371, 476] width 630 height 787
click at [678, 75] on button "Format" at bounding box center [671, 72] width 32 height 13
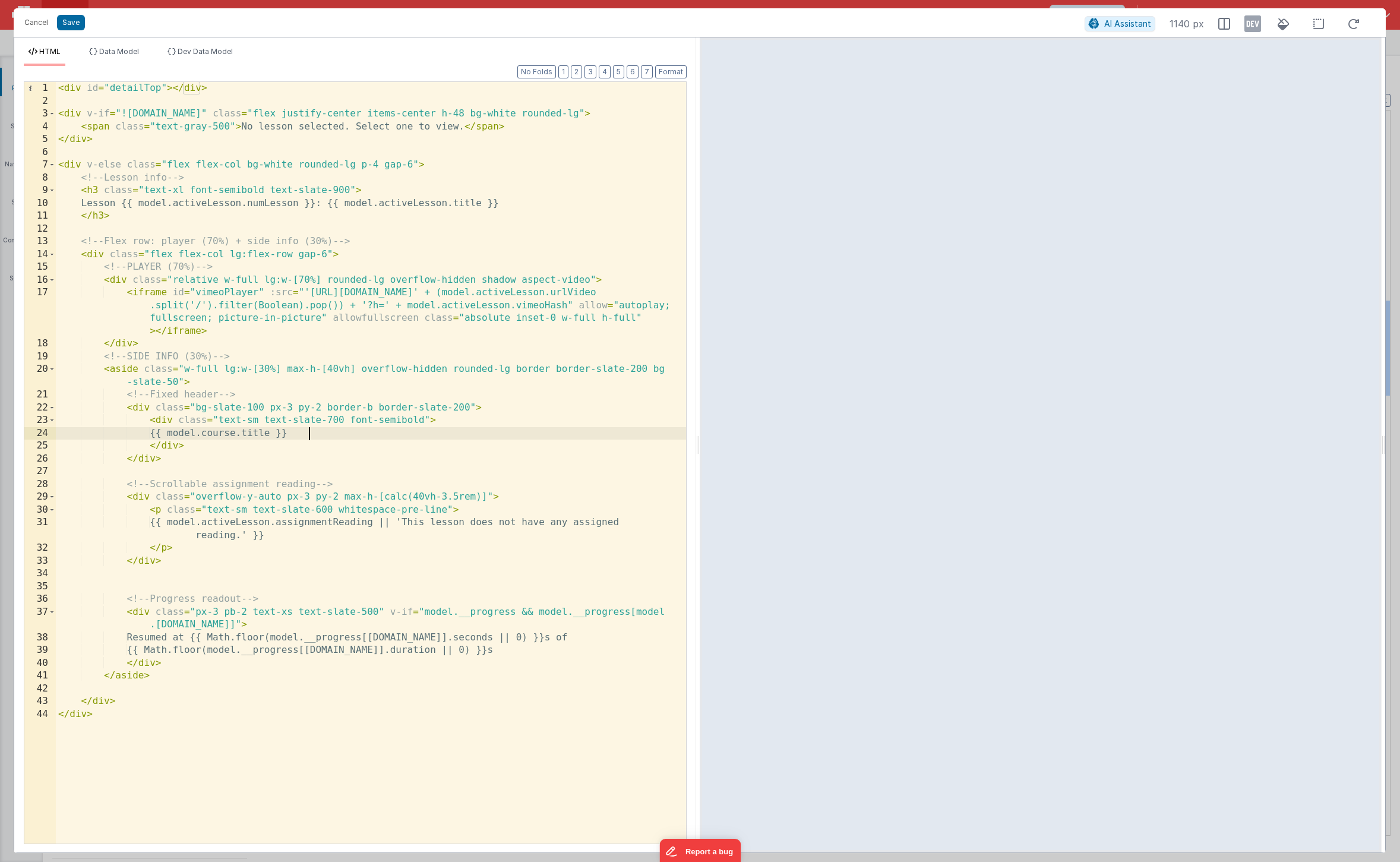
click at [307, 433] on div "< div id = "detailTop" > </ div > < div v-if = "![DOMAIN_NAME]" class = "flex j…" at bounding box center [371, 476] width 630 height 787
click at [379, 498] on div "< div id = "detailTop" > </ div > < div v-if = "![DOMAIN_NAME]" class = "flex j…" at bounding box center [371, 476] width 630 height 787
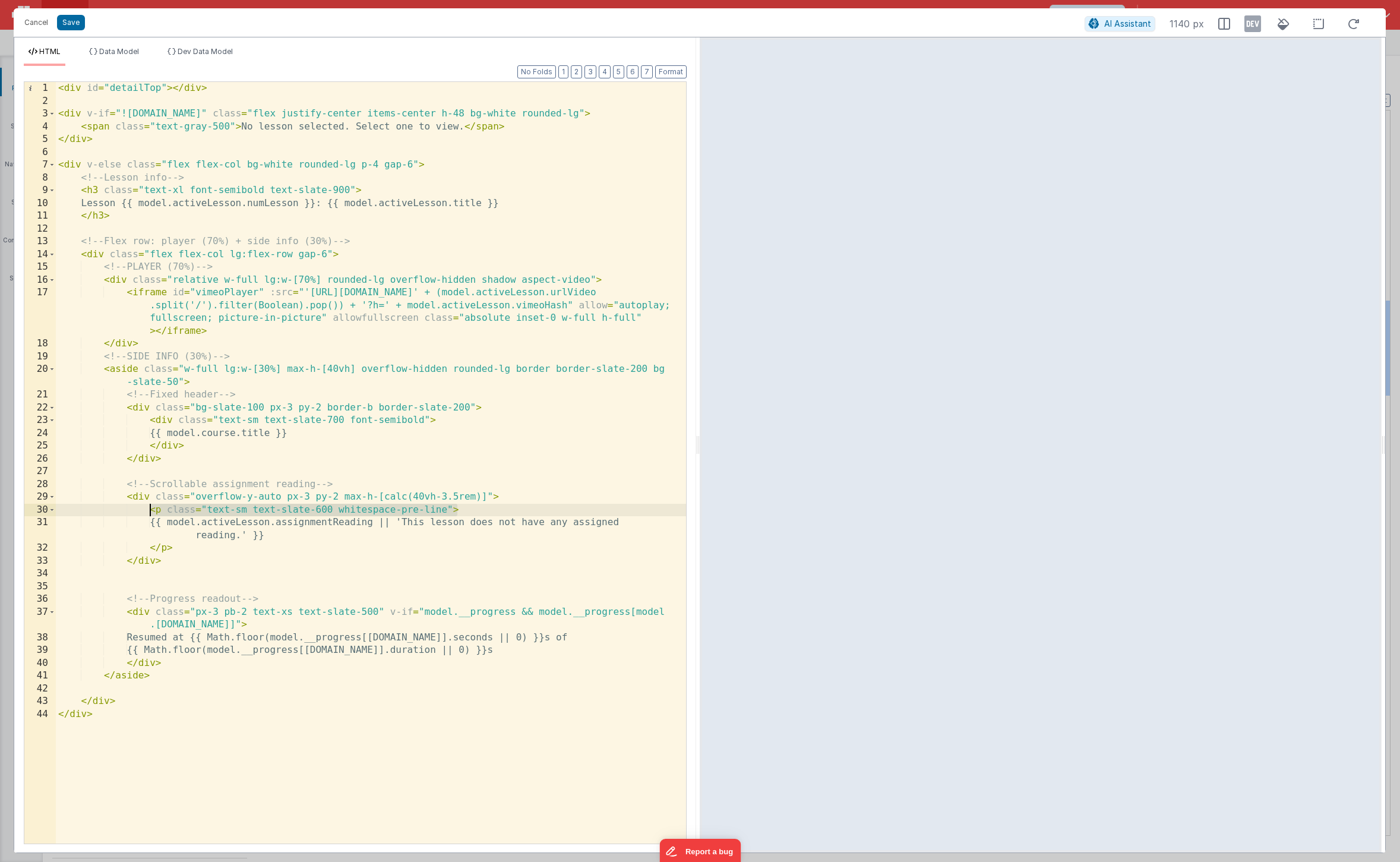
drag, startPoint x: 466, startPoint y: 510, endPoint x: 148, endPoint y: 506, distance: 318.0
click at [148, 506] on div "< div id = "detailTop" > </ div > < div v-if = "![DOMAIN_NAME]" class = "flex j…" at bounding box center [371, 476] width 630 height 787
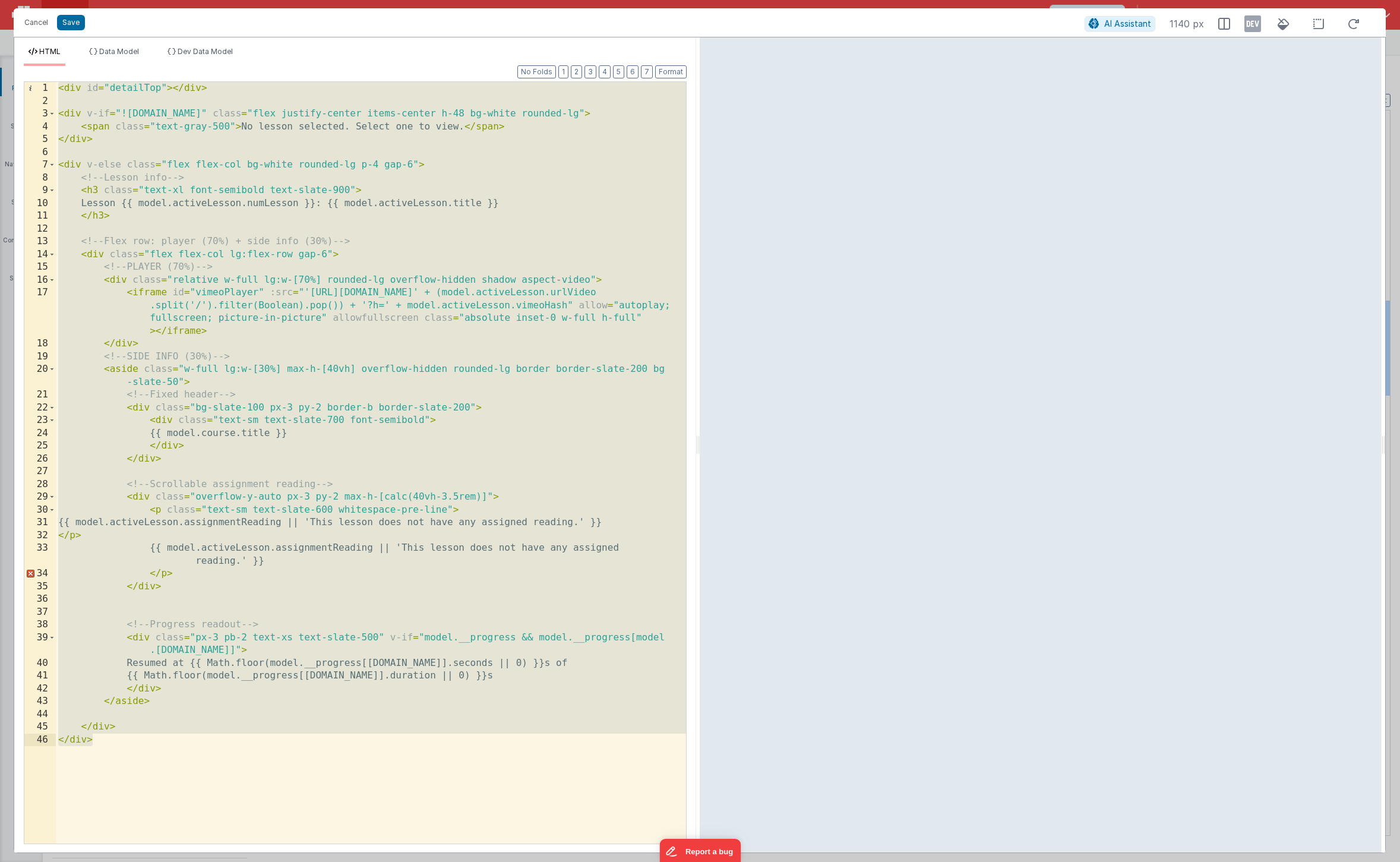
click at [205, 512] on div "< div id = "detailTop" > </ div > < div v-if = "![DOMAIN_NAME]" class = "flex j…" at bounding box center [371, 476] width 630 height 787
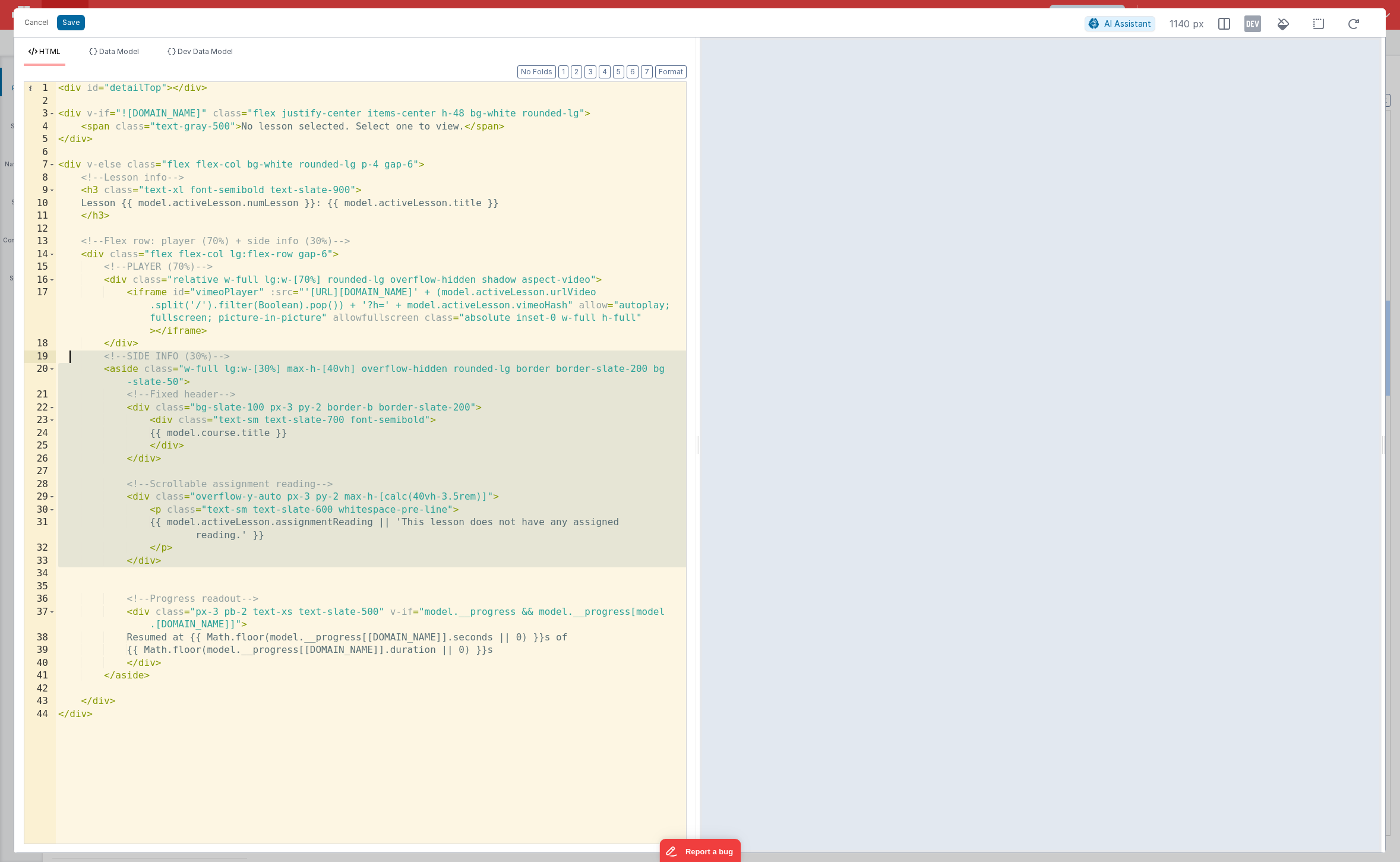
drag, startPoint x: 193, startPoint y: 572, endPoint x: 73, endPoint y: 359, distance: 244.5
click at [73, 359] on div "< div id = "detailTop" > </ div > < div v-if = "![DOMAIN_NAME]" class = "flex j…" at bounding box center [371, 476] width 630 height 787
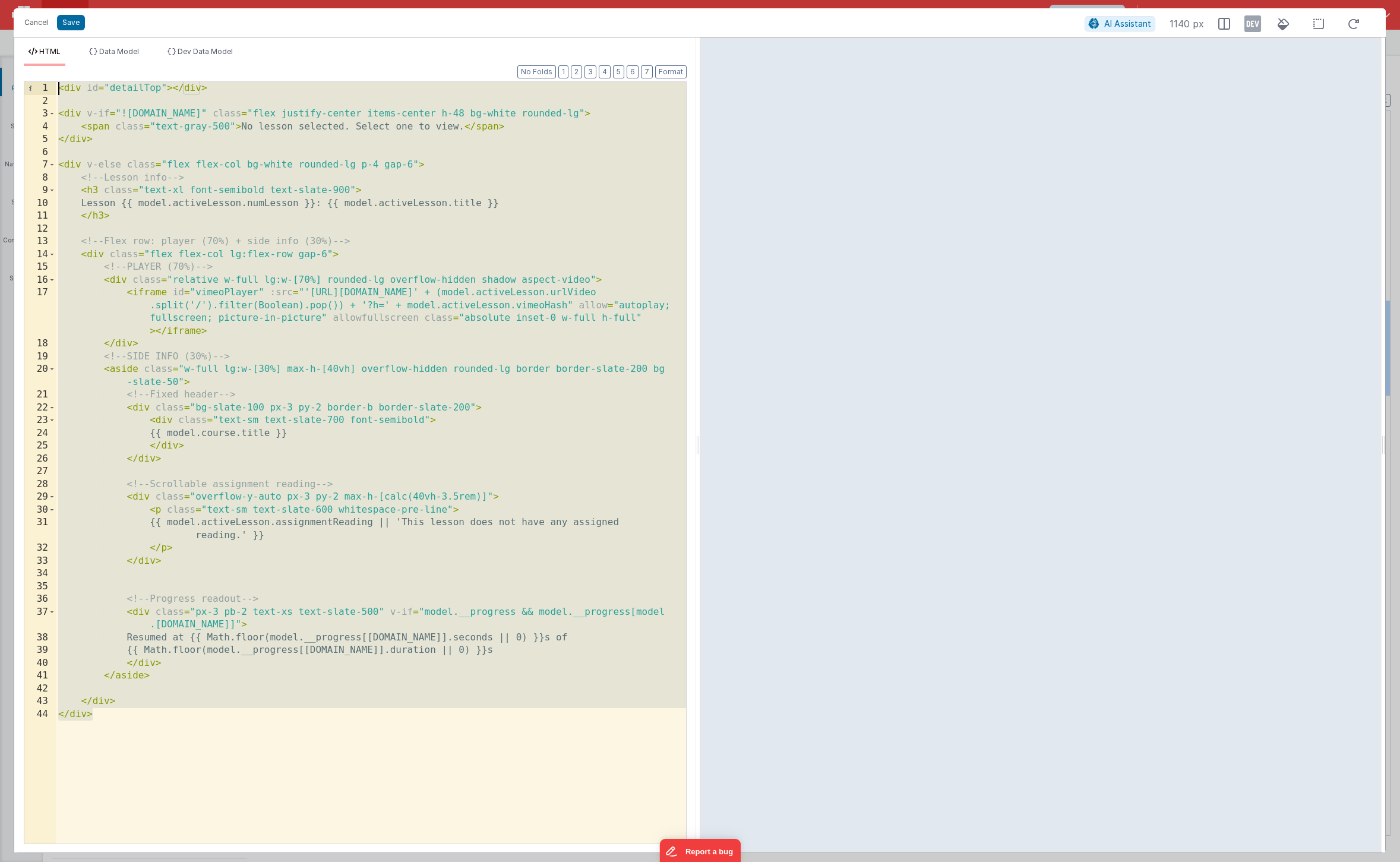
drag, startPoint x: 111, startPoint y: 715, endPoint x: 21, endPoint y: 104, distance: 617.6
click at [16, 89] on div "Format 7 6 5 4 3 2 1 No Folds 1 2 3 4 5 6 7 8 9 10 11 12 13 14 15 16 17 18 19 2…" at bounding box center [355, 459] width 682 height 787
drag, startPoint x: 132, startPoint y: 733, endPoint x: 58, endPoint y: -6, distance: 742.7
click at [58, 0] on html "Cancel Save AI Assistant 1140 px HTML Data Model Dev Data Model Format 7 6 5 4 …" at bounding box center [700, 431] width 1400 height 862
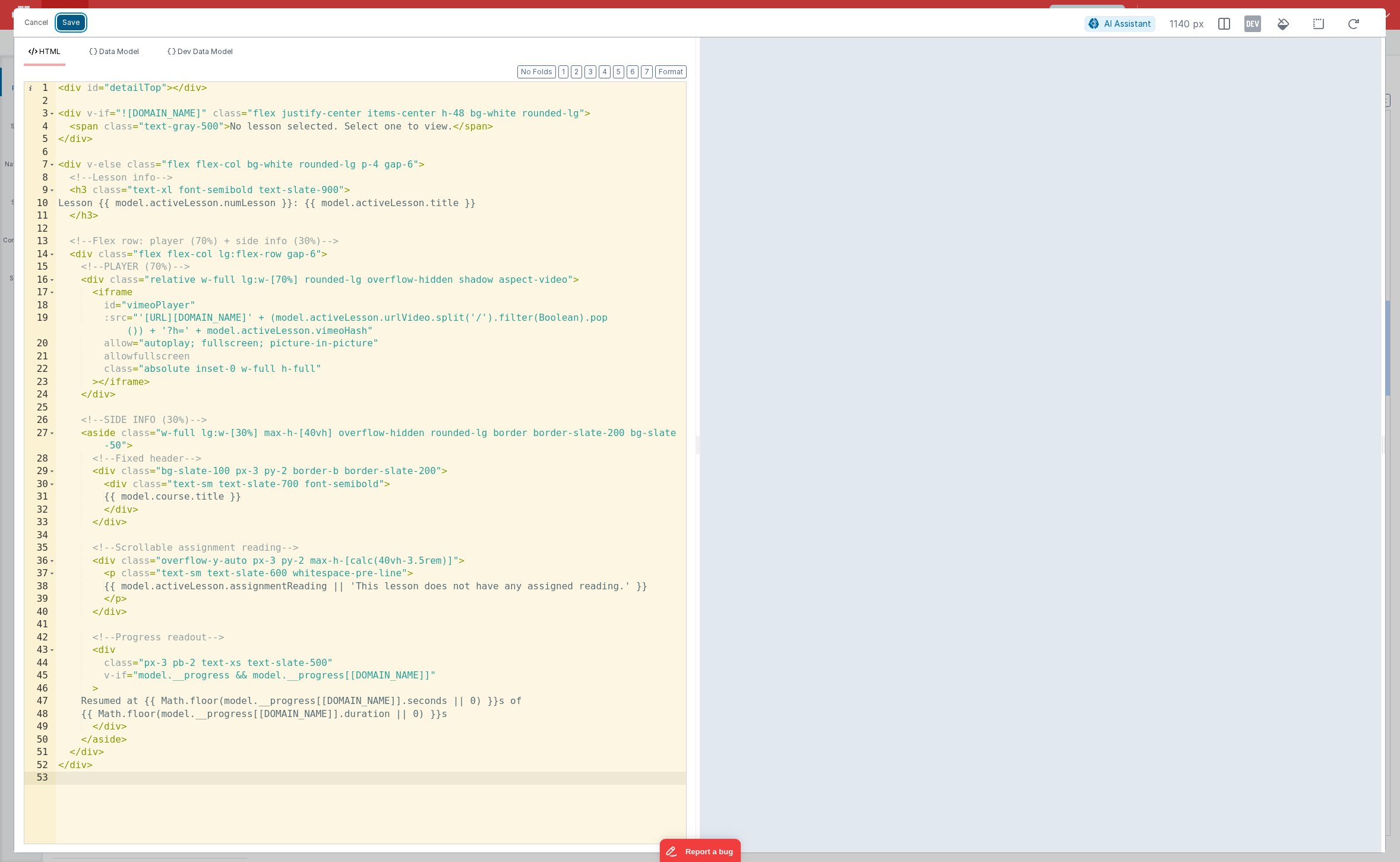
click at [66, 22] on button "Save" at bounding box center [70, 23] width 28 height 16
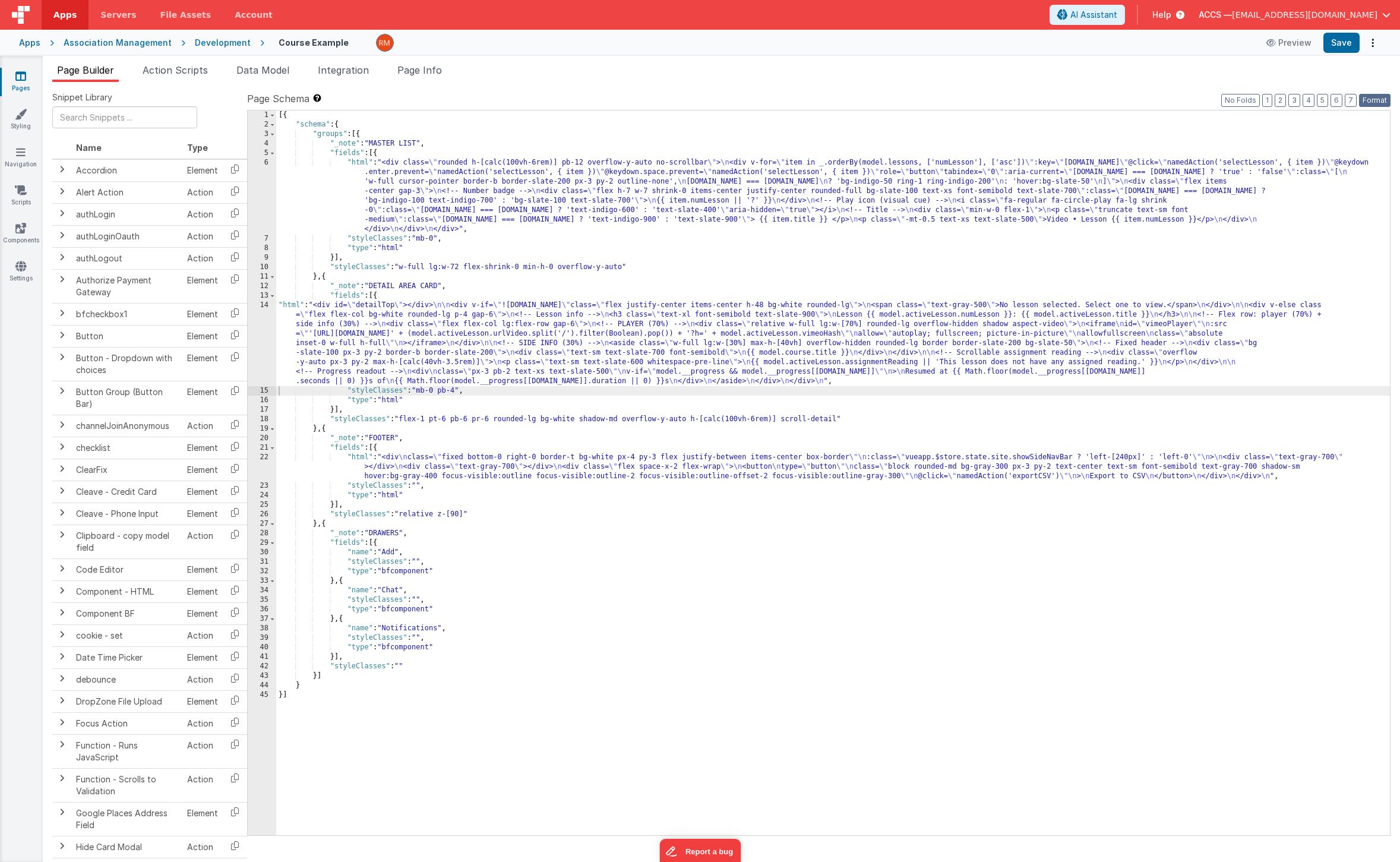
click at [1373, 105] on button "Format" at bounding box center [1375, 100] width 32 height 13
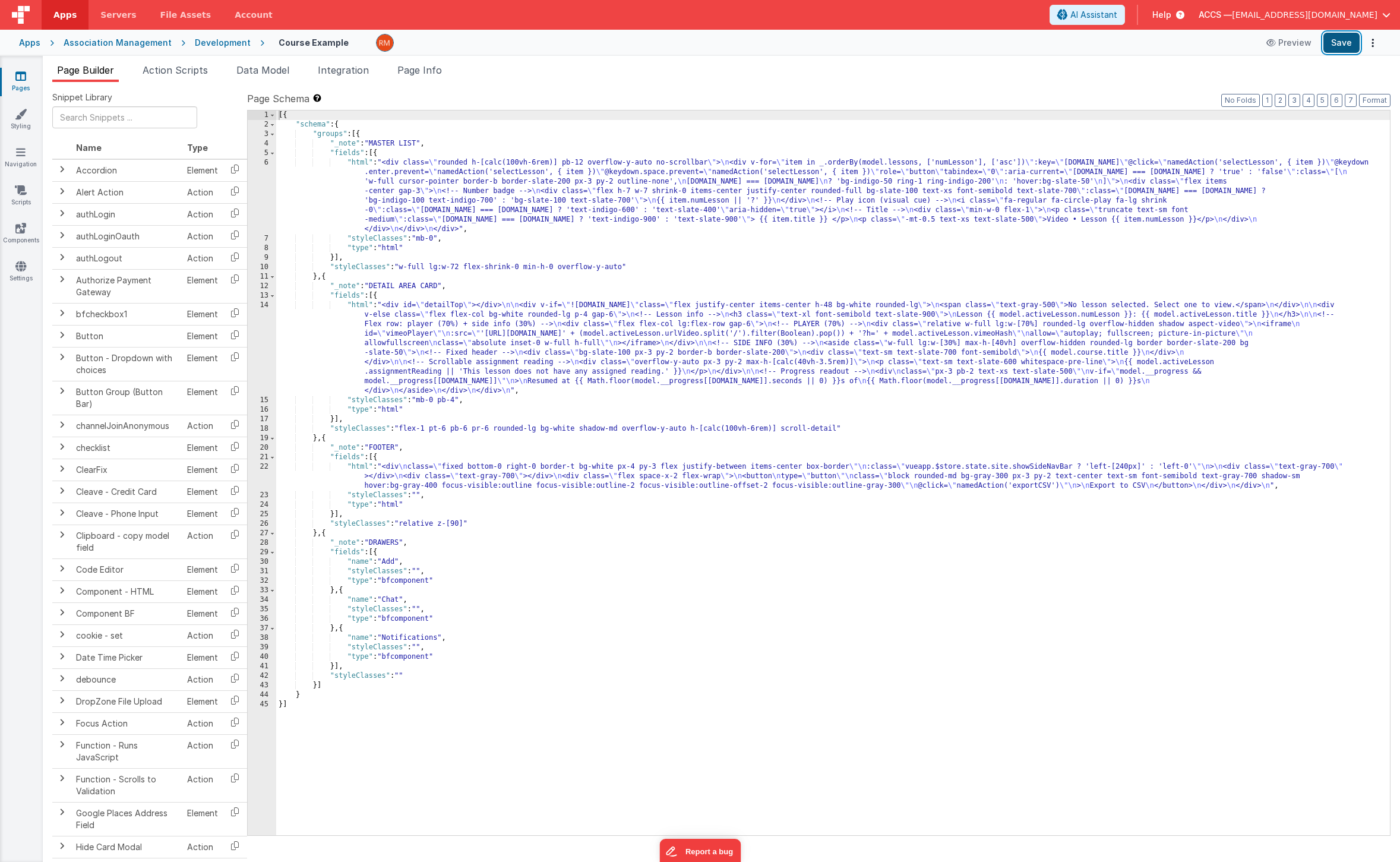
click at [1334, 40] on button "Save" at bounding box center [1342, 43] width 36 height 21
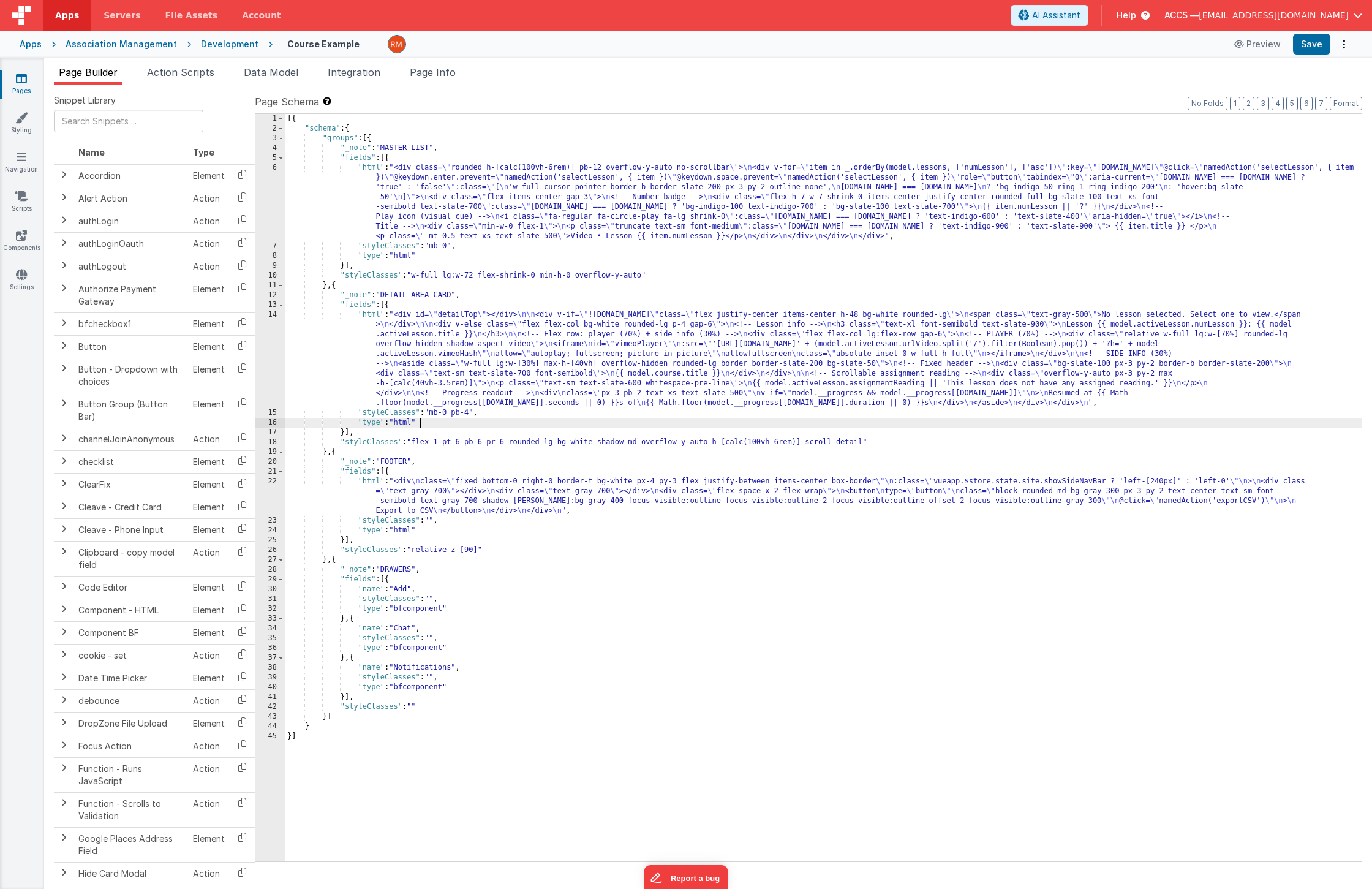
click at [539, 418] on div "[{ "schema" : { "groups" : [{ "_note" : "MASTER LIST" , "fields" : [{ "html" : …" at bounding box center [824, 497] width 1077 height 767
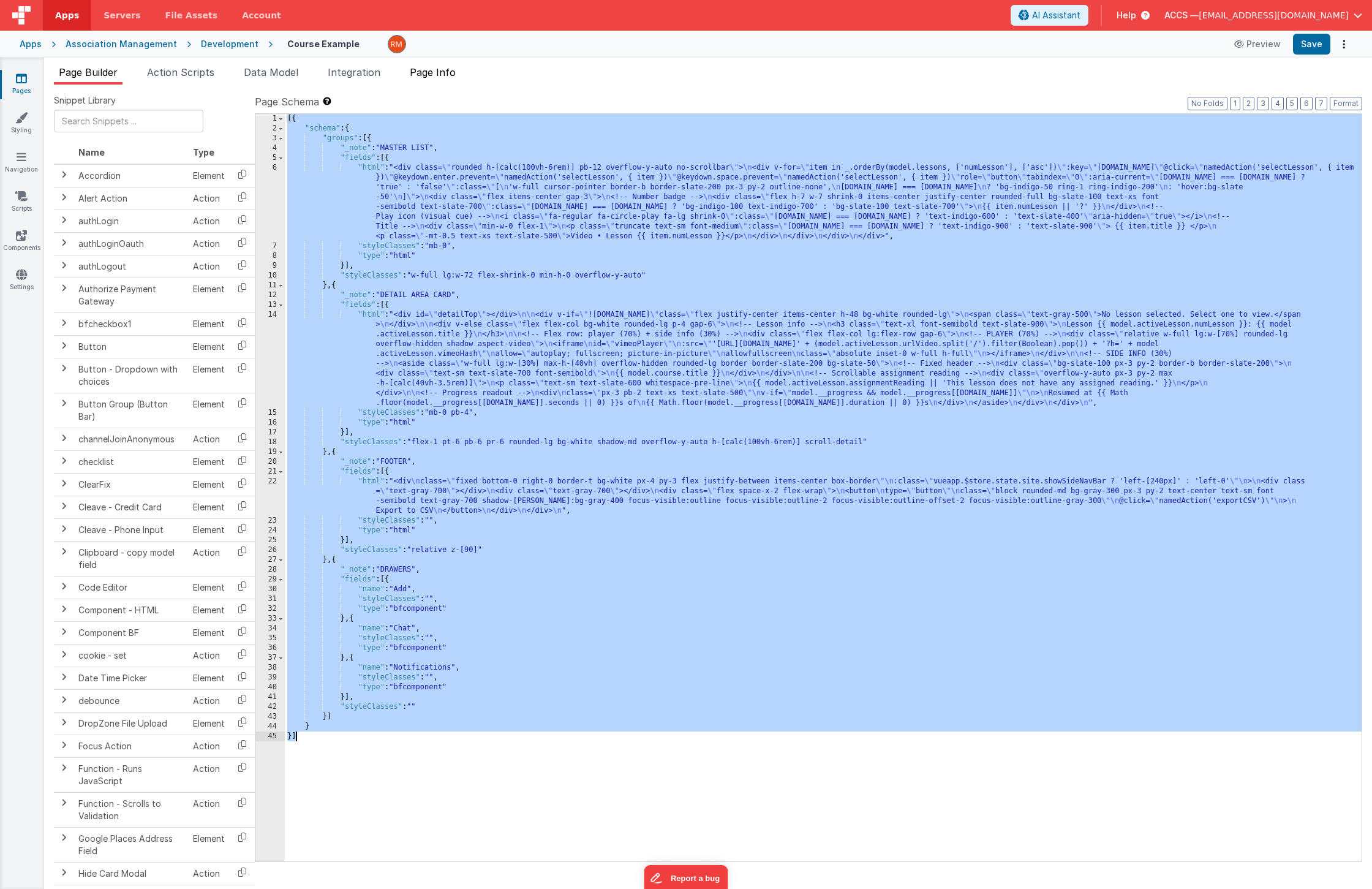
click at [448, 73] on span "Page Info" at bounding box center [433, 72] width 46 height 12
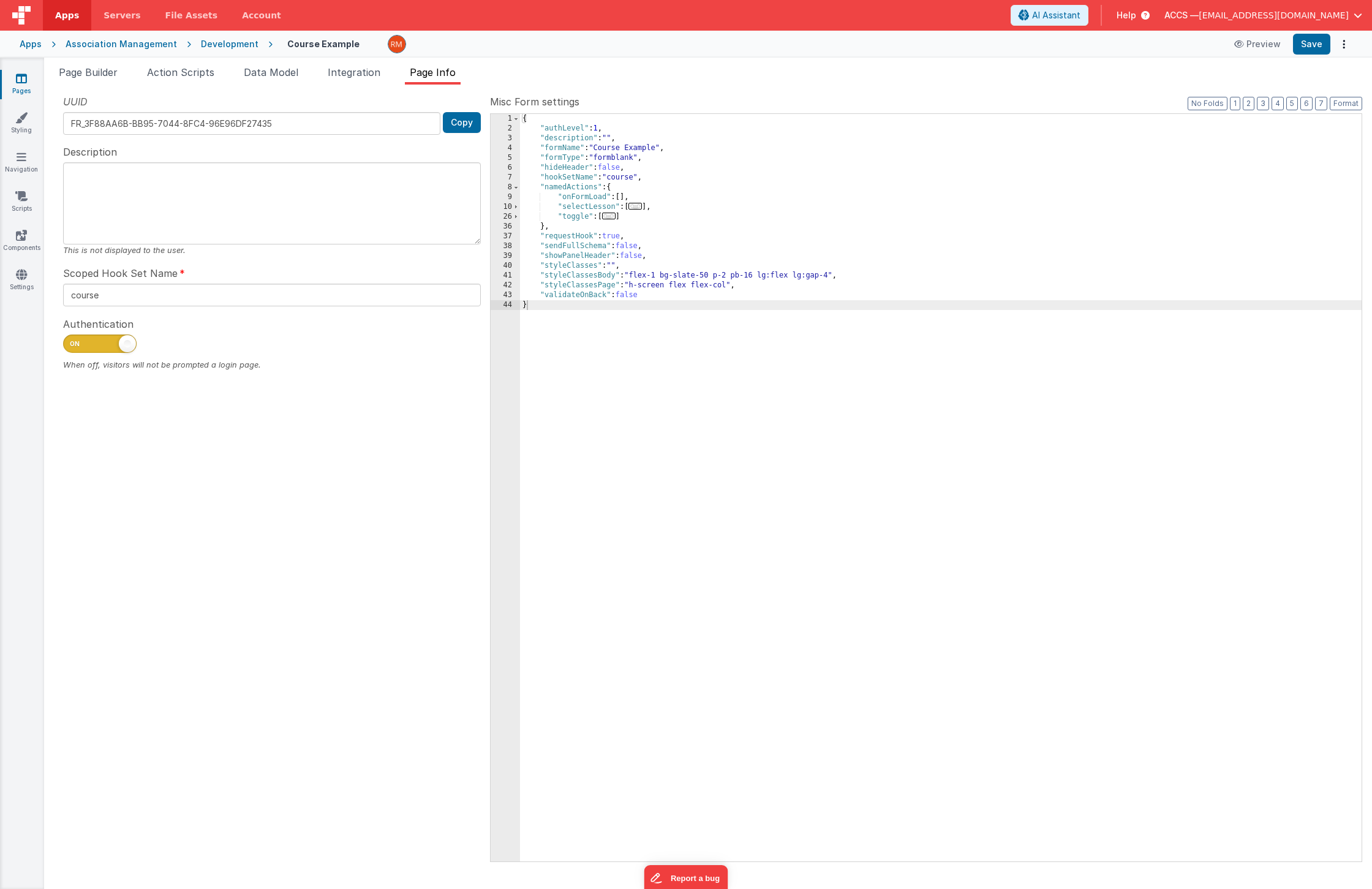
click at [601, 284] on div "{ "authLevel" : 1 , "description" : "" , "formName" : "Course Example" , "formT…" at bounding box center [940, 497] width 842 height 767
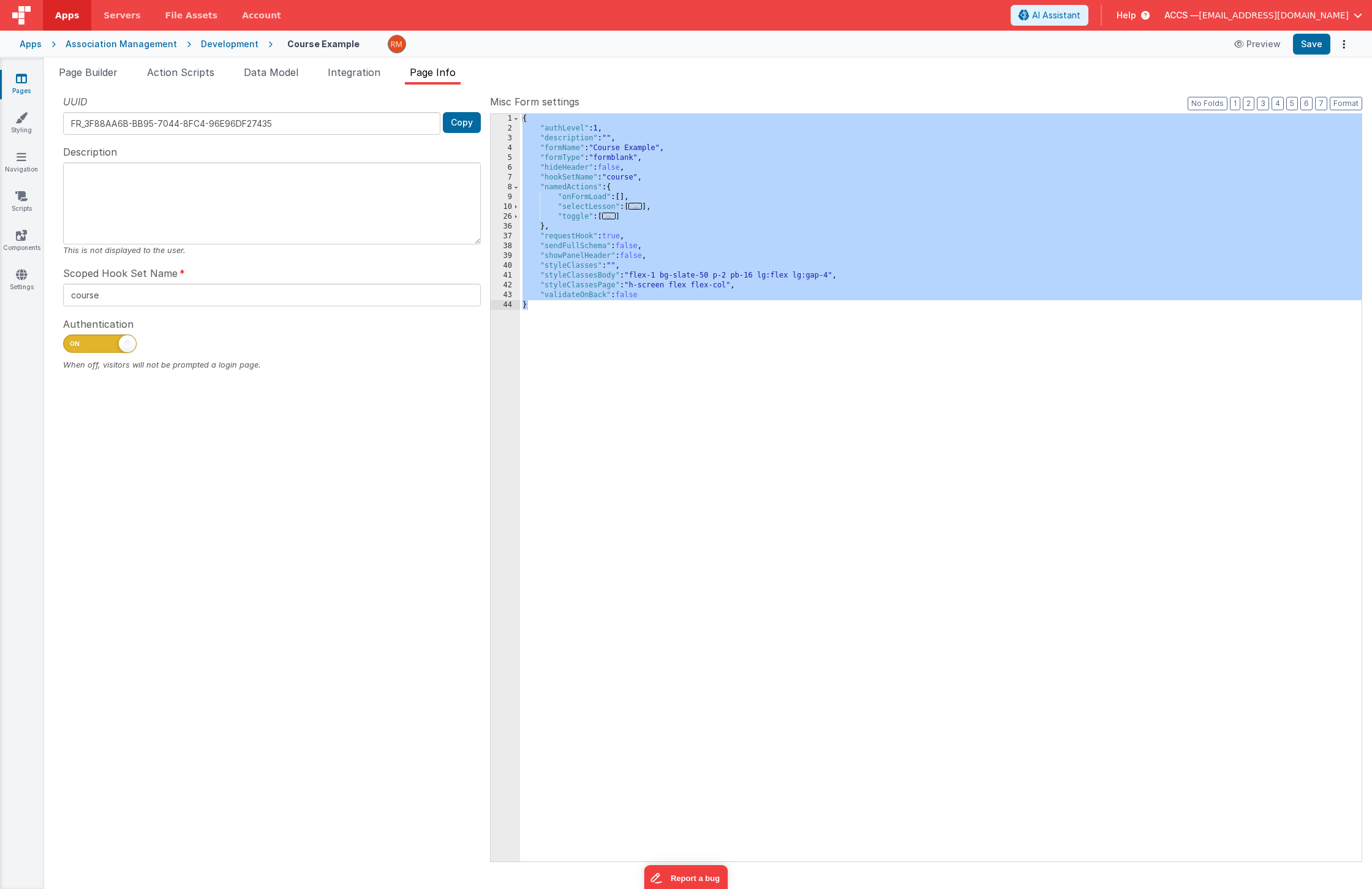
click at [20, 136] on div "Pages Styling Navigation Scripts Components Settings" at bounding box center [22, 473] width 44 height 831
click at [27, 120] on icon at bounding box center [21, 117] width 12 height 12
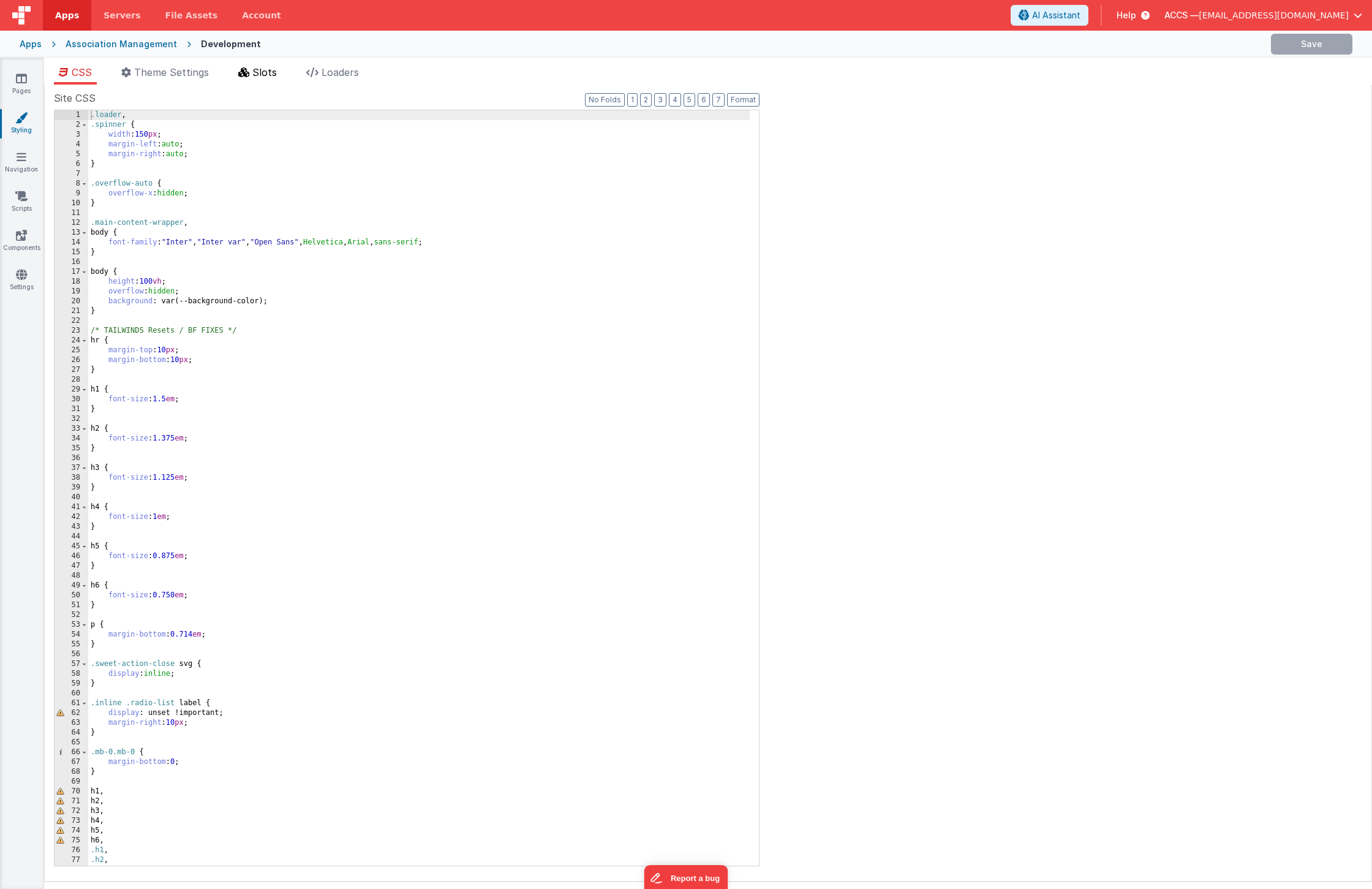
click at [281, 73] on li "Slots" at bounding box center [257, 75] width 48 height 20
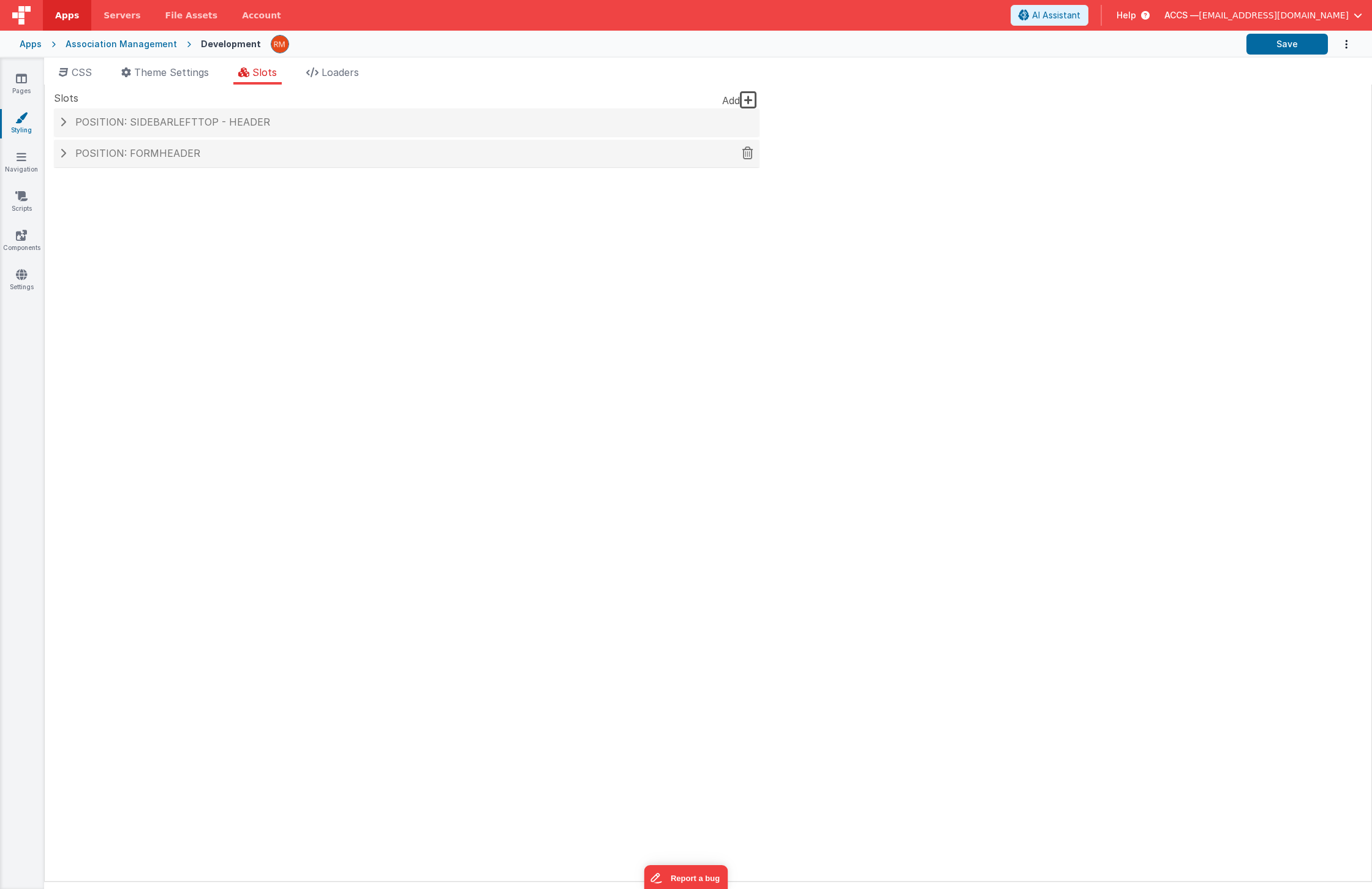
click at [127, 159] on div "Position: formHeader" at bounding box center [407, 153] width 706 height 29
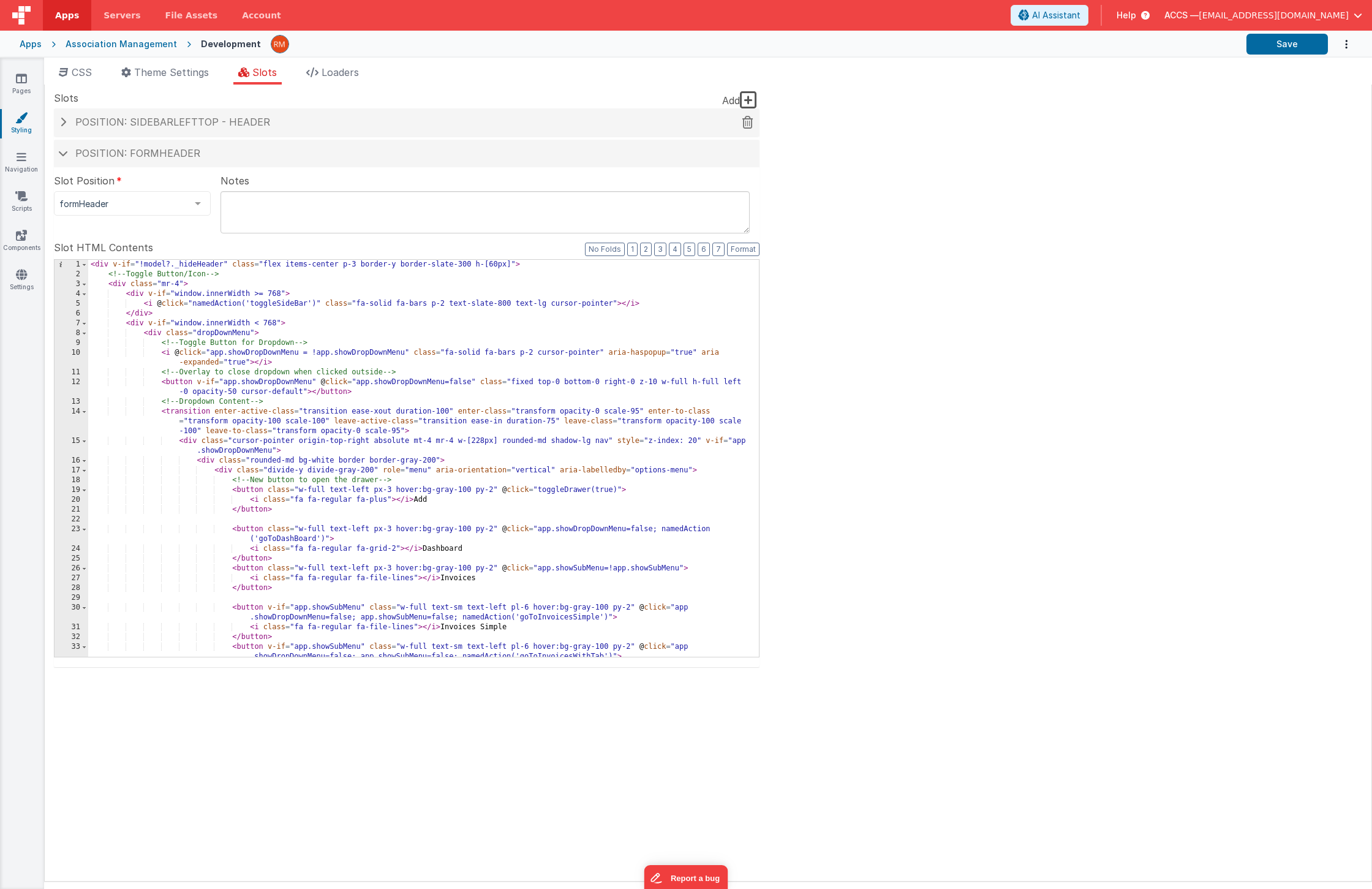
click at [95, 126] on span "Position: sidebarLeftTop - header" at bounding box center [172, 121] width 195 height 12
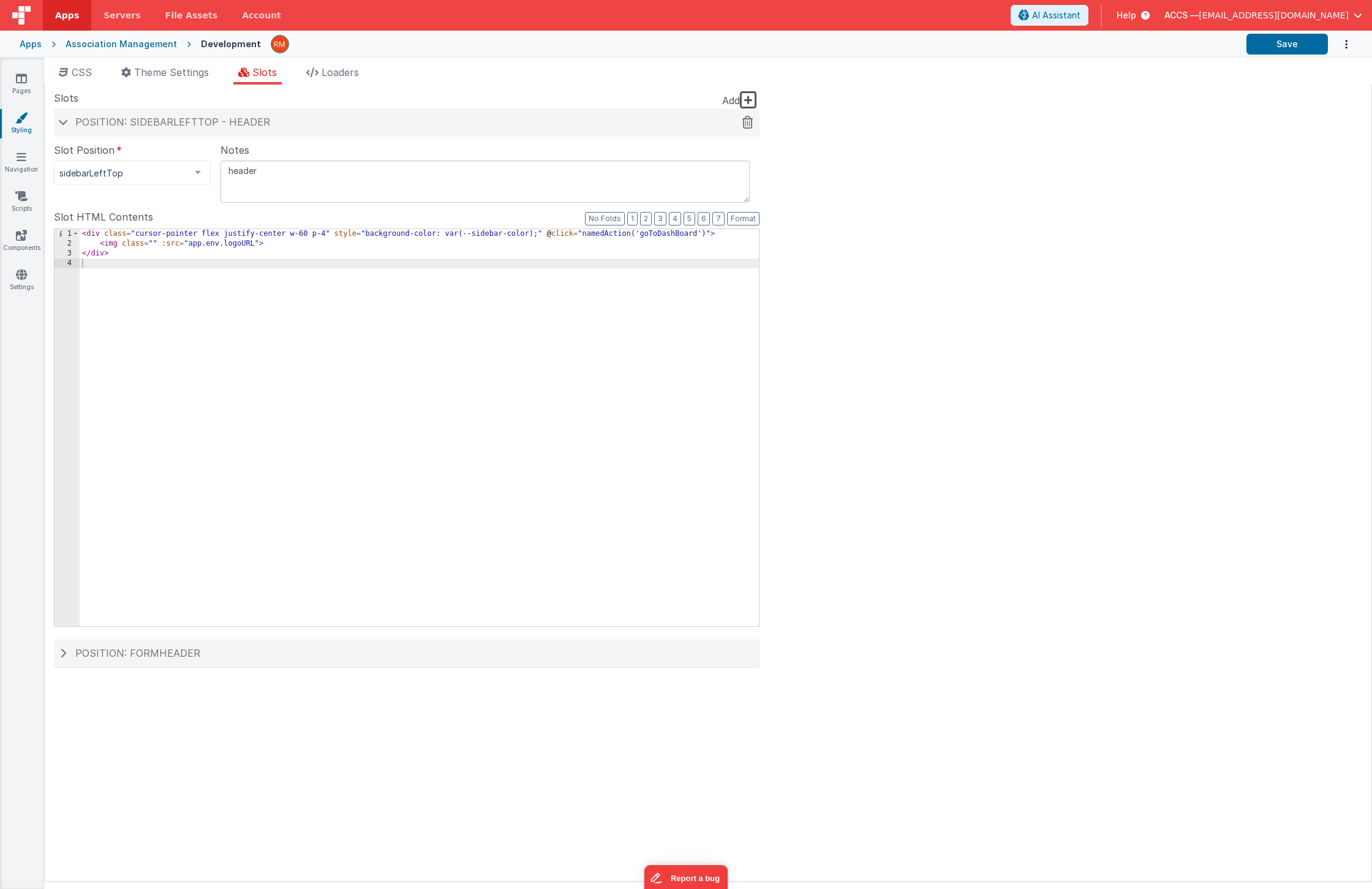
click at [98, 127] on span "Position: sidebarLeftTop - header" at bounding box center [172, 121] width 195 height 12
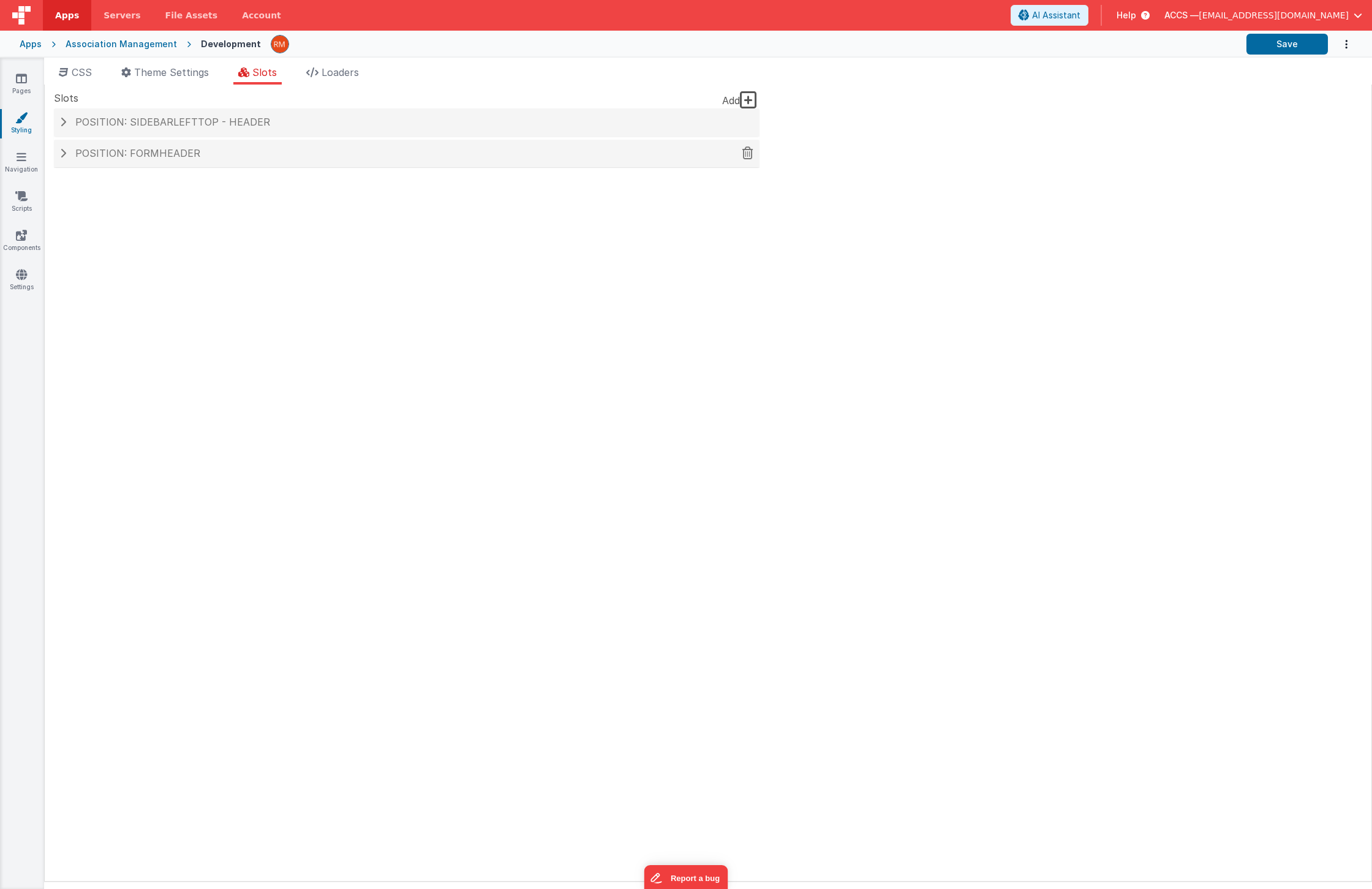
click at [121, 156] on span "Position: formHeader" at bounding box center [137, 152] width 125 height 12
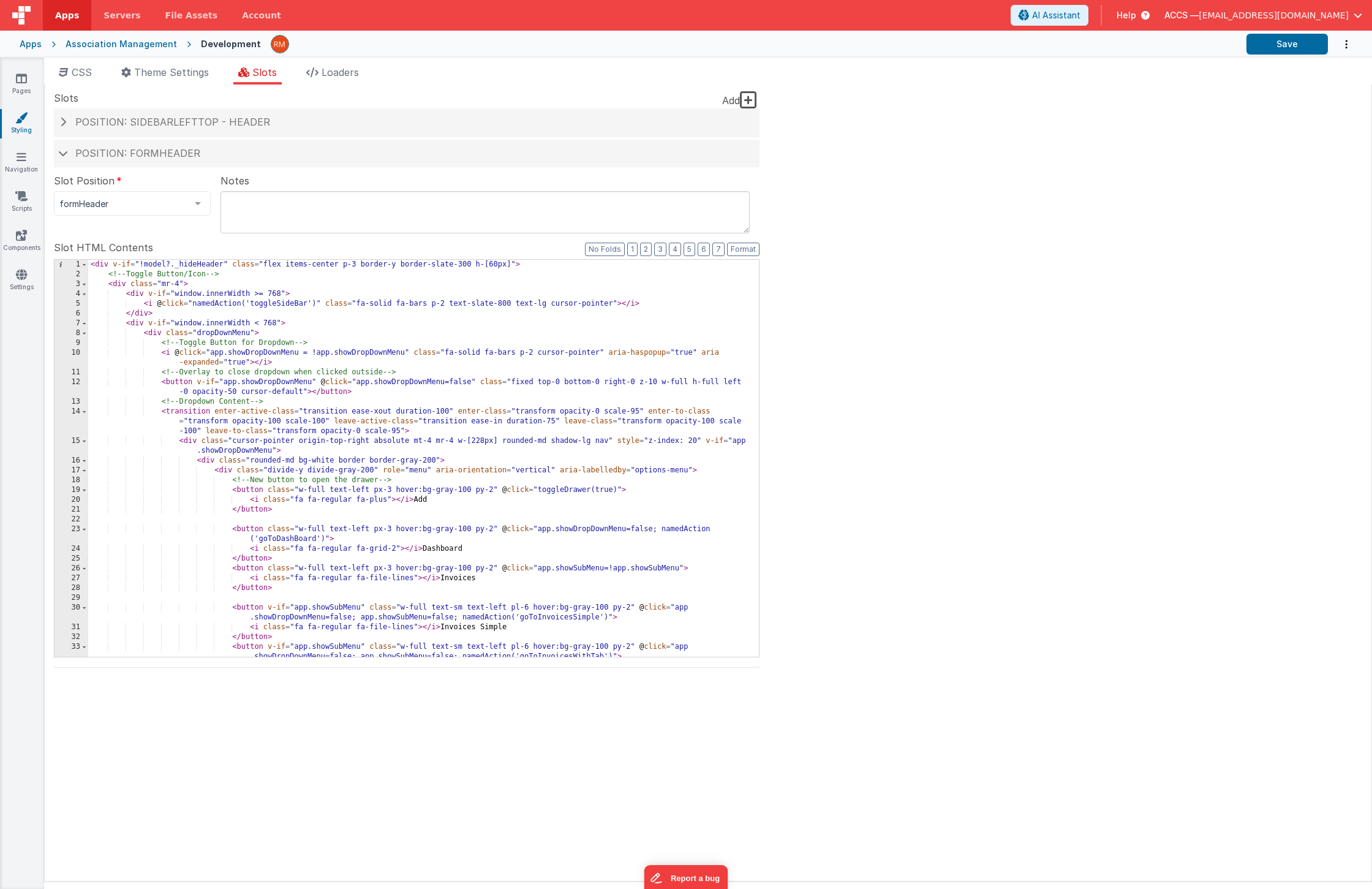
click at [319, 357] on div "< div v-if = "!model?._hideHeader" class = "flex items-center p-3 border-y bord…" at bounding box center [419, 468] width 662 height 416
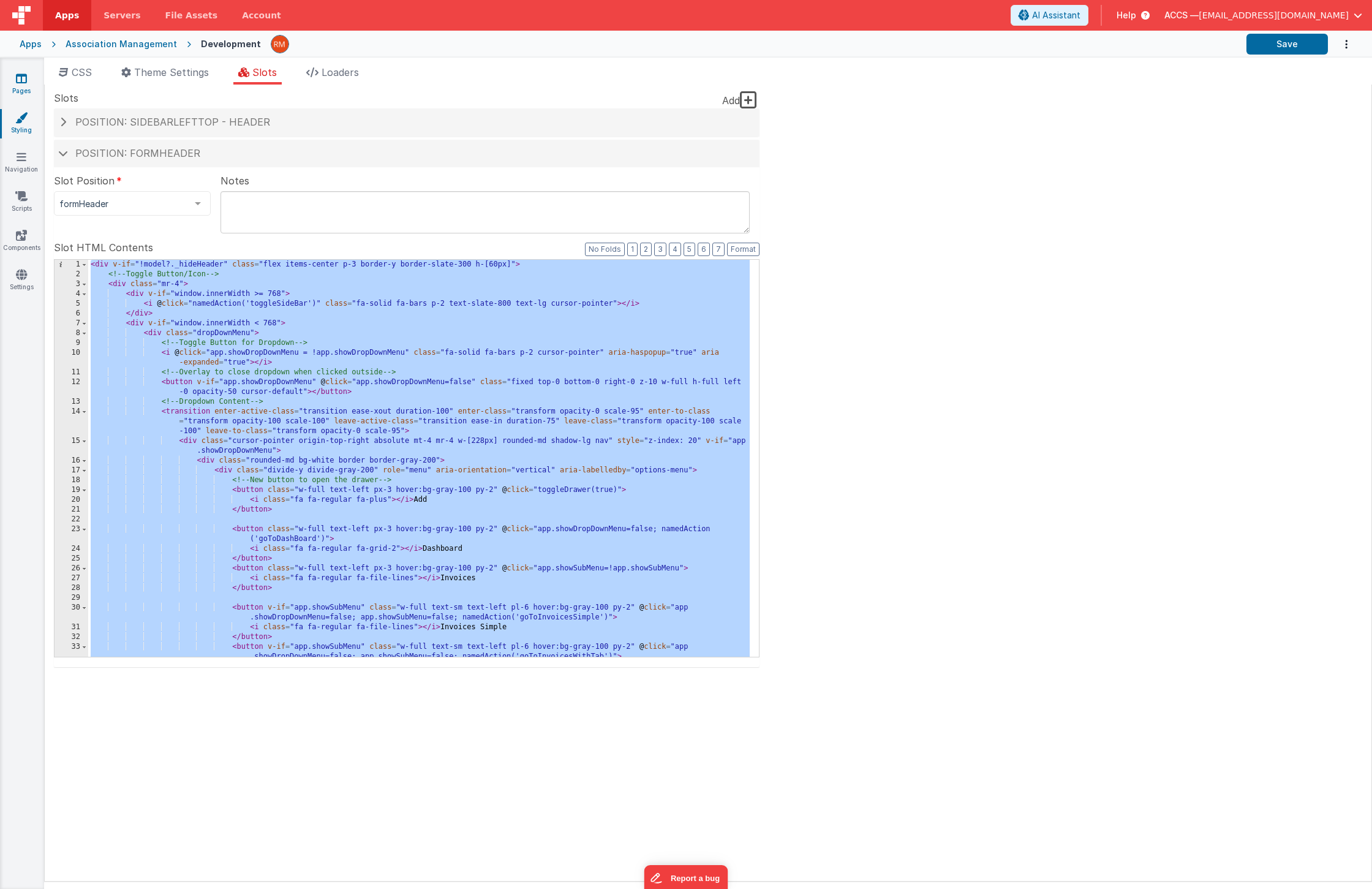
click at [19, 88] on link "Pages" at bounding box center [21, 85] width 44 height 24
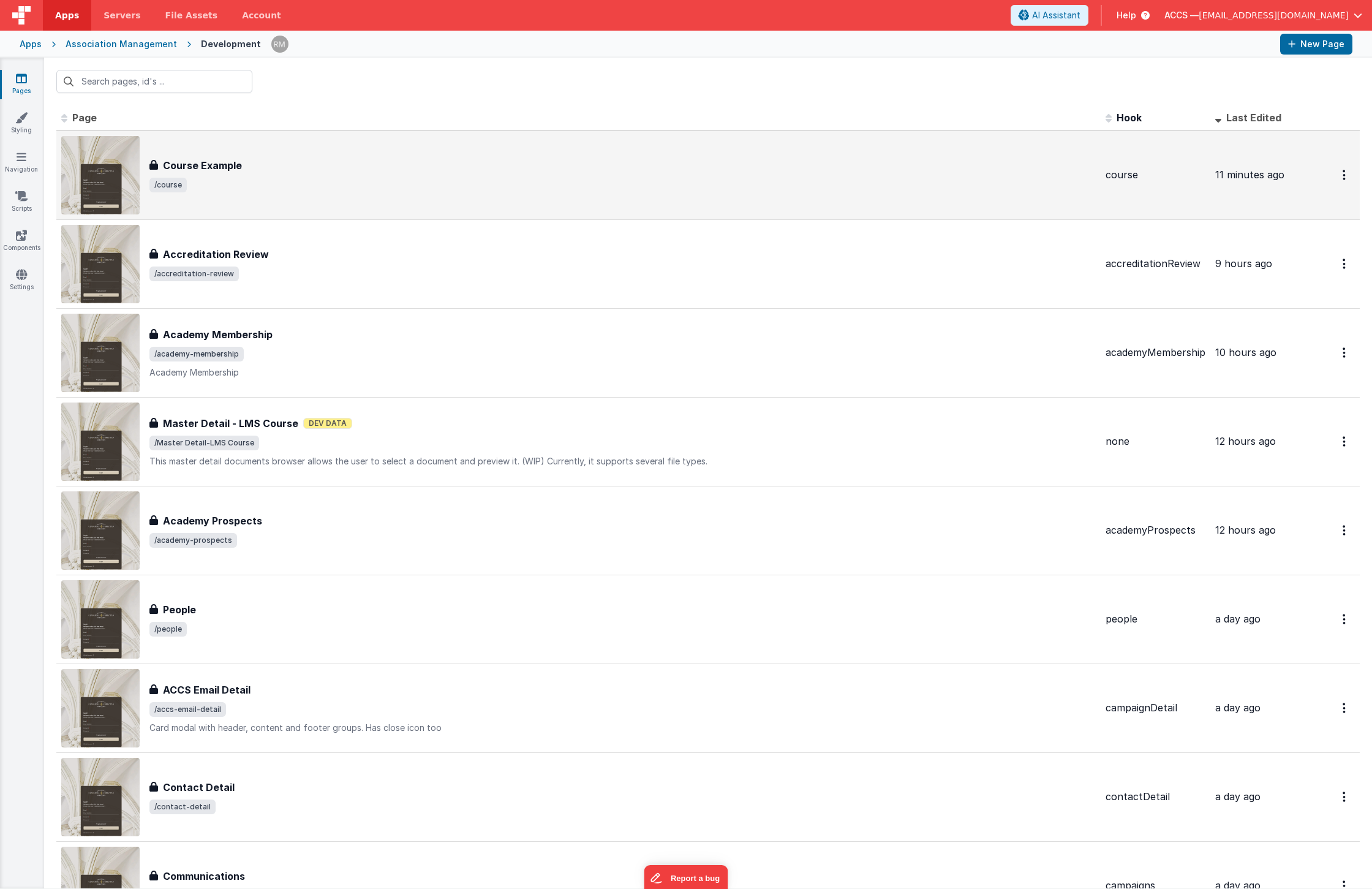
click at [298, 184] on span "/course" at bounding box center [622, 185] width 947 height 15
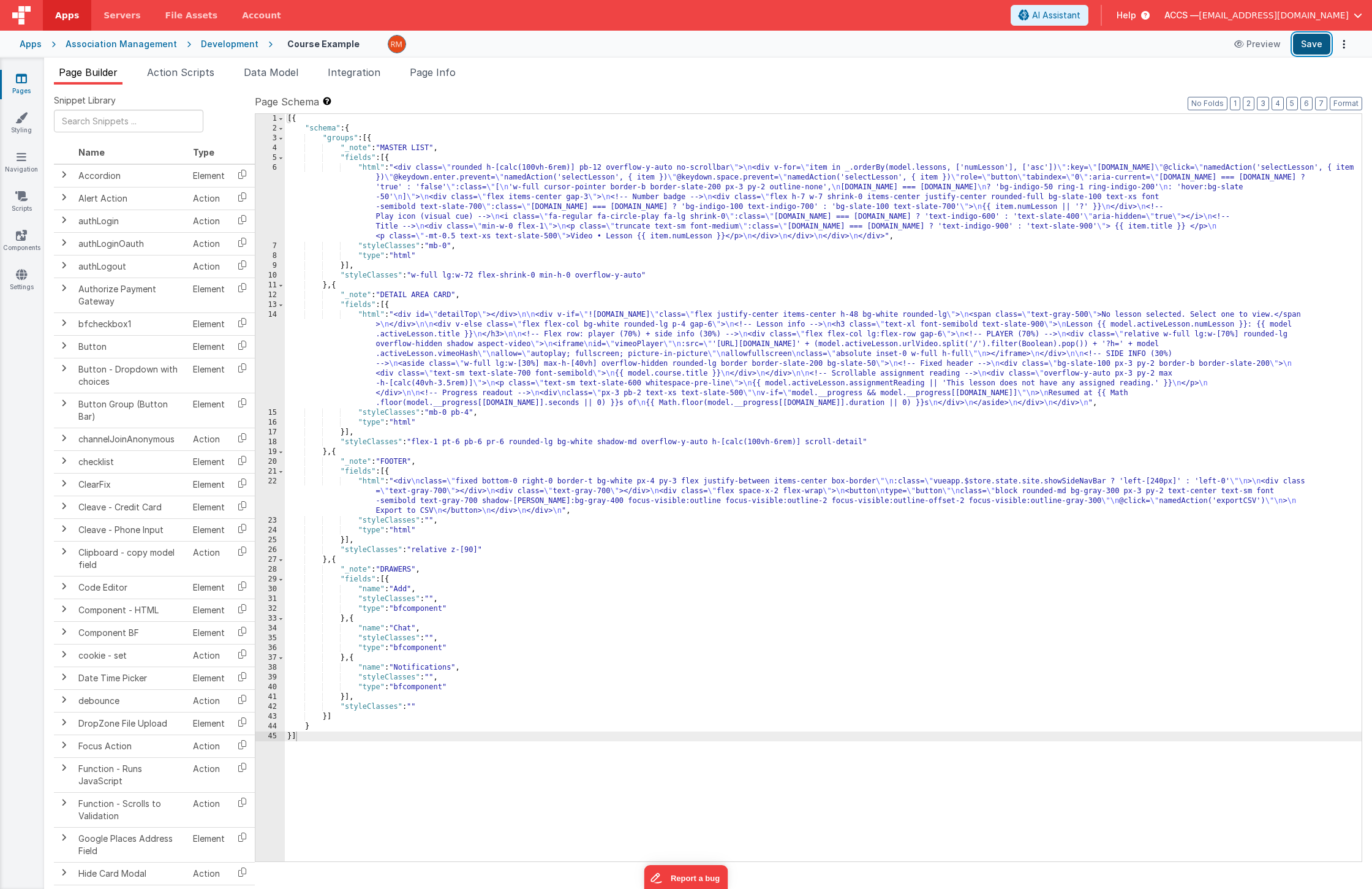
click at [1317, 46] on button "Save" at bounding box center [1312, 44] width 37 height 21
click at [1341, 50] on button "Options" at bounding box center [1343, 44] width 17 height 17
click at [1317, 88] on link "Rollback" at bounding box center [1299, 92] width 108 height 24
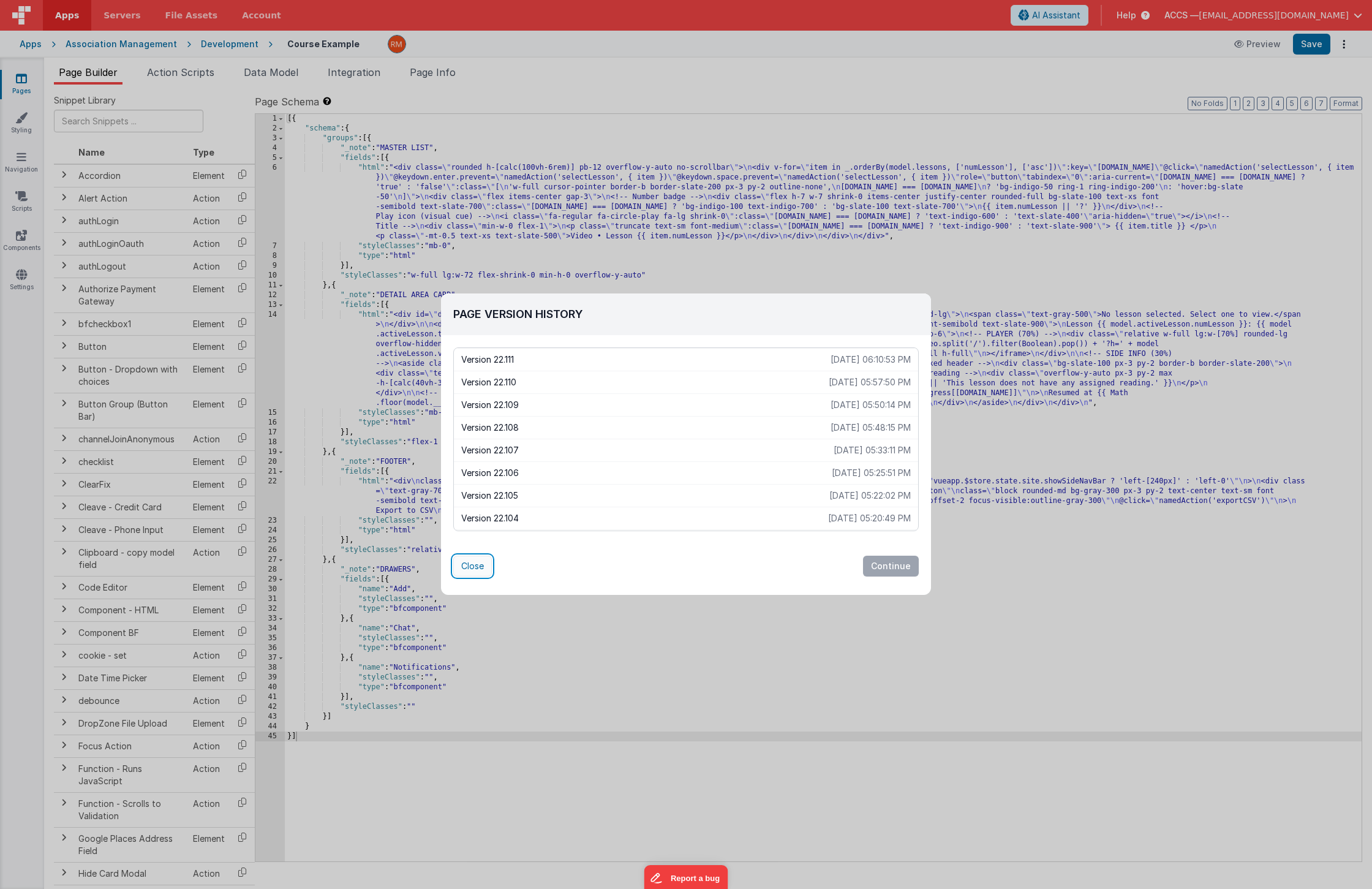
click at [474, 570] on button "Close" at bounding box center [472, 566] width 38 height 21
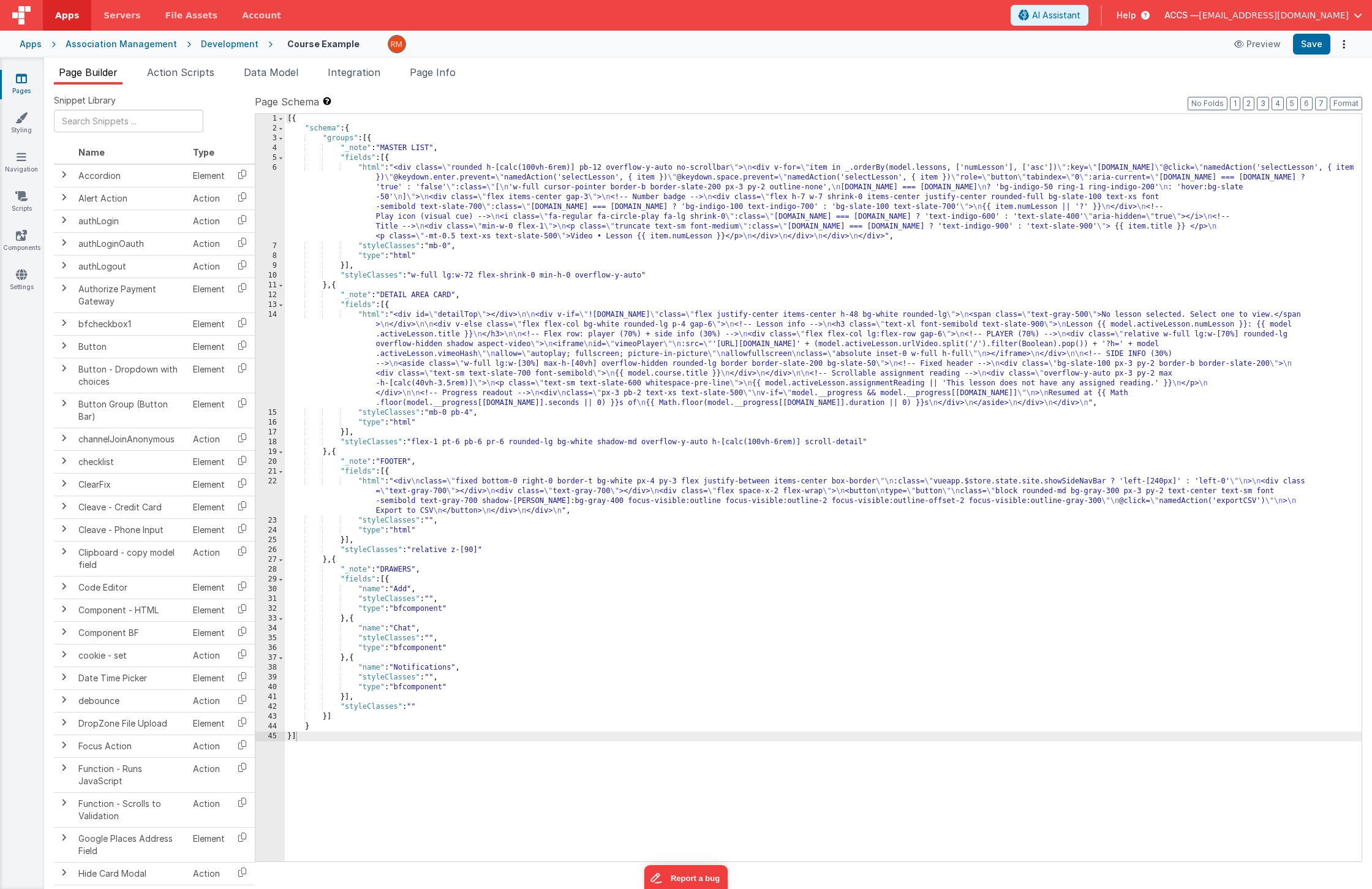
click at [369, 482] on div "[{ "schema" : { "groups" : [{ "_note" : "MASTER LIST" , "fields" : [{ "html" : …" at bounding box center [824, 497] width 1077 height 767
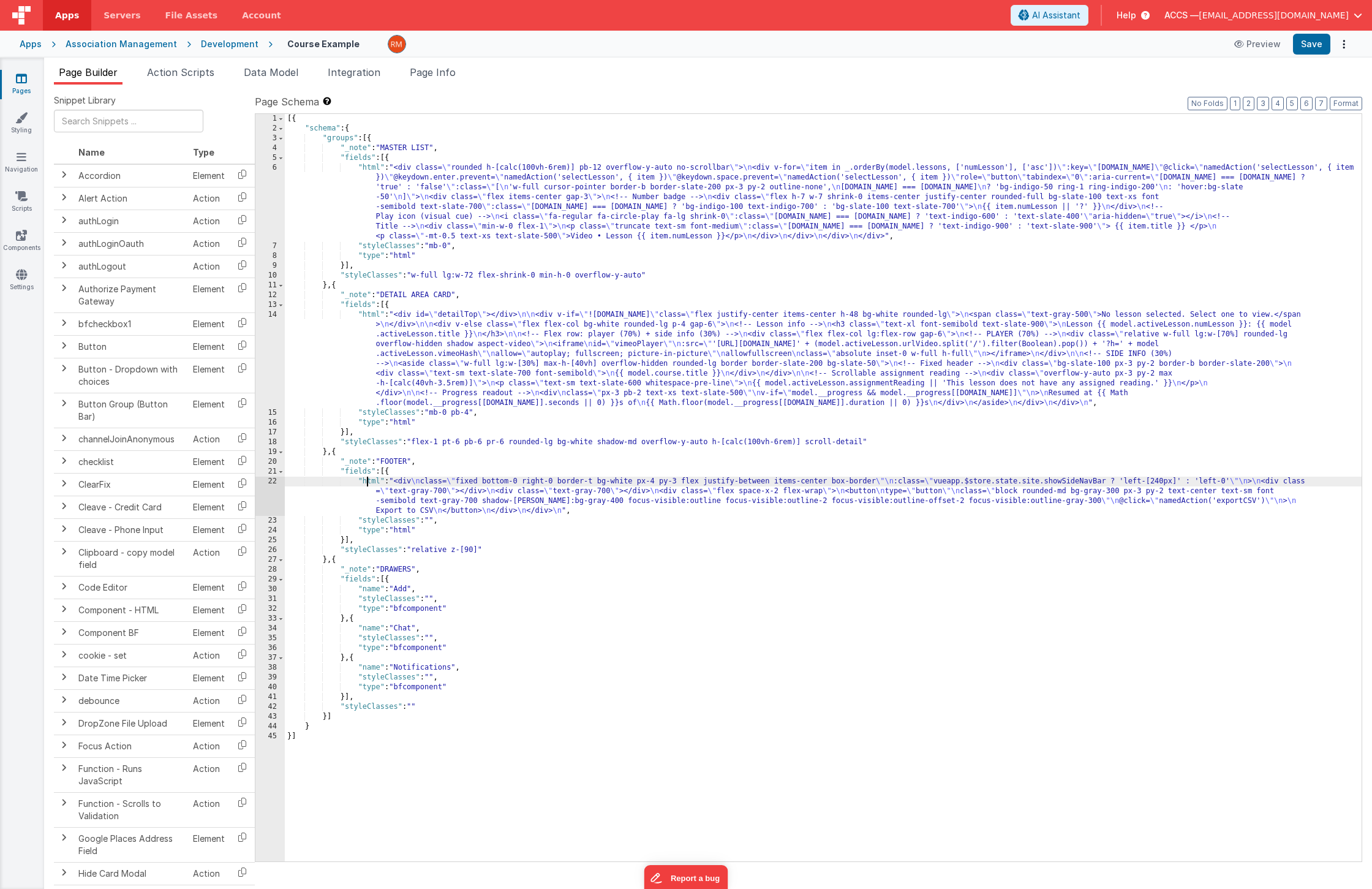
click at [274, 481] on div "22" at bounding box center [270, 496] width 29 height 39
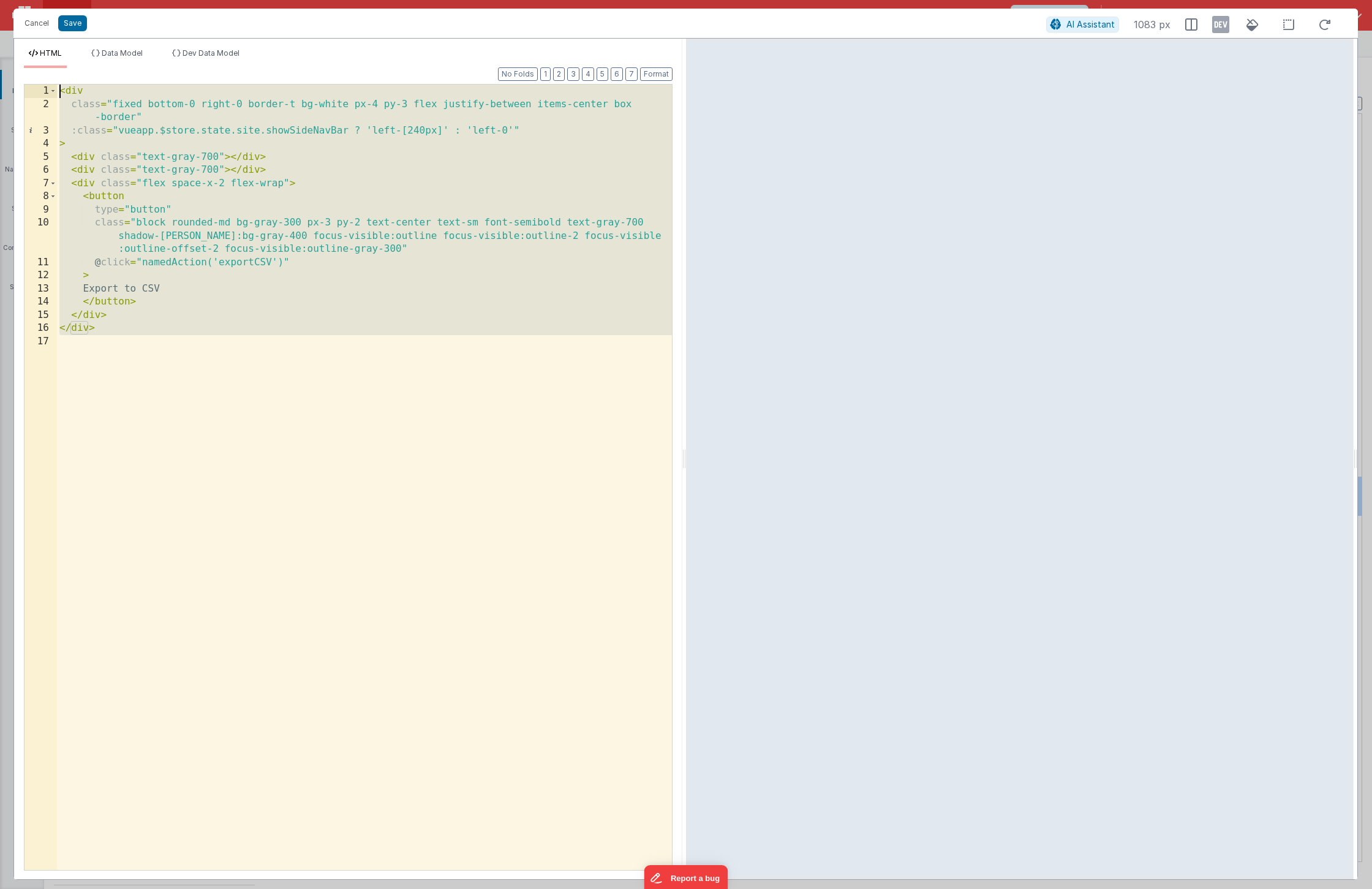
drag, startPoint x: 124, startPoint y: 352, endPoint x: 55, endPoint y: 82, distance: 278.7
click at [55, 82] on div "Format 7 6 5 4 3 2 1 No Folds 1 2 3 4 5 6 7 8 9 10 11 12 13 14 15 16 17 < div c…" at bounding box center [348, 468] width 649 height 801
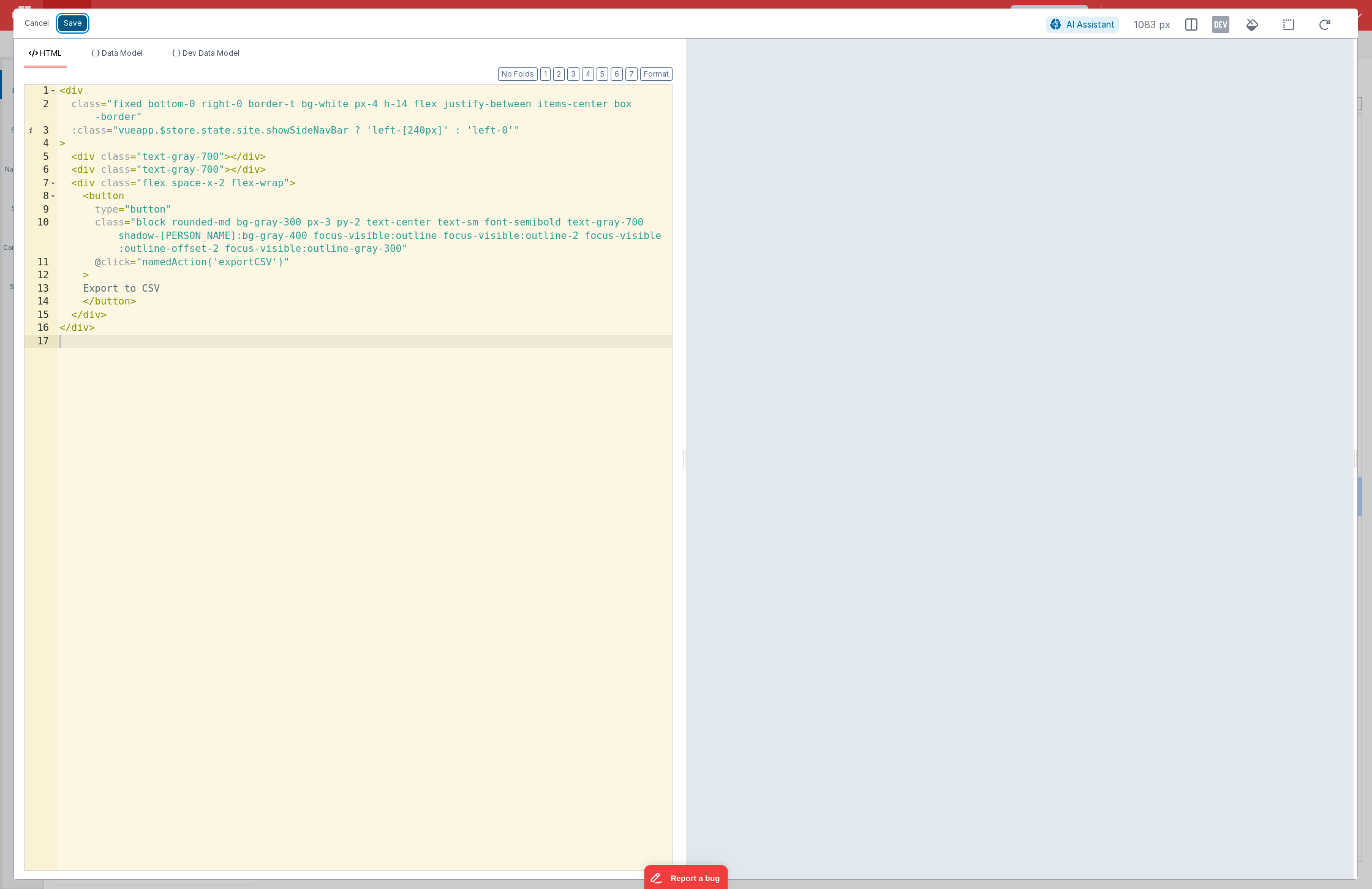
click at [78, 30] on button "Save" at bounding box center [72, 24] width 29 height 16
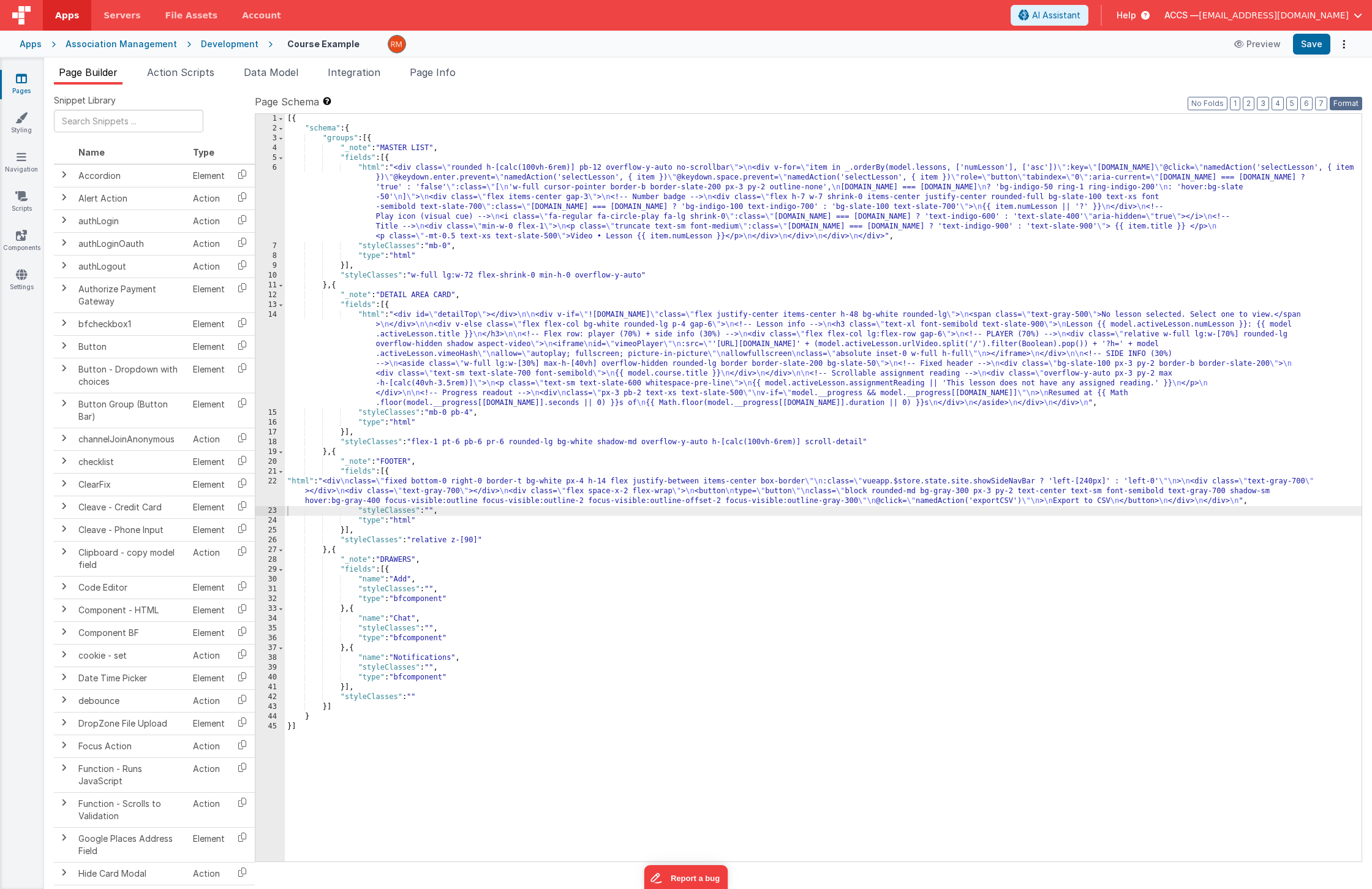
click at [1339, 100] on button "Format" at bounding box center [1346, 103] width 33 height 14
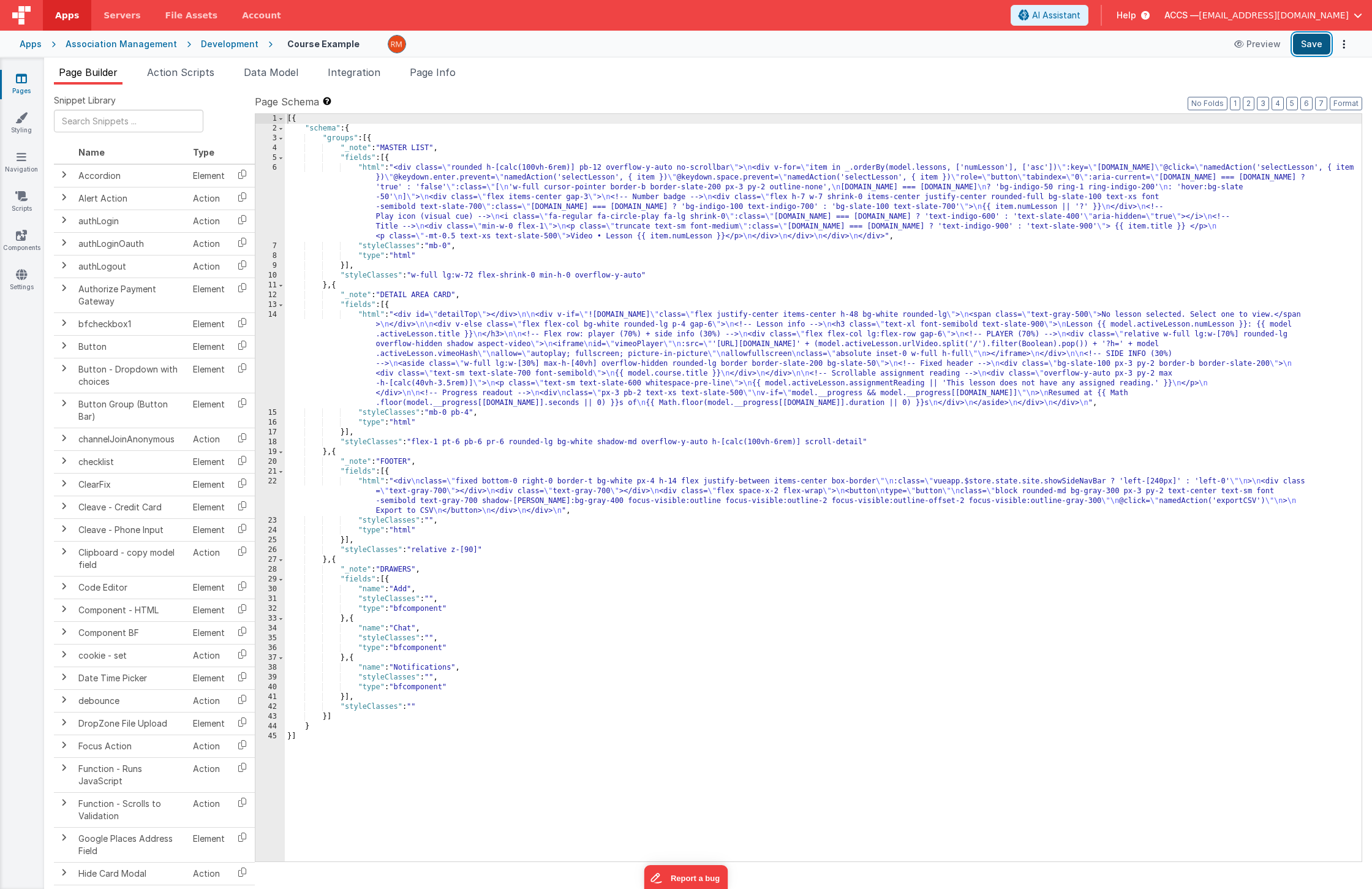
click at [1313, 47] on button "Save" at bounding box center [1312, 44] width 37 height 21
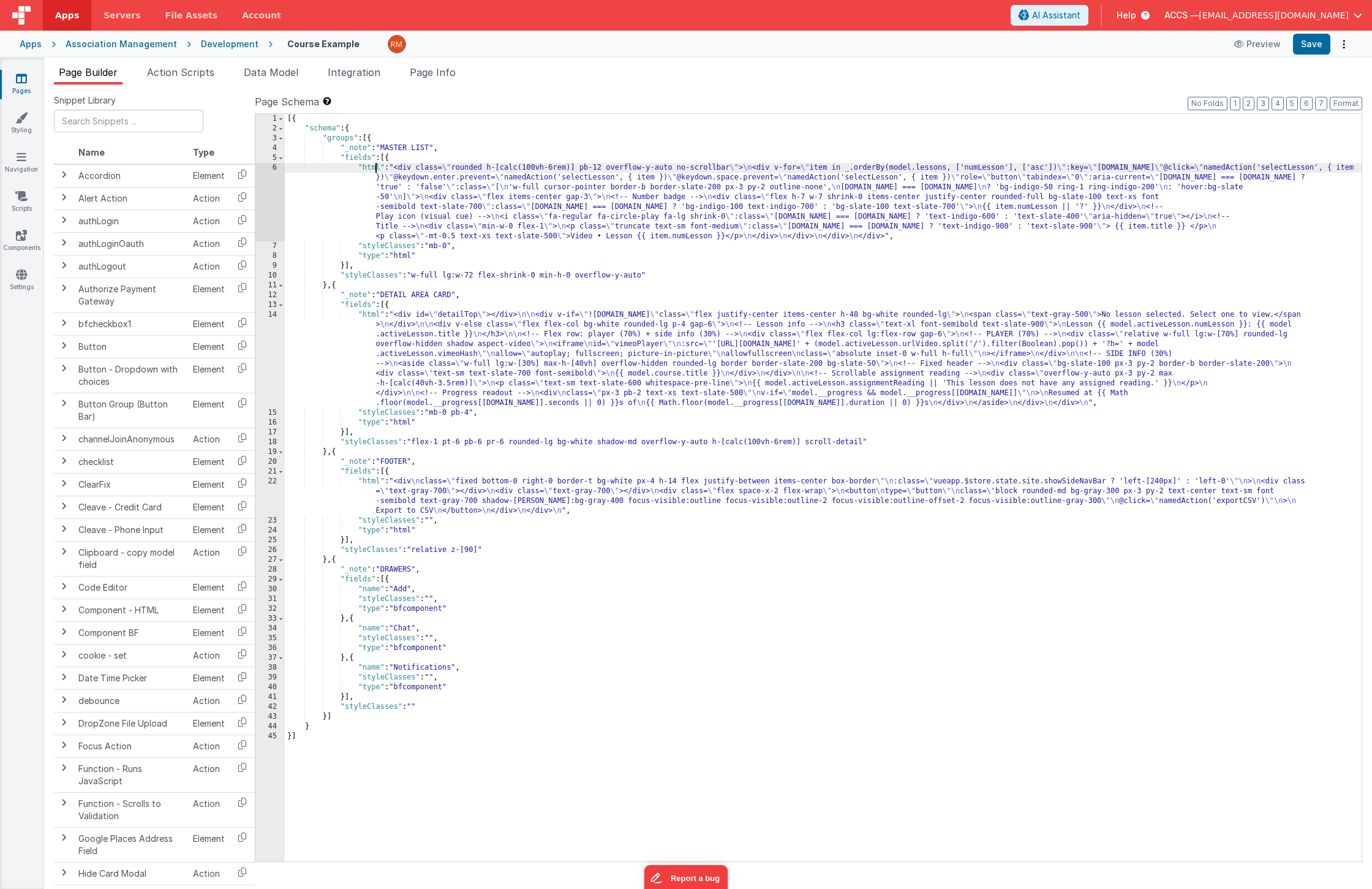
click at [374, 169] on div "[{ "schema" : { "groups" : [{ "_note" : "MASTER LIST" , "fields" : [{ "html" : …" at bounding box center [824, 497] width 1077 height 767
click at [274, 167] on div "6" at bounding box center [270, 202] width 29 height 78
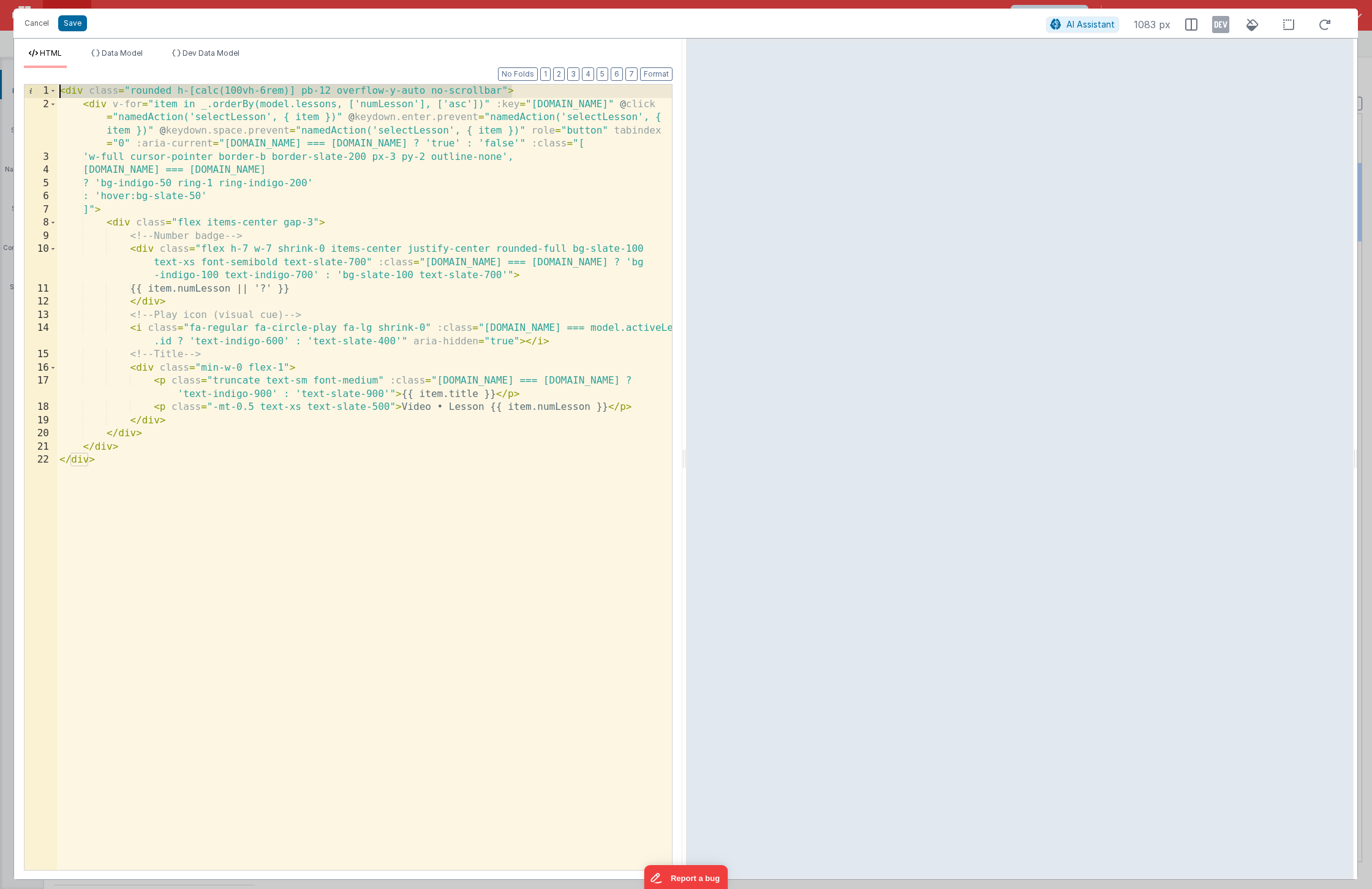
drag, startPoint x: 562, startPoint y: 90, endPoint x: 58, endPoint y: 87, distance: 504.0
click at [58, 87] on div "< div class = "rounded h-[calc(100vh-6rem)] pb-12 overflow-y-auto no-scrollbar"…" at bounding box center [364, 491] width 615 height 812
click at [69, 29] on button "Save" at bounding box center [72, 24] width 29 height 16
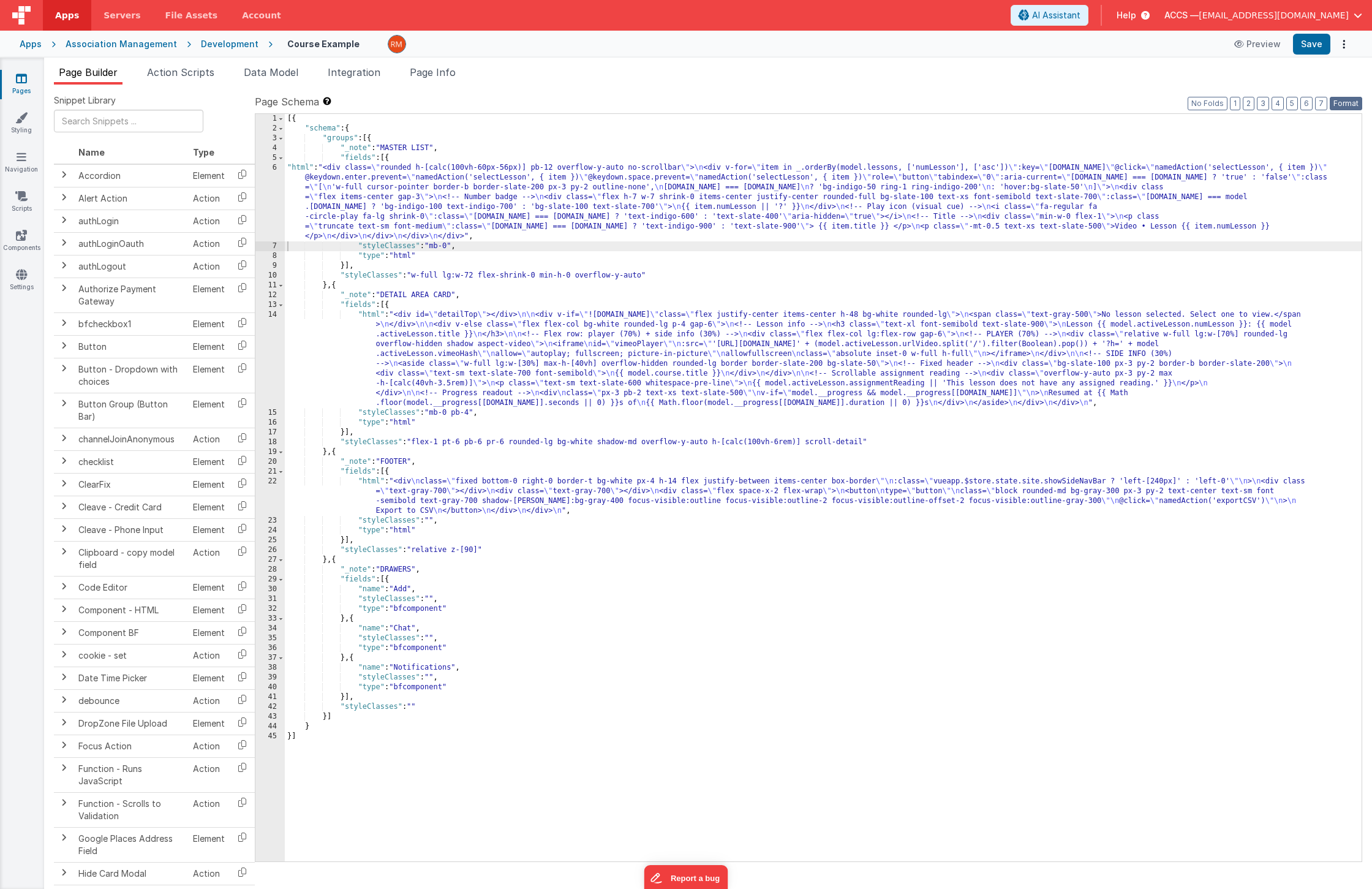
drag, startPoint x: 1337, startPoint y: 103, endPoint x: 1335, endPoint y: 81, distance: 22.1
click at [1337, 103] on button "Format" at bounding box center [1346, 103] width 33 height 14
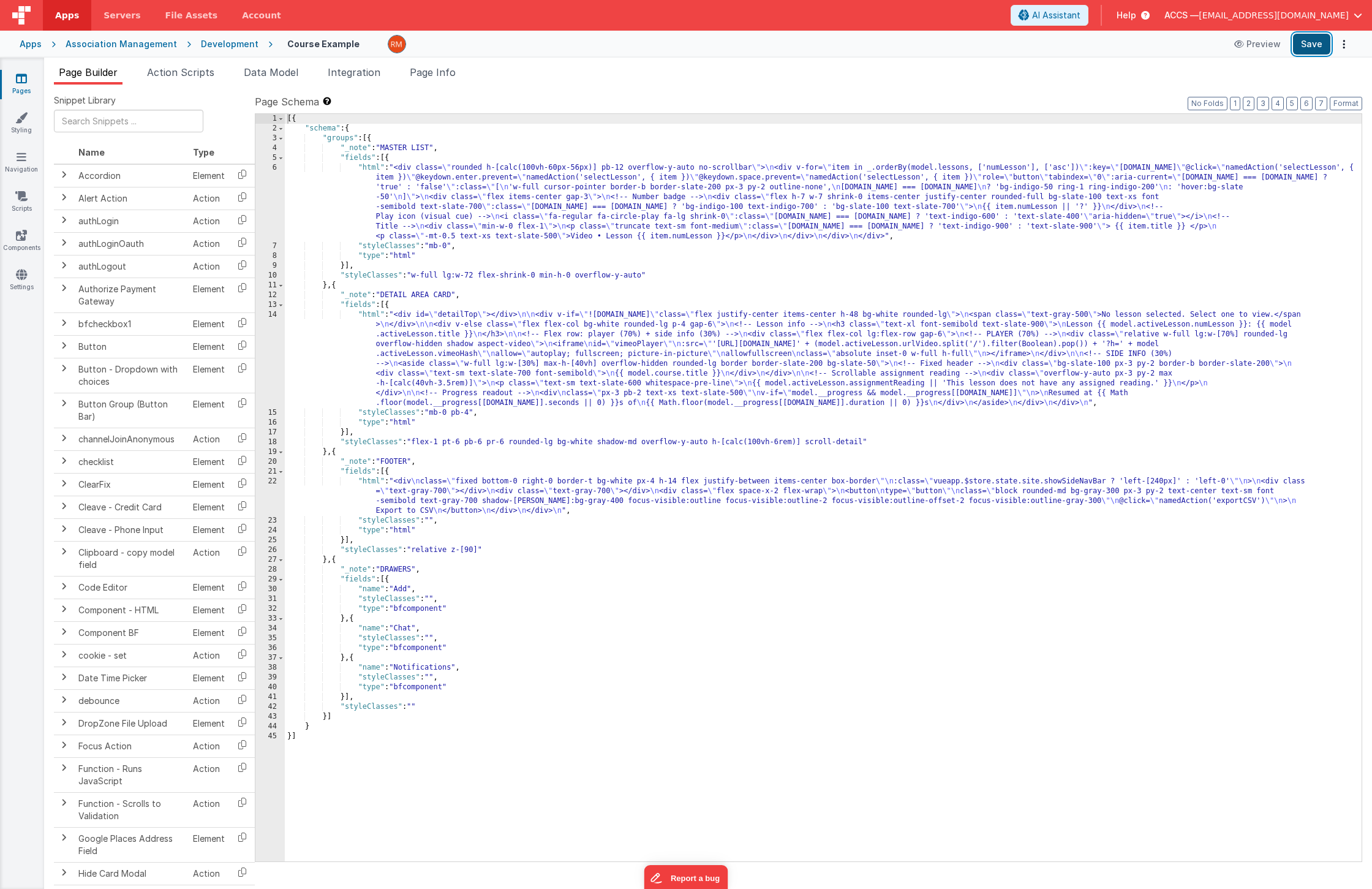
click at [1311, 47] on button "Save" at bounding box center [1312, 44] width 37 height 21
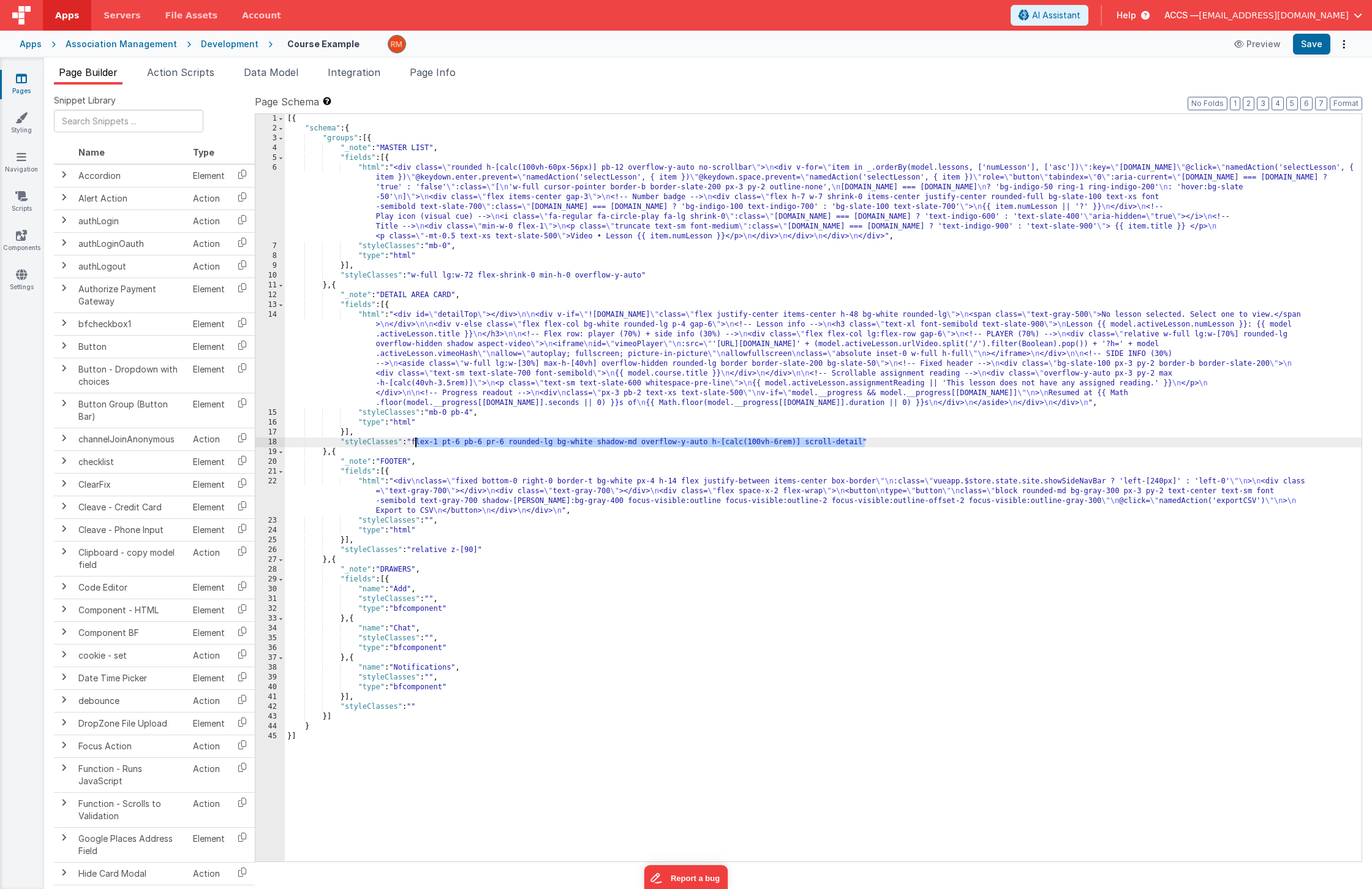
drag, startPoint x: 864, startPoint y: 442, endPoint x: 416, endPoint y: 441, distance: 448.0
click at [416, 441] on div "[{ "schema" : { "groups" : [{ "_note" : "MASTER LIST" , "fields" : [{ "html" : …" at bounding box center [824, 497] width 1077 height 767
click at [1316, 49] on button "Save" at bounding box center [1312, 44] width 37 height 21
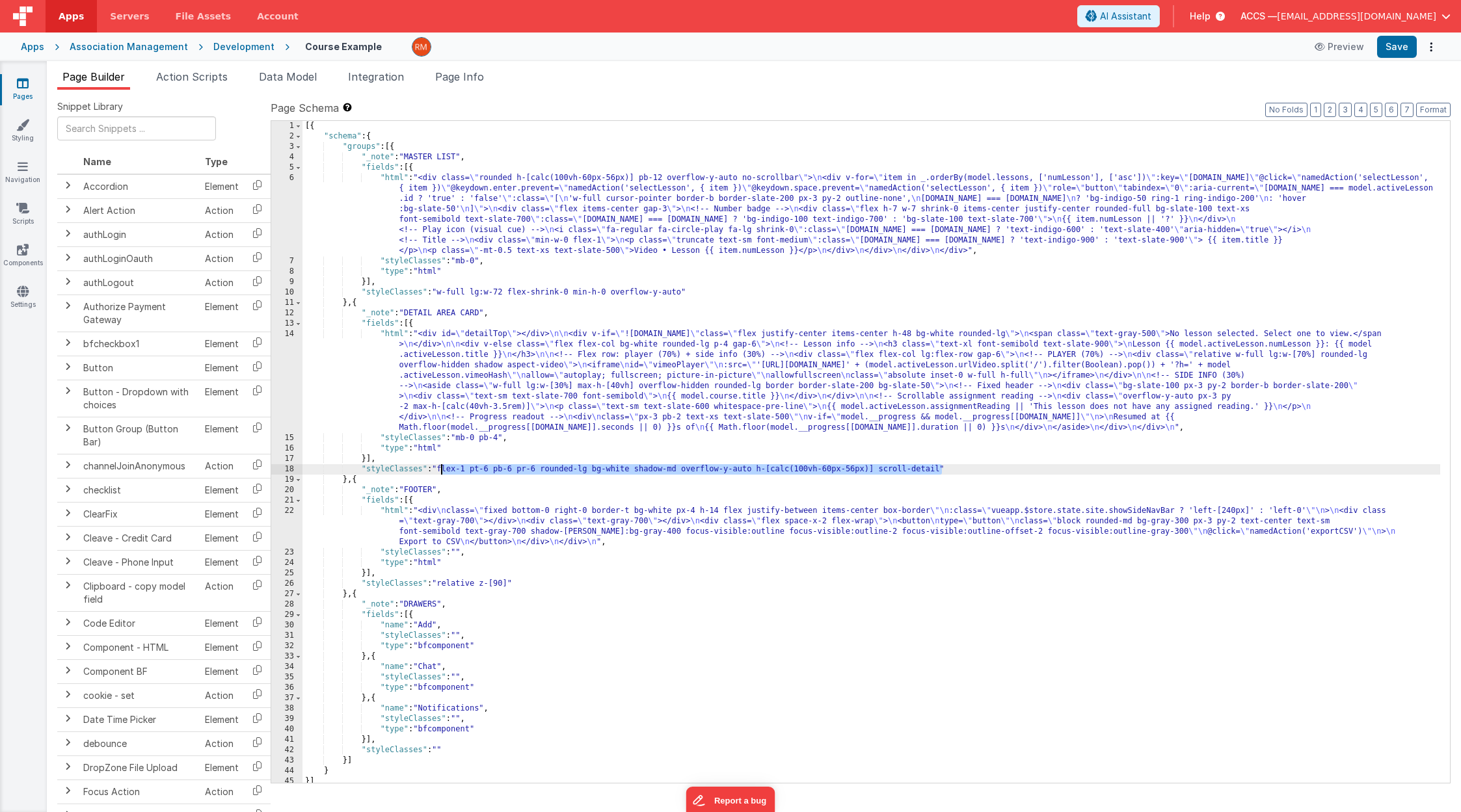
drag, startPoint x: 943, startPoint y: 470, endPoint x: 442, endPoint y: 470, distance: 501.0
click at [442, 470] on div "[{ "schema" : { "groups" : [{ "_note" : "MASTER LIST" , "fields" : [{ "html" : …" at bounding box center [871, 463] width 1137 height 683
click at [473, 79] on span "Page Info" at bounding box center [459, 76] width 48 height 13
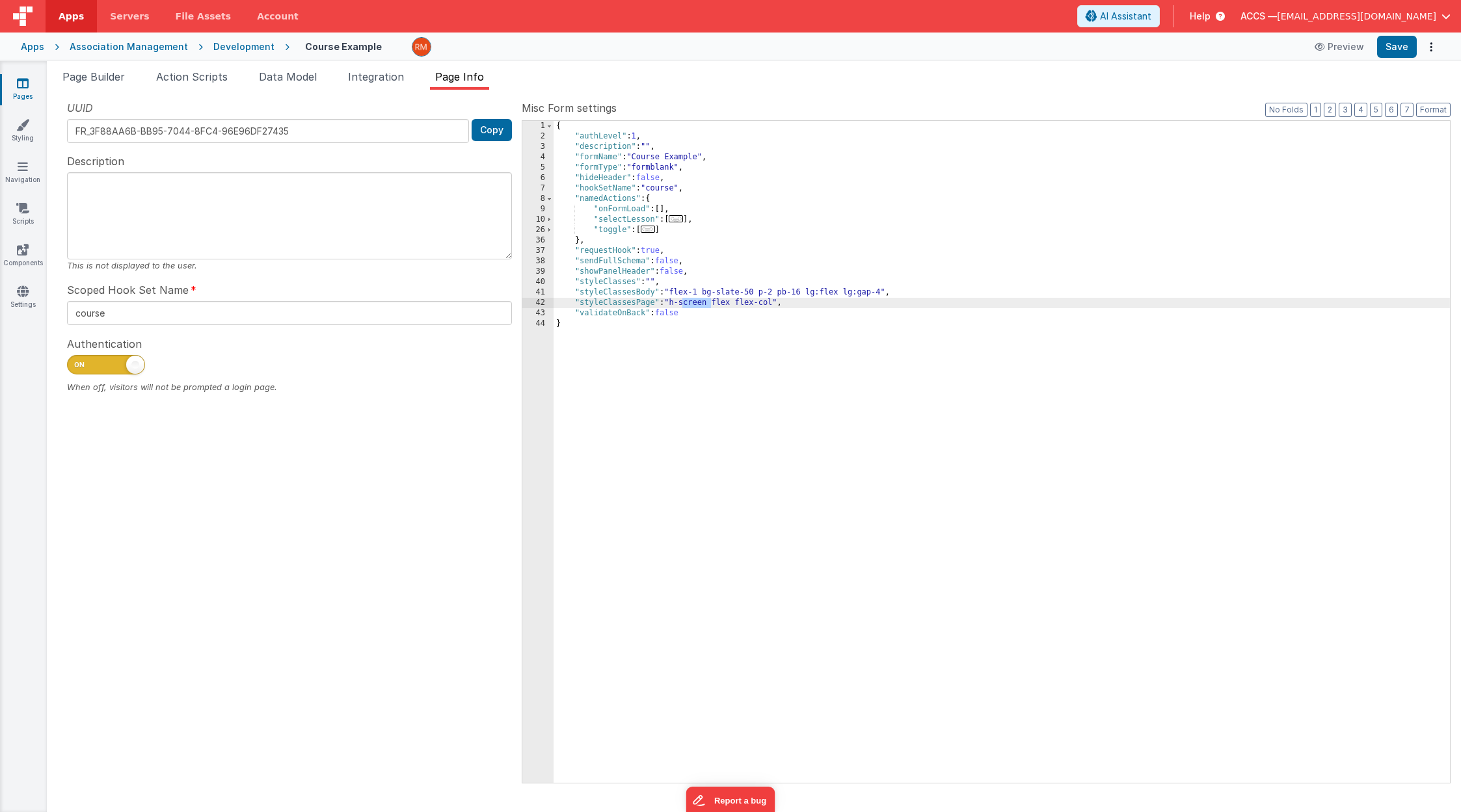
drag, startPoint x: 712, startPoint y: 303, endPoint x: 683, endPoint y: 303, distance: 29.0
click at [683, 303] on div "{ "authLevel" : 1 , "description" : "" , "formName" : "Course Example" , "formT…" at bounding box center [1002, 463] width 896 height 683
click at [120, 78] on span "Page Builder" at bounding box center [93, 76] width 62 height 13
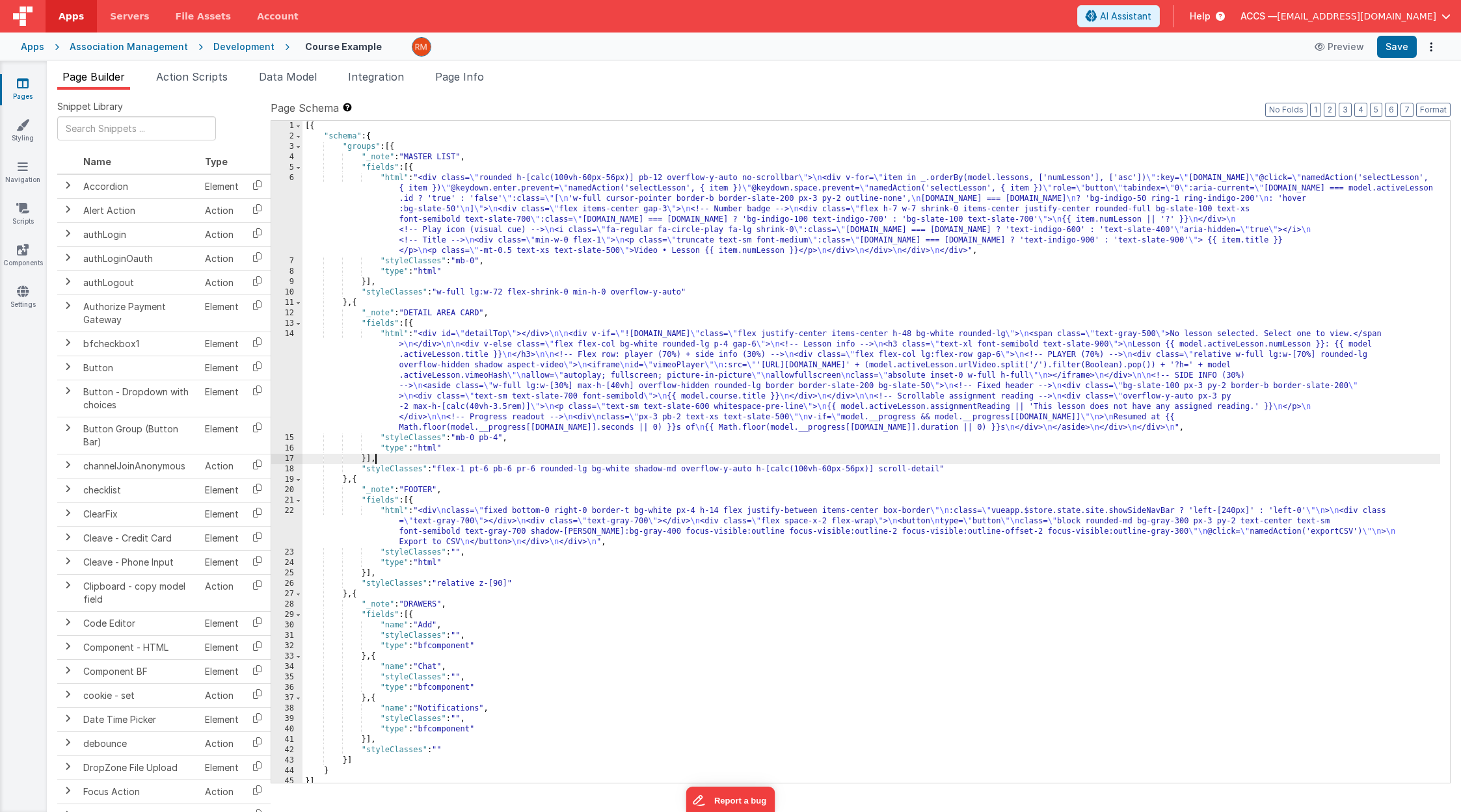
click at [601, 461] on div "[{ "schema" : { "groups" : [{ "_note" : "MASTER LIST" , "fields" : [{ "html" : …" at bounding box center [871, 463] width 1137 height 683
drag, startPoint x: 940, startPoint y: 470, endPoint x: 440, endPoint y: 470, distance: 500.0
click at [440, 470] on div "[{ "schema" : { "groups" : [{ "_note" : "MASTER LIST" , "fields" : [{ "html" : …" at bounding box center [871, 463] width 1137 height 683
click at [1404, 44] on button "Save" at bounding box center [1397, 47] width 40 height 22
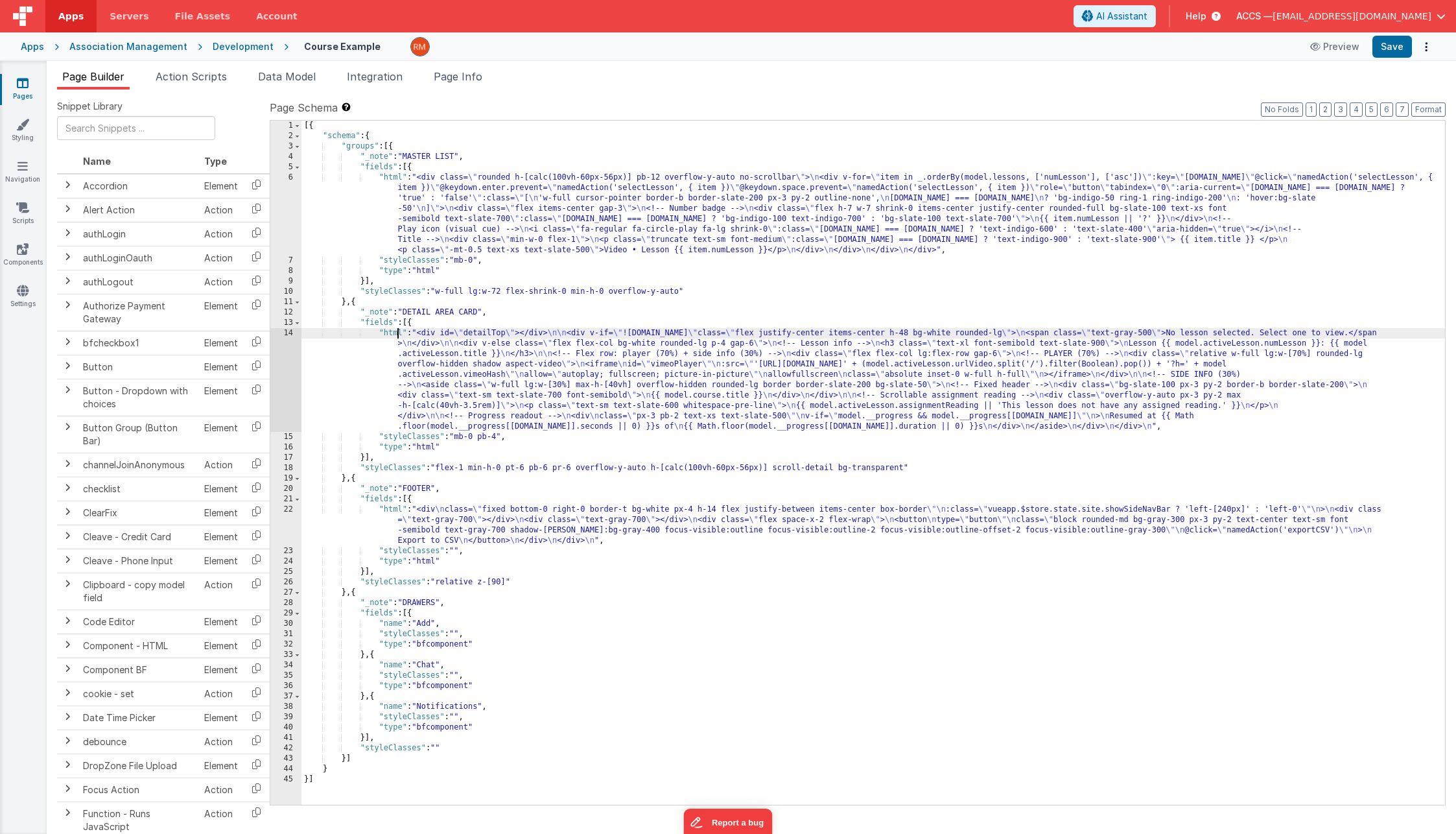
click at [397, 334] on div "[{ "schema" : { "groups" : [{ "_note" : "MASTER LIST" , "fields" : [{ "html" : …" at bounding box center [873, 473] width 1143 height 705
click at [294, 333] on div "14" at bounding box center [286, 379] width 31 height 103
click at [292, 333] on div "14" at bounding box center [286, 379] width 31 height 103
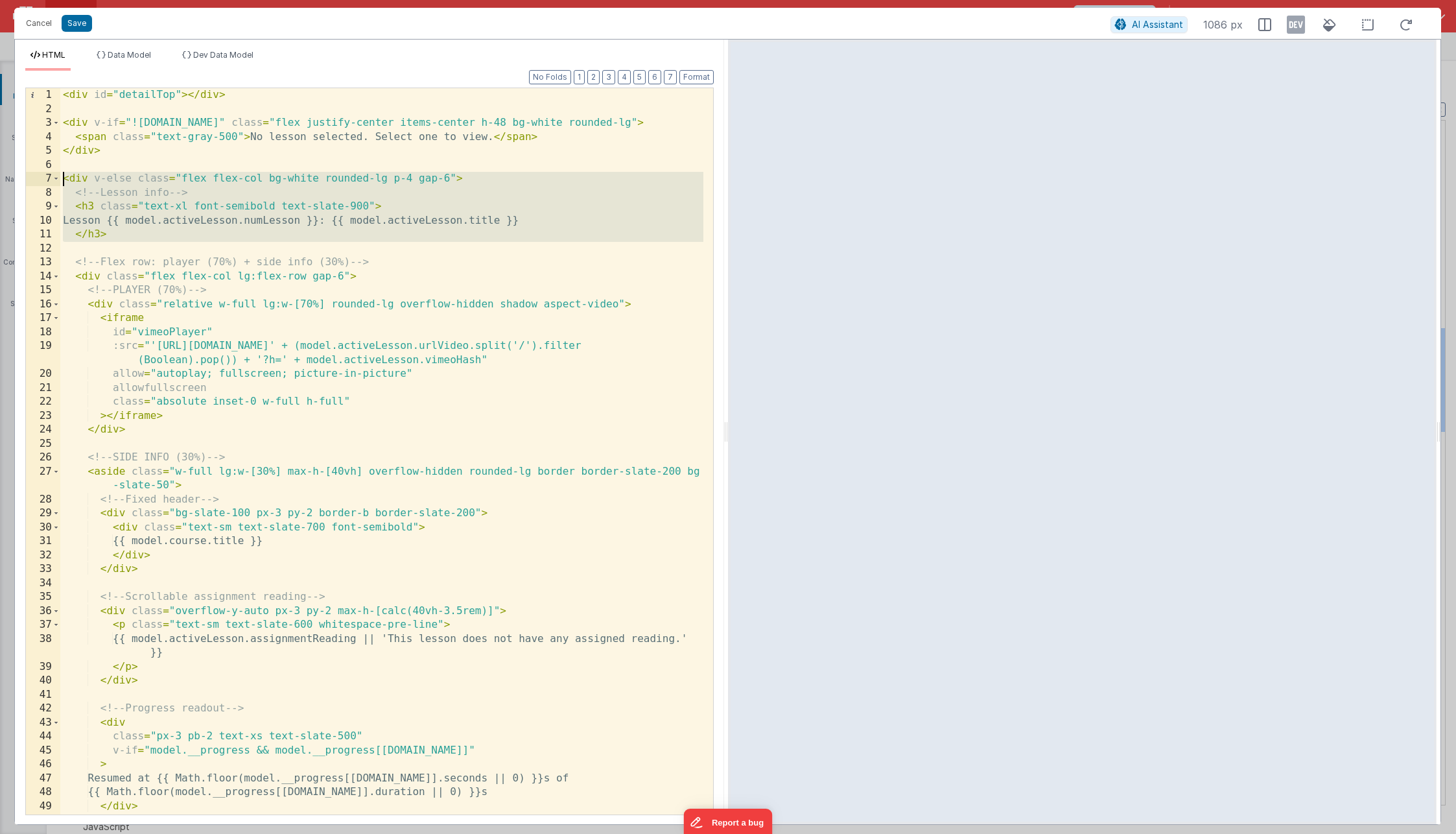
drag, startPoint x: 156, startPoint y: 245, endPoint x: 47, endPoint y: 177, distance: 128.5
click at [47, 177] on div "1 2 3 4 5 6 7 8 9 10 11 12 13 14 15 16 17 18 19 20 21 22 23 24 25 26 27 28 29 3…" at bounding box center [369, 452] width 689 height 728
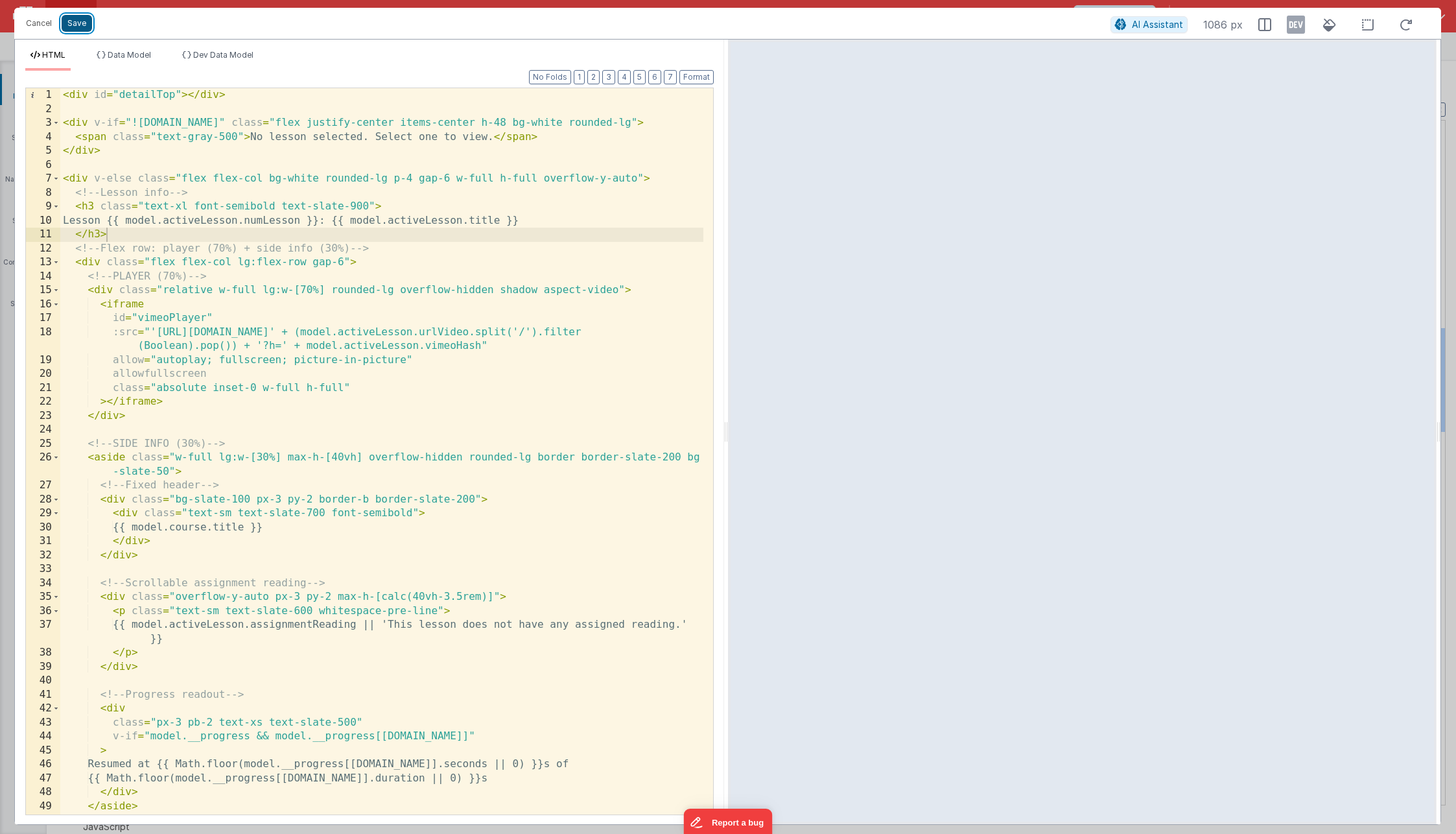
click at [81, 28] on button "Save" at bounding box center [76, 23] width 30 height 17
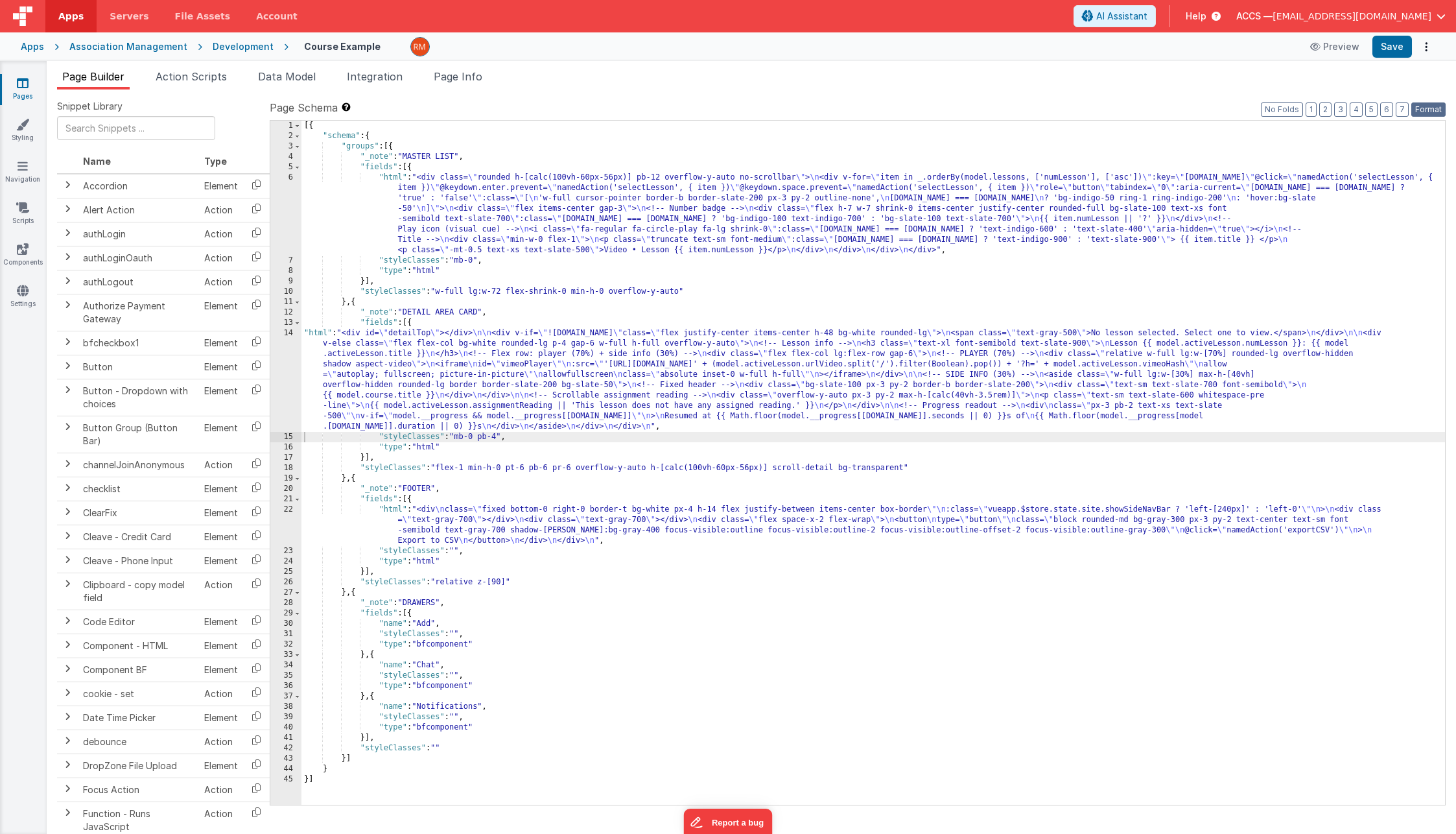
drag, startPoint x: 1421, startPoint y: 108, endPoint x: 1415, endPoint y: 78, distance: 30.6
click at [1421, 106] on button "Format" at bounding box center [1428, 110] width 34 height 15
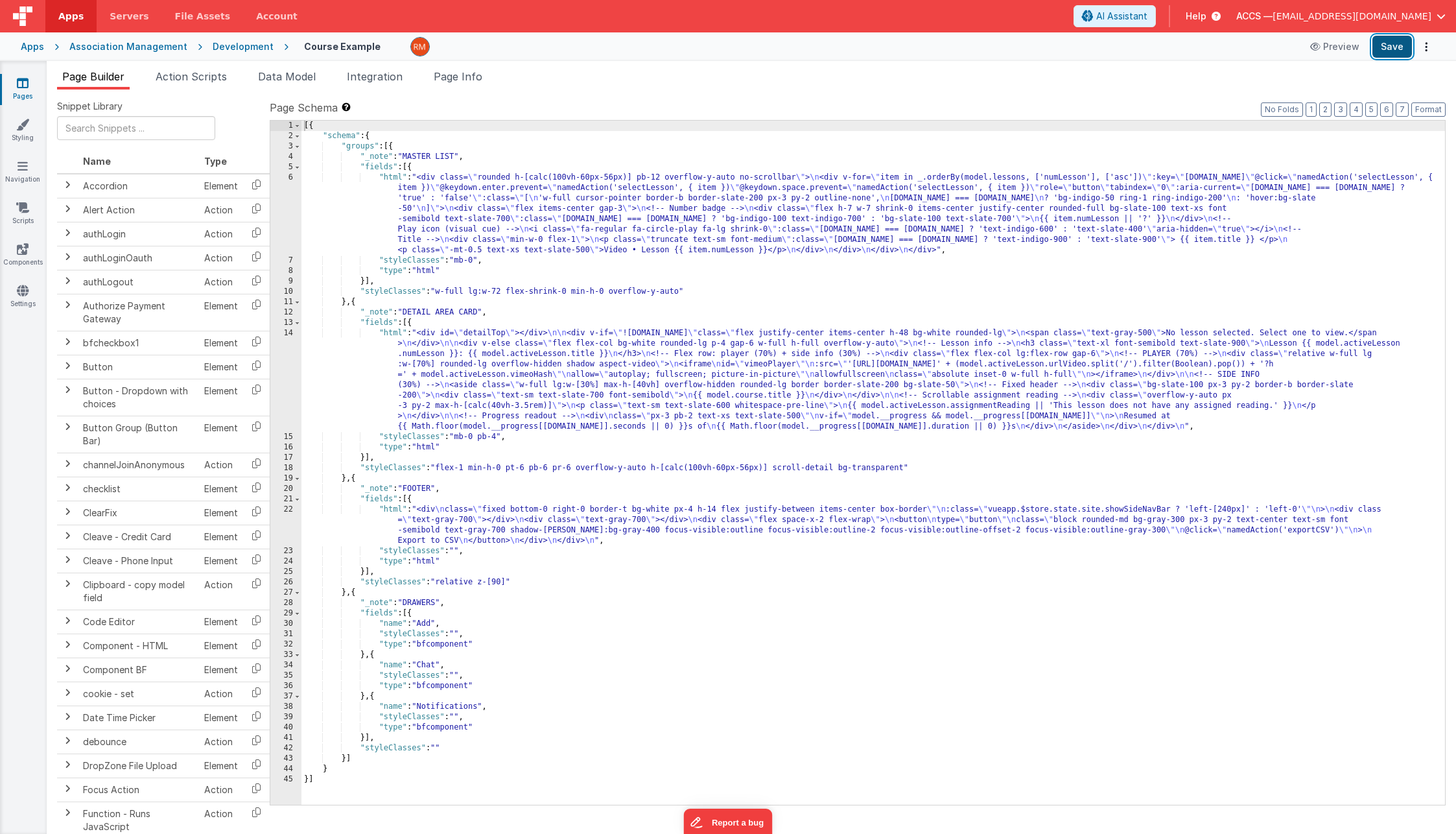
click at [1388, 47] on button "Save" at bounding box center [1392, 47] width 40 height 22
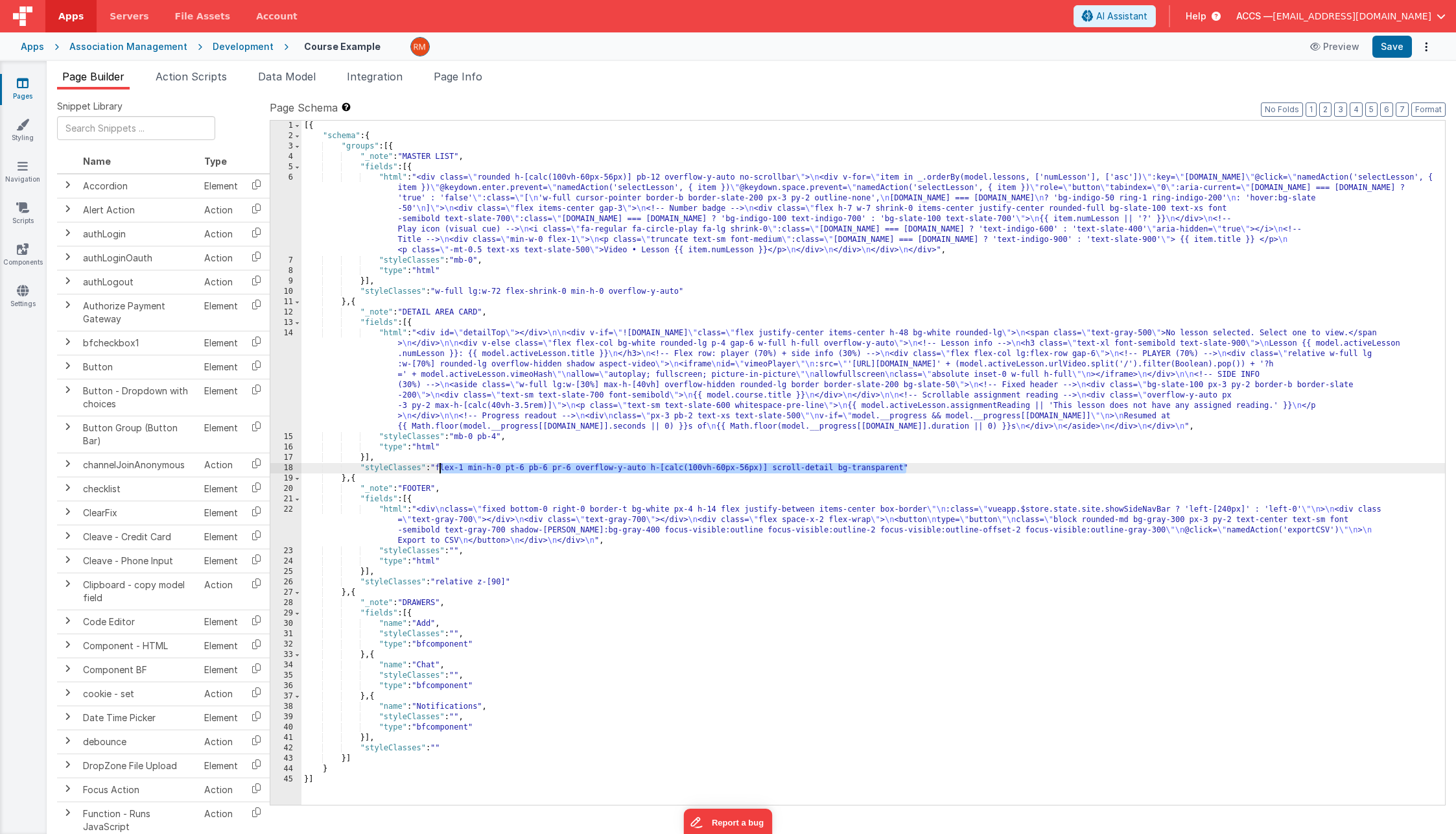
drag, startPoint x: 906, startPoint y: 468, endPoint x: 449, endPoint y: 516, distance: 459.5
click at [441, 467] on div "[{ "schema" : { "groups" : [{ "_note" : "MASTER LIST" , "fields" : [{ "html" : …" at bounding box center [873, 473] width 1143 height 705
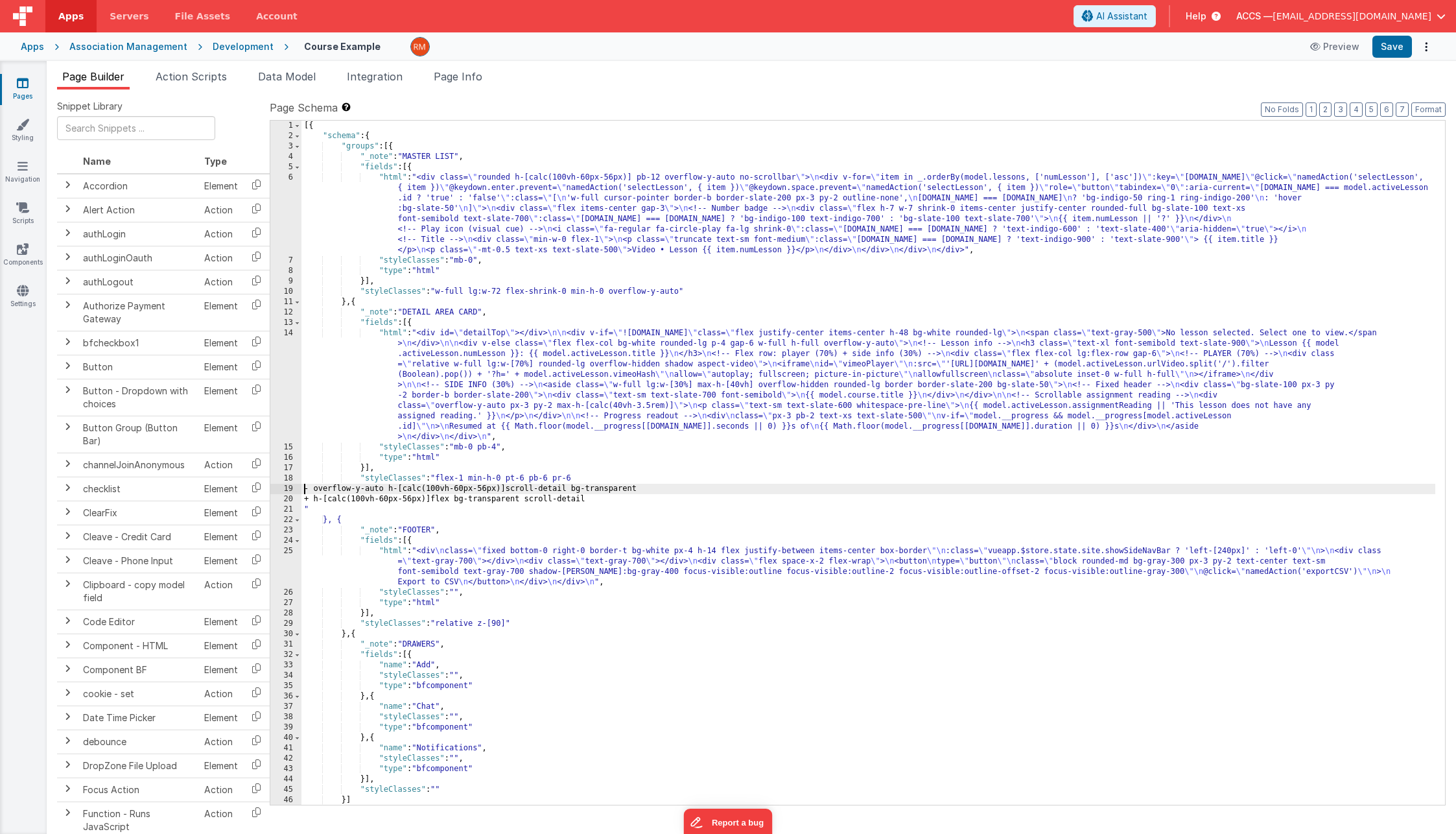
click at [303, 492] on div "[{ "schema" : { "groups" : [{ "_note" : "MASTER LIST" , "fields" : [{ "html" : …" at bounding box center [868, 473] width 1134 height 705
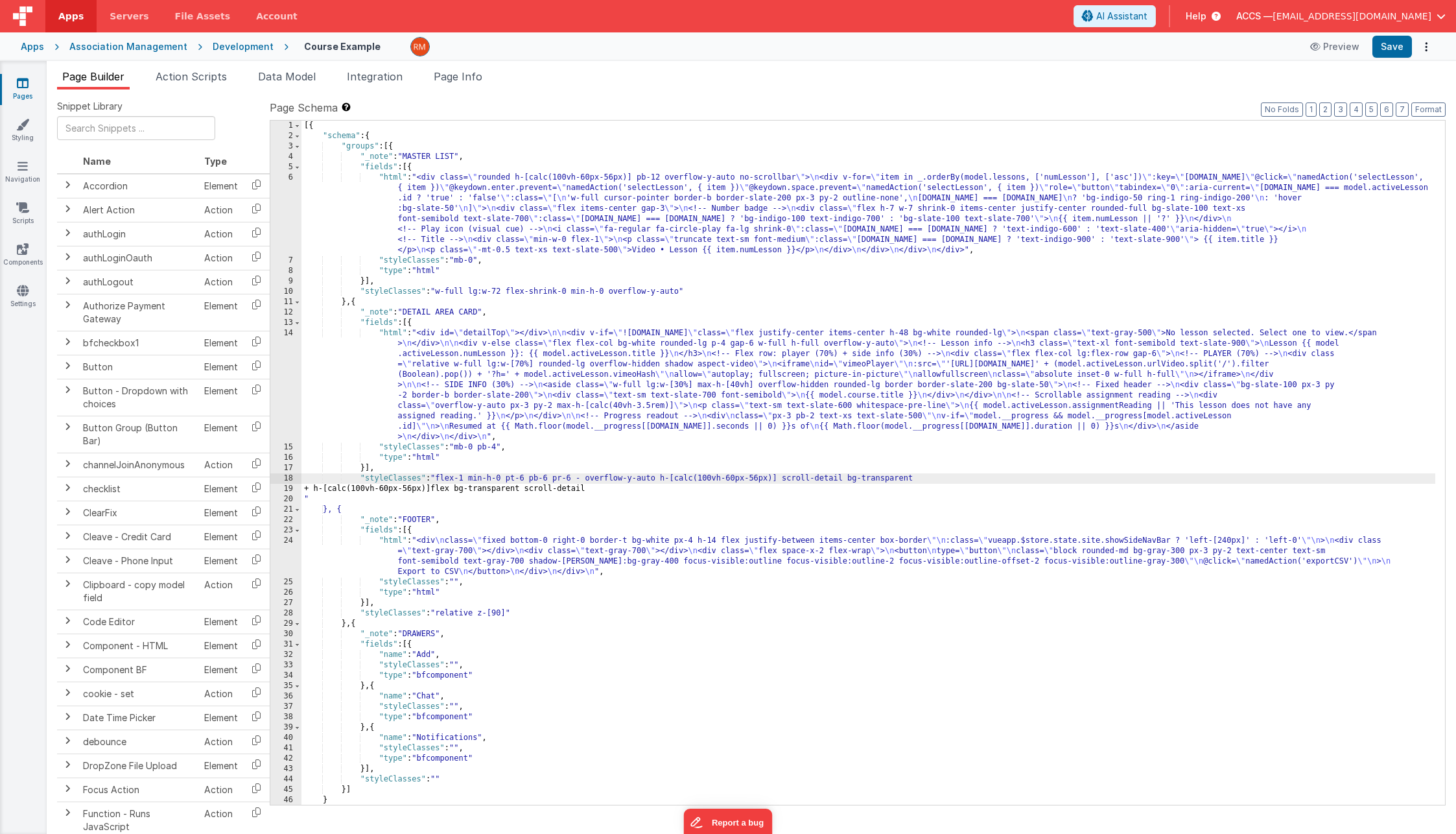
click at [305, 488] on div "[{ "schema" : { "groups" : [{ "_note" : "MASTER LIST" , "fields" : [{ "html" : …" at bounding box center [868, 473] width 1134 height 705
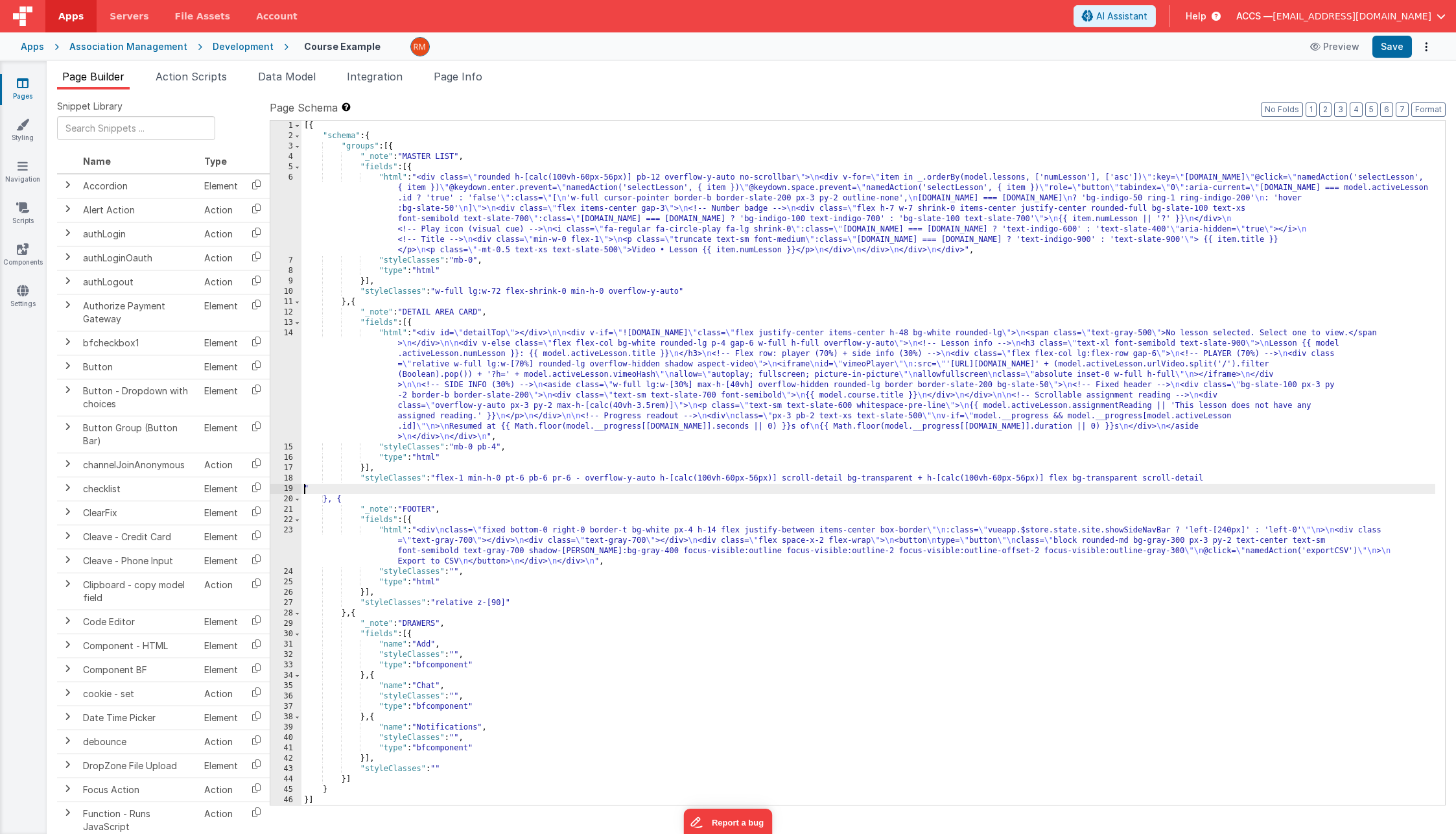
click at [304, 487] on div "[{ "schema" : { "groups" : [{ "_note" : "MASTER LIST" , "fields" : [{ "html" : …" at bounding box center [868, 473] width 1134 height 705
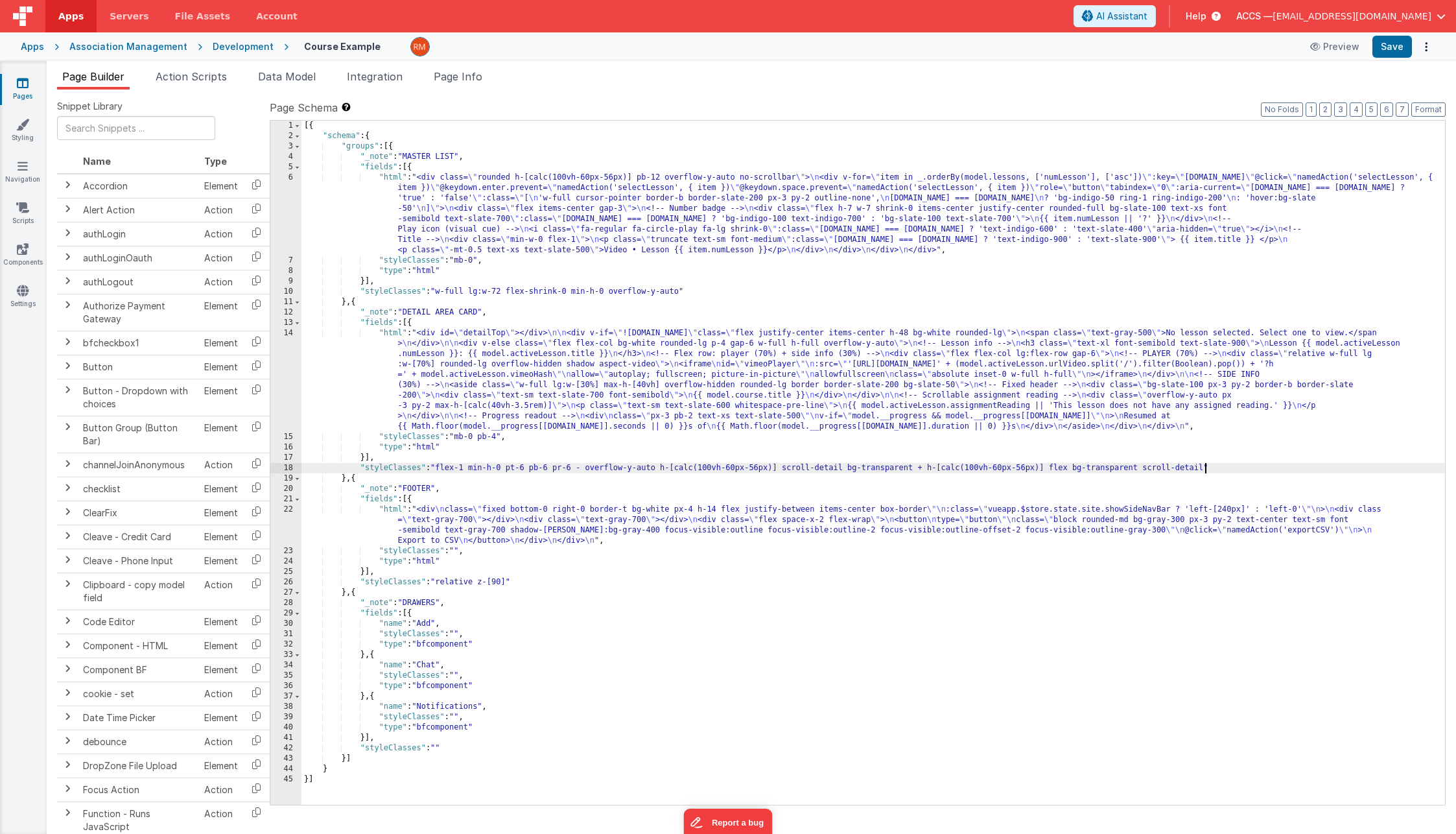
click at [1015, 487] on div "[{ "schema" : { "groups" : [{ "_note" : "MASTER LIST" , "fields" : [{ "html" : …" at bounding box center [873, 473] width 1143 height 705
click at [1403, 48] on button "Save" at bounding box center [1392, 47] width 40 height 22
click at [715, 534] on div "[{ "schema" : { "groups" : [{ "_note" : "MASTER LIST" , "fields" : [{ "html" : …" at bounding box center [873, 473] width 1143 height 705
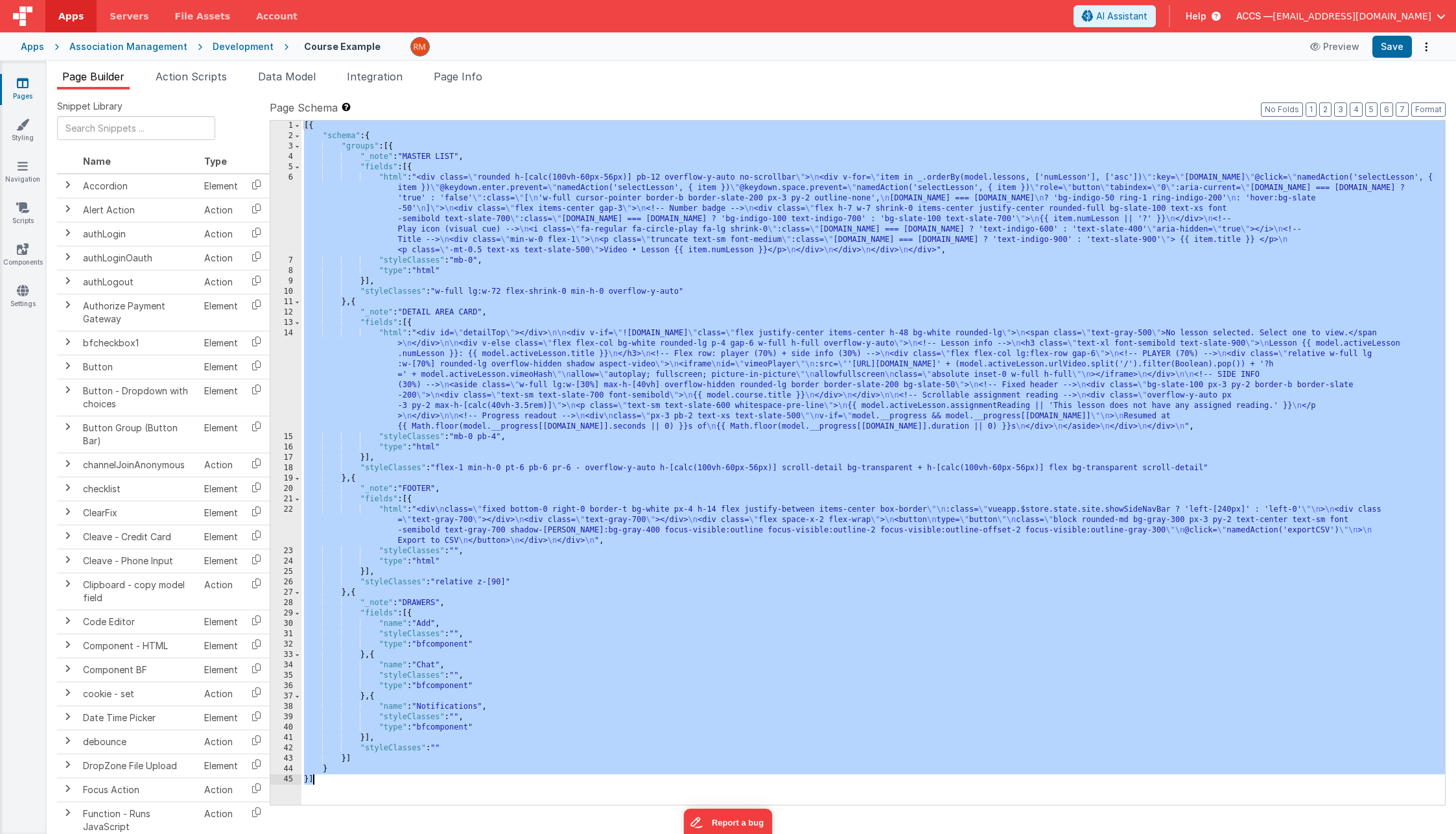
click at [740, 456] on div "[{ "schema" : { "groups" : [{ "_note" : "MASTER LIST" , "fields" : [{ "html" : …" at bounding box center [873, 473] width 1143 height 705
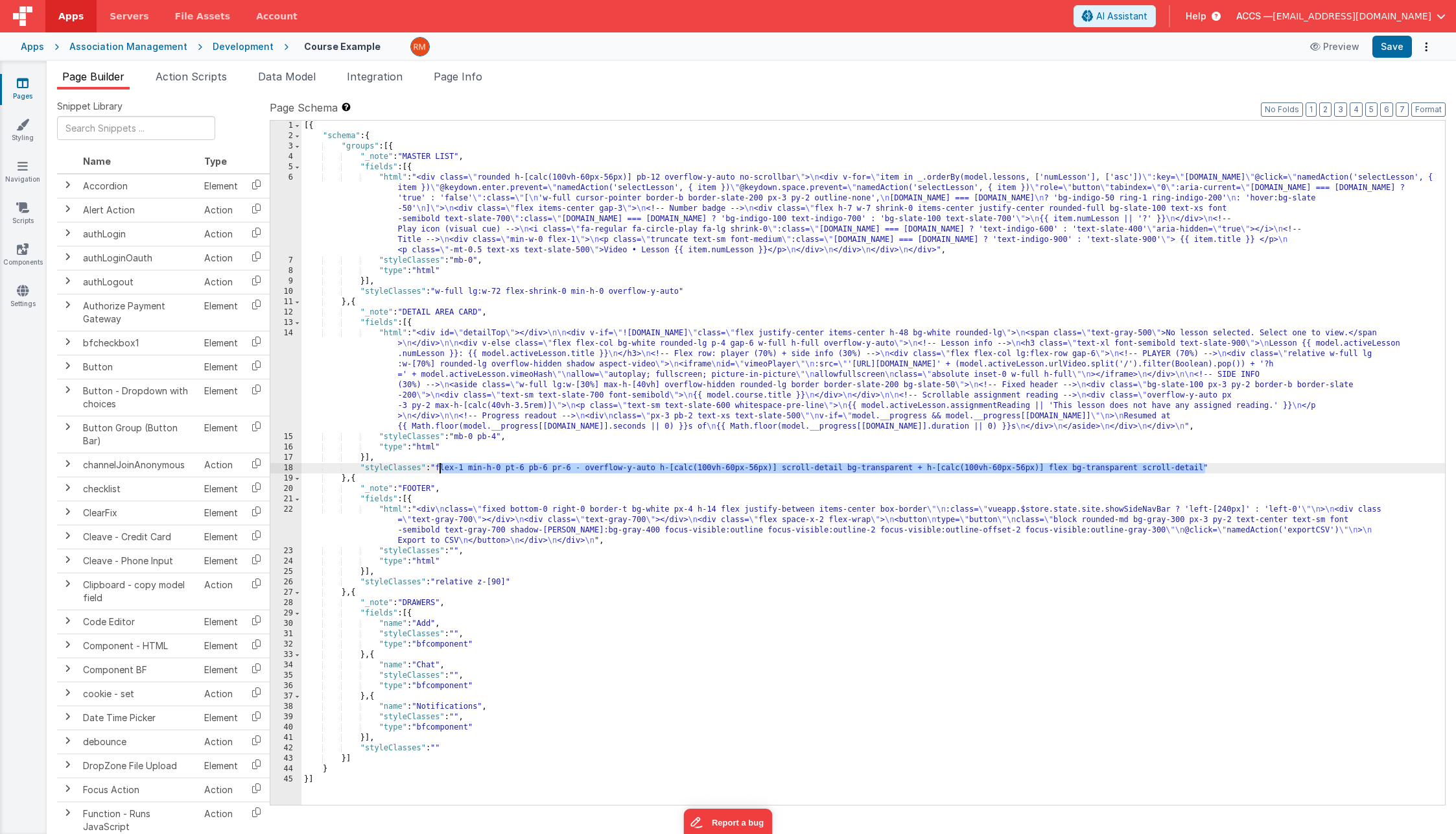
drag, startPoint x: 1204, startPoint y: 468, endPoint x: 441, endPoint y: 470, distance: 763.0
click at [441, 470] on div "[{ "schema" : { "groups" : [{ "_note" : "MASTER LIST" , "fields" : [{ "html" : …" at bounding box center [873, 473] width 1143 height 705
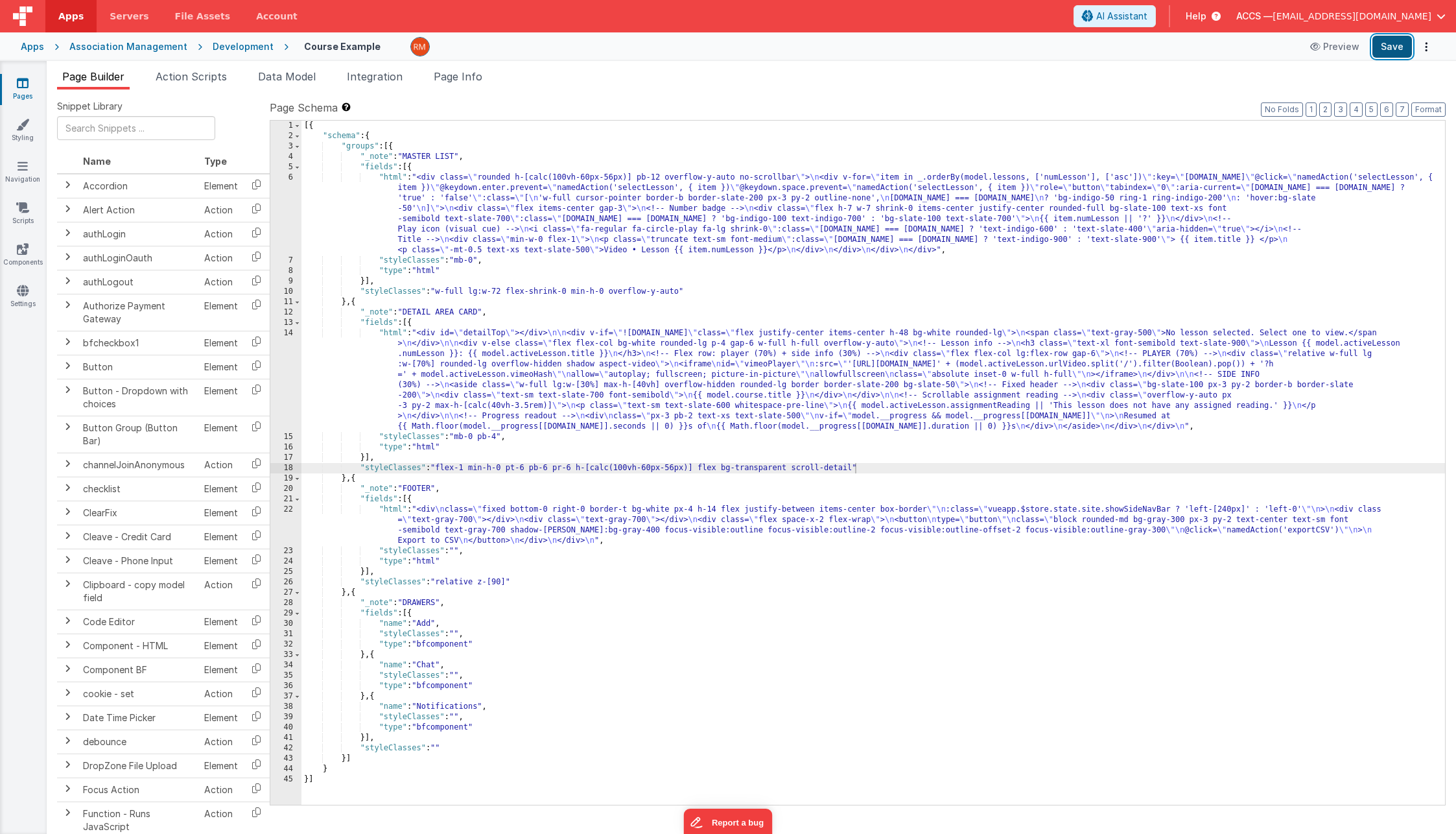
click at [1390, 55] on button "Save" at bounding box center [1392, 47] width 40 height 22
click at [667, 396] on div "[{ "schema" : { "groups" : [{ "_note" : "MASTER LIST" , "fields" : [{ "html" : …" at bounding box center [873, 473] width 1143 height 705
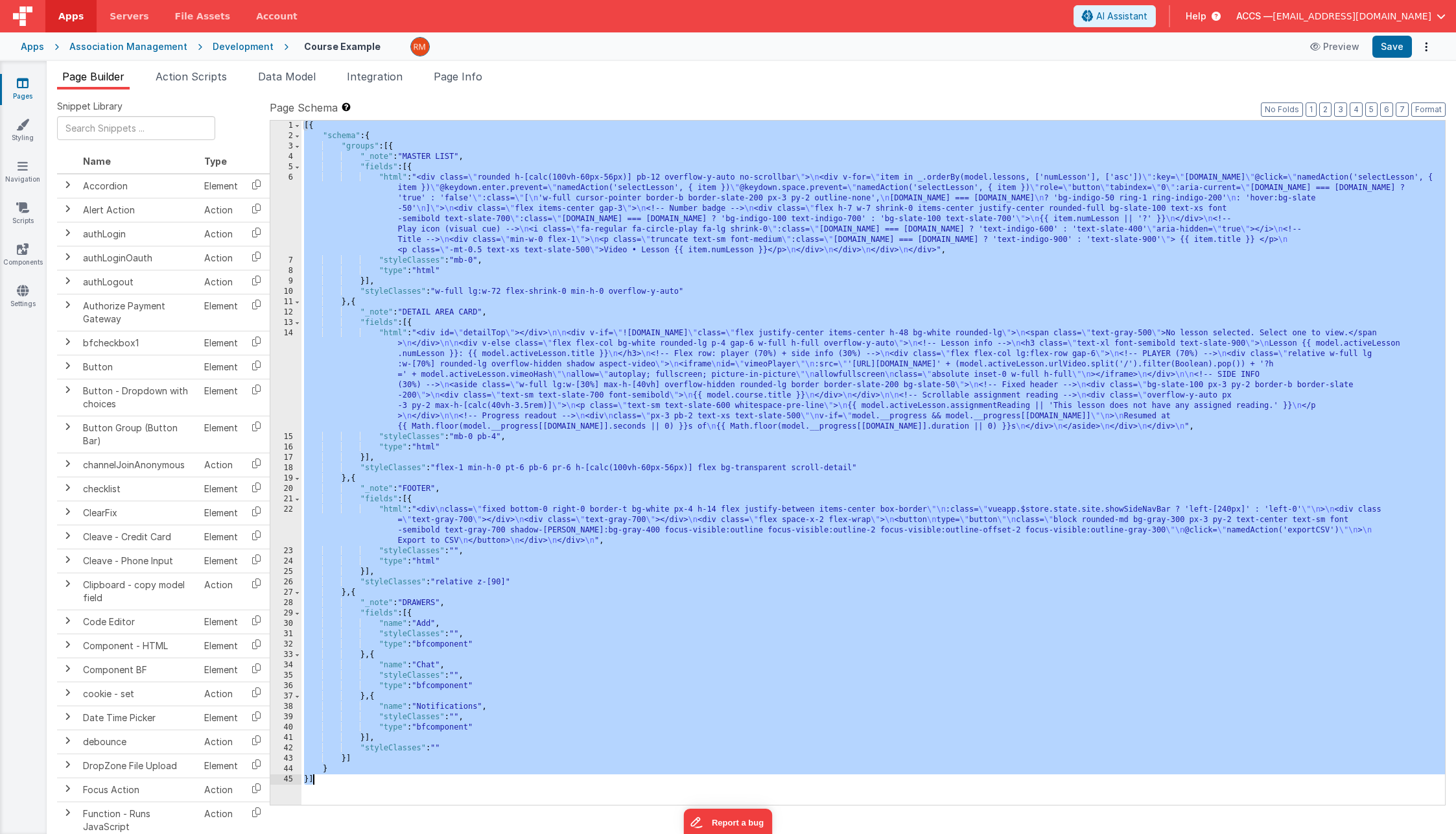
click at [508, 505] on div "[{ "schema" : { "groups" : [{ "_note" : "MASTER LIST" , "fields" : [{ "html" : …" at bounding box center [873, 473] width 1143 height 705
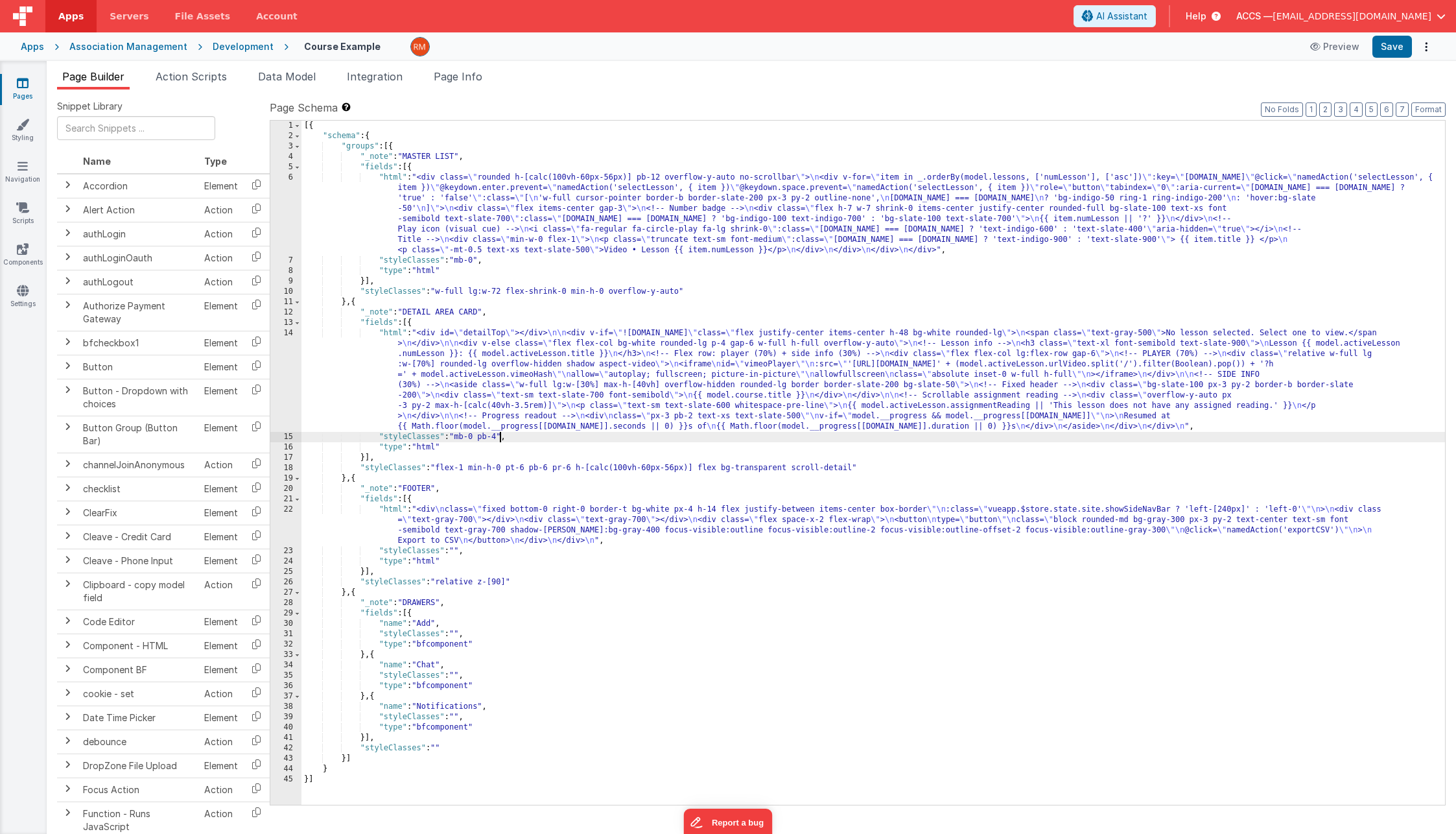
click at [501, 438] on div "[{ "schema" : { "groups" : [{ "_note" : "MASTER LIST" , "fields" : [{ "html" : …" at bounding box center [873, 473] width 1143 height 705
click at [1397, 52] on button "Save" at bounding box center [1392, 47] width 40 height 22
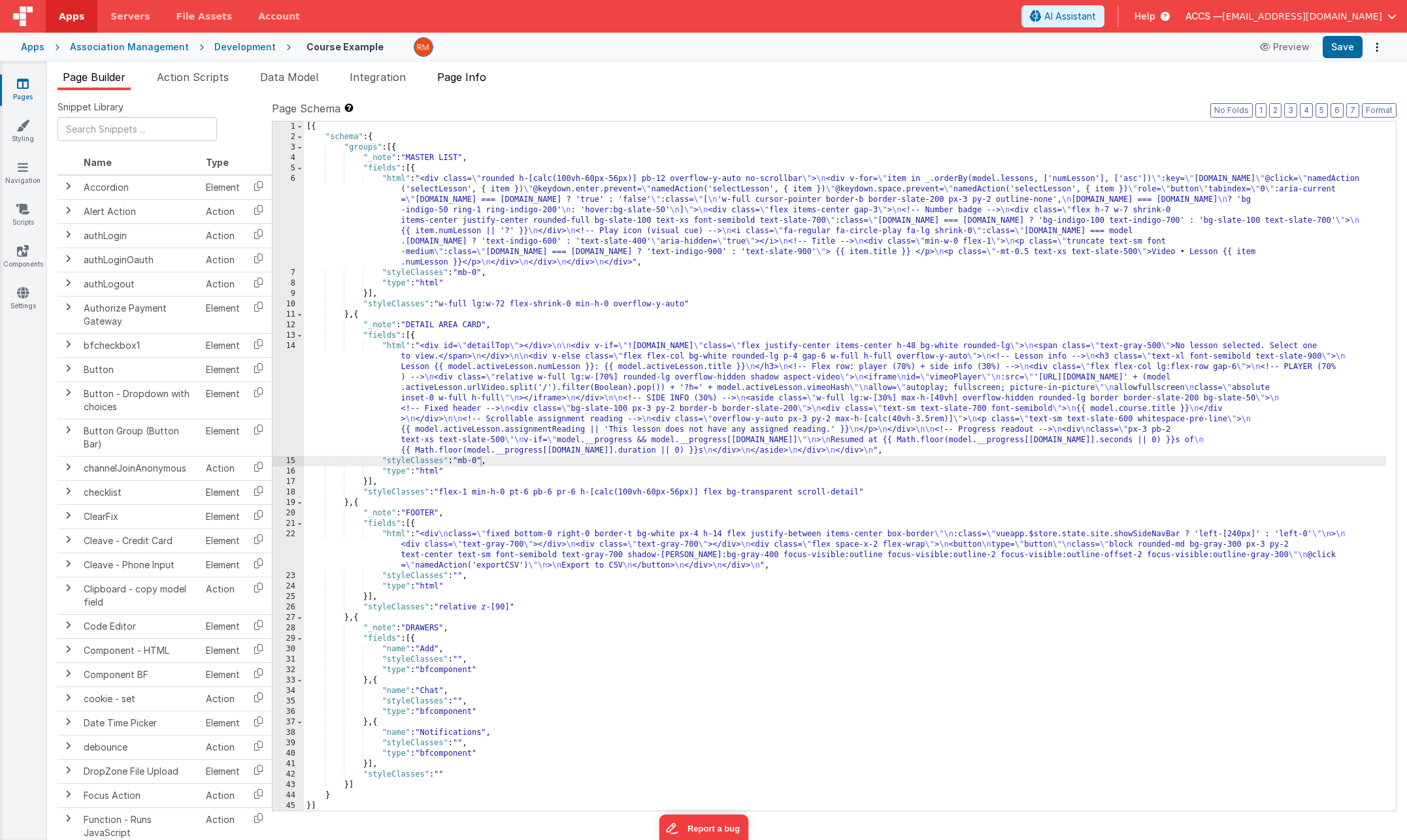
click at [479, 82] on span "Page Info" at bounding box center [461, 76] width 49 height 13
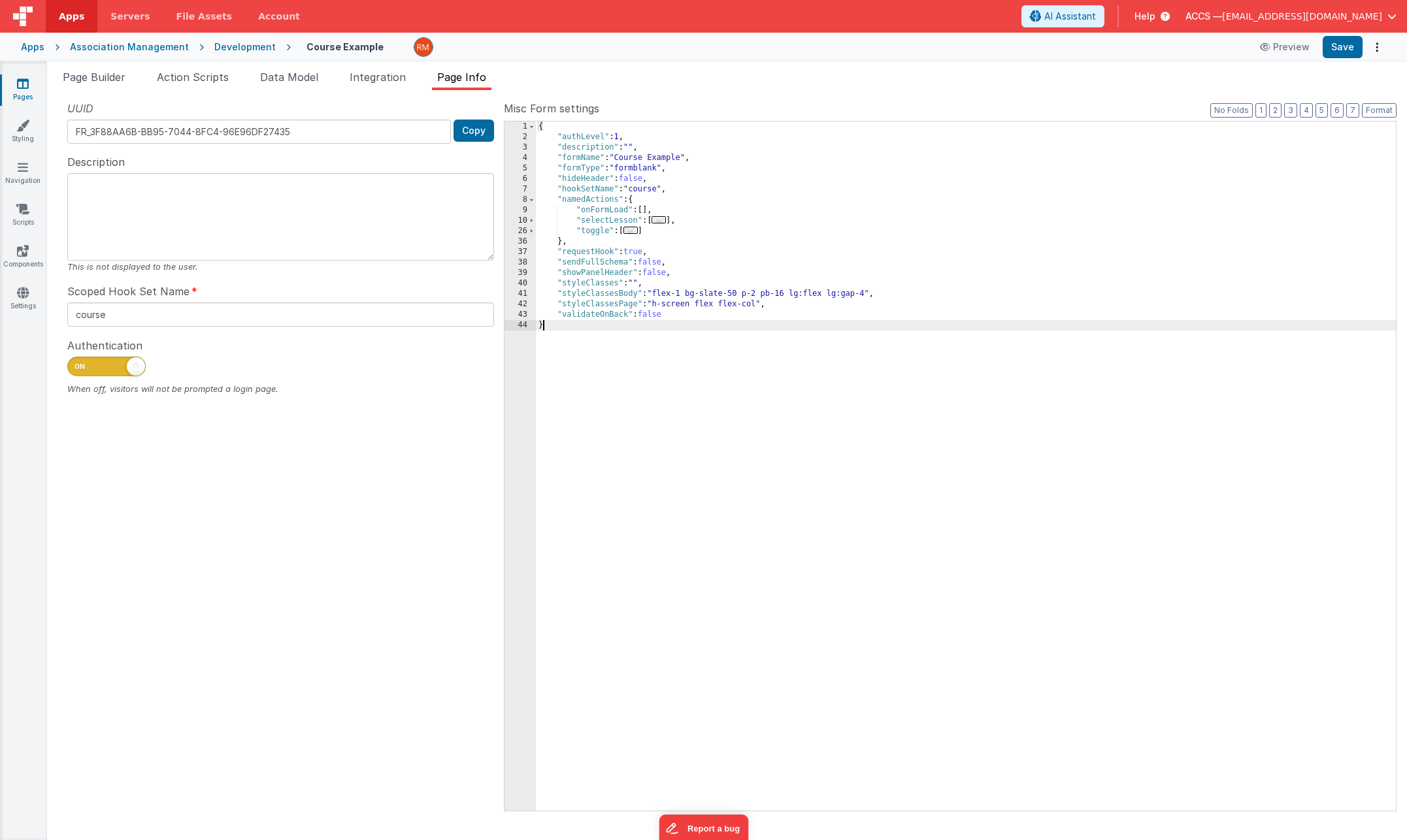
click at [739, 327] on div "{ "authLevel" : 1 , "description" : "" , "formName" : "Course Example" , "formT…" at bounding box center [966, 476] width 860 height 710
click at [805, 301] on div "{ "authLevel" : 1 , "description" : "" , "formName" : "Course Example" , "formT…" at bounding box center [966, 476] width 860 height 710
drag, startPoint x: 868, startPoint y: 294, endPoint x: 658, endPoint y: 297, distance: 210.0
click at [658, 296] on div "{ "authLevel" : 1 , "description" : "" , "formName" : "Course Example" , "formT…" at bounding box center [966, 476] width 860 height 710
click at [1345, 51] on button "Save" at bounding box center [1343, 47] width 40 height 23
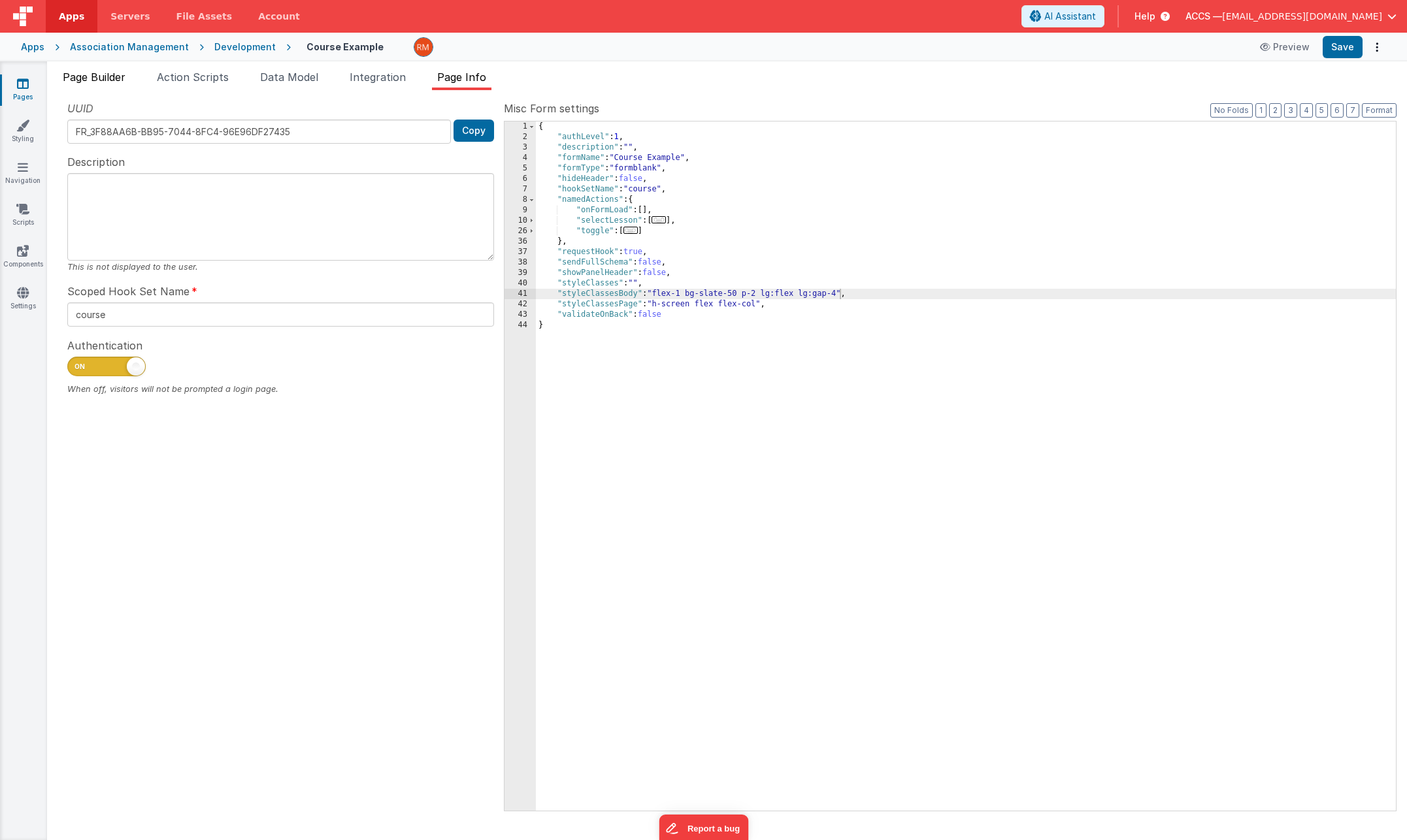
click at [96, 79] on span "Page Builder" at bounding box center [94, 76] width 63 height 13
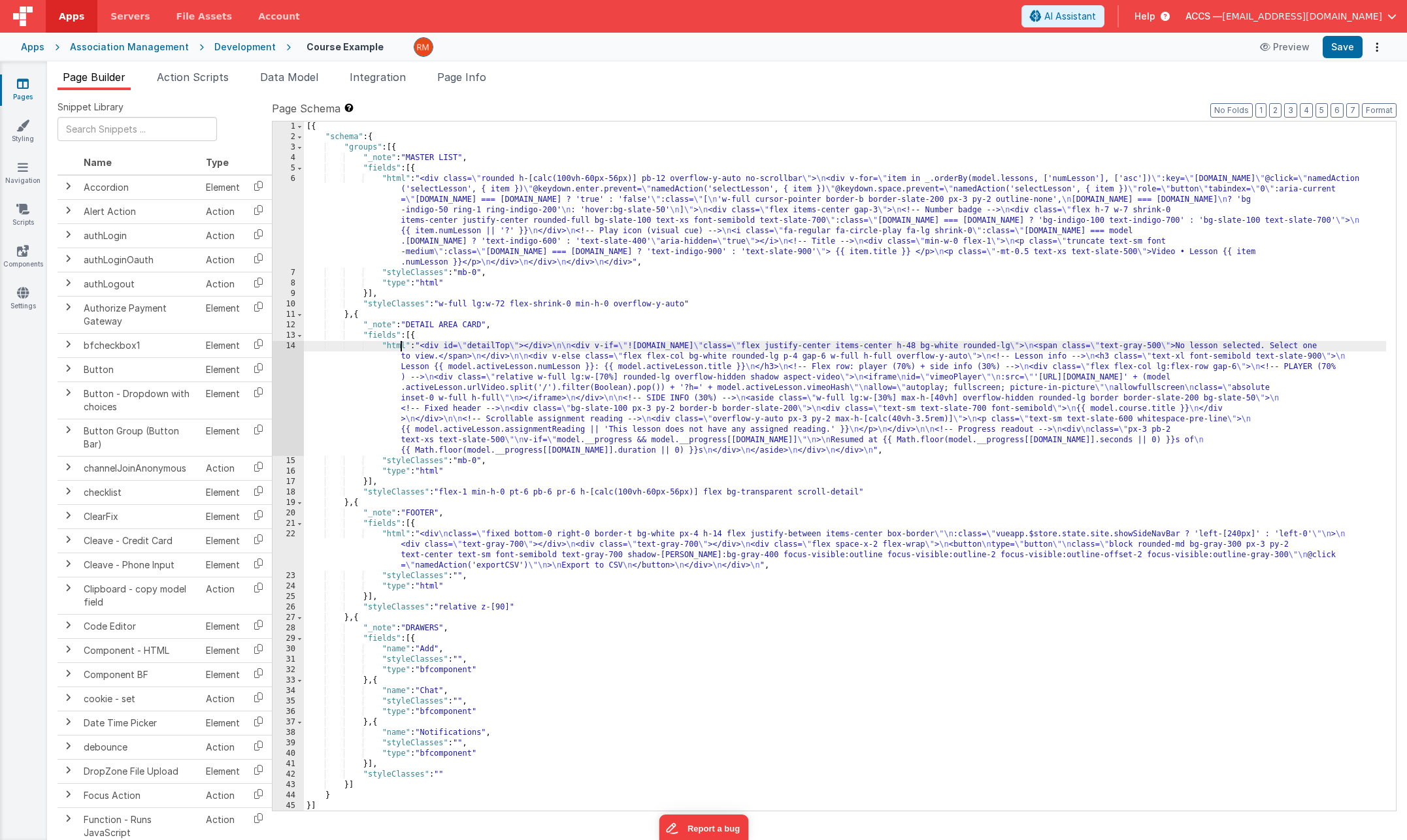
click at [401, 347] on div "[{ "schema" : { "groups" : [{ "_note" : "MASTER LIST" , "fields" : [{ "html" : …" at bounding box center [845, 476] width 1082 height 710
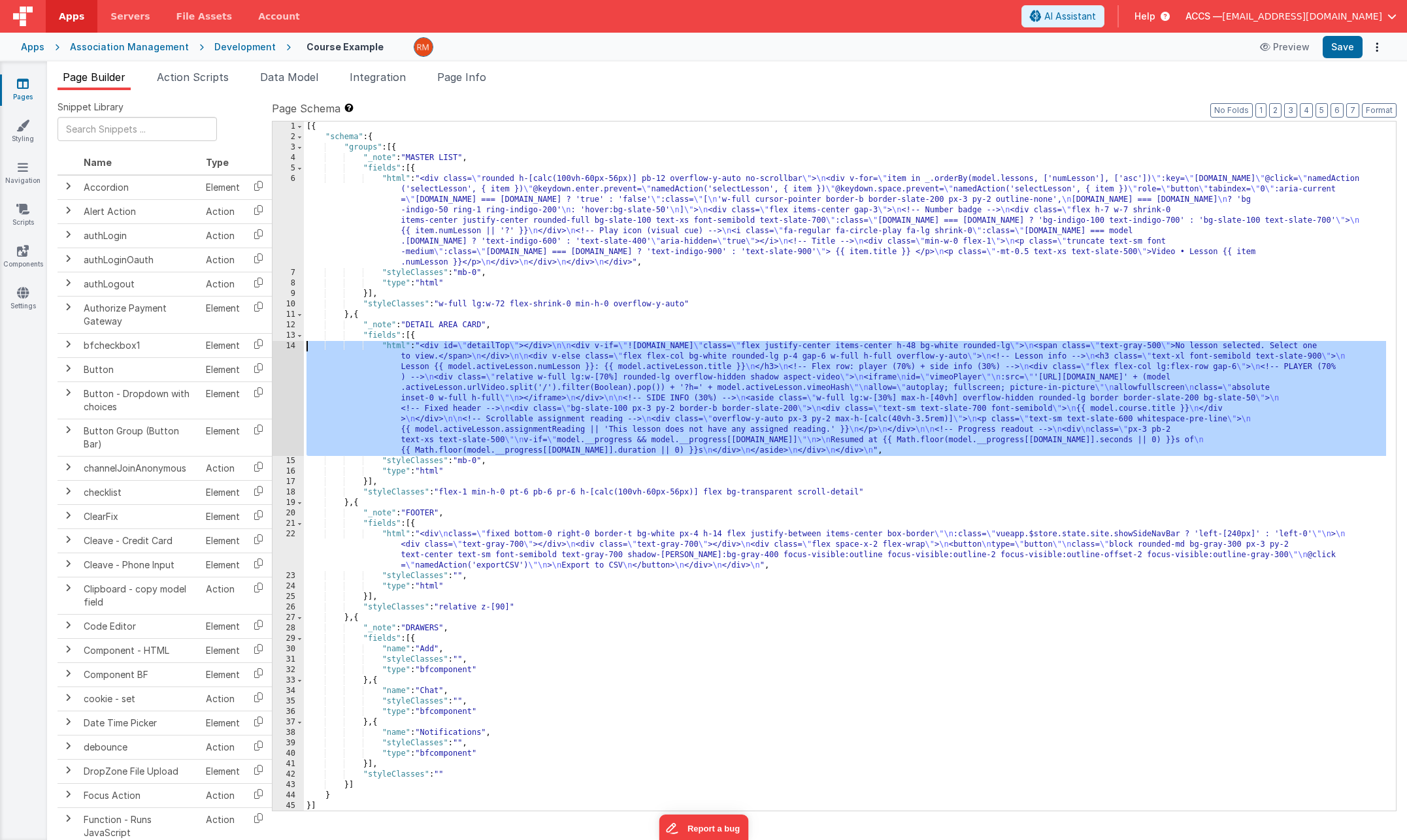
click at [291, 347] on div "14" at bounding box center [289, 398] width 31 height 115
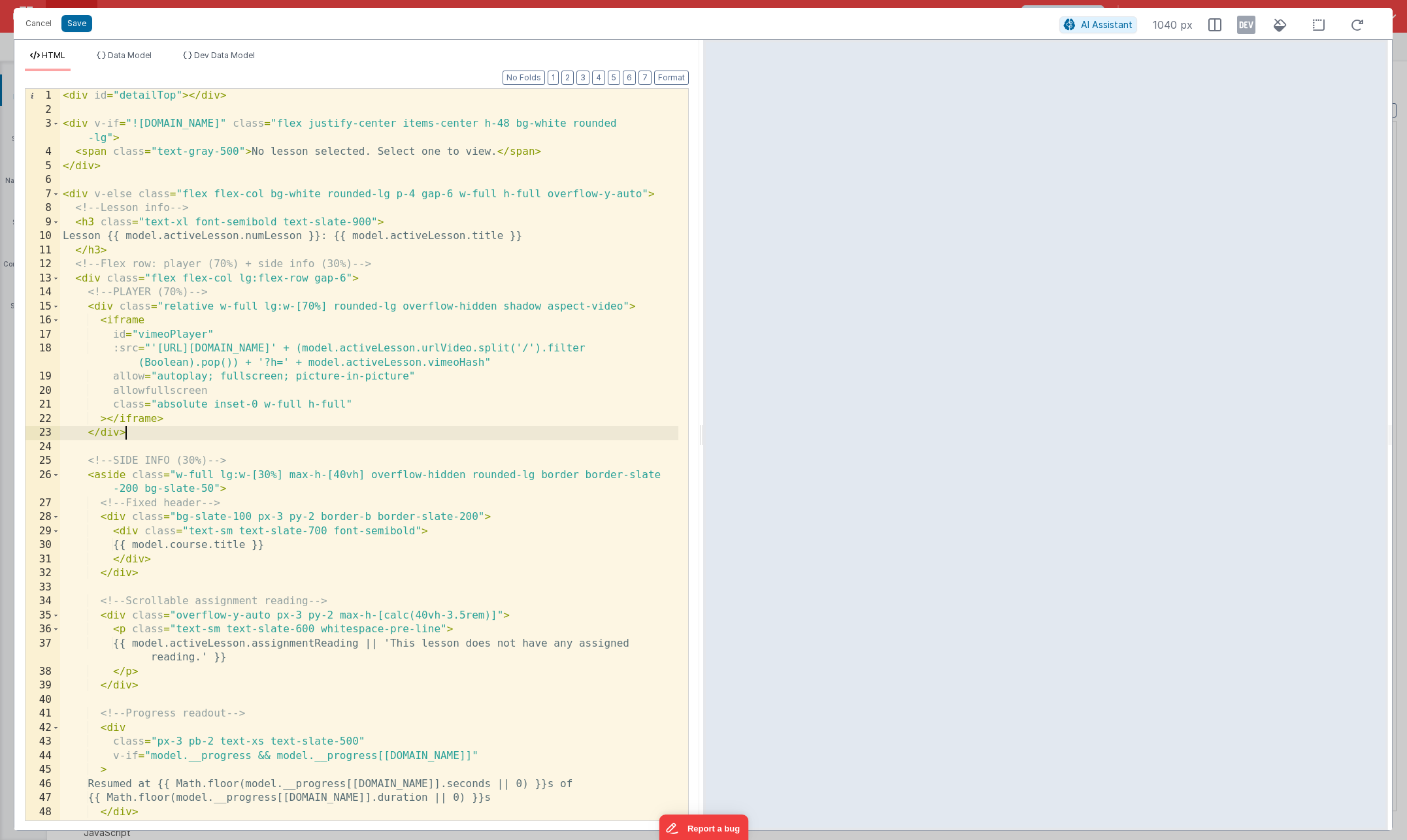
click at [383, 425] on div "< div id = "detailTop" > </ div > < div v-if = "![DOMAIN_NAME]" class = "flex j…" at bounding box center [368, 468] width 618 height 759
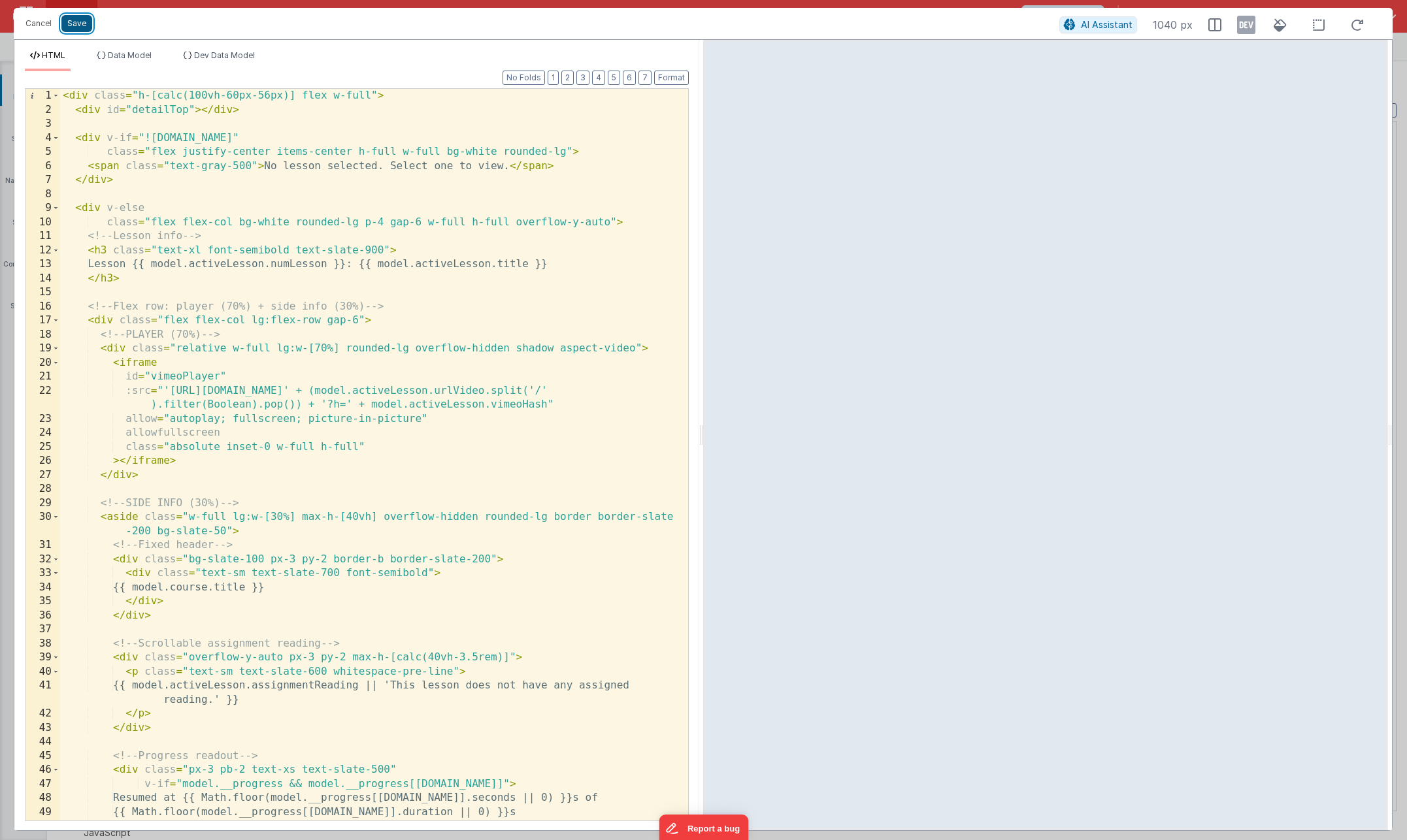
click at [81, 28] on button "Save" at bounding box center [76, 23] width 30 height 17
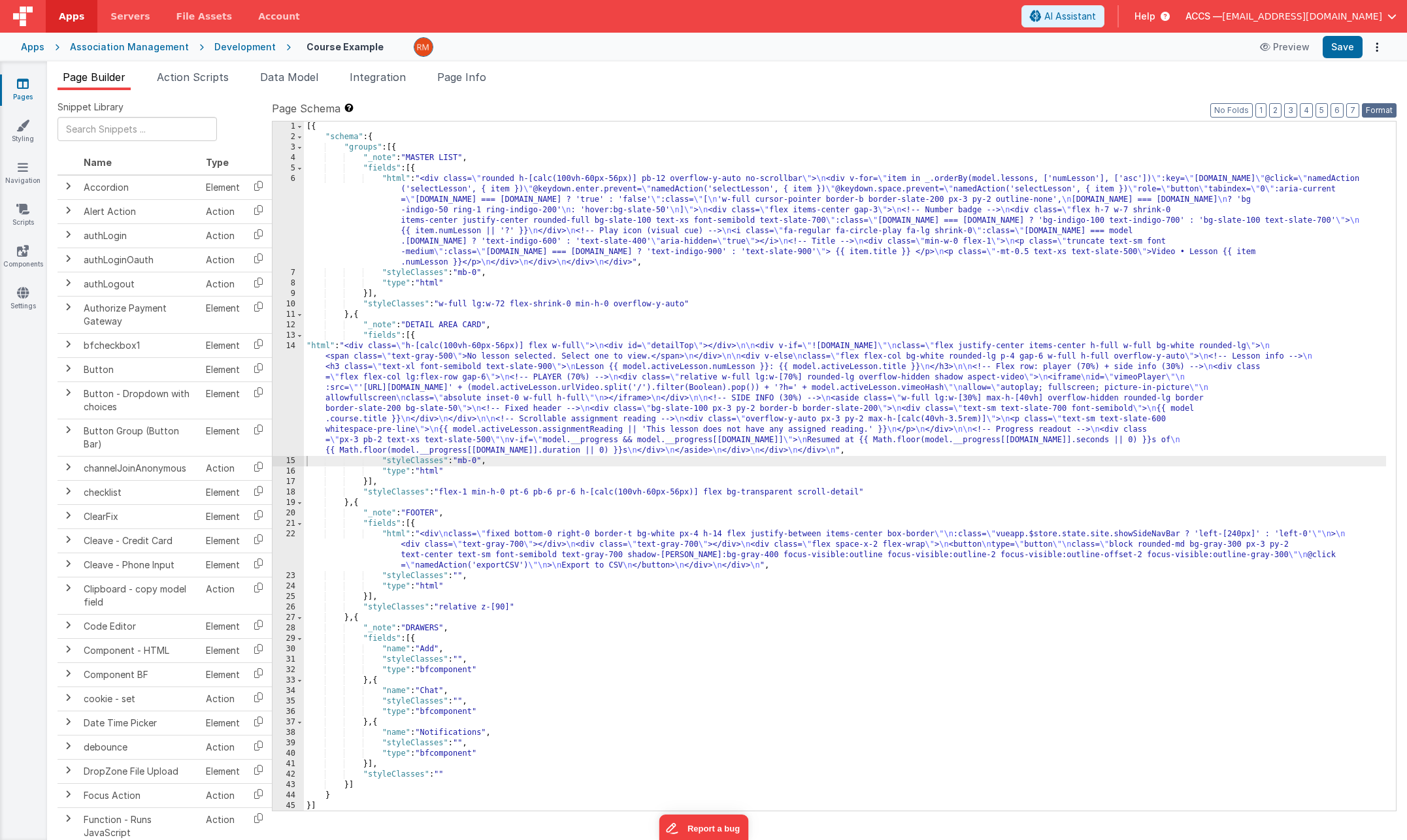
drag, startPoint x: 1382, startPoint y: 113, endPoint x: 1352, endPoint y: 73, distance: 50.0
click at [1381, 112] on button "Format" at bounding box center [1379, 110] width 35 height 15
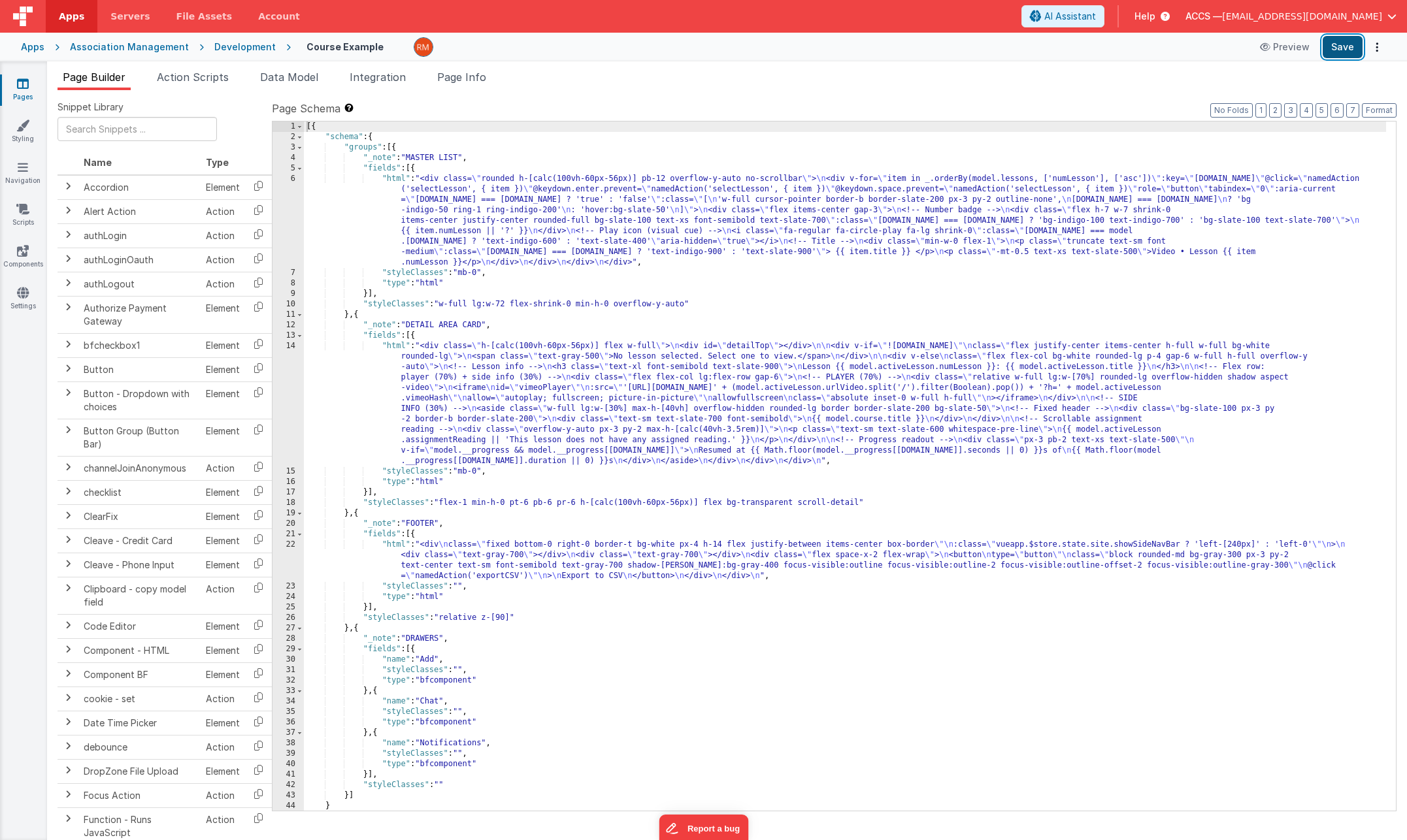
click at [1342, 50] on button "Save" at bounding box center [1343, 47] width 40 height 23
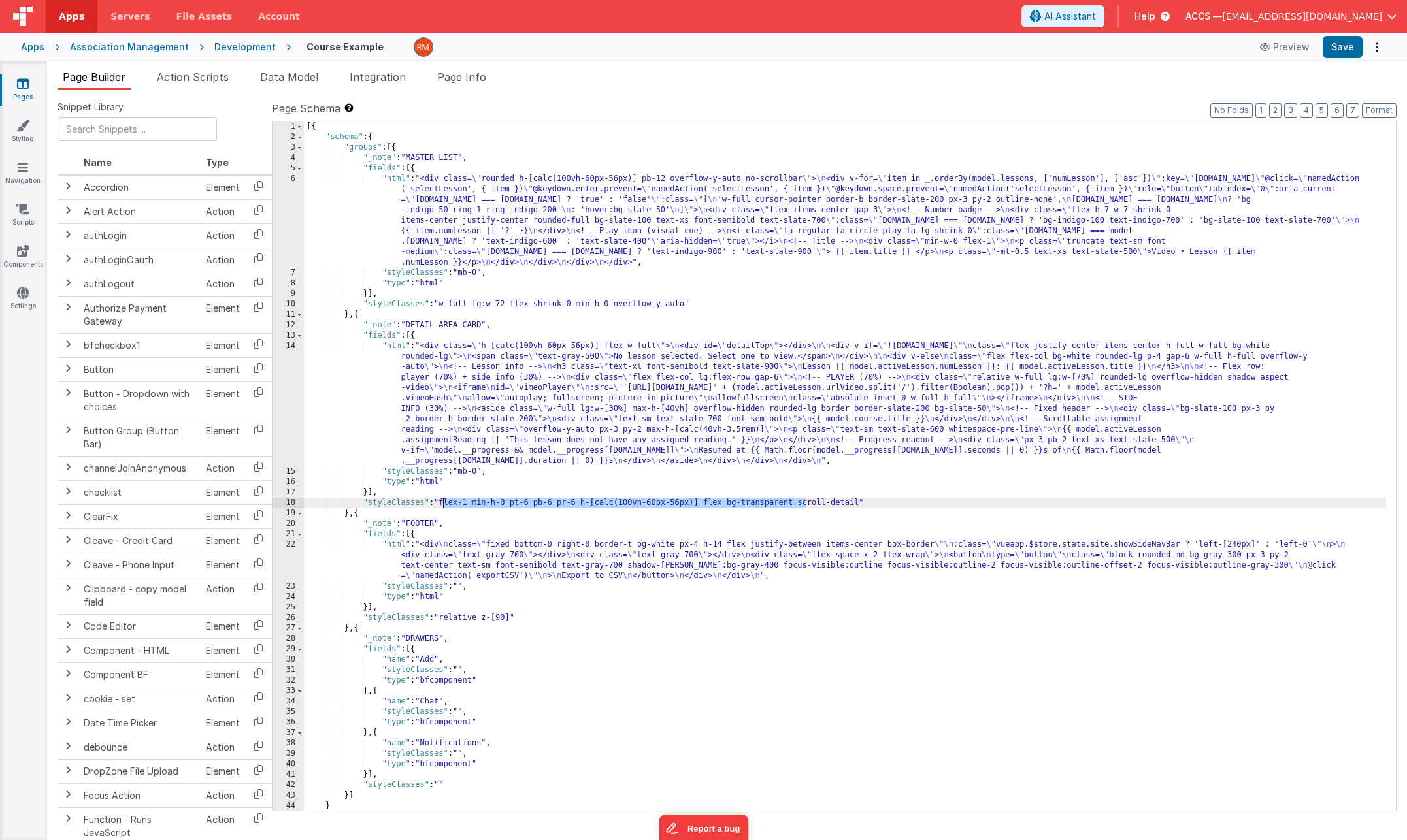
drag, startPoint x: 804, startPoint y: 504, endPoint x: 444, endPoint y: 504, distance: 360.0
click at [444, 504] on div "[{ "schema" : { "groups" : [{ "_note" : "MASTER LIST" , "fields" : [{ "html" : …" at bounding box center [845, 476] width 1082 height 710
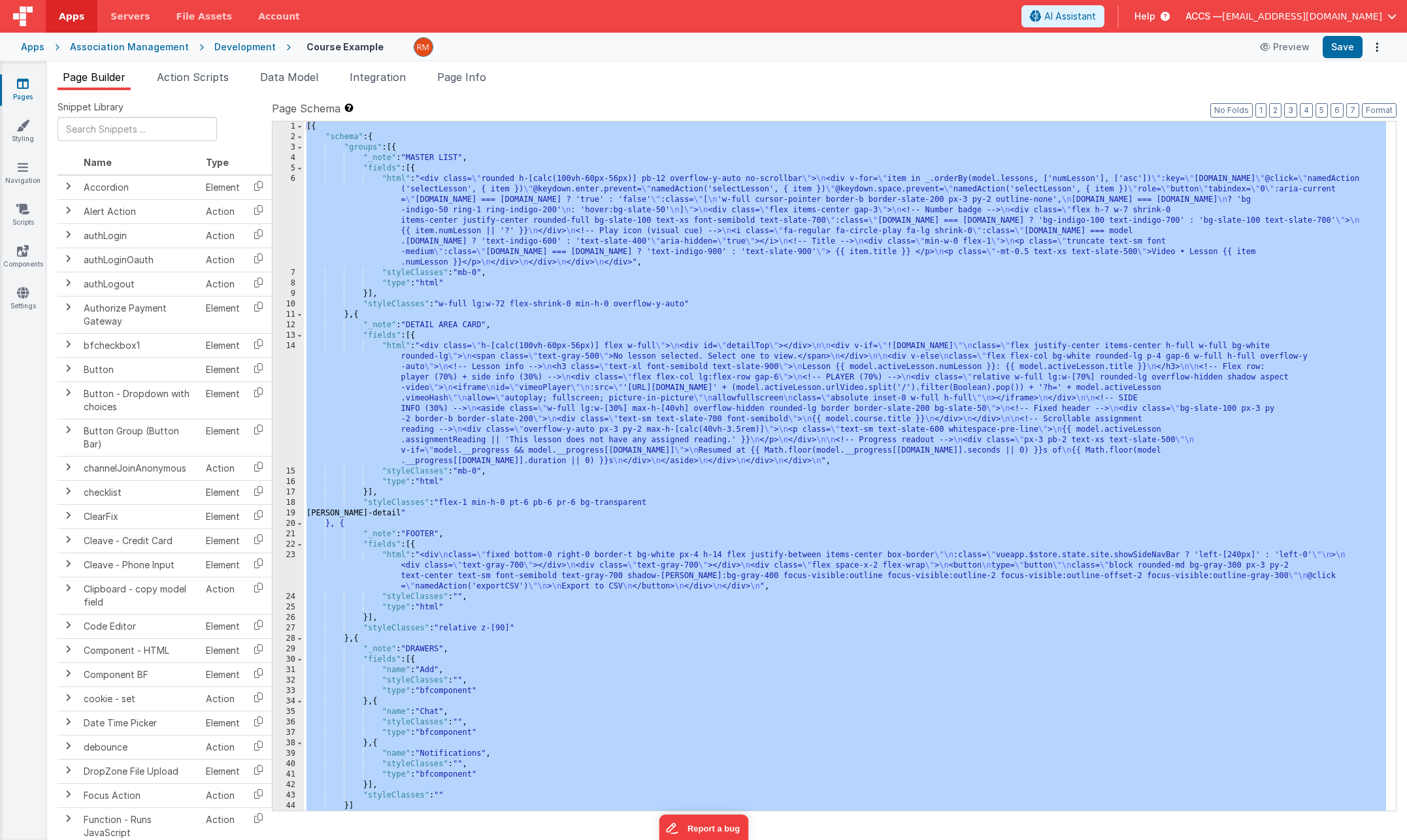
click at [634, 518] on div "[{ "schema" : { "groups" : [{ "_note" : "MASTER LIST" , "fields" : [{ "html" : …" at bounding box center [845, 476] width 1082 height 710
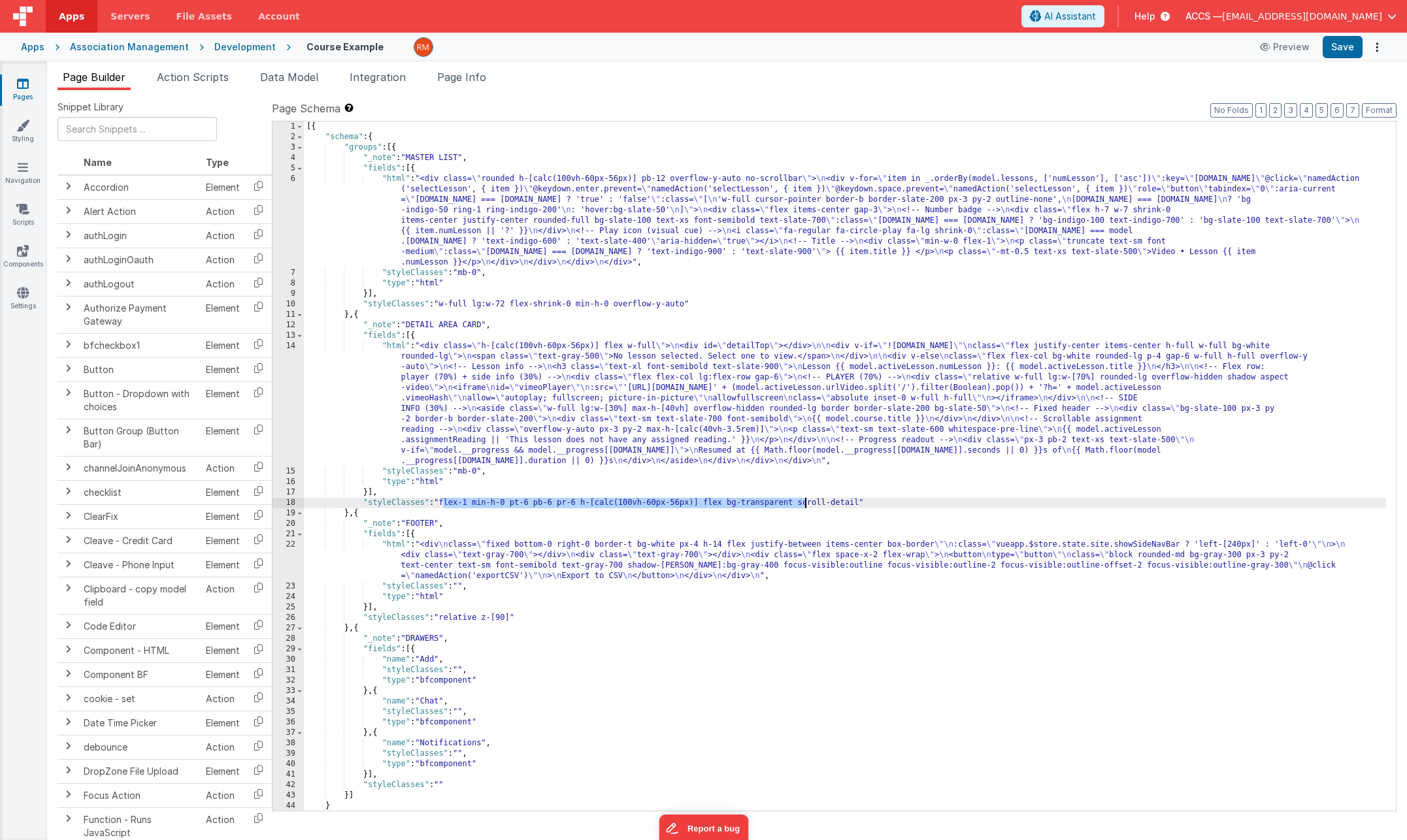
click at [774, 505] on div "[{ "schema" : { "groups" : [{ "_note" : "MASTER LIST" , "fields" : [{ "html" : …" at bounding box center [845, 476] width 1082 height 710
drag, startPoint x: 793, startPoint y: 503, endPoint x: 444, endPoint y: 504, distance: 349.0
click at [444, 504] on div "[{ "schema" : { "groups" : [{ "_note" : "MASTER LIST" , "fields" : [{ "html" : …" at bounding box center [845, 476] width 1082 height 710
click at [1339, 51] on button "Save" at bounding box center [1343, 47] width 40 height 23
click at [664, 510] on div "[{ "schema" : { "groups" : [{ "_note" : "MASTER LIST" , "fields" : [{ "html" : …" at bounding box center [845, 476] width 1082 height 710
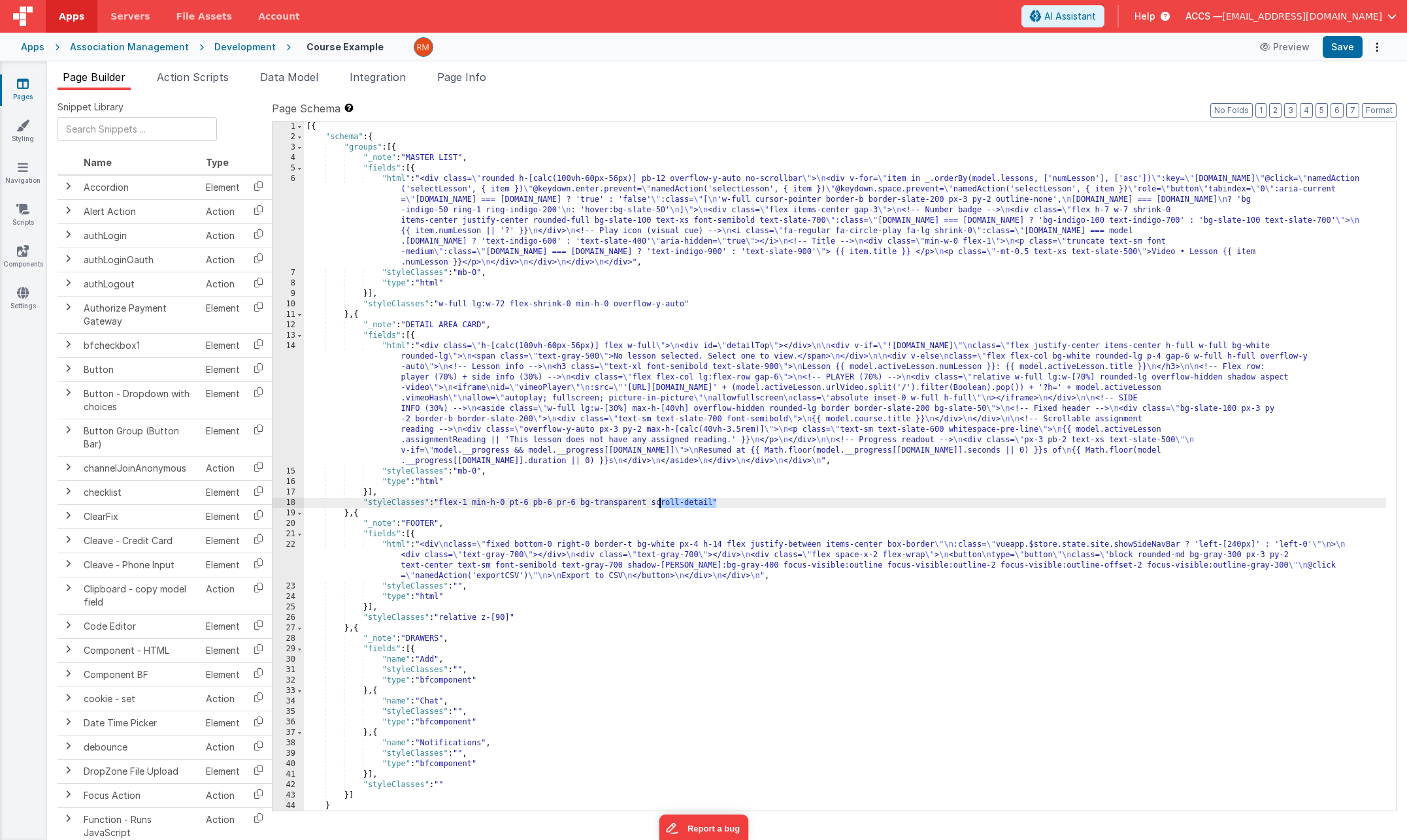
drag, startPoint x: 715, startPoint y: 503, endPoint x: 657, endPoint y: 504, distance: 58.0
click at [657, 504] on div "[{ "schema" : { "groups" : [{ "_note" : "MASTER LIST" , "fields" : [{ "html" : …" at bounding box center [845, 476] width 1082 height 710
click at [1347, 45] on button "Save" at bounding box center [1343, 47] width 40 height 23
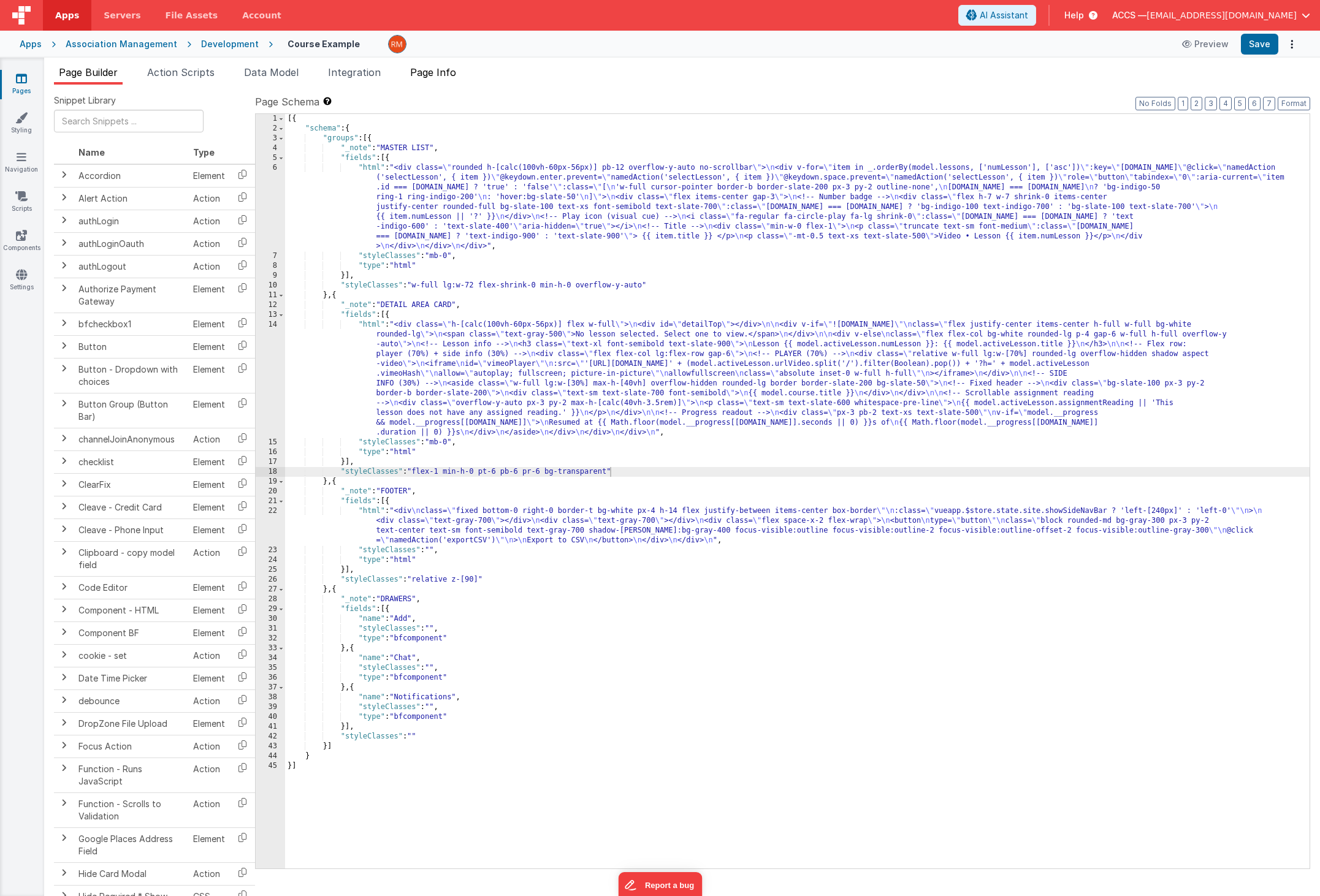
click at [443, 70] on span "Page Info" at bounding box center [433, 72] width 46 height 12
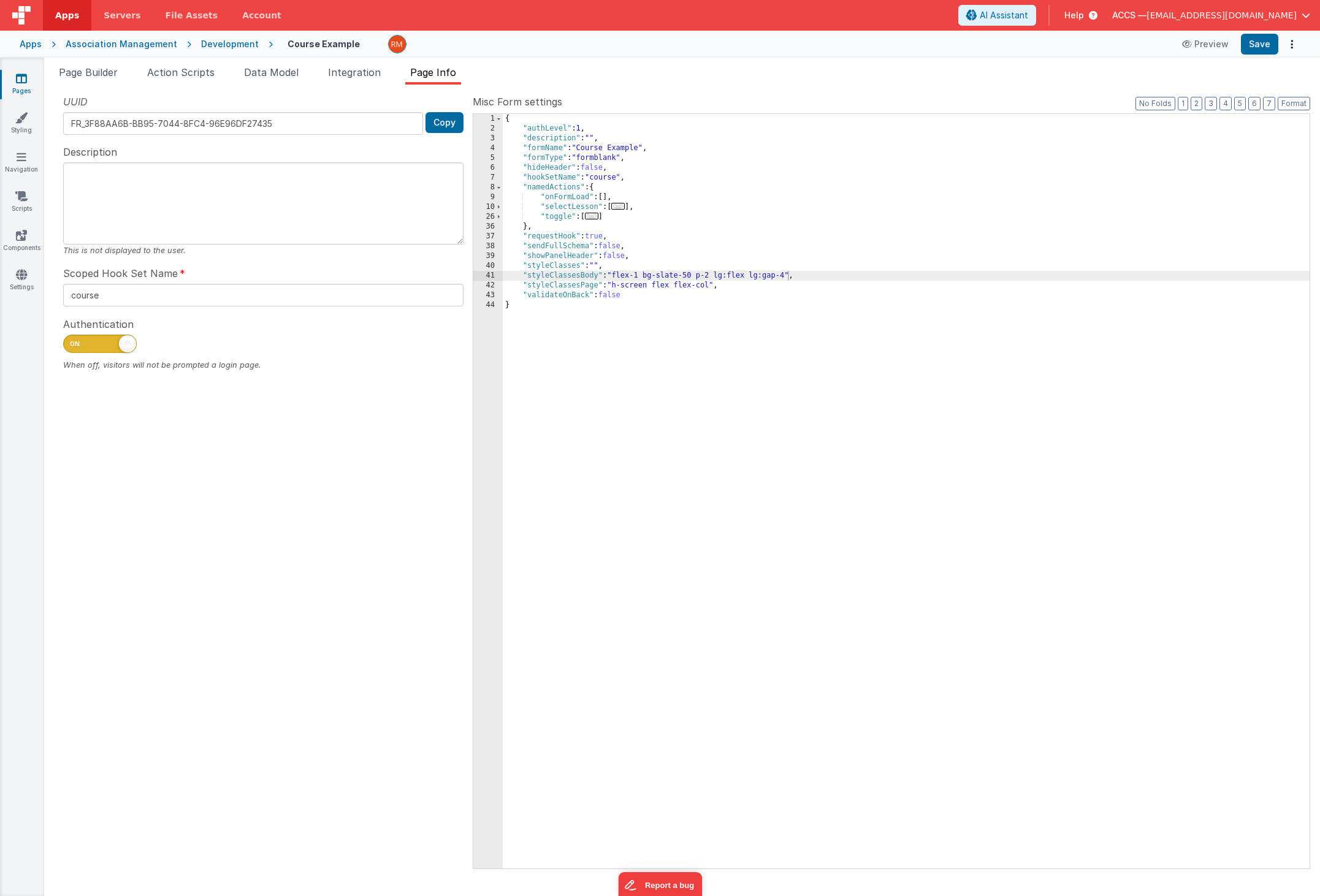
click at [682, 277] on div "{ "authLevel" : 1 , "description" : "" , "formName" : "Course Example" , "formT…" at bounding box center [907, 501] width 807 height 775
click at [1256, 48] on button "Save" at bounding box center [1260, 44] width 38 height 21
click at [674, 278] on div "{ "authLevel" : 1 , "description" : "" , "formName" : "Course Example" , "formT…" at bounding box center [907, 501] width 807 height 775
click at [660, 276] on div "{ "authLevel" : 1 , "description" : "" , "formName" : "Course Example" , "formT…" at bounding box center [907, 501] width 807 height 775
click at [1252, 48] on button "Save" at bounding box center [1260, 44] width 38 height 21
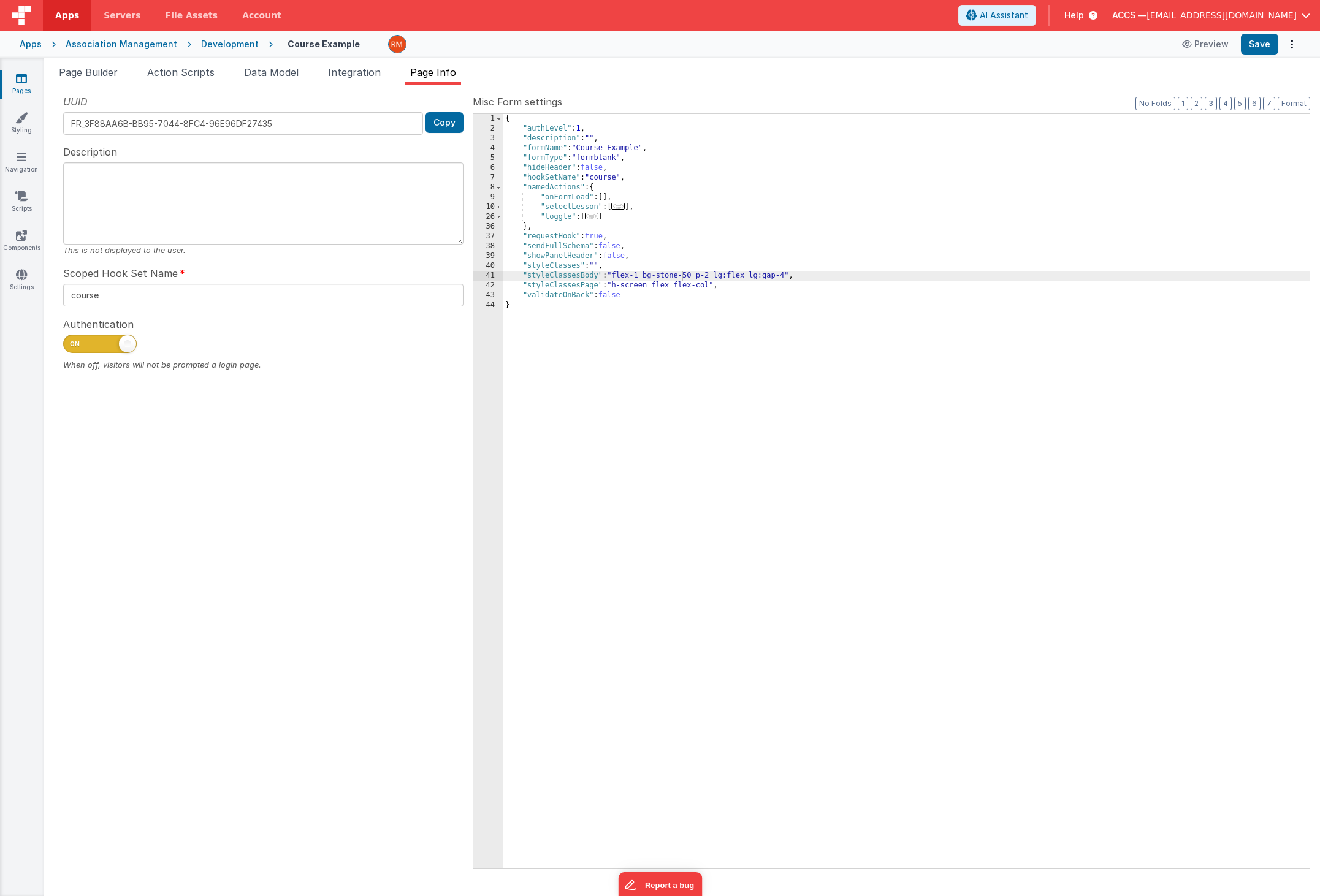
click at [686, 275] on div "{ "authLevel" : 1 , "description" : "" , "formName" : "Course Example" , "formT…" at bounding box center [907, 501] width 807 height 775
click at [694, 275] on div "{ "authLevel" : 1 , "description" : "" , "formName" : "Course Example" , "formT…" at bounding box center [907, 501] width 807 height 775
click at [1266, 50] on button "Save" at bounding box center [1260, 44] width 38 height 21
click at [697, 276] on div "{ "authLevel" : 1 , "description" : "" , "formName" : "Course Example" , "formT…" at bounding box center [907, 501] width 807 height 775
click at [692, 274] on div "{ "authLevel" : 1 , "description" : "" , "formName" : "Course Example" , "formT…" at bounding box center [907, 501] width 807 height 775
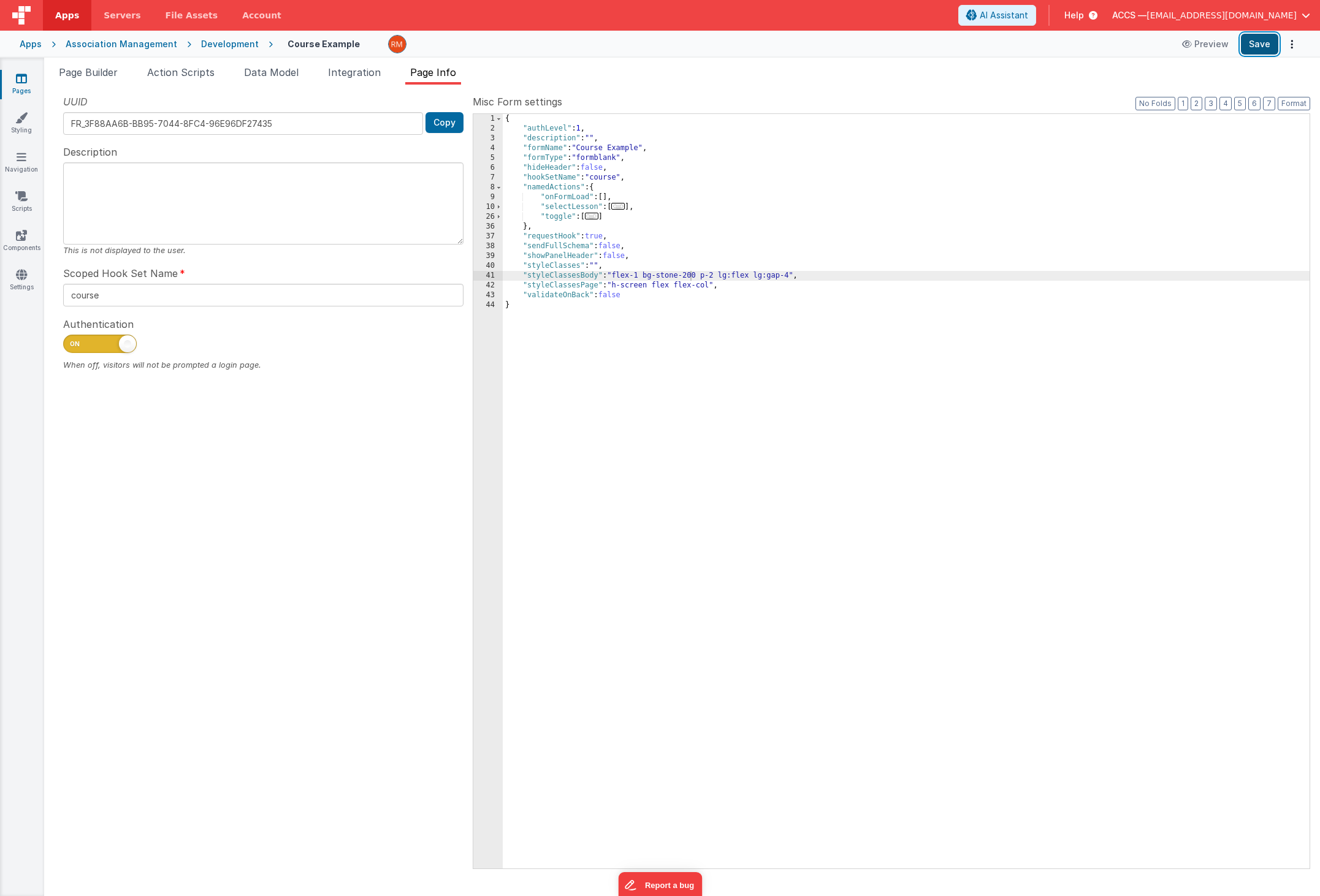
click at [1249, 48] on button "Save" at bounding box center [1260, 44] width 38 height 21
click at [681, 277] on div "{ "authLevel" : 1 , "description" : "" , "formName" : "Course Example" , "formT…" at bounding box center [907, 501] width 807 height 775
click at [1259, 44] on button "Save" at bounding box center [1260, 44] width 38 height 21
click at [713, 283] on div "{ "authLevel" : 1 , "description" : "" , "formName" : "Course Example" , "formT…" at bounding box center [907, 501] width 807 height 775
drag, startPoint x: 788, startPoint y: 276, endPoint x: 616, endPoint y: 276, distance: 172.0
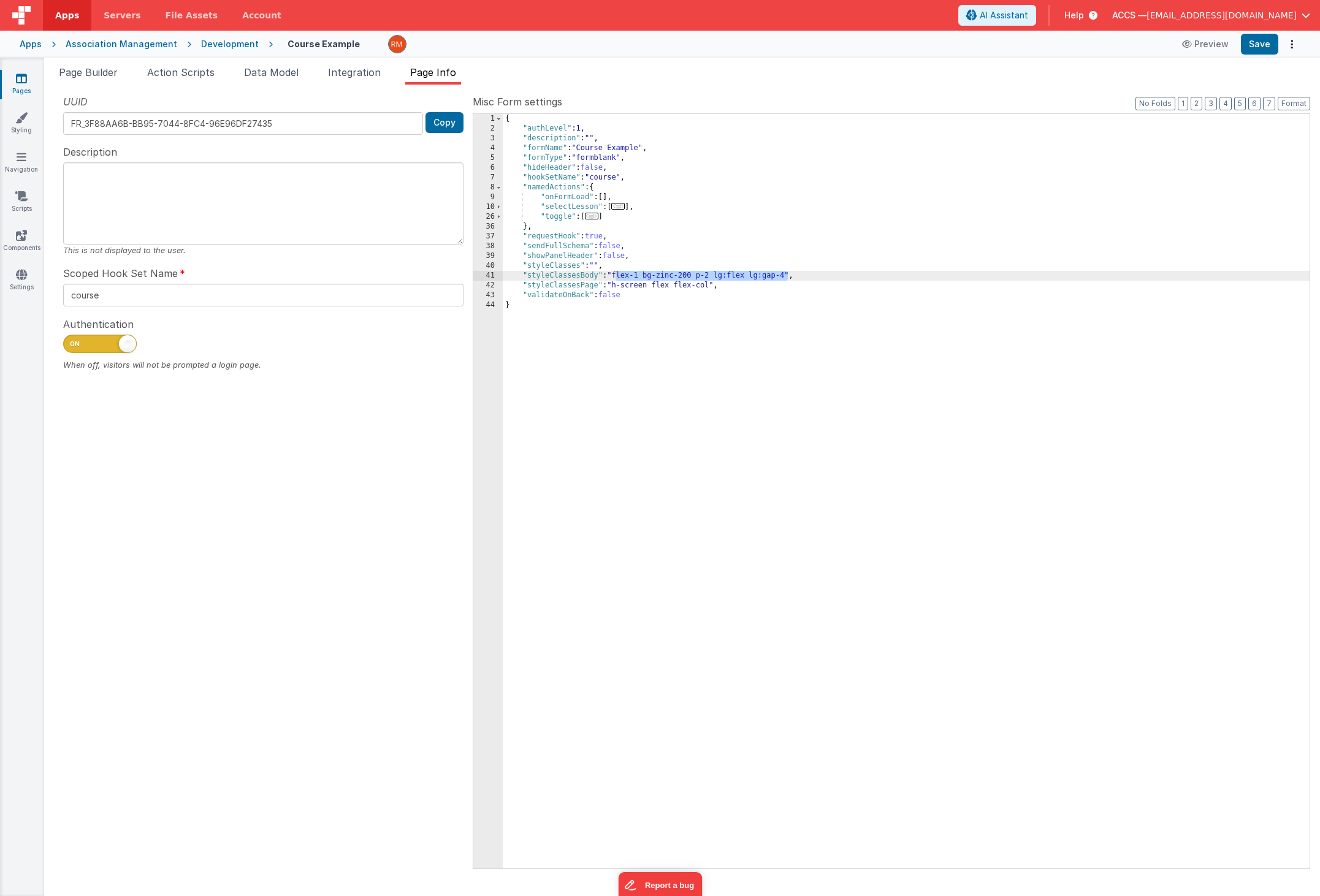
click at [616, 276] on div "{ "authLevel" : 1 , "description" : "" , "formName" : "Course Example" , "formT…" at bounding box center [907, 501] width 807 height 775
click at [681, 276] on div "{ "authLevel" : 1 , "description" : "" , "formName" : "Course Example" , "formT…" at bounding box center [907, 501] width 807 height 775
click at [686, 277] on div "{ "authLevel" : 1 , "description" : "" , "formName" : "Course Example" , "formT…" at bounding box center [907, 501] width 807 height 775
click at [1257, 42] on button "Save" at bounding box center [1260, 44] width 38 height 21
click at [113, 75] on span "Page Builder" at bounding box center [88, 72] width 59 height 12
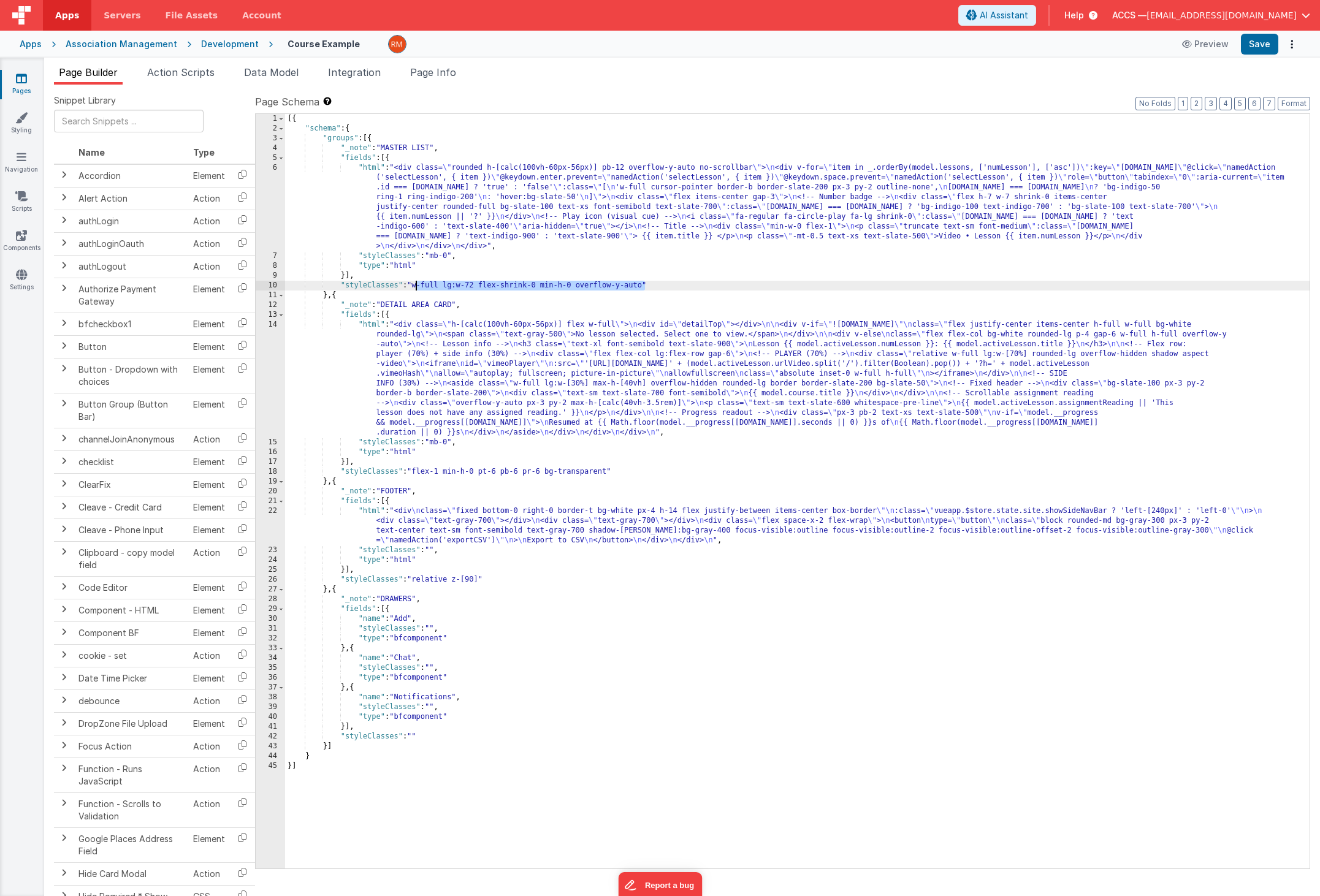
drag, startPoint x: 646, startPoint y: 287, endPoint x: 417, endPoint y: 285, distance: 229.0
click at [417, 285] on div "[{ "schema" : { "groups" : [{ "_note" : "MASTER LIST" , "fields" : [{ "html" : …" at bounding box center [797, 501] width 1024 height 775
click at [1260, 51] on button "Save" at bounding box center [1260, 44] width 38 height 21
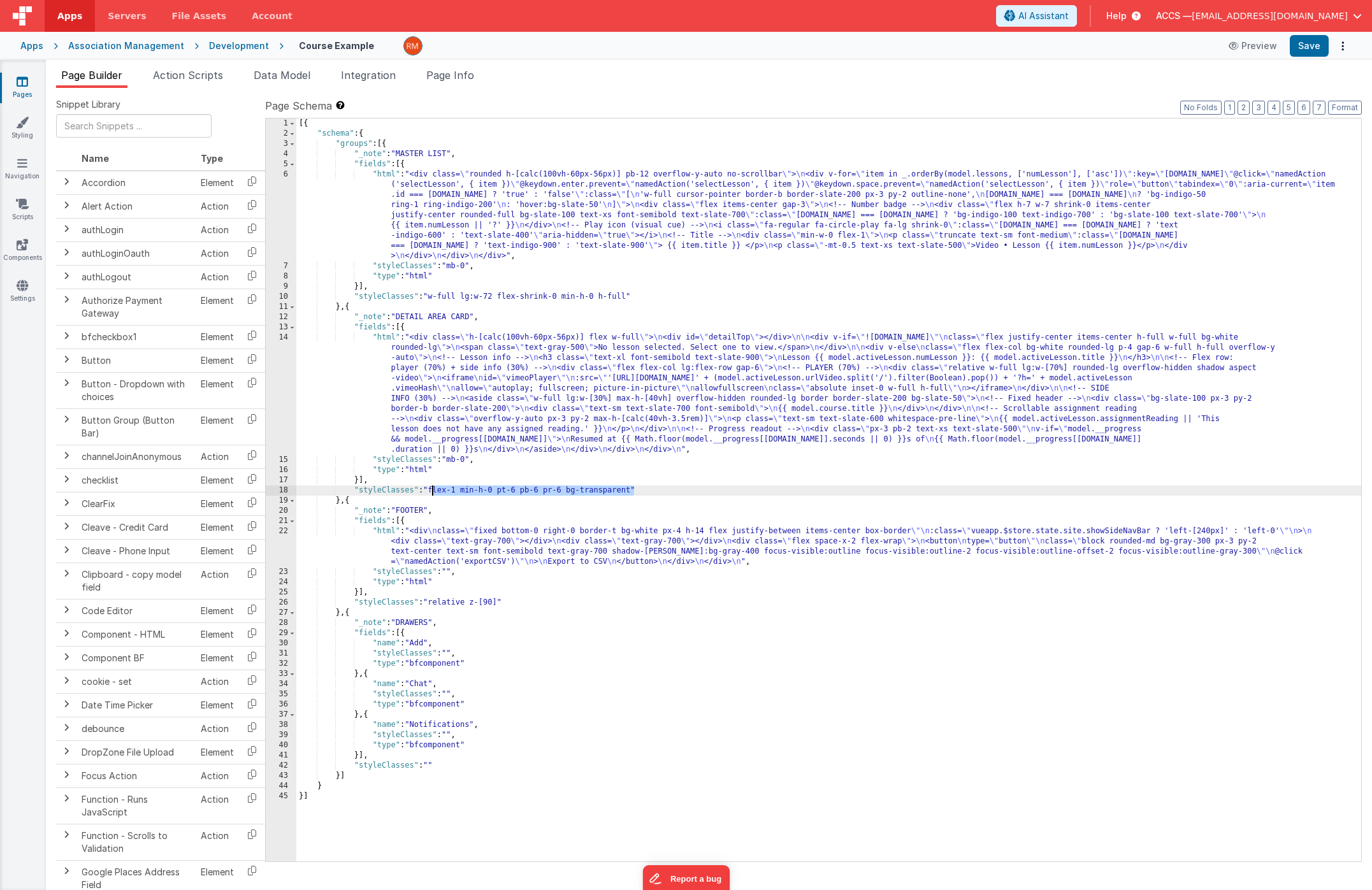
drag, startPoint x: 633, startPoint y: 492, endPoint x: 431, endPoint y: 491, distance: 202.0
click at [431, 491] on div "[{ "schema" : { "groups" : [{ "_note" : "MASTER LIST" , "fields" : [{ "html" : …" at bounding box center [829, 500] width 1064 height 764
click at [1300, 50] on button "Save" at bounding box center [1309, 46] width 39 height 22
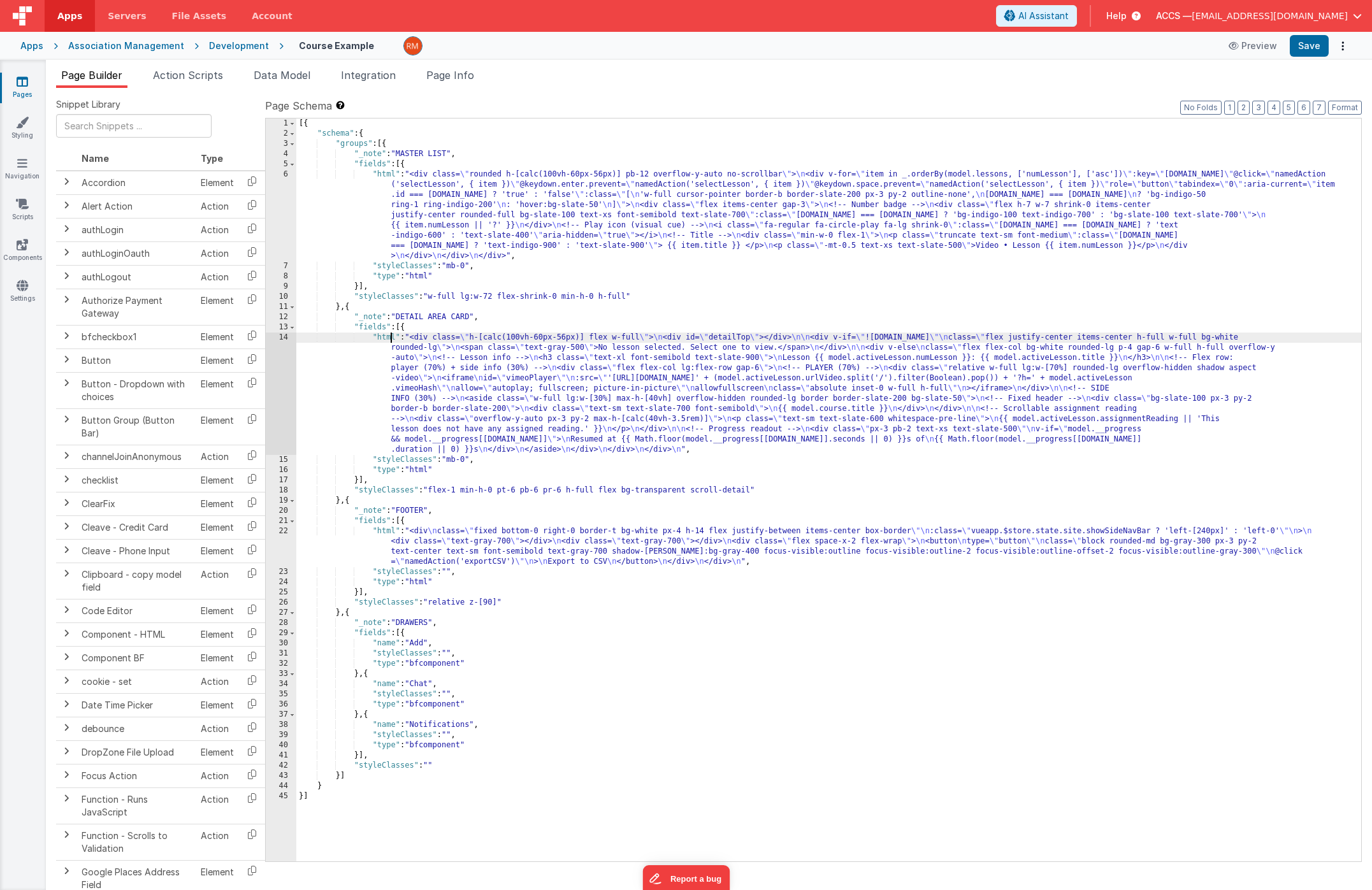
click at [389, 339] on div "[{ "schema" : { "groups" : [{ "_note" : "MASTER LIST" , "fields" : [{ "html" : …" at bounding box center [829, 500] width 1064 height 764
click at [284, 338] on div "14" at bounding box center [281, 393] width 31 height 122
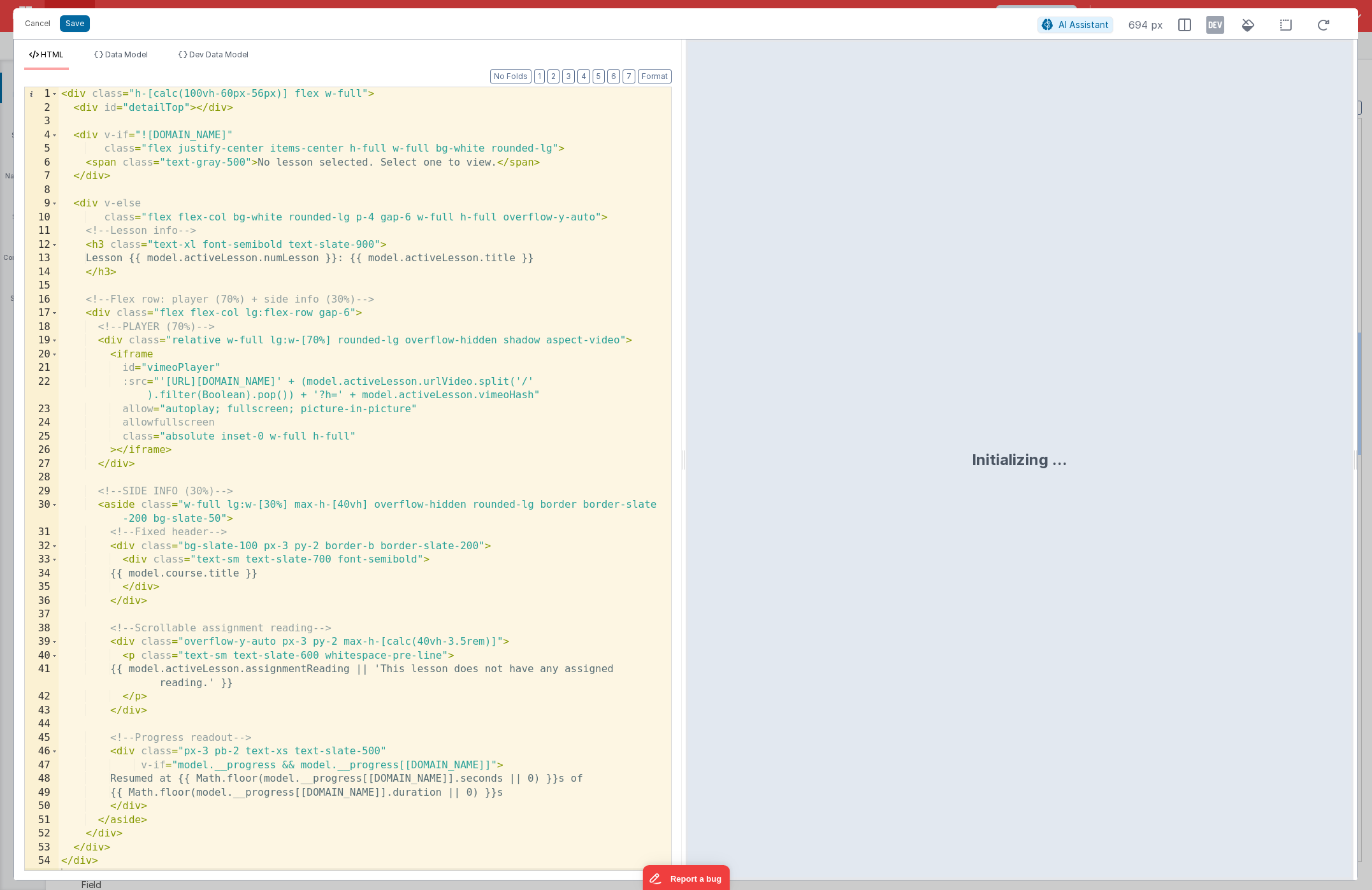
click at [393, 492] on div "< div class = "h-[calc(100vh-60px-56px)] flex w-full" > < div id = "detailTop" …" at bounding box center [359, 492] width 603 height 810
click at [81, 26] on button "Save" at bounding box center [75, 24] width 30 height 17
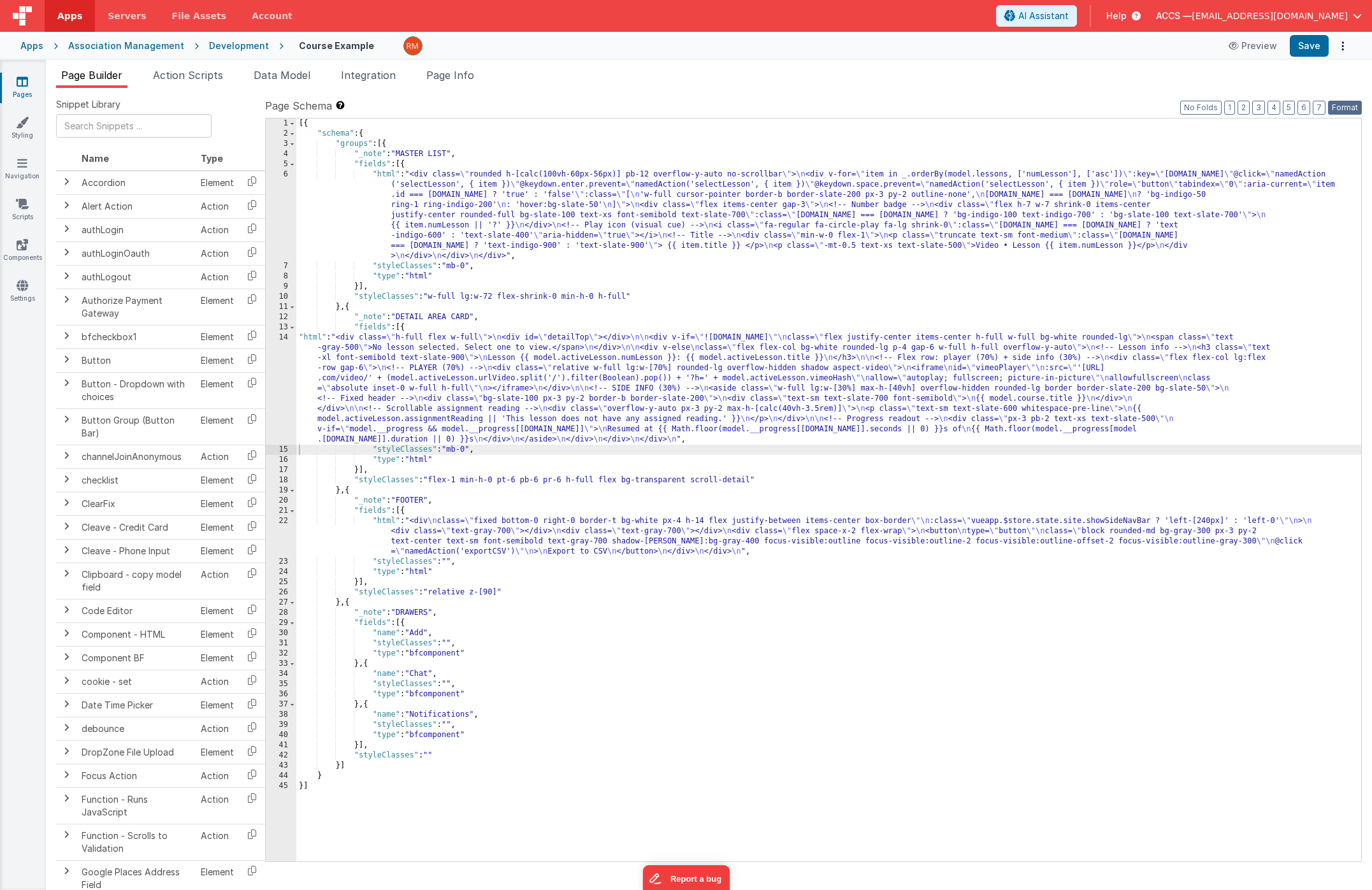
click at [1340, 112] on button "Format" at bounding box center [1345, 108] width 34 height 14
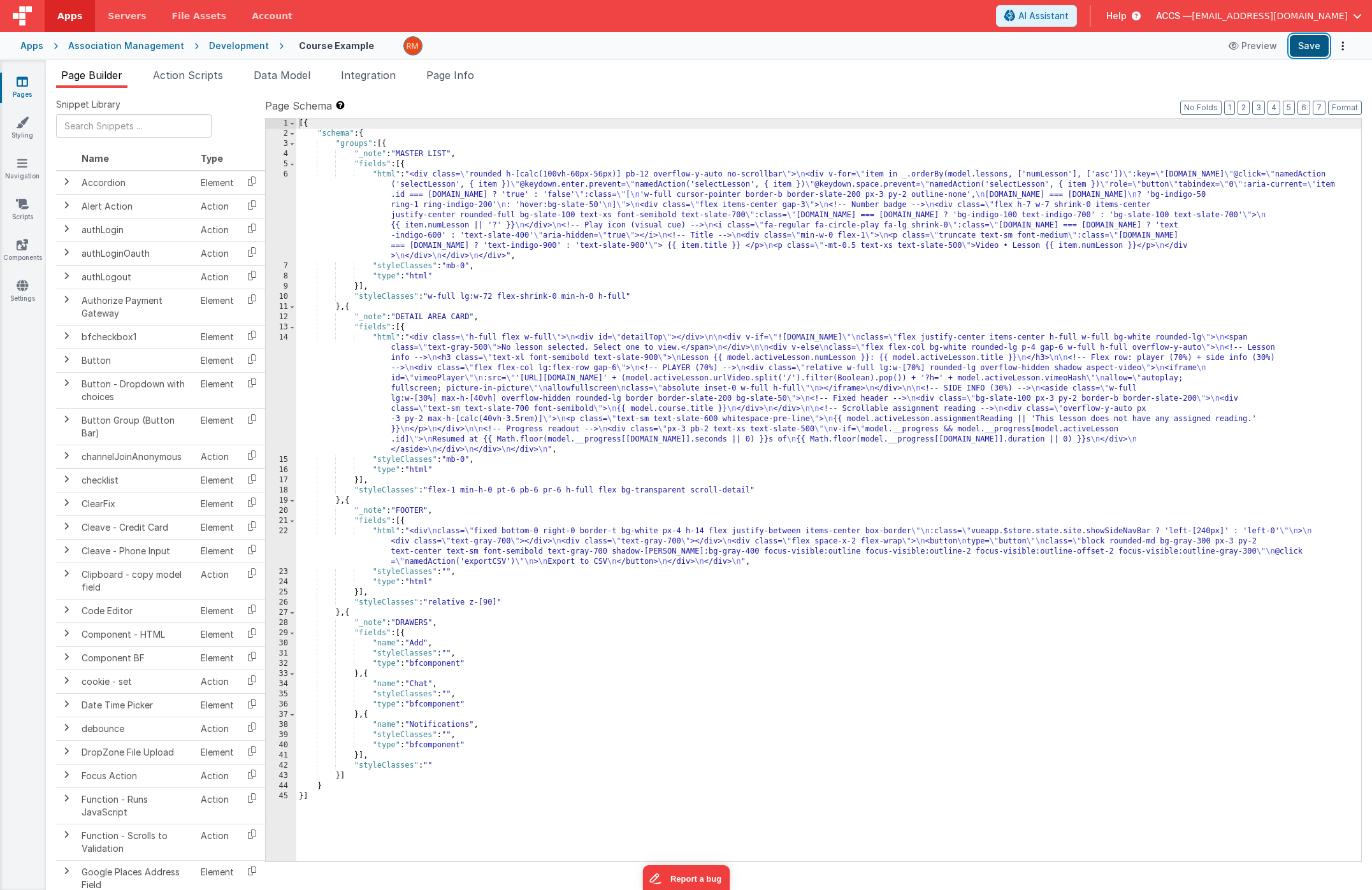
click at [1310, 47] on button "Save" at bounding box center [1309, 46] width 39 height 22
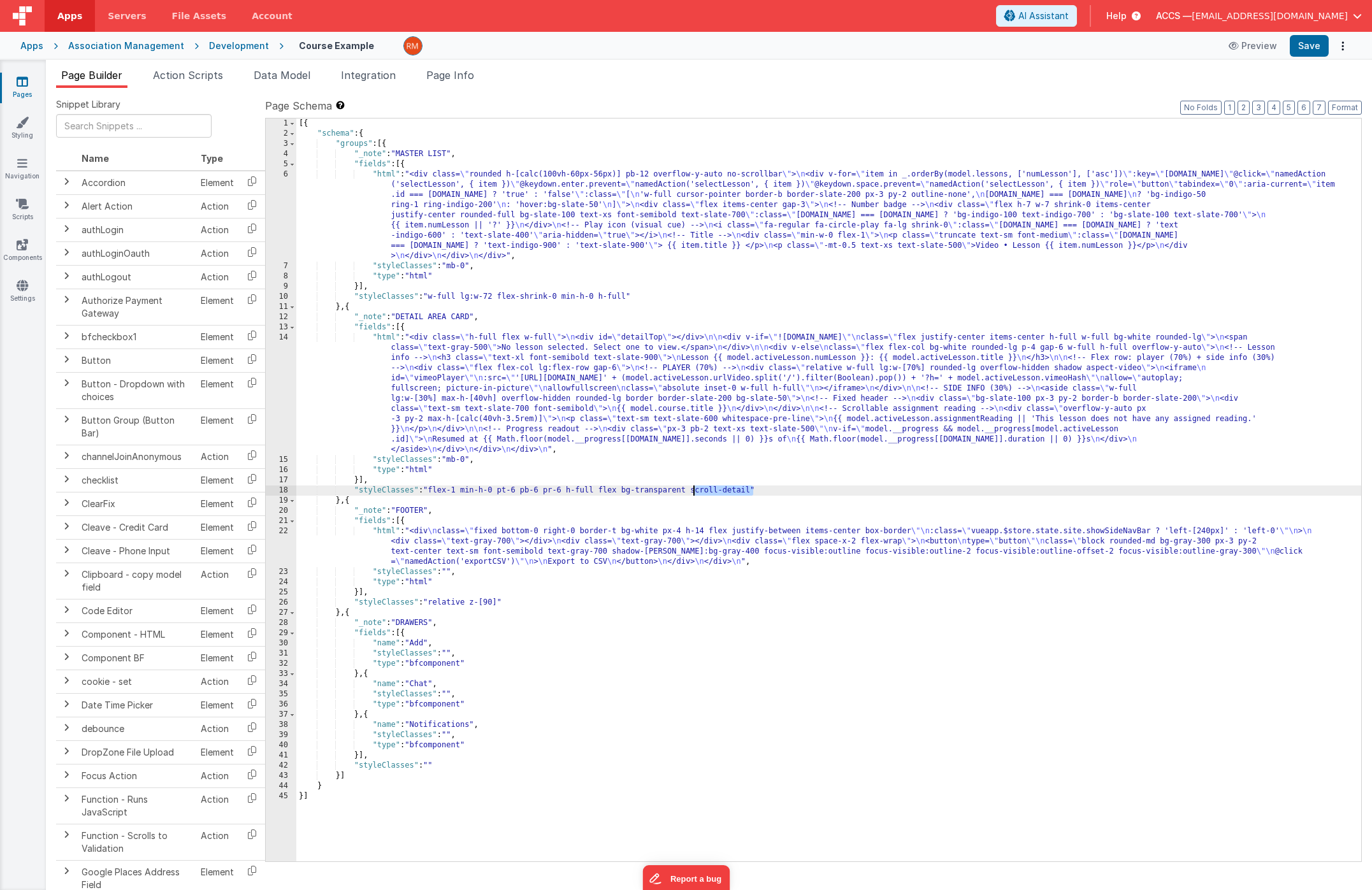
drag, startPoint x: 754, startPoint y: 487, endPoint x: 694, endPoint y: 492, distance: 60.2
click at [694, 492] on div "[{ "schema" : { "groups" : [{ "_note" : "MASTER LIST" , "fields" : [{ "html" : …" at bounding box center [829, 500] width 1064 height 764
click at [1315, 55] on button "Save" at bounding box center [1309, 46] width 39 height 22
click at [687, 487] on div "[{ "schema" : { "groups" : [{ "_note" : "MASTER LIST" , "fields" : [{ "html" : …" at bounding box center [829, 500] width 1064 height 764
click at [1299, 53] on button "Save" at bounding box center [1309, 46] width 39 height 22
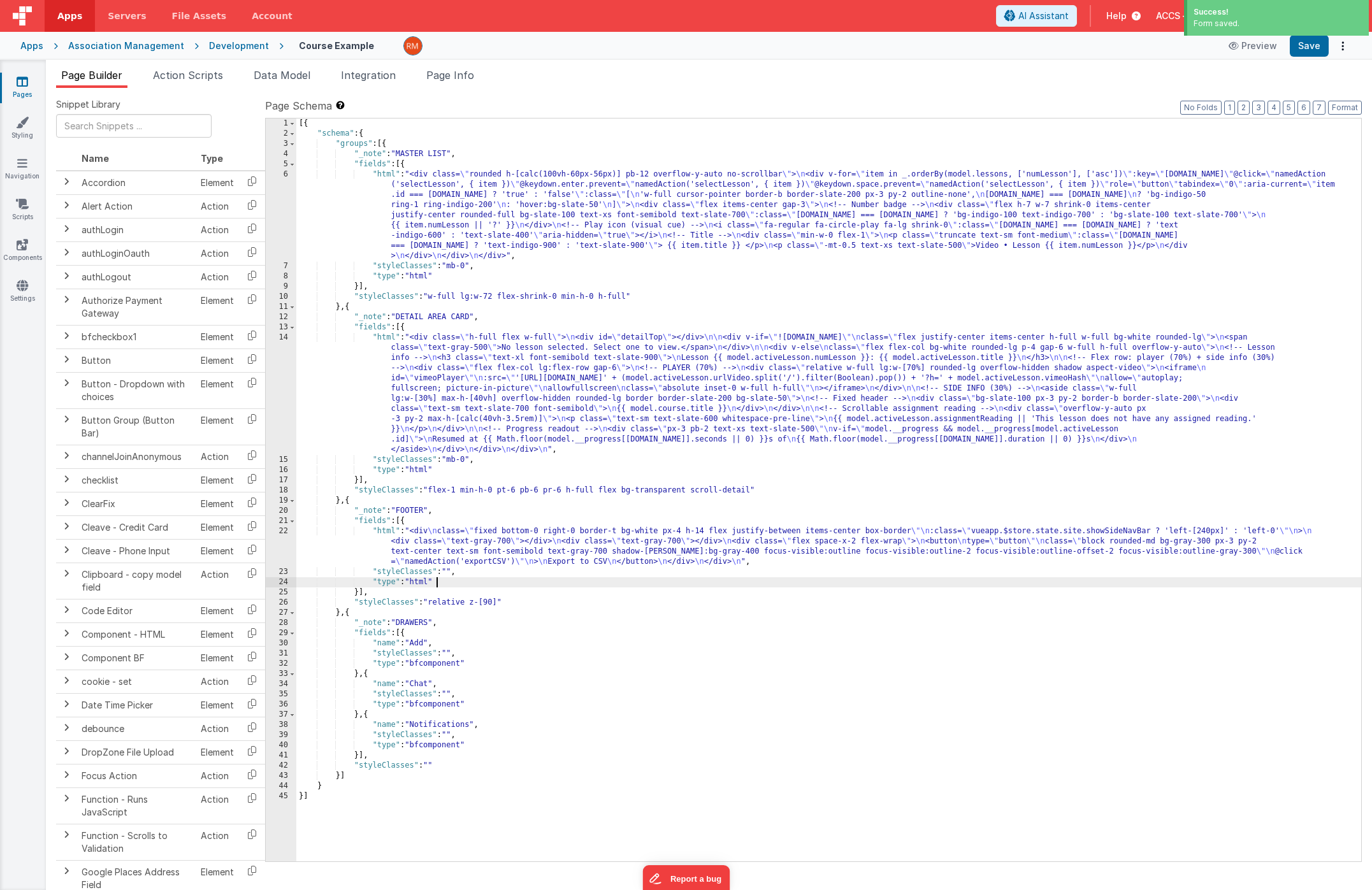
click at [566, 584] on div "[{ "schema" : { "groups" : [{ "_note" : "MASTER LIST" , "fields" : [{ "html" : …" at bounding box center [829, 500] width 1064 height 764
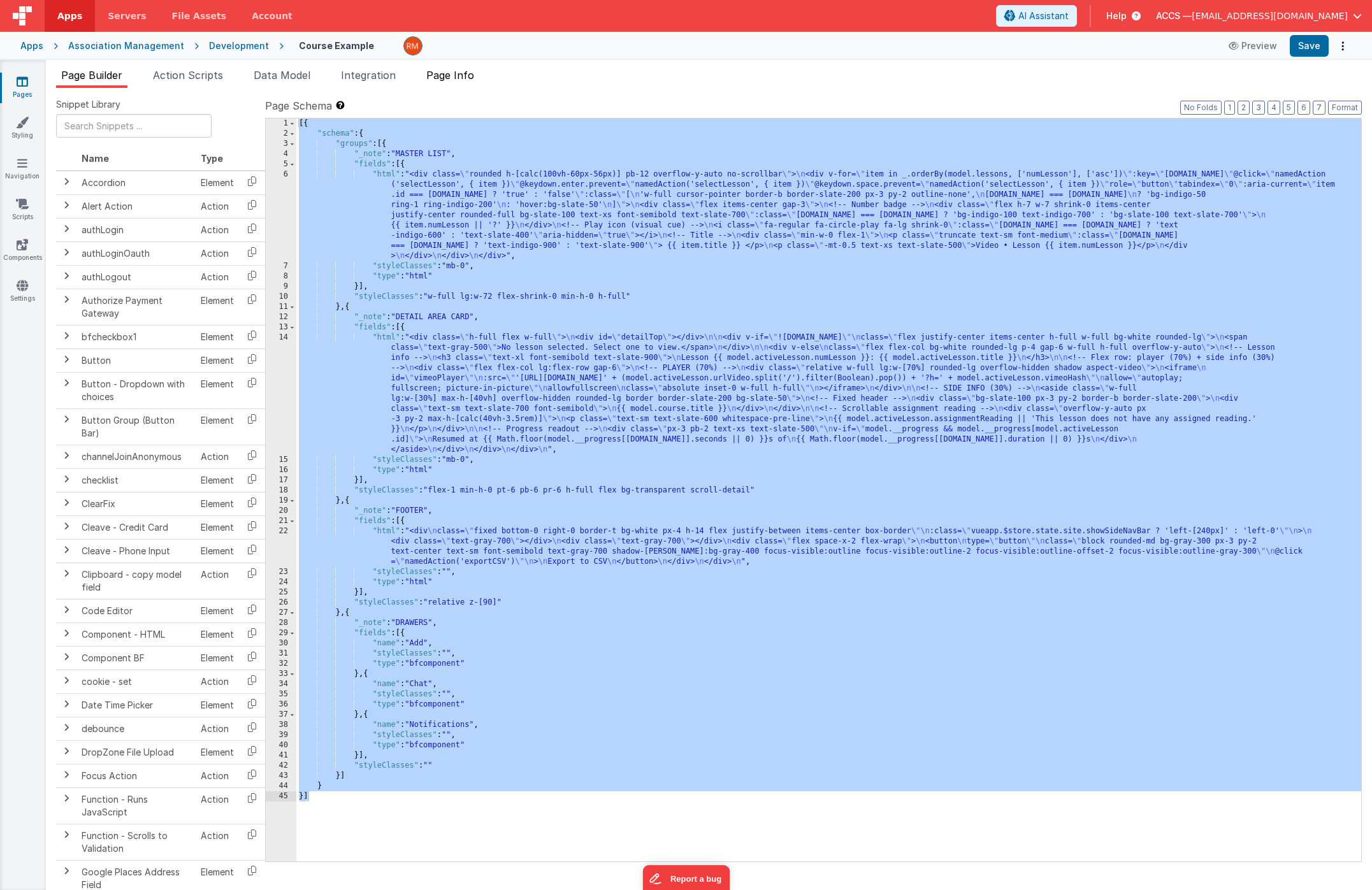
drag, startPoint x: 454, startPoint y: 75, endPoint x: 455, endPoint y: 86, distance: 11.0
click at [454, 76] on span "Page Info" at bounding box center [450, 75] width 47 height 13
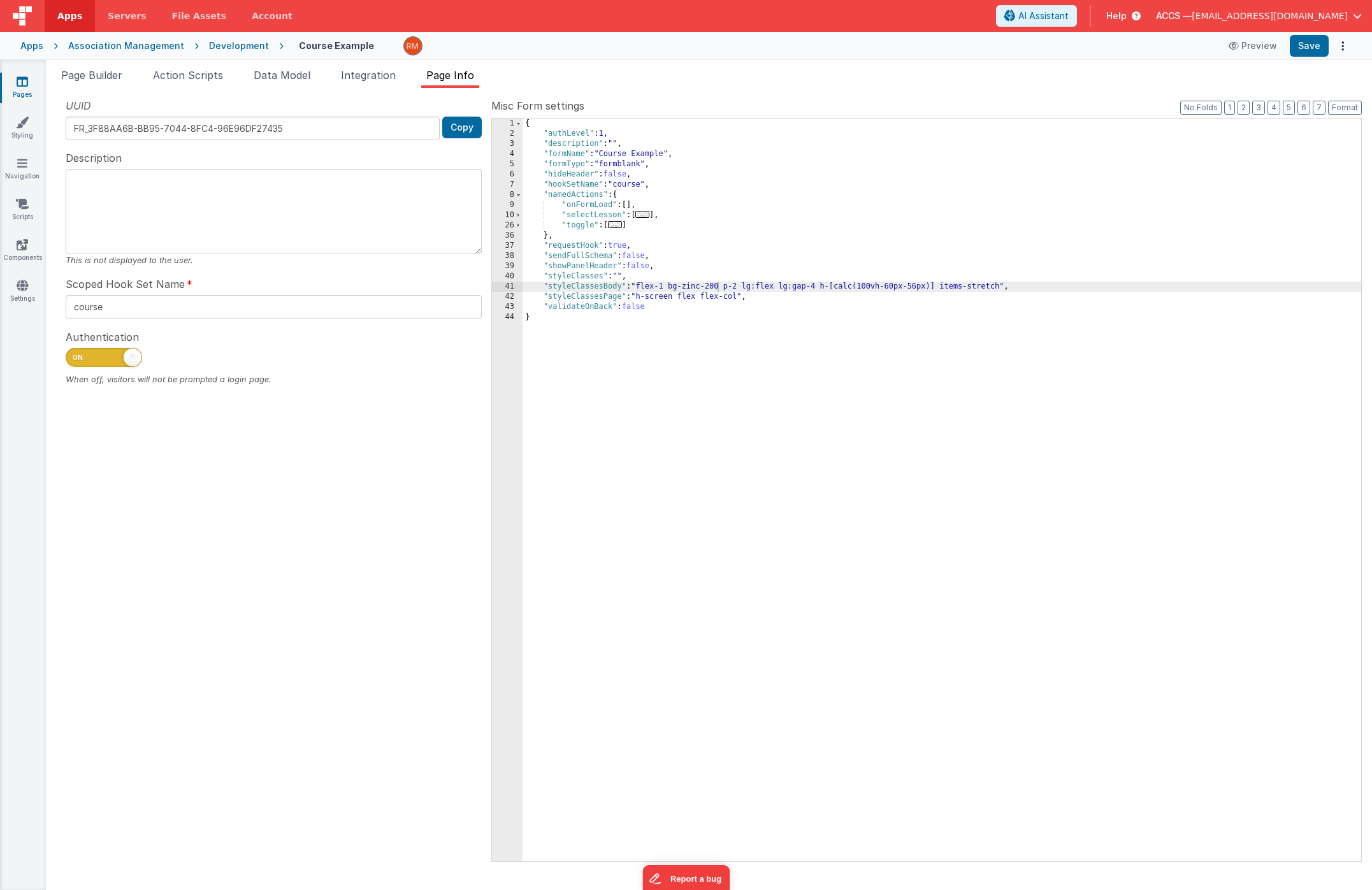
click at [574, 353] on div "{ "authLevel" : 1 , "description" : "" , "formName" : "Course Example" , "formT…" at bounding box center [942, 500] width 839 height 764
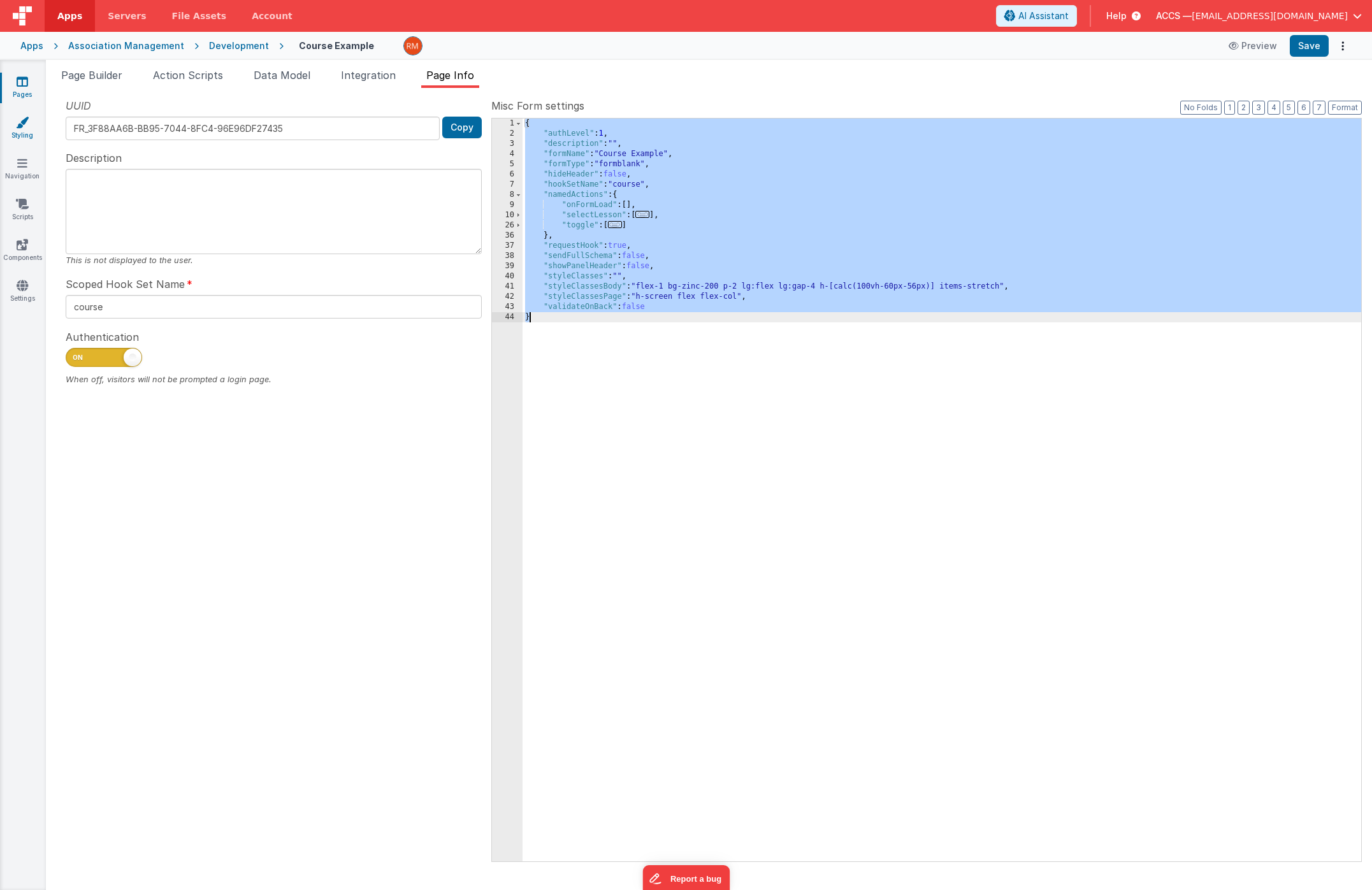
click at [22, 138] on link "Styling" at bounding box center [22, 129] width 46 height 25
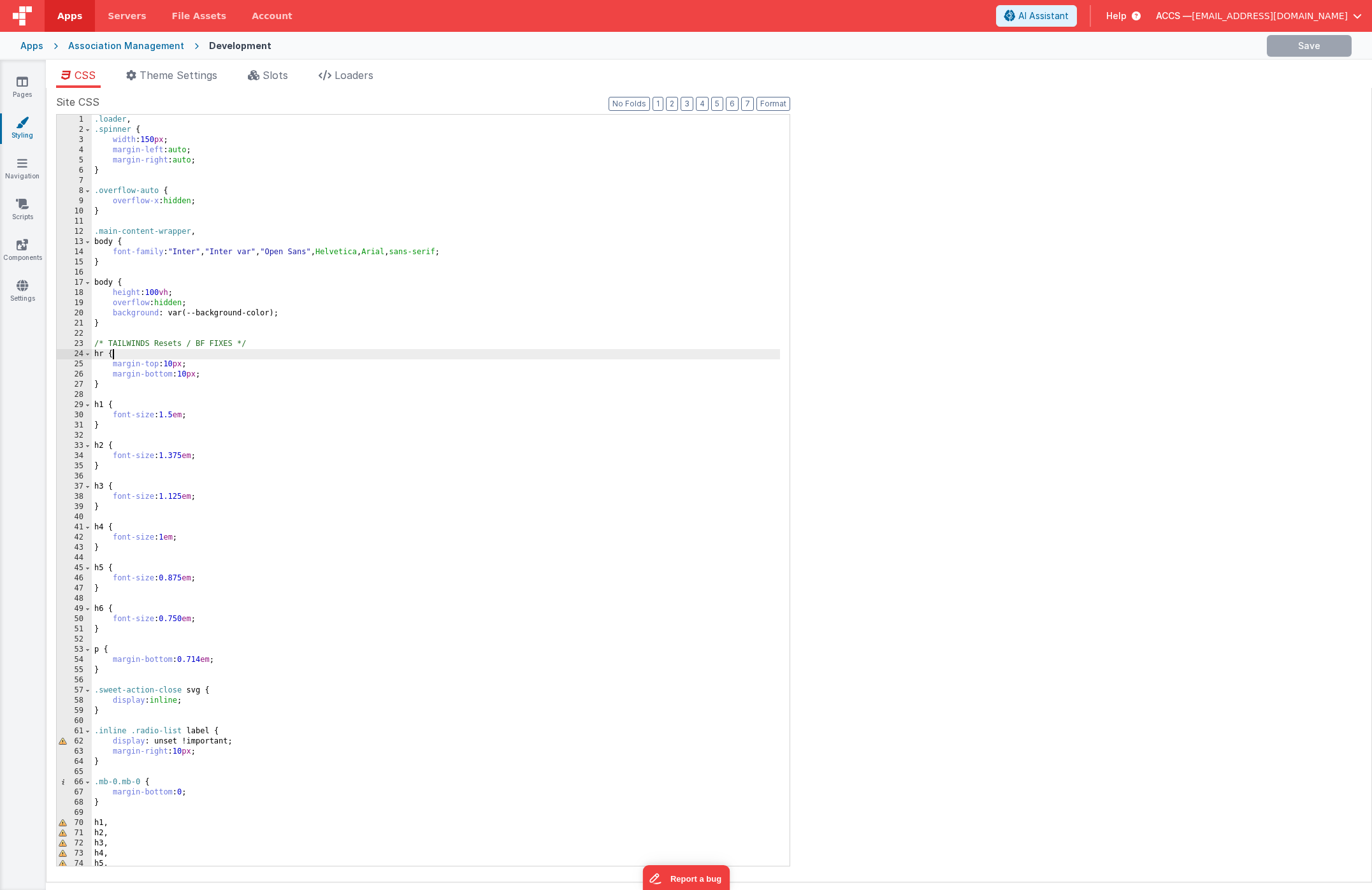
click at [338, 351] on div ".loader , .spinner { width : 150 px ; margin-left : auto ; margin-right : auto …" at bounding box center [436, 500] width 688 height 772
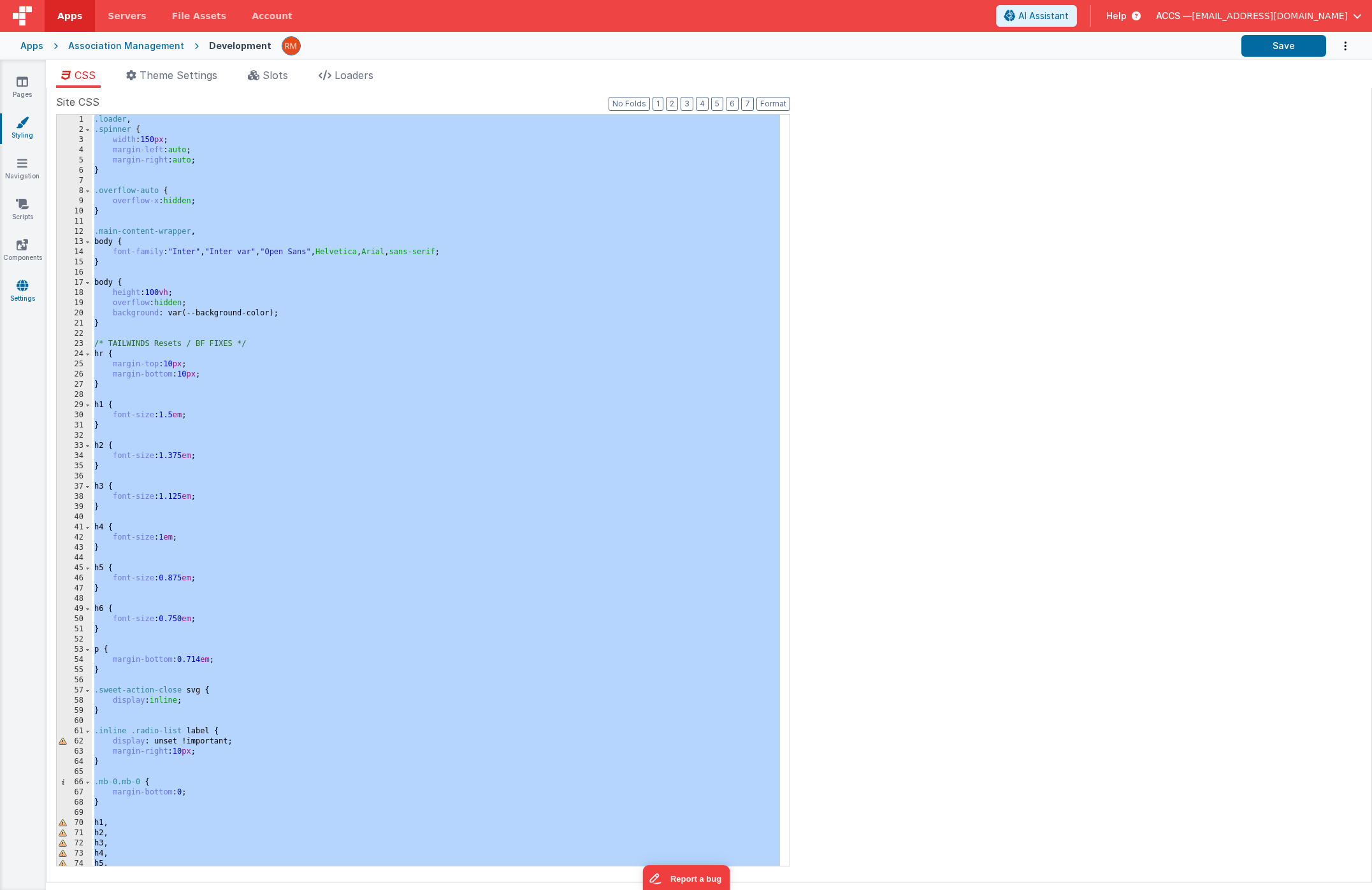
click at [23, 287] on icon at bounding box center [23, 285] width 12 height 13
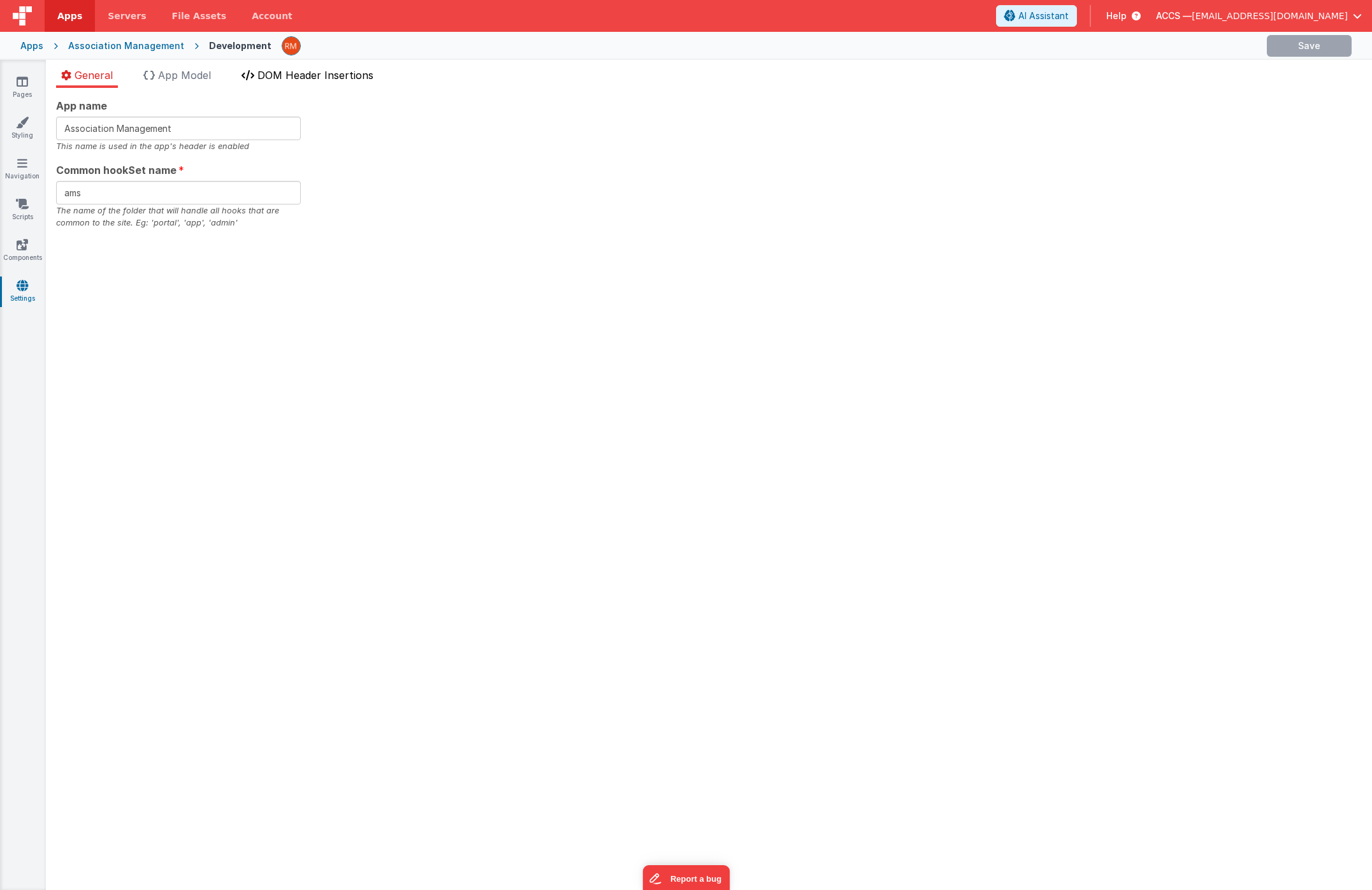
click at [305, 84] on li "DOM Header Insertions" at bounding box center [308, 78] width 142 height 20
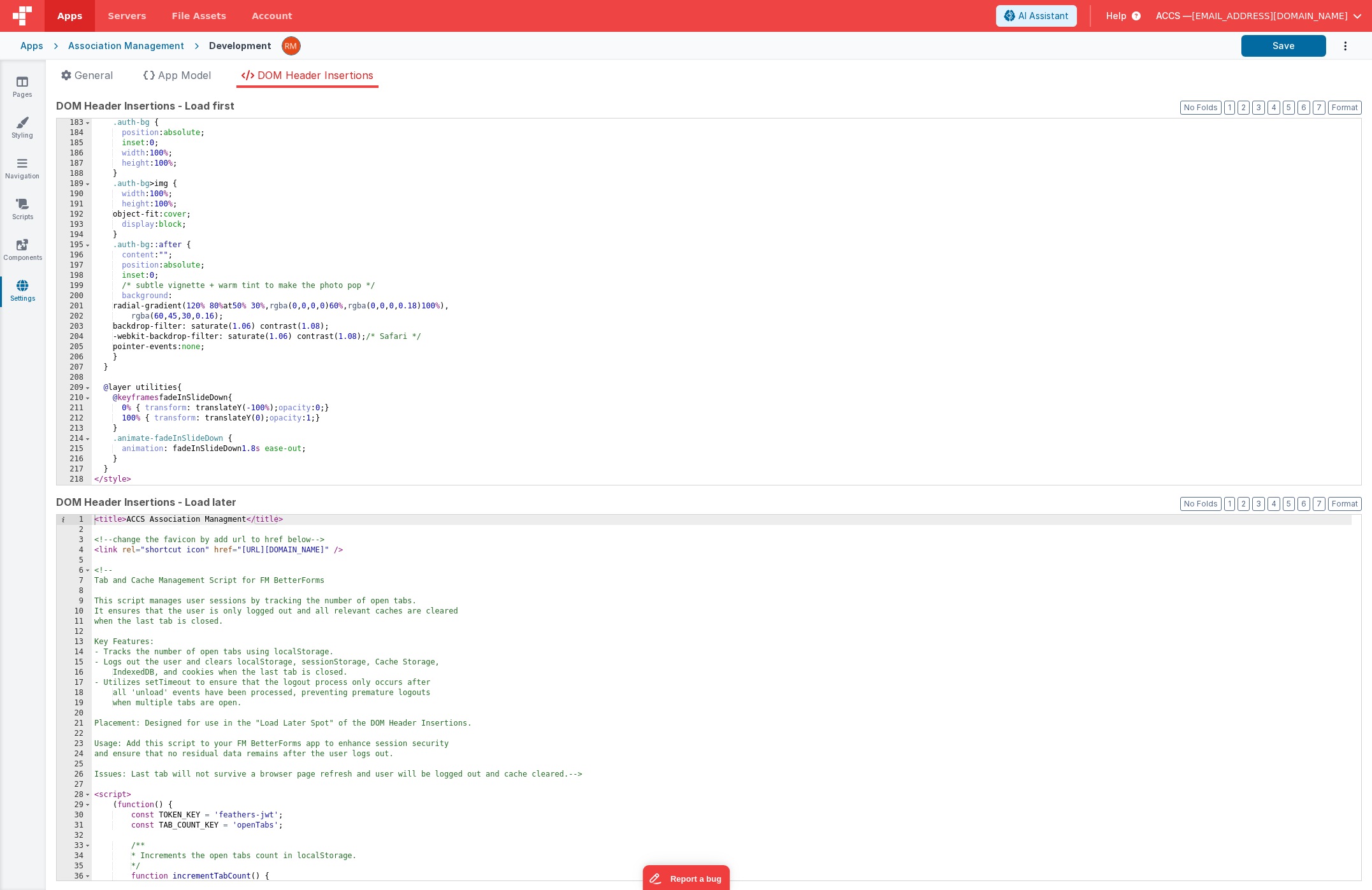
scroll to position [1856, 0]
click at [342, 296] on div ".auth-bg { position : absolute ; inset : 0 ; width : 100 % ; height : 100 % ; }…" at bounding box center [721, 311] width 1260 height 387
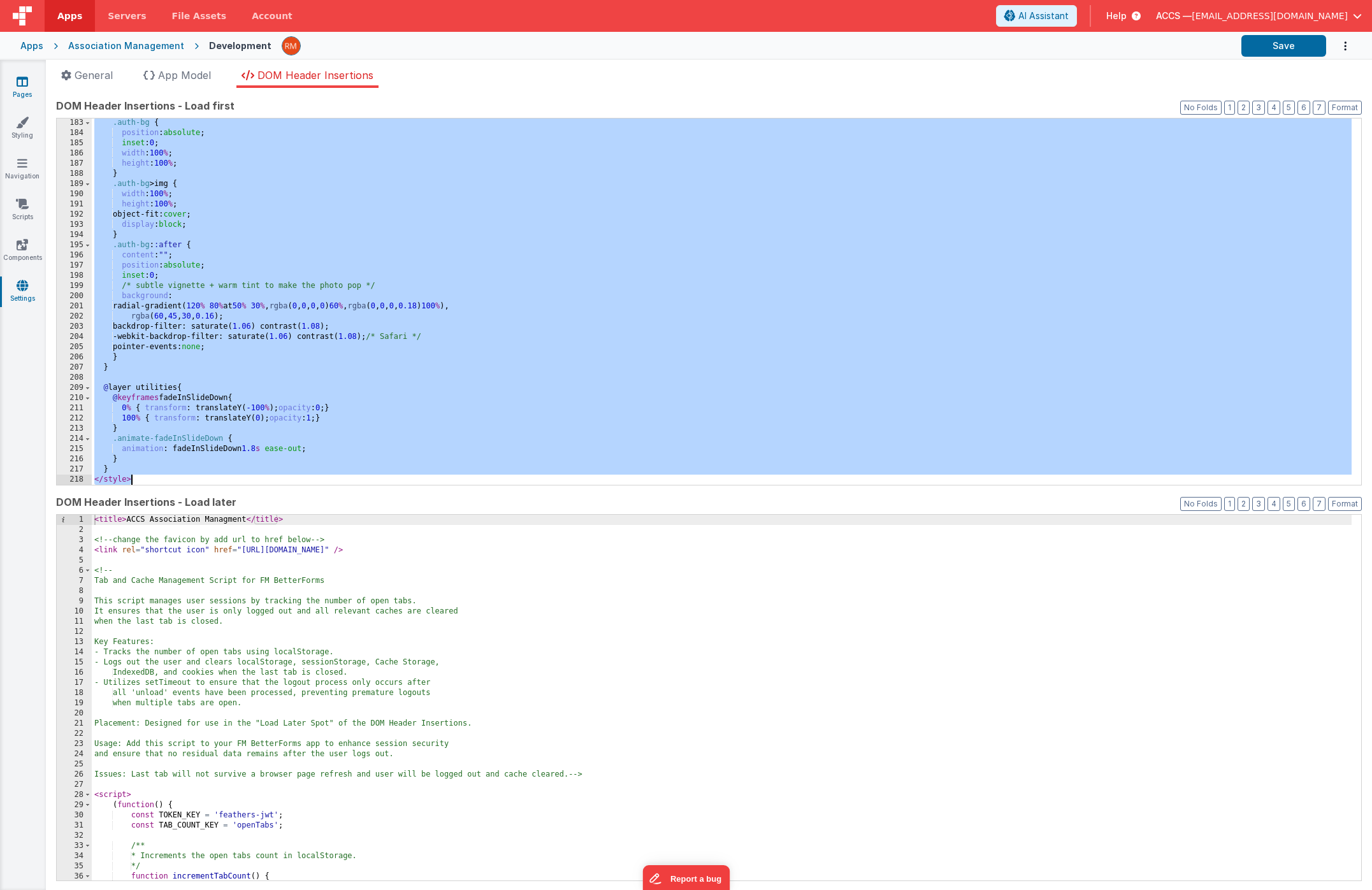
click at [20, 86] on icon at bounding box center [23, 81] width 12 height 13
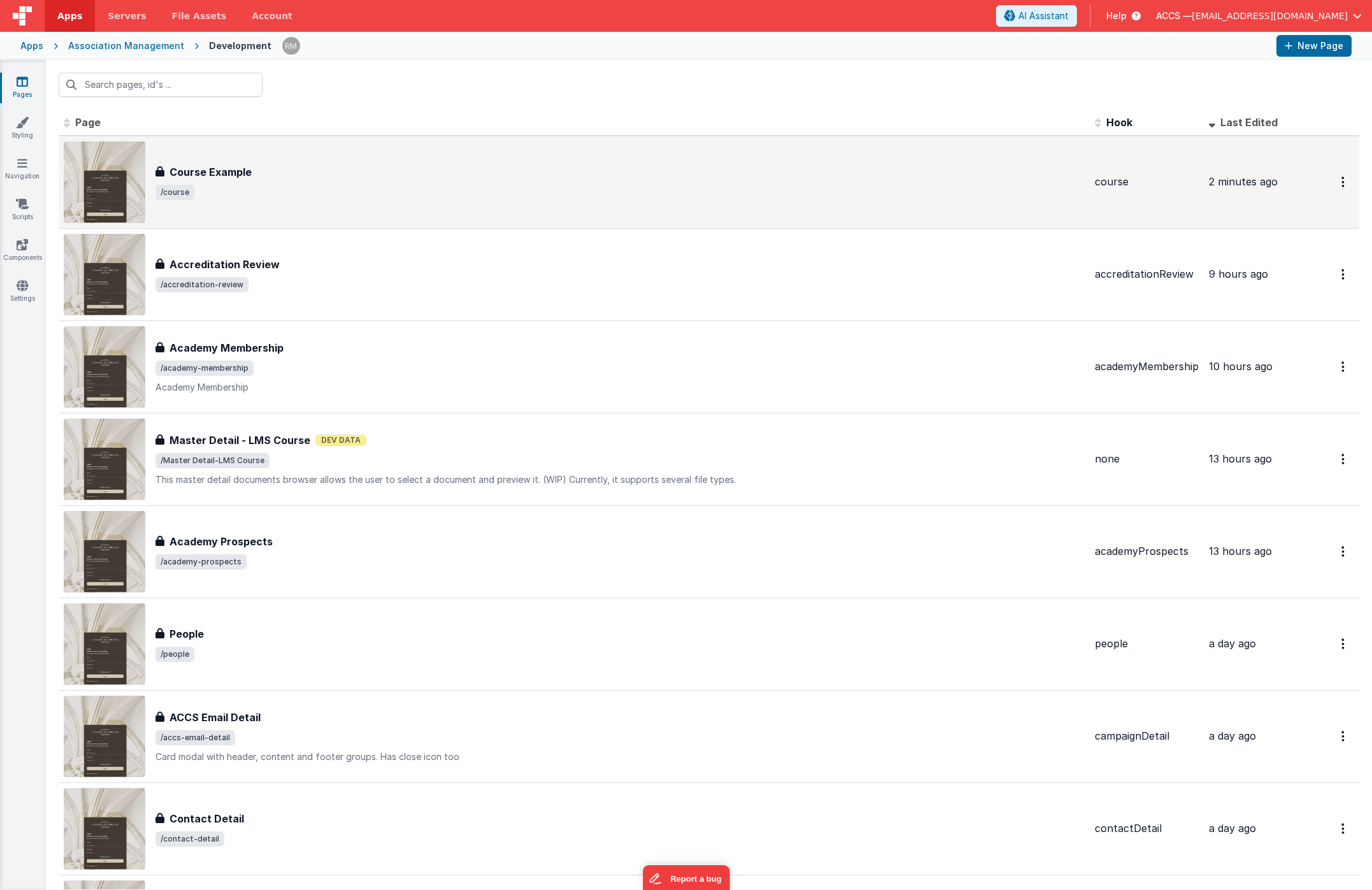
click at [285, 197] on span "/course" at bounding box center [619, 192] width 929 height 15
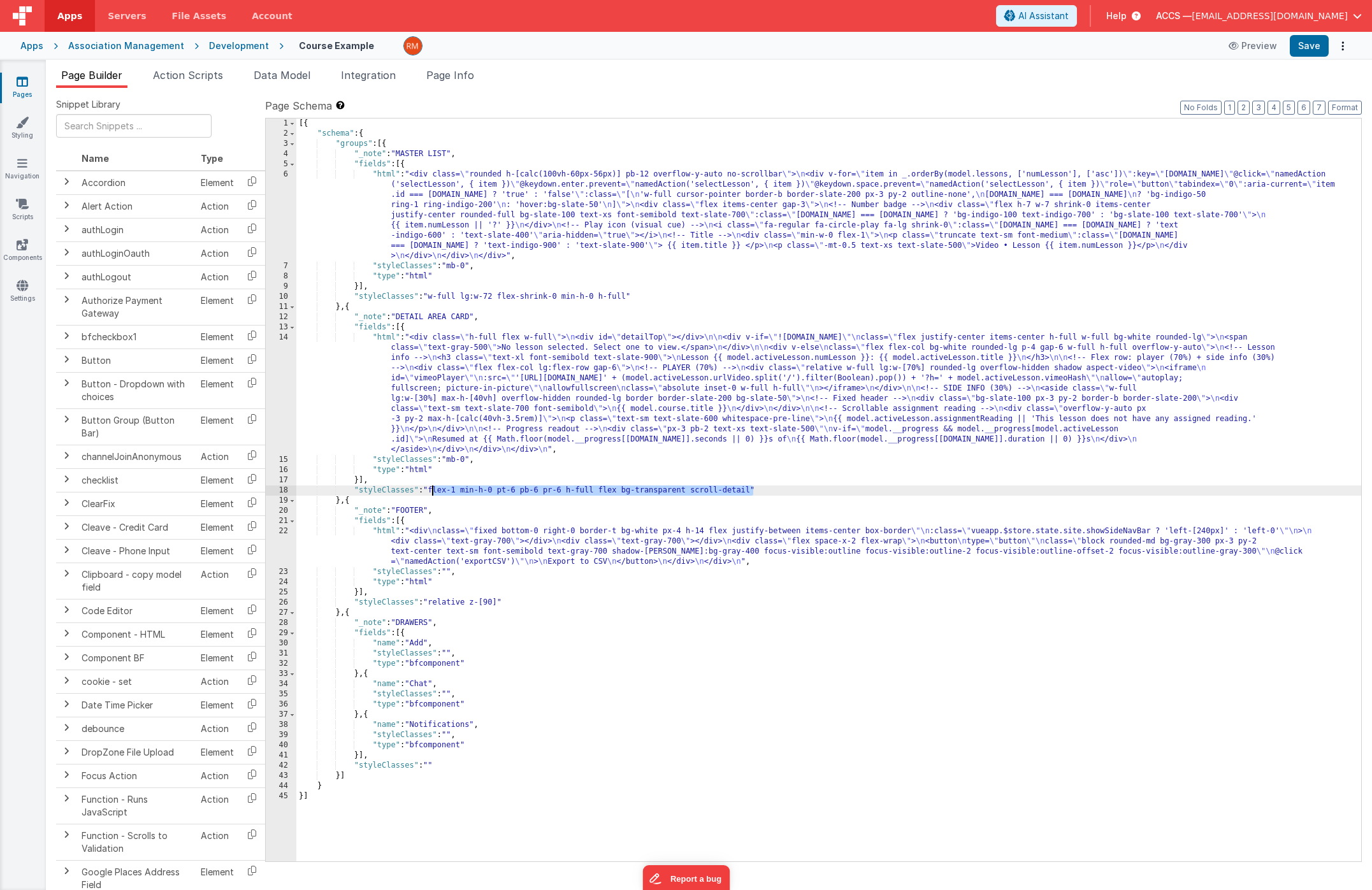
drag, startPoint x: 754, startPoint y: 487, endPoint x: 434, endPoint y: 491, distance: 320.0
click at [434, 491] on div "[{ "schema" : { "groups" : [{ "_note" : "MASTER LIST" , "fields" : [{ "html" : …" at bounding box center [829, 500] width 1064 height 764
click at [1302, 51] on button "Save" at bounding box center [1309, 46] width 39 height 22
click at [386, 338] on div "[{ "schema" : { "groups" : [{ "_note" : "MASTER LIST" , "fields" : [{ "html" : …" at bounding box center [829, 500] width 1064 height 764
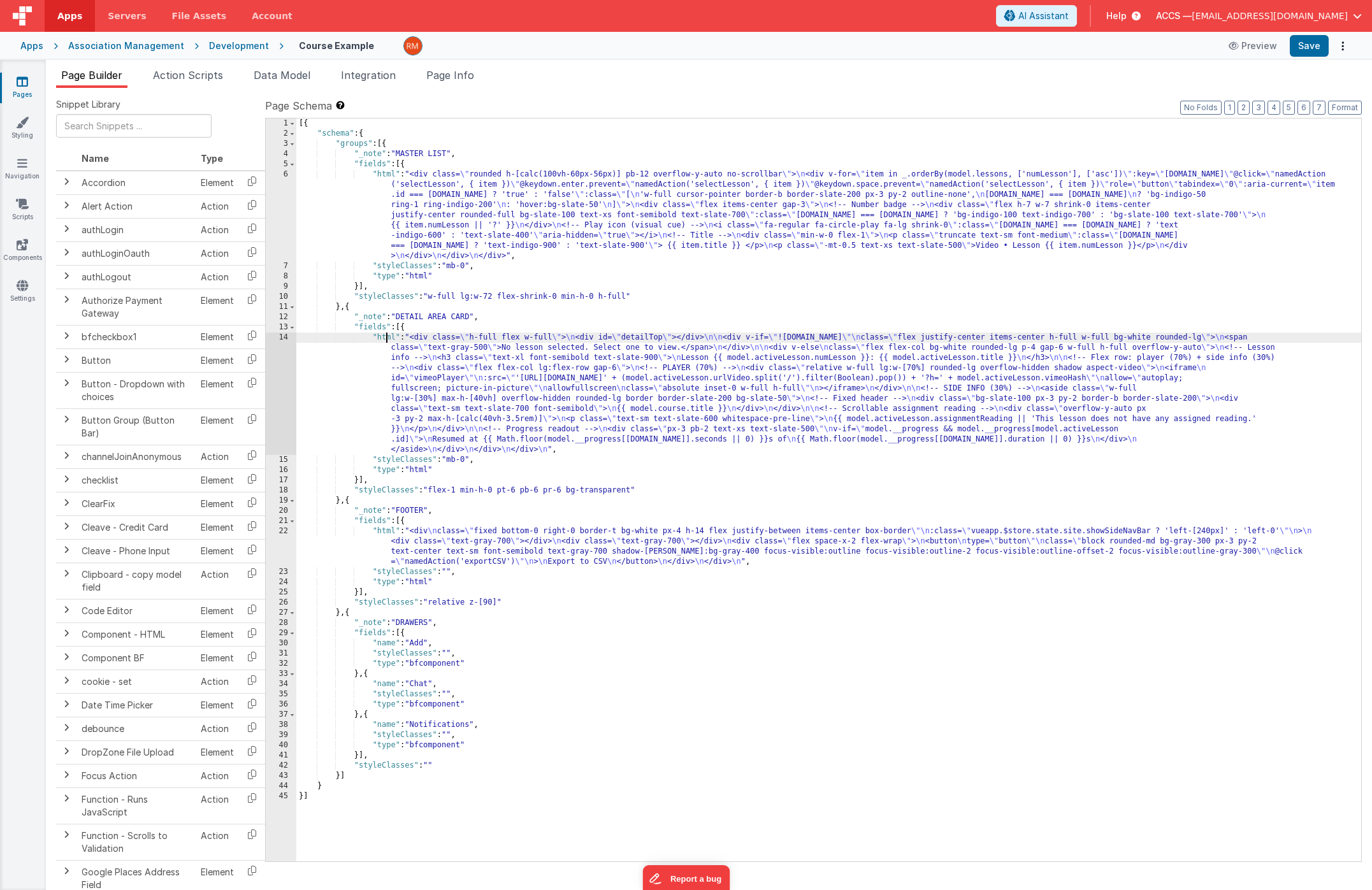
click at [286, 338] on div "14" at bounding box center [281, 393] width 31 height 122
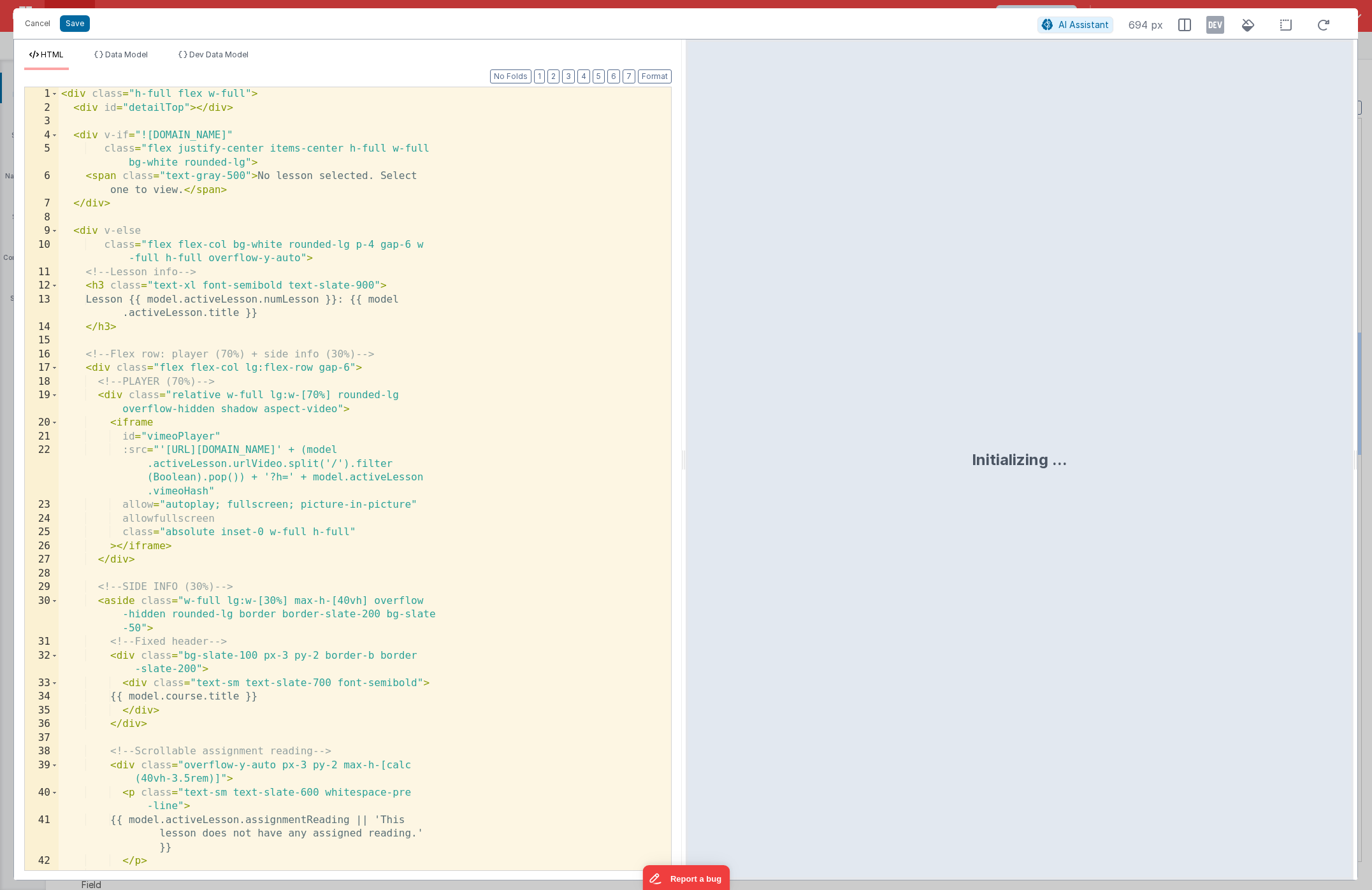
click at [361, 380] on div "< div class = "h-full flex w-full" > < div id = "detailTop" > </ div > < div v-…" at bounding box center [359, 492] width 603 height 810
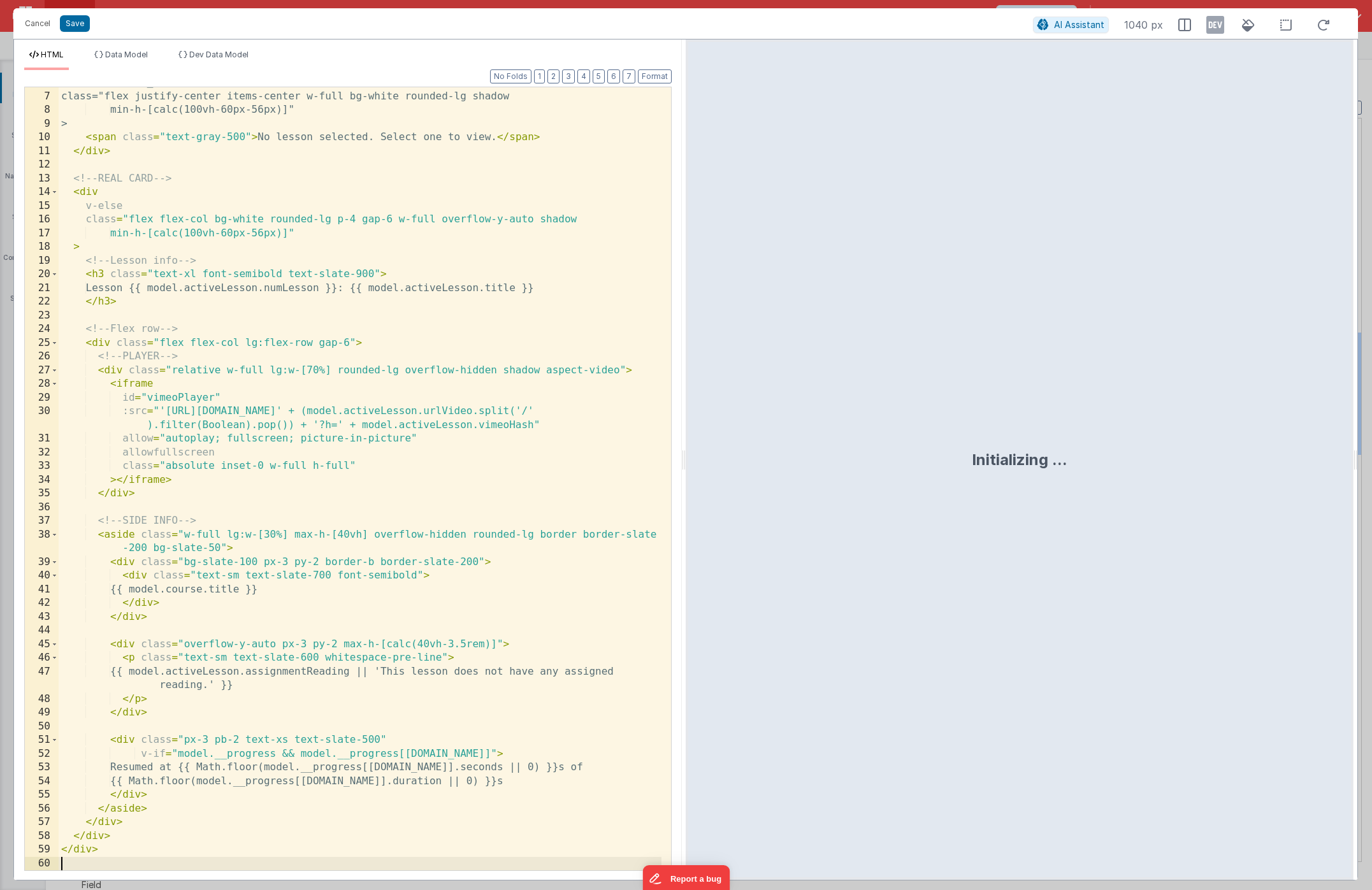
scroll to position [80, 0]
click at [78, 25] on button "Save" at bounding box center [75, 24] width 30 height 17
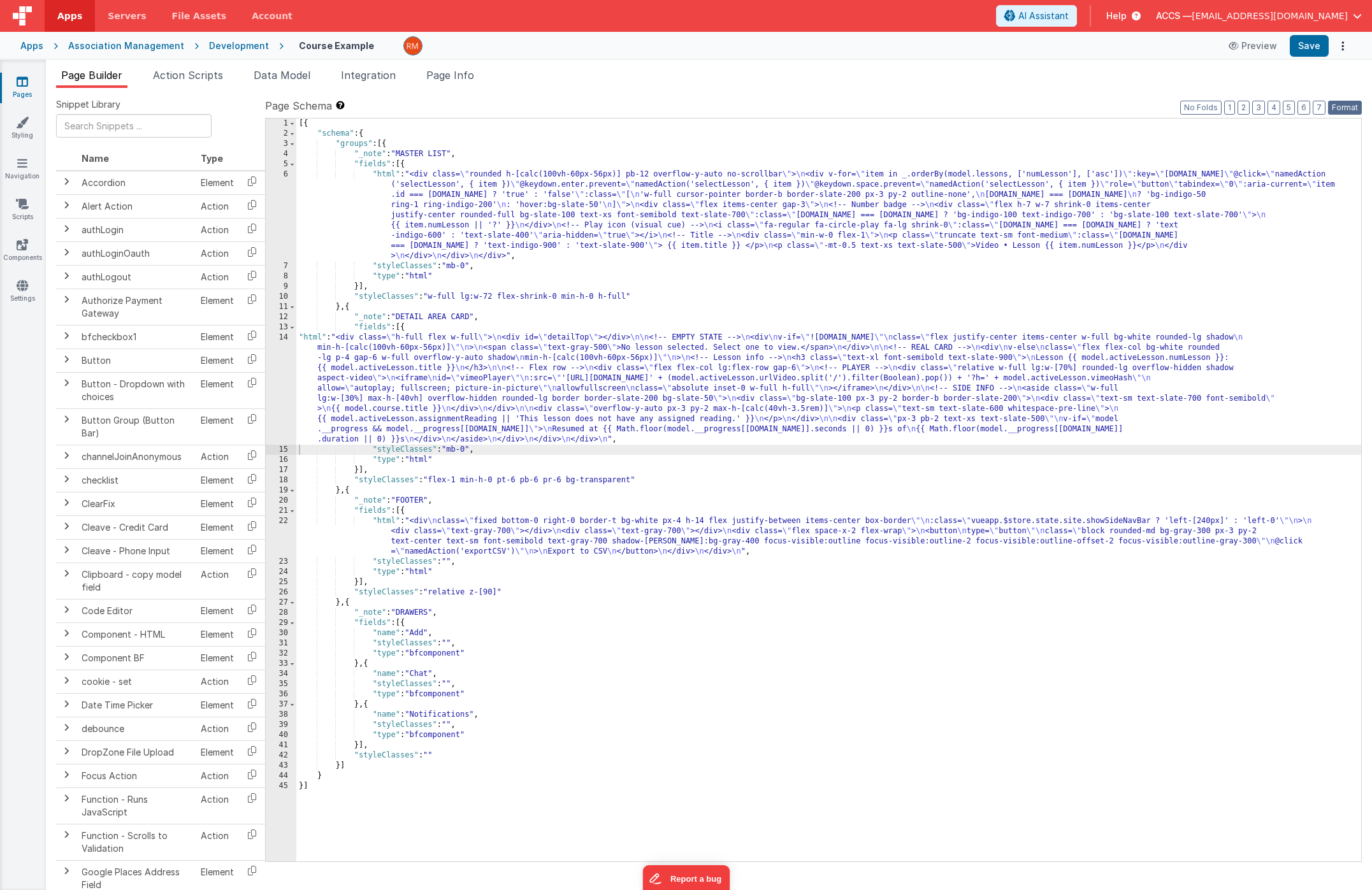
click at [1347, 107] on button "Format" at bounding box center [1345, 108] width 34 height 14
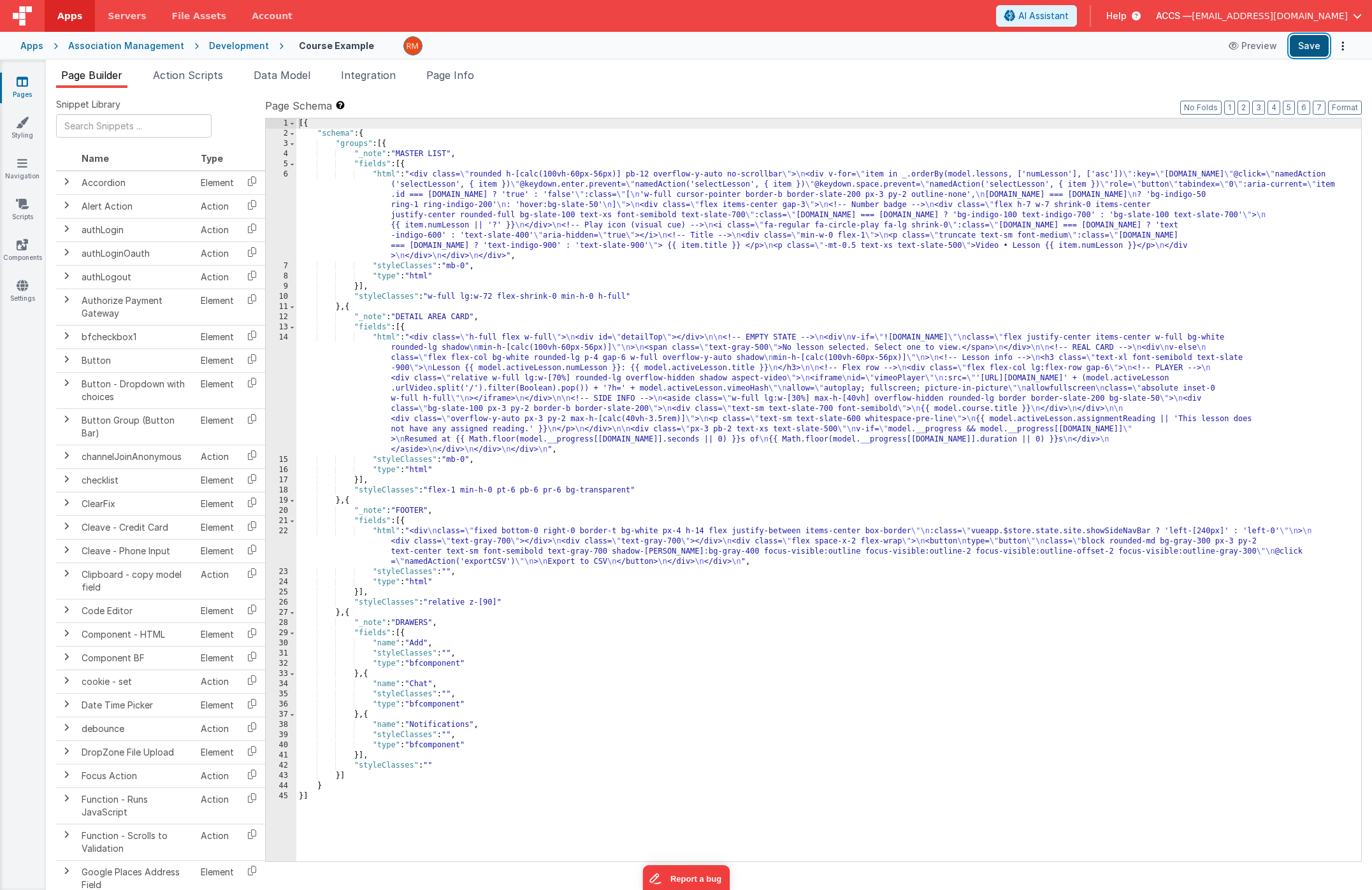
click at [1297, 53] on button "Save" at bounding box center [1309, 46] width 39 height 22
click at [438, 78] on span "Page Info" at bounding box center [450, 75] width 47 height 13
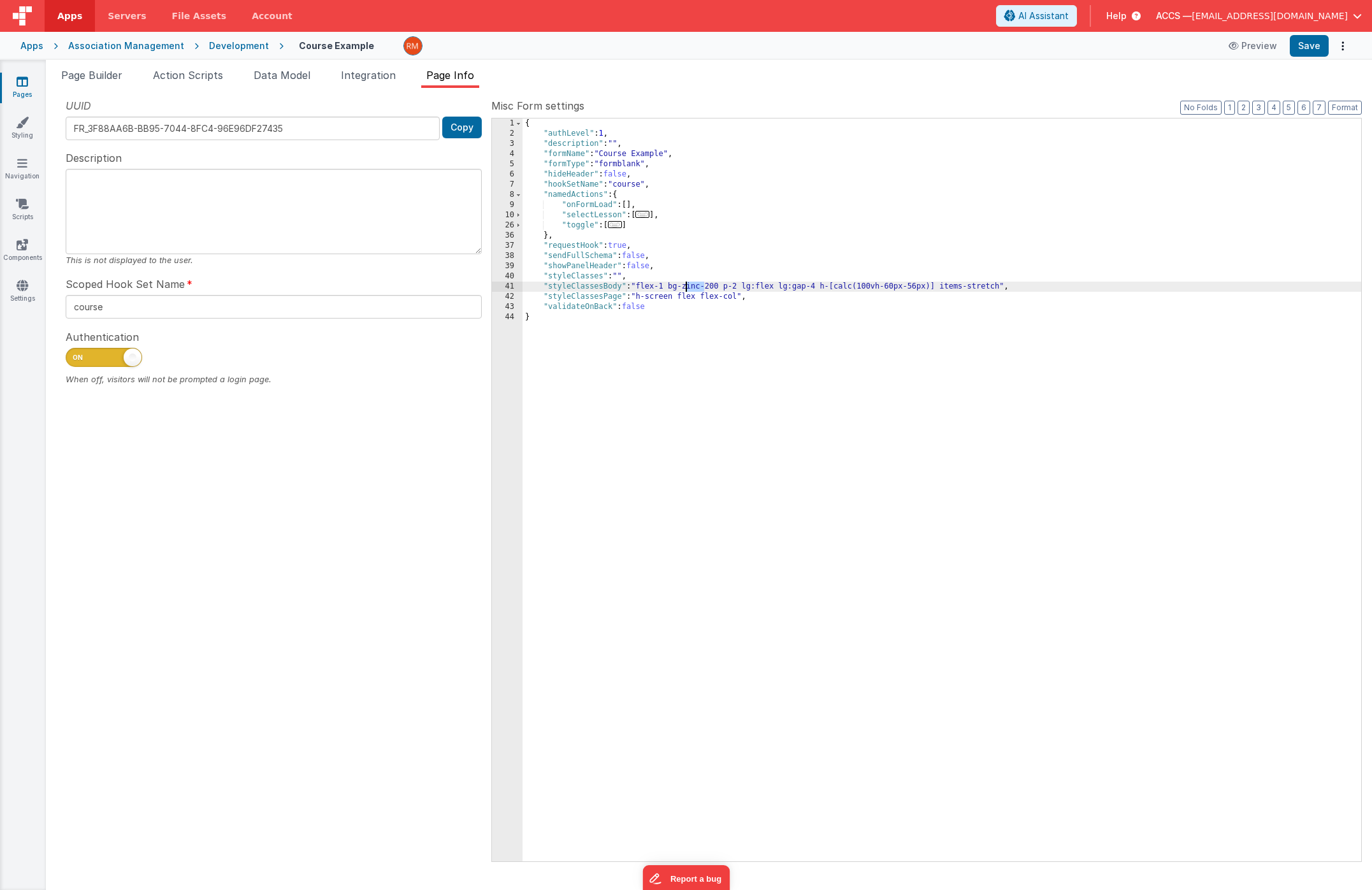
drag, startPoint x: 703, startPoint y: 285, endPoint x: 686, endPoint y: 284, distance: 17.0
click at [686, 284] on div "{ "authLevel" : 1 , "description" : "" , "formName" : "Course Example" , "formT…" at bounding box center [942, 500] width 839 height 764
click at [1298, 51] on button "Save" at bounding box center [1309, 46] width 39 height 22
drag, startPoint x: 718, startPoint y: 286, endPoint x: 679, endPoint y: 325, distance: 55.2
click at [687, 288] on div "{ "authLevel" : 1 , "description" : "" , "formName" : "Course Example" , "formT…" at bounding box center [942, 500] width 839 height 764
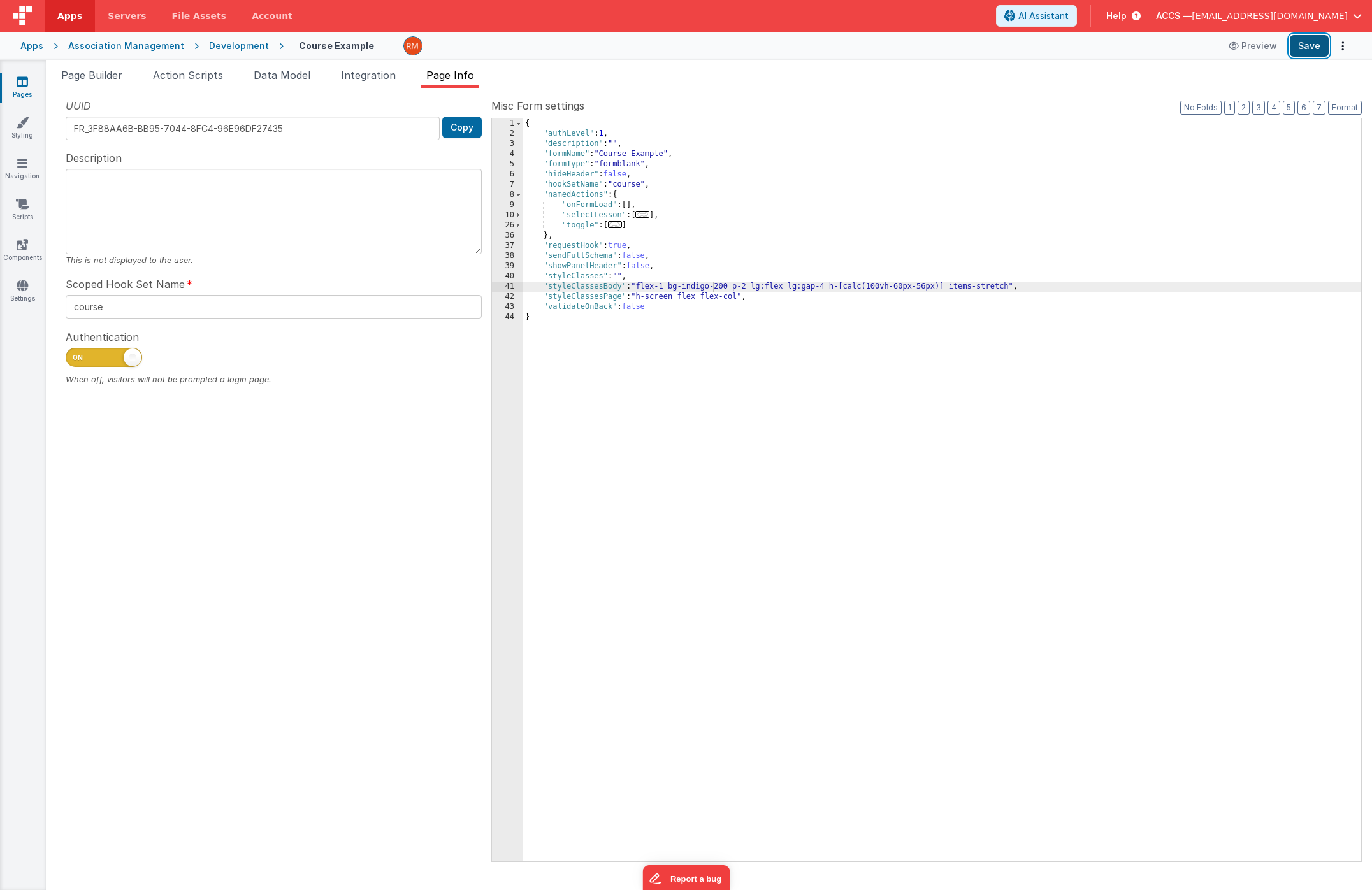
click at [1309, 49] on button "Save" at bounding box center [1309, 46] width 39 height 22
click at [728, 287] on div "{ "authLevel" : 1 , "description" : "" , "formName" : "Course Example" , "formT…" at bounding box center [942, 500] width 839 height 764
drag, startPoint x: 714, startPoint y: 287, endPoint x: 688, endPoint y: 289, distance: 26.1
click at [687, 288] on div "{ "authLevel" : 1 , "description" : "" , "formName" : "Course Example" , "formT…" at bounding box center [942, 500] width 839 height 764
click at [1314, 48] on button "Save" at bounding box center [1309, 46] width 39 height 22
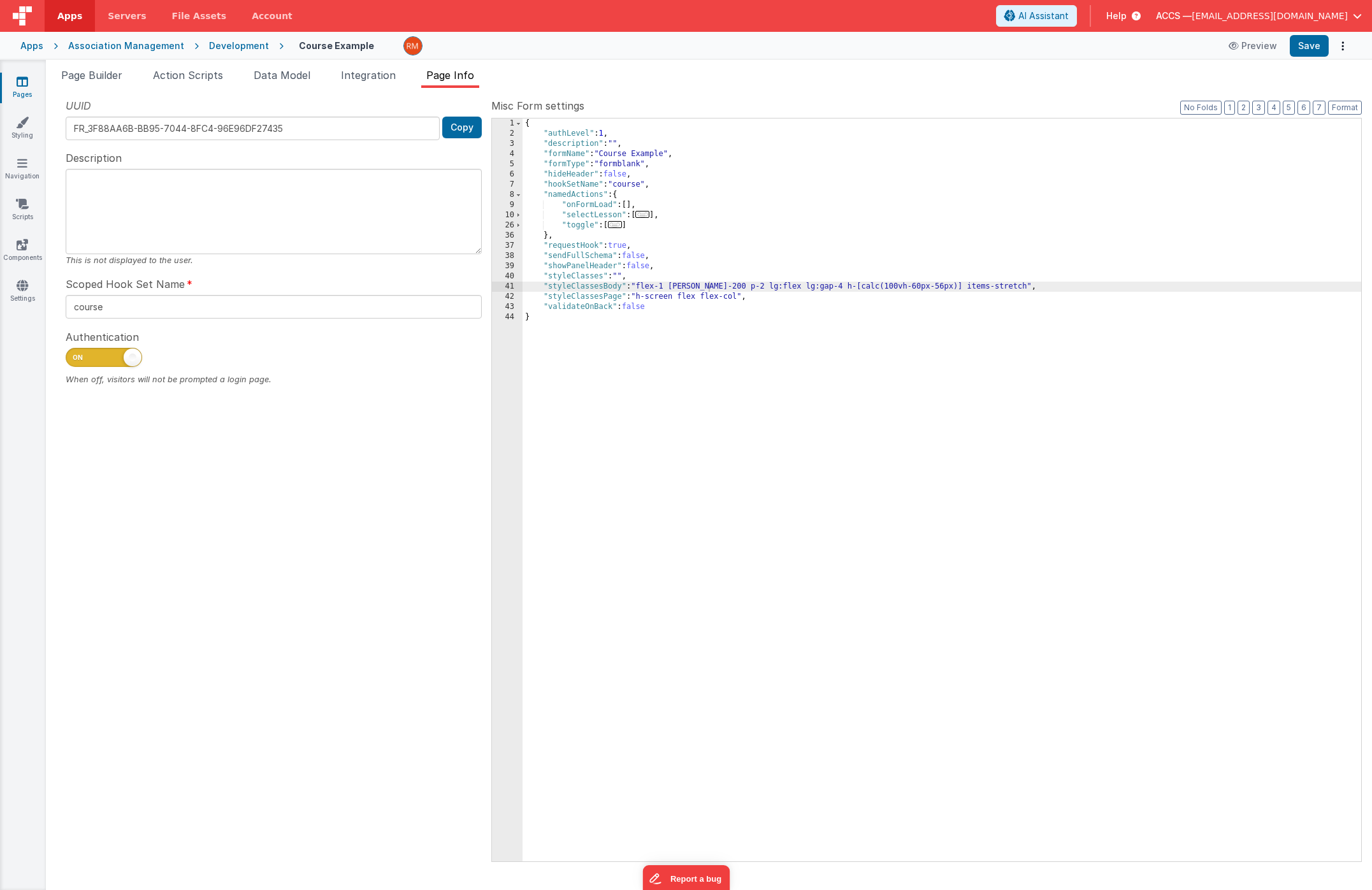
click at [705, 288] on div "{ "authLevel" : 1 , "description" : "" , "formName" : "Course Example" , "formT…" at bounding box center [942, 500] width 839 height 764
drag, startPoint x: 708, startPoint y: 287, endPoint x: 704, endPoint y: 294, distance: 8.1
click at [708, 288] on div "{ "authLevel" : 1 , "description" : "" , "formName" : "Course Example" , "formT…" at bounding box center [942, 500] width 839 height 764
click at [1301, 47] on button "Save" at bounding box center [1309, 46] width 39 height 22
click at [119, 79] on span "Page Builder" at bounding box center [92, 75] width 61 height 13
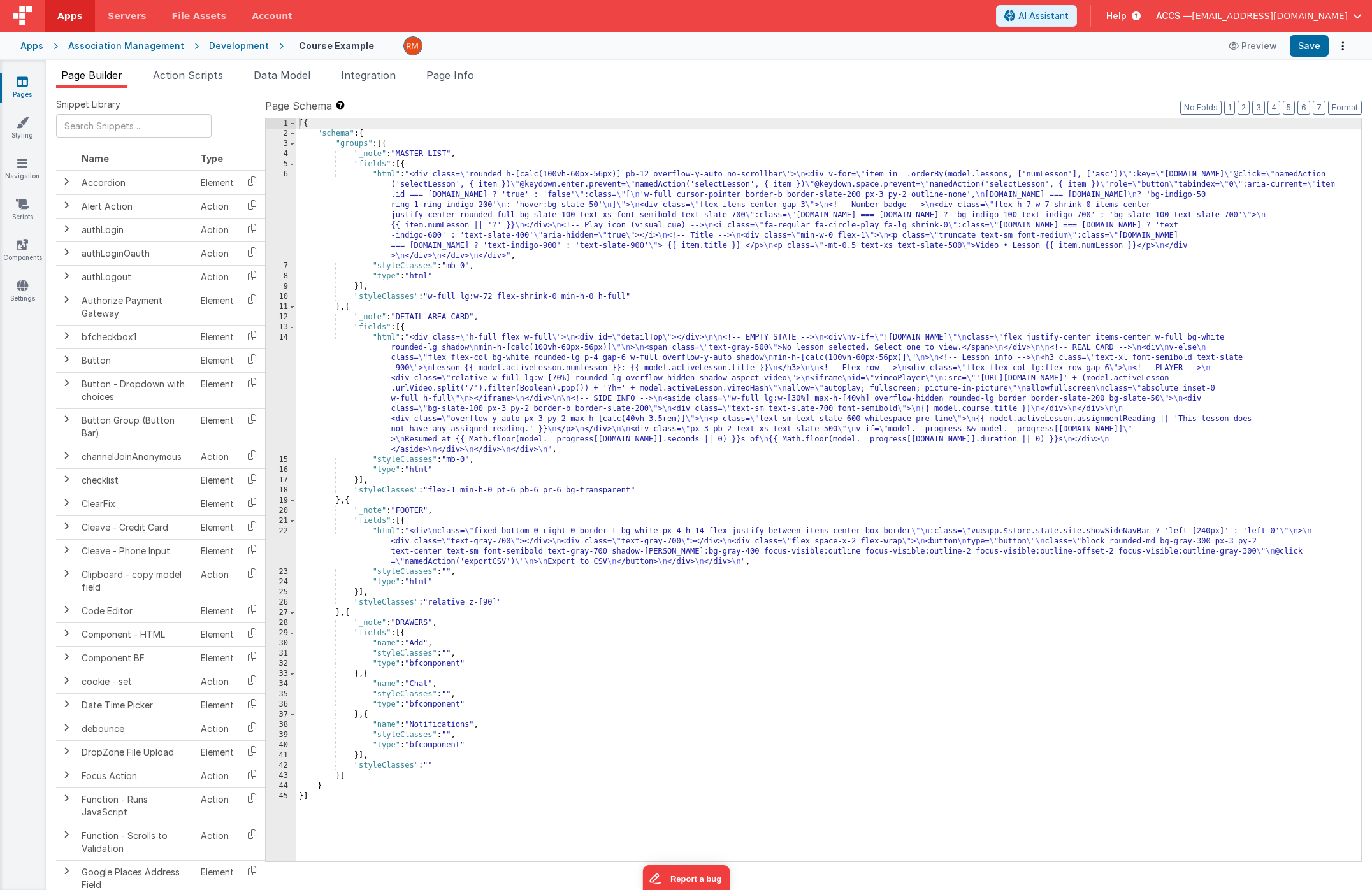
click at [379, 336] on div "[{ "schema" : { "groups" : [{ "_note" : "MASTER LIST" , "fields" : [{ "html" : …" at bounding box center [829, 500] width 1064 height 764
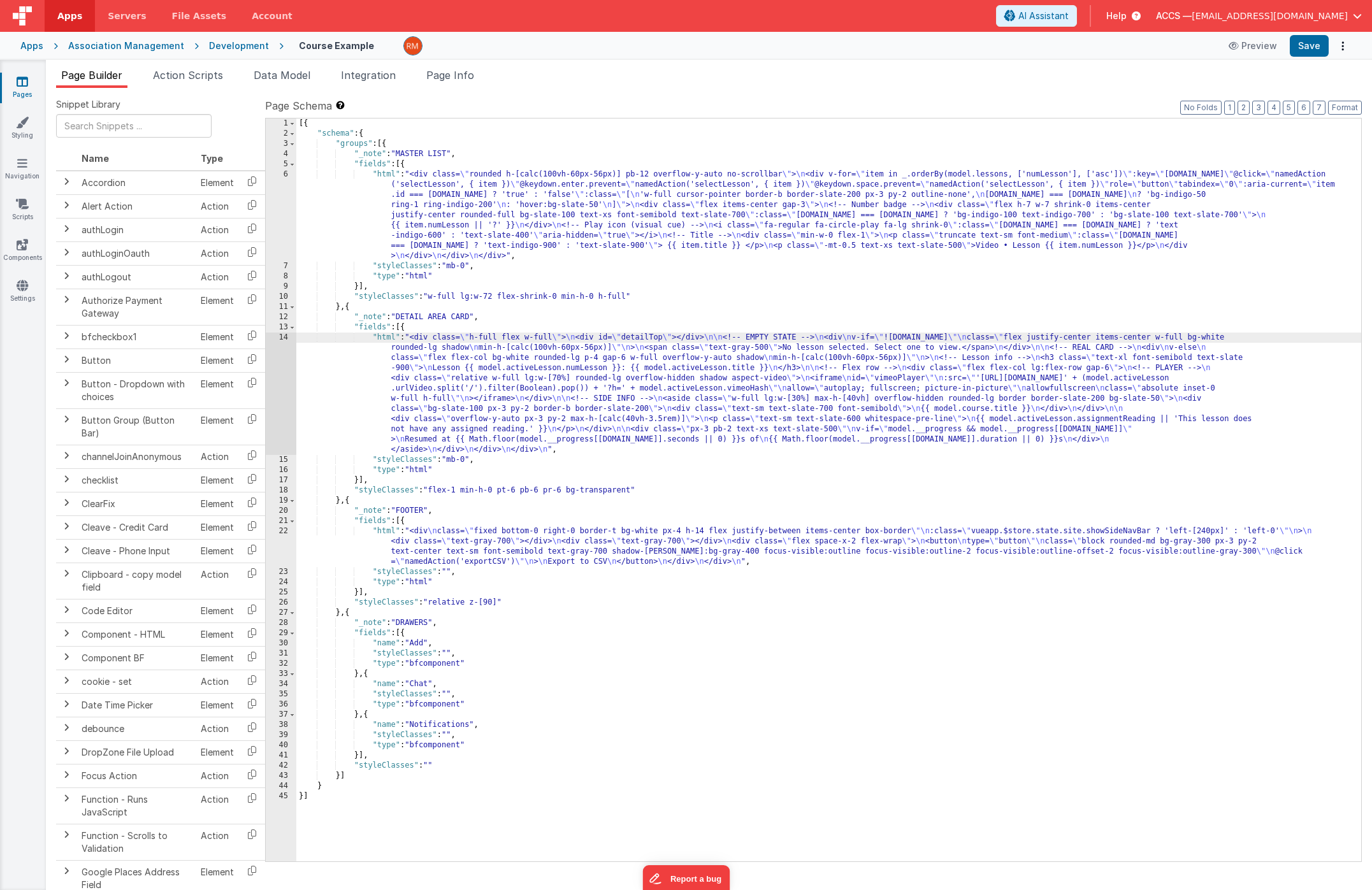
click at [289, 336] on div "14" at bounding box center [281, 393] width 31 height 122
click at [284, 337] on div "14" at bounding box center [281, 393] width 31 height 122
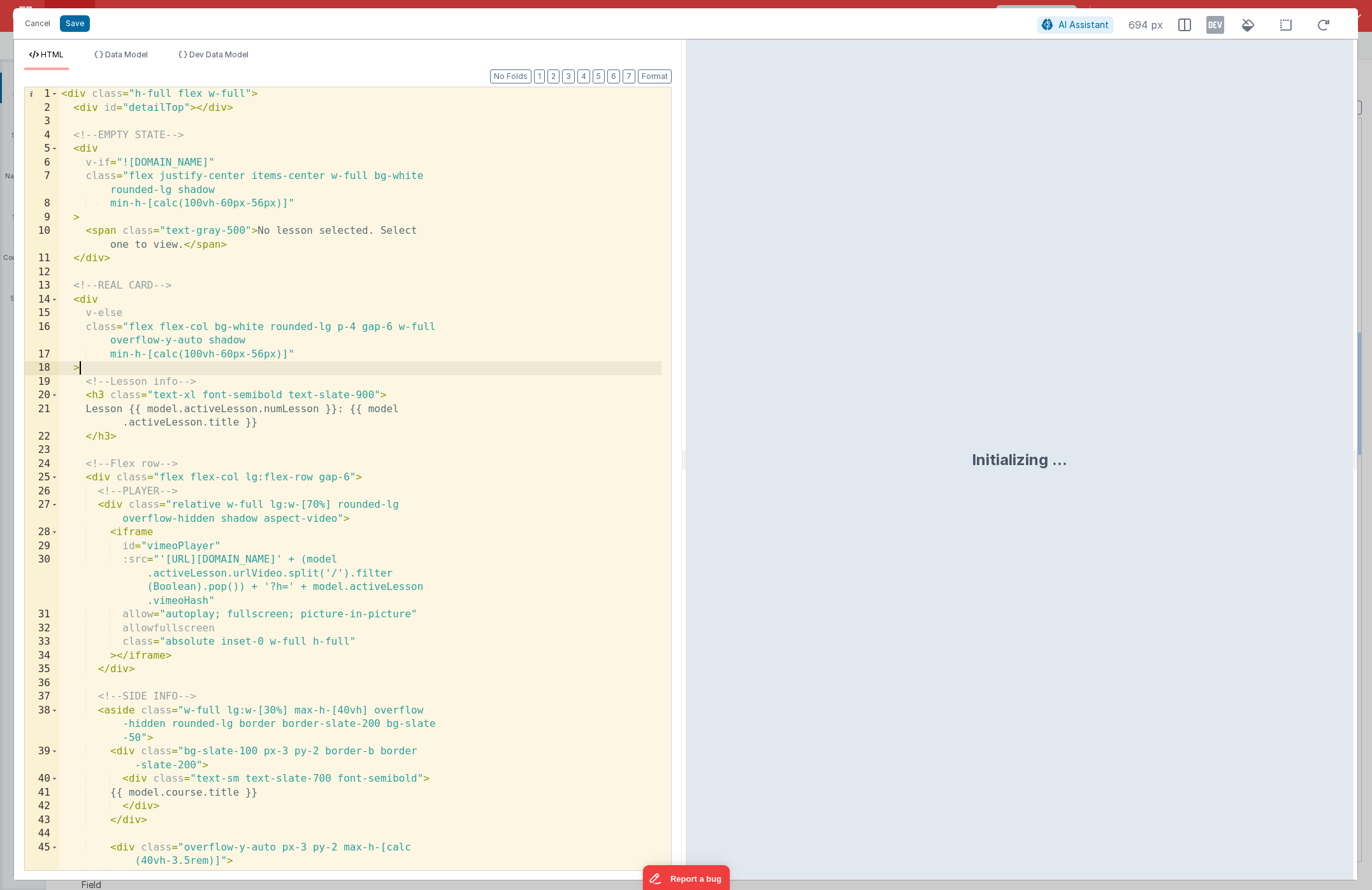
click at [384, 372] on div "< div class = "h-full flex w-full" > < div id = "detailTop" > </ div > <!-- EMP…" at bounding box center [359, 499] width 603 height 825
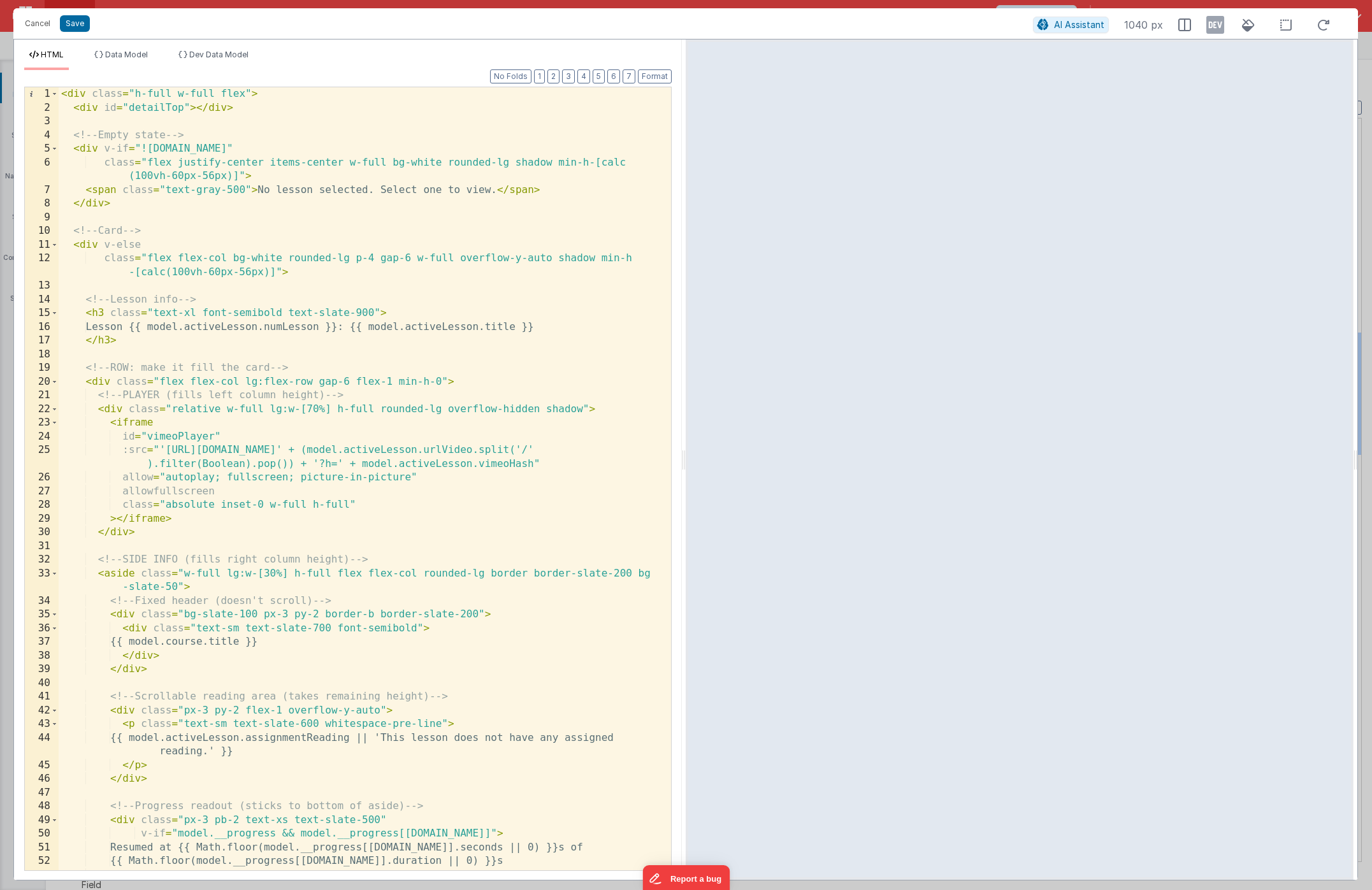
scroll to position [0, 0]
click at [81, 28] on button "Save" at bounding box center [75, 24] width 30 height 17
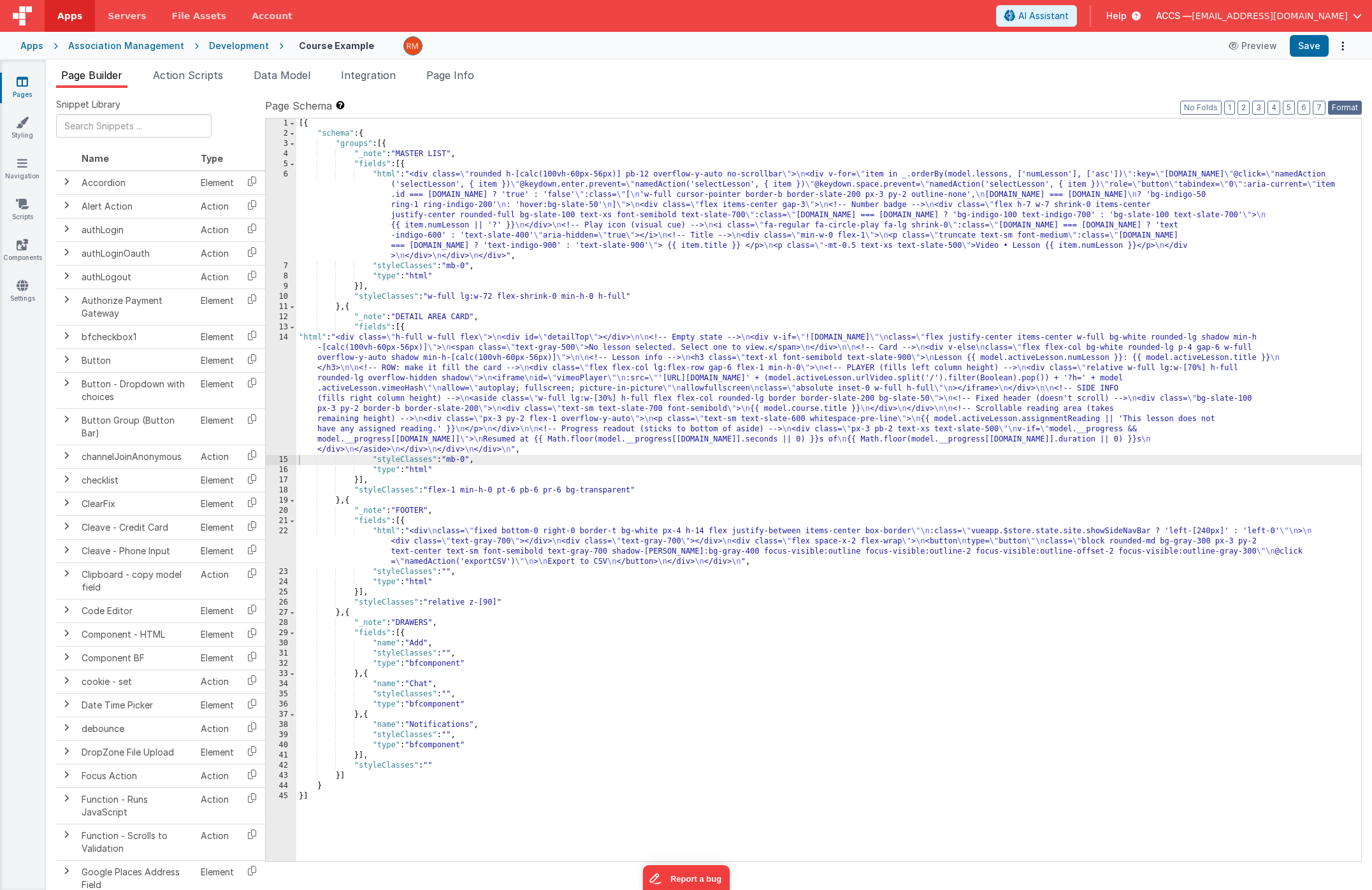
click at [1331, 112] on button "Format" at bounding box center [1345, 108] width 34 height 14
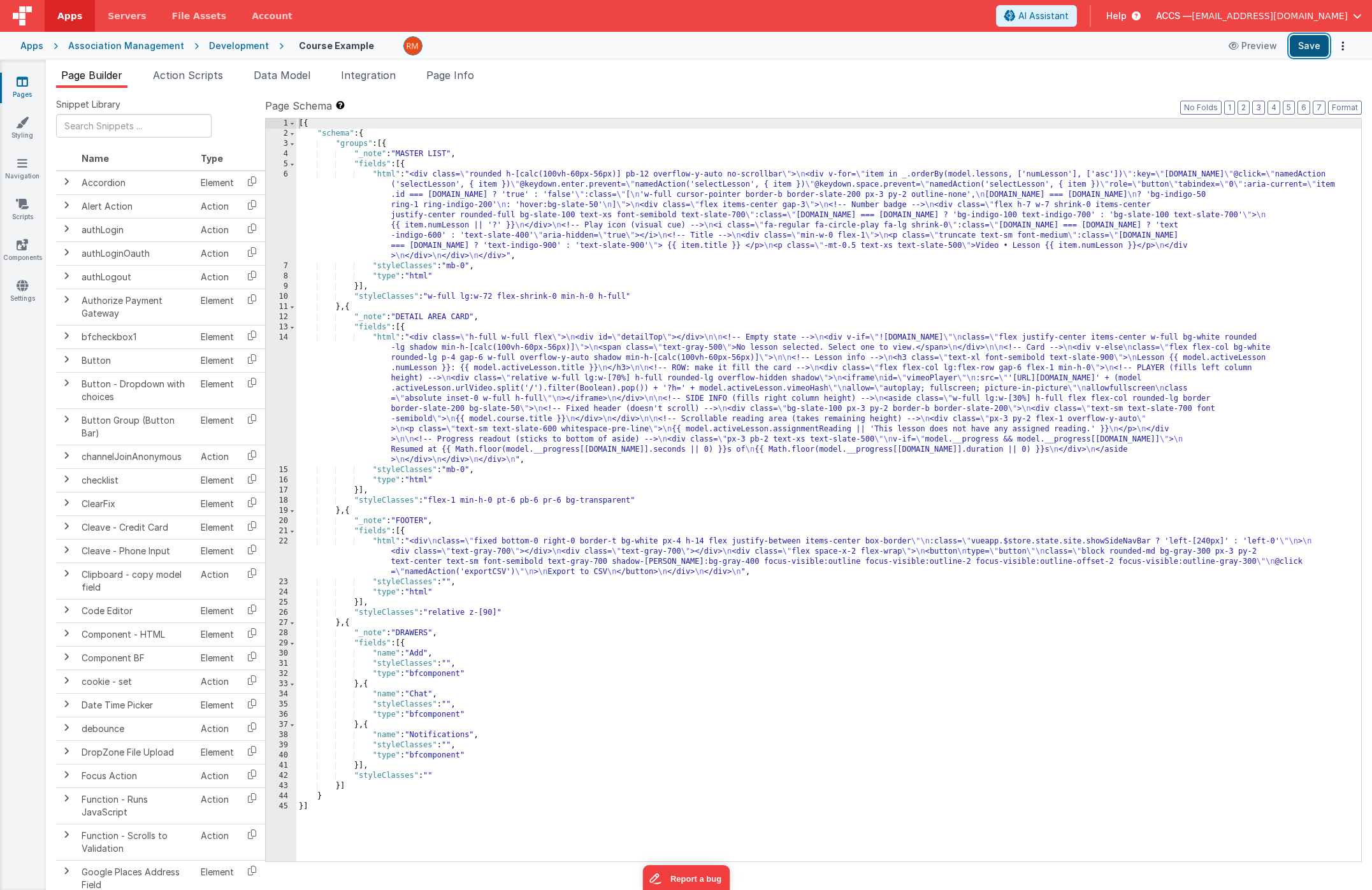
click at [1309, 47] on button "Save" at bounding box center [1309, 46] width 39 height 22
click at [533, 258] on div "[{ "schema" : { "groups" : [{ "_note" : "MASTER LIST" , "fields" : [{ "html" : …" at bounding box center [829, 500] width 1064 height 764
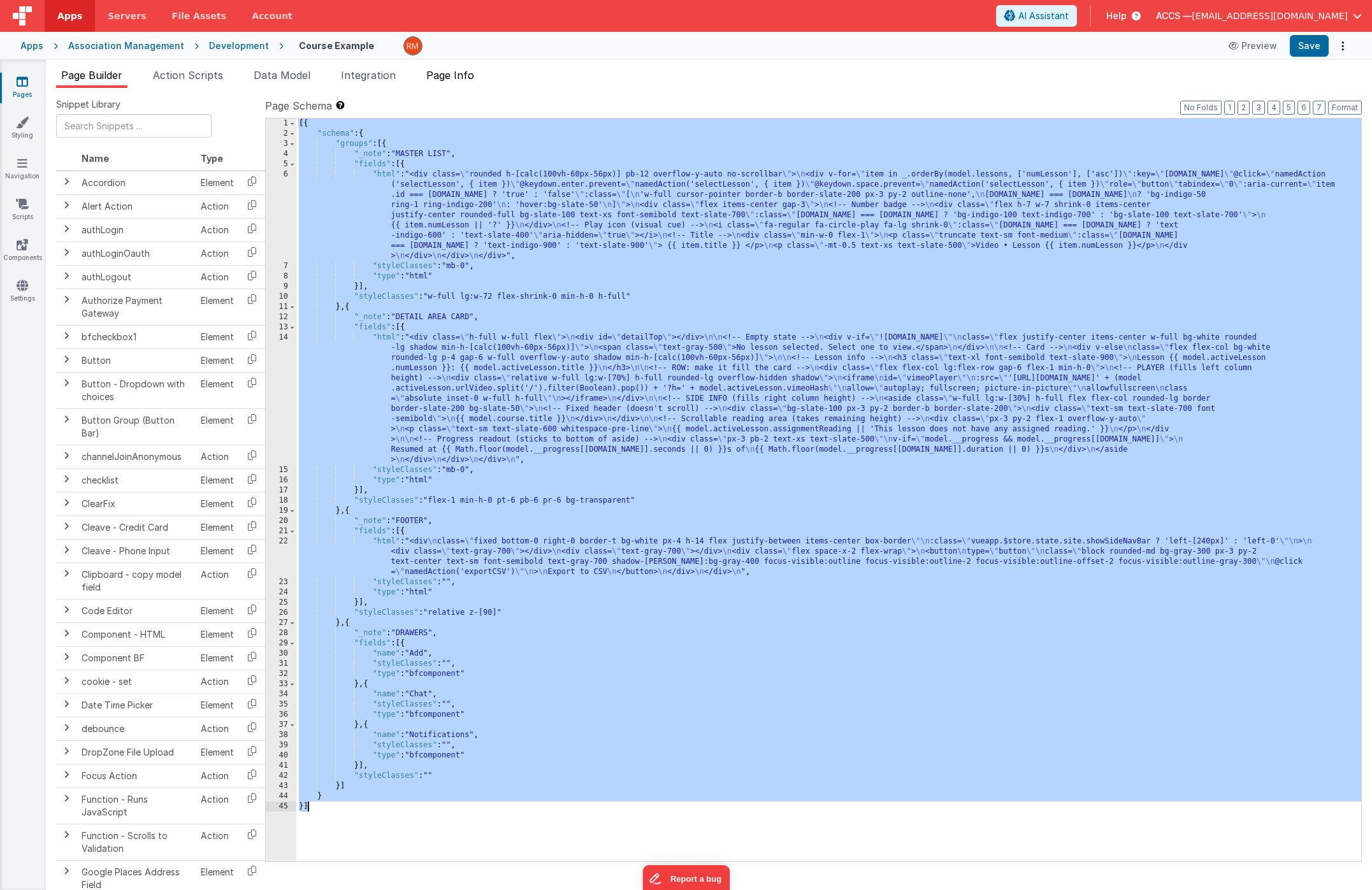
click at [461, 76] on span "Page Info" at bounding box center [450, 75] width 47 height 13
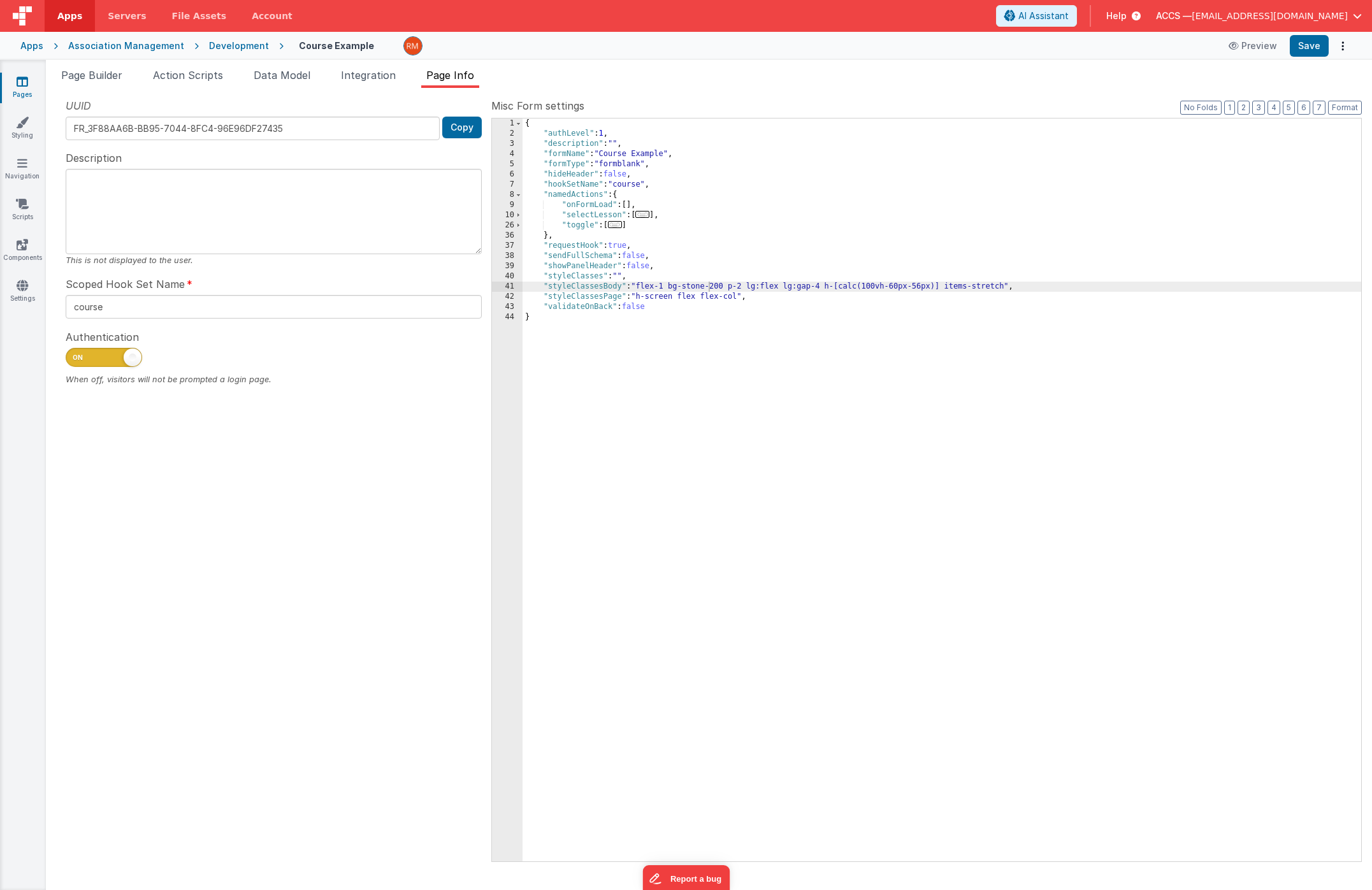
click at [647, 359] on div "{ "authLevel" : 1 , "description" : "" , "formName" : "Course Example" , "formT…" at bounding box center [942, 500] width 839 height 764
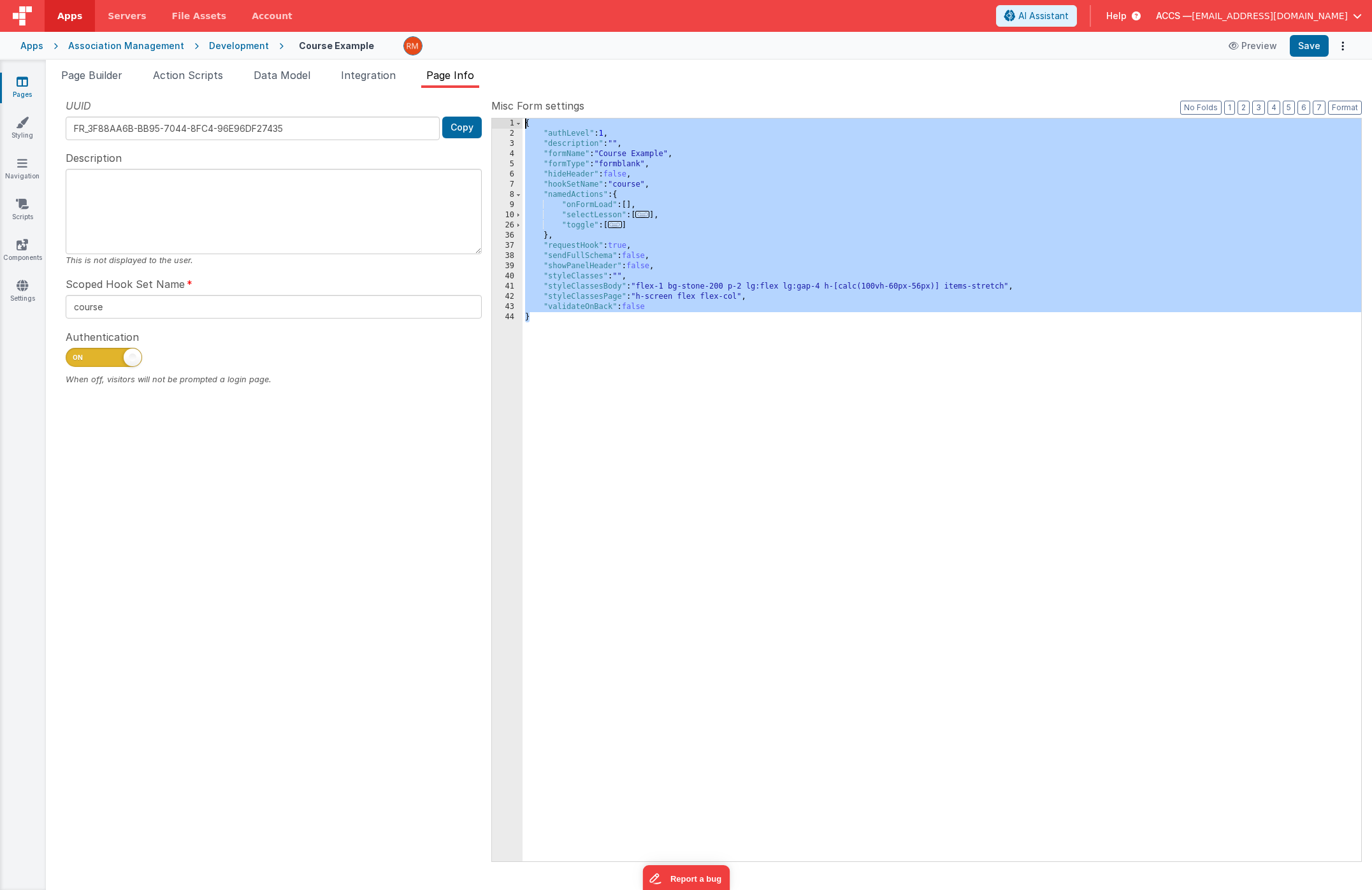
drag, startPoint x: 585, startPoint y: 303, endPoint x: 499, endPoint y: 99, distance: 221.4
click at [499, 99] on div "Misc Form settings Format 7 6 5 4 3 2 1 No Folds 1 2 3 4 5 6 7 8 9 10 26 36 37 …" at bounding box center [926, 480] width 870 height 763
click at [27, 140] on link "Styling" at bounding box center [22, 129] width 46 height 25
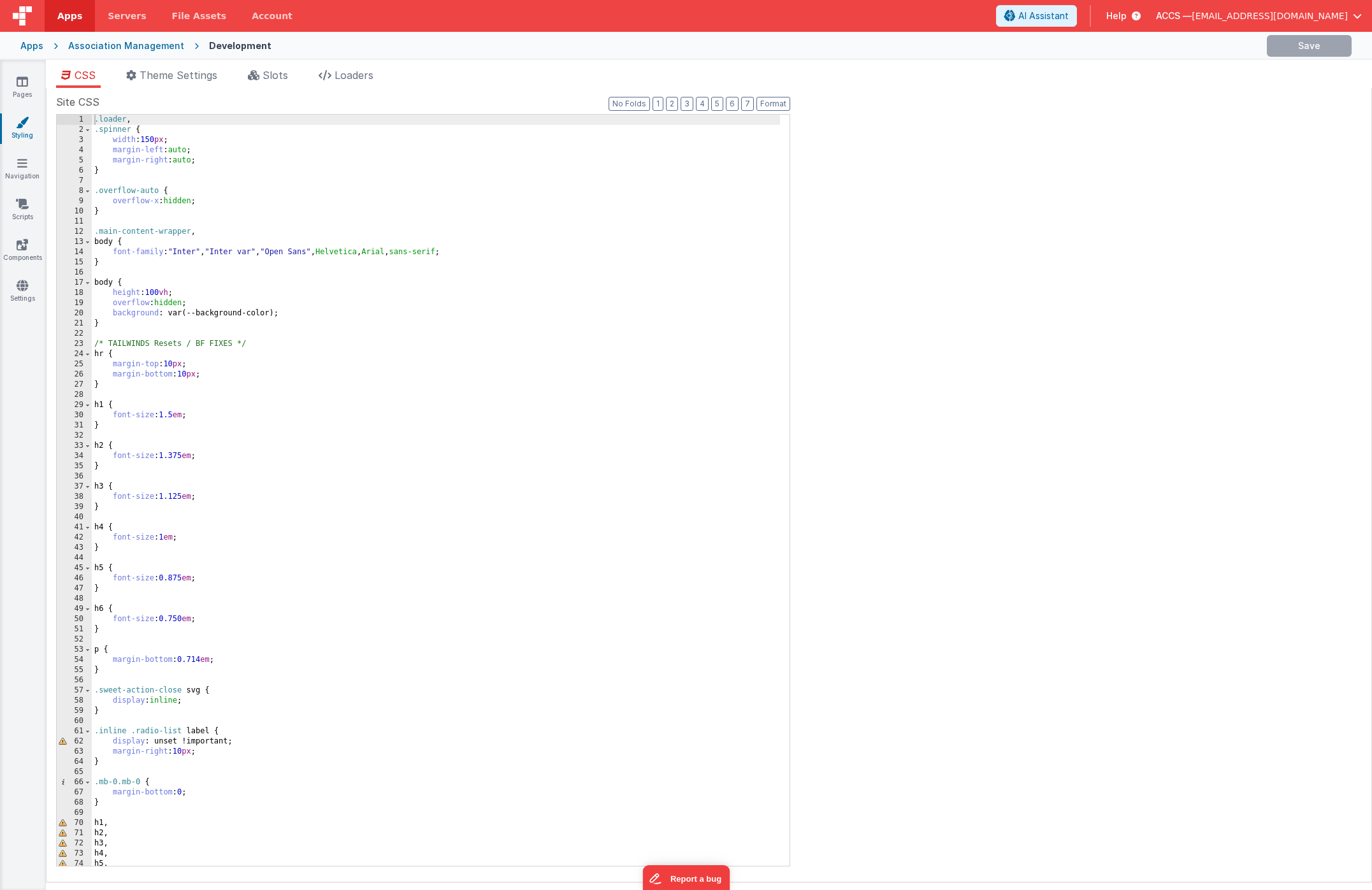
click at [331, 312] on div ".loader , .spinner { width : 150 px ; margin-left : auto ; margin-right : auto …" at bounding box center [436, 500] width 688 height 772
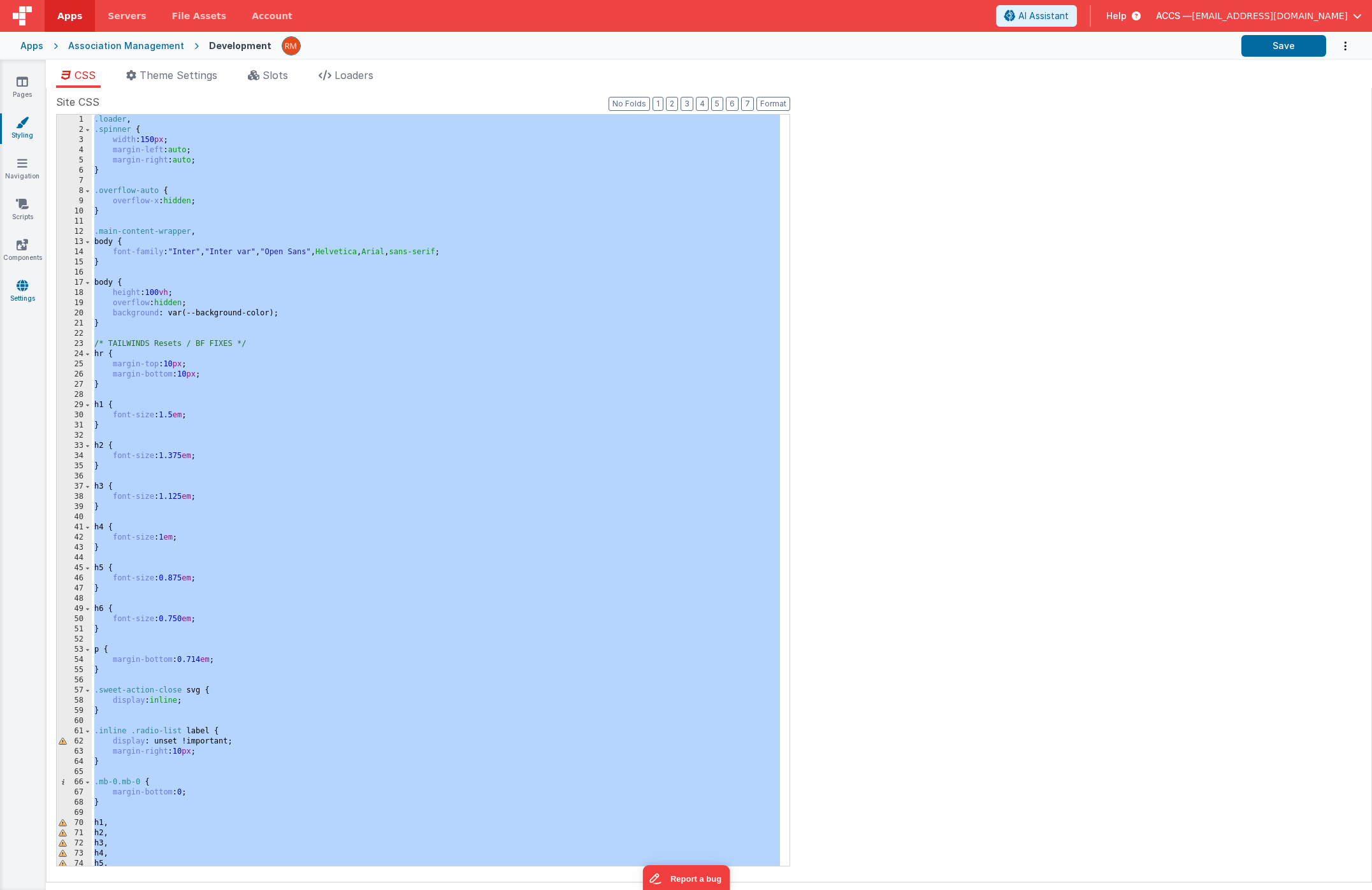
click at [36, 290] on link "Settings" at bounding box center [22, 292] width 46 height 25
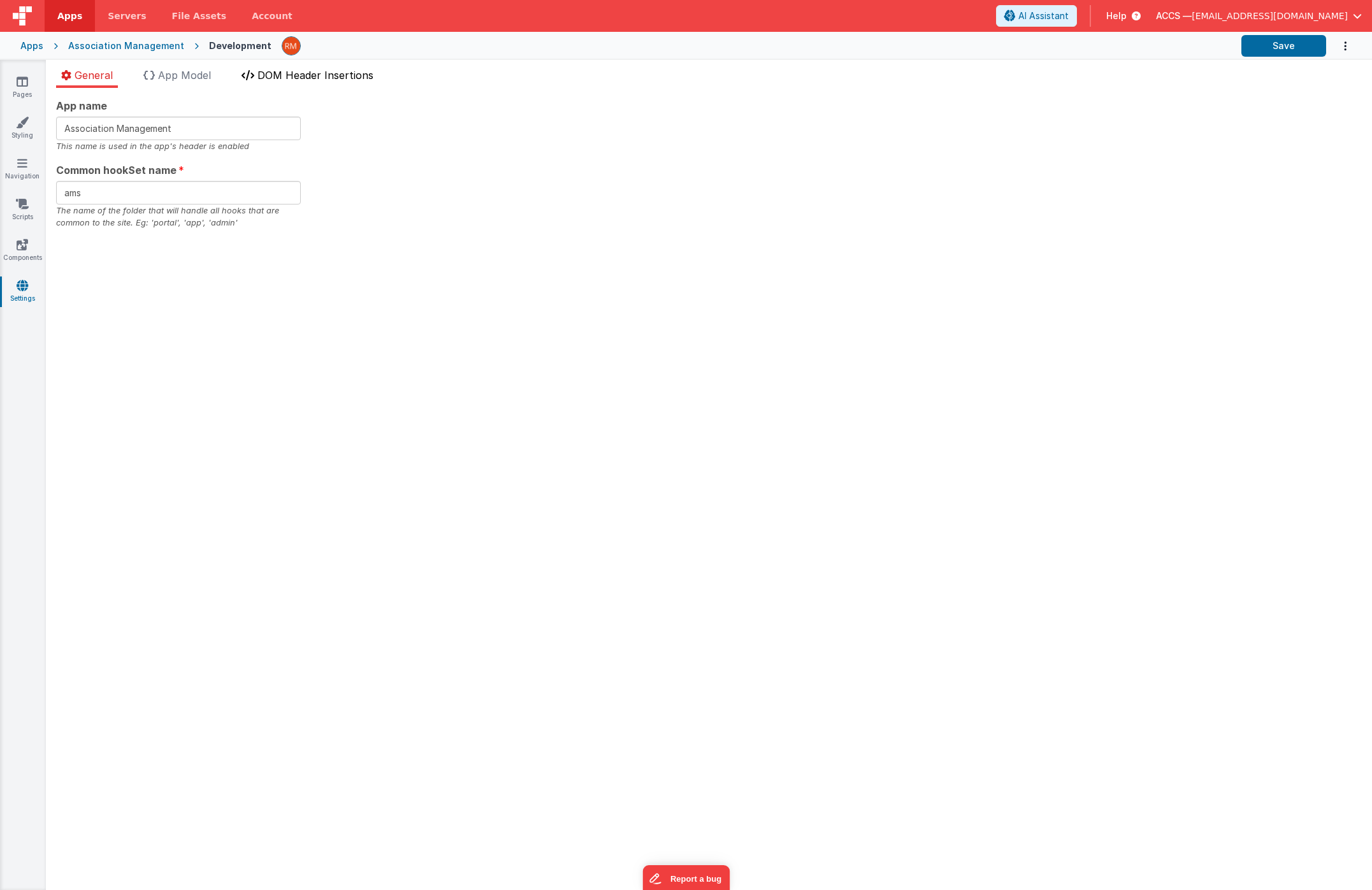
click at [284, 79] on span "DOM Header Insertions" at bounding box center [315, 75] width 116 height 13
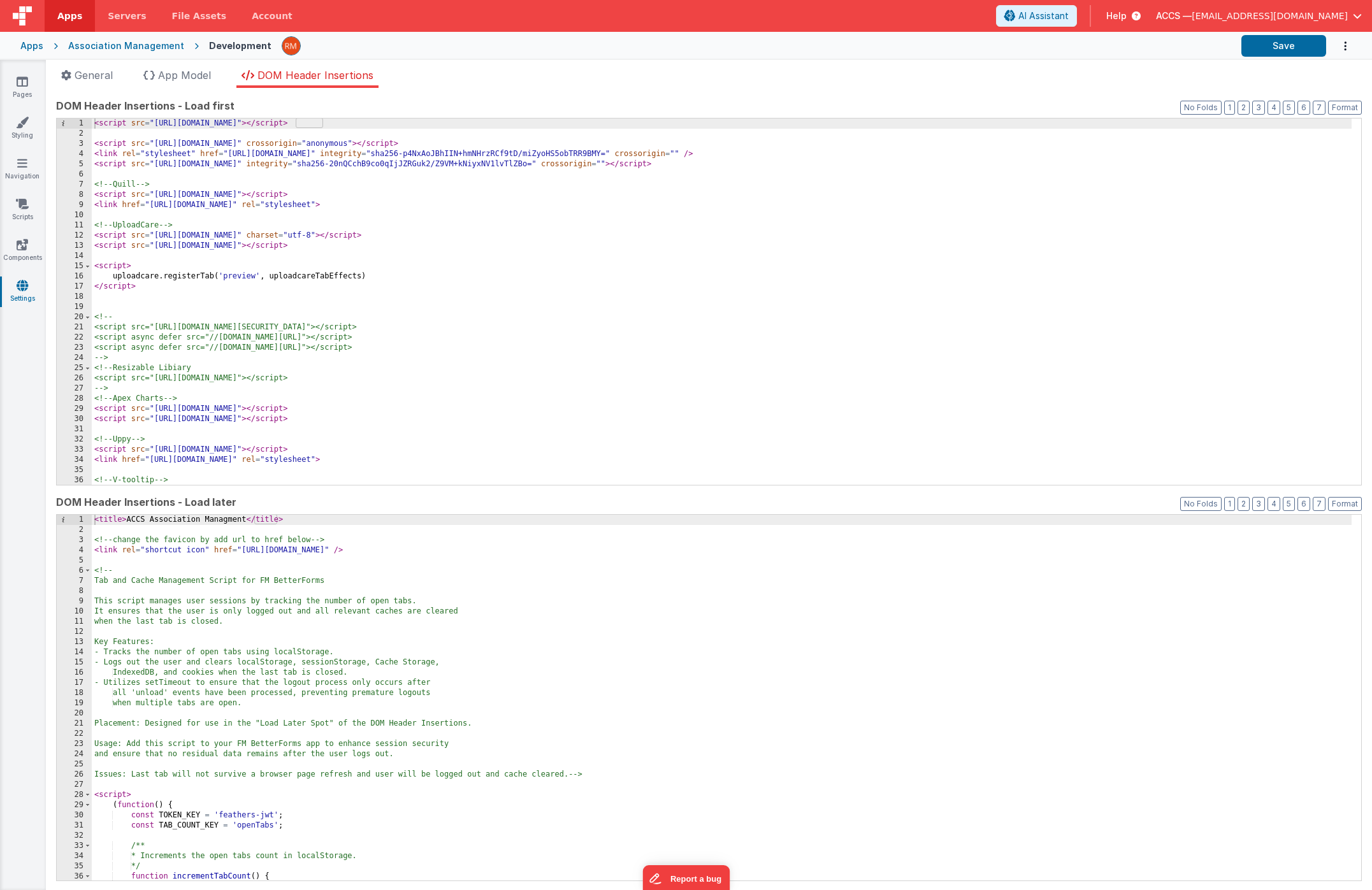
click at [389, 286] on div "< script src = "[URL][DOMAIN_NAME]" > </ script > < script src = "[URL][DOMAIN_…" at bounding box center [721, 312] width 1260 height 387
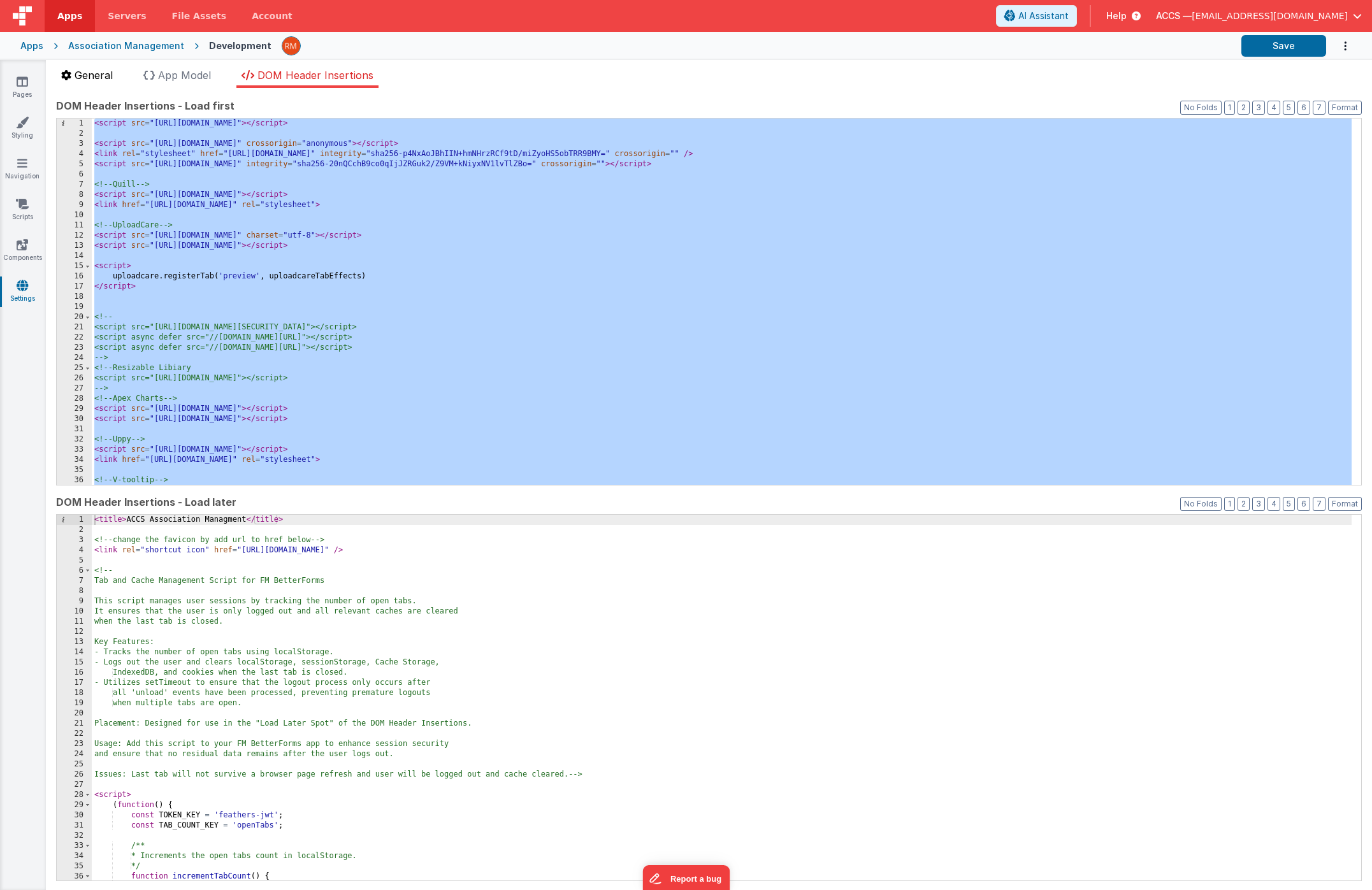
click at [105, 70] on span "General" at bounding box center [93, 75] width 38 height 13
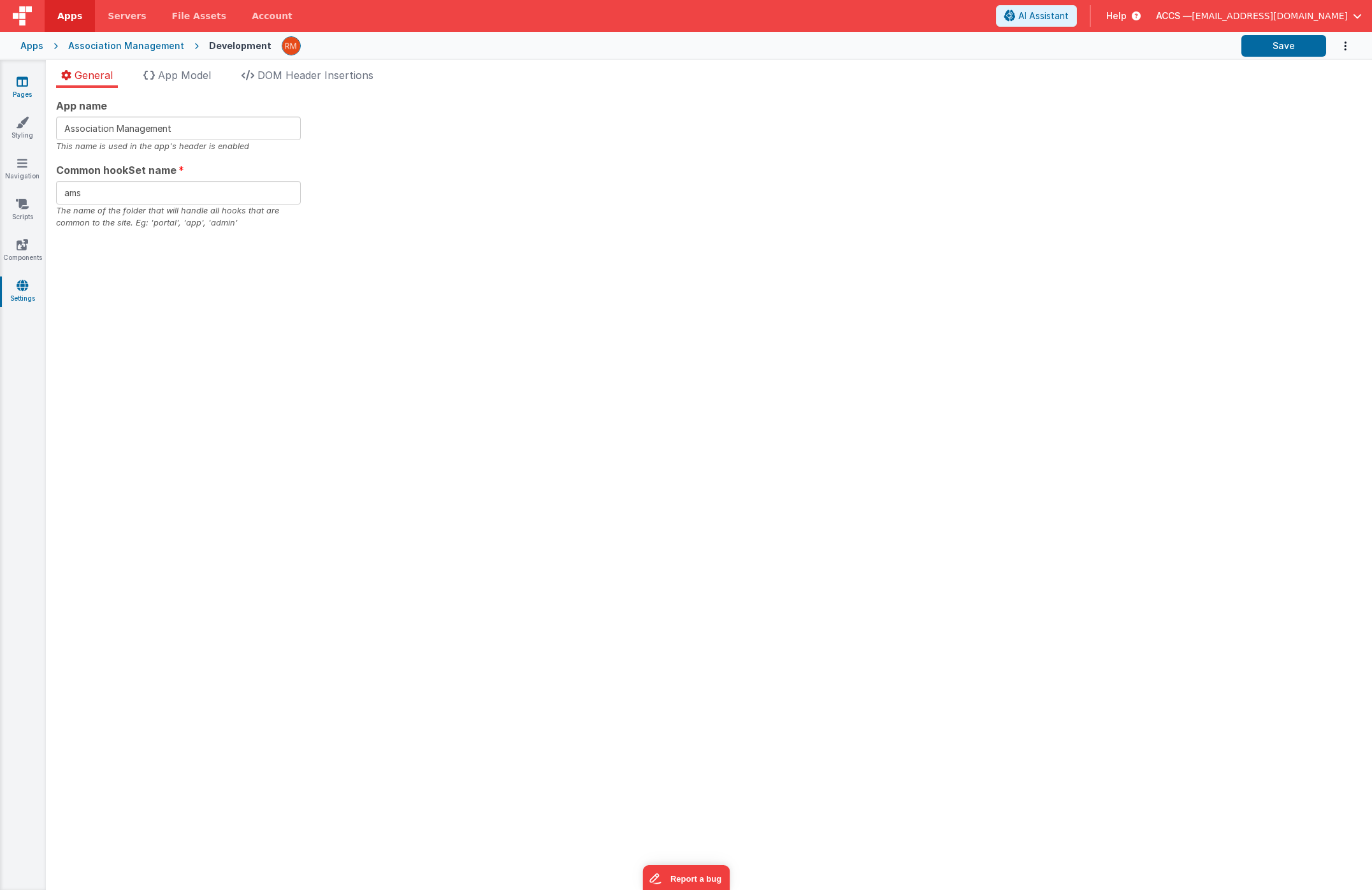
click at [26, 93] on link "Pages" at bounding box center [22, 88] width 46 height 25
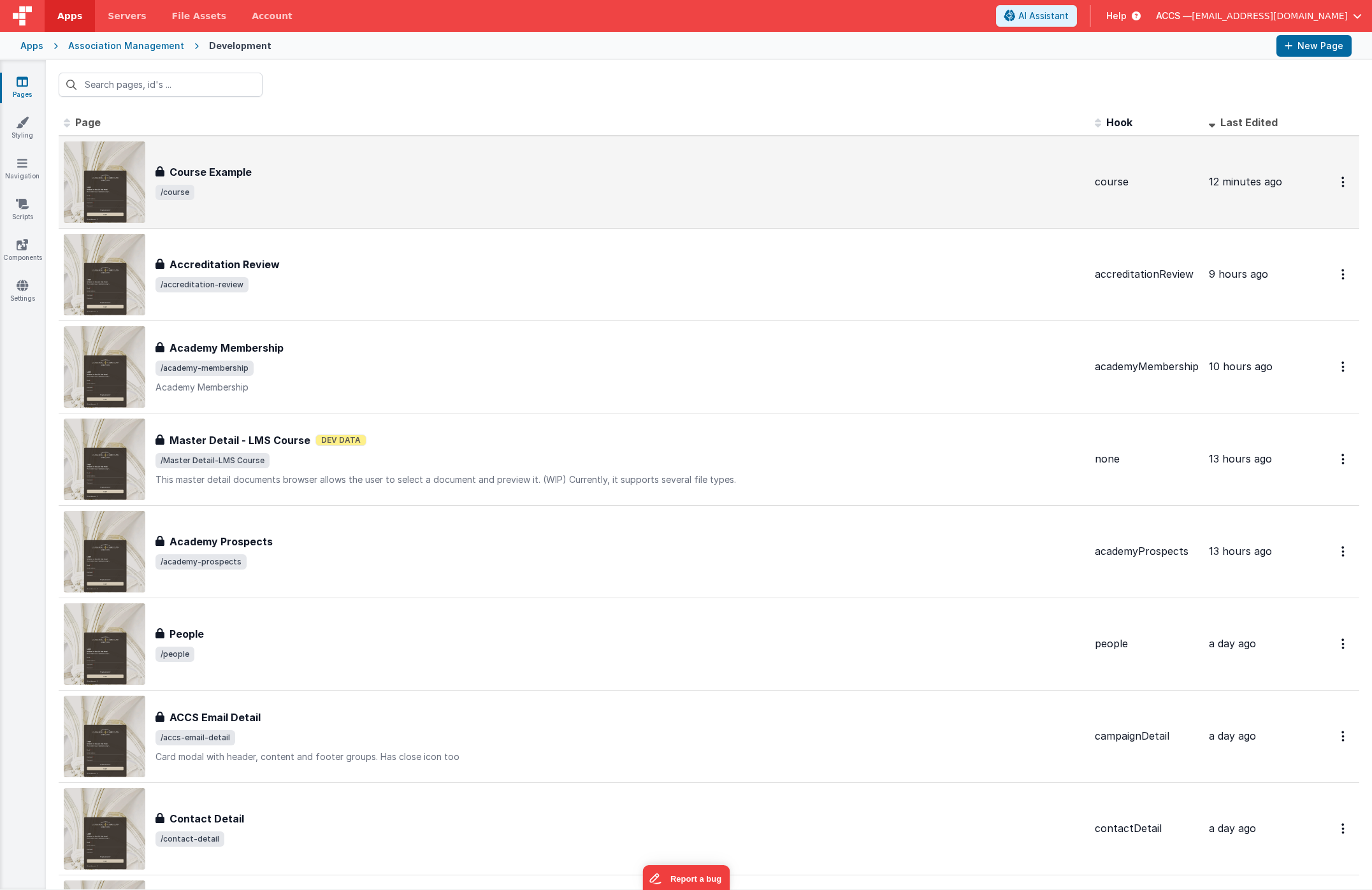
click at [330, 203] on div "Course Example Course Example /course" at bounding box center [574, 182] width 1021 height 81
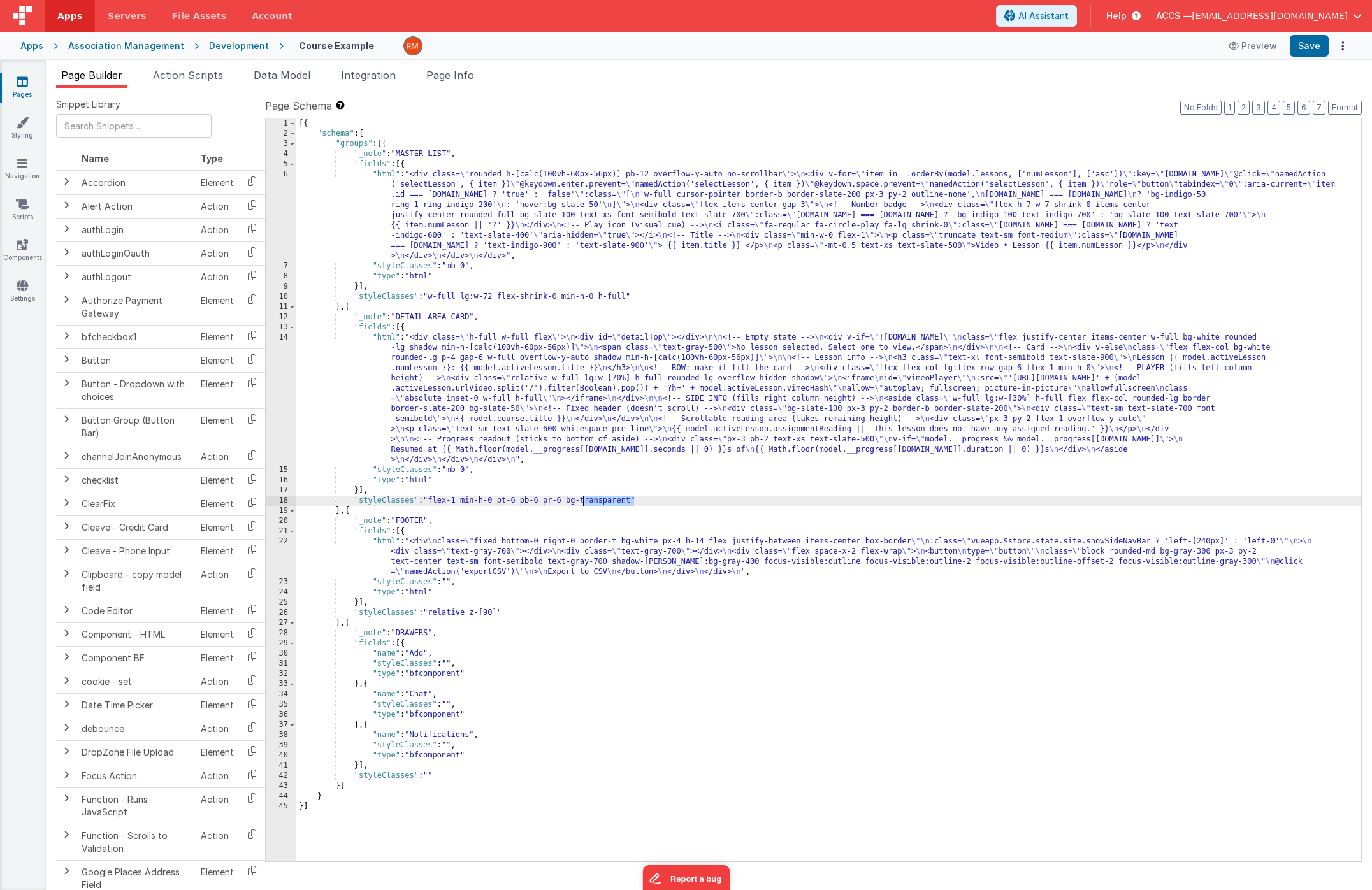
drag, startPoint x: 633, startPoint y: 501, endPoint x: 587, endPoint y: 500, distance: 46.0
click at [586, 500] on div "[{ "schema" : { "groups" : [{ "_note" : "MASTER LIST" , "fields" : [{ "html" : …" at bounding box center [829, 500] width 1064 height 764
click at [1301, 49] on button "Save" at bounding box center [1309, 46] width 39 height 22
click at [620, 501] on div "[{ "schema" : { "groups" : [{ "_note" : "MASTER LIST" , "fields" : [{ "html" : …" at bounding box center [829, 500] width 1064 height 764
drag, startPoint x: 441, startPoint y: 350, endPoint x: 575, endPoint y: 350, distance: 134.0
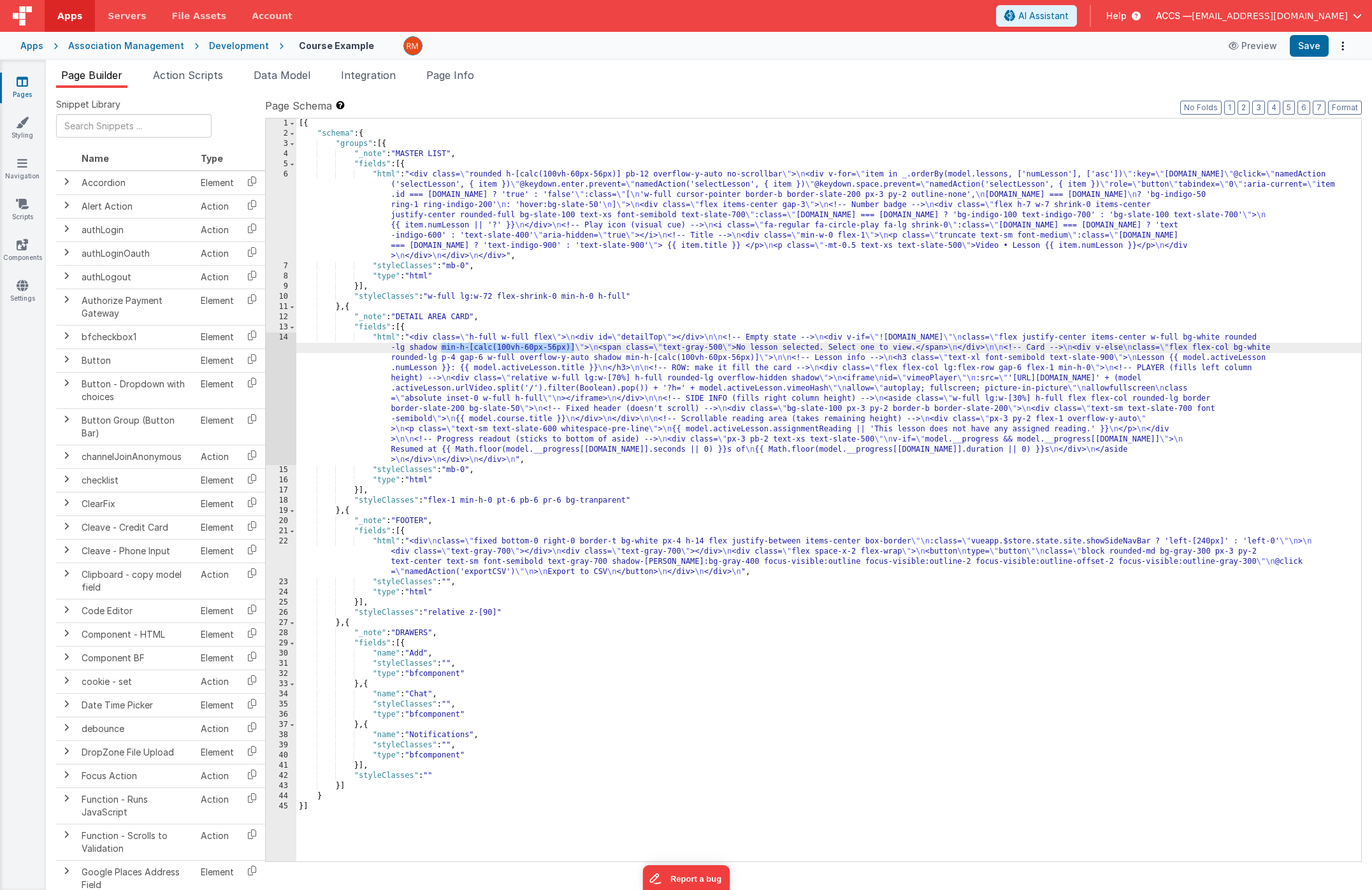
click at [575, 350] on div "[{ "schema" : { "groups" : [{ "_note" : "MASTER LIST" , "fields" : [{ "html" : …" at bounding box center [829, 500] width 1064 height 764
click at [627, 501] on div "[{ "schema" : { "groups" : [{ "_note" : "MASTER LIST" , "fields" : [{ "html" : …" at bounding box center [829, 500] width 1064 height 764
drag, startPoint x: 1314, startPoint y: 45, endPoint x: 1306, endPoint y: 46, distance: 8.1
click at [1314, 45] on button "Save" at bounding box center [1309, 46] width 39 height 22
click at [646, 500] on div "[{ "schema" : { "groups" : [{ "_note" : "MASTER LIST" , "fields" : [{ "html" : …" at bounding box center [829, 500] width 1064 height 764
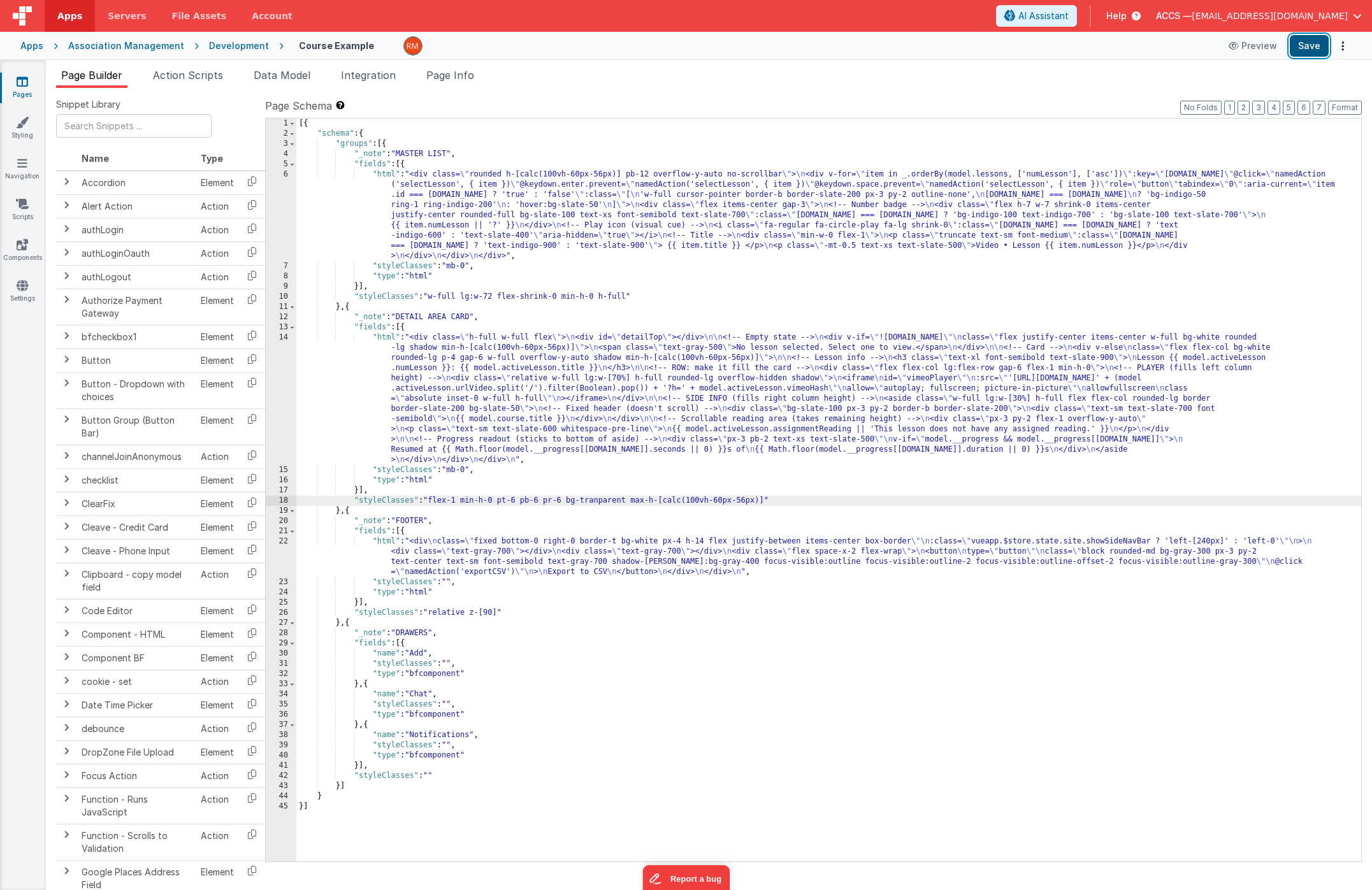
click at [1303, 43] on button "Save" at bounding box center [1309, 46] width 39 height 22
click at [742, 502] on div "[{ "schema" : { "groups" : [{ "_note" : "MASTER LIST" , "fields" : [{ "html" : …" at bounding box center [829, 500] width 1064 height 764
click at [741, 499] on div "[{ "schema" : { "groups" : [{ "_note" : "MASTER LIST" , "fields" : [{ "html" : …" at bounding box center [829, 500] width 1064 height 764
click at [726, 503] on div "[{ "schema" : { "groups" : [{ "_note" : "MASTER LIST" , "fields" : [{ "html" : …" at bounding box center [829, 500] width 1064 height 764
click at [1309, 44] on button "Save" at bounding box center [1309, 46] width 39 height 22
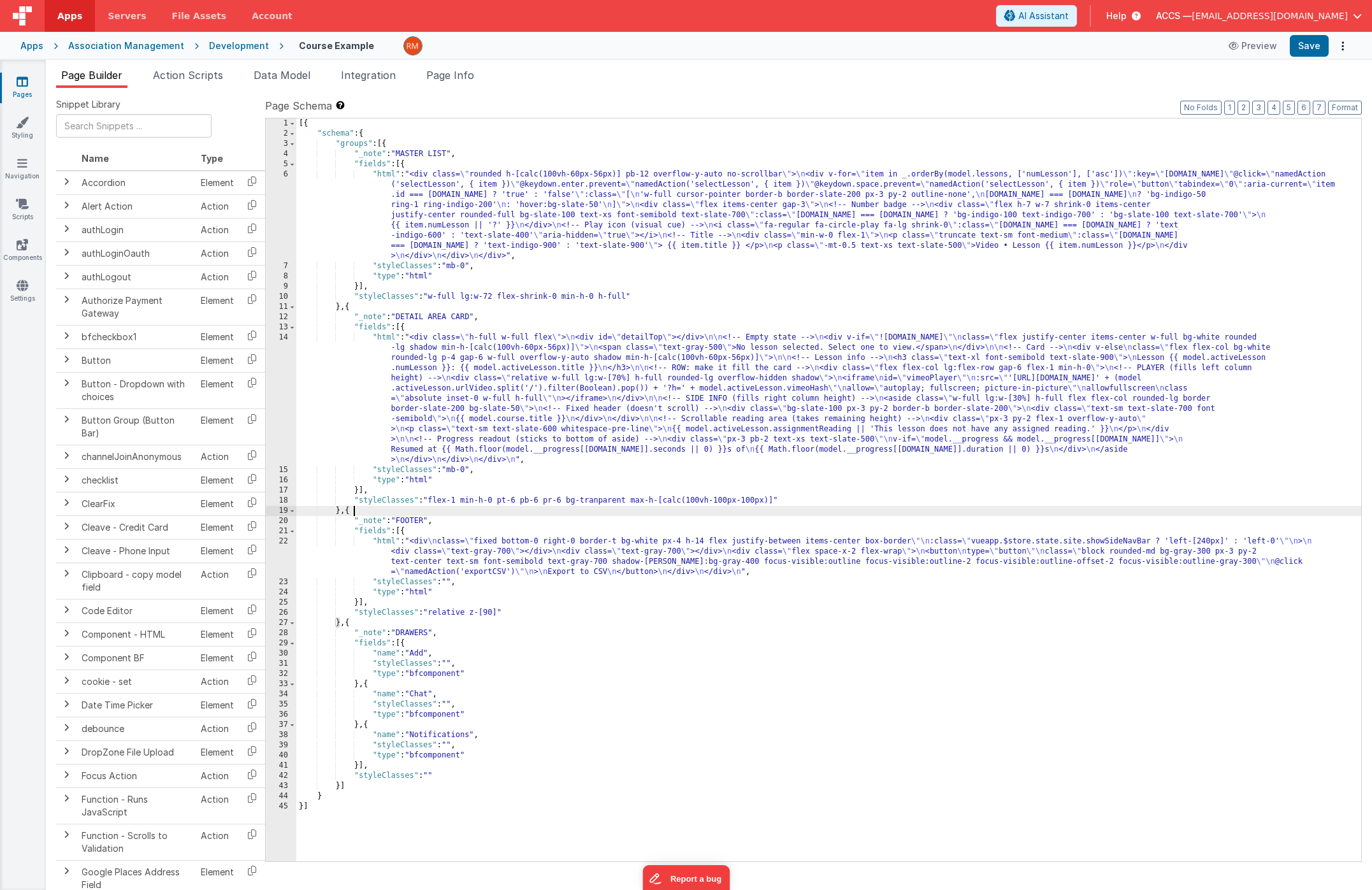
click at [706, 514] on div "[{ "schema" : { "groups" : [{ "_note" : "MASTER LIST" , "fields" : [{ "html" : …" at bounding box center [829, 500] width 1064 height 764
click at [730, 501] on div "[{ "schema" : { "groups" : [{ "_note" : "MASTER LIST" , "fields" : [{ "html" : …" at bounding box center [829, 500] width 1064 height 764
click at [757, 503] on div "[{ "schema" : { "groups" : [{ "_note" : "MASTER LIST" , "fields" : [{ "html" : …" at bounding box center [829, 500] width 1064 height 764
click at [1308, 53] on button "Save" at bounding box center [1309, 46] width 39 height 22
click at [741, 513] on div "[{ "schema" : { "groups" : [{ "_note" : "MASTER LIST" , "fields" : [{ "html" : …" at bounding box center [829, 500] width 1064 height 764
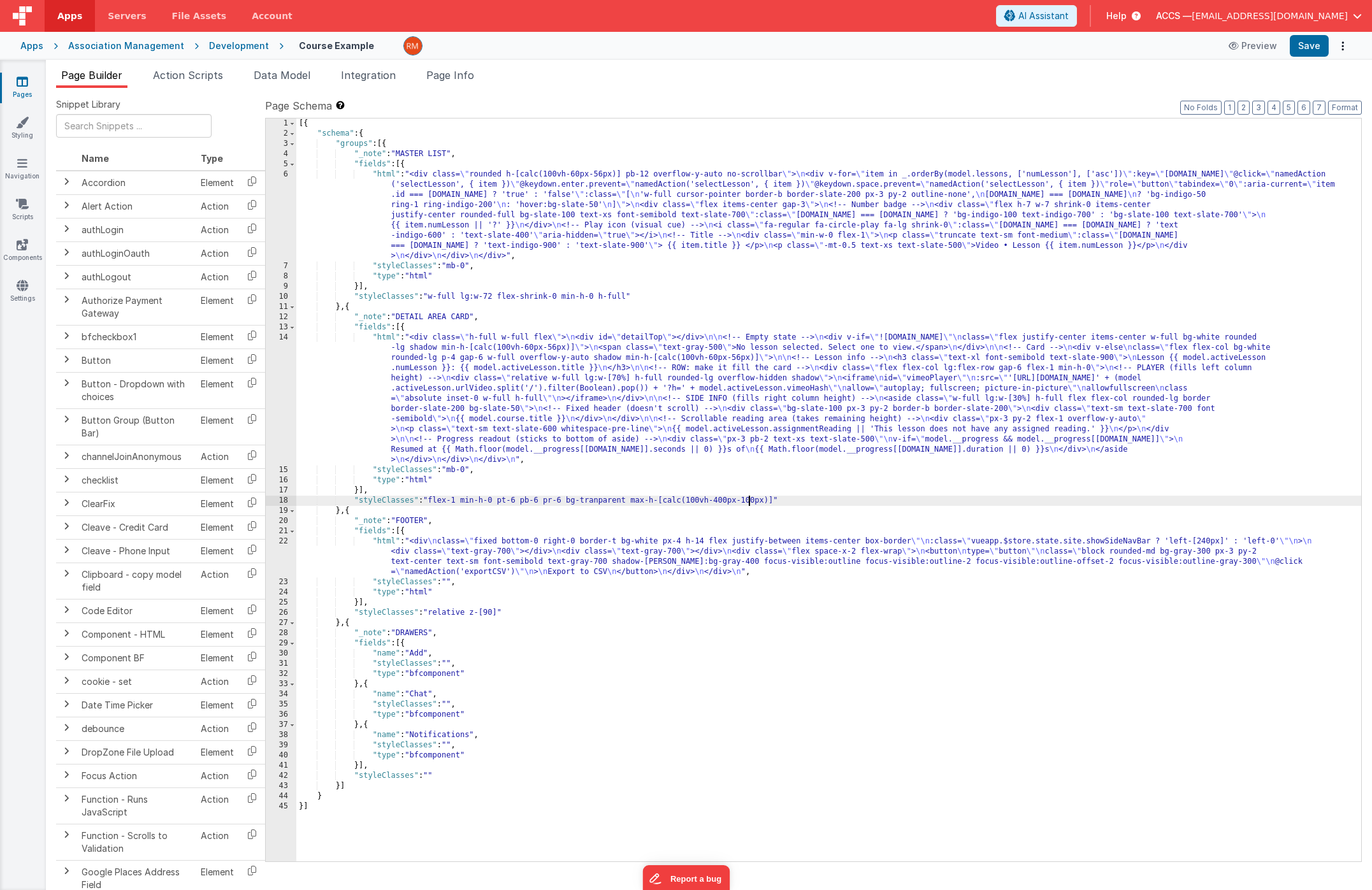
click at [748, 500] on div "[{ "schema" : { "groups" : [{ "_note" : "MASTER LIST" , "fields" : [{ "html" : …" at bounding box center [829, 500] width 1064 height 764
click at [1319, 50] on button "Save" at bounding box center [1309, 46] width 39 height 22
drag, startPoint x: 775, startPoint y: 502, endPoint x: 641, endPoint y: 500, distance: 134.0
click at [636, 501] on div "[{ "schema" : { "groups" : [{ "_note" : "MASTER LIST" , "fields" : [{ "html" : …" at bounding box center [829, 500] width 1064 height 764
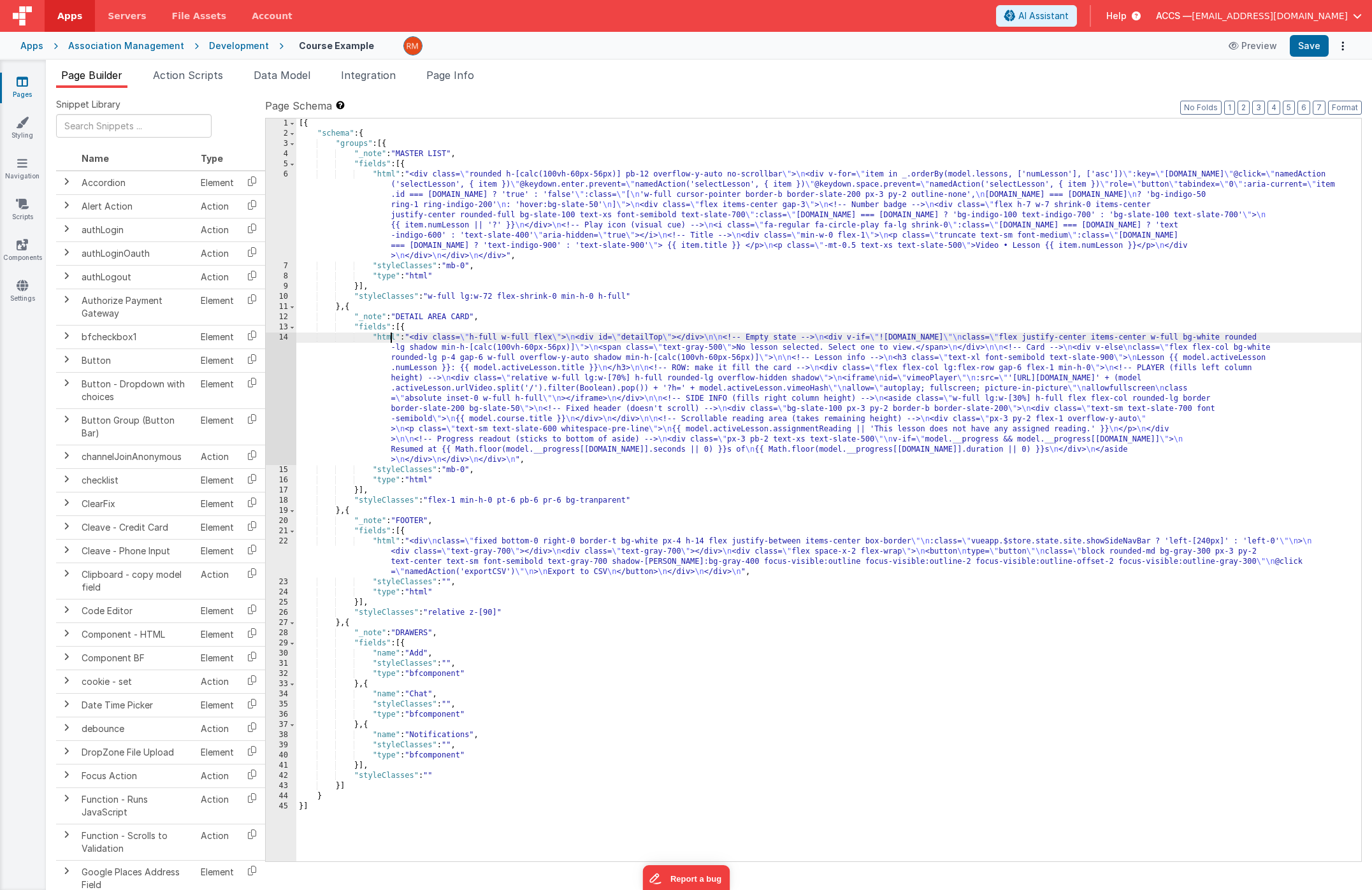
click at [392, 338] on div "[{ "schema" : { "groups" : [{ "_note" : "MASTER LIST" , "fields" : [{ "html" : …" at bounding box center [829, 500] width 1064 height 764
click at [292, 338] on div "14" at bounding box center [281, 398] width 31 height 132
click at [286, 336] on div "14" at bounding box center [281, 398] width 31 height 132
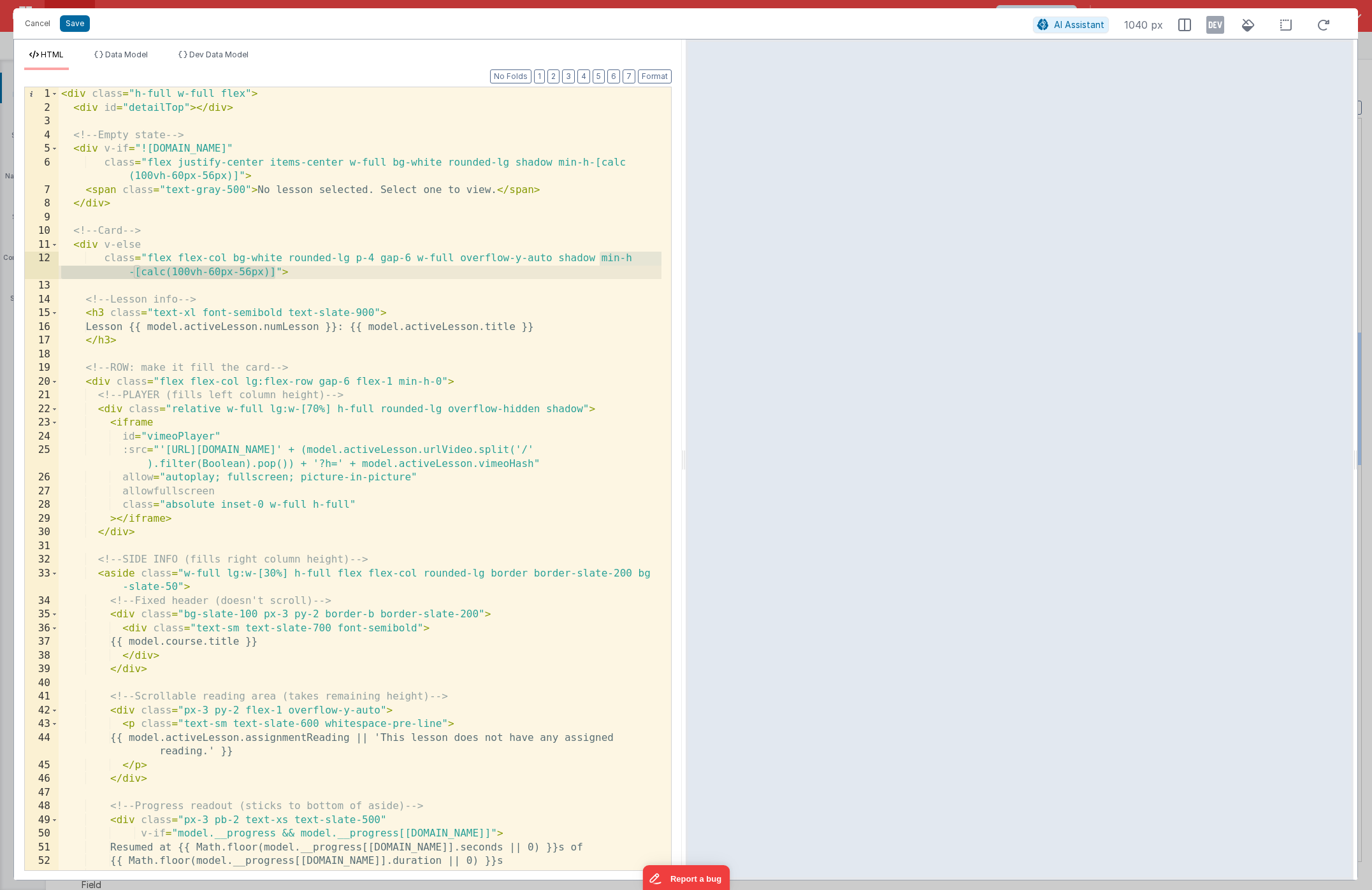
drag, startPoint x: 599, startPoint y: 259, endPoint x: 275, endPoint y: 275, distance: 324.4
click at [275, 275] on div "< div class = "h-full w-full flex" > < div id = "detailTop" > </ div > <!-- Emp…" at bounding box center [359, 492] width 603 height 810
click at [25, 28] on button "Cancel" at bounding box center [37, 23] width 38 height 18
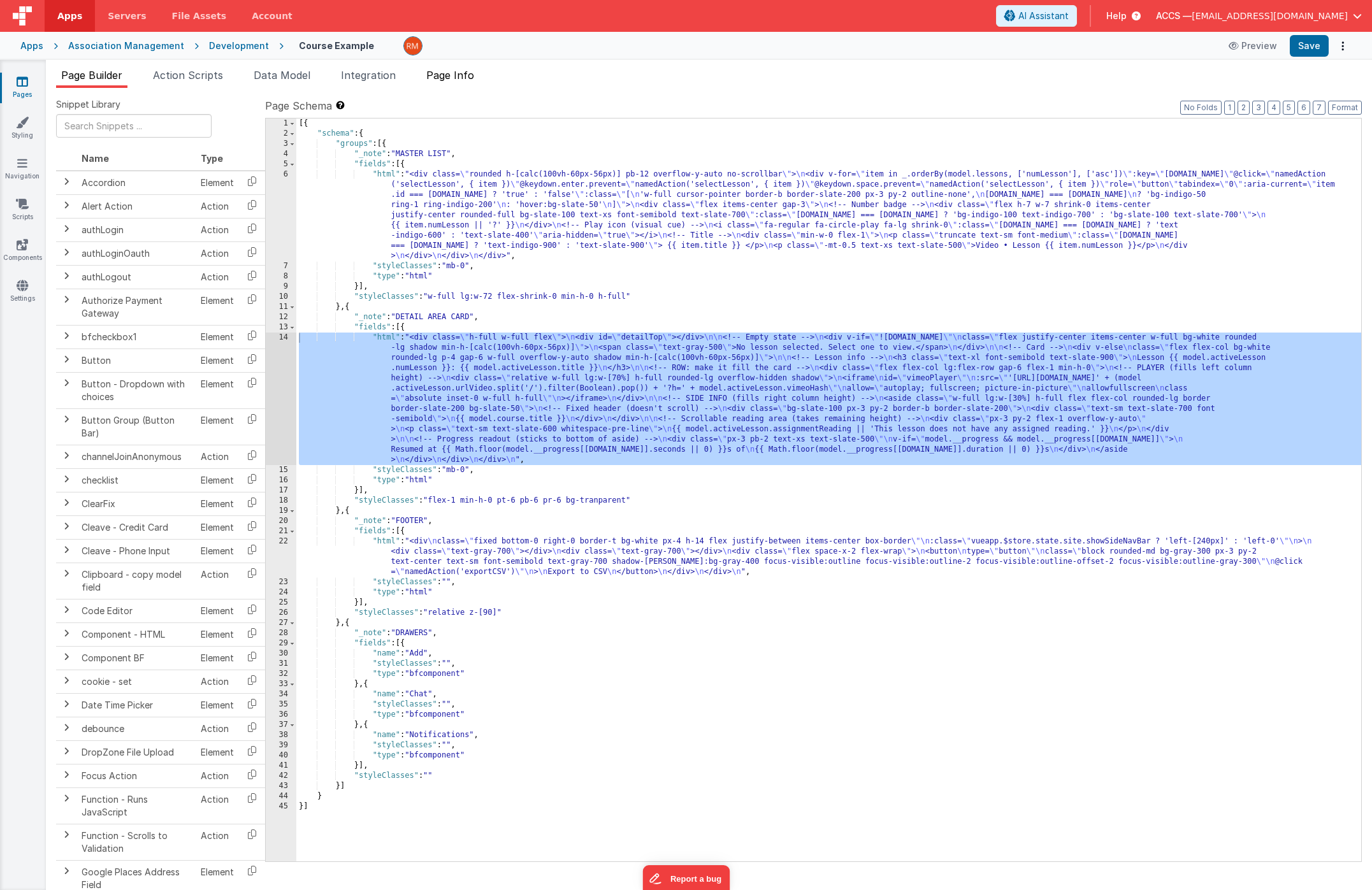
click at [440, 74] on span "Page Info" at bounding box center [450, 75] width 47 height 13
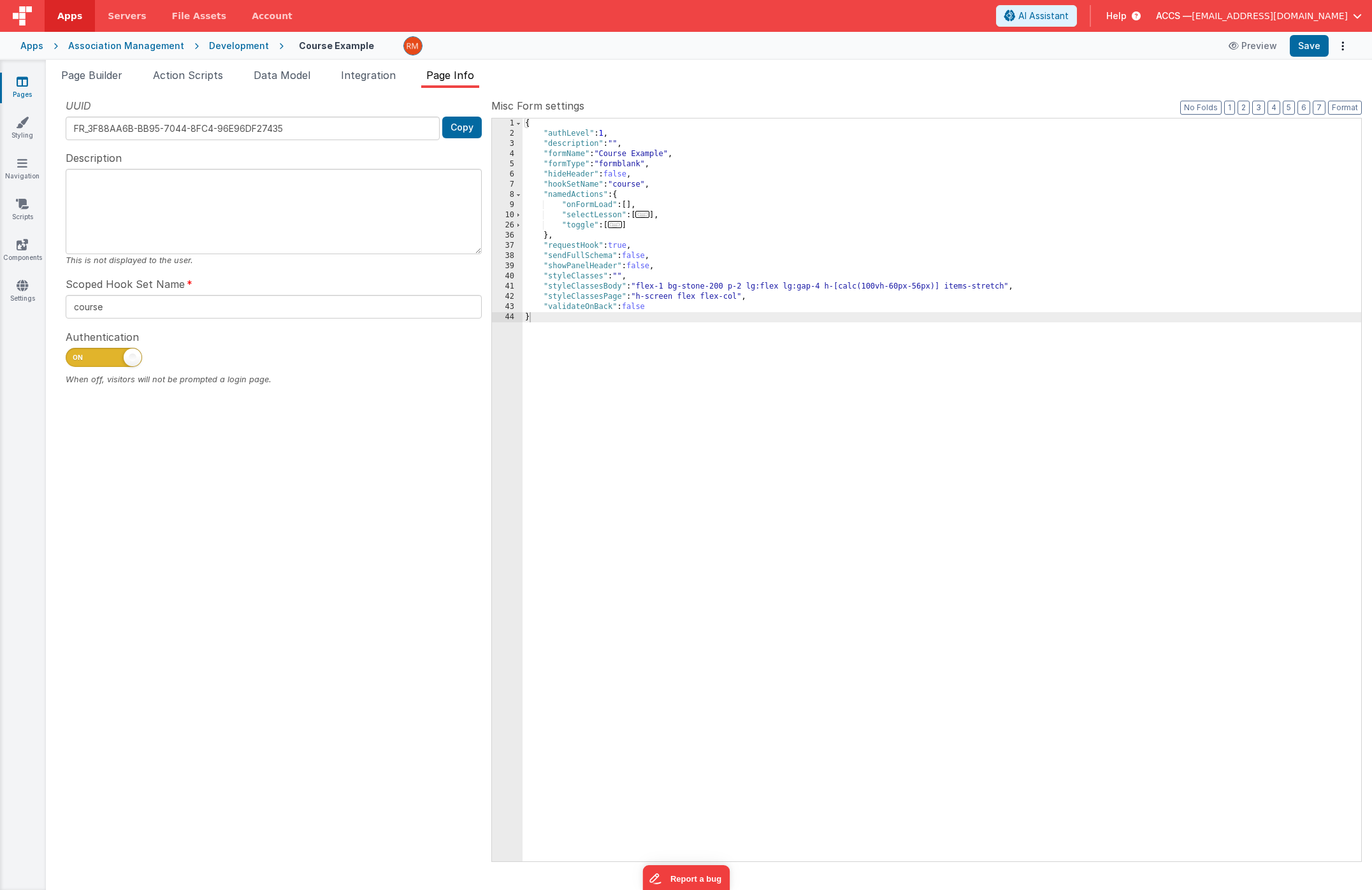
click at [944, 288] on div "{ "authLevel" : 1 , "description" : "" , "formName" : "Course Example" , "formT…" at bounding box center [942, 500] width 839 height 764
click at [680, 298] on div "{ "authLevel" : 1 , "description" : "" , "formName" : "Course Example" , "formT…" at bounding box center [942, 500] width 839 height 764
click at [692, 298] on div "{ "authLevel" : 1 , "description" : "" , "formName" : "Course Example" , "formT…" at bounding box center [942, 500] width 839 height 764
click at [1309, 53] on button "Save" at bounding box center [1309, 46] width 39 height 22
click at [810, 297] on div "{ "authLevel" : 1 , "description" : "" , "formName" : "Course Example" , "formT…" at bounding box center [942, 500] width 839 height 764
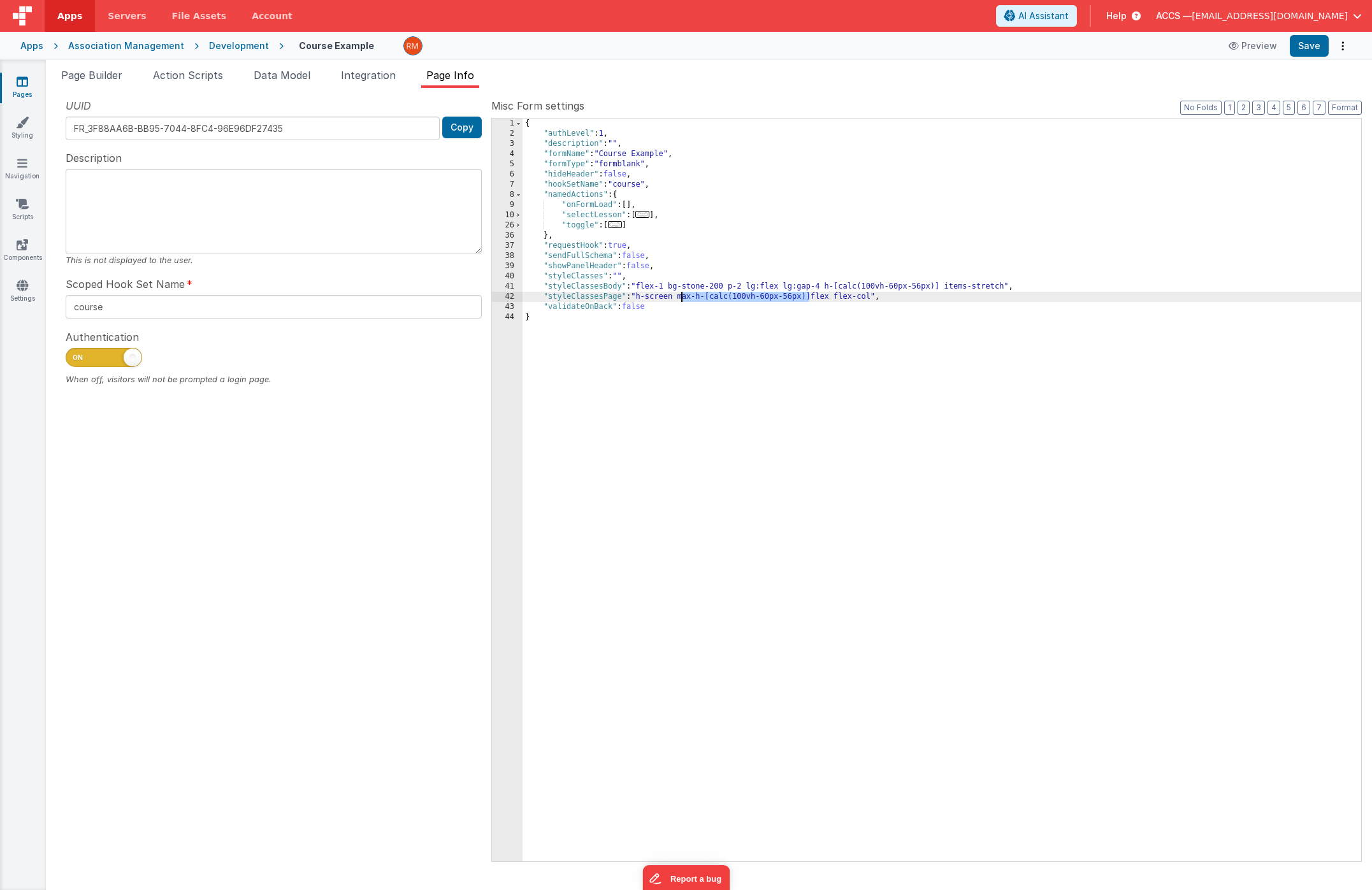
drag, startPoint x: 808, startPoint y: 298, endPoint x: 682, endPoint y: 298, distance: 126.0
click at [682, 298] on div "{ "authLevel" : 1 , "description" : "" , "formName" : "Course Example" , "formT…" at bounding box center [942, 500] width 839 height 764
click at [686, 298] on div "{ "authLevel" : 1 , "description" : "" , "formName" : "Course Example" , "formT…" at bounding box center [942, 500] width 839 height 764
drag, startPoint x: 678, startPoint y: 297, endPoint x: 639, endPoint y: 297, distance: 39.0
click at [639, 297] on div "{ "authLevel" : 1 , "description" : "" , "formName" : "Course Example" , "formT…" at bounding box center [942, 500] width 839 height 764
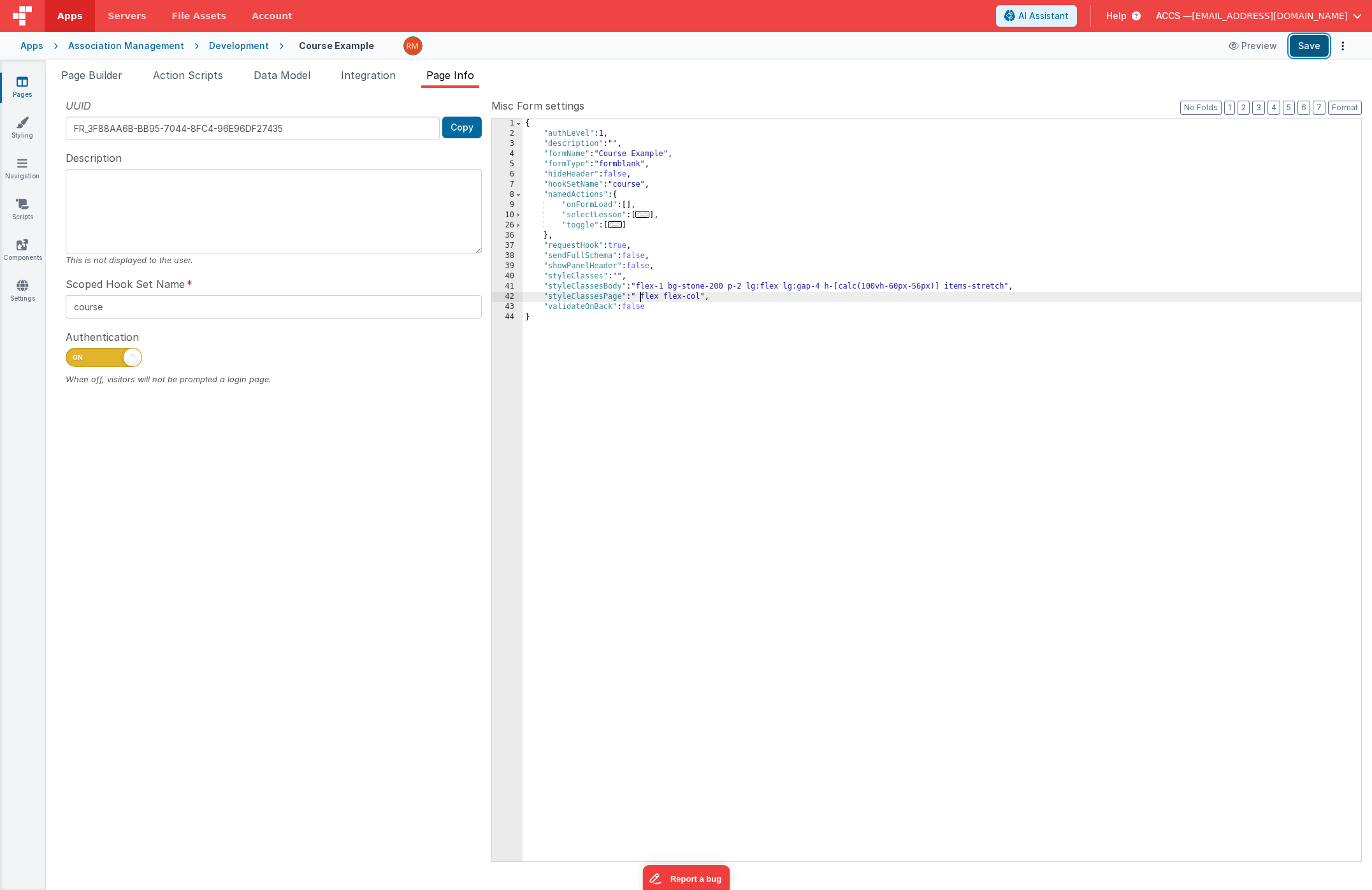
click at [1300, 50] on button "Save" at bounding box center [1309, 46] width 39 height 22
click at [640, 302] on div "{ "authLevel" : 1 , "description" : "" , "formName" : "Course Example" , "formT…" at bounding box center [942, 500] width 839 height 764
click at [1299, 49] on button "Save" at bounding box center [1309, 46] width 39 height 22
click at [114, 76] on span "Page Builder" at bounding box center [92, 75] width 61 height 13
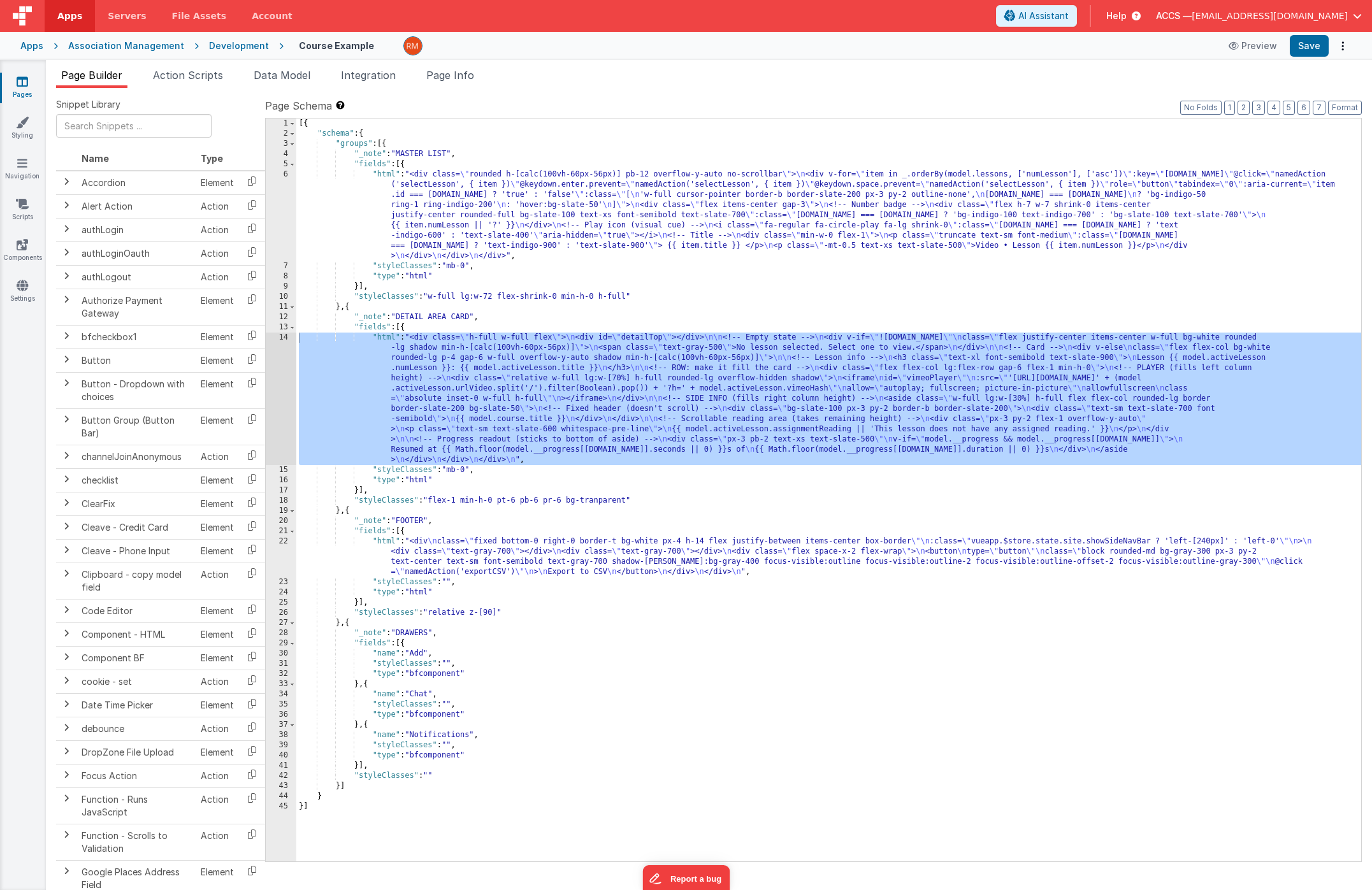
click at [635, 528] on div "[{ "schema" : { "groups" : [{ "_note" : "MASTER LIST" , "fields" : [{ "html" : …" at bounding box center [829, 500] width 1064 height 764
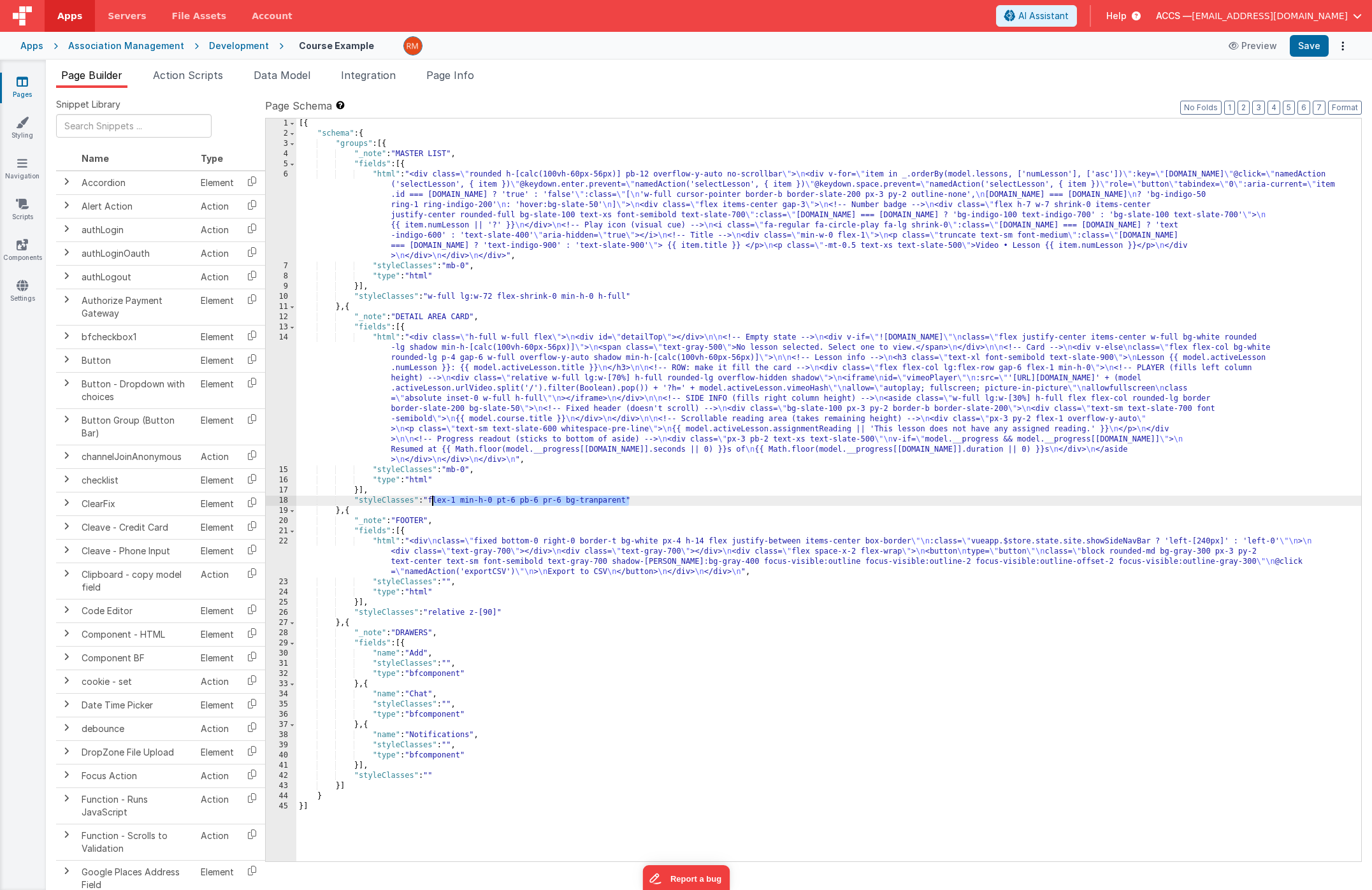
drag, startPoint x: 630, startPoint y: 503, endPoint x: 433, endPoint y: 499, distance: 197.0
click at [432, 499] on div "[{ "schema" : { "groups" : [{ "_note" : "MASTER LIST" , "fields" : [{ "html" : …" at bounding box center [829, 500] width 1064 height 764
click at [1313, 45] on button "Save" at bounding box center [1309, 46] width 39 height 22
click at [386, 336] on div "[{ "schema" : { "groups" : [{ "_note" : "MASTER LIST" , "fields" : [{ "html" : …" at bounding box center [829, 500] width 1064 height 764
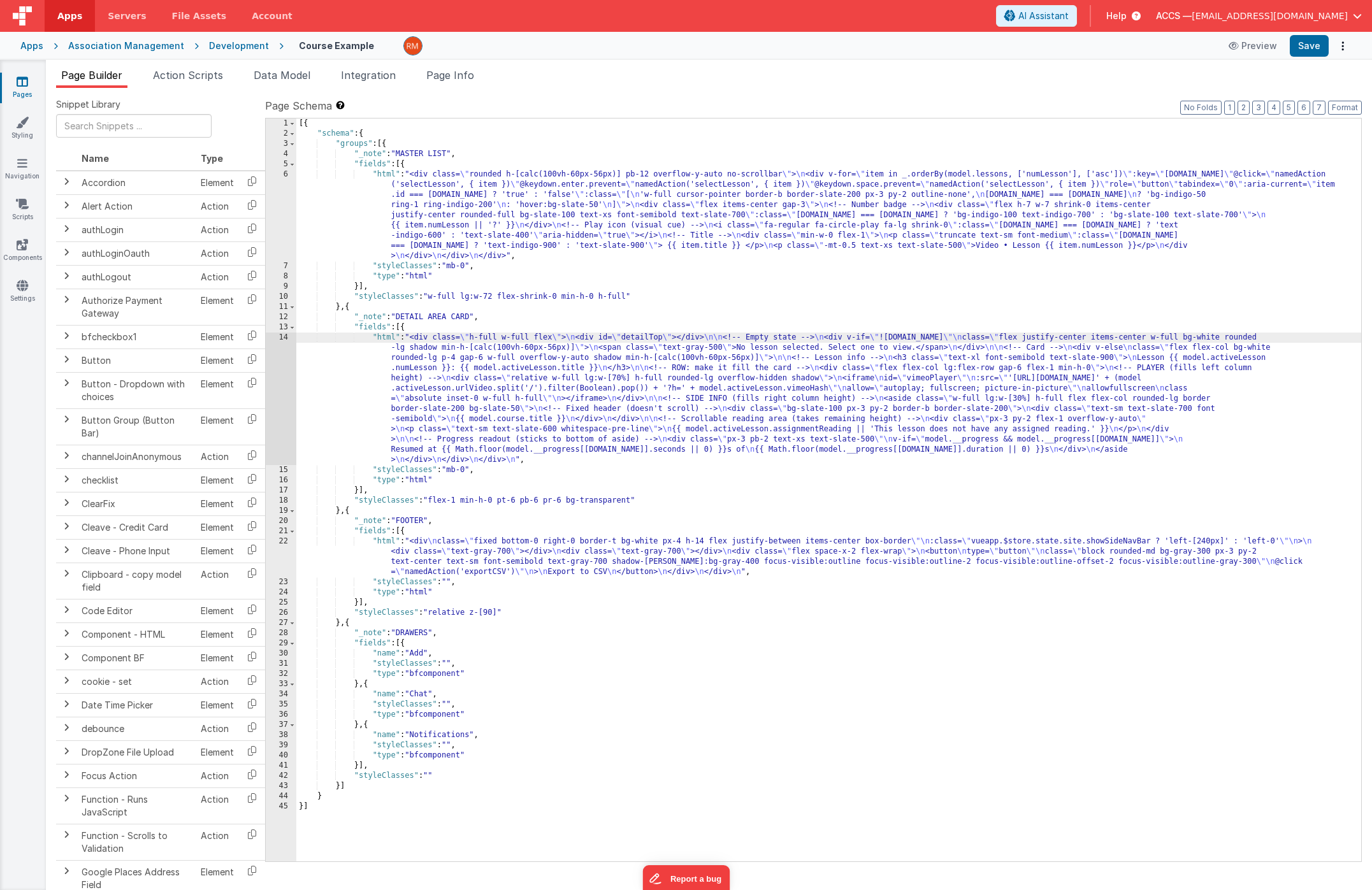
click at [291, 336] on div "14" at bounding box center [281, 398] width 31 height 132
click at [283, 338] on div "14" at bounding box center [281, 398] width 31 height 132
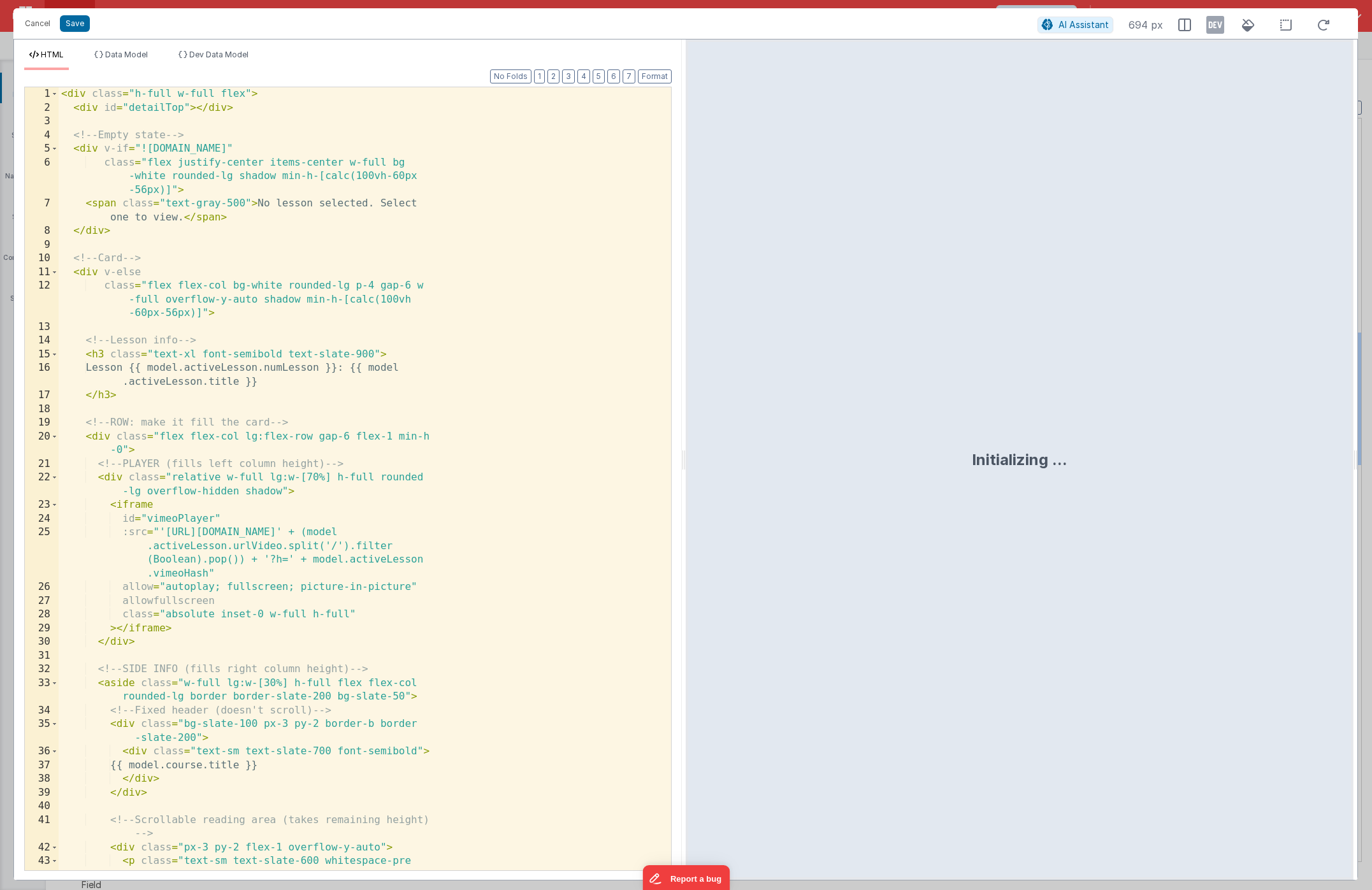
click at [334, 368] on div "< div class = "h-full w-full flex" > < div id = "detailTop" > </ div > <!-- Emp…" at bounding box center [359, 506] width 603 height 838
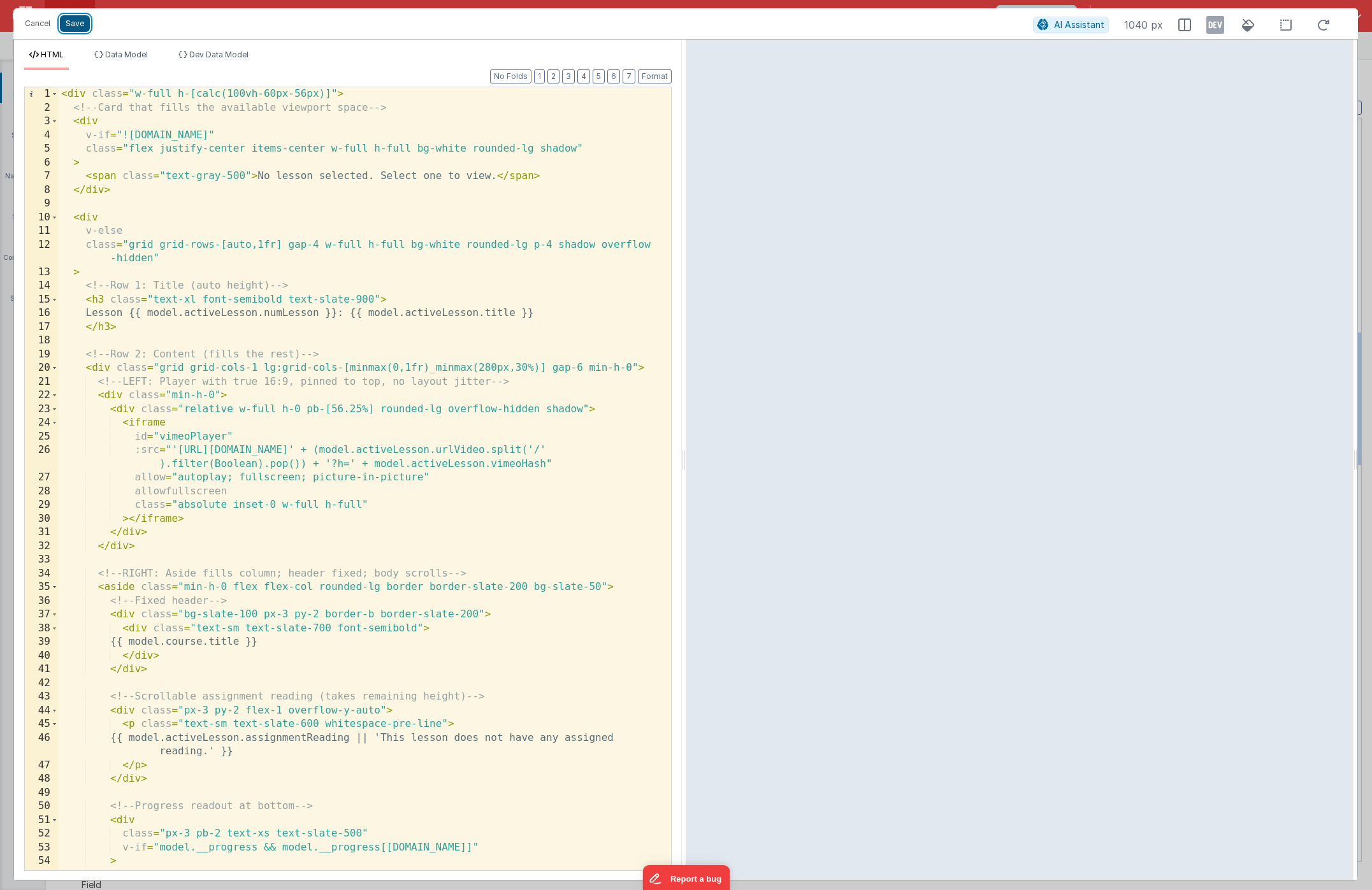
click at [78, 25] on button "Save" at bounding box center [75, 24] width 30 height 17
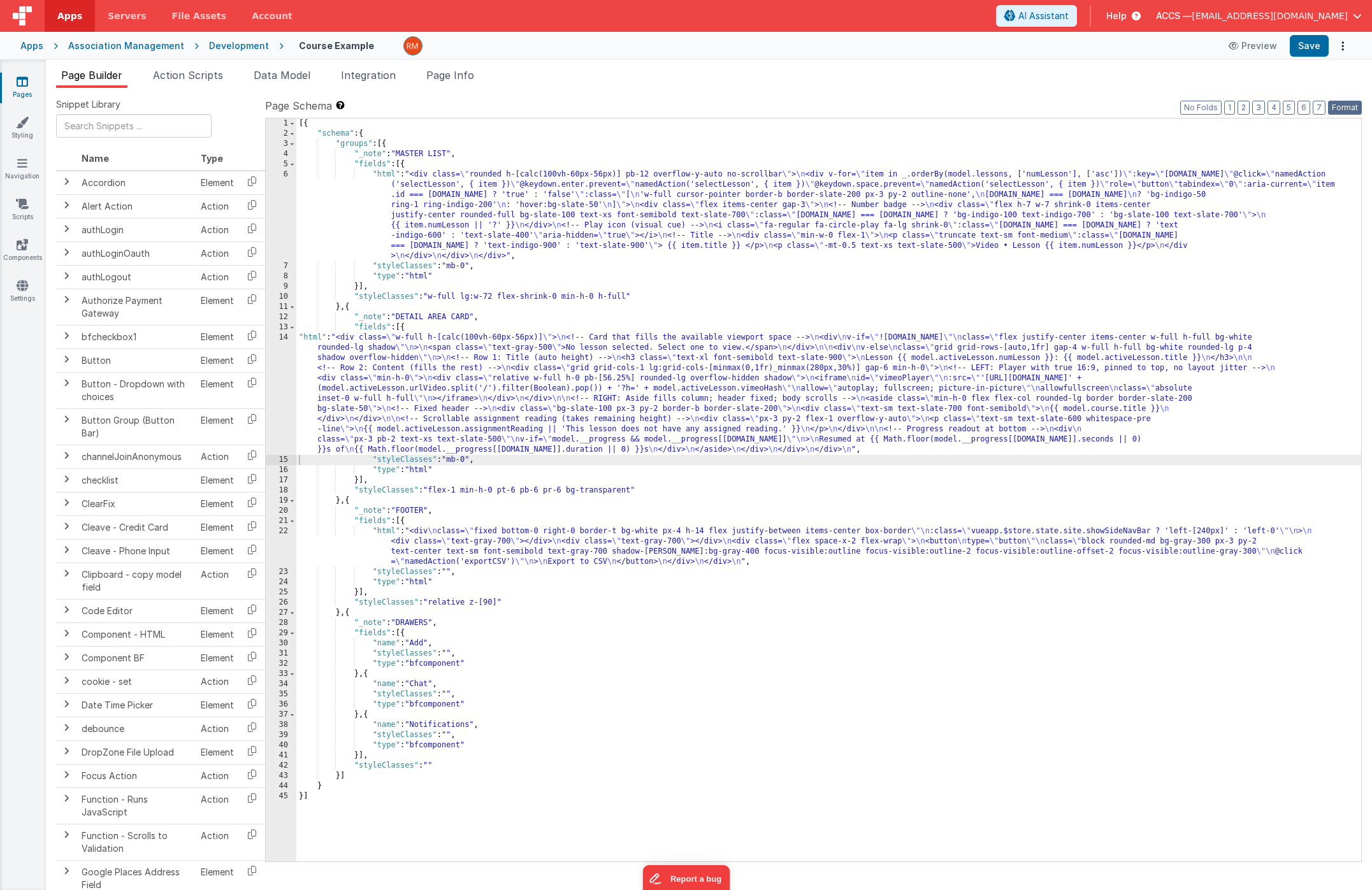
drag, startPoint x: 1350, startPoint y: 104, endPoint x: 1347, endPoint y: 90, distance: 14.3
click at [1347, 103] on button "Format" at bounding box center [1345, 108] width 34 height 14
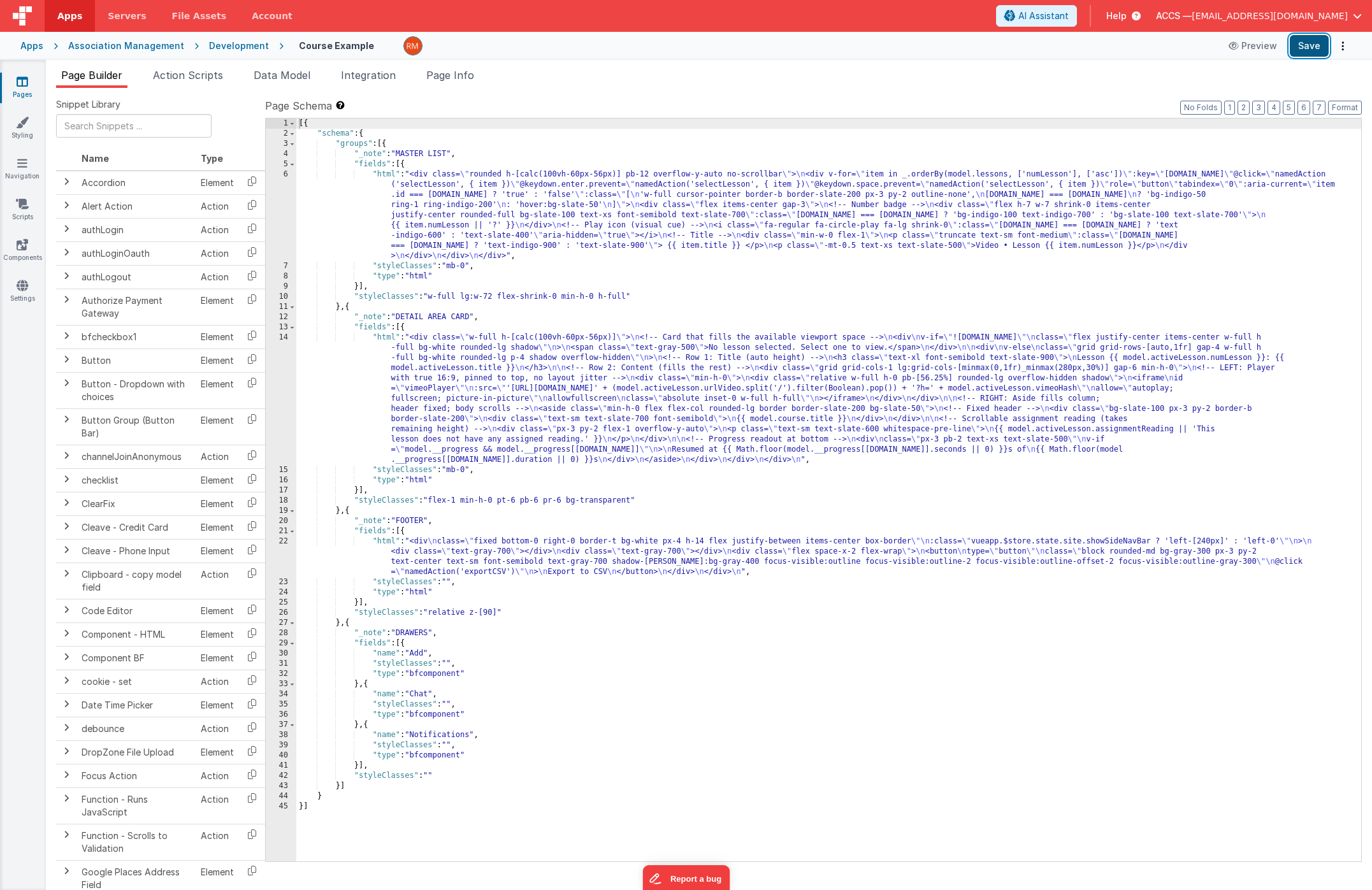
click at [1314, 43] on button "Save" at bounding box center [1309, 46] width 39 height 22
click at [387, 340] on div "[{ "schema" : { "groups" : [{ "_note" : "MASTER LIST" , "fields" : [{ "html" : …" at bounding box center [829, 500] width 1064 height 764
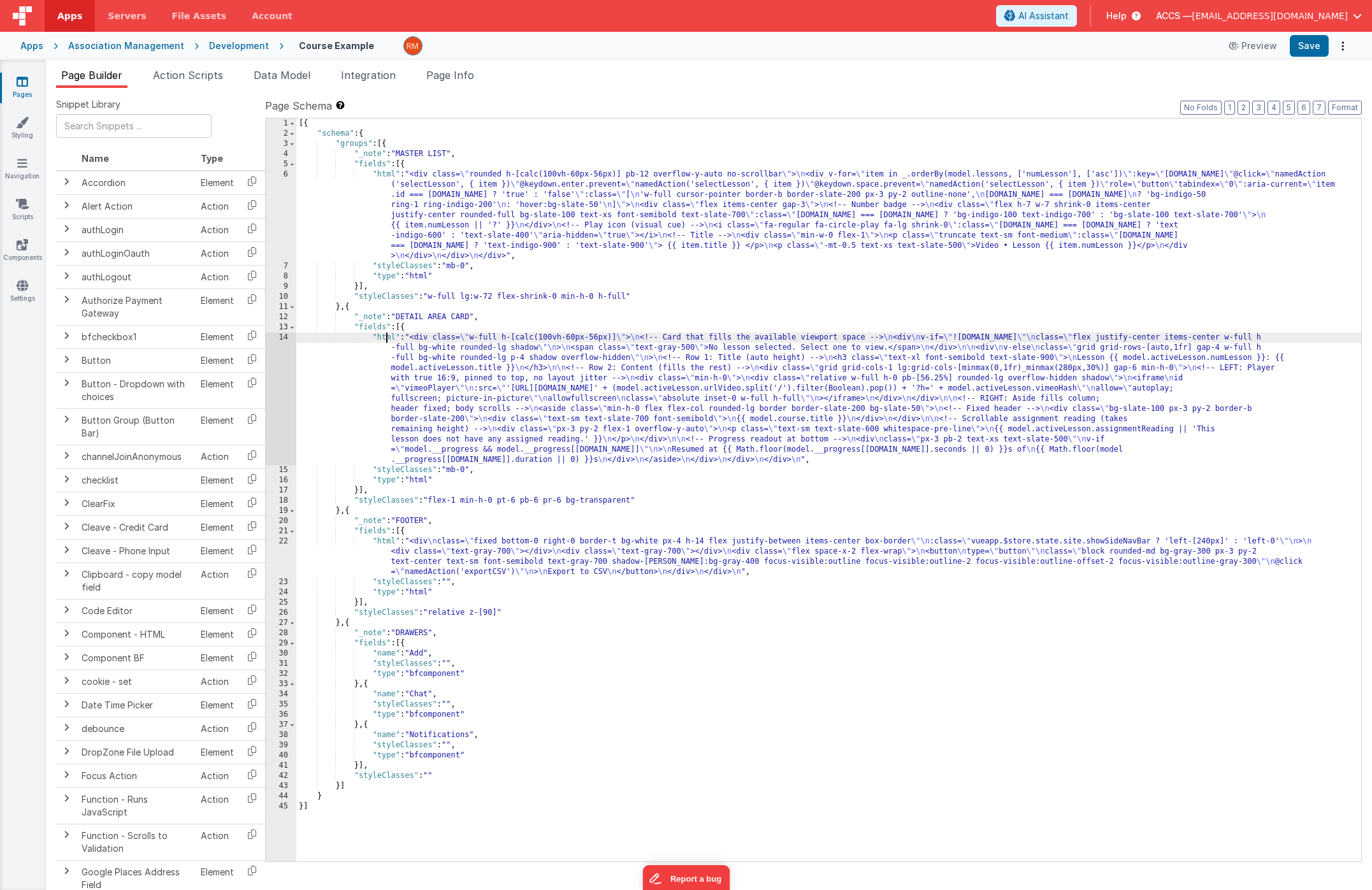
click at [281, 337] on div "14" at bounding box center [281, 398] width 31 height 132
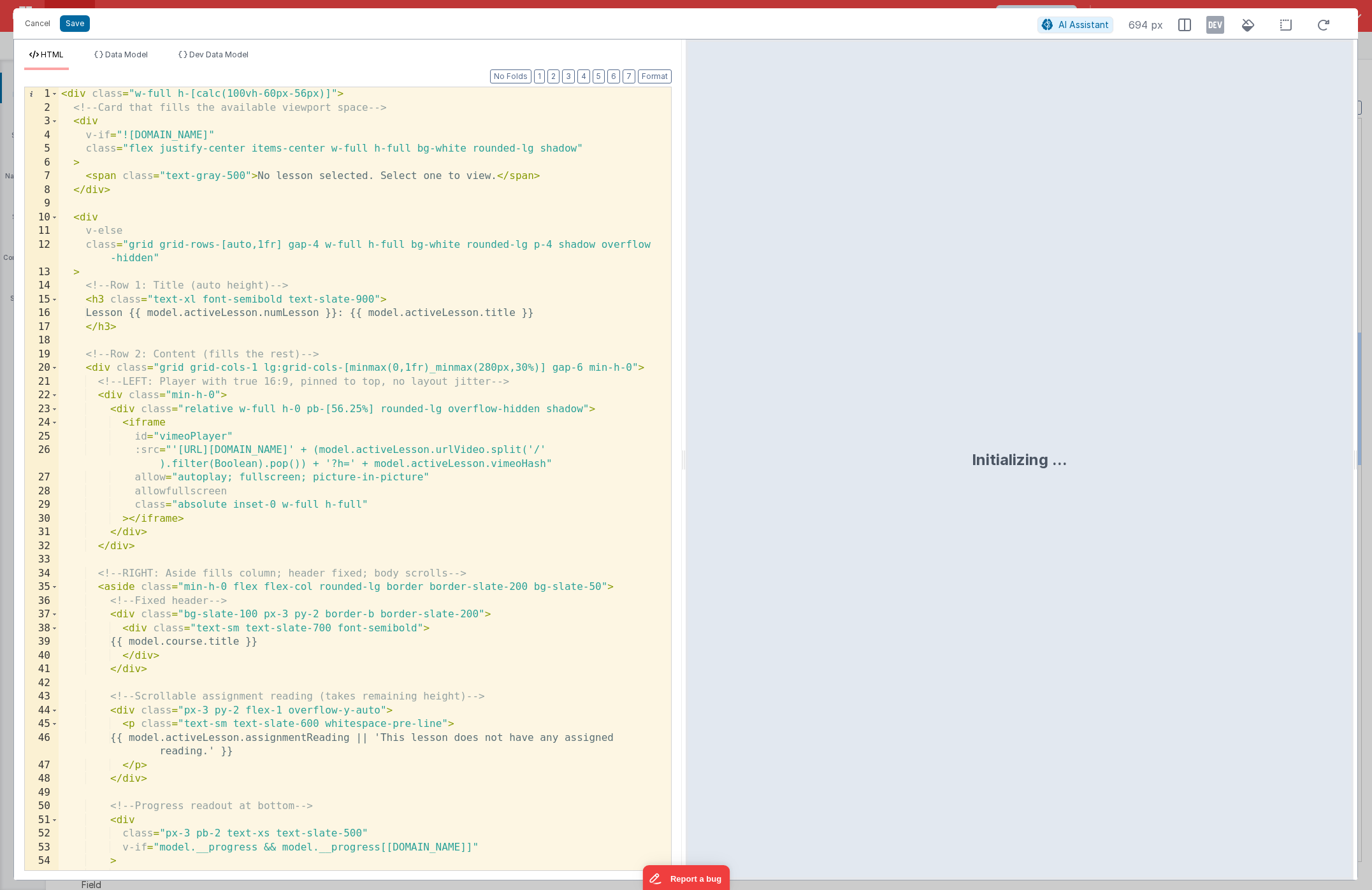
click at [353, 358] on div "< div class = "w-full h-[calc(100vh-60px-56px)]" > <!-- Card that fills the ava…" at bounding box center [359, 492] width 603 height 810
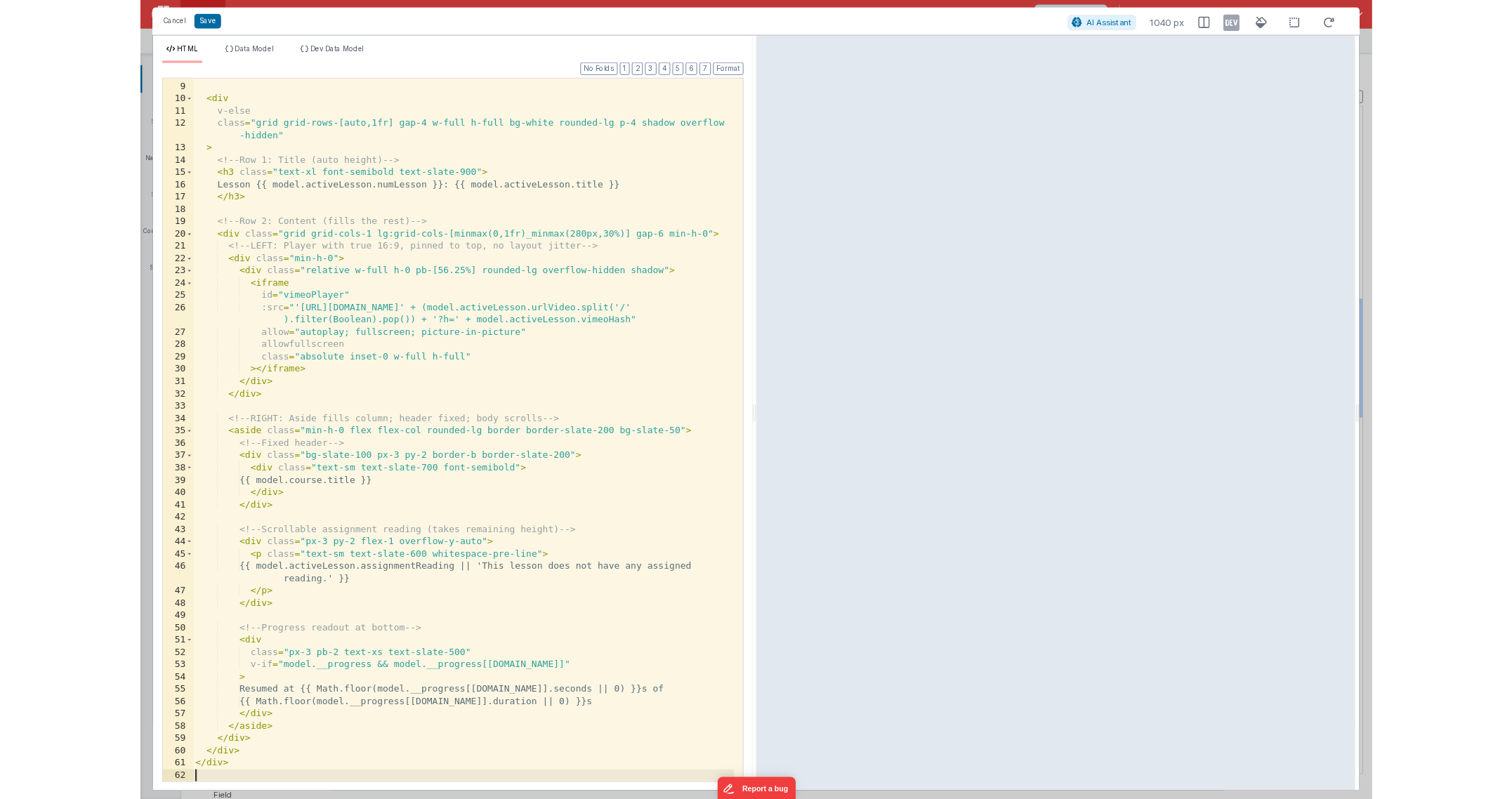
scroll to position [118, 0]
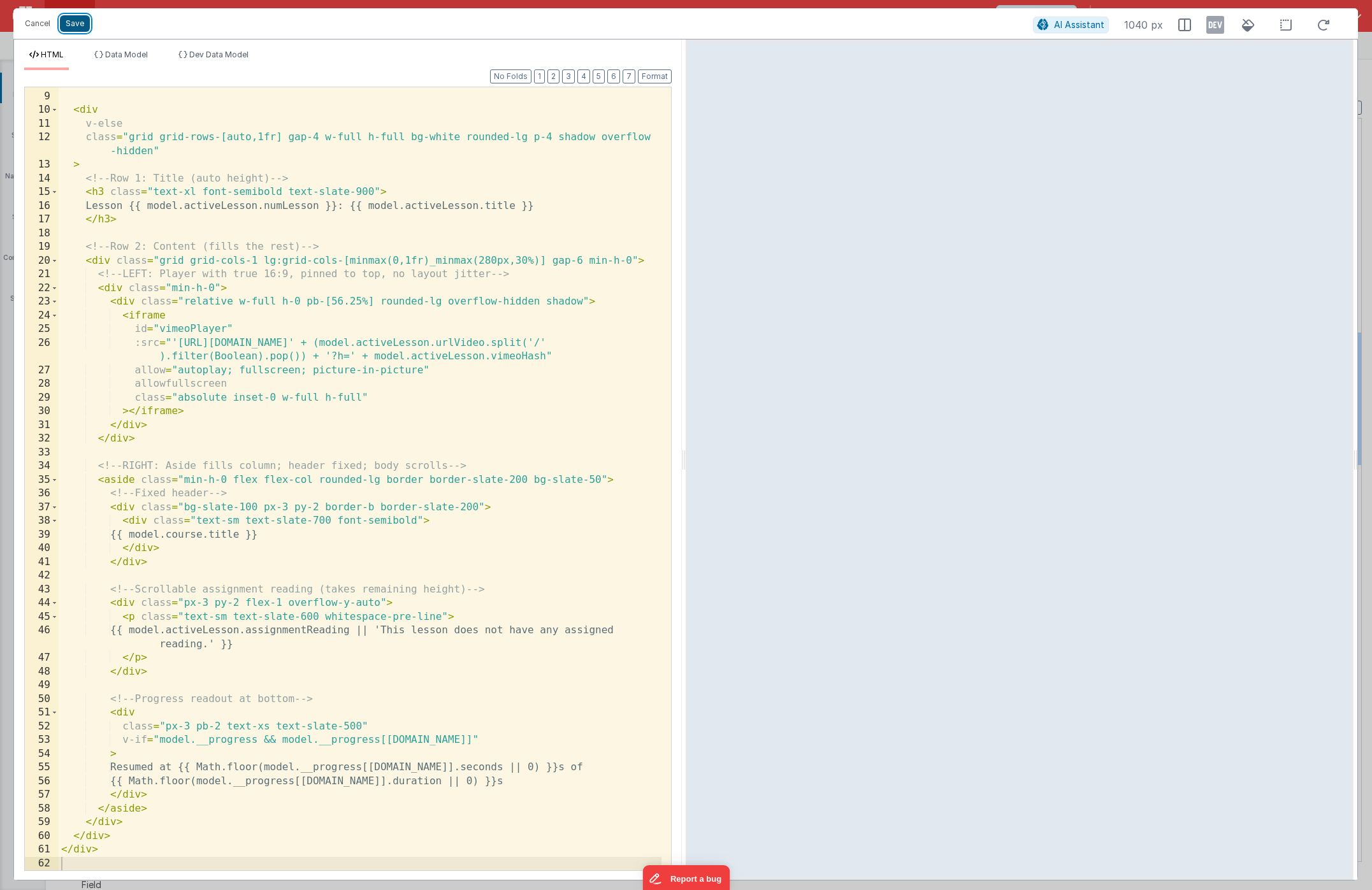
click at [83, 25] on button "Save" at bounding box center [75, 24] width 30 height 17
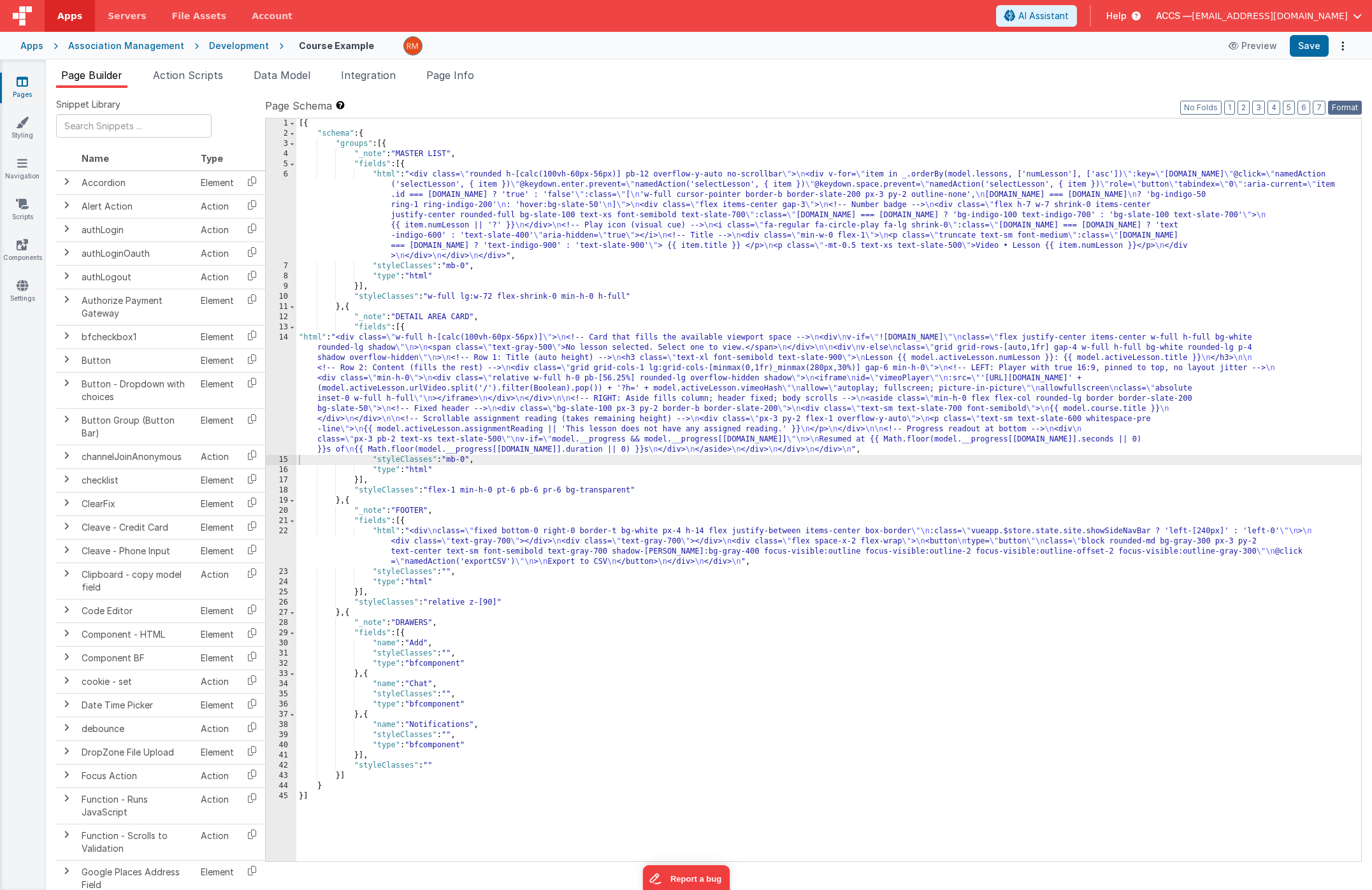
click at [1342, 104] on button "Format" at bounding box center [1345, 108] width 34 height 14
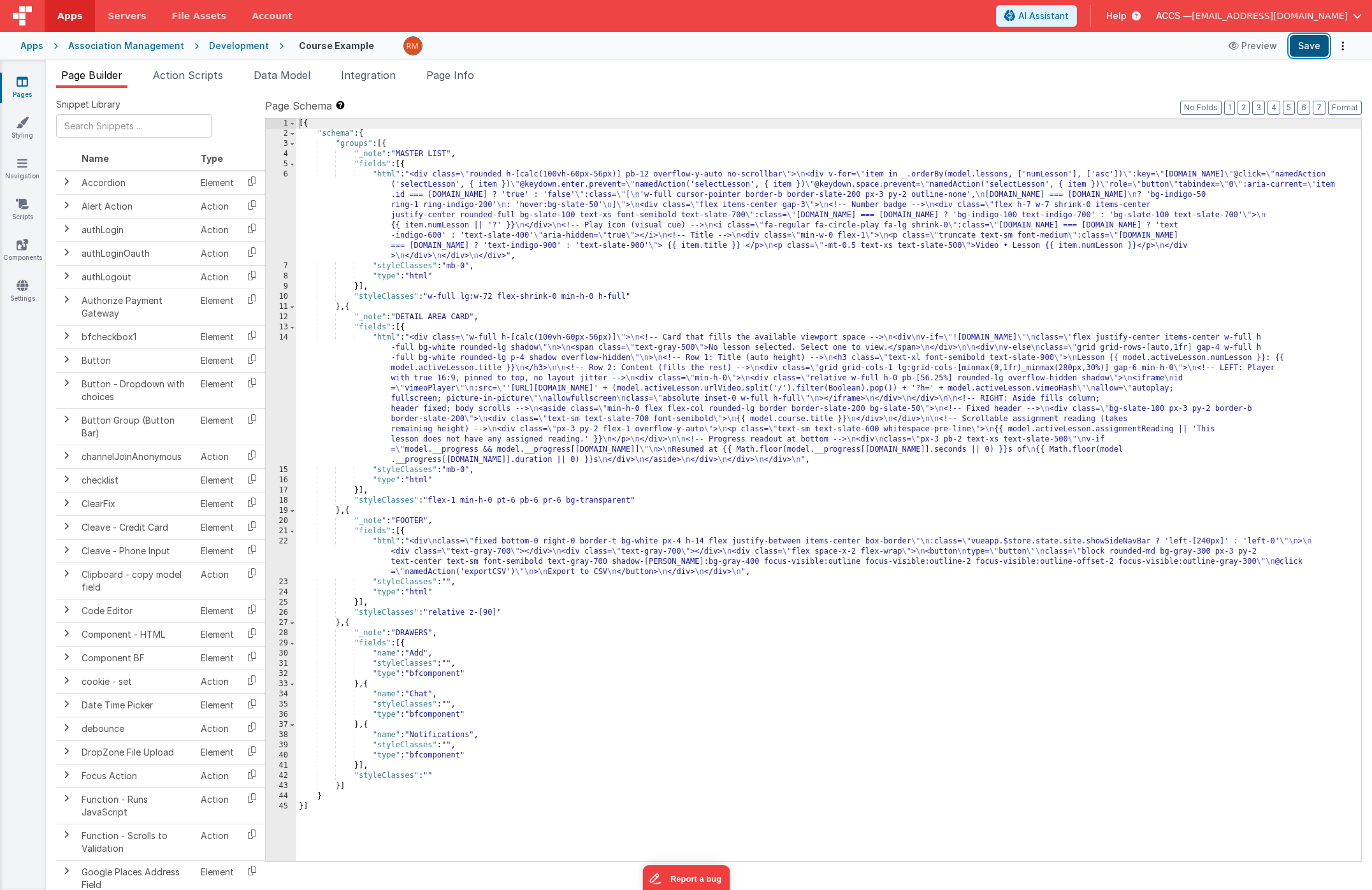
click at [1310, 49] on button "Save" at bounding box center [1309, 46] width 39 height 22
click at [419, 222] on div "[{ "schema" : { "groups" : [{ "_note" : "MASTER LIST" , "fields" : [{ "html" : …" at bounding box center [829, 500] width 1064 height 764
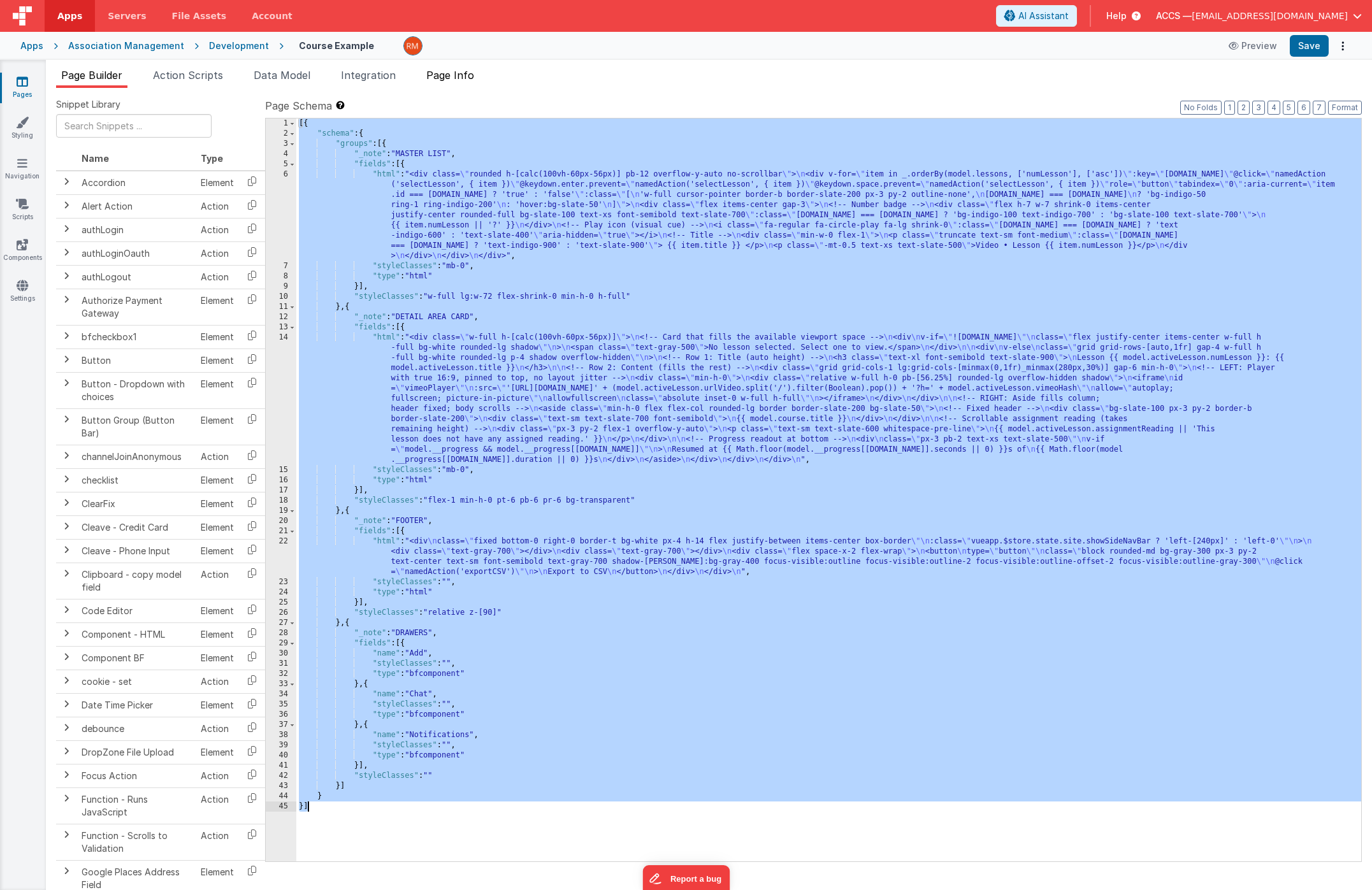
click at [474, 84] on li "Page Info" at bounding box center [450, 78] width 58 height 20
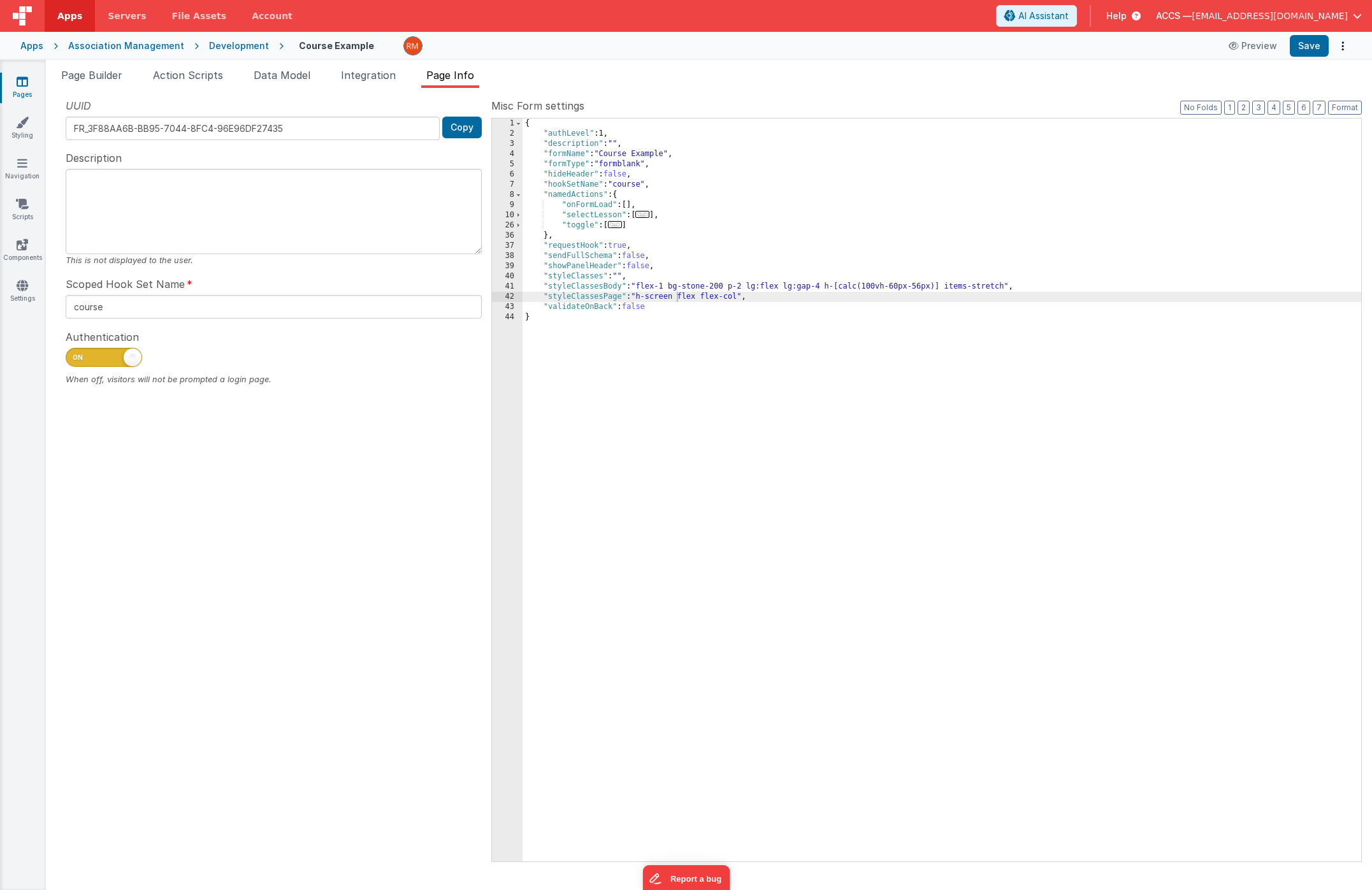
click at [636, 255] on div "{ "authLevel" : 1 , "description" : "" , "formName" : "Course Example" , "formT…" at bounding box center [942, 500] width 839 height 764
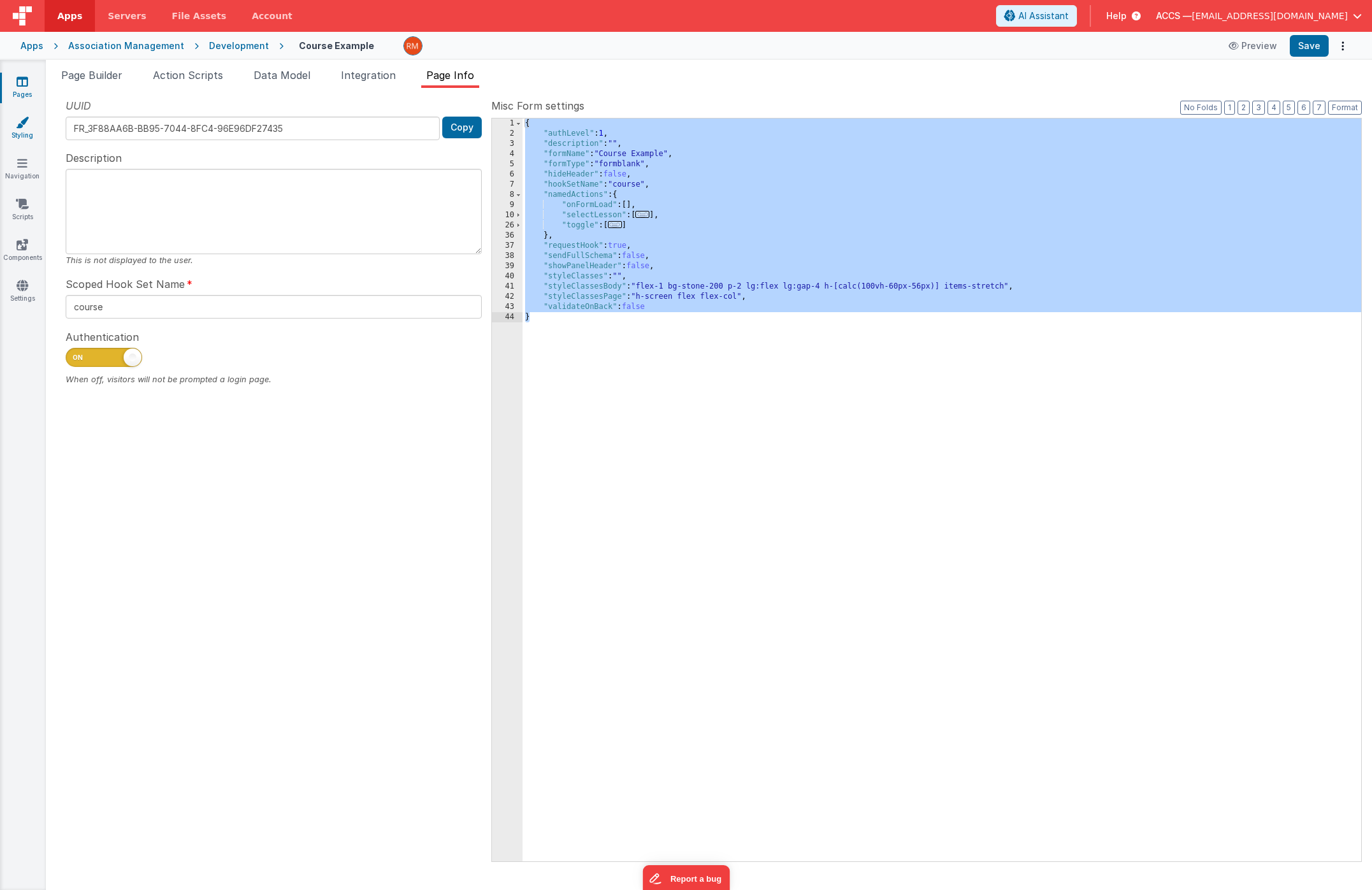
click at [27, 135] on link "Styling" at bounding box center [22, 129] width 46 height 25
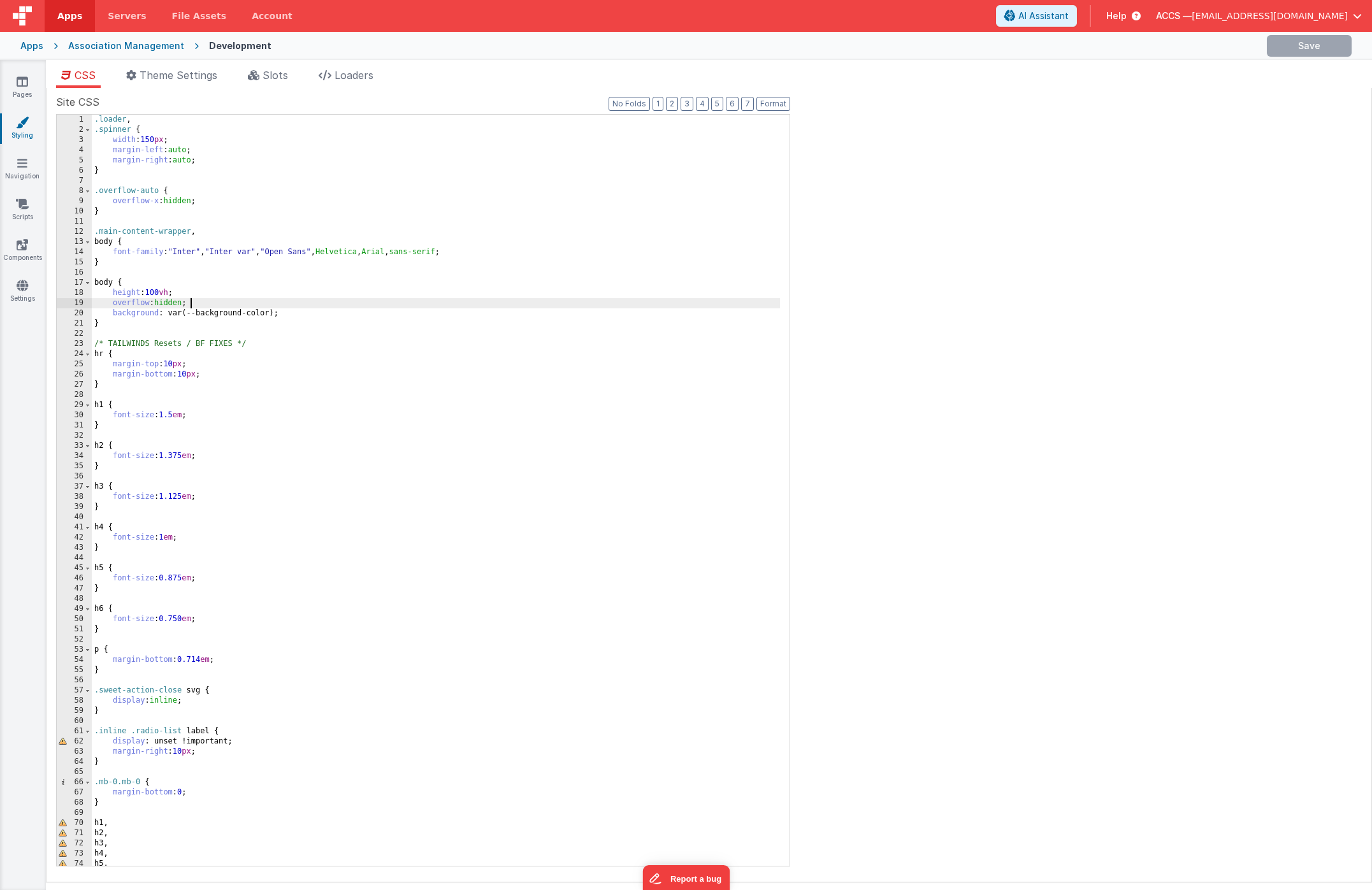
click at [347, 304] on div ".loader , .spinner { width : 150 px ; margin-left : auto ; margin-right : auto …" at bounding box center [436, 500] width 688 height 772
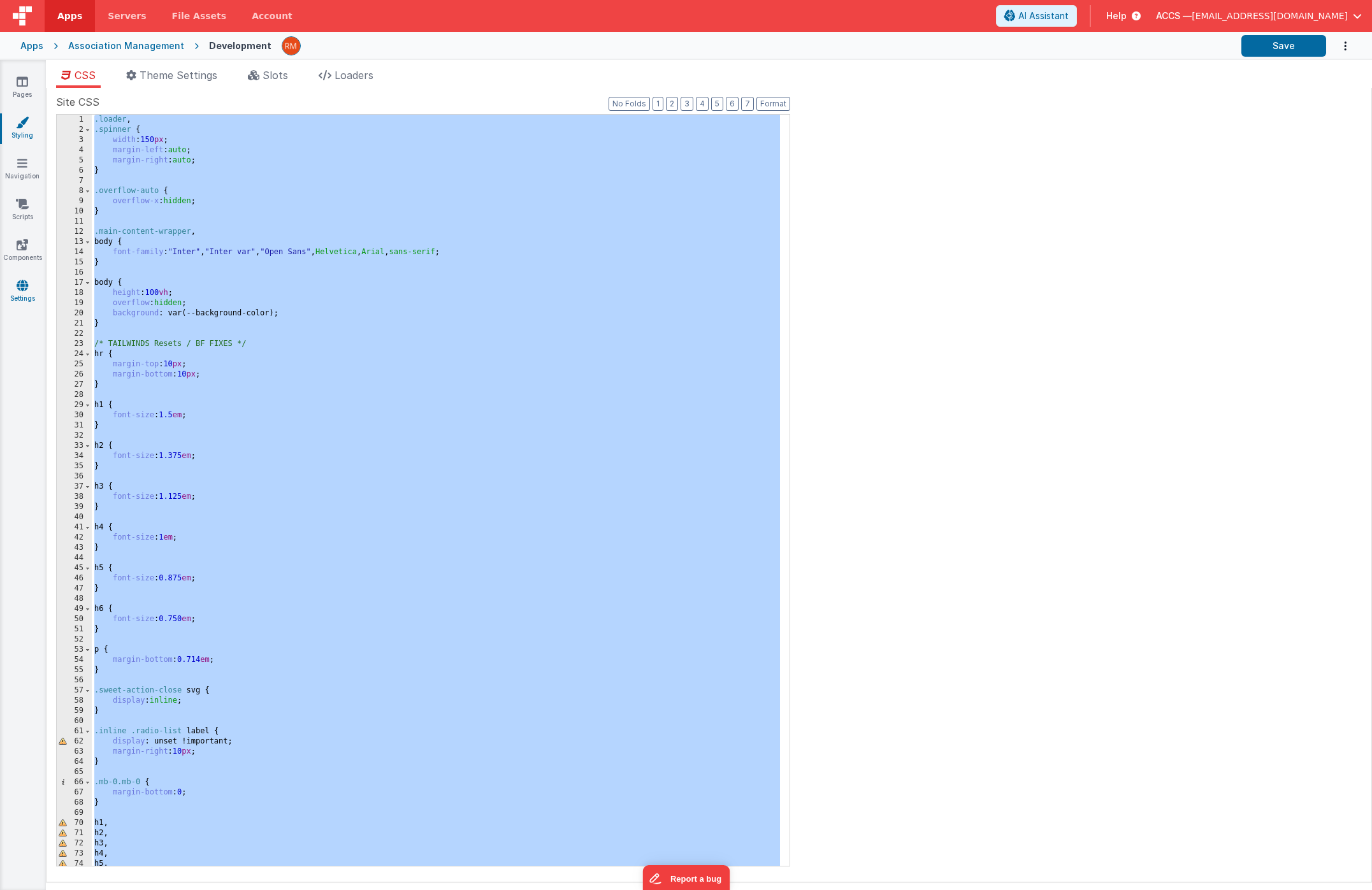
click at [27, 286] on icon at bounding box center [23, 285] width 12 height 13
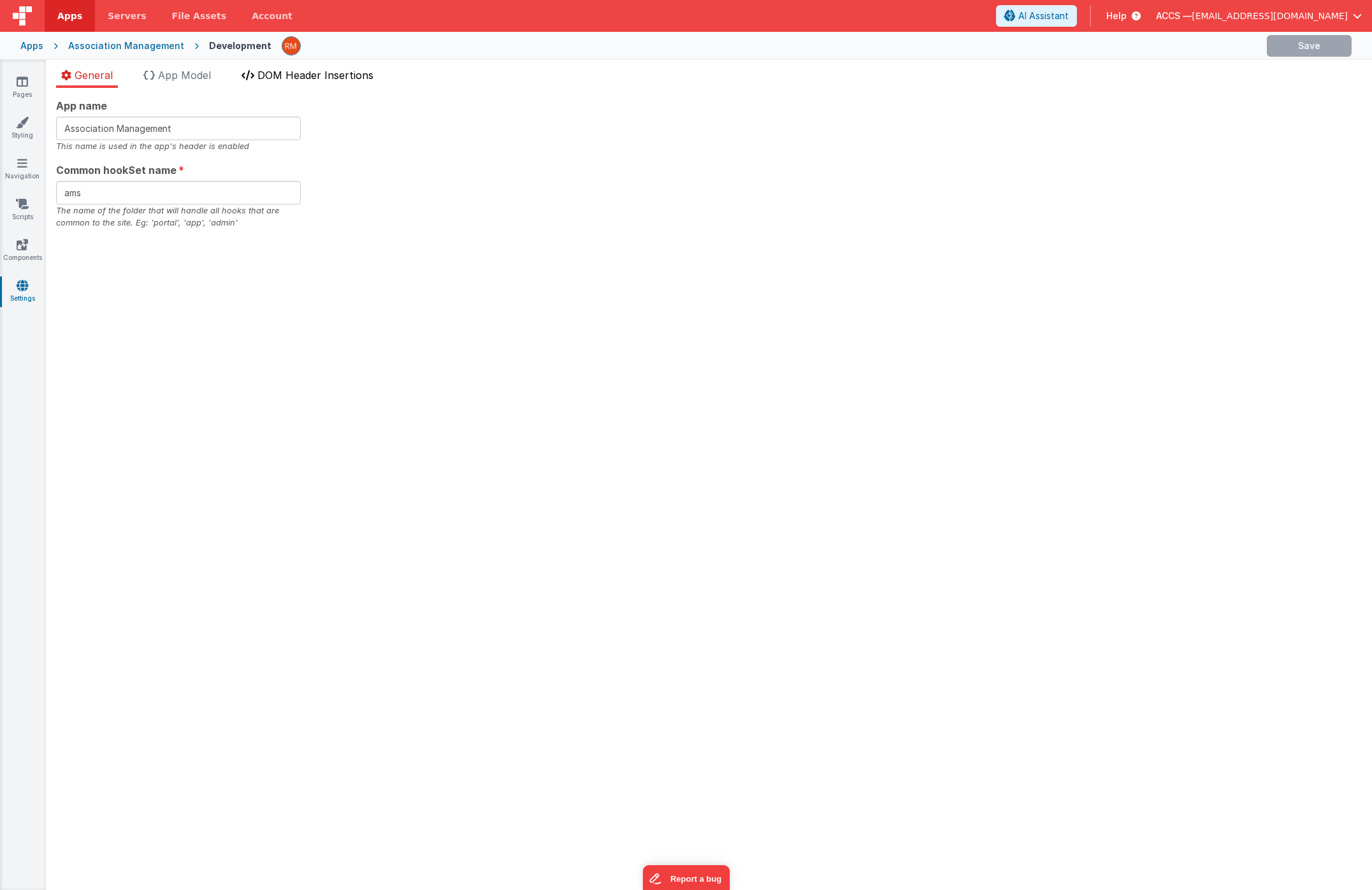
click at [285, 84] on li "DOM Header Insertions" at bounding box center [308, 78] width 142 height 20
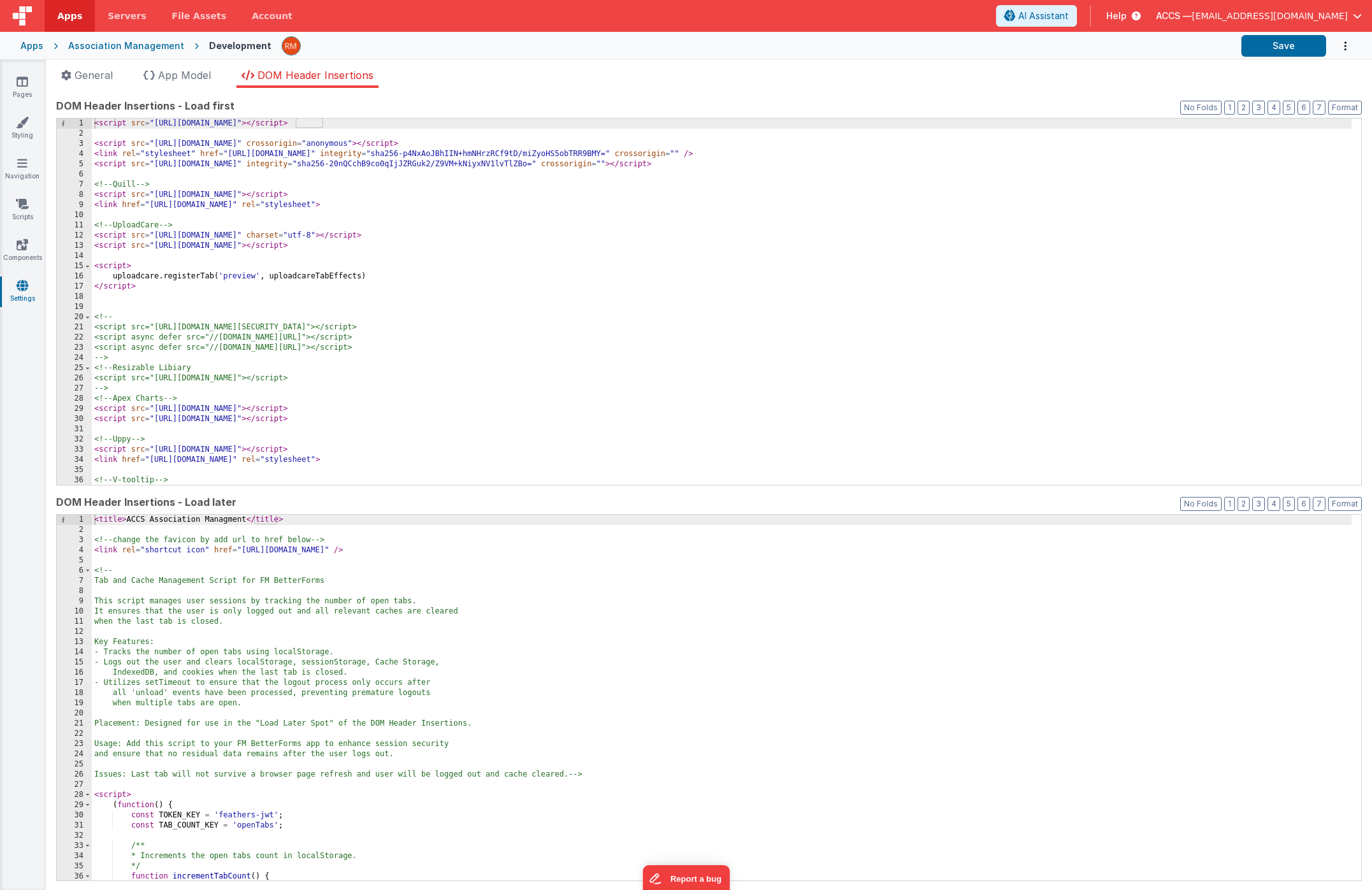
click at [364, 226] on div "< script src = "[URL][DOMAIN_NAME]" > </ script > < script src = "[URL][DOMAIN_…" at bounding box center [721, 312] width 1260 height 387
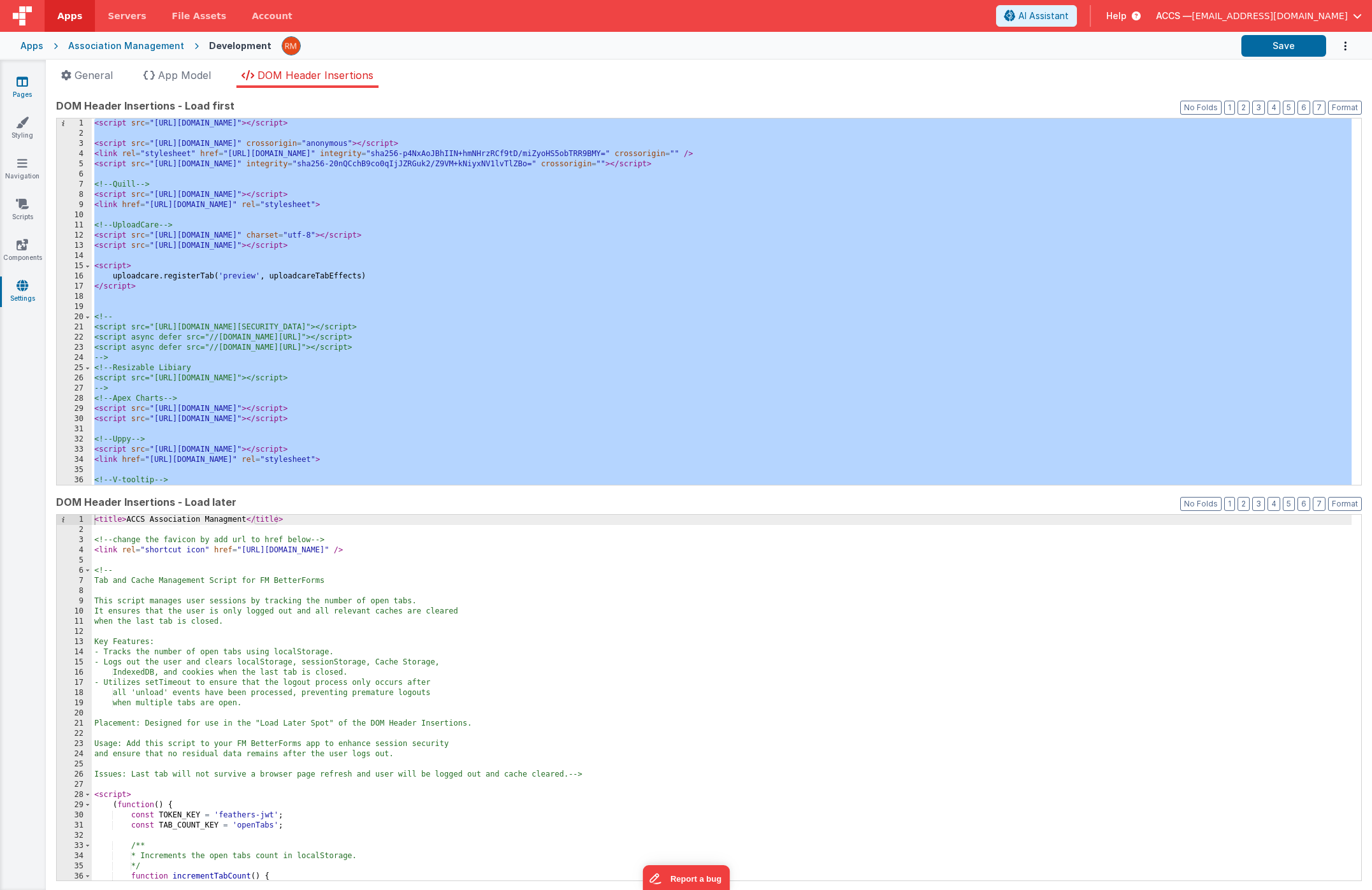
click at [26, 81] on icon at bounding box center [23, 81] width 12 height 13
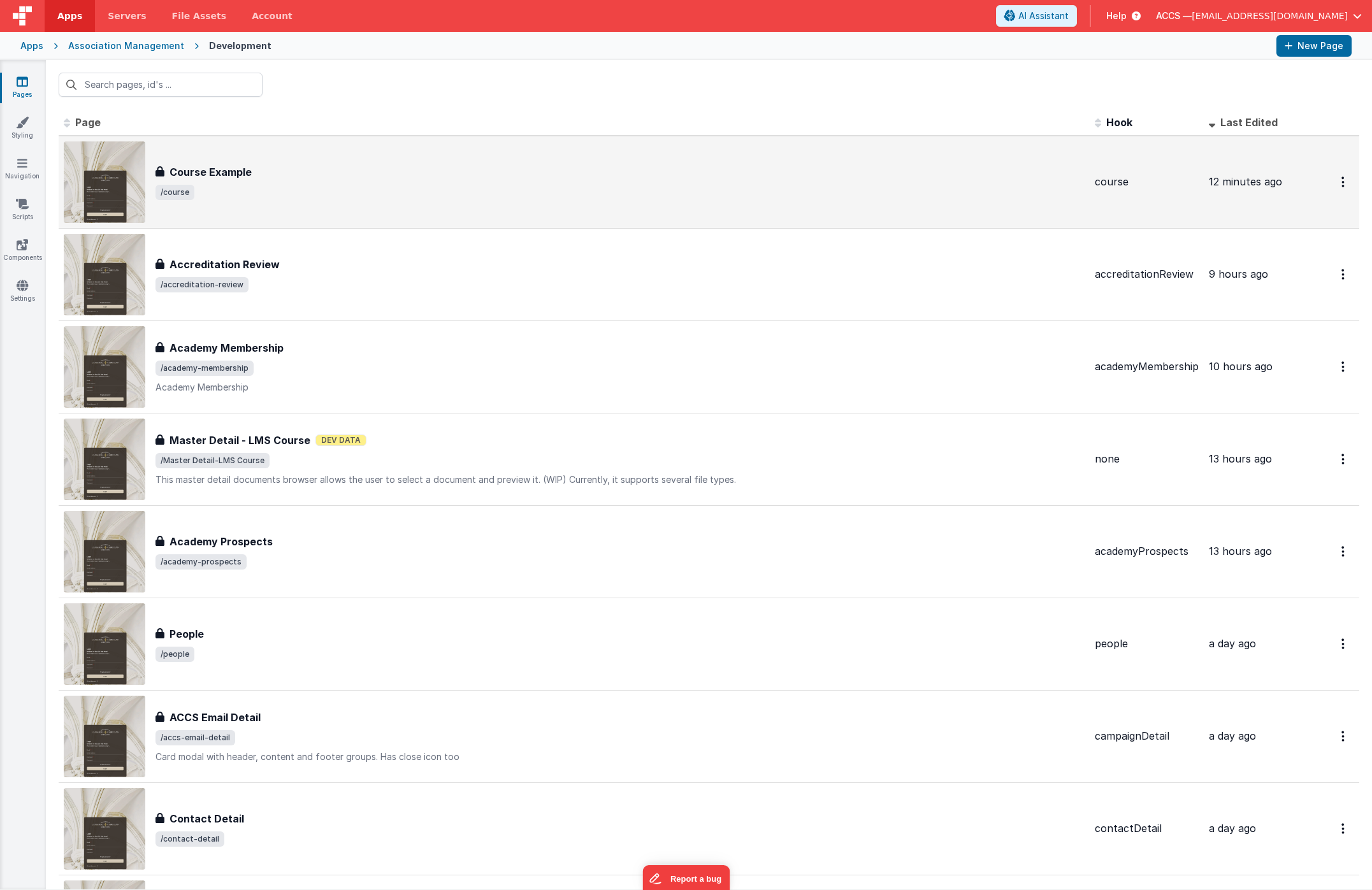
click at [257, 172] on div "Course Example" at bounding box center [619, 172] width 929 height 15
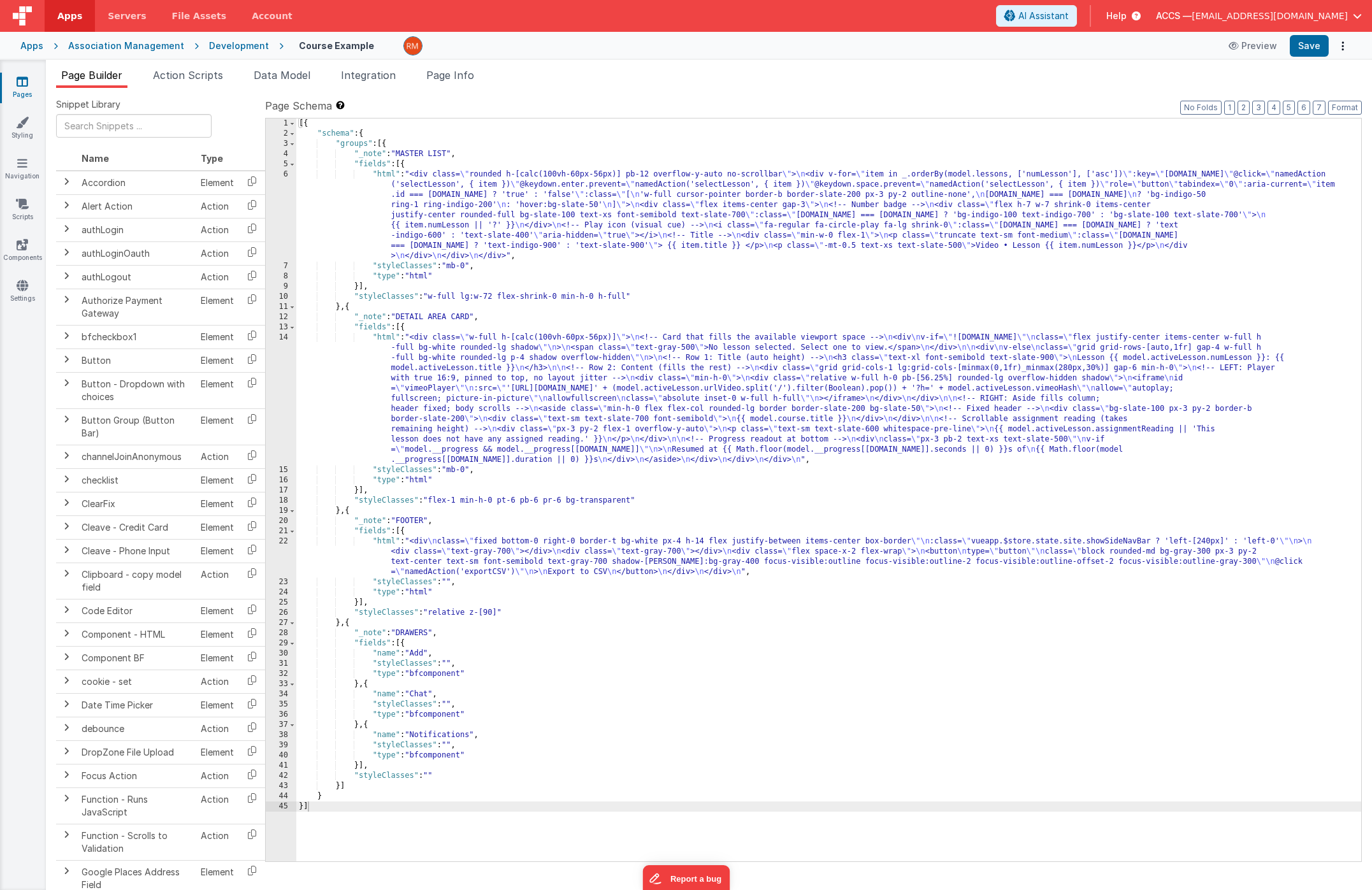
click at [387, 176] on div "[{ "schema" : { "groups" : [{ "_note" : "MASTER LIST" , "fields" : [{ "html" : …" at bounding box center [829, 500] width 1064 height 764
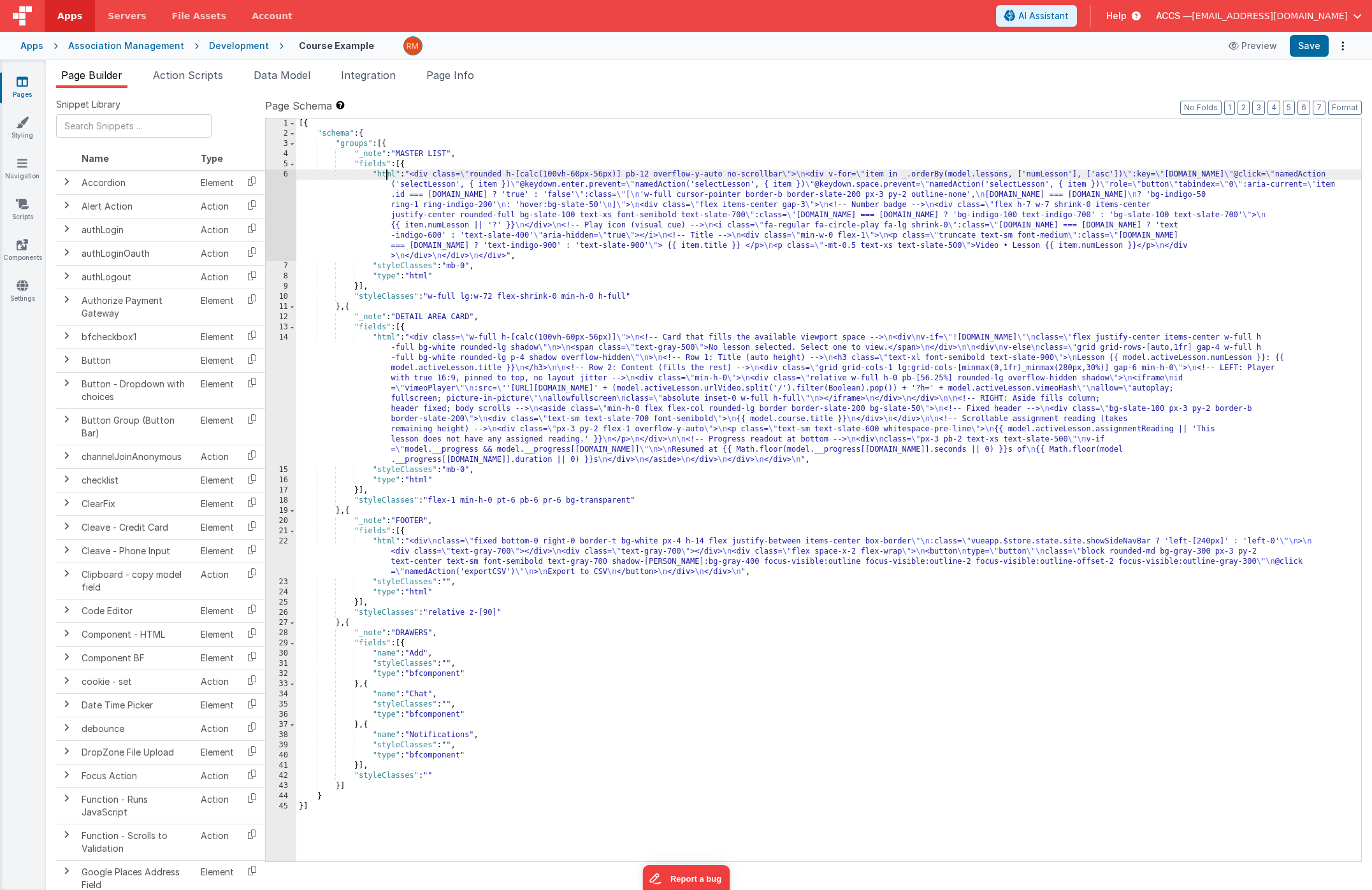
click at [284, 175] on div "6" at bounding box center [281, 215] width 31 height 92
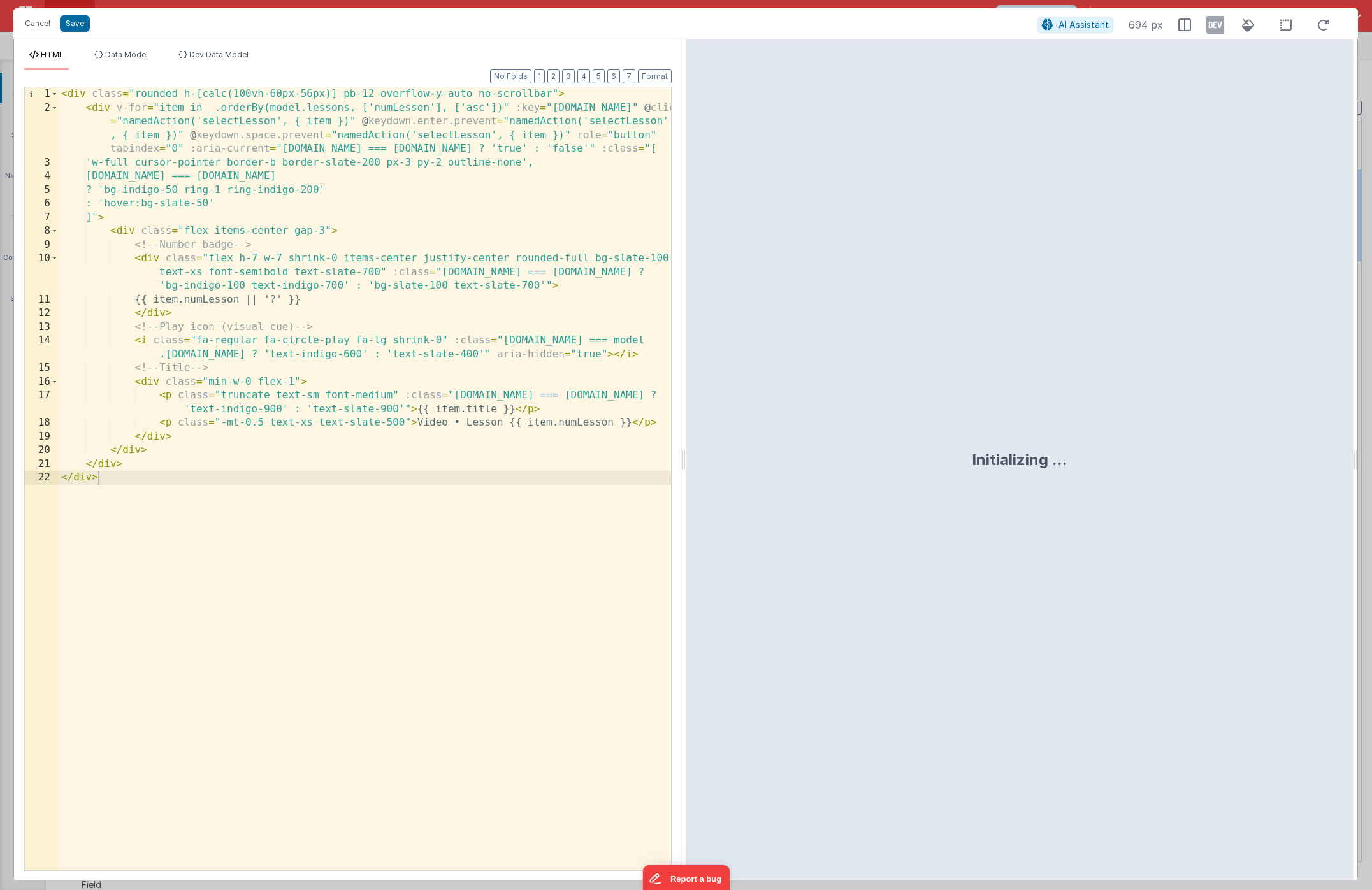
click at [270, 472] on div "< div class = "rounded h-[calc(100vh-60px-56px)] pb-12 overflow-y-auto no-scrol…" at bounding box center [364, 492] width 613 height 810
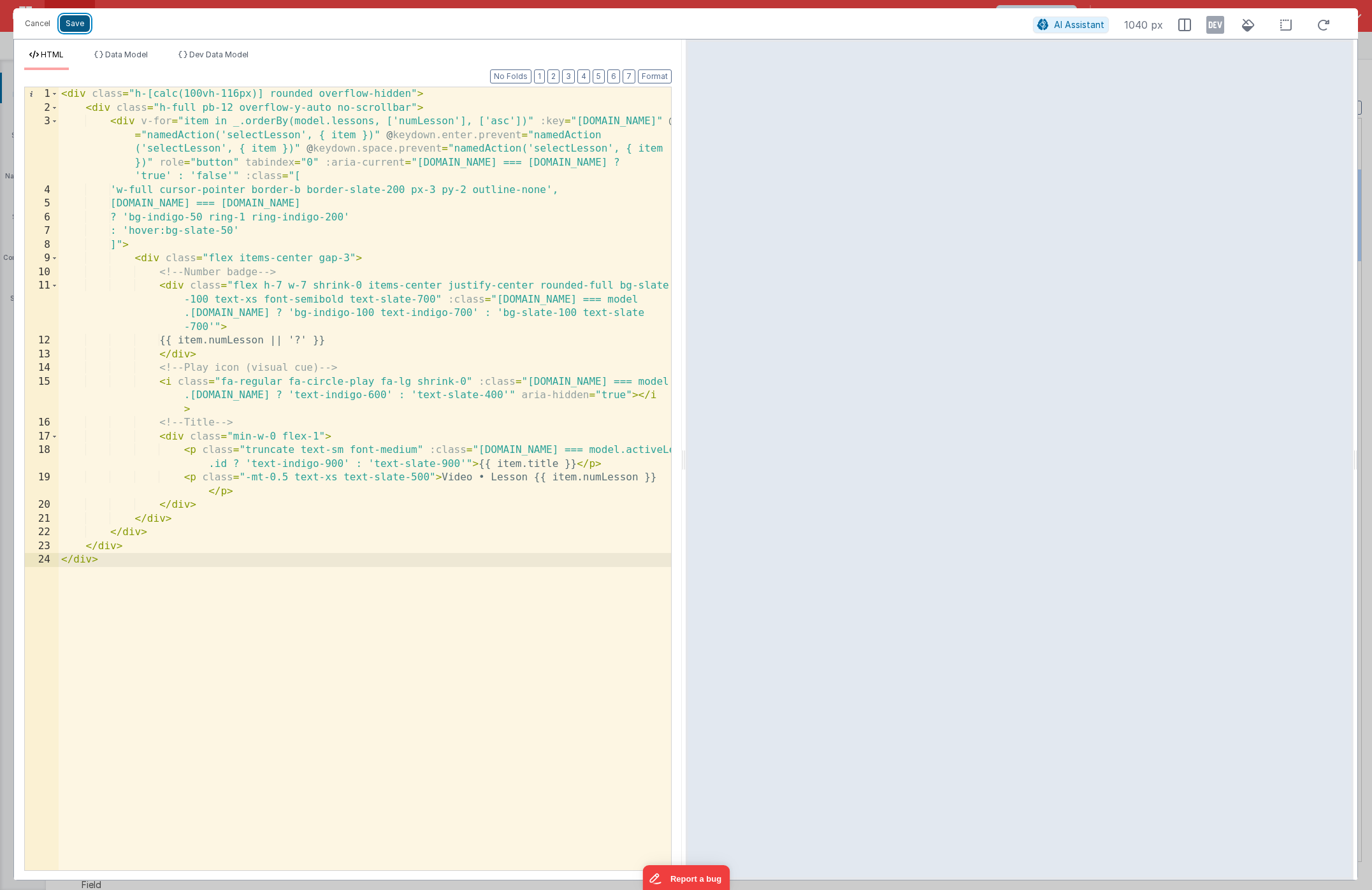
click at [76, 26] on button "Save" at bounding box center [75, 24] width 30 height 17
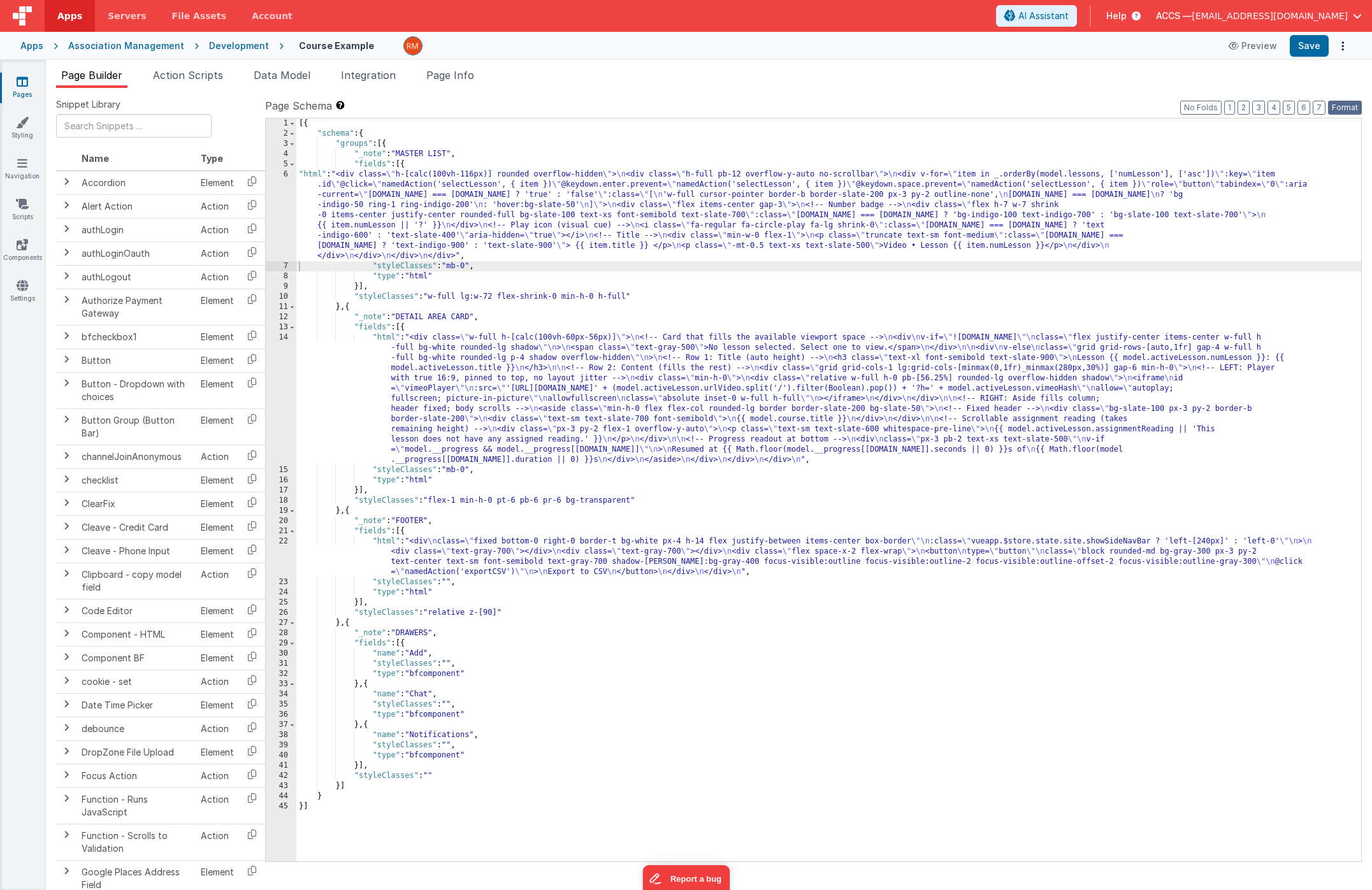
click at [1345, 111] on button "Format" at bounding box center [1345, 108] width 34 height 14
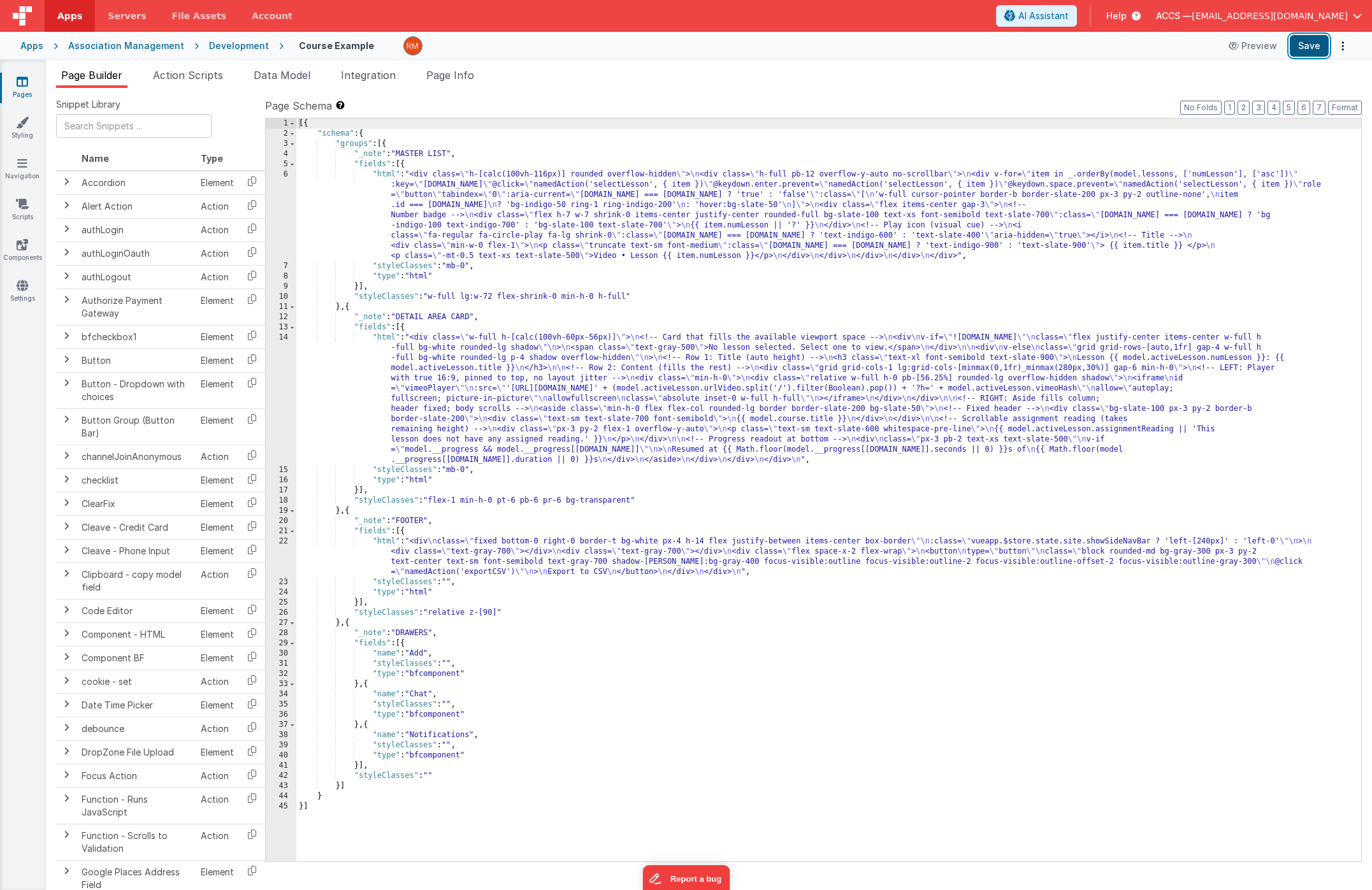
click at [1310, 47] on button "Save" at bounding box center [1309, 46] width 39 height 22
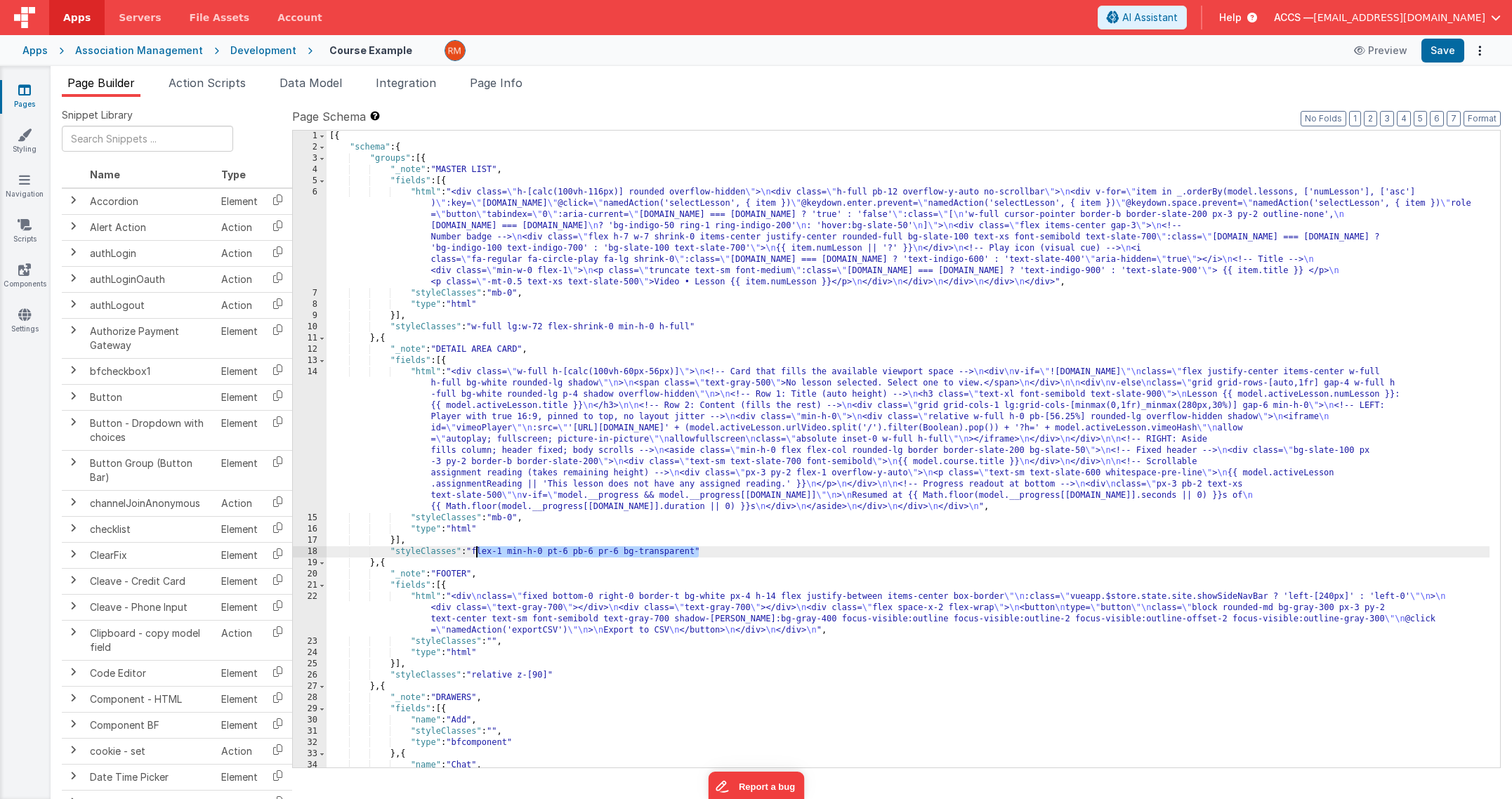
drag, startPoint x: 698, startPoint y: 553, endPoint x: 476, endPoint y: 554, distance: 222.0
click at [476, 554] on div "[{ "schema" : { "groups" : [{ "_note" : "MASTER LIST" , "fields" : [{ "html" : …" at bounding box center [908, 460] width 1163 height 659
click at [1442, 61] on button "Save" at bounding box center [1443, 50] width 43 height 24
click at [429, 374] on div "[{ "schema" : { "groups" : [{ "_note" : "MASTER LIST" , "fields" : [{ "html" : …" at bounding box center [908, 460] width 1163 height 659
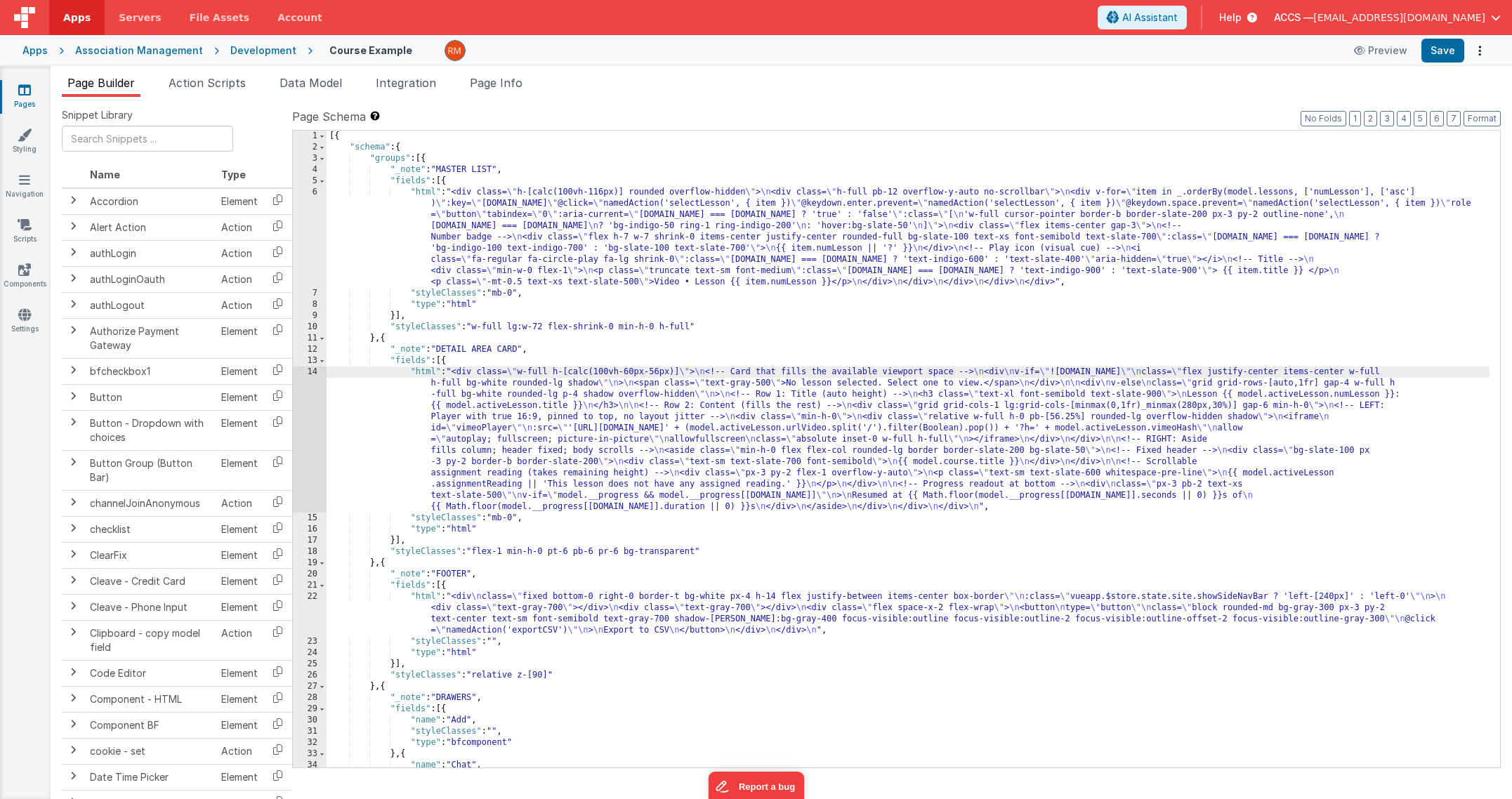
click at [310, 369] on div "14" at bounding box center [310, 439] width 34 height 146
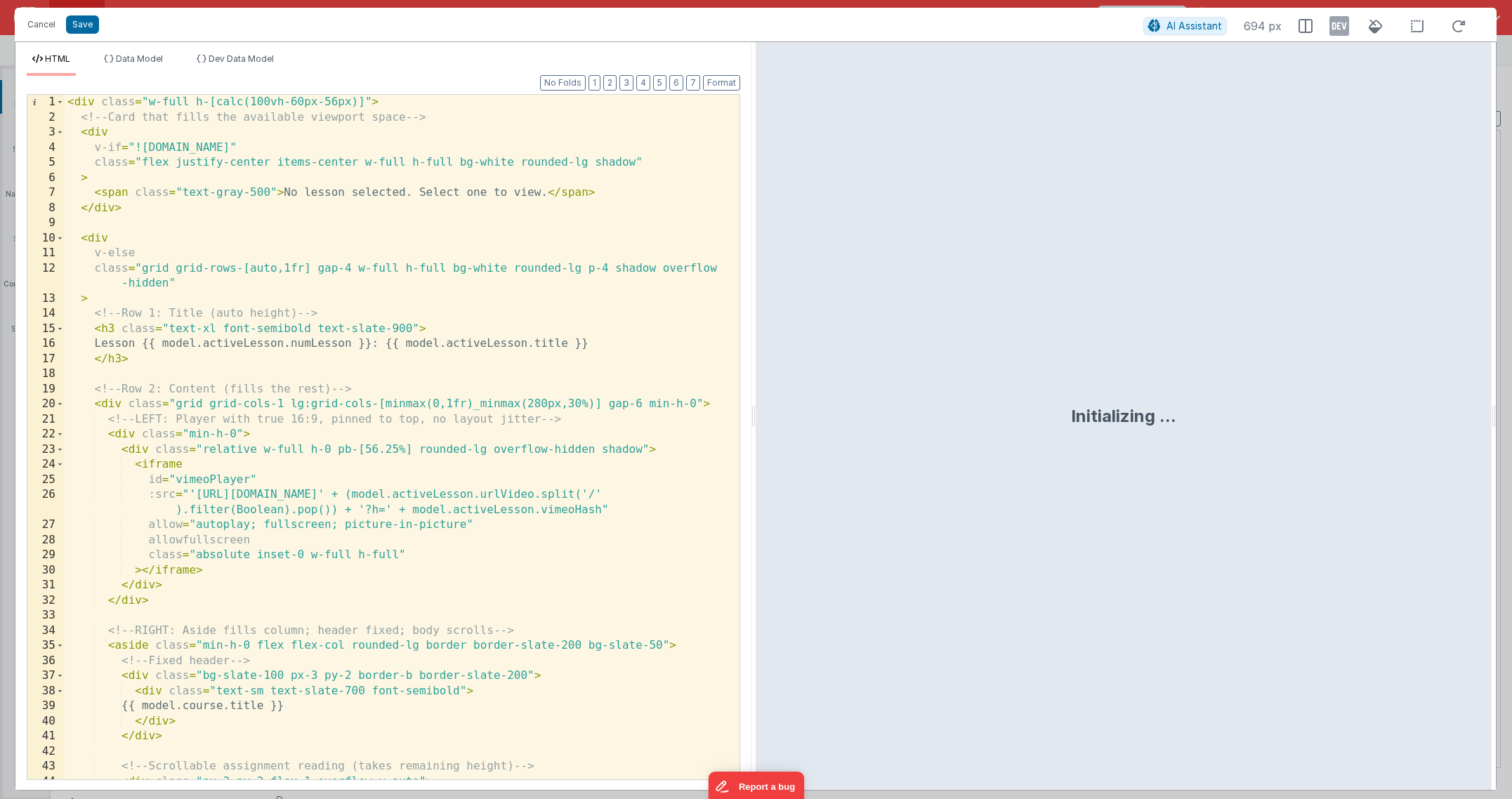
click at [392, 394] on div "< div class = "w-full h-[calc(100vh-60px-56px)]" > <!-- Card that fills the ava…" at bounding box center [396, 452] width 664 height 714
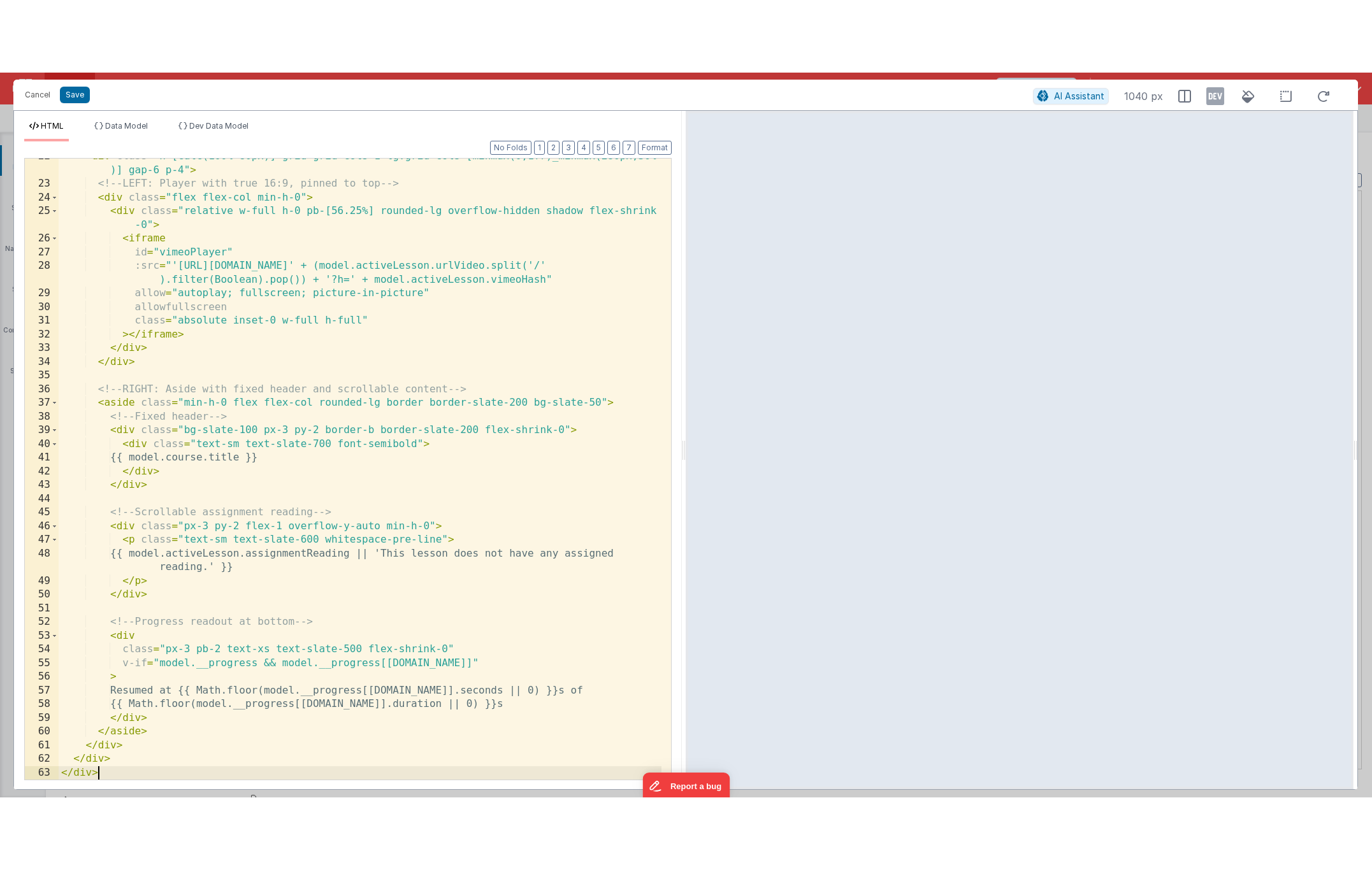
scroll to position [296, 0]
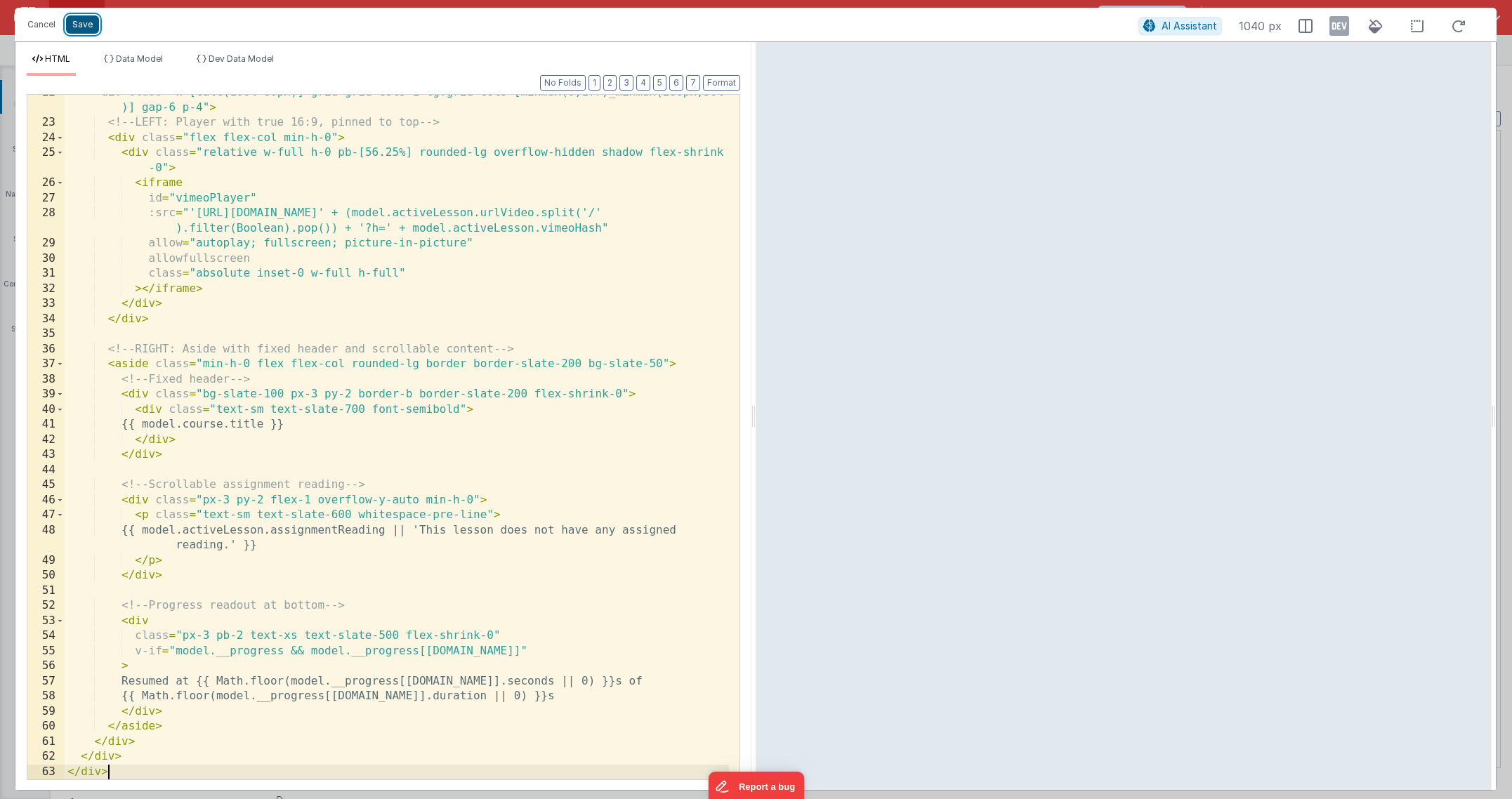
click at [90, 28] on button "Save" at bounding box center [82, 25] width 33 height 19
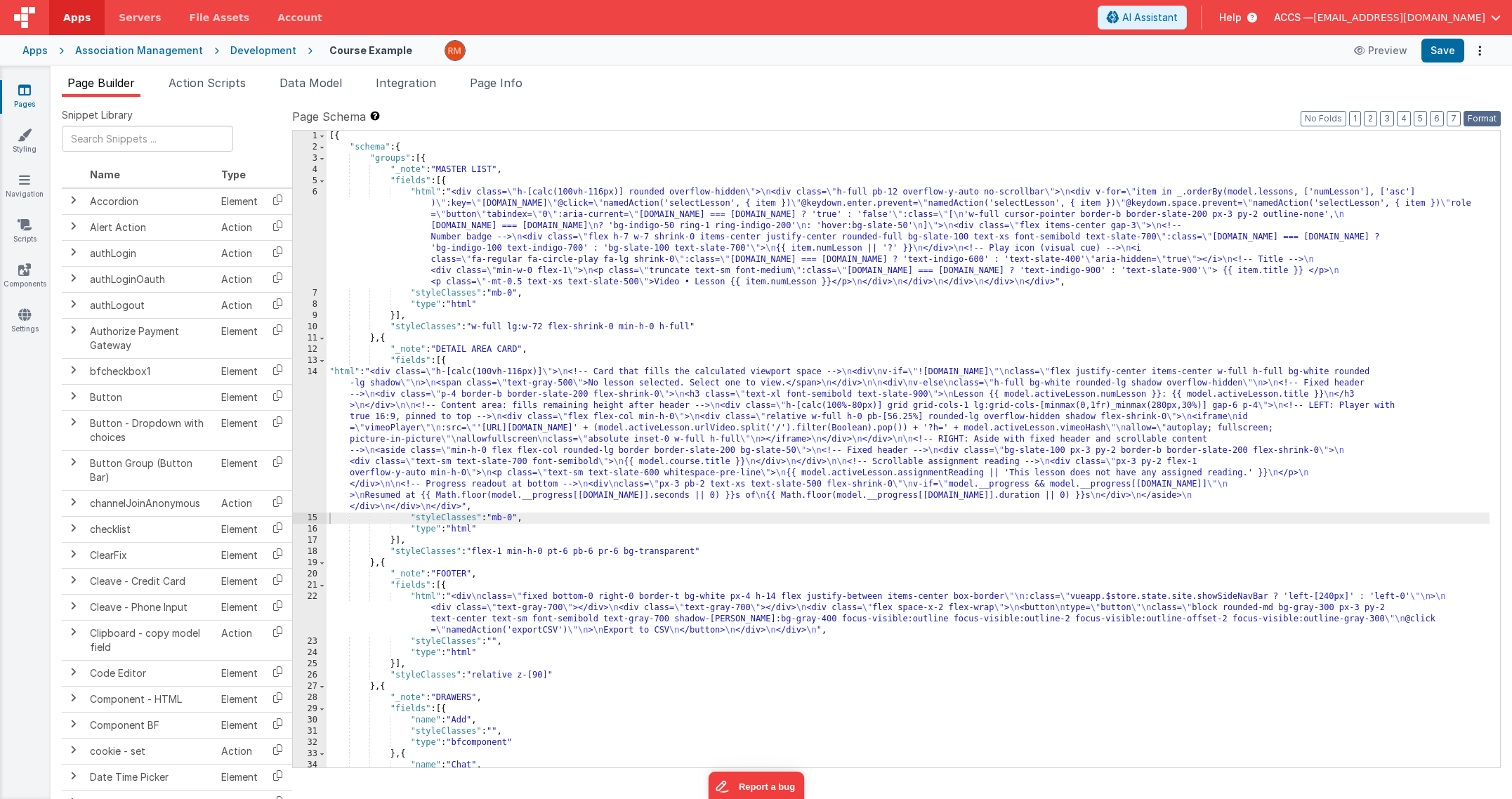
click at [1479, 119] on button "Format" at bounding box center [1482, 119] width 37 height 16
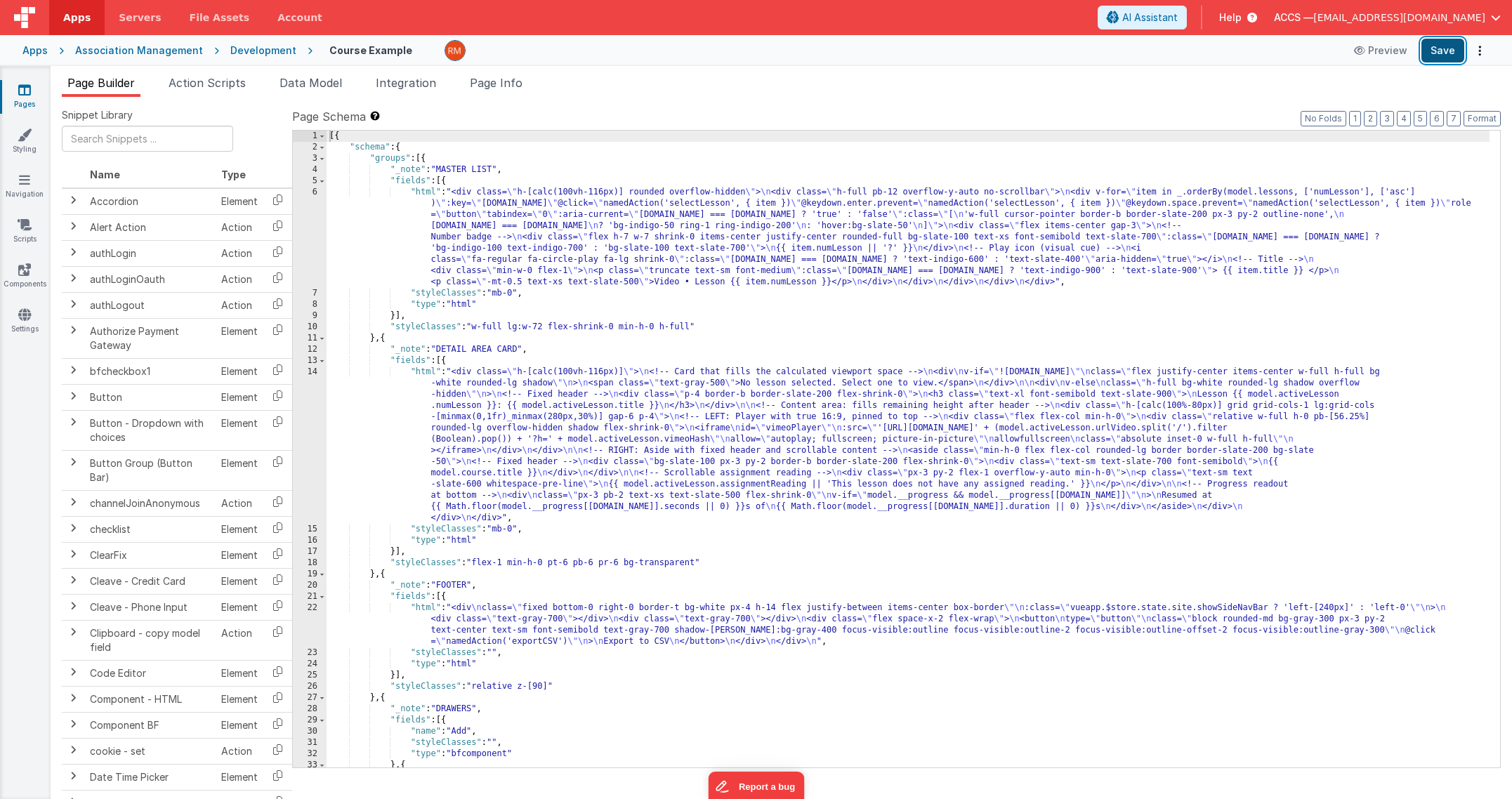
click at [1445, 49] on button "Save" at bounding box center [1443, 50] width 43 height 24
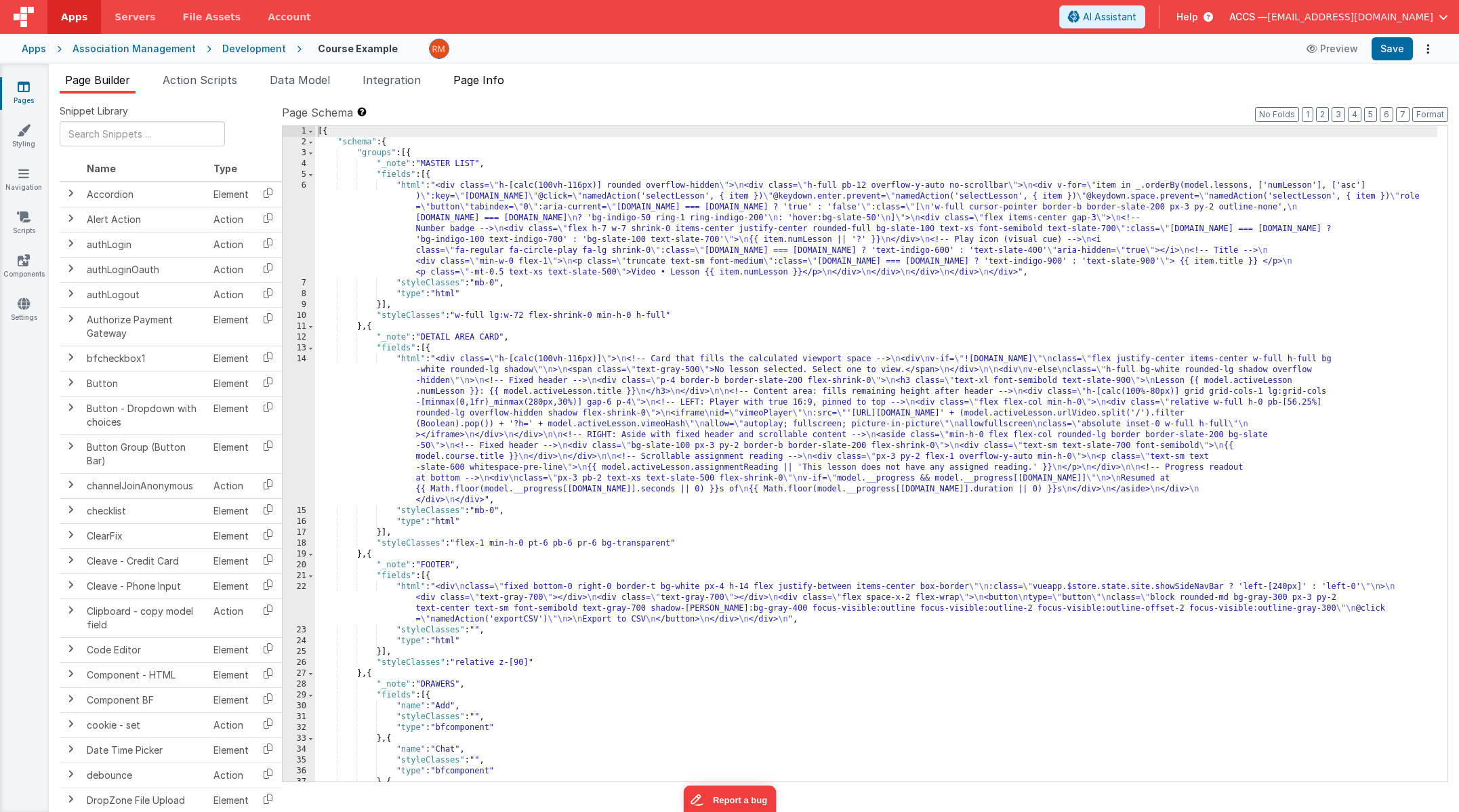
click at [498, 80] on span "Page Info" at bounding box center [479, 79] width 50 height 14
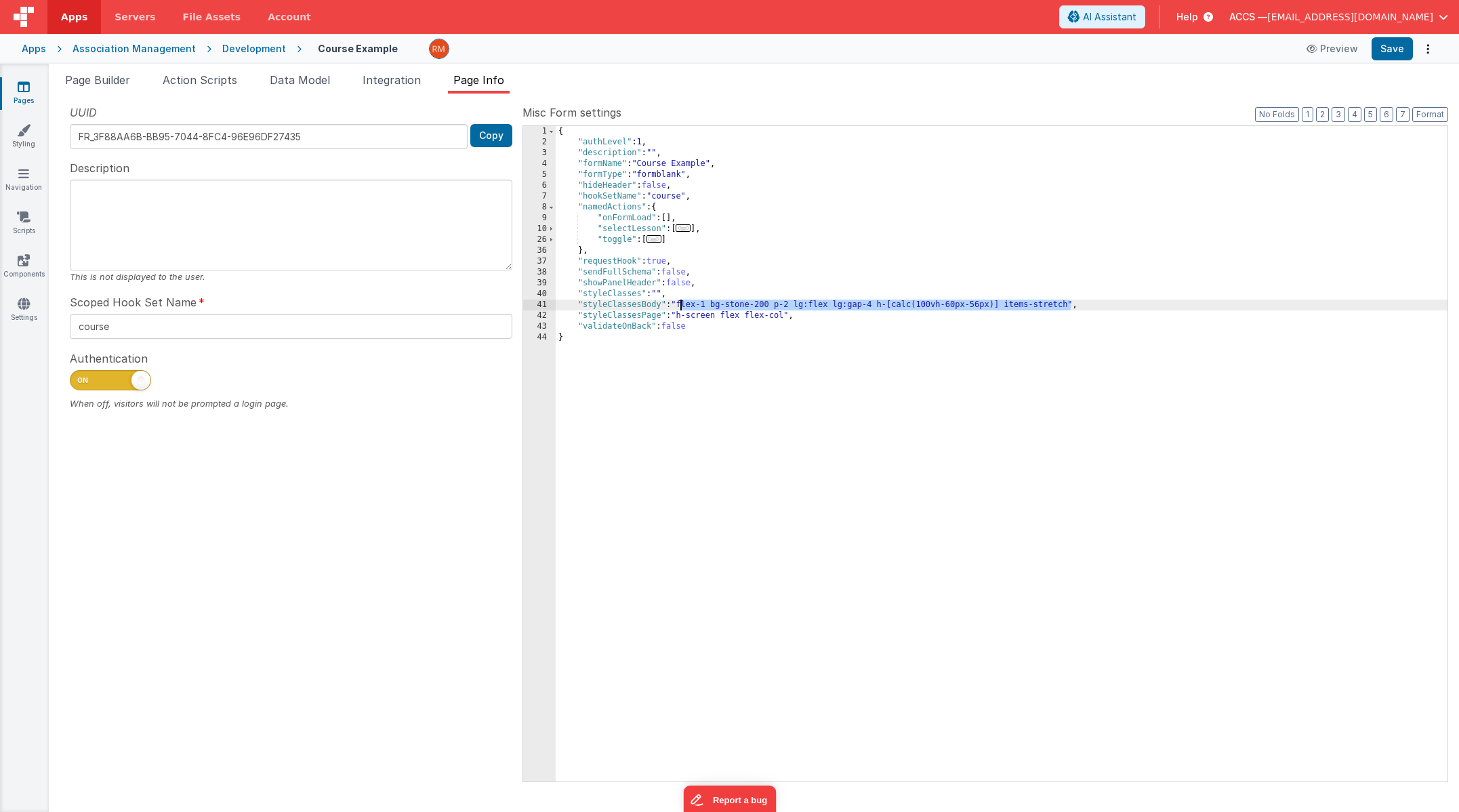
drag, startPoint x: 1071, startPoint y: 305, endPoint x: 687, endPoint y: 308, distance: 384.0
click at [681, 308] on div "{ "authLevel" : 1 , "description" : "" , "formName" : "Course Example" , "formT…" at bounding box center [1002, 464] width 892 height 677
click at [1378, 50] on button "Save" at bounding box center [1392, 49] width 41 height 23
click at [100, 80] on span "Page Builder" at bounding box center [97, 79] width 65 height 14
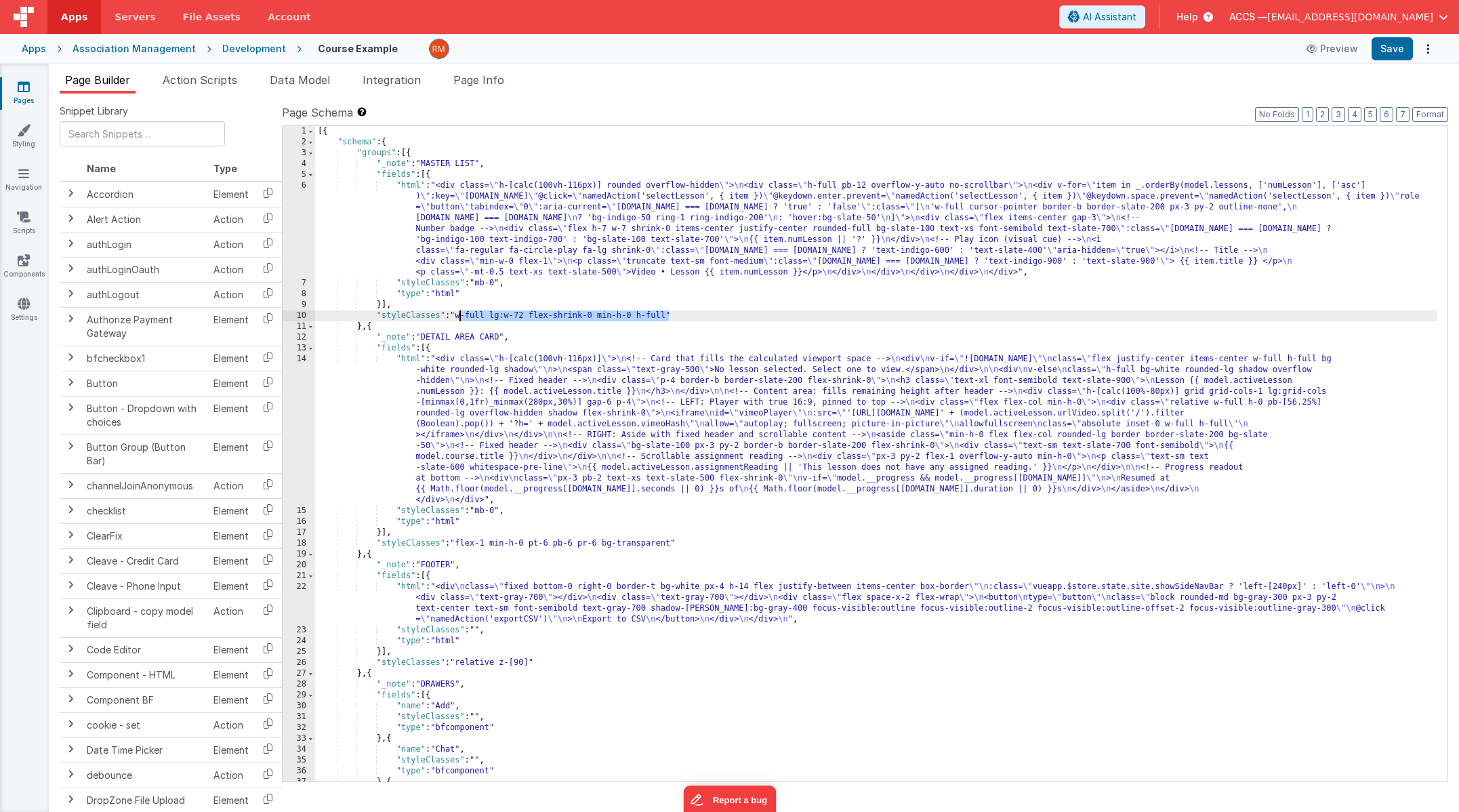
drag, startPoint x: 668, startPoint y: 317, endPoint x: 460, endPoint y: 315, distance: 208.0
click at [460, 315] on div "[{ "schema" : { "groups" : [{ "_note" : "MASTER LIST" , "fields" : [{ "html" : …" at bounding box center [876, 464] width 1122 height 677
click at [1383, 49] on button "Save" at bounding box center [1392, 49] width 41 height 23
click at [413, 188] on div "[{ "schema" : { "groups" : [{ "_note" : "MASTER LIST" , "fields" : [{ "html" : …" at bounding box center [876, 464] width 1122 height 677
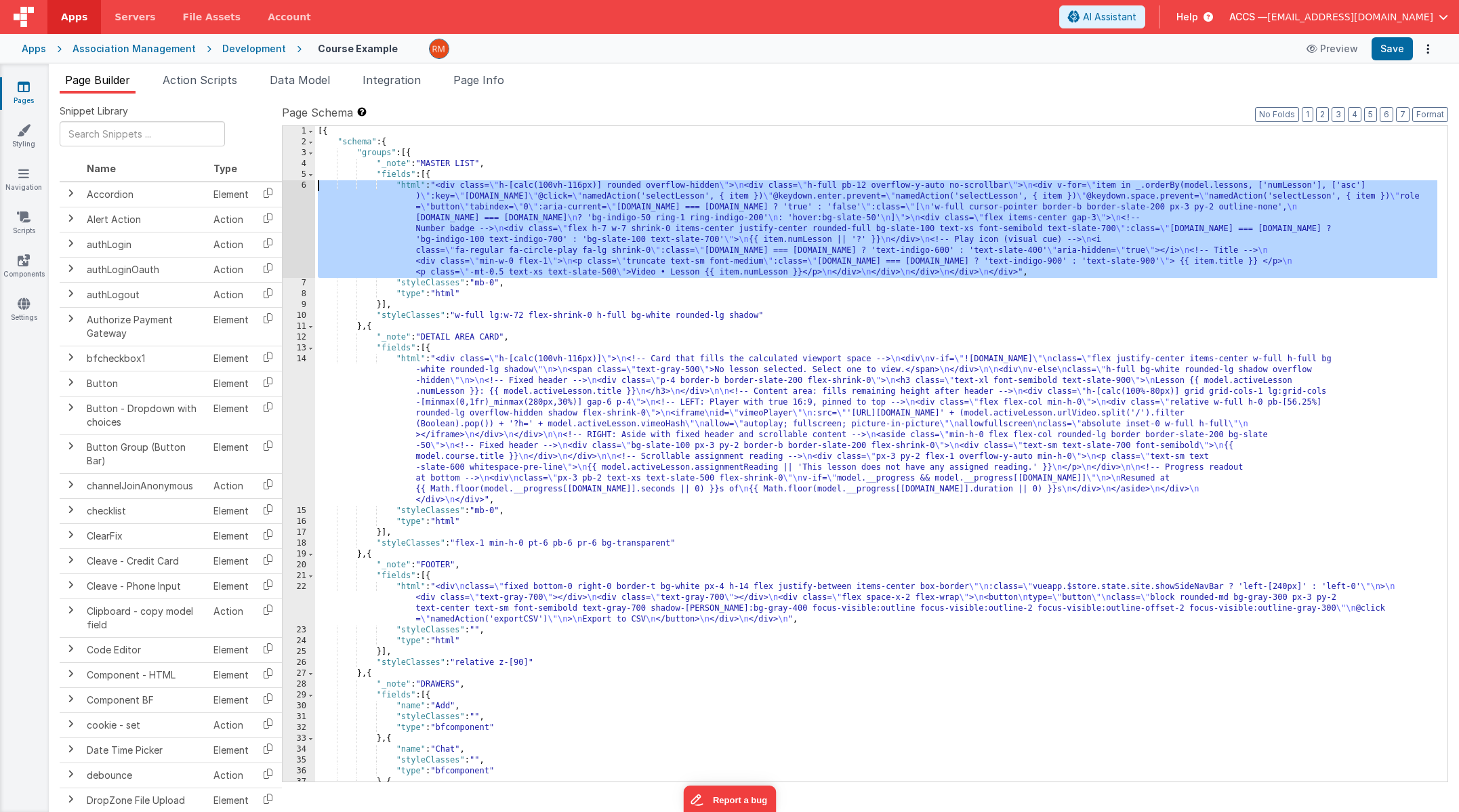
click at [303, 185] on div "6" at bounding box center [299, 229] width 32 height 97
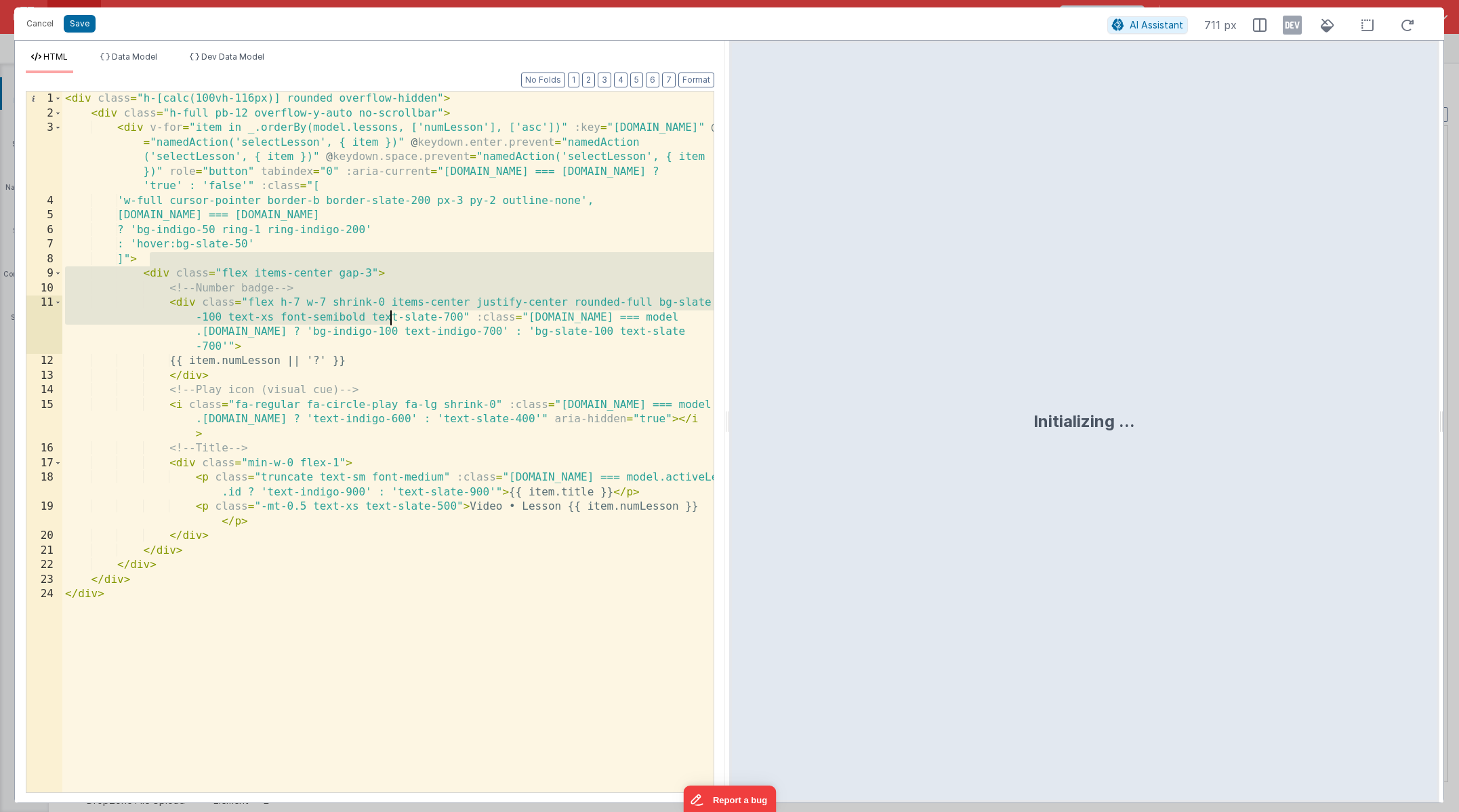
click at [391, 310] on div "< div class = "h-[calc(100vh-116px)] rounded overflow-hidden" > < div class = "…" at bounding box center [388, 457] width 652 height 730
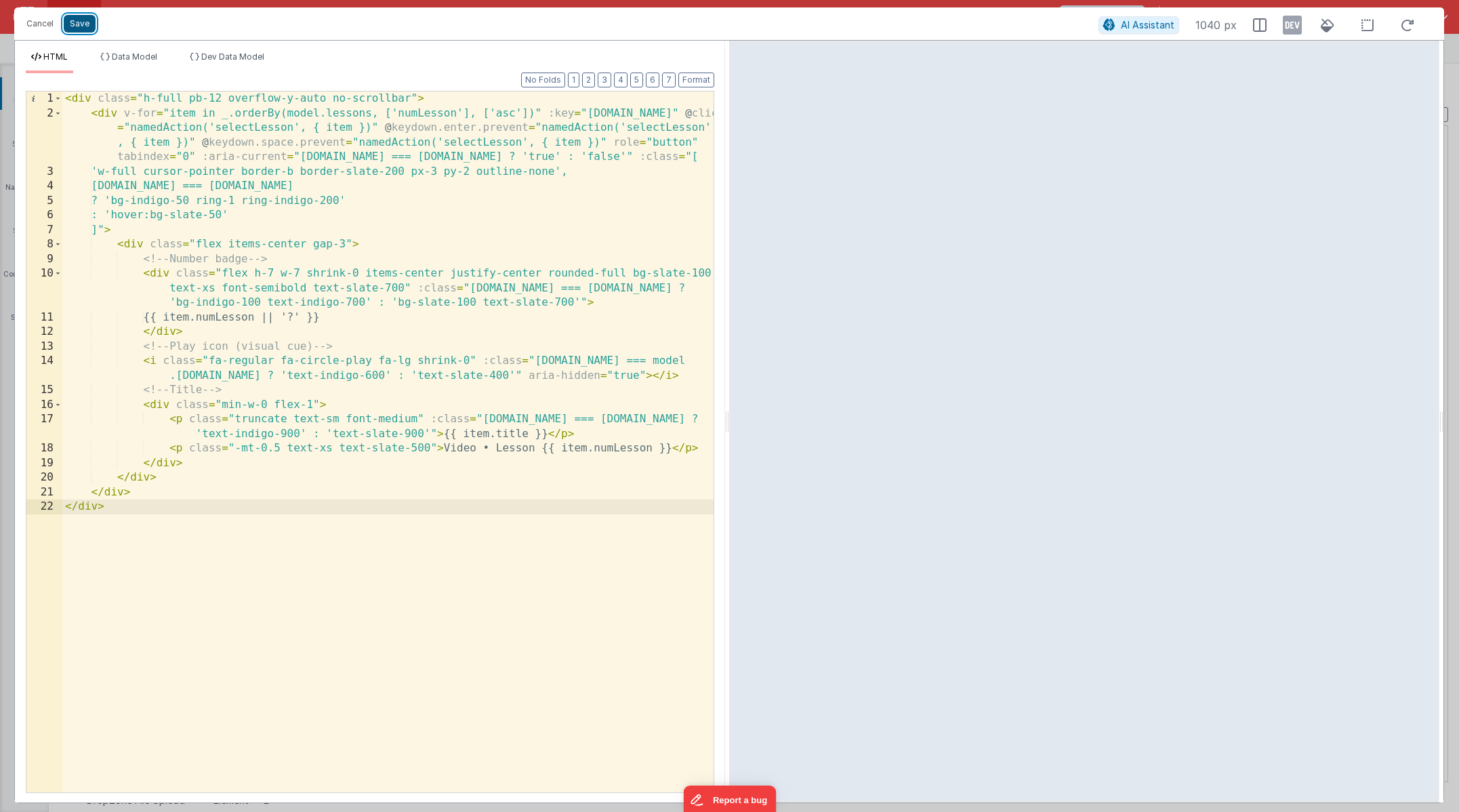
click at [79, 23] on button "Save" at bounding box center [79, 24] width 32 height 18
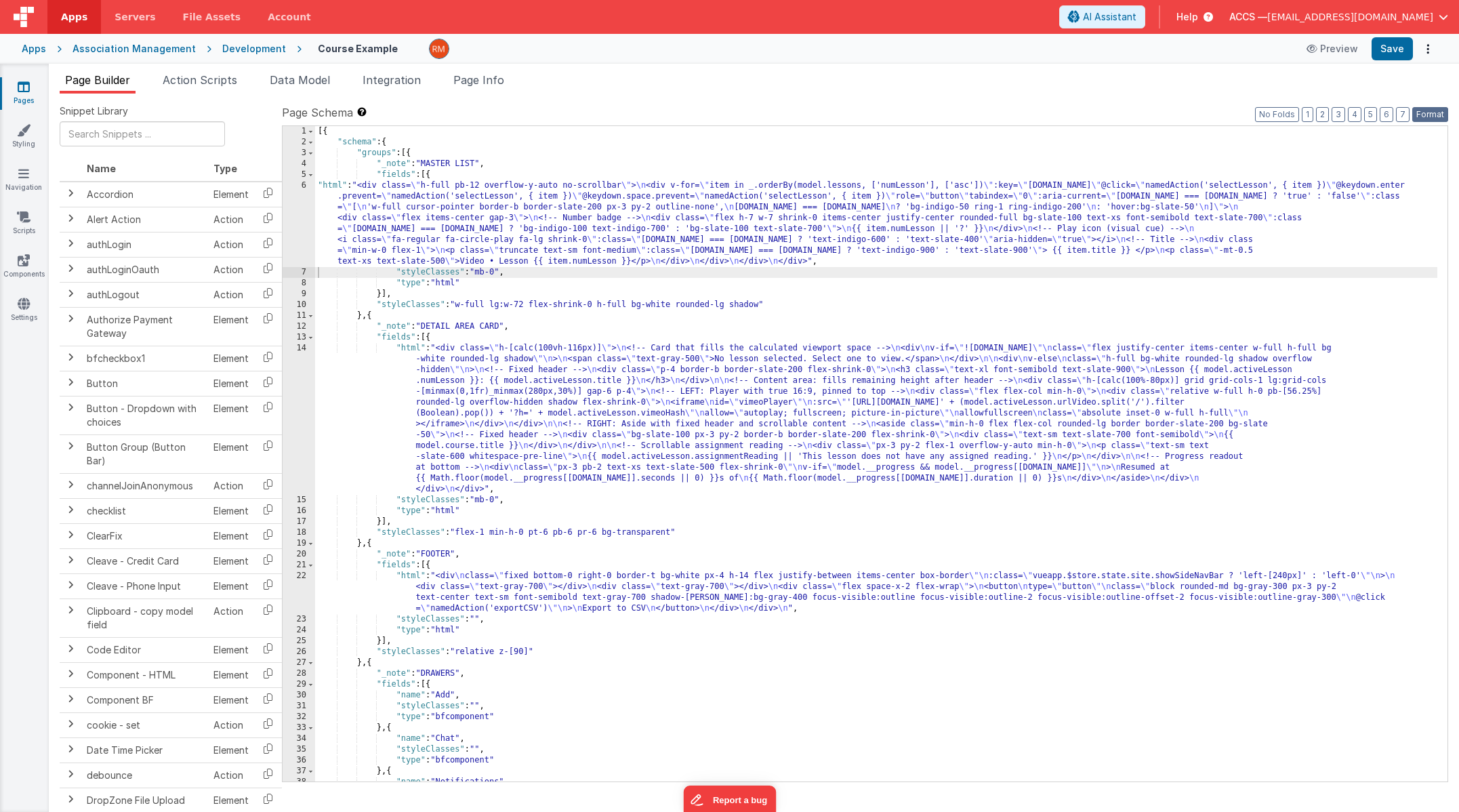
drag, startPoint x: 1422, startPoint y: 116, endPoint x: 1407, endPoint y: 67, distance: 51.2
click at [1422, 116] on button "Format" at bounding box center [1430, 114] width 36 height 15
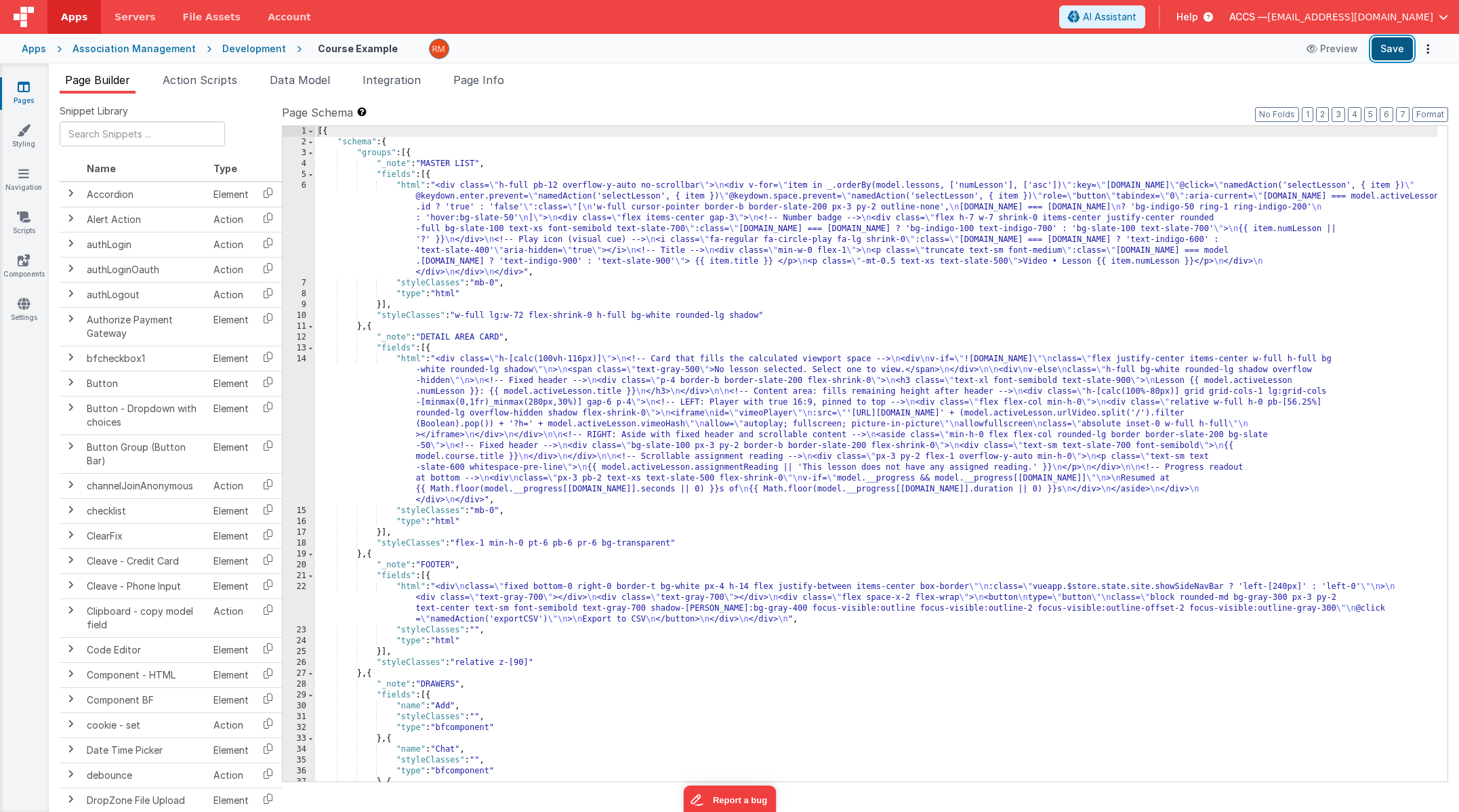
click at [1394, 56] on button "Save" at bounding box center [1392, 49] width 41 height 23
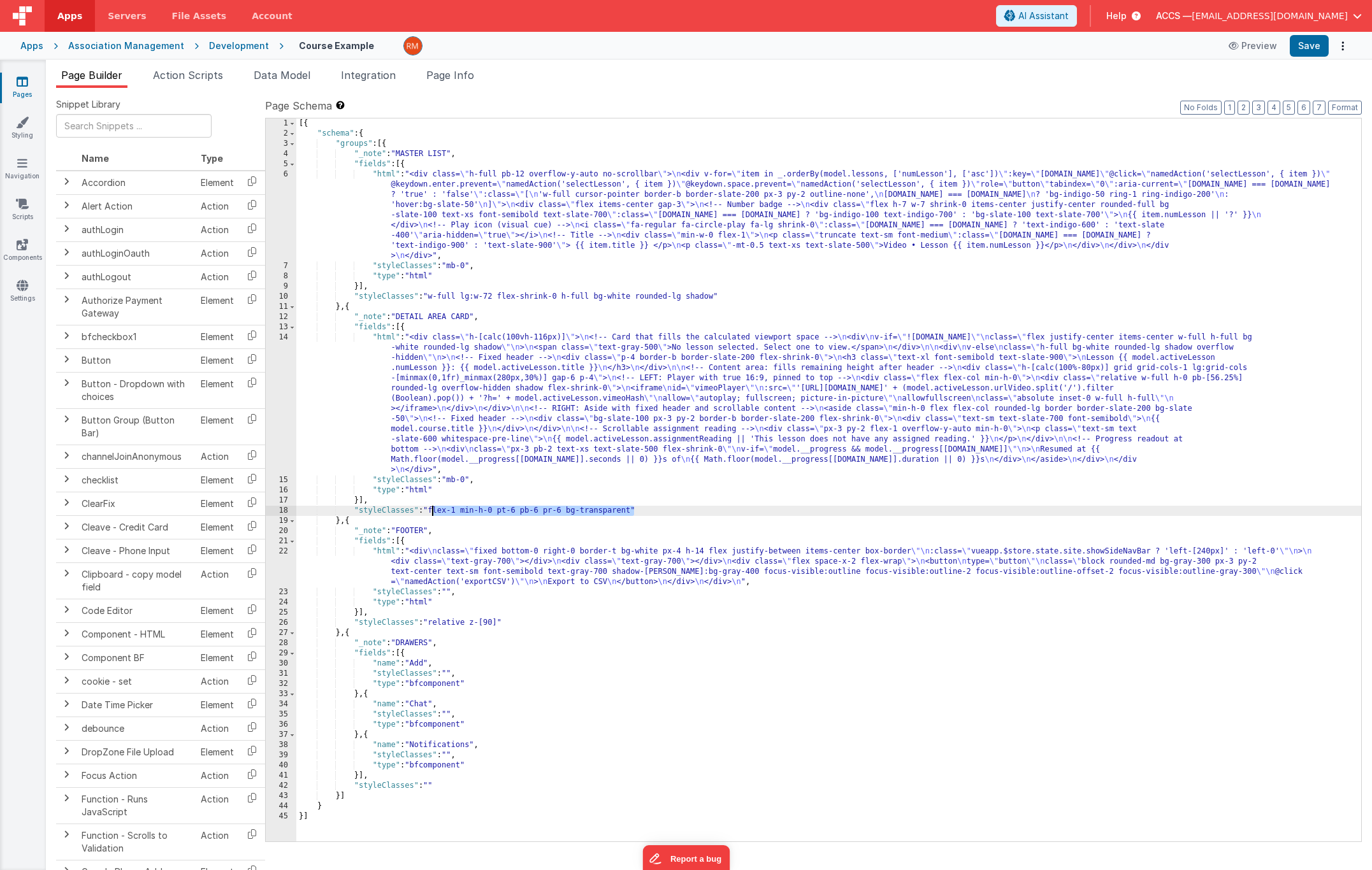
drag, startPoint x: 633, startPoint y: 511, endPoint x: 431, endPoint y: 510, distance: 202.0
click at [431, 510] on div "[{ "schema" : { "groups" : [{ "_note" : "MASTER LIST" , "fields" : [{ "html" : …" at bounding box center [829, 490] width 1064 height 743
drag, startPoint x: 1314, startPoint y: 51, endPoint x: 1295, endPoint y: 43, distance: 20.6
click at [1314, 51] on button "Save" at bounding box center [1309, 46] width 39 height 22
click at [384, 340] on div "[{ "schema" : { "groups" : [{ "_note" : "MASTER LIST" , "fields" : [{ "html" : …" at bounding box center [829, 490] width 1064 height 743
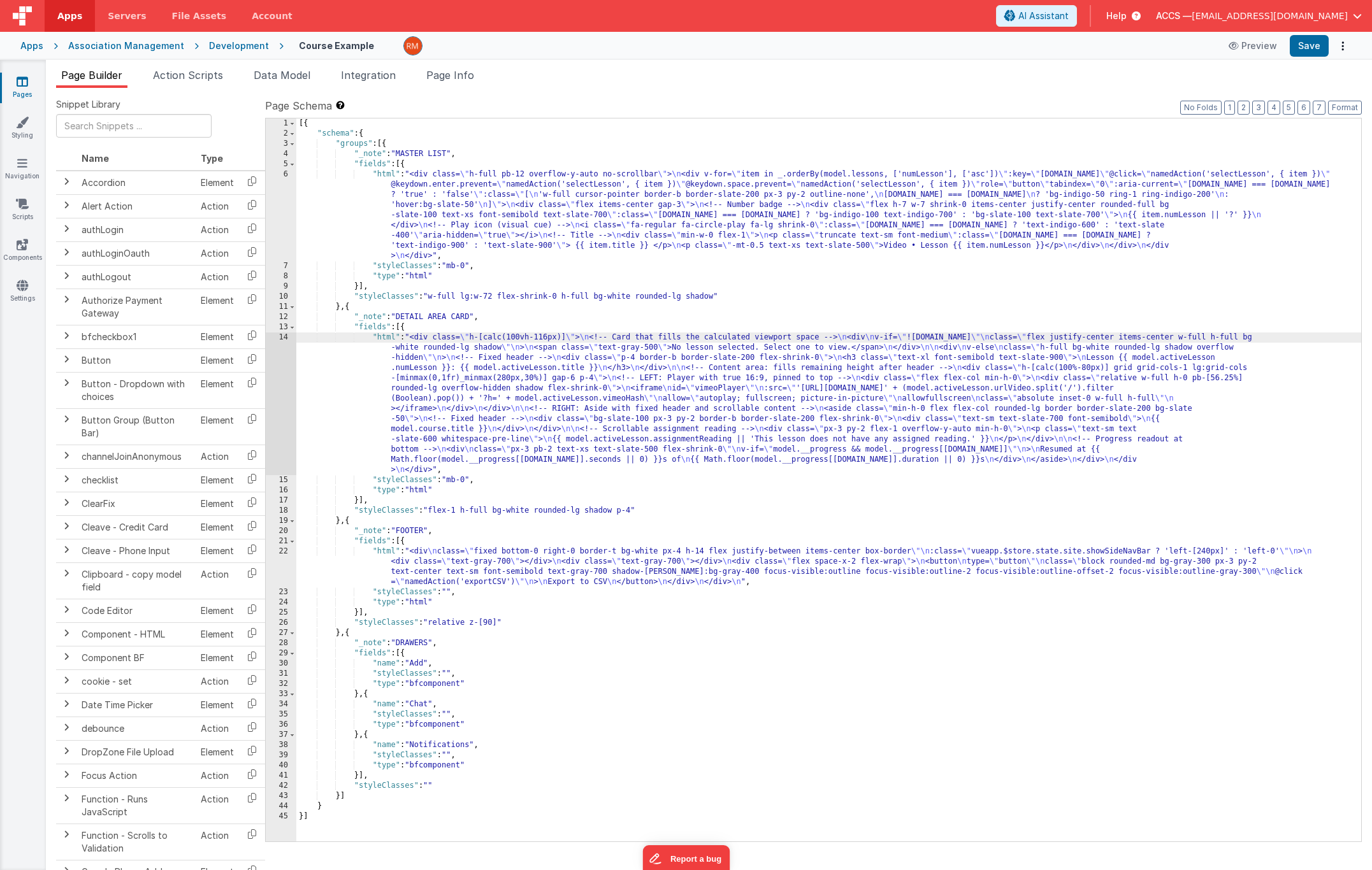
click at [279, 335] on div "14" at bounding box center [281, 403] width 31 height 142
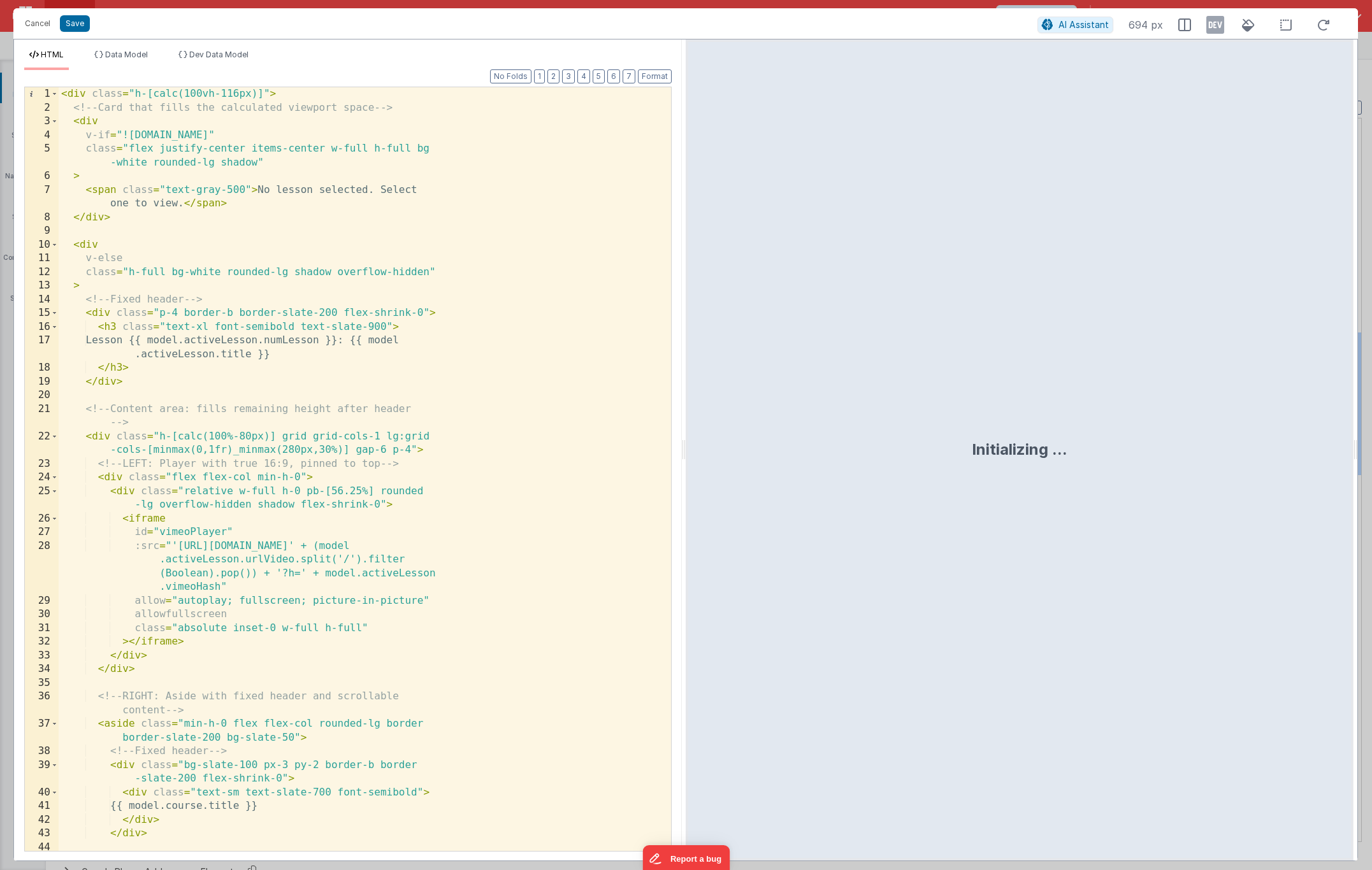
click at [328, 371] on div "< div class = "h-[calc(100vh-116px)]" > <!-- Card that fills the calculated vie…" at bounding box center [359, 483] width 603 height 791
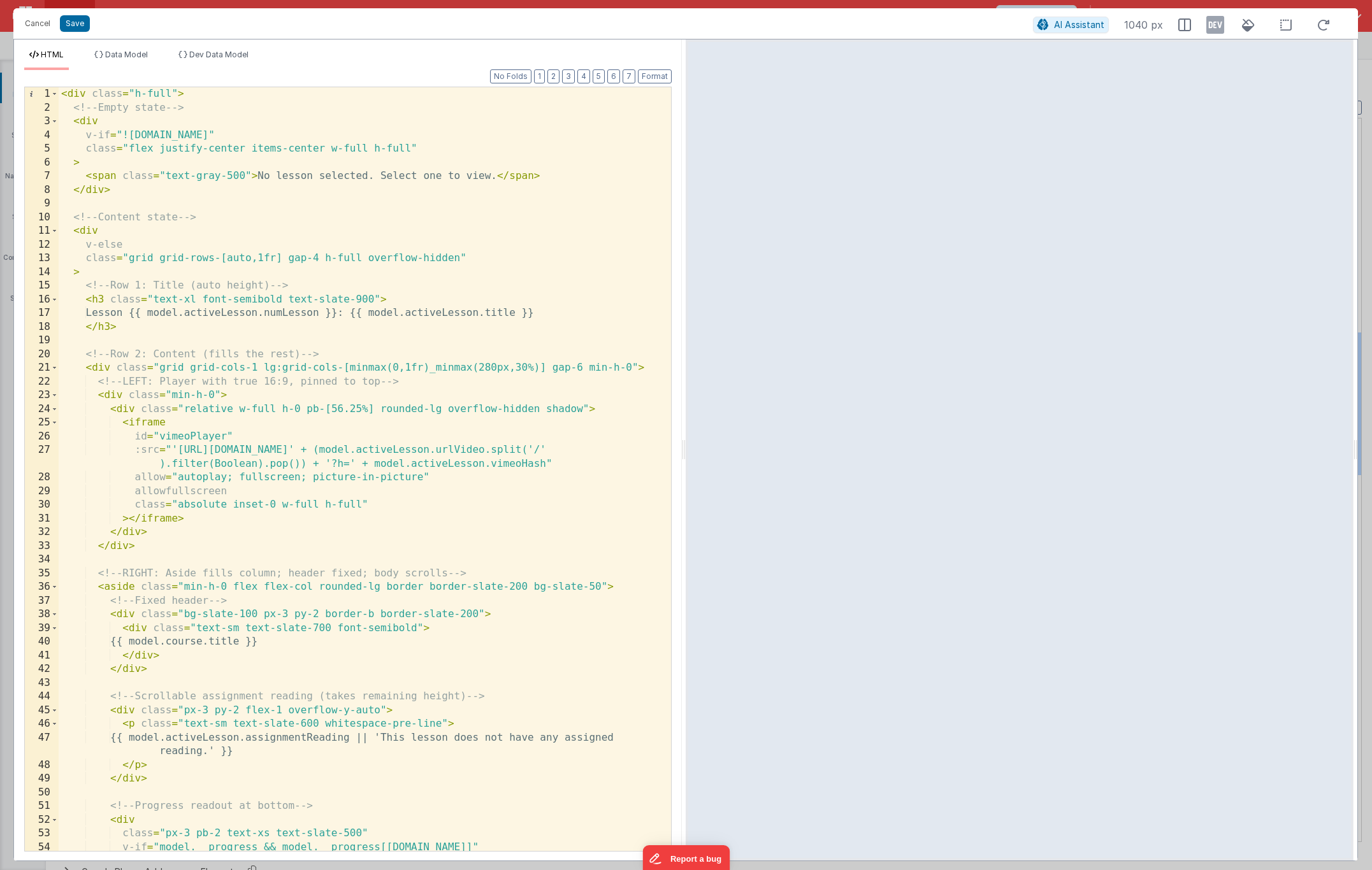
scroll to position [0, 0]
click at [81, 26] on button "Save" at bounding box center [75, 24] width 30 height 17
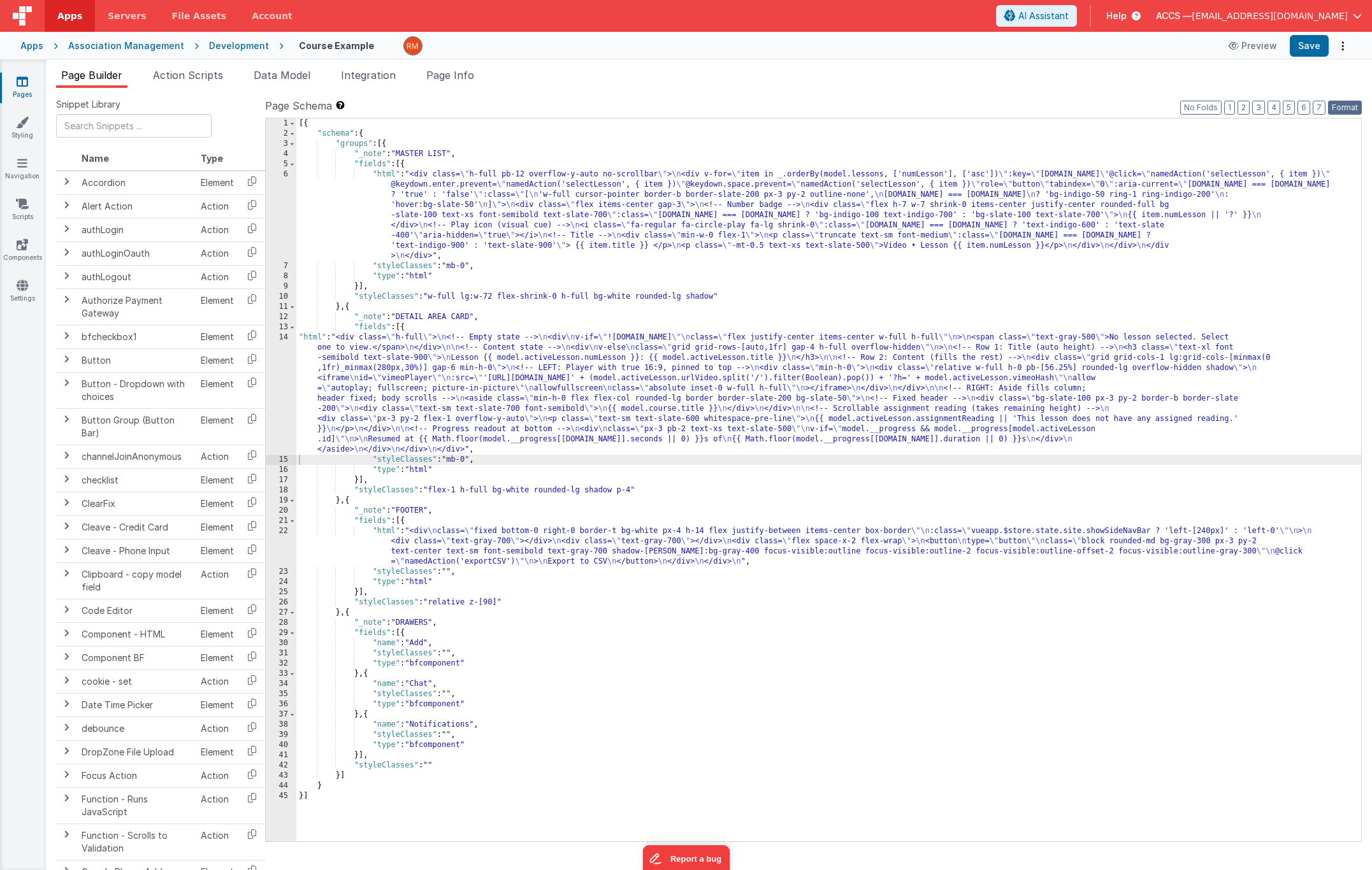
click at [1339, 103] on button "Format" at bounding box center [1345, 108] width 34 height 14
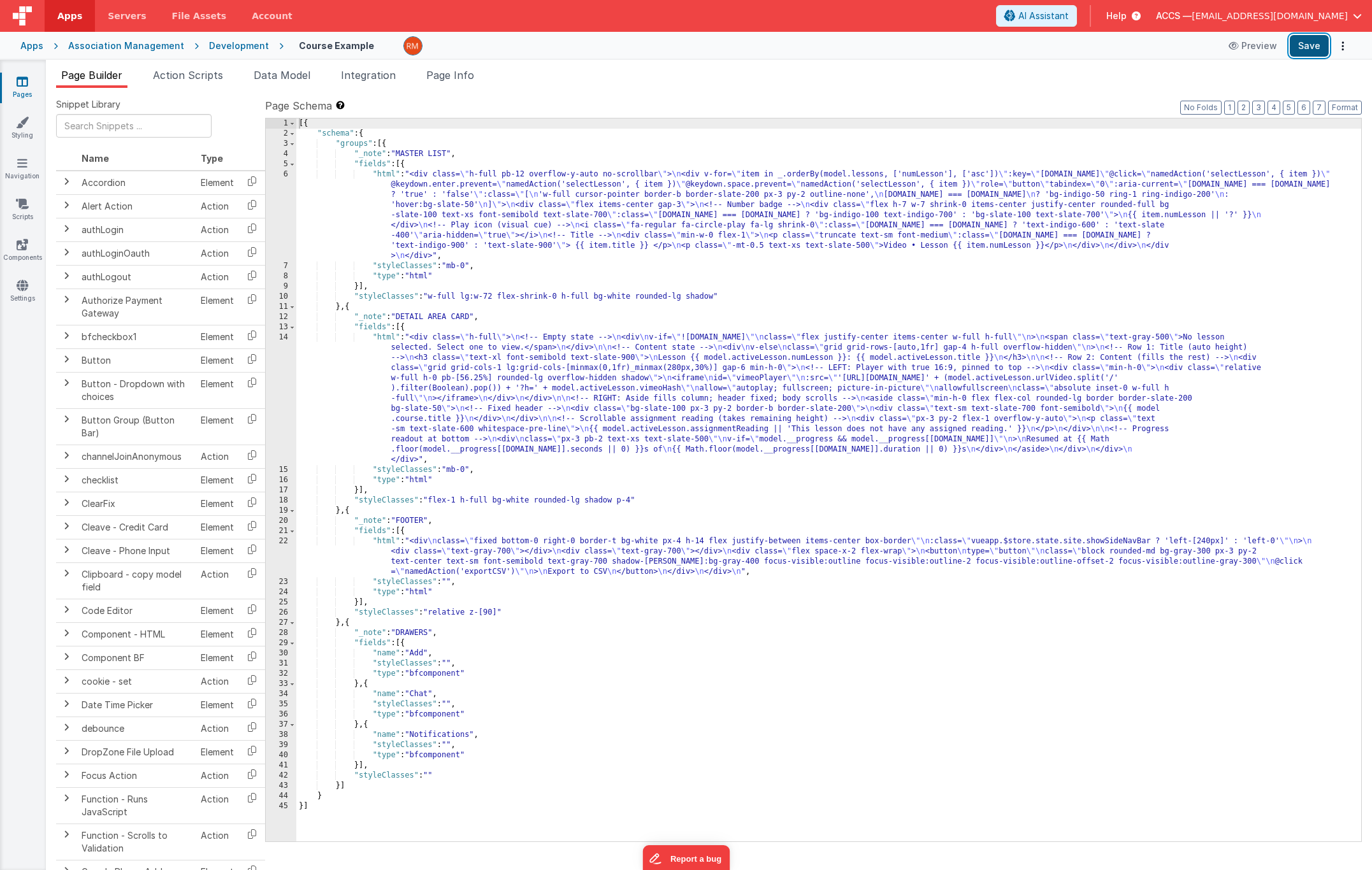
click at [1306, 49] on button "Save" at bounding box center [1309, 46] width 39 height 22
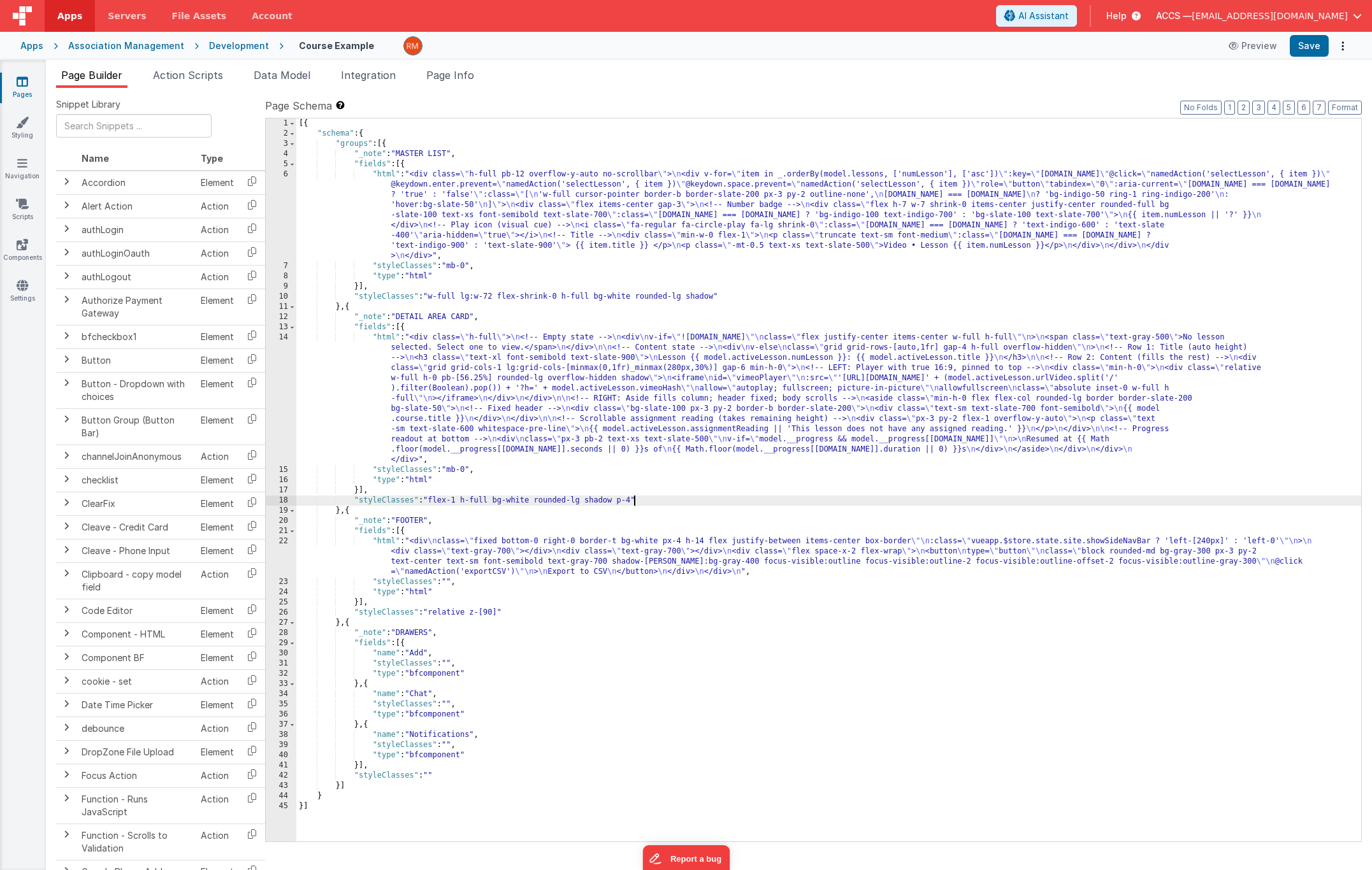
click at [633, 501] on div "[{ "schema" : { "groups" : [{ "_note" : "MASTER LIST" , "fields" : [{ "html" : …" at bounding box center [829, 490] width 1064 height 743
click at [1321, 42] on button "Save" at bounding box center [1309, 46] width 39 height 22
click at [664, 502] on div "[{ "schema" : { "groups" : [{ "_note" : "MASTER LIST" , "fields" : [{ "html" : …" at bounding box center [829, 490] width 1064 height 743
click at [1303, 47] on button "Save" at bounding box center [1309, 46] width 39 height 22
drag, startPoint x: 662, startPoint y: 501, endPoint x: 638, endPoint y: 501, distance: 24.0
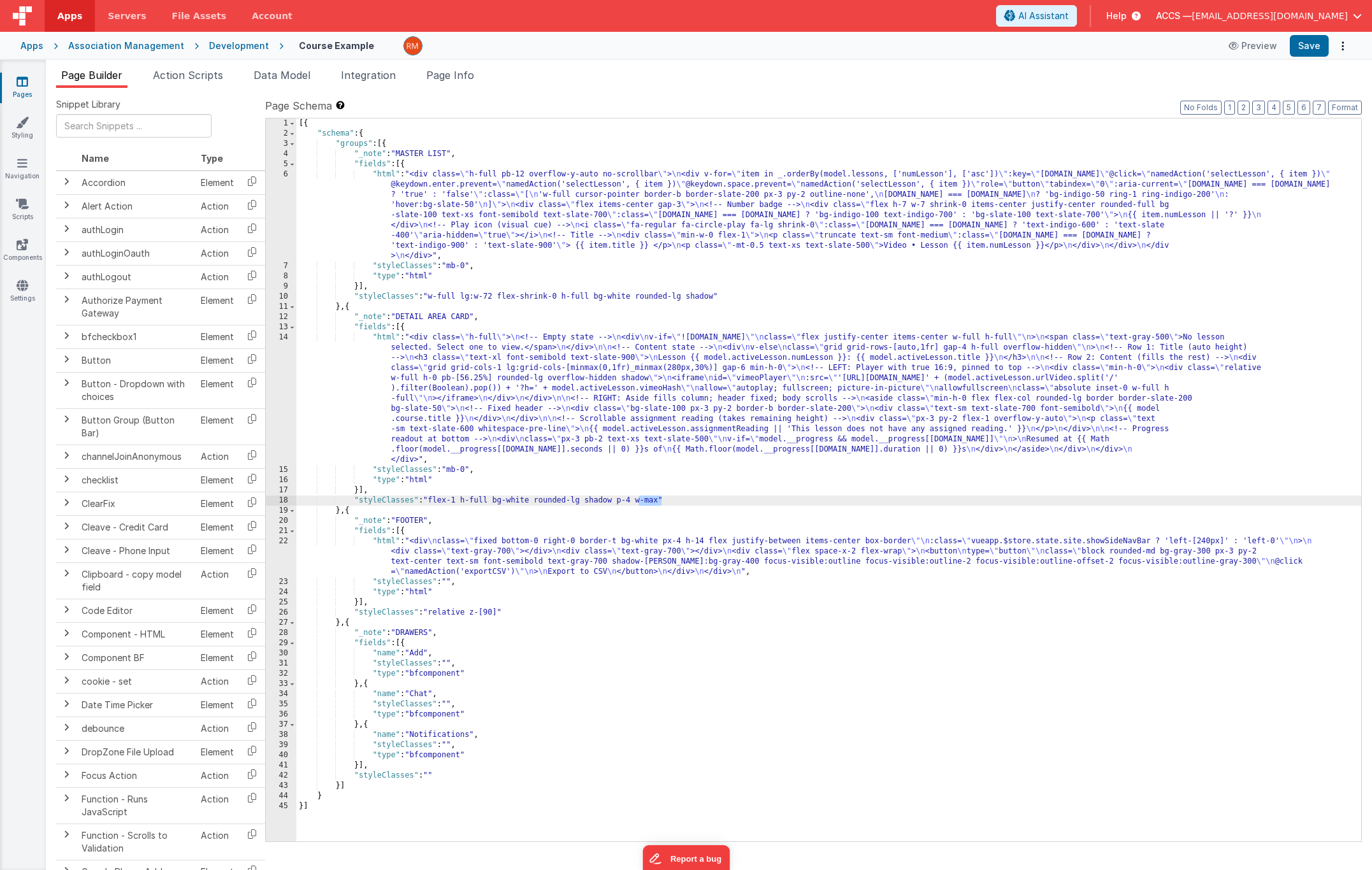
click at [638, 501] on div "[{ "schema" : { "groups" : [{ "_note" : "MASTER LIST" , "fields" : [{ "html" : …" at bounding box center [829, 490] width 1064 height 743
click at [1302, 47] on button "Save" at bounding box center [1309, 46] width 39 height 22
click at [22, 291] on icon at bounding box center [23, 285] width 12 height 13
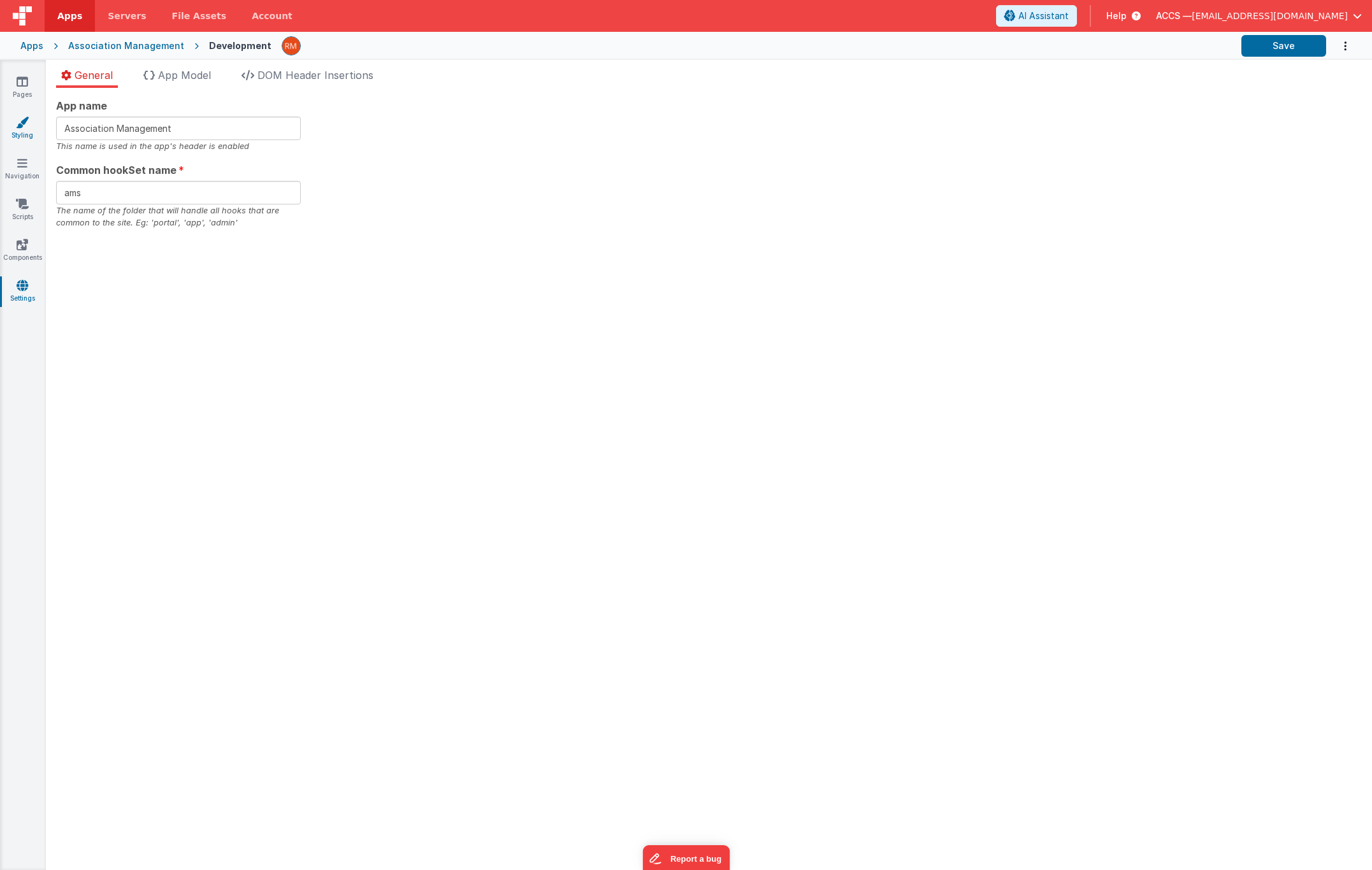
click at [35, 135] on link "Styling" at bounding box center [22, 129] width 46 height 25
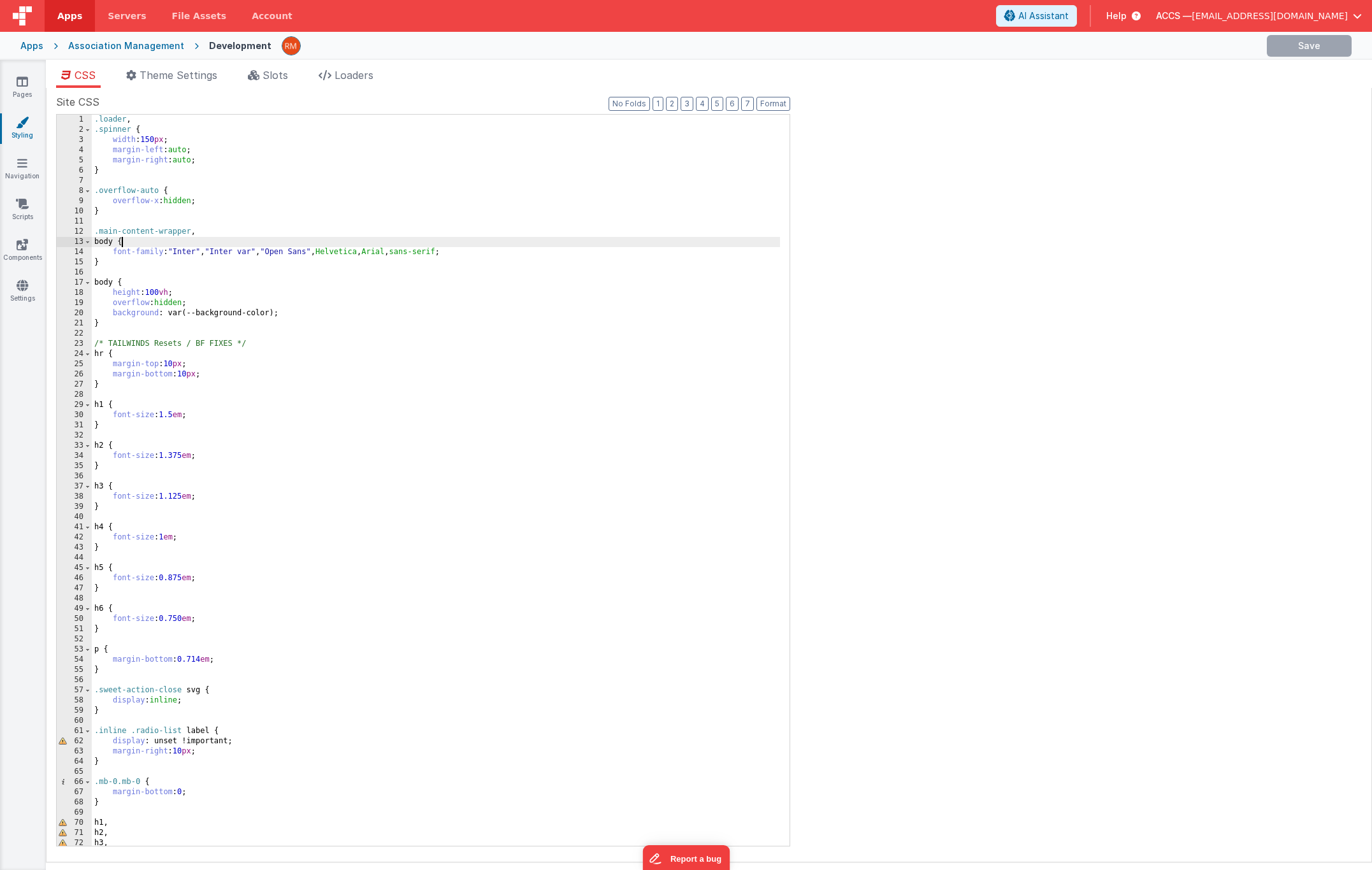
click at [516, 242] on div ".loader , .spinner { width : 150 px ; margin-left : auto ; margin-right : auto …" at bounding box center [436, 490] width 688 height 751
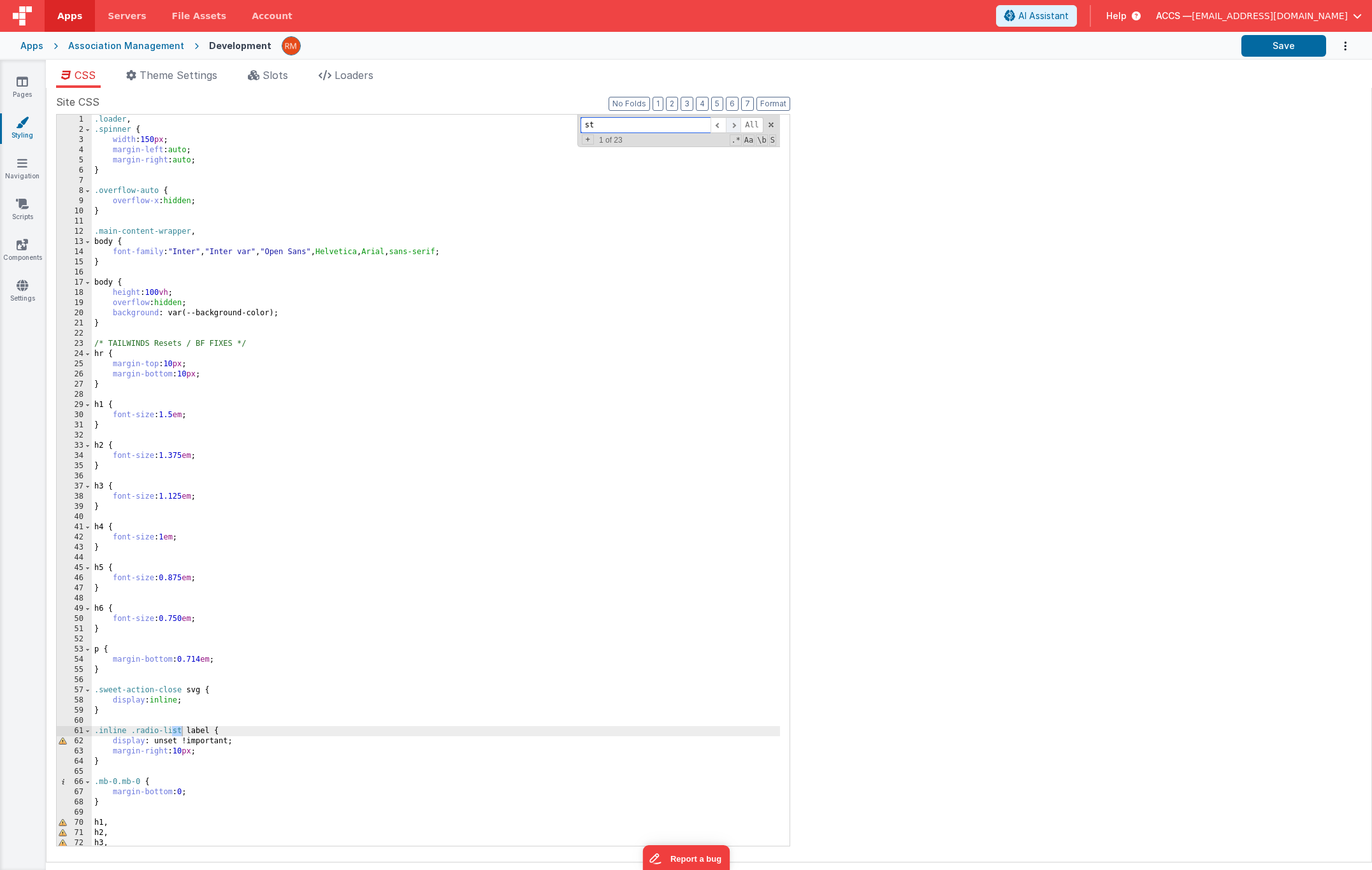
click at [737, 127] on span at bounding box center [733, 125] width 15 height 16
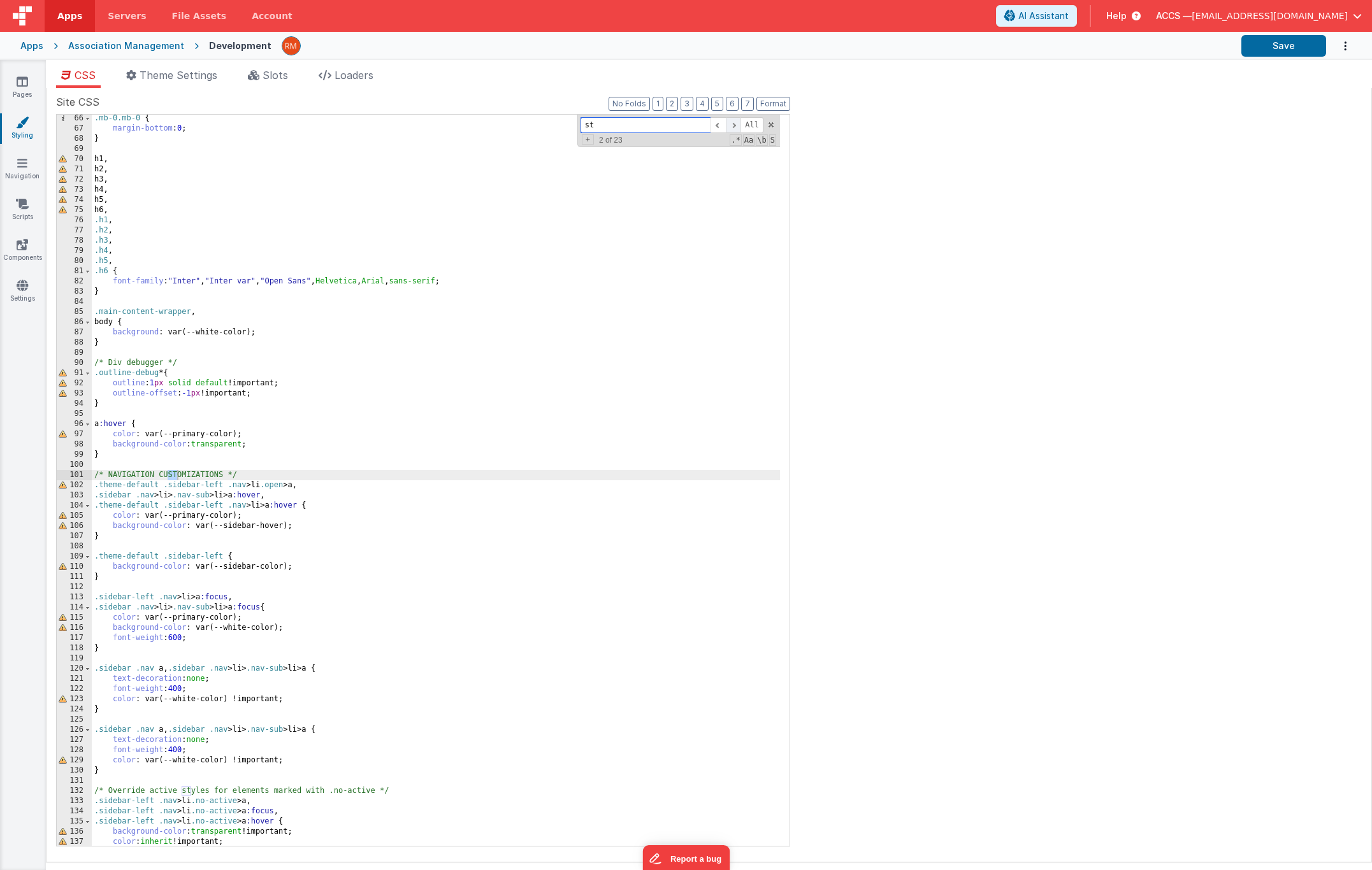
click at [737, 127] on span at bounding box center [733, 125] width 15 height 16
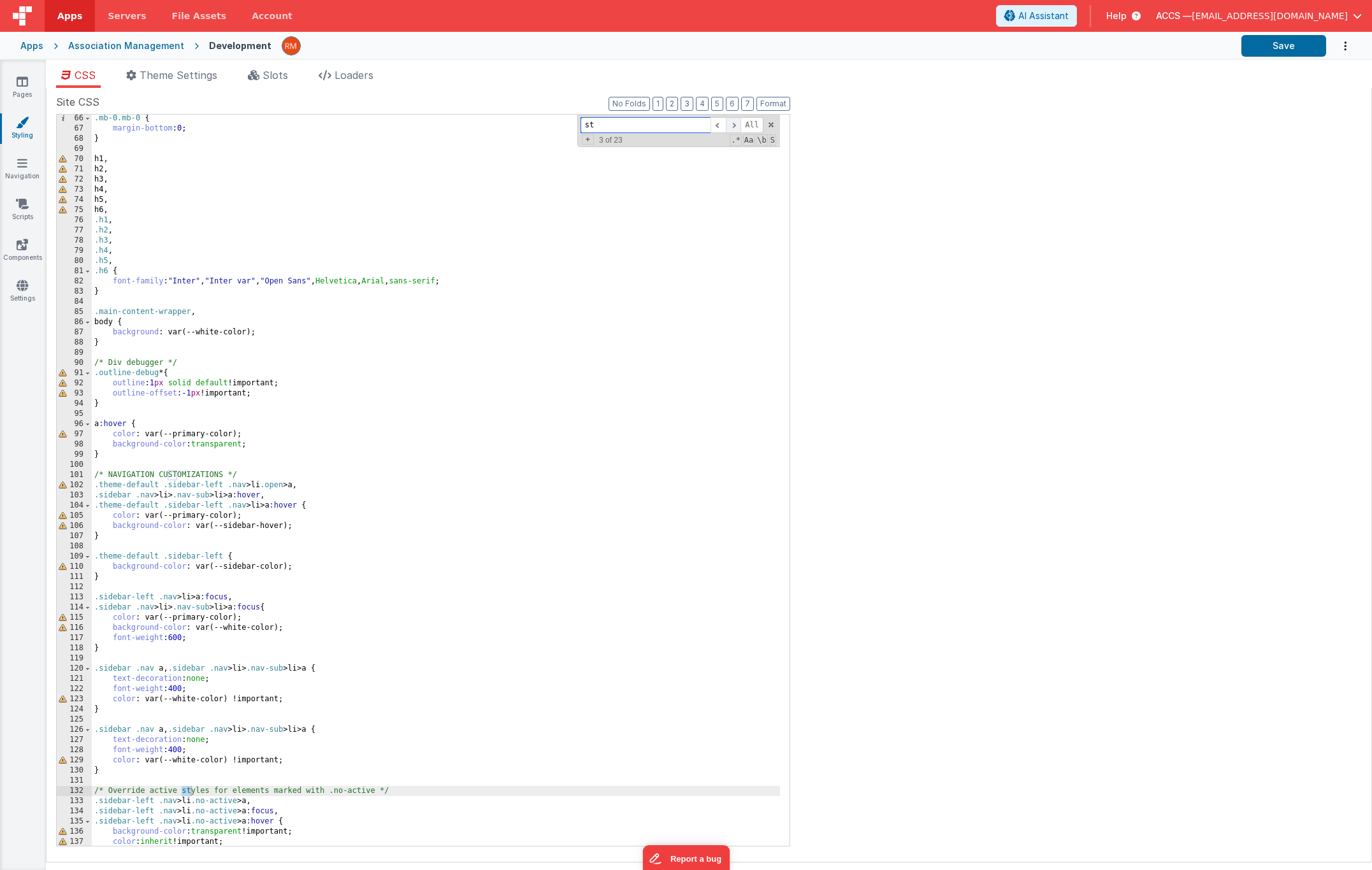
click at [737, 127] on span at bounding box center [733, 125] width 15 height 16
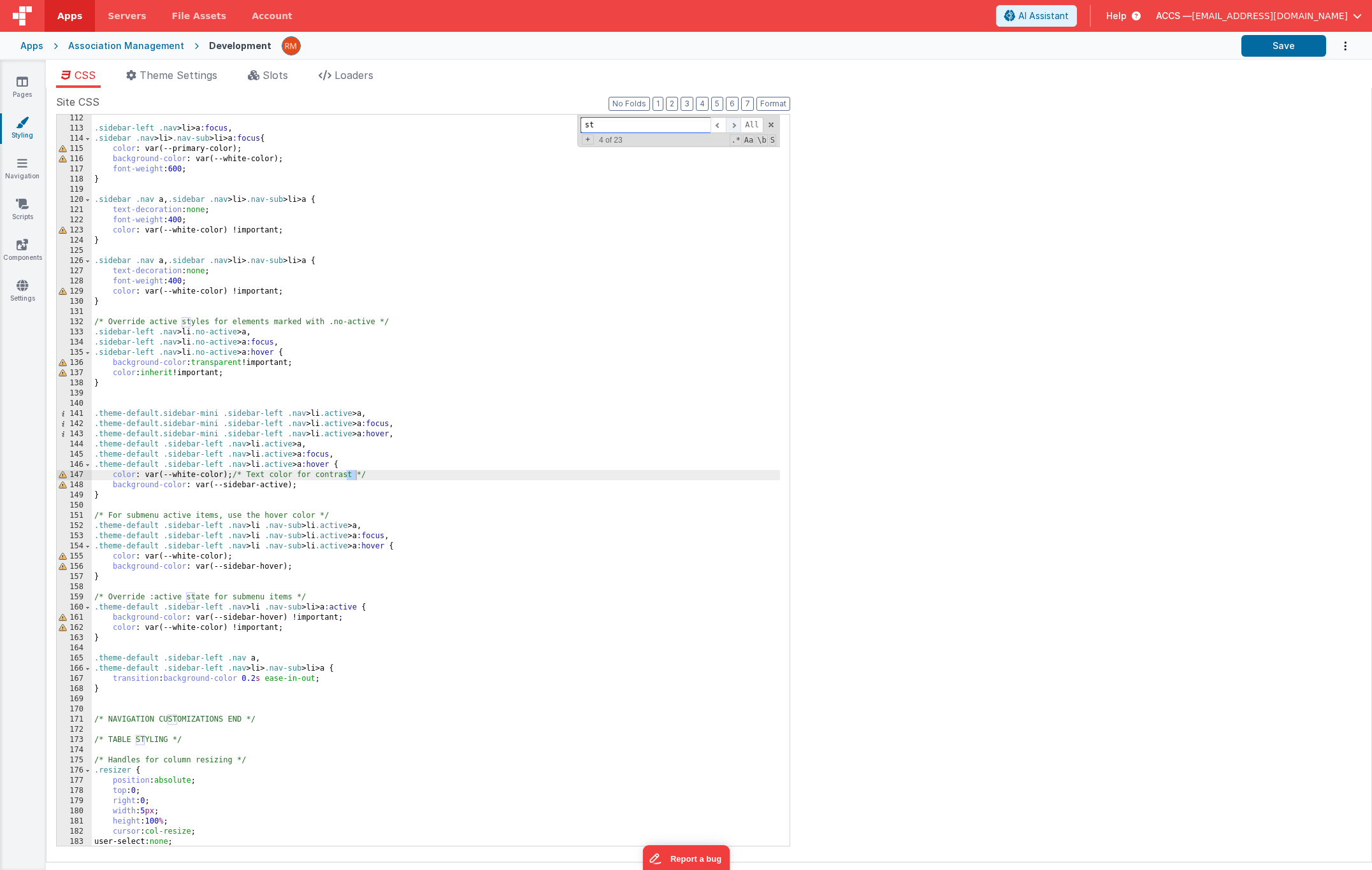
scroll to position [1133, 0]
click at [645, 125] on input "st" at bounding box center [645, 125] width 130 height 16
type input "str"
click at [27, 285] on icon at bounding box center [23, 285] width 12 height 13
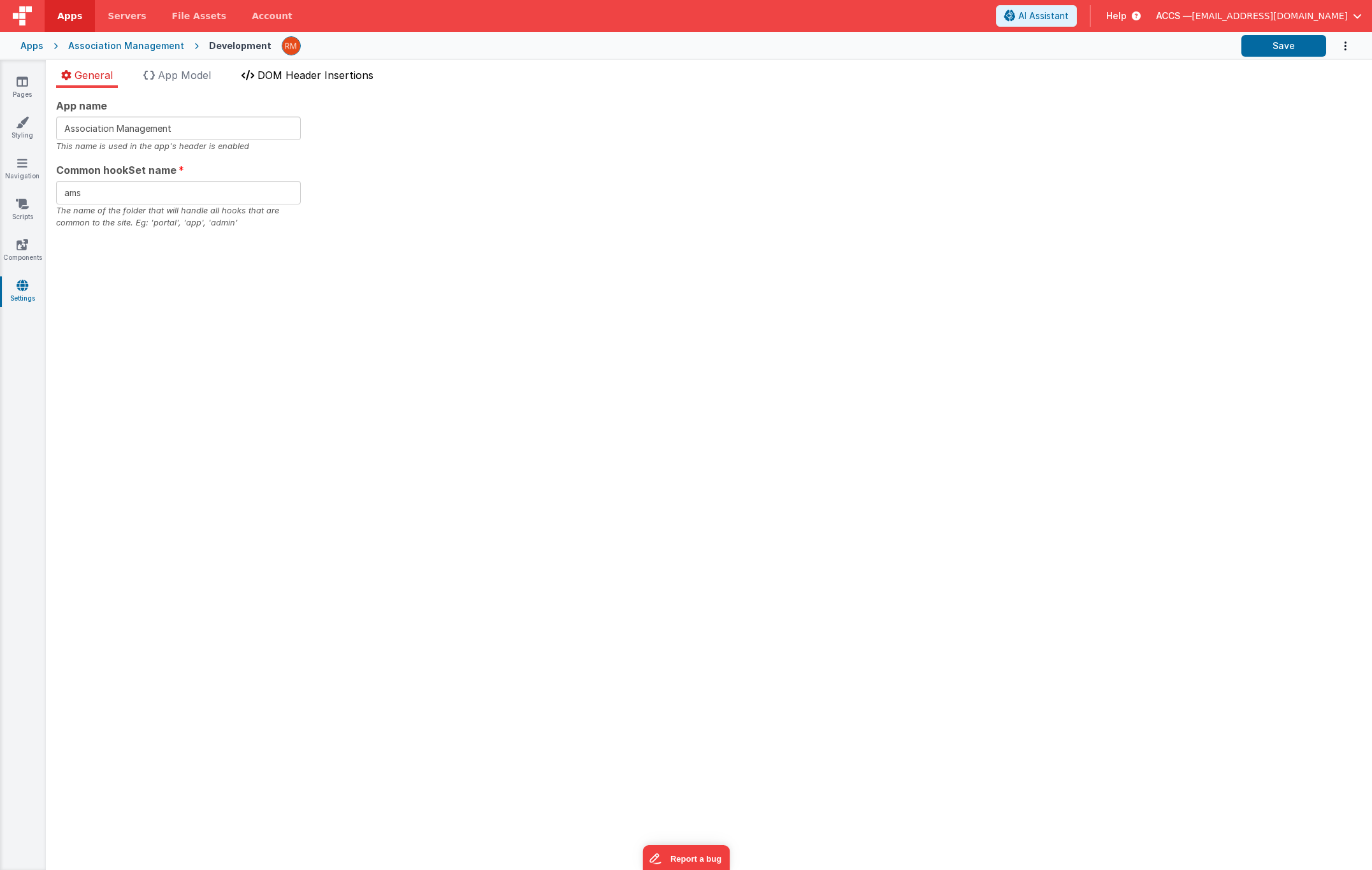
click at [308, 74] on span "DOM Header Insertions" at bounding box center [315, 75] width 116 height 13
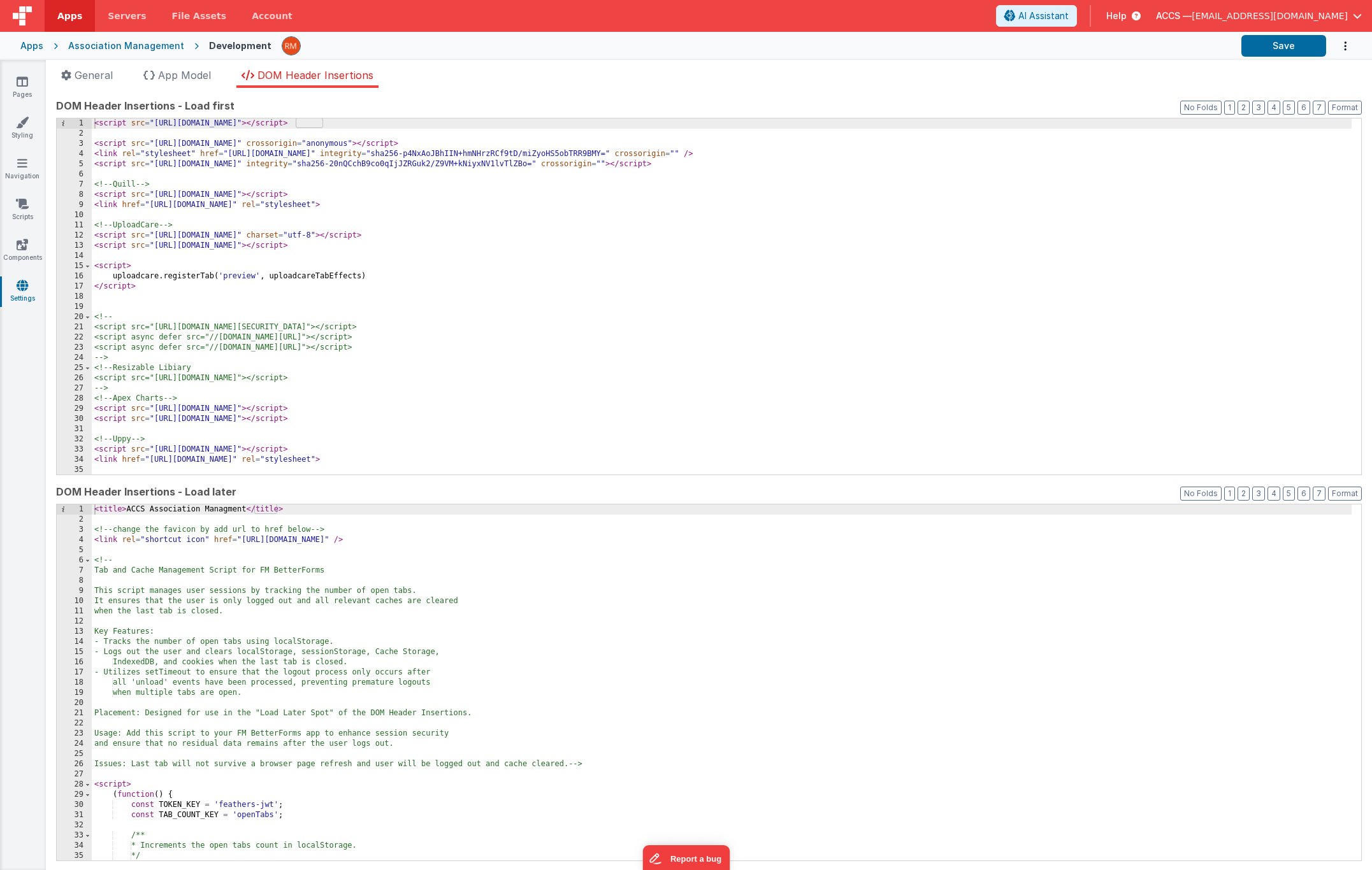
click at [718, 269] on div "< script src = "[URL][DOMAIN_NAME]" > </ script > < script src = "[URL][DOMAIN_…" at bounding box center [721, 307] width 1260 height 376
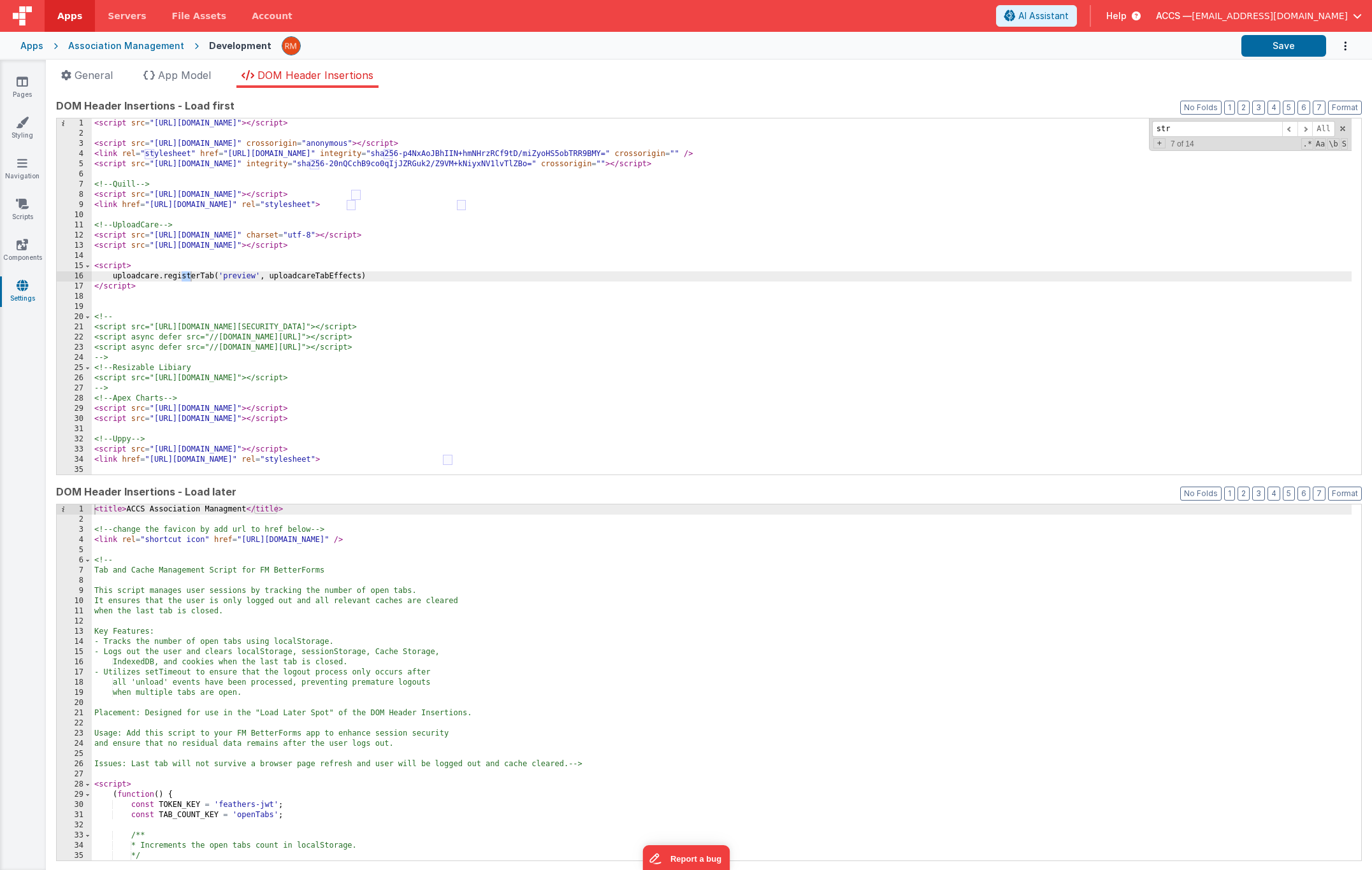
scroll to position [1126, 0]
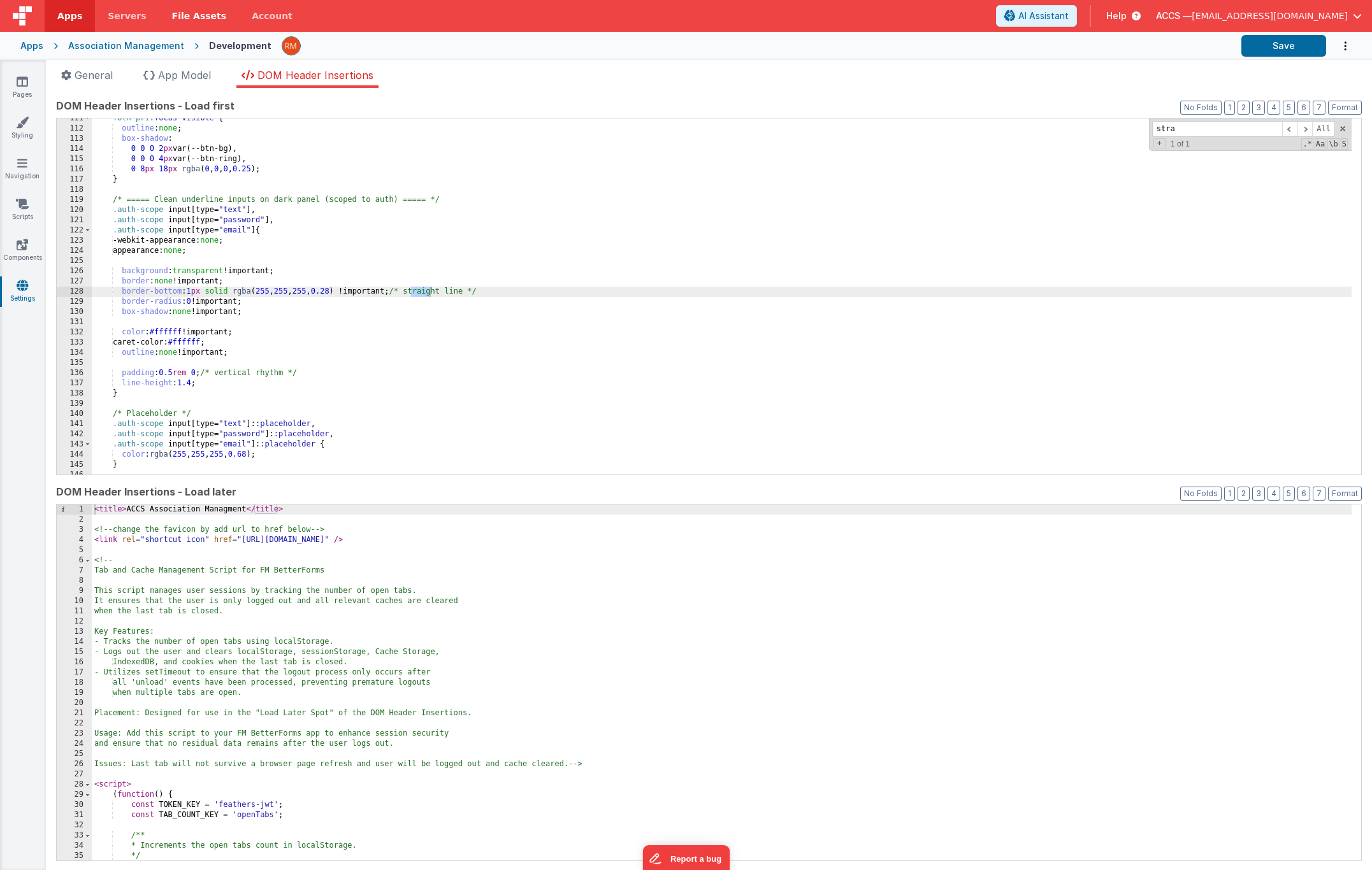
type input "stra"
click at [22, 90] on link "Pages" at bounding box center [22, 88] width 46 height 25
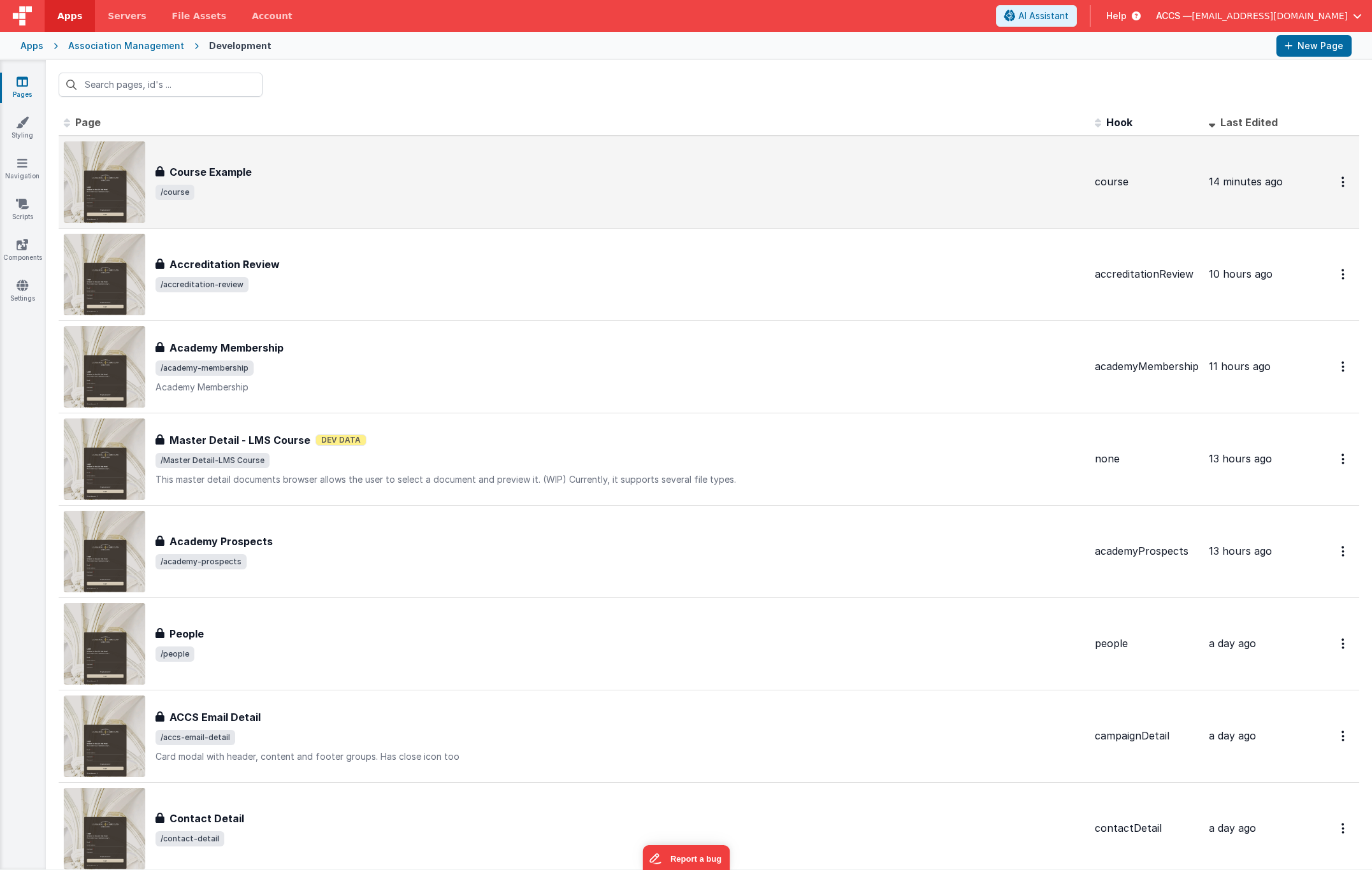
click at [241, 199] on span "/course" at bounding box center [619, 192] width 929 height 15
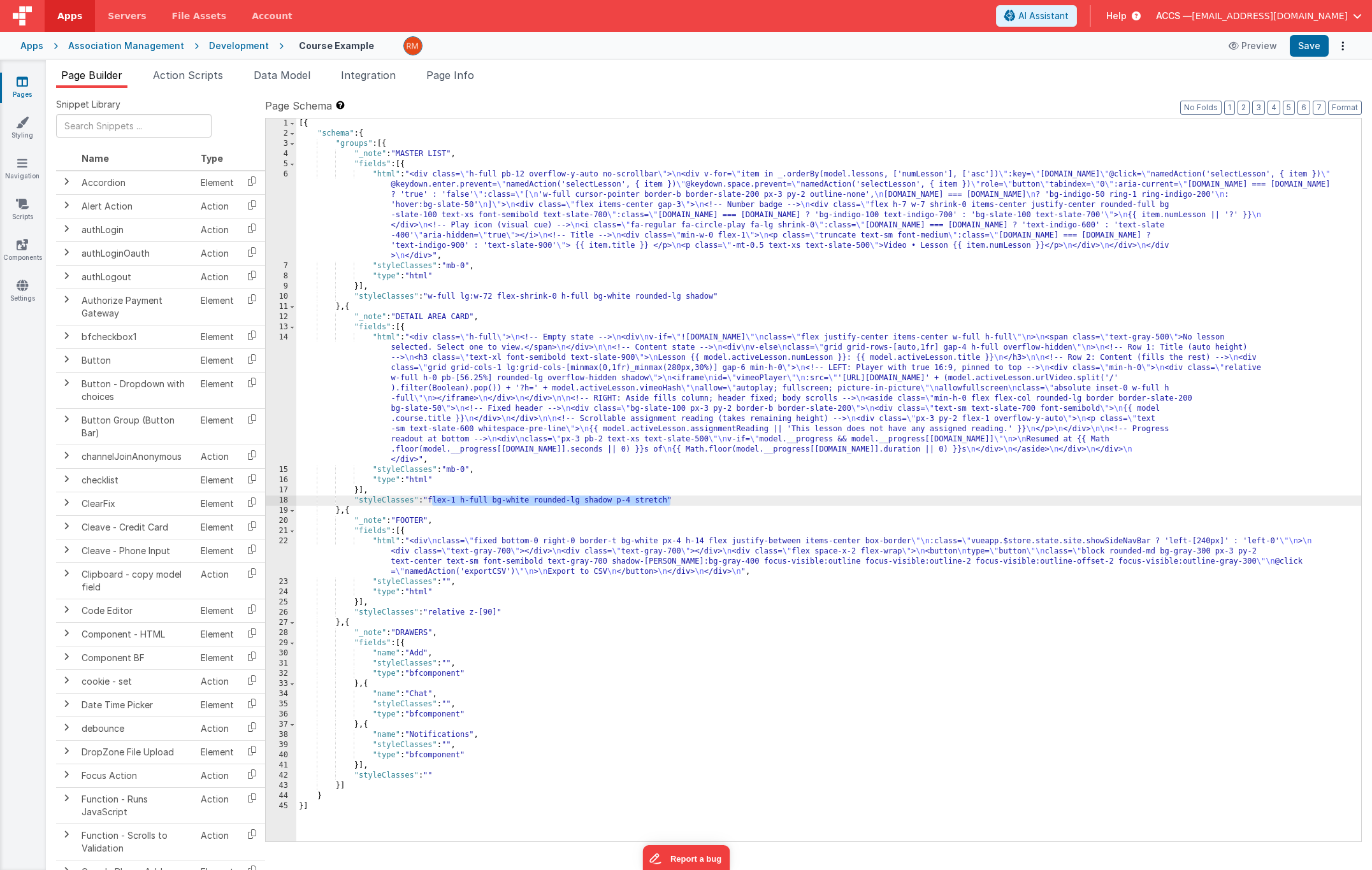
drag, startPoint x: 670, startPoint y: 501, endPoint x: 431, endPoint y: 505, distance: 239.0
click at [431, 505] on div "[{ "schema" : { "groups" : [{ "_note" : "MASTER LIST" , "fields" : [{ "html" : …" at bounding box center [829, 490] width 1064 height 743
click at [1321, 46] on button "Save" at bounding box center [1309, 46] width 39 height 22
click at [385, 335] on div "[{ "schema" : { "groups" : [{ "_note" : "MASTER LIST" , "fields" : [{ "html" : …" at bounding box center [829, 490] width 1064 height 743
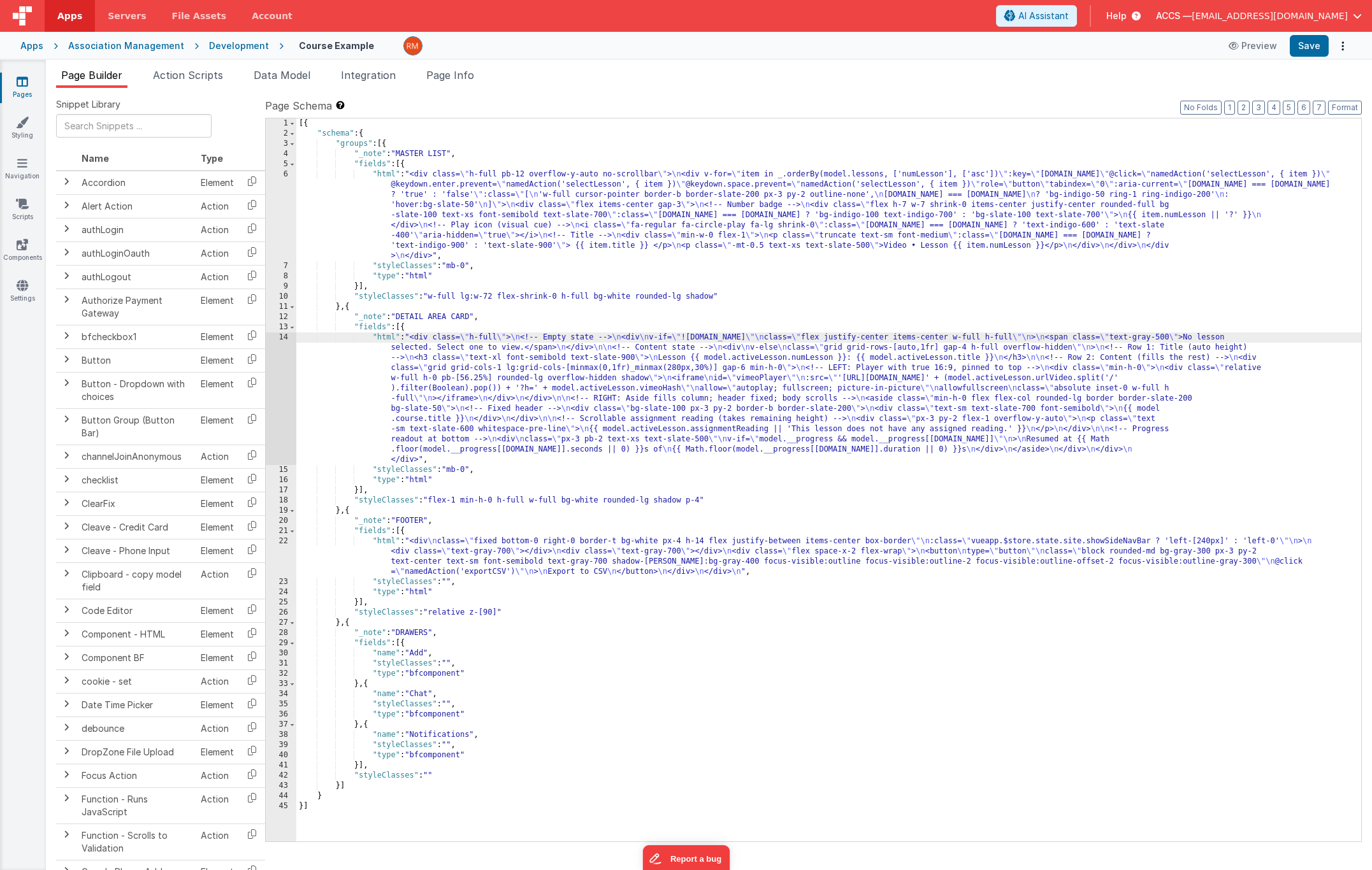
click at [284, 338] on div "14" at bounding box center [281, 398] width 31 height 132
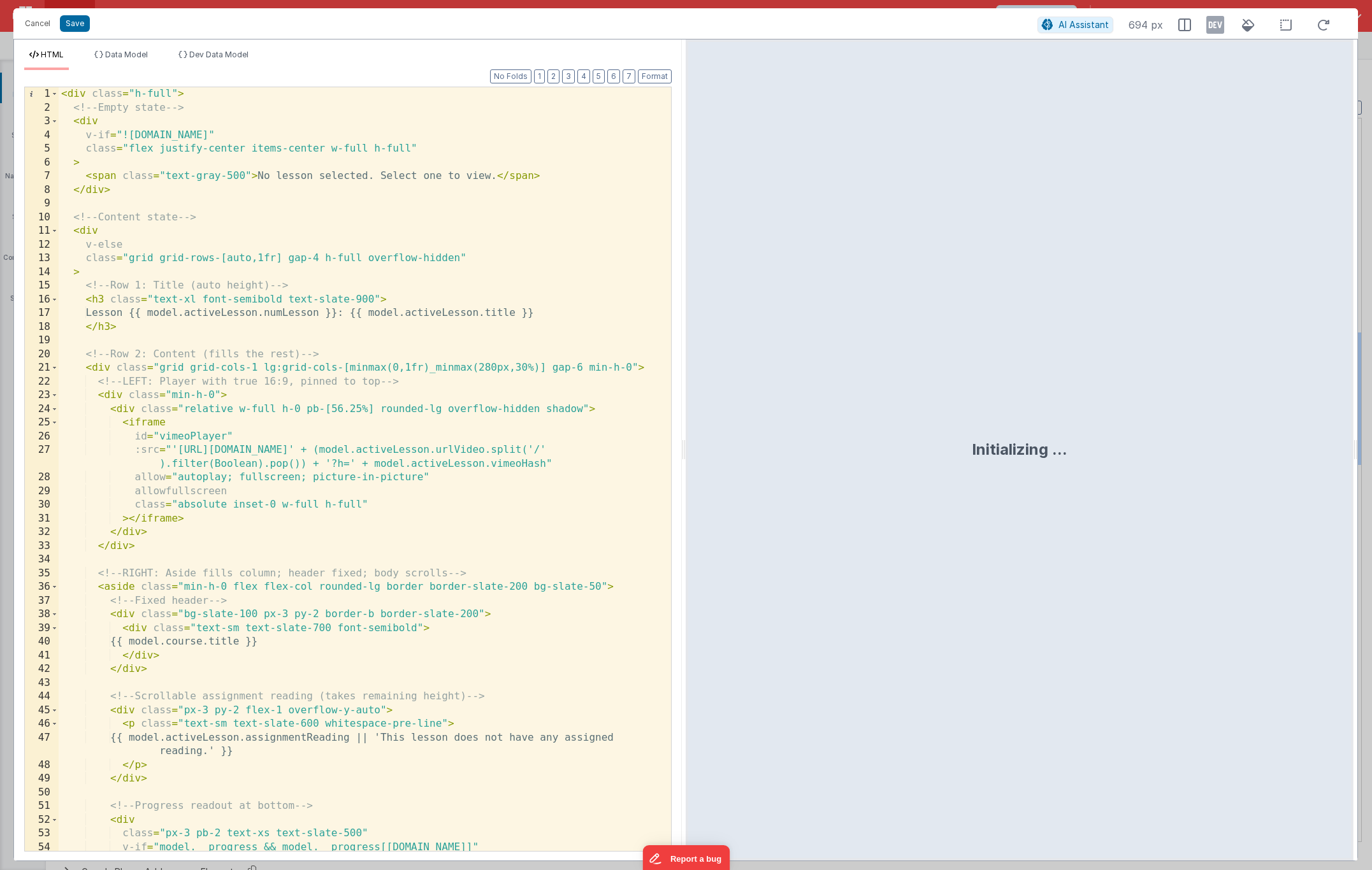
click at [169, 94] on div "< div class = "h-full" > <!-- Empty state --> < div v-if = "![DOMAIN_NAME]" cla…" at bounding box center [359, 483] width 603 height 791
click at [75, 25] on button "Save" at bounding box center [75, 24] width 30 height 17
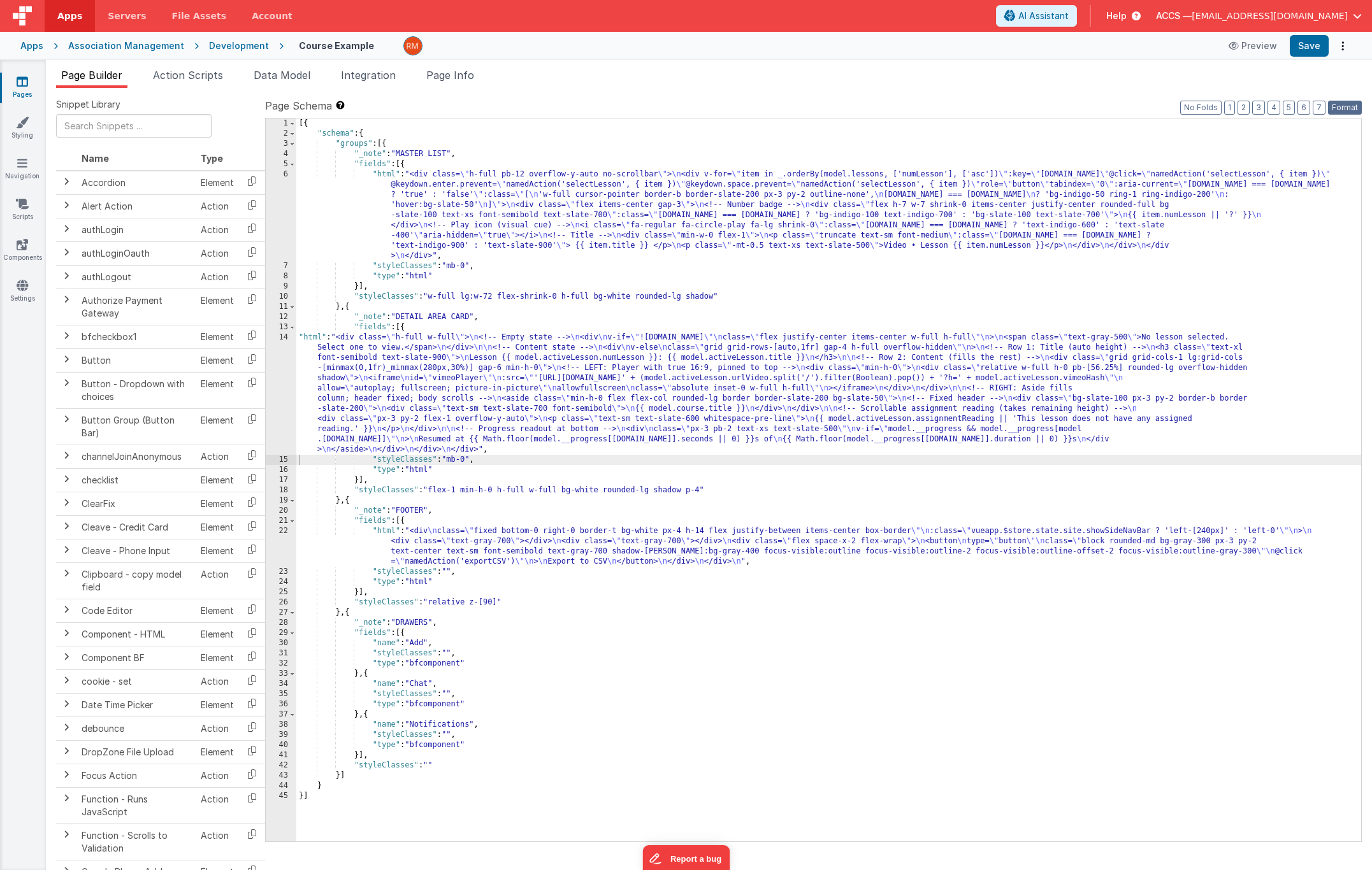
click at [1333, 104] on button "Format" at bounding box center [1345, 108] width 34 height 14
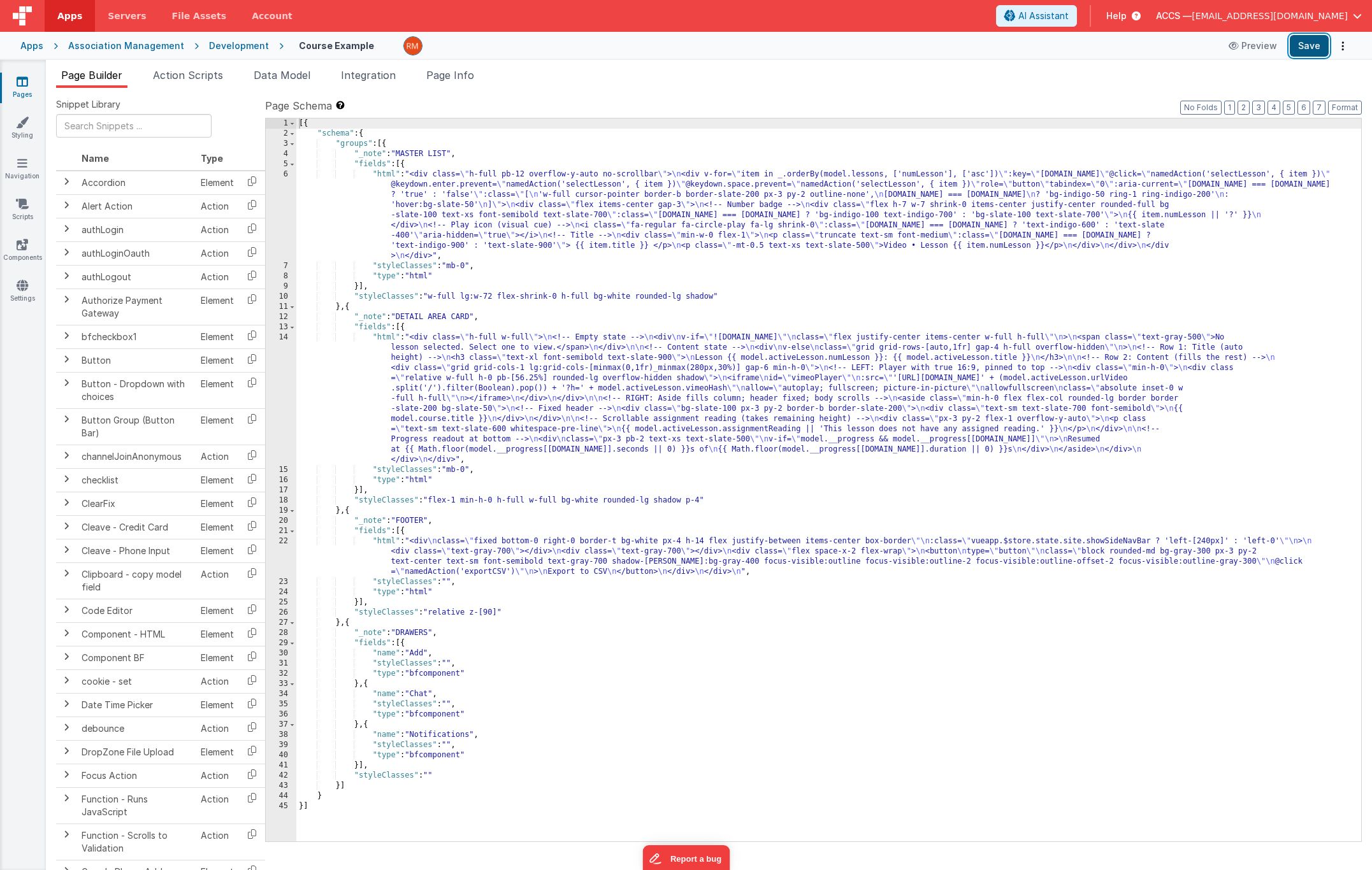
click at [1308, 50] on button "Save" at bounding box center [1309, 46] width 39 height 22
click at [389, 337] on div "[{ "schema" : { "groups" : [{ "_note" : "MASTER LIST" , "fields" : [{ "html" : …" at bounding box center [829, 490] width 1064 height 743
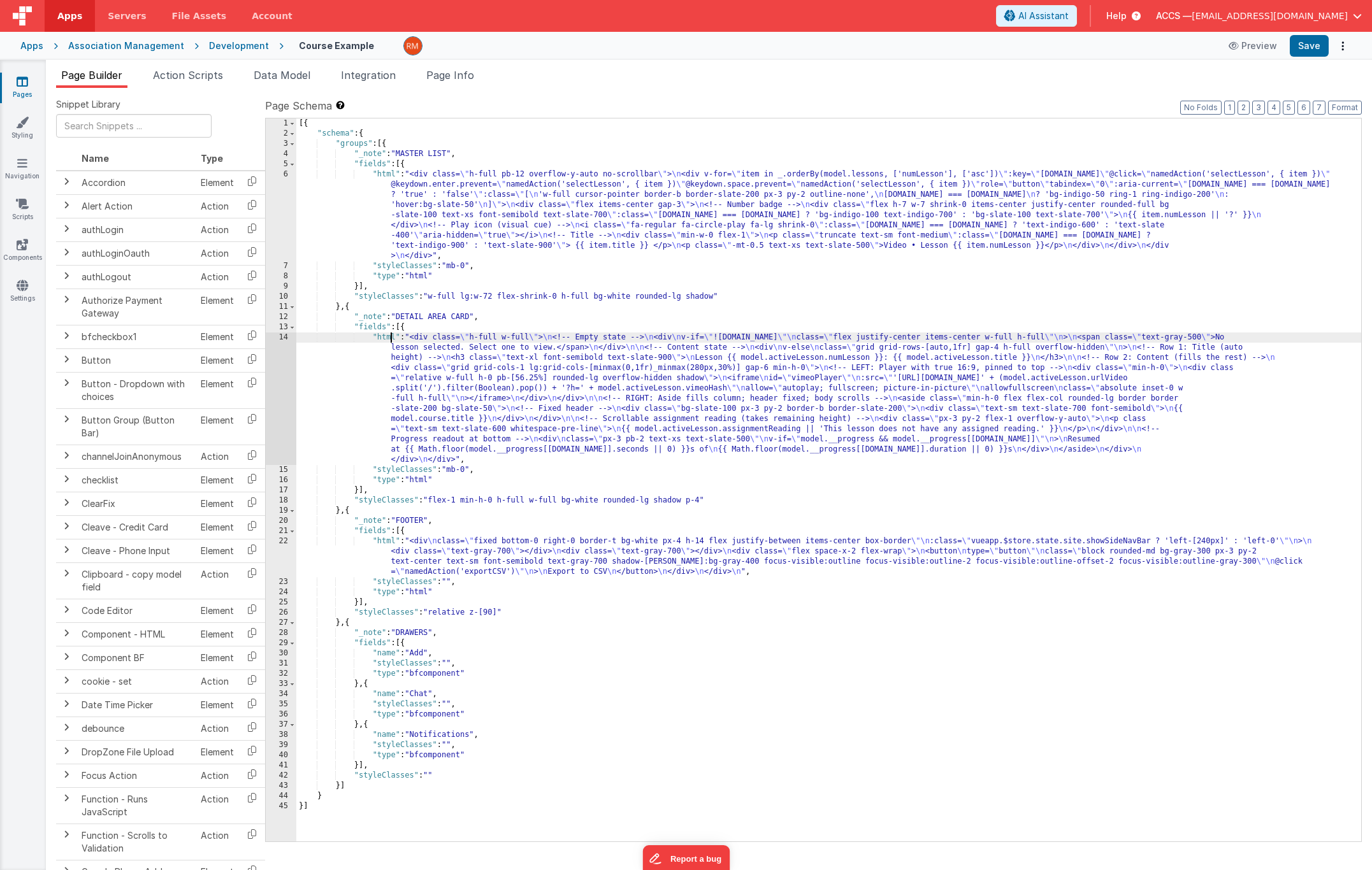
click at [286, 336] on div "14" at bounding box center [281, 398] width 31 height 132
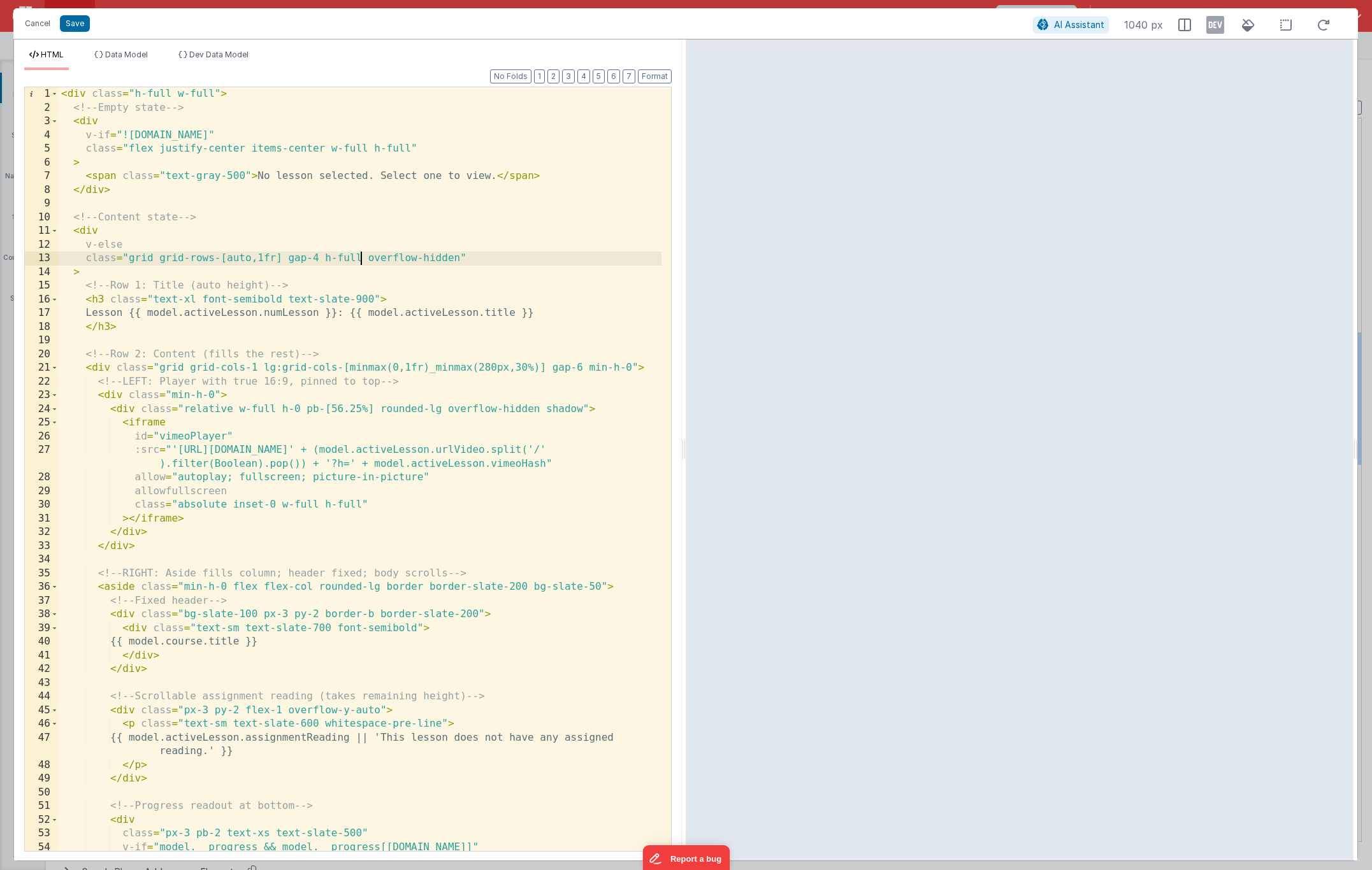
click at [363, 258] on div "< div class = "h-full w-full" > <!-- Empty state --> < div v-if = "![DOMAIN_NAM…" at bounding box center [359, 483] width 603 height 791
click at [69, 21] on button "Save" at bounding box center [75, 24] width 30 height 17
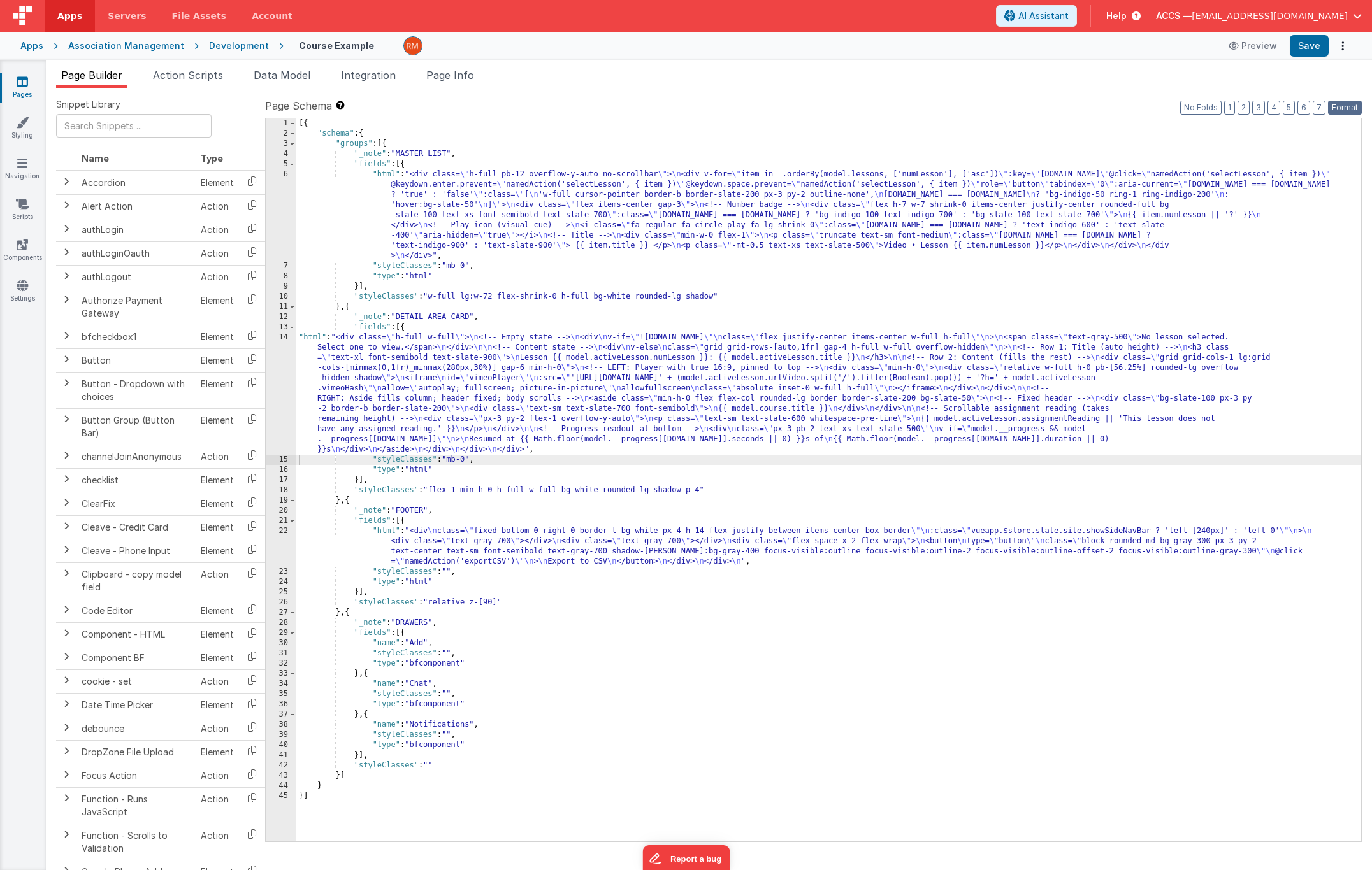
click at [1335, 110] on button "Format" at bounding box center [1345, 108] width 34 height 14
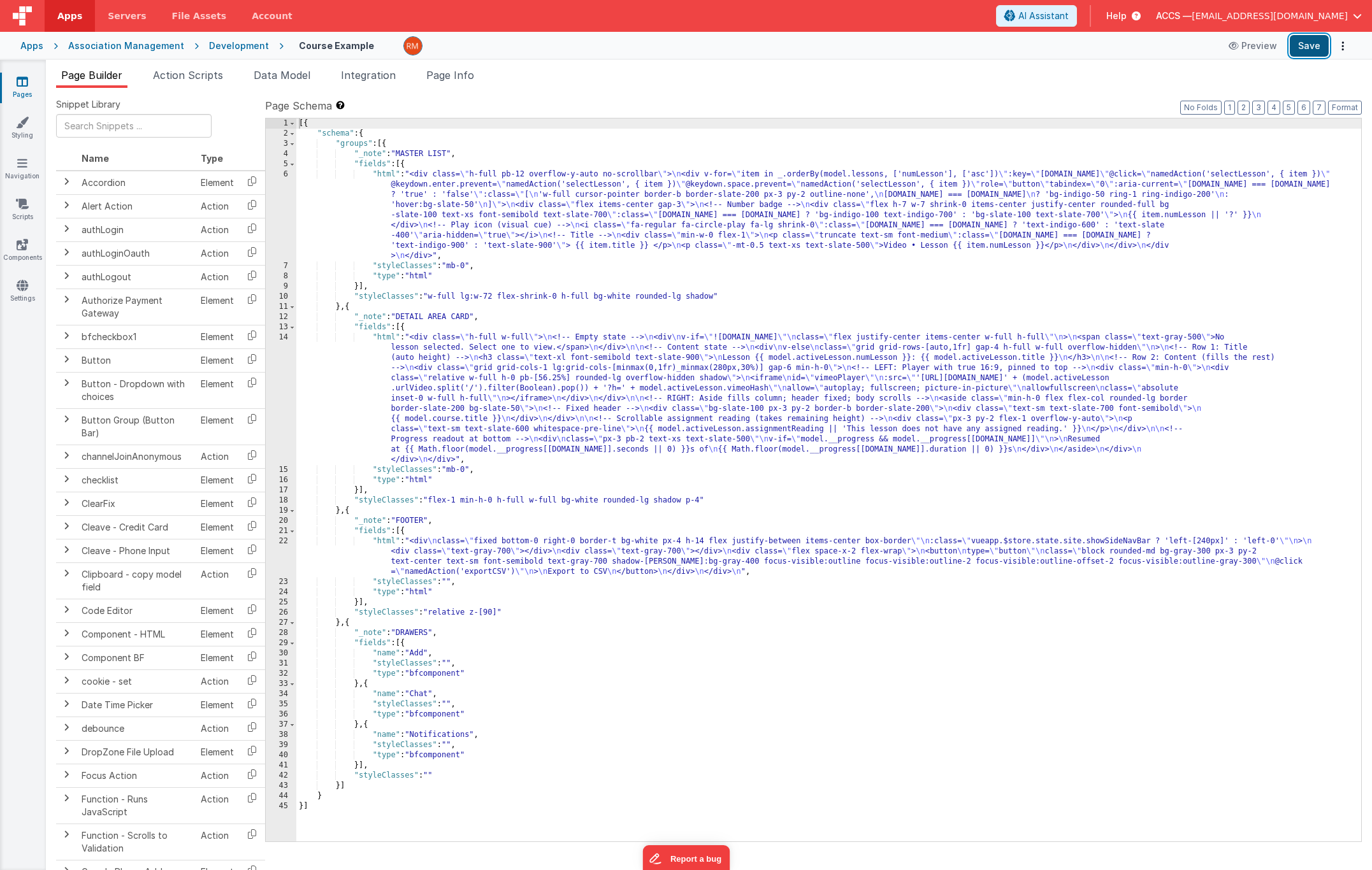
click at [1310, 47] on button "Save" at bounding box center [1309, 46] width 39 height 22
click at [387, 341] on div "[{ "schema" : { "groups" : [{ "_note" : "MASTER LIST" , "fields" : [{ "html" : …" at bounding box center [829, 490] width 1064 height 743
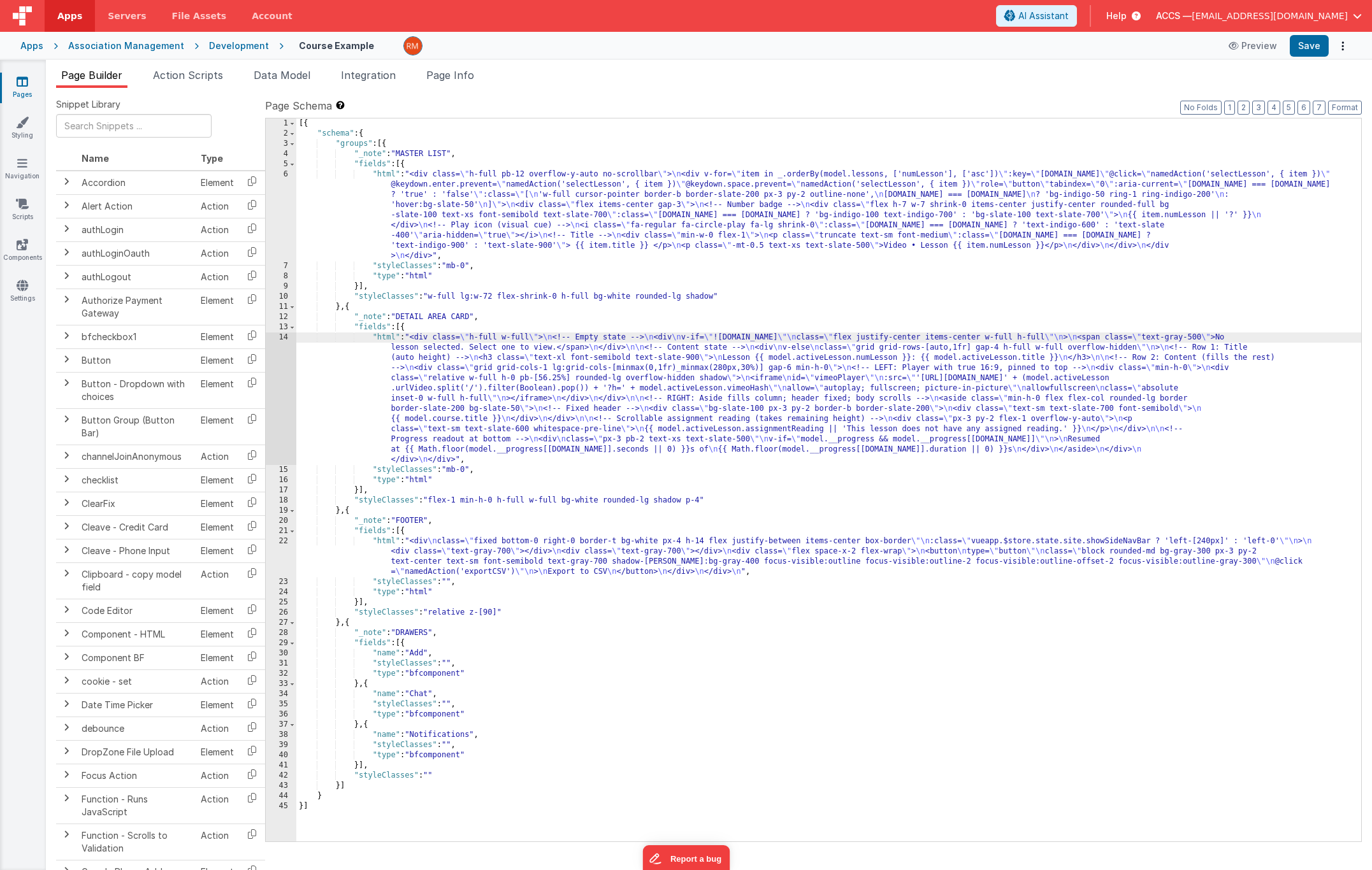
click at [281, 338] on div "14" at bounding box center [281, 398] width 31 height 132
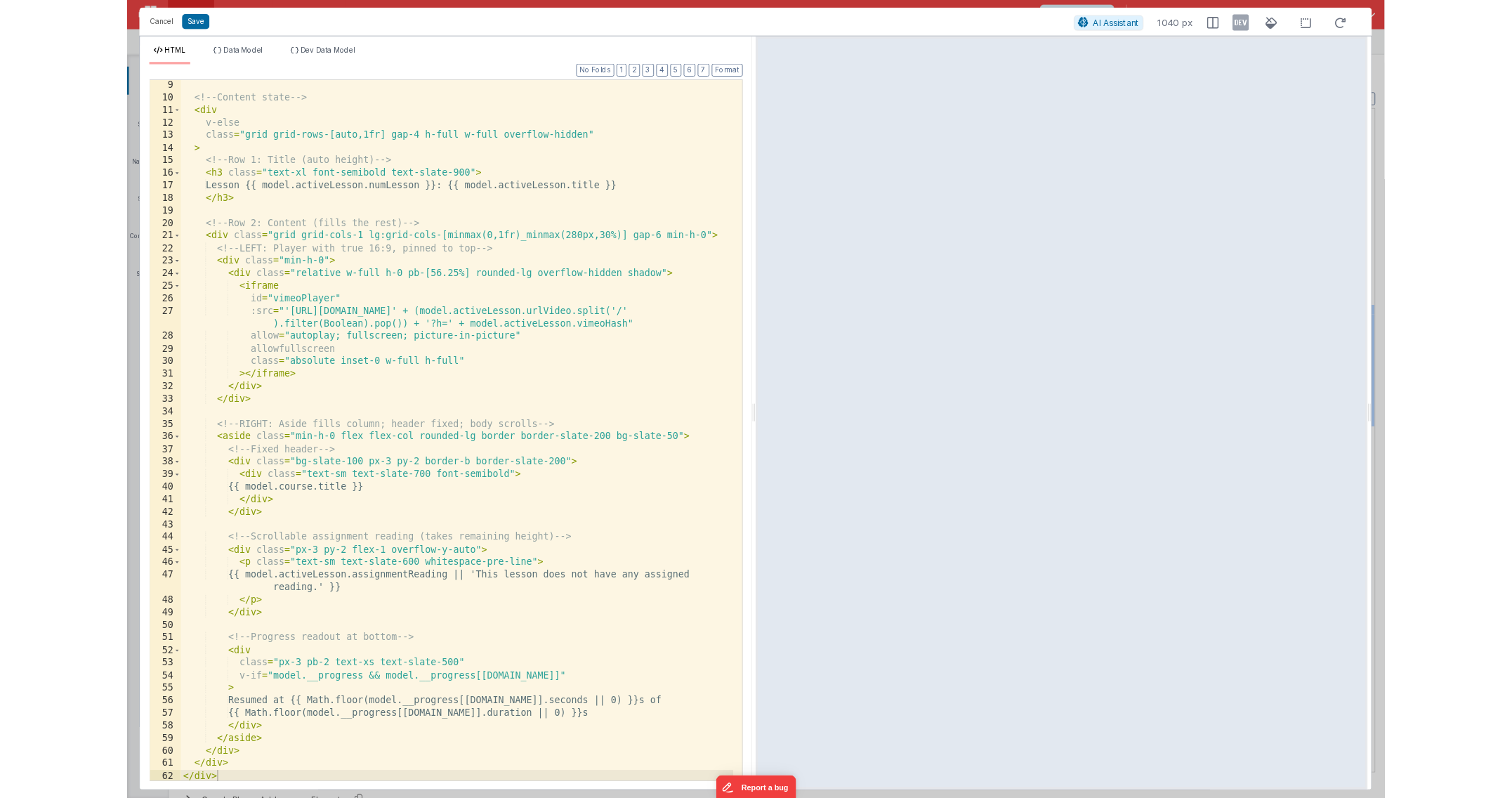
scroll to position [124, 0]
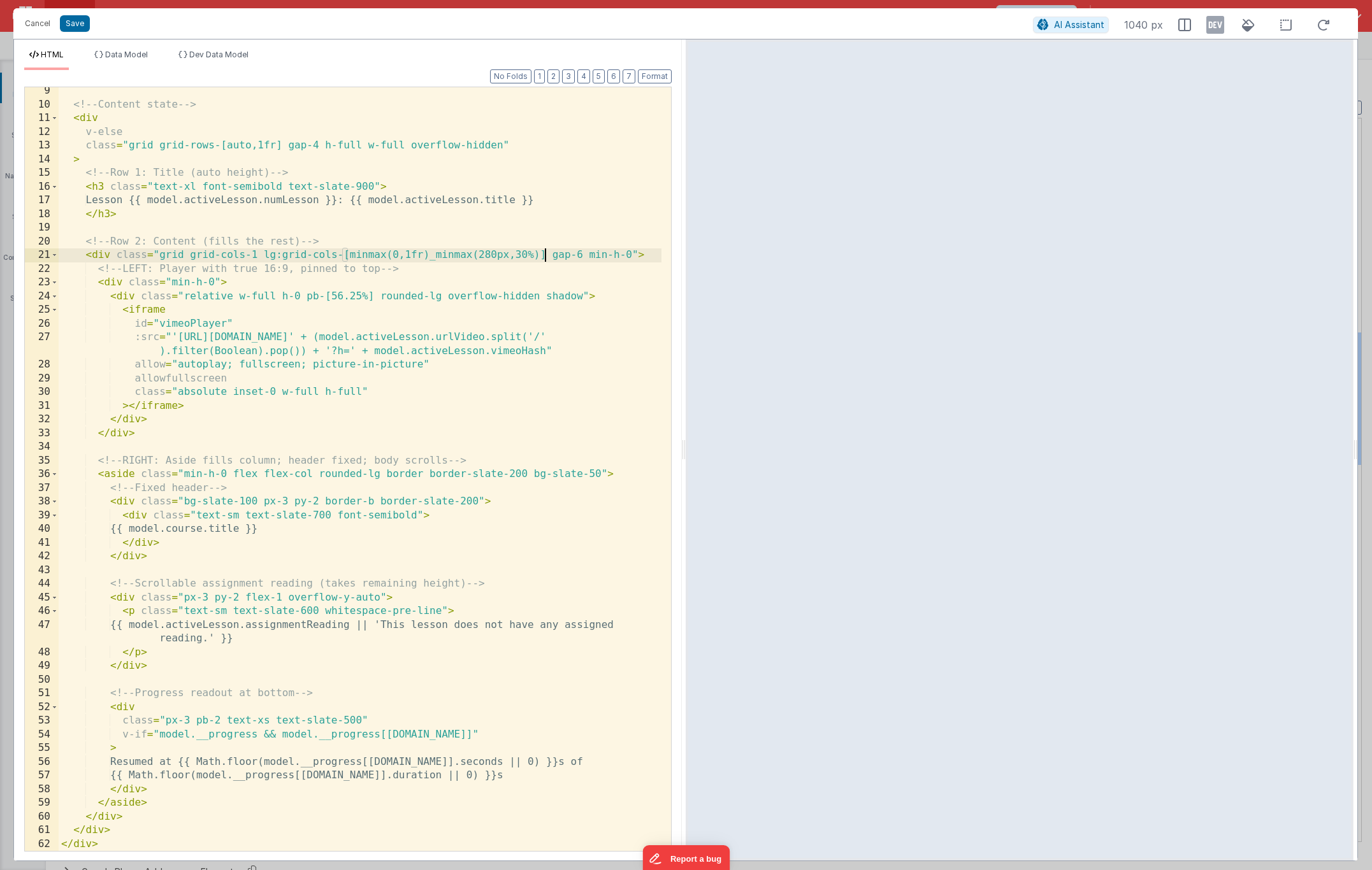
click at [546, 258] on div "<!-- Content state --> < div v-else class = "grid grid-rows-[auto,1fr] gap-4 h-…" at bounding box center [359, 479] width 603 height 791
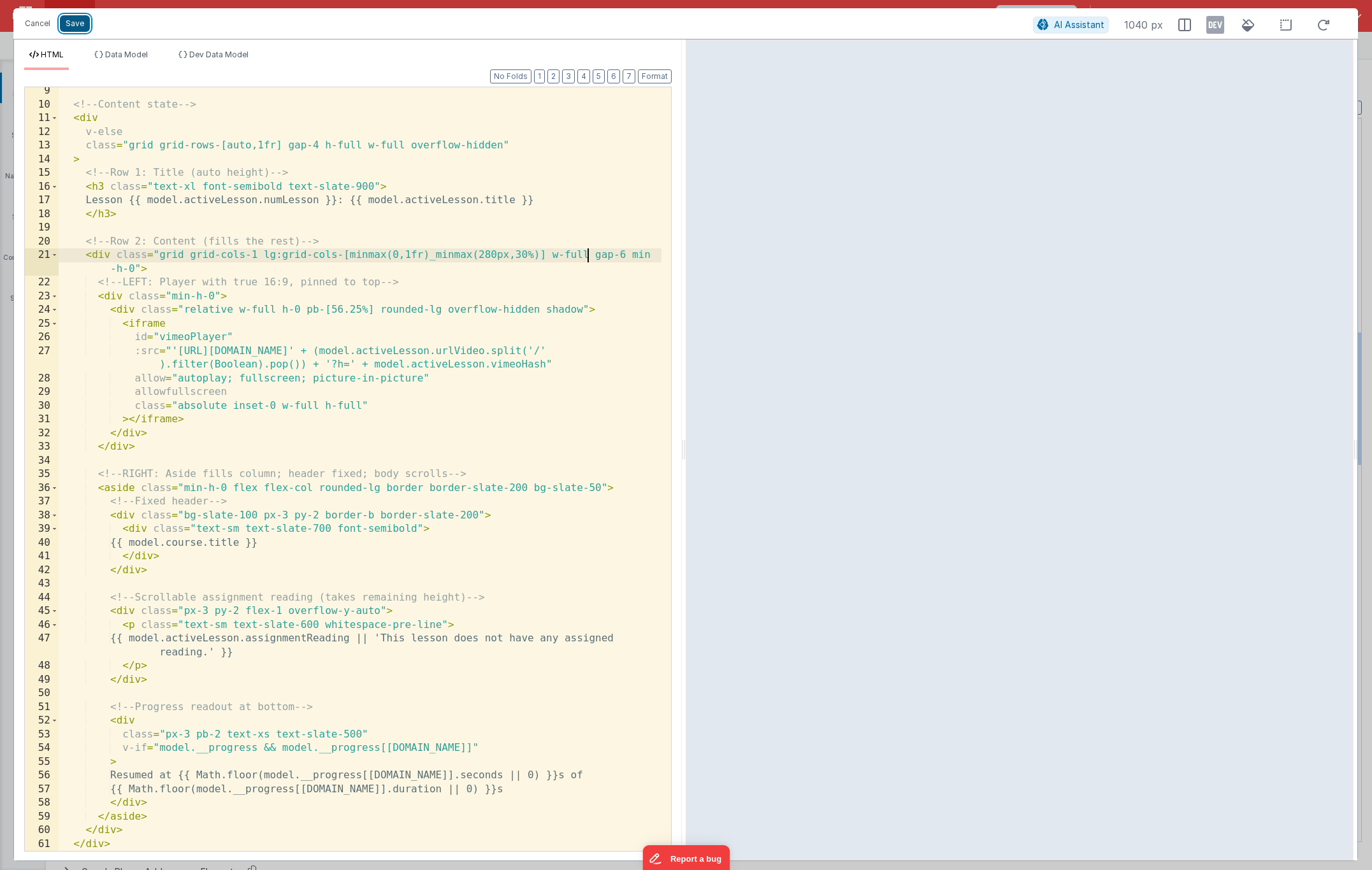
click at [78, 26] on button "Save" at bounding box center [75, 24] width 30 height 17
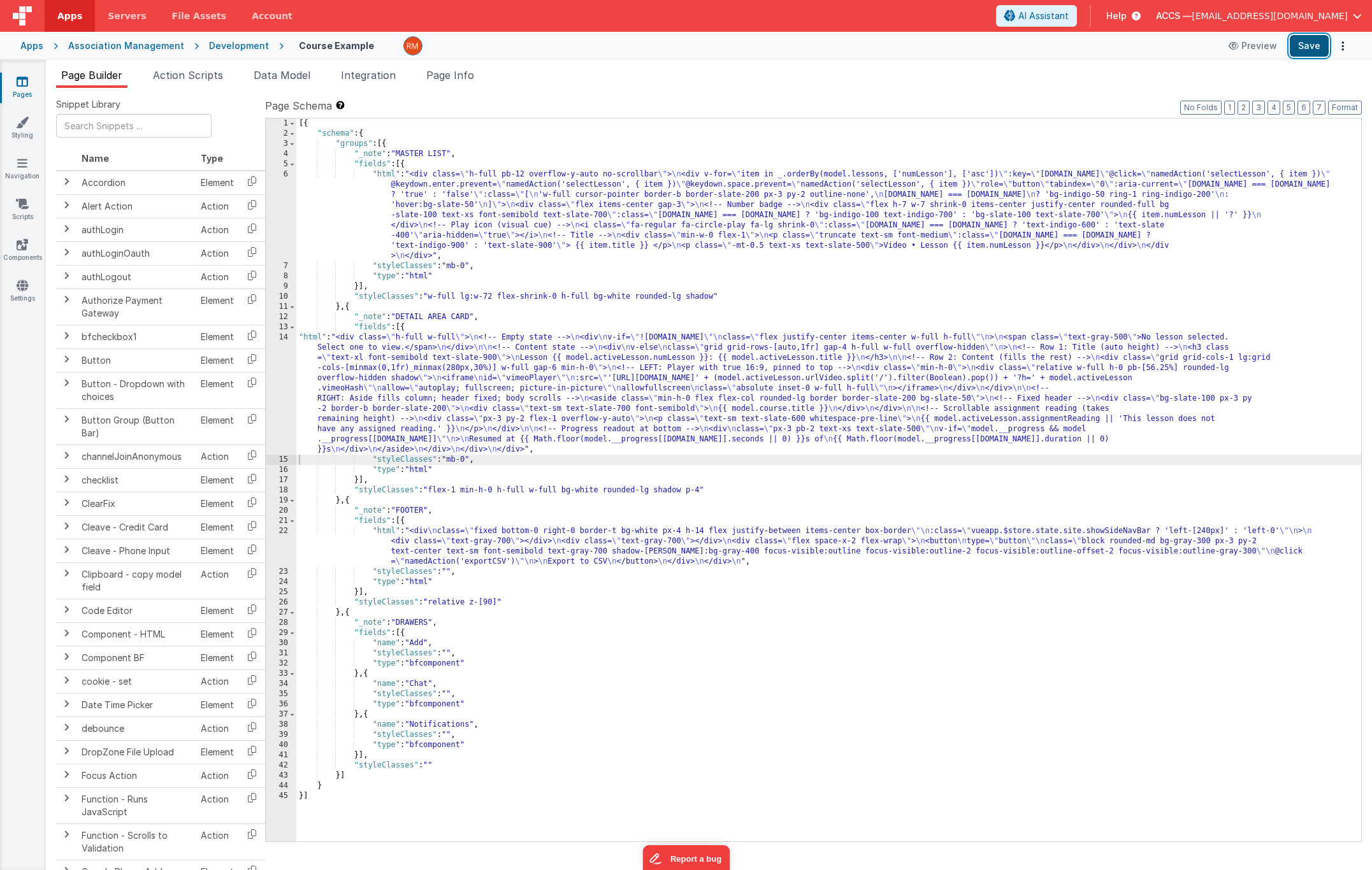
click at [1308, 43] on button "Save" at bounding box center [1309, 46] width 39 height 22
click at [464, 75] on span "Page Info" at bounding box center [450, 75] width 47 height 13
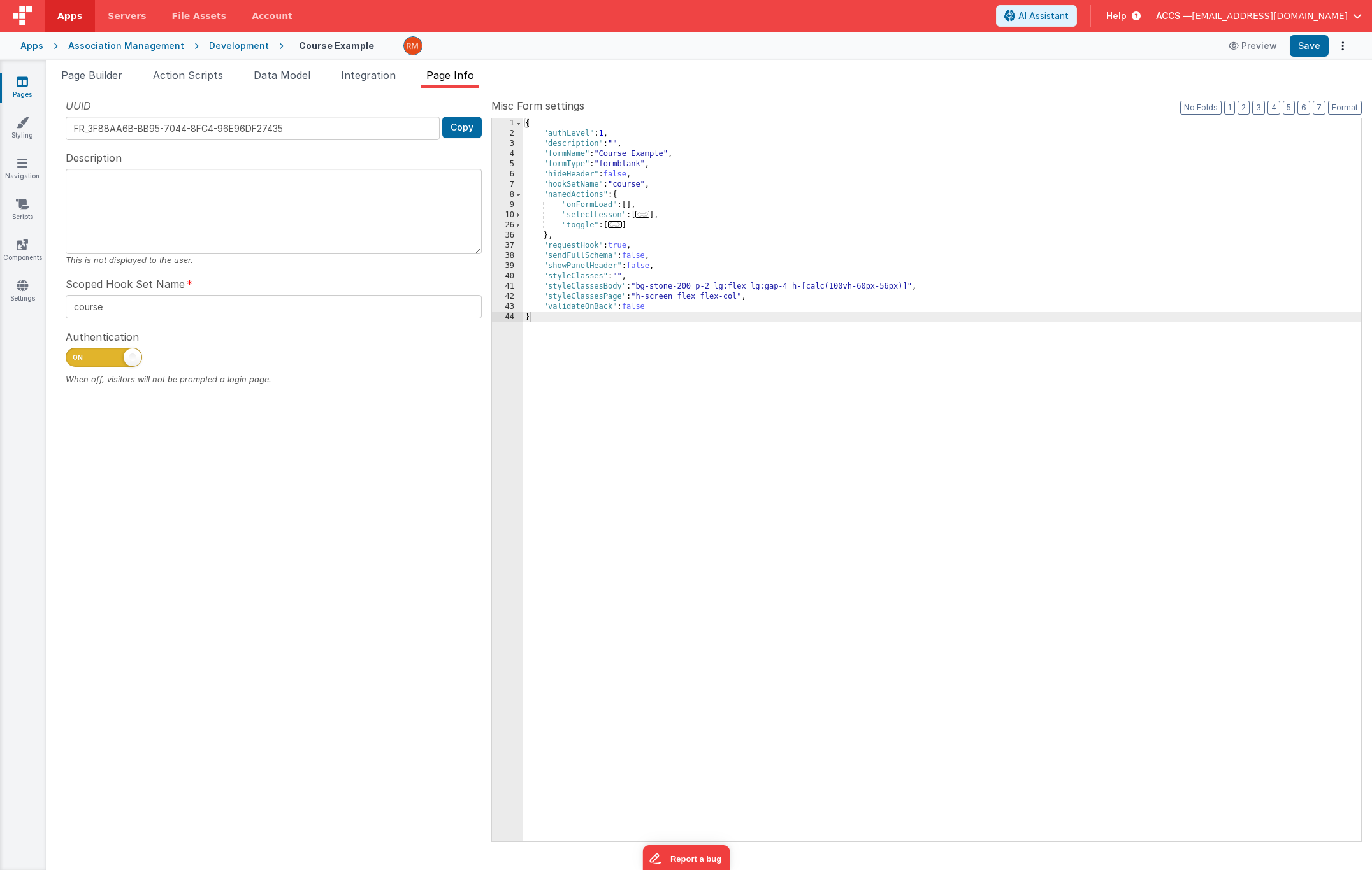
click at [911, 286] on div "{ "authLevel" : 1 , "description" : "" , "formName" : "Course Example" , "formT…" at bounding box center [942, 490] width 839 height 743
click at [1305, 46] on button "Save" at bounding box center [1309, 46] width 39 height 22
click at [102, 79] on span "Page Builder" at bounding box center [92, 75] width 61 height 13
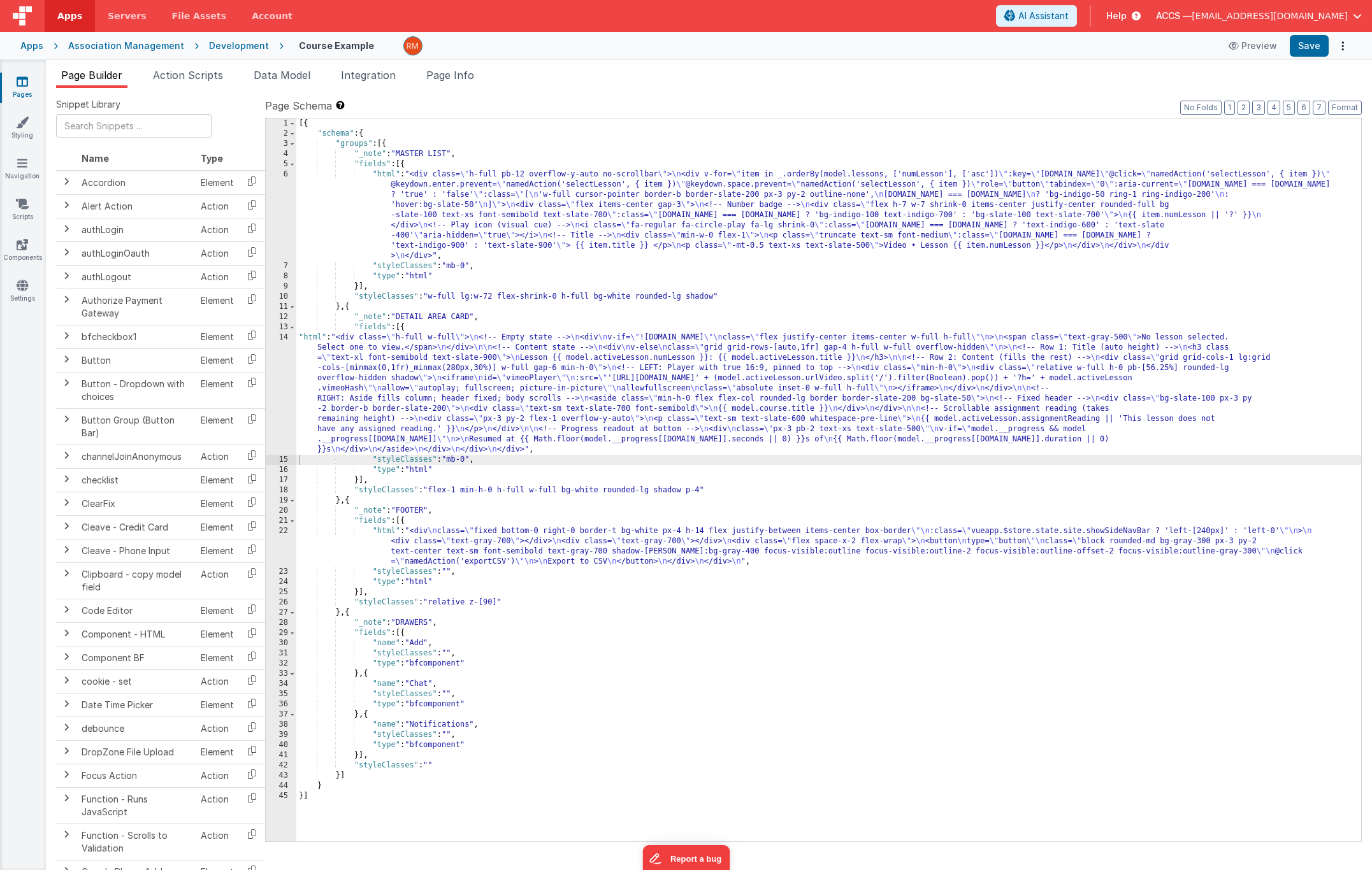
click at [719, 296] on div "[{ "schema" : { "groups" : [{ "_note" : "MASTER LIST" , "fields" : [{ "html" : …" at bounding box center [829, 490] width 1064 height 743
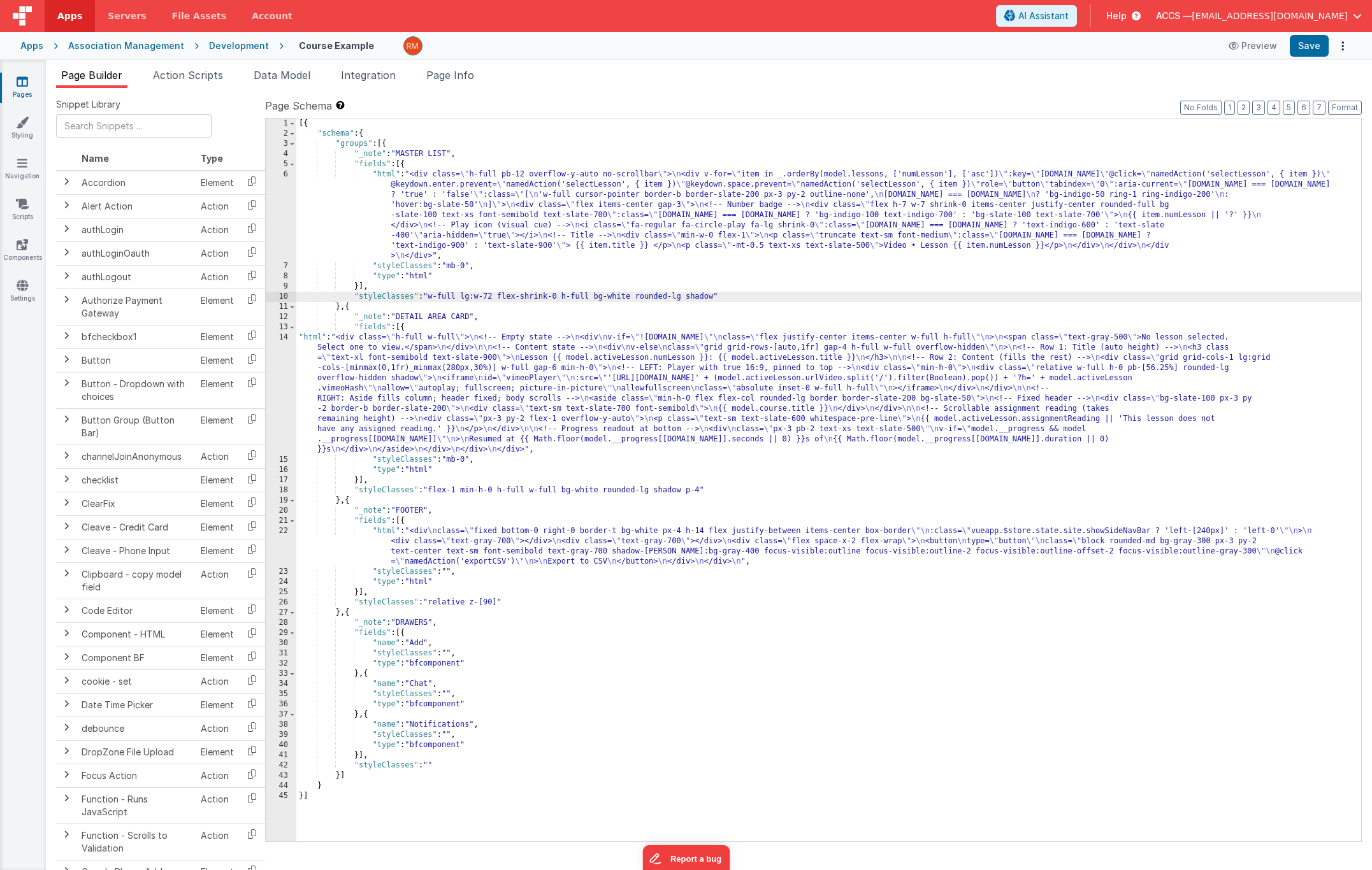
click at [717, 296] on div "[{ "schema" : { "groups" : [{ "_note" : "MASTER LIST" , "fields" : [{ "html" : …" at bounding box center [829, 490] width 1064 height 743
click at [1323, 50] on button "Save" at bounding box center [1309, 46] width 39 height 22
drag, startPoint x: 781, startPoint y: 297, endPoint x: 720, endPoint y: 296, distance: 61.0
click at [720, 296] on div "[{ "schema" : { "groups" : [{ "_note" : "MASTER LIST" , "fields" : [{ "html" : …" at bounding box center [829, 490] width 1064 height 743
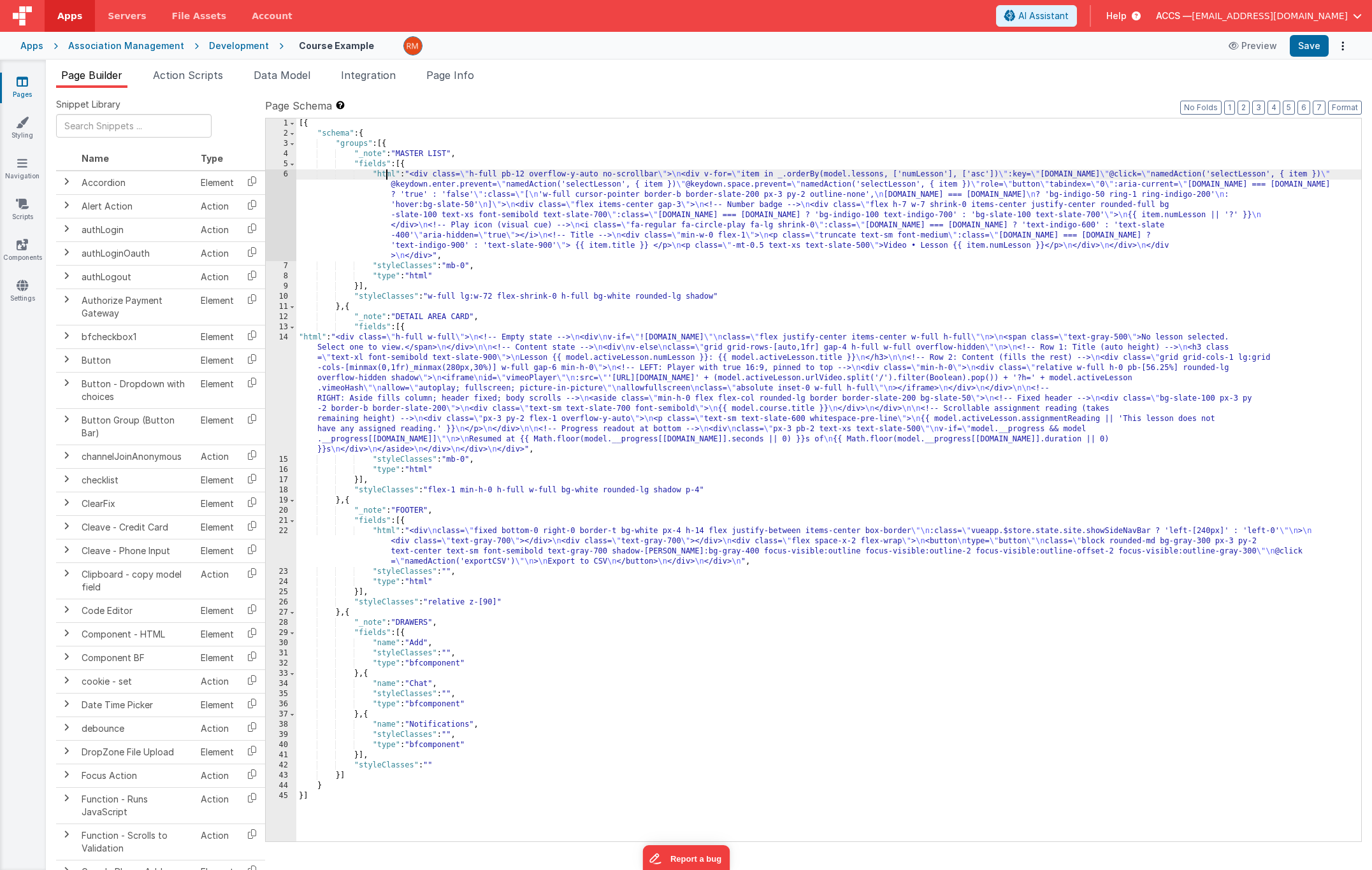
click at [386, 178] on div "[{ "schema" : { "groups" : [{ "_note" : "MASTER LIST" , "fields" : [{ "html" : …" at bounding box center [829, 490] width 1064 height 743
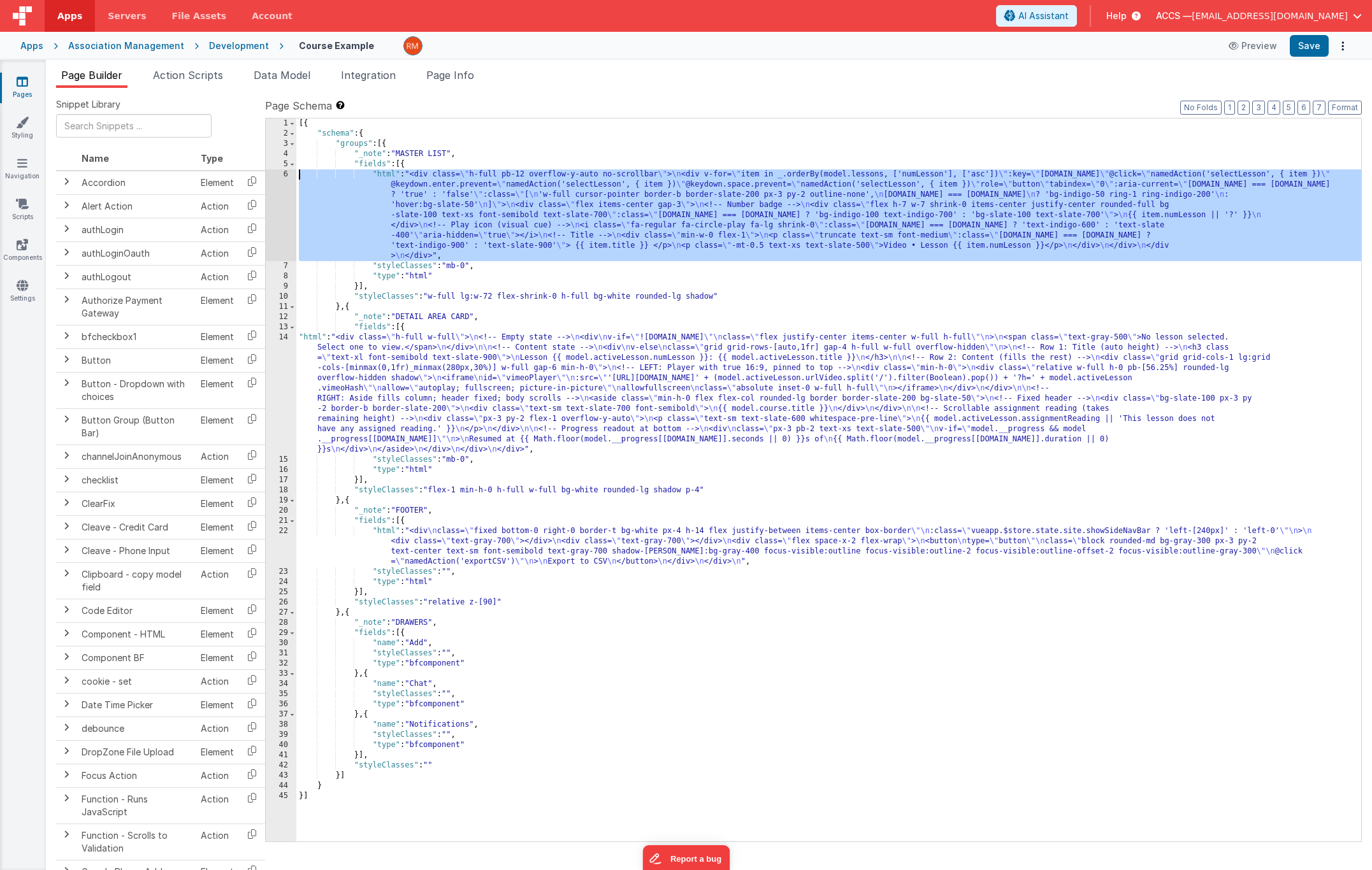
click at [286, 175] on div "6" at bounding box center [281, 215] width 31 height 91
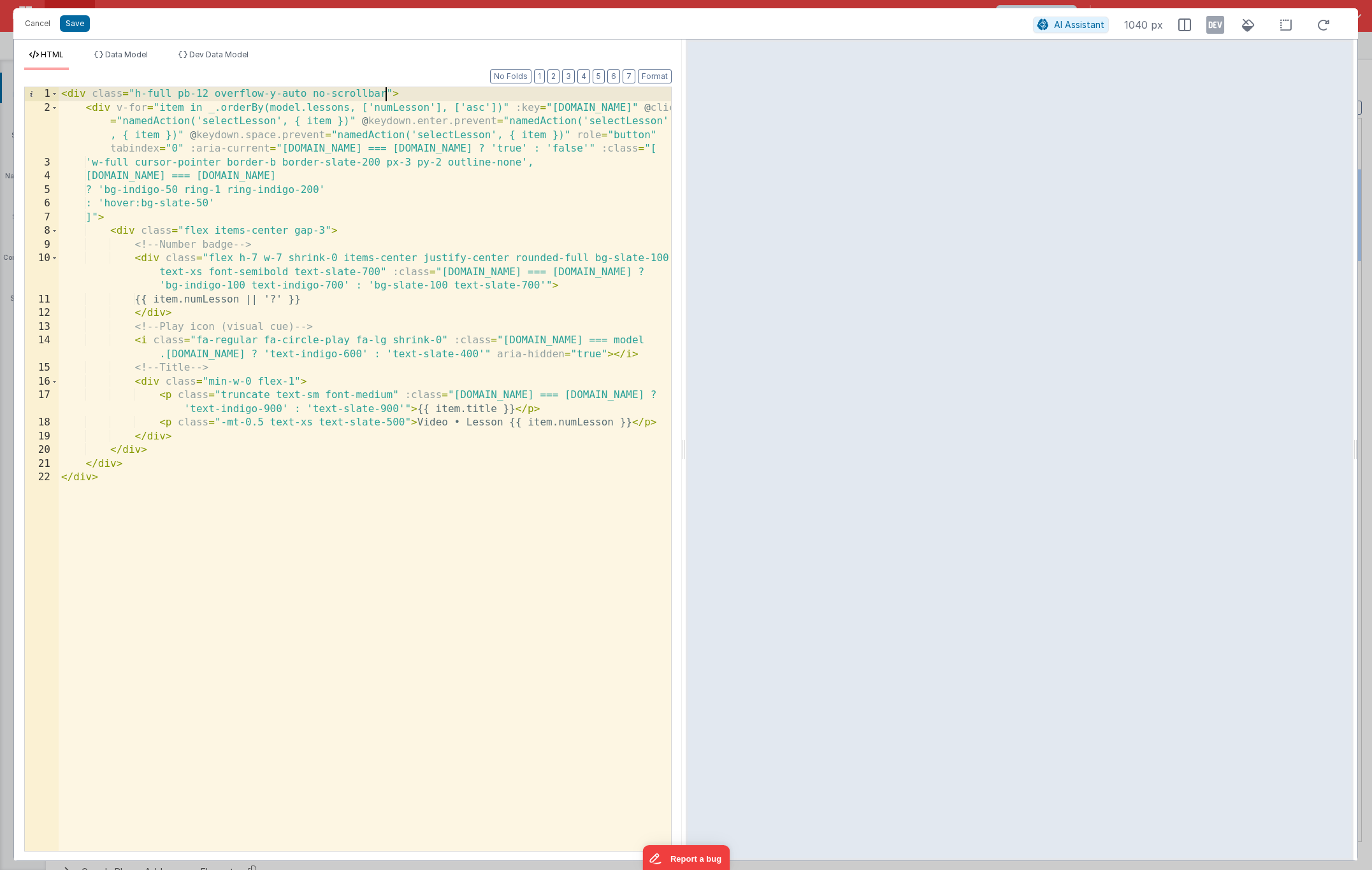
click at [386, 94] on div "< div class = "h-full pb-12 overflow-y-auto no-scrollbar" > < div v-for = "item…" at bounding box center [364, 483] width 613 height 791
click at [78, 27] on button "Save" at bounding box center [75, 24] width 30 height 17
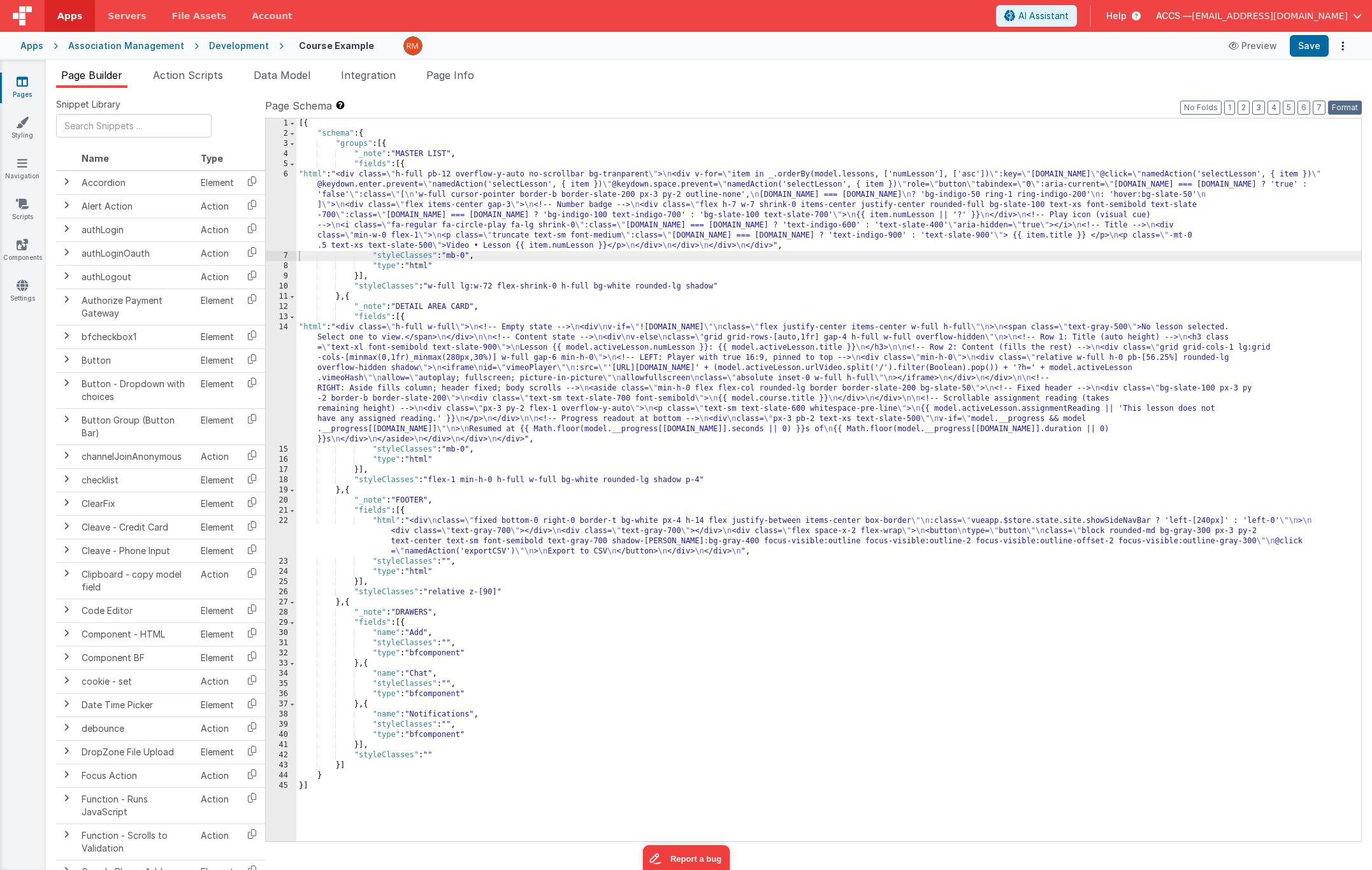
drag, startPoint x: 1345, startPoint y: 112, endPoint x: 1333, endPoint y: 84, distance: 30.5
click at [1344, 110] on button "Format" at bounding box center [1345, 108] width 34 height 14
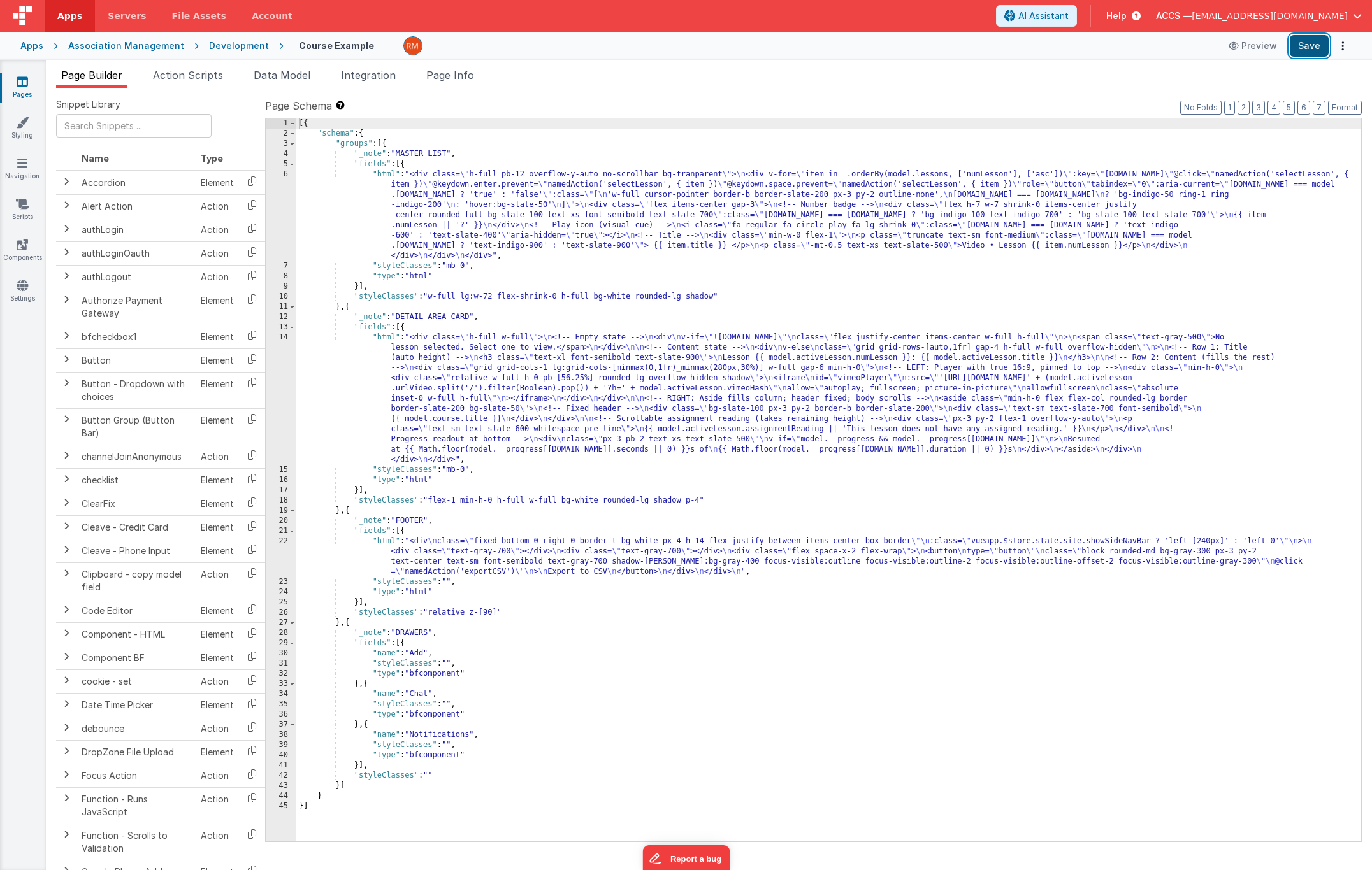
click at [1310, 50] on button "Save" at bounding box center [1309, 46] width 39 height 22
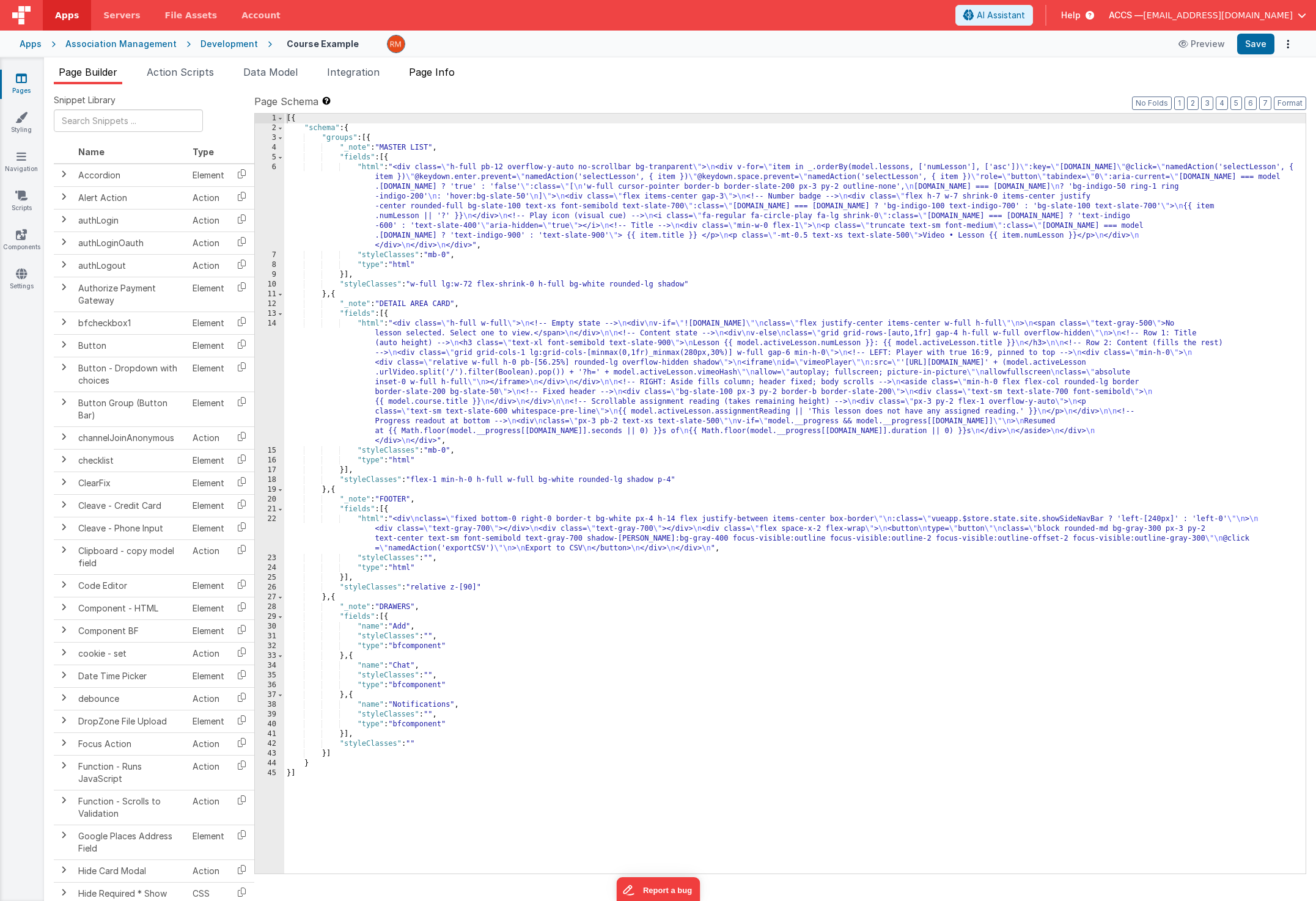
click at [446, 76] on span "Page Info" at bounding box center [432, 71] width 46 height 12
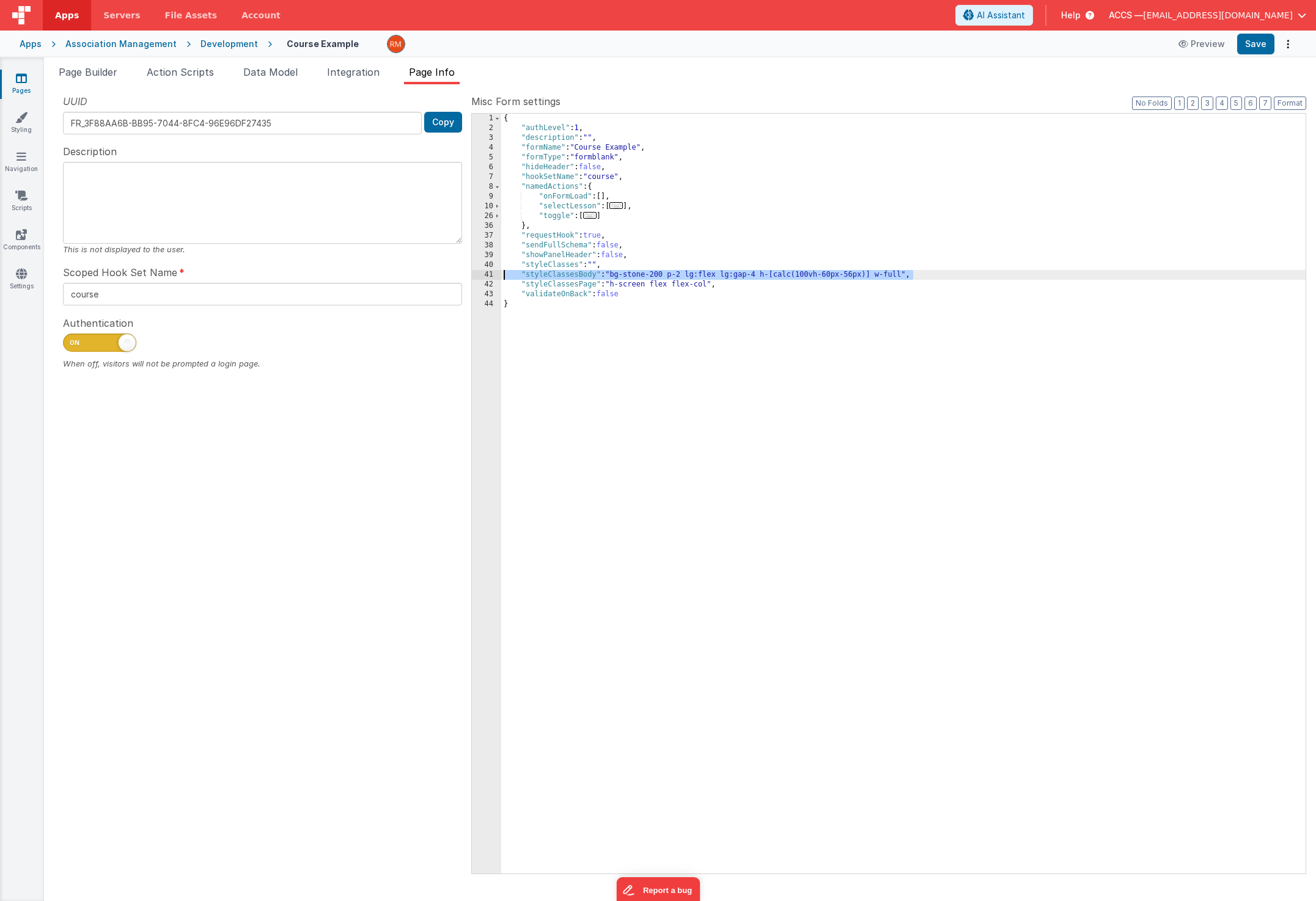
drag, startPoint x: 949, startPoint y: 277, endPoint x: 457, endPoint y: 275, distance: 492.0
click at [457, 275] on div "UUID FR_3F88AA6B-BB95-7044-8FC4-96E96DF27435 Copy Description This is not displ…" at bounding box center [680, 483] width 1253 height 779
click at [95, 80] on li "Page Builder" at bounding box center [88, 75] width 68 height 19
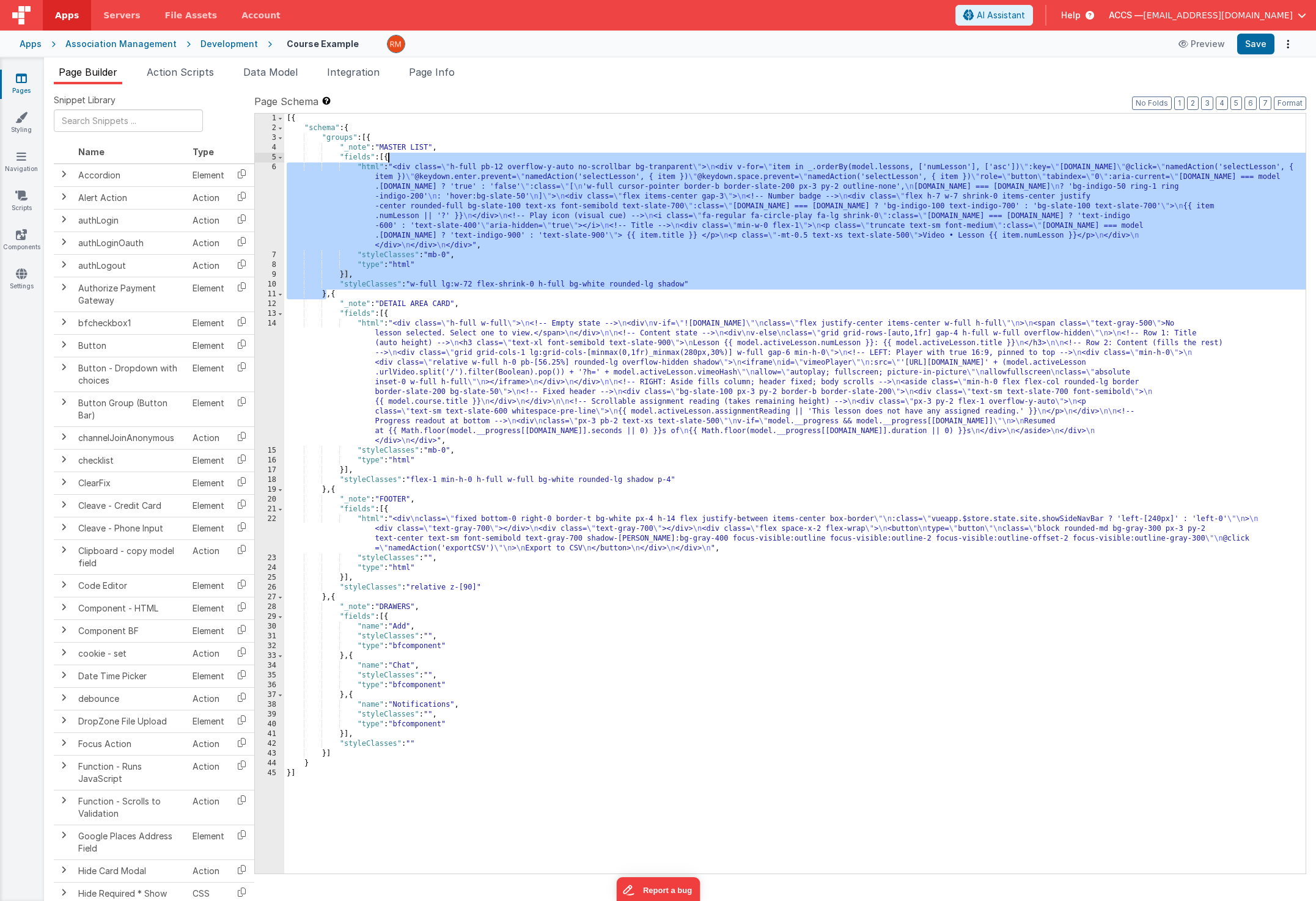
drag, startPoint x: 326, startPoint y: 296, endPoint x: 389, endPoint y: 158, distance: 151.7
click at [389, 158] on div "[{ "schema" : { "groups" : [{ "_note" : "MASTER LIST" , "fields" : [{ "html" : …" at bounding box center [795, 503] width 1021 height 779
click at [371, 170] on div "[{ "schema" : { "groups" : [{ "_note" : "MASTER LIST" , "fields" : [{ "html" : …" at bounding box center [795, 503] width 1021 height 779
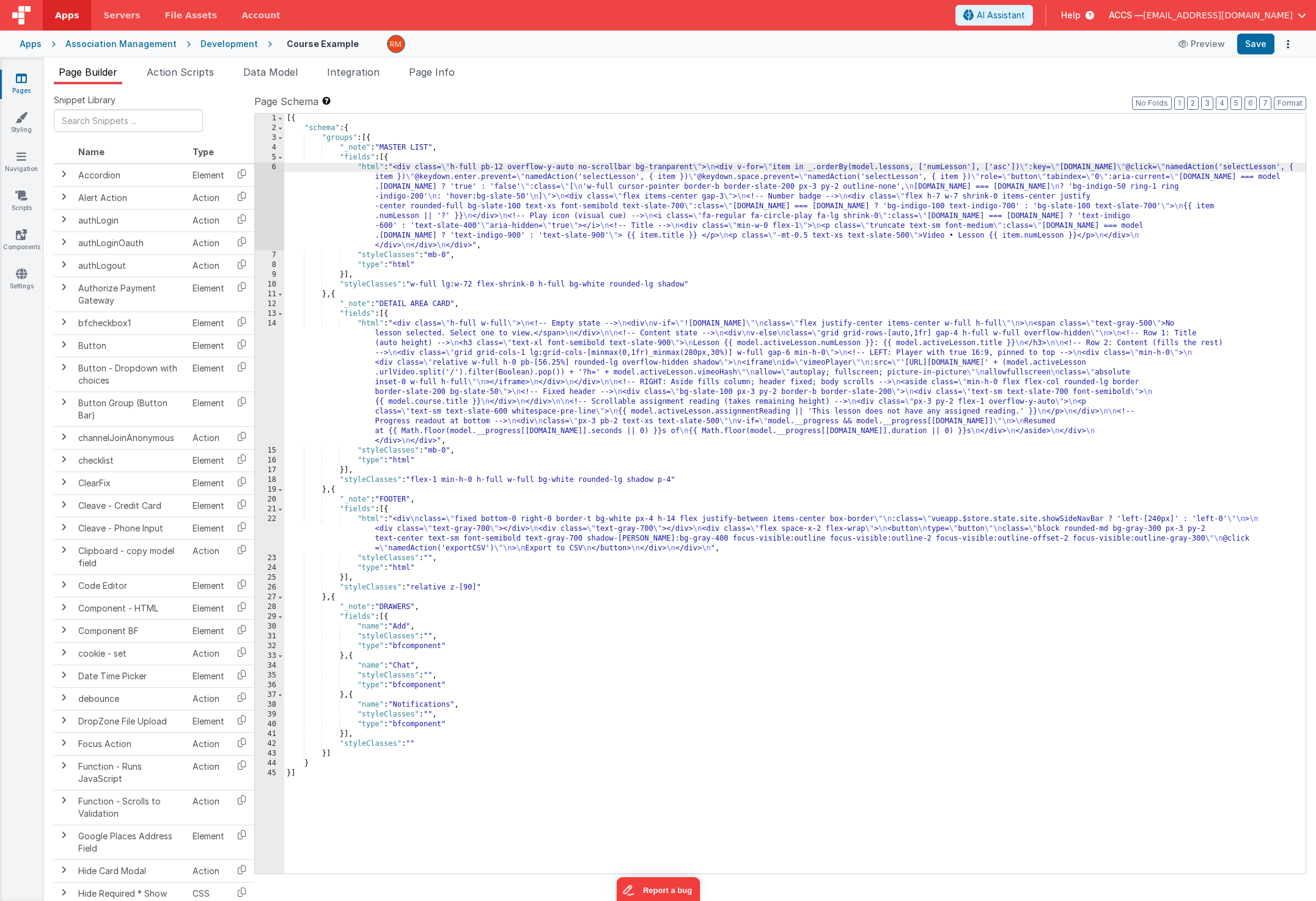
click at [276, 167] on div "6" at bounding box center [270, 206] width 29 height 88
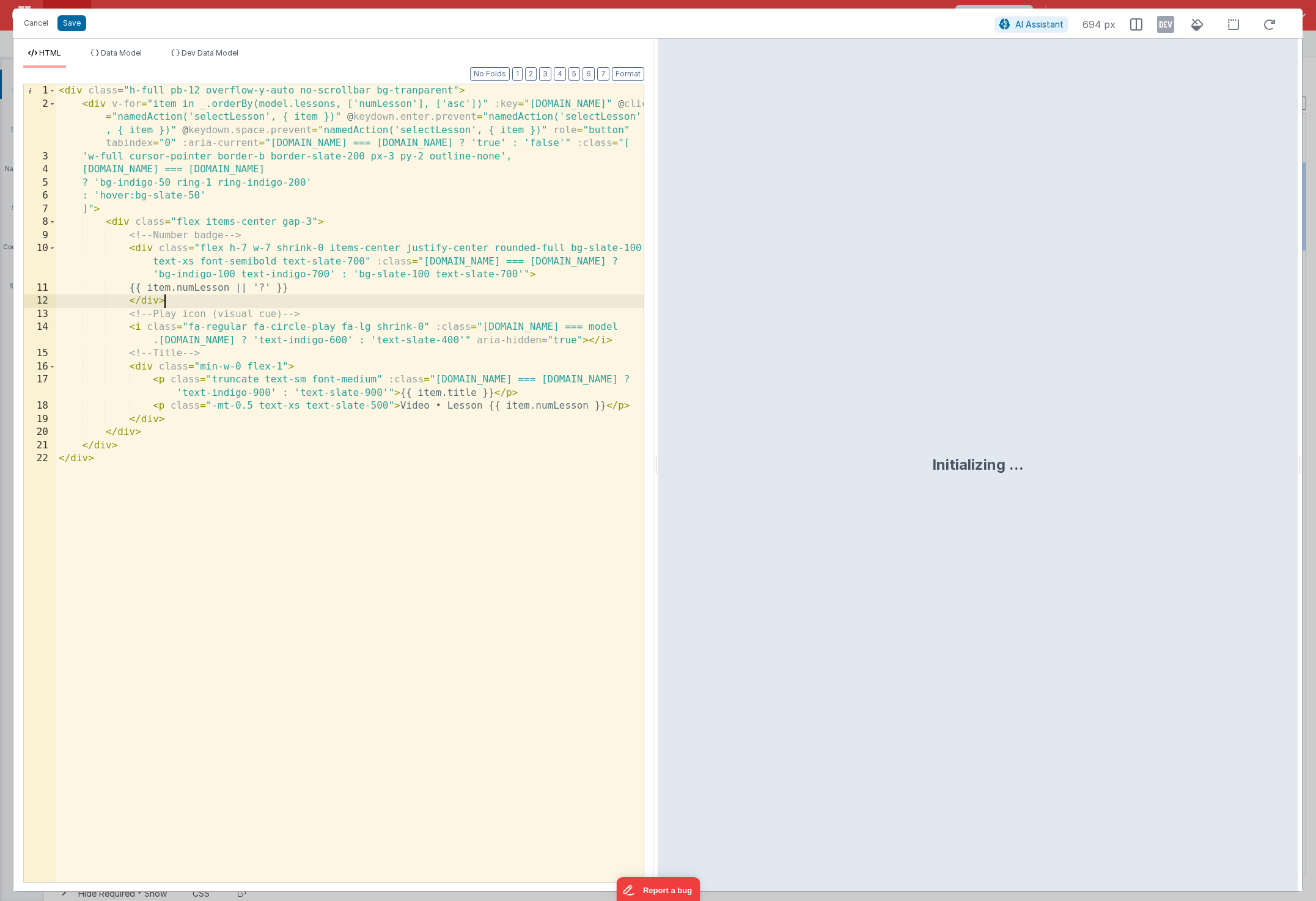
click at [291, 301] on div "< div class = "h-full pb-12 overflow-y-auto no-scrollbar bg-tranparent" > < div…" at bounding box center [350, 496] width 588 height 824
click at [70, 27] on button "Save" at bounding box center [72, 24] width 28 height 16
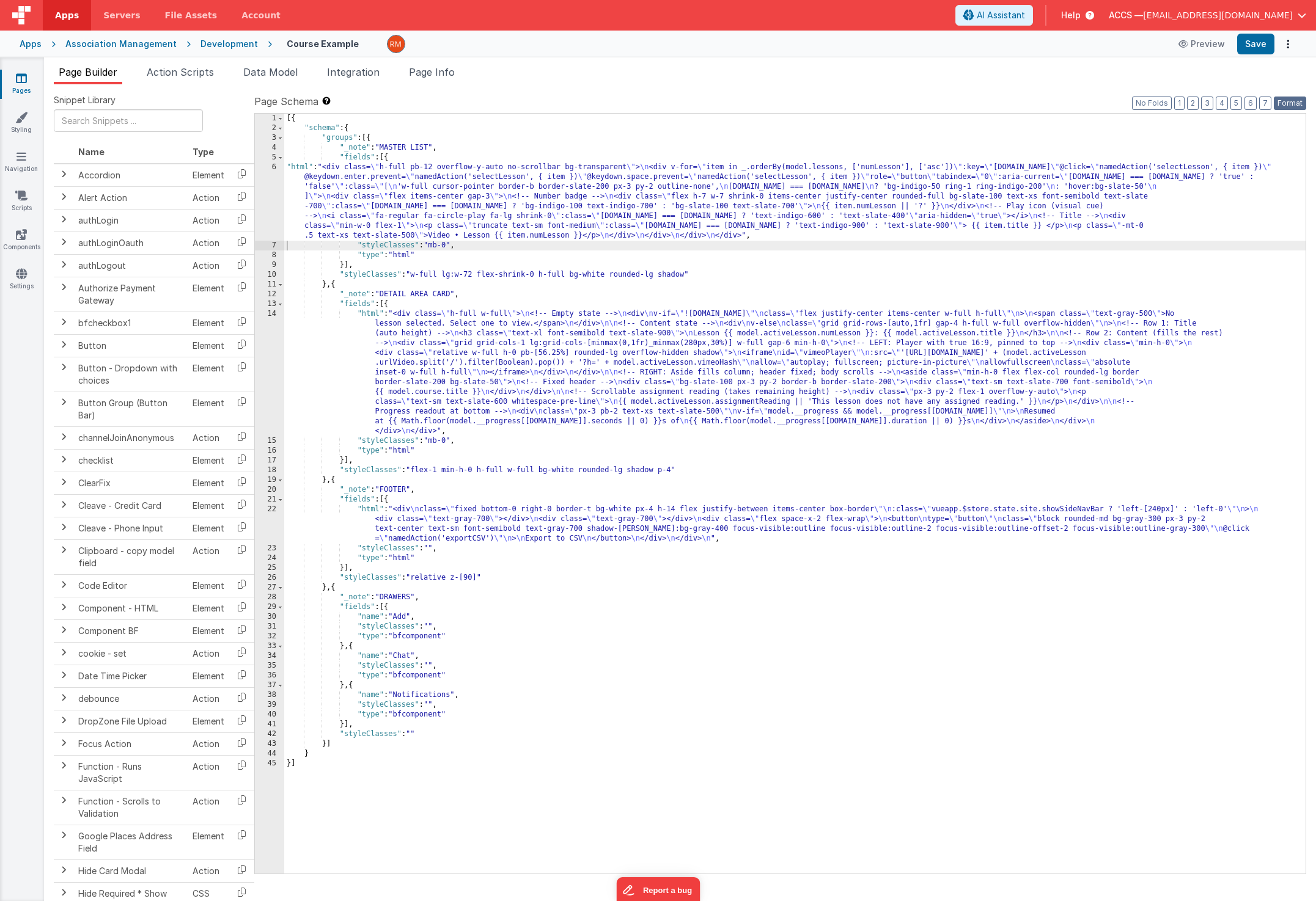
click at [1295, 103] on button "Format" at bounding box center [1290, 103] width 33 height 14
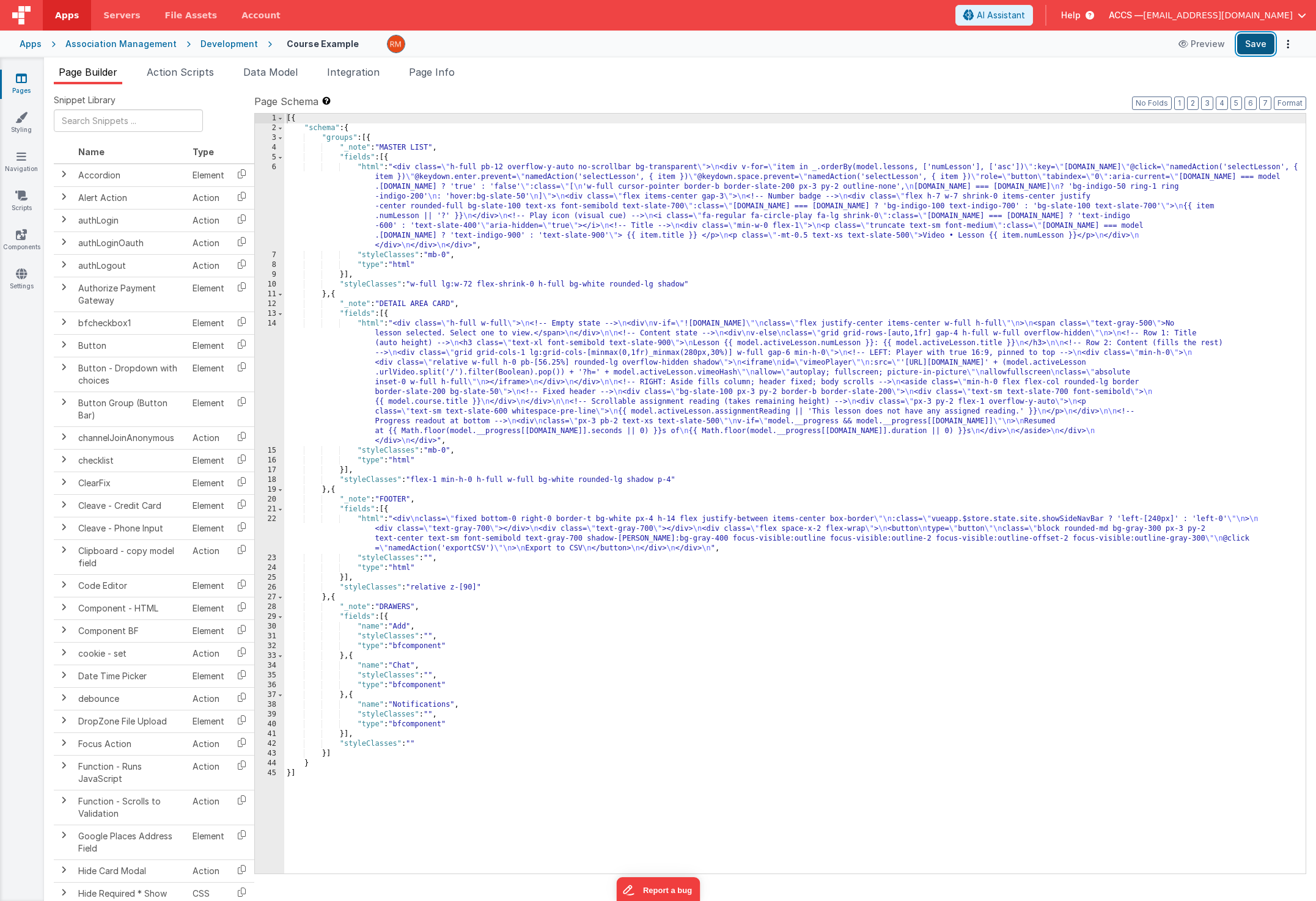
click at [1260, 50] on button "Save" at bounding box center [1256, 44] width 37 height 21
click at [366, 168] on div "[{ "schema" : { "groups" : [{ "_note" : "MASTER LIST" , "fields" : [{ "html" : …" at bounding box center [795, 503] width 1021 height 779
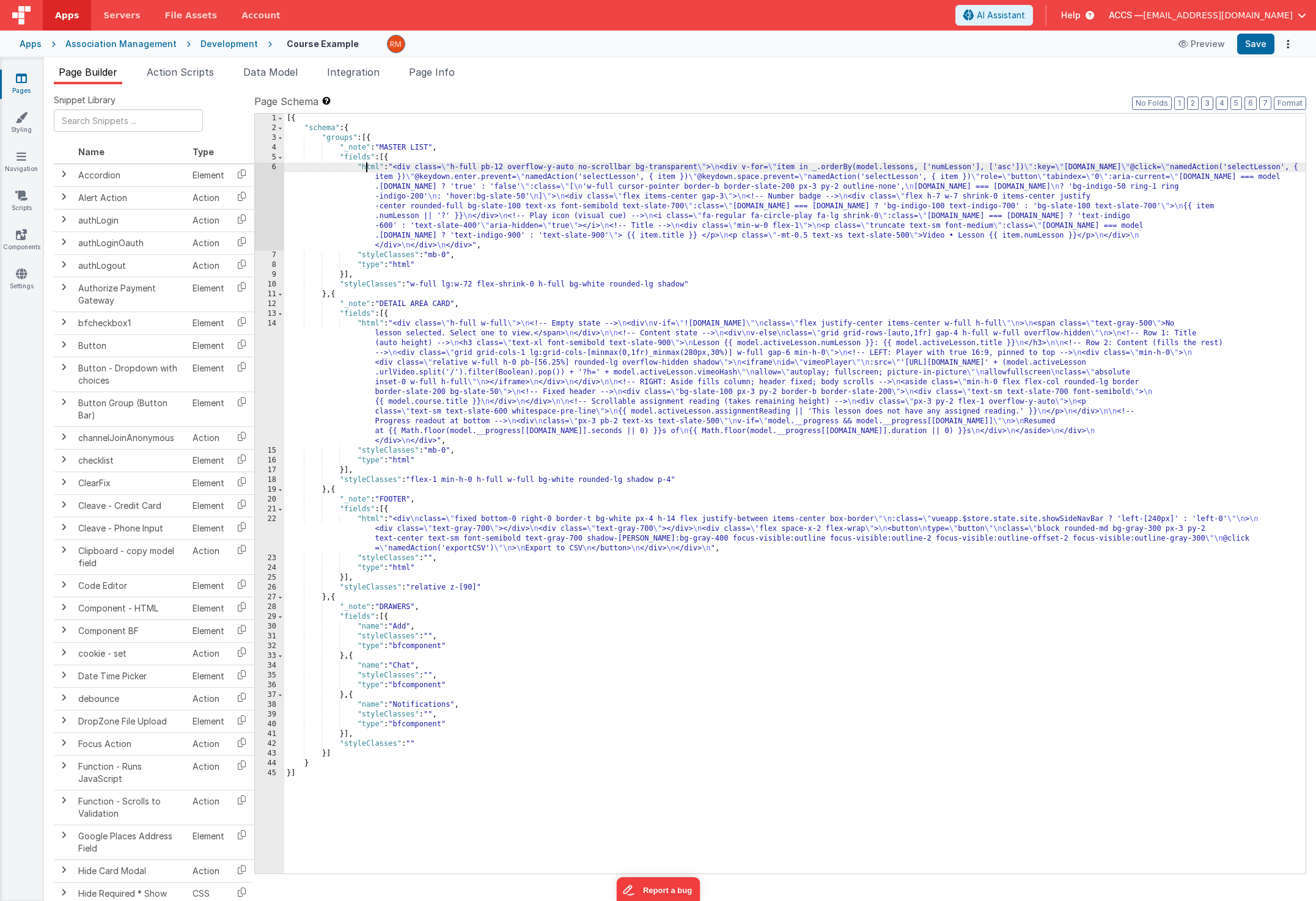
click at [272, 167] on div "6" at bounding box center [270, 206] width 29 height 88
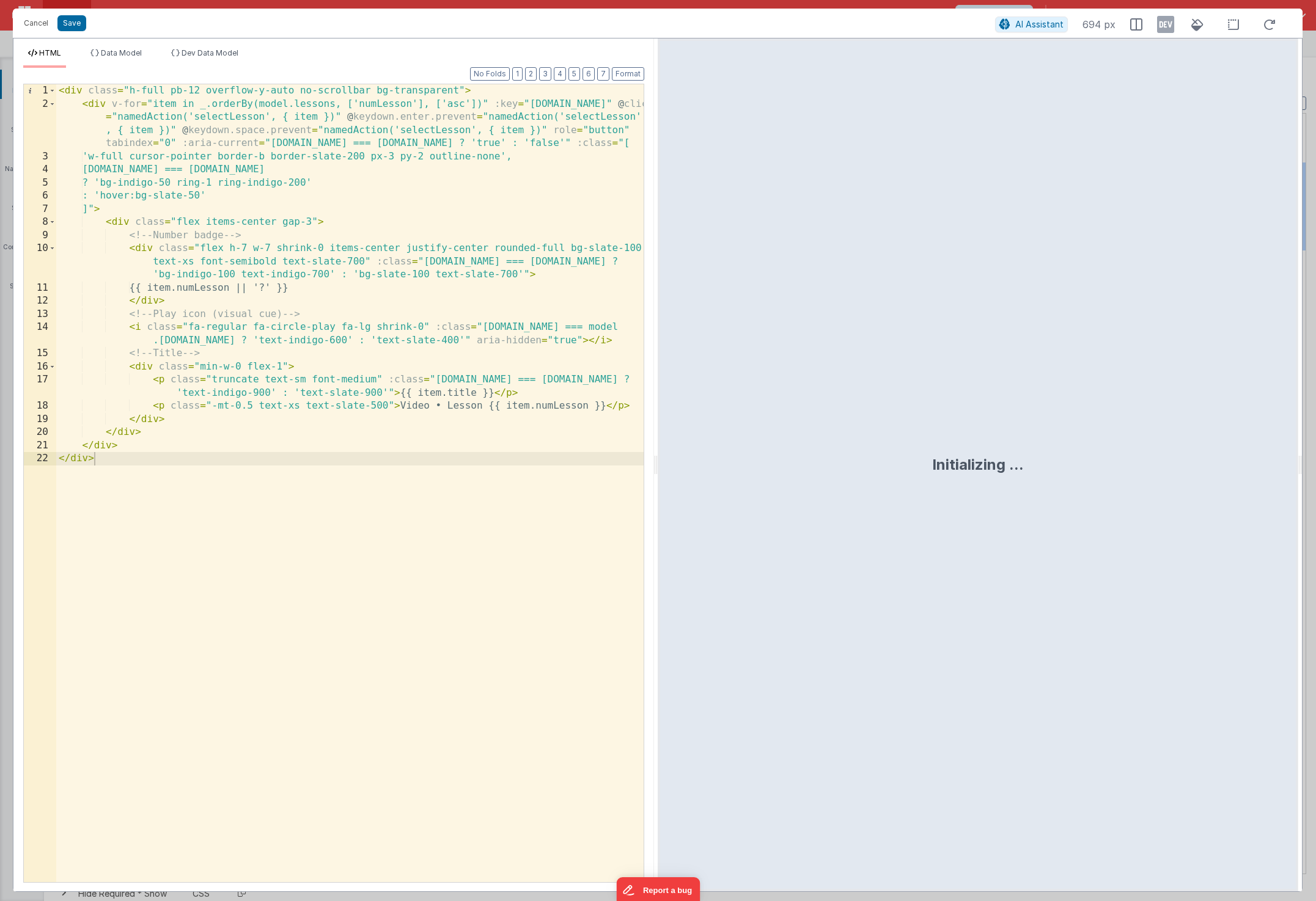
click at [356, 484] on div "< div class = "h-full pb-12 overflow-y-auto no-scrollbar bg-transparent" > < di…" at bounding box center [350, 496] width 588 height 824
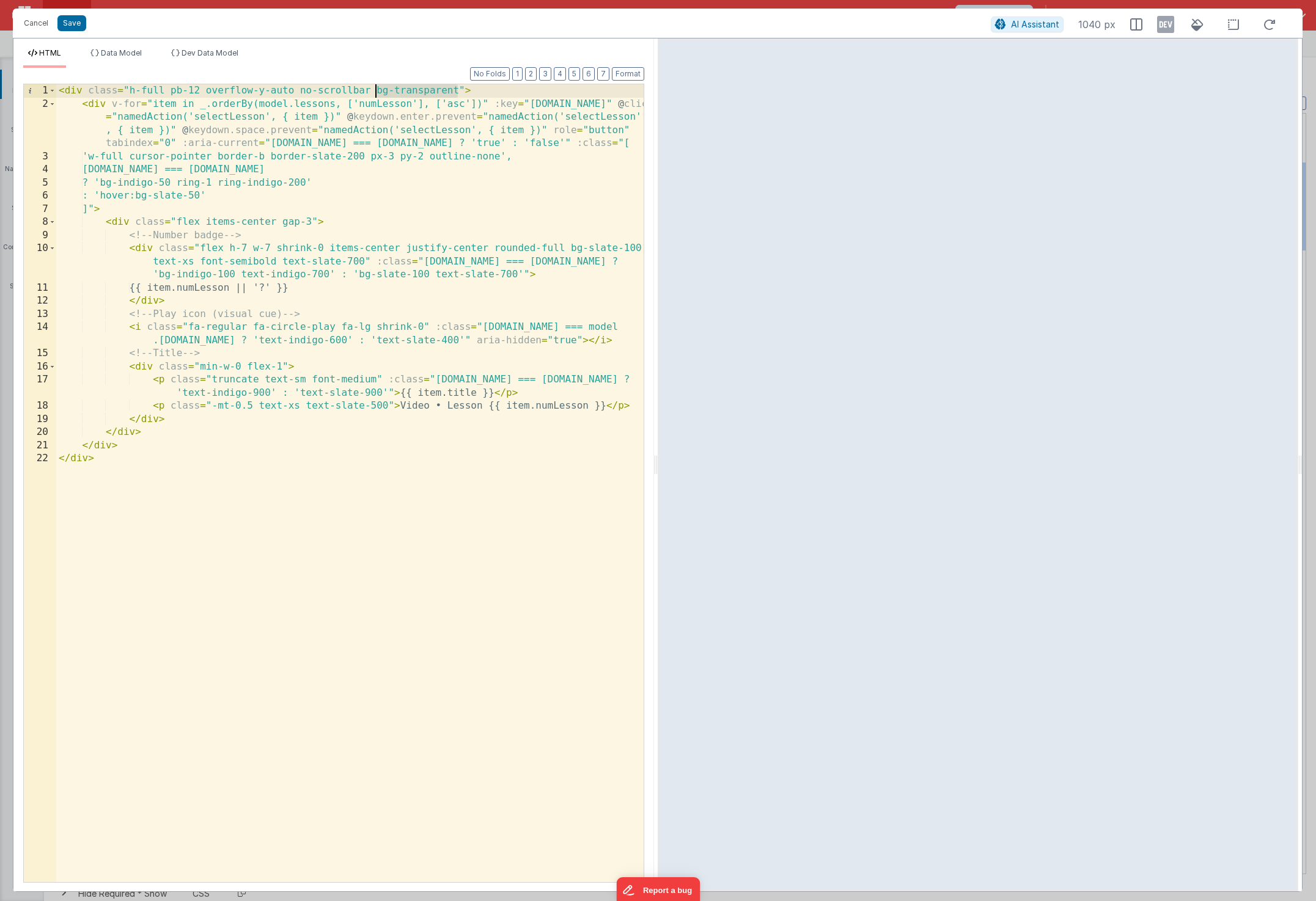
drag, startPoint x: 455, startPoint y: 91, endPoint x: 376, endPoint y: 95, distance: 79.1
click at [376, 95] on div "< div class = "h-full pb-12 overflow-y-auto no-scrollbar bg-transparent" > < di…" at bounding box center [350, 496] width 588 height 824
click at [79, 27] on button "Save" at bounding box center [72, 24] width 28 height 16
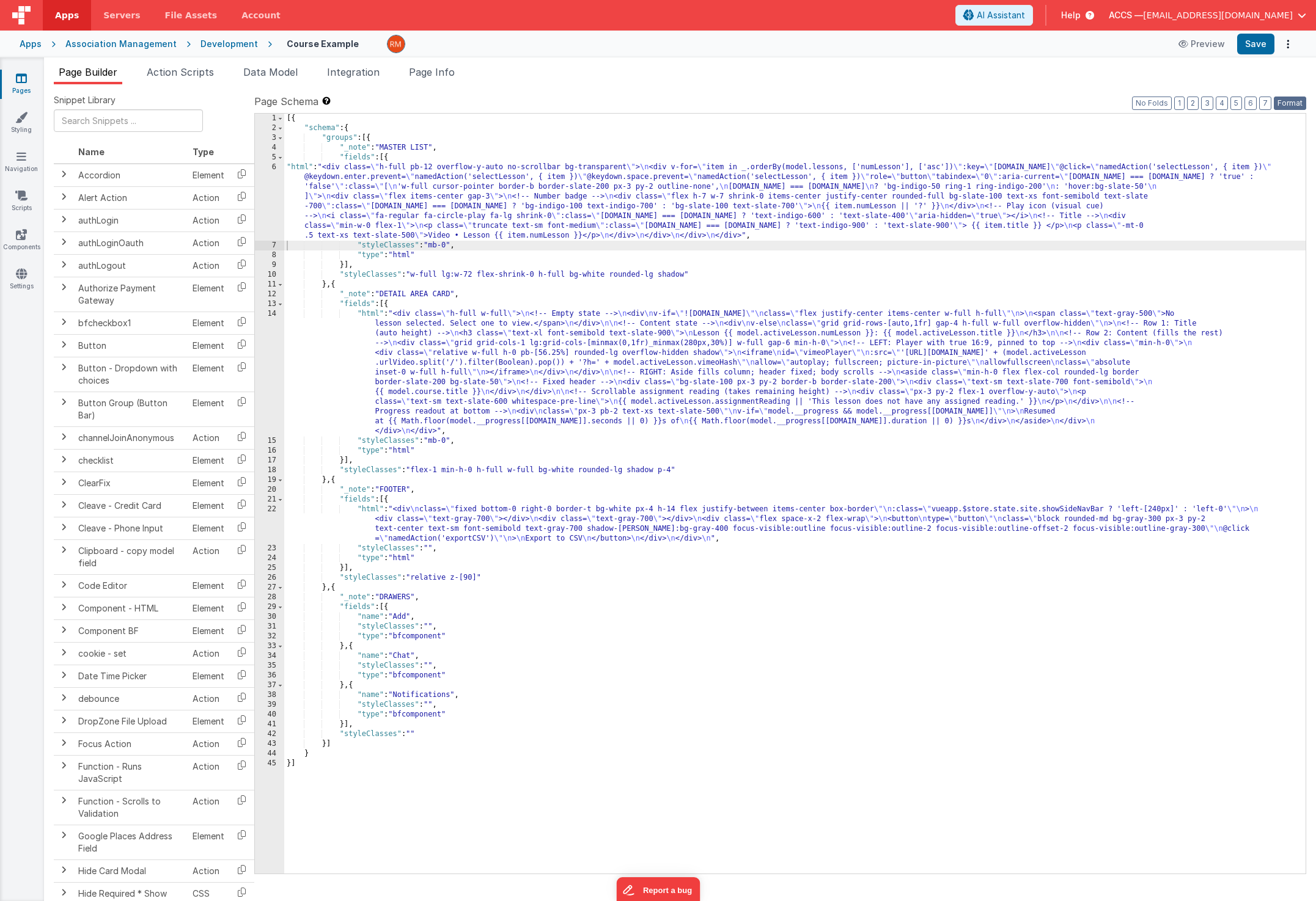
click at [1283, 104] on button "Format" at bounding box center [1290, 103] width 33 height 14
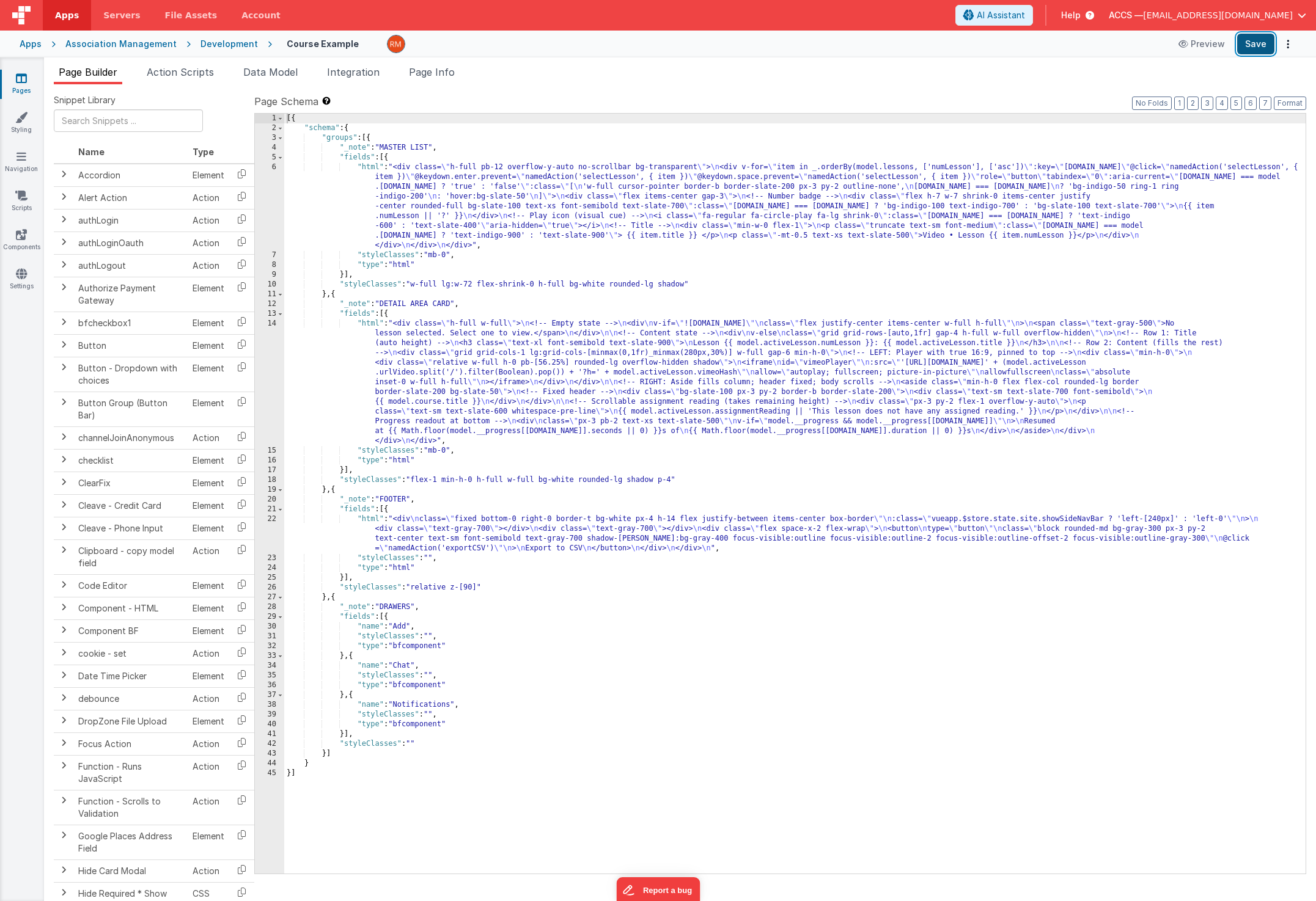
click at [1249, 44] on button "Save" at bounding box center [1256, 44] width 37 height 21
click at [450, 451] on div "[{ "schema" : { "groups" : [{ "_note" : "MASTER LIST" , "fields" : [{ "html" : …" at bounding box center [795, 503] width 1021 height 779
click at [1248, 45] on button "Save" at bounding box center [1256, 44] width 37 height 21
click at [471, 449] on div "[{ "schema" : { "groups" : [{ "_note" : "MASTER LIST" , "fields" : [{ "html" : …" at bounding box center [795, 503] width 1021 height 779
click at [480, 588] on div "[{ "schema" : { "groups" : [{ "_note" : "MASTER LIST" , "fields" : [{ "html" : …" at bounding box center [795, 503] width 1021 height 779
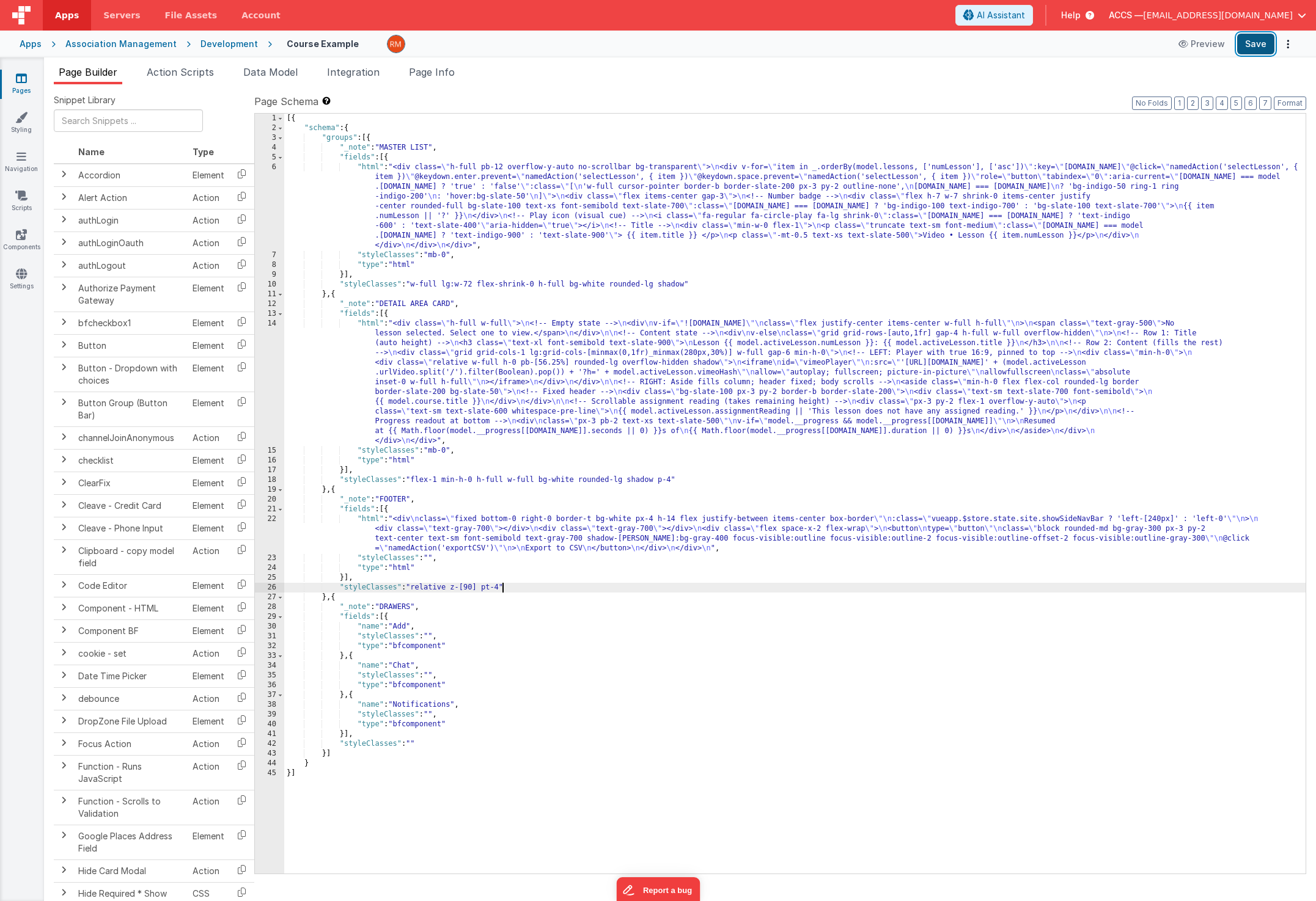
click at [1250, 41] on button "Save" at bounding box center [1256, 44] width 37 height 21
click at [502, 590] on div "[{ "schema" : { "groups" : [{ "_note" : "MASTER LIST" , "fields" : [{ "html" : …" at bounding box center [795, 503] width 1021 height 779
click at [432, 555] on div "[{ "schema" : { "groups" : [{ "_note" : "MASTER LIST" , "fields" : [{ "html" : …" at bounding box center [795, 503] width 1021 height 779
click at [1262, 41] on button "Save" at bounding box center [1256, 44] width 37 height 21
click at [450, 559] on div "[{ "schema" : { "groups" : [{ "_note" : "MASTER LIST" , "fields" : [{ "html" : …" at bounding box center [795, 503] width 1021 height 779
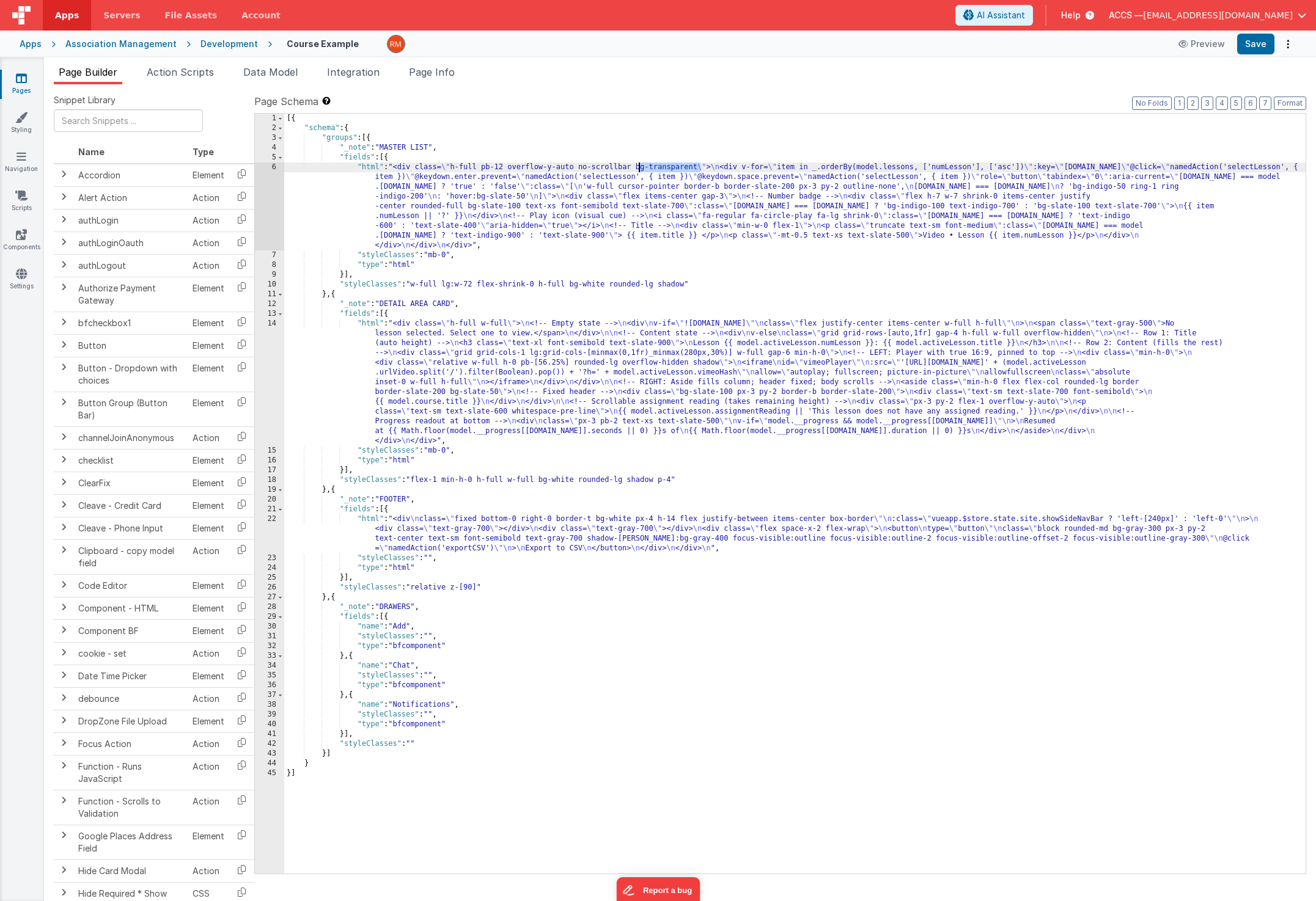
drag, startPoint x: 700, startPoint y: 167, endPoint x: 639, endPoint y: 170, distance: 61.1
click at [639, 170] on div "[{ "schema" : { "groups" : [{ "_note" : "MASTER LIST" , "fields" : [{ "html" : …" at bounding box center [795, 503] width 1021 height 779
click at [688, 282] on div "[{ "schema" : { "groups" : [{ "_note" : "MASTER LIST" , "fields" : [{ "html" : …" at bounding box center [795, 503] width 1021 height 779
click at [1260, 43] on button "Save" at bounding box center [1256, 44] width 37 height 21
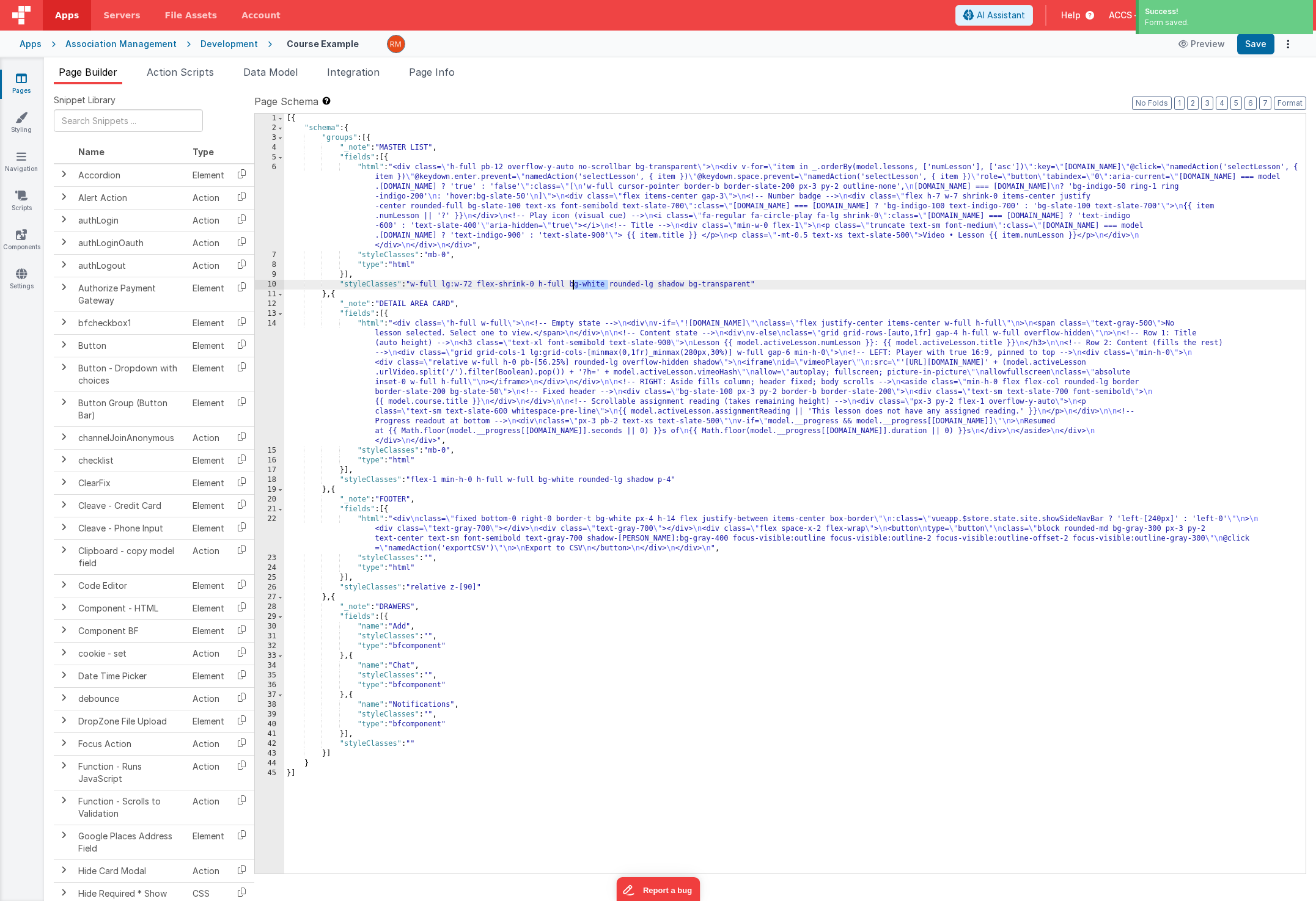
drag, startPoint x: 606, startPoint y: 284, endPoint x: 572, endPoint y: 288, distance: 34.2
click at [572, 288] on div "[{ "schema" : { "groups" : [{ "_note" : "MASTER LIST" , "fields" : [{ "html" : …" at bounding box center [795, 503] width 1021 height 779
click at [1247, 46] on button "Save" at bounding box center [1256, 44] width 37 height 21
click at [502, 214] on div "[{ "schema" : { "groups" : [{ "_note" : "MASTER LIST" , "fields" : [{ "html" : …" at bounding box center [795, 503] width 1021 height 779
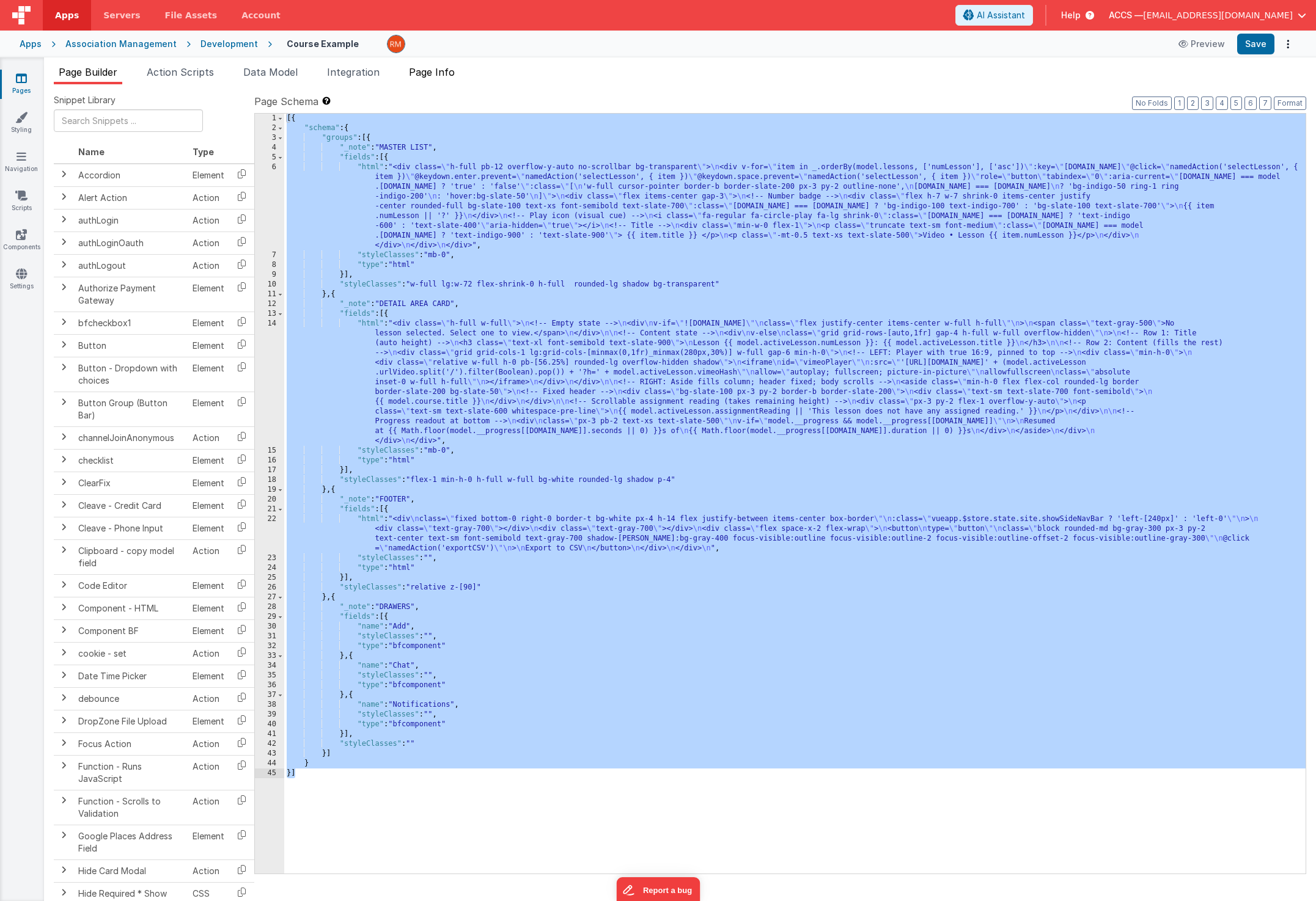
click at [442, 77] on span "Page Info" at bounding box center [432, 71] width 46 height 12
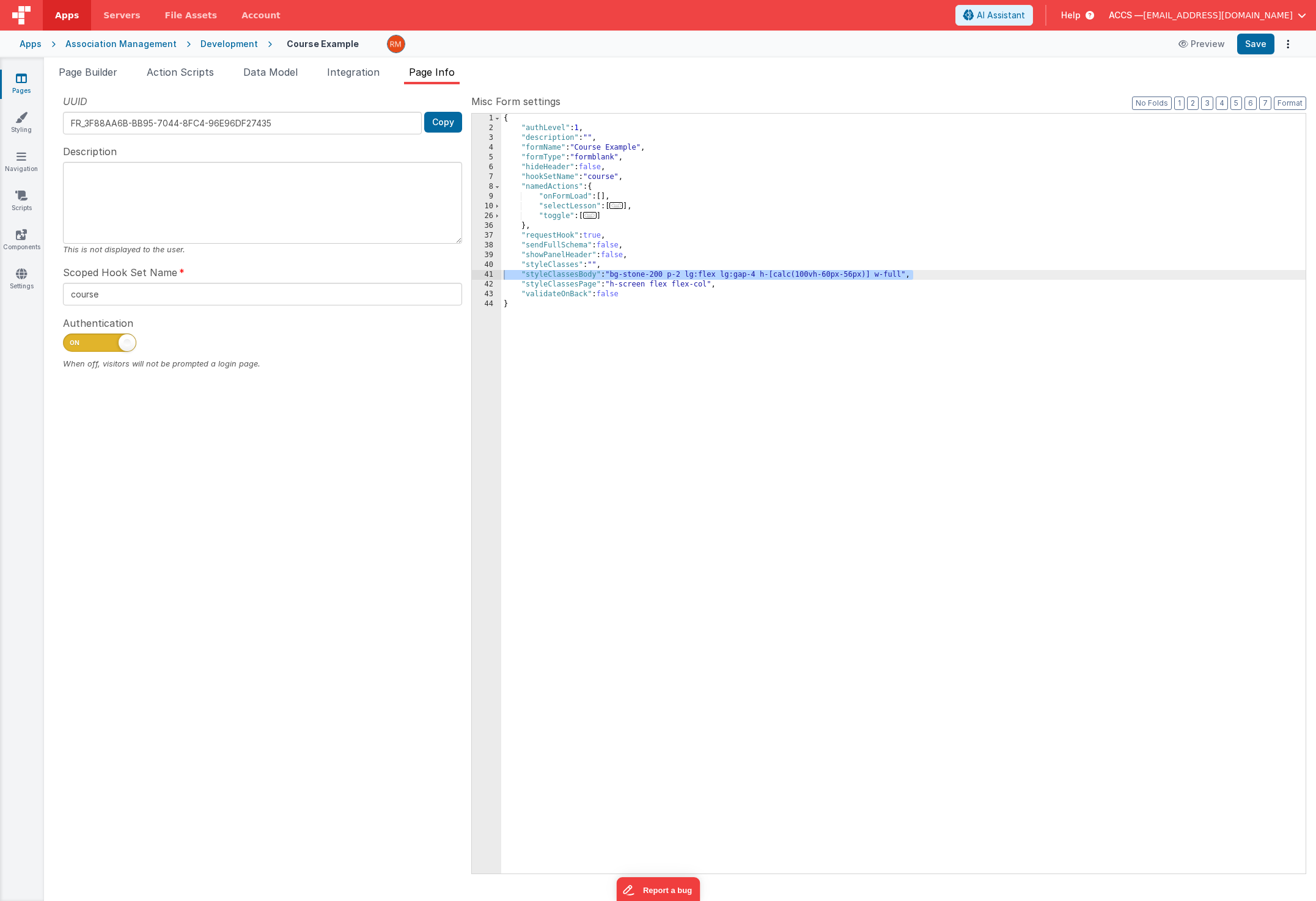
click at [580, 311] on div "{ "authLevel" : 1 , "description" : "" , "formName" : "Course Example" , "formT…" at bounding box center [904, 503] width 805 height 779
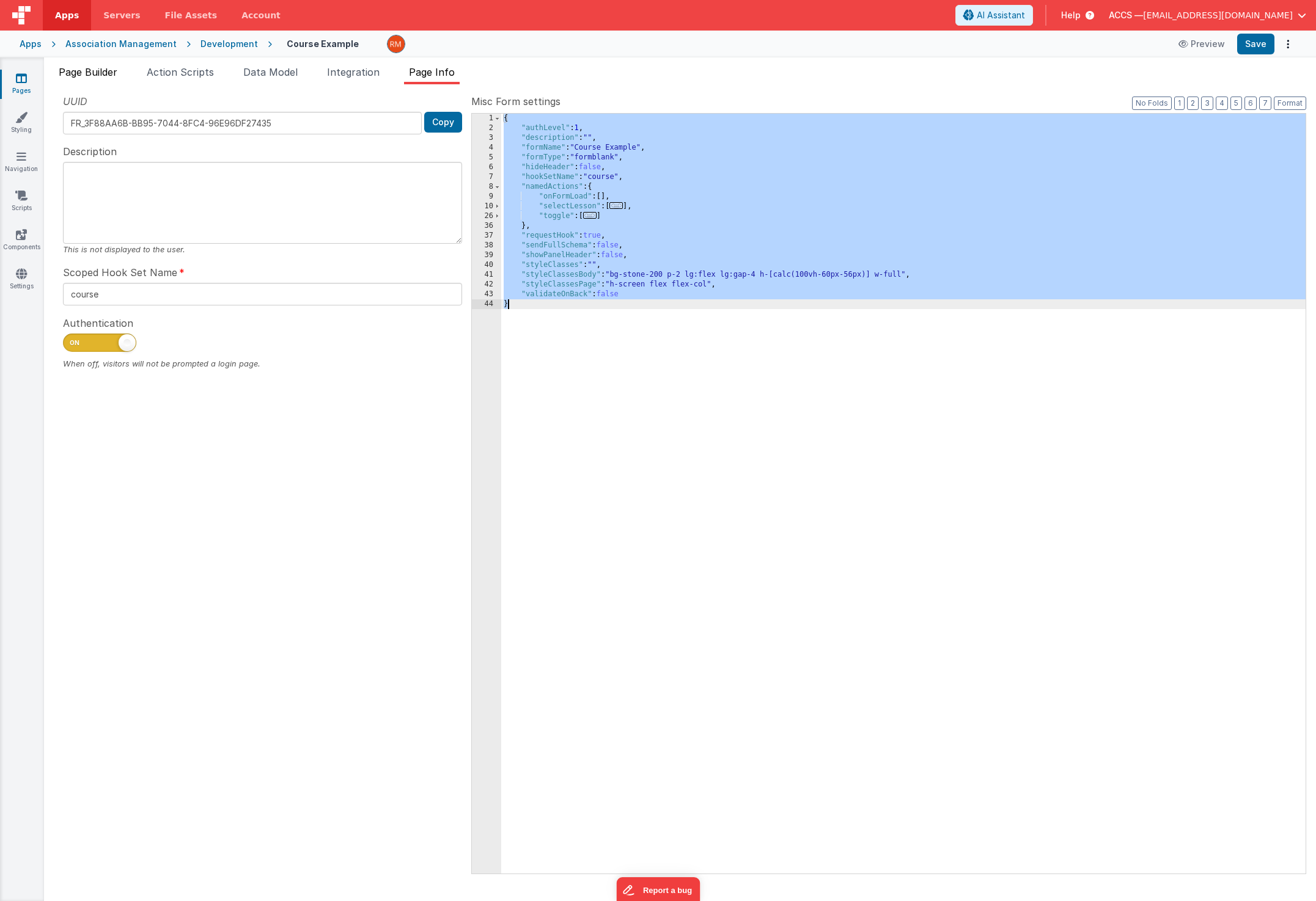
click at [97, 78] on li "Page Builder" at bounding box center [88, 75] width 68 height 19
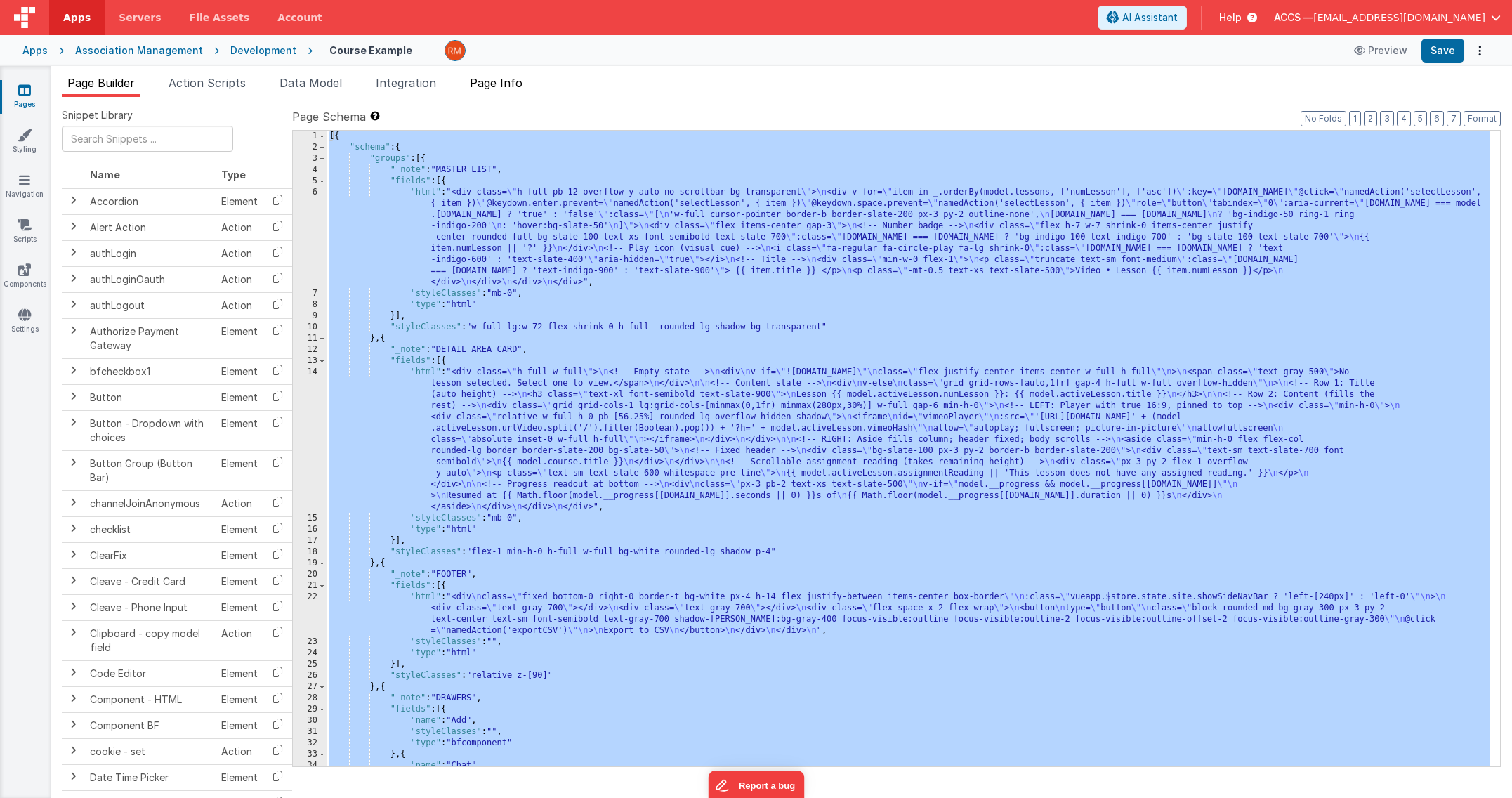
click at [507, 86] on span "Page Info" at bounding box center [496, 82] width 52 height 14
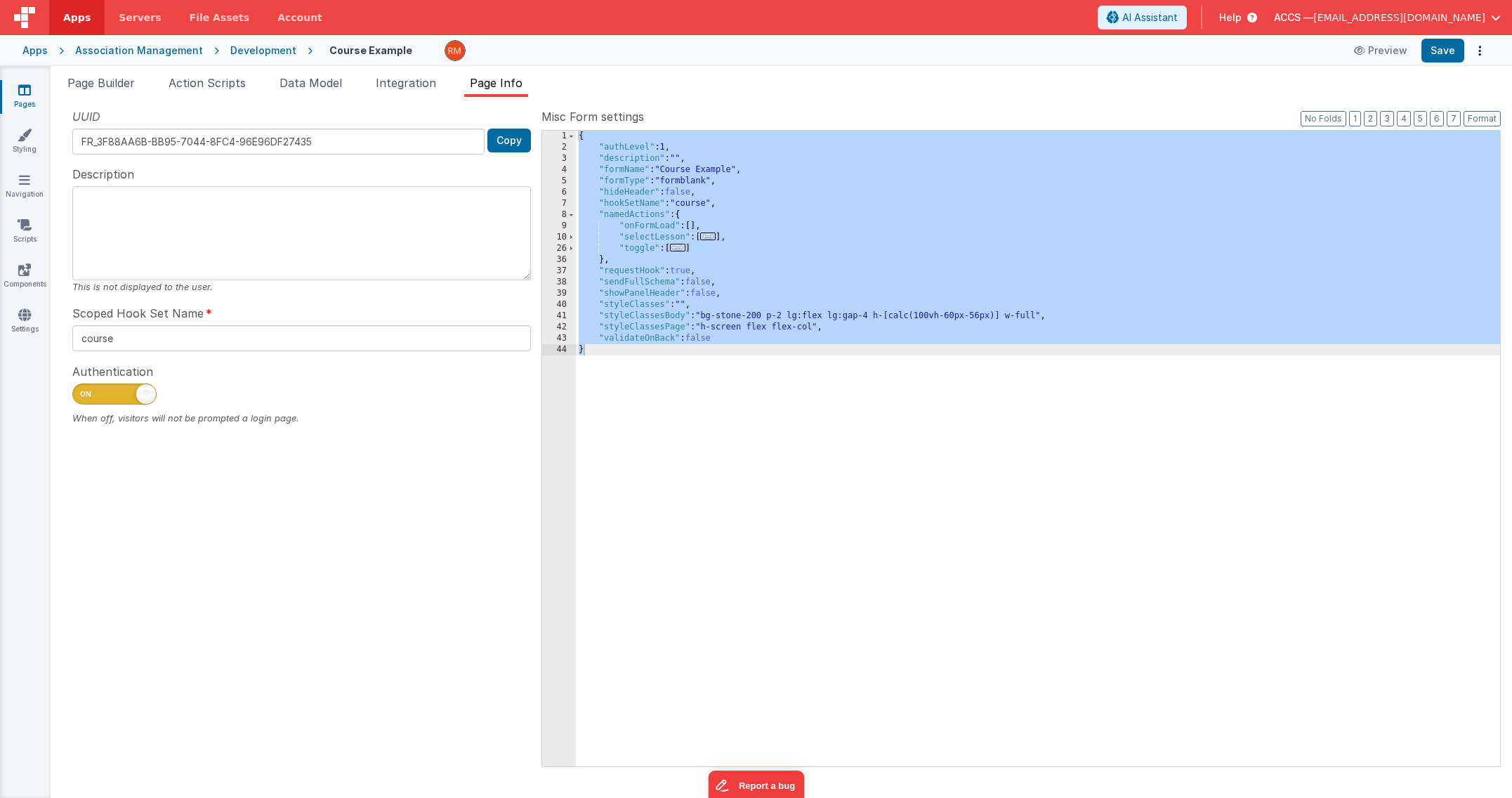
click at [659, 403] on div "{ "authLevel" : 1 , "description" : "" , "formName" : "Course Example" , "formT…" at bounding box center [1039, 460] width 925 height 659
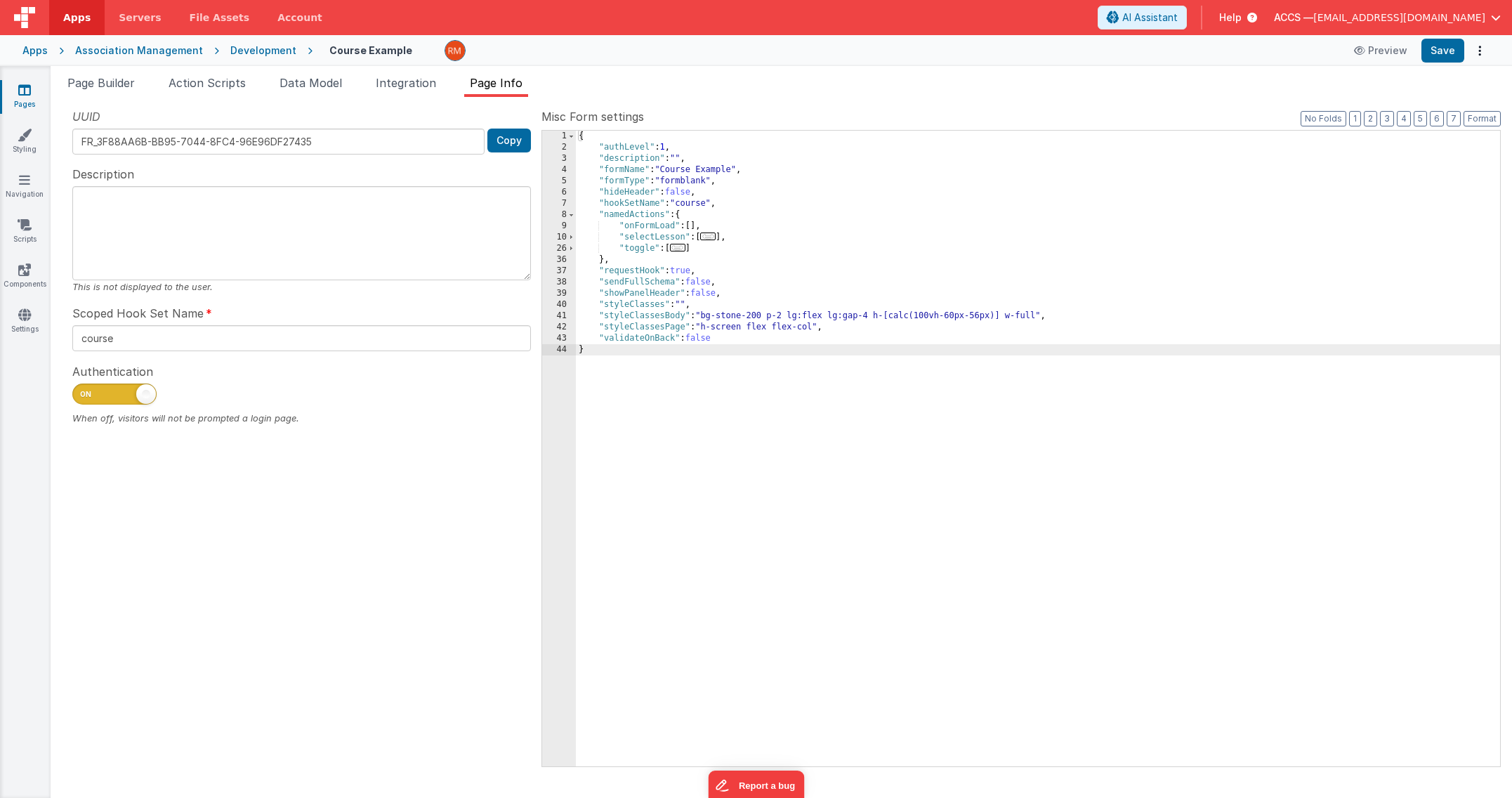
click at [1039, 315] on div "{ "authLevel" : 1 , "description" : "" , "formName" : "Course Example" , "formT…" at bounding box center [1039, 460] width 925 height 659
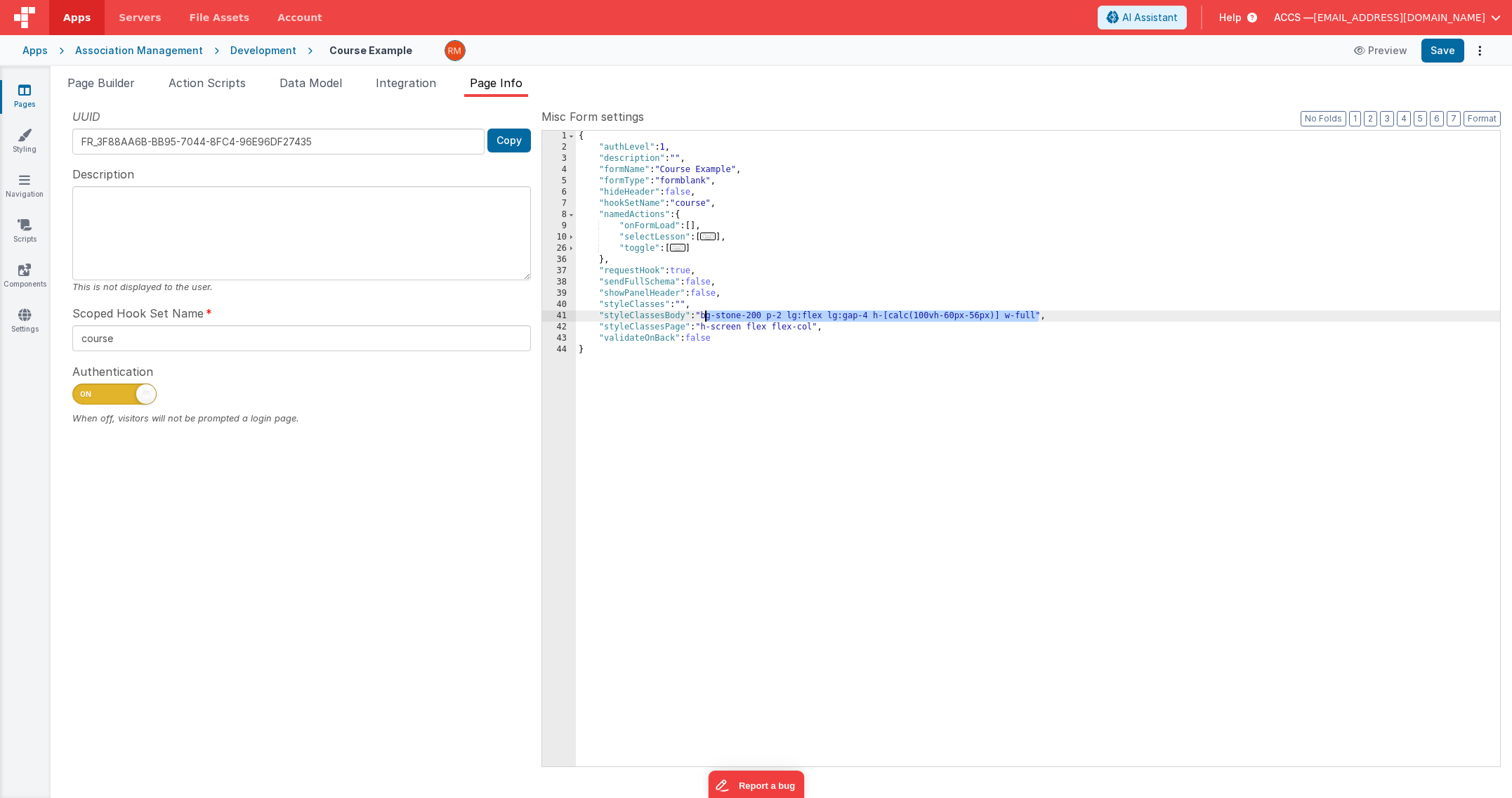
drag, startPoint x: 1039, startPoint y: 315, endPoint x: 706, endPoint y: 315, distance: 333.0
click at [706, 315] on div "{ "authLevel" : 1 , "description" : "" , "formName" : "Course Example" , "formT…" at bounding box center [1039, 460] width 925 height 659
click at [711, 313] on div "{ "authLevel" : 1 , "description" : "" , "formName" : "Course Example" , "formT…" at bounding box center [1039, 460] width 925 height 659
click at [1166, 315] on div "{ "authLevel" : 1 , "description" : "" , "formName" : "Course Example" , "formT…" at bounding box center [1039, 460] width 925 height 659
click at [1102, 344] on div "{ "authLevel" : 1 , "description" : "" , "formName" : "Course Example" , "formT…" at bounding box center [1039, 460] width 925 height 659
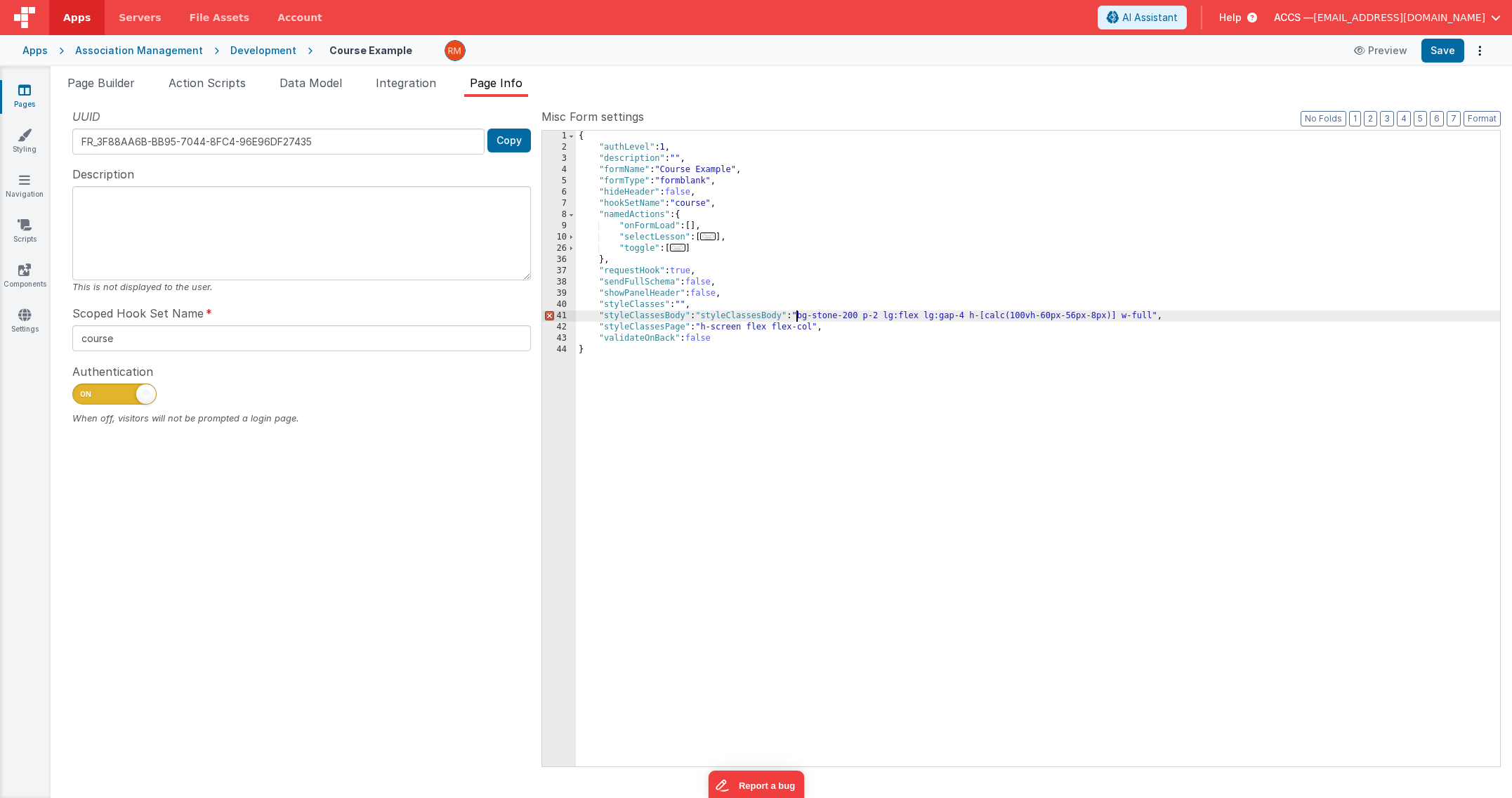
click at [796, 316] on div "{ "authLevel" : 1 , "description" : "" , "formName" : "Course Example" , "formT…" at bounding box center [1039, 460] width 925 height 659
click at [1453, 51] on button "Save" at bounding box center [1443, 50] width 43 height 24
click at [1003, 316] on div "{ "authLevel" : 1 , "description" : "" , "formName" : "Course Example" , "formT…" at bounding box center [1039, 460] width 925 height 659
drag, startPoint x: 1454, startPoint y: 53, endPoint x: 1441, endPoint y: 55, distance: 13.2
click at [1454, 53] on button "Save" at bounding box center [1443, 50] width 43 height 24
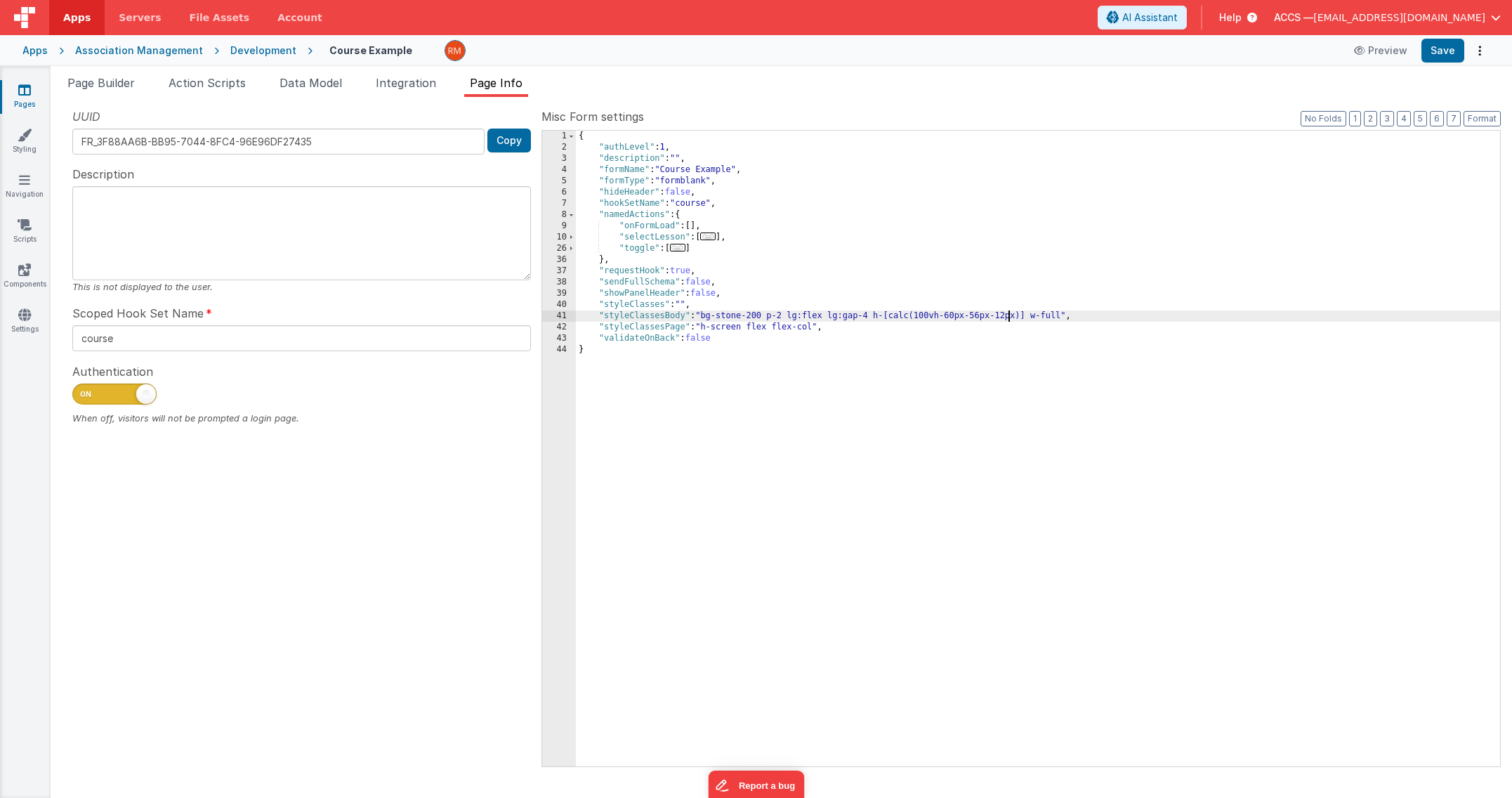
click at [1008, 316] on div "{ "authLevel" : 1 , "description" : "" , "formName" : "Course Example" , "formT…" at bounding box center [1039, 460] width 925 height 659
click at [1442, 56] on button "Save" at bounding box center [1443, 50] width 43 height 24
click at [1006, 320] on div "{ "authLevel" : 1 , "description" : "" , "formName" : "Course Example" , "formT…" at bounding box center [1039, 460] width 925 height 659
click at [1006, 319] on div "{ "authLevel" : 1 , "description" : "" , "formName" : "Course Example" , "formT…" at bounding box center [1039, 460] width 925 height 659
click at [1437, 60] on button "Save" at bounding box center [1443, 50] width 43 height 24
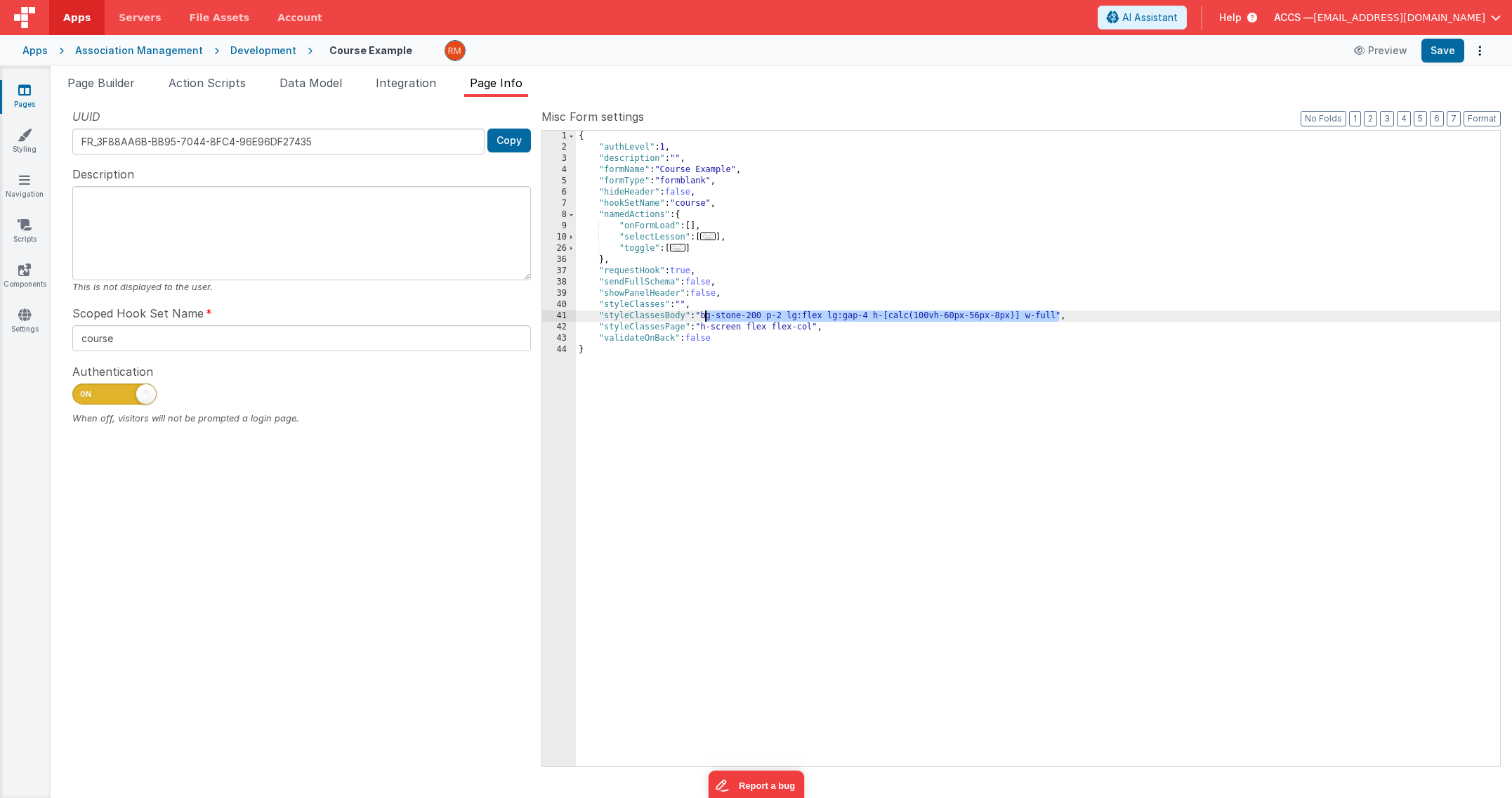
drag, startPoint x: 1057, startPoint y: 316, endPoint x: 705, endPoint y: 319, distance: 352.0
click at [705, 319] on div "{ "authLevel" : 1 , "description" : "" , "formName" : "Course Example" , "formT…" at bounding box center [1039, 460] width 925 height 659
click at [1431, 54] on button "Save" at bounding box center [1443, 50] width 43 height 24
click at [124, 77] on span "Page Builder" at bounding box center [101, 82] width 67 height 14
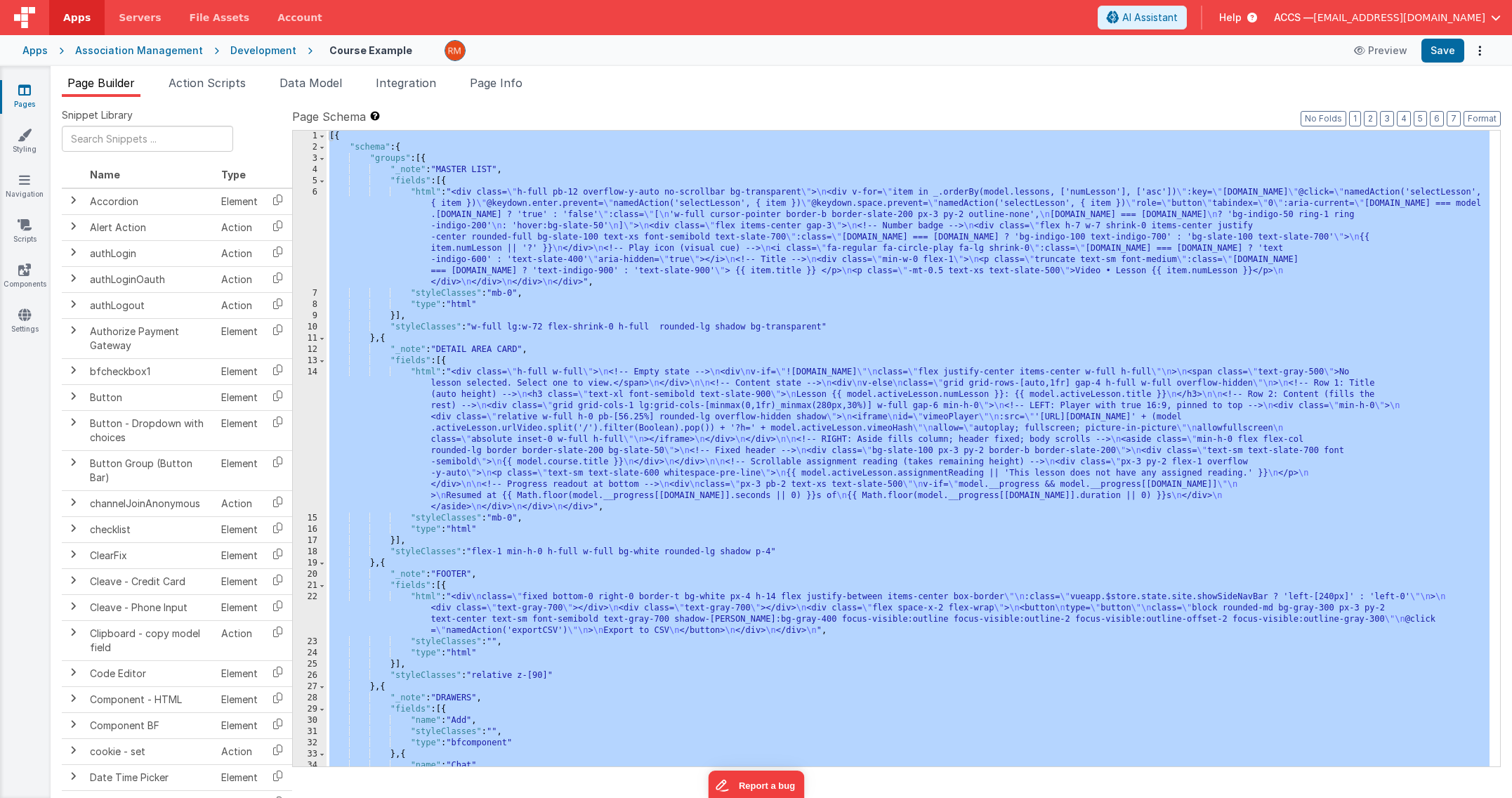
click at [832, 455] on div "[{ "schema" : { "groups" : [{ "_note" : "MASTER LIST" , "fields" : [{ "html" : …" at bounding box center [908, 460] width 1163 height 659
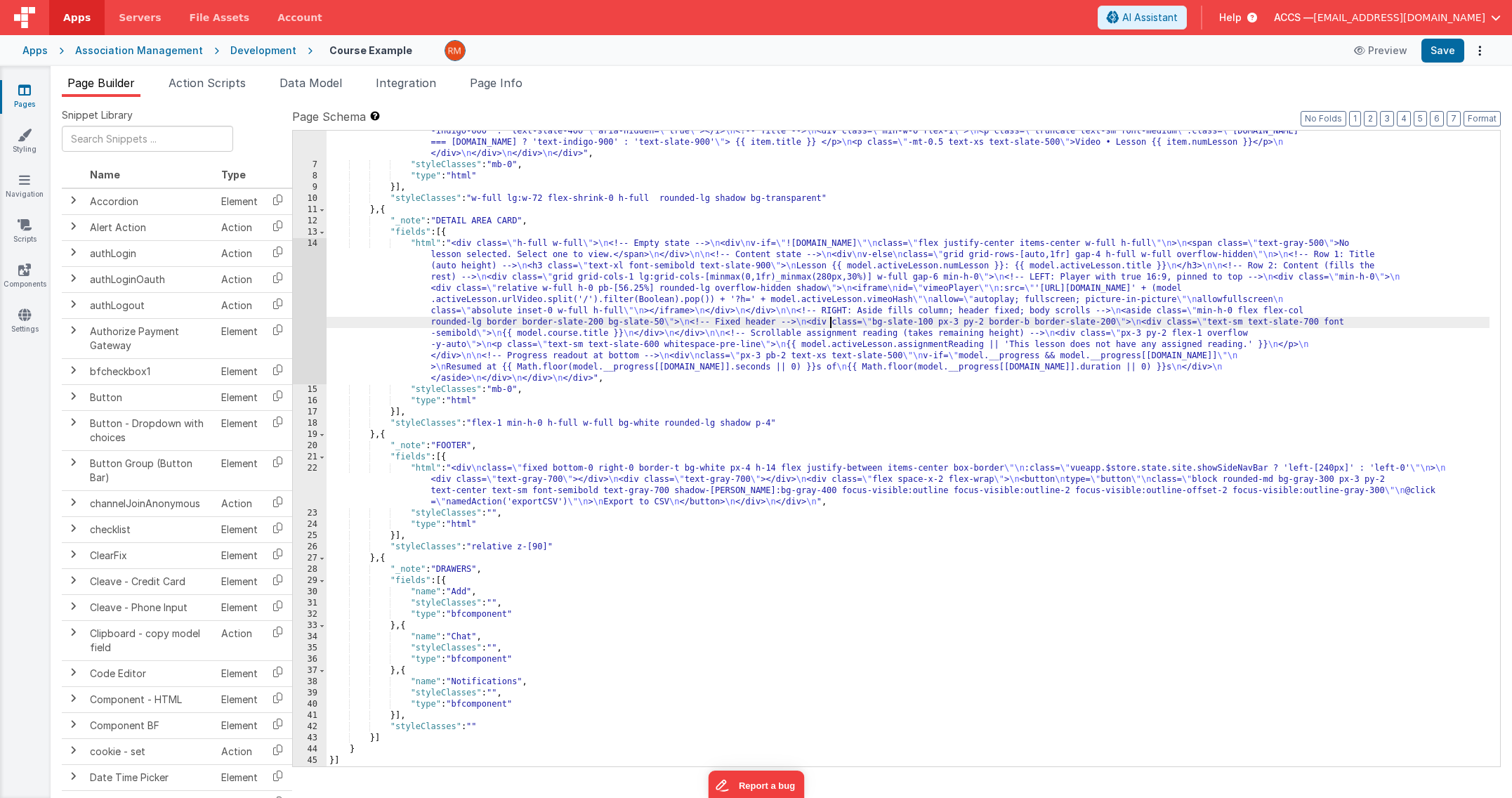
scroll to position [129, 0]
click at [665, 564] on div ""html" : "<div class= \" h-full pb-12 overflow-y-auto no-scrollbar bg-transpare…" at bounding box center [908, 432] width 1163 height 748
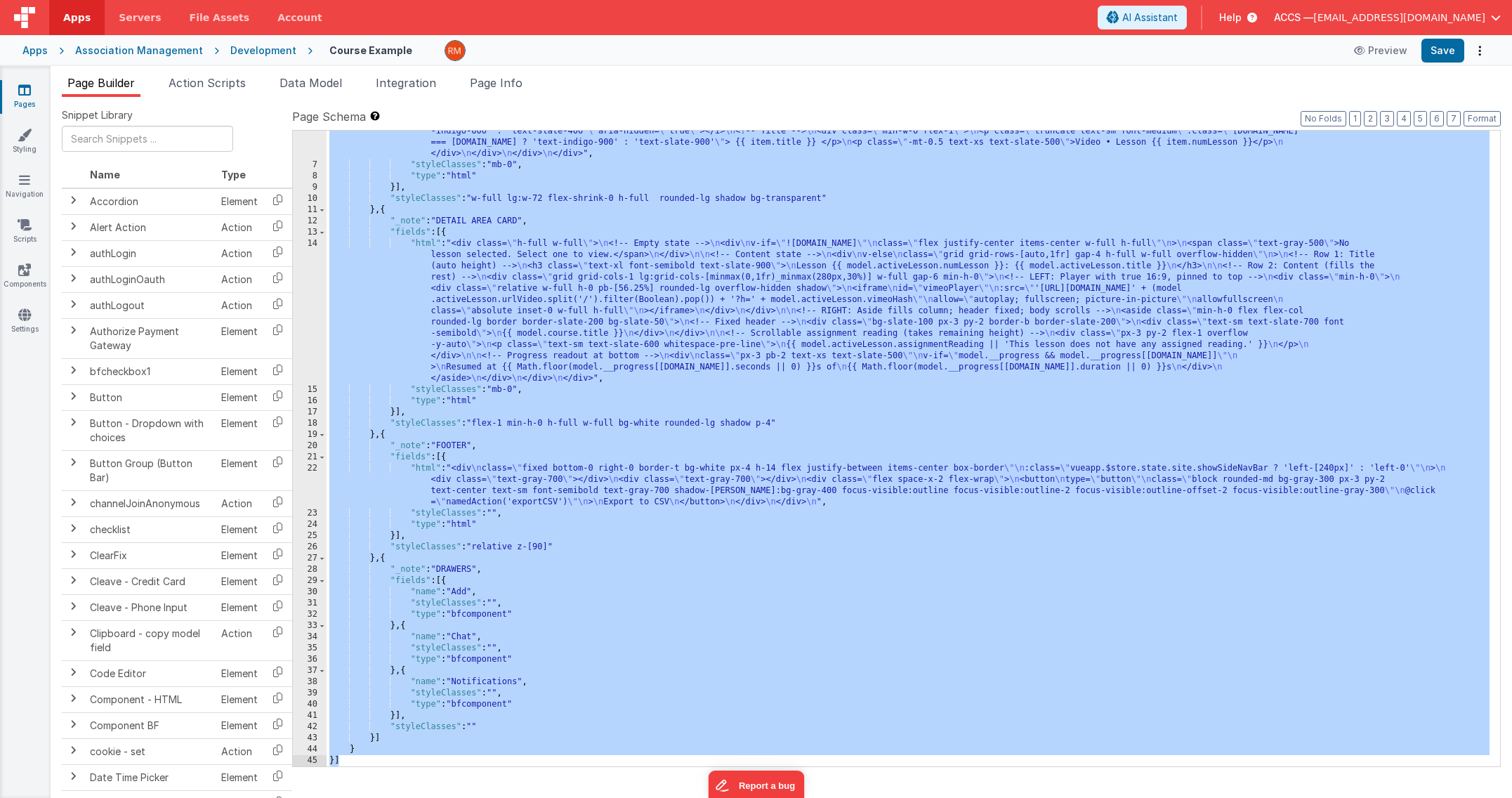
click at [706, 446] on div ""html" : "<div class= \" h-full pb-12 overflow-y-auto no-scrollbar bg-transpare…" at bounding box center [908, 432] width 1163 height 748
click at [507, 93] on li "Page Info" at bounding box center [496, 86] width 64 height 22
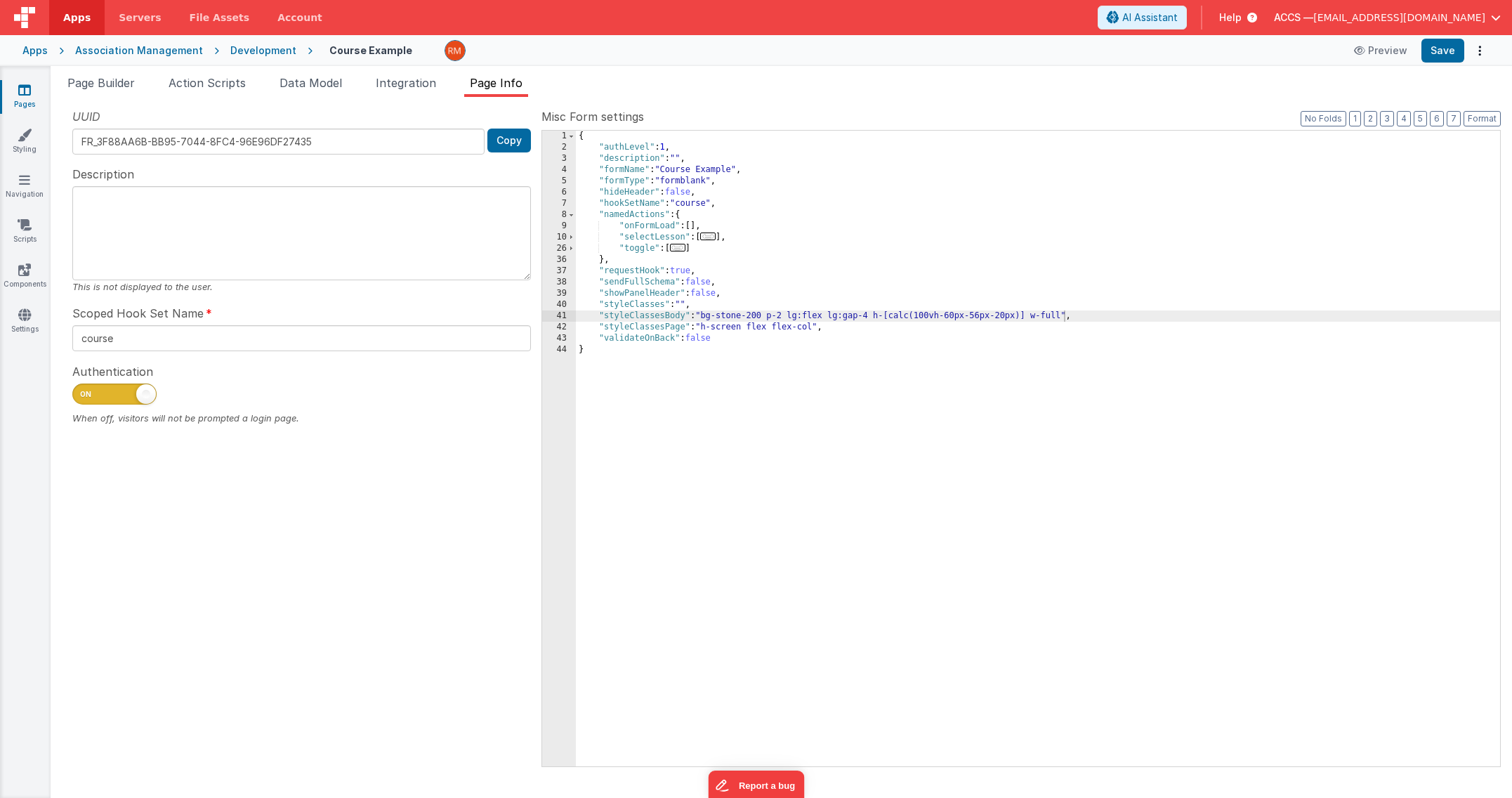
click at [730, 359] on div "{ "authLevel" : 1 , "description" : "" , "formName" : "Course Example" , "formT…" at bounding box center [1039, 460] width 925 height 659
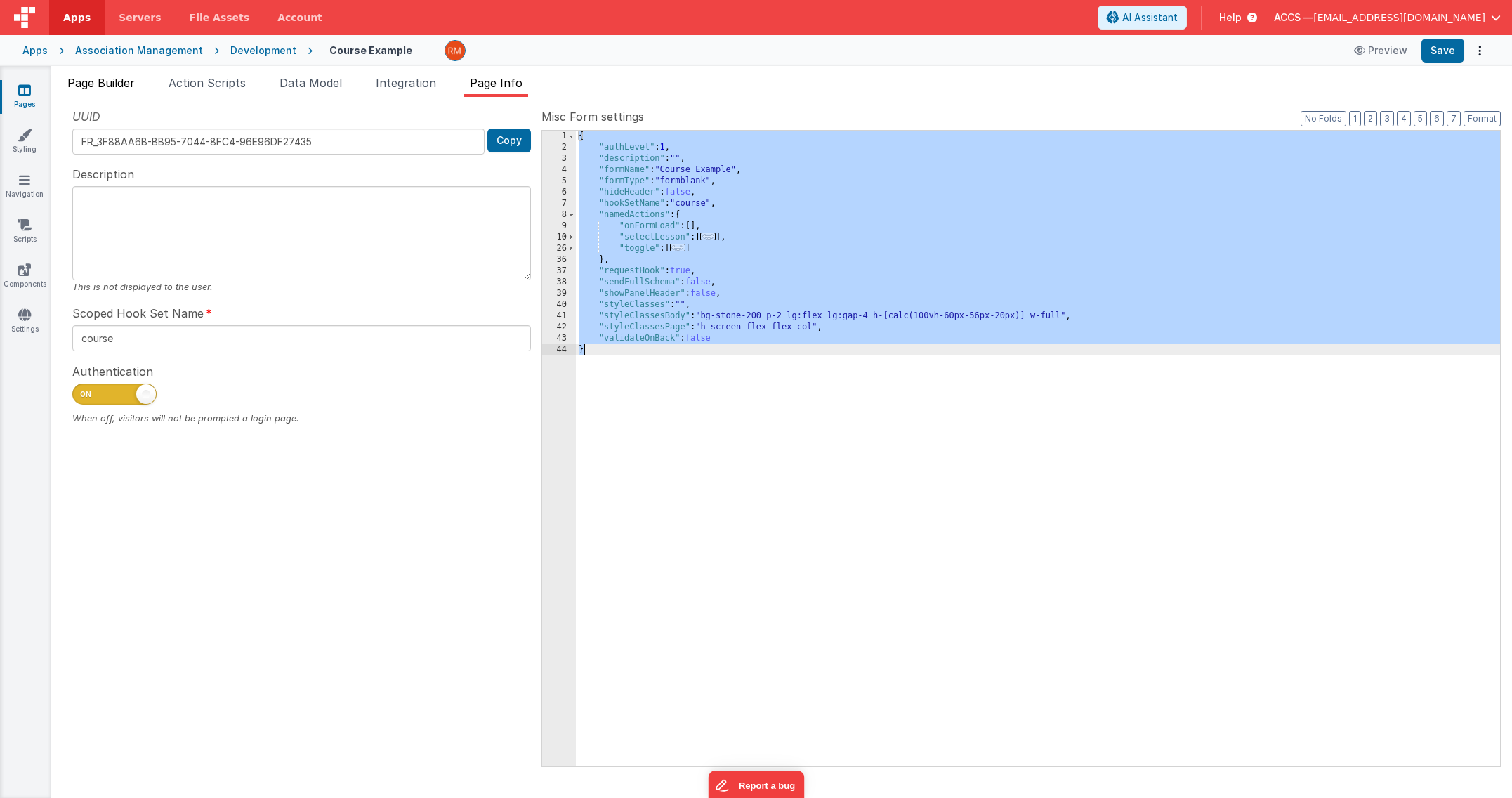
click at [112, 85] on span "Page Builder" at bounding box center [101, 82] width 67 height 14
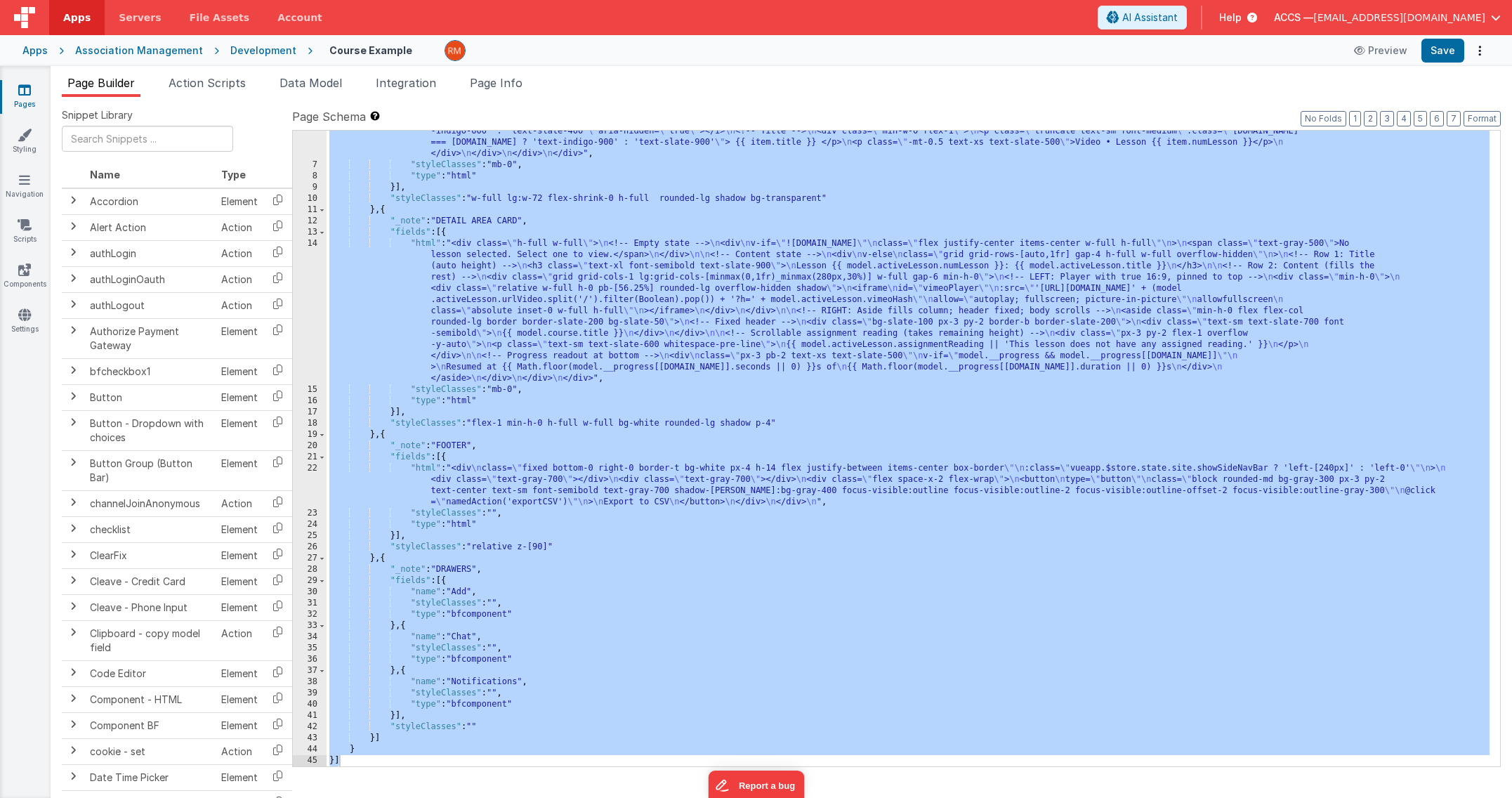
click at [777, 198] on div ""html" : "<div class= \" h-full pb-12 overflow-y-auto no-scrollbar bg-transpare…" at bounding box center [908, 432] width 1163 height 748
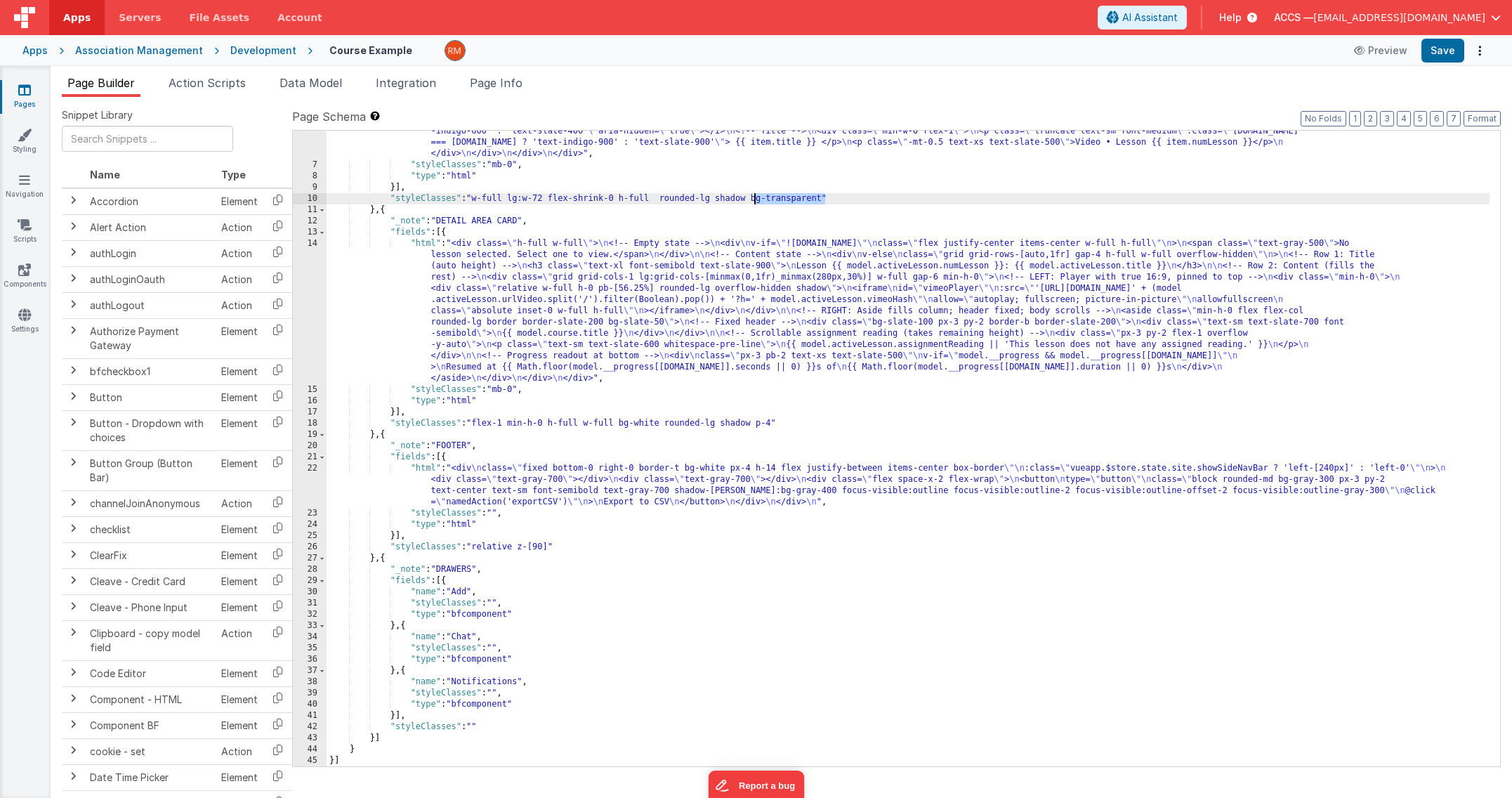
drag, startPoint x: 825, startPoint y: 200, endPoint x: 755, endPoint y: 197, distance: 70.1
click at [755, 197] on div ""html" : "<div class= \" h-full pb-12 overflow-y-auto no-scrollbar bg-transpare…" at bounding box center [908, 432] width 1163 height 748
click at [514, 77] on span "Page Info" at bounding box center [496, 82] width 52 height 14
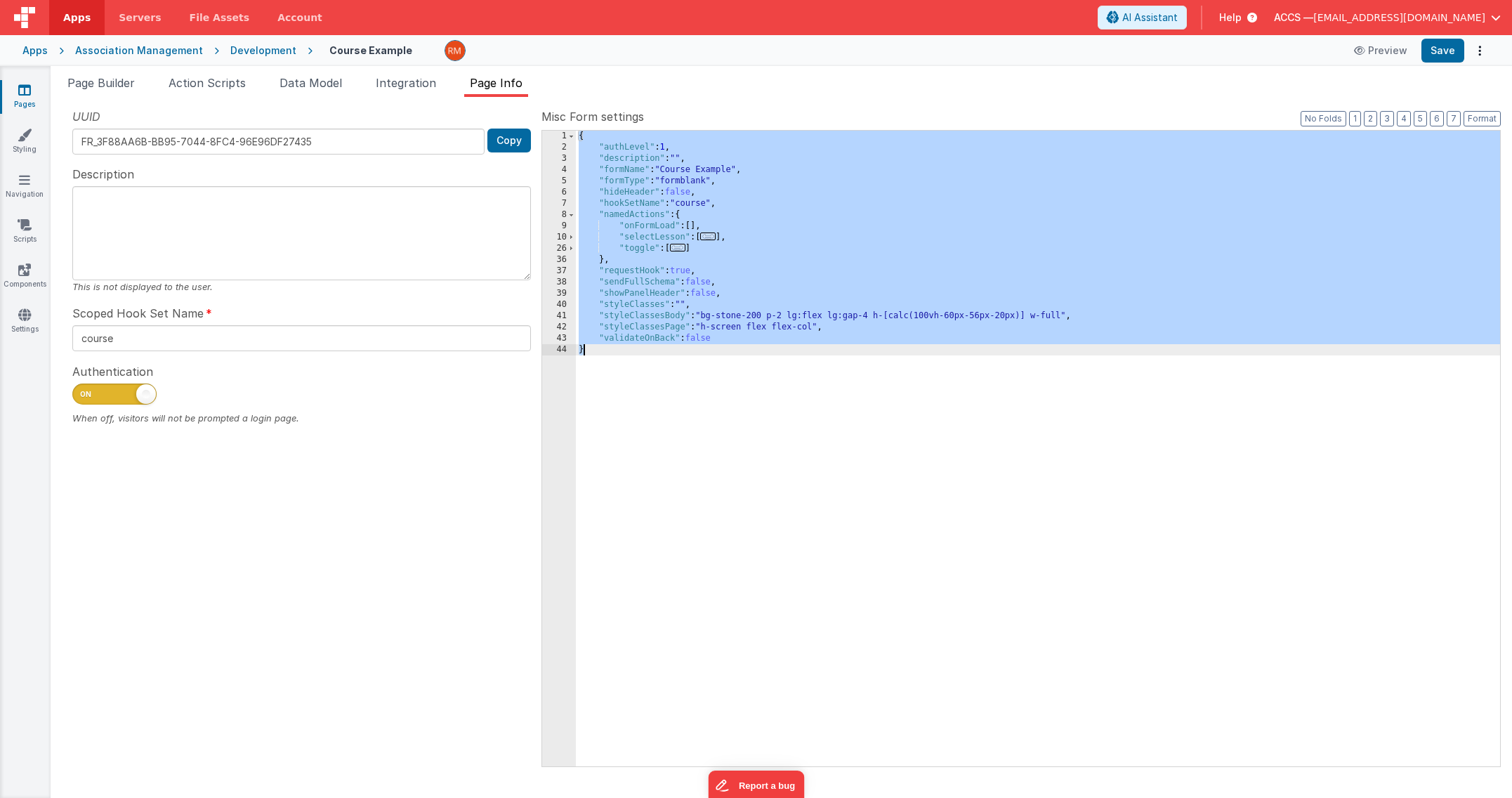
drag, startPoint x: 1062, startPoint y: 316, endPoint x: 1060, endPoint y: 335, distance: 19.1
click at [1062, 316] on div "{ "authLevel" : 1 , "description" : "" , "formName" : "Course Example" , "formT…" at bounding box center [1039, 460] width 925 height 659
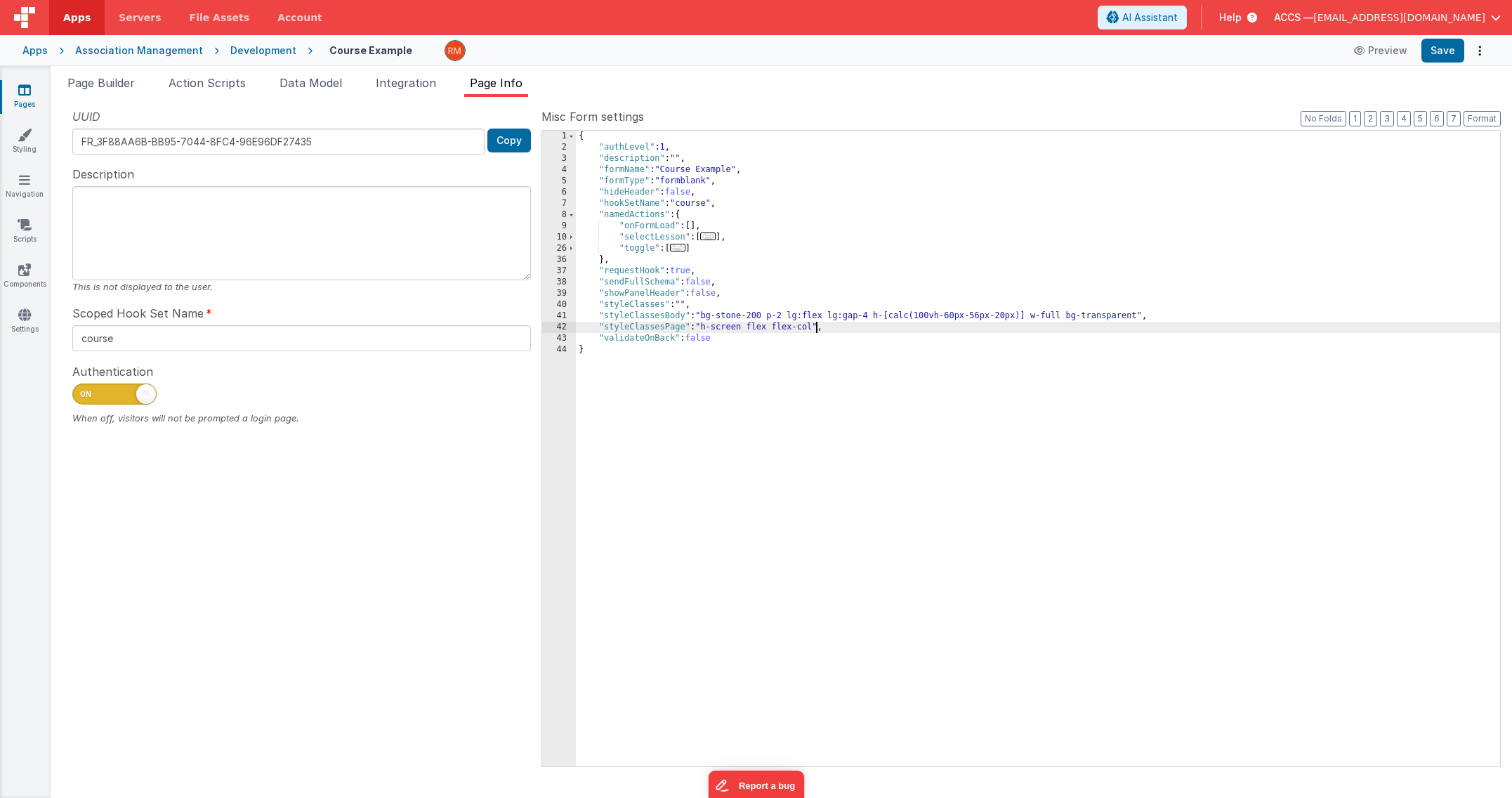
click at [813, 329] on div "{ "authLevel" : 1 , "description" : "" , "formName" : "Course Example" , "formT…" at bounding box center [1039, 460] width 925 height 659
click at [1439, 64] on div "Apps Association Management Development Course Example Preview Save" at bounding box center [756, 50] width 1512 height 31
click at [1436, 61] on button "Save" at bounding box center [1443, 50] width 43 height 24
drag, startPoint x: 1140, startPoint y: 317, endPoint x: 1071, endPoint y: 316, distance: 69.0
click at [1067, 316] on div "{ "authLevel" : 1 , "description" : "" , "formName" : "Course Example" , "formT…" at bounding box center [1039, 460] width 925 height 659
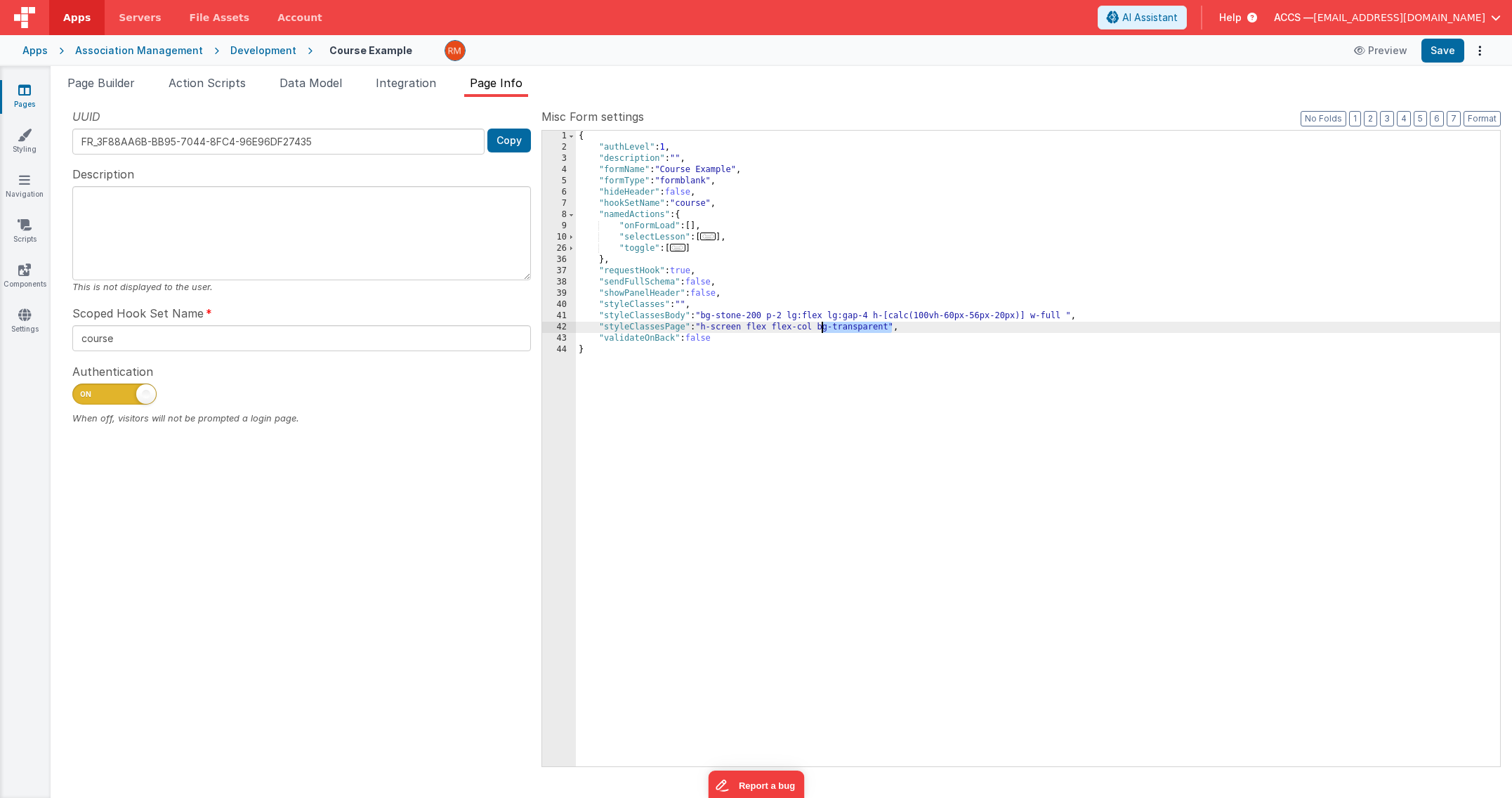
drag, startPoint x: 892, startPoint y: 328, endPoint x: 822, endPoint y: 327, distance: 70.0
click at [822, 327] on div "{ "authLevel" : 1 , "description" : "" , "formName" : "Course Example" , "formT…" at bounding box center [1039, 460] width 925 height 659
click at [1006, 316] on div "{ "authLevel" : 1 , "description" : "" , "formName" : "Course Example" , "formT…" at bounding box center [1039, 460] width 925 height 659
click at [1444, 60] on button "Save" at bounding box center [1443, 50] width 43 height 24
click at [1009, 321] on div "{ "authLevel" : 1 , "description" : "" , "formName" : "Course Example" , "formT…" at bounding box center [1039, 460] width 925 height 659
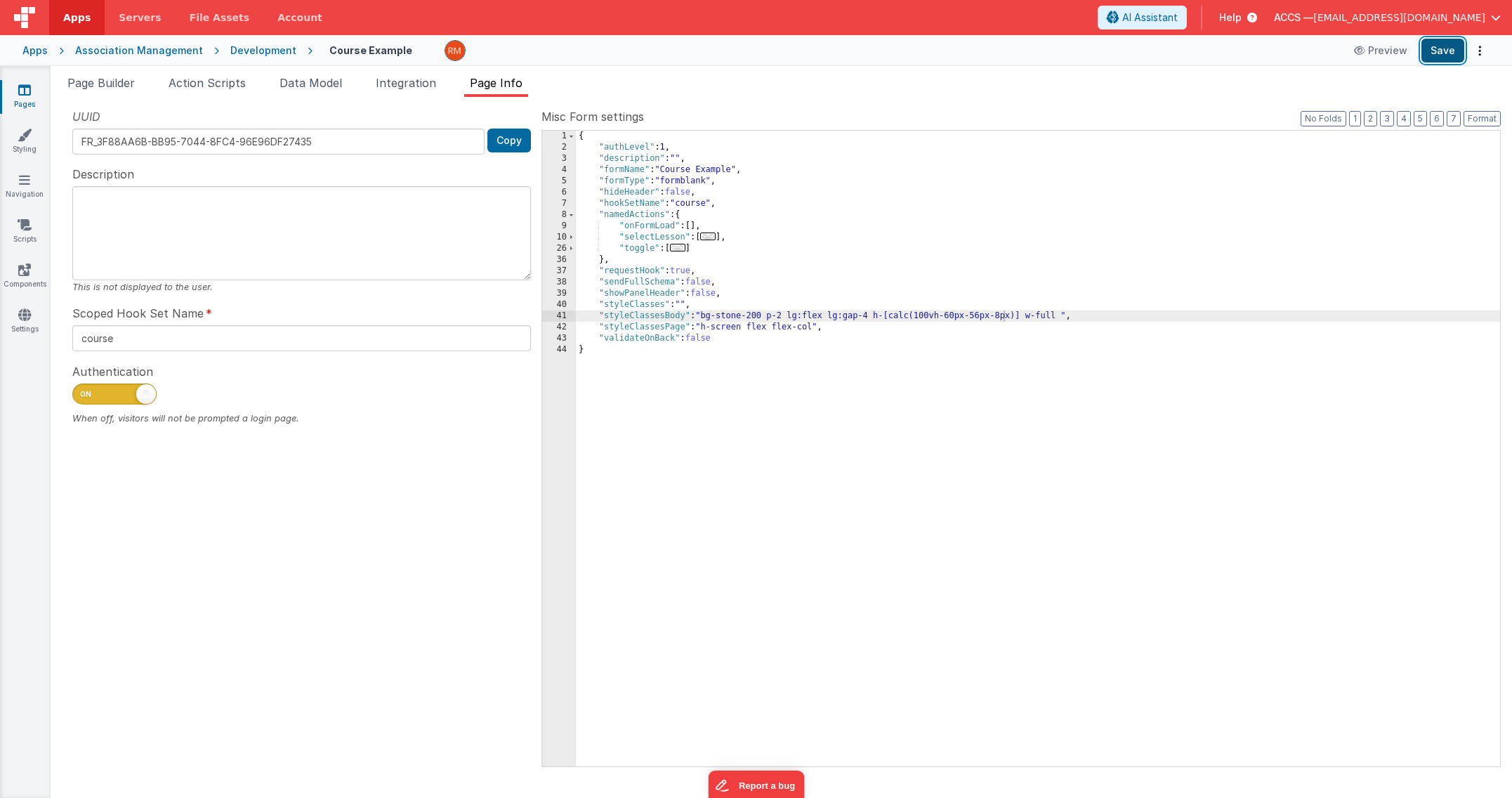
click at [1434, 48] on button "Save" at bounding box center [1443, 50] width 43 height 24
